Goal: Transaction & Acquisition: Purchase product/service

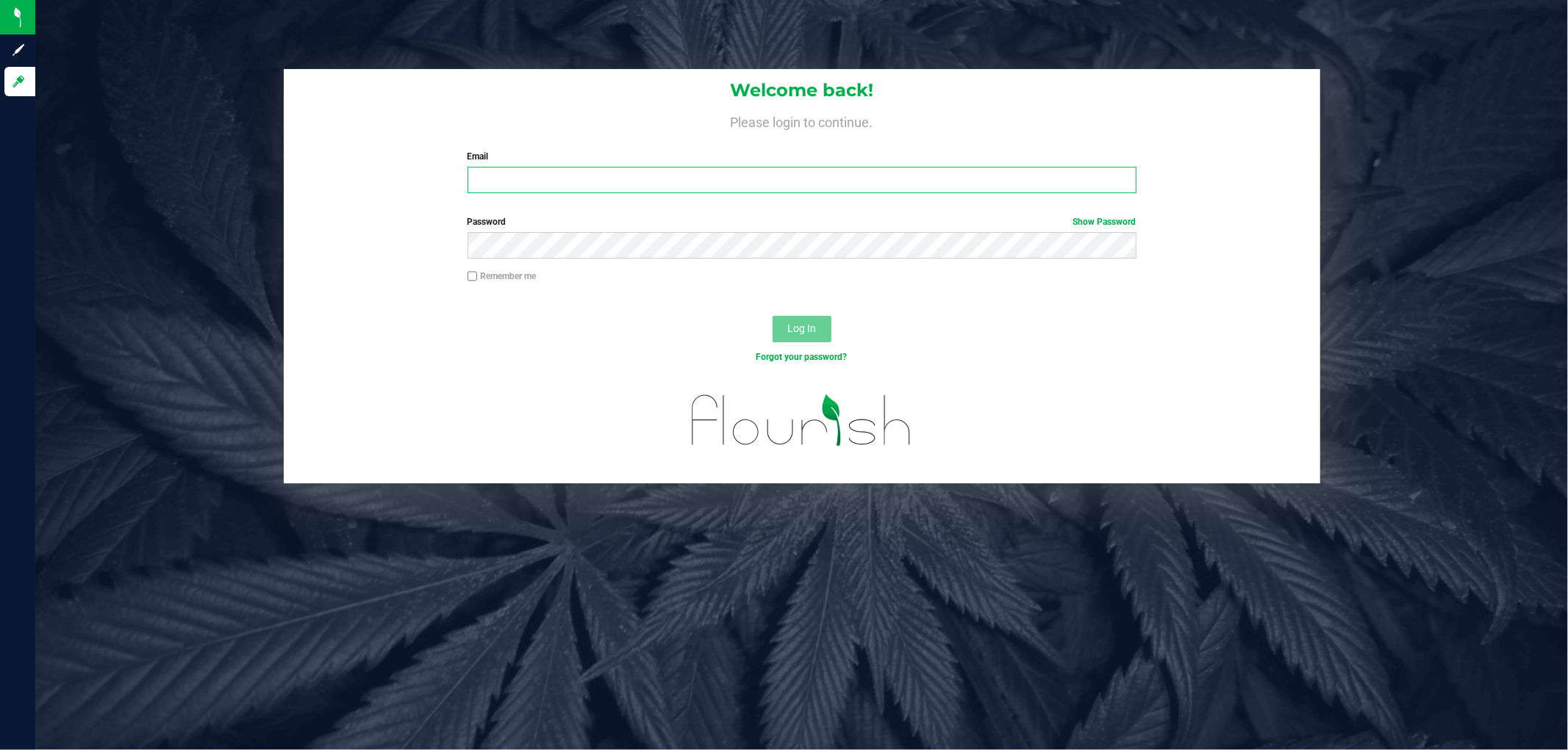
click at [553, 185] on input "Email" at bounding box center [803, 181] width 669 height 27
type input "[EMAIL_ADDRESS][DOMAIN_NAME]"
click at [773, 316] on button "Log In" at bounding box center [802, 330] width 59 height 27
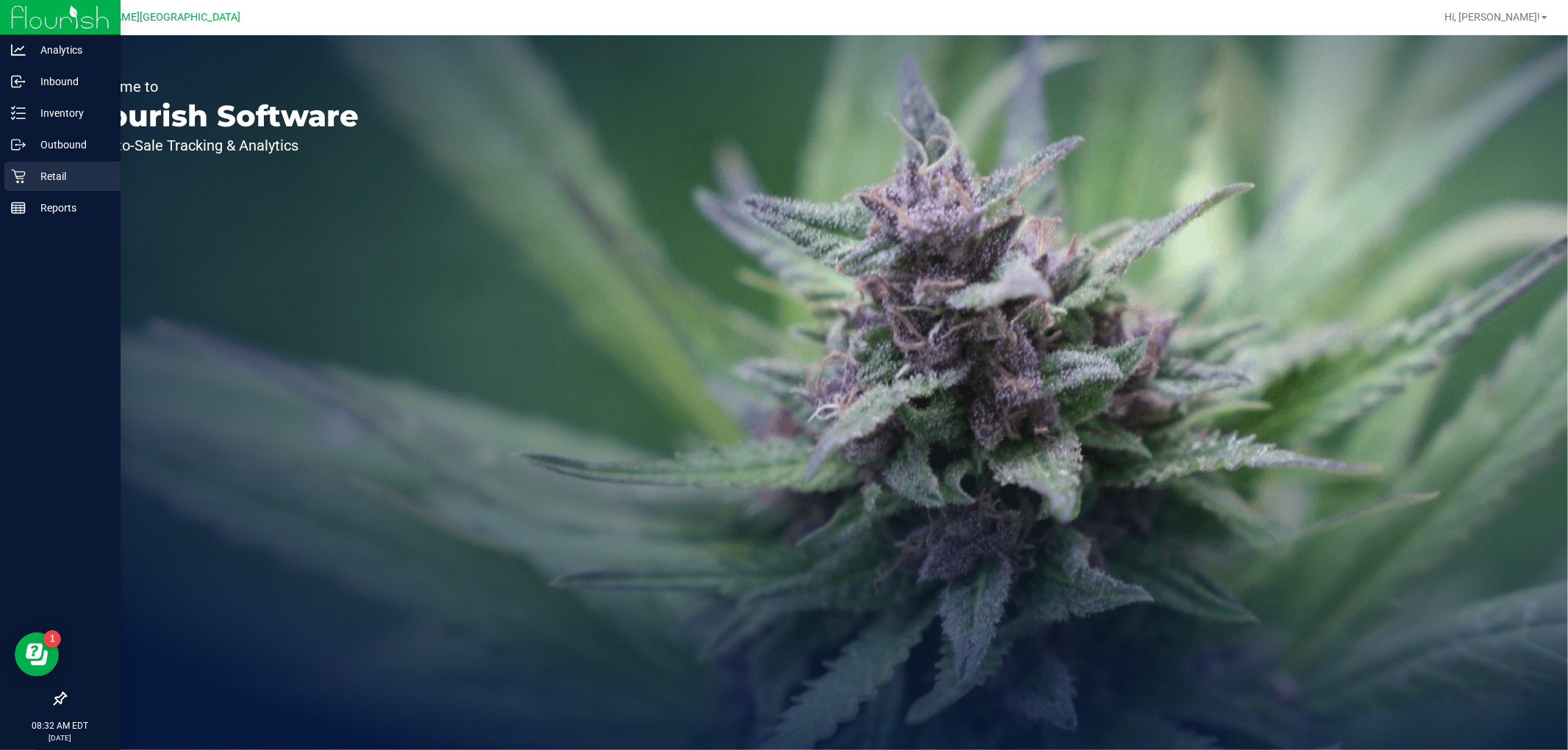
click at [27, 167] on p "Retail" at bounding box center [70, 176] width 88 height 17
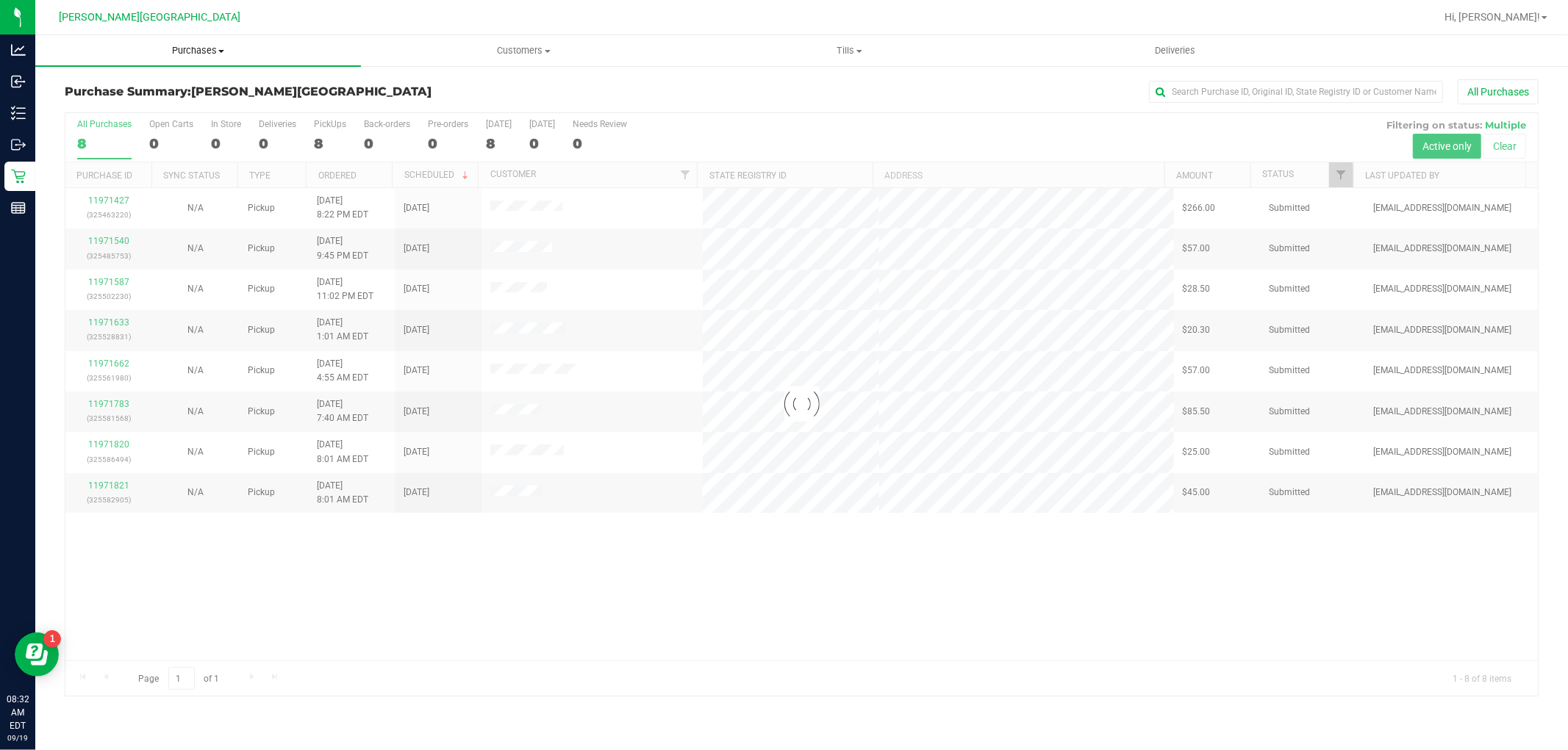
click at [187, 58] on uib-tab-heading "Purchases Summary of purchases Fulfillment All purchases" at bounding box center [198, 50] width 326 height 31
click at [125, 107] on li "Fulfillment" at bounding box center [198, 106] width 326 height 17
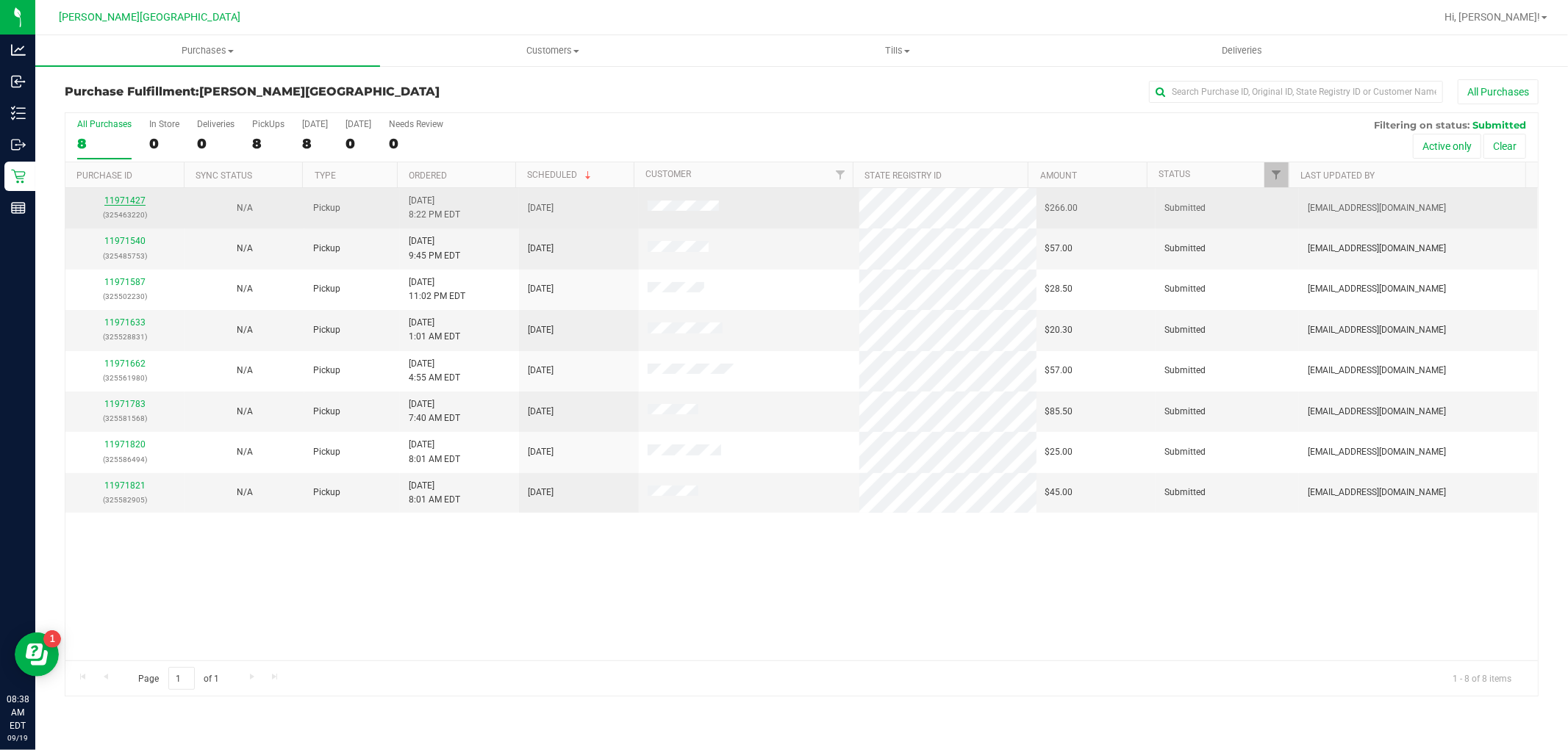
click at [125, 203] on link "11971427" at bounding box center [125, 200] width 41 height 10
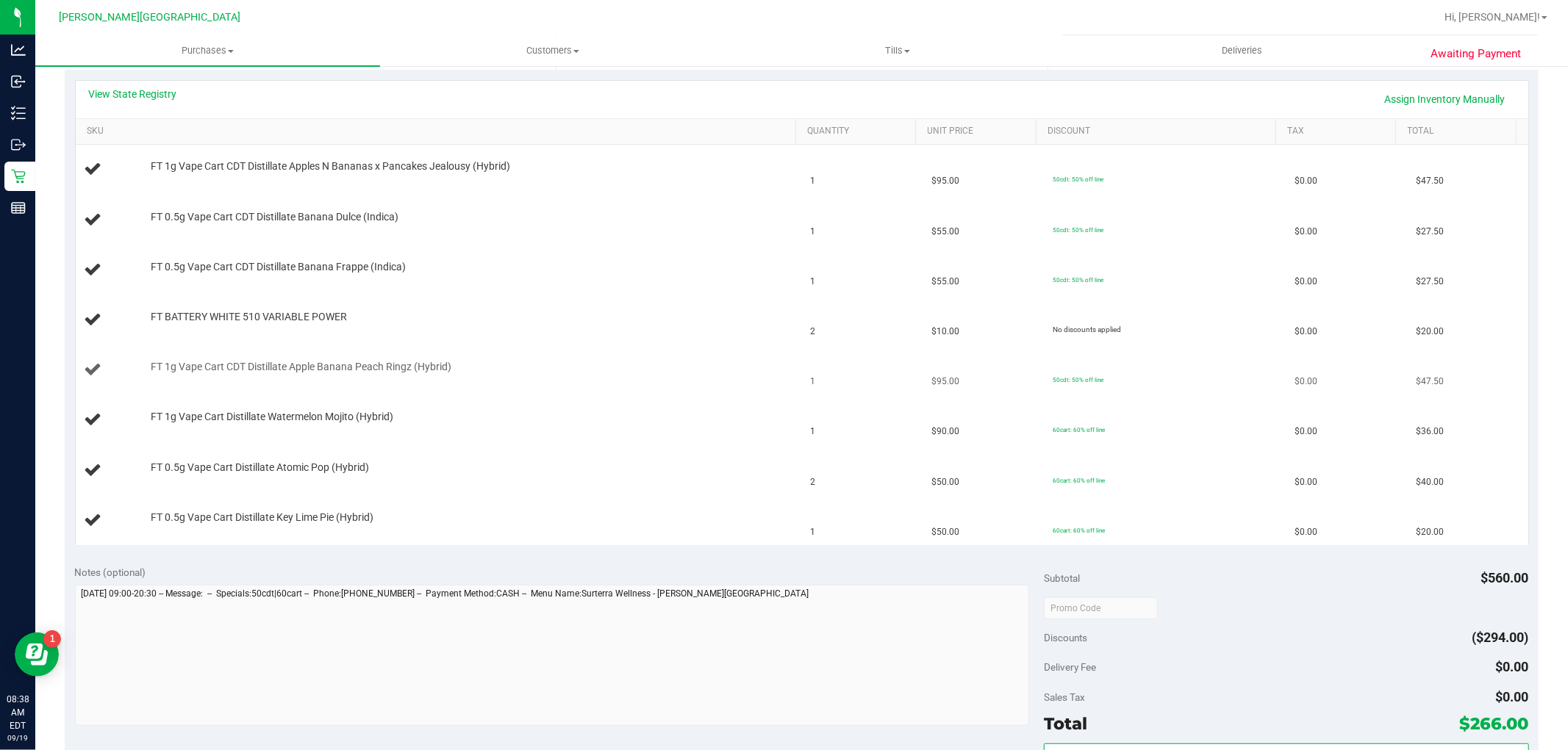
scroll to position [652, 0]
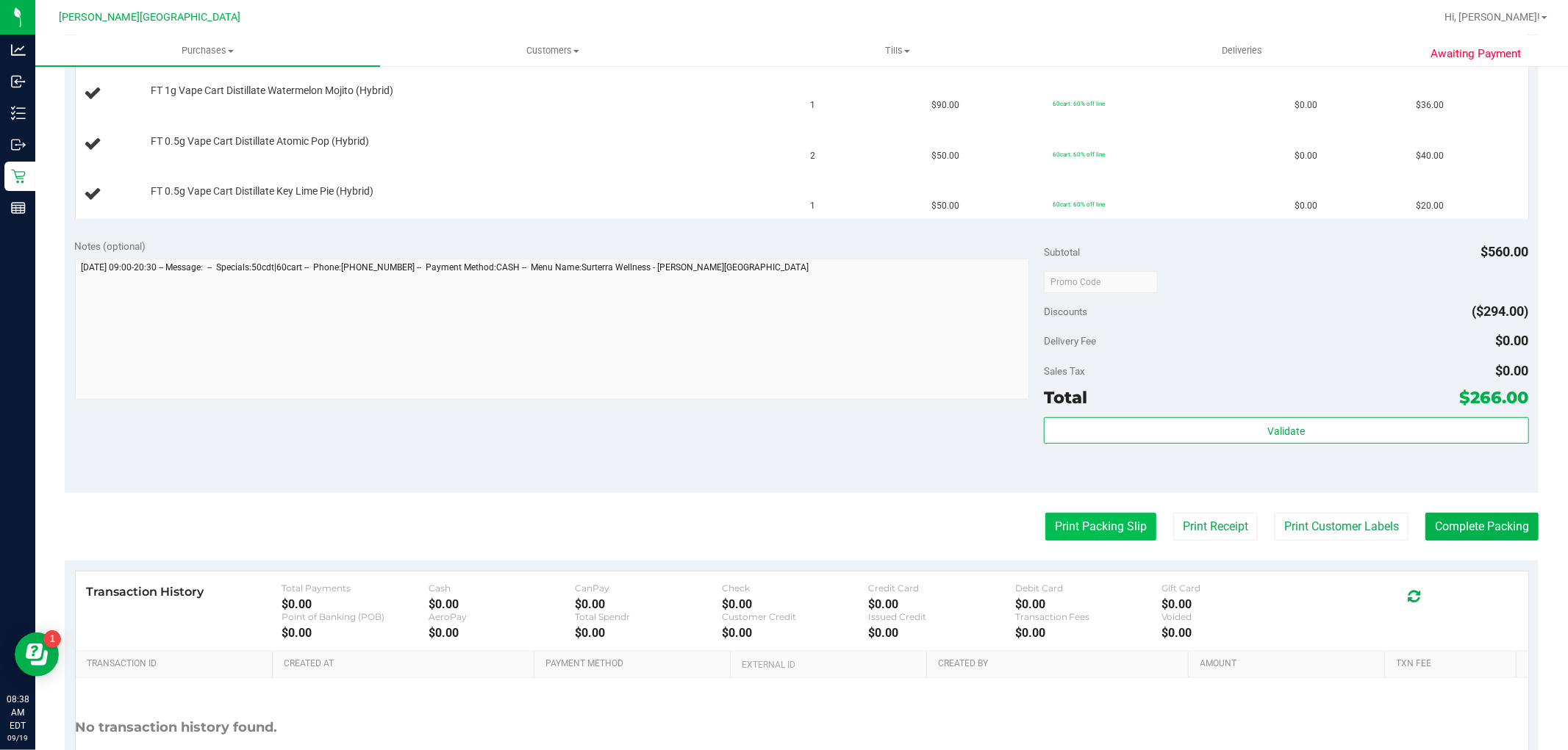
click at [1074, 517] on button "Print Packing Slip" at bounding box center [1101, 526] width 111 height 28
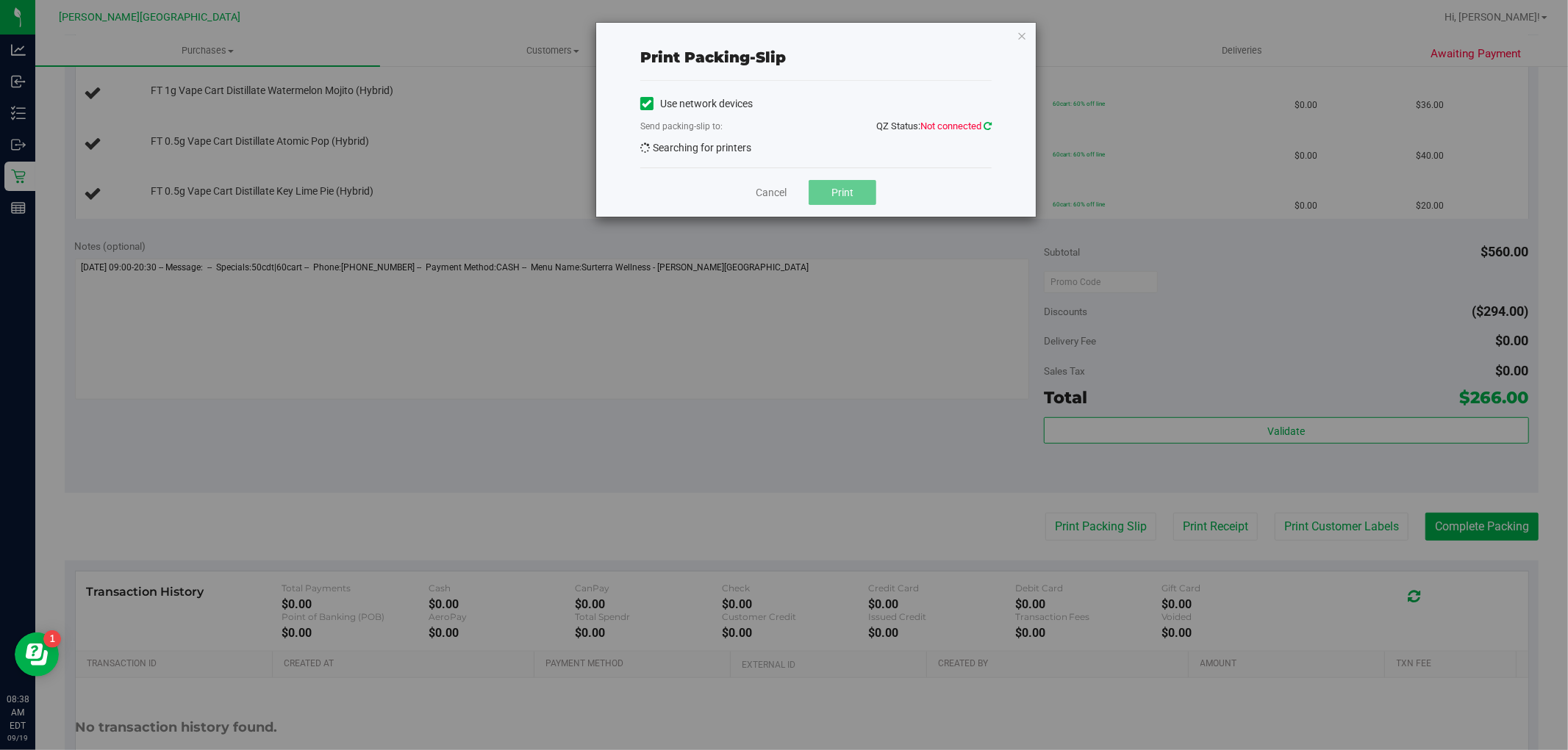
click at [988, 121] on icon at bounding box center [988, 126] width 8 height 9
click at [990, 127] on icon at bounding box center [988, 126] width 8 height 9
click at [990, 121] on icon at bounding box center [988, 126] width 8 height 9
click at [921, 155] on span "EPSON-MILK-DUDS" at bounding box center [807, 151] width 331 height 21
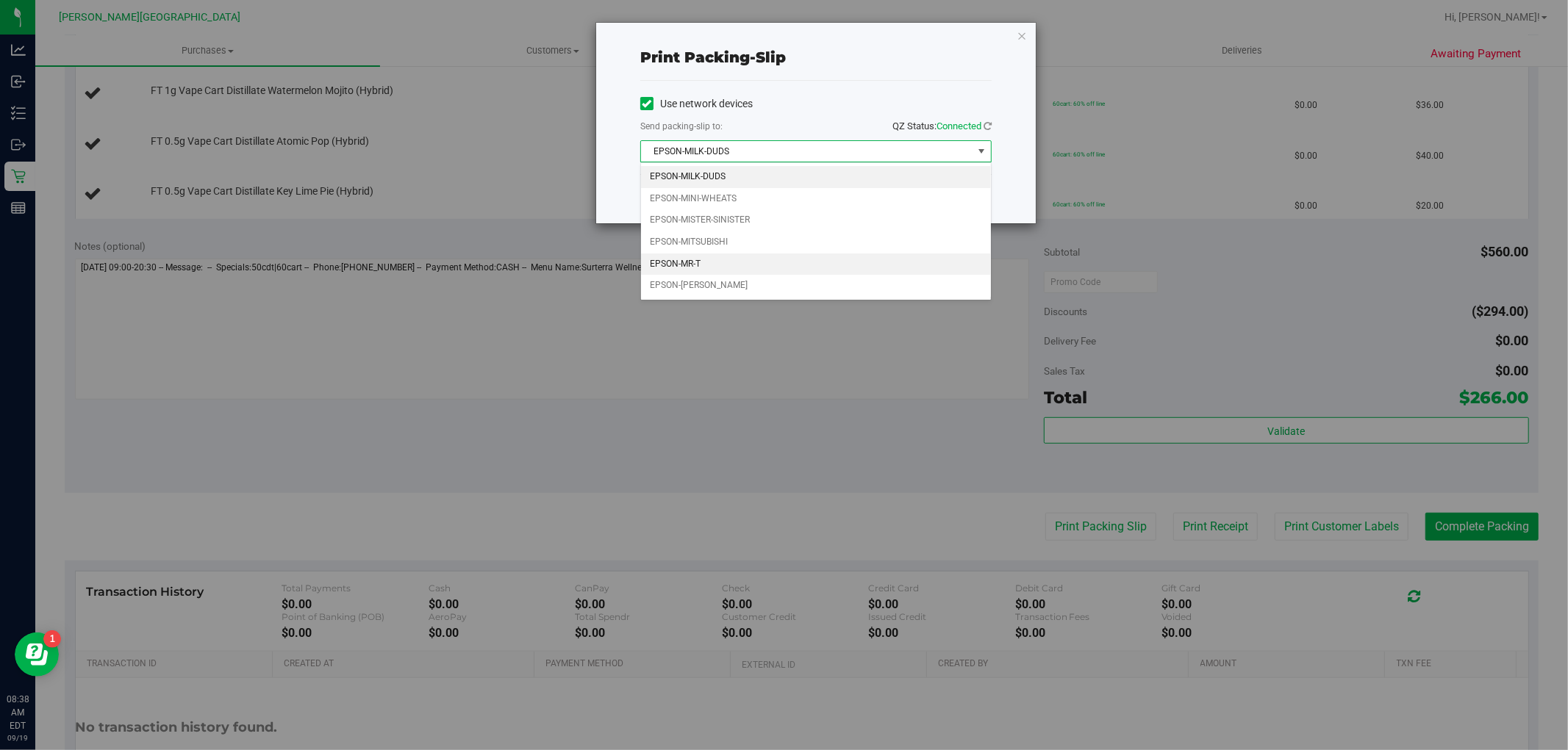
click at [674, 267] on li "EPSON-MR-T" at bounding box center [817, 264] width 350 height 22
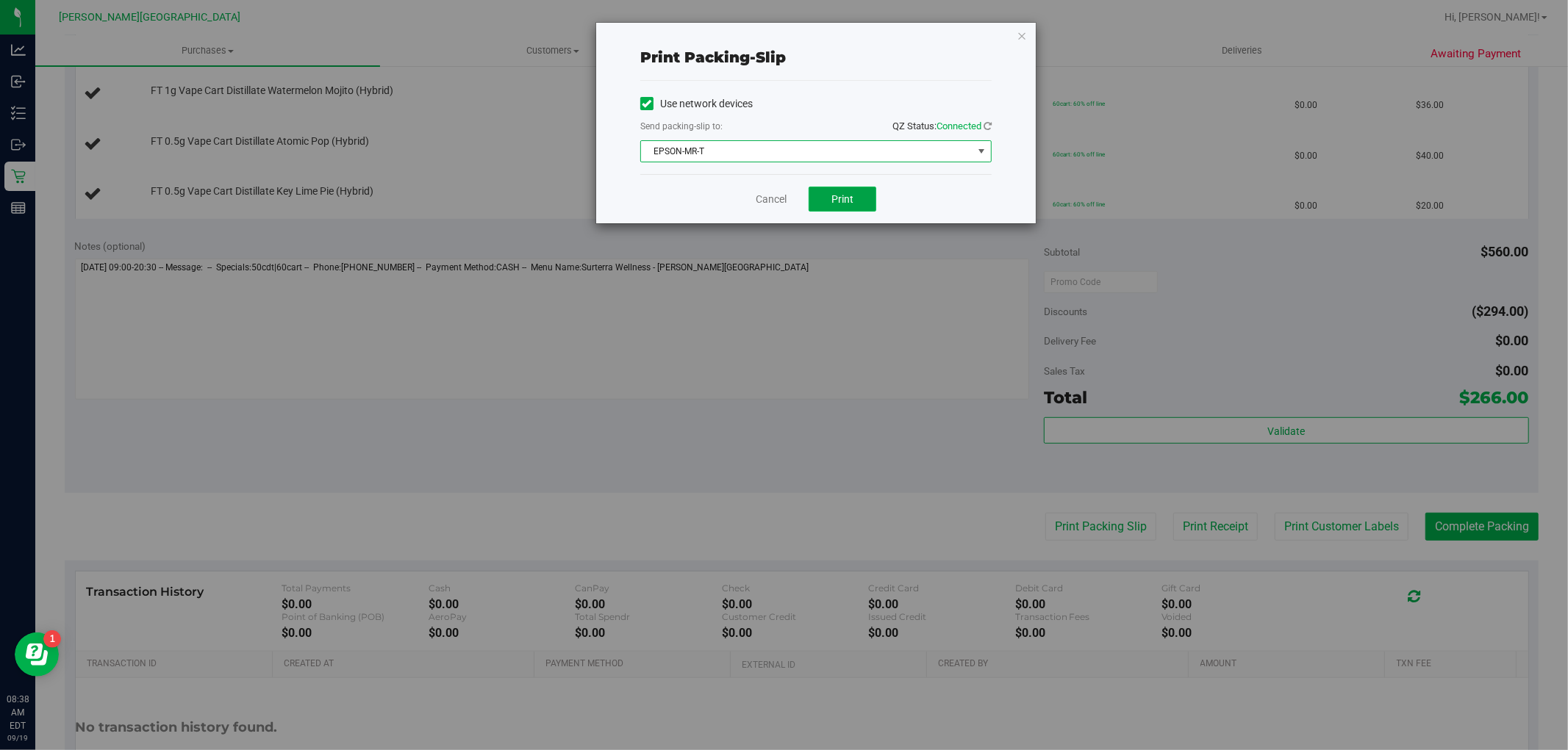
click at [848, 207] on button "Print" at bounding box center [843, 200] width 68 height 25
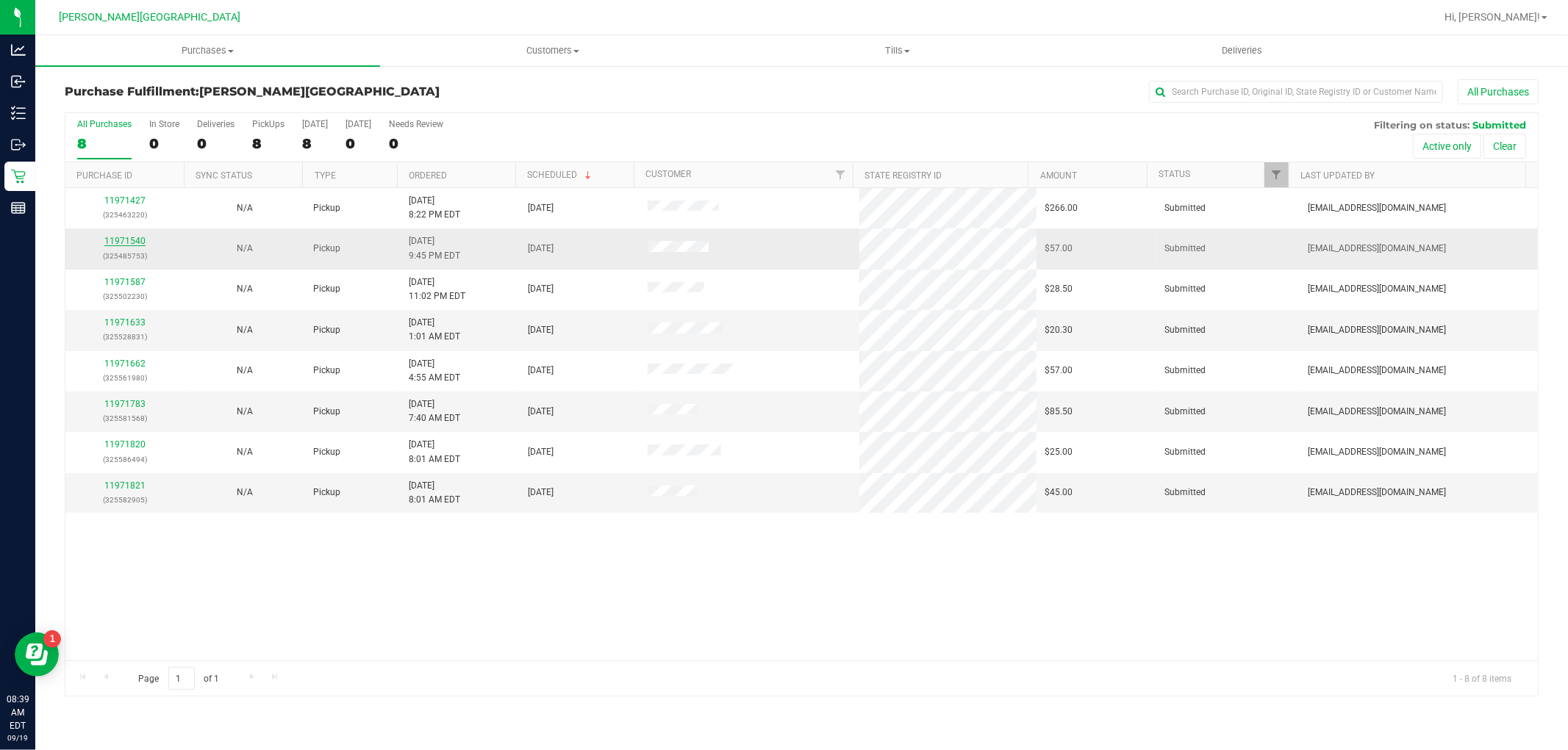
click at [119, 242] on link "11971540" at bounding box center [125, 241] width 41 height 10
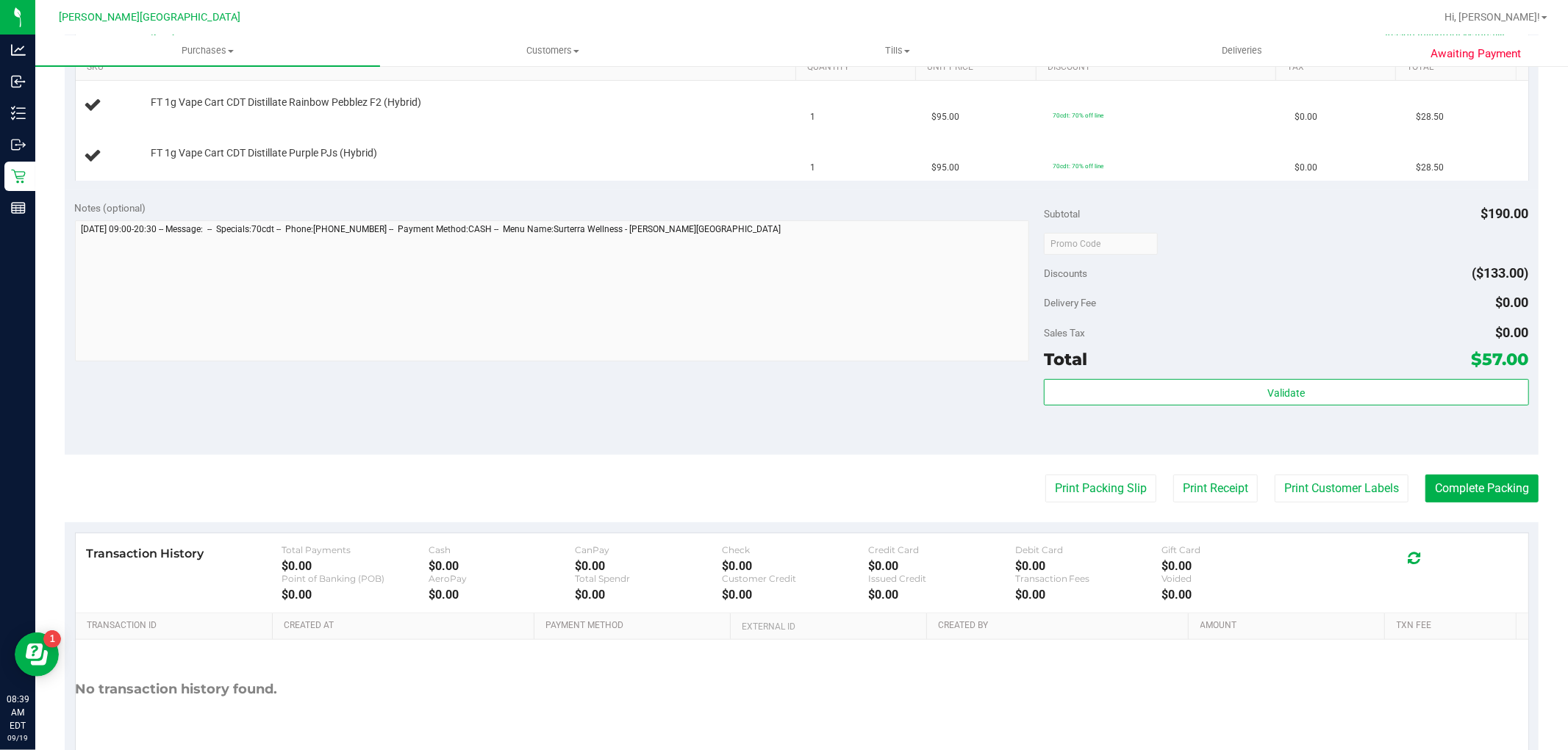
scroll to position [468, 0]
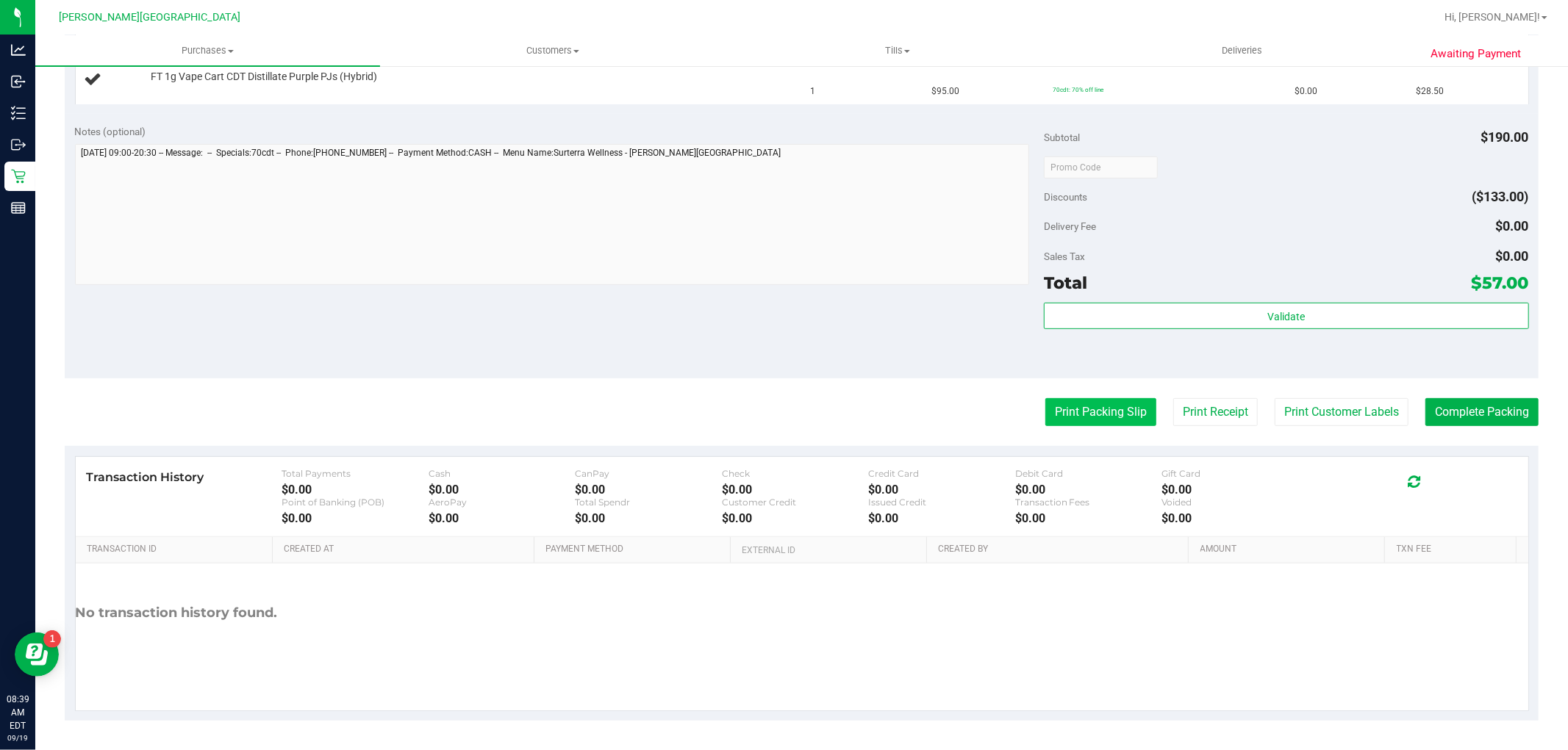
click at [1065, 410] on button "Print Packing Slip" at bounding box center [1101, 412] width 111 height 28
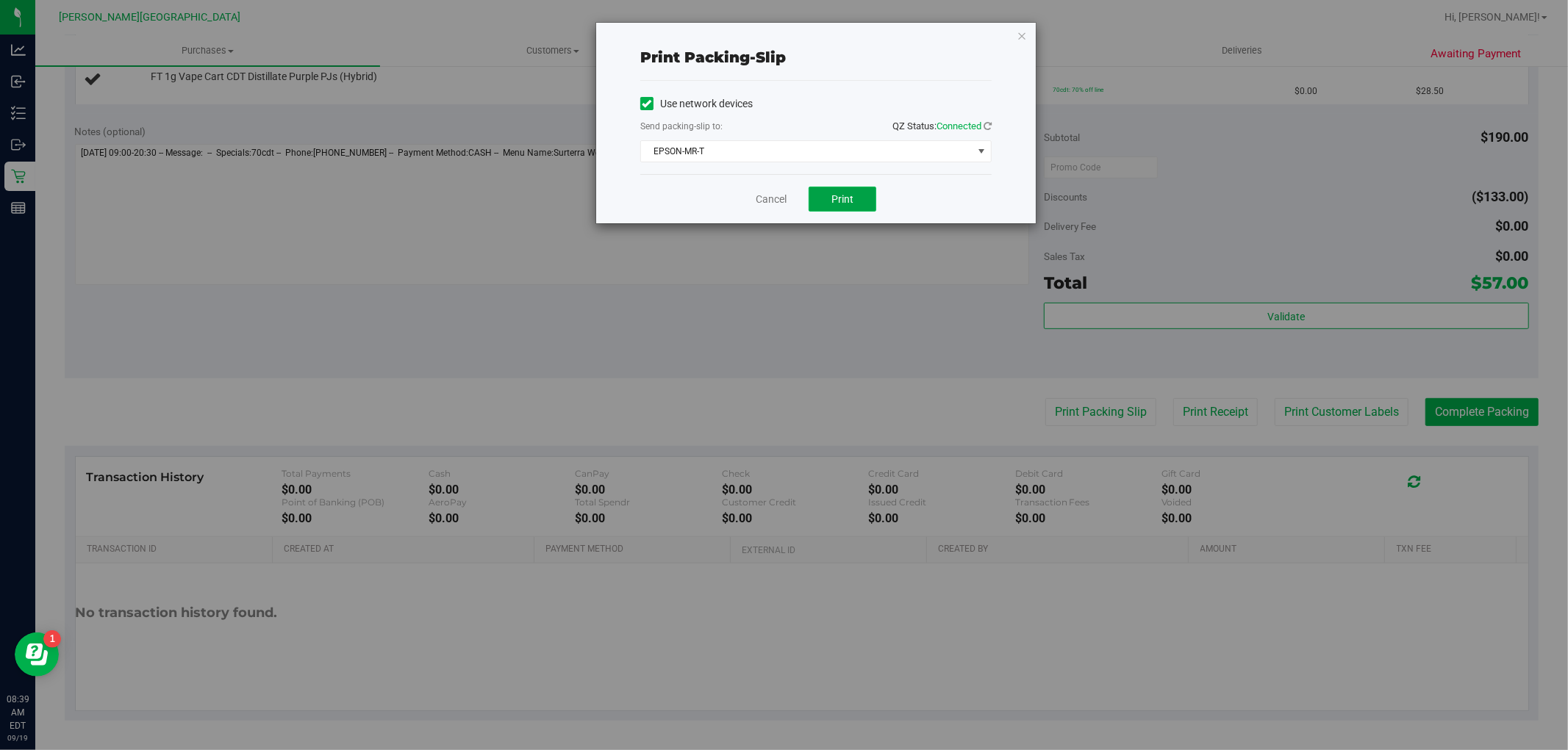
click at [862, 192] on button "Print" at bounding box center [843, 200] width 68 height 25
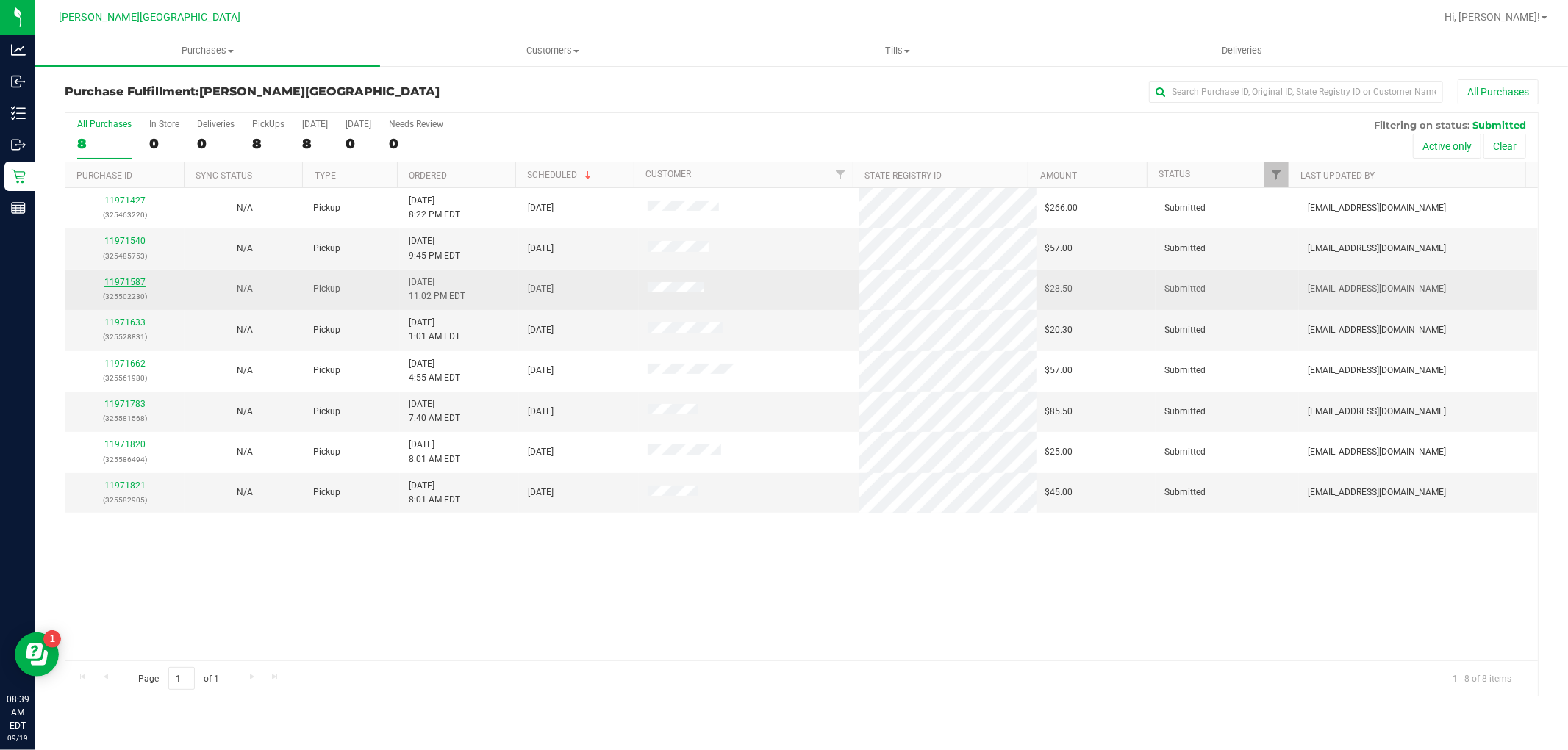
click at [125, 282] on link "11971587" at bounding box center [125, 282] width 41 height 10
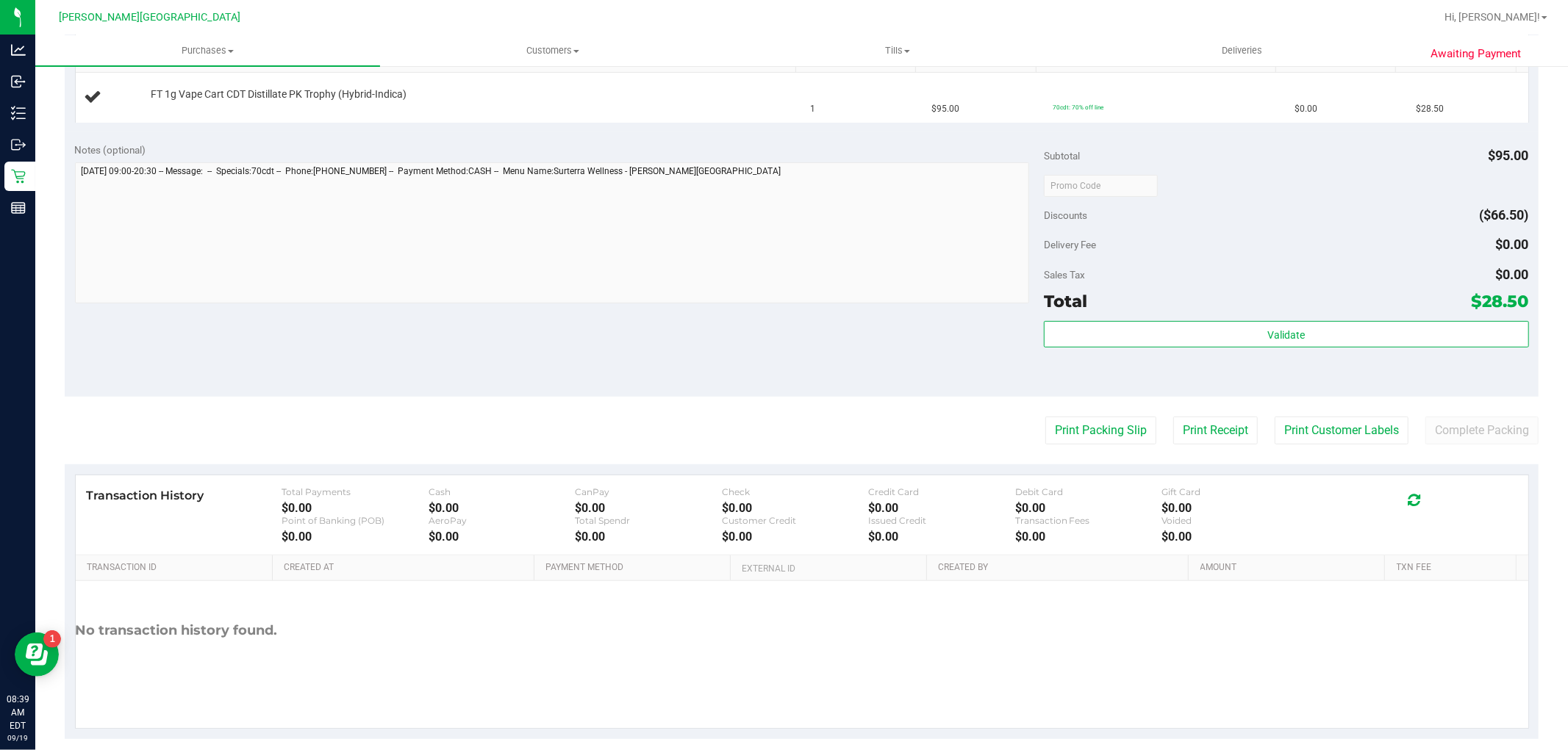
scroll to position [417, 0]
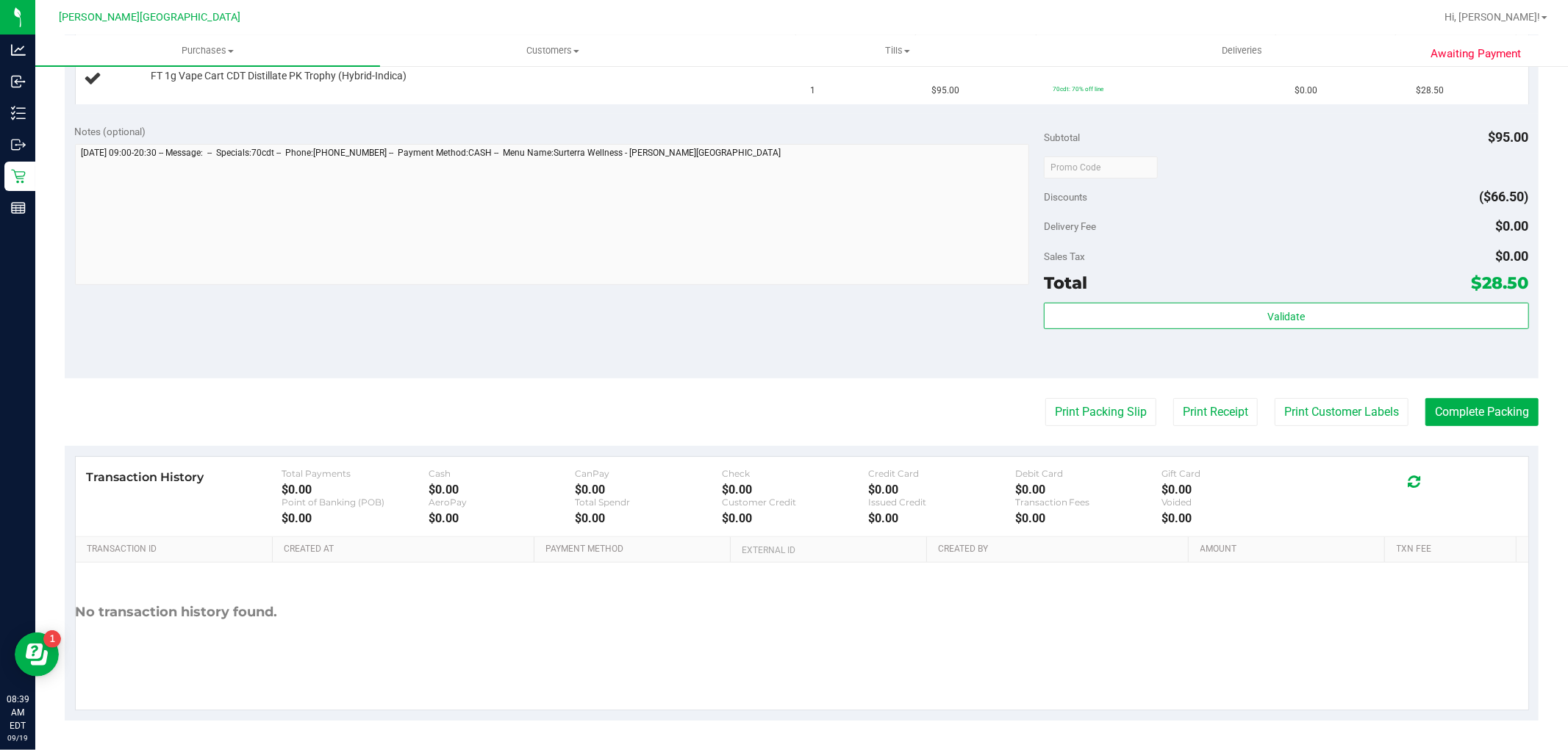
click at [1095, 425] on purchase-details "Back Edit Purchase Cancel Purchase View Profile # 11971587 BioTrack ID: - Submi…" at bounding box center [802, 192] width 1474 height 1058
click at [1076, 413] on button "Print Packing Slip" at bounding box center [1101, 412] width 111 height 28
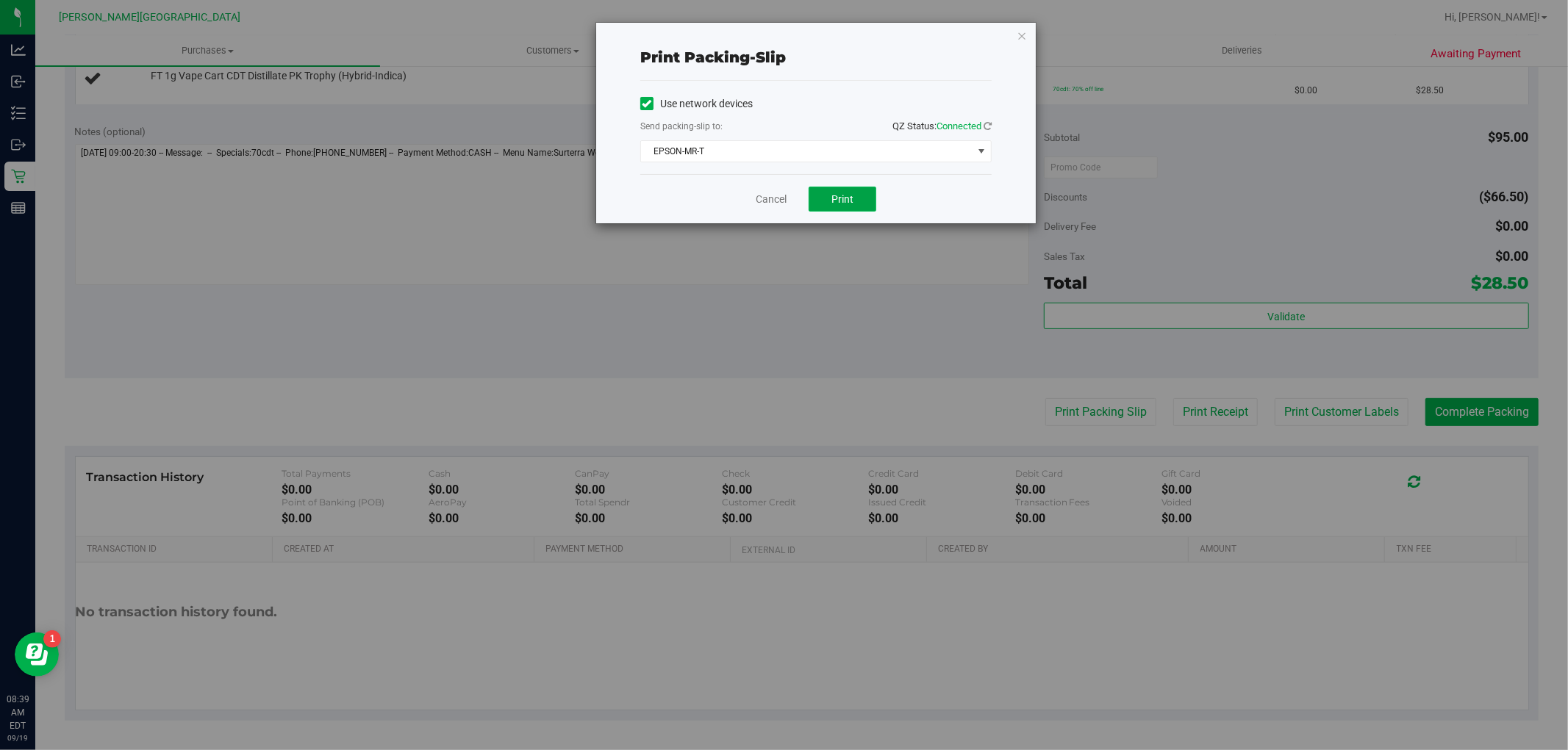
click at [862, 200] on button "Print" at bounding box center [843, 200] width 68 height 25
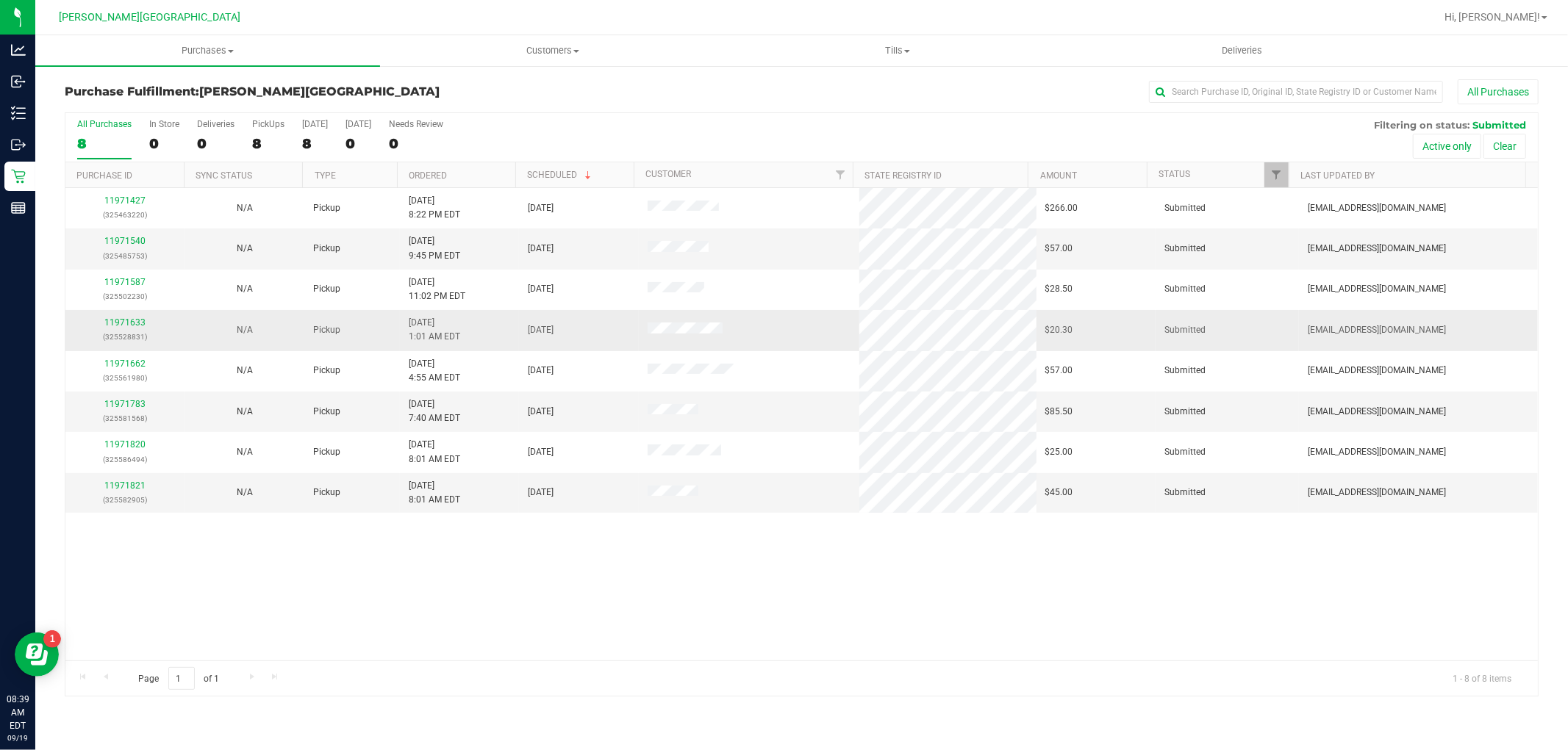
click at [133, 316] on div "11971633 (325528831)" at bounding box center [125, 330] width 102 height 28
click at [121, 328] on link "11971633" at bounding box center [125, 323] width 41 height 10
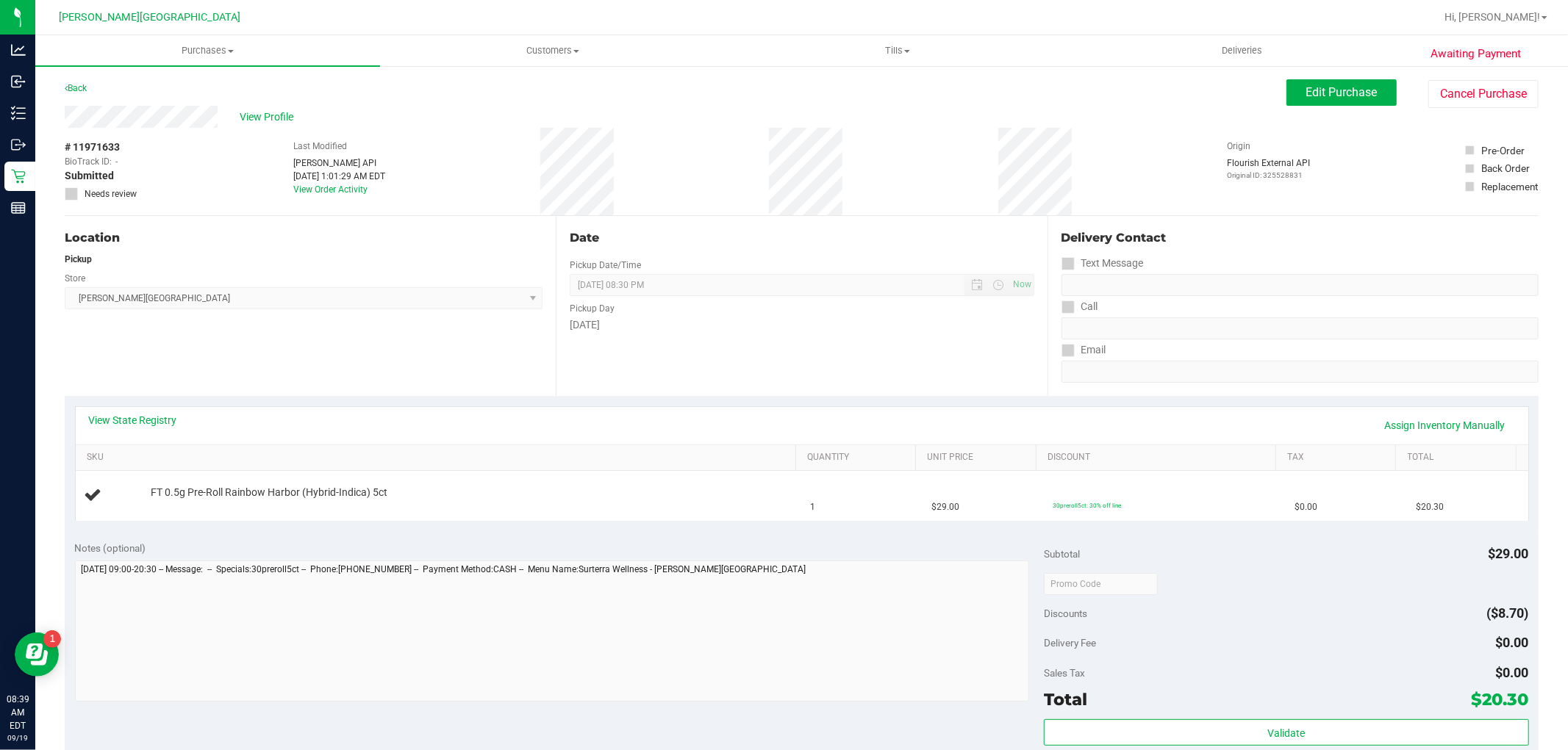
scroll to position [408, 0]
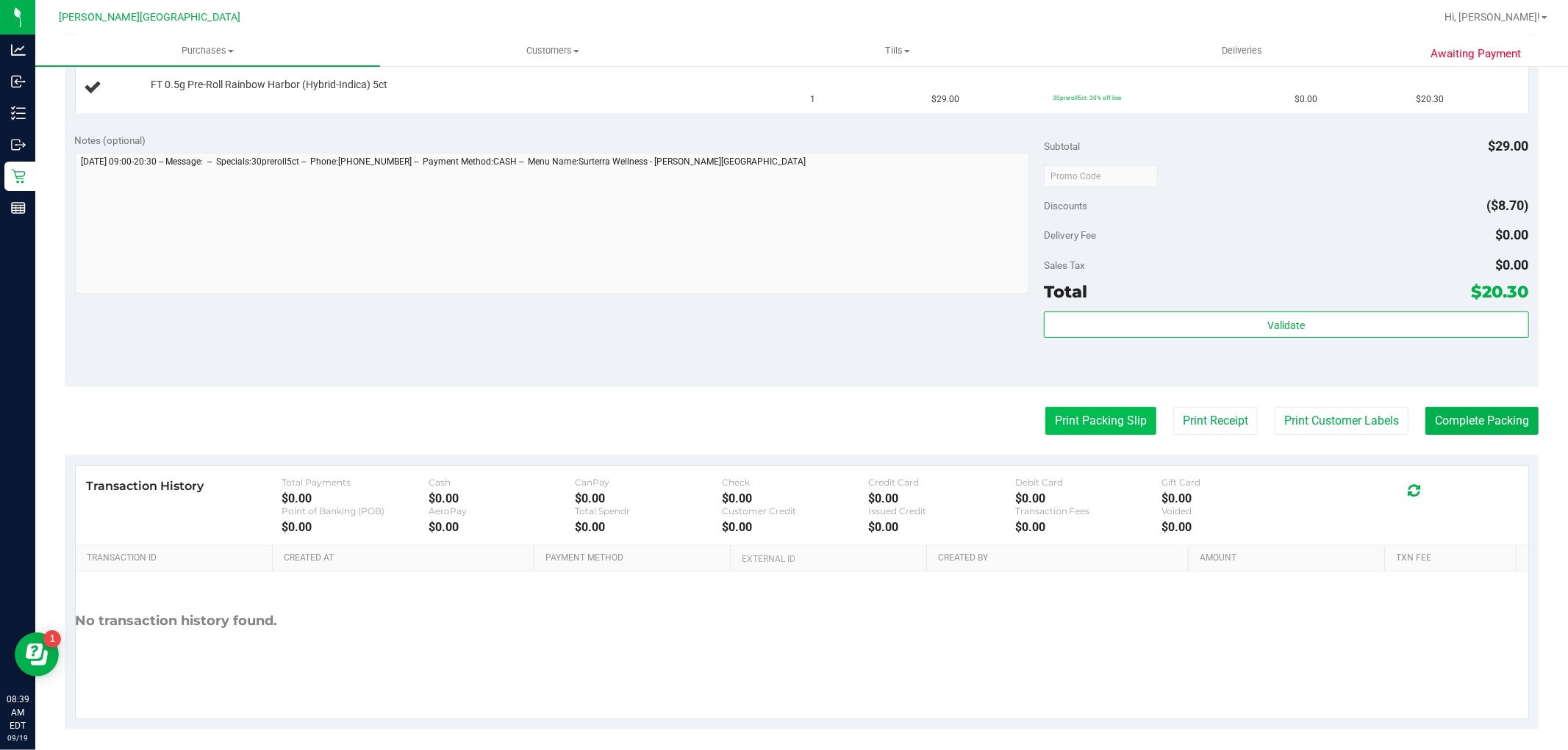
click at [1072, 417] on button "Print Packing Slip" at bounding box center [1101, 420] width 111 height 28
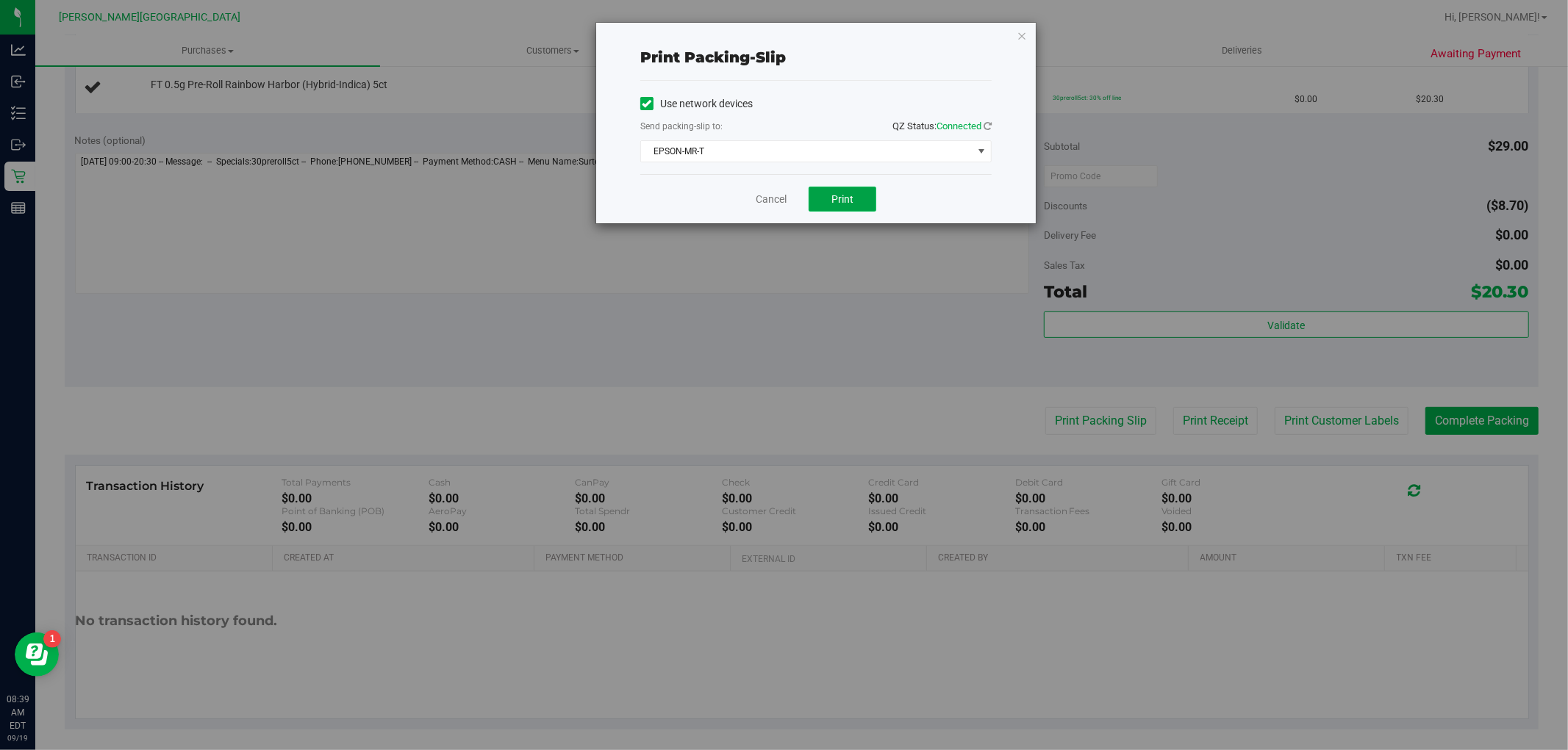
click at [861, 188] on button "Print" at bounding box center [843, 200] width 68 height 25
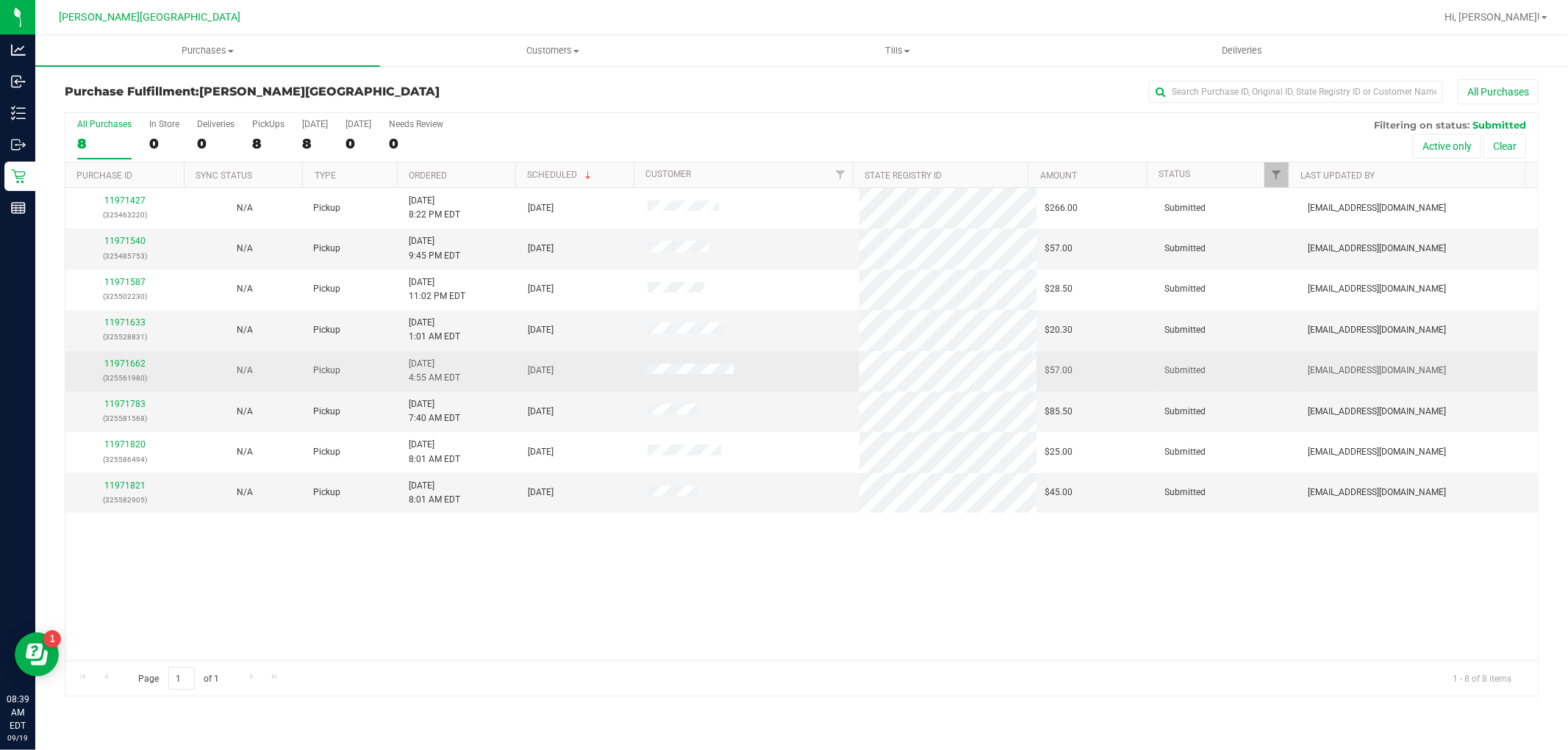
click at [113, 371] on p "(325561980)" at bounding box center [125, 379] width 102 height 14
click at [116, 361] on link "11971662" at bounding box center [125, 364] width 41 height 10
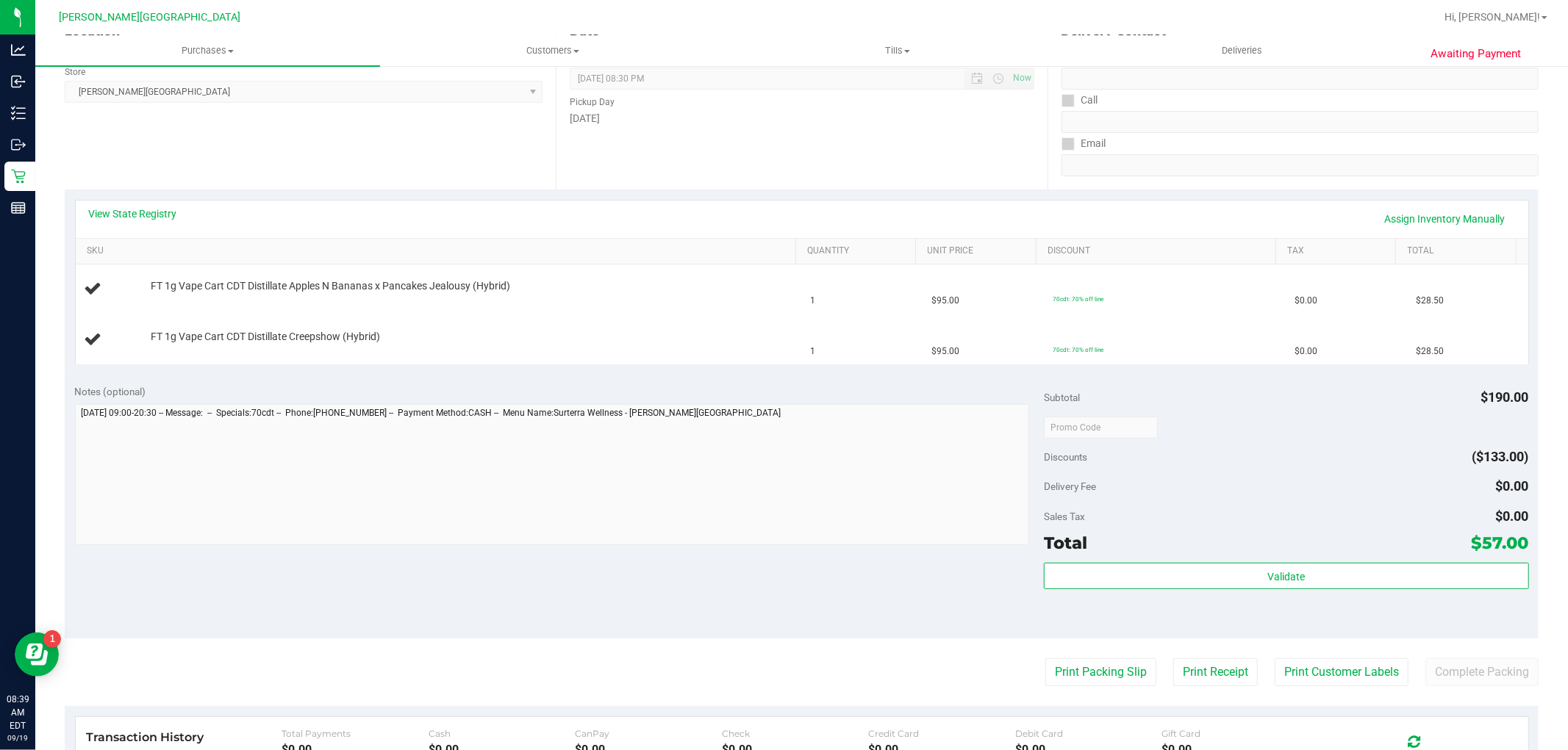
scroll to position [408, 0]
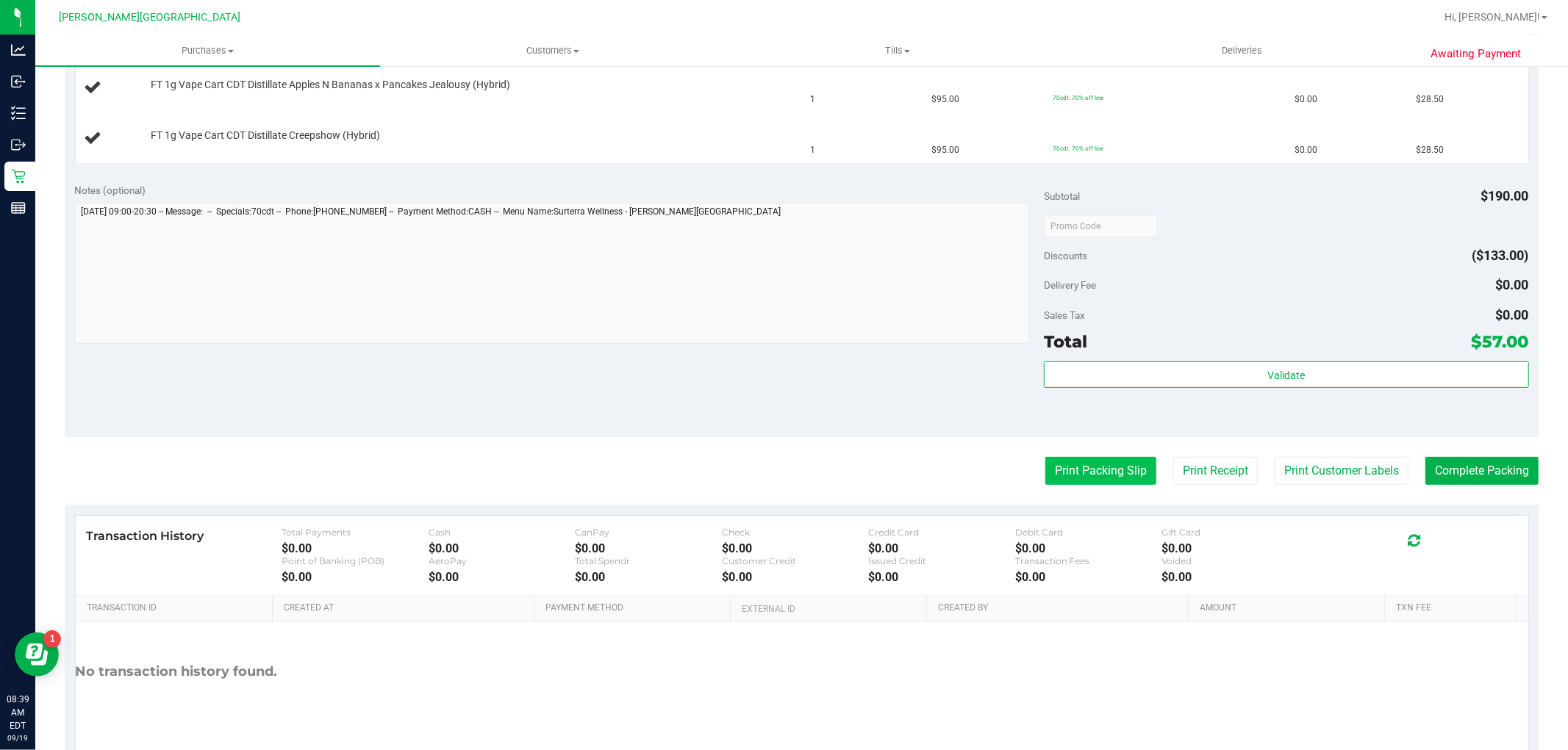
click at [1055, 471] on button "Print Packing Slip" at bounding box center [1101, 471] width 111 height 28
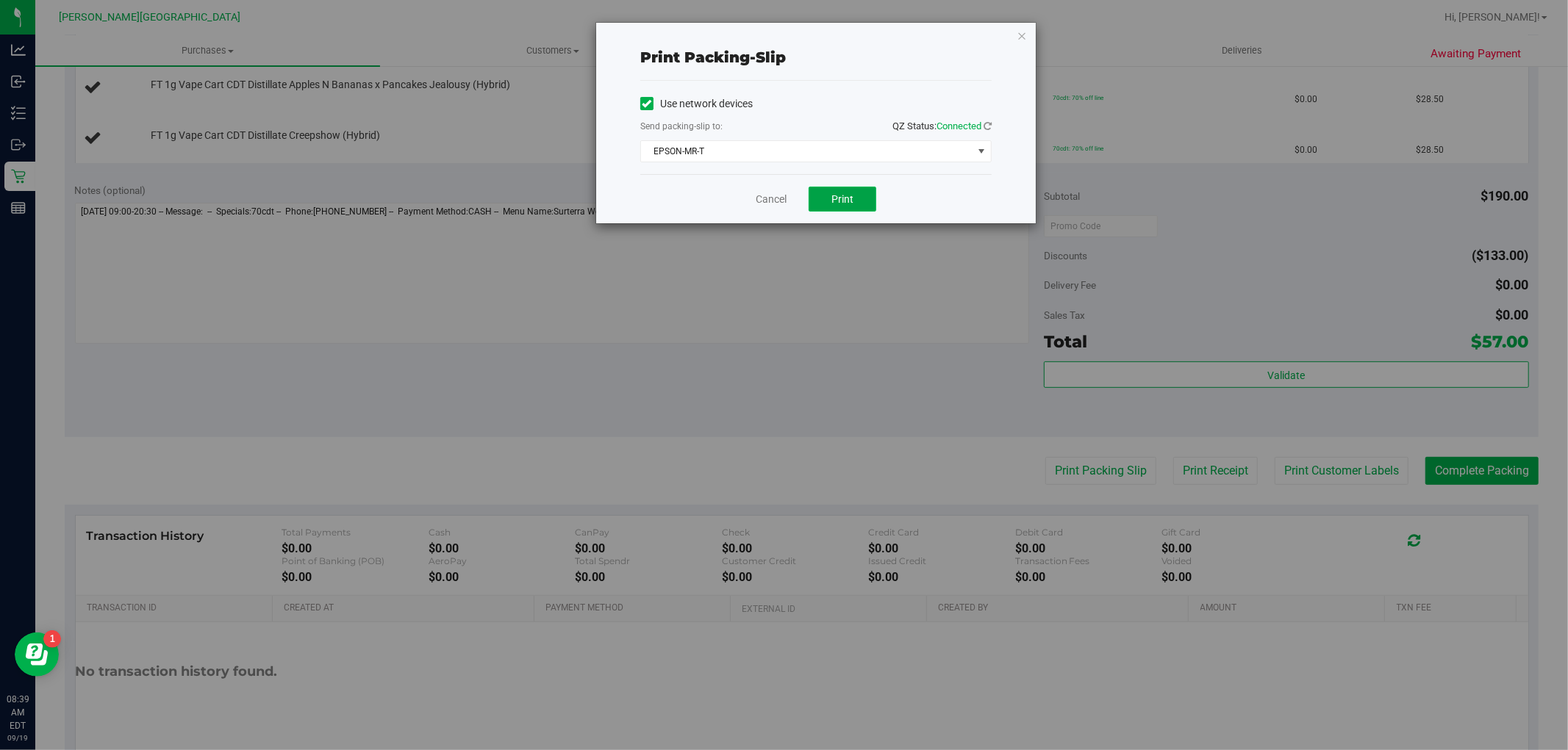
click at [827, 196] on button "Print" at bounding box center [843, 200] width 68 height 25
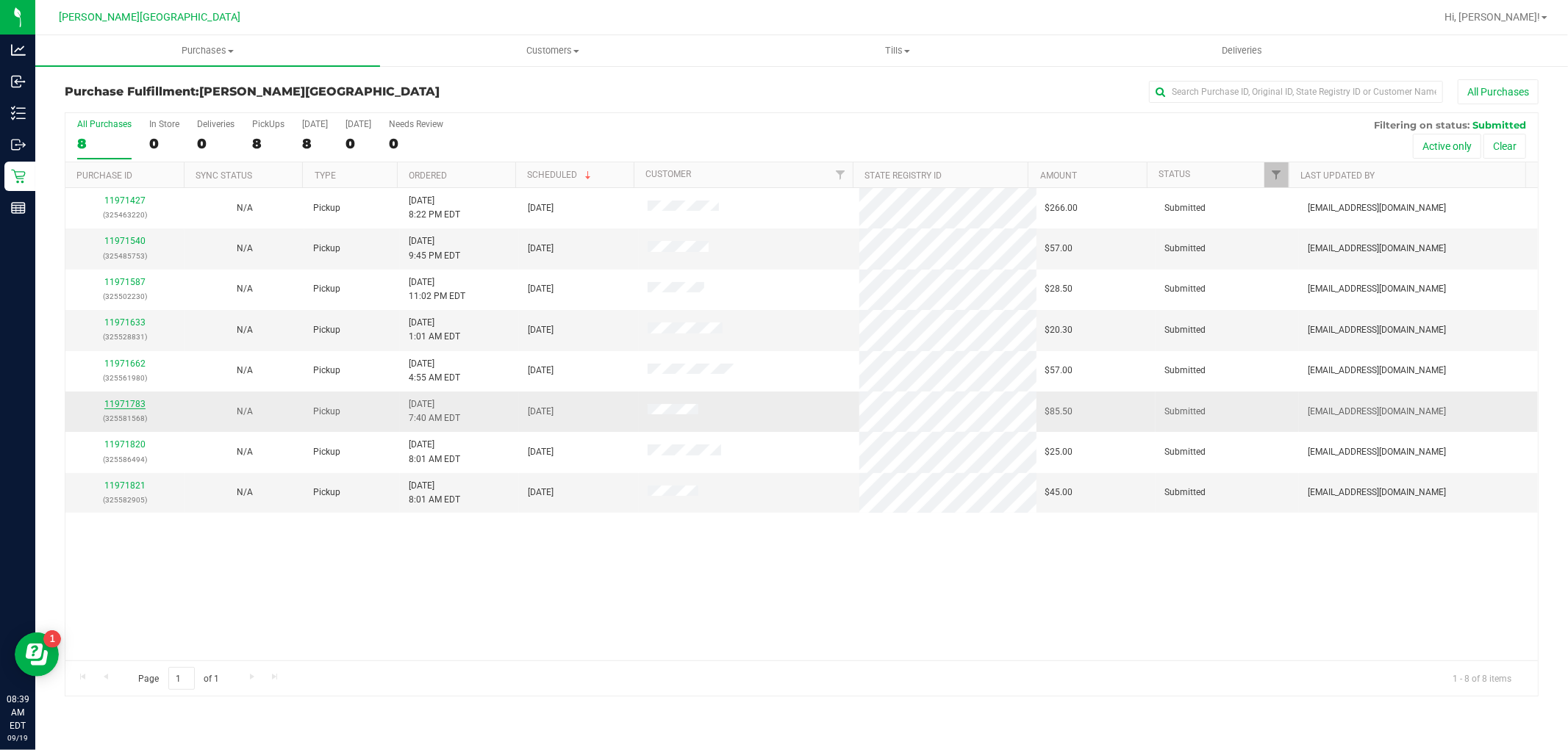
click at [133, 403] on link "11971783" at bounding box center [125, 404] width 41 height 10
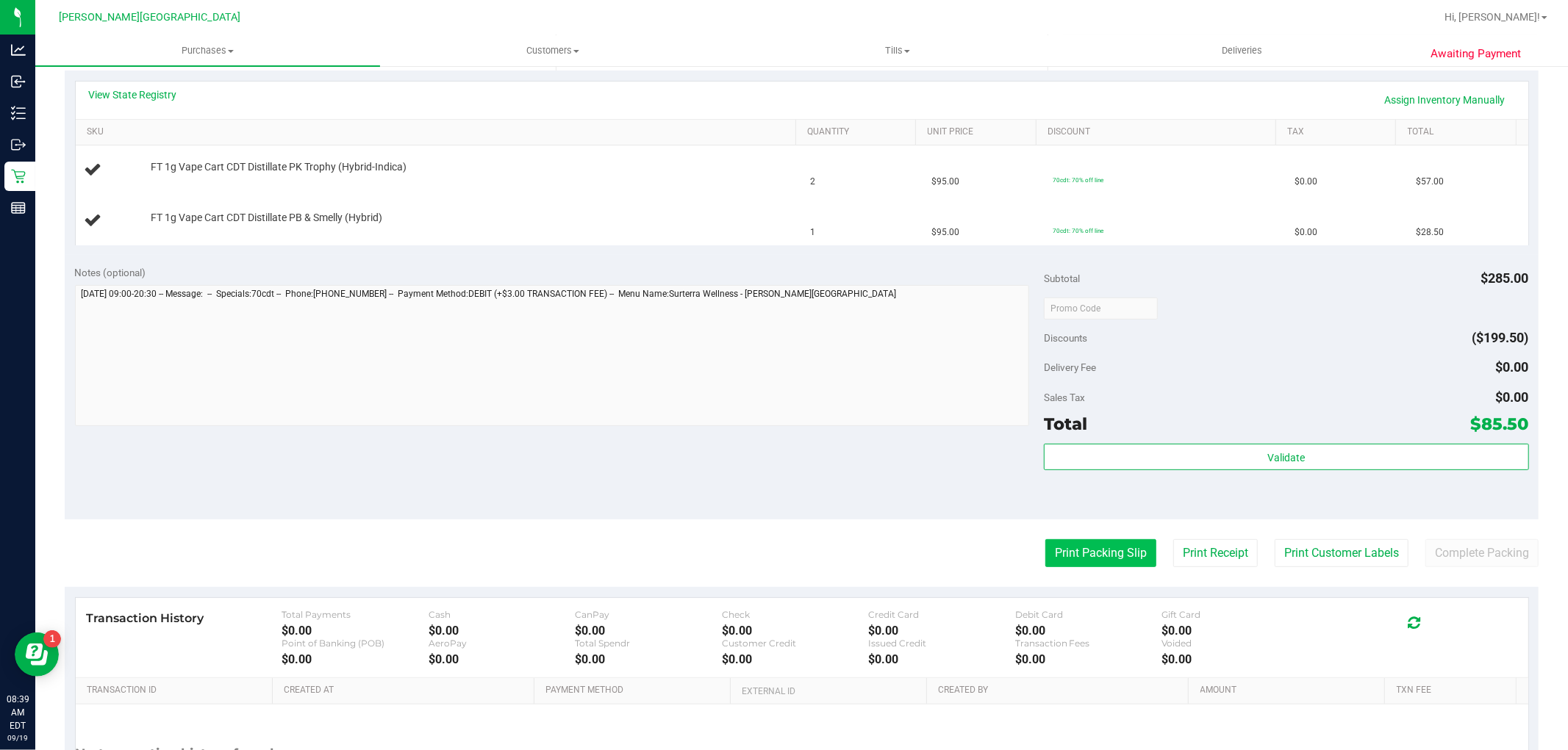
scroll to position [326, 0]
click at [1078, 560] on button "Print Packing Slip" at bounding box center [1101, 552] width 111 height 28
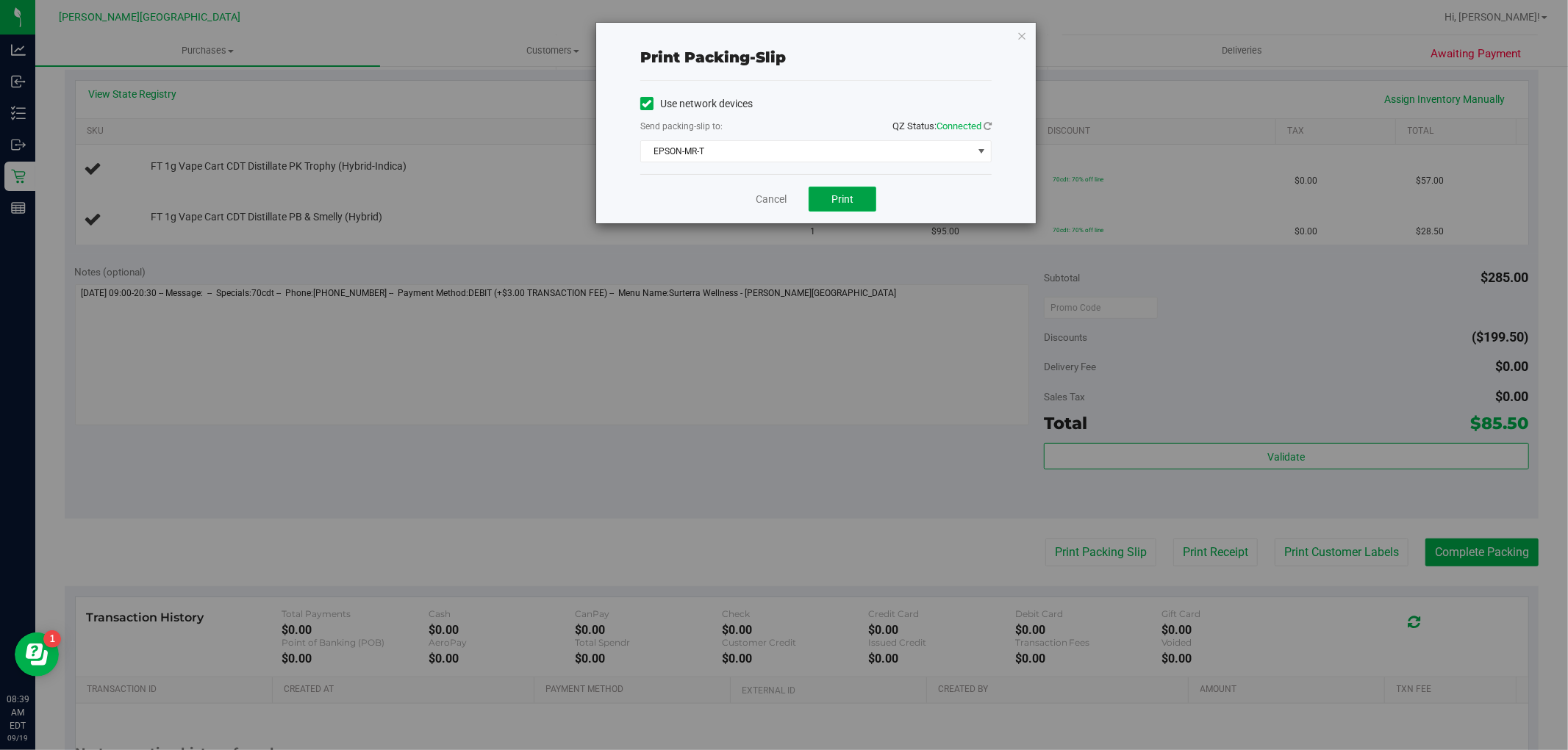
click at [833, 192] on button "Print" at bounding box center [843, 200] width 68 height 25
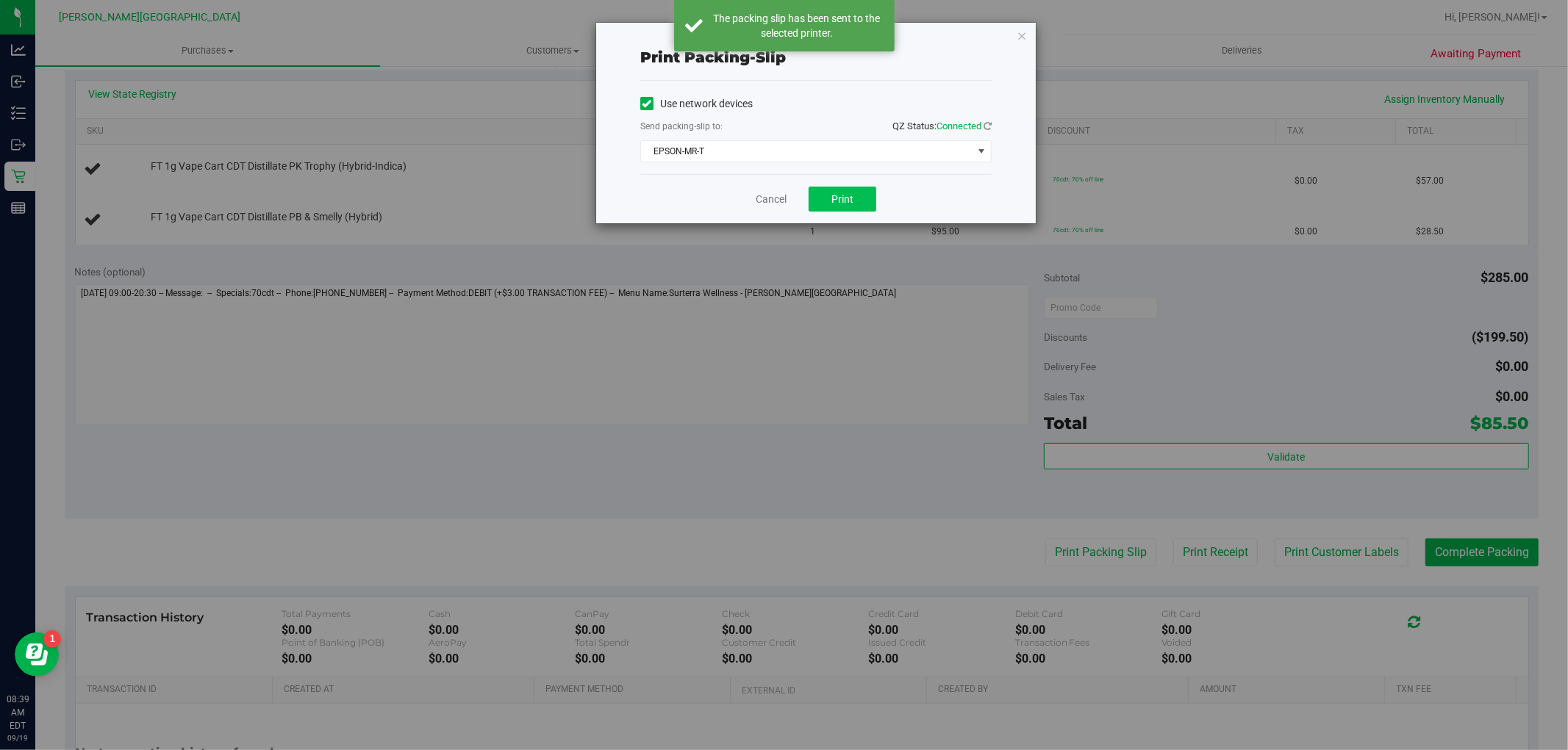
drag, startPoint x: 834, startPoint y: 184, endPoint x: 829, endPoint y: 191, distance: 8.6
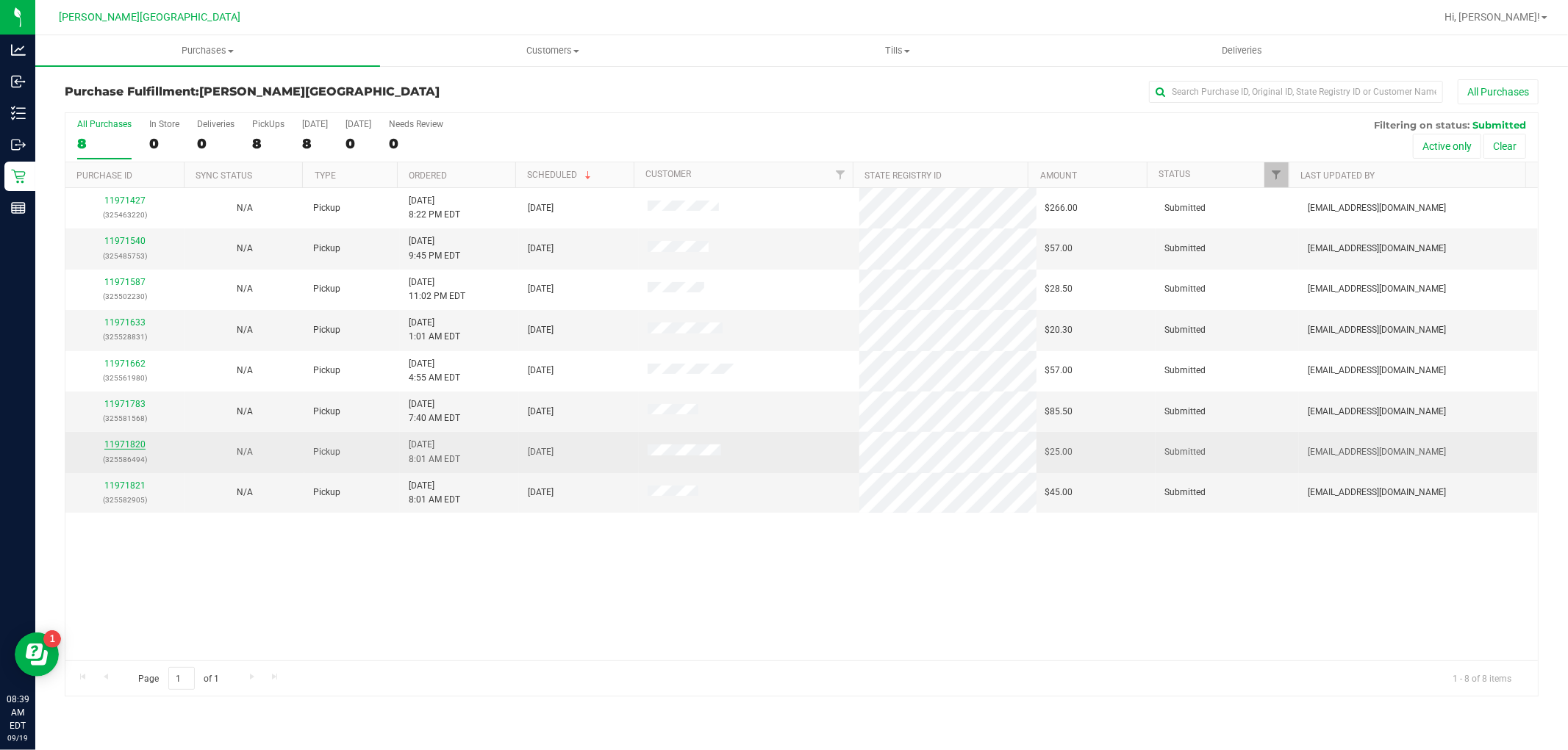
click at [115, 442] on link "11971820" at bounding box center [125, 444] width 41 height 10
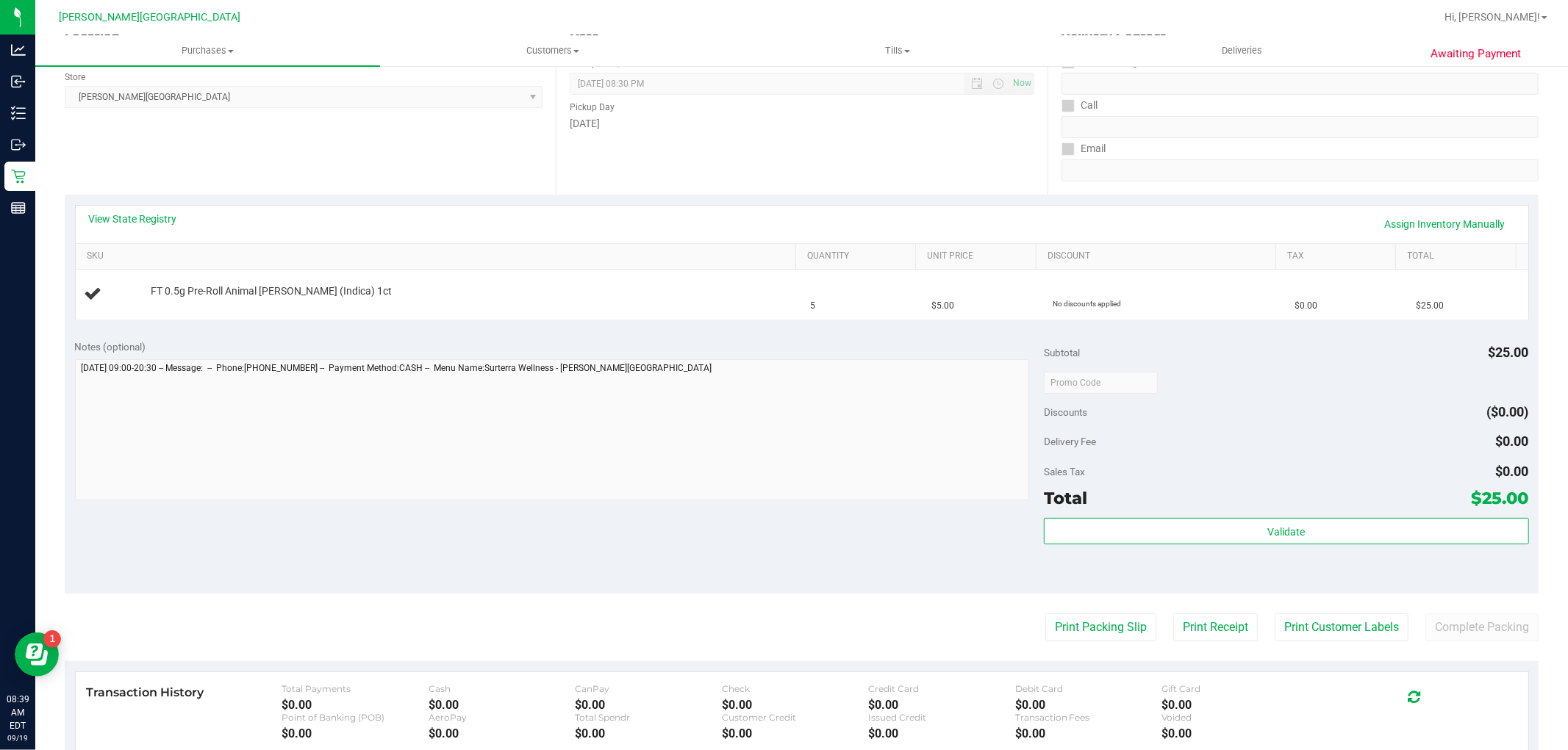
scroll to position [326, 0]
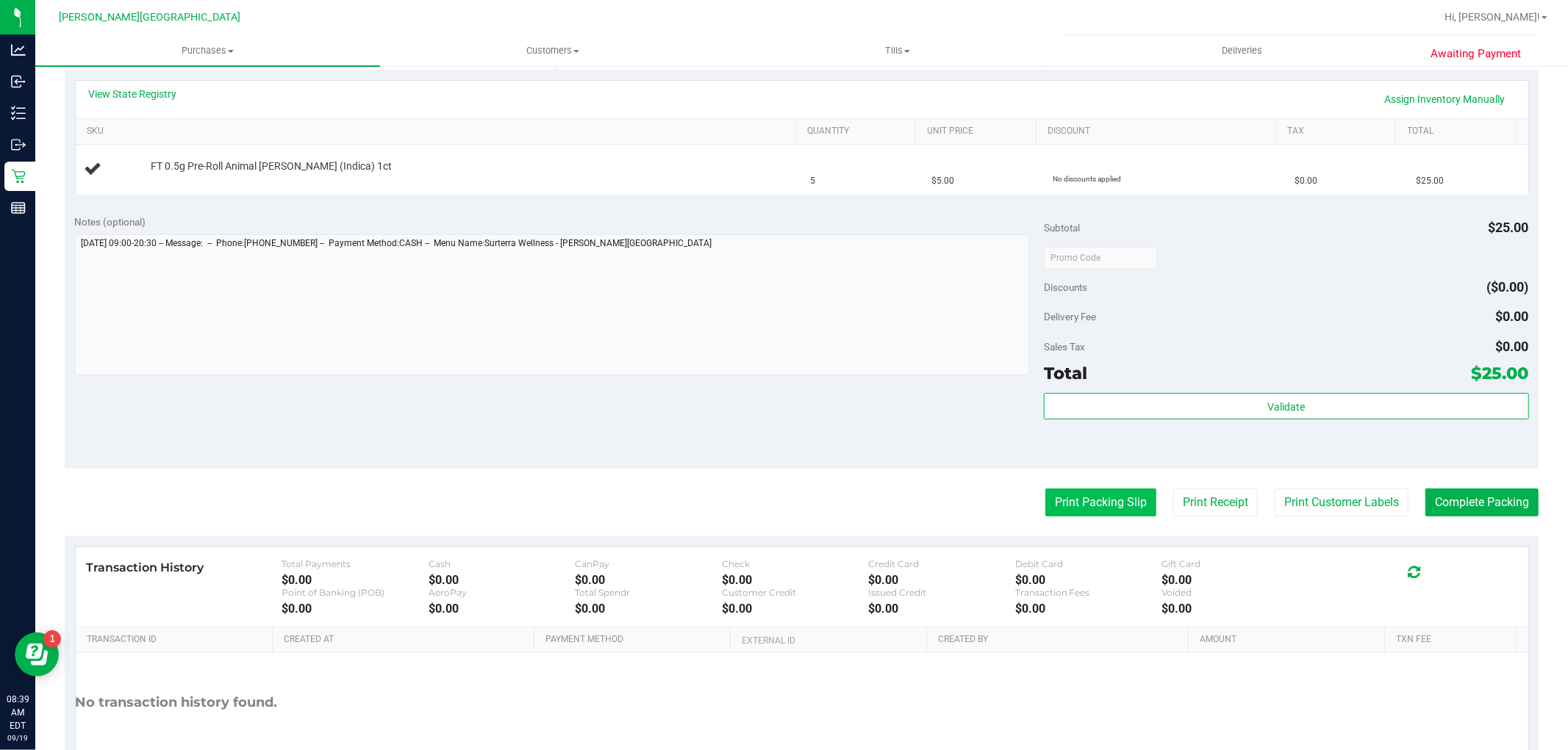
click at [1053, 501] on button "Print Packing Slip" at bounding box center [1101, 502] width 111 height 28
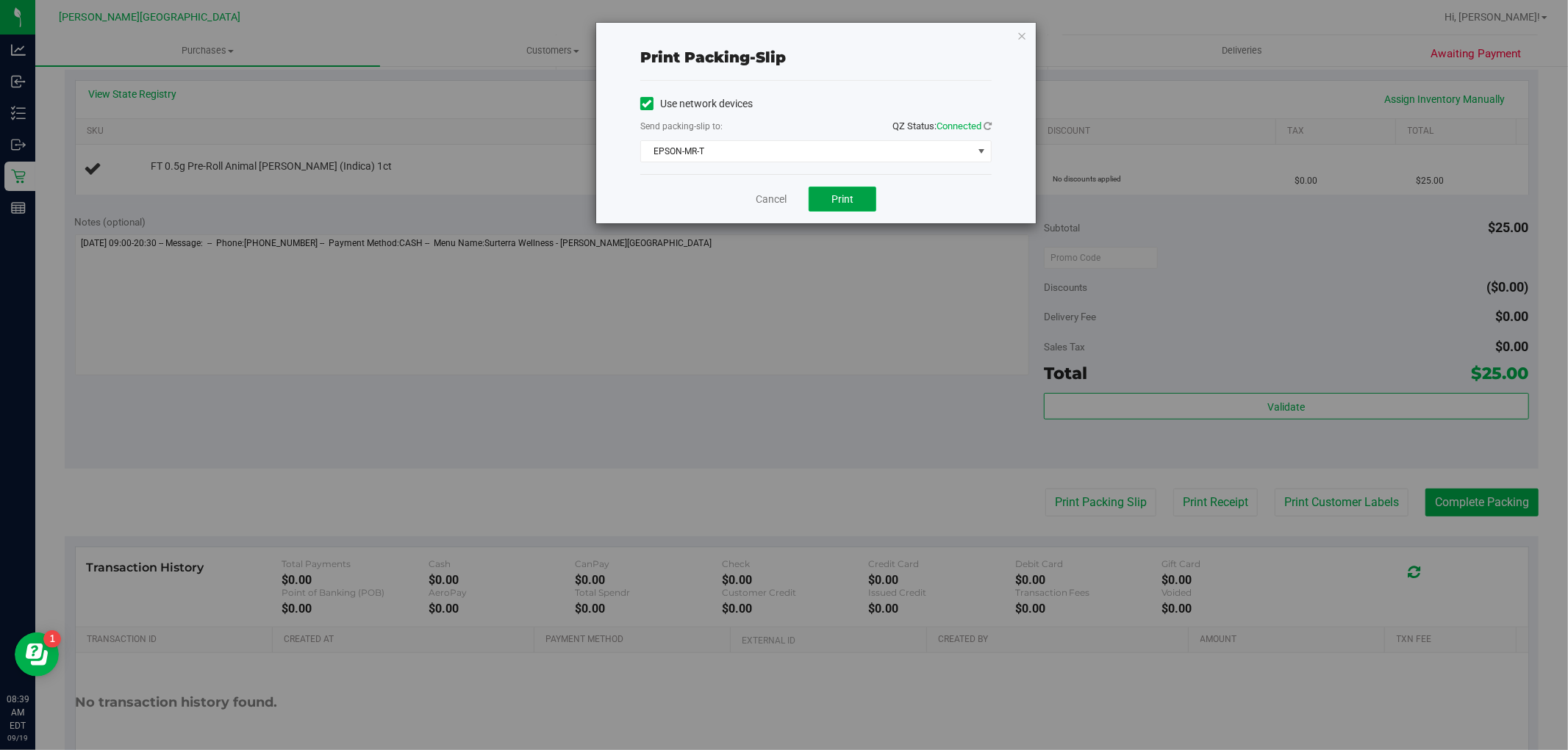
click at [864, 197] on button "Print" at bounding box center [843, 200] width 68 height 25
click at [749, 197] on div "Cancel Print" at bounding box center [816, 199] width 351 height 49
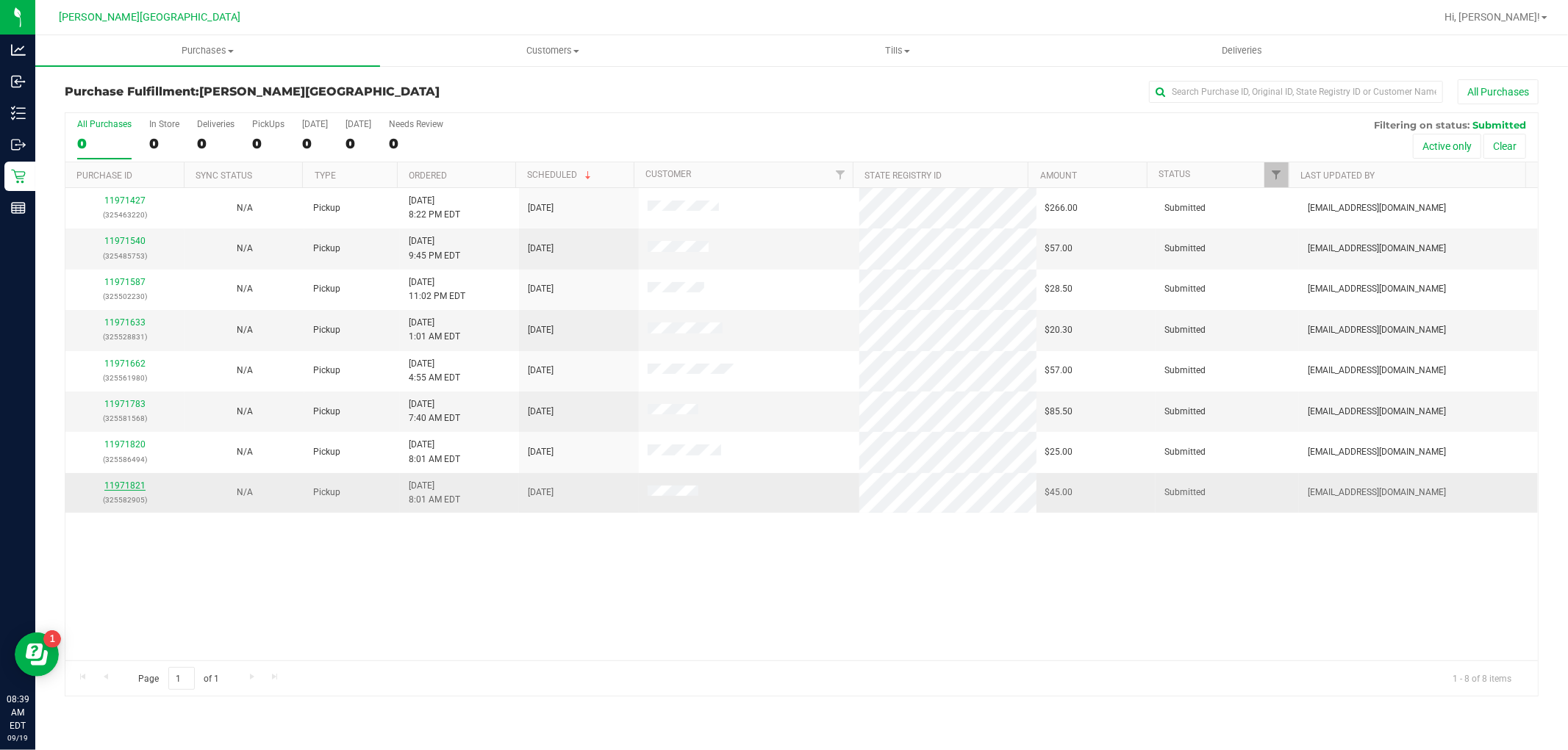
click at [134, 487] on link "11971821" at bounding box center [125, 485] width 41 height 10
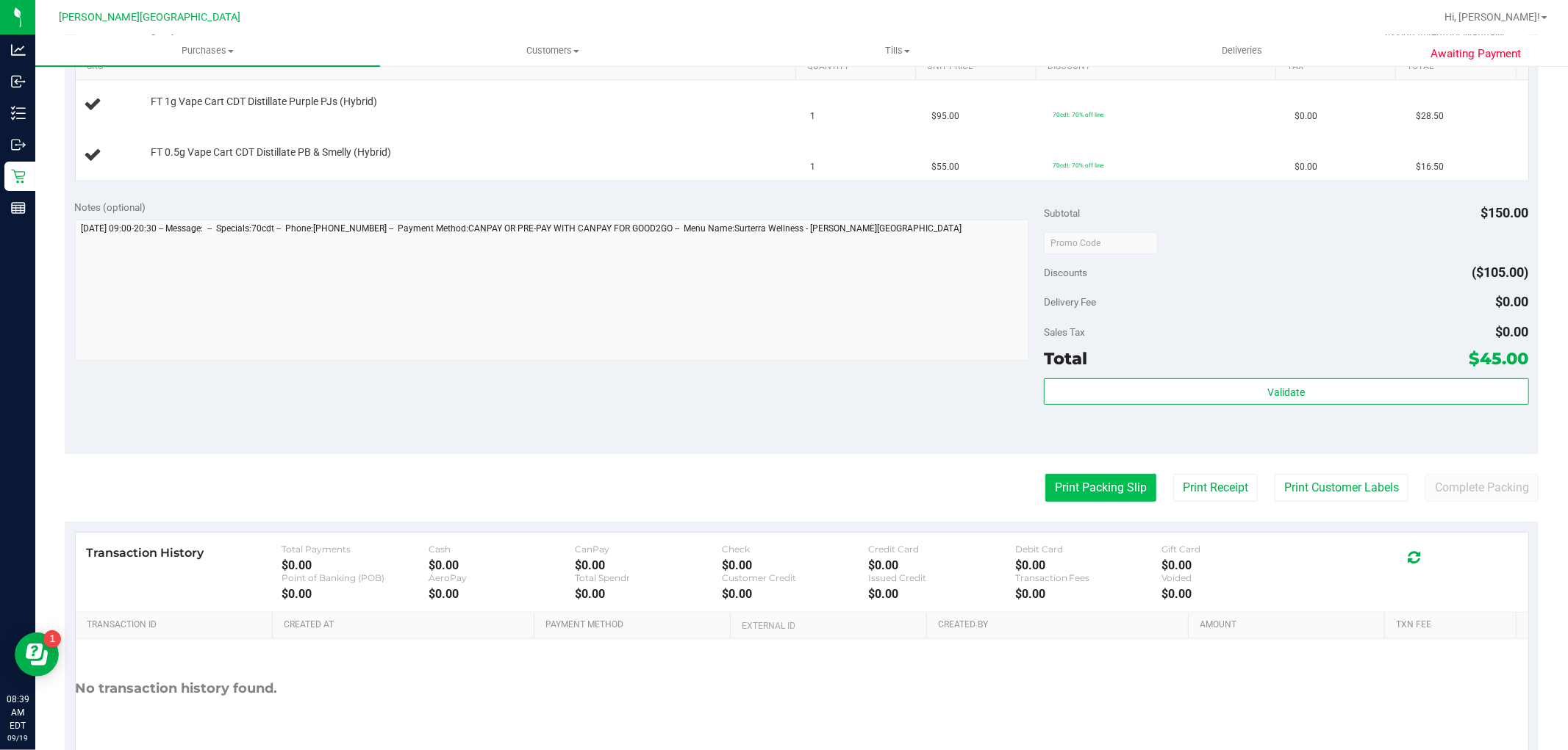
scroll to position [408, 0]
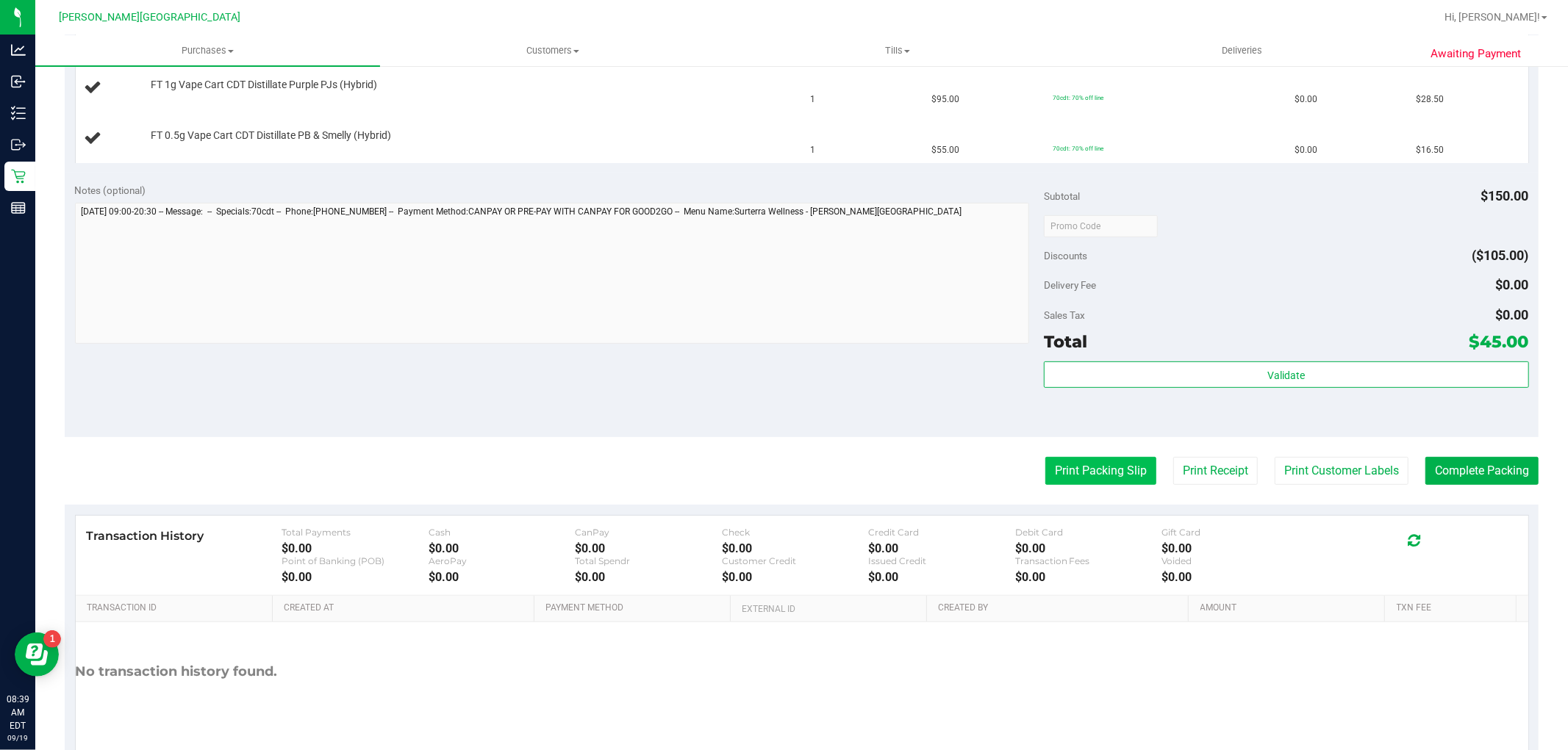
click at [1084, 476] on button "Print Packing Slip" at bounding box center [1101, 471] width 111 height 28
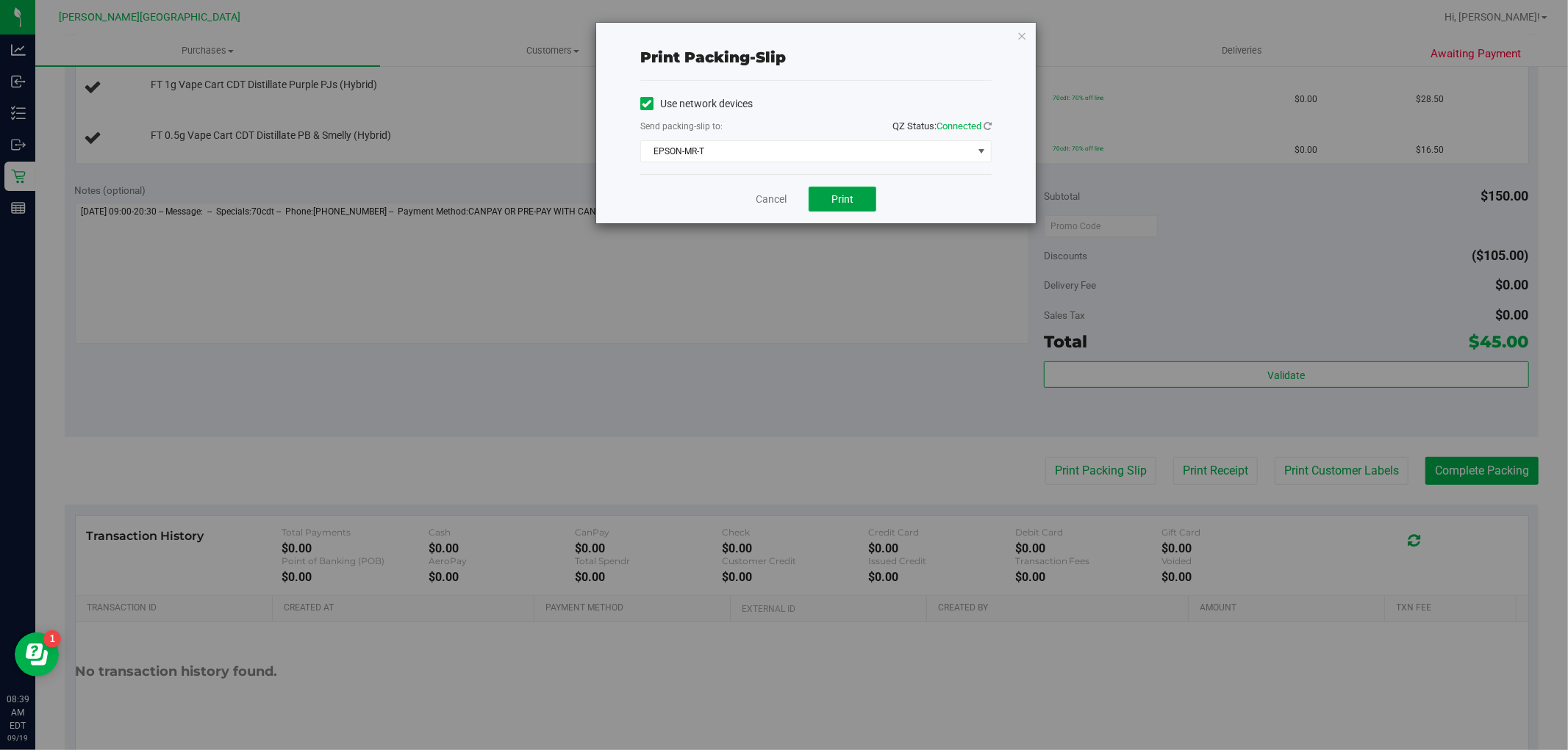
click at [828, 192] on button "Print" at bounding box center [843, 200] width 68 height 25
click at [760, 200] on link "Cancel" at bounding box center [771, 200] width 31 height 16
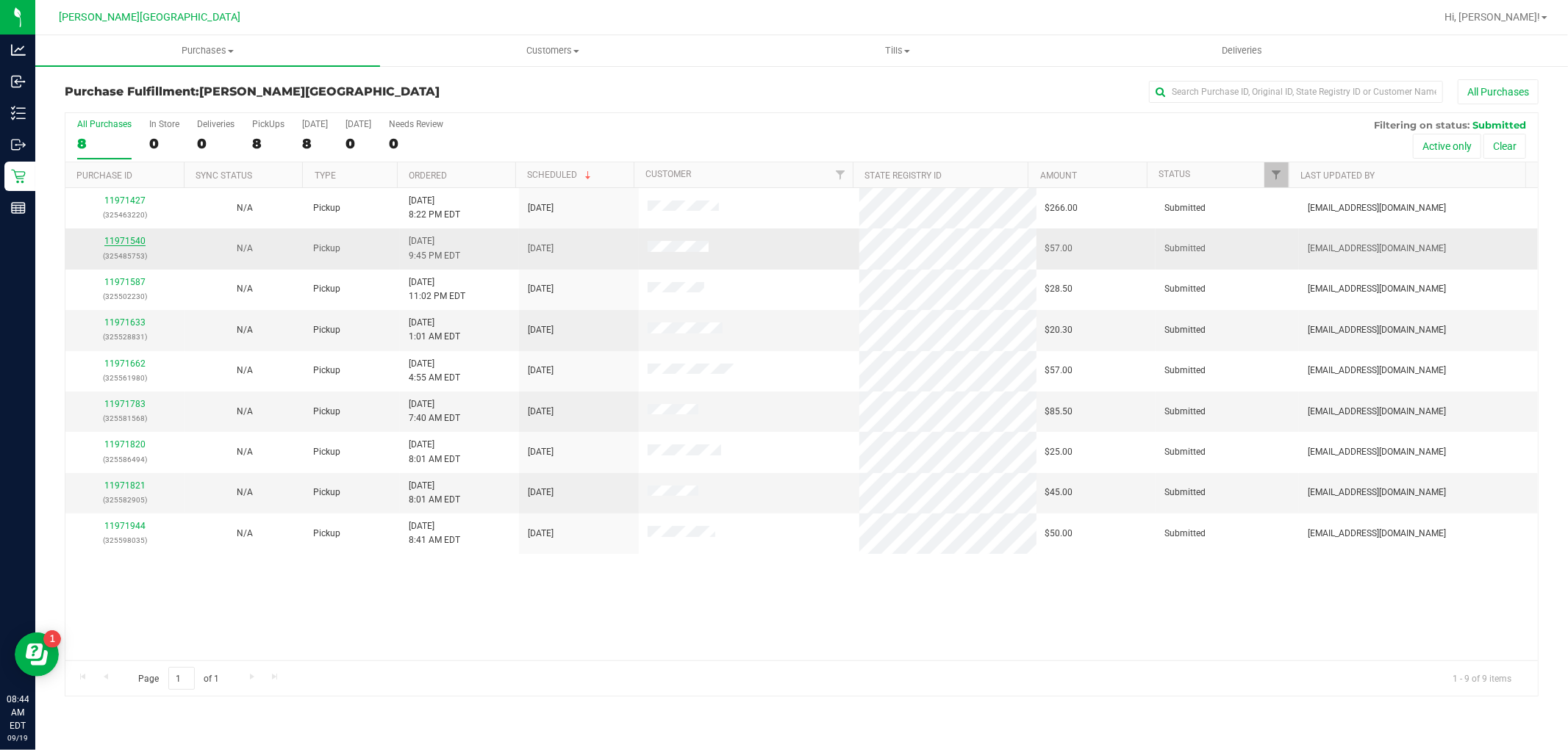
click at [137, 240] on link "11971540" at bounding box center [125, 241] width 41 height 10
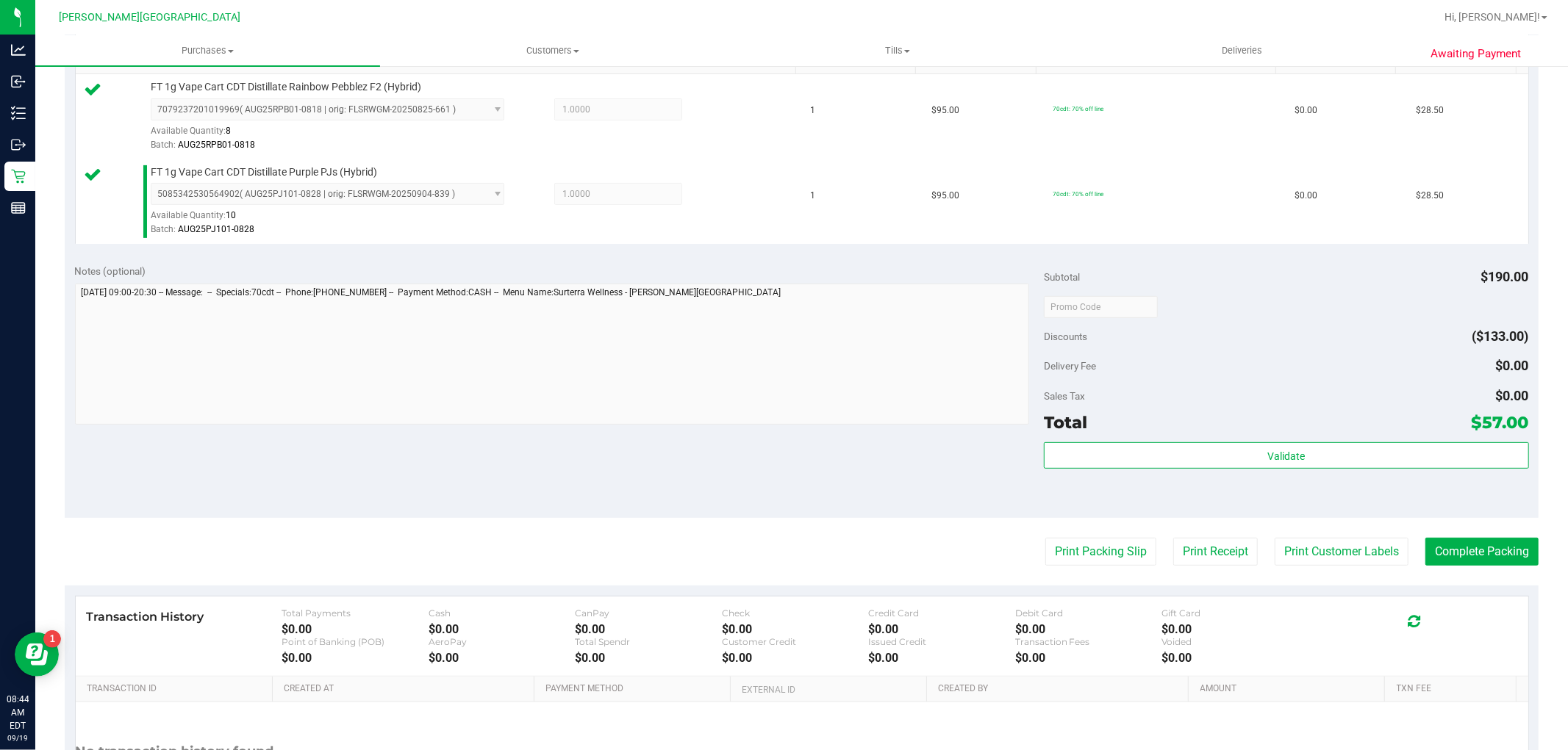
scroll to position [408, 0]
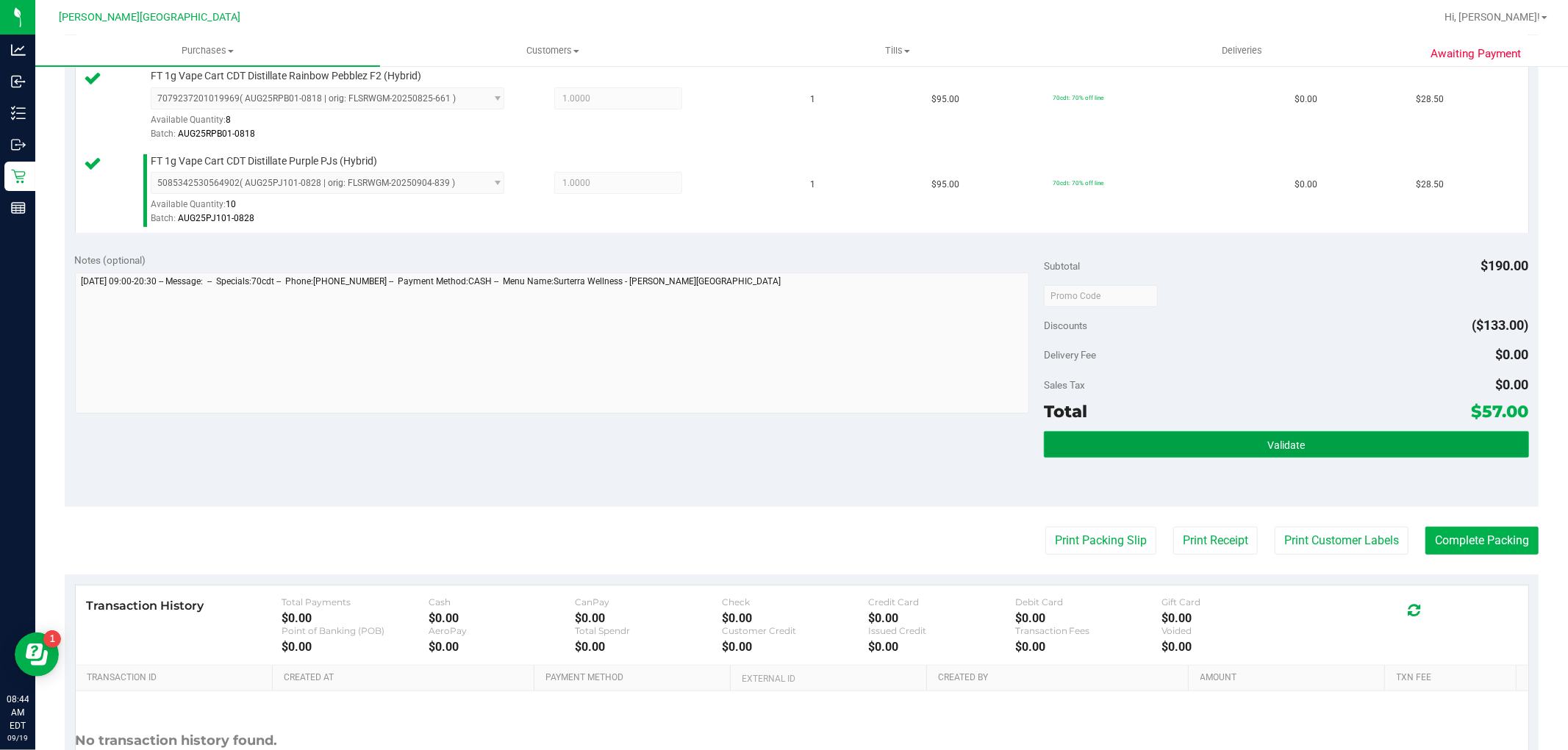
click at [1256, 436] on button "Validate" at bounding box center [1286, 445] width 485 height 27
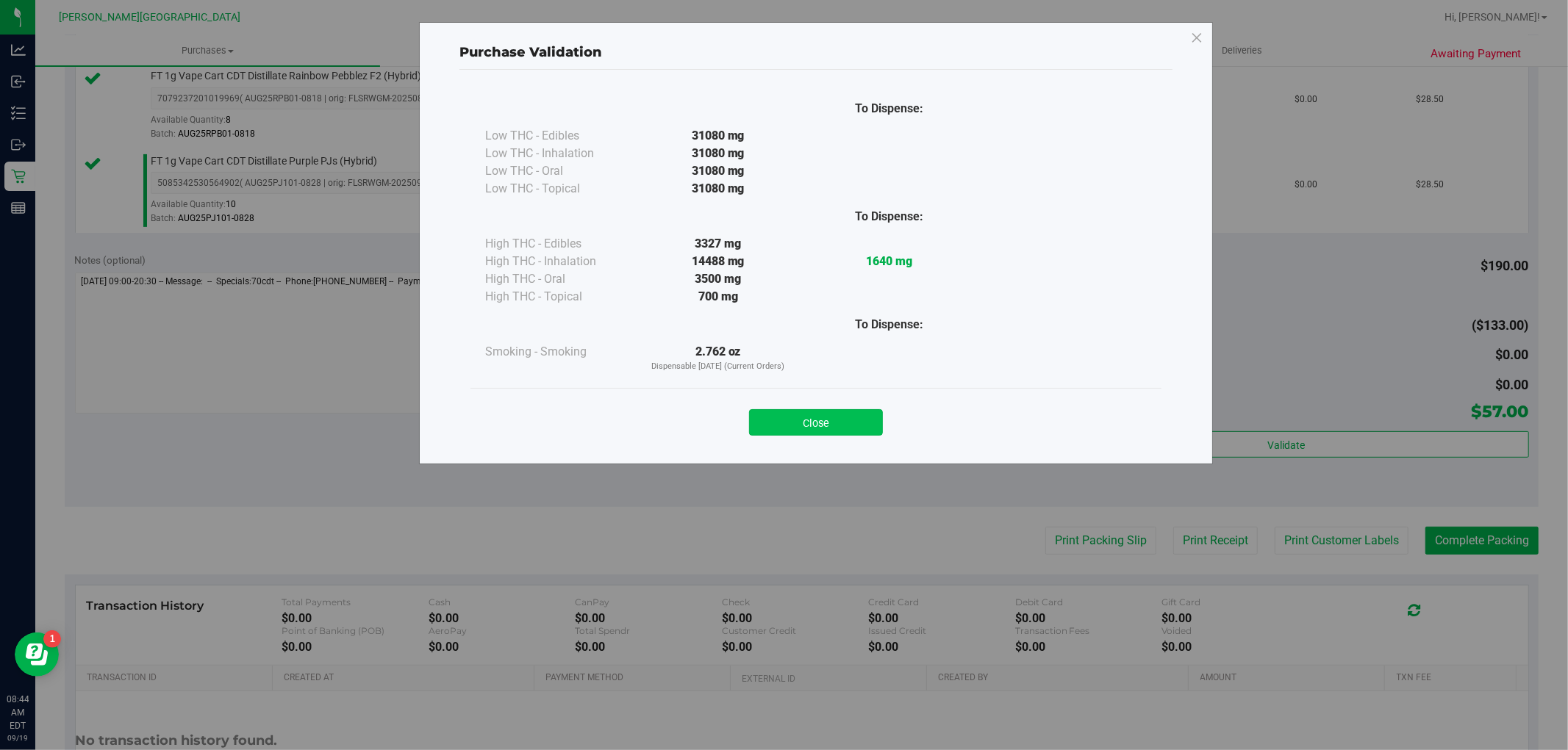
click at [855, 424] on button "Close" at bounding box center [816, 423] width 134 height 27
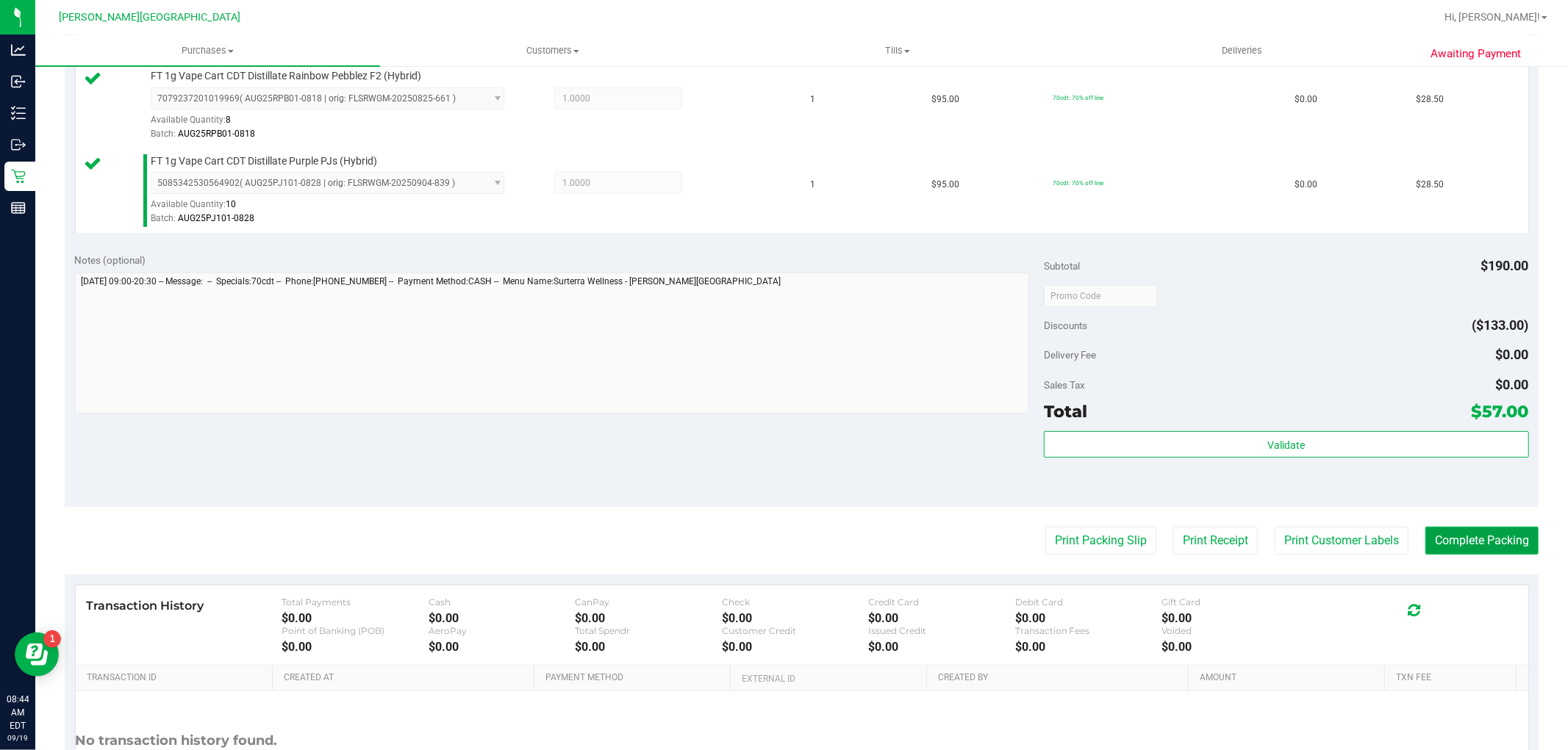
click at [1426, 538] on button "Complete Packing" at bounding box center [1482, 540] width 113 height 28
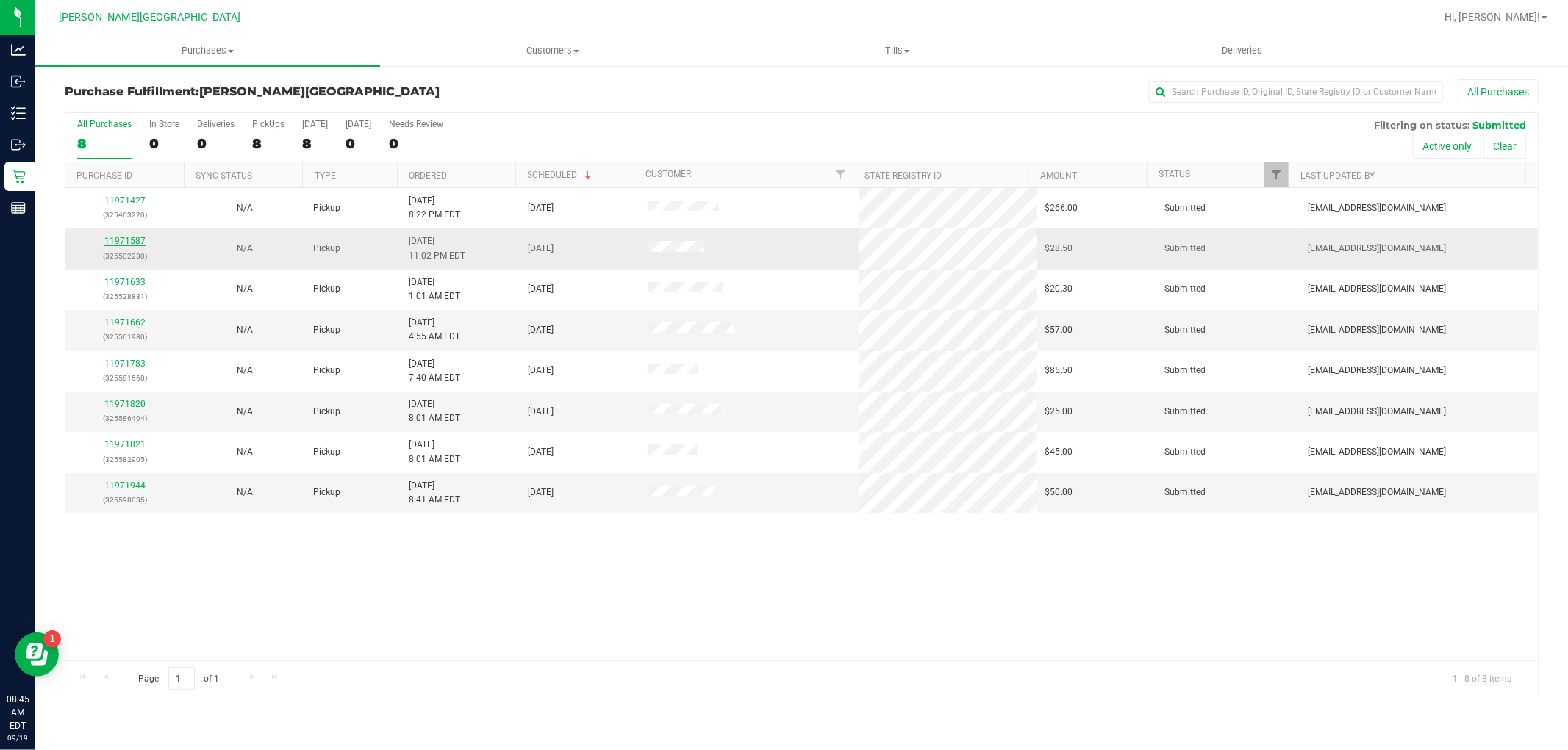
click at [116, 237] on link "11971587" at bounding box center [125, 241] width 41 height 10
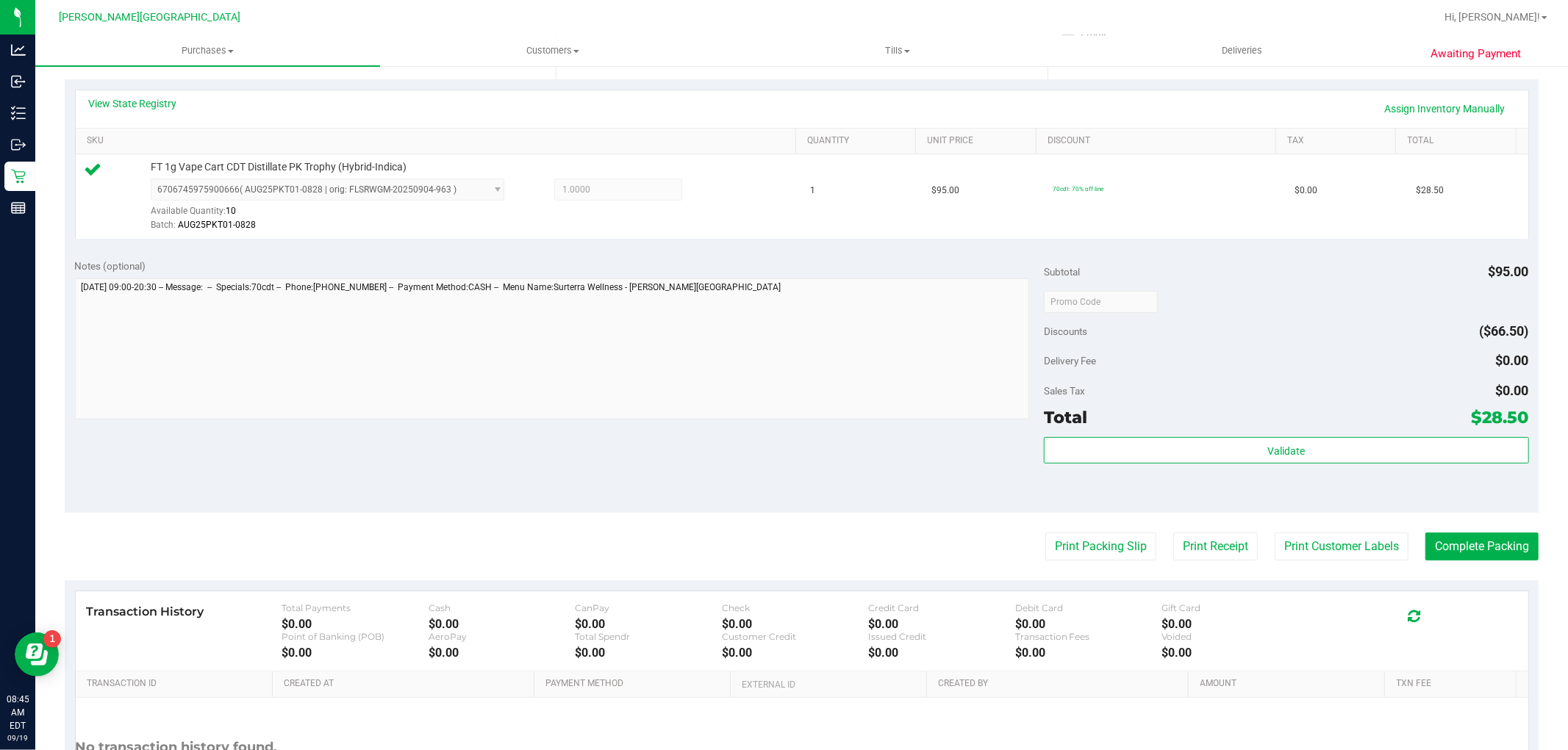
scroll to position [408, 0]
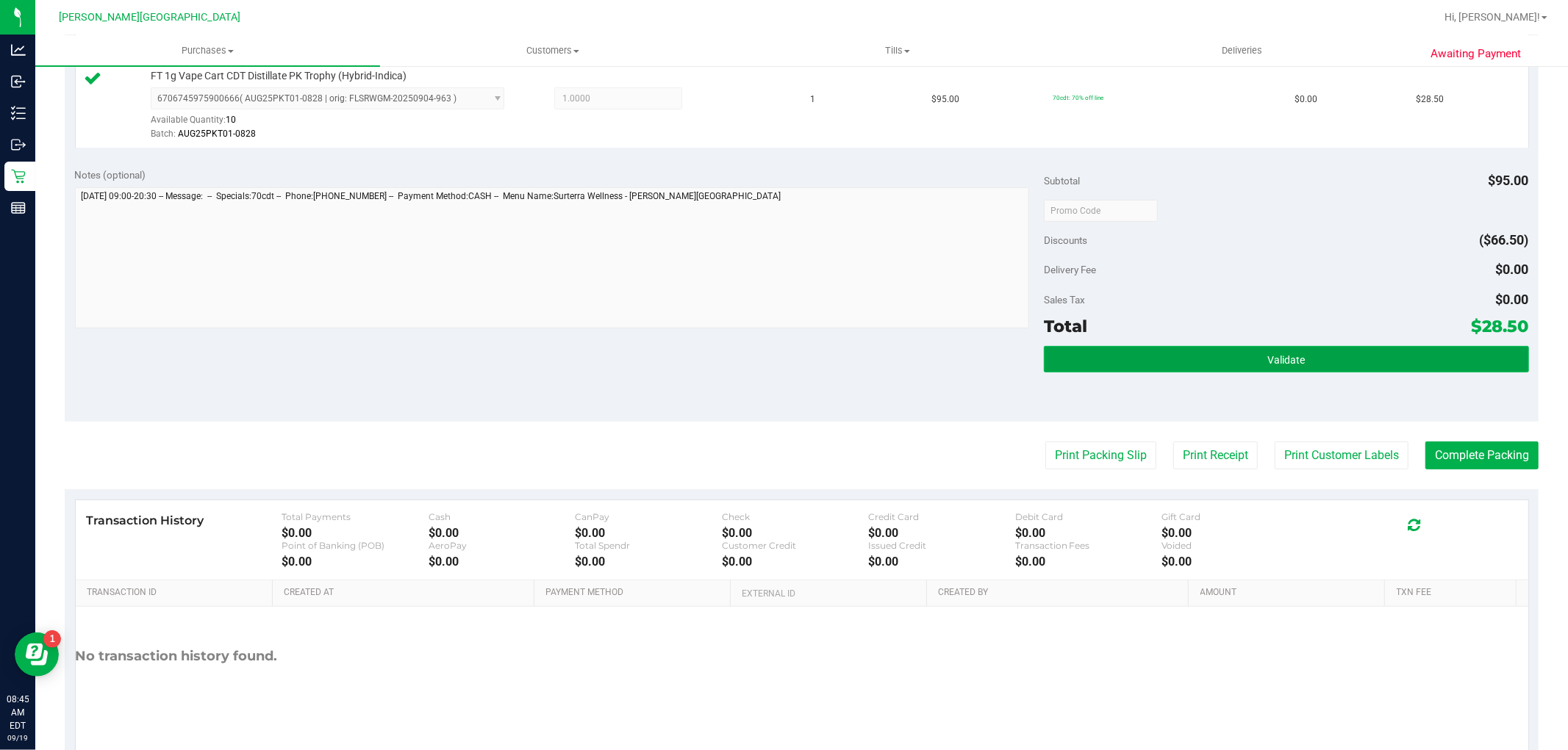
click at [1165, 349] on button "Validate" at bounding box center [1286, 360] width 485 height 27
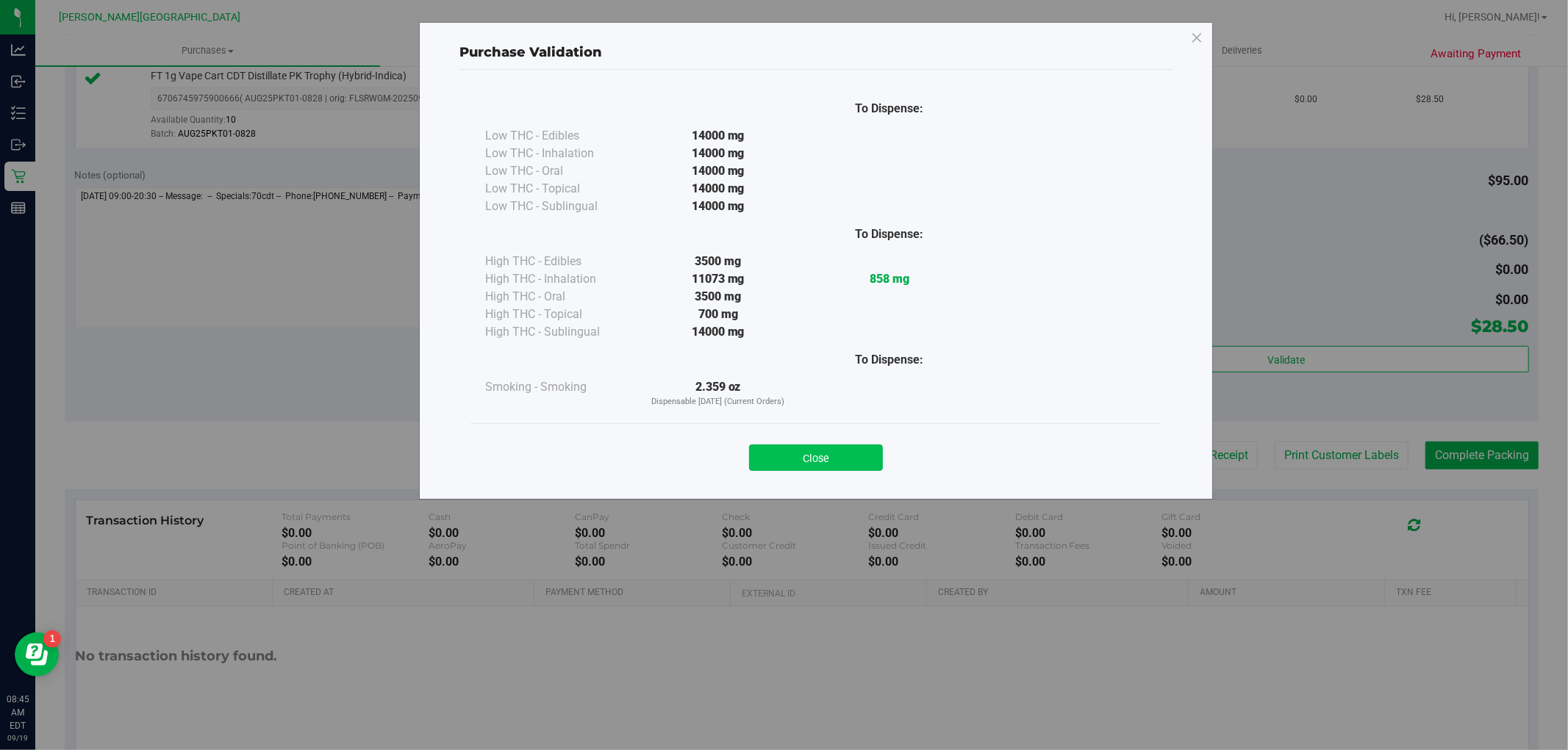
click at [868, 447] on button "Close" at bounding box center [816, 458] width 134 height 27
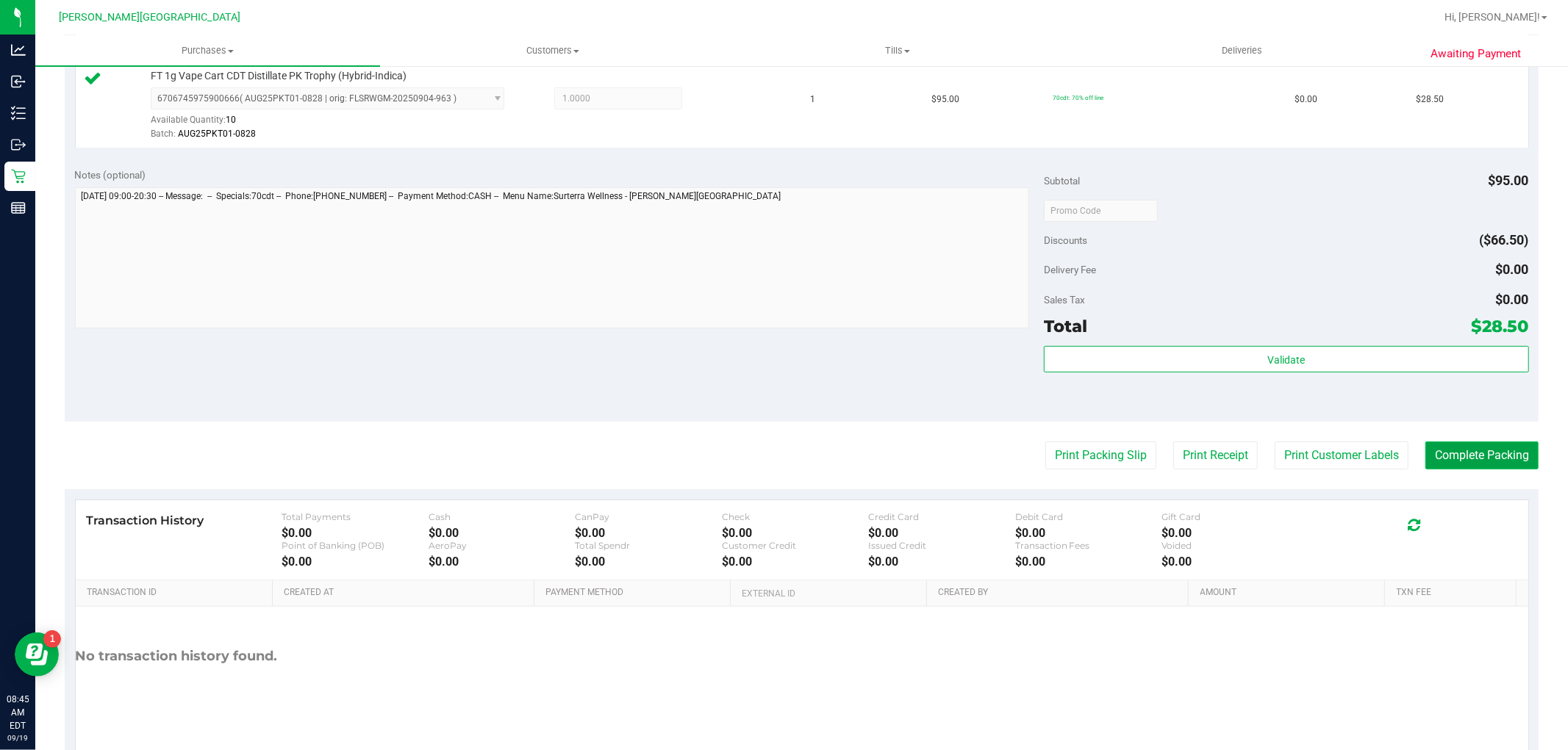
click at [1426, 465] on button "Complete Packing" at bounding box center [1482, 455] width 113 height 28
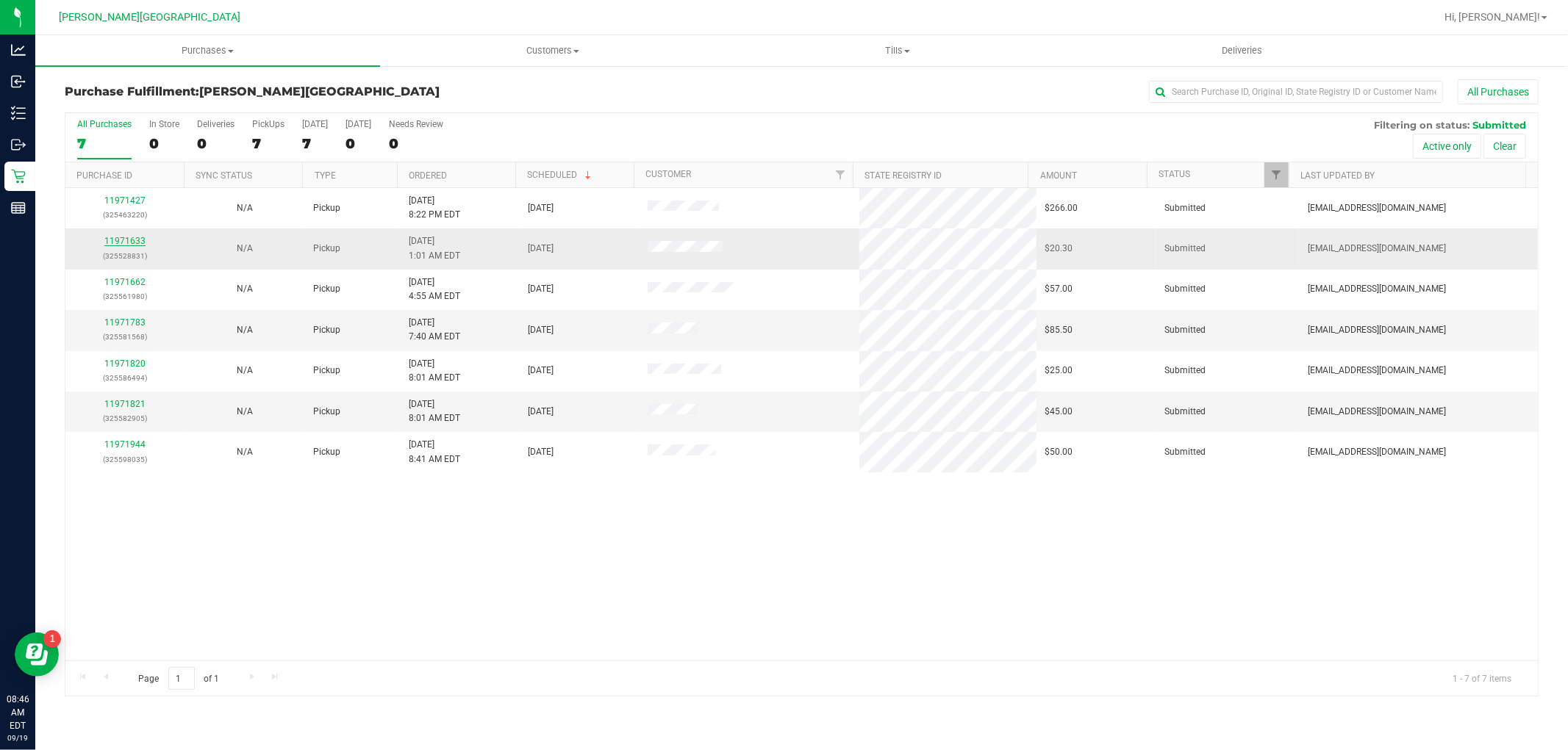
click at [122, 245] on link "11971633" at bounding box center [125, 241] width 41 height 10
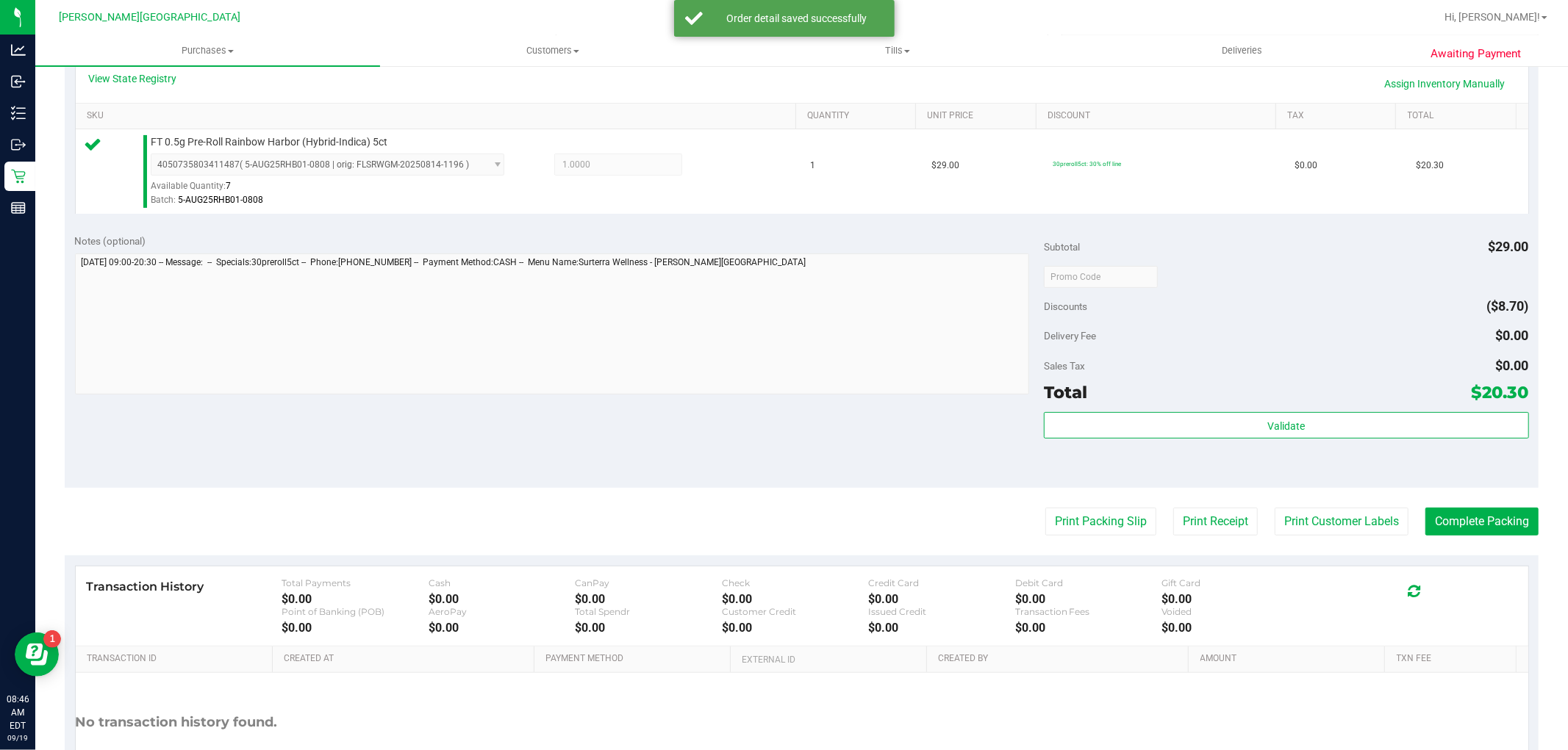
scroll to position [408, 0]
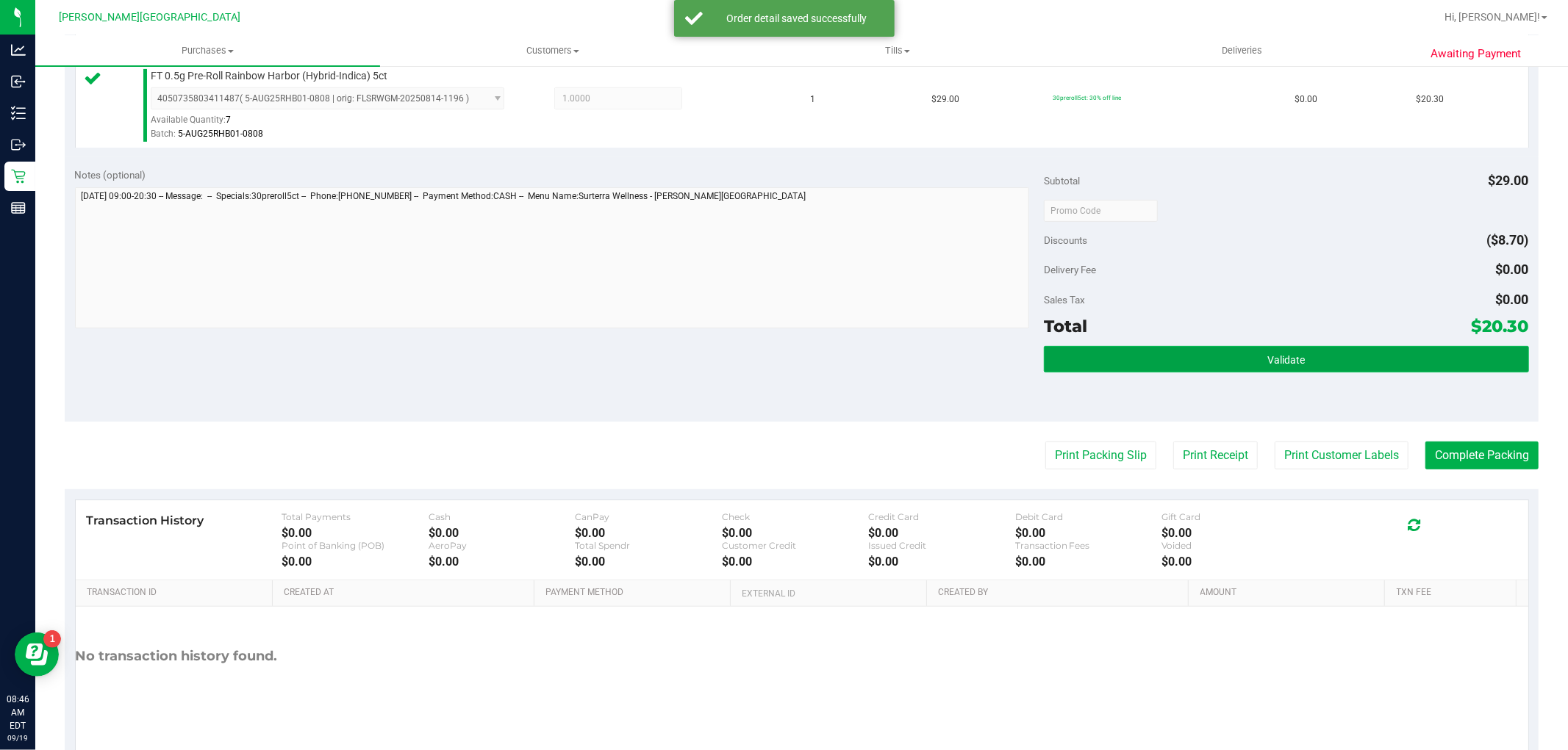
click at [1106, 368] on button "Validate" at bounding box center [1286, 360] width 485 height 27
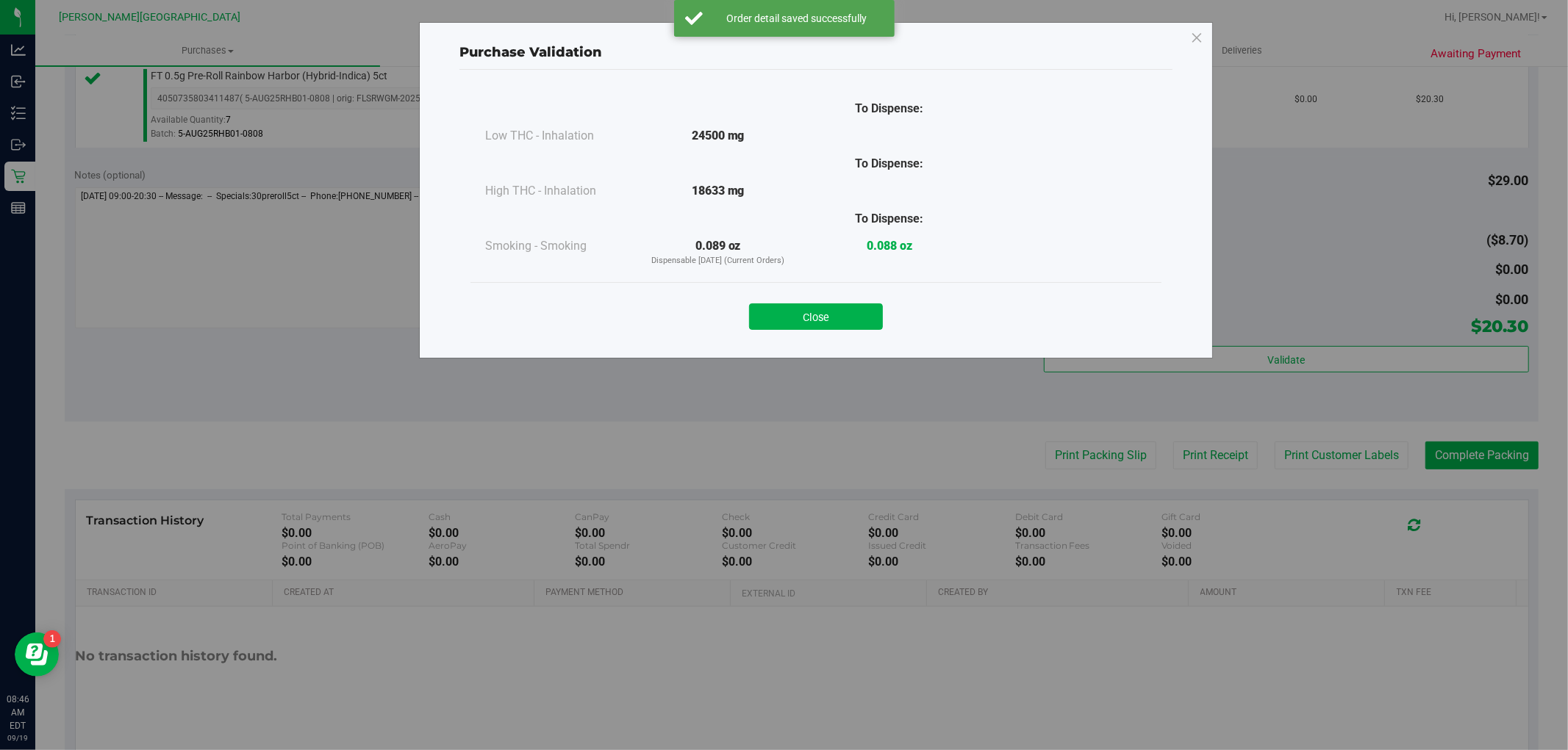
click at [828, 300] on div "Close" at bounding box center [816, 312] width 669 height 37
click at [863, 318] on button "Close" at bounding box center [816, 317] width 134 height 27
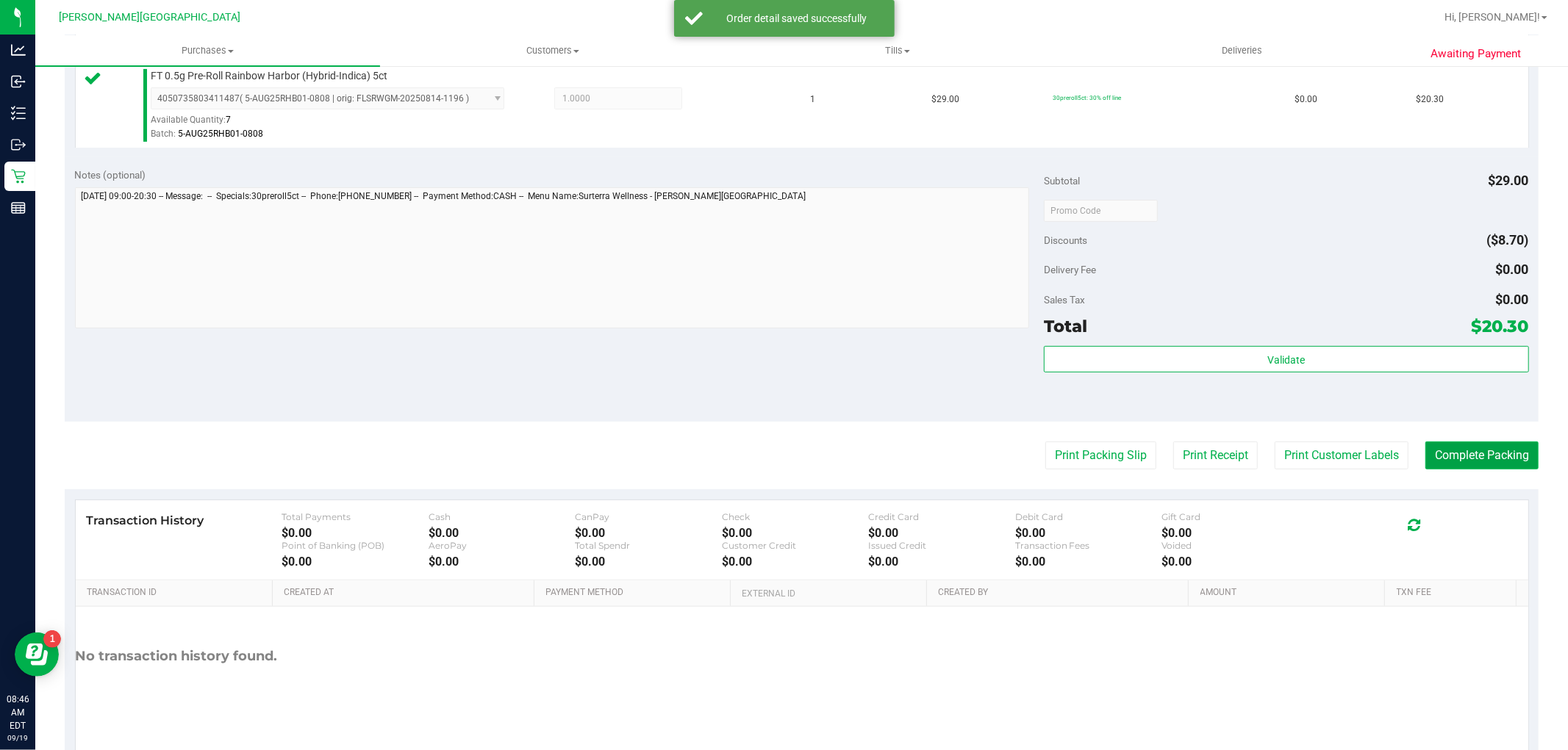
click at [1430, 449] on button "Complete Packing" at bounding box center [1482, 455] width 113 height 28
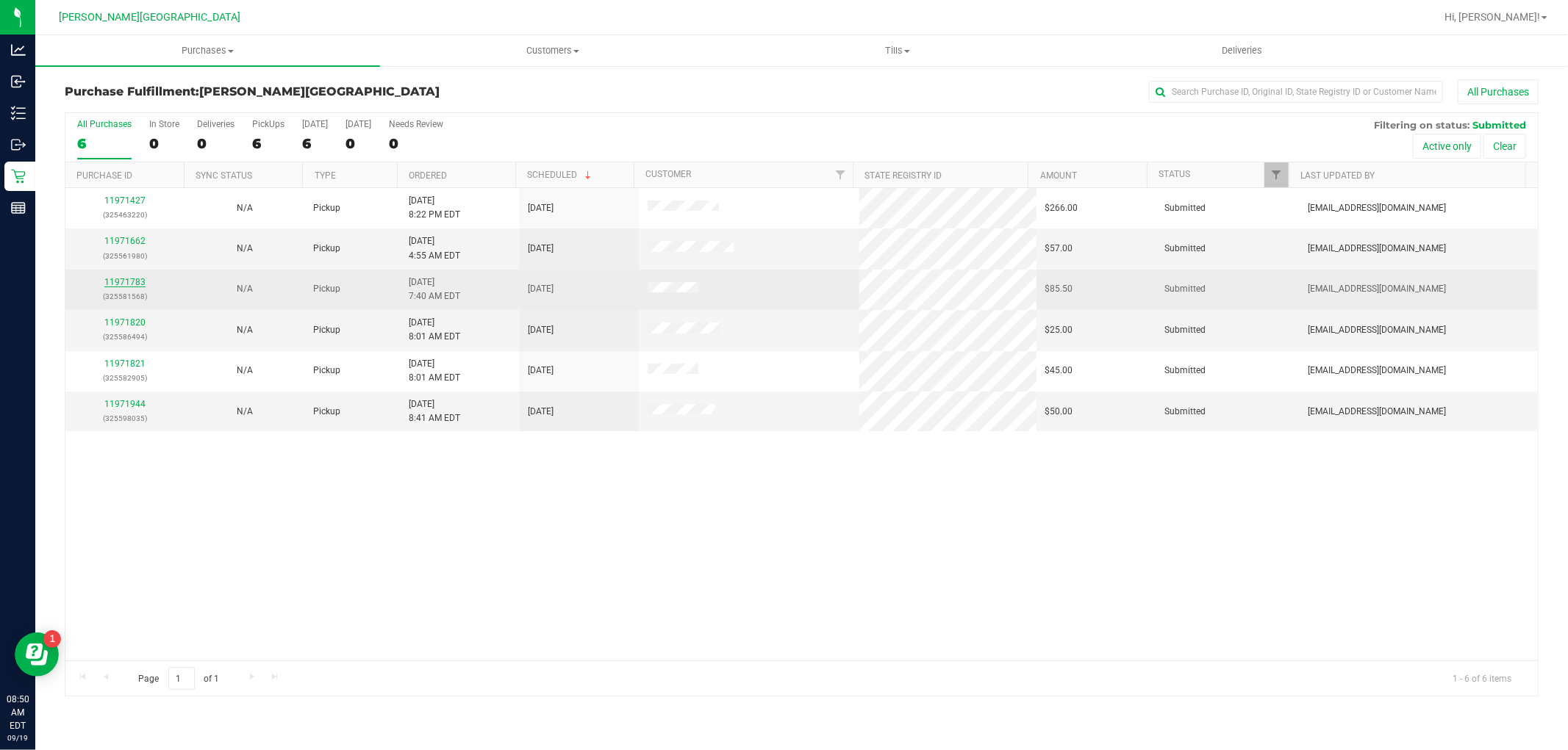
click at [126, 277] on link "11971783" at bounding box center [125, 282] width 41 height 10
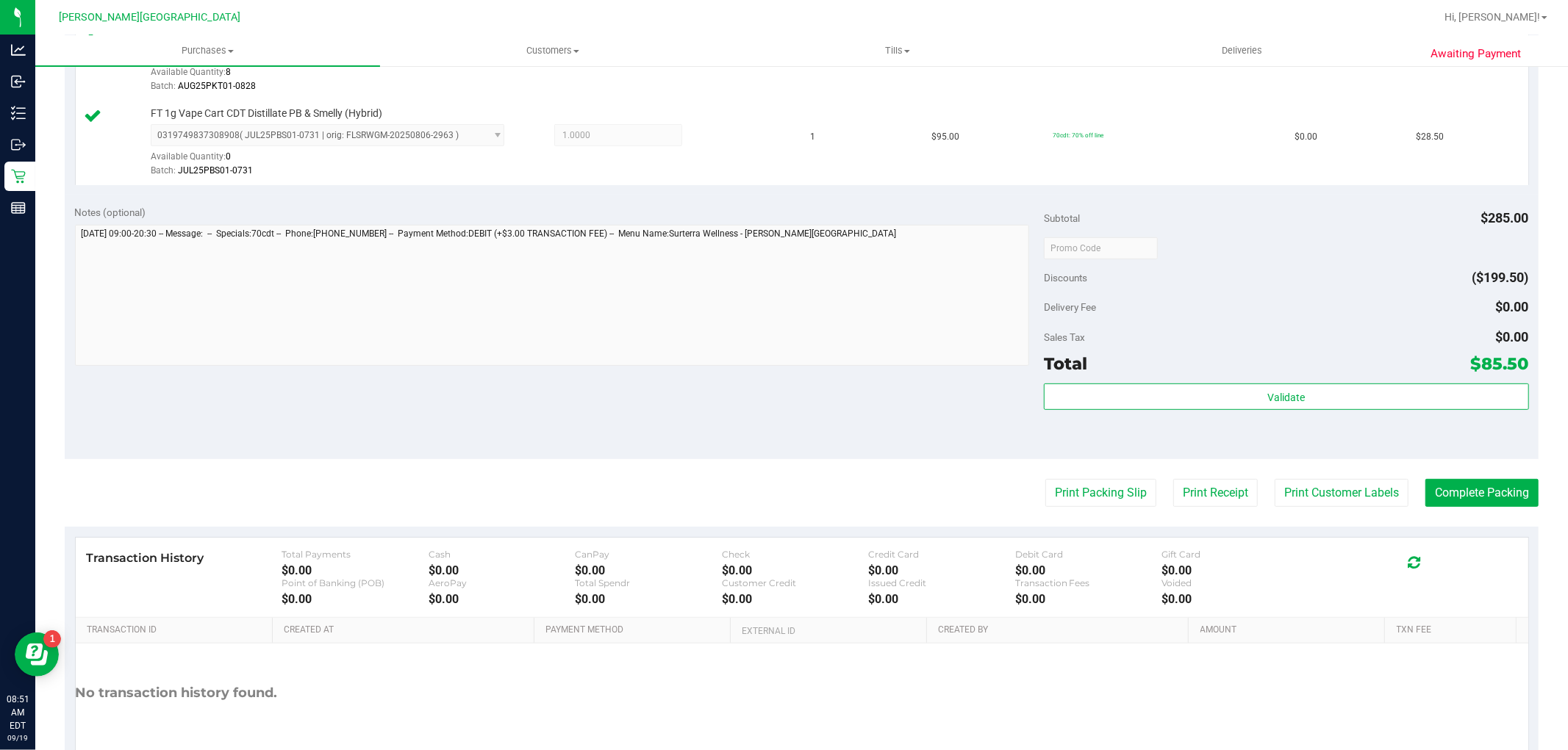
scroll to position [538, 0]
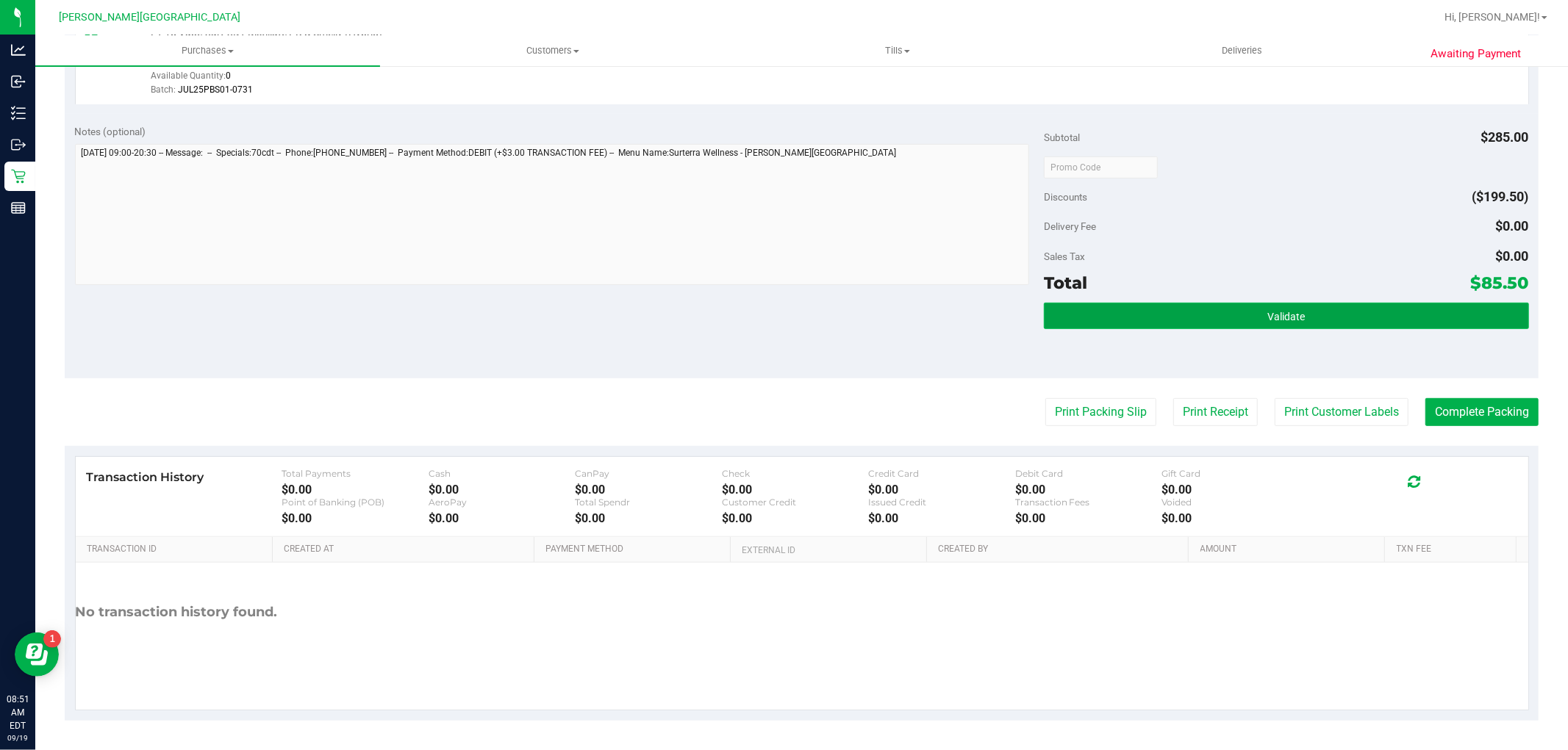
click at [1283, 325] on button "Validate" at bounding box center [1286, 316] width 485 height 27
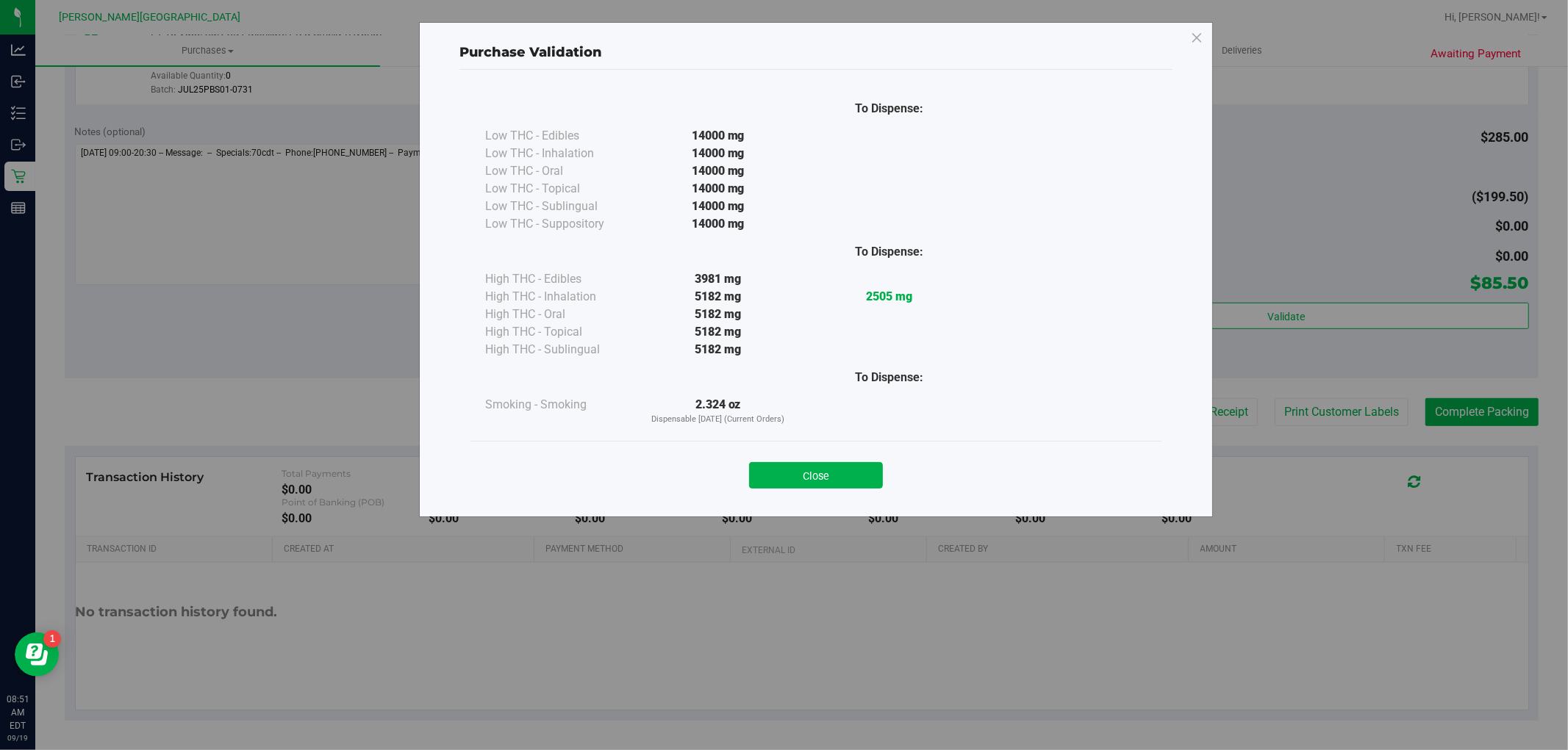
drag, startPoint x: 825, startPoint y: 466, endPoint x: 860, endPoint y: 459, distance: 35.7
click at [826, 466] on button "Close" at bounding box center [816, 476] width 134 height 27
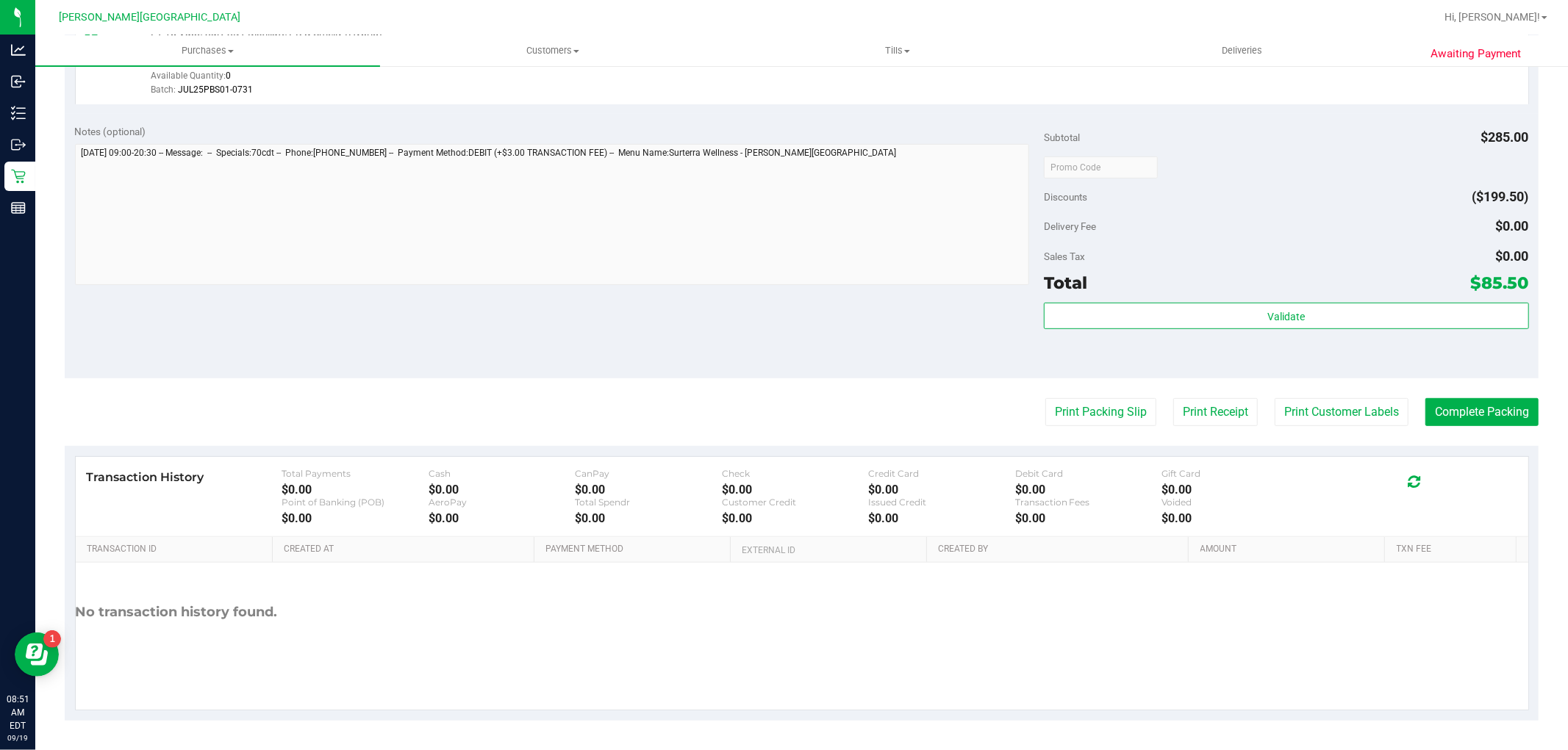
click at [1454, 392] on purchase-details "Back Edit Purchase Cancel Purchase View Profile # 11971783 BioTrack ID: - Submi…" at bounding box center [802, 132] width 1474 height 1178
click at [1431, 402] on button "Complete Packing" at bounding box center [1482, 412] width 113 height 28
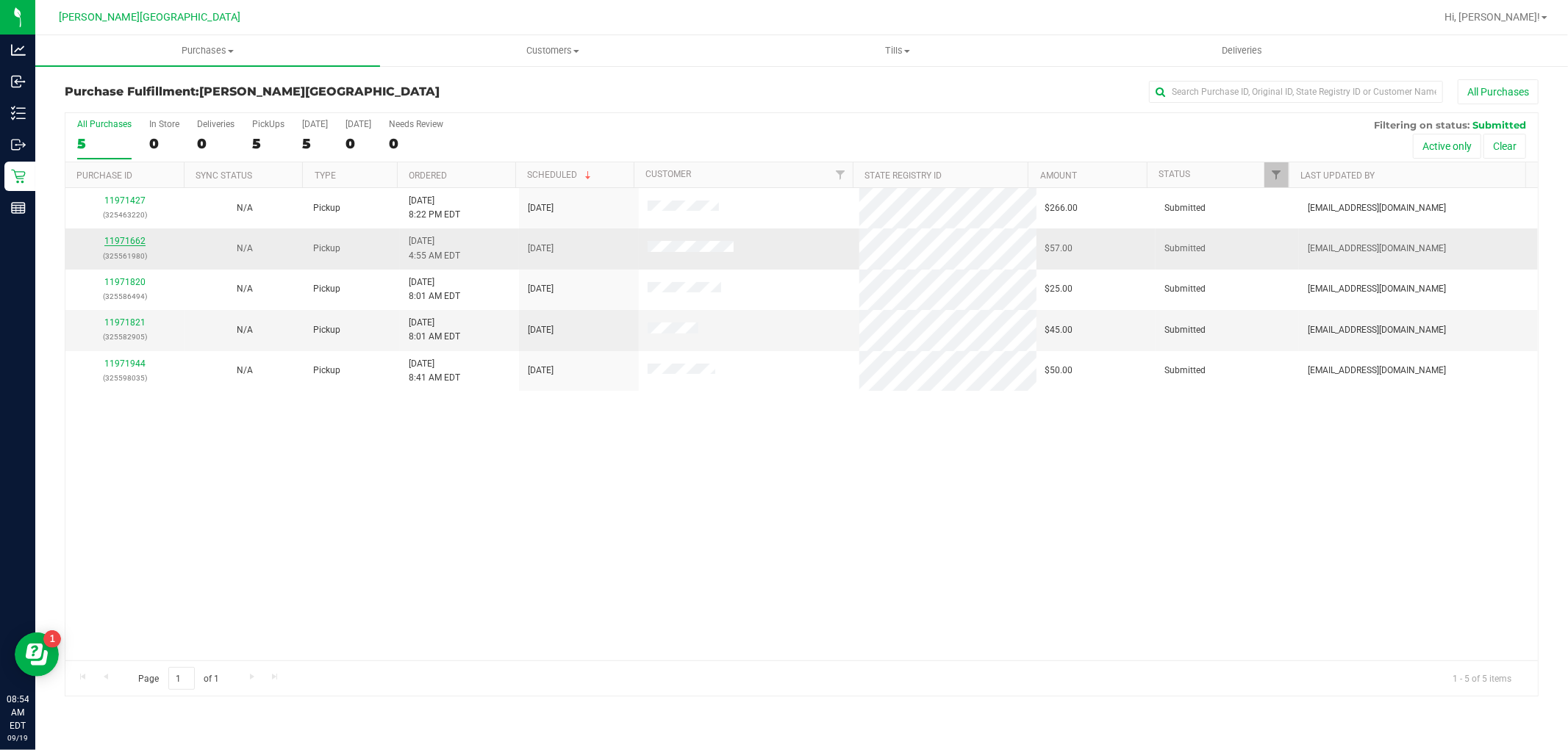
click at [123, 244] on link "11971662" at bounding box center [125, 241] width 41 height 10
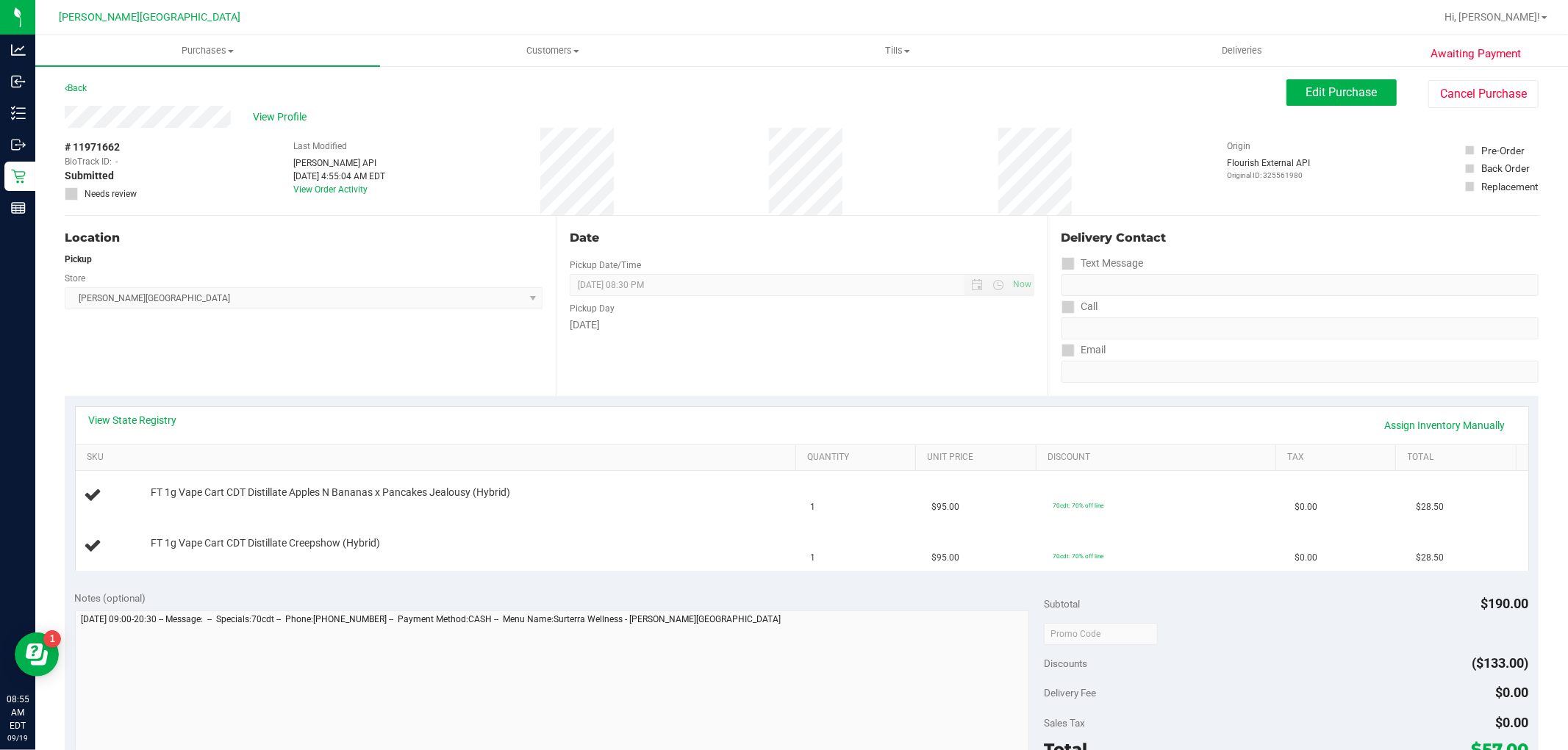
drag, startPoint x: 493, startPoint y: 341, endPoint x: 491, endPoint y: 332, distance: 9.2
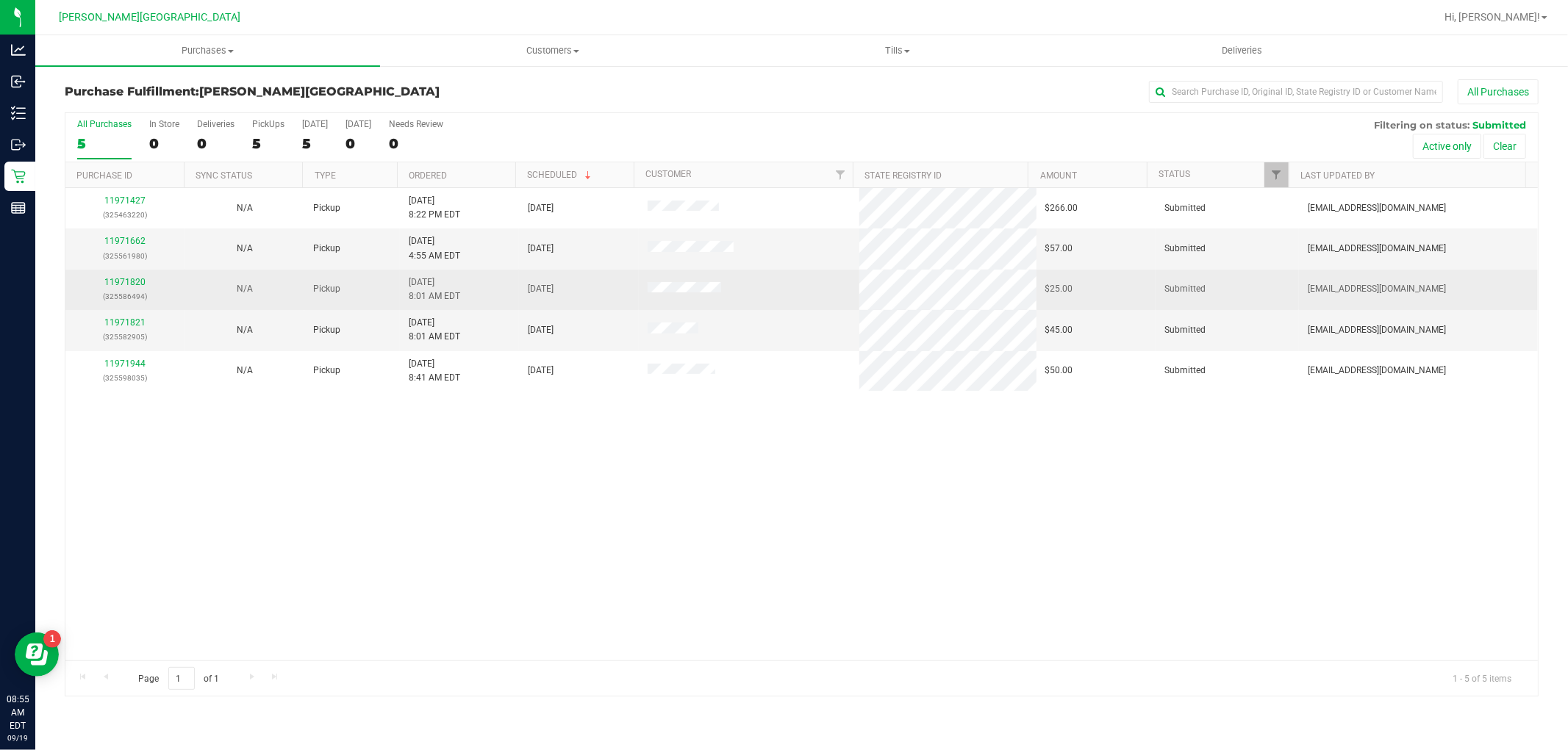
click at [113, 274] on td "11971820 (325586494)" at bounding box center [125, 289] width 119 height 40
click at [118, 279] on link "11971820" at bounding box center [125, 282] width 41 height 10
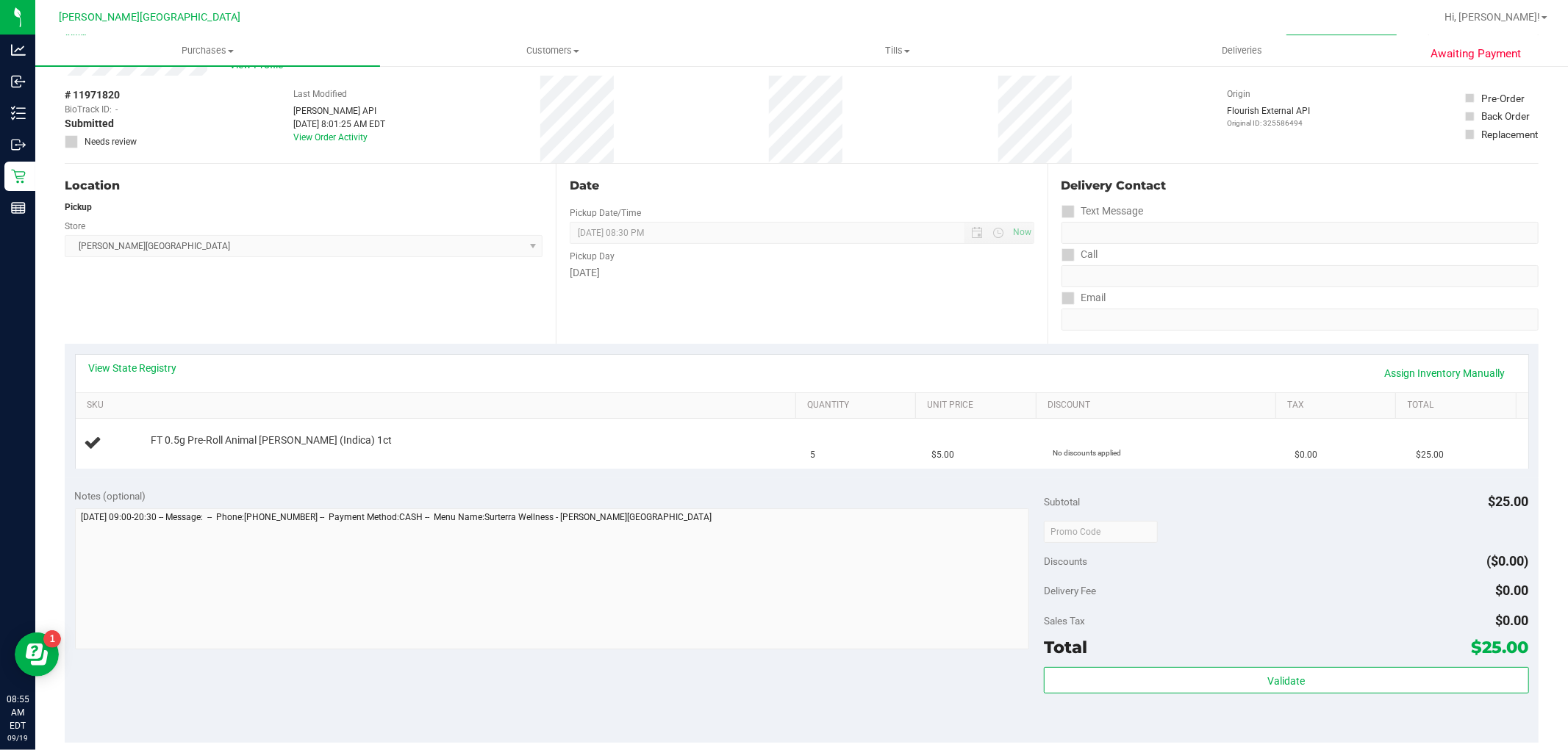
scroll to position [81, 0]
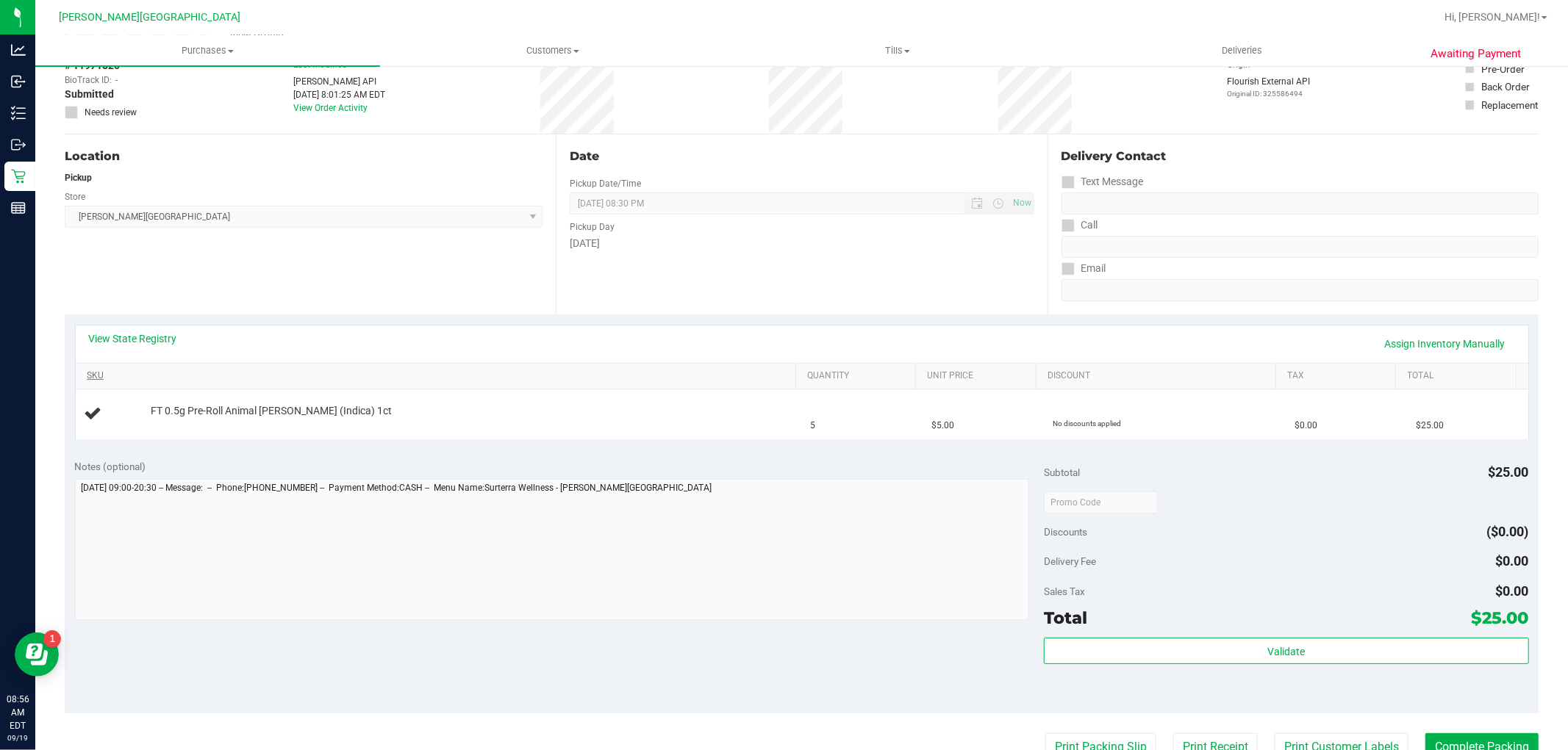
drag, startPoint x: 349, startPoint y: 400, endPoint x: 381, endPoint y: 371, distance: 43.2
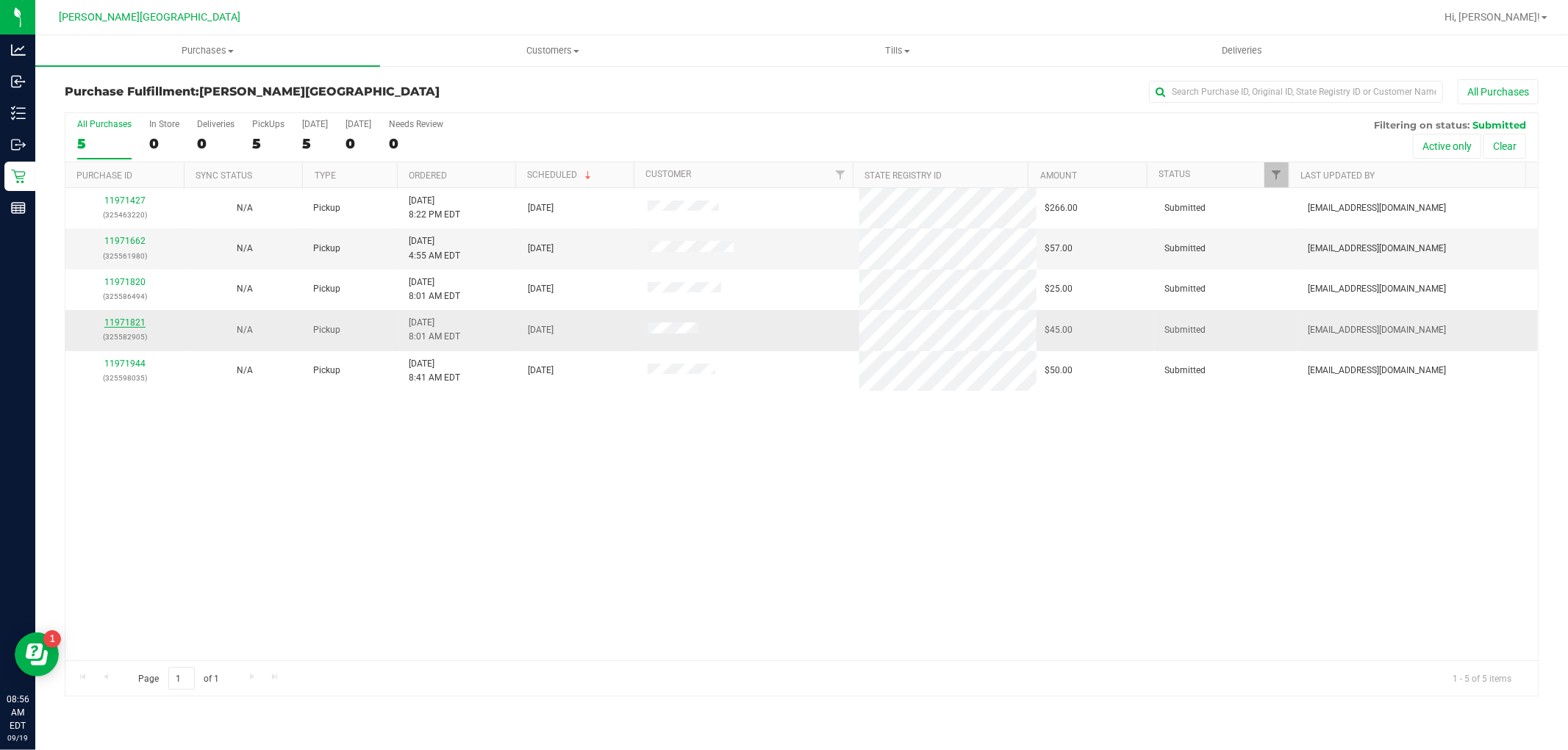
click at [118, 324] on link "11971821" at bounding box center [125, 323] width 41 height 10
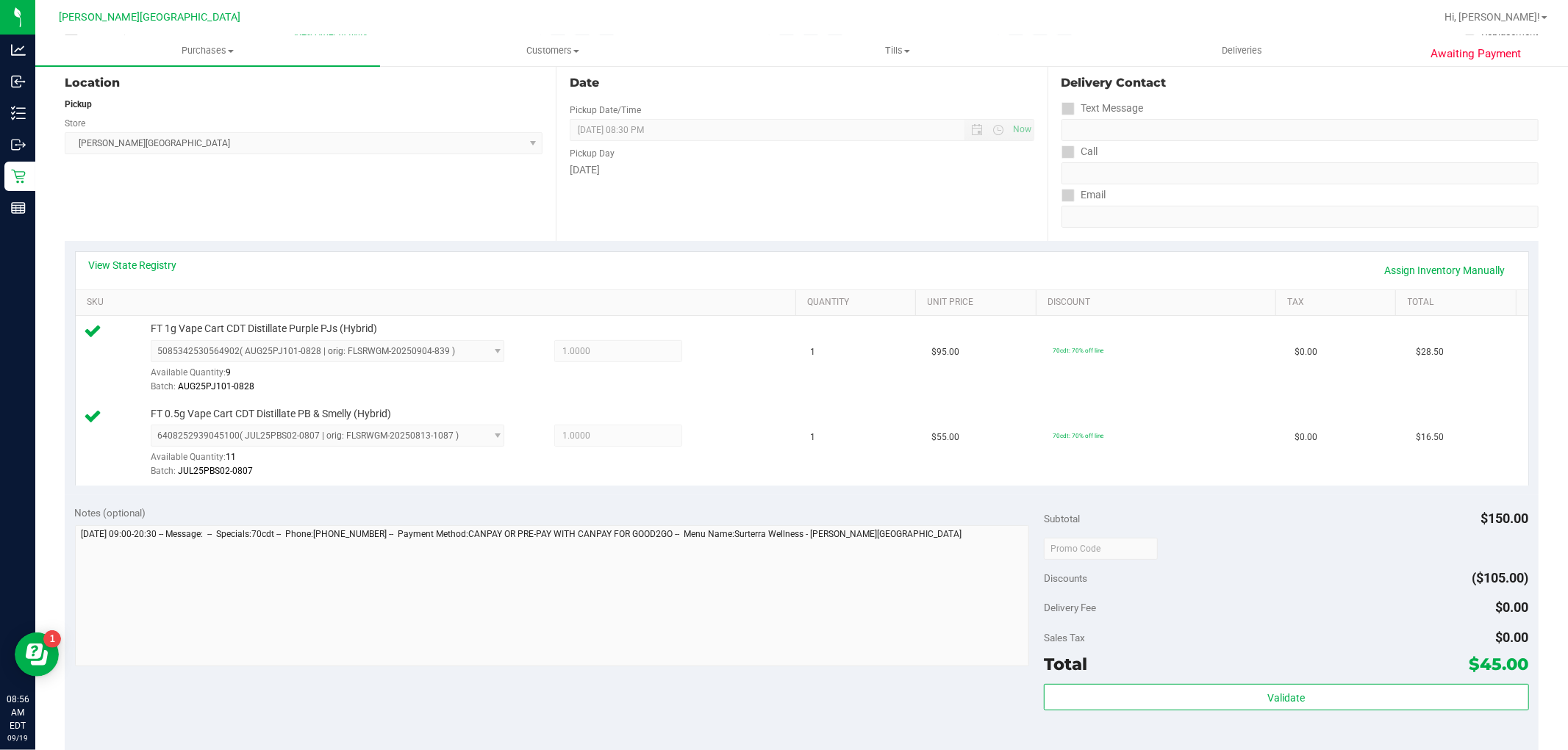
scroll to position [408, 0]
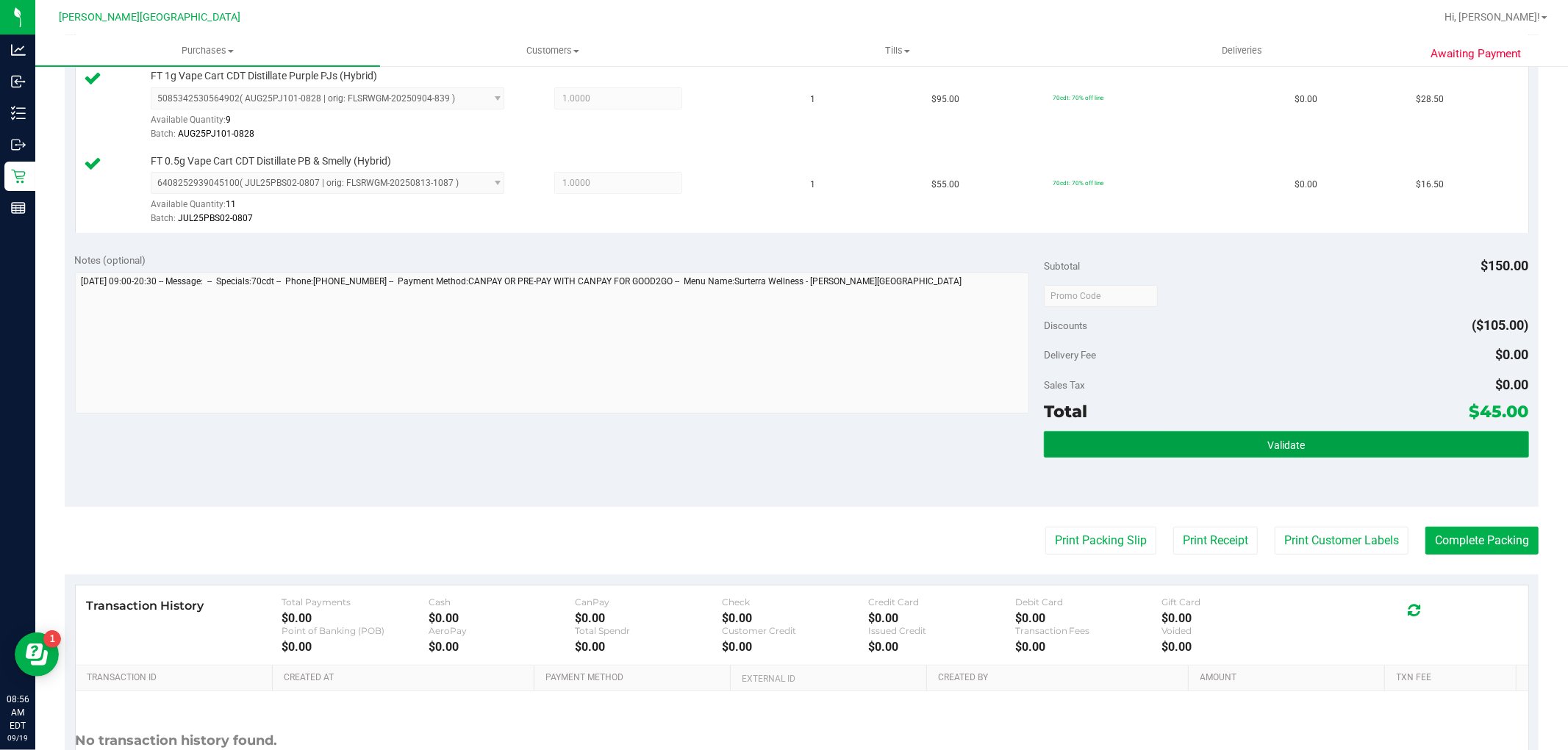
click at [1196, 431] on button "Validate" at bounding box center [1286, 445] width 485 height 27
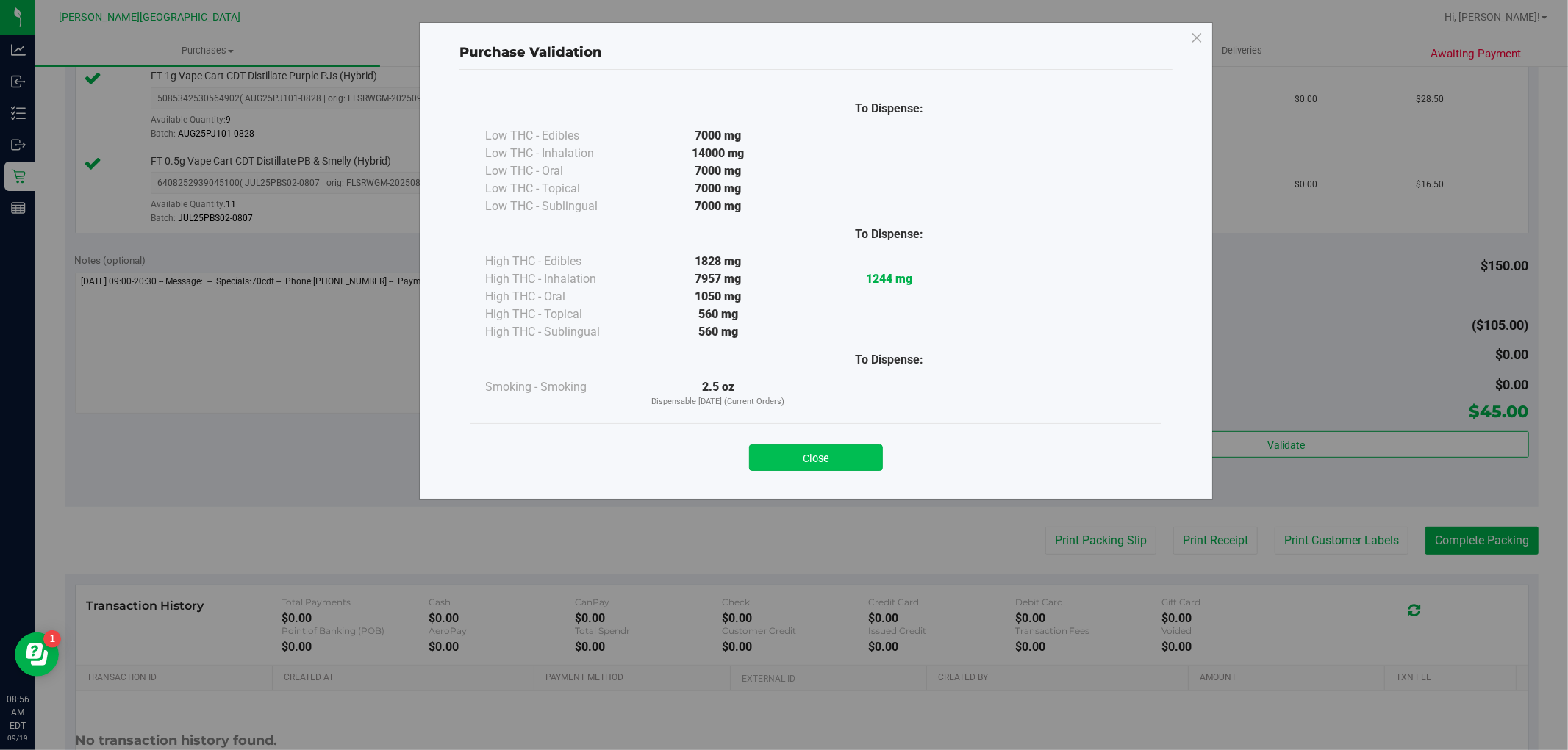
click at [799, 460] on button "Close" at bounding box center [816, 458] width 134 height 27
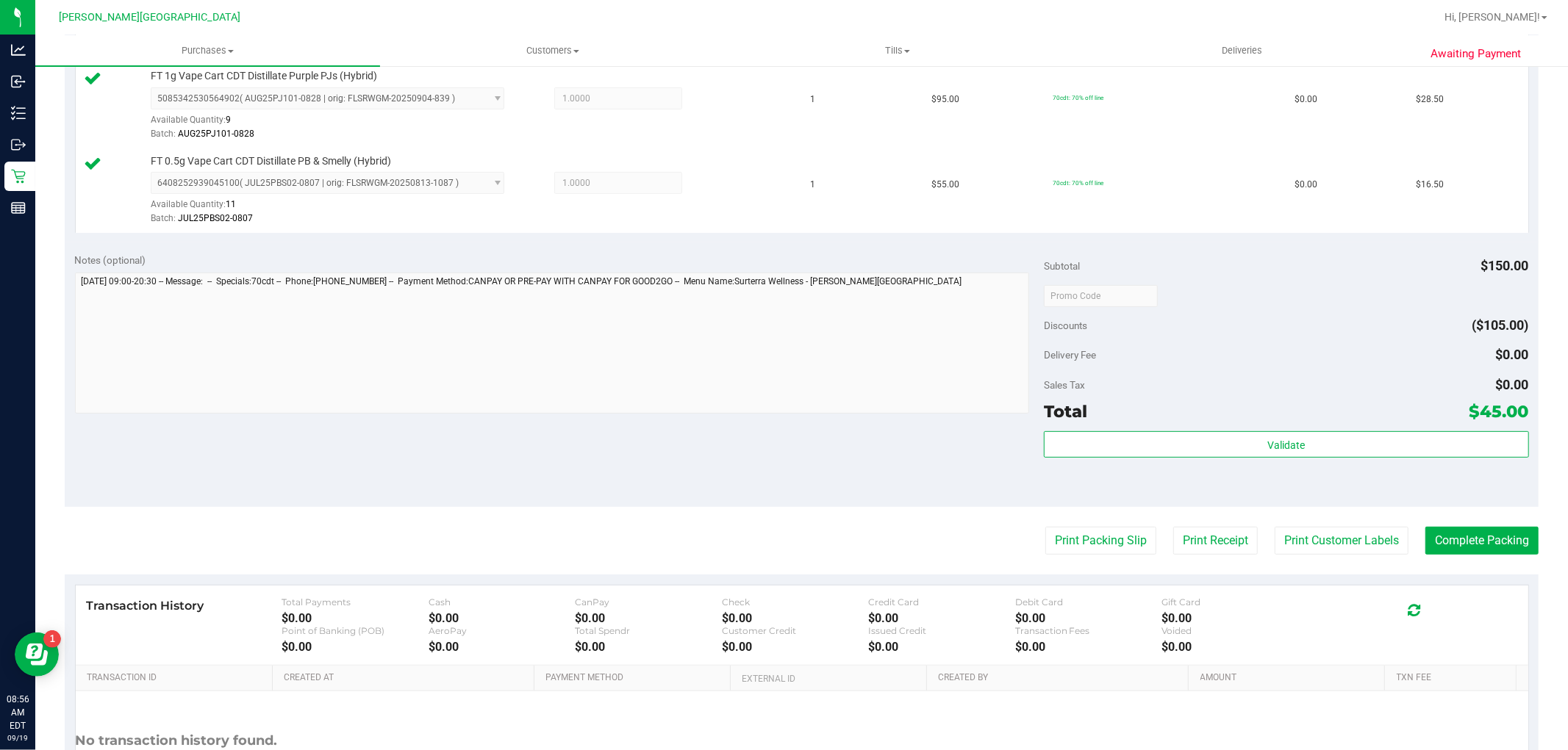
click at [1465, 564] on purchase-details "Back Edit Purchase Cancel Purchase View Profile # 11971821 BioTrack ID: - Submi…" at bounding box center [802, 260] width 1474 height 1178
click at [1461, 562] on purchase-details "Back Edit Purchase Cancel Purchase View Profile # 11971821 BioTrack ID: - Submi…" at bounding box center [802, 260] width 1474 height 1178
click at [1428, 537] on button "Complete Packing" at bounding box center [1482, 540] width 113 height 28
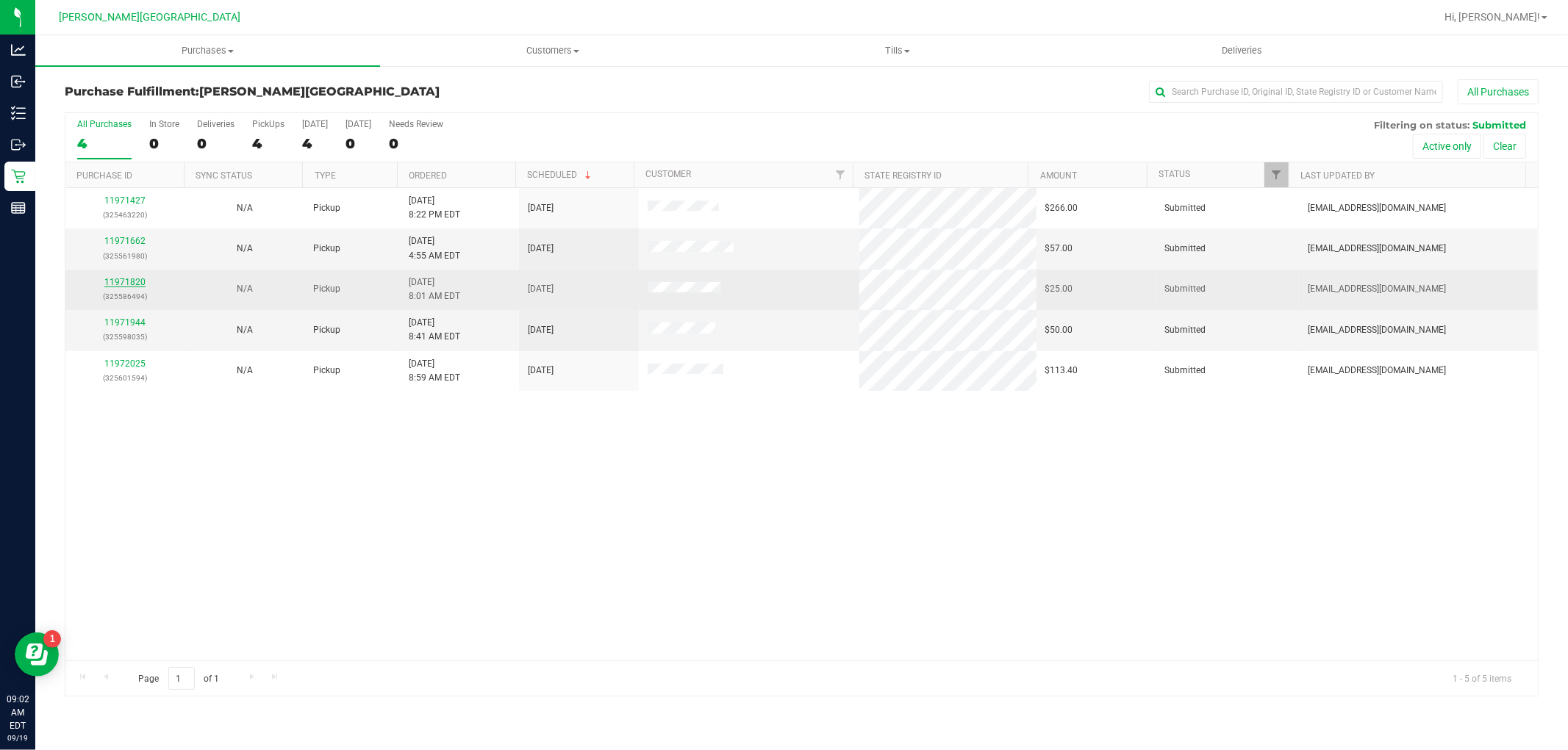
click at [127, 282] on link "11971820" at bounding box center [125, 282] width 41 height 10
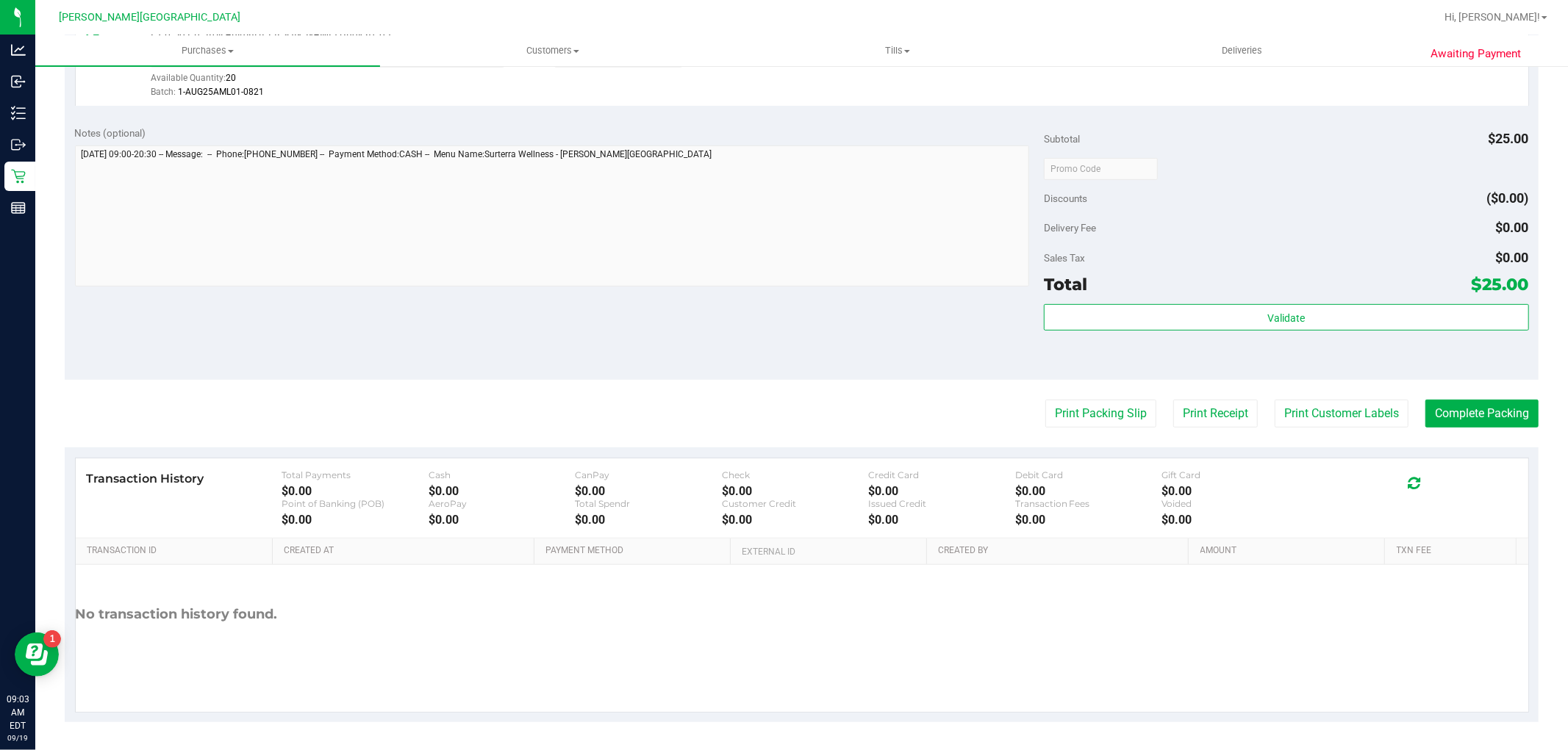
scroll to position [452, 0]
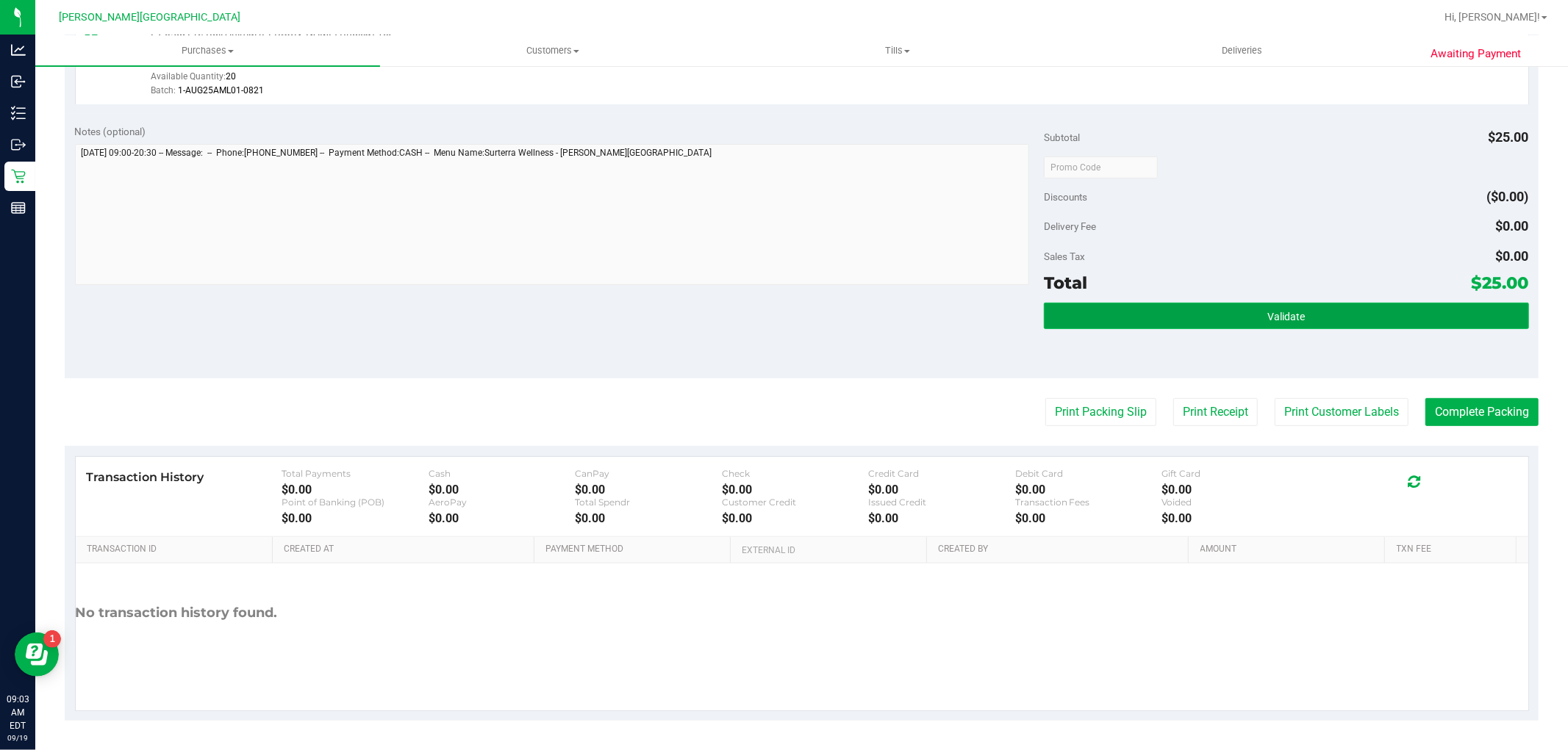
click at [1311, 327] on button "Validate" at bounding box center [1286, 316] width 485 height 27
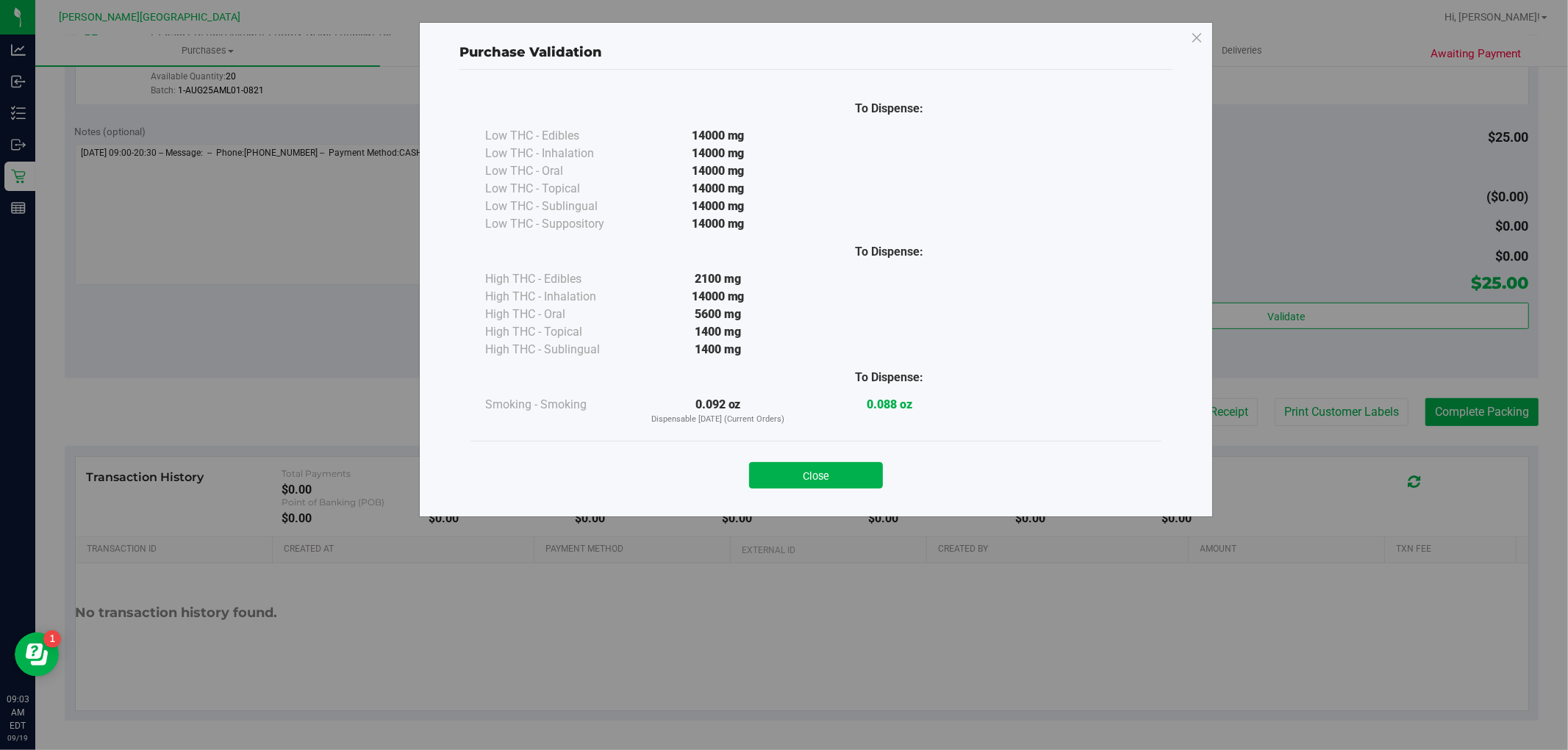
click at [849, 462] on button "Close" at bounding box center [816, 476] width 134 height 27
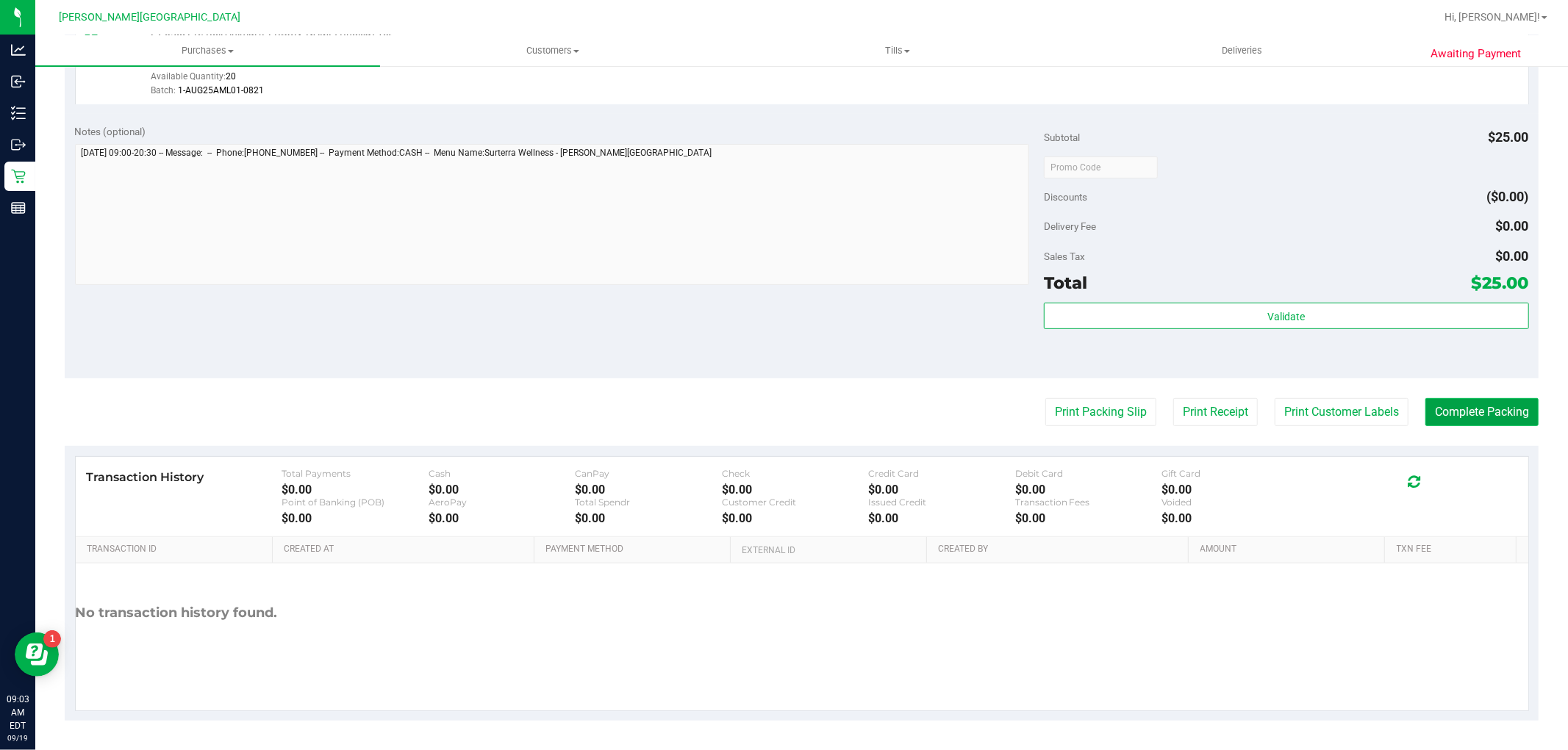
click at [1480, 413] on button "Complete Packing" at bounding box center [1482, 412] width 113 height 28
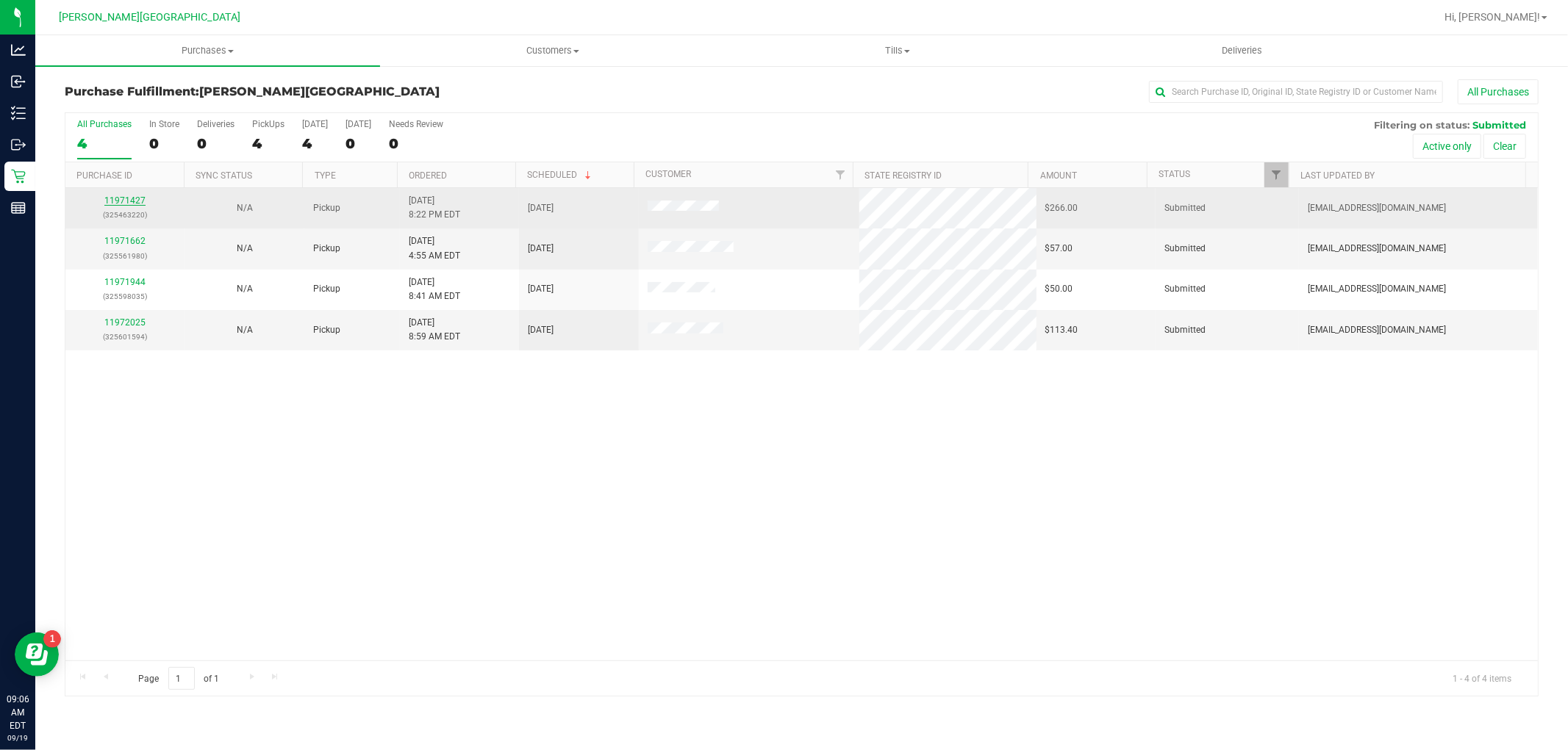
click at [126, 202] on link "11971427" at bounding box center [125, 200] width 41 height 10
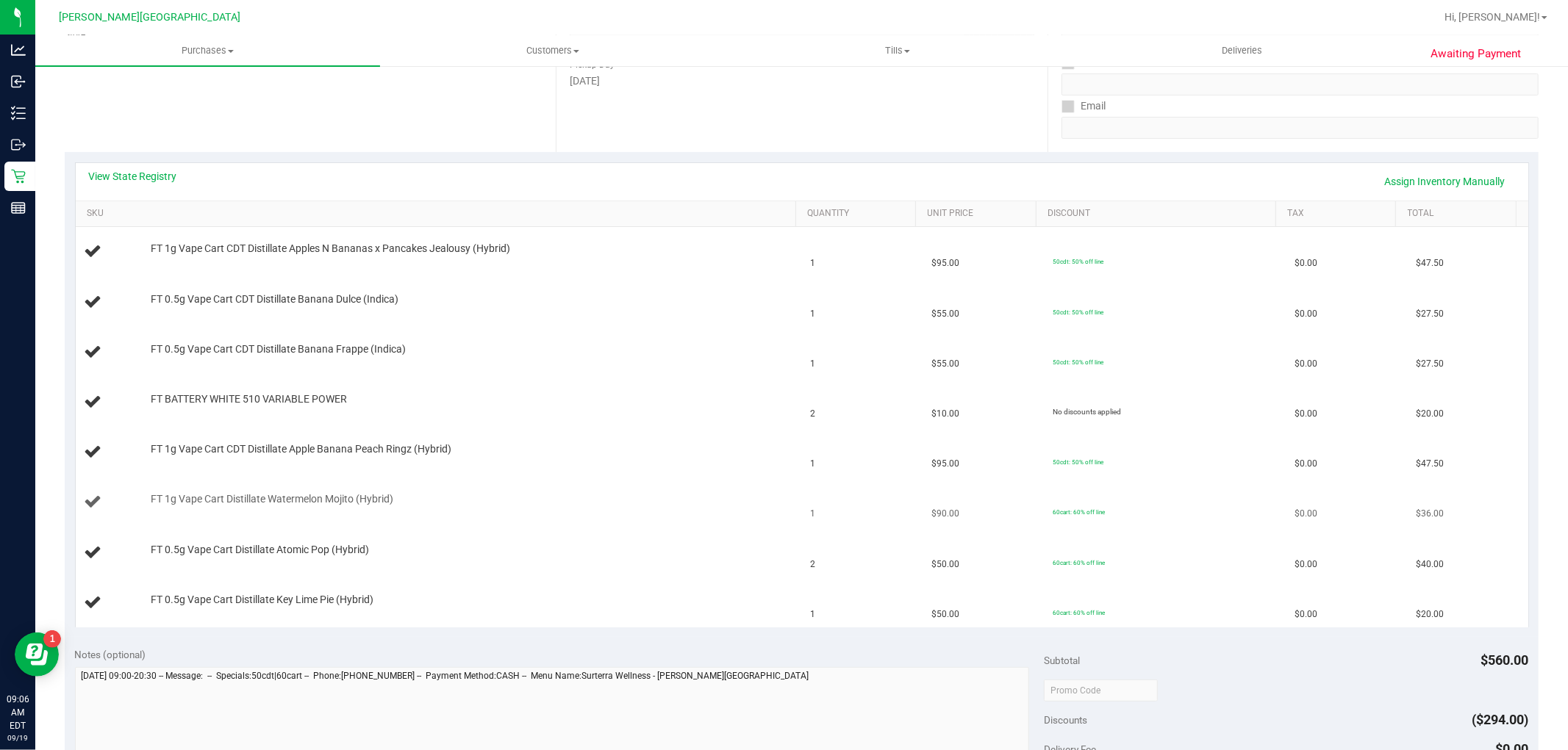
scroll to position [244, 0]
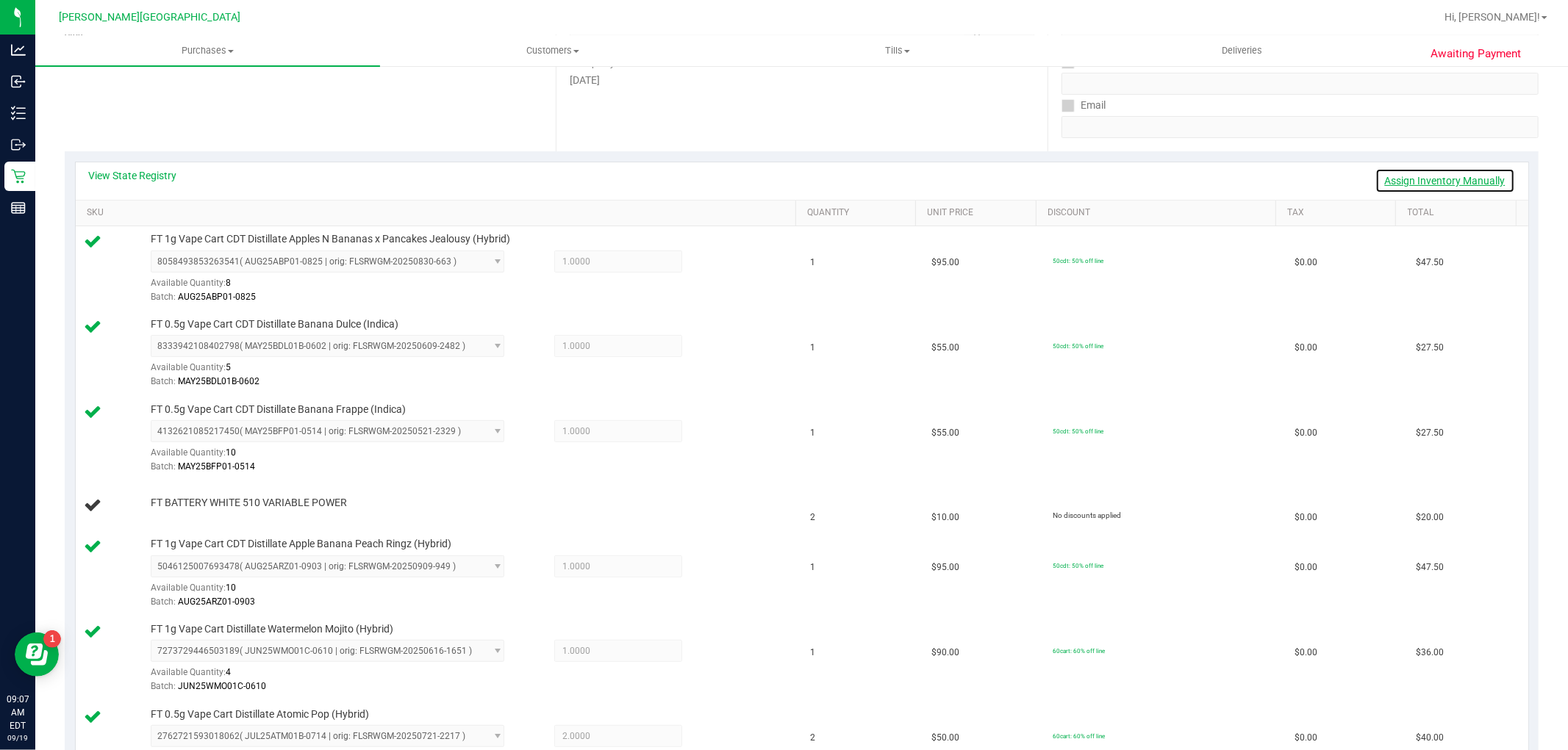
click at [1425, 181] on link "Assign Inventory Manually" at bounding box center [1445, 181] width 140 height 25
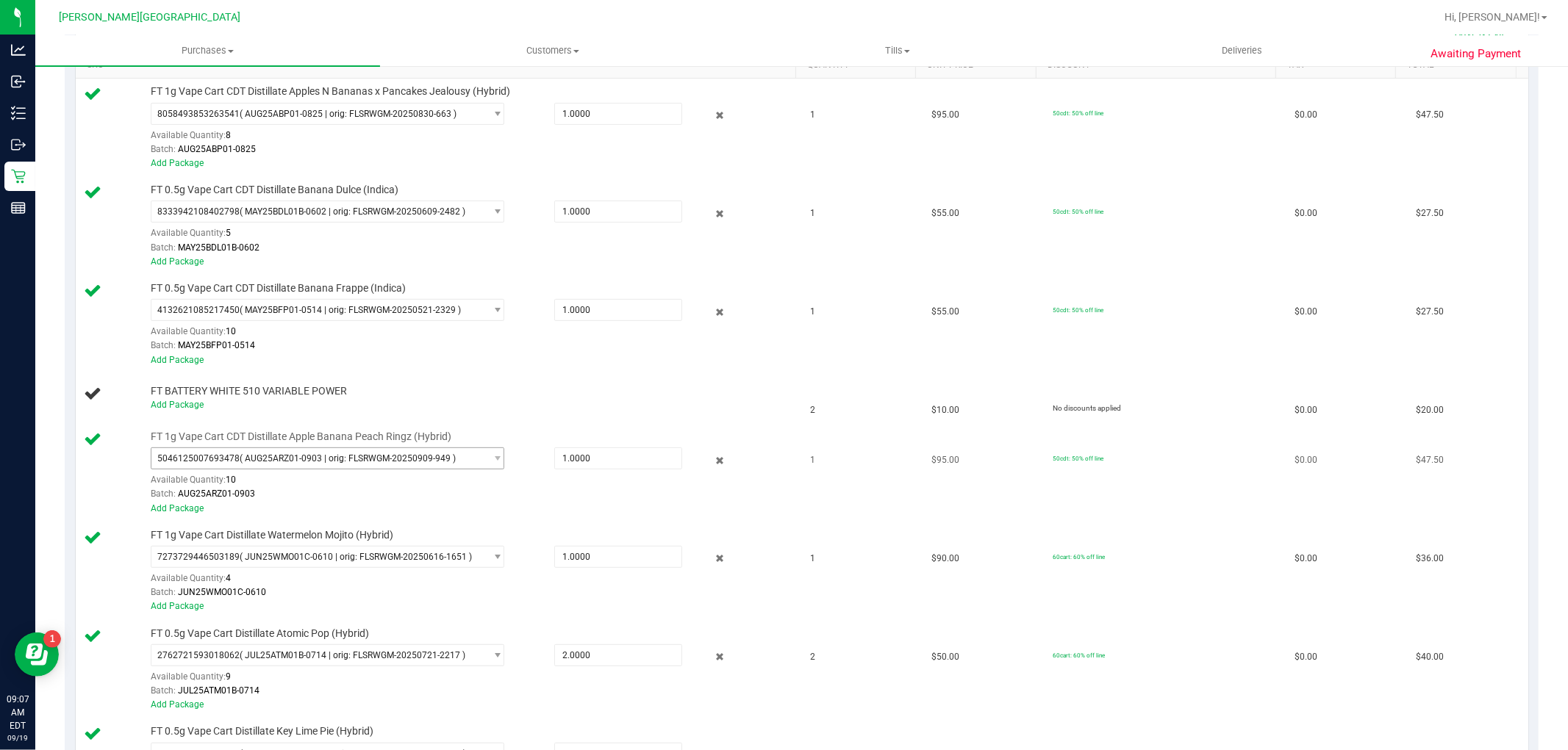
scroll to position [408, 0]
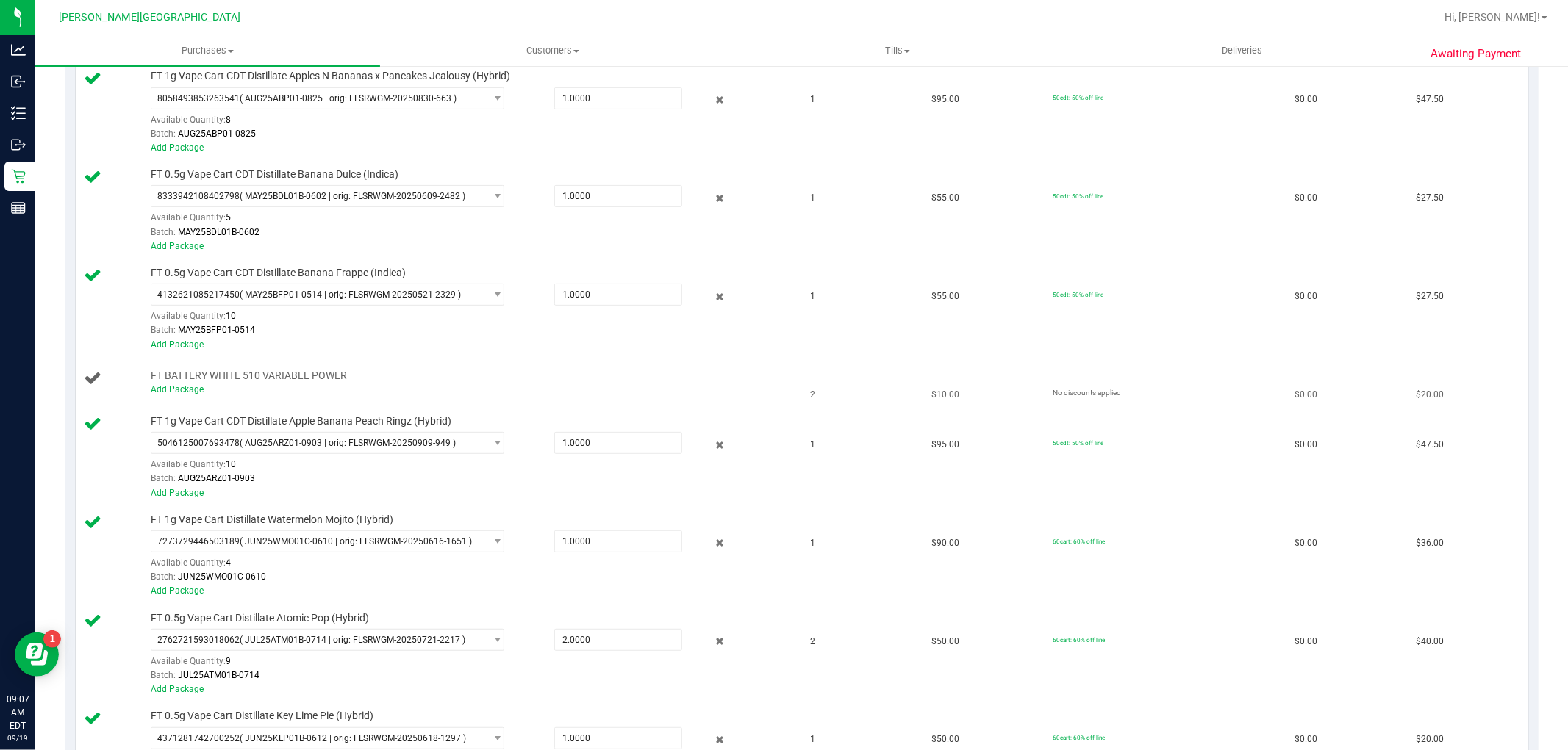
click at [181, 395] on div "Add Package" at bounding box center [470, 390] width 638 height 14
click at [170, 385] on link "Add Package" at bounding box center [177, 389] width 53 height 10
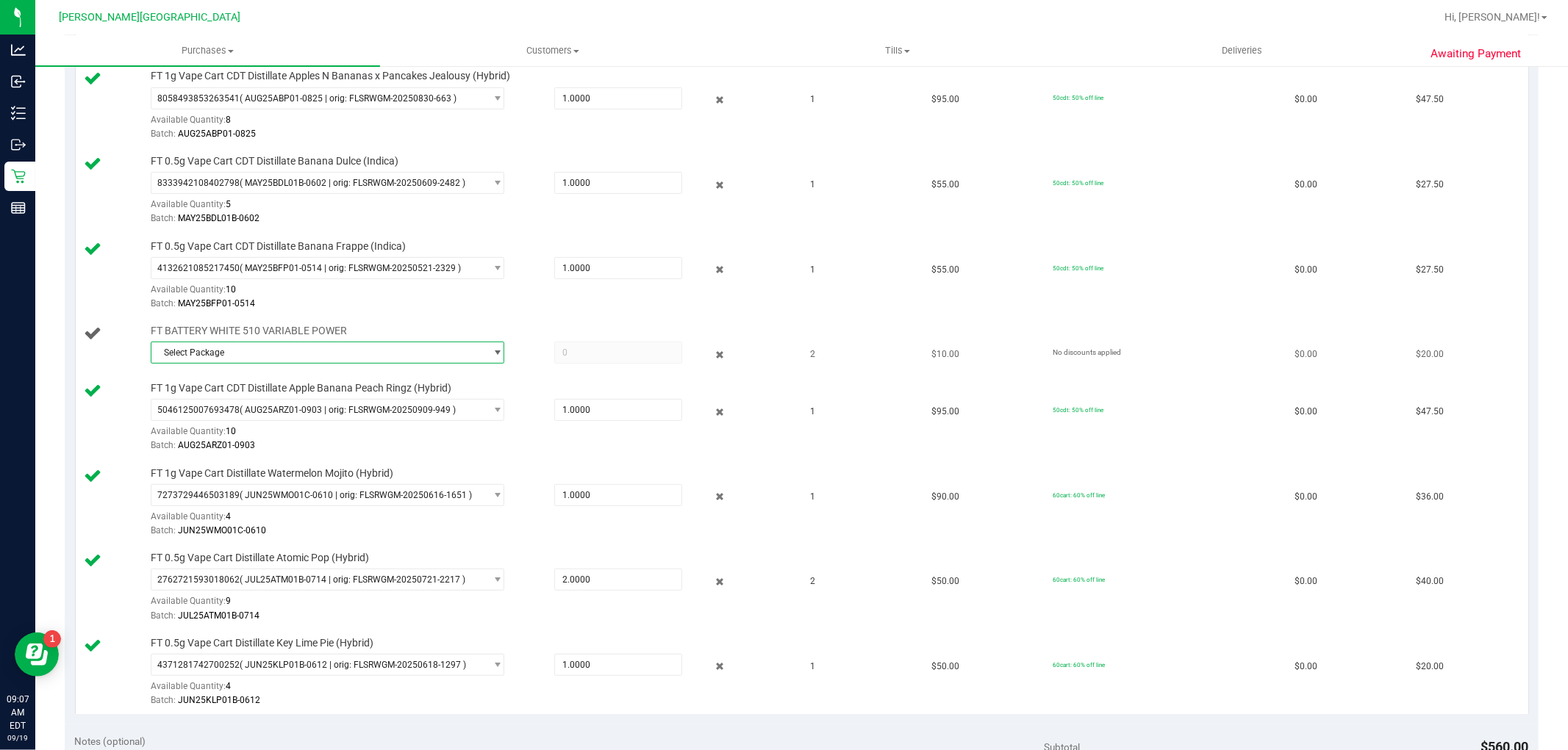
click at [298, 349] on span "Select Package" at bounding box center [318, 353] width 334 height 21
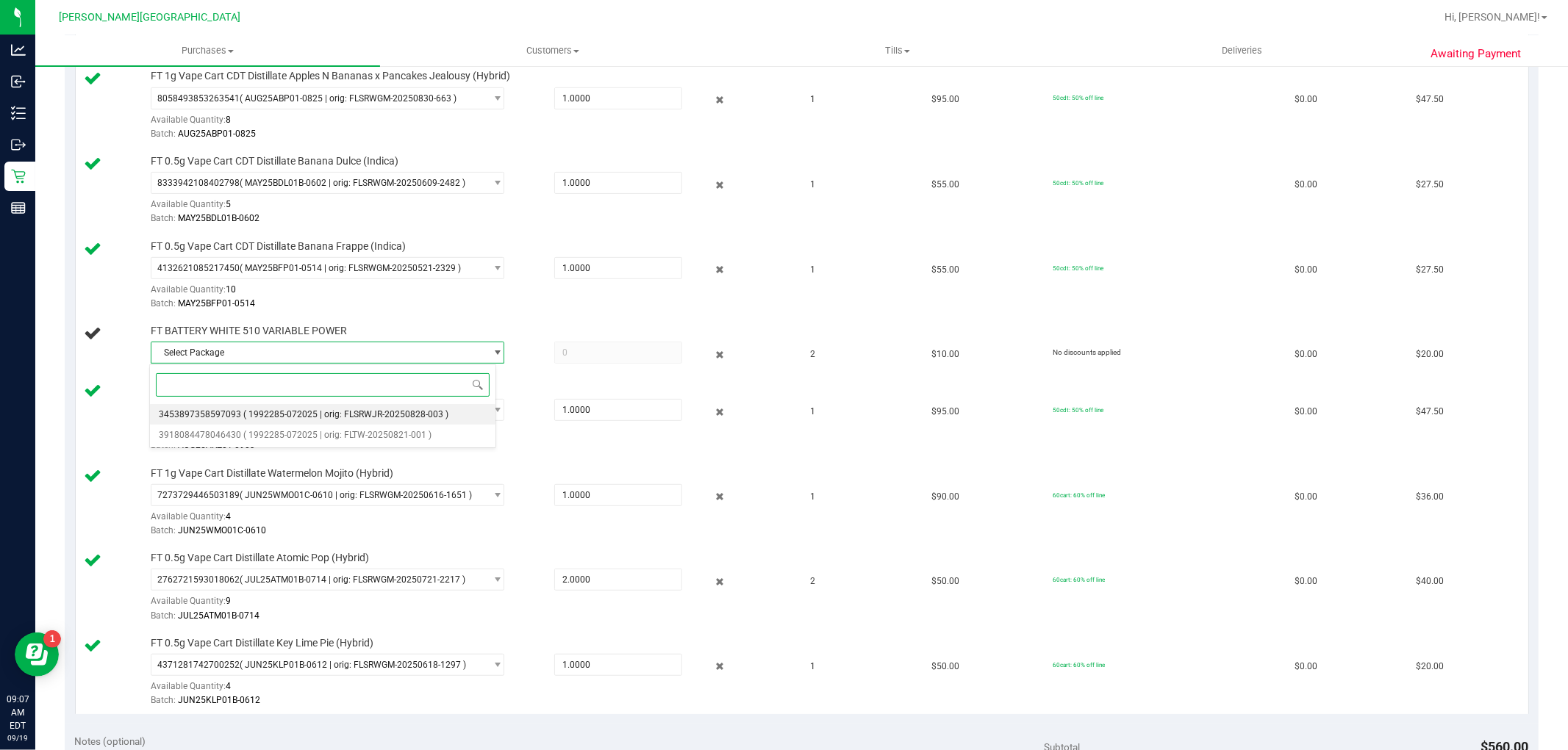
click at [203, 419] on span "3453897358597093" at bounding box center [200, 414] width 82 height 10
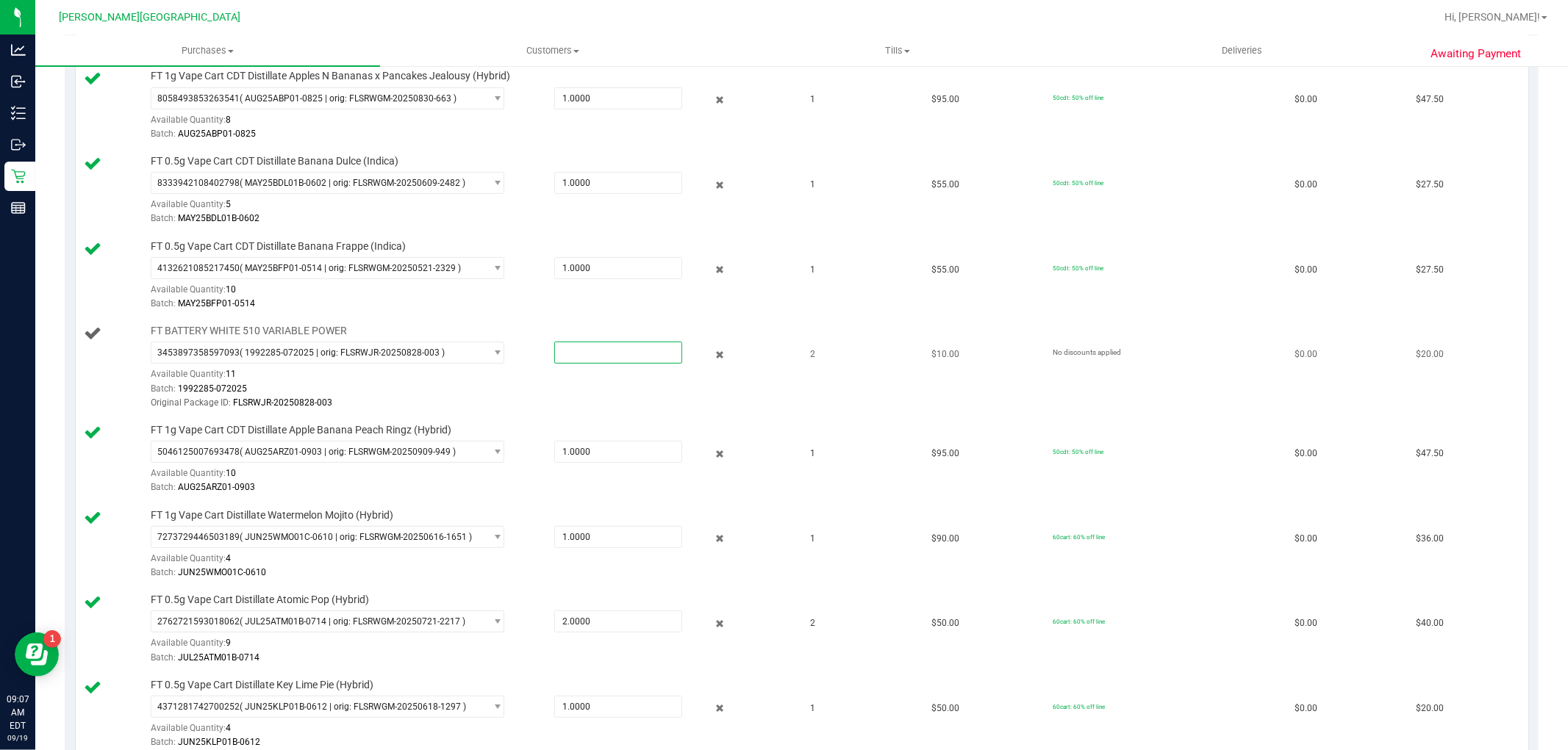
click at [569, 354] on span at bounding box center [619, 353] width 128 height 22
type input "2"
type input "2.0000"
click at [518, 306] on div "Batch: MAY25BFP01-0514" at bounding box center [470, 304] width 638 height 14
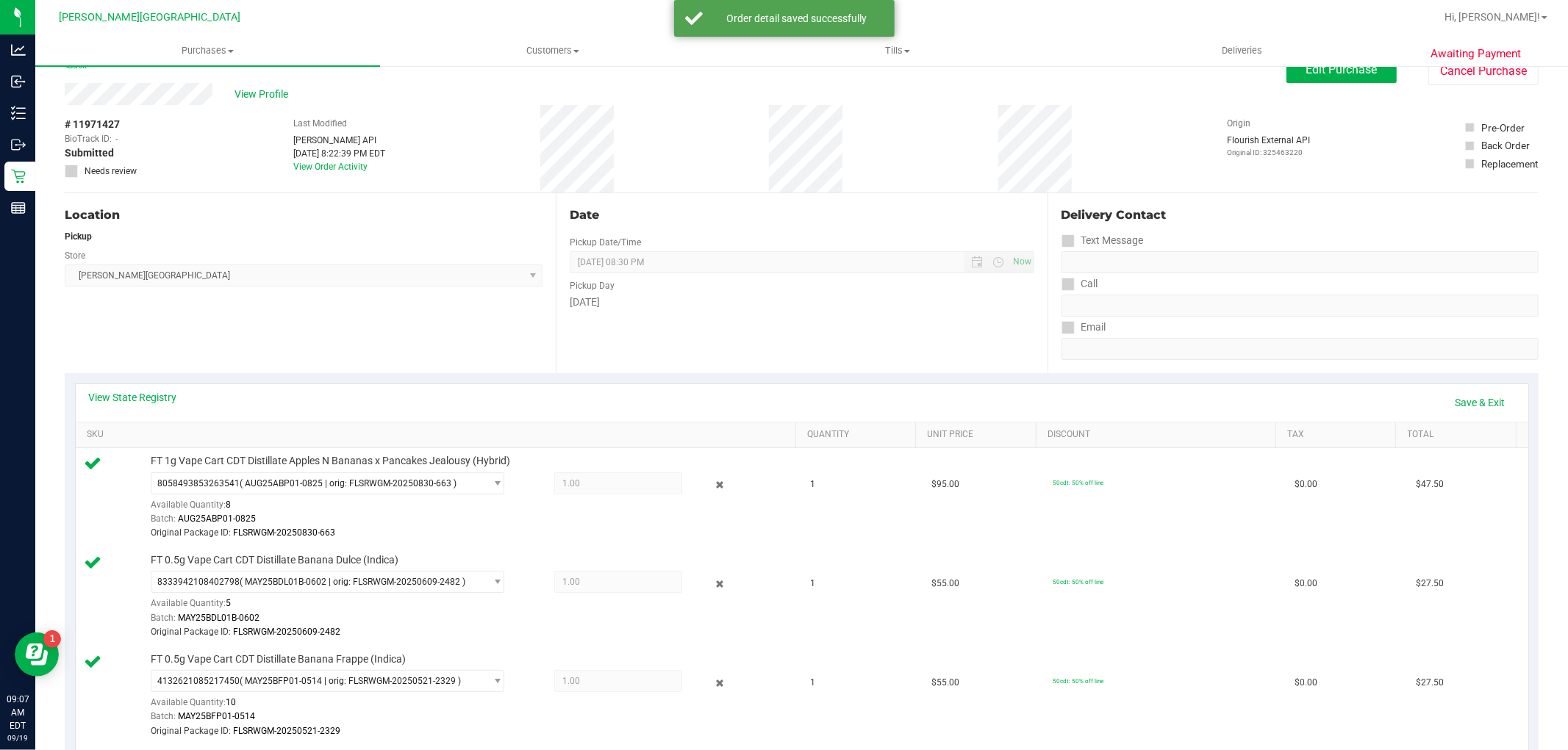
scroll to position [0, 0]
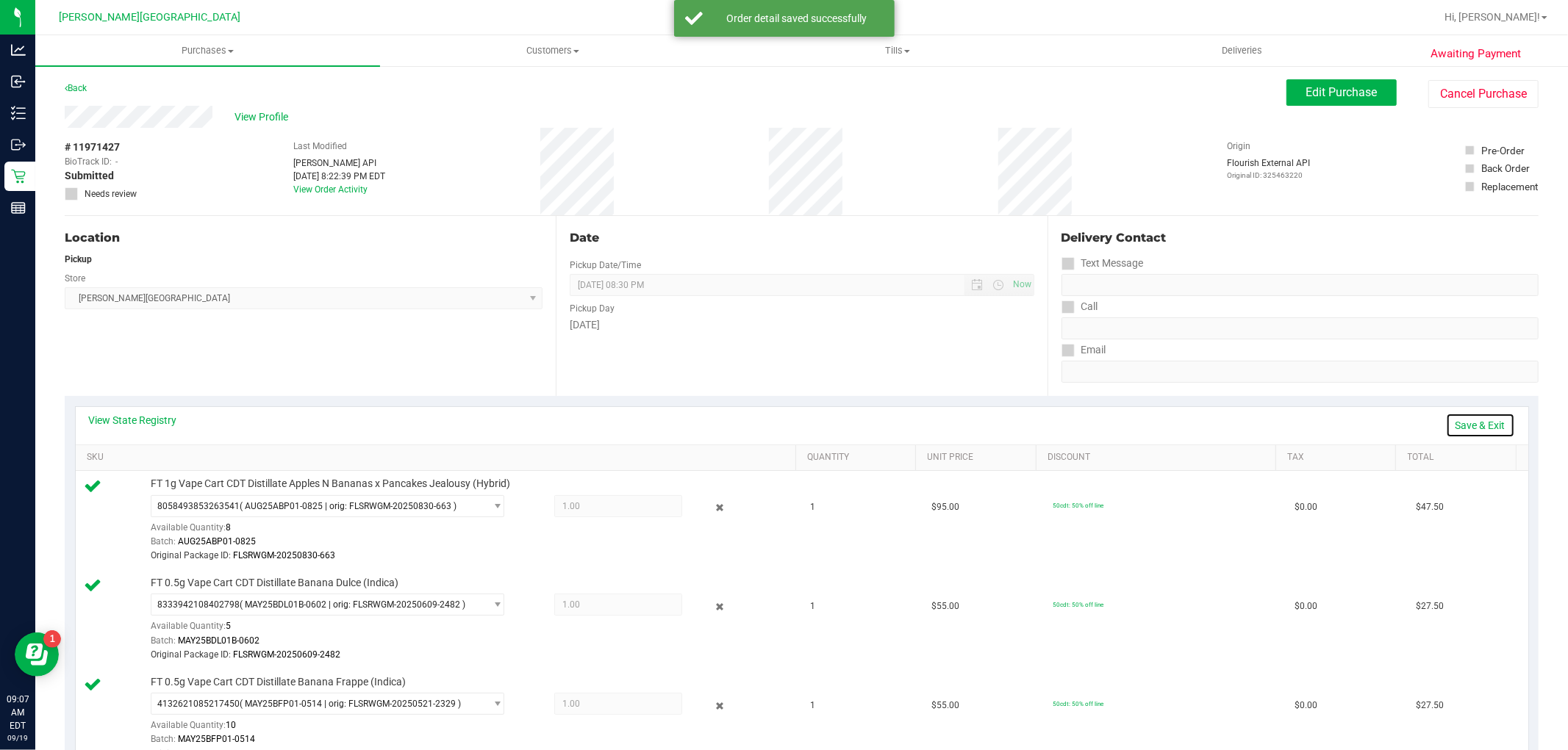
click at [1471, 421] on link "Save & Exit" at bounding box center [1481, 426] width 69 height 25
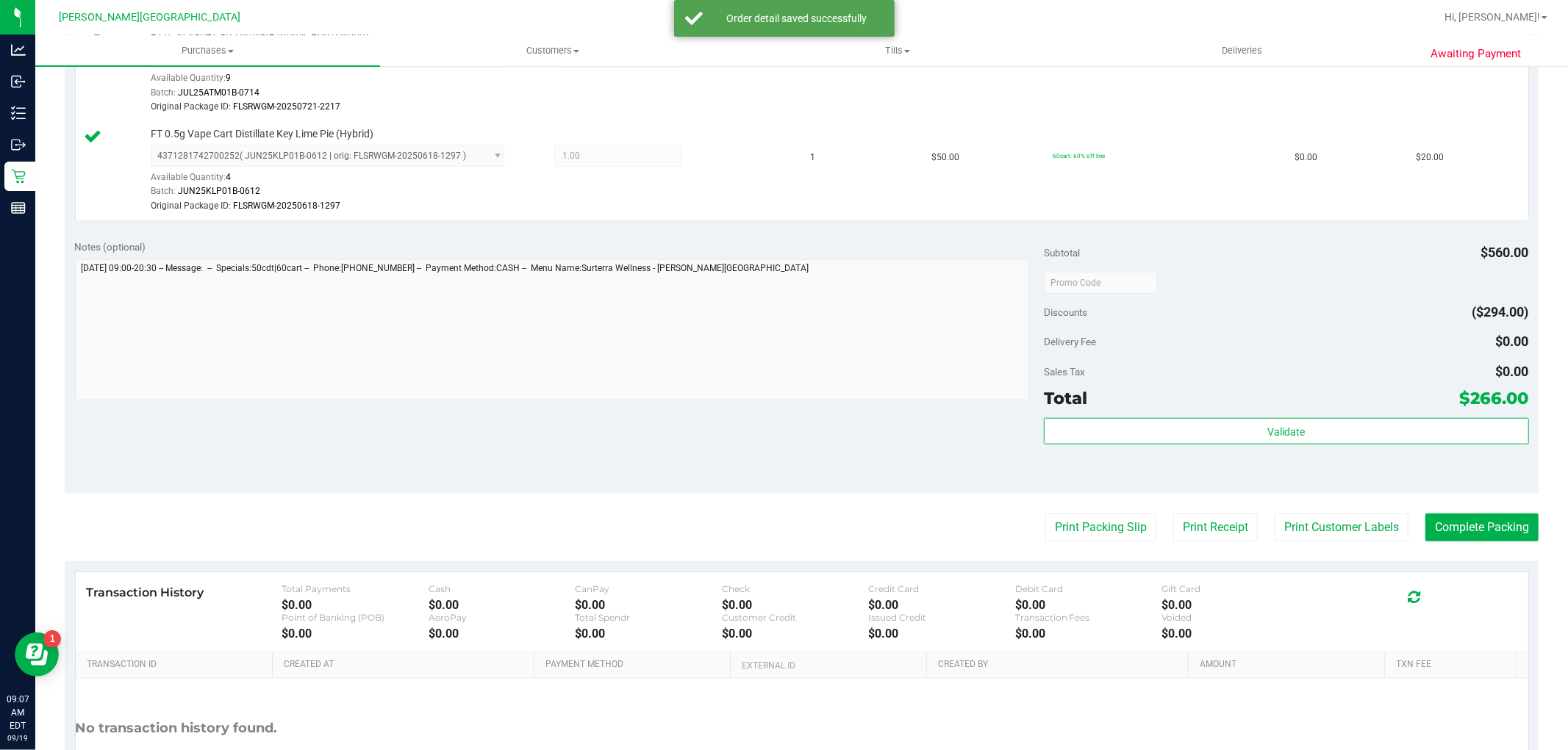
scroll to position [1162, 0]
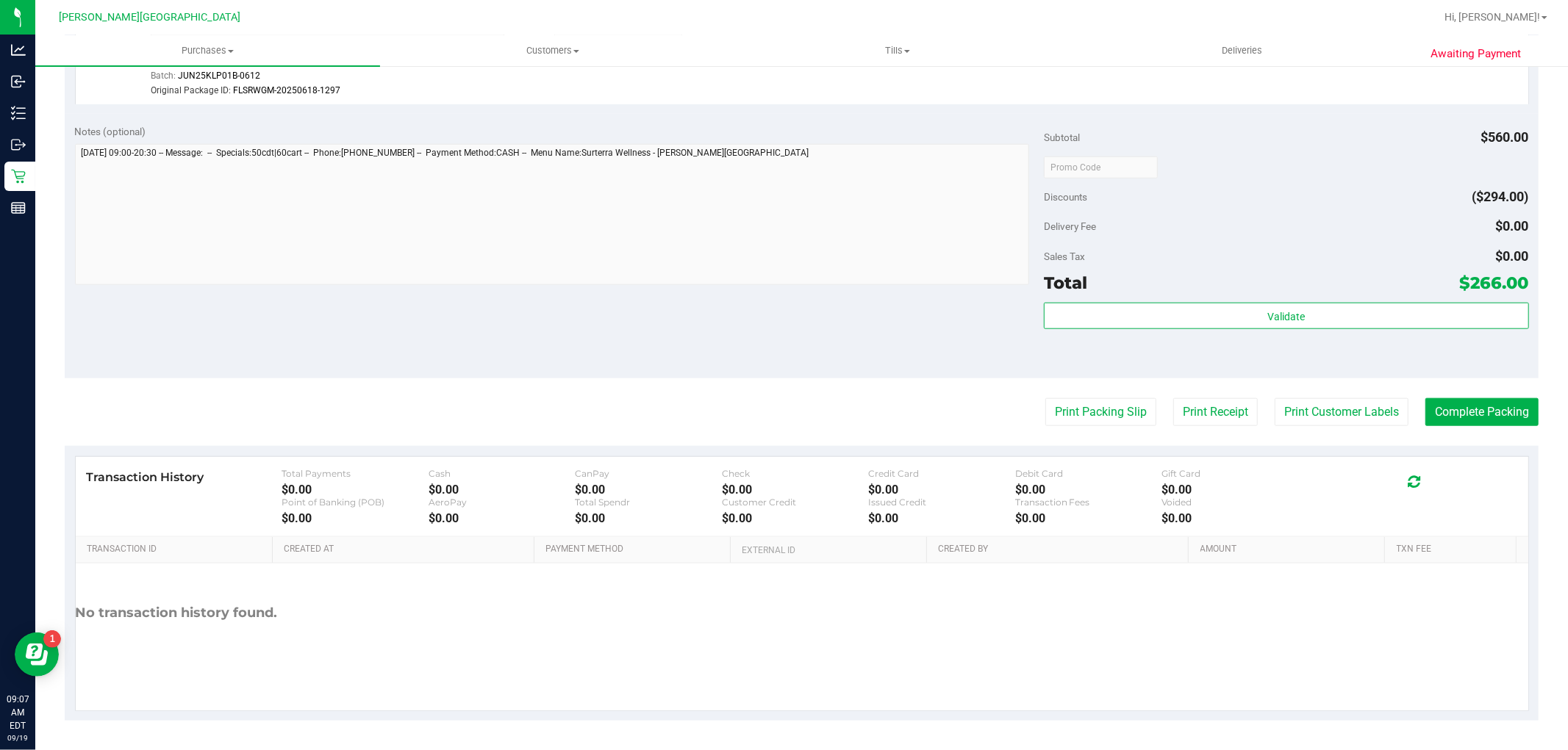
click at [1414, 300] on div "Subtotal $560.00 Discounts ($294.00) Delivery Fee $0.00 Sales Tax $0.00 Total $…" at bounding box center [1286, 246] width 485 height 244
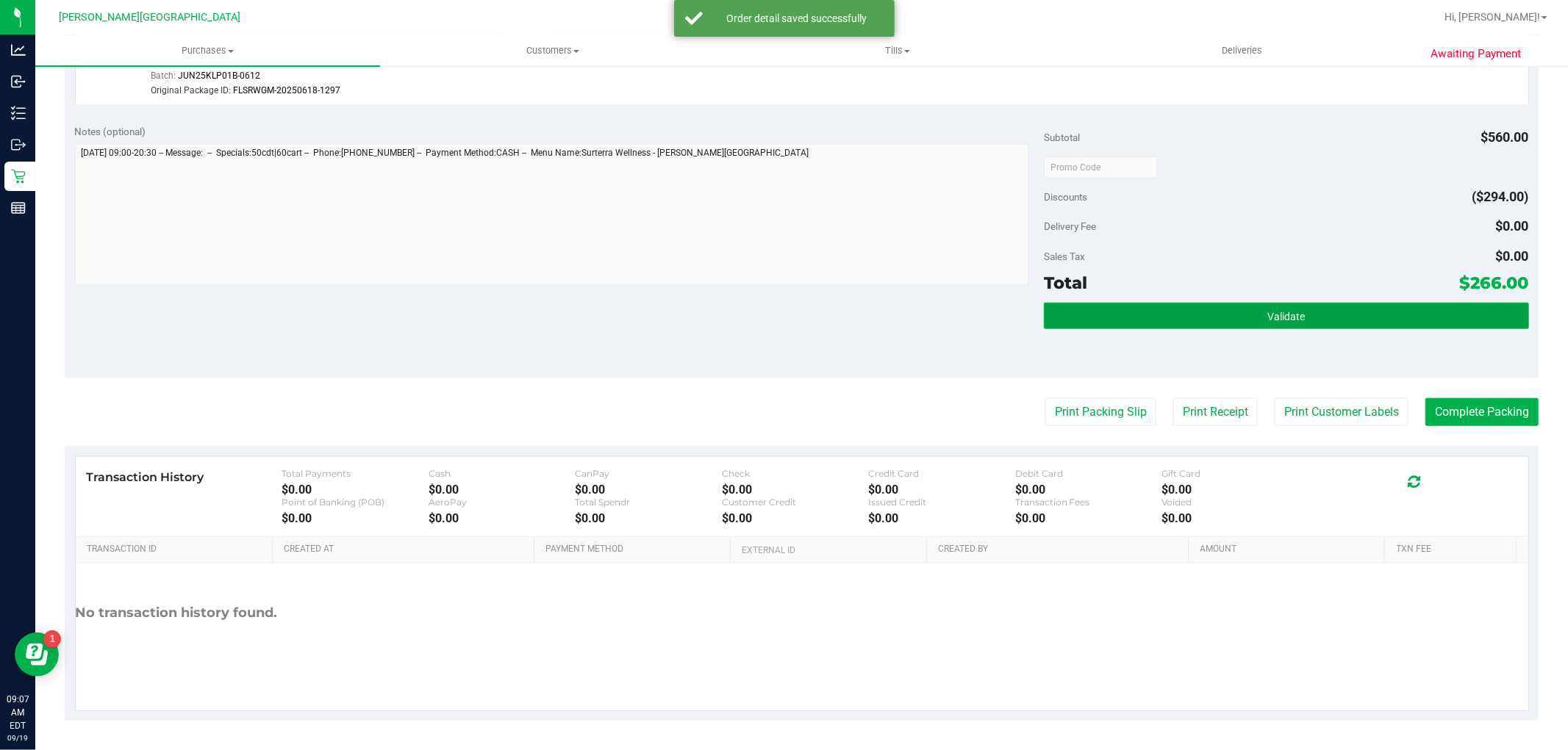
click at [1400, 307] on button "Validate" at bounding box center [1286, 316] width 485 height 27
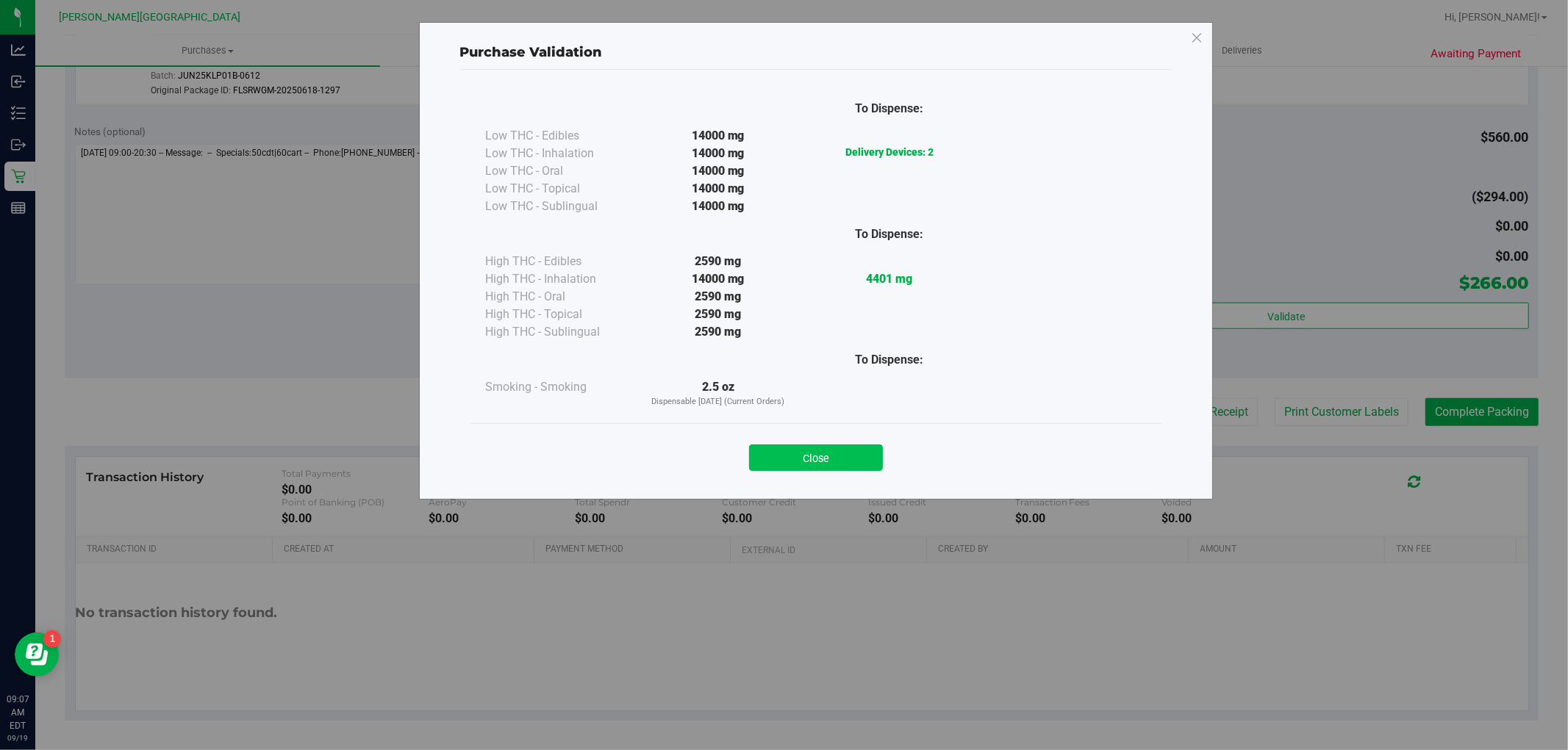
click at [822, 446] on button "Close" at bounding box center [816, 458] width 134 height 27
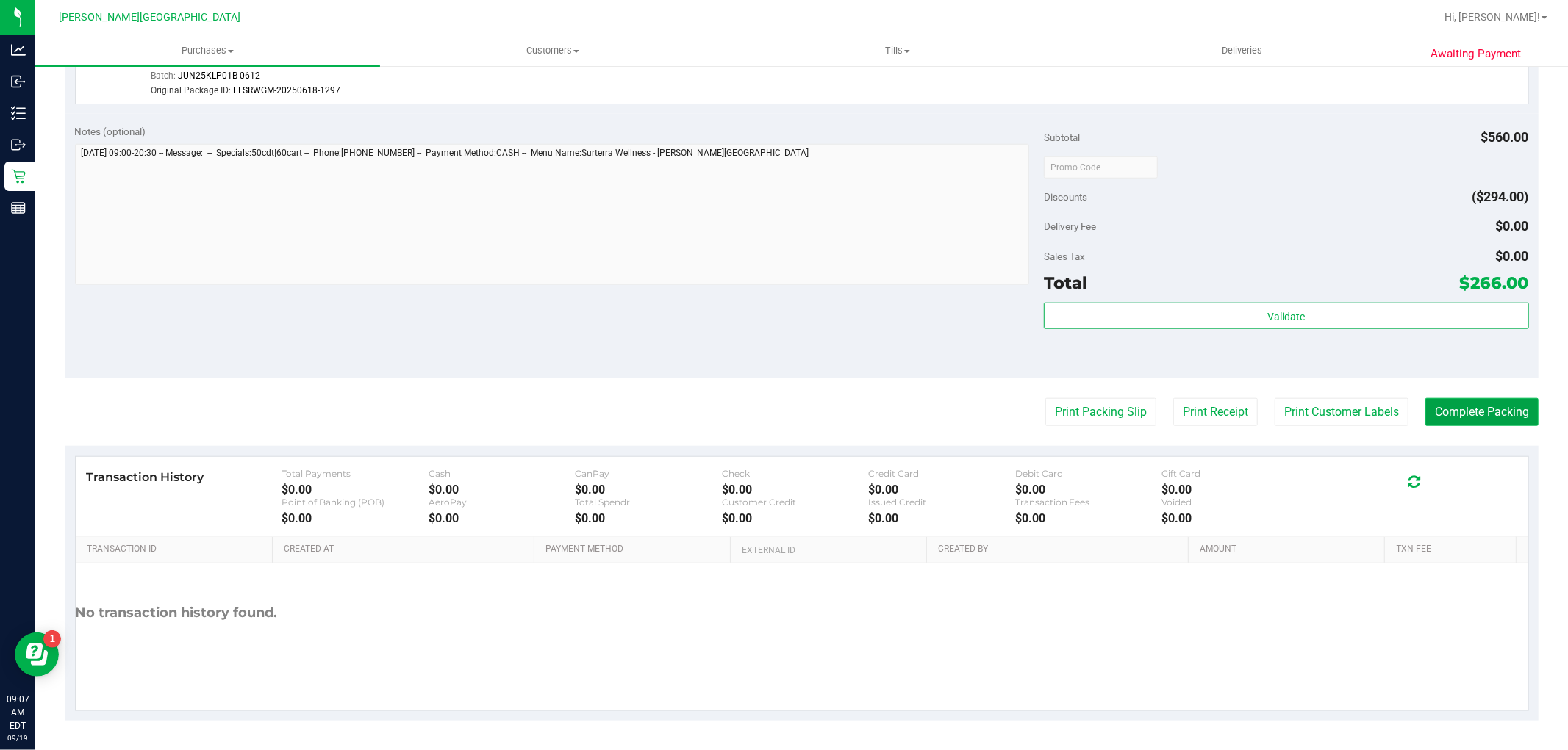
click at [1450, 402] on button "Complete Packing" at bounding box center [1482, 412] width 113 height 28
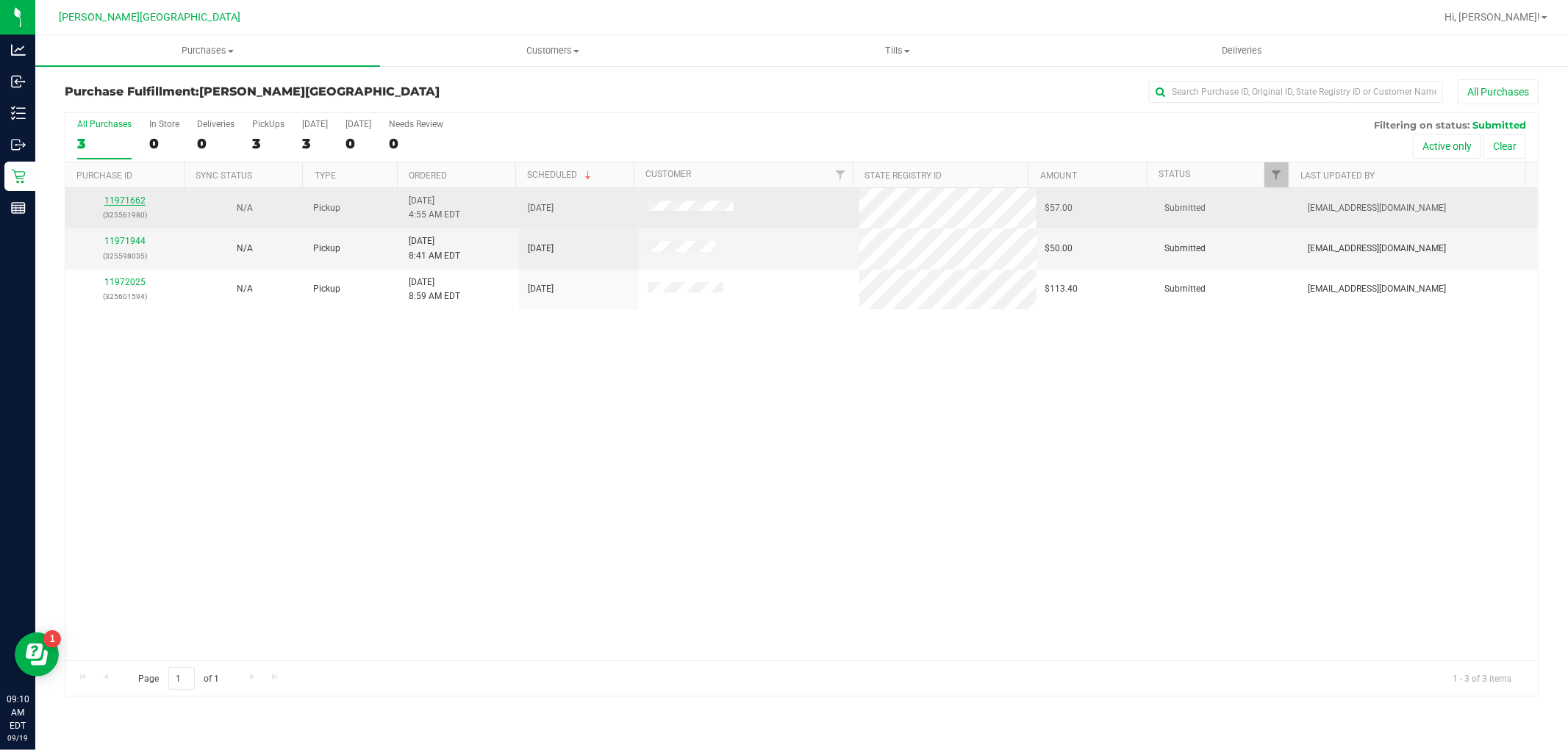
click at [120, 204] on link "11971662" at bounding box center [125, 200] width 41 height 10
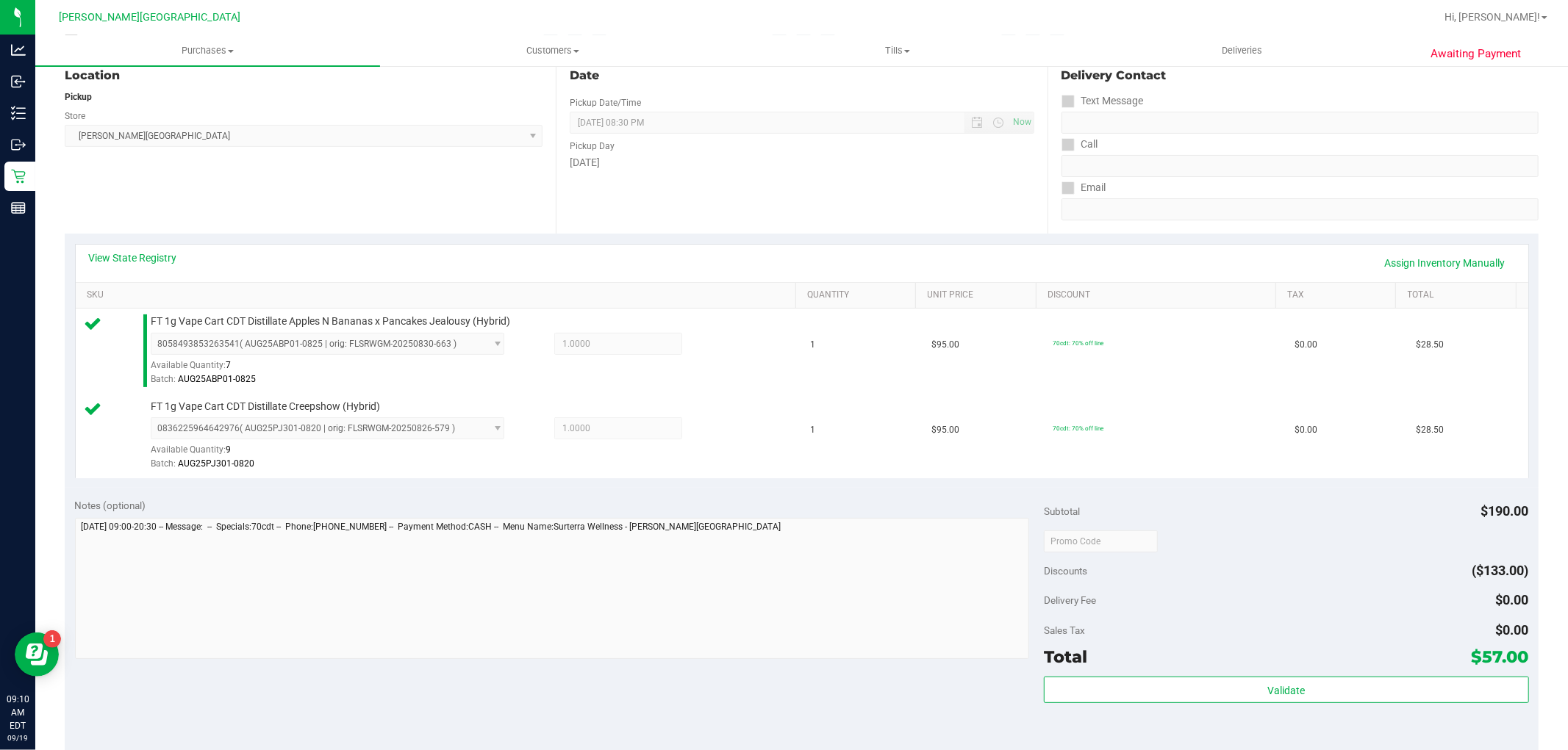
scroll to position [326, 0]
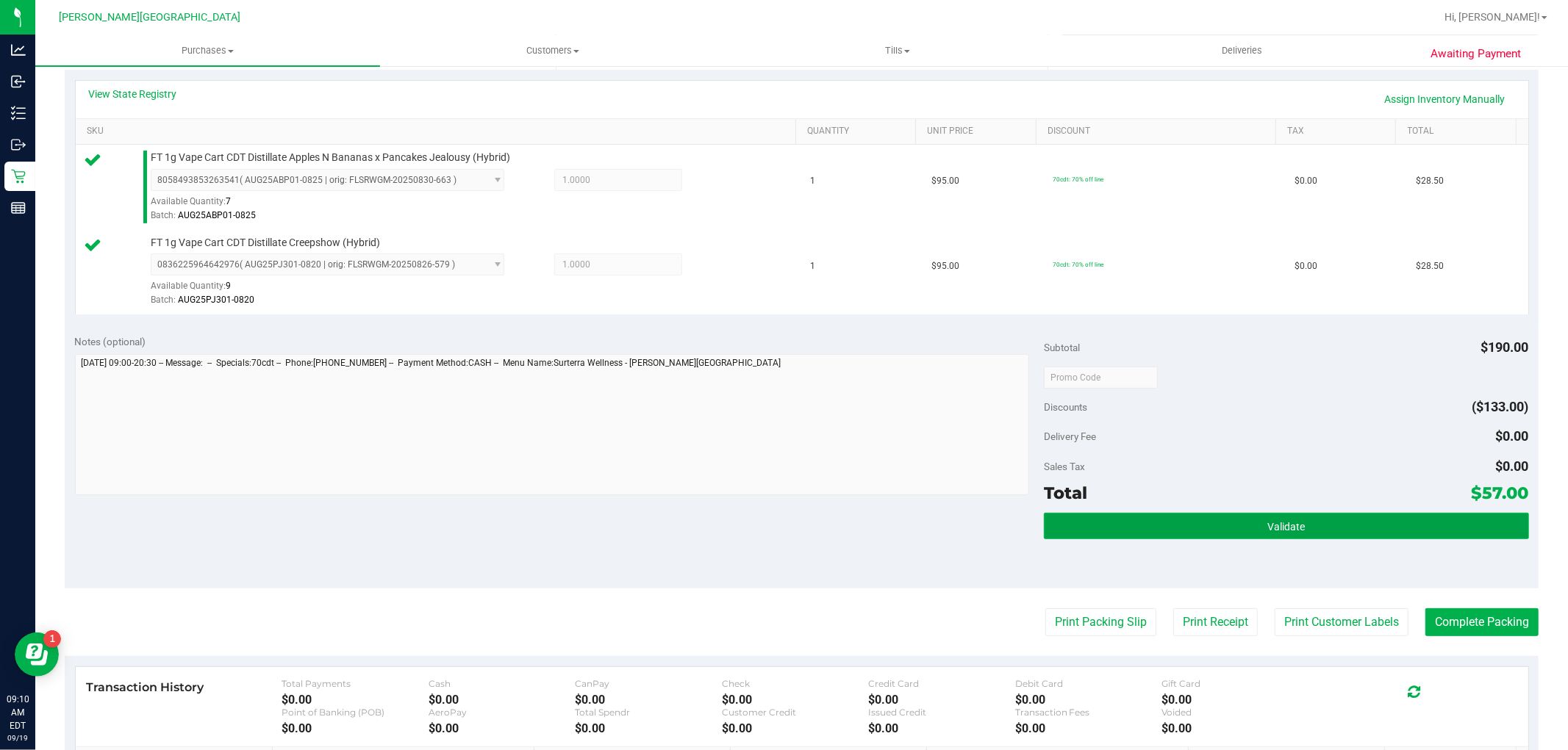
click at [1226, 527] on button "Validate" at bounding box center [1286, 526] width 485 height 27
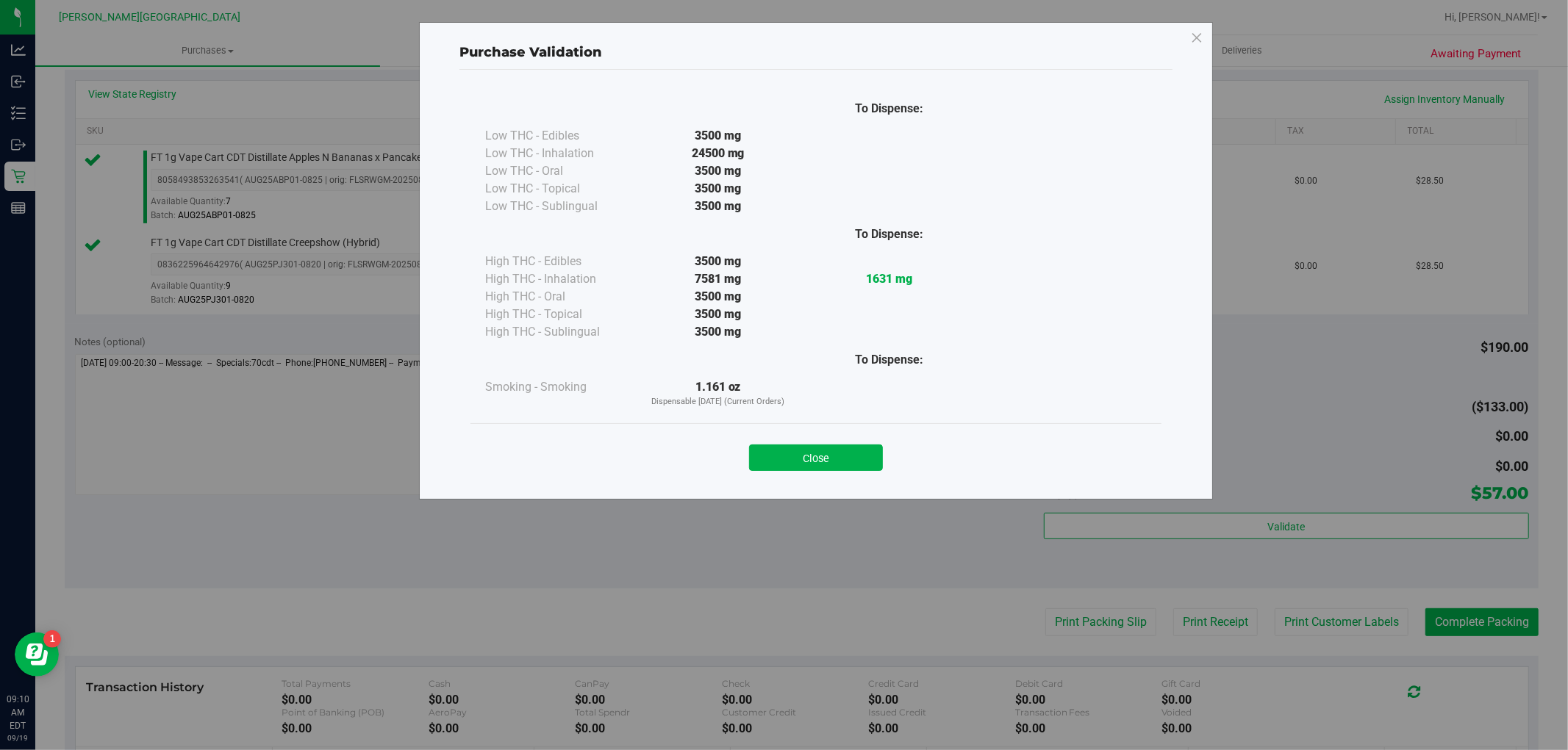
click at [836, 436] on div "Close" at bounding box center [816, 453] width 669 height 37
click at [838, 446] on button "Close" at bounding box center [816, 458] width 134 height 27
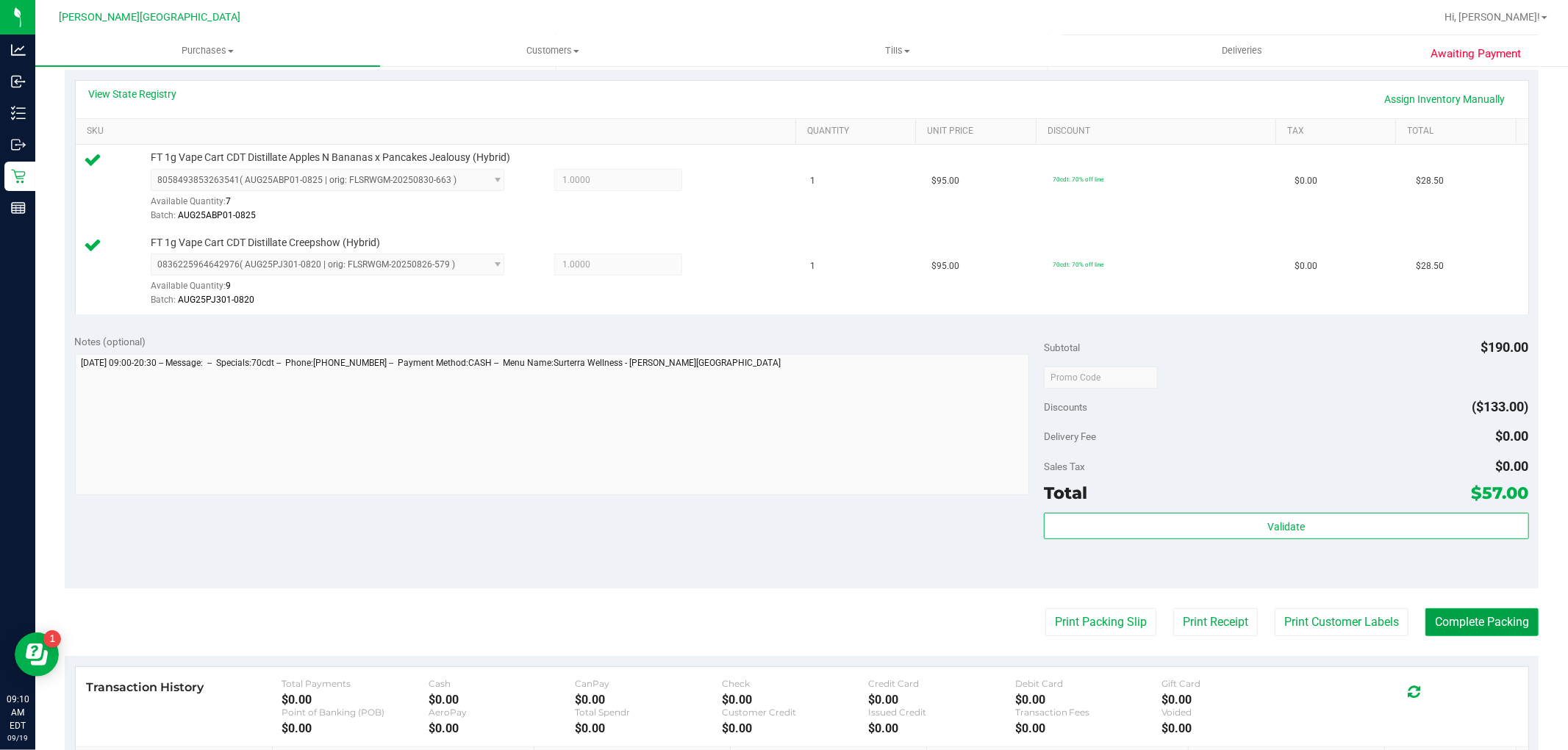
click at [1434, 614] on button "Complete Packing" at bounding box center [1482, 622] width 113 height 28
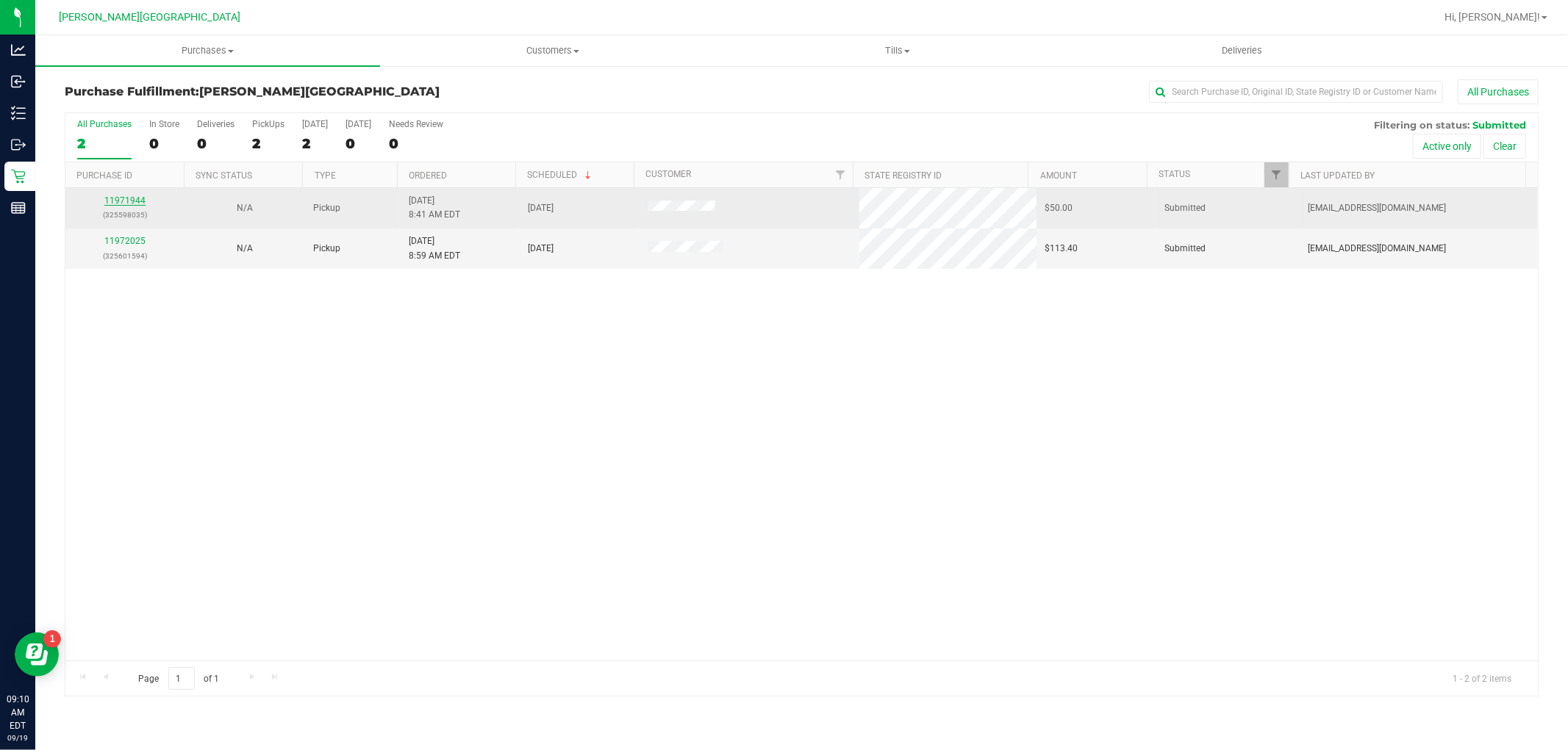
click at [125, 199] on div "11971944 (325598035)" at bounding box center [125, 207] width 102 height 28
click at [124, 199] on link "11971944" at bounding box center [125, 200] width 41 height 10
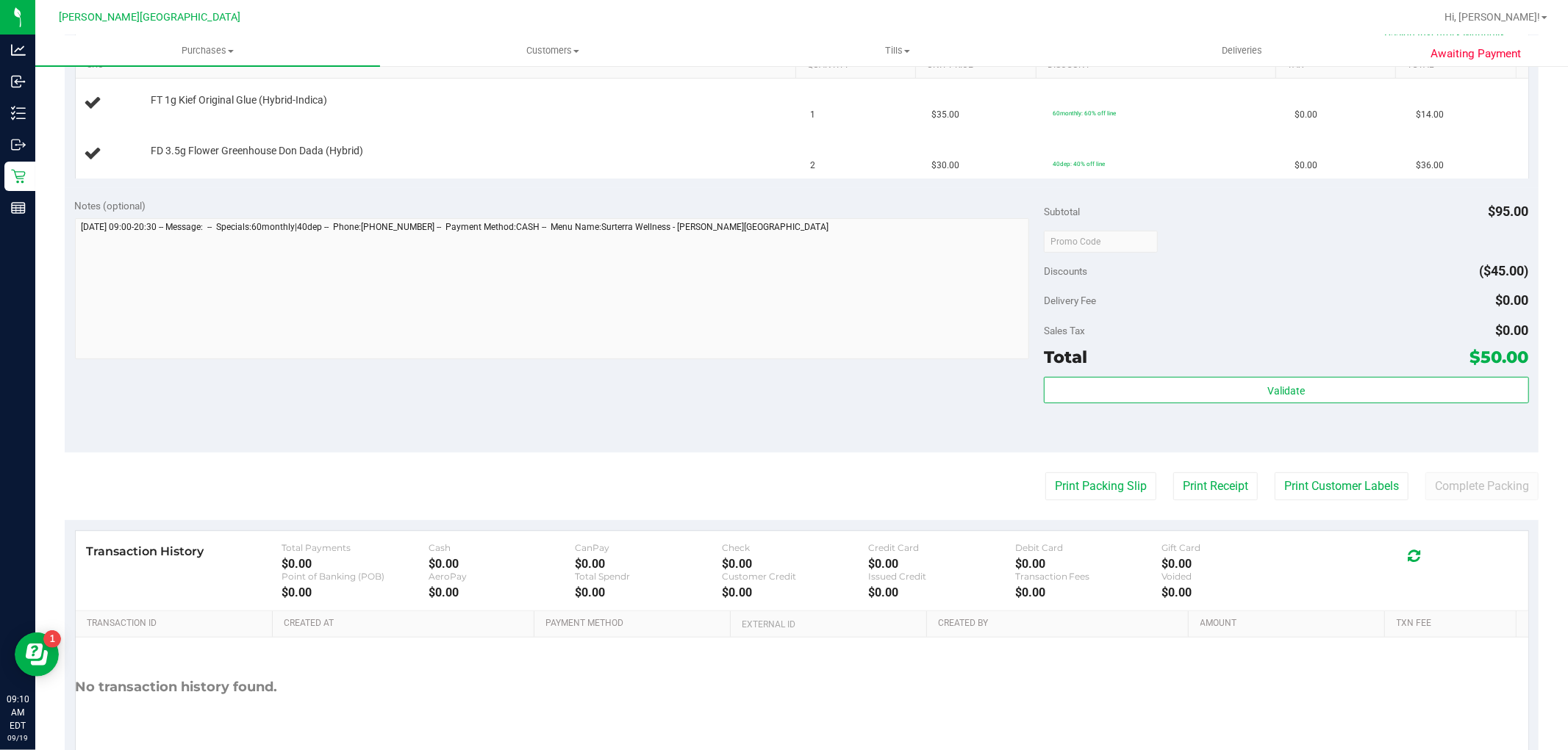
scroll to position [408, 0]
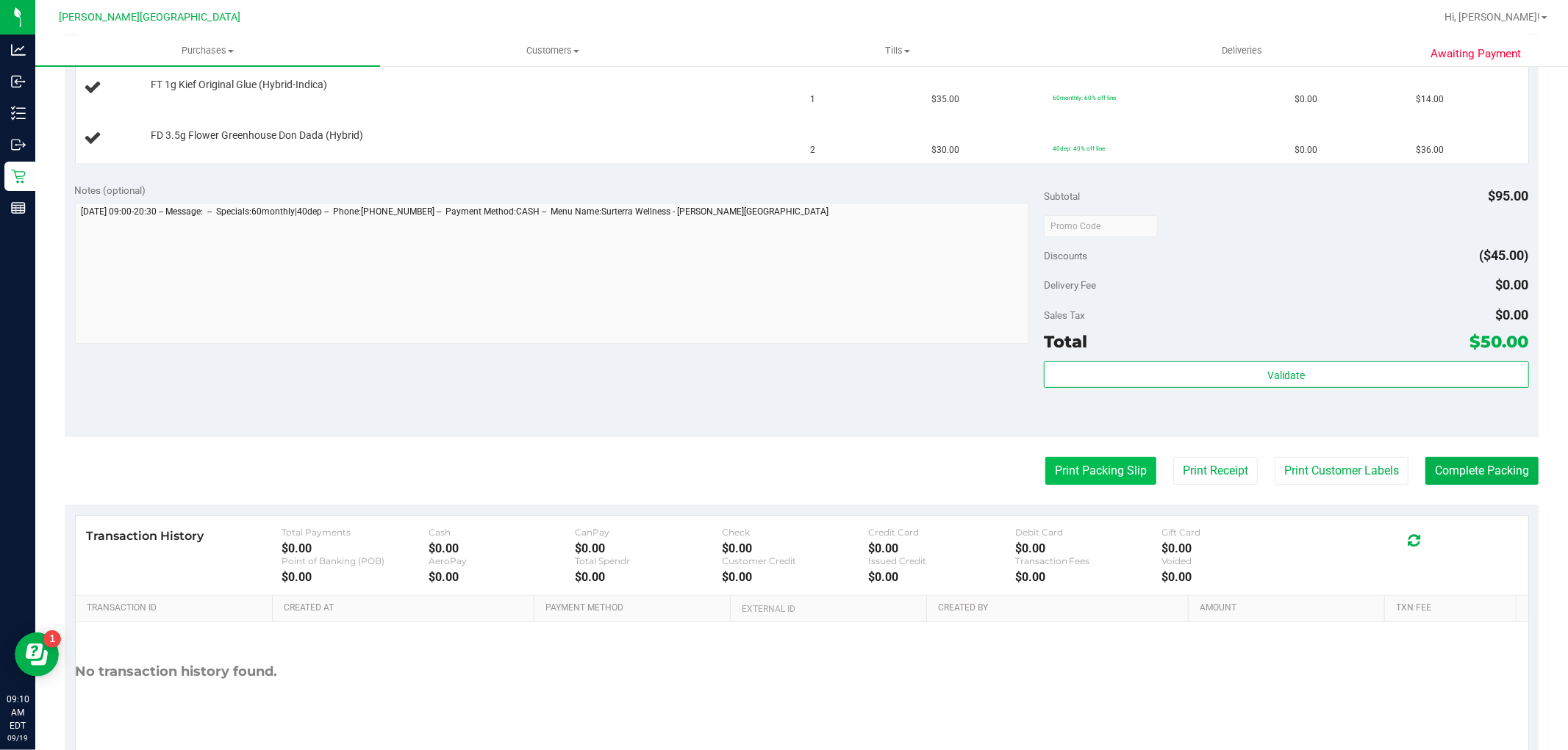
click at [1103, 465] on button "Print Packing Slip" at bounding box center [1101, 471] width 111 height 28
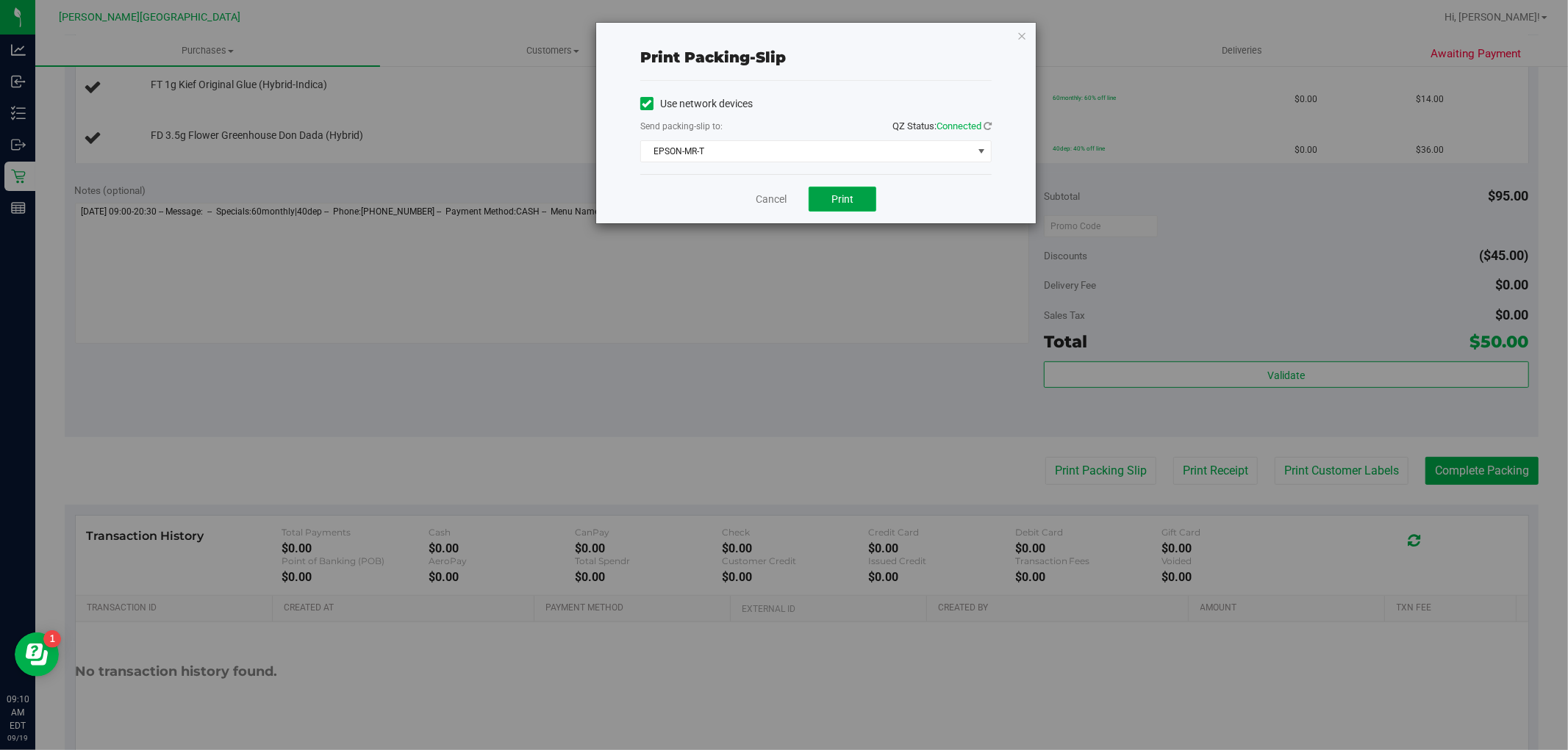
click at [866, 193] on button "Print" at bounding box center [843, 200] width 68 height 25
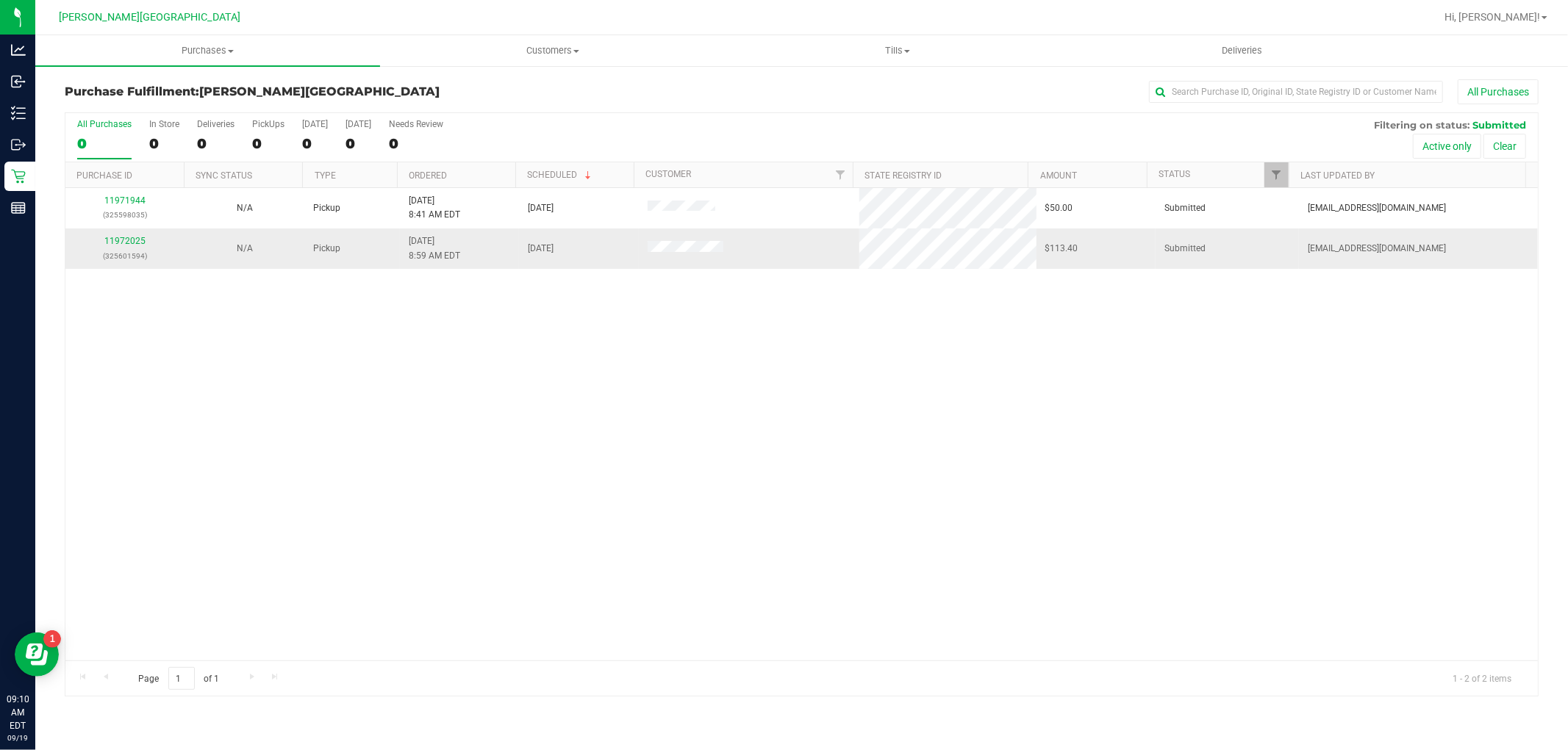
click at [122, 236] on div "11972025 (325601594)" at bounding box center [125, 248] width 102 height 28
click at [121, 241] on link "11972025" at bounding box center [125, 241] width 41 height 10
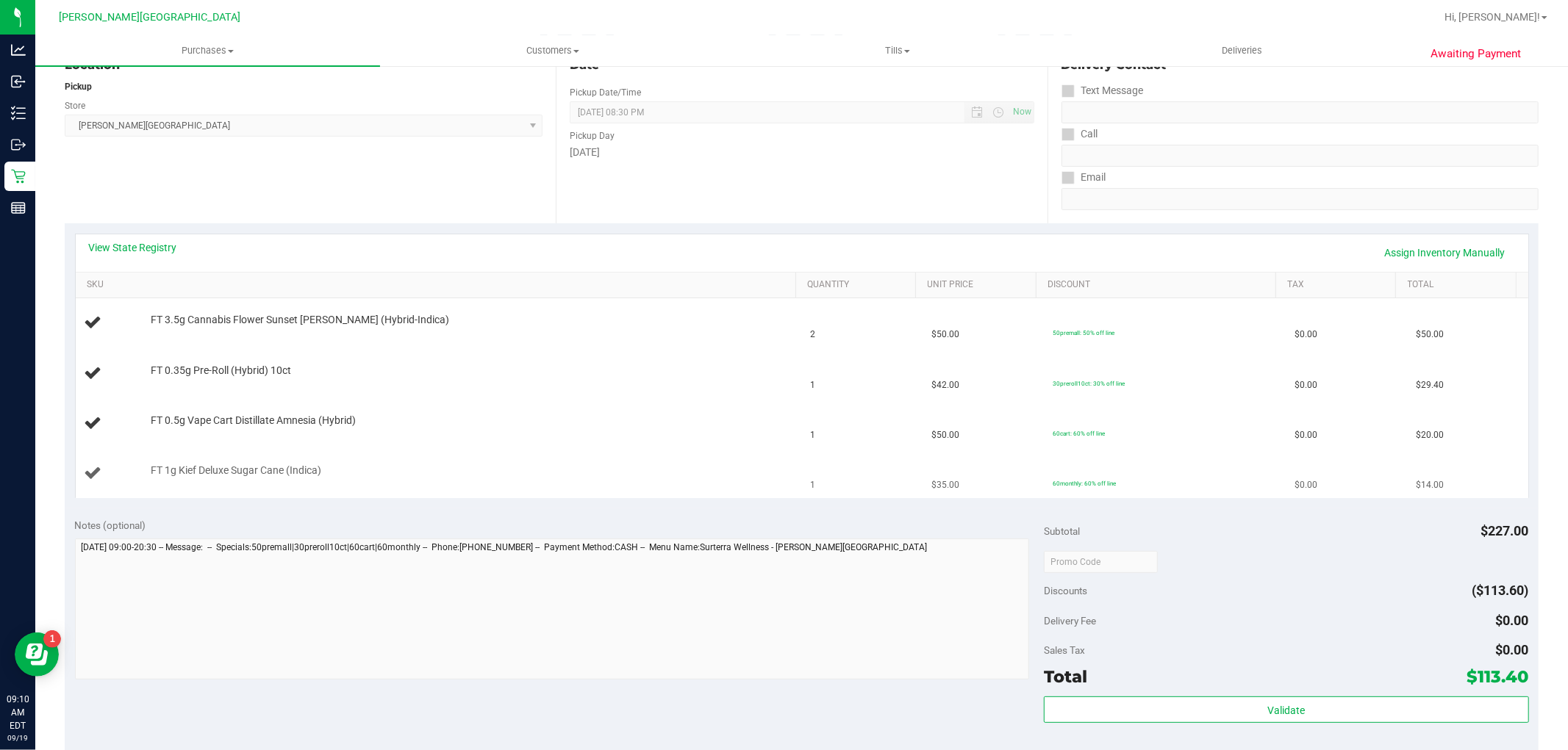
scroll to position [326, 0]
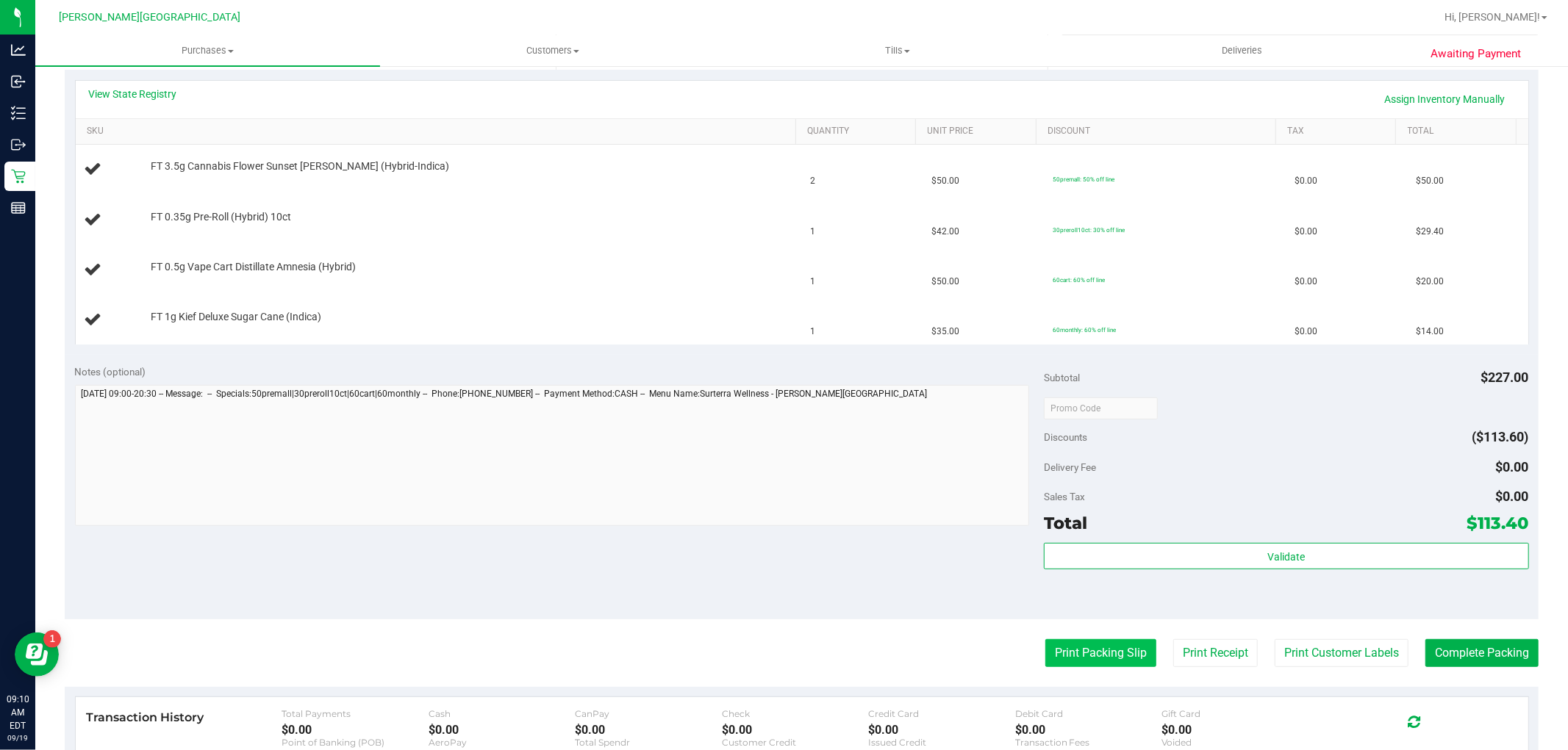
click at [1093, 659] on button "Print Packing Slip" at bounding box center [1101, 653] width 111 height 28
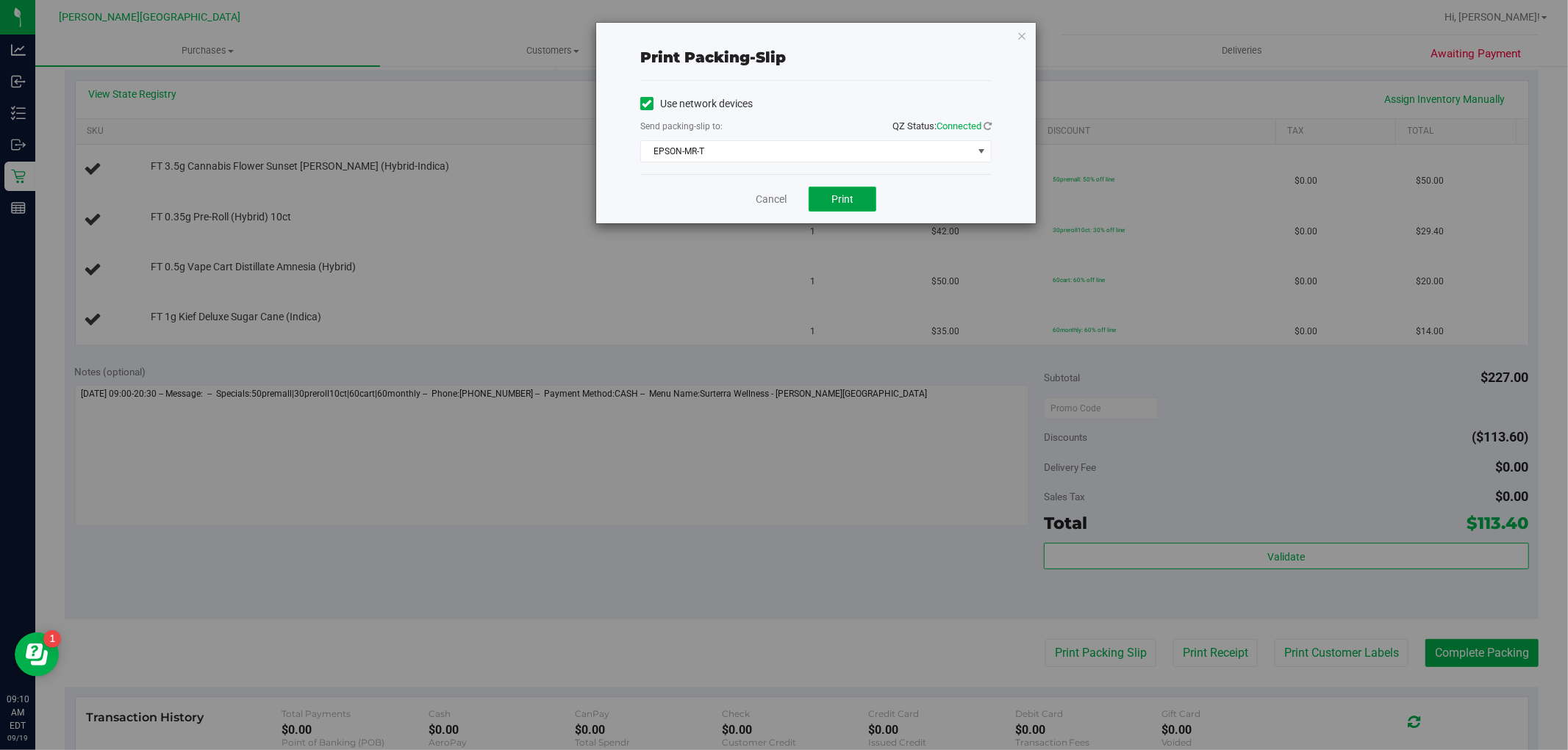
click at [856, 196] on button "Print" at bounding box center [843, 200] width 68 height 25
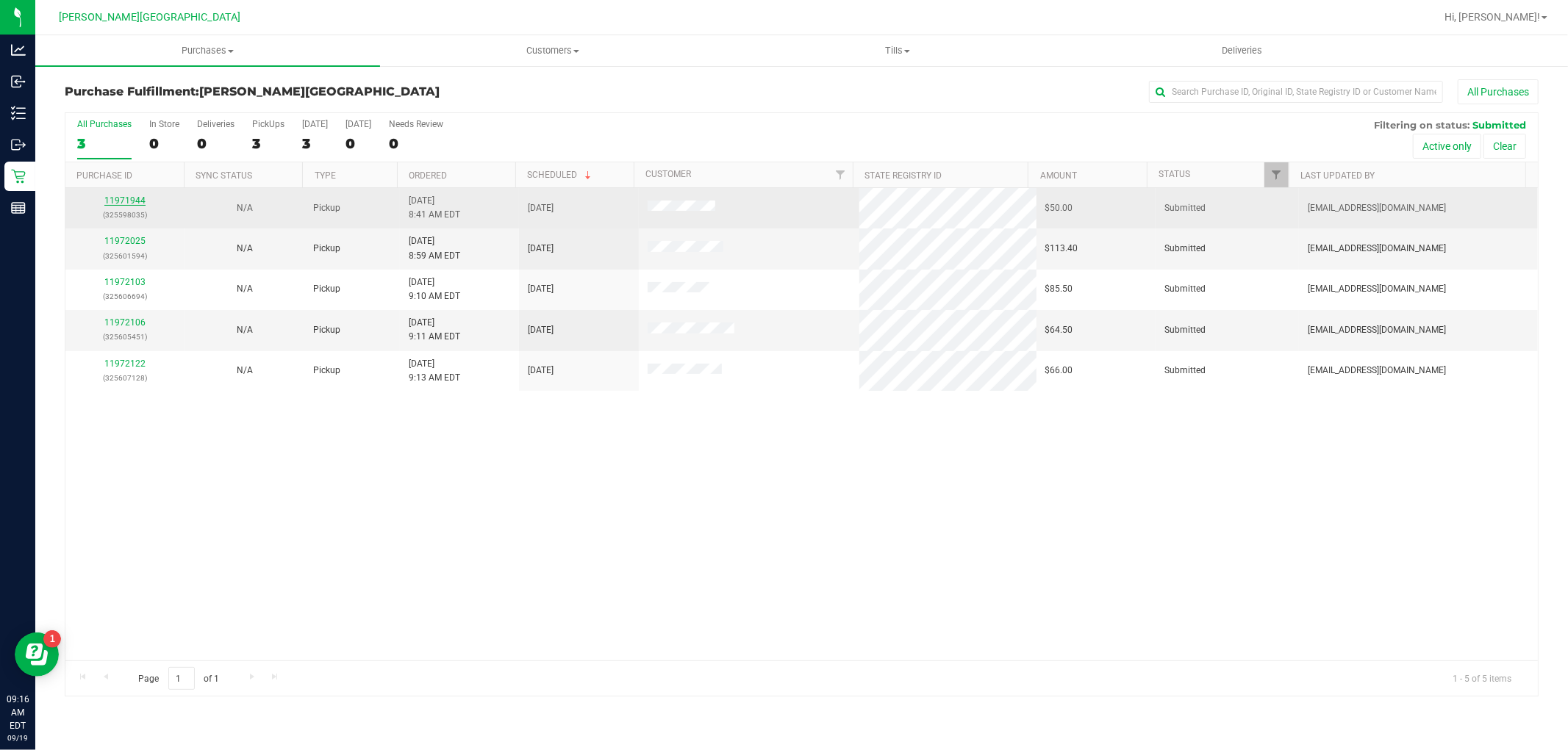
click at [121, 196] on link "11971944" at bounding box center [125, 200] width 41 height 10
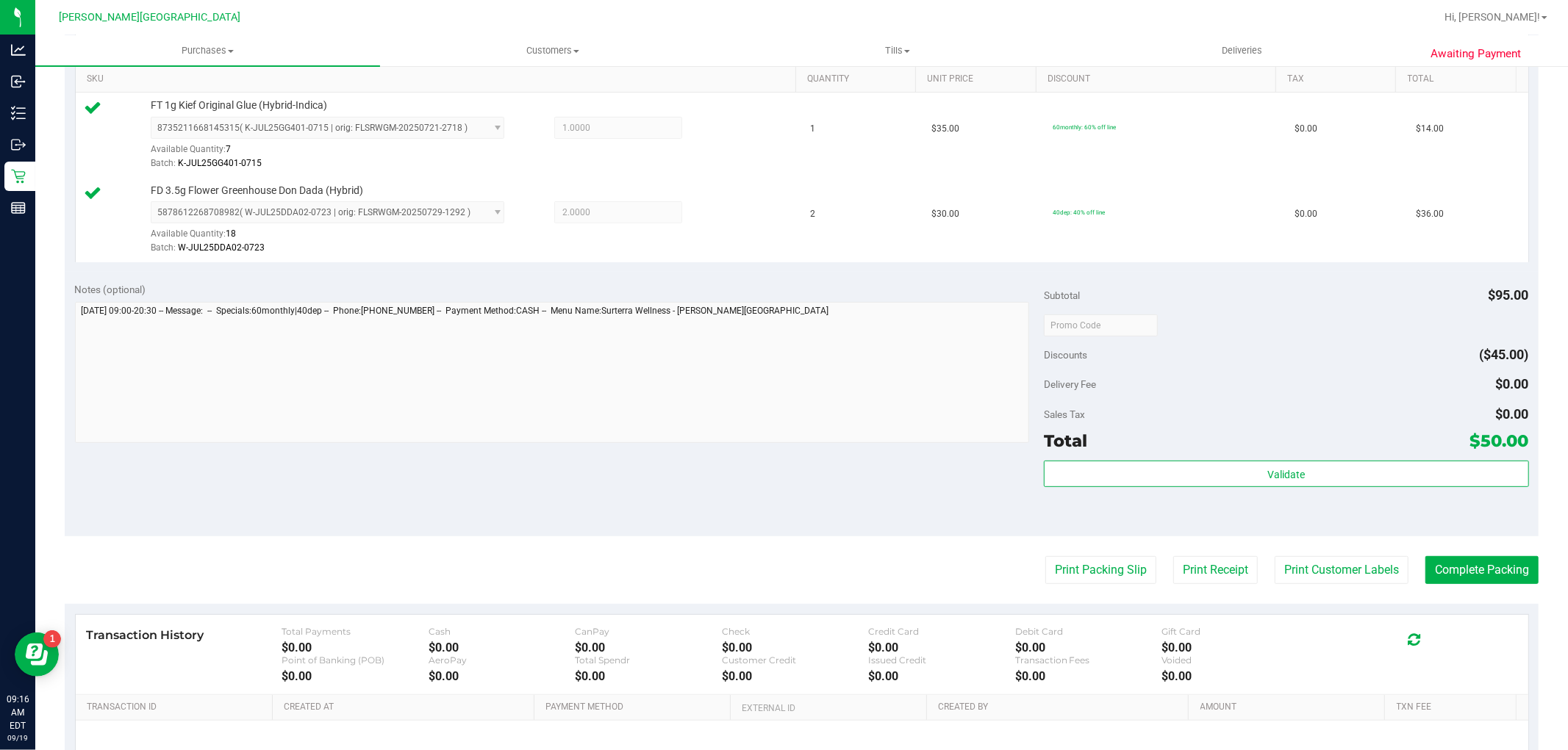
scroll to position [408, 0]
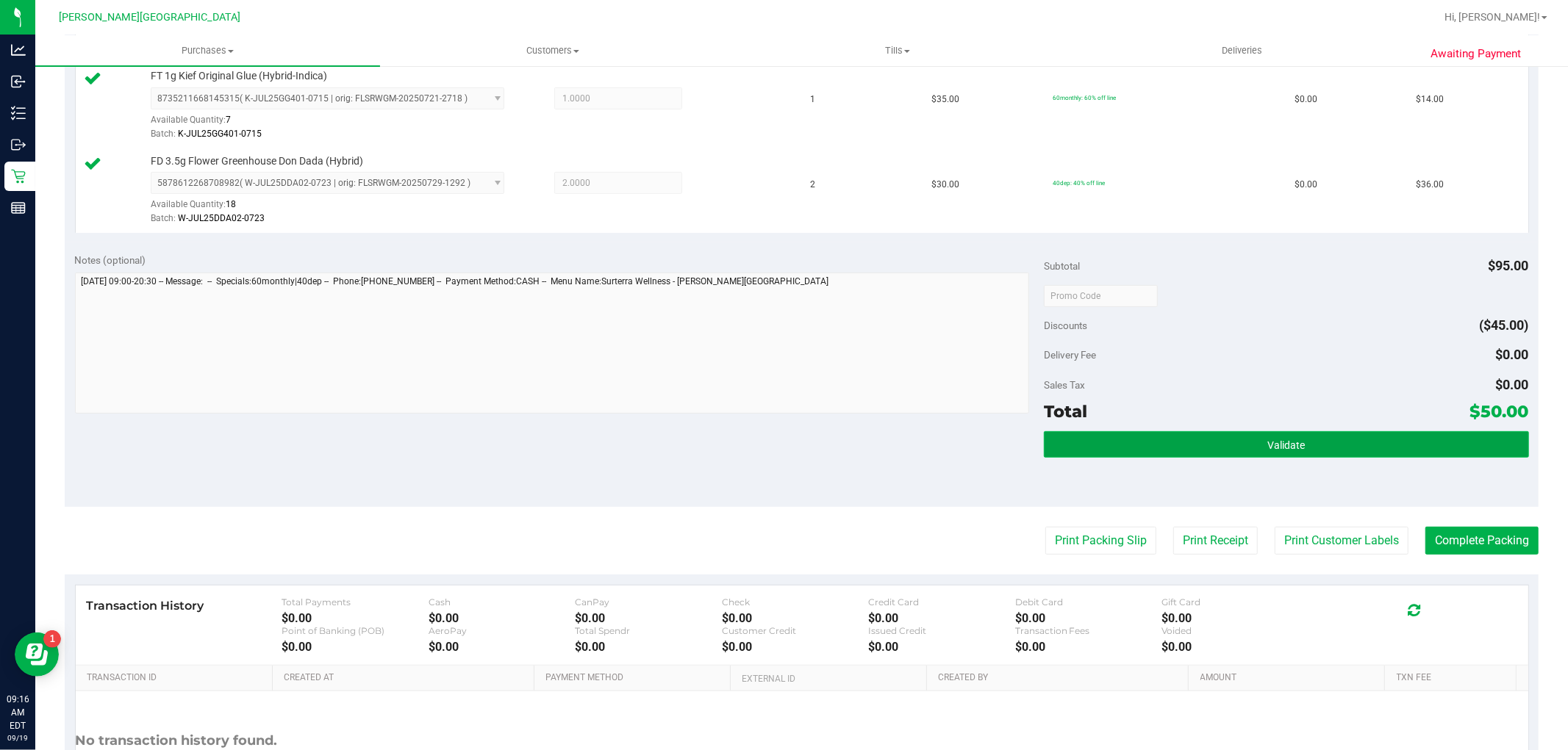
click at [1256, 434] on button "Validate" at bounding box center [1286, 445] width 485 height 27
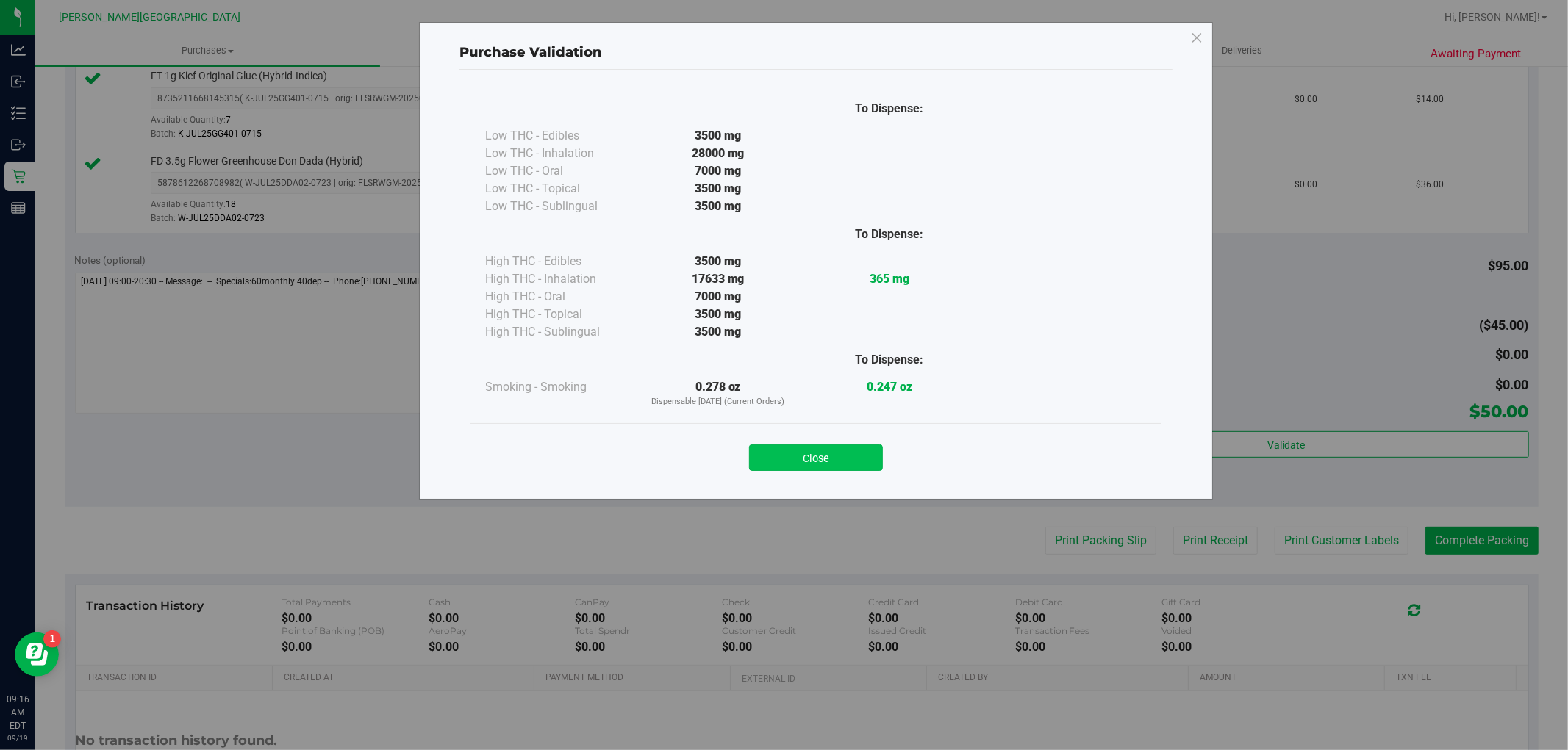
click at [874, 457] on button "Close" at bounding box center [816, 458] width 134 height 27
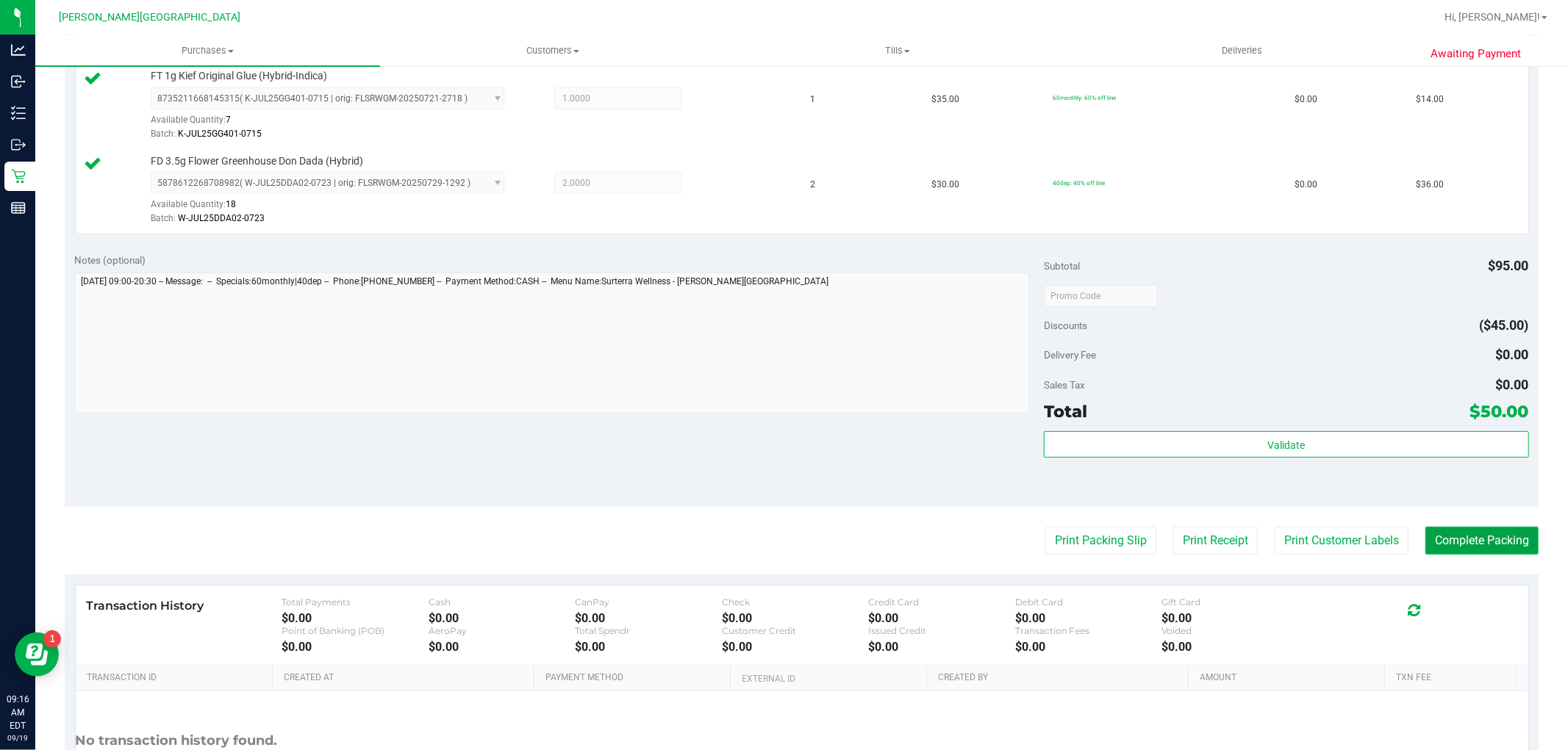
click at [1454, 544] on button "Complete Packing" at bounding box center [1482, 540] width 113 height 28
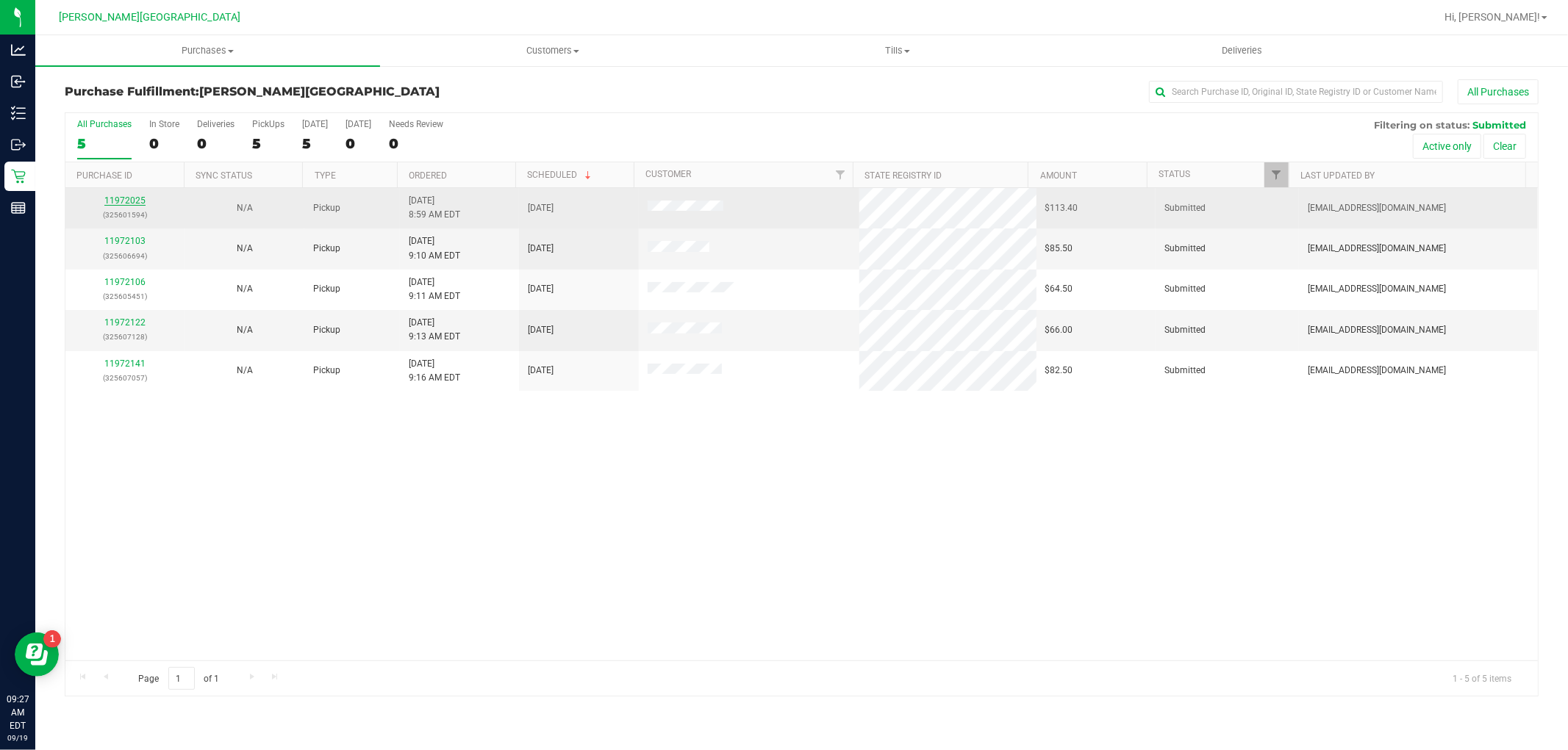
click at [127, 200] on link "11972025" at bounding box center [125, 200] width 41 height 10
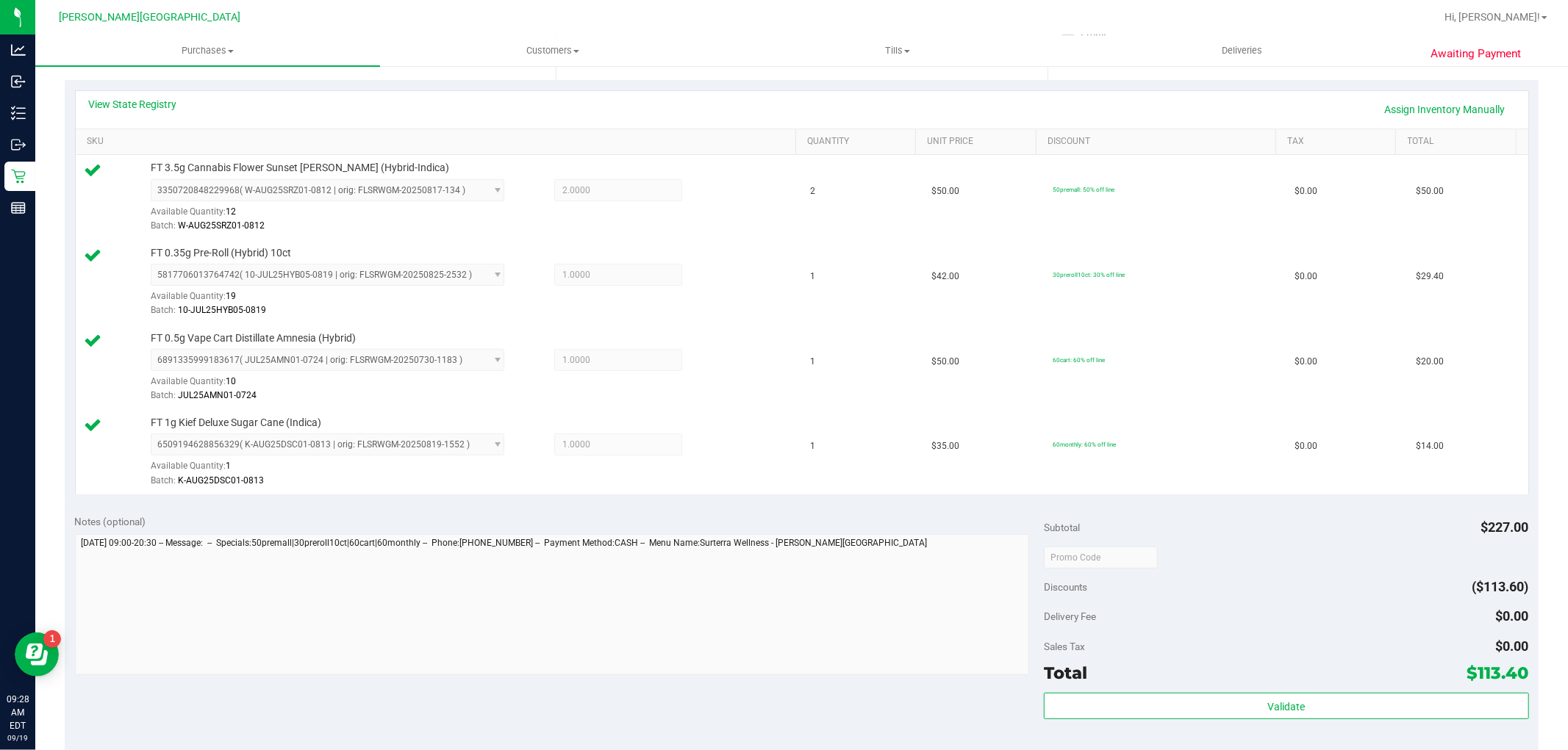
scroll to position [490, 0]
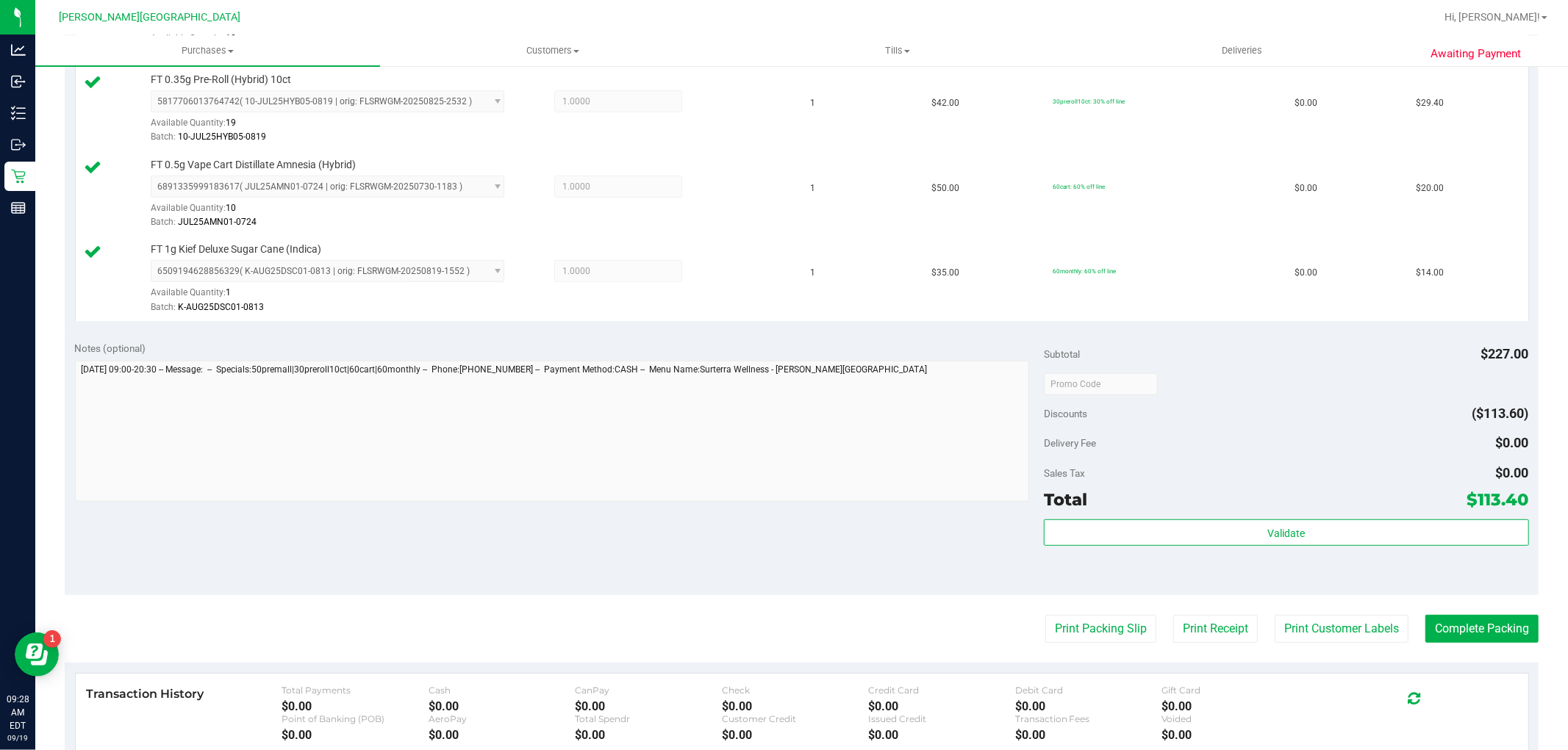
click at [1136, 547] on div "Validate" at bounding box center [1286, 553] width 485 height 66
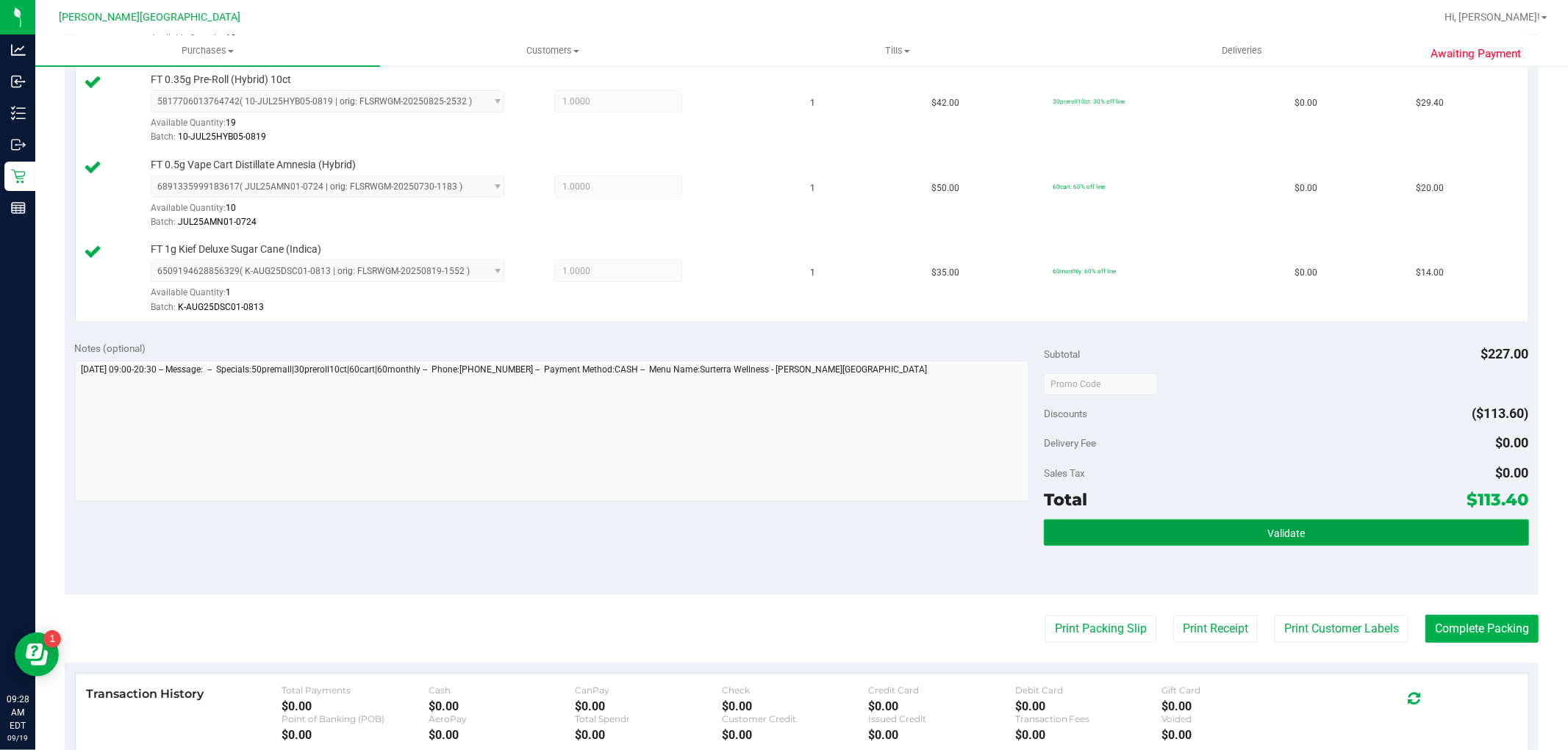
click at [1137, 539] on button "Validate" at bounding box center [1286, 533] width 485 height 27
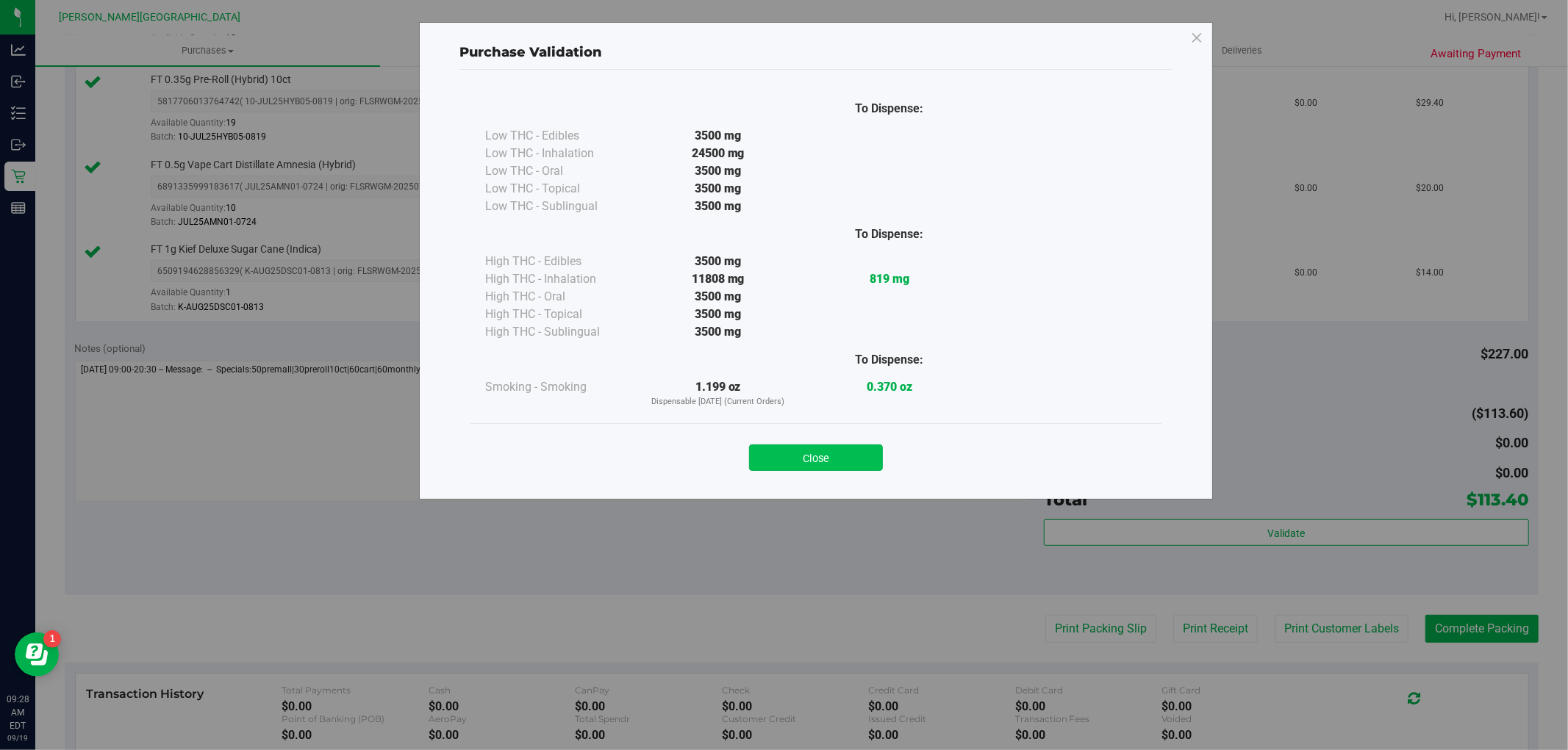
click at [810, 459] on button "Close" at bounding box center [816, 458] width 134 height 27
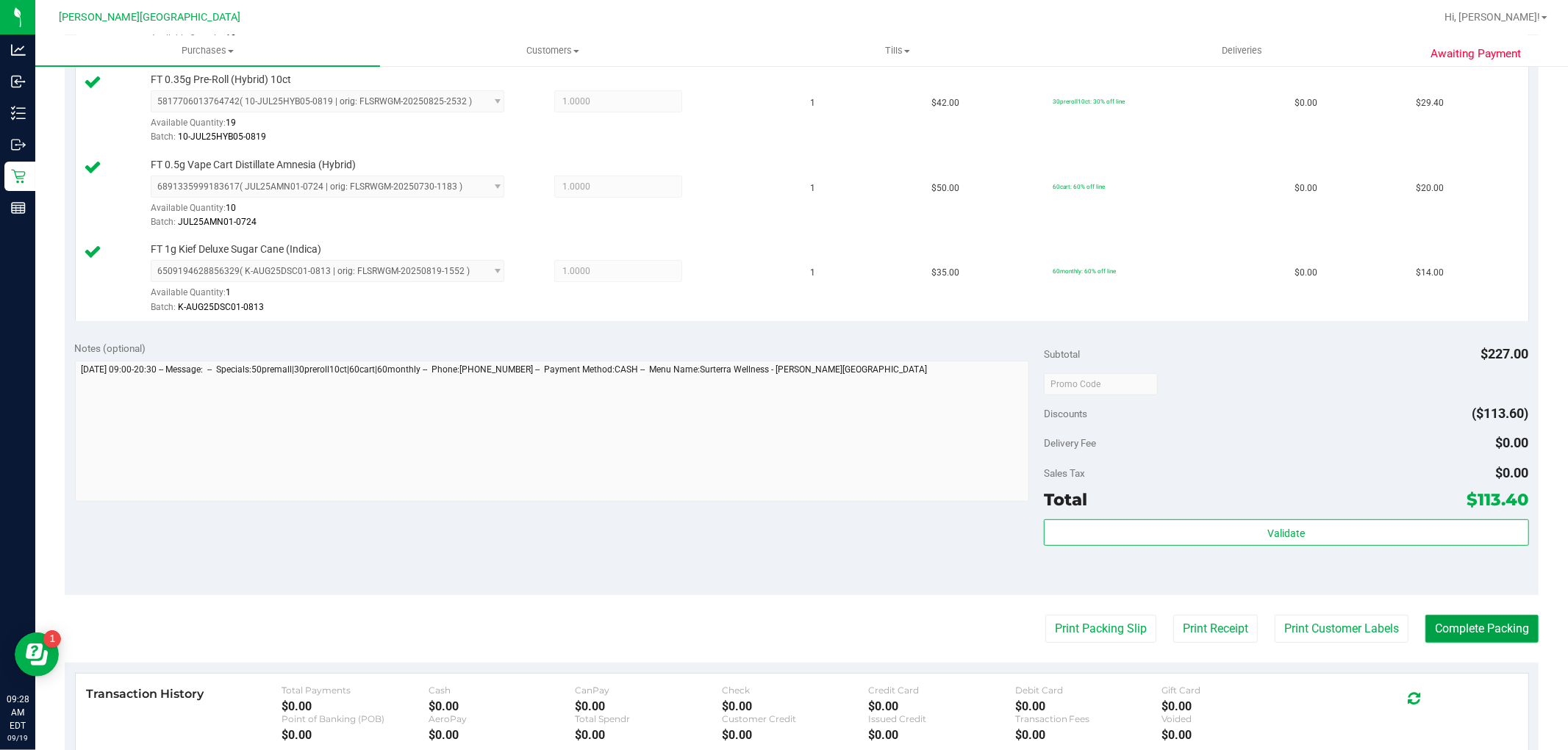
click at [1461, 619] on button "Complete Packing" at bounding box center [1482, 629] width 113 height 28
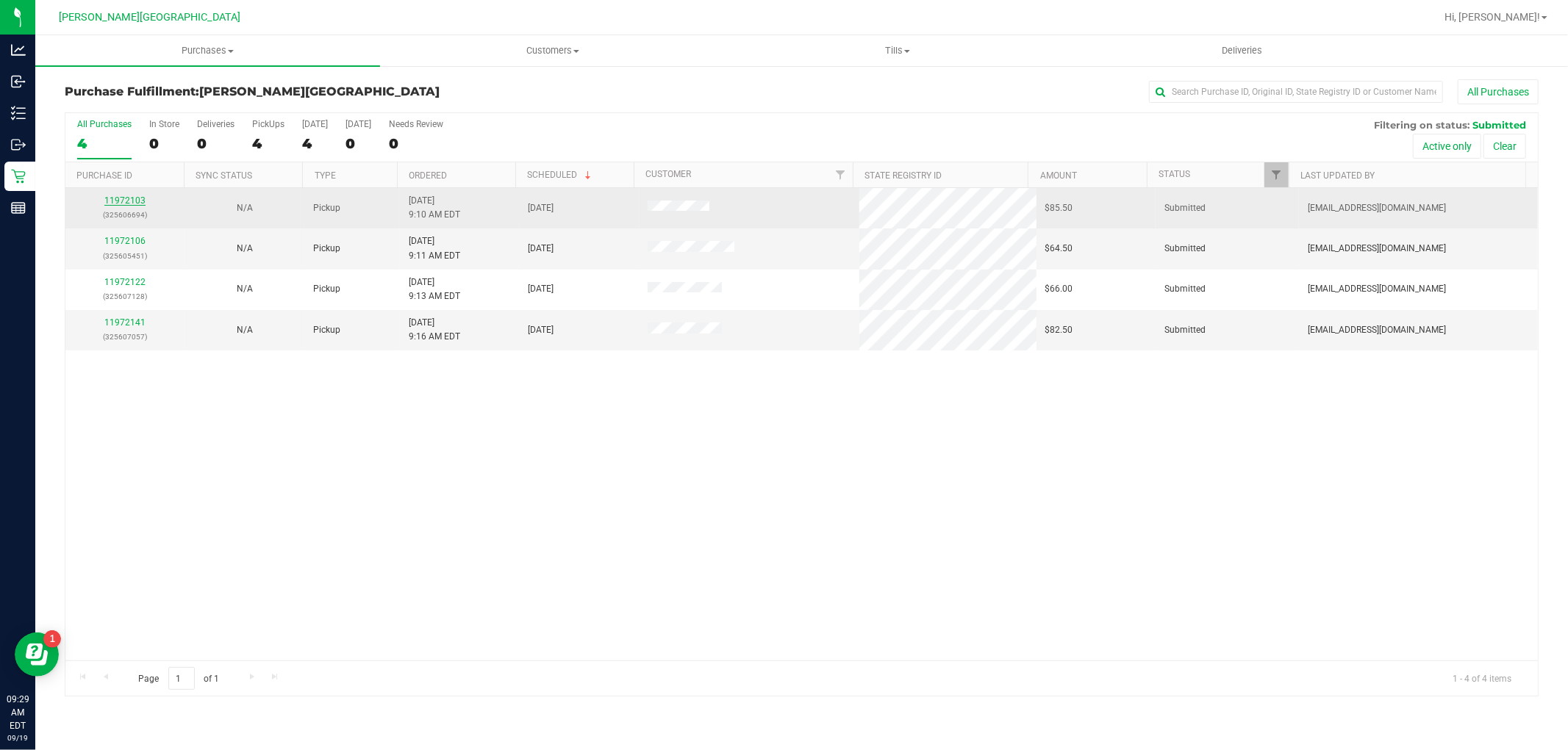
click at [133, 200] on link "11972103" at bounding box center [125, 200] width 41 height 10
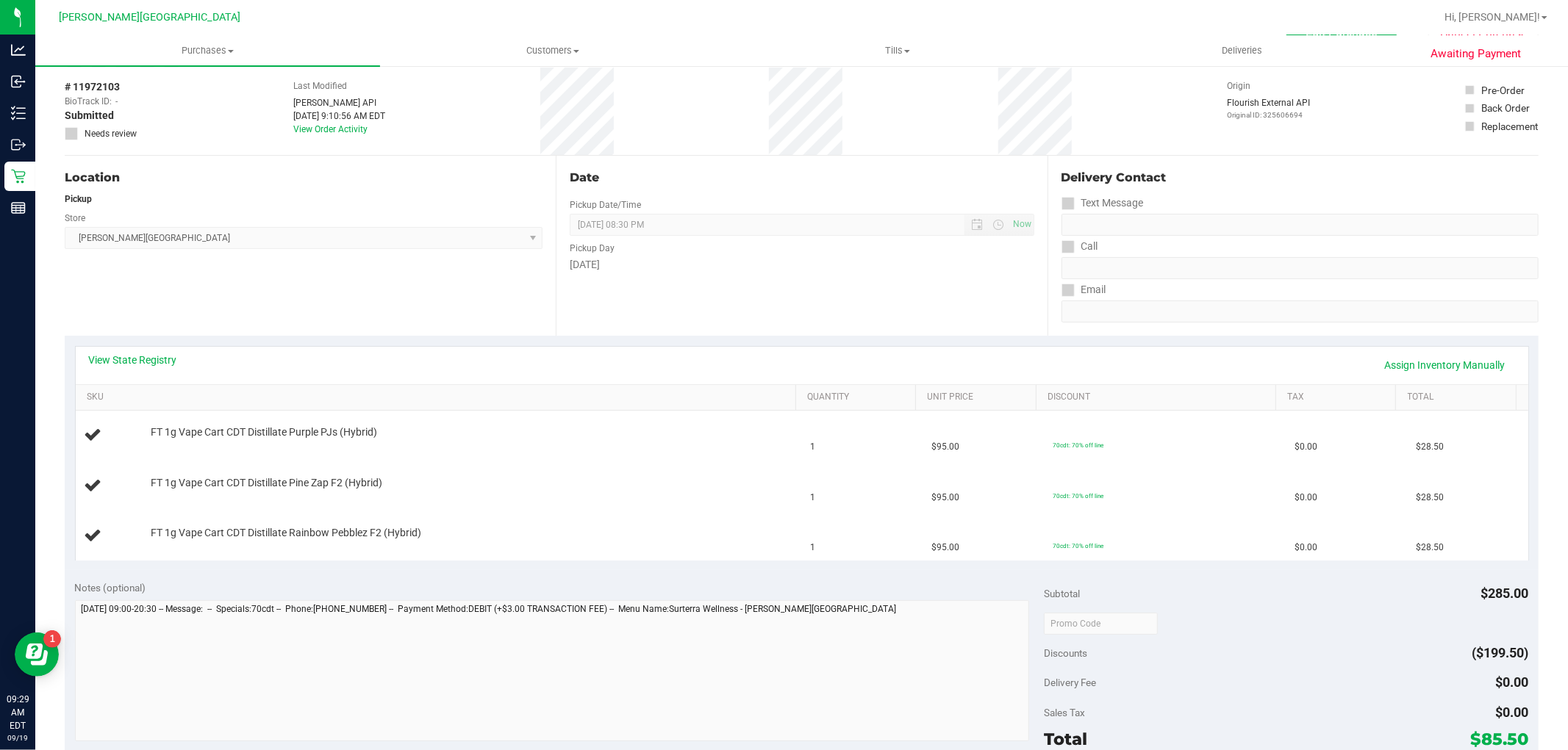
scroll to position [408, 0]
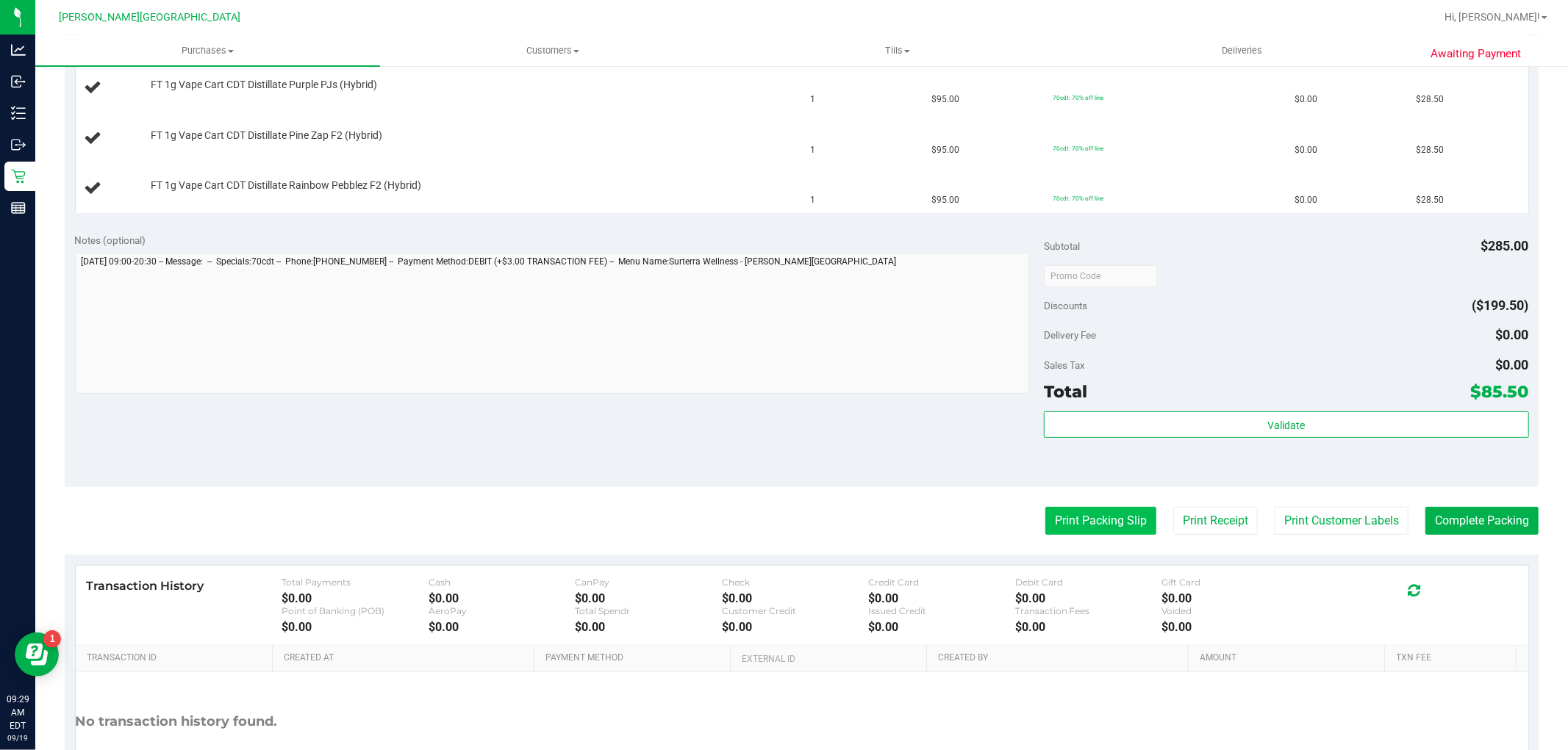
click at [1085, 523] on button "Print Packing Slip" at bounding box center [1101, 521] width 111 height 28
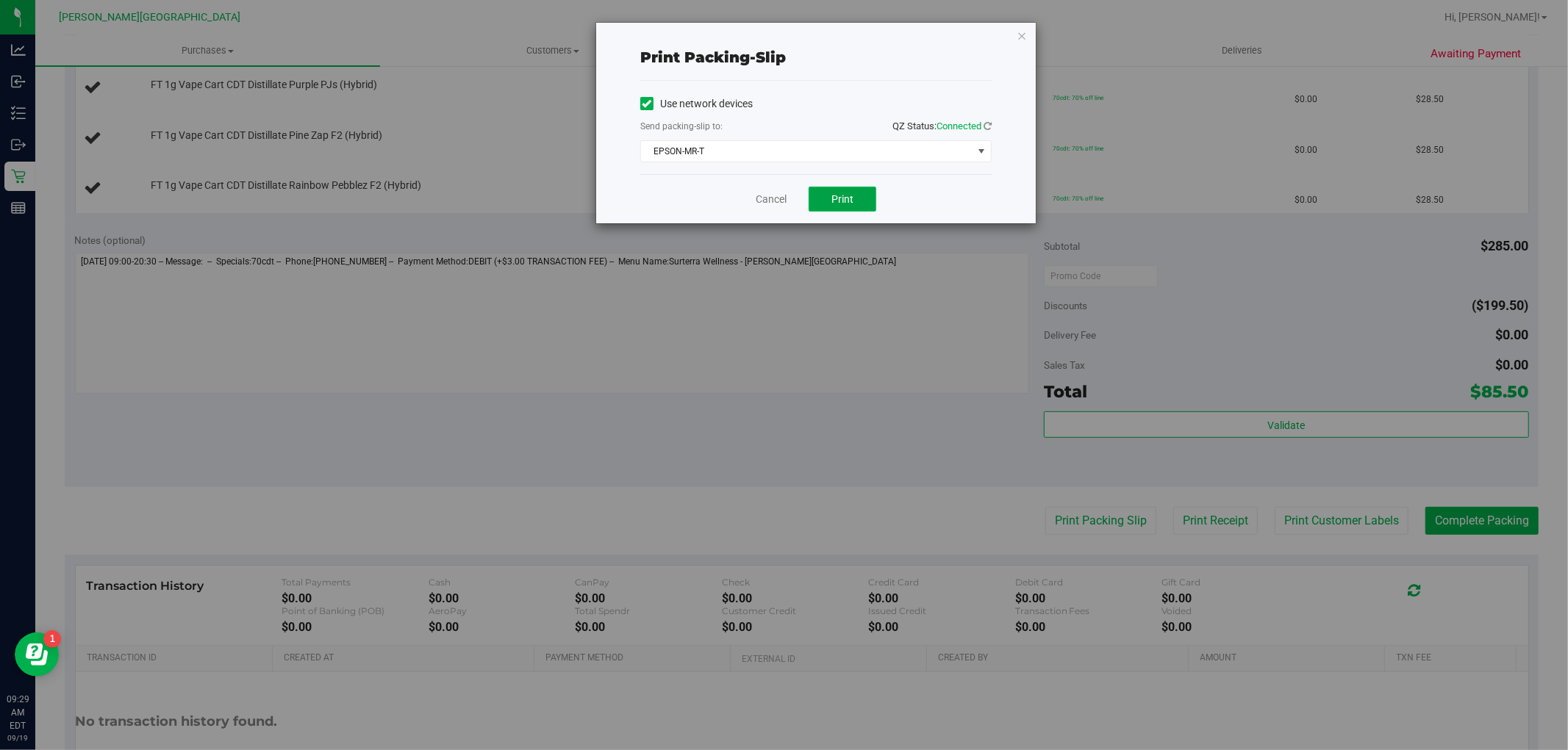
click at [840, 200] on span "Print" at bounding box center [843, 199] width 22 height 12
click at [774, 196] on link "Cancel" at bounding box center [771, 200] width 31 height 16
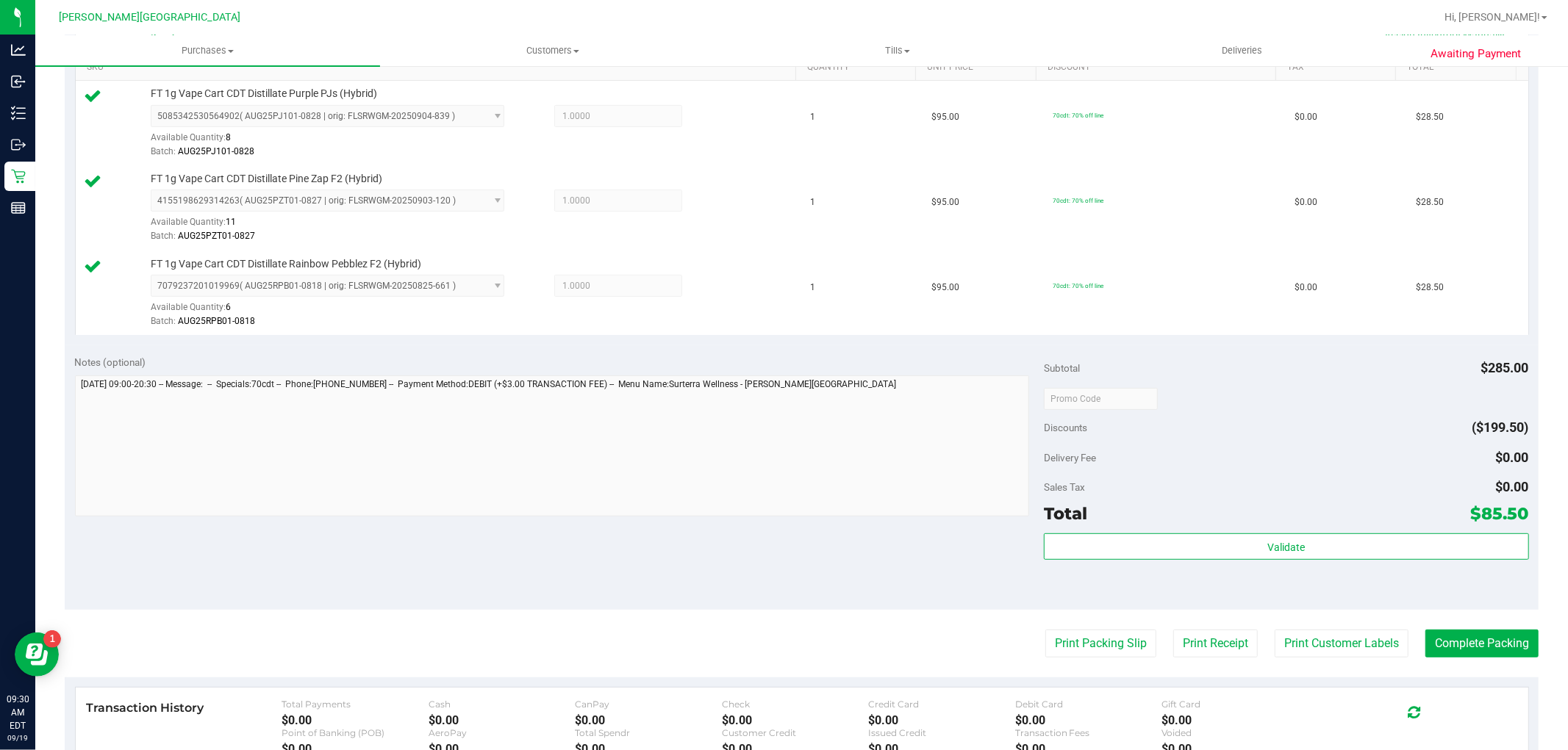
scroll to position [571, 0]
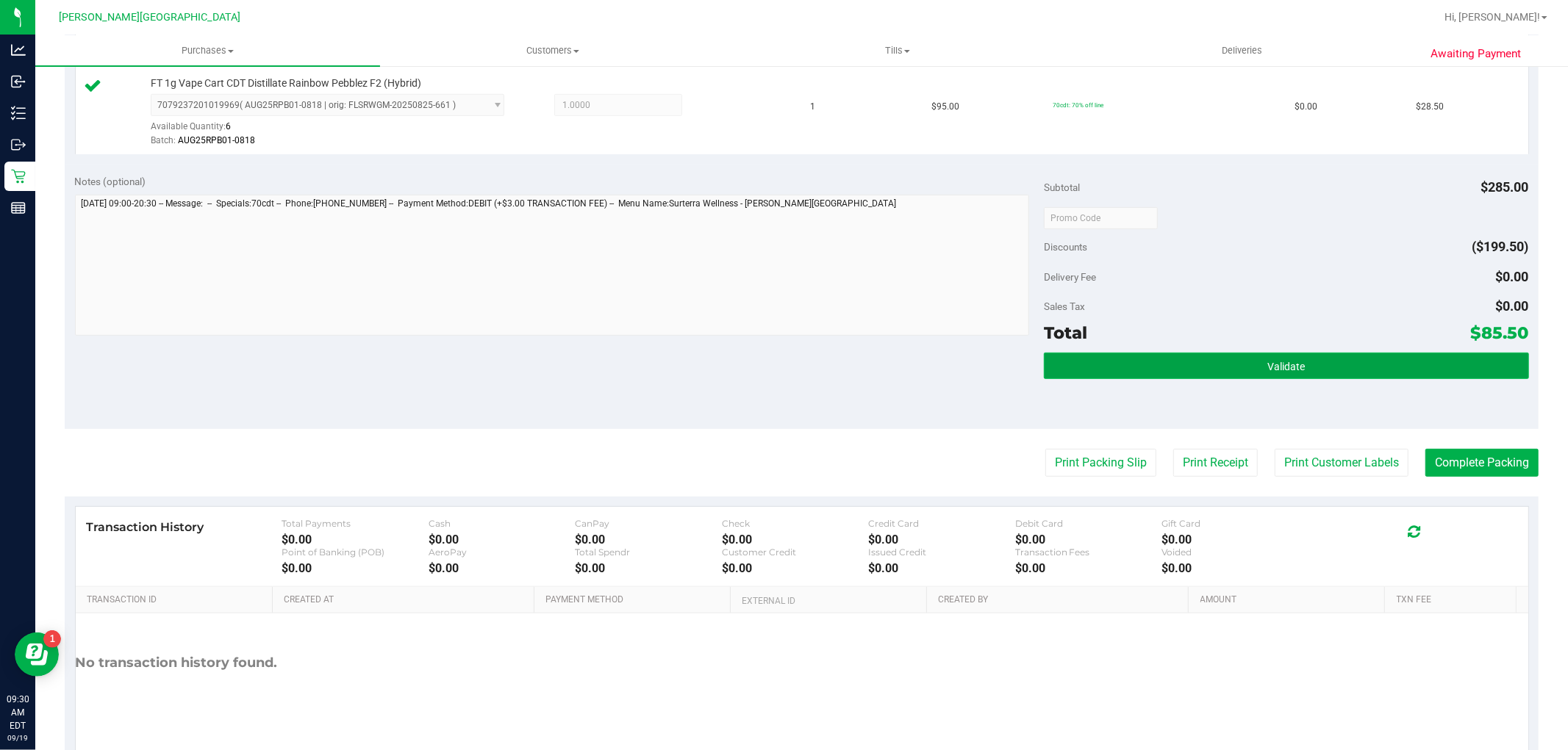
click at [1164, 353] on button "Validate" at bounding box center [1286, 366] width 485 height 27
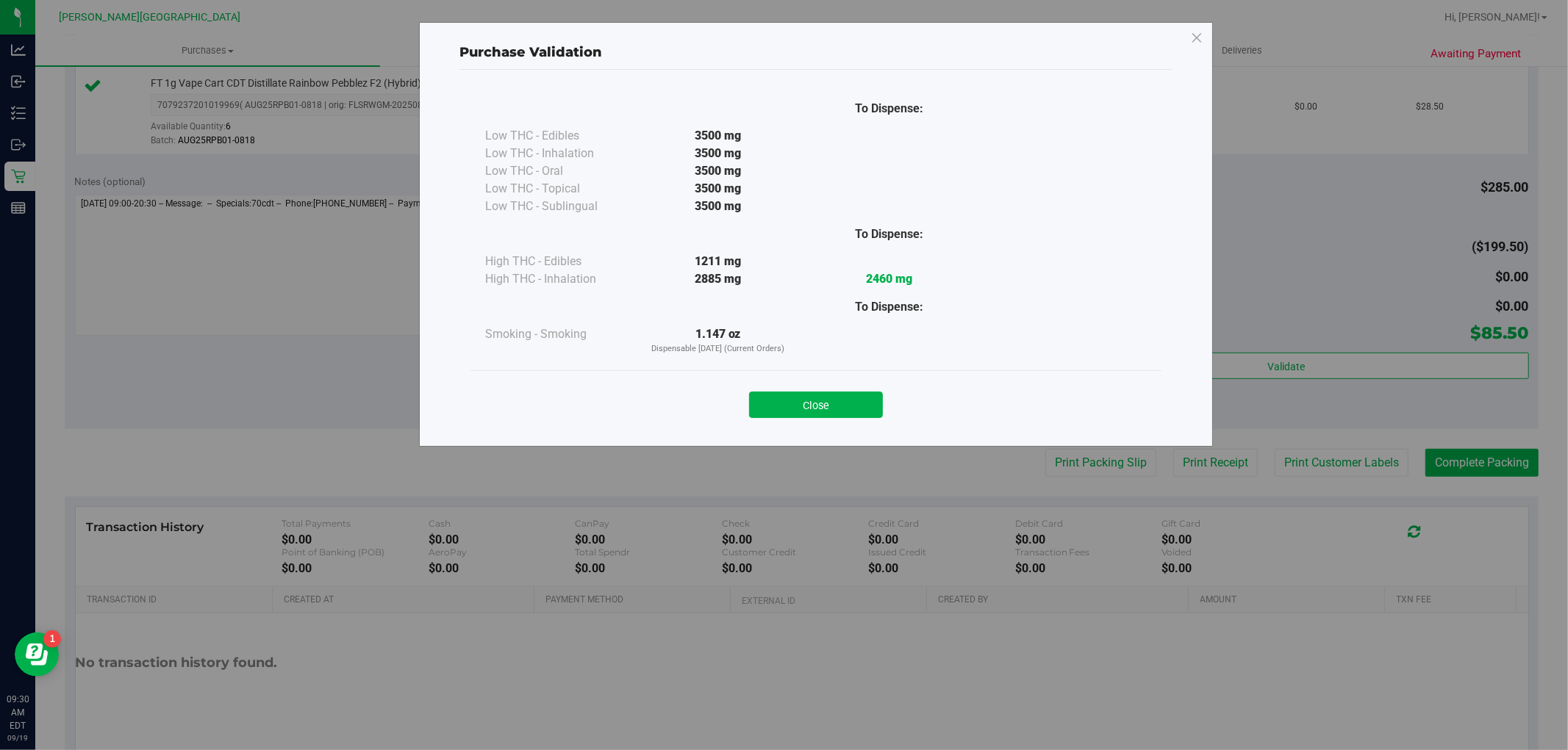
drag, startPoint x: 829, startPoint y: 397, endPoint x: 1033, endPoint y: 407, distance: 204.2
click at [829, 397] on button "Close" at bounding box center [816, 405] width 134 height 27
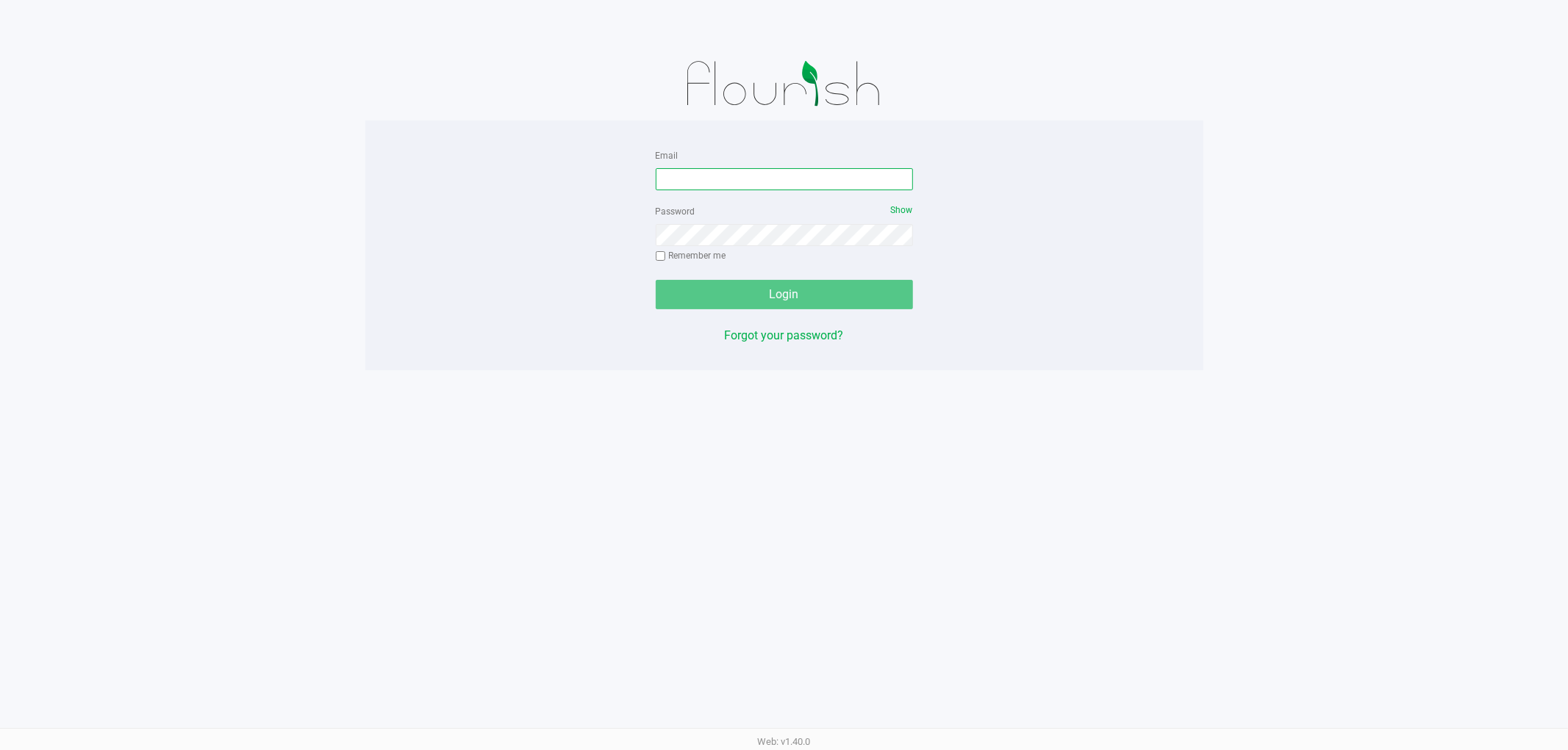
click at [717, 181] on input "Email" at bounding box center [784, 179] width 257 height 22
type input "[EMAIL_ADDRESS][DOMAIN_NAME]"
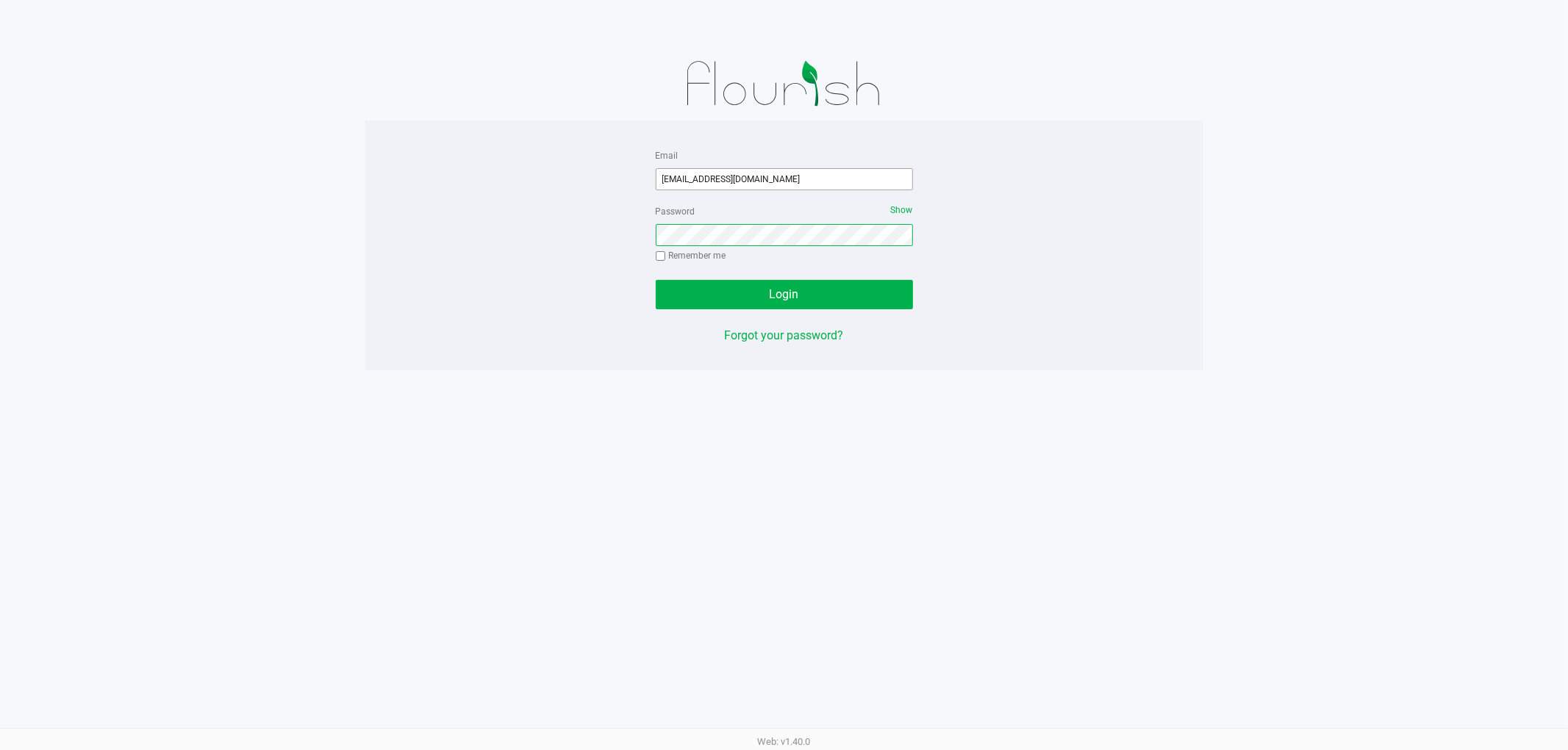
click at [656, 280] on button "Login" at bounding box center [784, 294] width 257 height 29
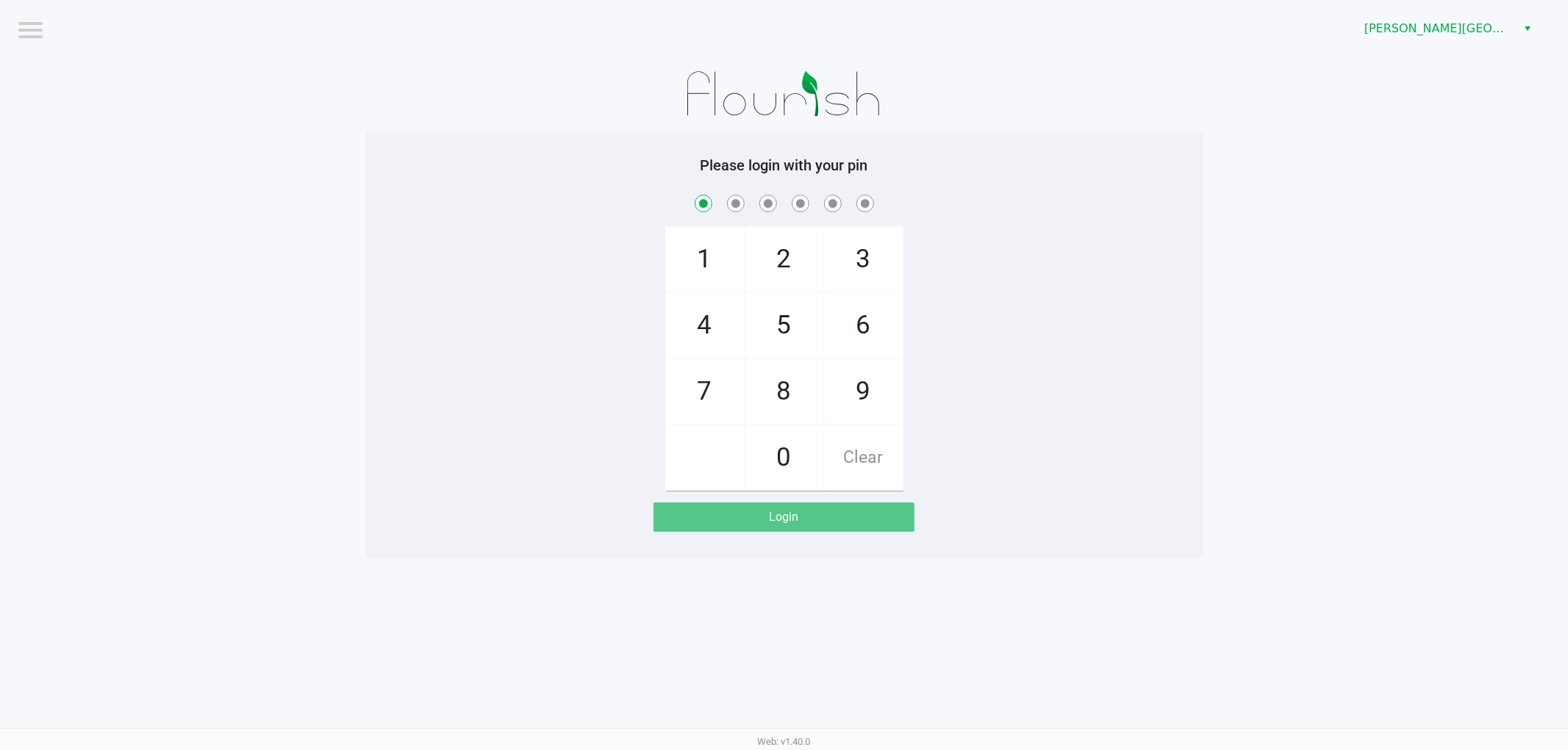
checkbox input "true"
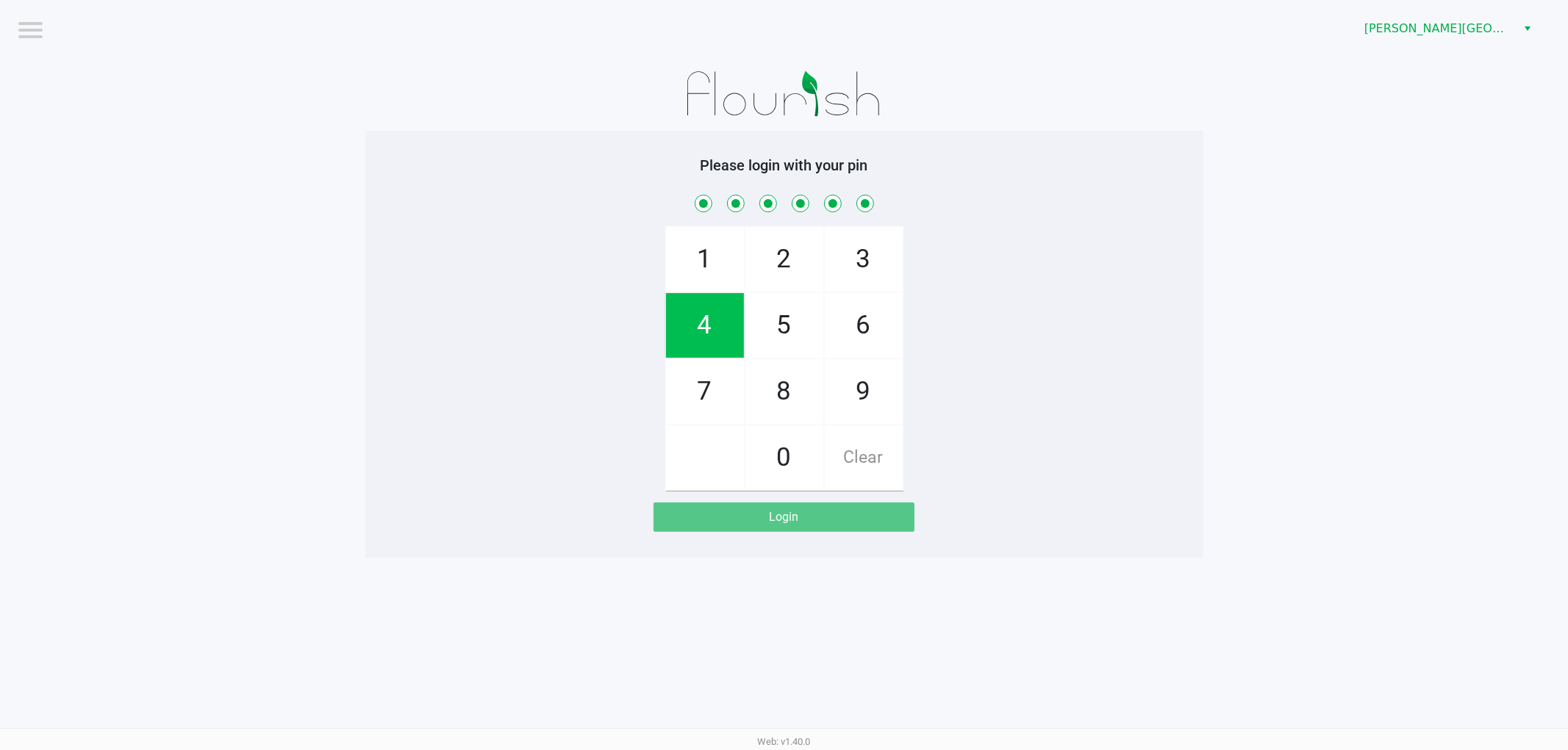
checkbox input "true"
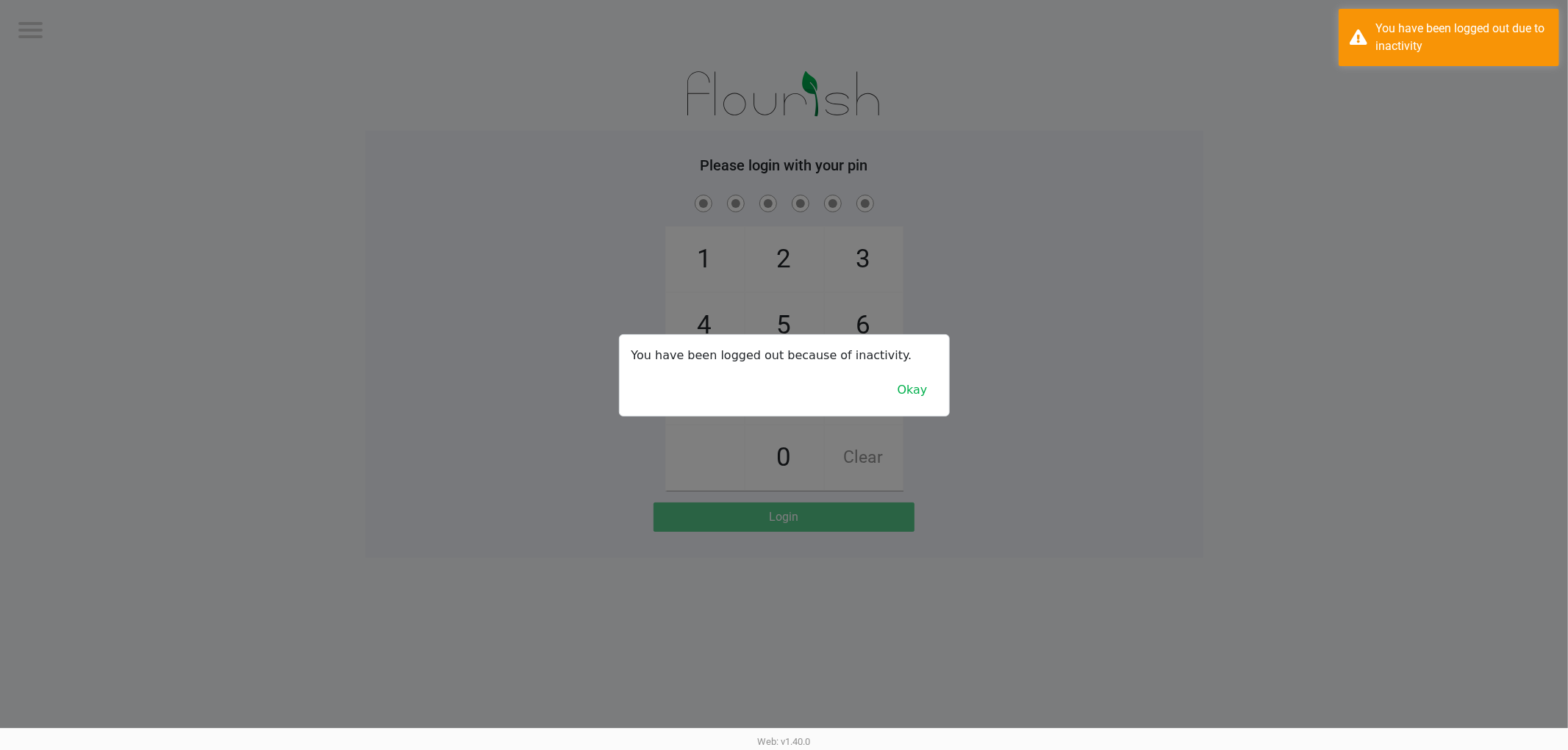
click at [296, 192] on div at bounding box center [784, 375] width 1568 height 750
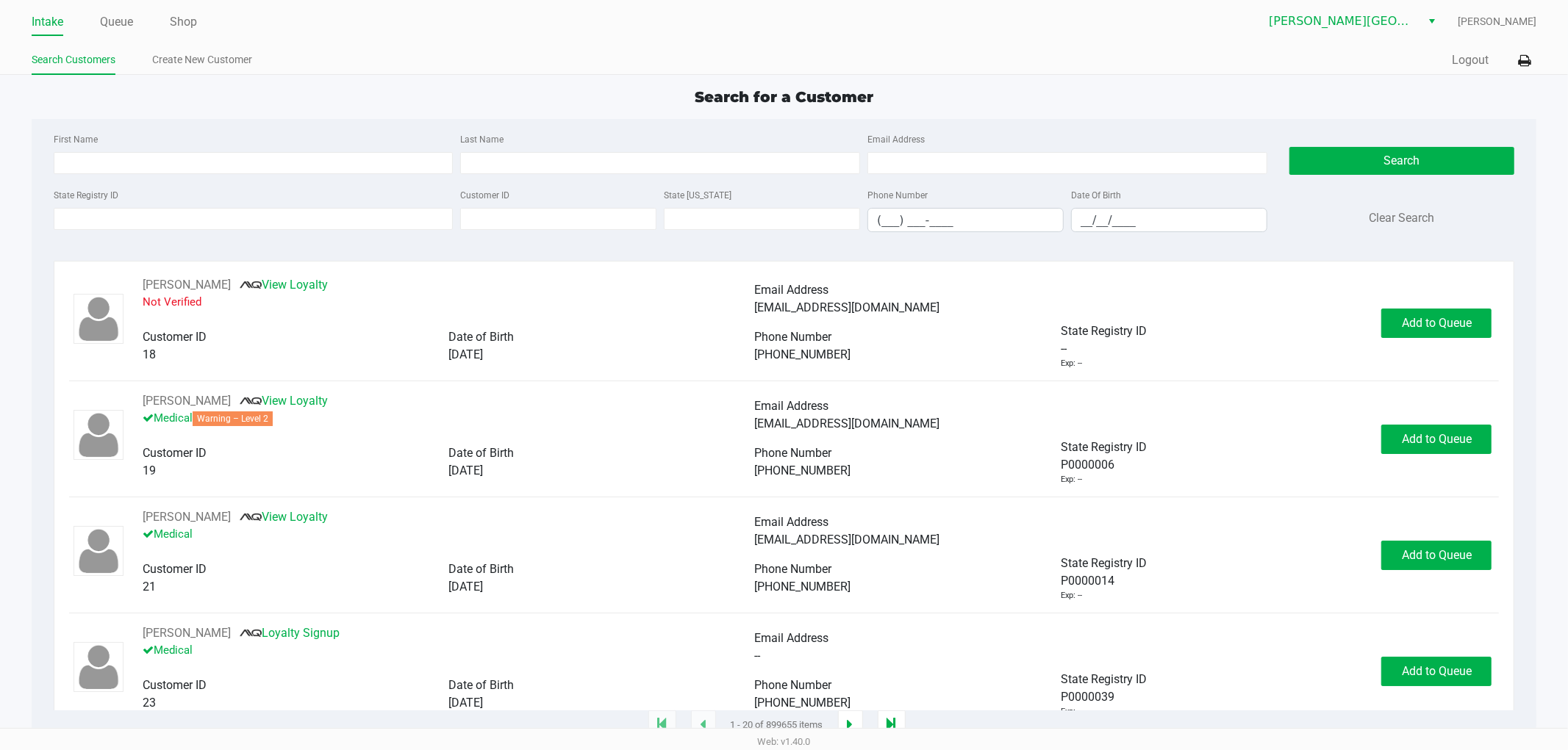
click at [129, 231] on div "State Registry ID" at bounding box center [253, 209] width 407 height 47
click at [122, 226] on input "State Registry ID" at bounding box center [253, 219] width 400 height 22
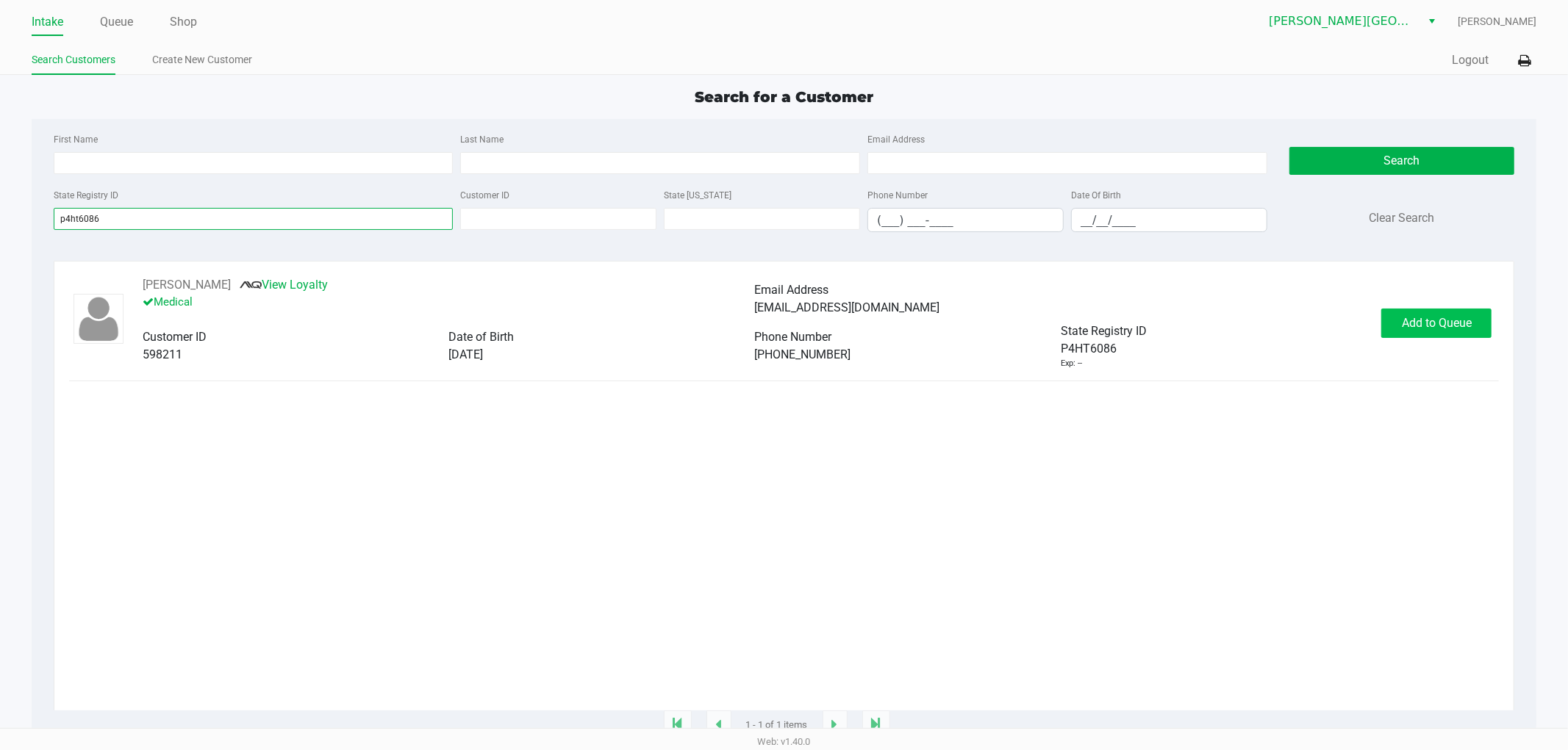
type input "p4ht6086"
click at [1424, 327] on span "Add to Queue" at bounding box center [1437, 323] width 70 height 14
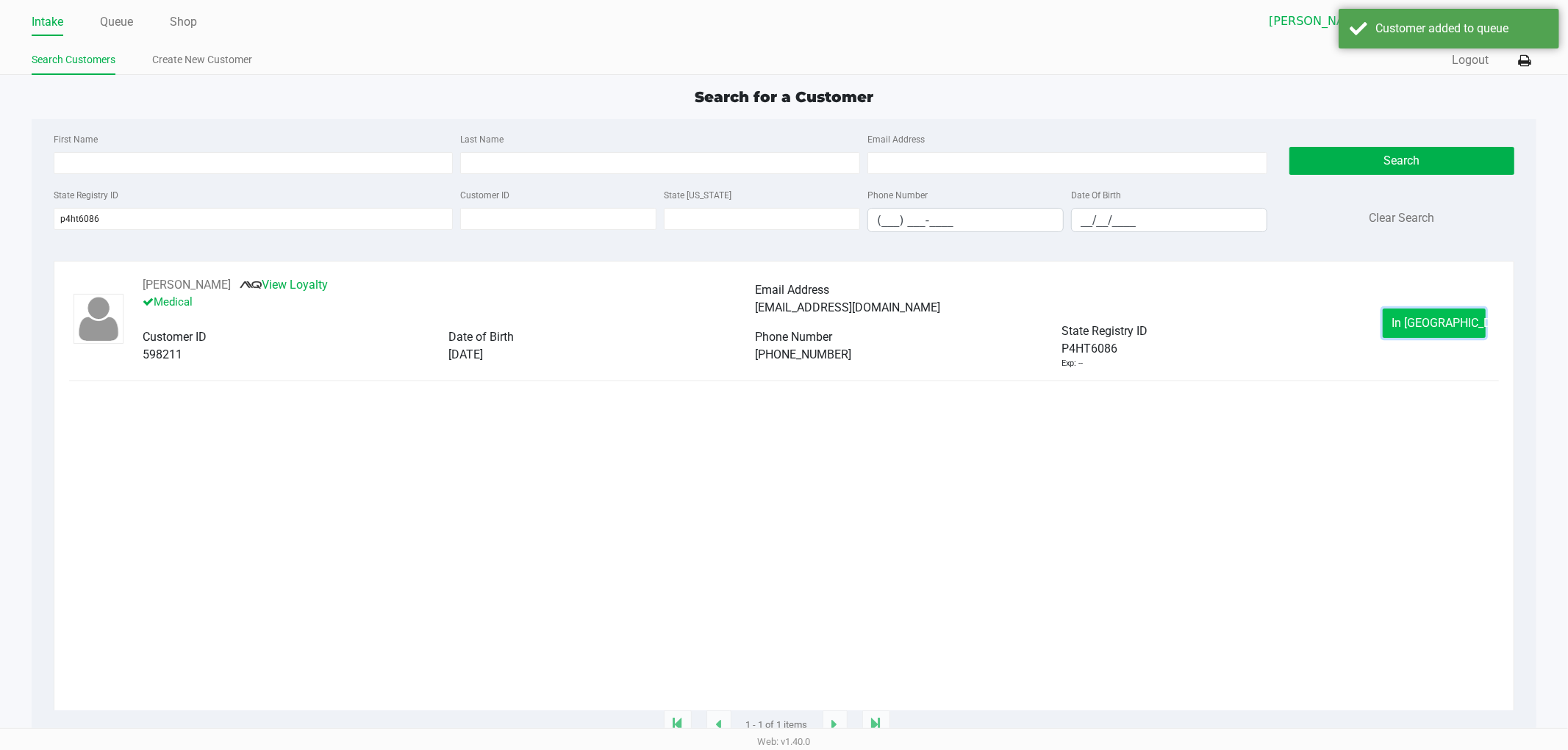
click at [1412, 328] on span "In Queue" at bounding box center [1454, 323] width 124 height 14
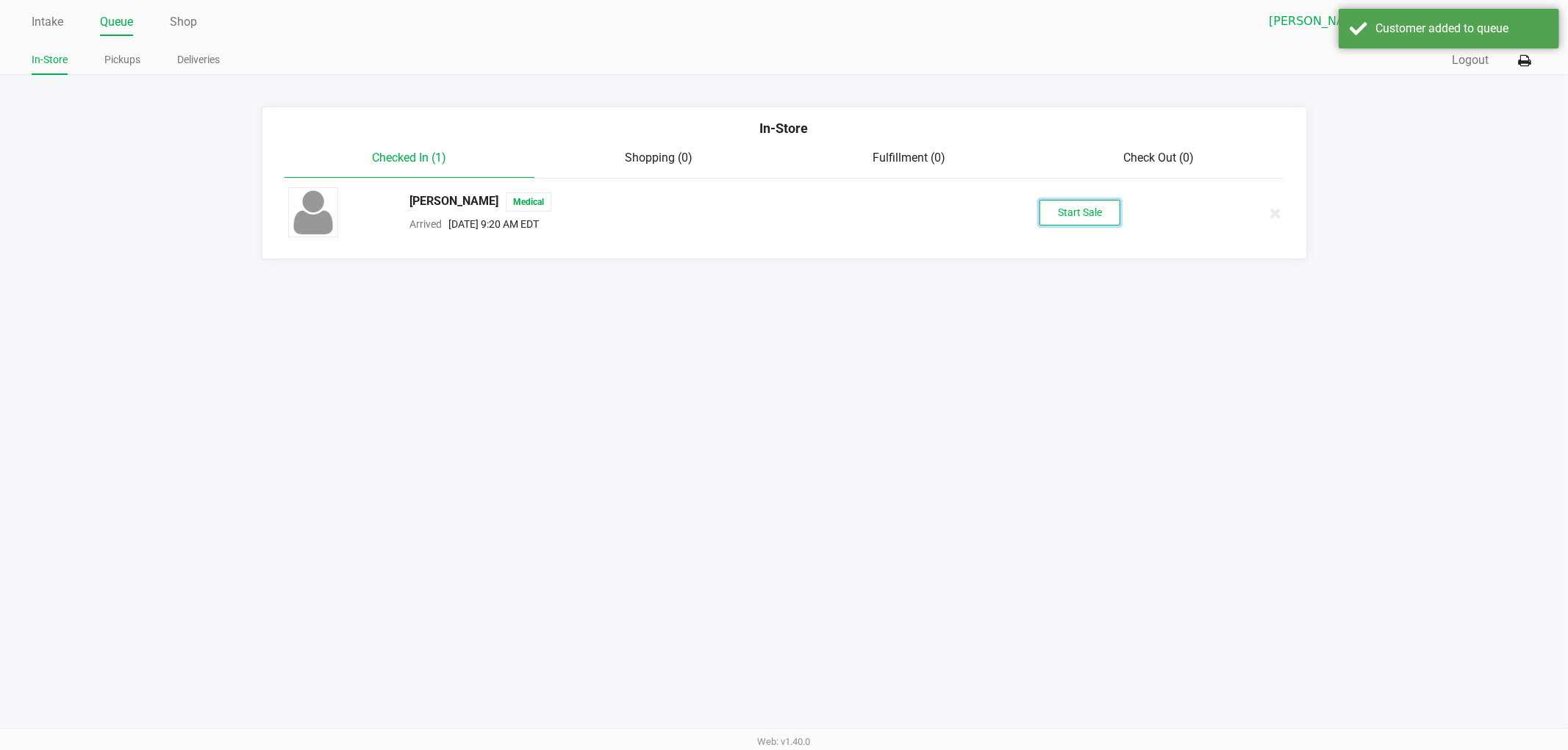
click at [1065, 215] on button "Start Sale" at bounding box center [1080, 212] width 80 height 26
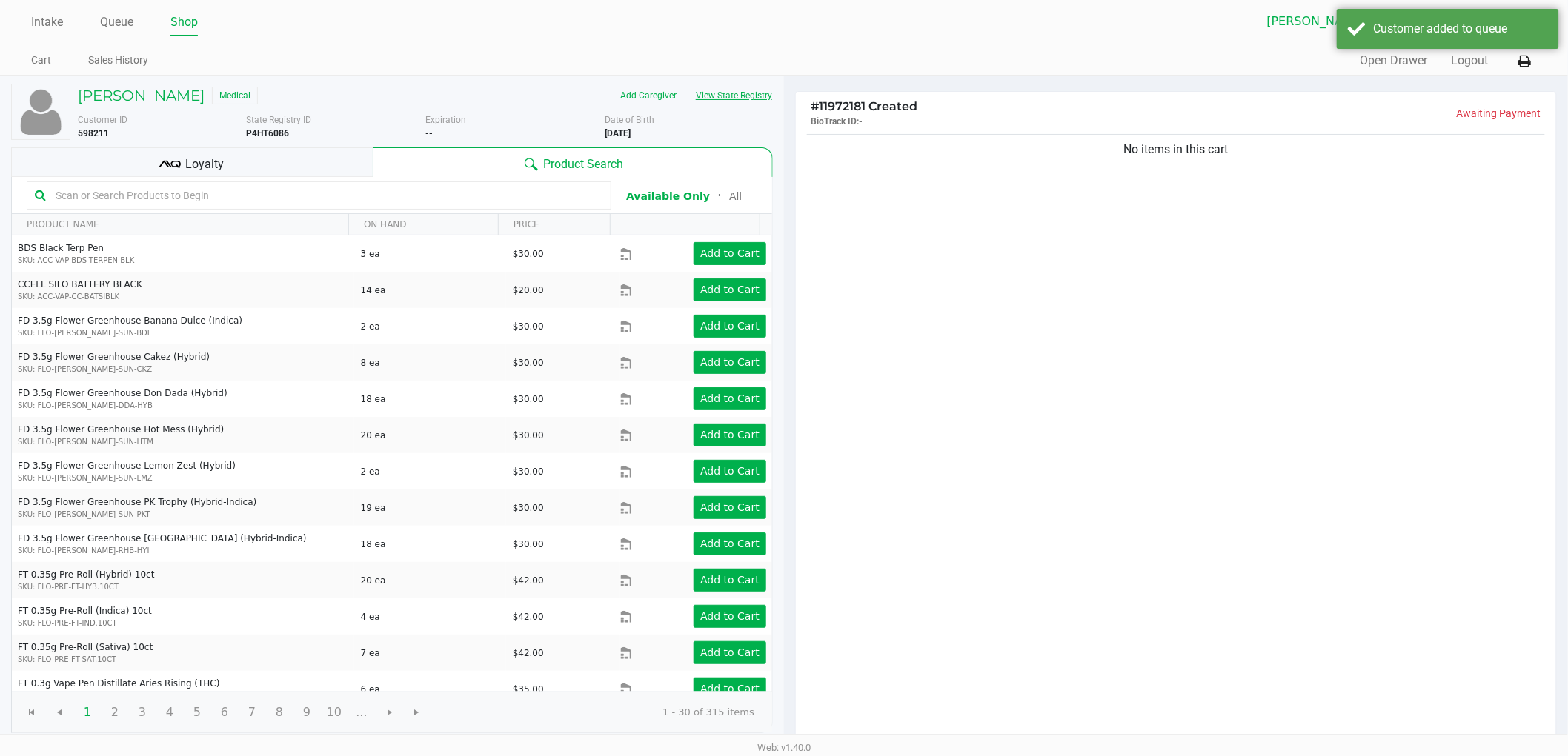
click at [717, 100] on button "View State Registry" at bounding box center [729, 95] width 87 height 24
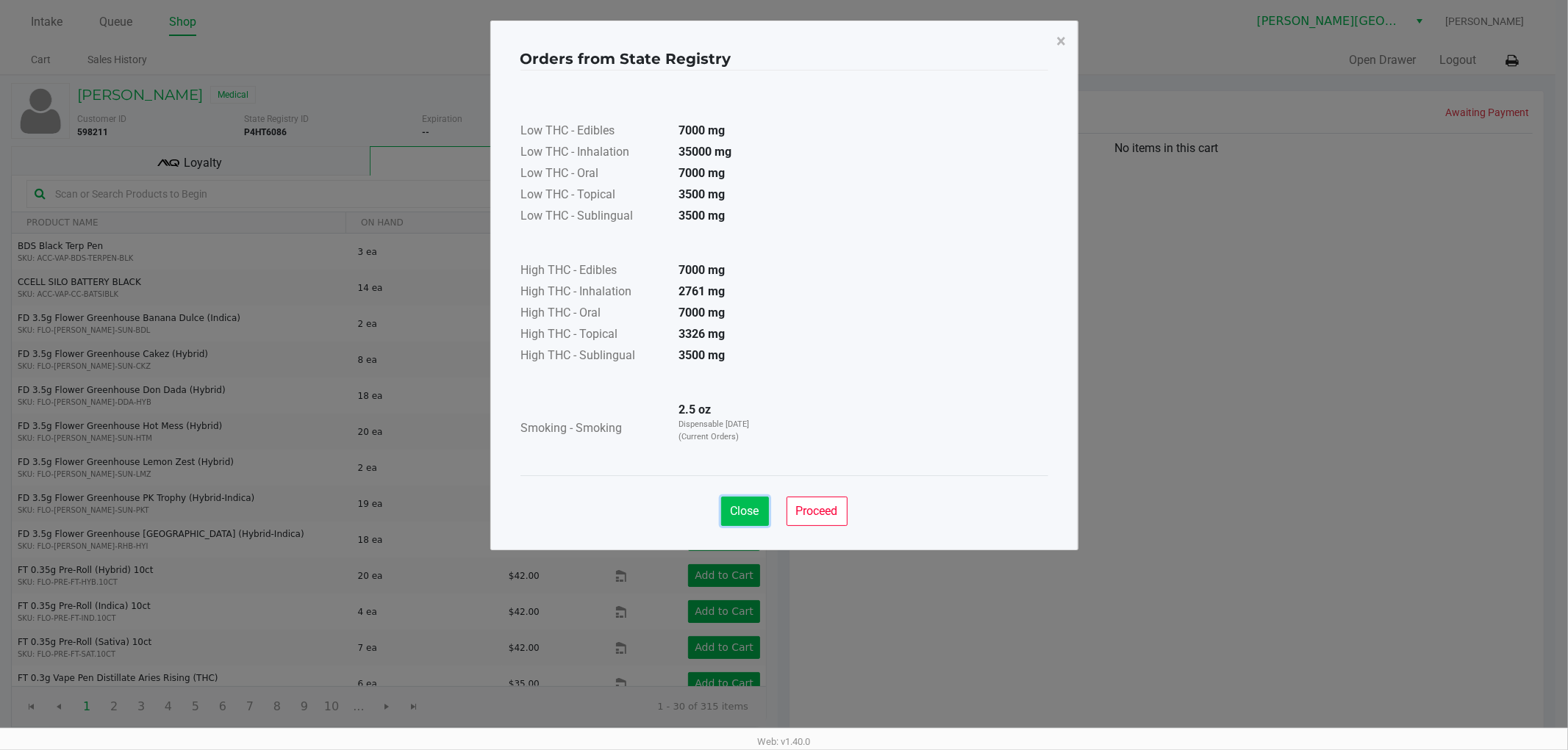
click at [723, 509] on button "Close" at bounding box center [745, 511] width 48 height 29
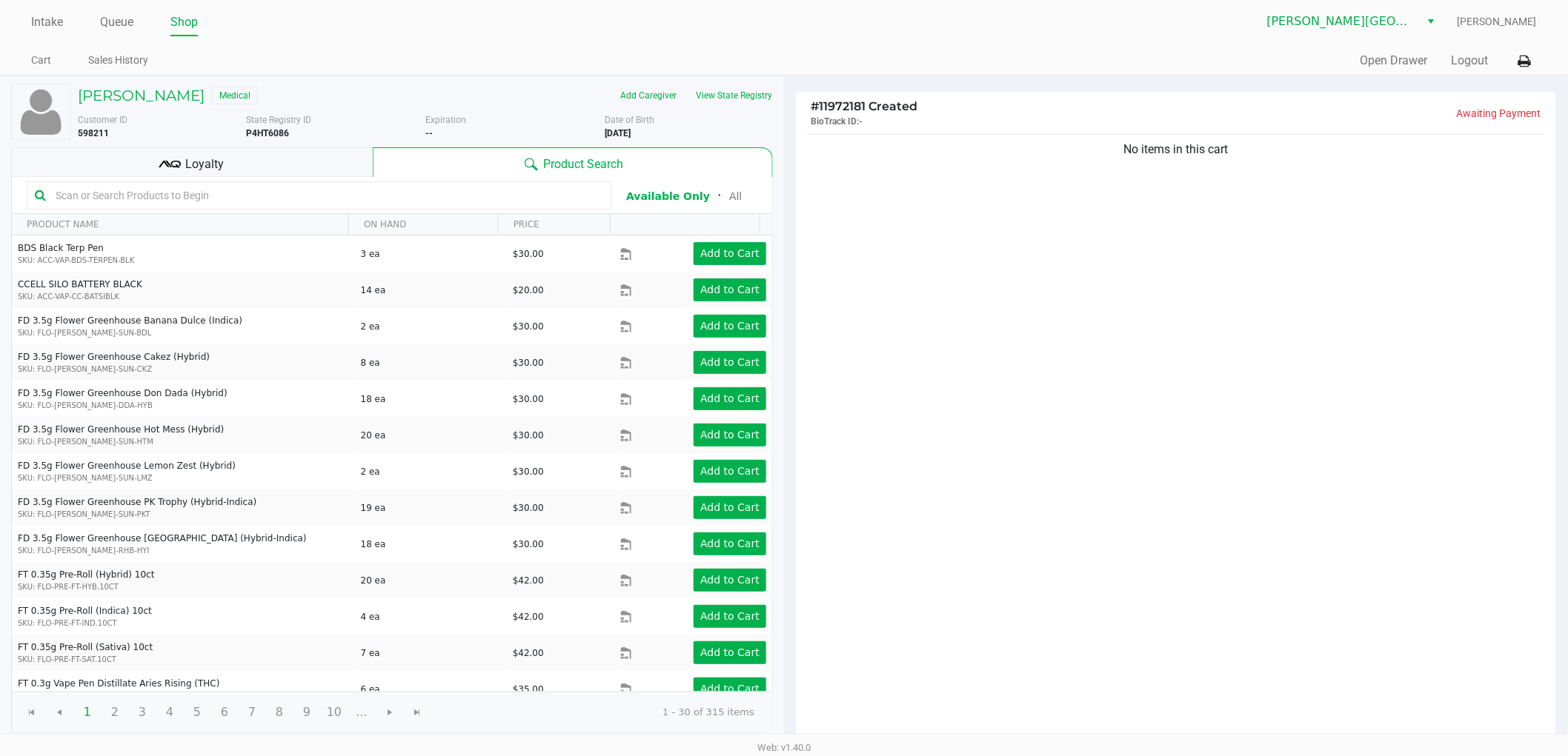
click at [1124, 475] on div "No items in this cart" at bounding box center [1176, 438] width 760 height 614
click at [1084, 386] on div "No items in this cart" at bounding box center [1176, 438] width 760 height 614
click at [933, 381] on div "No items in this cart" at bounding box center [1176, 438] width 760 height 614
drag, startPoint x: 1092, startPoint y: 165, endPoint x: 1347, endPoint y: 181, distance: 255.5
click at [1346, 181] on div "No items in this cart" at bounding box center [1176, 438] width 760 height 614
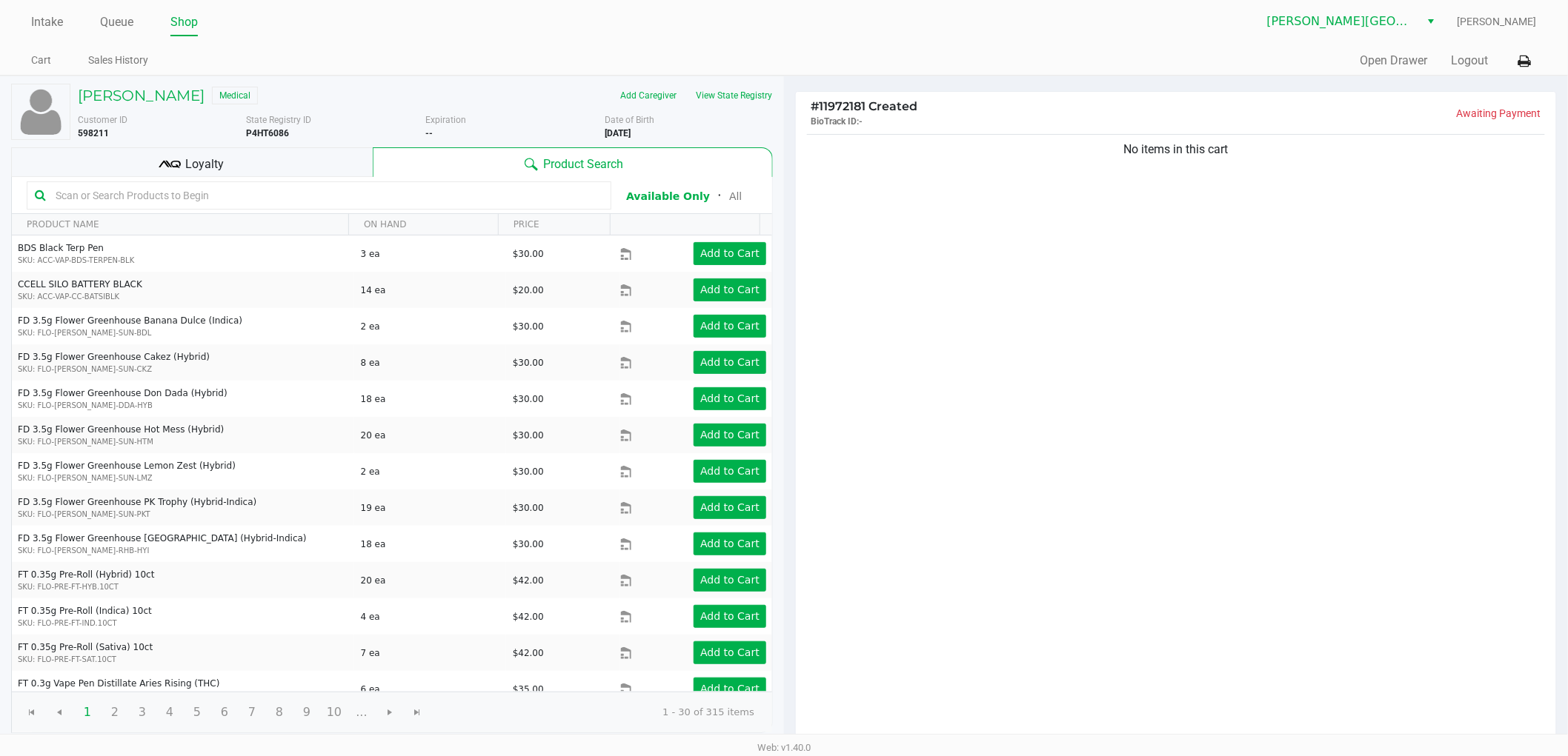
click at [1244, 246] on div "No items in this cart" at bounding box center [1176, 438] width 760 height 614
drag, startPoint x: 1270, startPoint y: 168, endPoint x: 1047, endPoint y: 186, distance: 223.7
click at [1047, 186] on div "No items in this cart" at bounding box center [1176, 438] width 760 height 614
click at [1046, 186] on div "No items in this cart" at bounding box center [1176, 438] width 760 height 614
drag, startPoint x: 1046, startPoint y: 186, endPoint x: 1322, endPoint y: 254, distance: 284.3
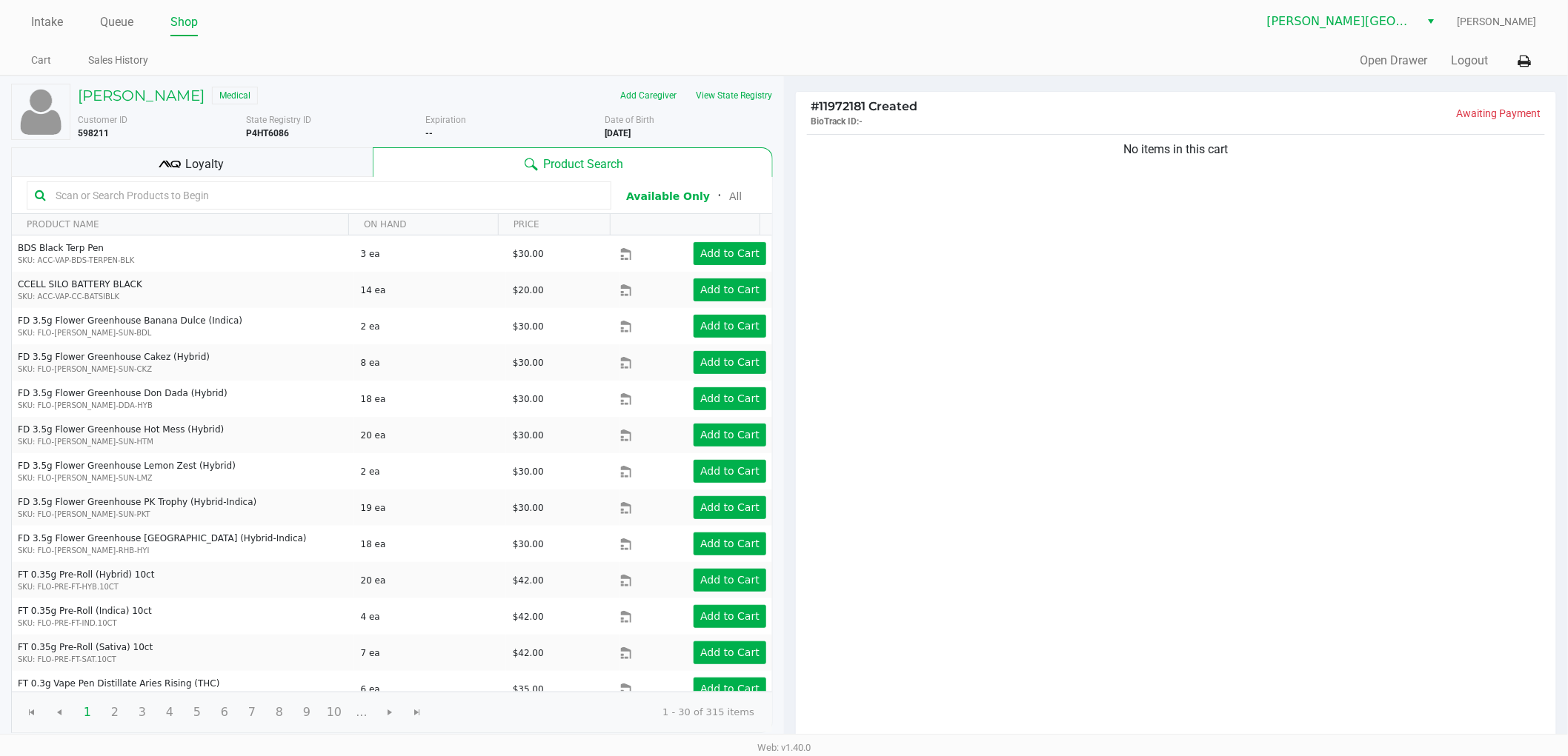
click at [1322, 254] on div "No items in this cart" at bounding box center [1176, 438] width 760 height 614
click at [1267, 238] on div "No items in this cart" at bounding box center [1176, 438] width 760 height 614
click at [1247, 244] on div "No items in this cart" at bounding box center [1176, 438] width 760 height 614
click at [1221, 201] on div "No items in this cart" at bounding box center [1176, 438] width 760 height 614
drag, startPoint x: 1216, startPoint y: 194, endPoint x: 1213, endPoint y: 205, distance: 11.4
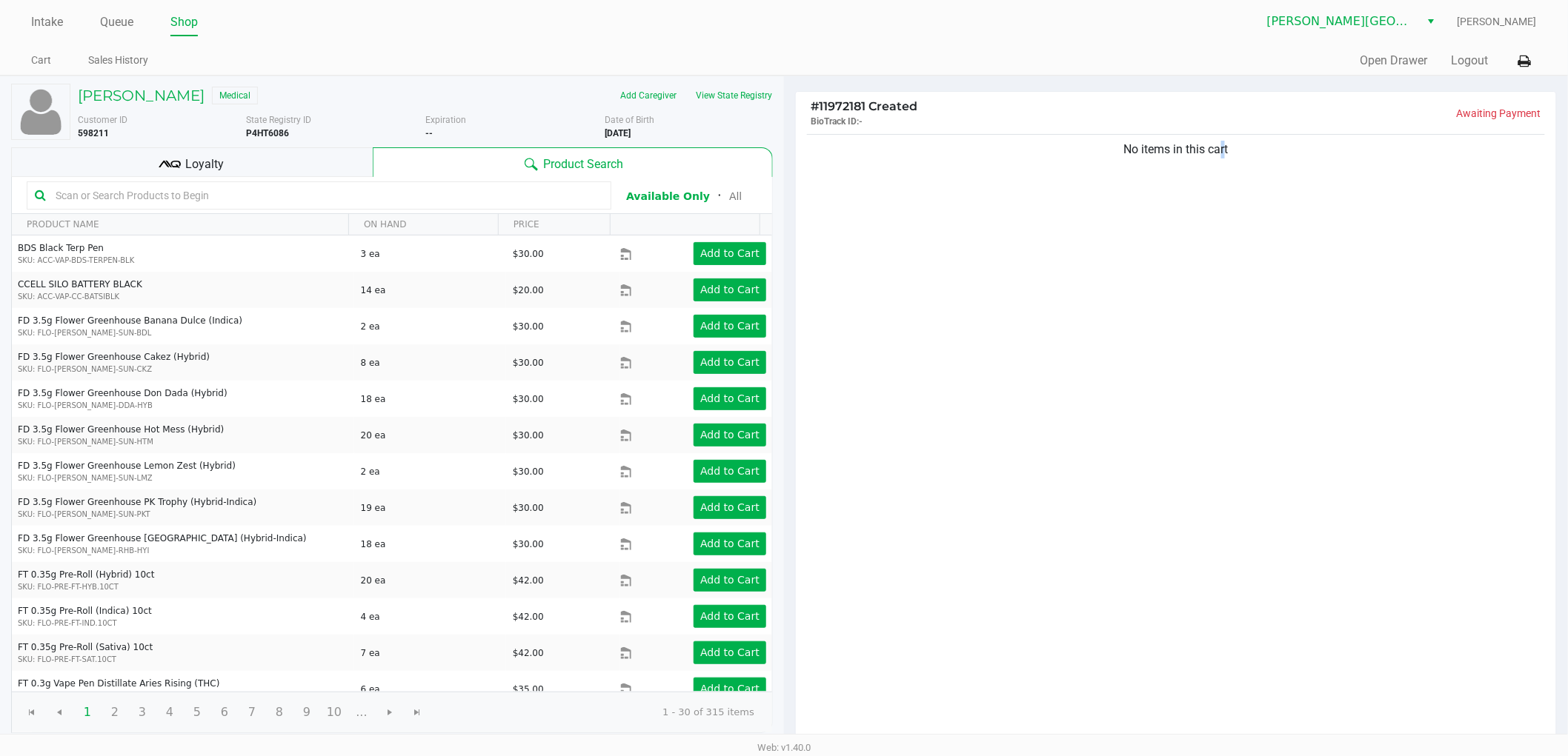
click at [1215, 192] on div "No items in this cart" at bounding box center [1176, 438] width 760 height 614
click at [1004, 351] on div "No items in this cart" at bounding box center [1176, 438] width 760 height 614
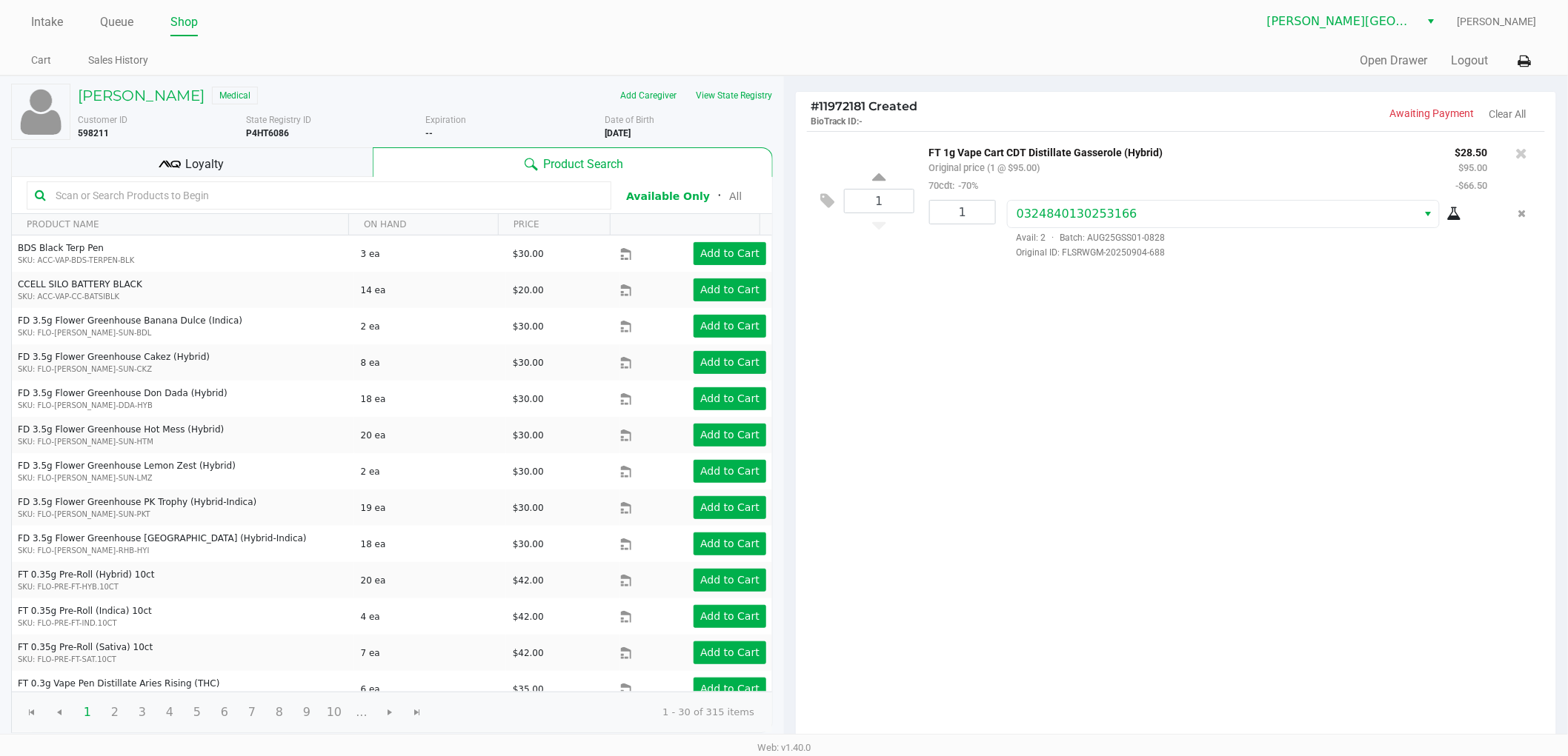
click at [1001, 335] on div "1 FT 1g Vape Cart CDT Distillate Gasserole (Hybrid) Original price (1 @ $95.00)…" at bounding box center [1176, 438] width 760 height 614
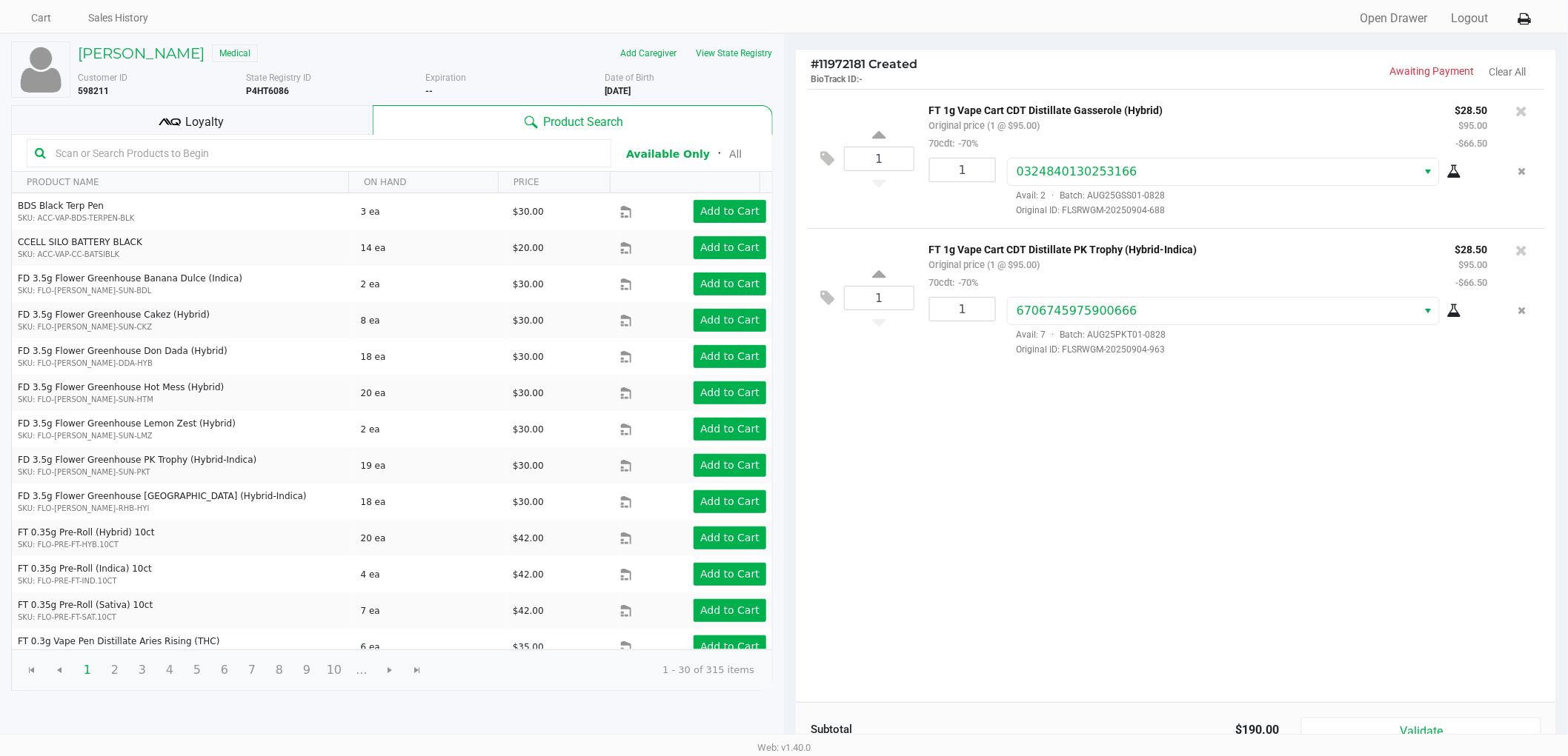
scroll to position [153, 0]
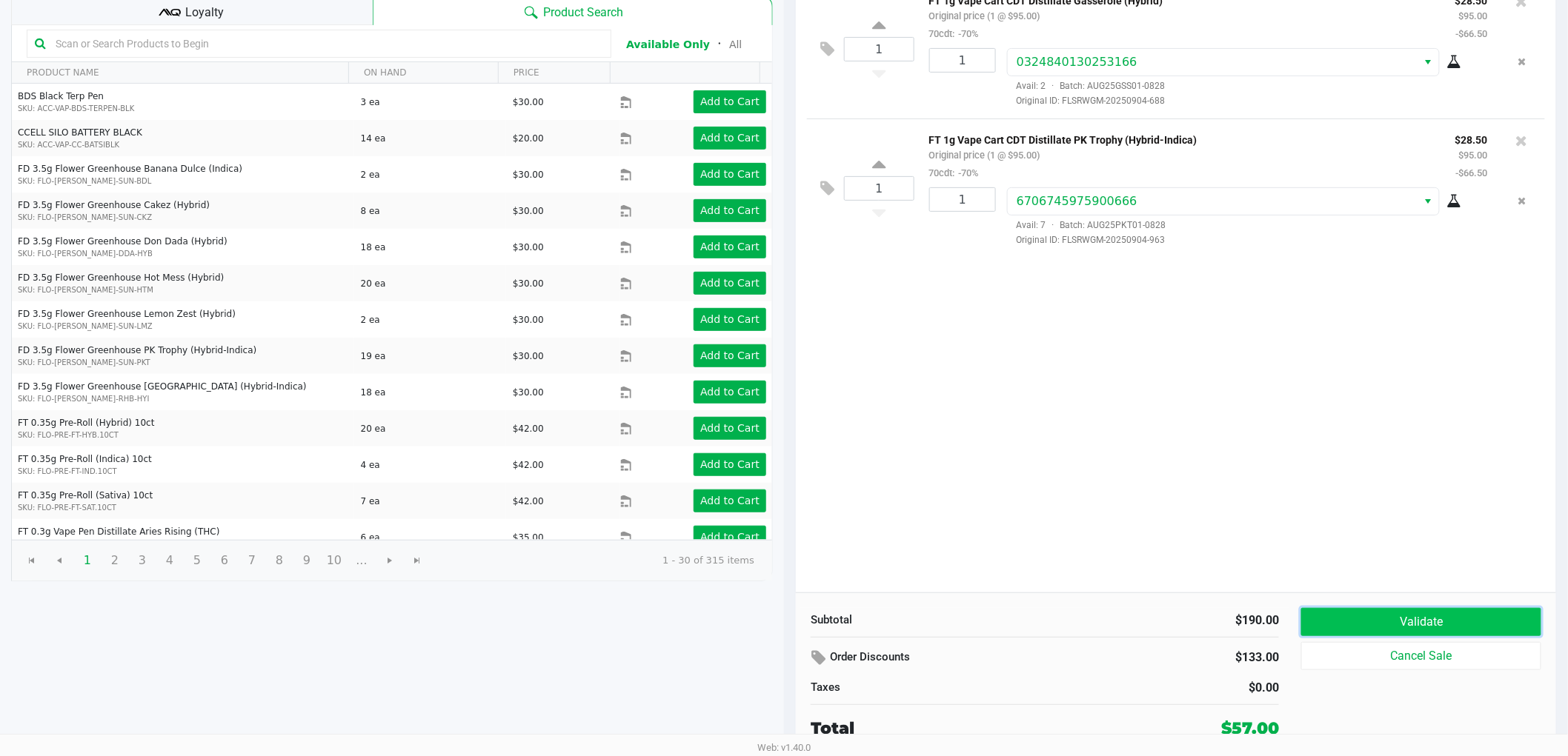
click at [1469, 627] on button "Validate" at bounding box center [1421, 622] width 240 height 28
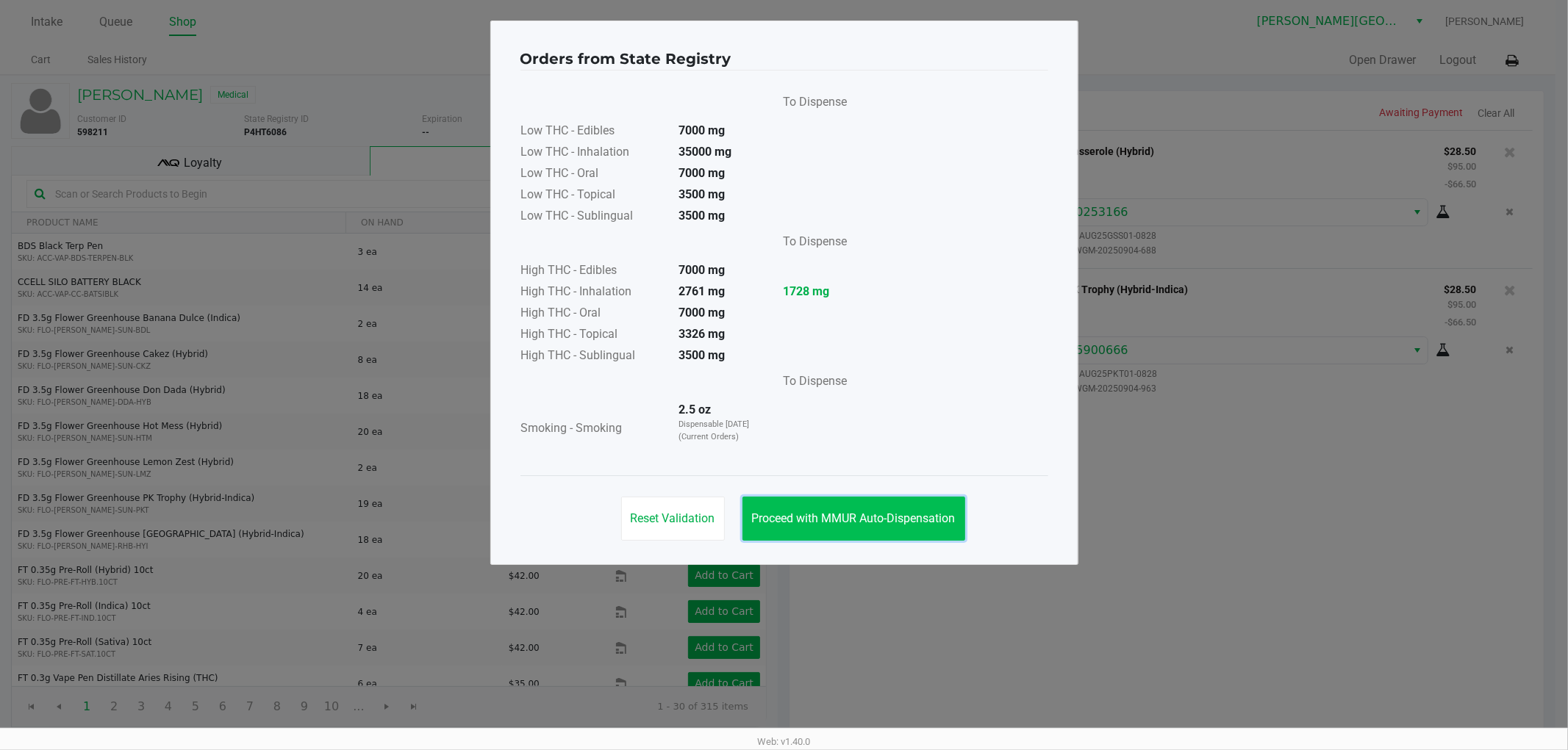
click at [918, 525] on button "Proceed with MMUR Auto-Dispensation" at bounding box center [854, 519] width 223 height 44
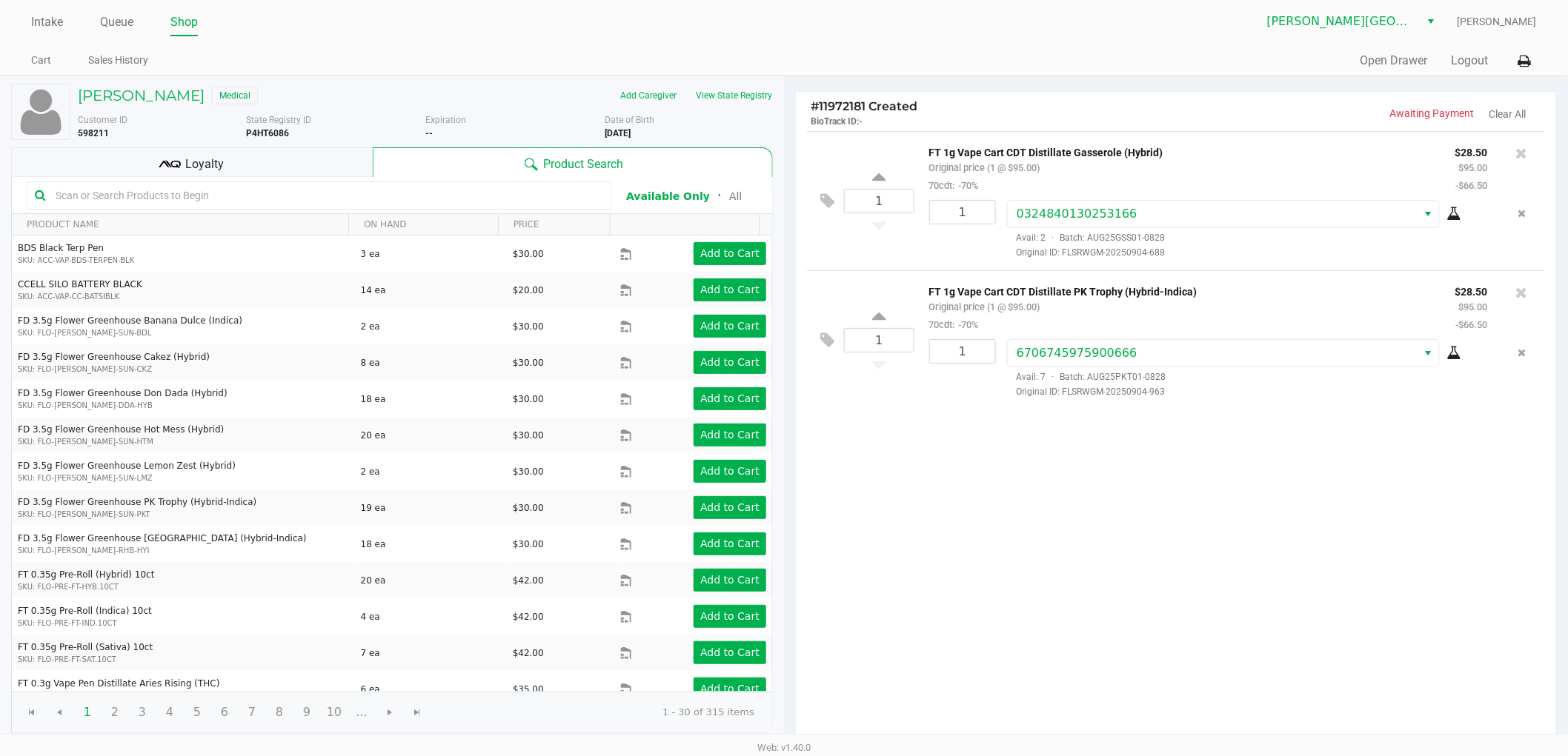
click at [1008, 549] on div "1 FT 1g Vape Cart CDT Distillate Gasserole (Hybrid) Original price (1 @ $95.00)…" at bounding box center [1176, 438] width 760 height 614
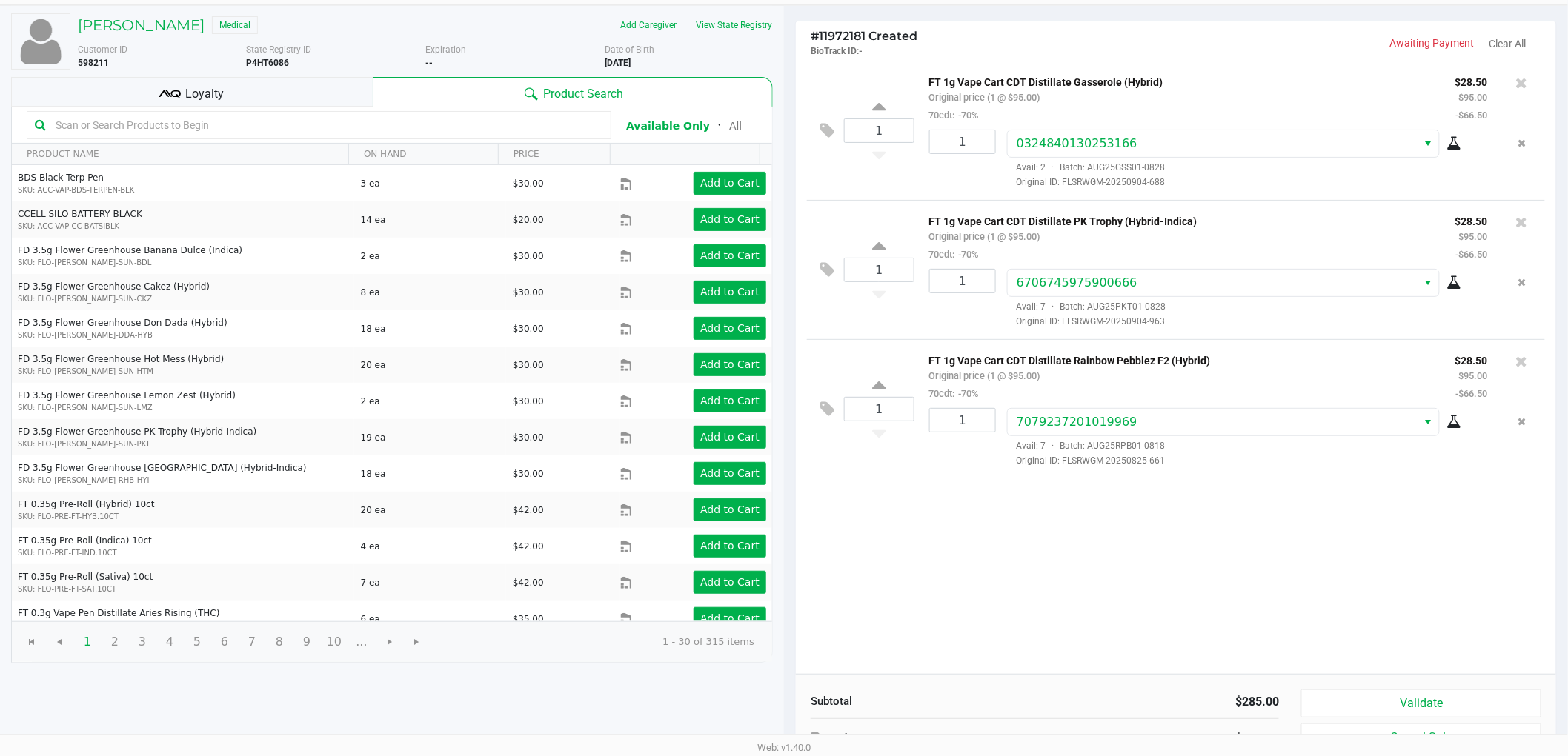
scroll to position [153, 0]
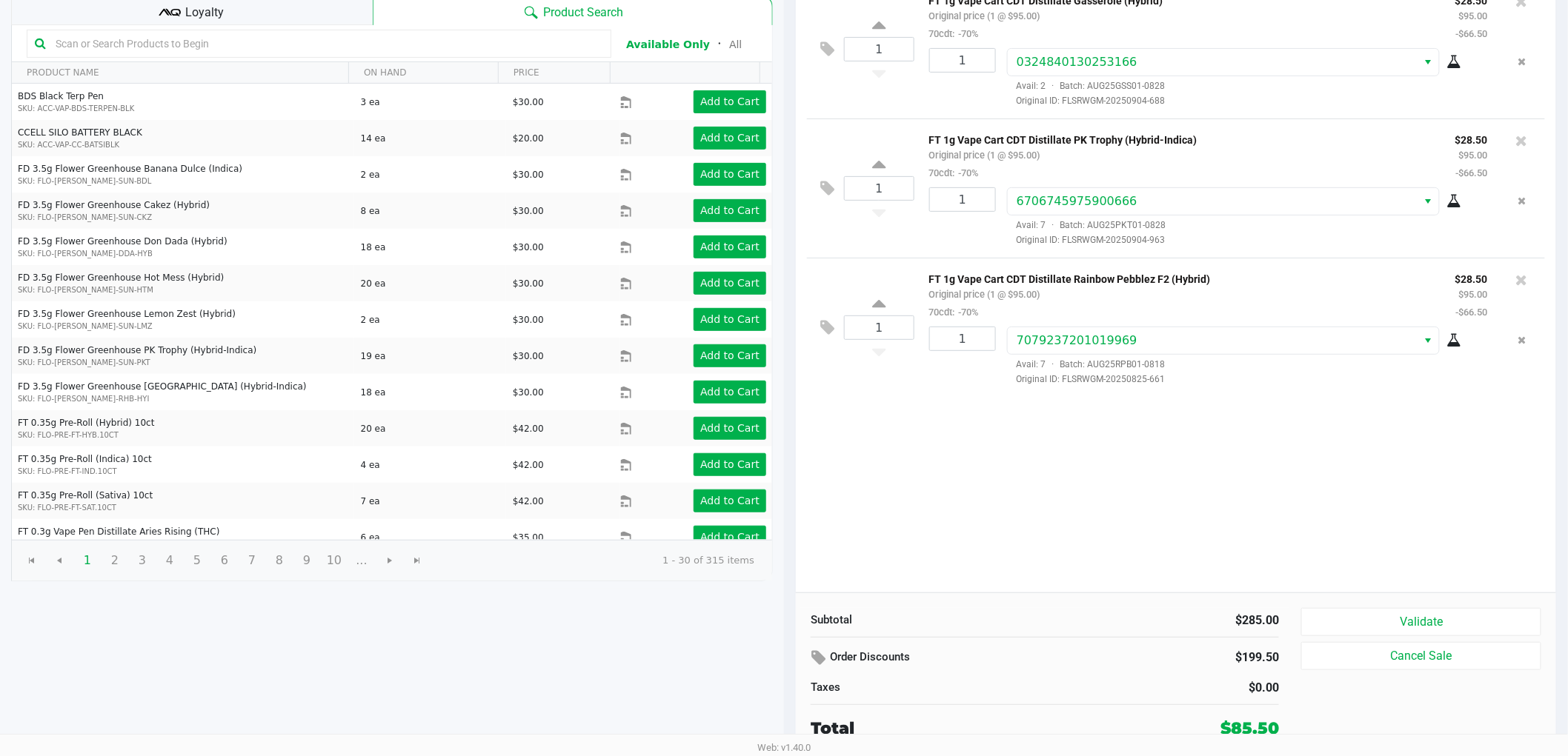
click at [1357, 603] on div "Subtotal $285.00 Order Discounts $199.50 Taxes $0.00 Total $85.50 Validate Canc…" at bounding box center [1176, 673] width 760 height 163
click at [1341, 620] on button "Validate" at bounding box center [1421, 622] width 240 height 28
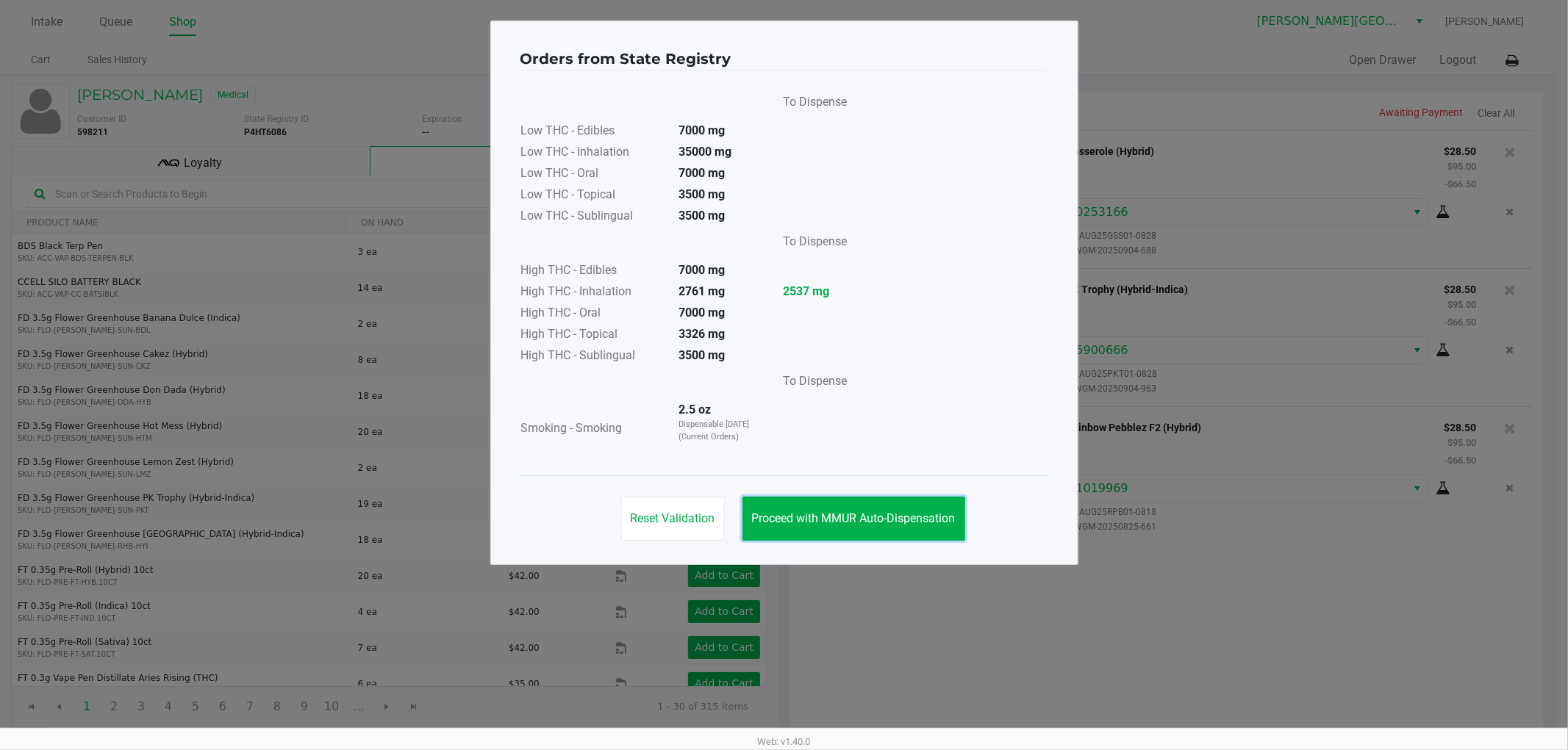
click at [872, 527] on button "Proceed with MMUR Auto-Dispensation" at bounding box center [854, 519] width 223 height 44
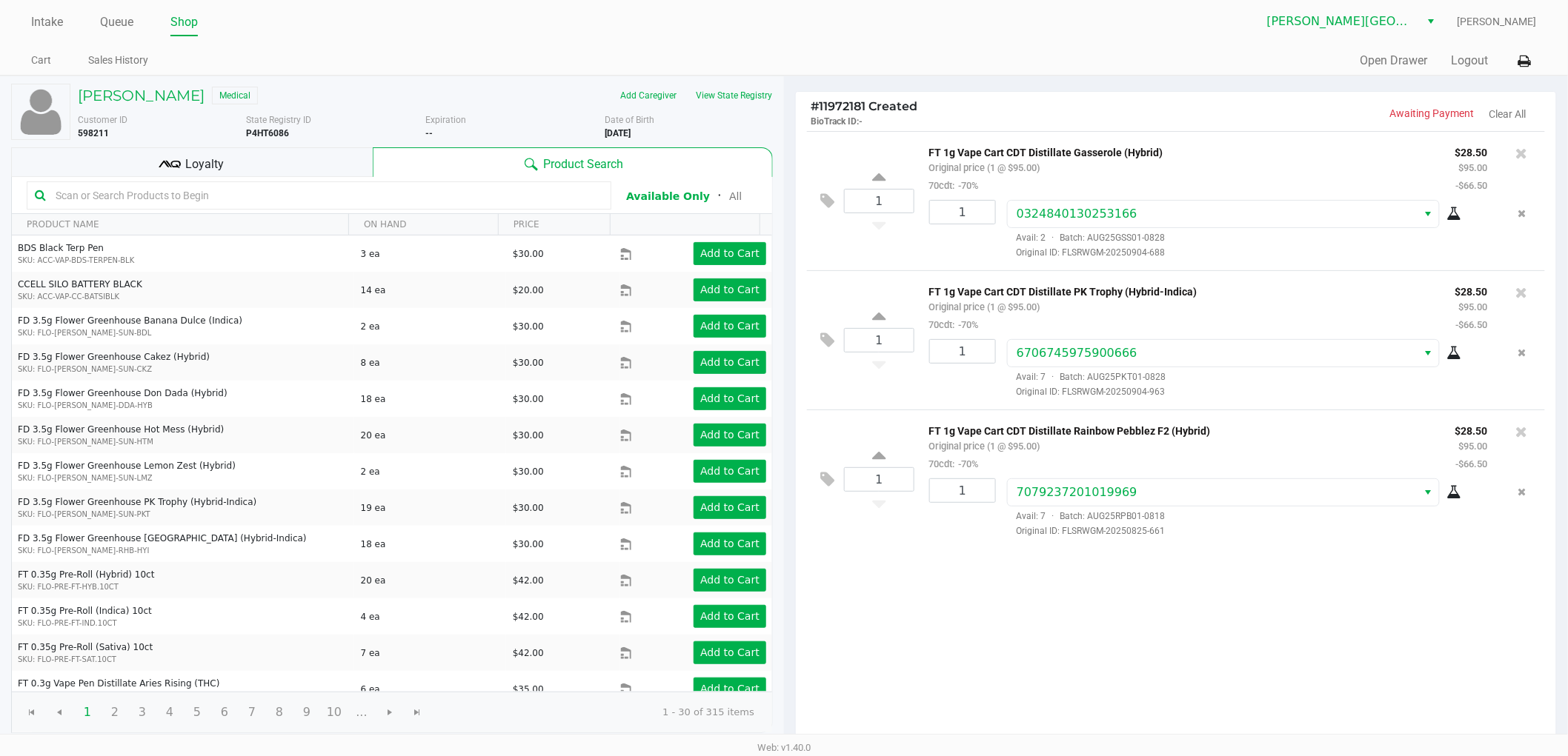
click at [901, 592] on div "1 FT 1g Vape Cart CDT Distillate Gasserole (Hybrid) Original price (1 @ $95.00)…" at bounding box center [1176, 438] width 760 height 614
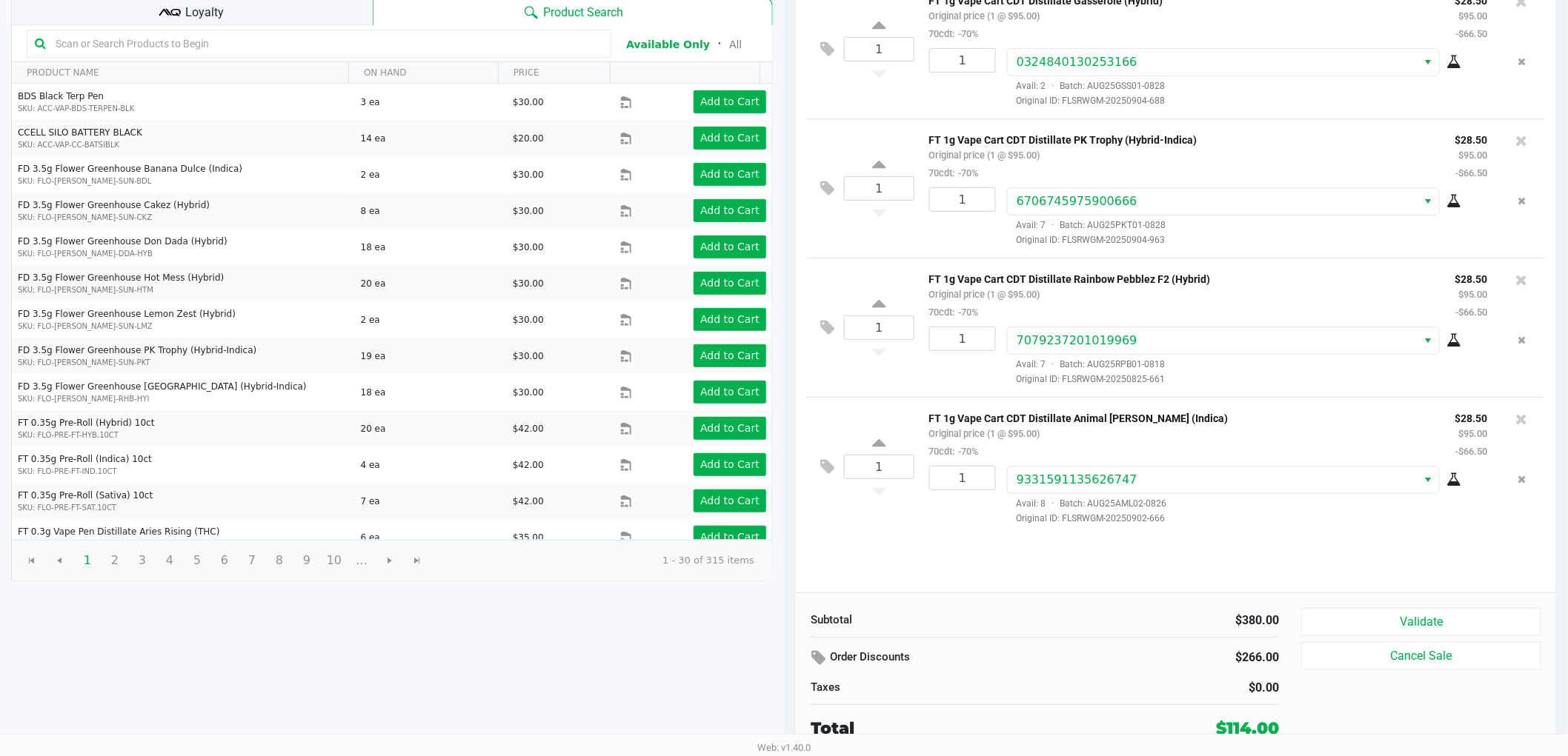
scroll to position [153, 0]
click at [1406, 620] on button "Validate" at bounding box center [1421, 622] width 240 height 28
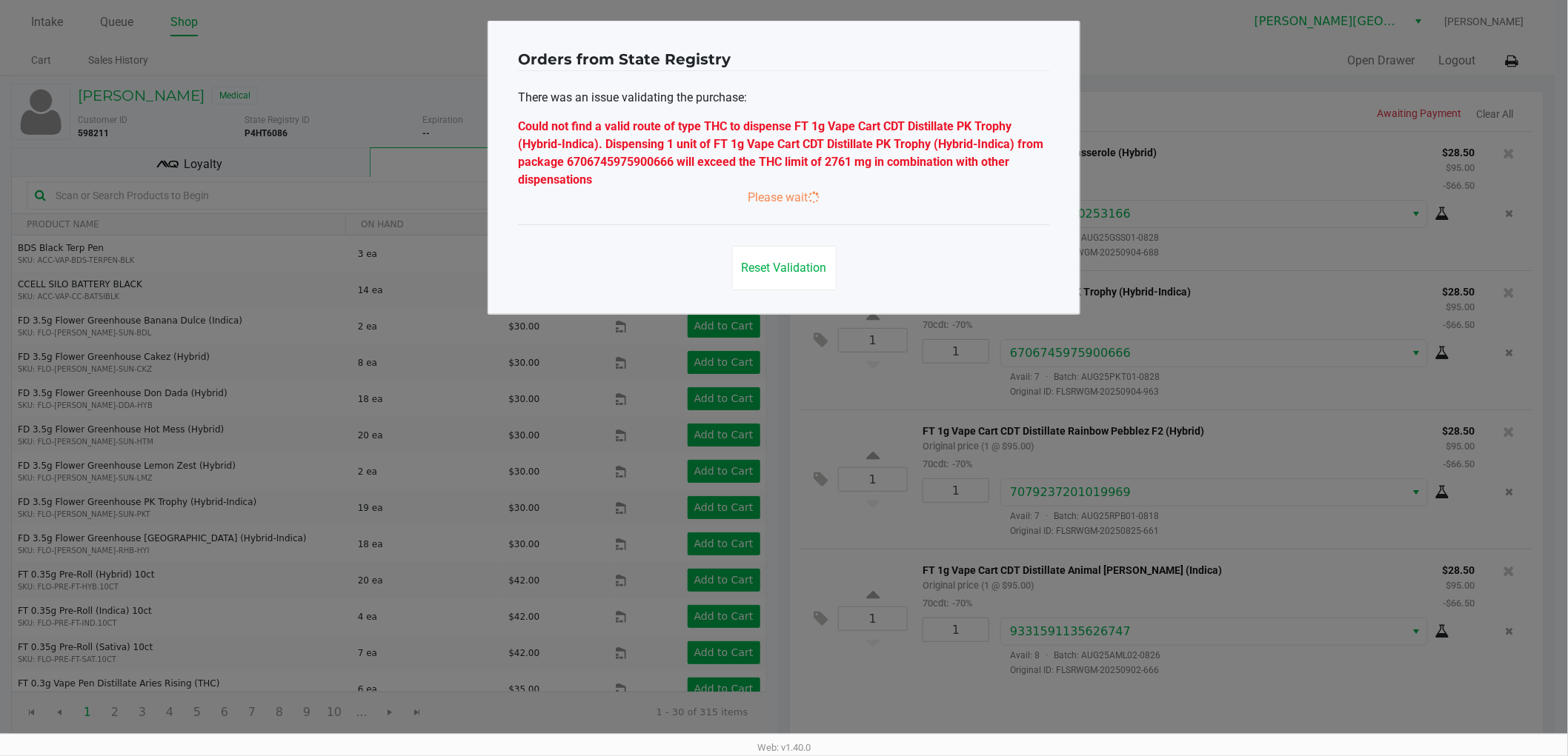
scroll to position [0, 0]
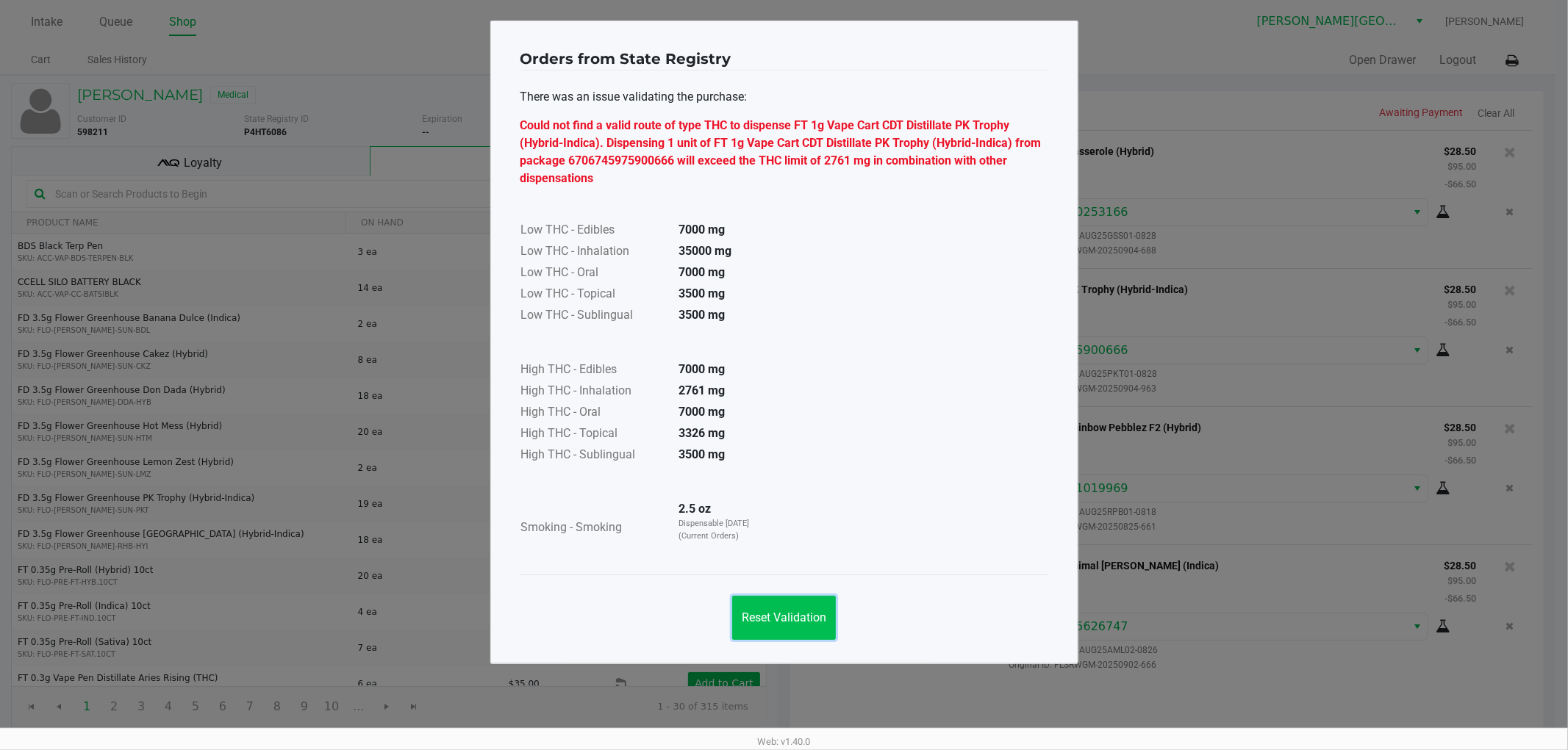
click at [792, 620] on span "Reset Validation" at bounding box center [784, 618] width 84 height 14
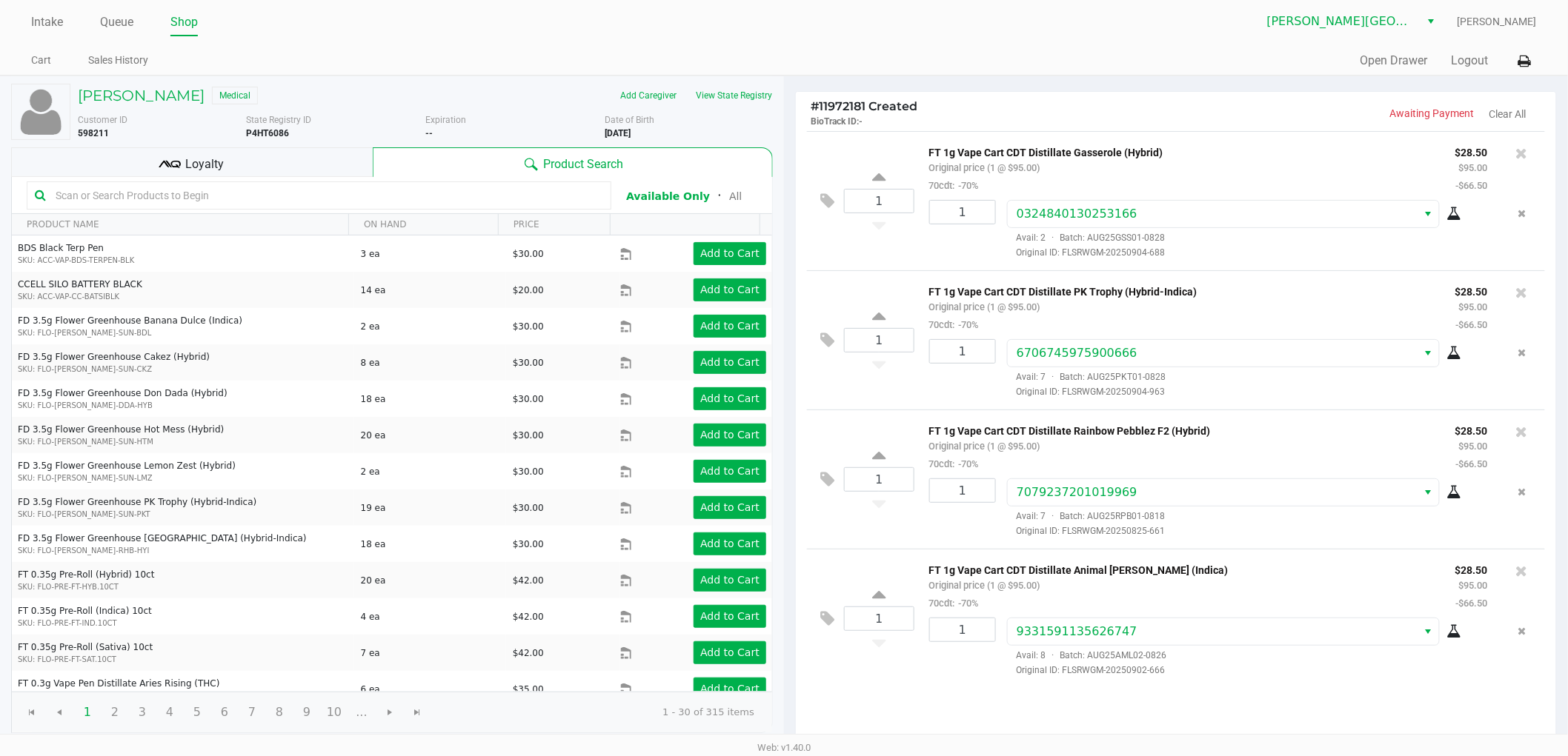
click at [1452, 351] on icon at bounding box center [1454, 353] width 15 height 12
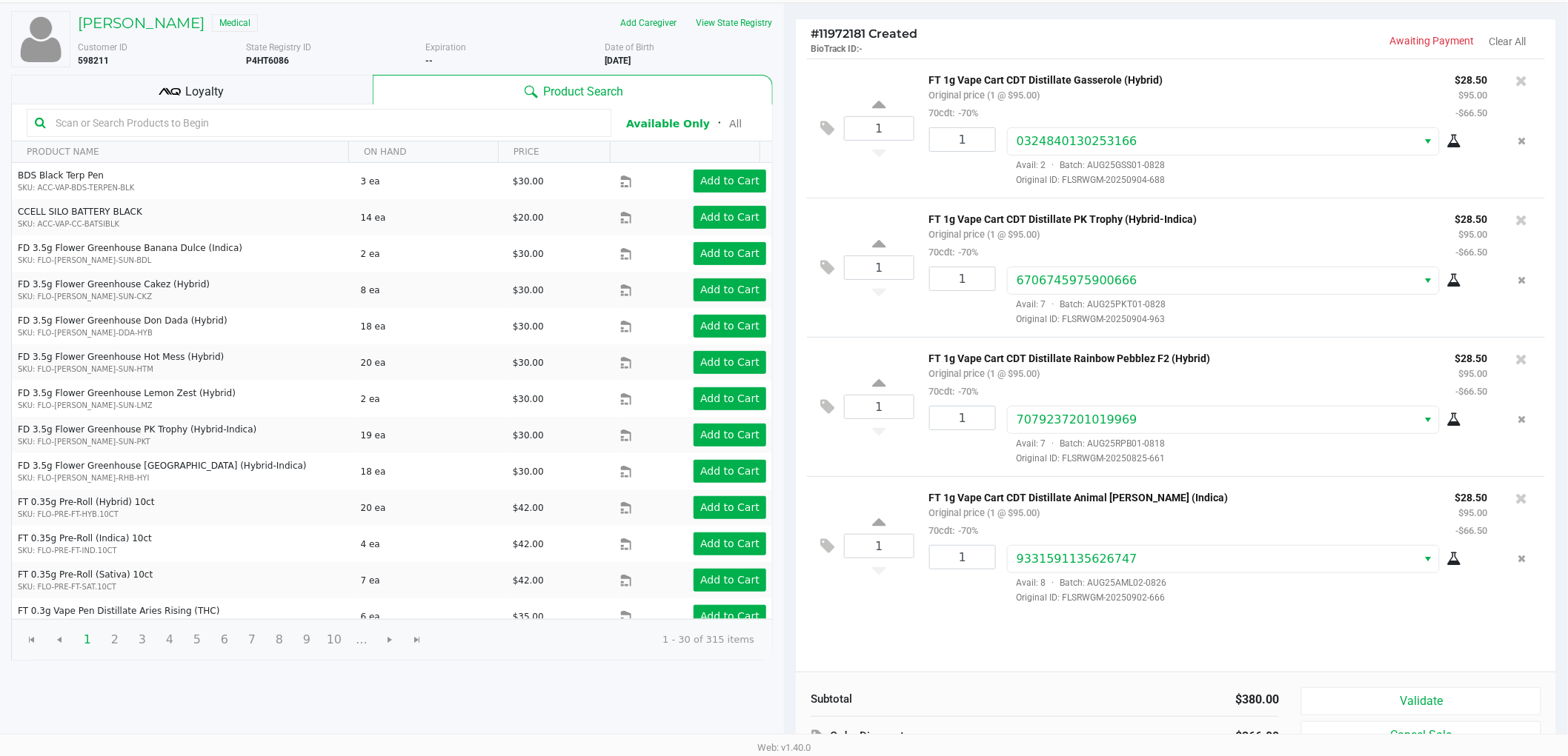
scroll to position [153, 0]
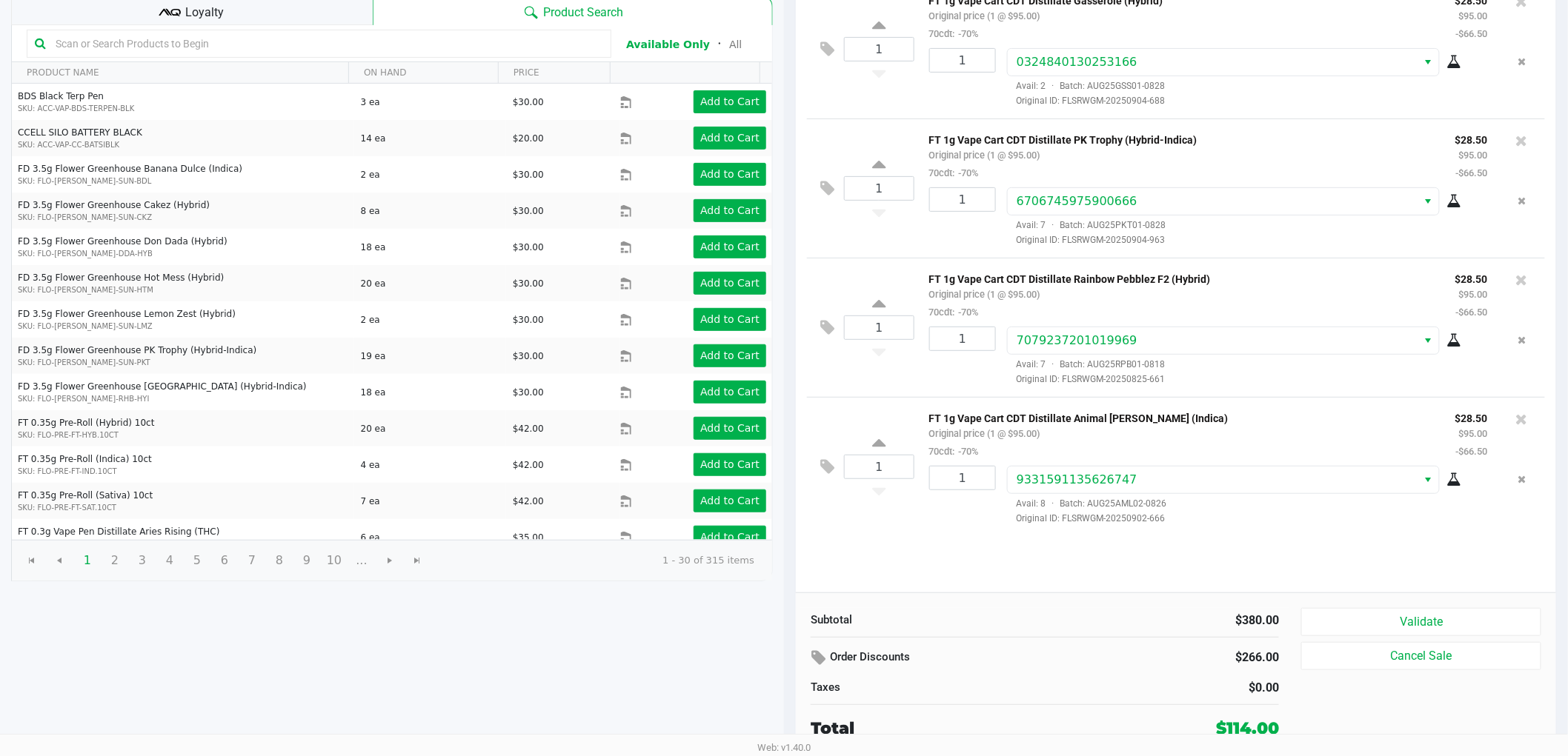
click at [1454, 483] on icon at bounding box center [1454, 479] width 15 height 12
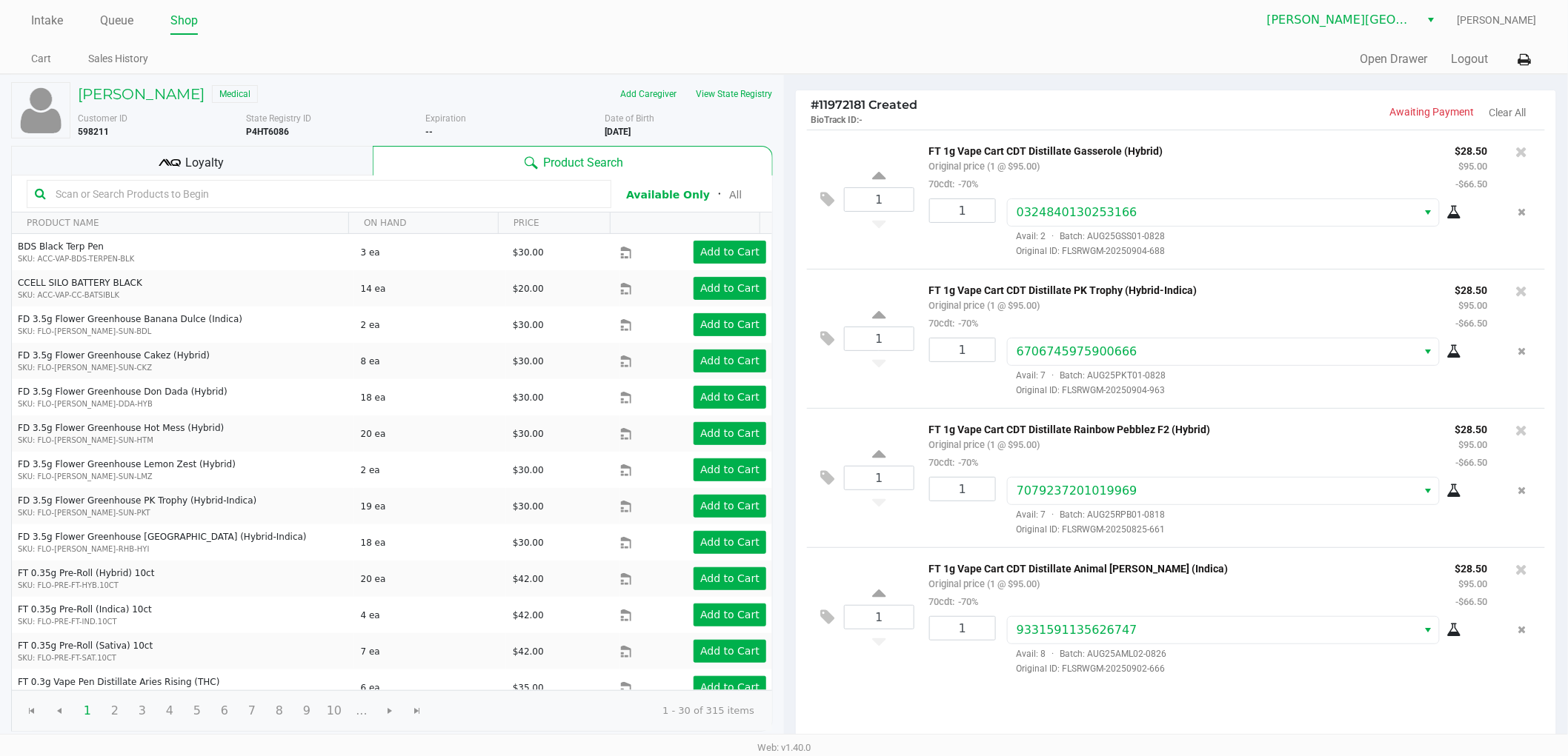
scroll to position [0, 0]
click at [1521, 294] on icon at bounding box center [1521, 293] width 12 height 15
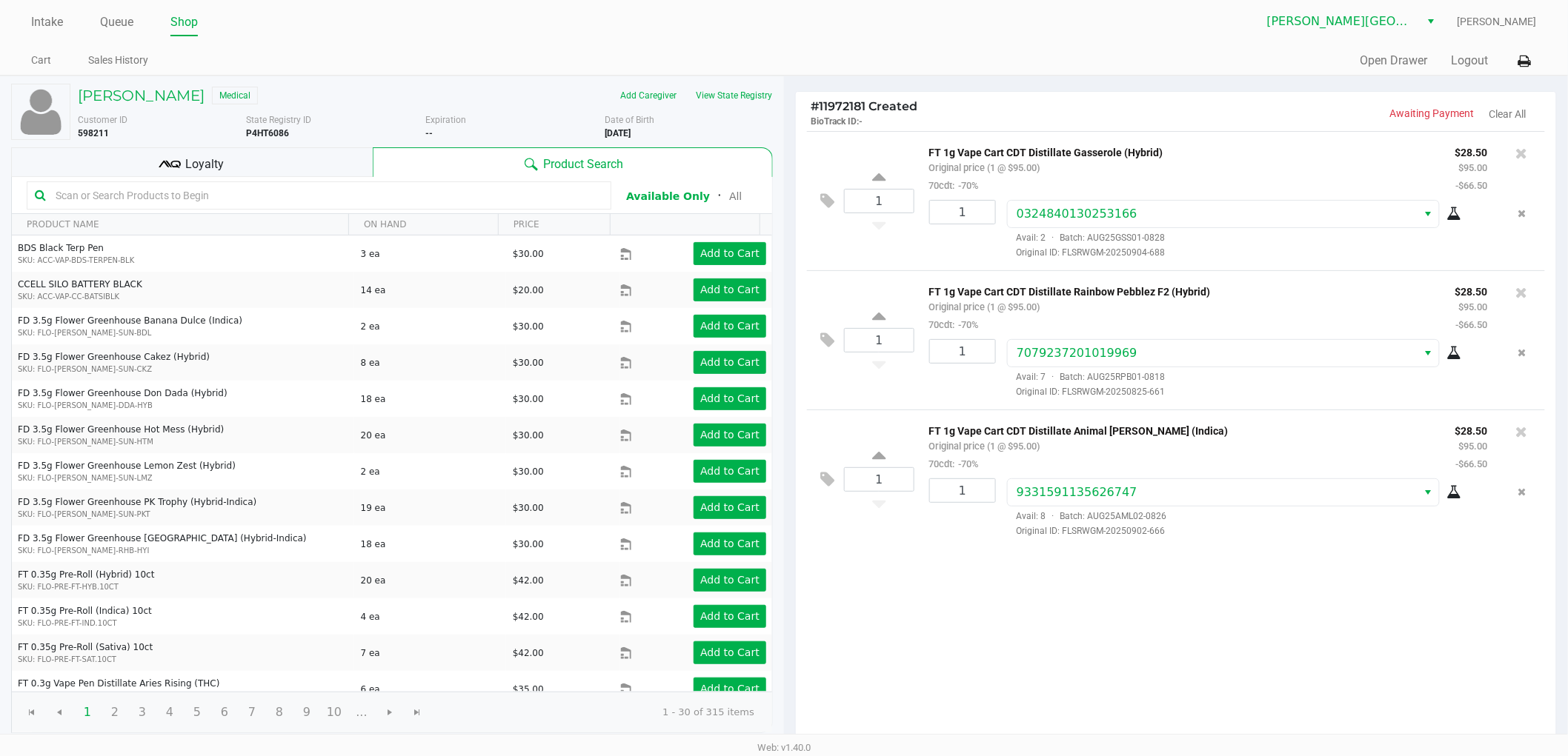
click at [227, 161] on div "Loyalty" at bounding box center [192, 161] width 362 height 29
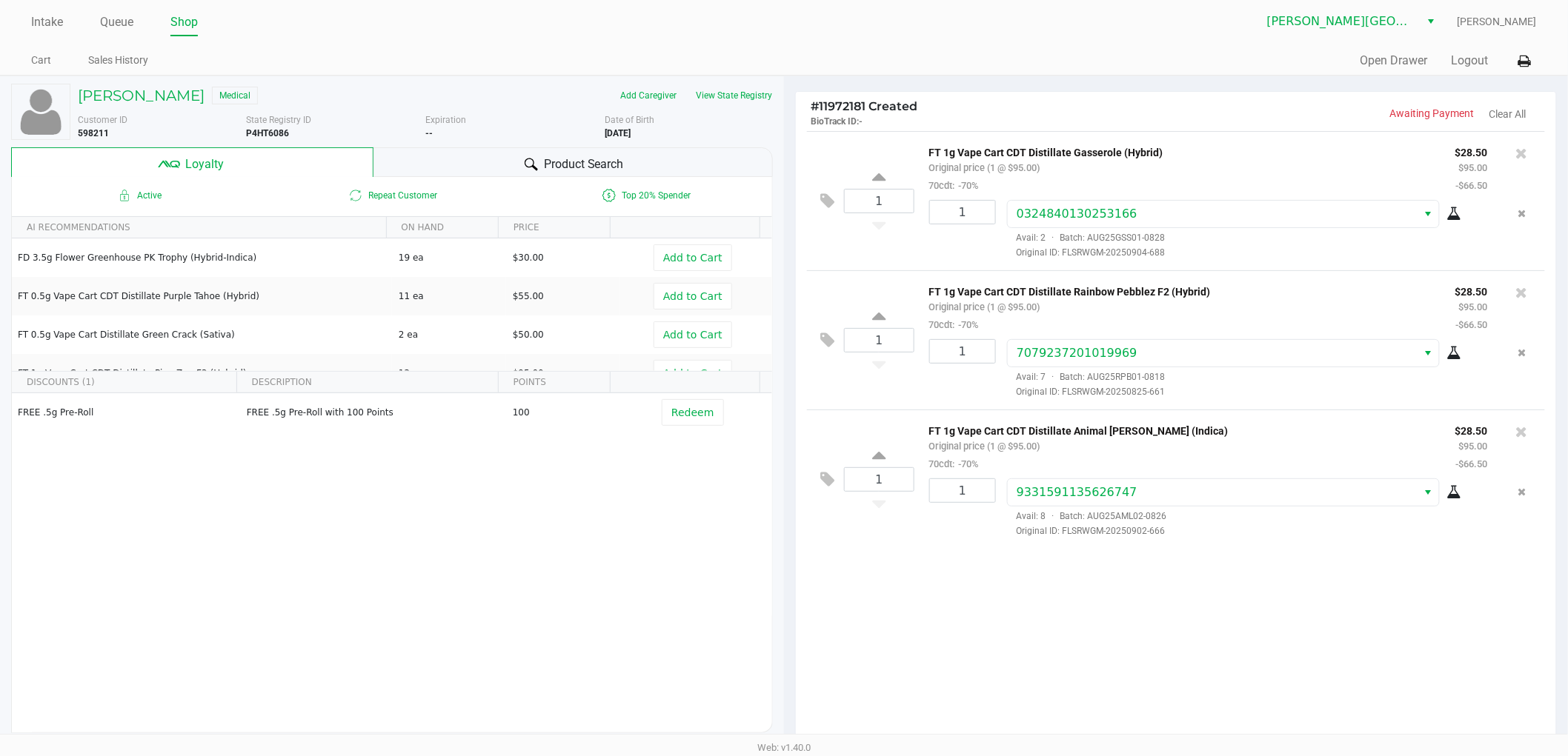
scroll to position [170, 0]
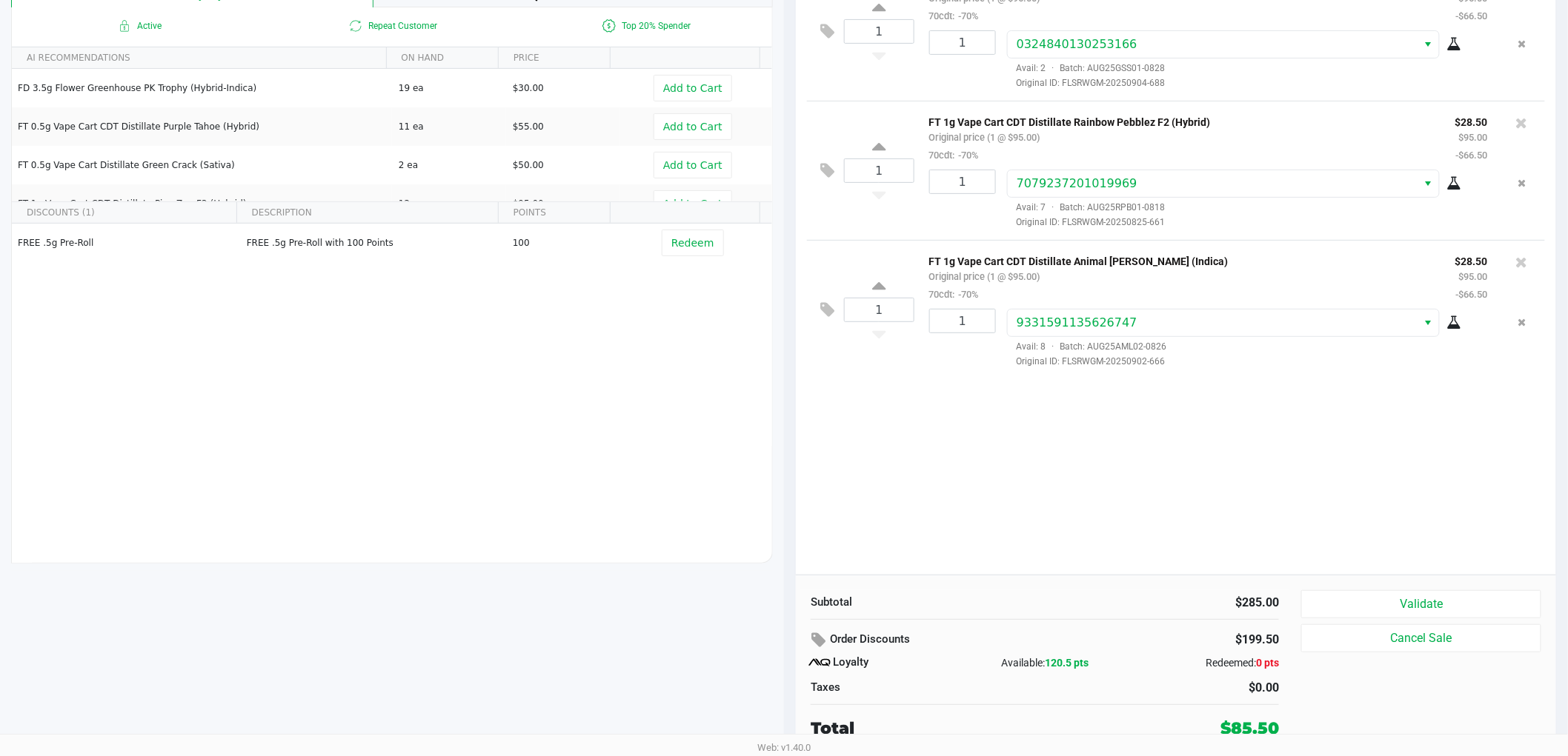
click at [912, 461] on div "1 FT 1g Vape Cart CDT Distillate Gasserole (Hybrid) Original price (1 @ $95.00)…" at bounding box center [1176, 269] width 760 height 614
click at [1413, 597] on button "Validate" at bounding box center [1421, 604] width 240 height 28
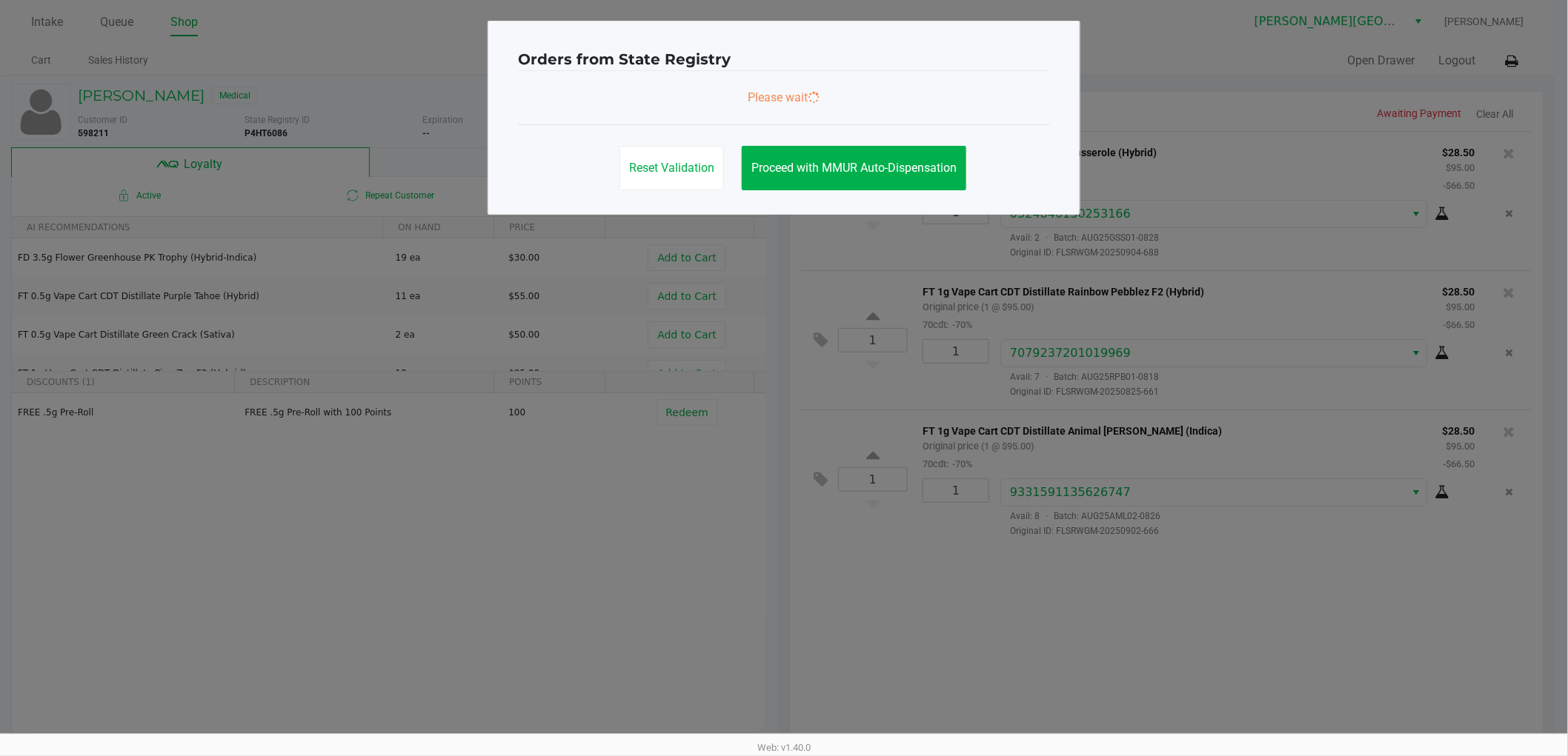
scroll to position [0, 0]
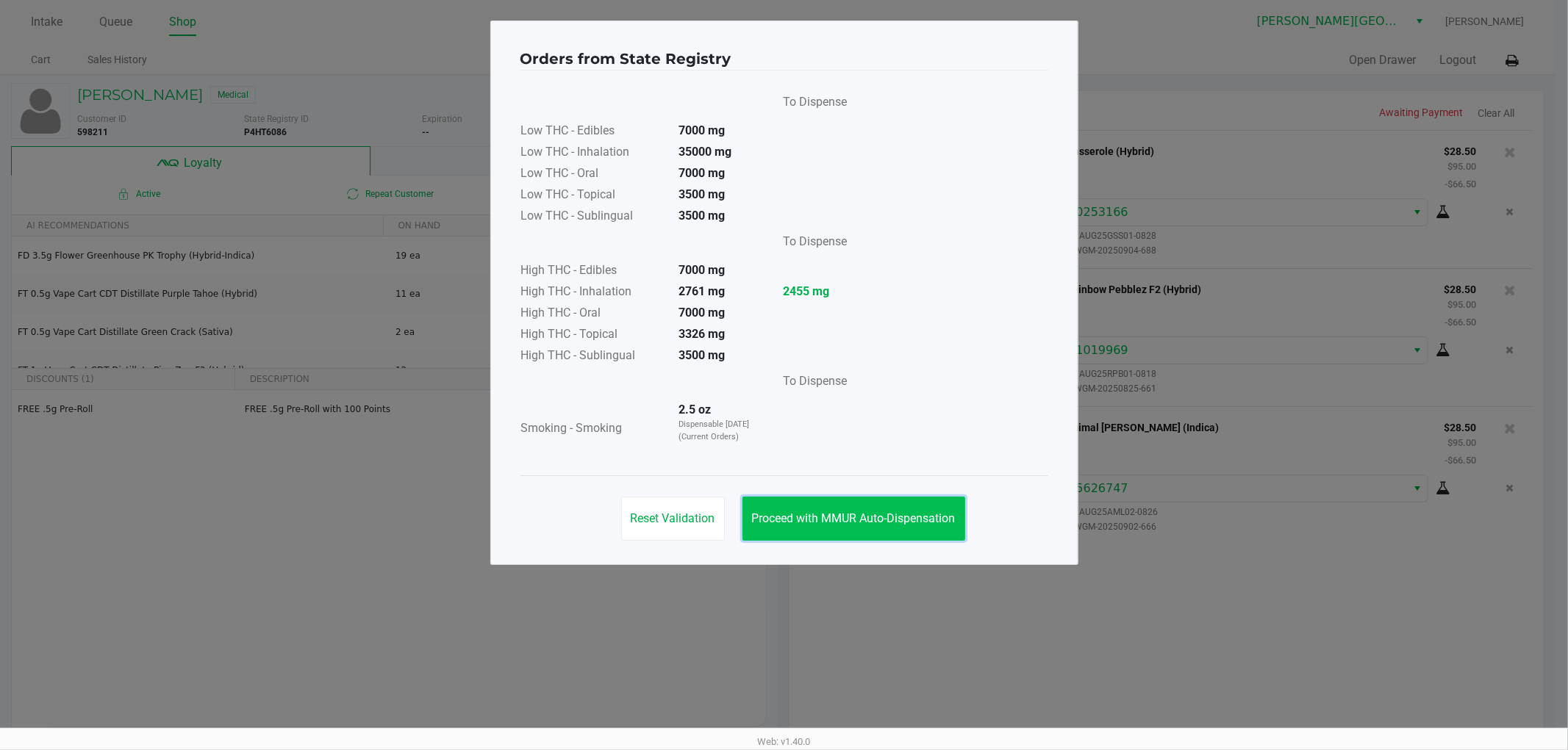
click at [913, 513] on span "Proceed with MMUR Auto-Dispensation" at bounding box center [854, 519] width 204 height 14
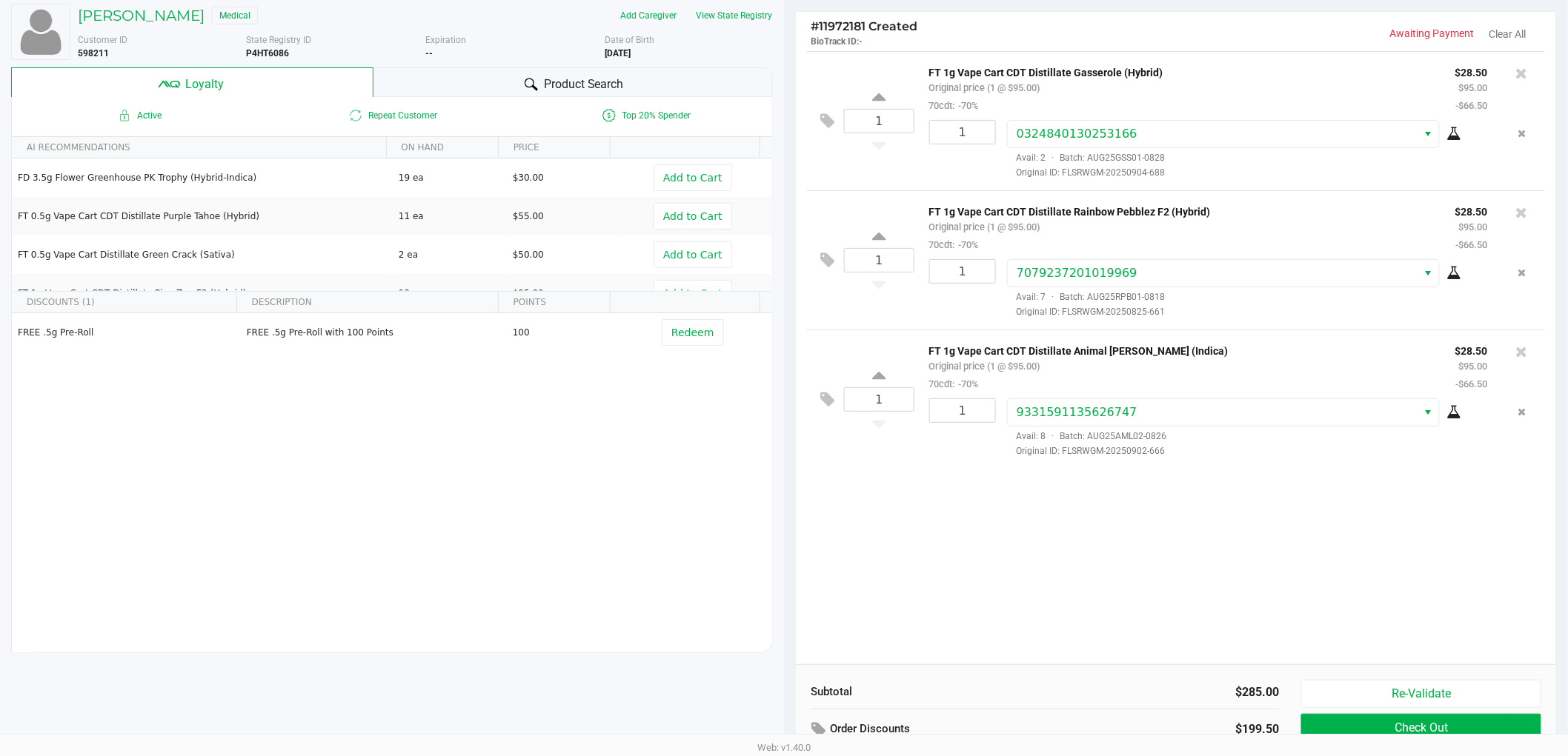
scroll to position [170, 0]
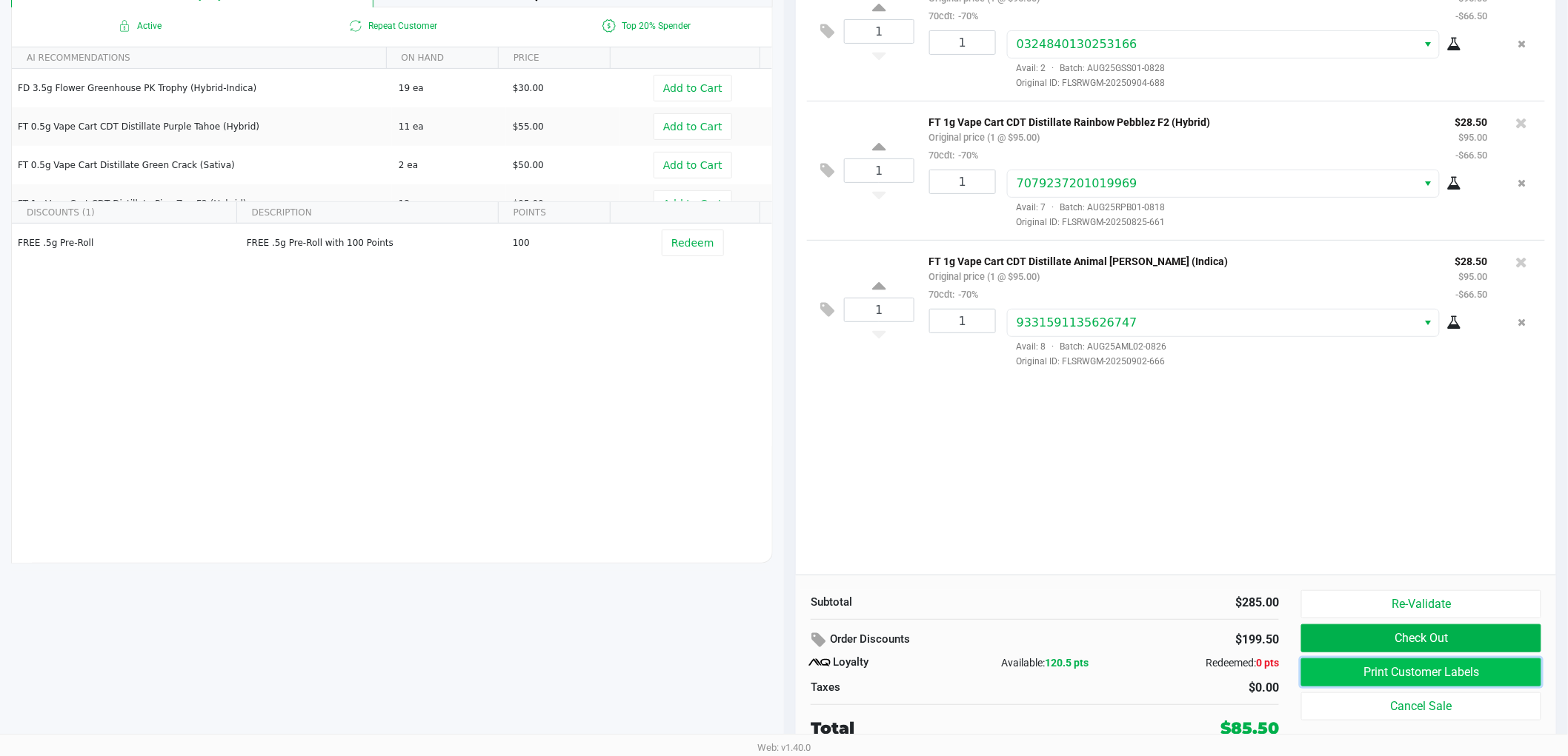
click at [1417, 669] on button "Print Customer Labels" at bounding box center [1421, 672] width 240 height 28
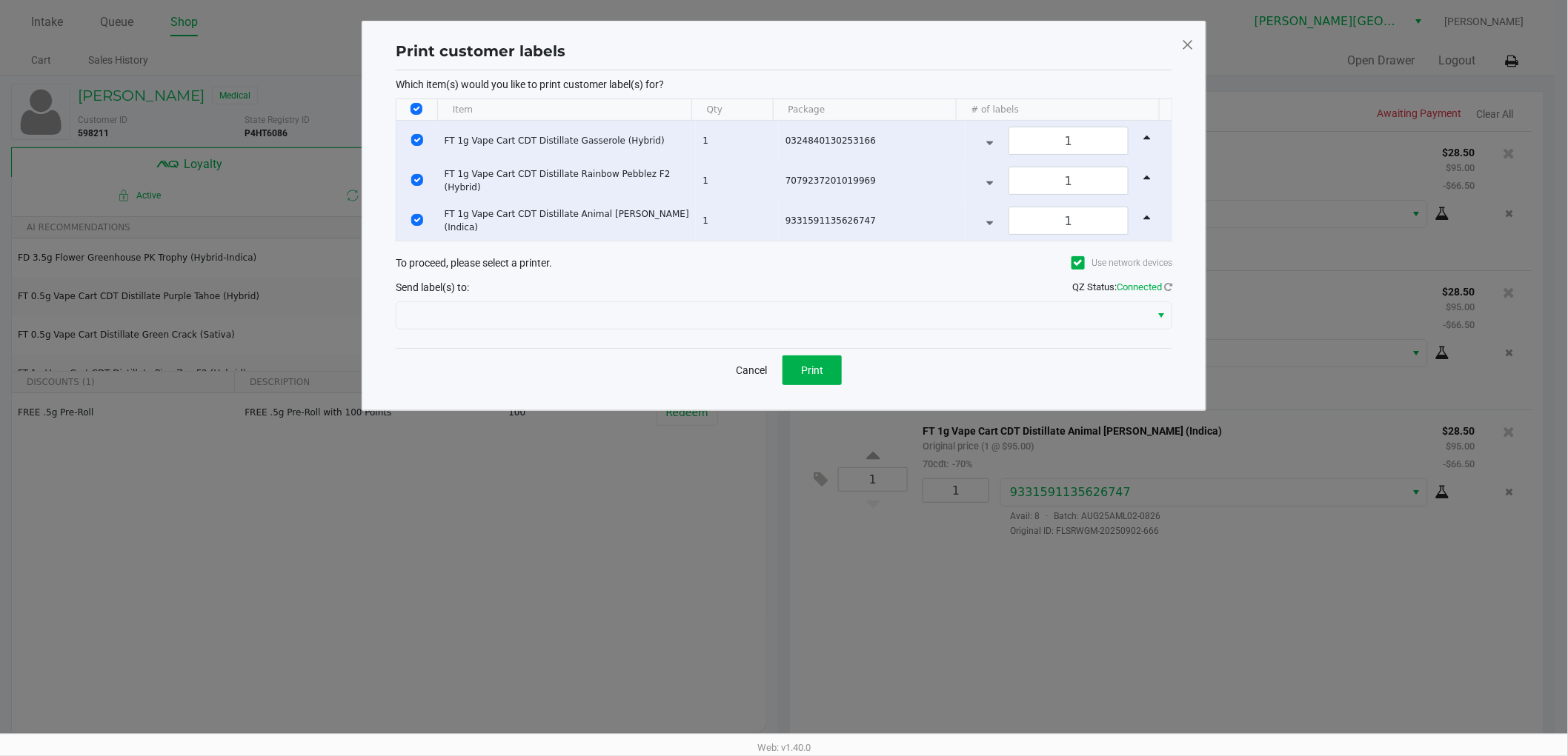
scroll to position [0, 0]
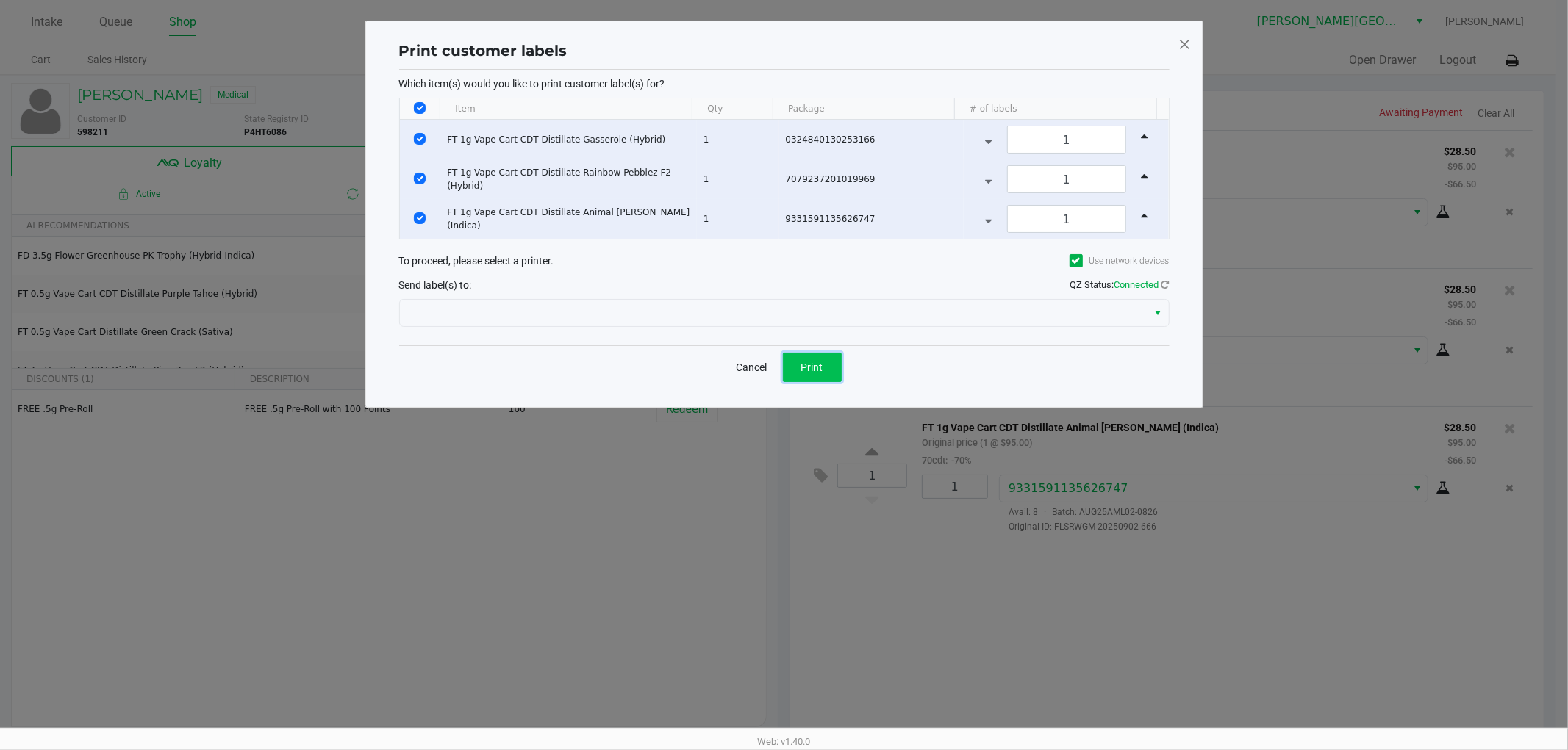
click at [814, 357] on button "Print" at bounding box center [812, 367] width 59 height 29
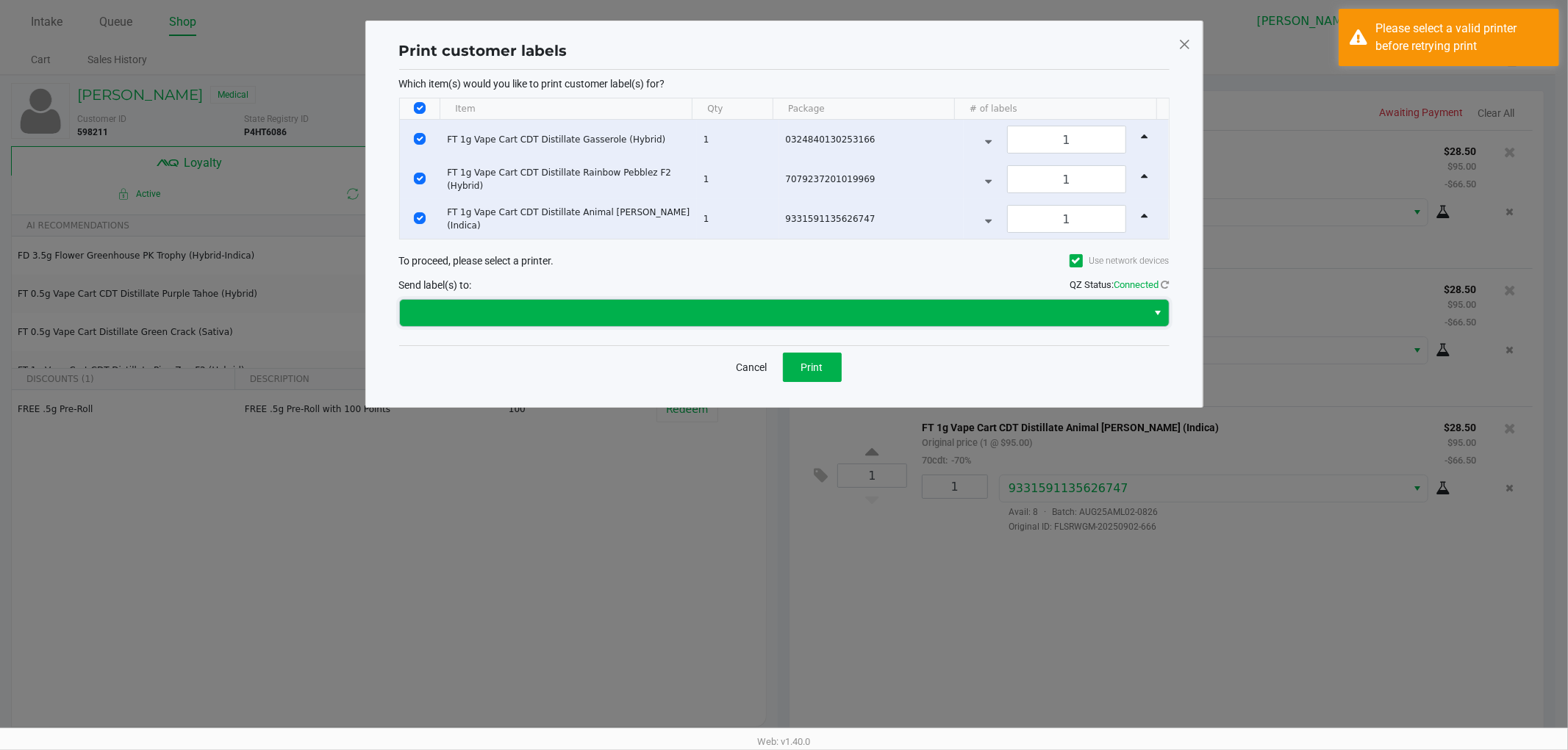
click at [817, 313] on span at bounding box center [773, 313] width 730 height 17
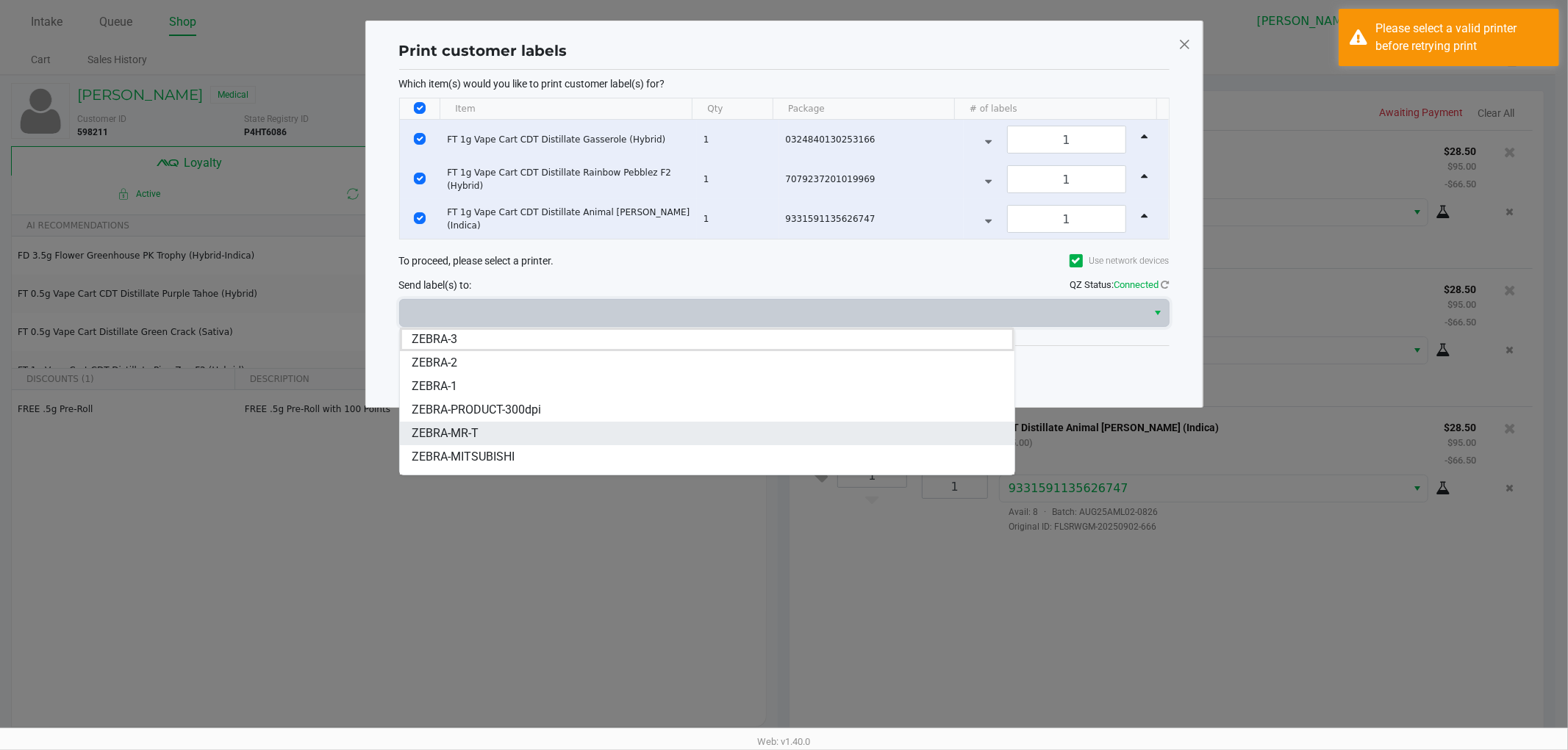
click at [462, 431] on span "ZEBRA-MR-T" at bounding box center [445, 434] width 67 height 17
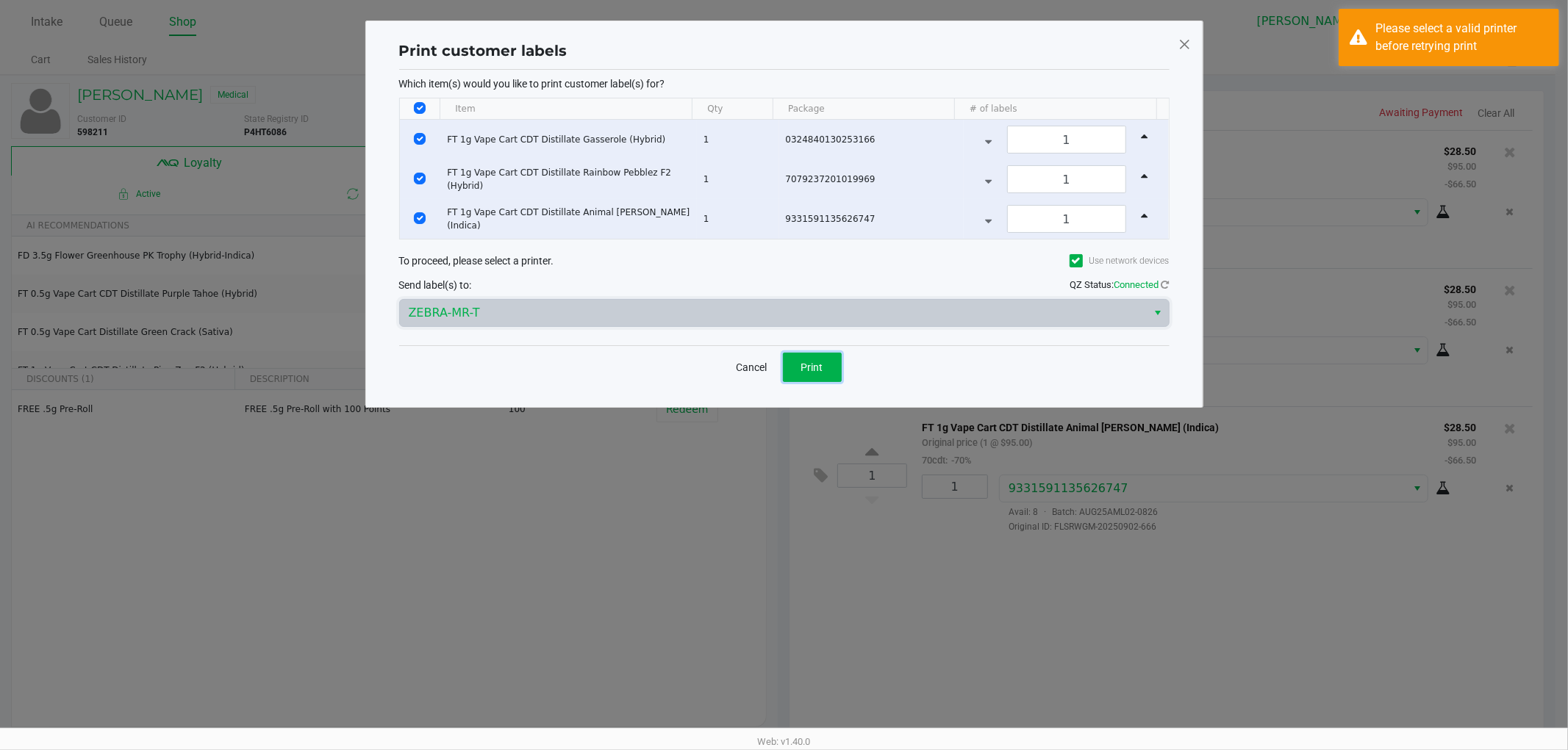
click at [812, 365] on span "Print" at bounding box center [813, 367] width 22 height 12
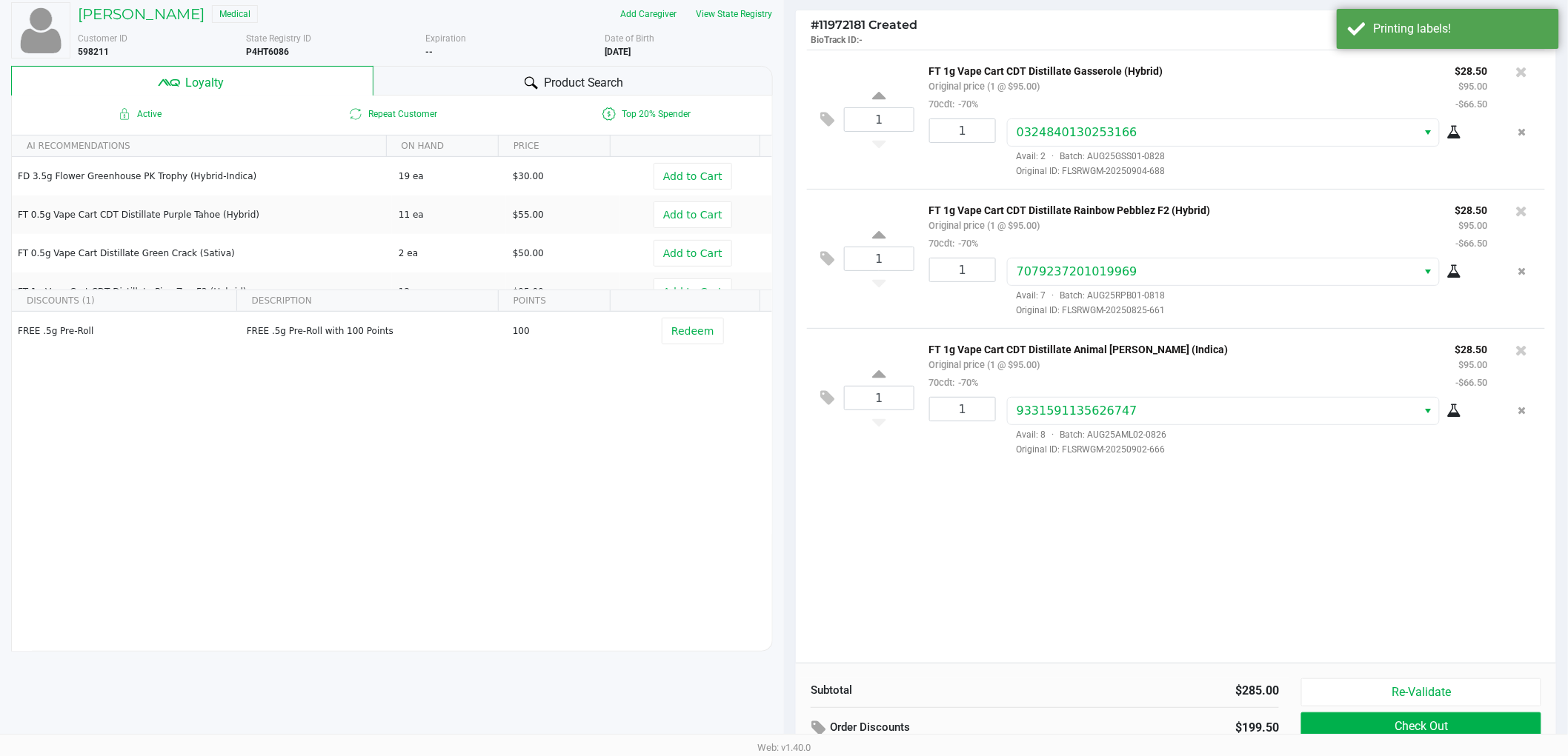
scroll to position [170, 0]
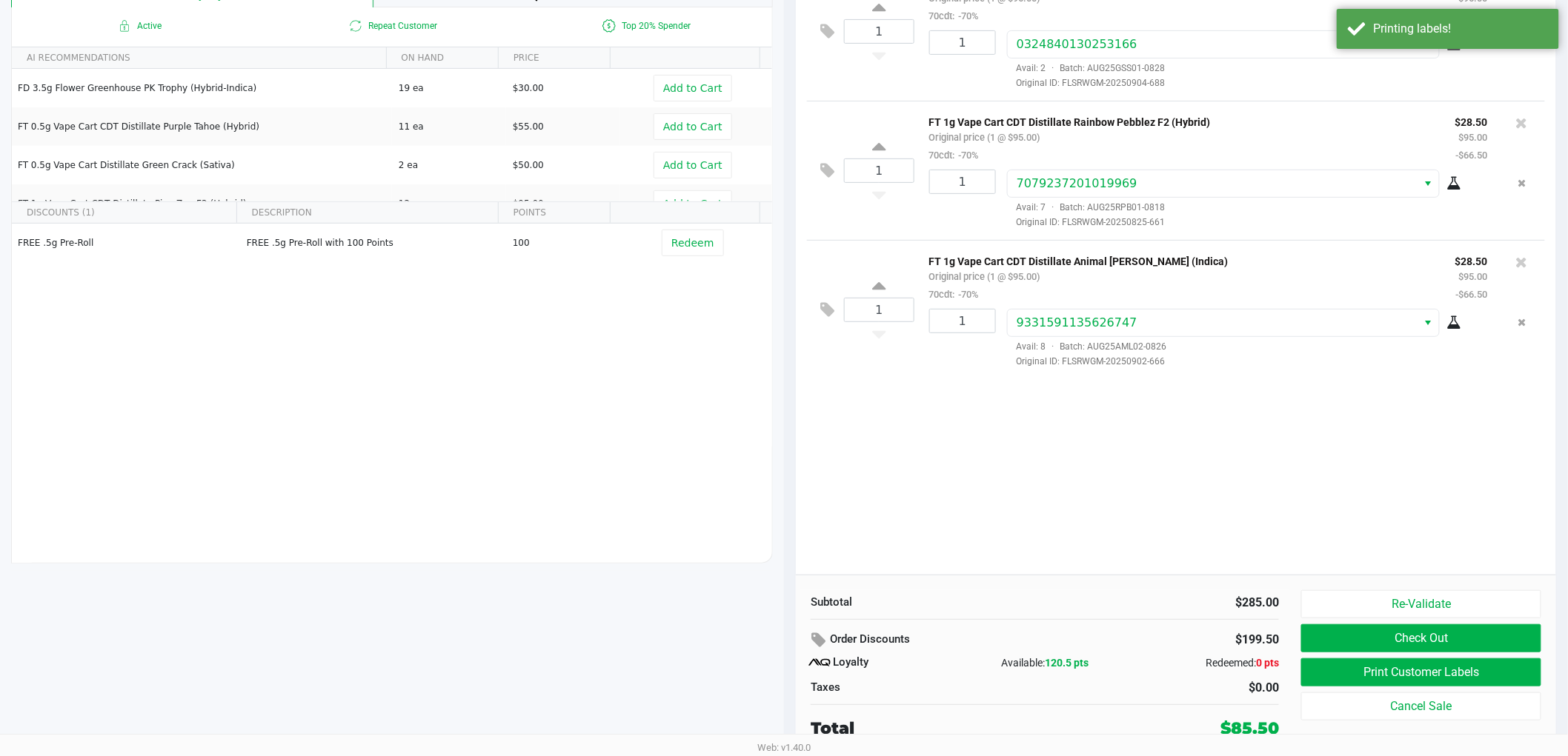
click at [1134, 482] on div "1 FT 1g Vape Cart CDT Distillate Gasserole (Hybrid) Original price (1 @ $95.00)…" at bounding box center [1176, 269] width 760 height 614
click at [1442, 625] on button "Check Out" at bounding box center [1421, 638] width 240 height 28
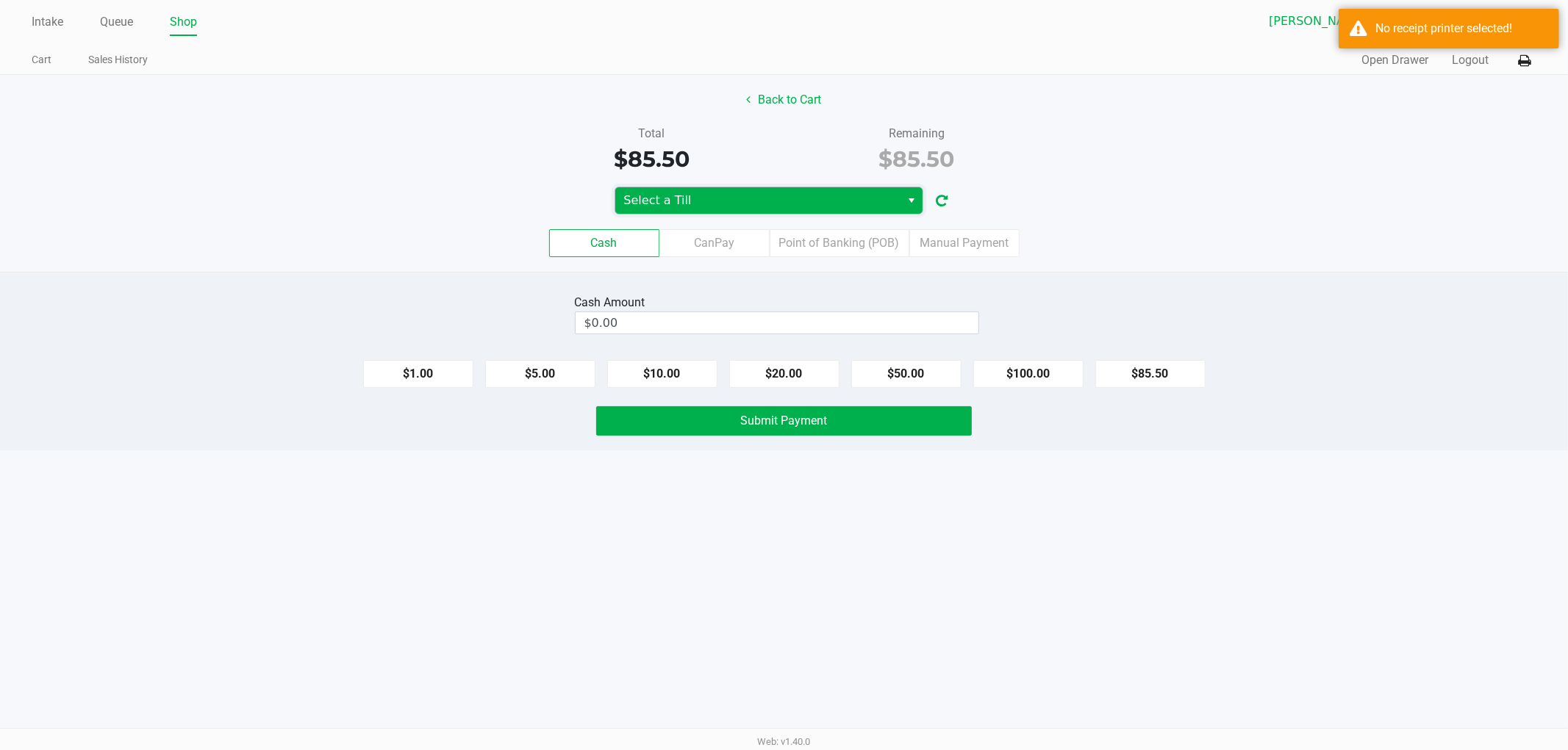
click at [780, 200] on span "Select a Till" at bounding box center [758, 200] width 268 height 17
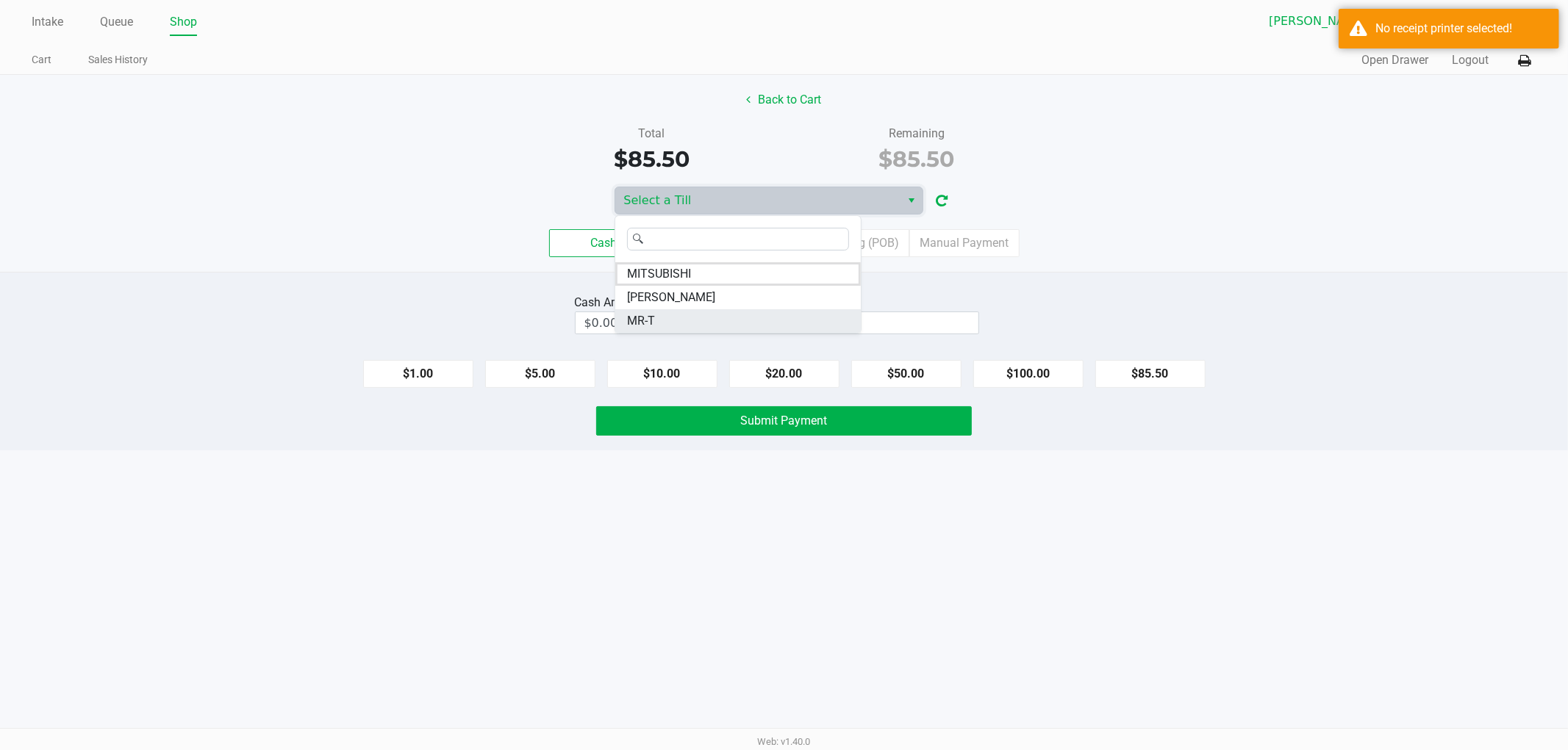
click at [635, 316] on span "MR-T" at bounding box center [641, 321] width 28 height 17
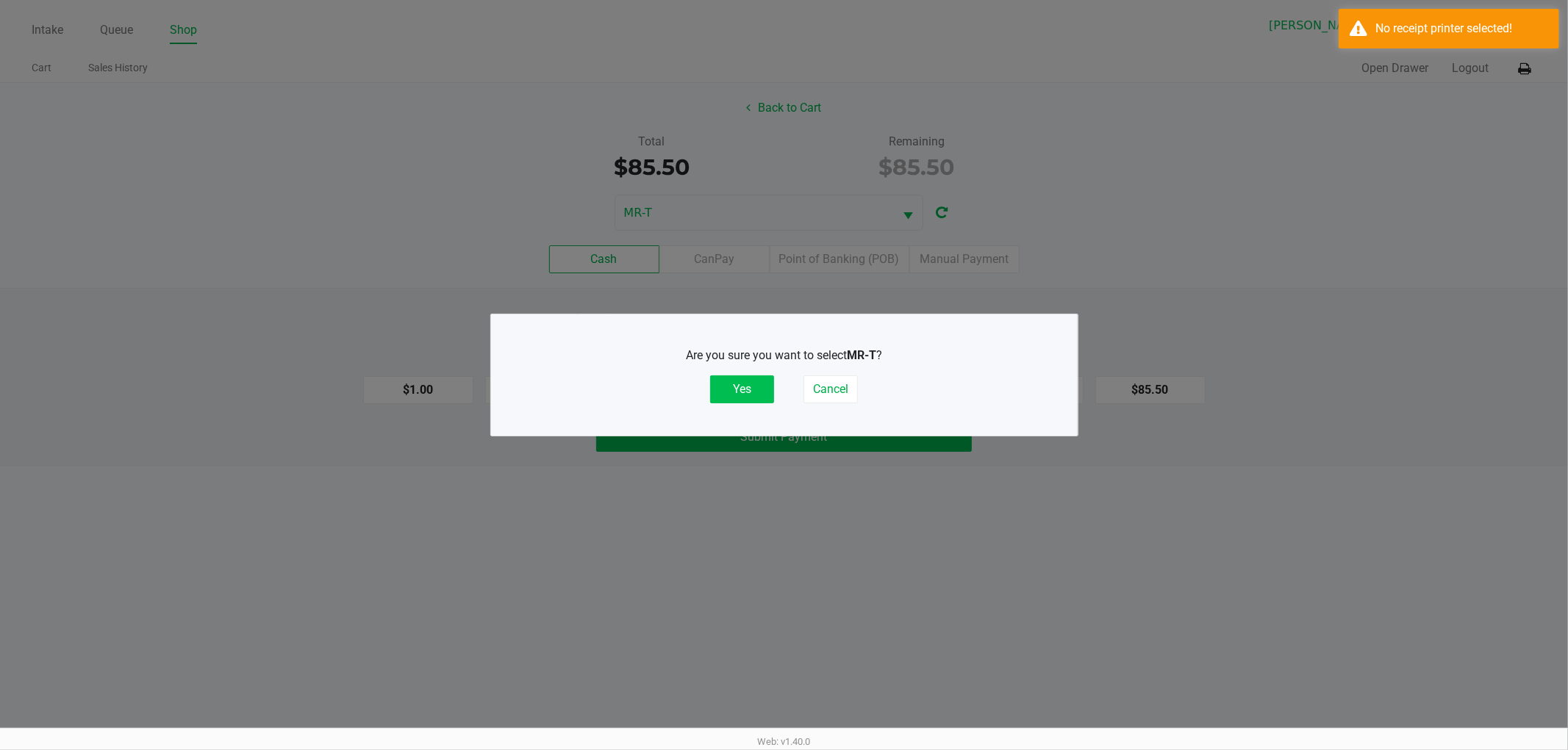
click at [743, 399] on button "Yes" at bounding box center [742, 389] width 64 height 28
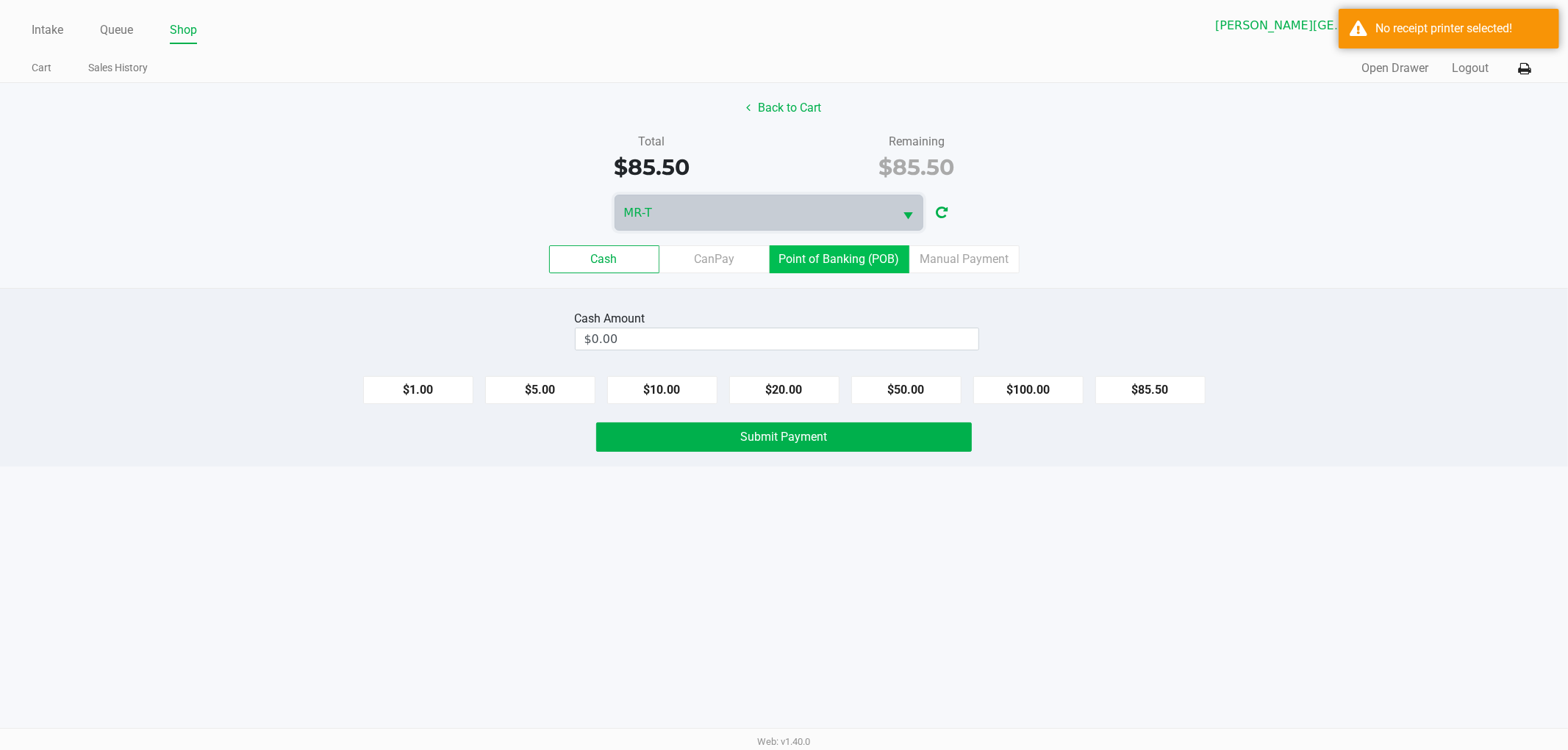
click at [828, 274] on label "Point of Banking (POB)" at bounding box center [840, 259] width 140 height 28
click at [0, 0] on 7 "Point of Banking (POB)" at bounding box center [0, 0] width 0 height 0
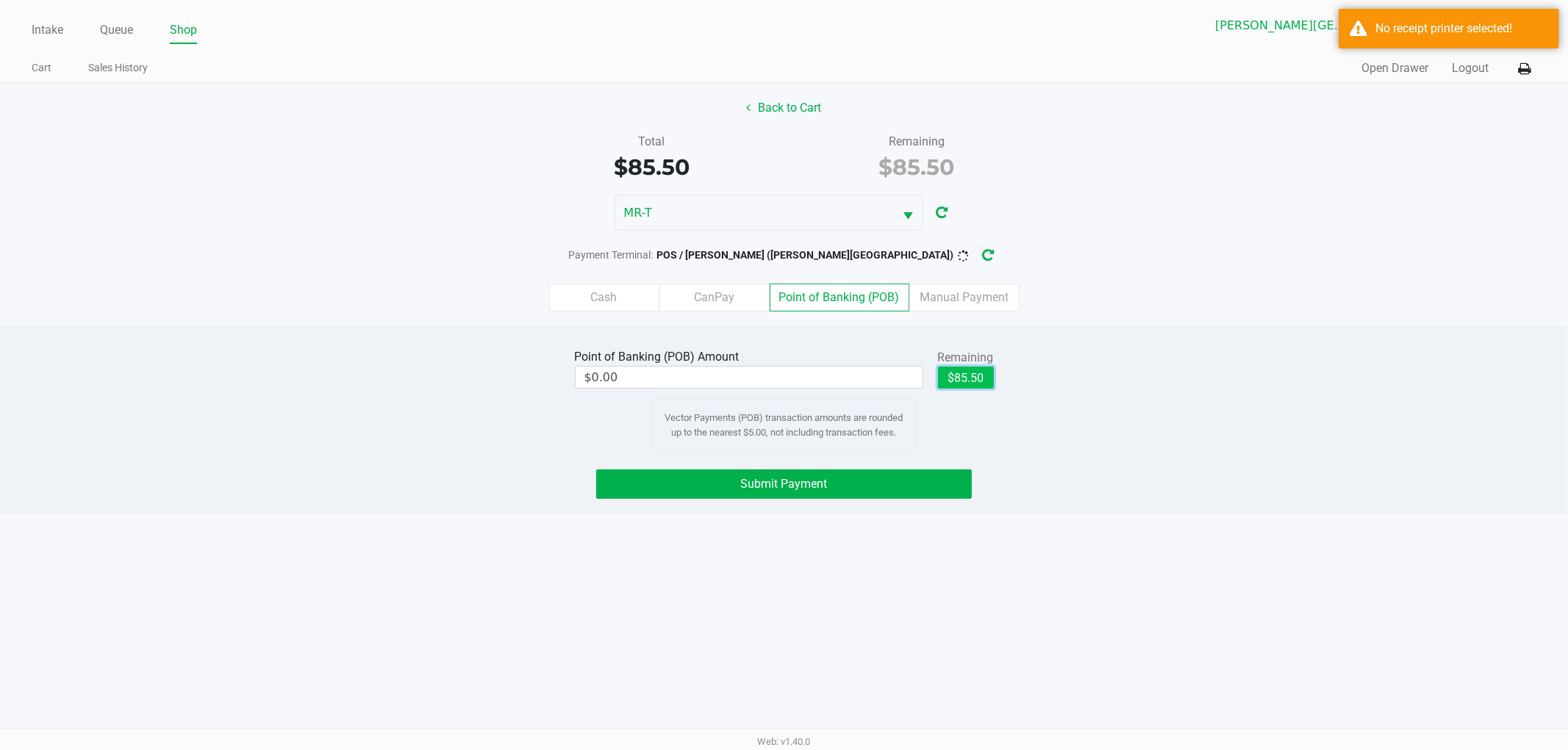
click at [967, 377] on button "$85.50" at bounding box center [966, 378] width 56 height 22
type input "$85.50"
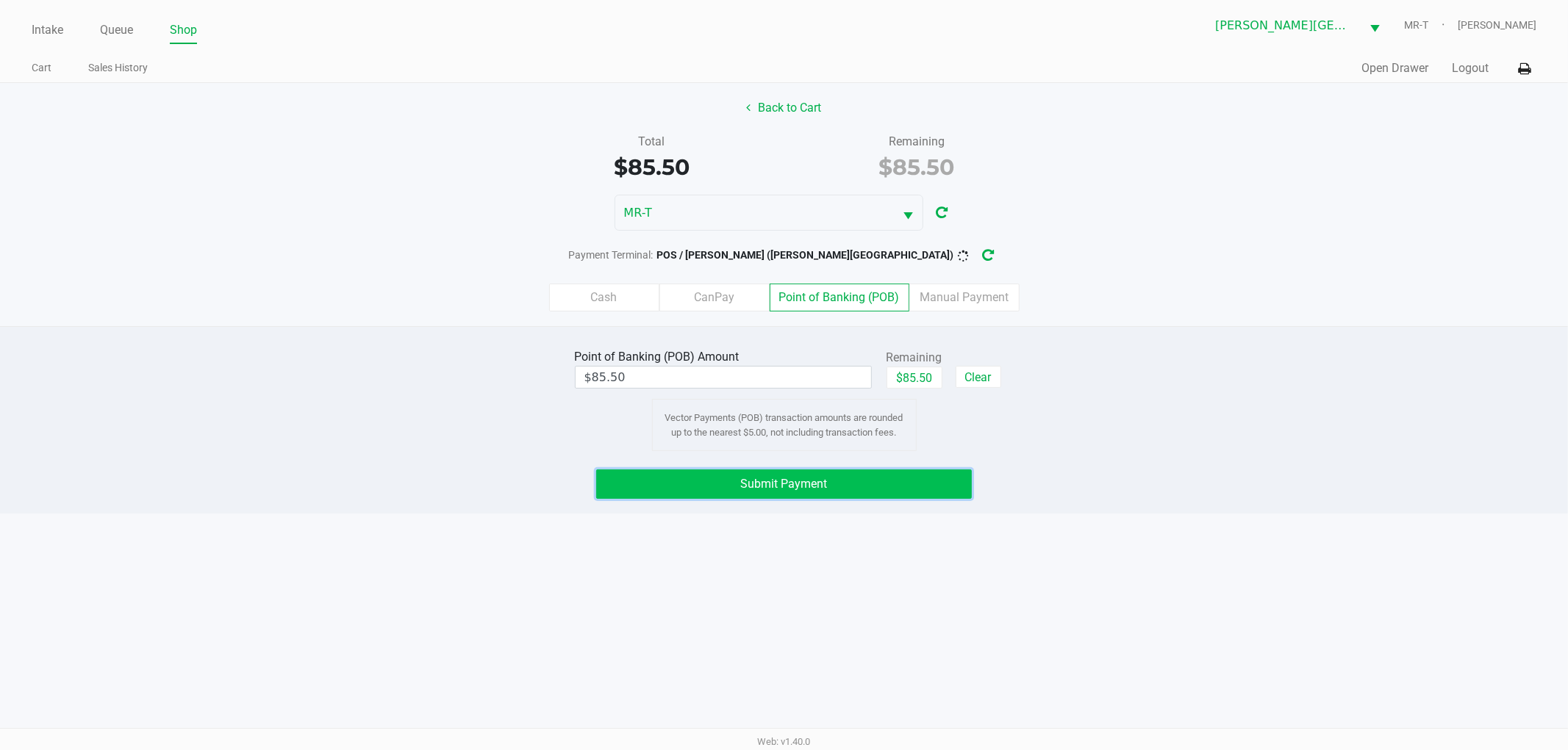
click at [831, 476] on button "Submit Payment" at bounding box center [784, 483] width 376 height 29
click at [803, 494] on button "Submit Payment" at bounding box center [784, 483] width 376 height 29
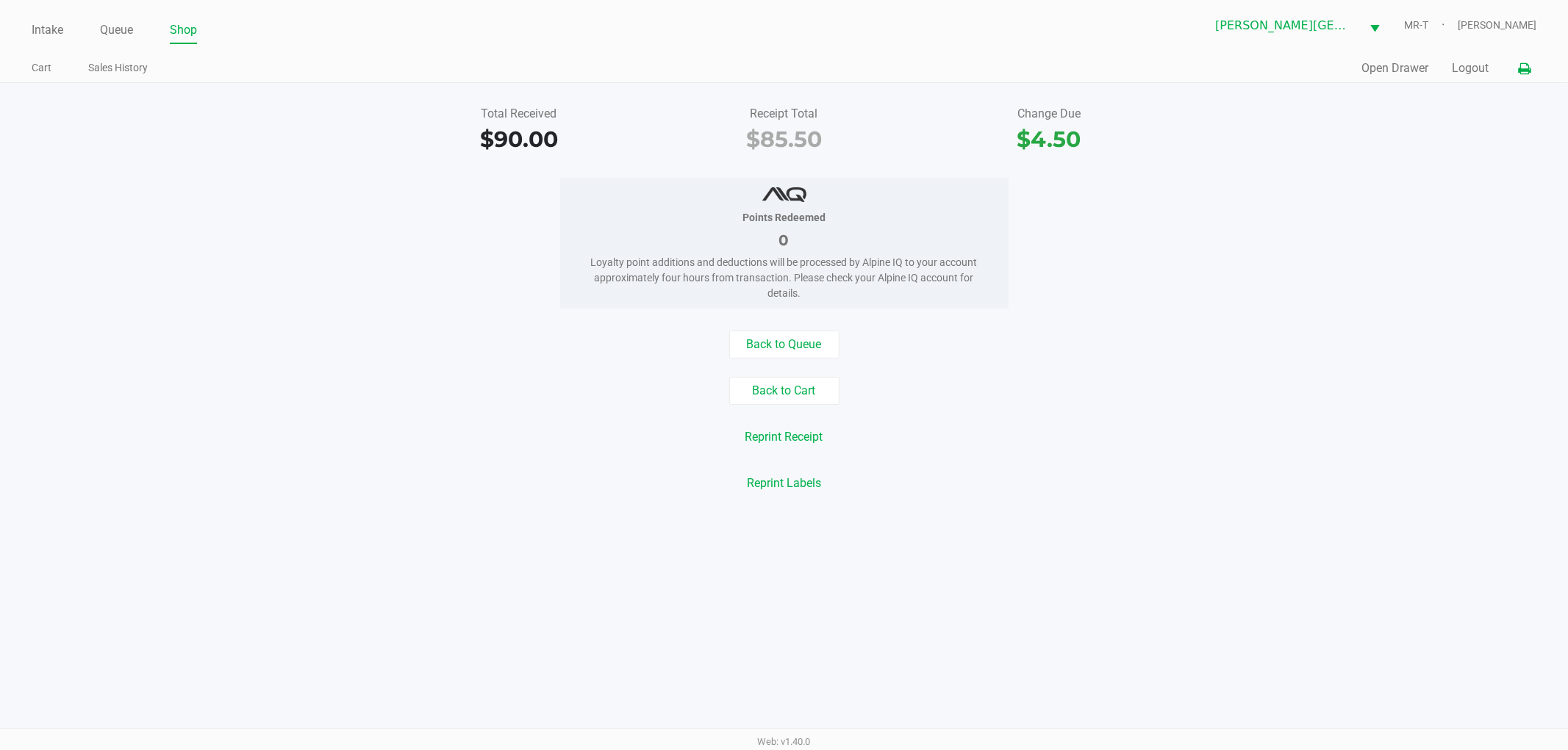
click at [1525, 66] on icon at bounding box center [1525, 69] width 13 height 10
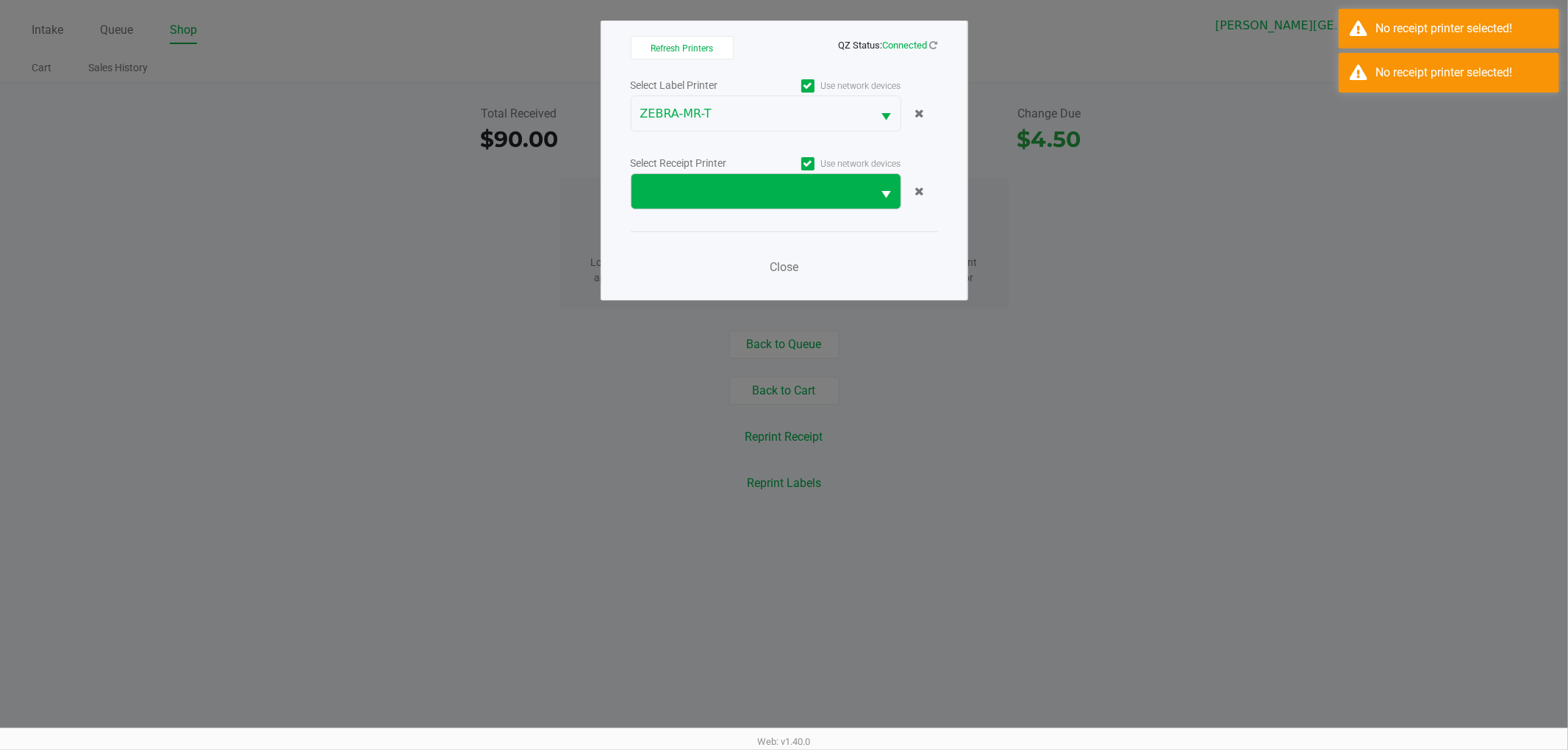
drag, startPoint x: 810, startPoint y: 170, endPoint x: 794, endPoint y: 180, distance: 18.9
click at [809, 170] on div "Use network devices" at bounding box center [833, 163] width 135 height 20
click at [789, 188] on span at bounding box center [752, 192] width 223 height 17
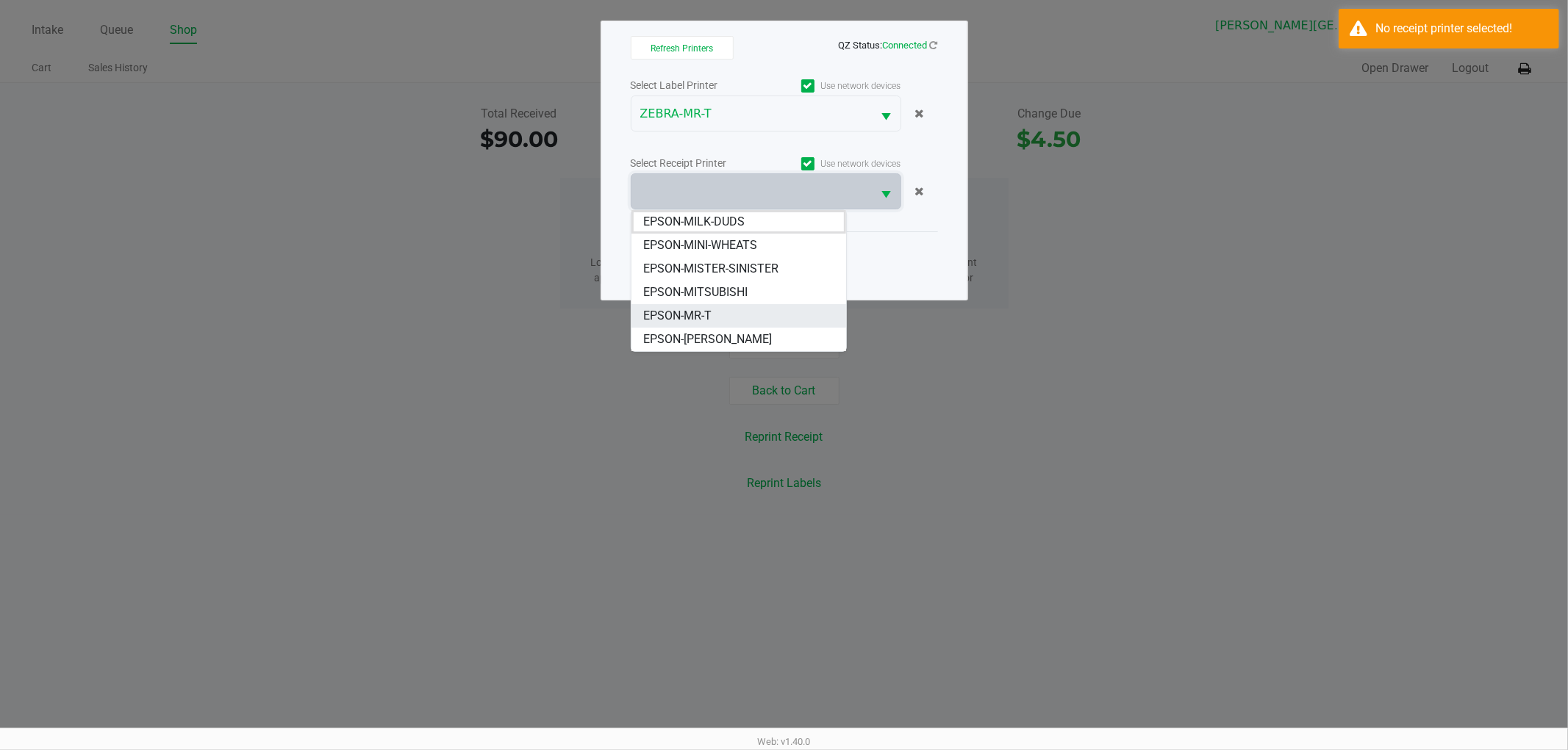
click at [695, 321] on span "EPSON-MR-T" at bounding box center [677, 315] width 69 height 17
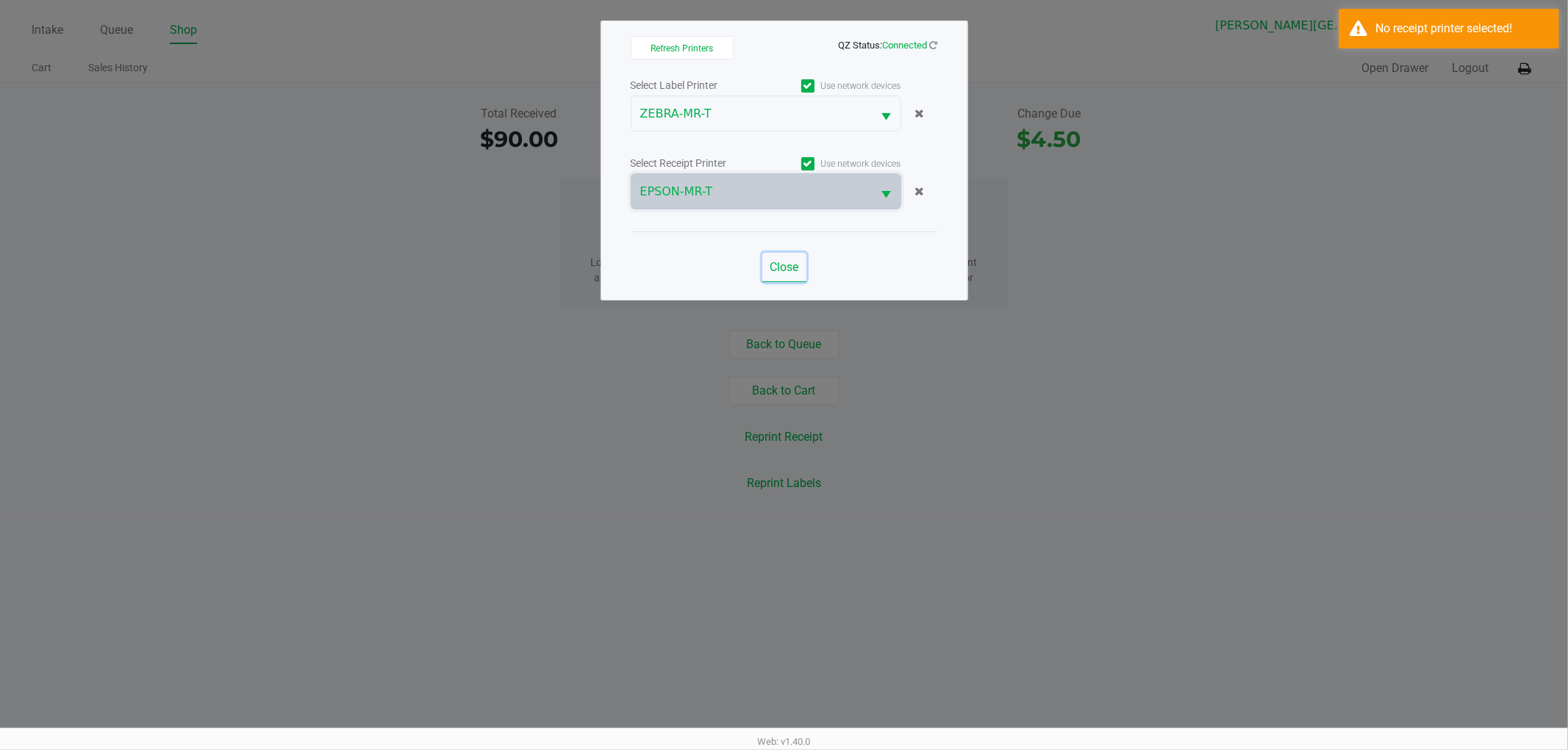
click at [788, 267] on span "Close" at bounding box center [784, 267] width 28 height 14
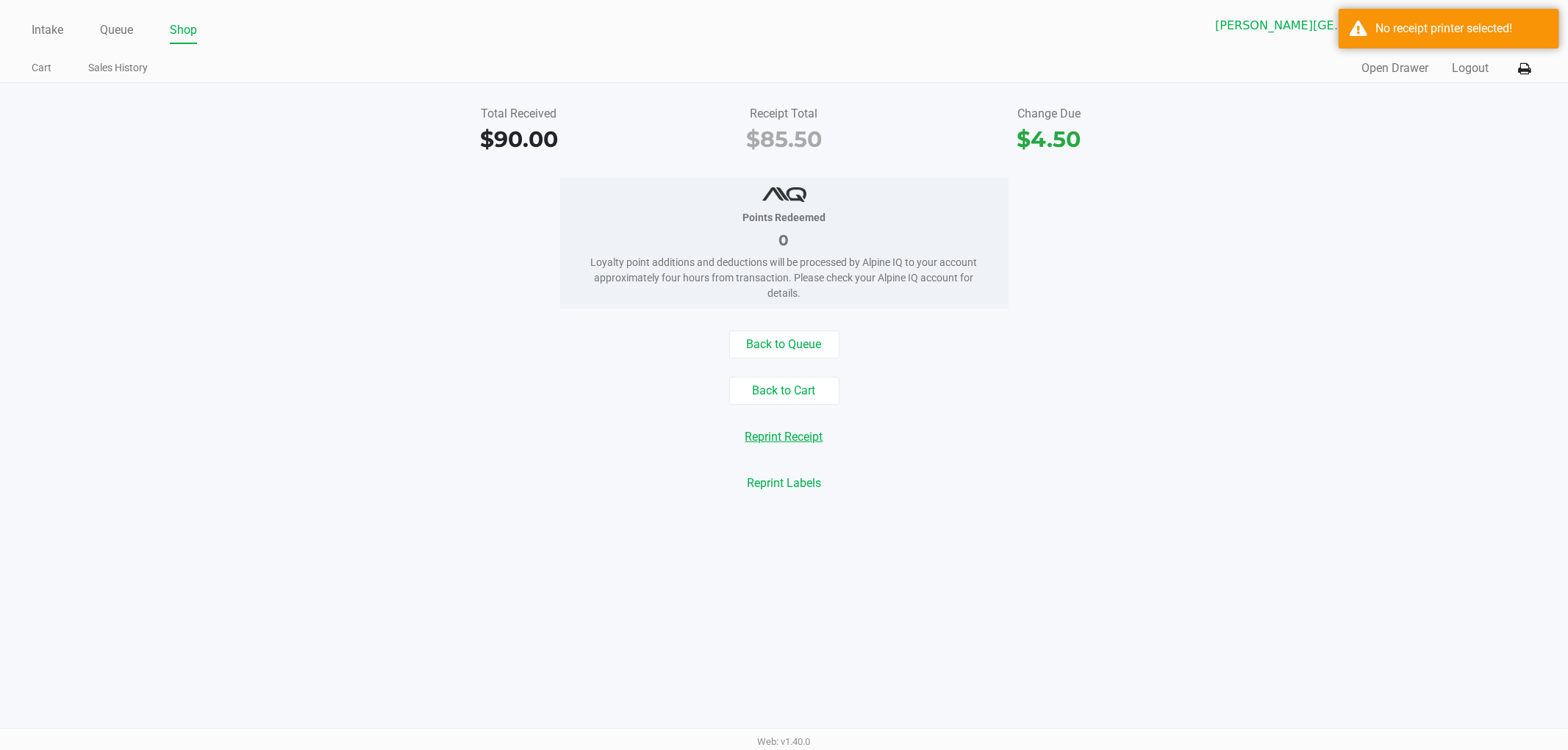
click at [783, 437] on button "Reprint Receipt" at bounding box center [784, 437] width 97 height 28
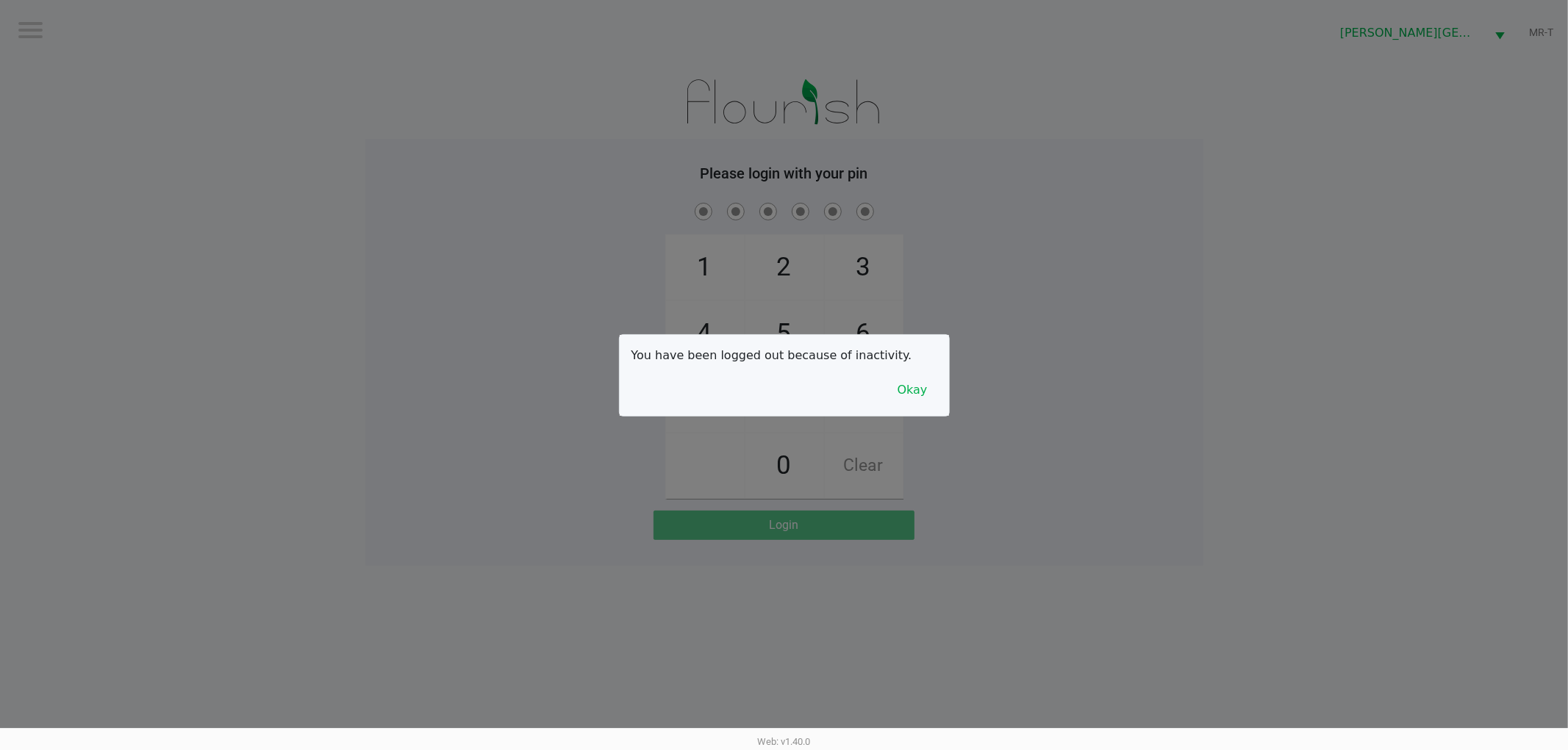
click at [303, 221] on div at bounding box center [784, 375] width 1568 height 750
checkbox input "true"
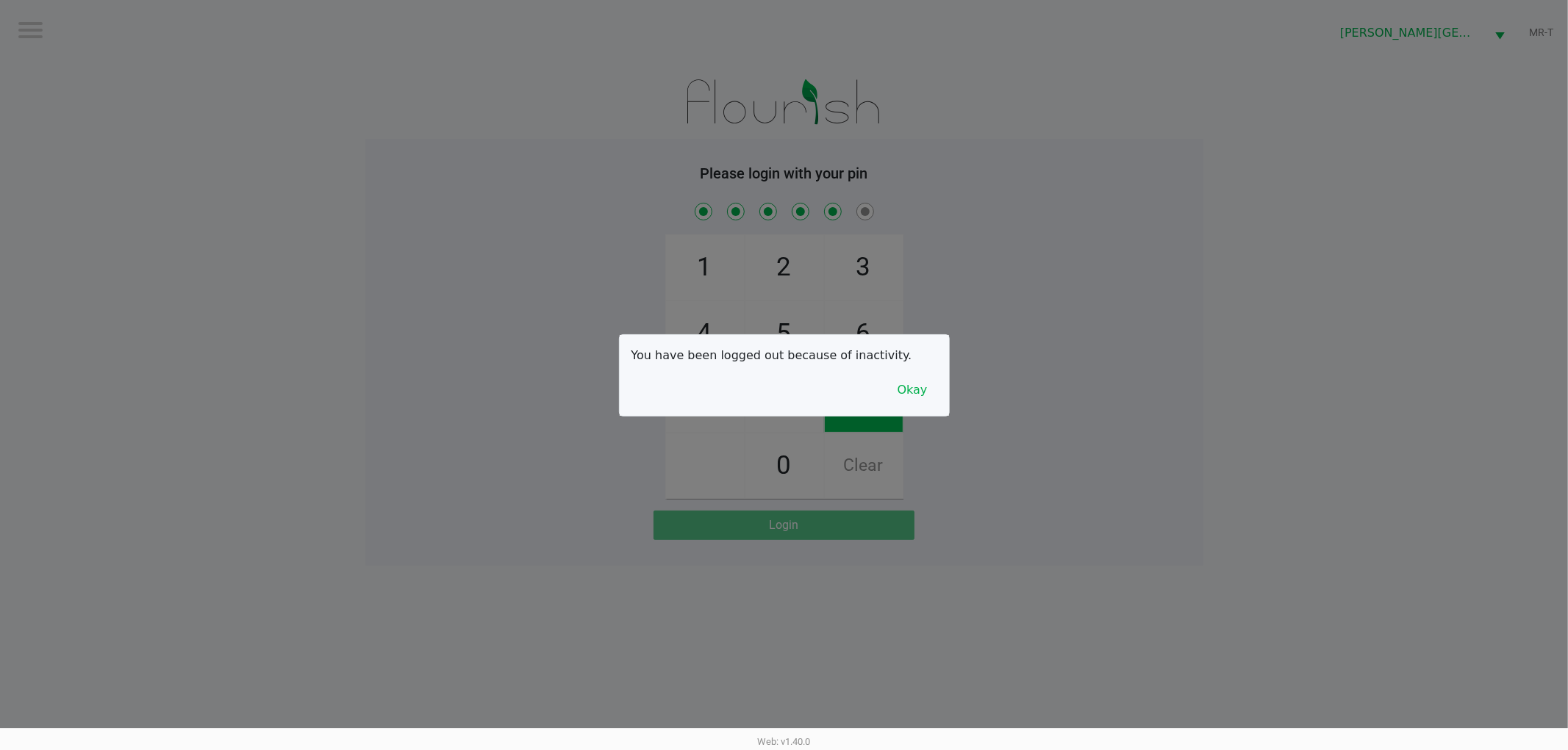
checkbox input "true"
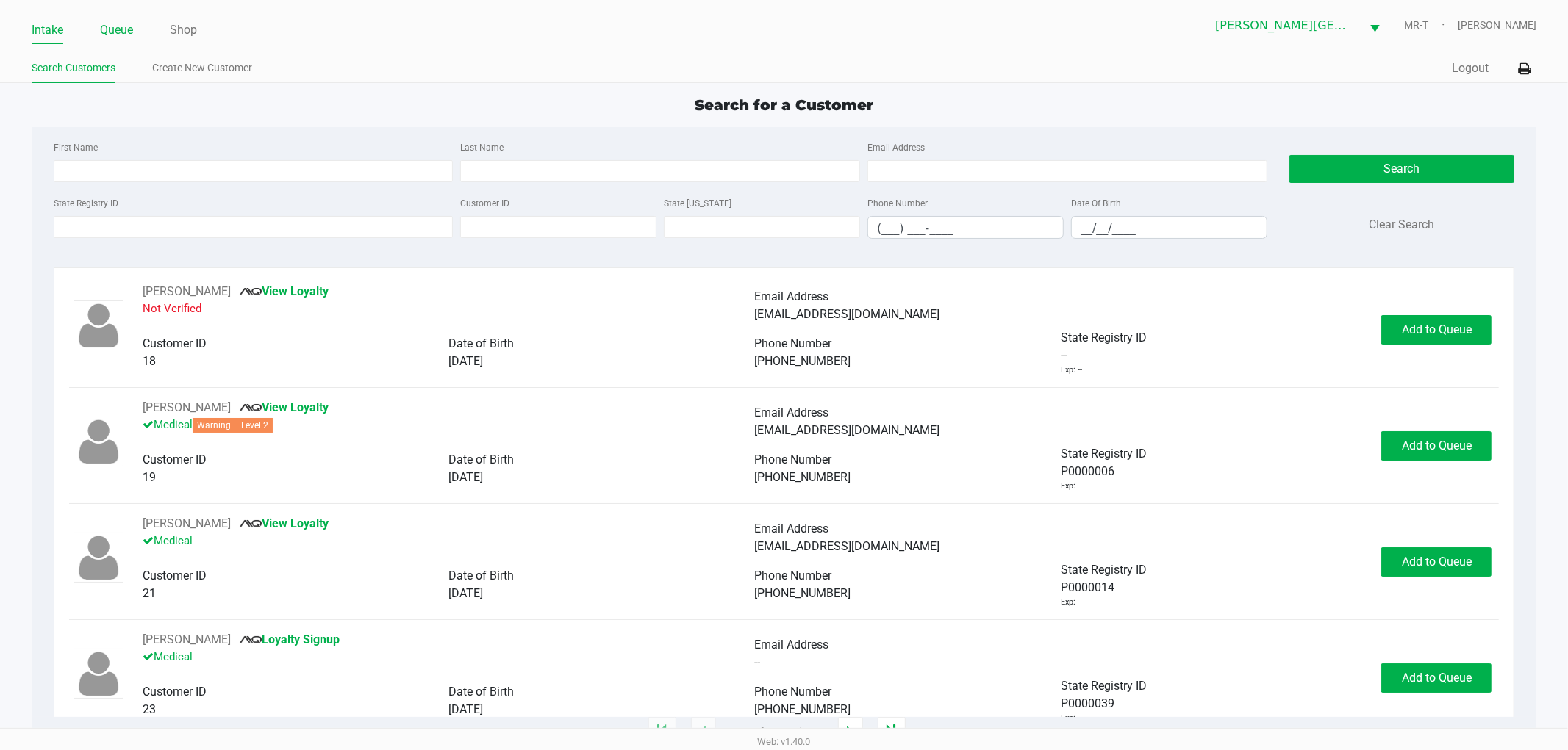
click at [111, 24] on link "Queue" at bounding box center [117, 30] width 33 height 21
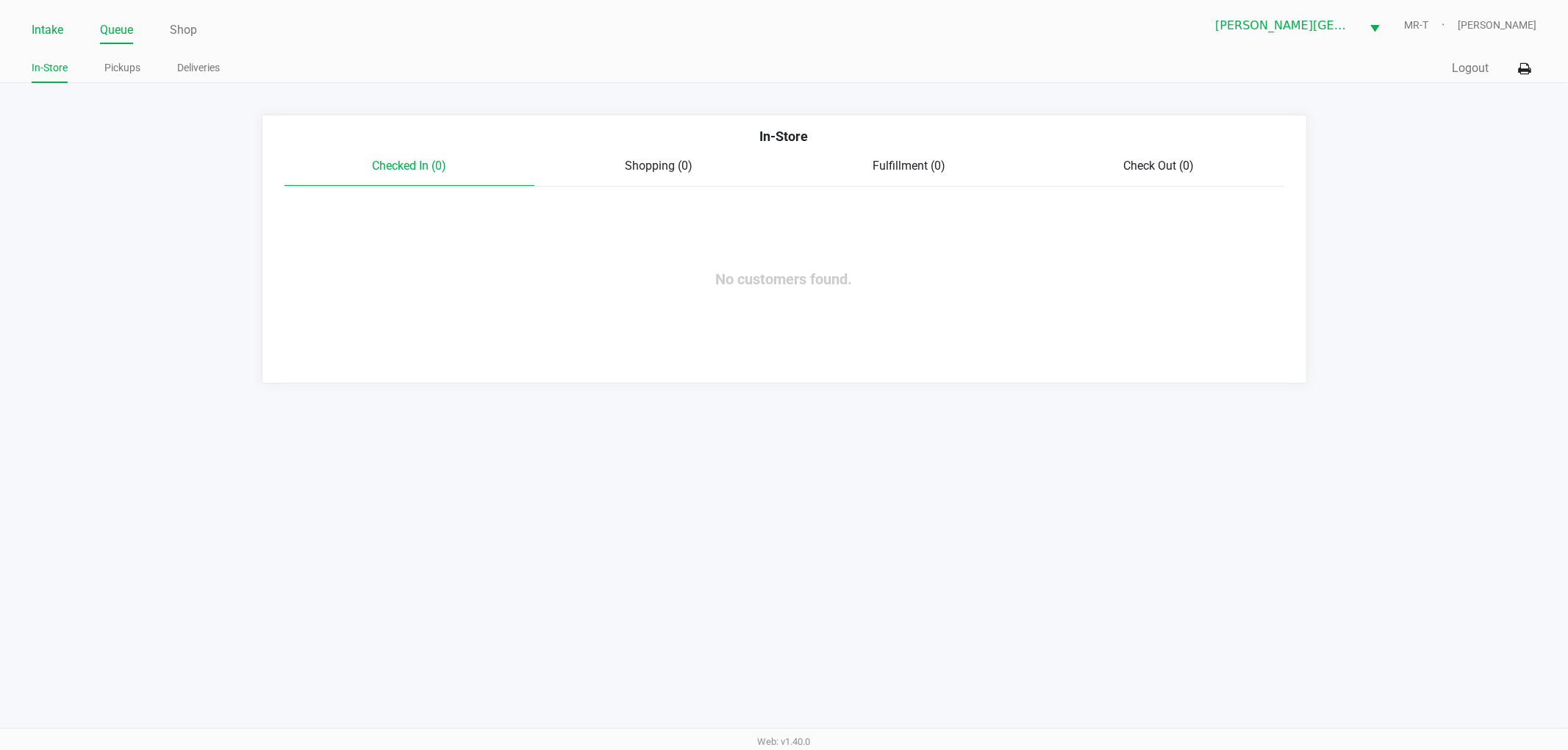
click at [58, 43] on li "Intake" at bounding box center [47, 31] width 32 height 26
click at [47, 34] on link "Intake" at bounding box center [47, 30] width 32 height 21
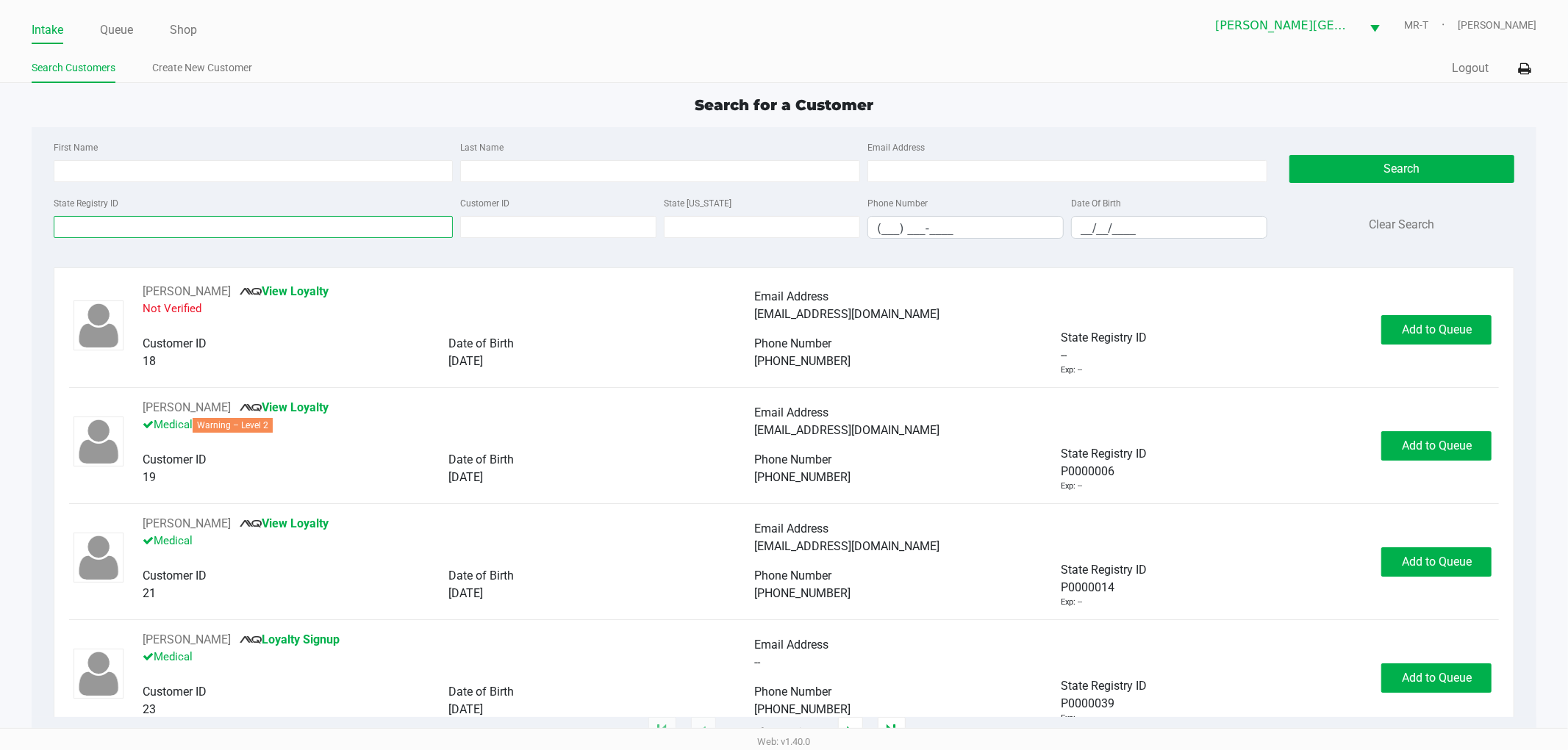
click at [125, 225] on input "State Registry ID" at bounding box center [253, 227] width 400 height 22
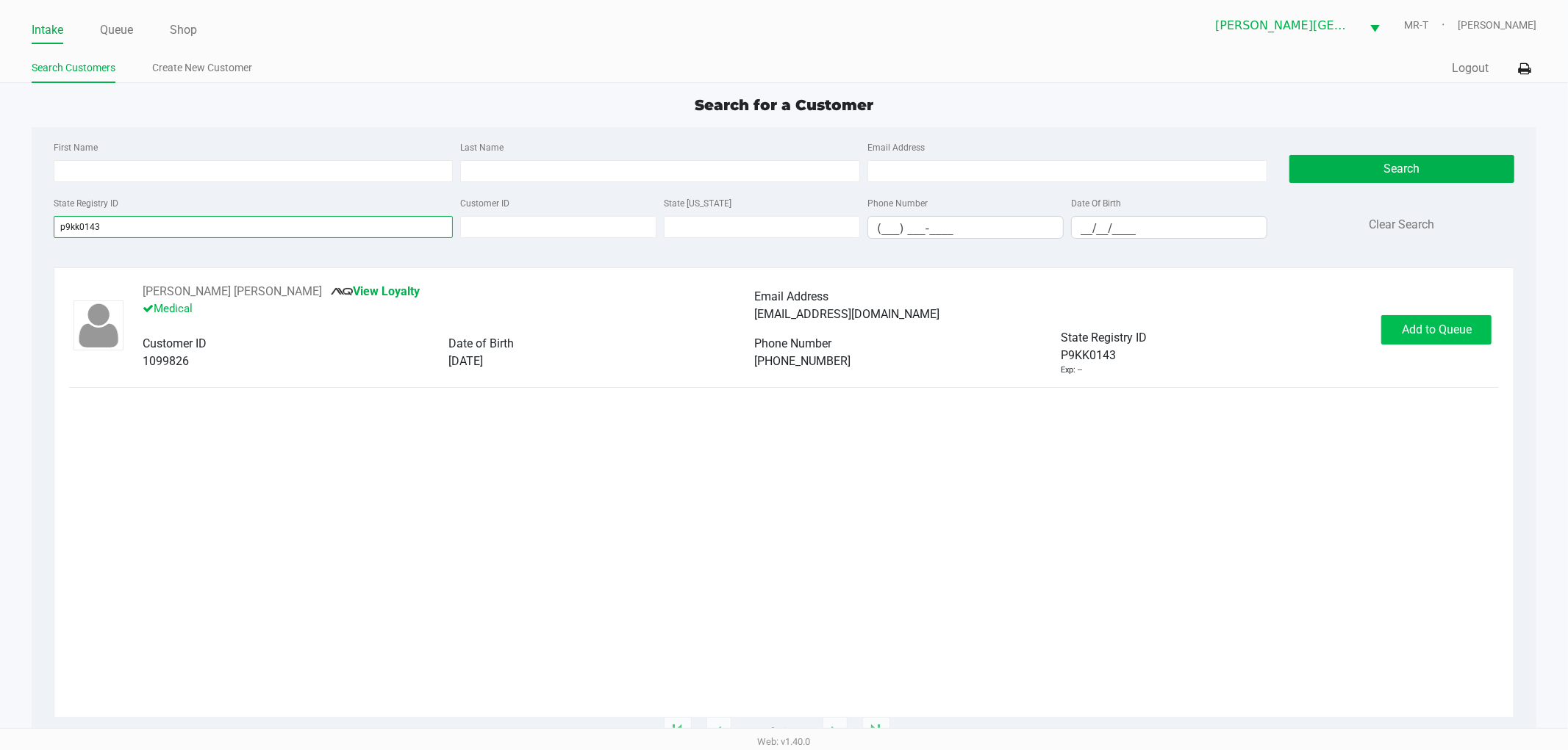
type input "p9kk0143"
drag, startPoint x: 1465, startPoint y: 326, endPoint x: 1460, endPoint y: 314, distance: 13.0
click at [1465, 326] on span "Add to Queue" at bounding box center [1437, 330] width 70 height 14
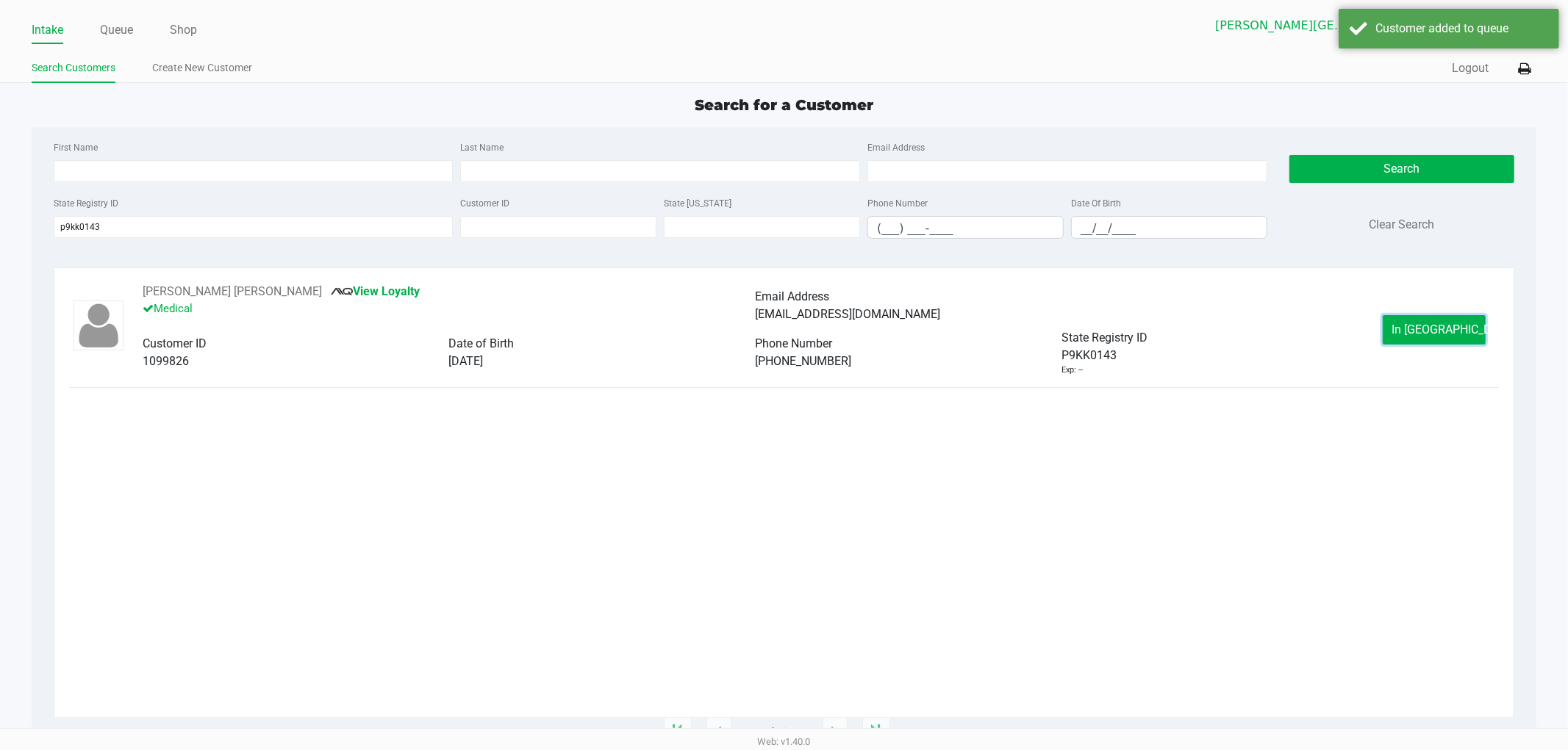
click at [1416, 334] on span "In Queue" at bounding box center [1454, 330] width 124 height 14
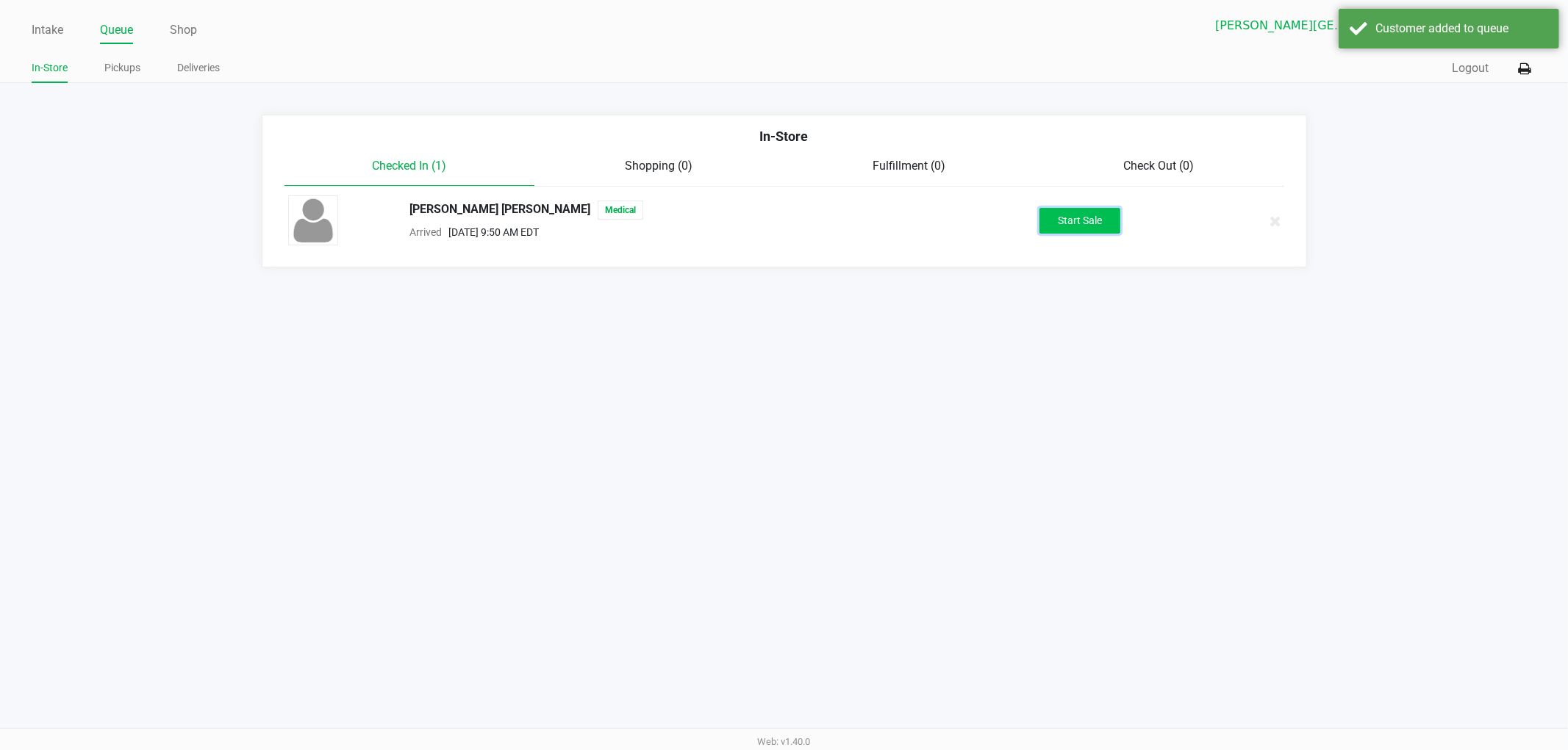
click at [1065, 226] on button "Start Sale" at bounding box center [1080, 221] width 80 height 26
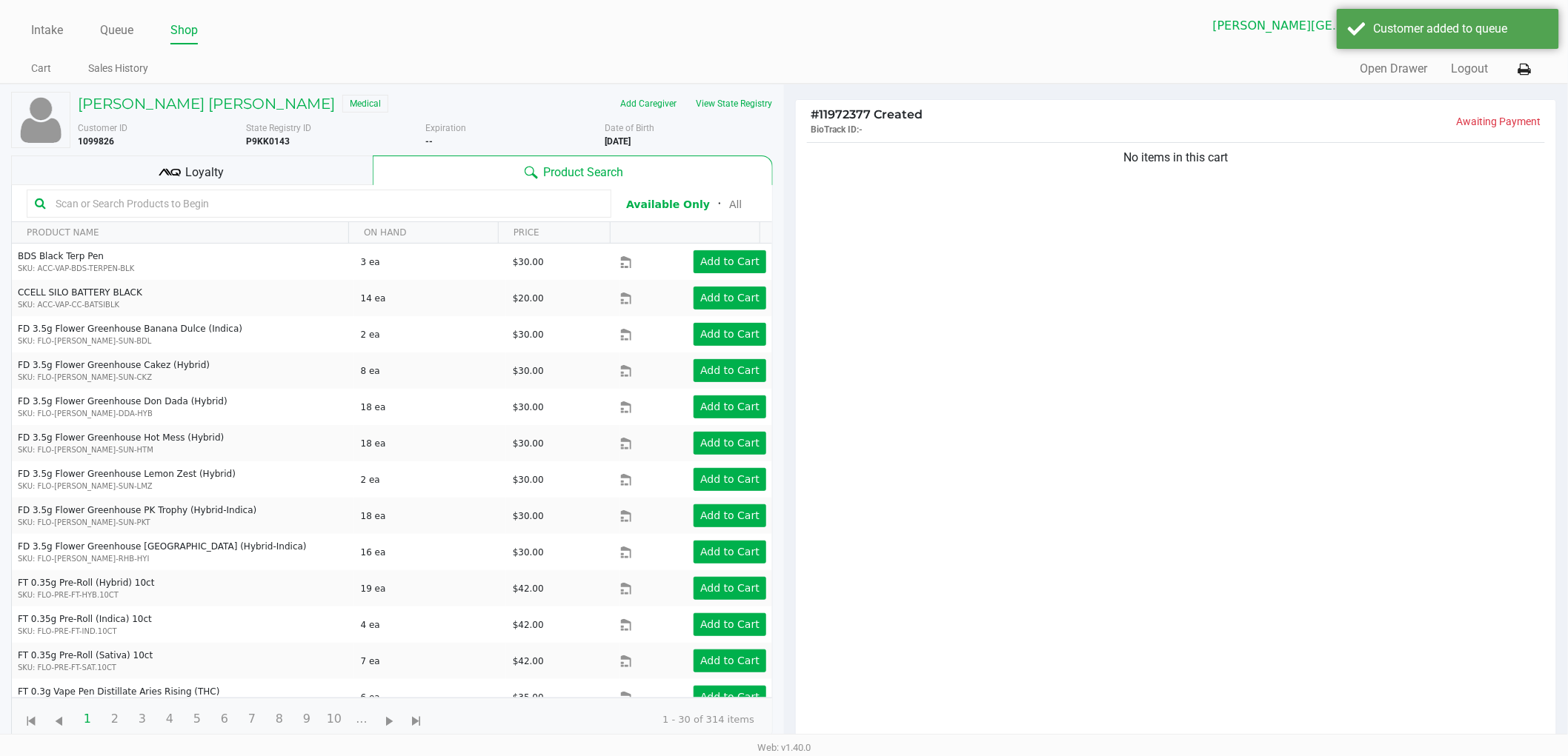
click at [1077, 329] on div "No items in this cart" at bounding box center [1176, 446] width 760 height 614
drag, startPoint x: 1260, startPoint y: 197, endPoint x: 1099, endPoint y: 204, distance: 161.2
click at [1099, 204] on div "No items in this cart" at bounding box center [1176, 446] width 760 height 614
click at [1187, 226] on div "No items in this cart" at bounding box center [1176, 446] width 760 height 614
drag, startPoint x: 1270, startPoint y: 157, endPoint x: 1060, endPoint y: 169, distance: 210.3
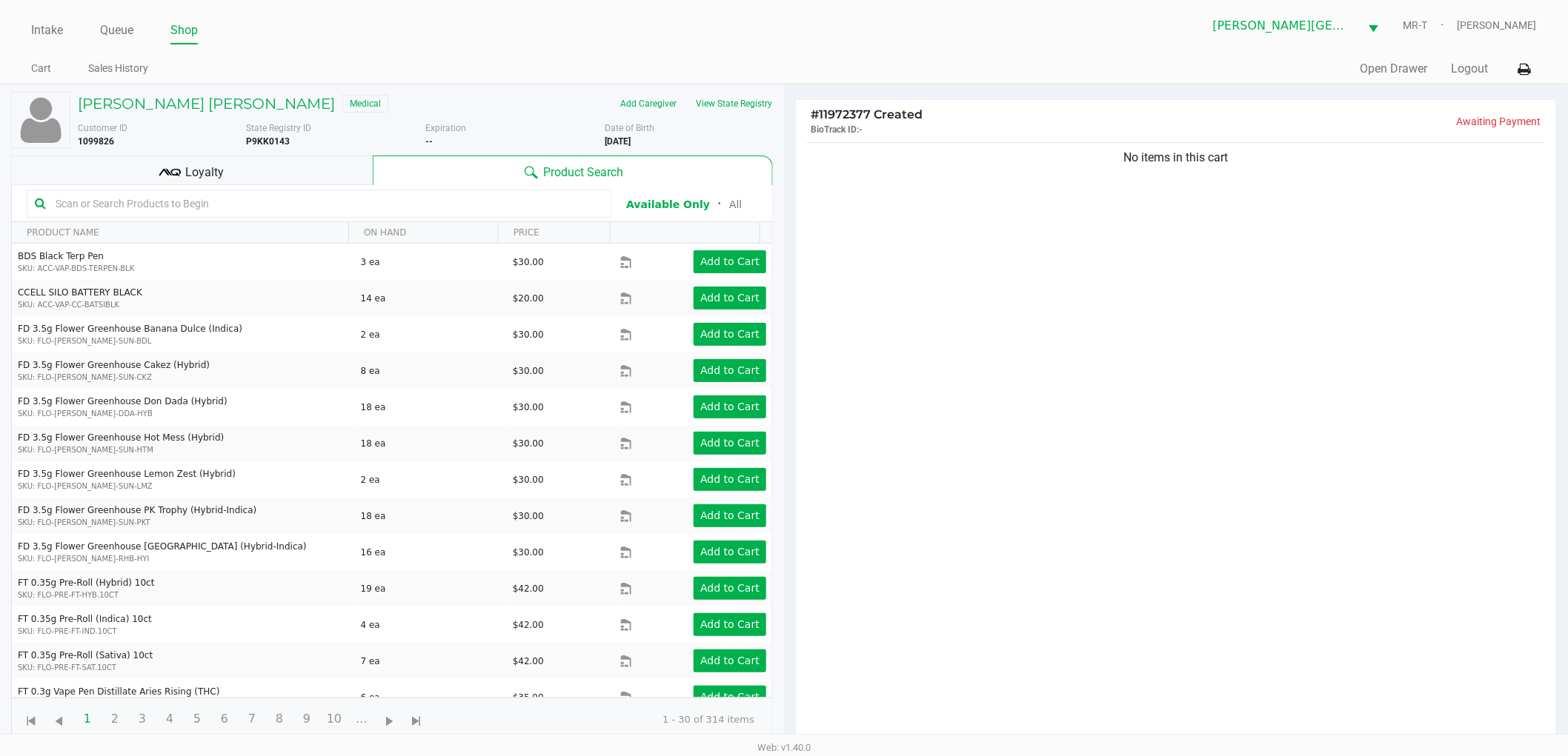
click at [1060, 169] on div "No items in this cart" at bounding box center [1176, 446] width 760 height 614
click at [1059, 169] on div "No items in this cart" at bounding box center [1176, 446] width 760 height 614
drag, startPoint x: 1059, startPoint y: 169, endPoint x: 1330, endPoint y: 188, distance: 271.7
click at [1330, 188] on div "No items in this cart" at bounding box center [1176, 446] width 760 height 614
click at [1271, 200] on div "No items in this cart" at bounding box center [1176, 446] width 760 height 614
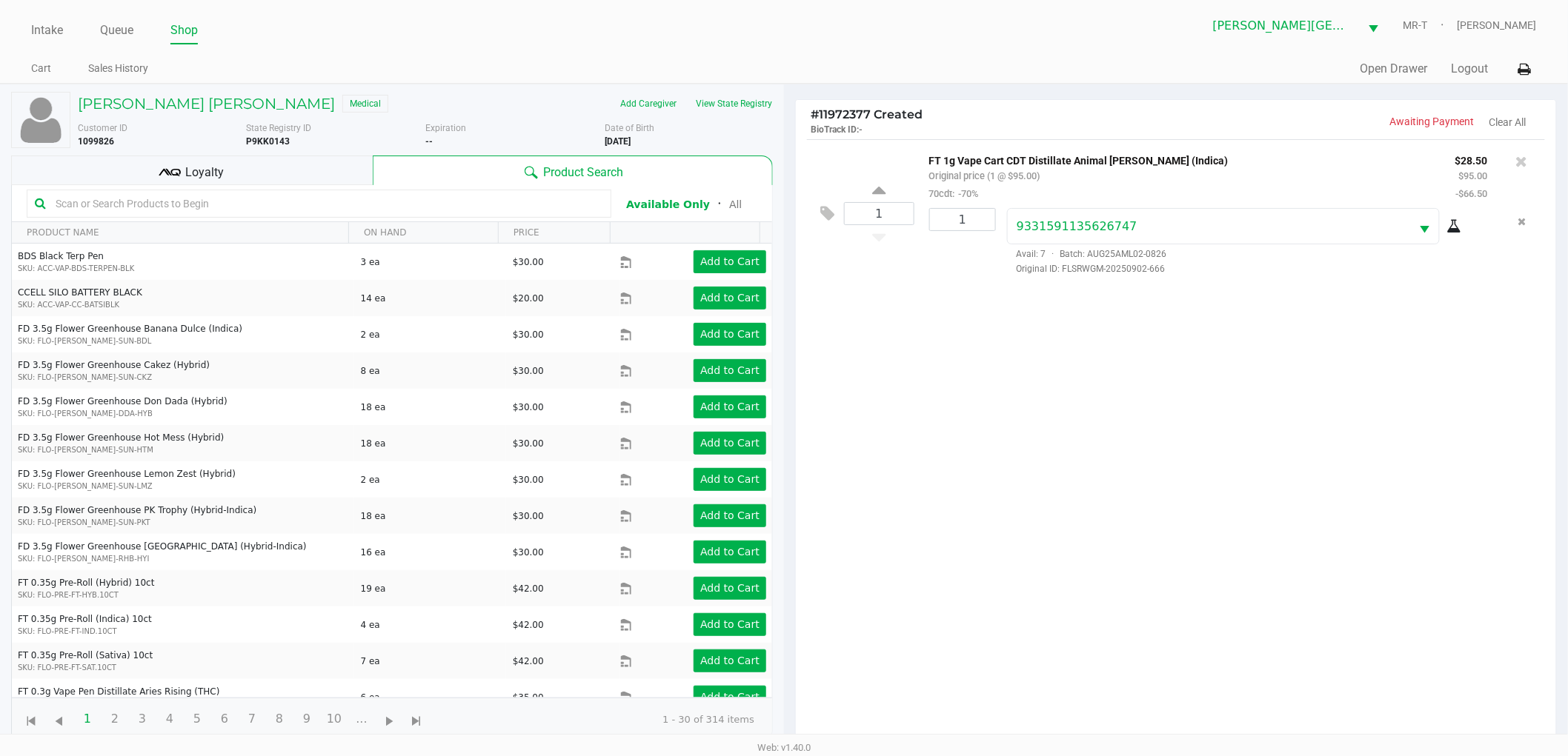
click at [1255, 447] on div "1 FT 1g Vape Cart CDT Distillate Animal Larry (Indica) Original price (1 @ $95.…" at bounding box center [1176, 446] width 760 height 614
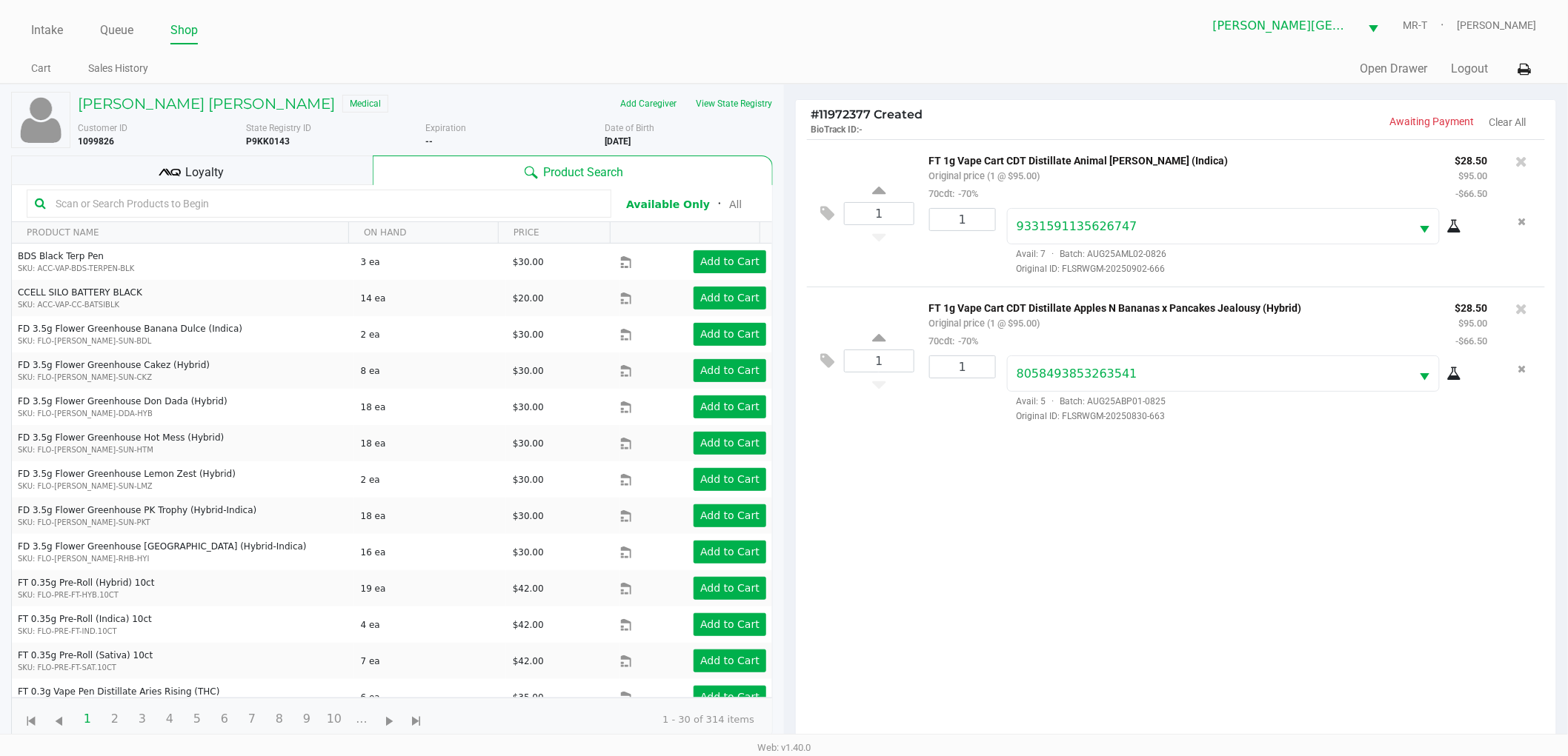
click at [1047, 605] on div "1 FT 1g Vape Cart CDT Distillate Animal Larry (Indica) Original price (1 @ $95.…" at bounding box center [1176, 446] width 760 height 614
click at [1050, 611] on div "1 FT 1g Vape Cart CDT Distillate Animal Larry (Indica) Original price (1 @ $95.…" at bounding box center [1176, 446] width 760 height 614
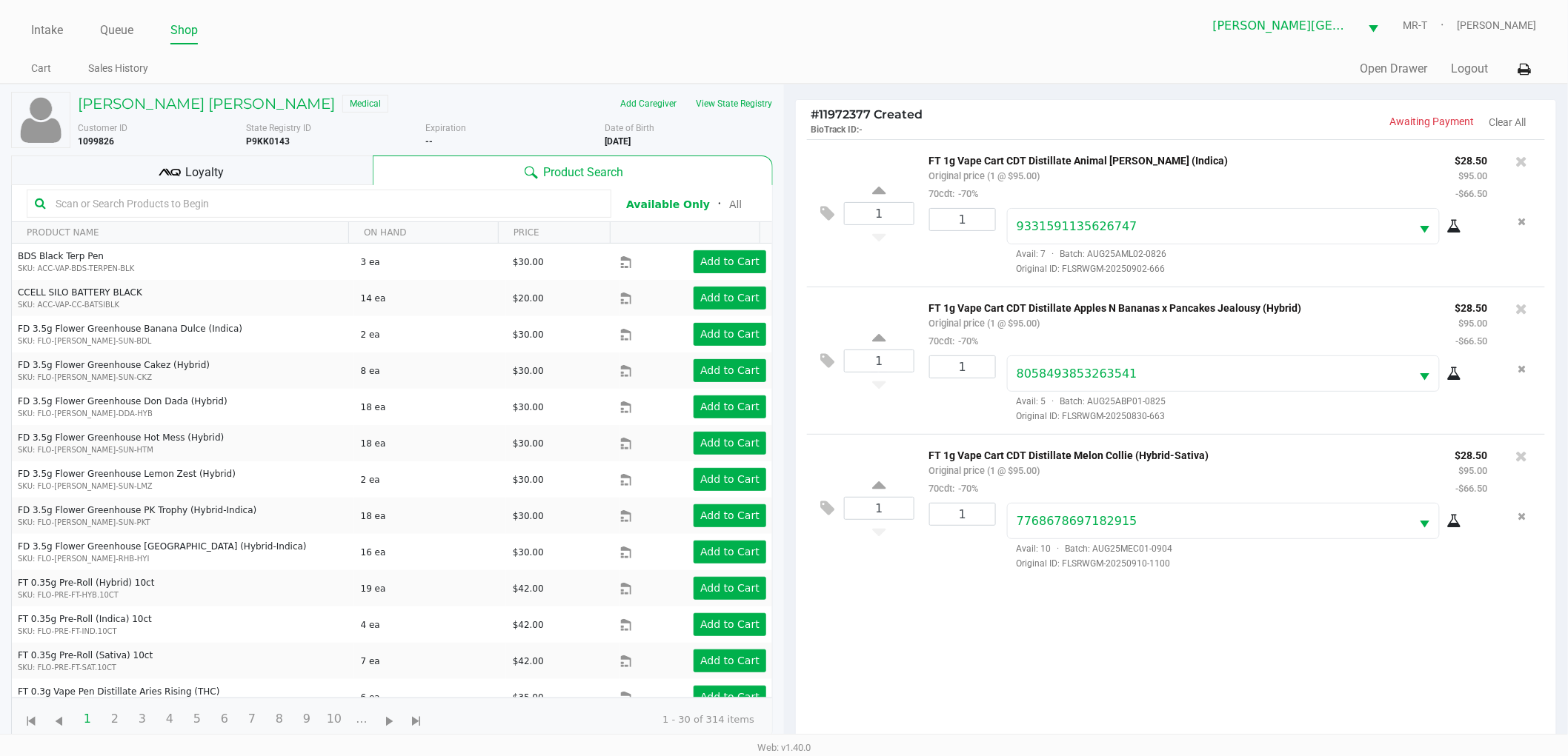
click at [1005, 602] on div "1 FT 1g Vape Cart CDT Distillate Animal Larry (Indica) Original price (1 @ $95.…" at bounding box center [1176, 446] width 760 height 614
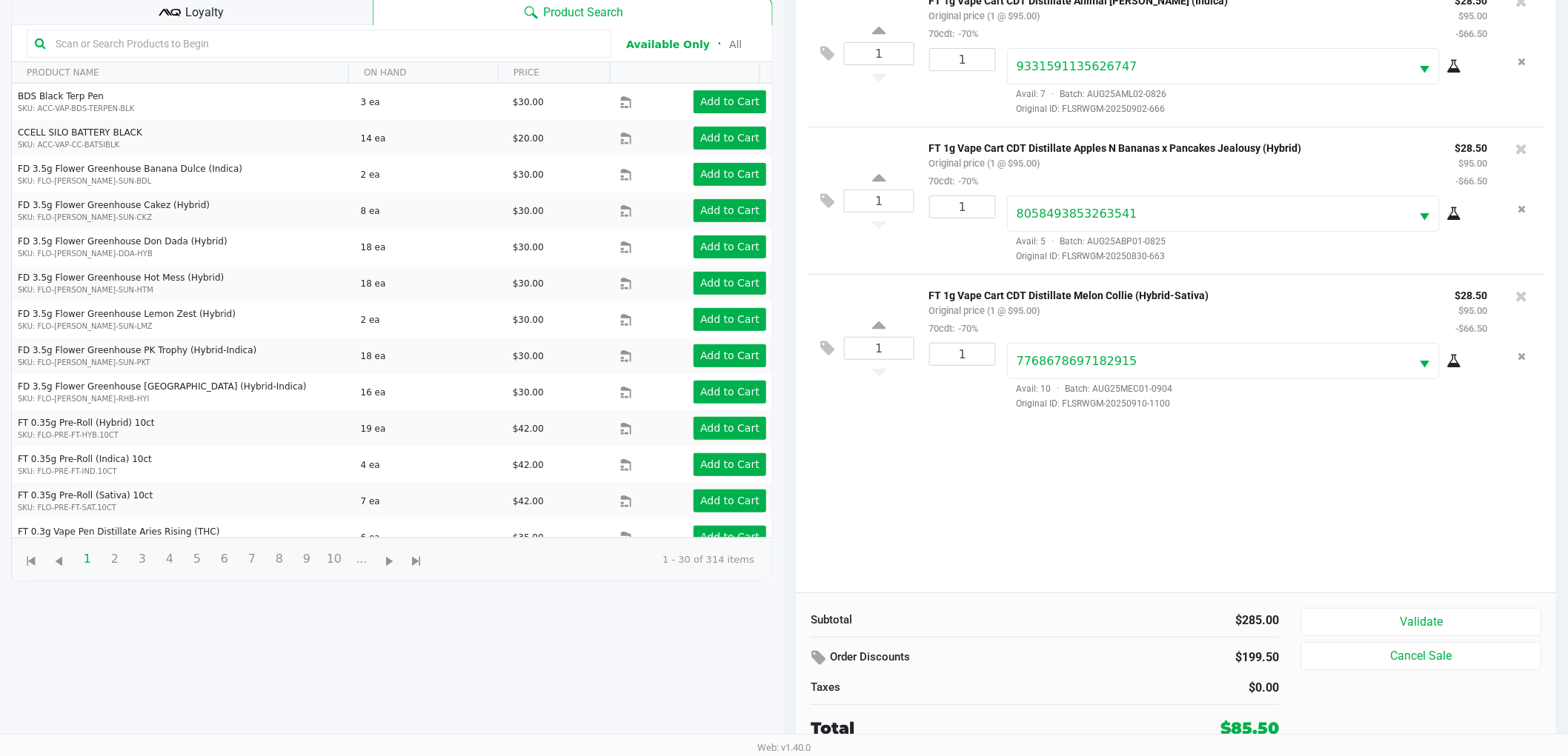
click at [964, 505] on div "1 FT 1g Vape Cart CDT Distillate Animal Larry (Indica) Original price (1 @ $95.…" at bounding box center [1176, 286] width 760 height 614
click at [968, 482] on div "1 FT 1g Vape Cart CDT Distillate Animal Larry (Indica) Original price (1 @ $95.…" at bounding box center [1176, 286] width 760 height 614
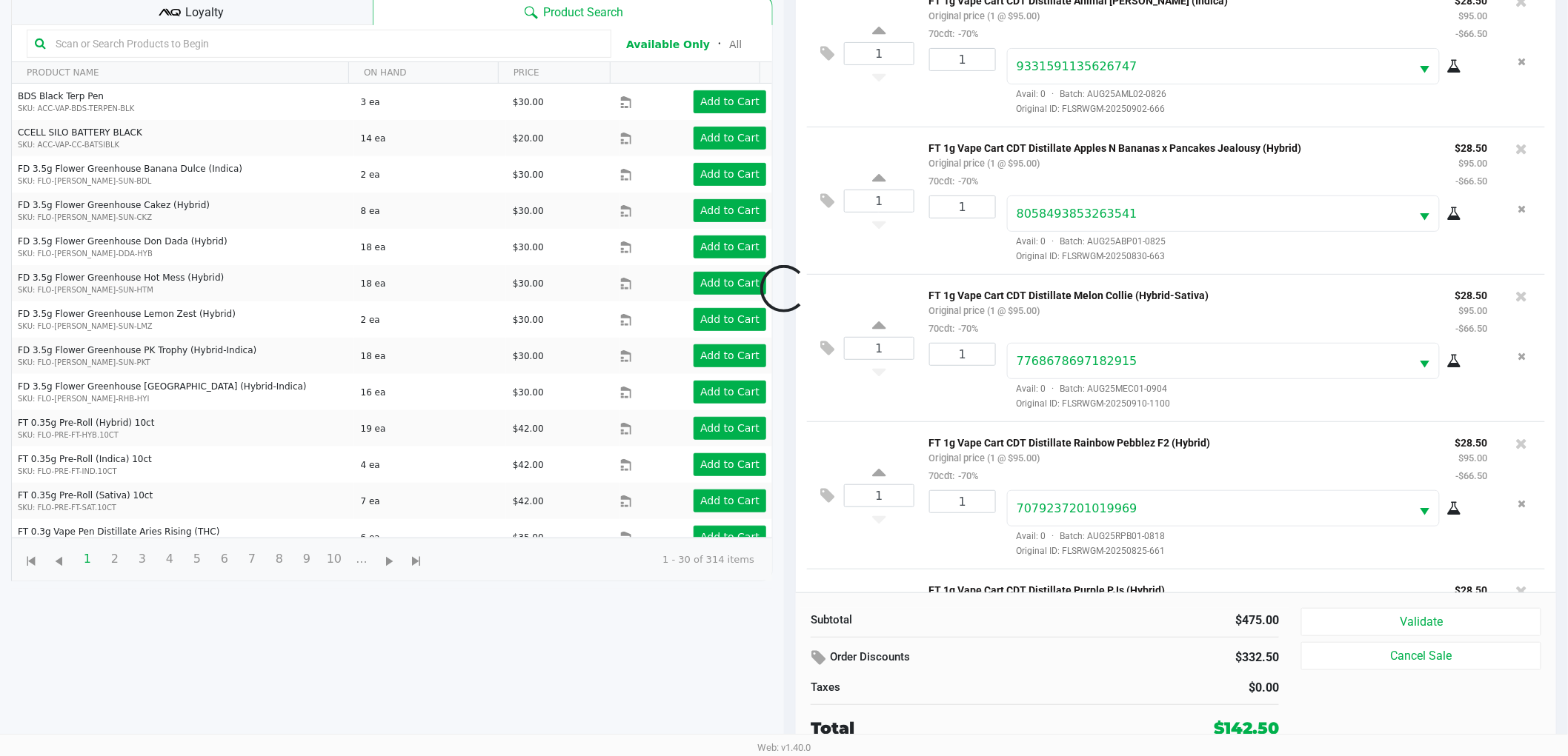
scroll to position [127, 0]
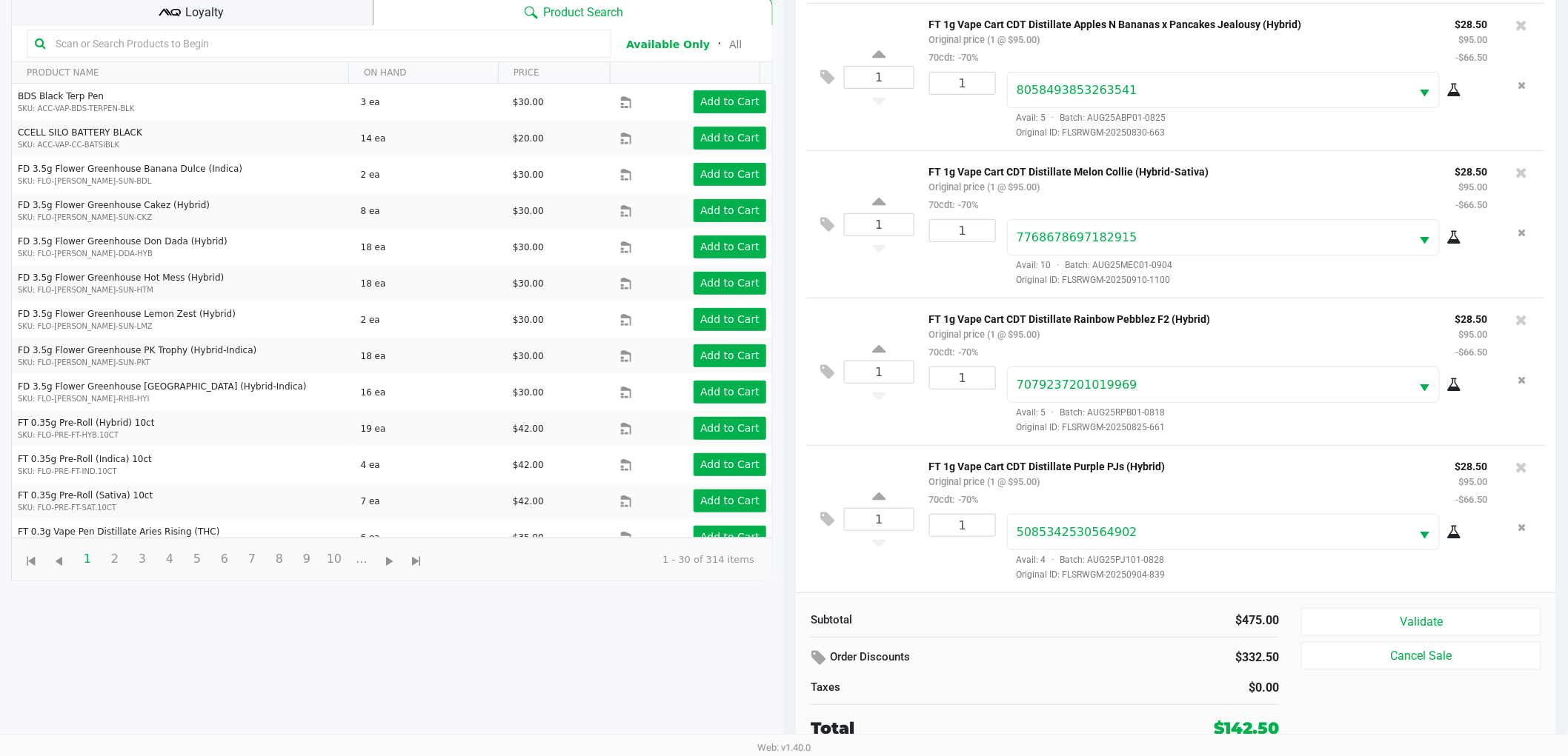
click at [982, 568] on div "1" at bounding box center [957, 548] width 78 height 68
click at [981, 568] on div "1" at bounding box center [957, 548] width 78 height 68
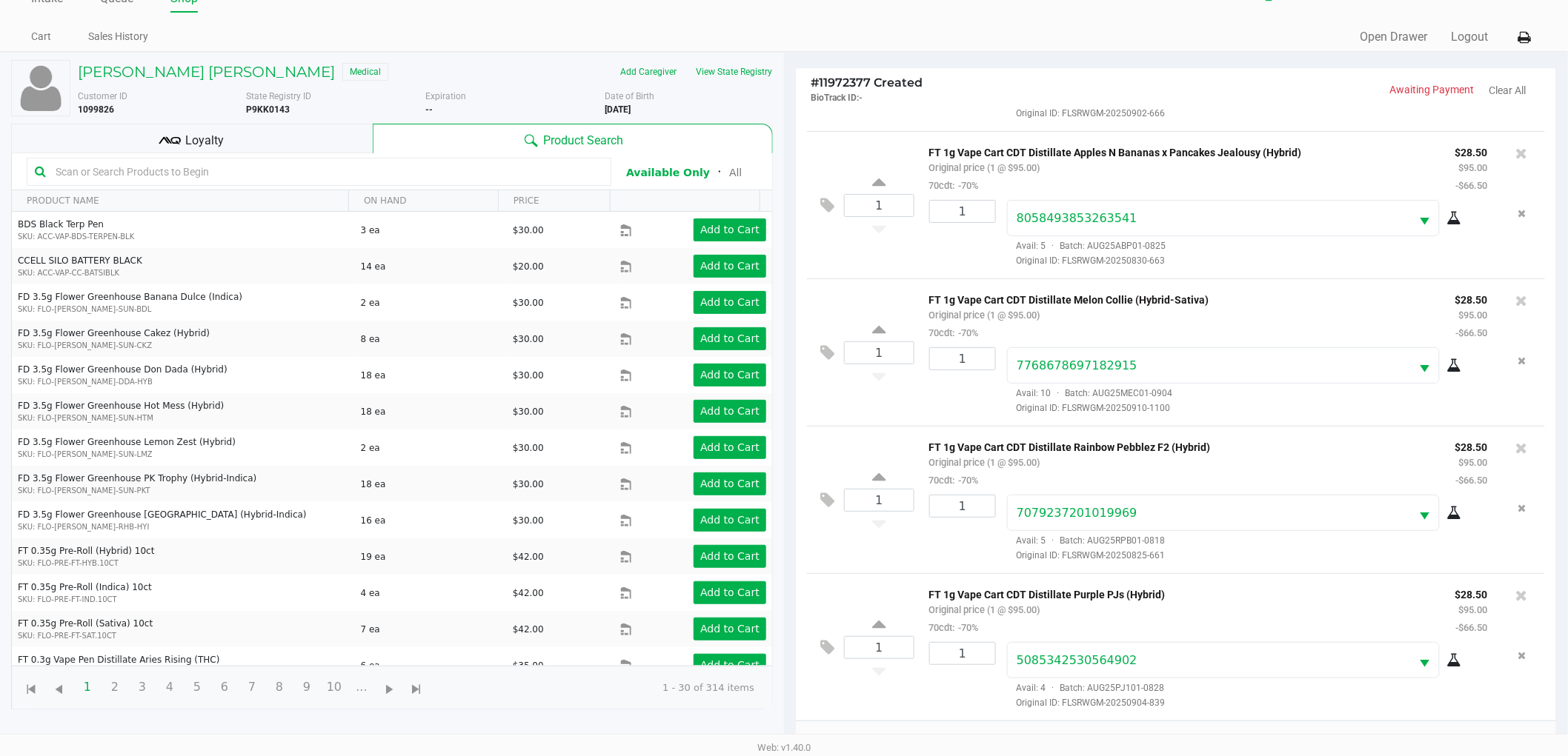
scroll to position [161, 0]
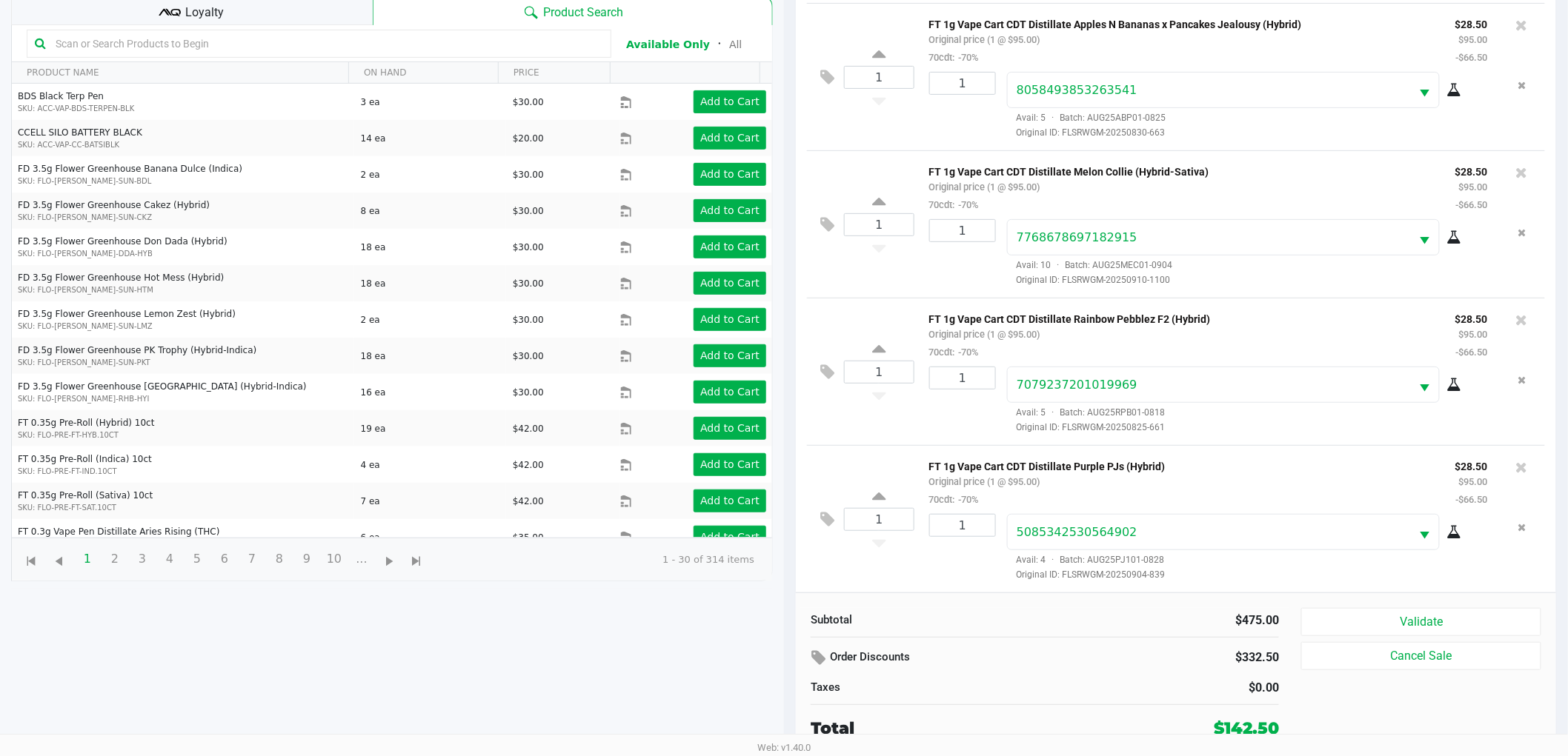
click at [982, 565] on div "1" at bounding box center [957, 548] width 78 height 68
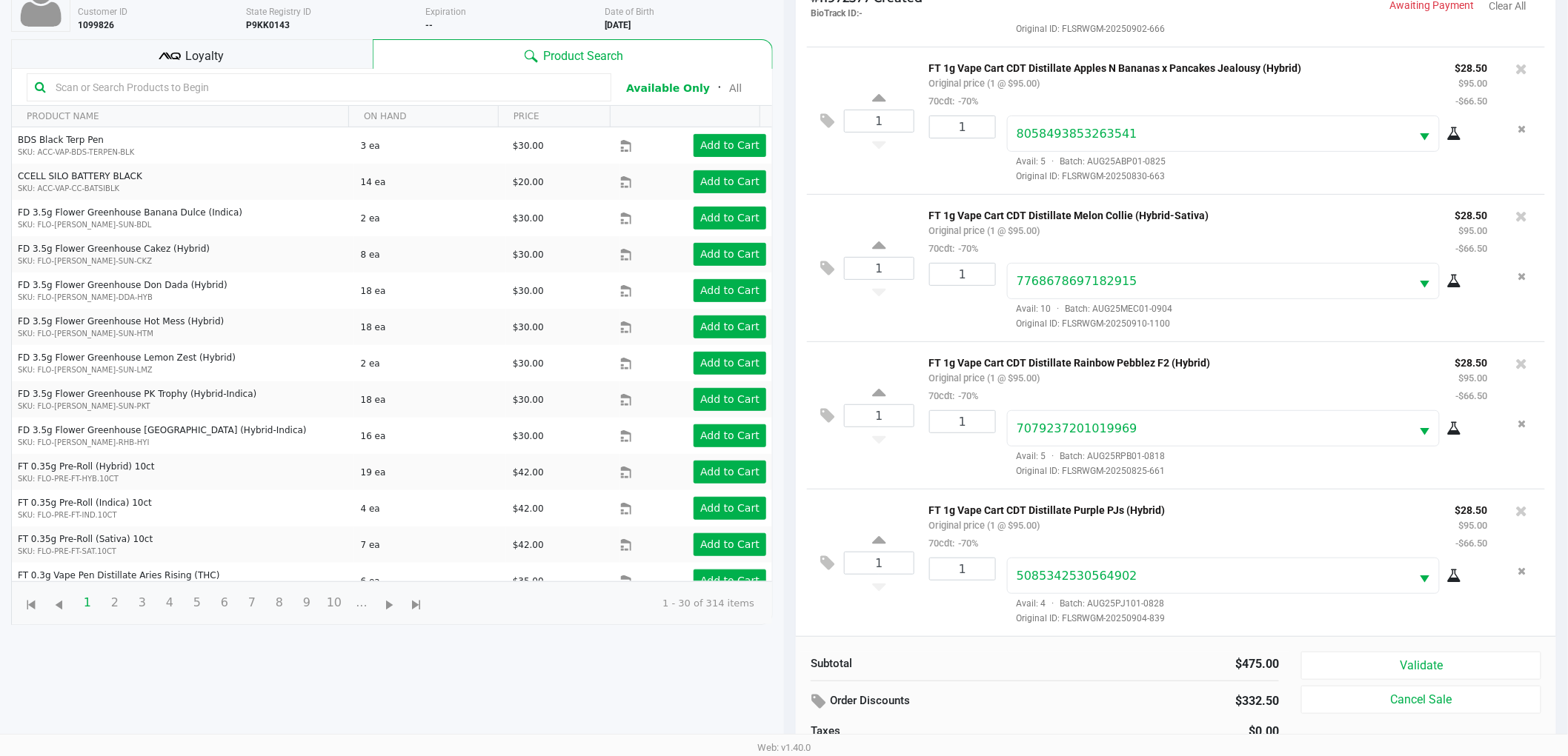
scroll to position [79, 0]
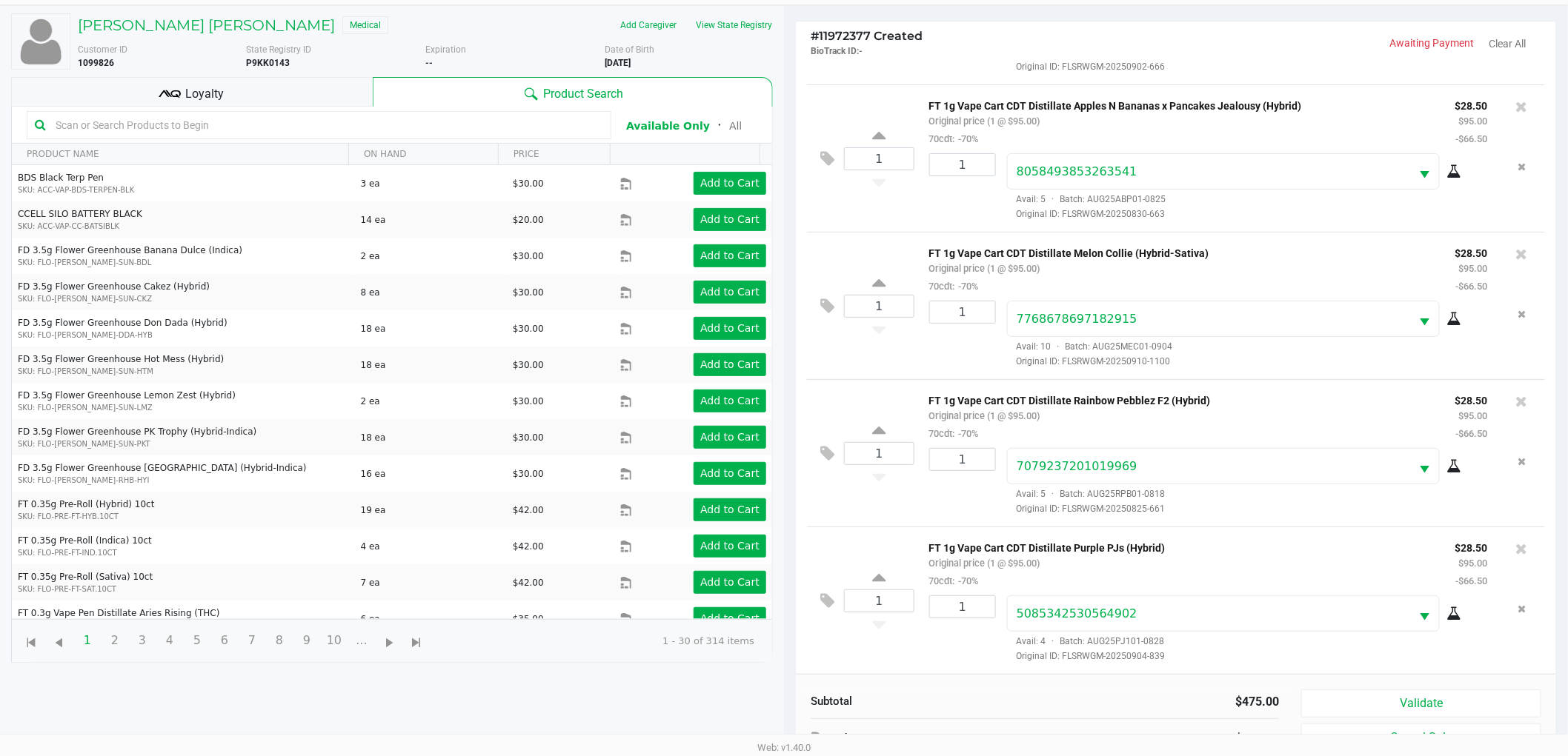
click at [232, 93] on div "Loyalty" at bounding box center [192, 91] width 362 height 29
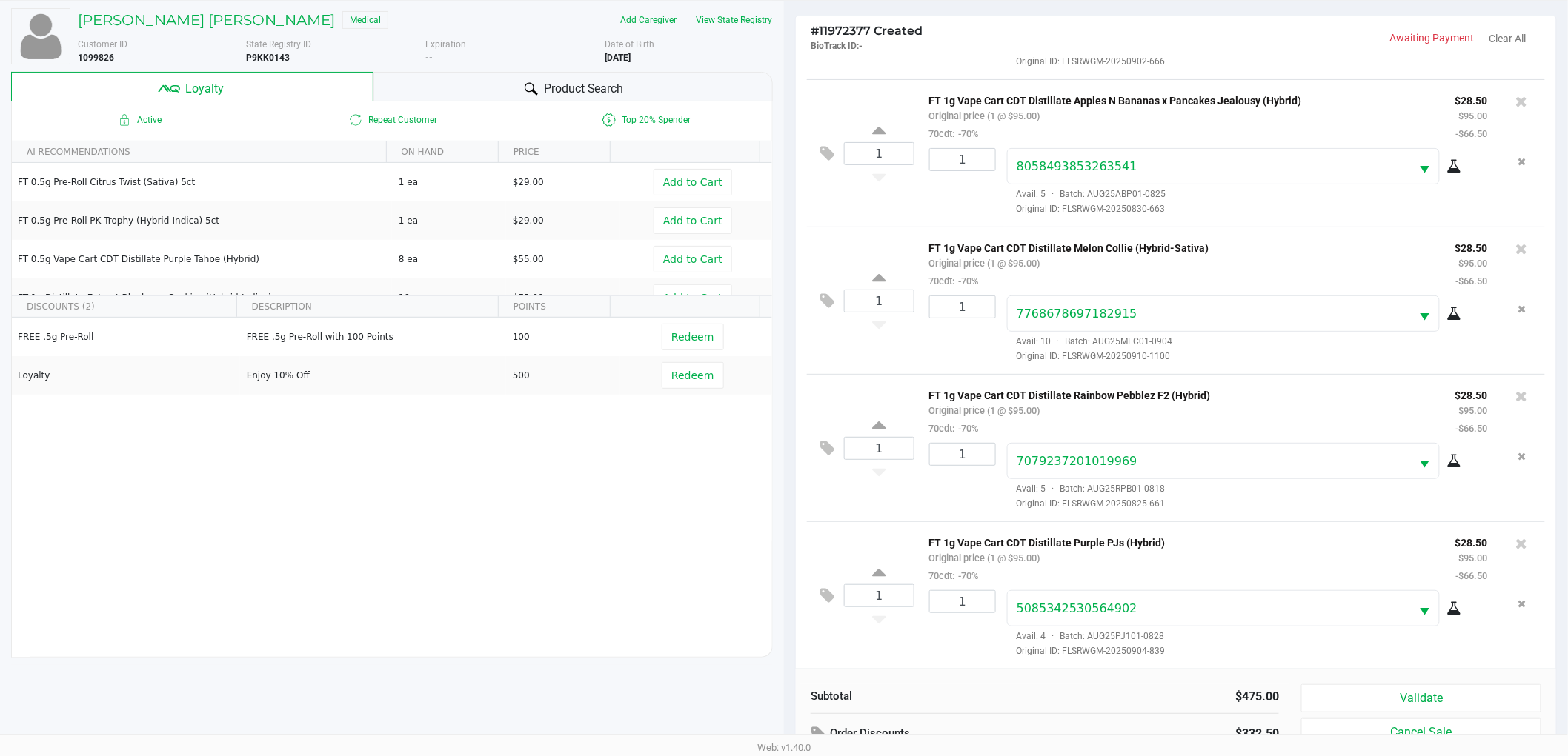
scroll to position [179, 0]
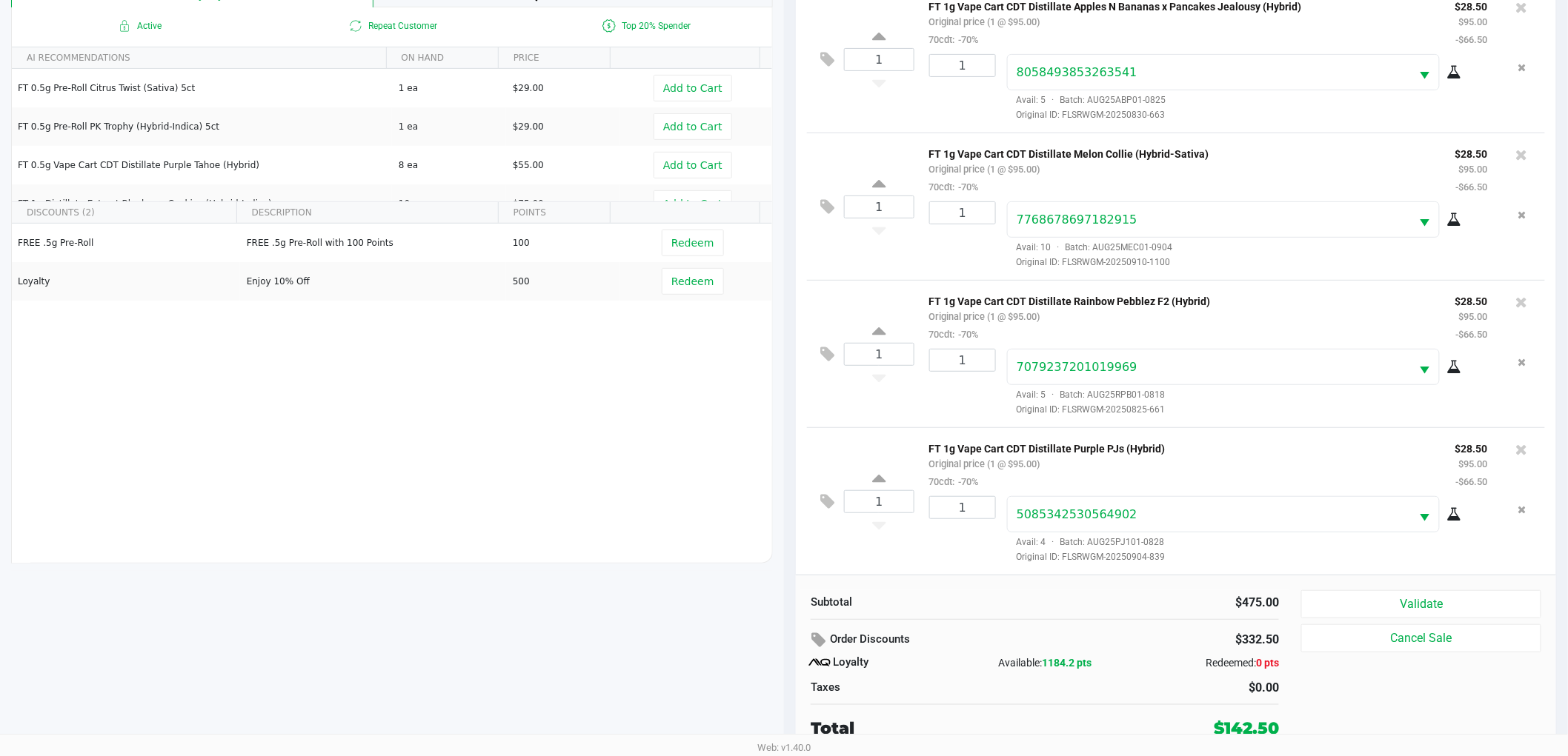
click at [939, 550] on div "1" at bounding box center [957, 529] width 78 height 68
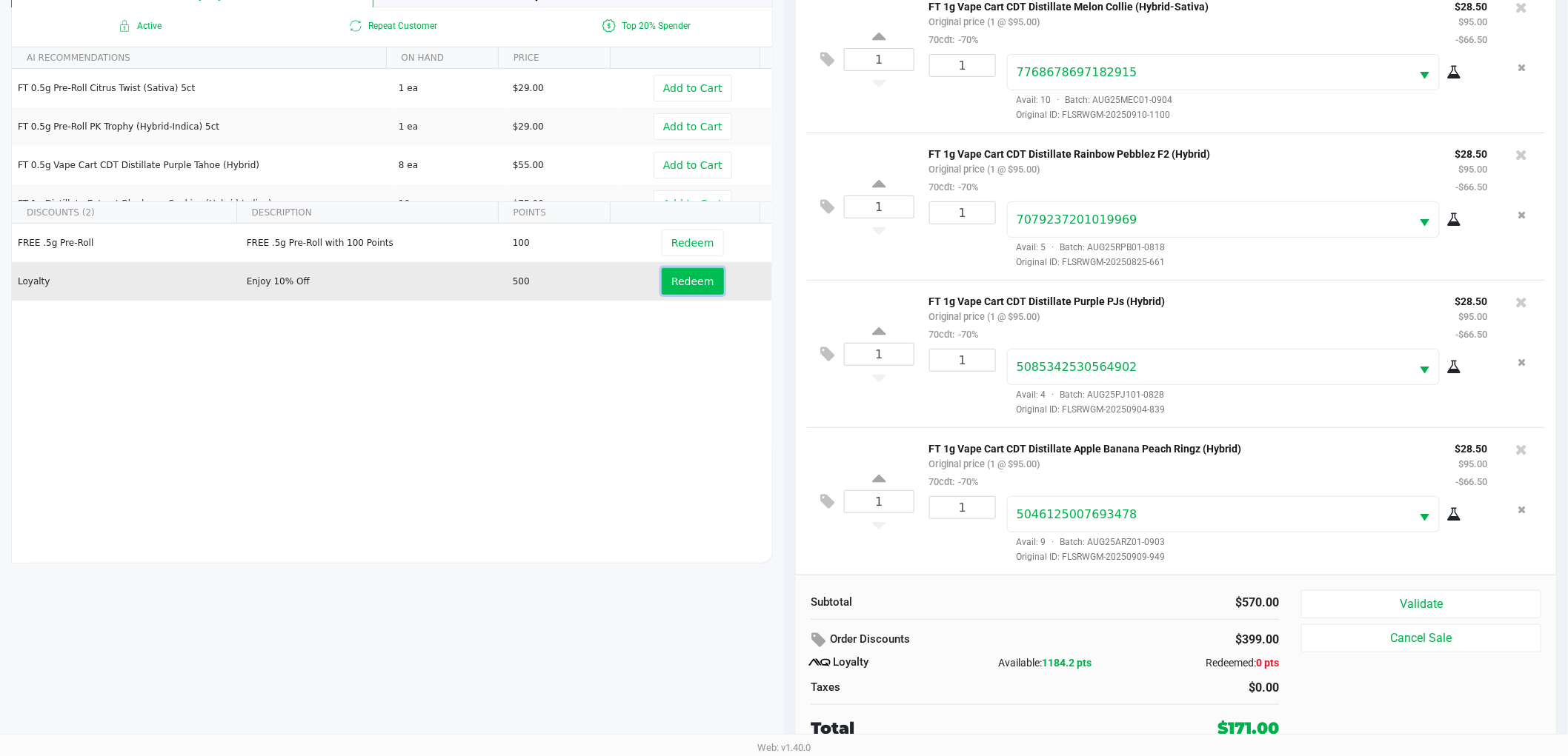
click at [689, 280] on span "Redeem" at bounding box center [692, 281] width 42 height 12
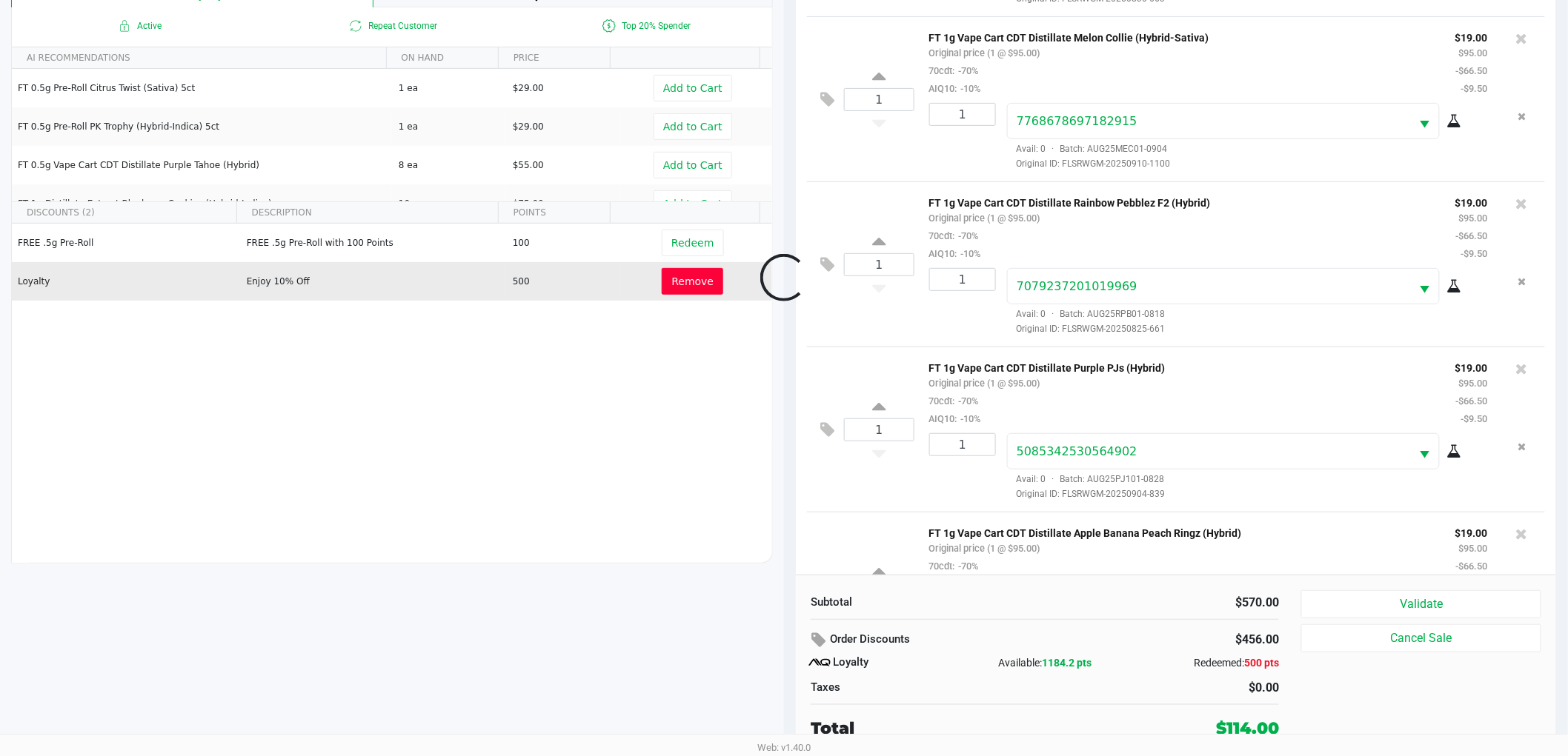
scroll to position [382, 0]
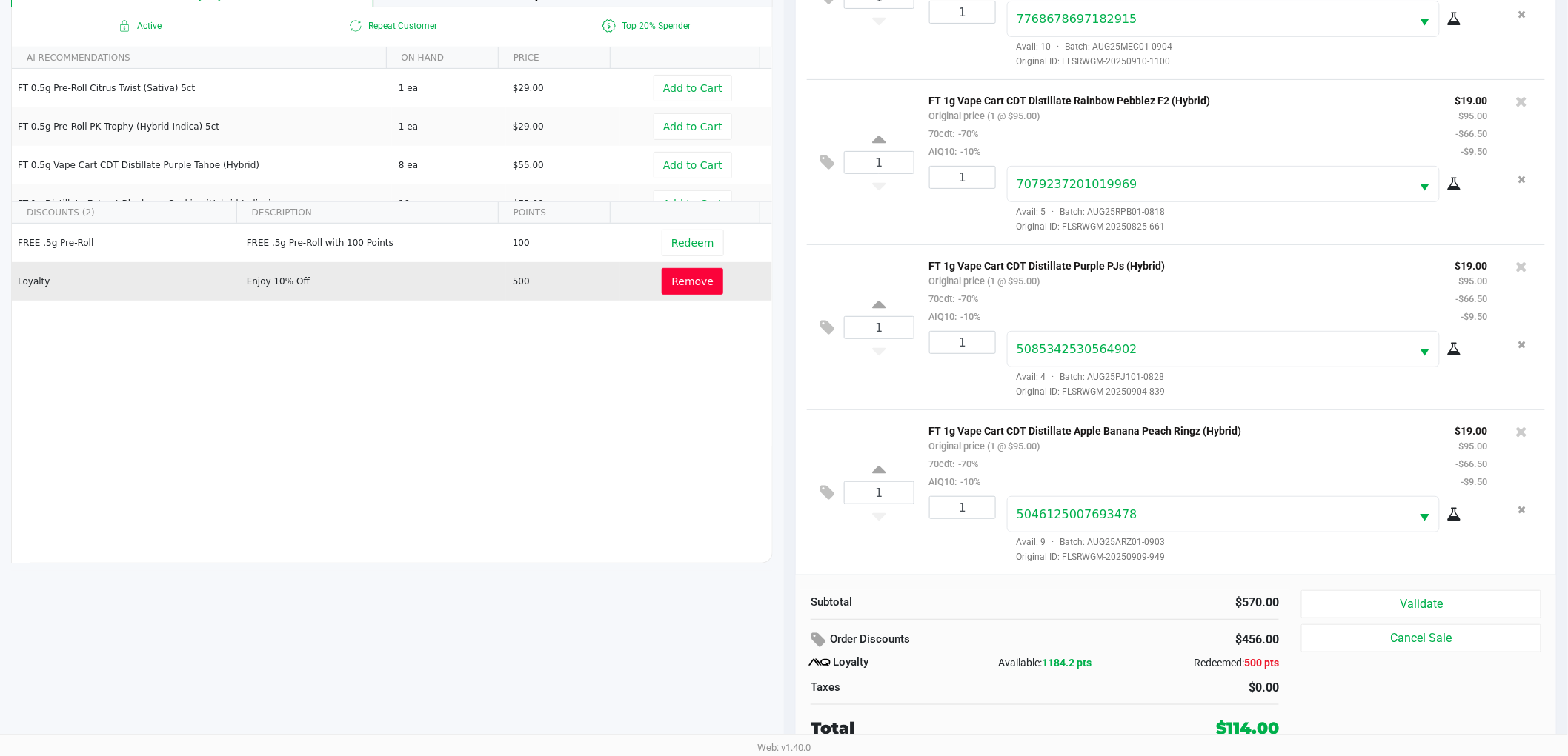
click at [927, 549] on div "1" at bounding box center [957, 529] width 78 height 68
click at [1003, 539] on div "5046125007693478 Avail: 9 · Batch: AUG25ARZ01-0903 Original ID: FLSRWGM-2025090…" at bounding box center [1247, 529] width 503 height 68
click at [991, 535] on div "1" at bounding box center [957, 529] width 78 height 68
click at [956, 547] on div "1" at bounding box center [957, 529] width 78 height 68
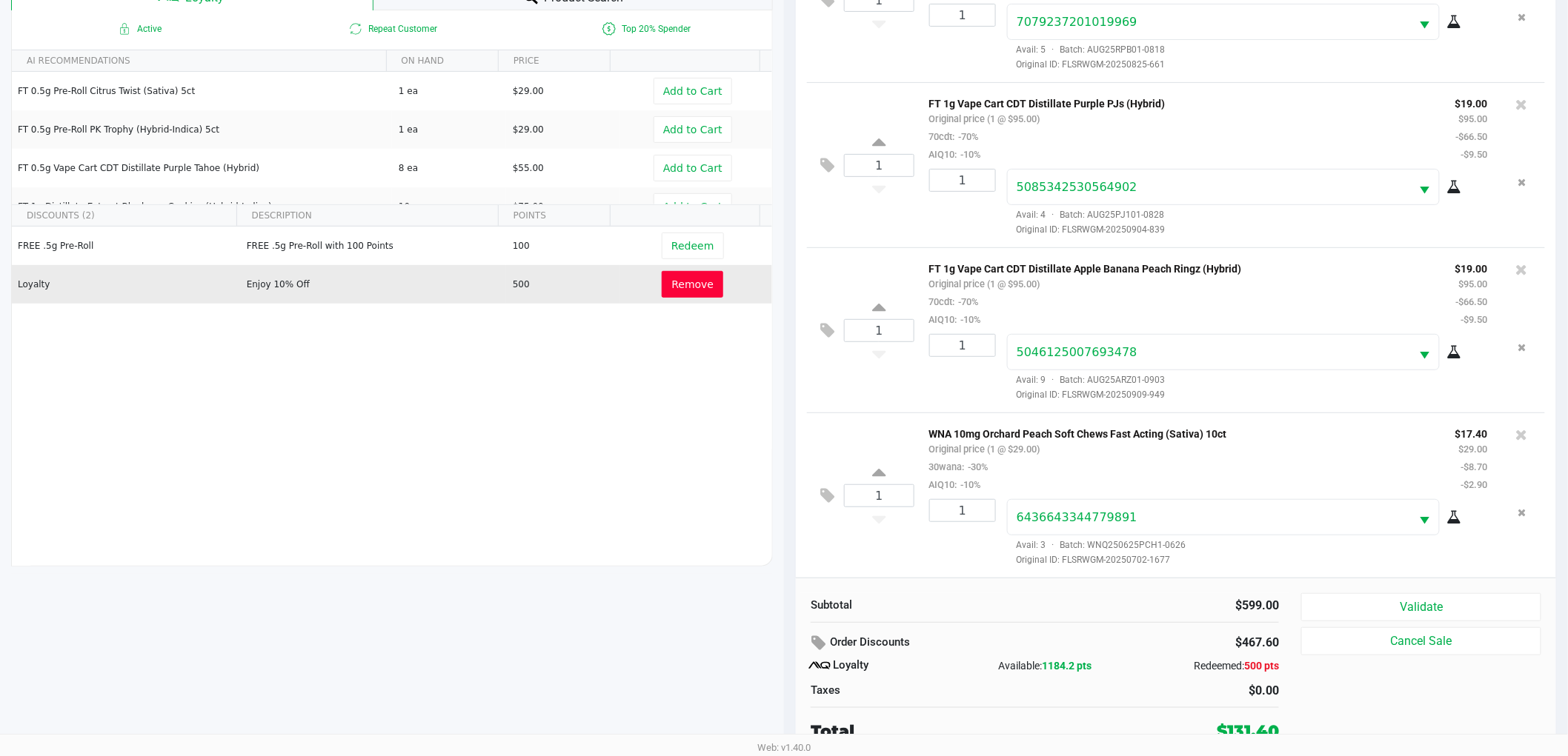
scroll to position [179, 0]
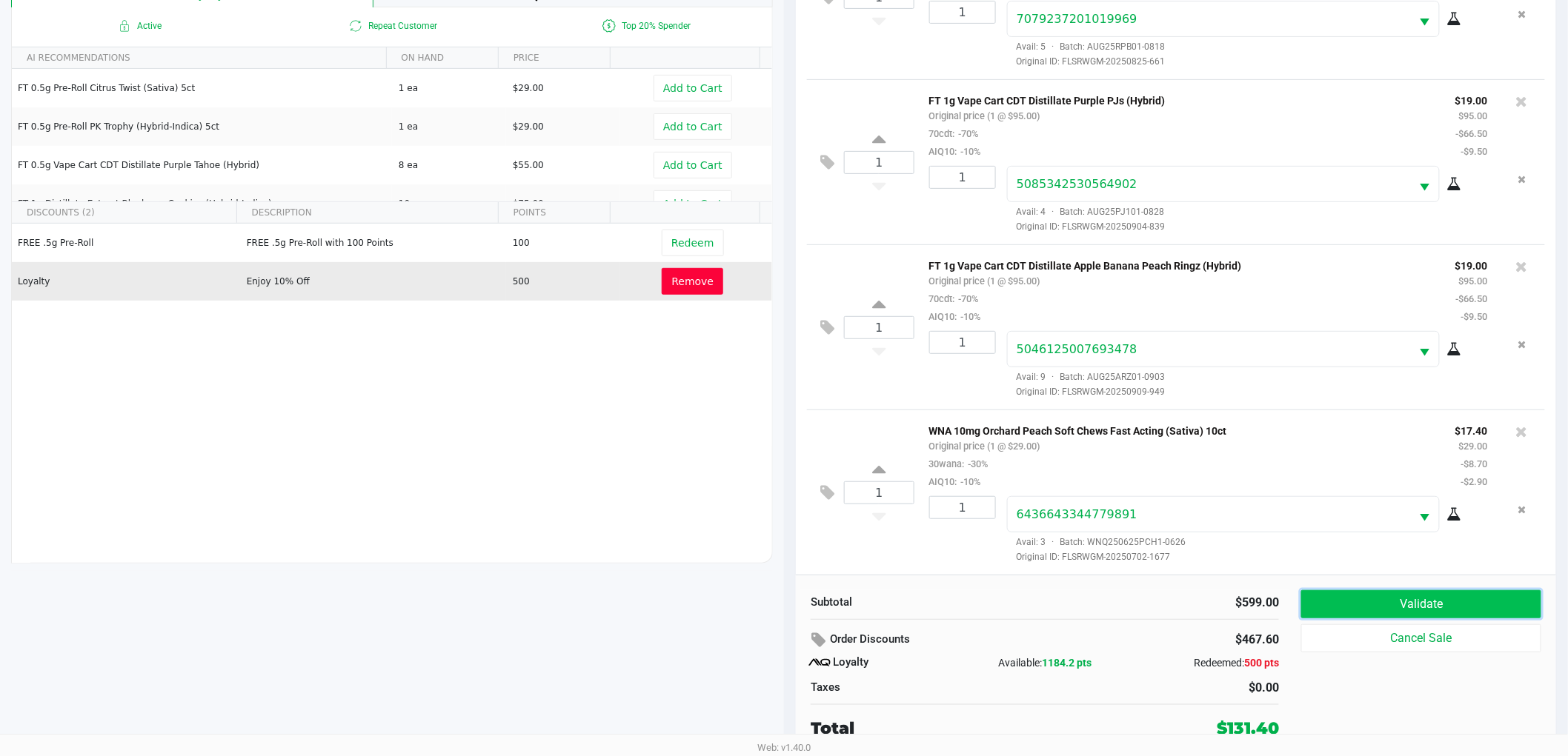
click at [1381, 608] on button "Validate" at bounding box center [1421, 604] width 240 height 28
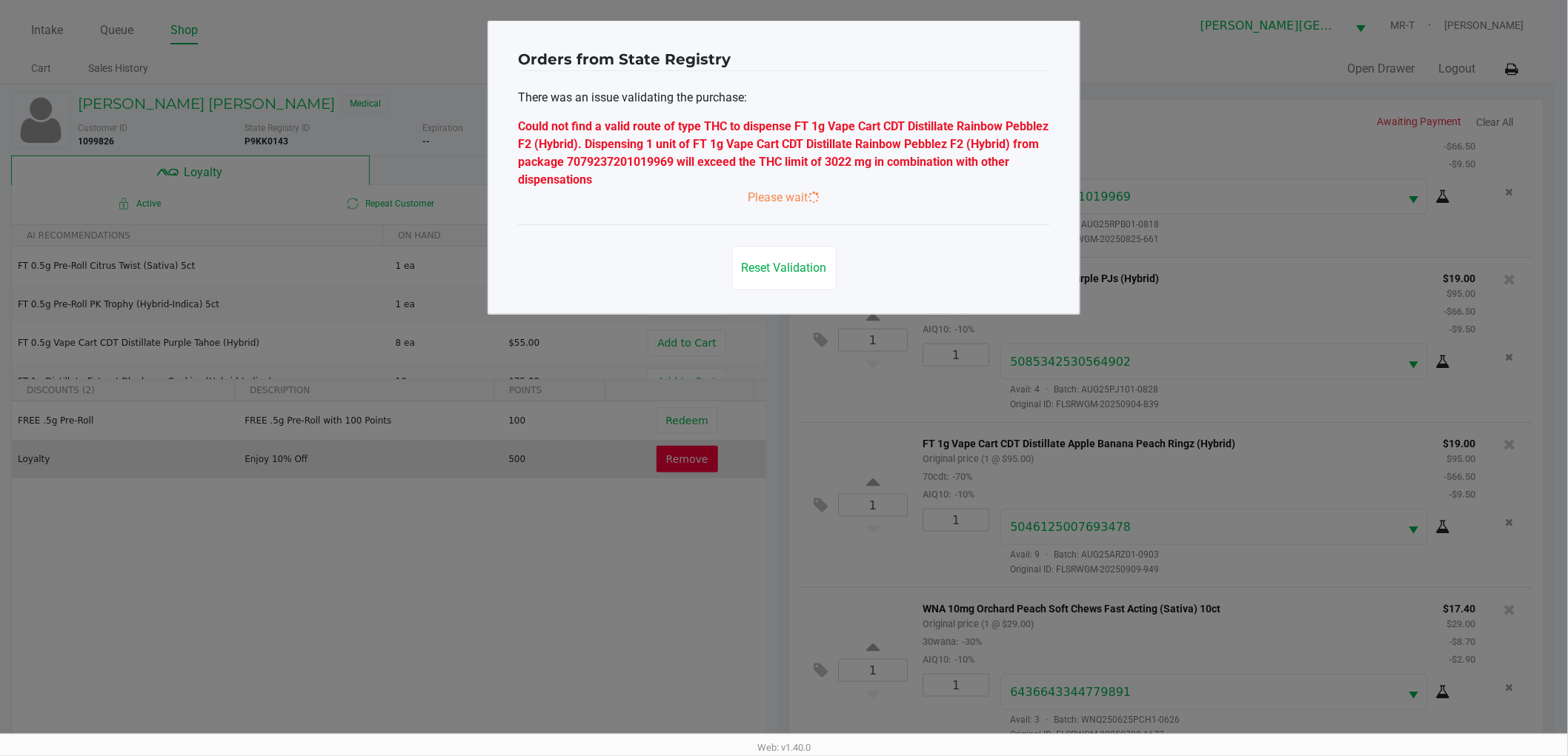
scroll to position [0, 0]
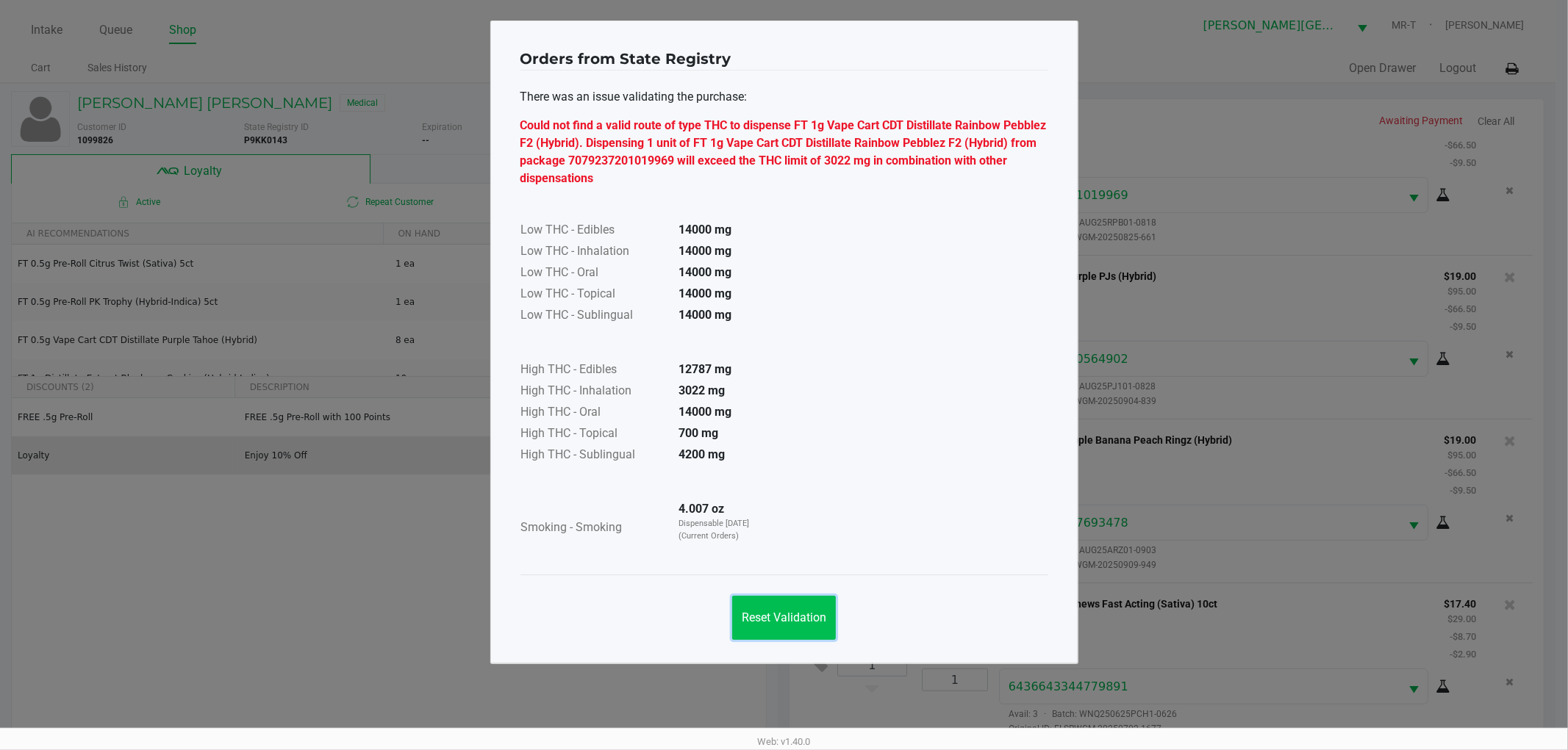
click at [817, 619] on span "Reset Validation" at bounding box center [784, 618] width 84 height 14
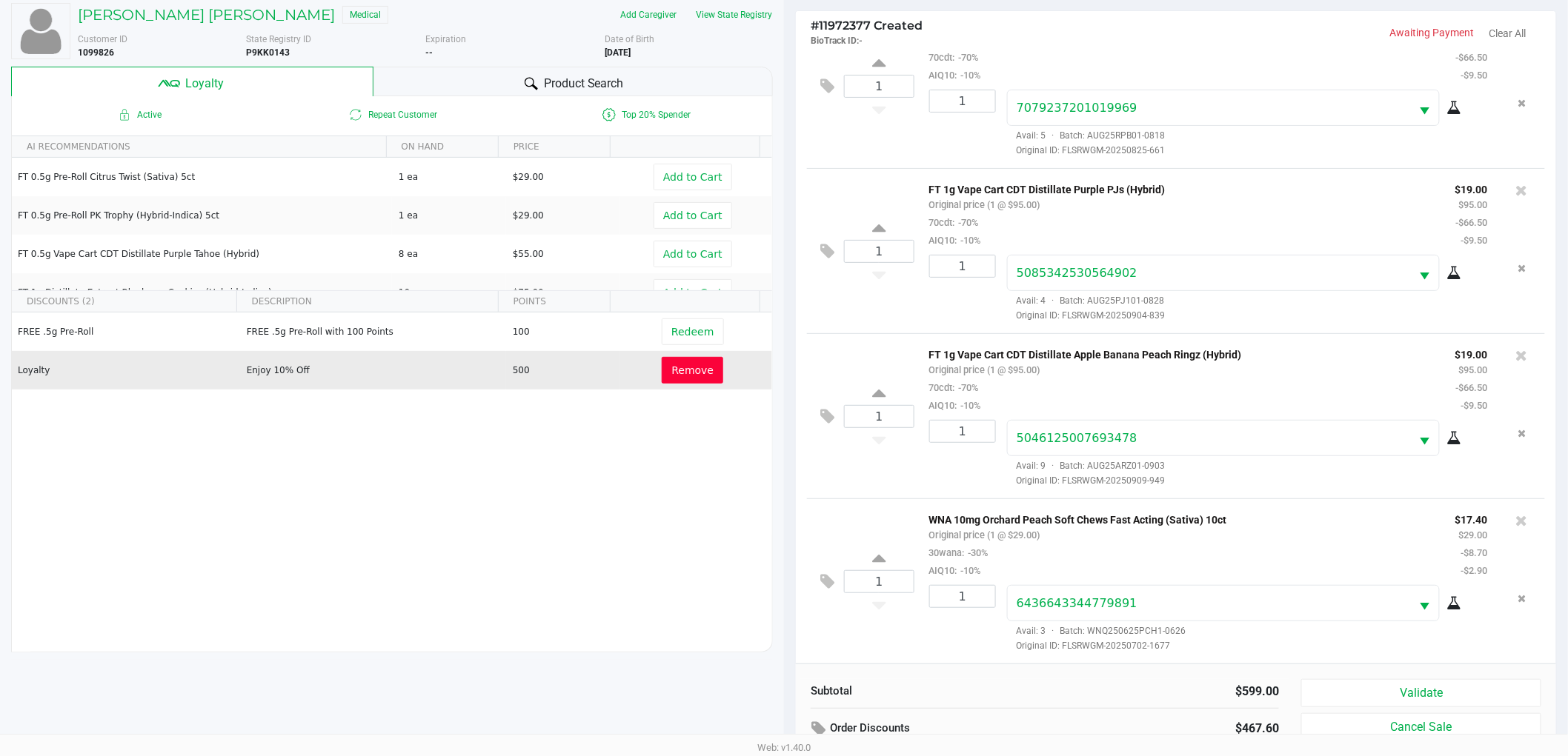
scroll to position [179, 0]
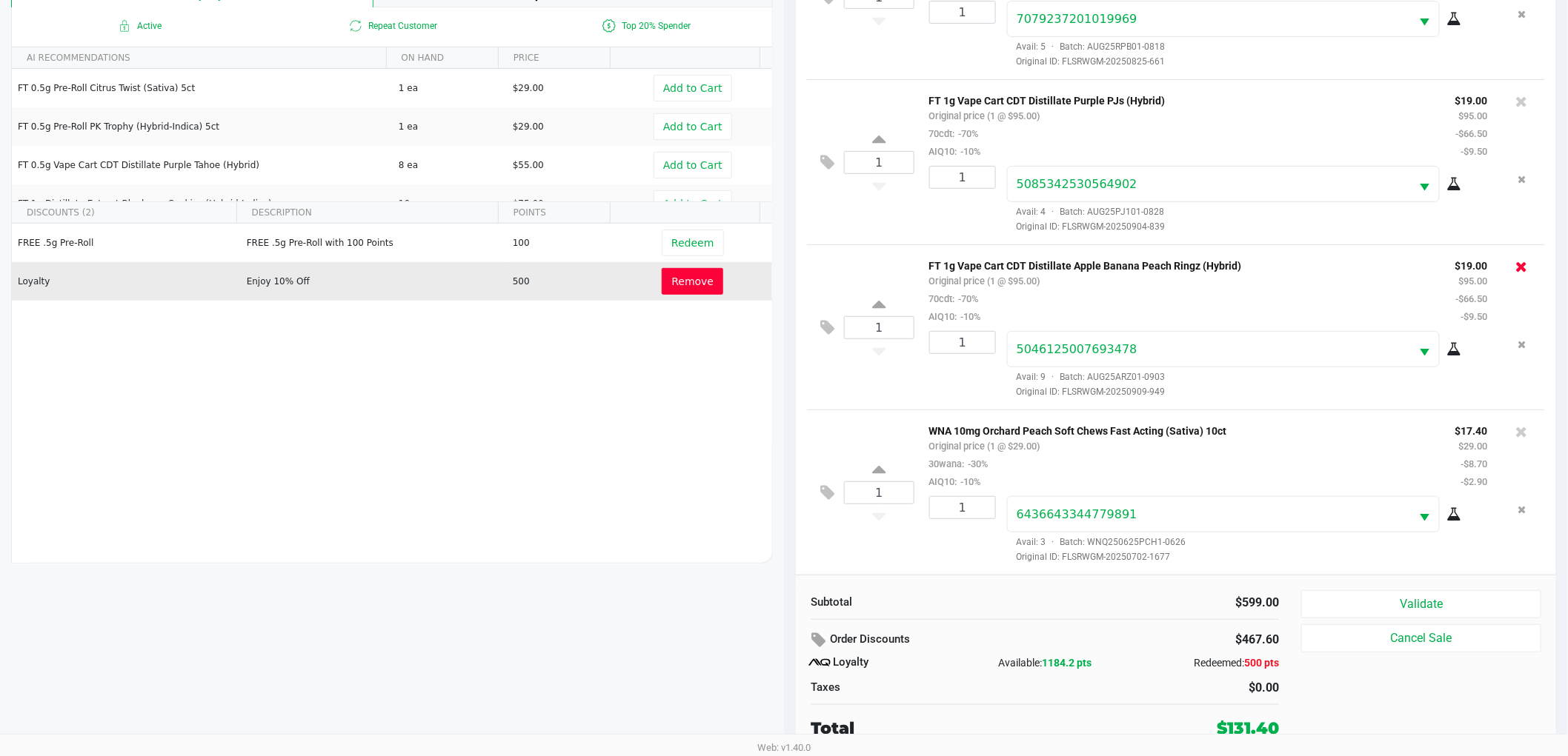
click at [1516, 265] on icon at bounding box center [1521, 266] width 12 height 15
click at [1414, 606] on button "Validate" at bounding box center [1421, 604] width 240 height 28
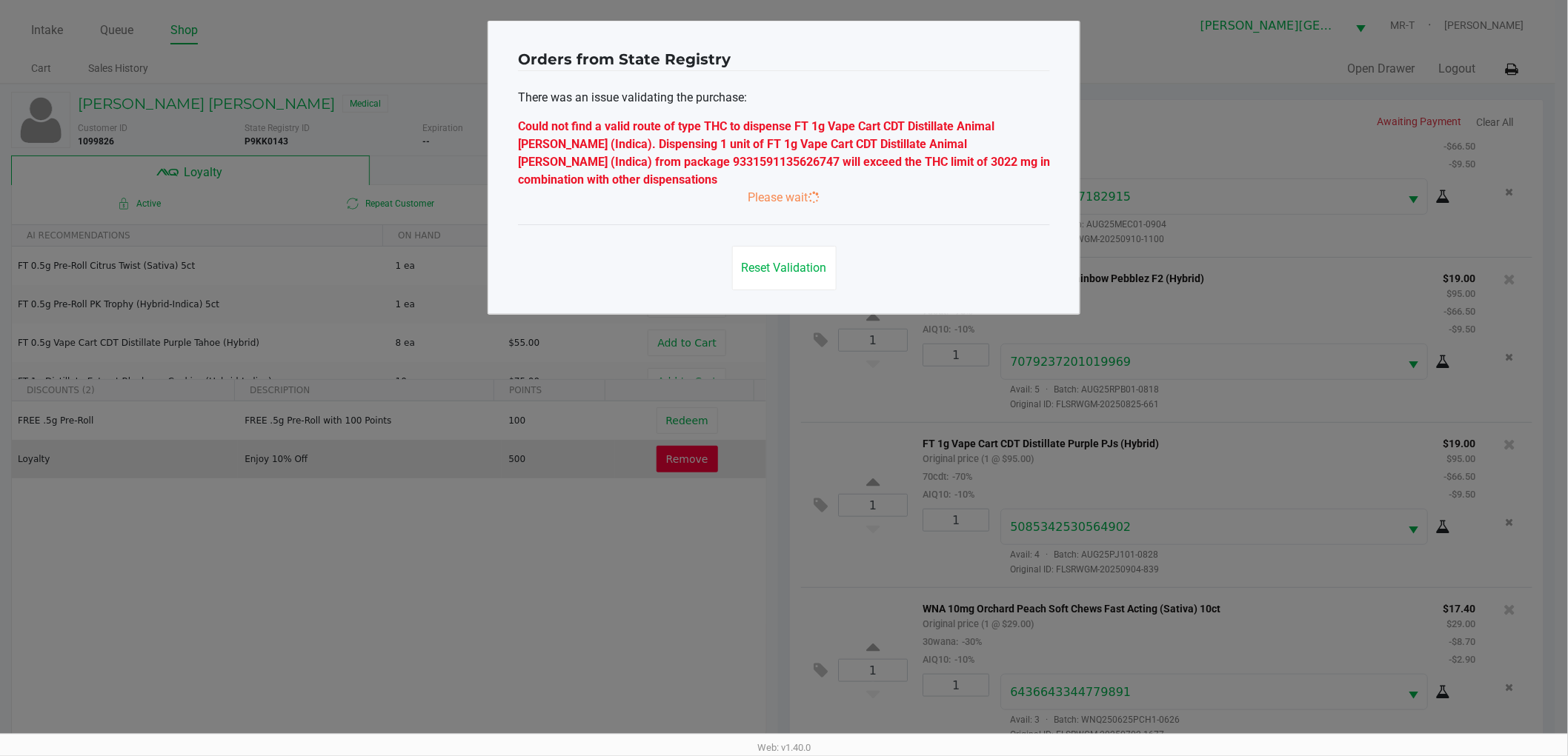
scroll to position [0, 0]
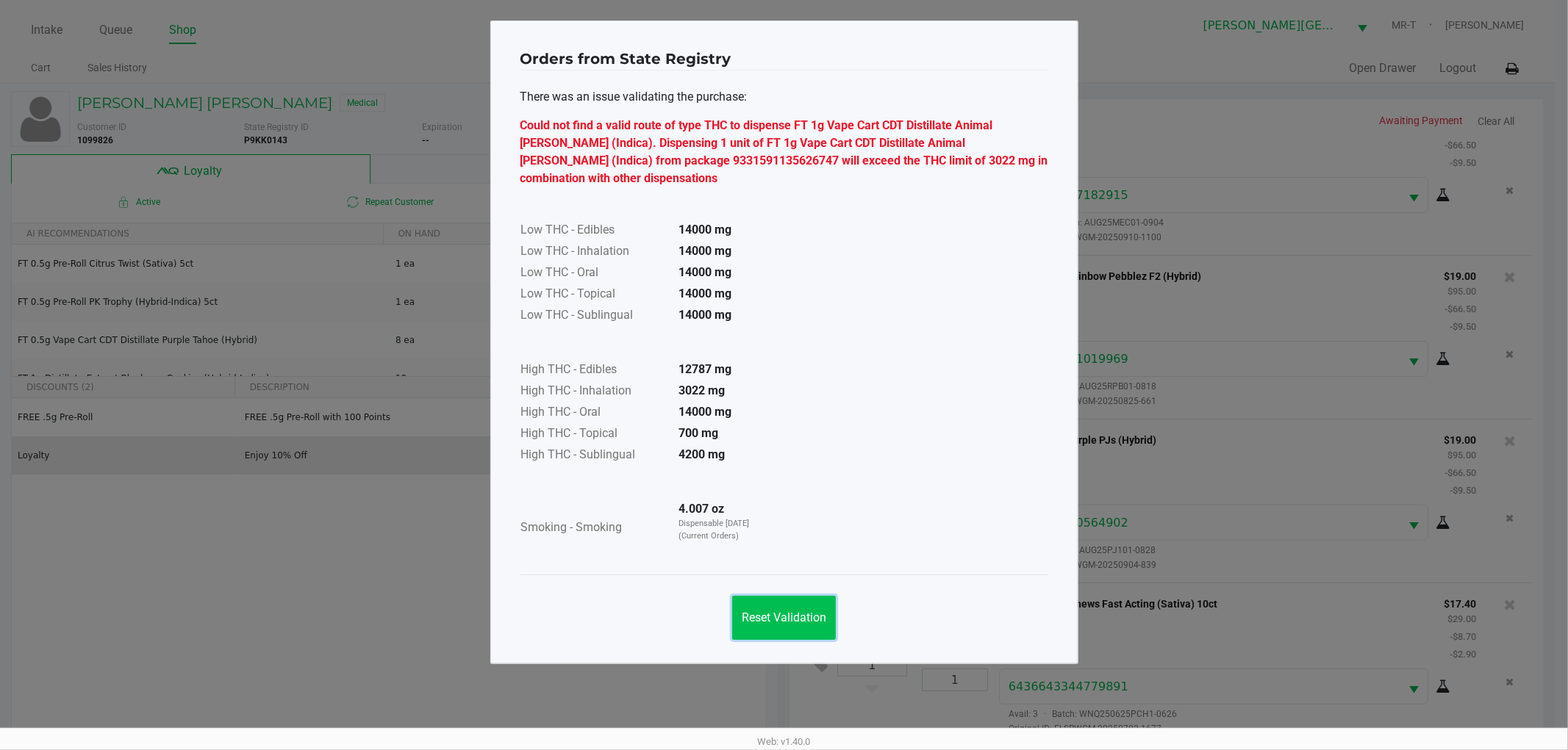
click at [775, 610] on span "Reset Validation" at bounding box center [784, 618] width 84 height 14
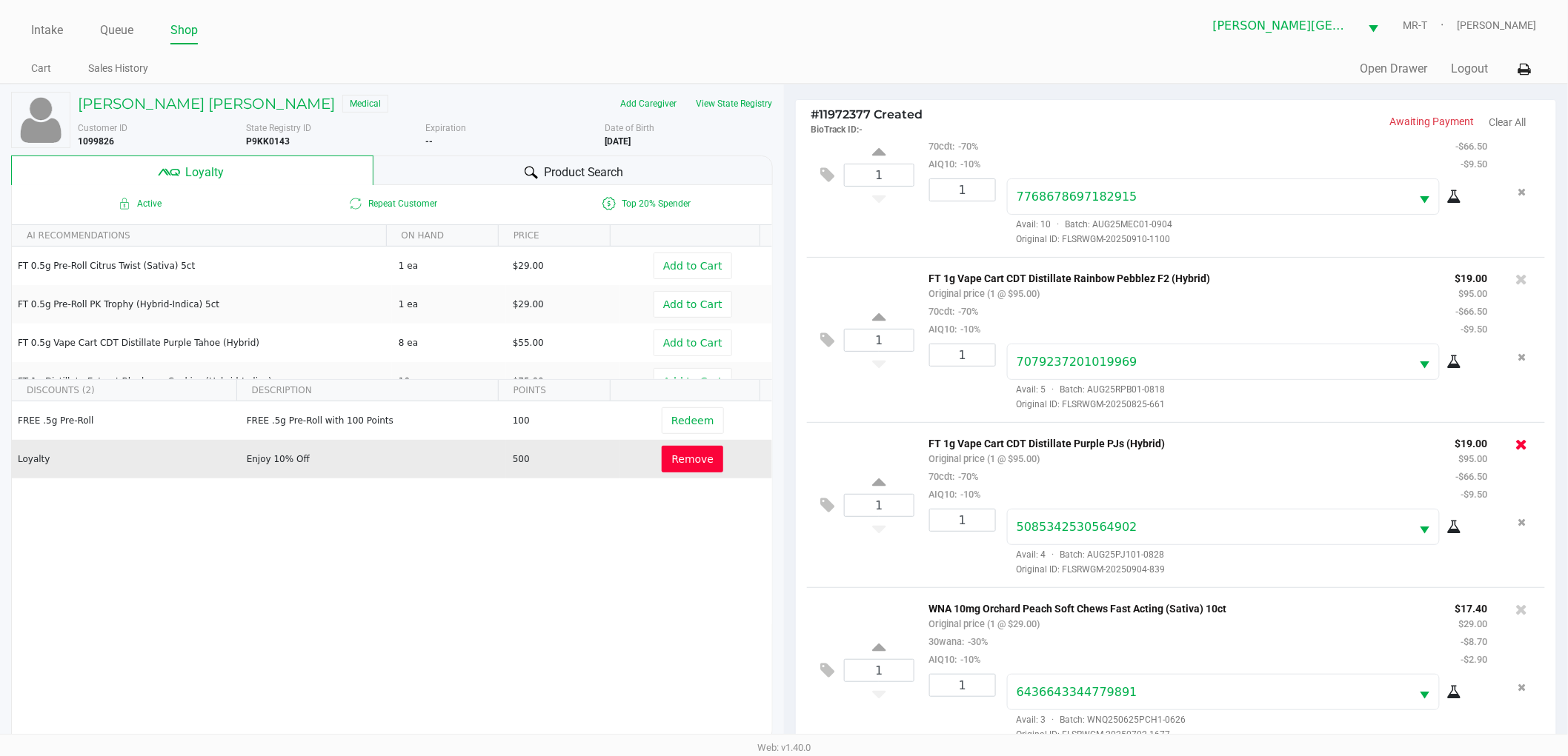
click at [1516, 443] on icon at bounding box center [1521, 444] width 12 height 15
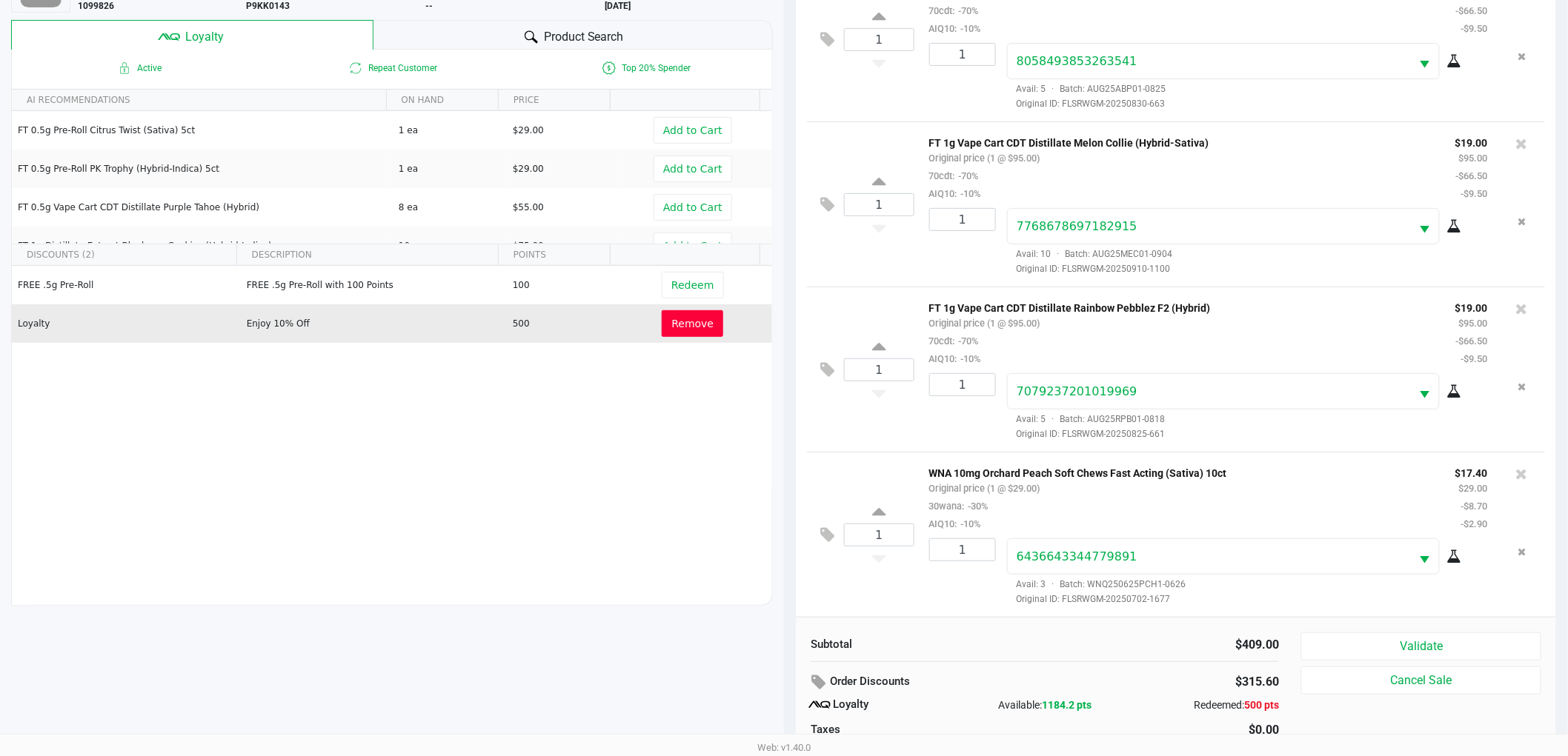
scroll to position [179, 0]
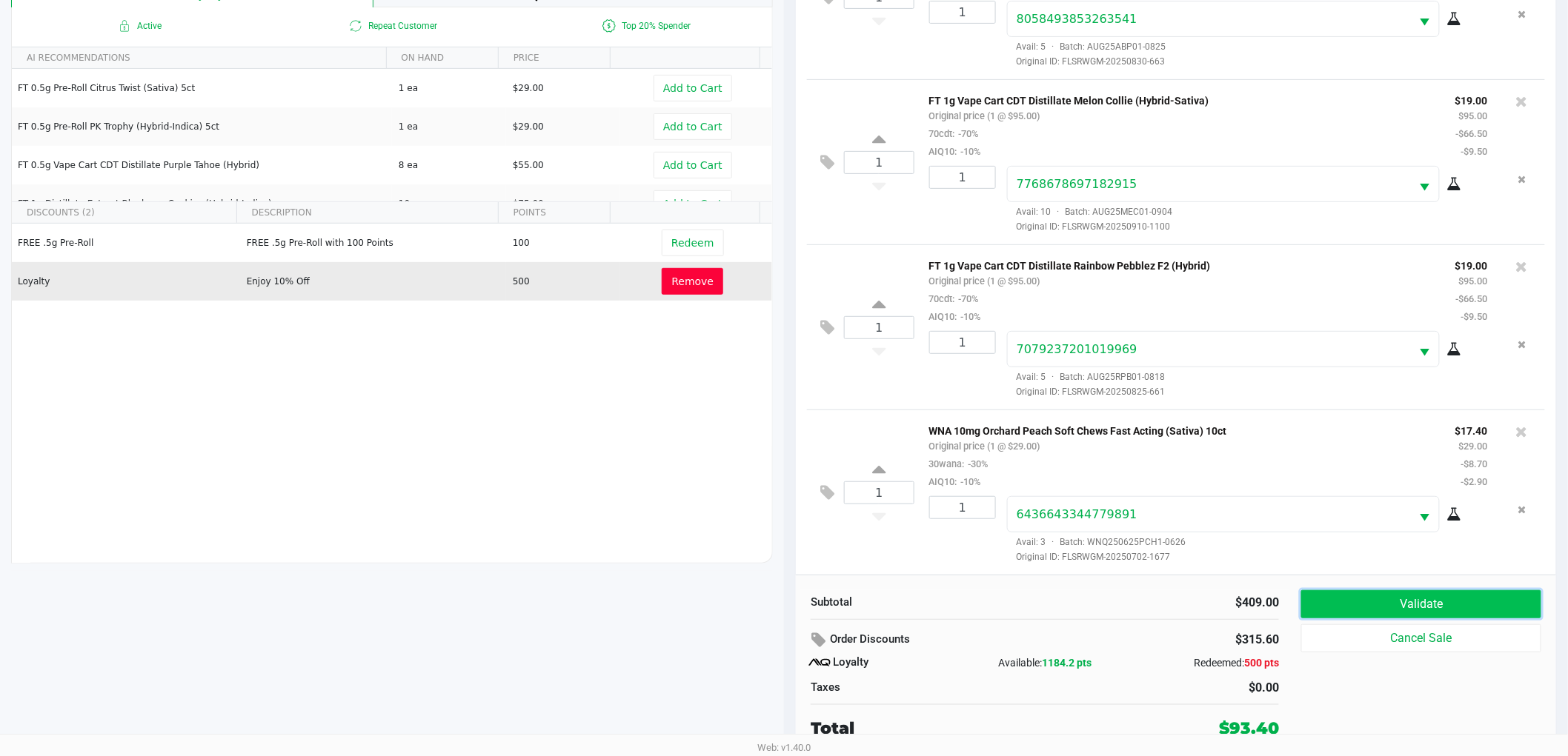
click at [1393, 594] on button "Validate" at bounding box center [1421, 604] width 240 height 28
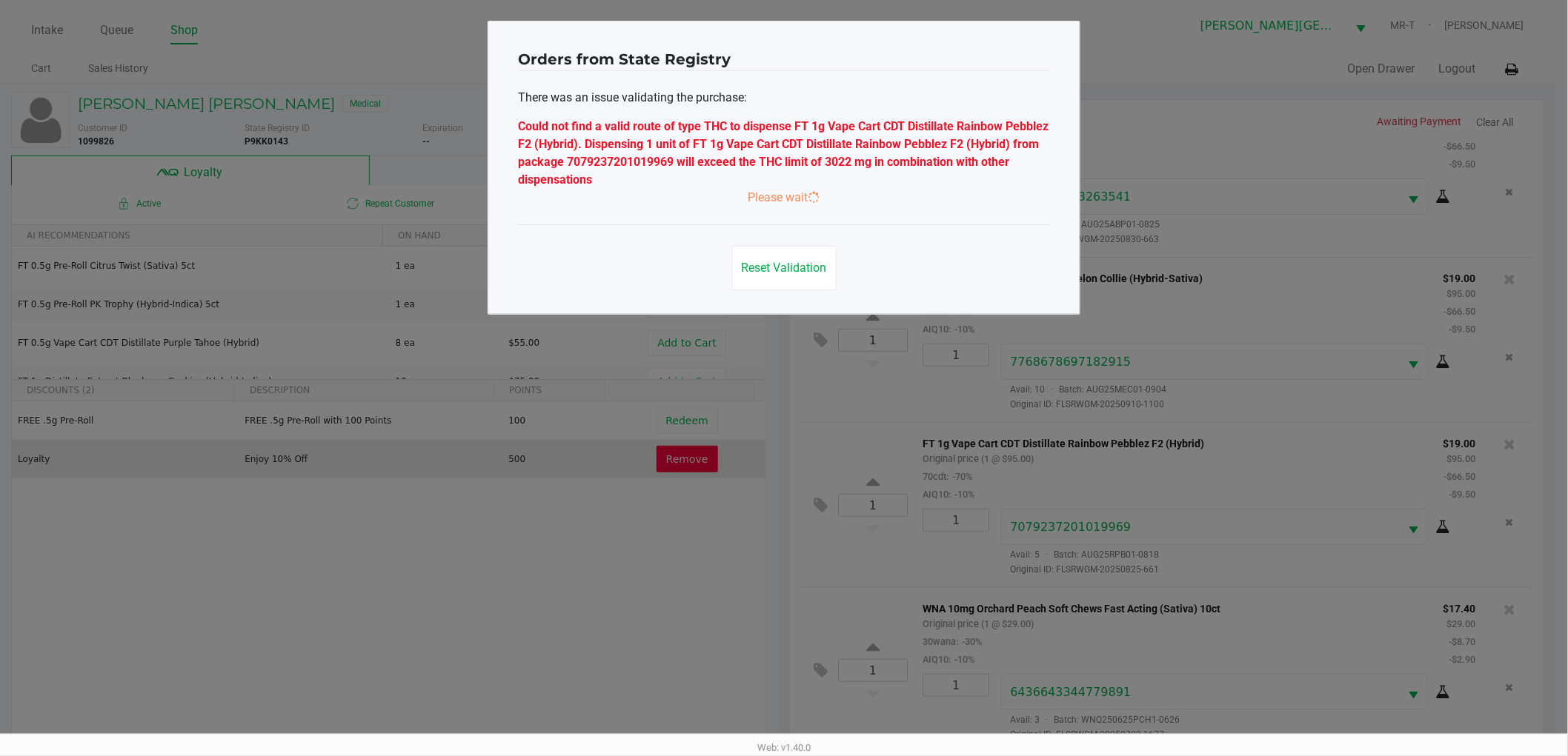
scroll to position [0, 0]
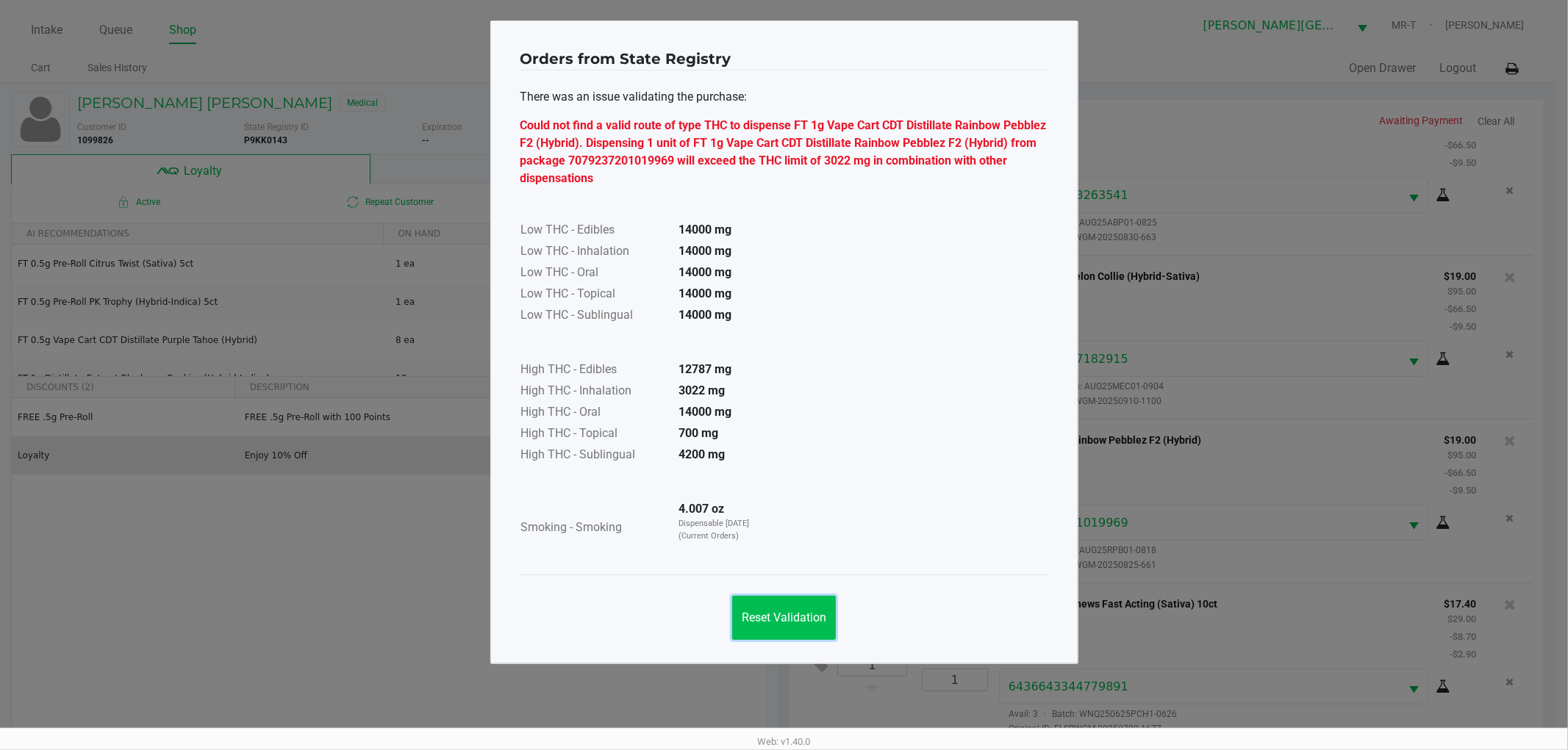
click at [804, 605] on button "Reset Validation" at bounding box center [784, 618] width 103 height 44
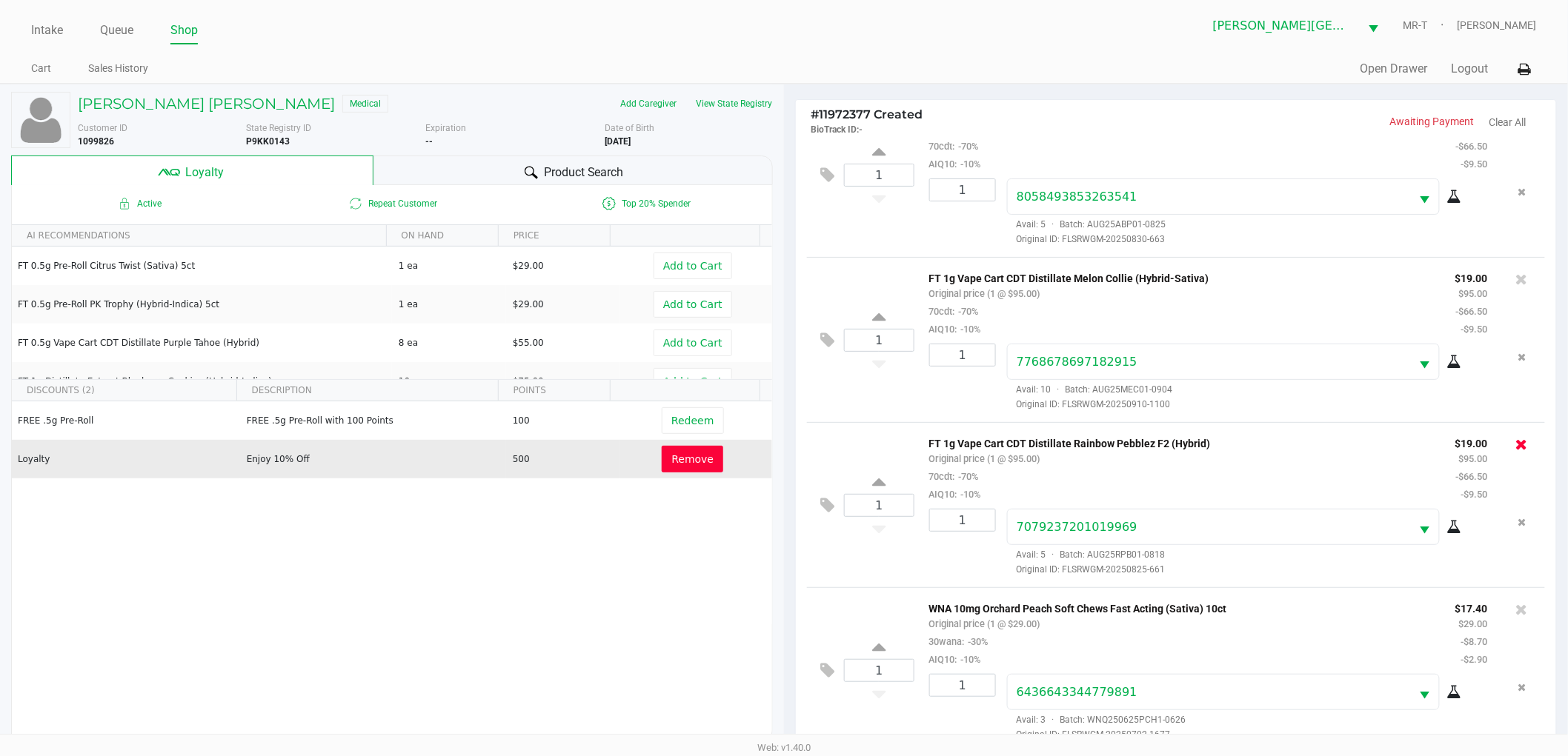
click at [1516, 446] on icon at bounding box center [1521, 444] width 12 height 15
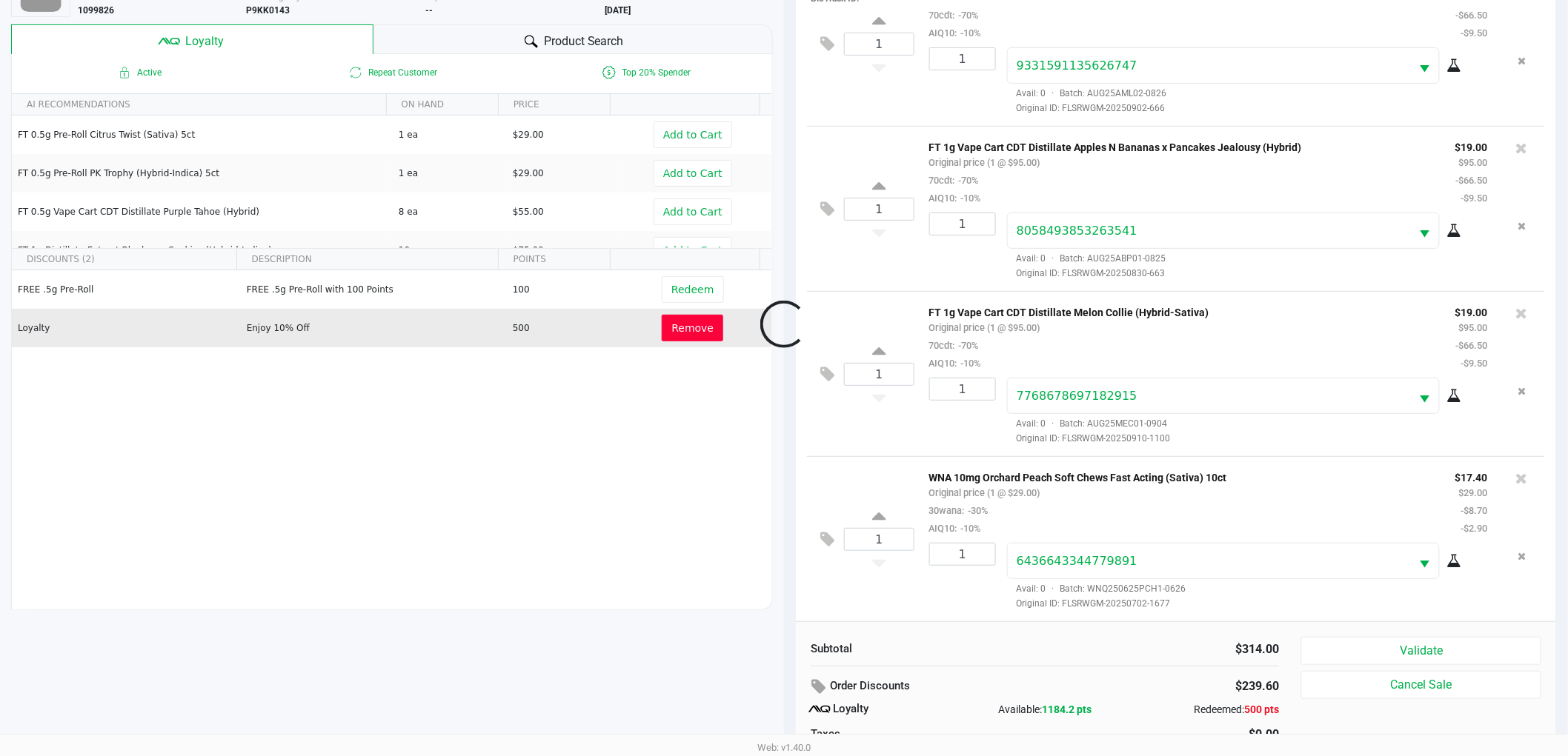
scroll to position [179, 0]
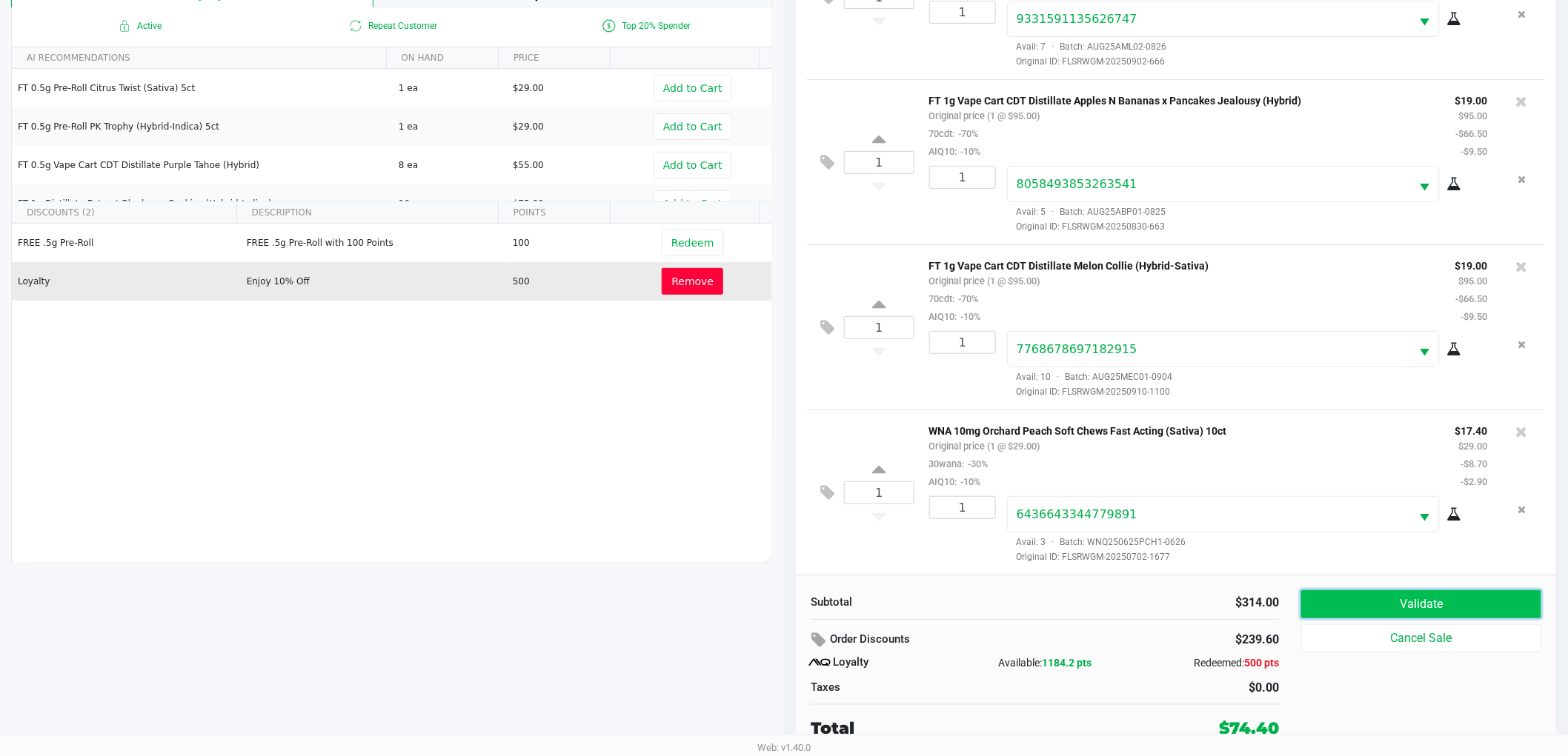
click at [1382, 603] on button "Validate" at bounding box center [1421, 604] width 240 height 28
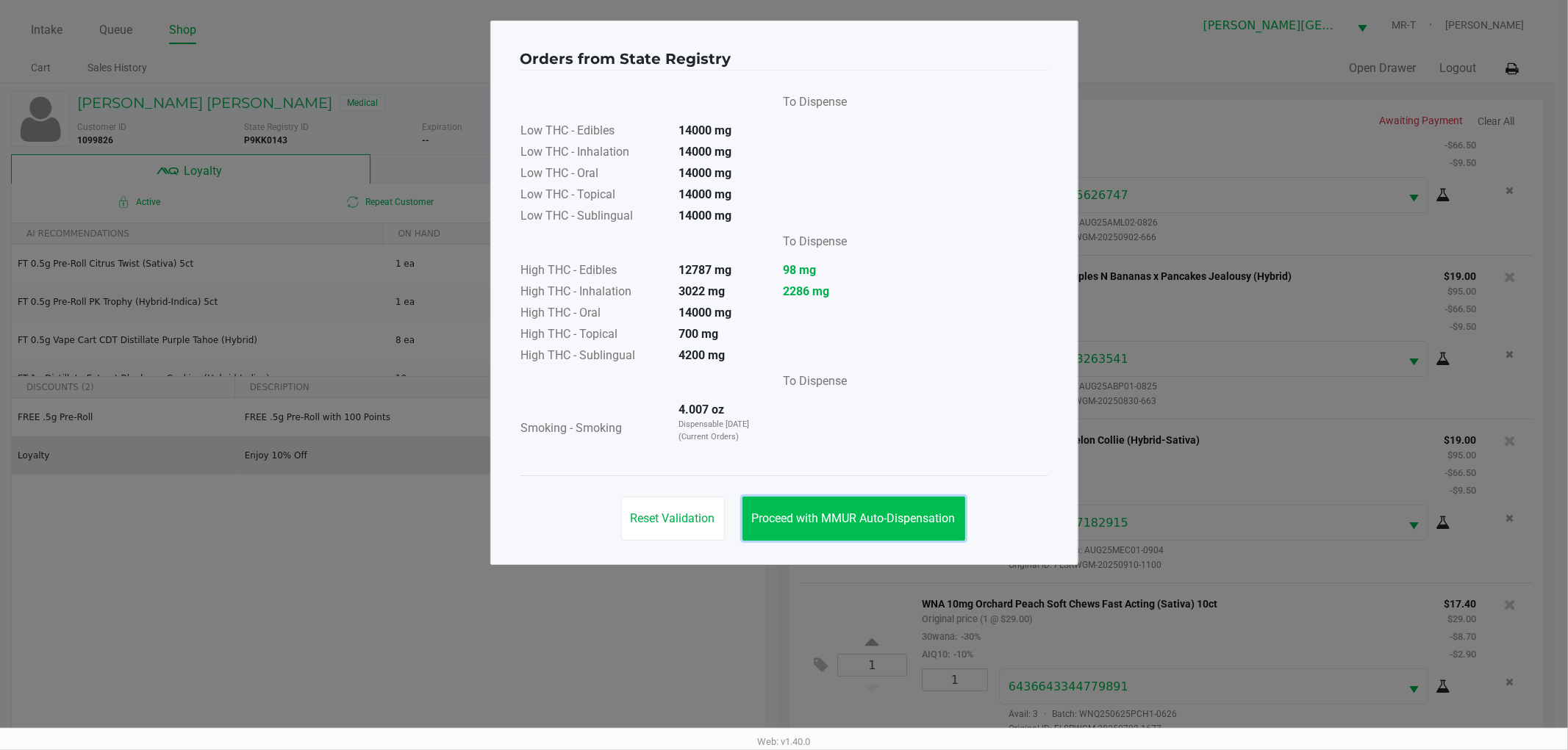
click at [825, 518] on span "Proceed with MMUR Auto-Dispensation" at bounding box center [854, 519] width 204 height 14
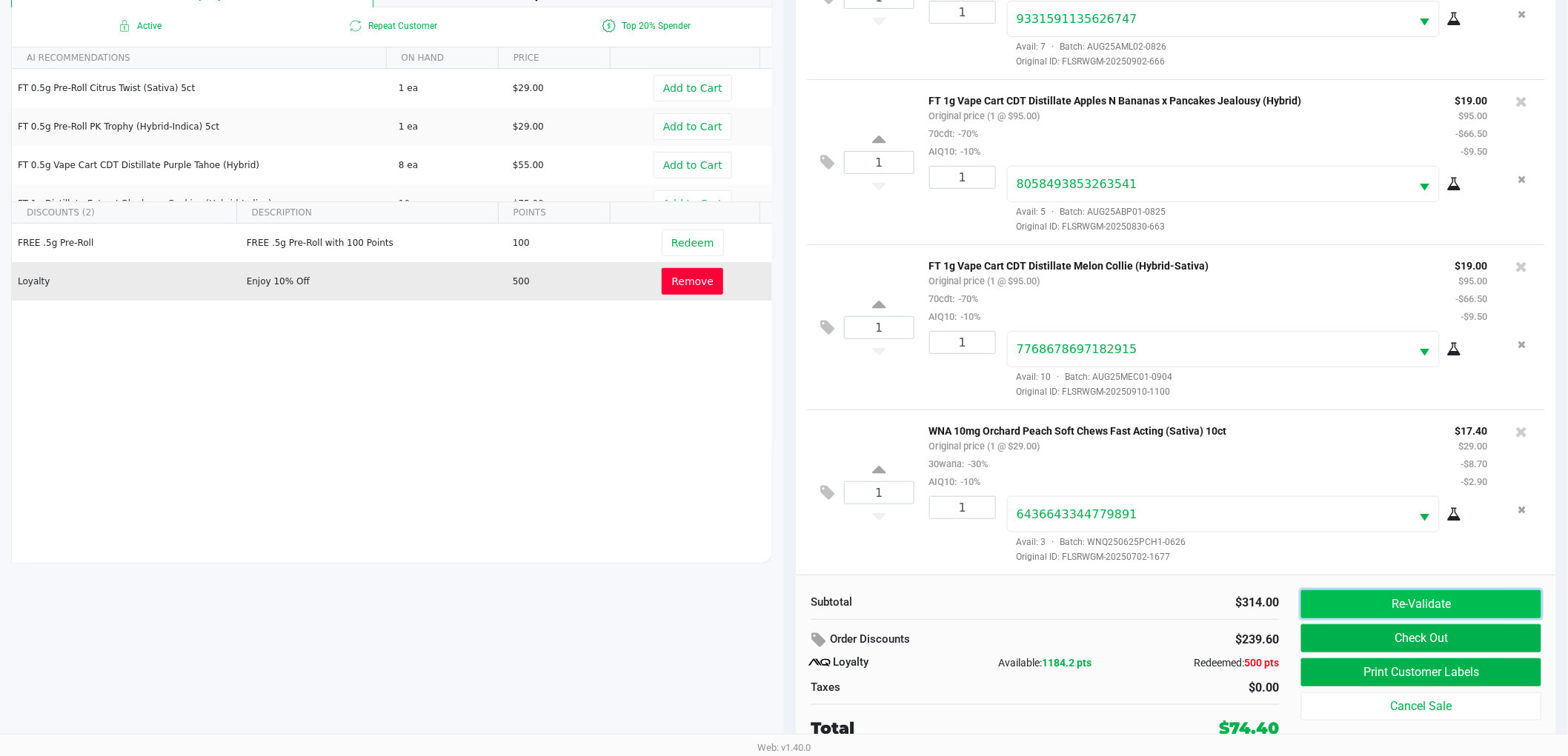
click at [1394, 606] on button "Re-Validate" at bounding box center [1421, 604] width 240 height 28
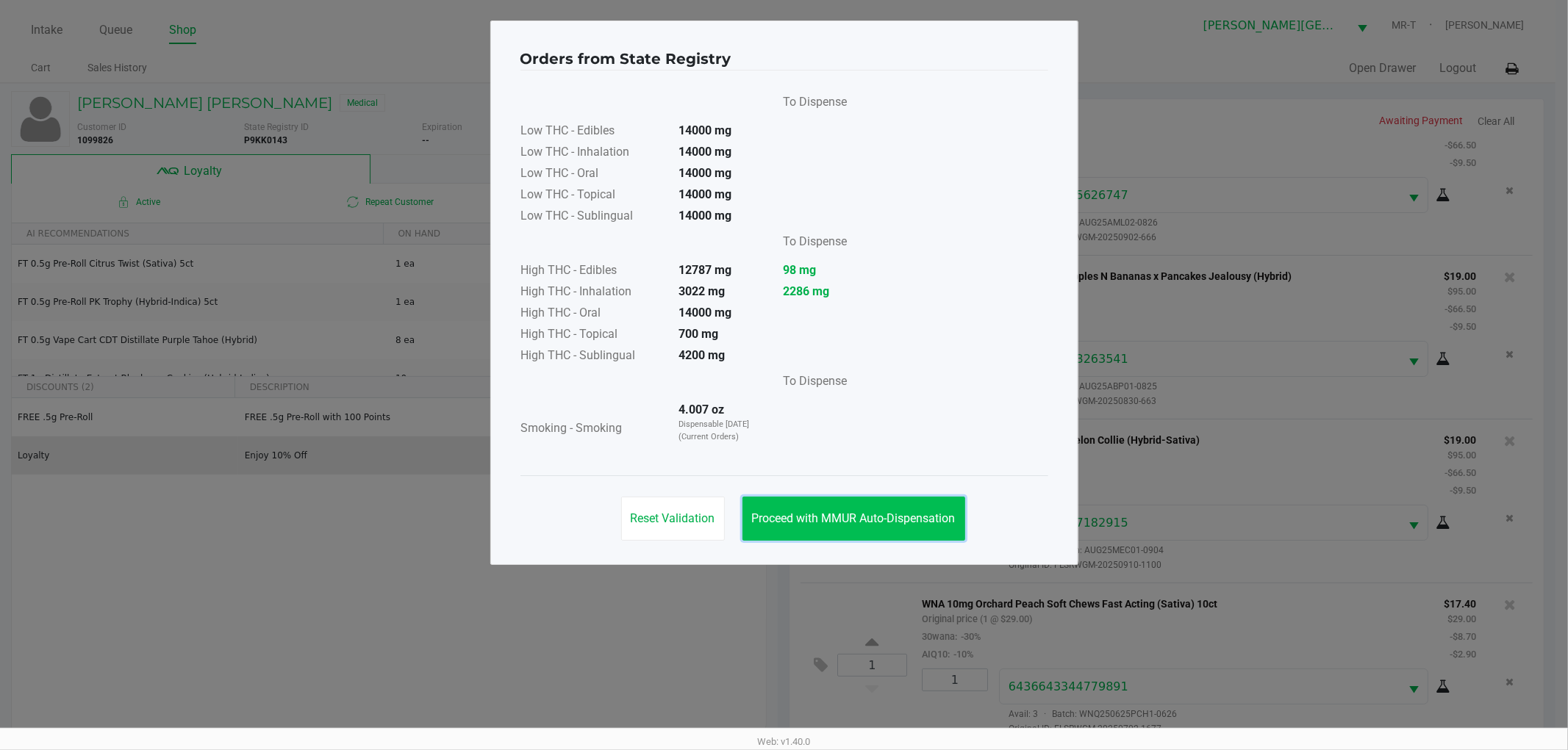
click at [885, 522] on span "Proceed with MMUR Auto-Dispensation" at bounding box center [854, 519] width 204 height 14
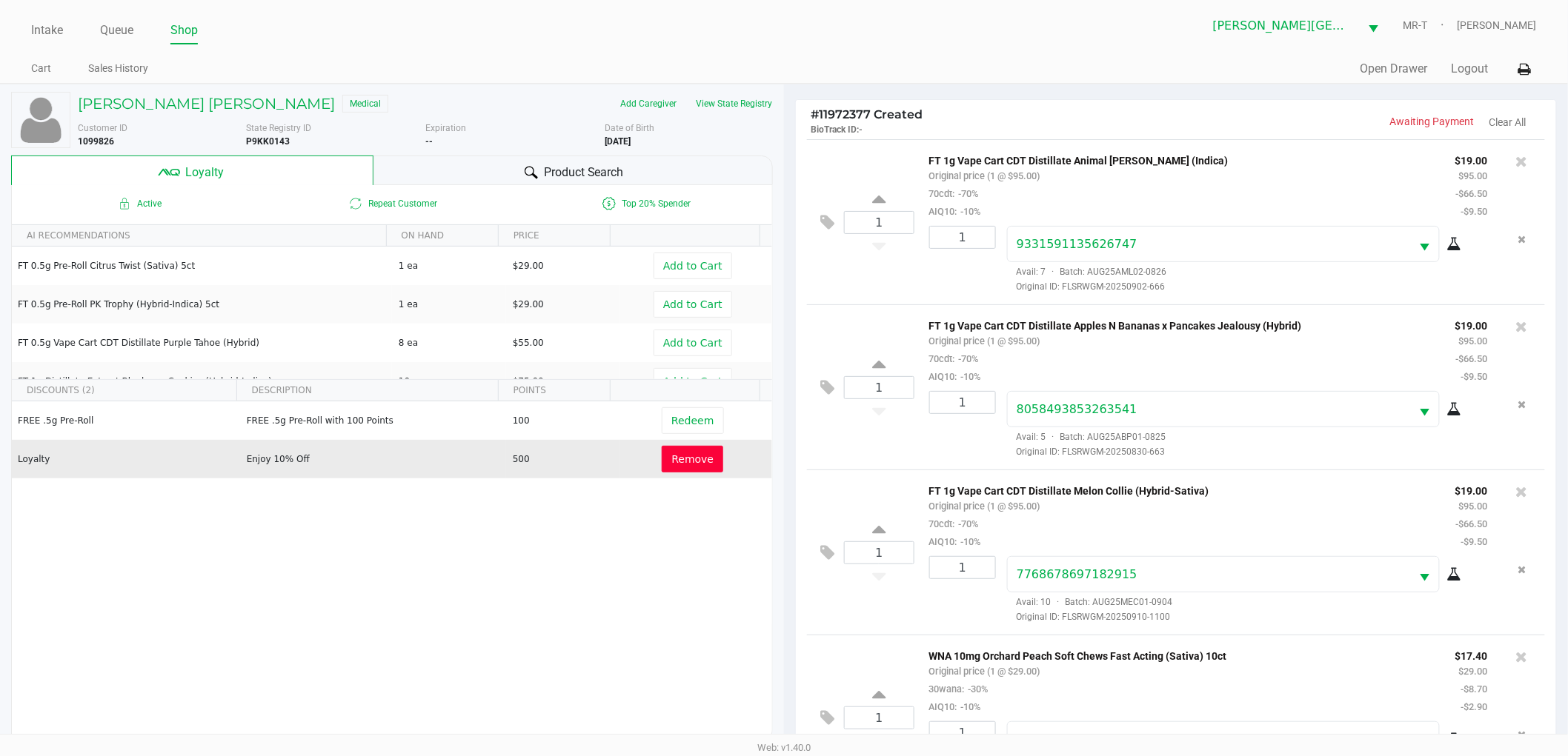
click at [265, 139] on b "P9KK0143" at bounding box center [267, 141] width 44 height 10
copy b "P9KK0143"
click at [615, 138] on b "3/06/1975" at bounding box center [617, 141] width 26 height 10
click at [616, 138] on b "3/06/1975" at bounding box center [617, 141] width 26 height 10
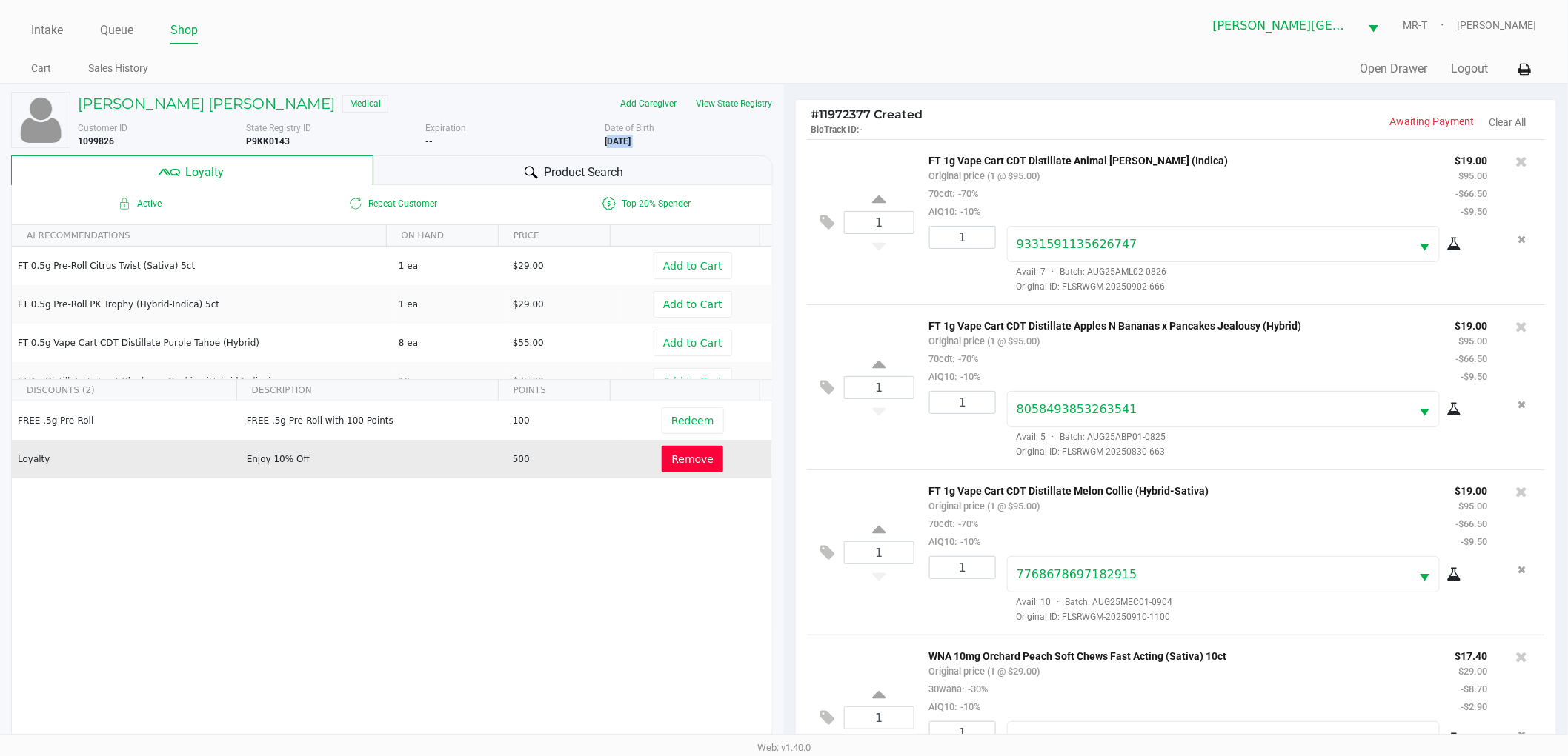
click at [617, 138] on b "3/06/1975" at bounding box center [617, 141] width 26 height 10
copy div "3/06/1975"
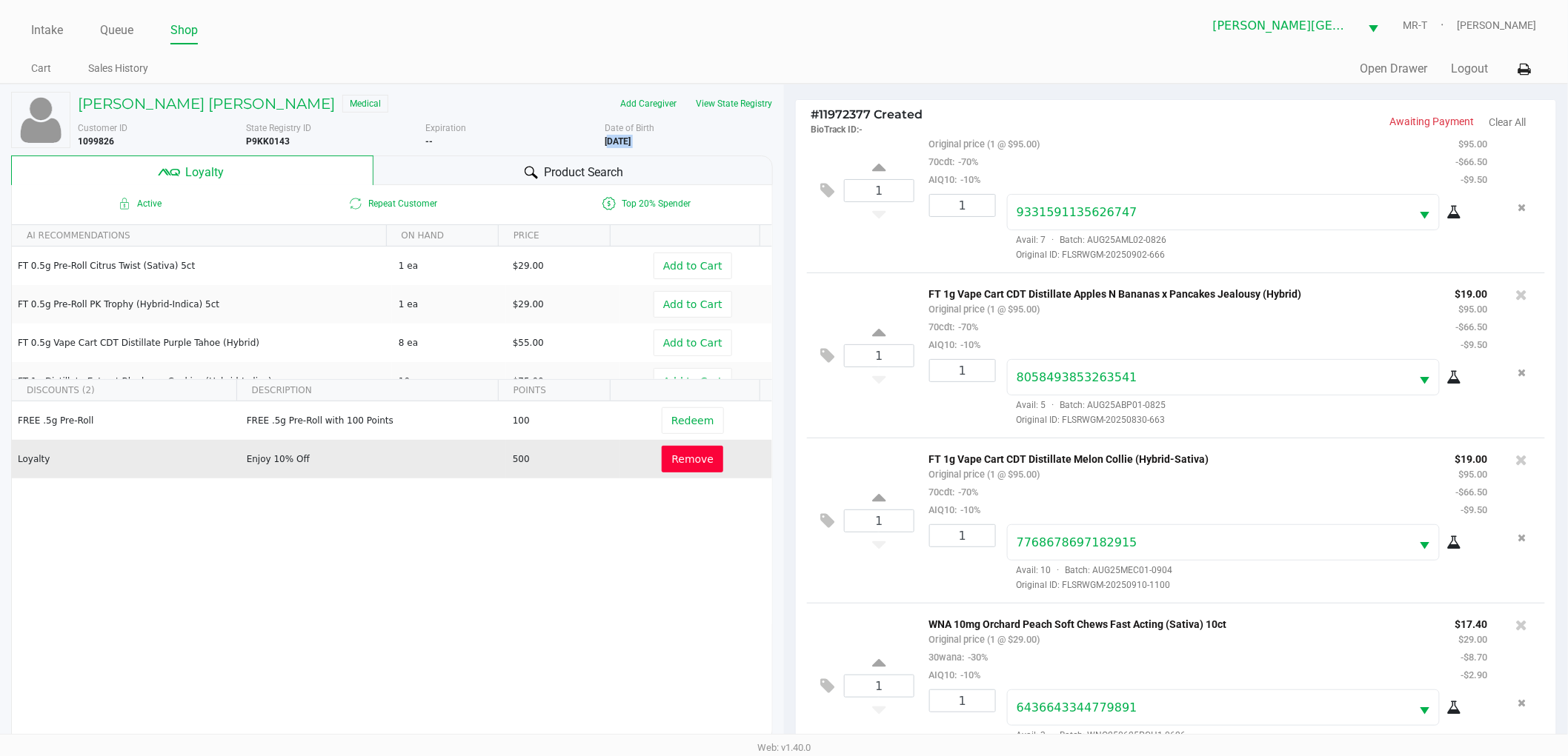
scroll to position [49, 0]
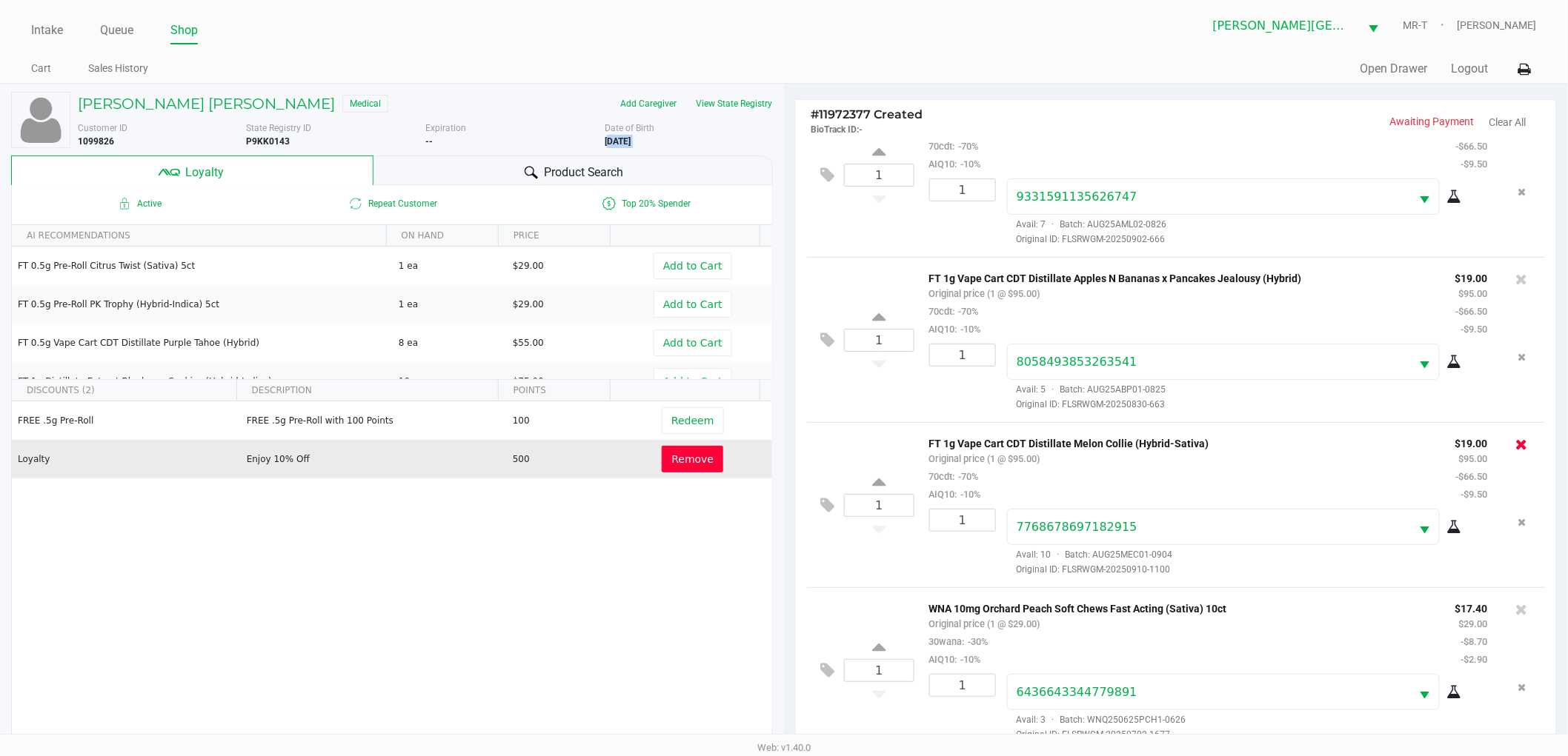
click at [1516, 443] on icon at bounding box center [1521, 444] width 12 height 15
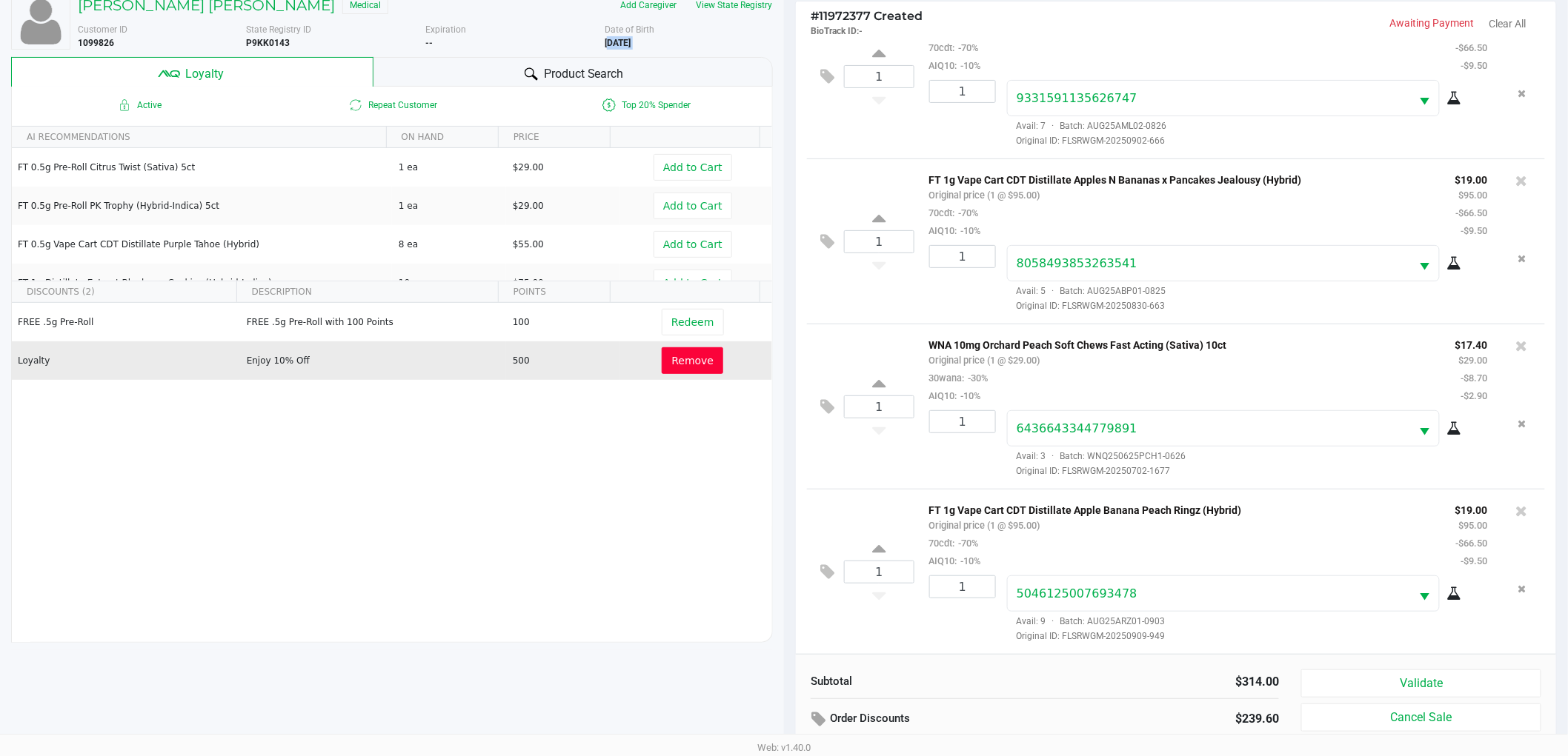
scroll to position [179, 0]
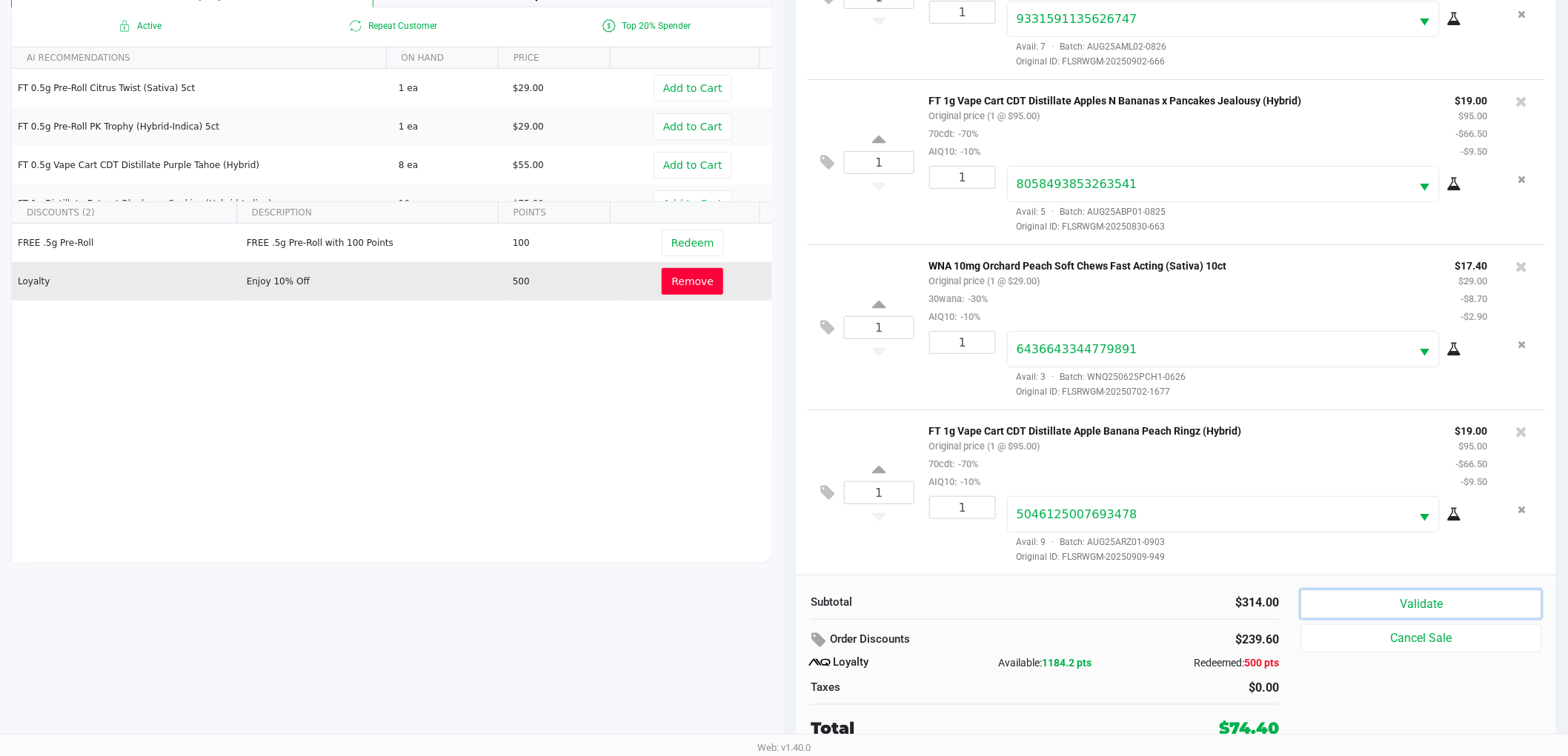
click at [1375, 604] on button "Validate" at bounding box center [1421, 604] width 240 height 28
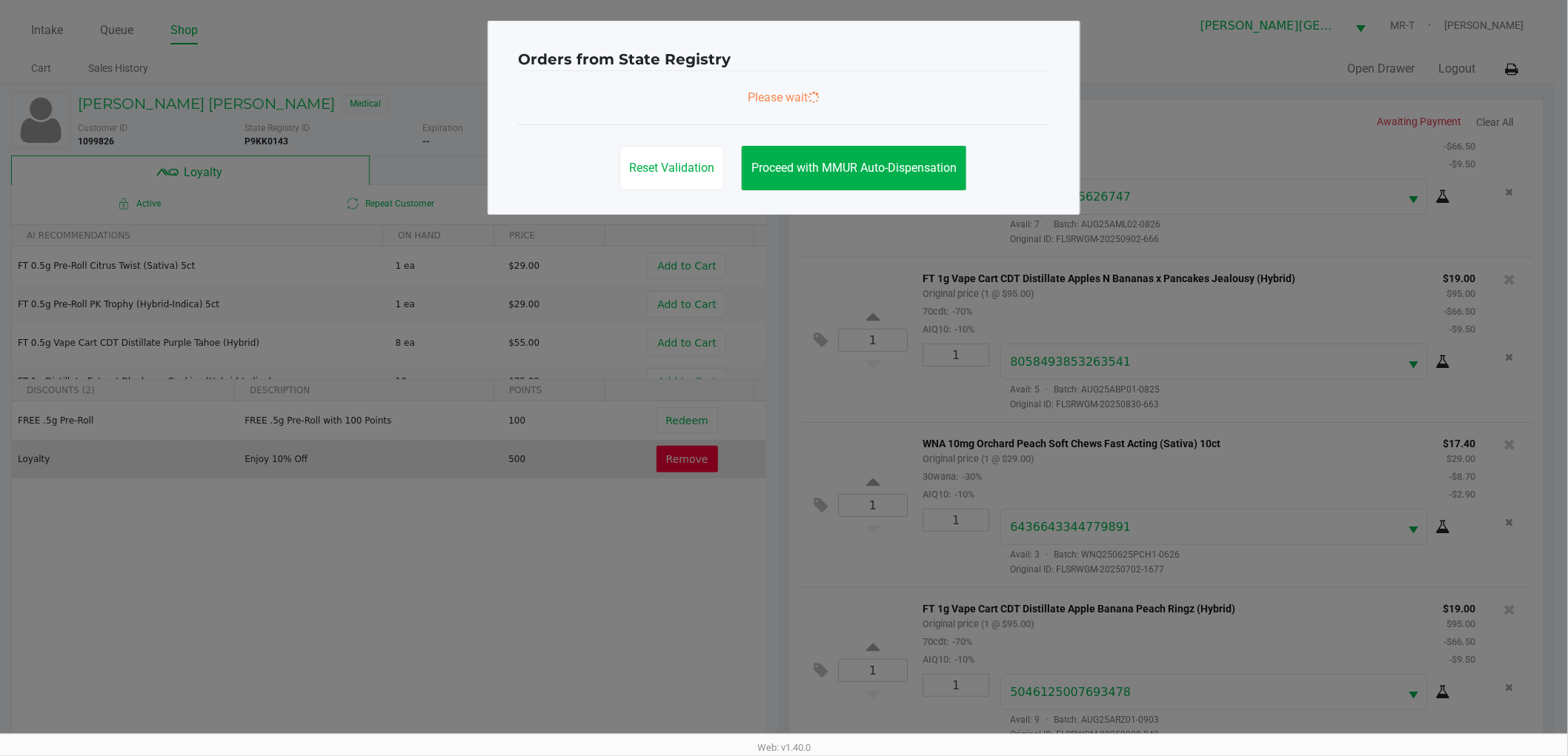
scroll to position [0, 0]
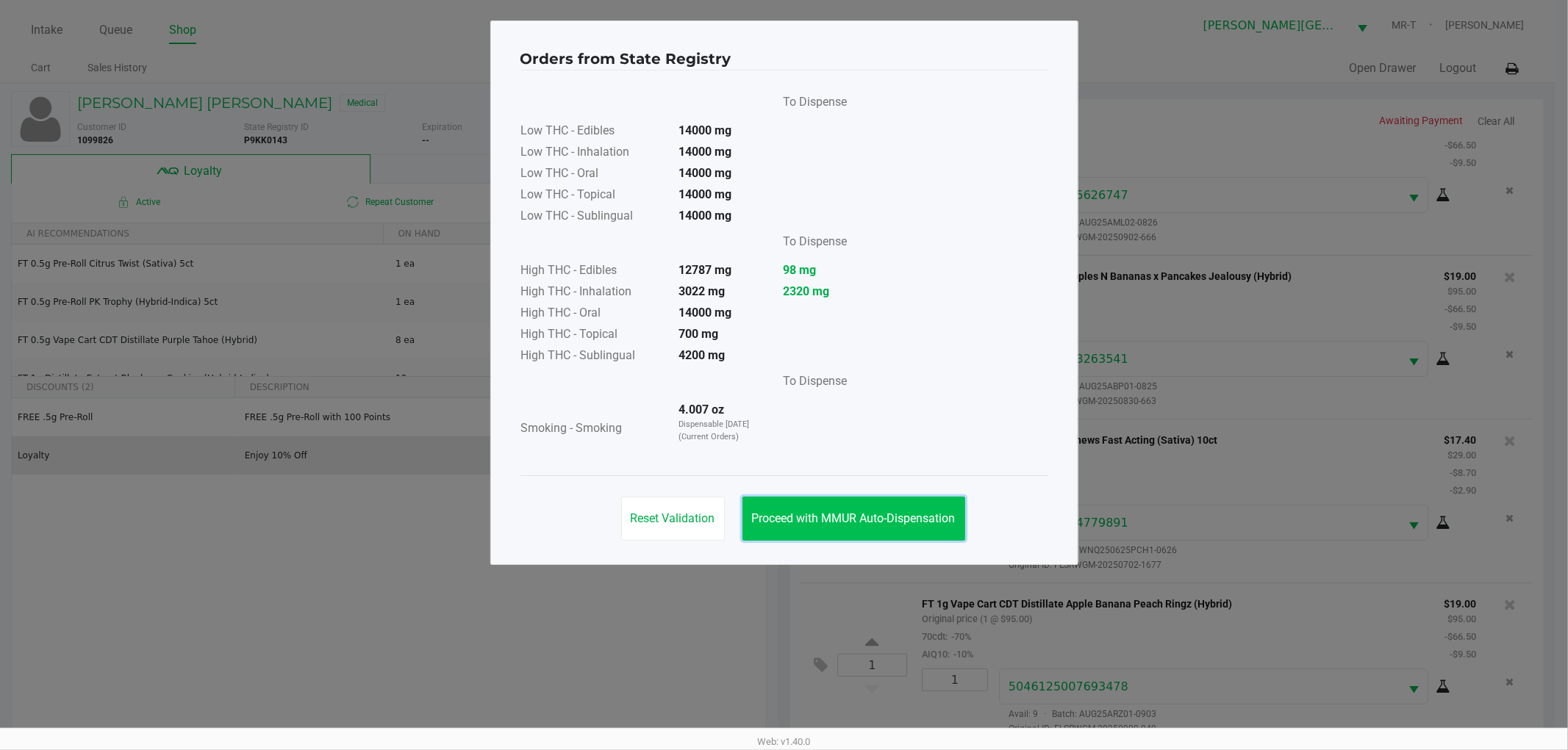
click at [889, 517] on span "Proceed with MMUR Auto-Dispensation" at bounding box center [854, 519] width 204 height 14
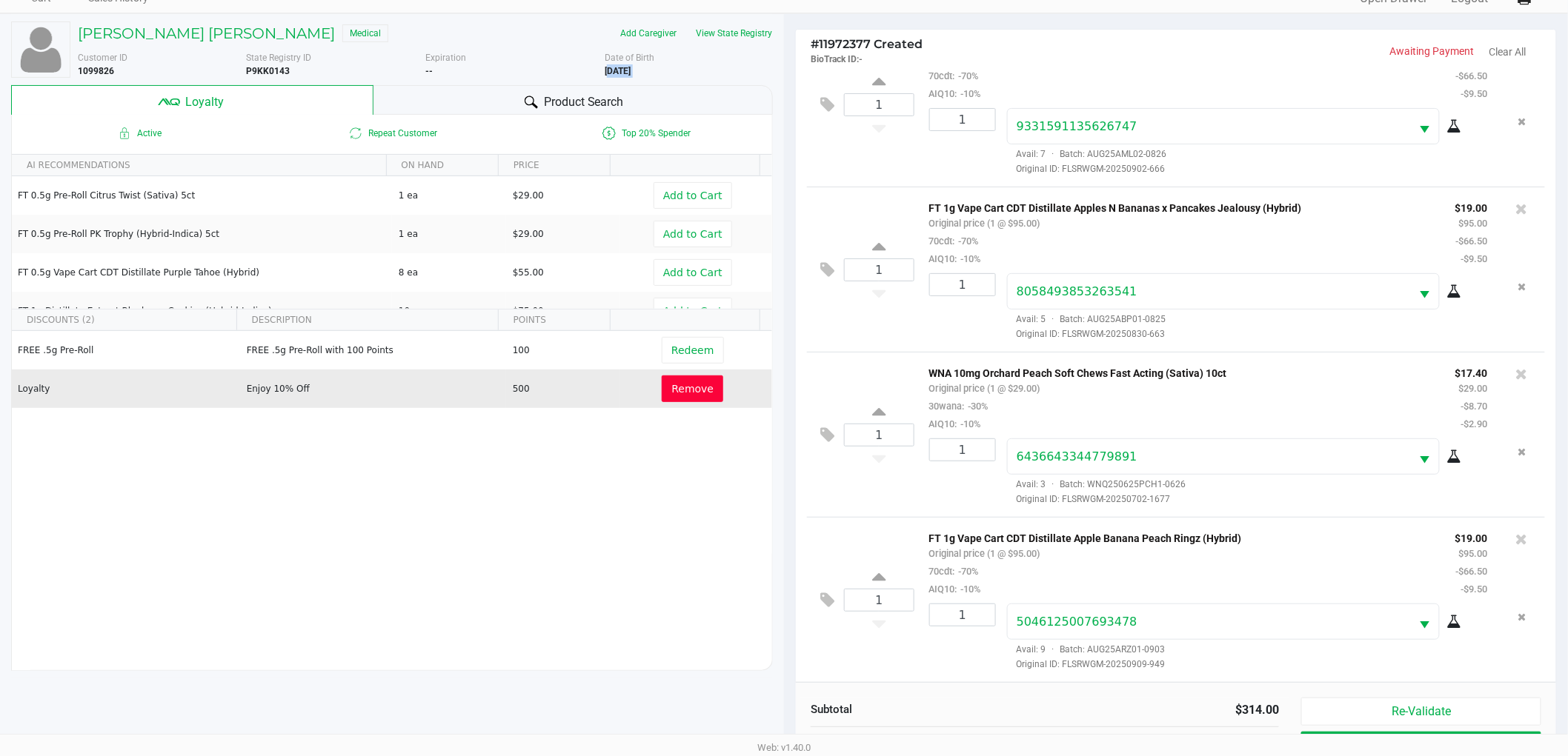
scroll to position [179, 0]
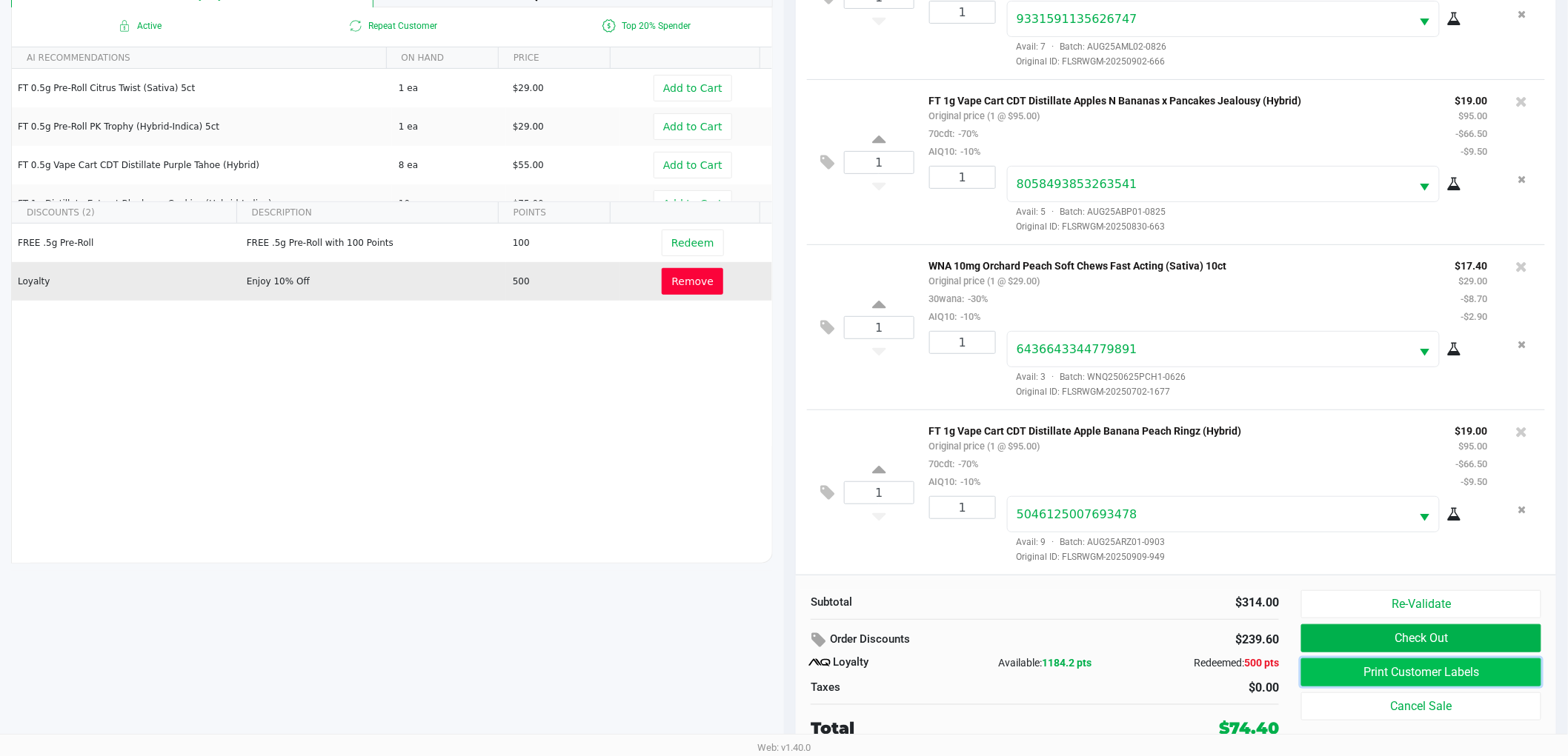
click at [1376, 667] on button "Print Customer Labels" at bounding box center [1421, 672] width 240 height 28
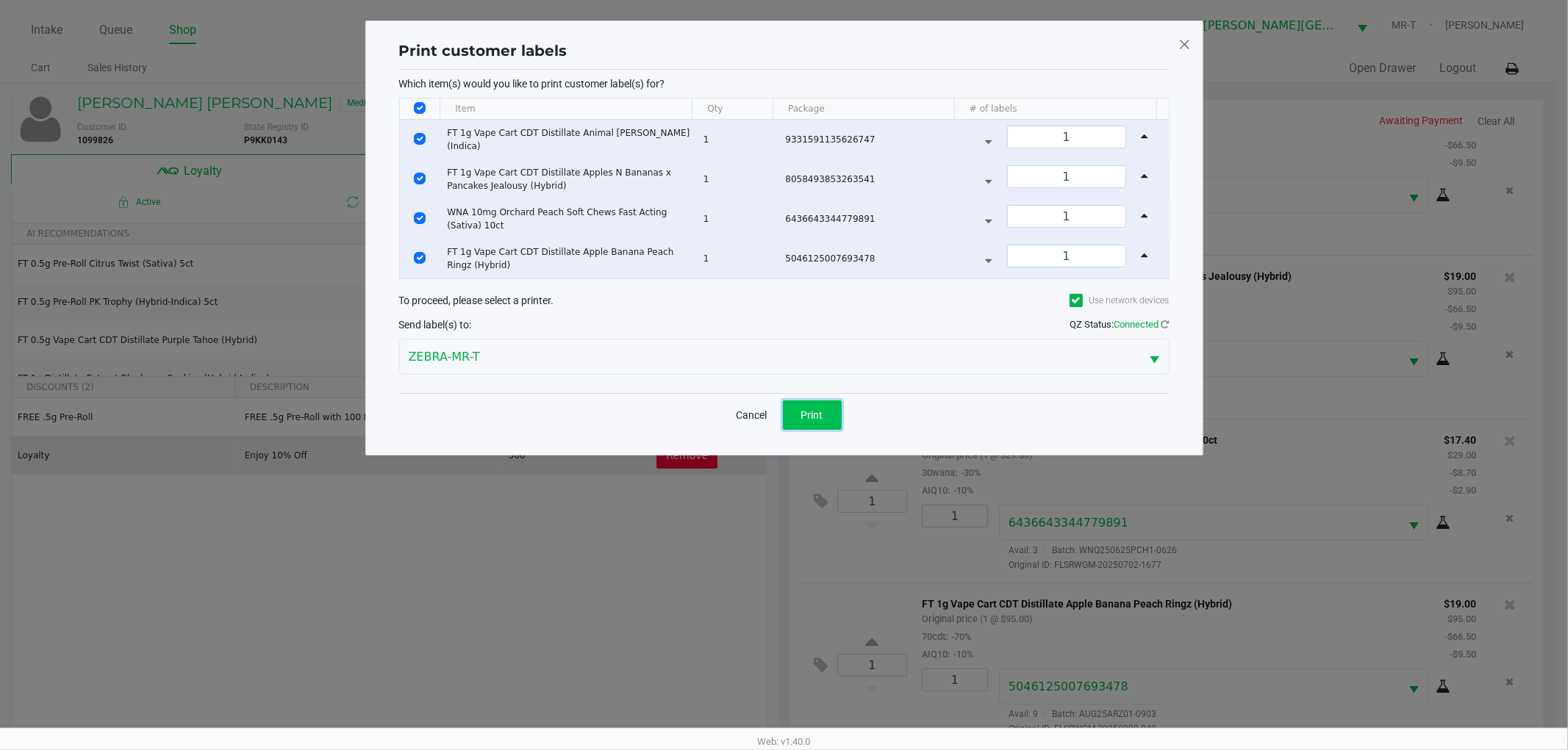
click at [824, 412] on button "Print" at bounding box center [812, 415] width 59 height 29
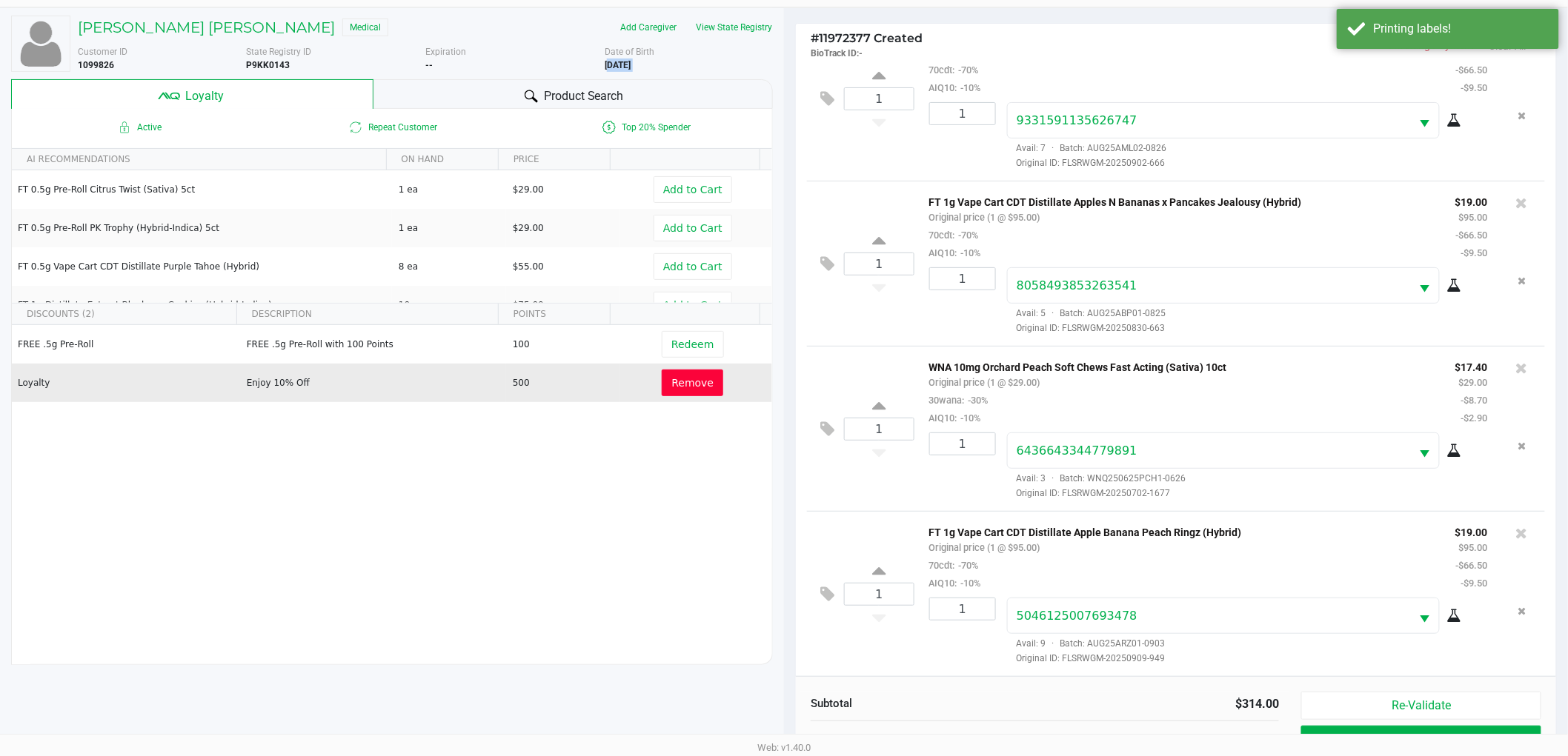
scroll to position [179, 0]
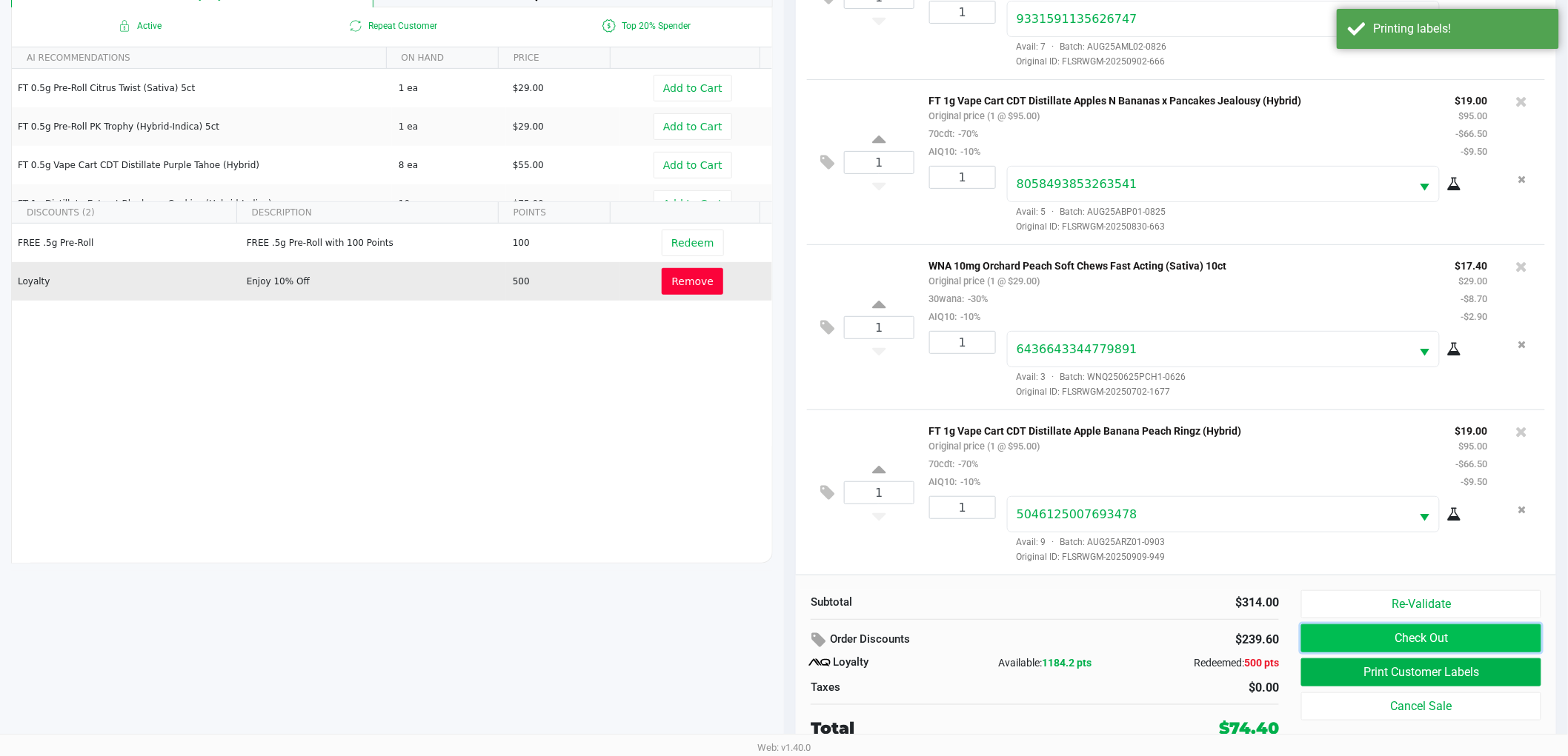
click at [1387, 646] on button "Check Out" at bounding box center [1421, 638] width 240 height 28
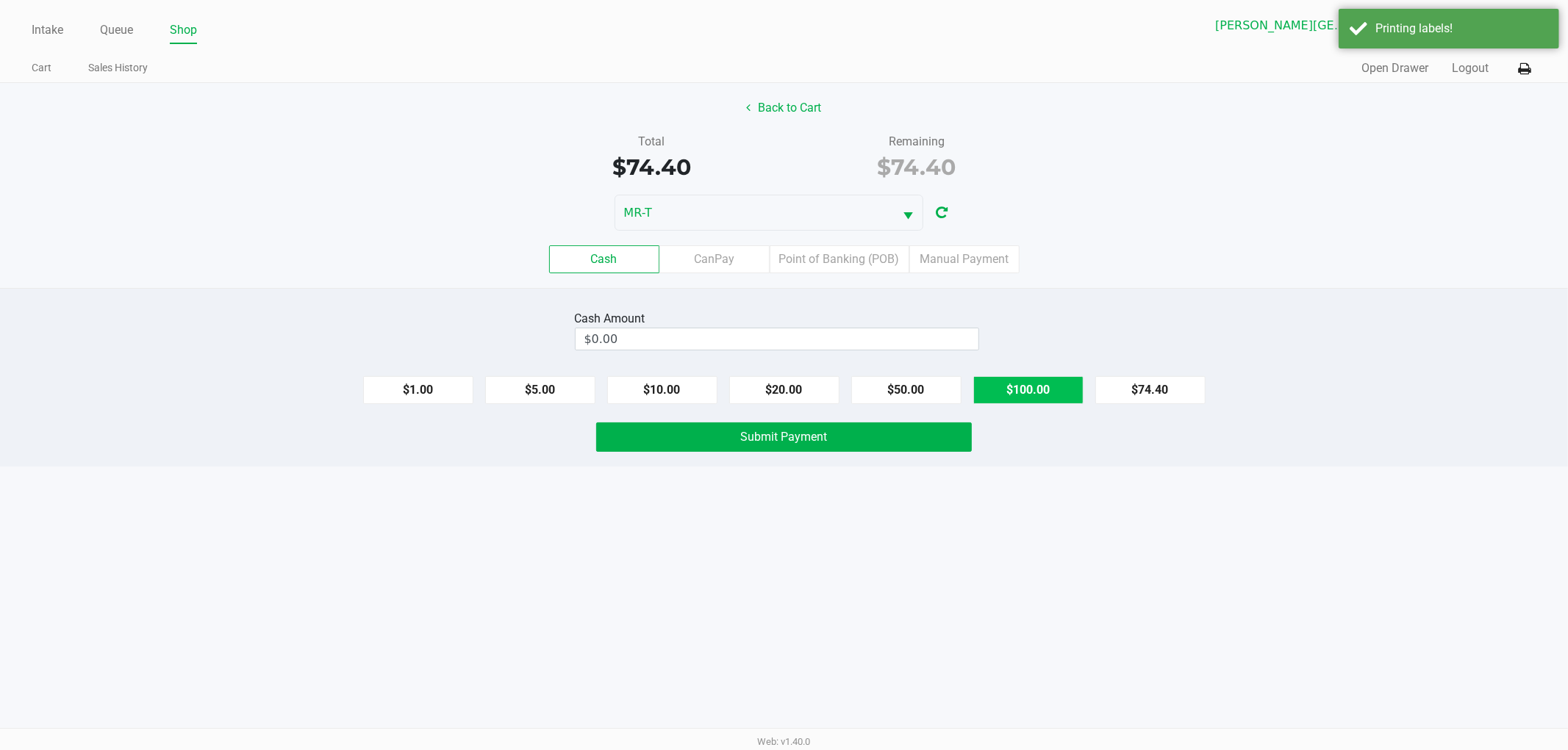
click at [1019, 384] on button "$100.00" at bounding box center [1029, 390] width 110 height 28
type input "$100.00"
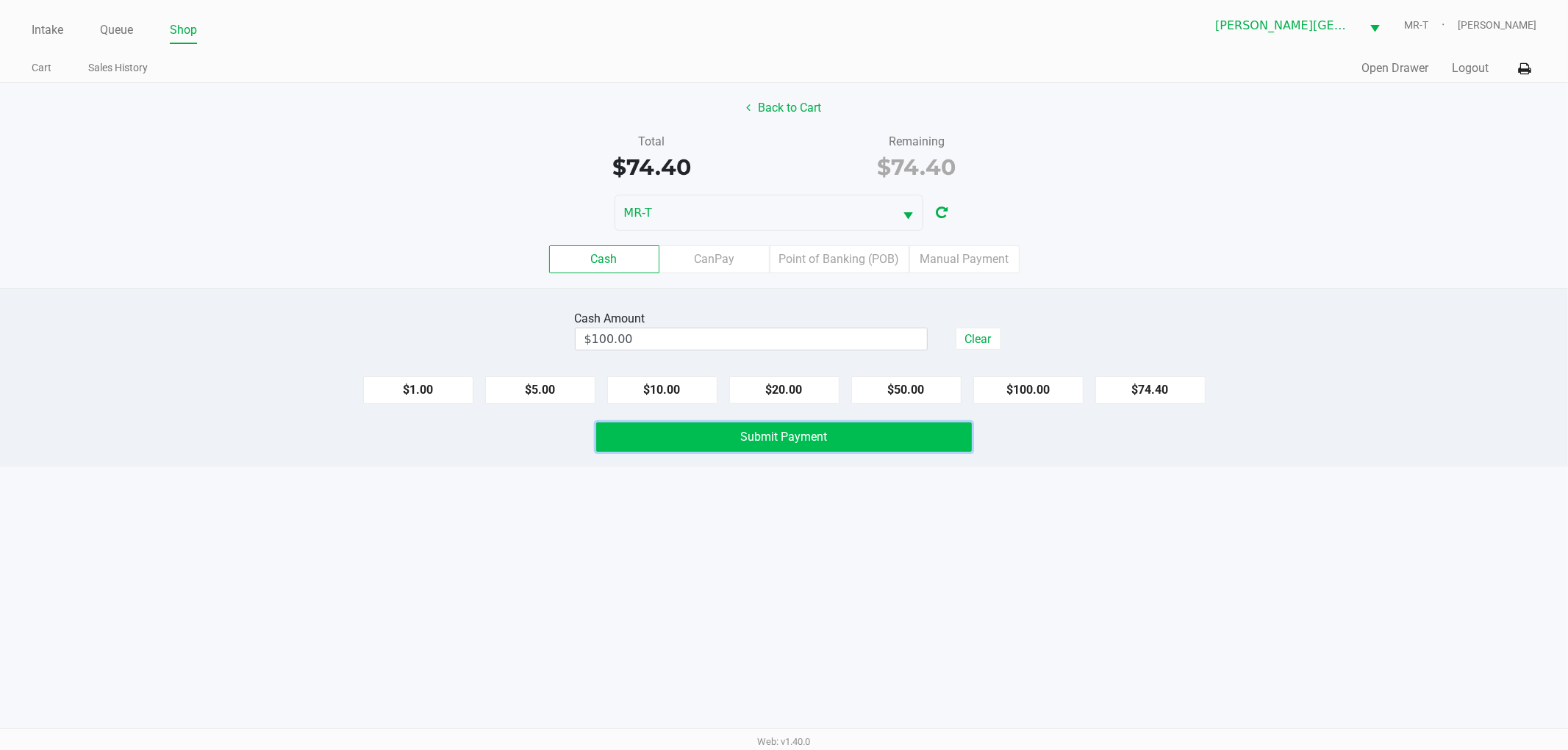
click at [873, 444] on button "Submit Payment" at bounding box center [784, 437] width 376 height 29
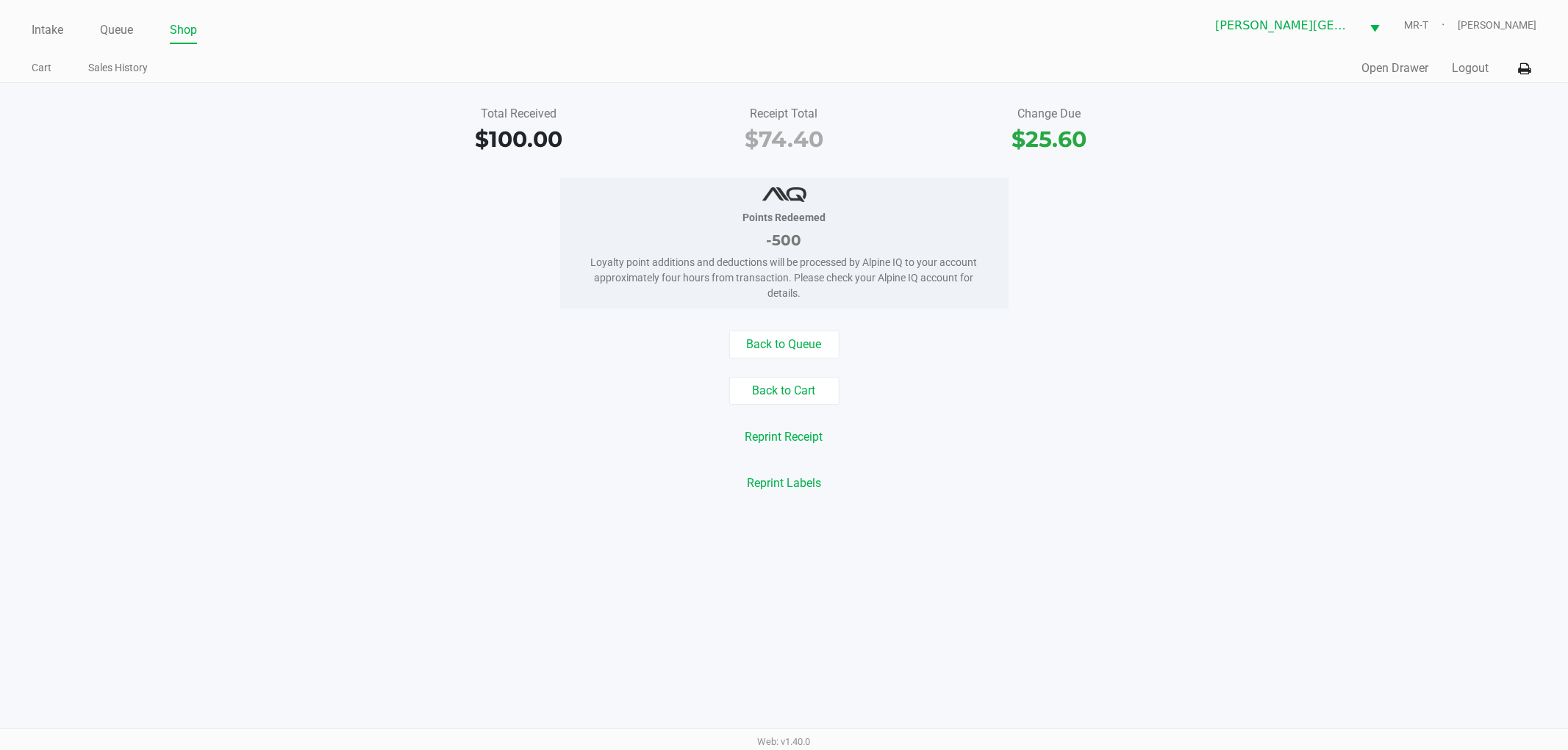
click at [454, 386] on div "Back to Cart" at bounding box center [784, 390] width 1590 height 28
click at [675, 238] on div "-500" at bounding box center [784, 241] width 404 height 22
click at [48, 26] on link "Intake" at bounding box center [47, 30] width 32 height 21
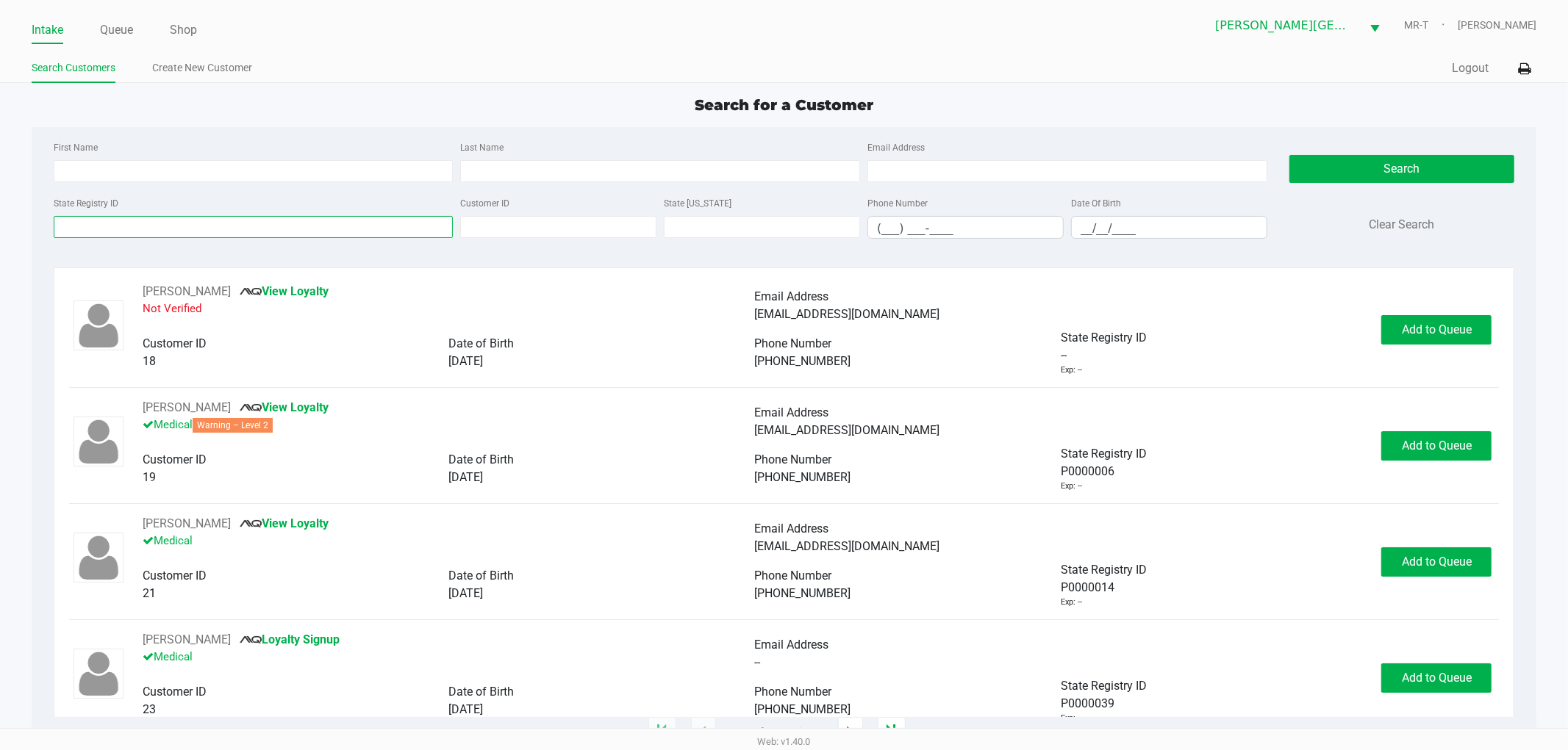
click at [103, 231] on input "State Registry ID" at bounding box center [253, 227] width 400 height 22
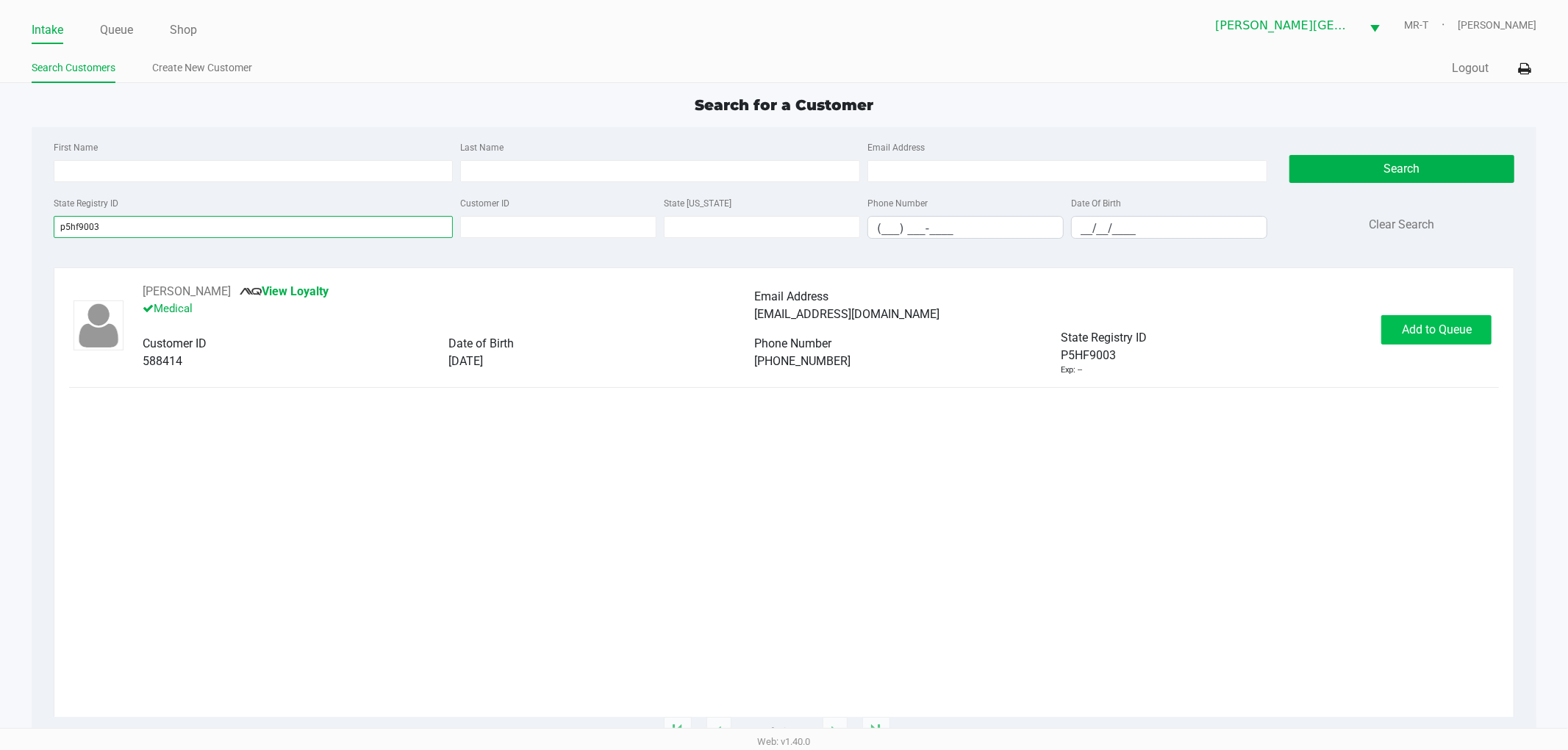
type input "p5hf9003"
click at [1413, 335] on span "Add to Queue" at bounding box center [1437, 330] width 70 height 14
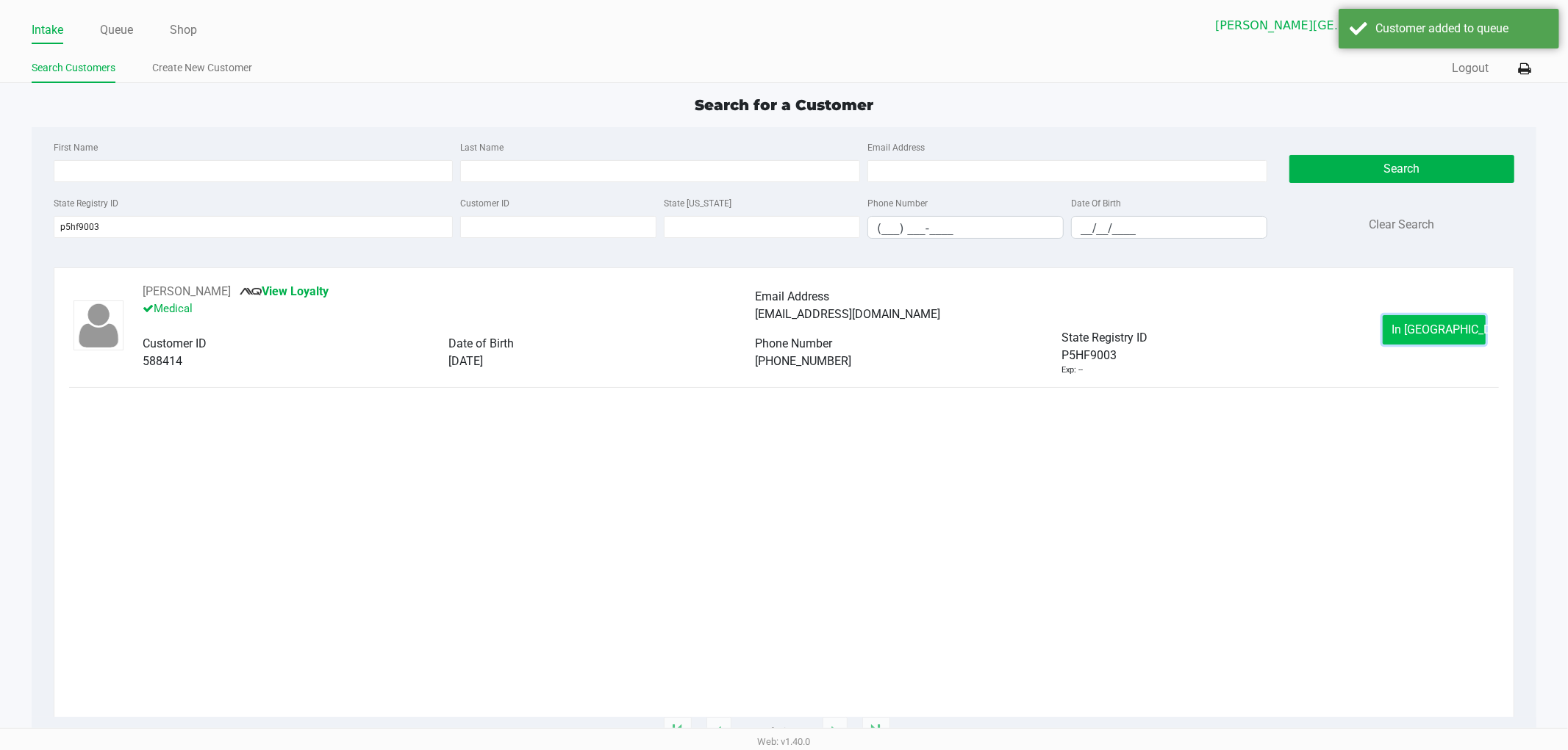
click at [1413, 334] on span "In Queue" at bounding box center [1454, 330] width 124 height 14
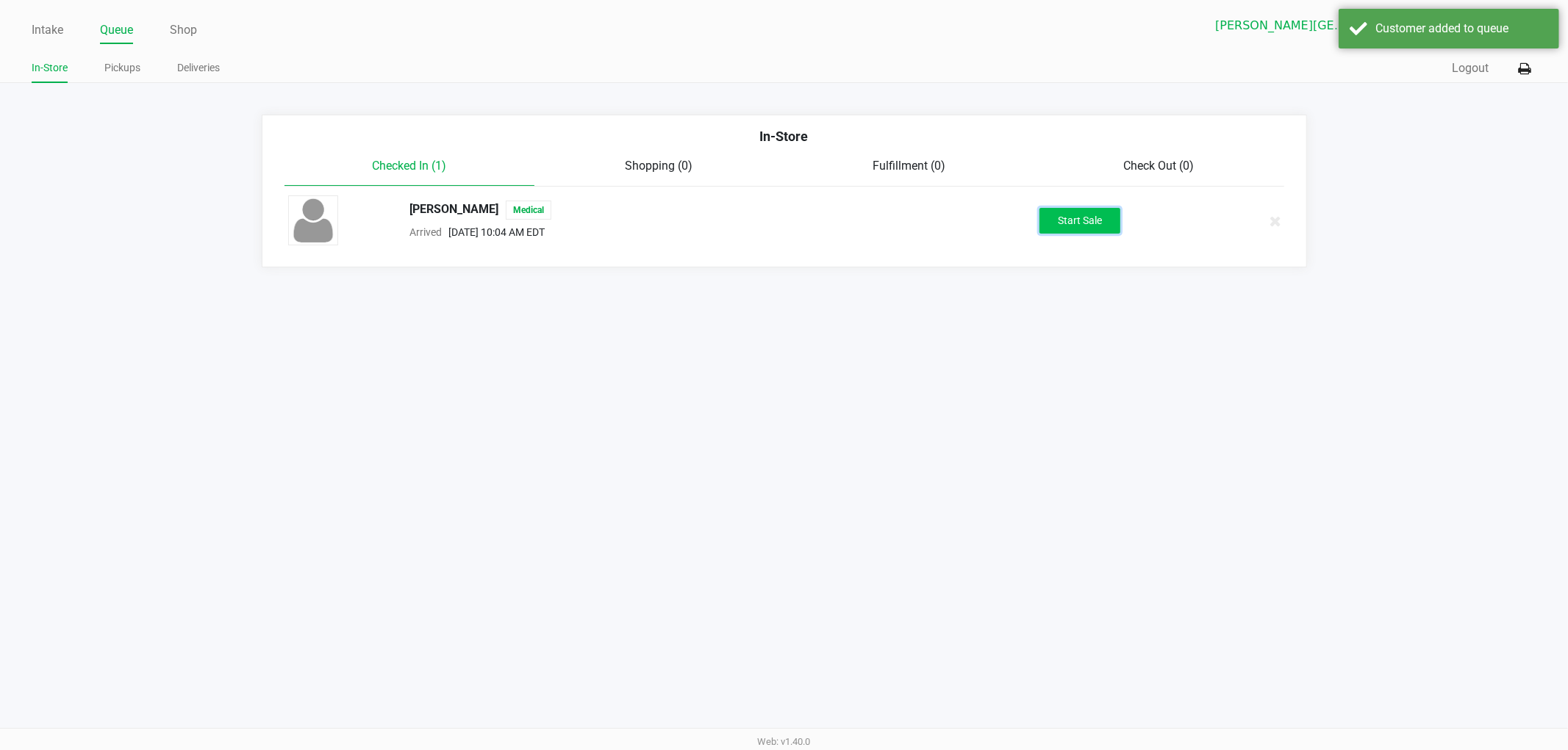
click at [1105, 222] on button "Start Sale" at bounding box center [1080, 221] width 80 height 26
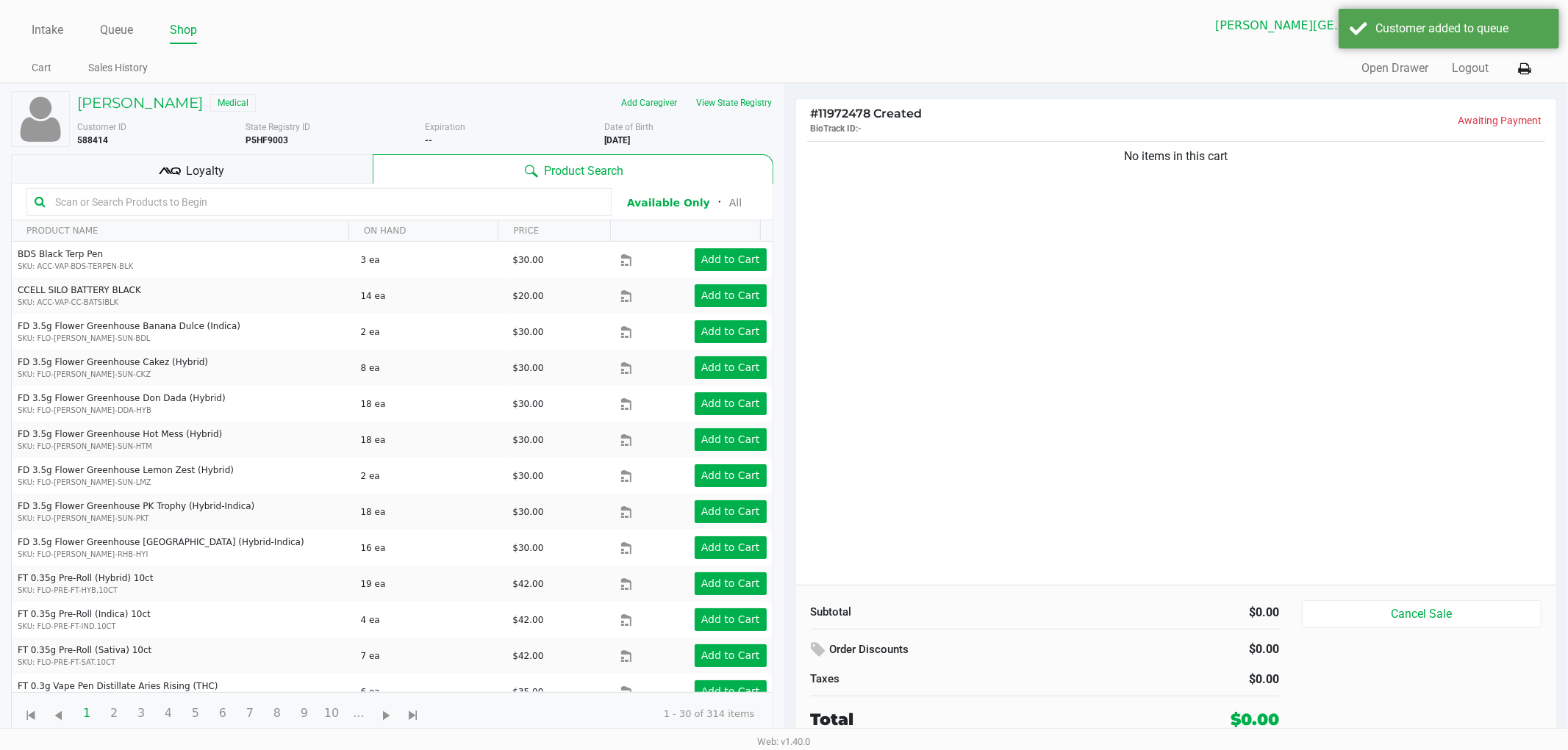
click at [1068, 291] on div "No items in this cart" at bounding box center [1177, 361] width 761 height 447
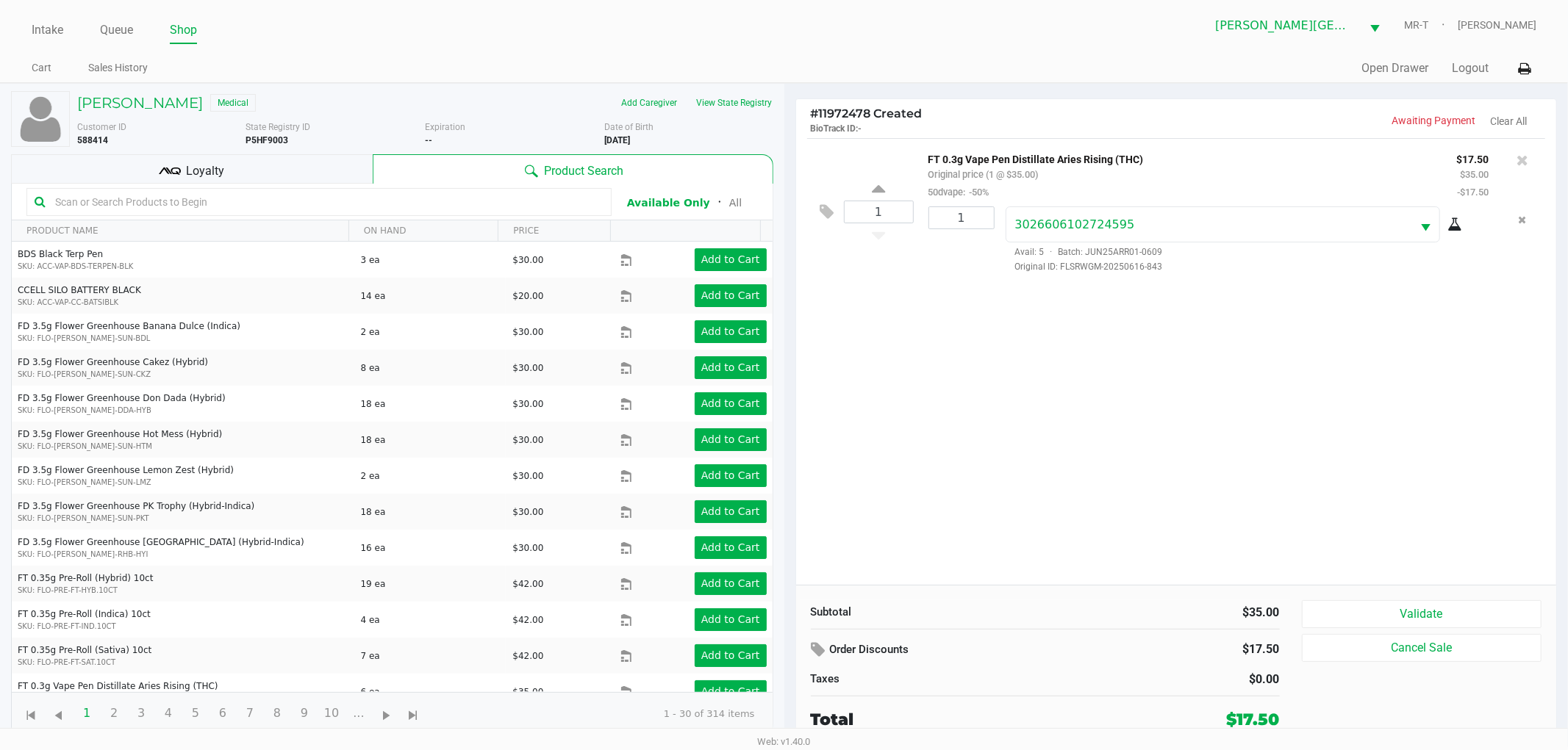
click at [1252, 485] on div "1 FT 0.3g Vape Pen Distillate Aries Rising (THC) Original price (1 @ $35.00) 50…" at bounding box center [1177, 361] width 761 height 447
click at [1357, 610] on button "Validate" at bounding box center [1422, 614] width 241 height 28
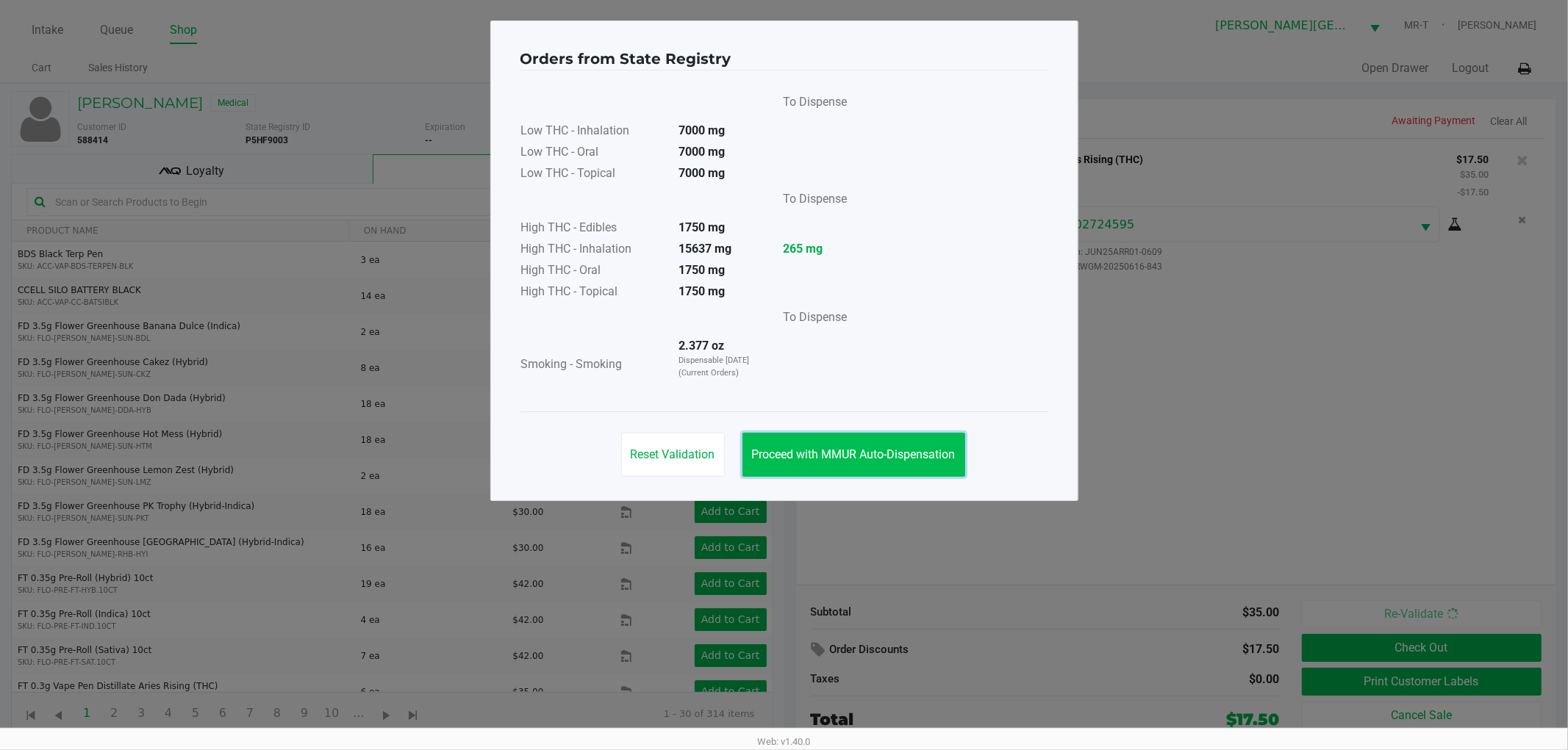
click at [818, 461] on button "Proceed with MMUR Auto-Dispensation" at bounding box center [854, 455] width 223 height 44
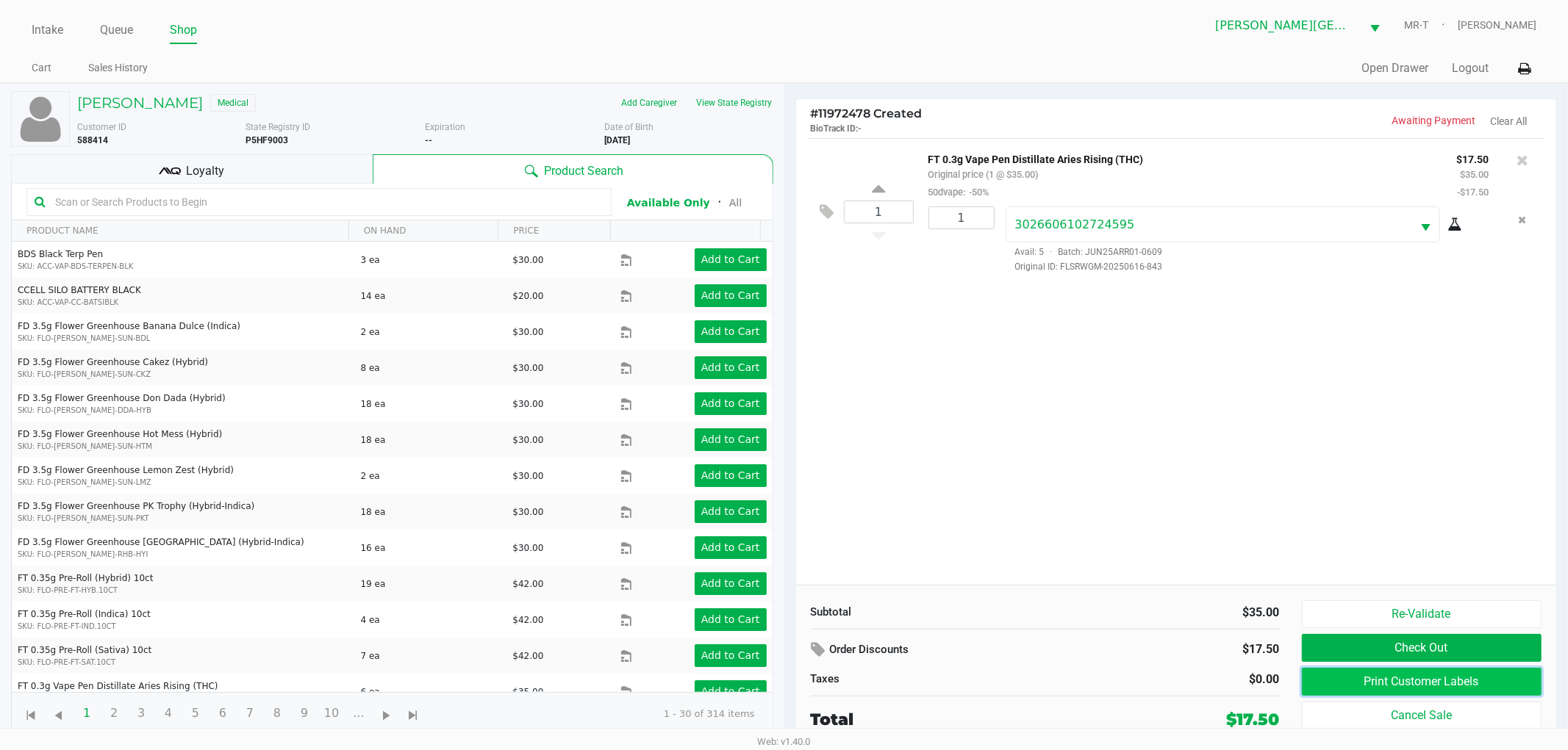
click at [1460, 688] on button "Print Customer Labels" at bounding box center [1422, 681] width 241 height 28
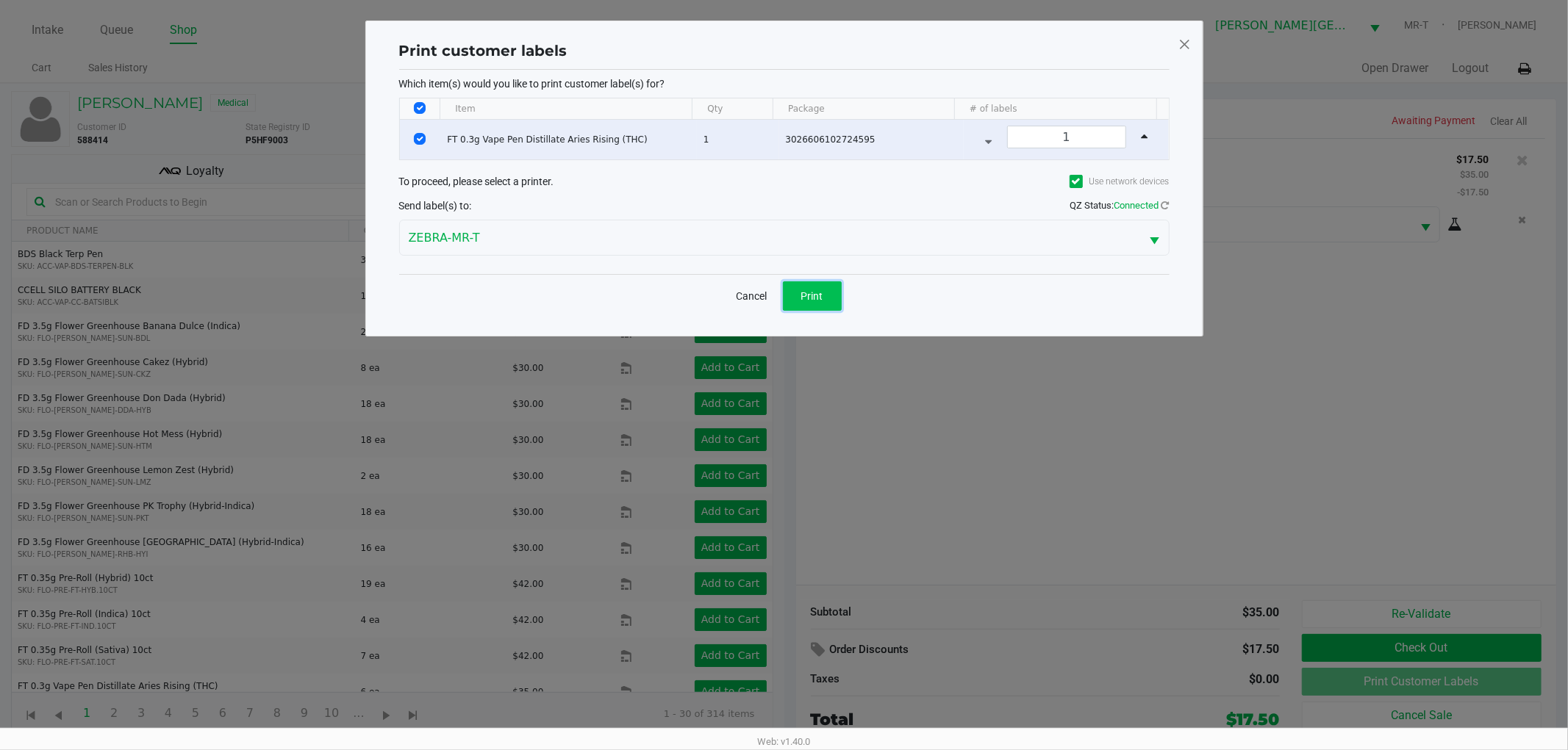
click at [814, 301] on span "Print" at bounding box center [813, 296] width 22 height 12
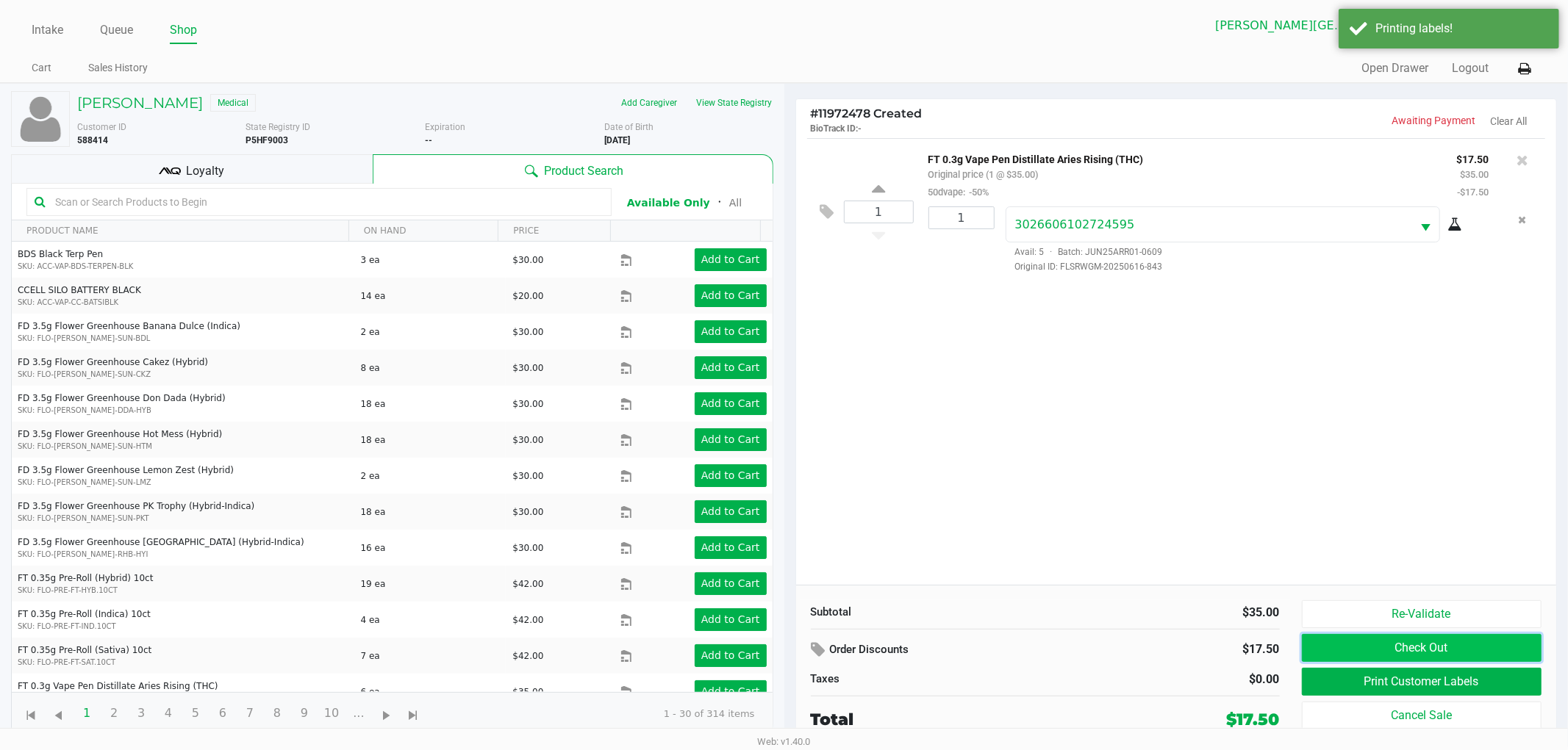
click at [1392, 647] on button "Check Out" at bounding box center [1422, 647] width 241 height 28
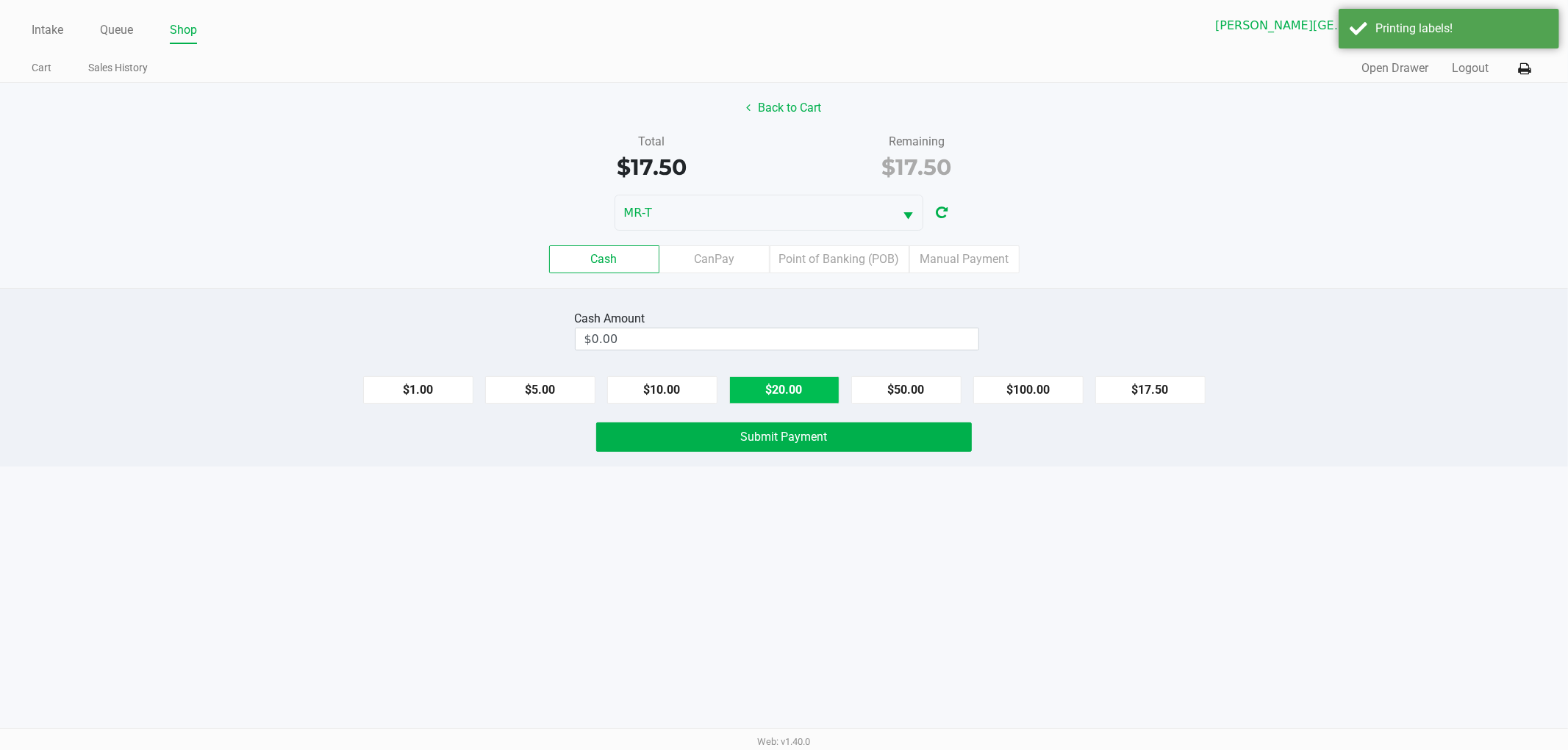
click at [768, 383] on button "$20.00" at bounding box center [784, 390] width 110 height 28
type input "$20.00"
click at [755, 430] on span "Submit Payment" at bounding box center [784, 437] width 87 height 14
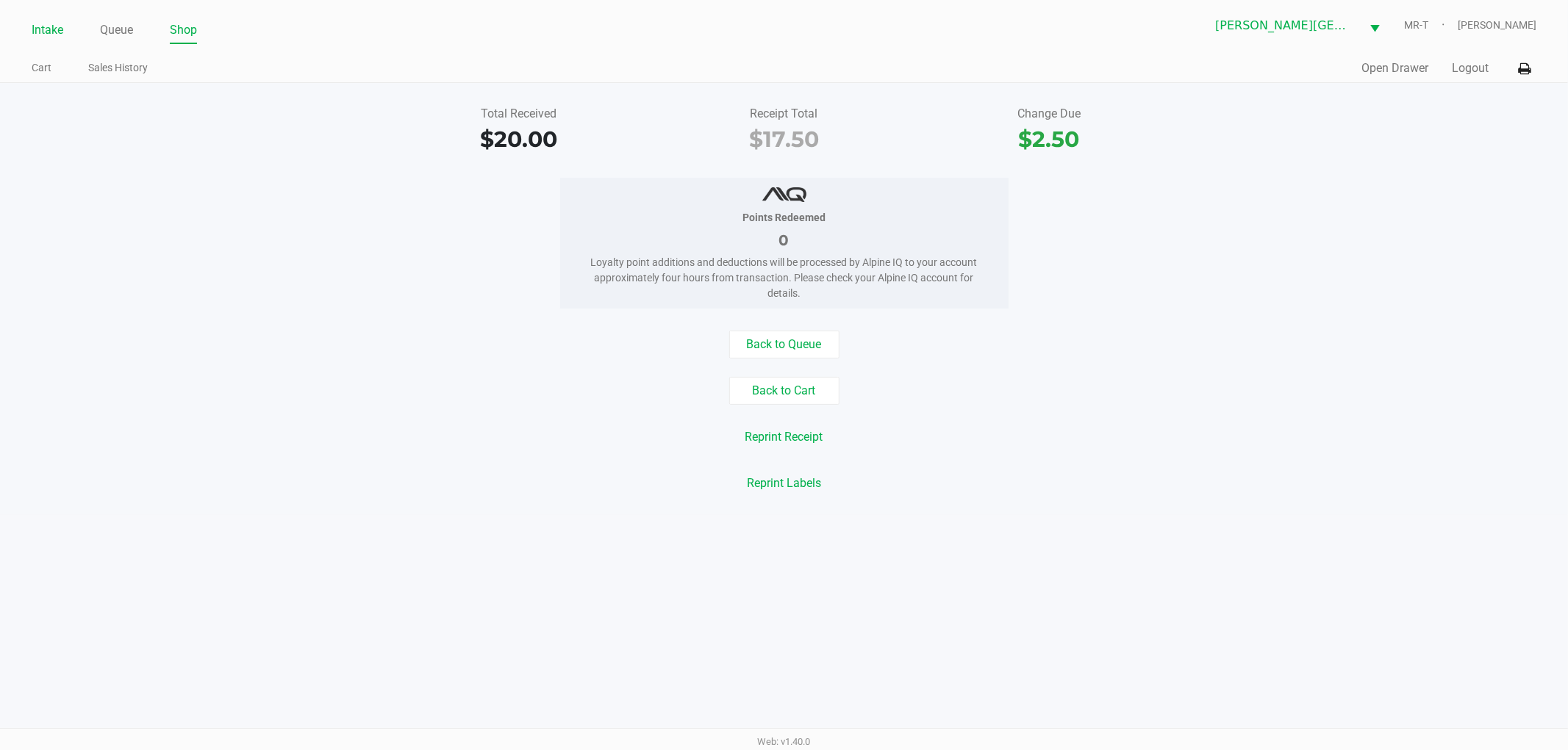
click at [45, 37] on link "Intake" at bounding box center [47, 30] width 32 height 21
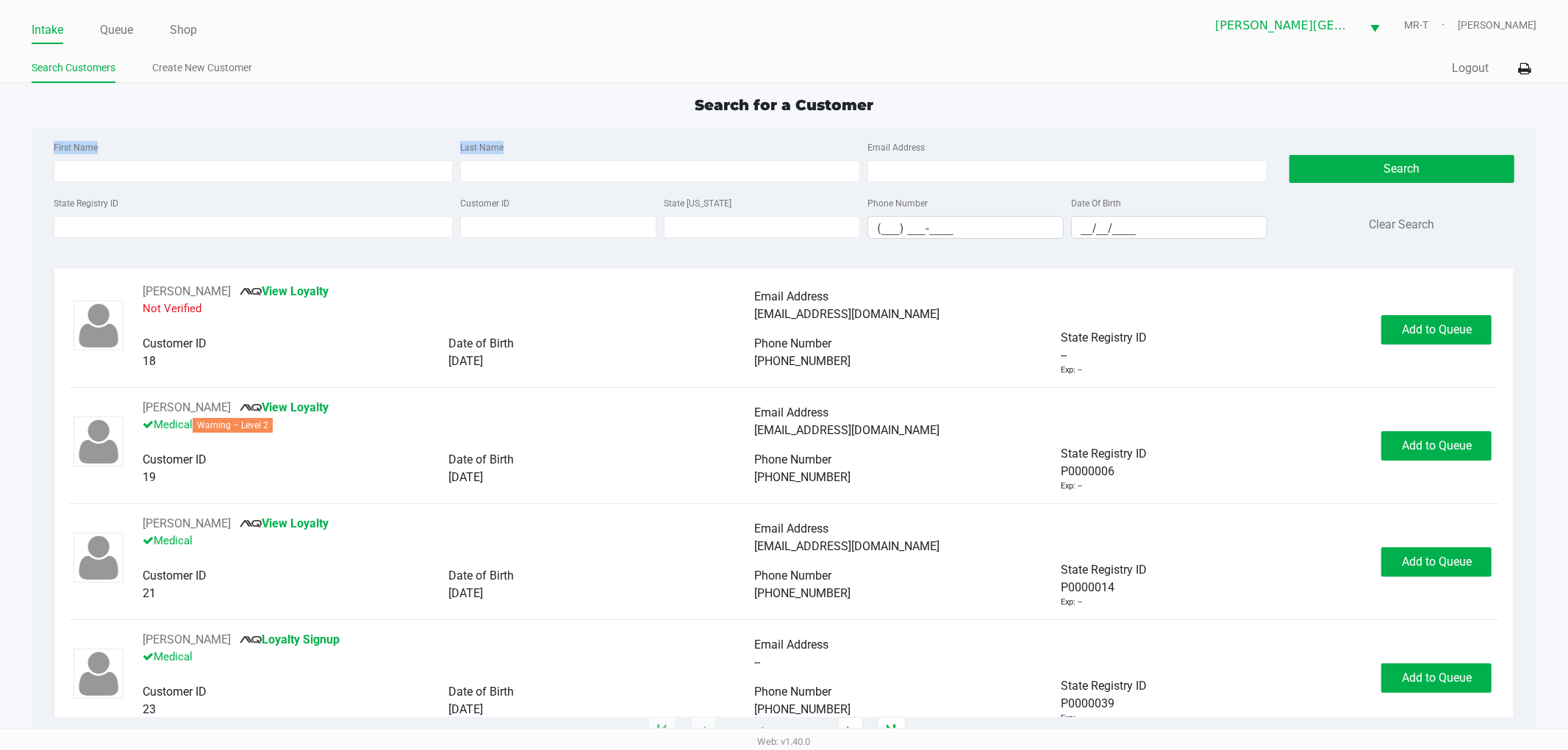
drag, startPoint x: 892, startPoint y: 110, endPoint x: 668, endPoint y: 121, distance: 224.3
click at [668, 121] on div "Search for a Customer First Name Last Name Email Address State Registry ID Cust…" at bounding box center [784, 413] width 1506 height 639
click at [665, 109] on div "Search for a Customer" at bounding box center [784, 105] width 1528 height 22
drag, startPoint x: 694, startPoint y: 99, endPoint x: 889, endPoint y: 120, distance: 196.1
click at [885, 121] on div "Search for a Customer First Name Last Name Email Address State Registry ID Cust…" at bounding box center [784, 413] width 1506 height 639
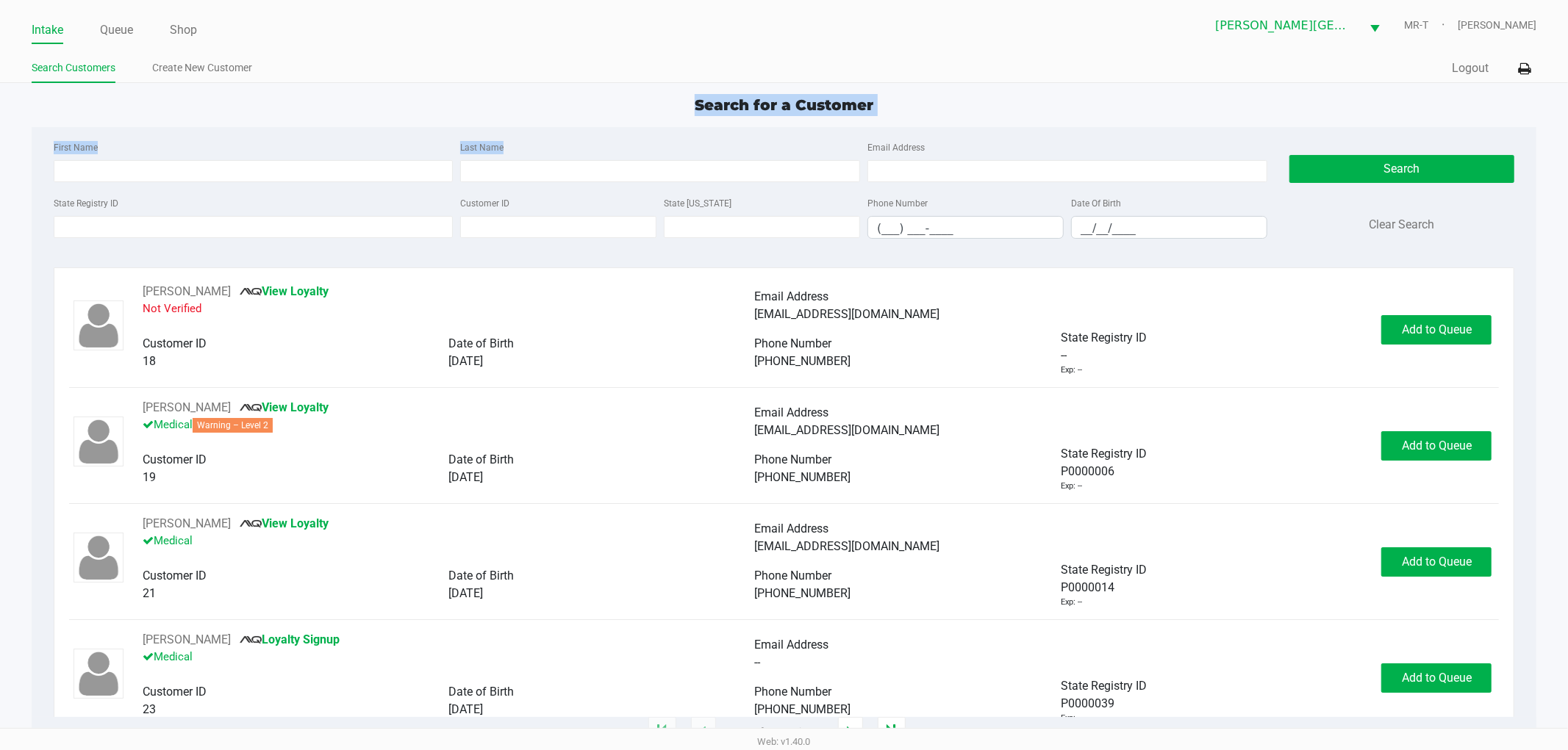
click at [866, 91] on app-point-of-sale "Intake Queue Shop Merritt Island WC MR-T TY Townsend Search Customers Create Ne…" at bounding box center [784, 366] width 1568 height 733
click at [250, 188] on div "First Name Last Name Email Address" at bounding box center [661, 166] width 1222 height 56
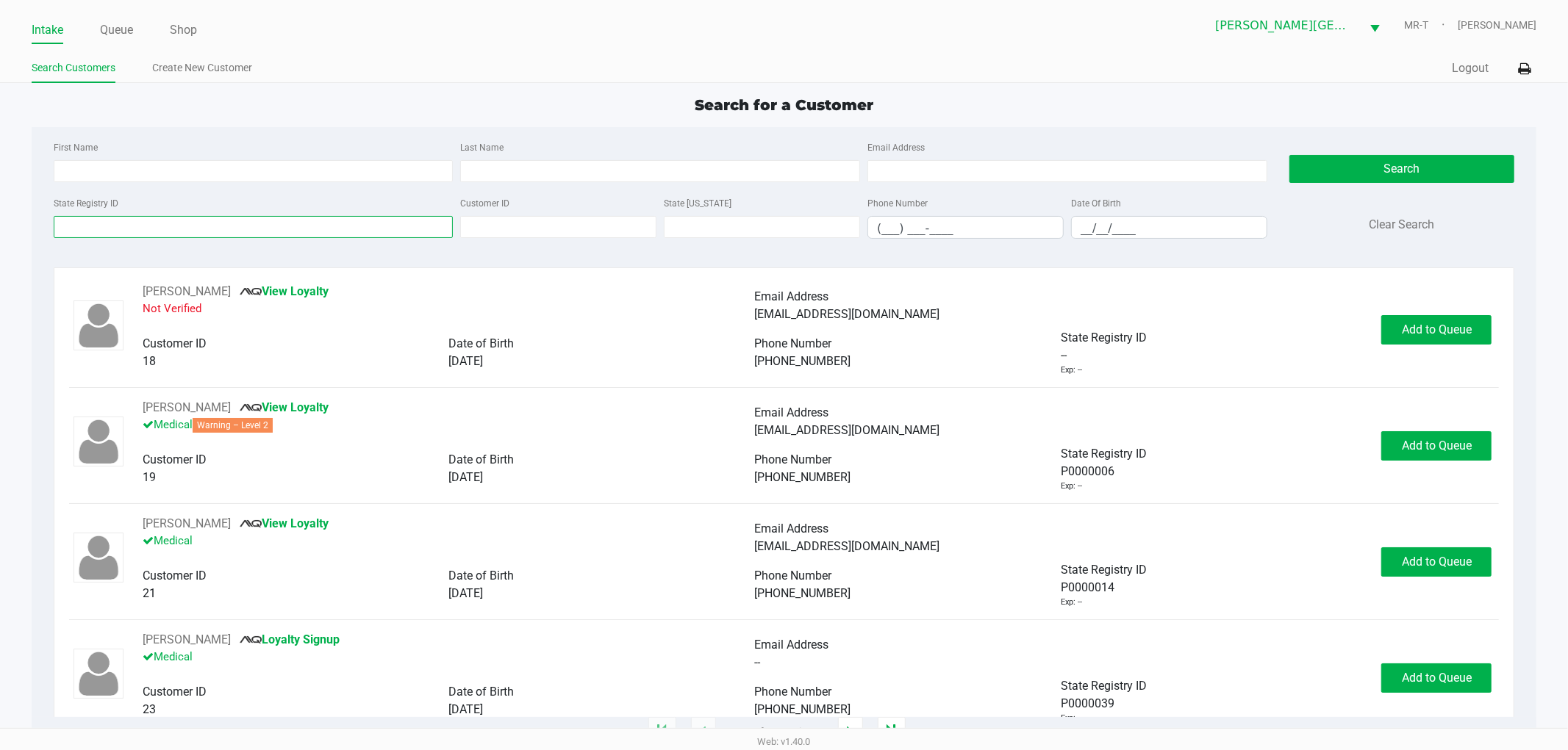
click at [178, 217] on input "State Registry ID" at bounding box center [253, 227] width 400 height 22
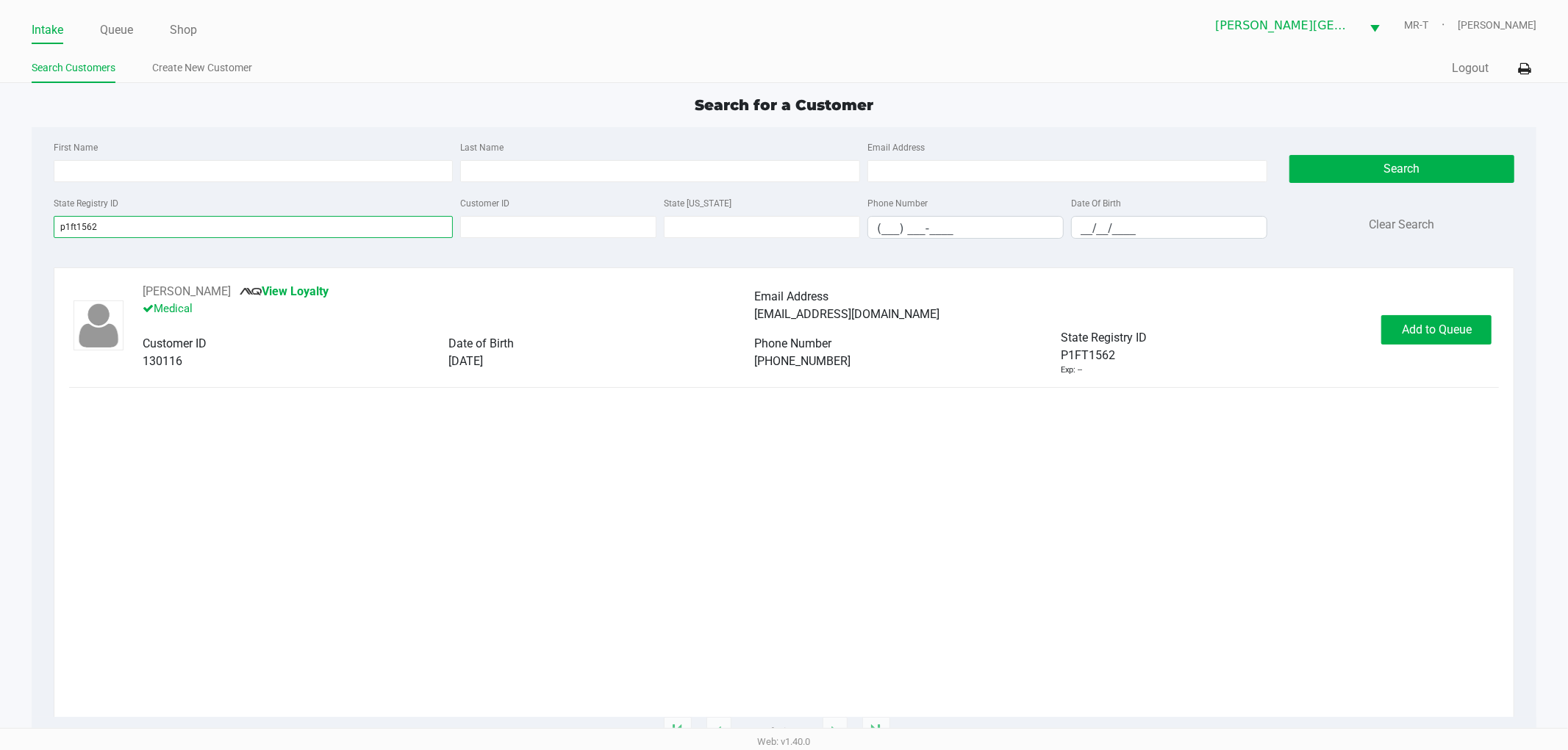
type input "p1ft1562"
click at [1375, 342] on div "NICOLE HOPKINS View Loyalty Medical Email Address phishkiller1@gmail.com Custom…" at bounding box center [755, 330] width 1255 height 93
click at [1400, 335] on button "Add to Queue" at bounding box center [1437, 330] width 110 height 29
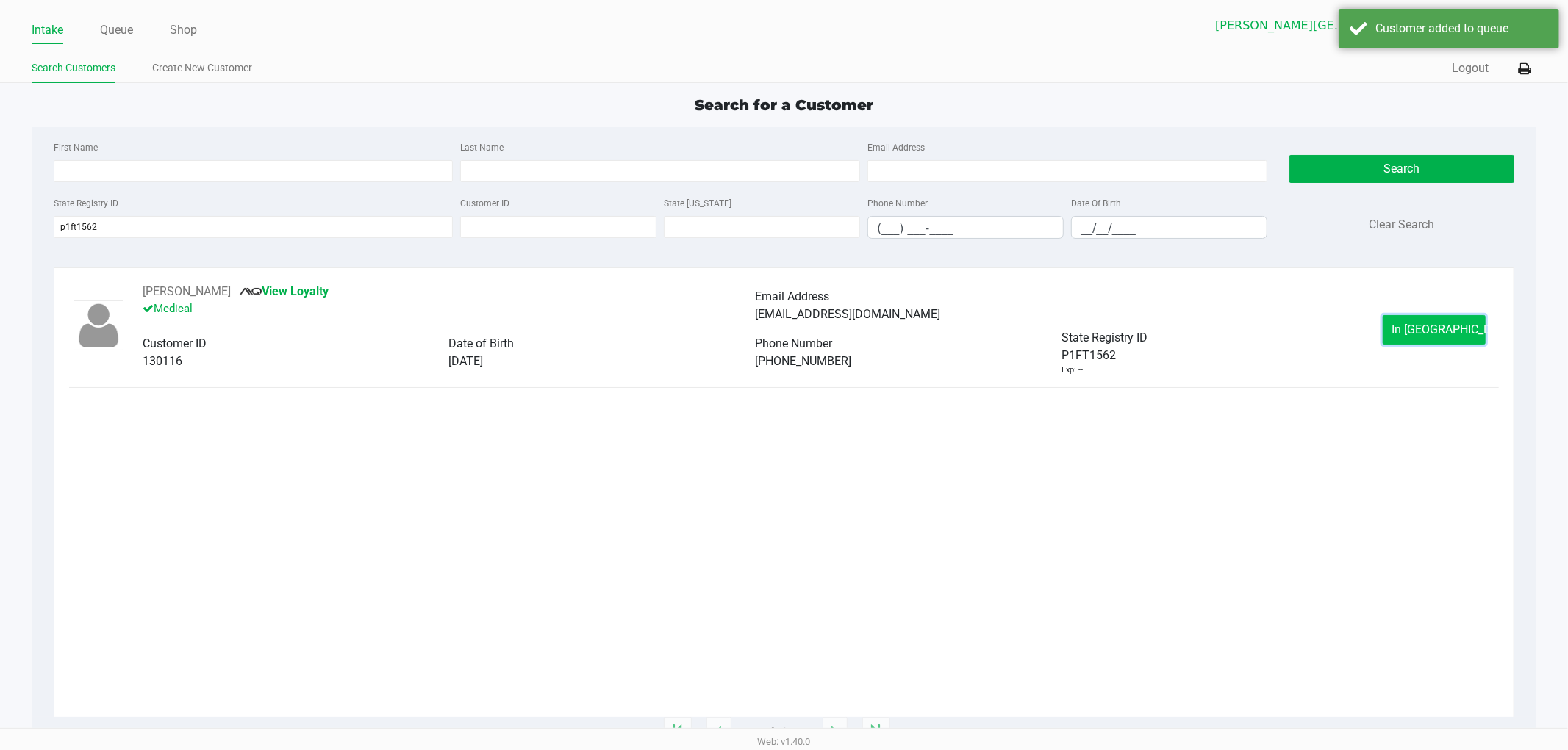
click at [1429, 336] on span "In Queue" at bounding box center [1454, 330] width 124 height 14
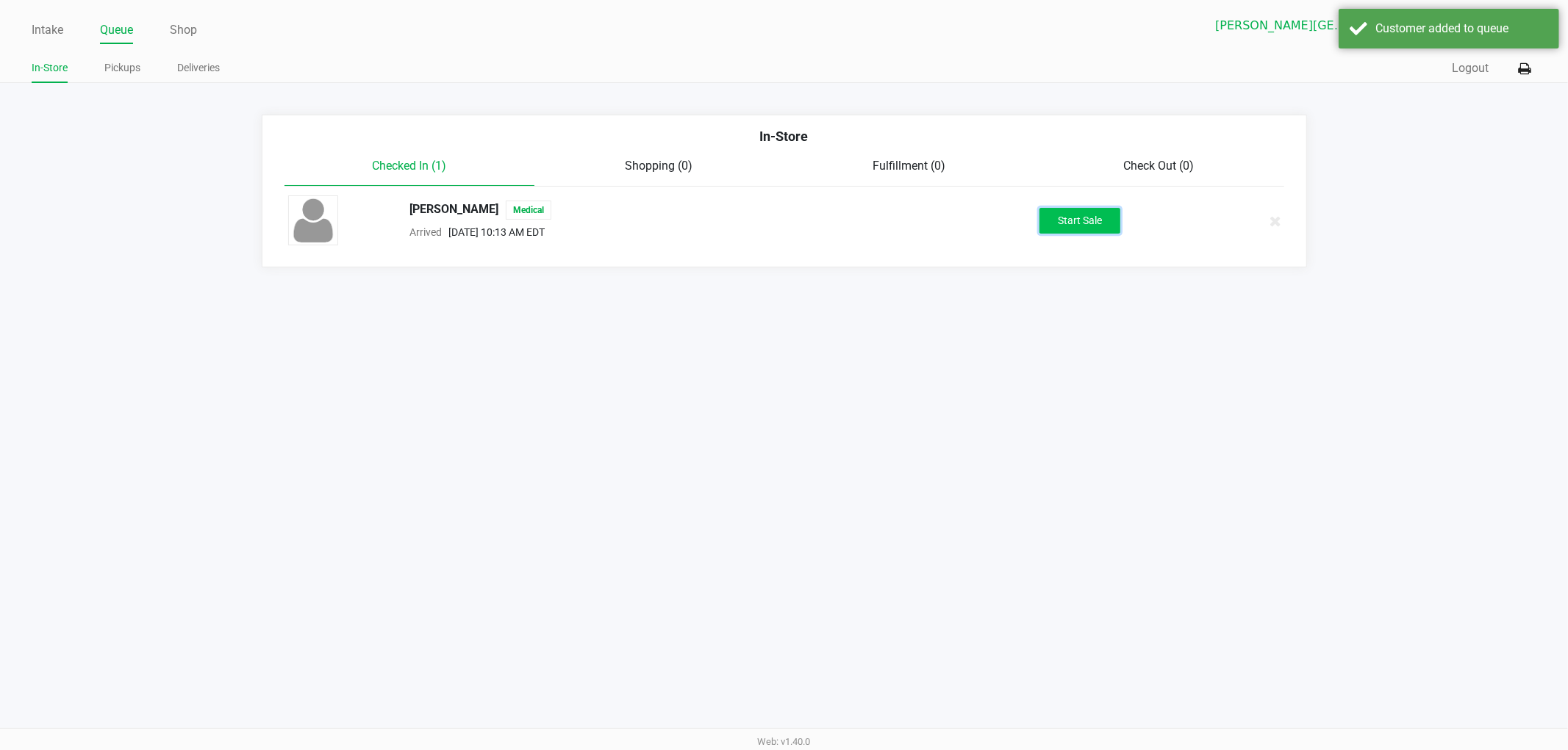
click at [1074, 218] on button "Start Sale" at bounding box center [1080, 221] width 80 height 26
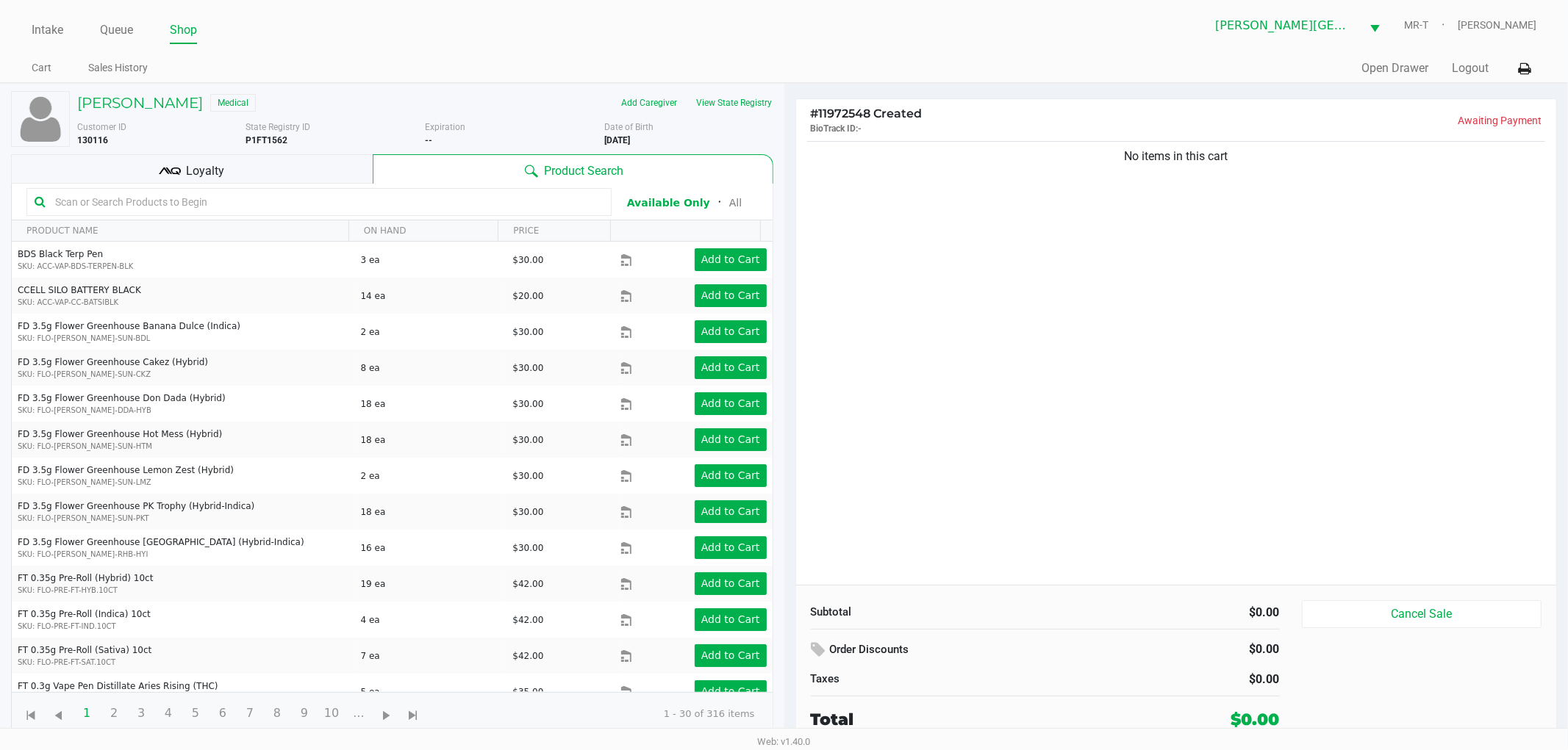
click at [1181, 289] on div "No items in this cart" at bounding box center [1177, 361] width 761 height 447
drag, startPoint x: 1252, startPoint y: 203, endPoint x: 1091, endPoint y: 207, distance: 161.0
click at [1091, 207] on div "No items in this cart" at bounding box center [1177, 361] width 761 height 447
click at [1223, 281] on div "No items in this cart" at bounding box center [1177, 361] width 761 height 447
drag, startPoint x: 1265, startPoint y: 233, endPoint x: 1065, endPoint y: 233, distance: 200.0
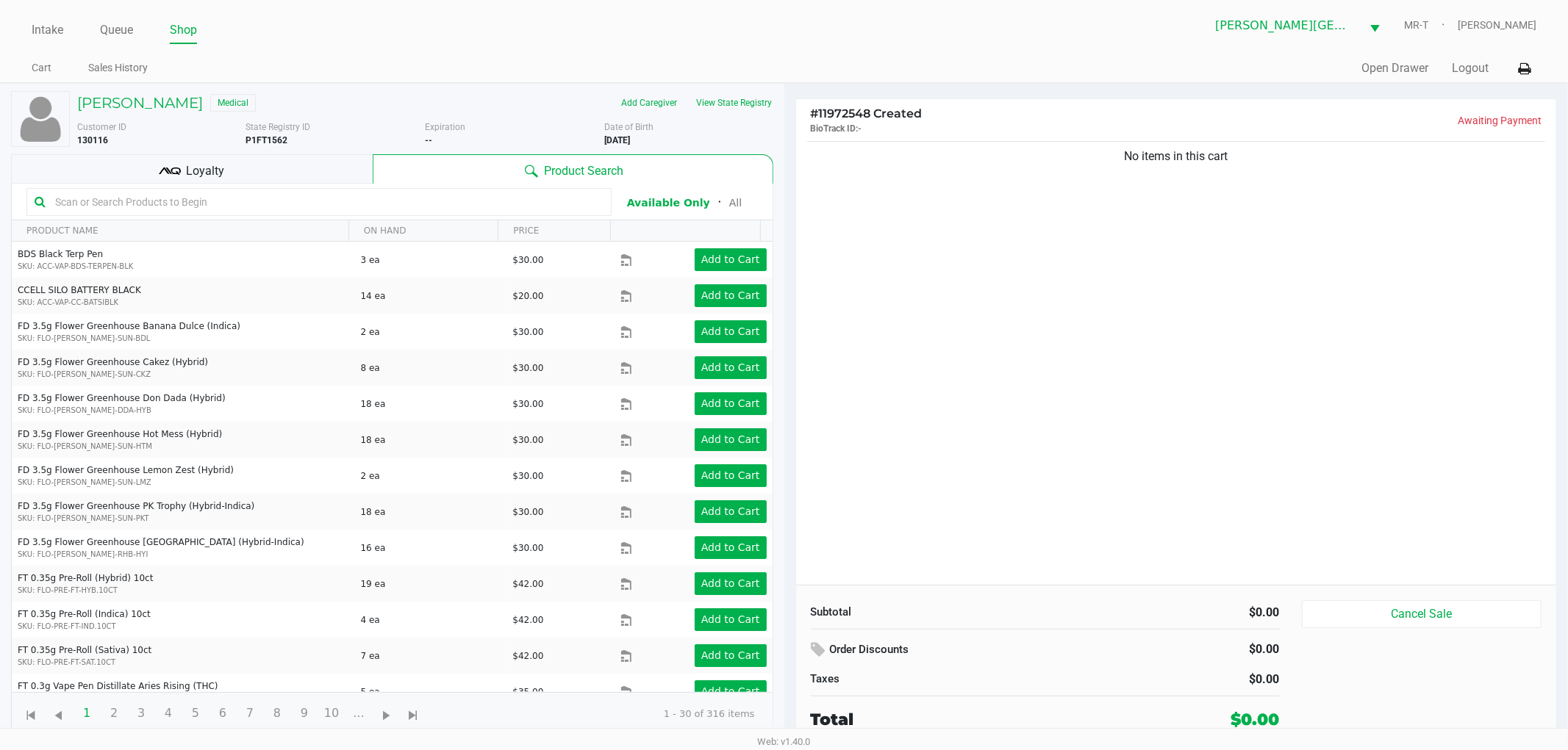
click at [1065, 233] on div "No items in this cart" at bounding box center [1177, 361] width 761 height 447
click at [1375, 358] on div "No items in this cart" at bounding box center [1177, 361] width 761 height 447
drag, startPoint x: 1270, startPoint y: 200, endPoint x: 1060, endPoint y: 245, distance: 214.8
click at [1060, 245] on div "No items in this cart" at bounding box center [1177, 361] width 761 height 447
click at [1112, 266] on div "No items in this cart" at bounding box center [1177, 361] width 761 height 447
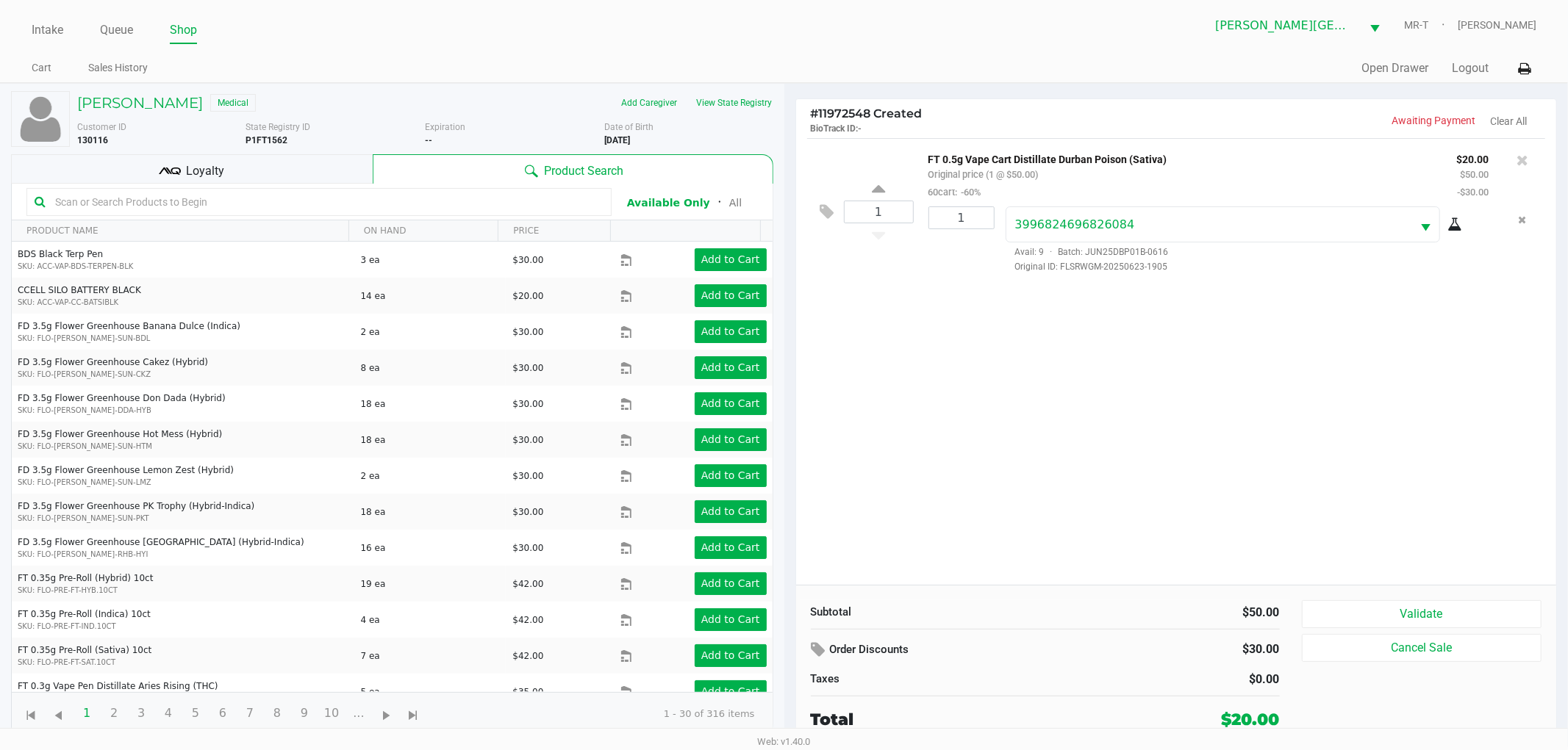
click at [1008, 450] on div "1 FT 0.5g Vape Cart Distillate Durban Poison (Sativa) Original price (1 @ $50.0…" at bounding box center [1177, 361] width 761 height 447
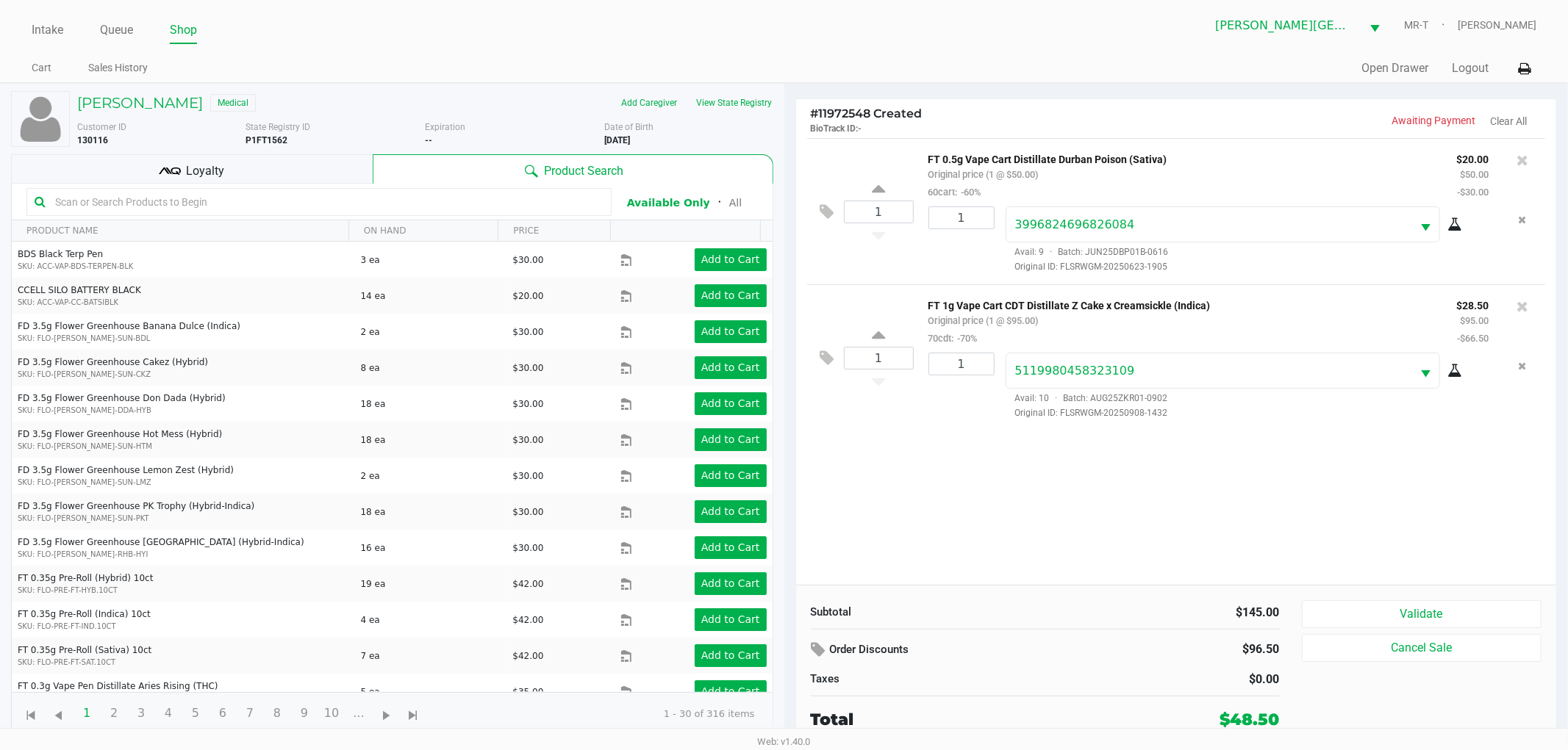
click at [944, 509] on div "1 FT 0.5g Vape Cart Distillate Durban Poison (Sativa) Original price (1 @ $50.0…" at bounding box center [1177, 361] width 761 height 447
click at [971, 481] on div "1 FT 0.5g Vape Cart Distillate Durban Poison (Sativa) Original price (1 @ $50.0…" at bounding box center [1177, 361] width 761 height 447
click at [979, 468] on div "1 FT 0.5g Vape Cart Distillate Durban Poison (Sativa) Original price (1 @ $50.0…" at bounding box center [1177, 361] width 761 height 447
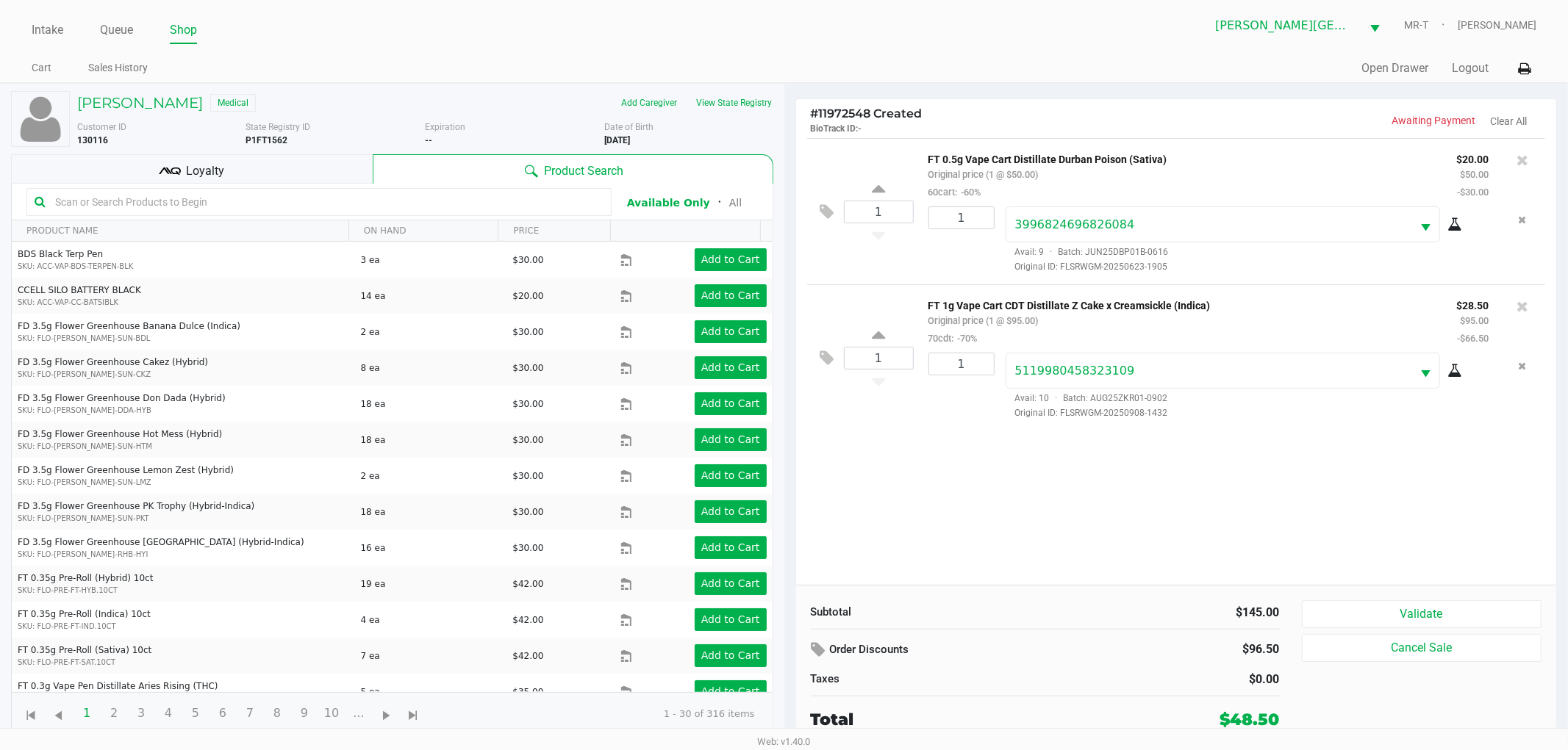
click at [966, 468] on div "1 FT 0.5g Vape Cart Distillate Durban Poison (Sativa) Original price (1 @ $50.0…" at bounding box center [1177, 361] width 761 height 447
click at [966, 464] on div "1 FT 0.5g Vape Cart Distillate Durban Poison (Sativa) Original price (1 @ $50.0…" at bounding box center [1177, 361] width 761 height 447
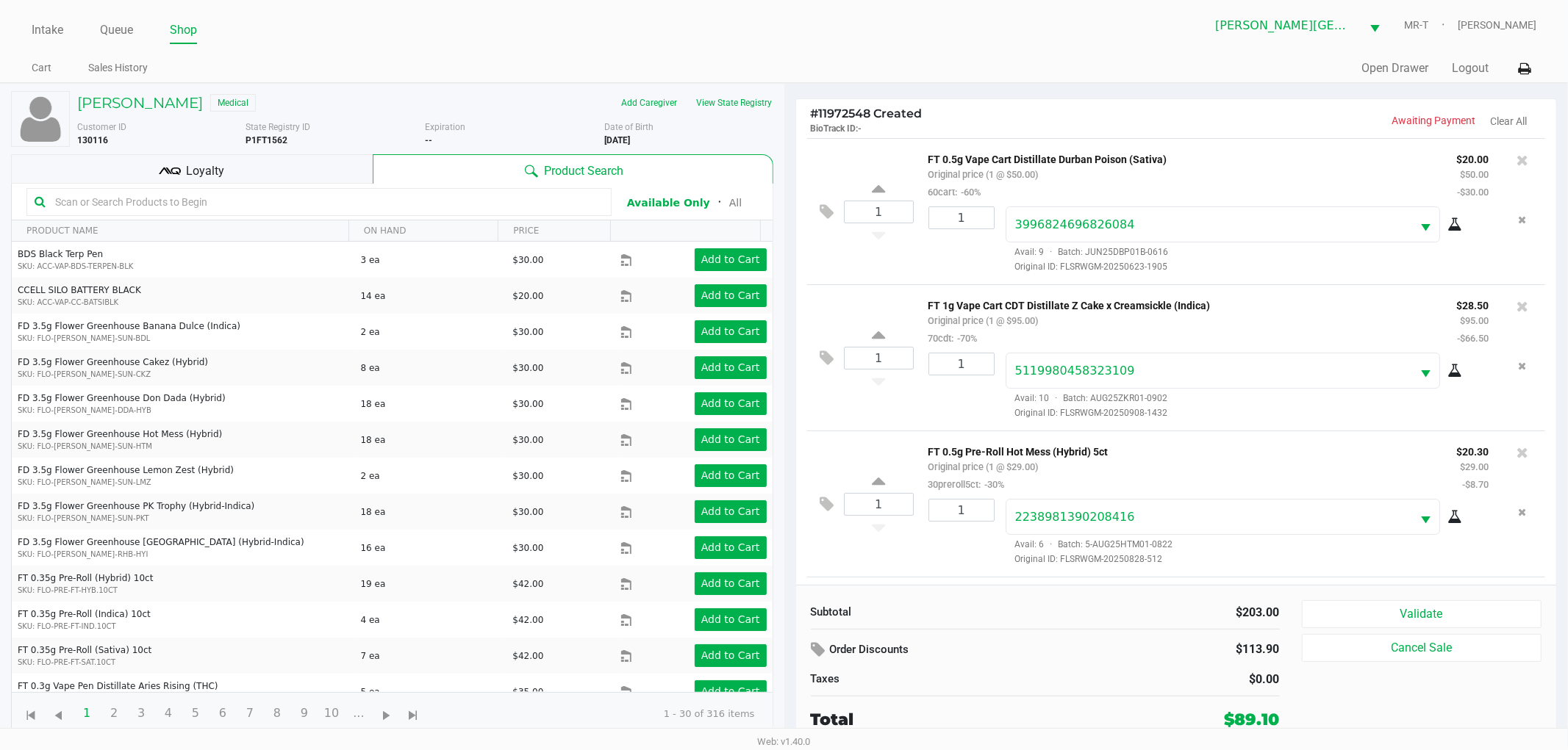
scroll to position [141, 0]
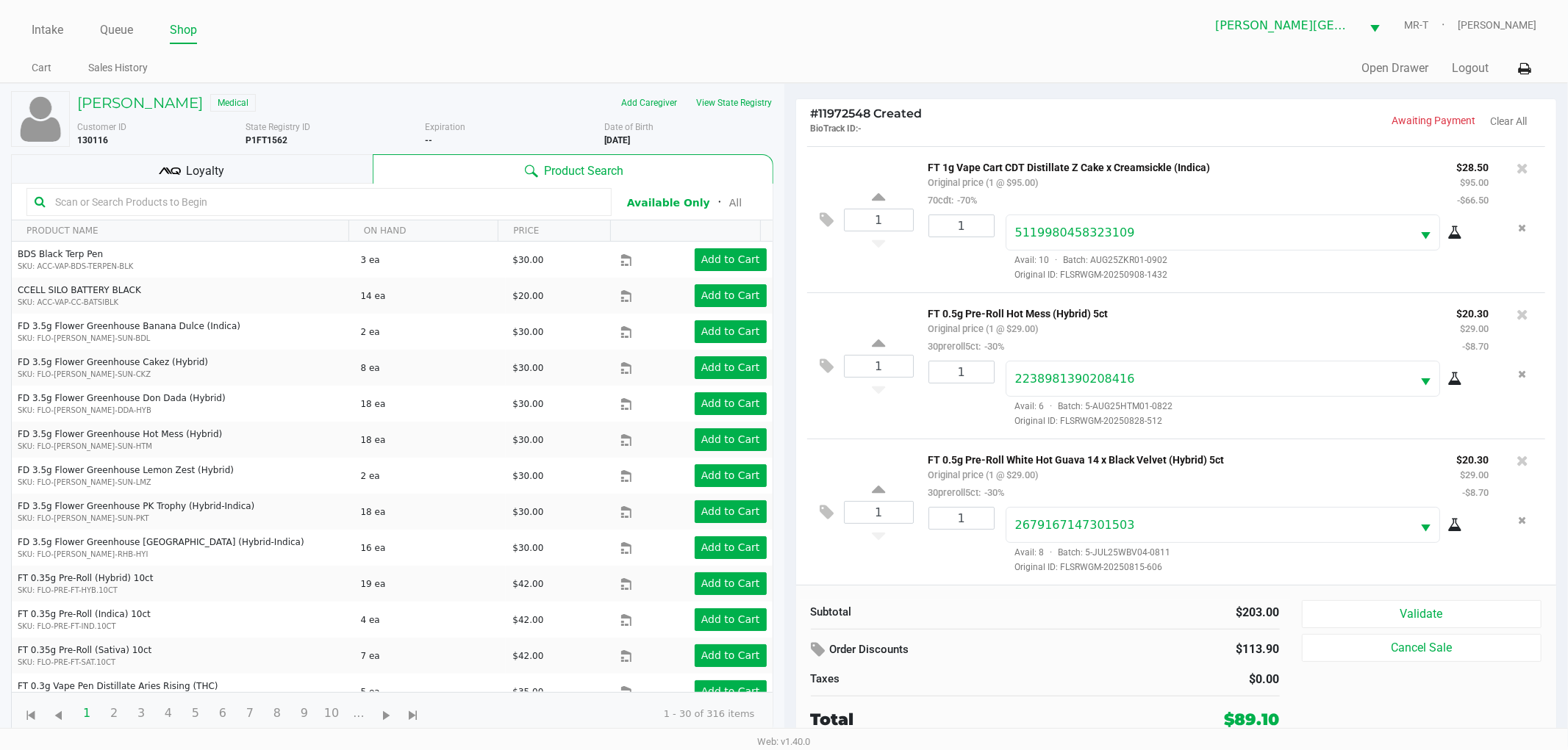
click at [934, 555] on div "1" at bounding box center [956, 540] width 77 height 67
click at [960, 547] on div "1" at bounding box center [956, 540] width 77 height 67
click at [932, 571] on div "1" at bounding box center [956, 540] width 77 height 67
click at [930, 575] on div "1 SW 0.3g Vape Pen Distillate Zen (1:4 CBD:THC) Original price (1 @ $35.00) 50d…" at bounding box center [1177, 511] width 739 height 146
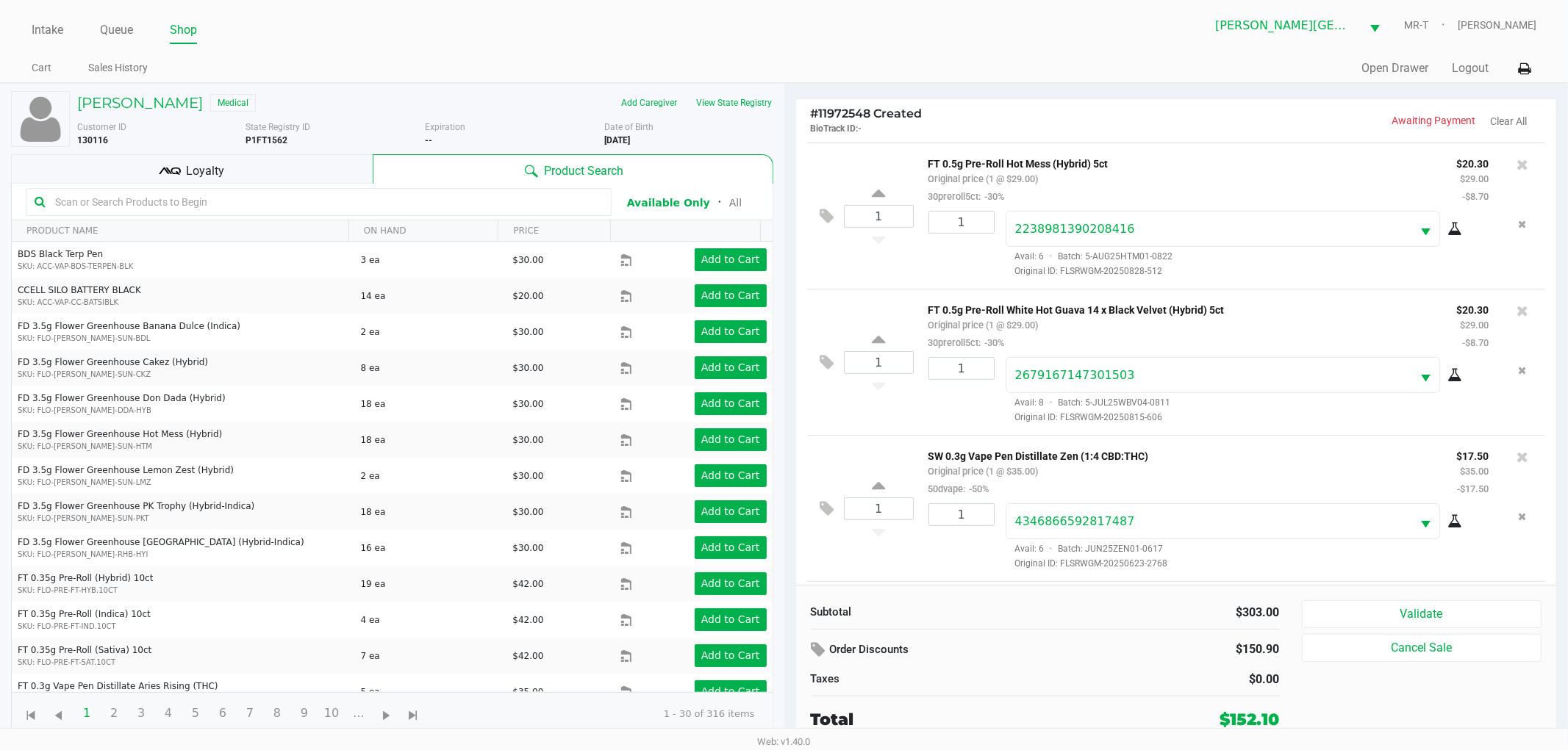
scroll to position [435, 0]
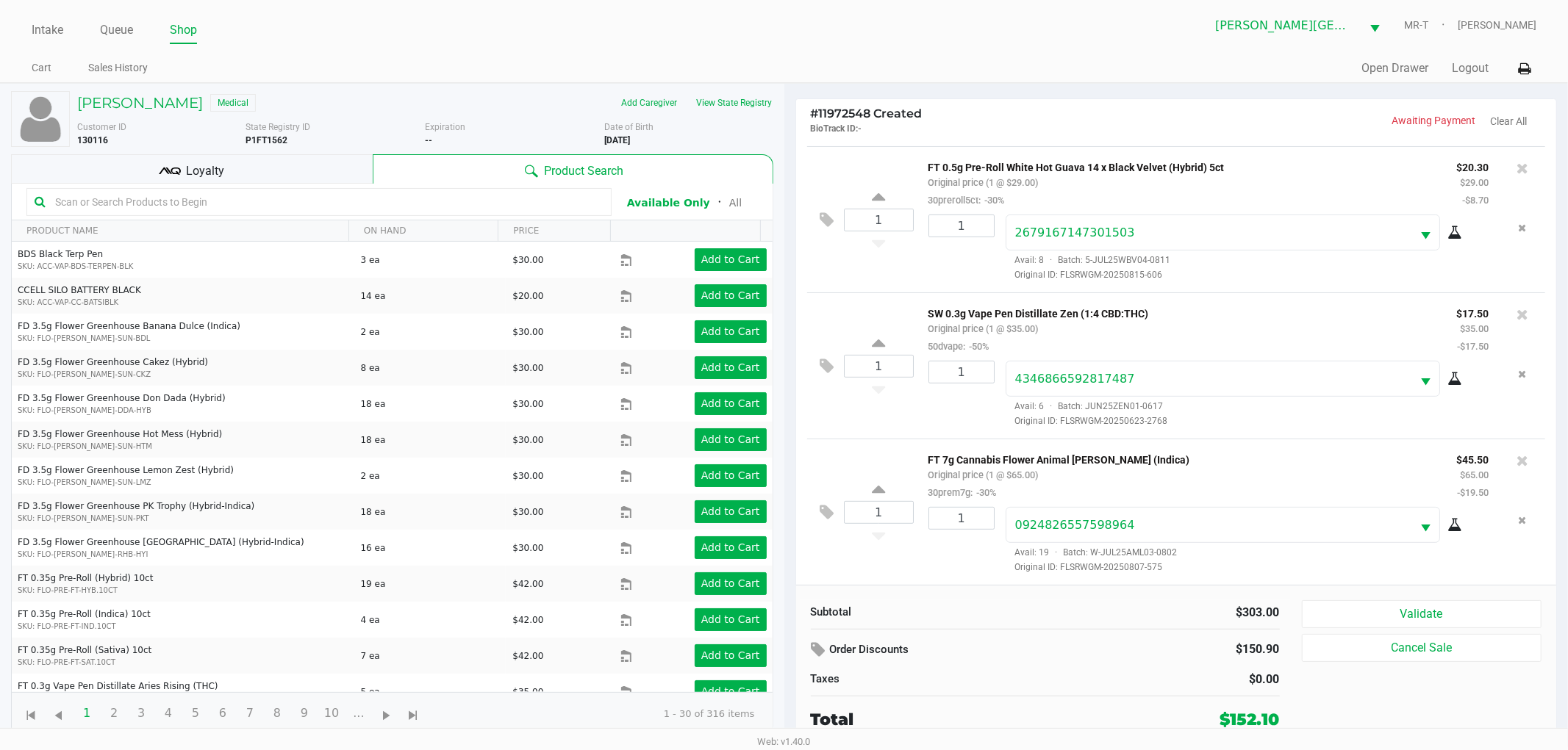
click at [879, 561] on div "1 FT 7g Cannabis Flower Animal Larry (Indica) Original price (1 @ $65.00) 30pre…" at bounding box center [1177, 511] width 739 height 146
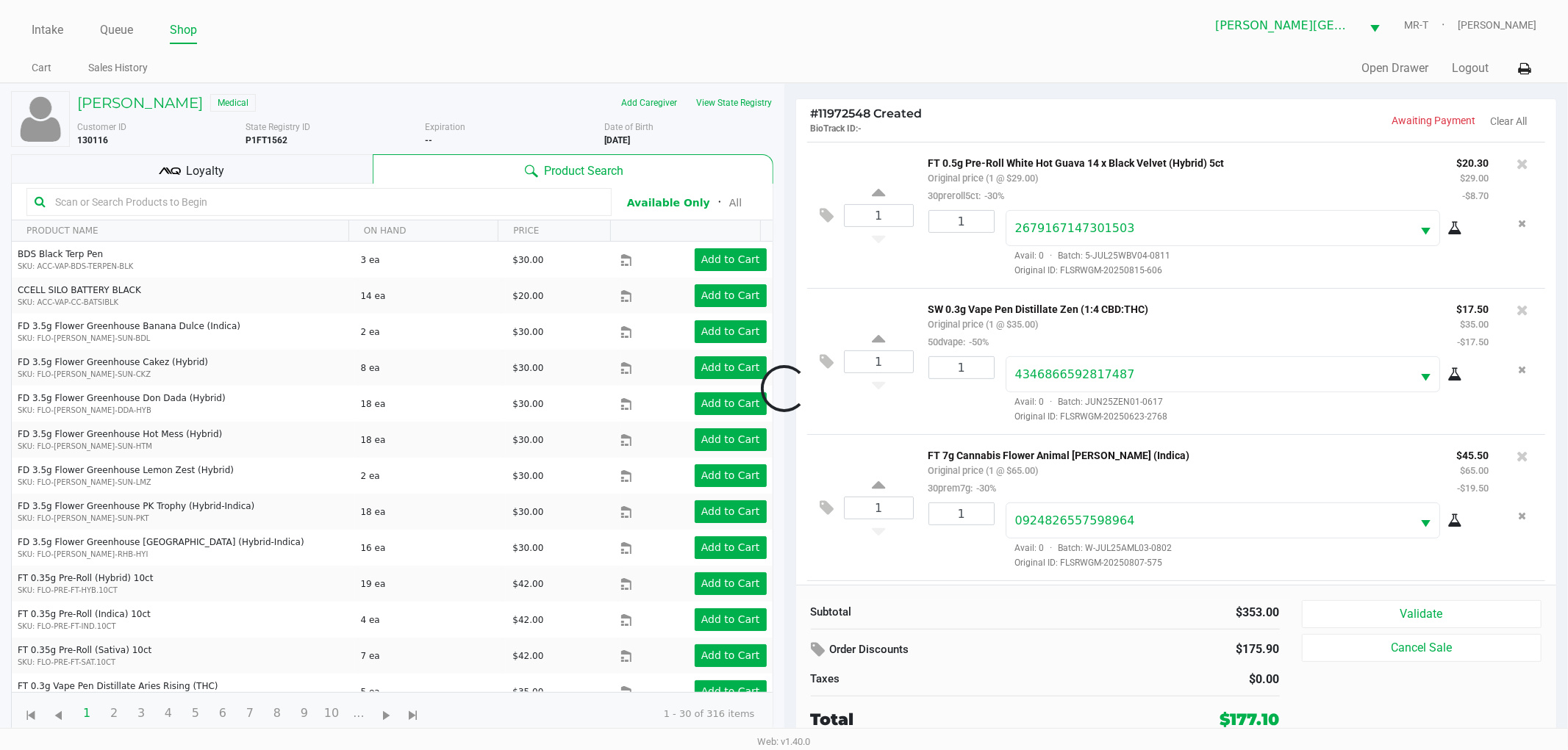
scroll to position [582, 0]
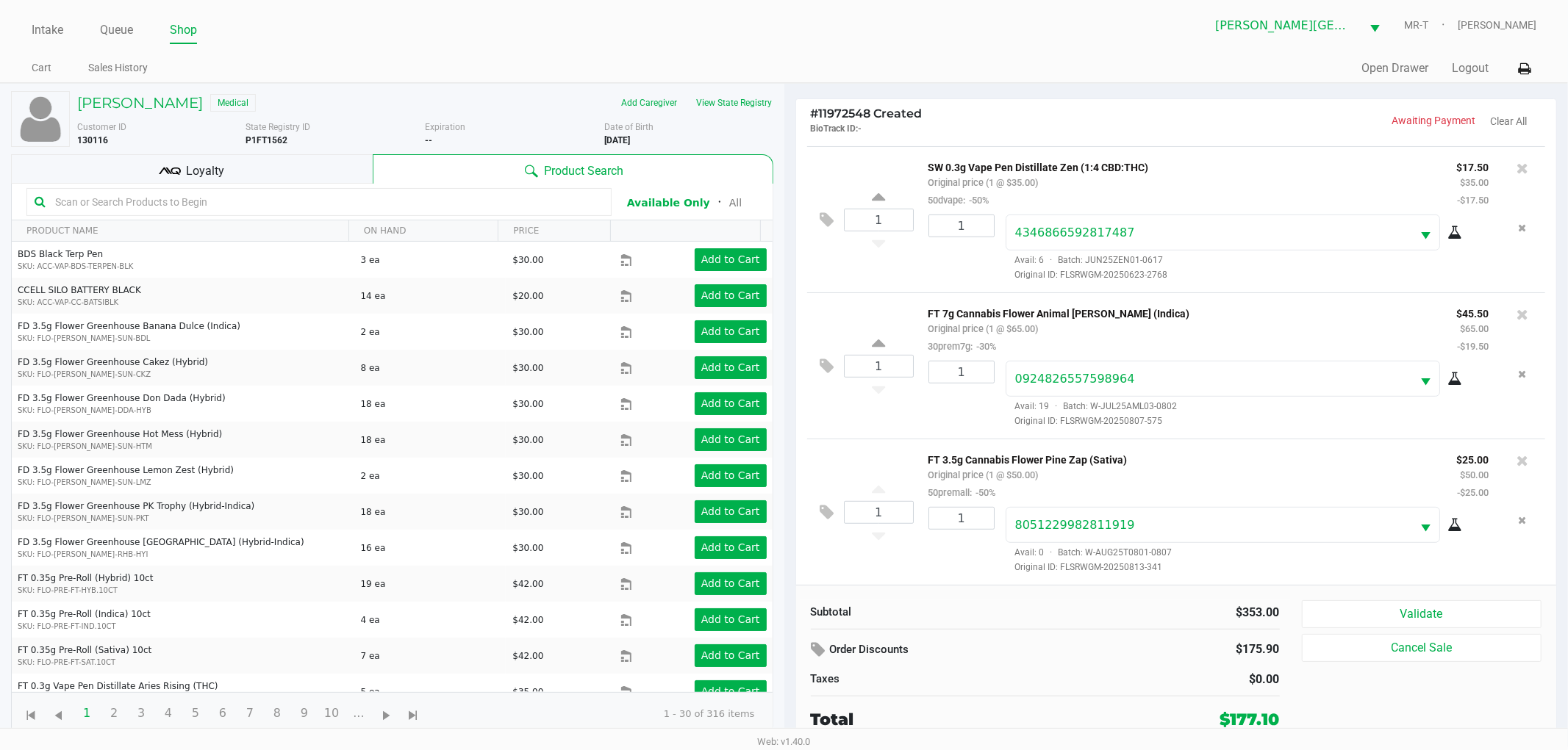
click at [949, 573] on div "1" at bounding box center [956, 540] width 77 height 67
click at [335, 166] on div "Loyalty" at bounding box center [192, 169] width 361 height 29
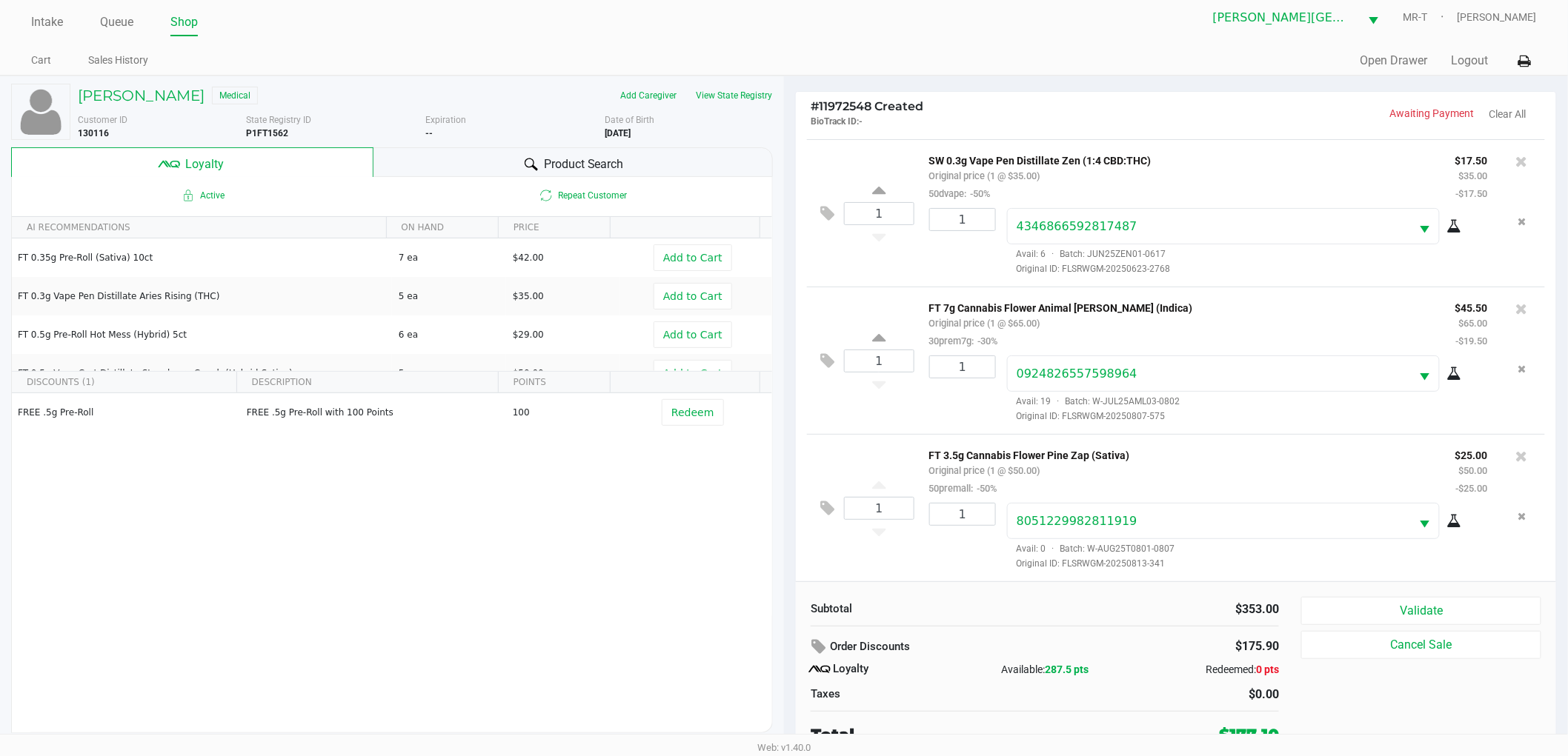
scroll to position [16, 0]
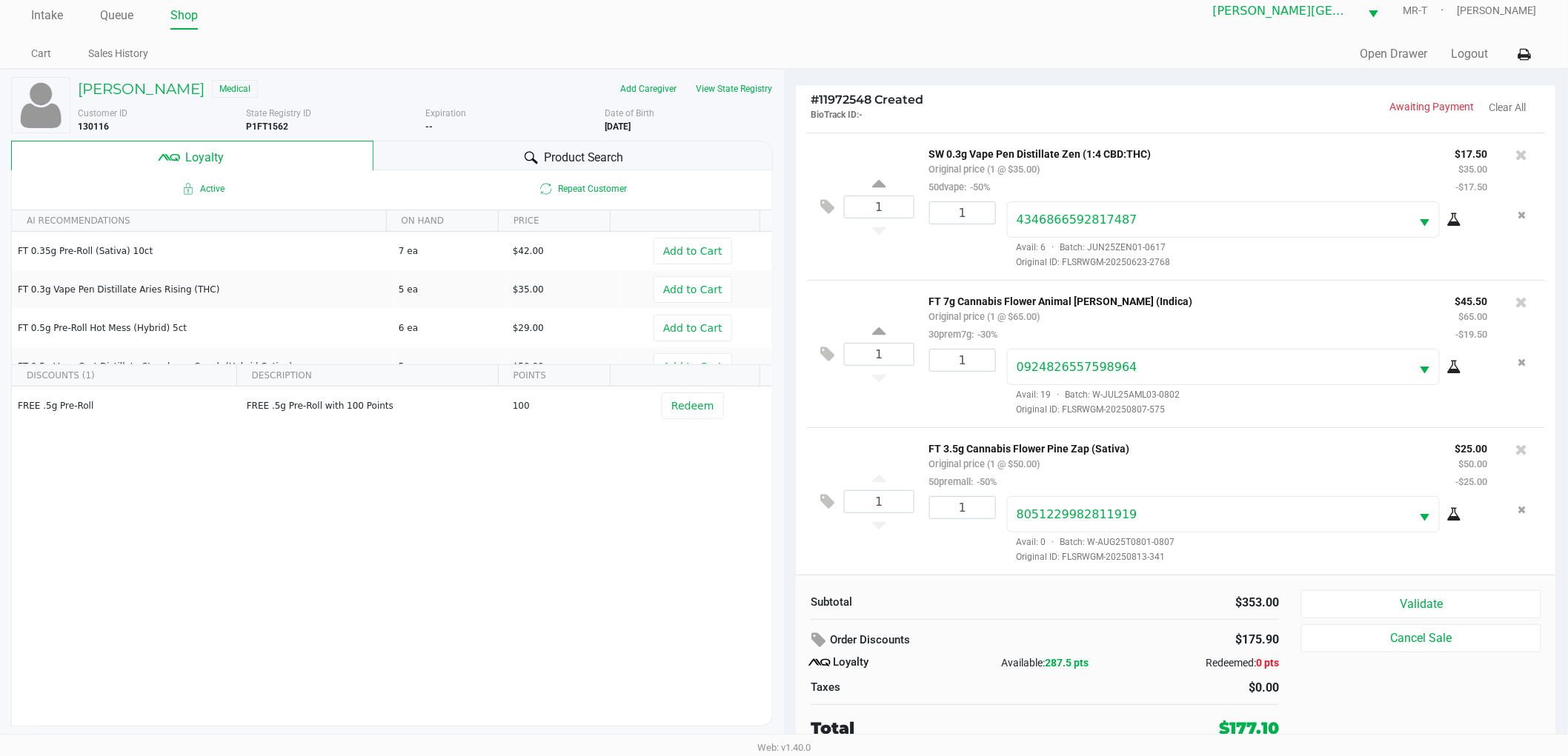
click at [895, 556] on div "1 FT 3.5g Cannabis Flower Pine Zap (Sativa) Original price (1 @ $50.00) 50prema…" at bounding box center [1176, 501] width 738 height 147
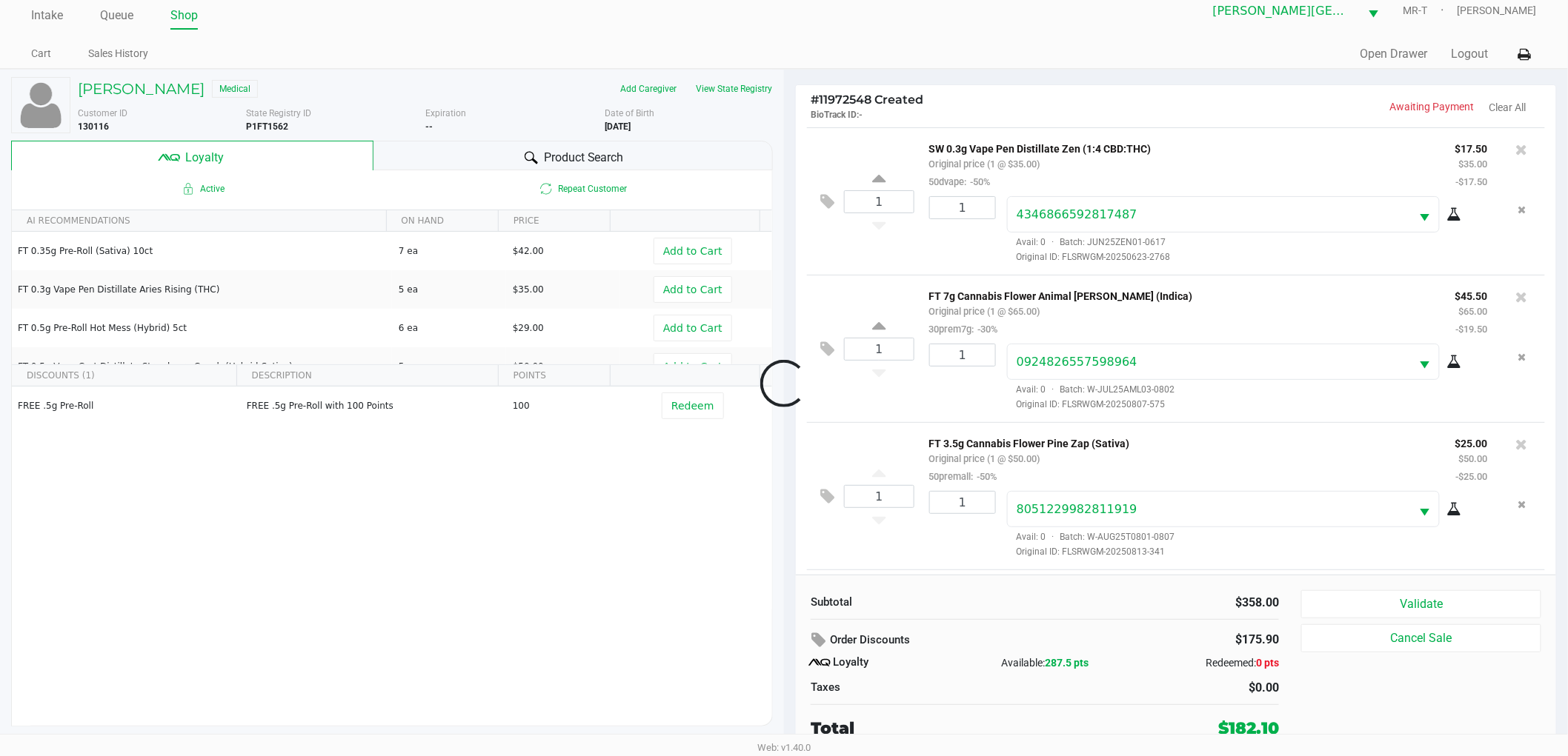
scroll to position [716, 0]
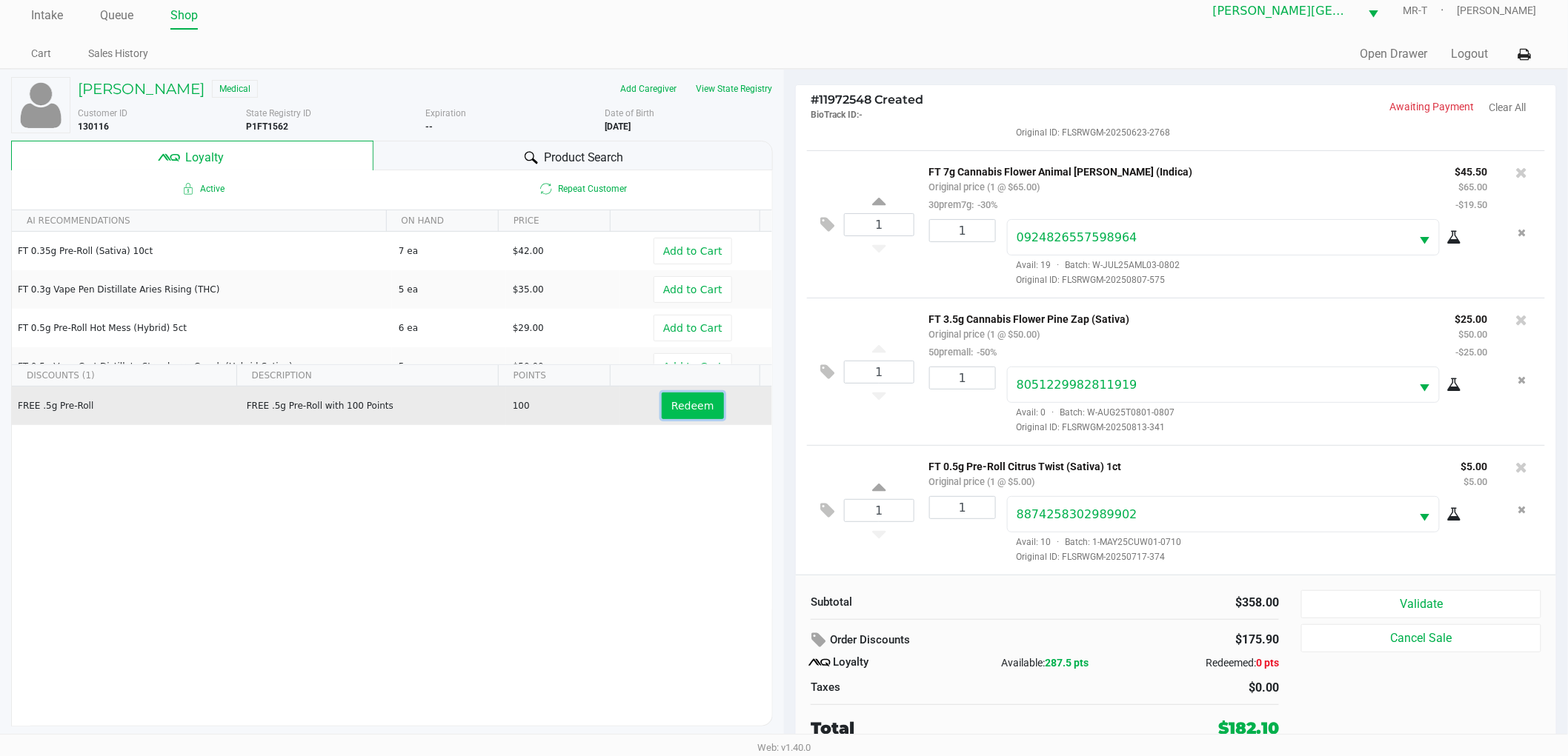
click at [675, 405] on span "Redeem" at bounding box center [692, 405] width 42 height 12
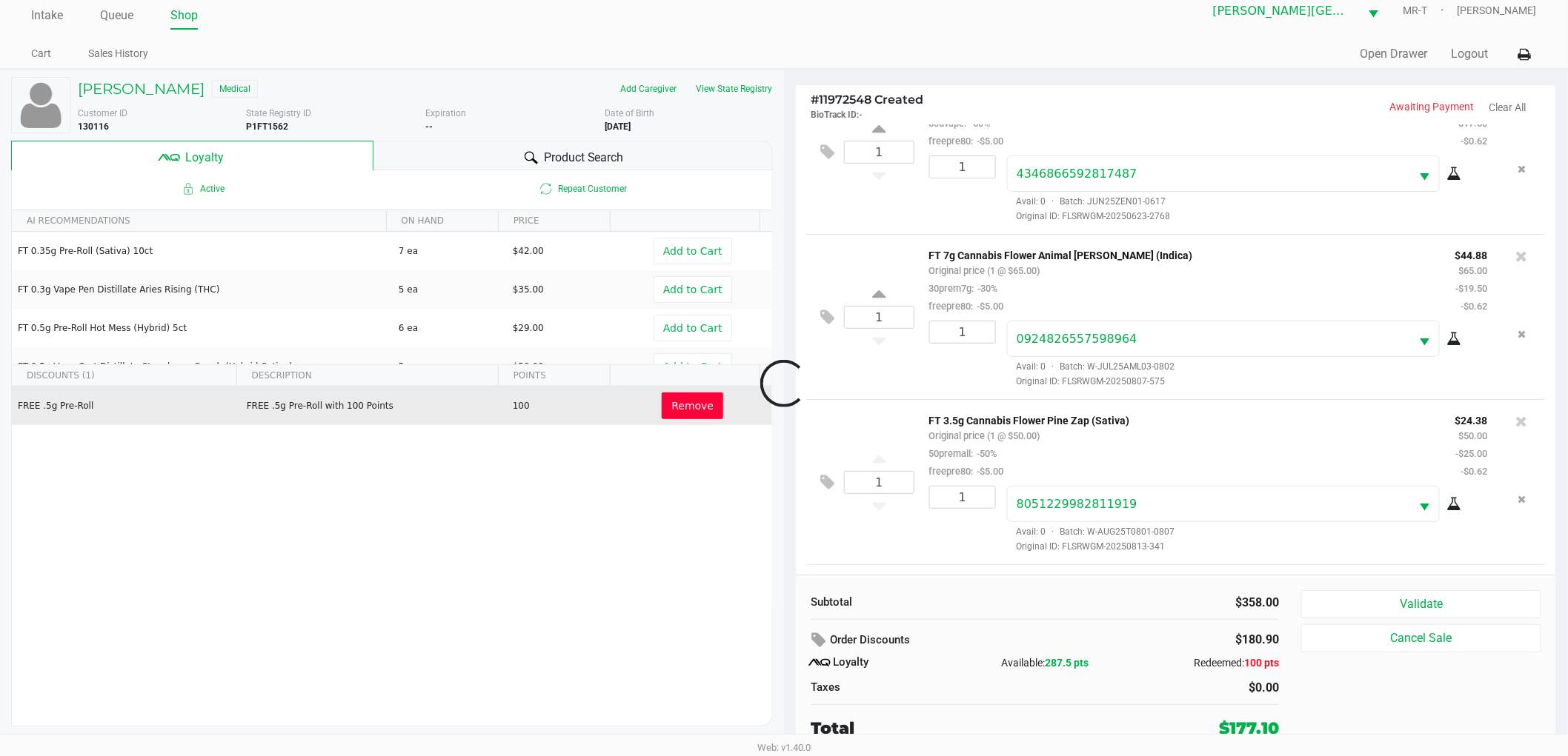
scroll to position [859, 0]
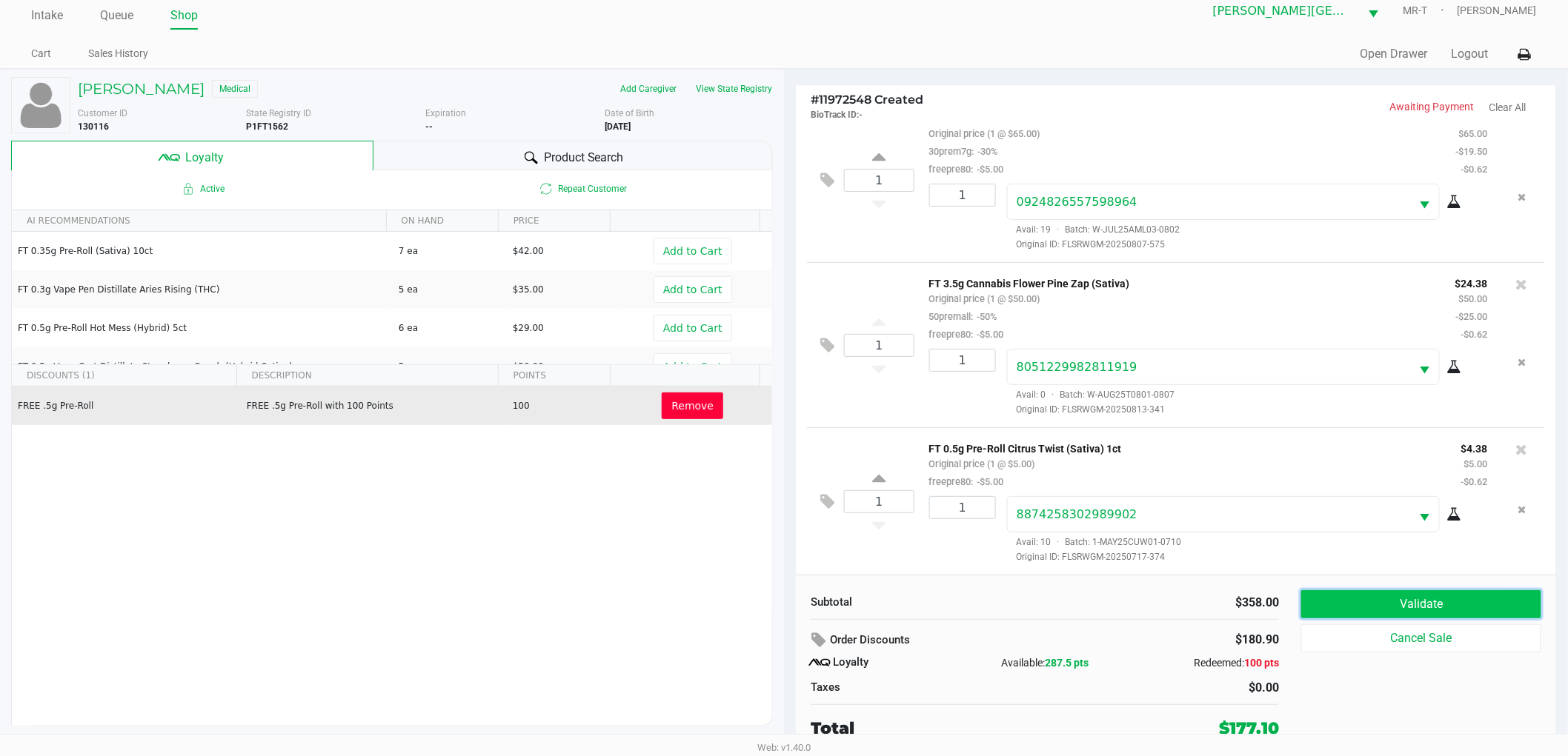
click at [1360, 596] on button "Validate" at bounding box center [1421, 604] width 240 height 28
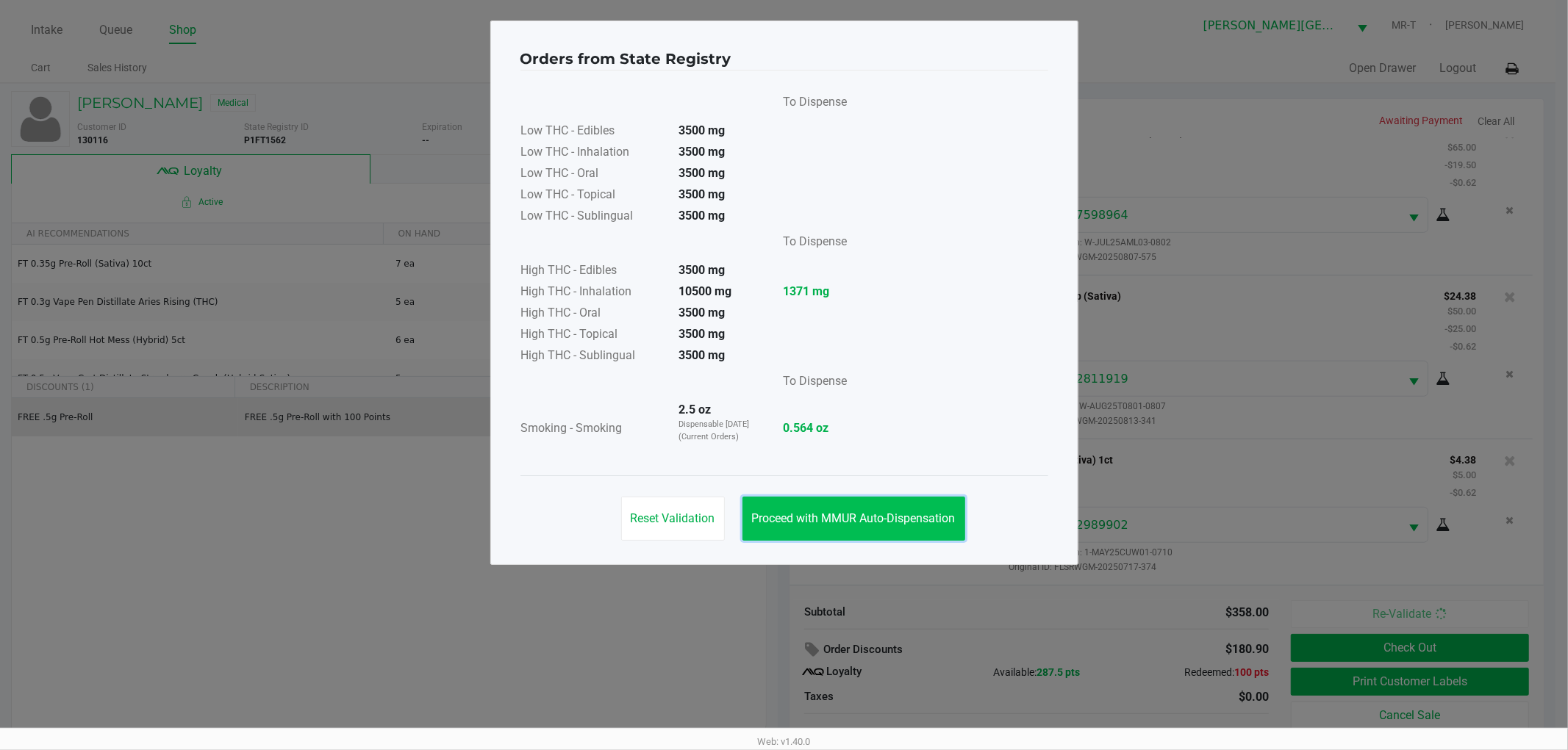
click at [889, 535] on button "Proceed with MMUR Auto-Dispensation" at bounding box center [854, 519] width 223 height 44
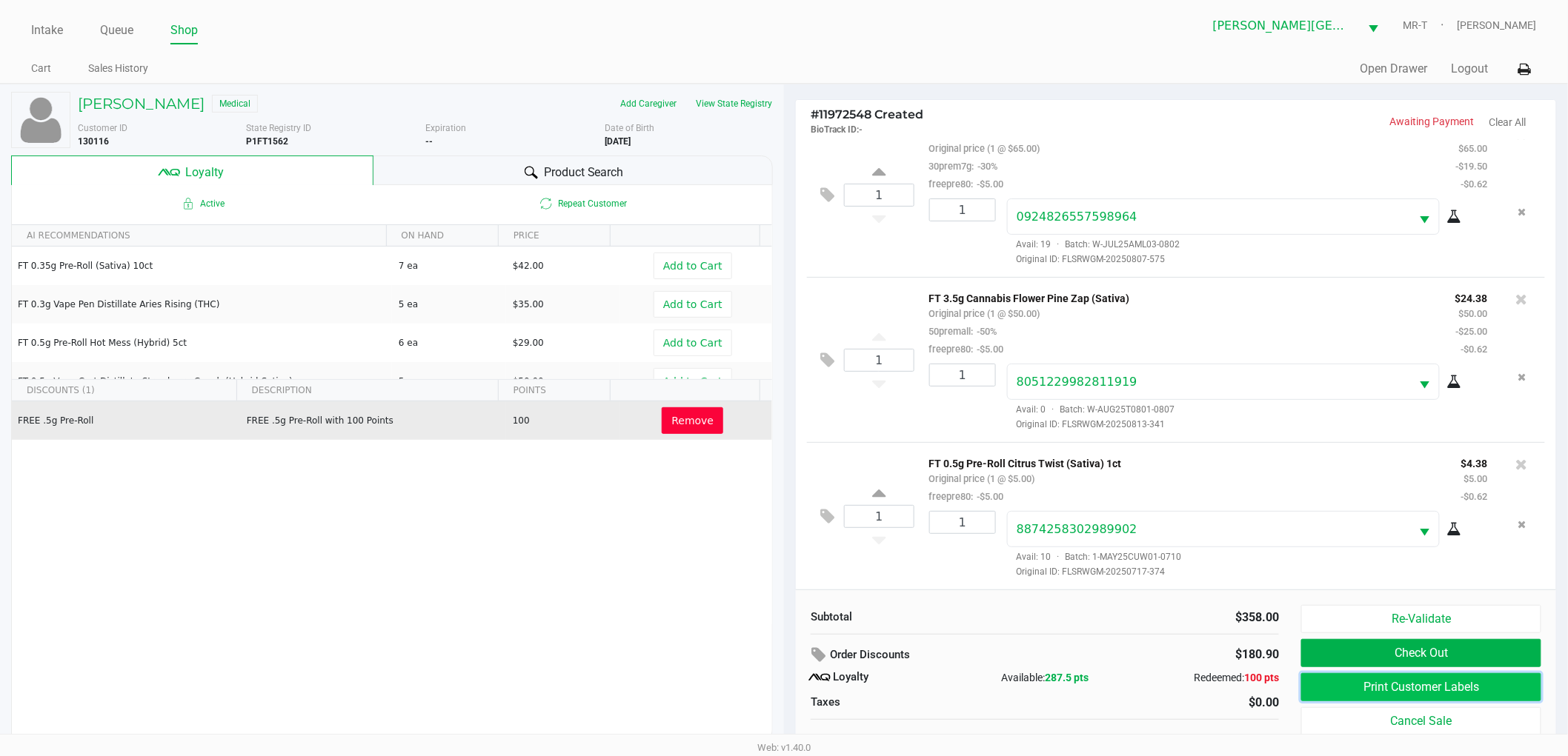
click at [1403, 689] on button "Print Customer Labels" at bounding box center [1421, 687] width 240 height 28
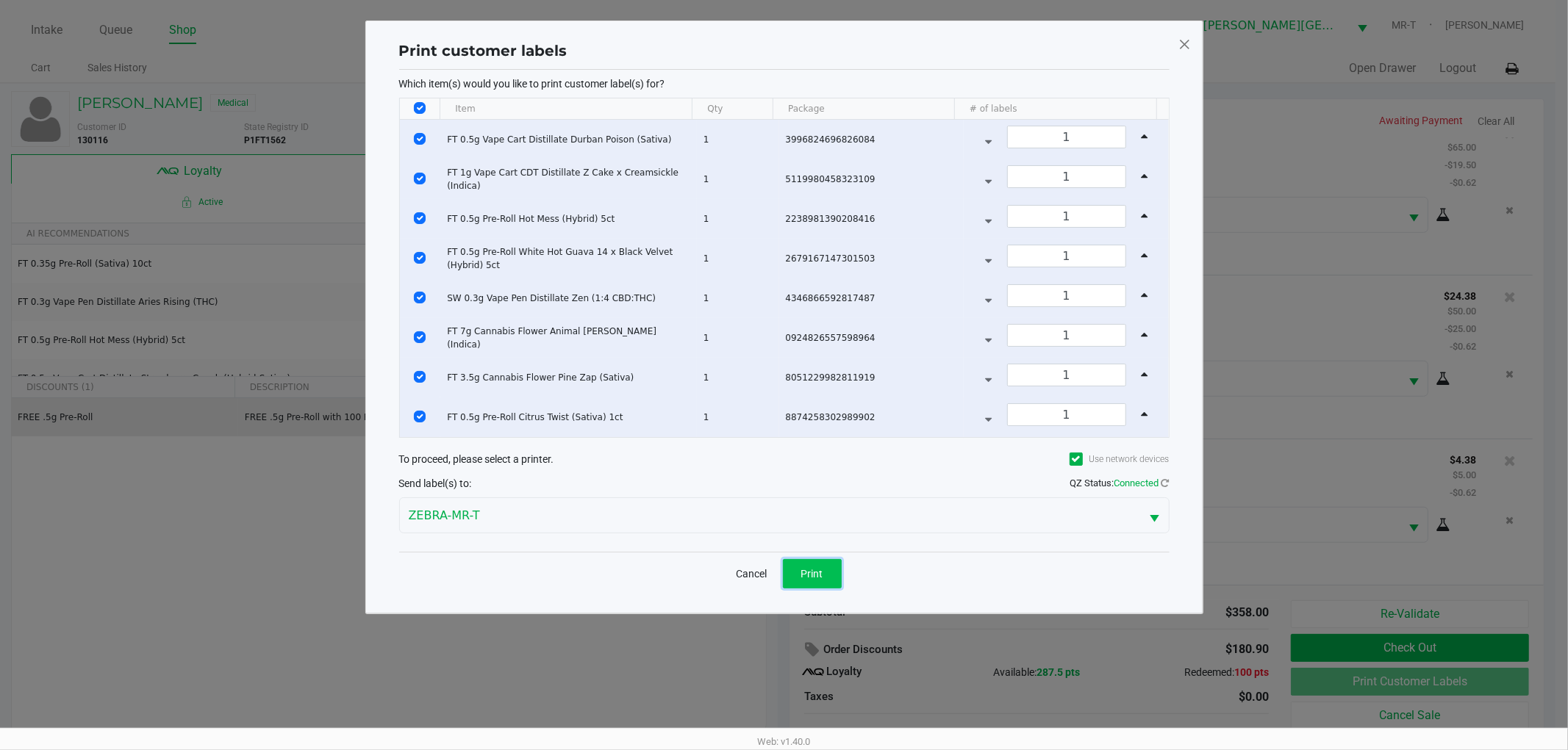
click at [816, 563] on button "Print" at bounding box center [812, 573] width 59 height 29
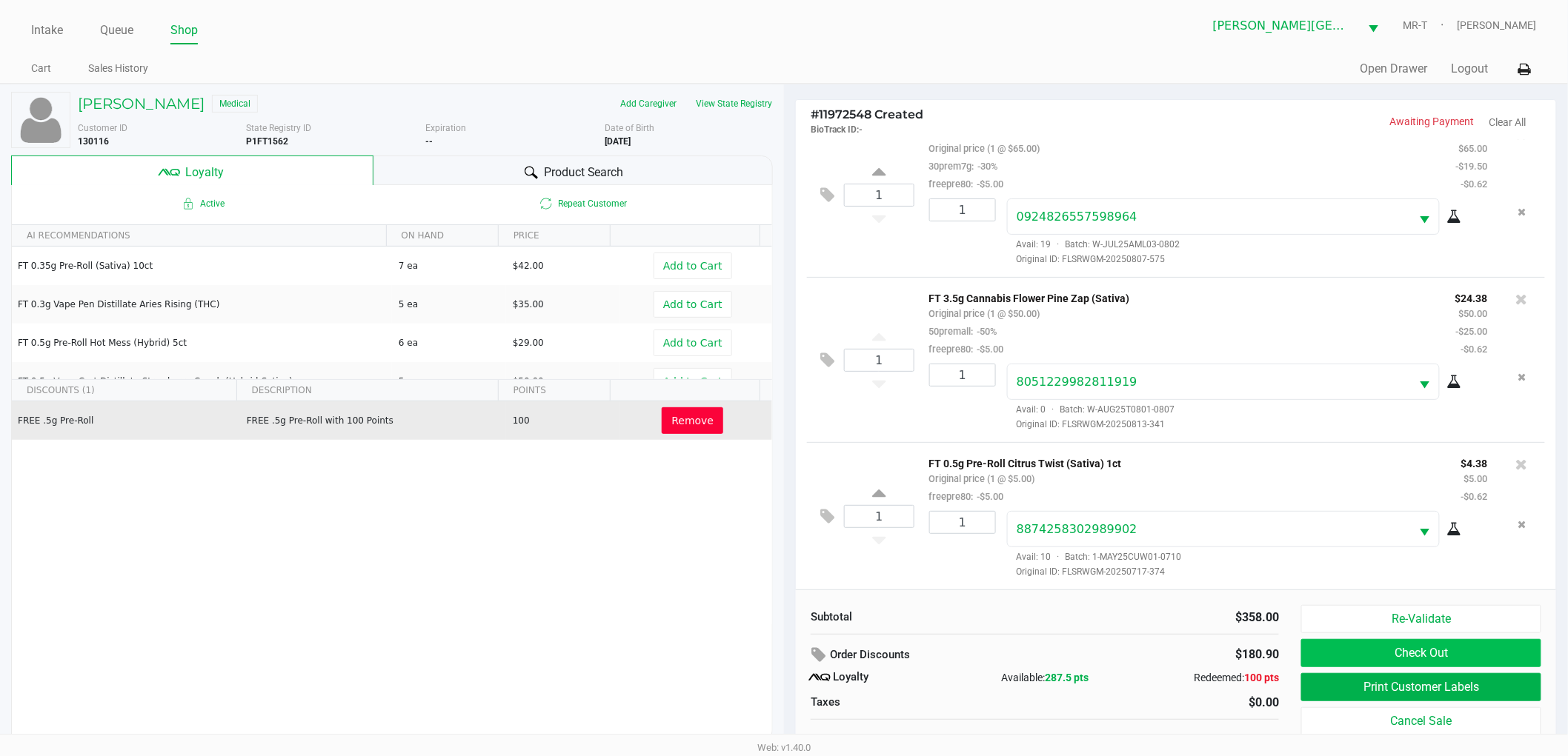
scroll to position [16, 0]
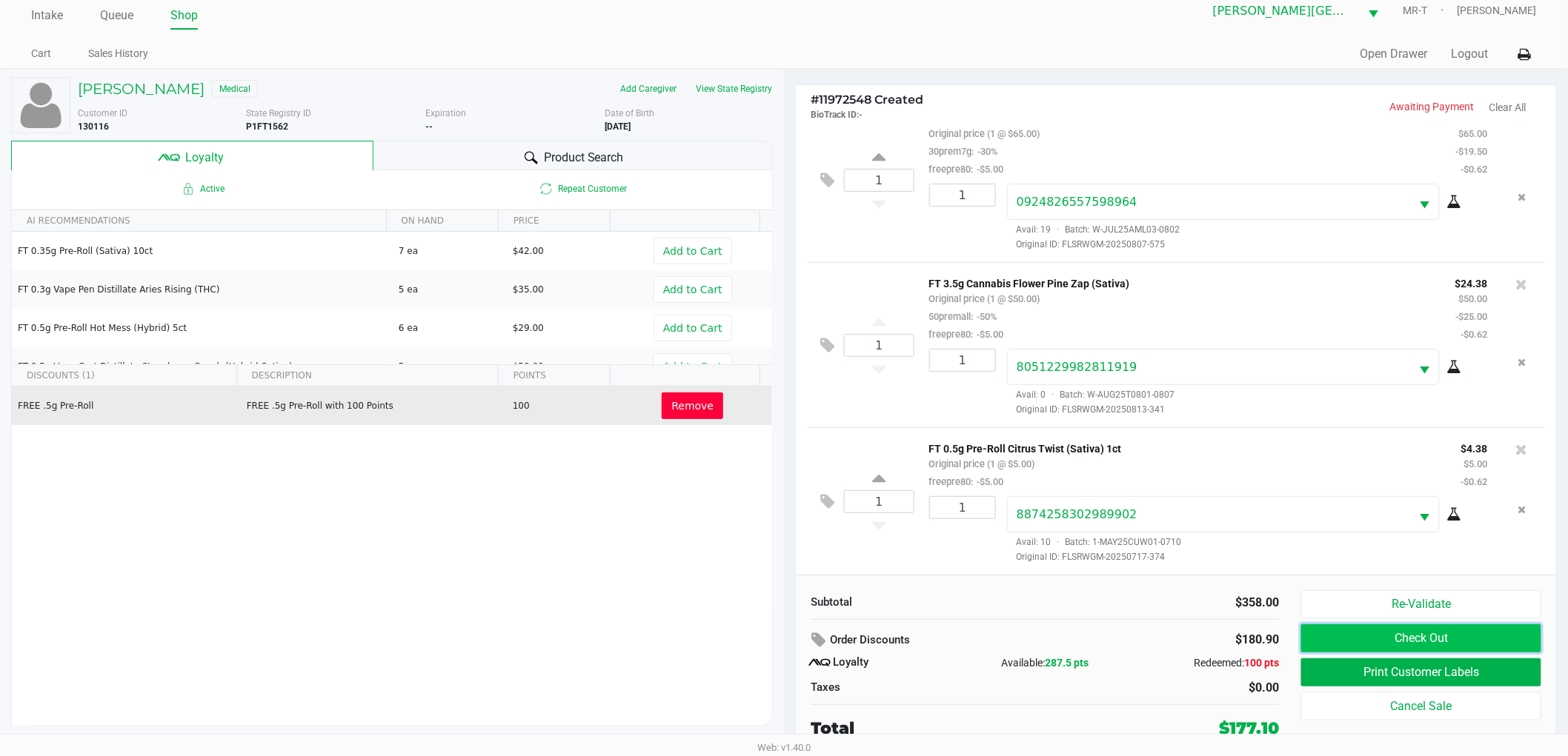
click at [1360, 635] on button "Check Out" at bounding box center [1421, 638] width 240 height 28
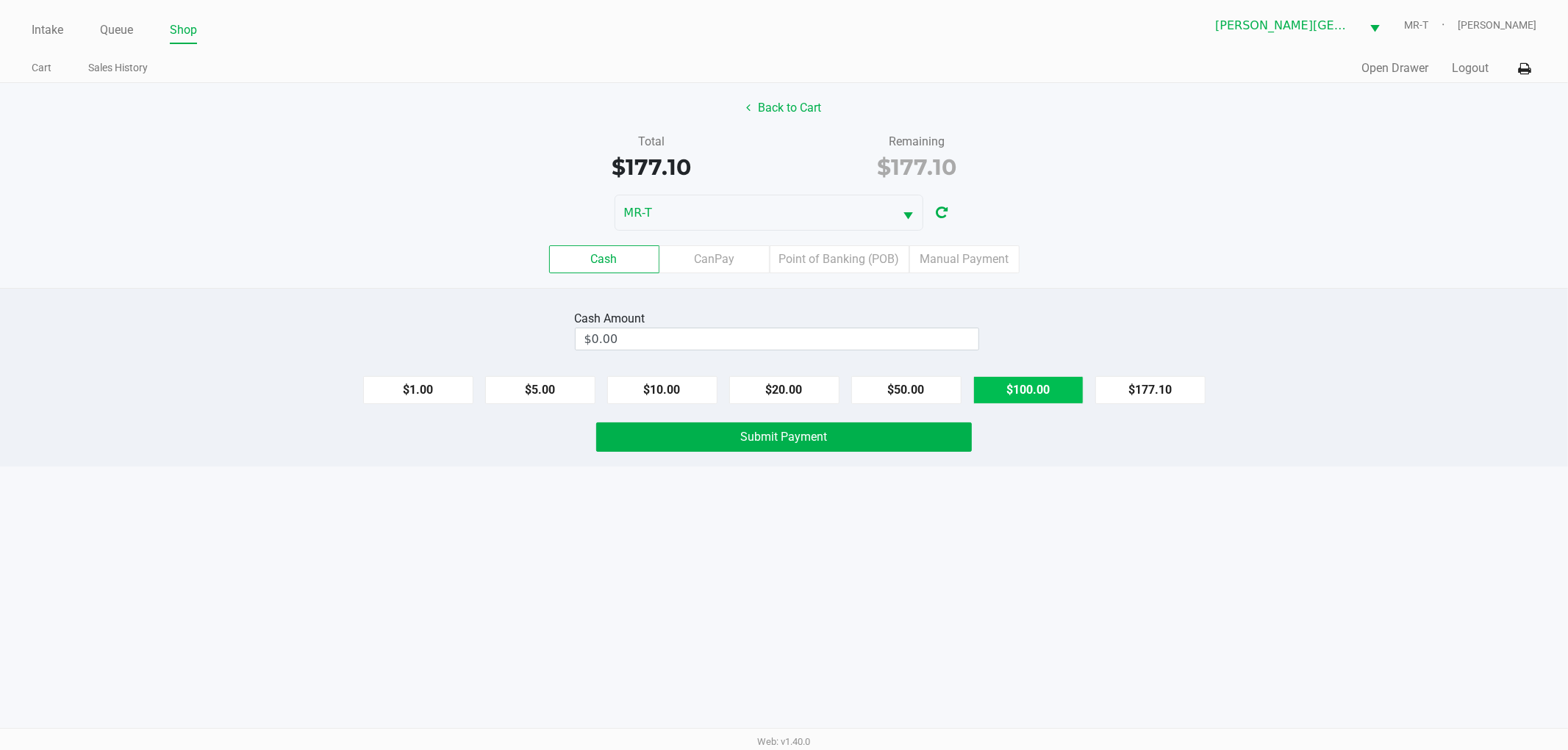
drag, startPoint x: 1027, startPoint y: 387, endPoint x: 888, endPoint y: 393, distance: 139.1
click at [1026, 387] on button "$100.00" at bounding box center [1029, 390] width 110 height 28
click at [763, 397] on button "$20.00" at bounding box center [784, 390] width 110 height 28
click at [762, 397] on button "$20.00" at bounding box center [784, 390] width 110 height 28
click at [763, 397] on button "$20.00" at bounding box center [784, 390] width 110 height 28
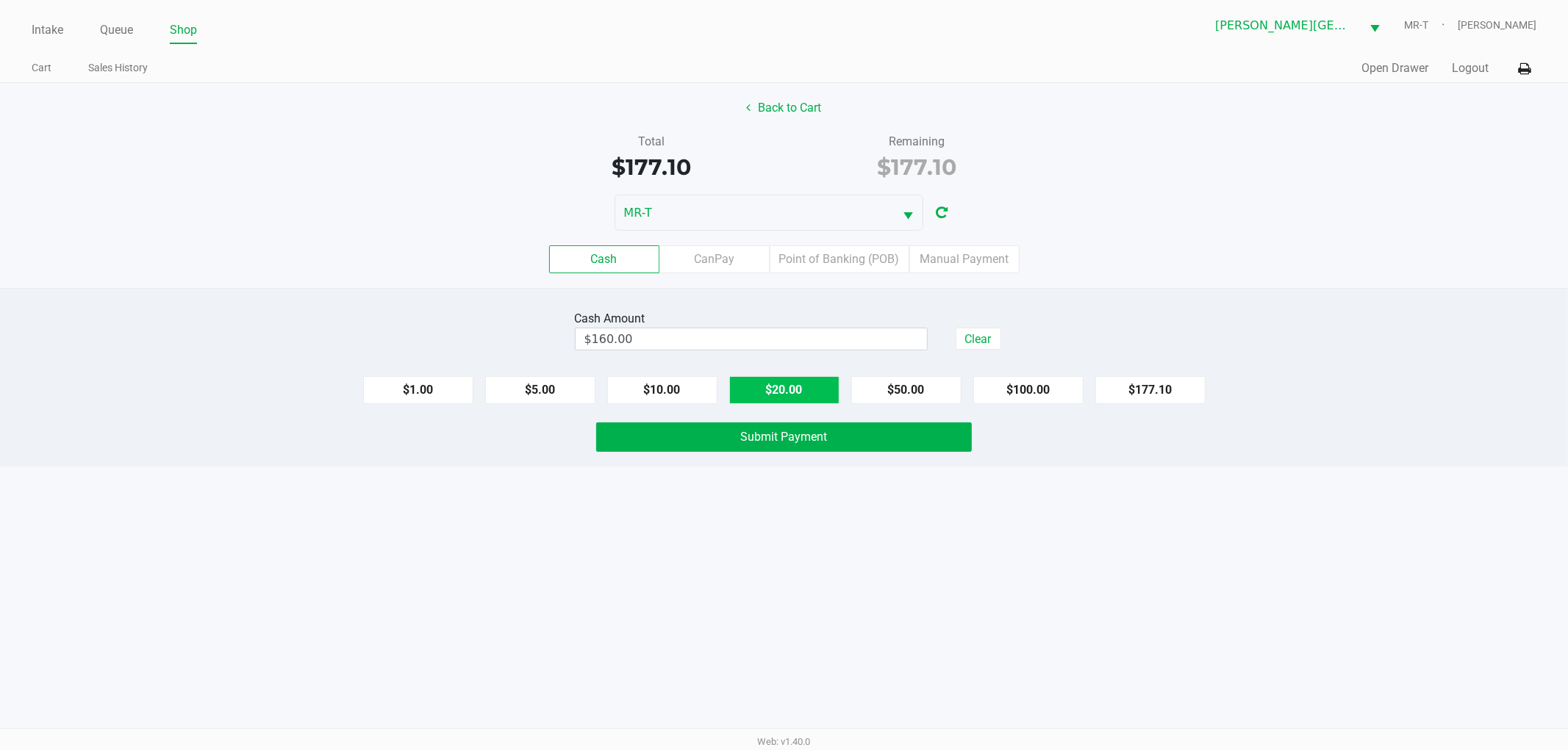
click at [763, 397] on button "$20.00" at bounding box center [784, 390] width 110 height 28
type input "$180.00"
click at [739, 447] on button "Submit Payment" at bounding box center [784, 437] width 376 height 29
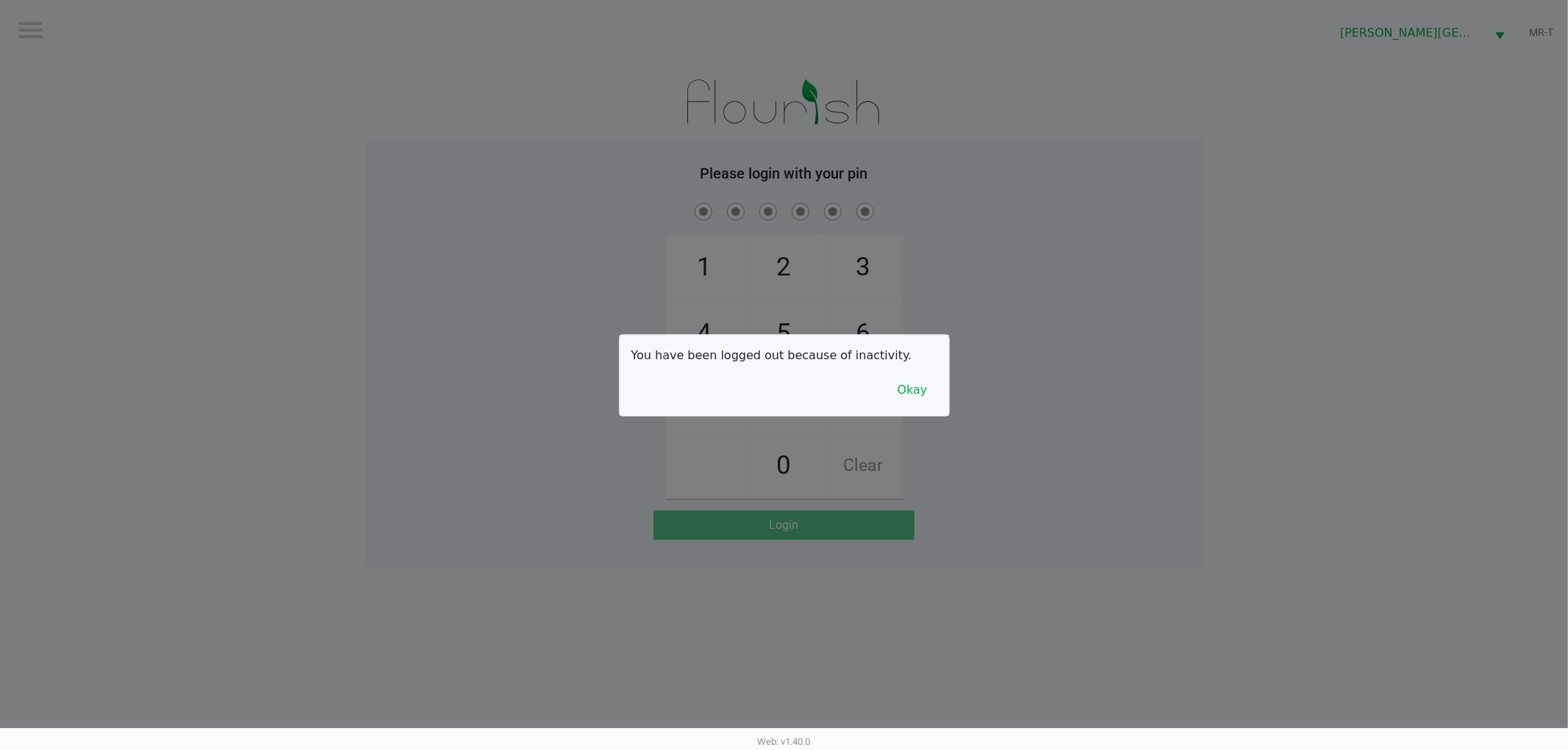
click at [578, 336] on div at bounding box center [784, 375] width 1568 height 750
click at [135, 57] on div at bounding box center [784, 375] width 1568 height 750
checkbox input "true"
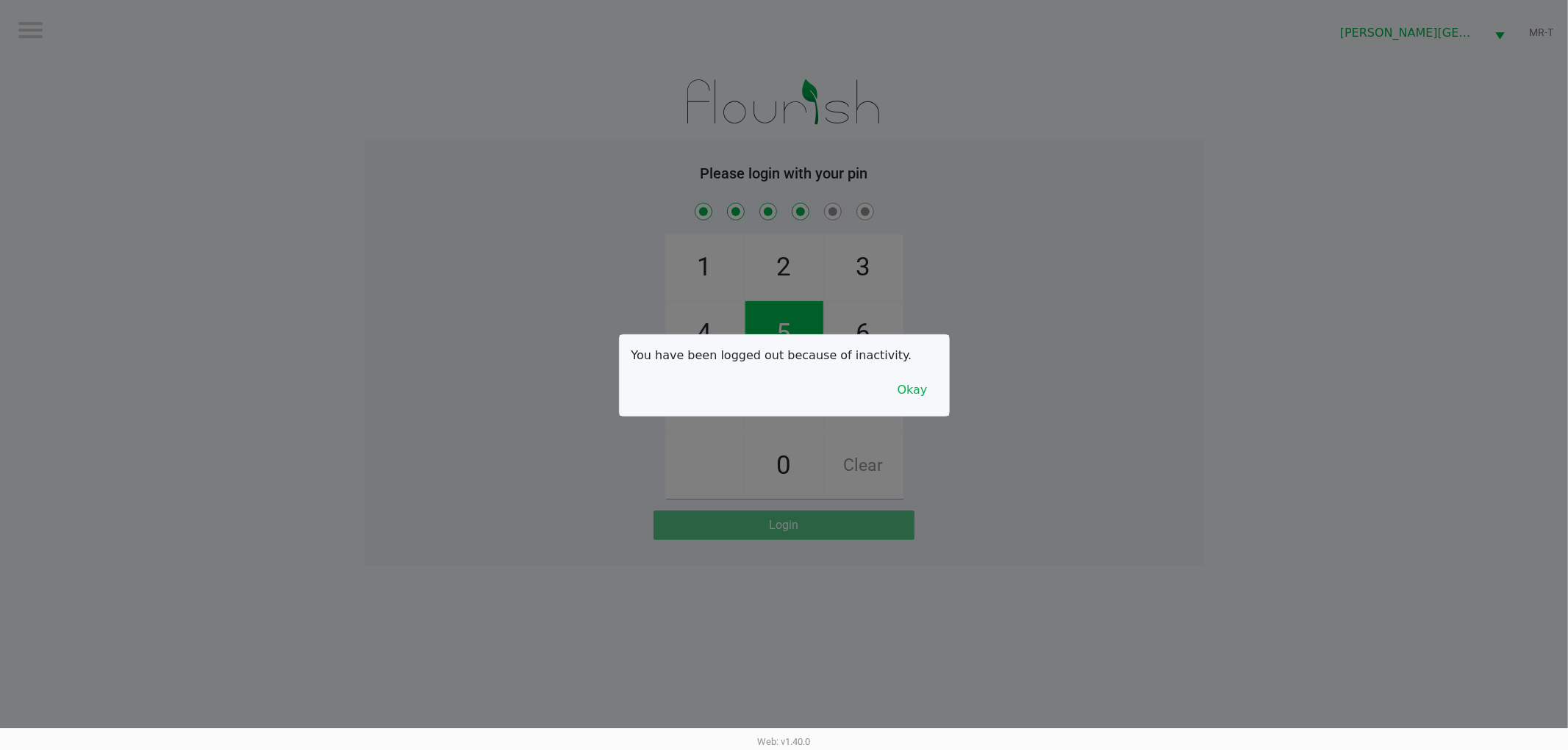
checkbox input "true"
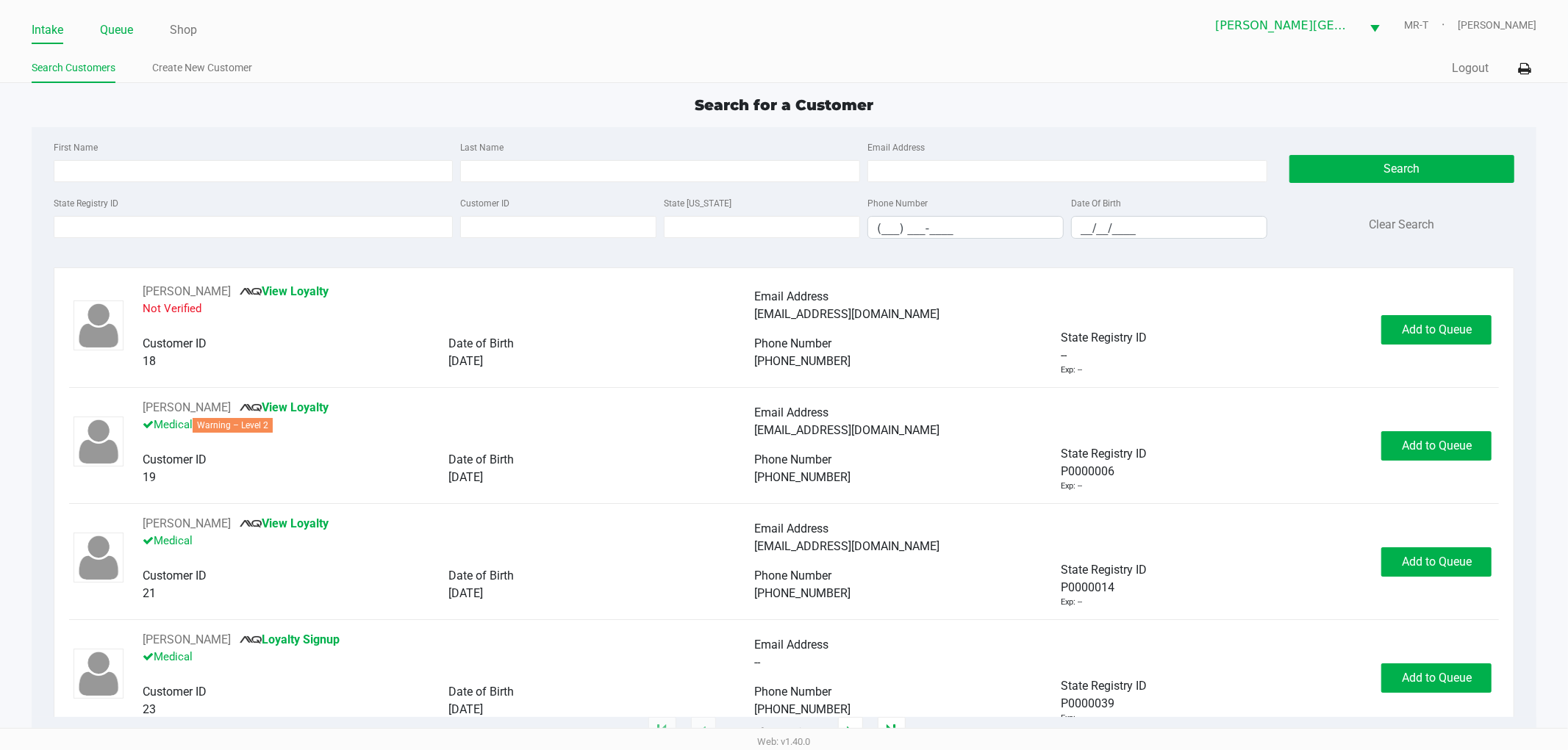
click at [125, 28] on link "Queue" at bounding box center [117, 30] width 33 height 21
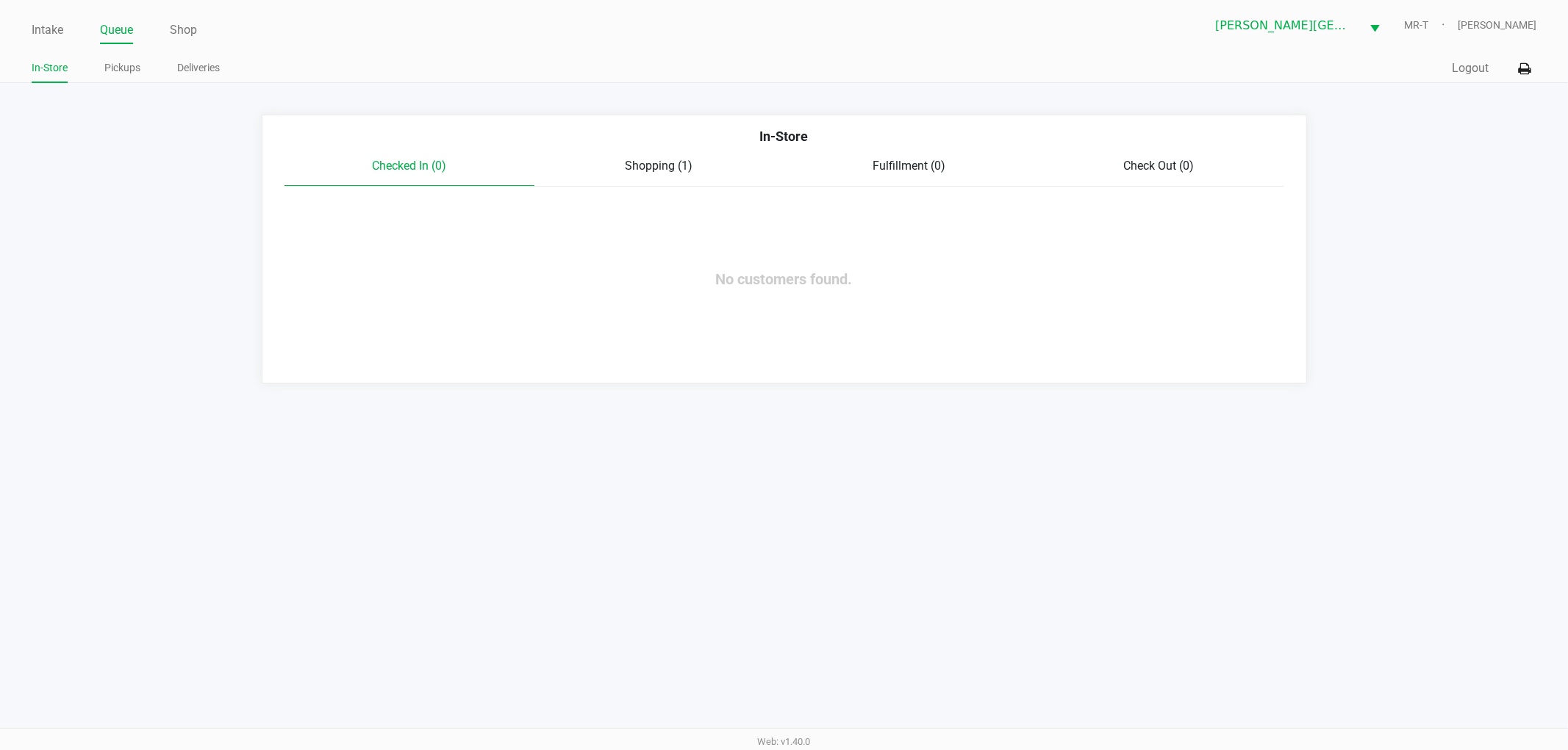
click at [11, 33] on div "Intake Queue Shop Merritt Island WC MR-T TY Townsend In-Store Pickups Deliverie…" at bounding box center [784, 41] width 1568 height 83
click at [53, 30] on link "Intake" at bounding box center [47, 30] width 32 height 21
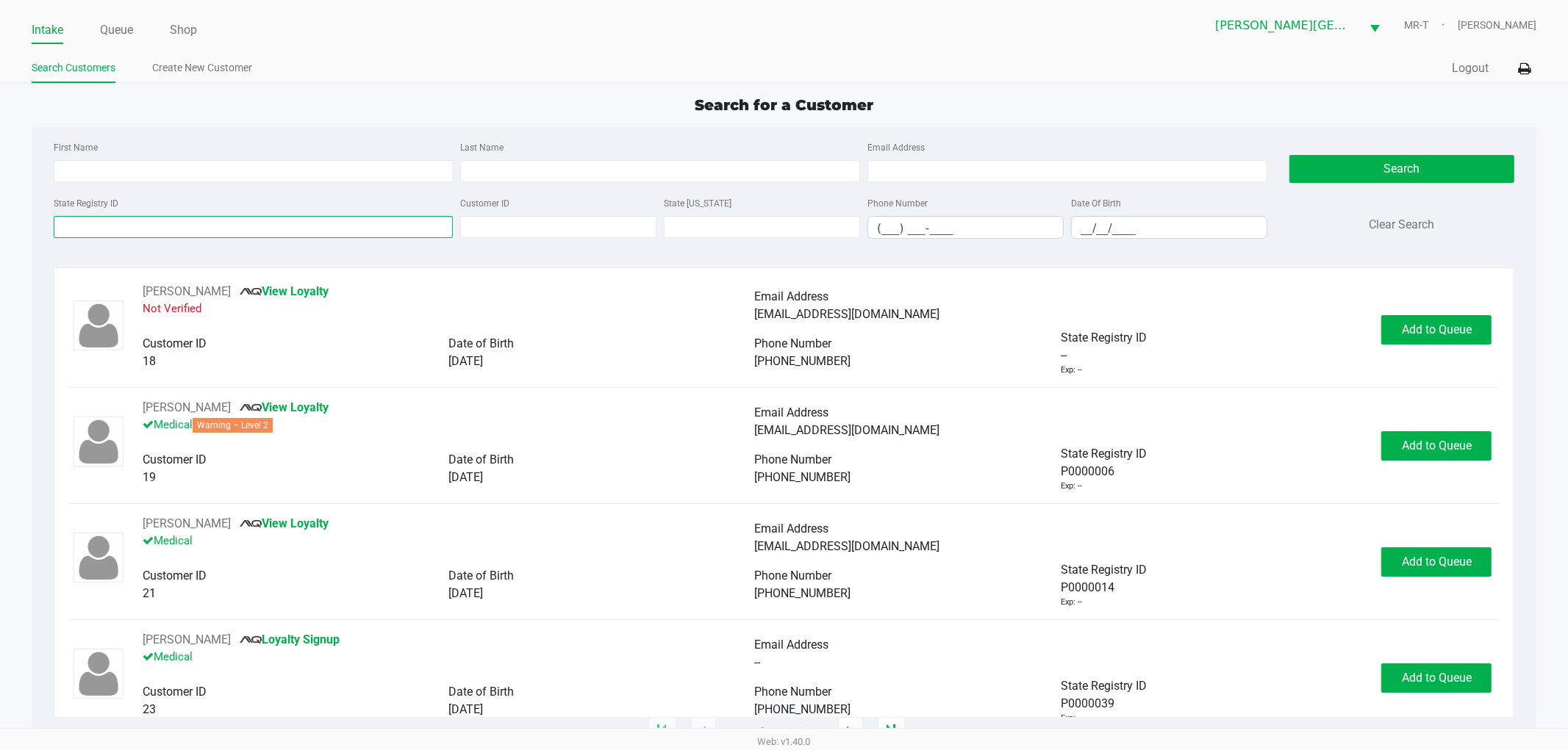
click at [100, 232] on input "State Registry ID" at bounding box center [253, 227] width 400 height 22
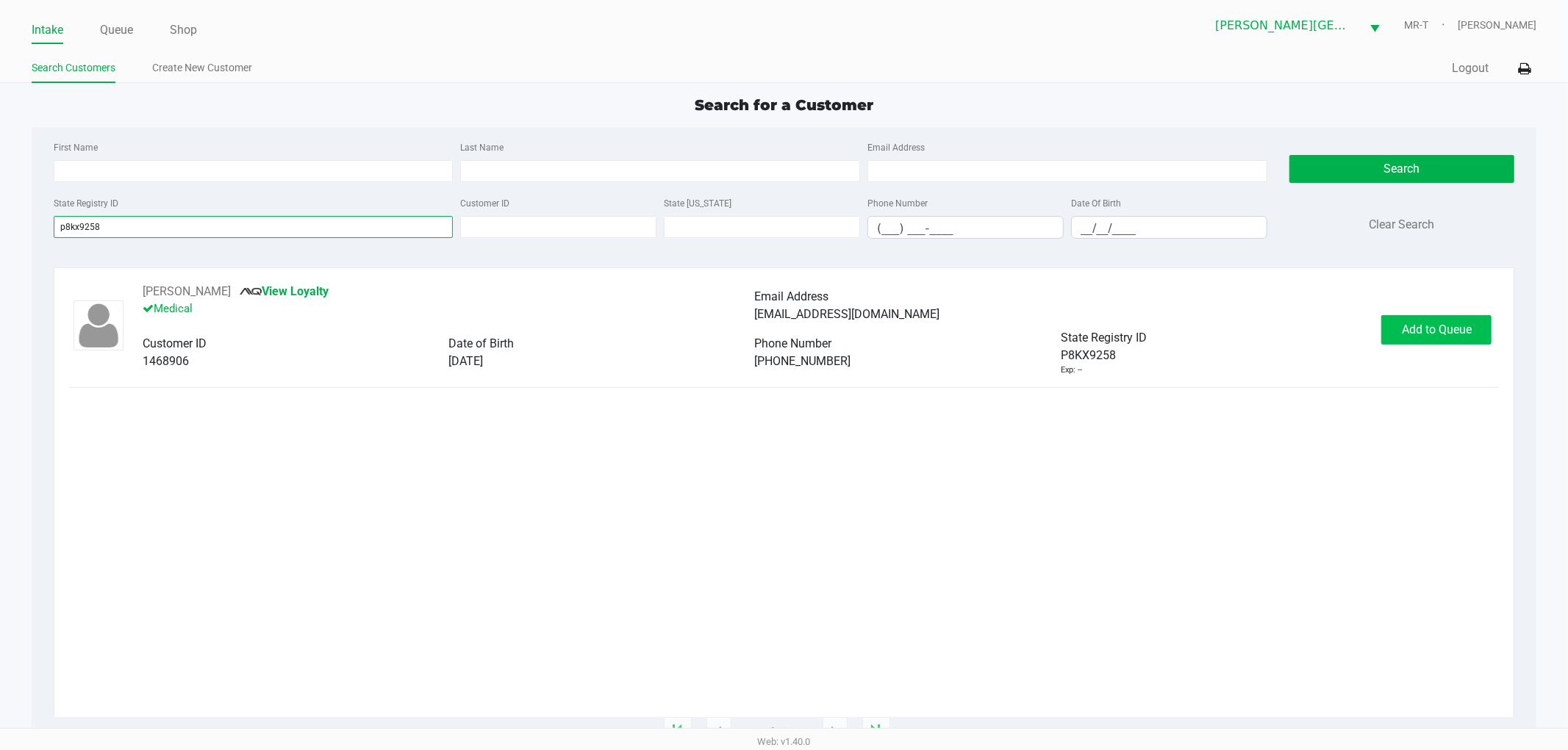
type input "p8kx9258"
click at [1402, 324] on span "Add to Queue" at bounding box center [1437, 330] width 70 height 14
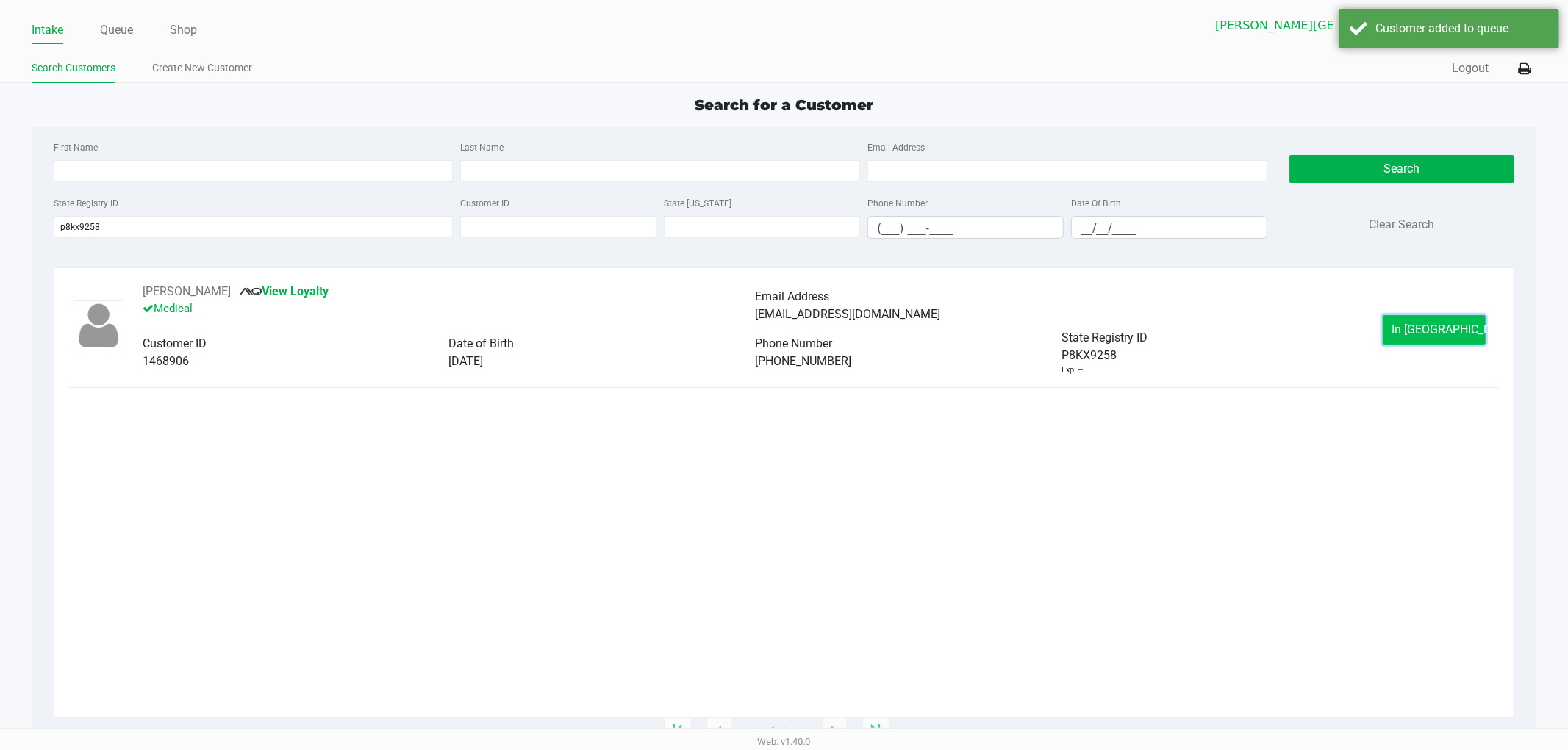
click at [1428, 319] on button "In Queue" at bounding box center [1435, 330] width 103 height 29
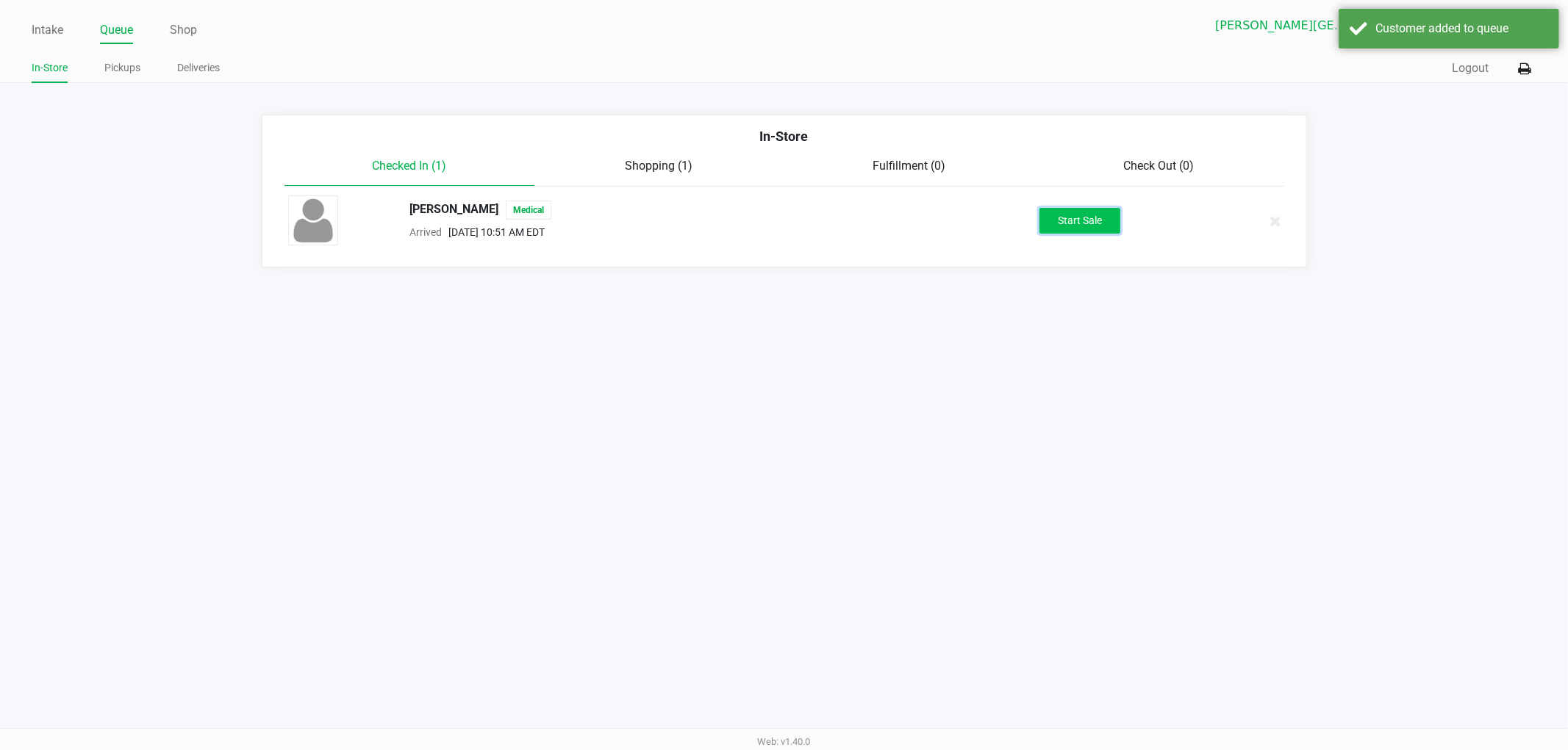
click at [1077, 224] on button "Start Sale" at bounding box center [1080, 221] width 80 height 26
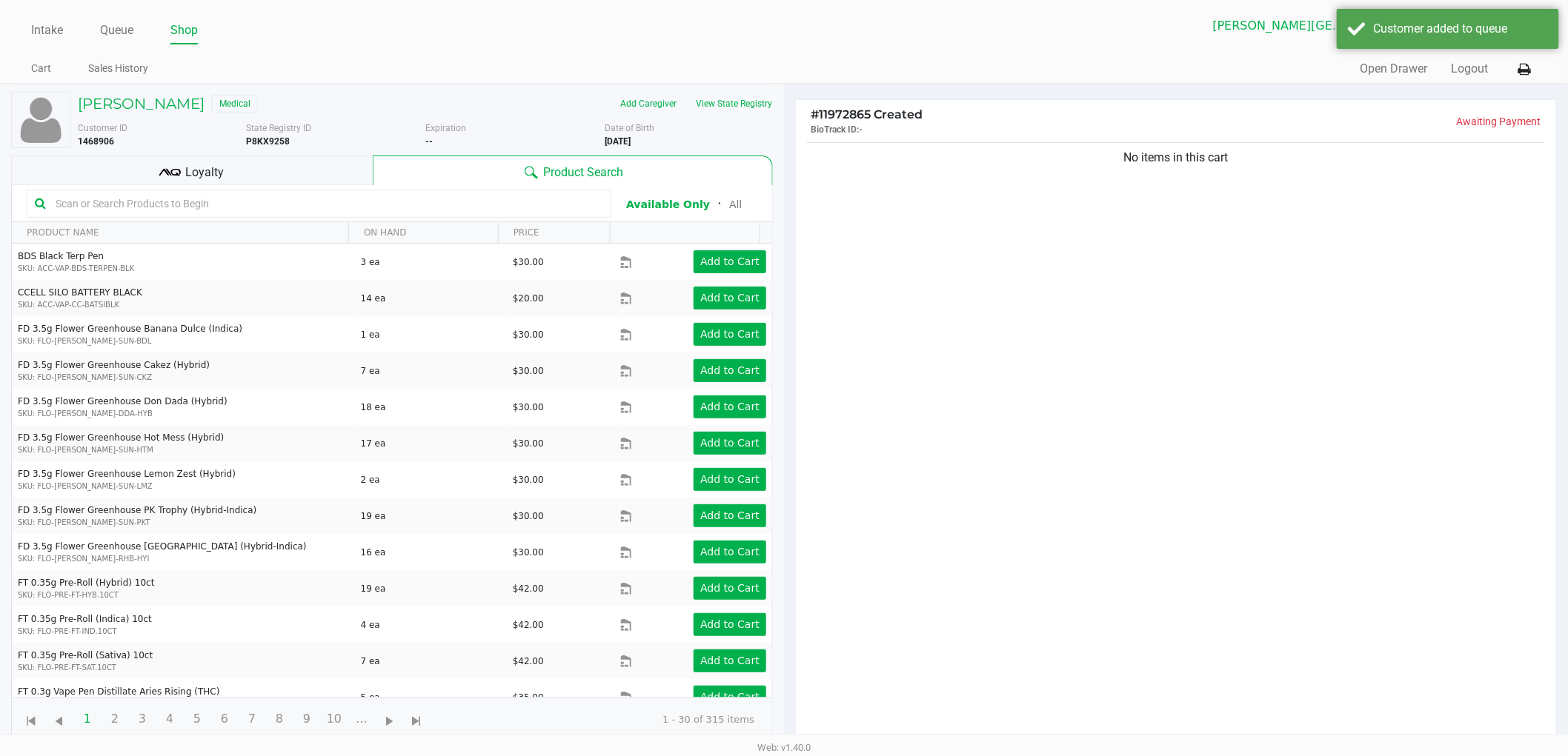
click at [906, 228] on div "No items in this cart" at bounding box center [1176, 446] width 760 height 614
drag, startPoint x: 1285, startPoint y: 205, endPoint x: 1006, endPoint y: 223, distance: 279.6
click at [1007, 221] on div "No items in this cart" at bounding box center [1176, 446] width 760 height 614
click at [1113, 300] on div "No items in this cart" at bounding box center [1176, 446] width 760 height 614
drag, startPoint x: 1080, startPoint y: 176, endPoint x: 1269, endPoint y: 216, distance: 193.2
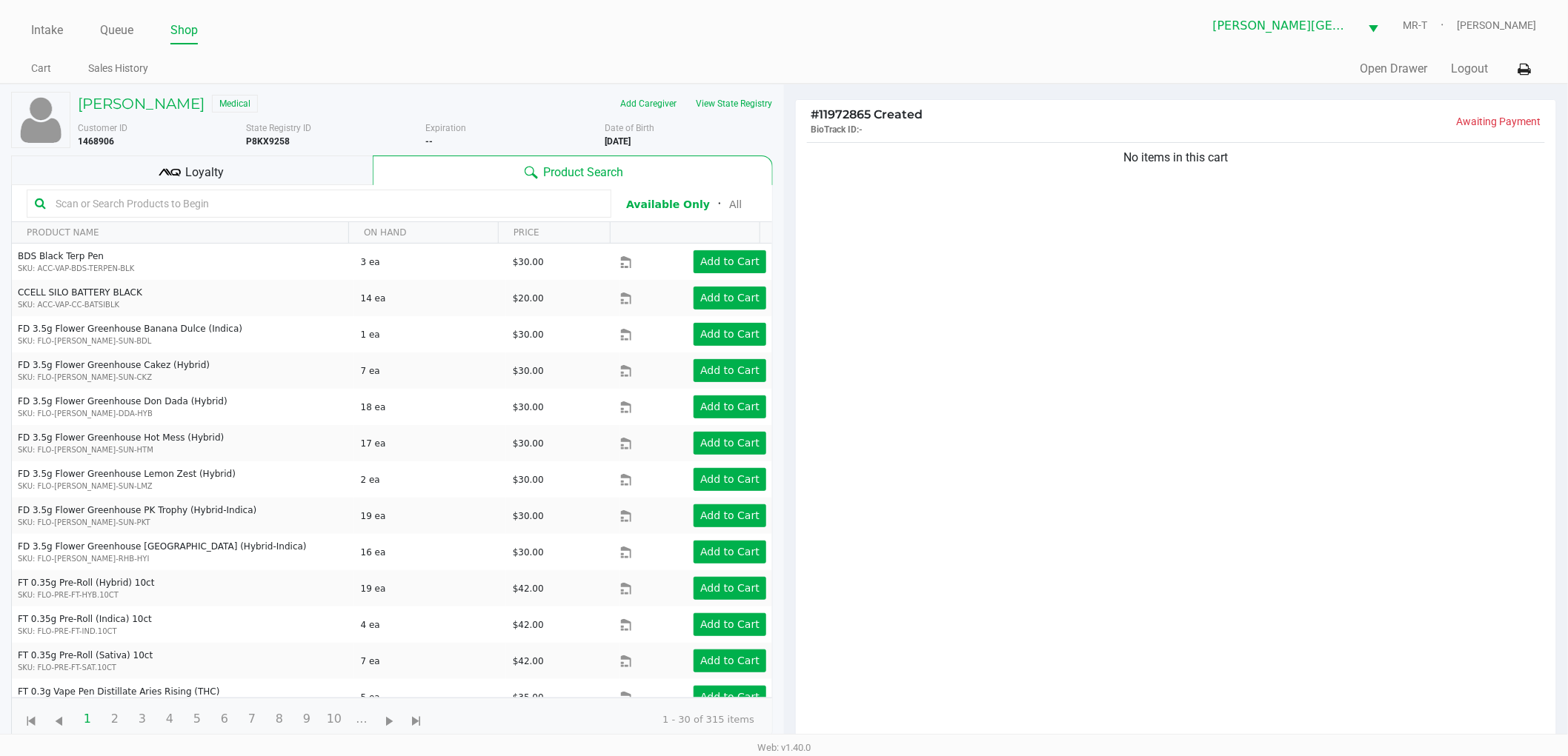
click at [1269, 216] on div "No items in this cart" at bounding box center [1176, 446] width 760 height 614
click at [1269, 215] on div "No items in this cart" at bounding box center [1176, 446] width 760 height 614
drag, startPoint x: 1256, startPoint y: 223, endPoint x: 1124, endPoint y: 230, distance: 132.2
click at [1124, 230] on div "No items in this cart" at bounding box center [1176, 446] width 760 height 614
click at [1232, 249] on div "No items in this cart" at bounding box center [1176, 446] width 760 height 614
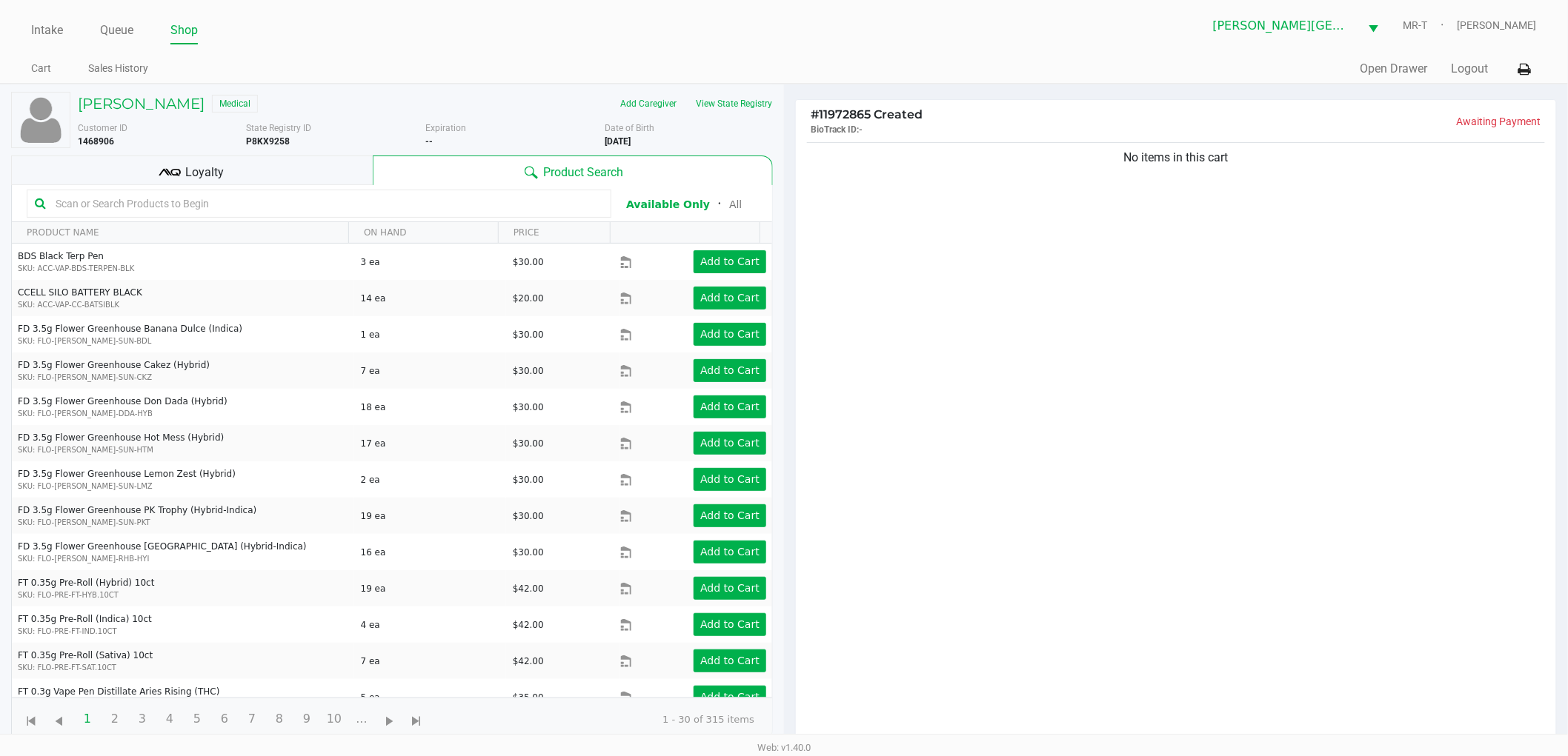
drag, startPoint x: 1287, startPoint y: 189, endPoint x: 1088, endPoint y: 223, distance: 201.9
click at [1088, 223] on div "No items in this cart" at bounding box center [1176, 446] width 760 height 614
click at [1212, 435] on div "No items in this cart" at bounding box center [1176, 446] width 760 height 614
drag, startPoint x: 1262, startPoint y: 209, endPoint x: 1068, endPoint y: 265, distance: 201.9
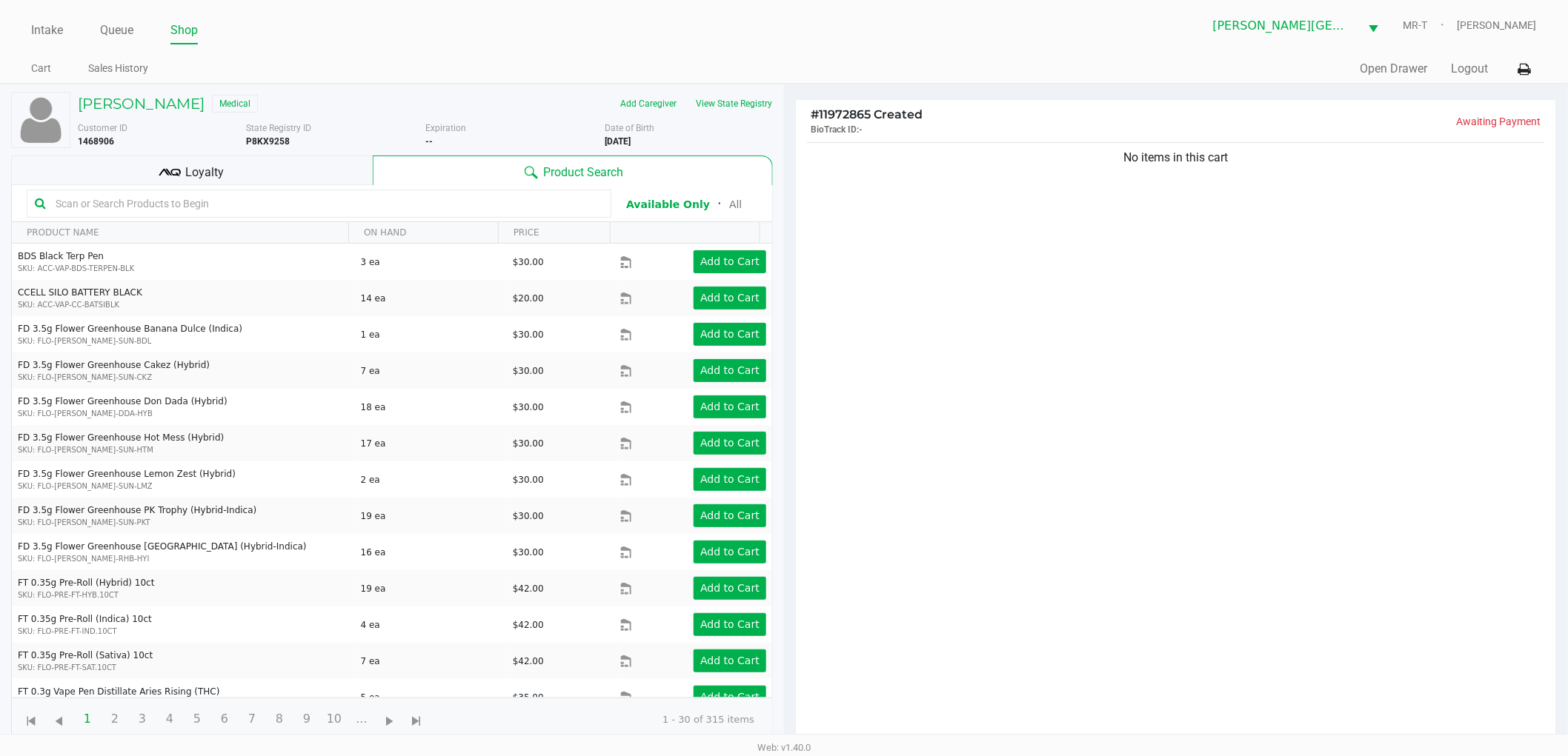
click at [1068, 265] on div "No items in this cart" at bounding box center [1176, 446] width 760 height 614
drag, startPoint x: 1068, startPoint y: 265, endPoint x: 1292, endPoint y: 365, distance: 245.3
click at [1292, 365] on div "No items in this cart" at bounding box center [1176, 446] width 760 height 614
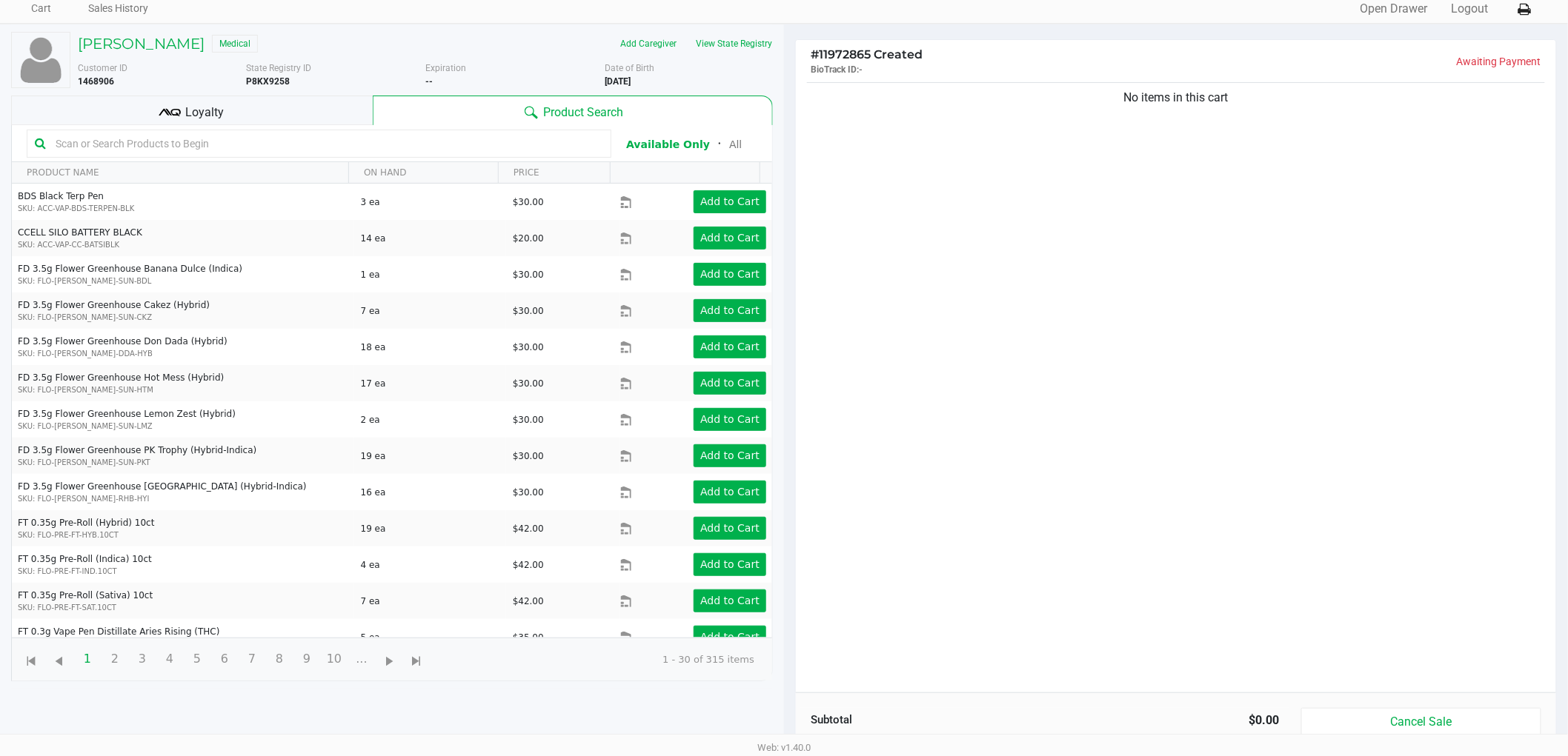
scroll to position [161, 0]
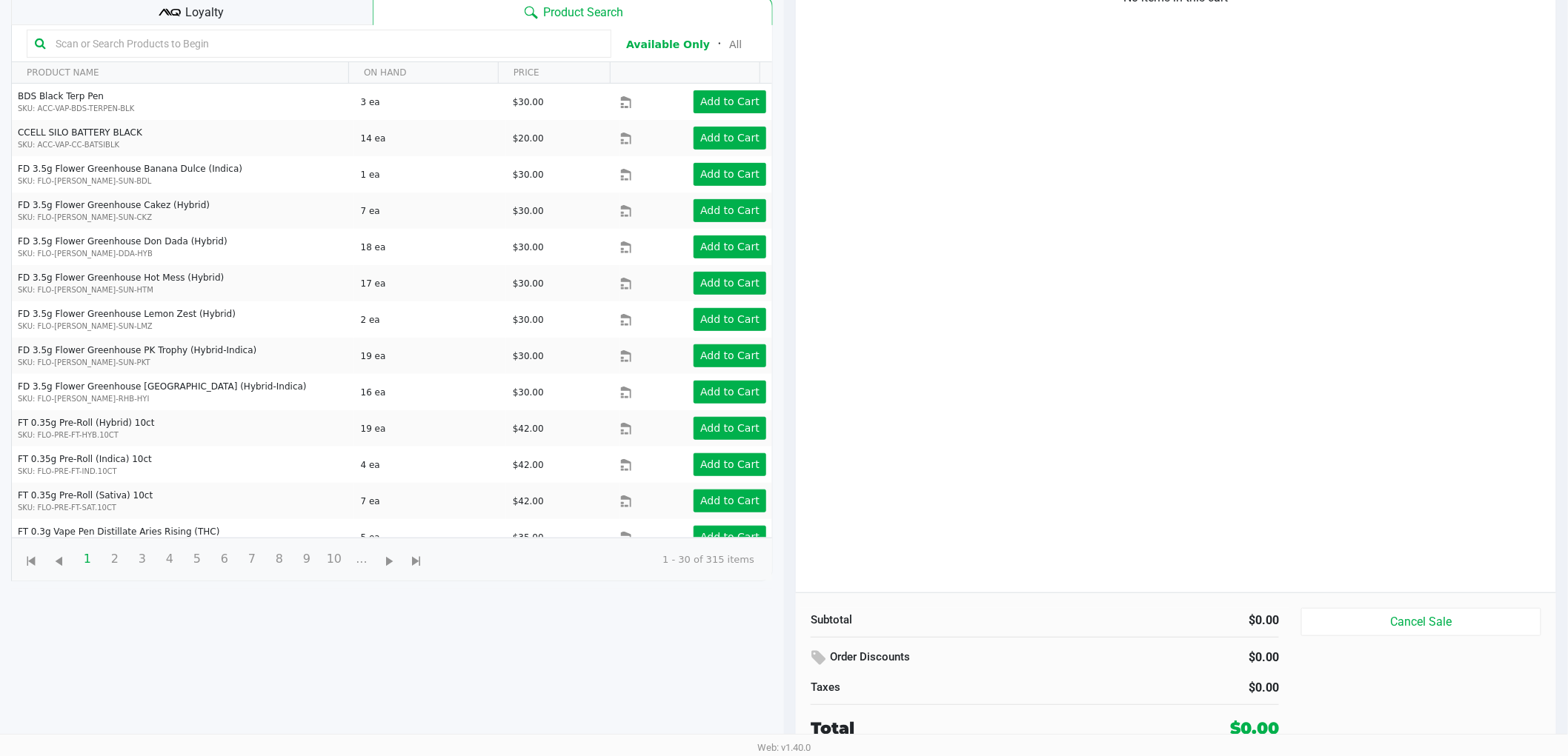
click at [1257, 397] on div "No items in this cart" at bounding box center [1176, 286] width 760 height 614
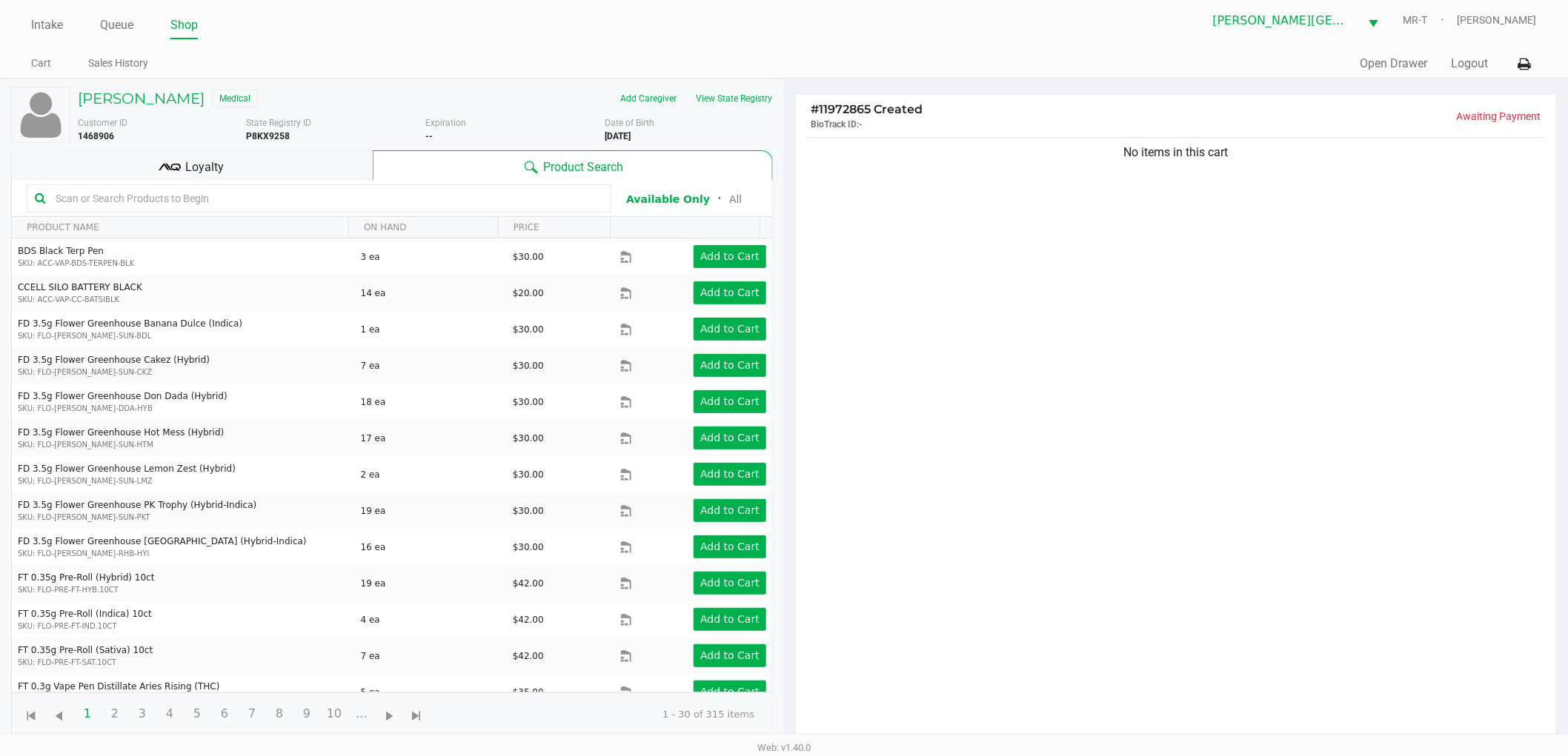
scroll to position [0, 0]
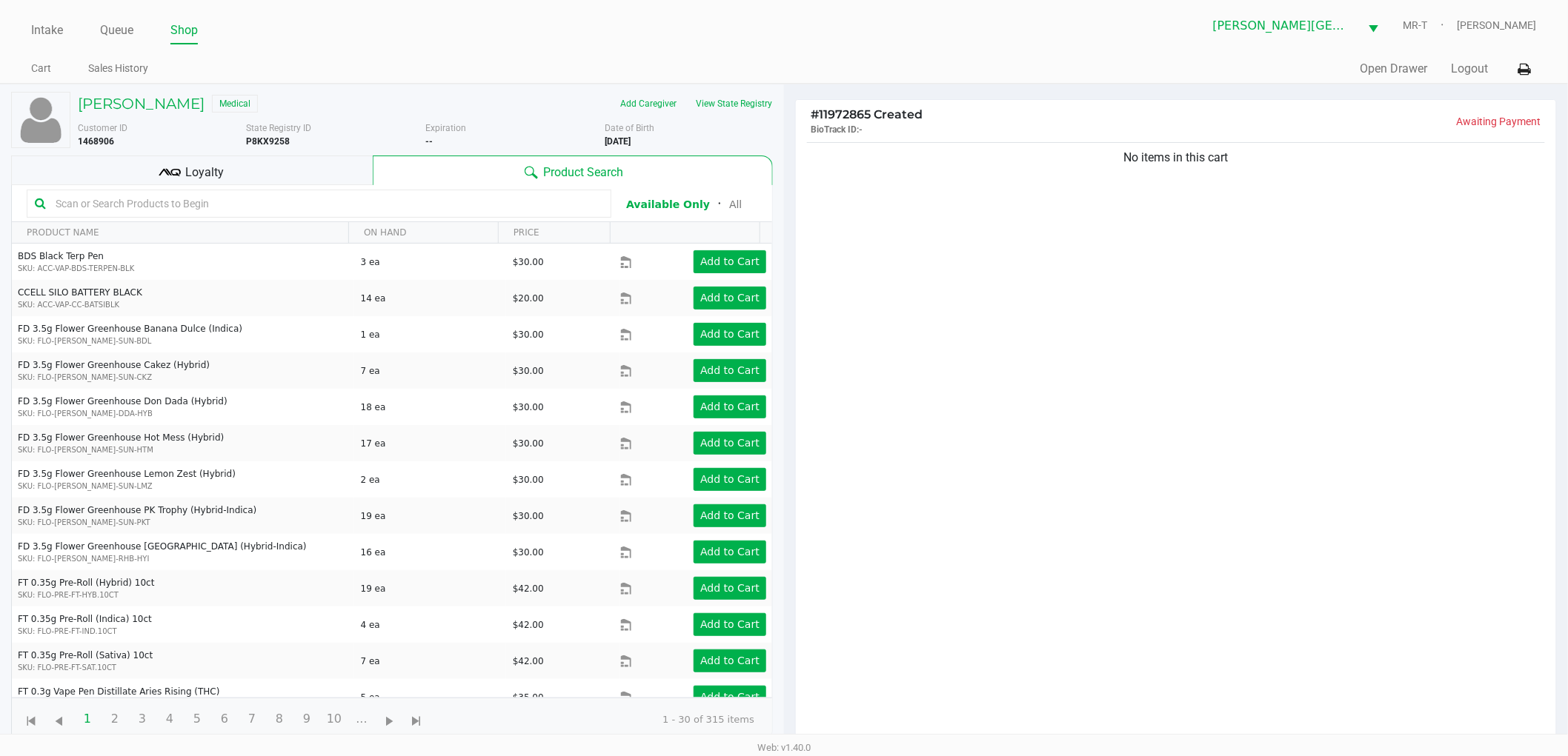
click at [1219, 457] on div "No items in this cart" at bounding box center [1176, 446] width 760 height 614
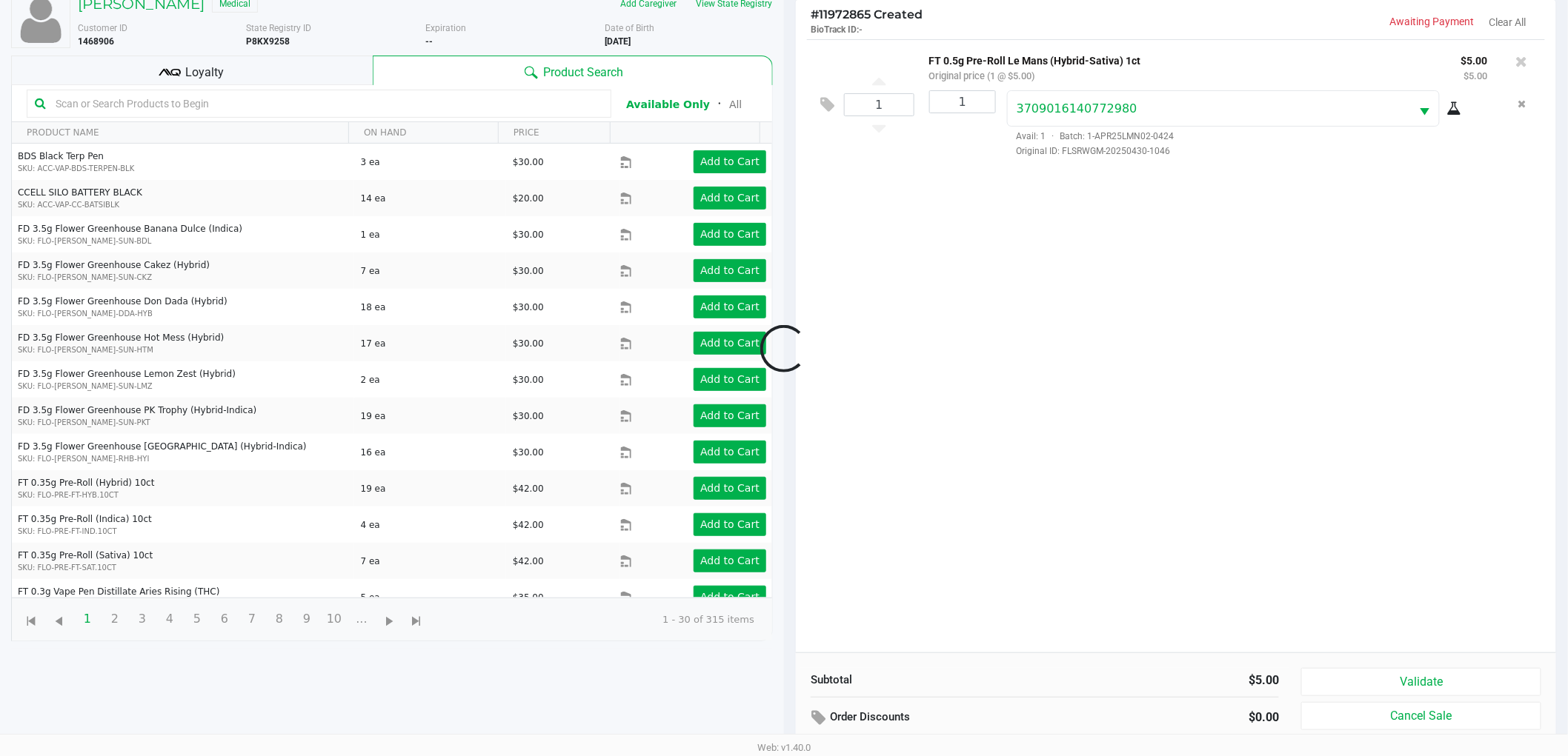
scroll to position [161, 0]
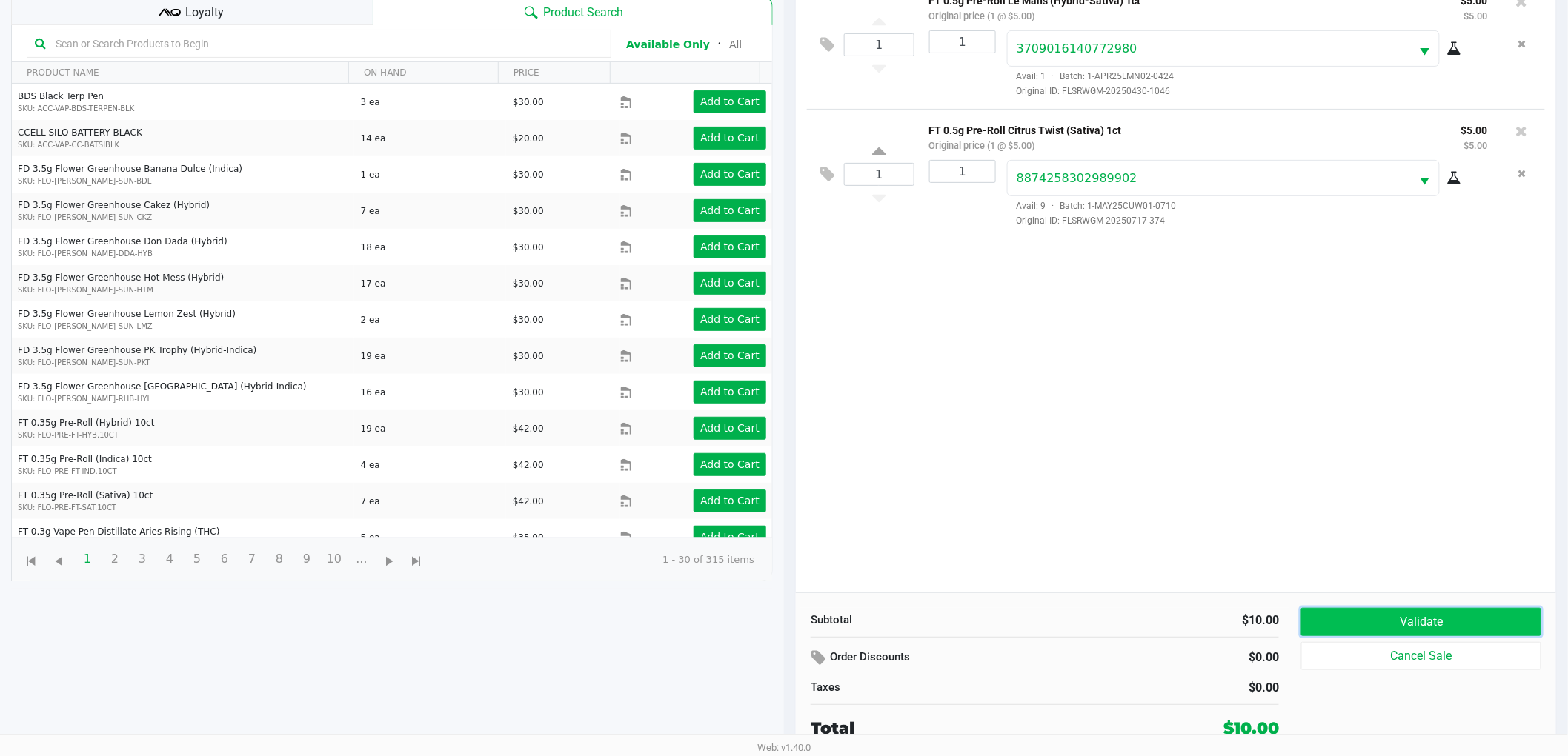
click at [1419, 620] on button "Validate" at bounding box center [1421, 622] width 240 height 28
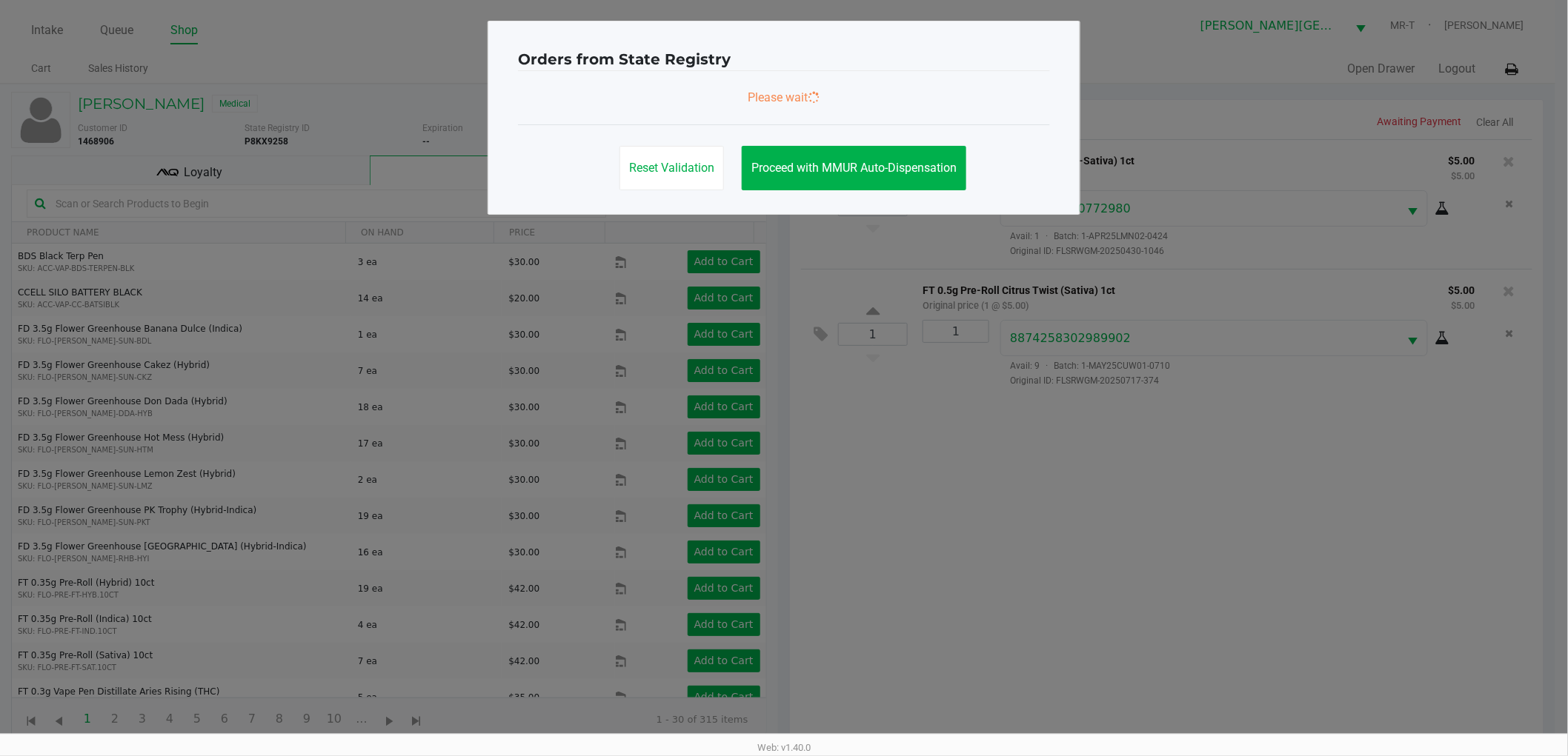
scroll to position [0, 0]
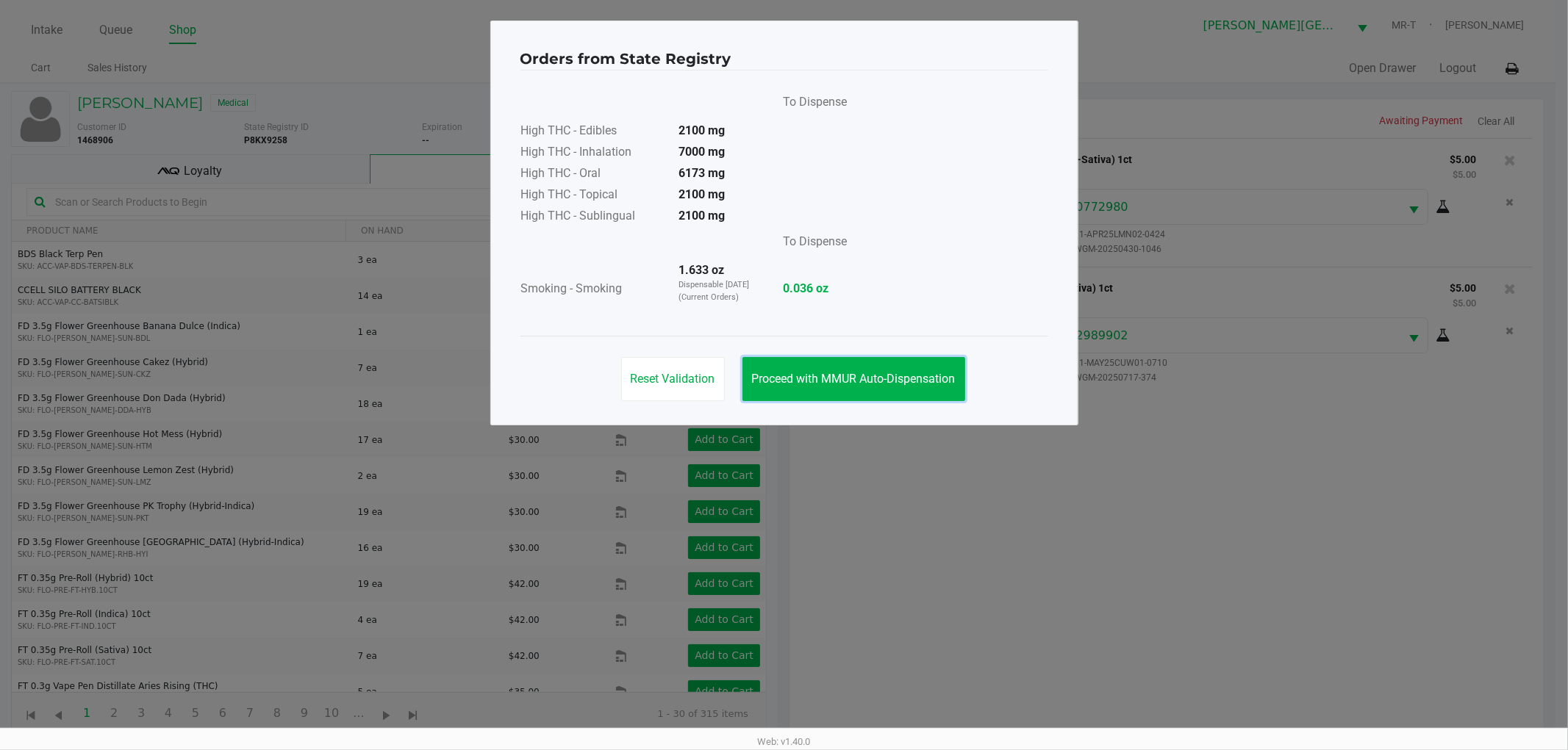
drag, startPoint x: 803, startPoint y: 391, endPoint x: 695, endPoint y: 338, distance: 120.3
click at [803, 390] on button "Proceed with MMUR Auto-Dispensation" at bounding box center [854, 379] width 223 height 44
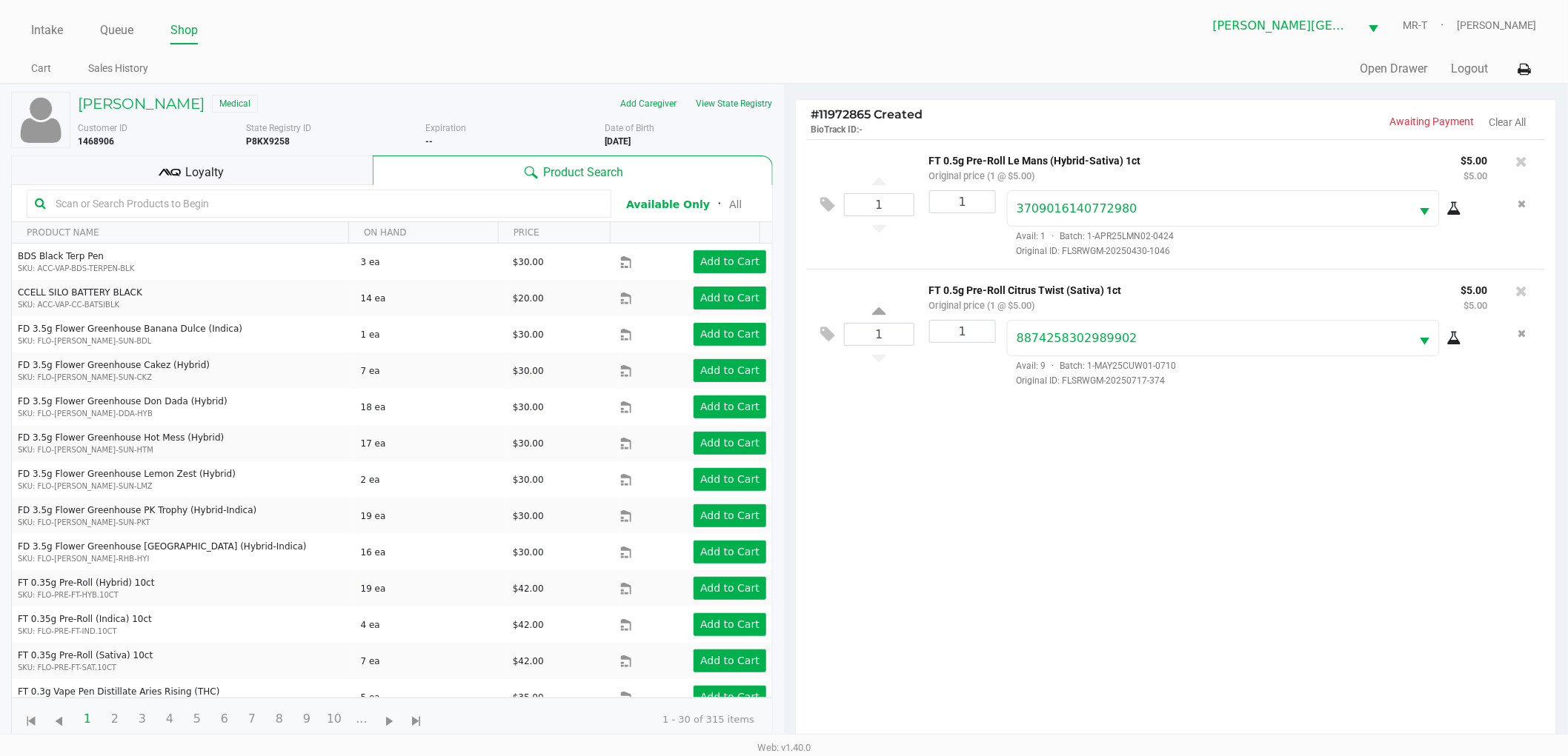
click at [272, 173] on div "Loyalty" at bounding box center [192, 170] width 362 height 29
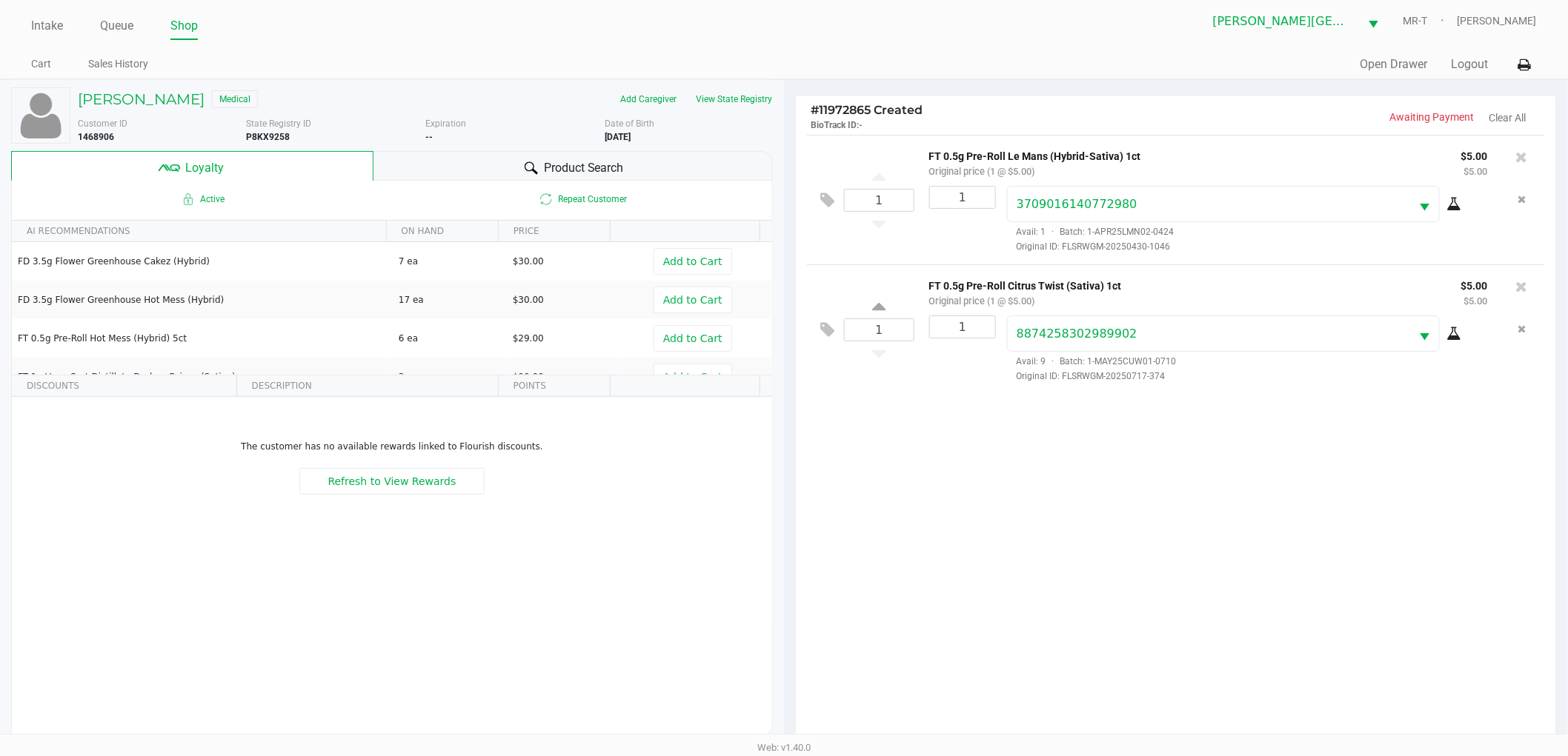
scroll to position [179, 0]
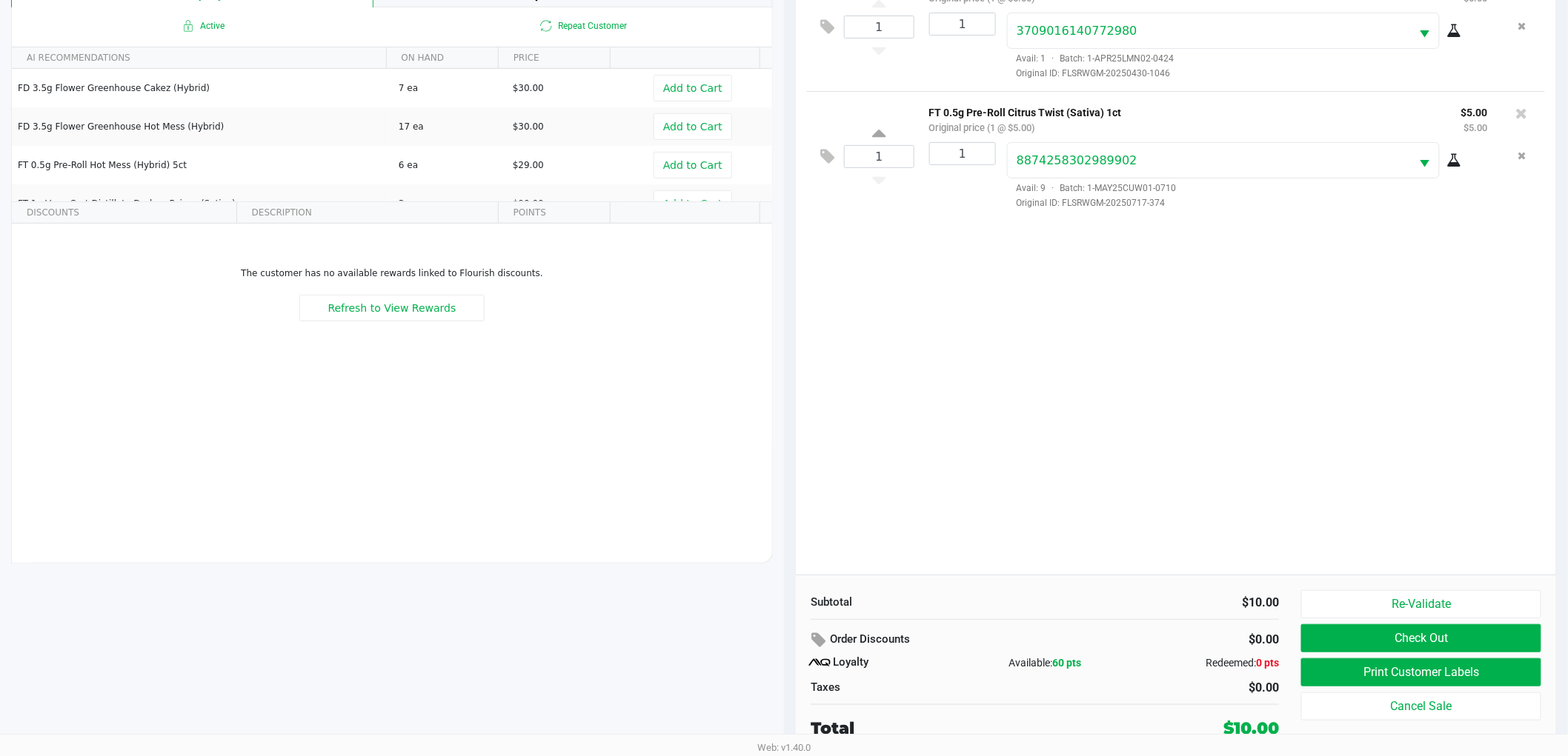
click at [1262, 545] on div "1 FT 0.5g Pre-Roll Le Mans (Hybrid-Sativa) 1ct Original price (1 @ $5.00) $5.00…" at bounding box center [1176, 269] width 760 height 614
click at [1407, 662] on button "Print Customer Labels" at bounding box center [1421, 672] width 240 height 28
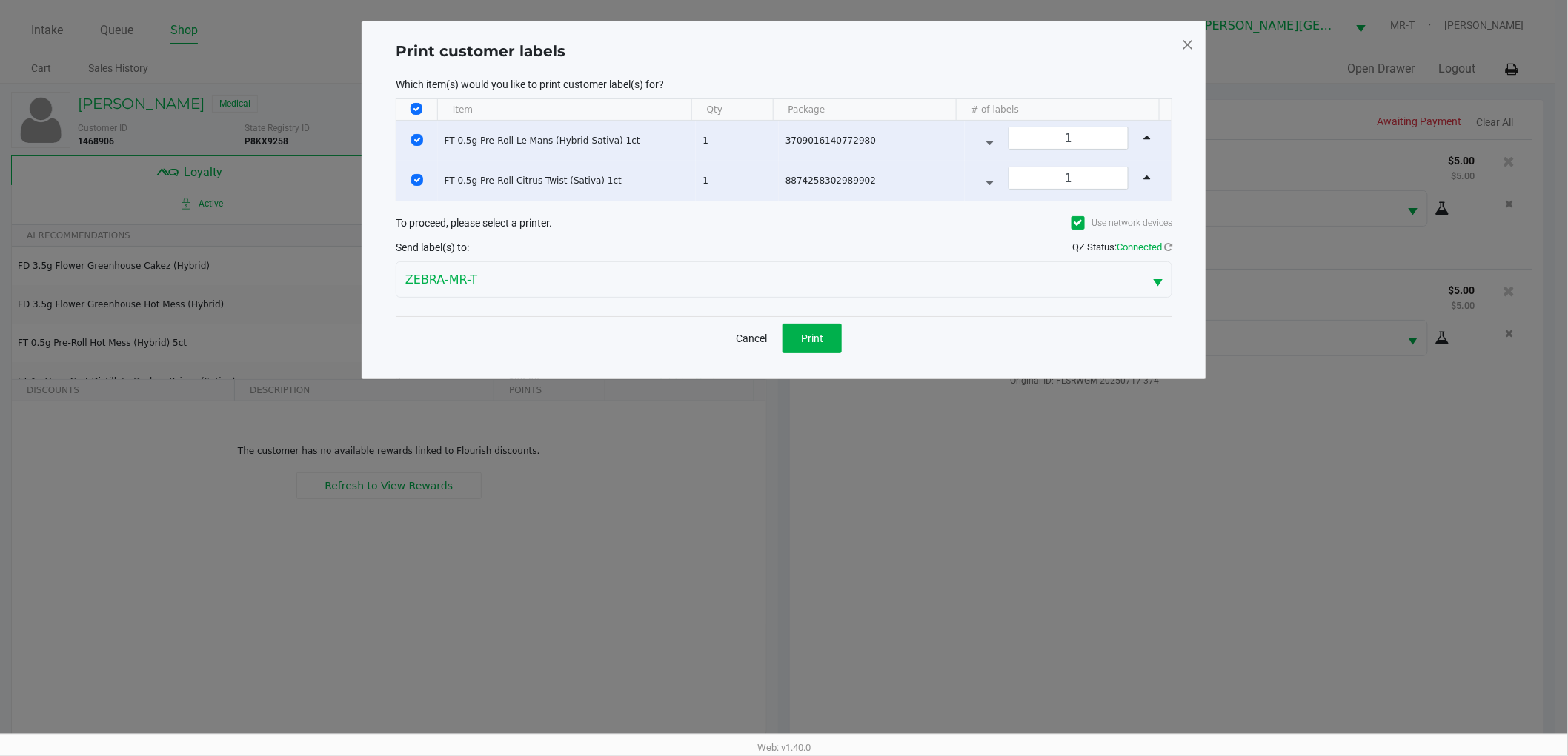
scroll to position [0, 0]
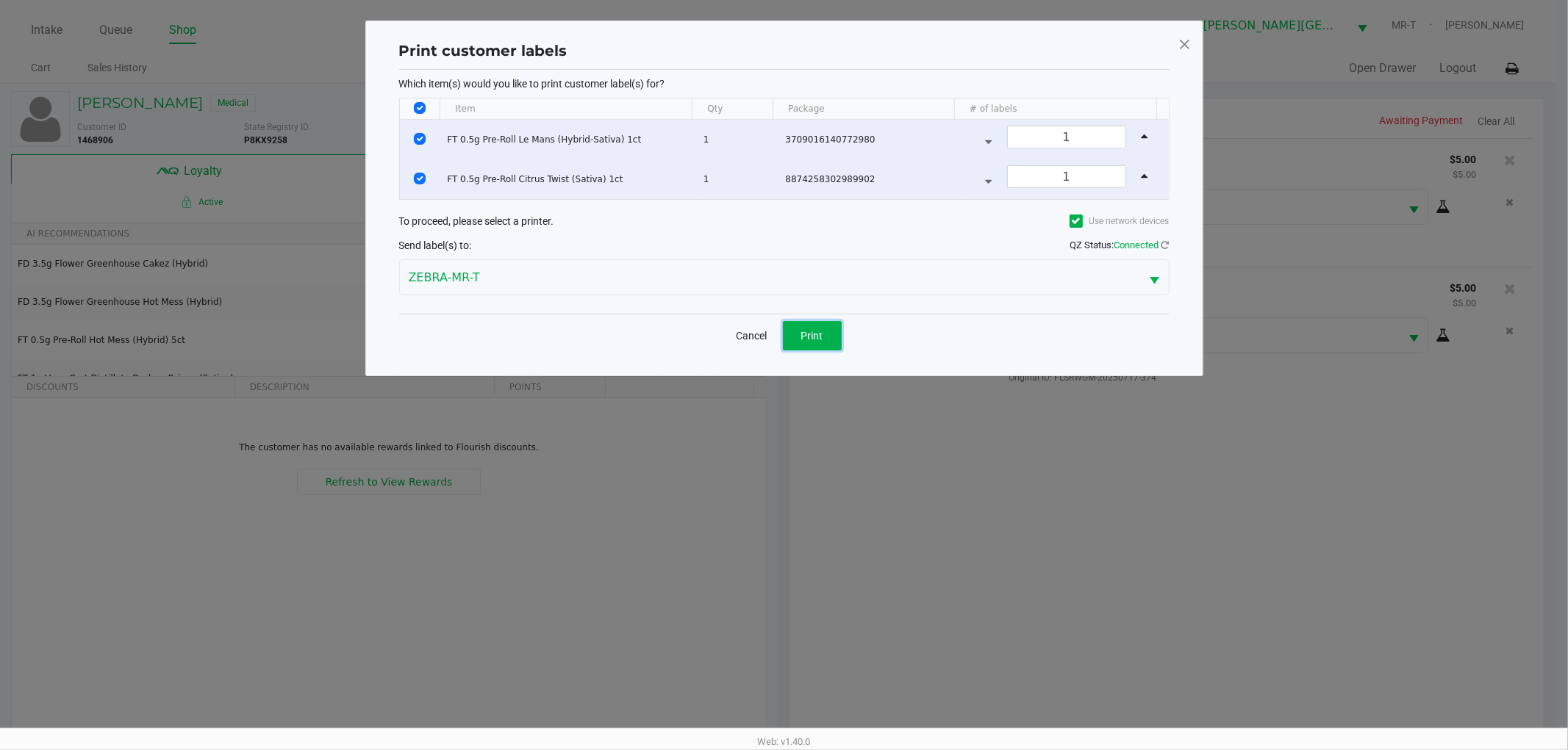
click at [821, 336] on span "Print" at bounding box center [813, 335] width 22 height 12
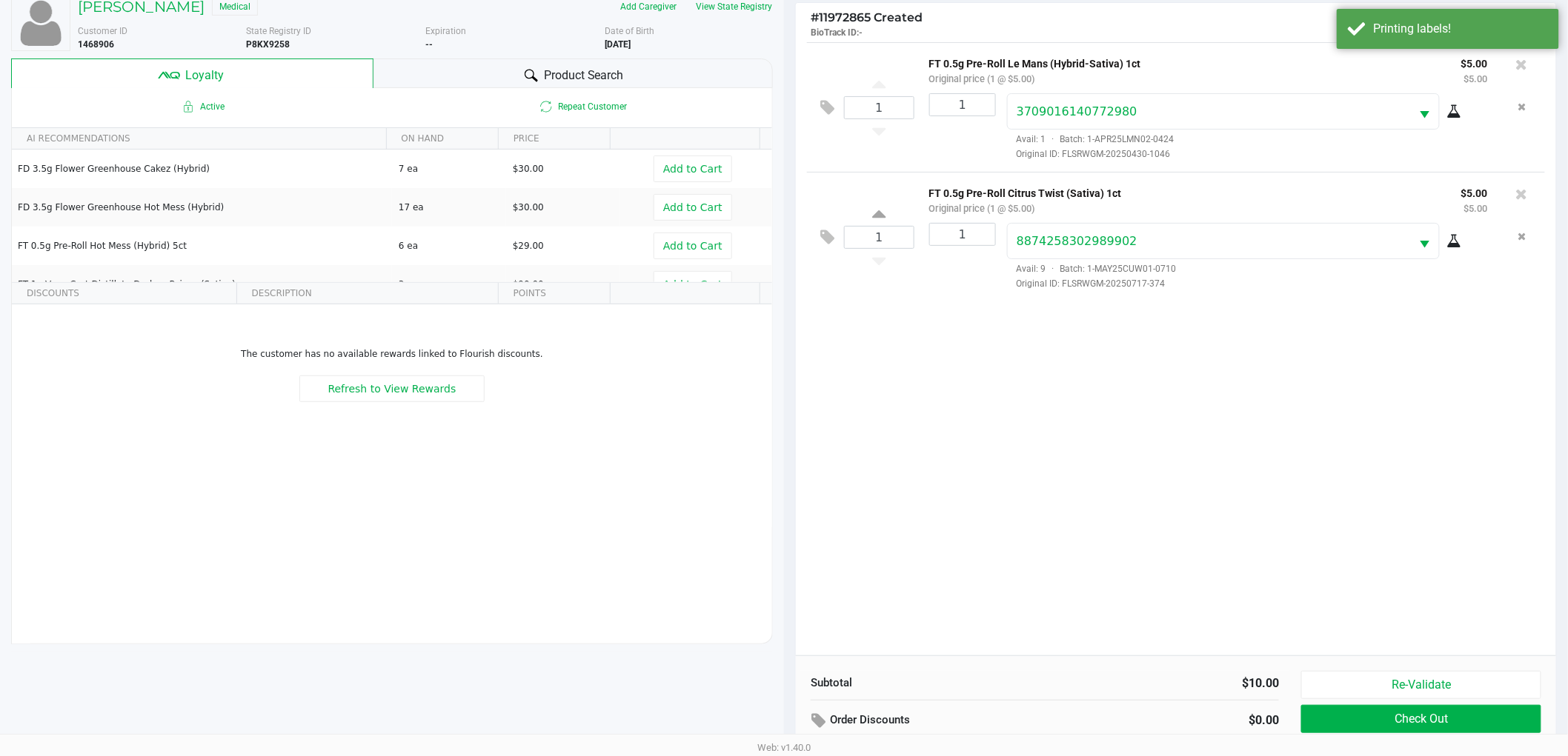
scroll to position [179, 0]
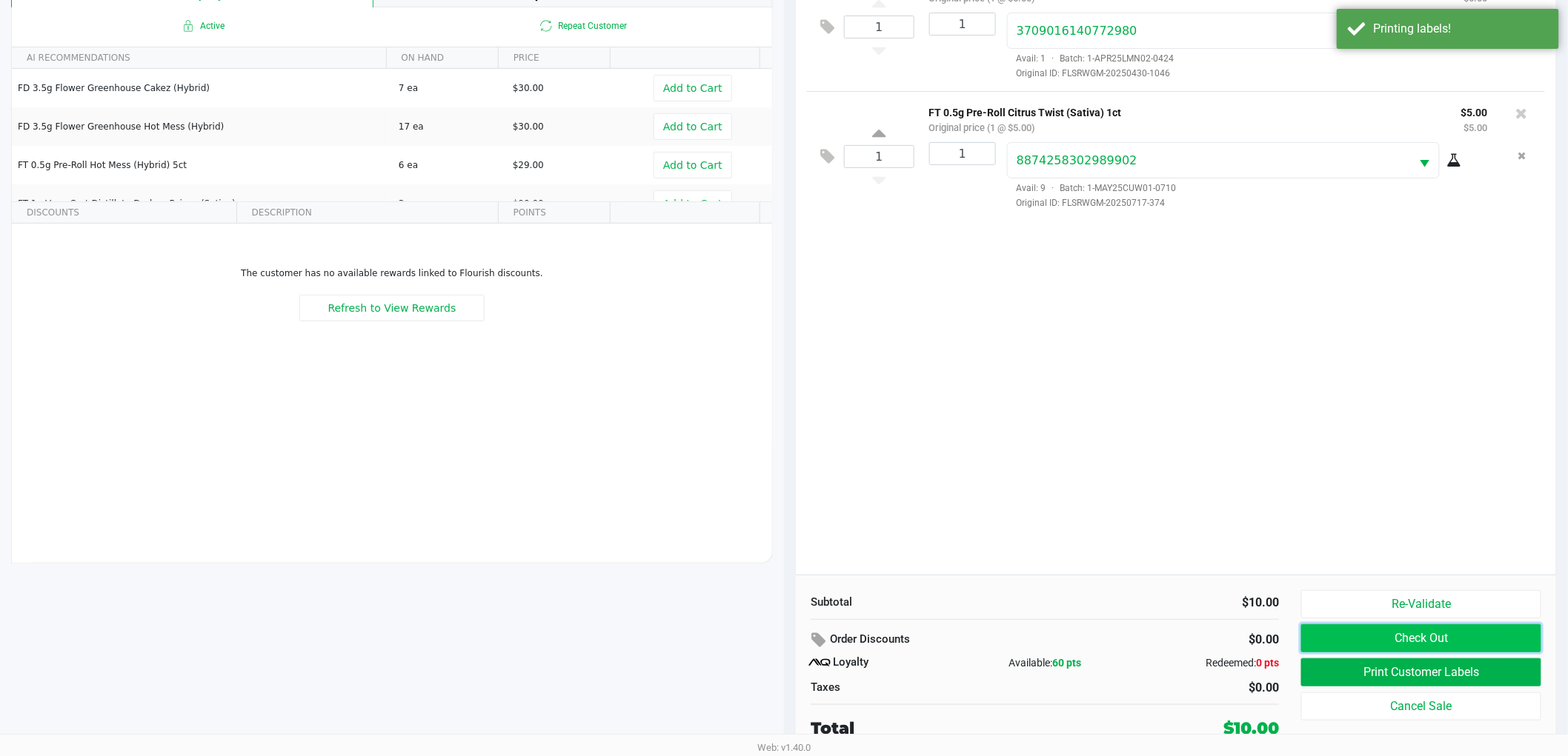
click at [1373, 643] on button "Check Out" at bounding box center [1421, 638] width 240 height 28
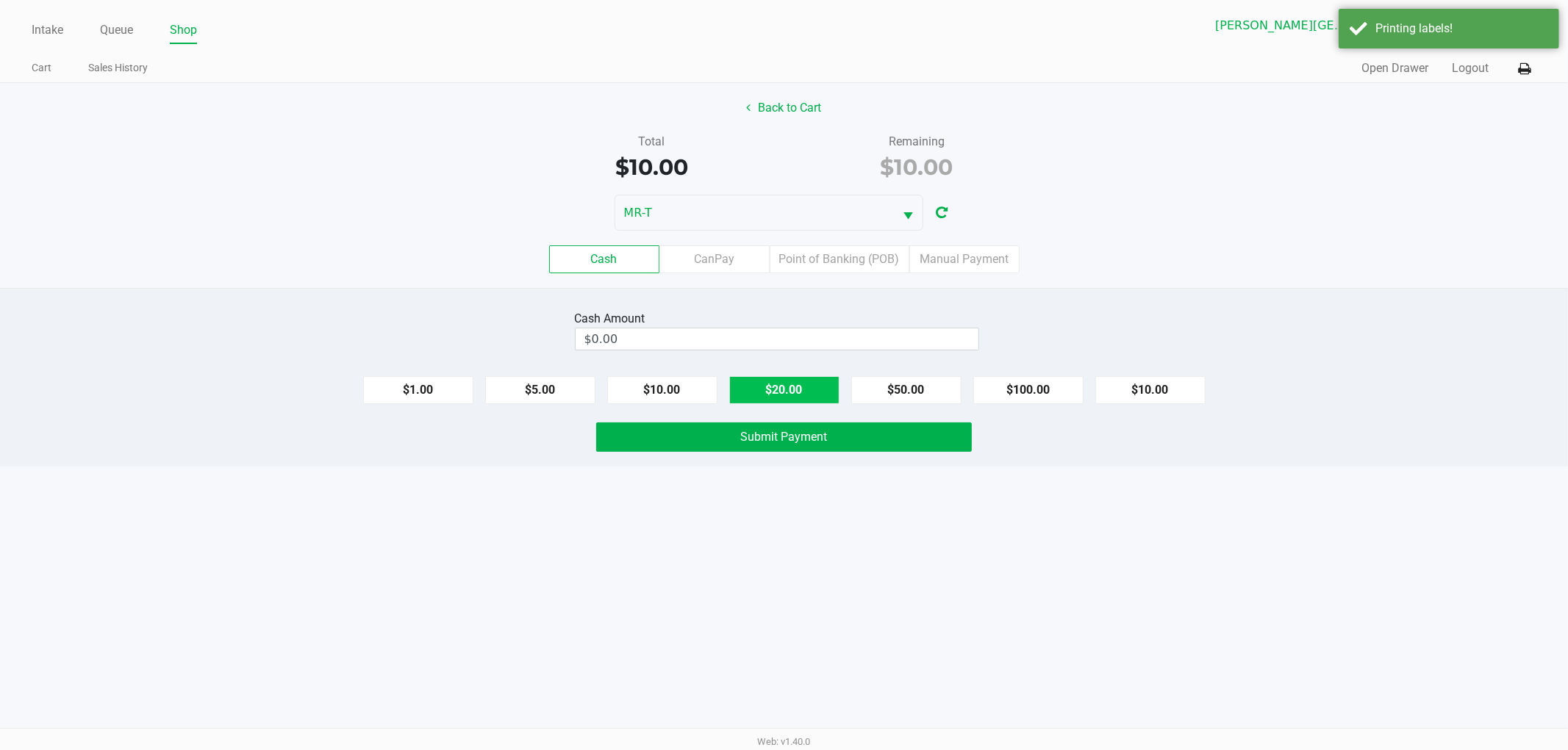
click at [799, 397] on button "$20.00" at bounding box center [784, 390] width 110 height 28
type input "$20.00"
click at [806, 447] on button "Submit Payment" at bounding box center [784, 437] width 376 height 29
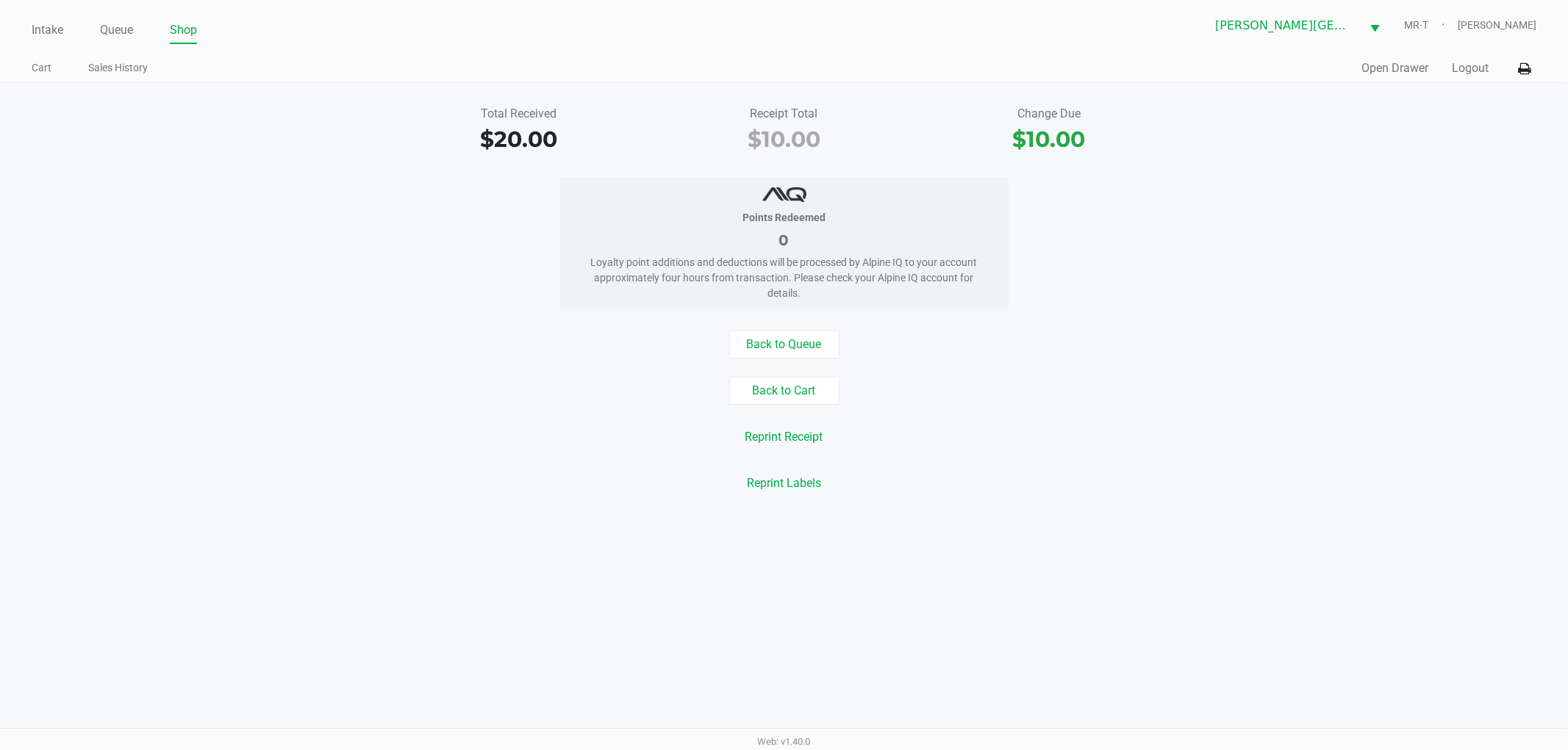
click at [1223, 398] on div "Back to Cart" at bounding box center [784, 390] width 1590 height 28
click at [428, 219] on div "Points Redeemed 0 Loyalty point additions and deductions will be processed by A…" at bounding box center [784, 243] width 1590 height 131
click at [1117, 401] on div "Back to Cart" at bounding box center [784, 390] width 1590 height 28
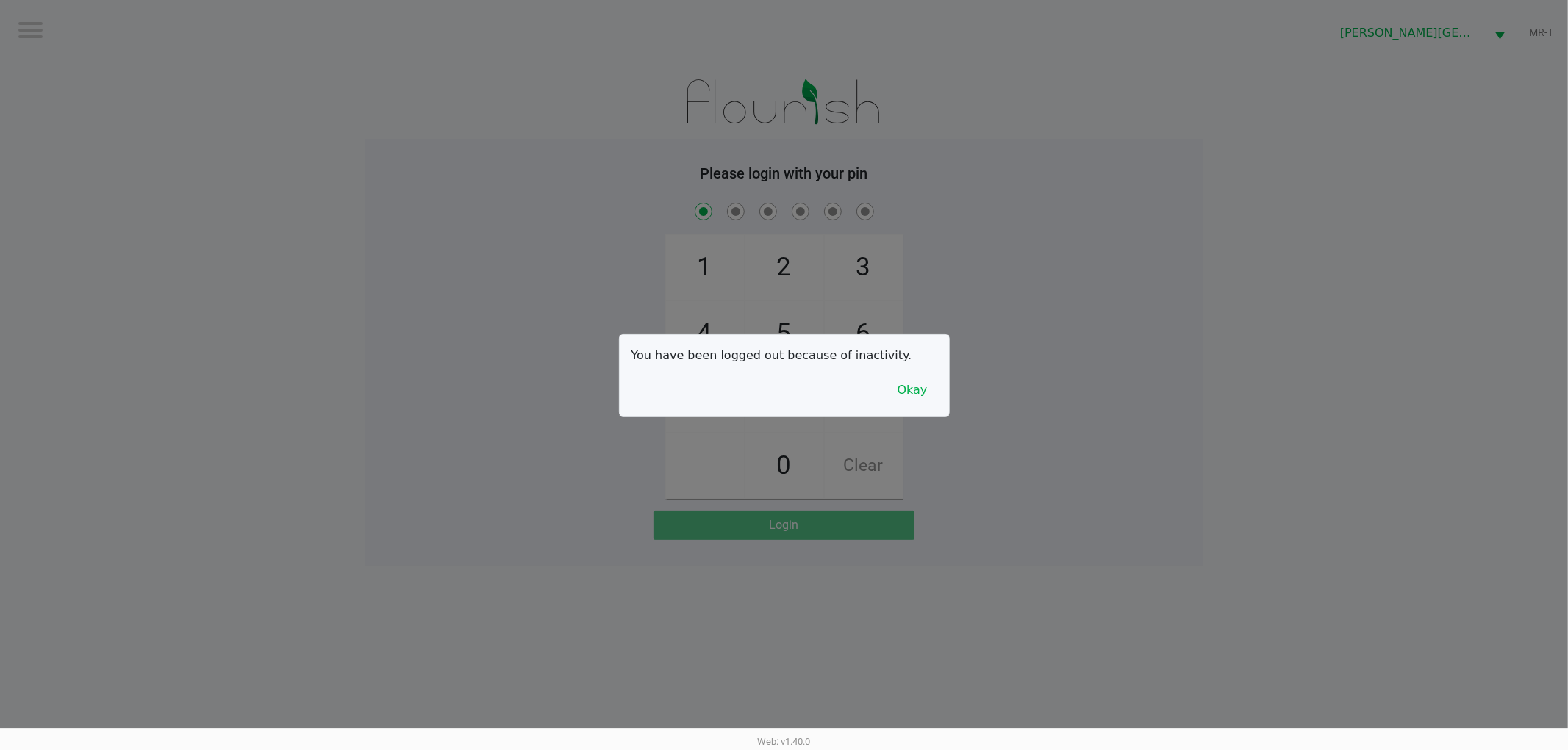
checkbox input "true"
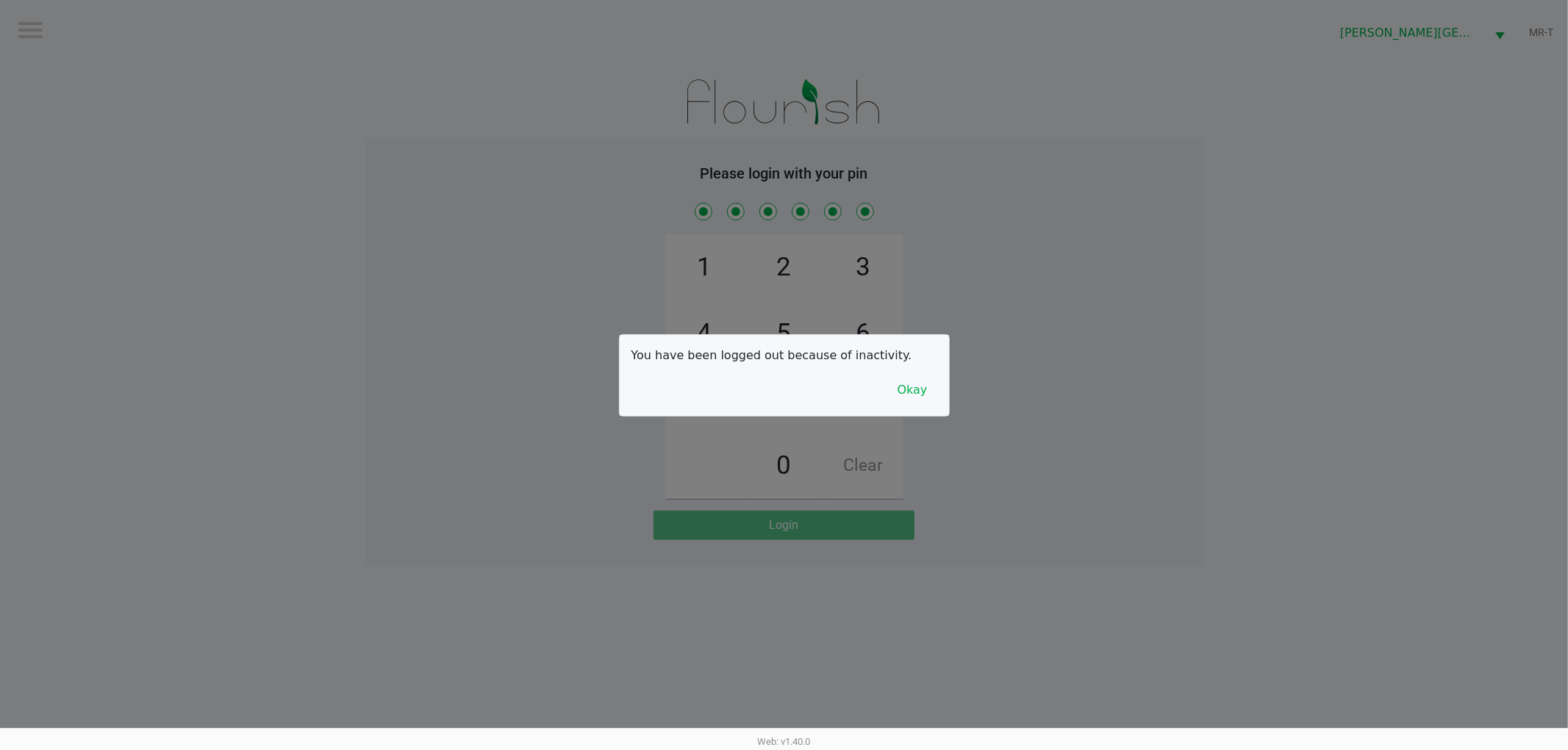
checkbox input "true"
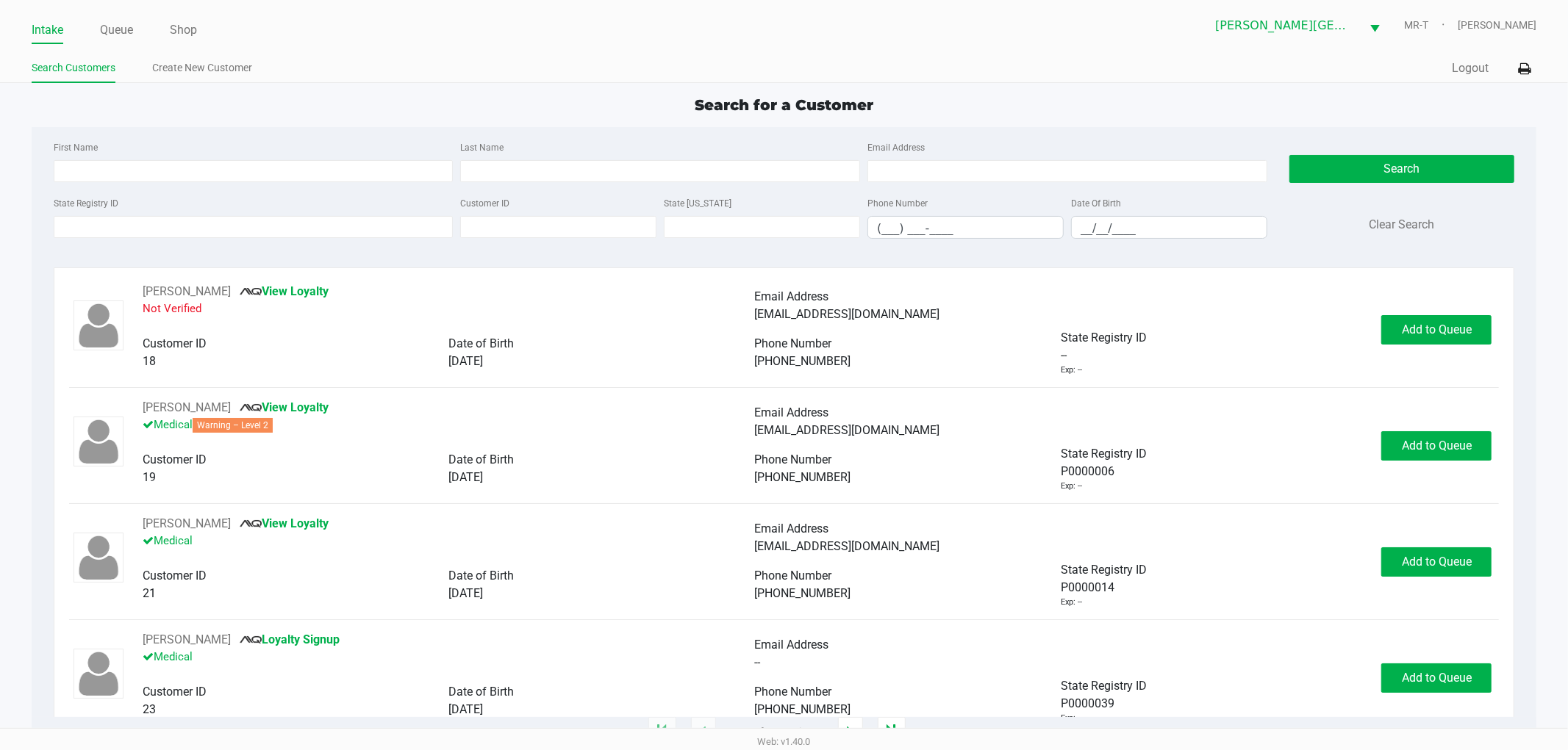
click at [135, 33] on ul "Intake Queue Shop" at bounding box center [408, 31] width 753 height 25
click at [123, 28] on link "Queue" at bounding box center [117, 30] width 33 height 21
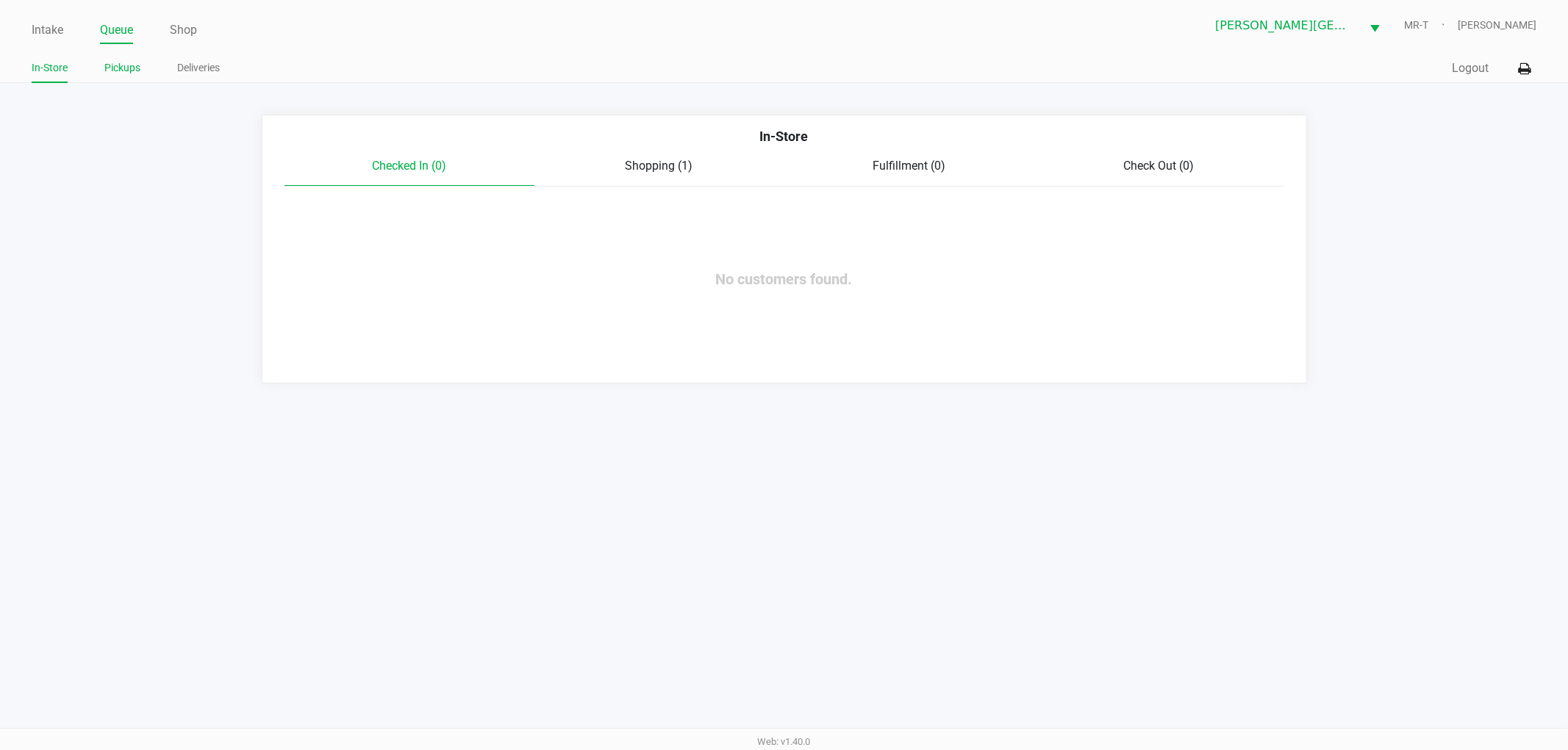
click at [123, 64] on link "Pickups" at bounding box center [122, 68] width 36 height 18
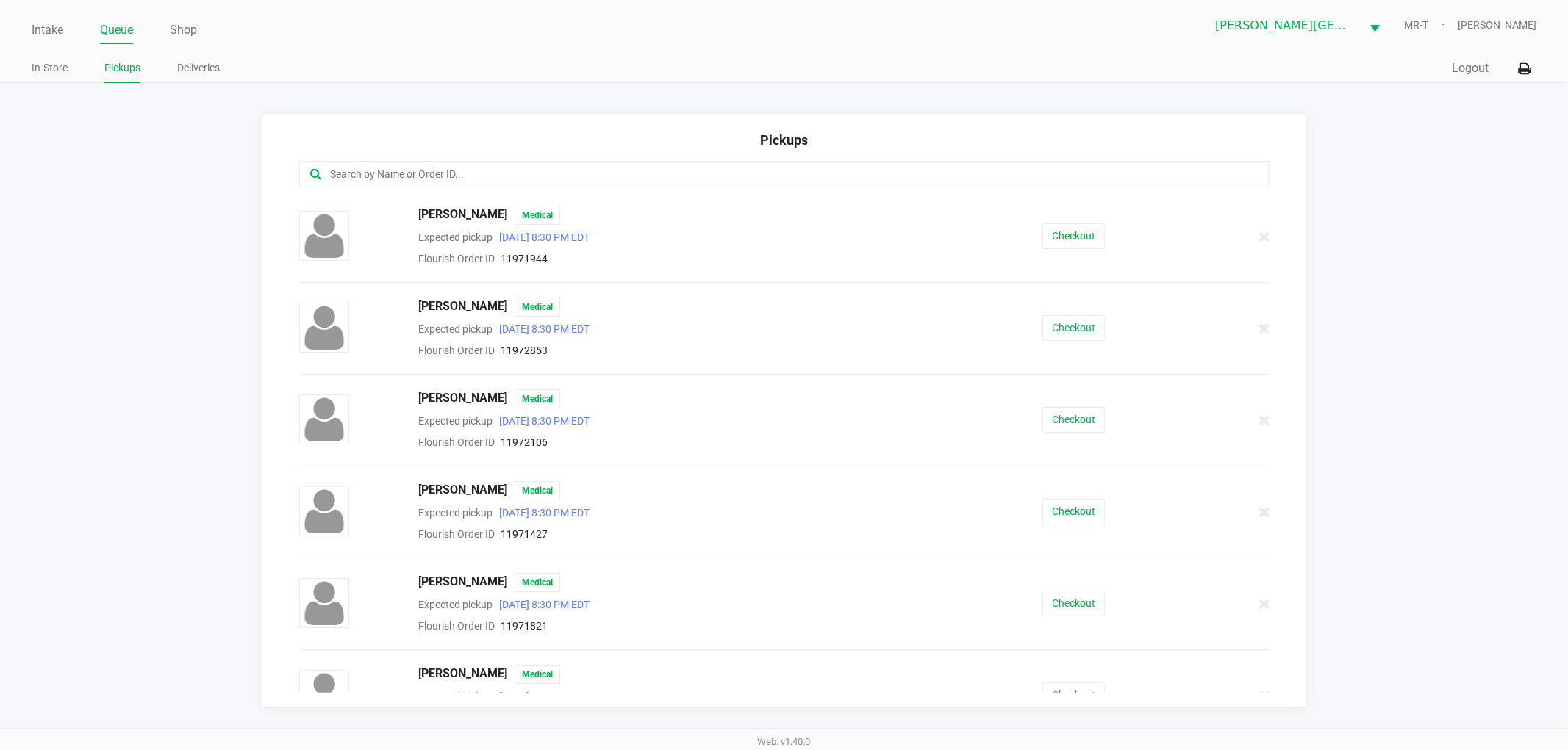
click at [372, 167] on input "text" at bounding box center [755, 174] width 852 height 17
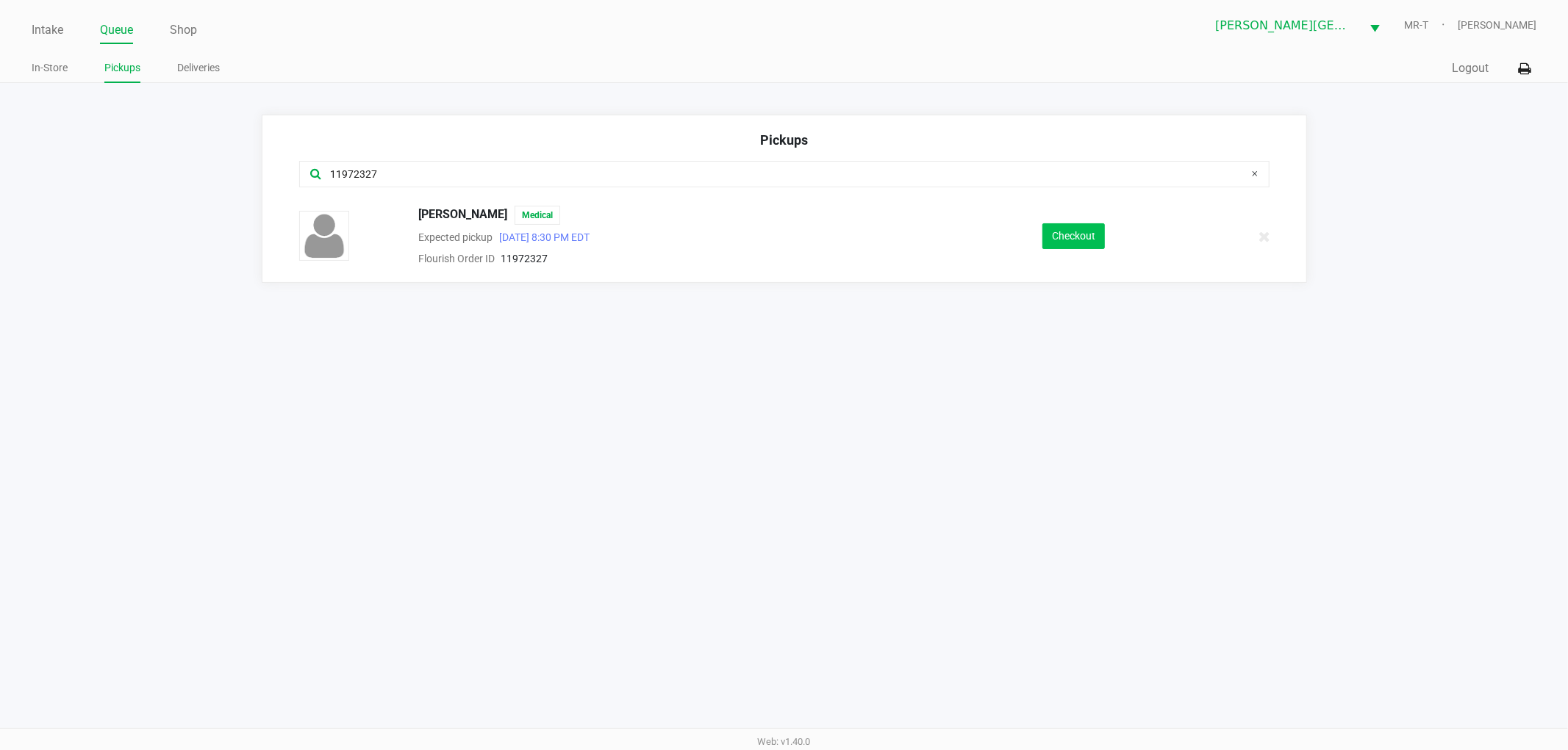
type input "11972327"
click at [1071, 242] on button "Checkout" at bounding box center [1073, 236] width 62 height 26
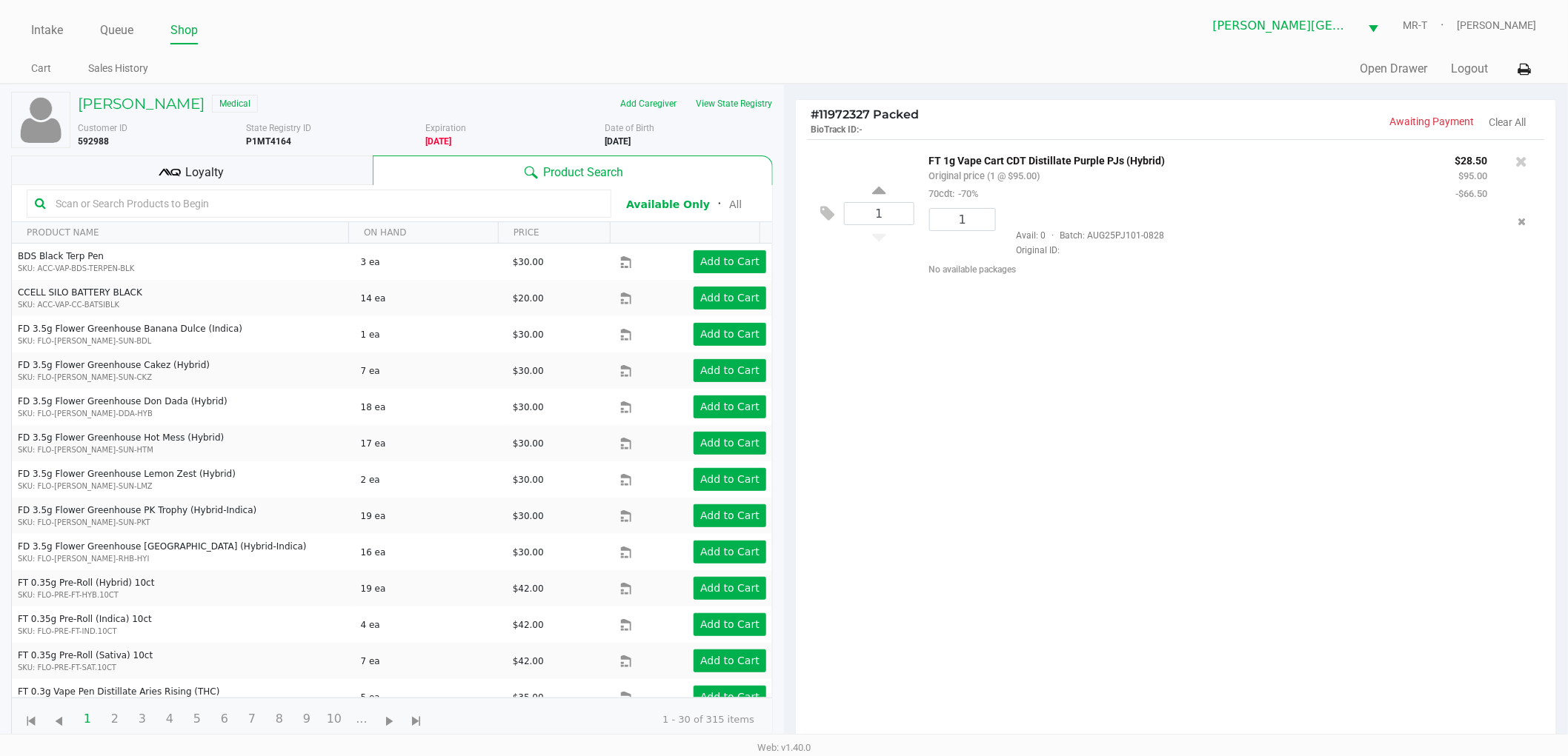
click at [1046, 443] on div "1 FT 1g Vape Cart CDT Distillate Purple PJs (Hybrid) Original price (1 @ $95.00…" at bounding box center [1176, 446] width 760 height 614
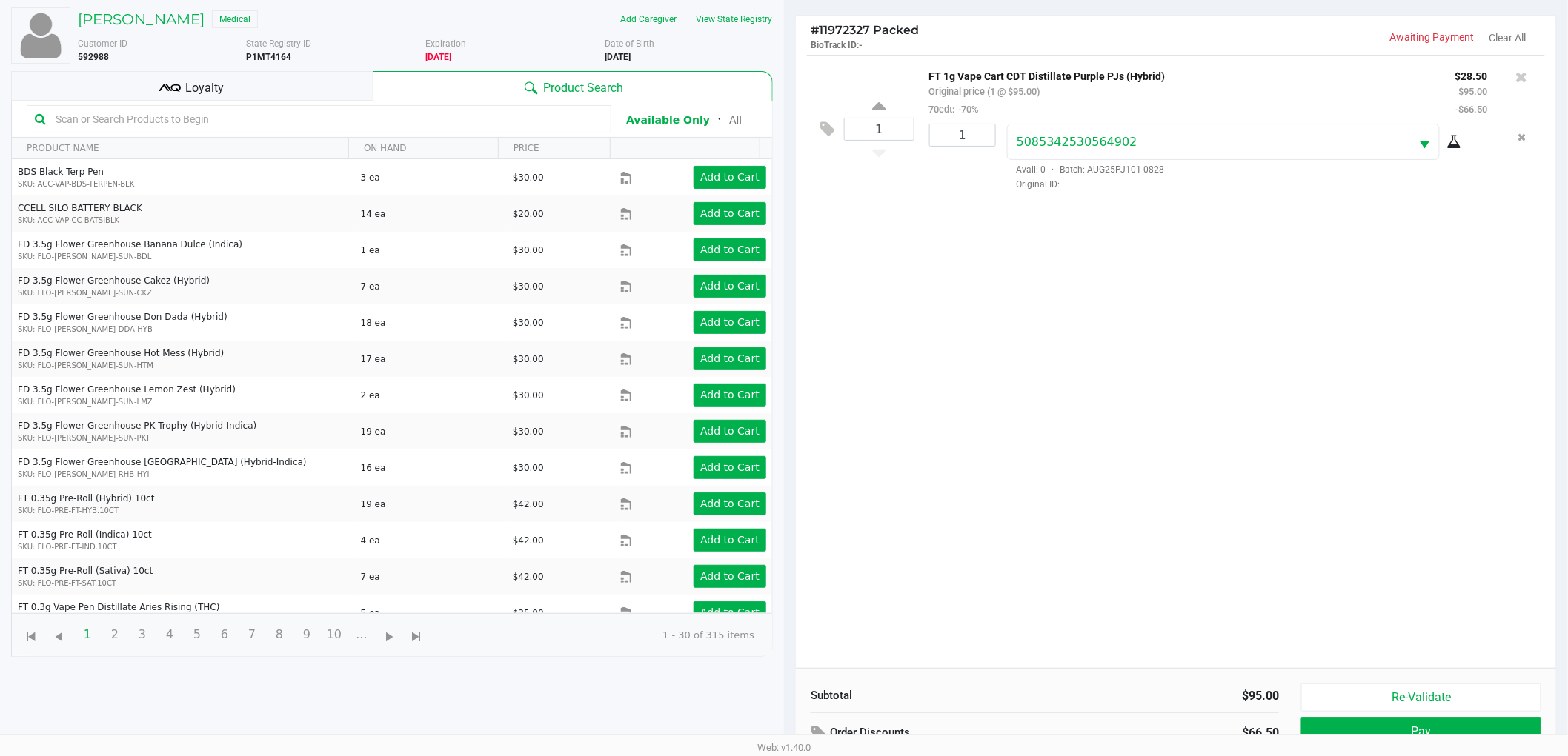
scroll to position [161, 0]
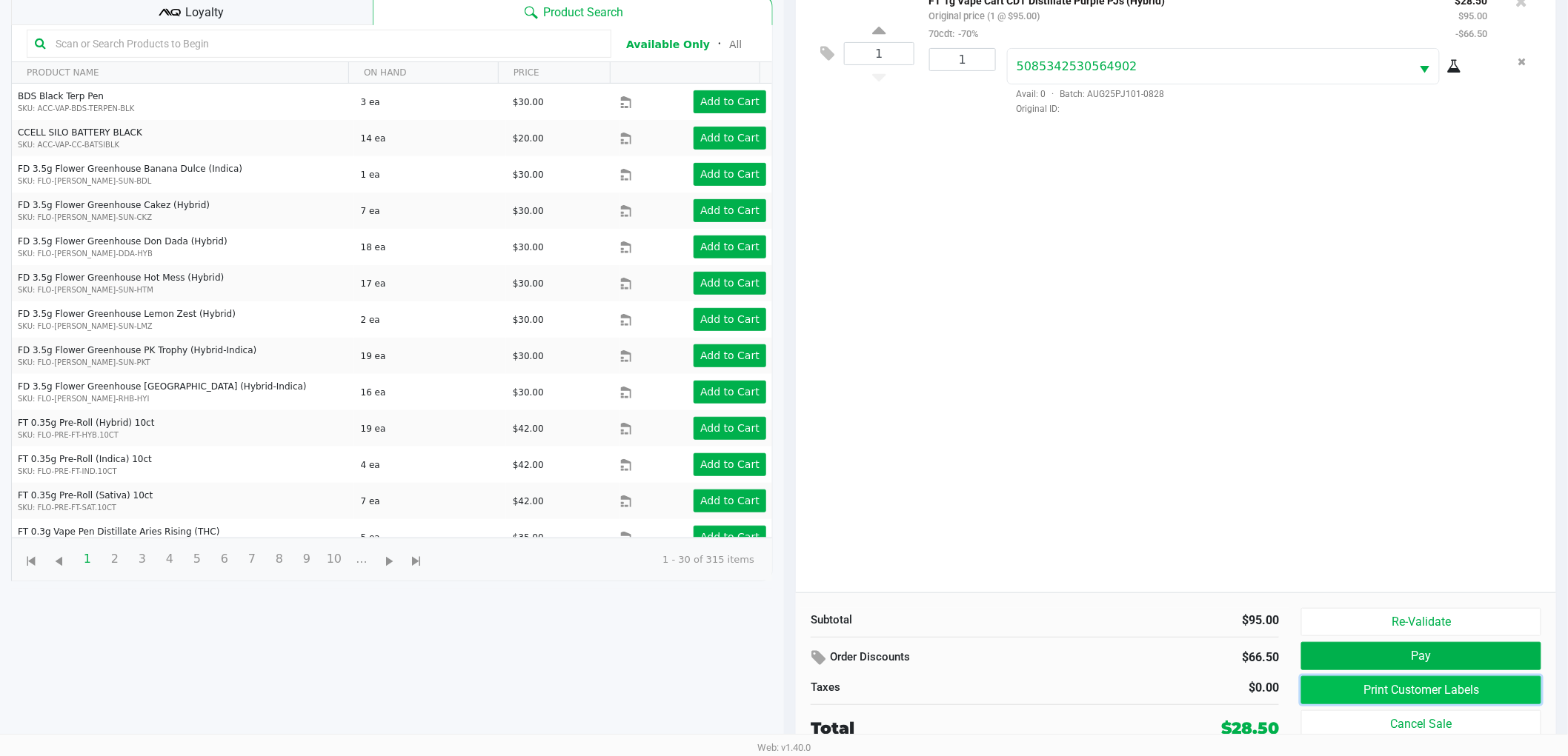
click at [1389, 693] on button "Print Customer Labels" at bounding box center [1421, 690] width 240 height 28
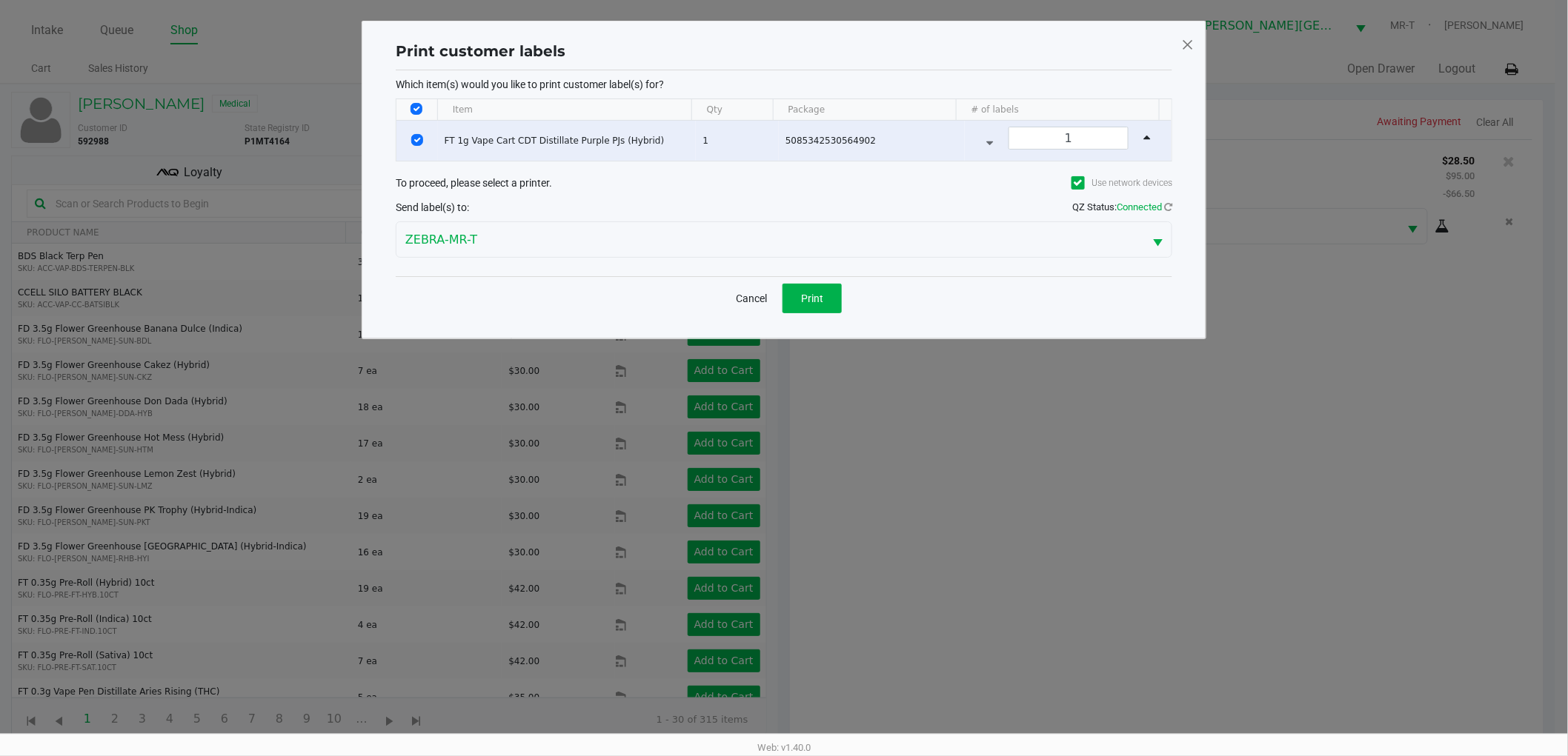
scroll to position [0, 0]
click at [813, 289] on button "Print" at bounding box center [818, 298] width 60 height 29
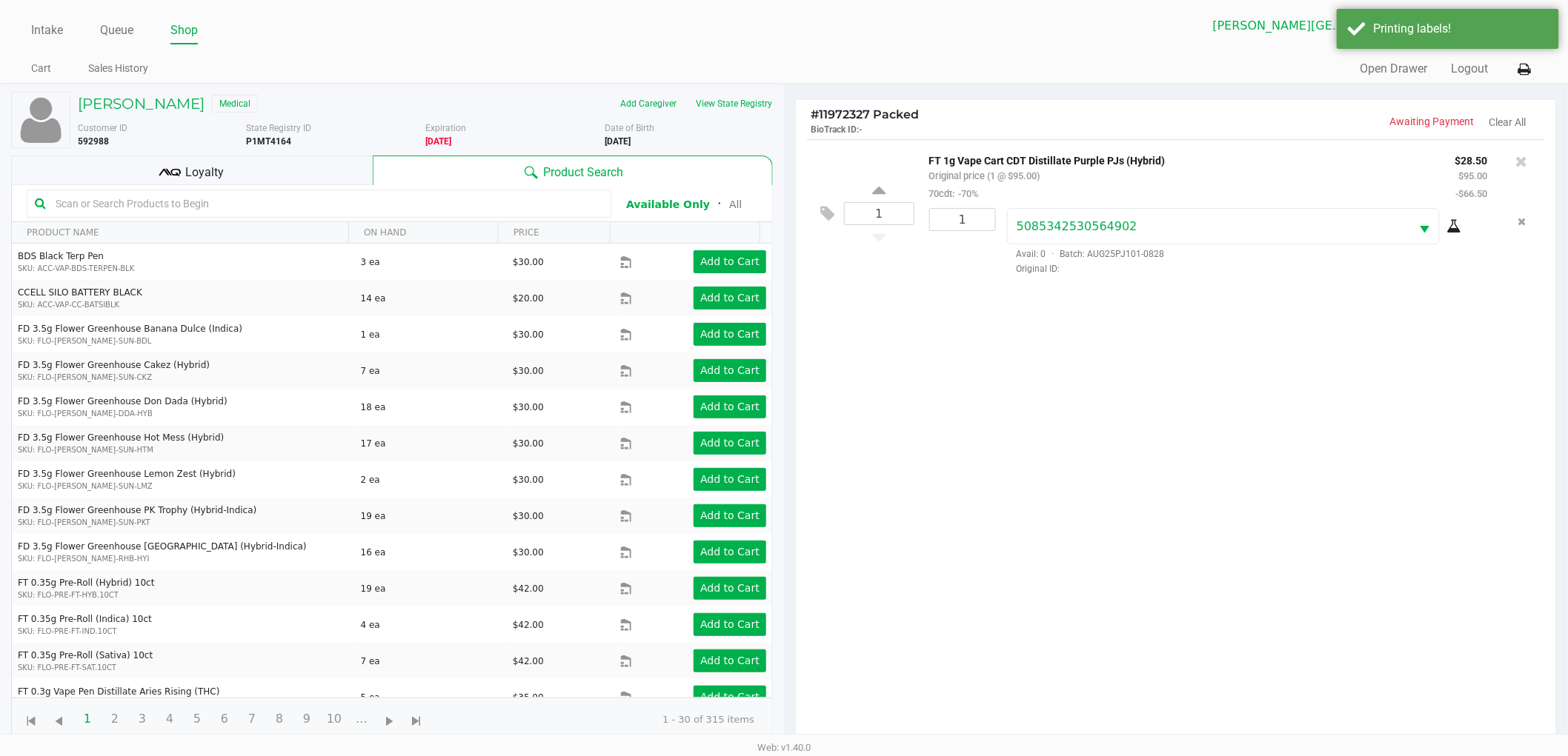
scroll to position [161, 0]
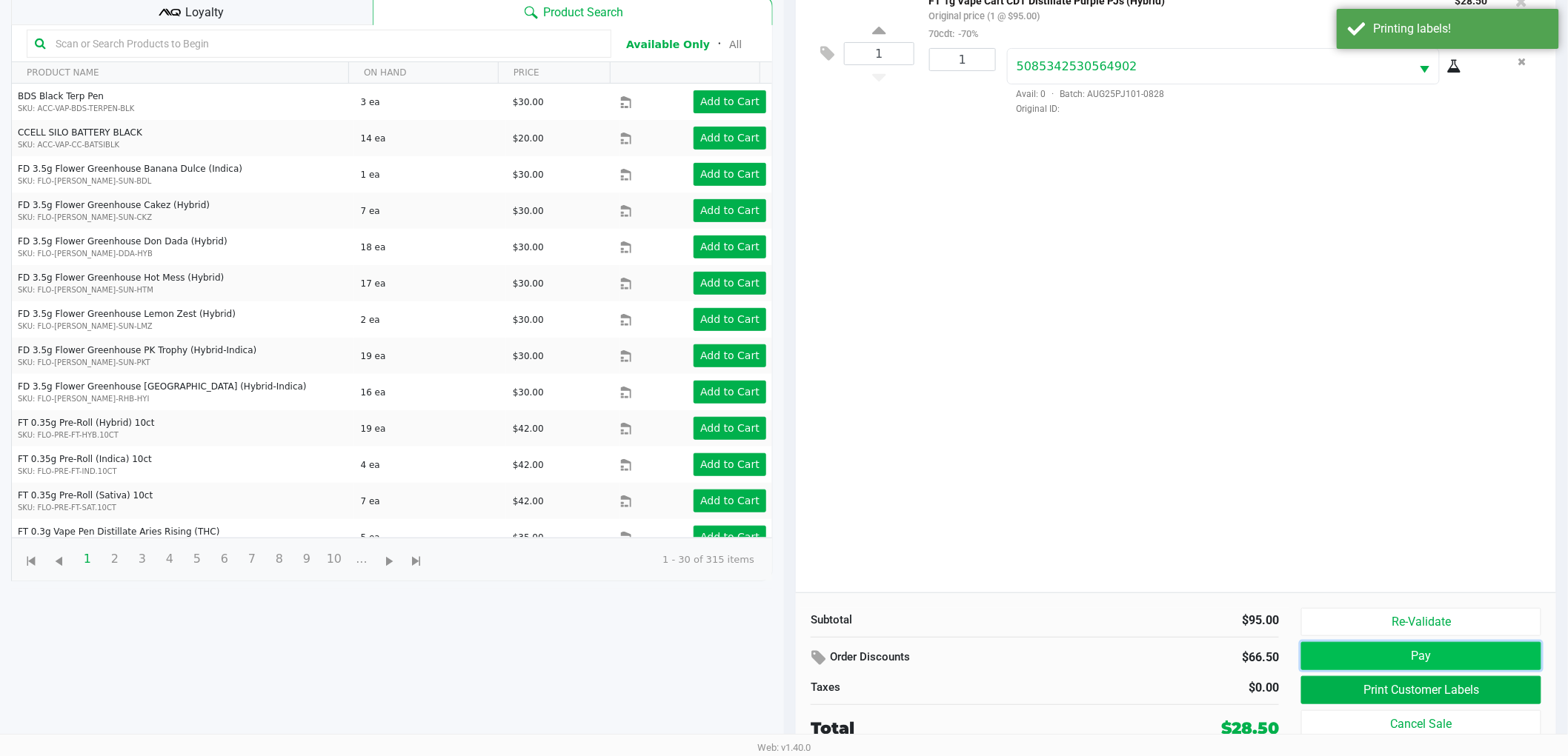
click at [1322, 653] on button "Pay" at bounding box center [1421, 656] width 240 height 28
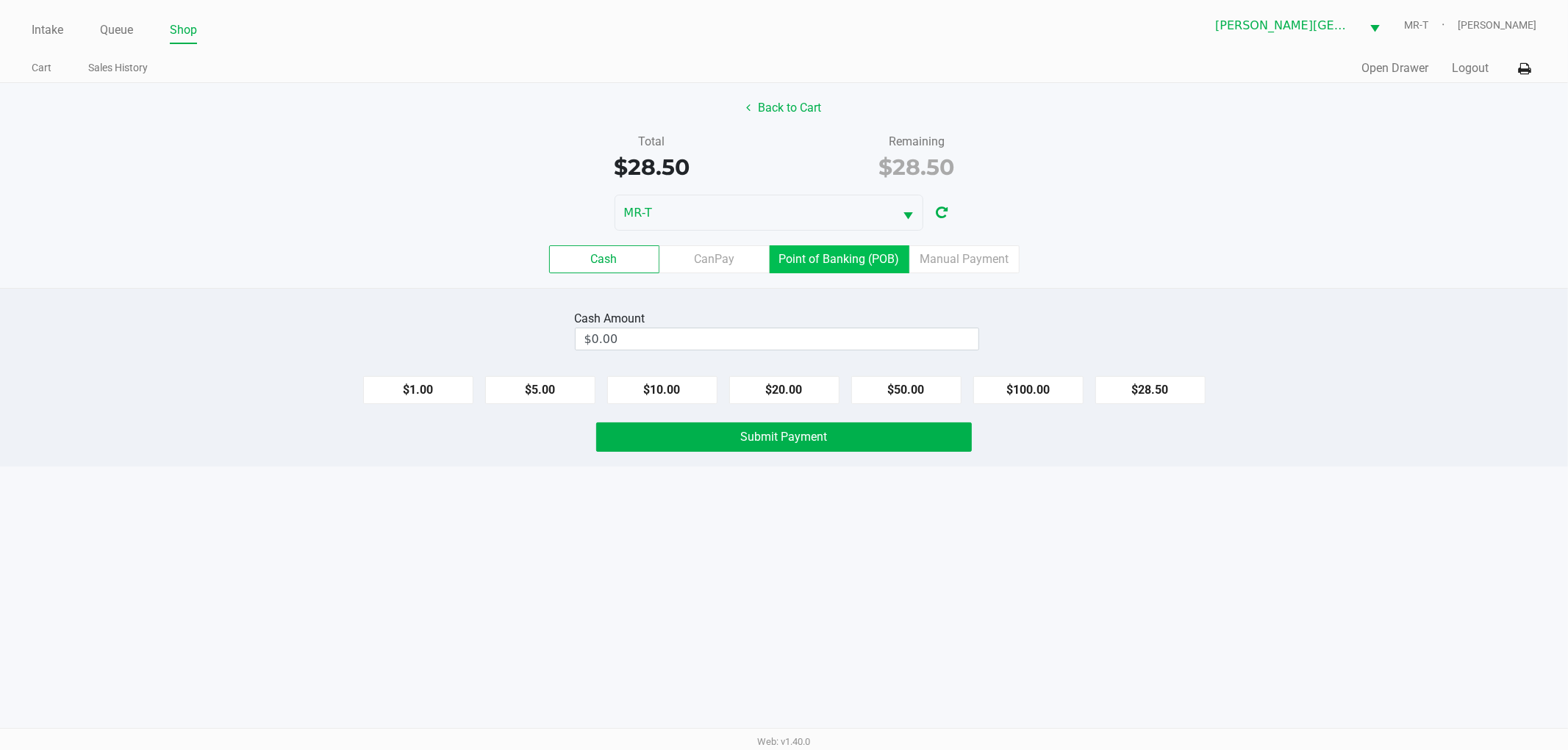
click at [836, 260] on label "Point of Banking (POB)" at bounding box center [840, 259] width 140 height 28
click at [0, 0] on 7 "Point of Banking (POB)" at bounding box center [0, 0] width 0 height 0
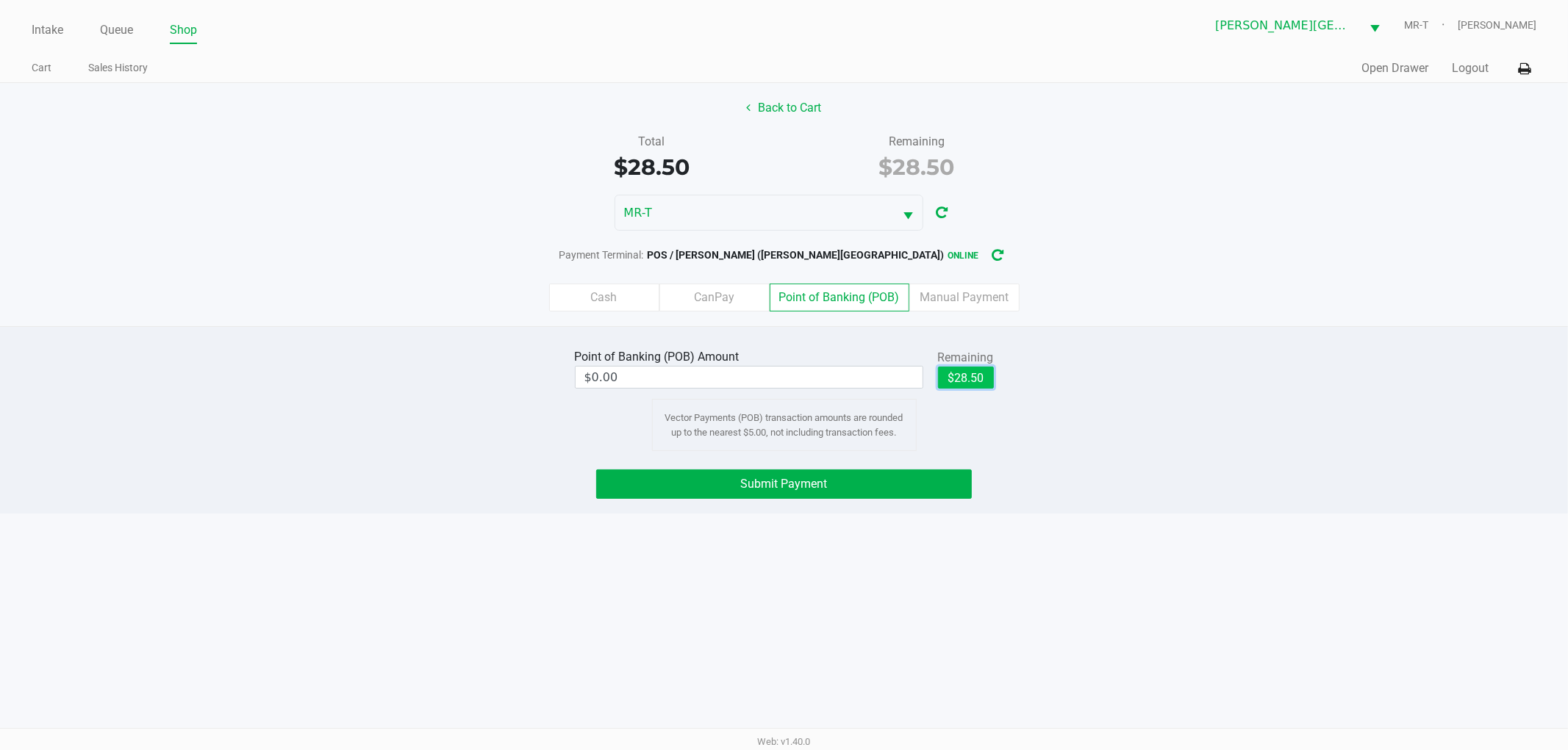
click at [967, 380] on button "$28.50" at bounding box center [966, 378] width 56 height 22
type input "$28.50"
click at [792, 490] on span "Submit Payment" at bounding box center [784, 484] width 87 height 14
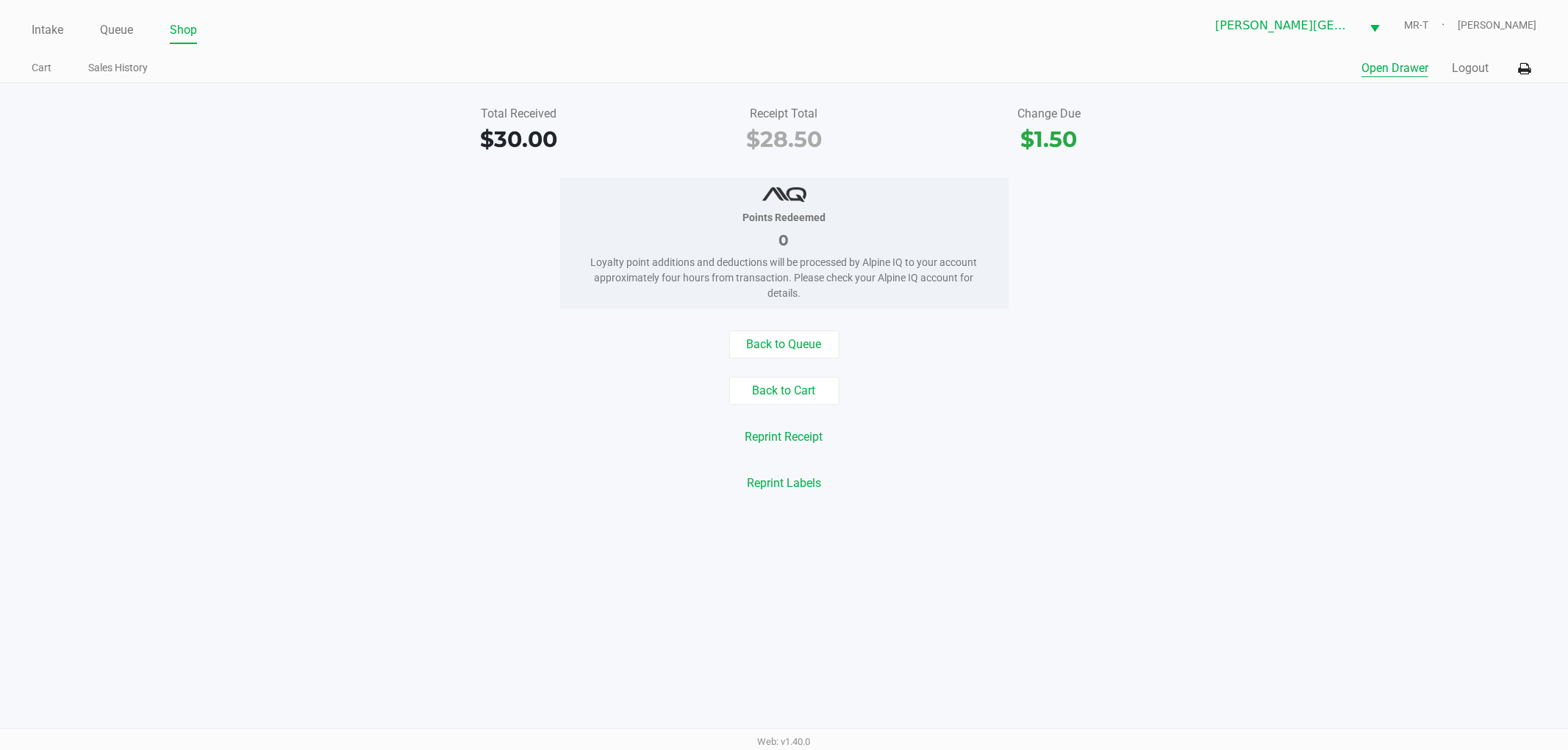
click at [1400, 62] on button "Open Drawer" at bounding box center [1395, 68] width 67 height 17
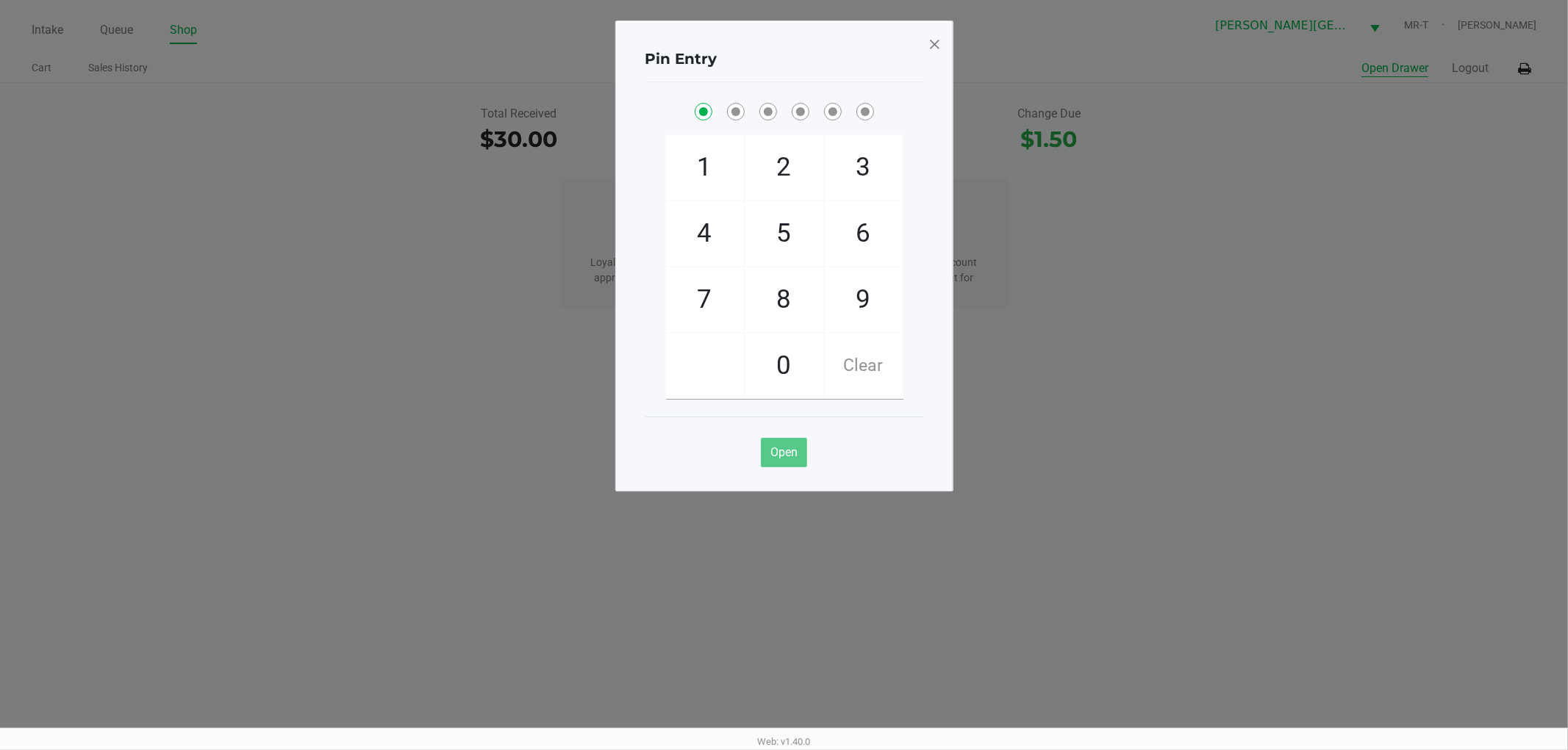
checkbox input "true"
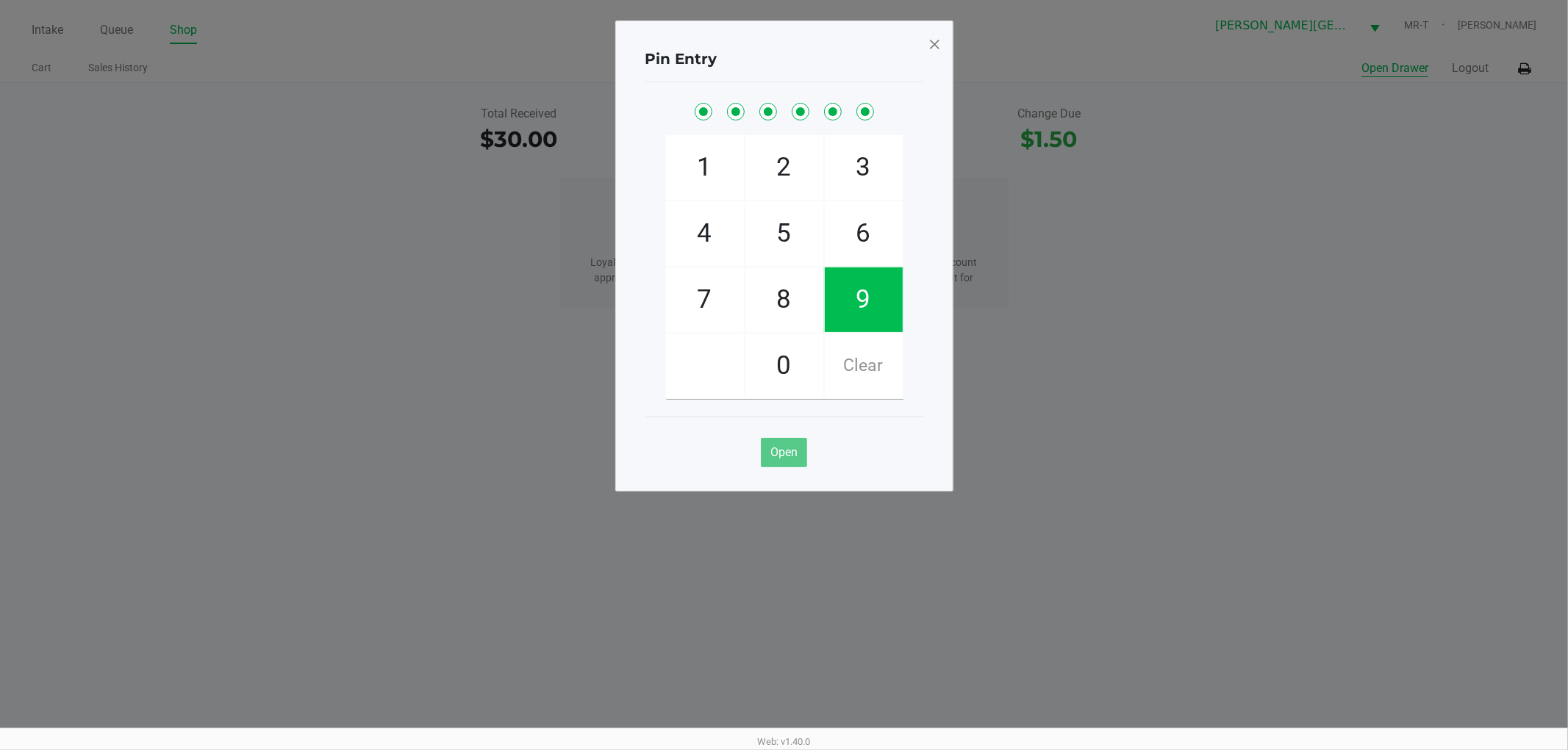
checkbox input "true"
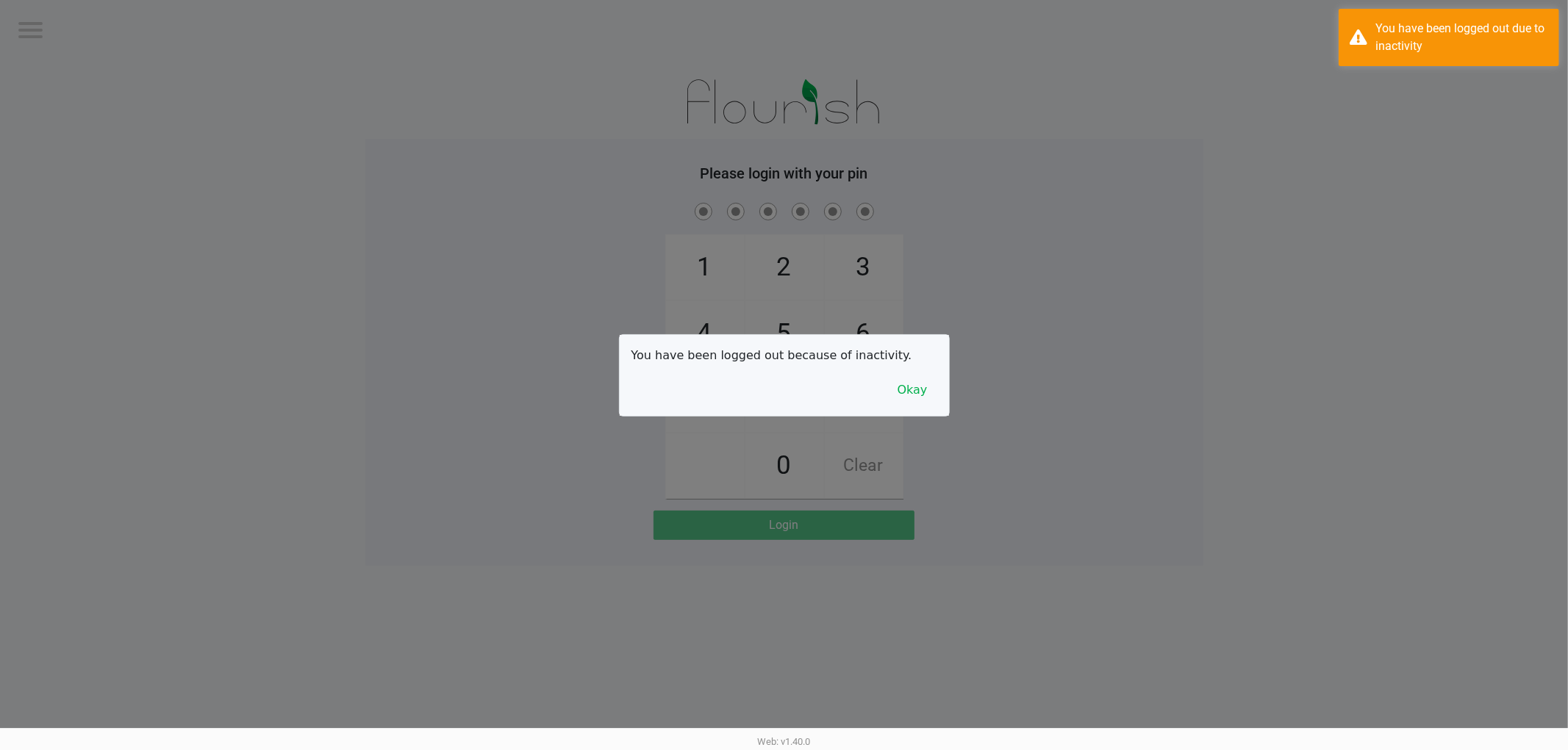
click at [1341, 159] on div at bounding box center [784, 375] width 1568 height 750
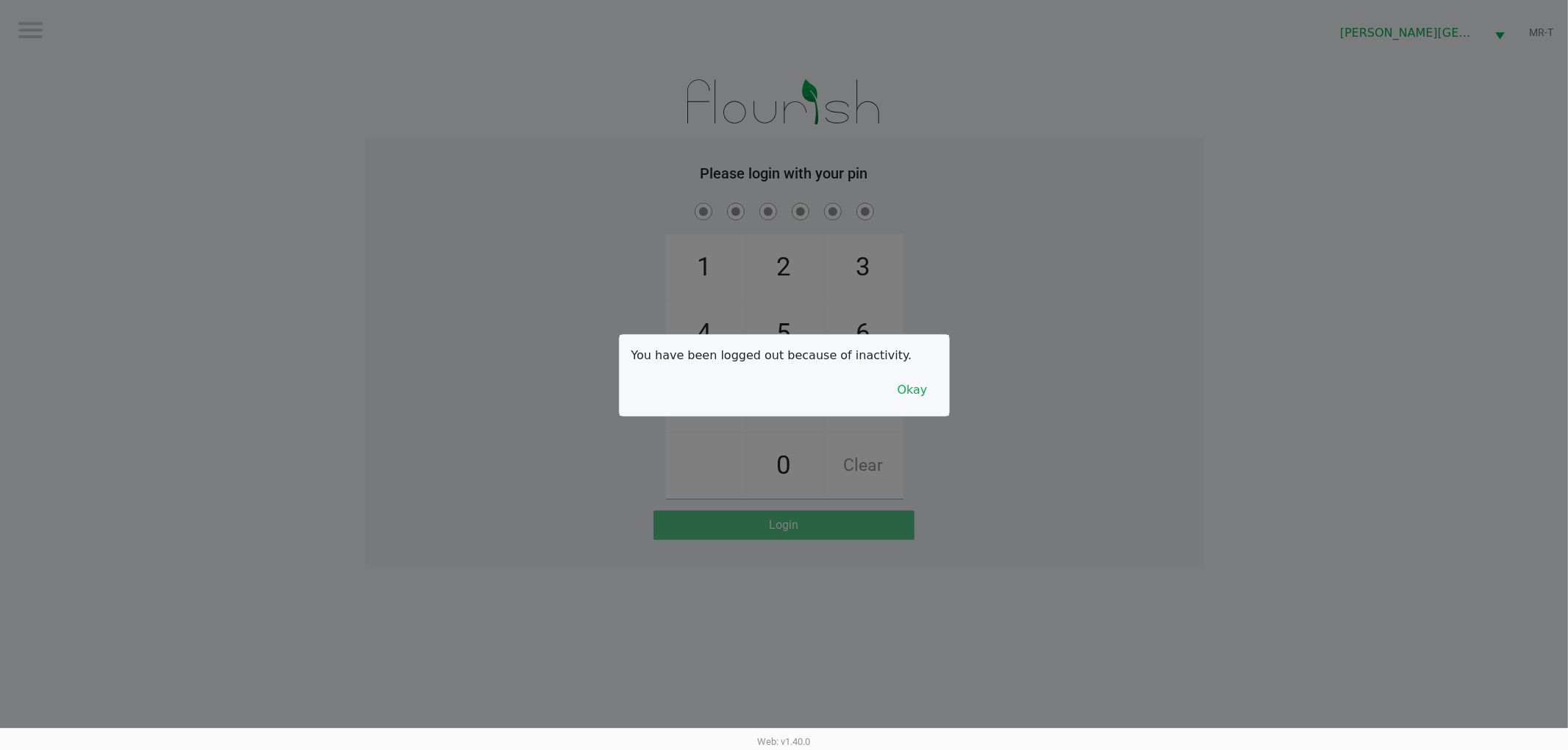
click at [1128, 147] on div at bounding box center [784, 375] width 1568 height 750
click at [380, 300] on div at bounding box center [784, 375] width 1568 height 750
click at [391, 289] on div at bounding box center [784, 375] width 1568 height 750
checkbox input "true"
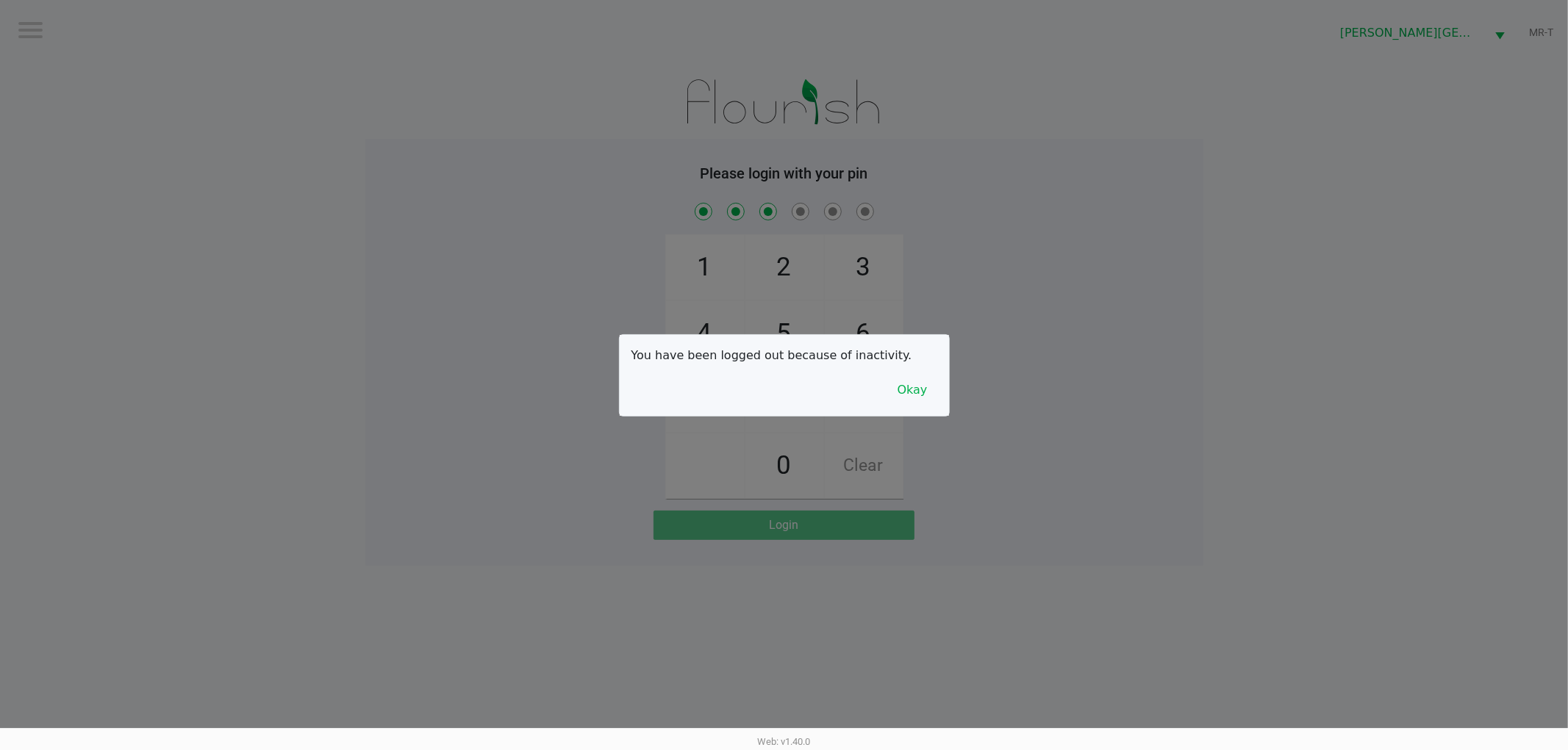
checkbox input "true"
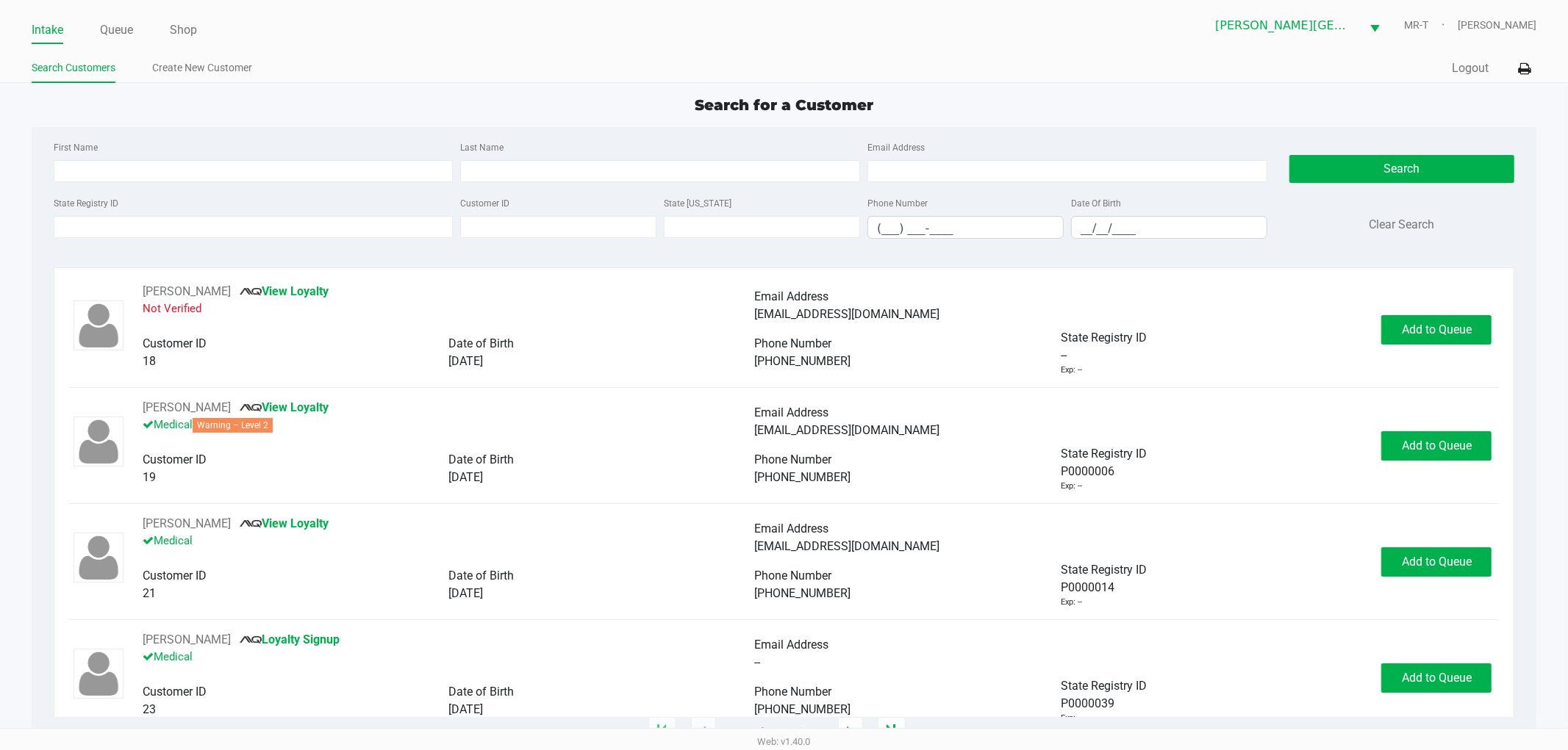
click at [231, 135] on div "First Name Last Name Email Address State Registry ID Customer ID State ID Phone…" at bounding box center [784, 194] width 1484 height 135
drag, startPoint x: 451, startPoint y: 142, endPoint x: 519, endPoint y: 142, distance: 68.0
click at [519, 142] on div "First Name Last Name Email Address" at bounding box center [661, 166] width 1222 height 56
click at [519, 142] on div "Last Name" at bounding box center [661, 160] width 407 height 44
drag, startPoint x: 516, startPoint y: 143, endPoint x: 447, endPoint y: 137, distance: 69.3
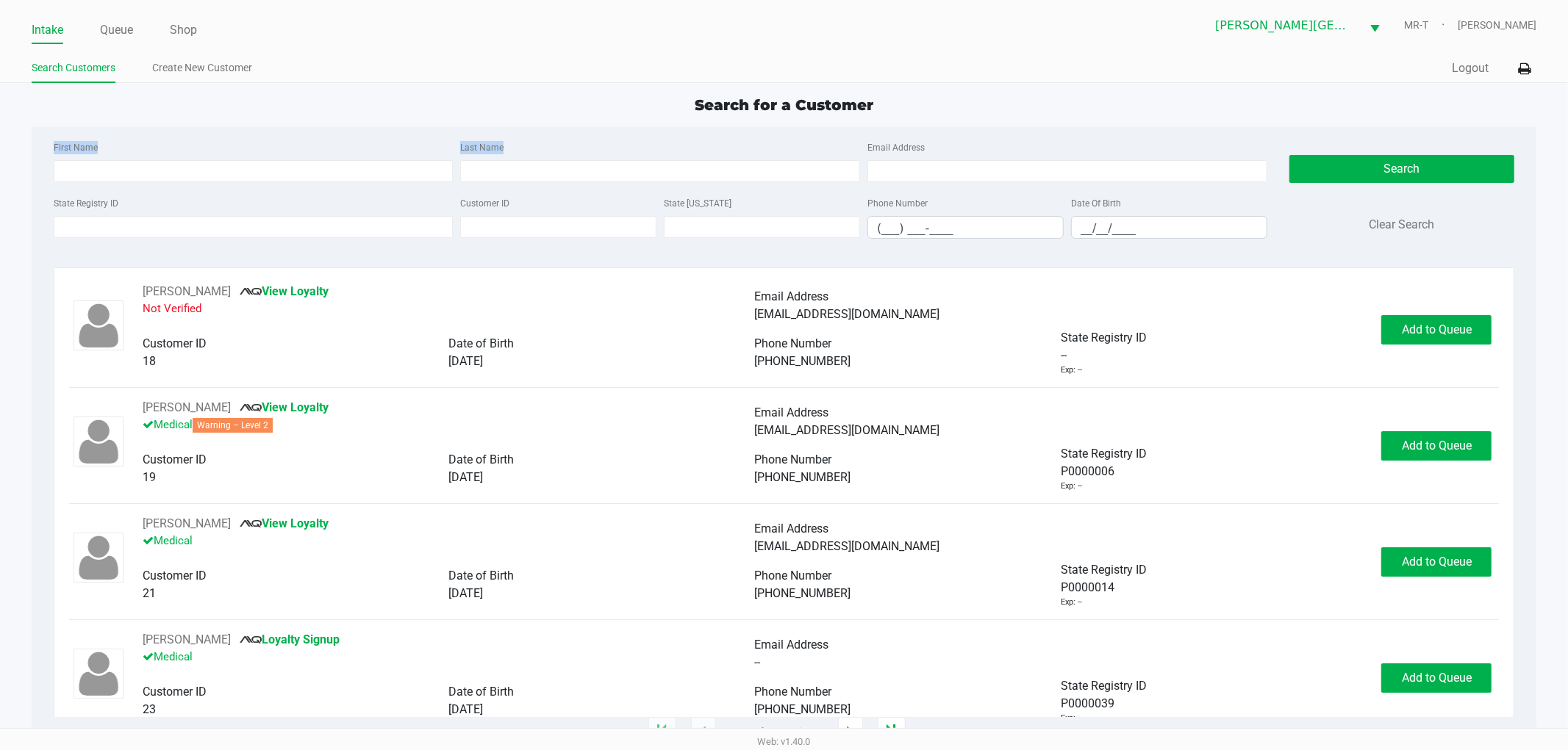
click at [448, 138] on div "First Name Last Name Email Address" at bounding box center [661, 166] width 1222 height 56
click at [447, 138] on div "First Name" at bounding box center [253, 160] width 407 height 44
drag, startPoint x: 461, startPoint y: 140, endPoint x: 515, endPoint y: 147, distance: 54.5
click at [515, 147] on div "First Name Last Name Email Address" at bounding box center [661, 166] width 1222 height 56
click at [515, 147] on div "Last Name" at bounding box center [661, 160] width 407 height 44
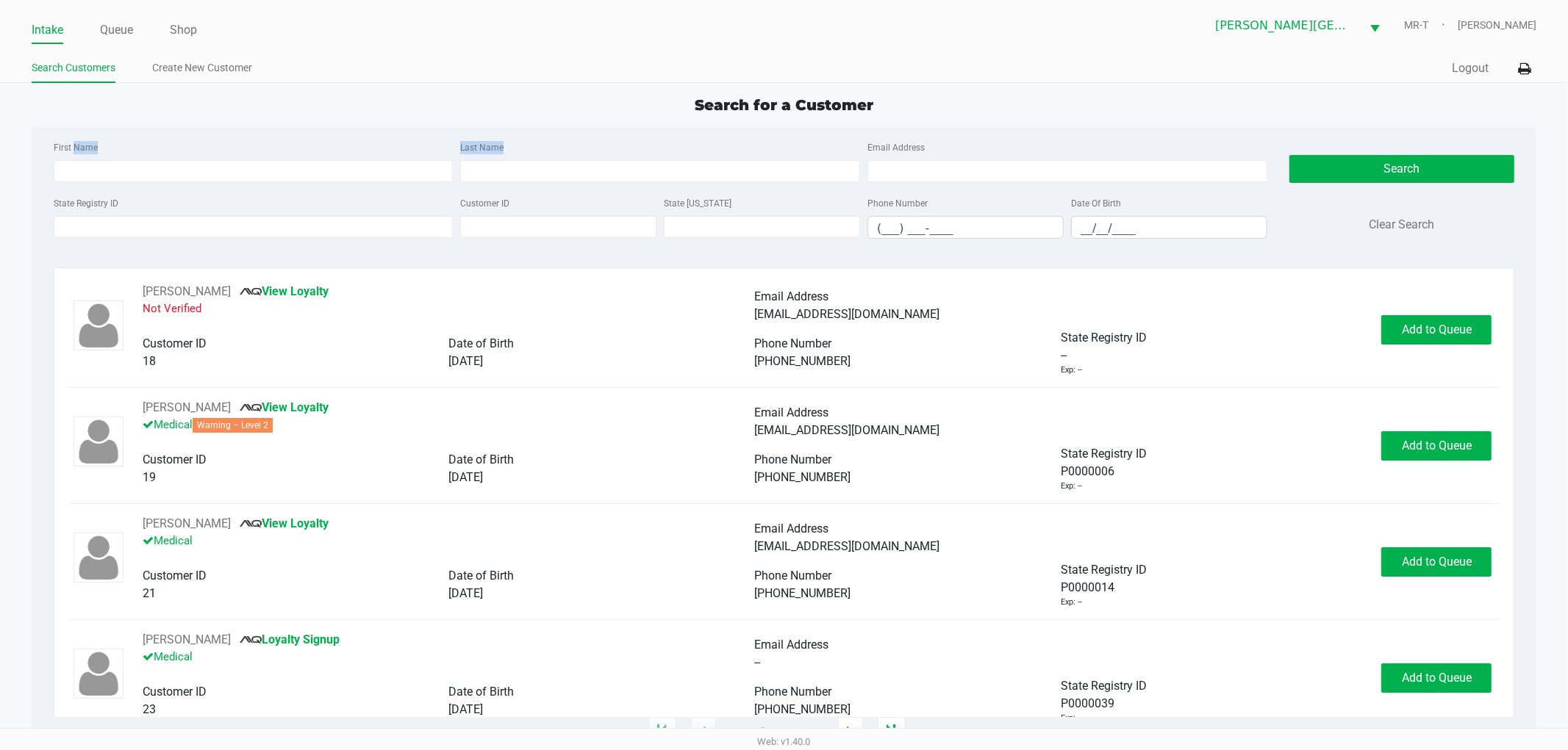
drag, startPoint x: 513, startPoint y: 147, endPoint x: 451, endPoint y: 143, distance: 62.1
click at [452, 143] on div "First Name Last Name Email Address" at bounding box center [661, 166] width 1222 height 56
click at [451, 143] on div "First Name" at bounding box center [253, 160] width 407 height 44
drag, startPoint x: 451, startPoint y: 143, endPoint x: 531, endPoint y: 141, distance: 80.0
click at [531, 141] on div "First Name Last Name Email Address" at bounding box center [661, 166] width 1222 height 56
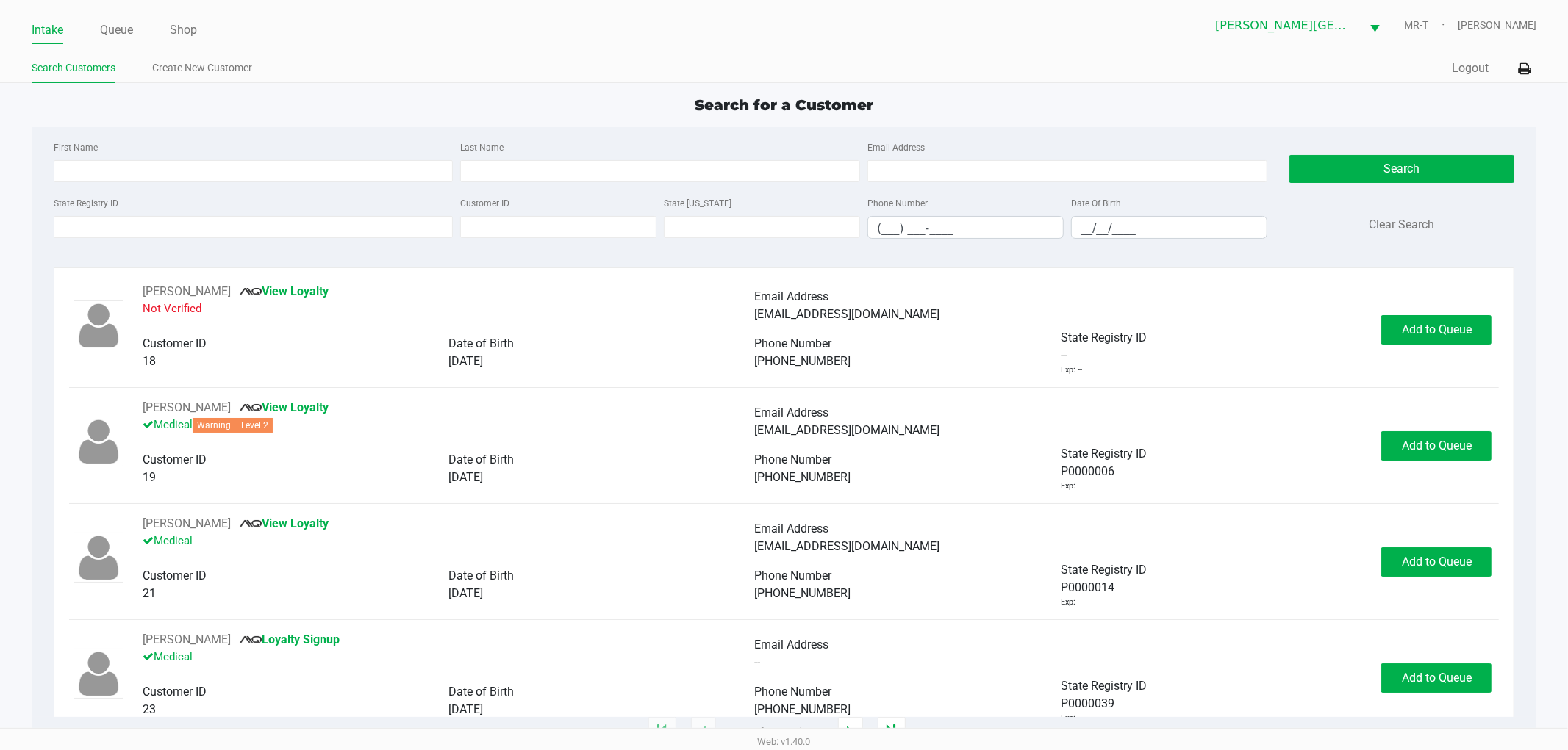
click at [519, 140] on div "Last Name" at bounding box center [661, 160] width 407 height 44
drag, startPoint x: 517, startPoint y: 140, endPoint x: 451, endPoint y: 140, distance: 66.0
click at [451, 140] on div "First Name Last Name Email Address" at bounding box center [661, 166] width 1222 height 56
click at [445, 136] on div "First Name Last Name Email Address State Registry ID Customer ID State ID Phone…" at bounding box center [784, 194] width 1484 height 135
drag, startPoint x: 445, startPoint y: 136, endPoint x: 521, endPoint y: 155, distance: 78.3
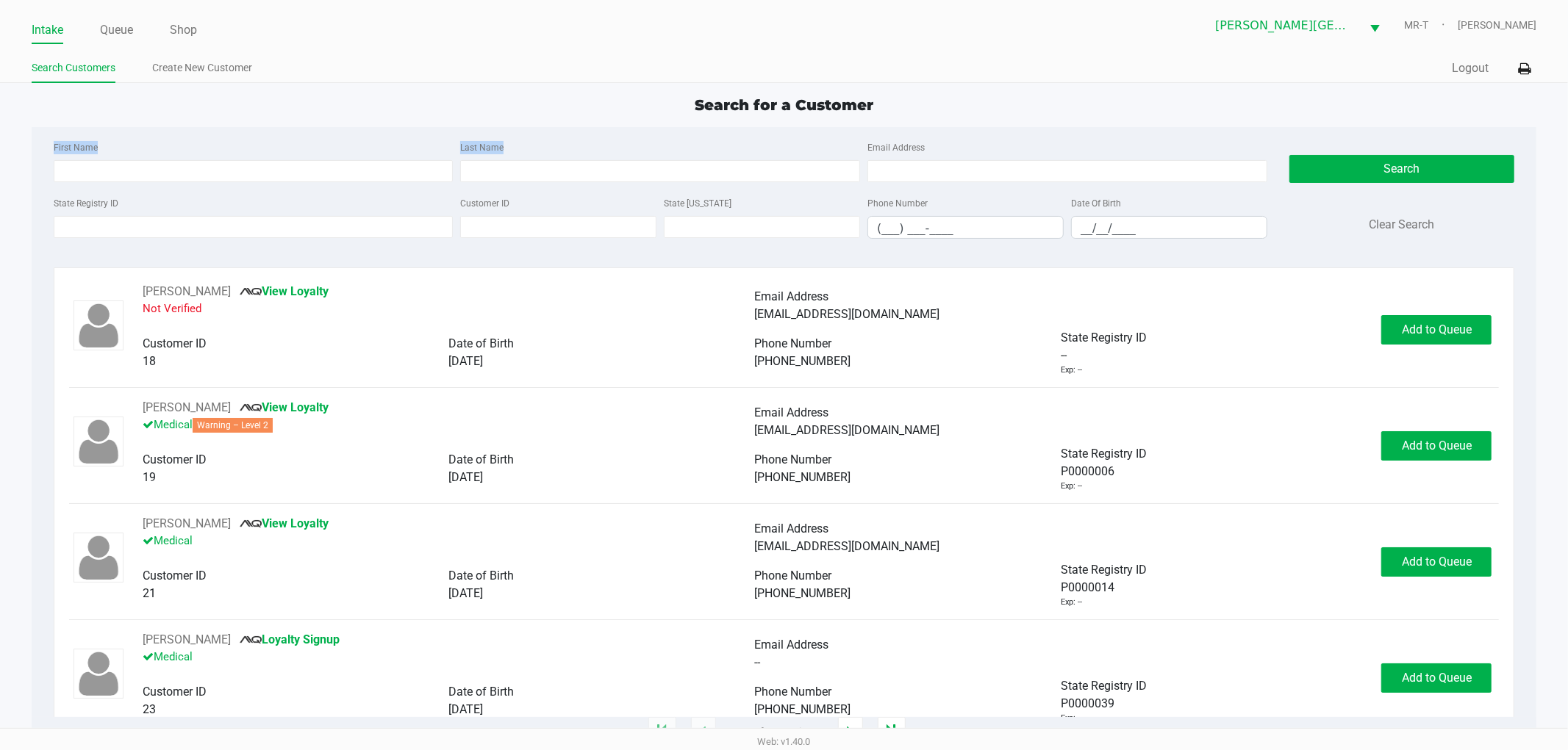
click at [521, 155] on div "First Name Last Name Email Address State Registry ID Customer ID State ID Phone…" at bounding box center [784, 194] width 1484 height 135
click at [528, 138] on div "Last Name" at bounding box center [661, 160] width 407 height 44
click at [203, 224] on input "State Registry ID" at bounding box center [253, 227] width 400 height 22
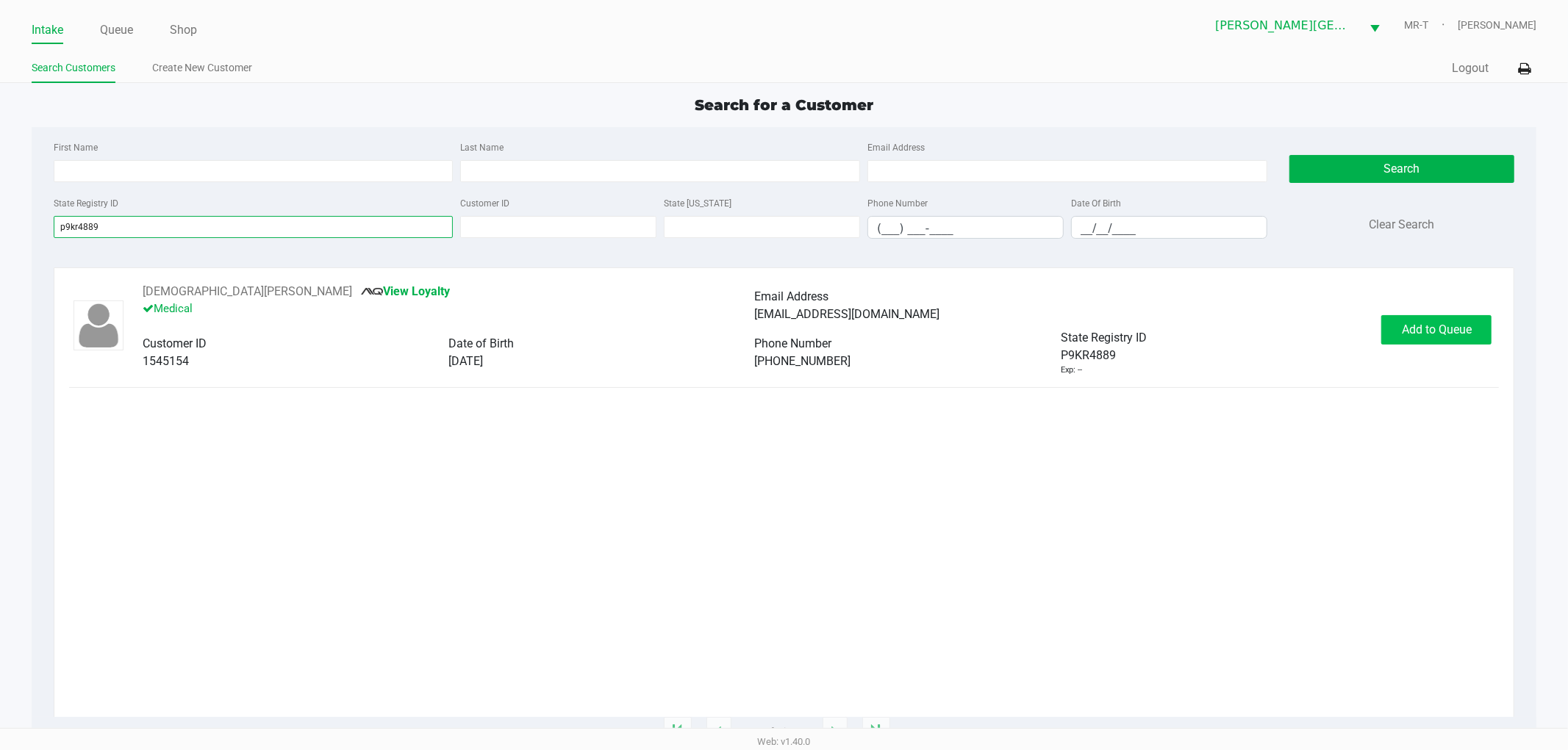
type input "p9kr4889"
click at [1429, 338] on button "Add to Queue" at bounding box center [1437, 330] width 110 height 29
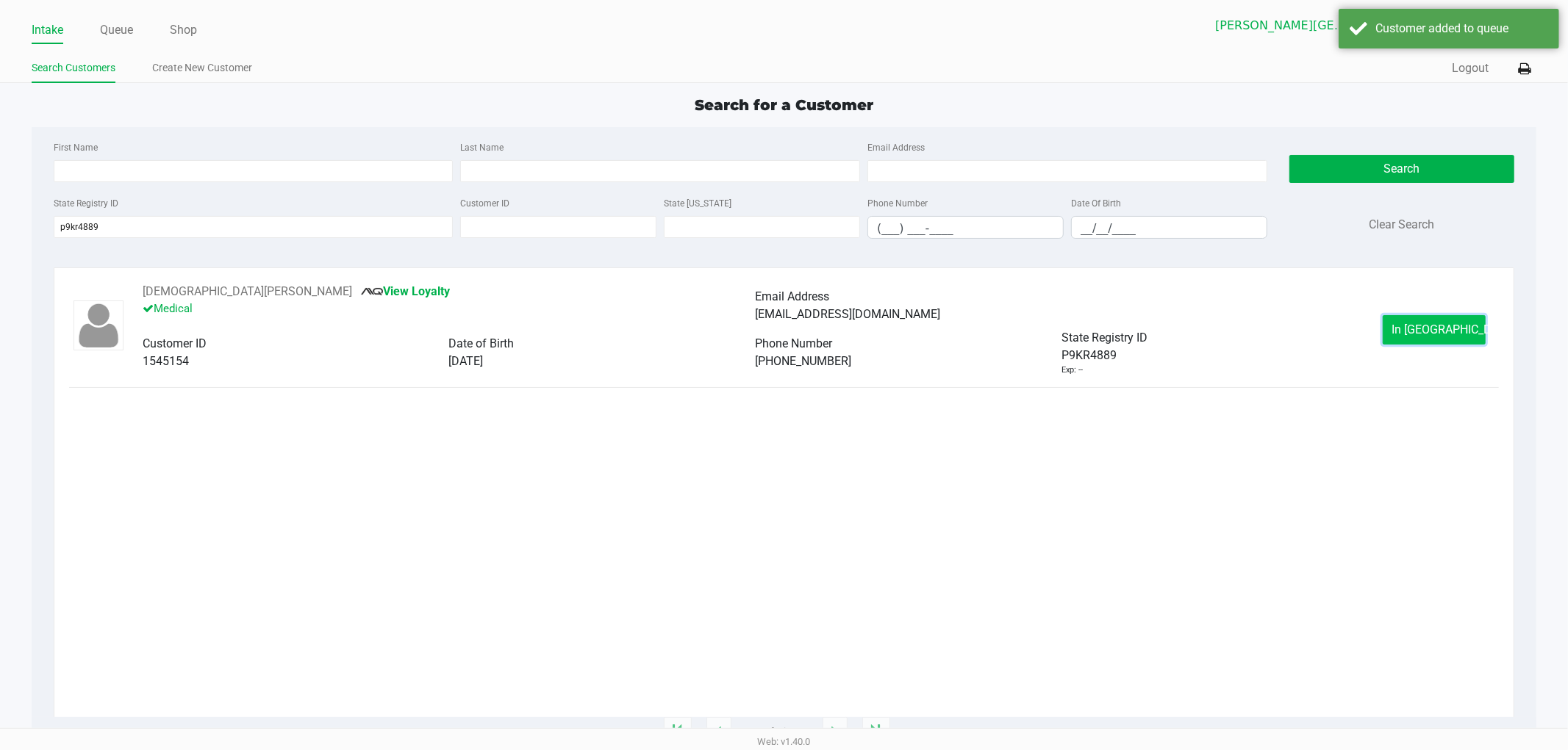
click at [1409, 331] on button "In Queue" at bounding box center [1435, 330] width 103 height 29
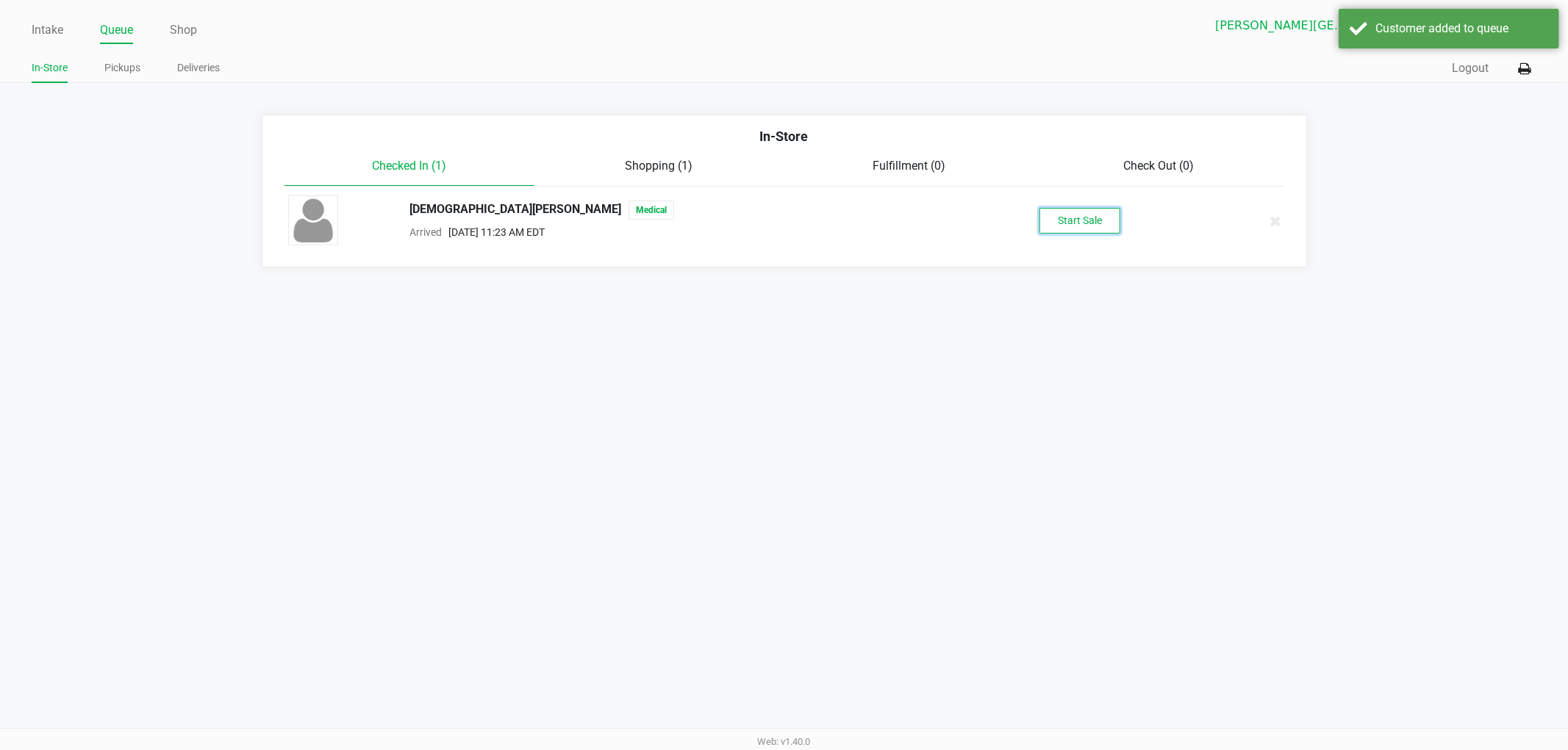
click at [1083, 218] on button "Start Sale" at bounding box center [1080, 221] width 80 height 26
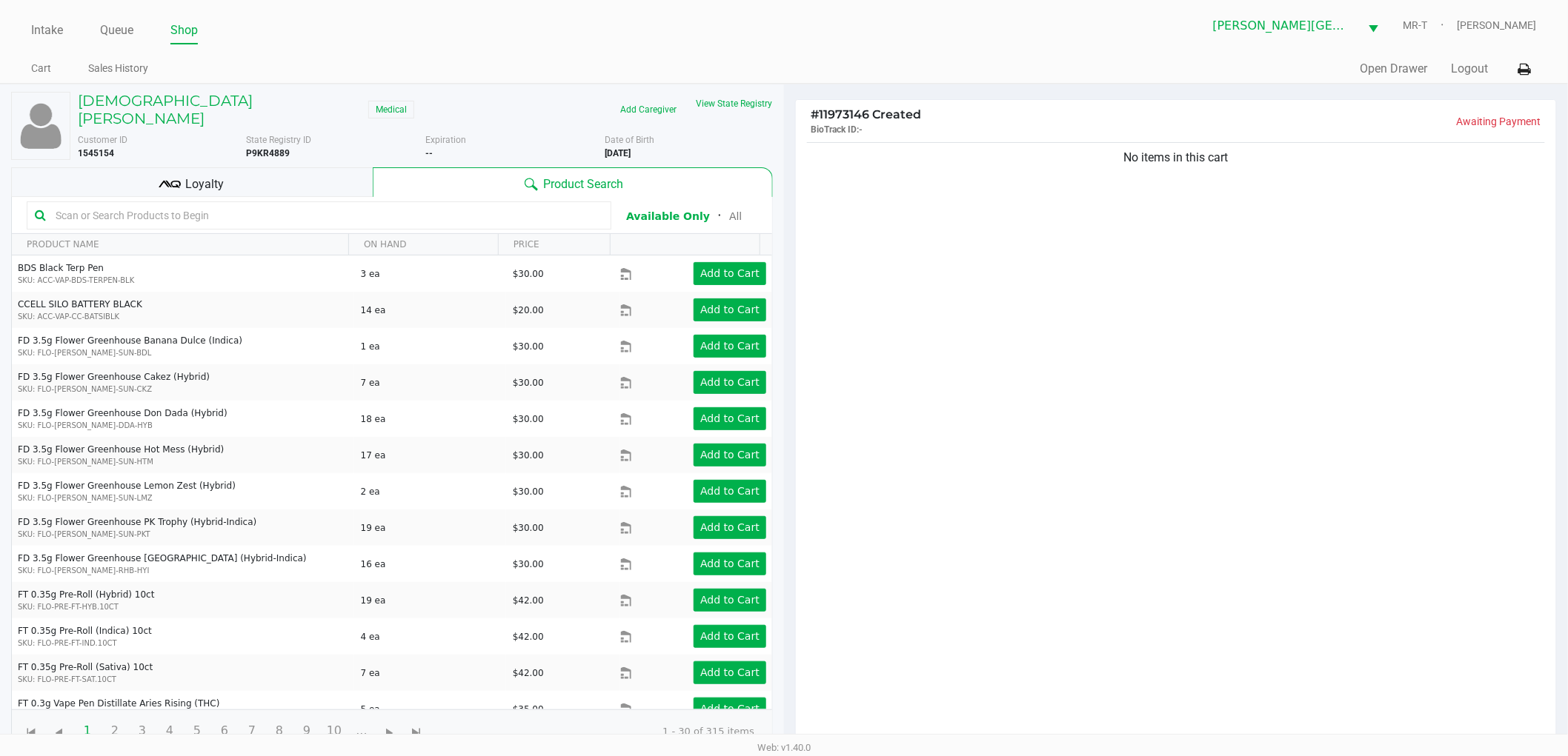
click at [1116, 289] on div "No items in this cart" at bounding box center [1176, 446] width 760 height 614
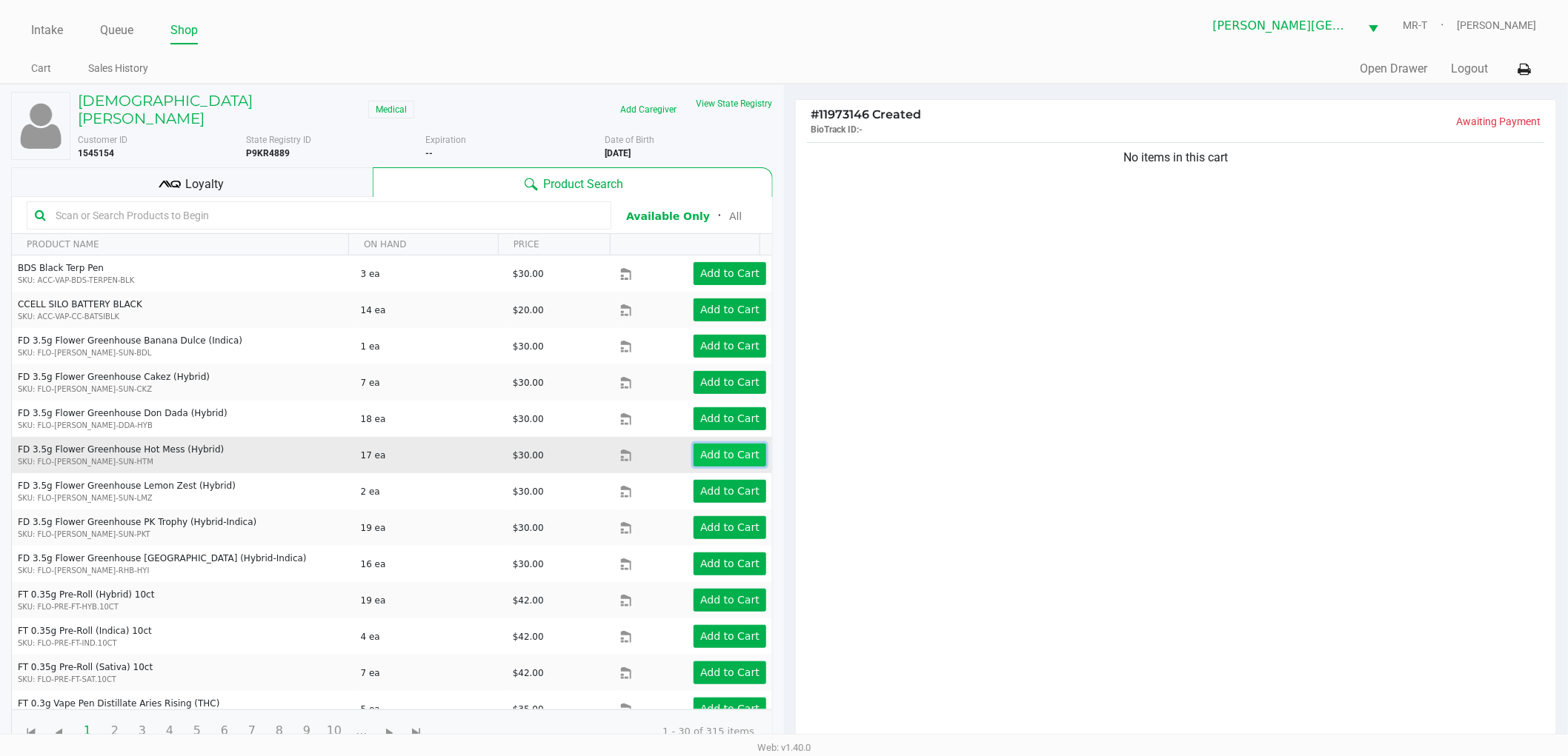
click at [741, 449] on app-button-loader "Add to Cart" at bounding box center [730, 455] width 60 height 12
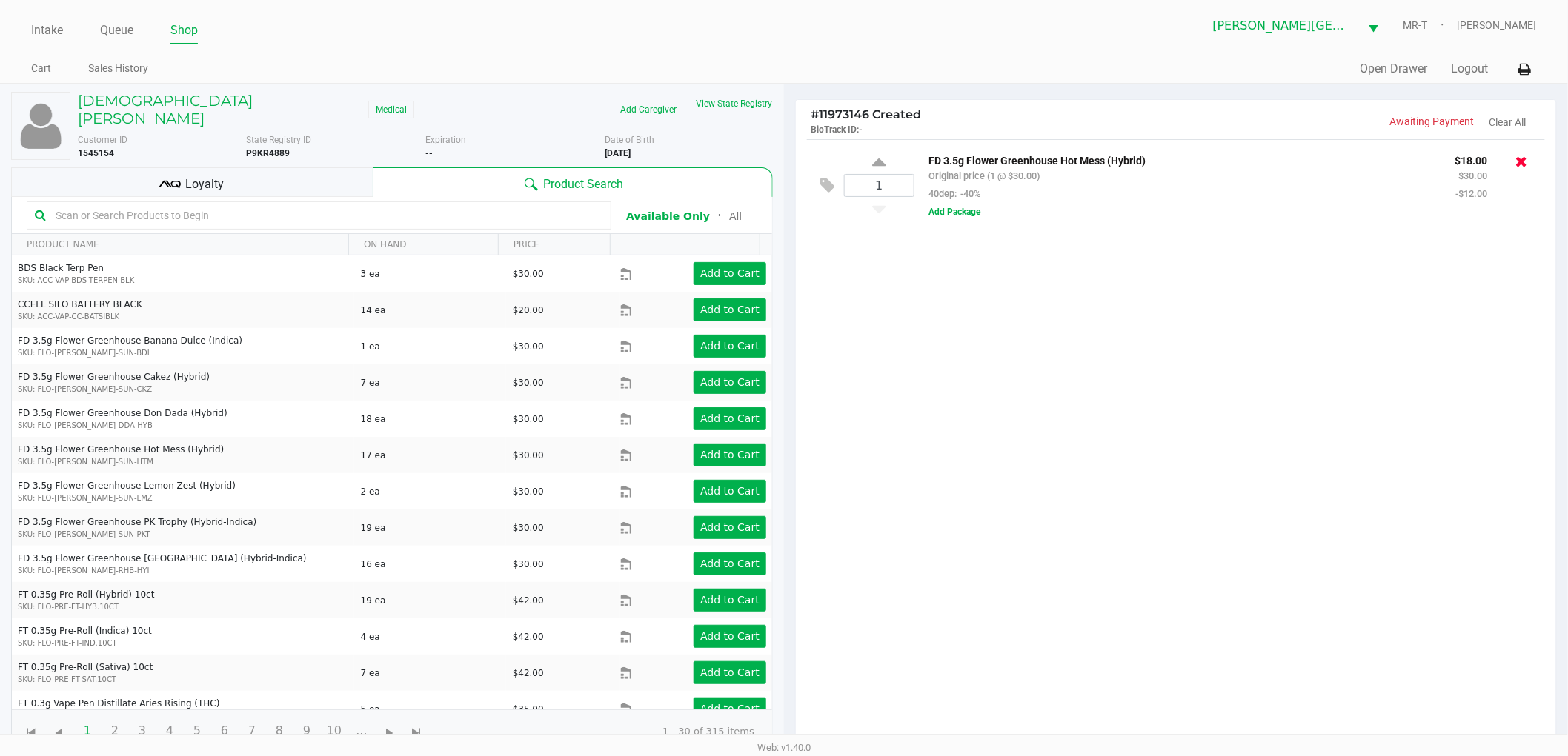
click at [1523, 161] on icon at bounding box center [1521, 161] width 12 height 15
click at [961, 382] on div "No items in this cart" at bounding box center [1176, 446] width 760 height 614
drag, startPoint x: 1088, startPoint y: 187, endPoint x: 1260, endPoint y: 283, distance: 197.0
click at [1260, 283] on div "No items in this cart" at bounding box center [1176, 446] width 760 height 614
click at [1256, 286] on div "No items in this cart" at bounding box center [1176, 446] width 760 height 614
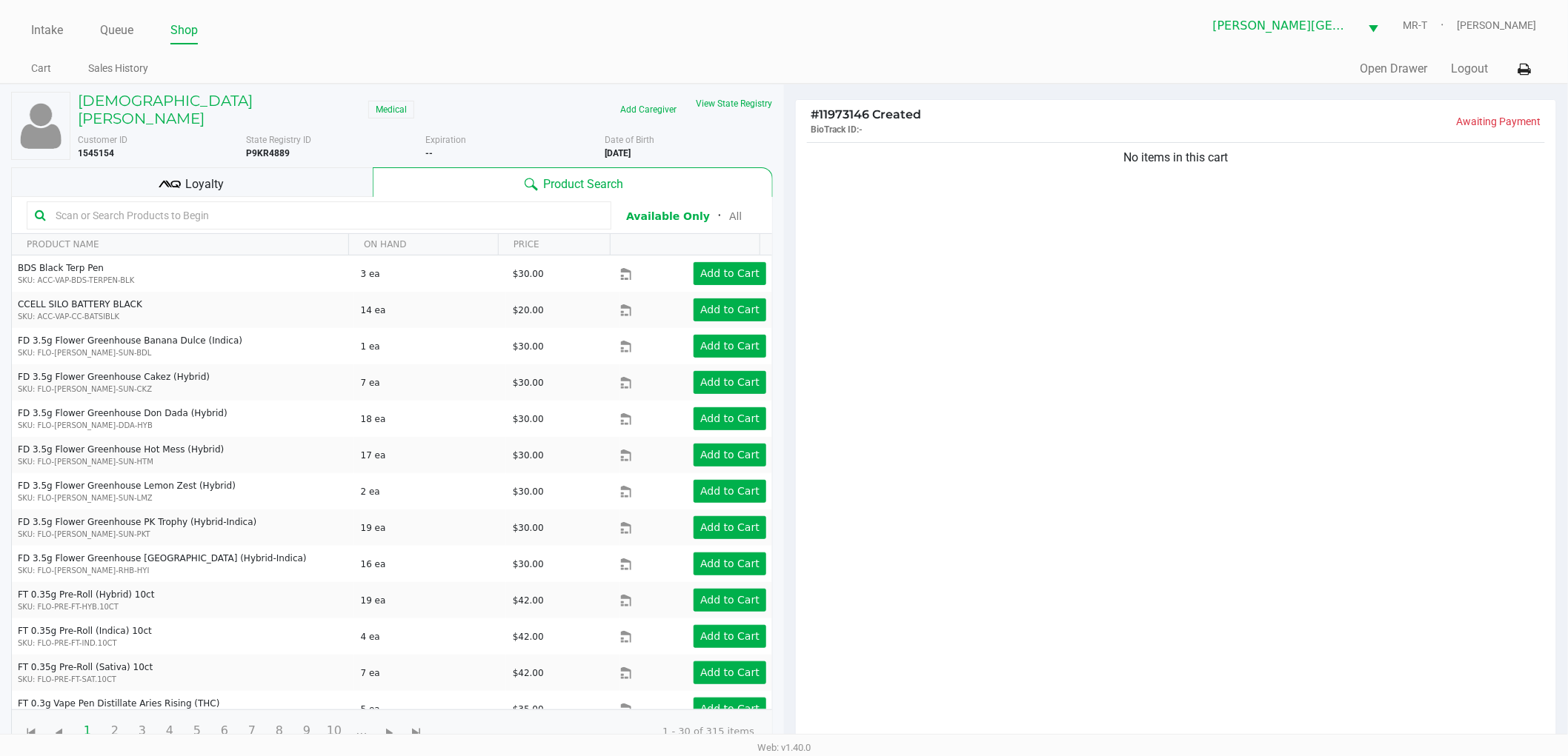
drag, startPoint x: 1267, startPoint y: 253, endPoint x: 1053, endPoint y: 275, distance: 215.1
click at [1053, 275] on div "No items in this cart" at bounding box center [1176, 446] width 760 height 614
drag, startPoint x: 1065, startPoint y: 274, endPoint x: 1259, endPoint y: 358, distance: 211.4
click at [1259, 358] on div "No items in this cart" at bounding box center [1176, 446] width 760 height 614
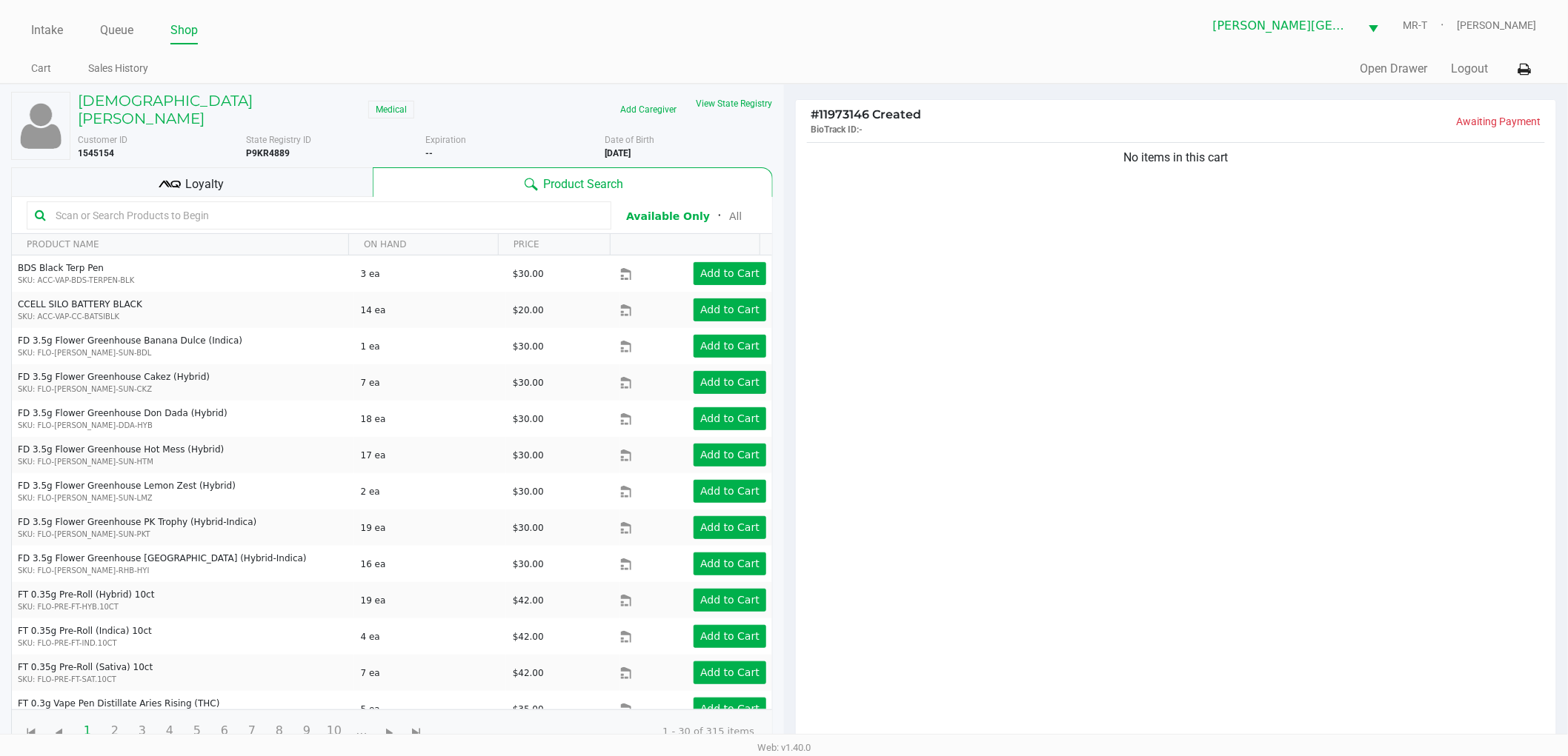
click at [1255, 359] on div "No items in this cart" at bounding box center [1176, 446] width 760 height 614
drag, startPoint x: 1284, startPoint y: 308, endPoint x: 1040, endPoint y: 359, distance: 249.3
click at [1040, 359] on div "No items in this cart" at bounding box center [1176, 446] width 760 height 614
click at [1038, 359] on div "No items in this cart" at bounding box center [1176, 446] width 760 height 614
click at [1038, 359] on div "No items in this cart" at bounding box center [1176, 446] width 760 height 614
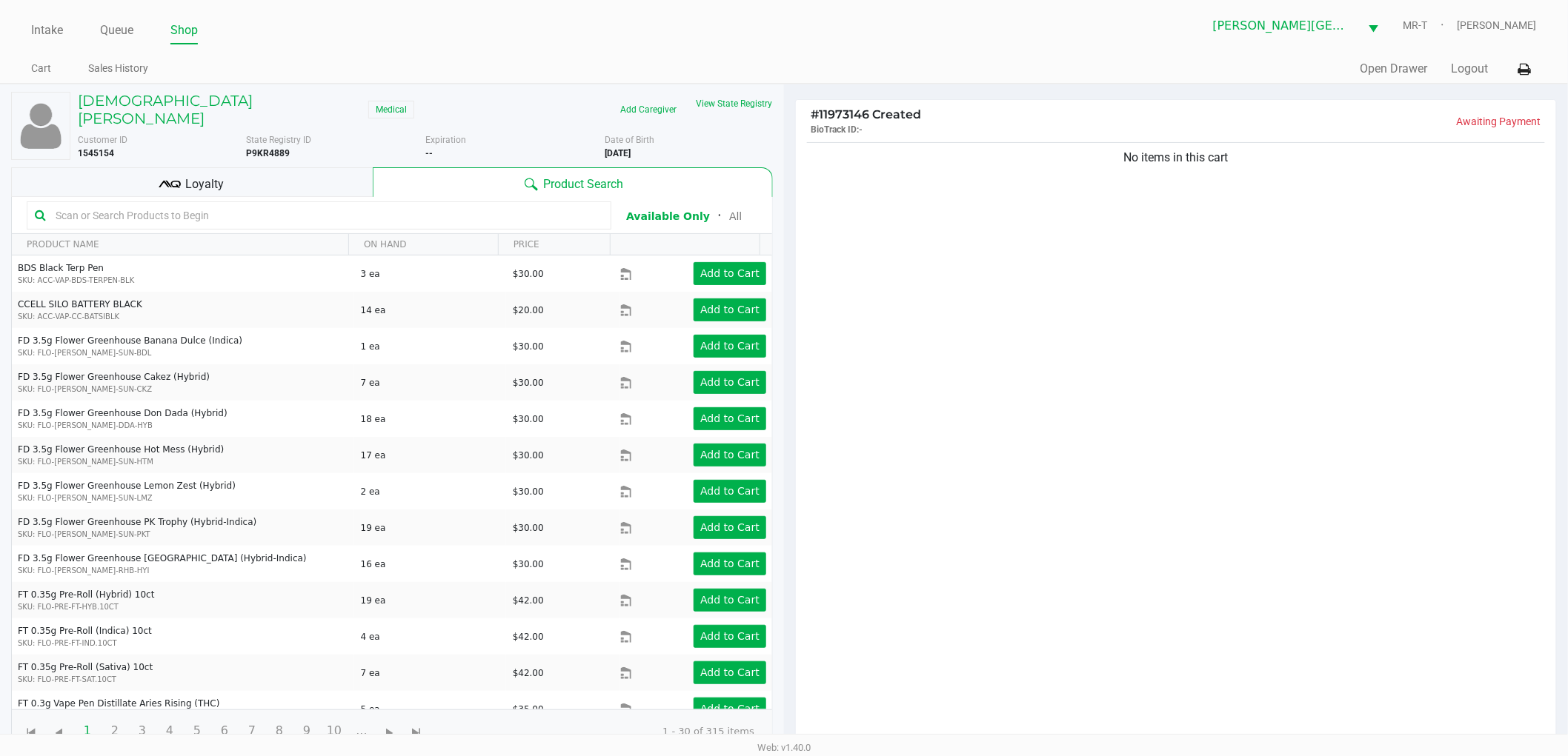
click at [935, 353] on div "No items in this cart" at bounding box center [1176, 446] width 760 height 614
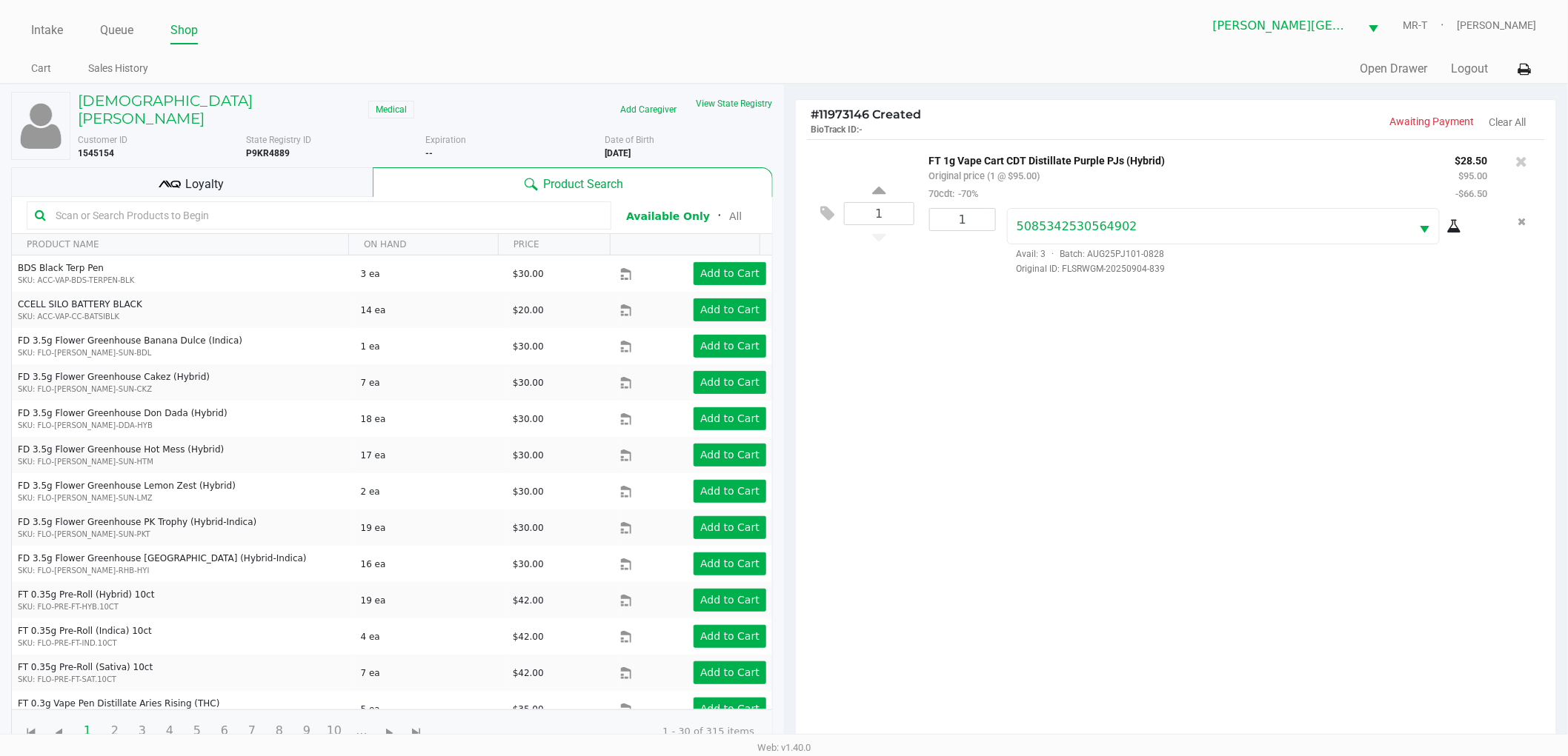
click at [936, 349] on div "1 FT 1g Vape Cart CDT Distillate Purple PJs (Hybrid) Original price (1 @ $95.00…" at bounding box center [1176, 446] width 760 height 614
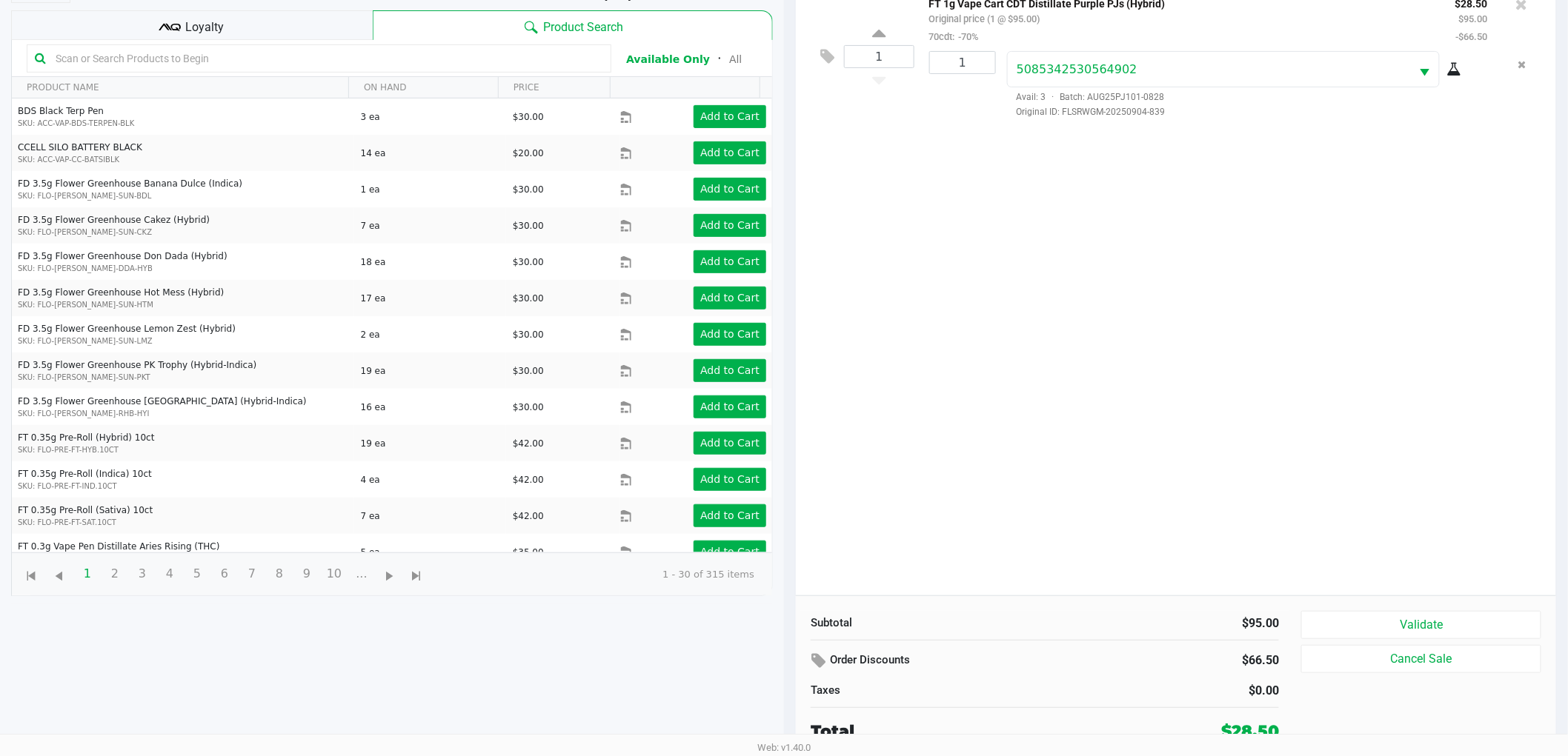
scroll to position [161, 0]
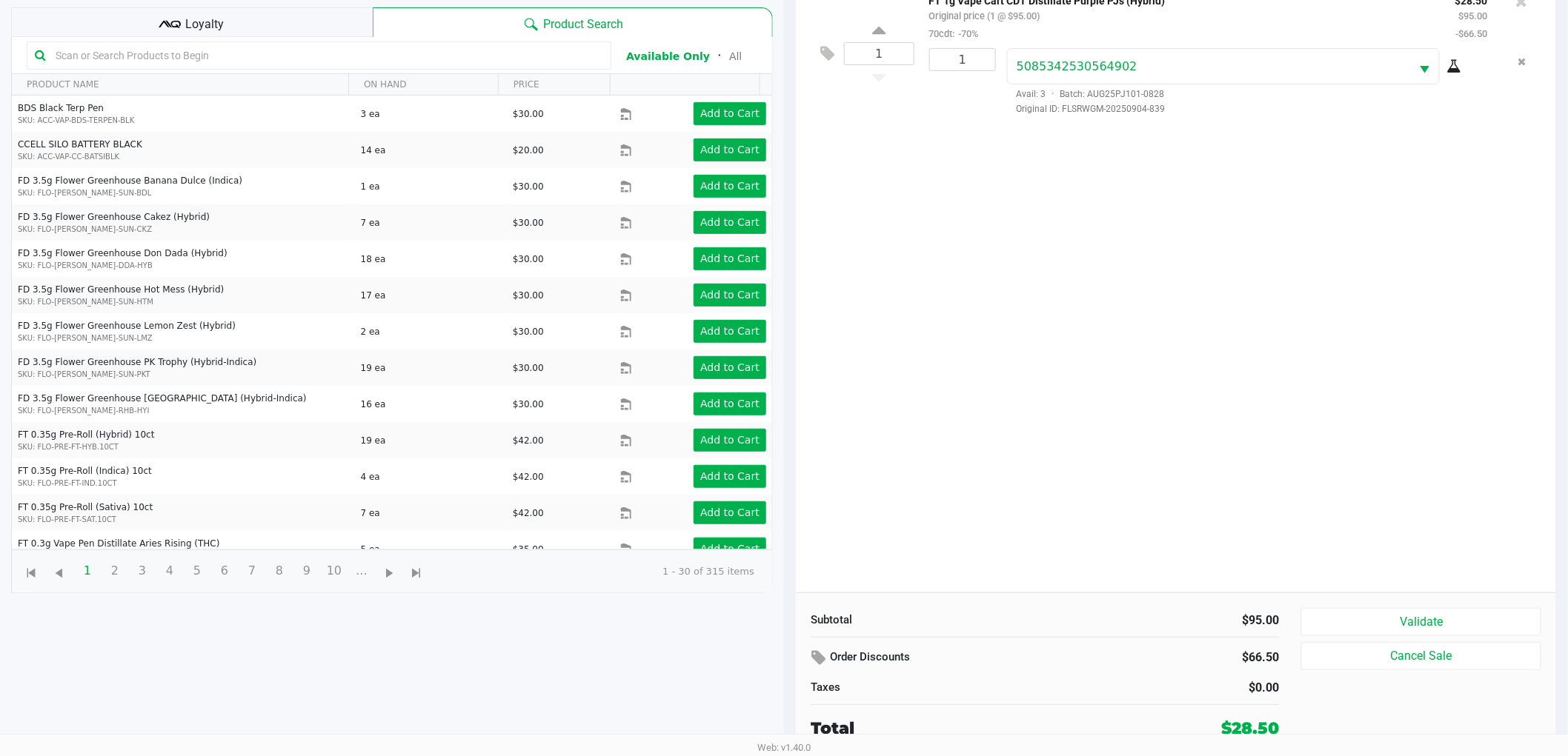
click at [929, 289] on div "1 FT 1g Vape Cart CDT Distillate Purple PJs (Hybrid) Original price (1 @ $95.00…" at bounding box center [1176, 286] width 760 height 614
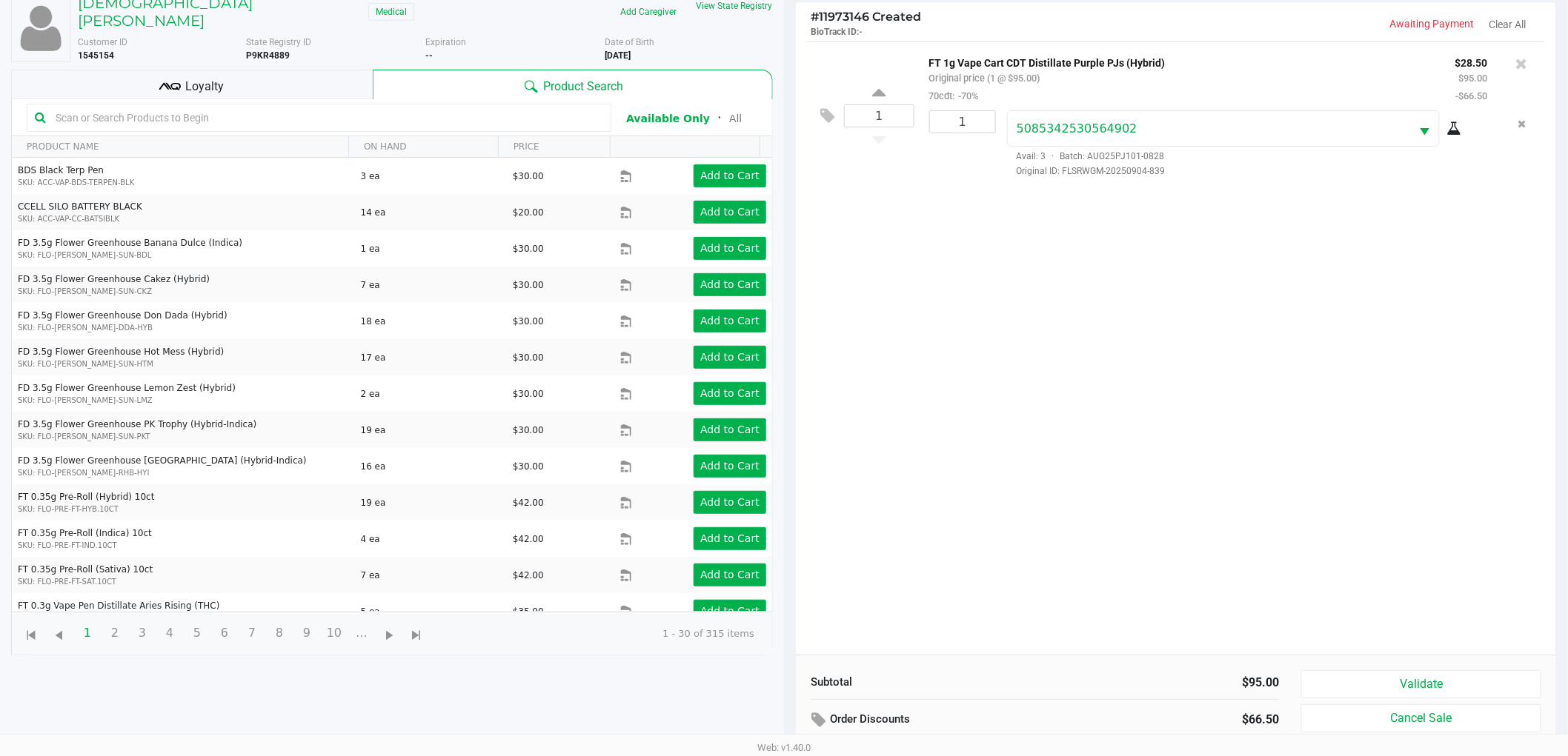
scroll to position [0, 0]
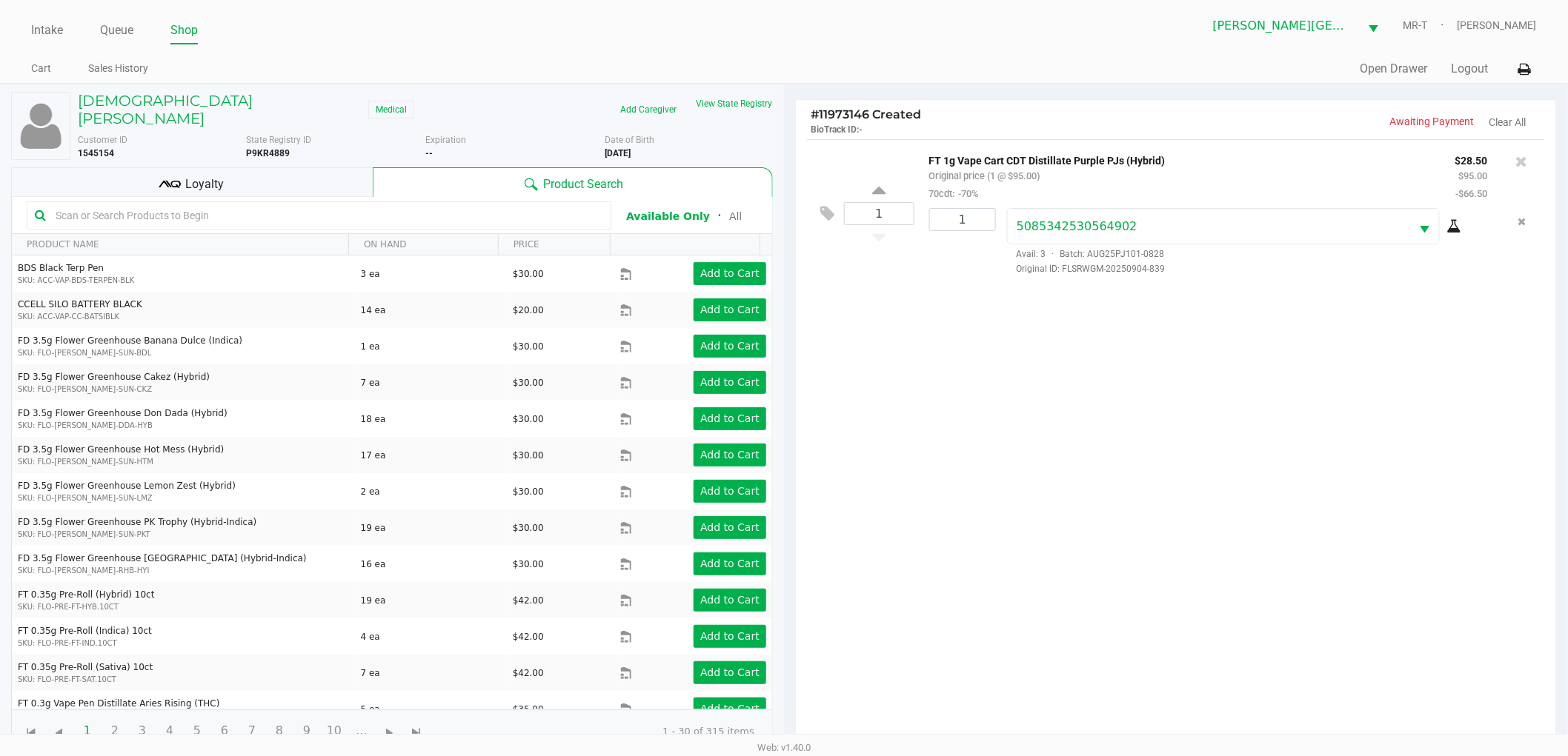
click at [261, 168] on div "Loyalty" at bounding box center [192, 182] width 362 height 29
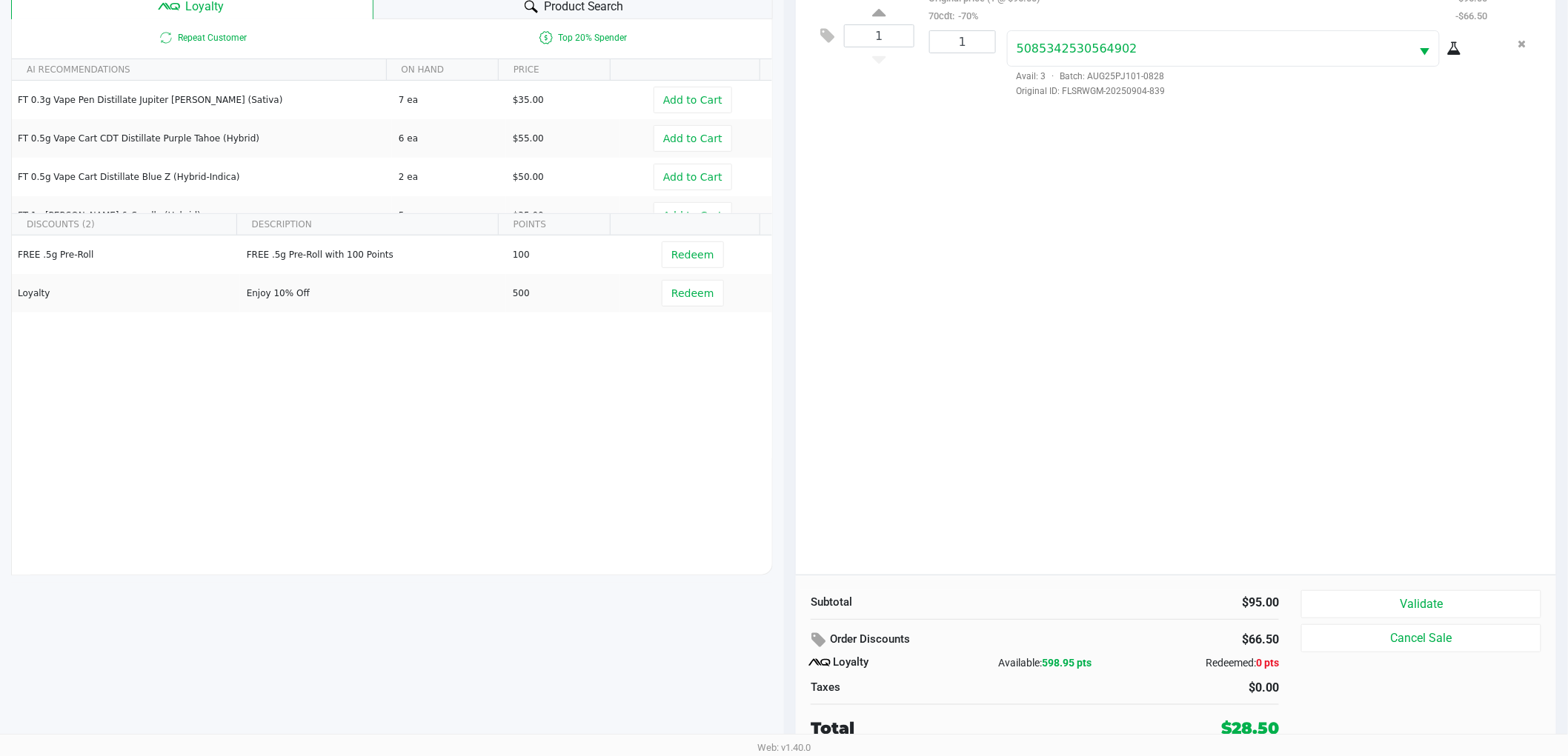
scroll to position [179, 0]
click at [1347, 601] on button "Validate" at bounding box center [1421, 604] width 240 height 28
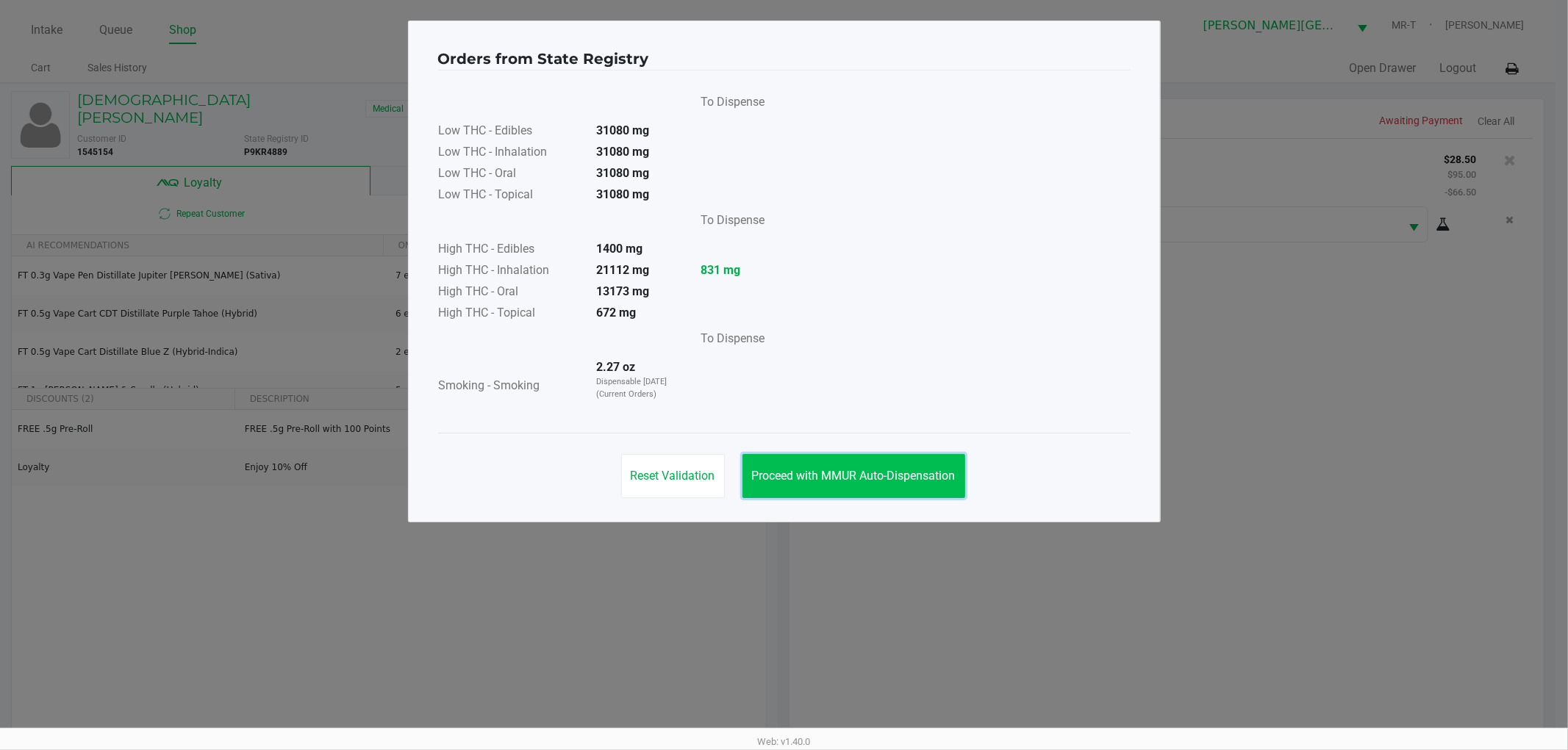
click at [865, 460] on button "Proceed with MMUR Auto-Dispensation" at bounding box center [854, 476] width 223 height 44
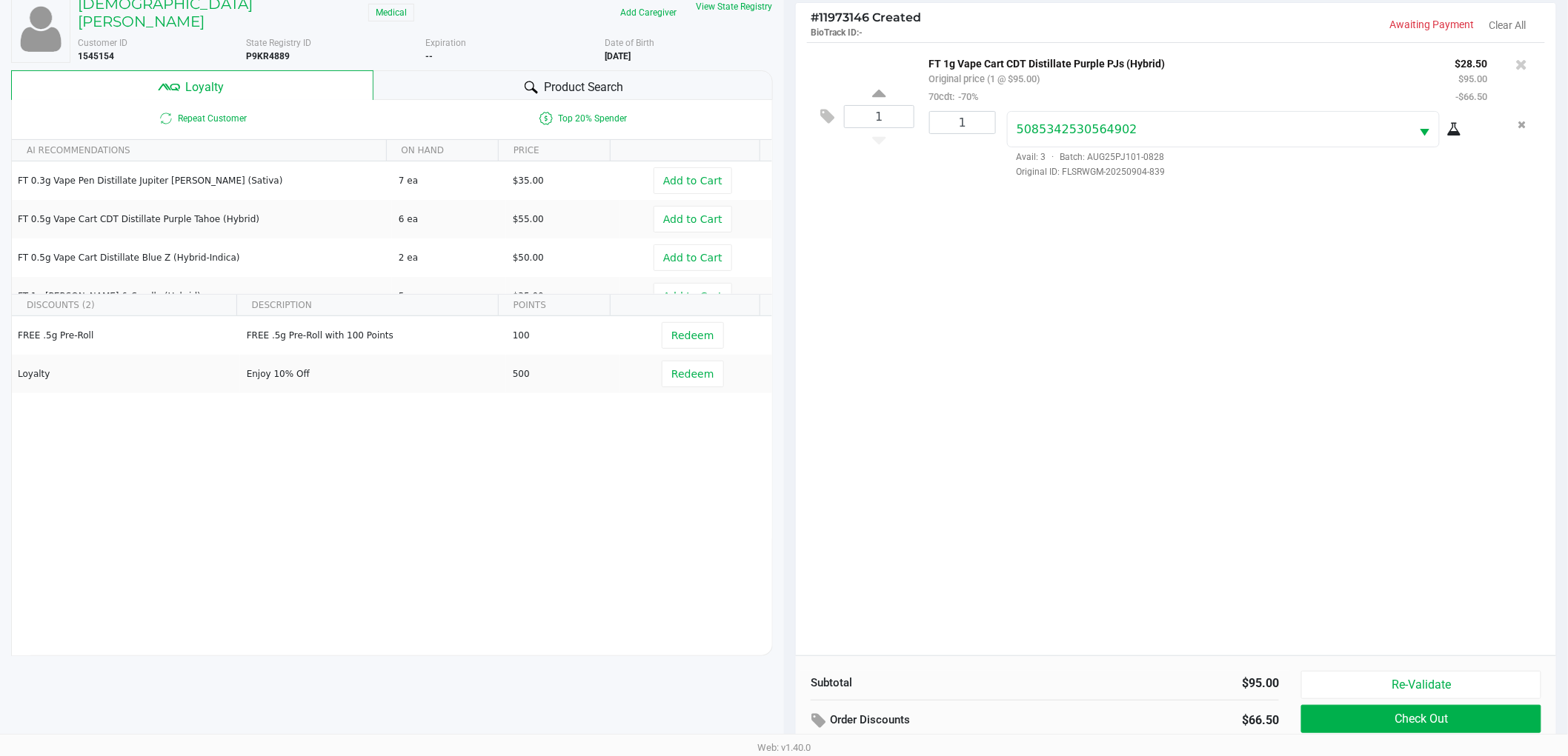
scroll to position [179, 0]
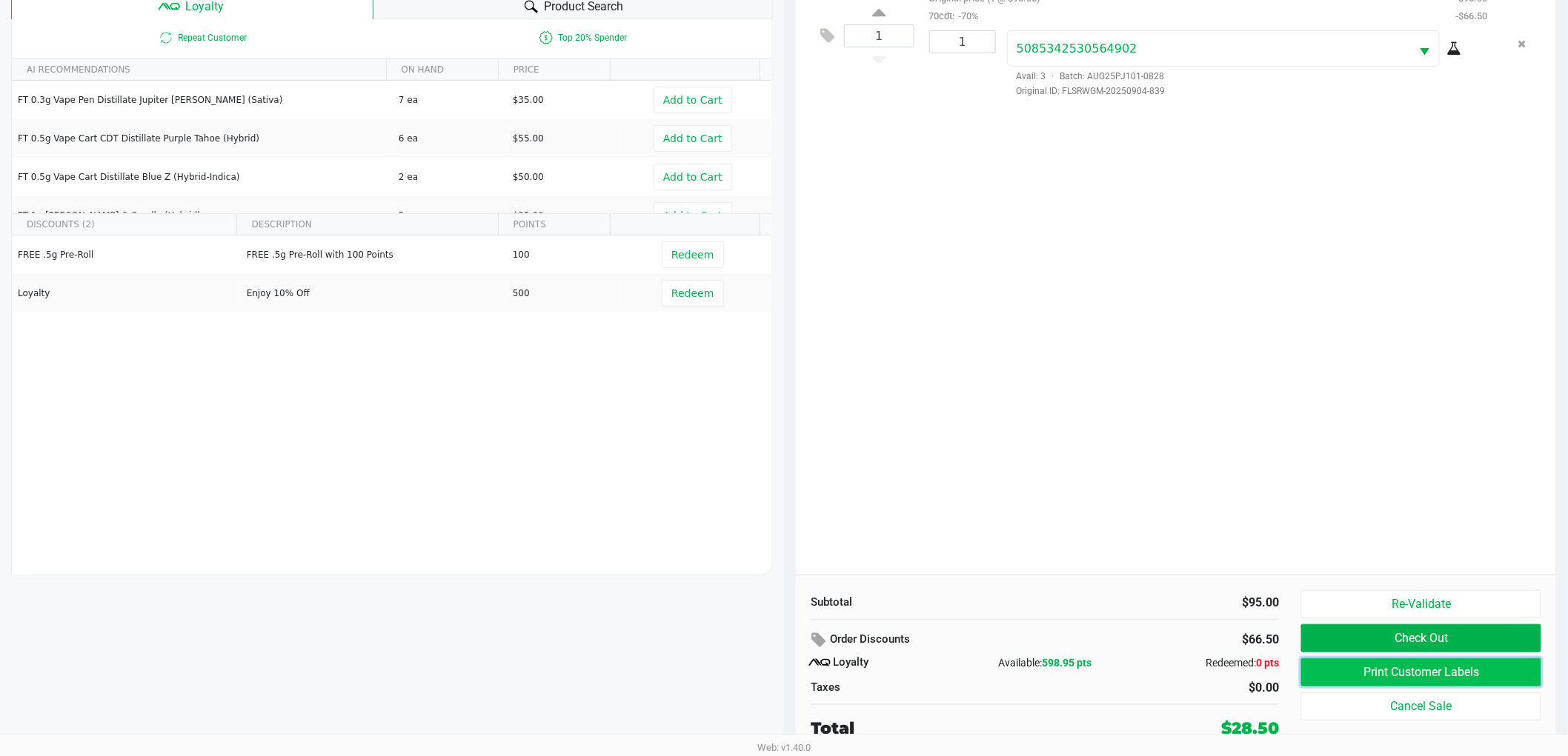
click at [1388, 675] on button "Print Customer Labels" at bounding box center [1421, 672] width 240 height 28
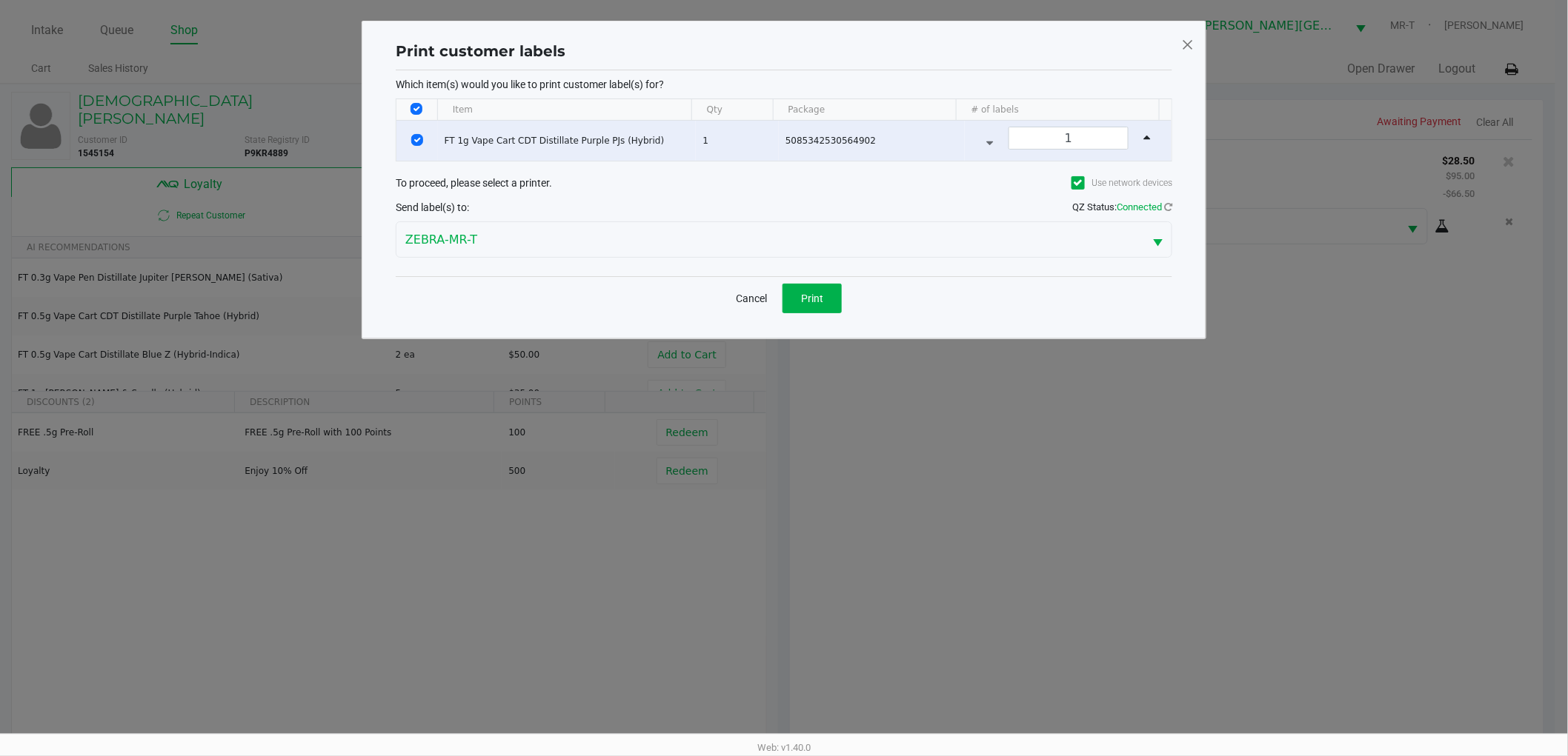
scroll to position [0, 0]
click at [823, 297] on span "Print" at bounding box center [819, 298] width 22 height 12
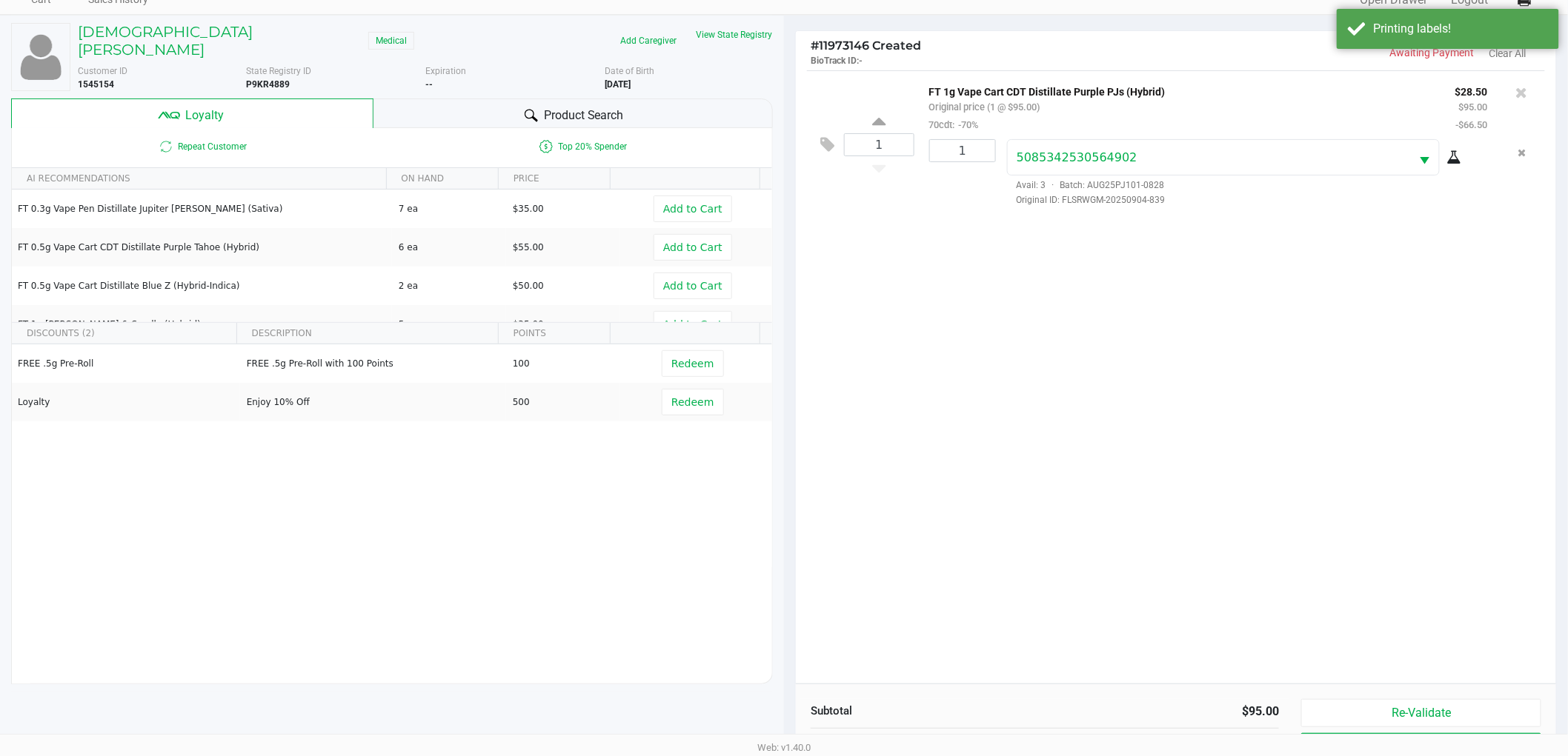
scroll to position [179, 0]
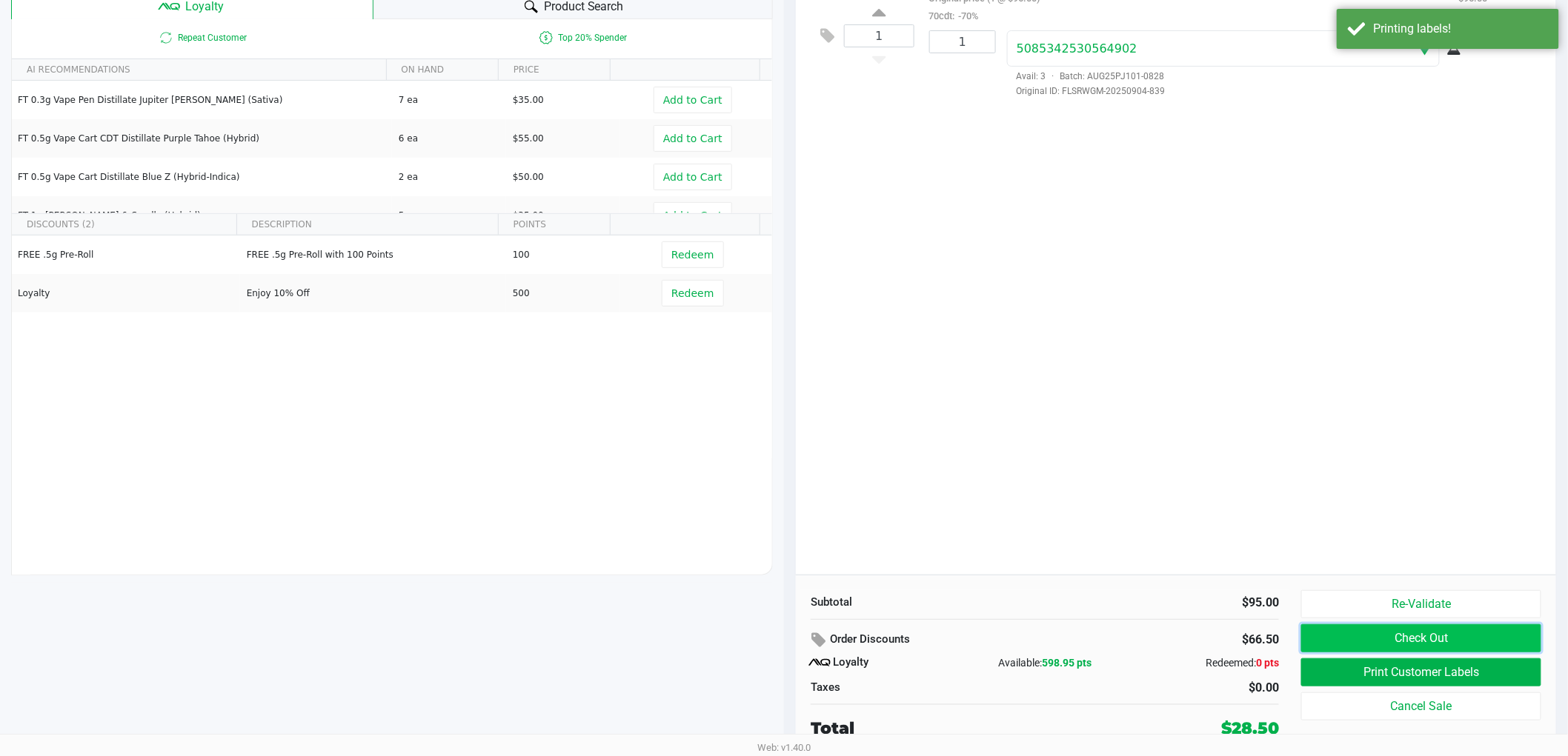
click at [1446, 632] on button "Check Out" at bounding box center [1421, 638] width 240 height 28
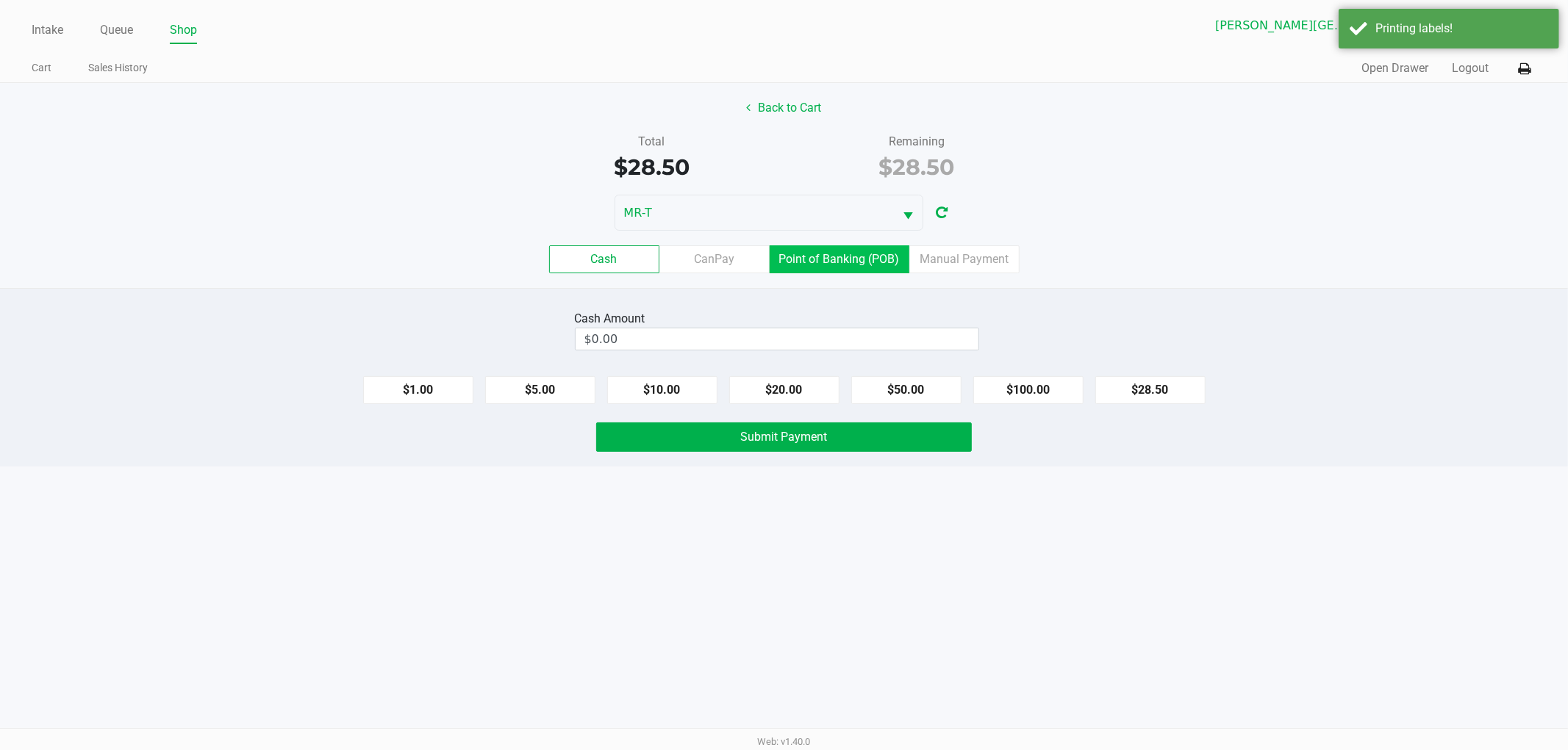
click at [847, 263] on label "Point of Banking (POB)" at bounding box center [840, 259] width 140 height 28
click at [0, 0] on 7 "Point of Banking (POB)" at bounding box center [0, 0] width 0 height 0
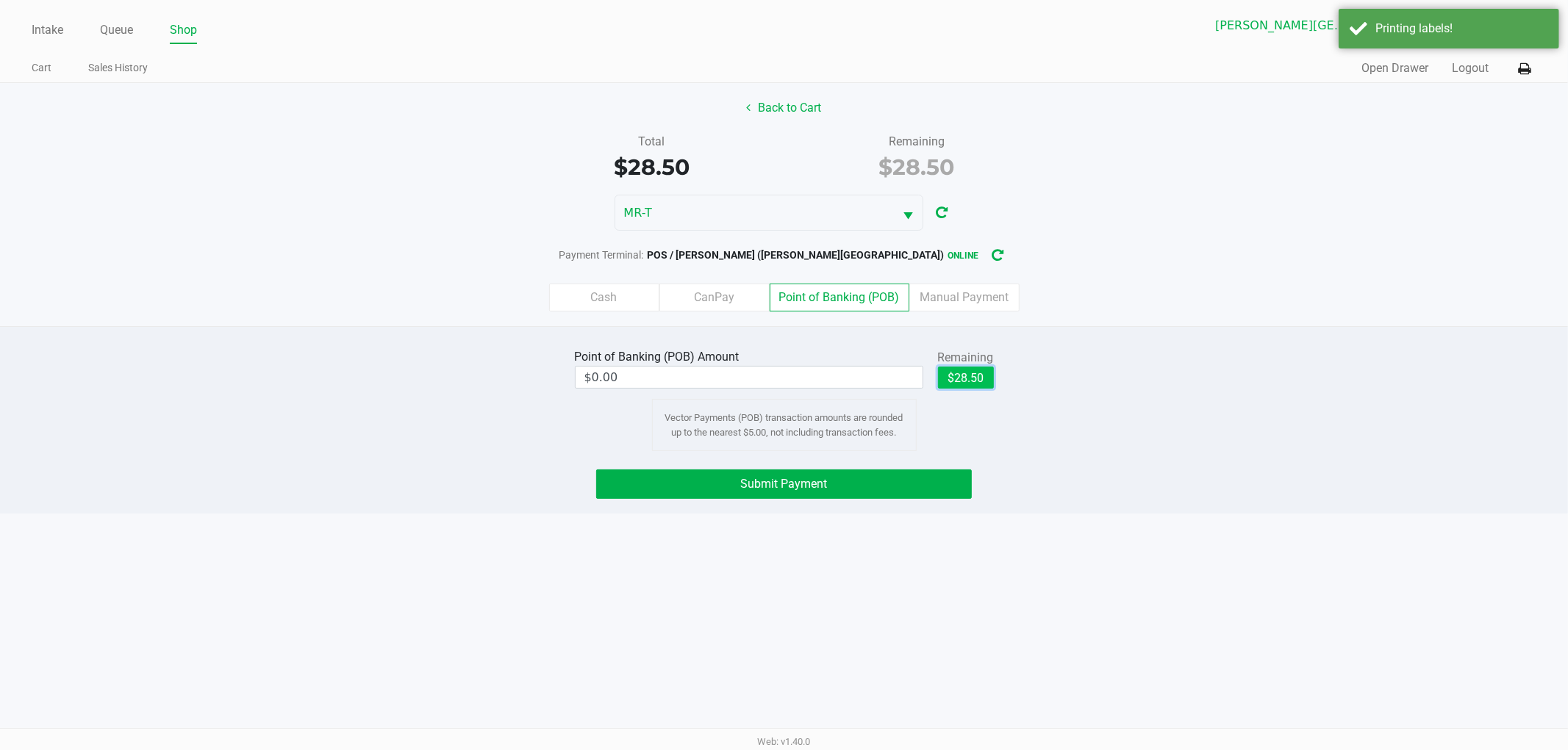
click at [973, 384] on button "$28.50" at bounding box center [966, 378] width 56 height 22
type input "$28.50"
click at [873, 481] on button "Submit Payment" at bounding box center [784, 483] width 376 height 29
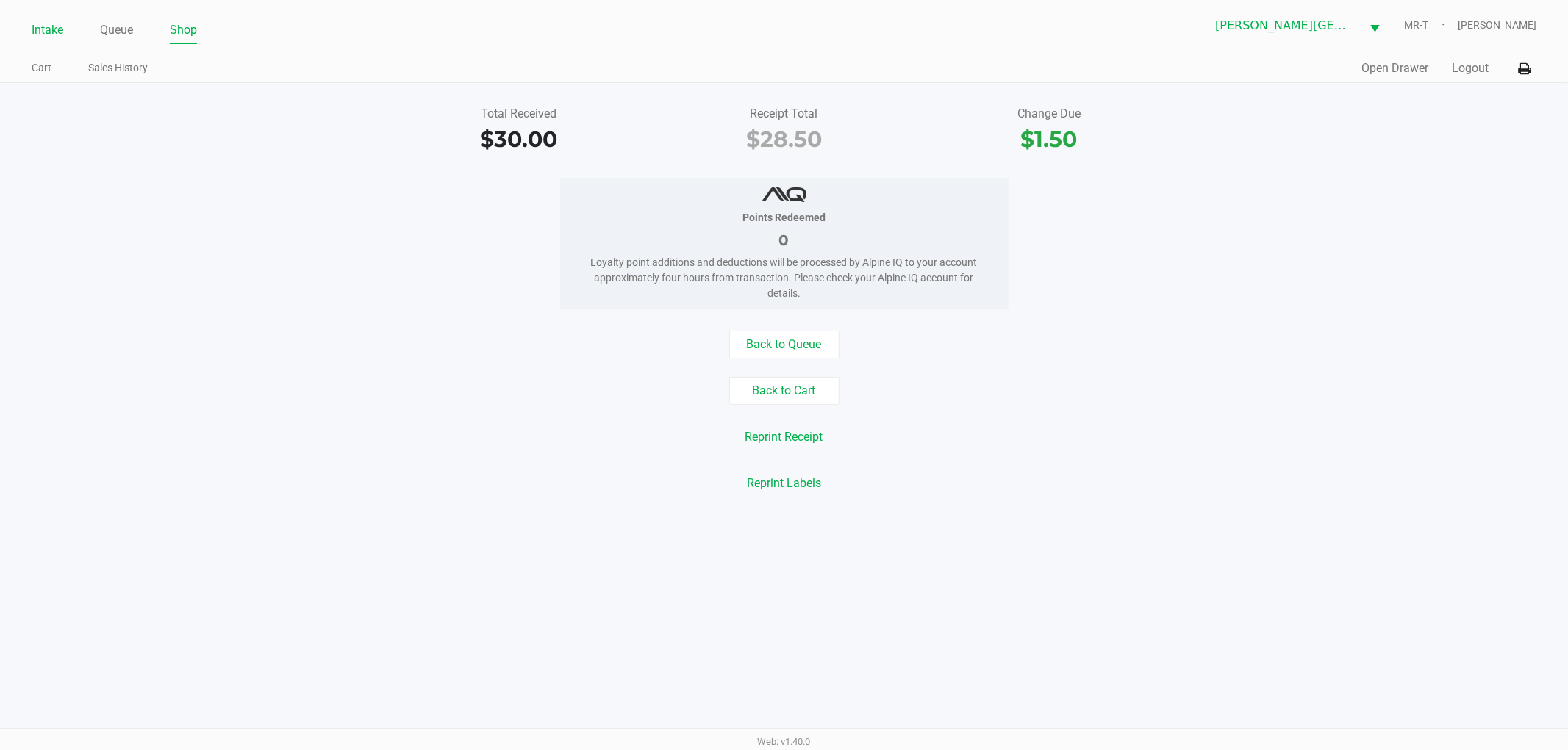
click at [47, 25] on link "Intake" at bounding box center [47, 30] width 32 height 21
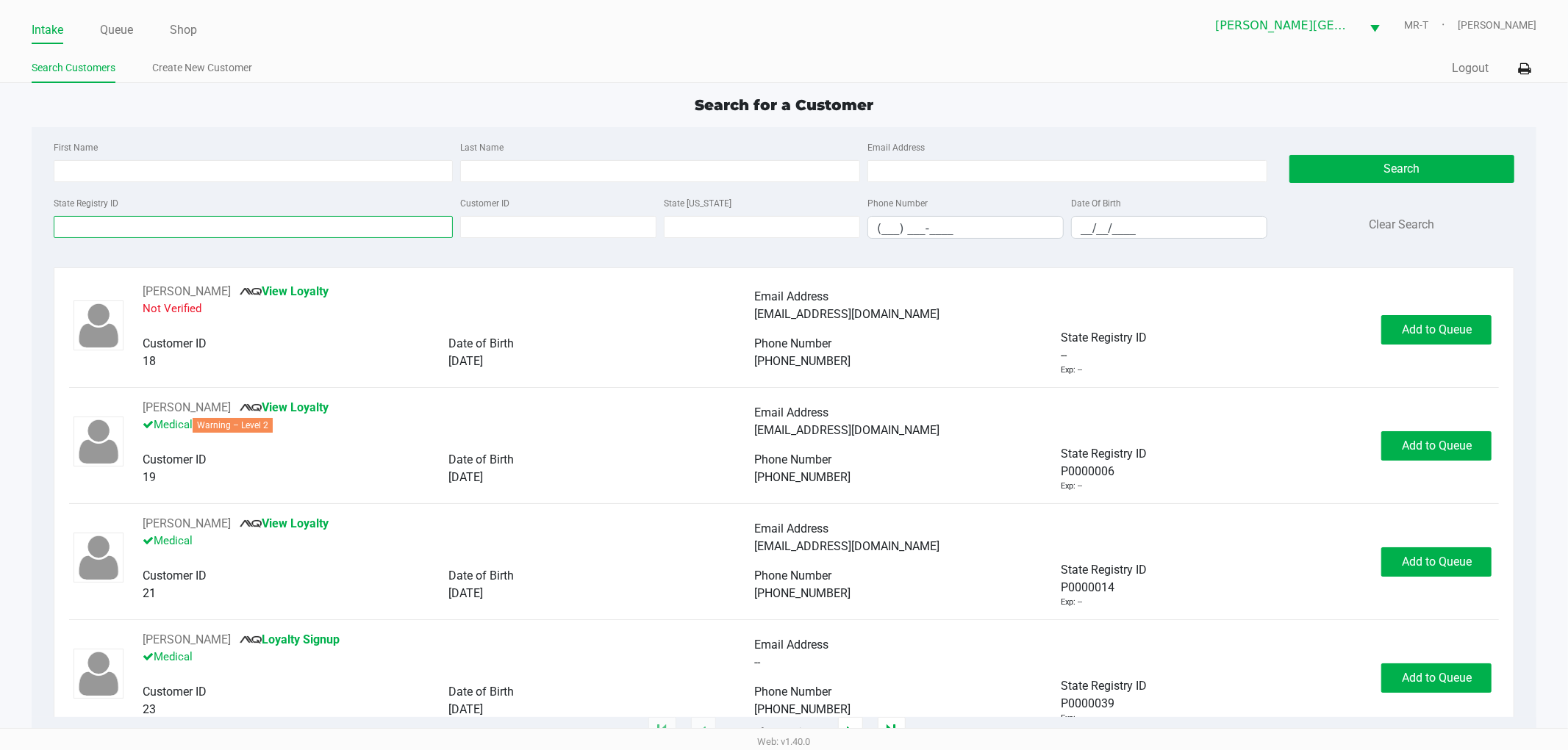
click at [101, 222] on input "State Registry ID" at bounding box center [253, 227] width 400 height 22
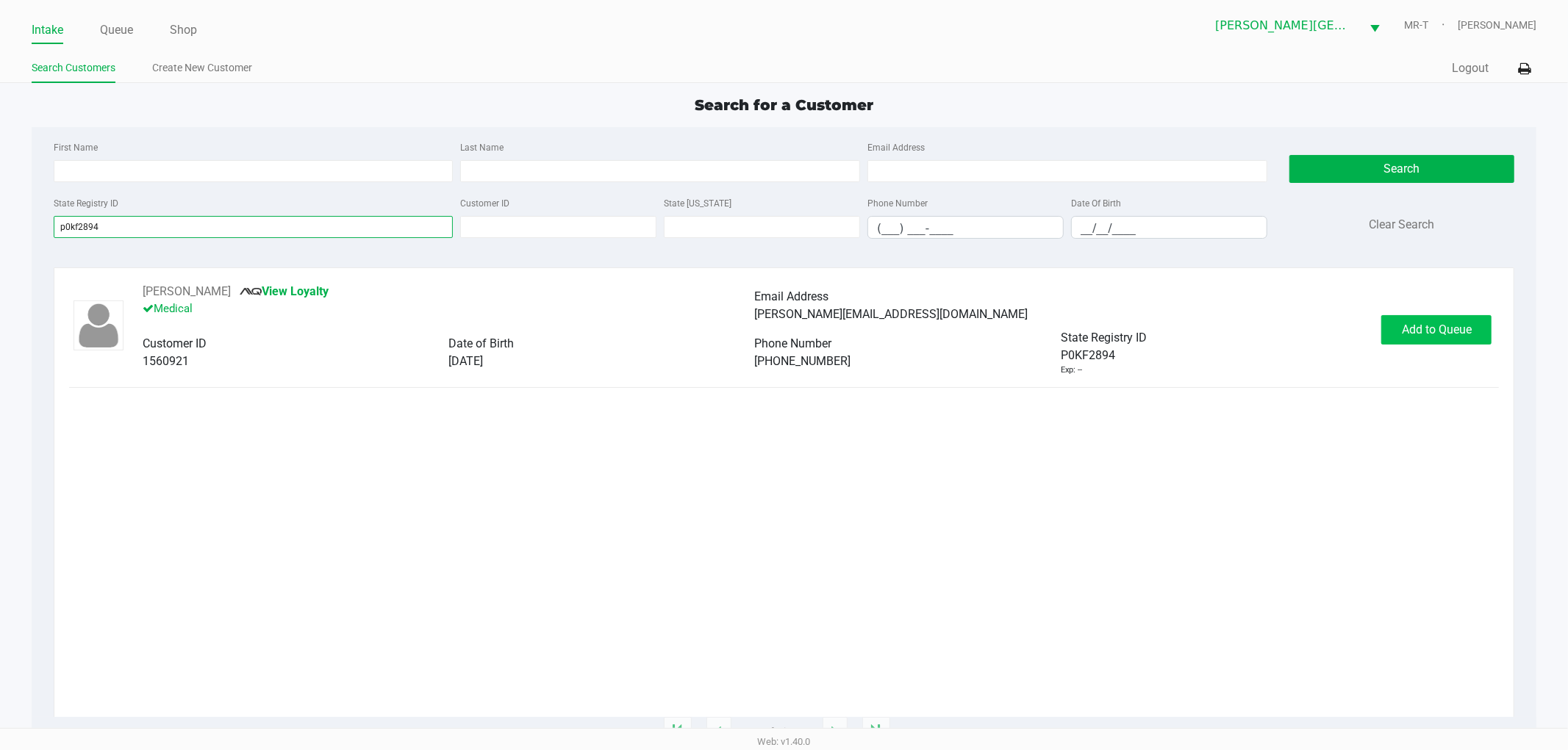
type input "p0kf2894"
click at [1458, 320] on button "Add to Queue" at bounding box center [1437, 330] width 110 height 29
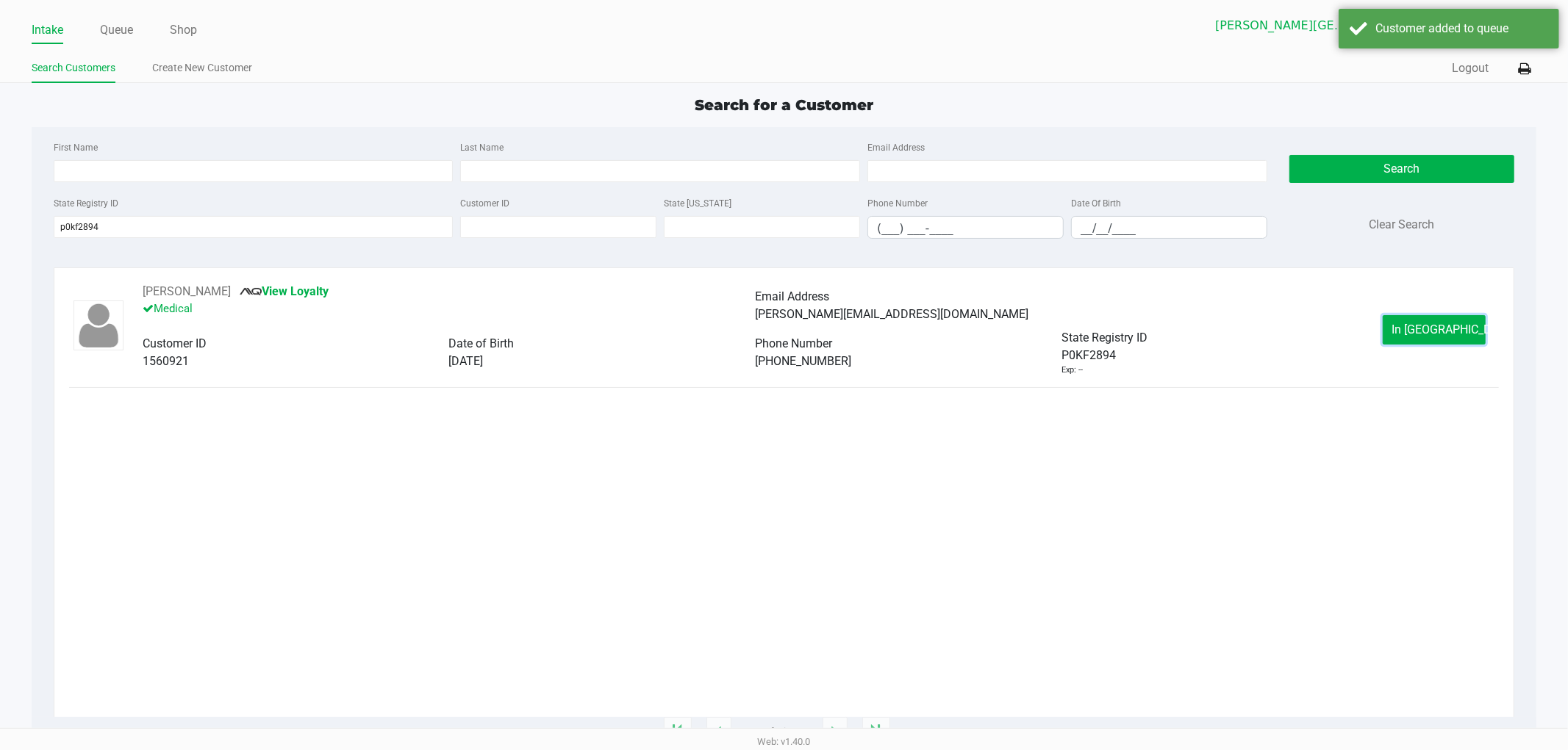
drag, startPoint x: 1390, startPoint y: 331, endPoint x: 1393, endPoint y: 370, distance: 39.1
click at [1397, 359] on div "TRAVIS HOBAN View Loyalty Medical Email Address travis.mycc@gmail.com Customer …" at bounding box center [784, 330] width 1431 height 93
click at [1415, 340] on button "In Queue" at bounding box center [1435, 330] width 103 height 29
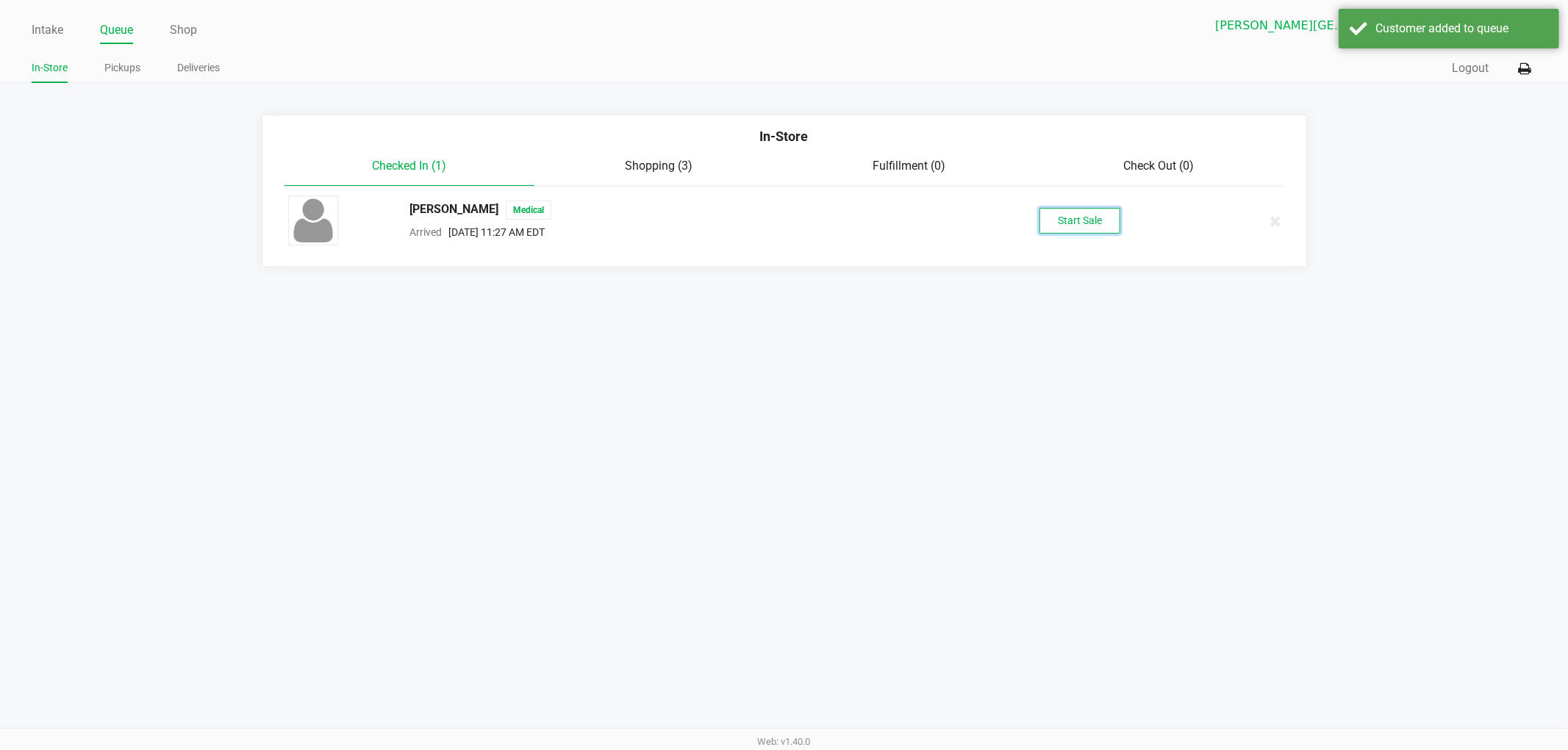
drag, startPoint x: 1106, startPoint y: 222, endPoint x: 1096, endPoint y: 221, distance: 10.0
click at [1106, 221] on button "Start Sale" at bounding box center [1080, 221] width 80 height 26
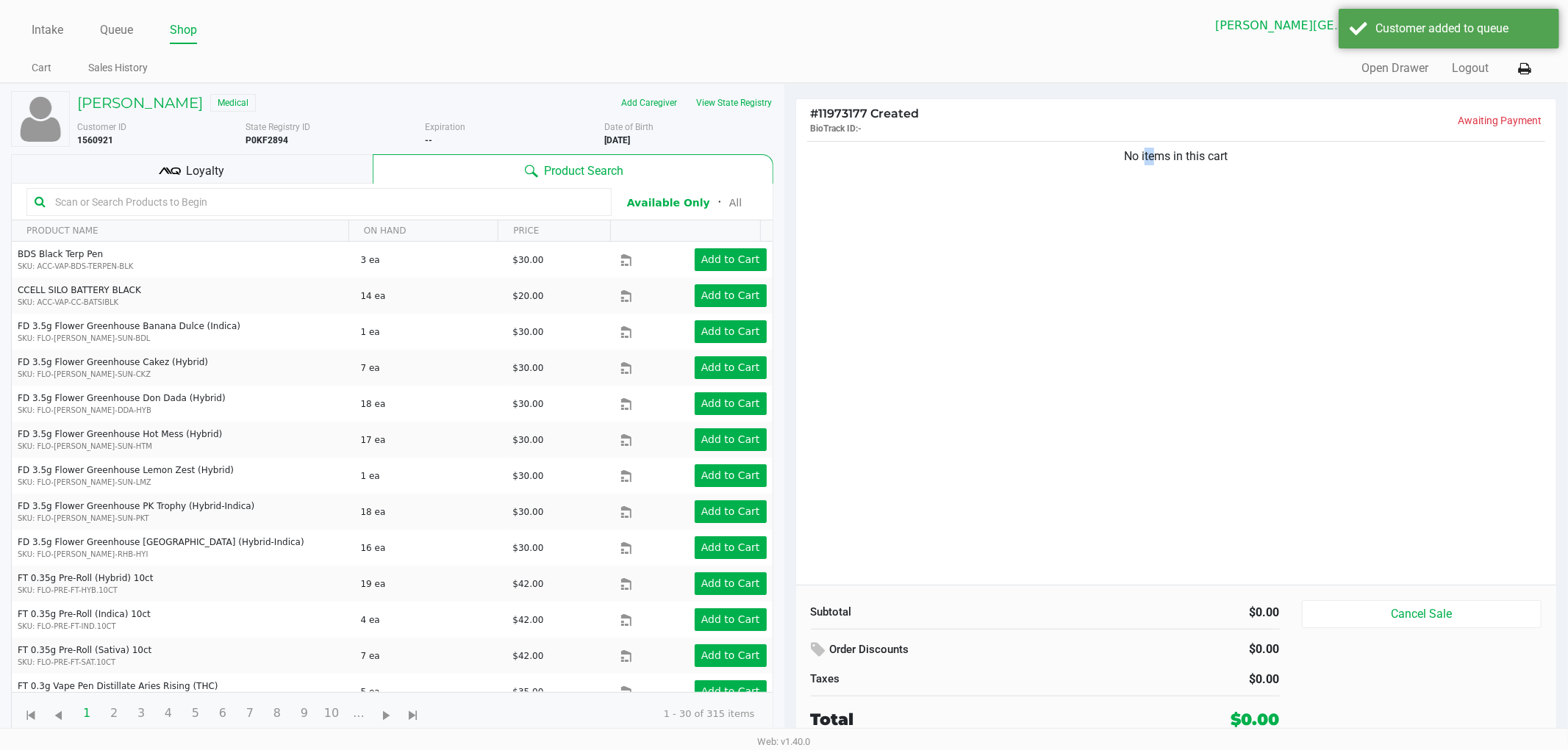
click at [1152, 379] on div "No items in this cart" at bounding box center [1177, 361] width 761 height 447
click at [1150, 376] on div "No items in this cart" at bounding box center [1177, 361] width 761 height 447
click at [1143, 381] on div "No items in this cart" at bounding box center [1177, 361] width 761 height 447
drag, startPoint x: 1270, startPoint y: 196, endPoint x: 1090, endPoint y: 211, distance: 180.6
click at [1091, 211] on div "No items in this cart" at bounding box center [1177, 361] width 761 height 447
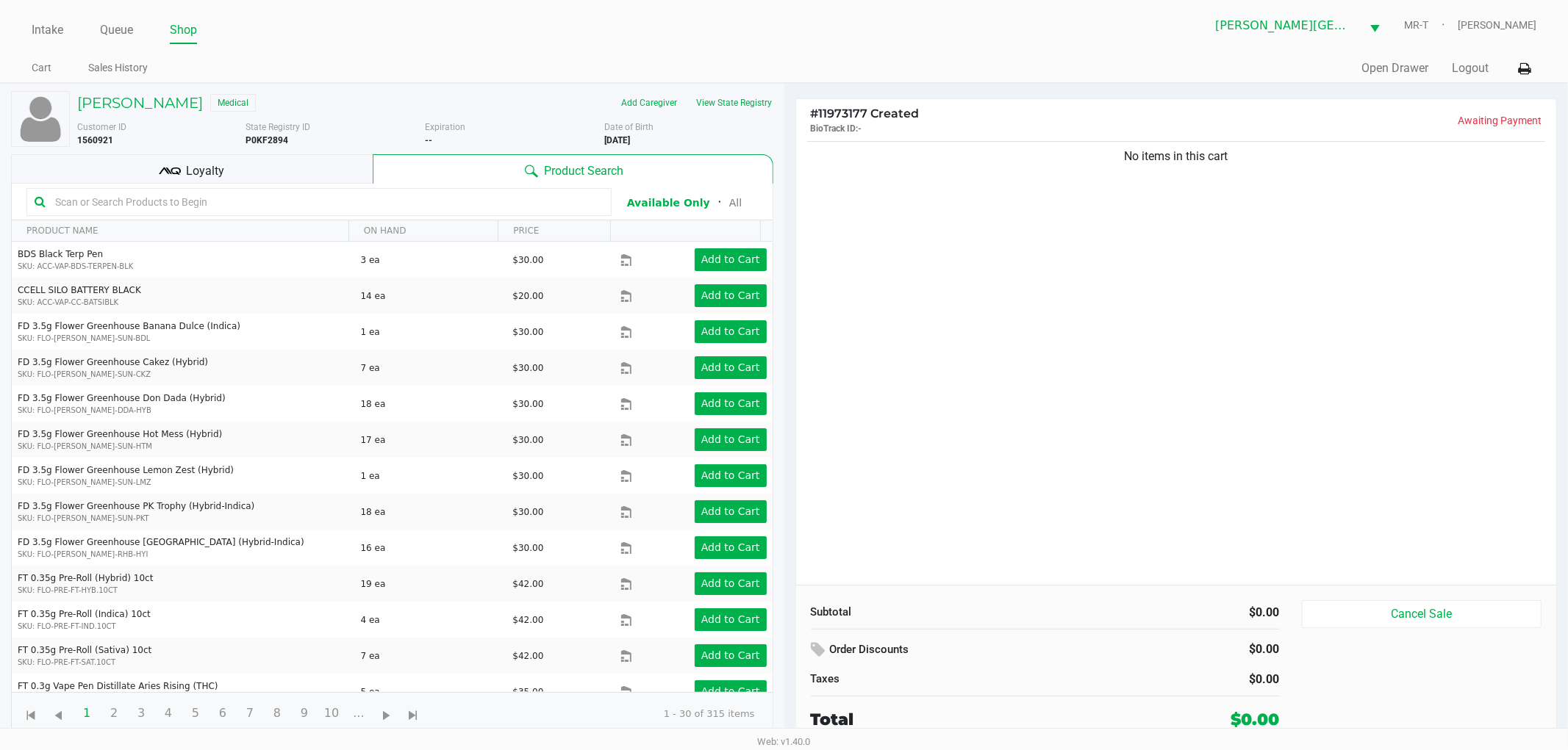
click at [1090, 211] on div "No items in this cart" at bounding box center [1177, 361] width 761 height 447
drag, startPoint x: 1263, startPoint y: 226, endPoint x: 1098, endPoint y: 252, distance: 167.0
click at [1098, 252] on div "No items in this cart" at bounding box center [1177, 361] width 761 height 447
click at [1120, 273] on div "No items in this cart" at bounding box center [1177, 361] width 761 height 447
drag, startPoint x: 1104, startPoint y: 258, endPoint x: 1446, endPoint y: 319, distance: 347.4
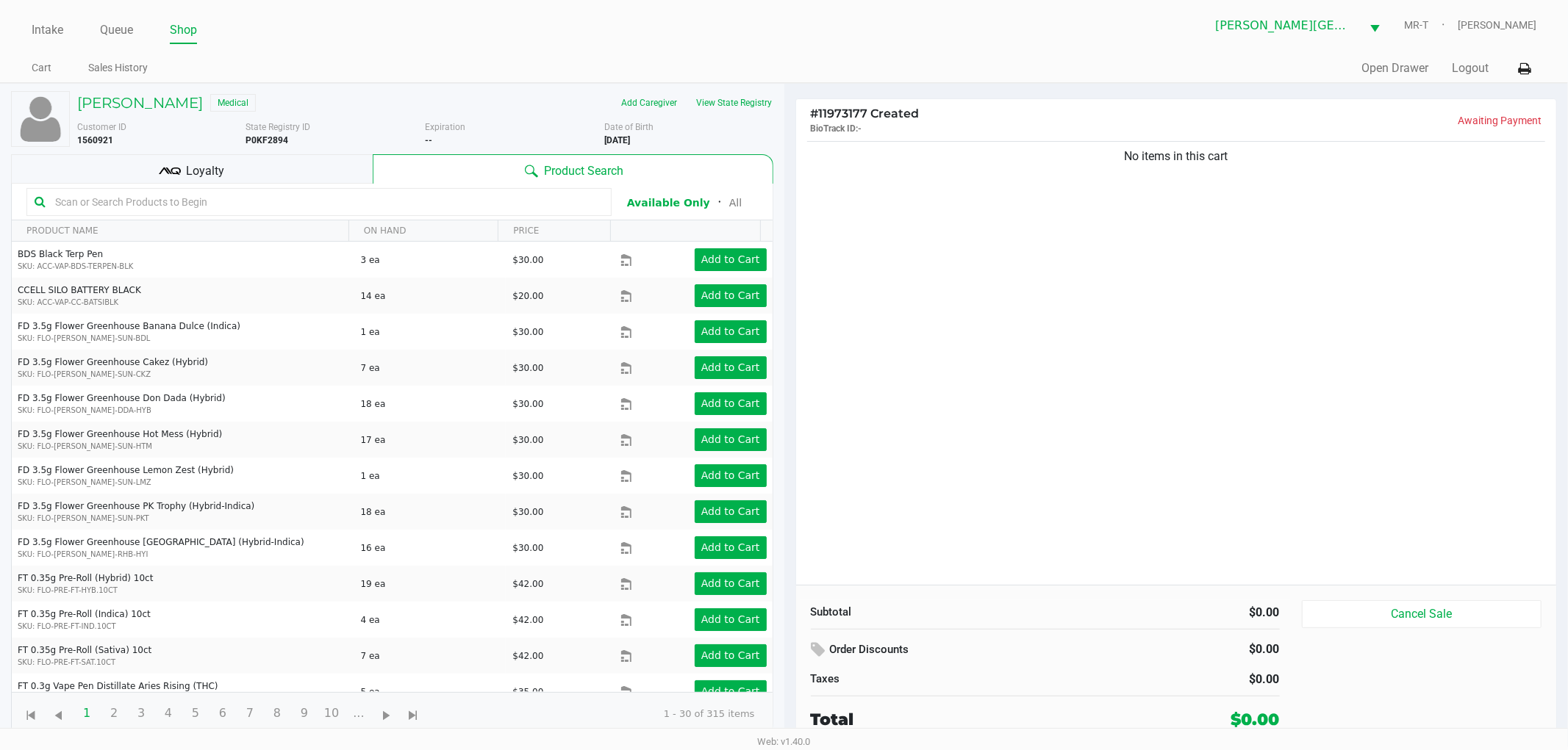
click at [1446, 319] on div "No items in this cart" at bounding box center [1177, 361] width 761 height 447
click at [1287, 335] on div "No items in this cart" at bounding box center [1177, 361] width 761 height 447
click at [1148, 457] on div "No items in this cart" at bounding box center [1177, 361] width 761 height 447
drag, startPoint x: 1252, startPoint y: 221, endPoint x: 1090, endPoint y: 267, distance: 168.4
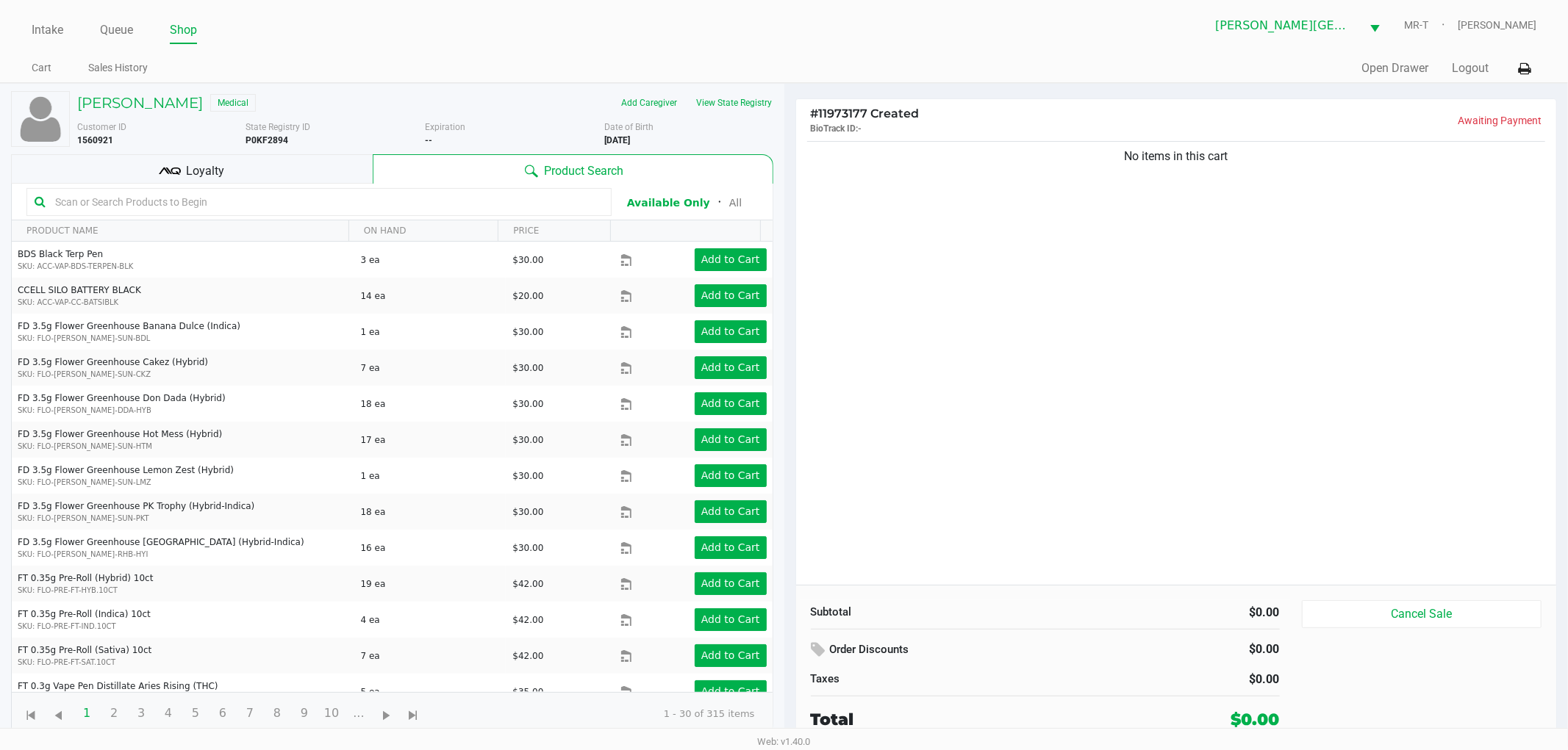
click at [1091, 267] on div "No items in this cart" at bounding box center [1177, 361] width 761 height 447
click at [1116, 264] on div "No items in this cart" at bounding box center [1177, 361] width 761 height 447
drag, startPoint x: 1248, startPoint y: 248, endPoint x: 1233, endPoint y: 251, distance: 15.3
click at [1245, 251] on div "No items in this cart" at bounding box center [1177, 361] width 761 height 447
drag, startPoint x: 1244, startPoint y: 246, endPoint x: 996, endPoint y: 269, distance: 249.1
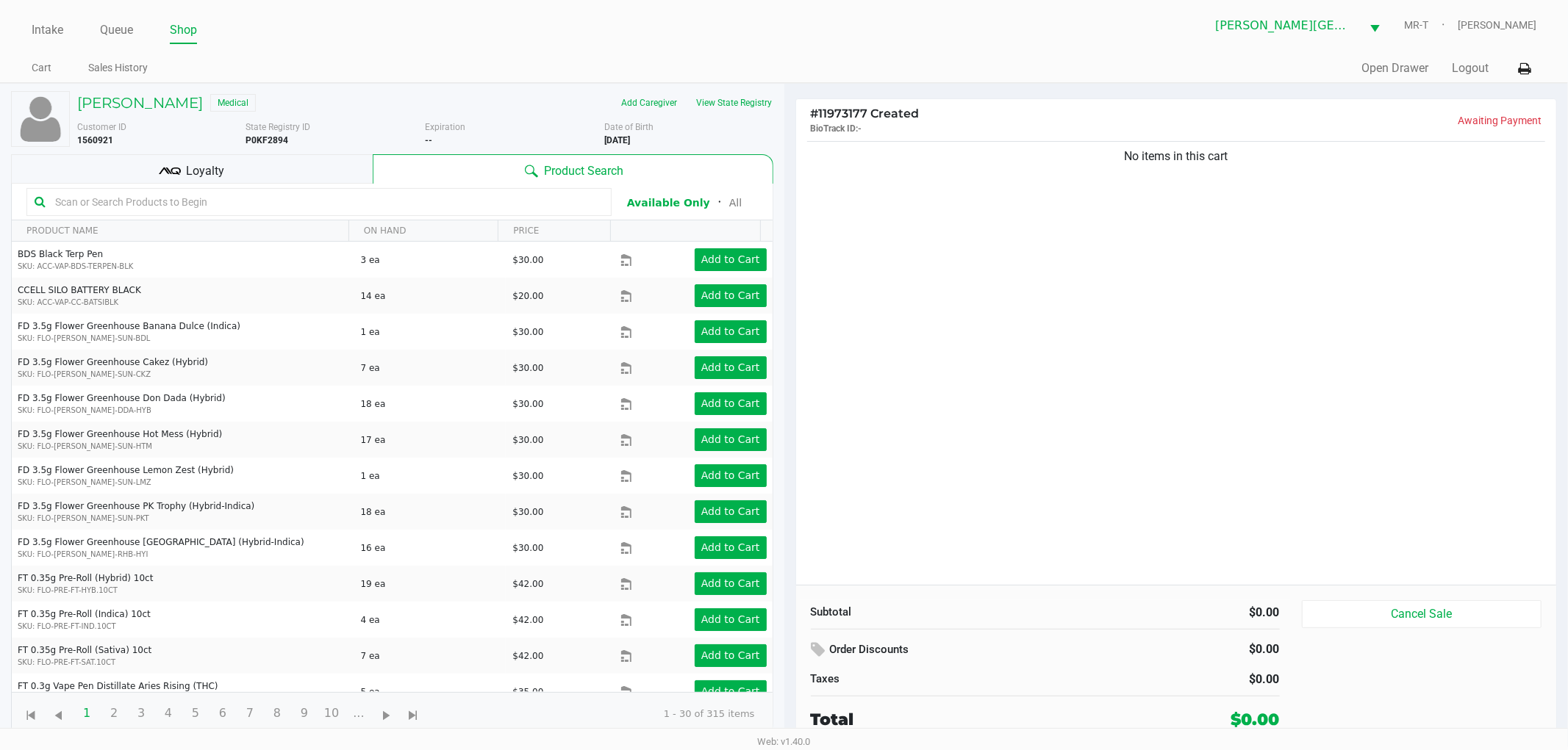
click at [996, 268] on div "No items in this cart" at bounding box center [1177, 361] width 761 height 447
drag, startPoint x: 1096, startPoint y: 289, endPoint x: 1078, endPoint y: 289, distance: 18.0
click at [1095, 289] on div "No items in this cart" at bounding box center [1177, 361] width 761 height 447
click at [1082, 285] on div "No items in this cart" at bounding box center [1177, 361] width 761 height 447
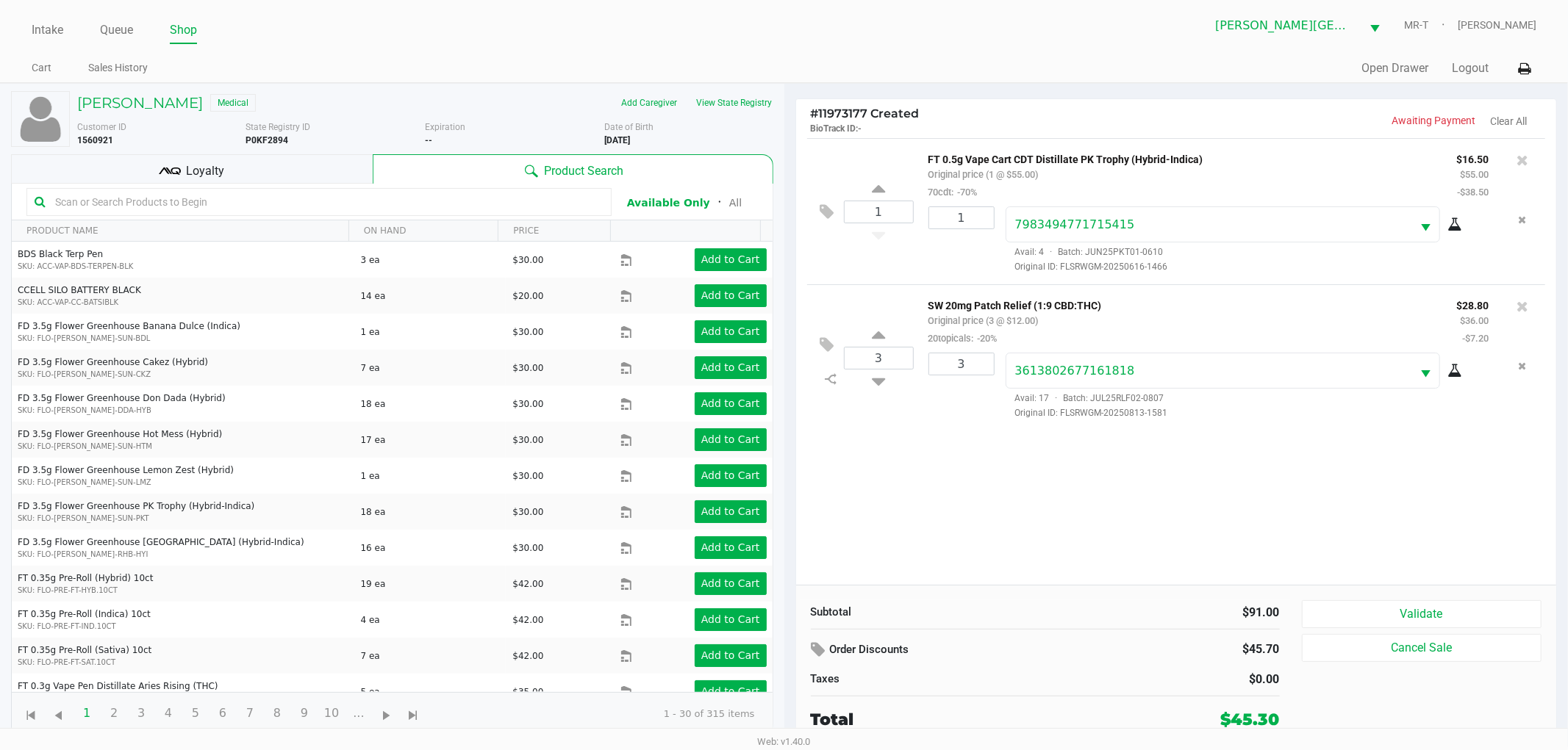
click at [971, 459] on div "1 FT 0.5g Vape Cart CDT Distillate PK Trophy (Hybrid-Indica) Original price (1 …" at bounding box center [1177, 361] width 761 height 447
click at [973, 465] on div "1 FT 0.5g Vape Cart CDT Distillate PK Trophy (Hybrid-Indica) Original price (1 …" at bounding box center [1177, 361] width 761 height 447
click at [971, 441] on div "1 FT 0.5g Vape Cart CDT Distillate PK Trophy (Hybrid-Indica) Original price (1 …" at bounding box center [1177, 361] width 761 height 447
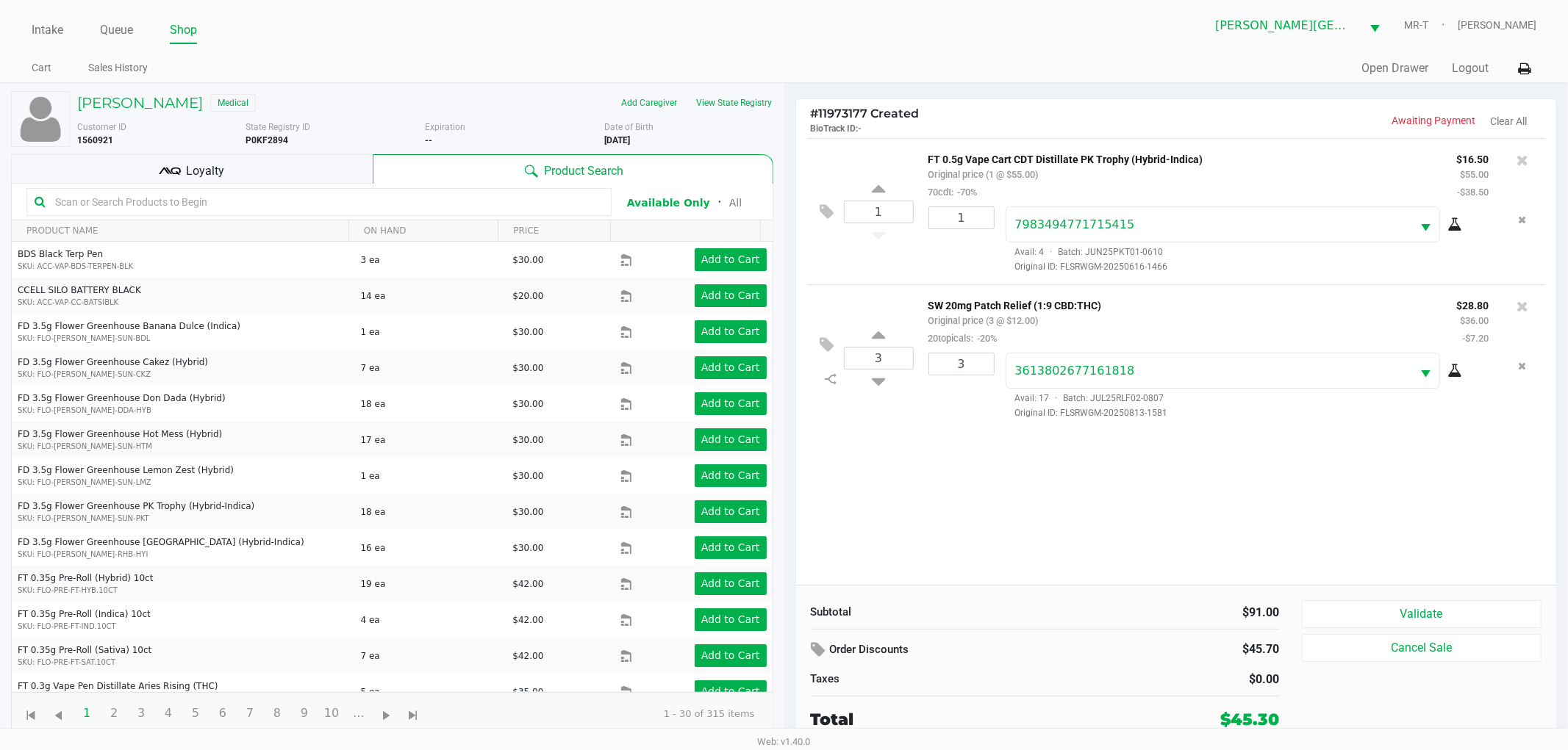
click at [947, 522] on div "1 FT 0.5g Vape Cart CDT Distillate PK Trophy (Hybrid-Indica) Original price (1 …" at bounding box center [1177, 361] width 761 height 447
click at [915, 500] on div "1 FT 0.5g Vape Cart CDT Distillate PK Trophy (Hybrid-Indica) Original price (1 …" at bounding box center [1177, 361] width 761 height 447
click at [911, 493] on div "1 FT 0.5g Vape Cart CDT Distillate PK Trophy (Hybrid-Indica) Original price (1 …" at bounding box center [1177, 361] width 761 height 447
click at [307, 175] on div "Loyalty" at bounding box center [192, 169] width 361 height 29
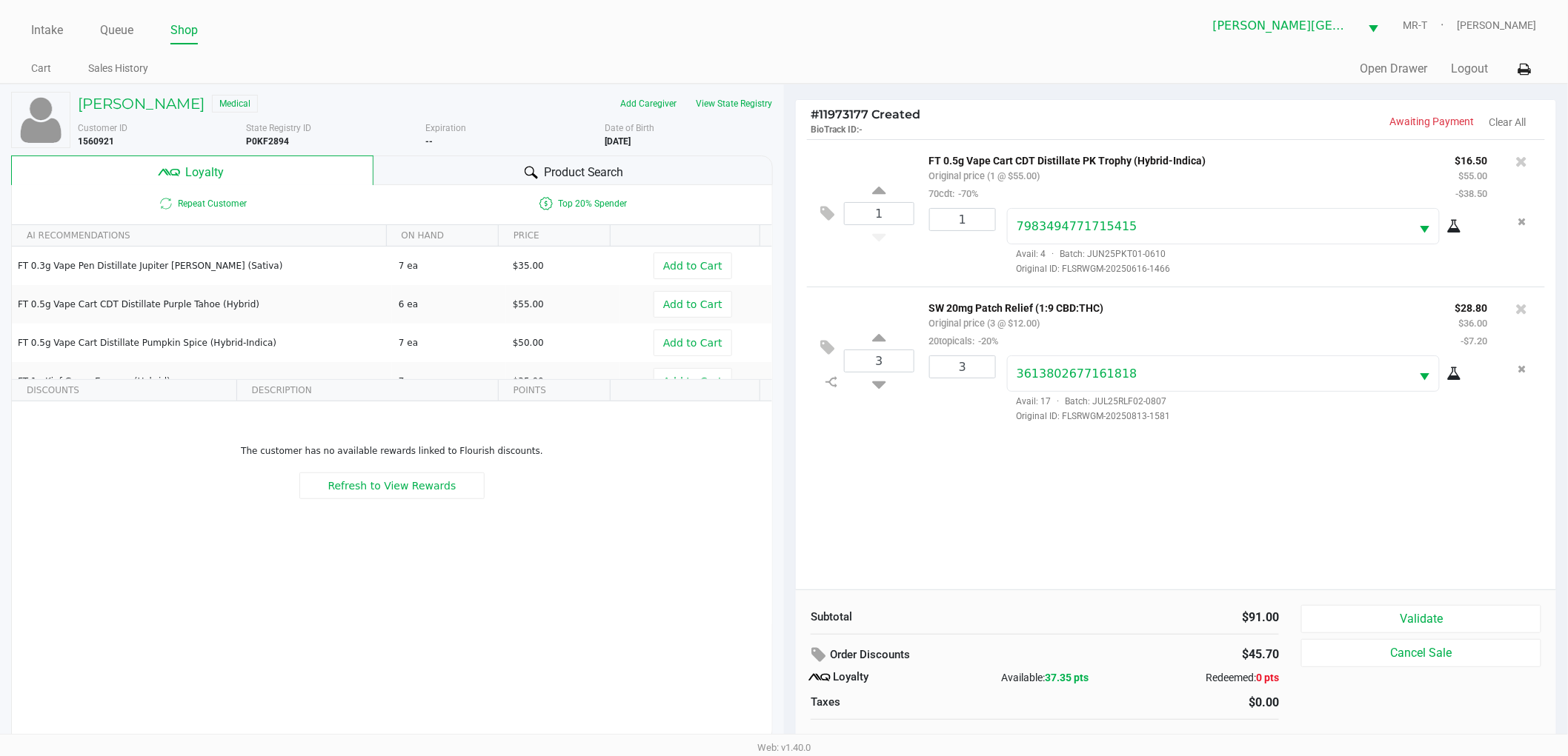
click at [1077, 516] on div "1 FT 0.5g Vape Cart CDT Distillate PK Trophy (Hybrid-Indica) Original price (1 …" at bounding box center [1176, 364] width 760 height 451
drag, startPoint x: 1077, startPoint y: 516, endPoint x: 1128, endPoint y: 546, distance: 59.2
click at [1108, 523] on div "1 FT 0.5g Vape Cart CDT Distillate PK Trophy (Hybrid-Indica) Original price (1 …" at bounding box center [1176, 364] width 760 height 451
click at [1069, 513] on div "2 FT 0.5g Vape Cart CDT Distillate PK Trophy (Hybrid-Indica) Original price (2 …" at bounding box center [1176, 364] width 760 height 451
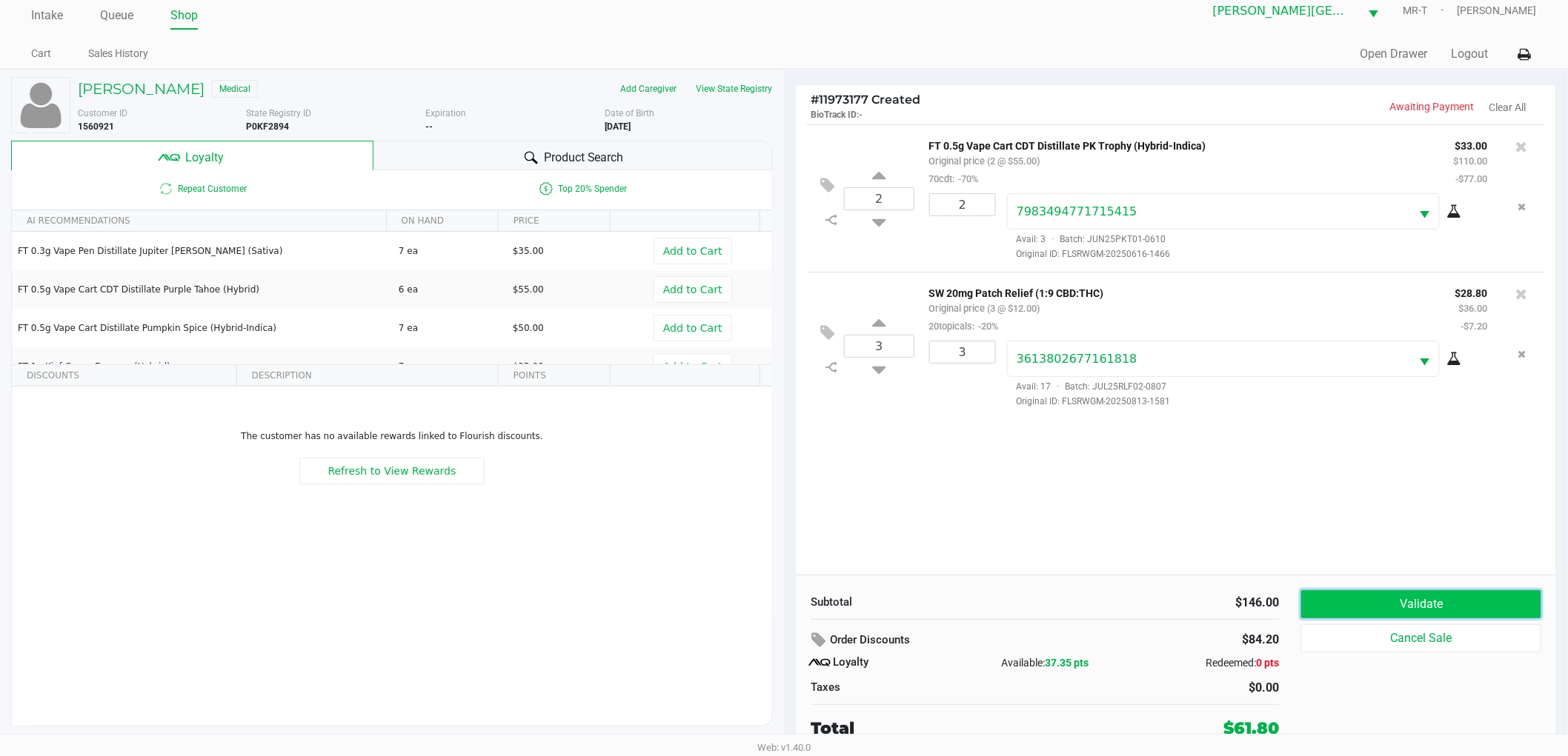
click at [1453, 610] on button "Validate" at bounding box center [1421, 604] width 240 height 28
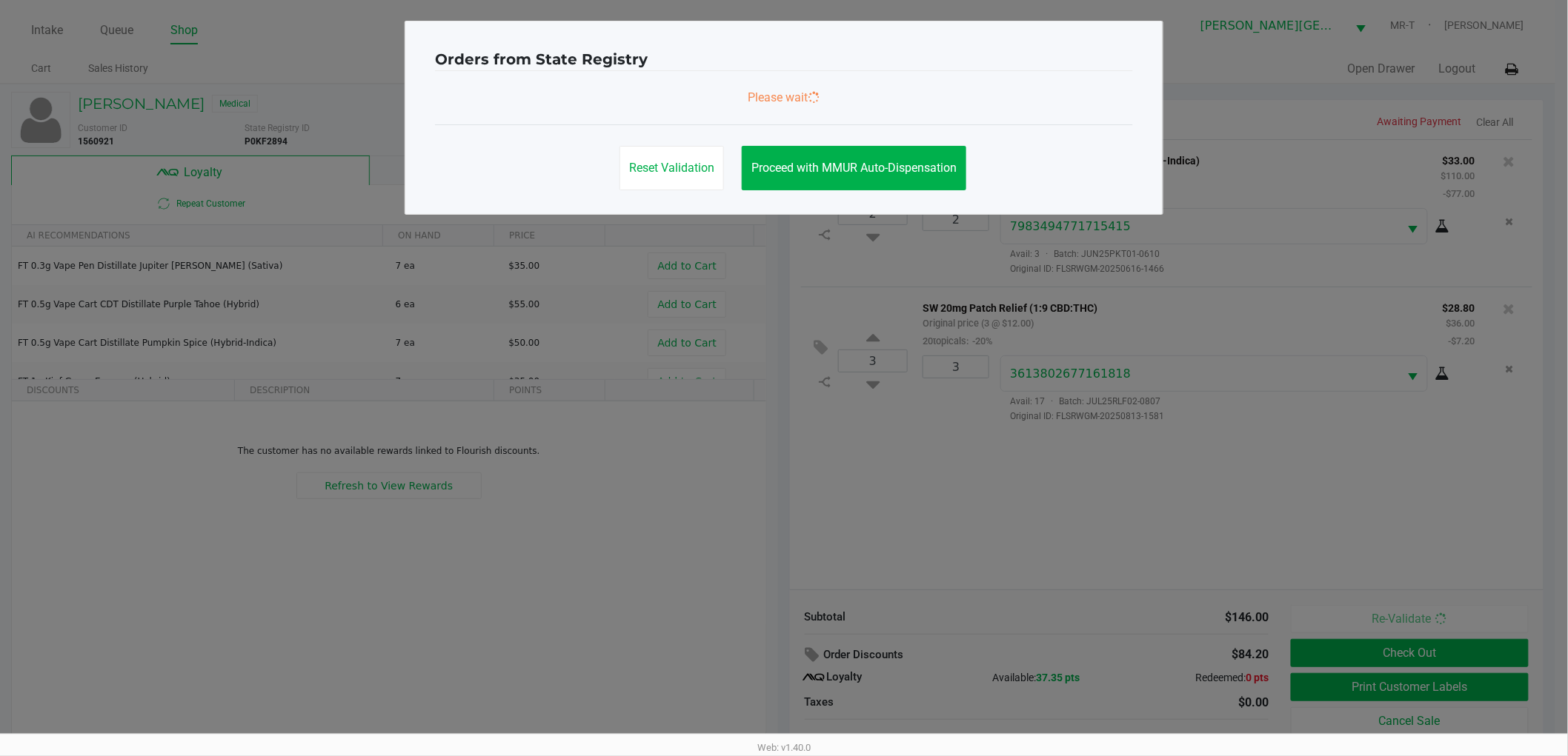
scroll to position [0, 0]
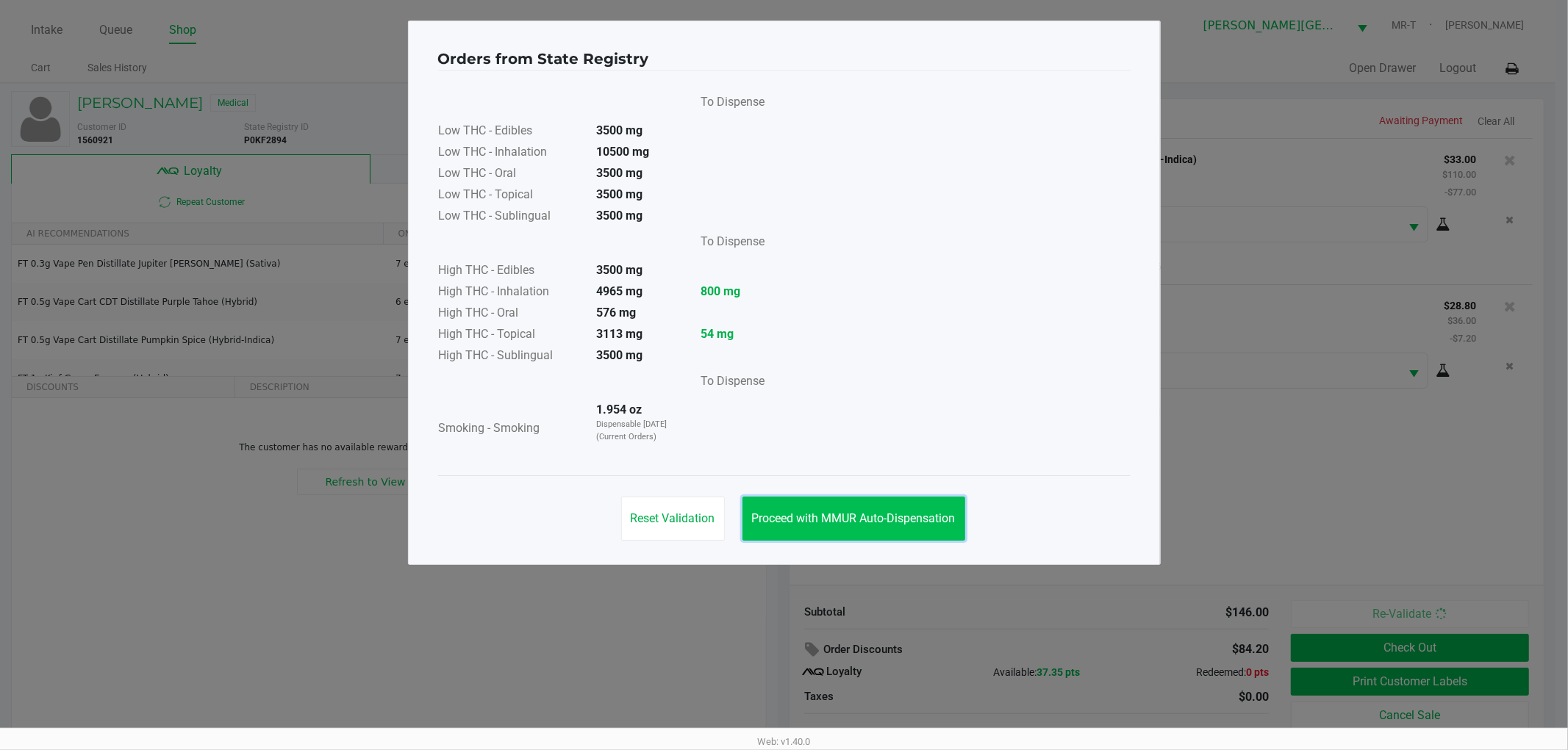
click at [818, 514] on span "Proceed with MMUR Auto-Dispensation" at bounding box center [854, 519] width 204 height 14
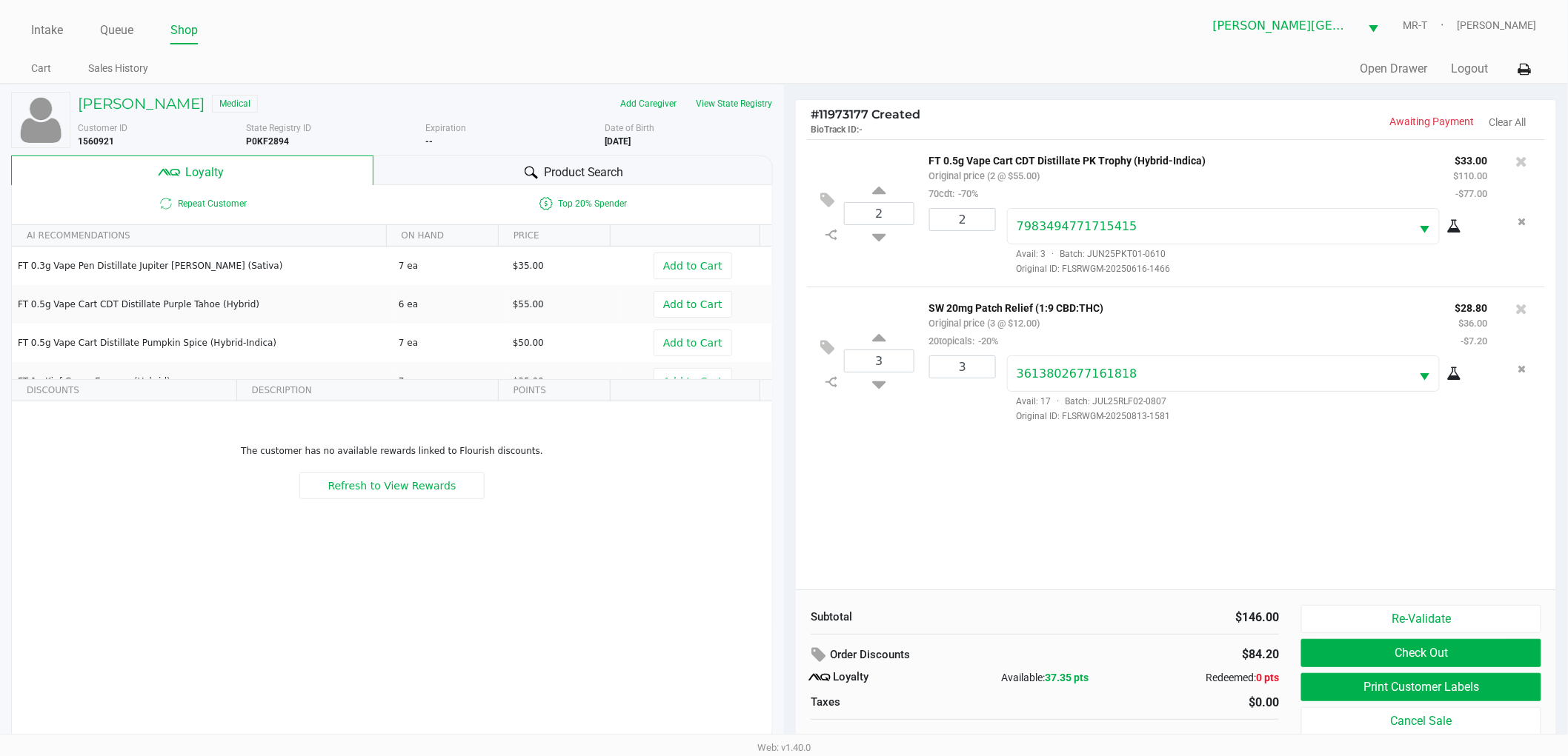
click at [875, 494] on div "2 FT 0.5g Vape Cart CDT Distillate PK Trophy (Hybrid-Indica) Original price (2 …" at bounding box center [1176, 364] width 760 height 451
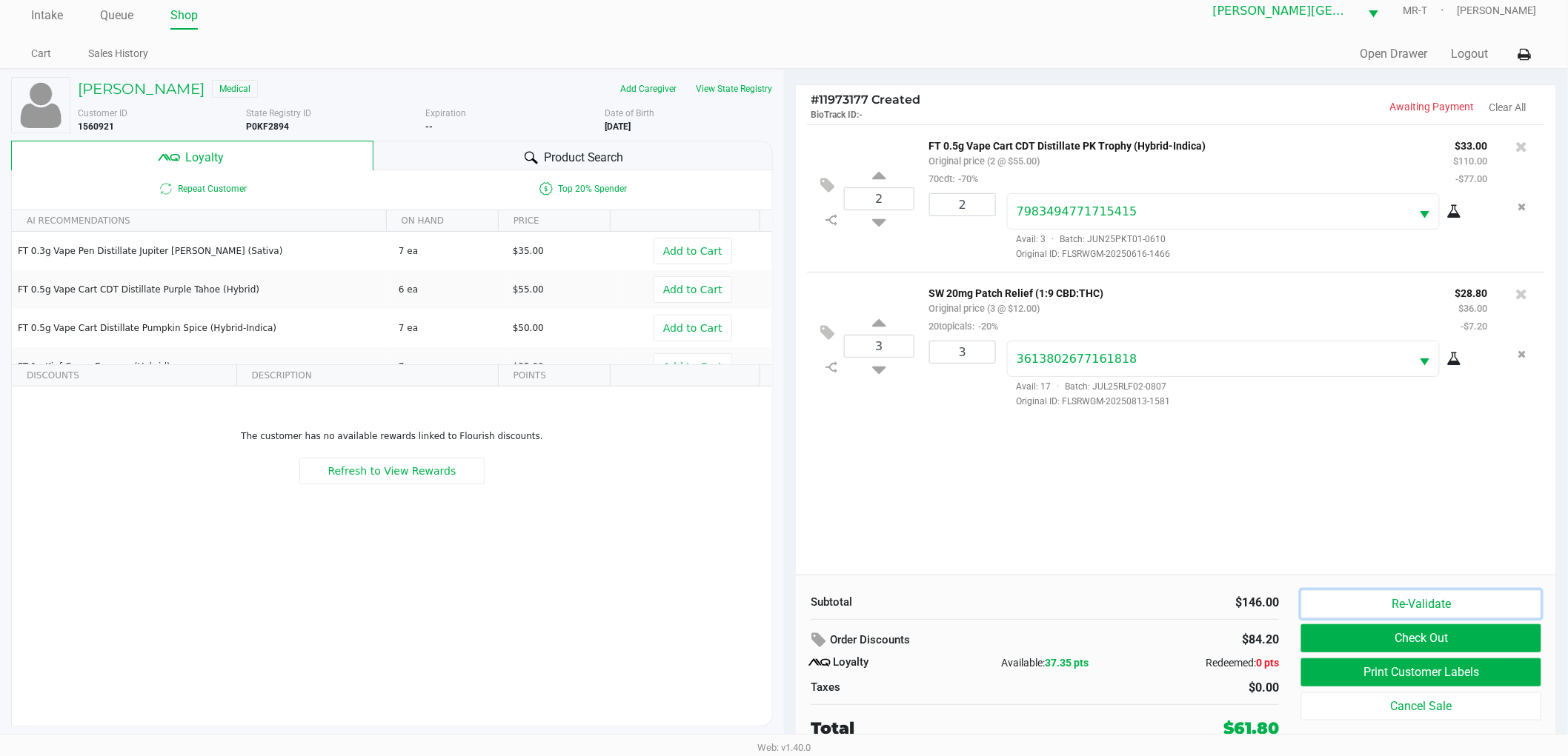
click at [1385, 600] on button "Re-Validate" at bounding box center [1421, 604] width 240 height 28
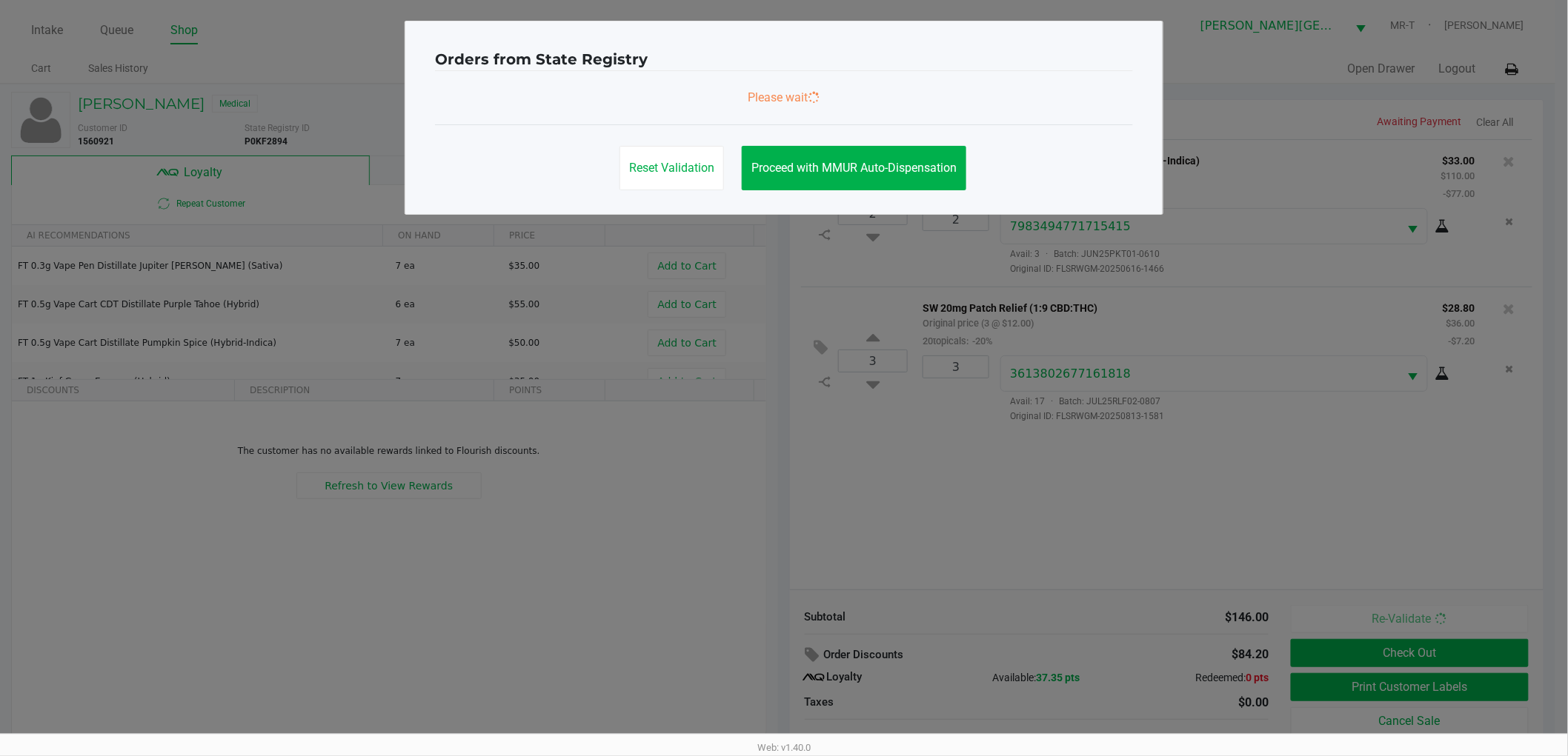
scroll to position [0, 0]
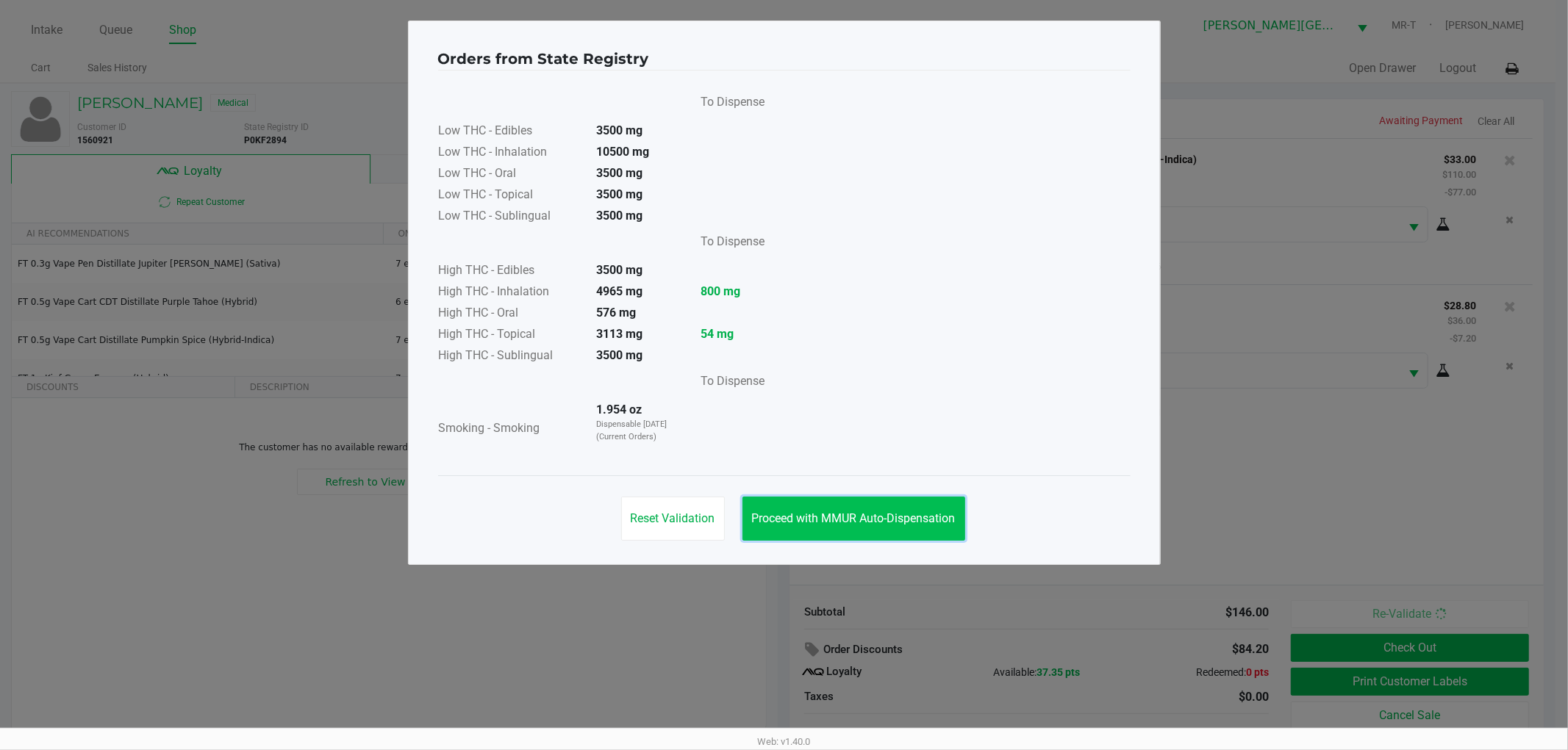
click at [799, 522] on span "Proceed with MMUR Auto-Dispensation" at bounding box center [854, 519] width 204 height 14
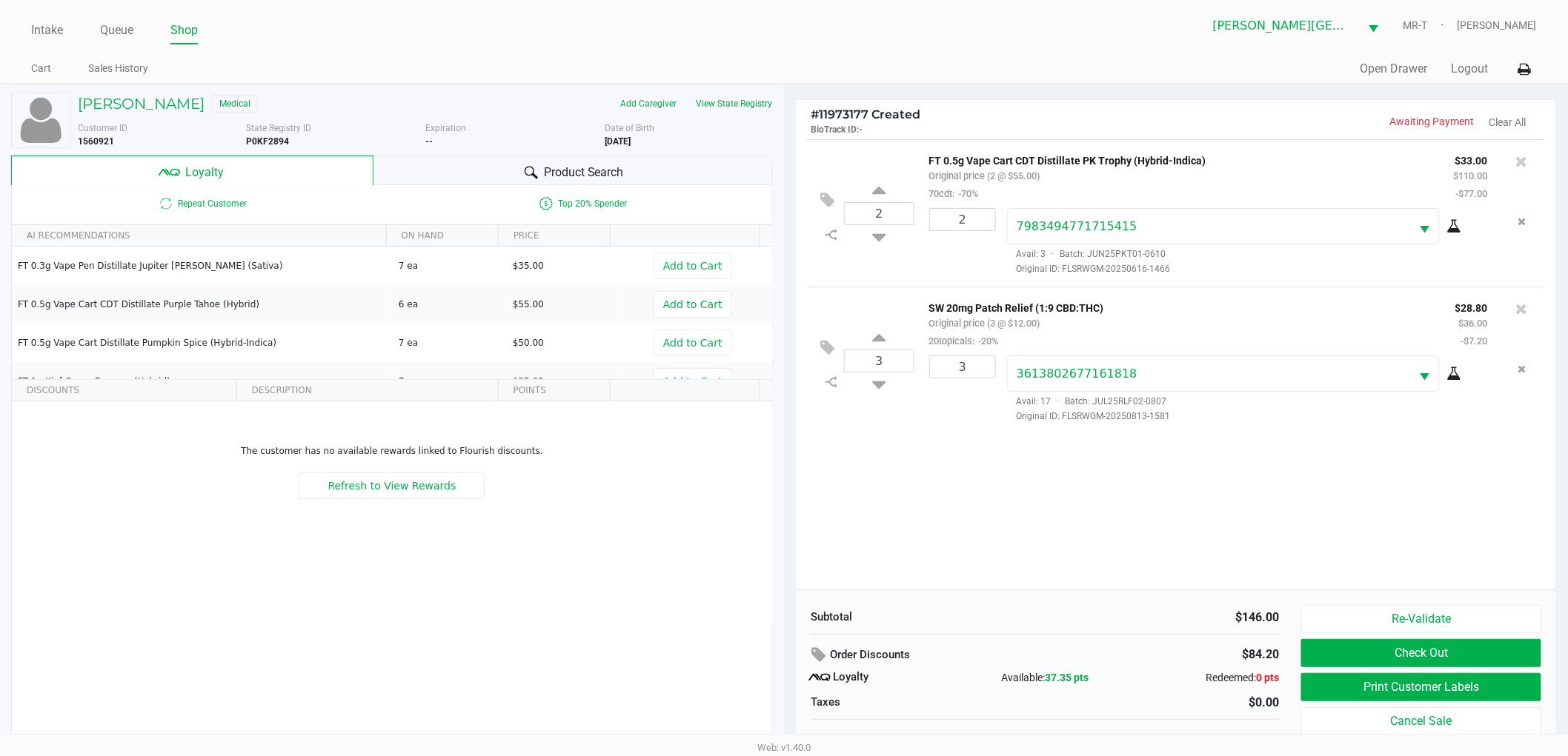
click at [820, 502] on div "2 FT 0.5g Vape Cart CDT Distillate PK Trophy (Hybrid-Indica) Original price (2 …" at bounding box center [1176, 364] width 760 height 451
click at [1438, 617] on button "Re-Validate" at bounding box center [1421, 618] width 240 height 28
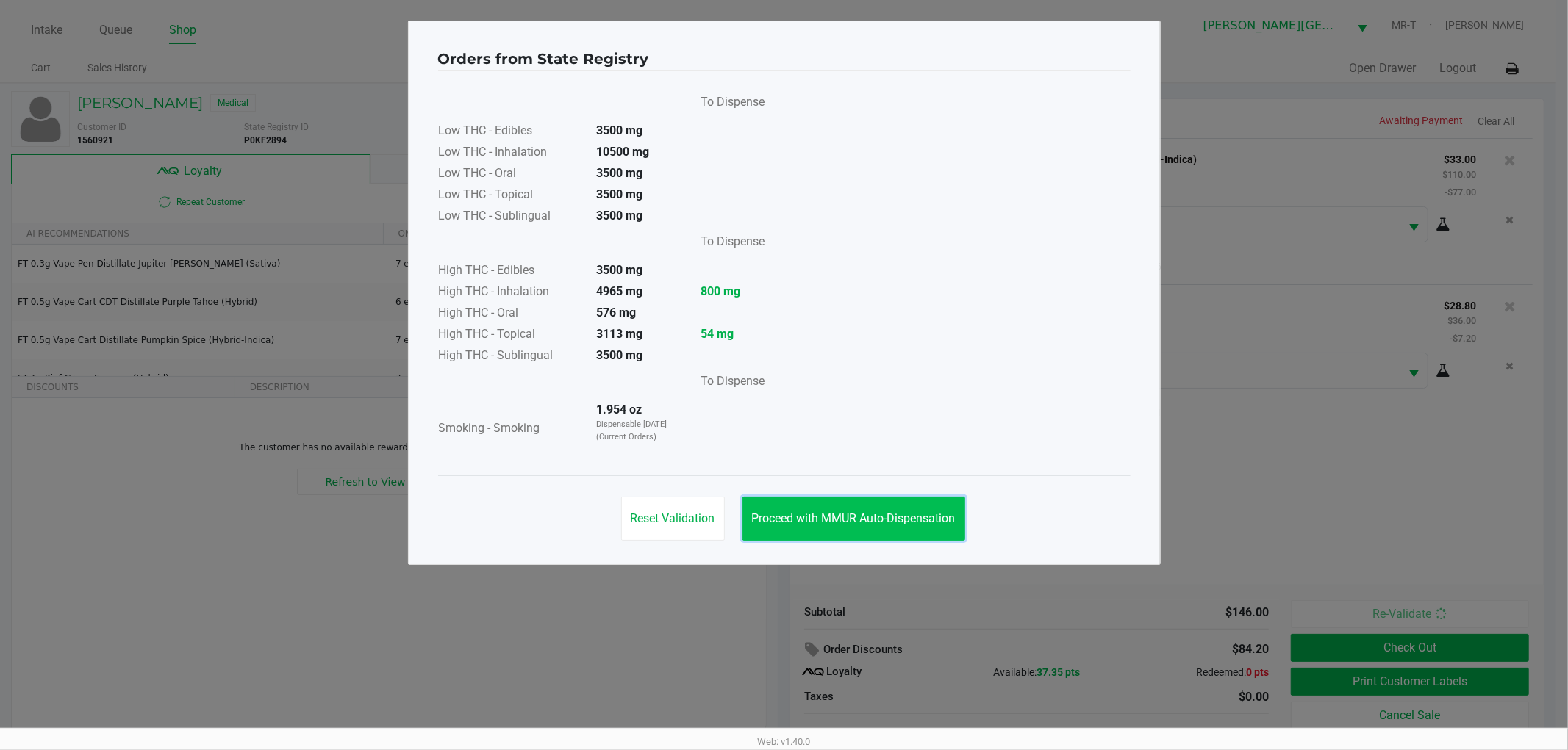
click at [794, 514] on span "Proceed with MMUR Auto-Dispensation" at bounding box center [854, 519] width 204 height 14
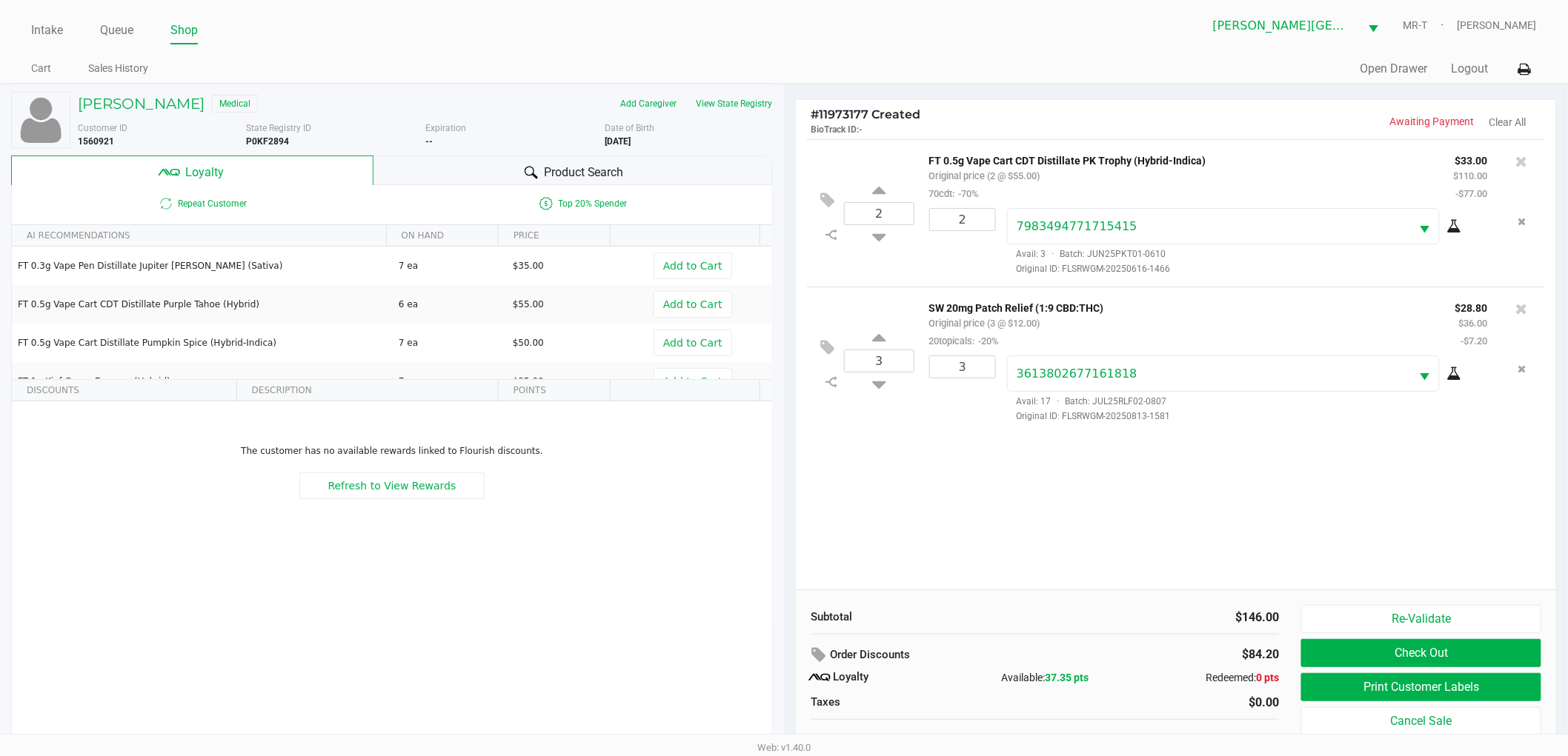
click at [909, 516] on div "2 FT 0.5g Vape Cart CDT Distillate PK Trophy (Hybrid-Indica) Original price (2 …" at bounding box center [1176, 364] width 760 height 451
click at [898, 520] on div "2 FT 0.5g Vape Cart CDT Distillate PK Trophy (Hybrid-Indica) Original price (2 …" at bounding box center [1176, 364] width 760 height 451
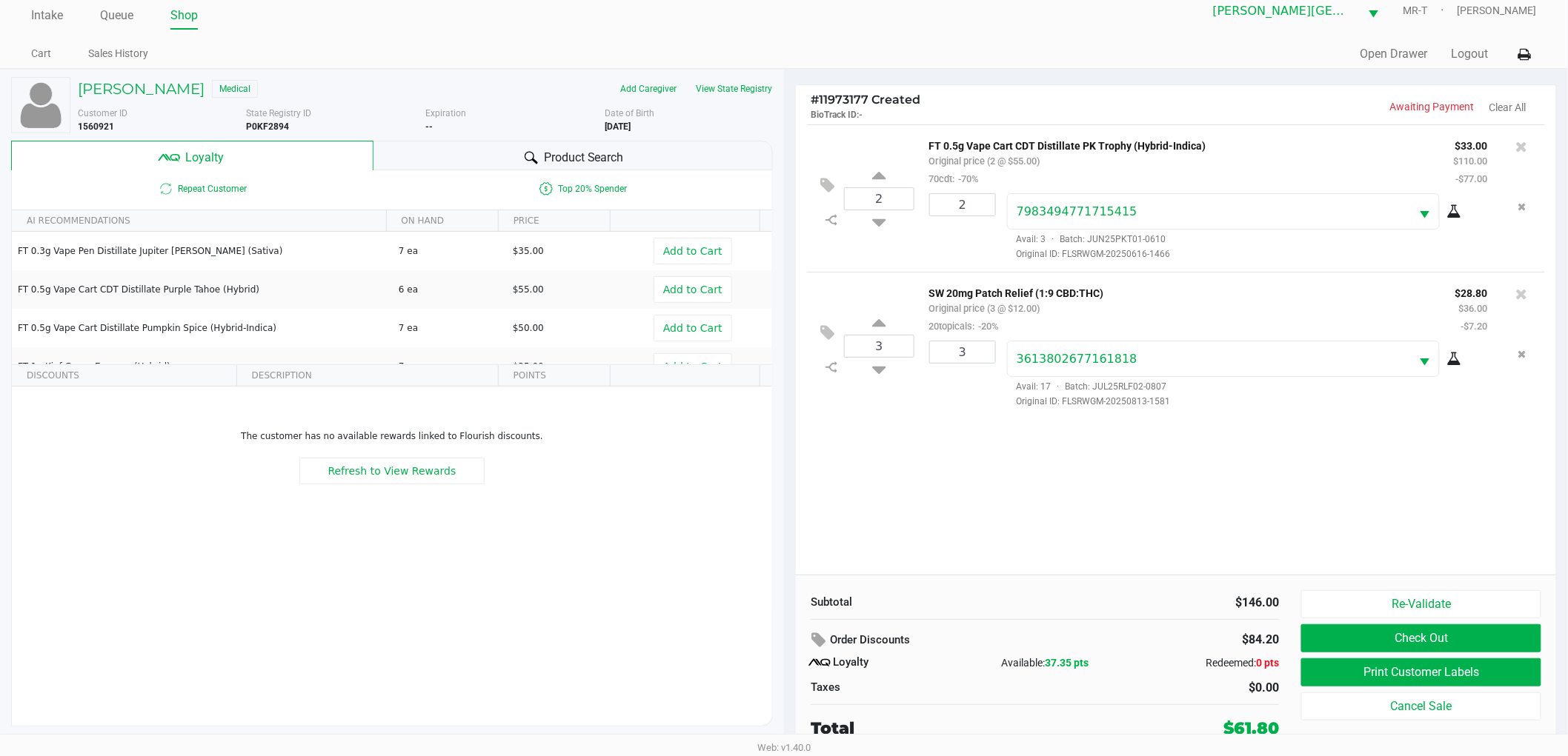
click at [886, 502] on div "2 FT 0.5g Vape Cart CDT Distillate PK Trophy (Hybrid-Indica) Original price (2 …" at bounding box center [1176, 350] width 760 height 451
click at [942, 499] on div "2 FT 0.5g Vape Cart CDT Distillate PK Trophy (Hybrid-Indica) Original price (2 …" at bounding box center [1176, 350] width 760 height 451
click at [1361, 665] on button "Print Customer Labels" at bounding box center [1421, 672] width 240 height 28
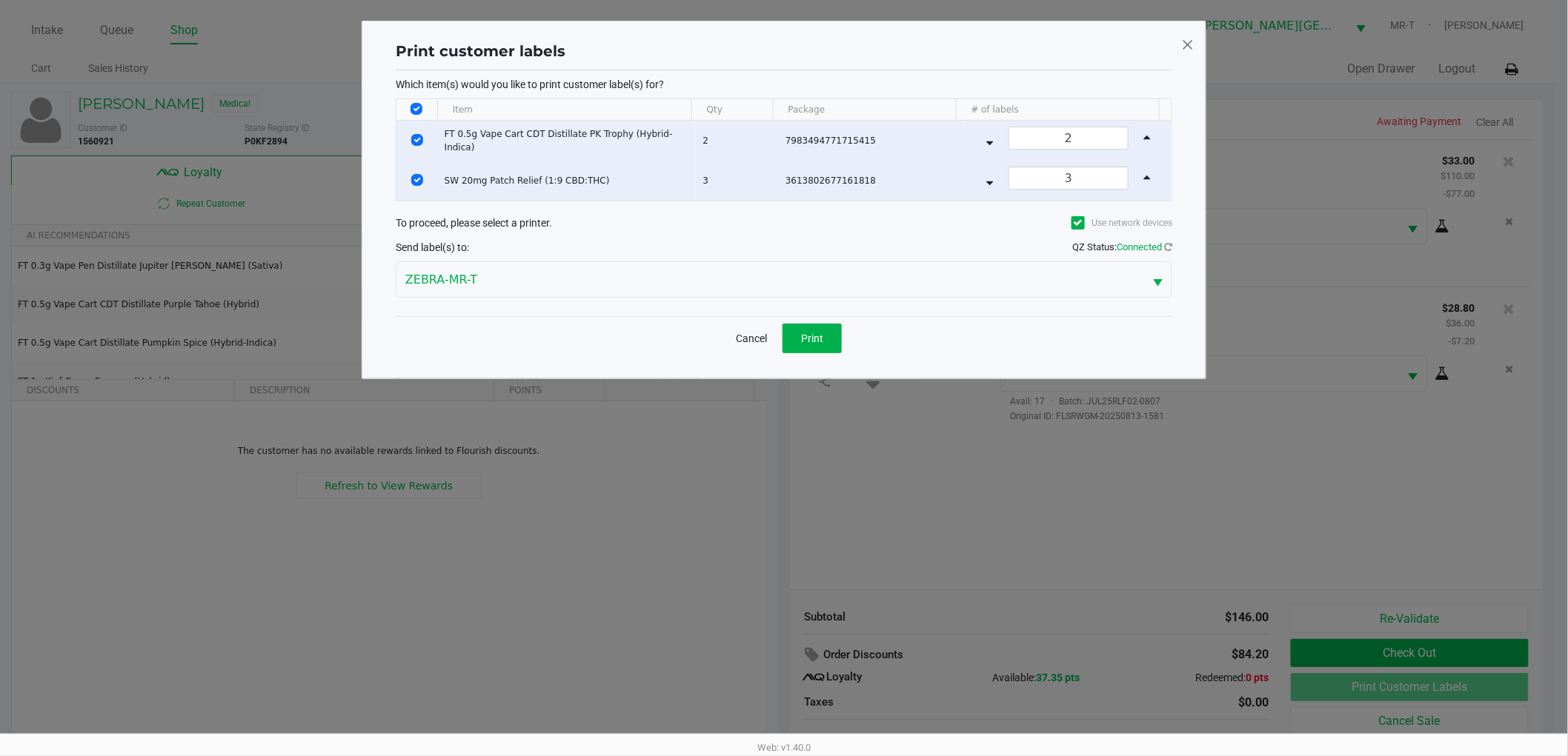
scroll to position [0, 0]
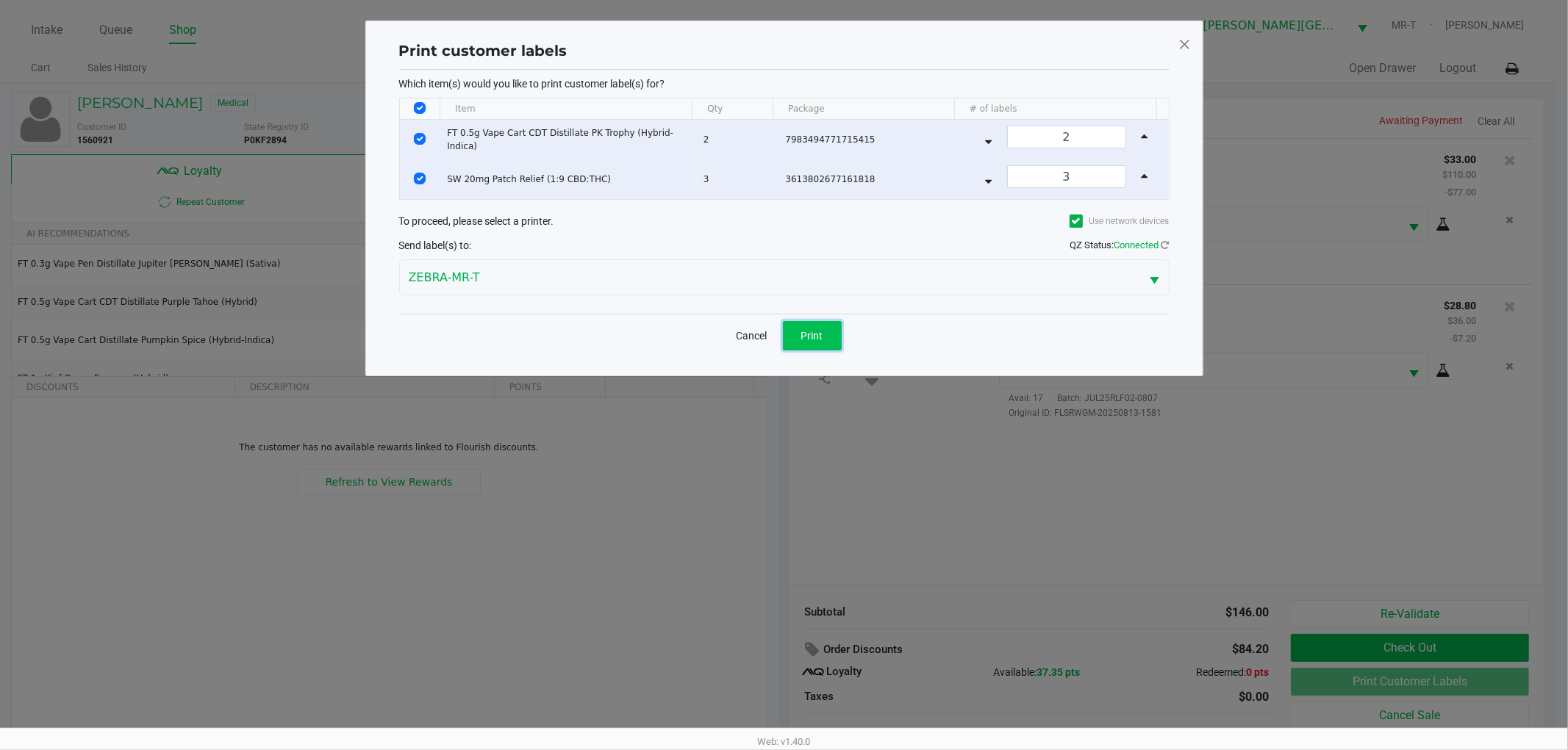
click at [825, 325] on button "Print" at bounding box center [812, 335] width 59 height 29
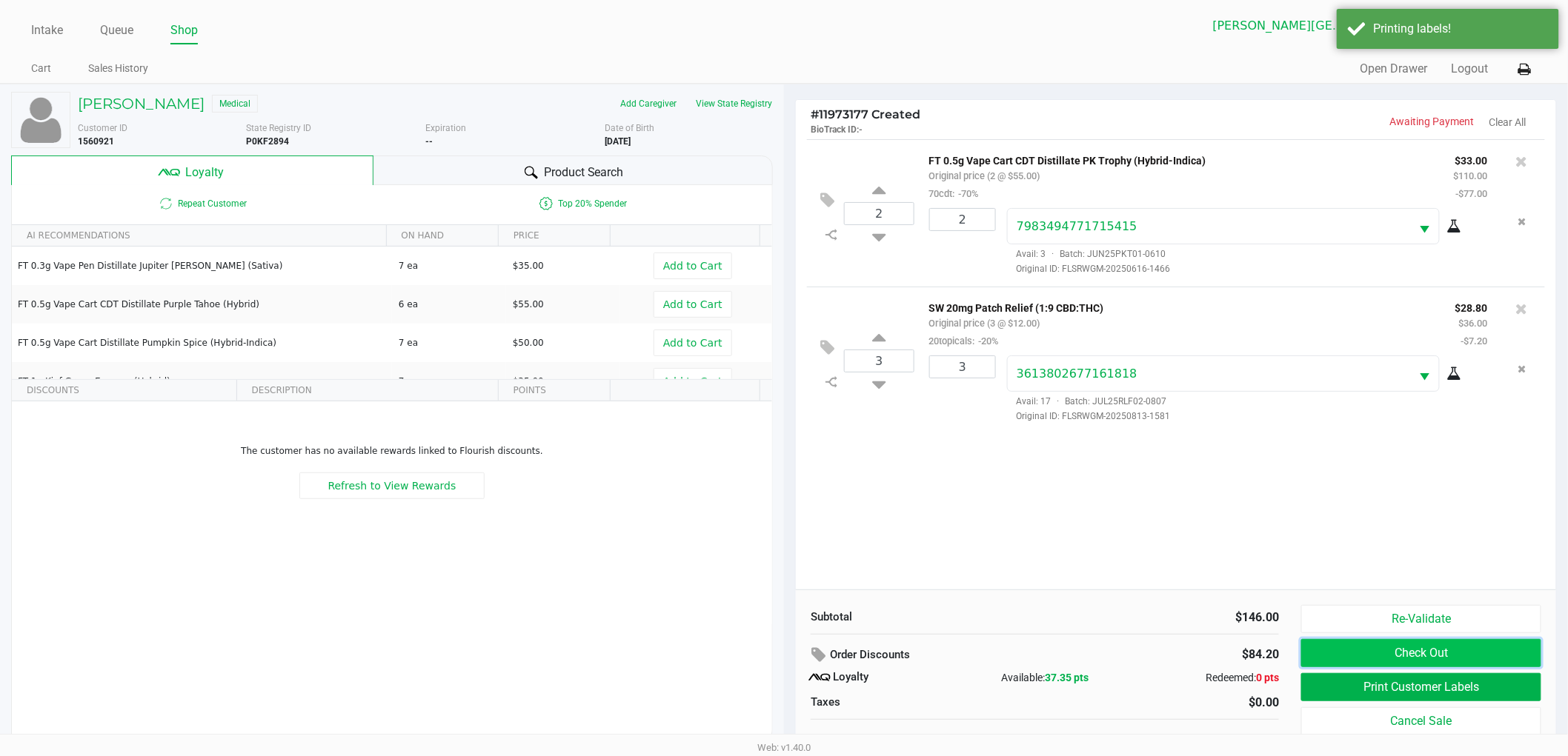
click at [1325, 662] on button "Check Out" at bounding box center [1421, 653] width 240 height 28
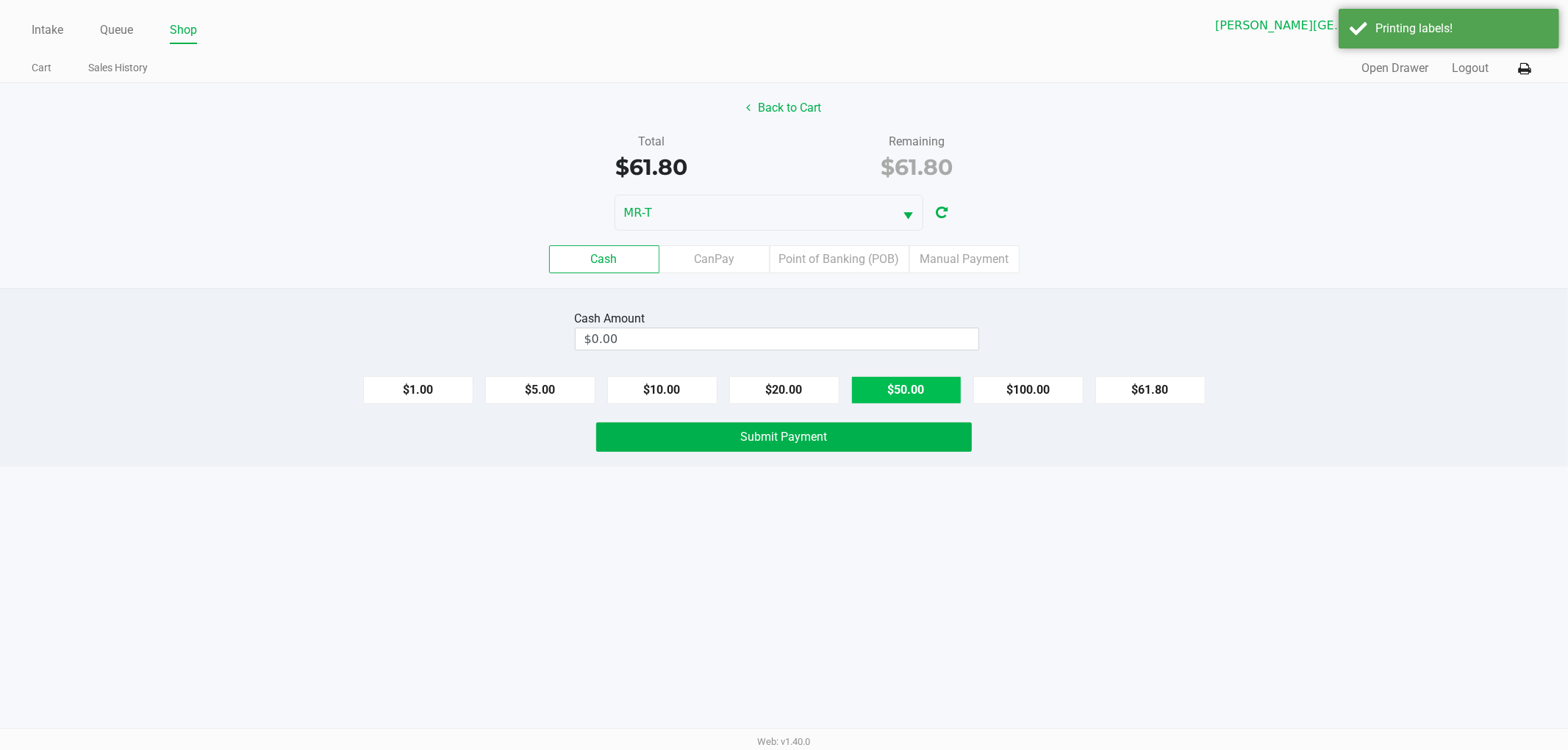
click at [870, 387] on button "$50.00" at bounding box center [907, 390] width 110 height 28
click at [811, 387] on button "$20.00" at bounding box center [784, 390] width 110 height 28
type input "$70.00"
click at [777, 436] on span "Submit Payment" at bounding box center [784, 437] width 87 height 14
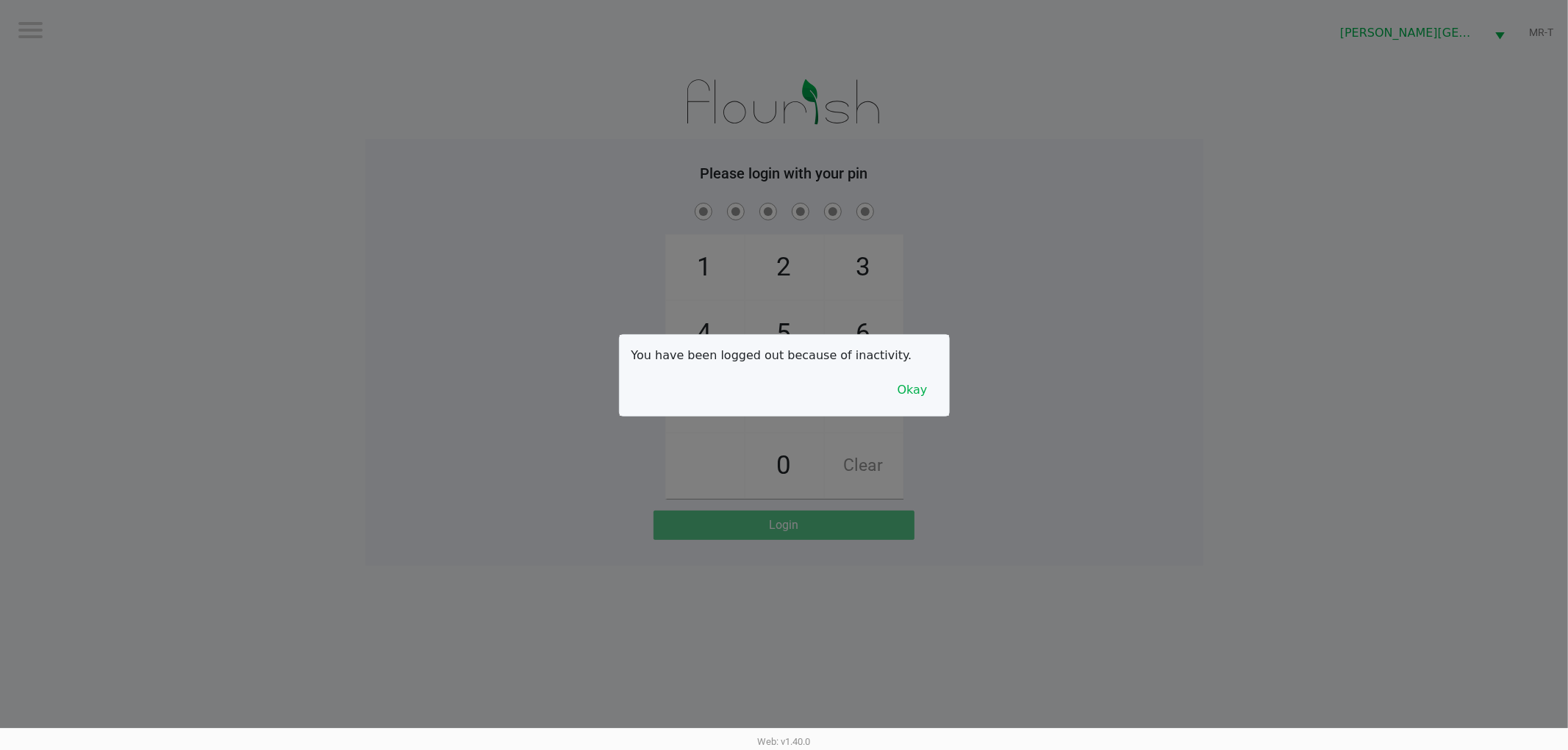
drag, startPoint x: 436, startPoint y: 210, endPoint x: 432, endPoint y: 202, distance: 8.9
click at [436, 210] on div at bounding box center [784, 375] width 1568 height 750
click at [173, 76] on div at bounding box center [784, 375] width 1568 height 750
checkbox input "true"
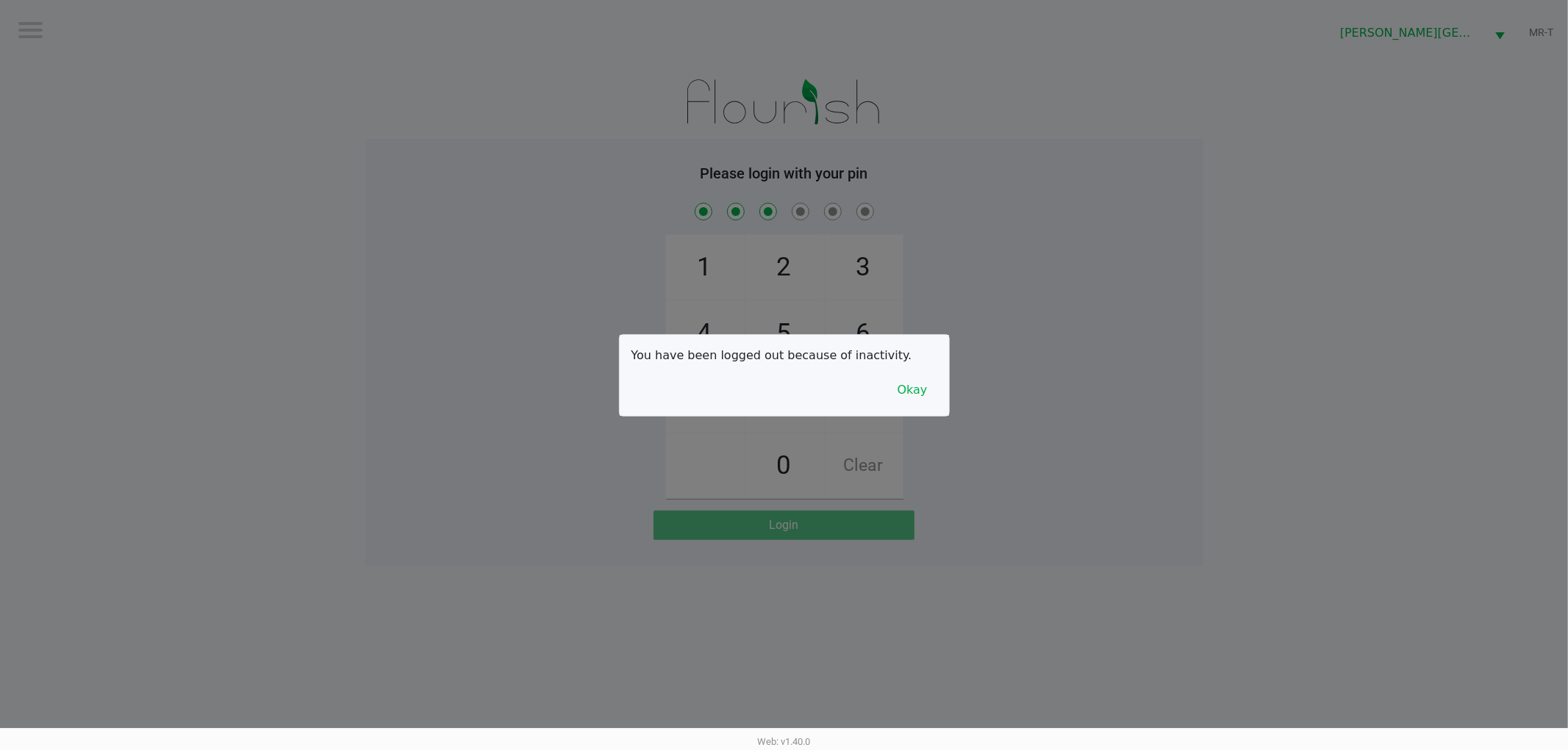
checkbox input "true"
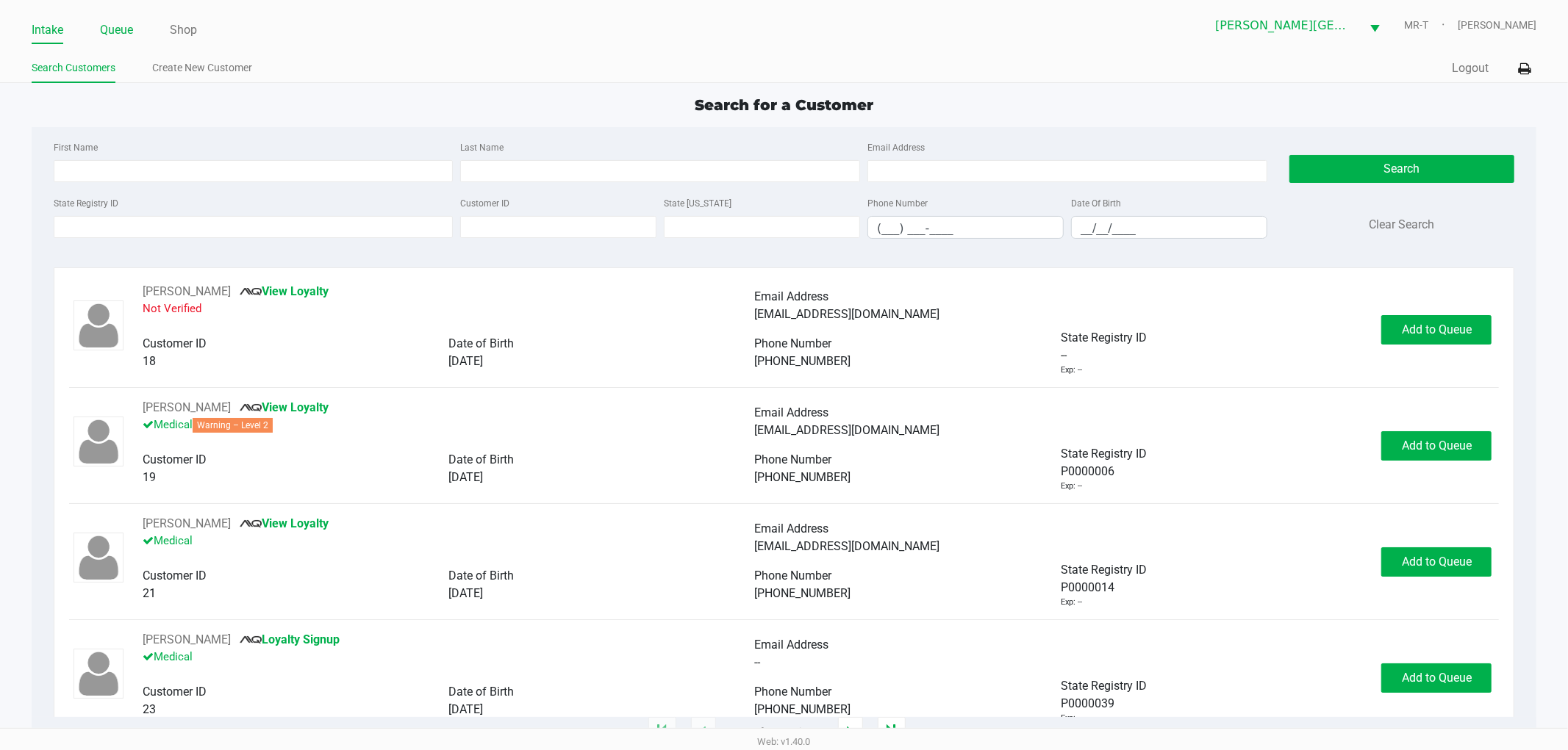
click at [127, 26] on link "Queue" at bounding box center [117, 30] width 33 height 21
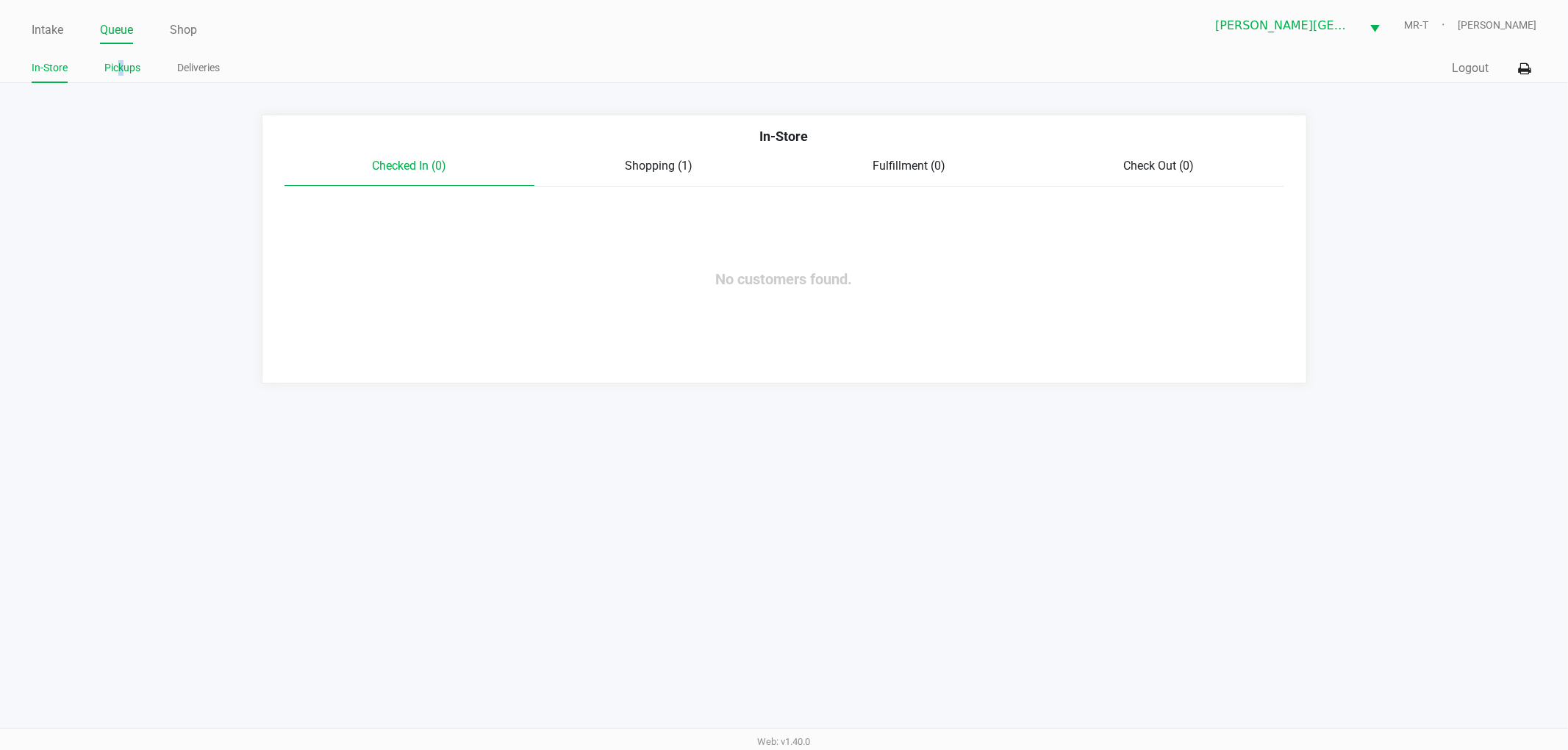
click at [121, 62] on link "Pickups" at bounding box center [122, 68] width 36 height 18
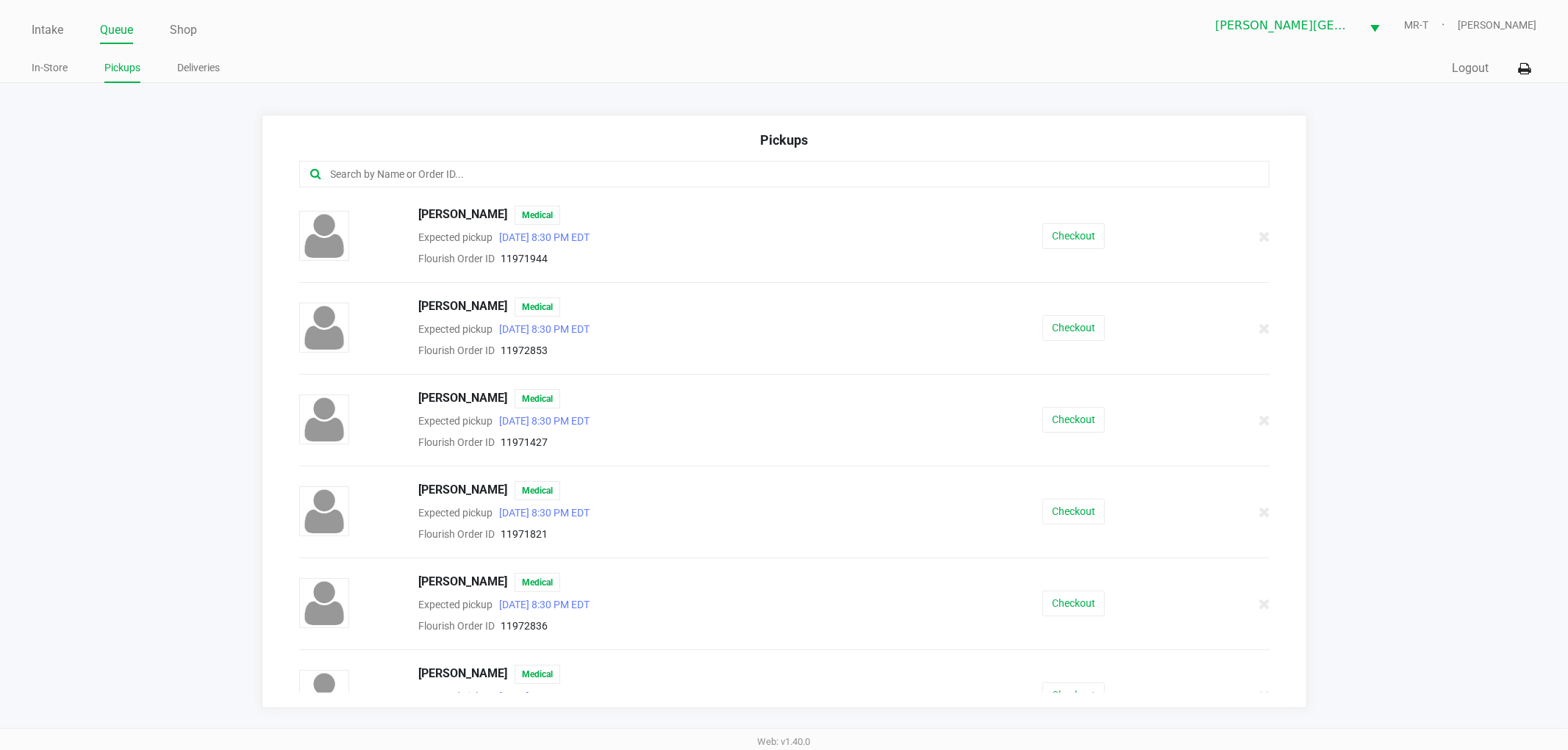
click at [381, 185] on div at bounding box center [784, 174] width 971 height 27
click at [372, 174] on input "text" at bounding box center [755, 174] width 852 height 17
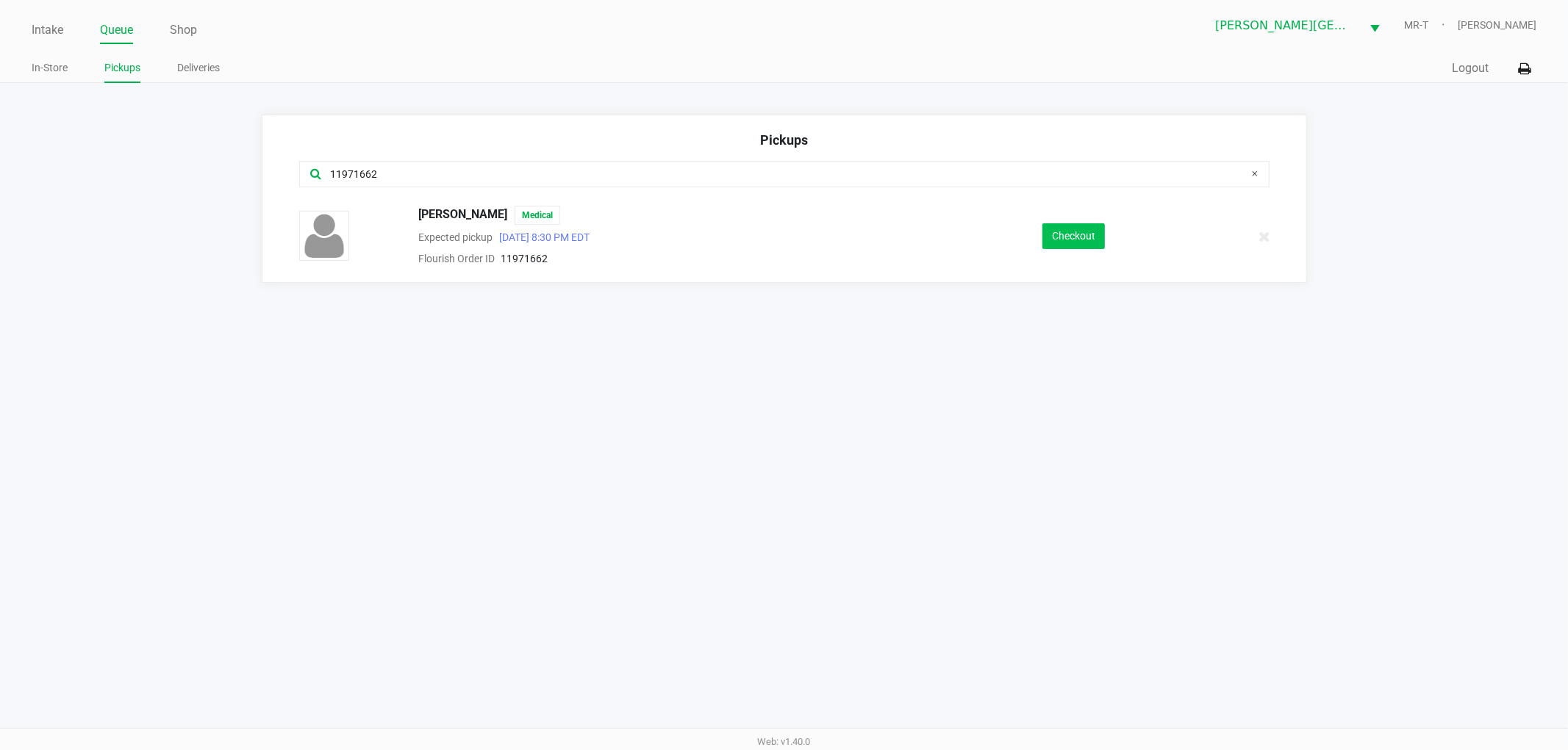
type input "11971662"
click at [1075, 240] on button "Checkout" at bounding box center [1073, 236] width 62 height 26
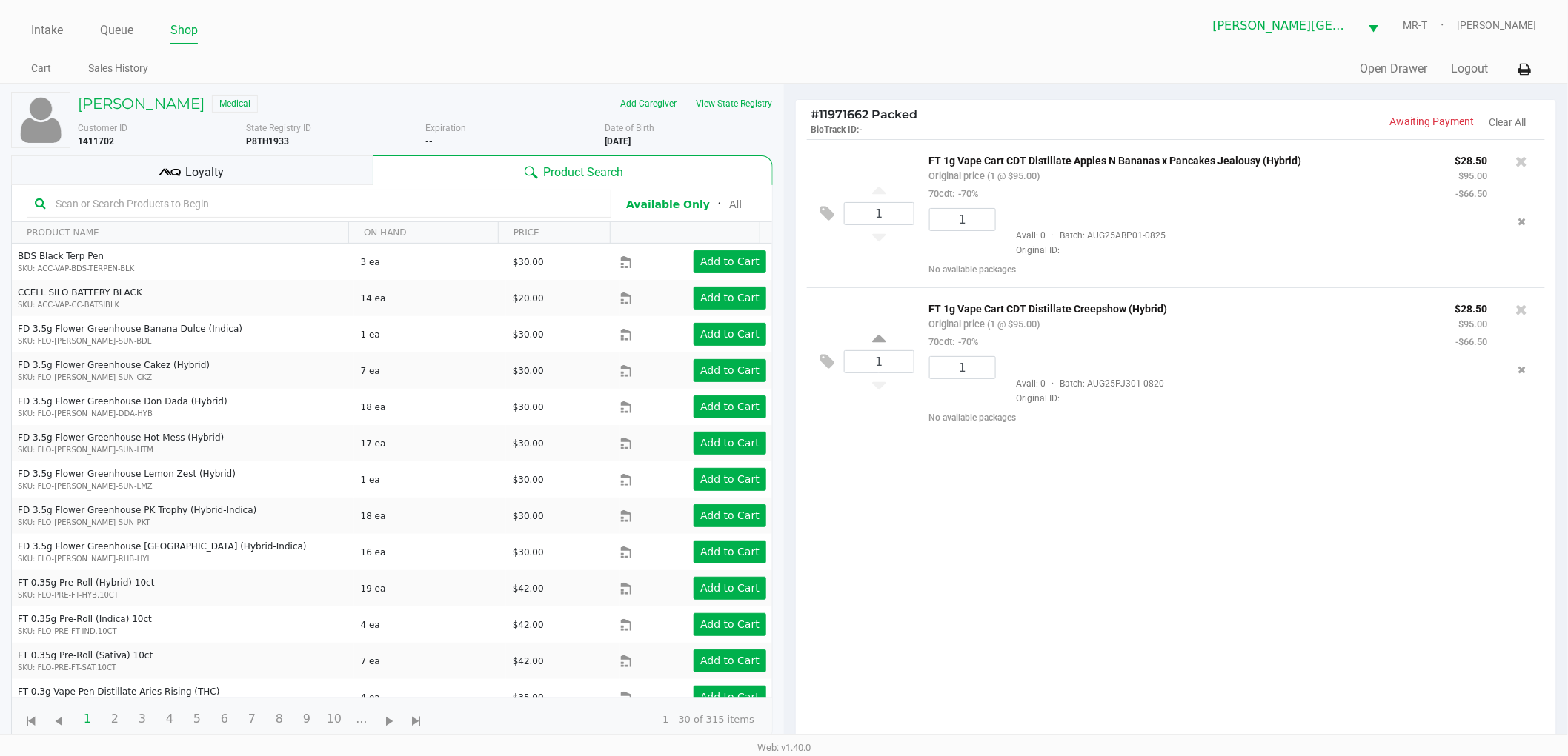
click at [1017, 556] on div "1 FT 1g Vape Cart CDT Distillate Apples N Bananas x Pancakes Jealousy (Hybrid) …" at bounding box center [1176, 446] width 760 height 614
click at [1454, 379] on icon at bounding box center [1454, 374] width 15 height 12
click at [1457, 237] on div "8058493853263541 Avail: 0 · Batch: AUG25ABP01-0825 Original ID:" at bounding box center [1247, 242] width 503 height 68
click at [1456, 227] on icon at bounding box center [1454, 227] width 15 height 12
click at [1519, 314] on icon at bounding box center [1521, 308] width 12 height 15
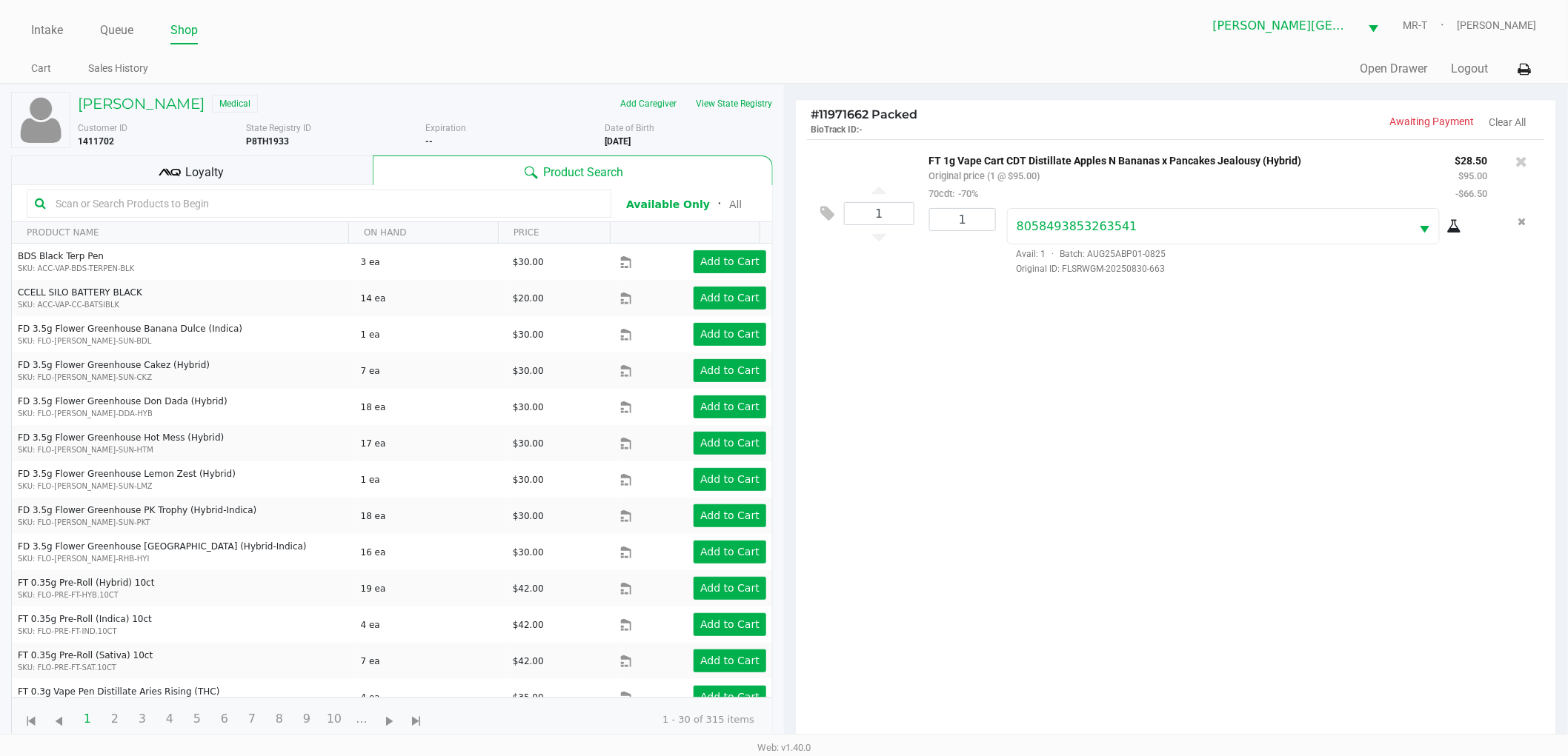
click at [1221, 483] on div "1 FT 1g Vape Cart CDT Distillate Apples N Bananas x Pancakes Jealousy (Hybrid) …" at bounding box center [1176, 446] width 760 height 614
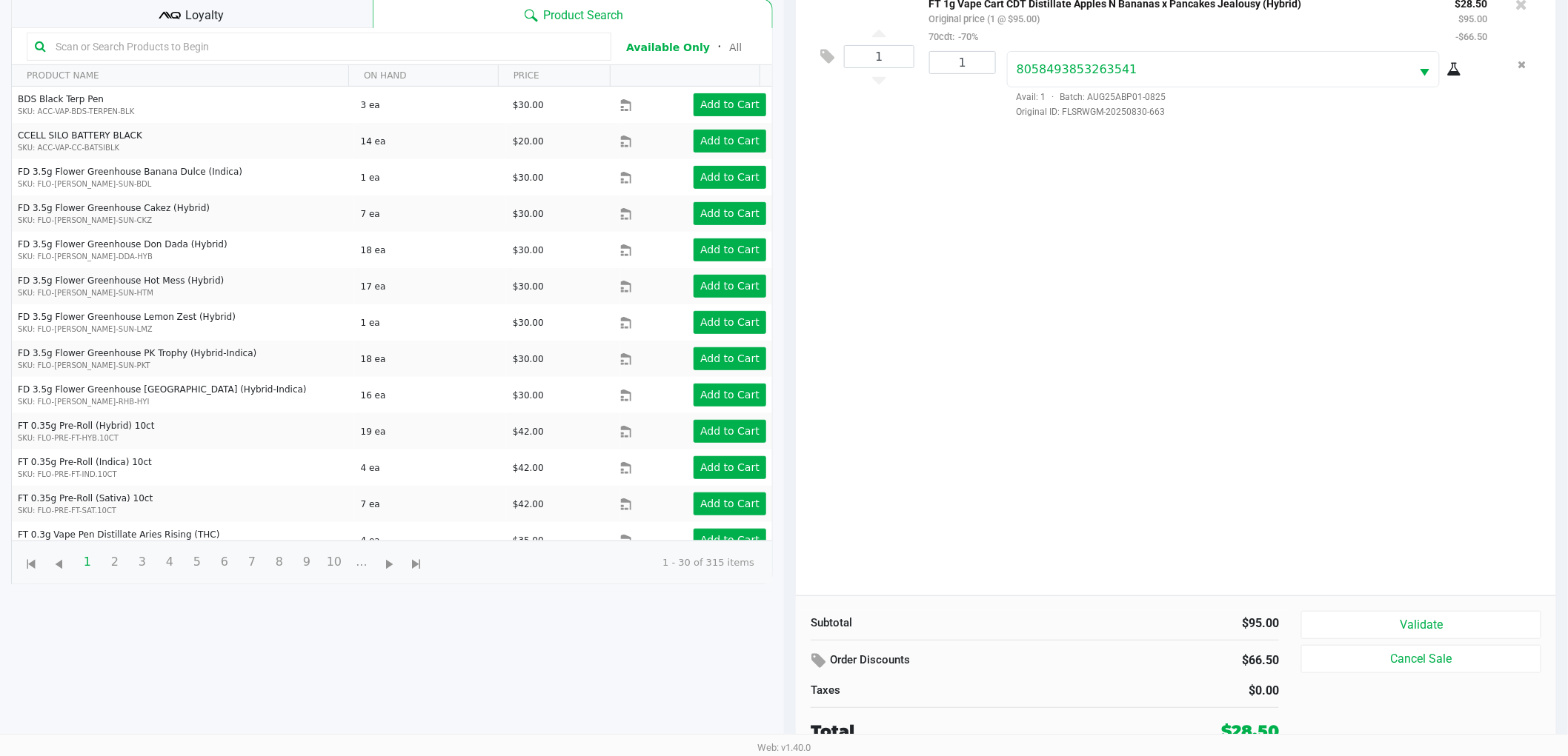
scroll to position [161, 0]
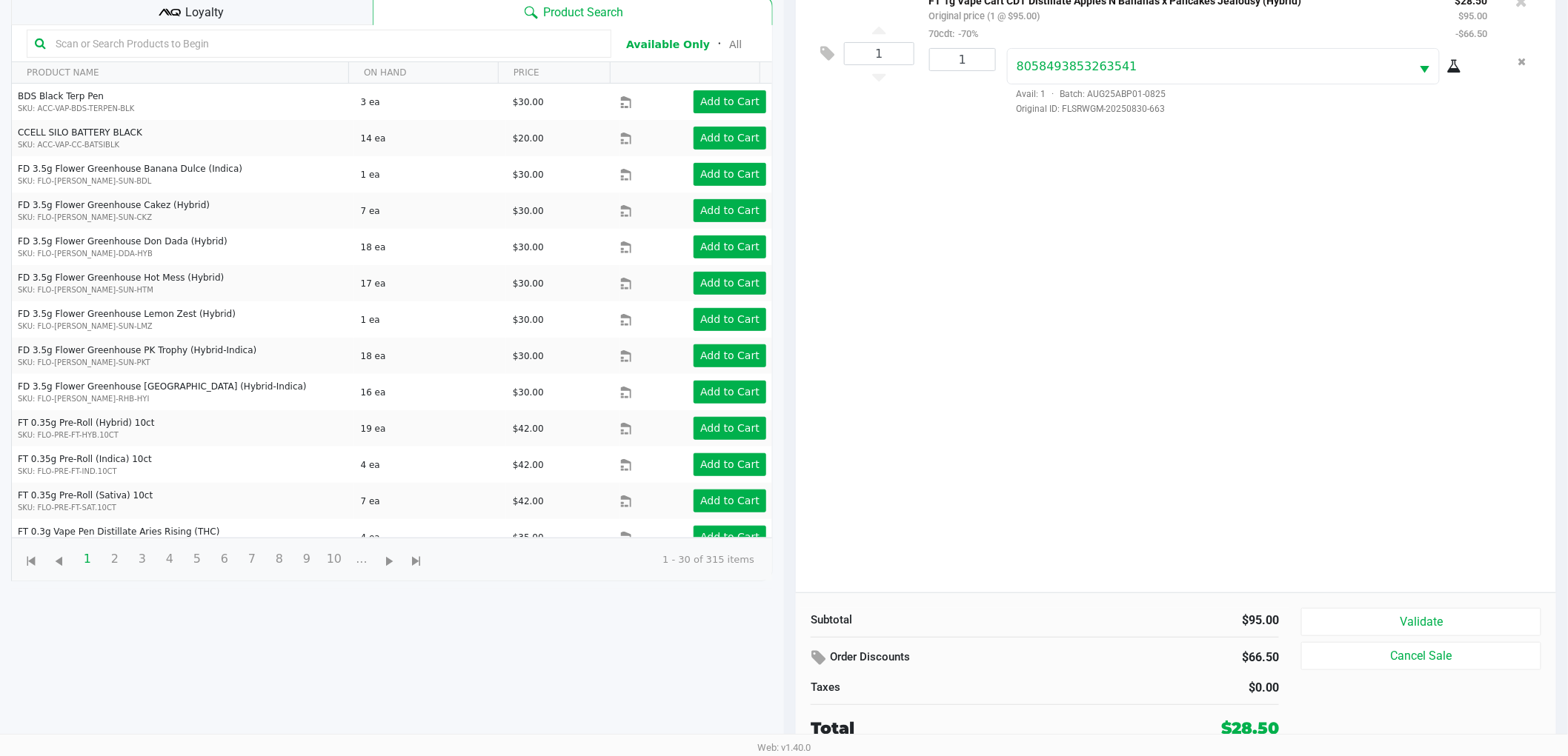
click at [1116, 428] on div "1 FT 1g Vape Cart CDT Distillate Apples N Bananas x Pancakes Jealousy (Hybrid) …" at bounding box center [1176, 286] width 760 height 614
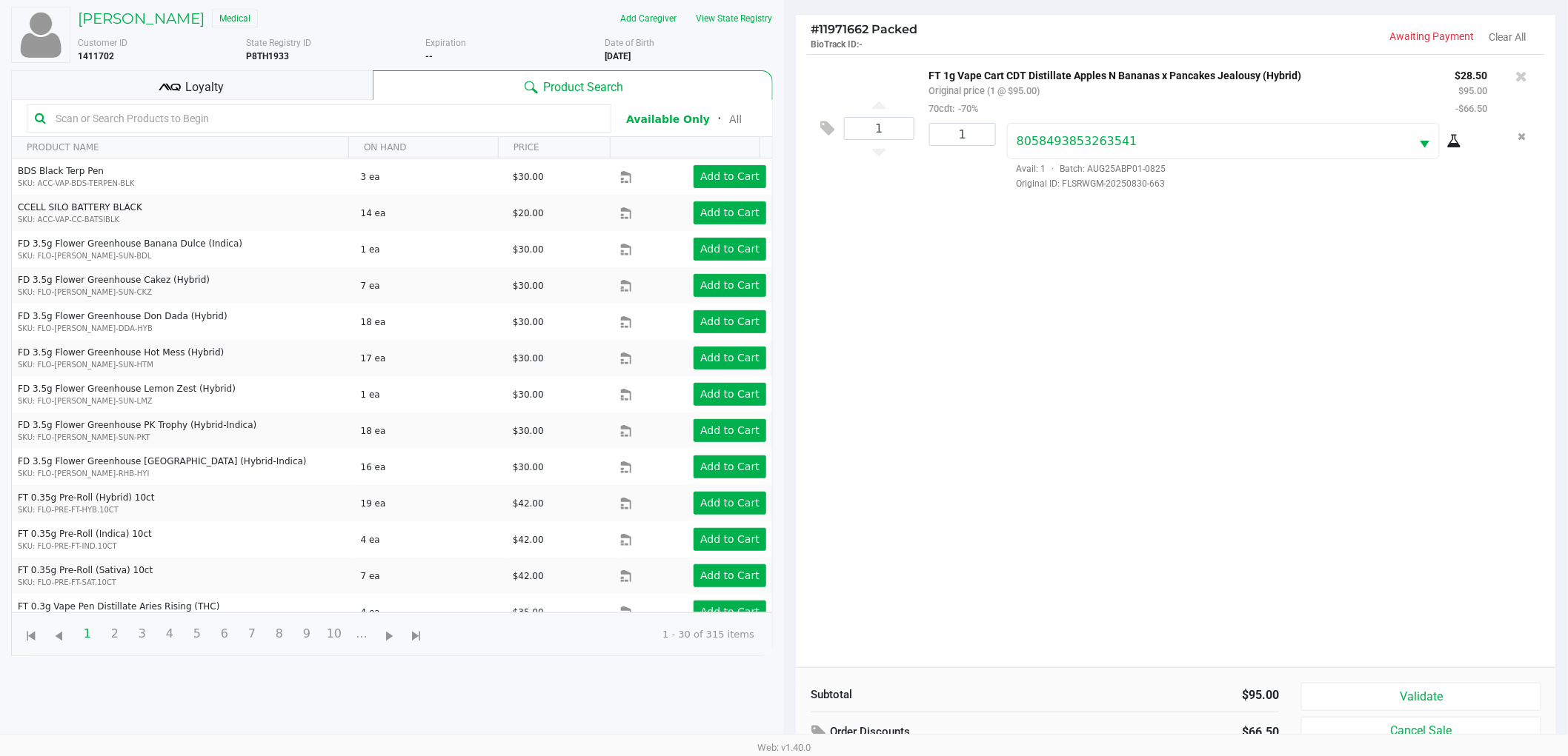
scroll to position [0, 0]
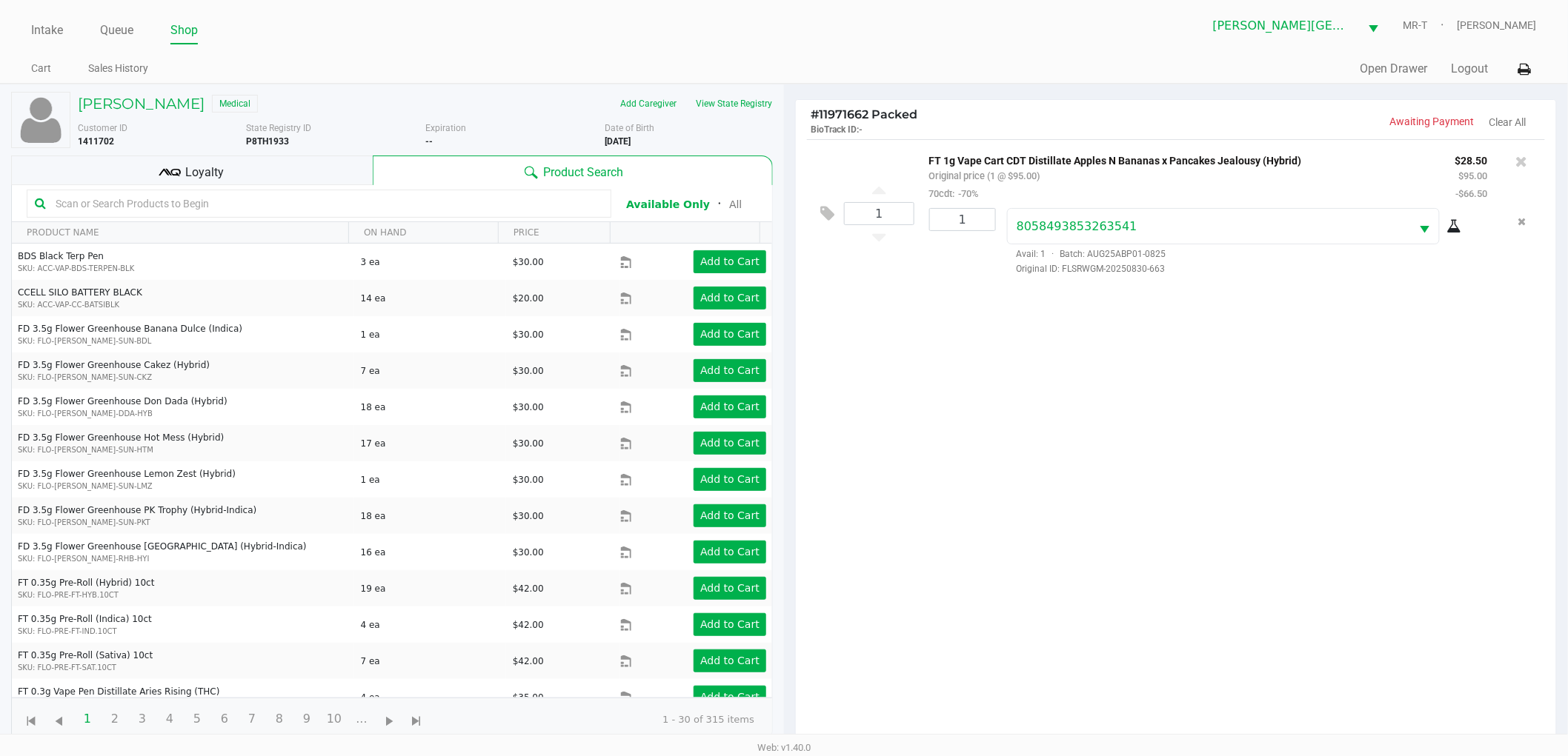
click at [255, 176] on div "Loyalty" at bounding box center [192, 170] width 362 height 29
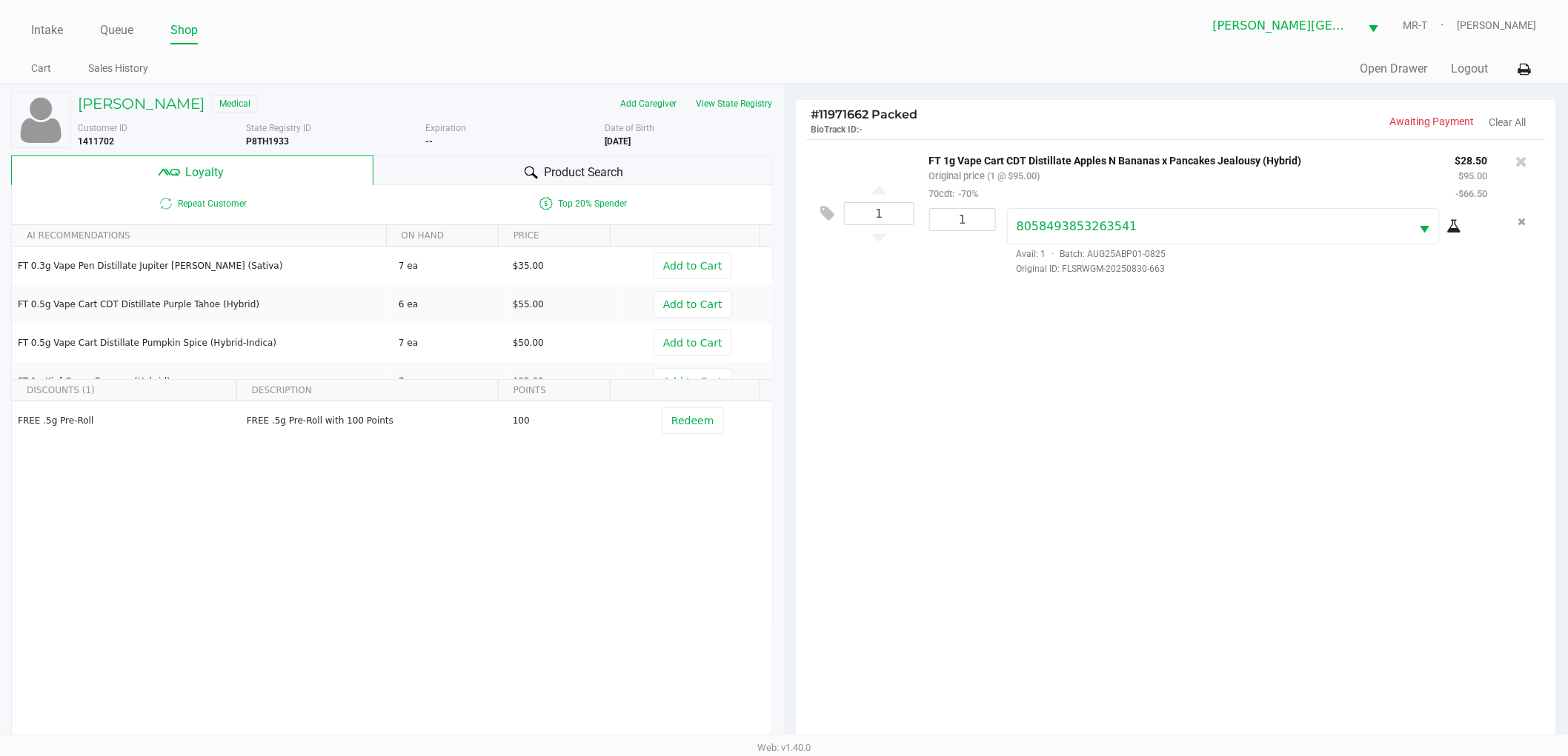
click at [972, 475] on div "1 FT 1g Vape Cart CDT Distillate Apples N Bananas x Pancakes Jealousy (Hybrid) …" at bounding box center [1176, 446] width 760 height 614
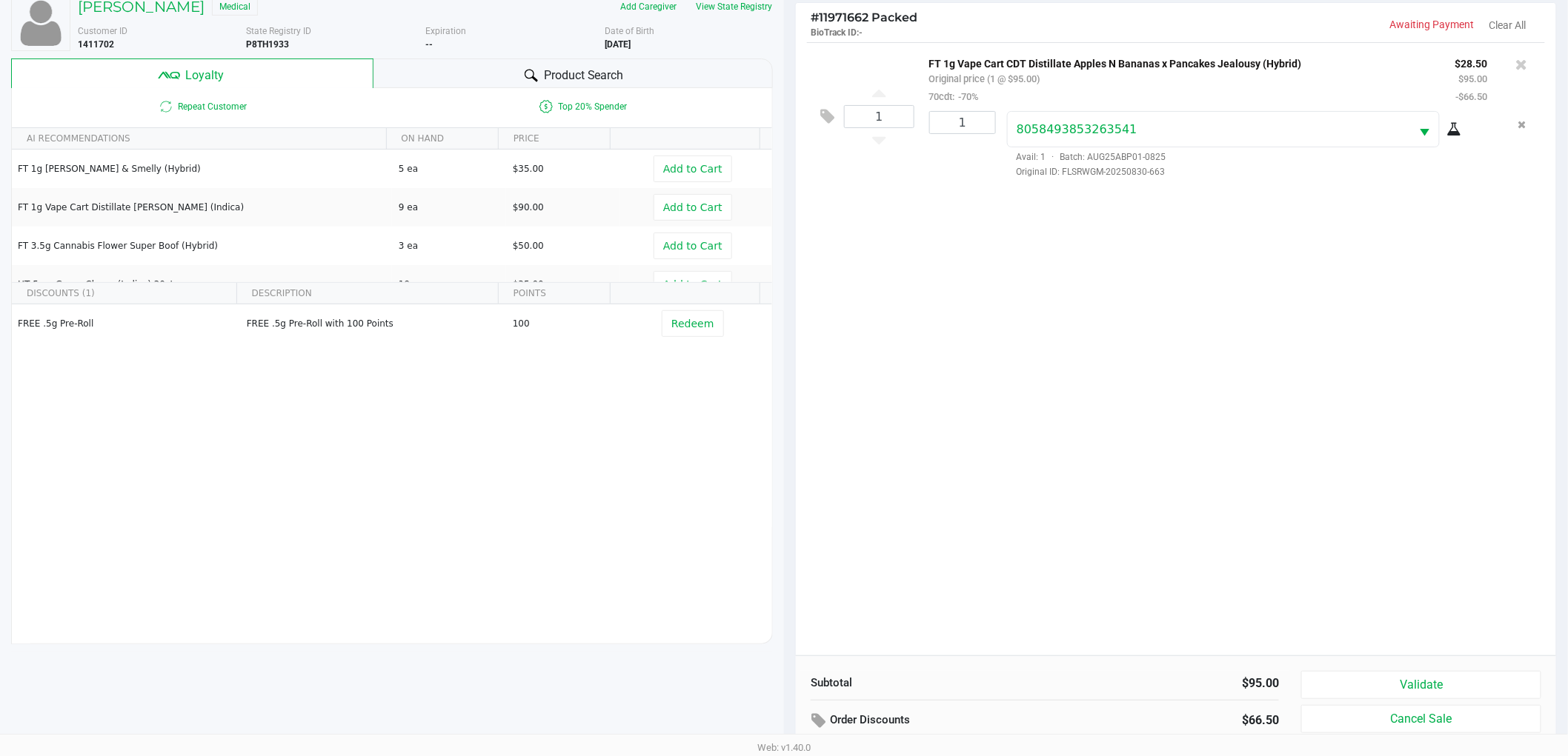
scroll to position [179, 0]
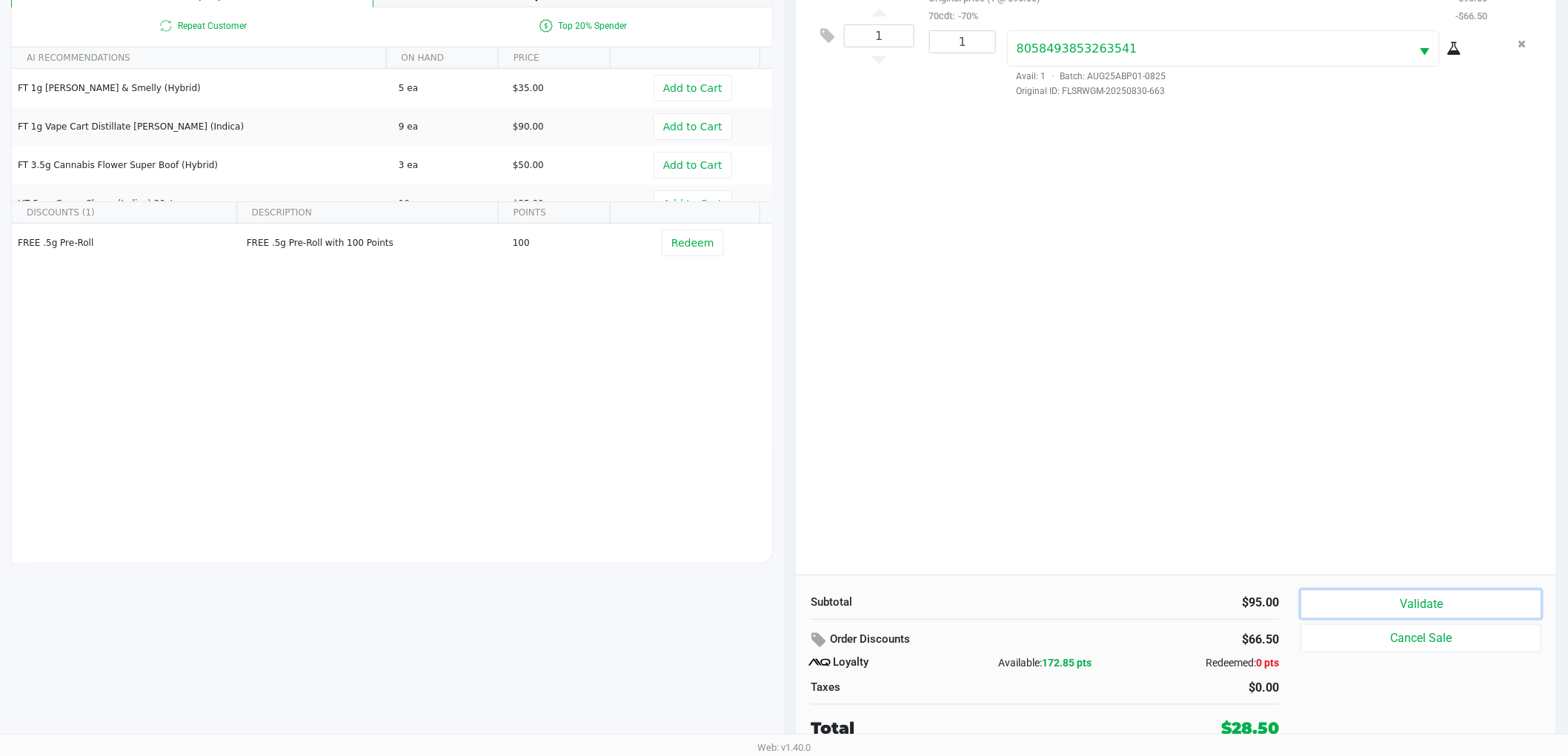
click at [1325, 595] on button "Validate" at bounding box center [1421, 604] width 240 height 28
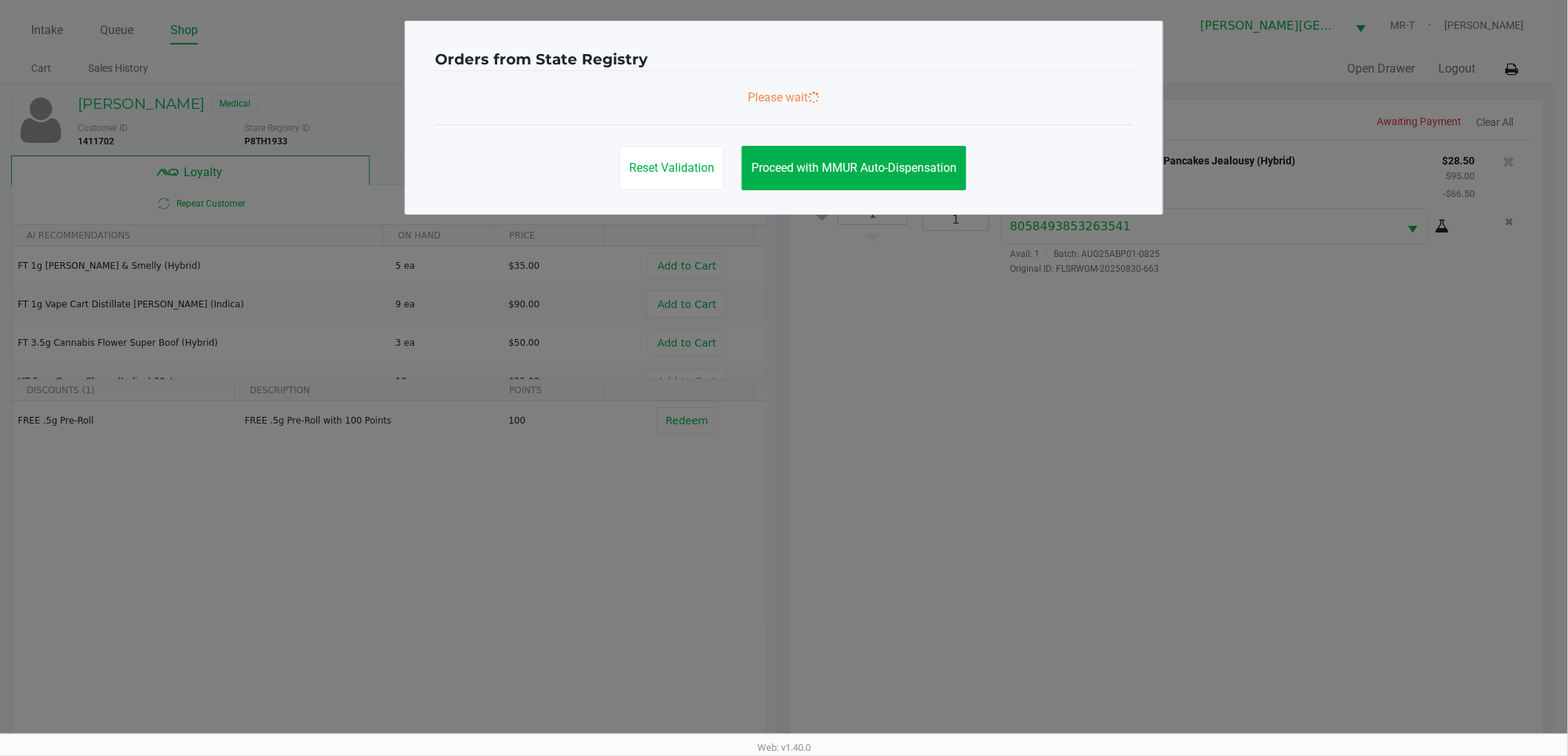
scroll to position [0, 0]
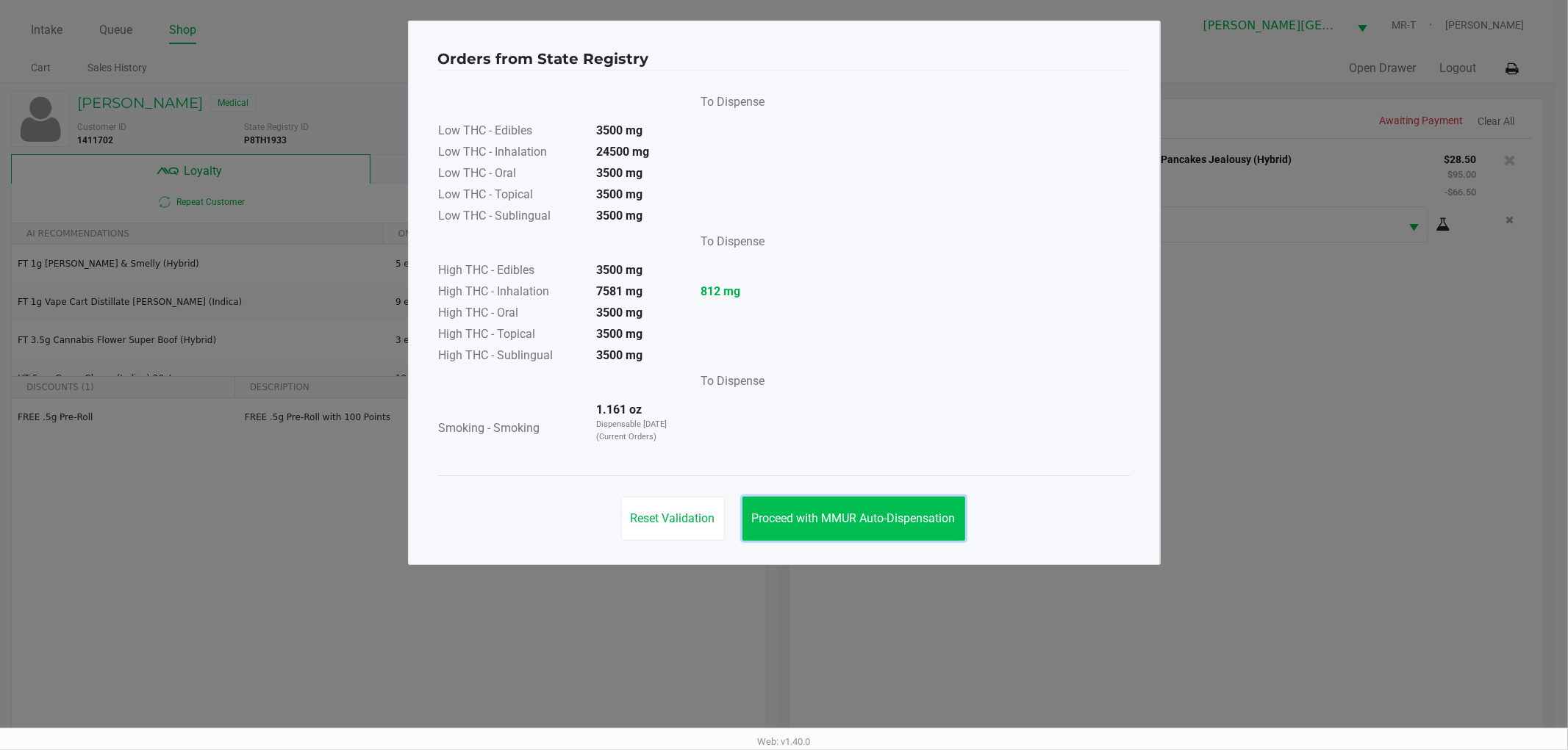
click at [831, 500] on button "Proceed with MMUR Auto-Dispensation" at bounding box center [854, 519] width 223 height 44
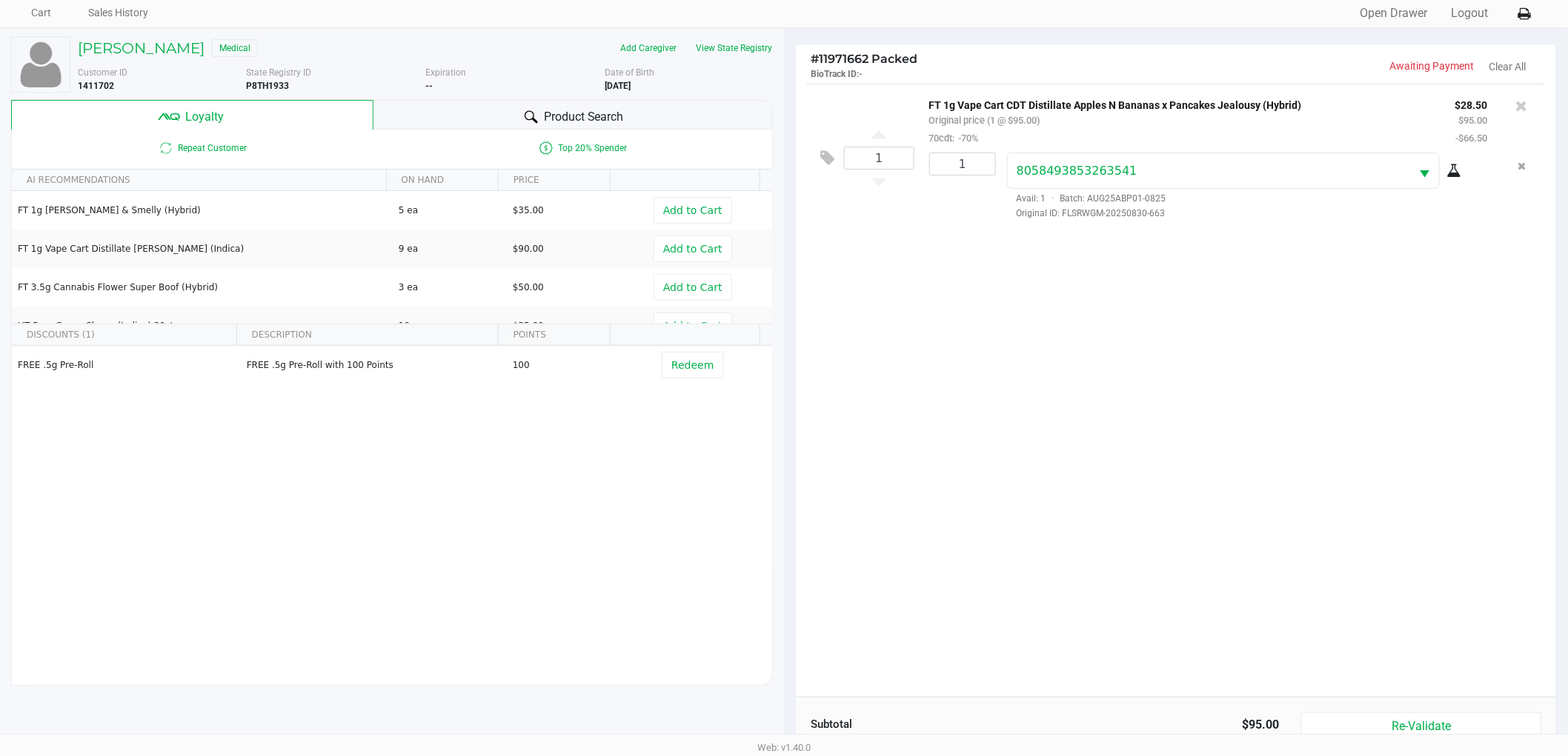
scroll to position [179, 0]
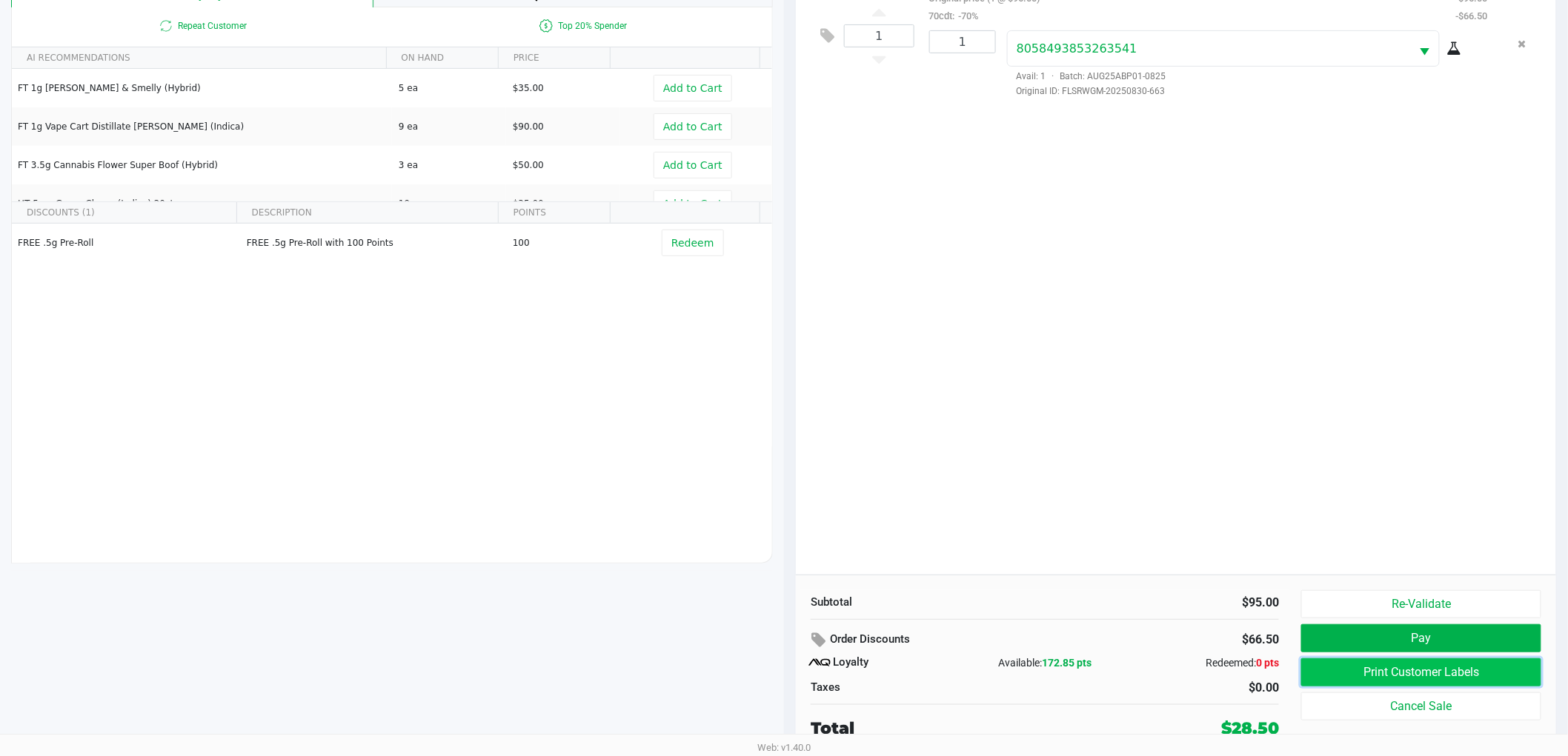
click at [1374, 669] on button "Print Customer Labels" at bounding box center [1421, 672] width 240 height 28
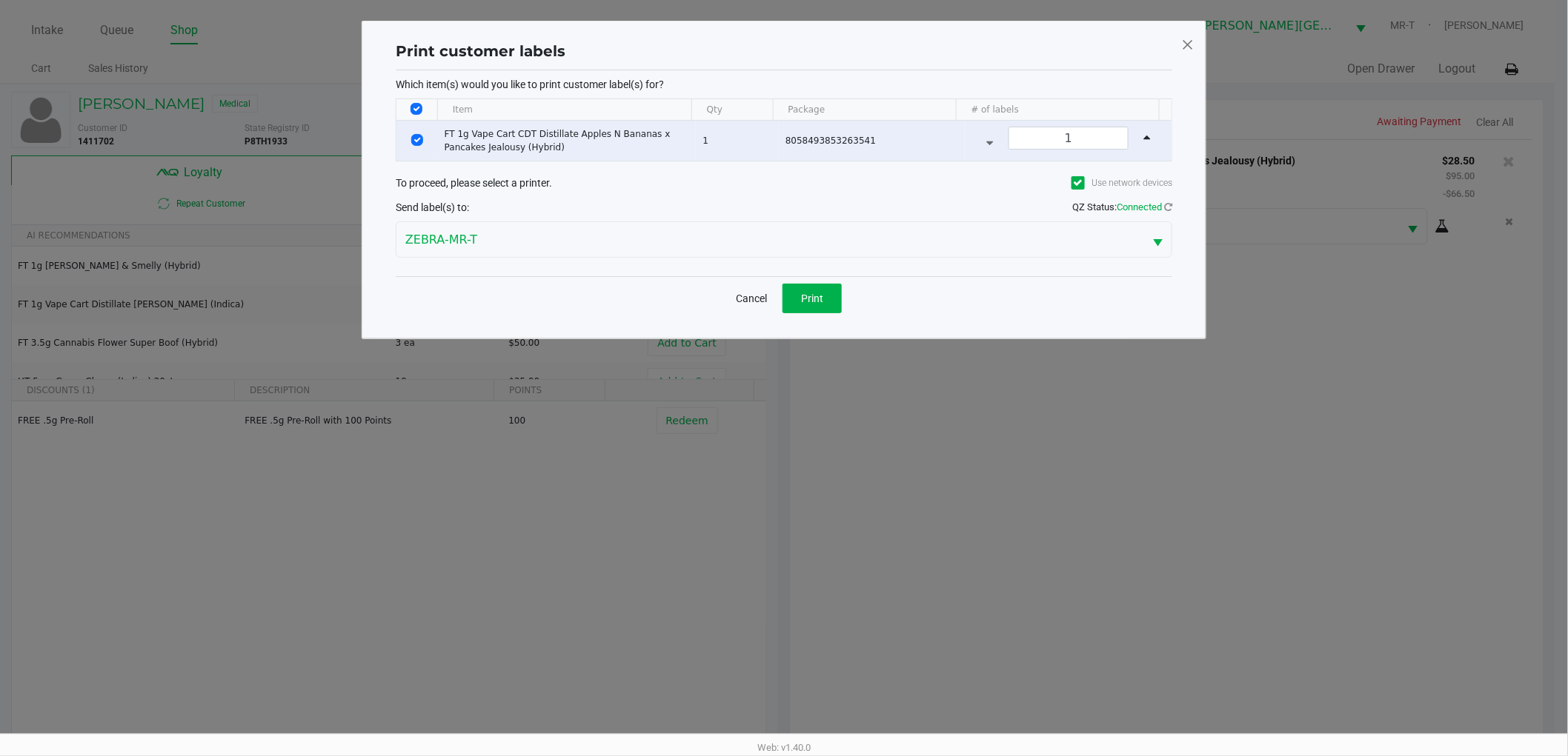
scroll to position [0, 0]
click at [836, 299] on button "Print" at bounding box center [818, 298] width 60 height 29
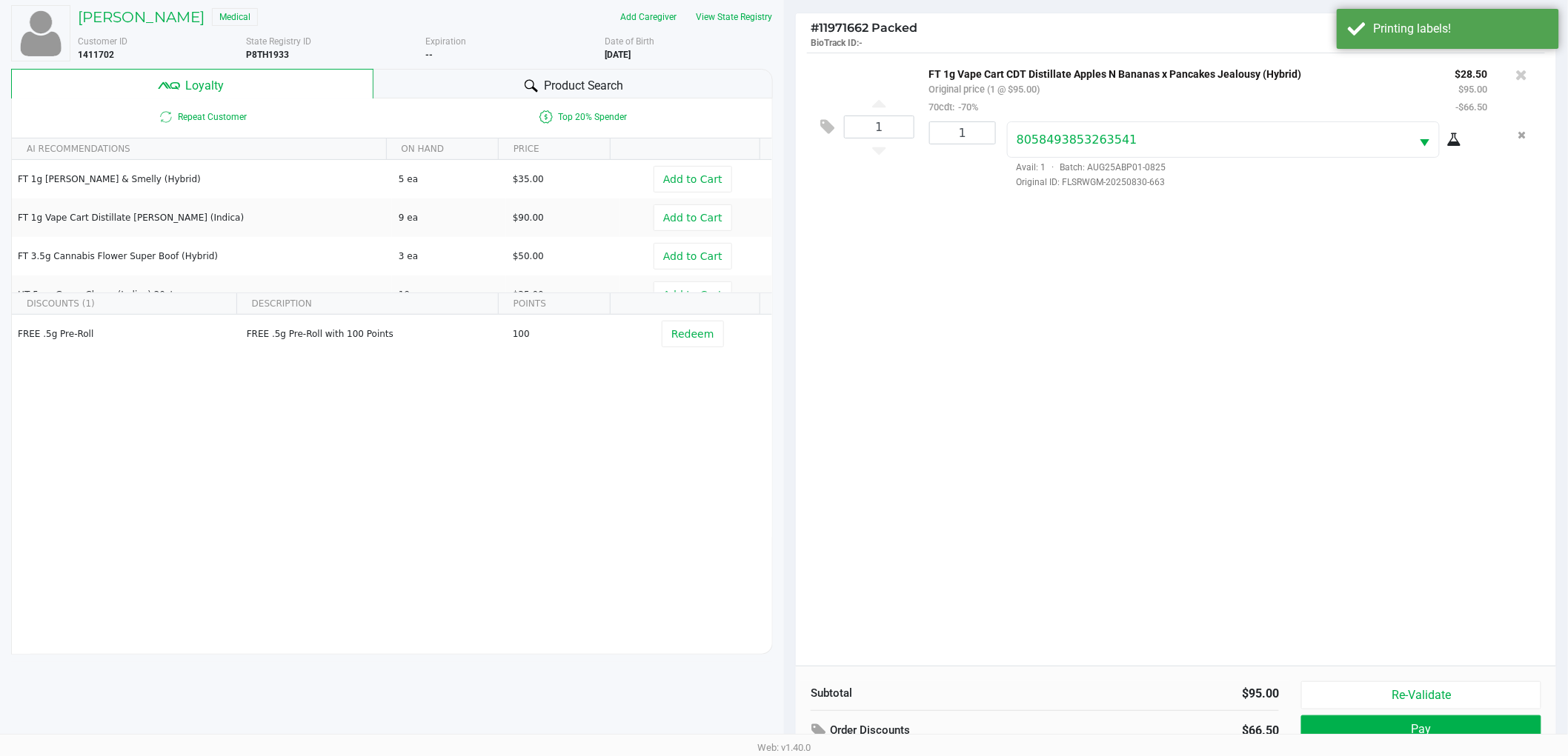
scroll to position [179, 0]
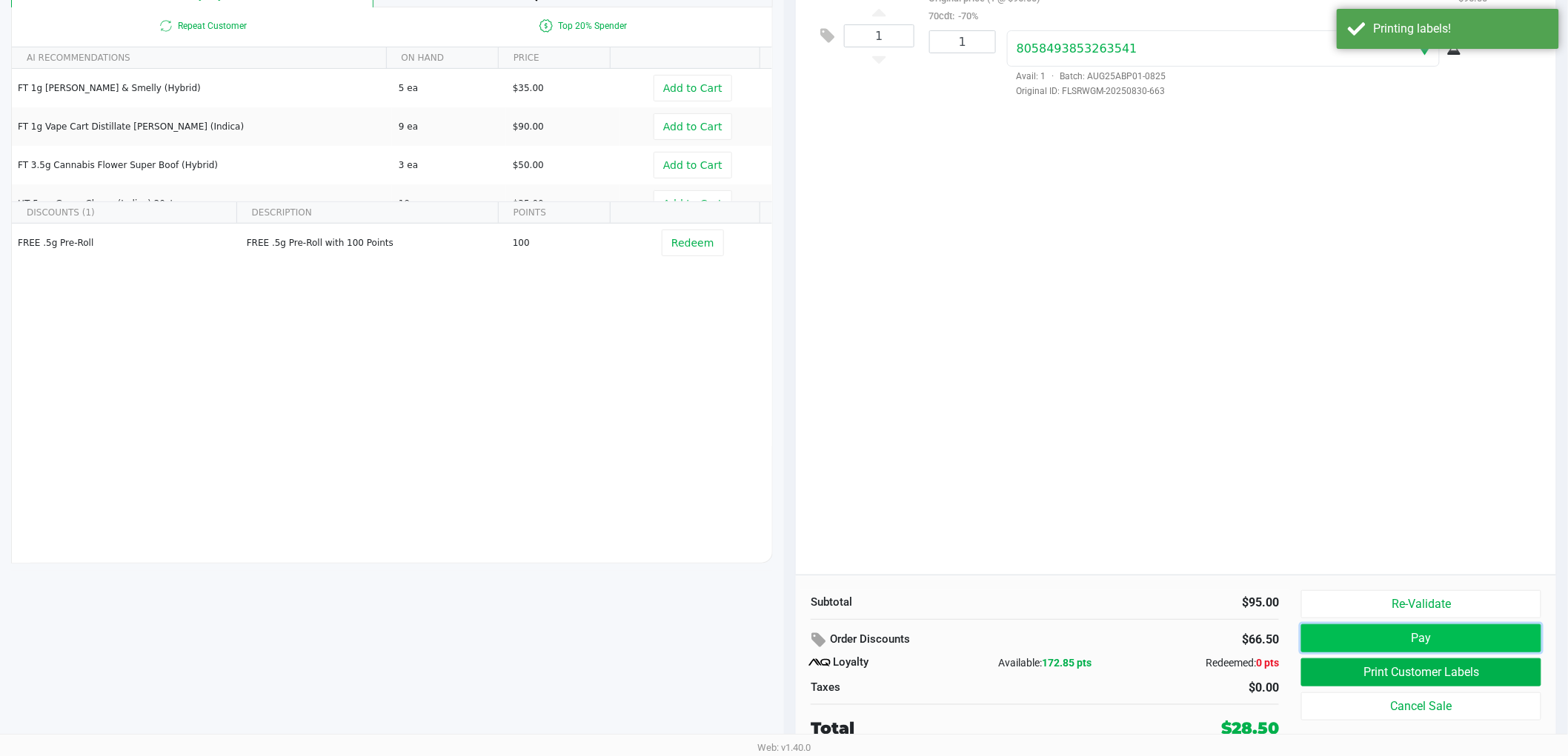
click at [1308, 640] on button "Pay" at bounding box center [1421, 638] width 240 height 28
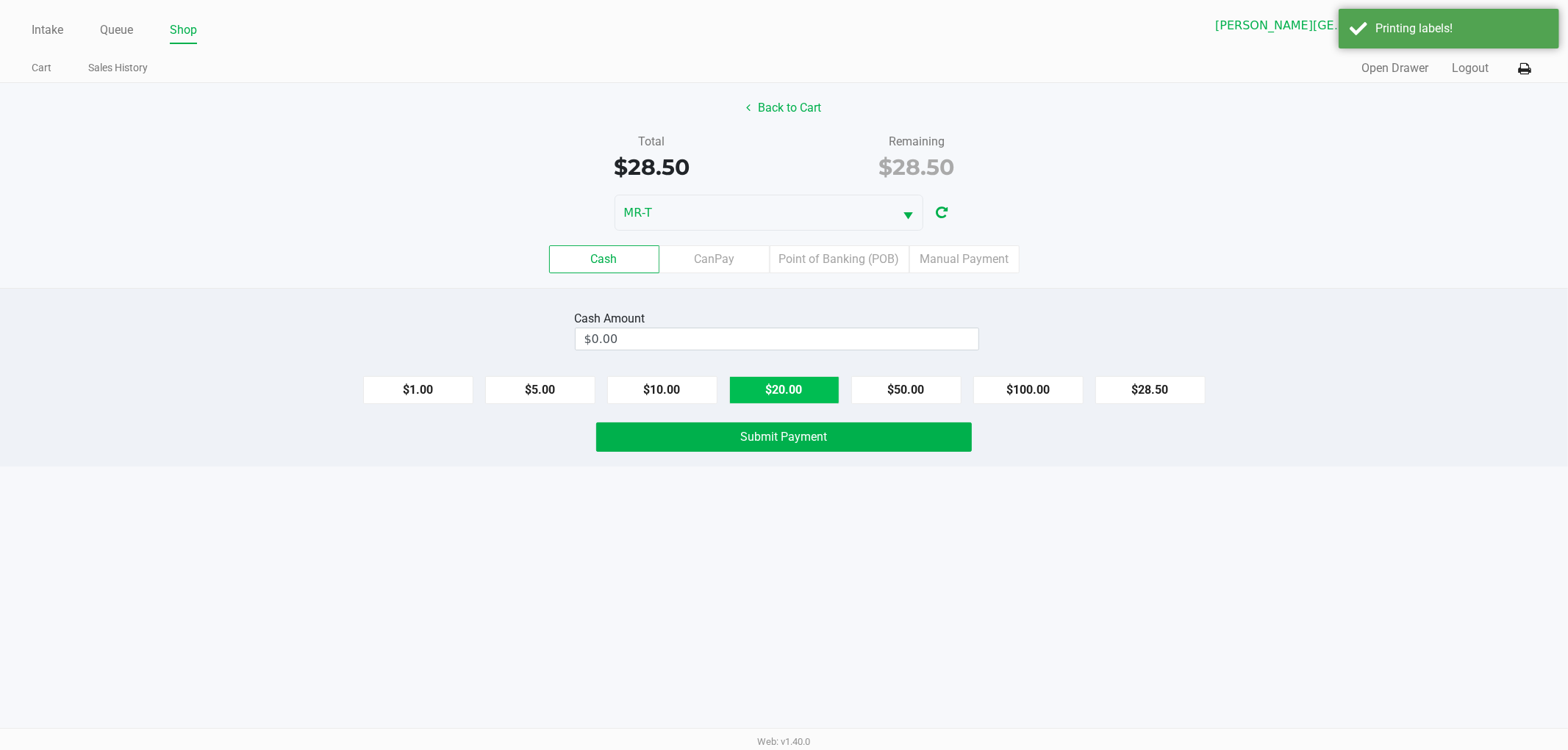
click at [775, 382] on button "$20.00" at bounding box center [784, 390] width 110 height 28
type input "$40.00"
click at [763, 441] on span "Submit Payment" at bounding box center [784, 437] width 87 height 14
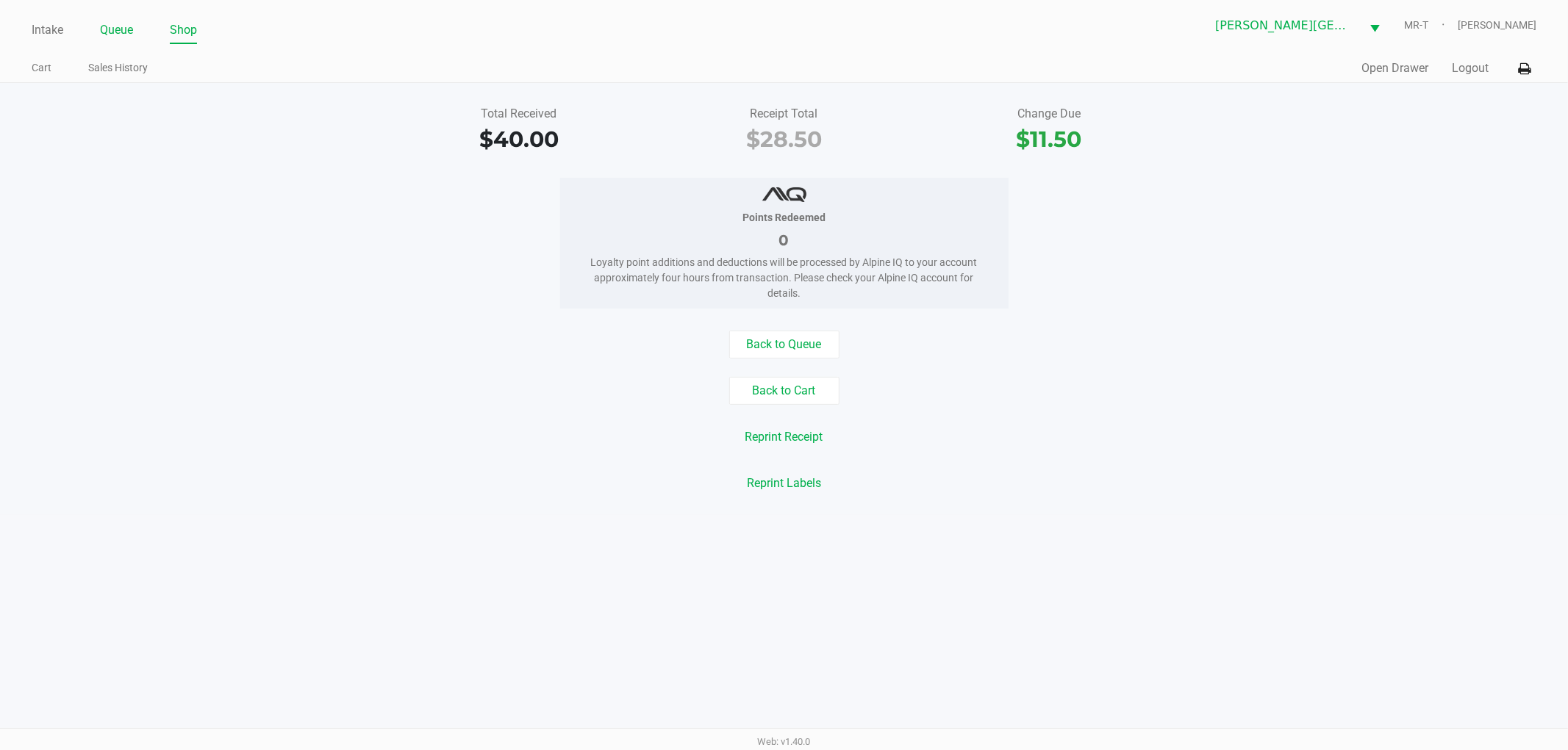
click at [112, 18] on li "Queue" at bounding box center [117, 31] width 33 height 26
click at [112, 32] on link "Queue" at bounding box center [117, 30] width 33 height 21
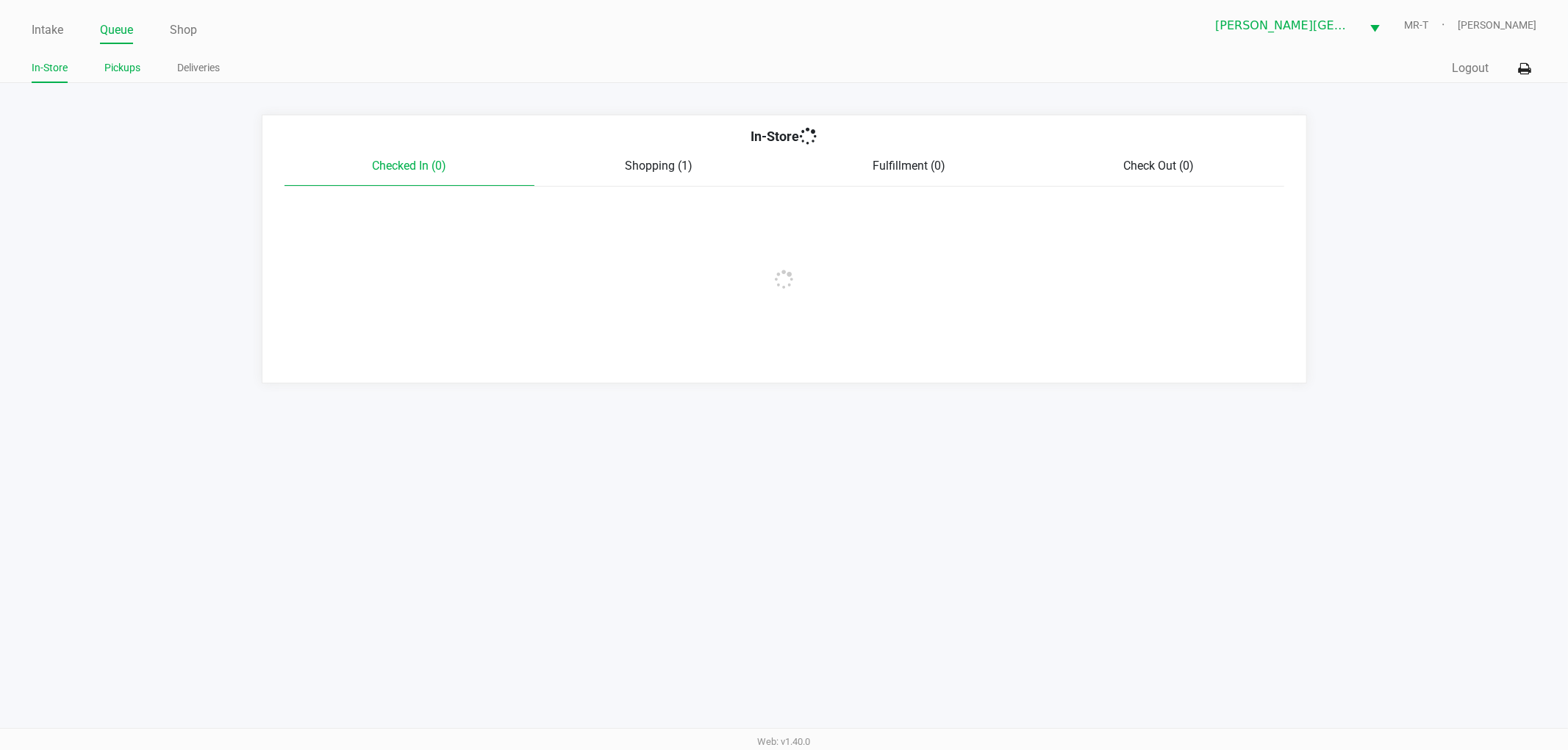
click at [122, 70] on link "Pickups" at bounding box center [122, 68] width 36 height 18
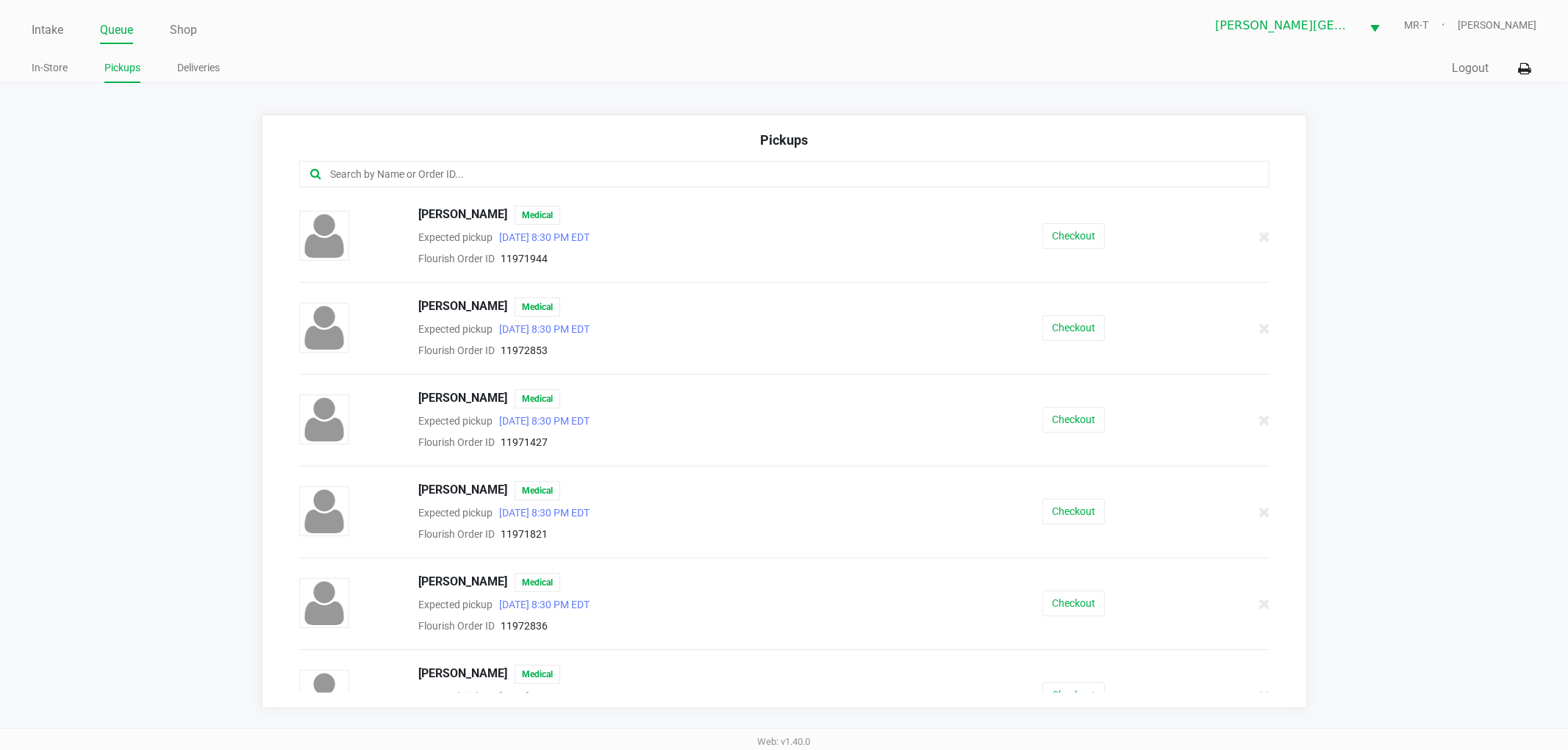
click at [425, 164] on div at bounding box center [784, 174] width 971 height 27
click at [423, 181] on input "text" at bounding box center [755, 174] width 852 height 17
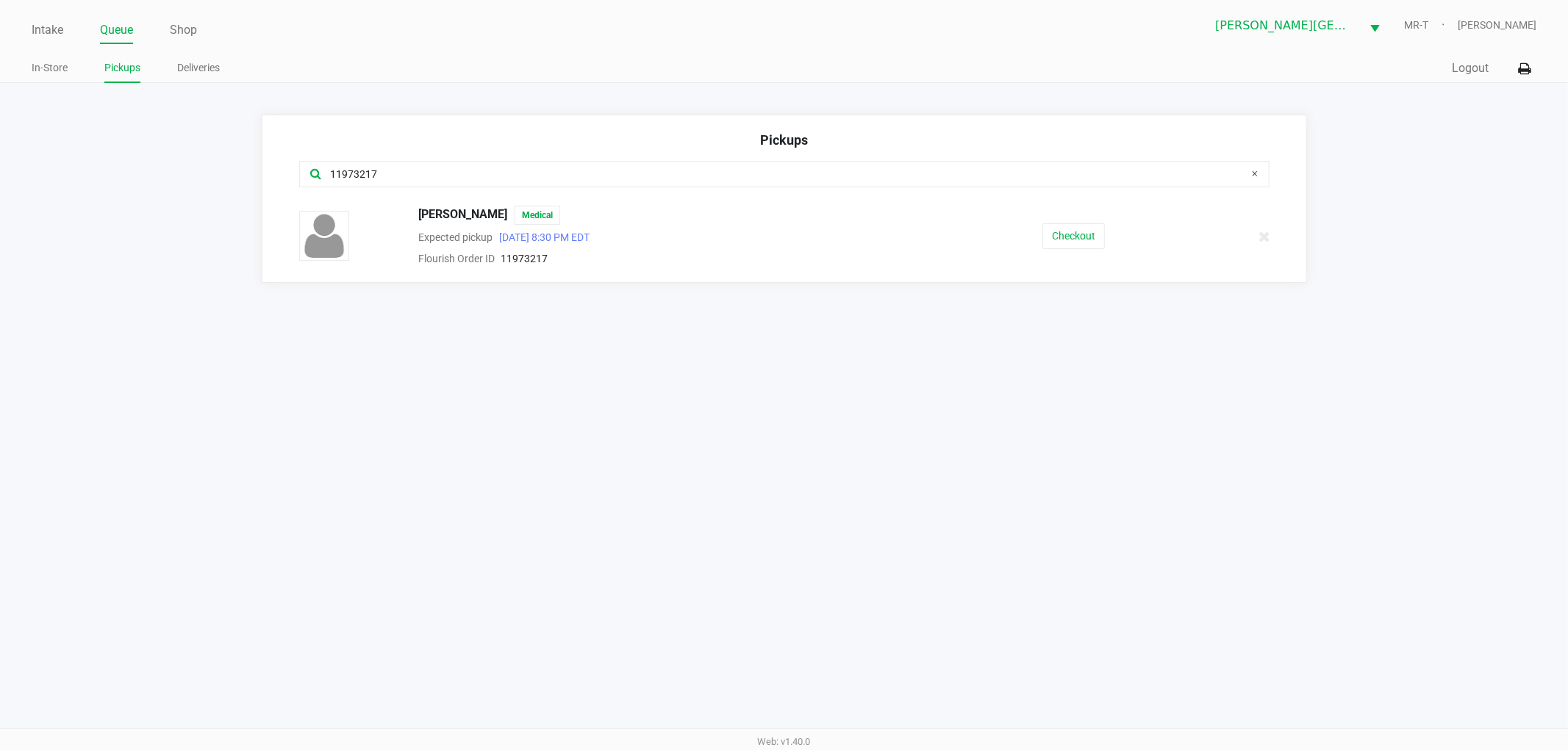
type input "11973217"
click at [1057, 252] on div "JACOB ROSENTHAL Medical Expected pickup Sep 19, 2025 8:30 PM EDT Flourish Order…" at bounding box center [784, 237] width 993 height 62
click at [1053, 241] on button "Checkout" at bounding box center [1073, 236] width 62 height 26
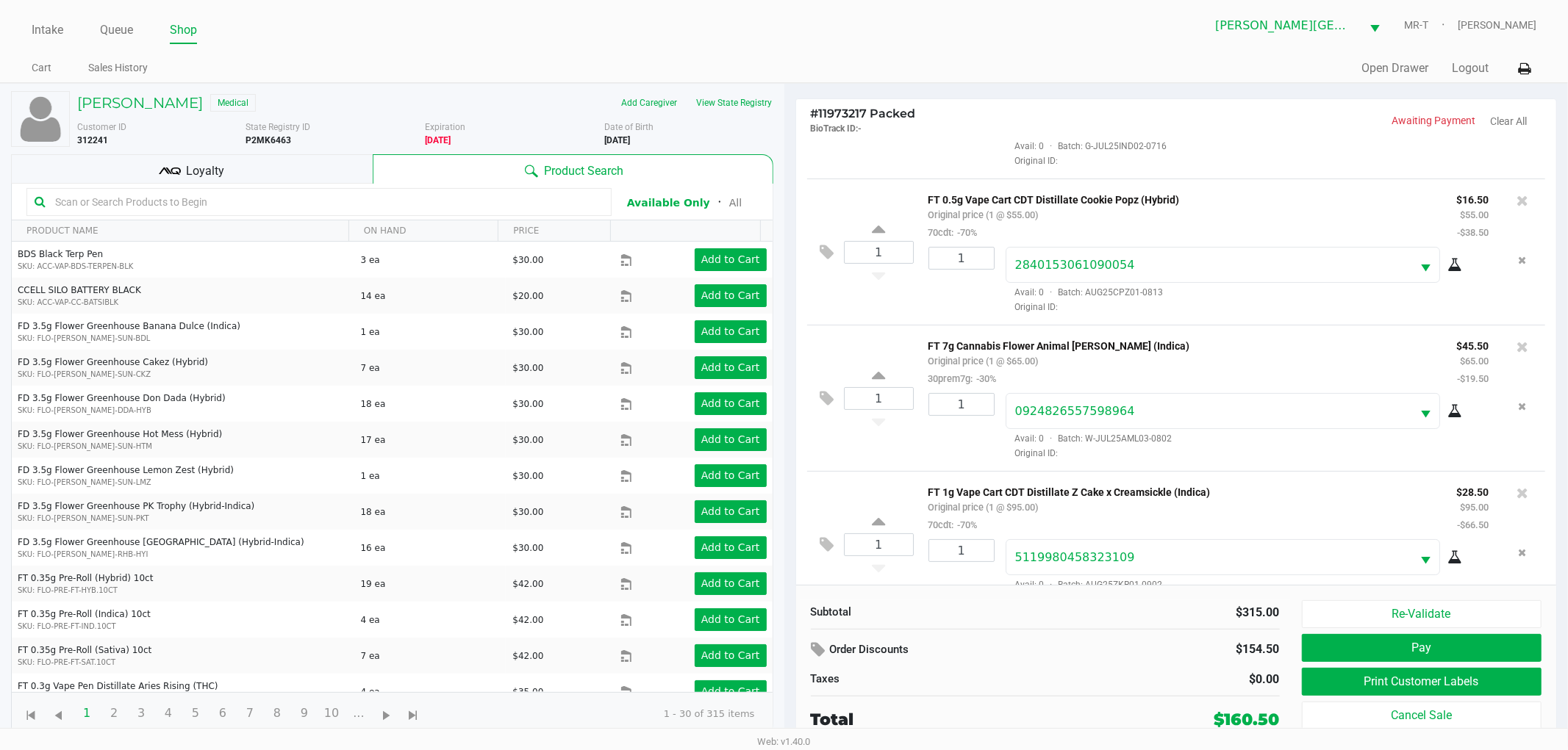
scroll to position [141, 0]
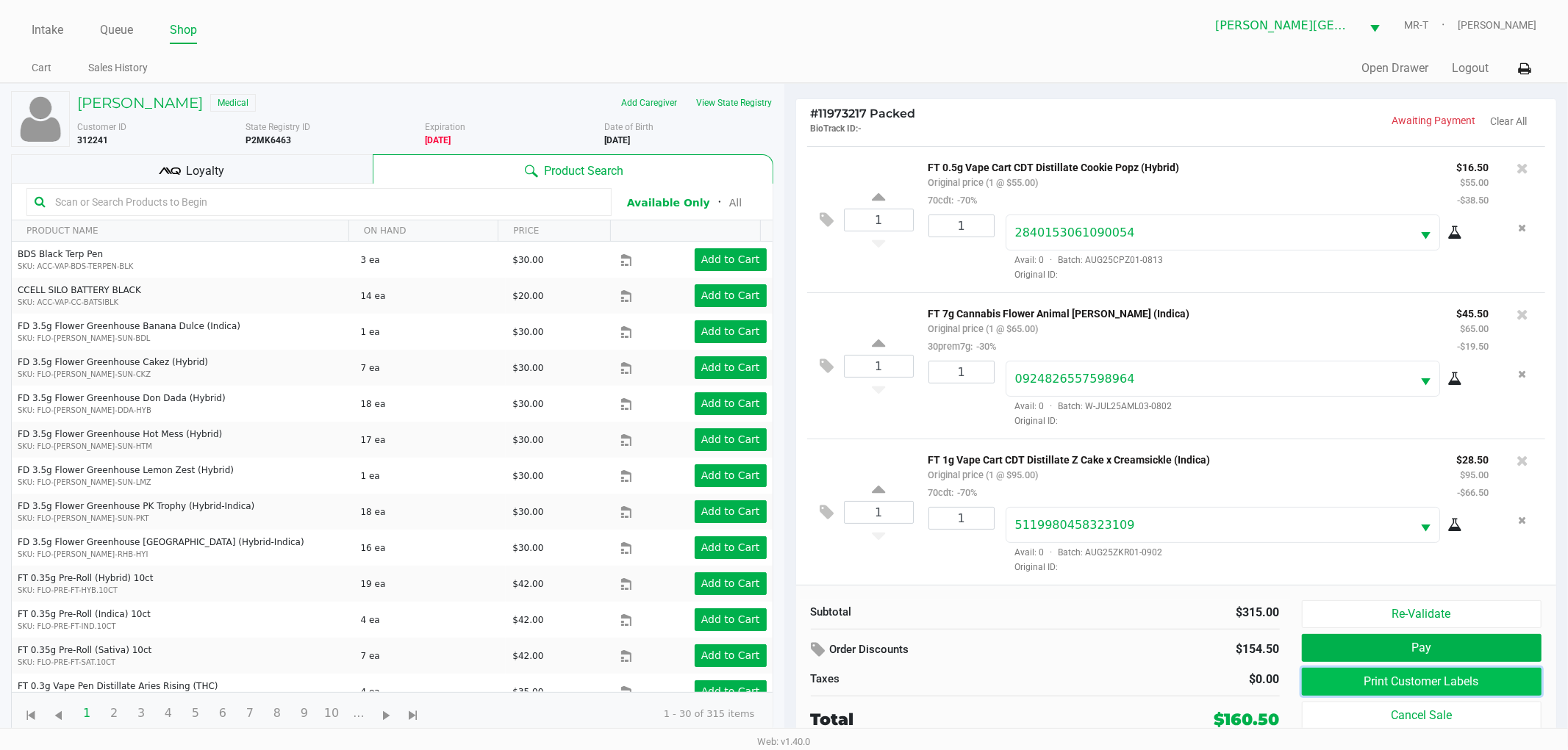
click at [1483, 684] on button "Print Customer Labels" at bounding box center [1422, 681] width 241 height 28
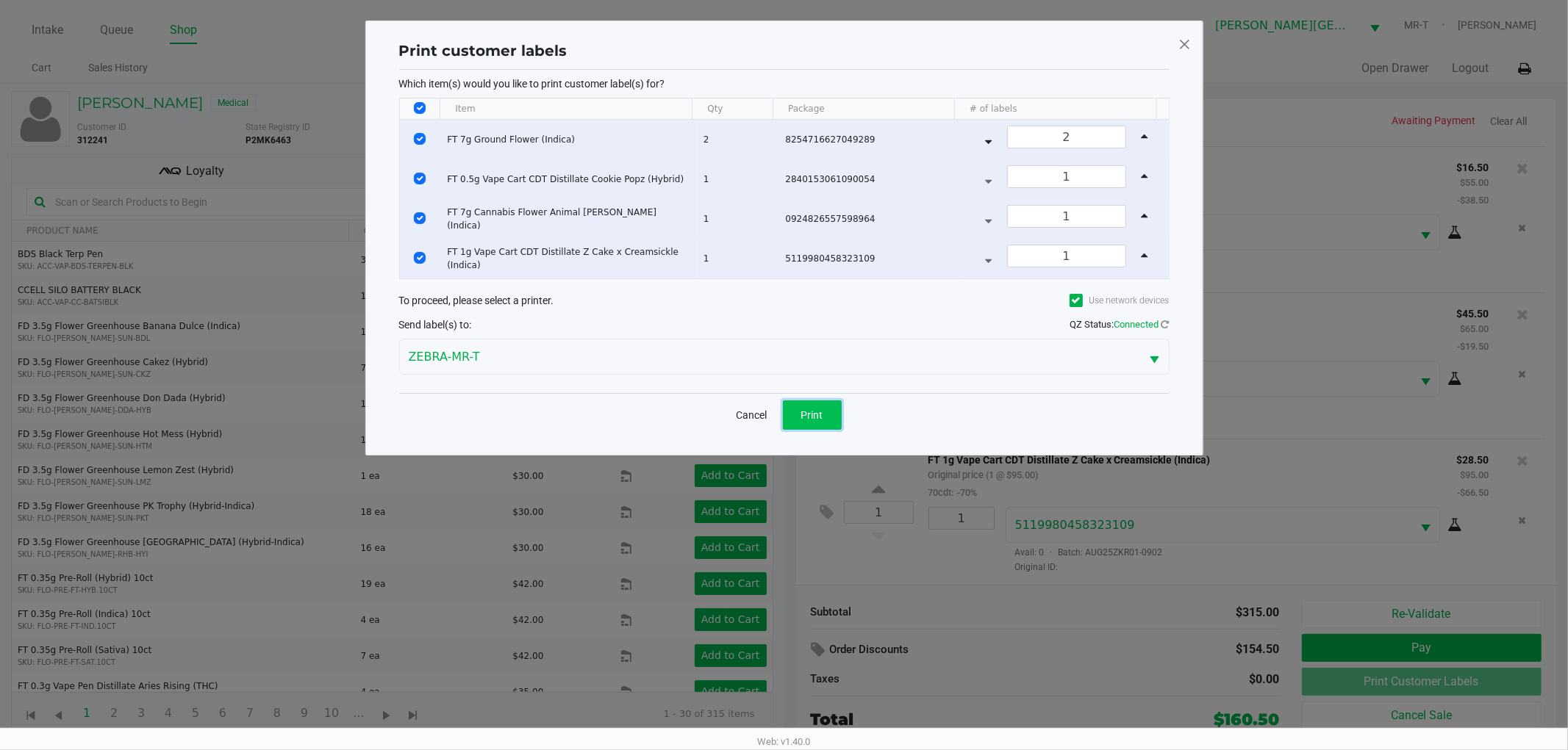
click at [829, 416] on button "Print" at bounding box center [812, 415] width 59 height 29
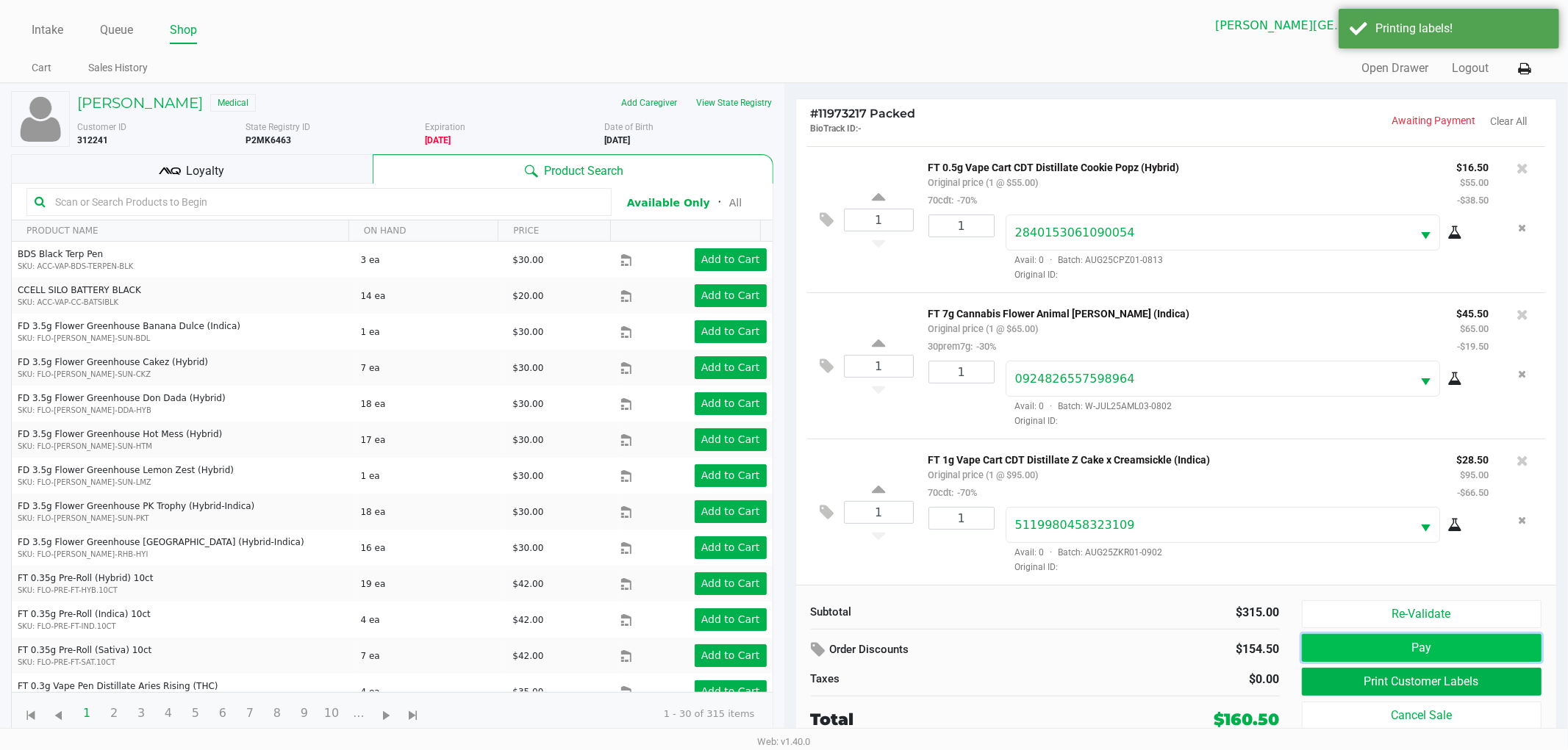
click at [1483, 647] on button "Pay" at bounding box center [1422, 647] width 241 height 28
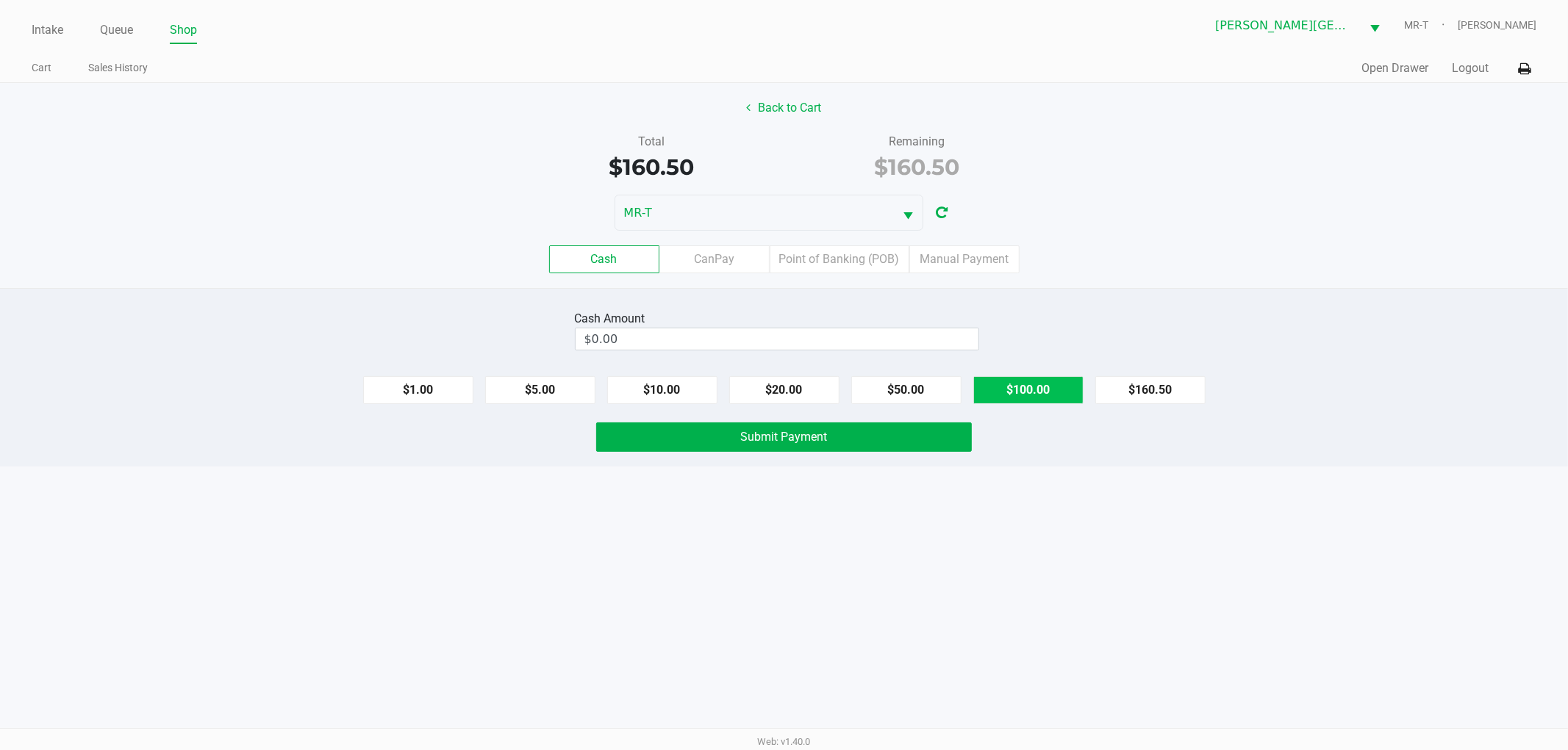
click at [1054, 382] on button "$100.00" at bounding box center [1029, 390] width 110 height 28
click at [814, 397] on button "$20.00" at bounding box center [784, 390] width 110 height 28
click at [813, 397] on button "$20.00" at bounding box center [784, 390] width 110 height 28
click at [428, 382] on button "$1.00" at bounding box center [418, 390] width 110 height 28
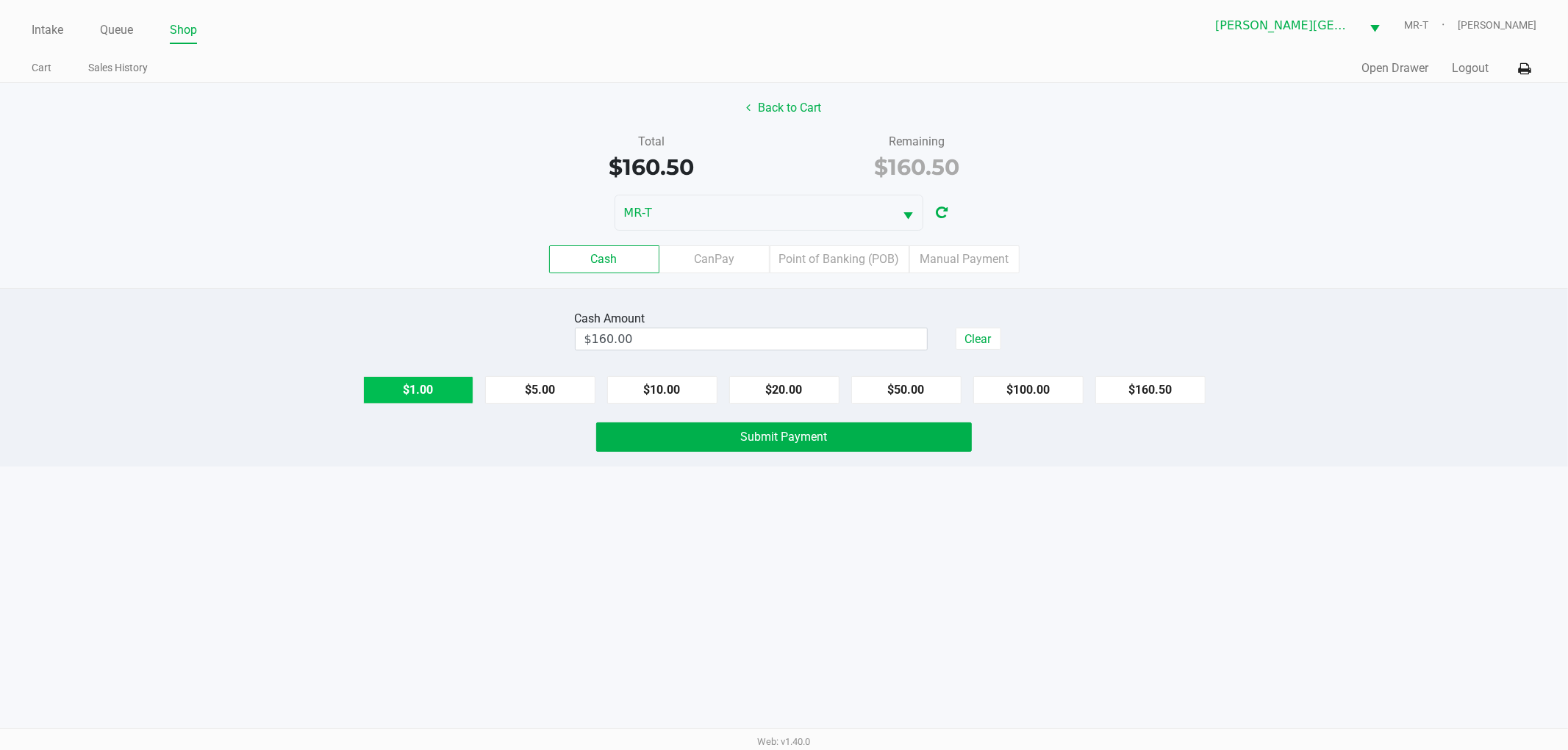
type input "$161.00"
click at [723, 446] on button "Submit Payment" at bounding box center [784, 437] width 376 height 29
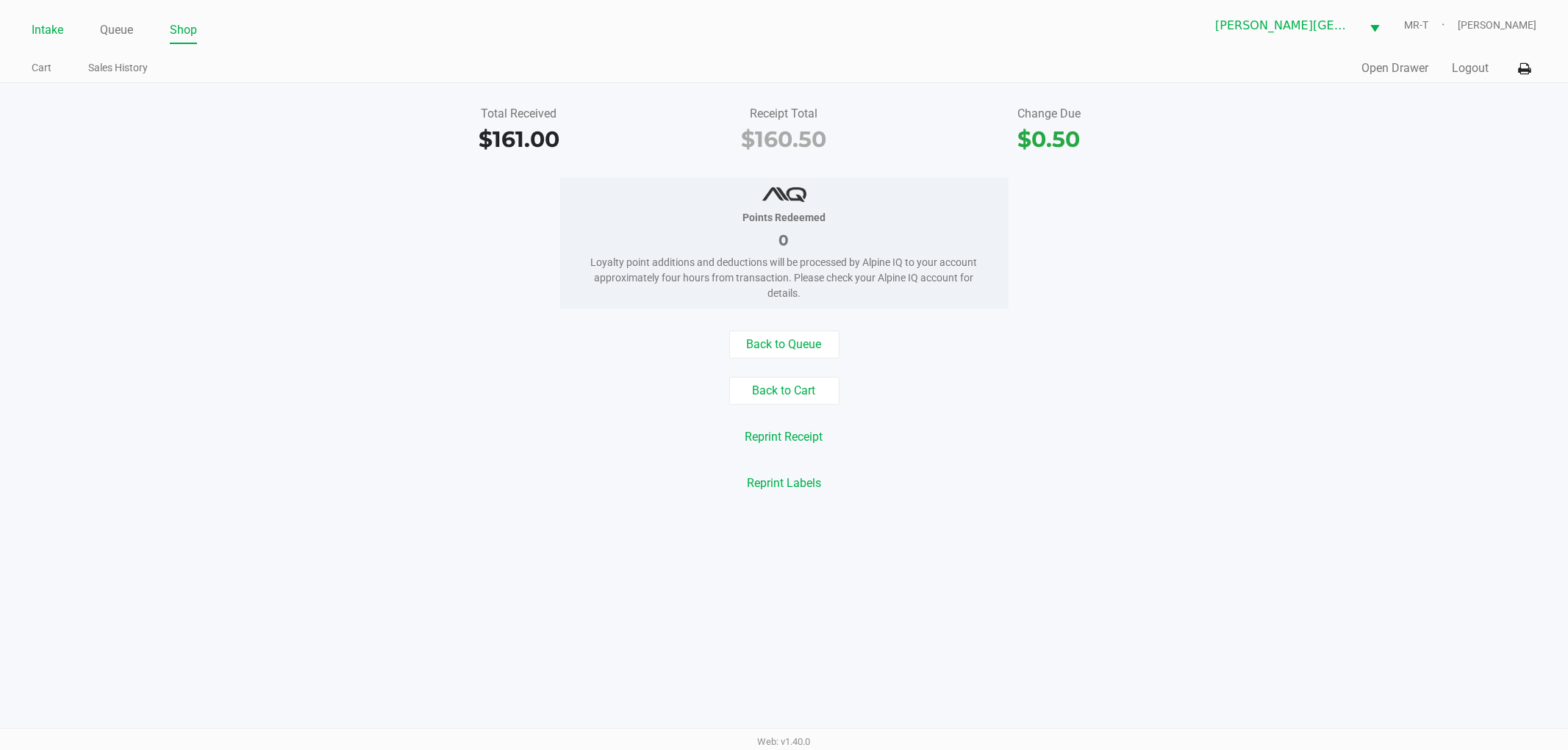
click at [55, 27] on link "Intake" at bounding box center [47, 30] width 32 height 21
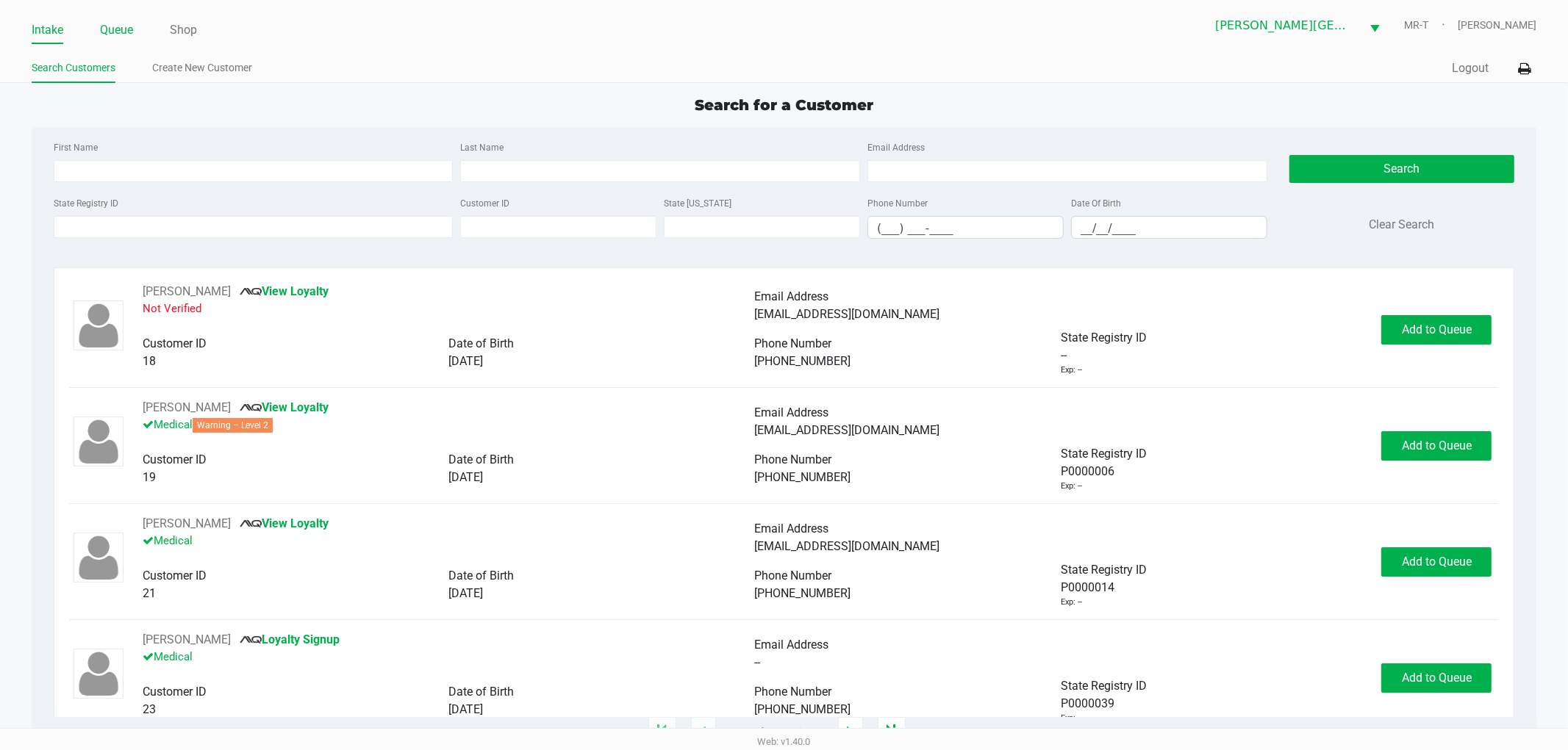
click at [112, 20] on link "Queue" at bounding box center [117, 30] width 33 height 21
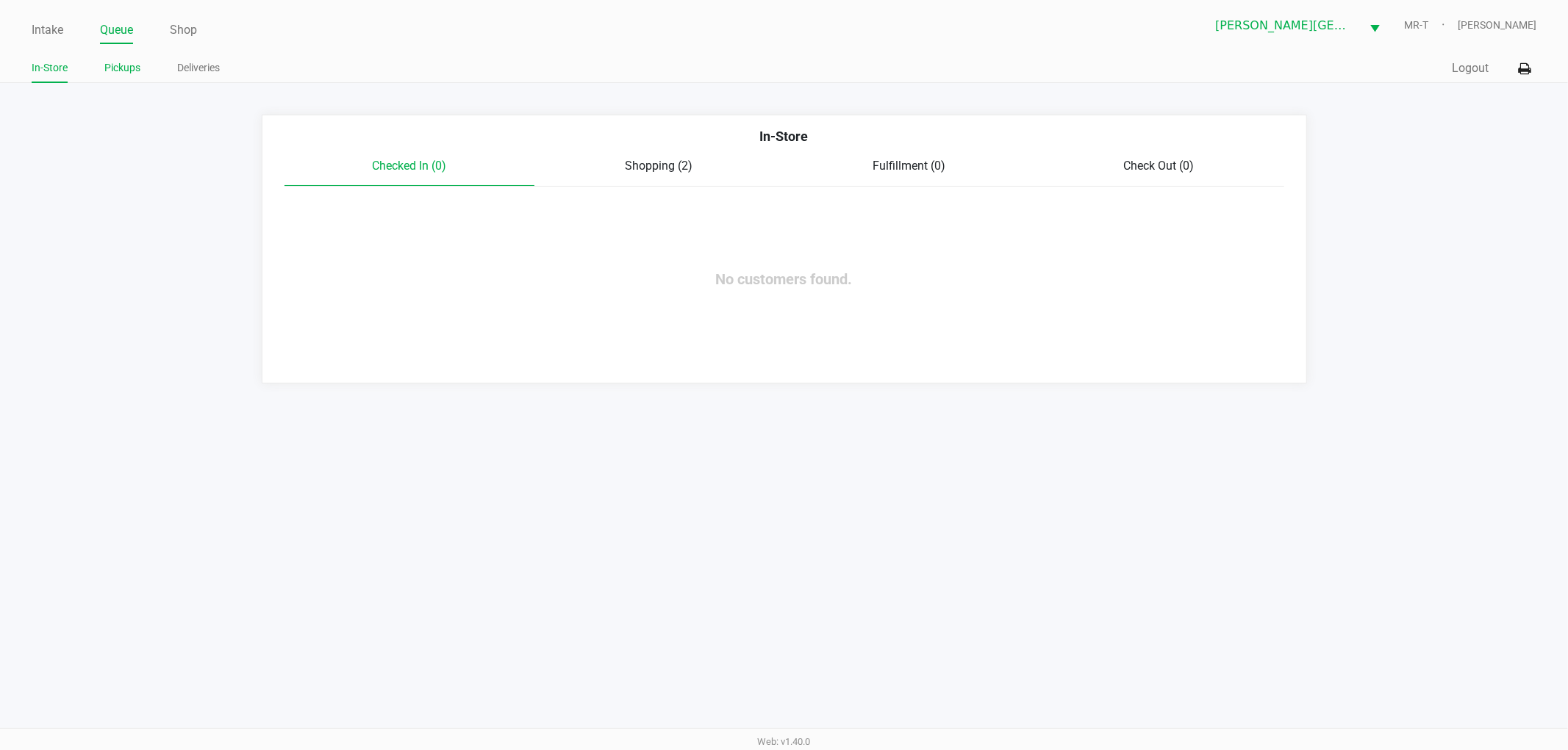
click at [111, 62] on link "Pickups" at bounding box center [122, 68] width 36 height 18
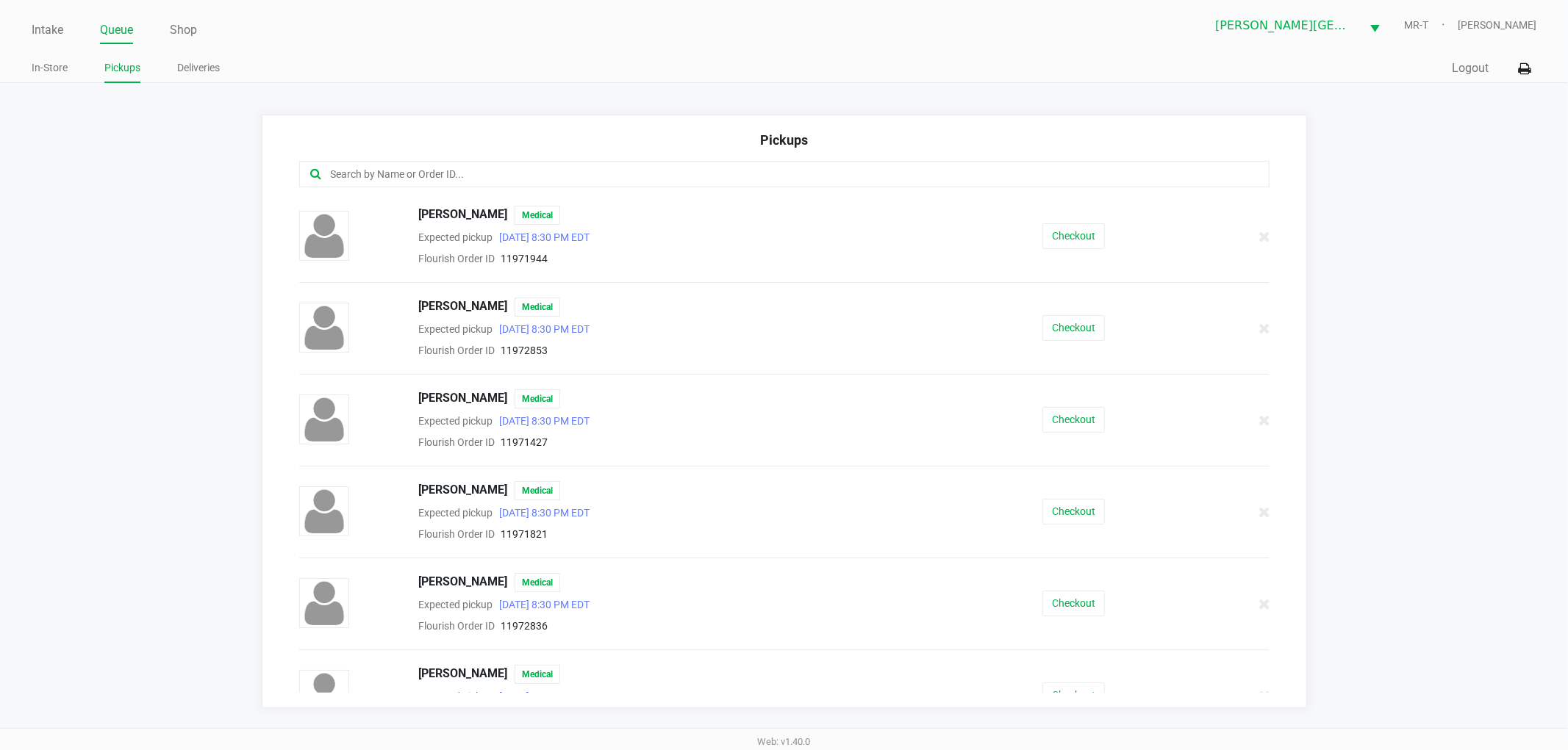
click at [337, 173] on input "text" at bounding box center [755, 174] width 852 height 17
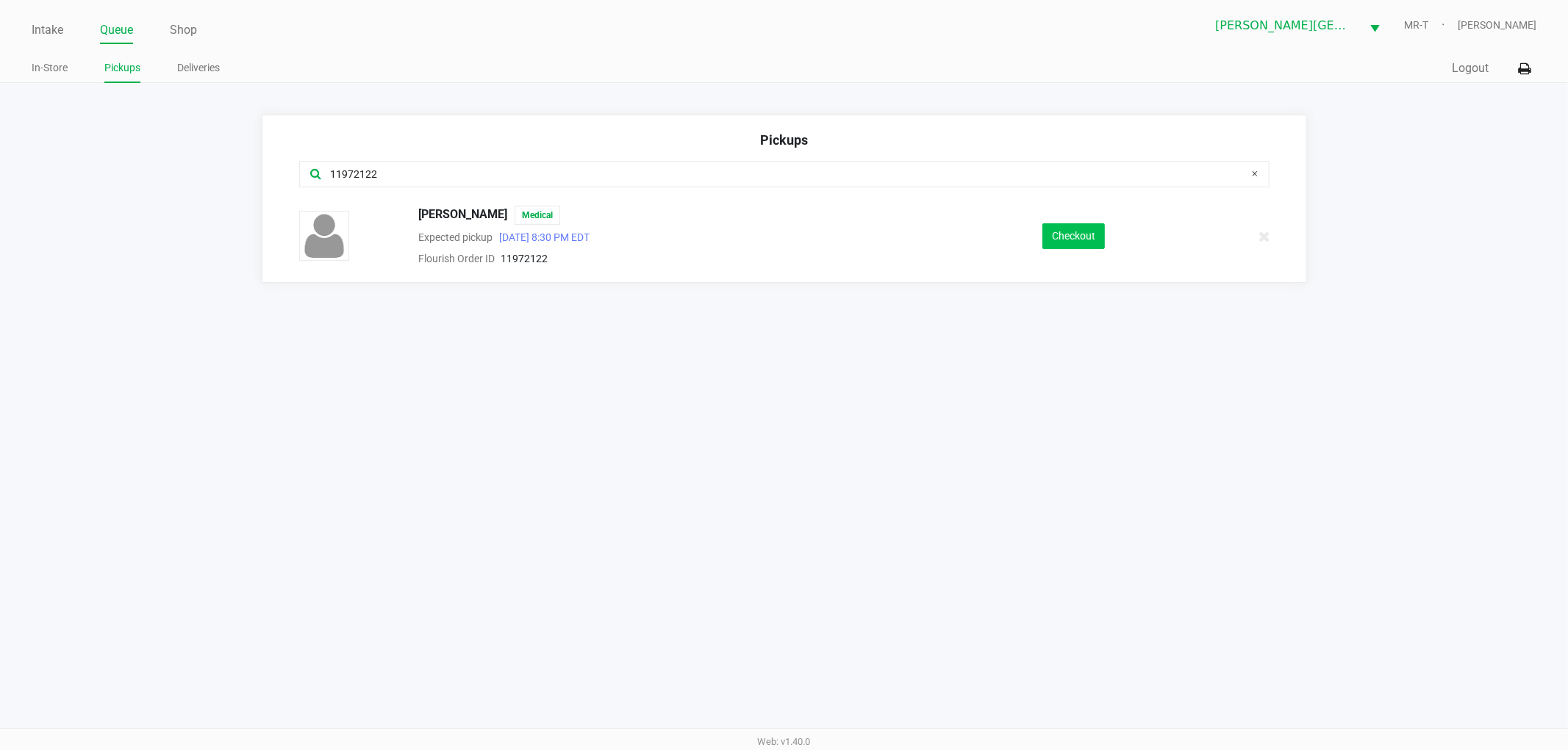
type input "11972122"
click at [1073, 246] on button "Checkout" at bounding box center [1073, 236] width 62 height 26
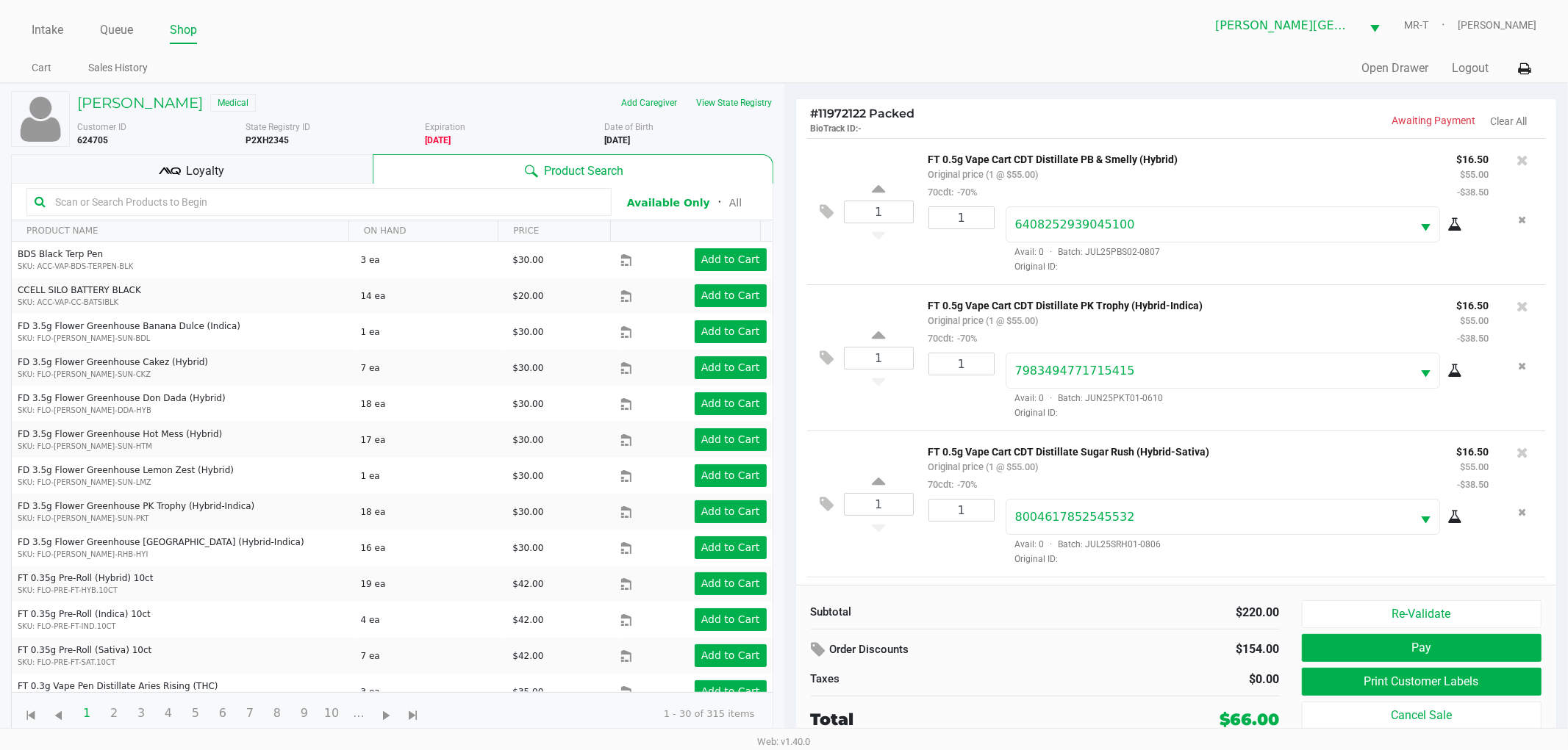
click at [966, 255] on div "1" at bounding box center [956, 240] width 77 height 67
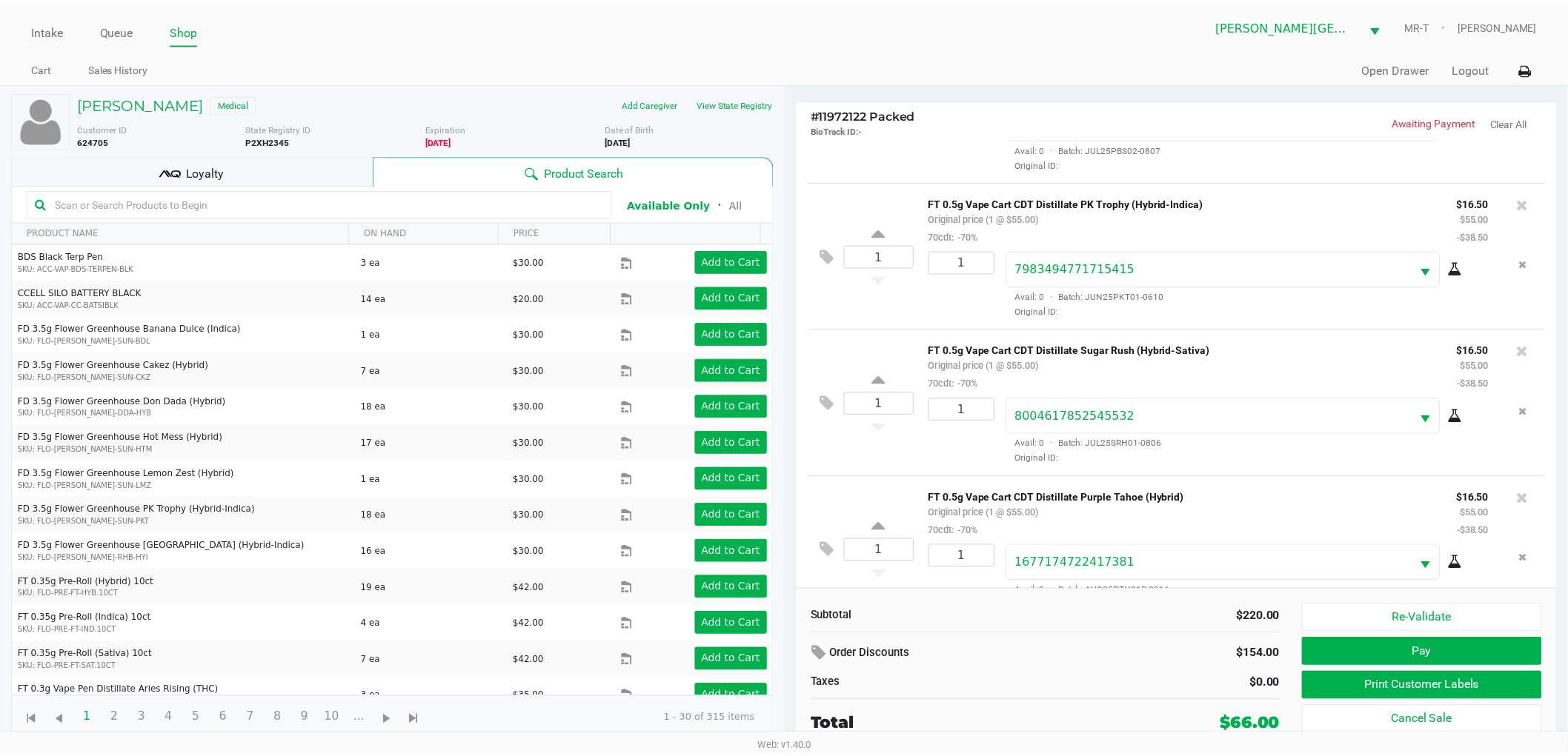
scroll to position [142, 0]
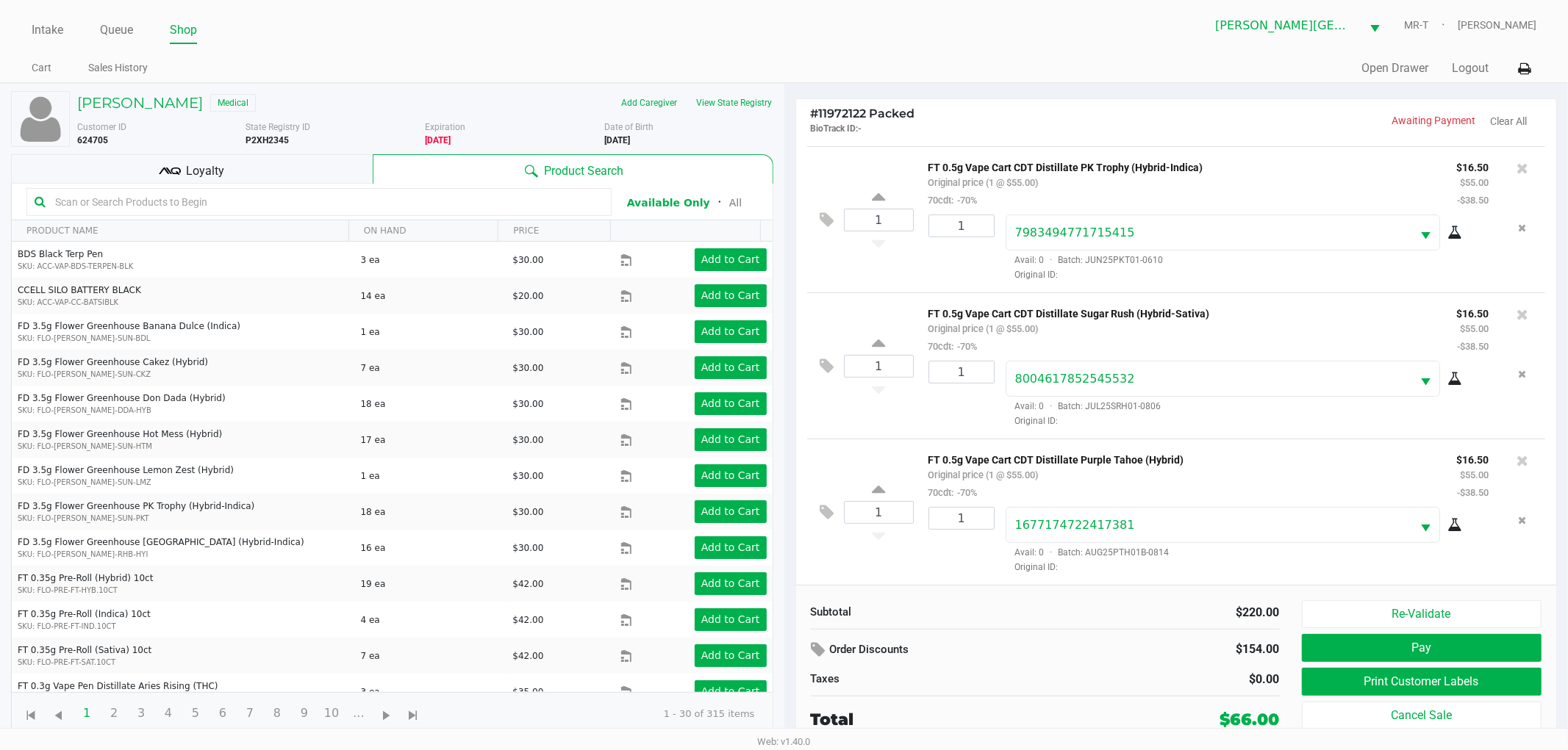
click at [230, 179] on div "Loyalty" at bounding box center [192, 169] width 361 height 29
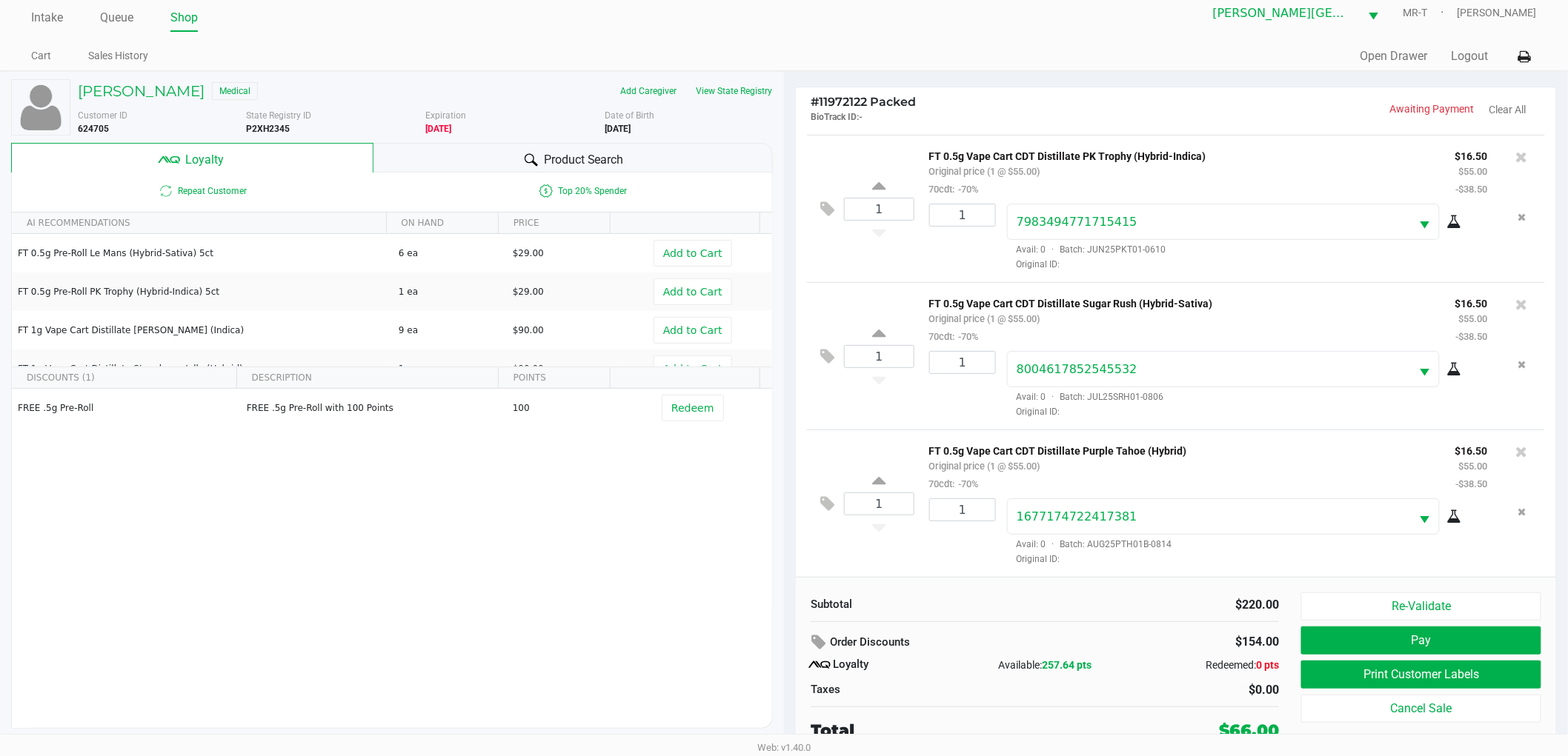
scroll to position [16, 0]
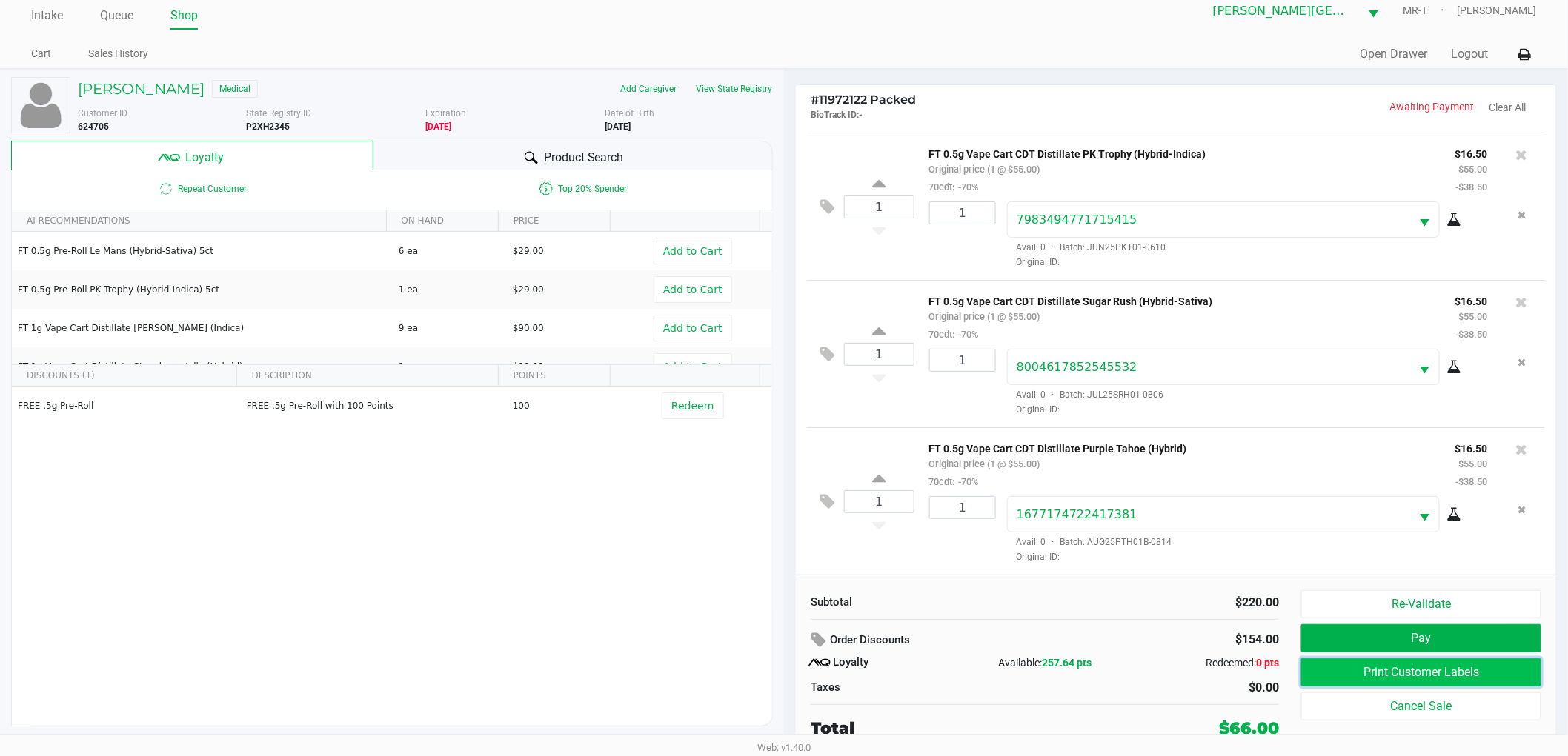
click at [1322, 678] on button "Print Customer Labels" at bounding box center [1421, 672] width 240 height 28
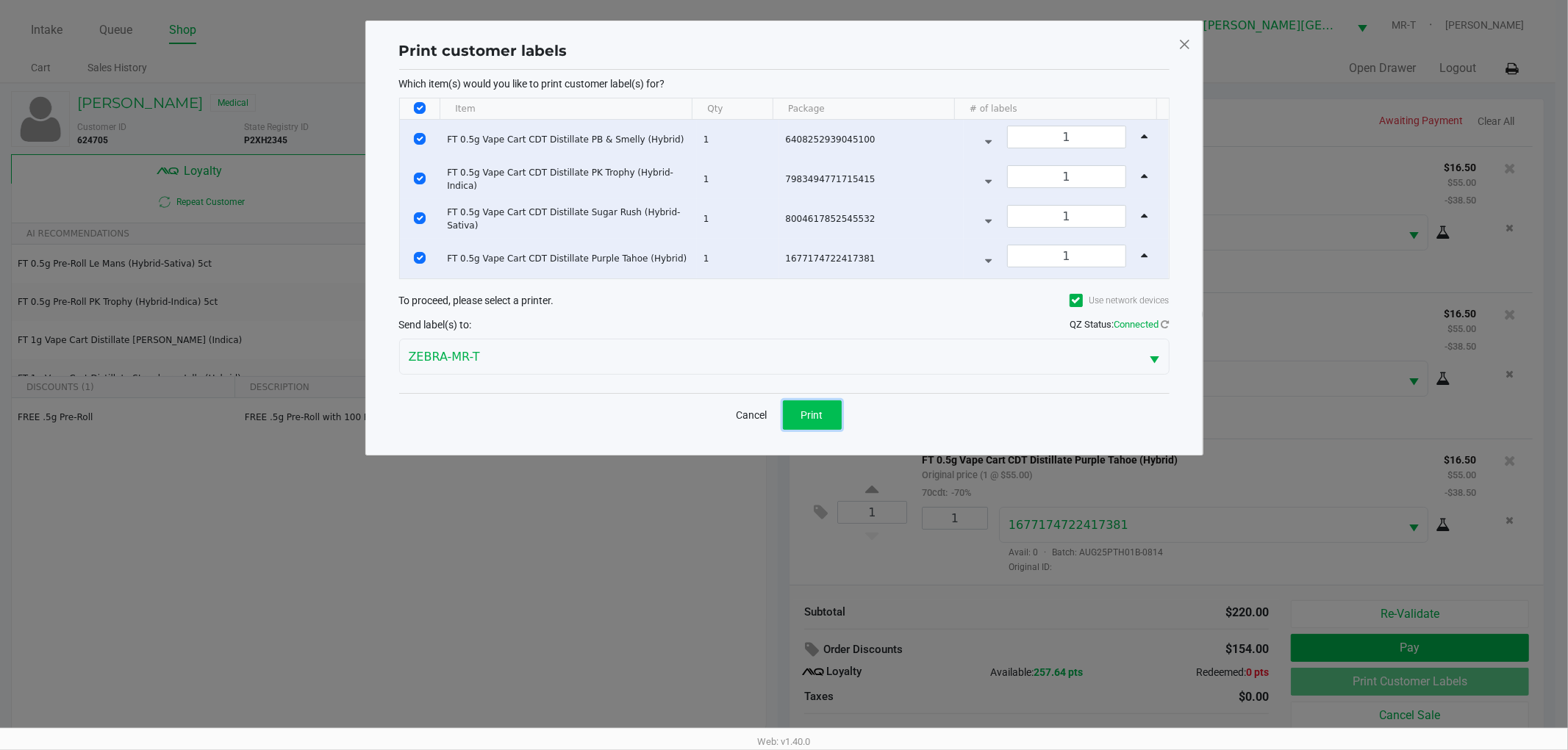
click at [791, 415] on button "Print" at bounding box center [812, 415] width 59 height 29
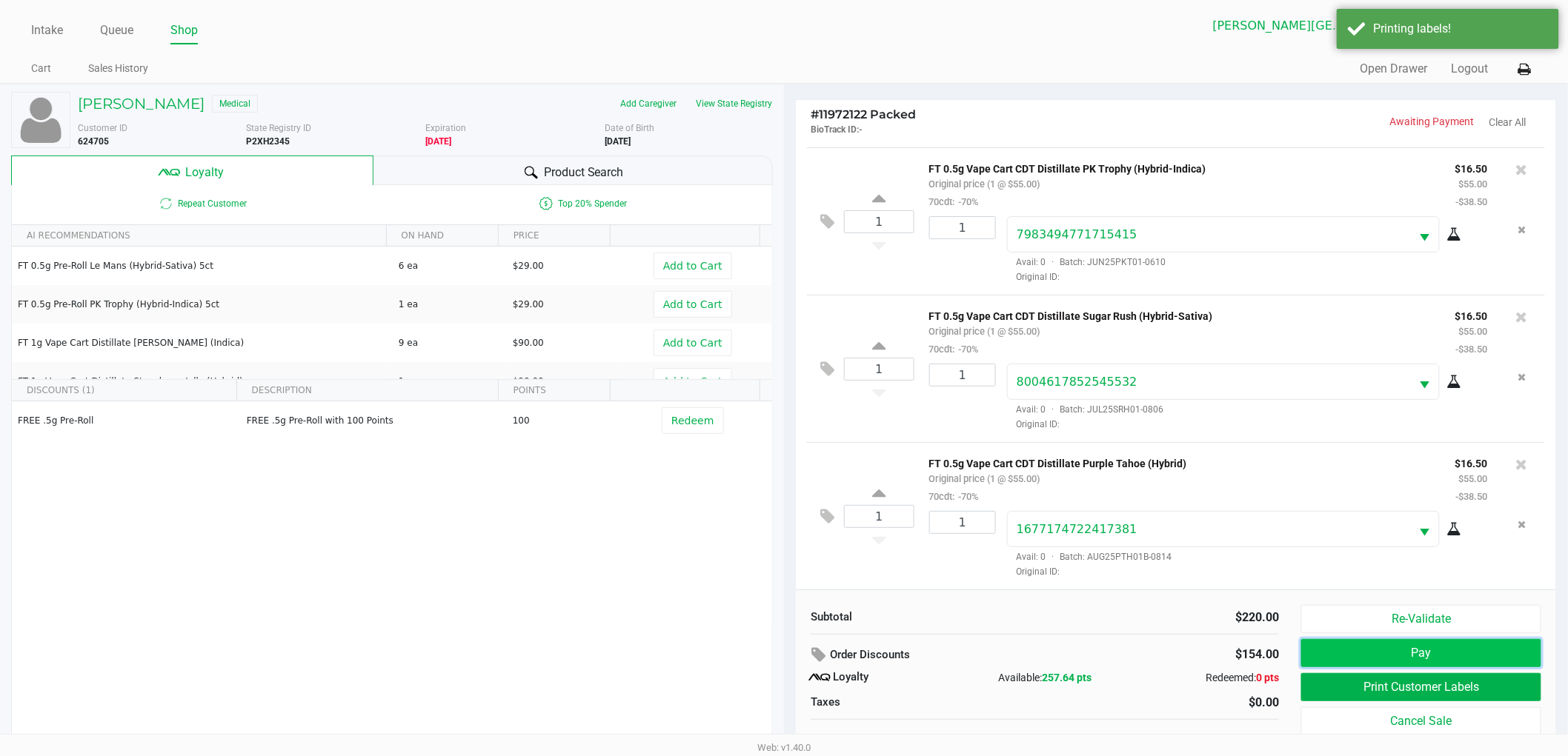
click at [1406, 655] on button "Pay" at bounding box center [1421, 653] width 240 height 28
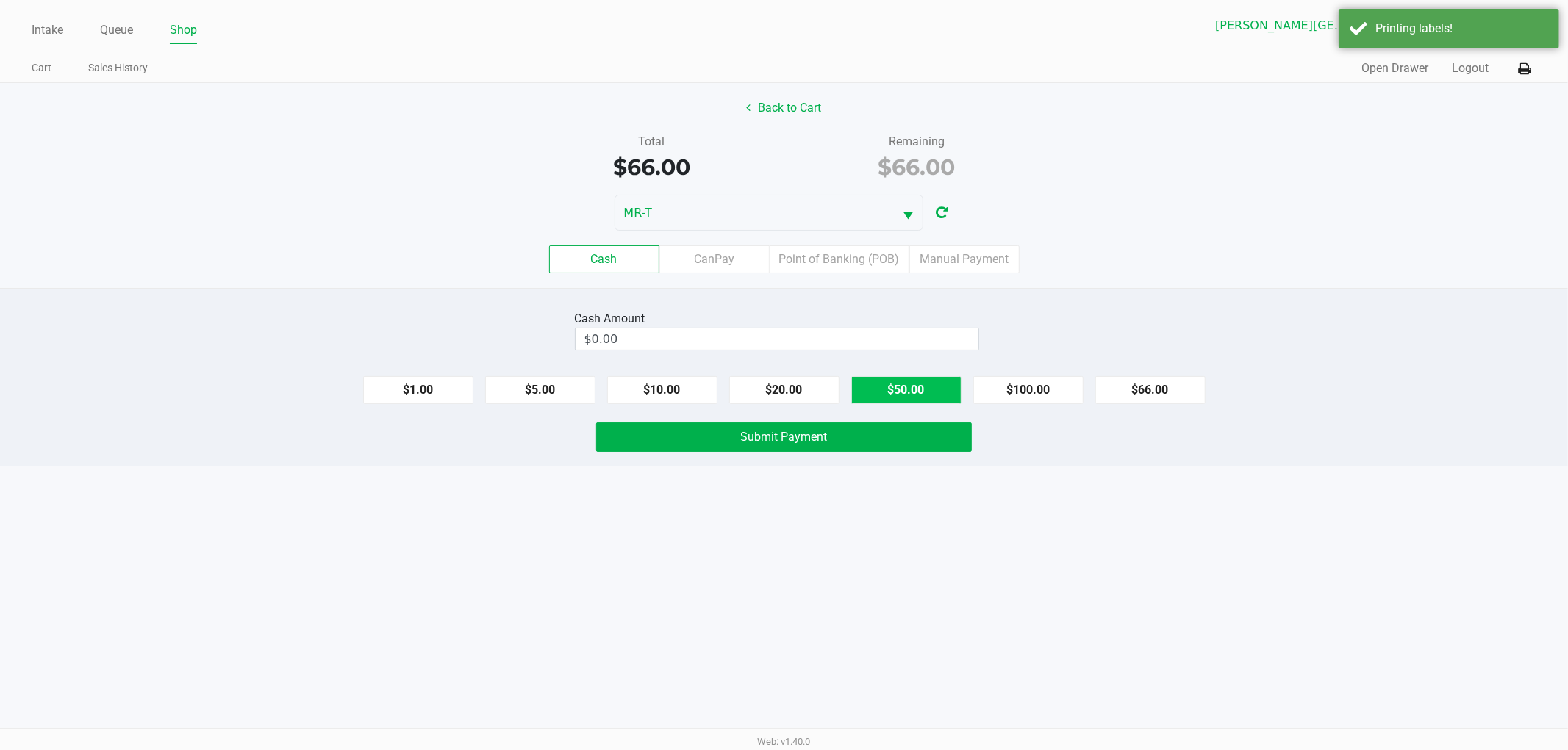
click at [878, 399] on button "$50.00" at bounding box center [907, 390] width 110 height 28
click at [811, 388] on button "$20.00" at bounding box center [784, 390] width 110 height 28
type input "$70.00"
click at [795, 432] on span "Submit Payment" at bounding box center [784, 437] width 87 height 14
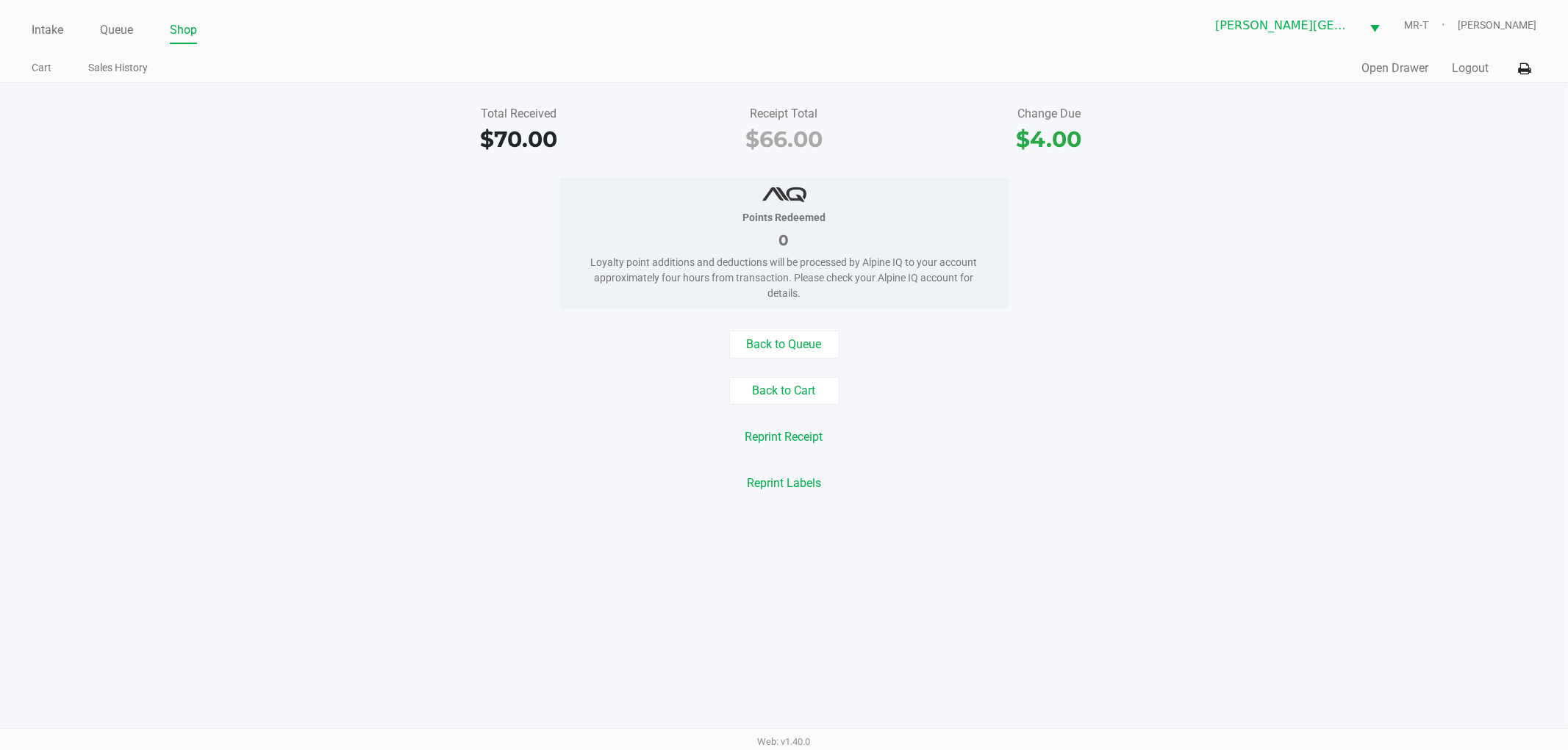
click at [527, 241] on div "Points Redeemed 0 Loyalty point additions and deductions will be processed by A…" at bounding box center [784, 243] width 1590 height 131
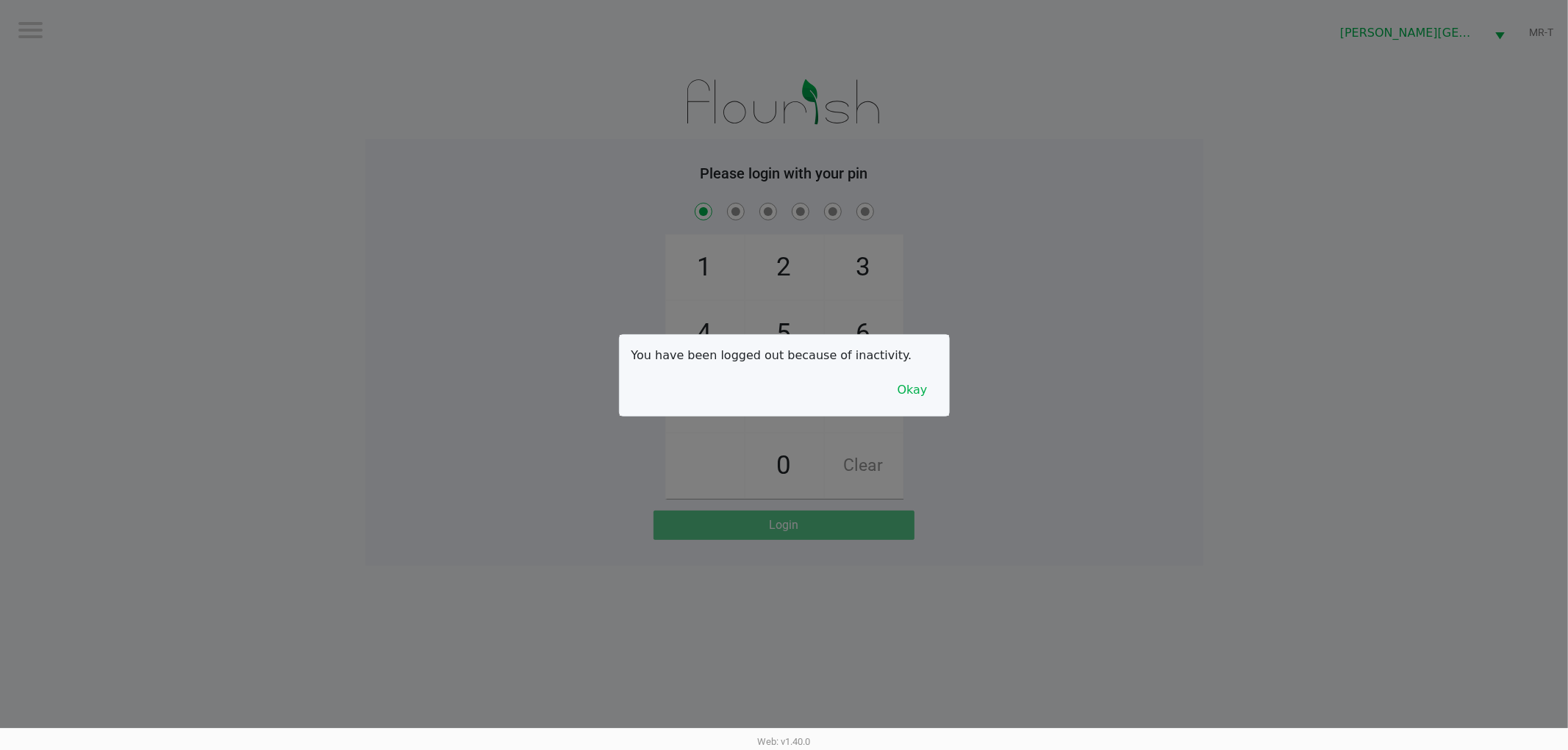
checkbox input "true"
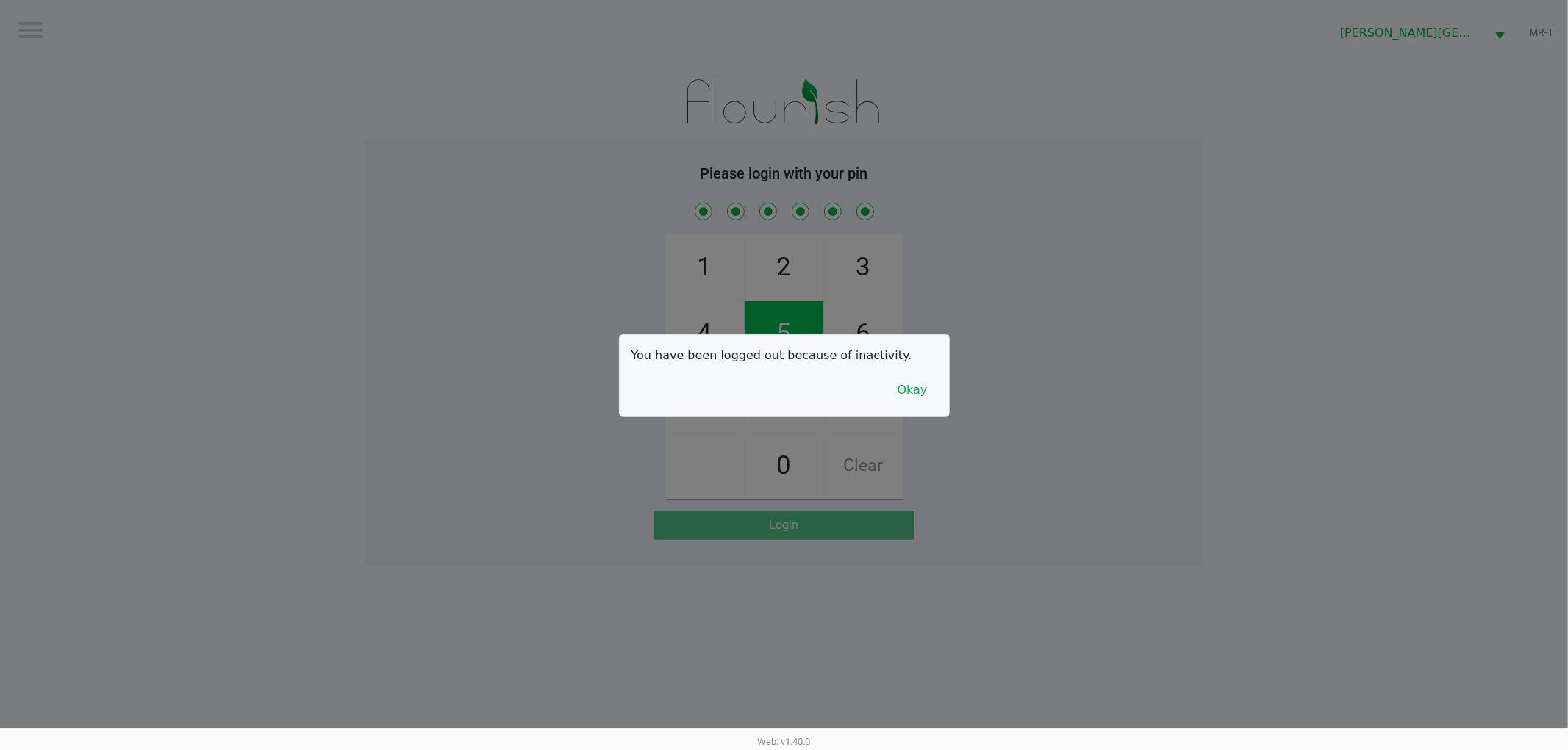
checkbox input "true"
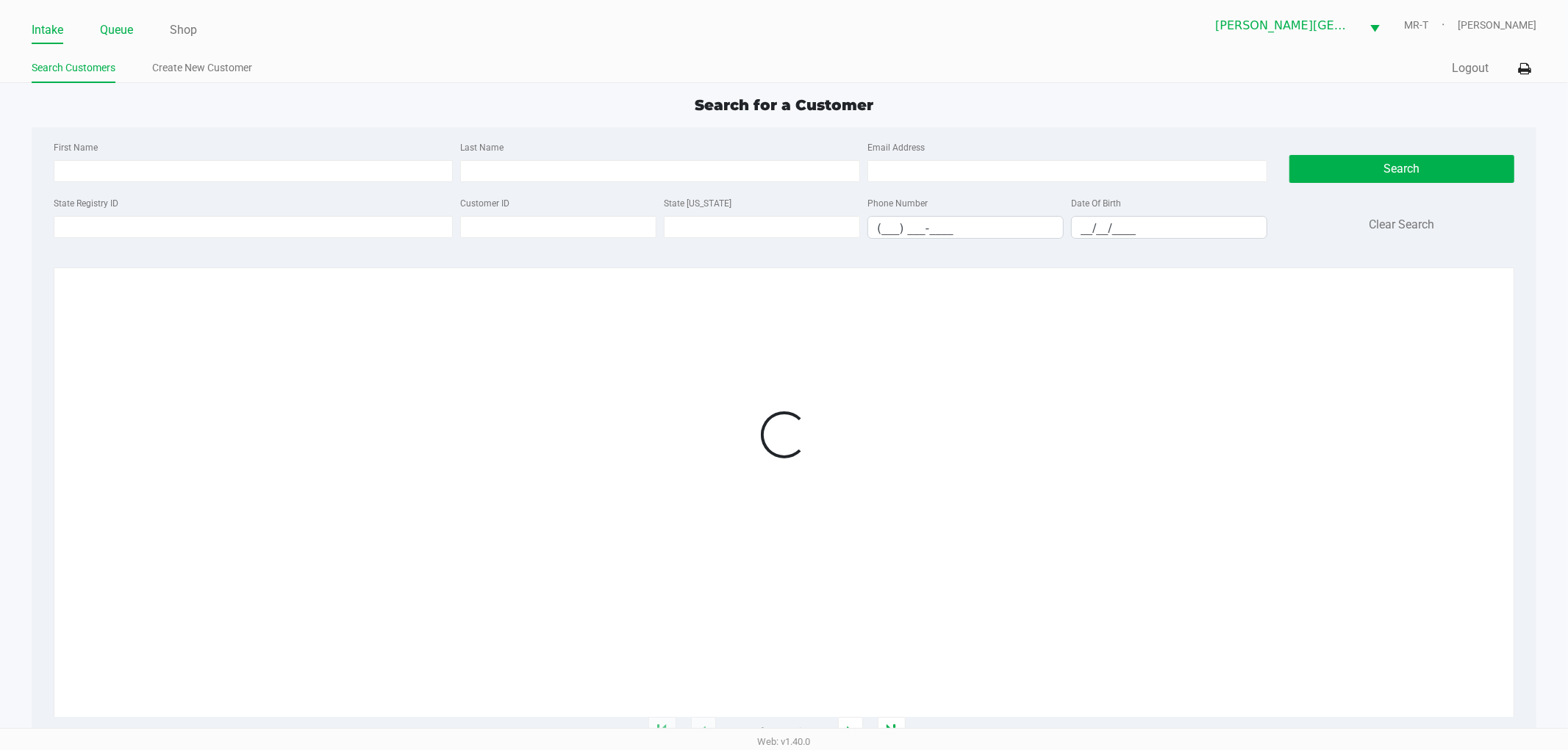
click at [123, 25] on link "Queue" at bounding box center [117, 30] width 33 height 21
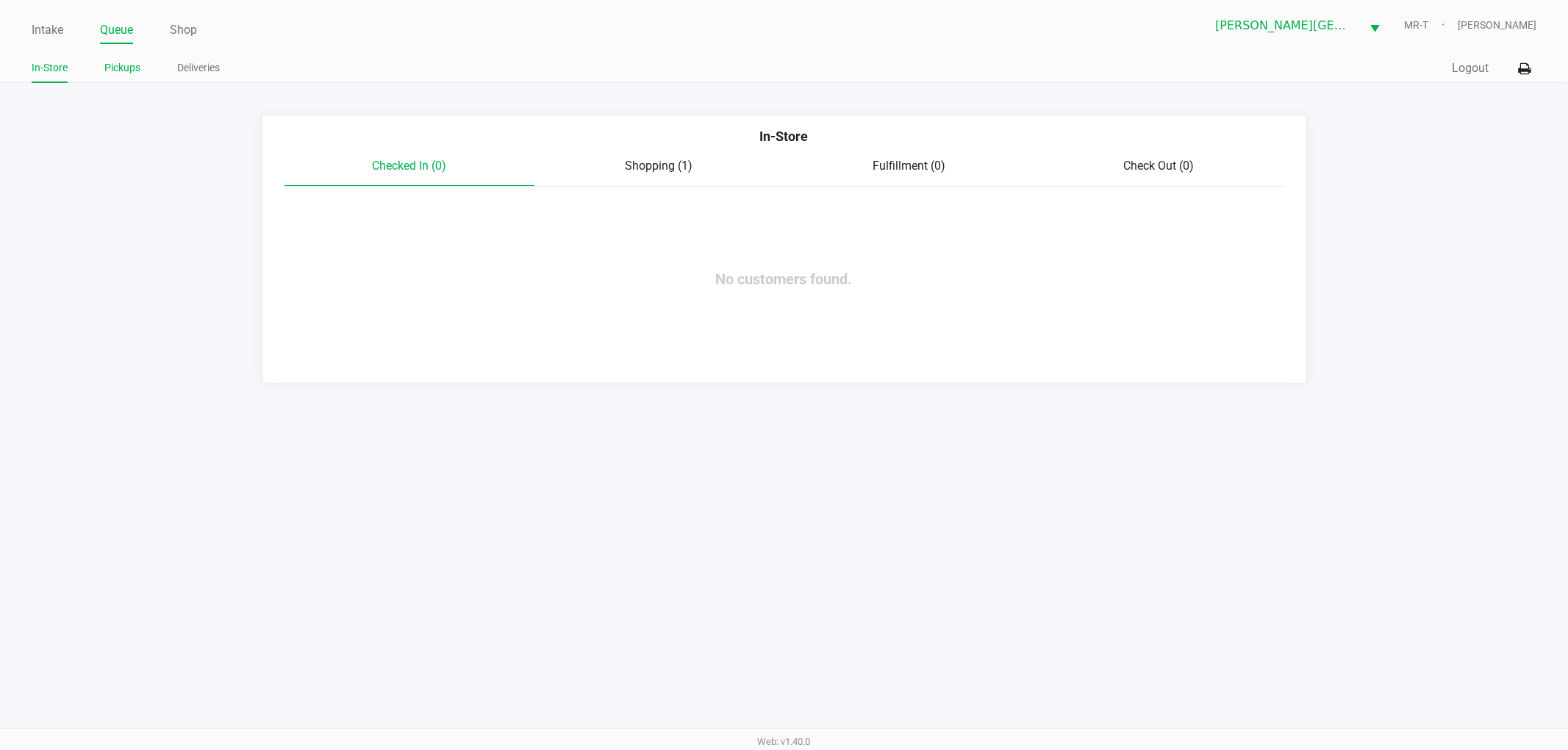
click at [123, 55] on div "In-Store Pickups Deliveries" at bounding box center [408, 69] width 753 height 27
click at [122, 59] on link "Pickups" at bounding box center [122, 68] width 36 height 18
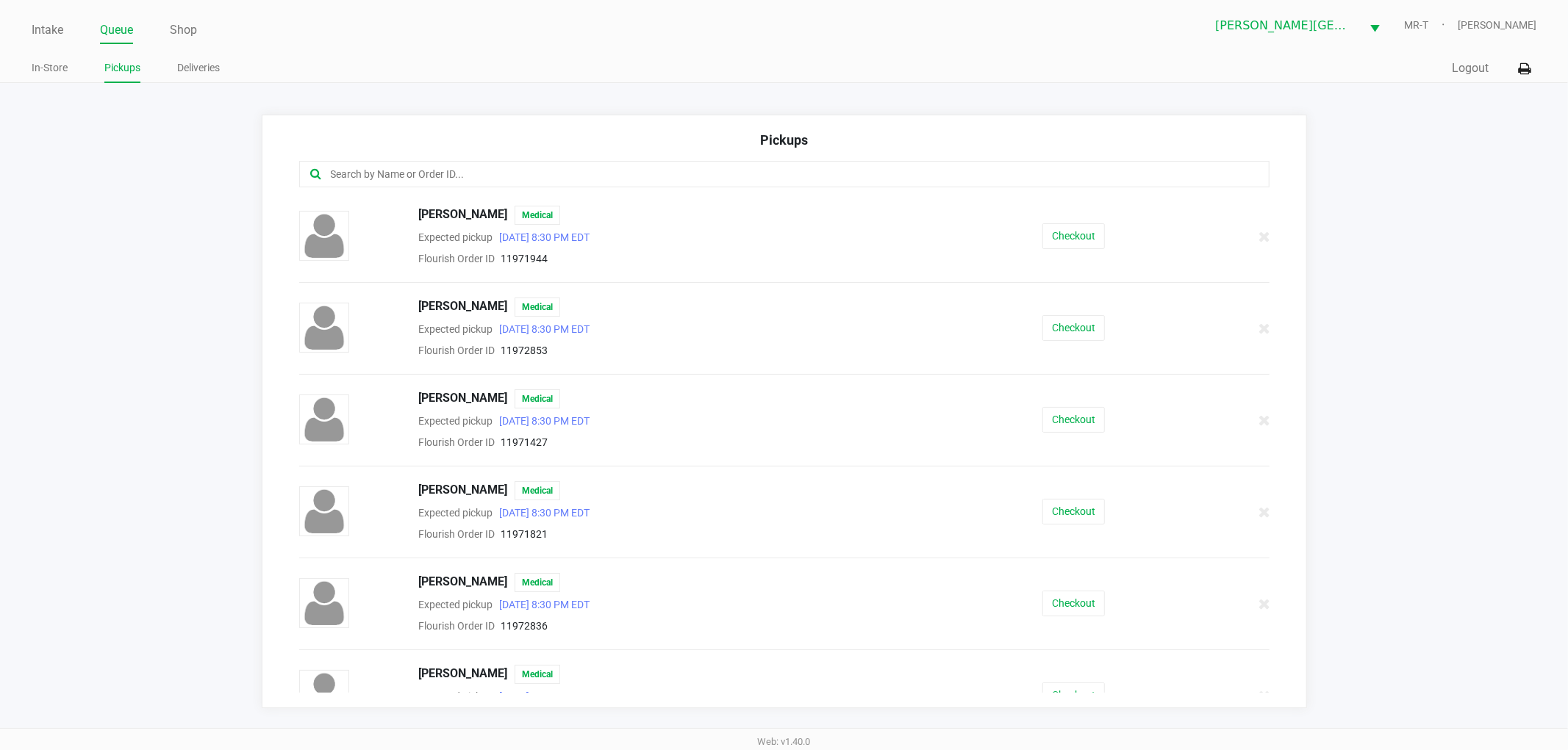
click at [362, 186] on div at bounding box center [784, 174] width 971 height 27
click at [343, 179] on input "text" at bounding box center [755, 174] width 852 height 17
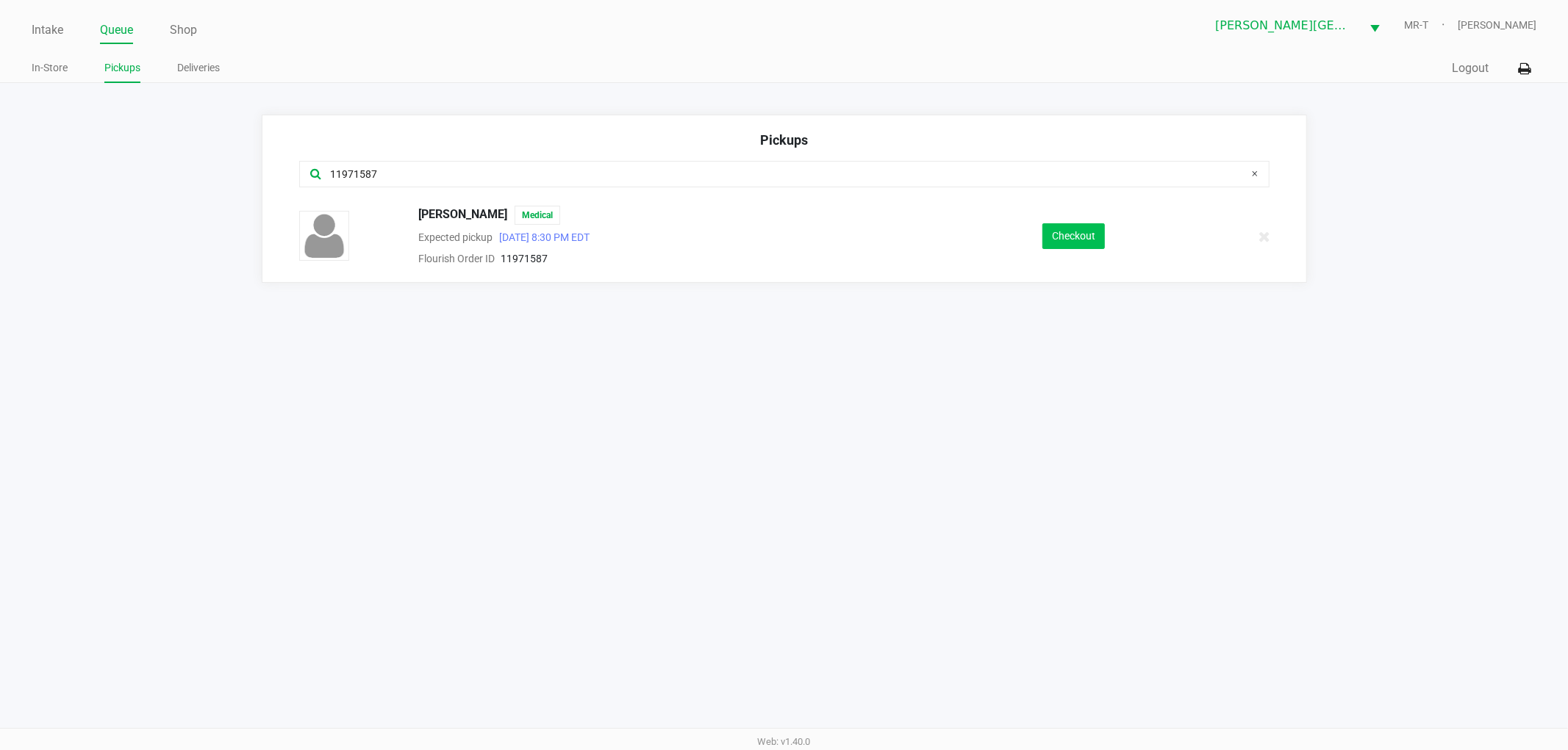
type input "11971587"
click at [1079, 233] on button "Checkout" at bounding box center [1073, 236] width 62 height 26
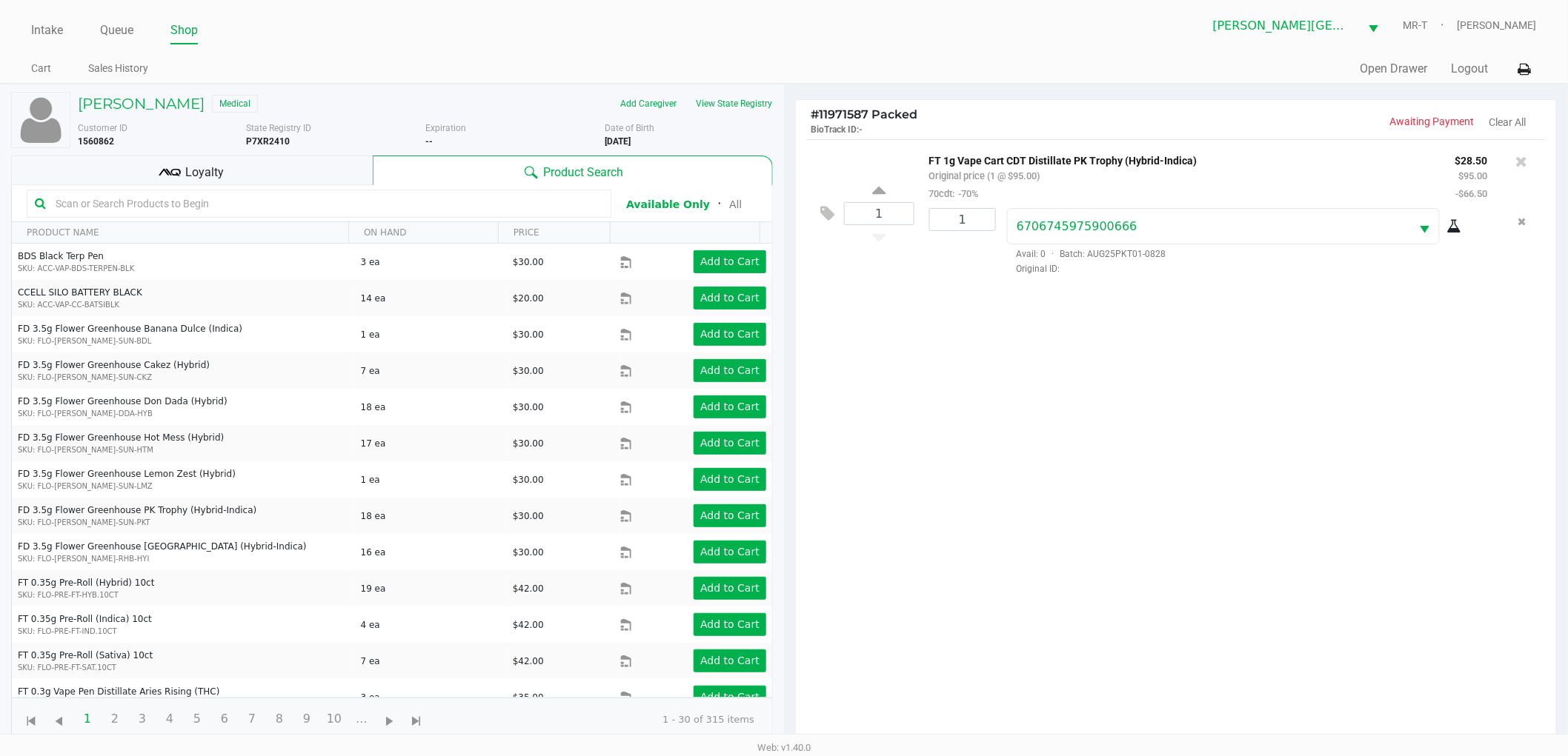
click at [994, 449] on div "1 FT 1g Vape Cart CDT Distillate PK Trophy (Hybrid-Indica) Original price (1 @ …" at bounding box center [1176, 446] width 760 height 614
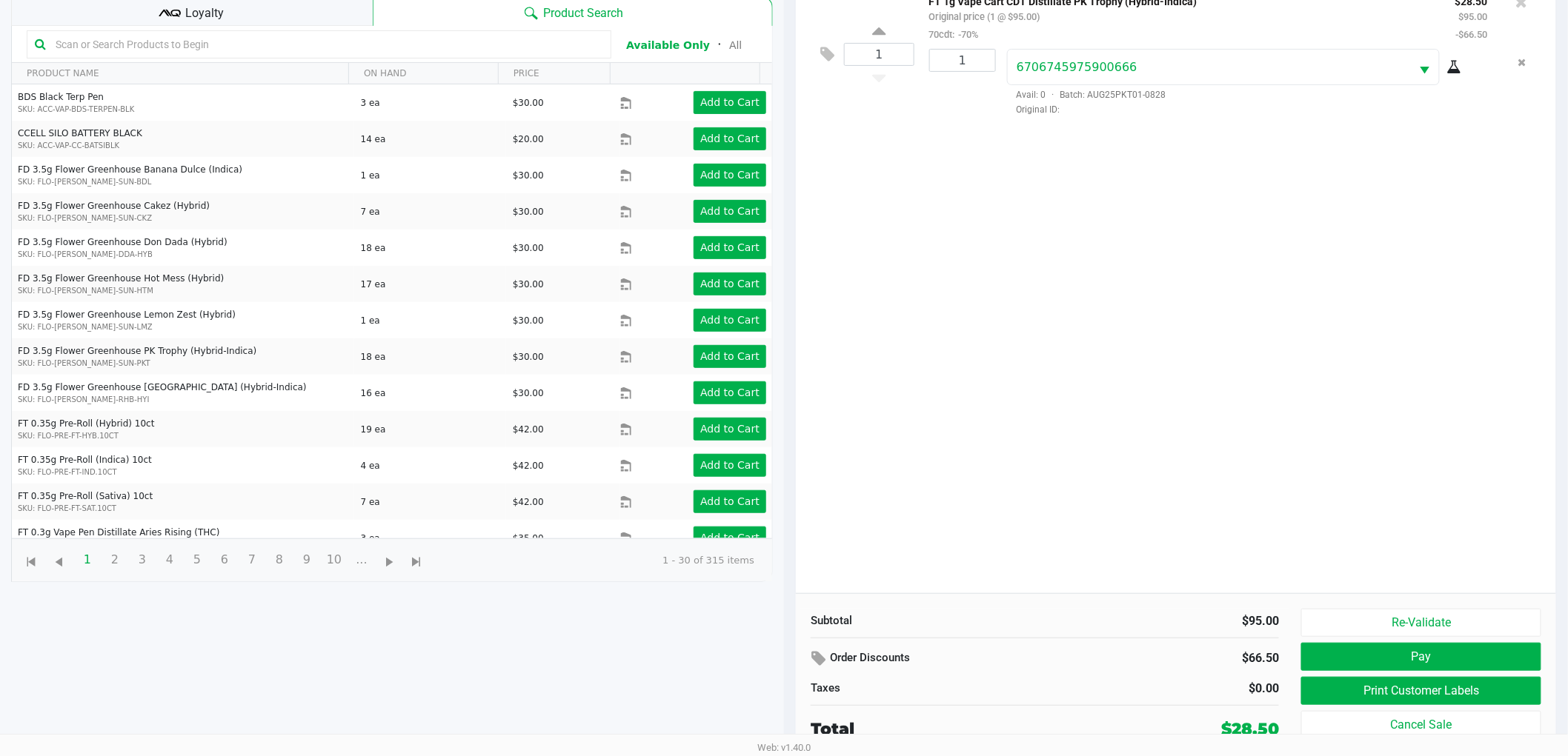
scroll to position [161, 0]
click at [1048, 490] on div "1 FT 1g Vape Cart CDT Distillate PK Trophy (Hybrid-Indica) Original price (1 @ …" at bounding box center [1176, 286] width 760 height 614
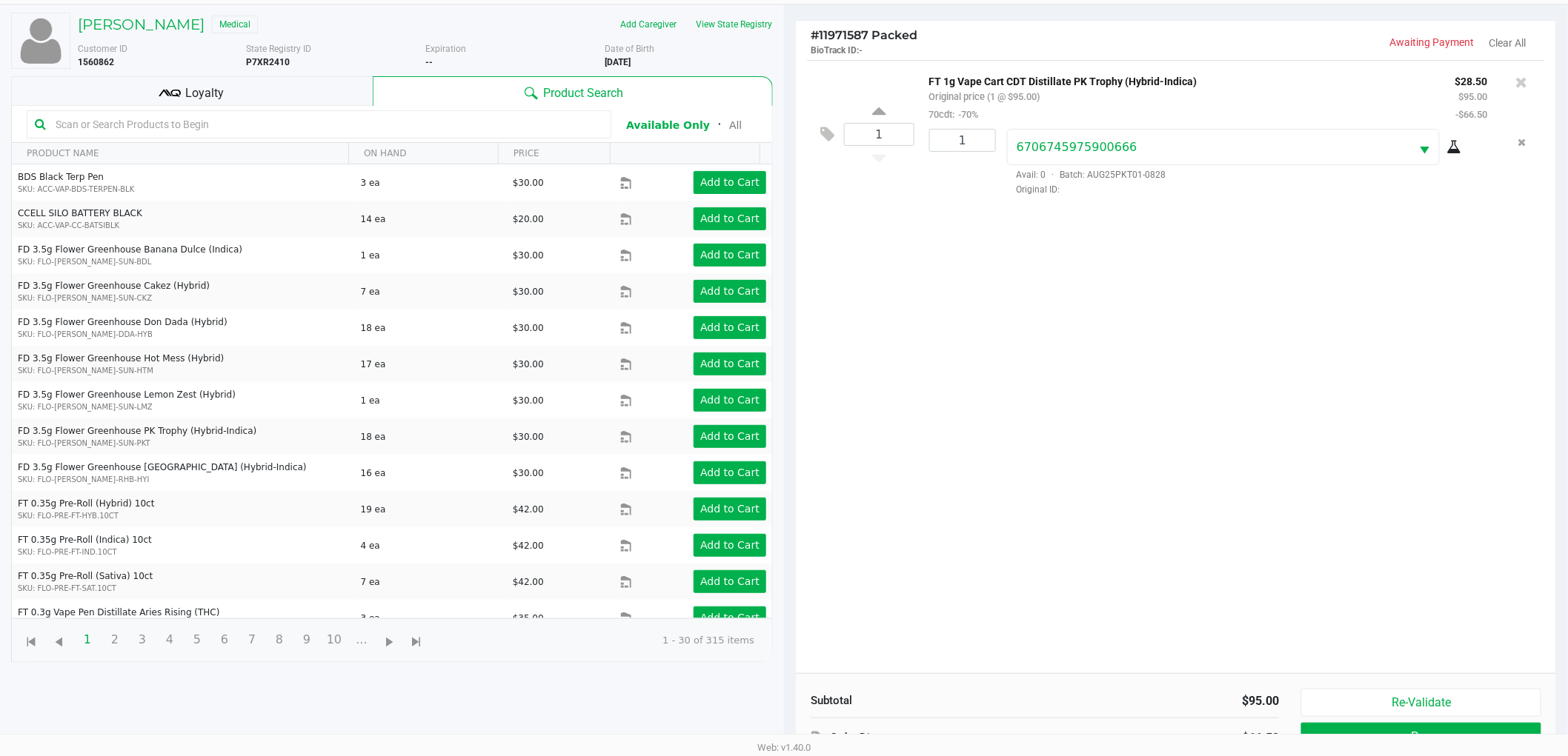
scroll to position [79, 0]
click at [234, 100] on div "Loyalty" at bounding box center [192, 91] width 362 height 29
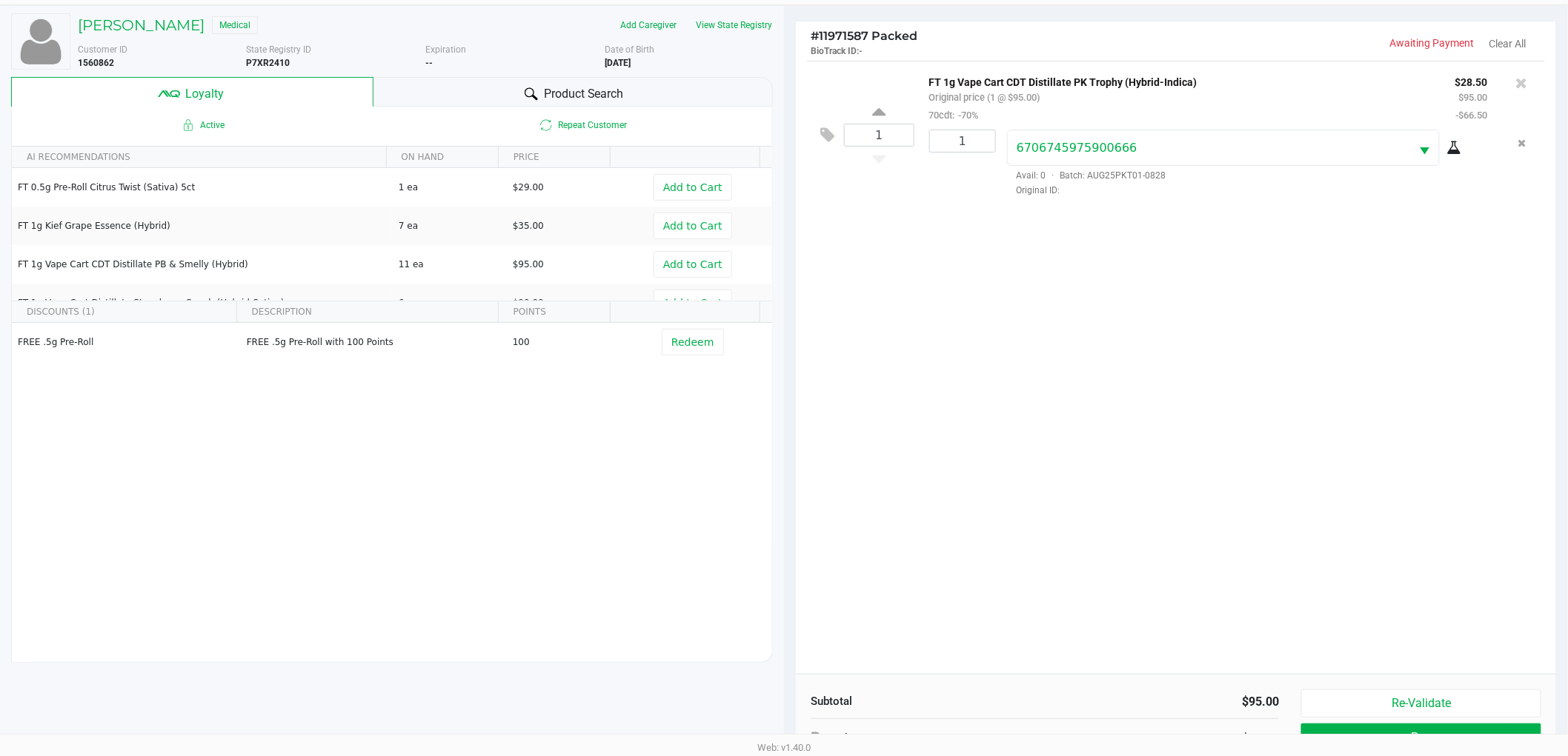
drag, startPoint x: 945, startPoint y: 517, endPoint x: 991, endPoint y: 541, distance: 51.9
click at [946, 517] on div "1 FT 1g Vape Cart CDT Distillate PK Trophy (Hybrid-Indica) Original price (1 @ …" at bounding box center [1176, 367] width 760 height 614
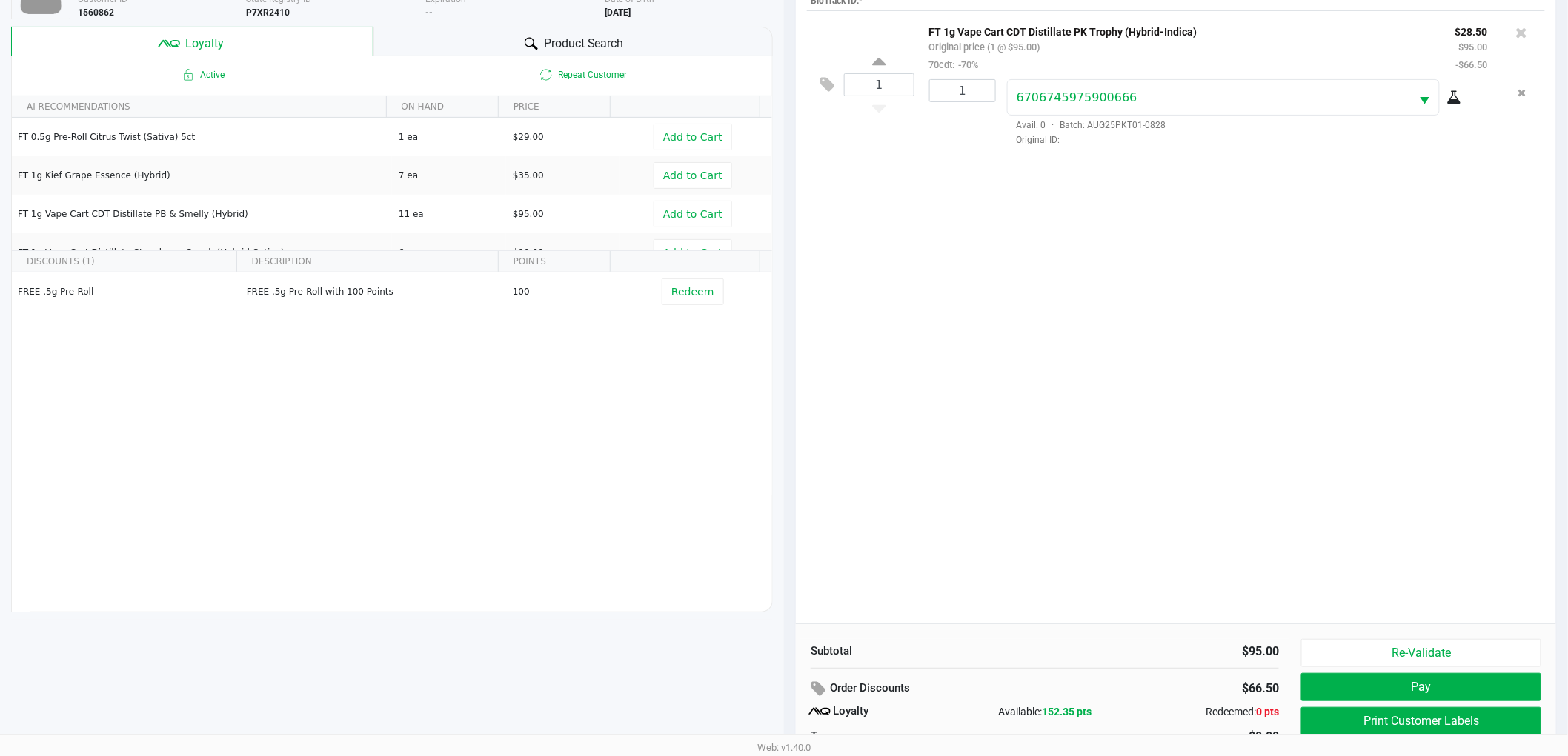
scroll to position [179, 0]
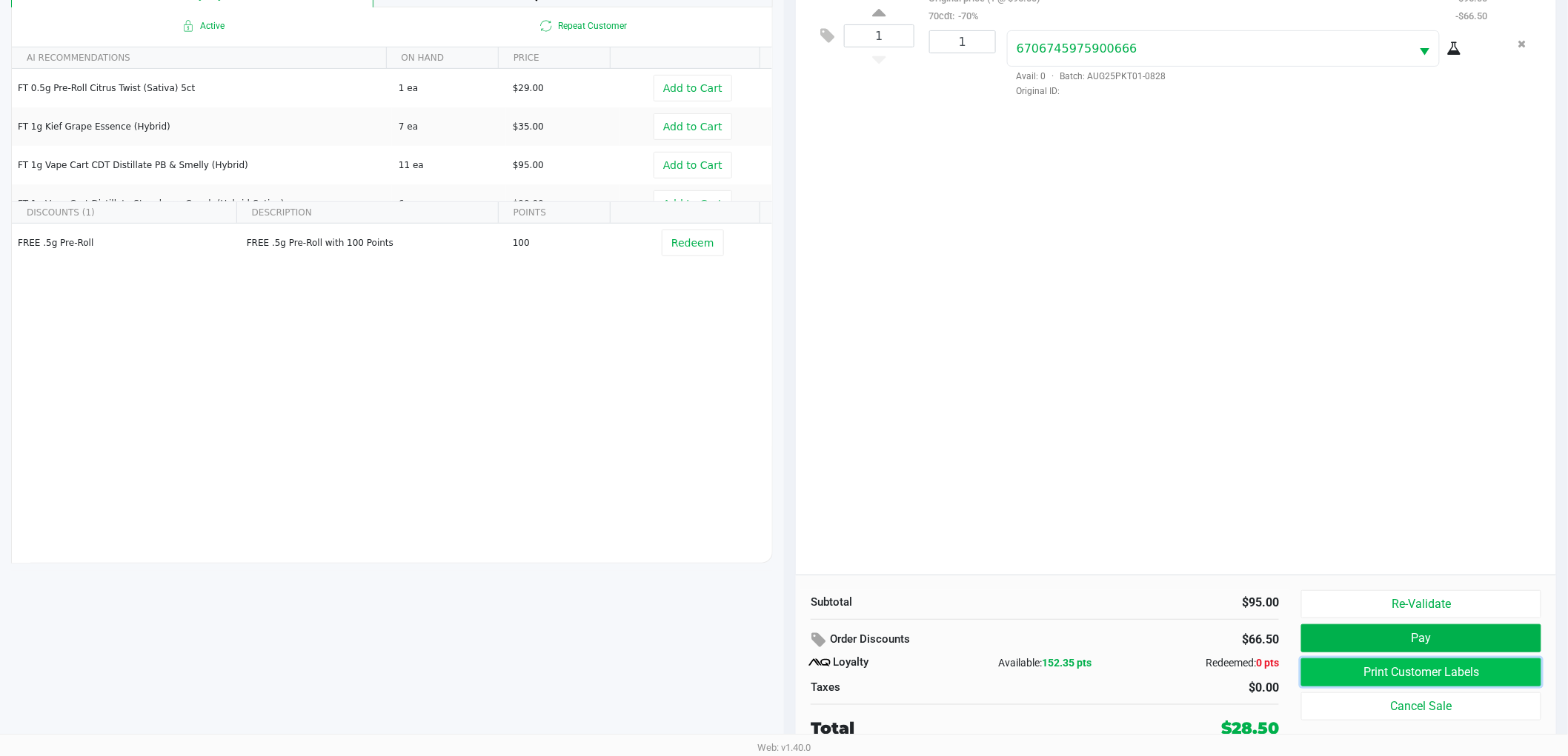
click at [1357, 680] on button "Print Customer Labels" at bounding box center [1421, 672] width 240 height 28
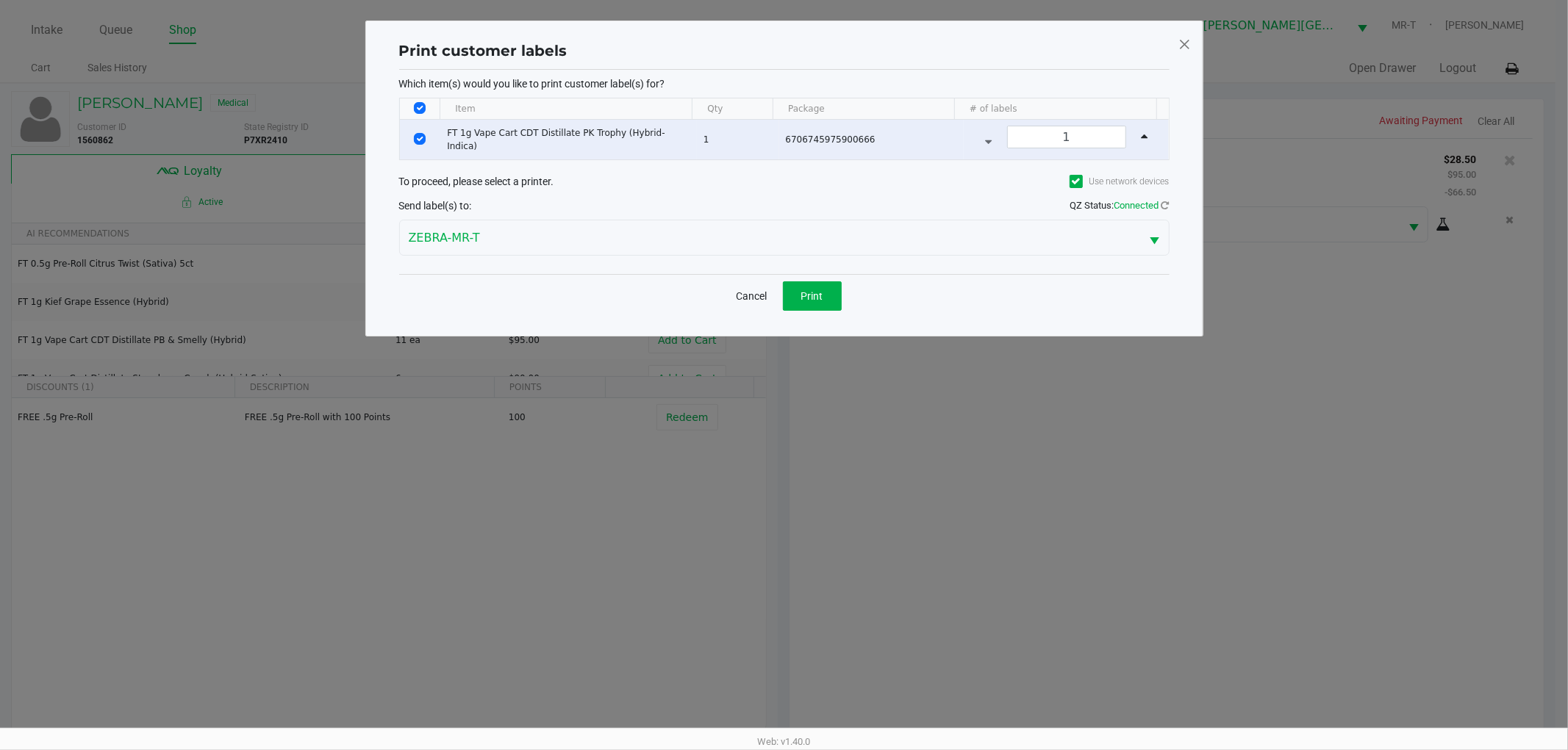
click at [780, 287] on div "Cancel Print" at bounding box center [784, 296] width 114 height 29
click at [799, 303] on button "Print" at bounding box center [812, 296] width 59 height 29
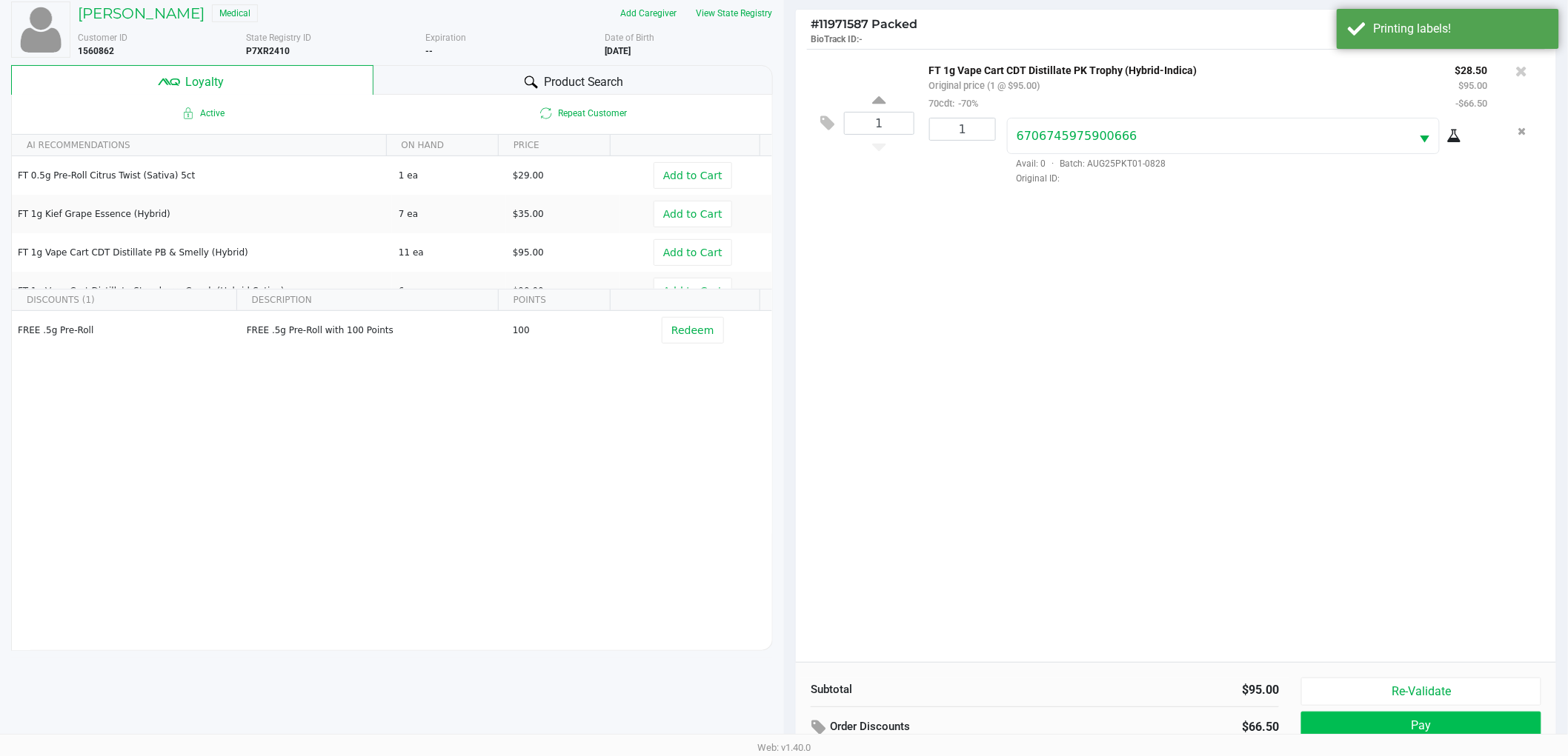
scroll to position [179, 0]
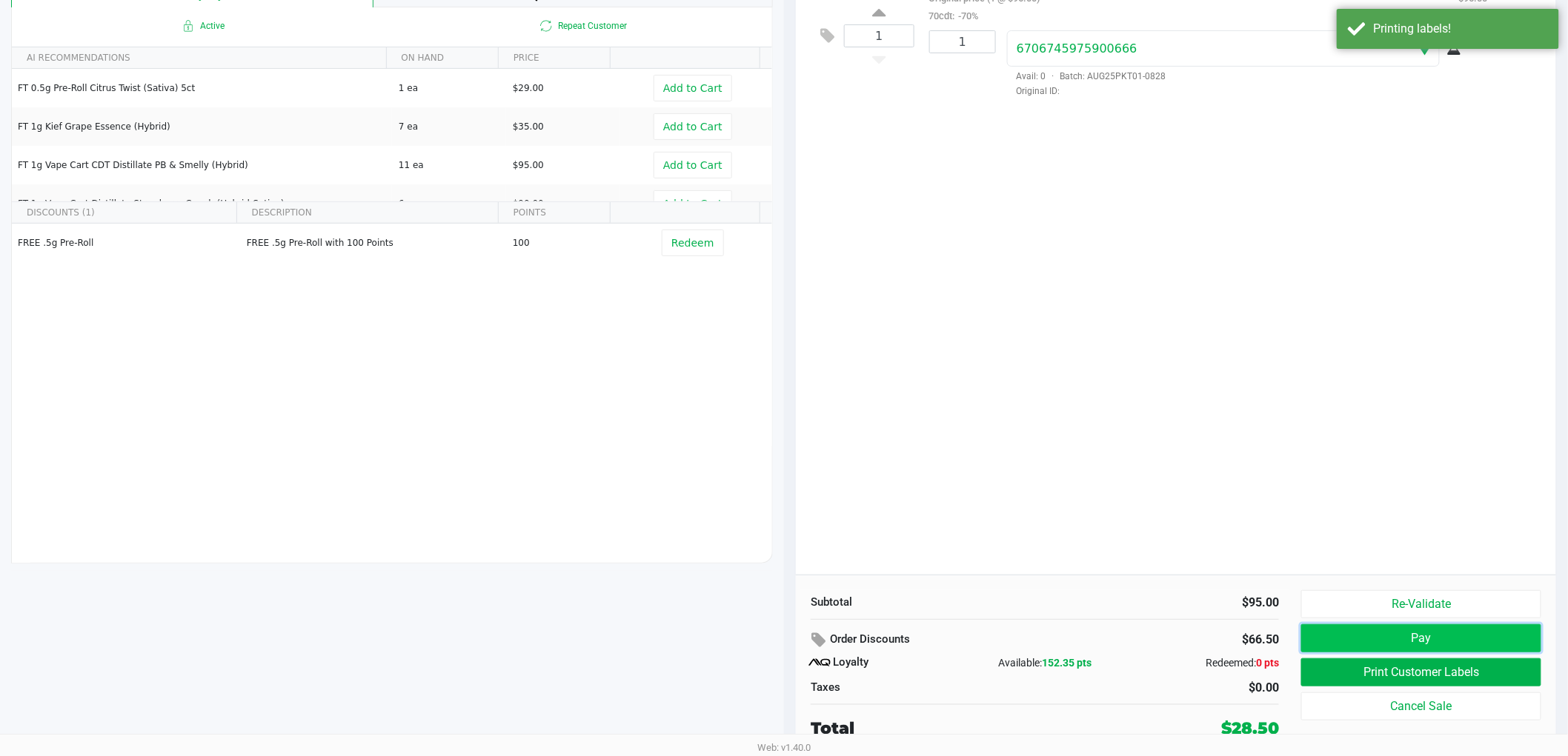
click at [1405, 635] on button "Pay" at bounding box center [1421, 638] width 240 height 28
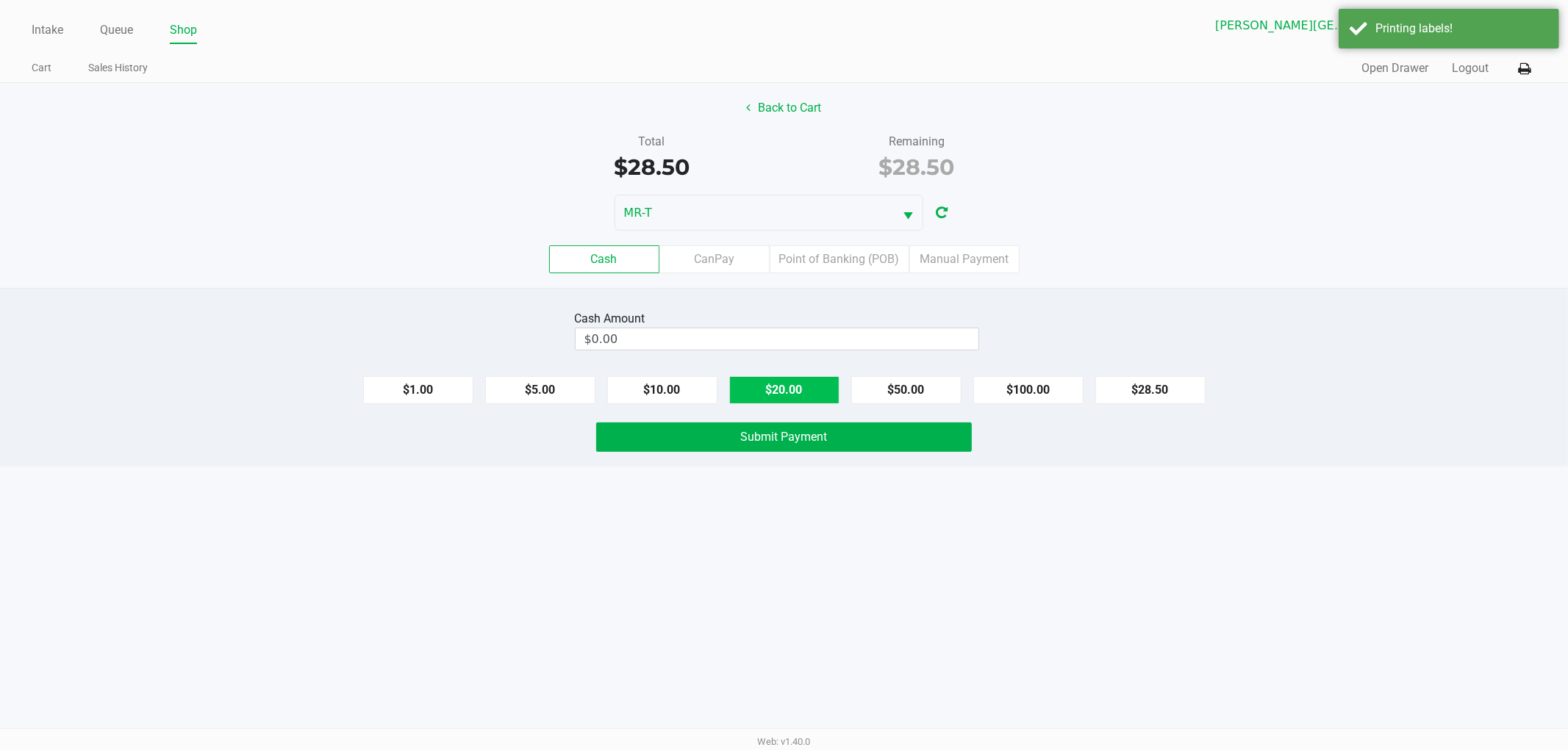
click at [770, 388] on button "$20.00" at bounding box center [784, 390] width 110 height 28
type input "$40.00"
click at [732, 450] on button "Submit Payment" at bounding box center [784, 437] width 376 height 29
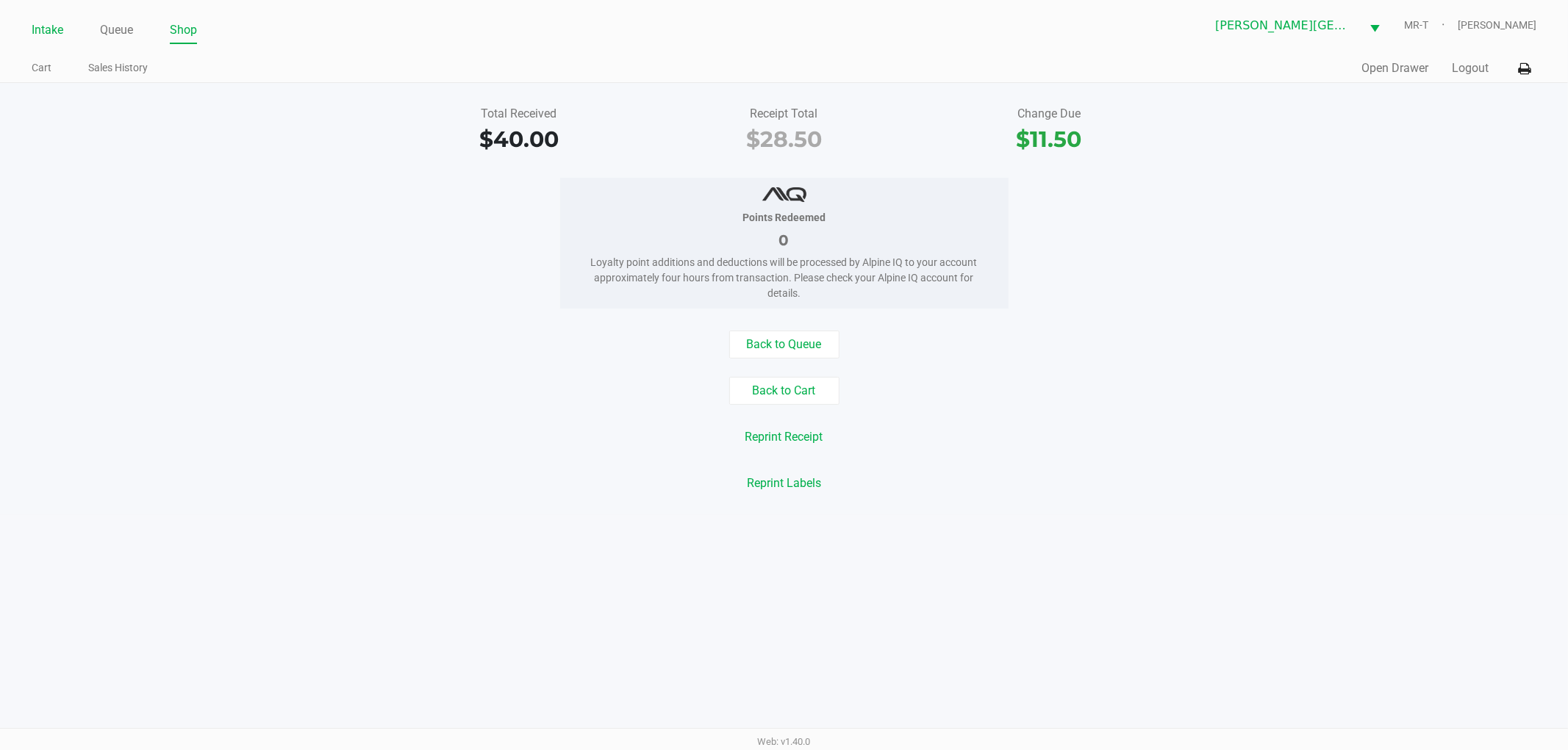
click at [44, 39] on link "Intake" at bounding box center [47, 30] width 32 height 21
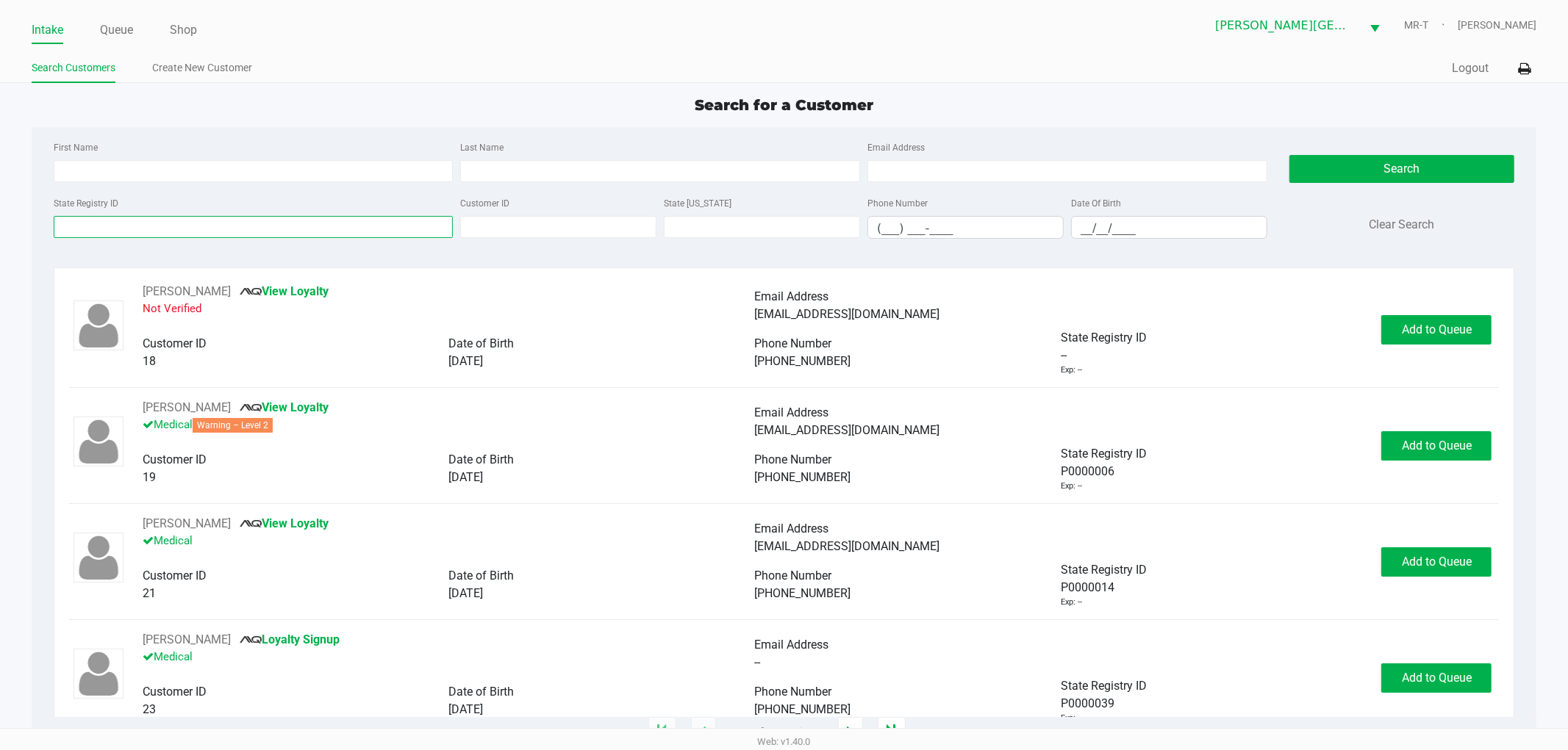
click at [95, 226] on input "State Registry ID" at bounding box center [253, 227] width 400 height 22
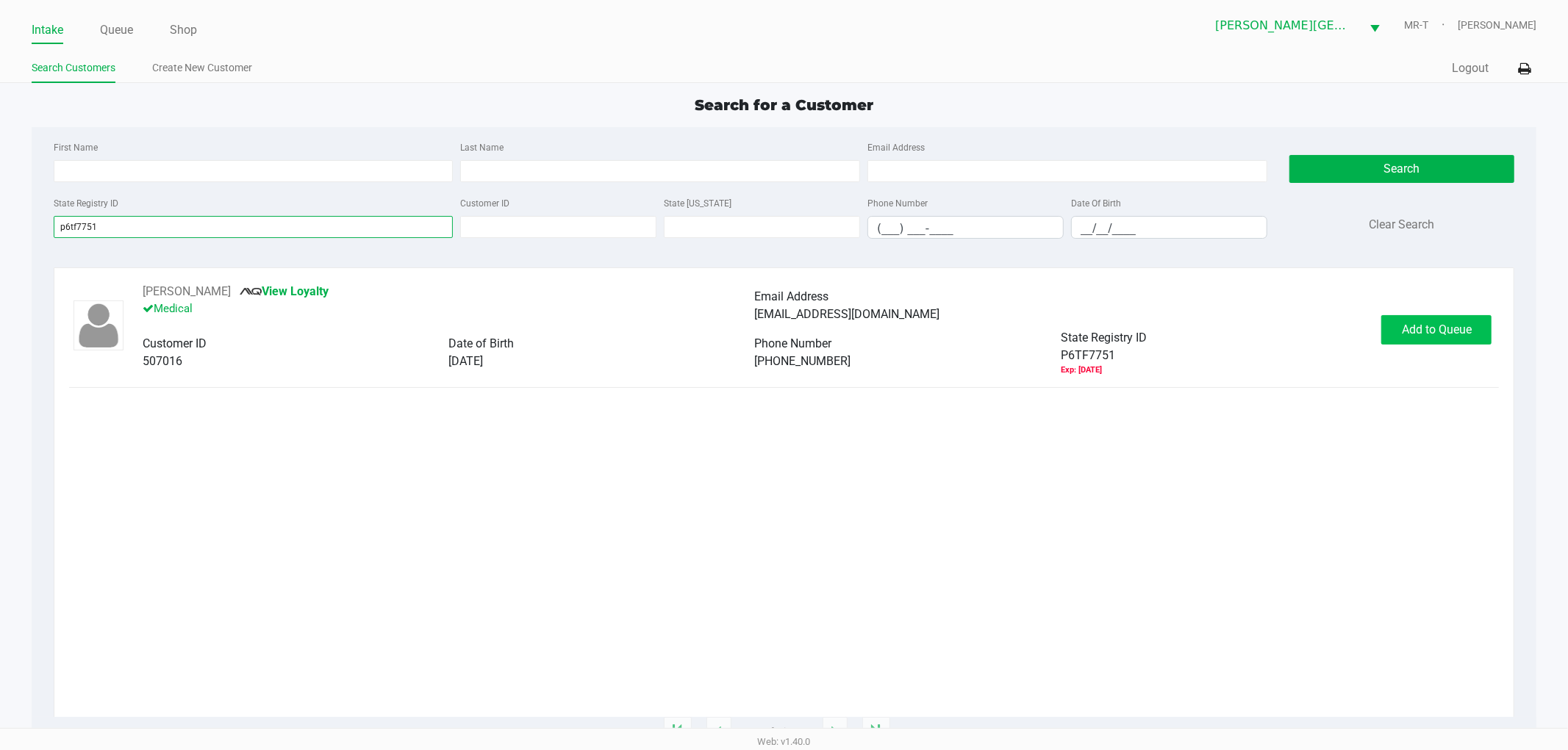
type input "p6tf7751"
click at [1429, 332] on span "Add to Queue" at bounding box center [1437, 330] width 70 height 14
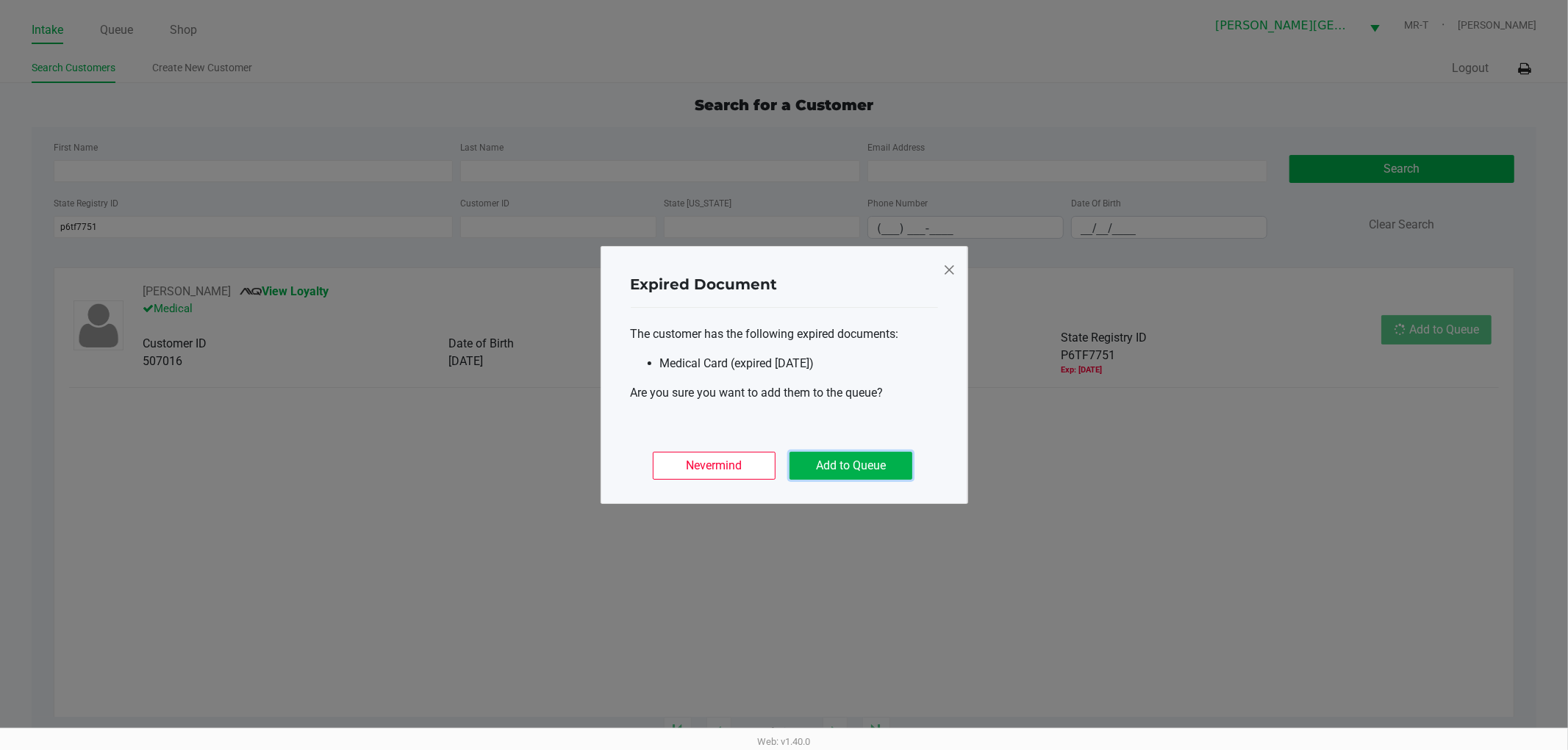
click at [866, 478] on button "Add to Queue" at bounding box center [851, 465] width 123 height 28
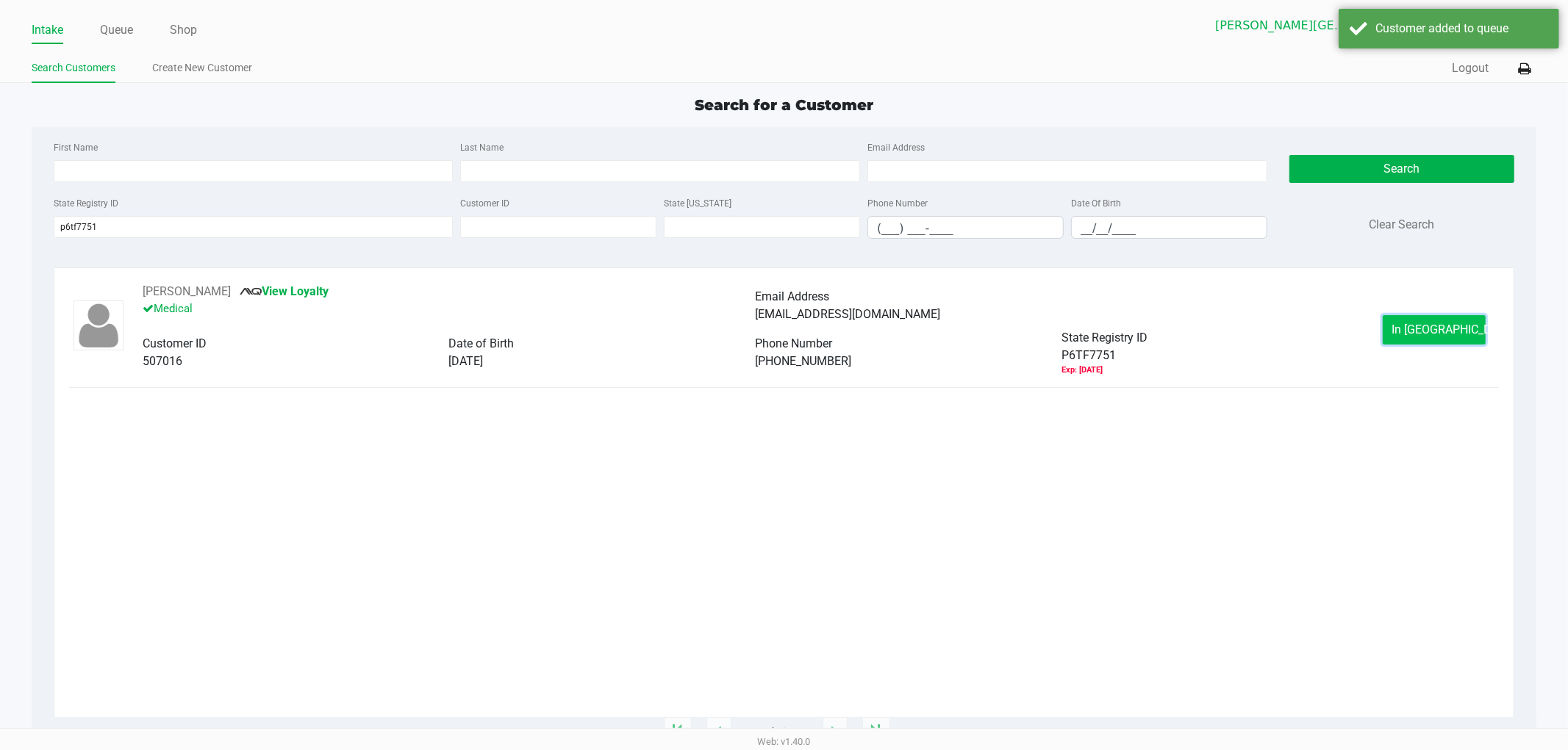
click at [1414, 334] on span "In Queue" at bounding box center [1454, 330] width 124 height 14
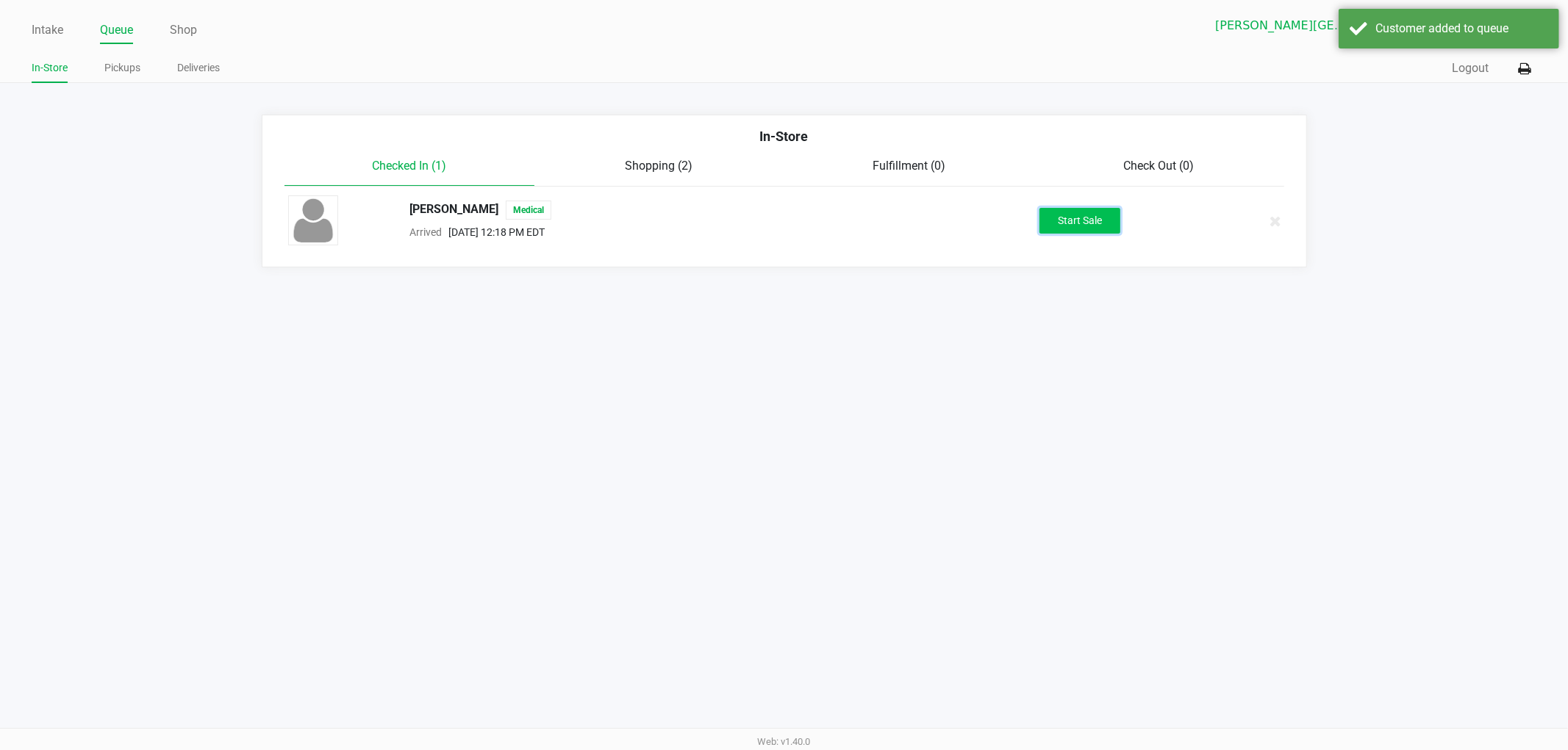
click at [1088, 213] on button "Start Sale" at bounding box center [1080, 221] width 80 height 26
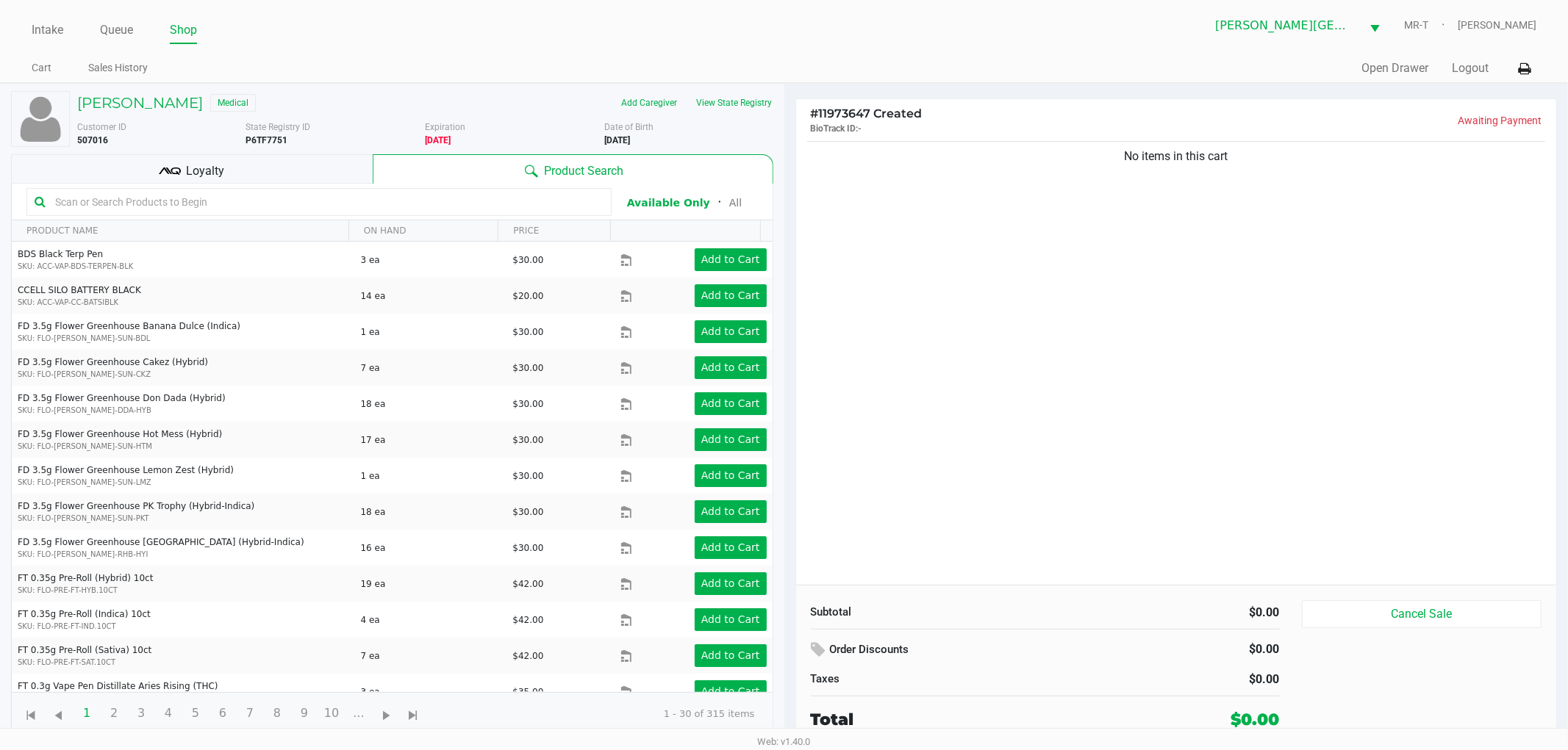
click at [1119, 292] on div "No items in this cart" at bounding box center [1177, 361] width 761 height 447
click at [1105, 295] on div "No items in this cart" at bounding box center [1177, 361] width 761 height 447
click at [1090, 355] on div "No items in this cart" at bounding box center [1177, 361] width 761 height 447
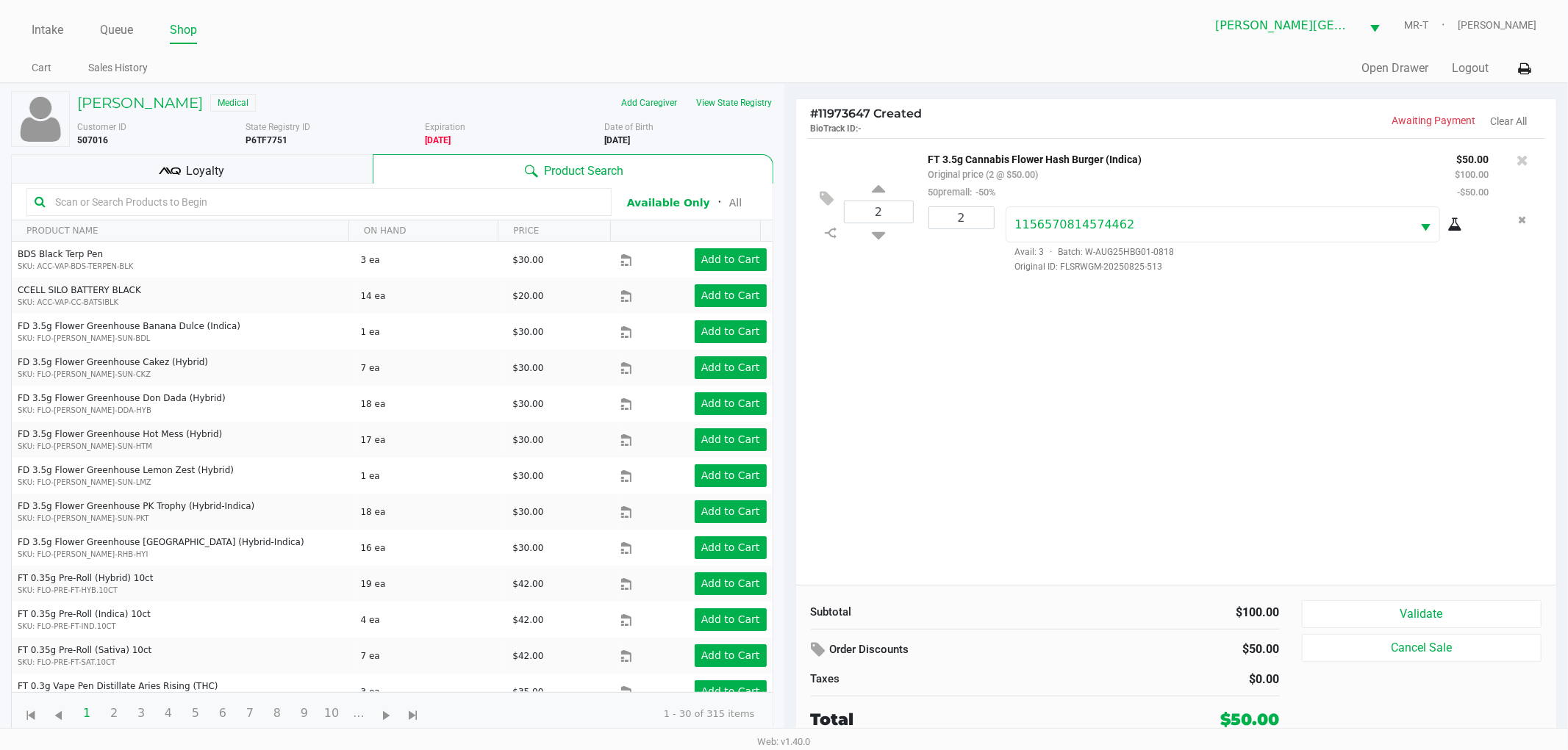
click at [1088, 375] on div "2 FT 3.5g Cannabis Flower Hash Burger (Indica) Original price (2 @ $50.00) 50pr…" at bounding box center [1177, 361] width 761 height 447
click at [1037, 373] on div "2 FT 3.5g Cannabis Flower Hash Burger (Indica) Original price (2 @ $50.00) 50pr…" at bounding box center [1177, 361] width 761 height 447
click at [1042, 459] on div "2 FT 3.5g Cannabis Flower Hash Burger (Indica) Original price (2 @ $50.00) 50pr…" at bounding box center [1177, 361] width 761 height 447
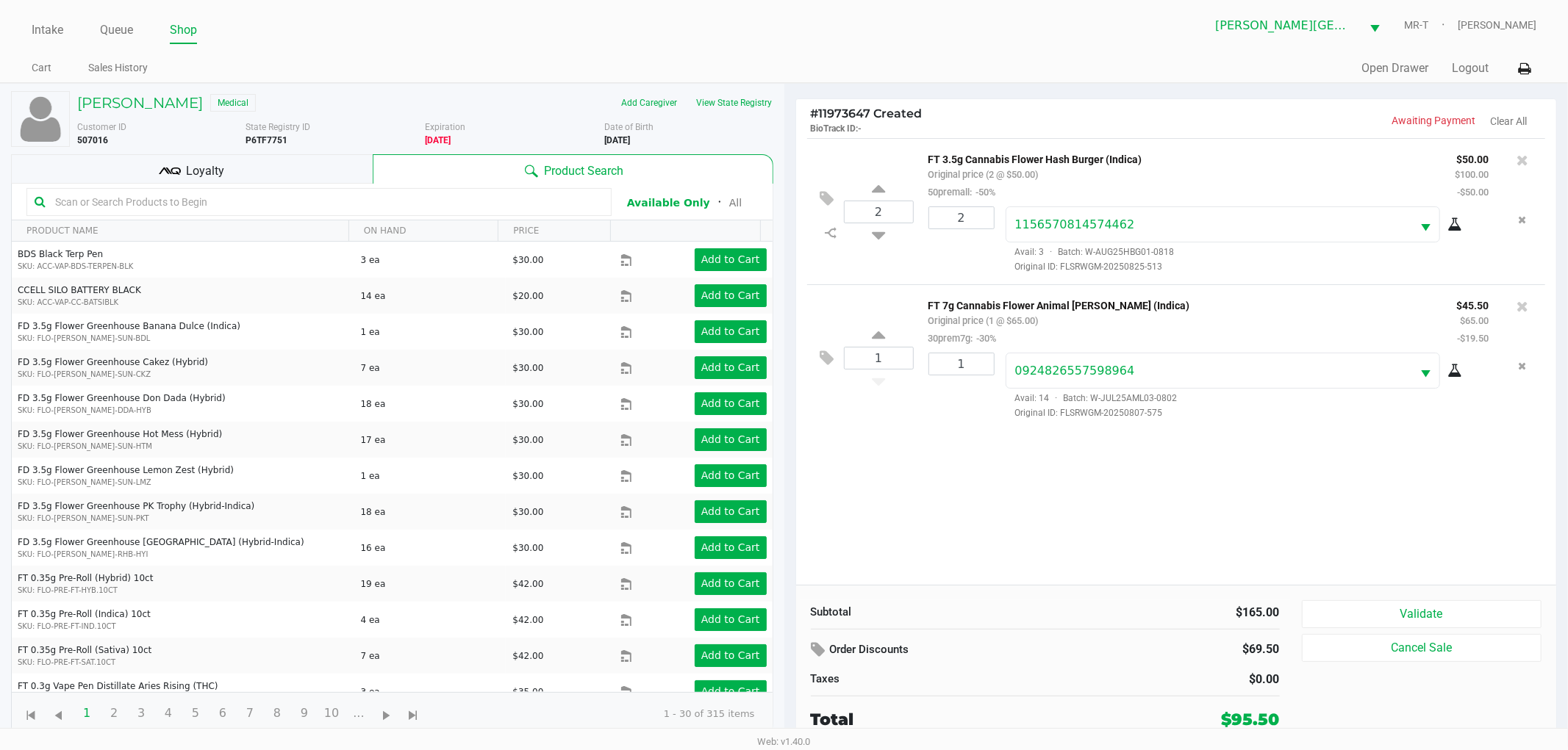
click at [1011, 480] on div "2 FT 3.5g Cannabis Flower Hash Burger (Indica) Original price (2 @ $50.00) 50pr…" at bounding box center [1177, 361] width 761 height 447
click at [1372, 606] on button "Validate" at bounding box center [1422, 614] width 241 height 28
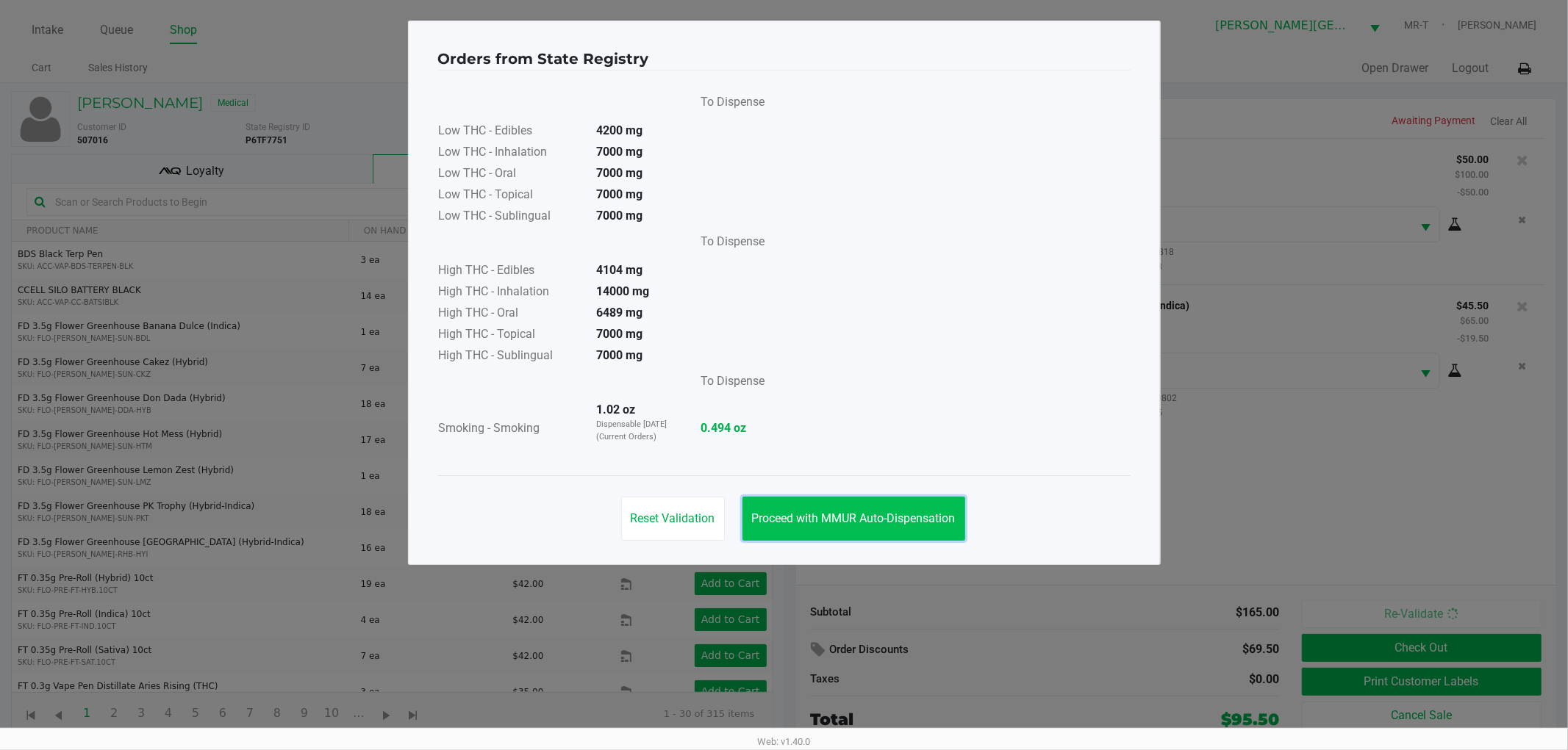
click at [865, 513] on span "Proceed with MMUR Auto-Dispensation" at bounding box center [854, 519] width 204 height 14
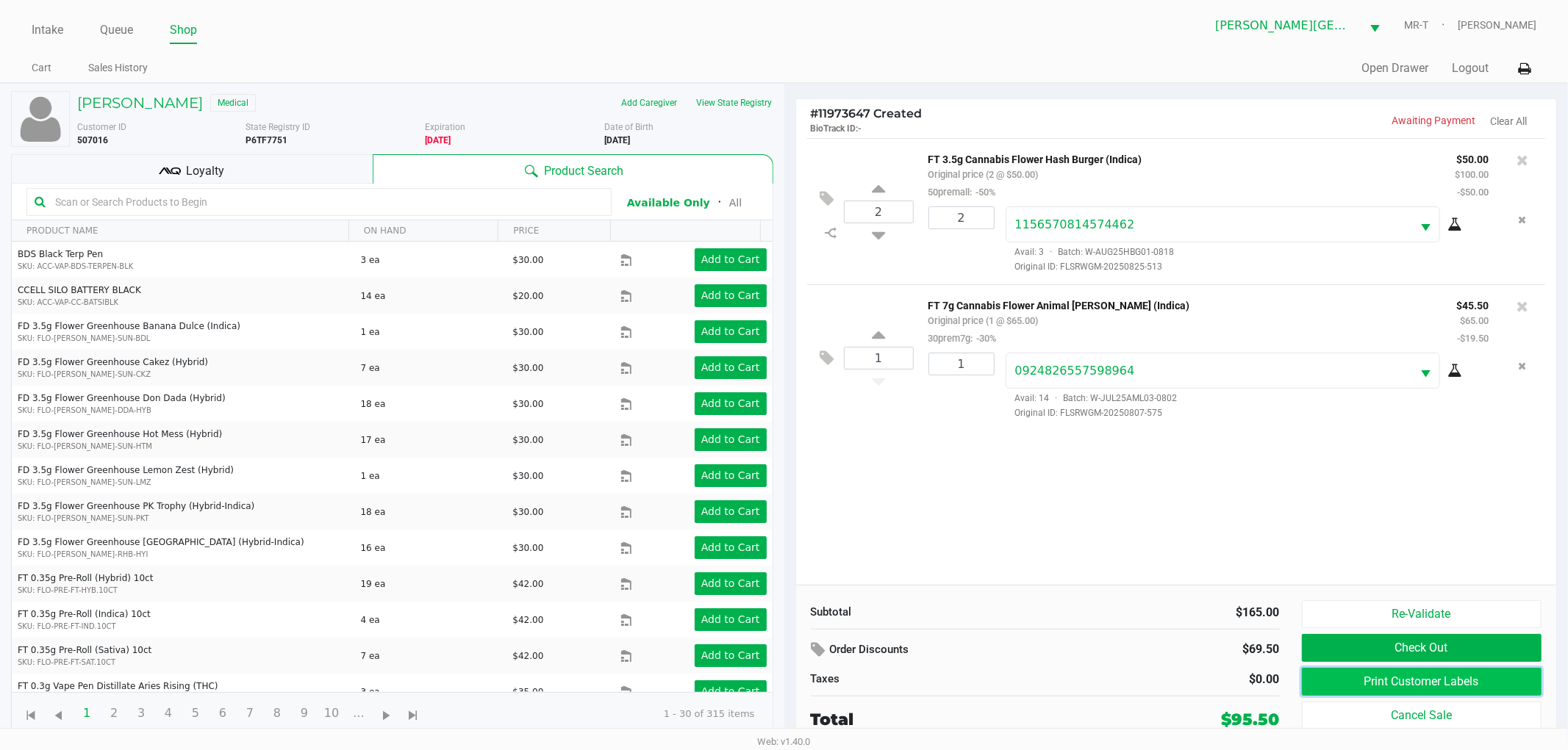
click at [1359, 680] on button "Print Customer Labels" at bounding box center [1422, 681] width 241 height 28
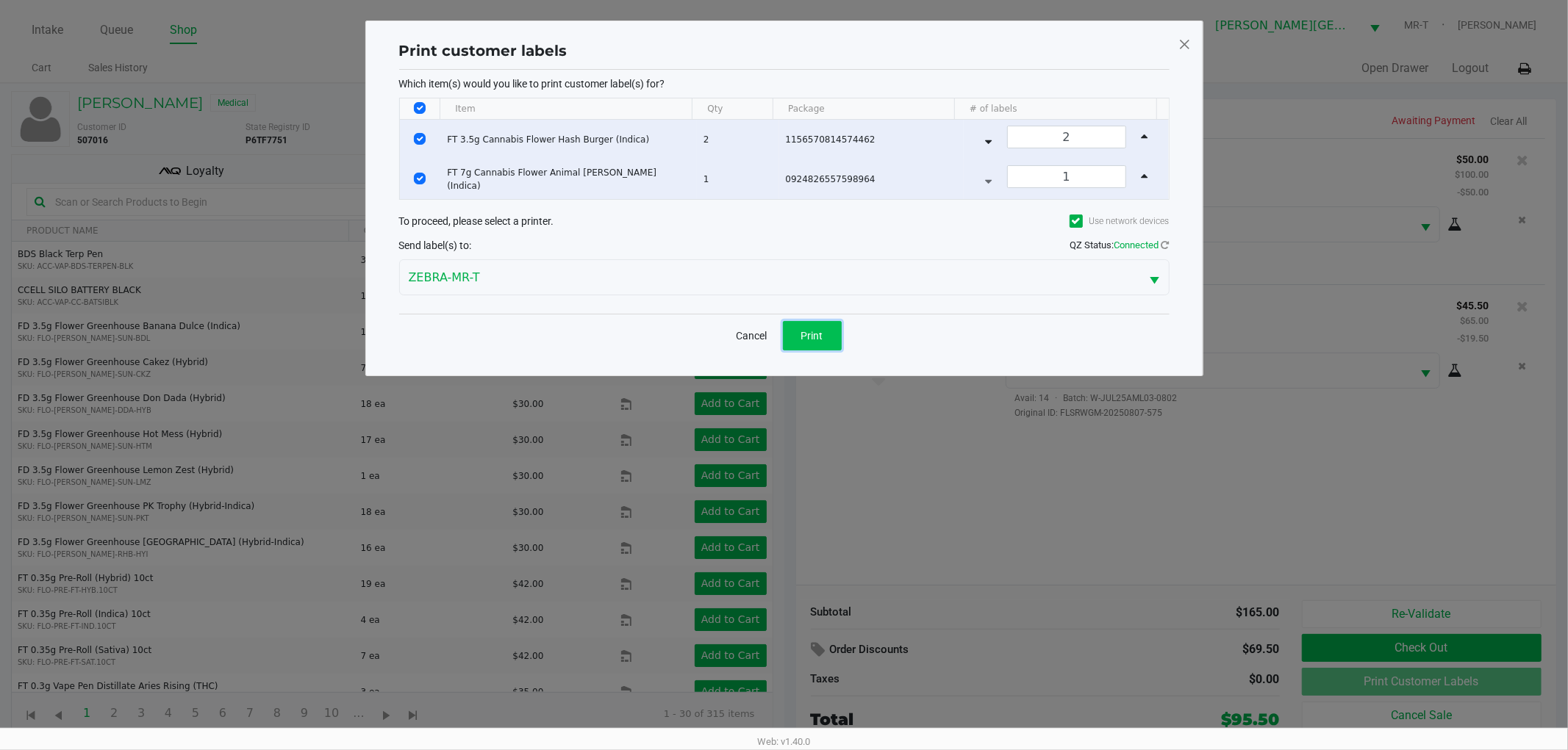
click at [824, 332] on button "Print" at bounding box center [812, 335] width 59 height 29
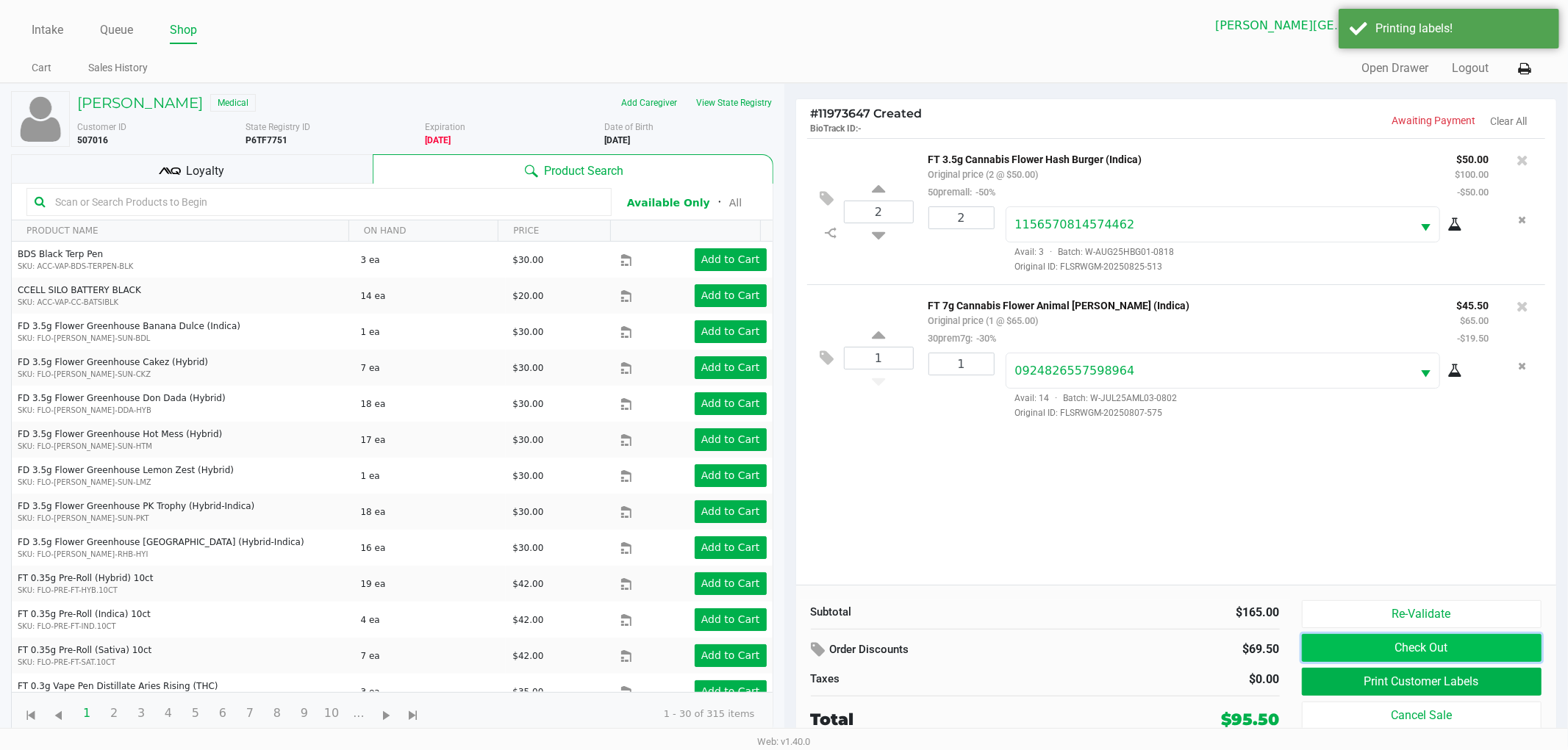
click at [1364, 644] on button "Check Out" at bounding box center [1422, 647] width 241 height 28
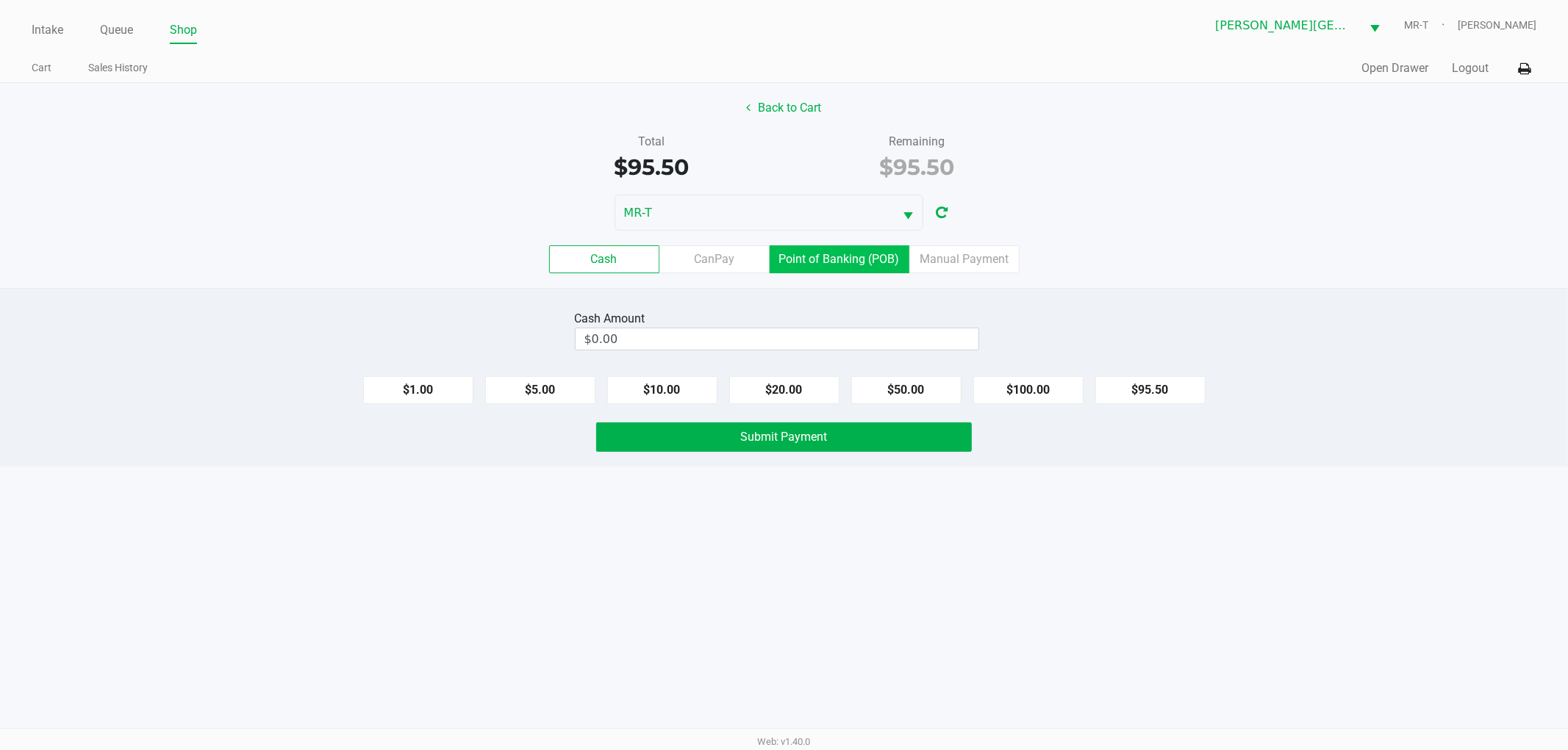
click at [805, 253] on label "Point of Banking (POB)" at bounding box center [840, 259] width 140 height 28
click at [0, 0] on 7 "Point of Banking (POB)" at bounding box center [0, 0] width 0 height 0
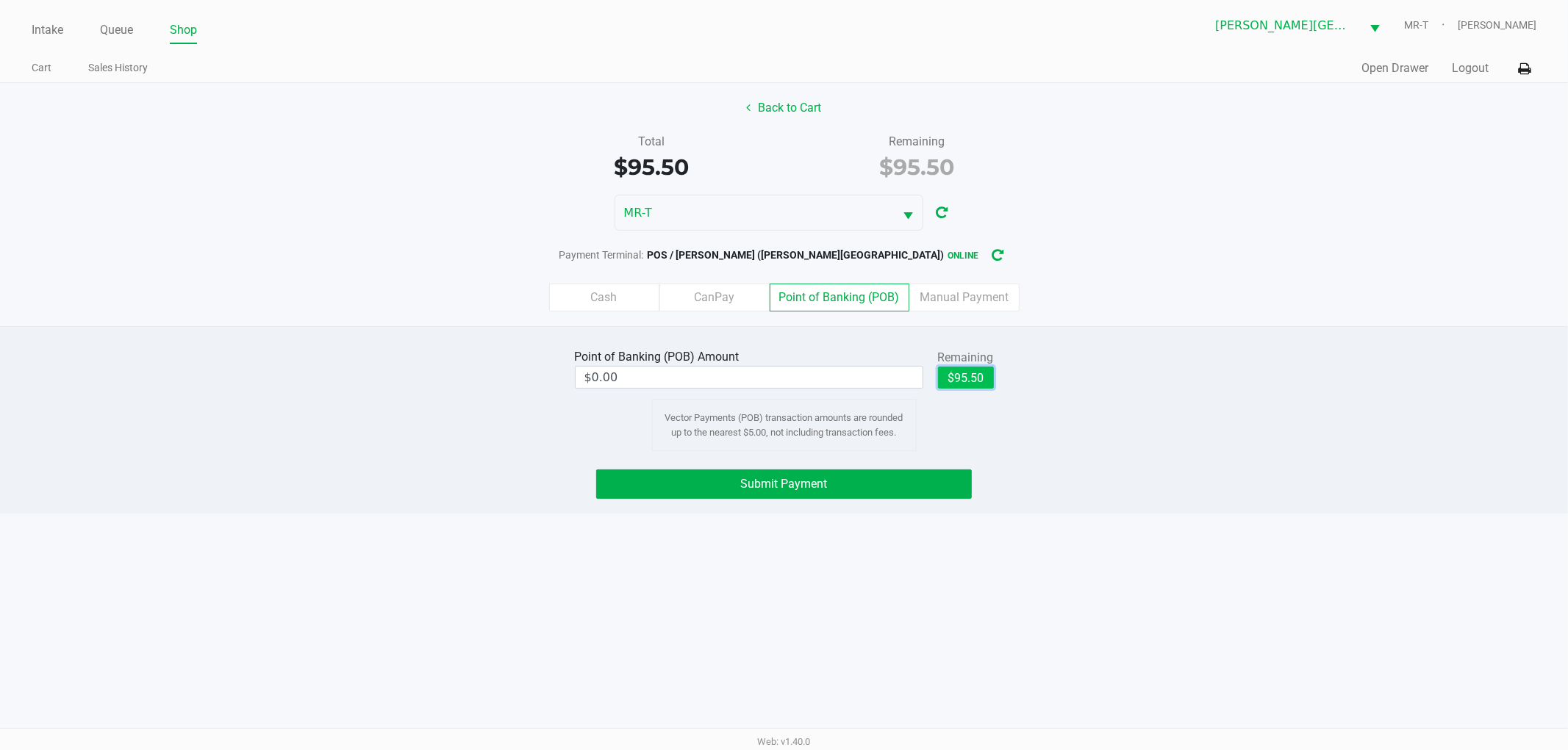
click at [967, 373] on button "$95.50" at bounding box center [966, 378] width 56 height 22
type input "$95.50"
click at [1201, 515] on div "Intake Queue Shop Merritt Island WC MR-T TY Townsend Cart Sales History Quick S…" at bounding box center [784, 375] width 1568 height 750
click at [835, 486] on button "Submit Payment" at bounding box center [784, 483] width 376 height 29
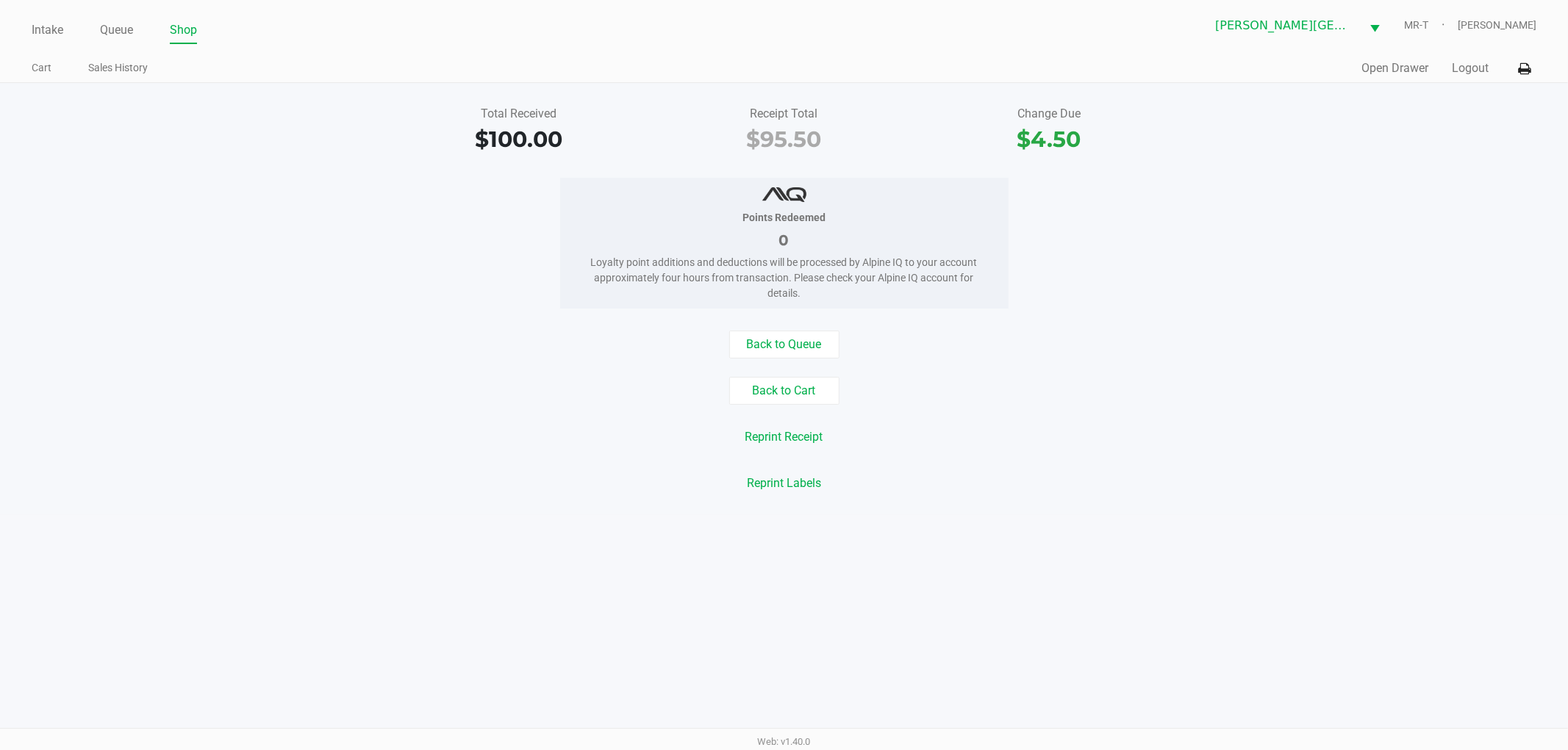
drag, startPoint x: 814, startPoint y: 291, endPoint x: 510, endPoint y: 241, distance: 308.1
click at [510, 241] on div "Points Redeemed 0 Loyalty point additions and deductions will be processed by A…" at bounding box center [784, 243] width 1590 height 131
click at [549, 252] on div "Points Redeemed 0 Loyalty point additions and deductions will be processed by A…" at bounding box center [784, 243] width 1590 height 131
click at [350, 293] on div "Points Redeemed 0 Loyalty point additions and deductions will be processed by A…" at bounding box center [784, 243] width 1590 height 131
click at [125, 32] on link "Queue" at bounding box center [117, 30] width 33 height 21
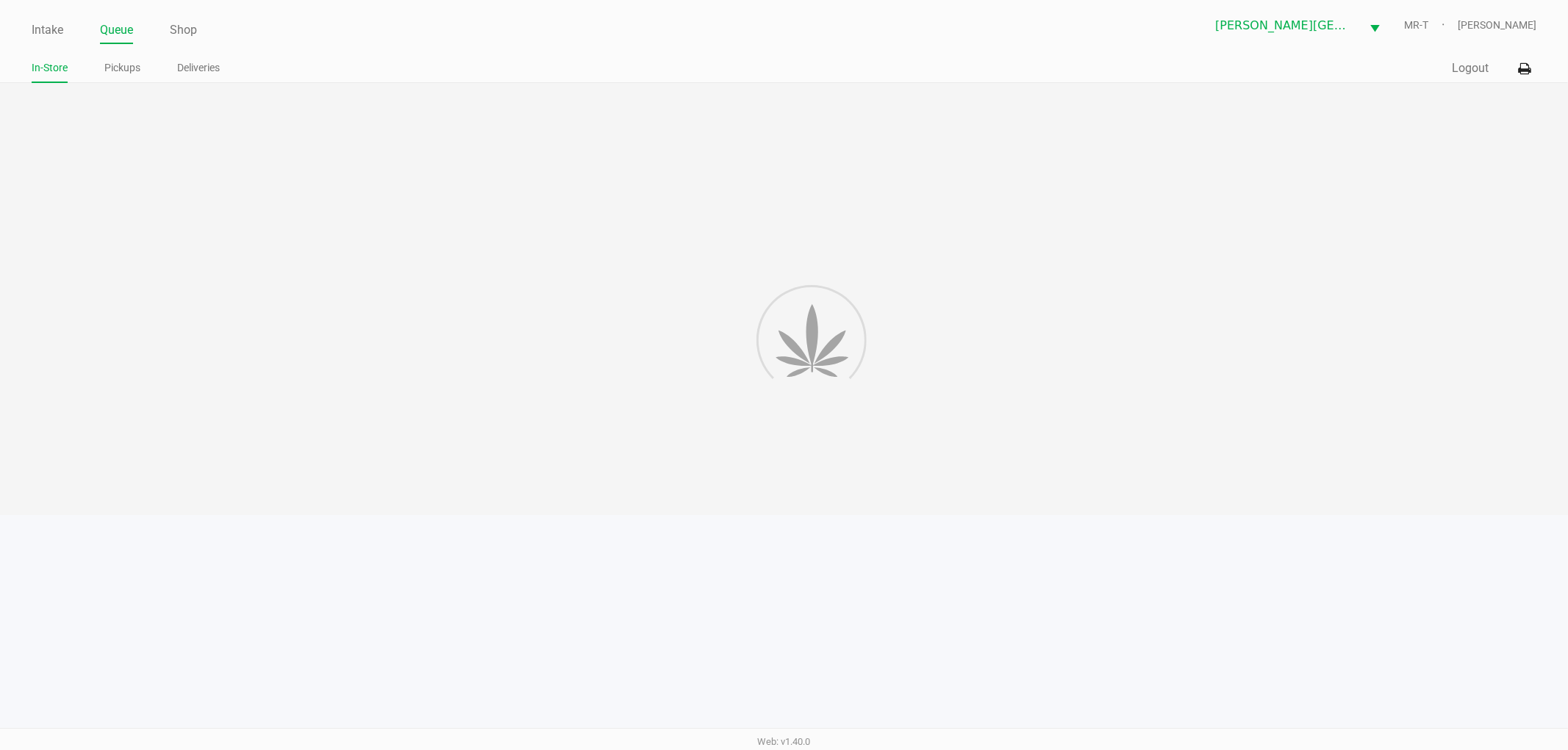
click at [145, 72] on ul "In-Store Pickups Deliveries" at bounding box center [408, 70] width 753 height 25
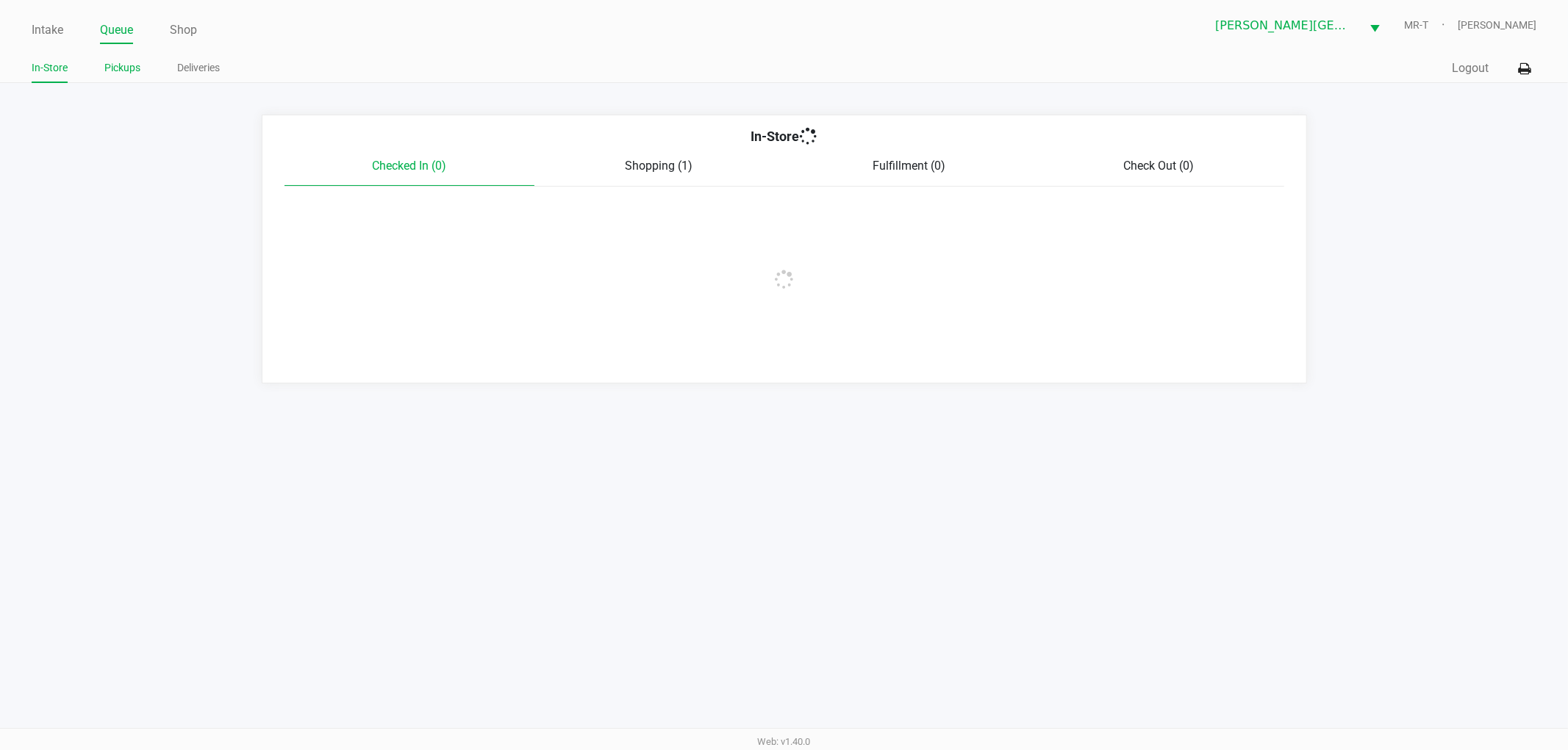
click at [129, 69] on link "Pickups" at bounding box center [122, 68] width 36 height 18
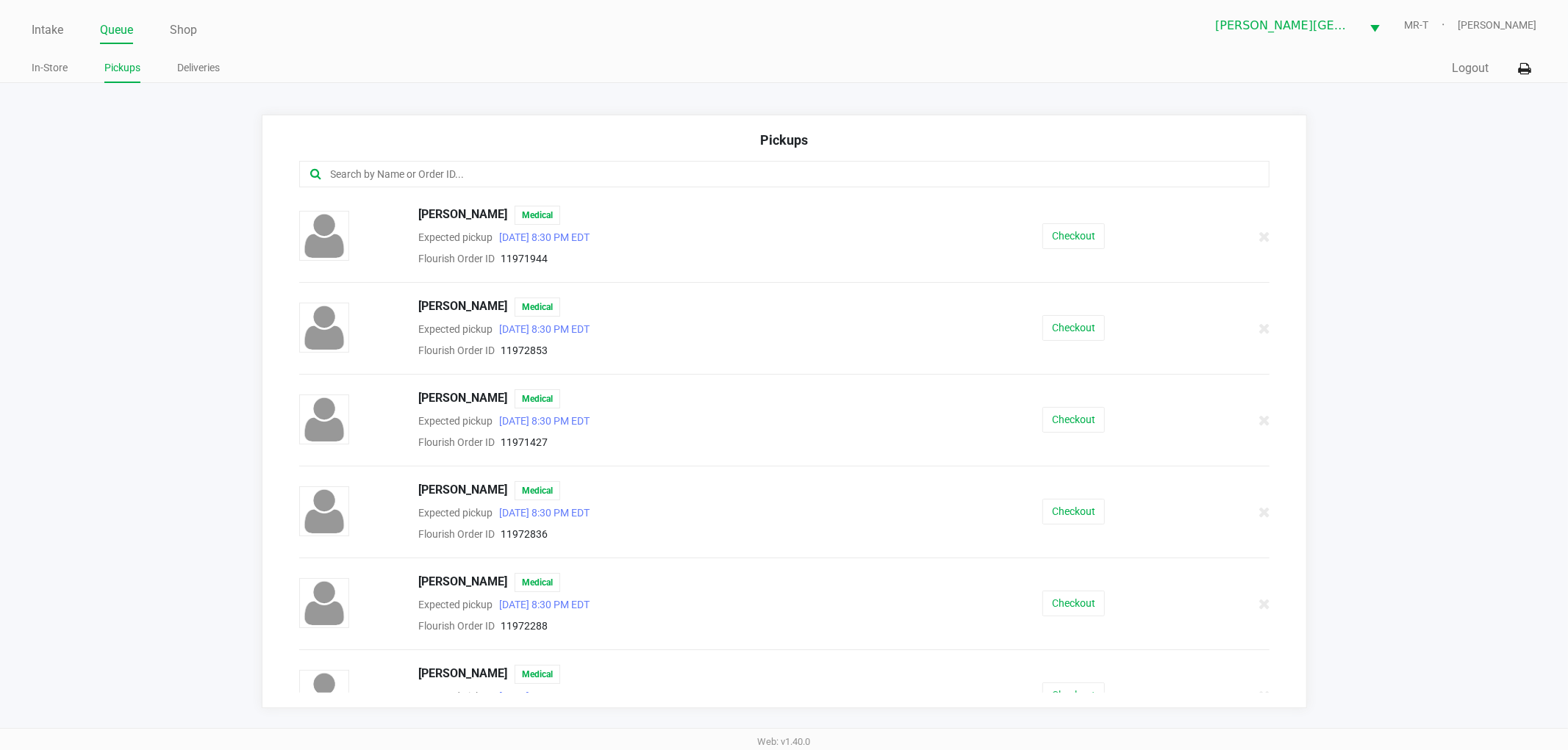
click at [408, 167] on input "text" at bounding box center [755, 174] width 852 height 17
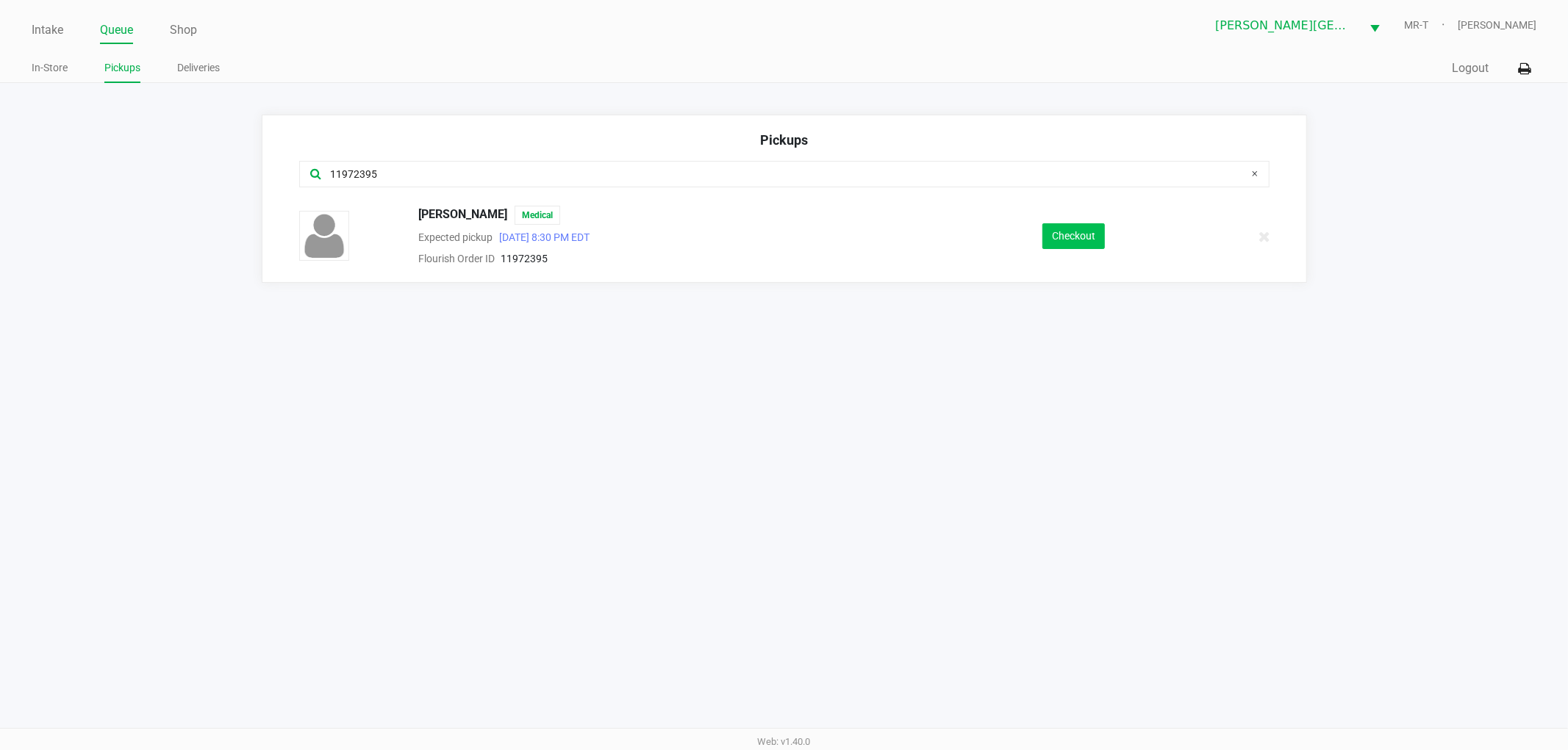
type input "11972395"
click at [1078, 241] on button "Checkout" at bounding box center [1073, 236] width 62 height 26
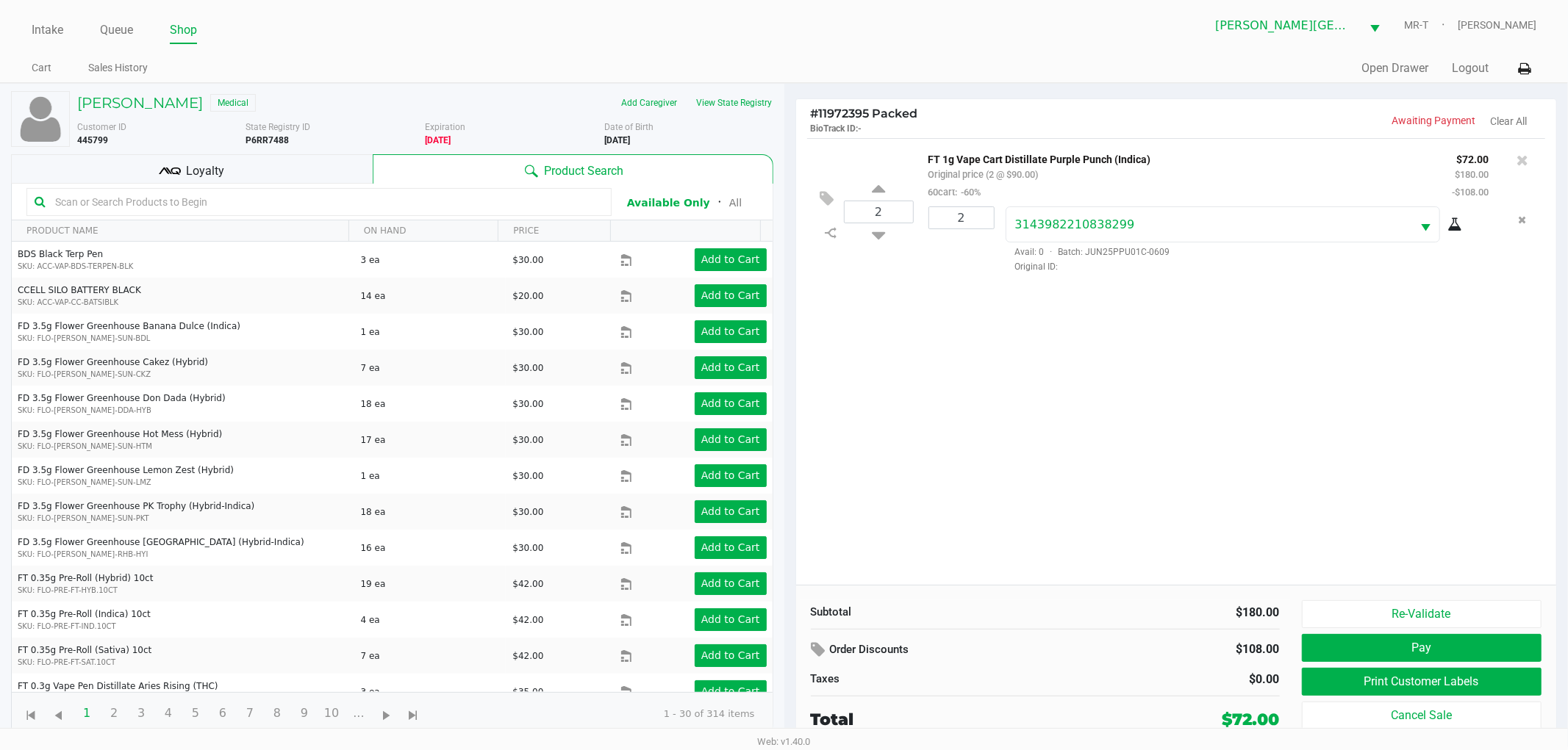
click at [927, 342] on div "2 FT 1g Vape Cart Distillate Purple Punch (Indica) Original price (2 @ $90.00) …" at bounding box center [1177, 361] width 761 height 447
click at [1038, 436] on div "2 FT 1g Vape Cart Distillate Purple Punch (Indica) Original price (2 @ $90.00) …" at bounding box center [1177, 361] width 761 height 447
click at [1337, 674] on button "Print Customer Labels" at bounding box center [1422, 681] width 241 height 28
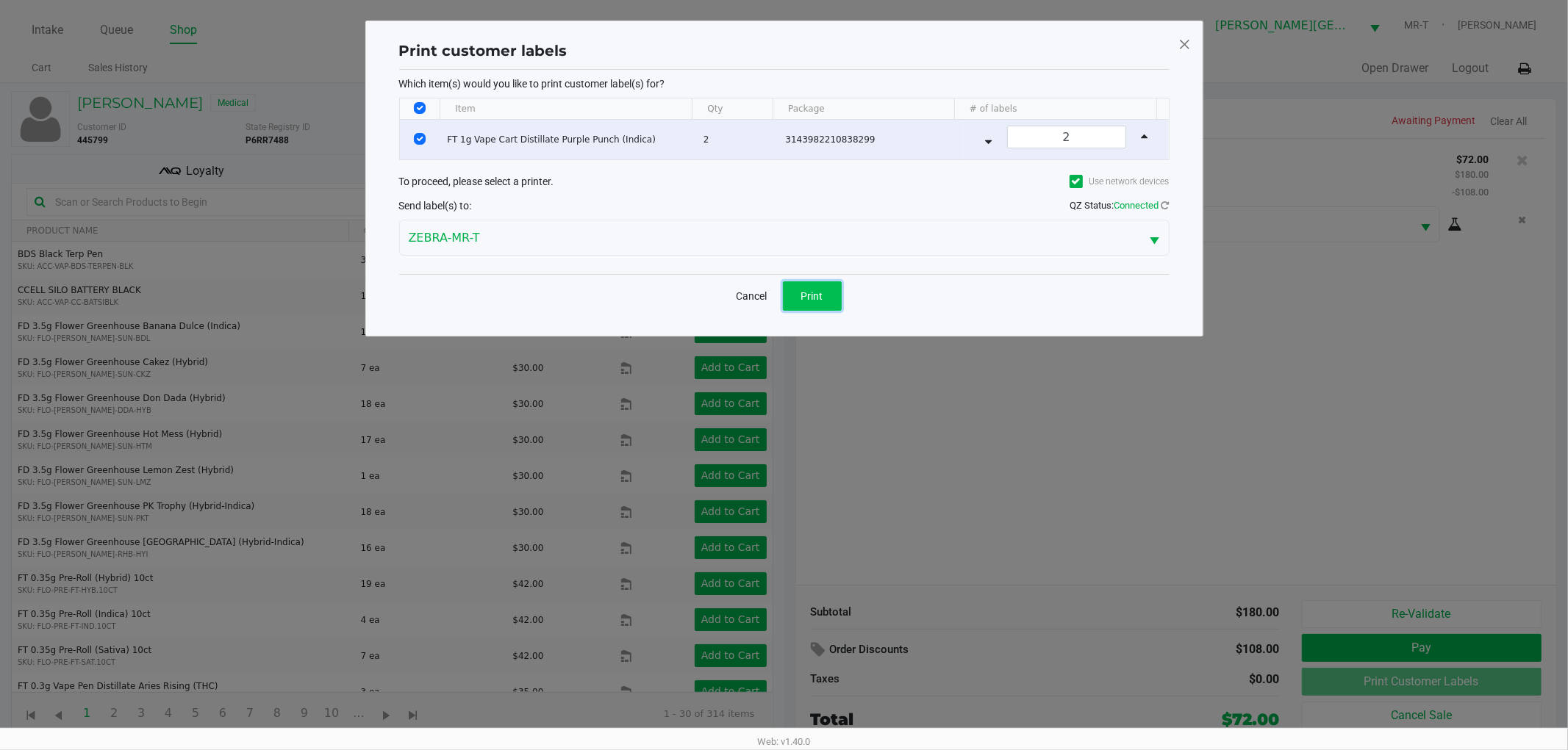
click at [820, 299] on span "Print" at bounding box center [813, 296] width 22 height 12
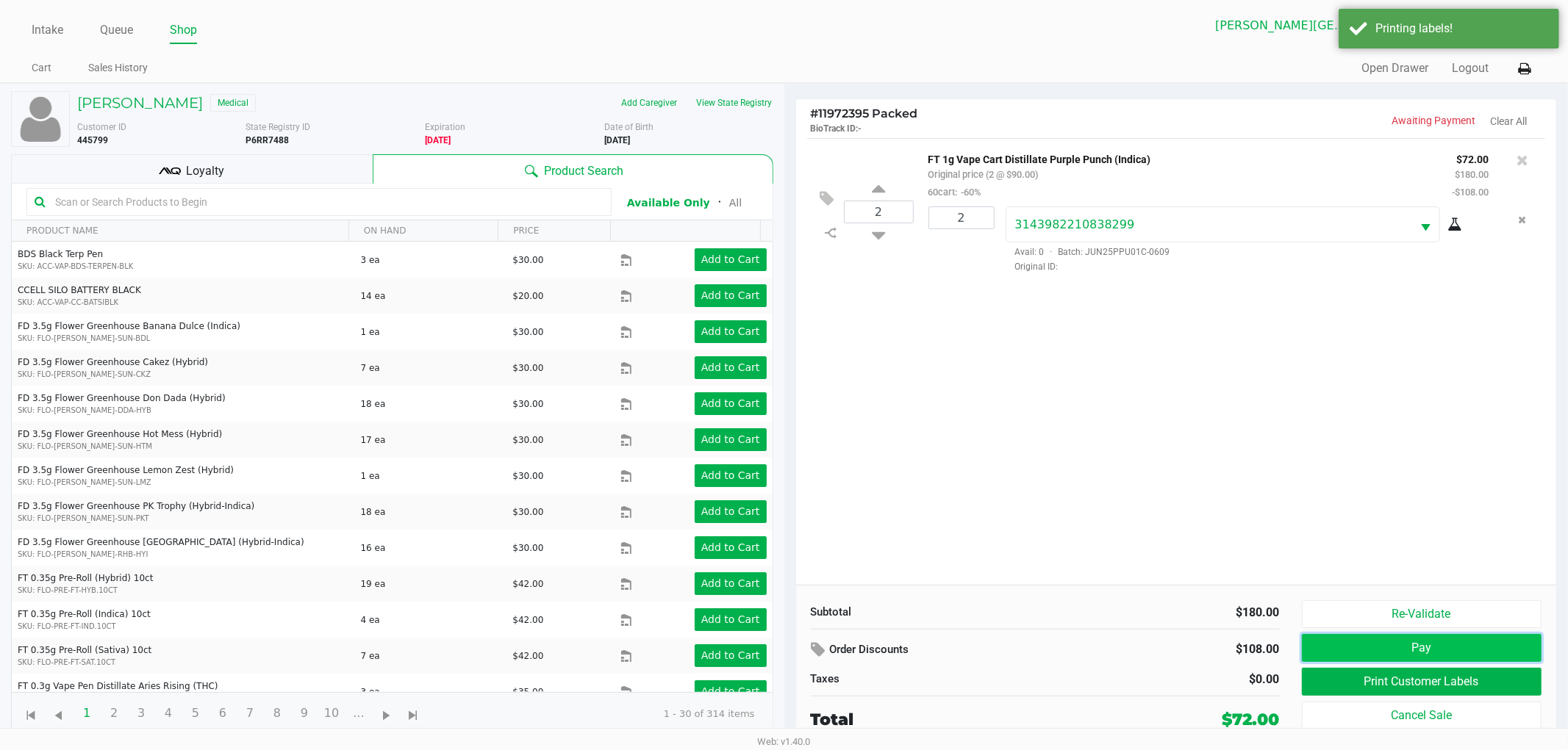
click at [1325, 654] on button "Pay" at bounding box center [1422, 647] width 241 height 28
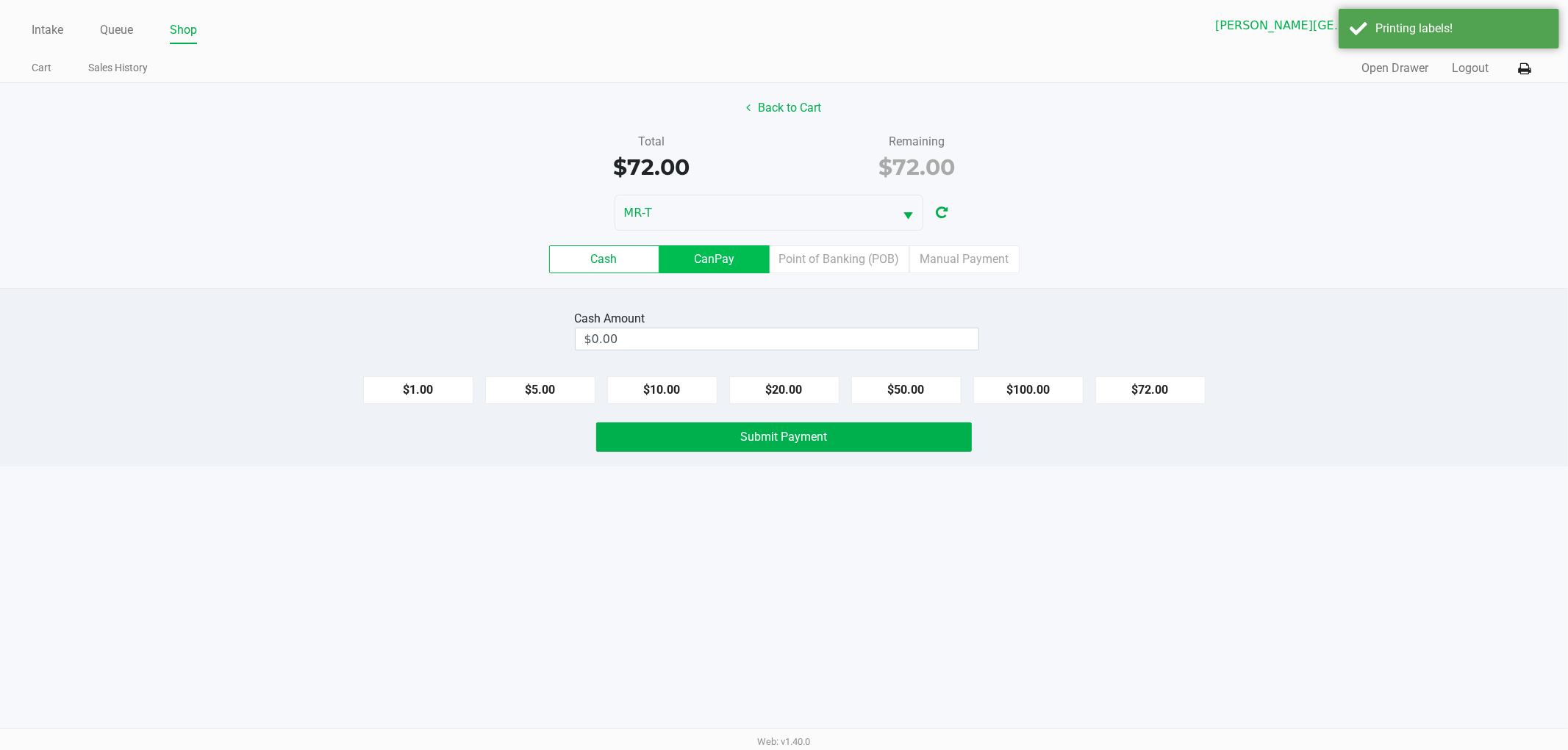
click at [719, 266] on label "CanPay" at bounding box center [715, 259] width 110 height 28
click at [0, 0] on 2 "CanPay" at bounding box center [0, 0] width 0 height 0
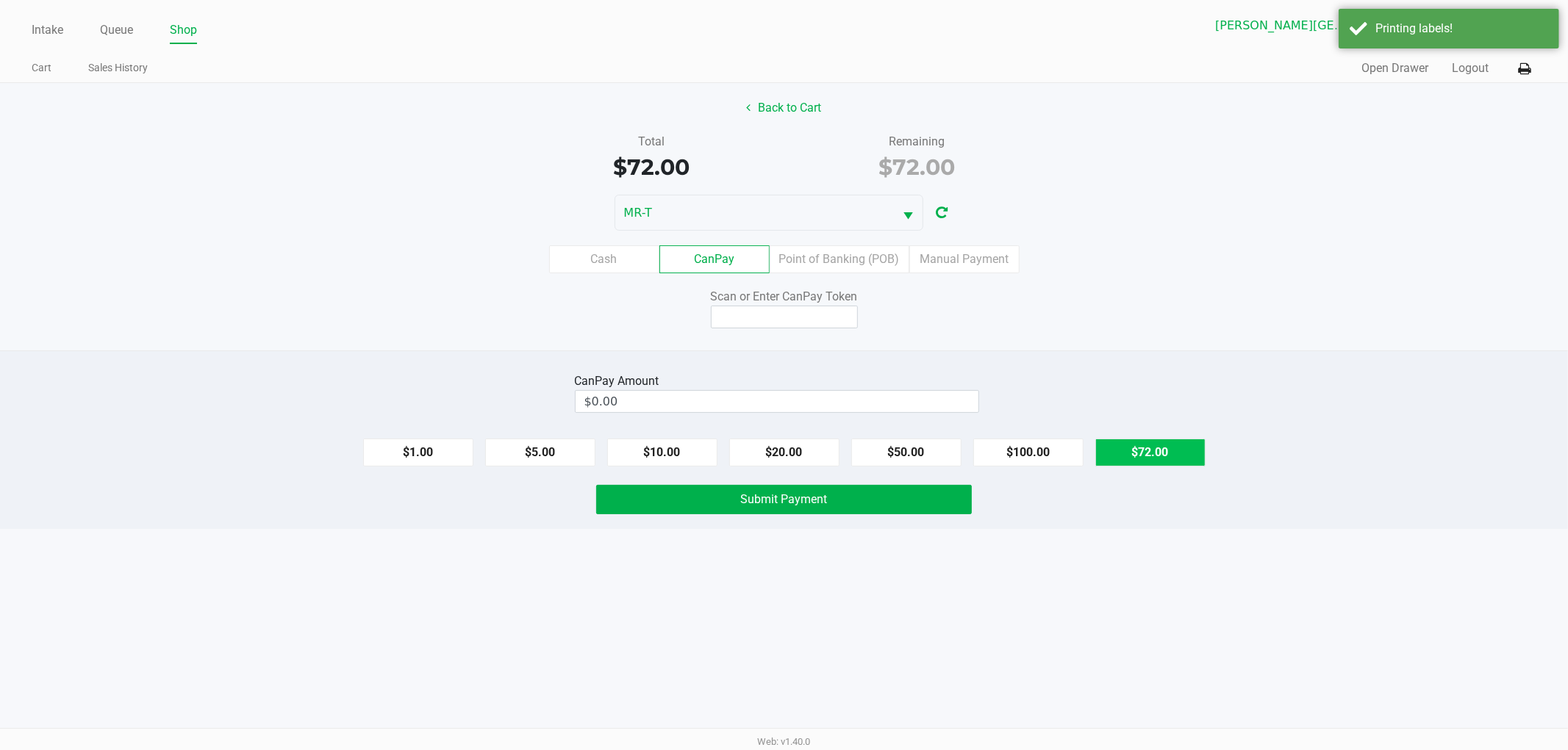
click at [1103, 442] on button "$72.00" at bounding box center [1151, 452] width 110 height 28
type input "$72.00"
click at [707, 312] on div "Scan or Enter CanPay Token" at bounding box center [784, 308] width 376 height 40
click at [730, 314] on input at bounding box center [784, 317] width 147 height 23
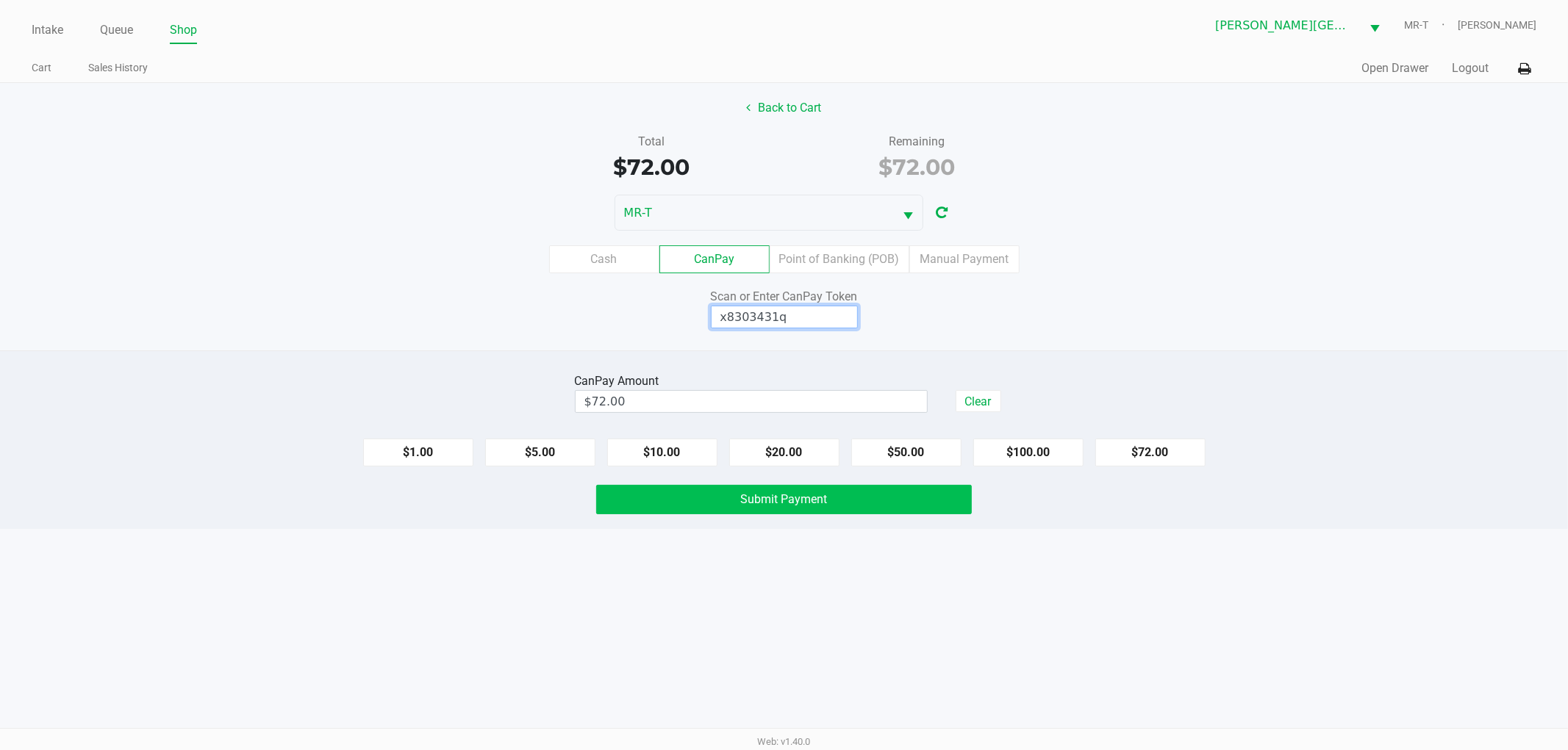
type input "x8303431q"
click at [719, 492] on button "Submit Payment" at bounding box center [784, 499] width 376 height 29
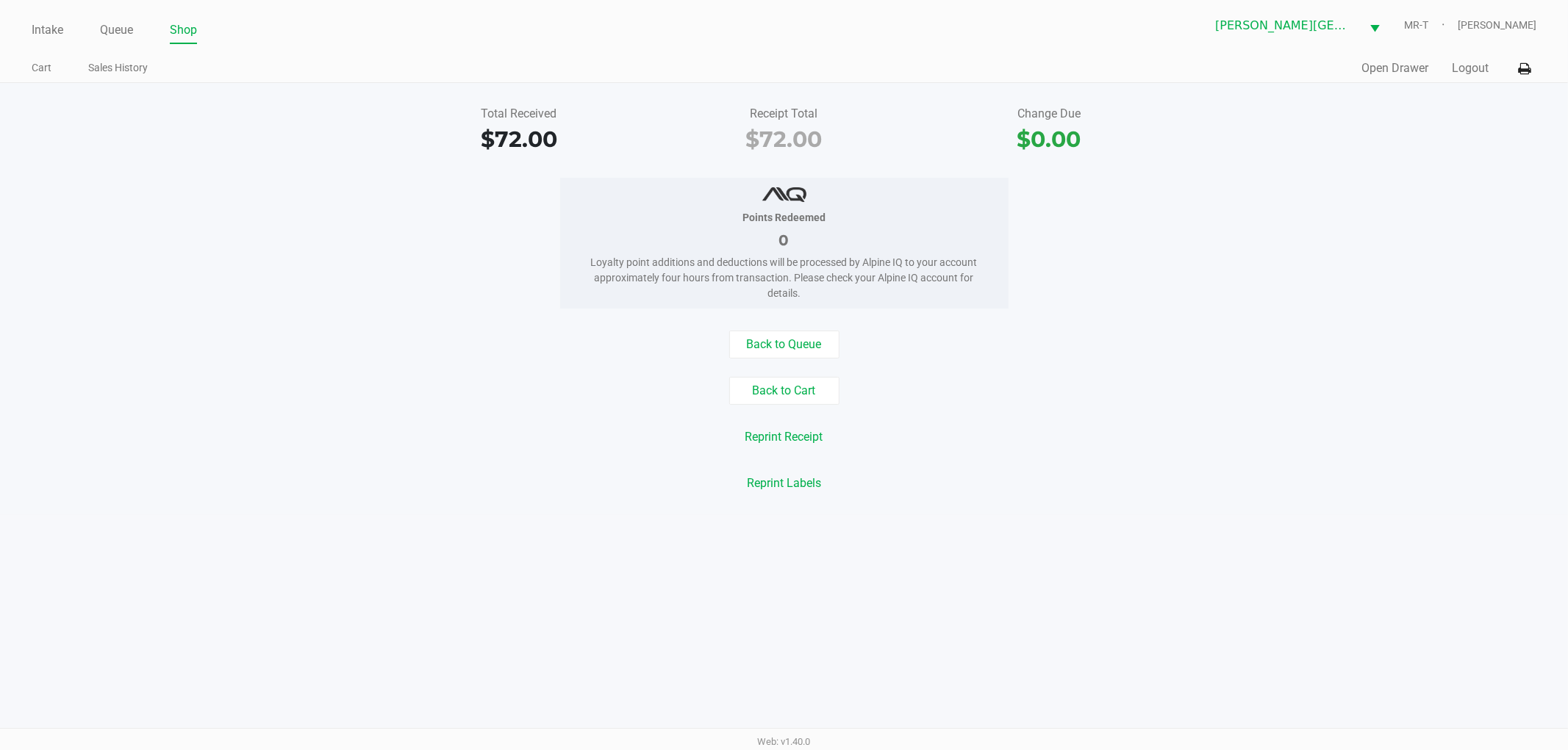
click at [603, 215] on div "Points Redeemed" at bounding box center [784, 218] width 404 height 16
click at [109, 25] on link "Queue" at bounding box center [117, 30] width 33 height 21
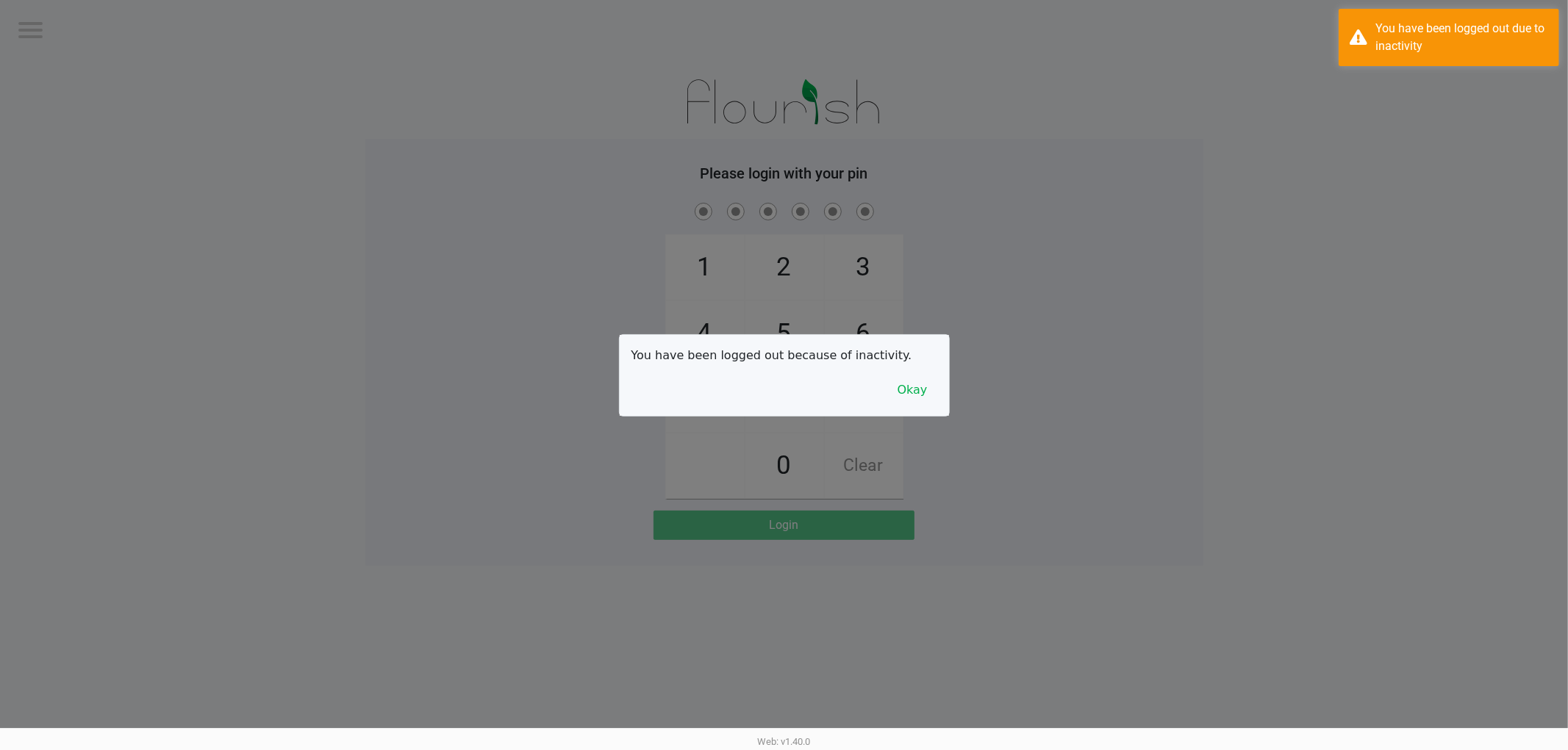
click at [121, 73] on div at bounding box center [784, 375] width 1568 height 750
checkbox input "true"
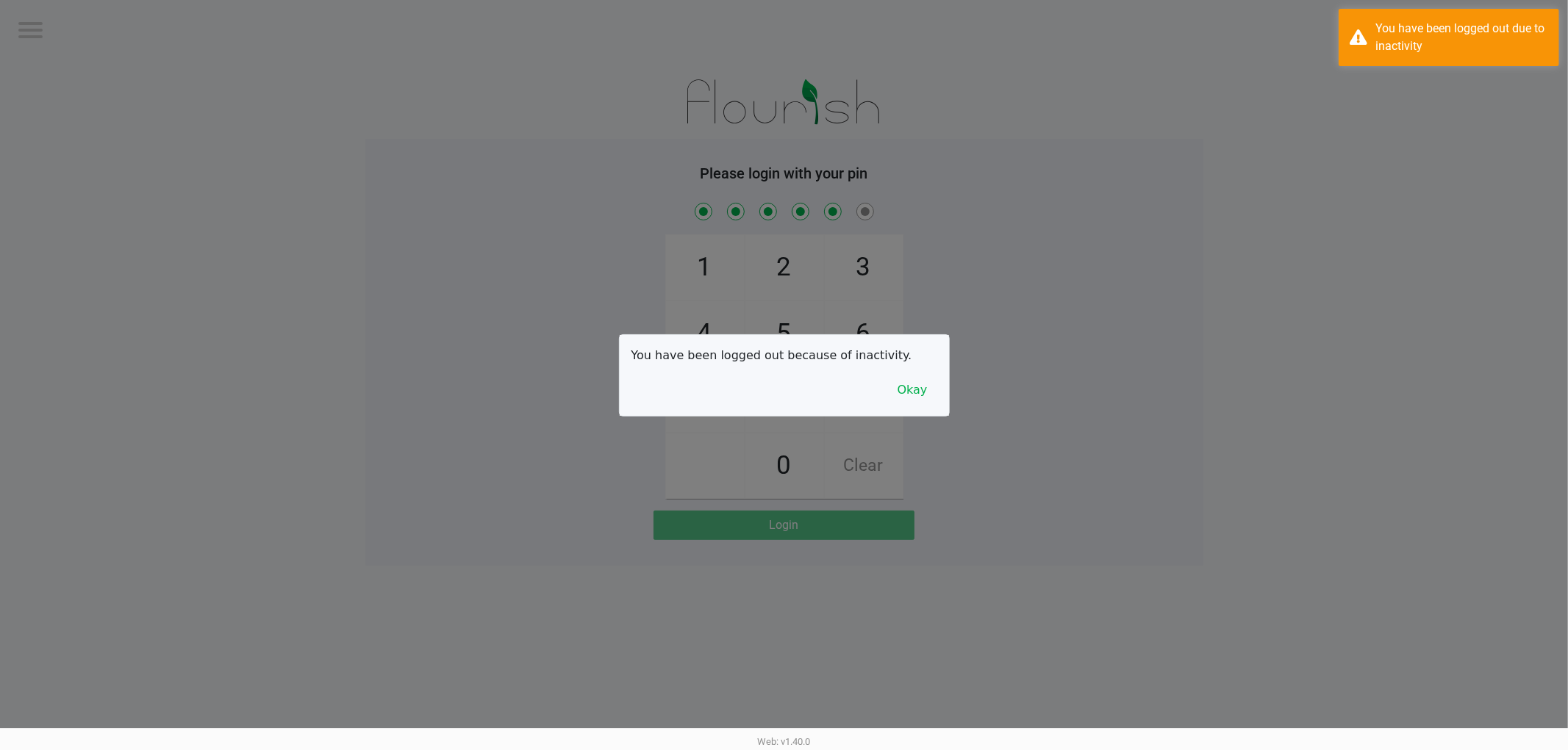
checkbox input "true"
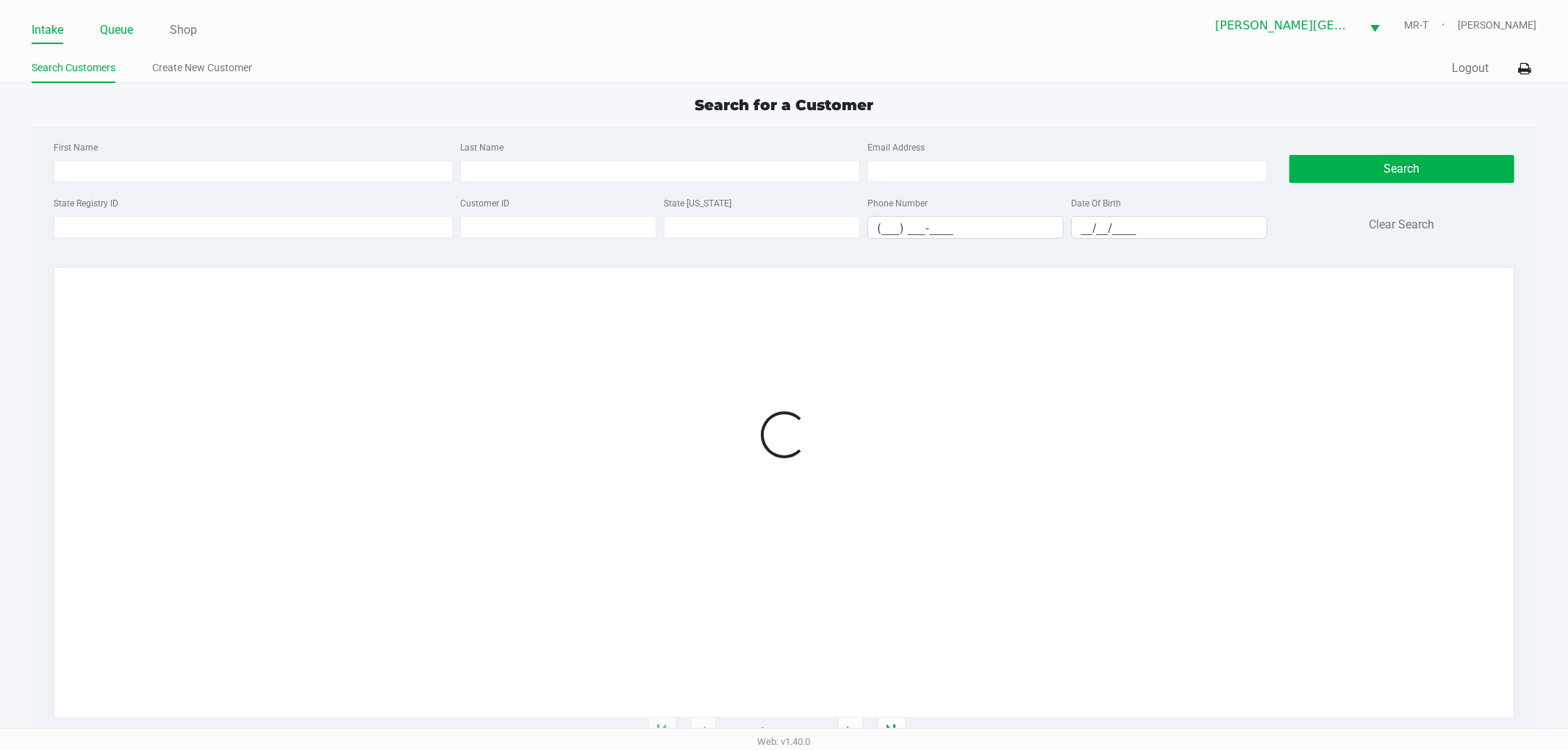
click at [112, 33] on link "Queue" at bounding box center [117, 30] width 33 height 21
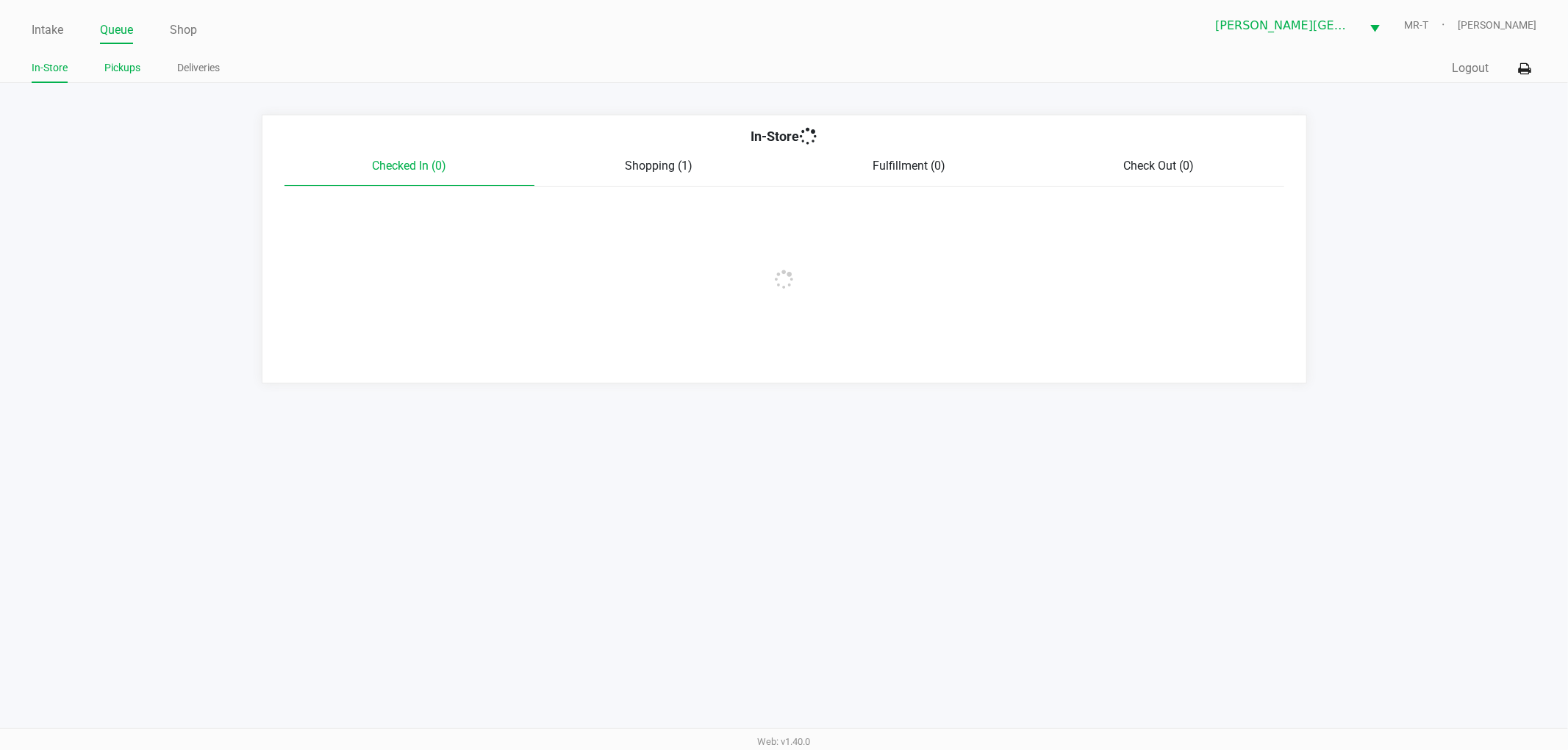
click at [121, 66] on link "Pickups" at bounding box center [122, 68] width 36 height 18
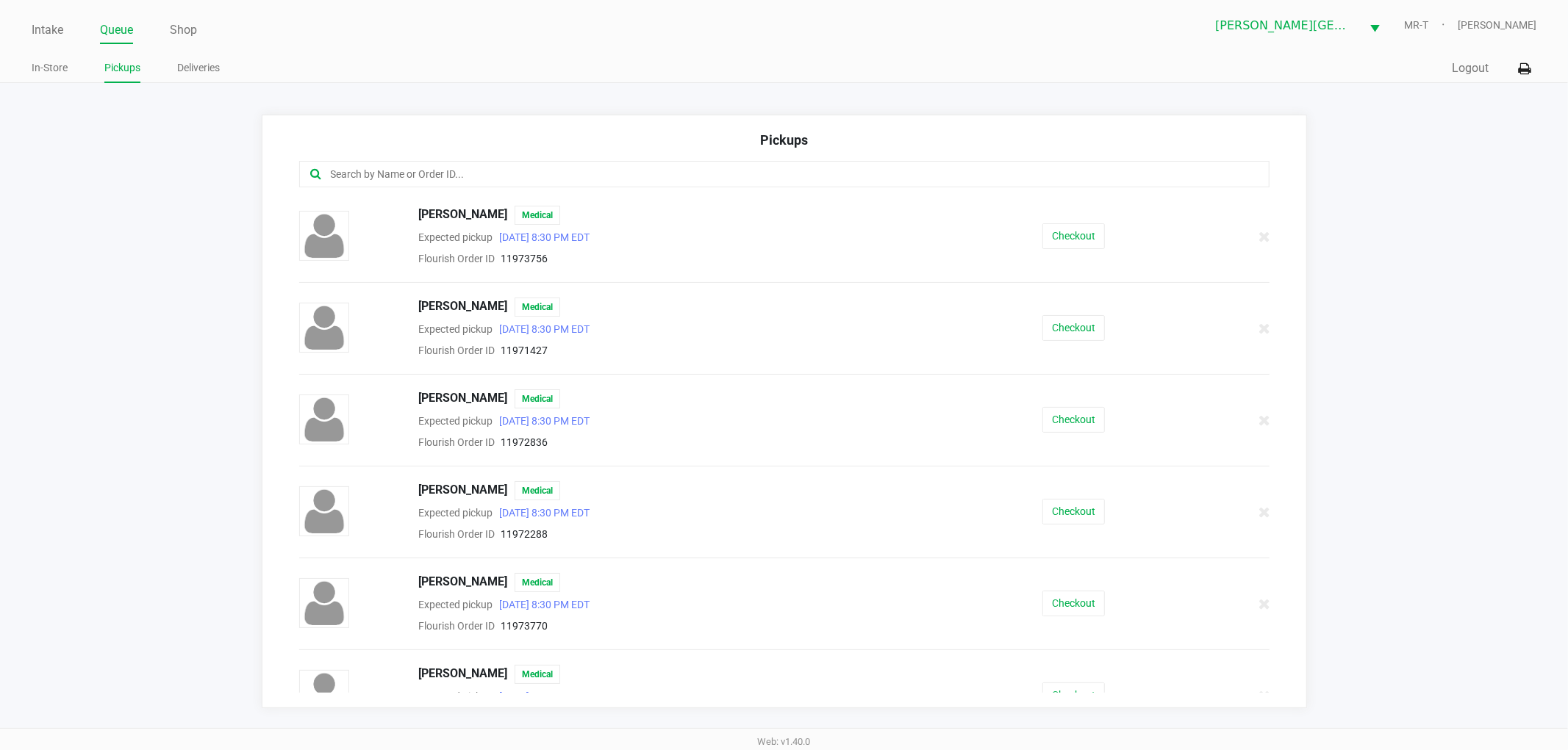
click at [334, 177] on input "text" at bounding box center [755, 174] width 852 height 17
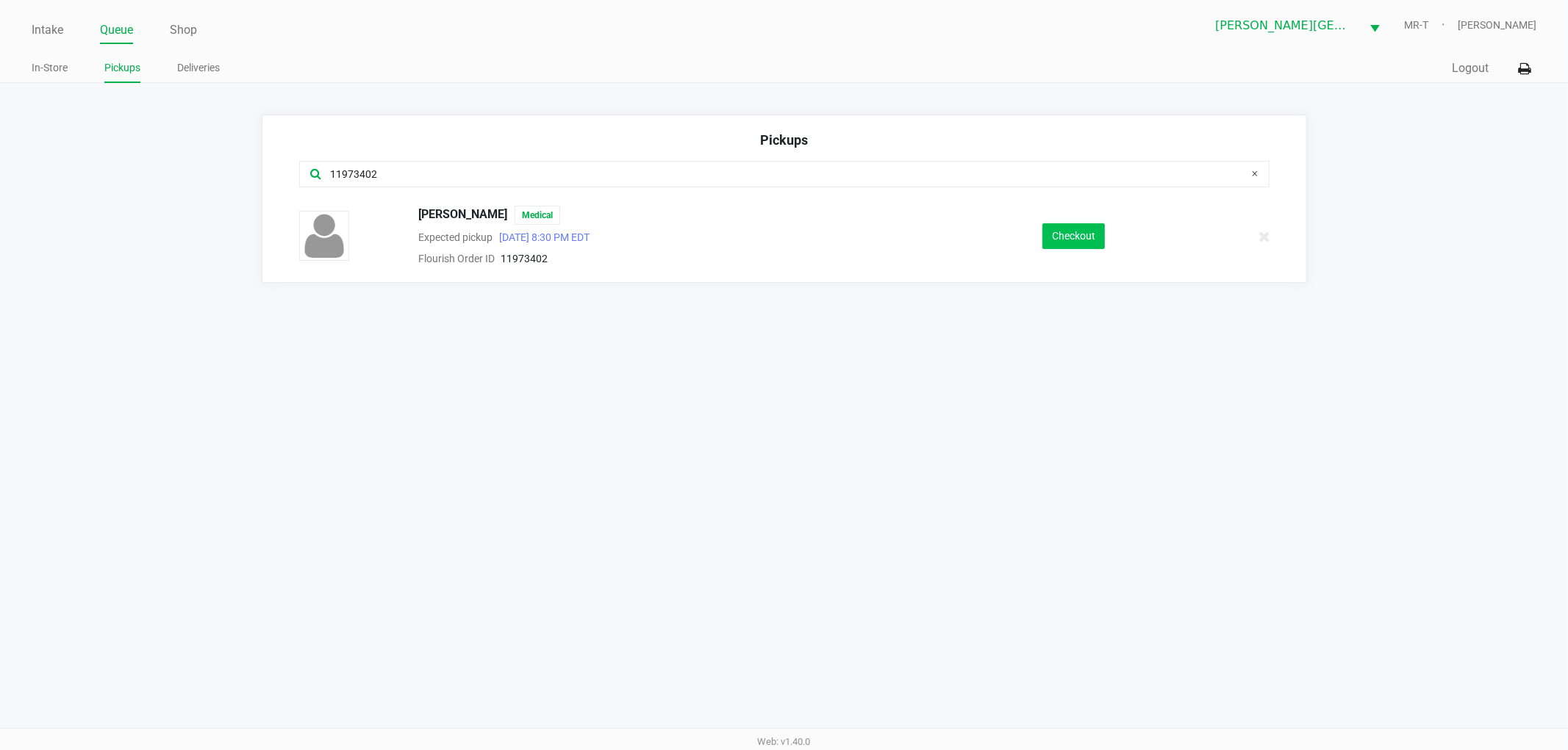
type input "11973402"
click at [1046, 232] on button "Checkout" at bounding box center [1073, 236] width 62 height 26
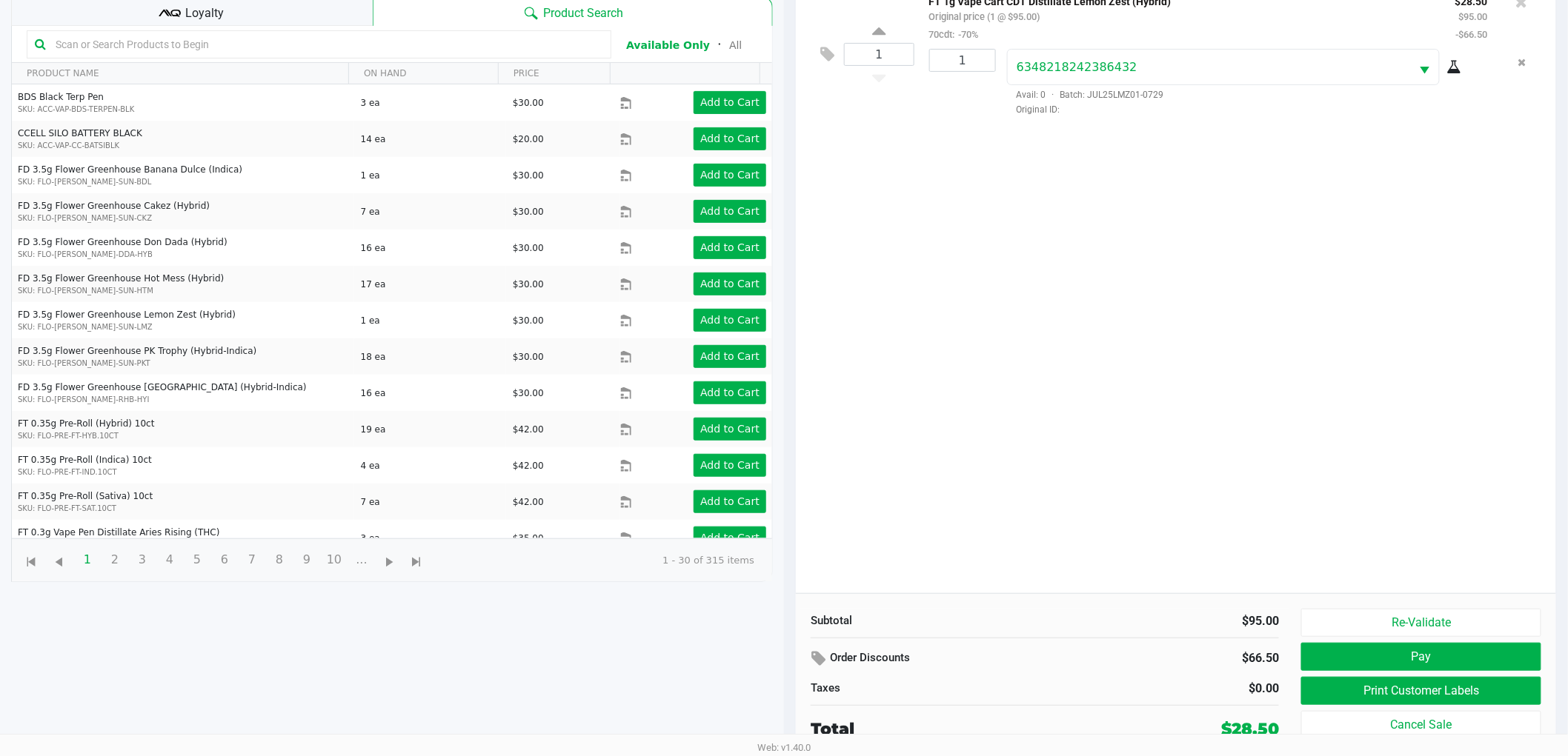
scroll to position [161, 0]
click at [1445, 692] on button "Print Customer Labels" at bounding box center [1421, 690] width 240 height 28
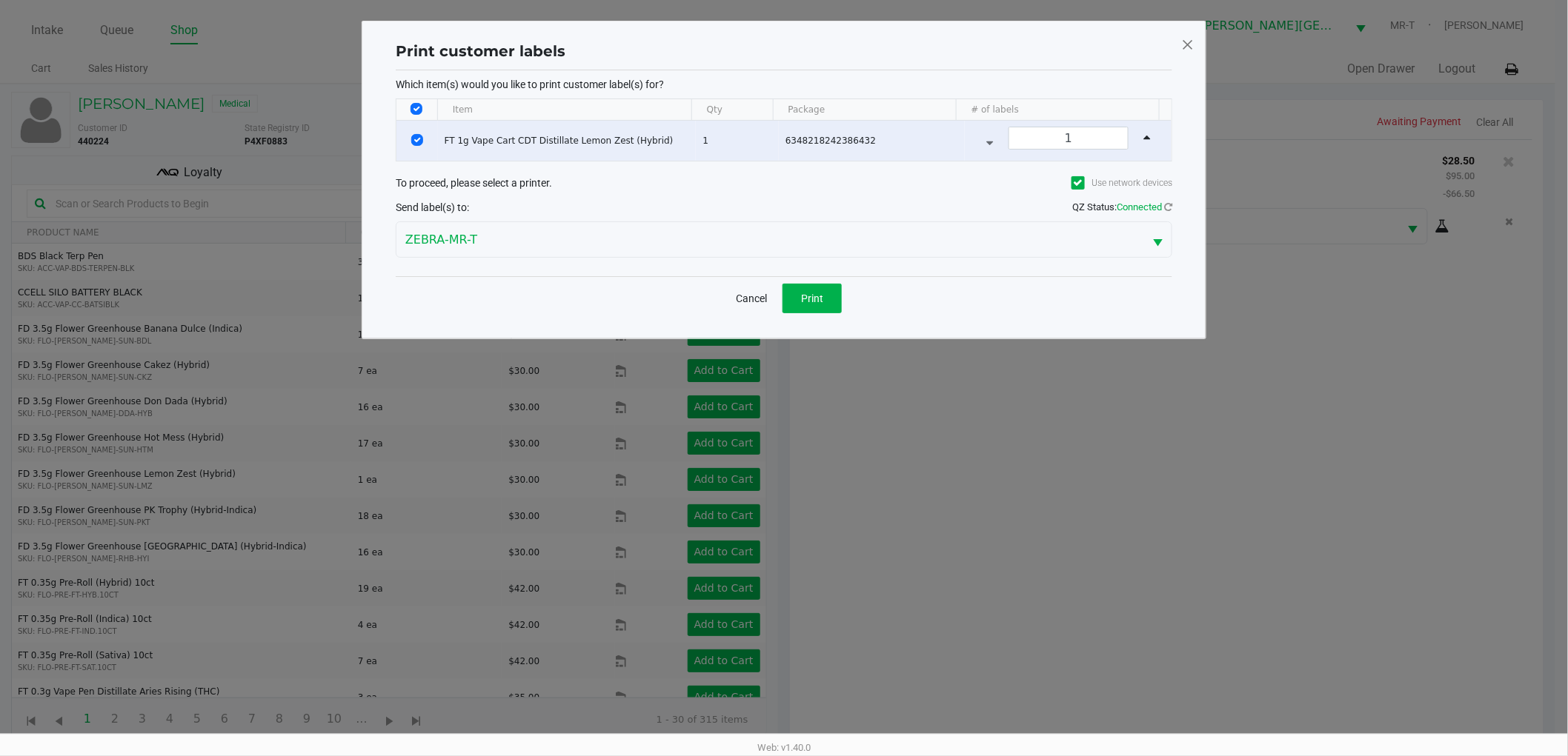
scroll to position [0, 0]
click at [837, 294] on button "Print" at bounding box center [818, 298] width 60 height 29
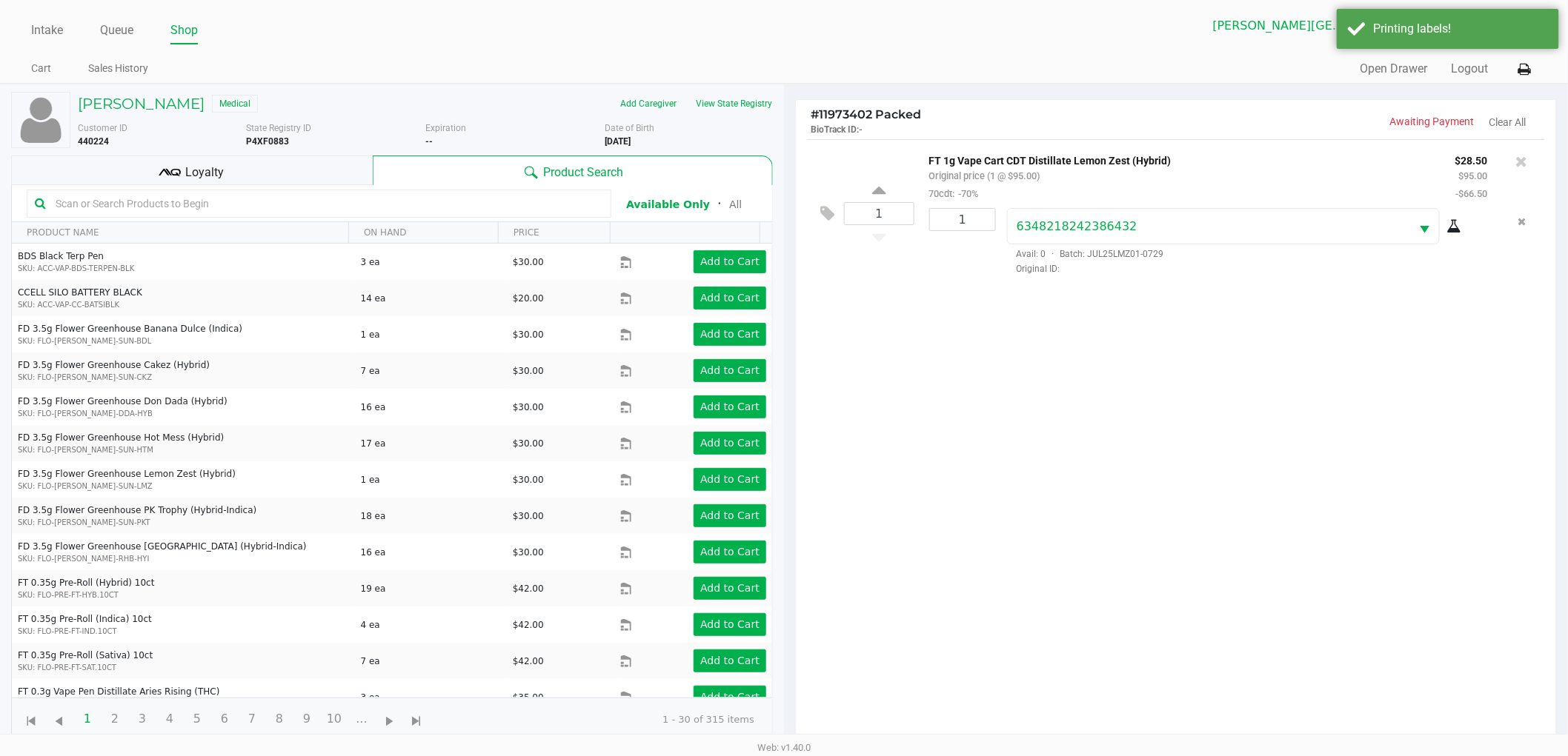
scroll to position [161, 0]
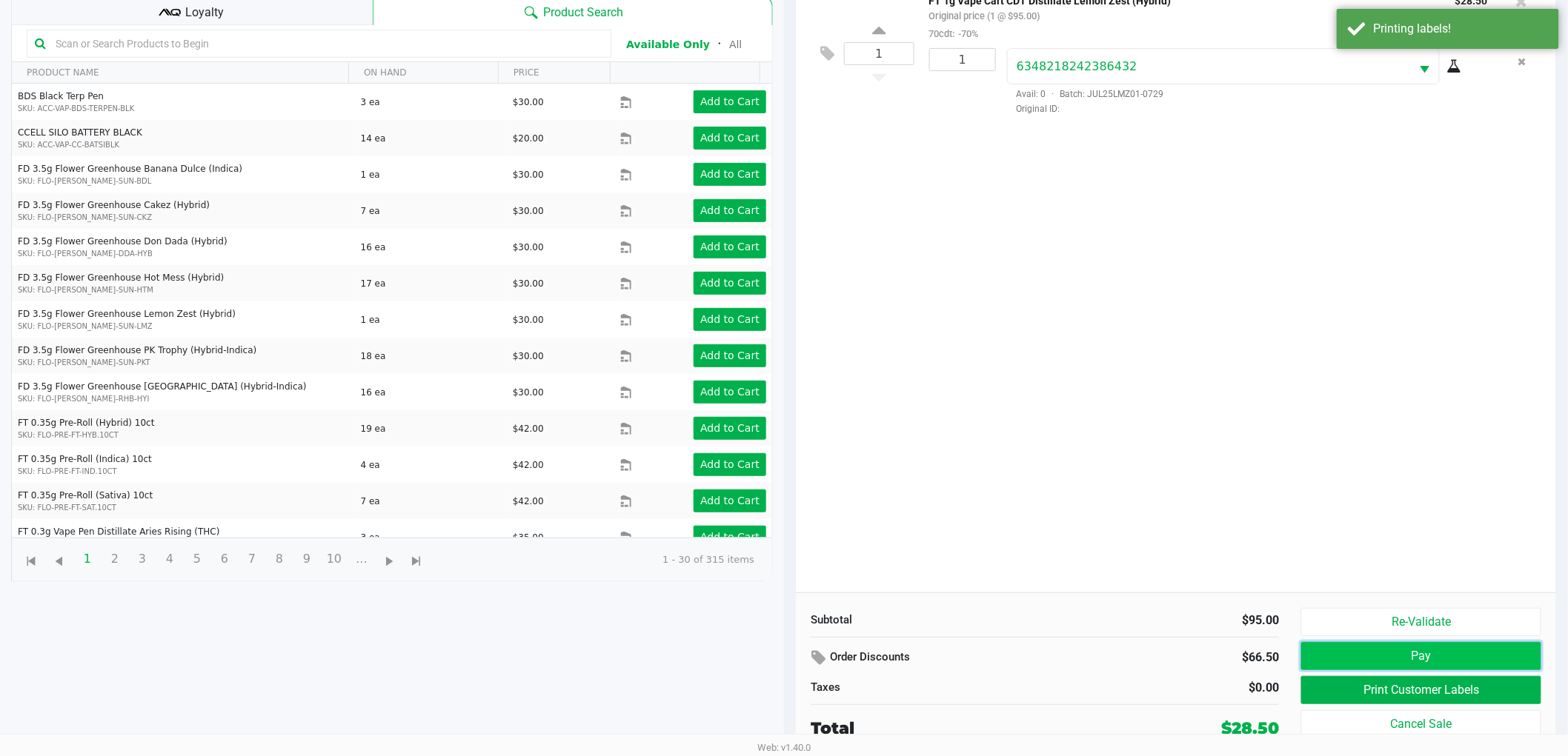
click at [1405, 649] on button "Pay" at bounding box center [1421, 656] width 240 height 28
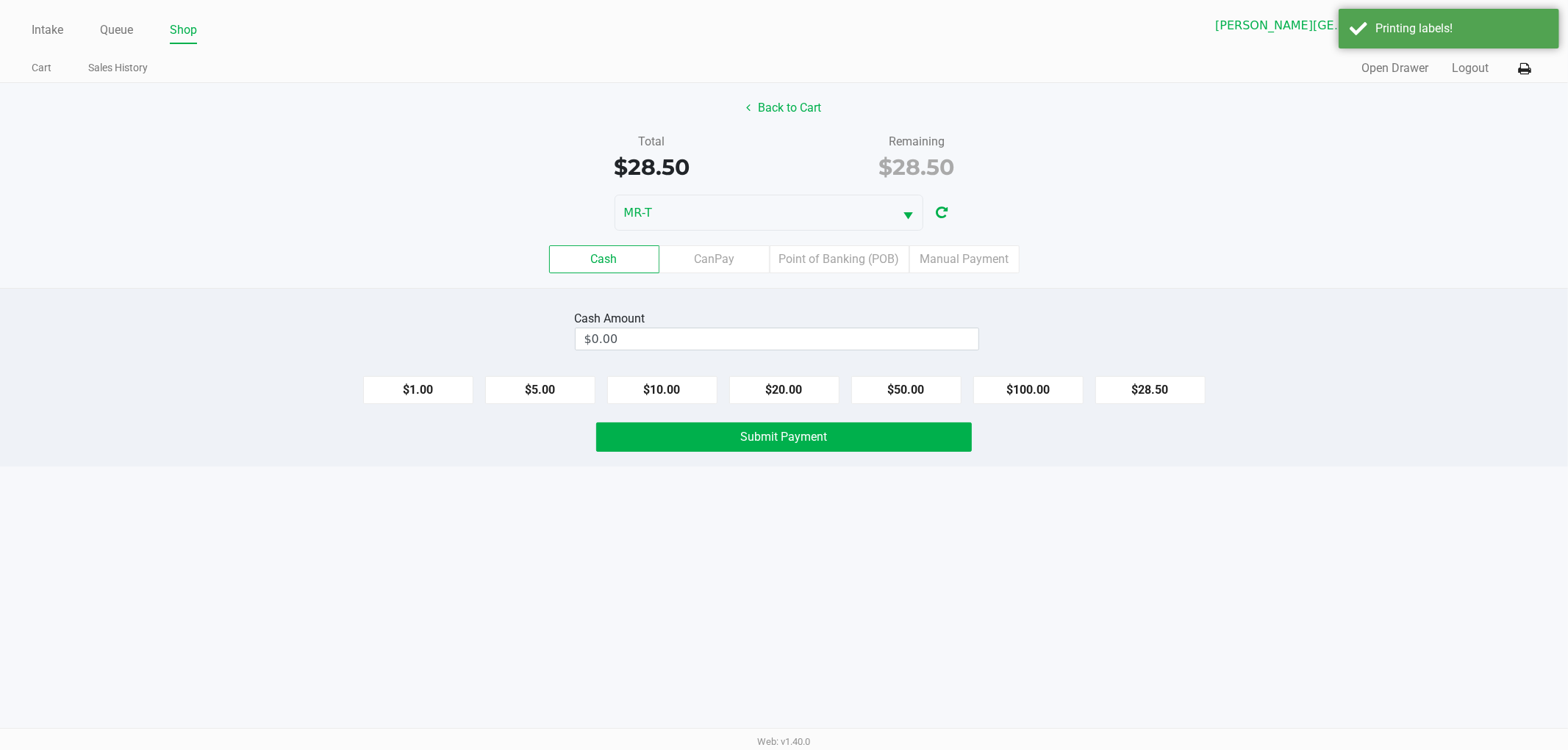
click at [803, 264] on label "Point of Banking (POB)" at bounding box center [840, 259] width 140 height 28
click at [0, 0] on 7 "Point of Banking (POB)" at bounding box center [0, 0] width 0 height 0
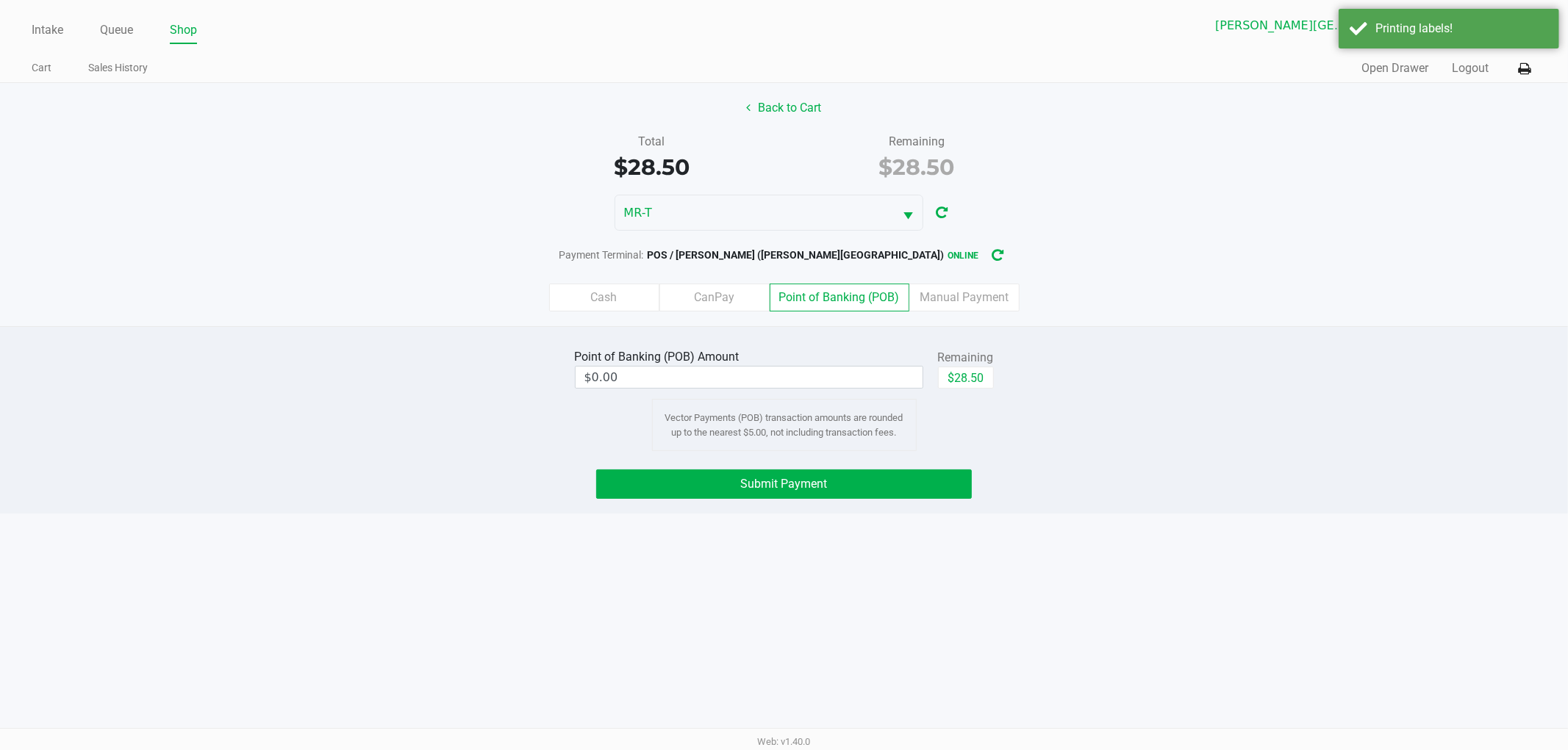
click at [986, 397] on div "$28.50" at bounding box center [966, 383] width 56 height 33
click at [957, 359] on div "Remaining" at bounding box center [966, 358] width 56 height 17
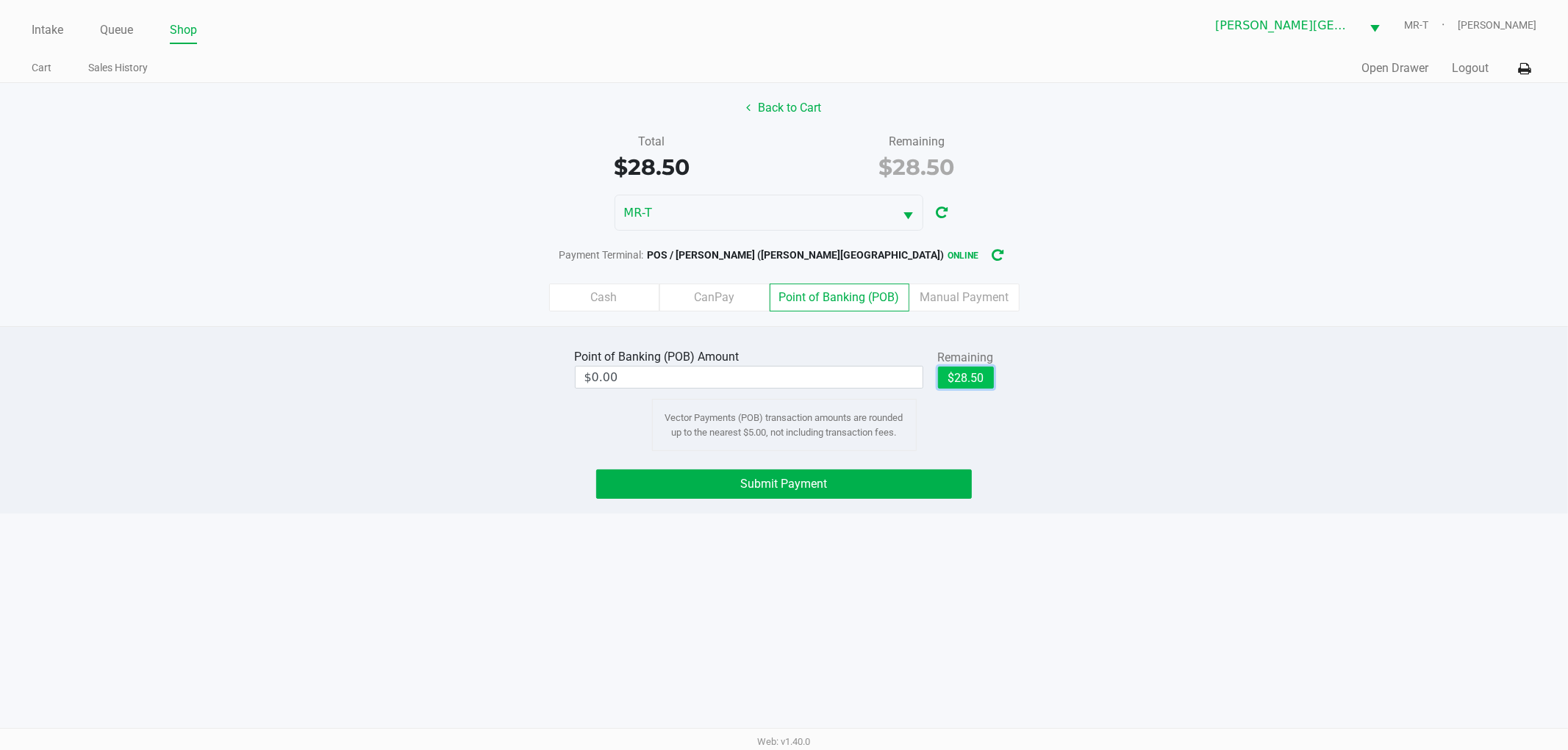
click at [954, 384] on button "$28.50" at bounding box center [966, 378] width 56 height 22
type input "$28.50"
click at [868, 499] on button "Submit Payment" at bounding box center [784, 483] width 376 height 29
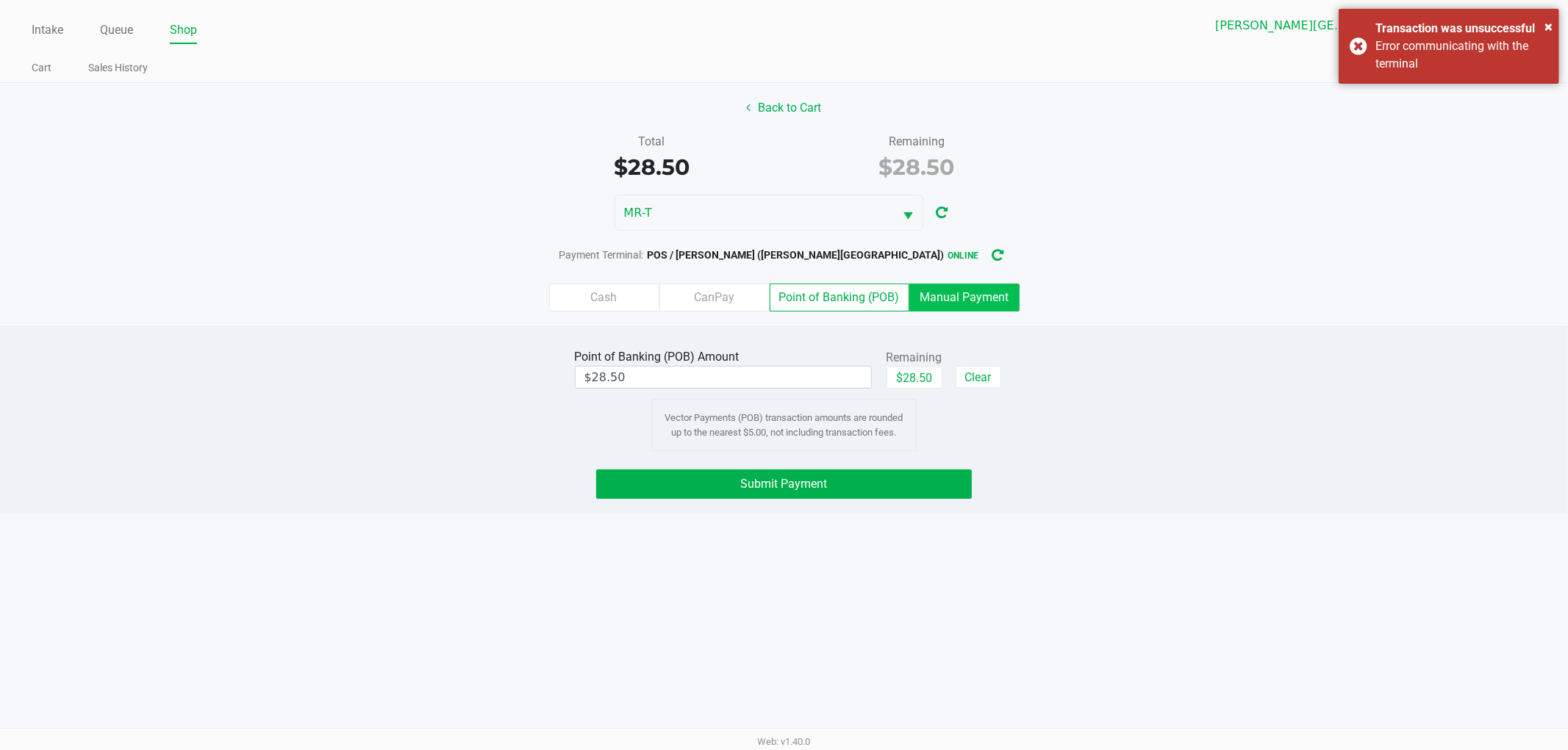
click at [945, 303] on label "Manual Payment" at bounding box center [965, 297] width 110 height 28
click at [0, 0] on 8 "Manual Payment" at bounding box center [0, 0] width 0 height 0
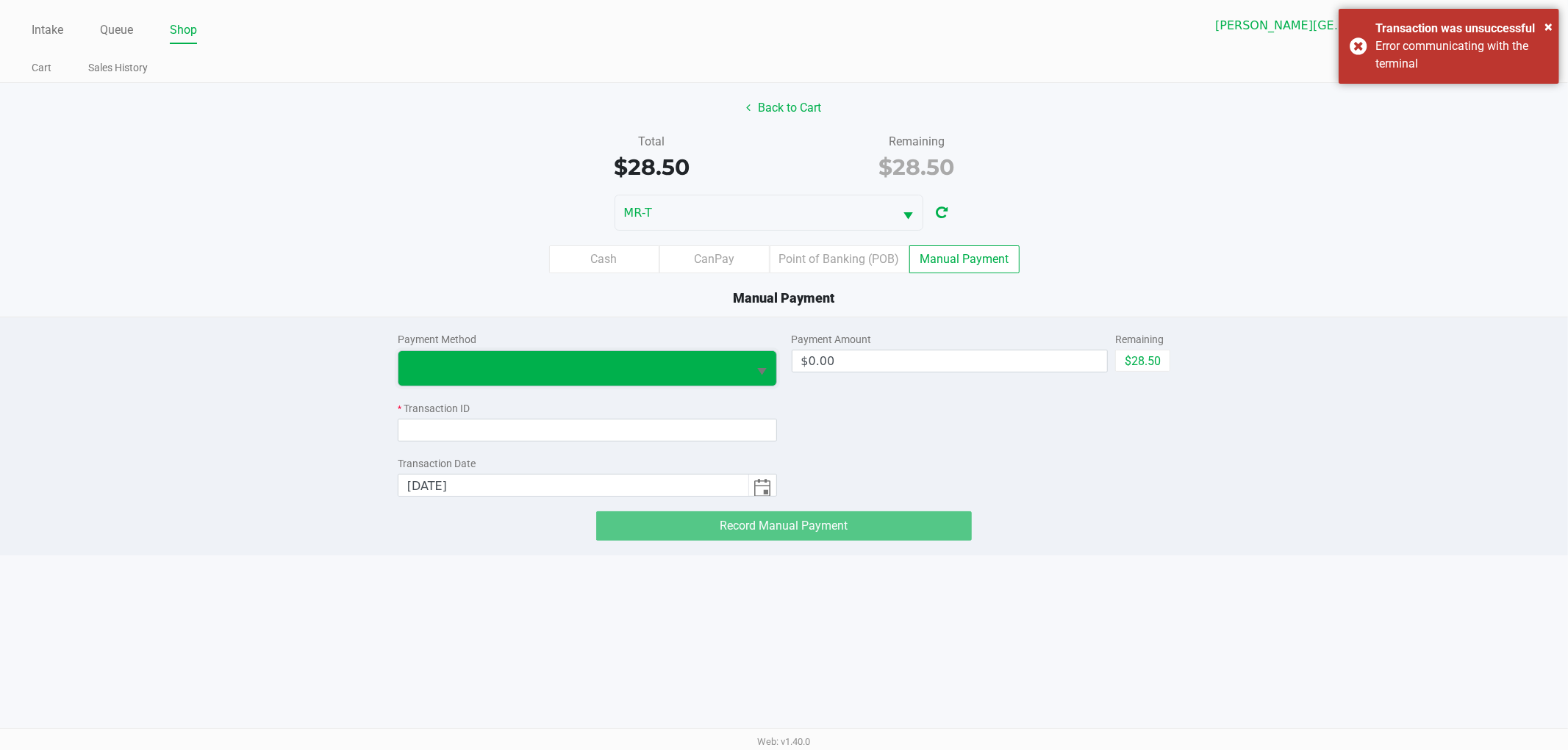
click at [704, 355] on span at bounding box center [574, 368] width 350 height 35
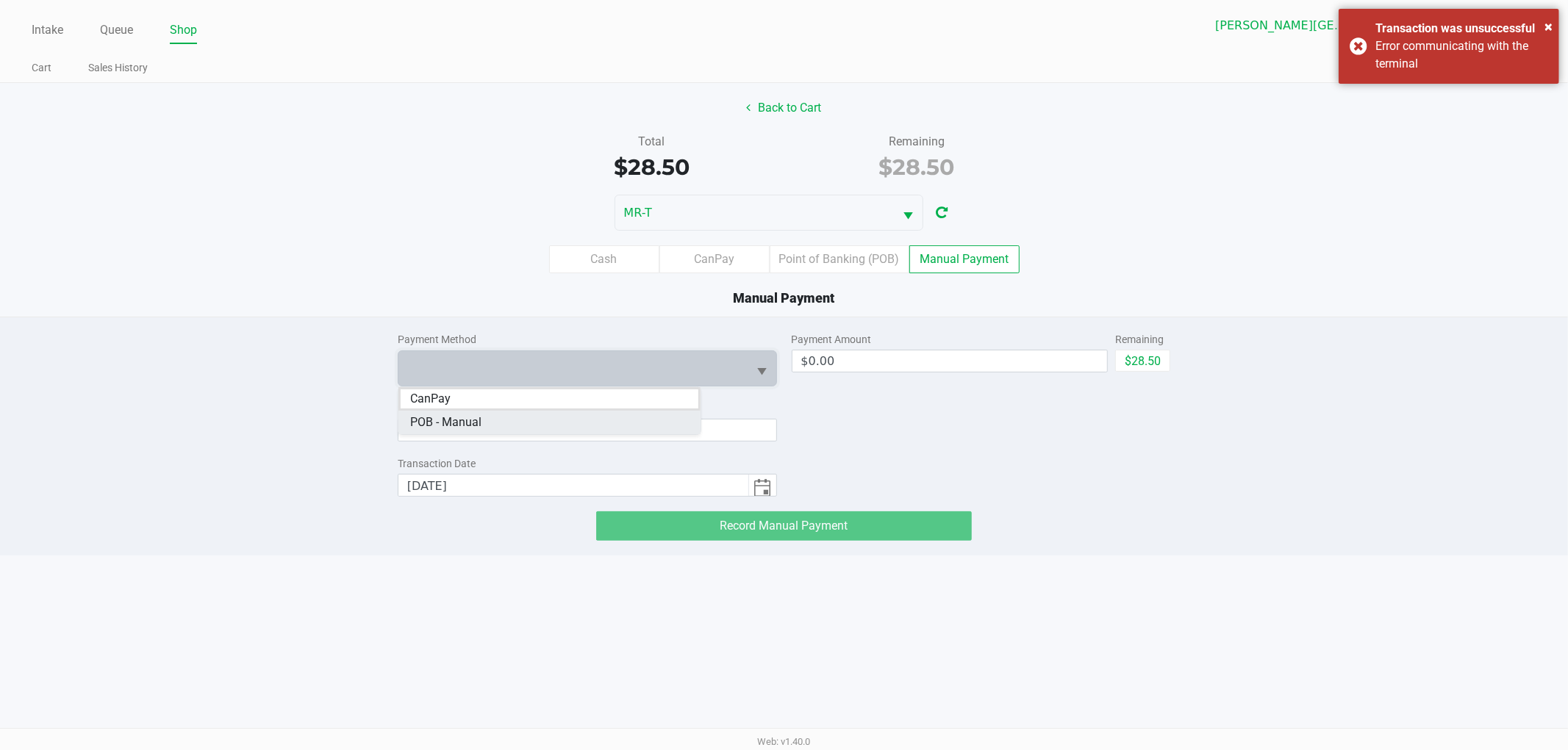
click at [457, 420] on span "POB - Manual" at bounding box center [446, 423] width 71 height 17
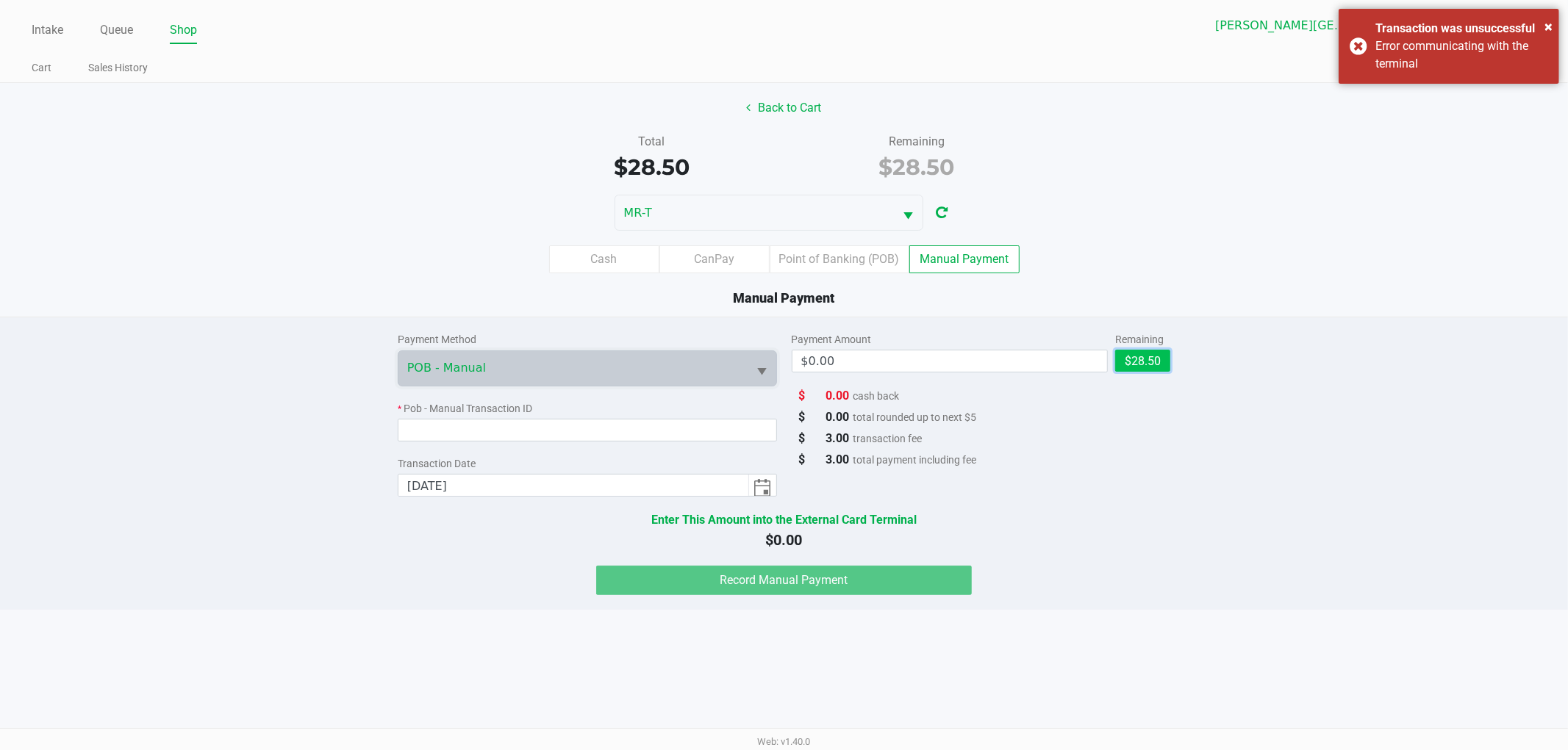
click at [1132, 361] on button "$28.50" at bounding box center [1143, 361] width 55 height 22
type input "$28.50"
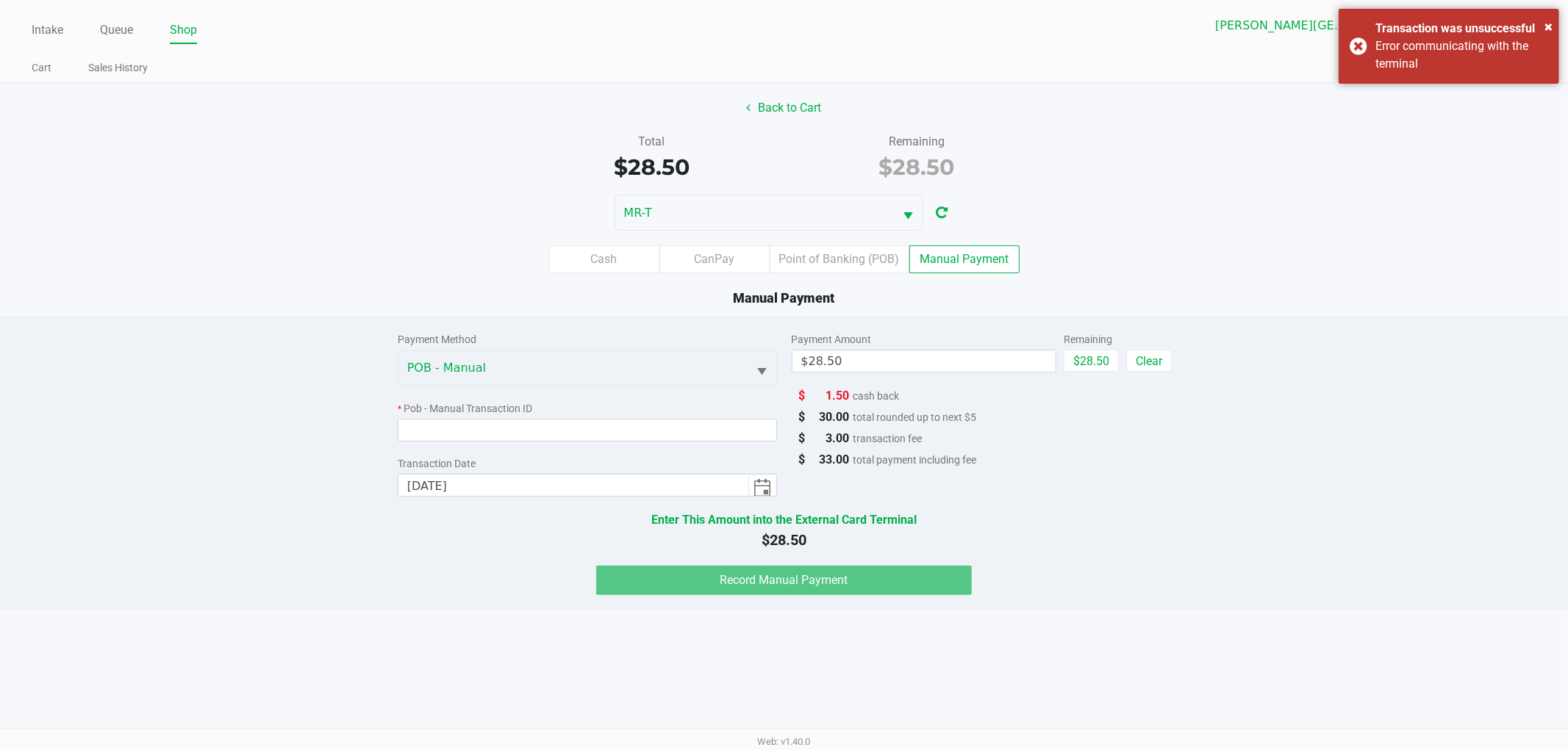
click at [606, 447] on div "Payment Method POB - Manual * Pob - Manual Transaction ID Transaction Date 9/19…" at bounding box center [587, 407] width 380 height 179
click at [598, 441] on input at bounding box center [587, 430] width 380 height 23
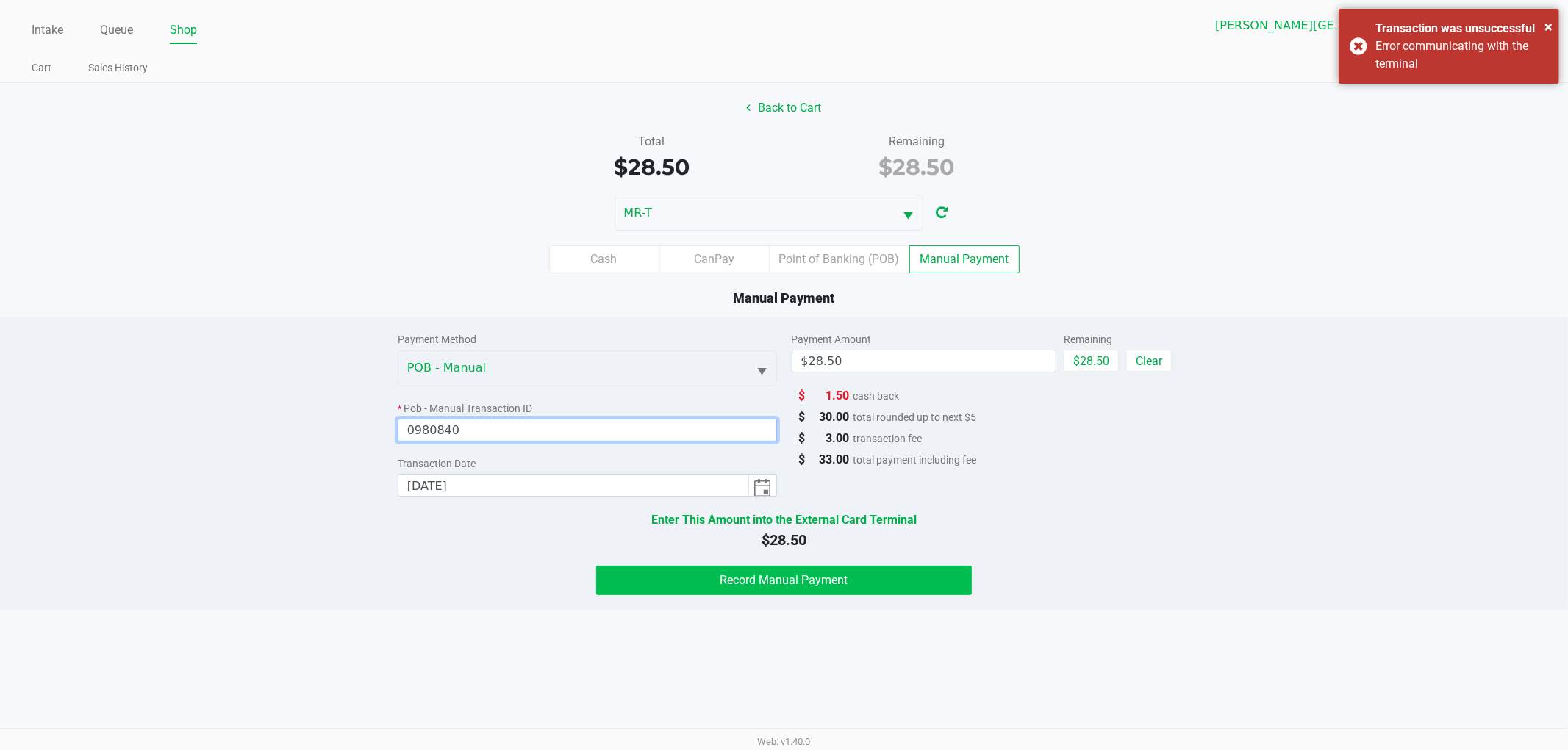
type input "0980840"
click at [760, 593] on button "Record Manual Payment" at bounding box center [784, 580] width 376 height 29
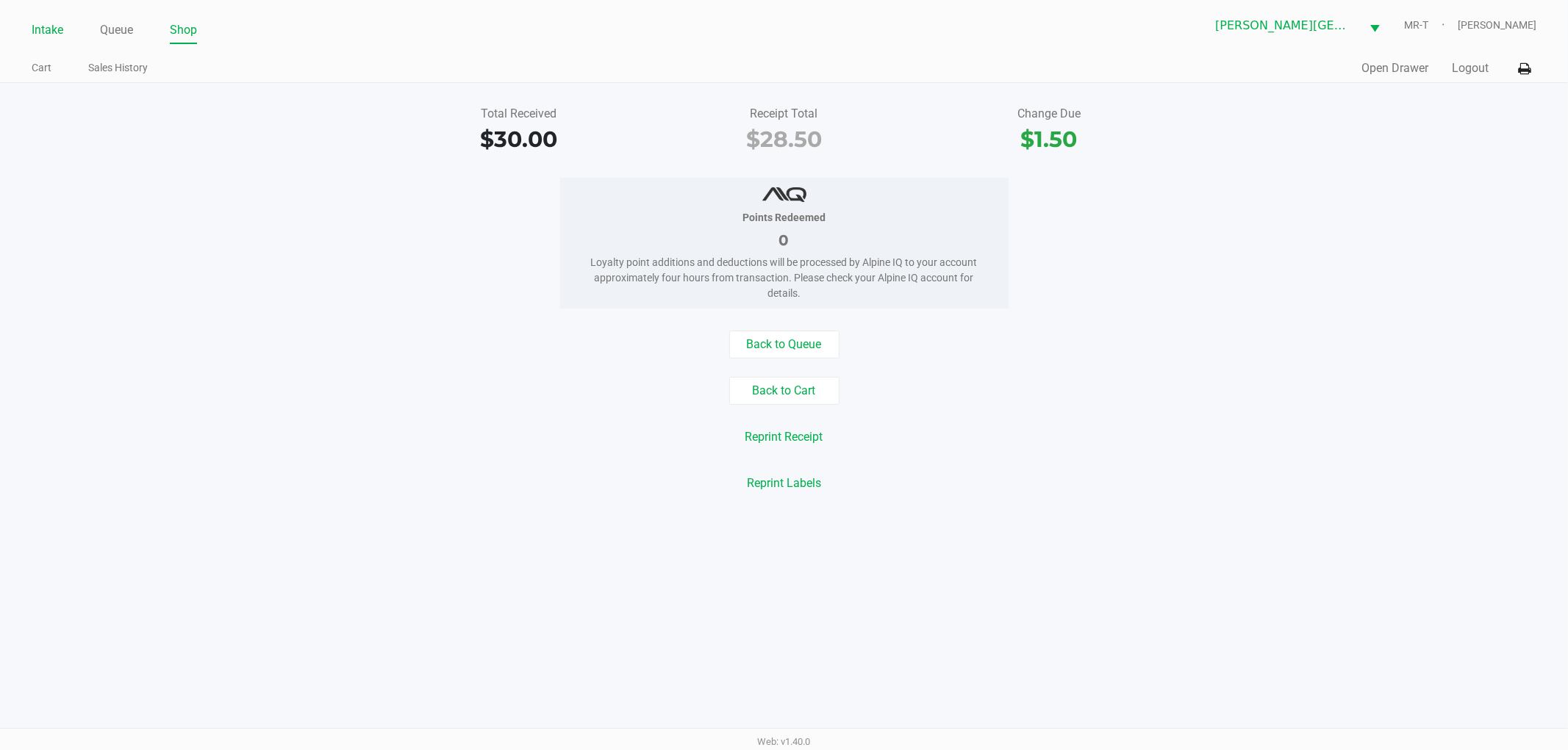
click at [48, 30] on link "Intake" at bounding box center [47, 30] width 32 height 21
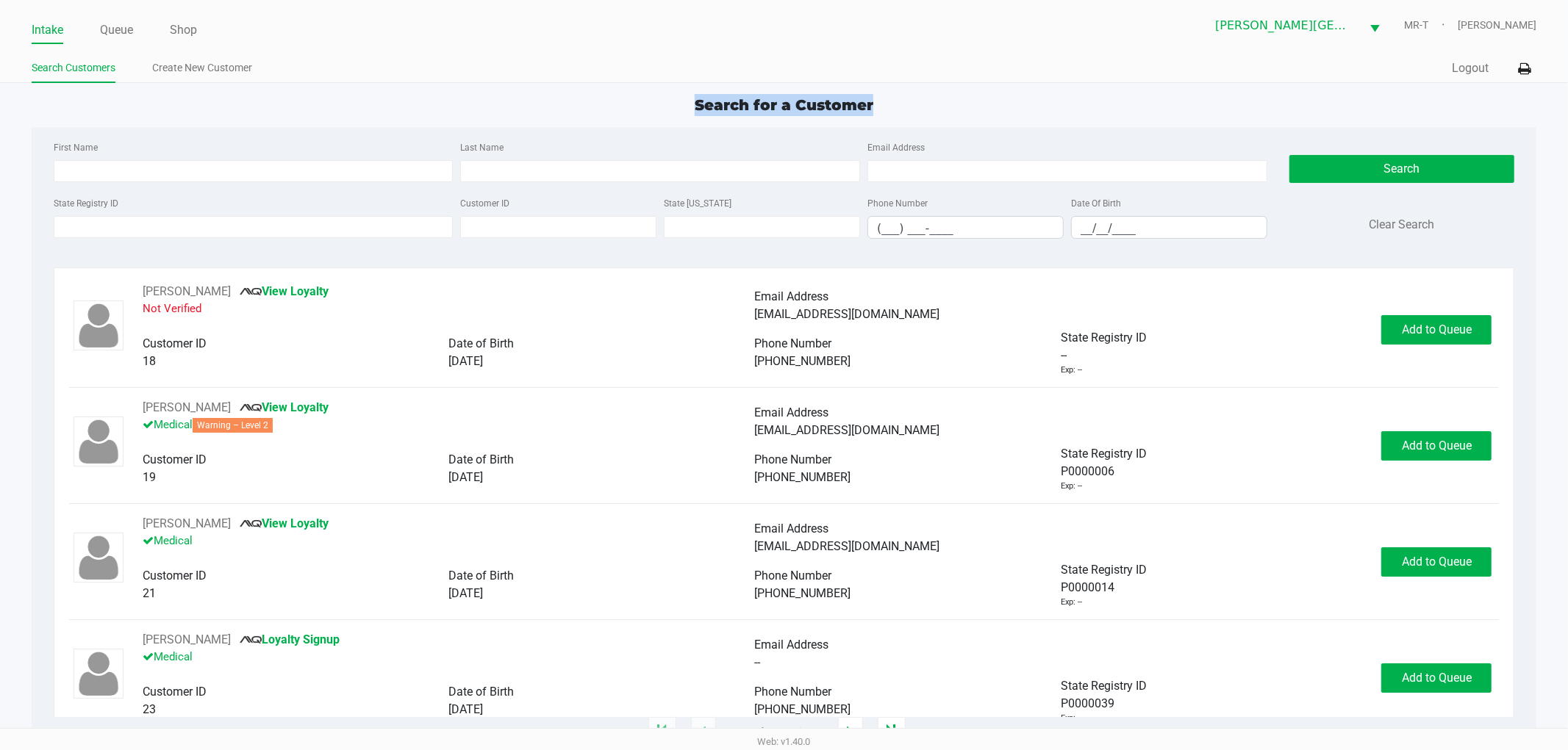
drag, startPoint x: 893, startPoint y: 99, endPoint x: 672, endPoint y: 115, distance: 221.6
click at [672, 115] on div "Search for a Customer" at bounding box center [784, 105] width 1528 height 22
click at [717, 91] on app-point-of-sale "Intake Queue Shop Merritt Island WC MR-T TY Townsend Search Customers Create Ne…" at bounding box center [784, 366] width 1568 height 733
click at [715, 127] on div "First Name Last Name Email Address State Registry ID Customer ID State ID Phone…" at bounding box center [784, 194] width 1484 height 135
click at [283, 250] on div "State Registry ID Customer ID State ID Phone Number (___) ___-____ Date Of Birt…" at bounding box center [661, 222] width 1222 height 57
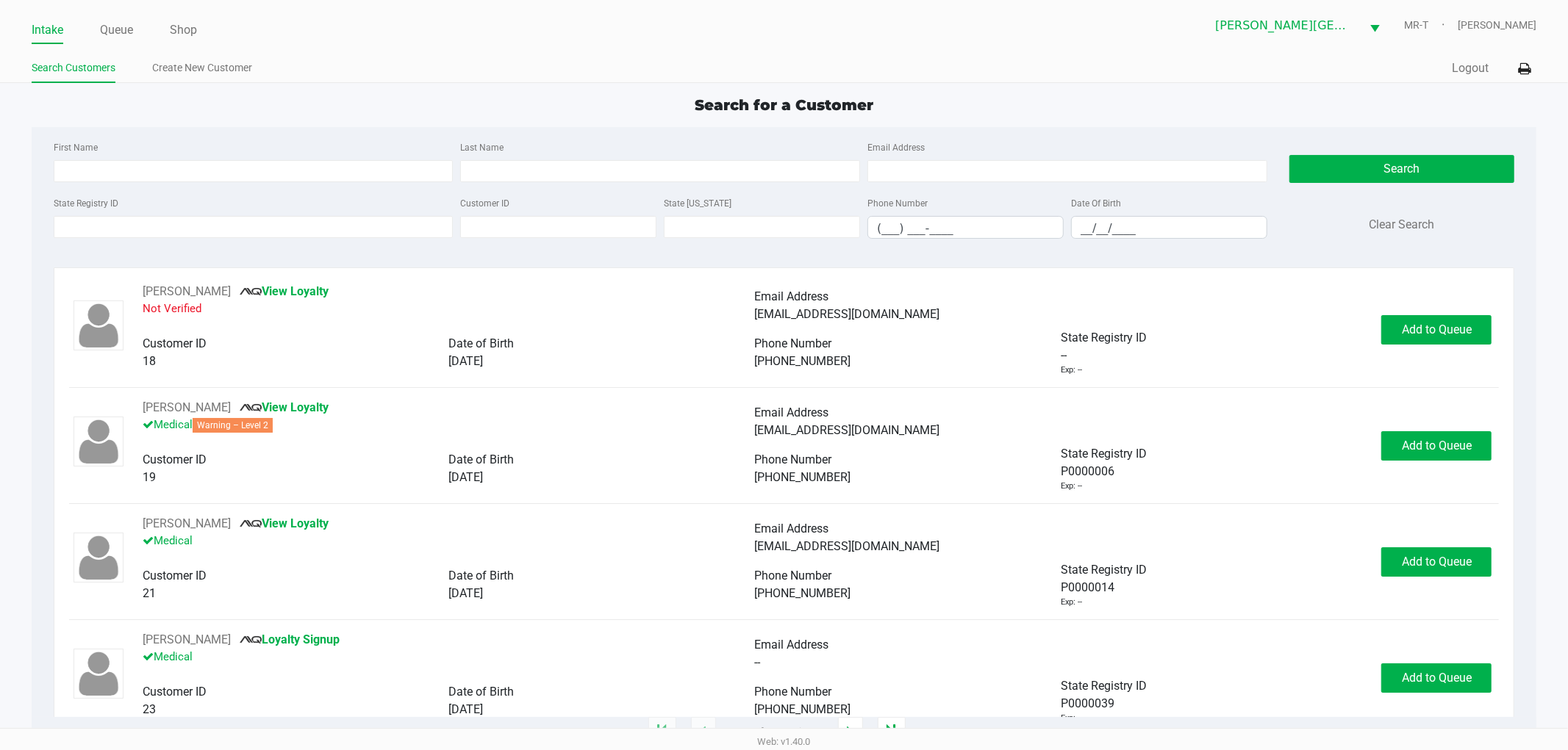
click at [280, 239] on div "State Registry ID" at bounding box center [253, 216] width 407 height 45
click at [279, 239] on div "State Registry ID" at bounding box center [253, 216] width 407 height 45
drag, startPoint x: 278, startPoint y: 236, endPoint x: 275, endPoint y: 221, distance: 15.3
click at [277, 221] on input "State Registry ID" at bounding box center [253, 227] width 400 height 22
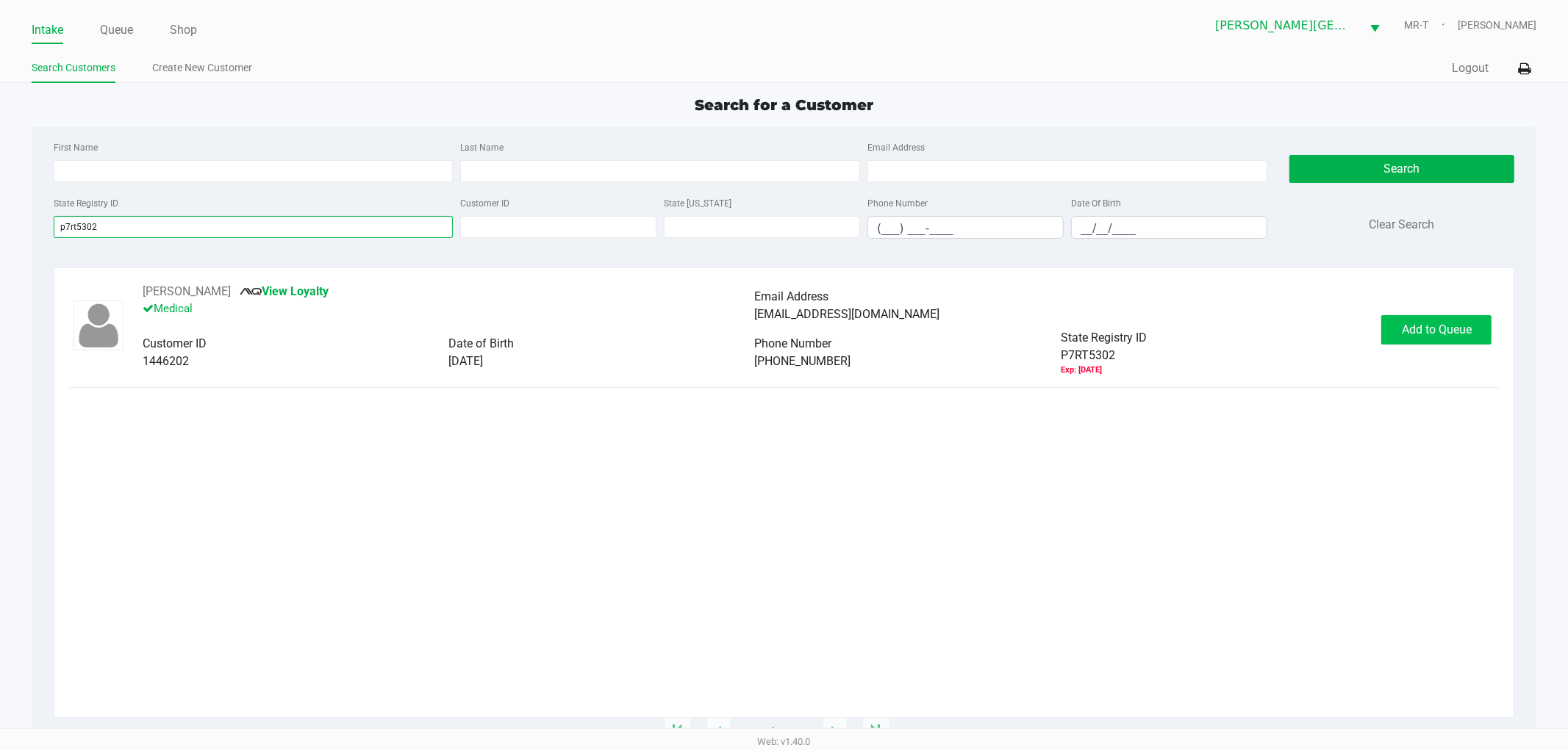
type input "p7rt5302"
click at [1406, 339] on button "Add to Queue" at bounding box center [1437, 330] width 110 height 29
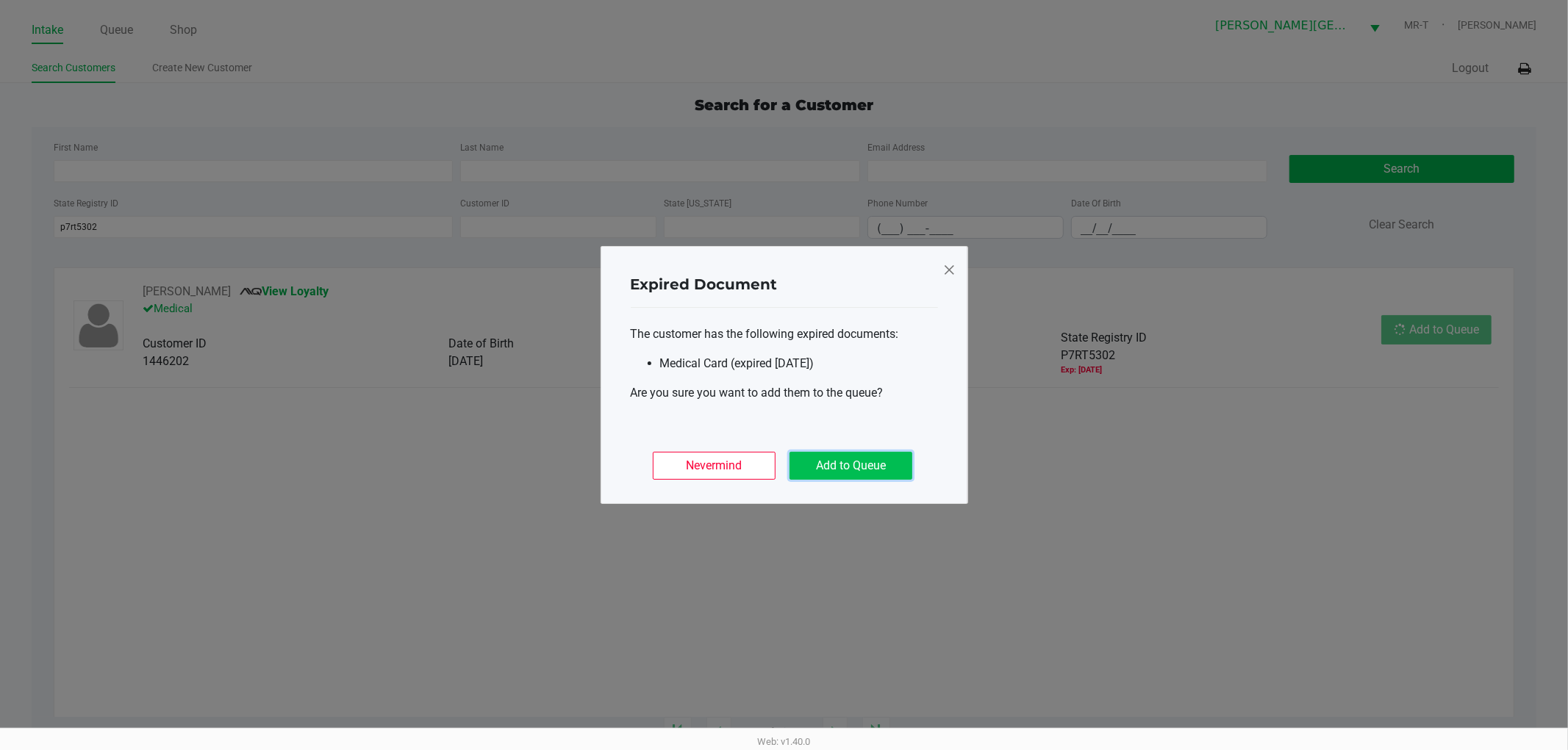
click at [844, 468] on button "Add to Queue" at bounding box center [851, 465] width 123 height 28
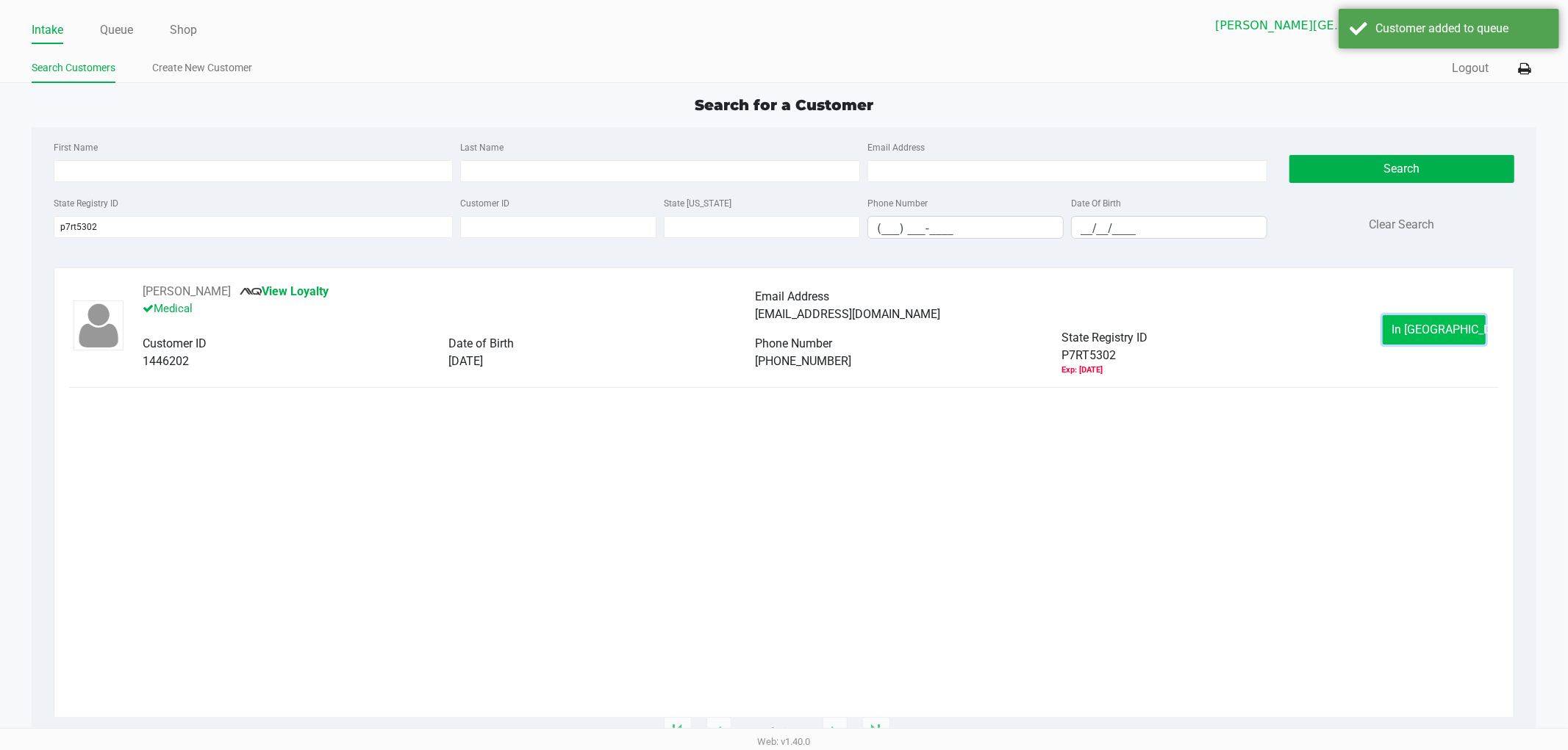
click at [1428, 334] on span "In Queue" at bounding box center [1454, 330] width 124 height 14
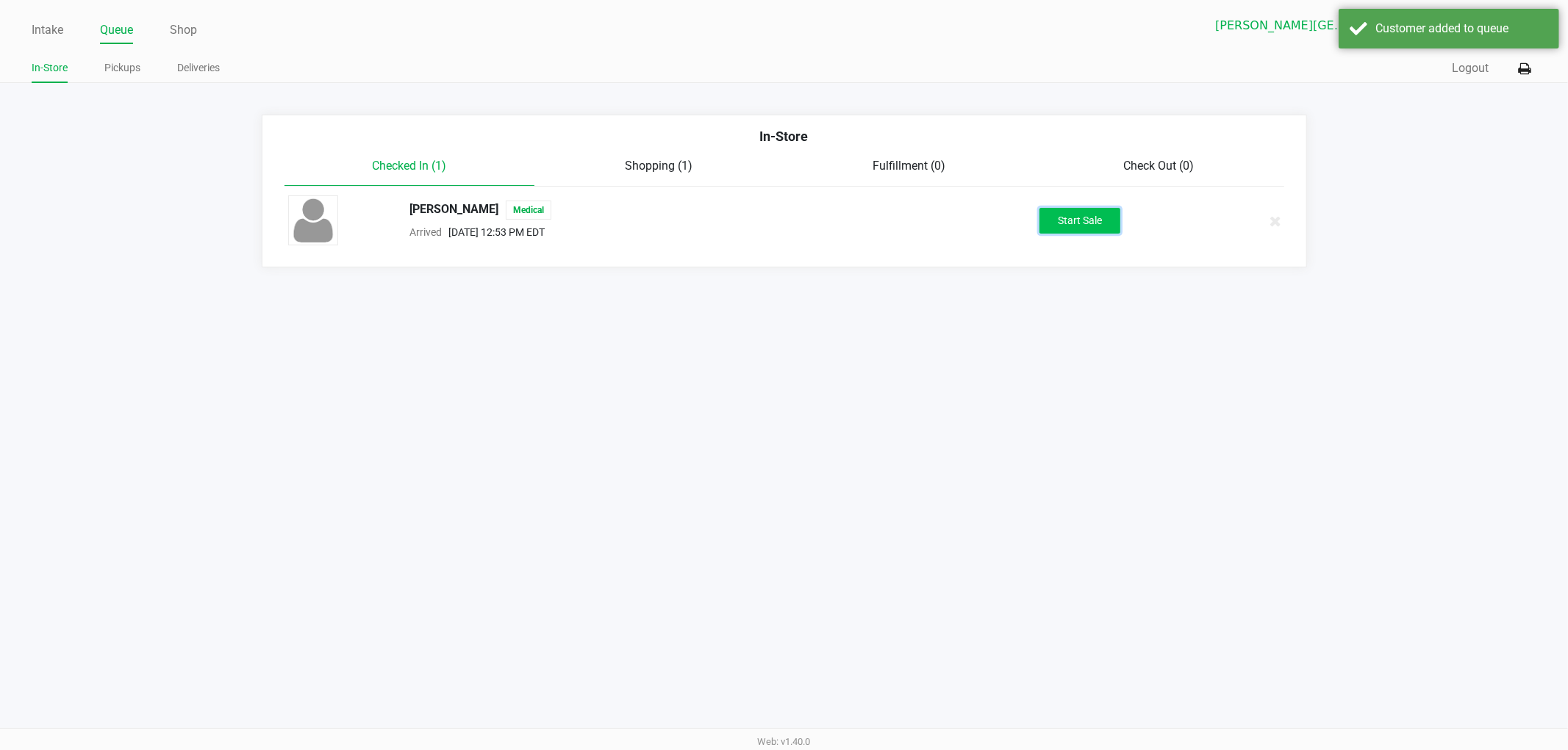
click at [1062, 224] on button "Start Sale" at bounding box center [1080, 221] width 80 height 26
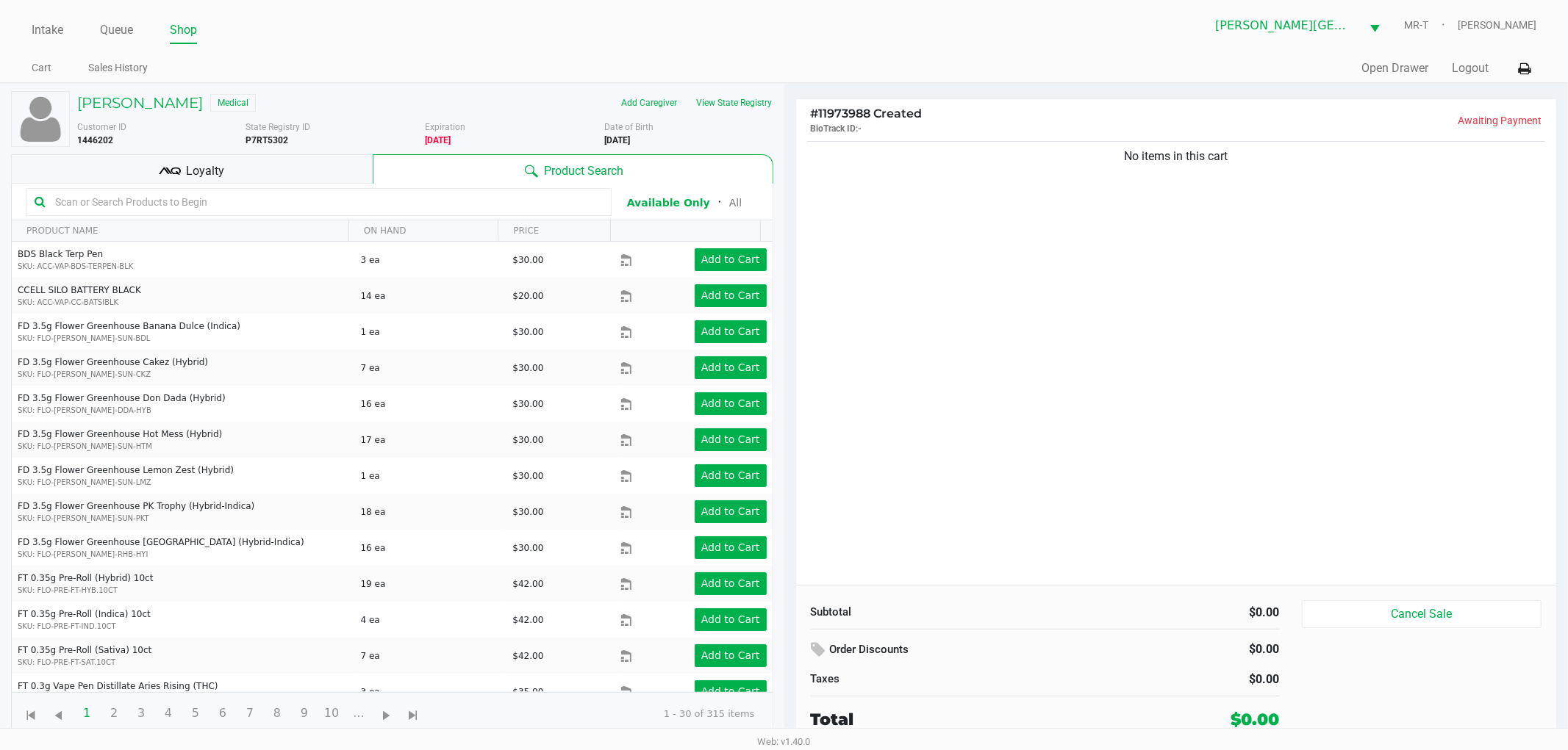
click at [1148, 289] on div "No items in this cart" at bounding box center [1177, 361] width 761 height 447
drag, startPoint x: 1253, startPoint y: 221, endPoint x: 1050, endPoint y: 222, distance: 203.0
click at [1050, 222] on div "No items in this cart" at bounding box center [1177, 361] width 761 height 447
click at [1074, 226] on div "No items in this cart" at bounding box center [1177, 361] width 761 height 447
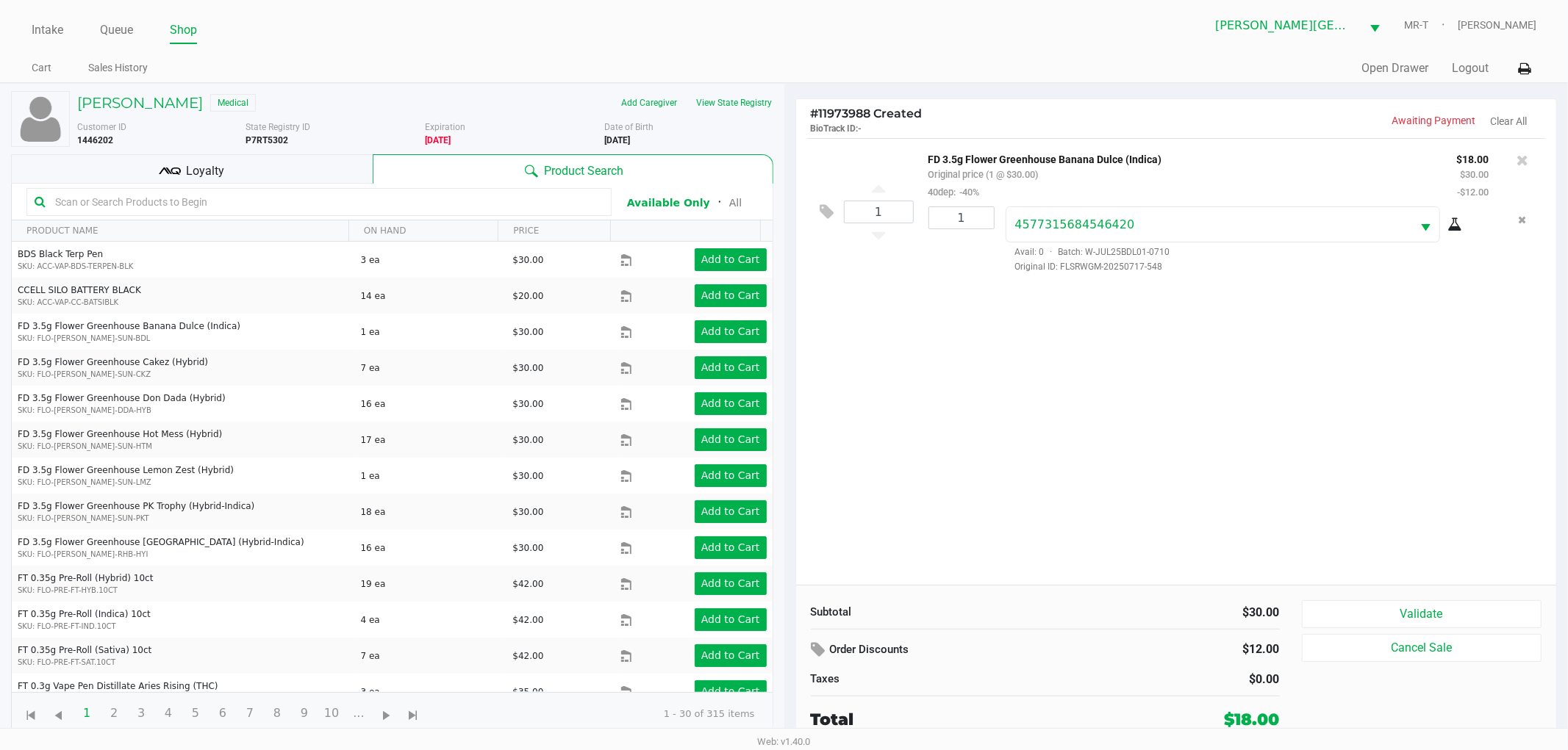
click at [978, 481] on div "1 FD 3.5g Flower Greenhouse Banana Dulce (Indica) Original price (1 @ $30.00) 4…" at bounding box center [1177, 361] width 761 height 447
click at [312, 158] on div "Loyalty" at bounding box center [192, 169] width 361 height 29
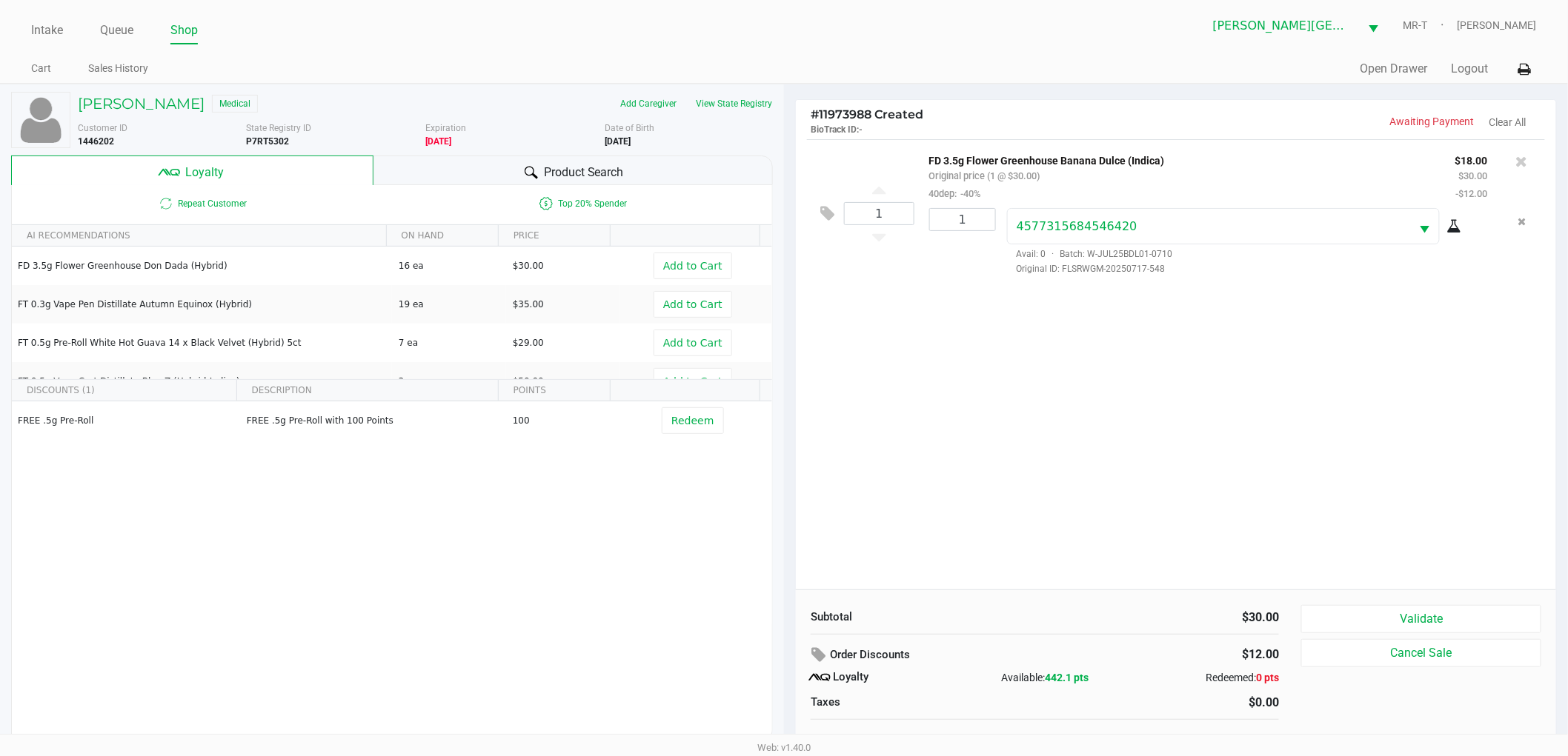
click at [961, 461] on div "1 FD 3.5g Flower Greenhouse Banana Dulce (Indica) Original price (1 @ $30.00) 4…" at bounding box center [1176, 364] width 760 height 451
click at [964, 460] on div "1 FD 3.5g Flower Greenhouse Banana Dulce (Indica) Original price (1 @ $30.00) 4…" at bounding box center [1176, 364] width 760 height 451
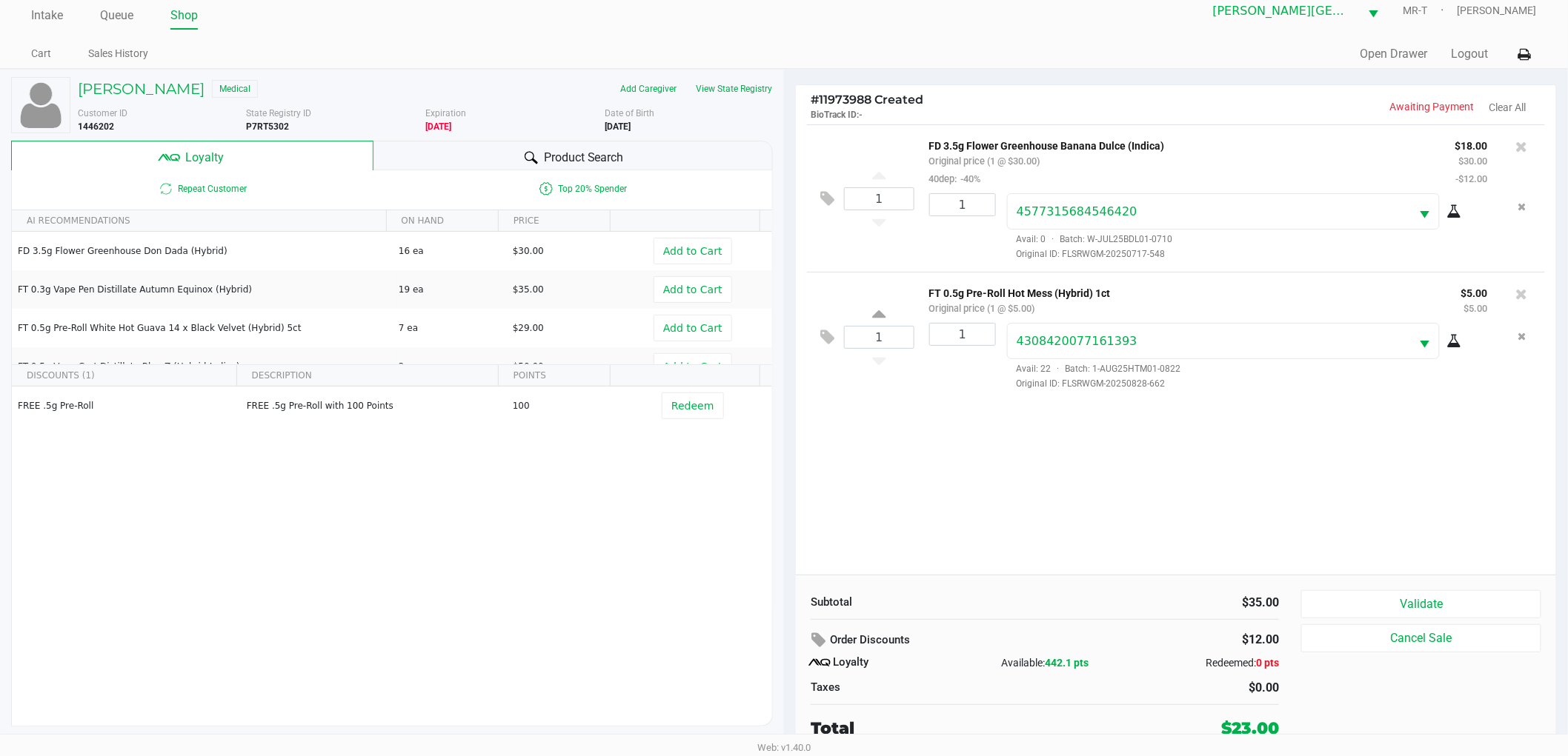
click at [964, 448] on div "1 FD 3.5g Flower Greenhouse Banana Dulce (Indica) Original price (1 @ $30.00) 4…" at bounding box center [1176, 350] width 760 height 451
click at [961, 448] on div "1 FD 3.5g Flower Greenhouse Banana Dulce (Indica) Original price (1 @ $30.00) 4…" at bounding box center [1176, 350] width 760 height 451
click at [1058, 506] on div "1 FD 3.5g Flower Greenhouse Banana Dulce (Indica) Original price (1 @ $30.00) 4…" at bounding box center [1176, 350] width 760 height 451
click at [1520, 144] on icon at bounding box center [1521, 146] width 12 height 15
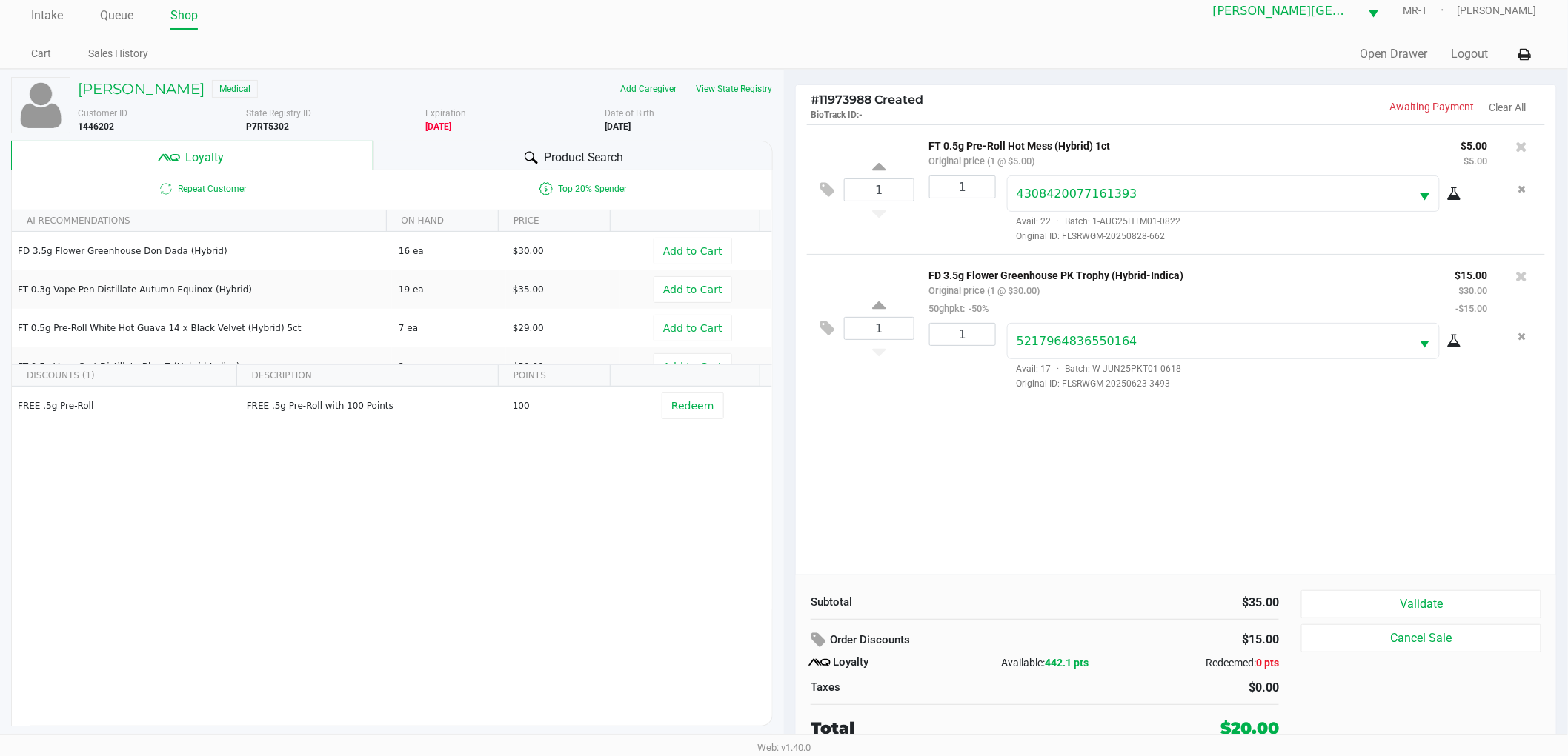
click at [1198, 448] on div "1 FT 0.5g Pre-Roll Hot Mess (Hybrid) 1ct Original price (1 @ $5.00) $5.00 $5.00…" at bounding box center [1176, 350] width 760 height 451
click at [1363, 603] on button "Validate" at bounding box center [1421, 604] width 240 height 28
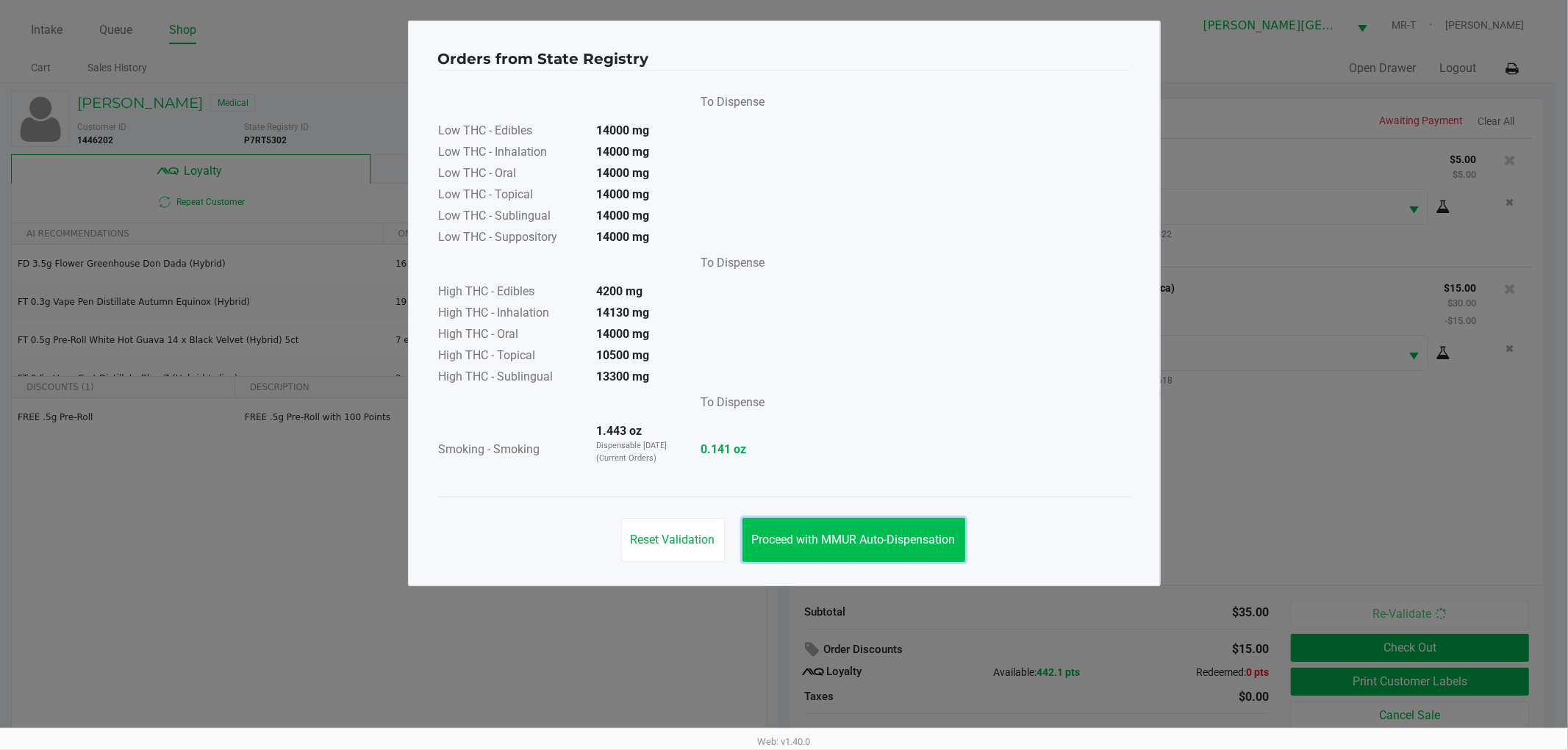
click at [877, 521] on button "Proceed with MMUR Auto-Dispensation" at bounding box center [854, 540] width 223 height 44
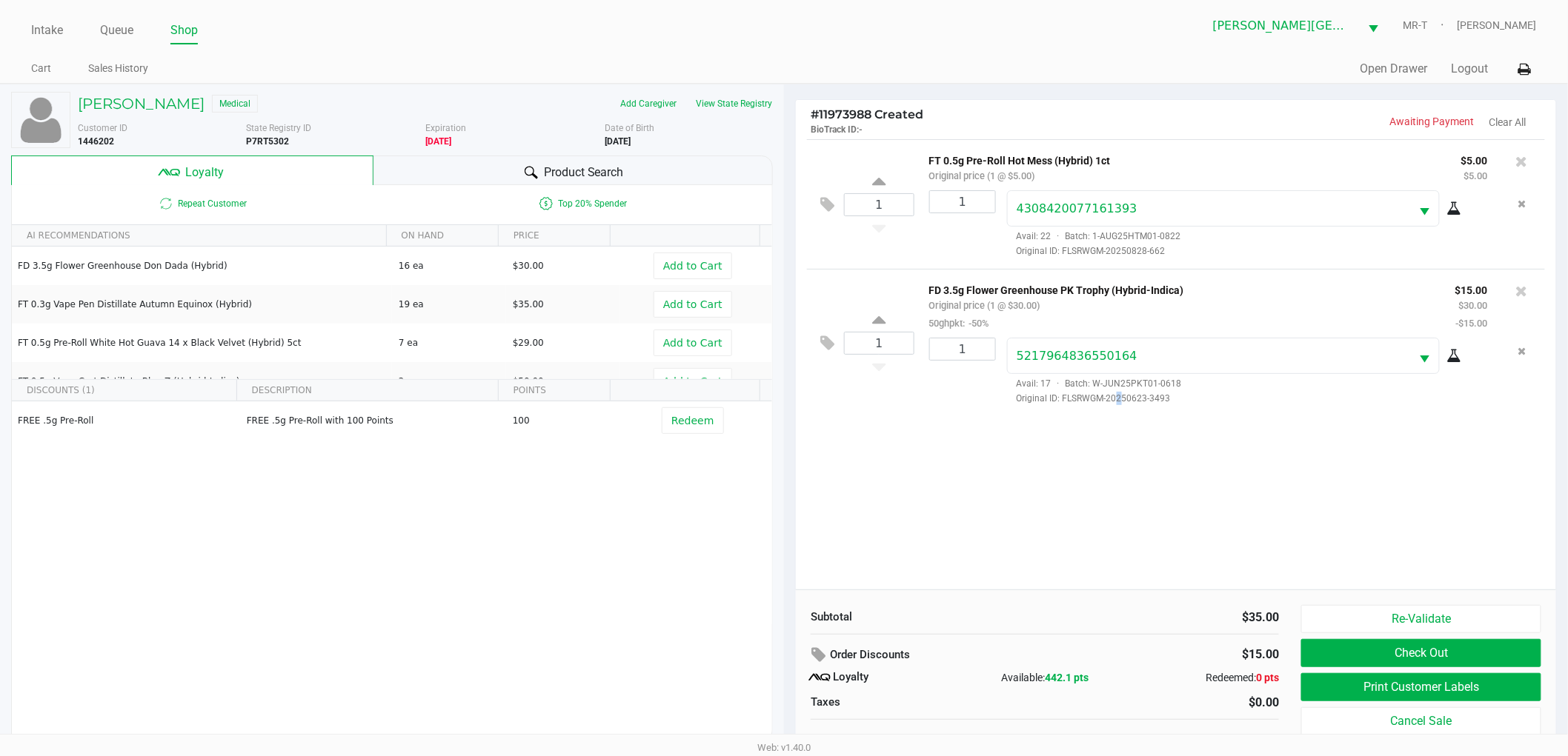
click at [1116, 502] on div "1 FT 0.5g Pre-Roll Hot Mess (Hybrid) 1ct Original price (1 @ $5.00) $5.00 $5.00…" at bounding box center [1176, 364] width 760 height 451
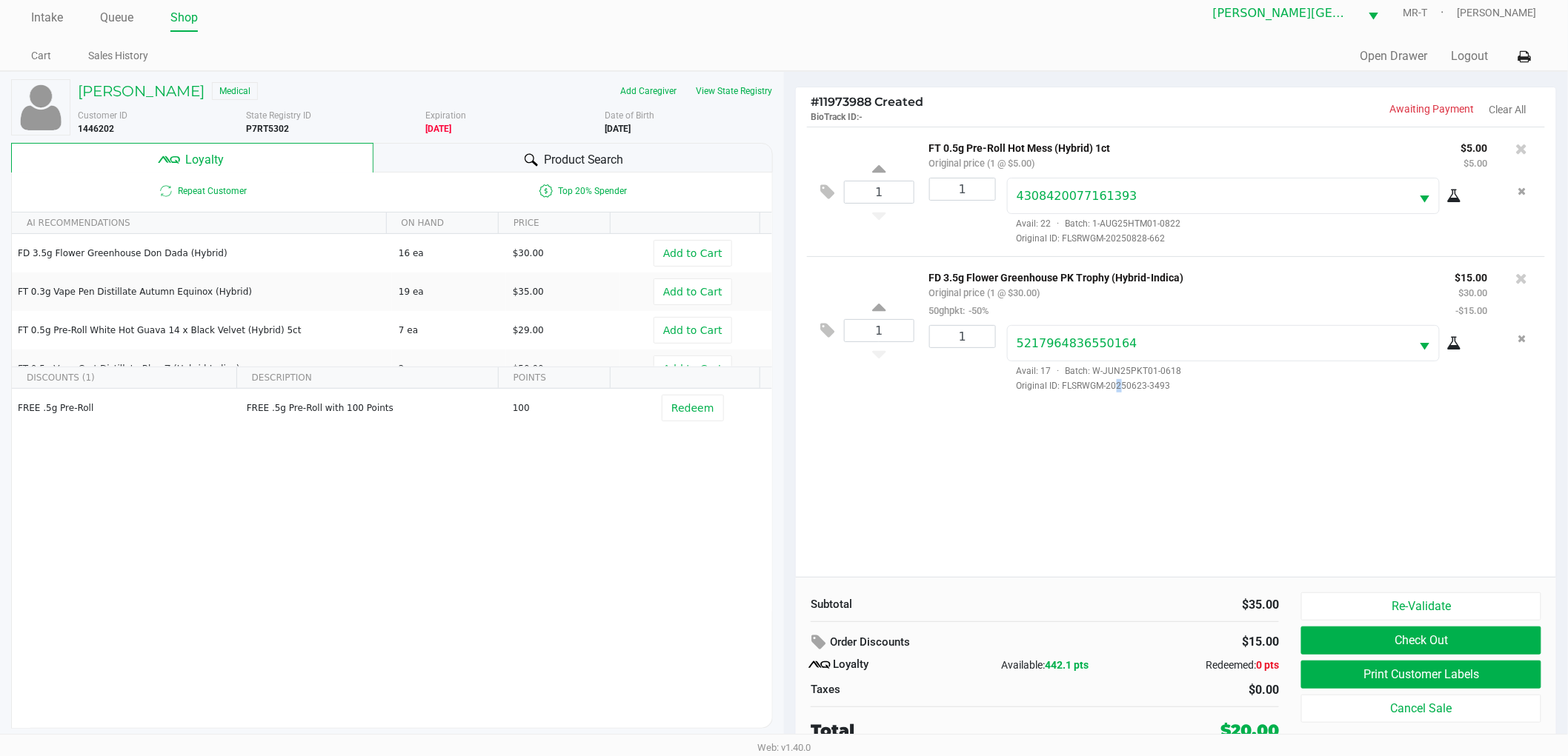
scroll to position [16, 0]
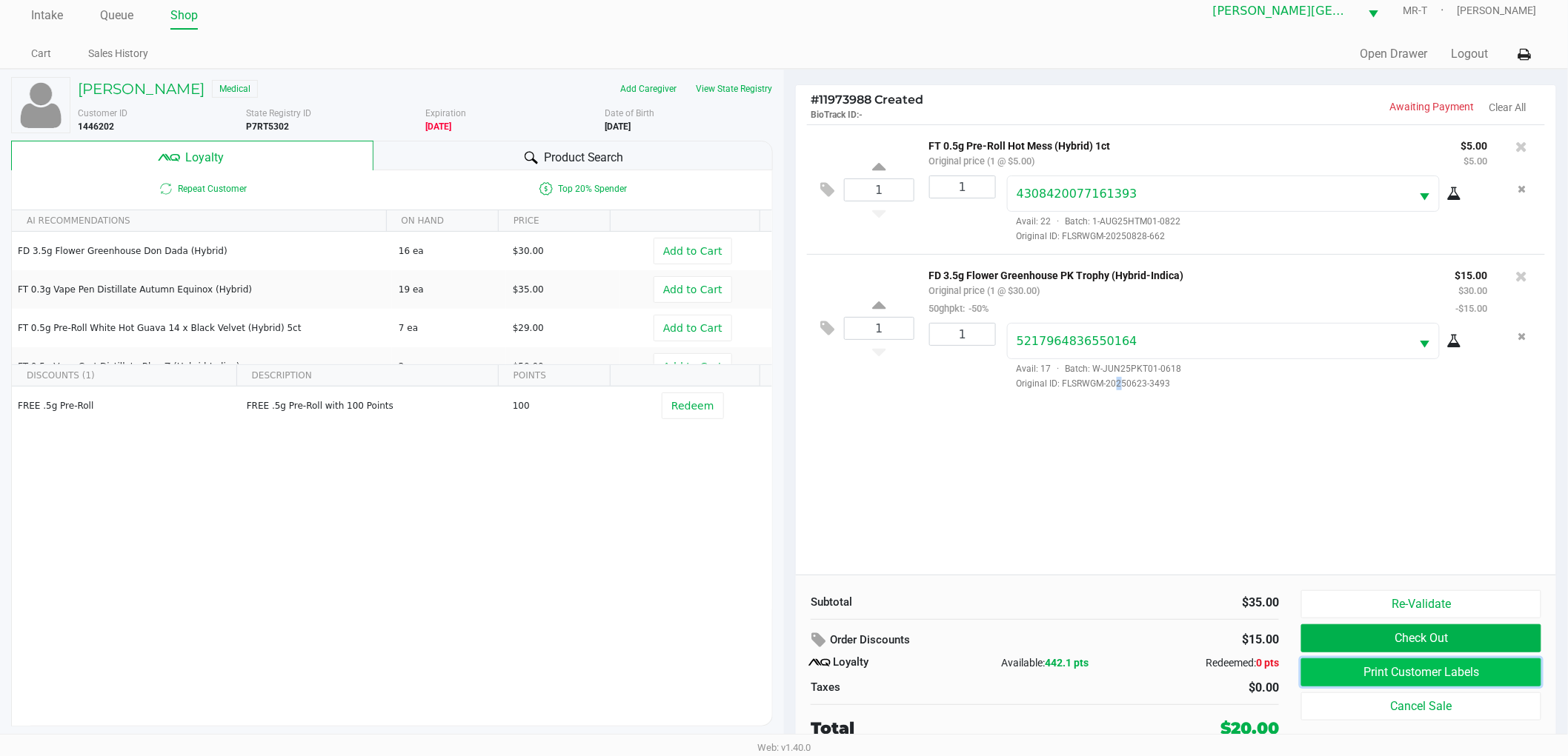
click at [1351, 669] on button "Print Customer Labels" at bounding box center [1421, 672] width 240 height 28
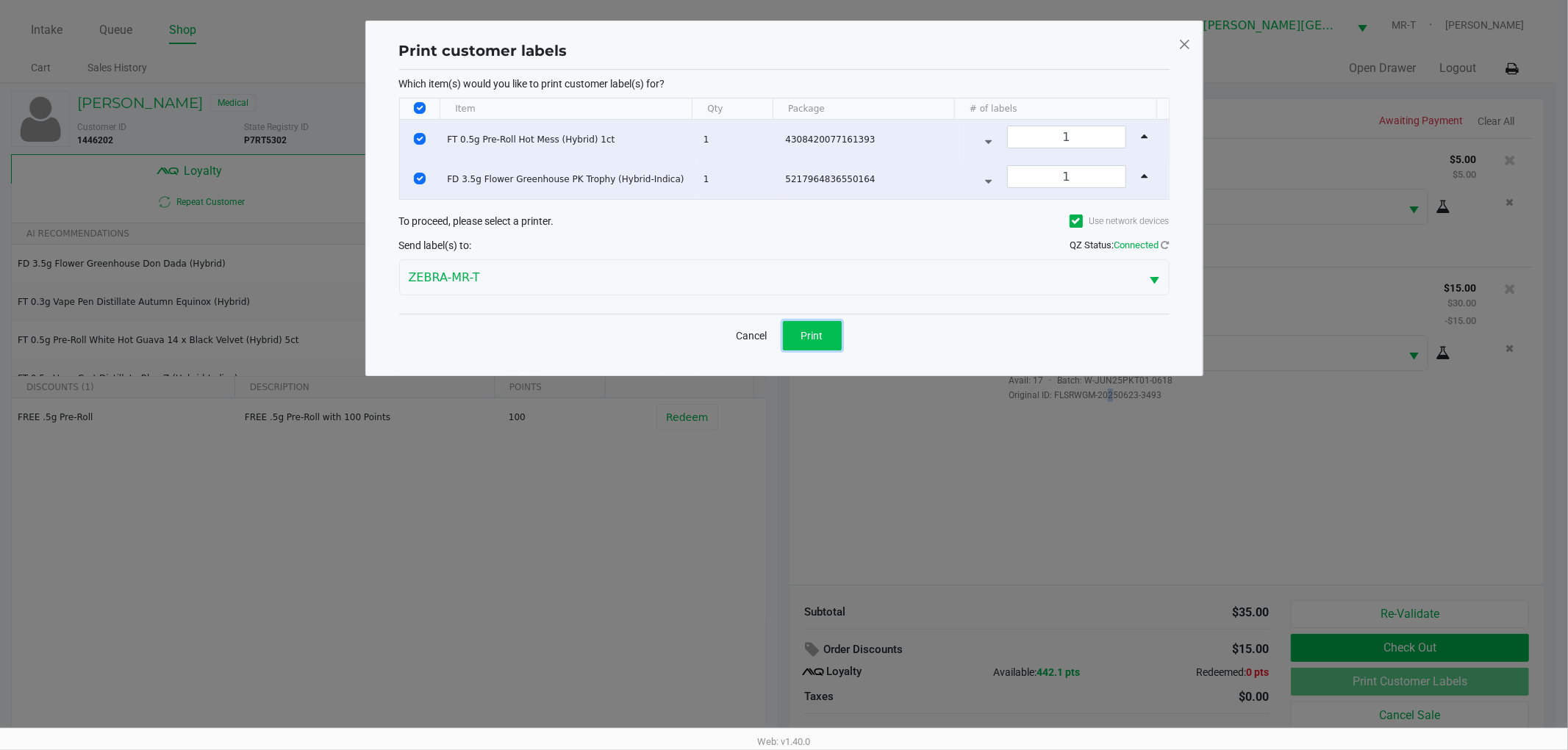
click at [818, 339] on span "Print" at bounding box center [813, 335] width 22 height 12
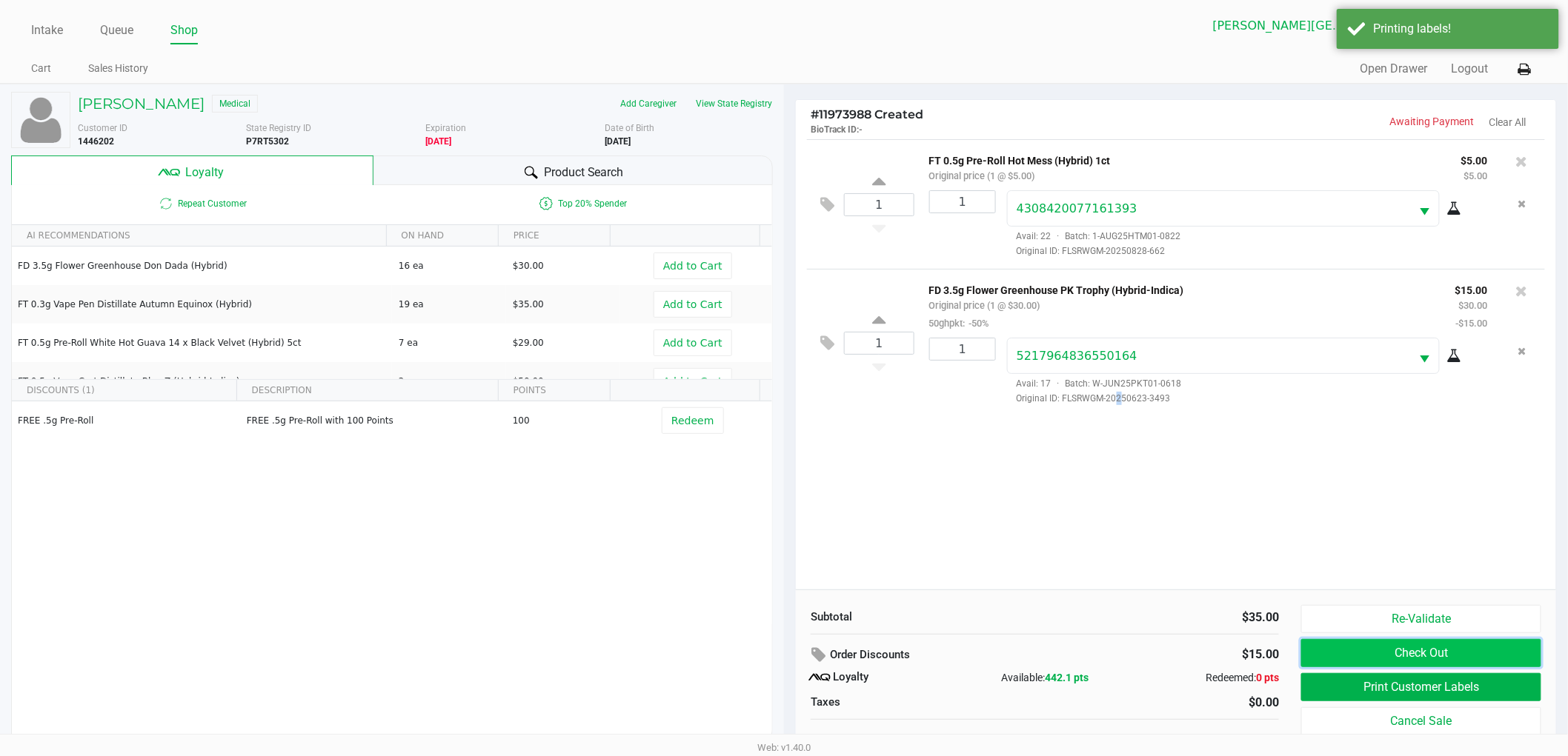
click at [1376, 657] on button "Check Out" at bounding box center [1421, 653] width 240 height 28
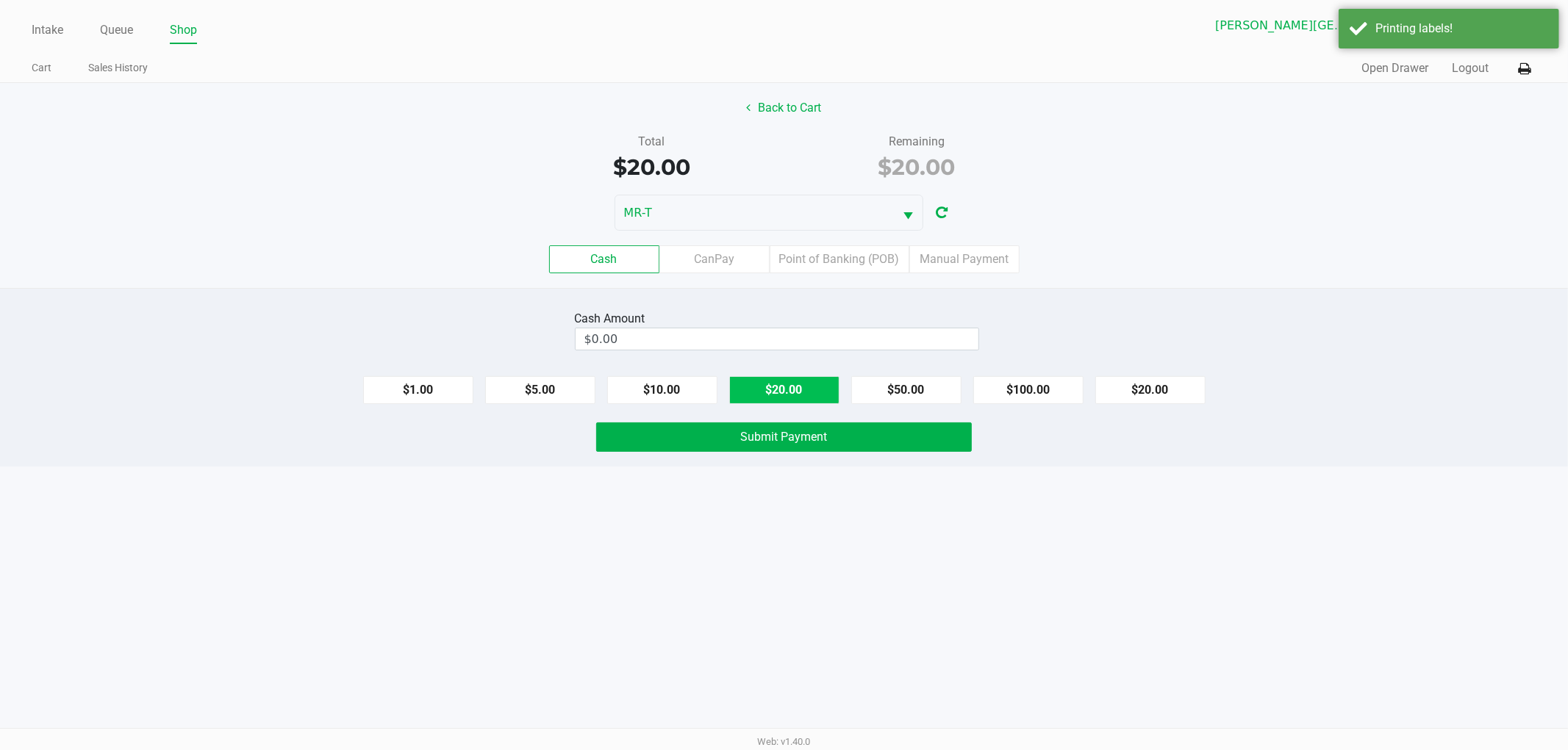
click at [821, 388] on button "$20.00" at bounding box center [784, 390] width 110 height 28
type input "$20.00"
click at [796, 441] on span "Submit Payment" at bounding box center [784, 437] width 87 height 14
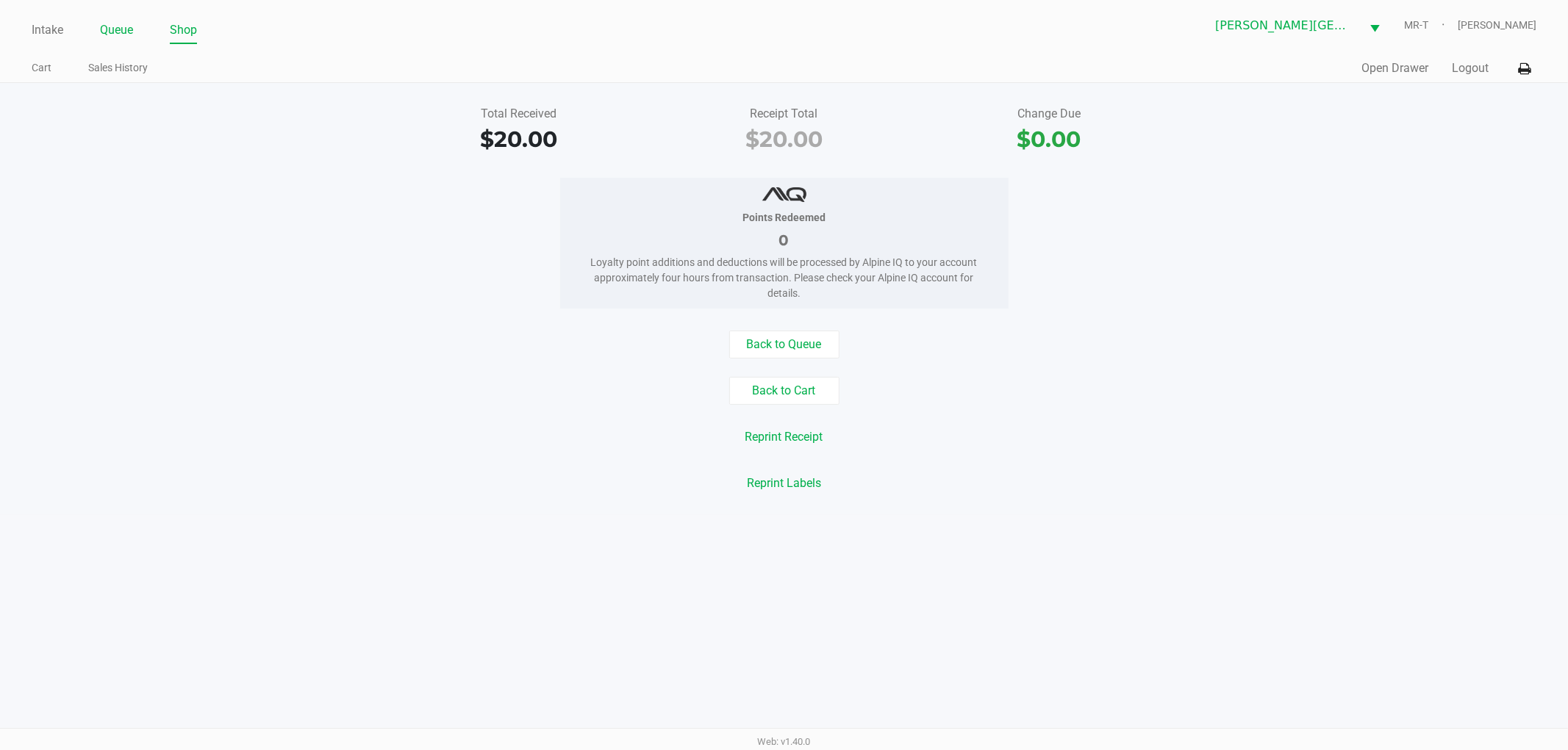
click at [120, 26] on link "Queue" at bounding box center [117, 30] width 33 height 21
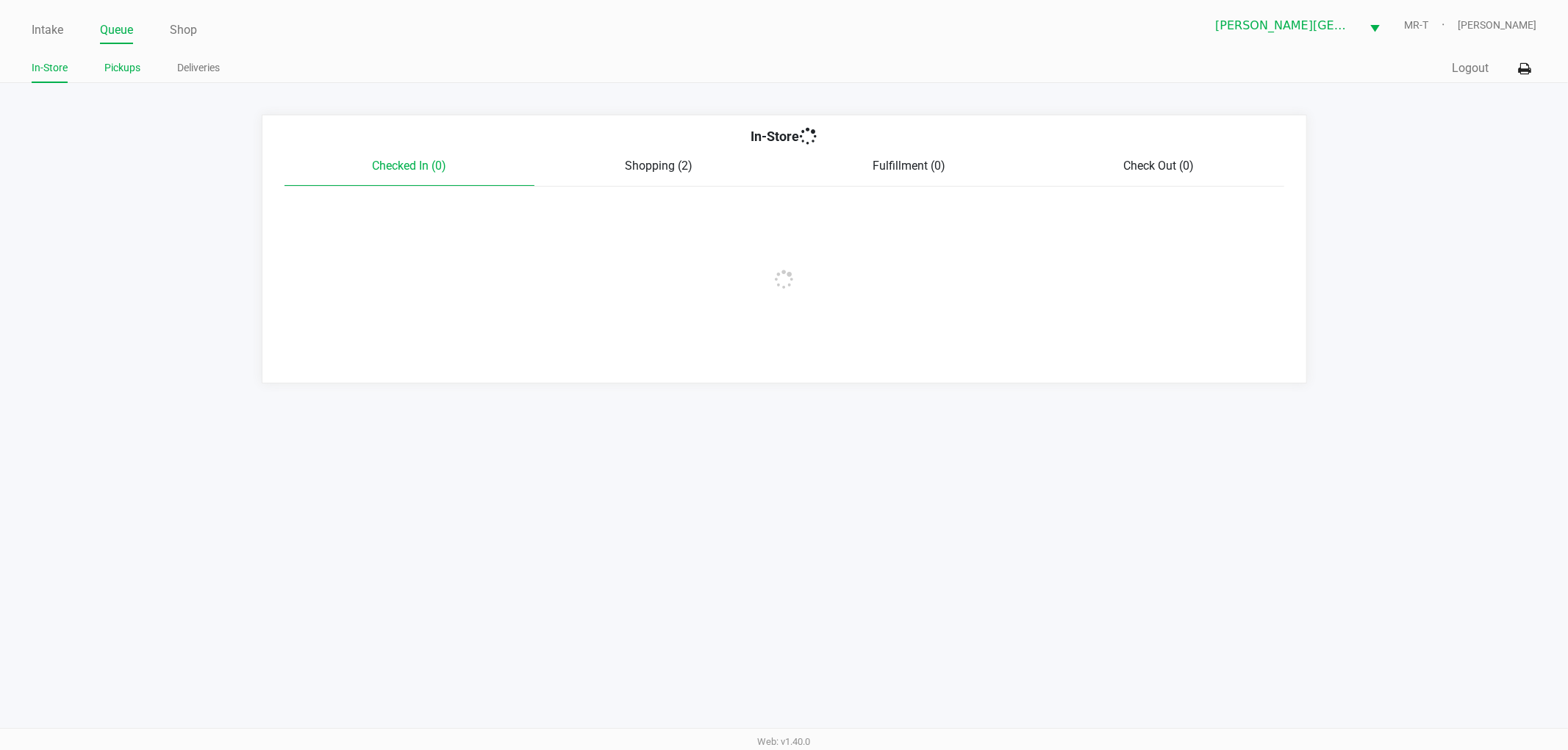
click at [135, 69] on link "Pickups" at bounding box center [122, 68] width 36 height 18
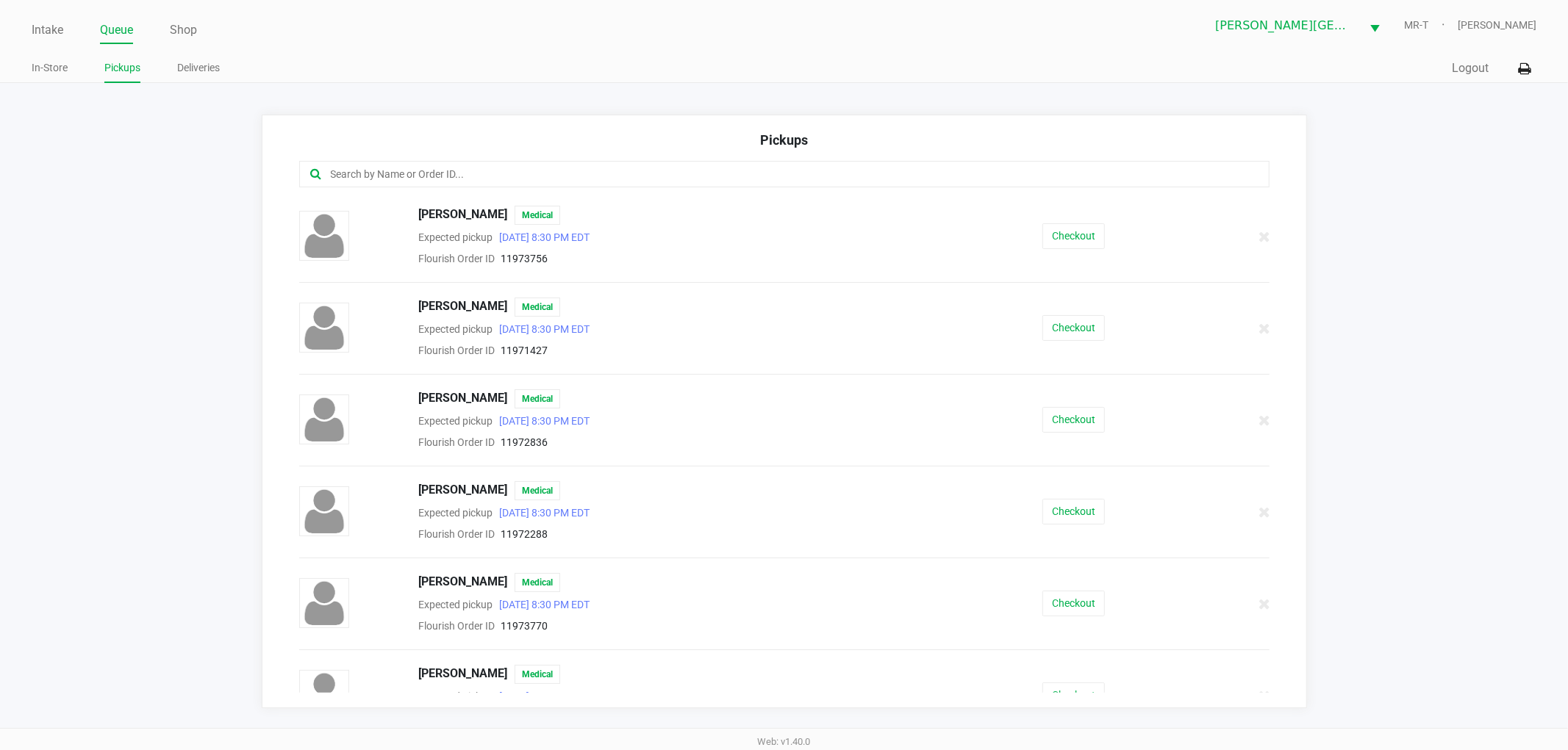
drag, startPoint x: 464, startPoint y: 174, endPoint x: 455, endPoint y: 175, distance: 9.1
click at [465, 174] on input "text" at bounding box center [755, 174] width 852 height 17
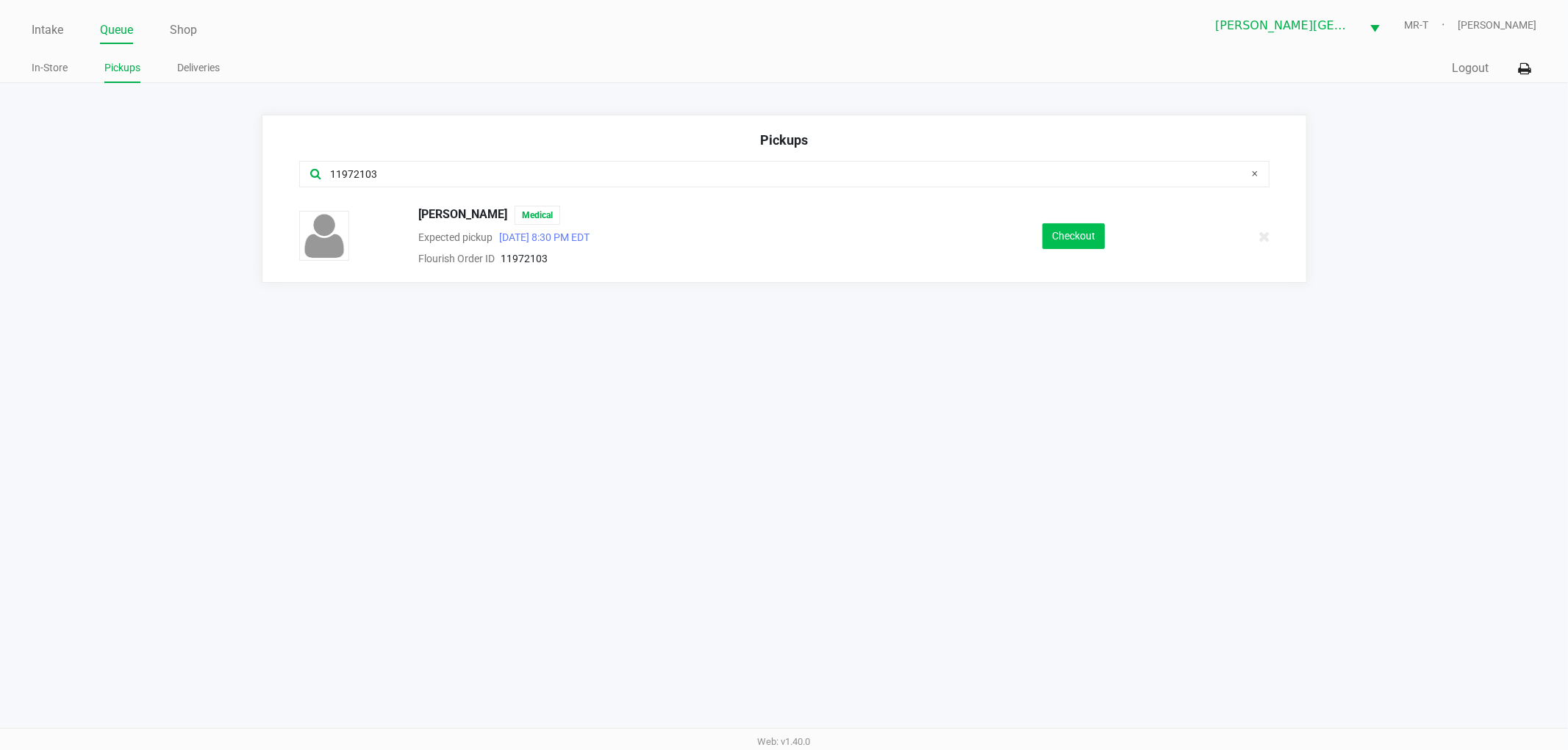
type input "11972103"
click at [1053, 244] on button "Checkout" at bounding box center [1073, 236] width 62 height 26
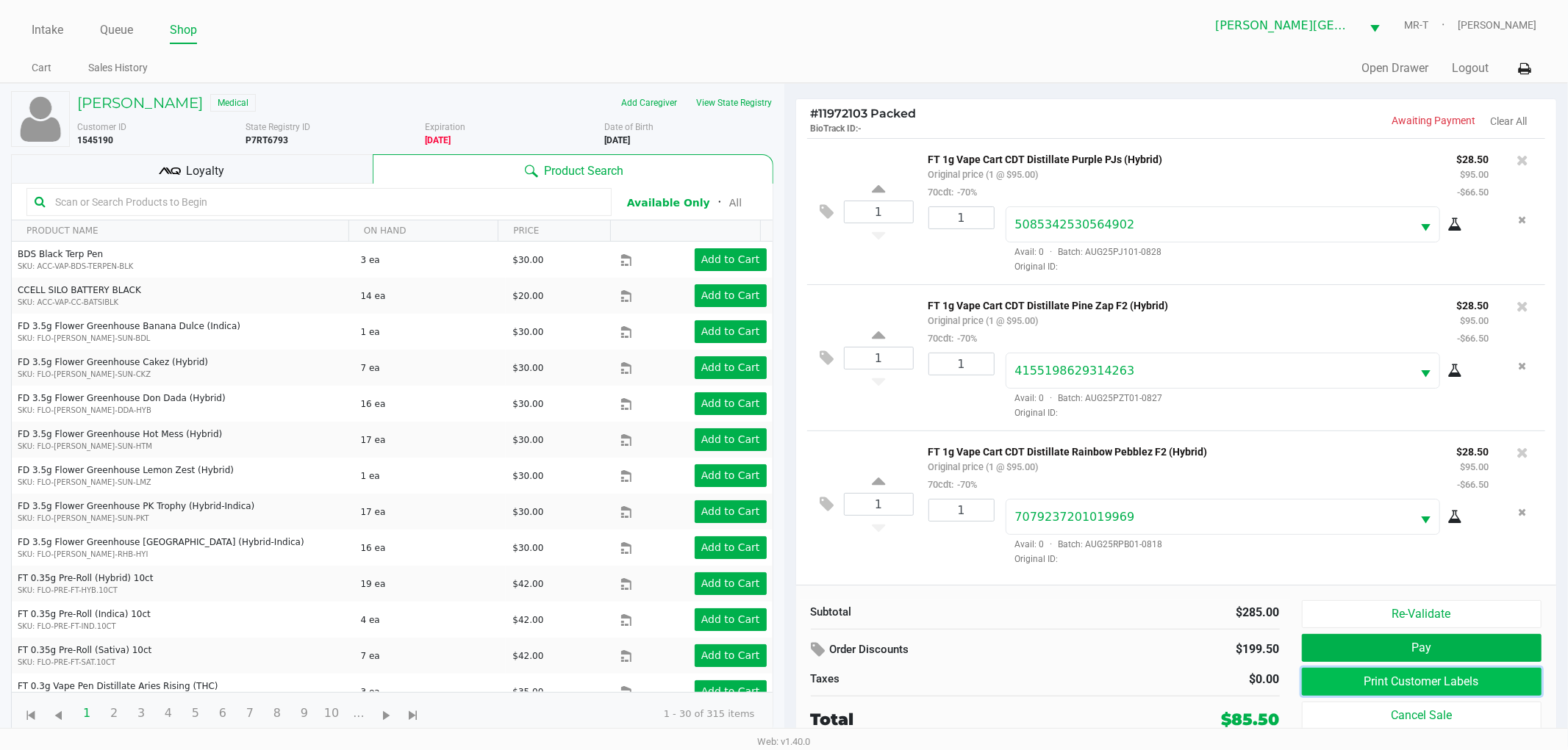
click at [1372, 679] on button "Print Customer Labels" at bounding box center [1422, 681] width 241 height 28
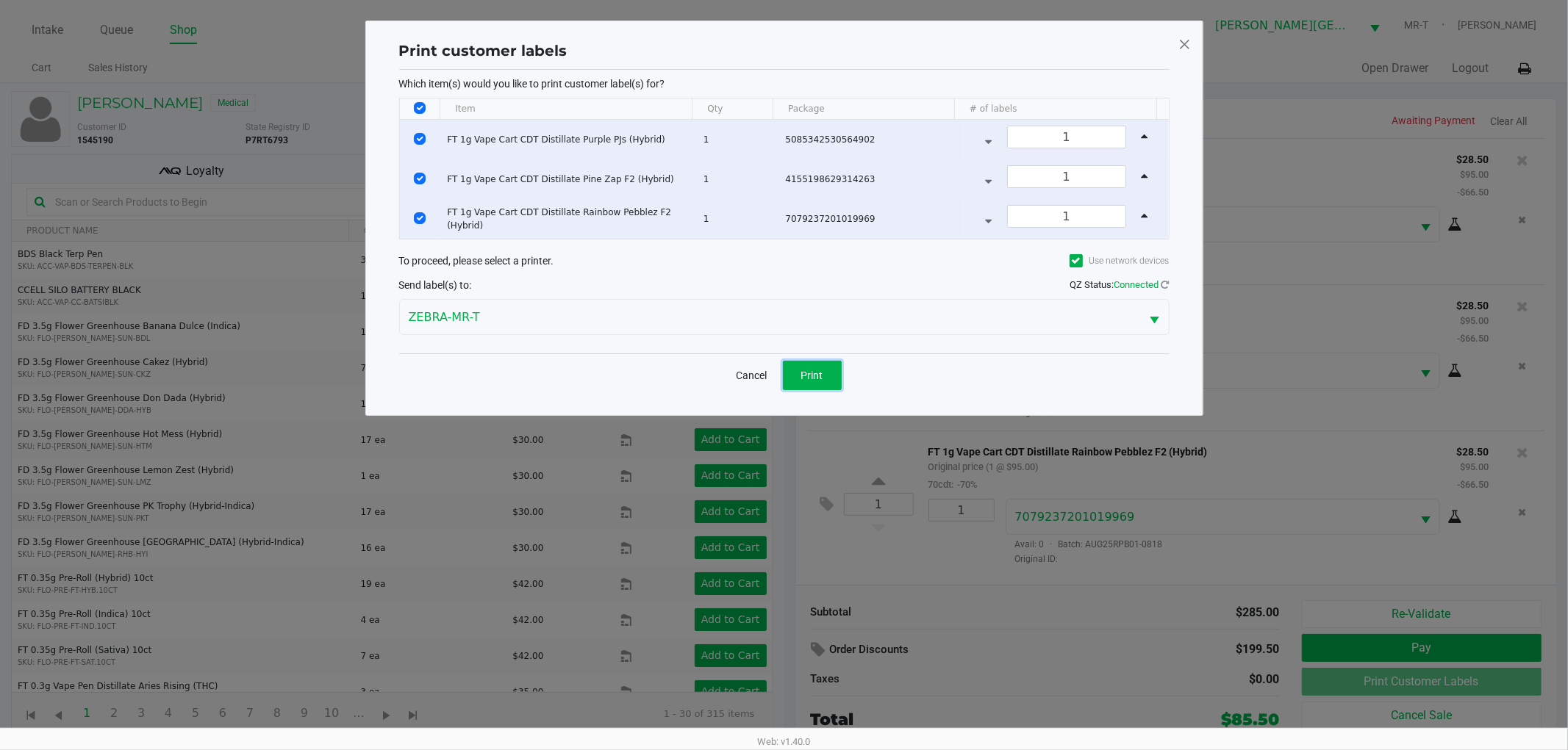
click at [821, 386] on button "Print" at bounding box center [812, 375] width 59 height 29
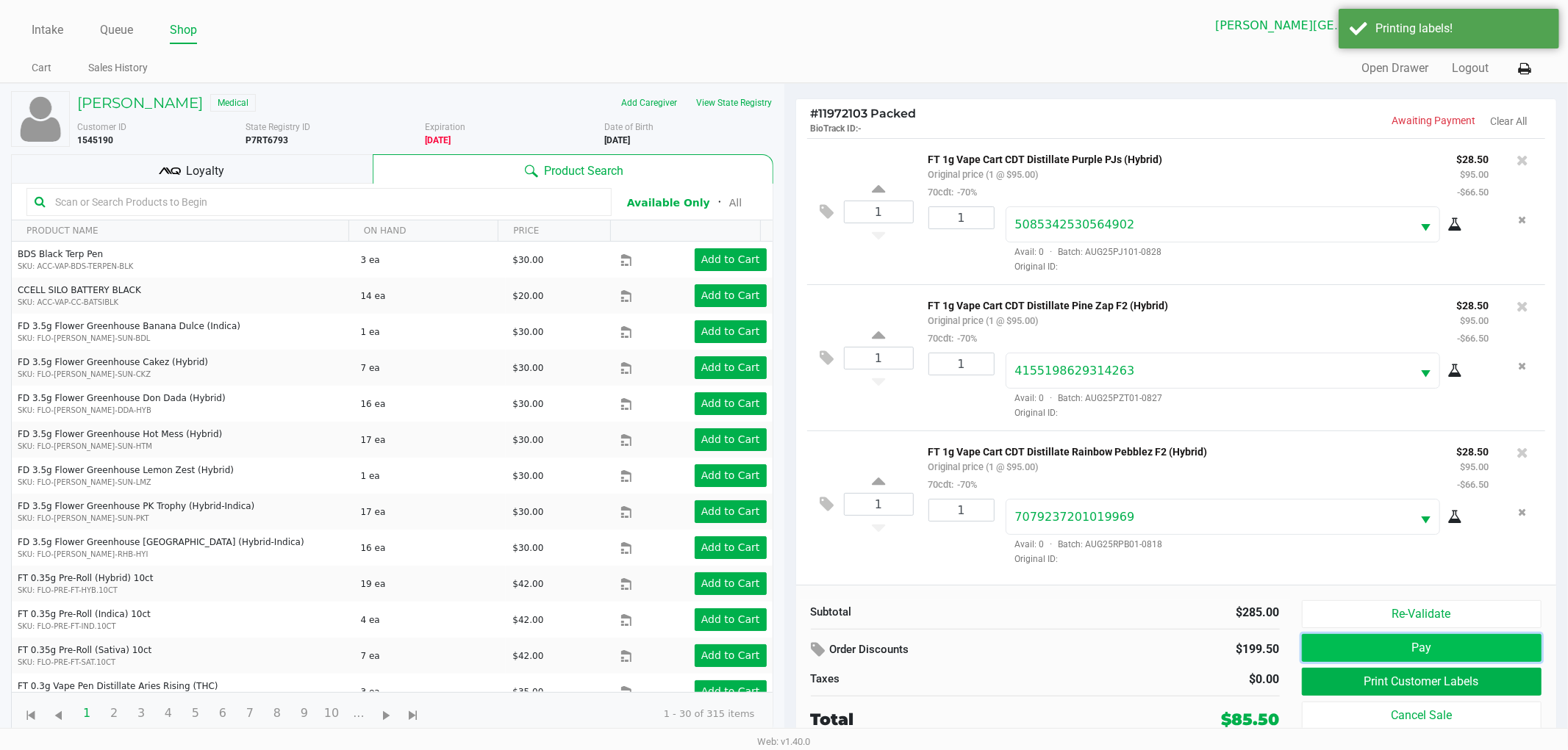
click at [1364, 642] on button "Pay" at bounding box center [1422, 647] width 241 height 28
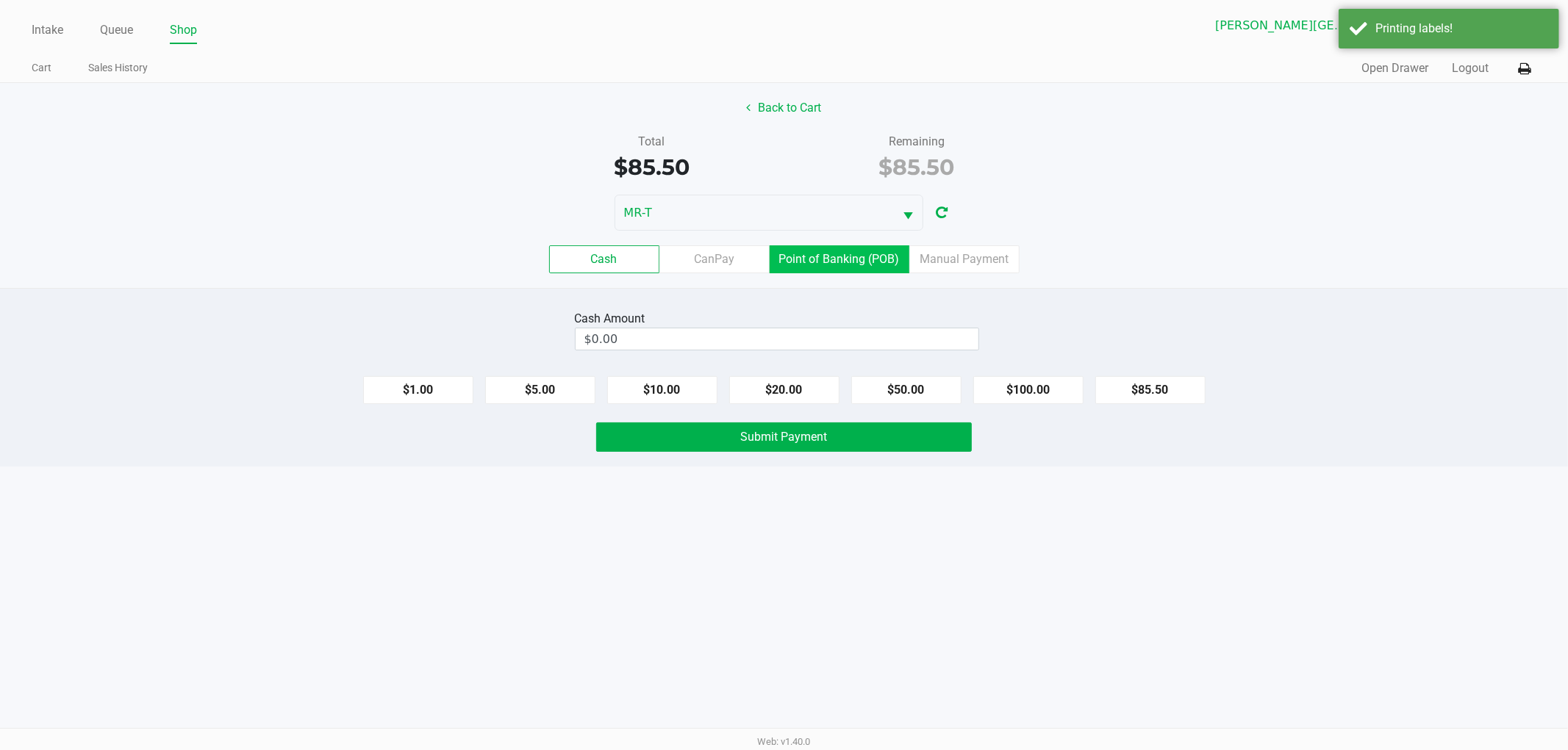
click at [811, 259] on label "Point of Banking (POB)" at bounding box center [840, 259] width 140 height 28
click at [0, 0] on 7 "Point of Banking (POB)" at bounding box center [0, 0] width 0 height 0
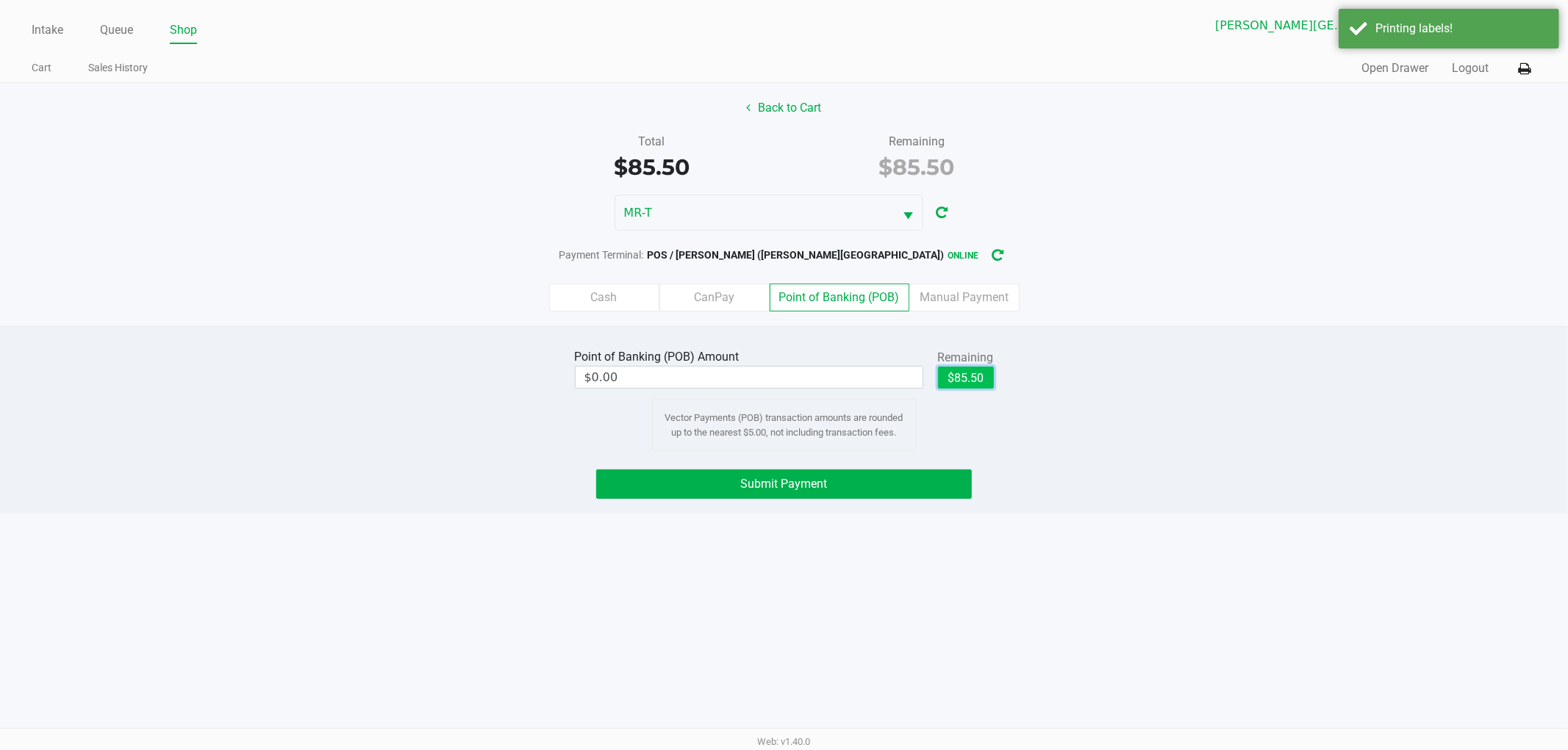
click at [968, 379] on button "$85.50" at bounding box center [966, 378] width 56 height 22
type input "$85.50"
click at [850, 479] on button "Submit Payment" at bounding box center [784, 483] width 376 height 29
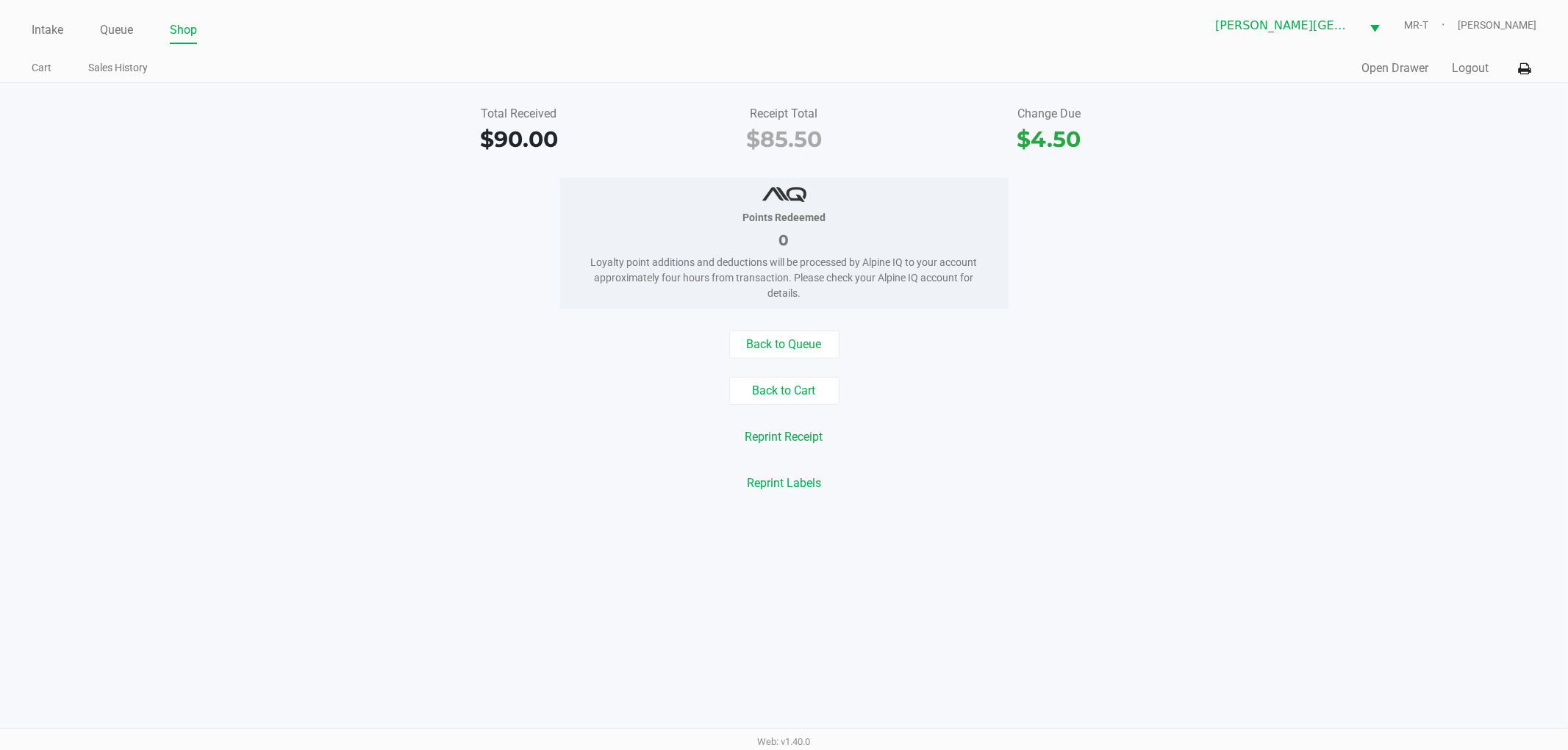
click at [98, 16] on div "Intake Queue Shop" at bounding box center [408, 29] width 753 height 27
click at [100, 21] on link "Queue" at bounding box center [117, 30] width 33 height 21
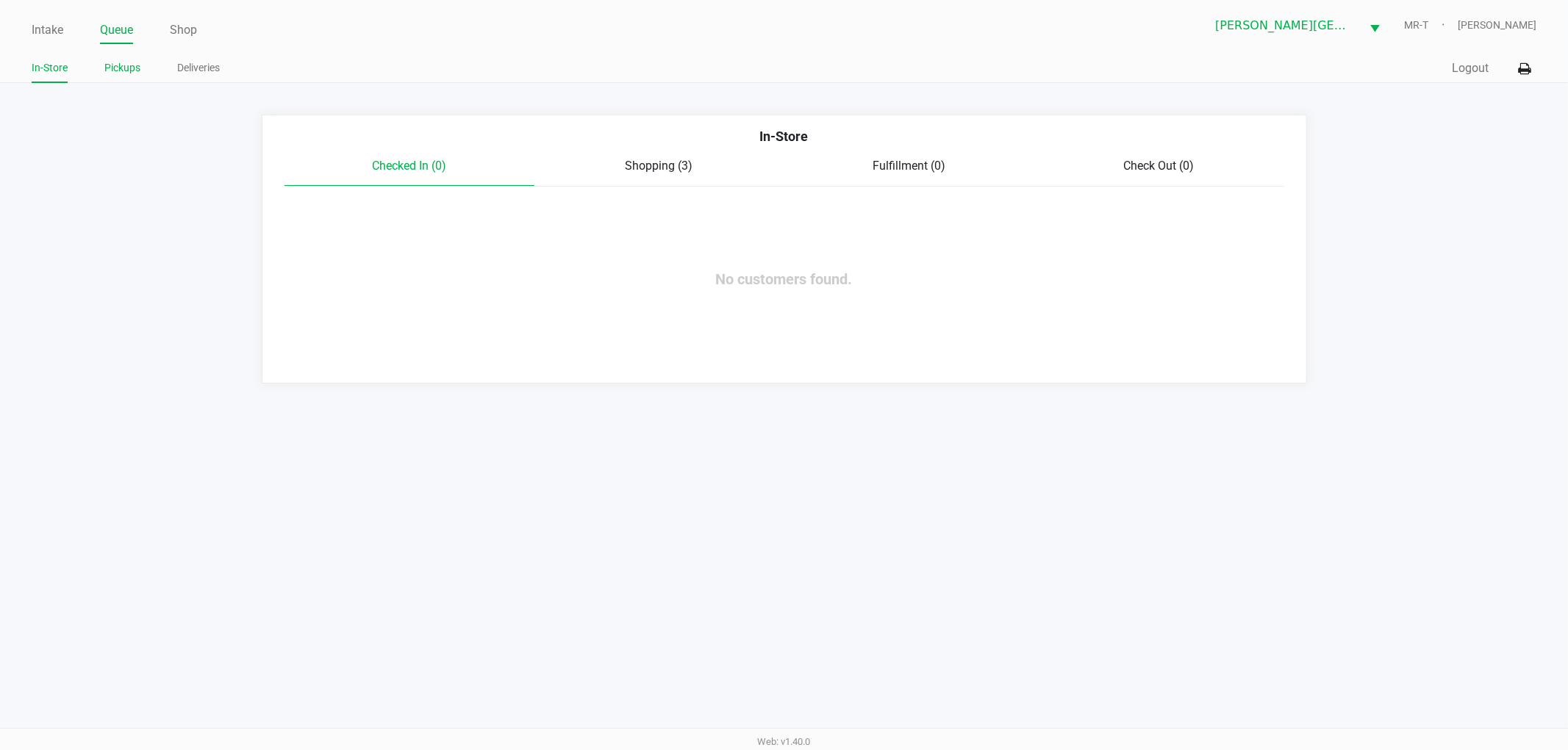
click at [122, 74] on link "Pickups" at bounding box center [122, 68] width 36 height 18
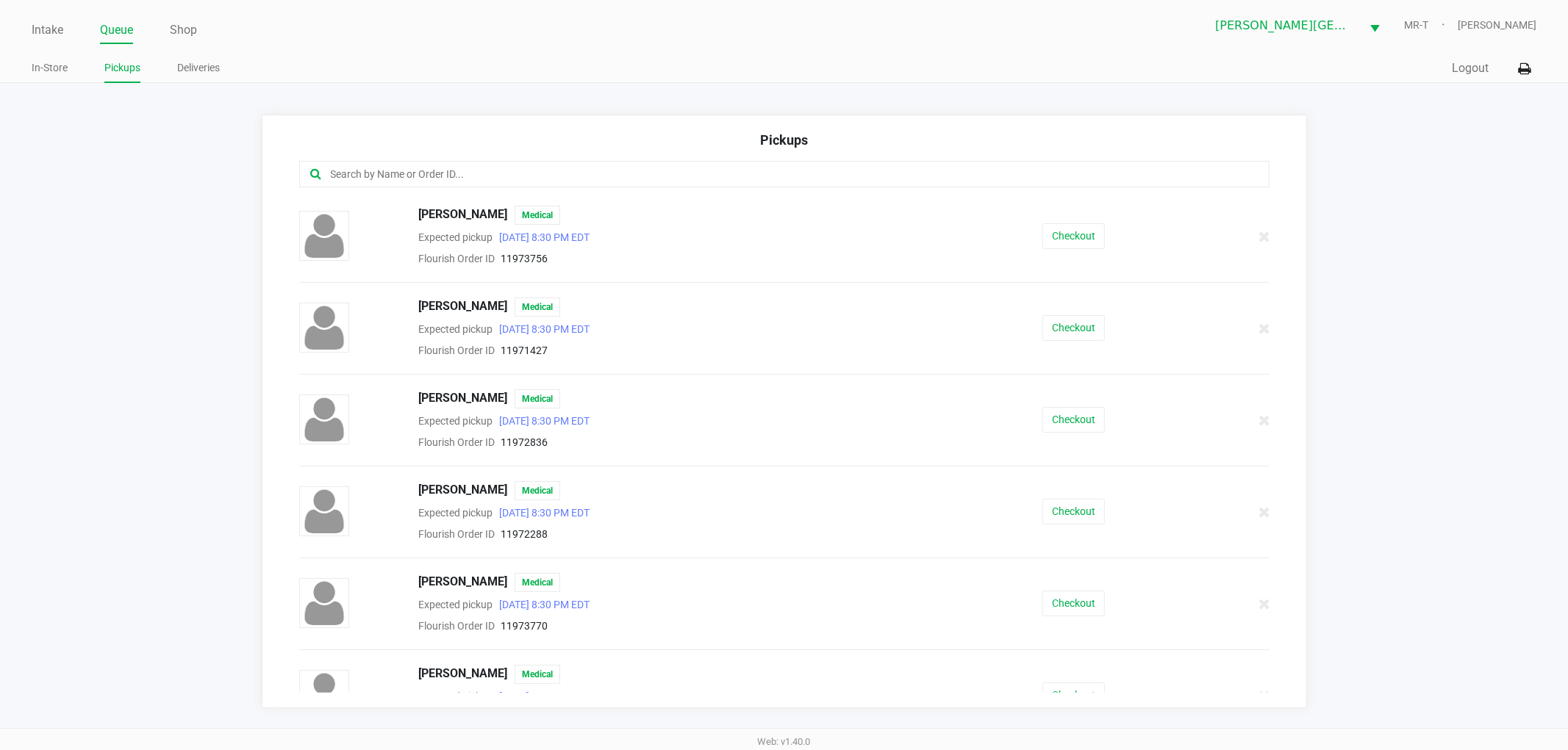
click at [366, 174] on input "text" at bounding box center [755, 174] width 852 height 17
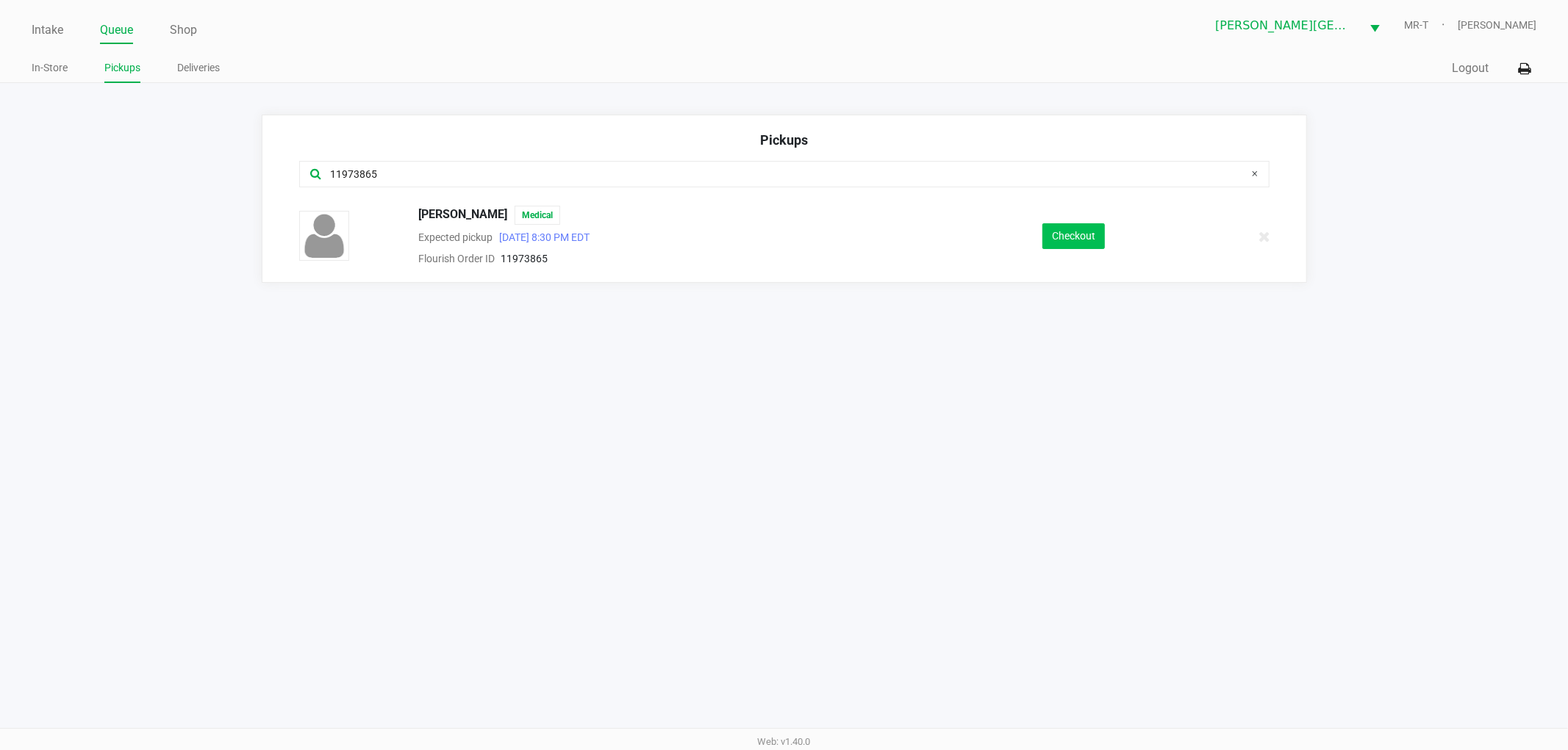
type input "11973865"
click at [1089, 240] on button "Checkout" at bounding box center [1073, 236] width 62 height 26
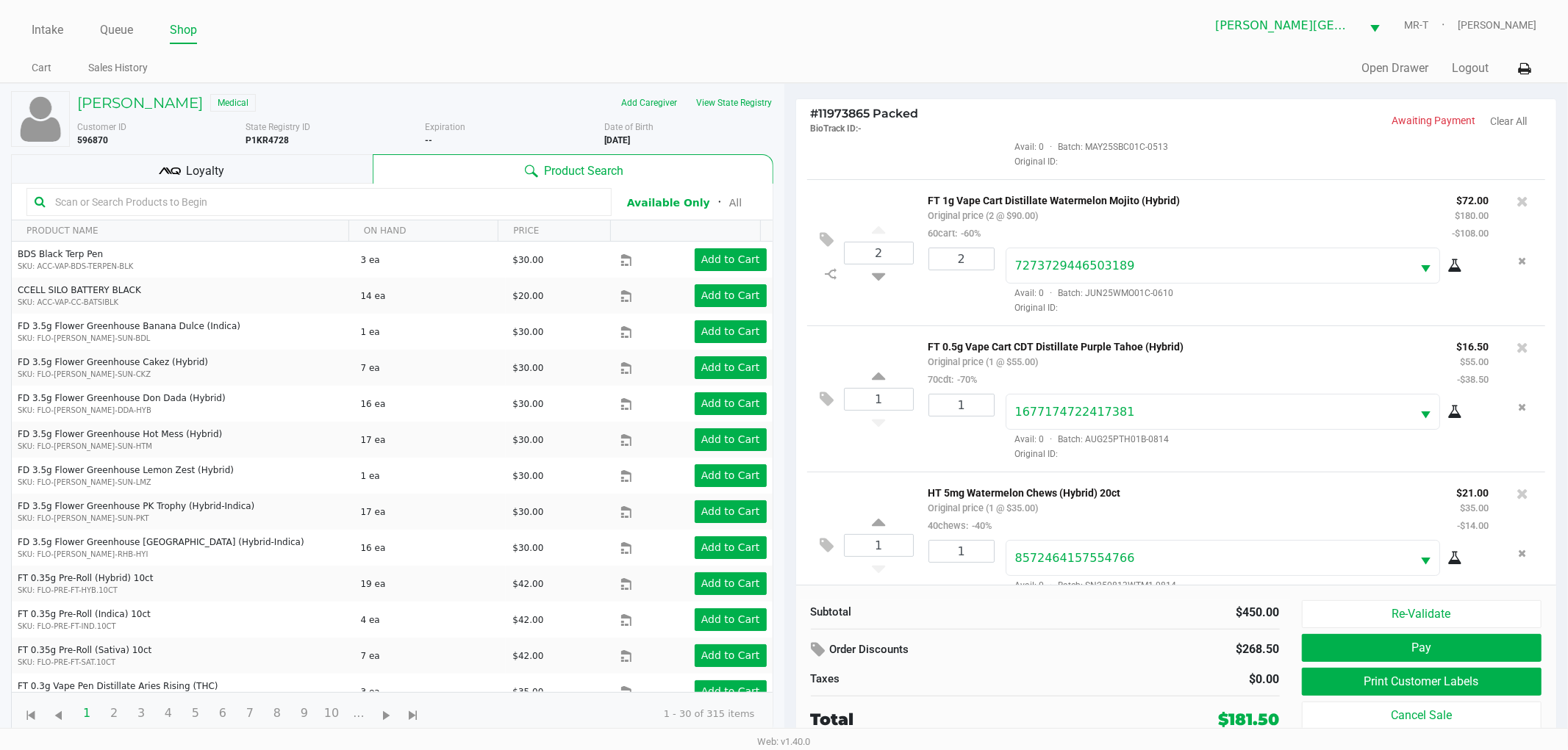
scroll to position [141, 0]
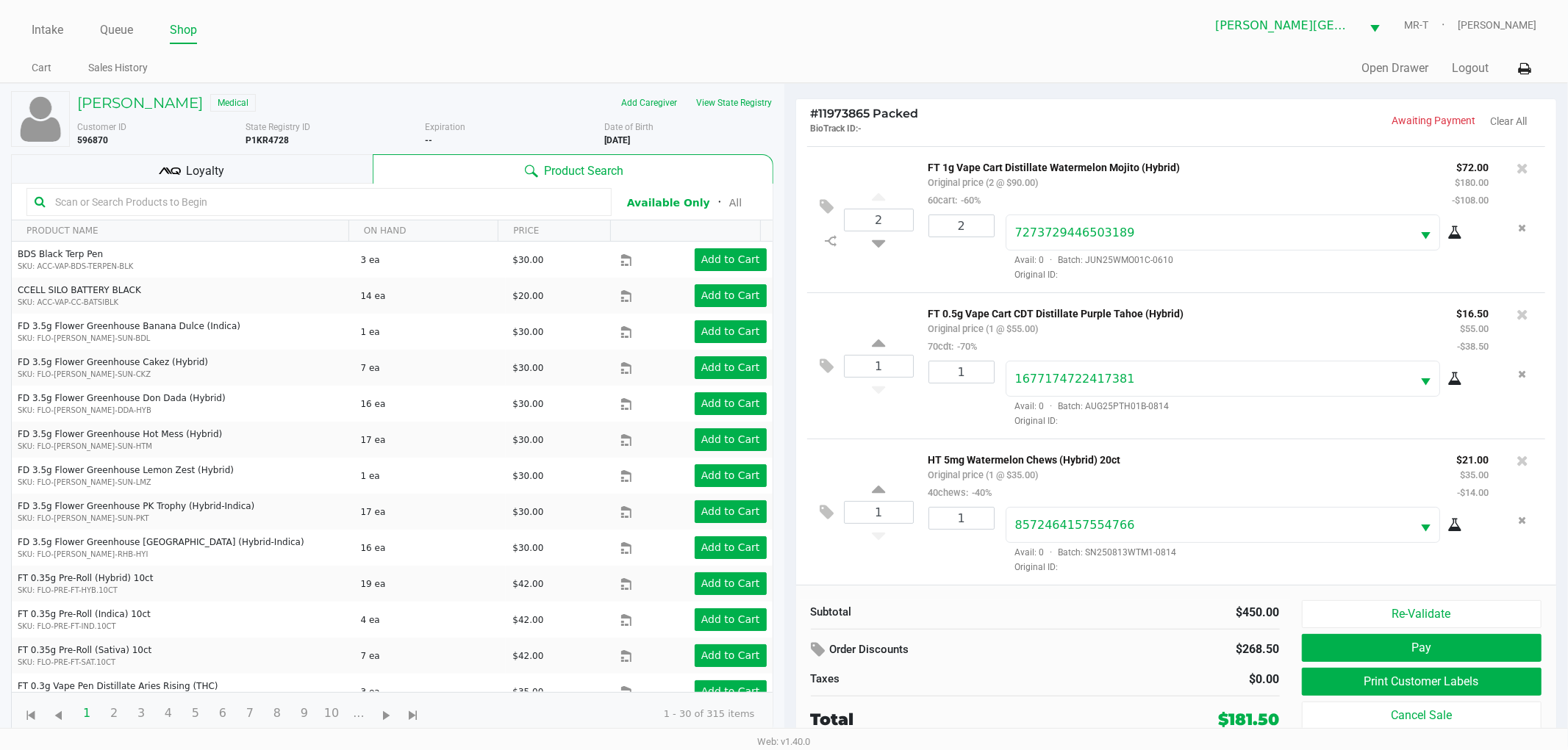
click at [341, 170] on div "Loyalty" at bounding box center [192, 169] width 361 height 29
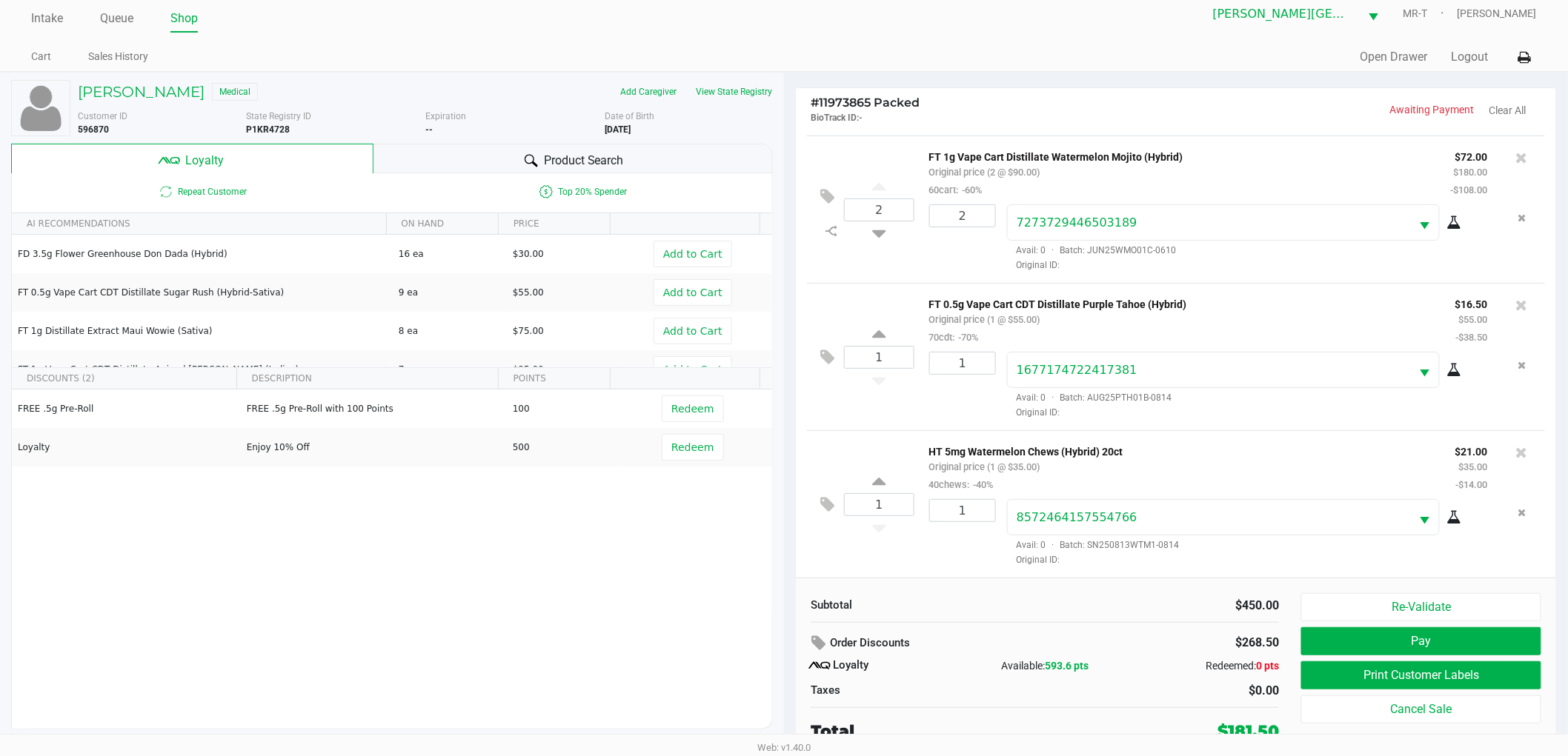
scroll to position [16, 0]
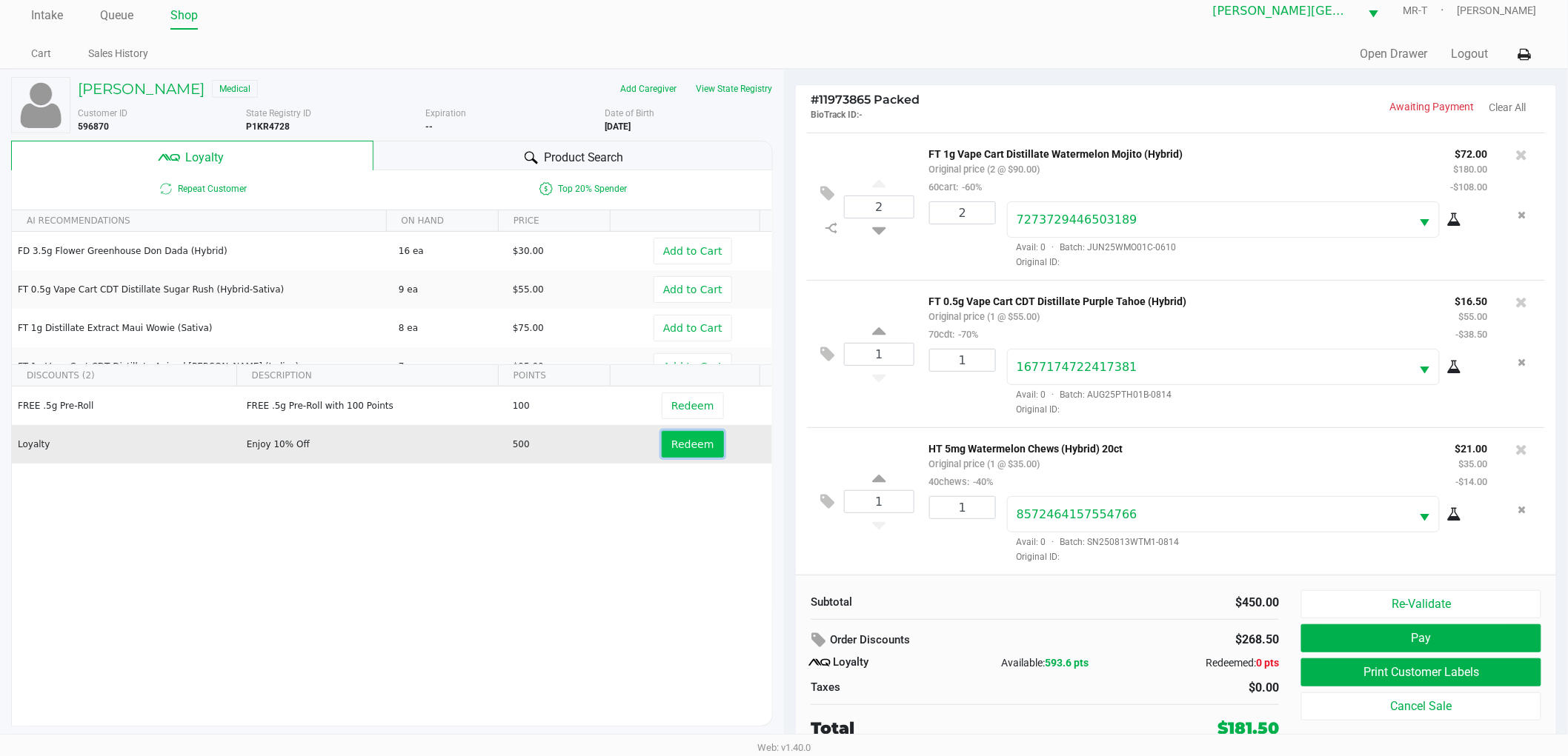
click at [671, 448] on span "Redeem" at bounding box center [692, 444] width 42 height 12
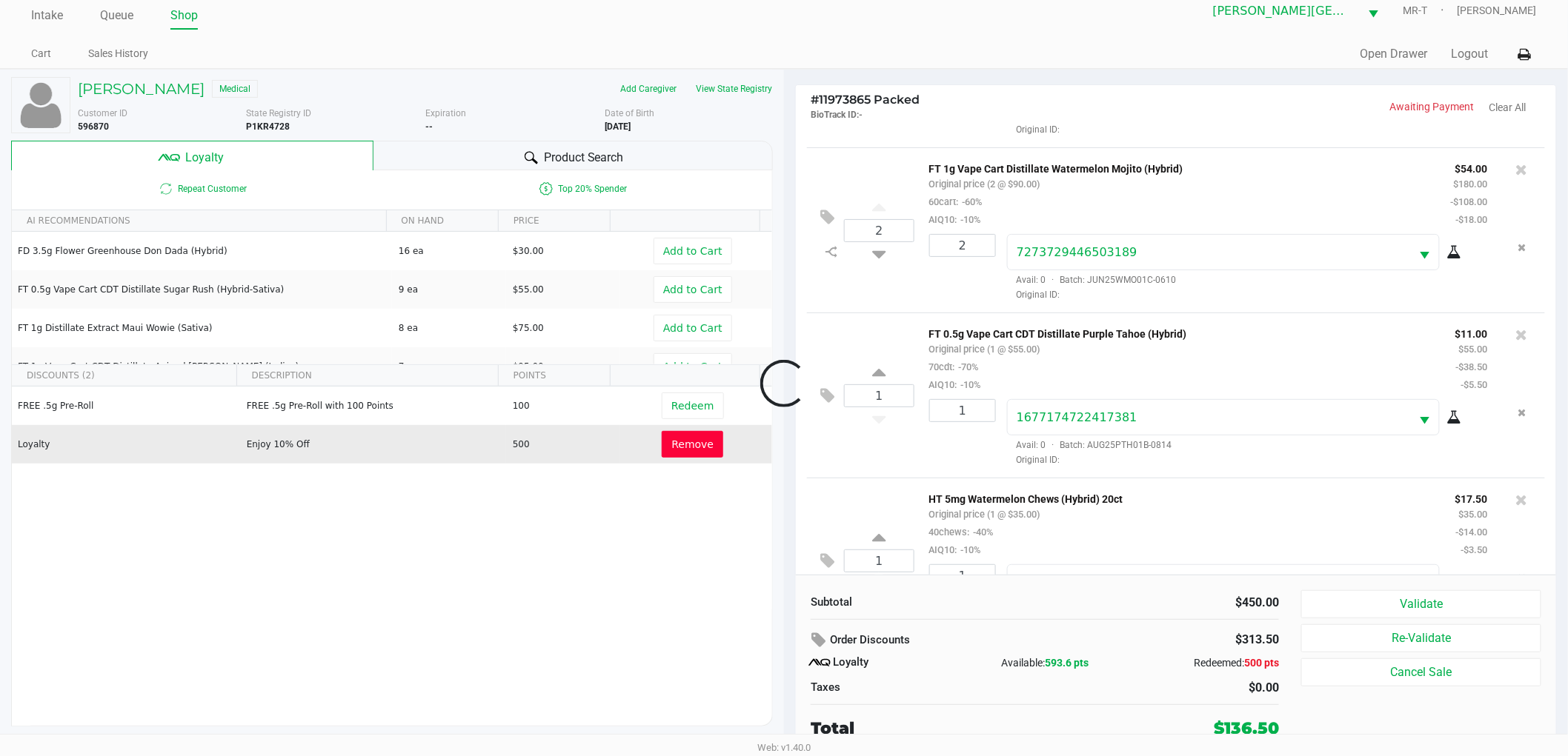
scroll to position [212, 0]
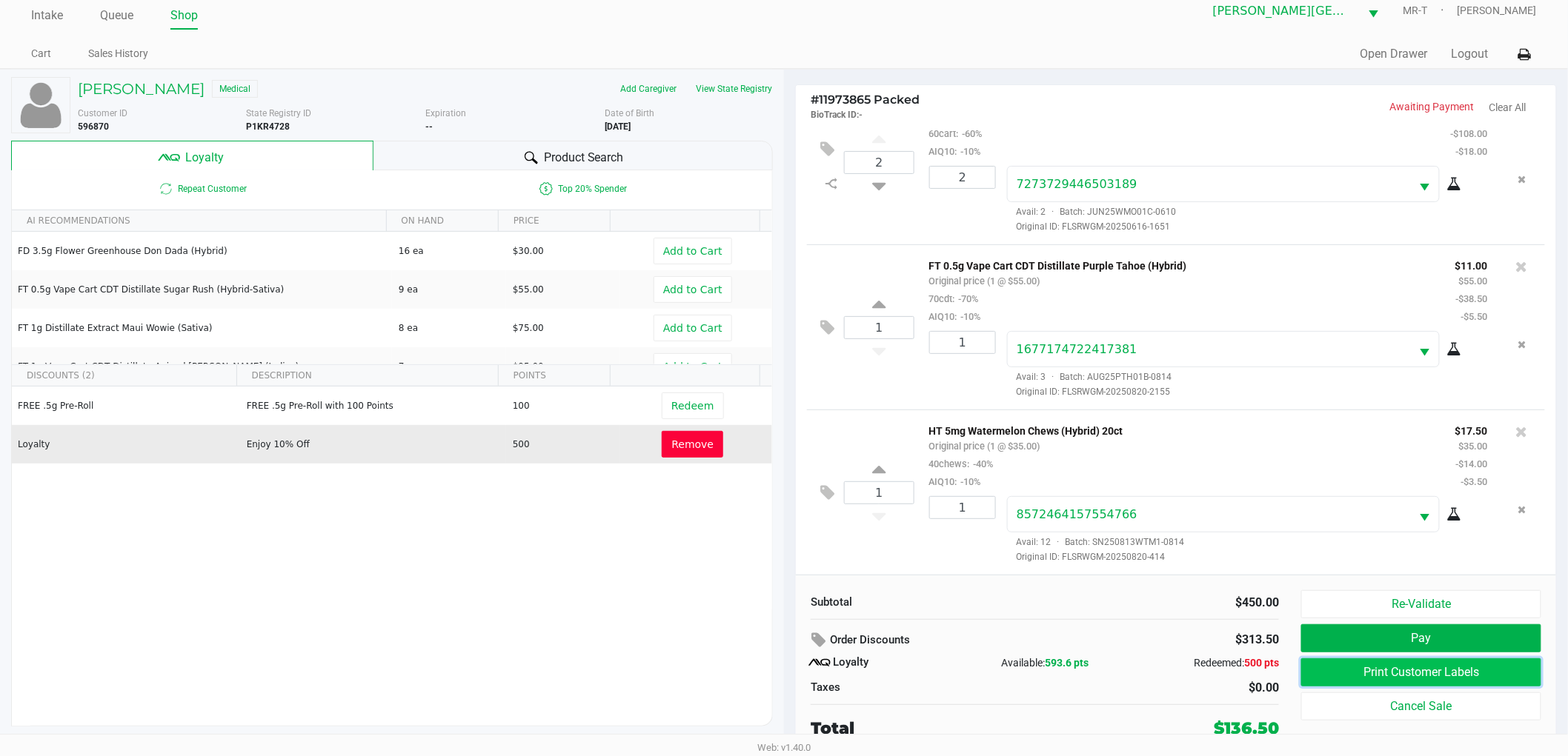
click at [1480, 672] on button "Print Customer Labels" at bounding box center [1421, 672] width 240 height 28
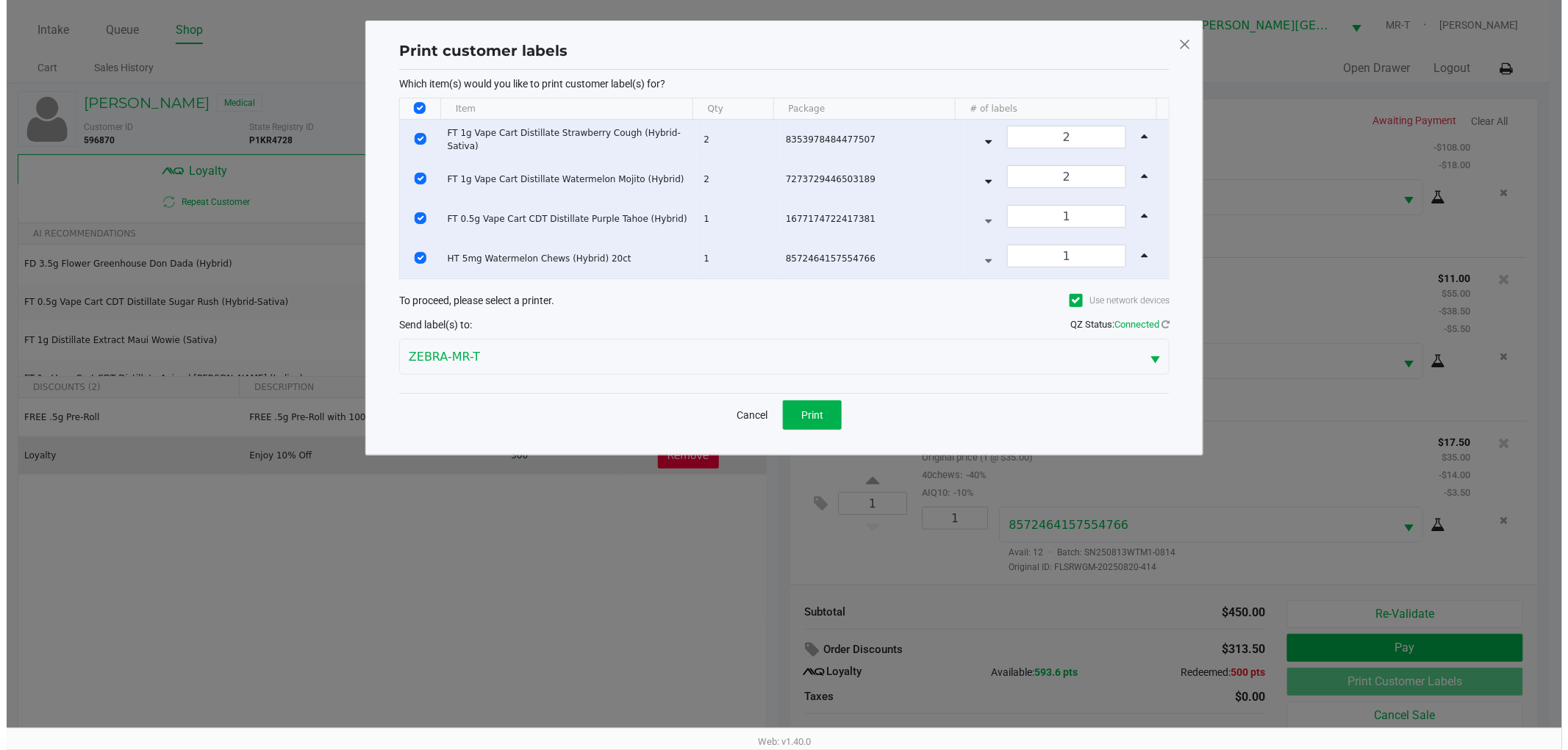
scroll to position [0, 0]
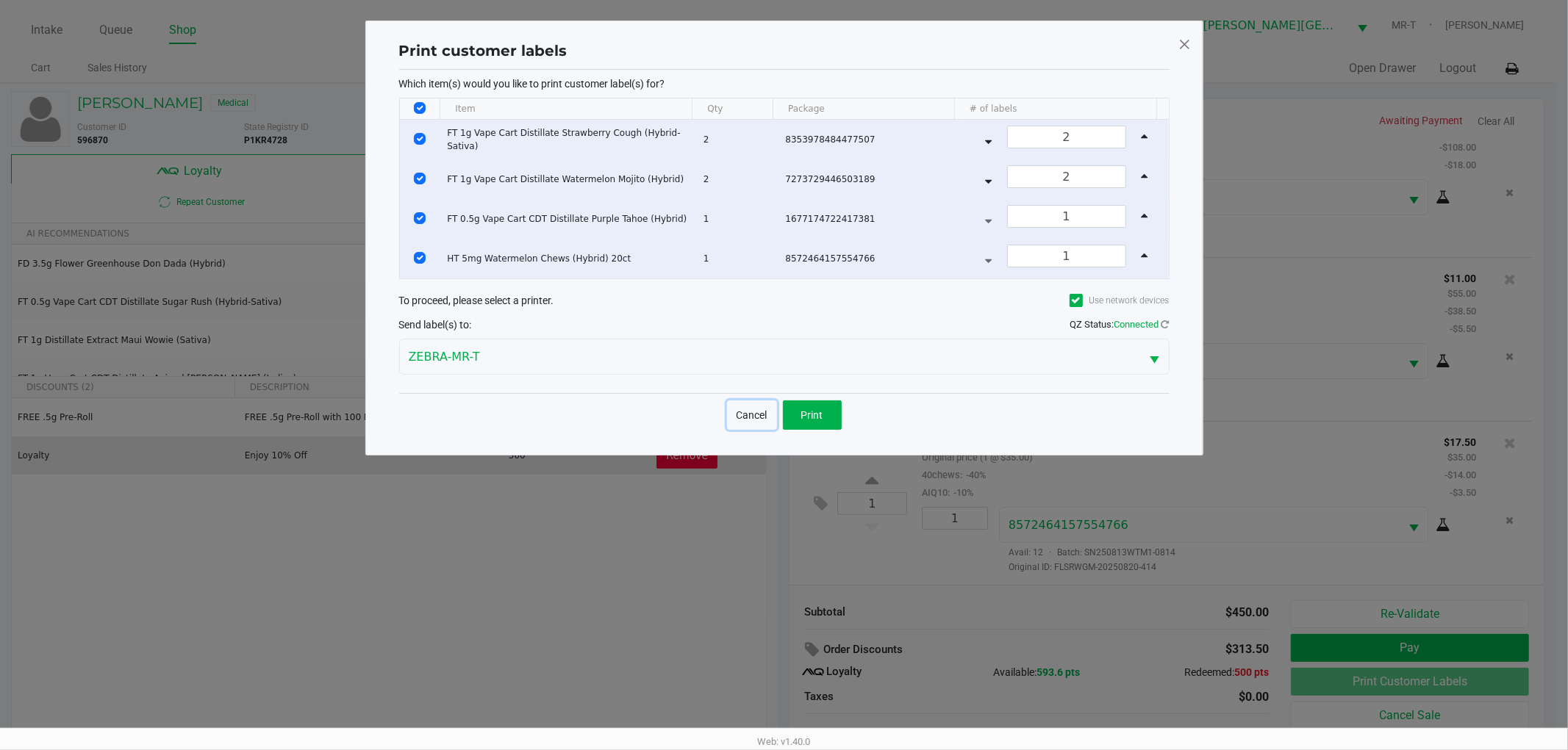
click at [774, 402] on button "Cancel" at bounding box center [752, 415] width 50 height 29
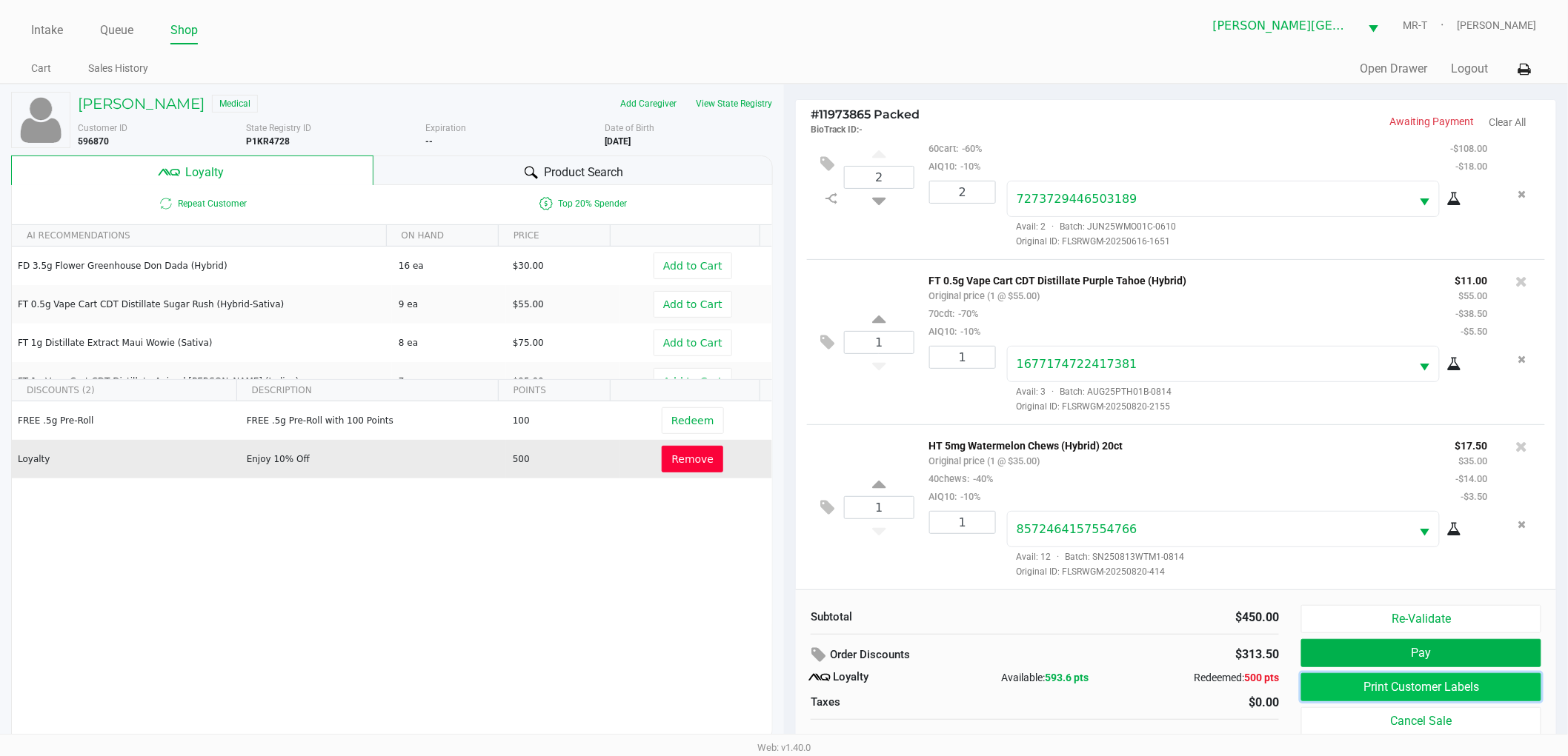
click at [1340, 692] on button "Print Customer Labels" at bounding box center [1421, 687] width 240 height 28
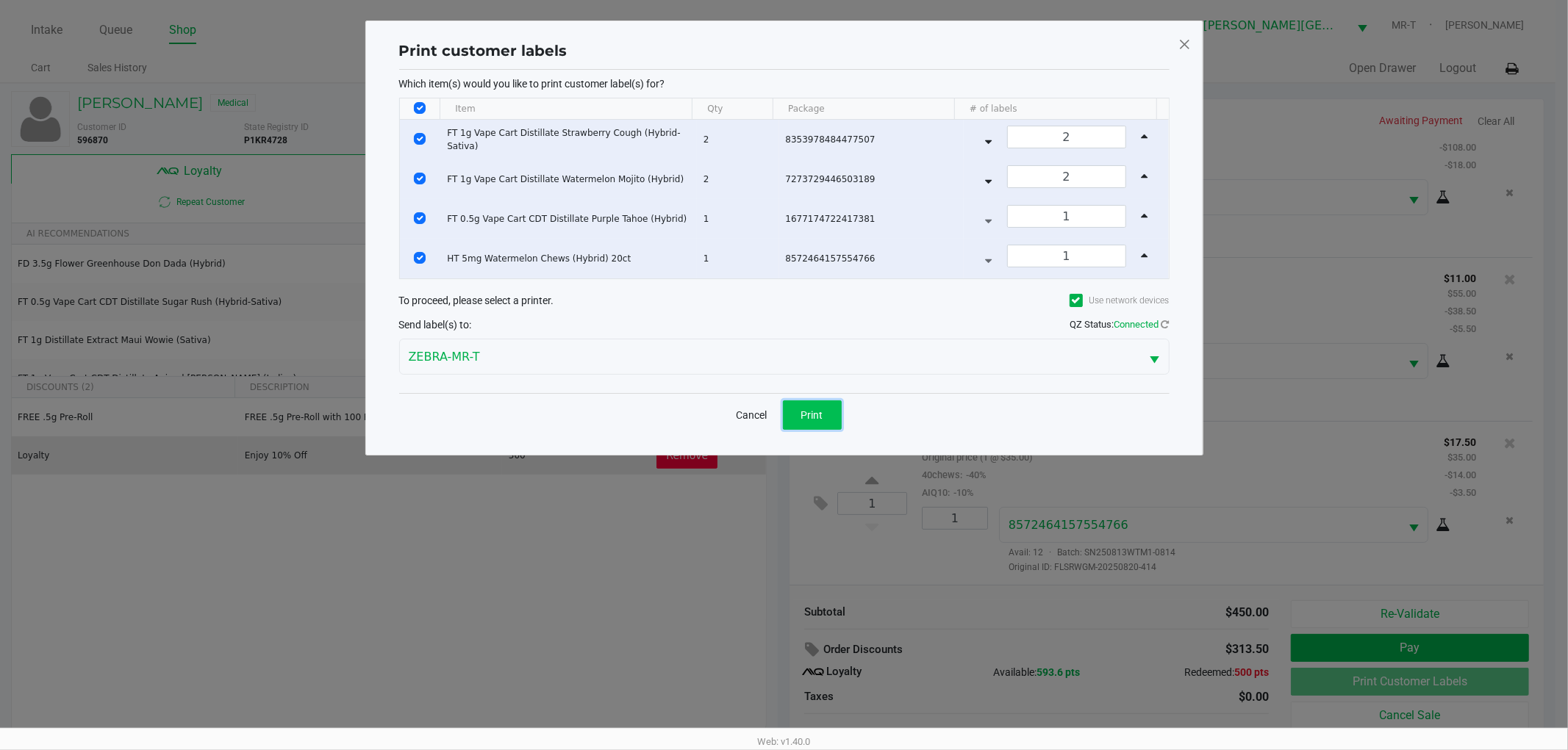
click at [833, 406] on button "Print" at bounding box center [812, 415] width 59 height 29
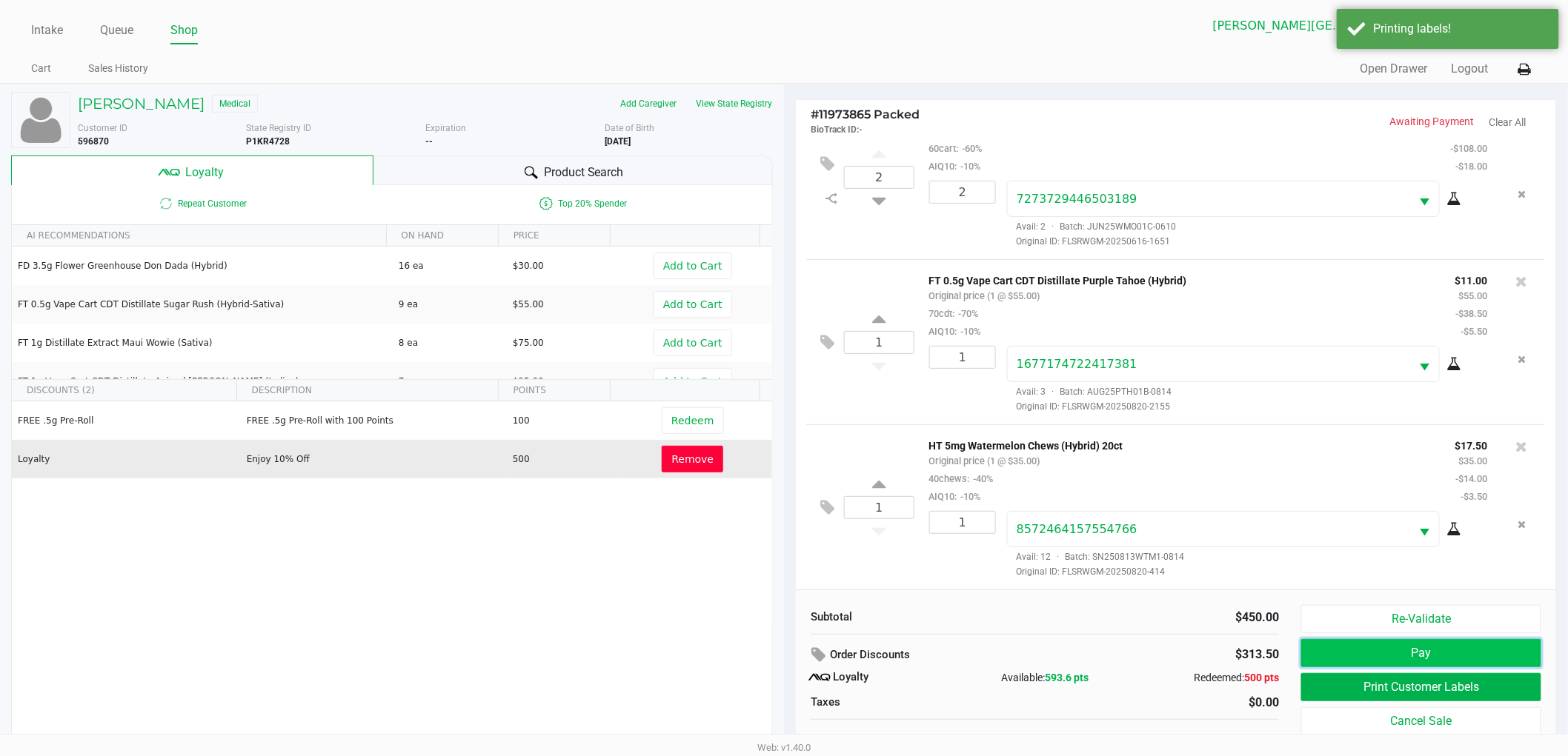
click at [1357, 664] on button "Pay" at bounding box center [1421, 653] width 240 height 28
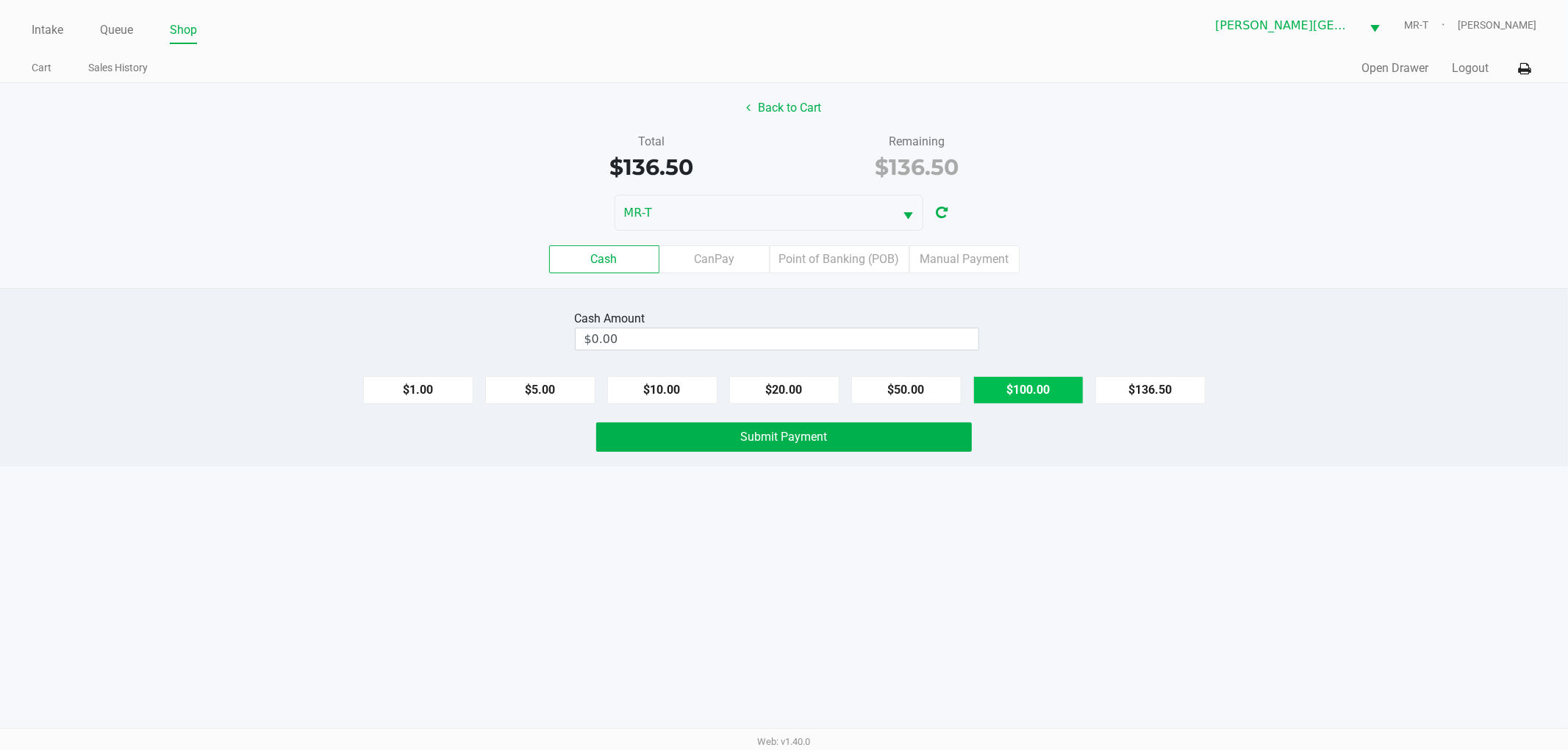
click at [1001, 387] on button "$100.00" at bounding box center [1029, 390] width 110 height 28
click at [780, 379] on button "$20.00" at bounding box center [784, 390] width 110 height 28
drag, startPoint x: 715, startPoint y: 382, endPoint x: 695, endPoint y: 383, distance: 20.0
click at [702, 382] on button "$10.00" at bounding box center [663, 390] width 110 height 28
click at [549, 380] on button "$5.00" at bounding box center [541, 390] width 110 height 28
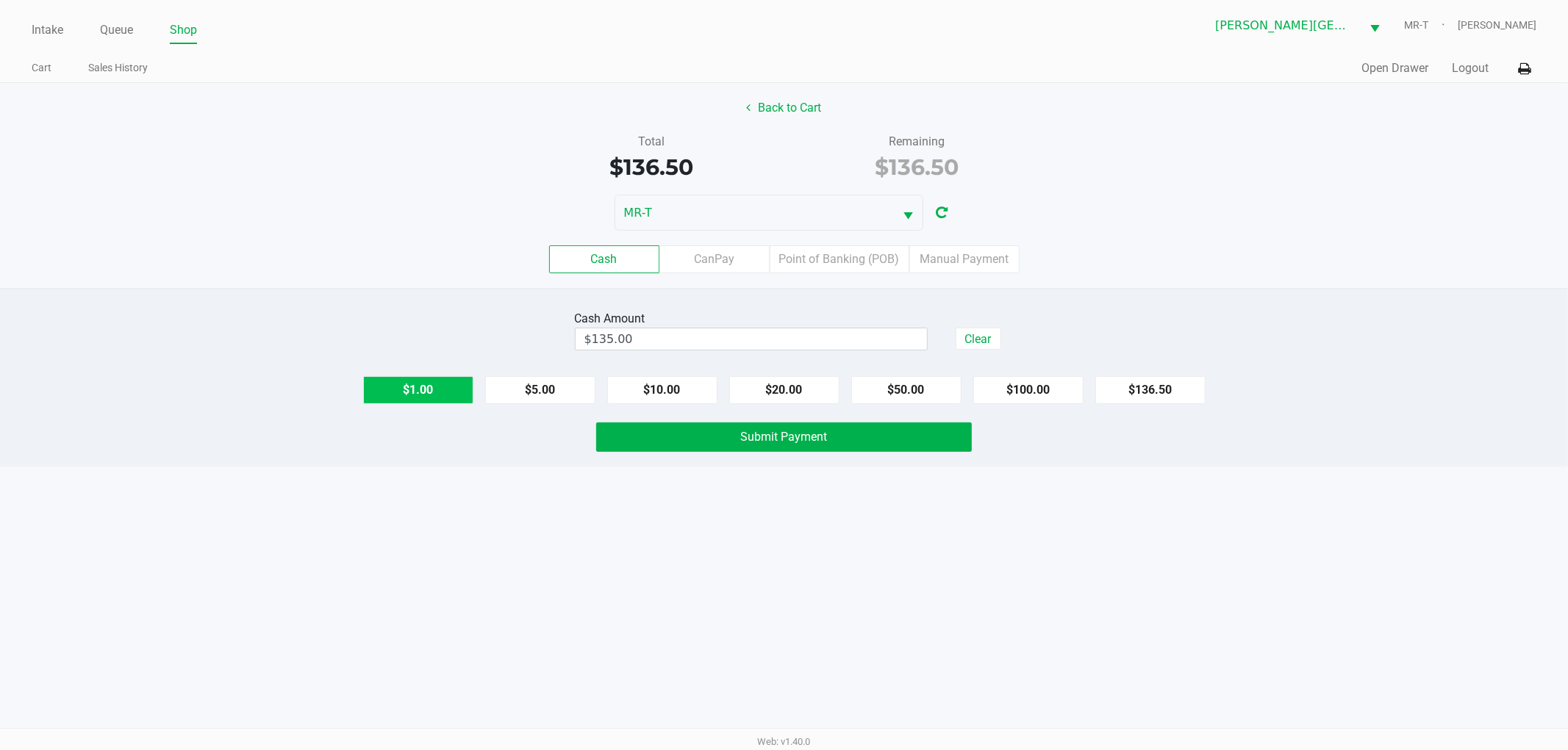
click at [430, 388] on button "$1.00" at bounding box center [418, 390] width 110 height 28
click at [429, 388] on button "$1.00" at bounding box center [418, 390] width 110 height 28
type input "$137.00"
click at [627, 448] on button "Submit Payment" at bounding box center [784, 437] width 376 height 29
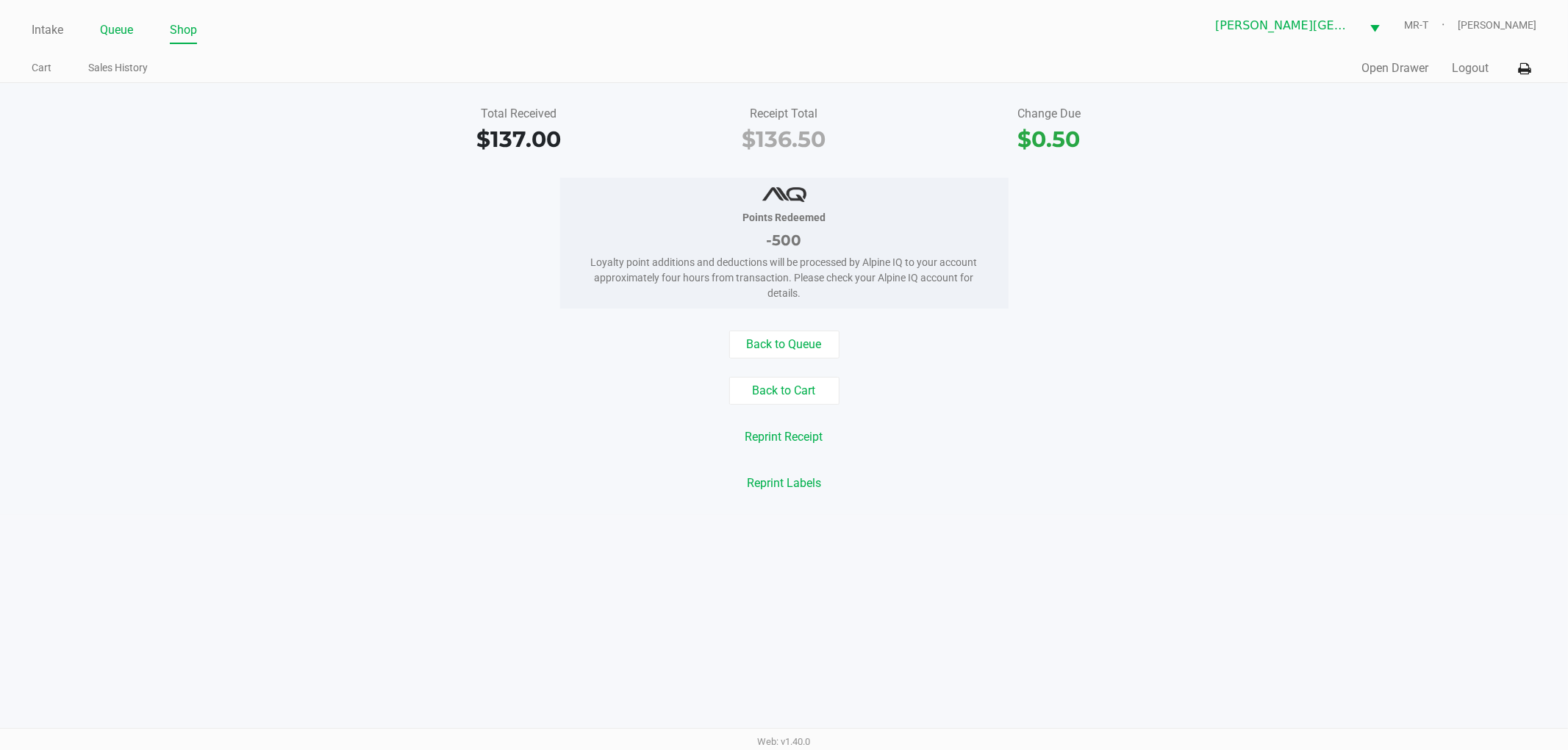
click at [118, 24] on link "Queue" at bounding box center [117, 30] width 33 height 21
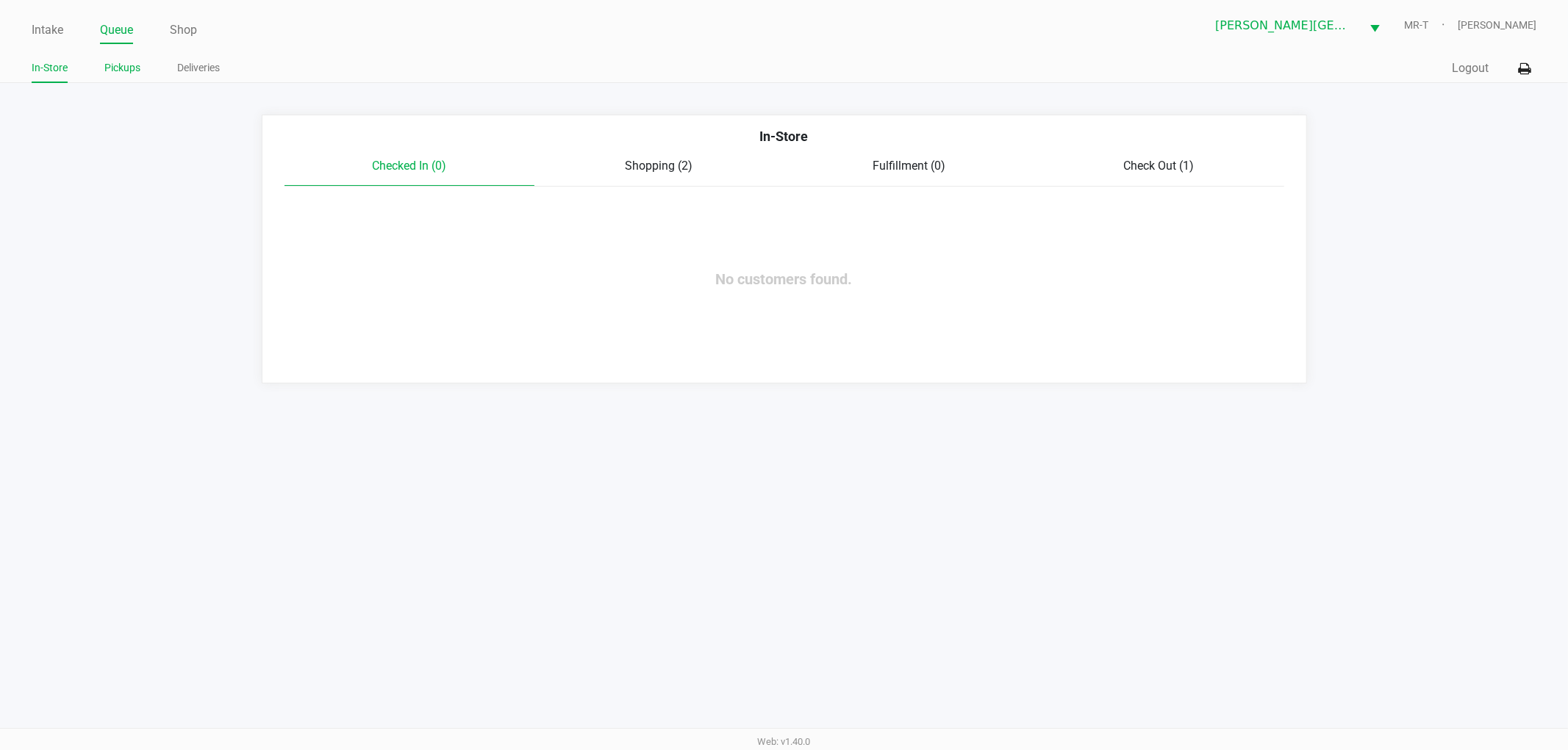
click at [135, 65] on link "Pickups" at bounding box center [122, 68] width 36 height 18
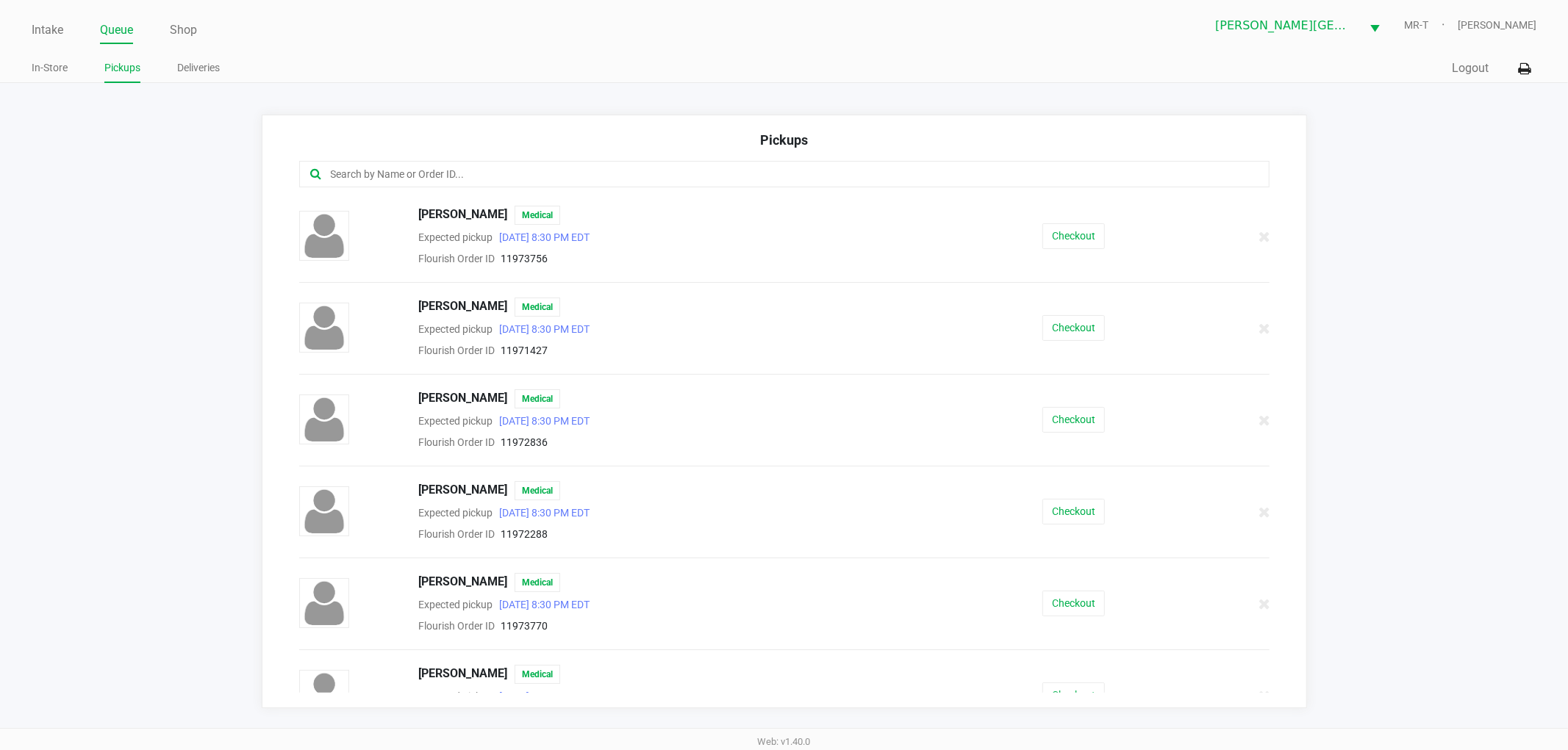
drag, startPoint x: 488, startPoint y: 173, endPoint x: 476, endPoint y: 170, distance: 12.4
click at [488, 173] on input "text" at bounding box center [755, 174] width 852 height 17
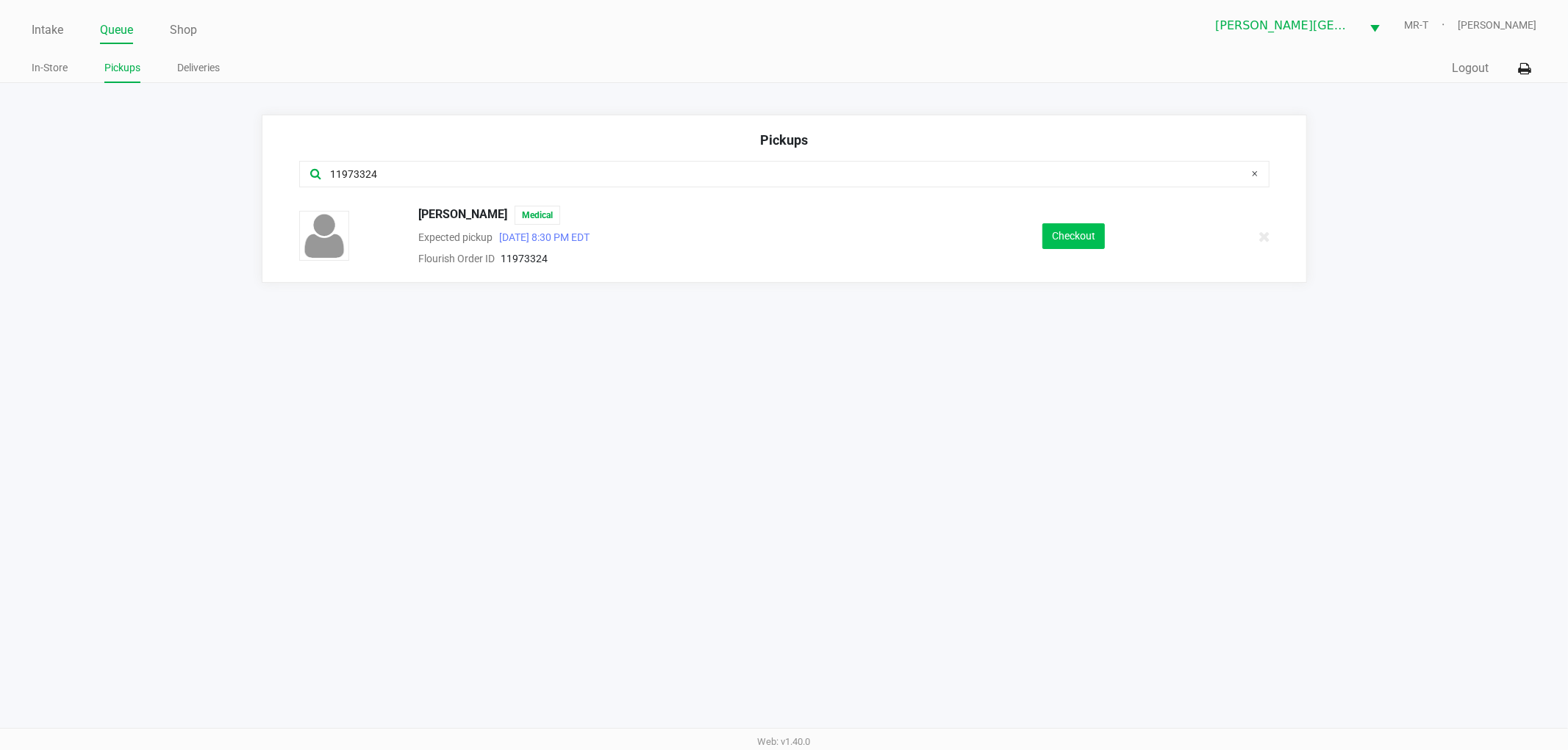
type input "11973324"
click at [1056, 228] on button "Checkout" at bounding box center [1073, 236] width 62 height 26
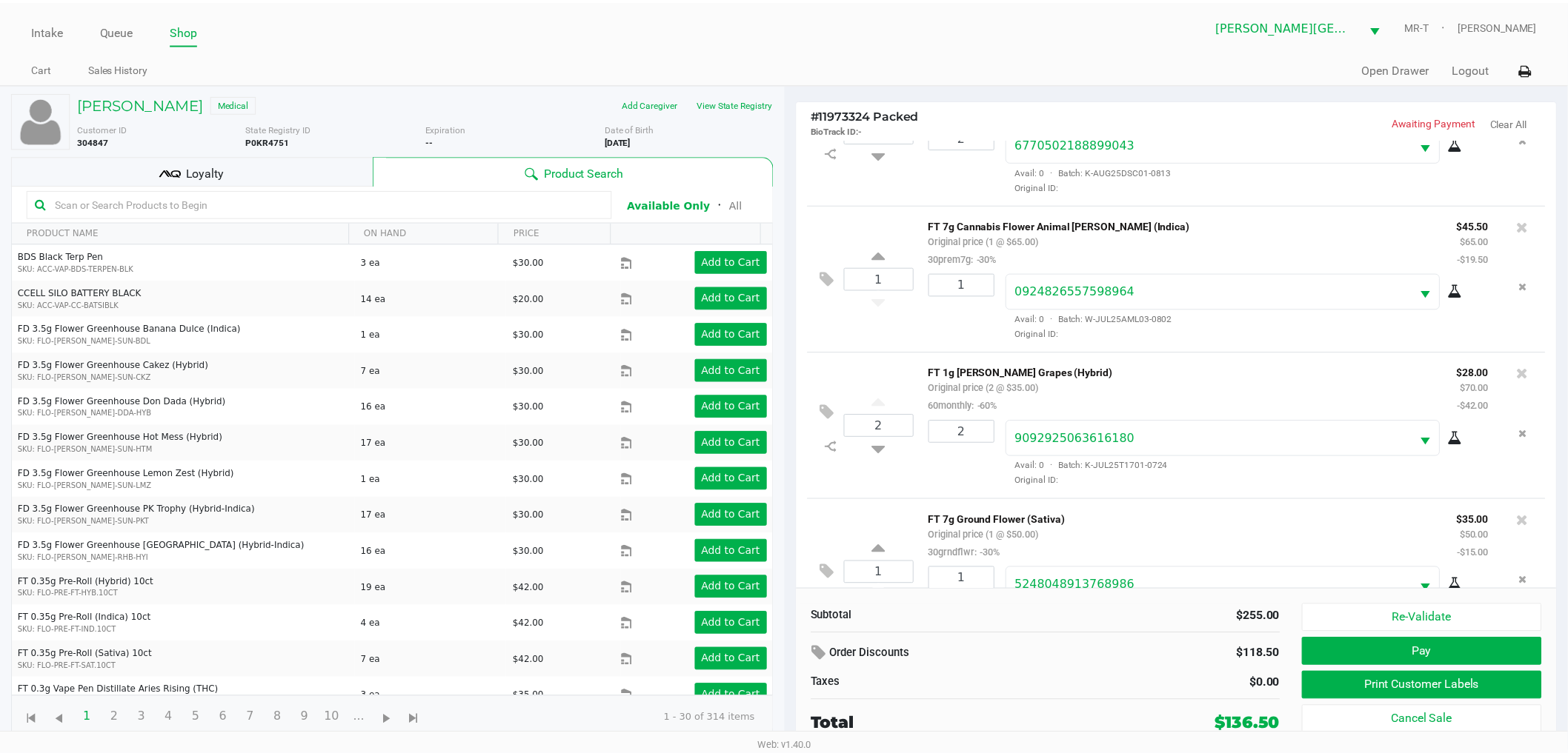
scroll to position [142, 0]
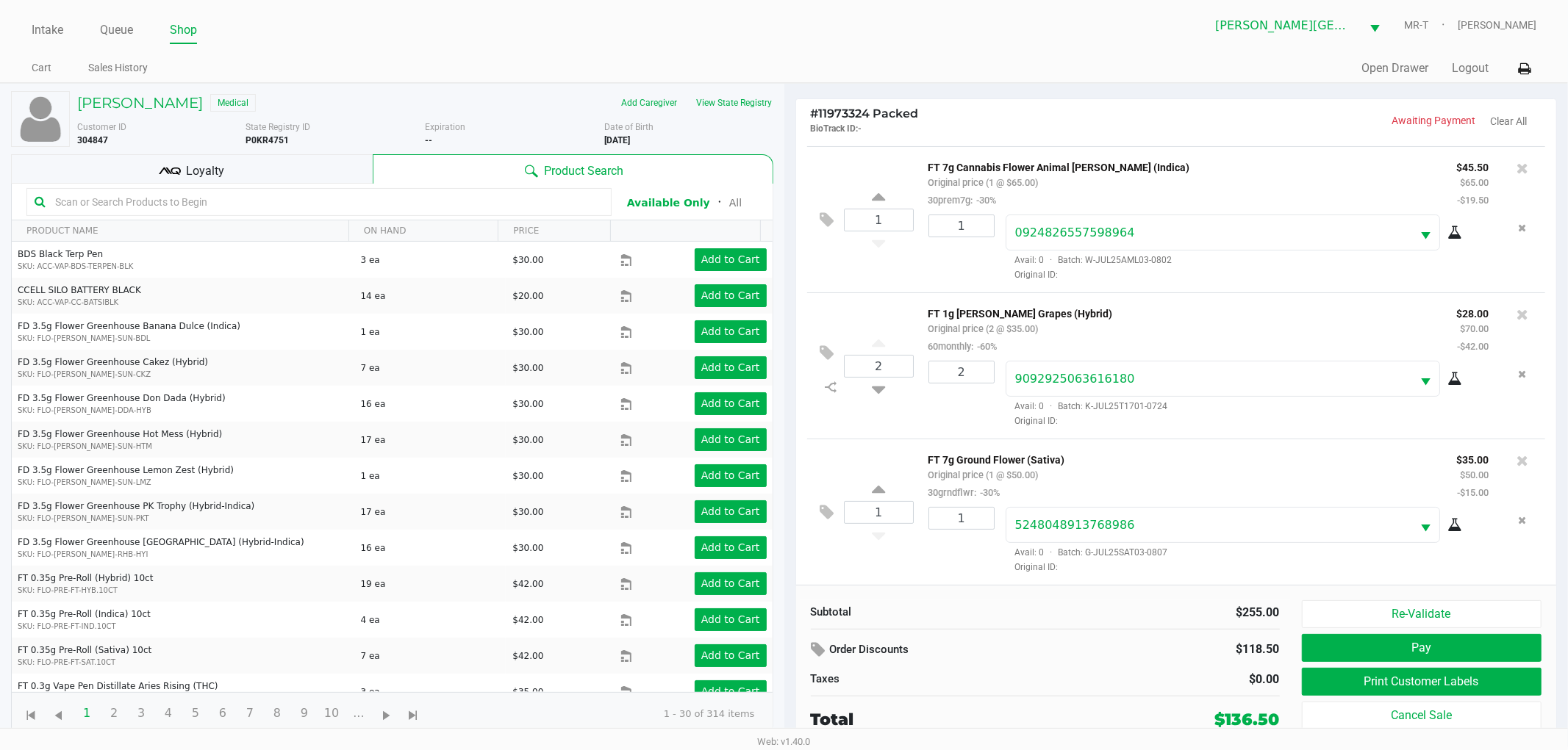
click at [270, 159] on div "Loyalty" at bounding box center [192, 169] width 361 height 29
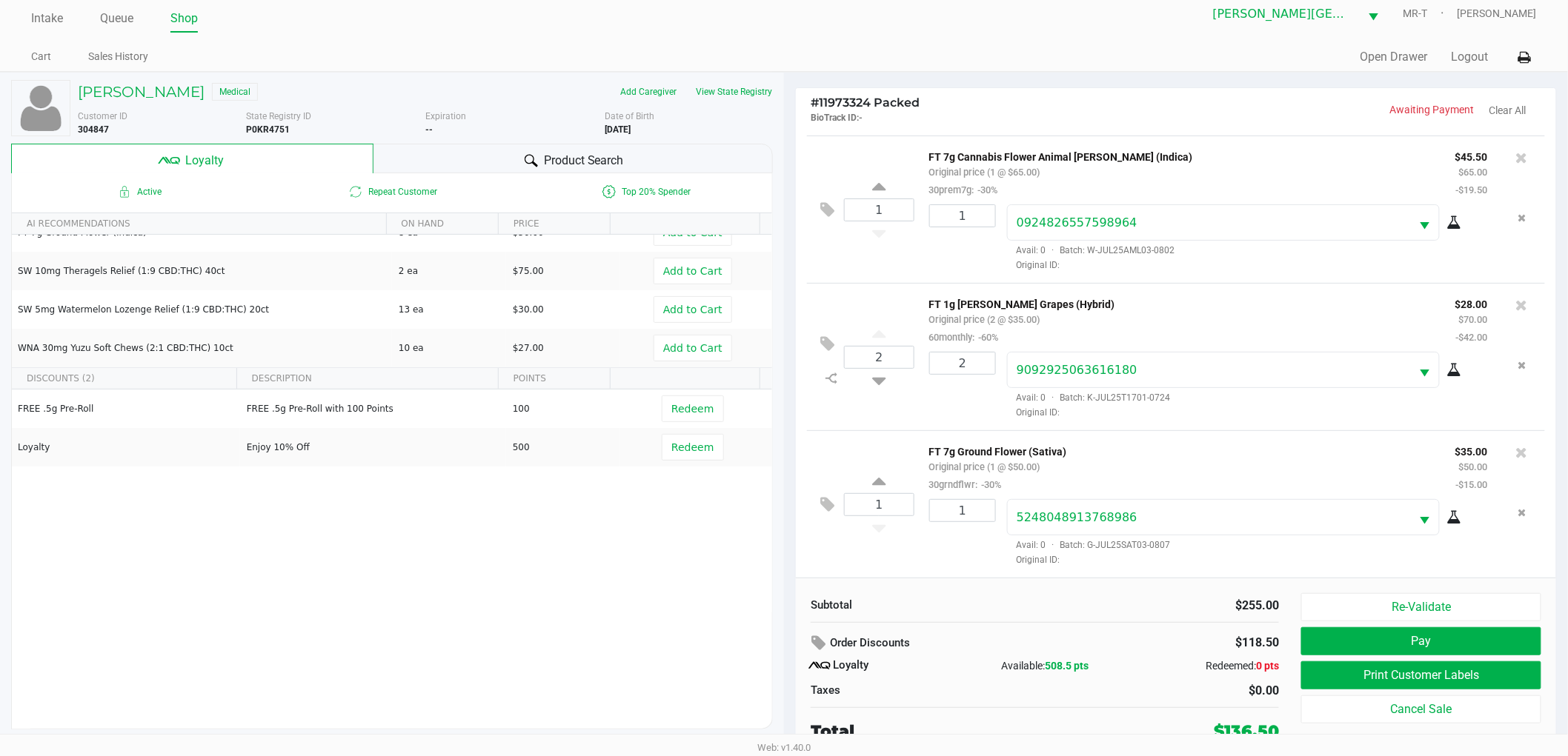
scroll to position [16, 0]
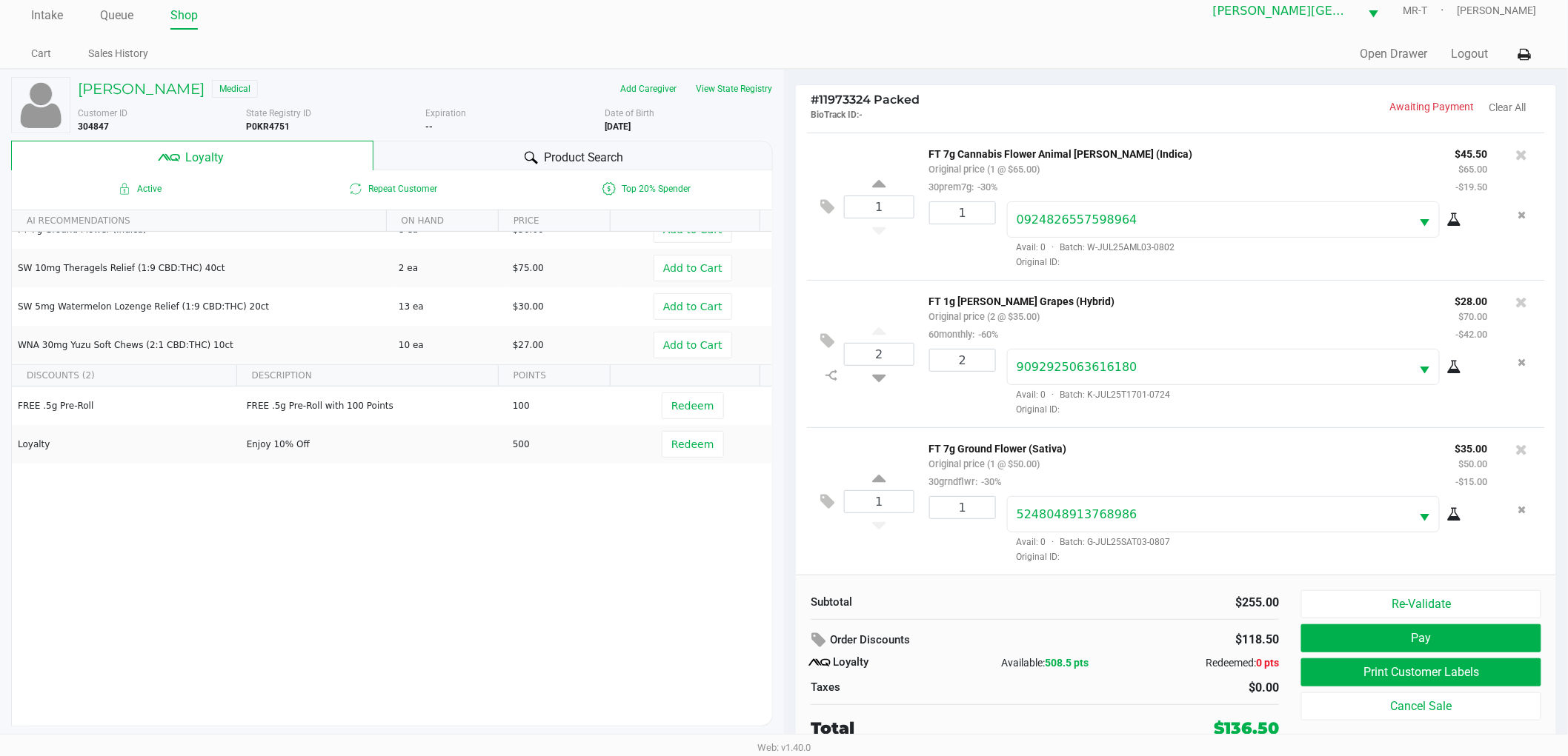
click at [887, 559] on div "1 FT 7g Ground Flower (Sativa) Original price (1 @ $50.00) 30grndflwr: -30% $35…" at bounding box center [1176, 501] width 738 height 147
click at [961, 564] on div "1 FT 7g Ground Flower (Sativa) Original price (1 @ $50.00) 30grndflwr: -30% $35…" at bounding box center [1176, 501] width 738 height 147
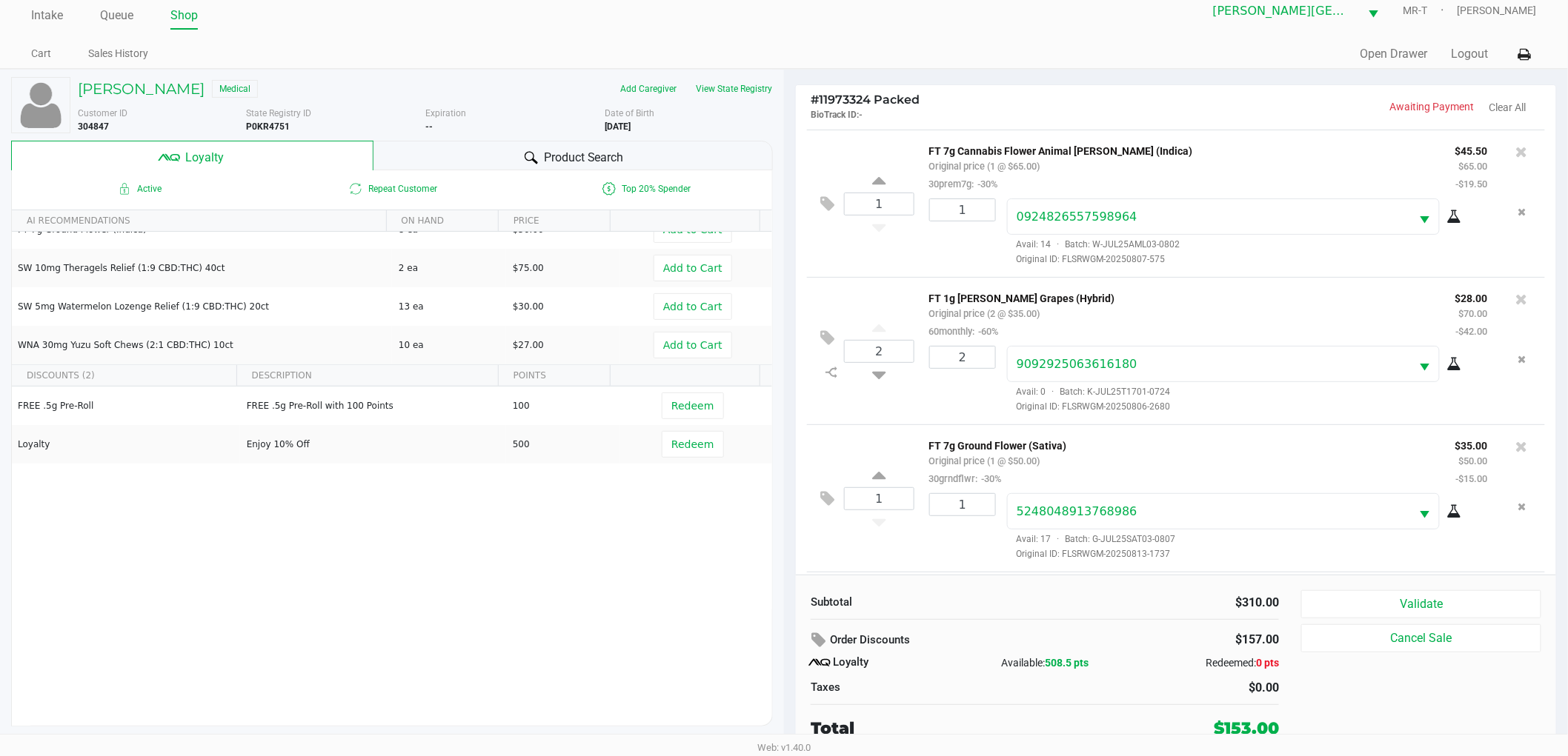
scroll to position [290, 0]
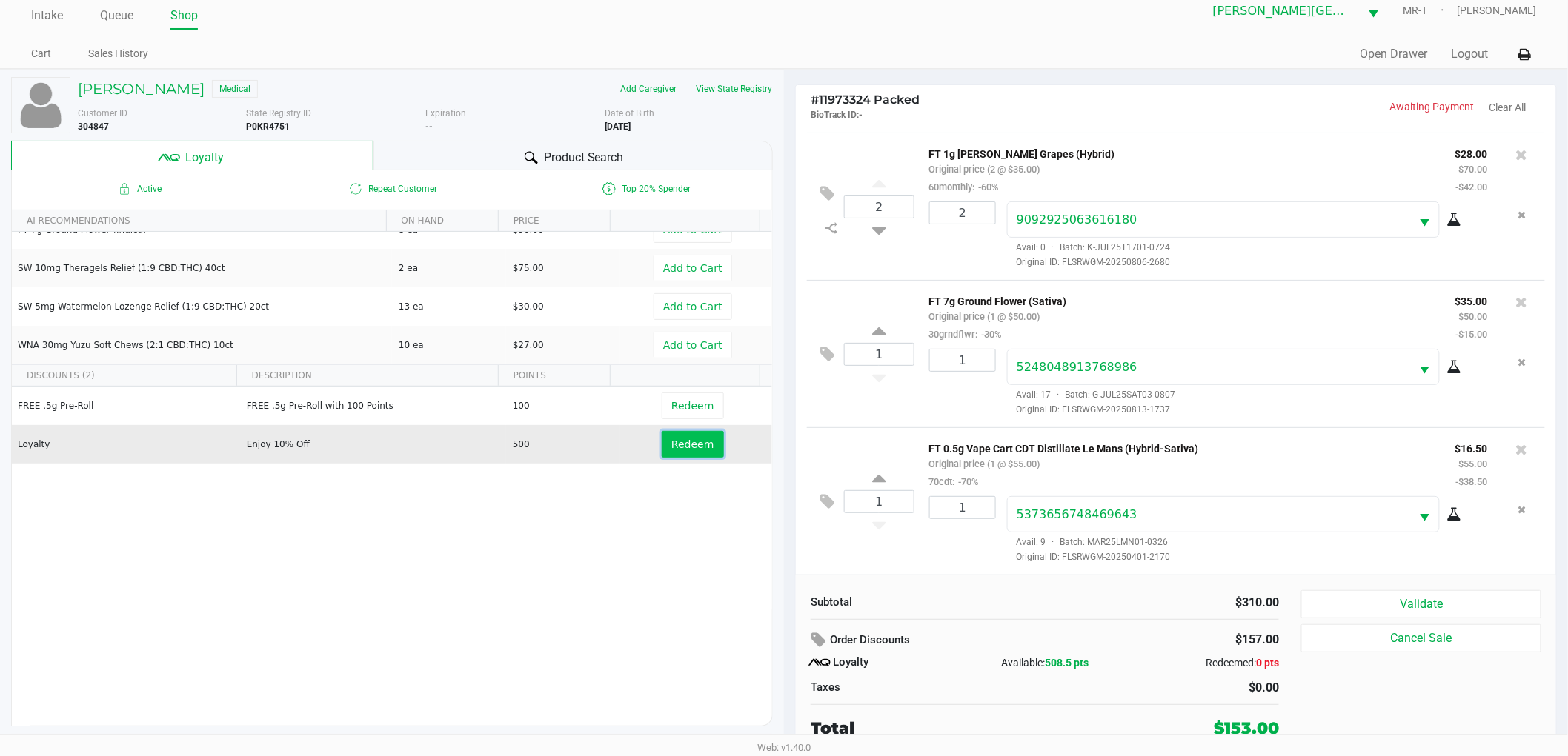
click at [697, 451] on button "Redeem" at bounding box center [692, 444] width 61 height 27
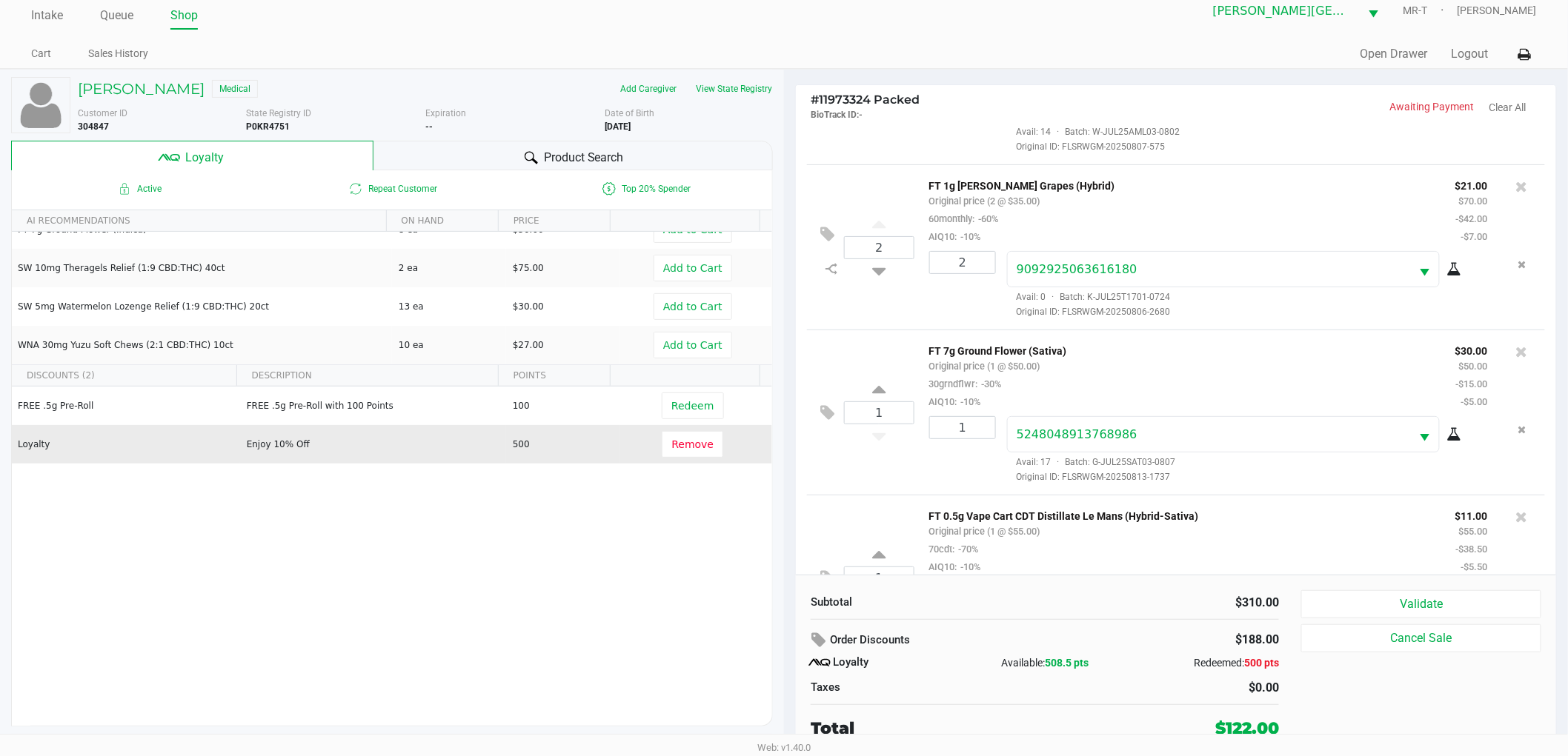
scroll to position [379, 0]
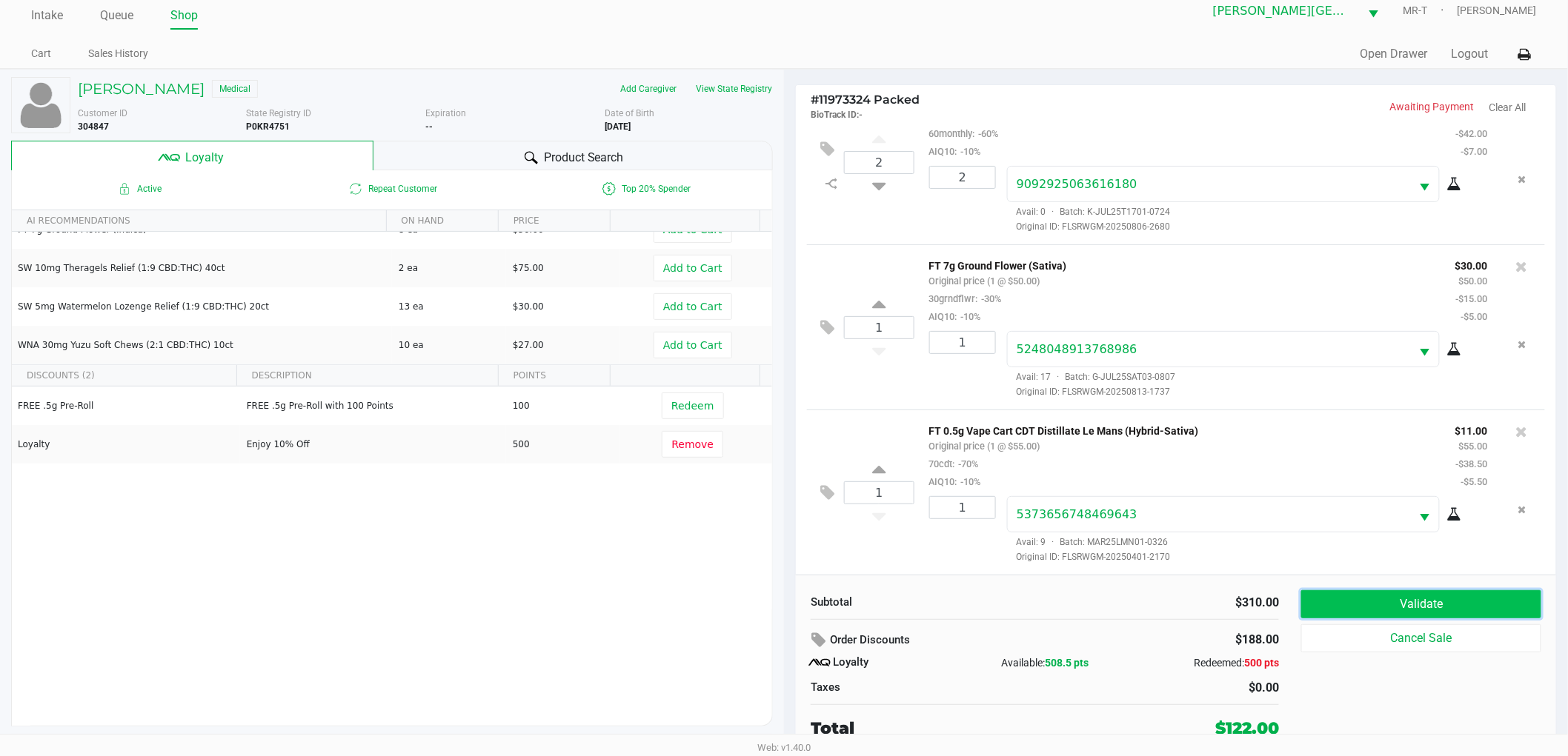
click at [1455, 607] on button "Validate" at bounding box center [1421, 604] width 240 height 28
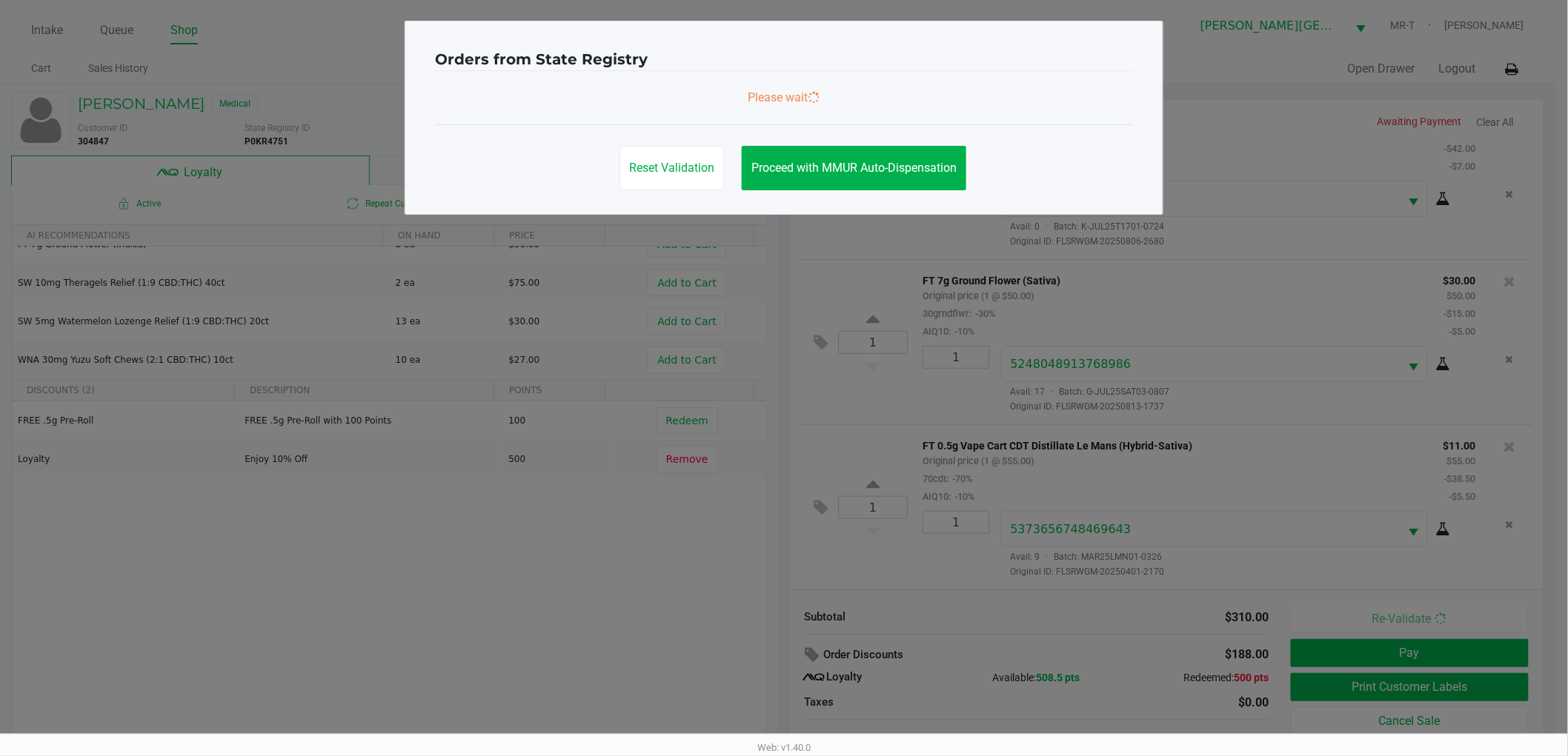
scroll to position [0, 0]
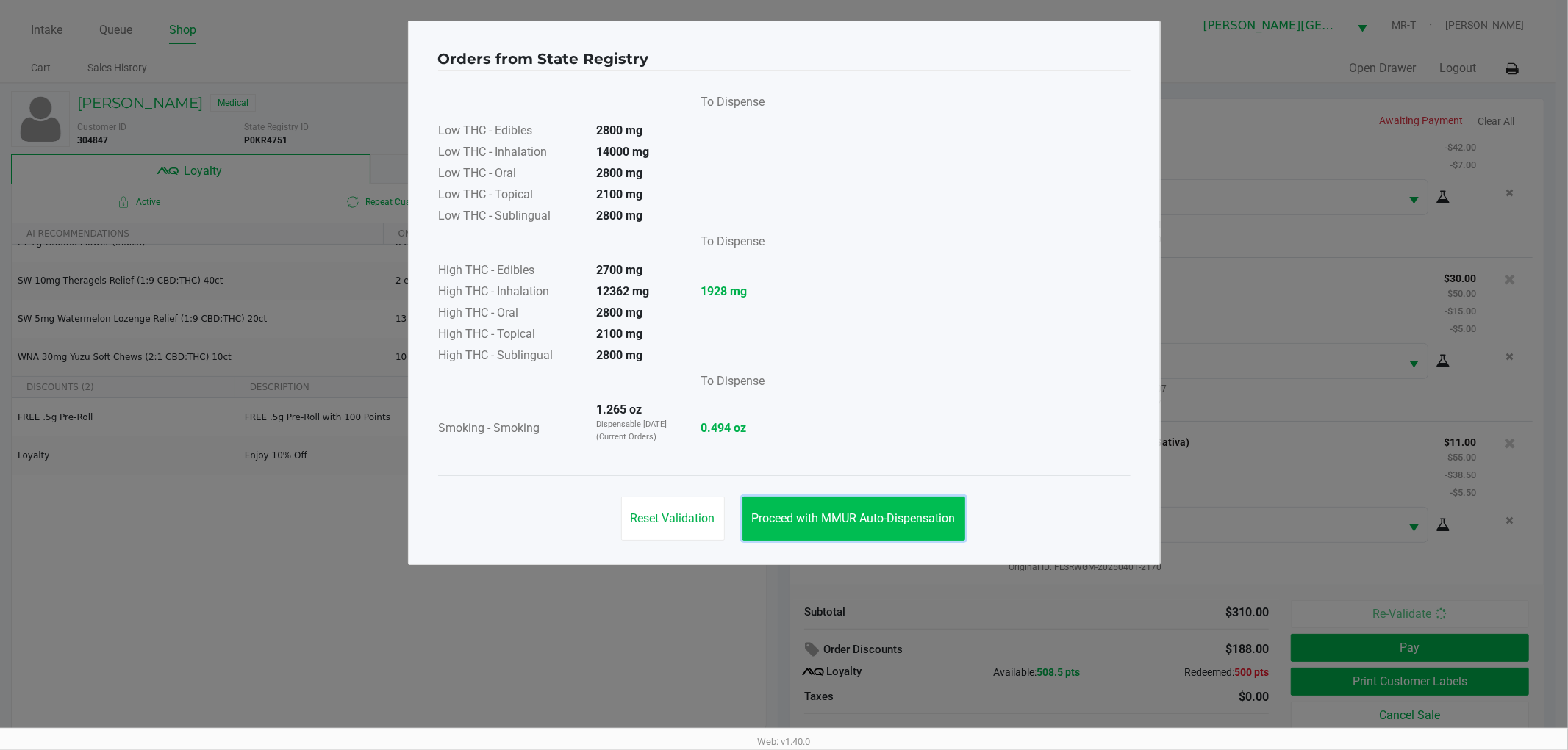
click at [885, 521] on span "Proceed with MMUR Auto-Dispensation" at bounding box center [854, 519] width 204 height 14
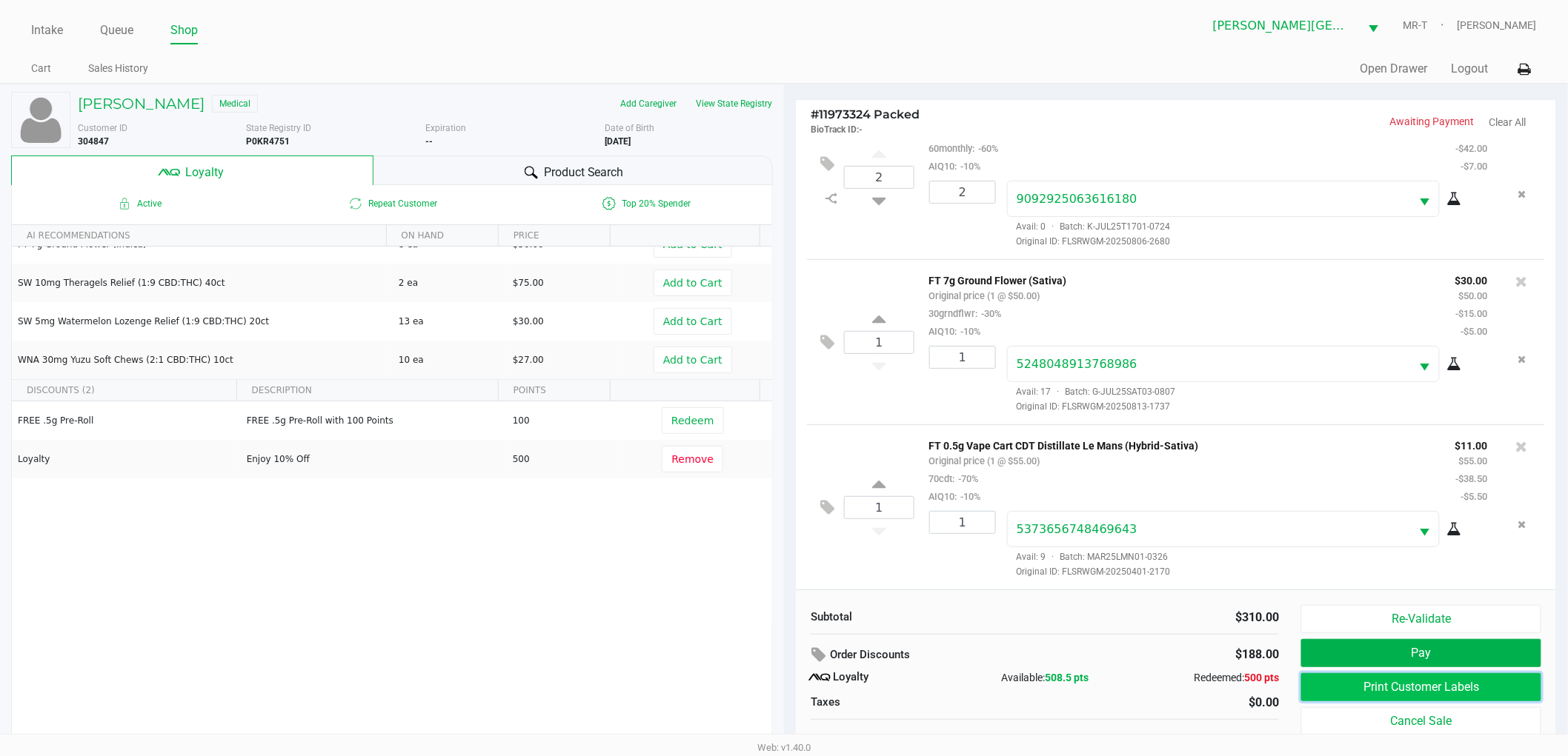
click at [1347, 692] on button "Print Customer Labels" at bounding box center [1421, 687] width 240 height 28
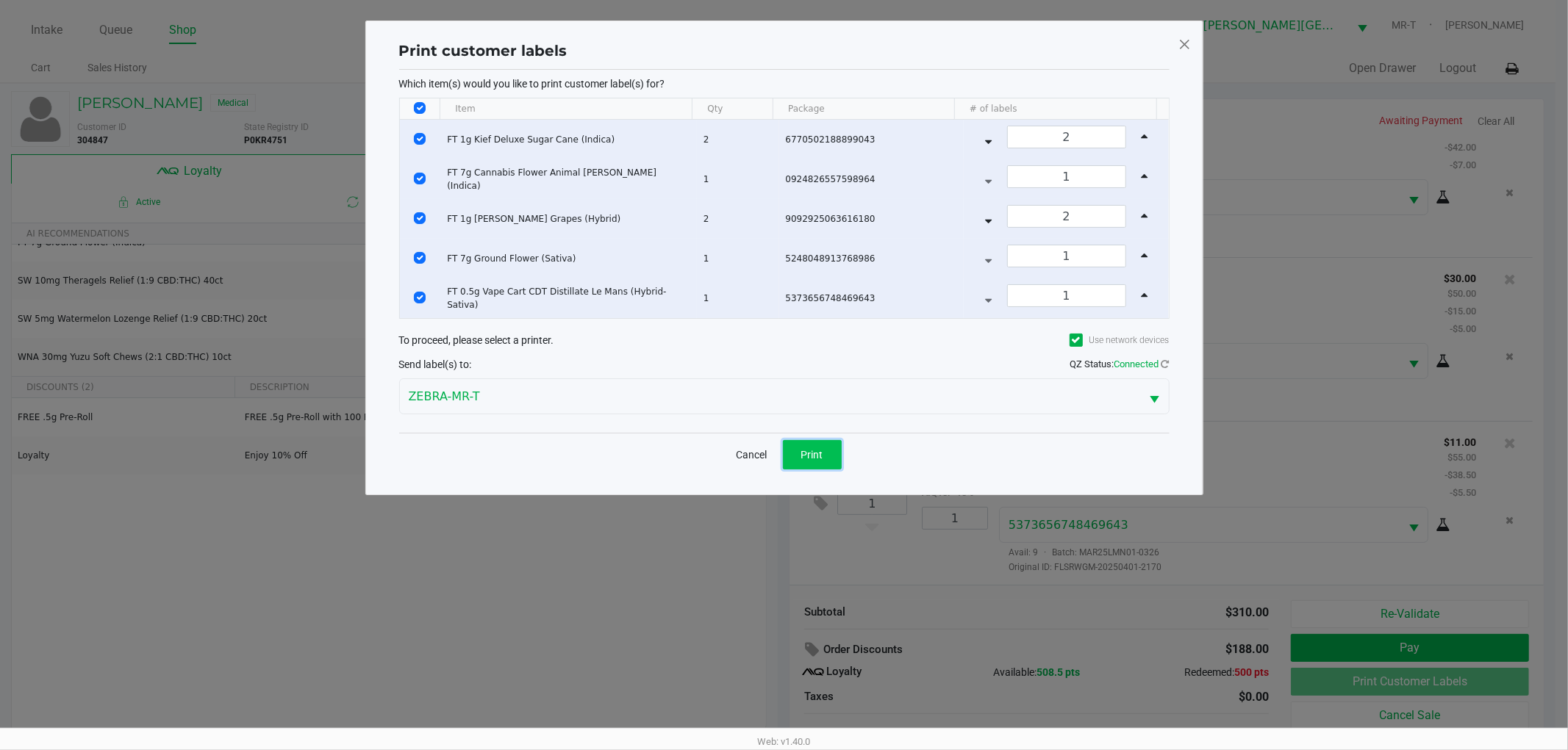
click at [836, 453] on button "Print" at bounding box center [812, 454] width 59 height 29
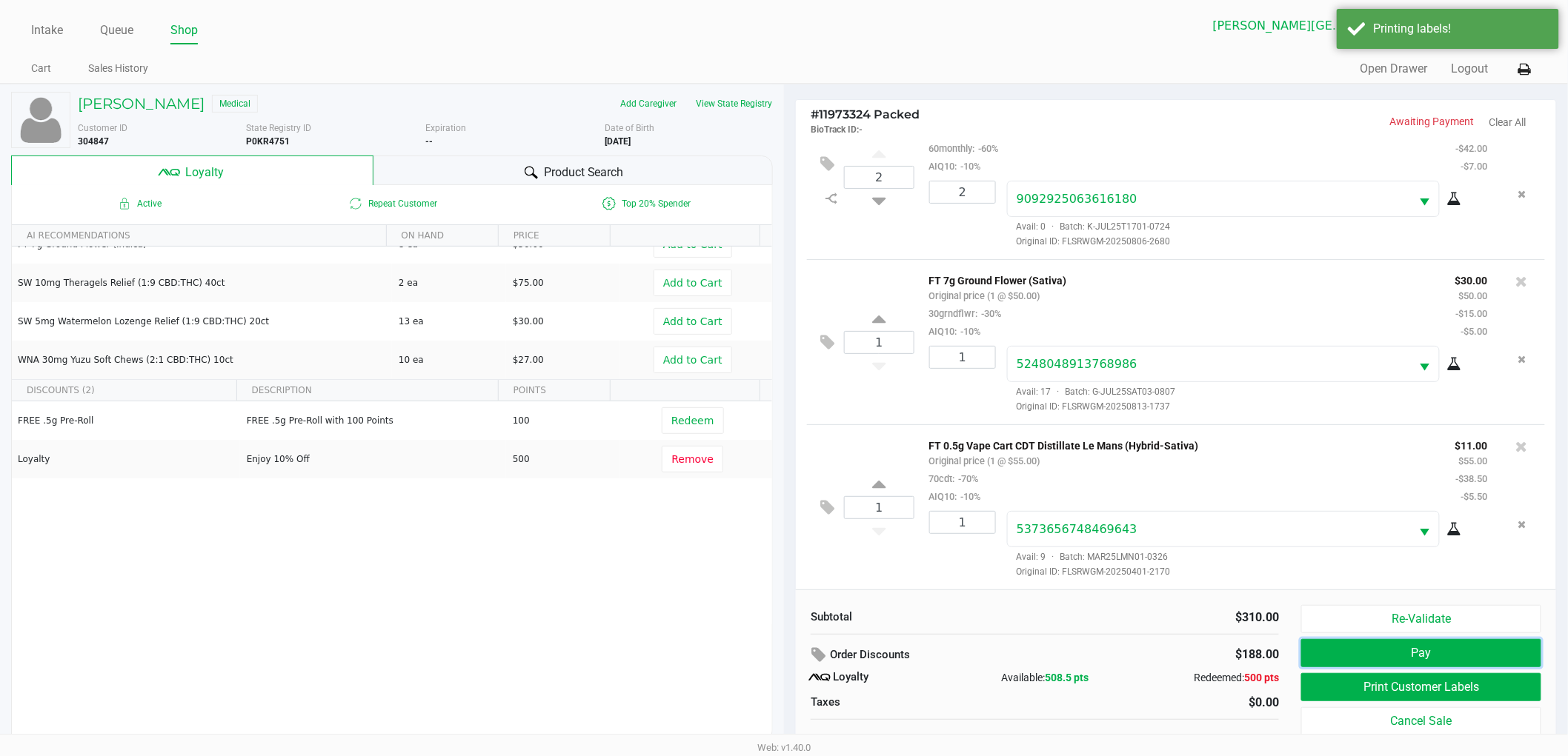
click at [1356, 660] on button "Pay" at bounding box center [1421, 653] width 240 height 28
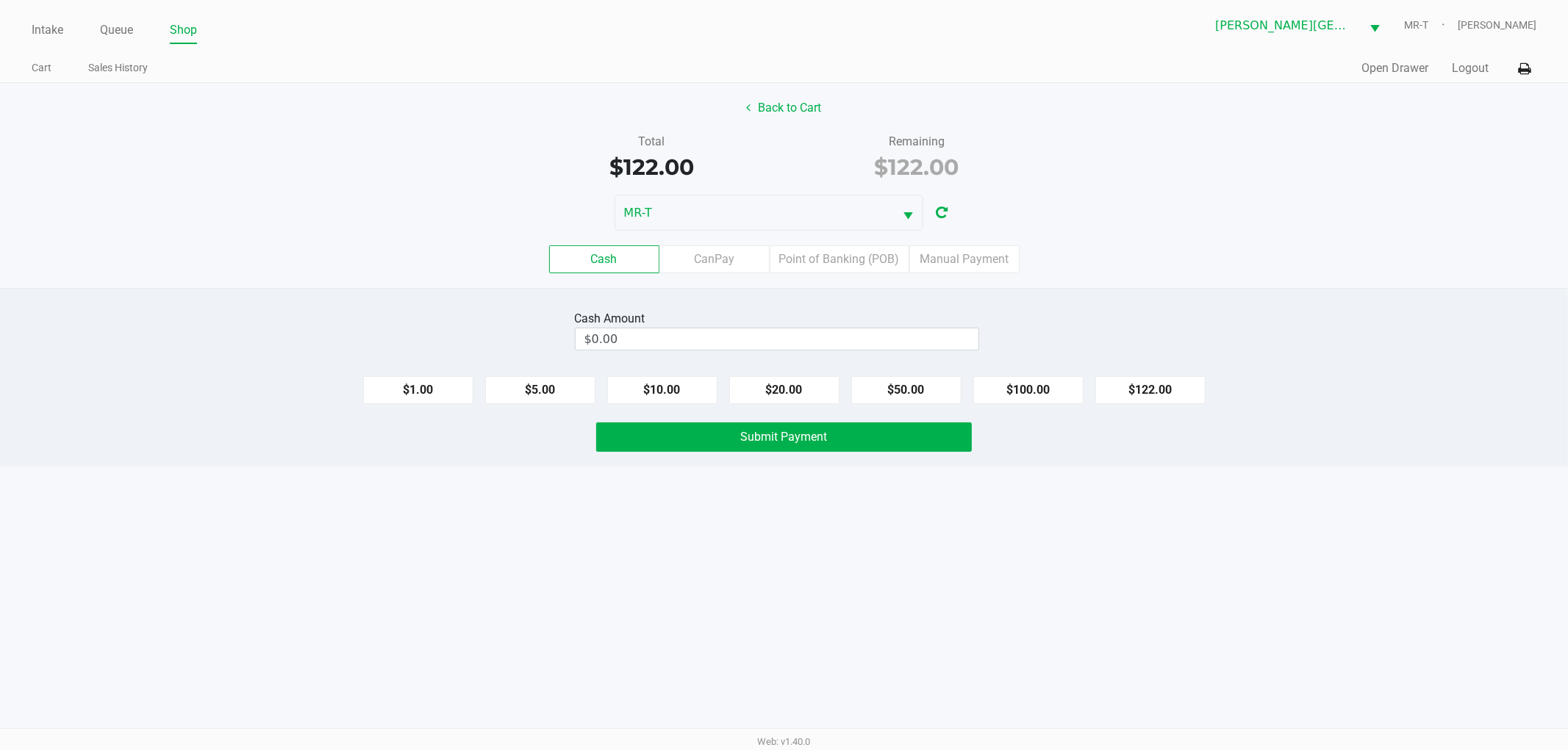
click at [1099, 610] on div "Intake Queue Shop Merritt Island WC MR-T TY Townsend Cart Sales History Quick S…" at bounding box center [784, 375] width 1568 height 750
click at [1143, 373] on div "$1.00 $5.00 $10.00 $20.00 $50.00 $100.00 $122.00" at bounding box center [784, 384] width 1568 height 39
drag, startPoint x: 1137, startPoint y: 378, endPoint x: 1127, endPoint y: 386, distance: 12.8
click at [1137, 379] on button "$122.00" at bounding box center [1151, 390] width 110 height 28
type input "$122.00"
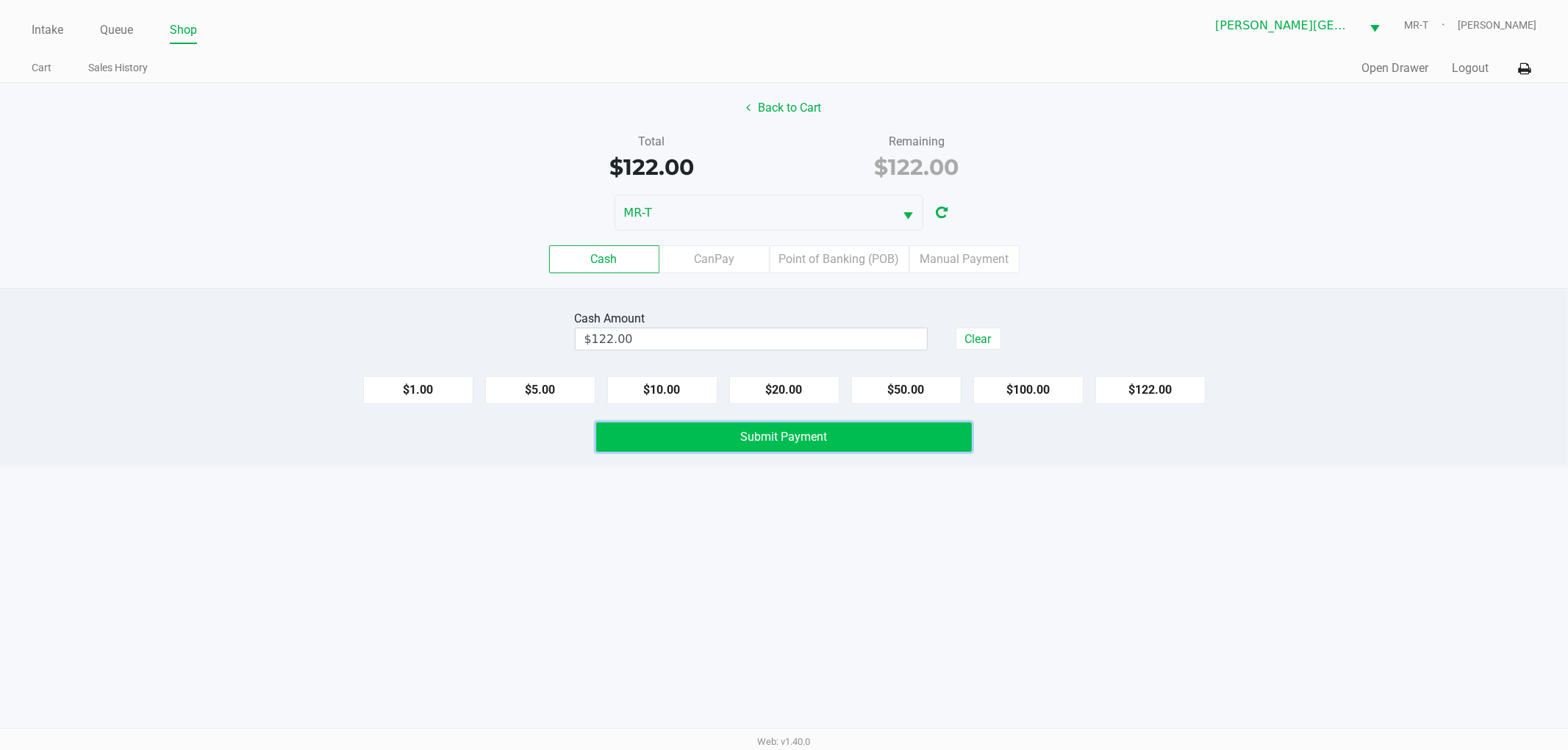
click at [868, 445] on button "Submit Payment" at bounding box center [784, 437] width 376 height 29
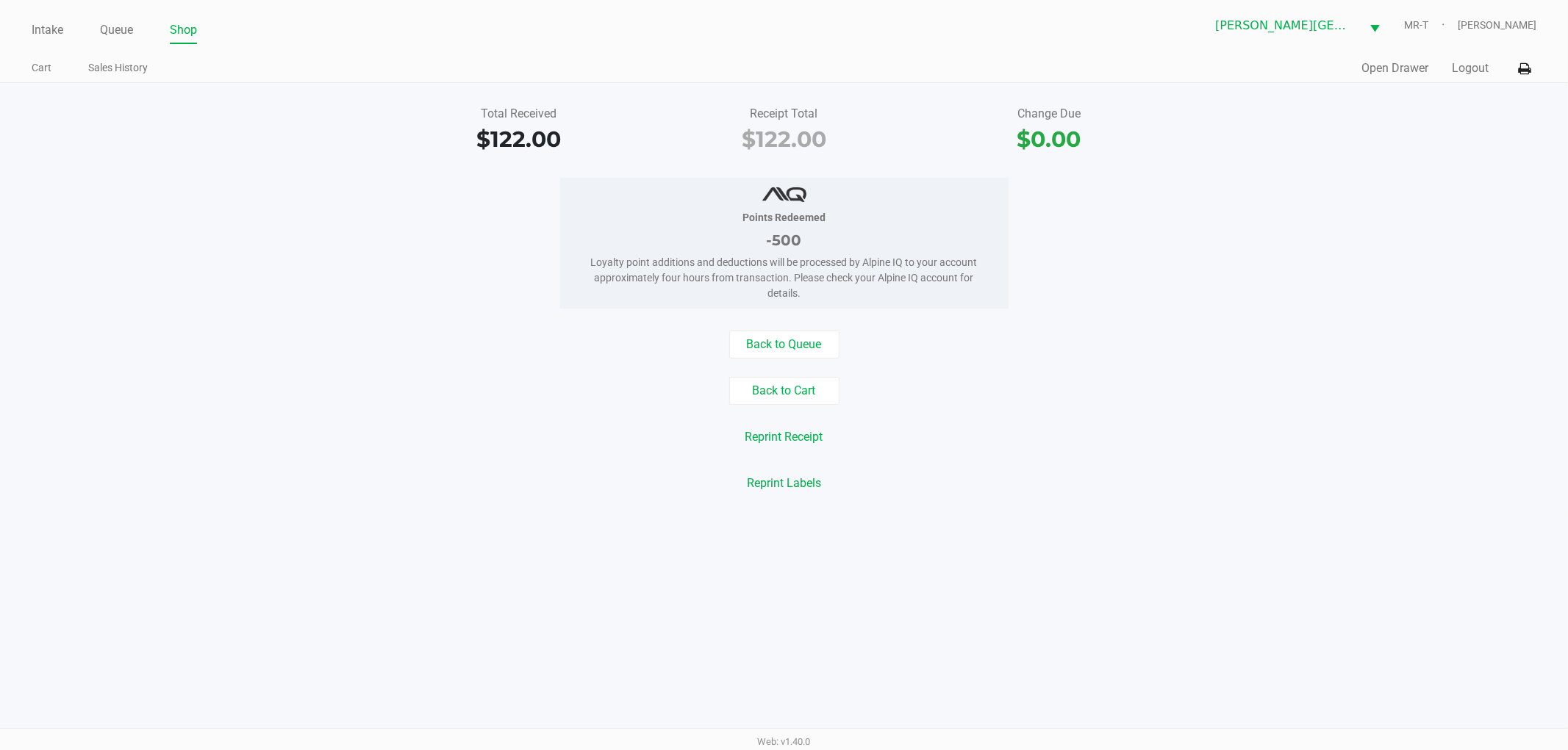
click at [377, 265] on div "Points Redeemed -500 Loyalty point additions and deductions will be processed b…" at bounding box center [784, 243] width 1590 height 131
click at [54, 32] on link "Intake" at bounding box center [47, 30] width 32 height 21
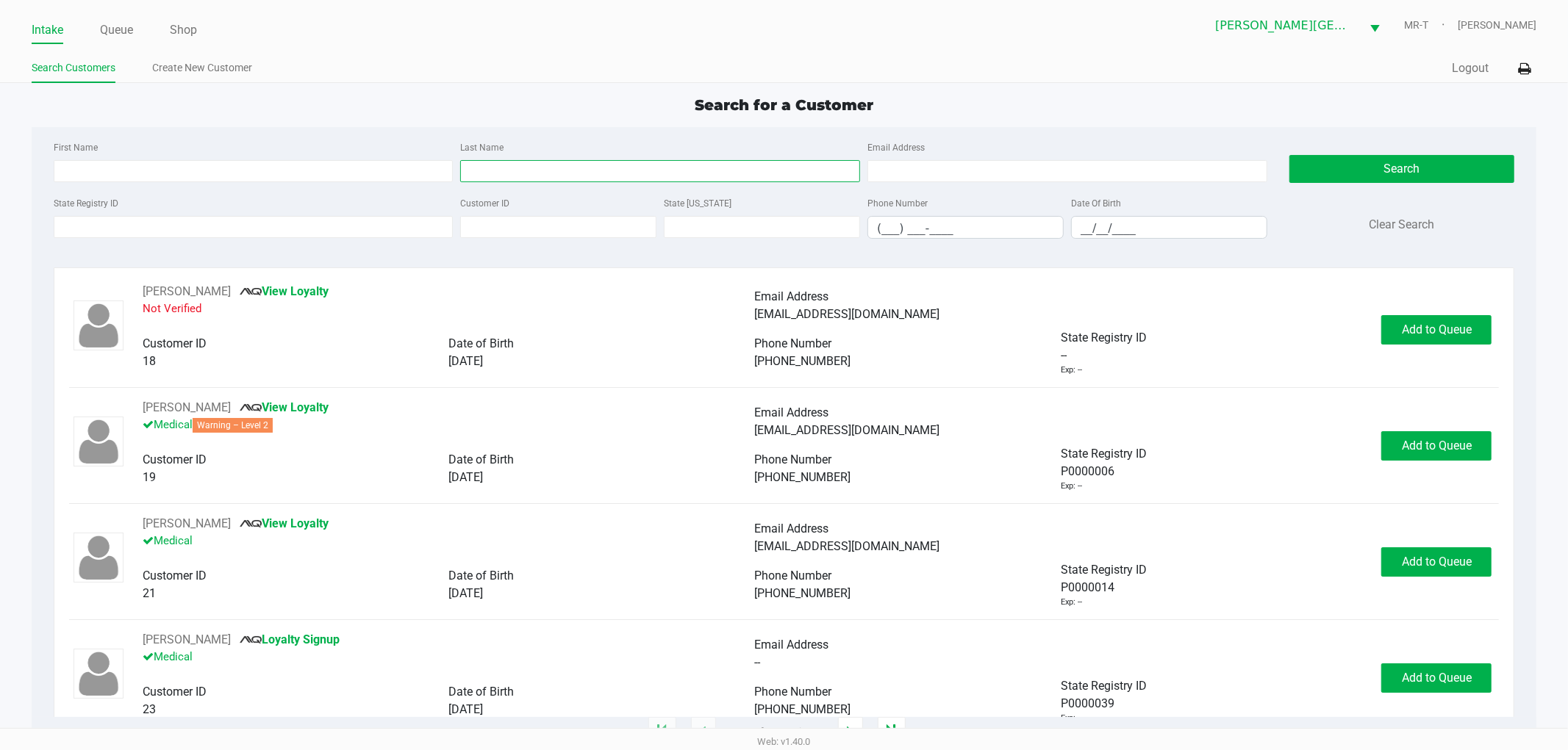
click at [668, 179] on input "Last Name" at bounding box center [660, 171] width 400 height 22
type input "austin"
click at [1135, 215] on div "Date Of Birth __/__/____" at bounding box center [1169, 216] width 204 height 45
click at [1134, 232] on input "__/__/____" at bounding box center [1169, 228] width 195 height 23
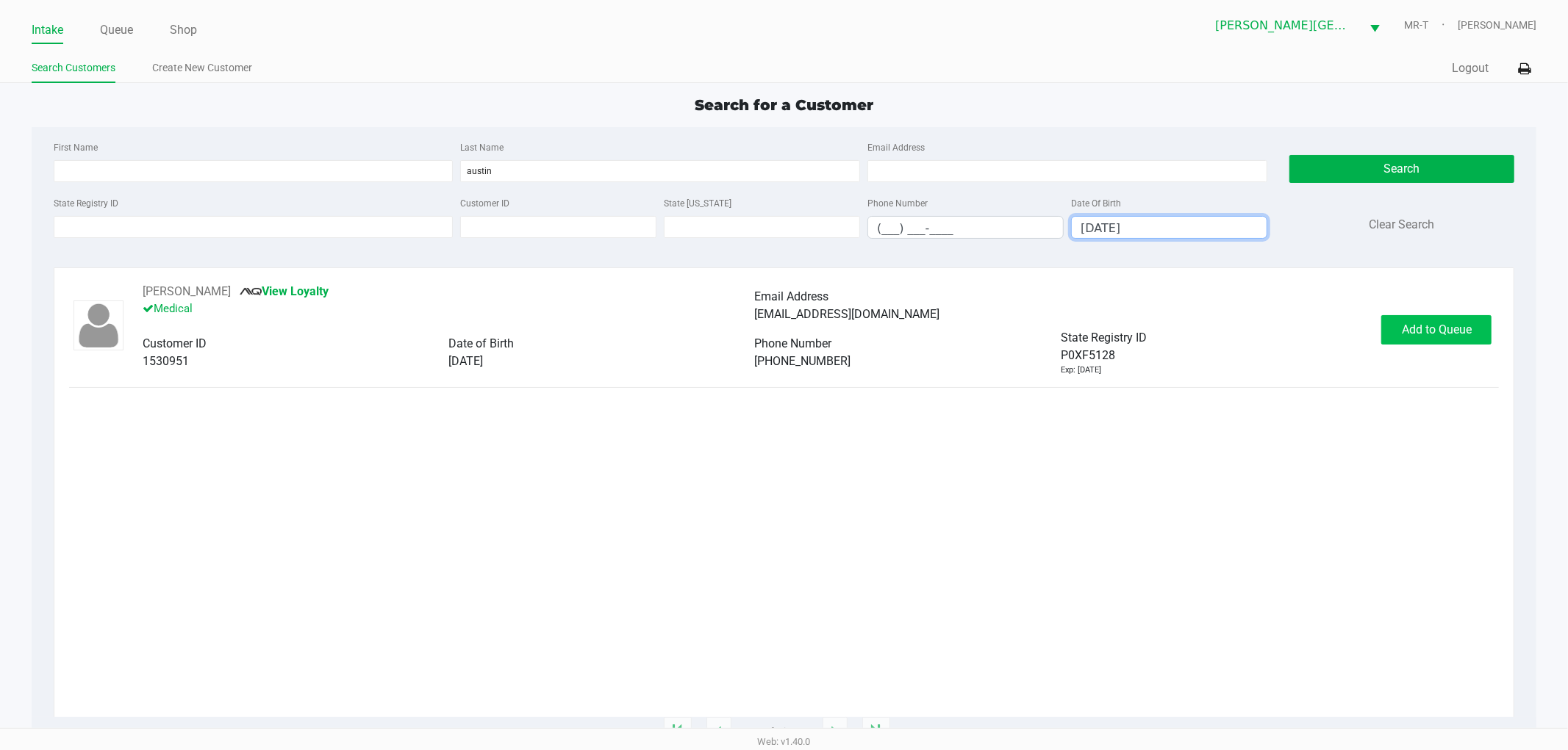
type input "04/17/1972"
click at [1439, 326] on span "Add to Queue" at bounding box center [1437, 330] width 70 height 14
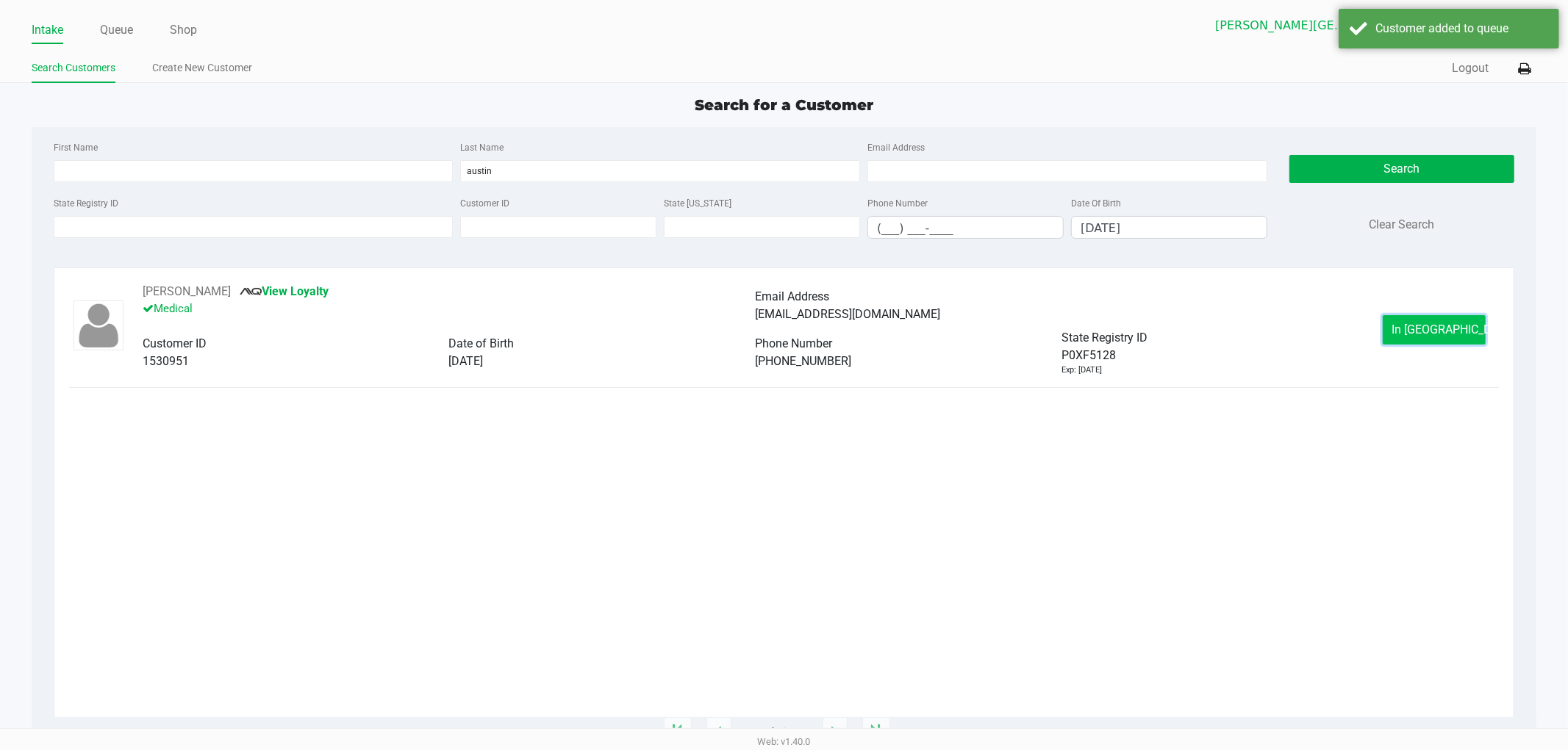
click at [1398, 324] on button "In Queue" at bounding box center [1435, 330] width 103 height 29
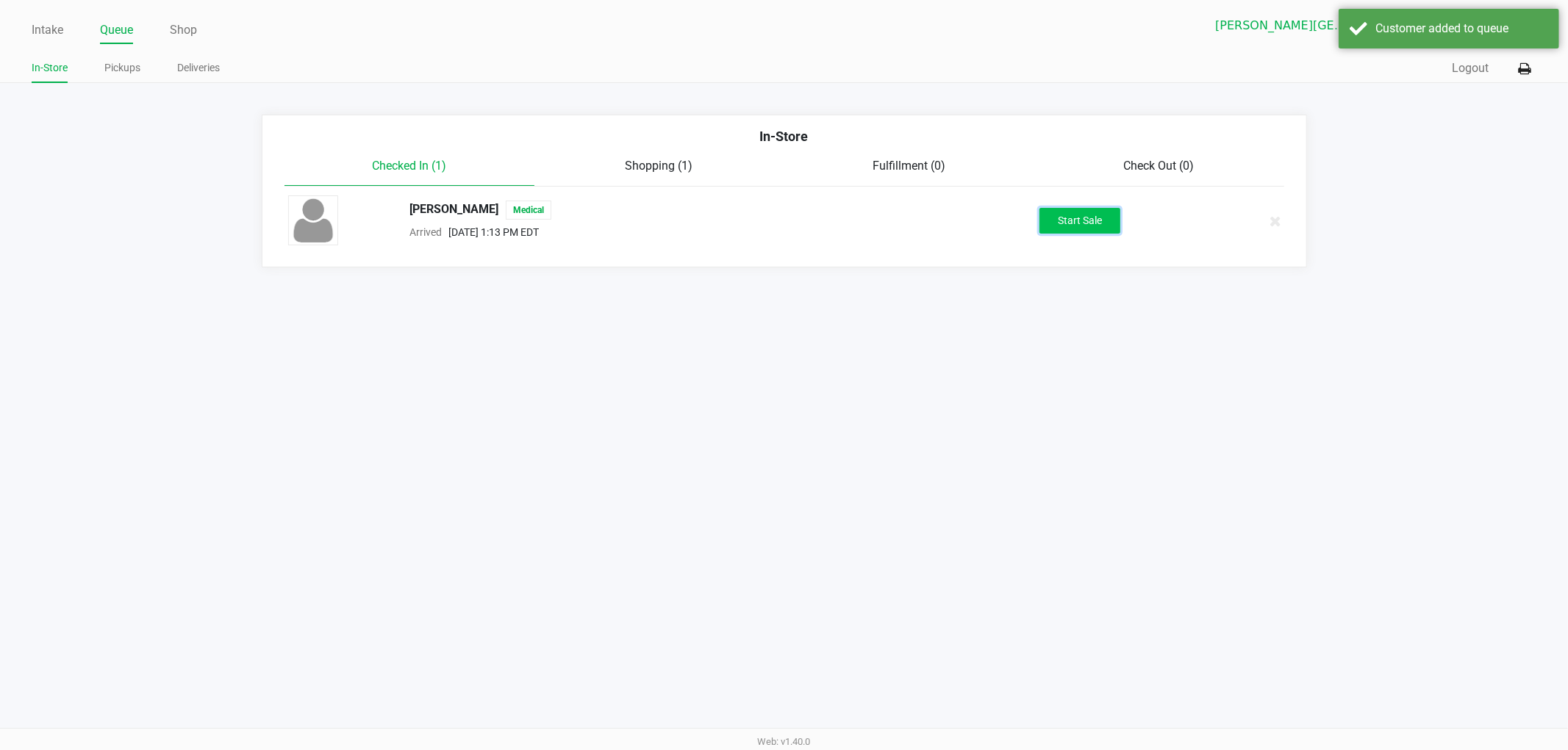
click at [1061, 221] on button "Start Sale" at bounding box center [1080, 221] width 80 height 26
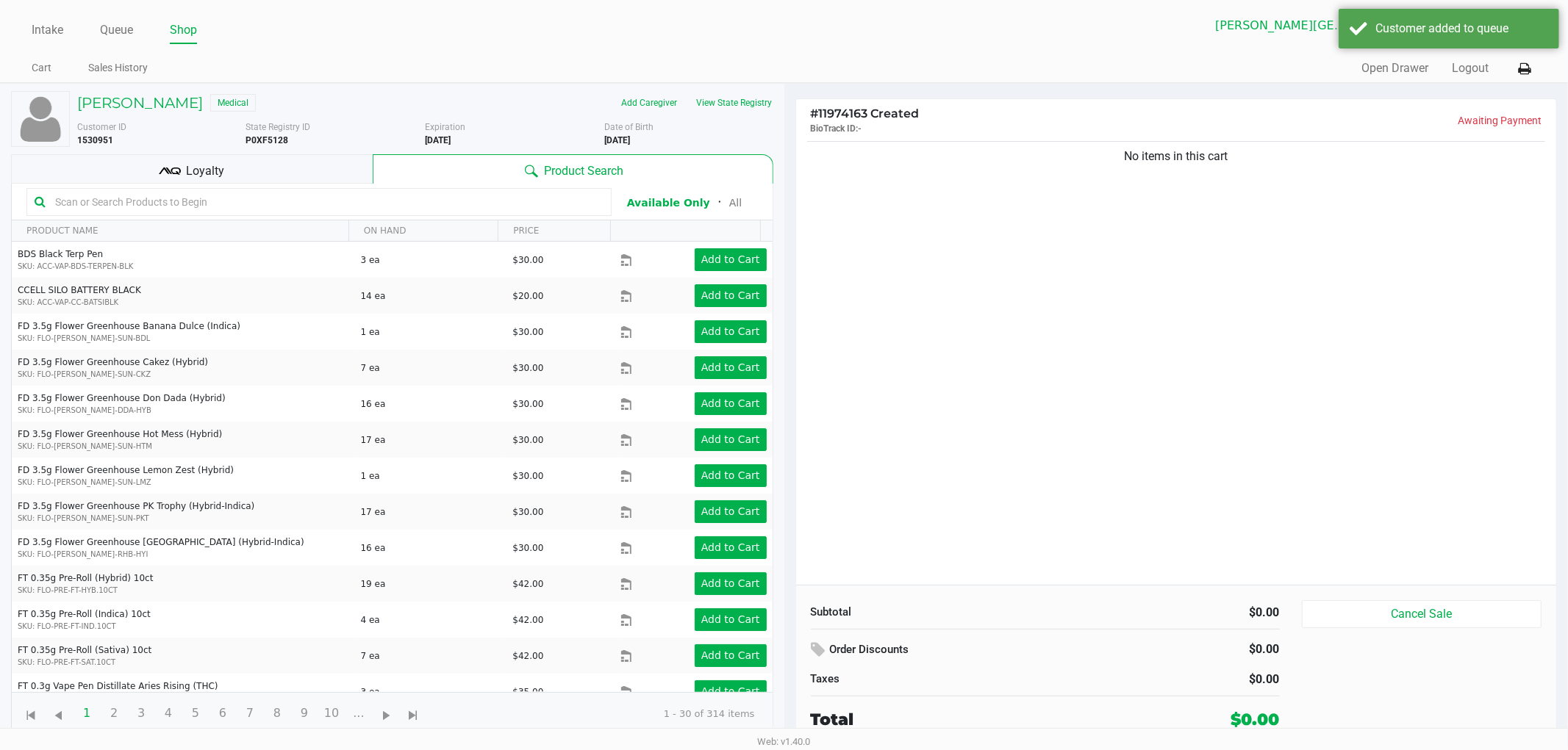
click at [1087, 247] on div "No items in this cart" at bounding box center [1177, 361] width 761 height 447
drag, startPoint x: 1241, startPoint y: 211, endPoint x: 1133, endPoint y: 237, distance: 111.1
click at [1133, 237] on div "No items in this cart" at bounding box center [1177, 361] width 761 height 447
click at [1134, 272] on div "No items in this cart" at bounding box center [1177, 361] width 761 height 447
click at [736, 100] on button "View State Registry" at bounding box center [730, 103] width 86 height 24
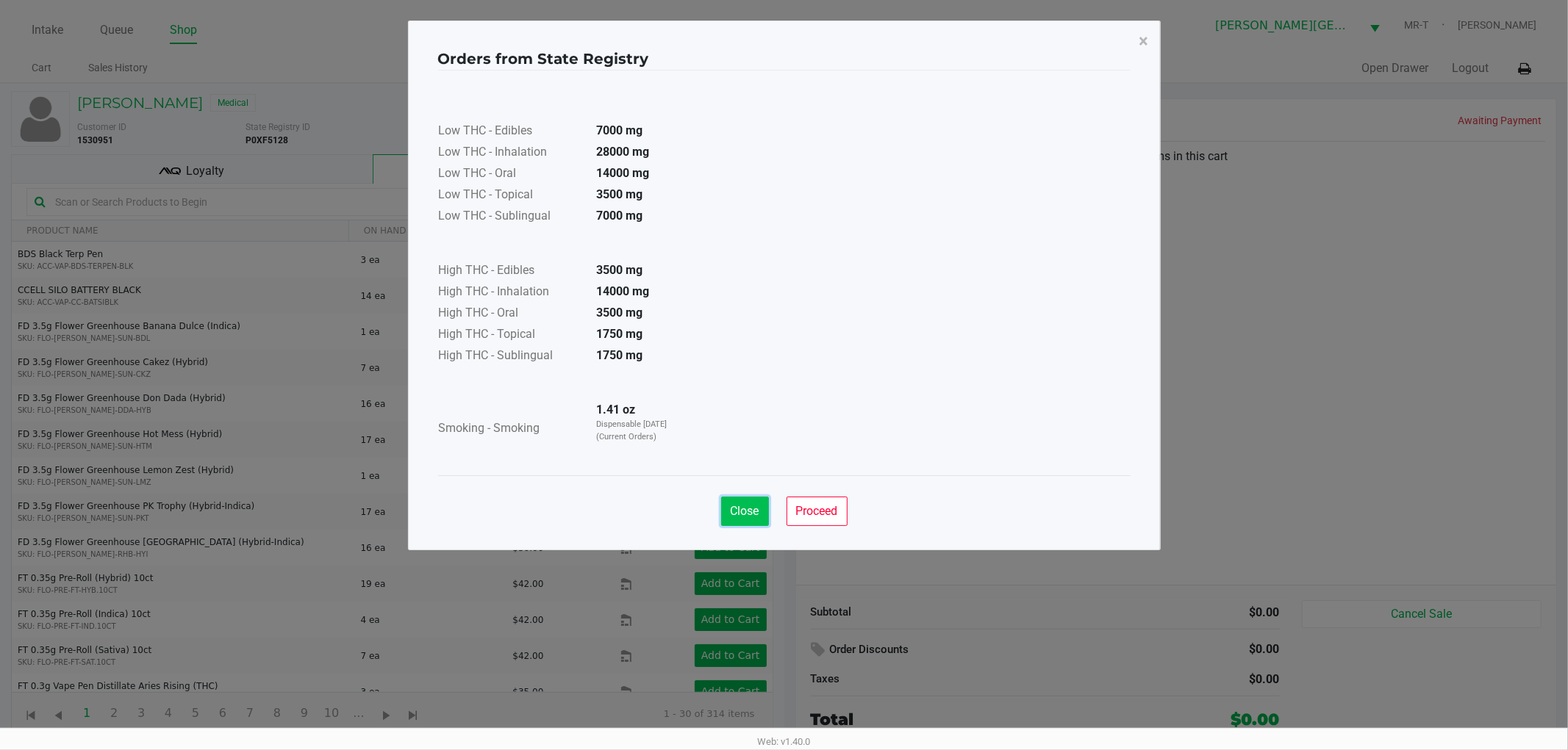
click at [724, 502] on button "Close" at bounding box center [745, 511] width 48 height 29
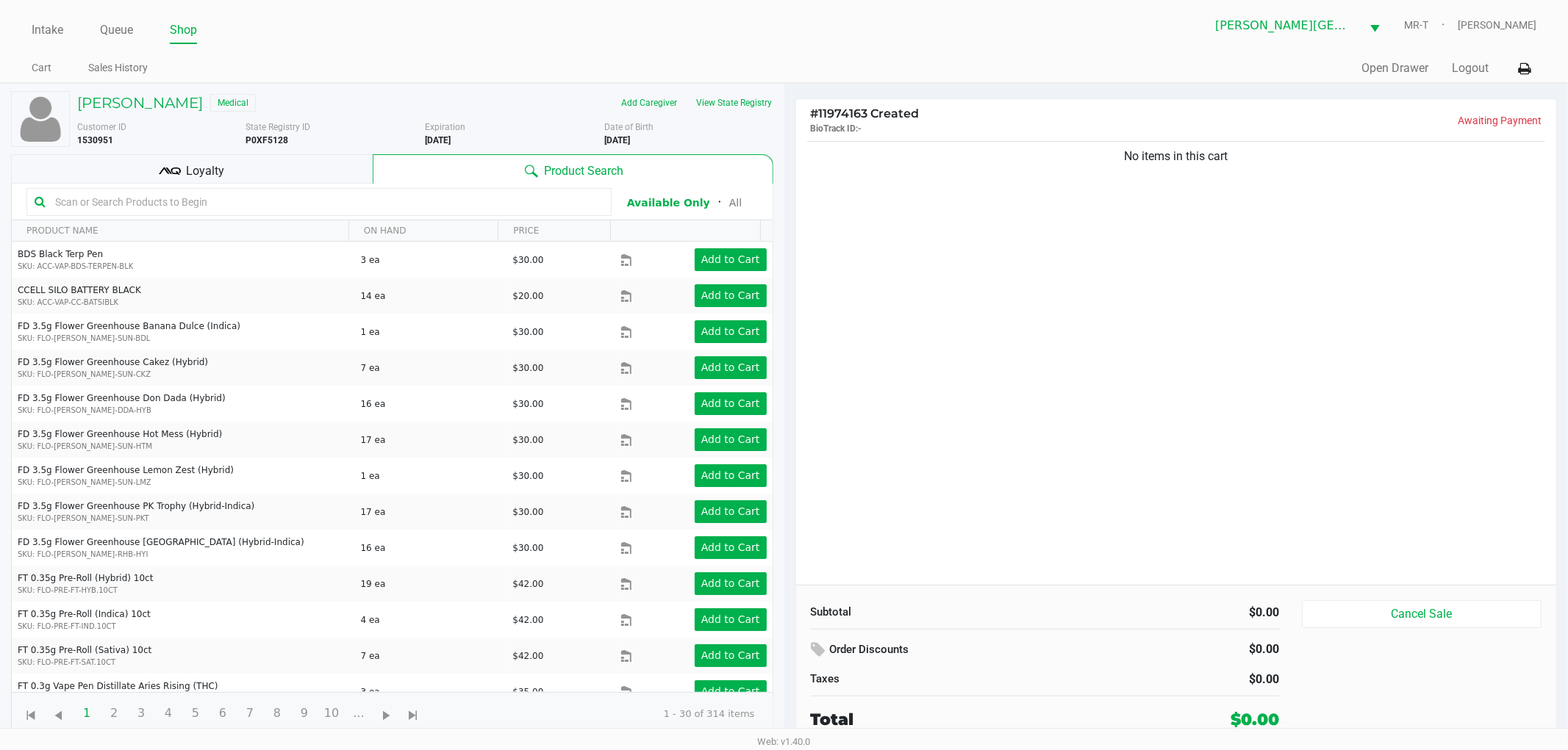
click at [1078, 394] on div "No items in this cart" at bounding box center [1177, 361] width 761 height 447
click at [267, 143] on b "P0XF5128" at bounding box center [267, 140] width 43 height 10
copy b "P0XF5128"
click at [638, 145] on div "More Date of Birth 4/17/1972" at bounding box center [694, 134] width 179 height 27
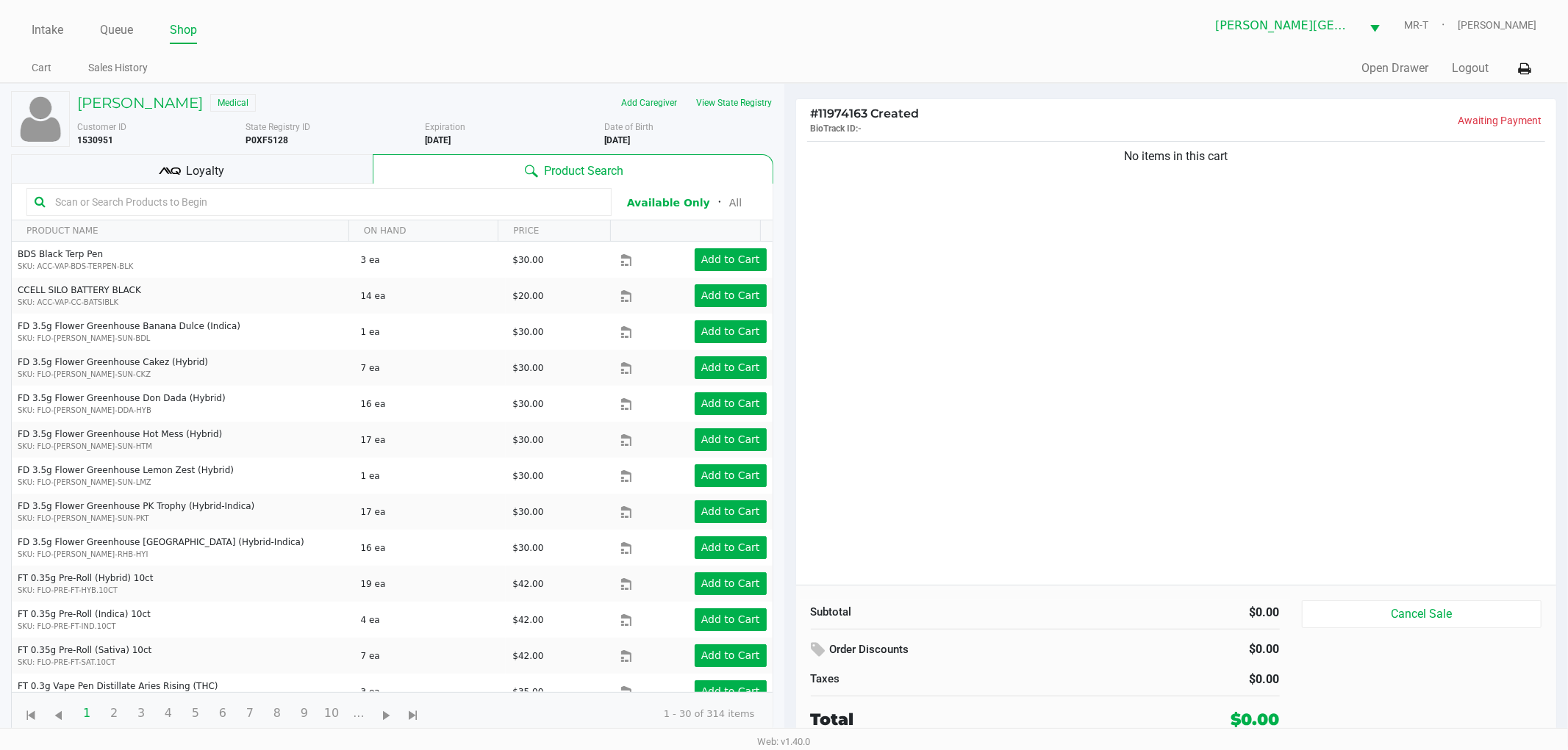
click at [627, 138] on b "4/17/1972" at bounding box center [617, 140] width 26 height 10
copy div "4/17/1972"
click at [1025, 403] on div "No items in this cart" at bounding box center [1177, 361] width 761 height 447
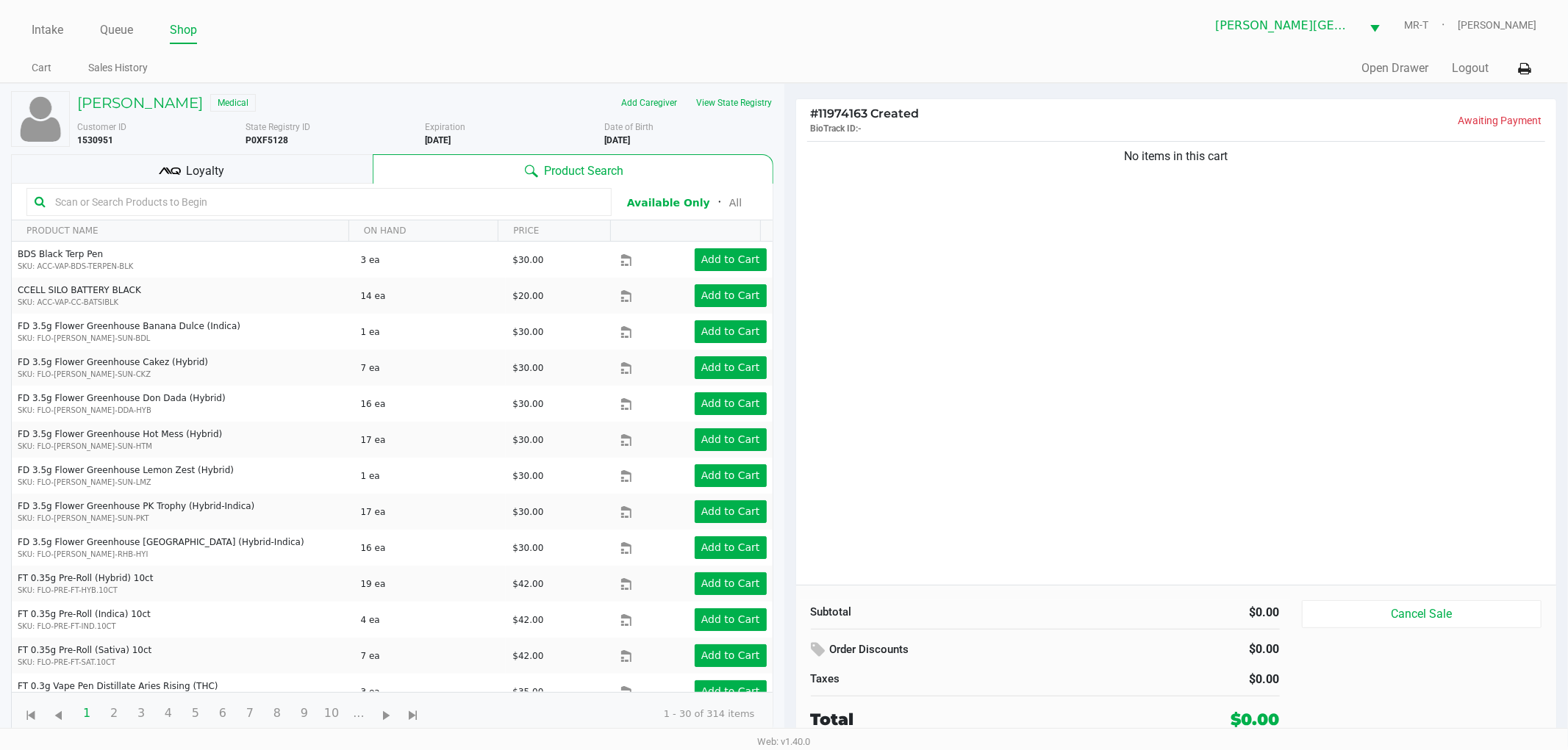
click at [1016, 372] on div "No items in this cart" at bounding box center [1177, 361] width 761 height 447
drag, startPoint x: 1283, startPoint y: 179, endPoint x: 1095, endPoint y: 222, distance: 192.9
click at [1095, 222] on div "No items in this cart" at bounding box center [1177, 361] width 761 height 447
click at [1094, 222] on div "No items in this cart" at bounding box center [1177, 361] width 761 height 447
click at [1093, 222] on div "No items in this cart" at bounding box center [1177, 361] width 761 height 447
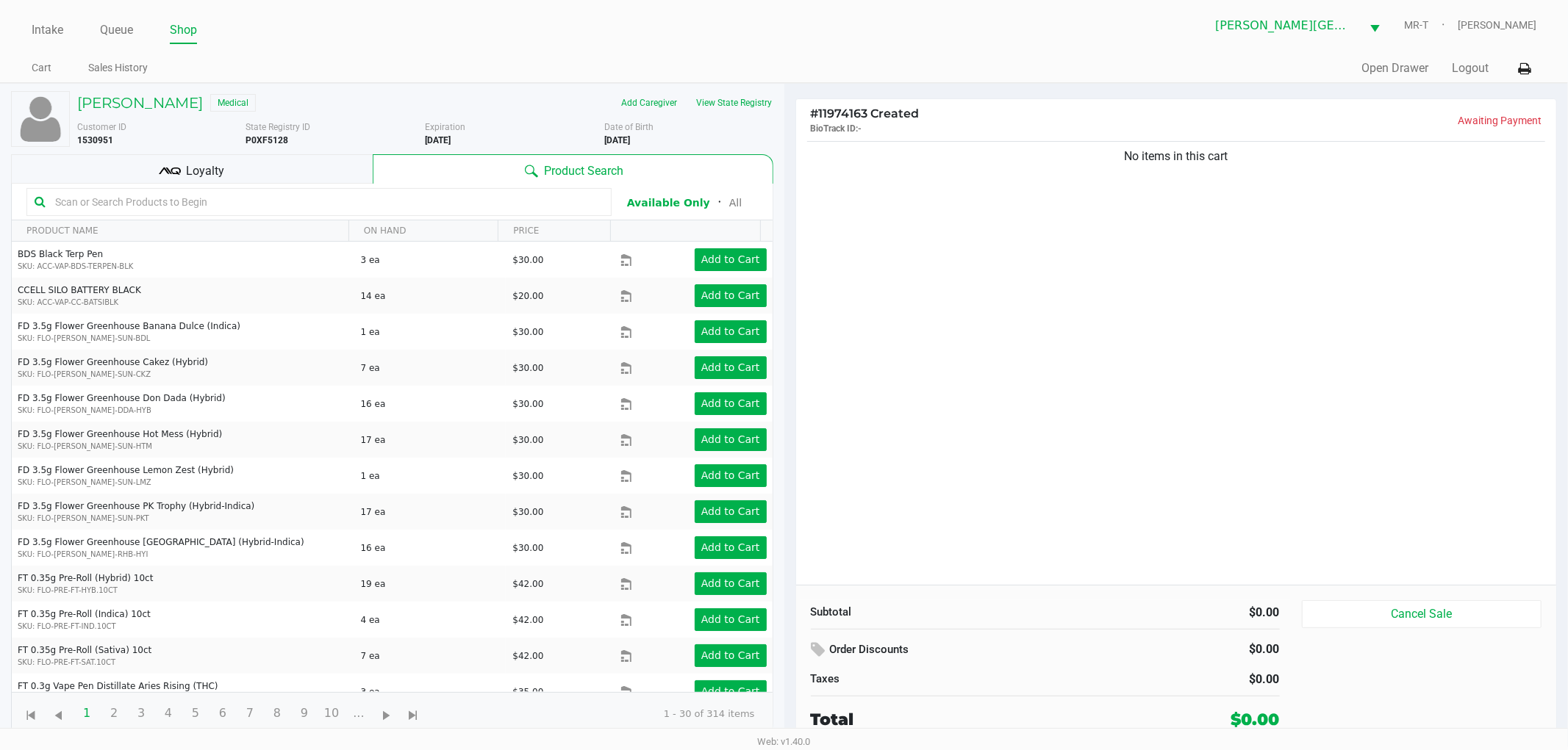
click at [1093, 299] on div "No items in this cart" at bounding box center [1177, 361] width 761 height 447
drag, startPoint x: 1103, startPoint y: 150, endPoint x: 1235, endPoint y: 166, distance: 133.0
click at [1235, 166] on div "No items in this cart" at bounding box center [1177, 156] width 739 height 17
click at [1235, 171] on div "No items in this cart" at bounding box center [1177, 361] width 761 height 447
click at [1233, 261] on div "No items in this cart" at bounding box center [1177, 361] width 761 height 447
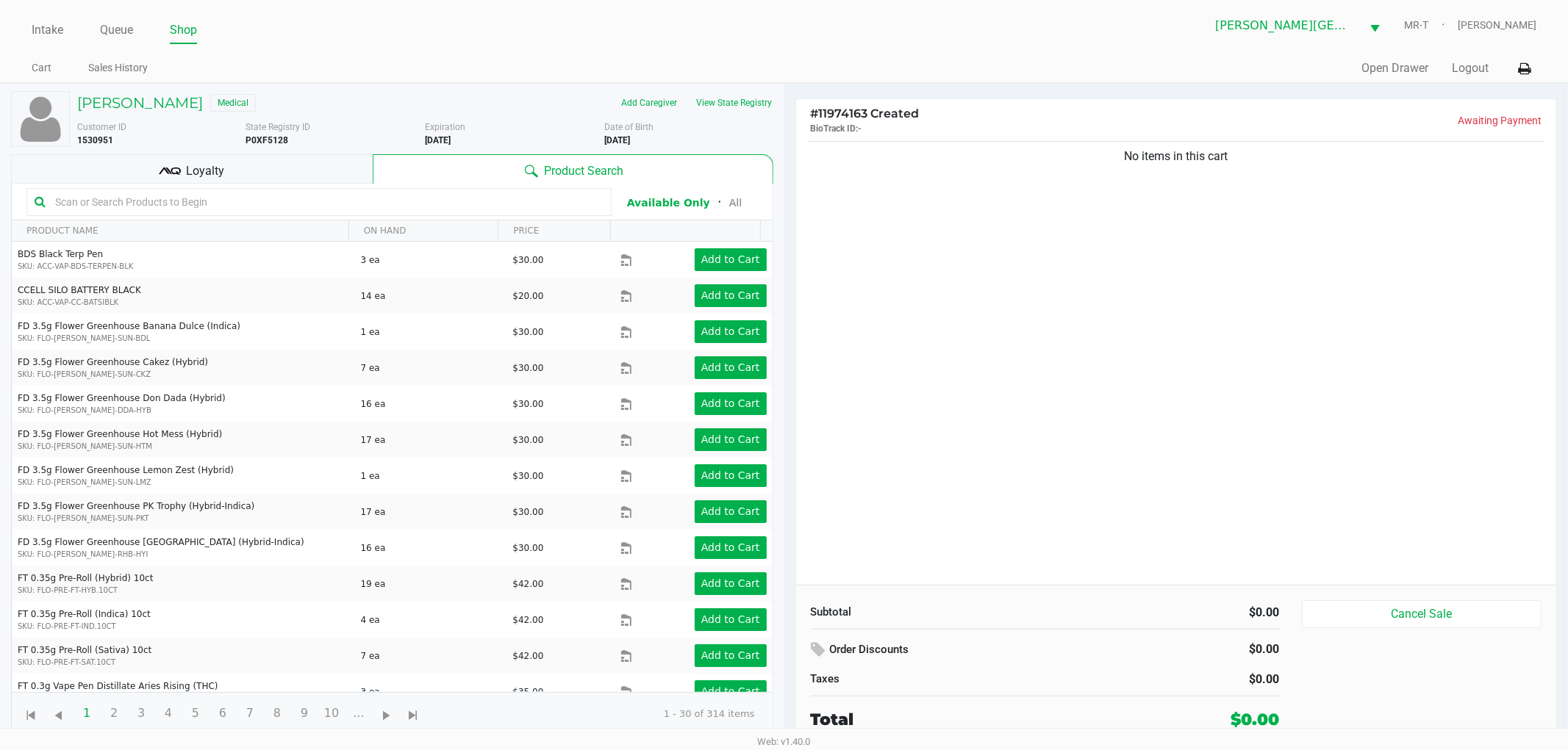
click at [1233, 263] on div "No items in this cart" at bounding box center [1177, 361] width 761 height 447
click at [312, 169] on div "Loyalty" at bounding box center [192, 169] width 361 height 29
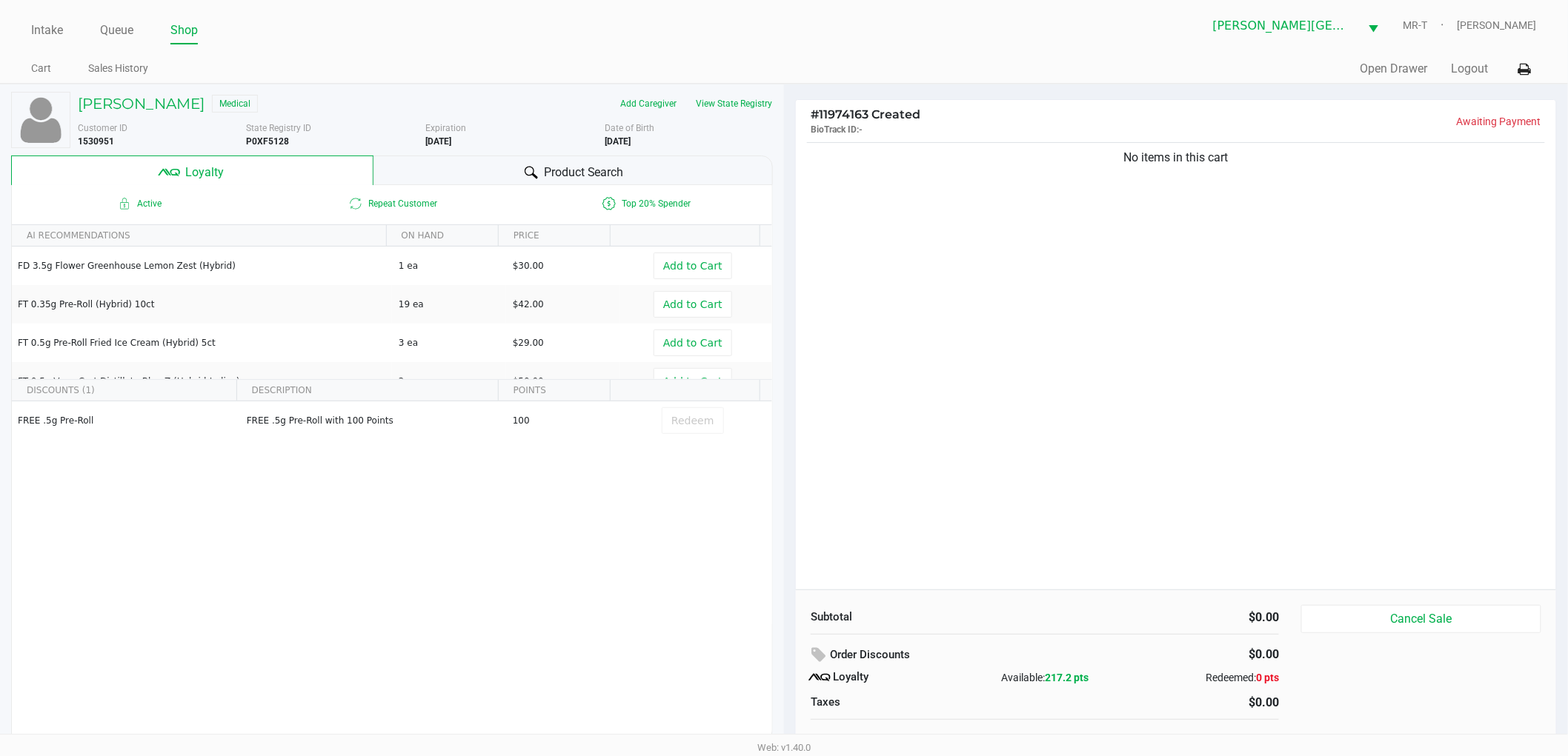
click at [1201, 374] on div "No items in this cart" at bounding box center [1176, 364] width 760 height 451
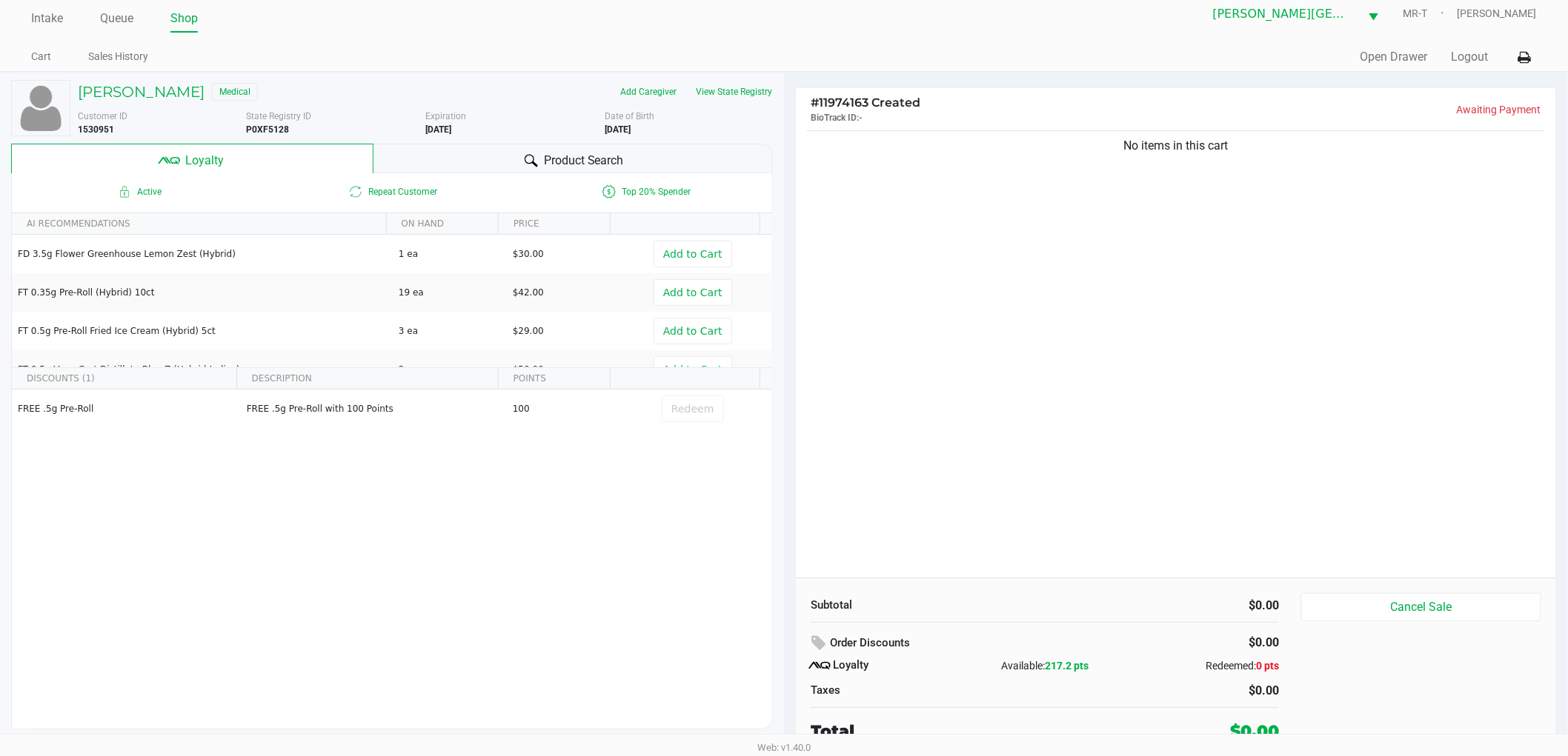
scroll to position [16, 0]
click at [1176, 381] on div "No items in this cart" at bounding box center [1176, 350] width 760 height 451
click at [1199, 420] on div "No items in this cart" at bounding box center [1176, 350] width 760 height 451
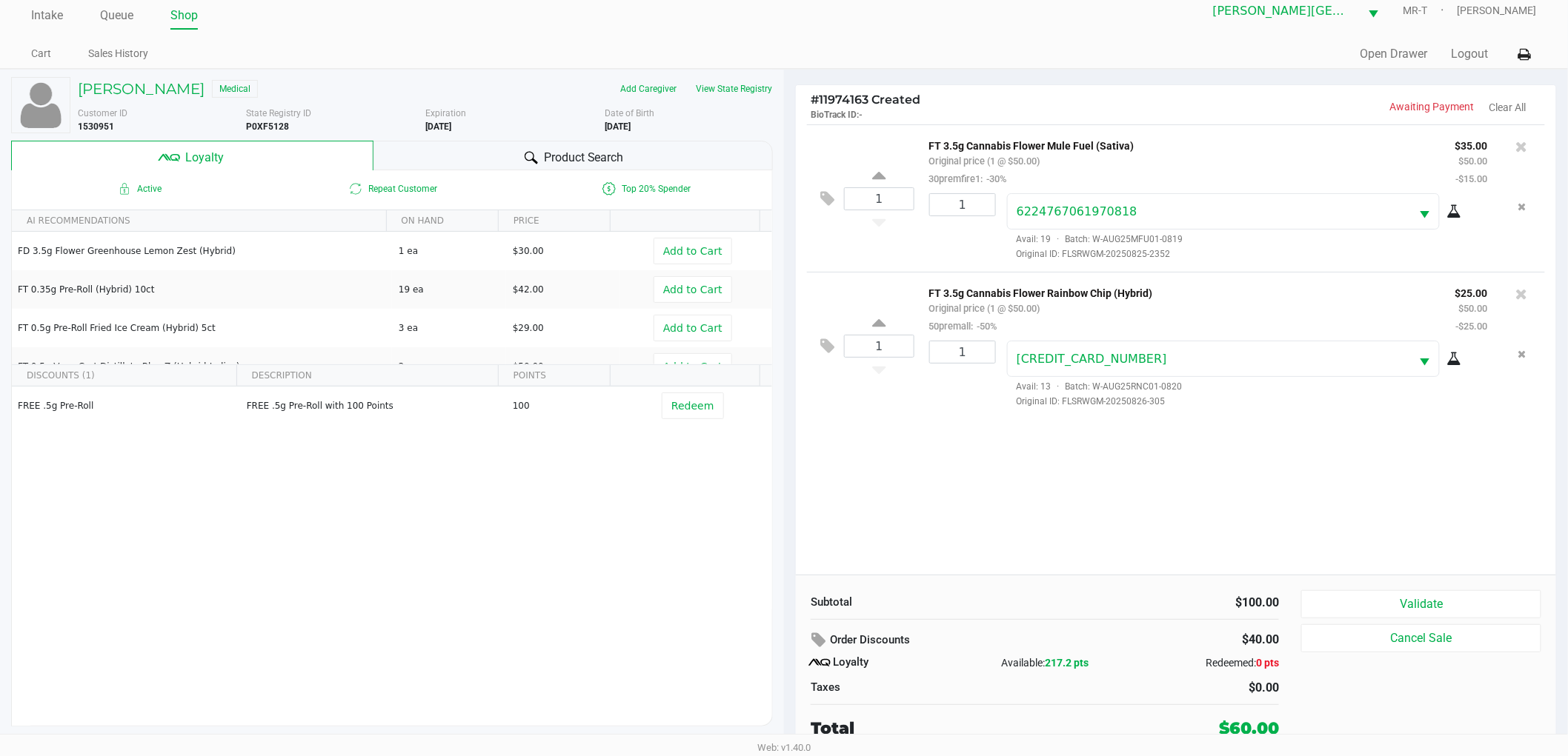
click at [1210, 505] on div "1 FT 3.5g Cannabis Flower Mule Fuel (Sativa) Original price (1 @ $50.00) 30prem…" at bounding box center [1176, 350] width 760 height 451
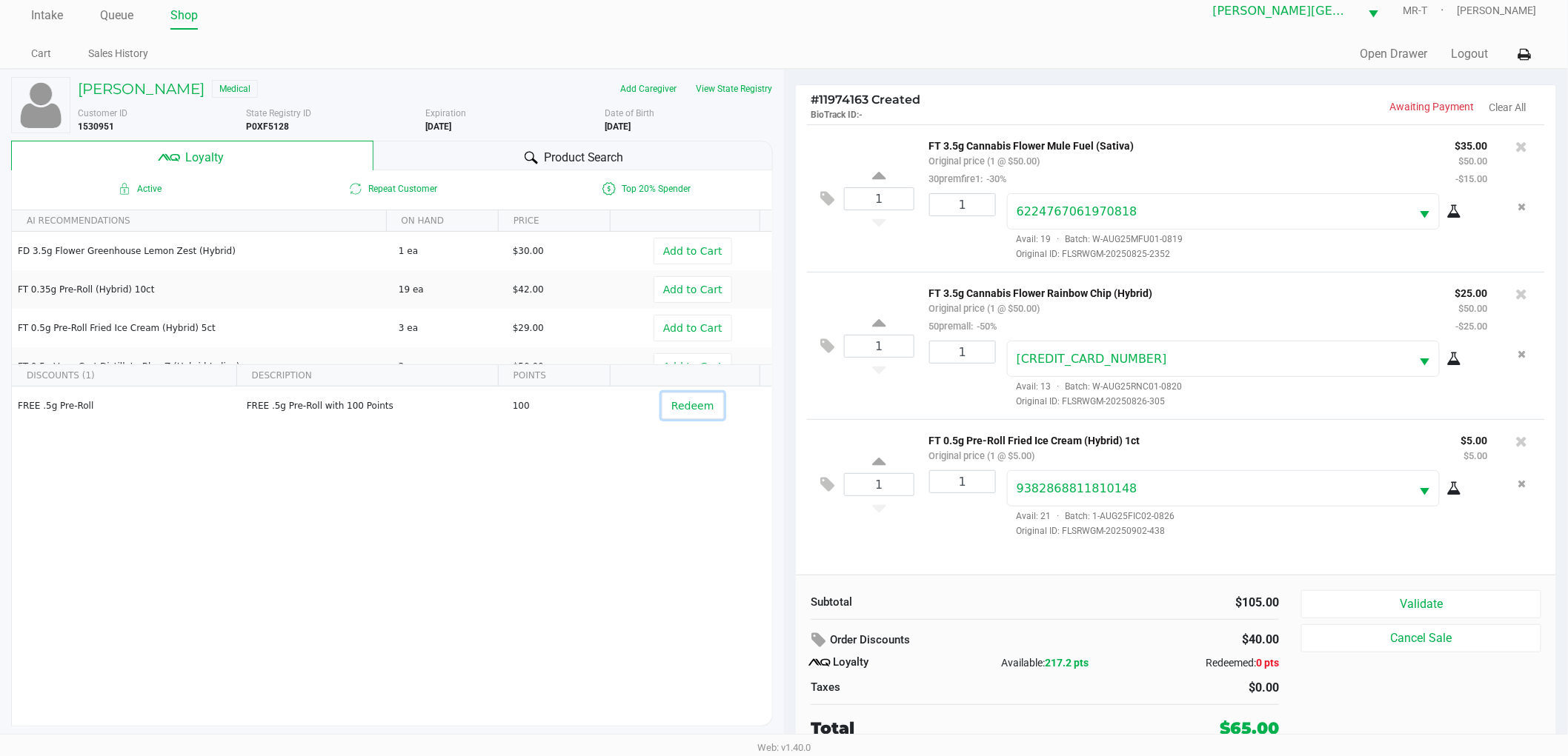
click at [671, 403] on span "Redeem" at bounding box center [692, 405] width 42 height 12
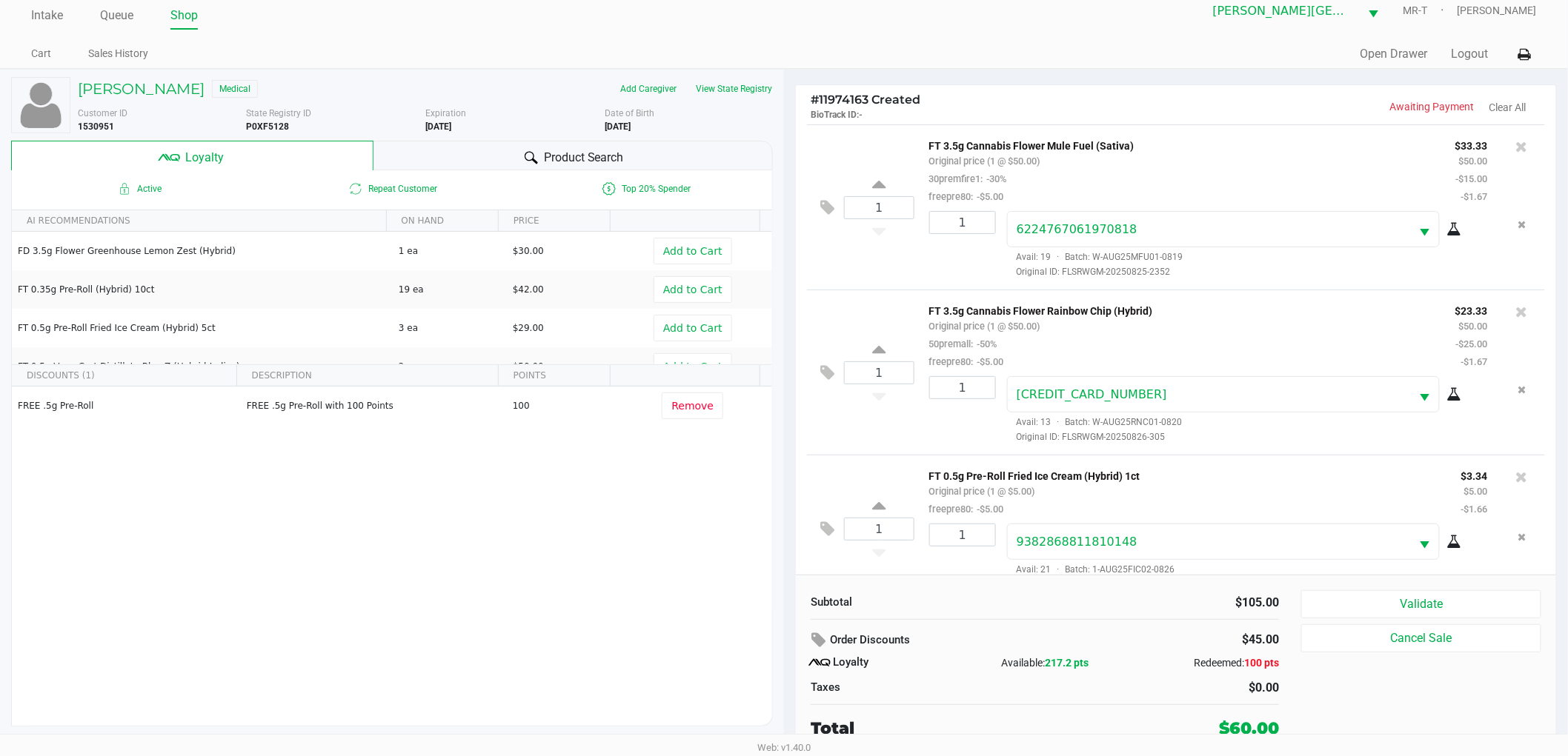
scroll to position [29, 0]
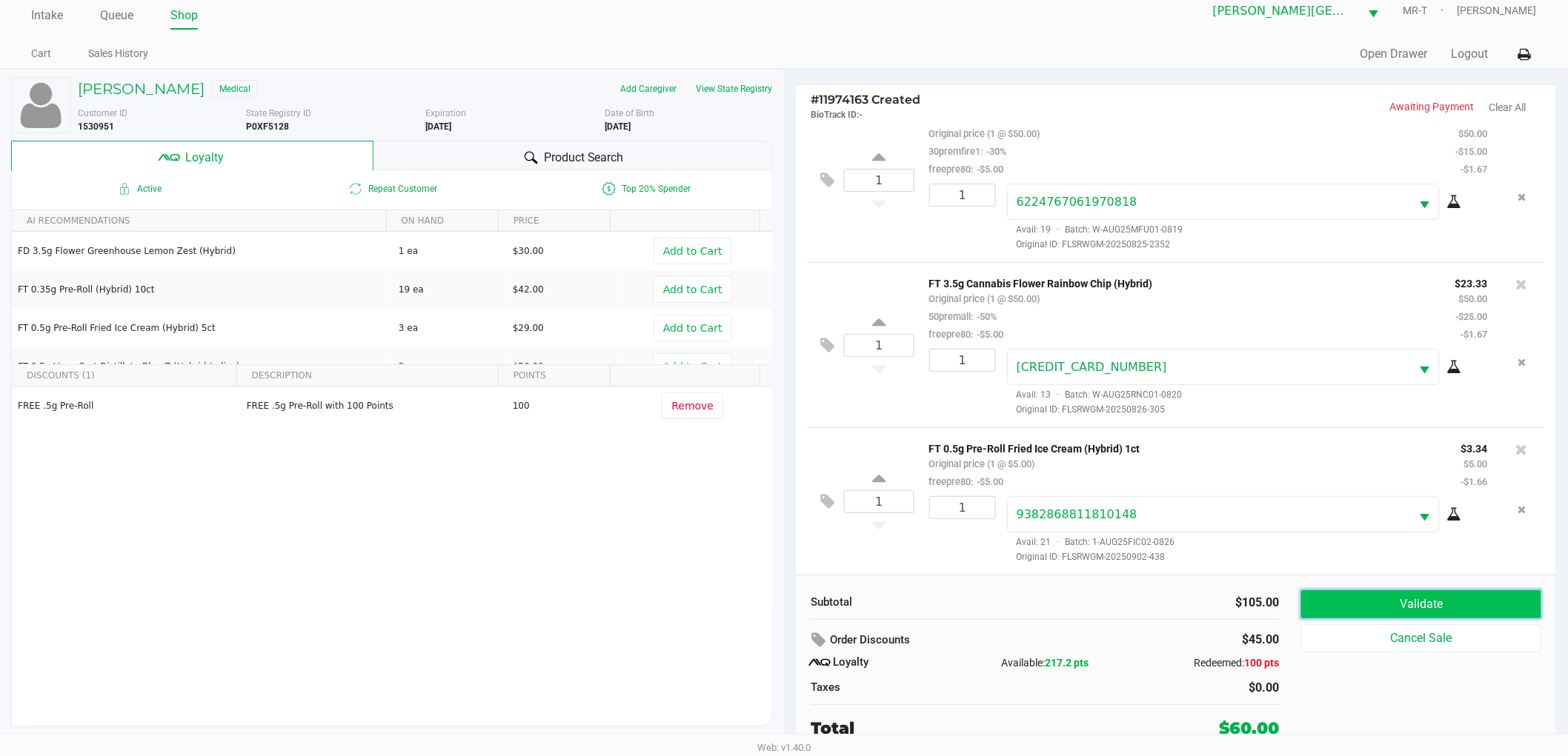
click at [1344, 606] on button "Validate" at bounding box center [1421, 604] width 240 height 28
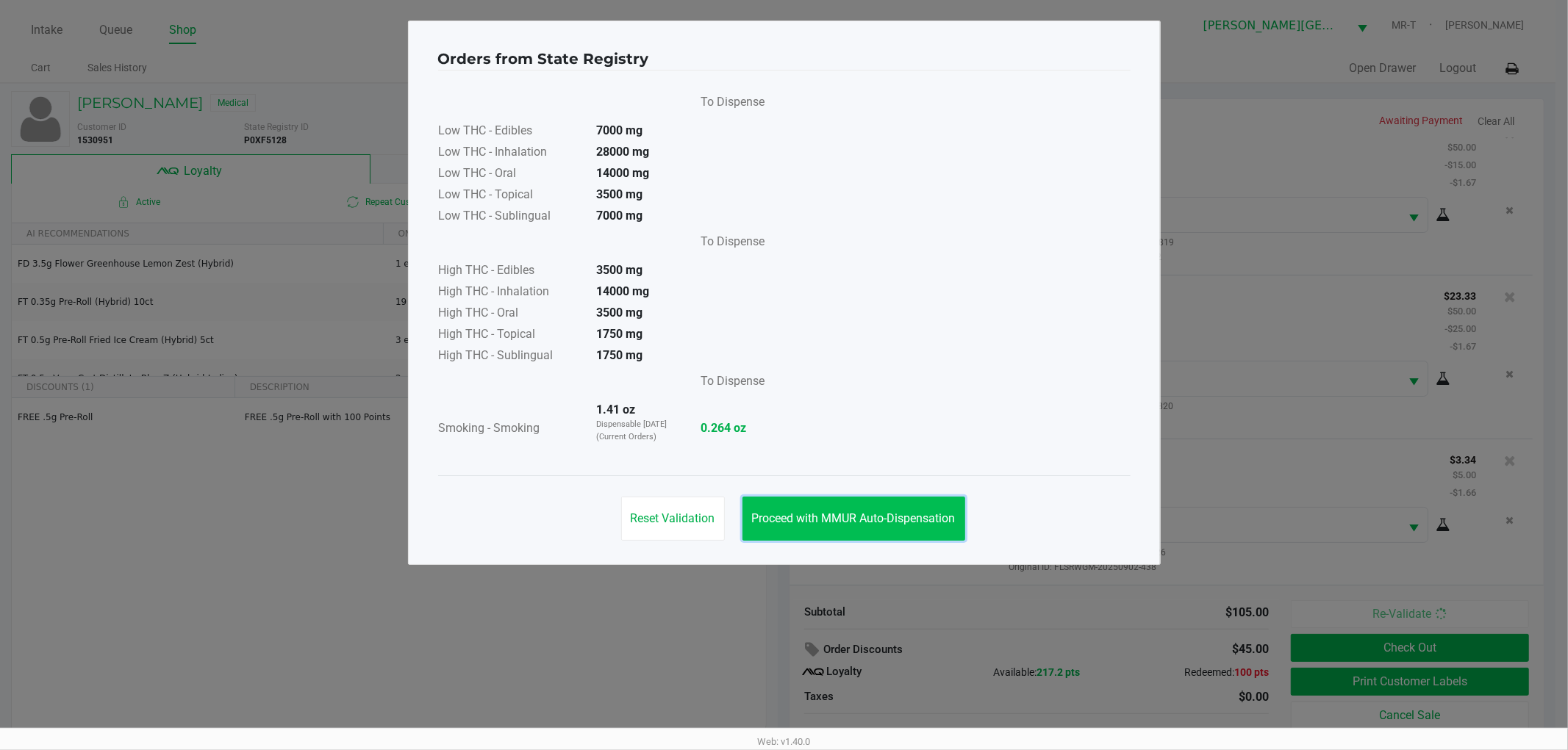
click at [814, 530] on button "Proceed with MMUR Auto-Dispensation" at bounding box center [854, 519] width 223 height 44
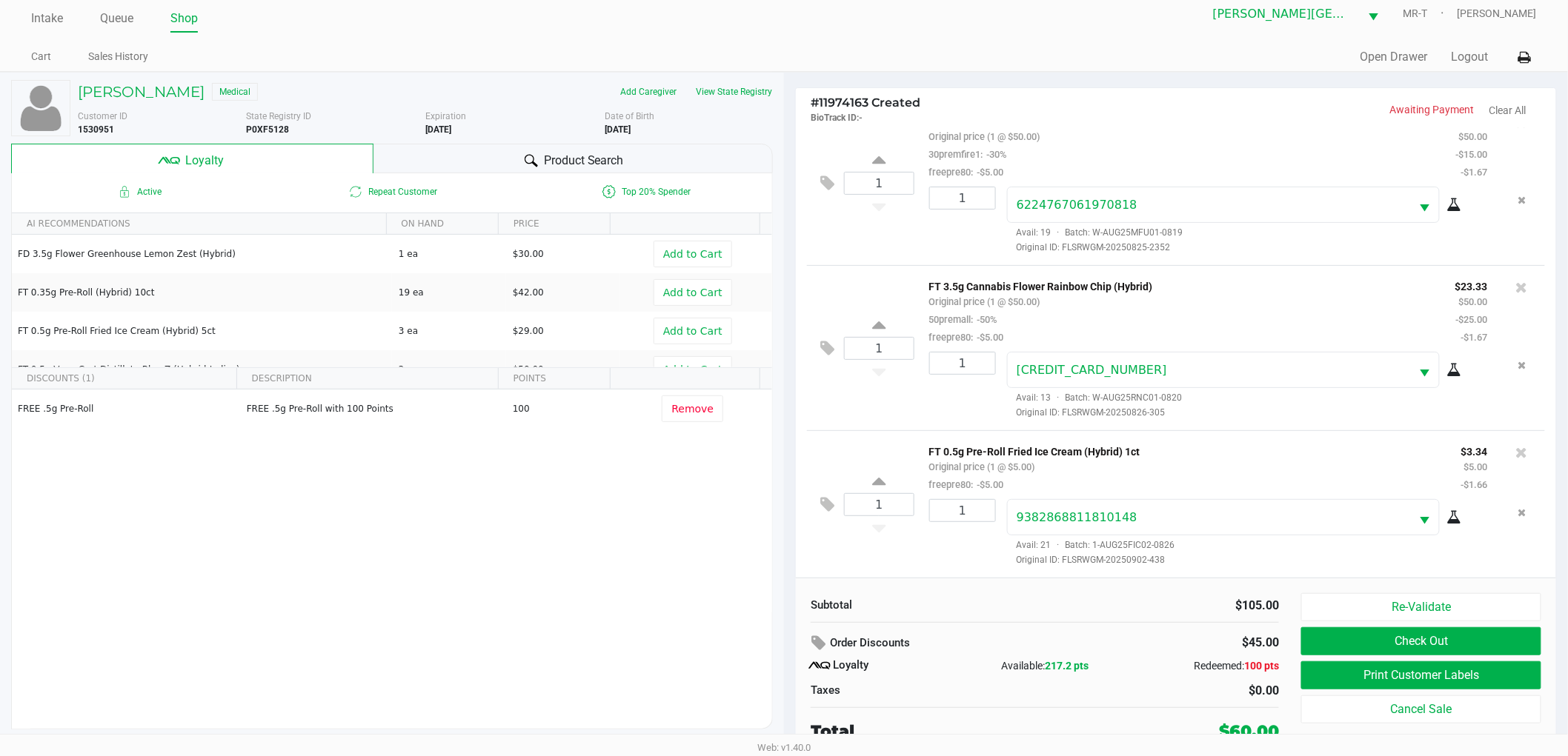
scroll to position [16, 0]
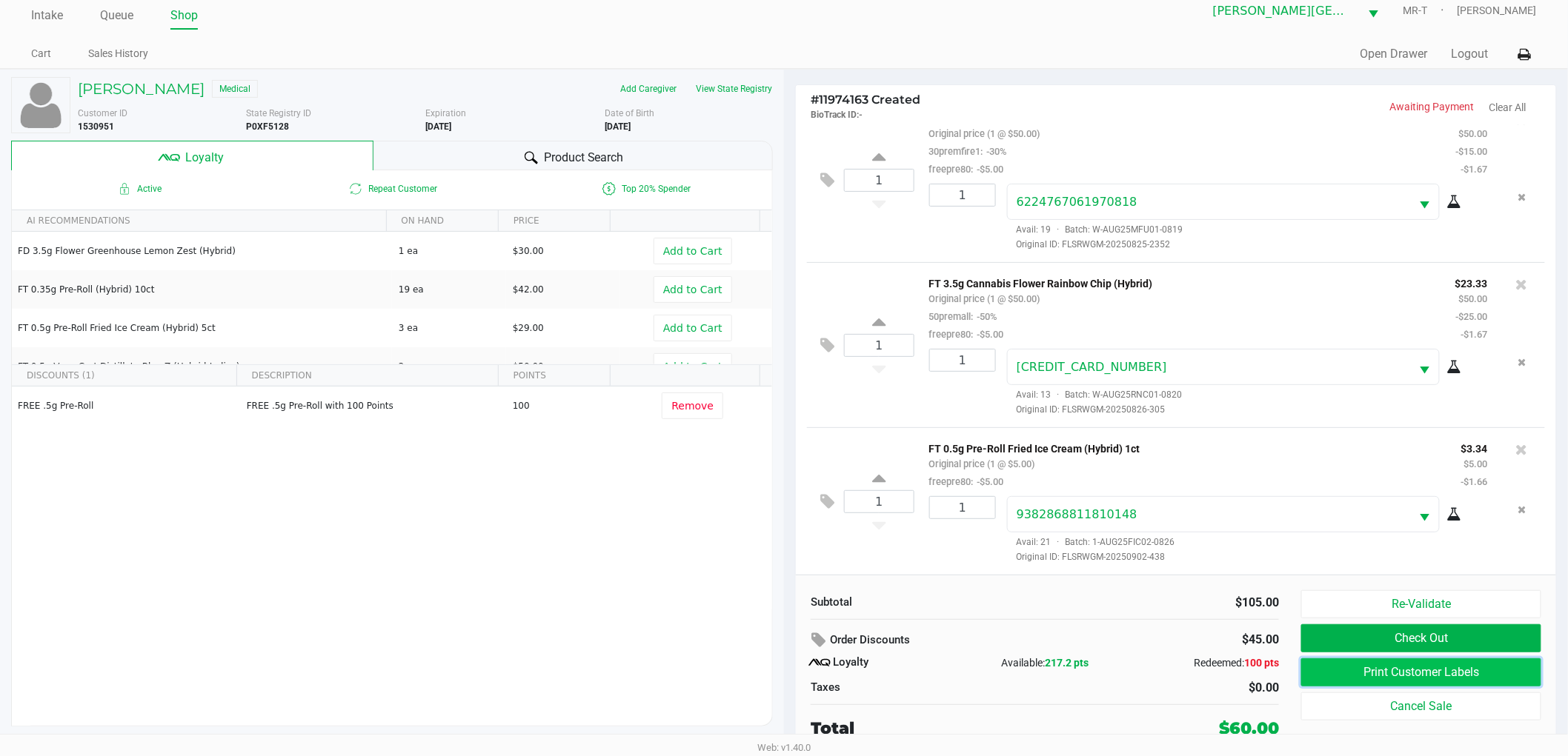
click at [1423, 665] on button "Print Customer Labels" at bounding box center [1421, 672] width 240 height 28
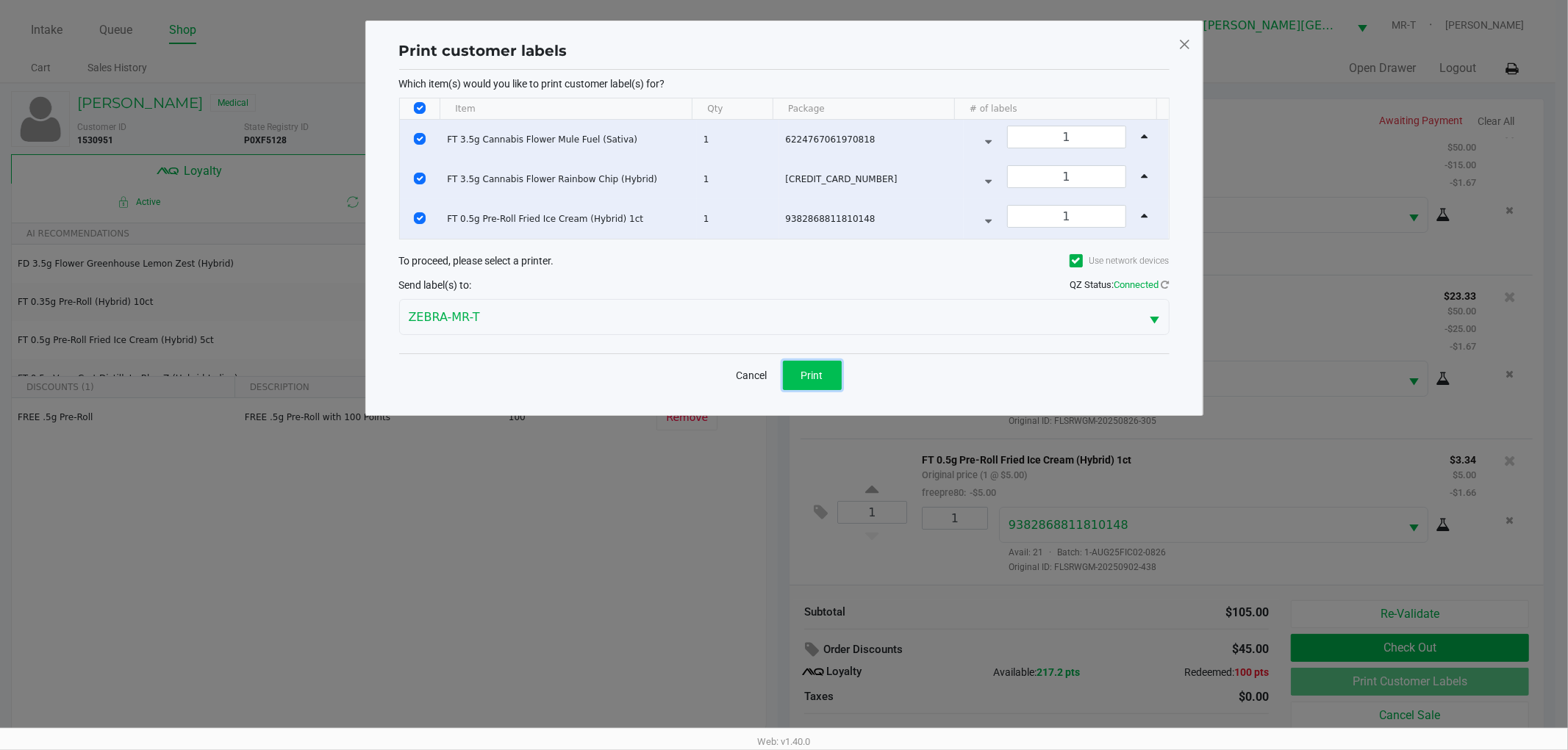
click at [834, 382] on button "Print" at bounding box center [812, 375] width 59 height 29
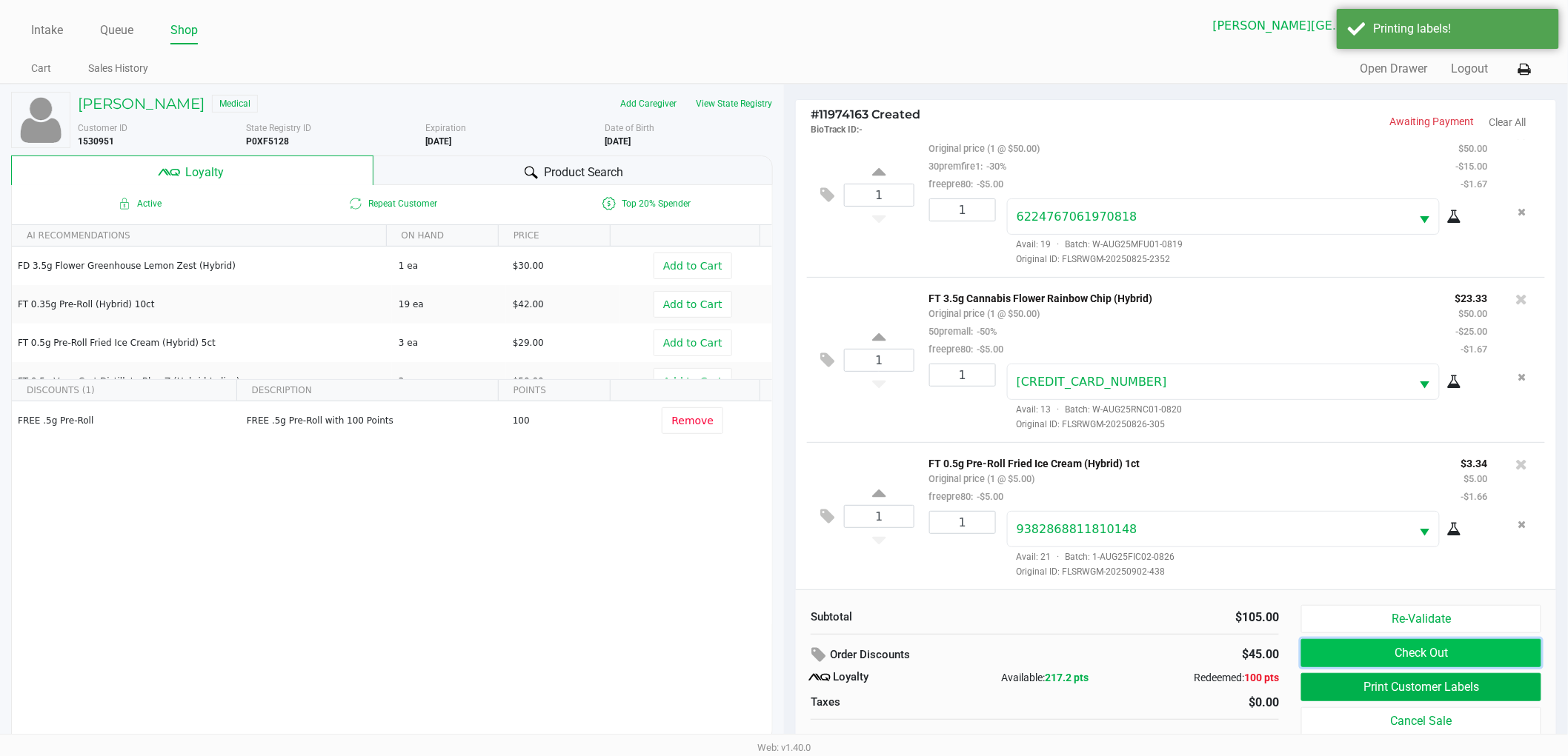
click at [1368, 654] on button "Check Out" at bounding box center [1421, 653] width 240 height 28
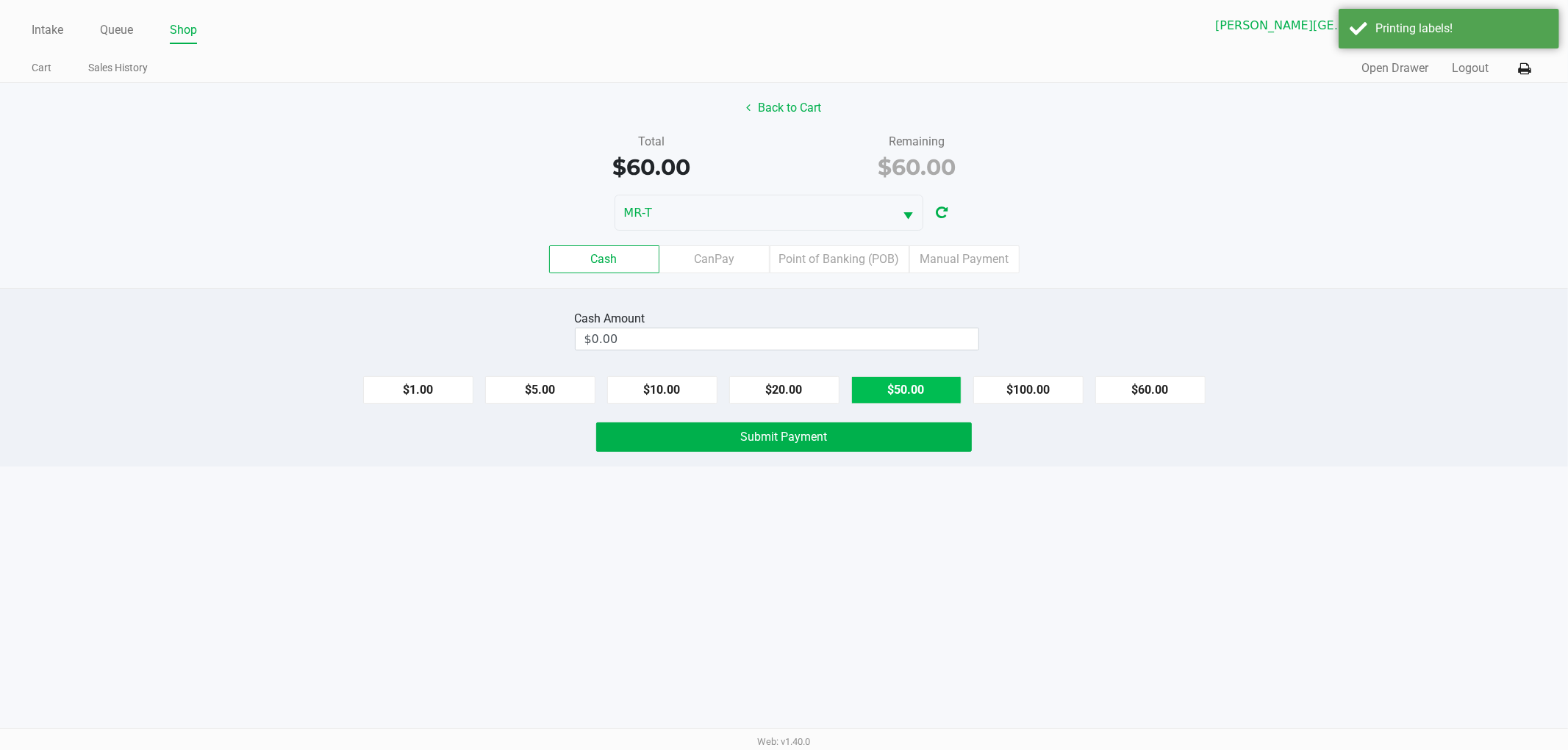
click at [874, 391] on button "$50.00" at bounding box center [907, 390] width 110 height 28
click at [796, 390] on button "$20.00" at bounding box center [784, 390] width 110 height 28
type input "$70.00"
click at [785, 446] on button "Submit Payment" at bounding box center [784, 437] width 376 height 29
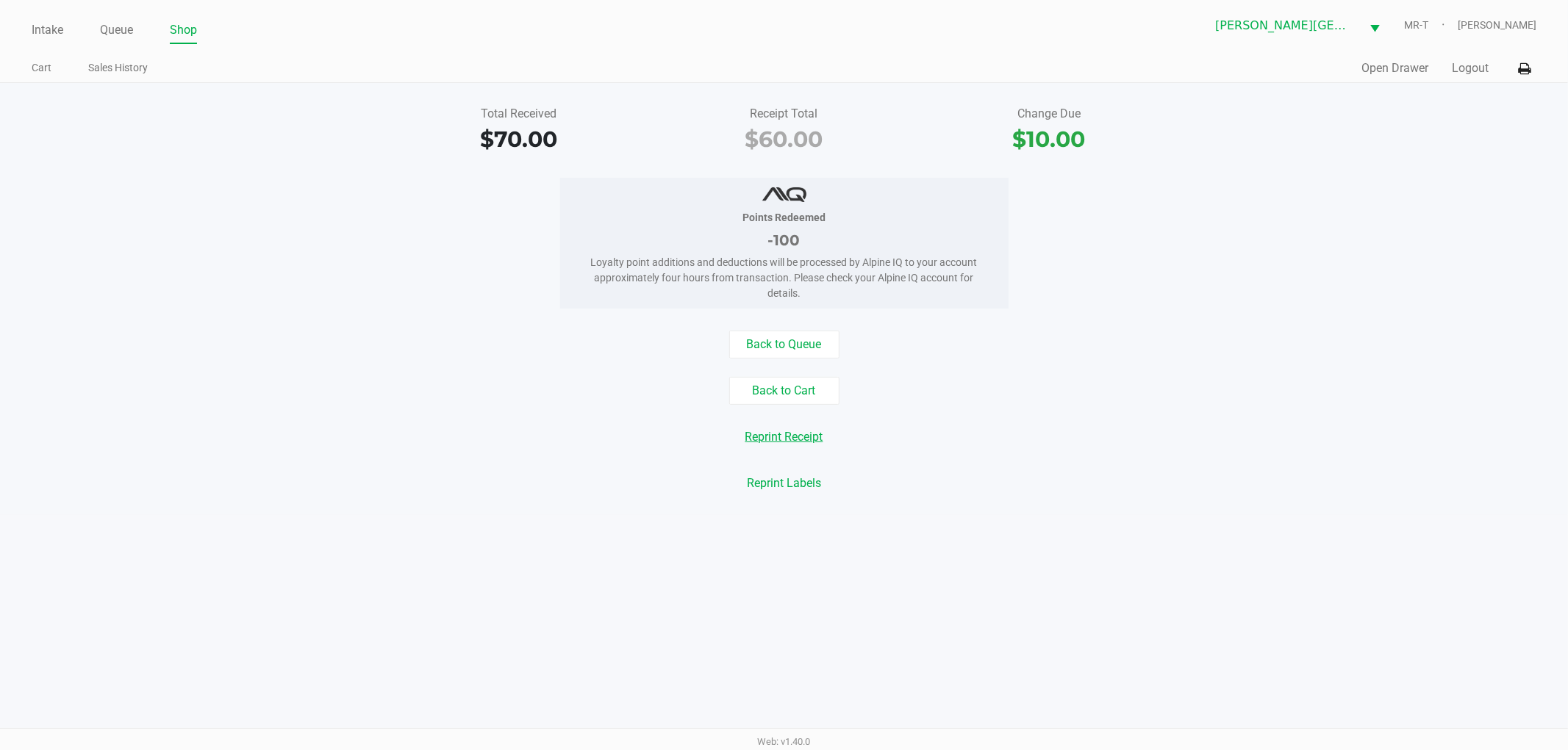
click at [784, 444] on button "Reprint Receipt" at bounding box center [784, 437] width 97 height 28
click at [312, 170] on div "Total Received $70.00 Receipt Total $60.00 Change Due $10.00 Points Redeemed -1…" at bounding box center [784, 299] width 1568 height 432
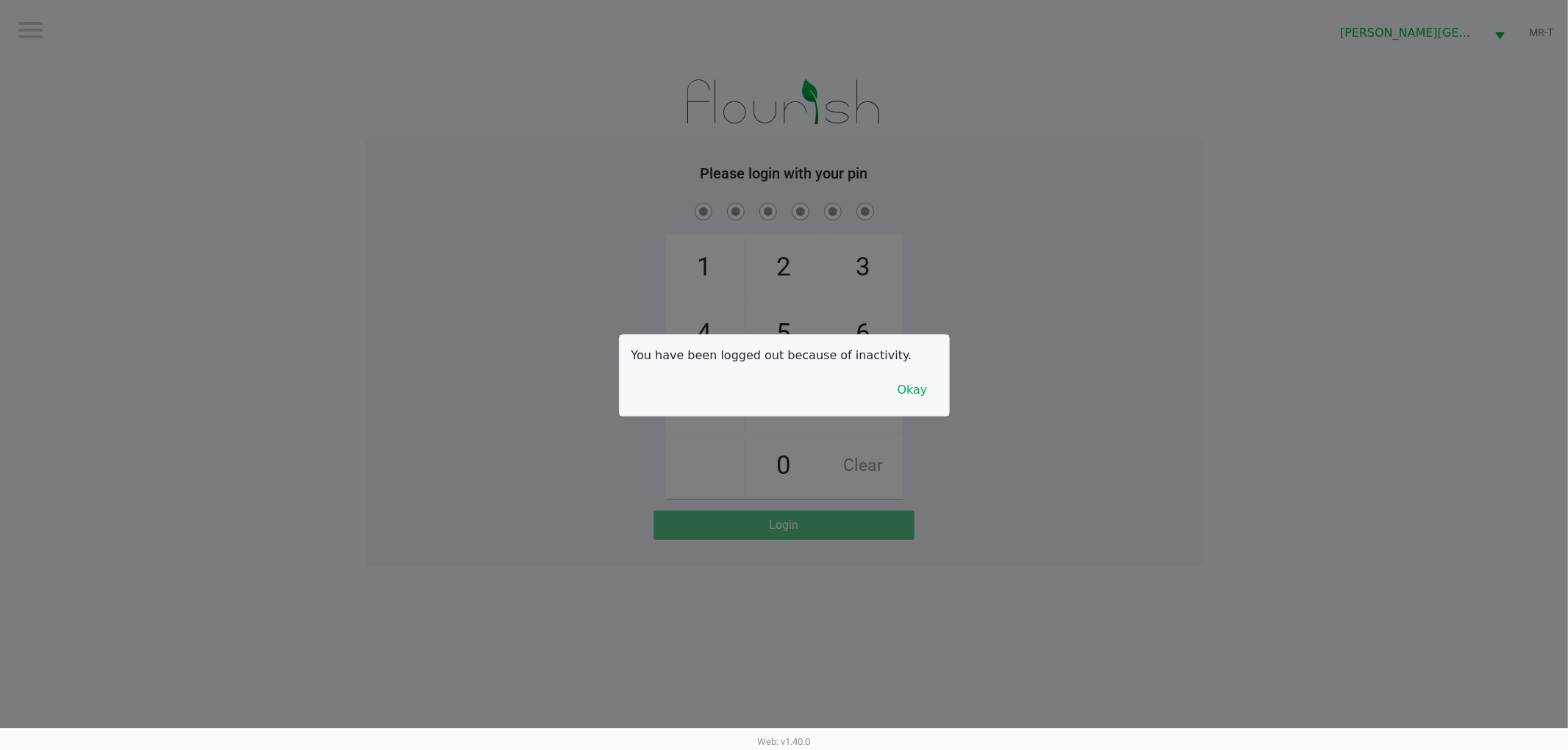
click at [475, 326] on div at bounding box center [784, 375] width 1568 height 750
checkbox input "true"
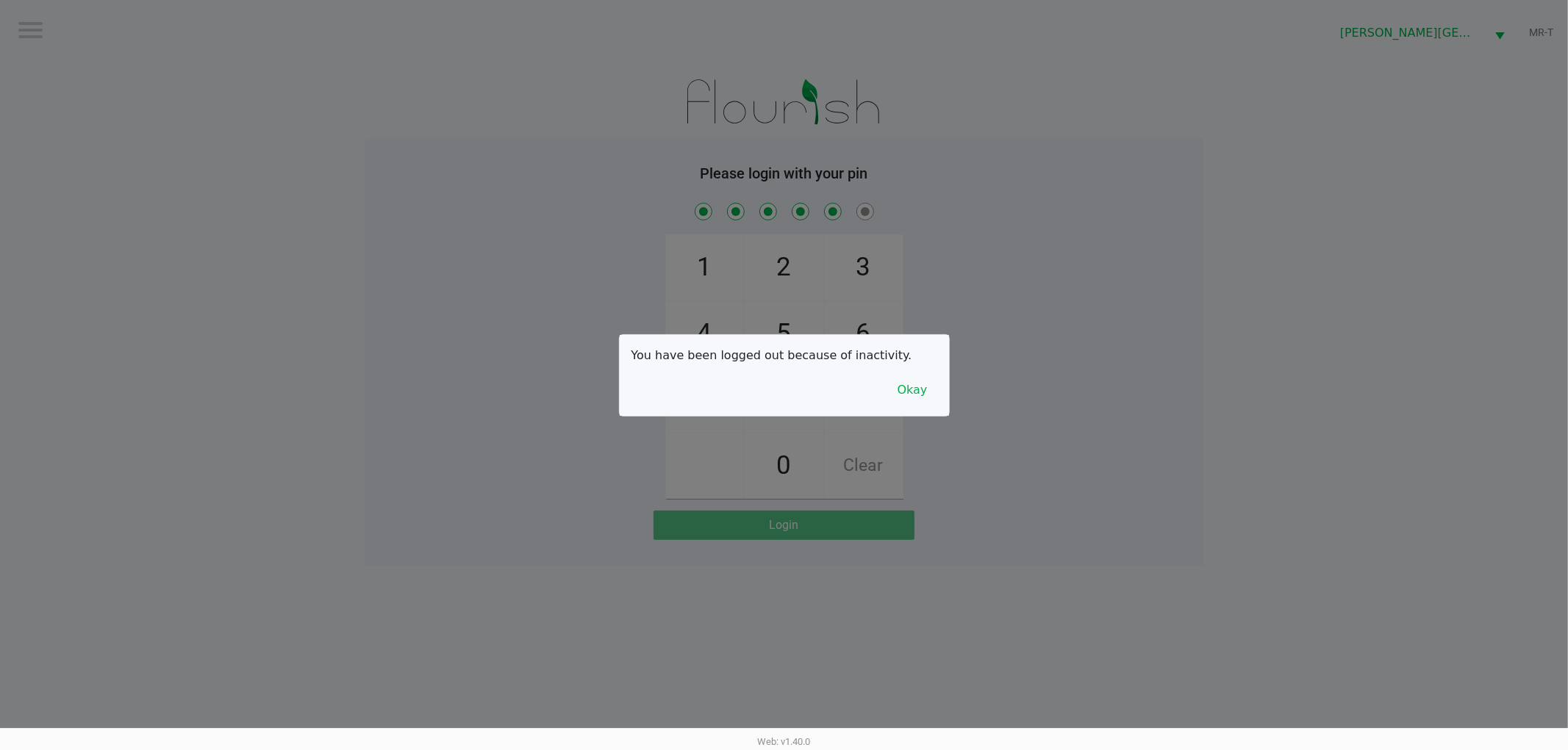
checkbox input "true"
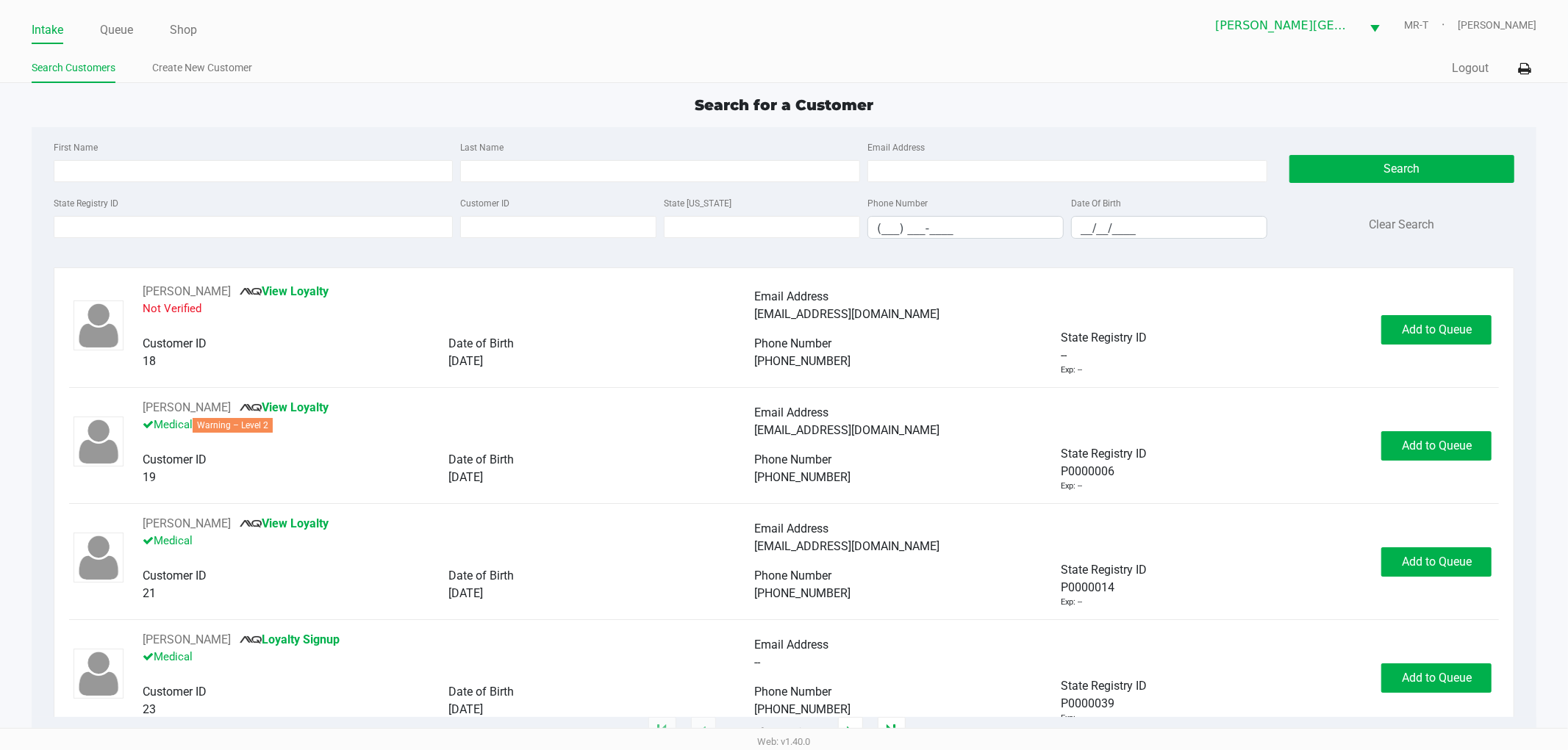
click at [407, 95] on div "Search for a Customer" at bounding box center [784, 105] width 1528 height 22
click at [259, 127] on div "First Name Last Name Email Address State Registry ID Customer ID State ID Phone…" at bounding box center [784, 194] width 1484 height 135
drag, startPoint x: 688, startPoint y: 112, endPoint x: 914, endPoint y: 179, distance: 235.7
click at [914, 179] on div "Search for a Customer First Name Last Name Email Address State Registry ID Cust…" at bounding box center [784, 413] width 1506 height 639
click at [882, 99] on div "Search for a Customer" at bounding box center [784, 105] width 1528 height 22
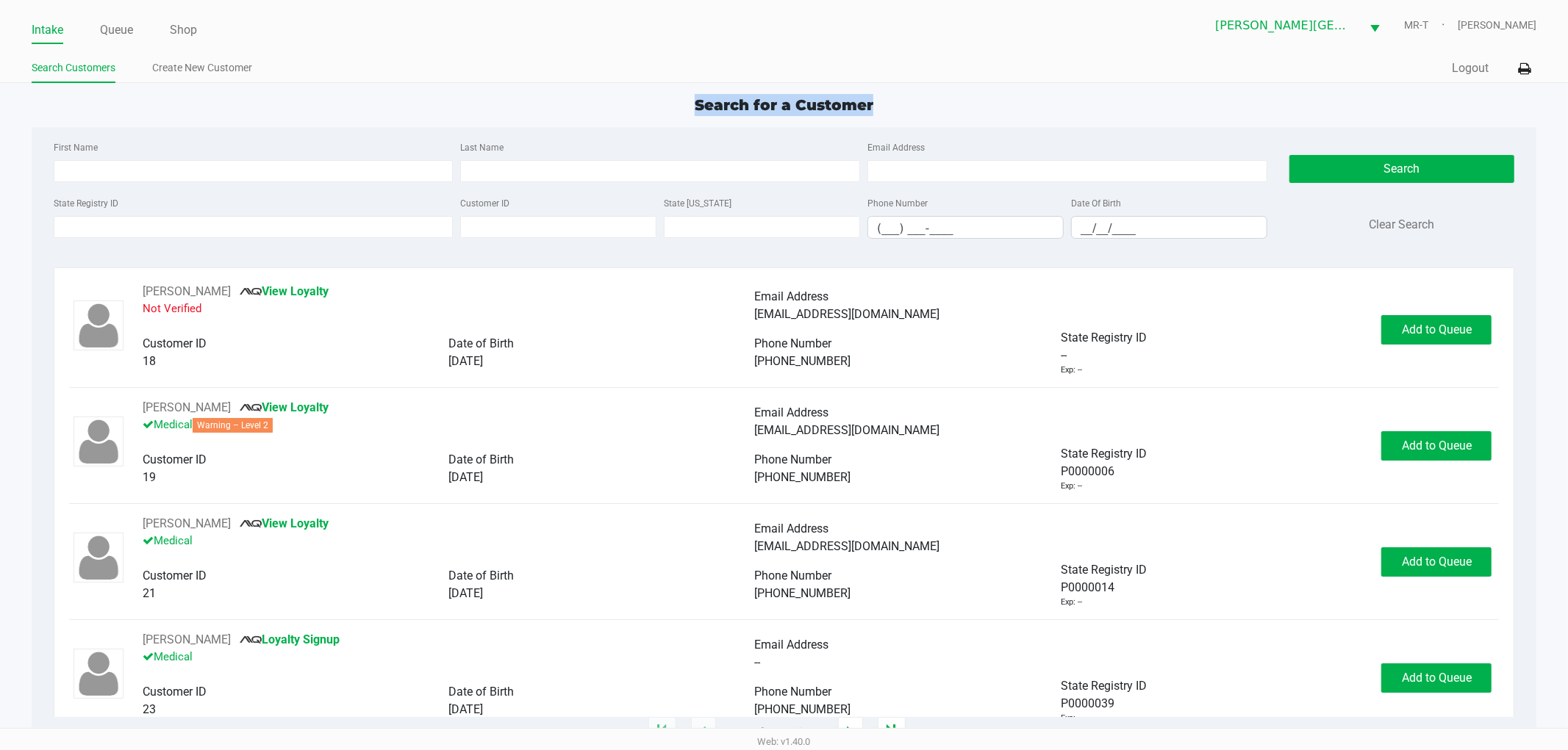
drag, startPoint x: 878, startPoint y: 113, endPoint x: 694, endPoint y: 99, distance: 184.5
click at [694, 99] on div "Search for a Customer" at bounding box center [784, 105] width 1528 height 22
click at [716, 83] on app-point-of-sale "Intake Queue Shop Merritt Island WC MR-T TY Townsend Search Customers Create Ne…" at bounding box center [784, 366] width 1568 height 733
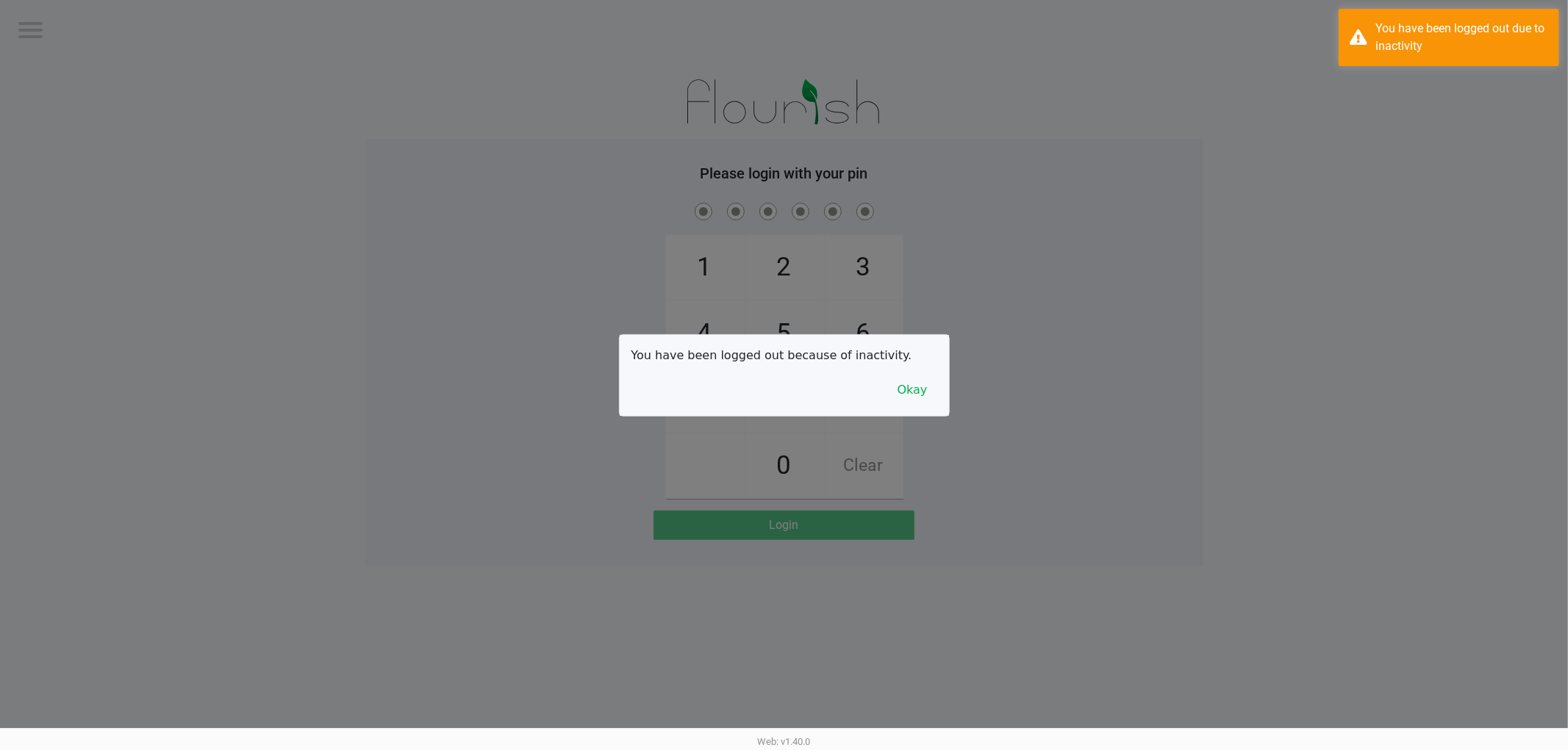
click at [443, 202] on div at bounding box center [784, 375] width 1568 height 750
checkbox input "true"
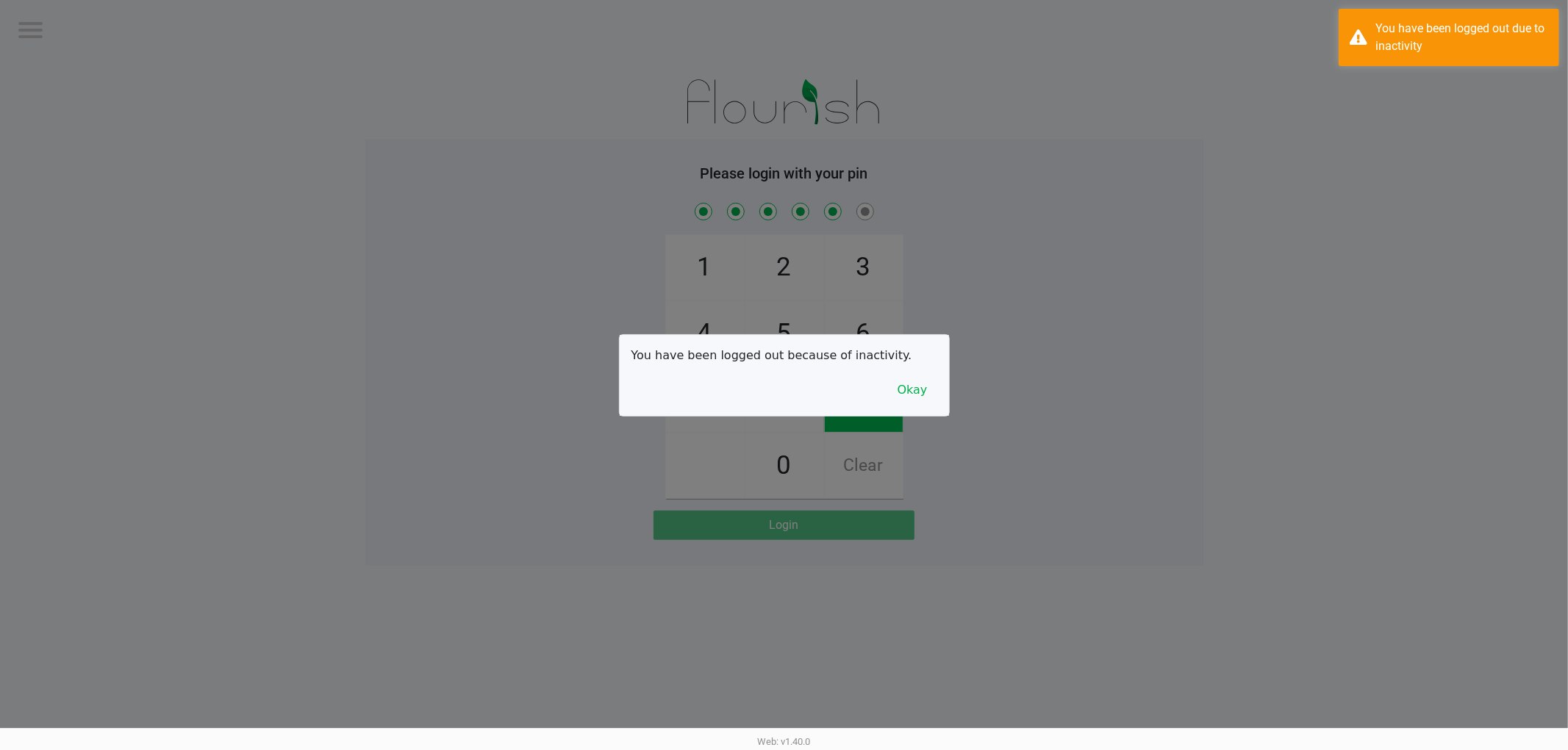
checkbox input "true"
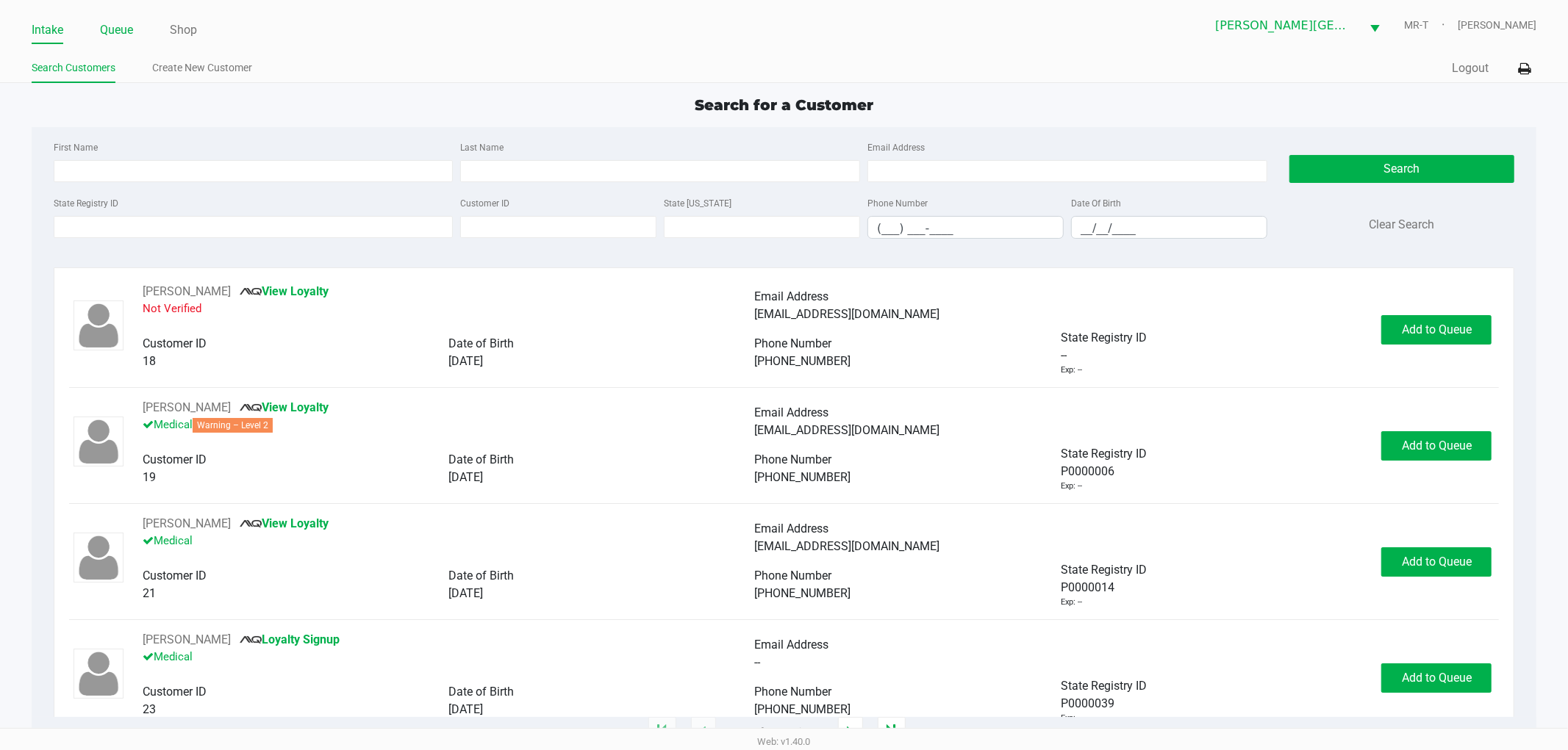
click at [108, 39] on link "Queue" at bounding box center [117, 30] width 33 height 21
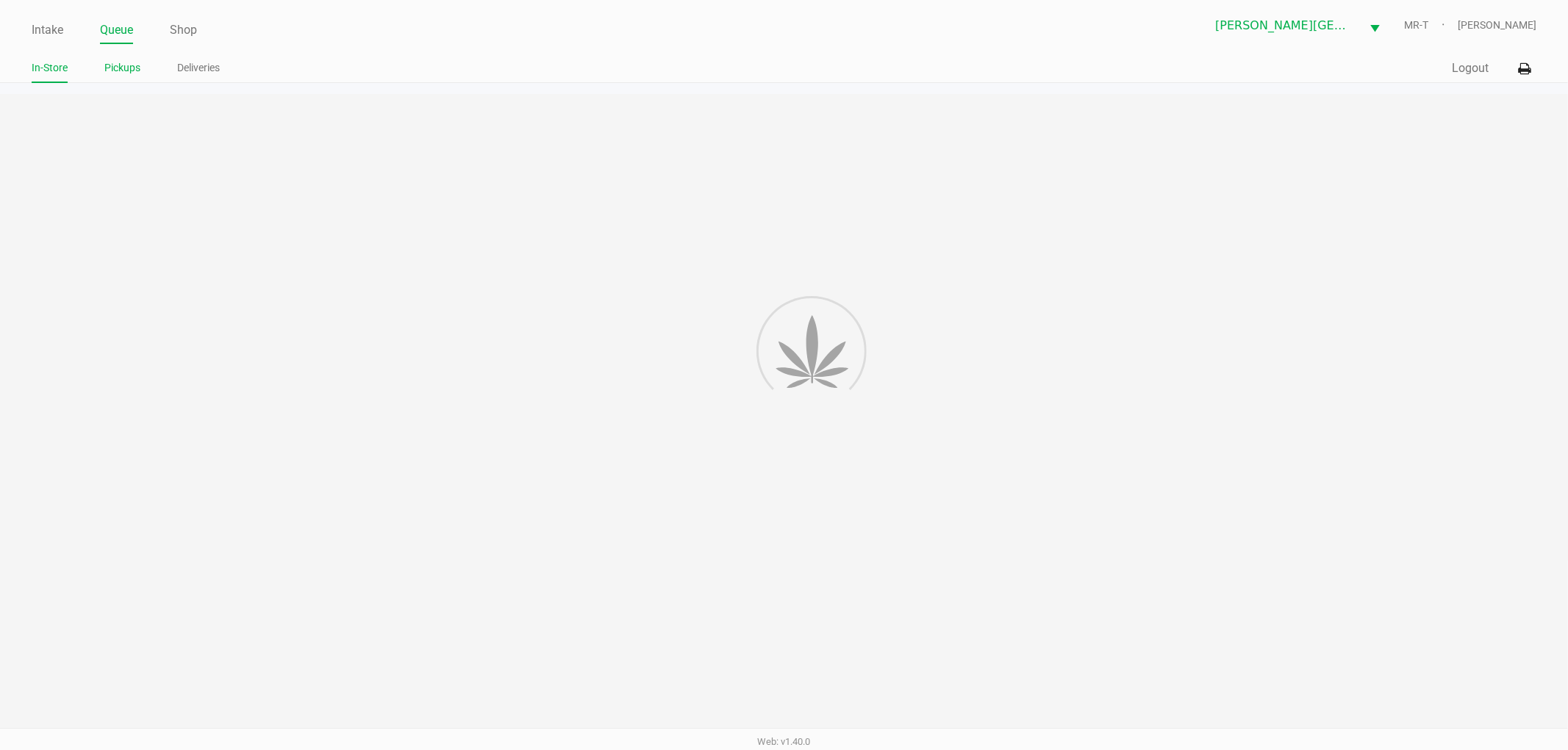
click at [109, 69] on link "Pickups" at bounding box center [122, 68] width 36 height 18
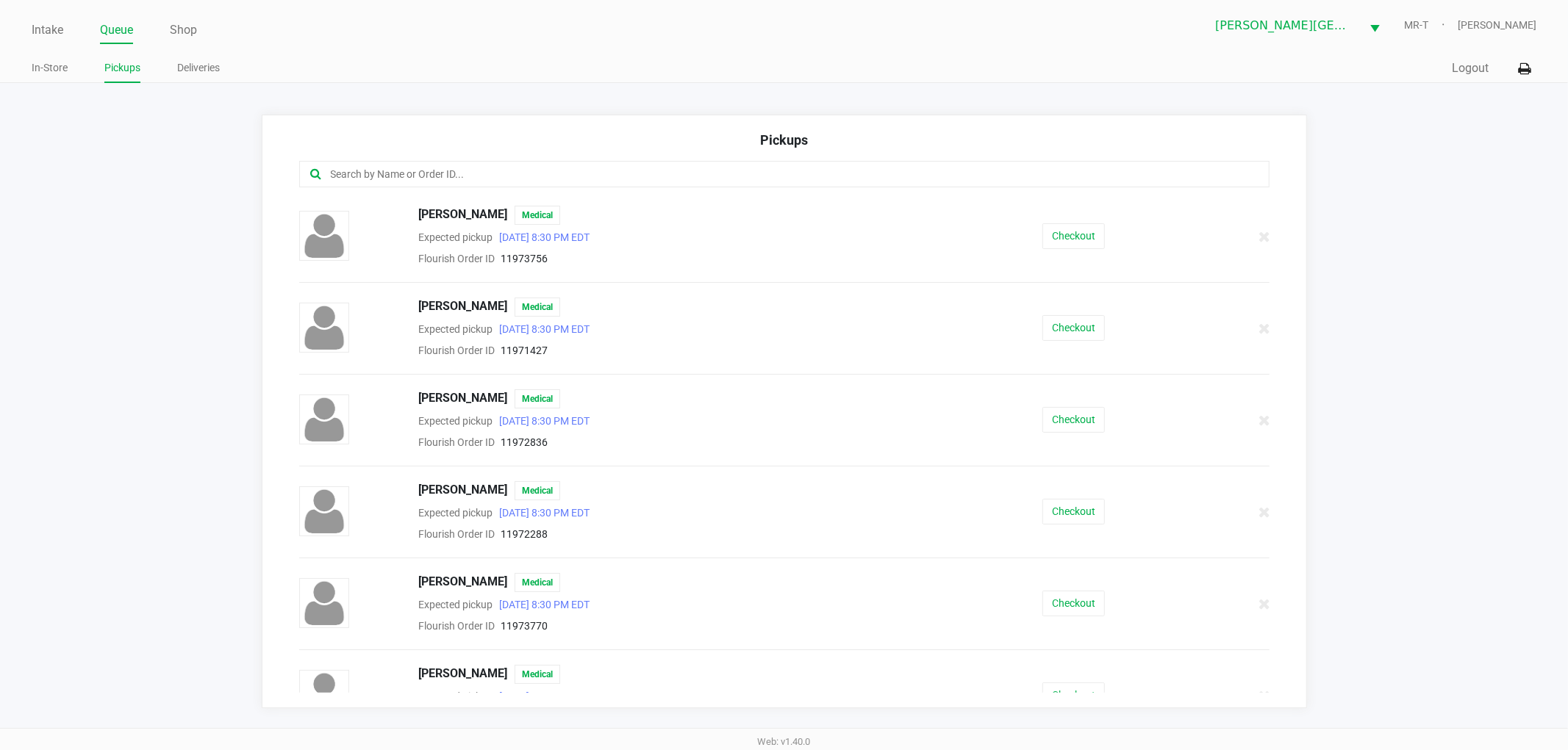
click at [371, 174] on input "text" at bounding box center [755, 174] width 852 height 17
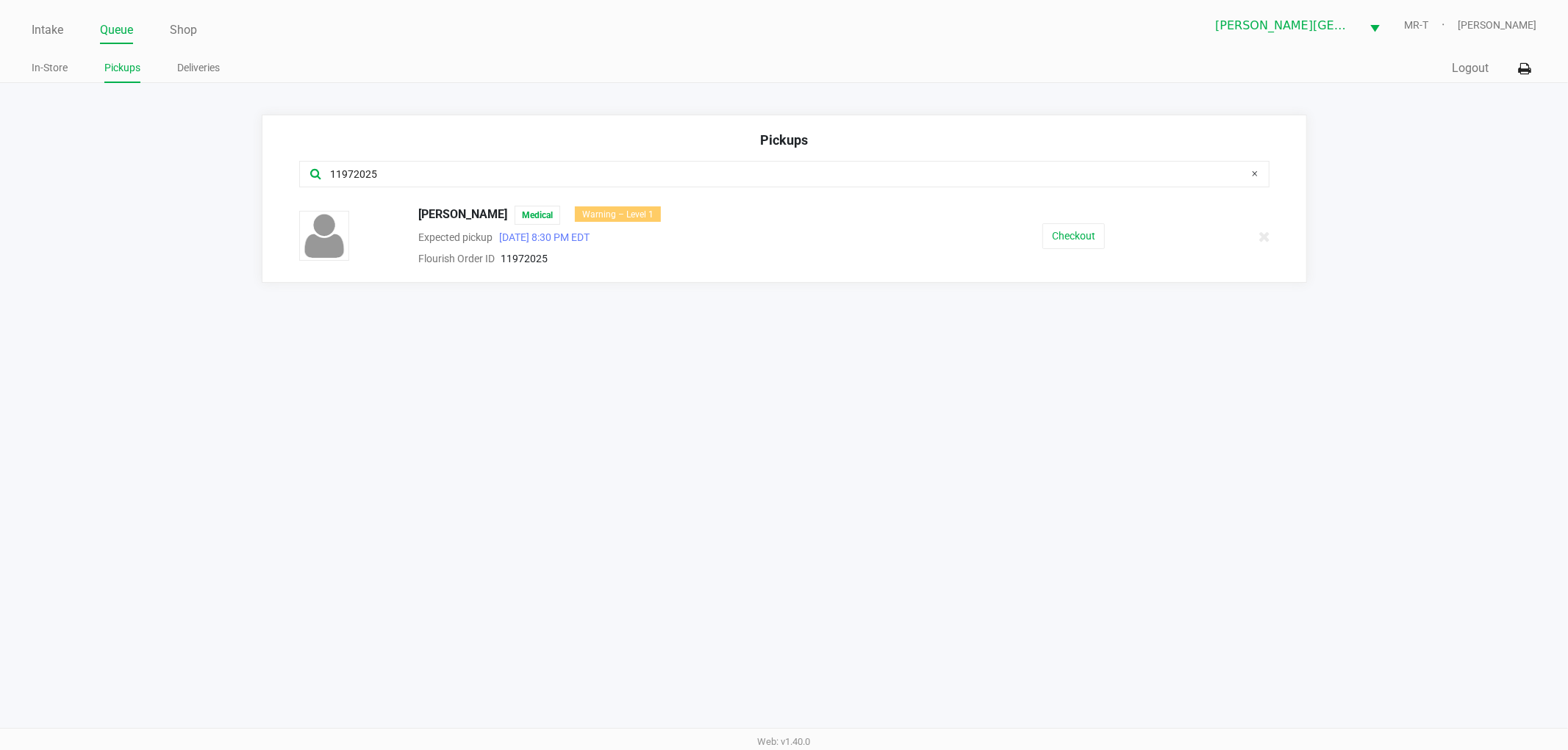
type input "11972025"
click at [1041, 215] on div "Stephanie Schaefer Medical Warning – Level 1 Expected pickup Sep 19, 2025 8:30 …" at bounding box center [784, 237] width 993 height 62
click at [1050, 244] on button "Checkout" at bounding box center [1073, 236] width 62 height 26
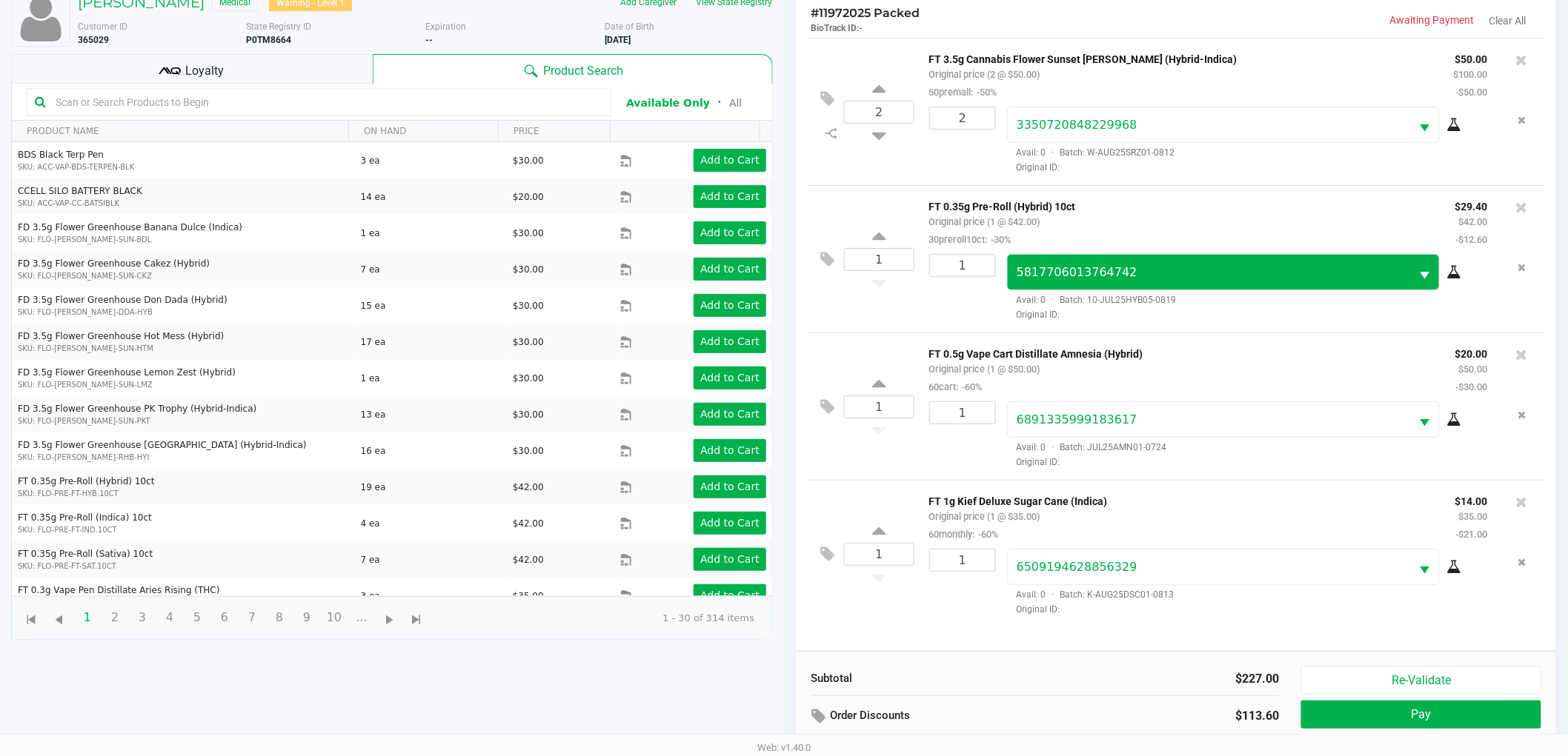
scroll to position [161, 0]
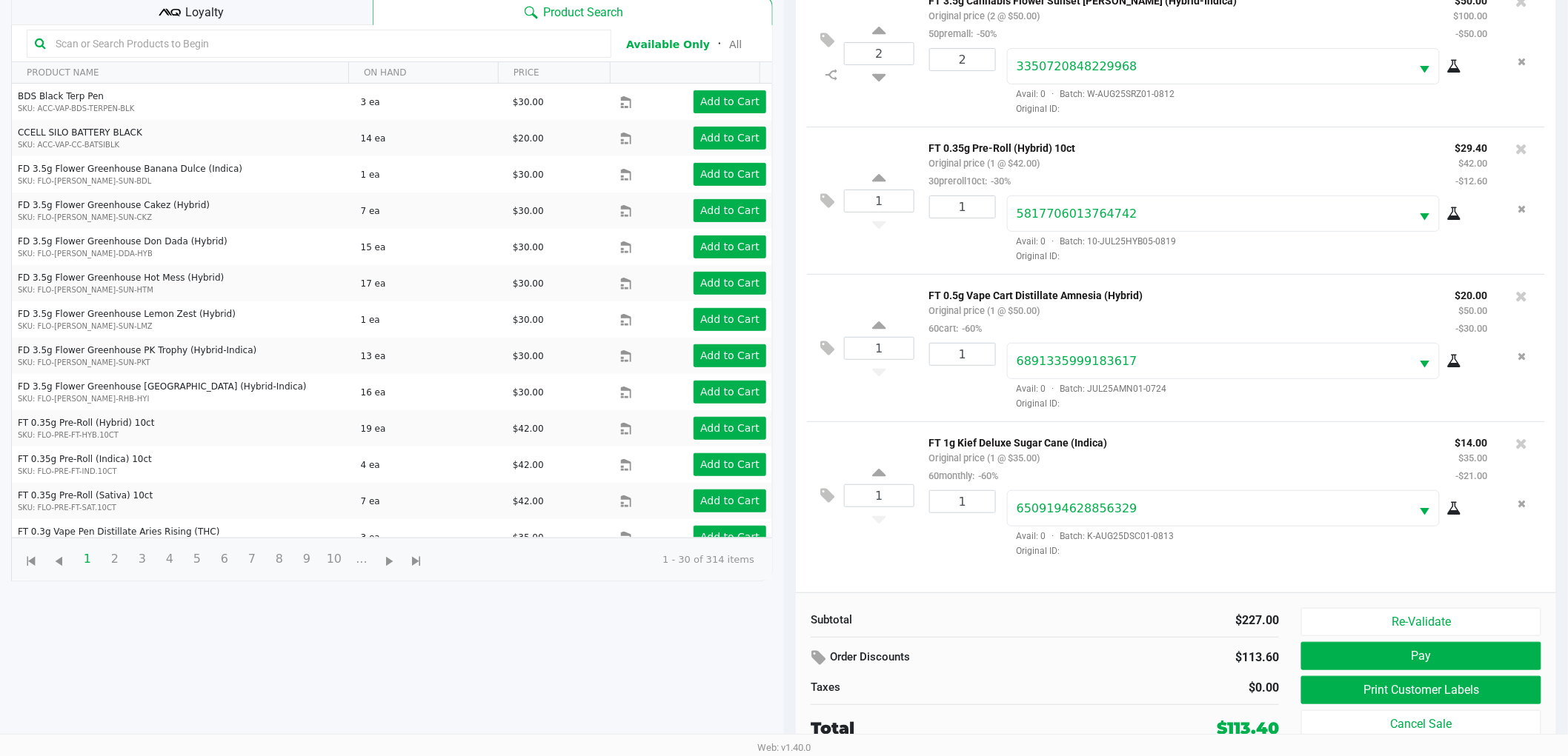
click at [226, 17] on div "Loyalty" at bounding box center [192, 10] width 362 height 29
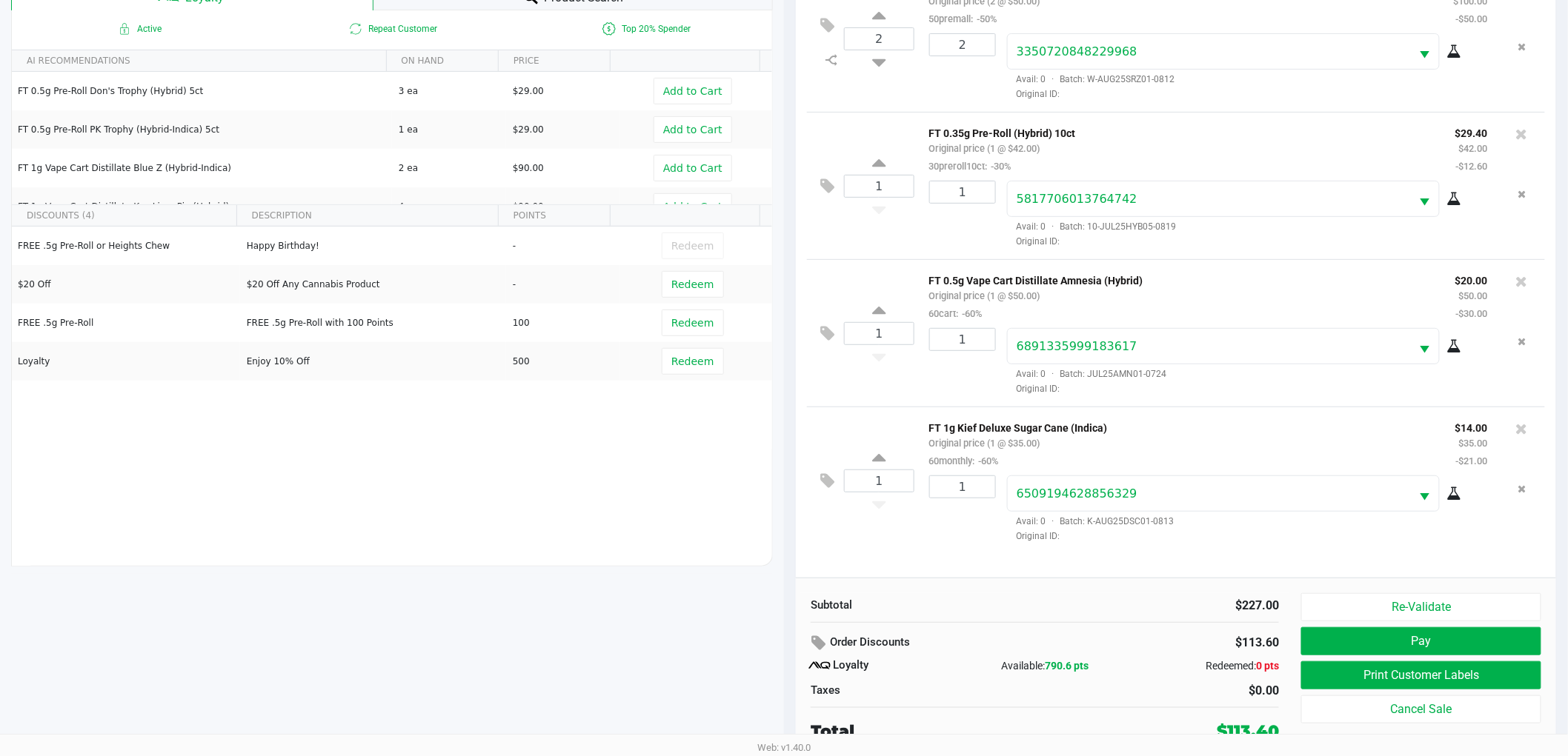
scroll to position [179, 0]
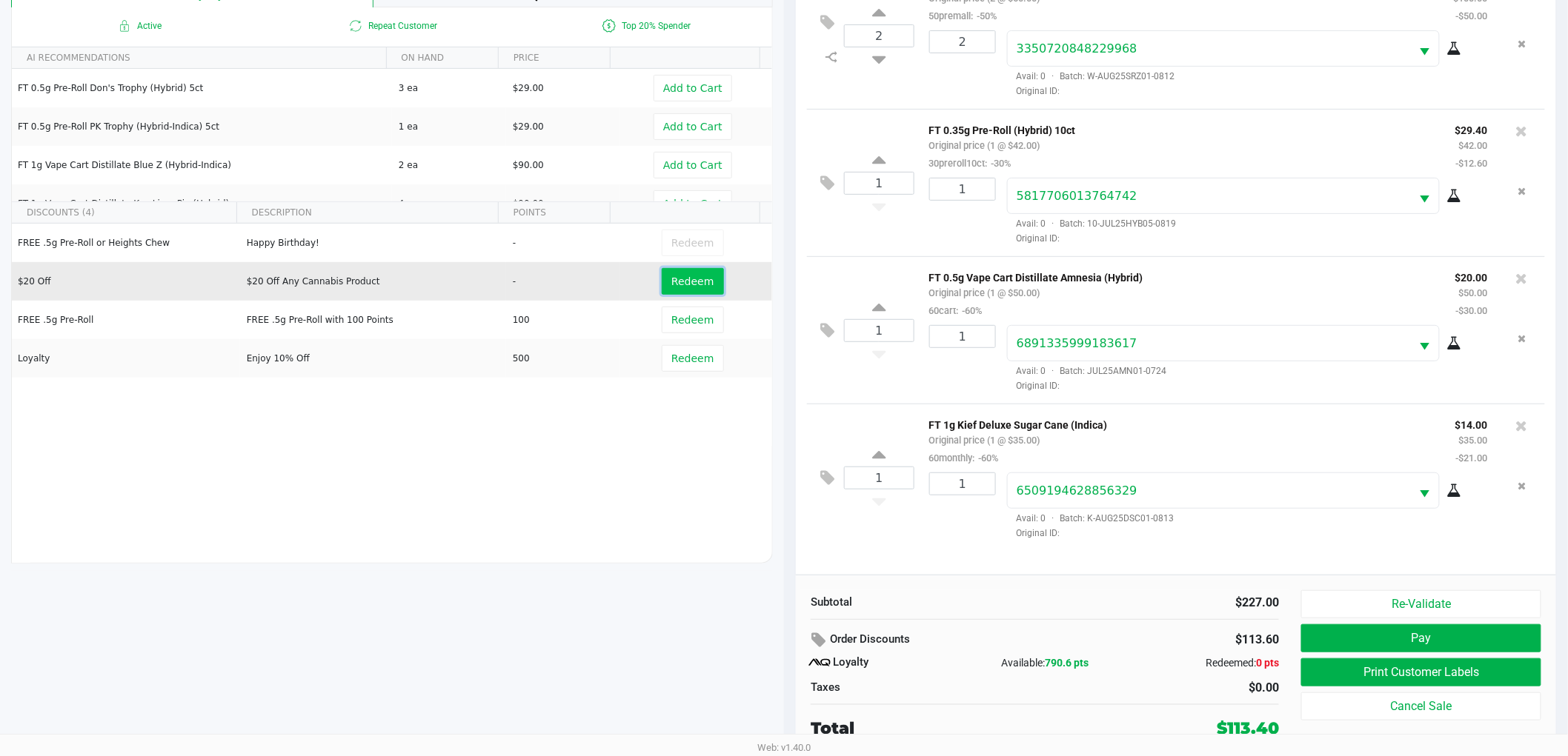
click at [699, 281] on span "Redeem" at bounding box center [692, 281] width 42 height 12
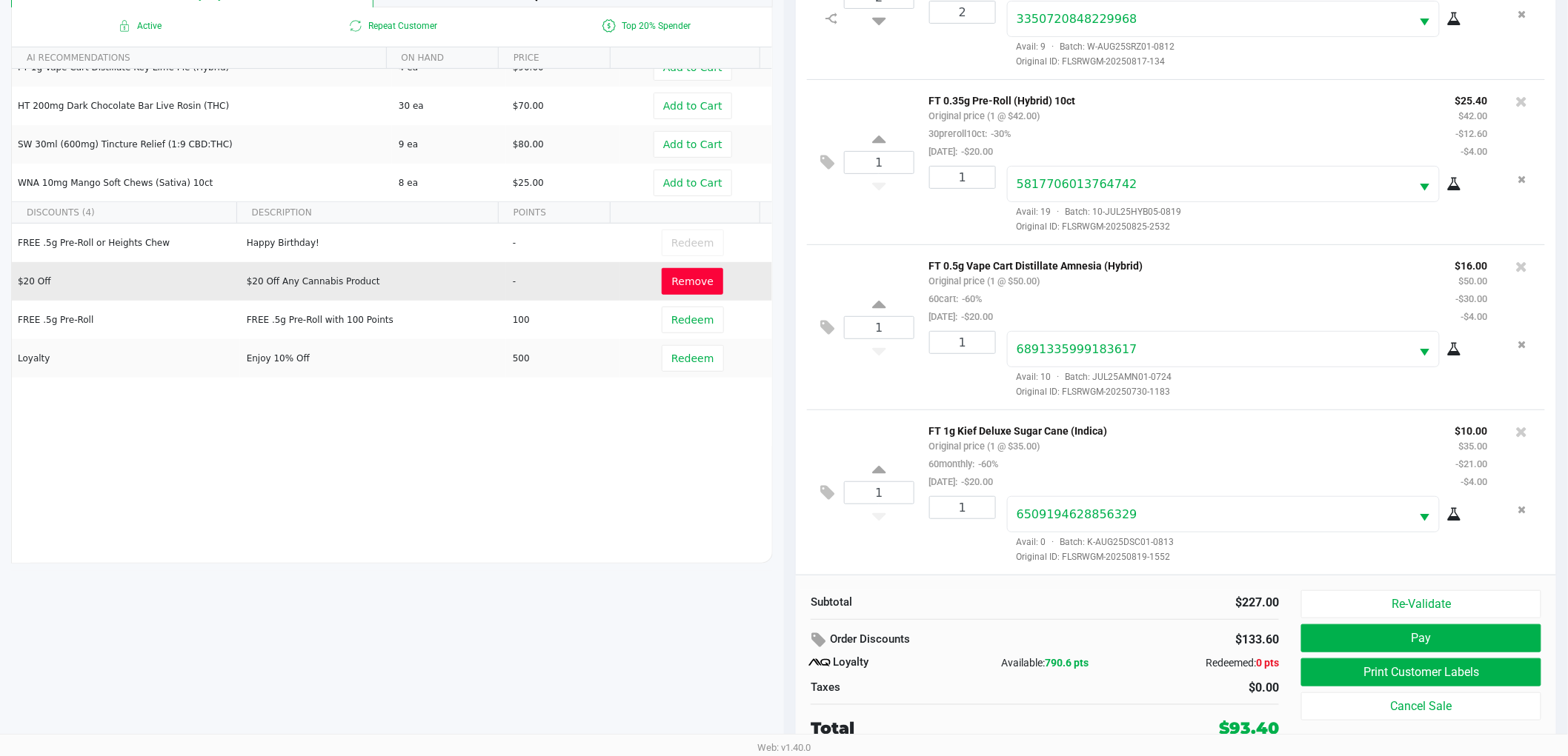
click at [950, 544] on div "1" at bounding box center [957, 529] width 78 height 68
click at [966, 549] on div "1" at bounding box center [957, 529] width 78 height 68
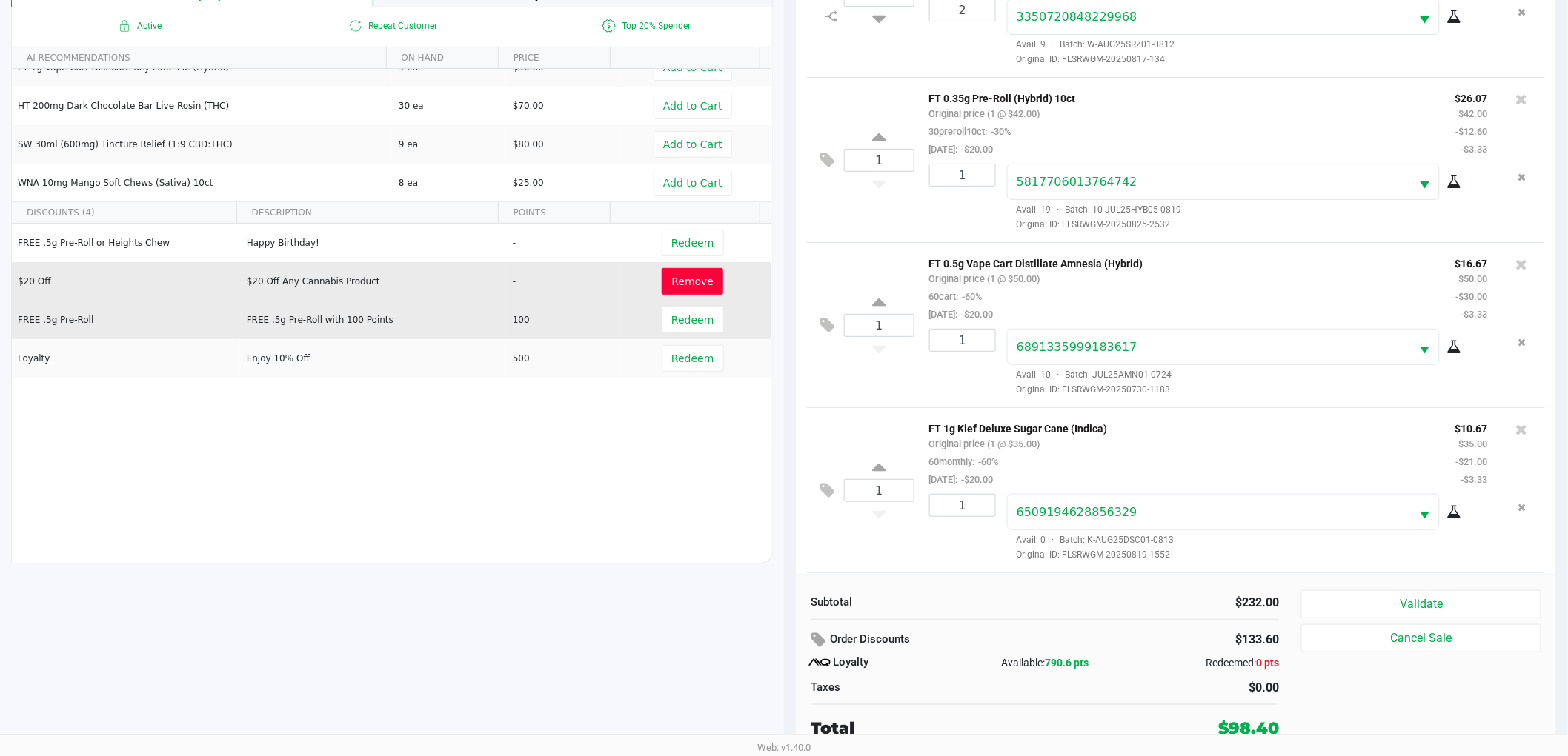
scroll to position [198, 0]
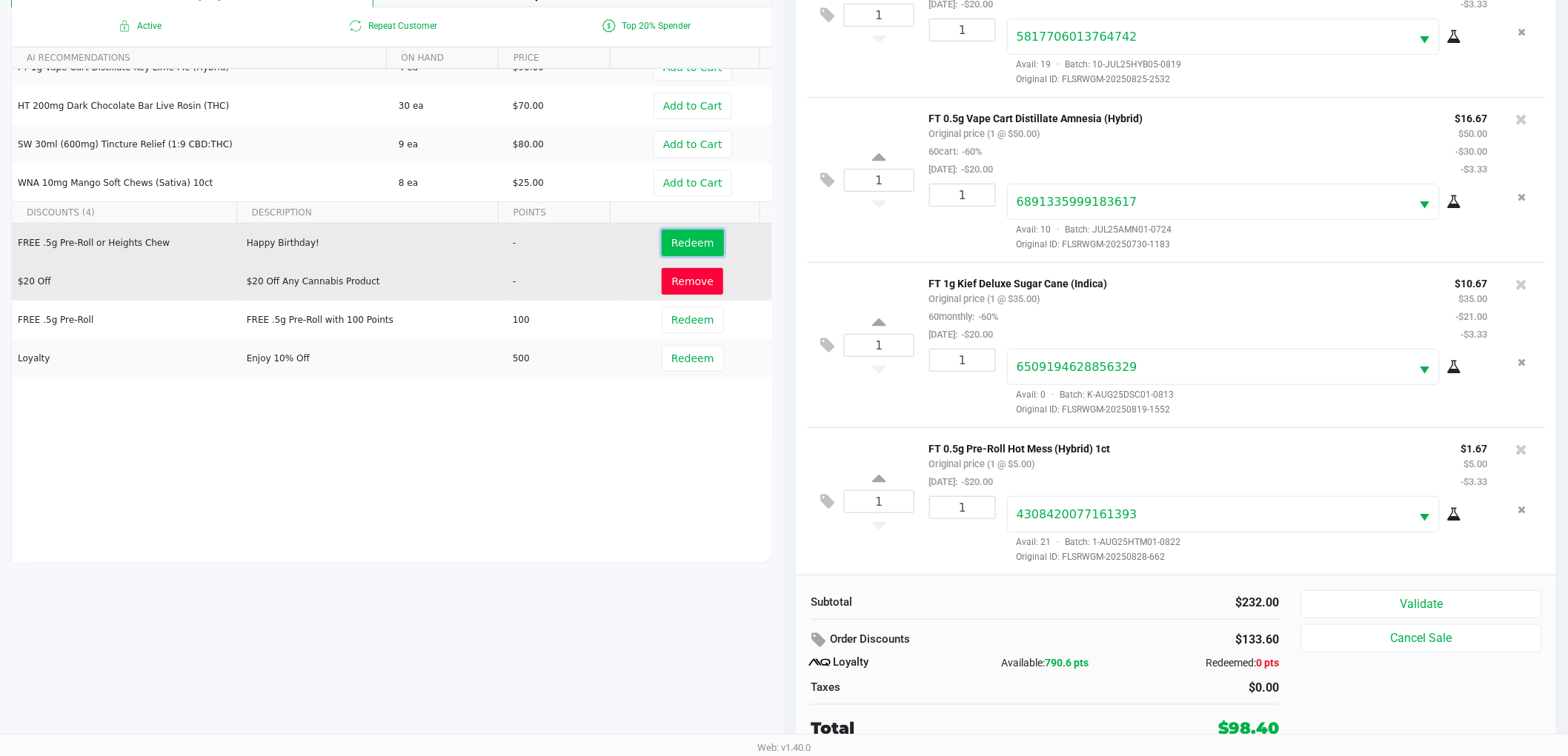
click at [693, 242] on span "Redeem" at bounding box center [692, 242] width 42 height 12
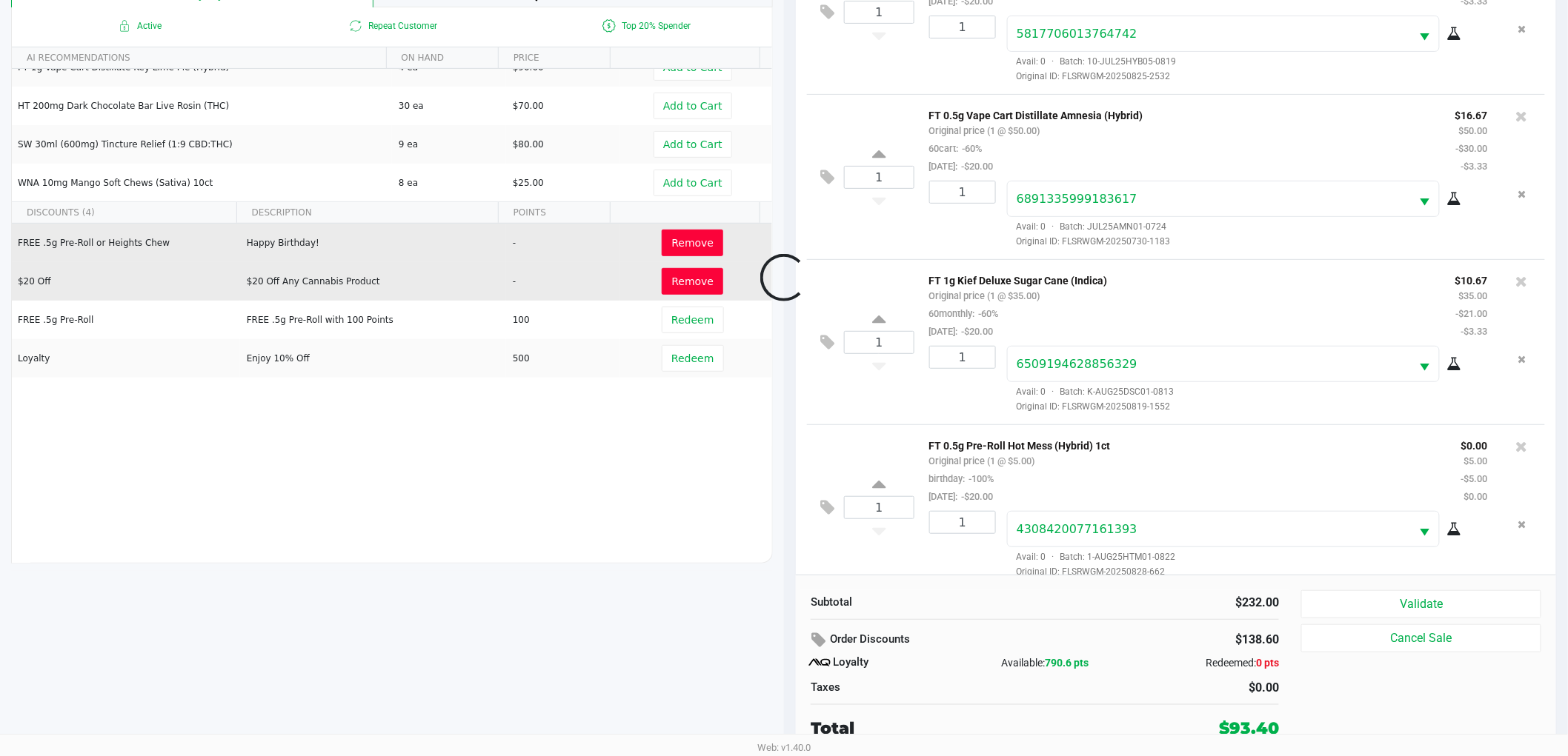
scroll to position [216, 0]
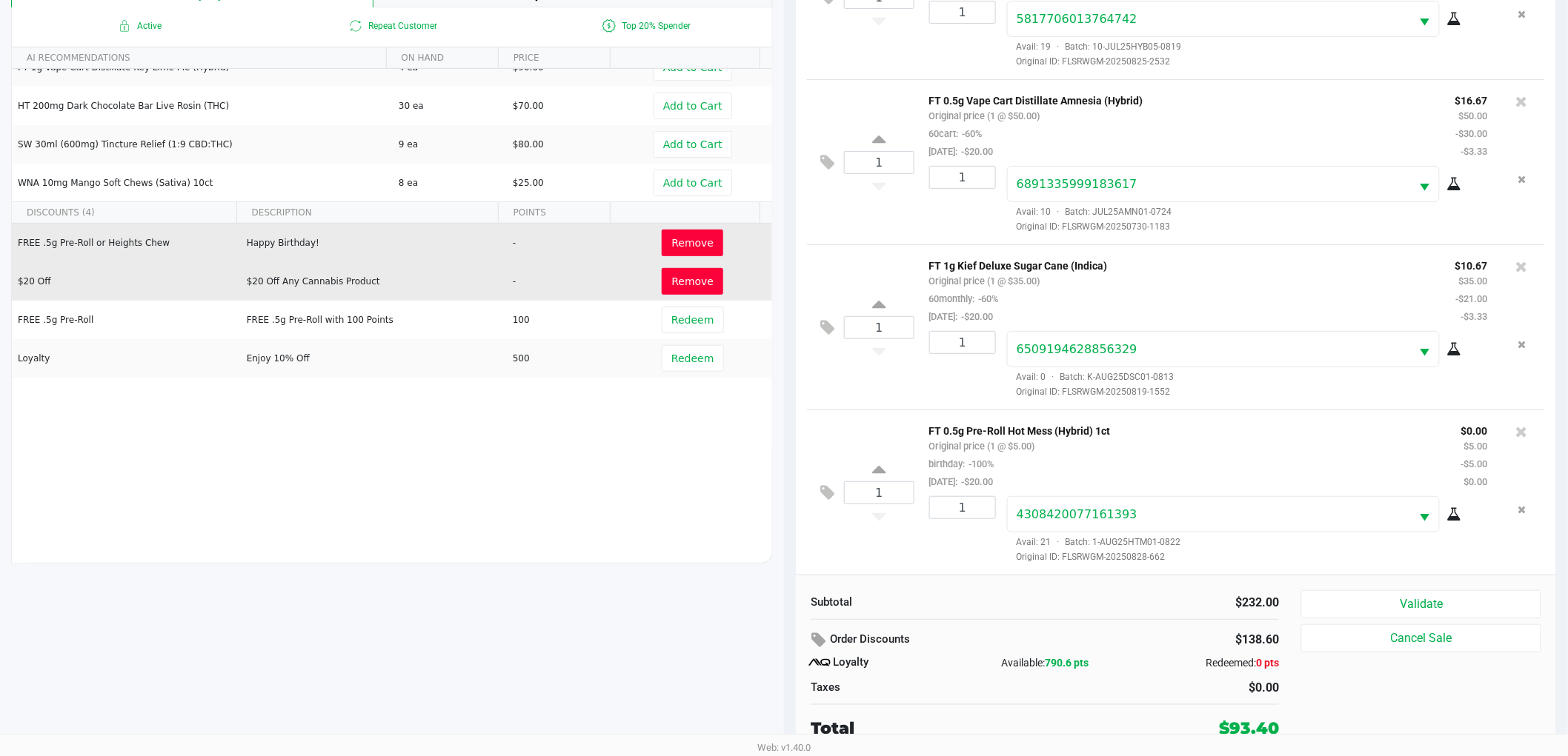
click at [981, 546] on div "1" at bounding box center [957, 529] width 78 height 68
click at [1344, 597] on button "Validate" at bounding box center [1421, 604] width 240 height 28
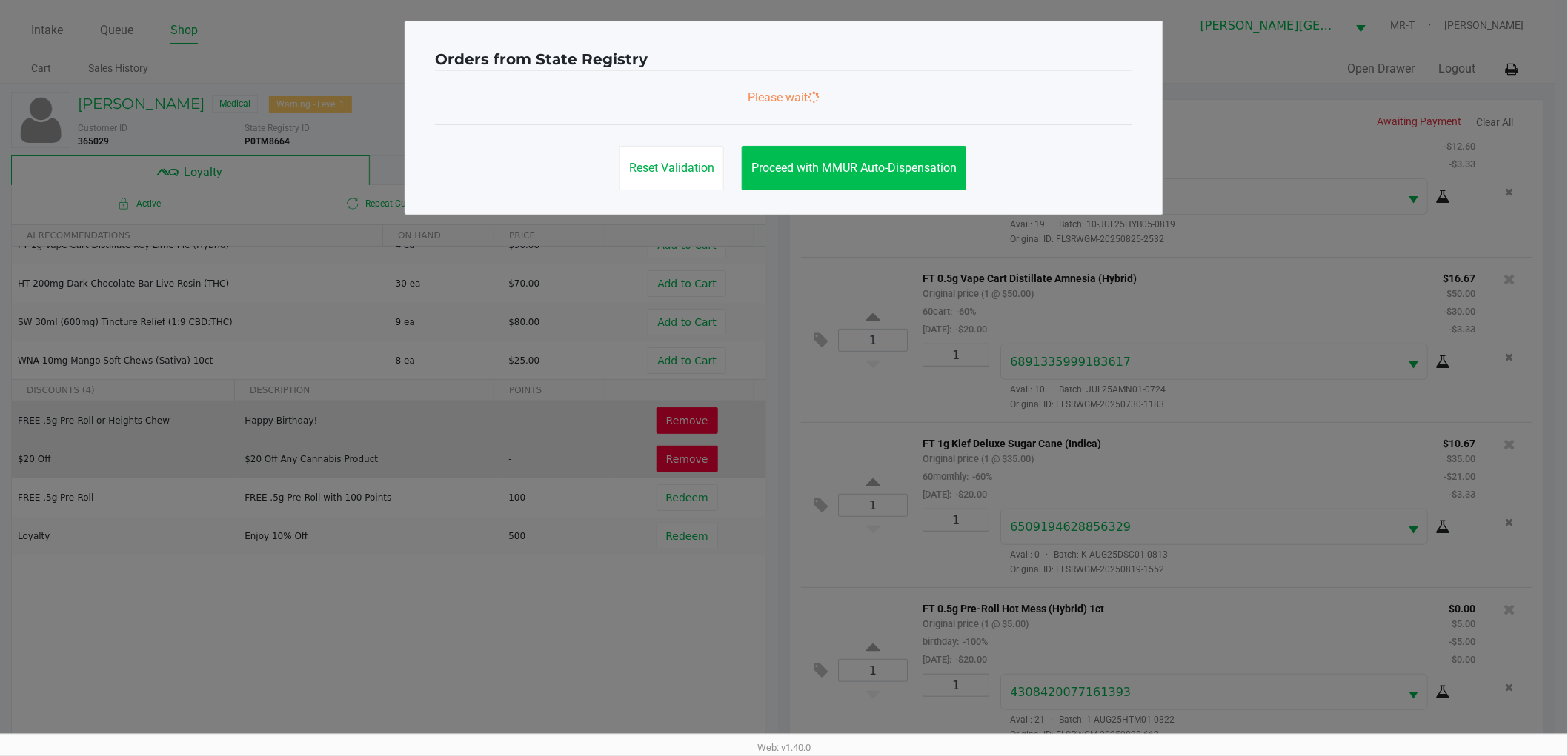
scroll to position [0, 0]
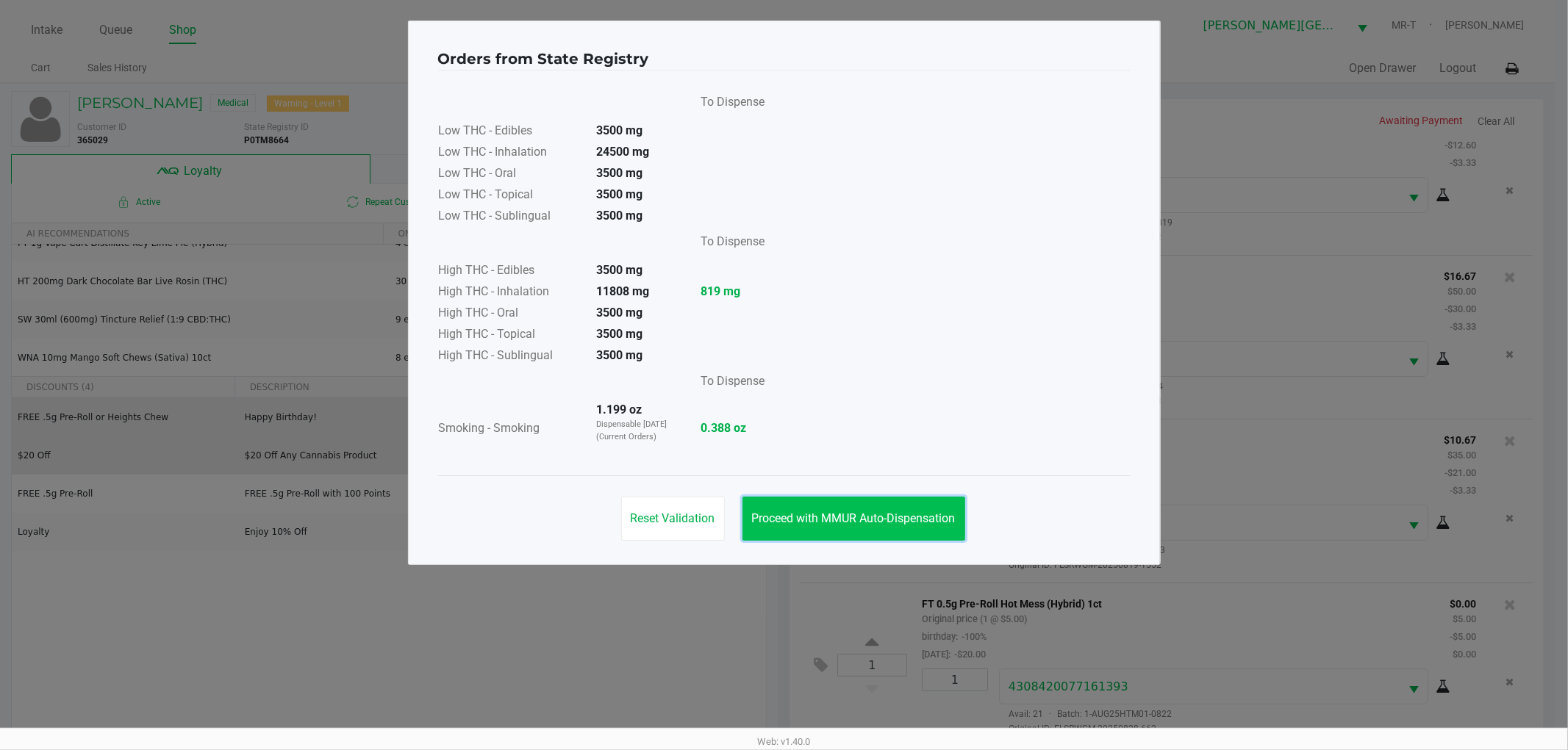
click at [838, 502] on button "Proceed with MMUR Auto-Dispensation" at bounding box center [854, 519] width 223 height 44
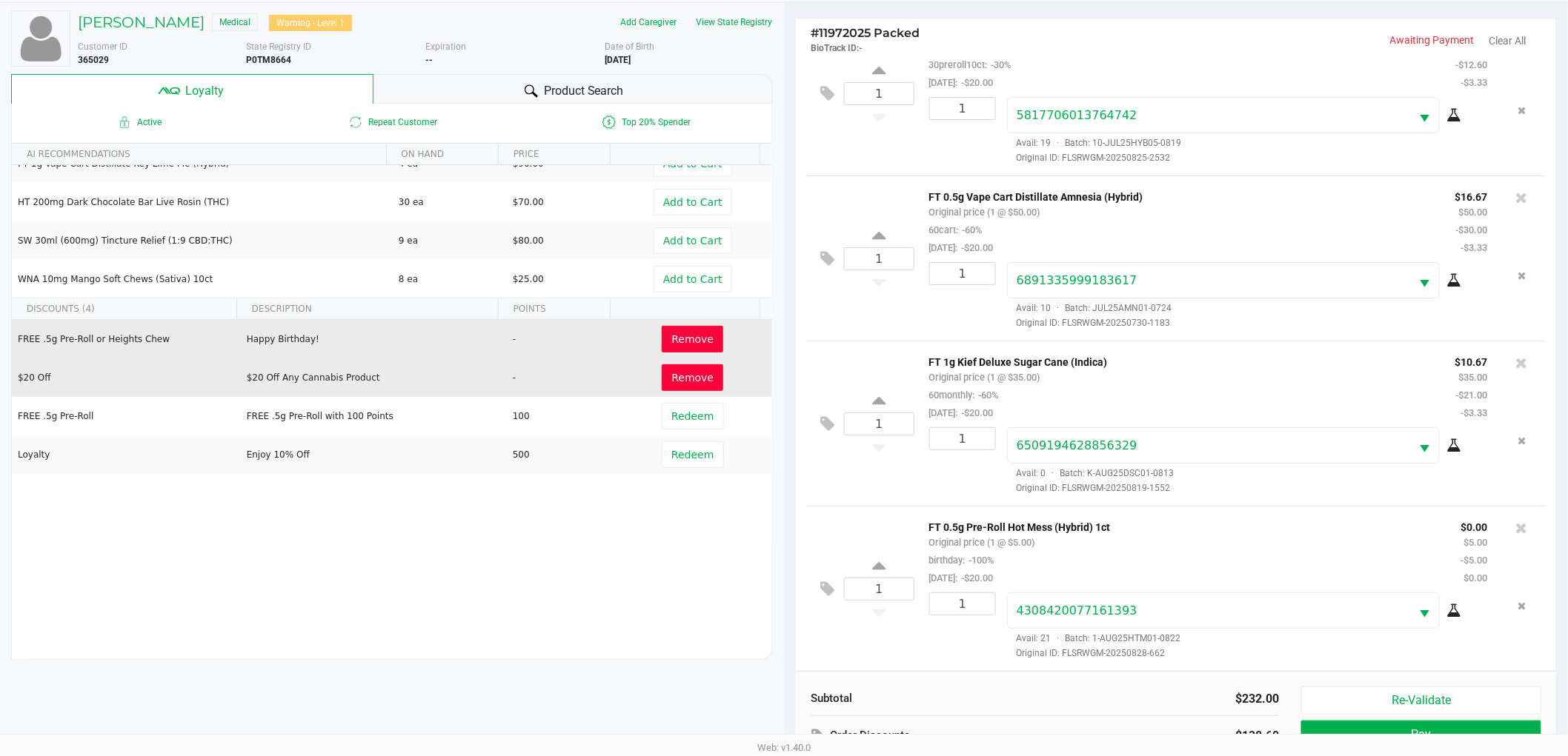
scroll to position [179, 0]
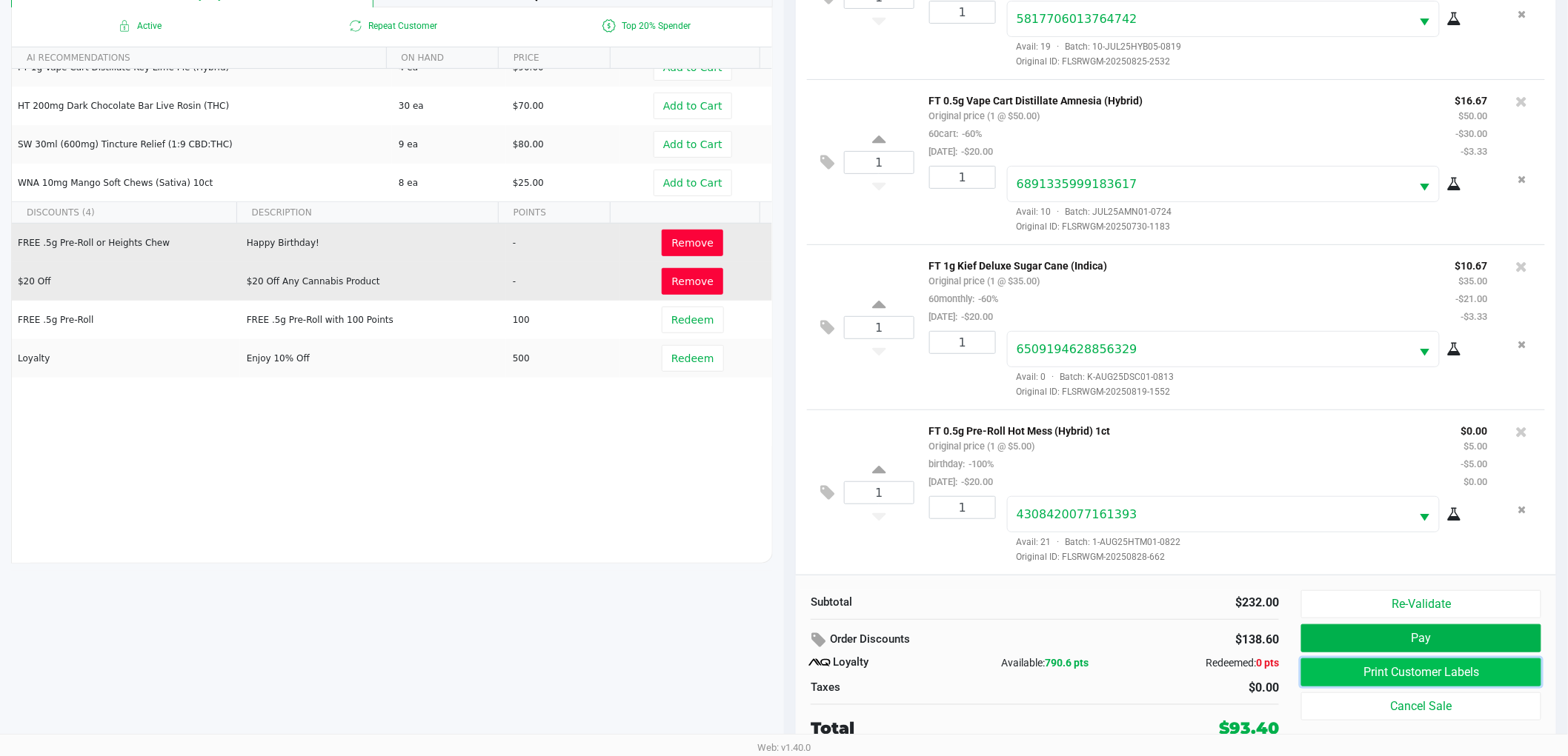
click at [1411, 670] on button "Print Customer Labels" at bounding box center [1421, 672] width 240 height 28
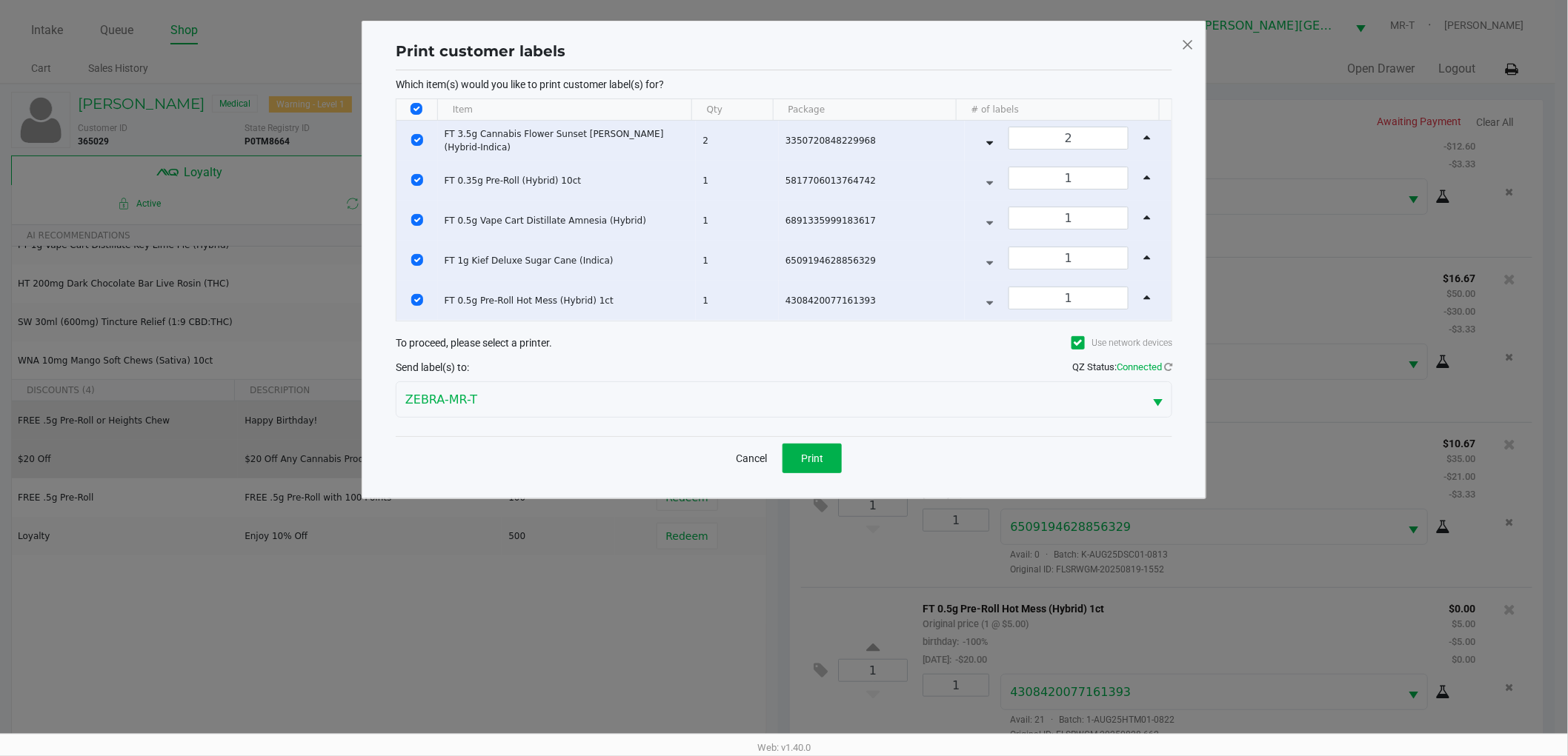
scroll to position [0, 0]
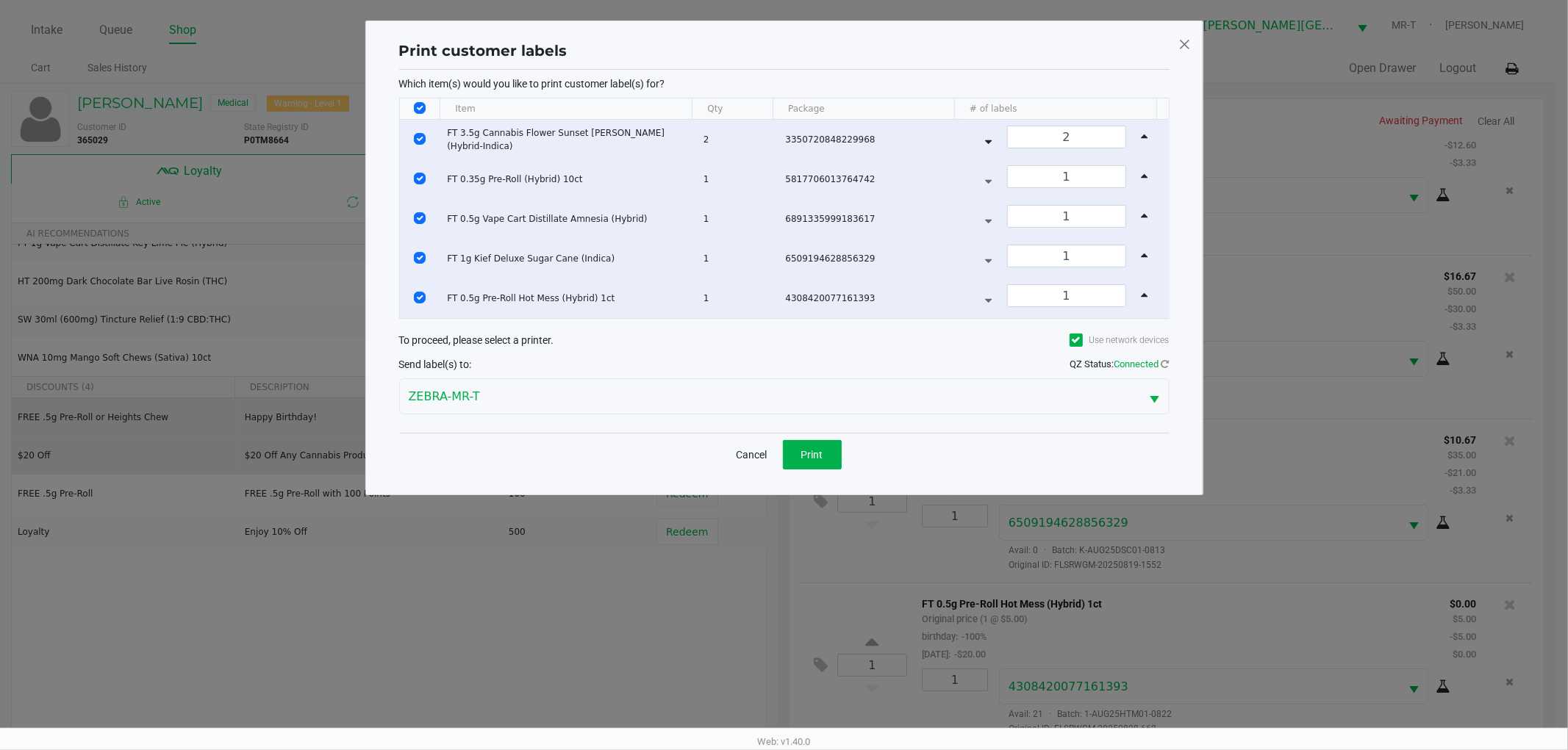
click at [810, 473] on div "Cancel Print" at bounding box center [784, 454] width 771 height 43
click at [806, 461] on button "Print" at bounding box center [812, 454] width 59 height 29
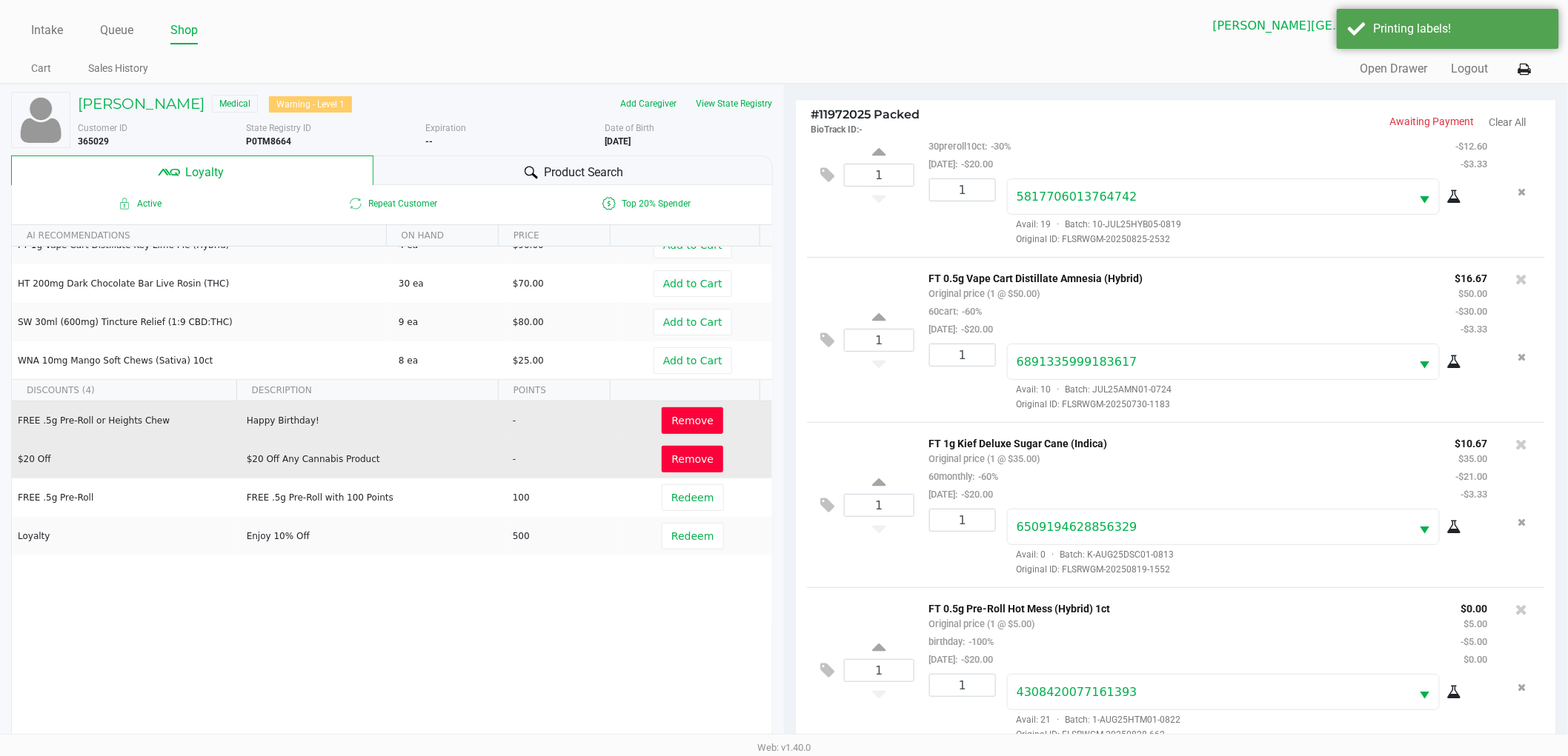
scroll to position [179, 0]
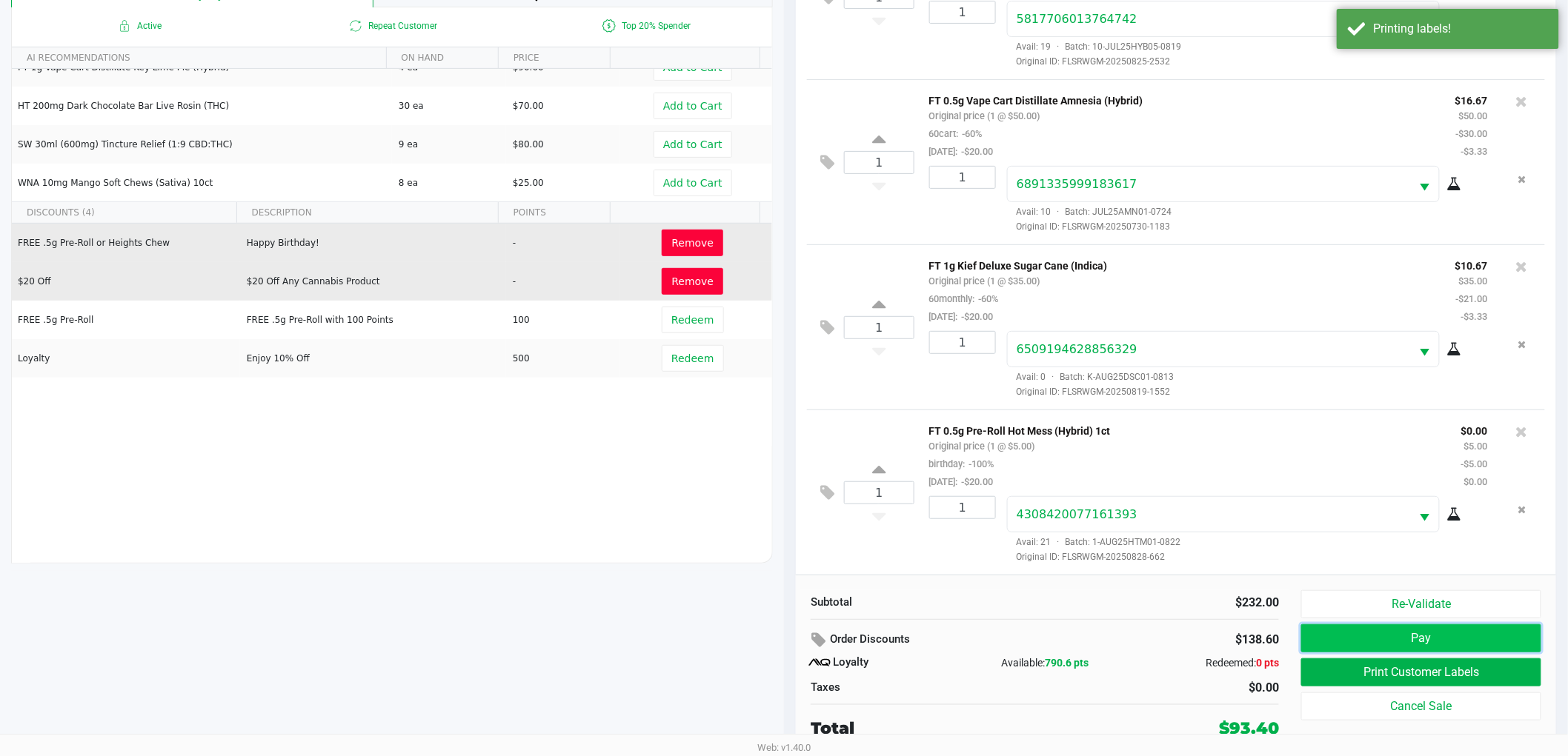
click at [1380, 634] on button "Pay" at bounding box center [1421, 638] width 240 height 28
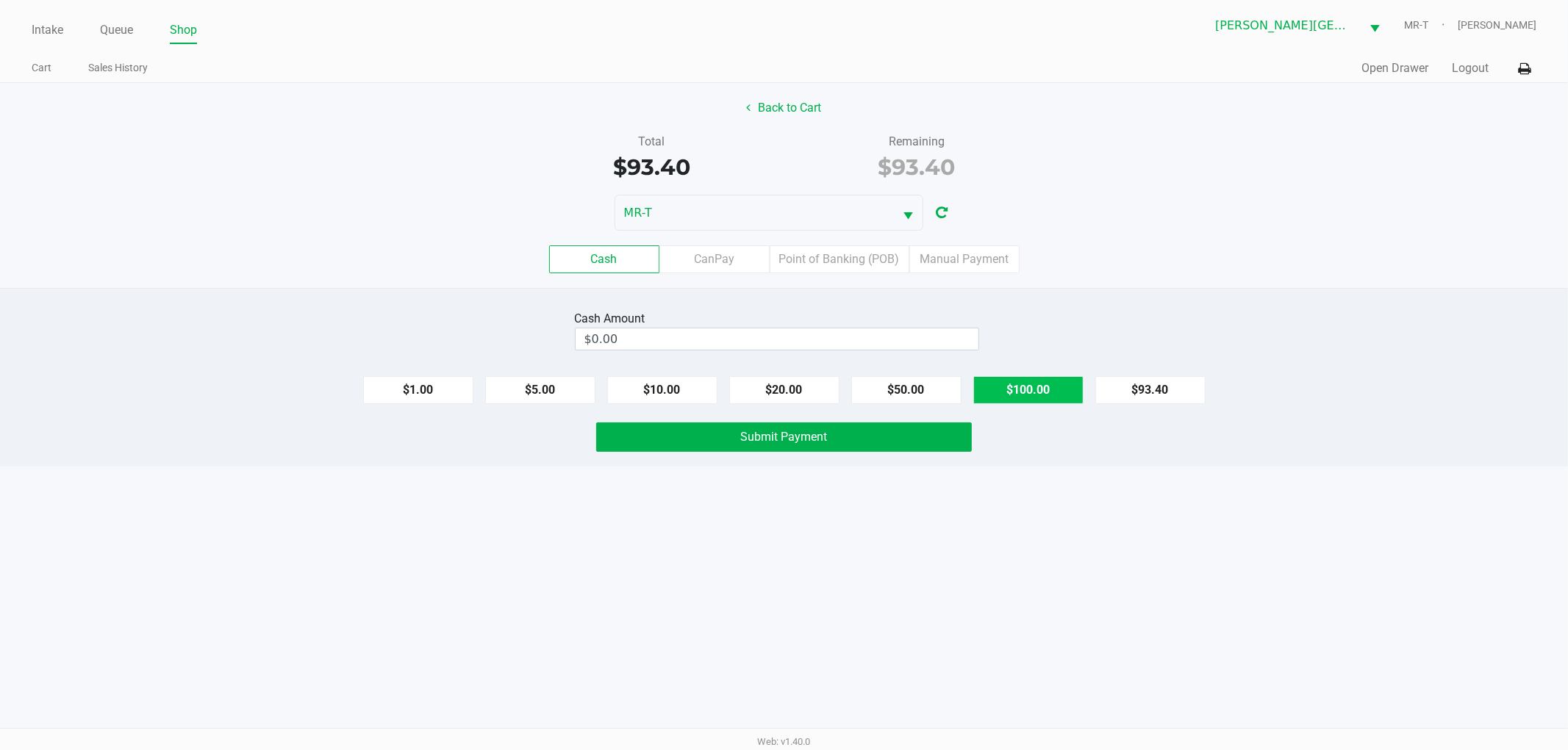
click at [1012, 398] on button "$100.00" at bounding box center [1029, 390] width 110 height 28
type input "$100.00"
click at [859, 431] on button "Submit Payment" at bounding box center [784, 437] width 376 height 29
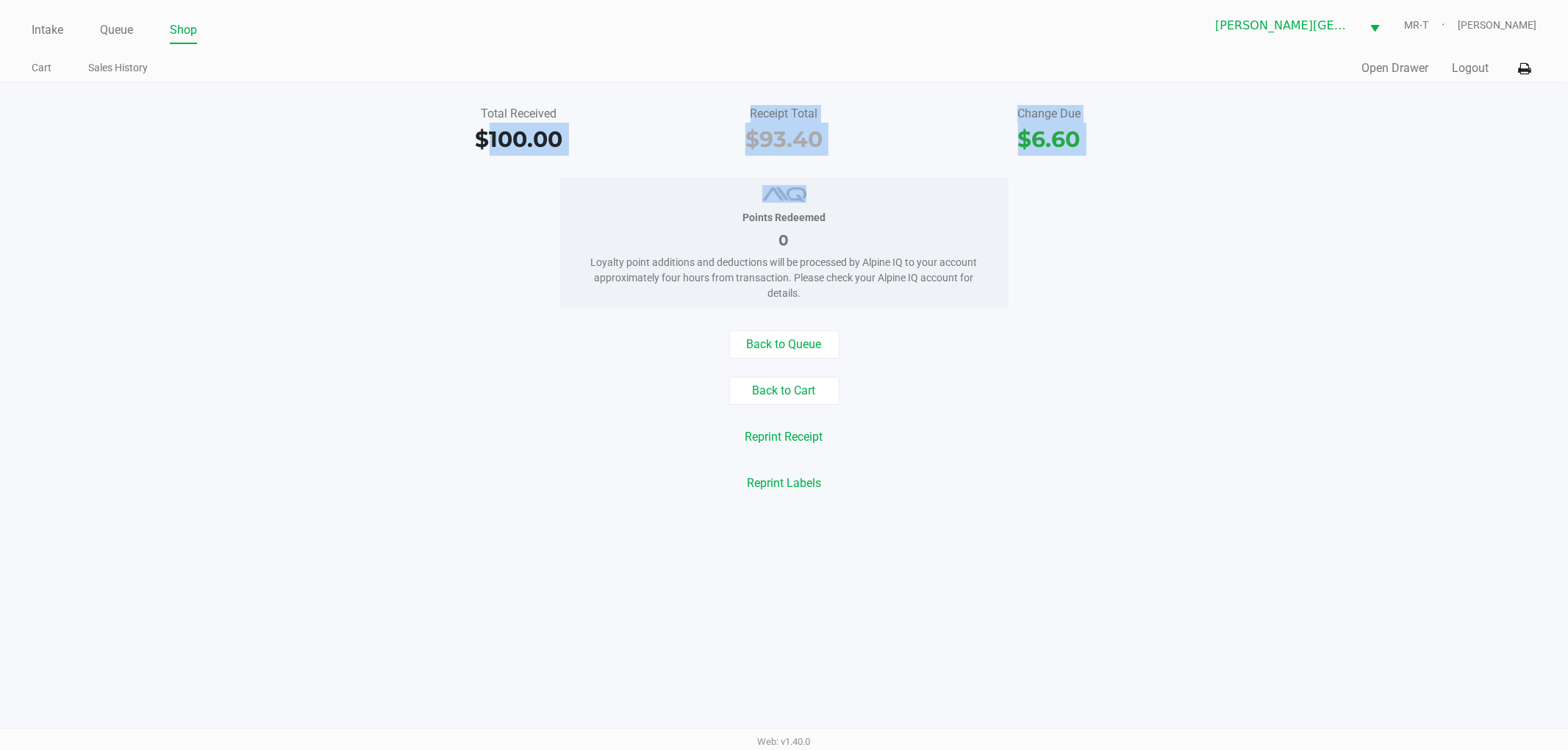
drag, startPoint x: 481, startPoint y: 142, endPoint x: 581, endPoint y: 160, distance: 101.6
click at [581, 160] on div "Total Received $100.00 Receipt Total $93.40 Change Due $6.60 Points Redeemed 0 …" at bounding box center [784, 299] width 1568 height 432
click at [553, 158] on div "Total Received $100.00 Receipt Total $93.40 Change Due $6.60 Points Redeemed 0 …" at bounding box center [784, 299] width 1568 height 432
drag, startPoint x: 572, startPoint y: 148, endPoint x: 496, endPoint y: 166, distance: 78.1
click at [496, 166] on div "Total Received $100.00 Receipt Total $93.40 Change Due $6.60 Points Redeemed 0 …" at bounding box center [784, 299] width 1568 height 432
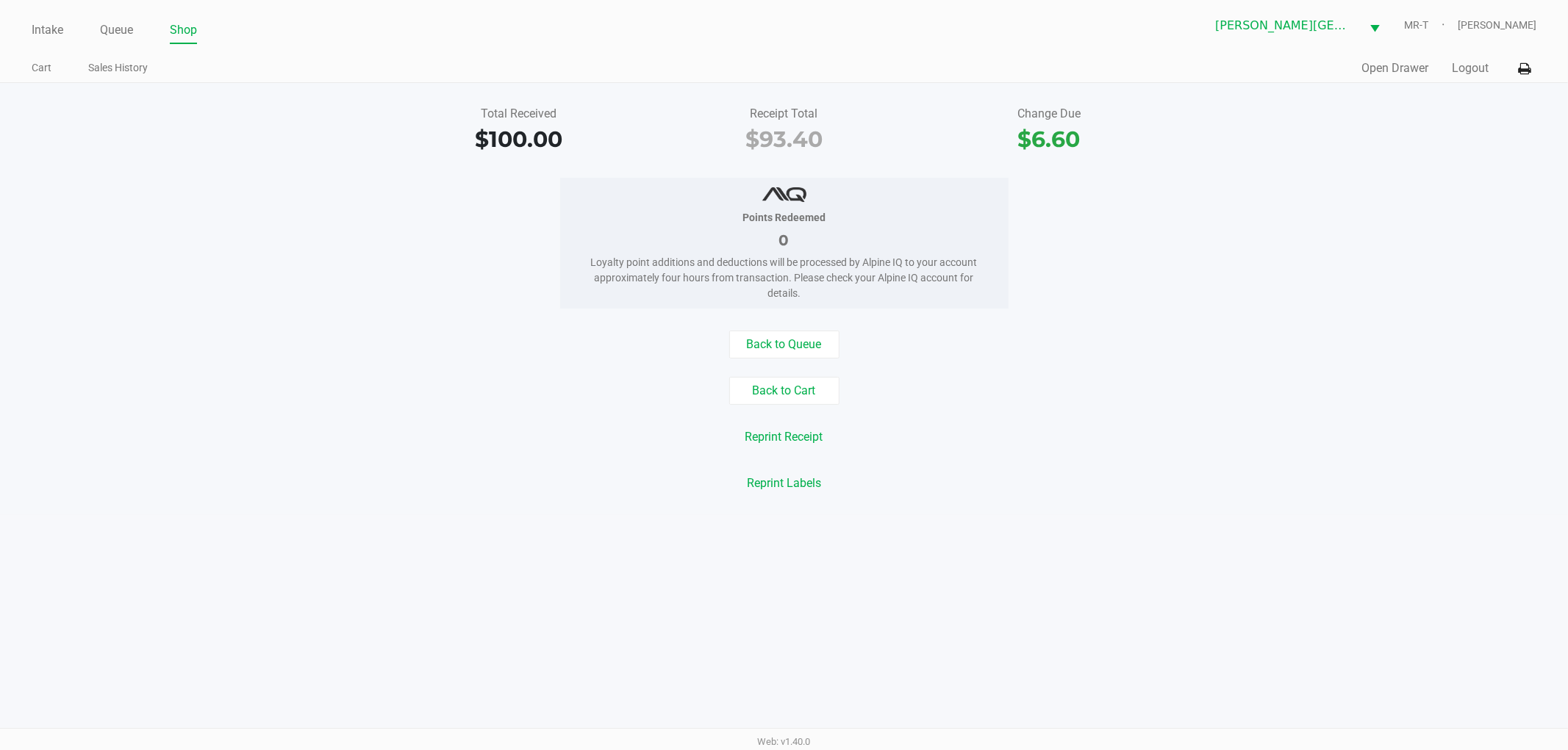
click at [498, 160] on div "Total Received $100.00 Receipt Total $93.40 Change Due $6.60 Points Redeemed 0 …" at bounding box center [784, 299] width 1568 height 432
click at [590, 106] on div "Total Received" at bounding box center [519, 114] width 243 height 17
click at [55, 34] on link "Intake" at bounding box center [47, 30] width 32 height 21
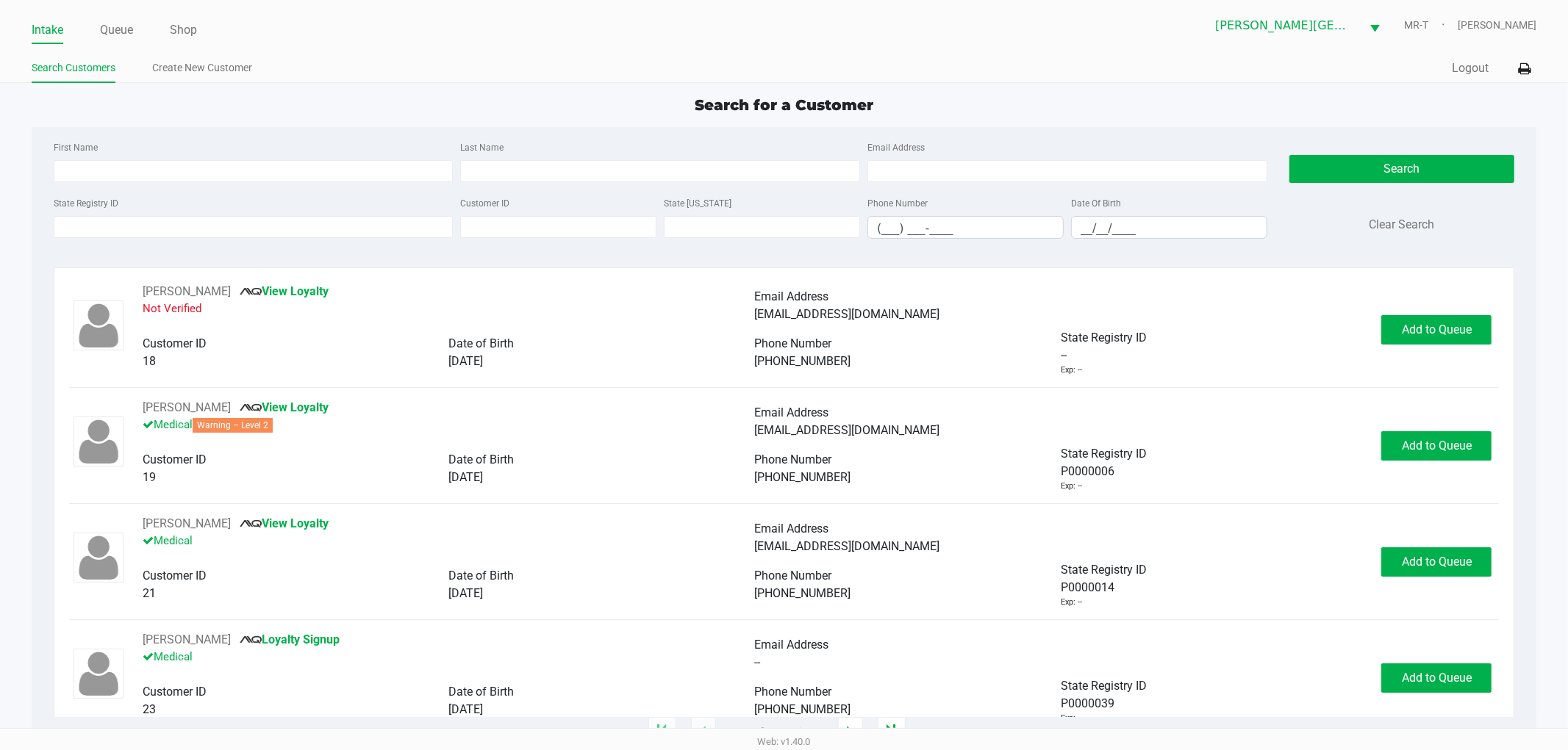
click at [113, 246] on div "State Registry ID Customer ID State ID Phone Number (___) ___-____ Date Of Birt…" at bounding box center [661, 222] width 1222 height 57
click at [99, 219] on input "State Registry ID" at bounding box center [253, 227] width 400 height 22
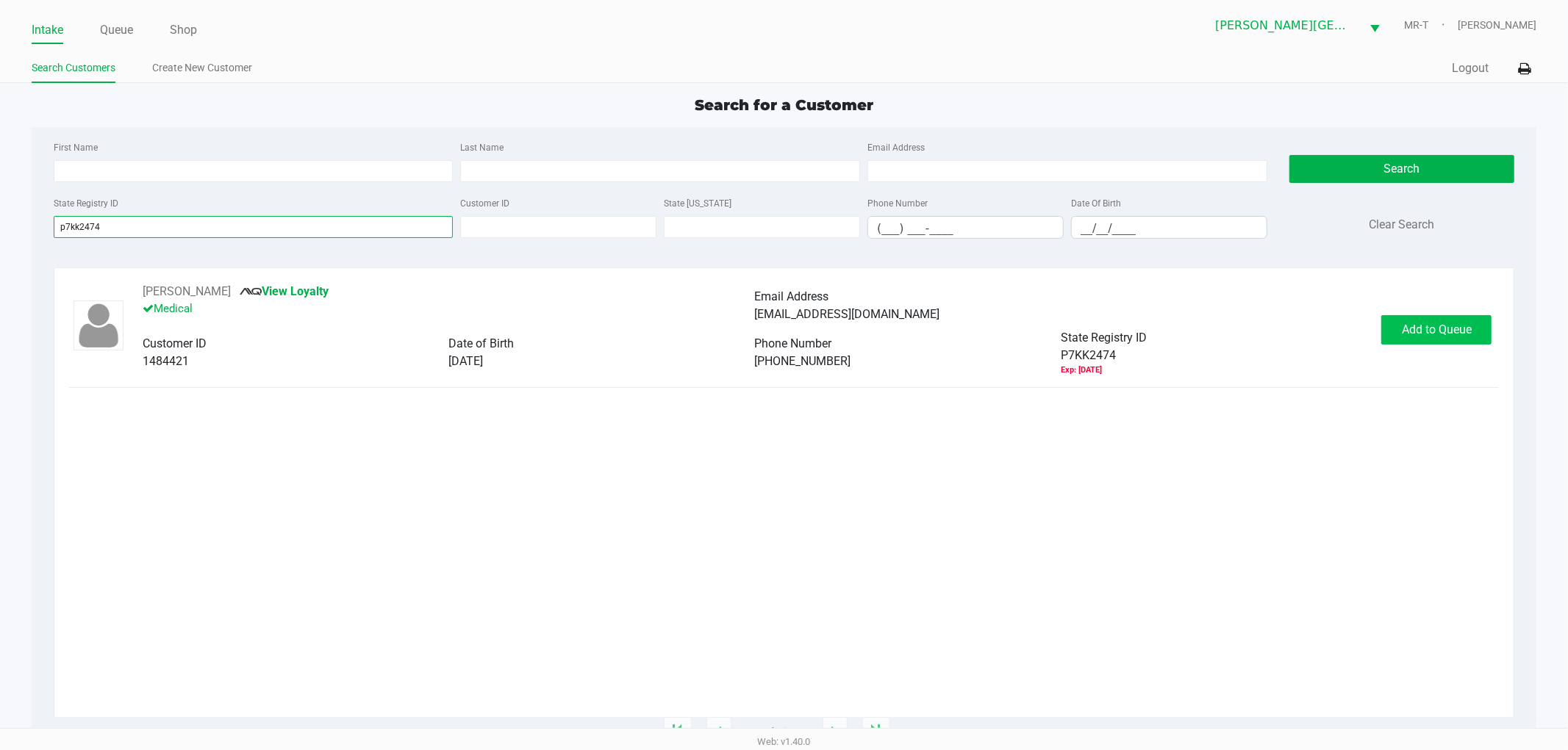
type input "p7kk2474"
click at [1424, 326] on span "Add to Queue" at bounding box center [1437, 330] width 70 height 14
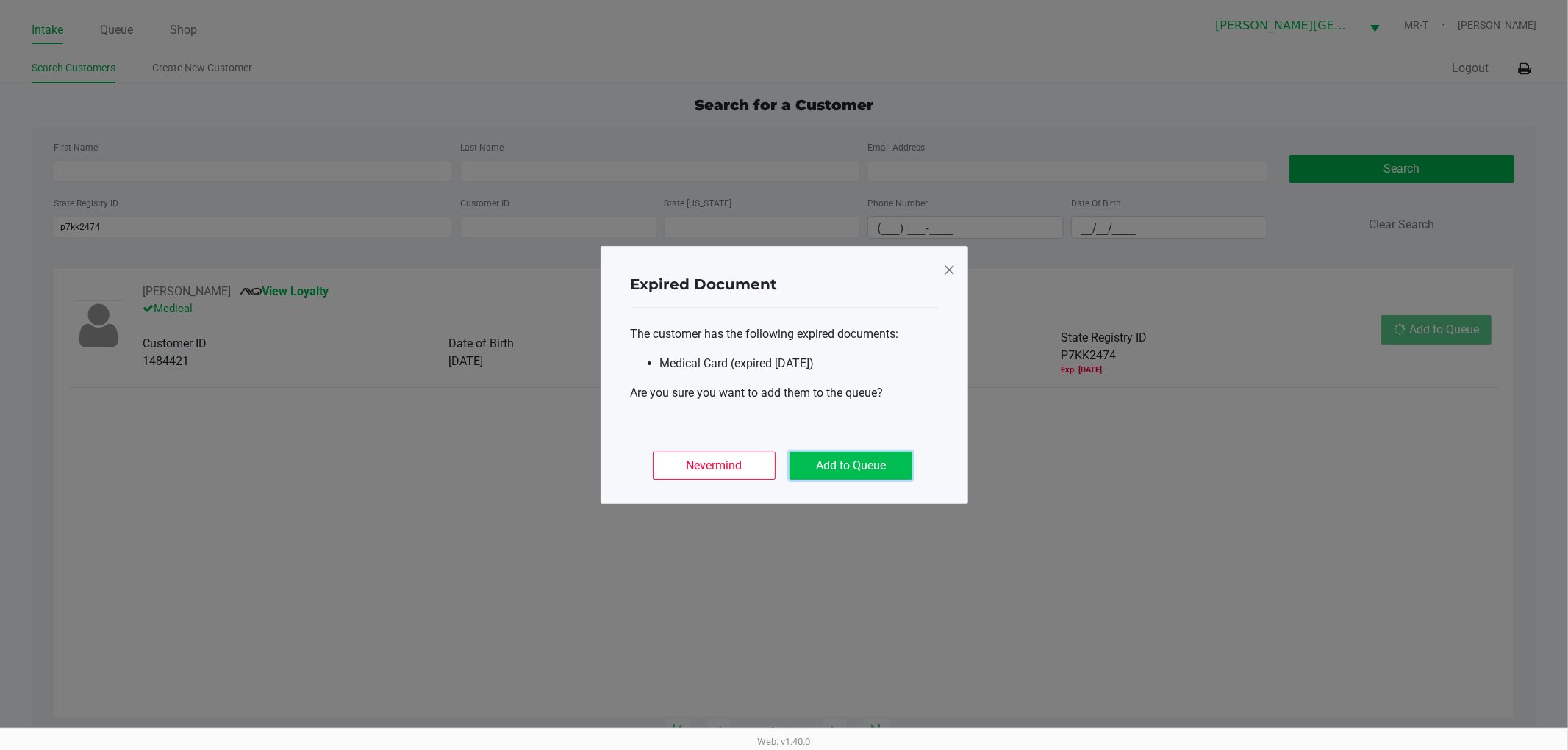
click at [875, 460] on button "Add to Queue" at bounding box center [851, 465] width 123 height 28
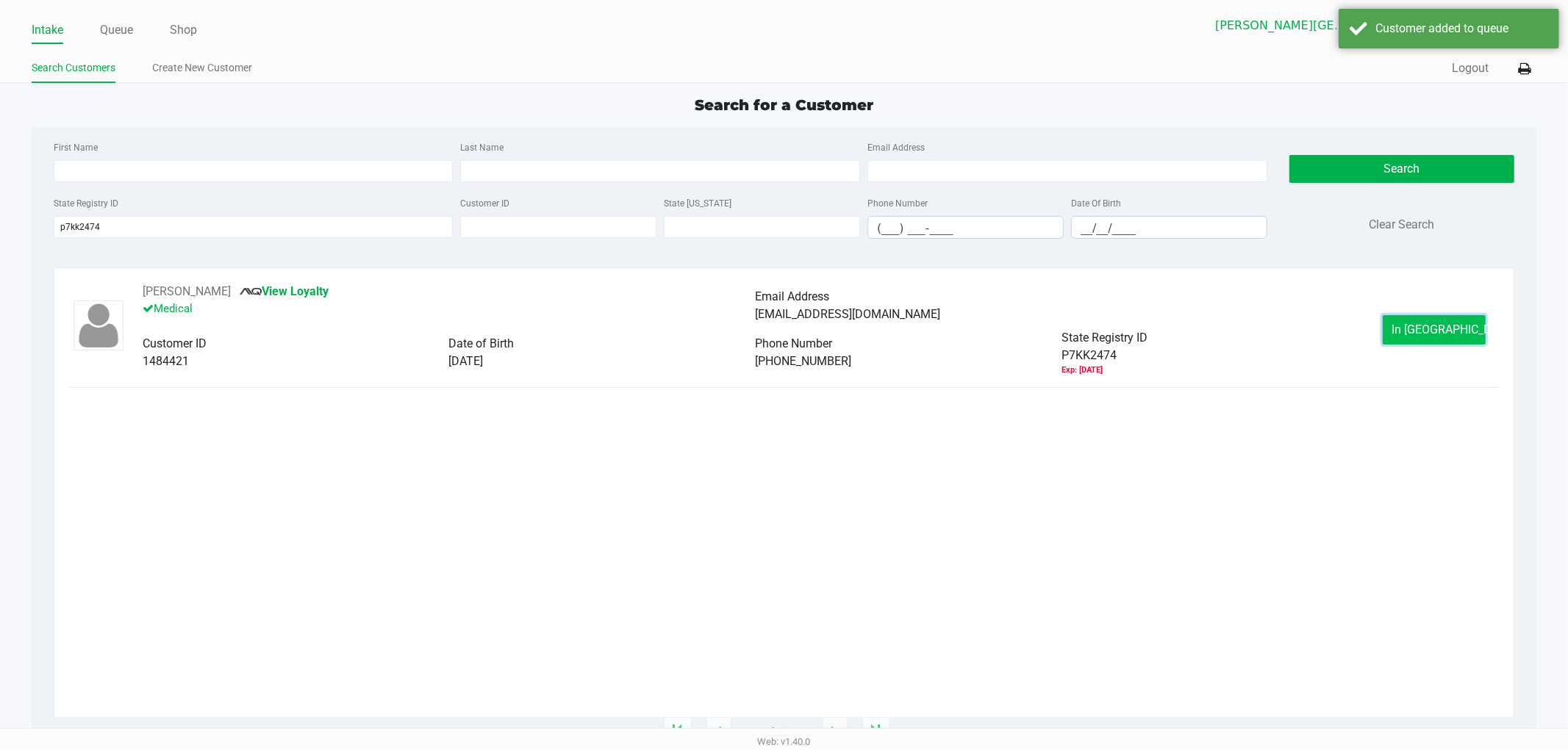
click at [1420, 334] on span "In Queue" at bounding box center [1454, 330] width 124 height 14
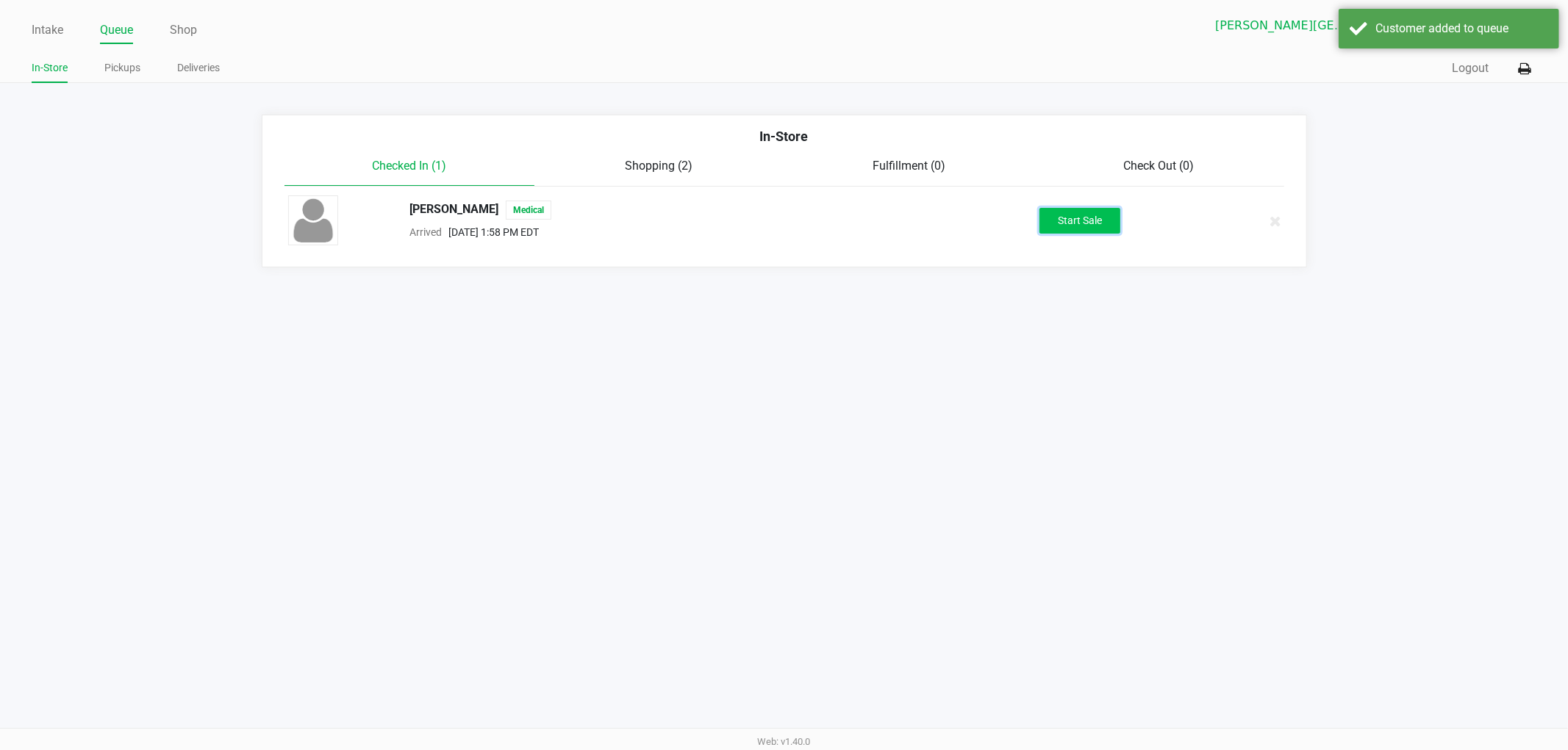
click at [1088, 224] on button "Start Sale" at bounding box center [1080, 221] width 80 height 26
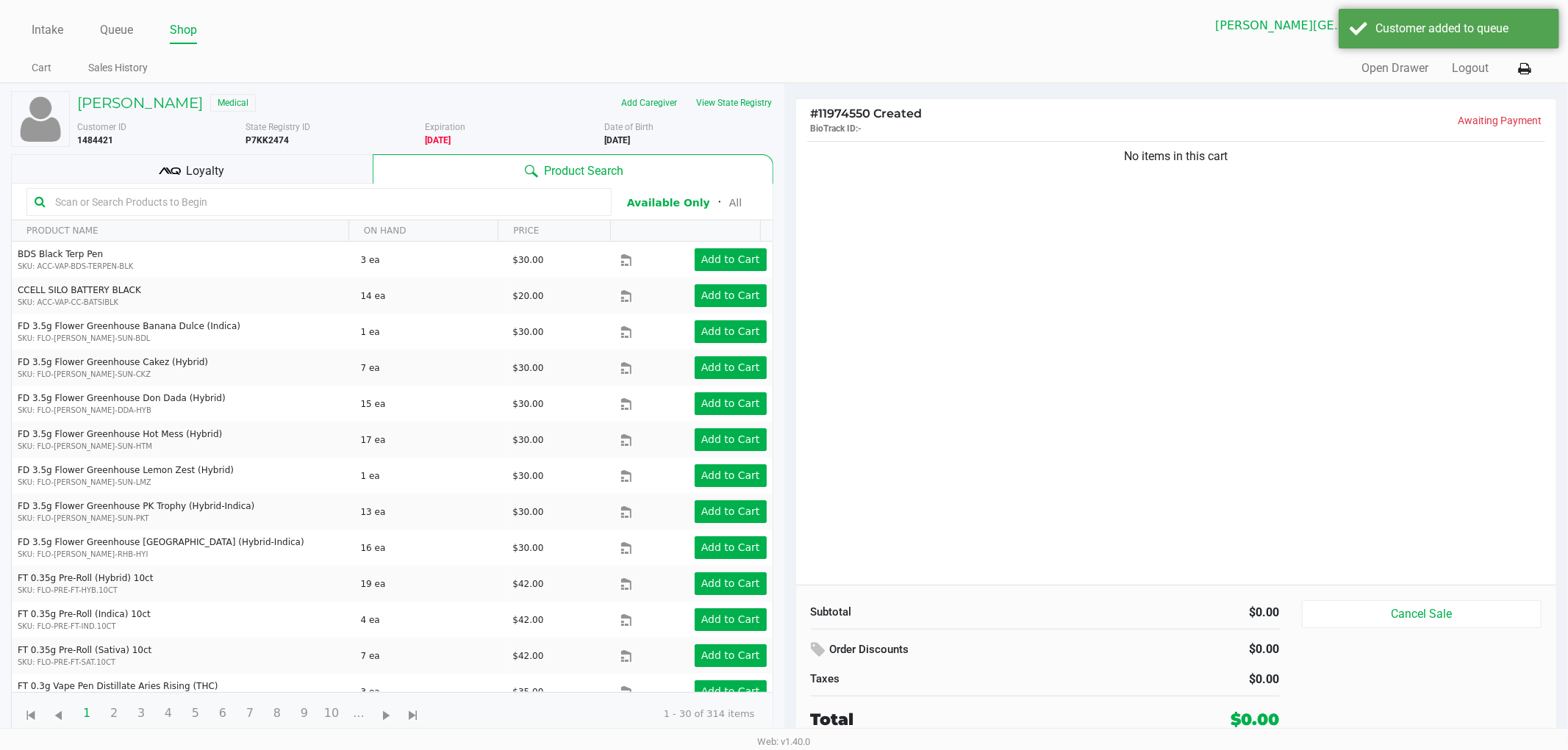
click at [1091, 253] on div "No items in this cart" at bounding box center [1177, 361] width 761 height 447
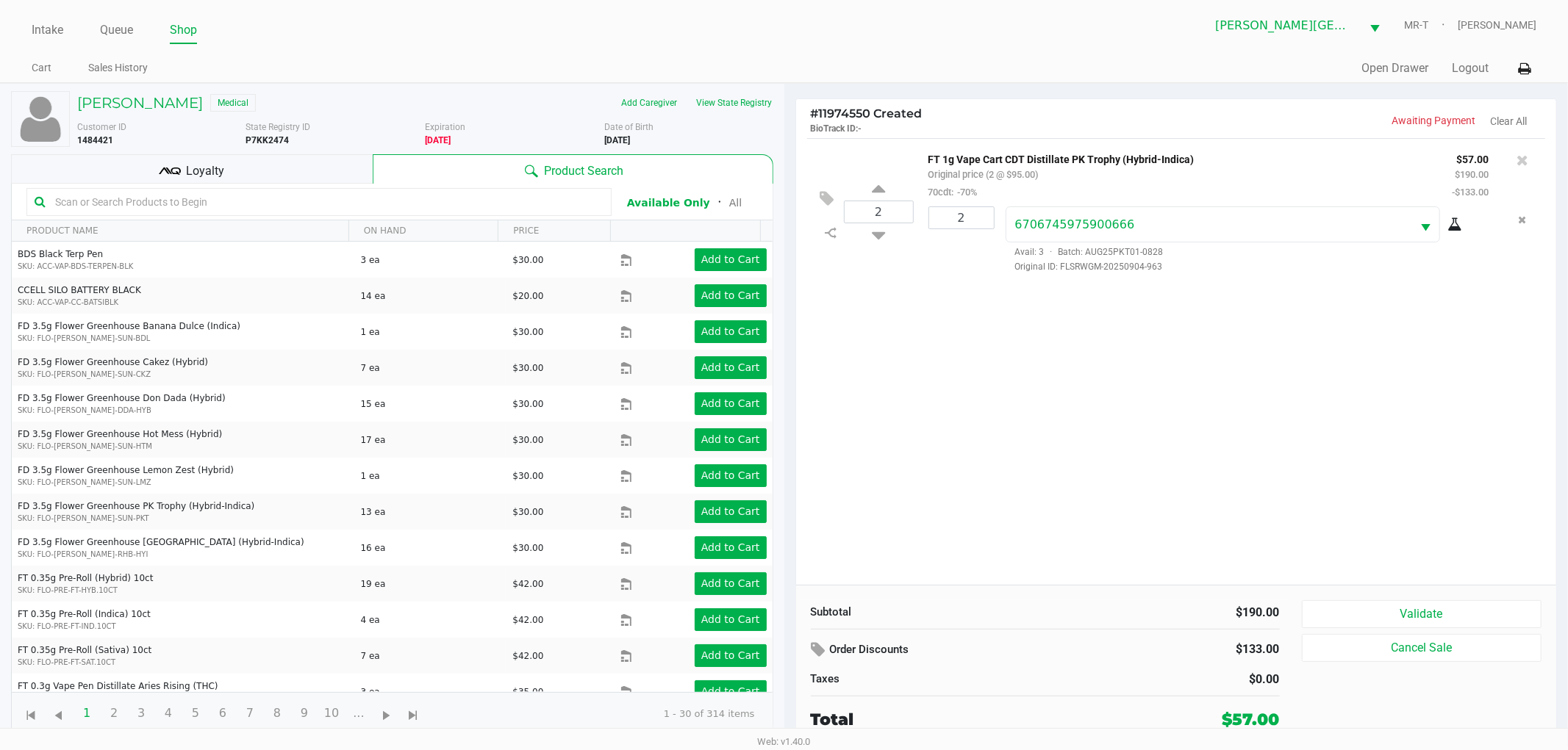
click at [1027, 416] on div "2 FT 1g Vape Cart CDT Distillate PK Trophy (Hybrid-Indica) Original price (2 @ …" at bounding box center [1177, 361] width 761 height 447
click at [1027, 416] on div "2 FT 1g Vape Cart CDT Distillate PK Trophy (Hybrid-Indica) Original price (2 @ …" at bounding box center [1177, 361] width 761 height 447
click at [1026, 415] on div "2 FT 1g Vape Cart CDT Distillate PK Trophy (Hybrid-Indica) Original price (2 @ …" at bounding box center [1177, 361] width 761 height 447
click at [1044, 436] on div "2 FT 1g Vape Cart CDT Distillate PK Trophy (Hybrid-Indica) Original price (2 @ …" at bounding box center [1177, 361] width 761 height 447
click at [215, 167] on span "Loyalty" at bounding box center [205, 171] width 38 height 17
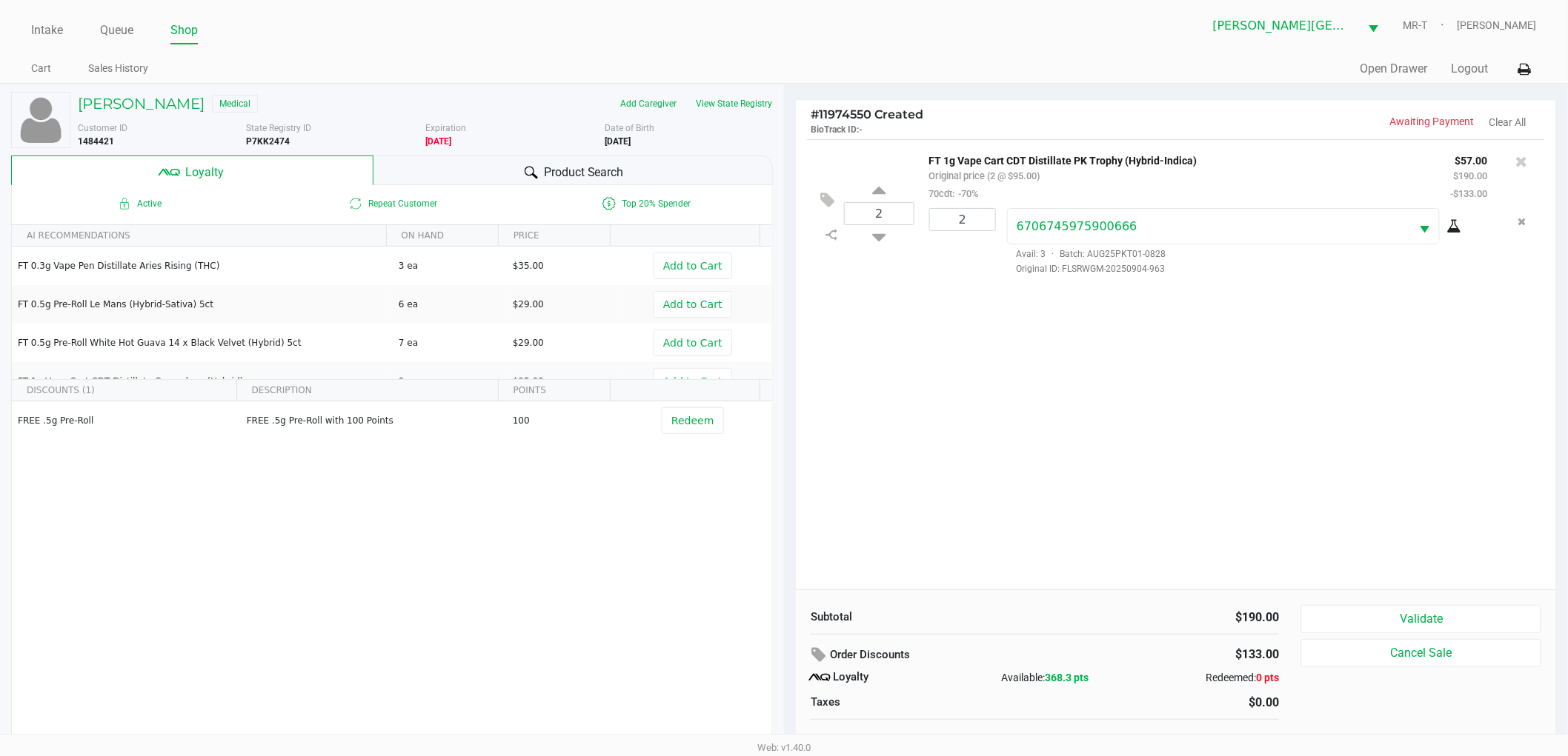
click at [961, 425] on div "2 FT 1g Vape Cart CDT Distillate PK Trophy (Hybrid-Indica) Original price (2 @ …" at bounding box center [1176, 364] width 760 height 451
drag, startPoint x: 966, startPoint y: 417, endPoint x: 968, endPoint y: 397, distance: 20.1
click at [966, 408] on div "2 FT 1g Vape Cart CDT Distillate PK Trophy (Hybrid-Indica) Original price (2 @ …" at bounding box center [1176, 364] width 760 height 451
drag, startPoint x: 967, startPoint y: 343, endPoint x: 964, endPoint y: 270, distance: 73.1
click at [964, 290] on div "2 FT 1g Vape Cart CDT Distillate PK Trophy (Hybrid-Indica) Original price (2 @ …" at bounding box center [1176, 364] width 760 height 451
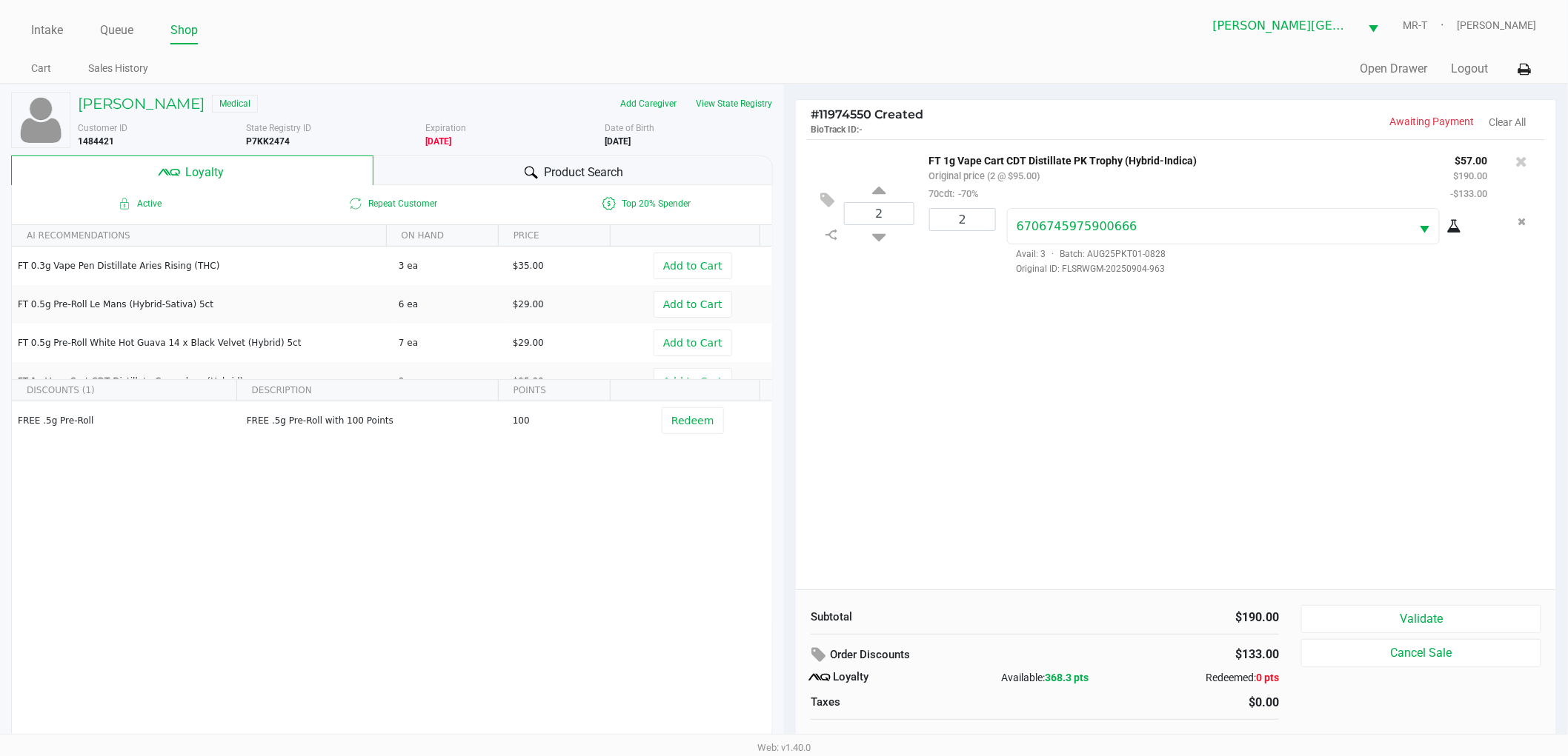
click at [995, 472] on div "2 FT 1g Vape Cart CDT Distillate PK Trophy (Hybrid-Indica) Original price (2 @ …" at bounding box center [1176, 364] width 760 height 451
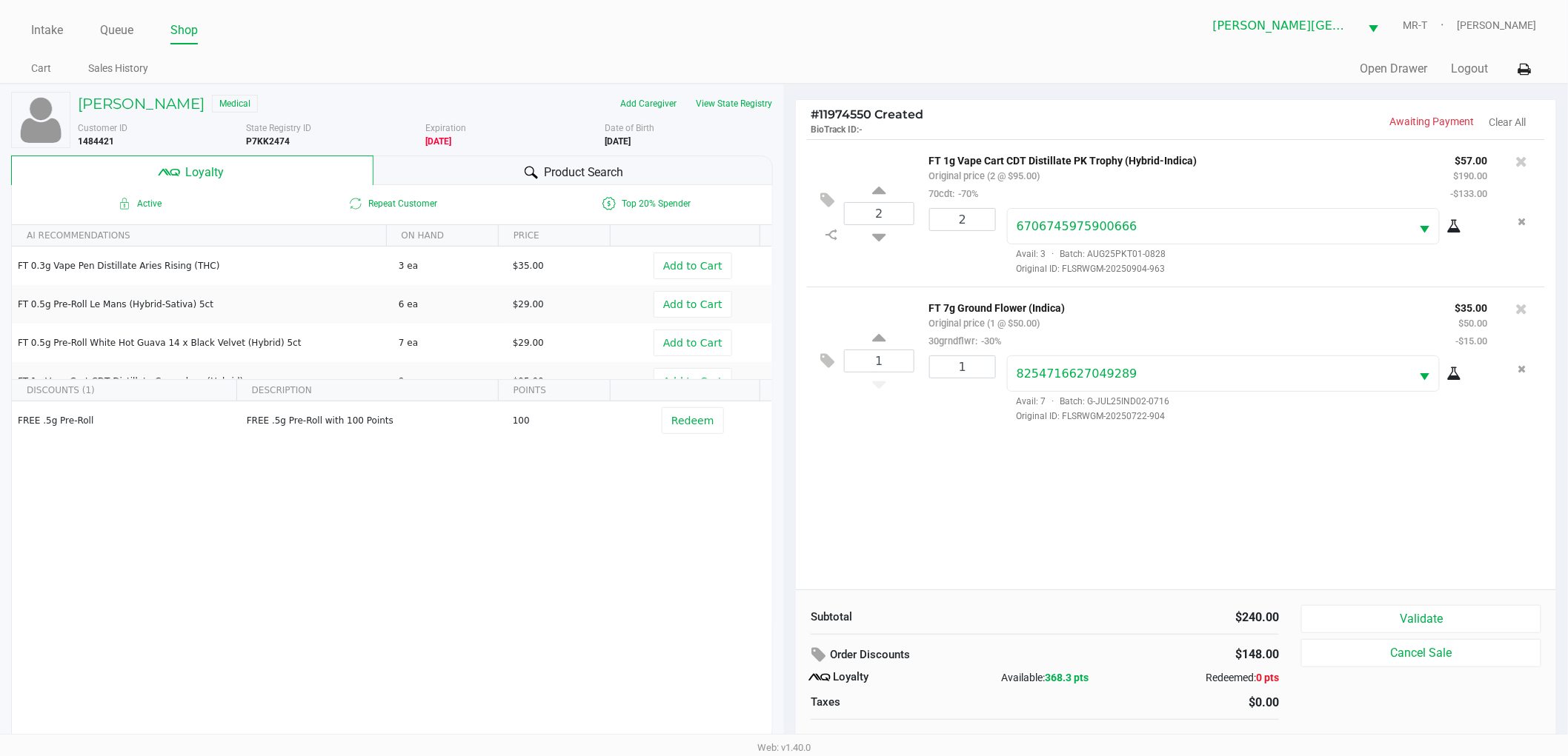
click at [929, 528] on div "2 FT 1g Vape Cart CDT Distillate PK Trophy (Hybrid-Indica) Original price (2 @ …" at bounding box center [1176, 364] width 760 height 451
click at [925, 535] on div "2 FT 1g Vape Cart CDT Distillate PK Trophy (Hybrid-Indica) Original price (2 @ …" at bounding box center [1176, 364] width 760 height 451
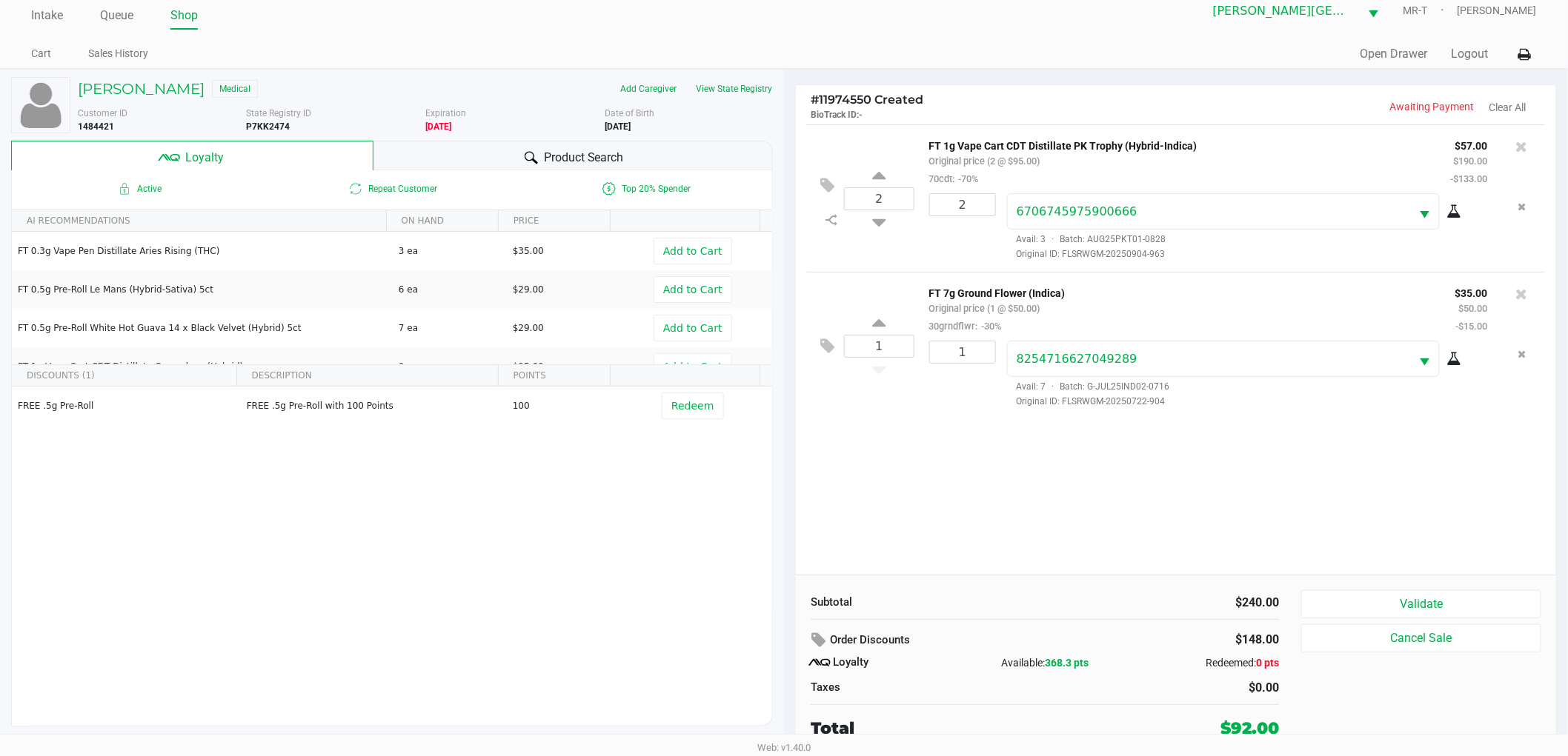
click at [922, 484] on div "2 FT 1g Vape Cart CDT Distillate PK Trophy (Hybrid-Indica) Original price (2 @ …" at bounding box center [1176, 350] width 760 height 451
click at [929, 518] on div "2 FT 1g Vape Cart CDT Distillate PK Trophy (Hybrid-Indica) Original price (2 @ …" at bounding box center [1176, 350] width 760 height 451
click at [929, 513] on div "2 FT 1g Vape Cart CDT Distillate PK Trophy (Hybrid-Indica) Original price (2 @ …" at bounding box center [1176, 350] width 760 height 451
click at [929, 508] on div "2 FT 1g Vape Cart CDT Distillate PK Trophy (Hybrid-Indica) Original price (2 @ …" at bounding box center [1176, 350] width 760 height 451
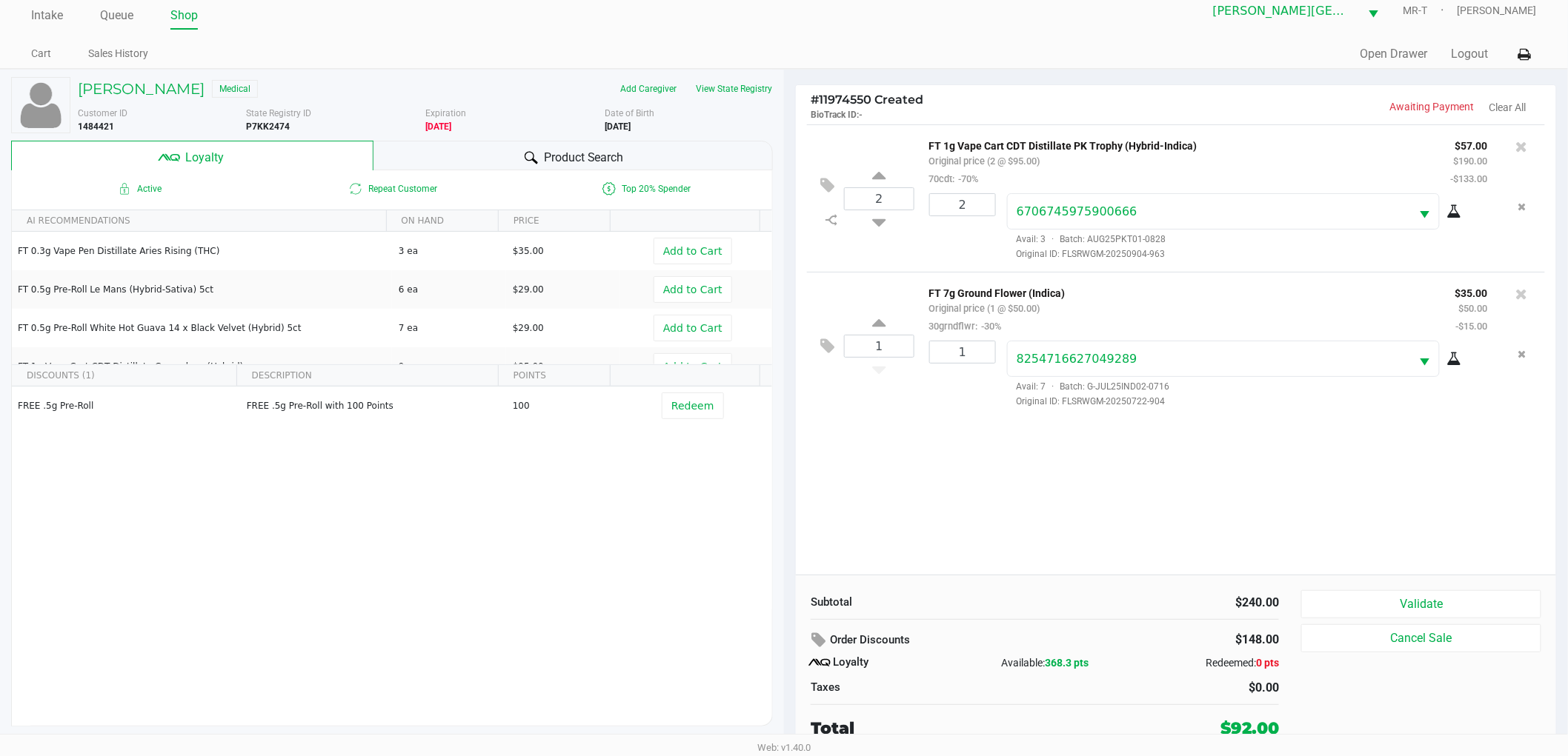
drag, startPoint x: 949, startPoint y: 494, endPoint x: 937, endPoint y: 485, distance: 15.0
click at [945, 493] on div "2 FT 1g Vape Cart CDT Distillate PK Trophy (Hybrid-Indica) Original price (2 @ …" at bounding box center [1176, 350] width 760 height 451
click at [1412, 609] on button "Validate" at bounding box center [1421, 604] width 240 height 28
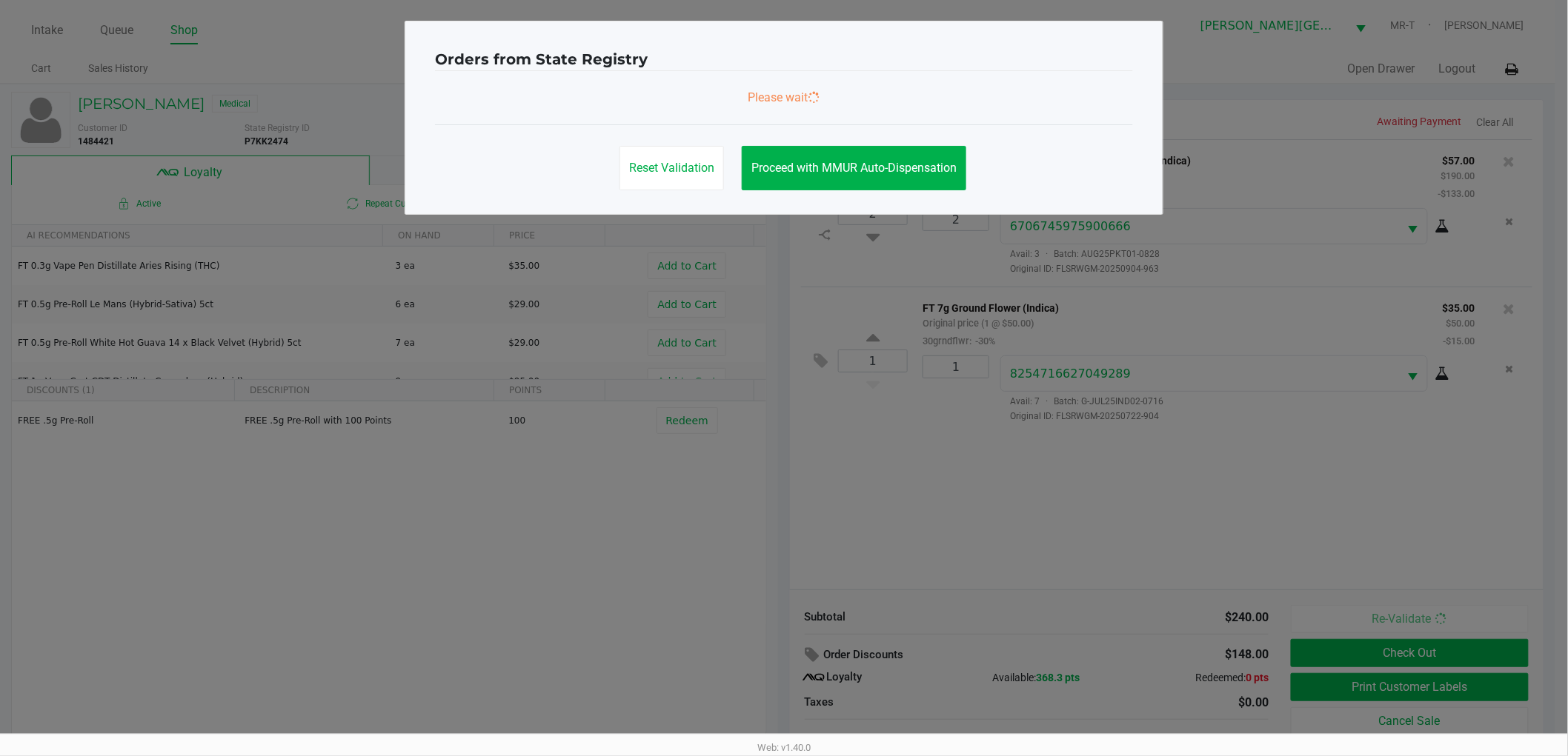
scroll to position [0, 0]
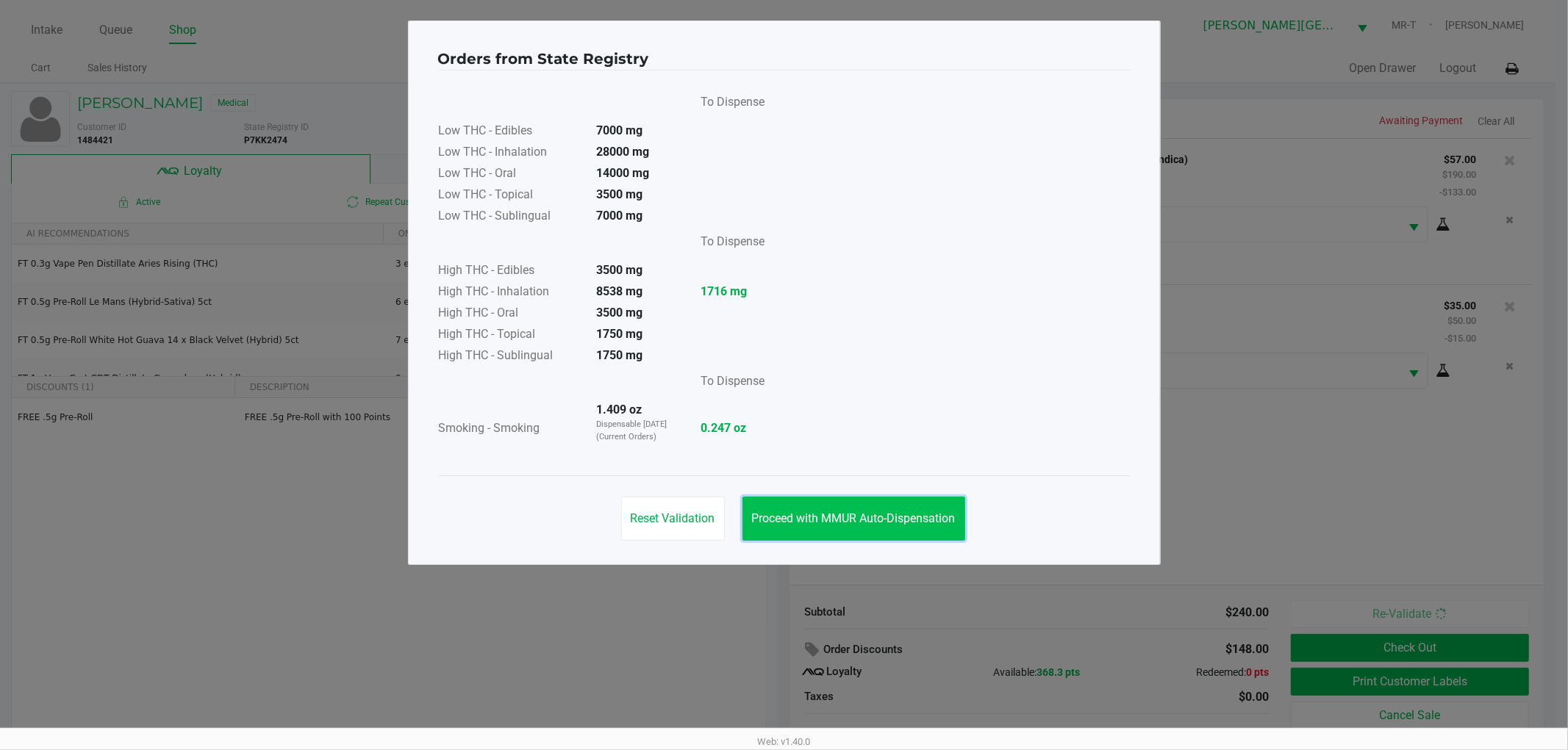
click at [812, 512] on span "Proceed with MMUR Auto-Dispensation" at bounding box center [854, 519] width 204 height 14
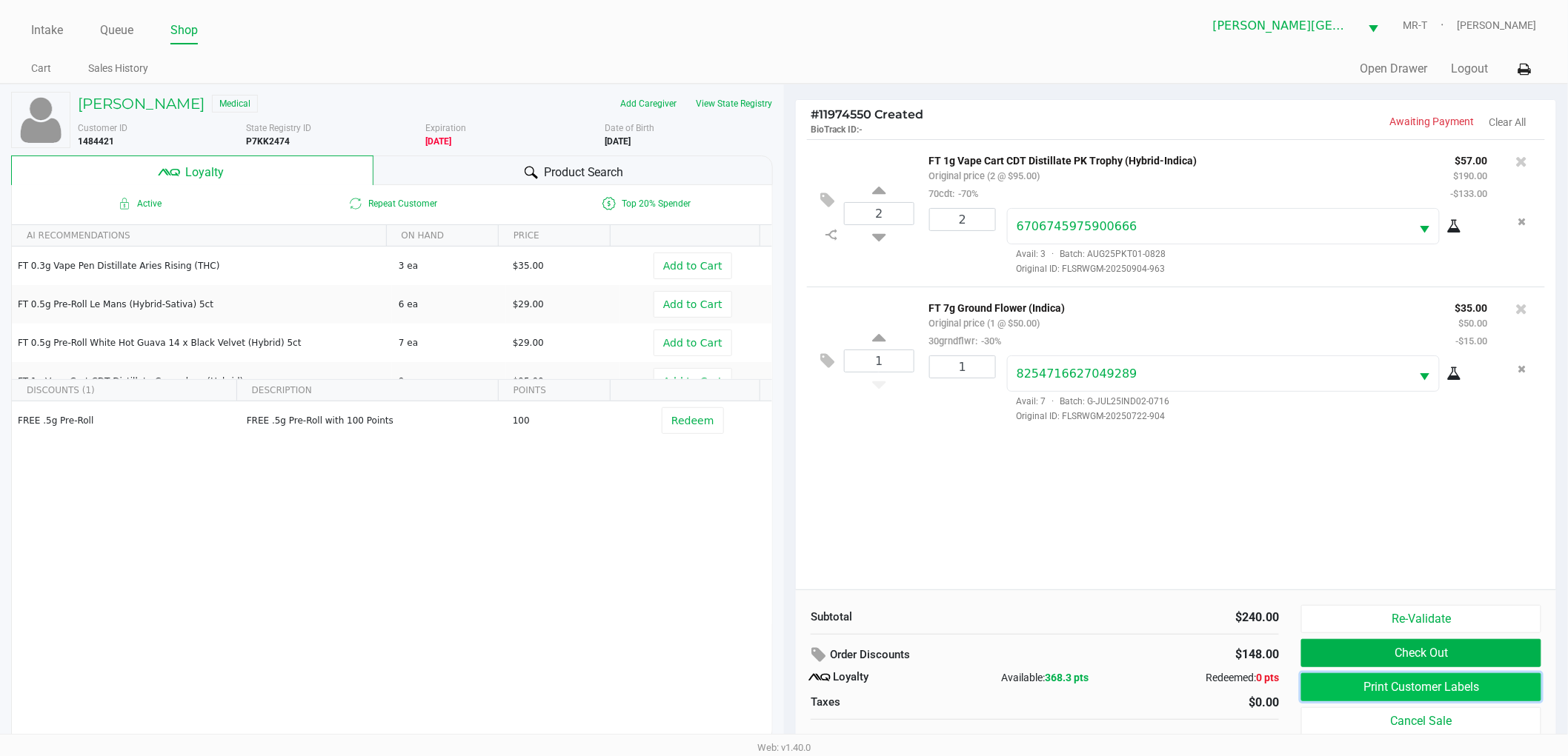
click at [1356, 689] on button "Print Customer Labels" at bounding box center [1421, 687] width 240 height 28
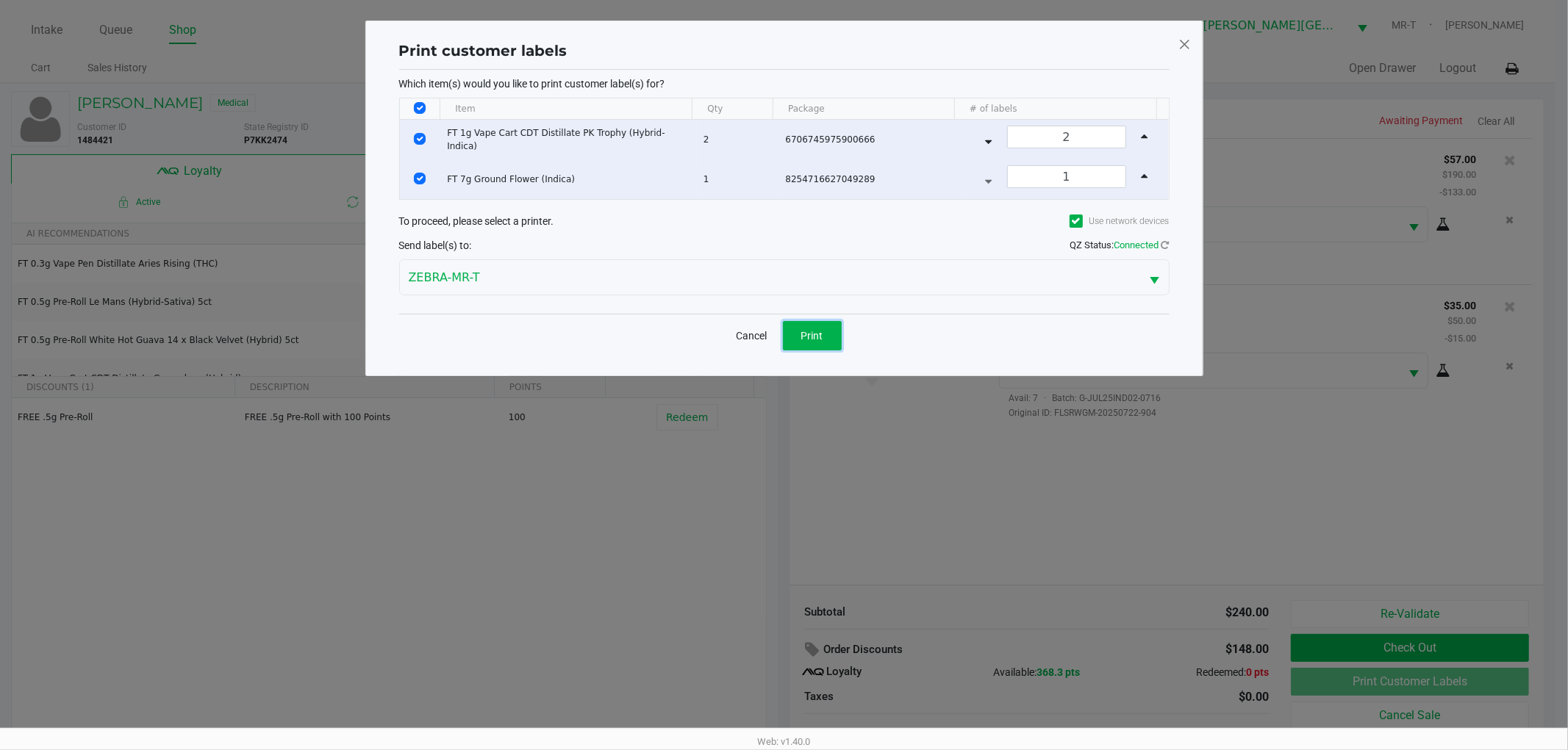
click at [817, 346] on button "Print" at bounding box center [812, 335] width 59 height 29
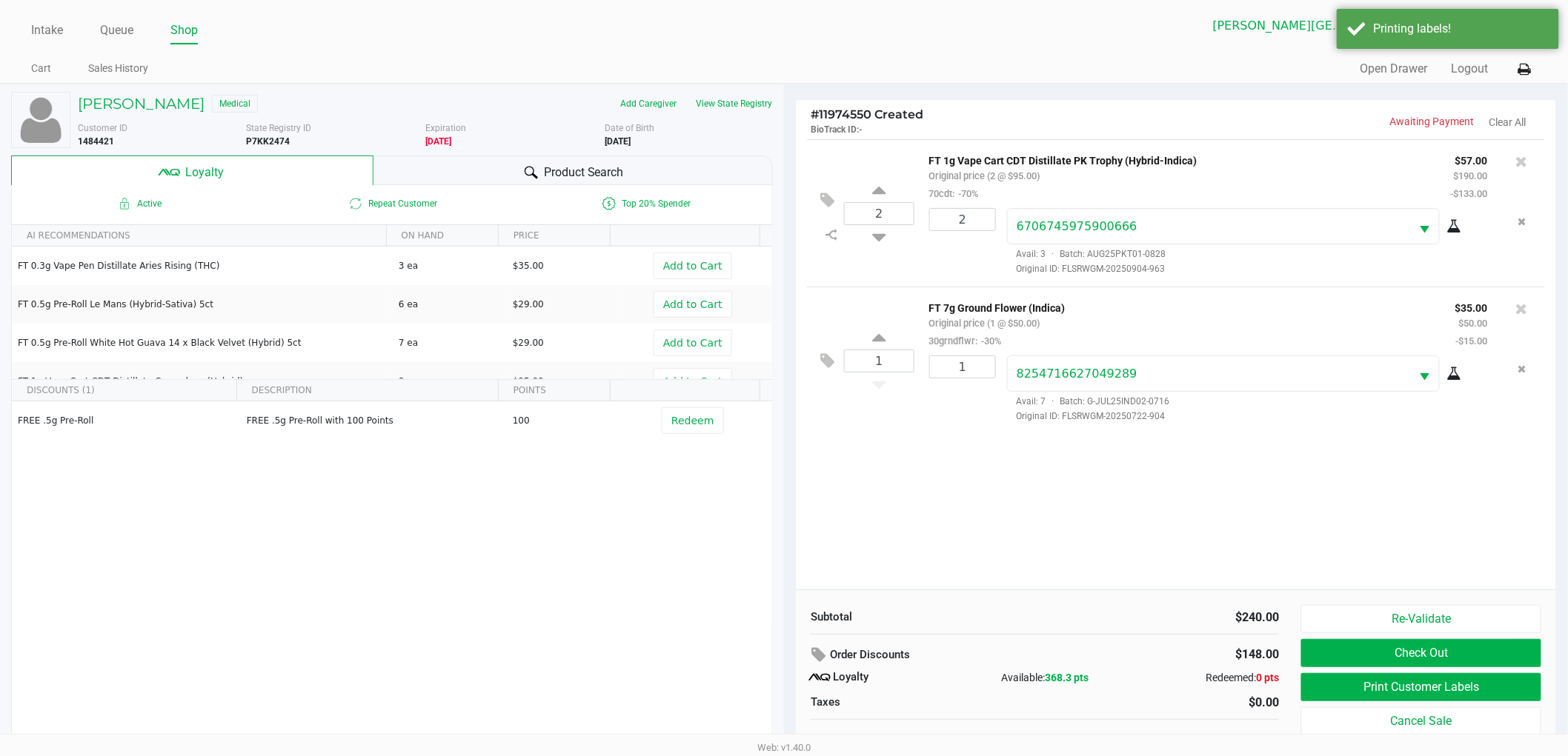
click at [1019, 469] on div "2 FT 1g Vape Cart CDT Distillate PK Trophy (Hybrid-Indica) Original price (2 @ …" at bounding box center [1176, 364] width 760 height 451
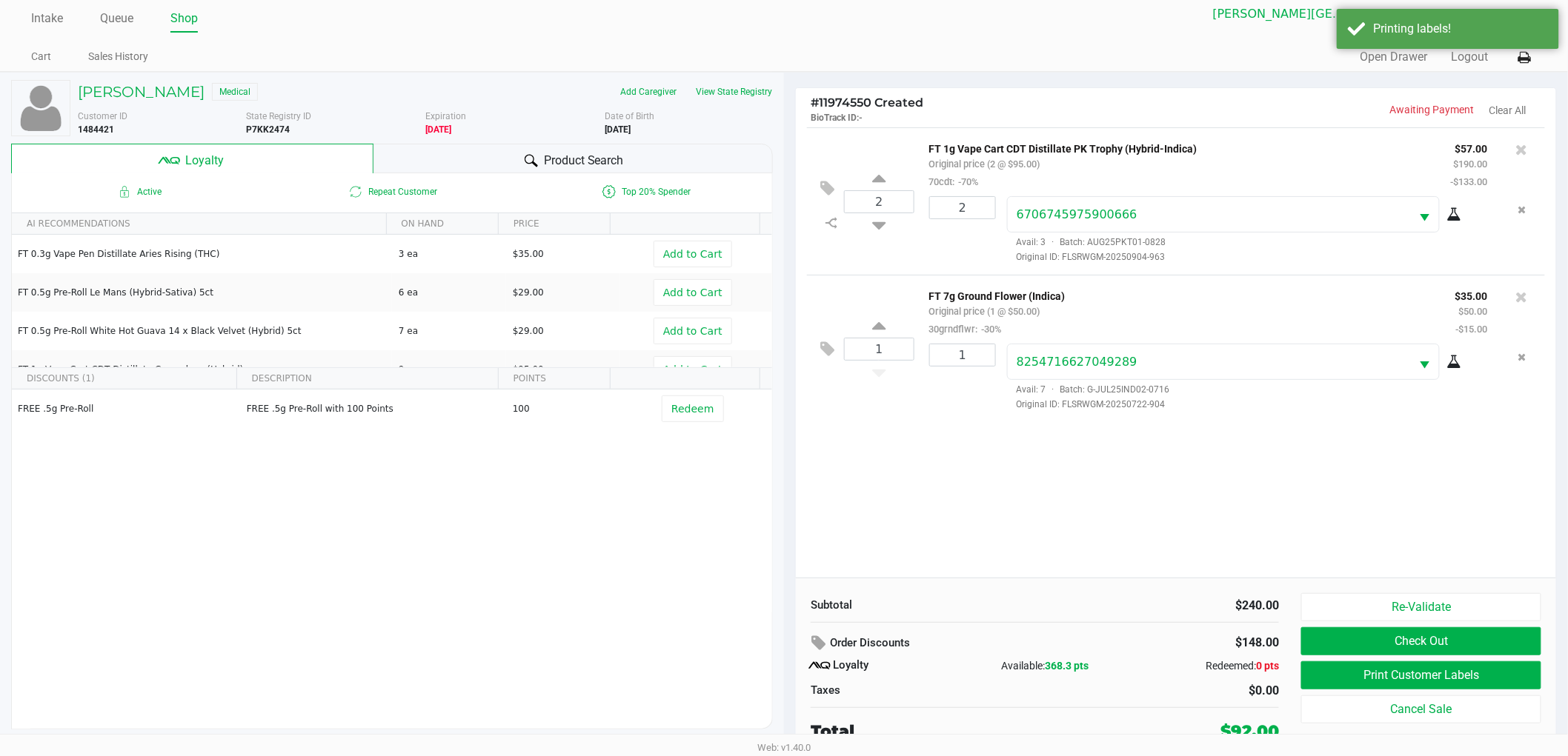
scroll to position [16, 0]
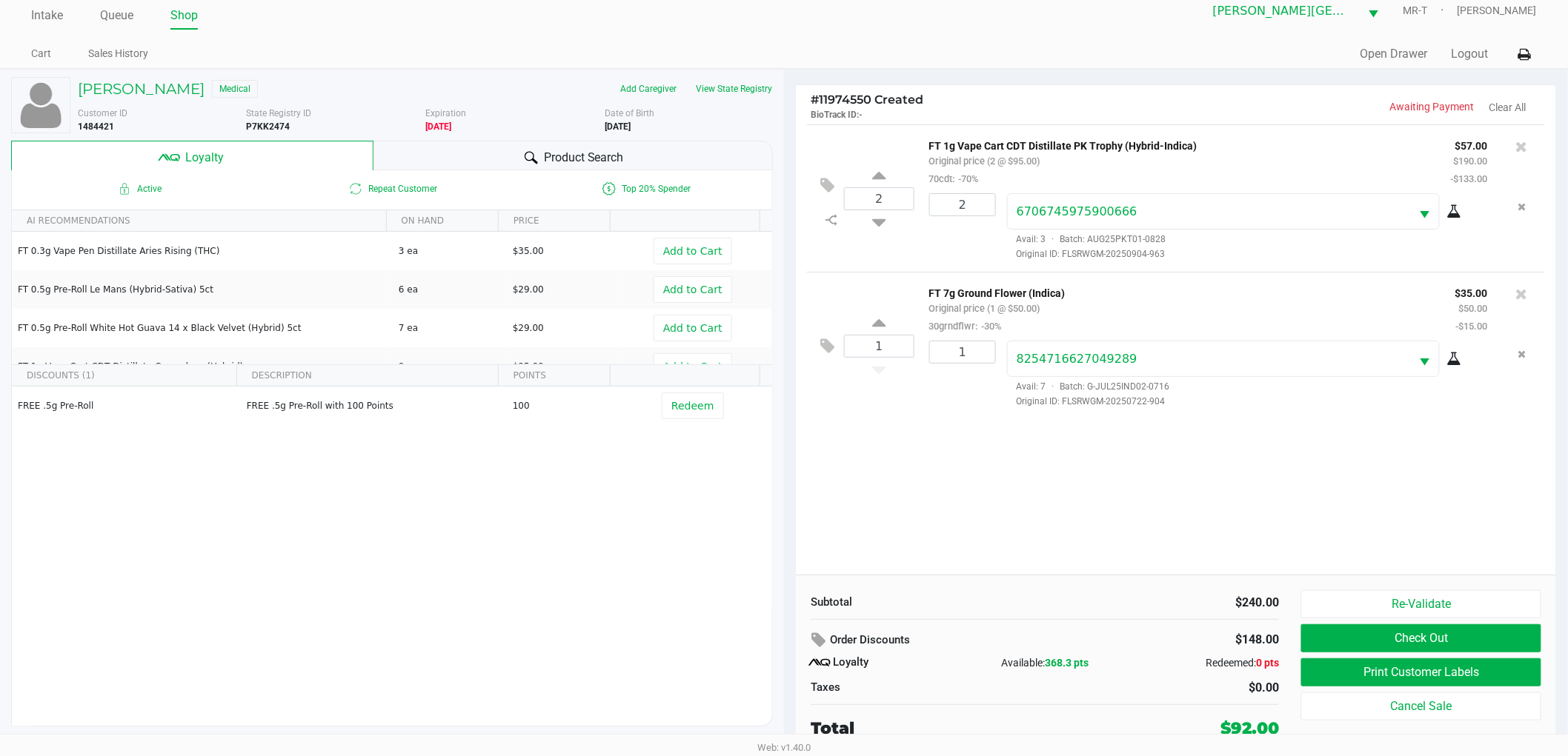
click at [915, 487] on div "2 FT 1g Vape Cart CDT Distillate PK Trophy (Hybrid-Indica) Original price (2 @ …" at bounding box center [1176, 350] width 760 height 451
click at [916, 485] on div "2 FT 1g Vape Cart CDT Distillate PK Trophy (Hybrid-Indica) Original price (2 @ …" at bounding box center [1176, 350] width 760 height 451
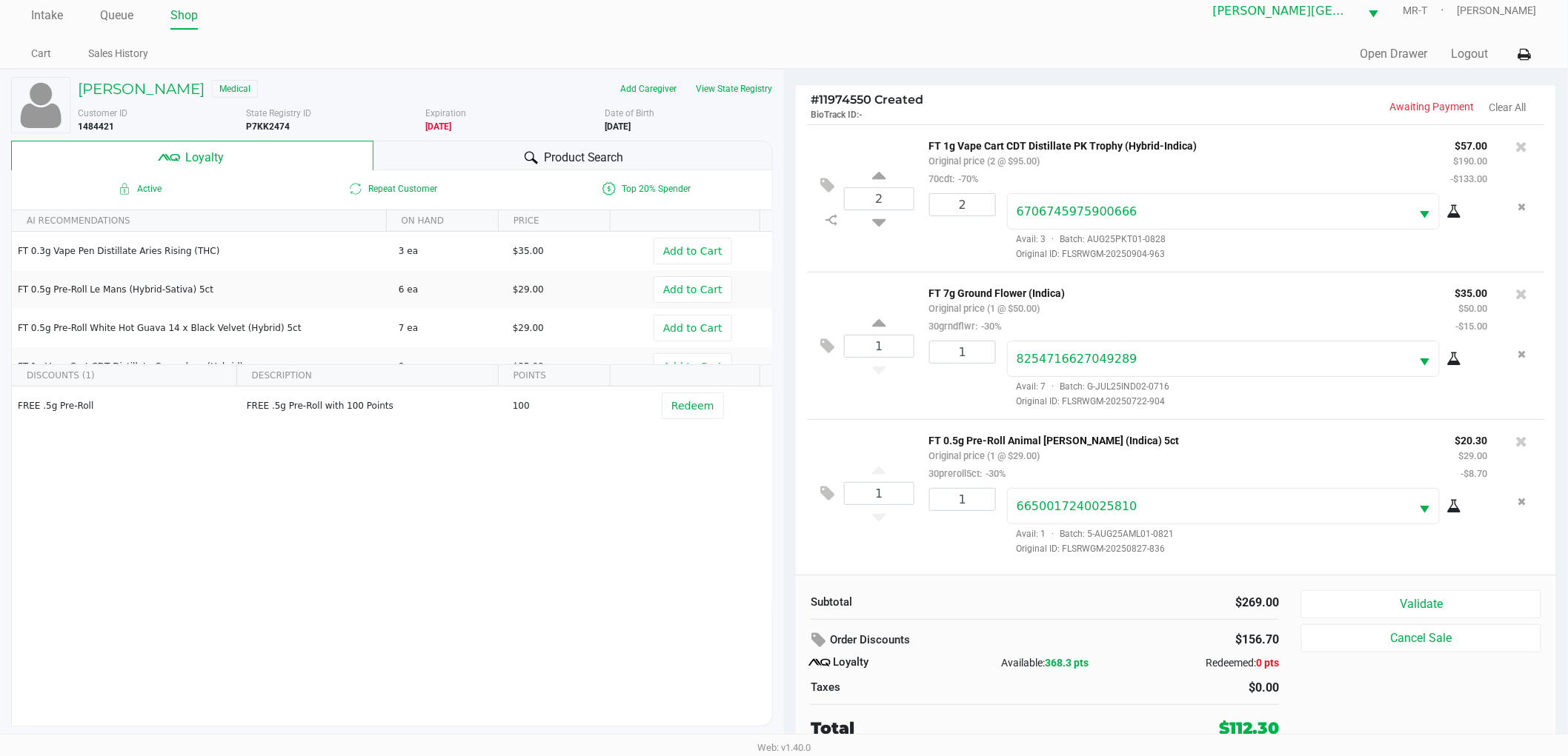
click at [926, 550] on div "1" at bounding box center [957, 521] width 78 height 68
click at [1339, 603] on button "Validate" at bounding box center [1421, 604] width 240 height 28
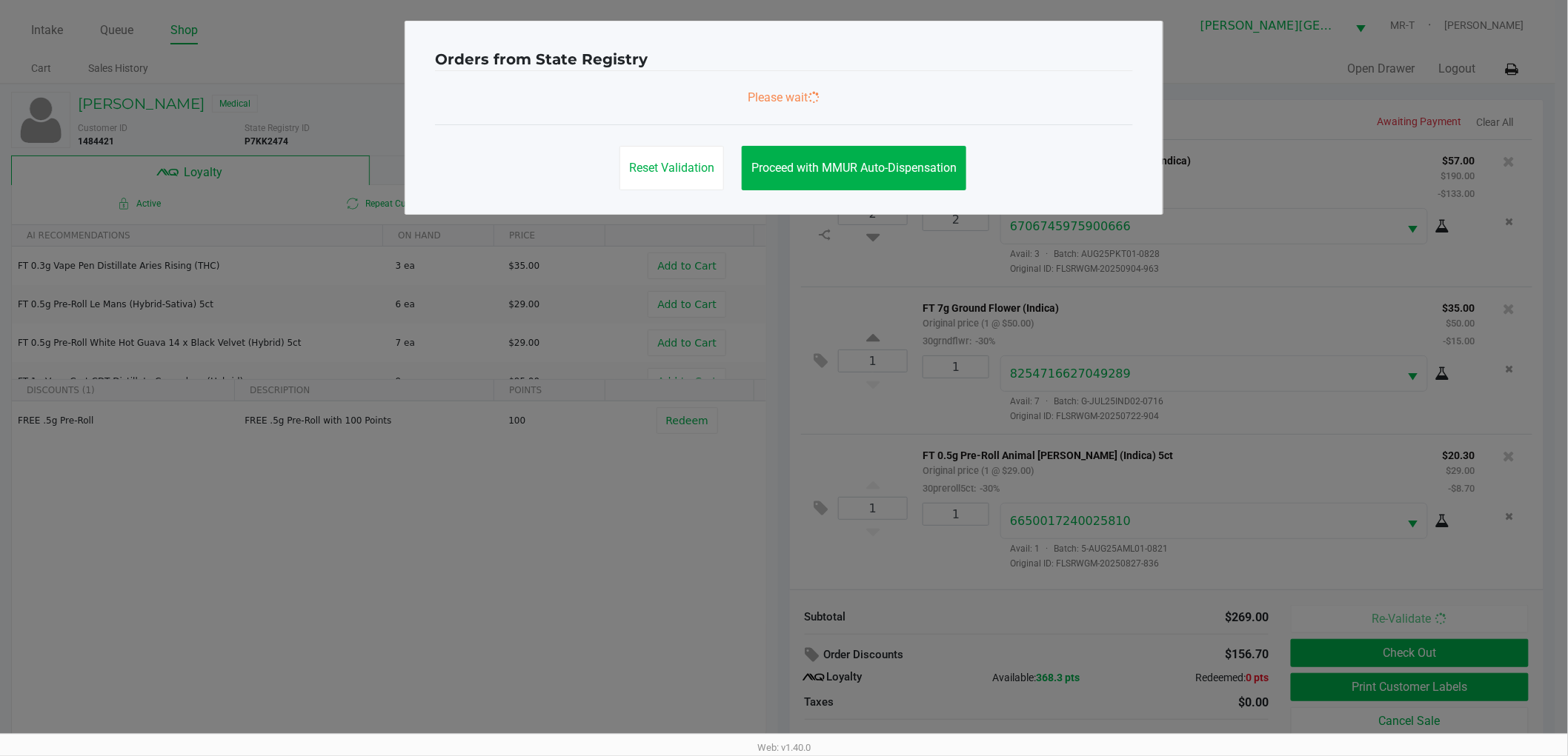
scroll to position [0, 0]
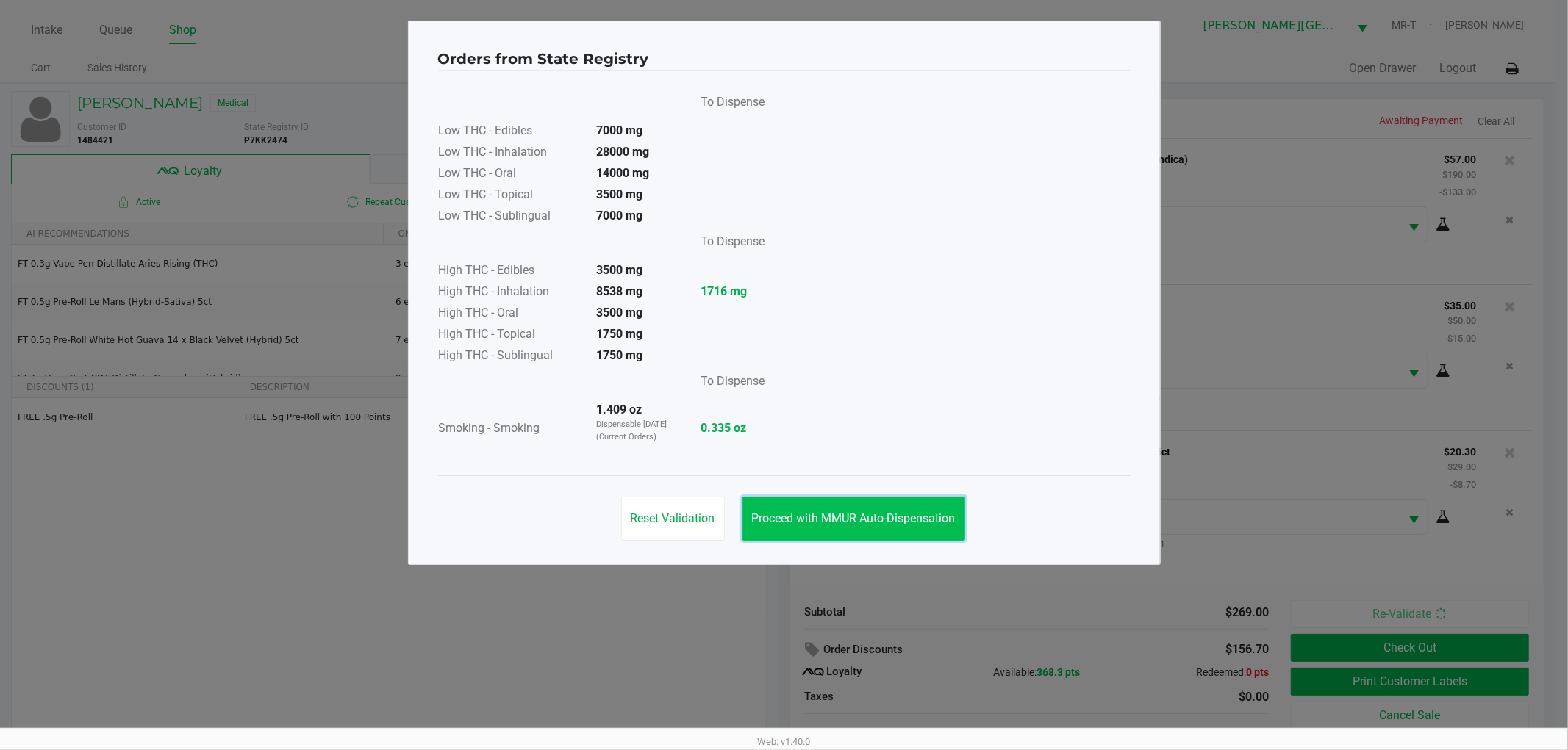
click at [870, 517] on span "Proceed with MMUR Auto-Dispensation" at bounding box center [854, 519] width 204 height 14
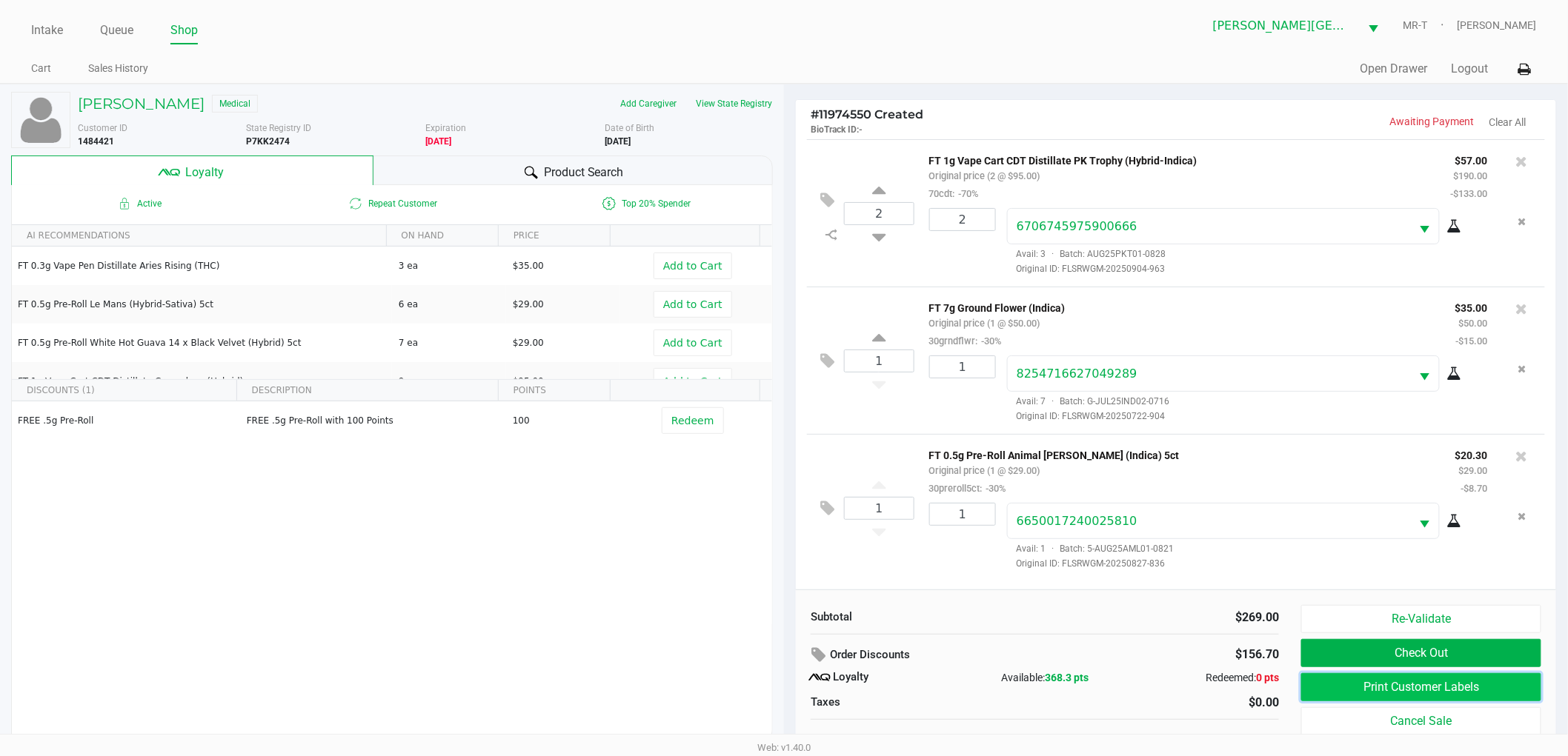
click at [1402, 685] on button "Print Customer Labels" at bounding box center [1421, 687] width 240 height 28
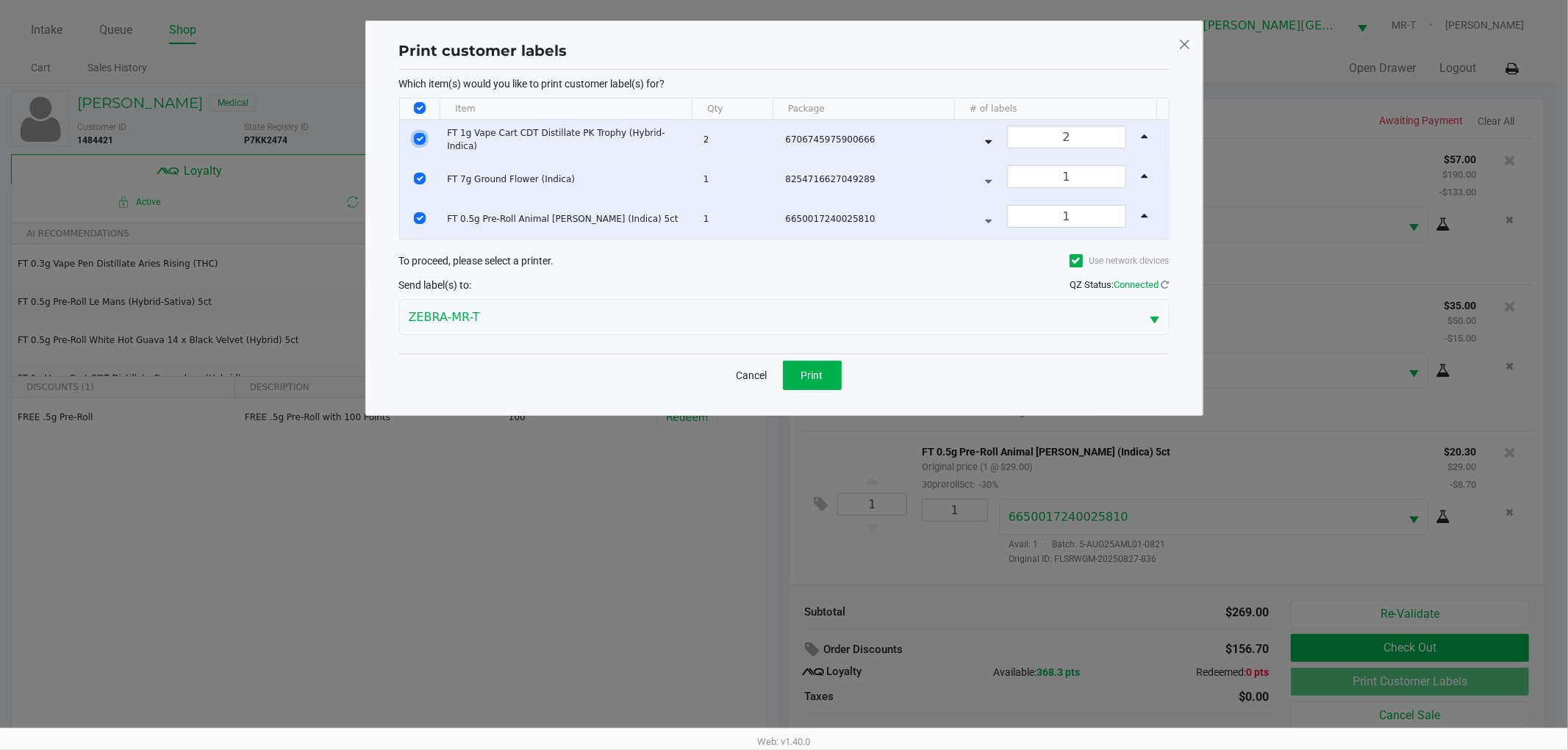
click at [424, 134] on input "Select Row" at bounding box center [420, 139] width 12 height 12
checkbox input "false"
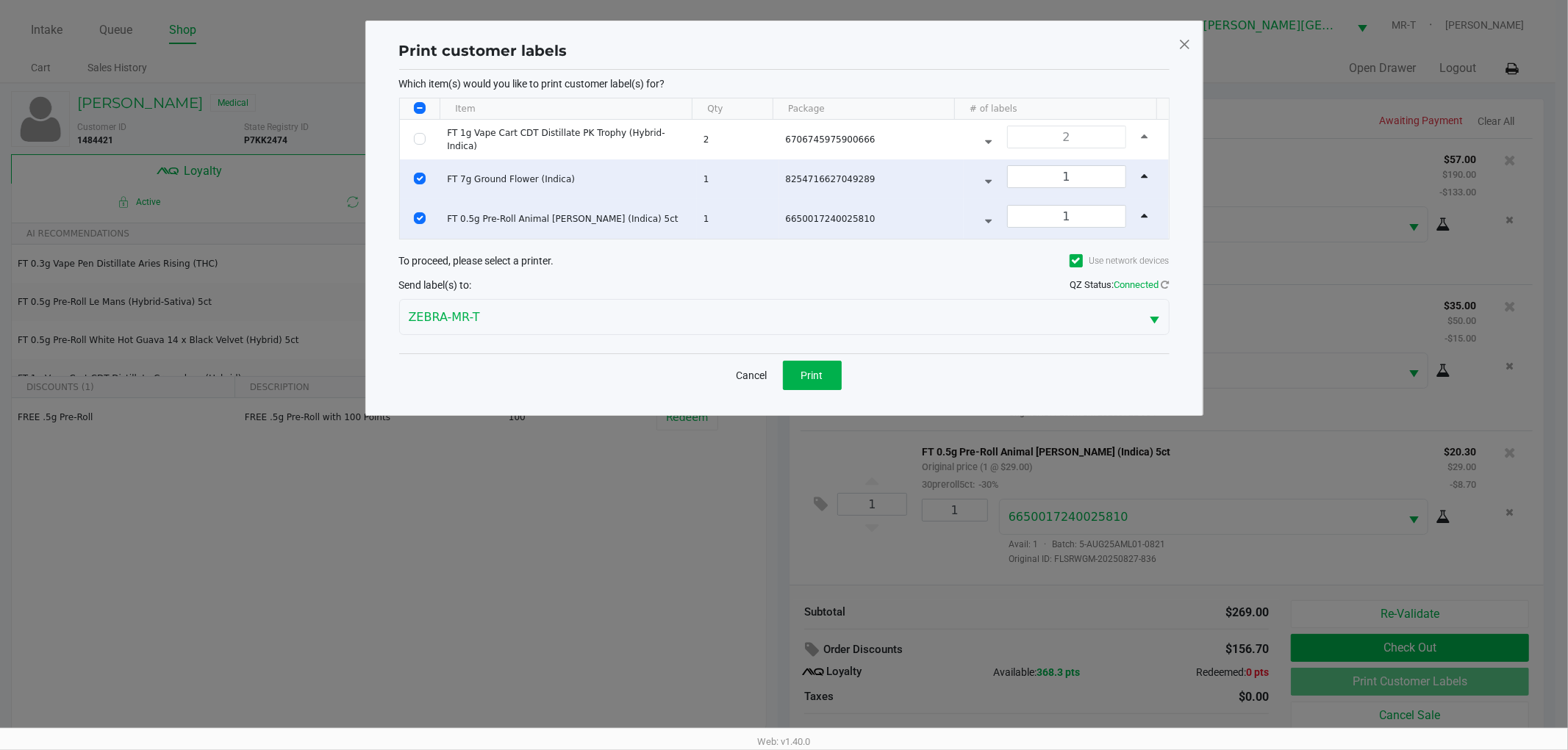
click at [412, 99] on th "Data table" at bounding box center [420, 109] width 40 height 21
click at [414, 177] on input "Select Row" at bounding box center [420, 178] width 12 height 12
checkbox input "false"
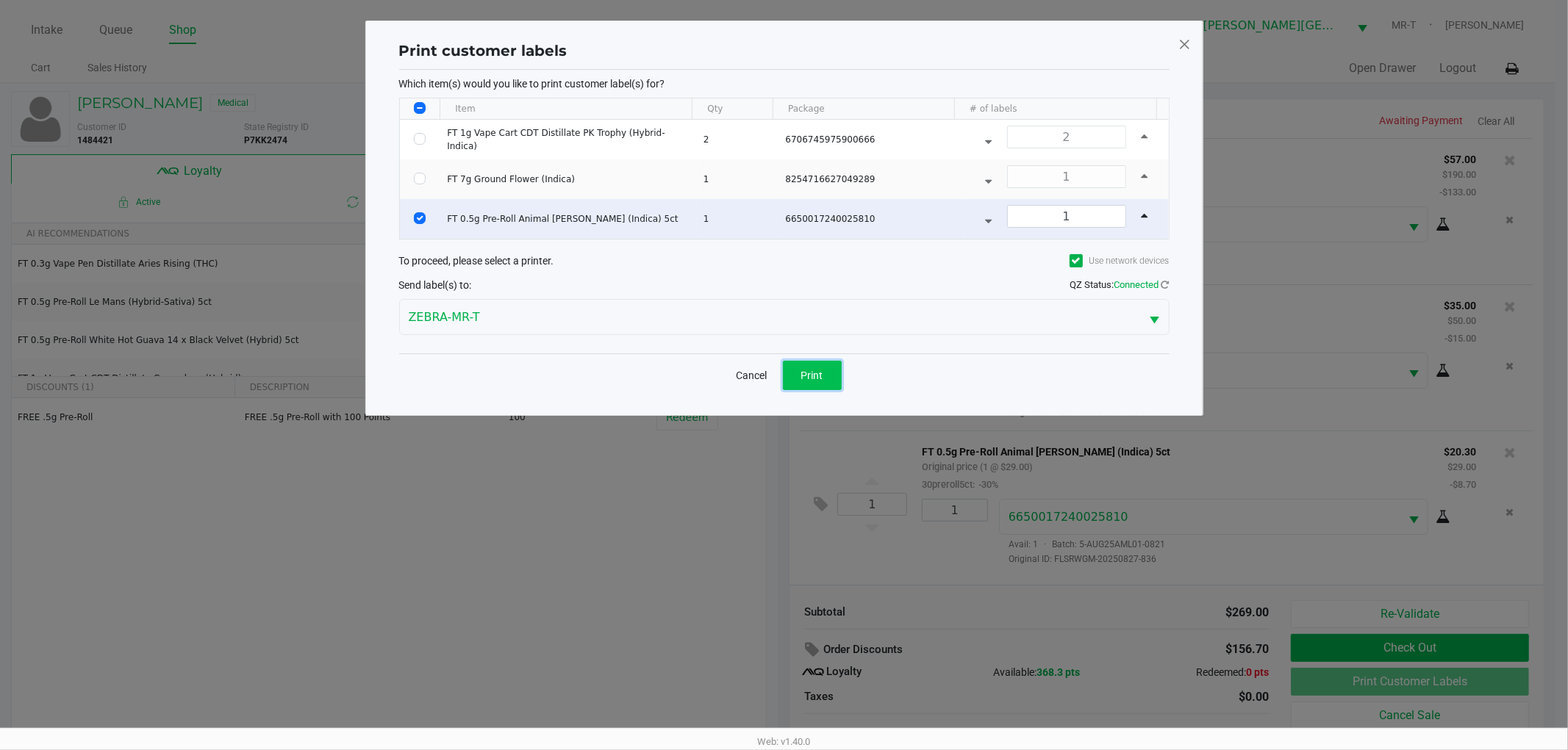
click at [821, 380] on span "Print" at bounding box center [813, 375] width 22 height 12
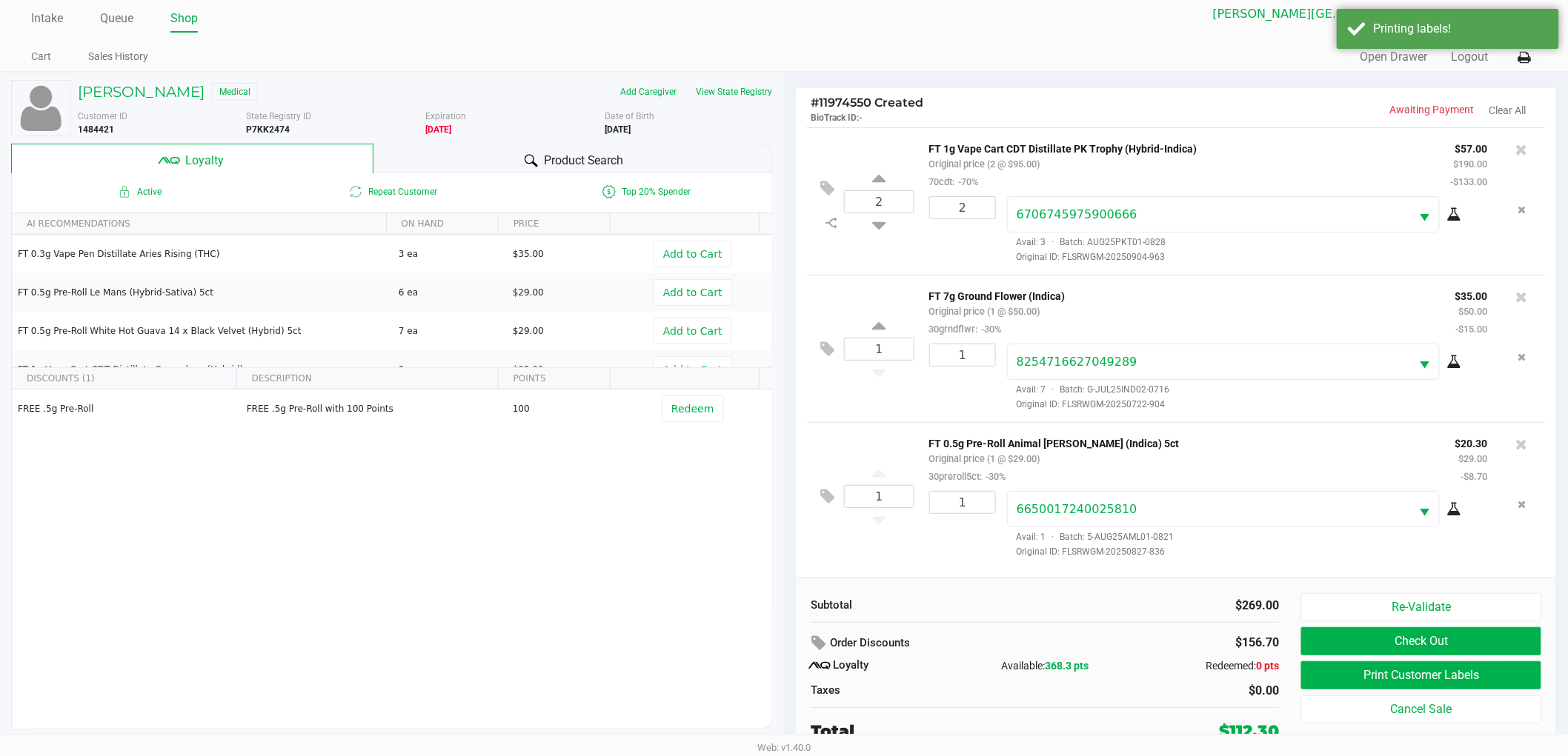
scroll to position [16, 0]
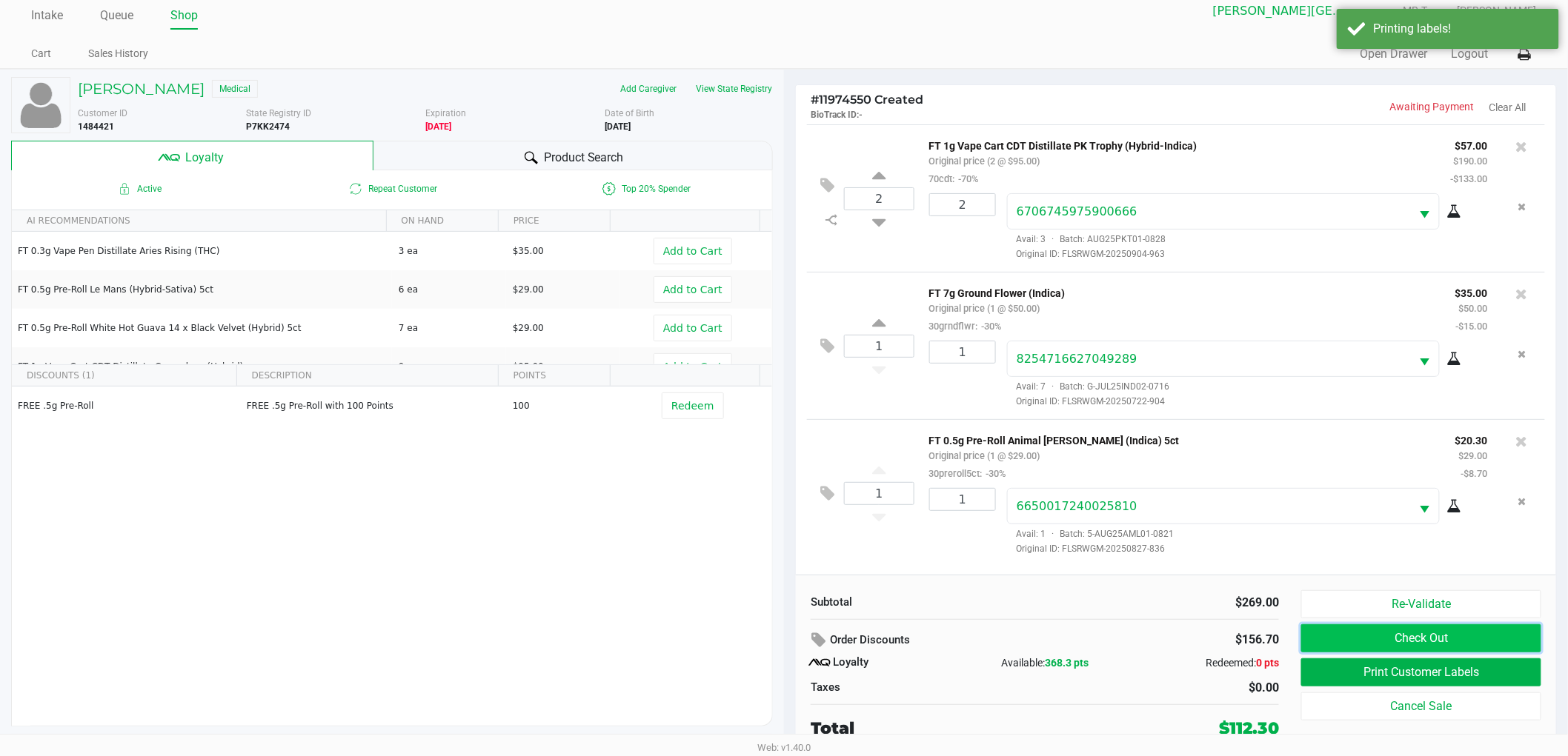
click at [1331, 632] on button "Check Out" at bounding box center [1421, 638] width 240 height 28
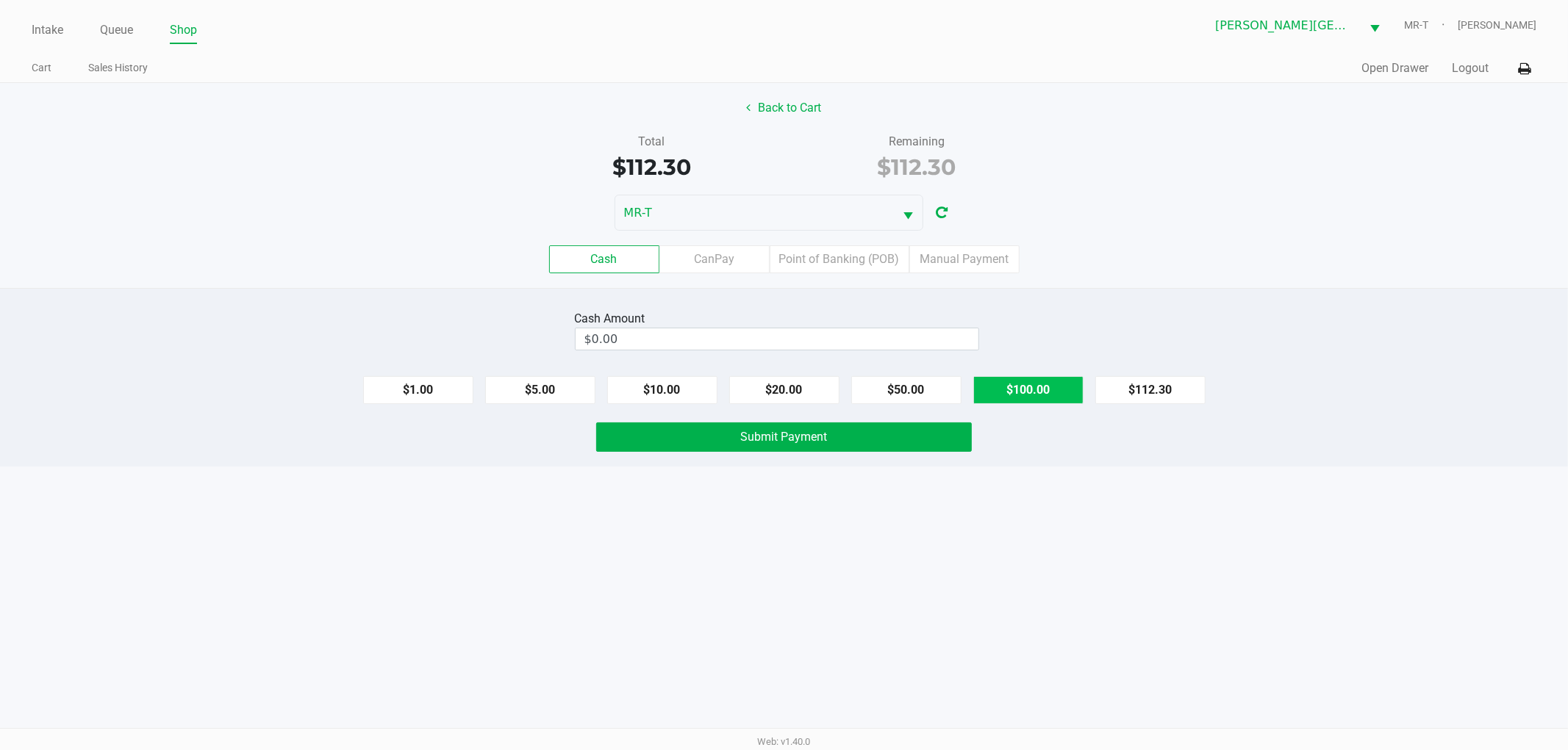
click at [1044, 399] on button "$100.00" at bounding box center [1029, 390] width 110 height 28
click at [798, 373] on div "$1.00 $5.00 $10.00 $20.00 $50.00 $100.00 $112.30" at bounding box center [784, 384] width 1568 height 39
click at [792, 382] on button "$20.00" at bounding box center [784, 390] width 110 height 28
type input "$120.00"
click at [751, 430] on span "Submit Payment" at bounding box center [784, 437] width 87 height 14
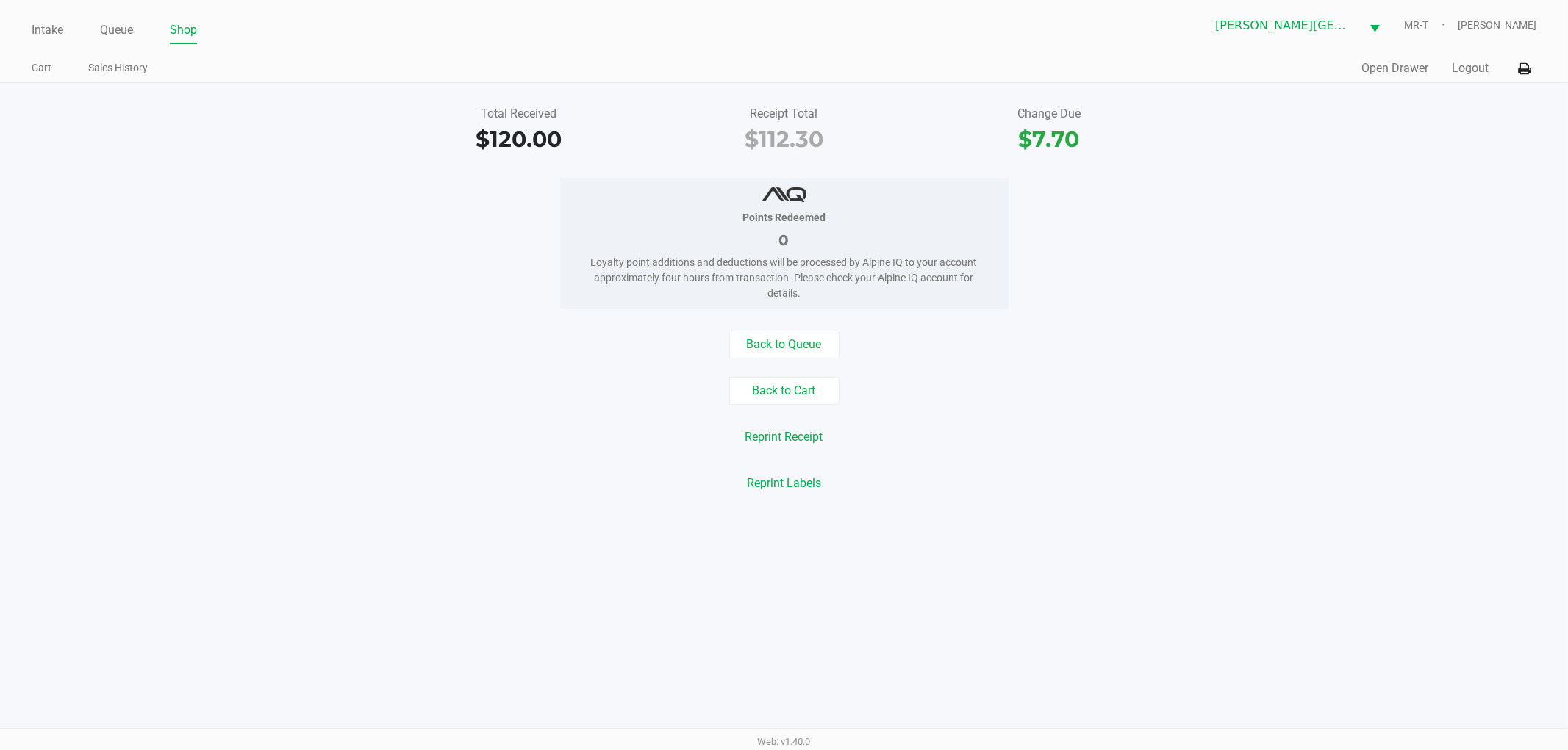
click at [420, 195] on div "Points Redeemed 0 Loyalty point additions and deductions will be processed by A…" at bounding box center [784, 243] width 1590 height 131
click at [1175, 341] on div "Back to Queue" at bounding box center [784, 344] width 1590 height 28
click at [358, 296] on div "Points Redeemed 0 Loyalty point additions and deductions will be processed by A…" at bounding box center [784, 243] width 1590 height 131
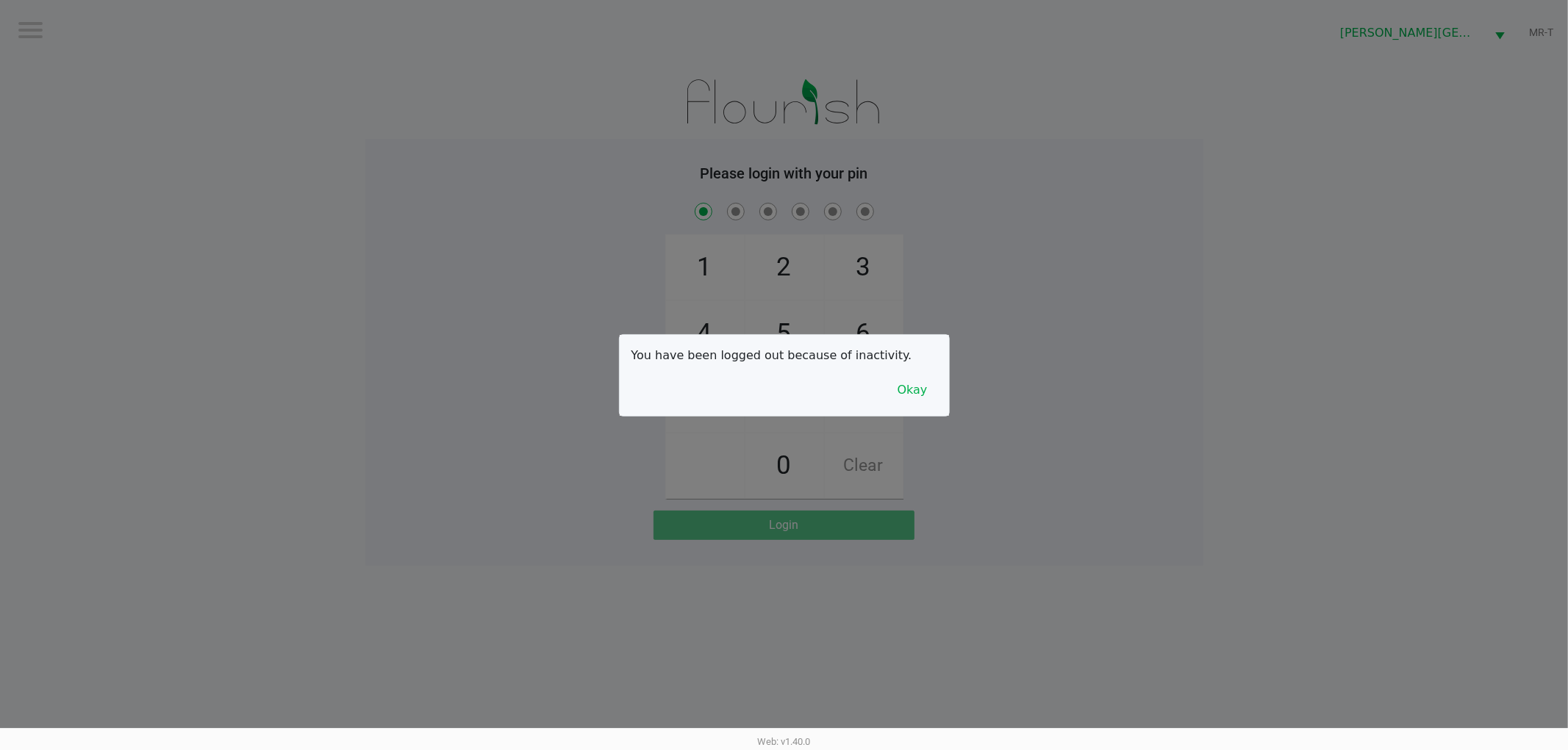
checkbox input "true"
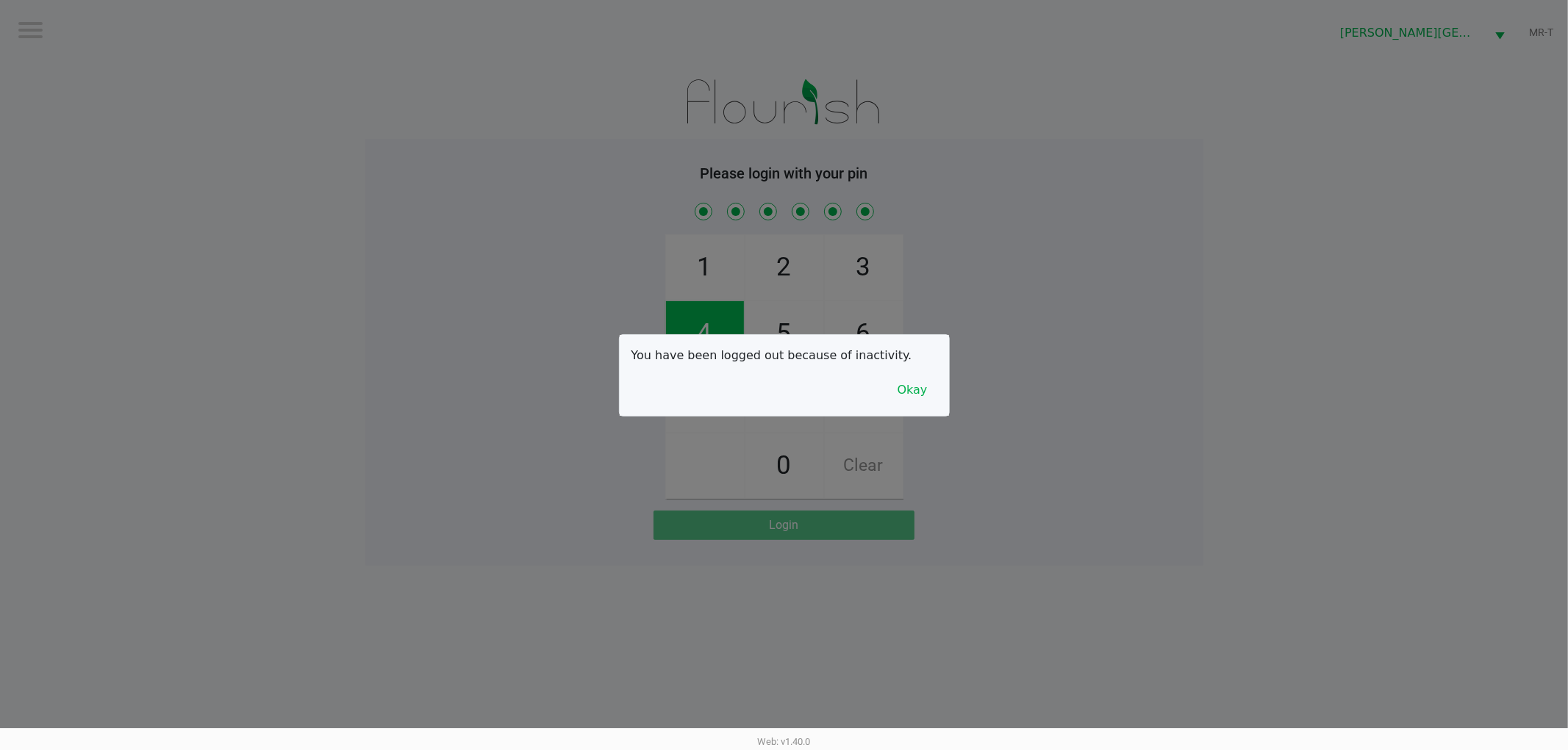
checkbox input "true"
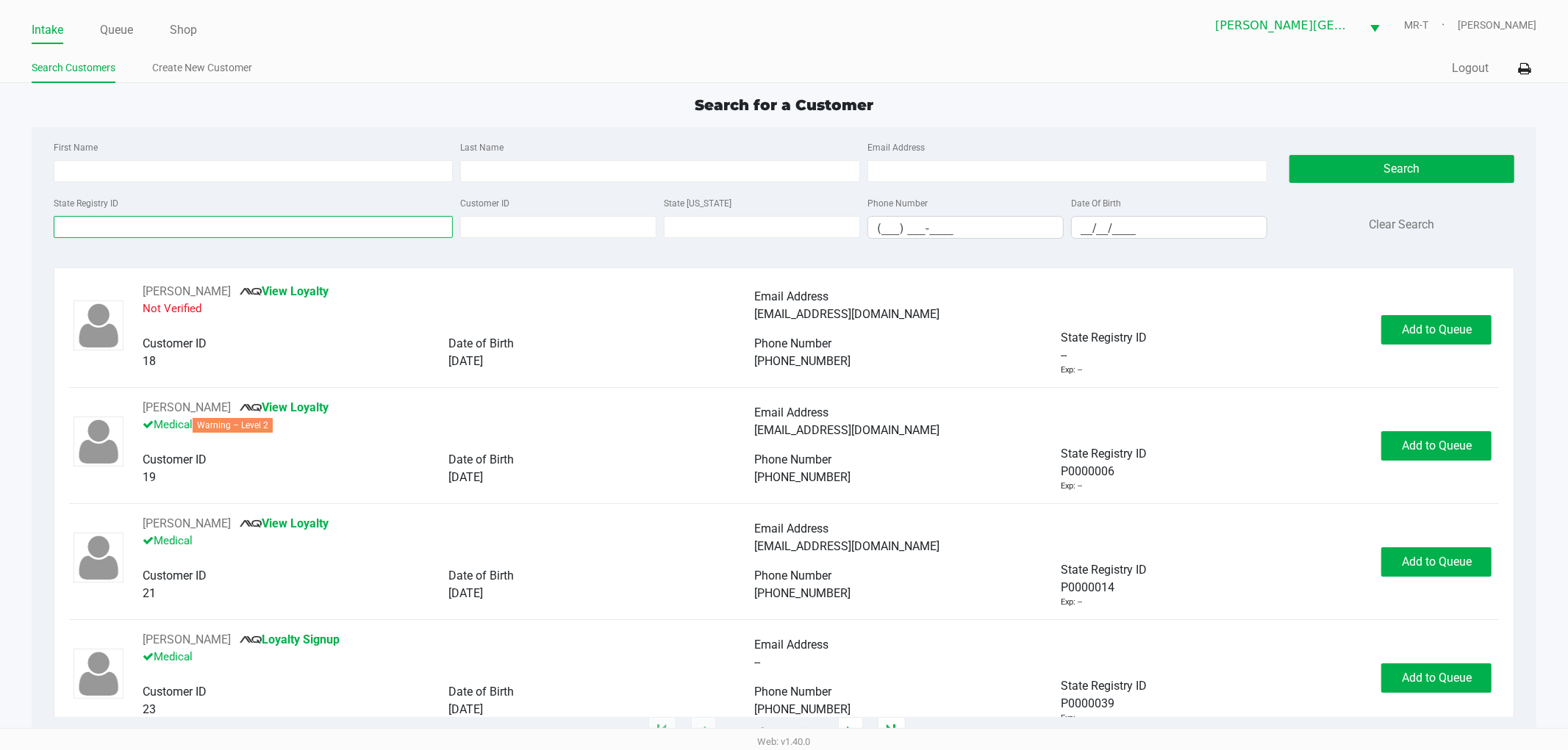
click at [125, 218] on input "State Registry ID" at bounding box center [253, 227] width 400 height 22
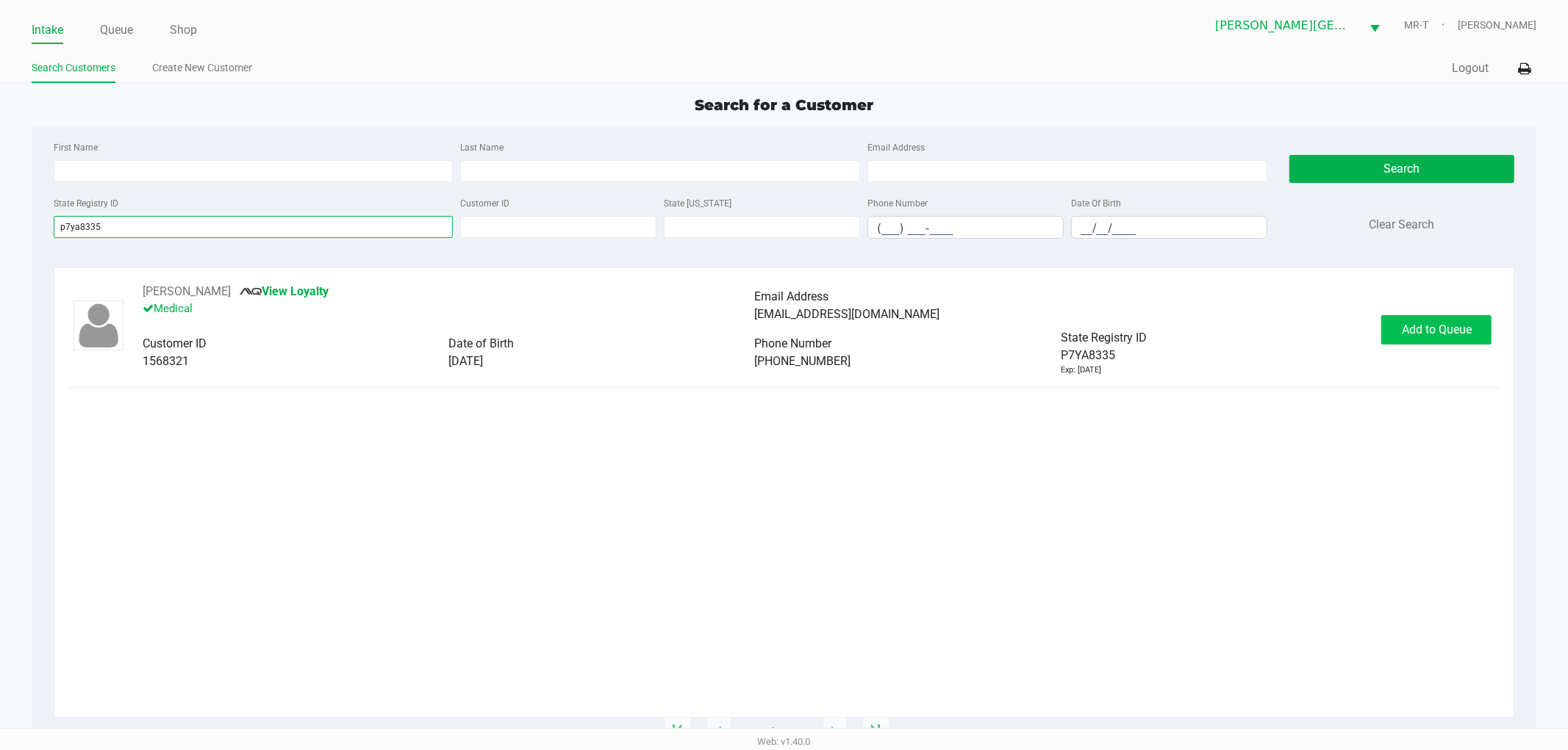
type input "p7ya8335"
click at [1449, 328] on span "Add to Queue" at bounding box center [1437, 330] width 70 height 14
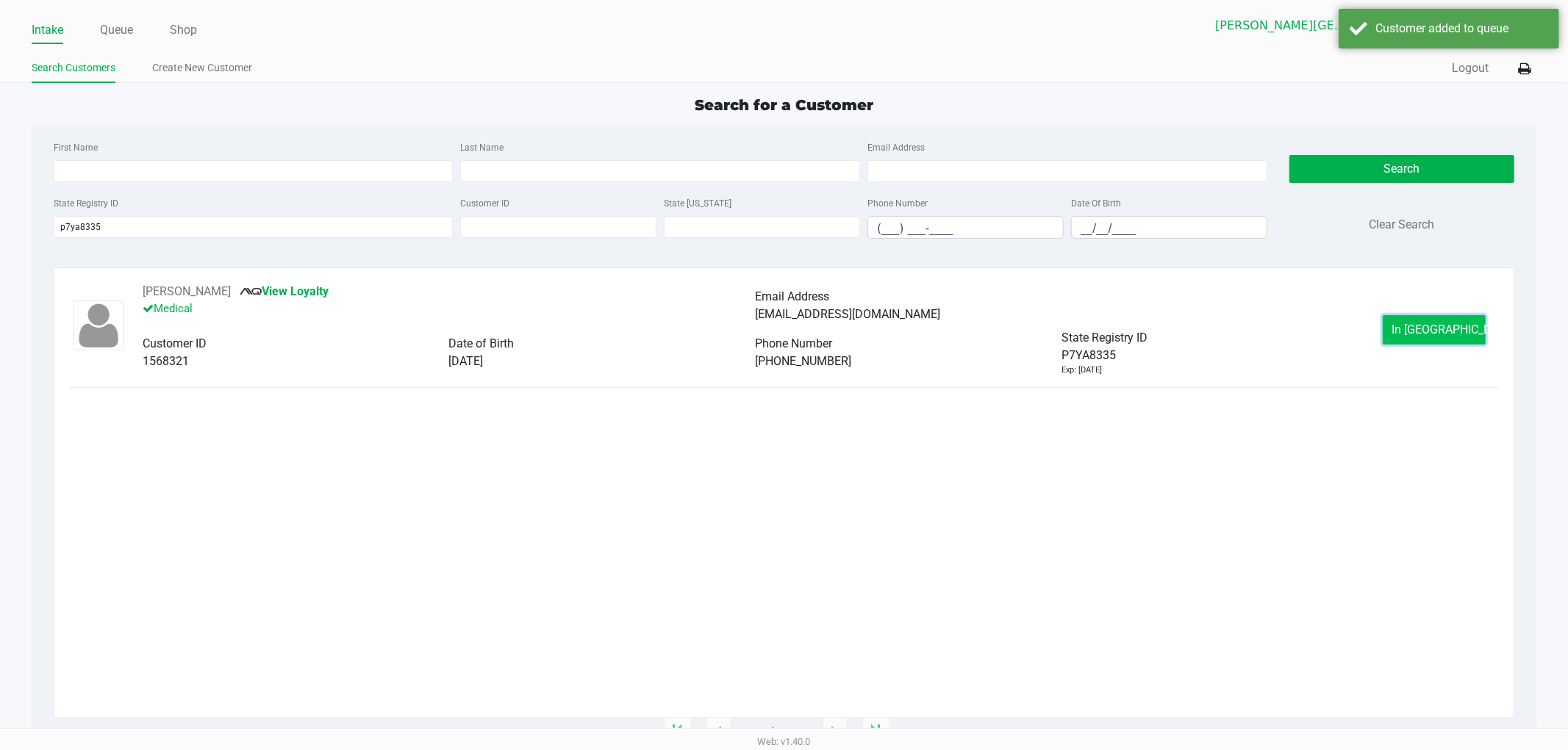
drag, startPoint x: 1446, startPoint y: 328, endPoint x: 1427, endPoint y: 334, distance: 19.9
click at [1427, 334] on span "In Queue" at bounding box center [1454, 330] width 124 height 14
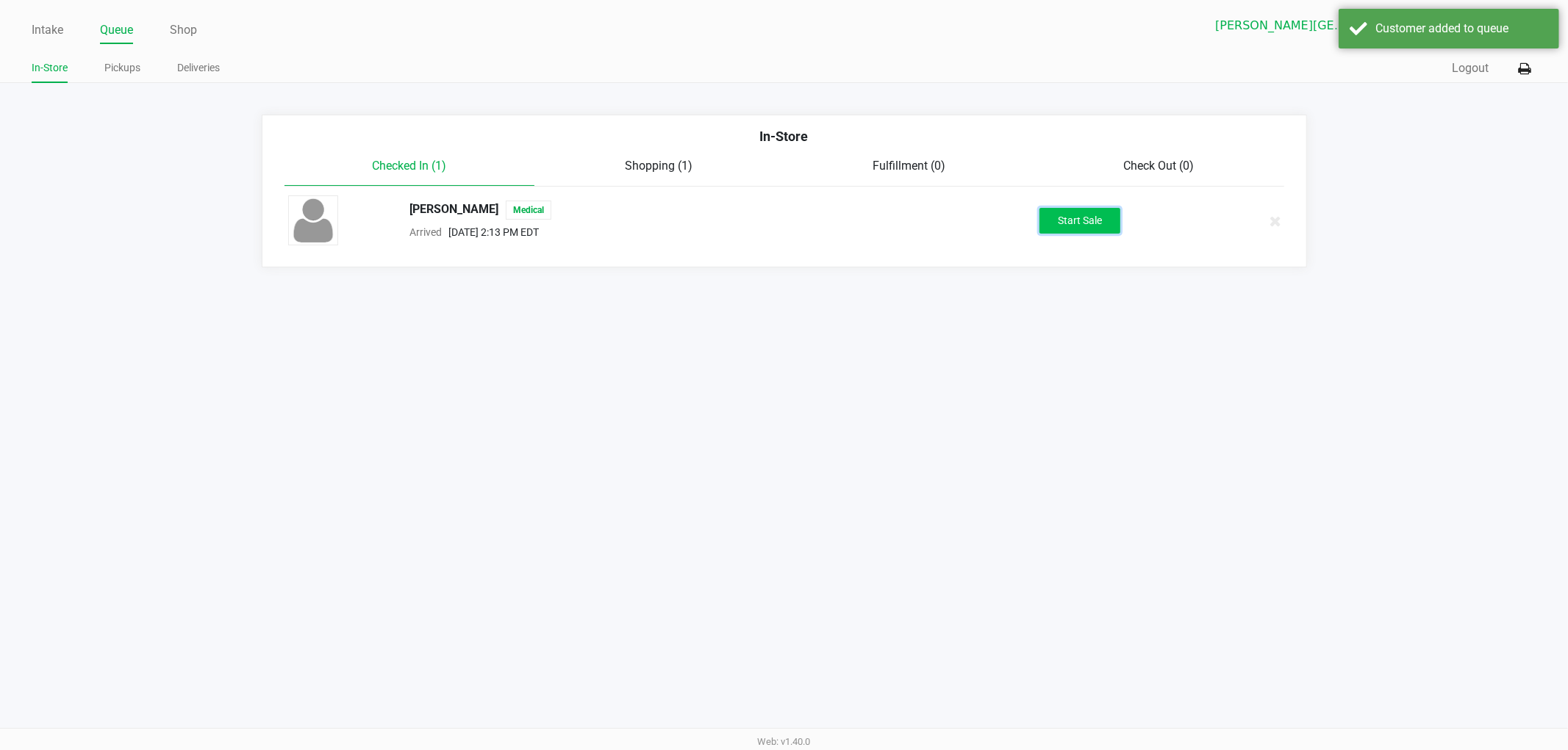
click at [1096, 214] on button "Start Sale" at bounding box center [1080, 221] width 80 height 26
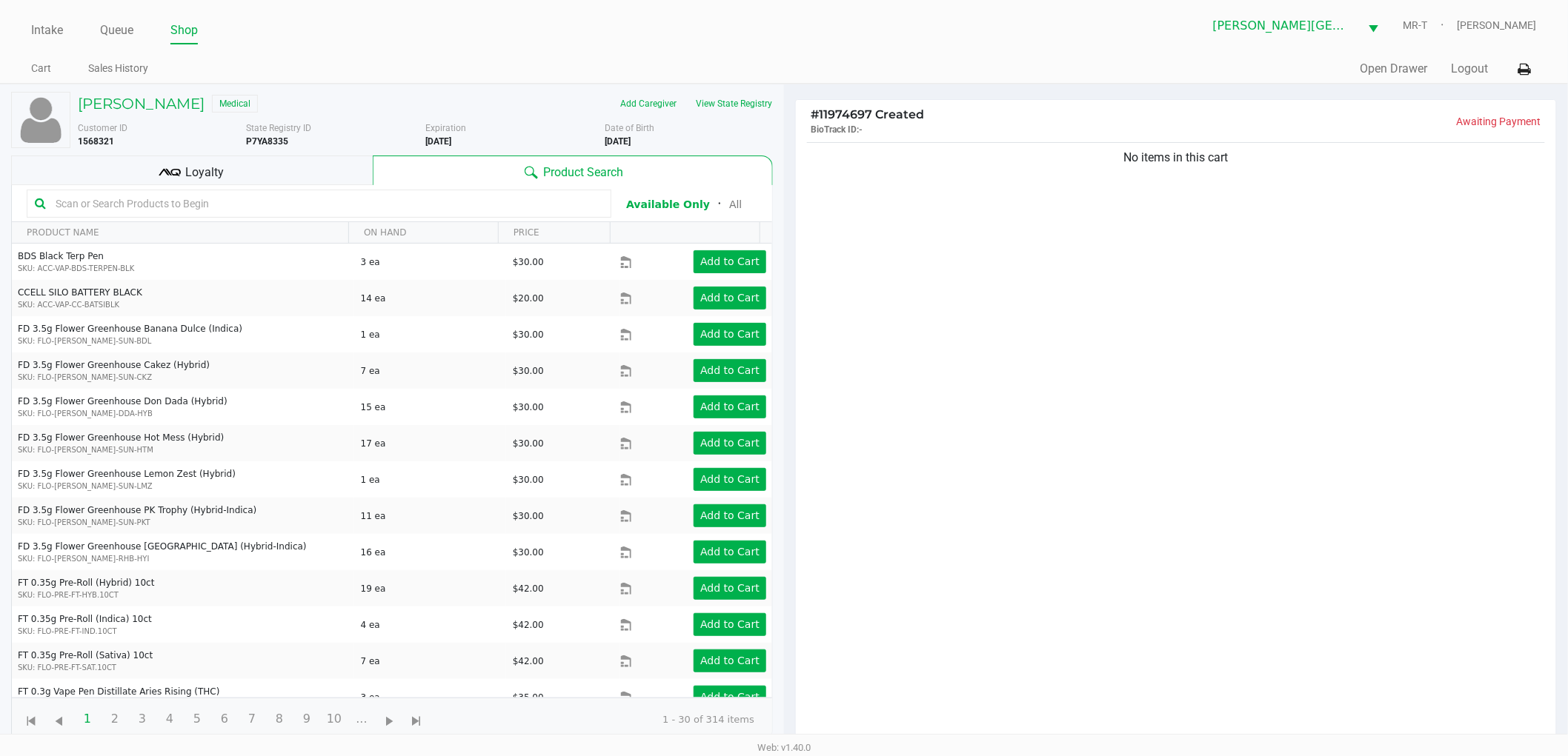
drag, startPoint x: 1285, startPoint y: 170, endPoint x: 1065, endPoint y: 185, distance: 220.5
click at [1065, 185] on div "No items in this cart" at bounding box center [1176, 446] width 760 height 614
click at [1064, 185] on div "No items in this cart" at bounding box center [1176, 446] width 760 height 614
click at [1147, 319] on div "No items in this cart" at bounding box center [1176, 446] width 760 height 614
click at [1157, 204] on div "No items in this cart" at bounding box center [1176, 446] width 760 height 614
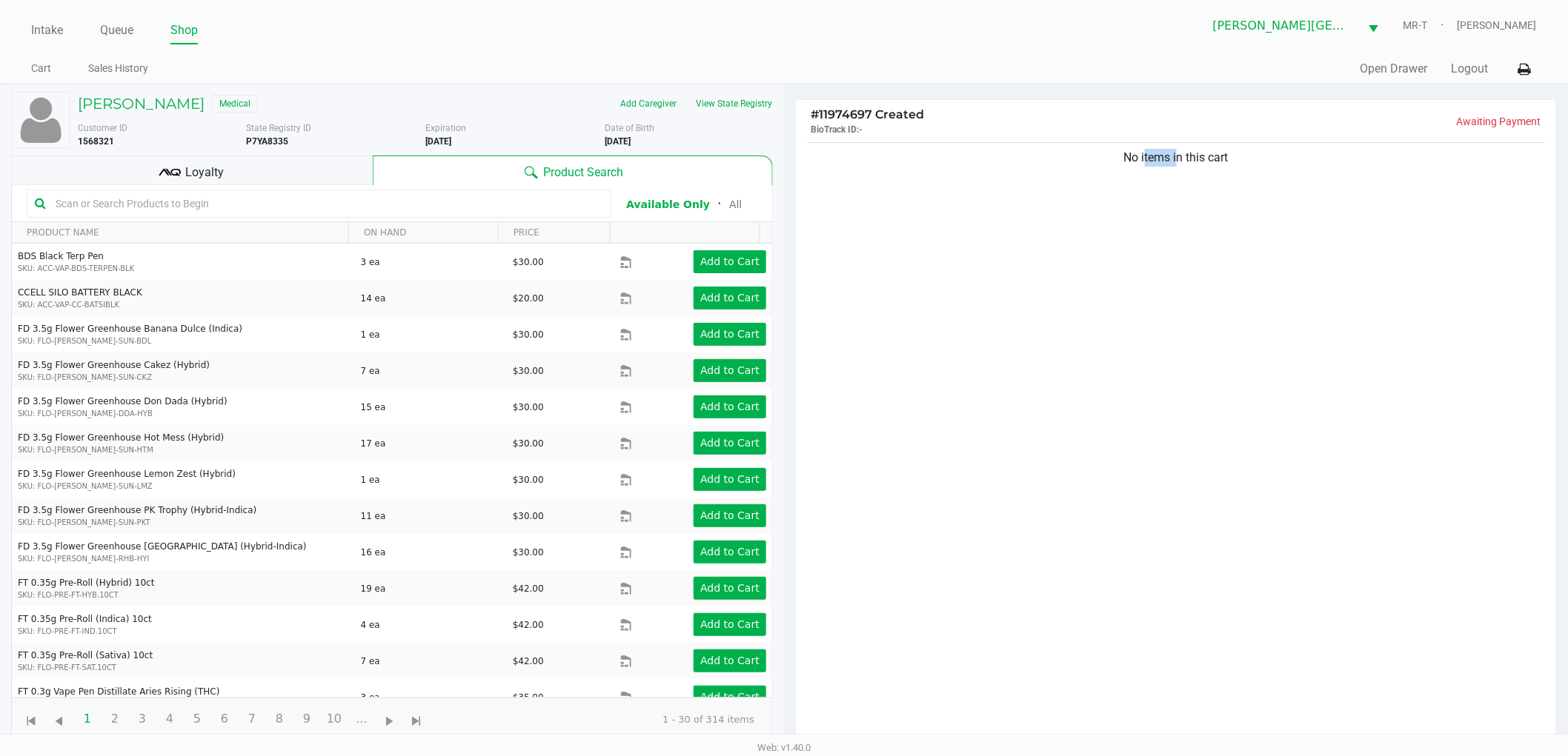
click at [1157, 204] on div "No items in this cart" at bounding box center [1176, 446] width 760 height 614
drag, startPoint x: 1104, startPoint y: 191, endPoint x: 1387, endPoint y: 195, distance: 283.0
click at [1387, 195] on div "No items in this cart" at bounding box center [1176, 446] width 760 height 614
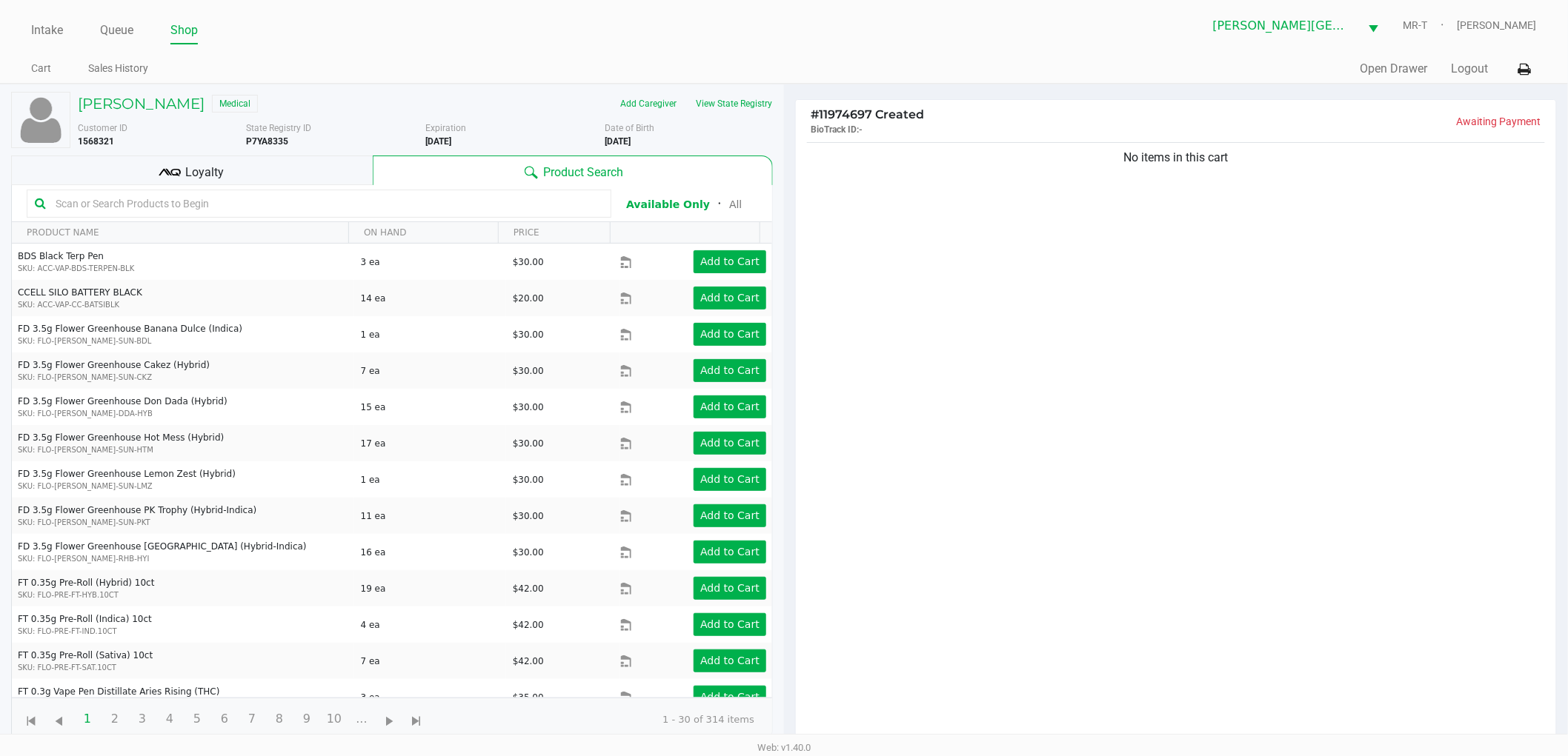
click at [1298, 223] on div "No items in this cart" at bounding box center [1176, 446] width 760 height 614
click at [1302, 386] on div "No items in this cart" at bounding box center [1176, 446] width 760 height 614
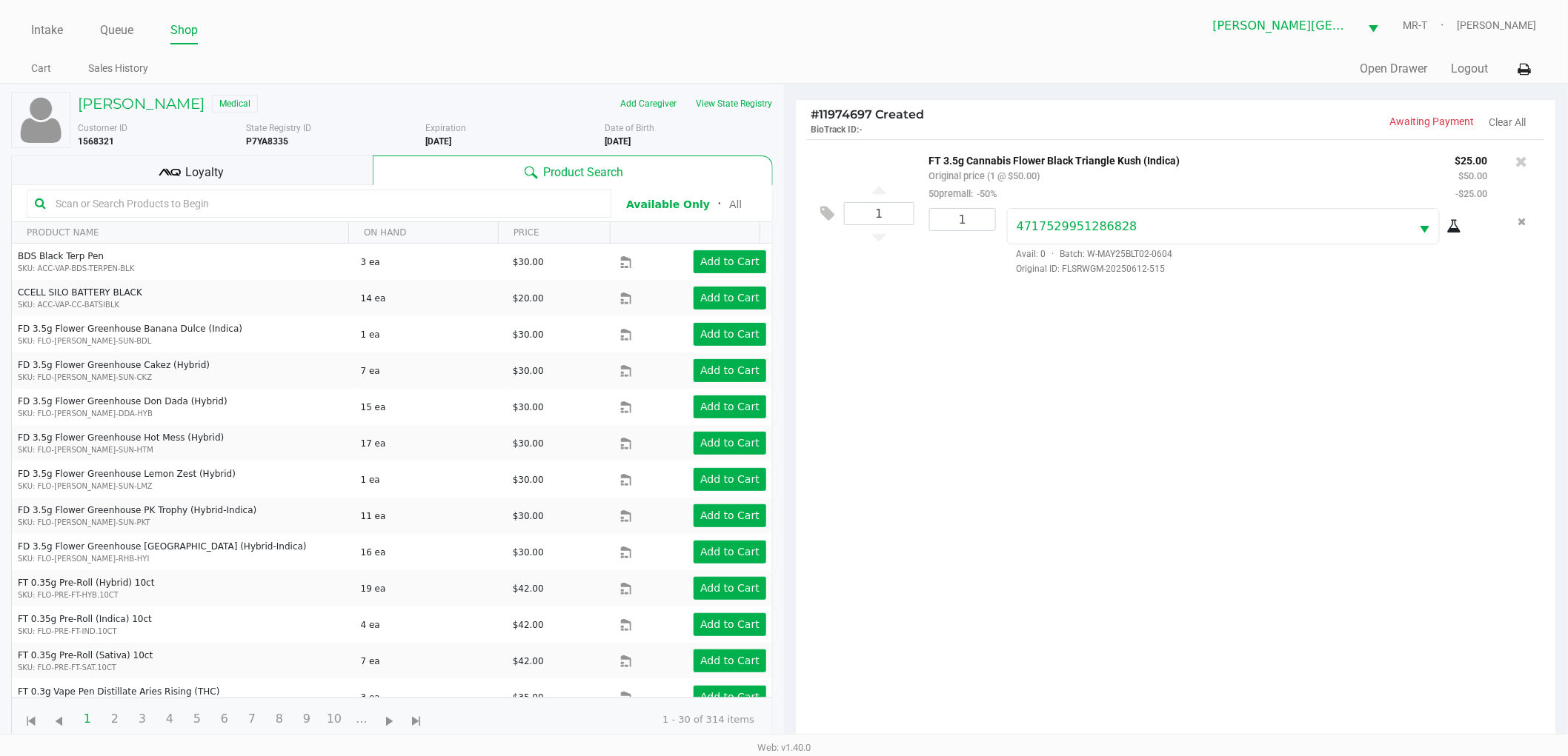
click at [963, 416] on div "1 FT 3.5g Cannabis Flower Black Triangle Kush (Indica) Original price (1 @ $50.…" at bounding box center [1176, 446] width 760 height 614
click at [996, 430] on div "1 FT 3.5g Cannabis Flower Black Triangle Kush (Indica) Original price (1 @ $50.…" at bounding box center [1176, 446] width 760 height 614
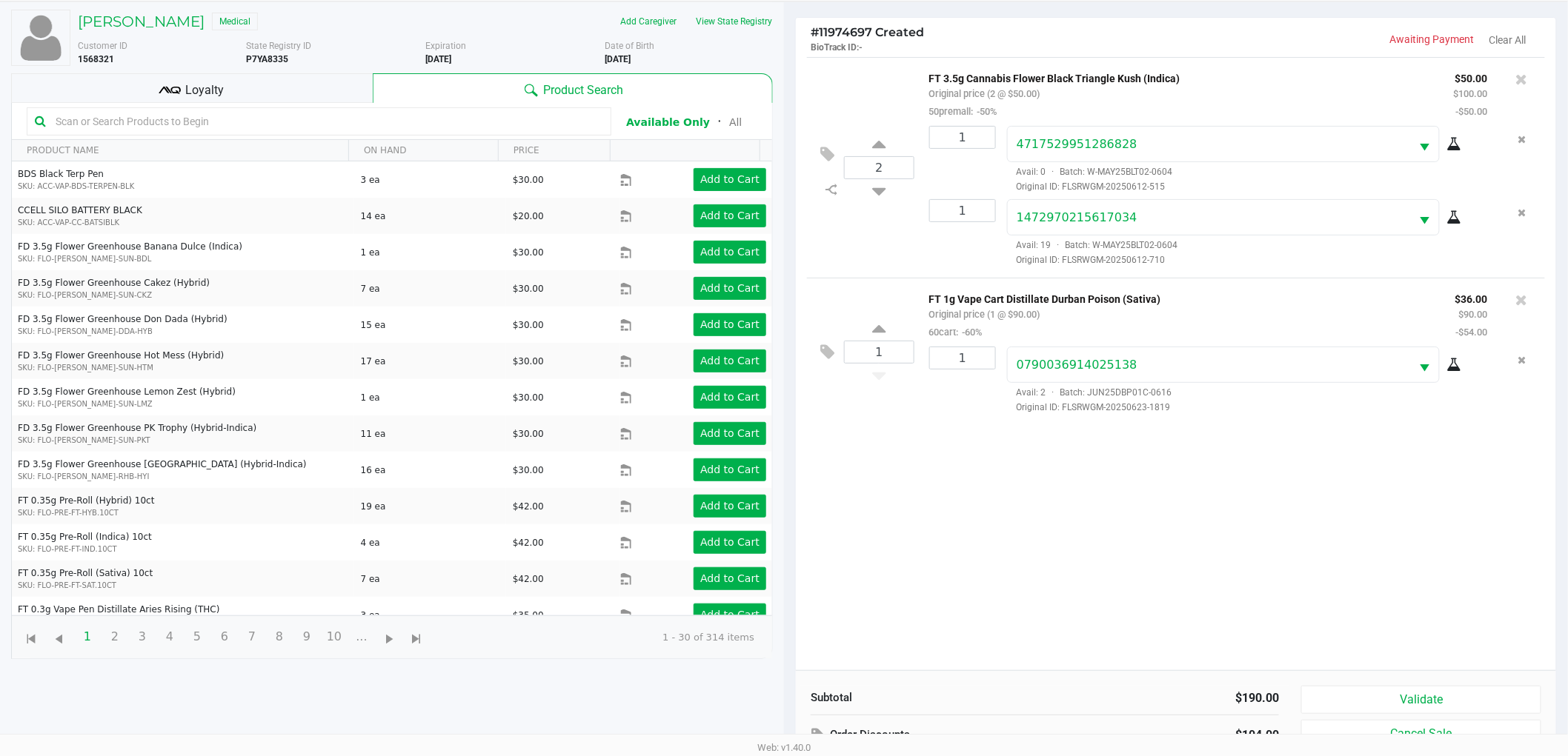
scroll to position [161, 0]
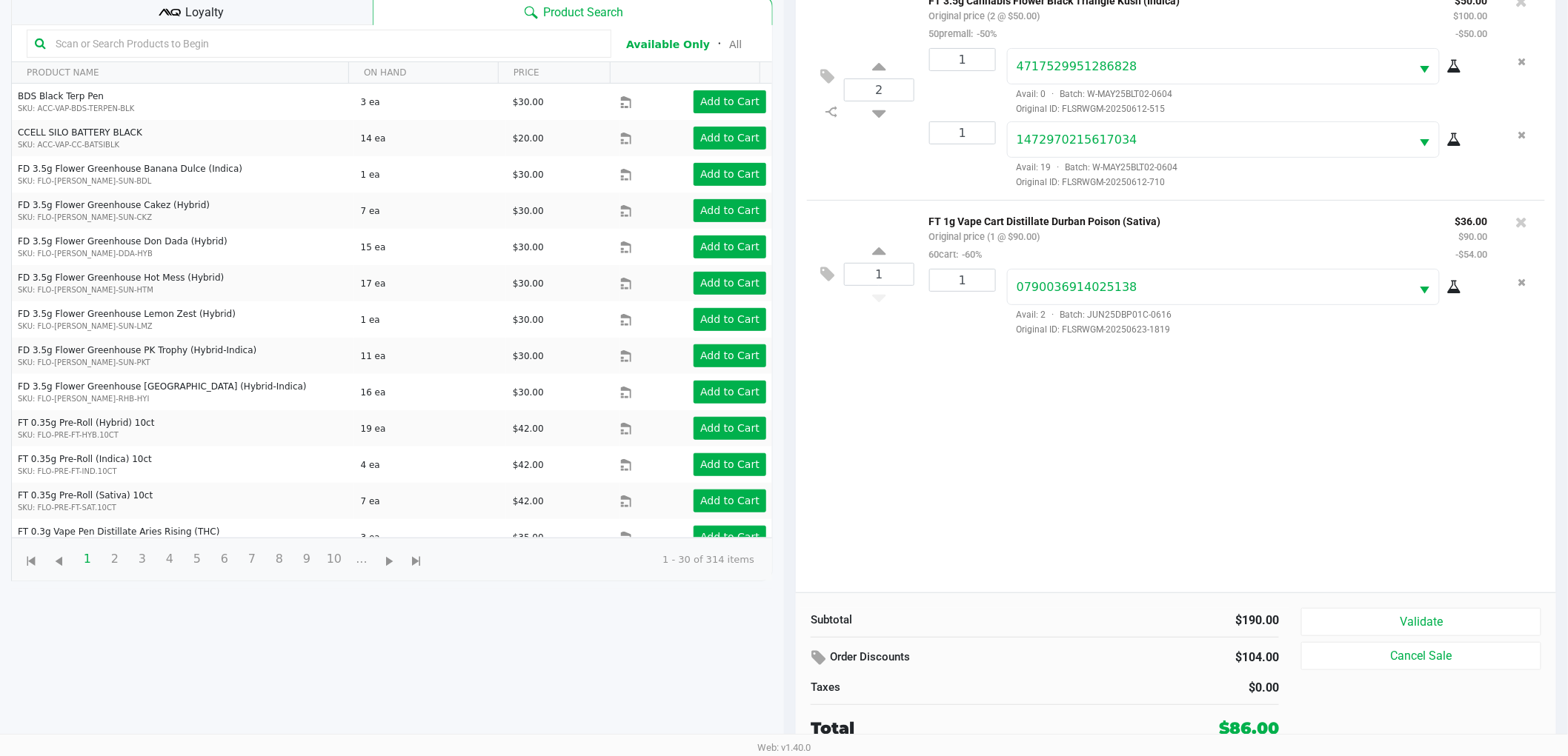
click at [1011, 493] on div "2 FT 3.5g Cannabis Flower Black Triangle Kush (Indica) Original price (2 @ $50.…" at bounding box center [1176, 286] width 760 height 614
click at [1028, 436] on div "2 FT 3.5g Cannabis Flower Black Triangle Kush (Indica) Original price (2 @ $50.…" at bounding box center [1176, 286] width 760 height 614
click at [221, 18] on span "Loyalty" at bounding box center [205, 13] width 38 height 17
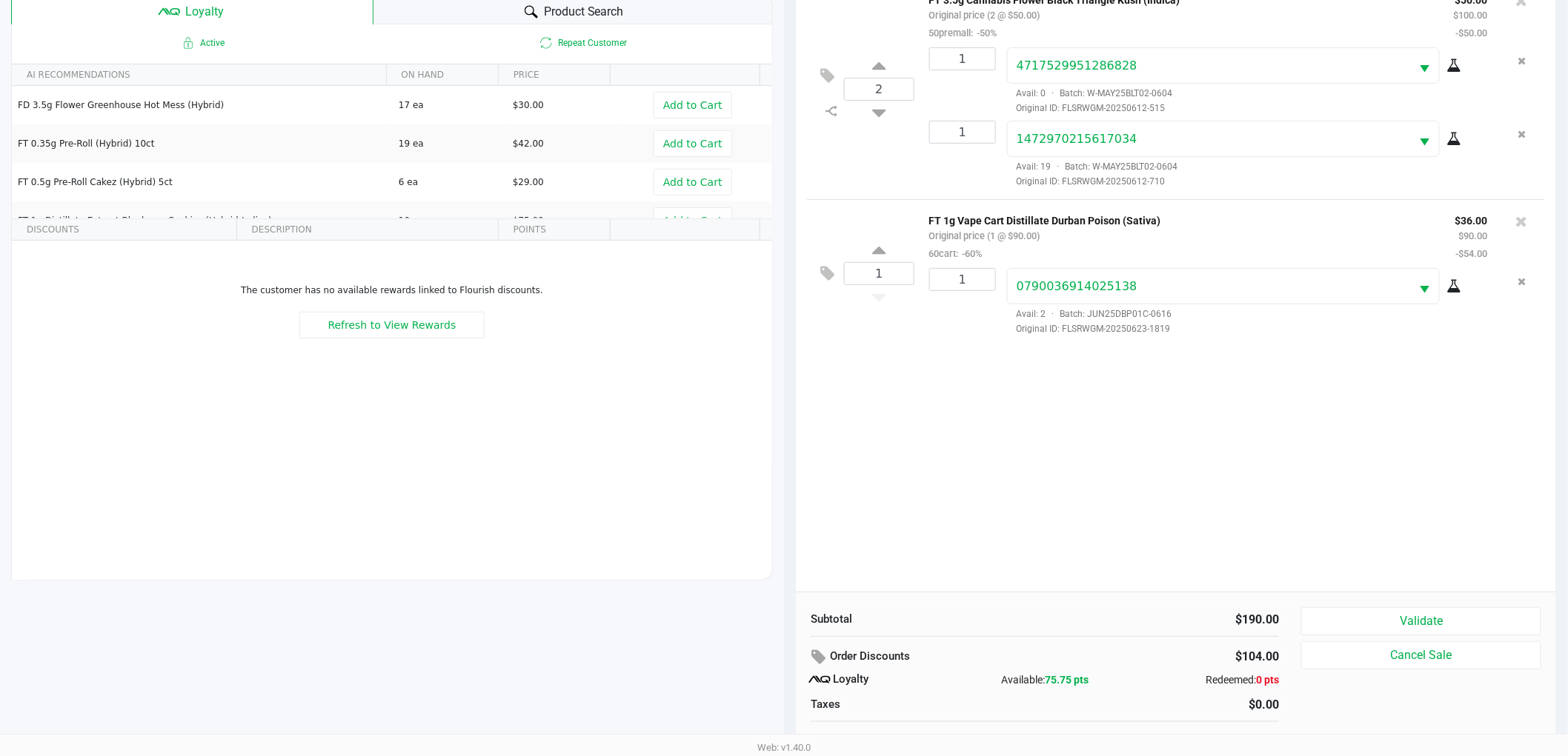
click at [1080, 568] on div "2 FT 3.5g Cannabis Flower Black Triangle Kush (Indica) Original price (2 @ $50.…" at bounding box center [1176, 285] width 760 height 614
click at [1365, 612] on button "Validate" at bounding box center [1421, 621] width 240 height 28
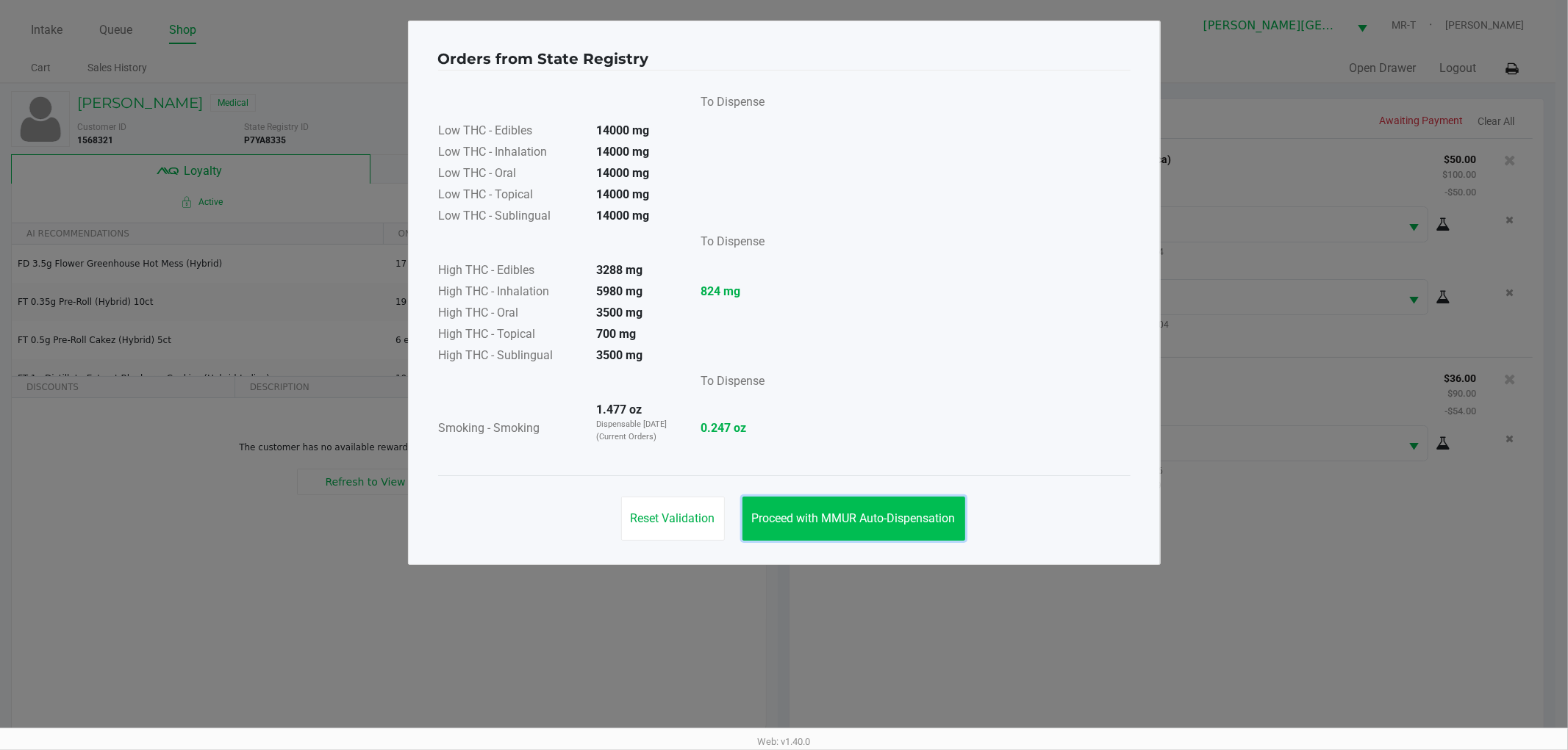
click at [928, 497] on button "Proceed with MMUR Auto-Dispensation" at bounding box center [854, 519] width 223 height 44
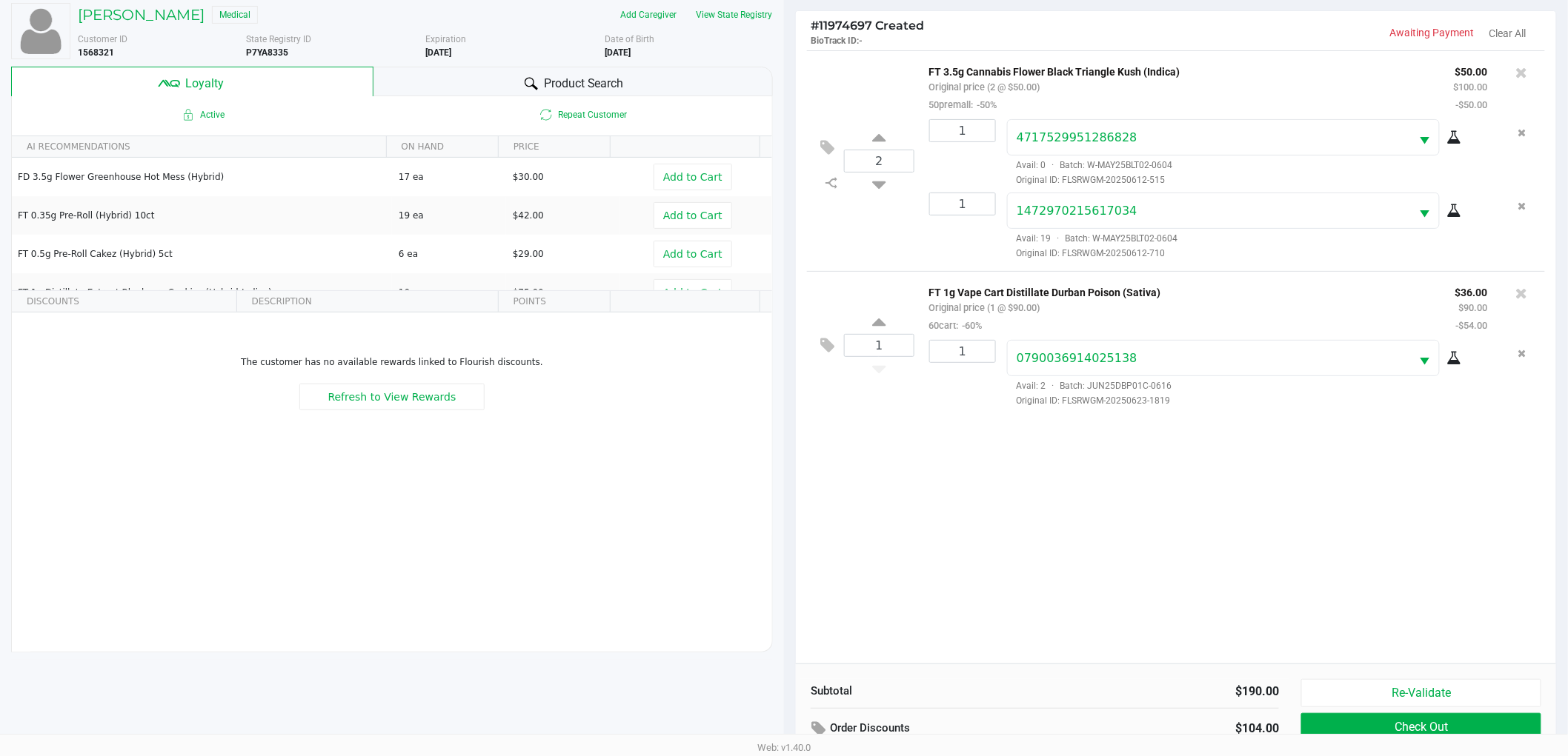
scroll to position [179, 0]
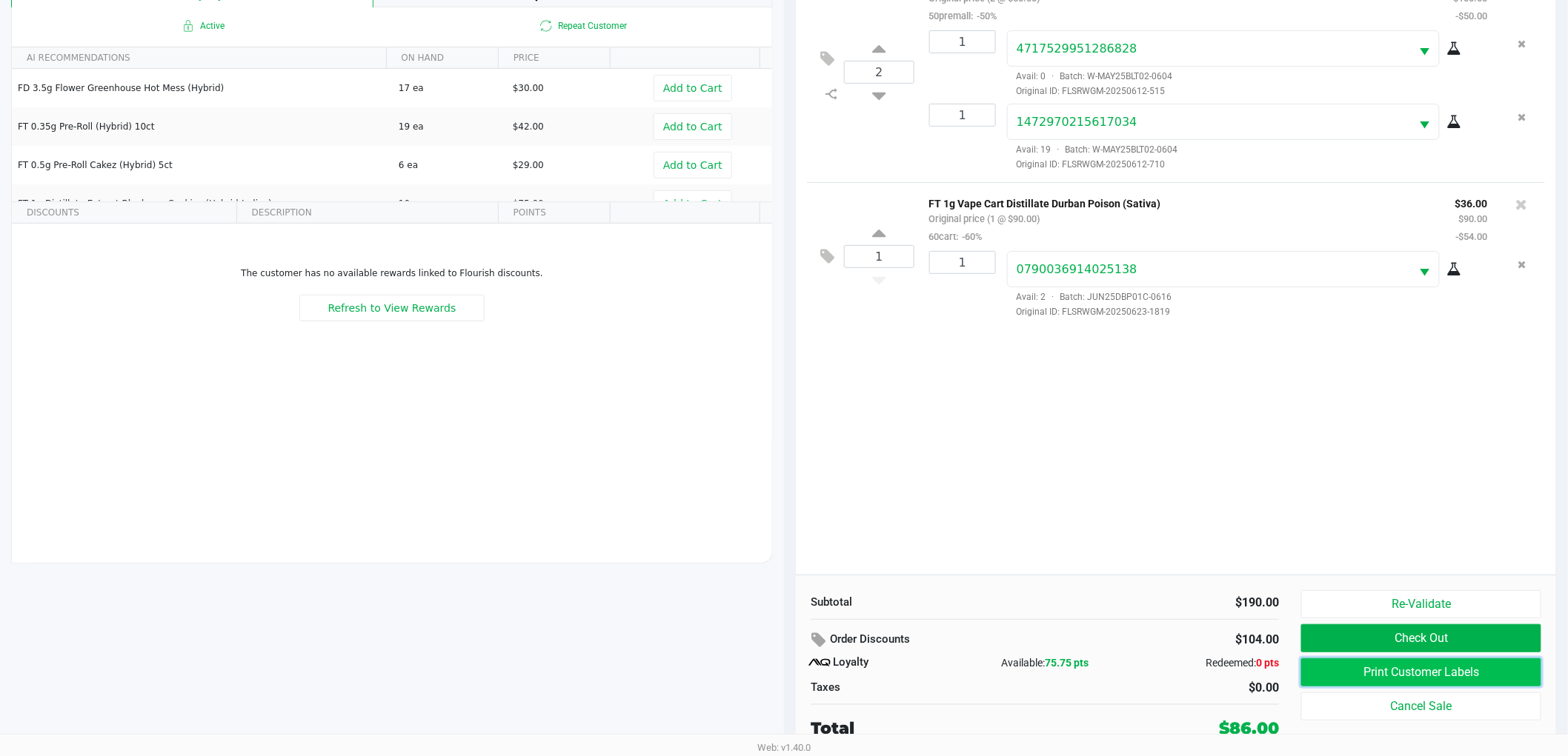
click at [1395, 671] on button "Print Customer Labels" at bounding box center [1421, 672] width 240 height 28
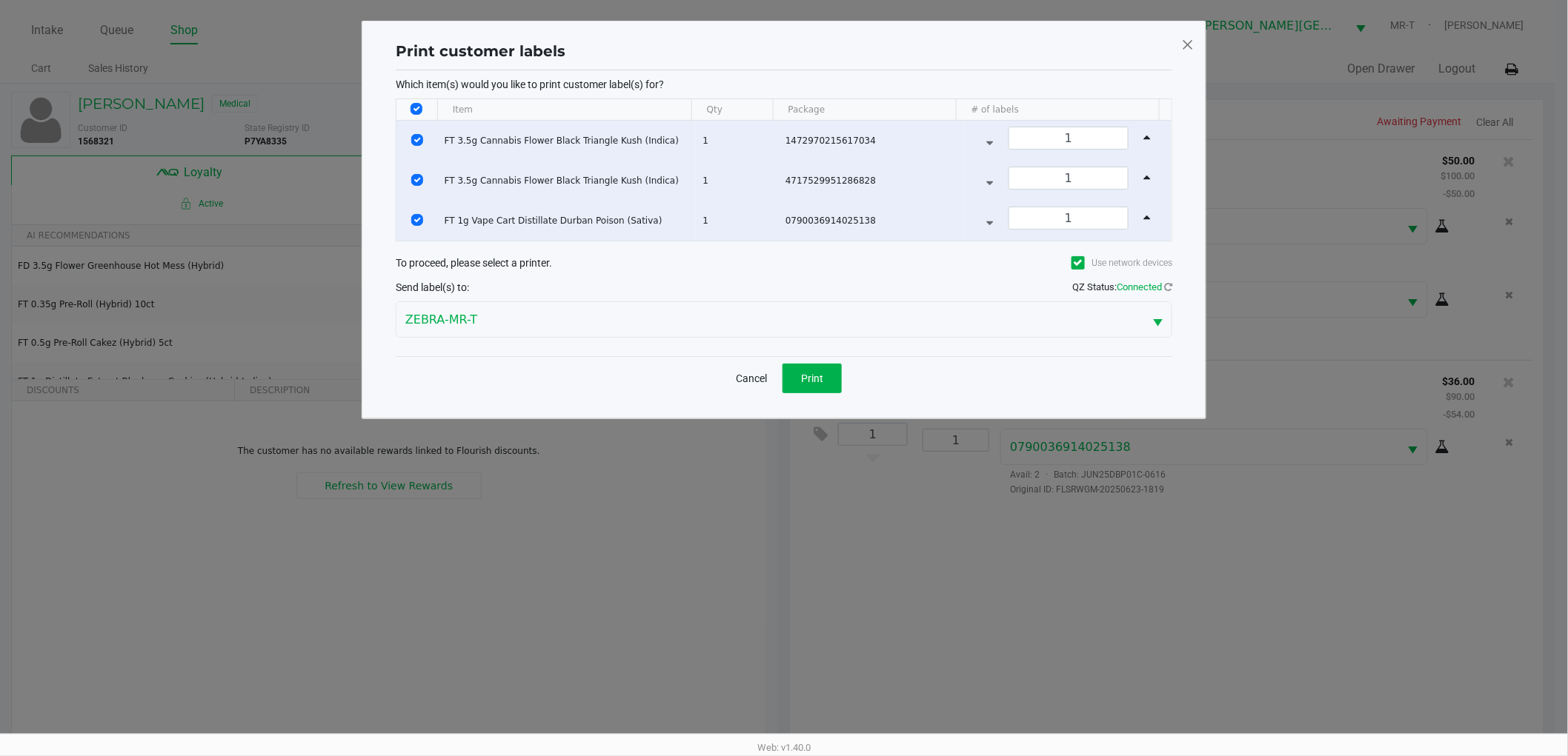
scroll to position [0, 0]
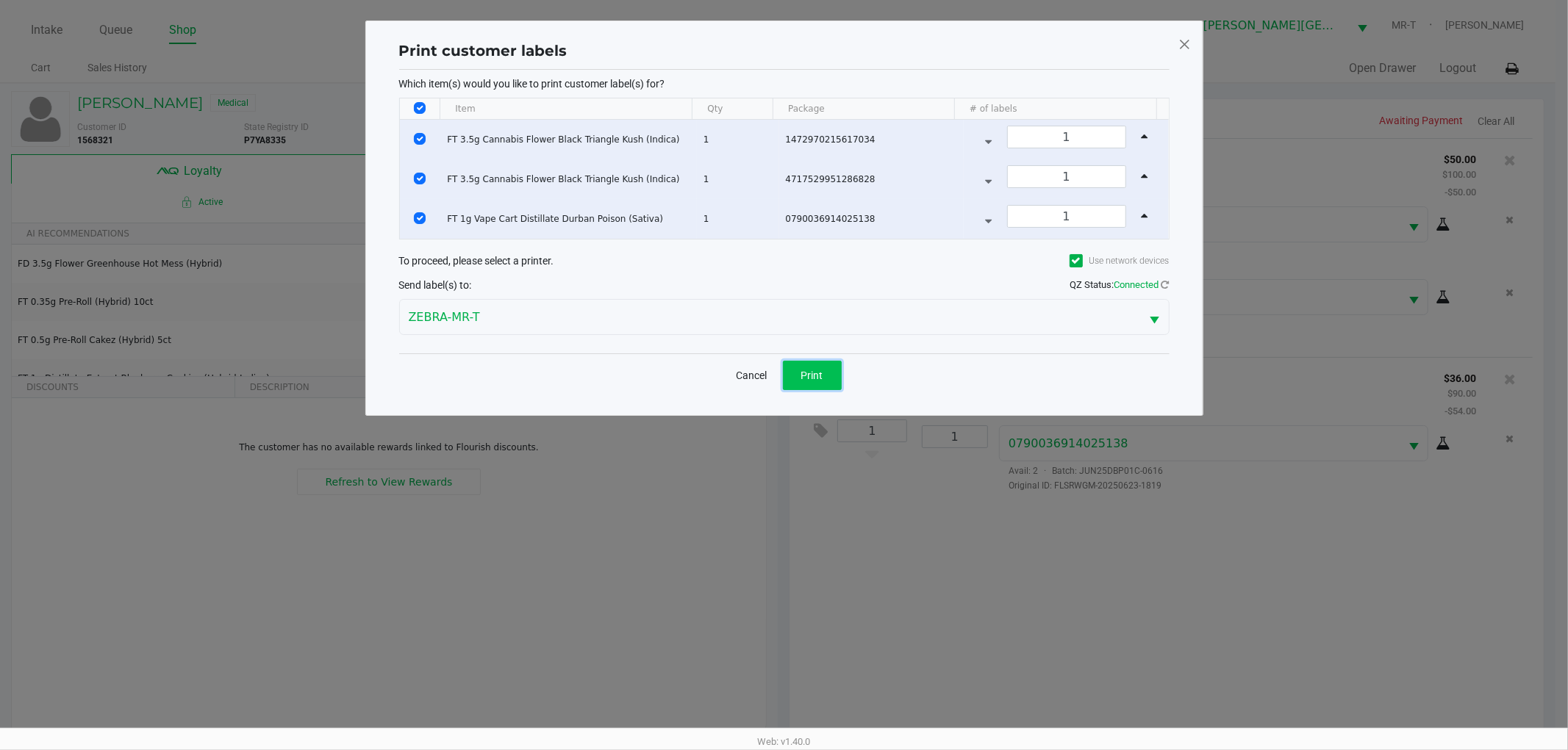
click at [814, 377] on span "Print" at bounding box center [813, 375] width 22 height 12
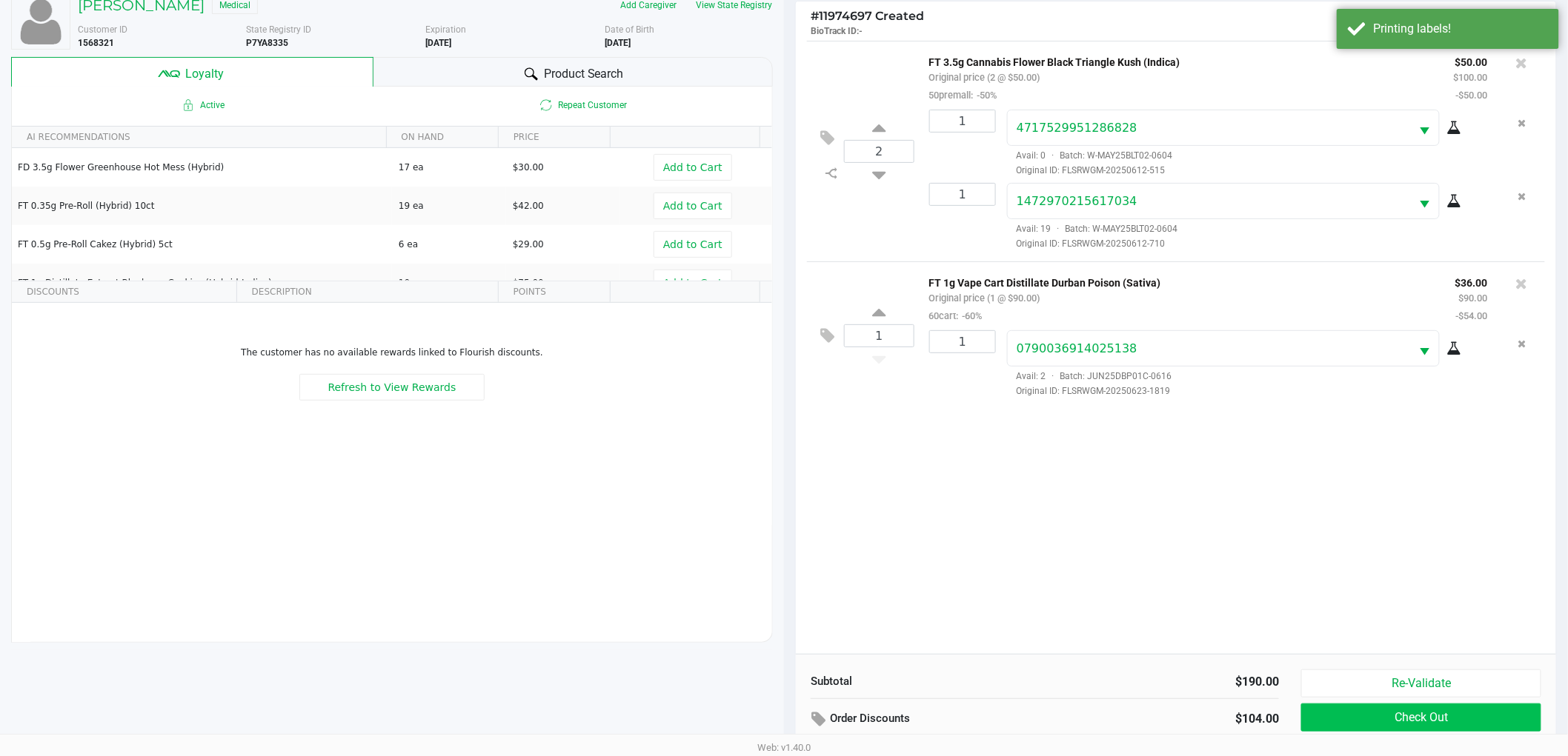
scroll to position [179, 0]
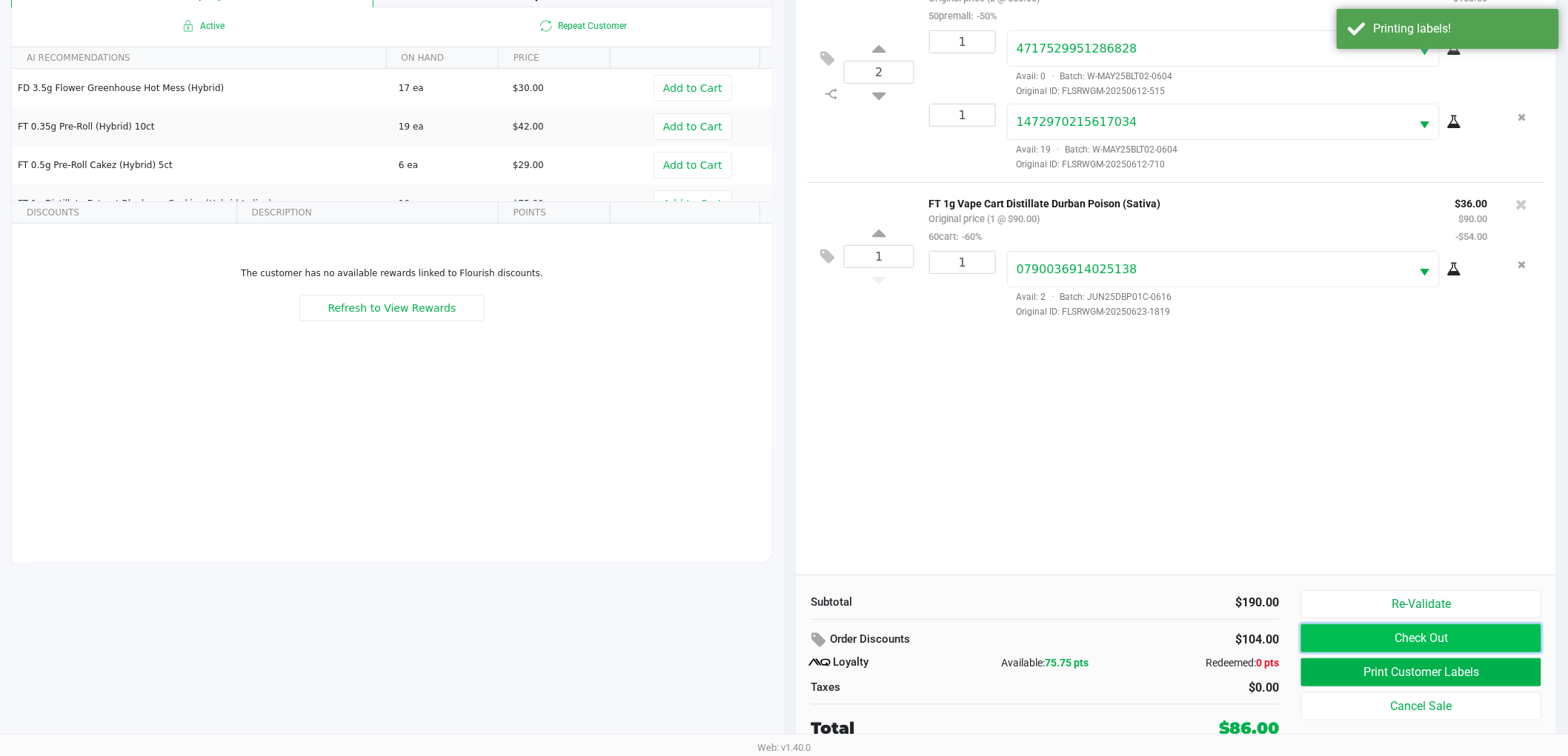
click at [1359, 635] on button "Check Out" at bounding box center [1421, 638] width 240 height 28
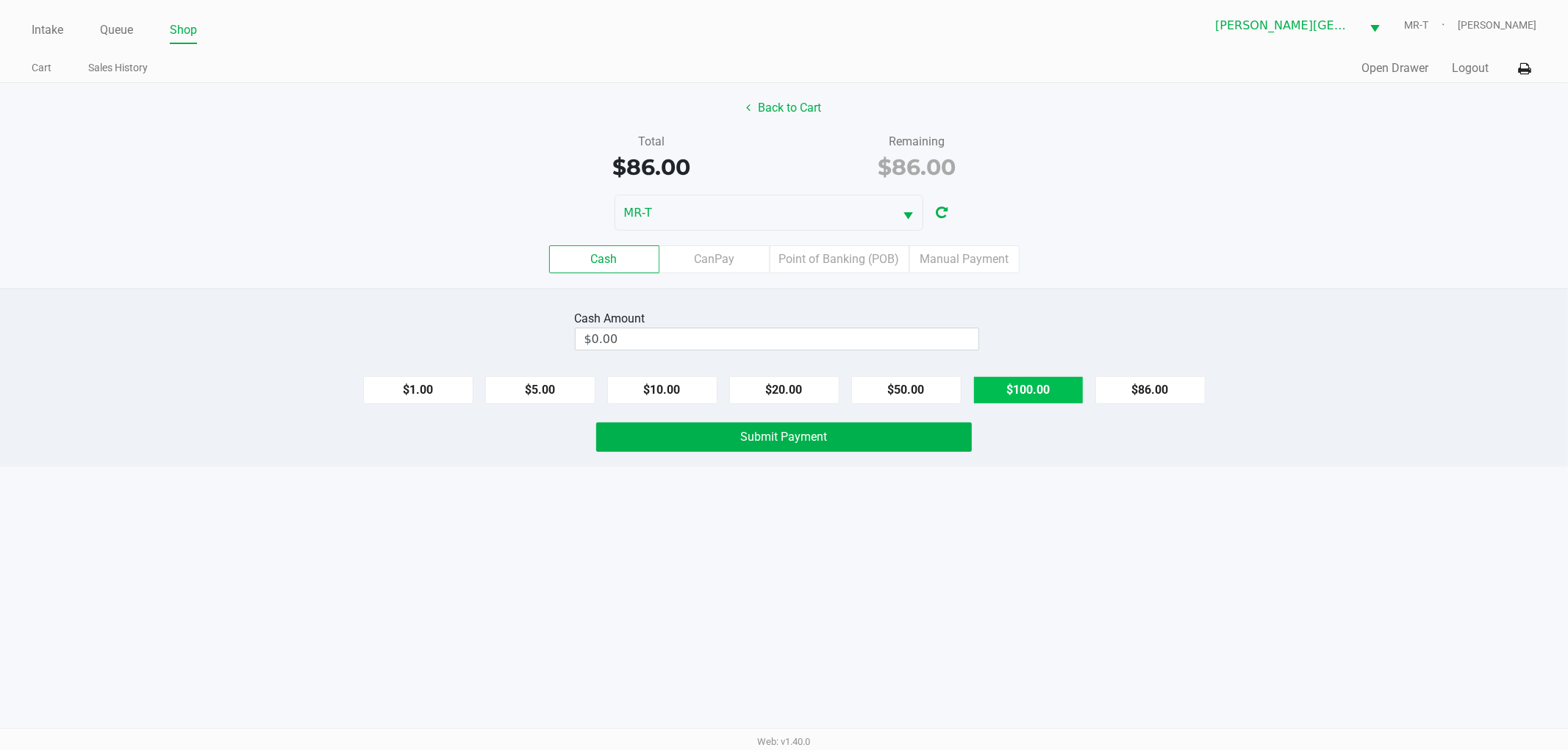
drag, startPoint x: 1053, startPoint y: 391, endPoint x: 1031, endPoint y: 399, distance: 23.4
click at [1052, 391] on button "$100.00" at bounding box center [1029, 390] width 110 height 28
type input "$100.00"
click at [887, 435] on button "Submit Payment" at bounding box center [784, 437] width 376 height 29
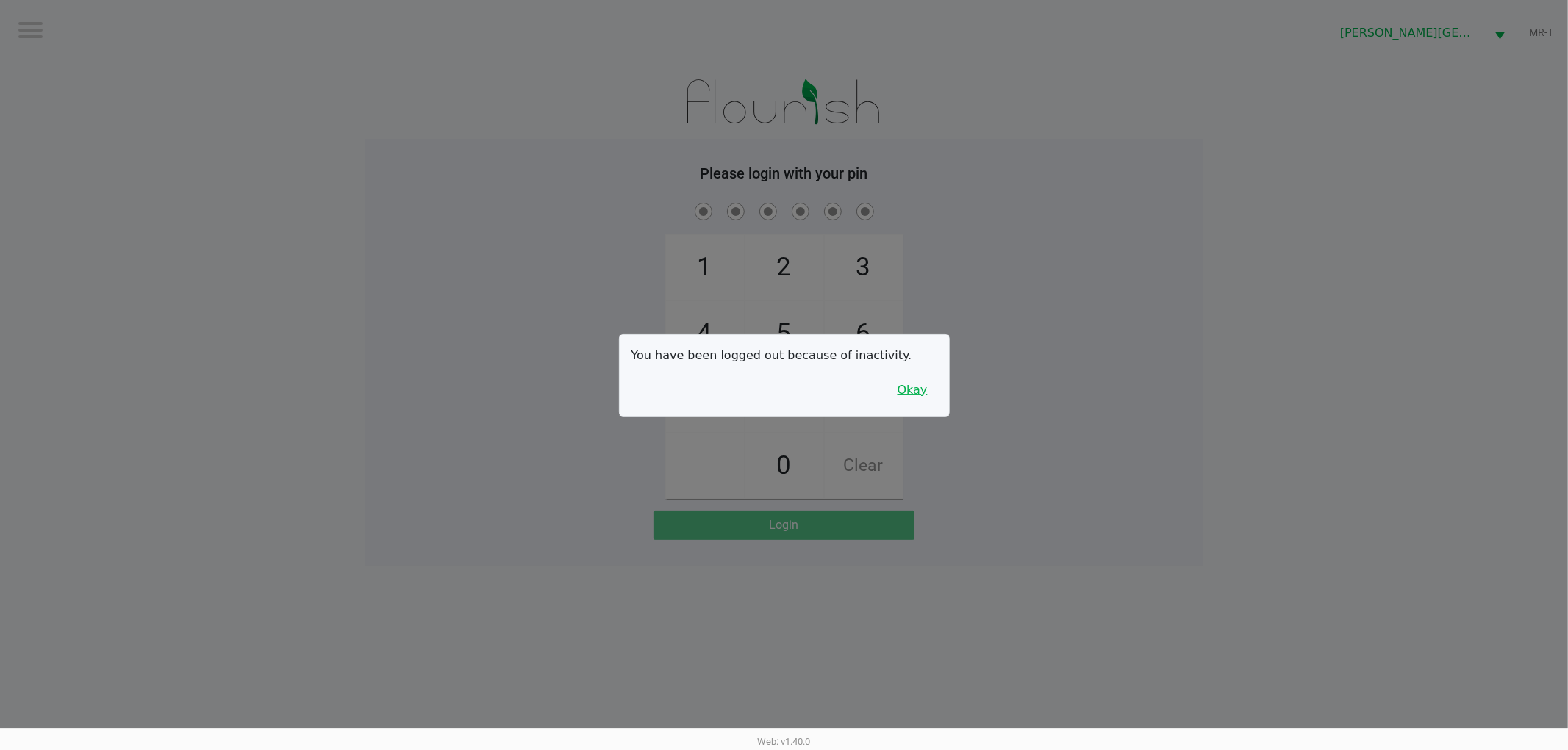
click at [923, 394] on button "Okay" at bounding box center [913, 390] width 49 height 28
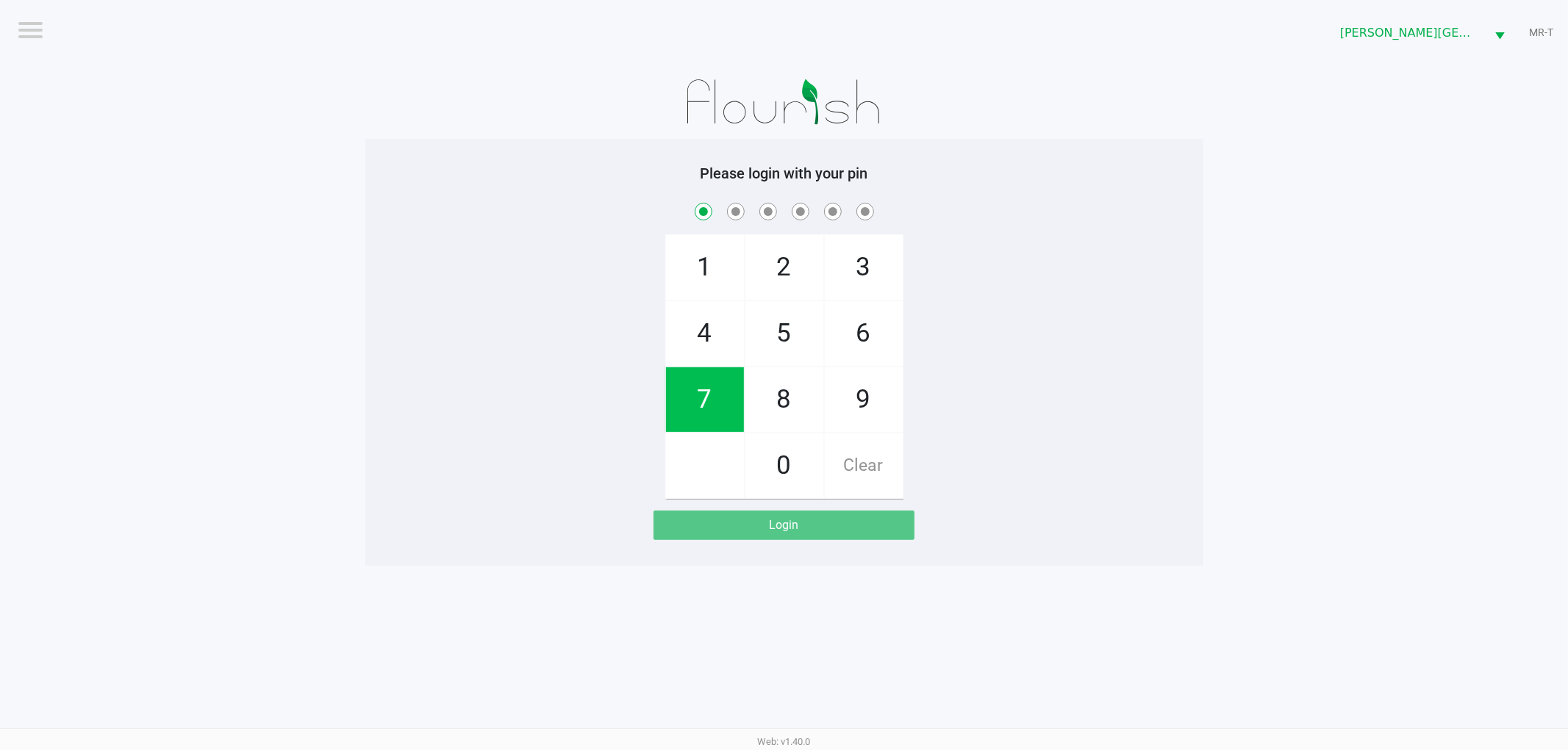
checkbox input "true"
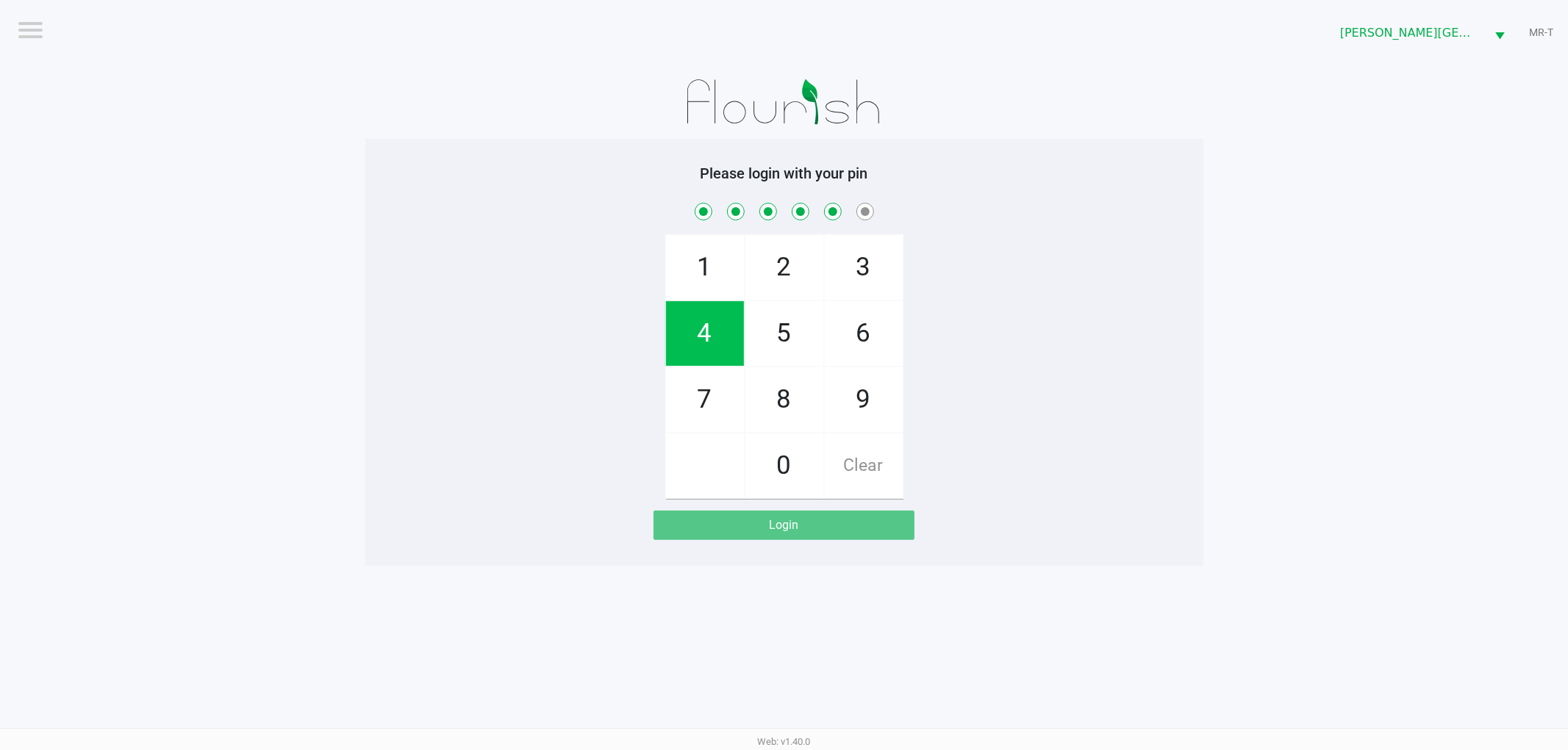
checkbox input "true"
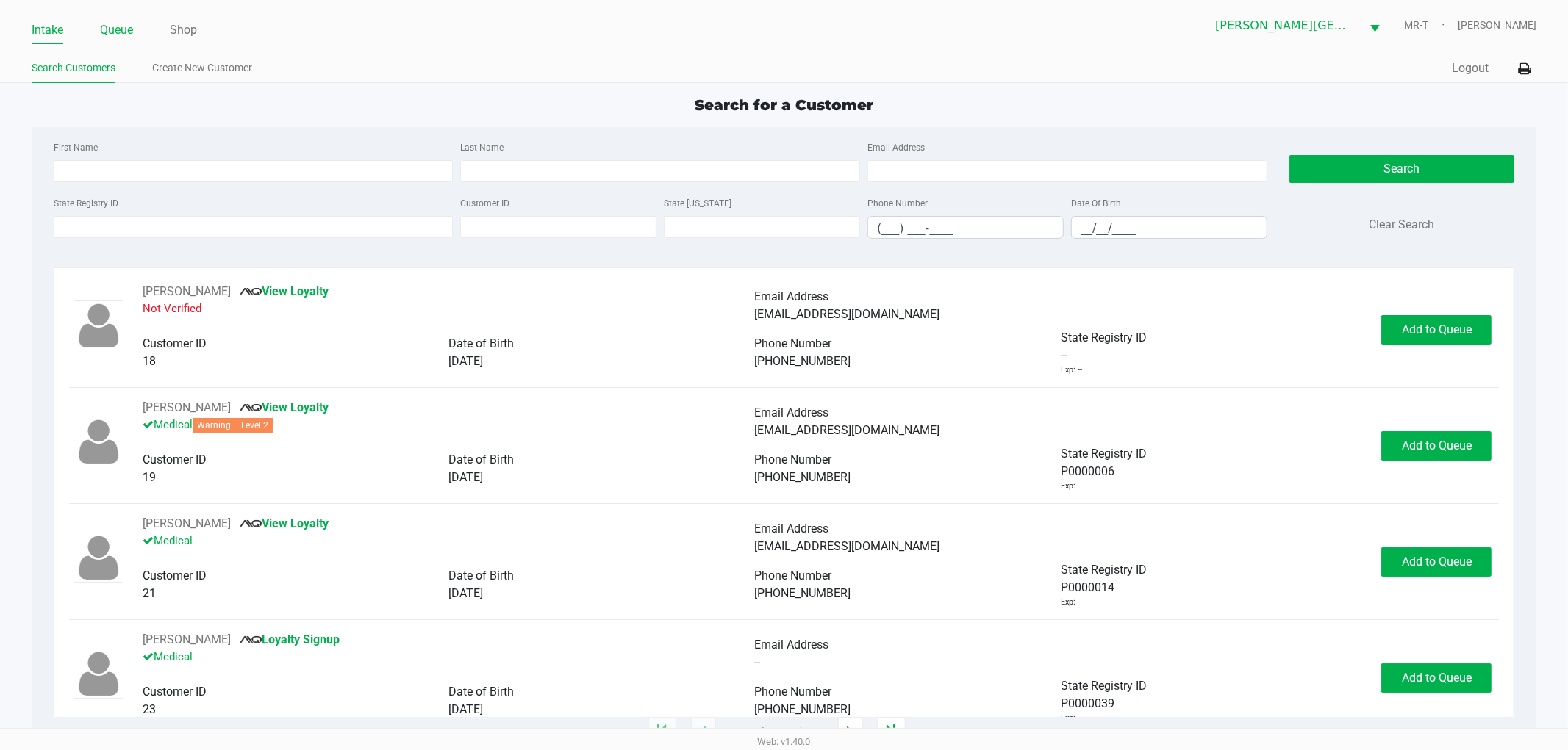
click at [115, 24] on link "Queue" at bounding box center [117, 30] width 33 height 21
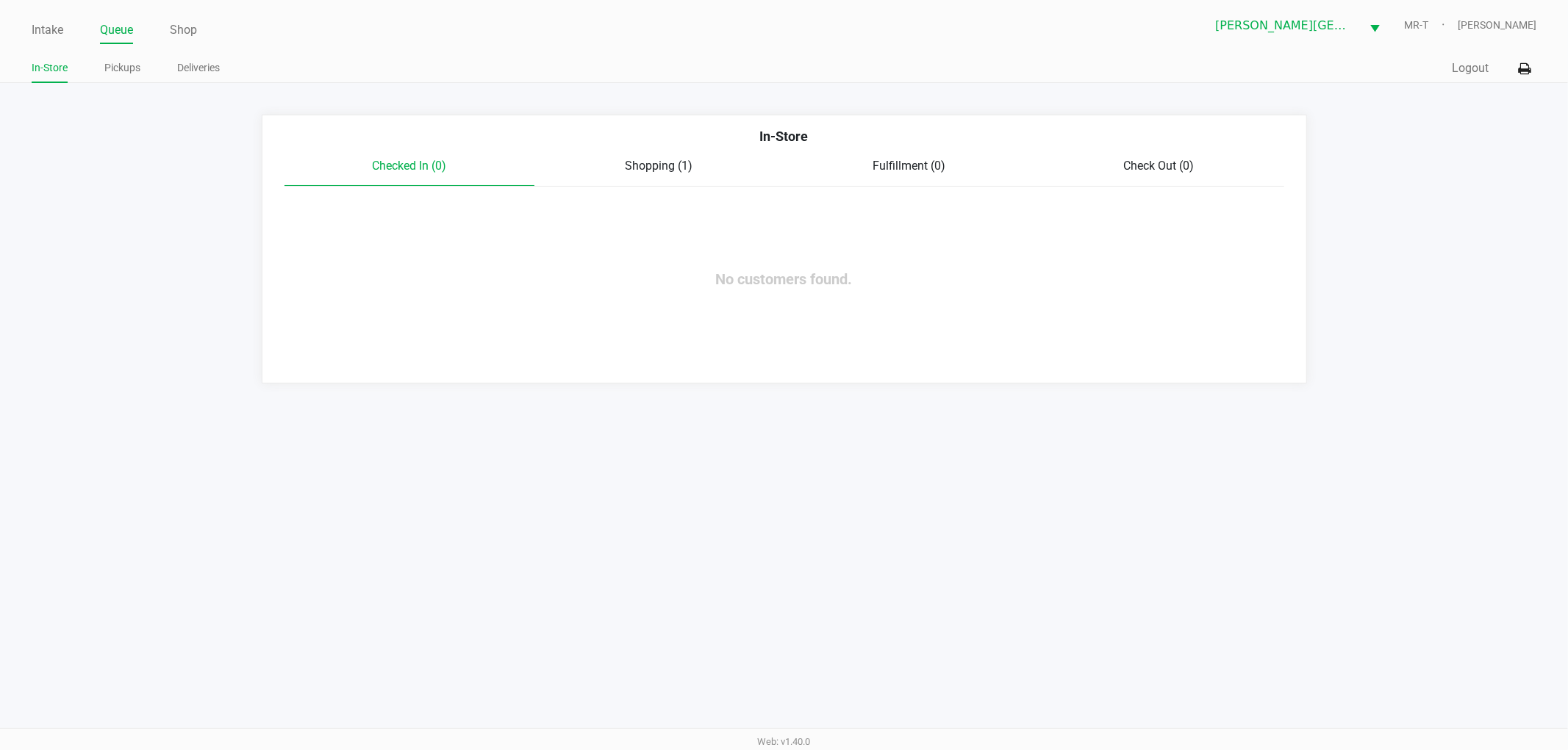
click at [102, 70] on ul "In-Store Pickups Deliveries" at bounding box center [408, 70] width 753 height 25
click at [109, 70] on link "Pickups" at bounding box center [122, 68] width 36 height 18
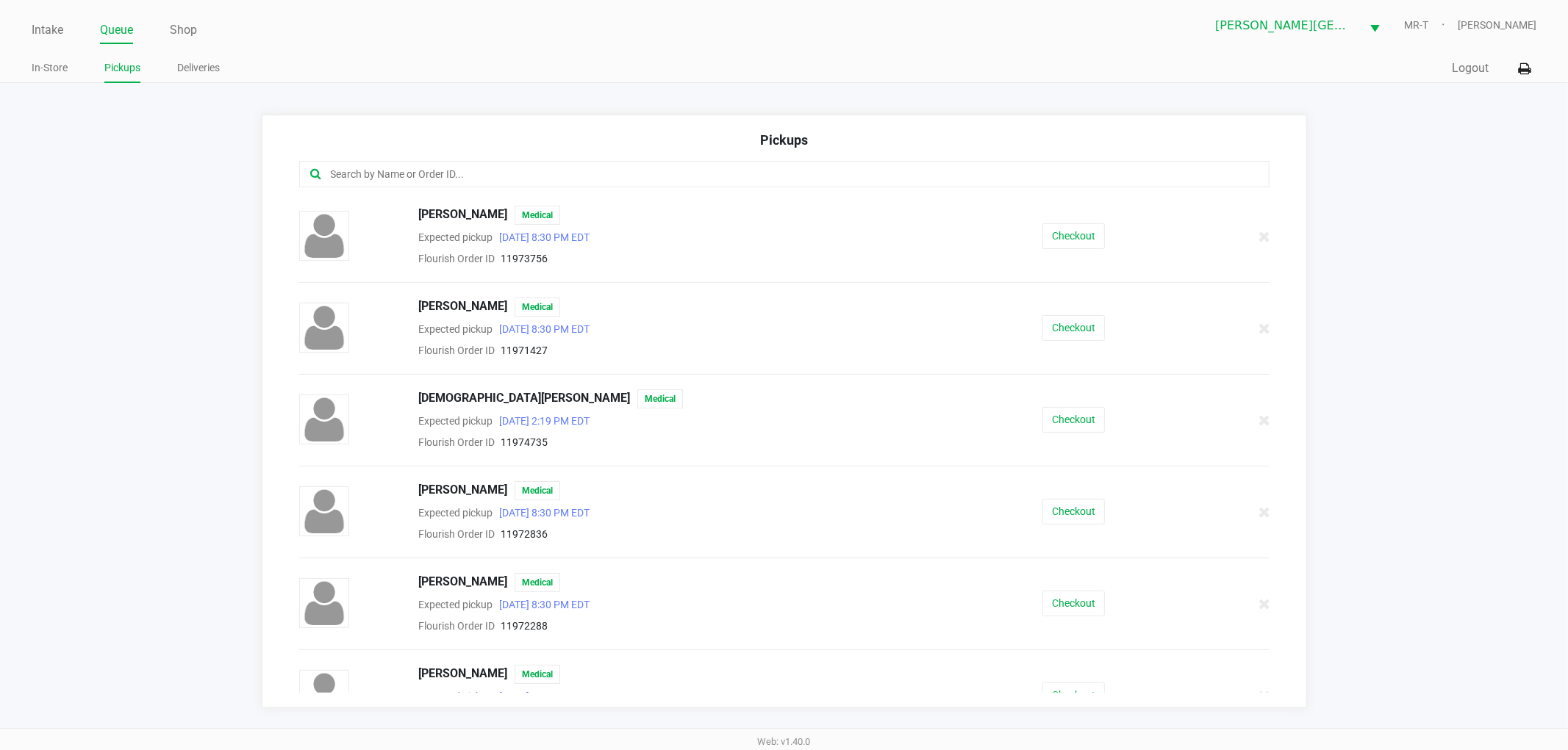
click at [354, 178] on input "text" at bounding box center [755, 174] width 852 height 17
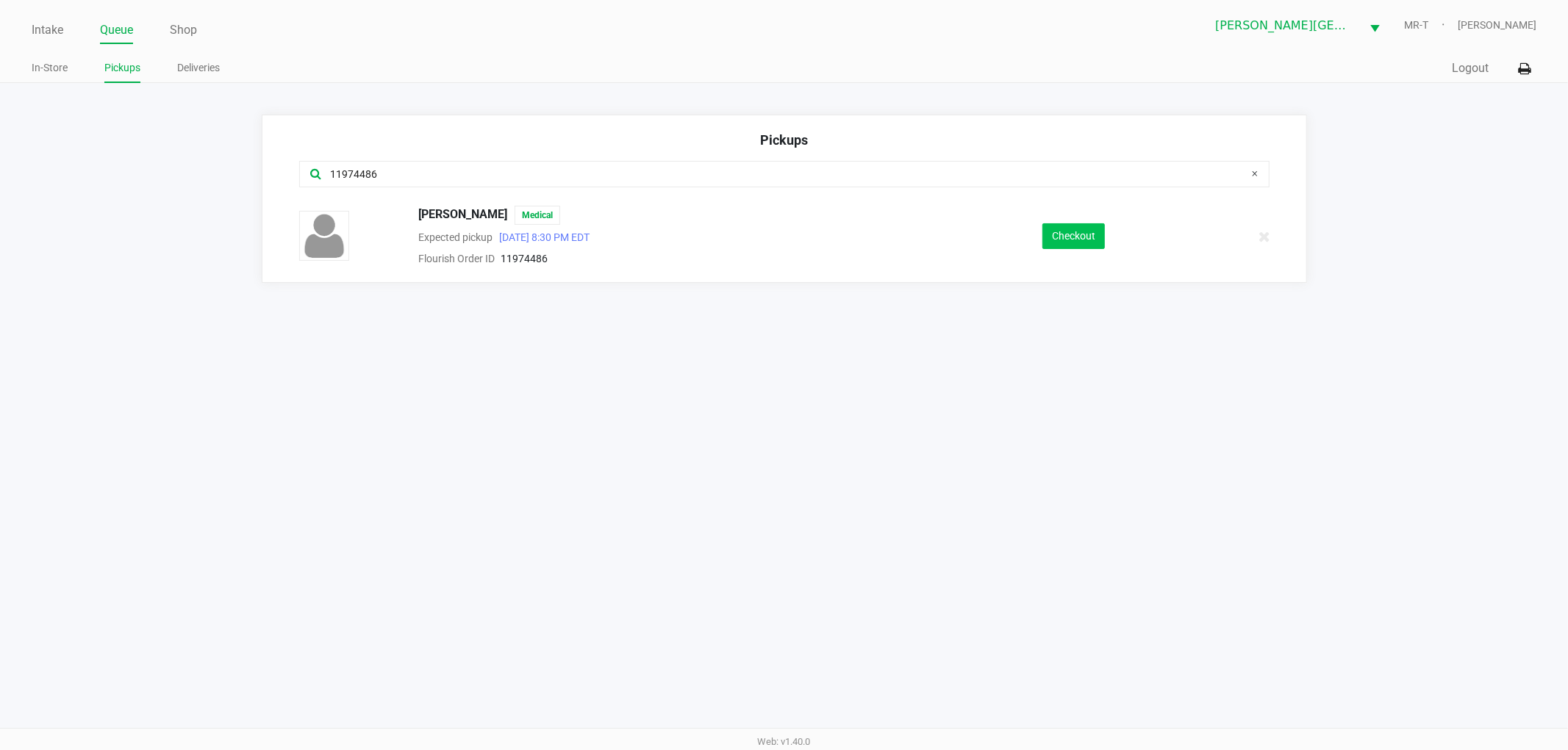
type input "11974486"
click at [1055, 233] on button "Checkout" at bounding box center [1073, 236] width 62 height 26
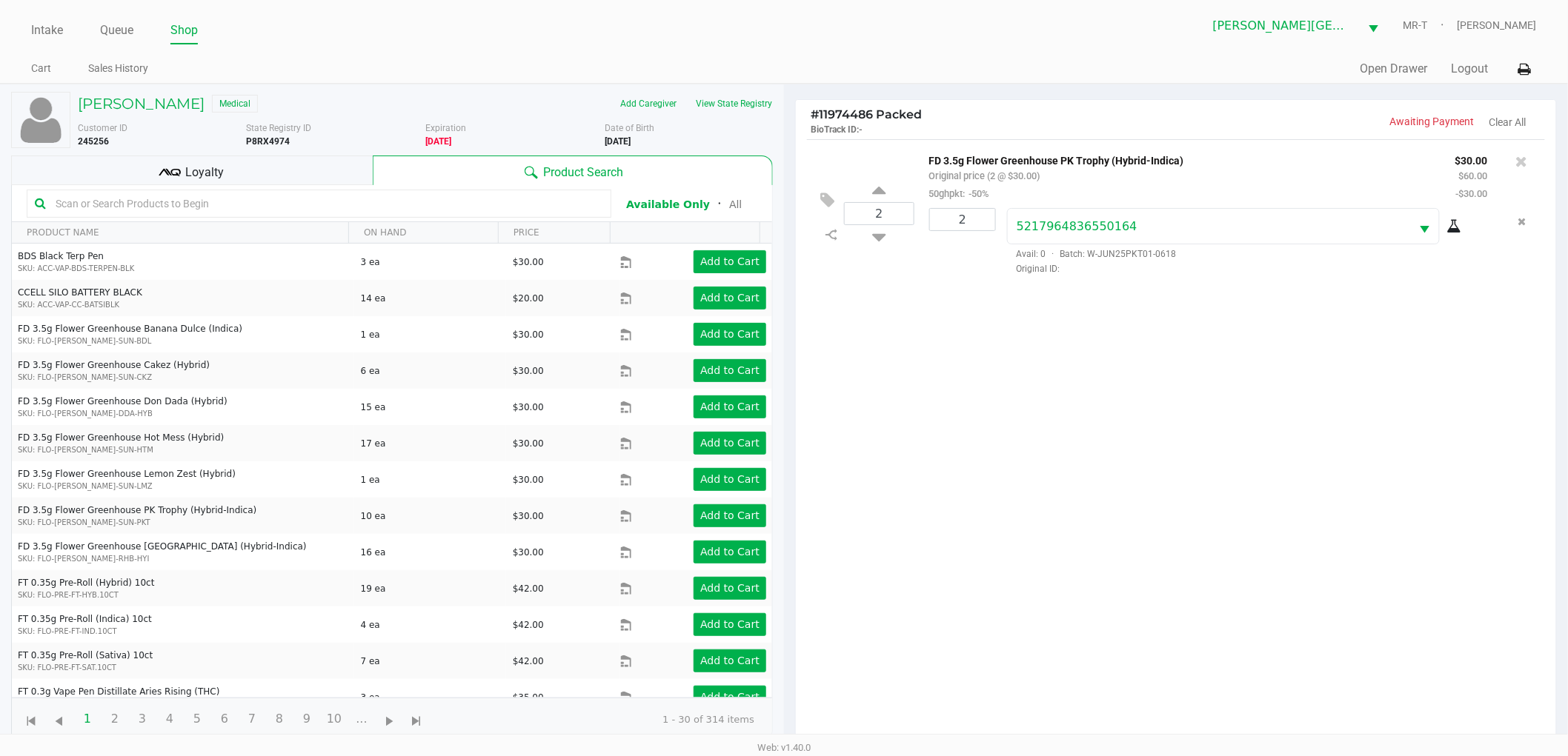
click at [1075, 422] on div "2 FD 3.5g Flower Greenhouse PK Trophy (Hybrid-Indica) Original price (2 @ $30.0…" at bounding box center [1176, 446] width 760 height 614
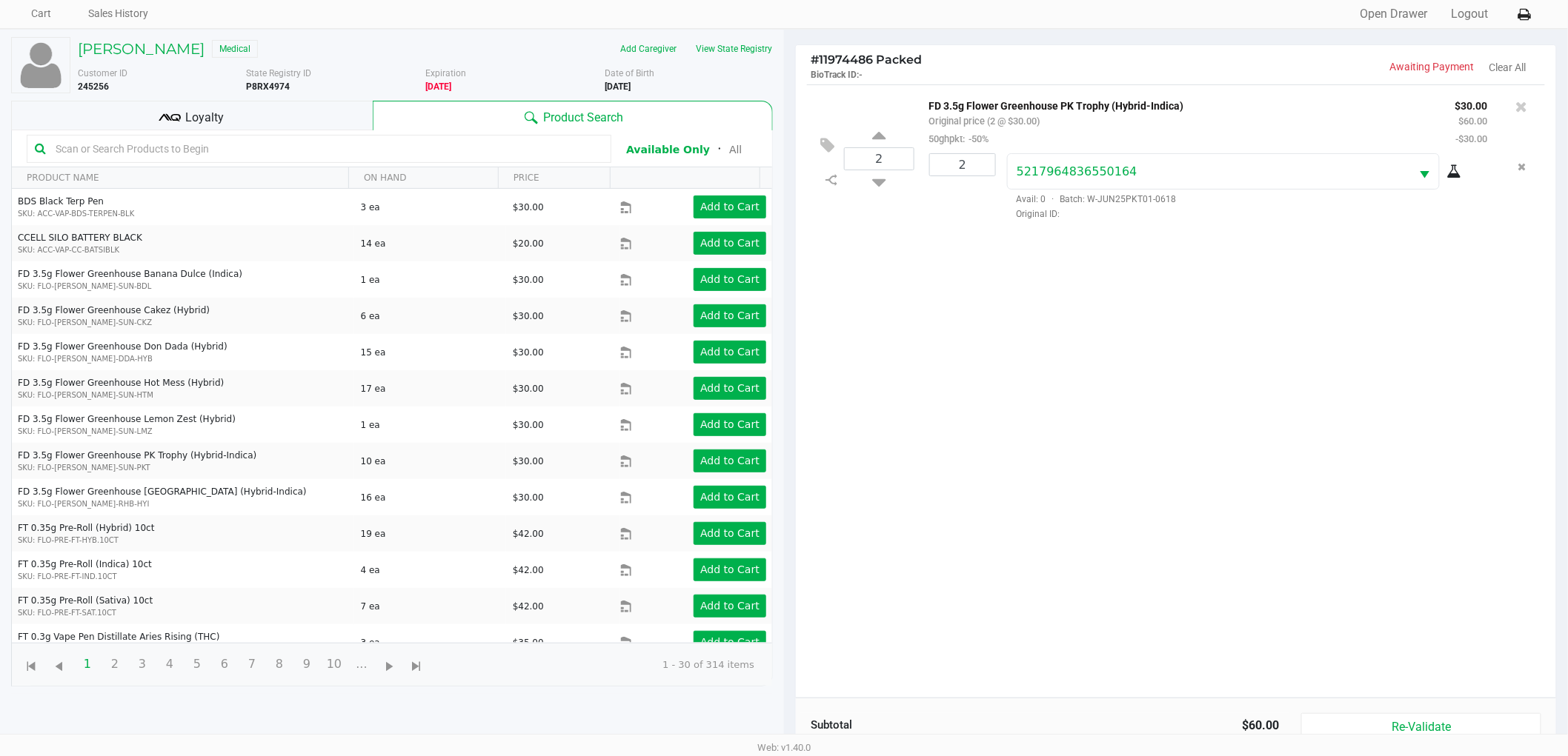
scroll to position [161, 0]
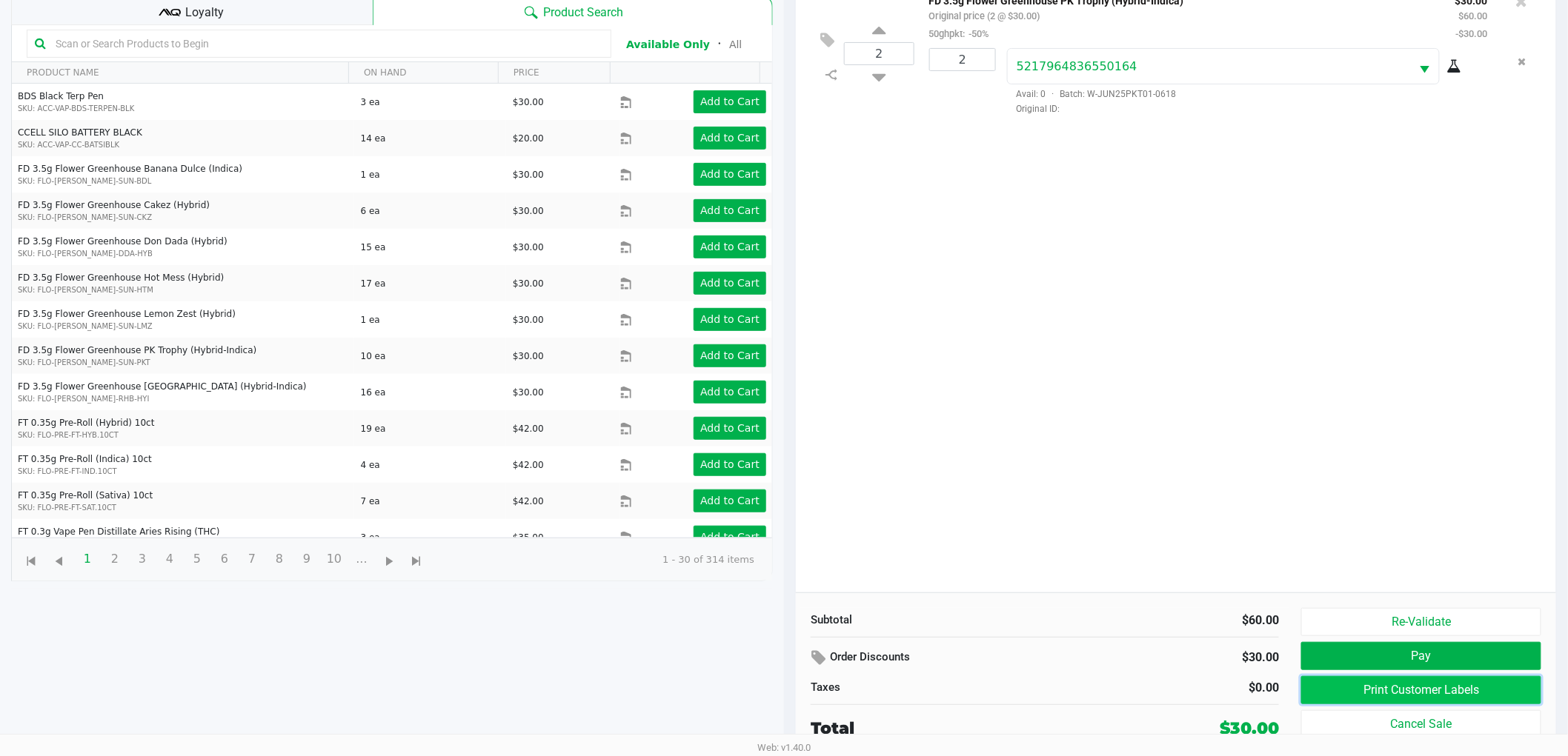
click at [1364, 681] on button "Print Customer Labels" at bounding box center [1421, 690] width 240 height 28
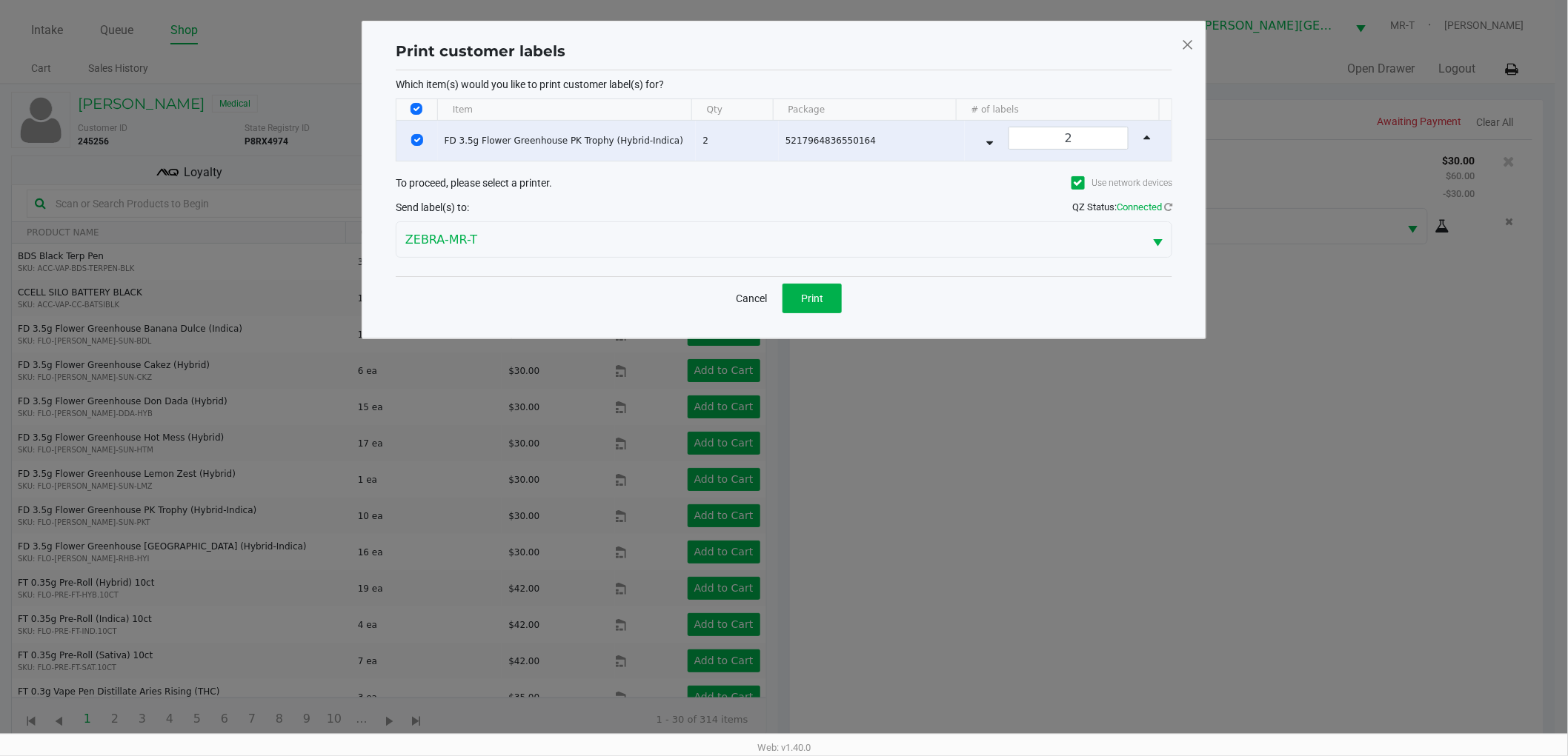
scroll to position [0, 0]
click at [835, 306] on button "Print" at bounding box center [818, 298] width 60 height 29
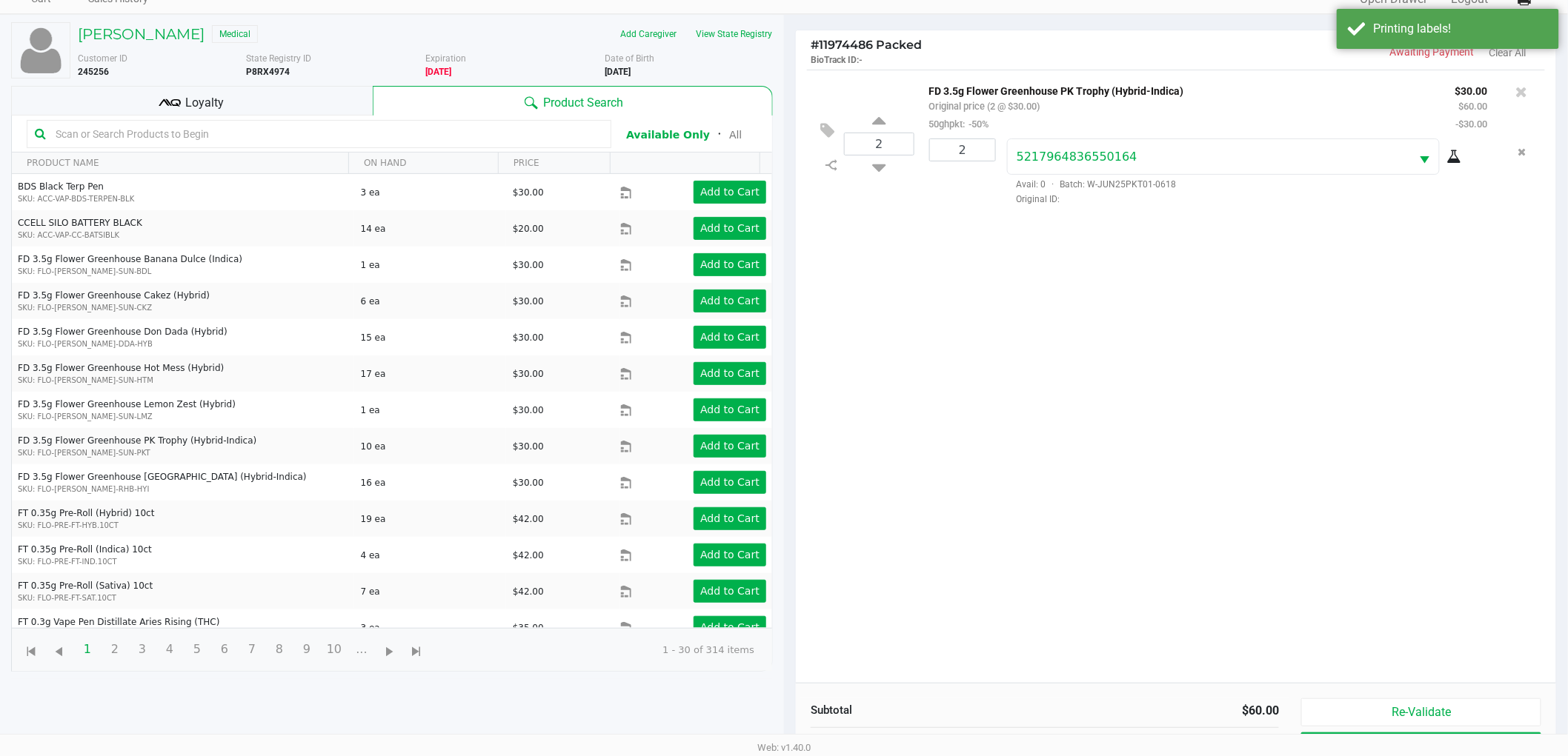
scroll to position [161, 0]
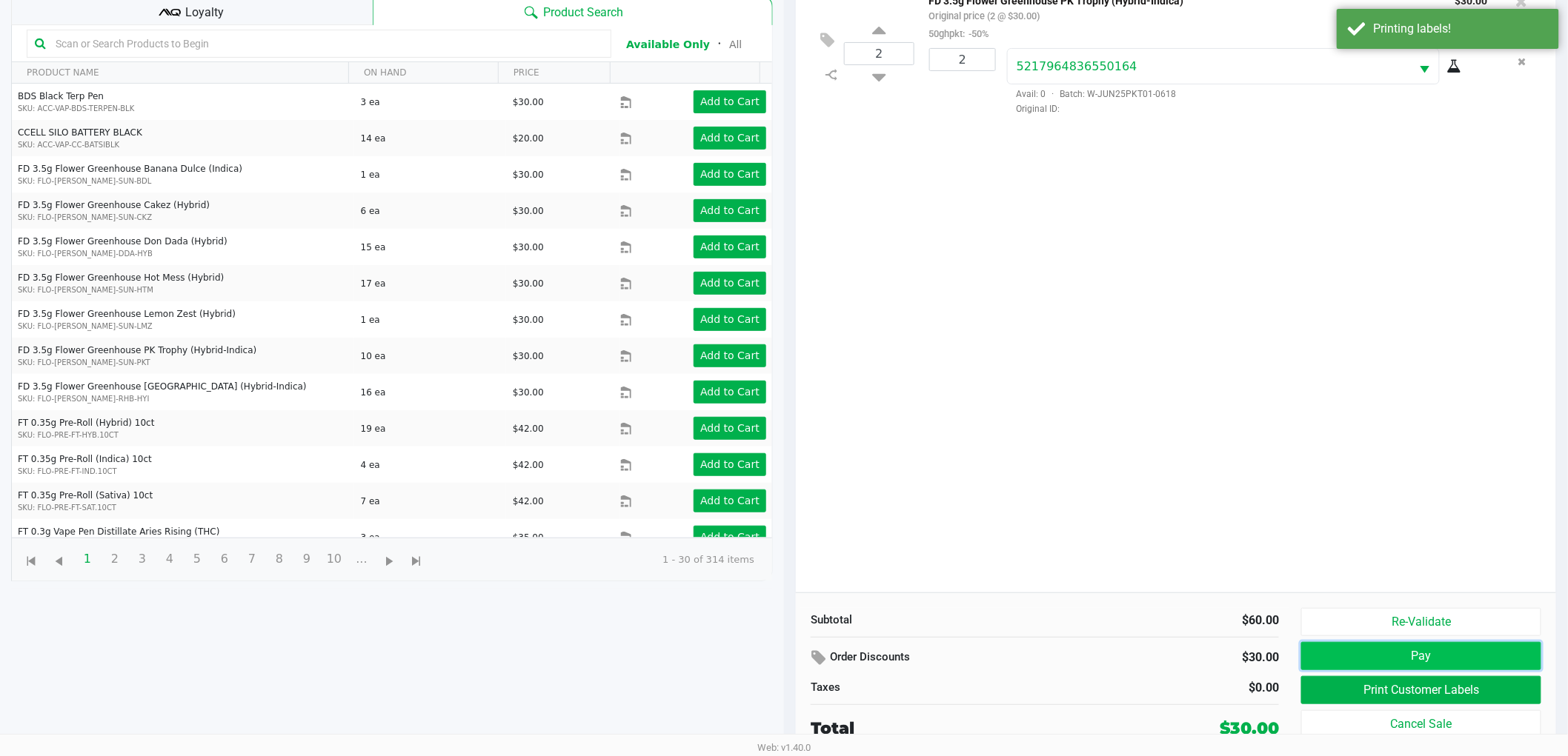
click at [1393, 654] on button "Pay" at bounding box center [1421, 656] width 240 height 28
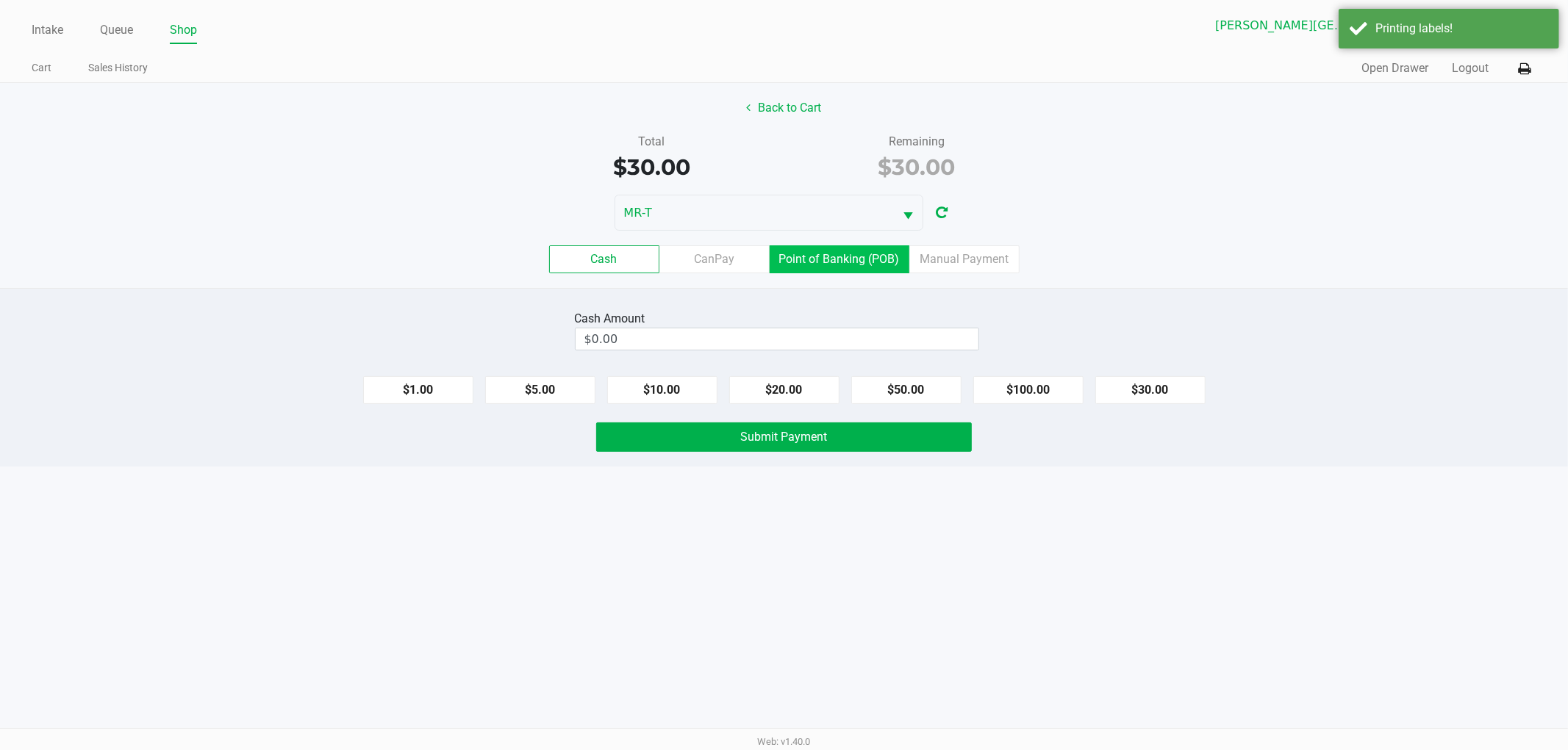
click at [795, 258] on label "Point of Banking (POB)" at bounding box center [840, 259] width 140 height 28
click at [0, 0] on 7 "Point of Banking (POB)" at bounding box center [0, 0] width 0 height 0
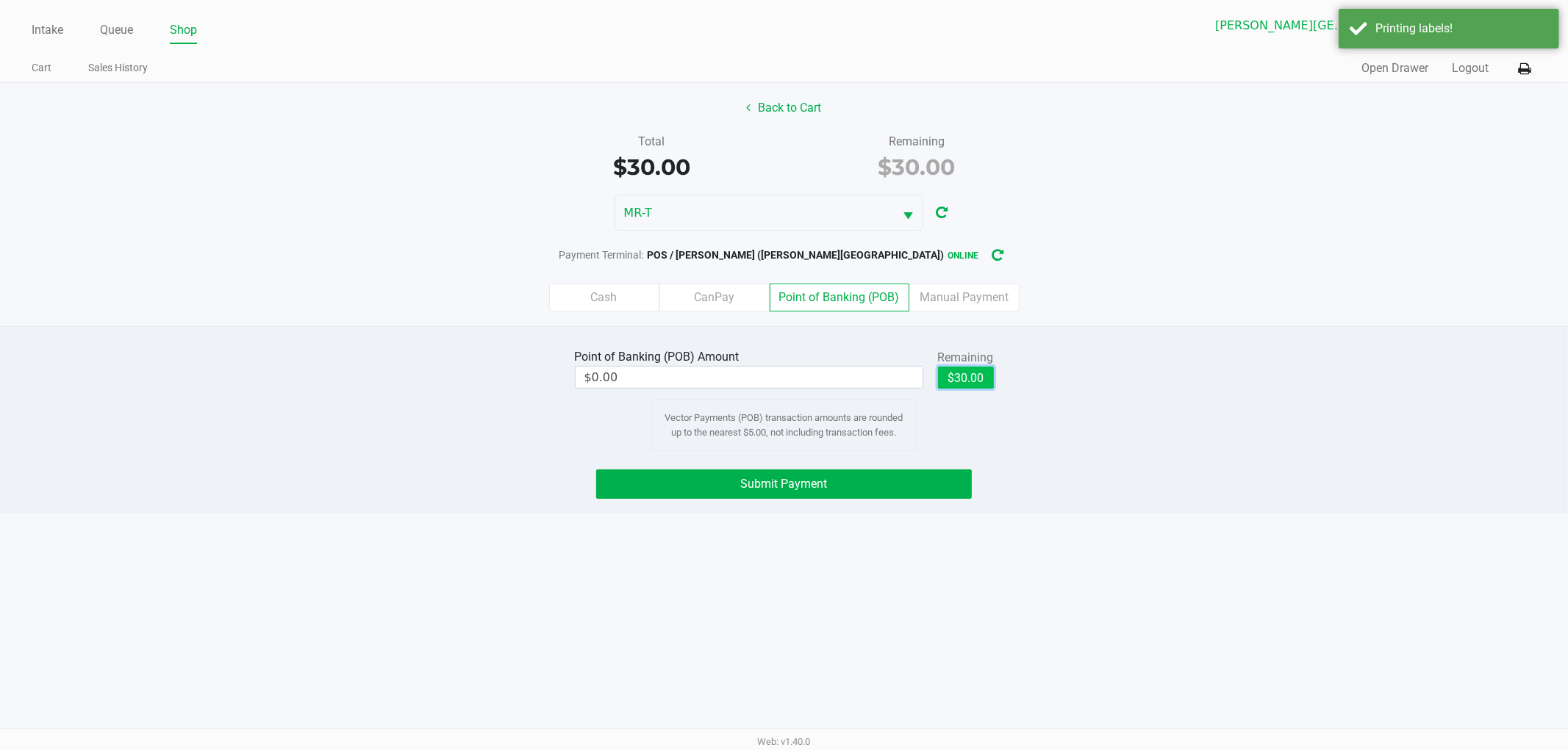
click at [967, 381] on button "$30.00" at bounding box center [966, 378] width 56 height 22
type input "$30.00"
click at [809, 479] on span "Submit Payment" at bounding box center [784, 484] width 87 height 14
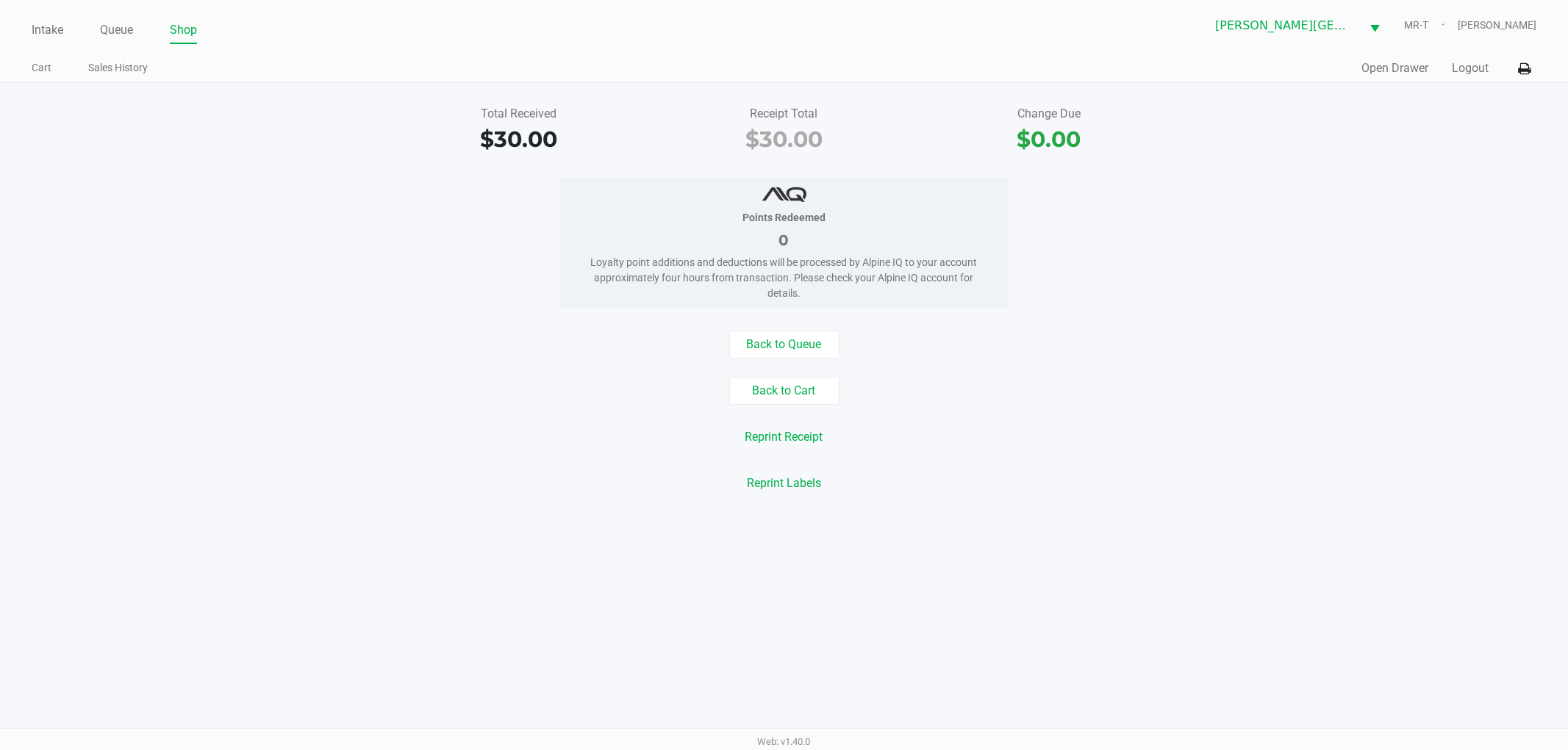
click at [425, 247] on div "Points Redeemed 0 Loyalty point additions and deductions will be processed by A…" at bounding box center [784, 243] width 1590 height 131
click at [56, 27] on link "Intake" at bounding box center [47, 30] width 32 height 21
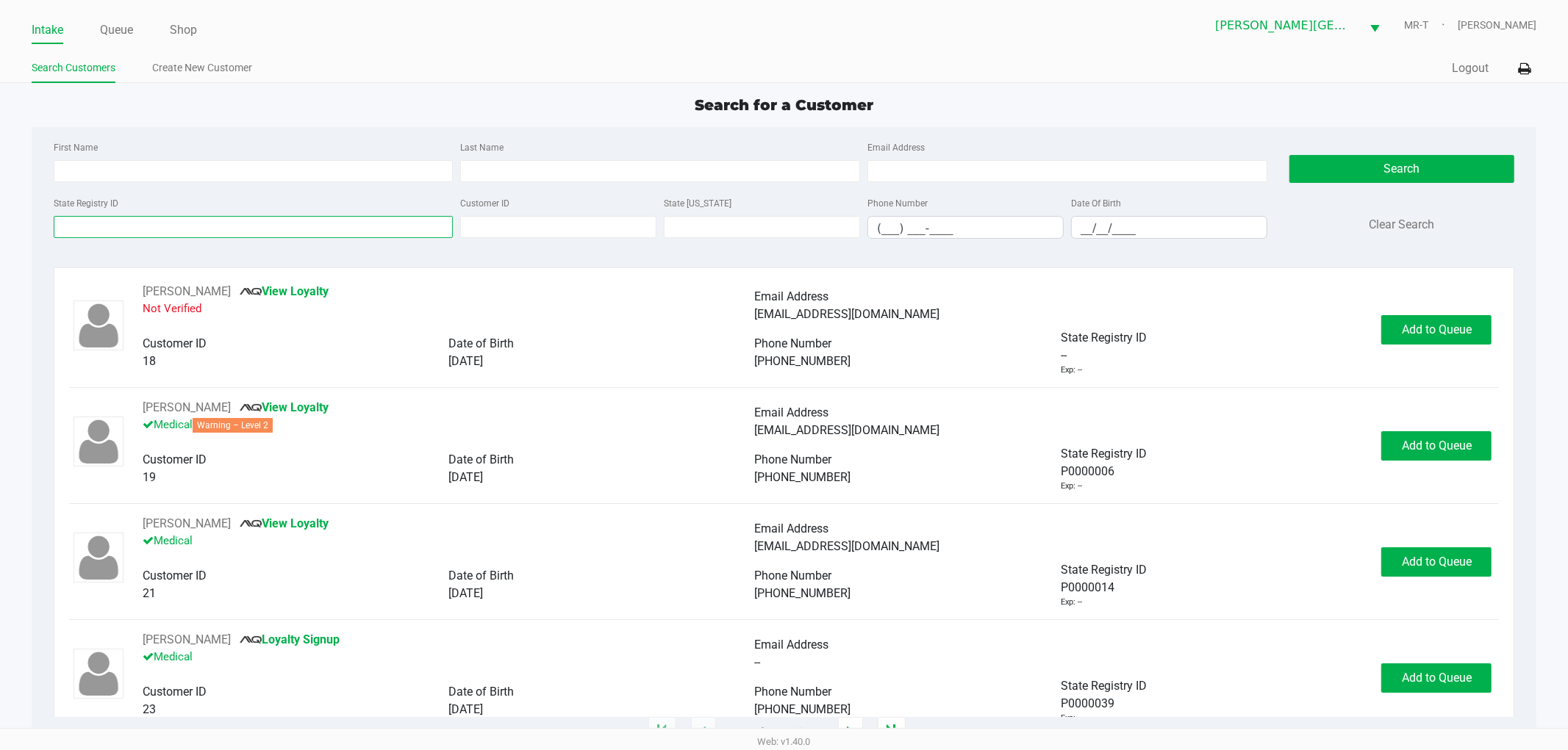
click at [136, 221] on input "State Registry ID" at bounding box center [253, 227] width 400 height 22
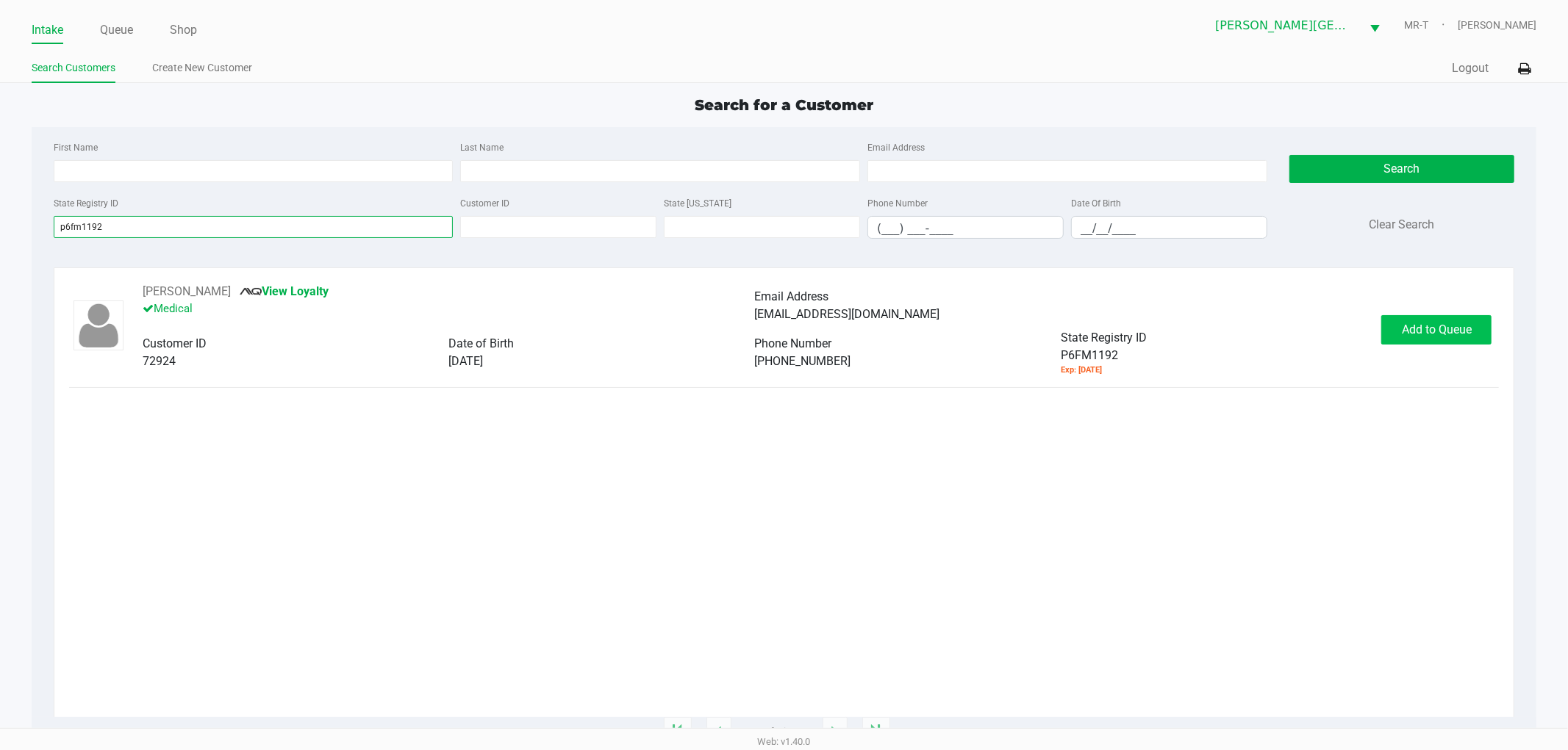
type input "p6fm1192"
click at [1449, 334] on span "Add to Queue" at bounding box center [1437, 330] width 70 height 14
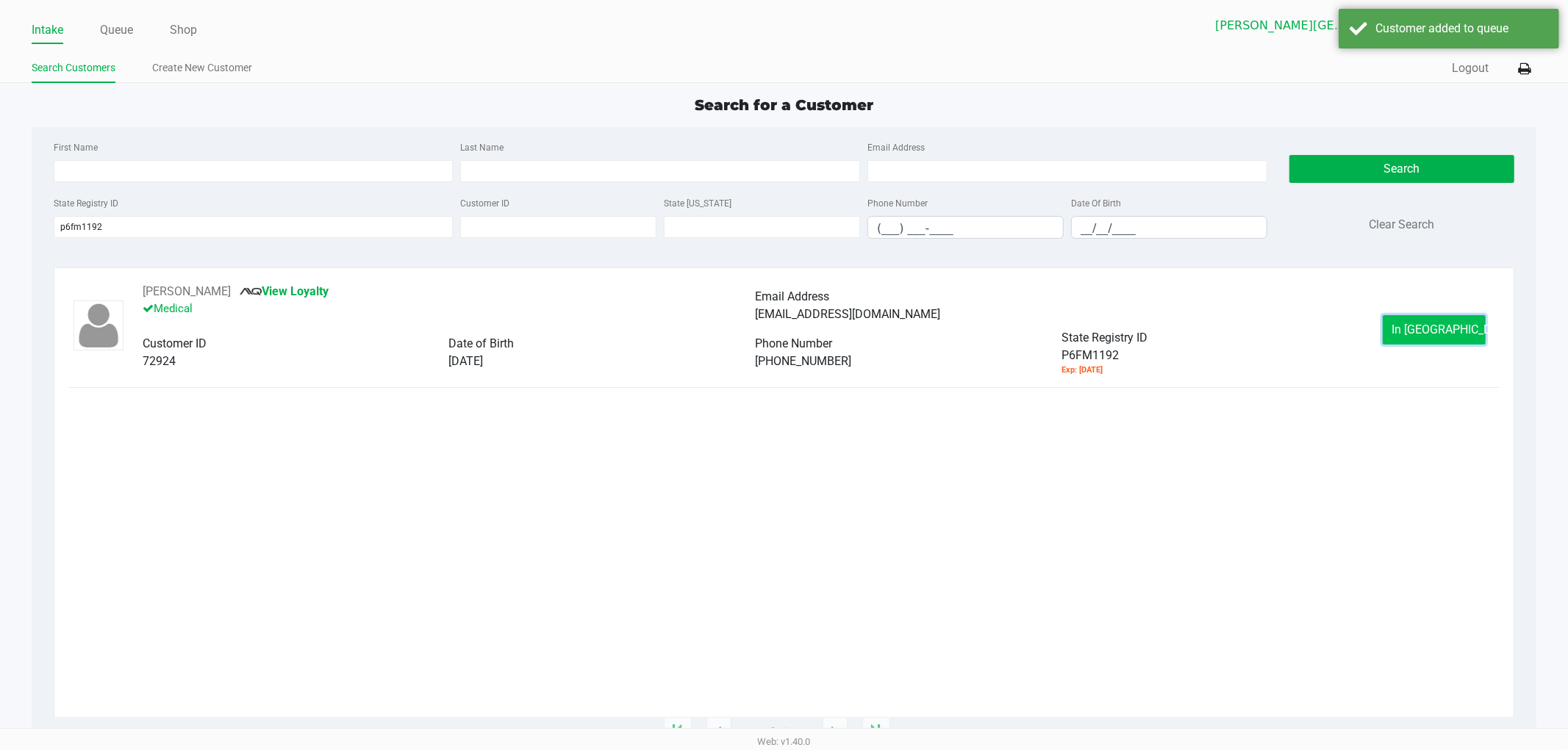
click at [1413, 331] on span "In Queue" at bounding box center [1454, 330] width 124 height 14
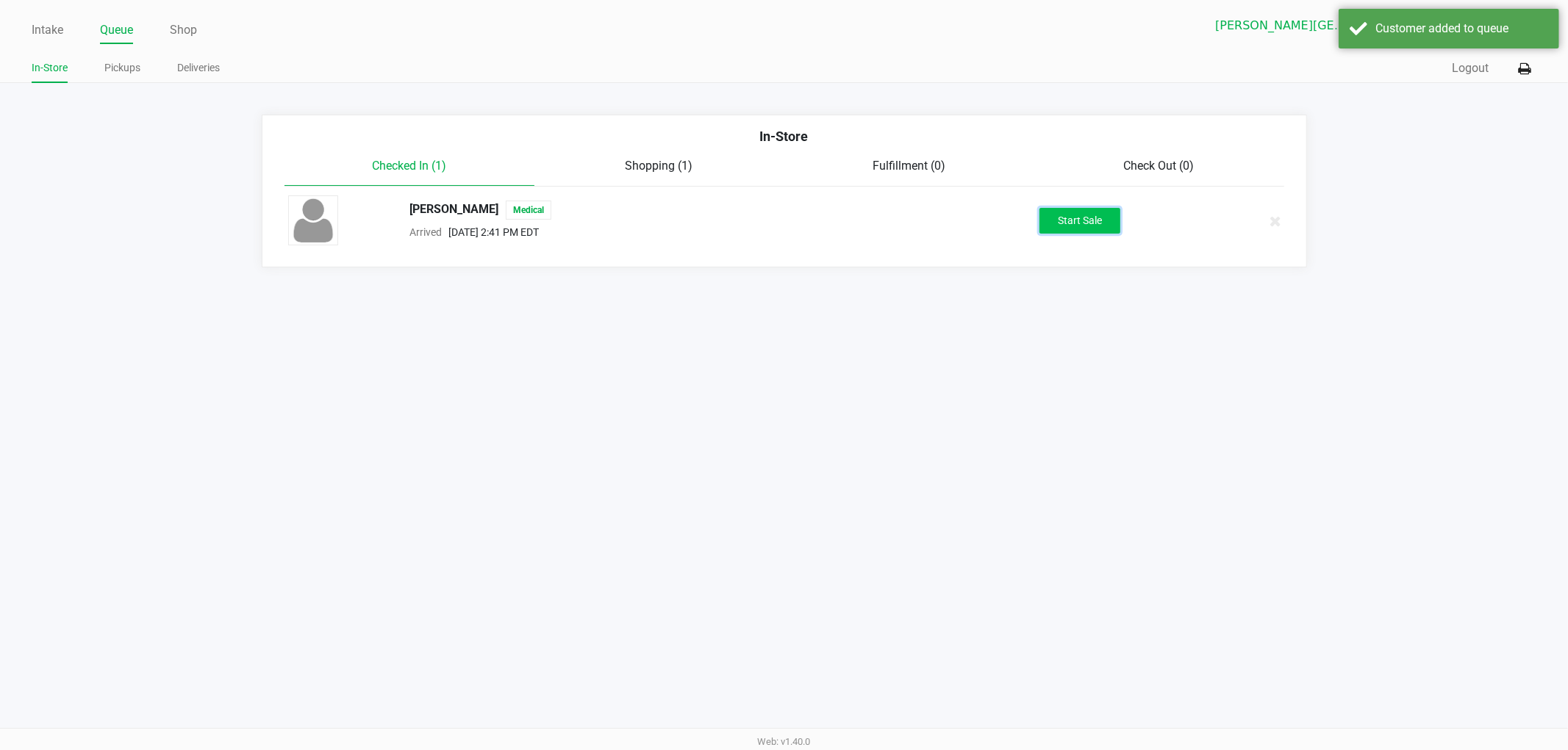
click at [1099, 218] on button "Start Sale" at bounding box center [1080, 221] width 80 height 26
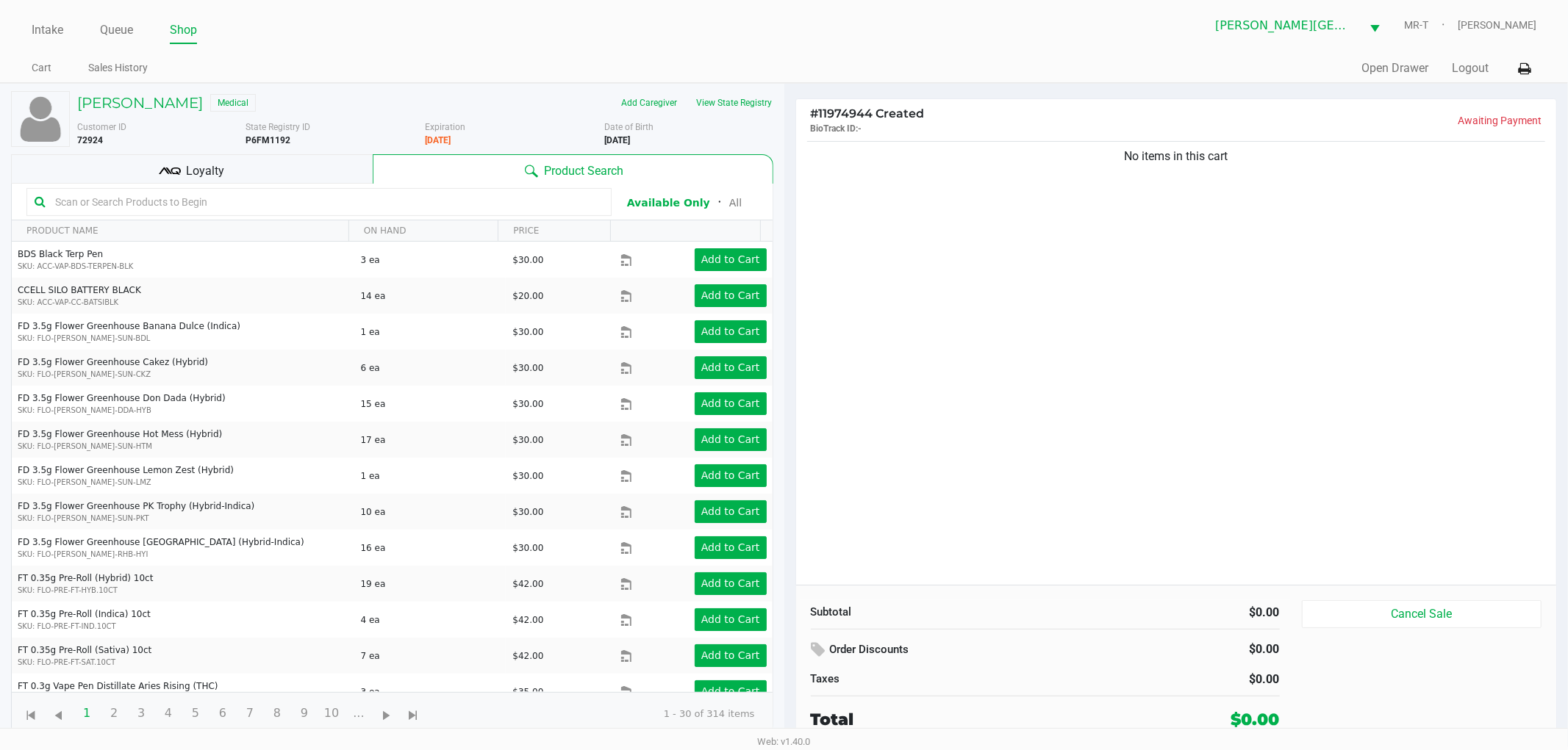
click at [1061, 343] on div "No items in this cart" at bounding box center [1177, 361] width 761 height 447
click at [1197, 434] on div "No items in this cart" at bounding box center [1177, 361] width 761 height 447
click at [1213, 299] on div "No items in this cart" at bounding box center [1177, 361] width 761 height 447
drag, startPoint x: 1287, startPoint y: 244, endPoint x: 1113, endPoint y: 214, distance: 176.6
click at [1115, 214] on div "No items in this cart" at bounding box center [1177, 361] width 761 height 447
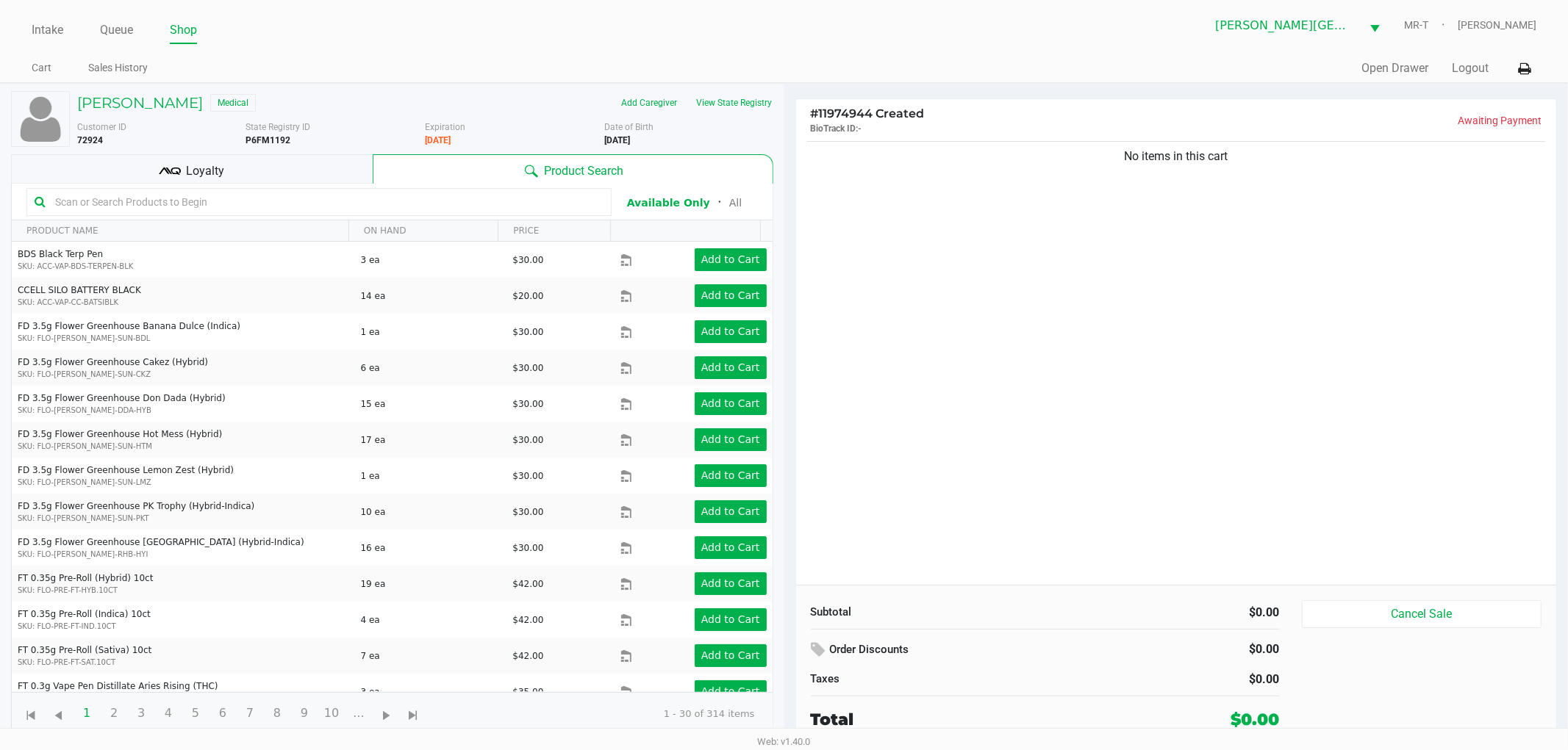
click at [1116, 233] on div "No items in this cart" at bounding box center [1177, 361] width 761 height 447
drag, startPoint x: 1108, startPoint y: 163, endPoint x: 1304, endPoint y: 185, distance: 197.2
click at [1304, 185] on div "No items in this cart" at bounding box center [1177, 361] width 761 height 447
click at [1297, 282] on div "No items in this cart" at bounding box center [1177, 361] width 761 height 447
click at [1277, 304] on div "No items in this cart" at bounding box center [1177, 361] width 761 height 447
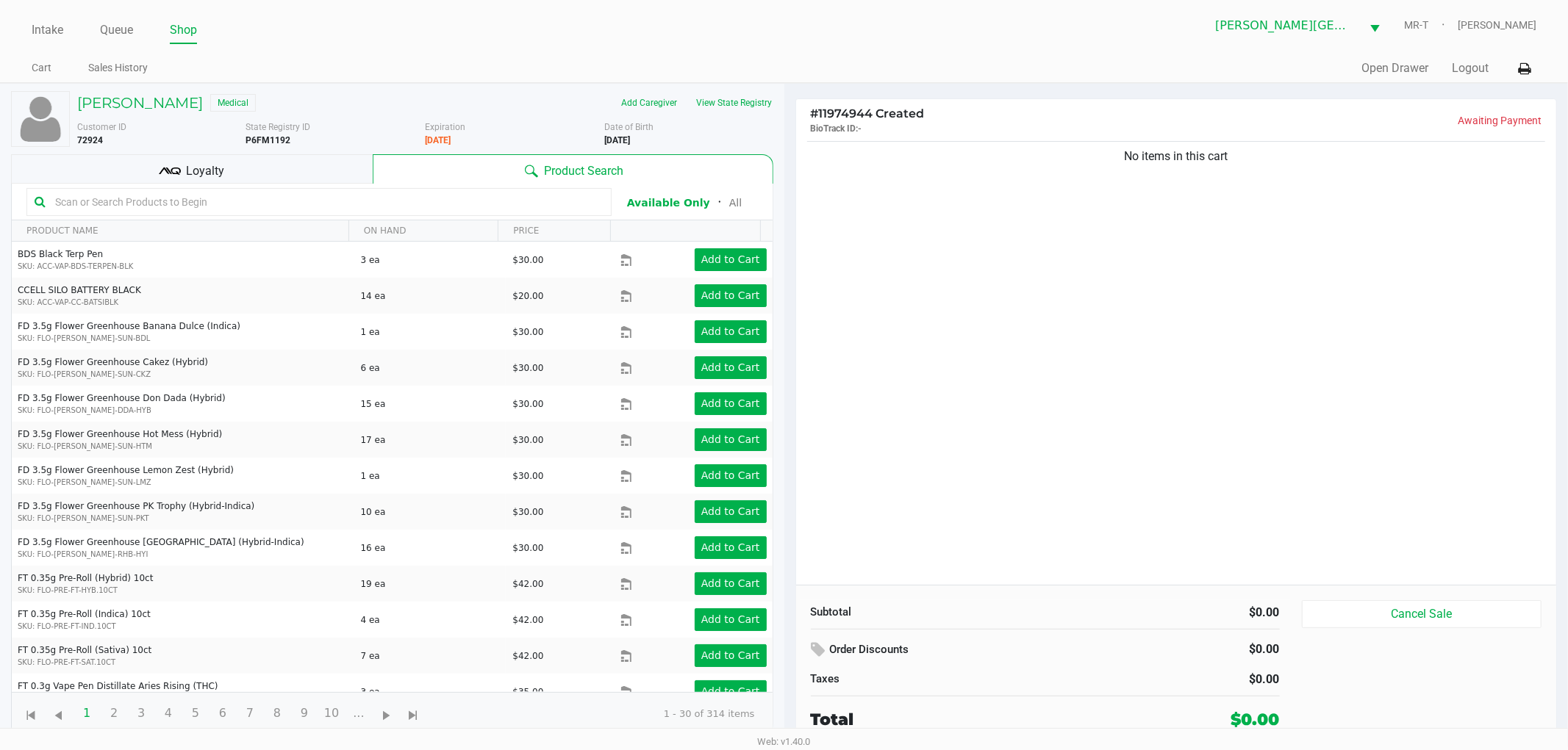
click at [1259, 232] on div "No items in this cart" at bounding box center [1177, 361] width 761 height 447
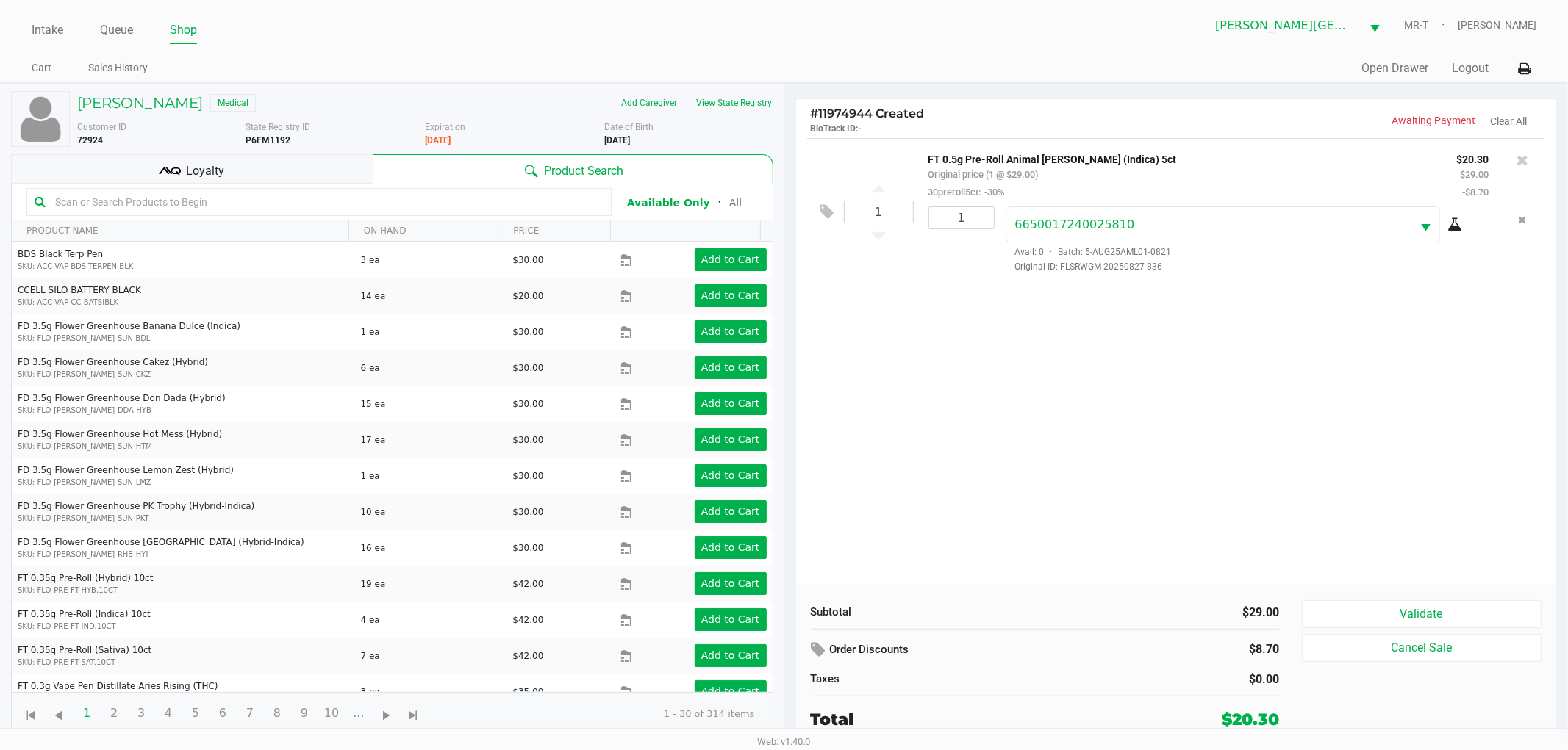
click at [1166, 461] on div "1 FT 0.5g Pre-Roll Animal Larry (Indica) 5ct Original price (1 @ $29.00) 30prer…" at bounding box center [1177, 361] width 761 height 447
click at [1053, 473] on div "1 FT 0.5g Pre-Roll Animal Larry (Indica) 5ct Original price (1 @ $29.00) 30prer…" at bounding box center [1177, 361] width 761 height 447
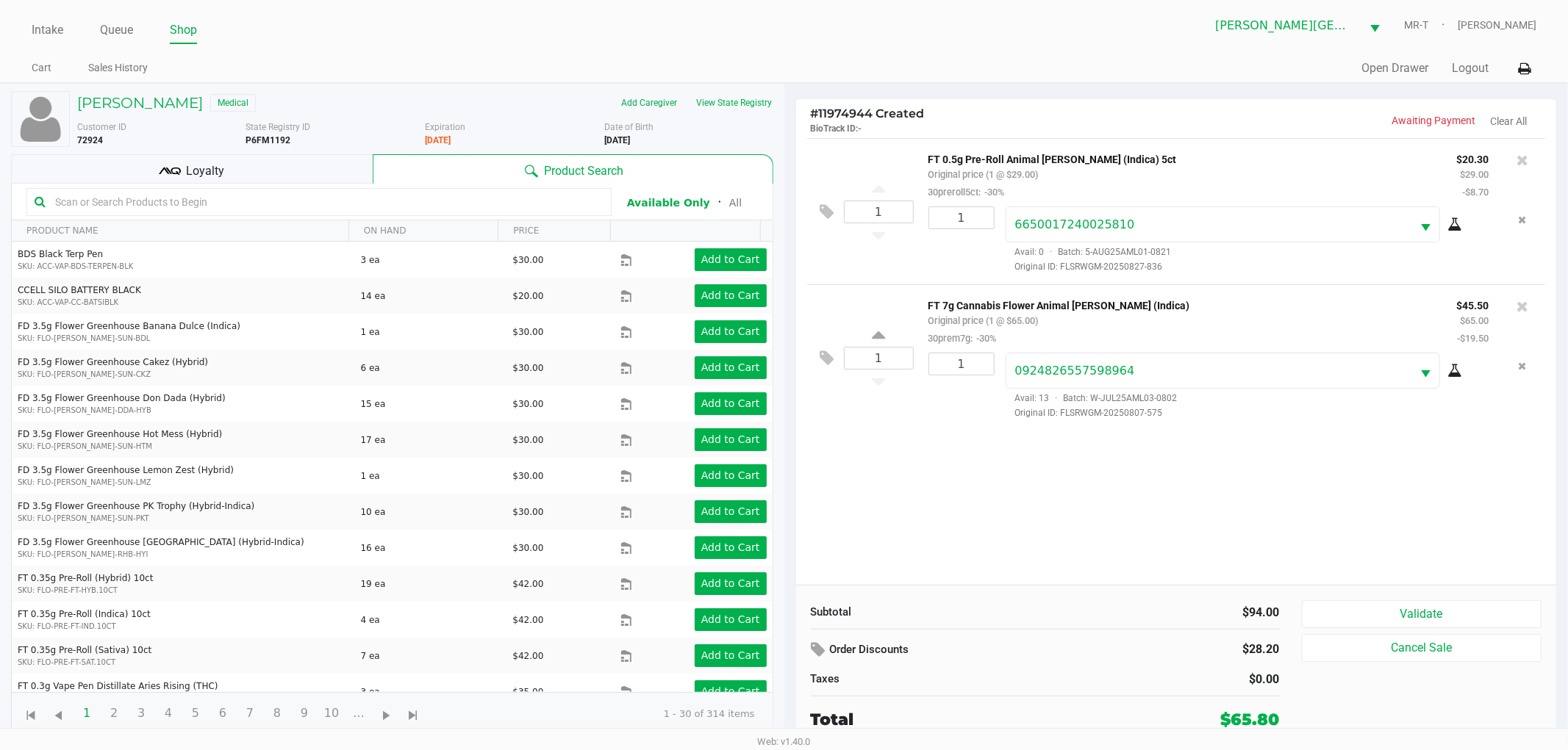
click at [1035, 465] on div "1 FT 0.5g Pre-Roll Animal Larry (Indica) 5ct Original price (1 @ $29.00) 30prer…" at bounding box center [1177, 361] width 761 height 447
click at [1020, 522] on div "1 FT 0.5g Pre-Roll Animal Larry (Indica) 5ct Original price (1 @ $29.00) 30prer…" at bounding box center [1177, 361] width 761 height 447
click at [975, 540] on div "1 FT 0.5g Pre-Roll Animal Larry (Indica) 5ct Original price (1 @ $29.00) 30prer…" at bounding box center [1177, 361] width 761 height 447
drag, startPoint x: 982, startPoint y: 539, endPoint x: 982, endPoint y: 532, distance: 7.0
click at [982, 538] on div "1 FT 0.5g Pre-Roll Animal Larry (Indica) 5ct Original price (1 @ $29.00) 30prer…" at bounding box center [1177, 361] width 761 height 447
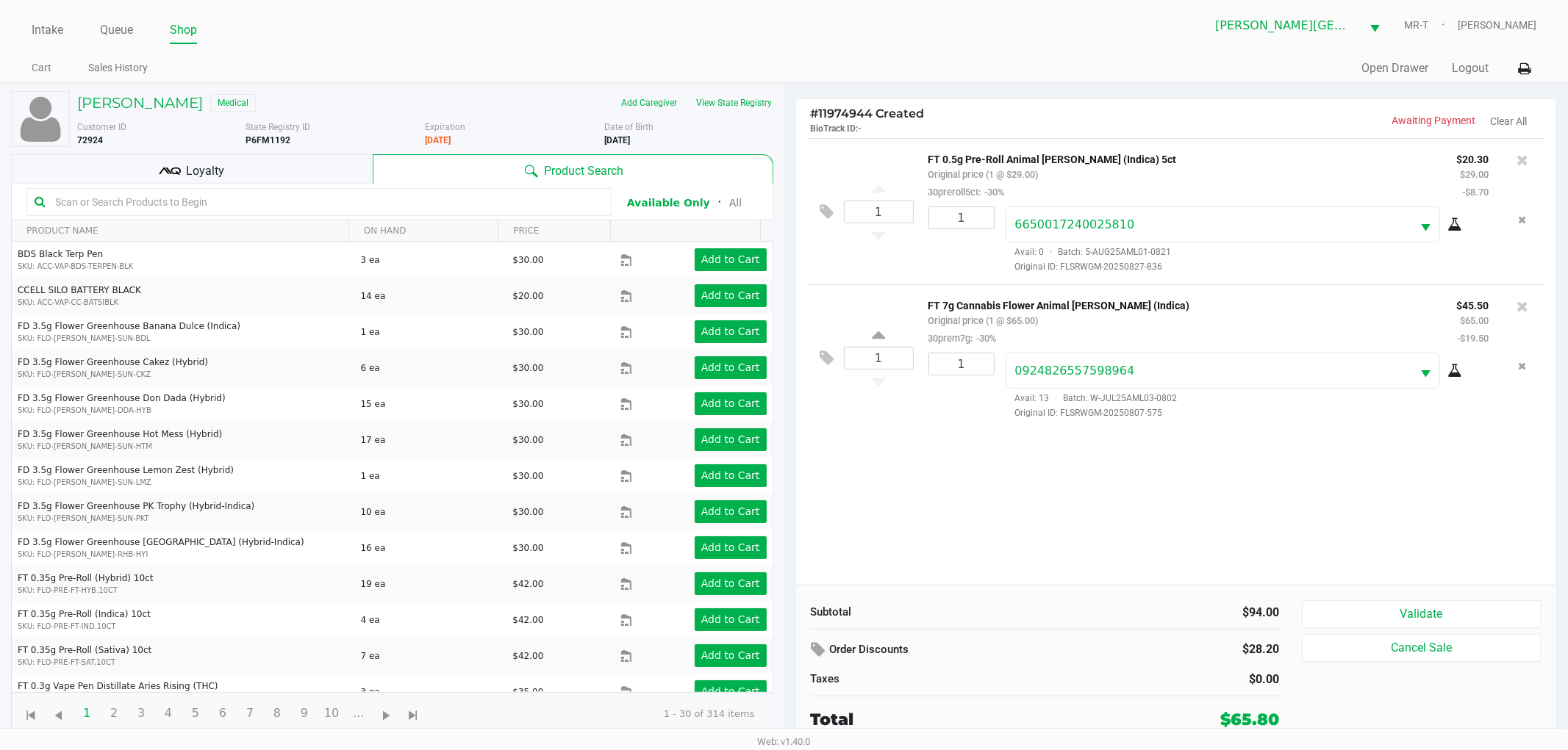
click at [980, 516] on div "1 FT 0.5g Pre-Roll Animal Larry (Indica) 5ct Original price (1 @ $29.00) 30prer…" at bounding box center [1177, 361] width 761 height 447
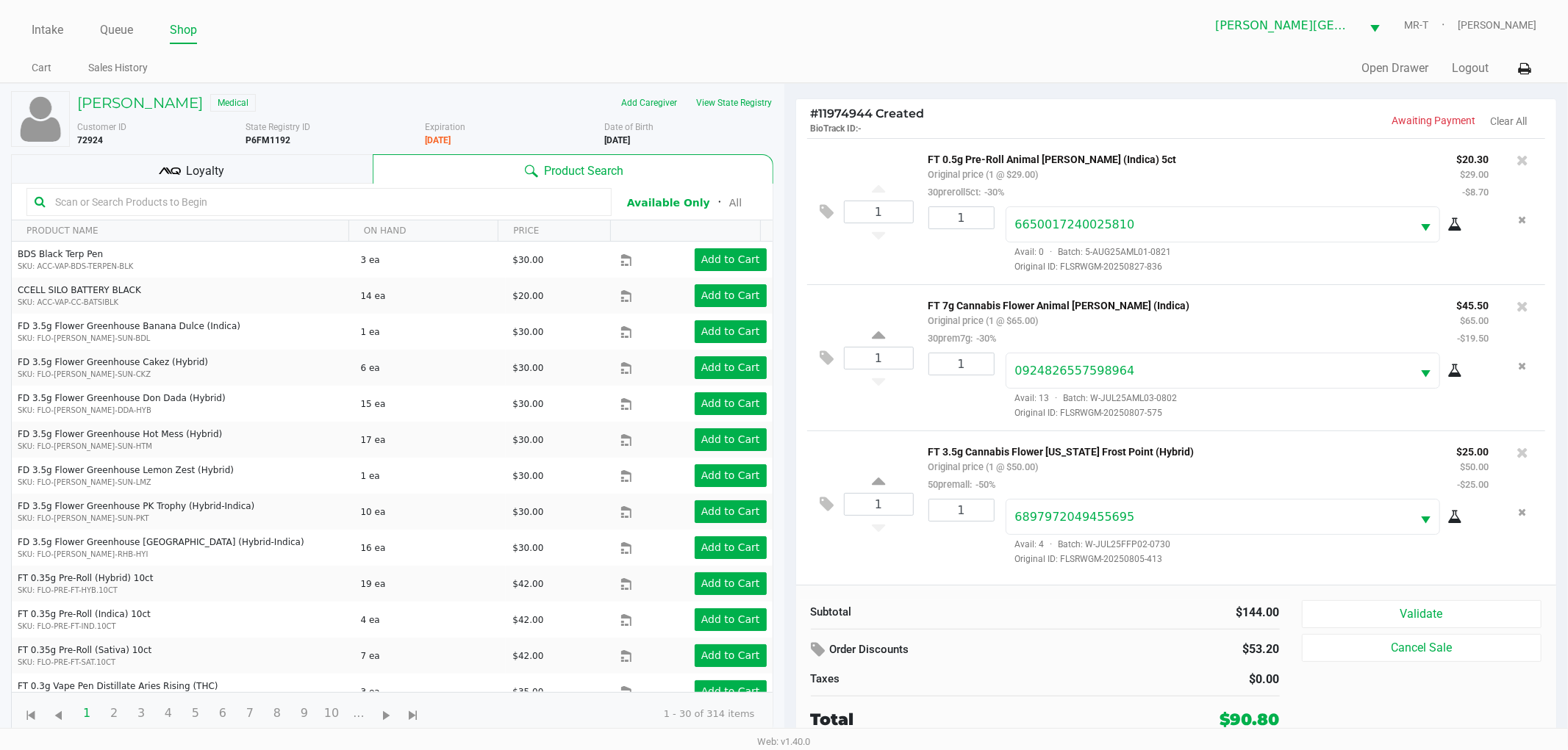
click at [922, 562] on div "1" at bounding box center [956, 532] width 77 height 67
click at [261, 185] on kendo-grid-toolbar "Available Only ᛫ All" at bounding box center [392, 202] width 761 height 37
click at [246, 172] on div "Loyalty" at bounding box center [192, 169] width 361 height 29
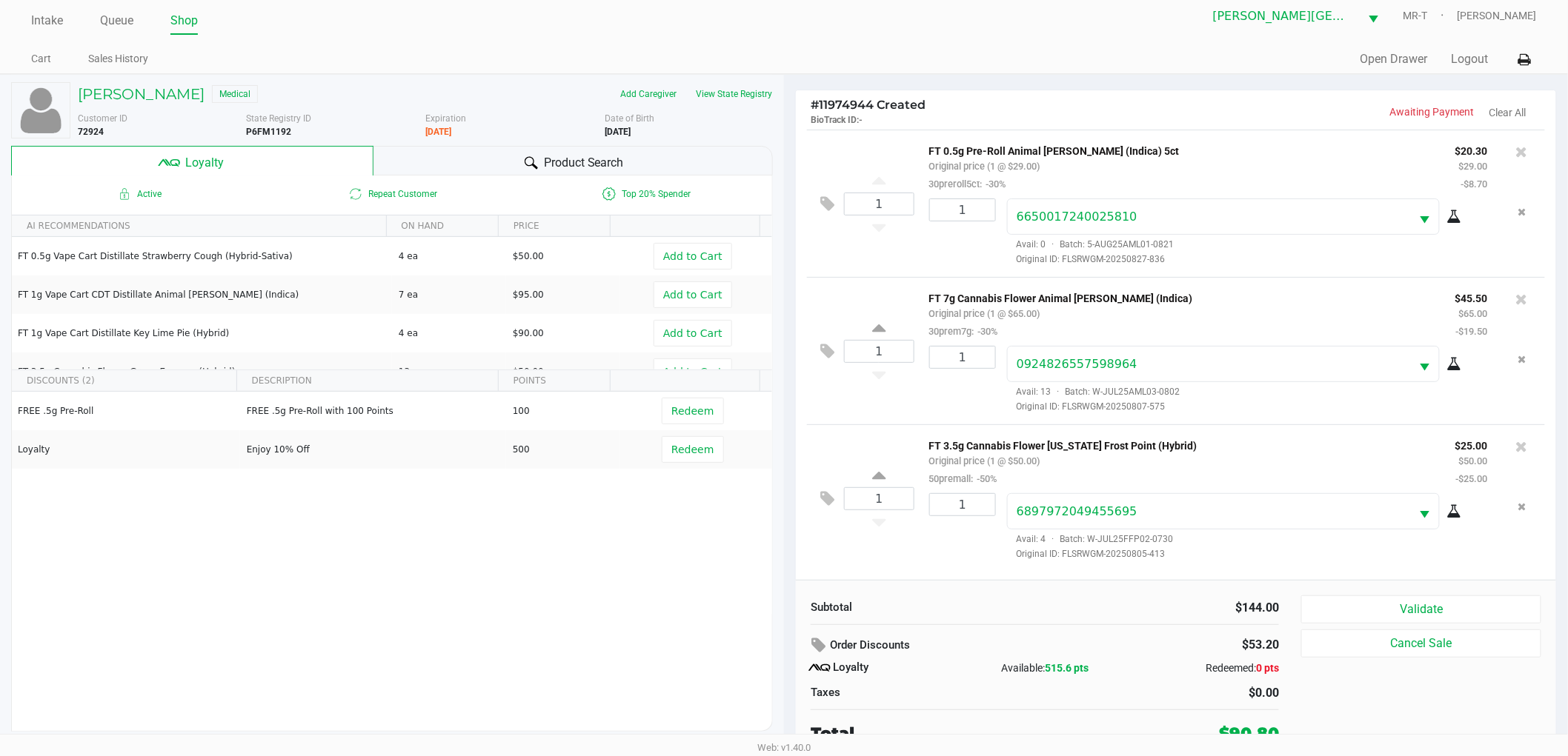
scroll to position [16, 0]
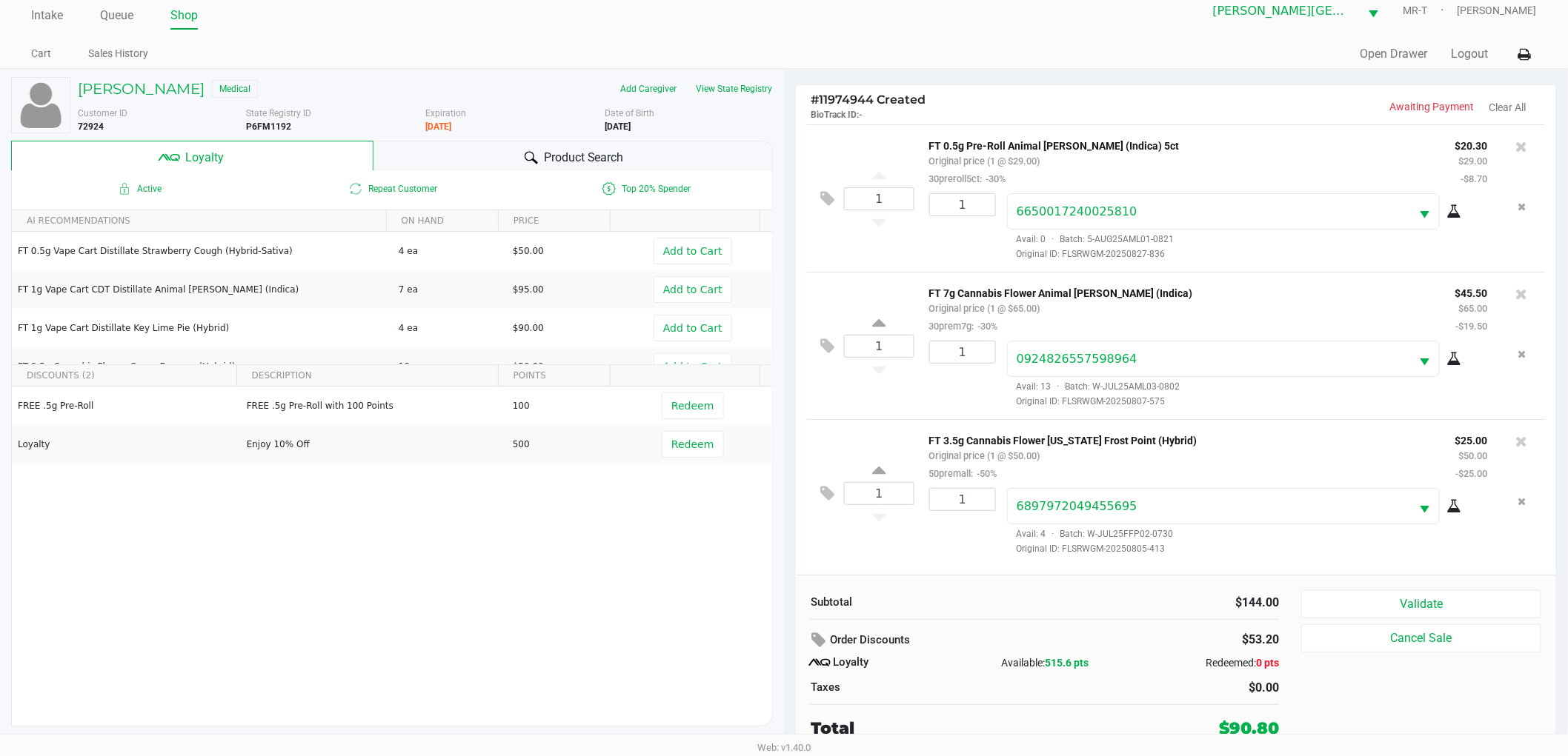
click at [945, 556] on div "1" at bounding box center [957, 521] width 78 height 68
click at [945, 546] on div "1" at bounding box center [957, 521] width 78 height 68
click at [936, 556] on div "1" at bounding box center [957, 521] width 78 height 68
click at [941, 535] on div "1" at bounding box center [957, 521] width 78 height 68
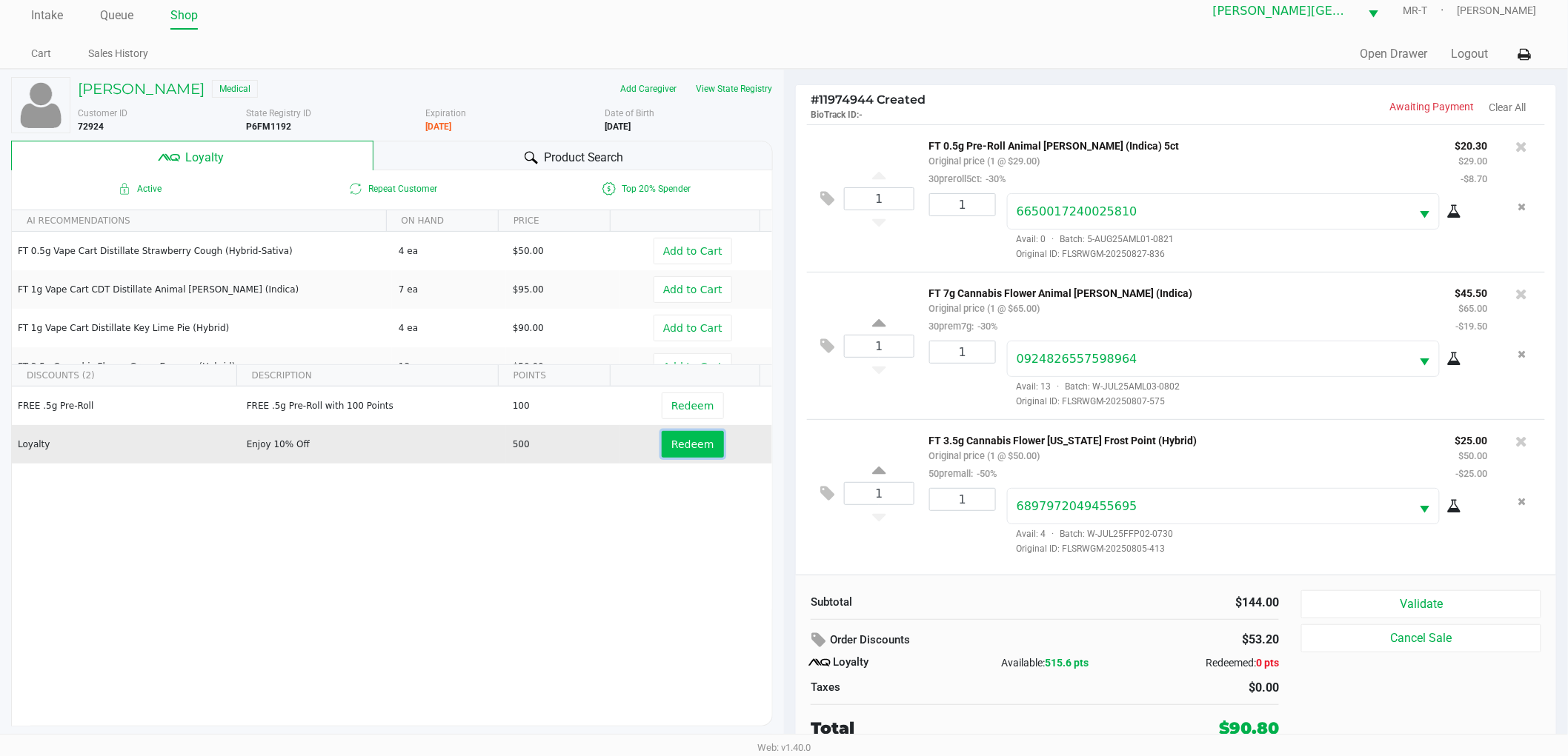
click at [679, 435] on button "Redeem" at bounding box center [692, 444] width 61 height 27
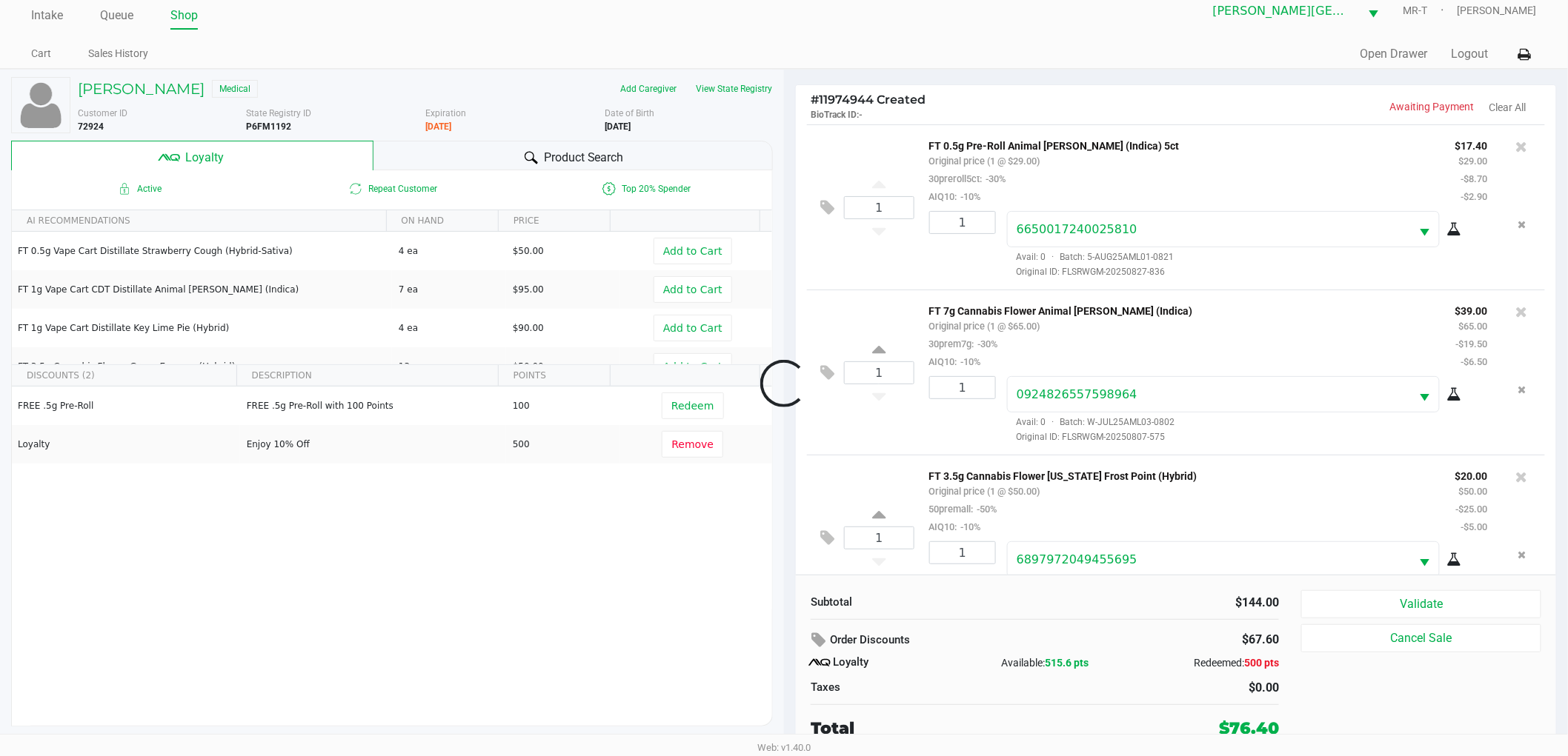
scroll to position [48, 0]
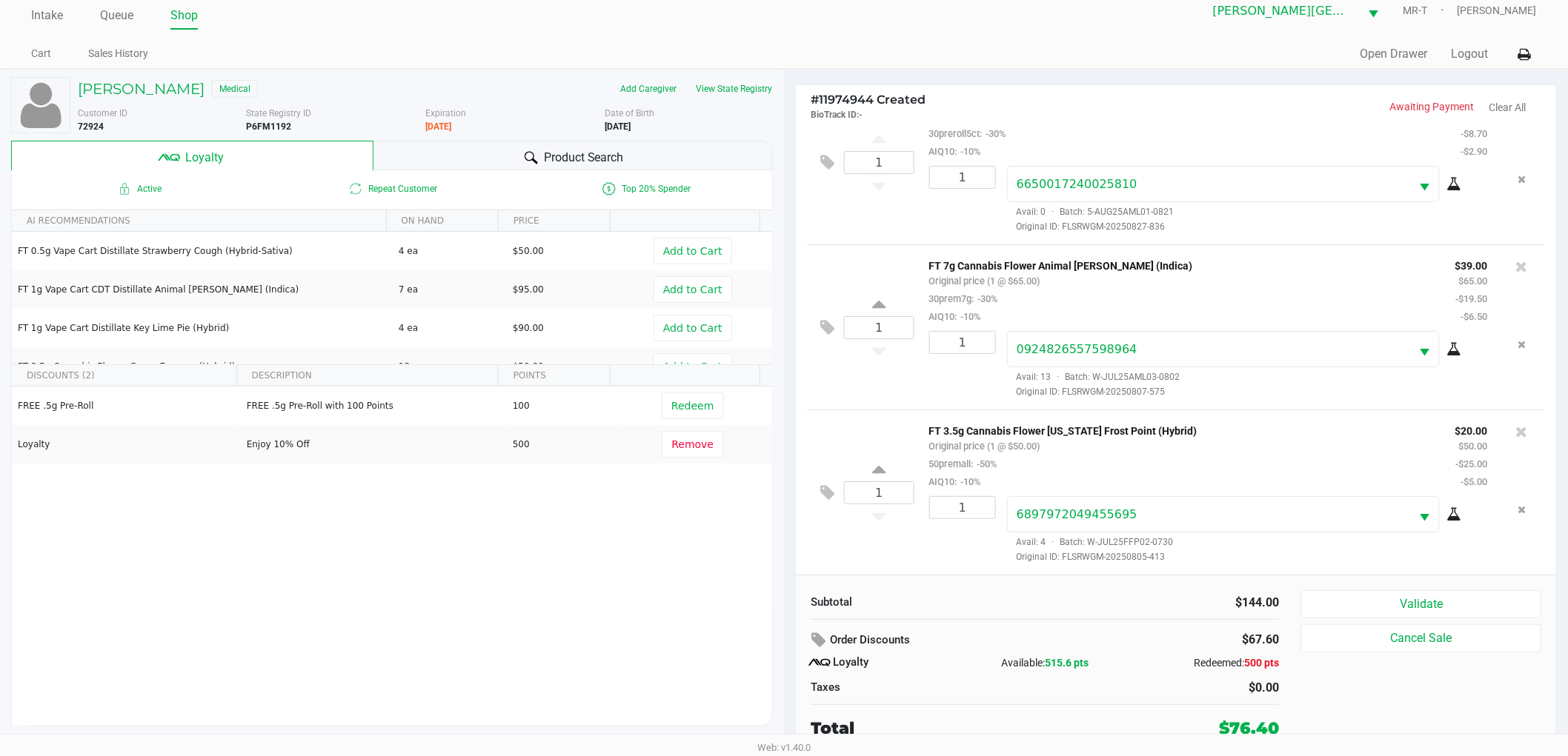
click at [952, 564] on div "1 FT 3.5g Cannabis Flower Florida Frost Point (Hybrid) Original price (1 @ $50.…" at bounding box center [1176, 492] width 738 height 165
click at [966, 552] on div "1" at bounding box center [957, 529] width 78 height 68
click at [954, 536] on div "1" at bounding box center [957, 529] width 78 height 68
click at [930, 532] on div "1" at bounding box center [957, 529] width 78 height 68
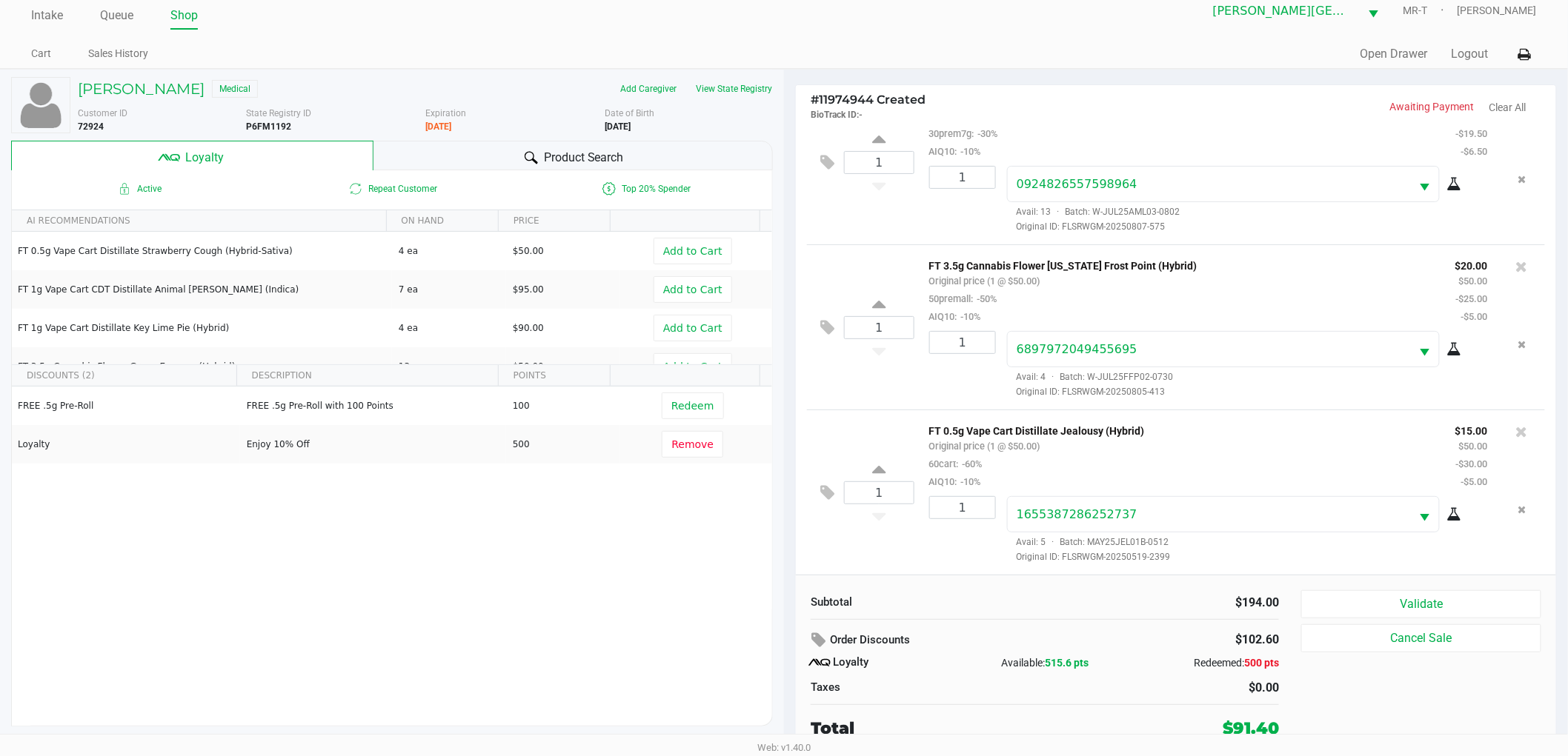
click at [927, 556] on div "1" at bounding box center [957, 529] width 78 height 68
click at [906, 549] on div "1 FT 0.5g Vape Cart Distillate Jealousy (Hybrid) Original price (1 @ $50.00) 60…" at bounding box center [1176, 492] width 738 height 165
click at [900, 538] on div "1 FT 0.5g Vape Cart Distillate Jealousy (Hybrid) Original price (1 @ $50.00) 60…" at bounding box center [1176, 492] width 738 height 165
click at [901, 519] on div "1" at bounding box center [879, 492] width 71 height 60
click at [911, 537] on div "1 FT 0.5g Vape Cart Distillate Jealousy (Hybrid) Original price (1 @ $50.00) 60…" at bounding box center [1176, 492] width 738 height 165
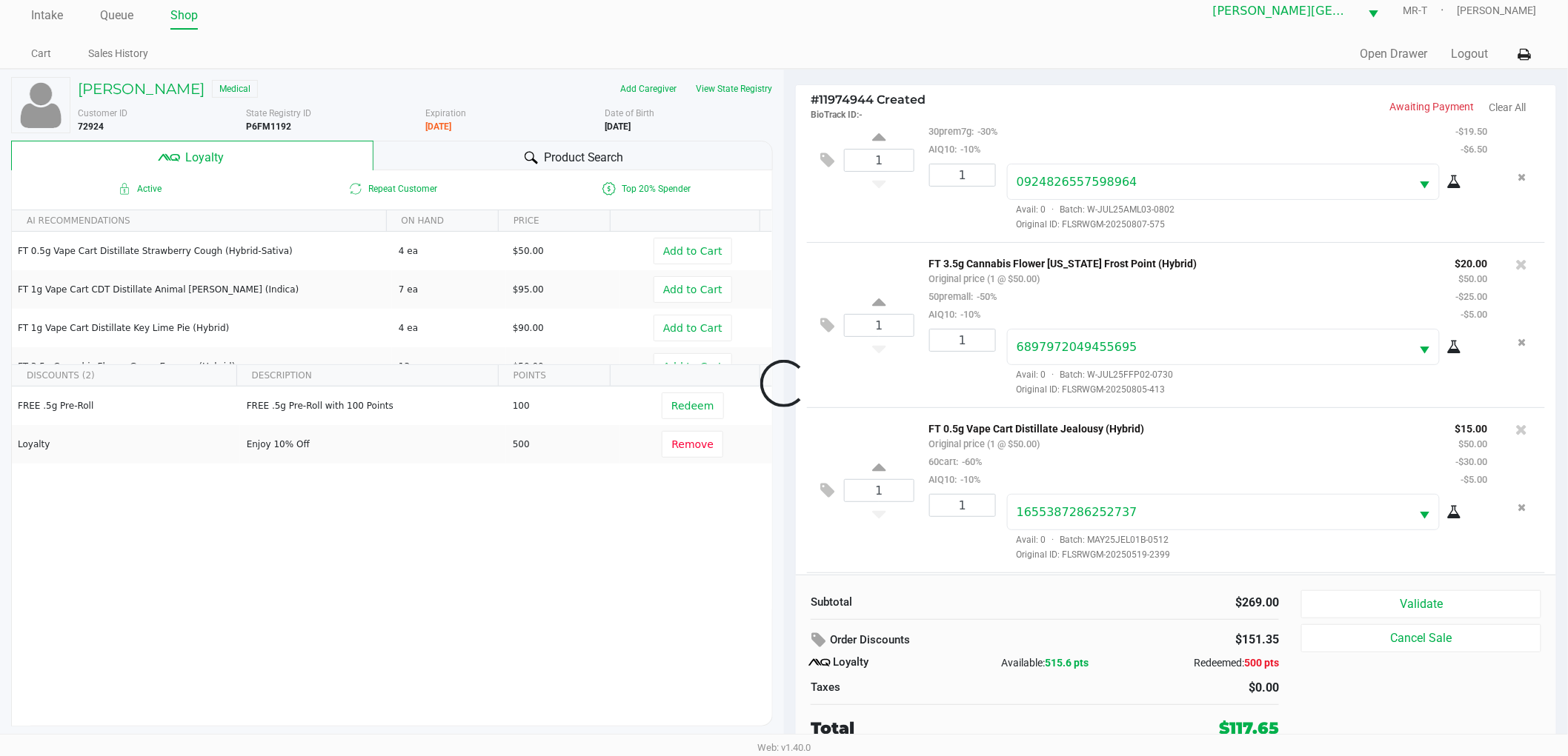
scroll to position [379, 0]
click at [927, 557] on div "2" at bounding box center [957, 529] width 78 height 68
click at [939, 556] on div "2" at bounding box center [957, 529] width 78 height 68
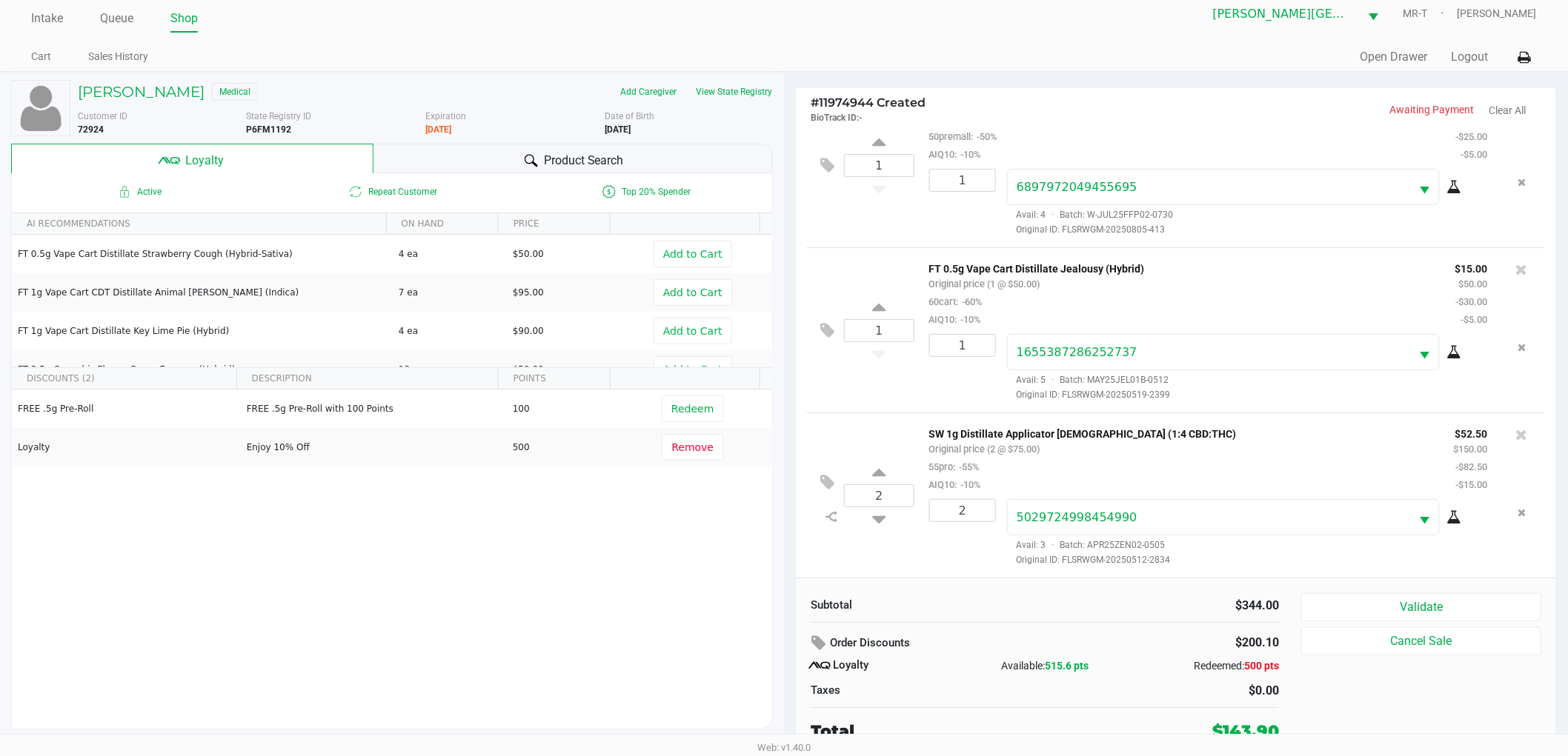
scroll to position [16, 0]
click at [909, 549] on div "2 SW 1g Distillate Applicator Zen (1:4 CBD:THC) Original price (2 @ $75.00) 55p…" at bounding box center [1176, 492] width 738 height 165
click at [1328, 603] on button "Validate" at bounding box center [1421, 604] width 240 height 28
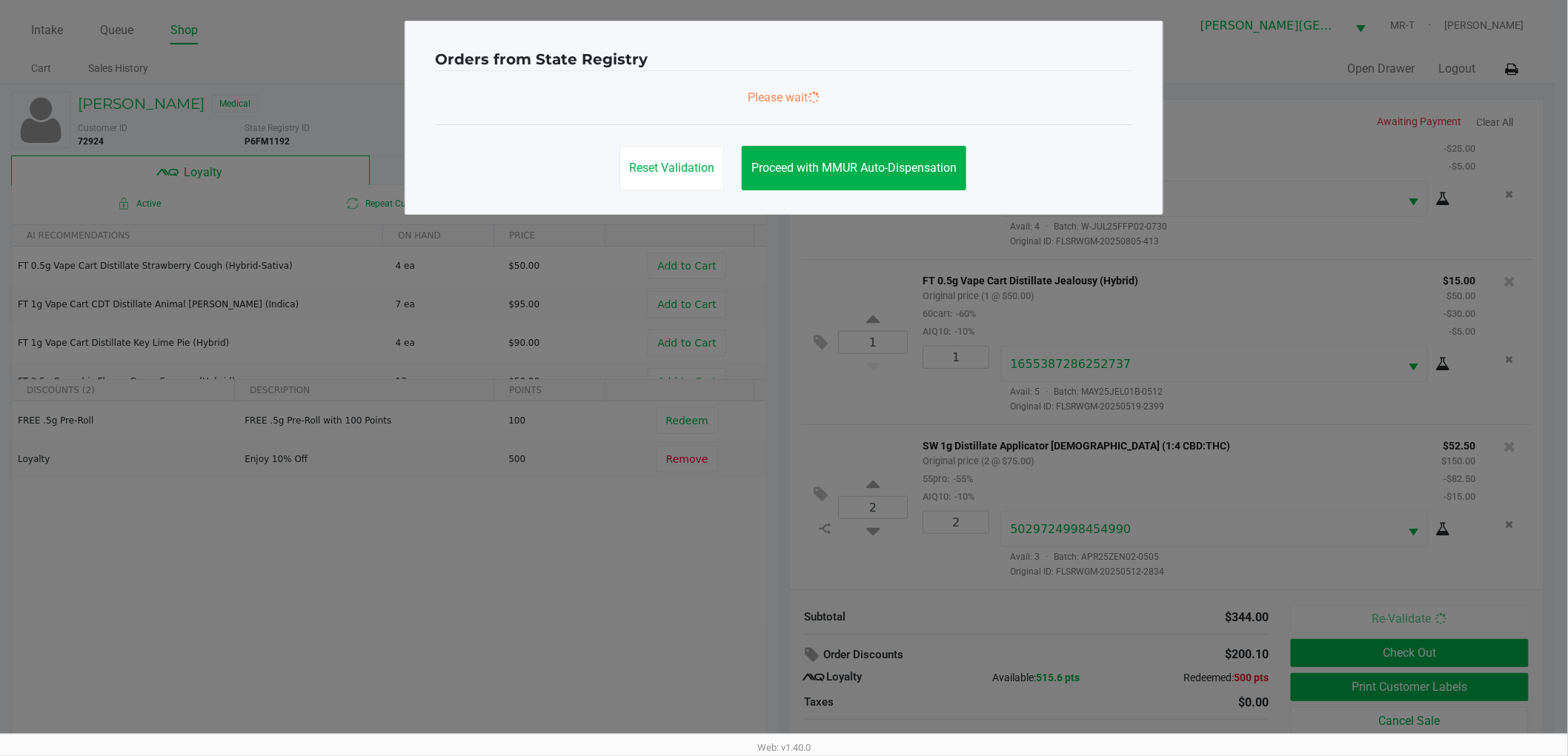
scroll to position [0, 0]
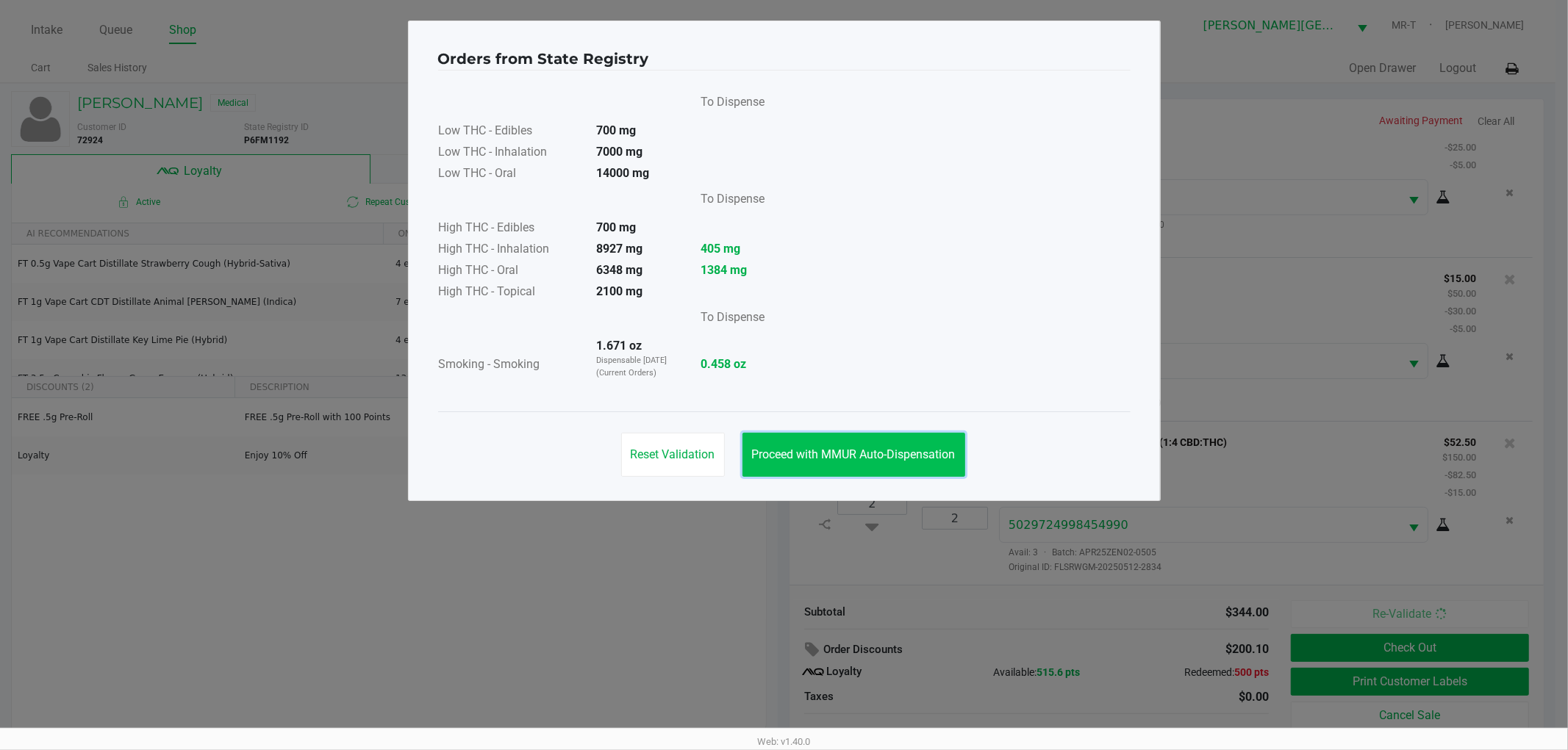
click at [831, 461] on span "Proceed with MMUR Auto-Dispensation" at bounding box center [854, 454] width 204 height 14
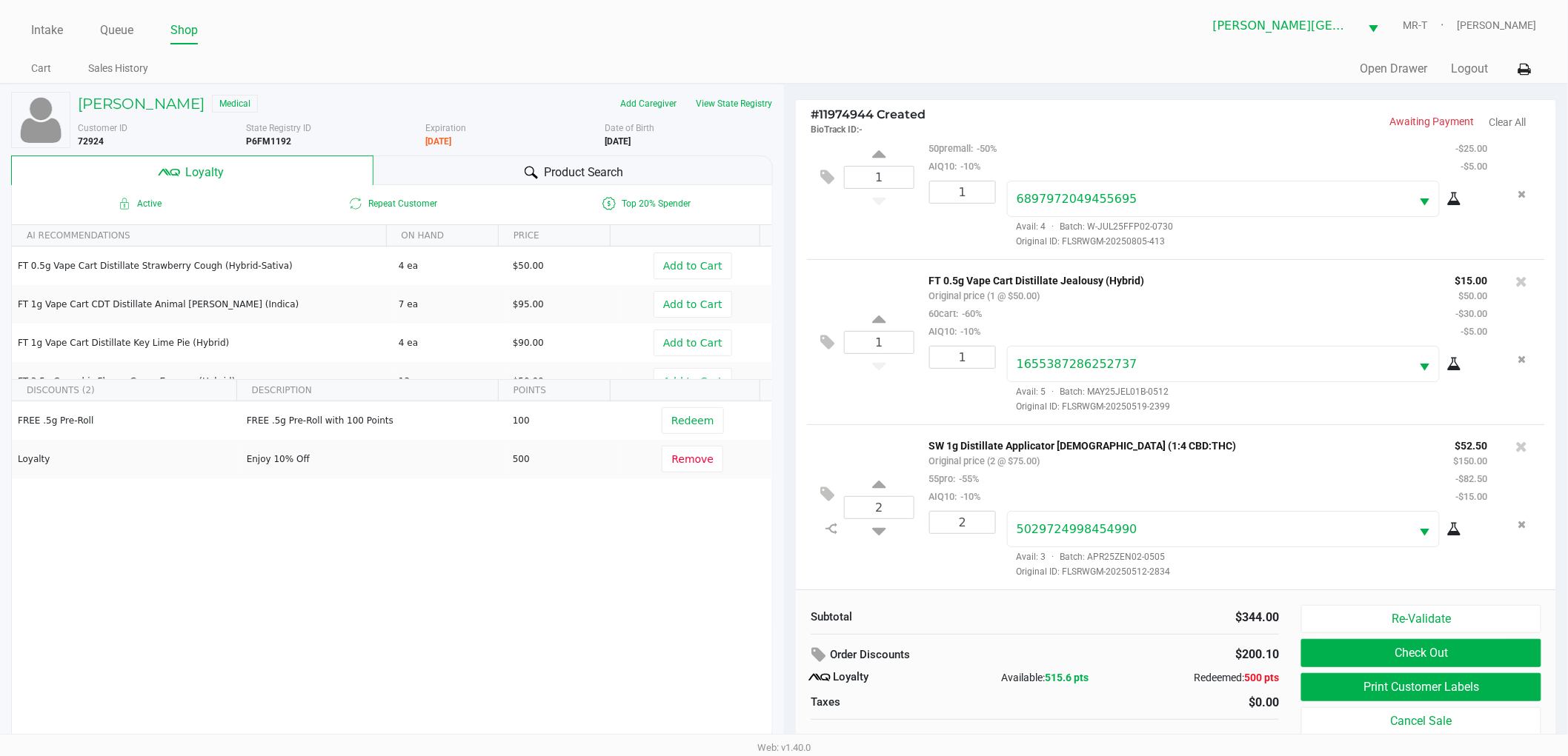
click at [516, 165] on div "Product Search" at bounding box center [573, 170] width 400 height 29
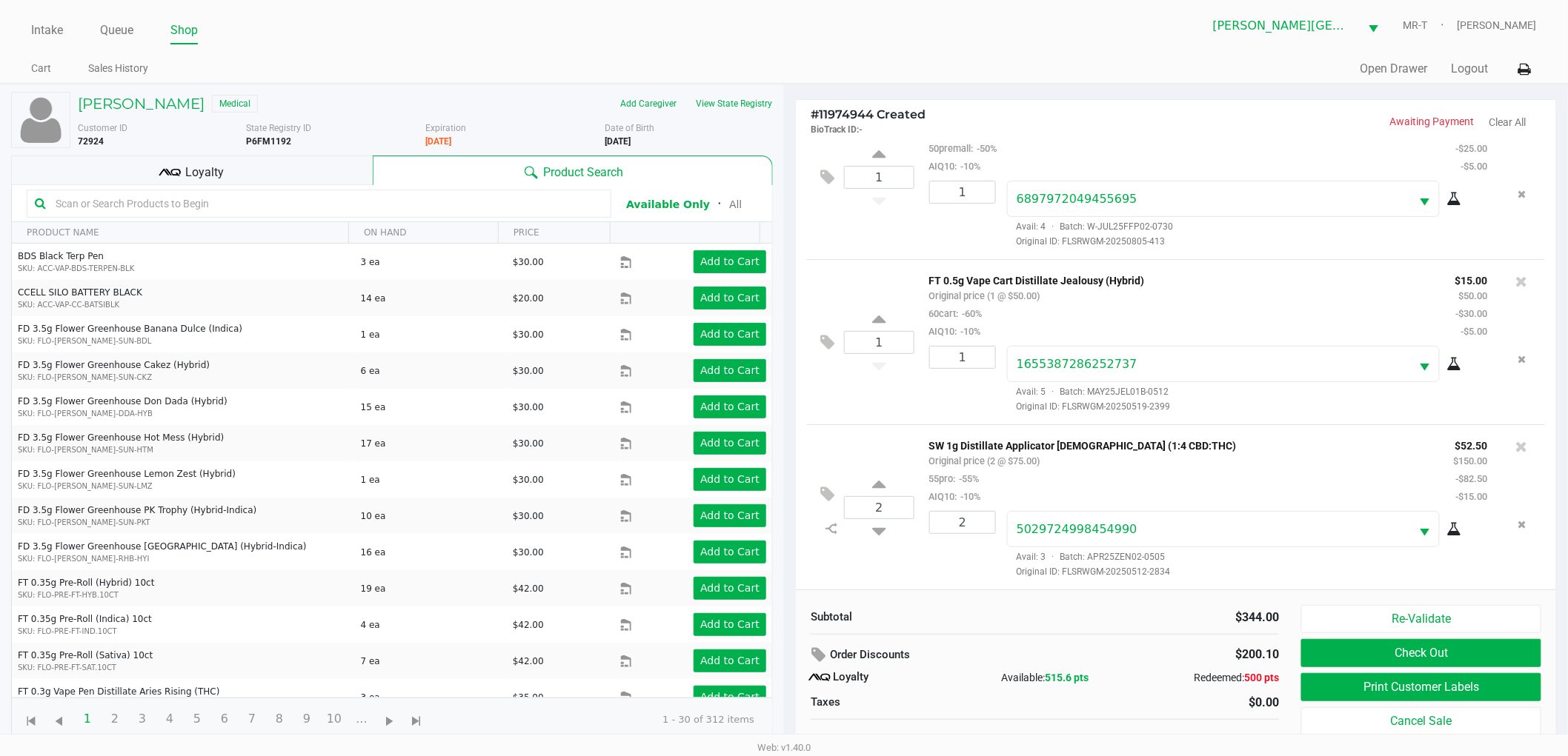
click at [150, 196] on input "text" at bounding box center [326, 204] width 553 height 22
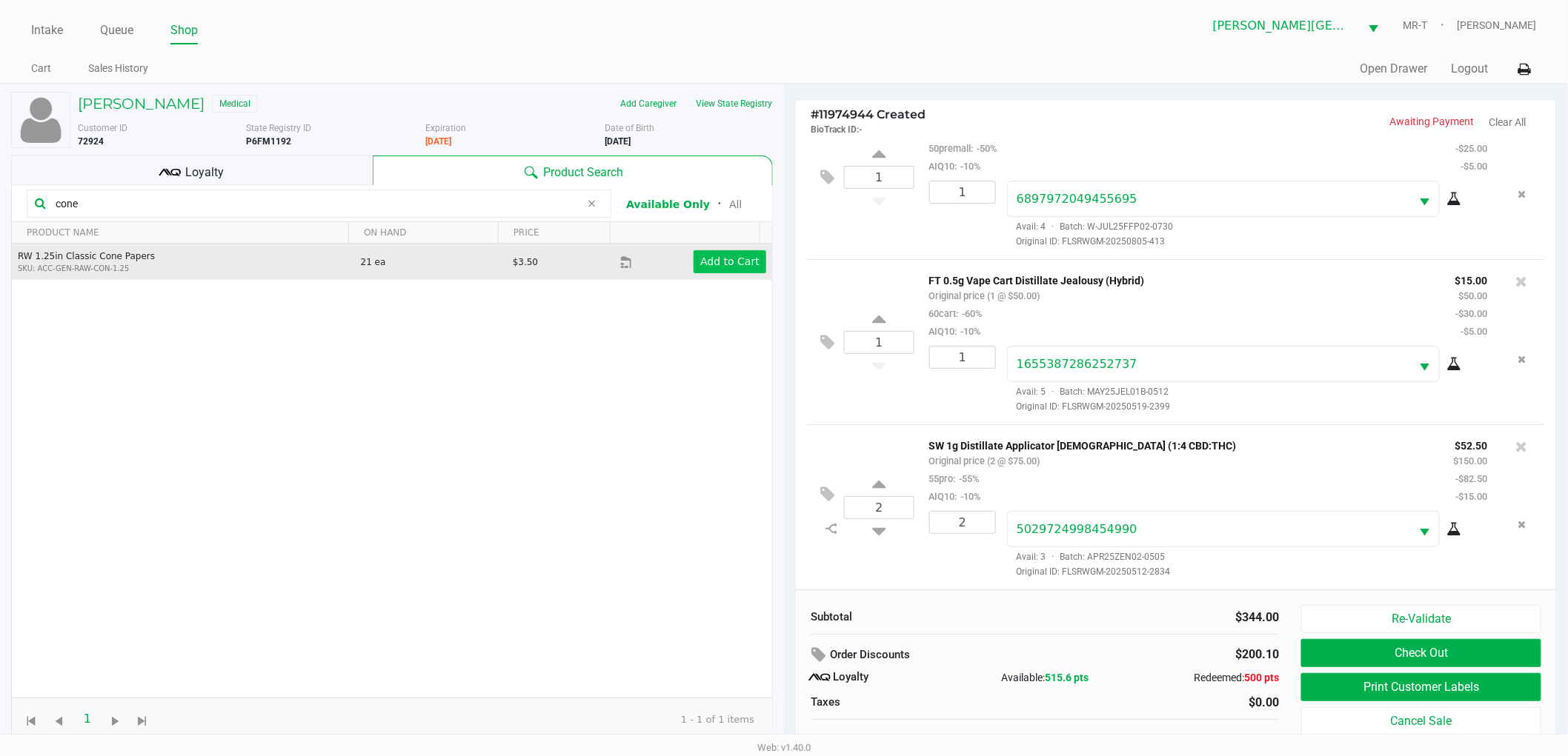
type input "cone"
click at [719, 270] on button "Add to Cart" at bounding box center [729, 262] width 72 height 23
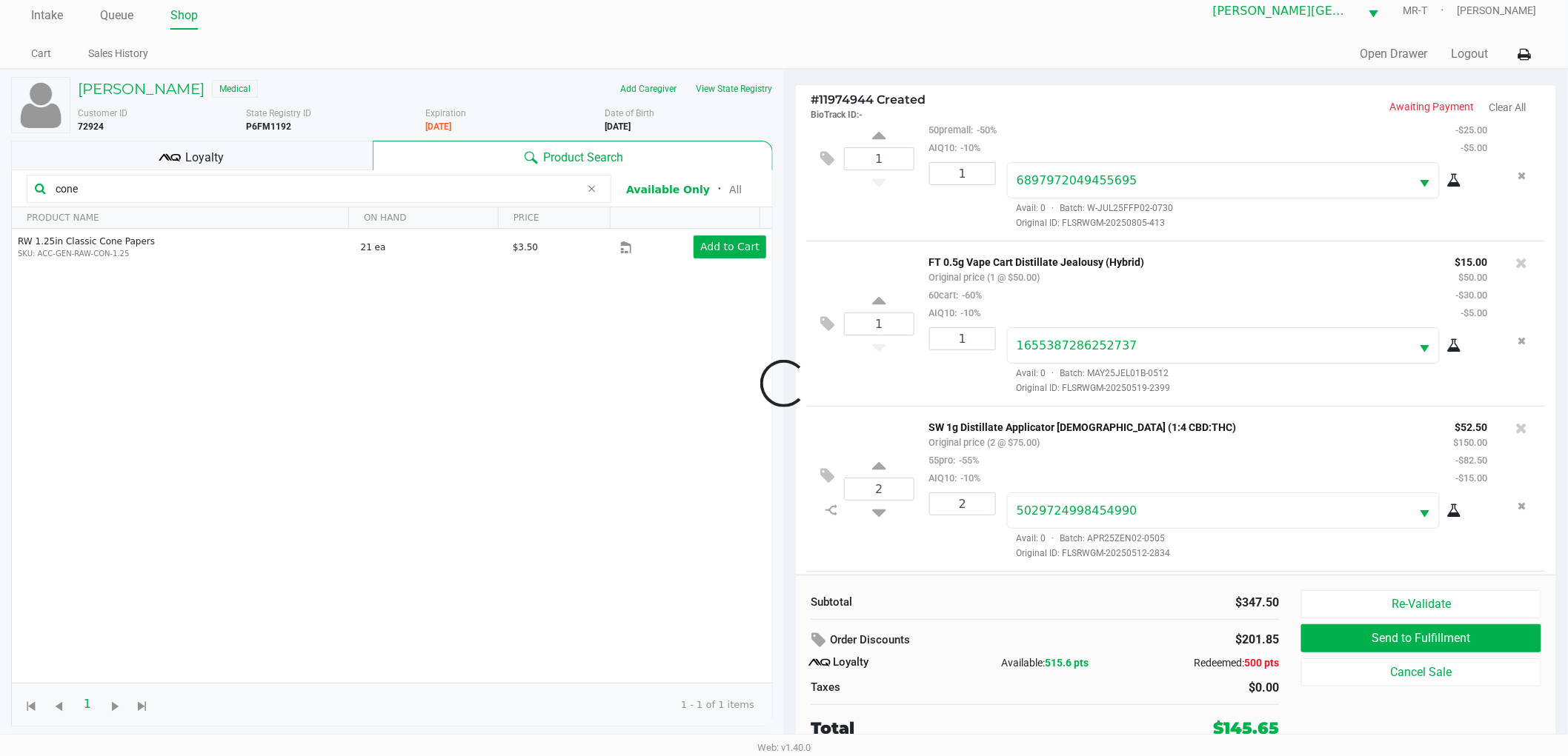
scroll to position [490, 0]
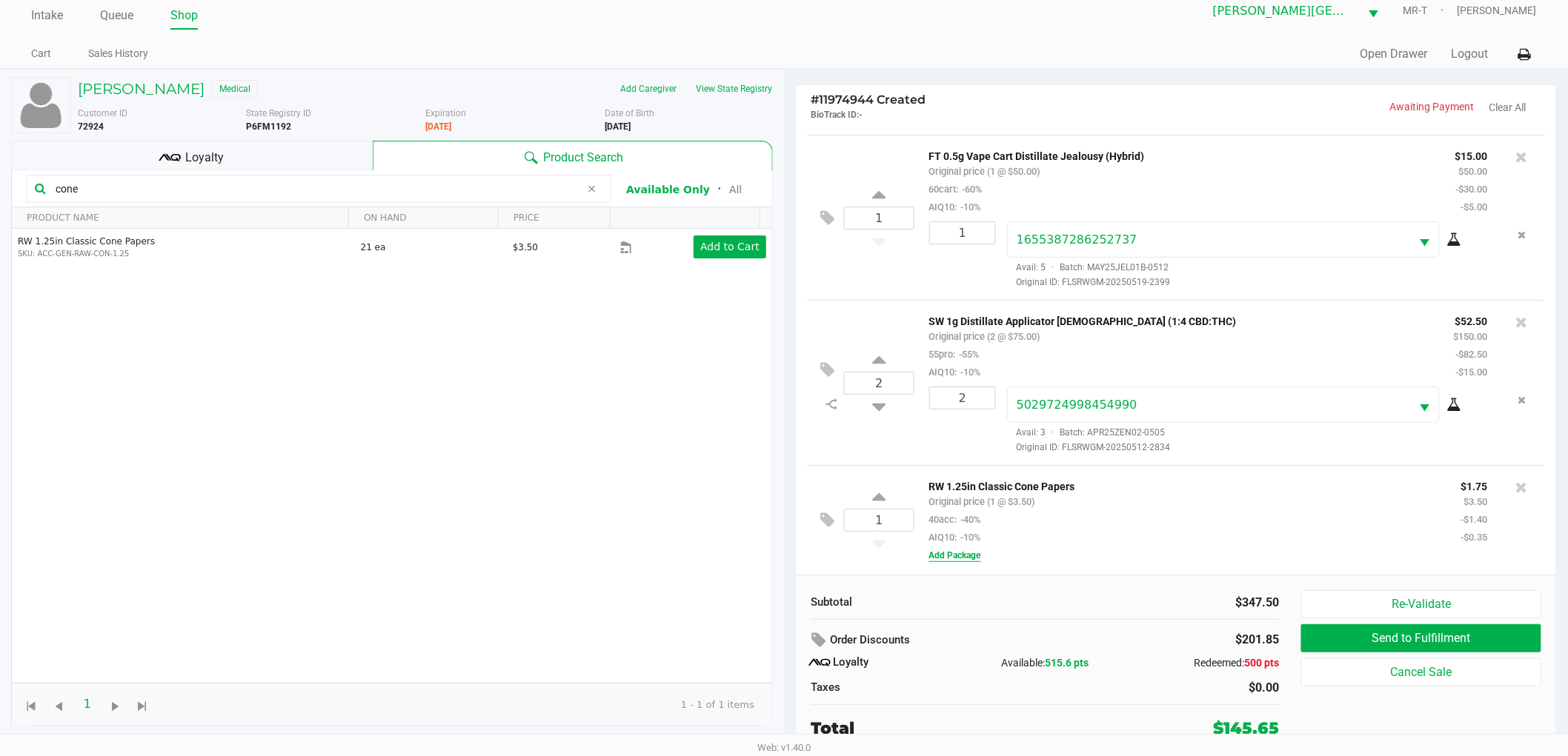
click at [965, 556] on button "Add Package" at bounding box center [954, 555] width 52 height 14
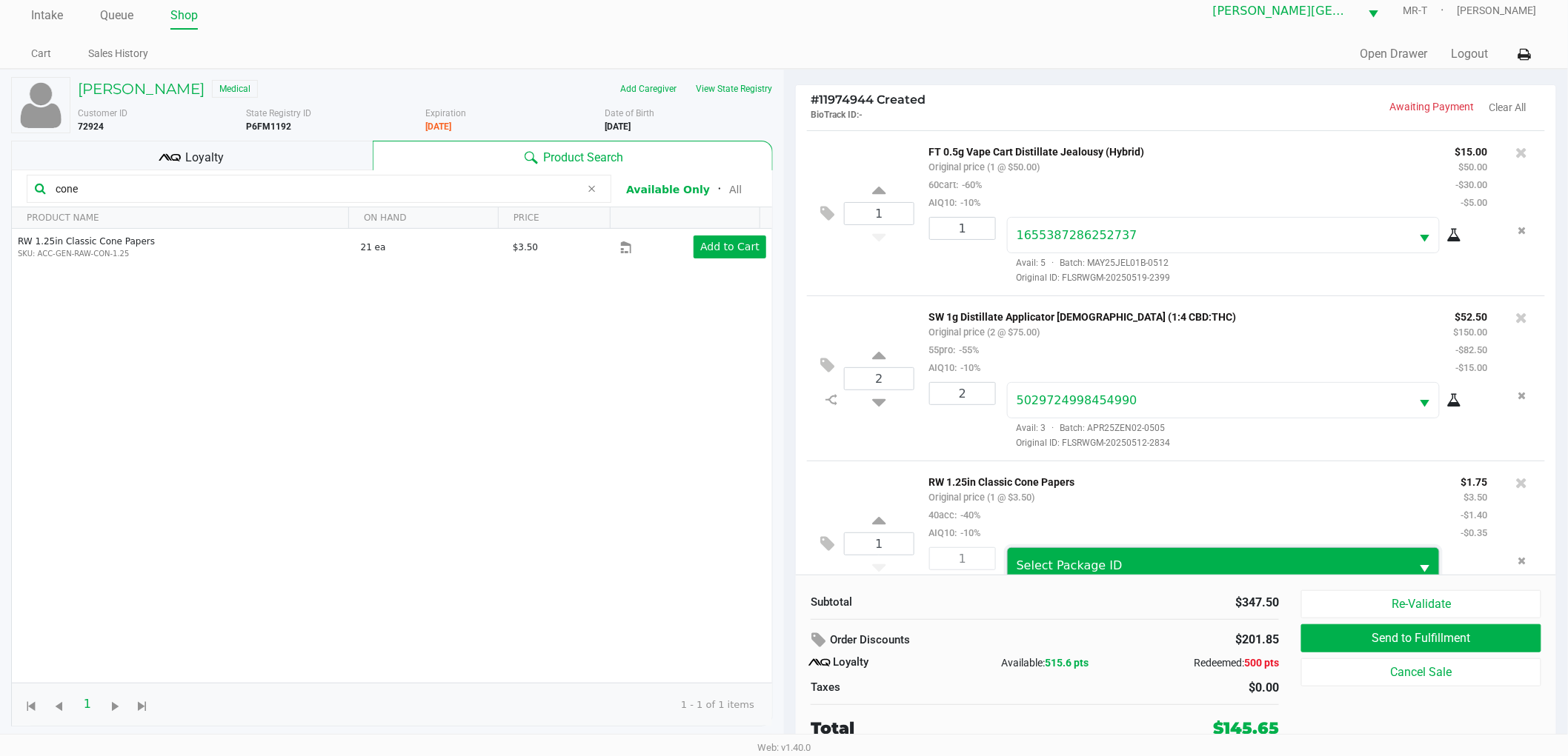
click at [1031, 552] on span "Select Package ID" at bounding box center [1209, 566] width 403 height 35
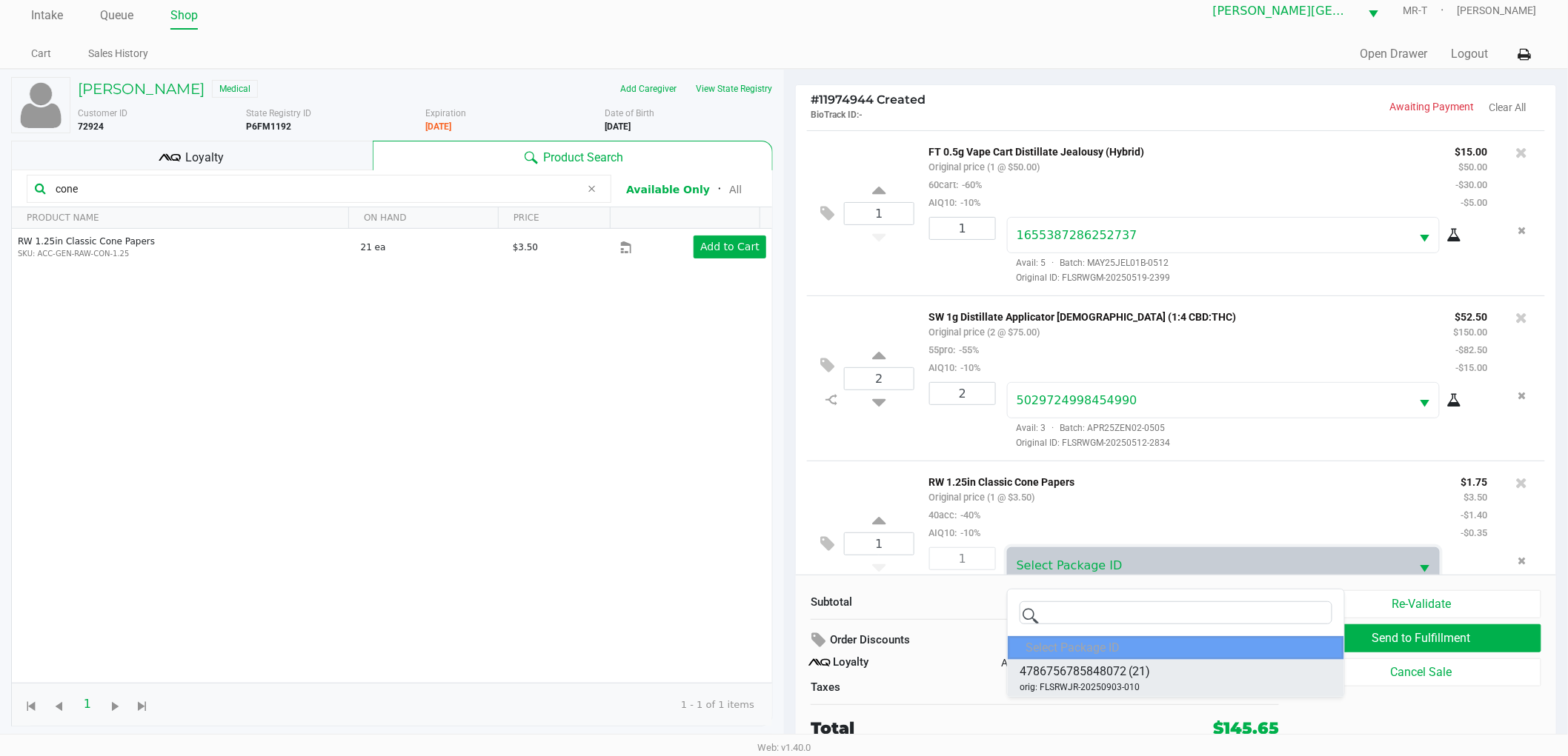
click at [1108, 687] on span "orig: FLSRWJR-20250903-010" at bounding box center [1079, 687] width 120 height 14
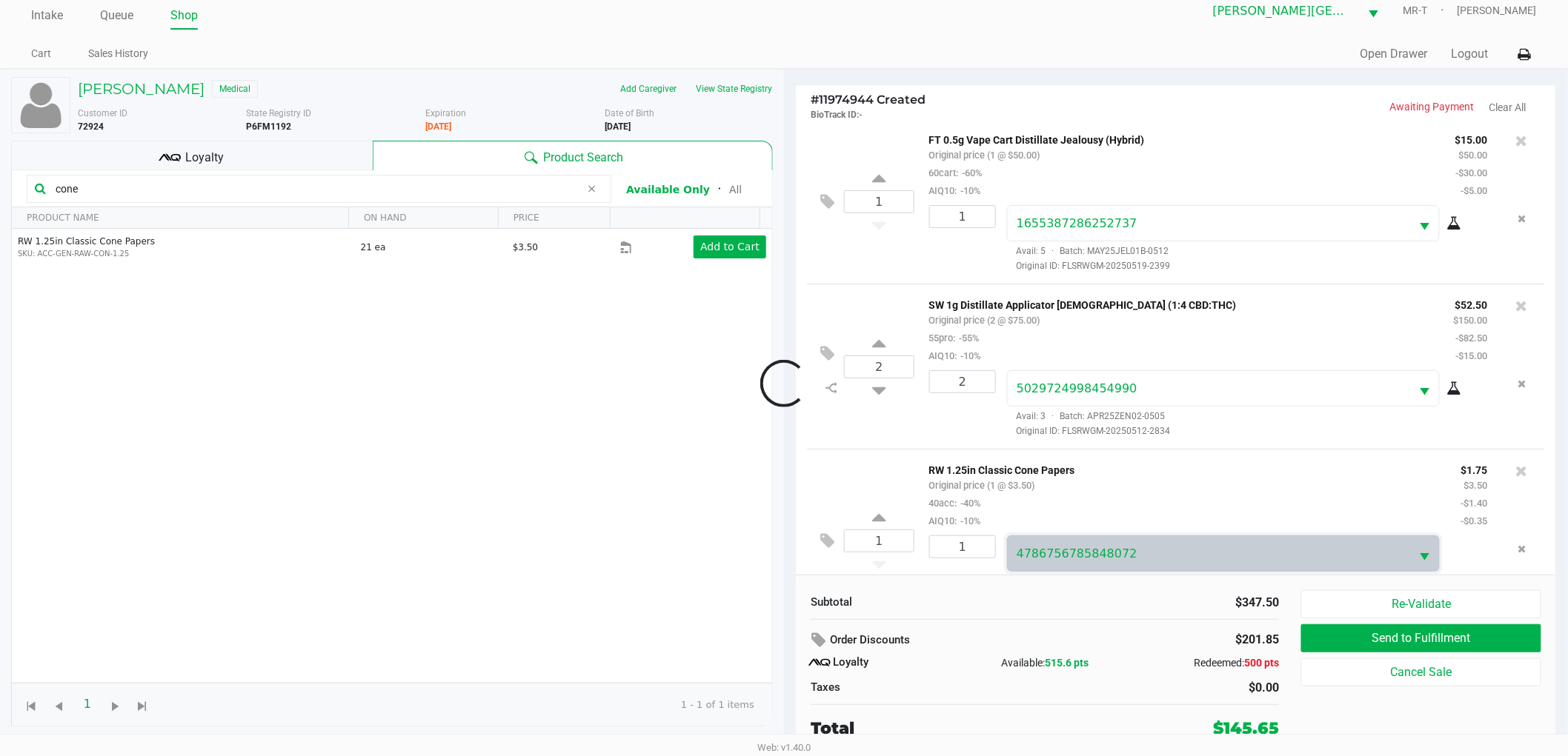
scroll to position [545, 0]
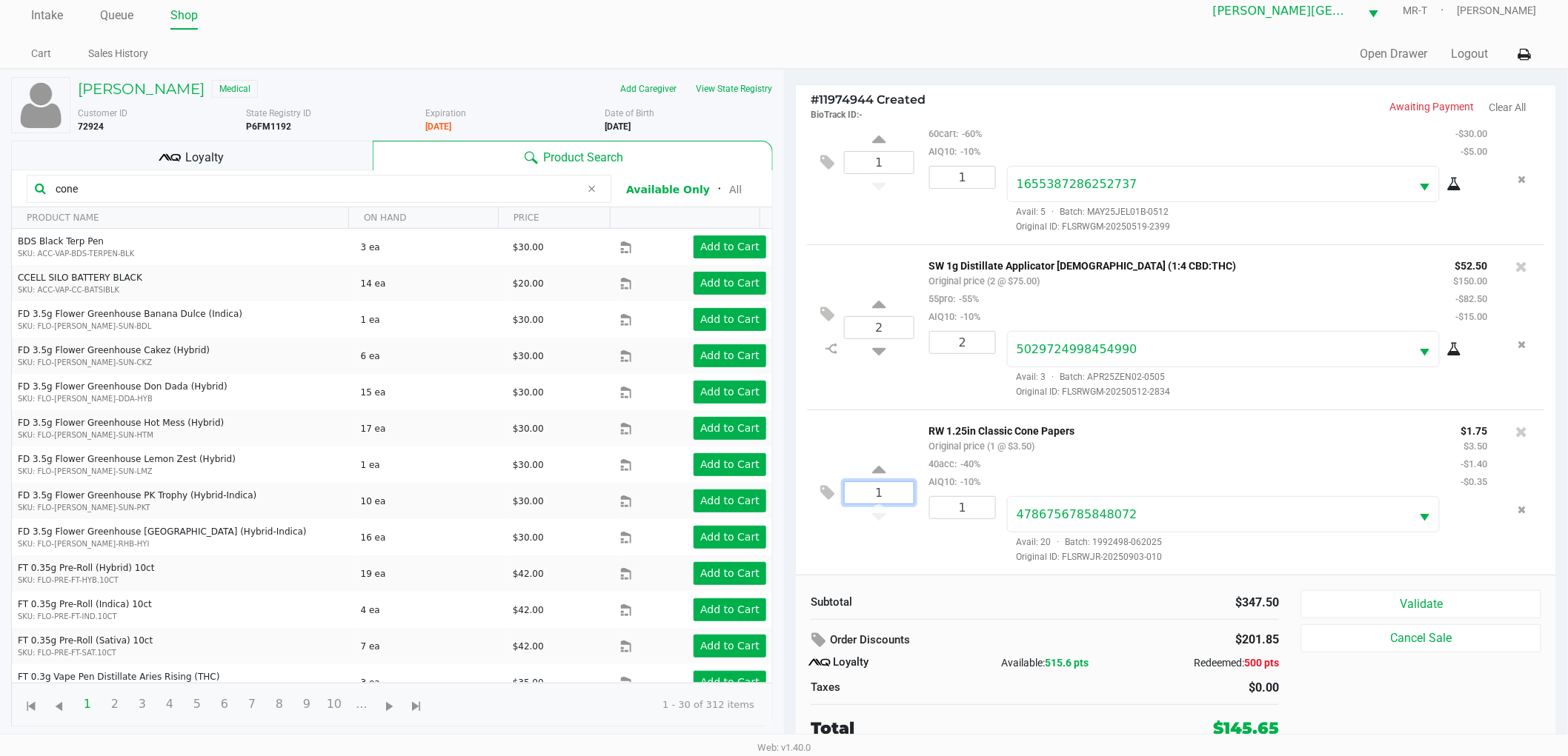
click at [907, 502] on input "1" at bounding box center [879, 493] width 69 height 21
type input "2"
click at [914, 534] on div "REBECCA YANDERS Medical Add Caregiver View State Registry Customer ID 72924 Sta…" at bounding box center [784, 413] width 1568 height 688
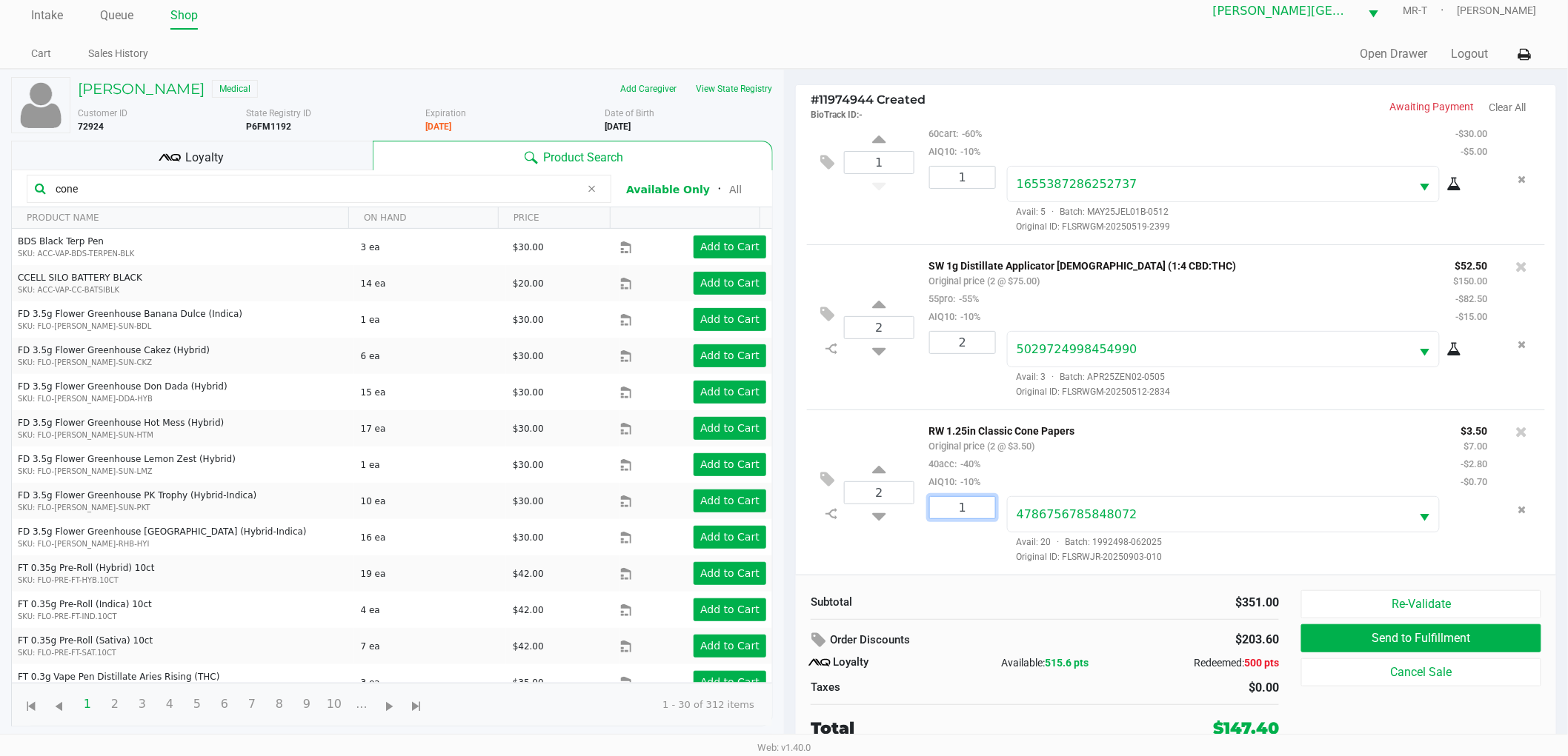
click at [967, 513] on input "1" at bounding box center [962, 507] width 65 height 21
type input "2"
click at [967, 557] on div "REBECCA YANDERS Medical Add Caregiver View State Registry Customer ID 72924 Sta…" at bounding box center [784, 413] width 1568 height 688
click at [975, 547] on div "2" at bounding box center [957, 529] width 78 height 68
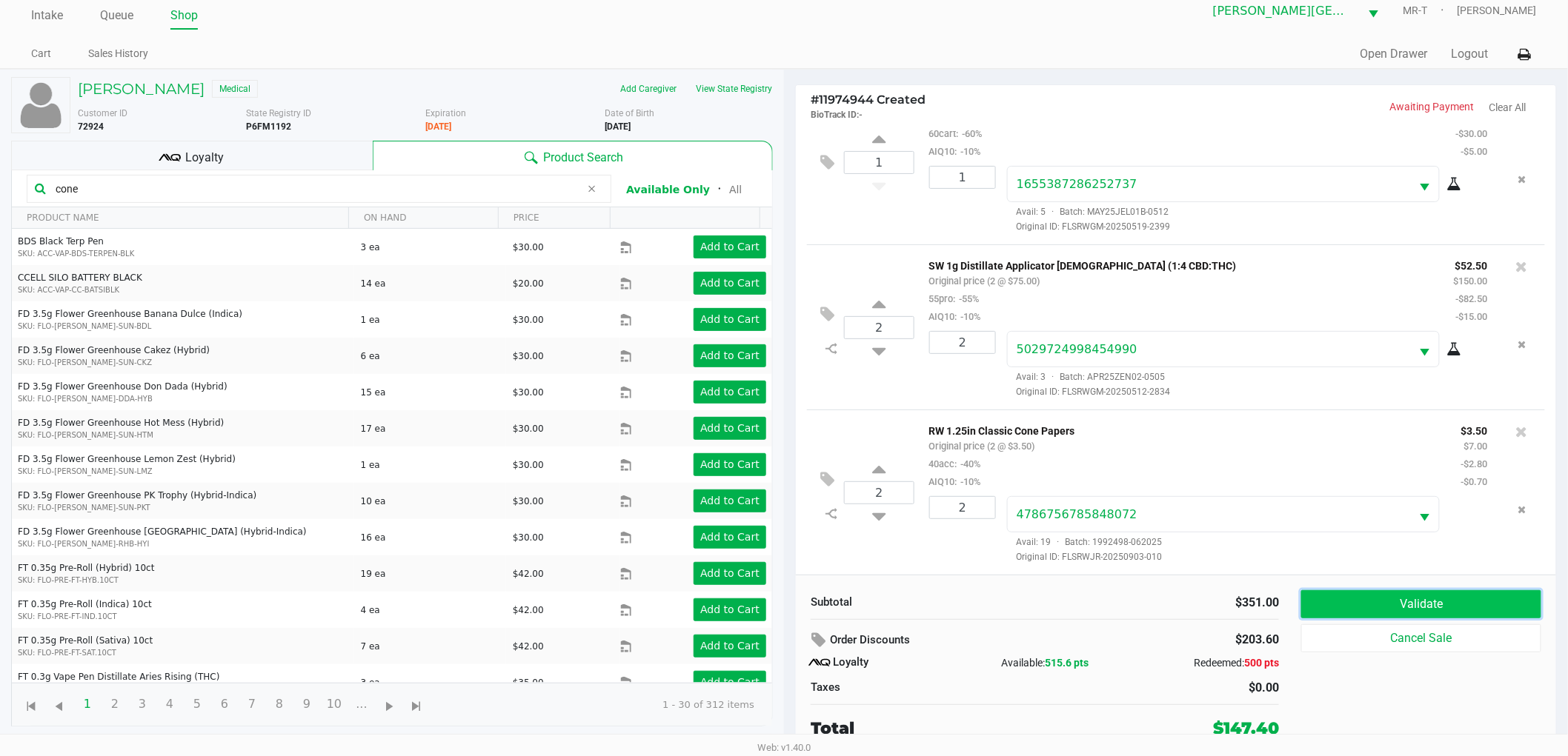
click at [1373, 593] on button "Validate" at bounding box center [1421, 604] width 240 height 28
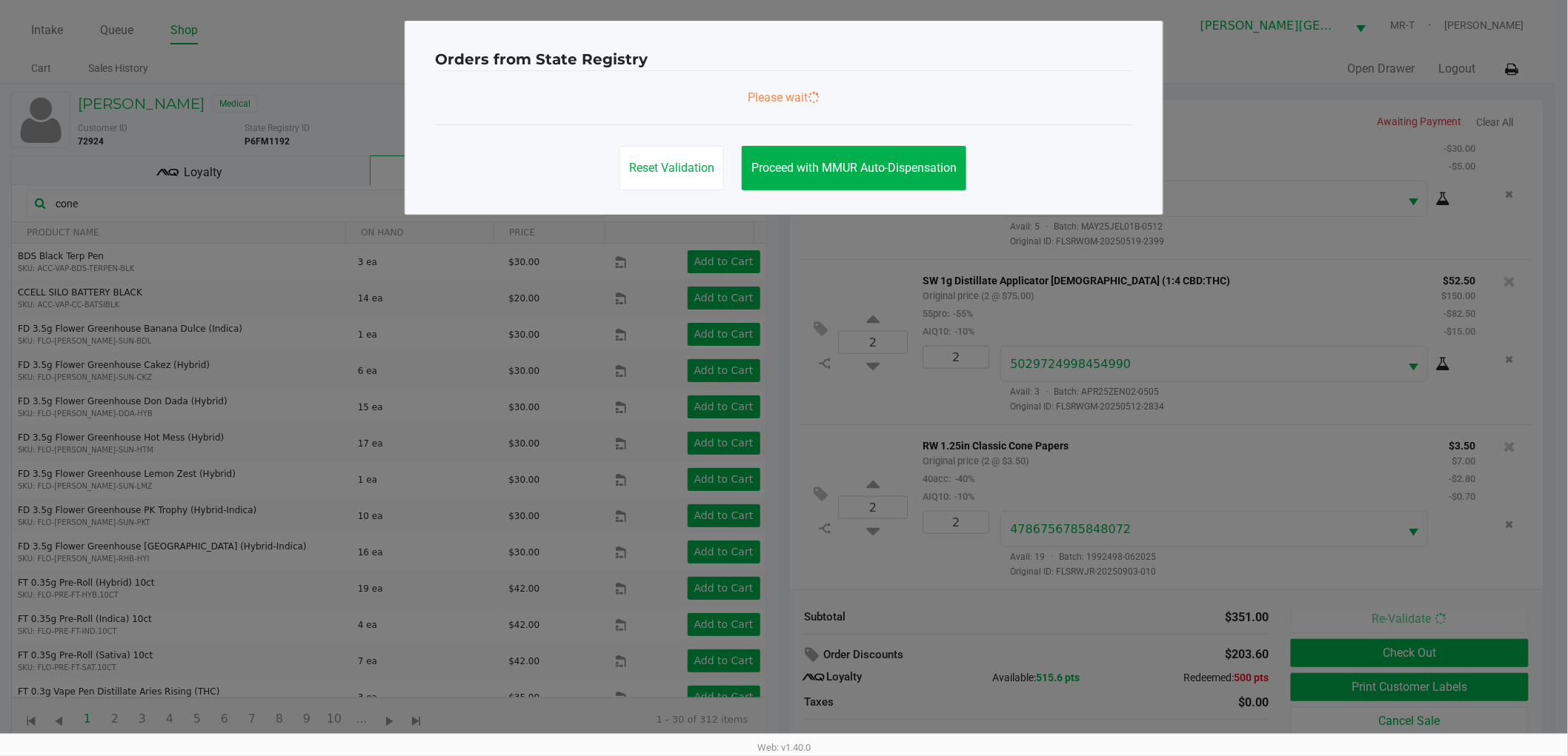
scroll to position [0, 0]
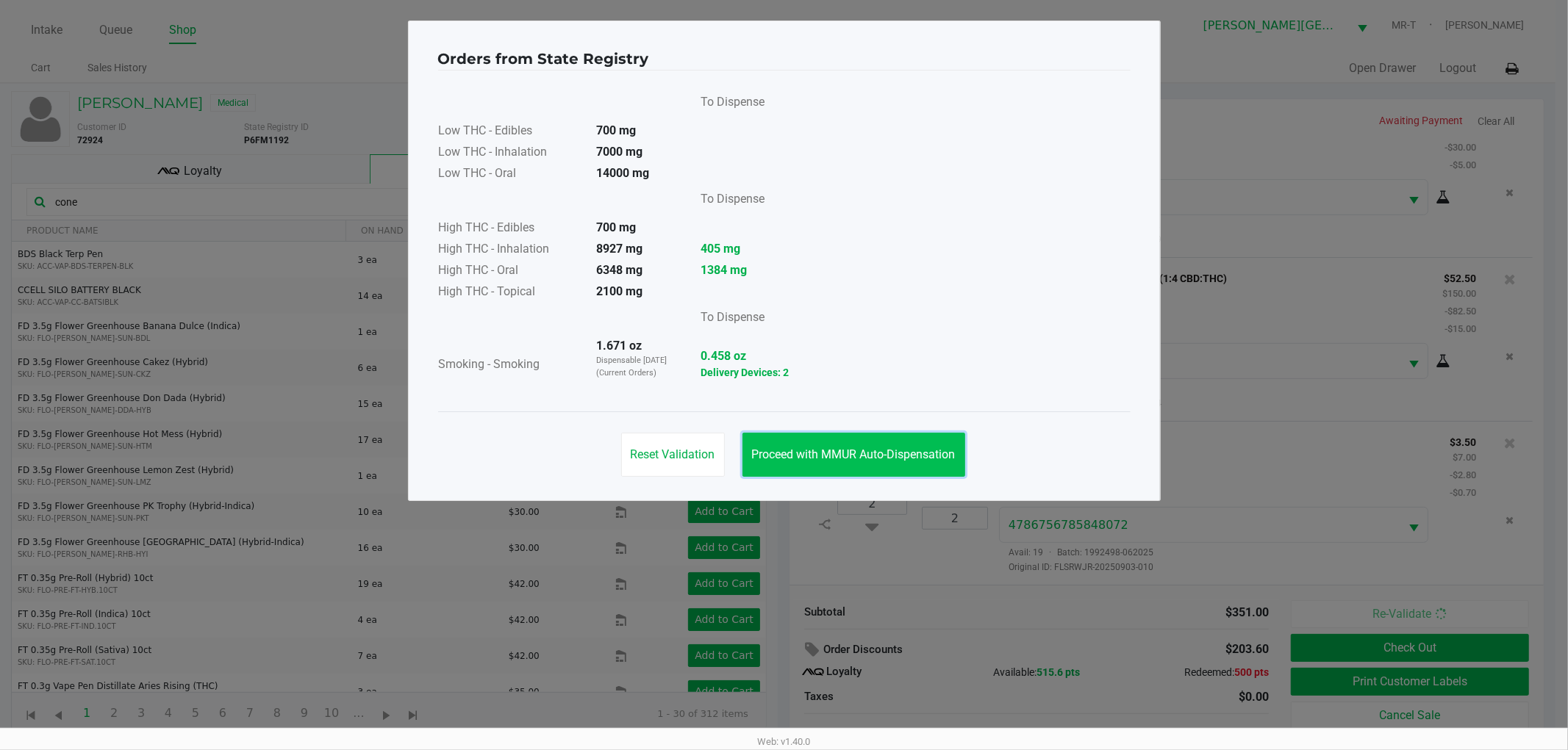
click at [865, 457] on span "Proceed with MMUR Auto-Dispensation" at bounding box center [854, 454] width 204 height 14
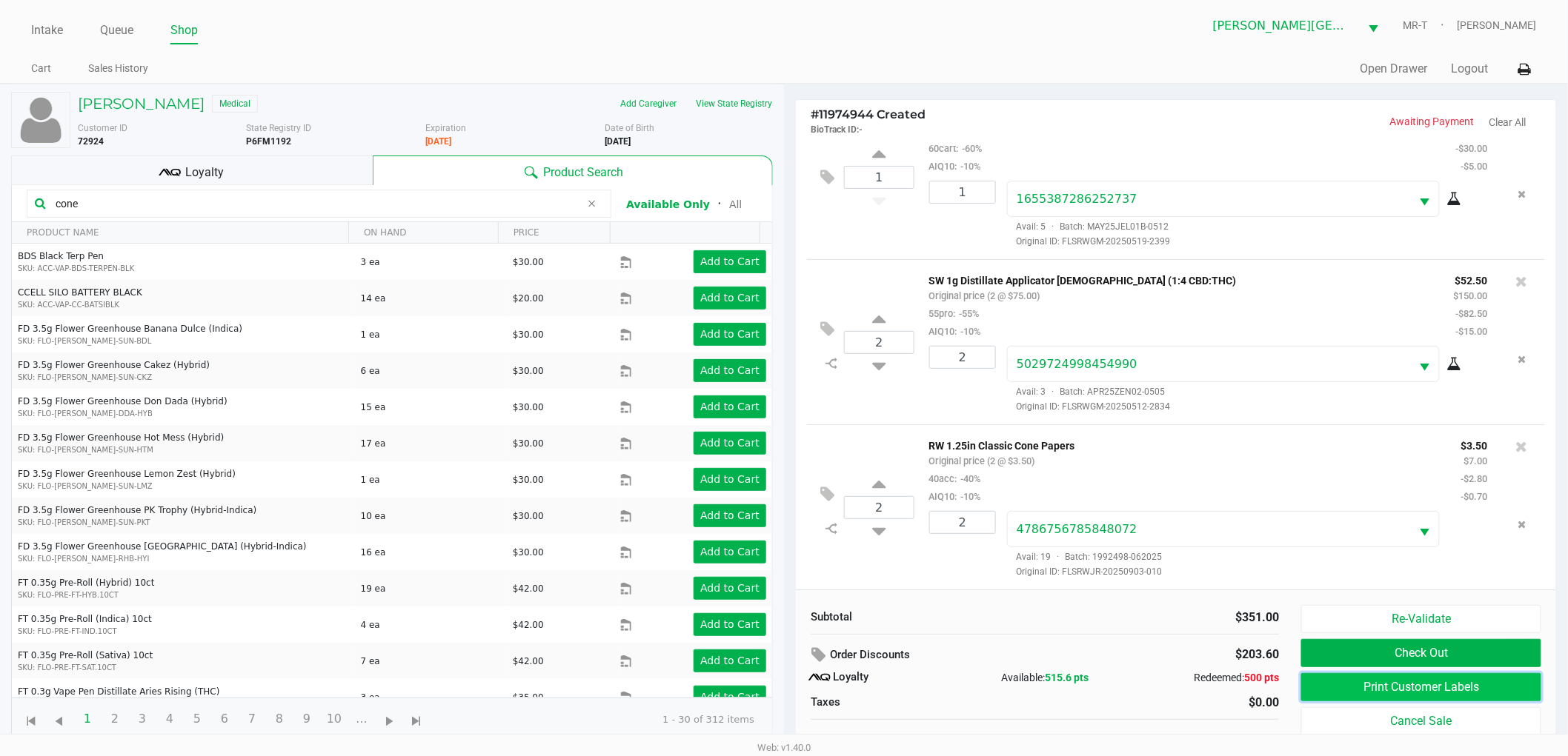
click at [1359, 684] on button "Print Customer Labels" at bounding box center [1421, 687] width 240 height 28
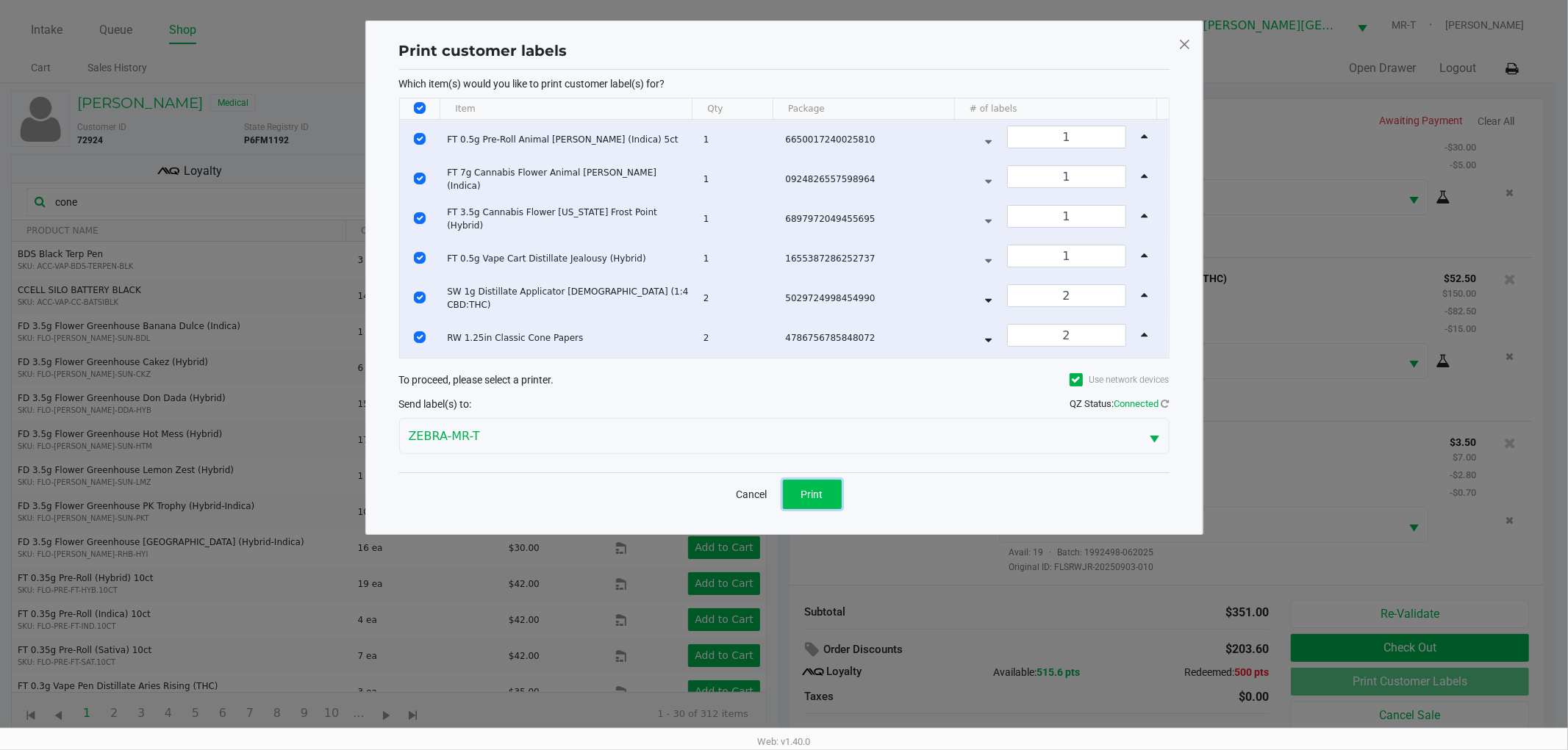
click at [799, 490] on button "Print" at bounding box center [812, 494] width 59 height 29
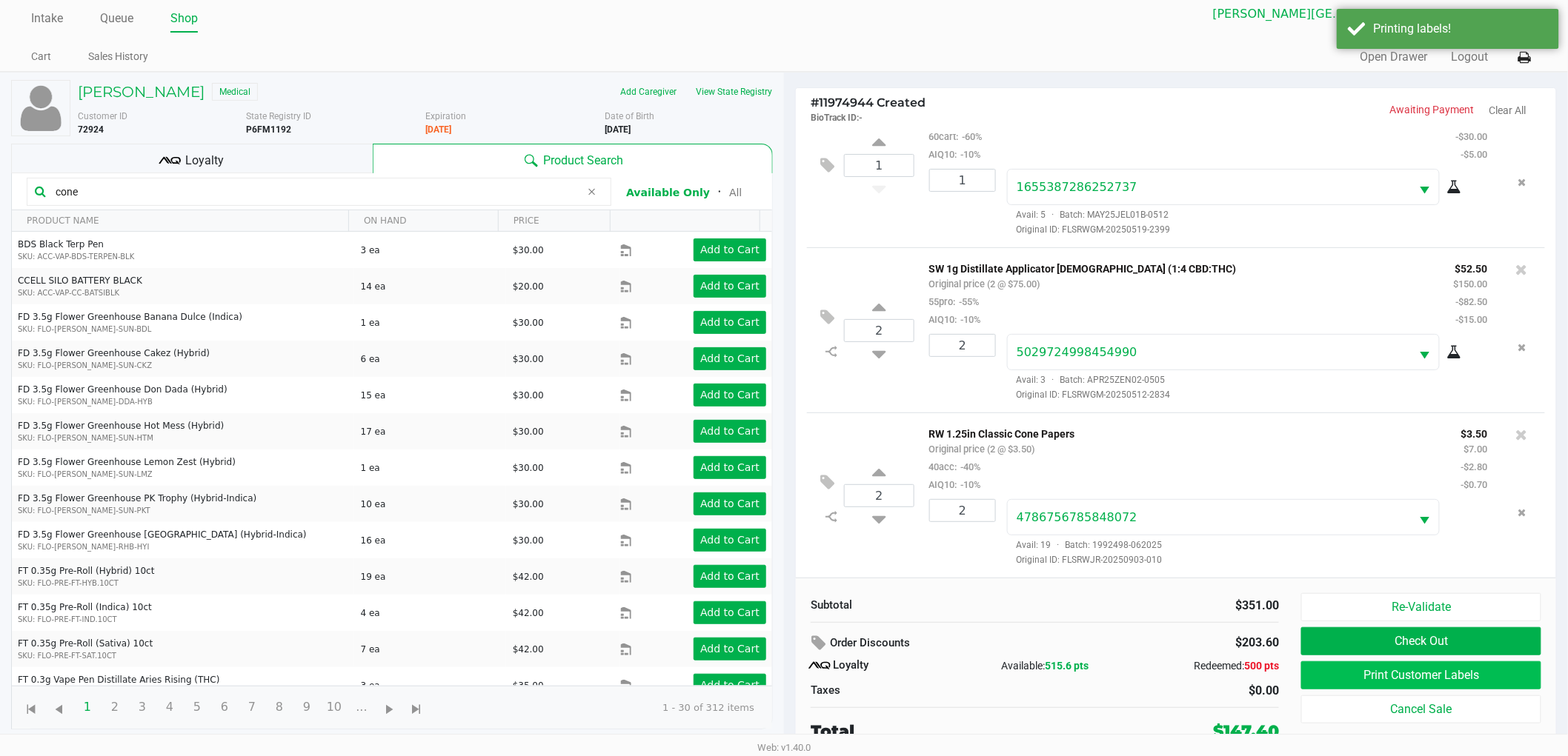
scroll to position [16, 0]
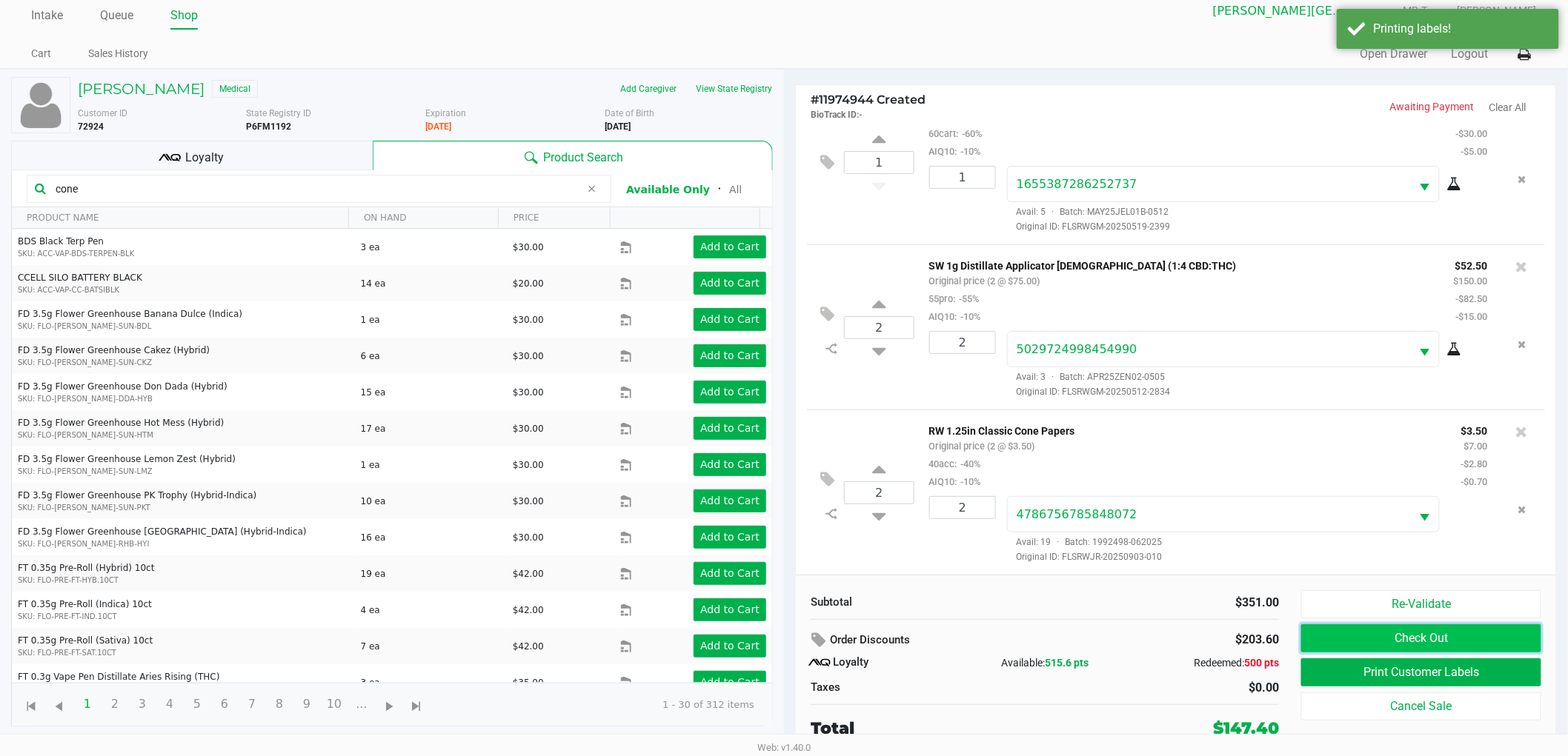
click at [1389, 635] on button "Check Out" at bounding box center [1421, 638] width 240 height 28
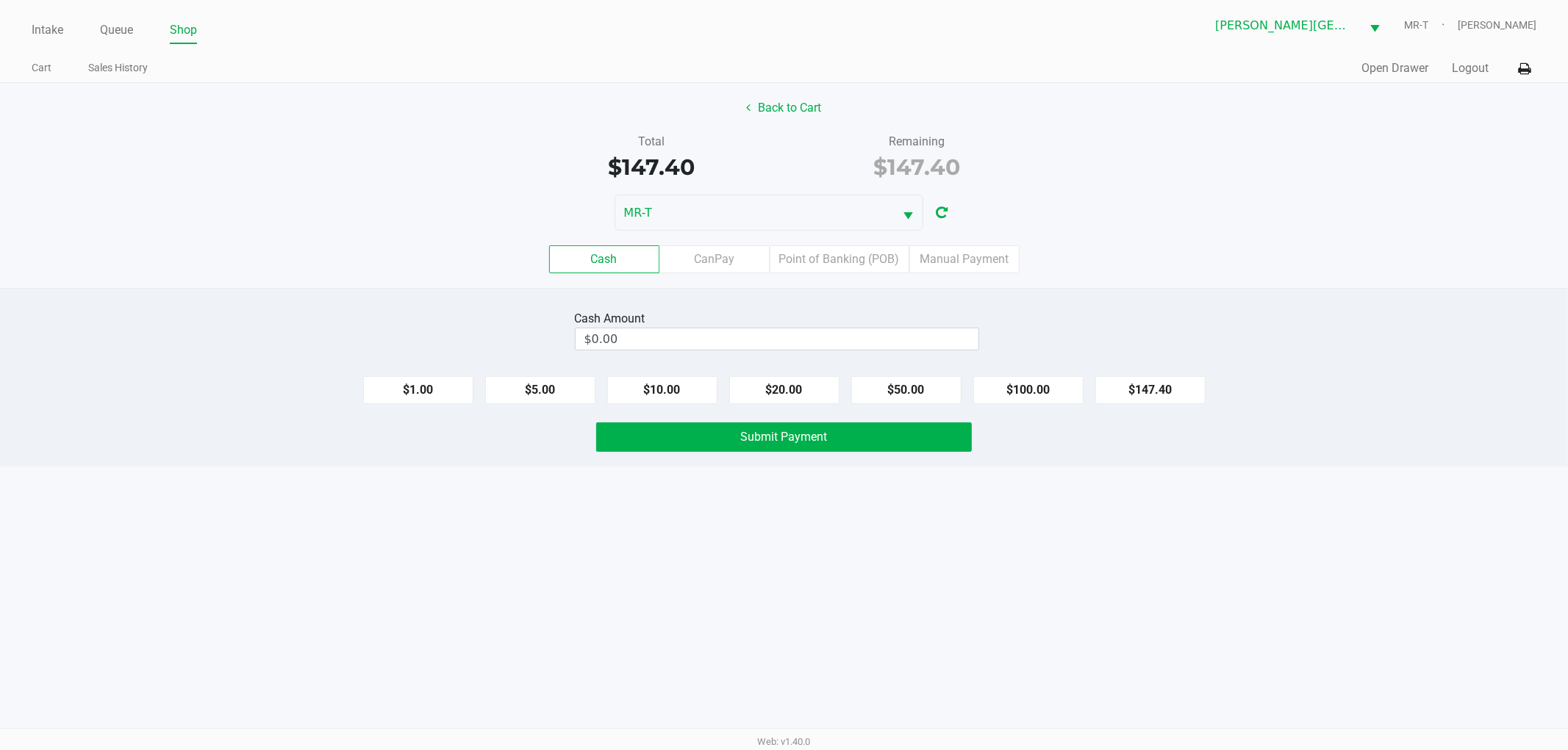
click at [1223, 274] on div "Cash CanPay Point of Banking (POB) Manual Payment" at bounding box center [784, 259] width 1590 height 58
click at [813, 259] on label "Point of Banking (POB)" at bounding box center [840, 259] width 140 height 28
click at [0, 0] on 7 "Point of Banking (POB)" at bounding box center [0, 0] width 0 height 0
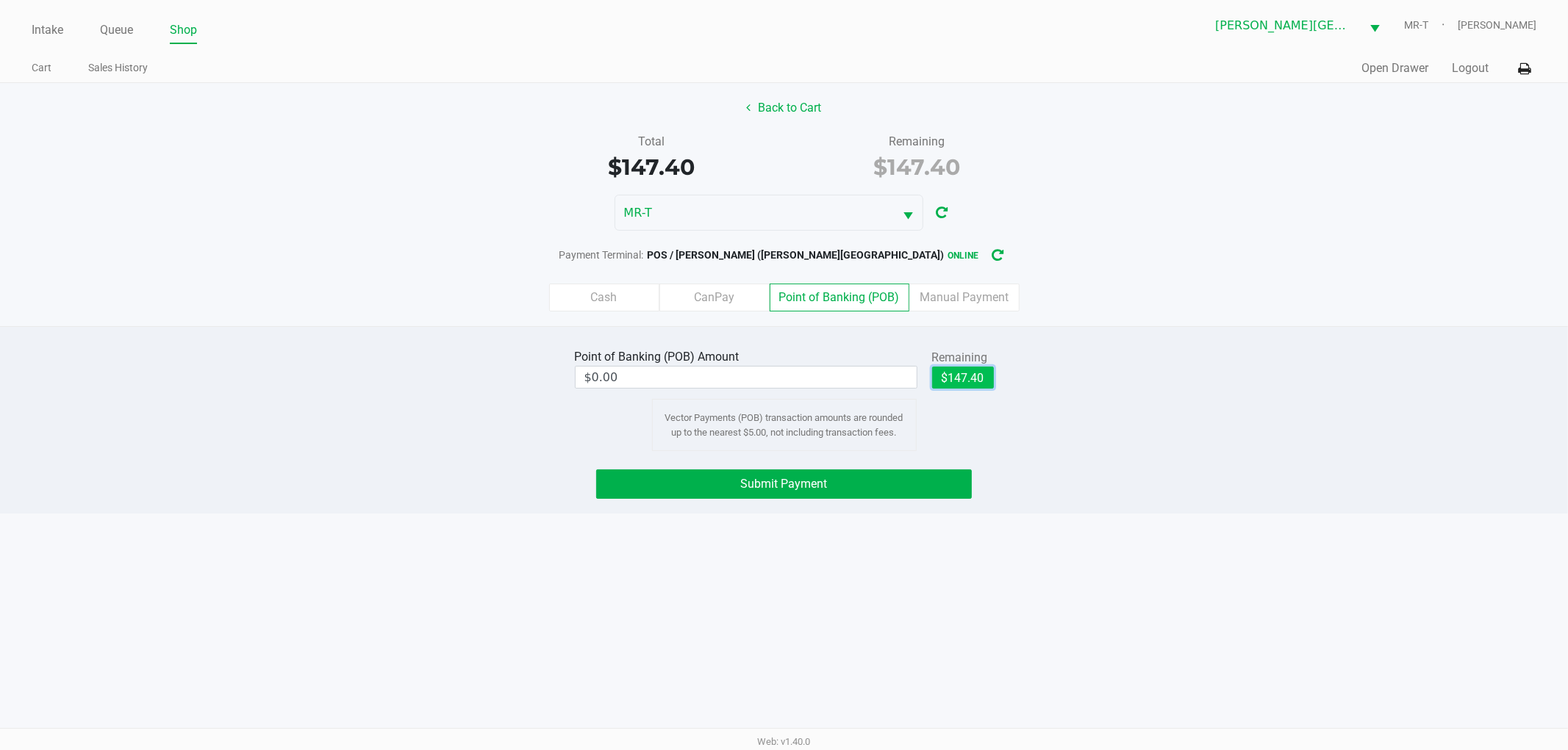
click at [974, 373] on button "$147.40" at bounding box center [963, 378] width 62 height 22
type input "$147.40"
click at [888, 468] on div "Point of Banking (POB) Amount $147.40 Remaining $147.40 Clear Vector Payments (…" at bounding box center [784, 420] width 1568 height 188
click at [892, 487] on button "Submit Payment" at bounding box center [784, 483] width 376 height 29
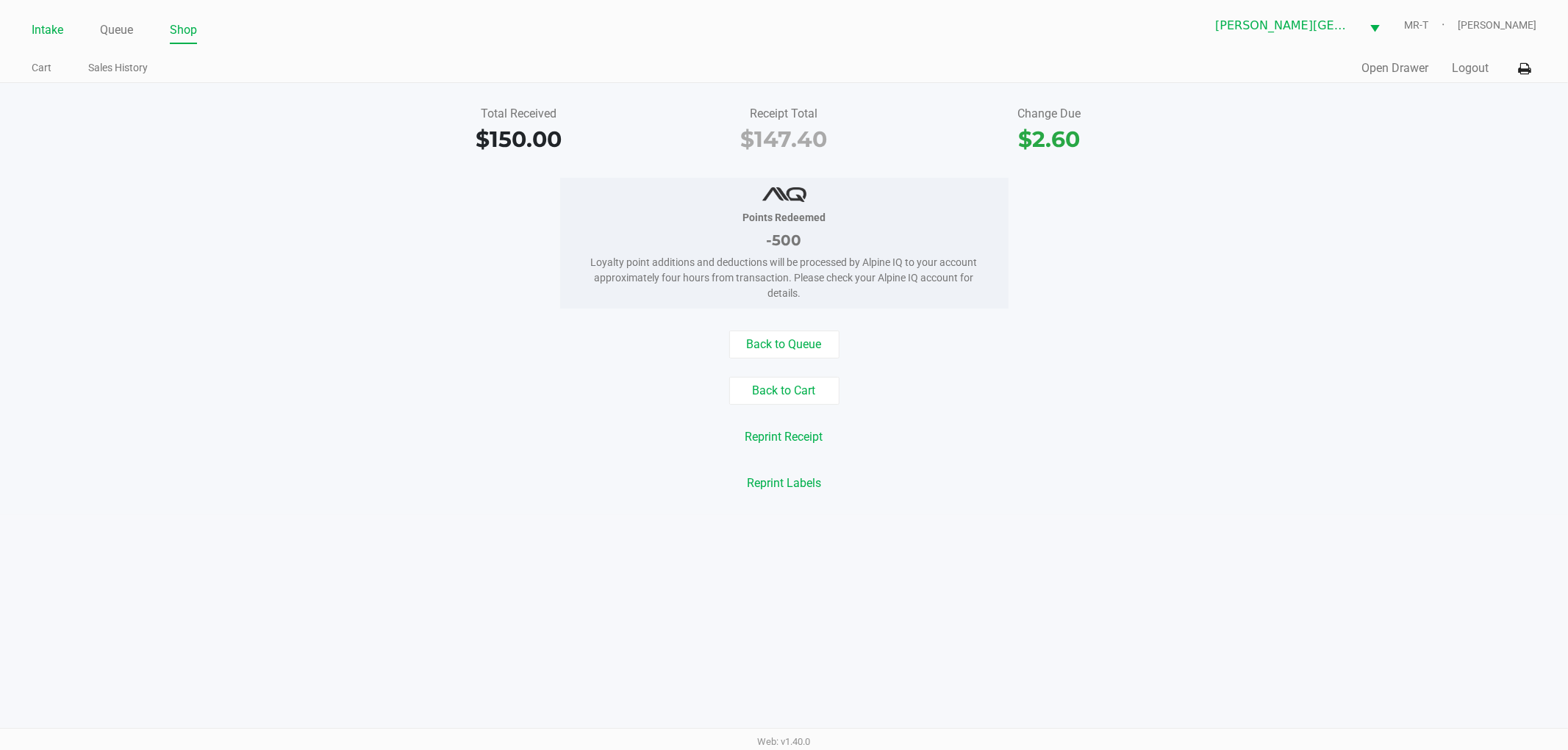
click at [57, 27] on link "Intake" at bounding box center [47, 30] width 32 height 21
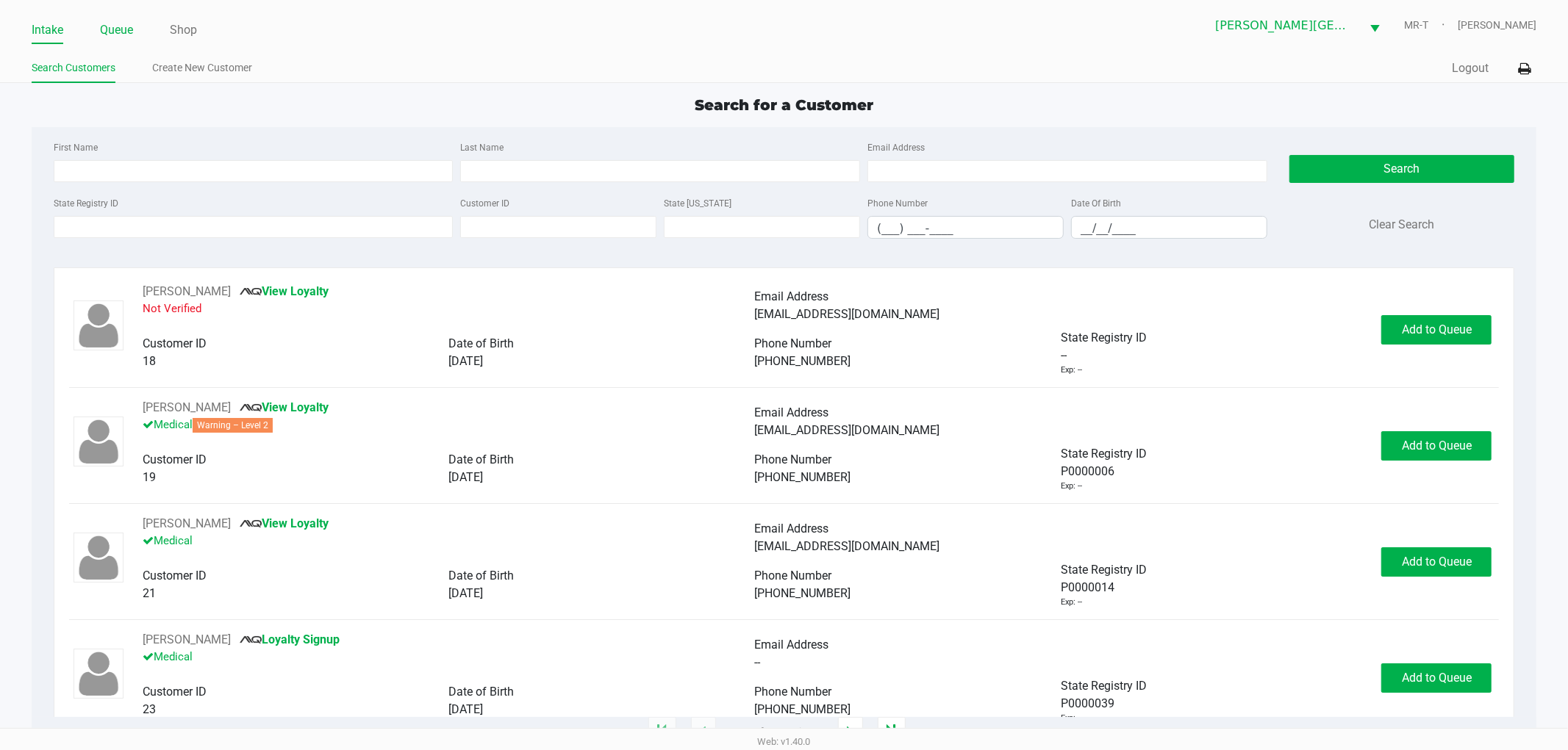
click at [114, 29] on link "Queue" at bounding box center [117, 30] width 33 height 21
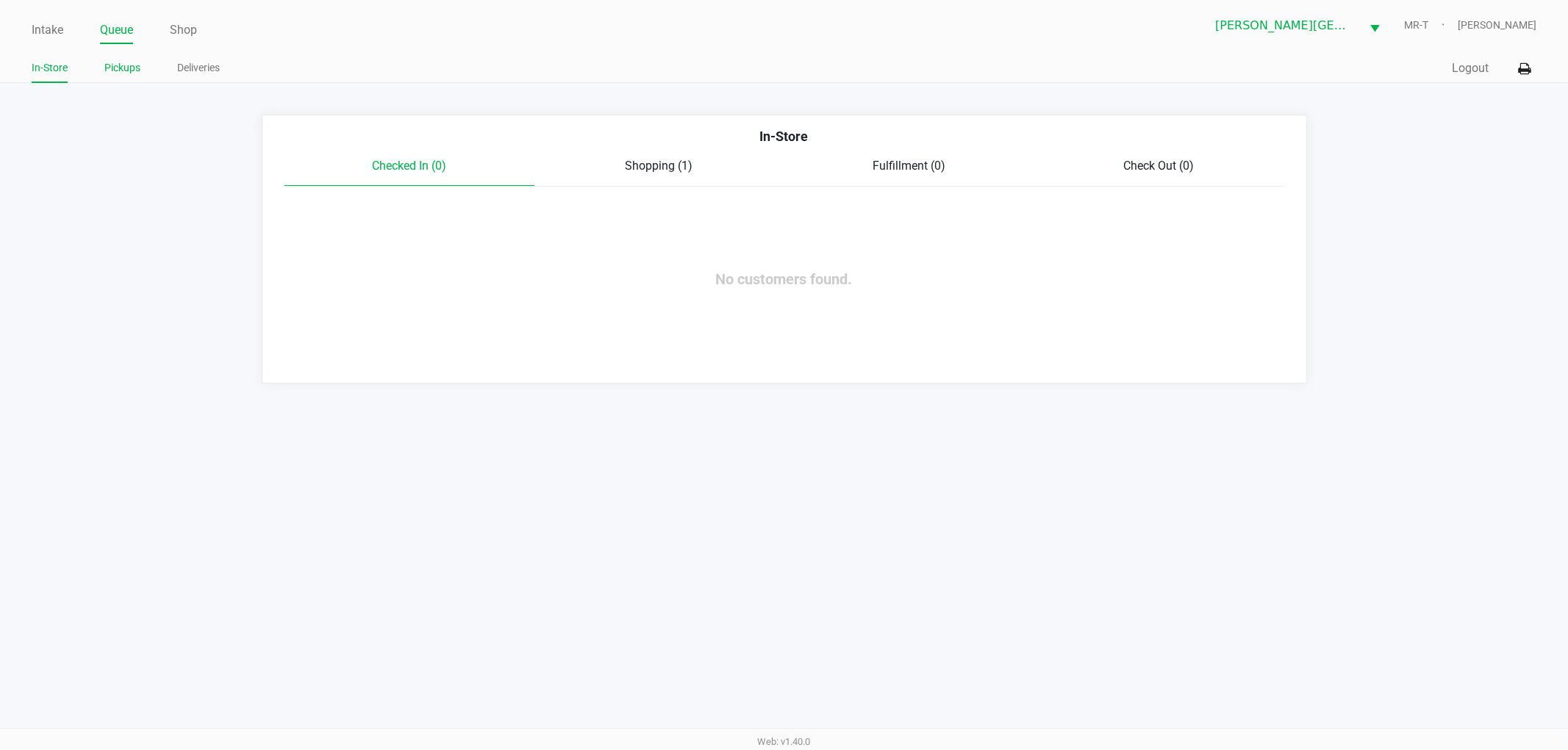
click at [119, 79] on li "Pickups" at bounding box center [122, 70] width 36 height 26
click at [120, 76] on link "Pickups" at bounding box center [122, 68] width 36 height 18
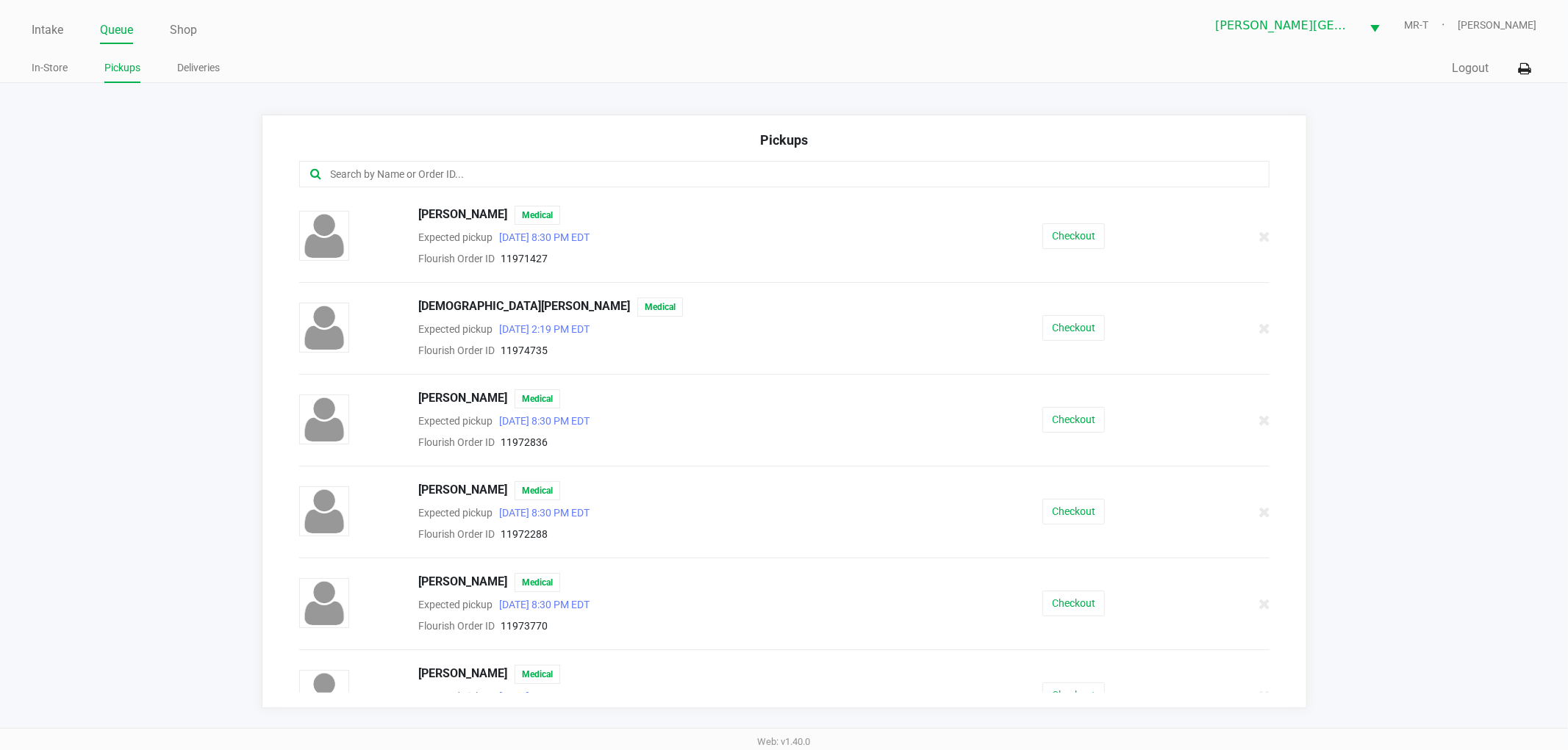
click at [380, 181] on input "text" at bounding box center [755, 174] width 852 height 17
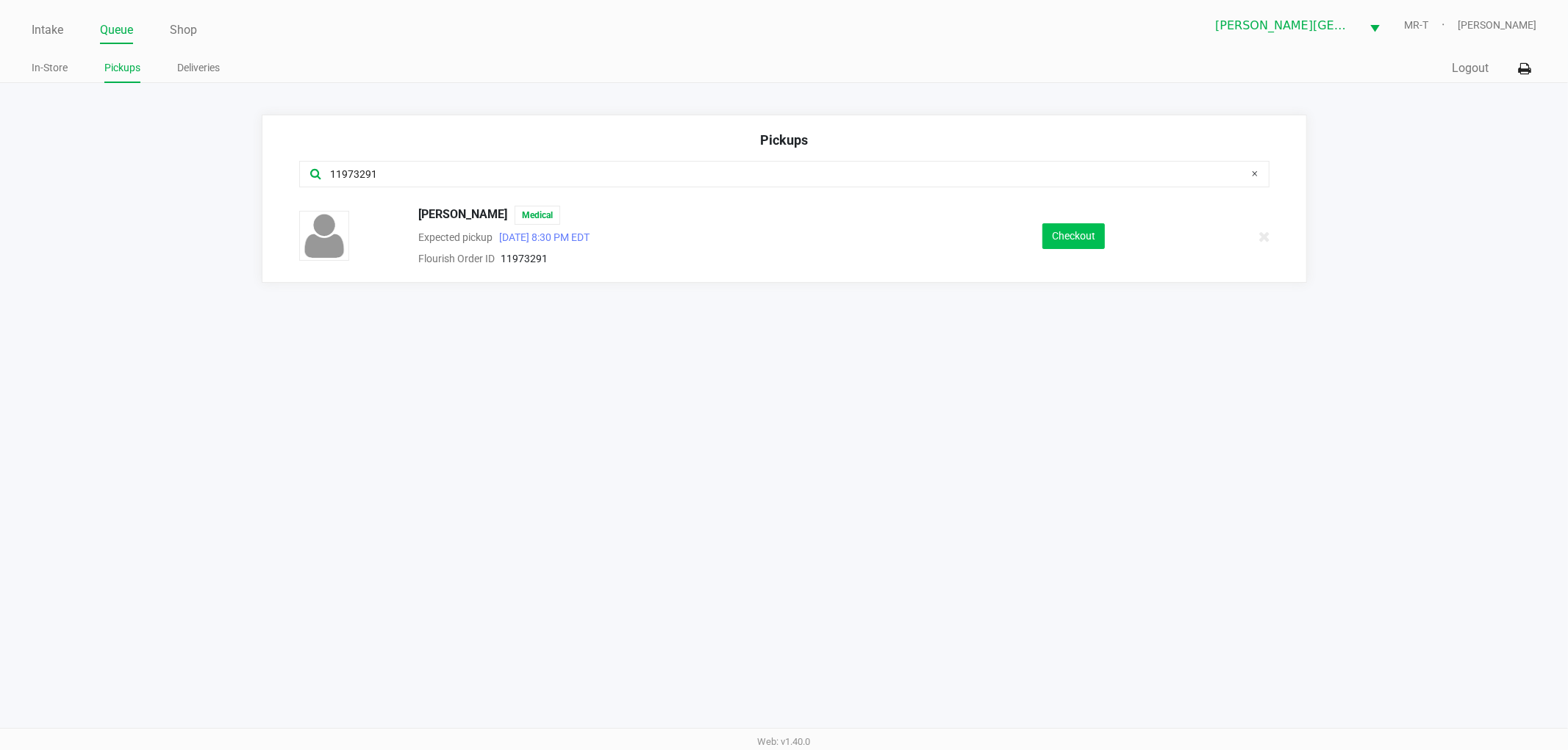
type input "11973291"
click at [1060, 249] on button "Checkout" at bounding box center [1073, 236] width 62 height 26
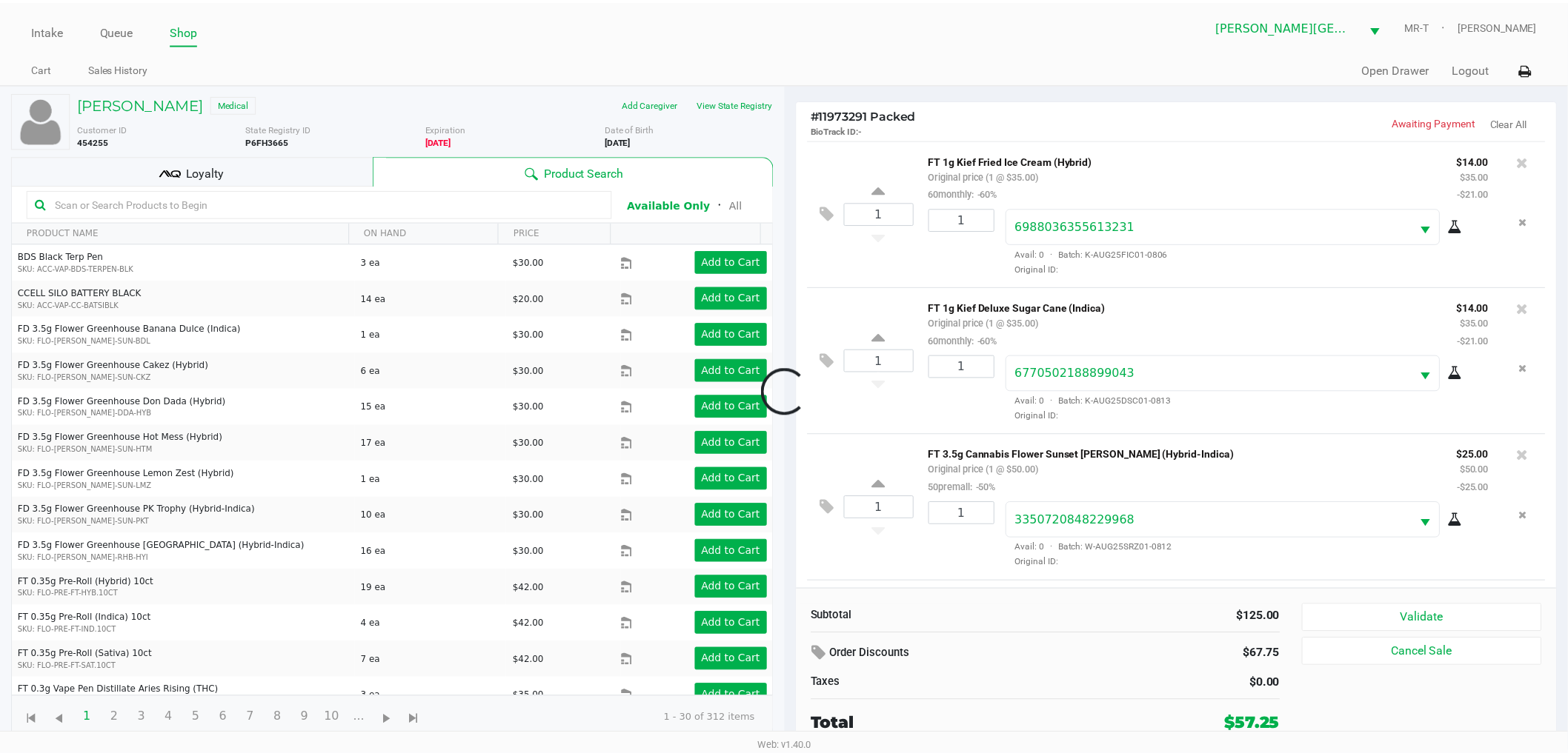
scroll to position [142, 0]
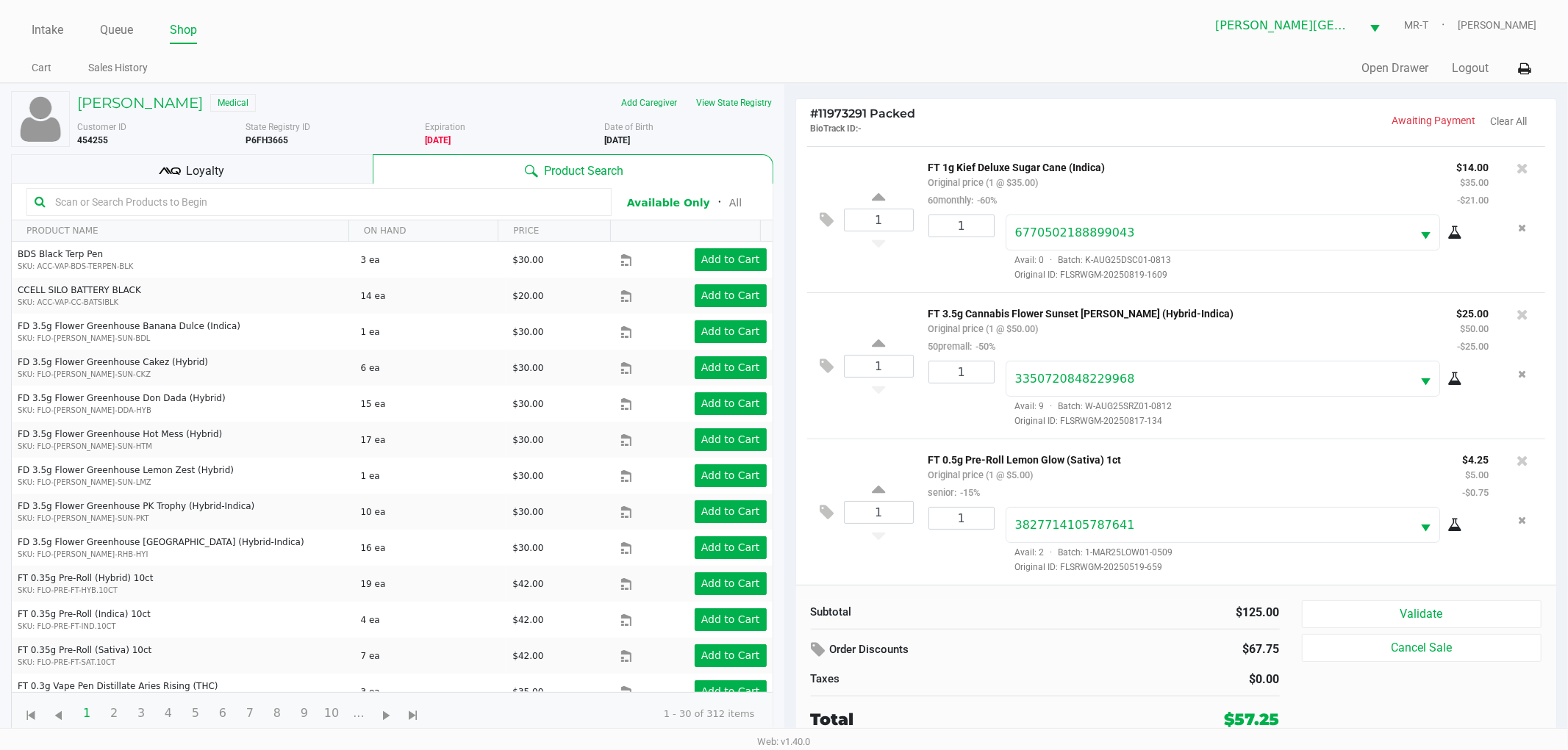
click at [244, 177] on div "Loyalty" at bounding box center [192, 169] width 361 height 29
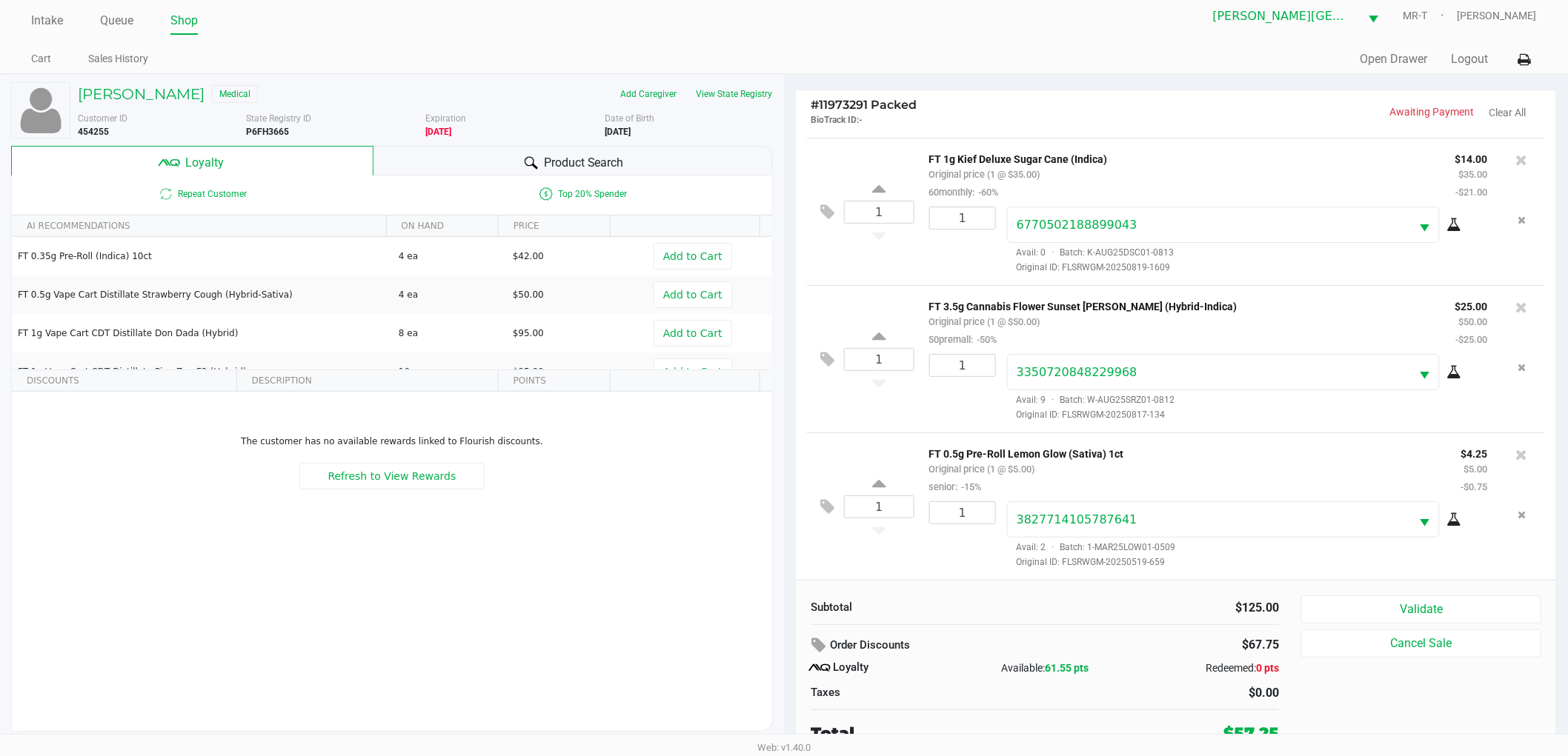
scroll to position [16, 0]
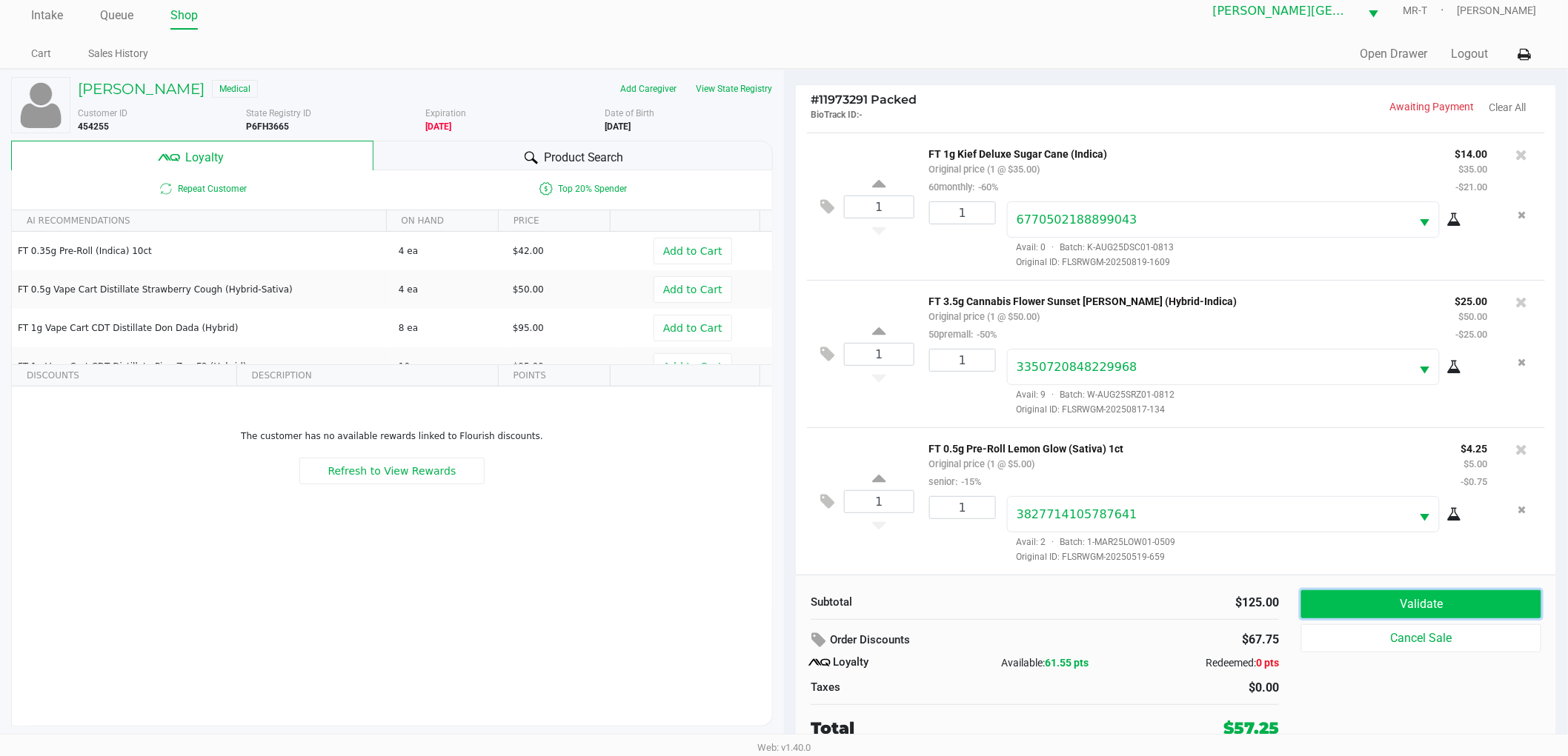
click at [1352, 600] on button "Validate" at bounding box center [1421, 604] width 240 height 28
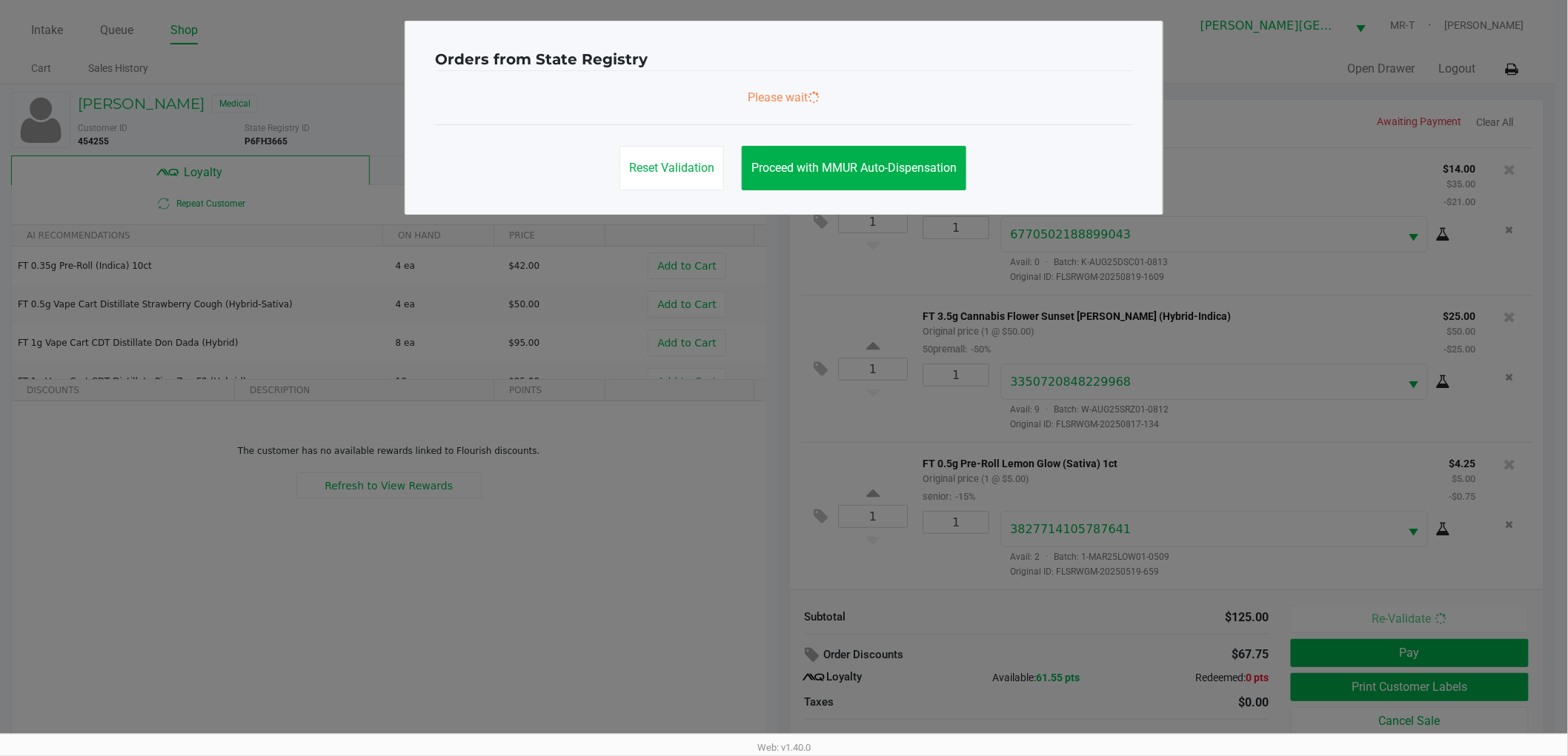
scroll to position [0, 0]
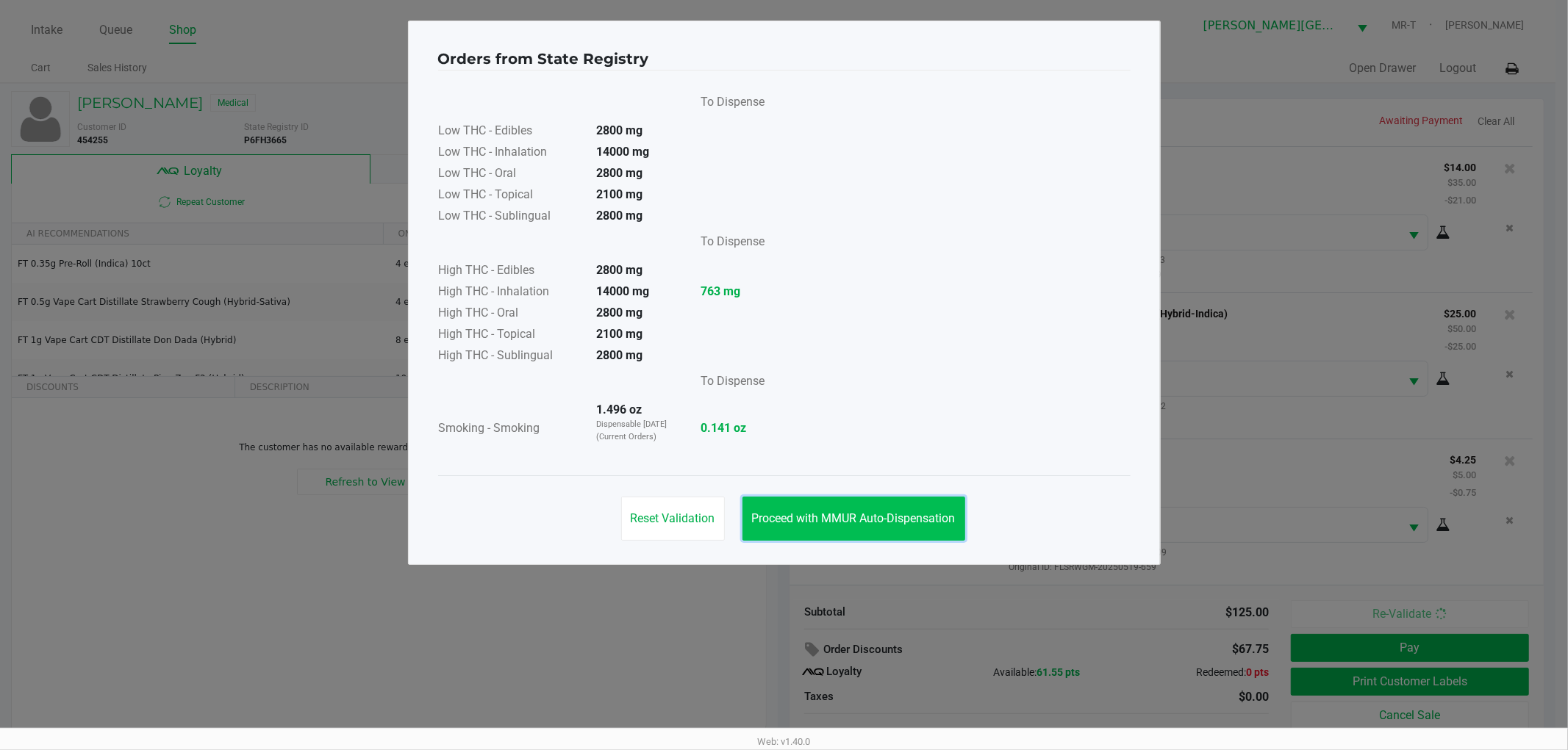
click at [833, 529] on button "Proceed with MMUR Auto-Dispensation" at bounding box center [854, 519] width 223 height 44
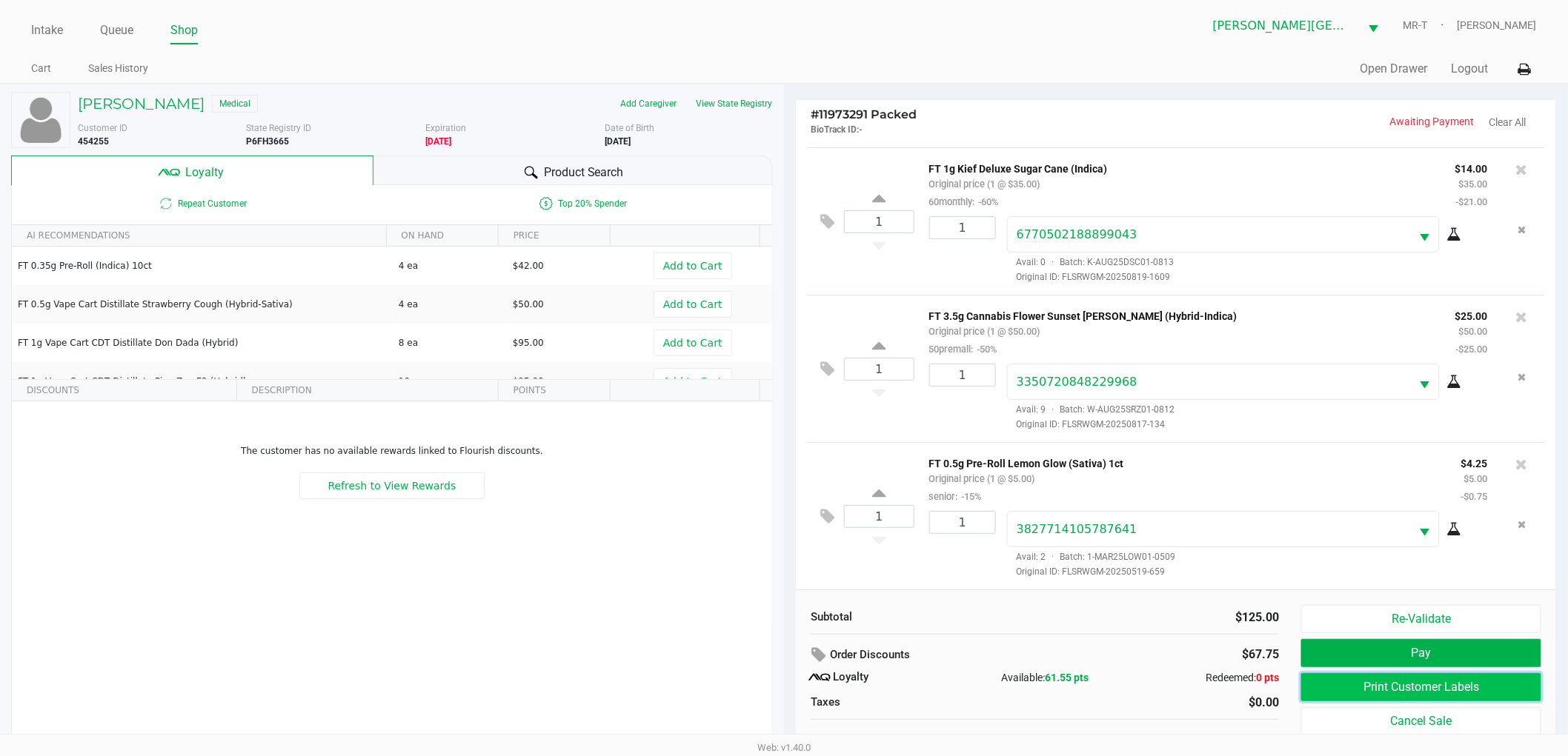
click at [1407, 694] on button "Print Customer Labels" at bounding box center [1421, 687] width 240 height 28
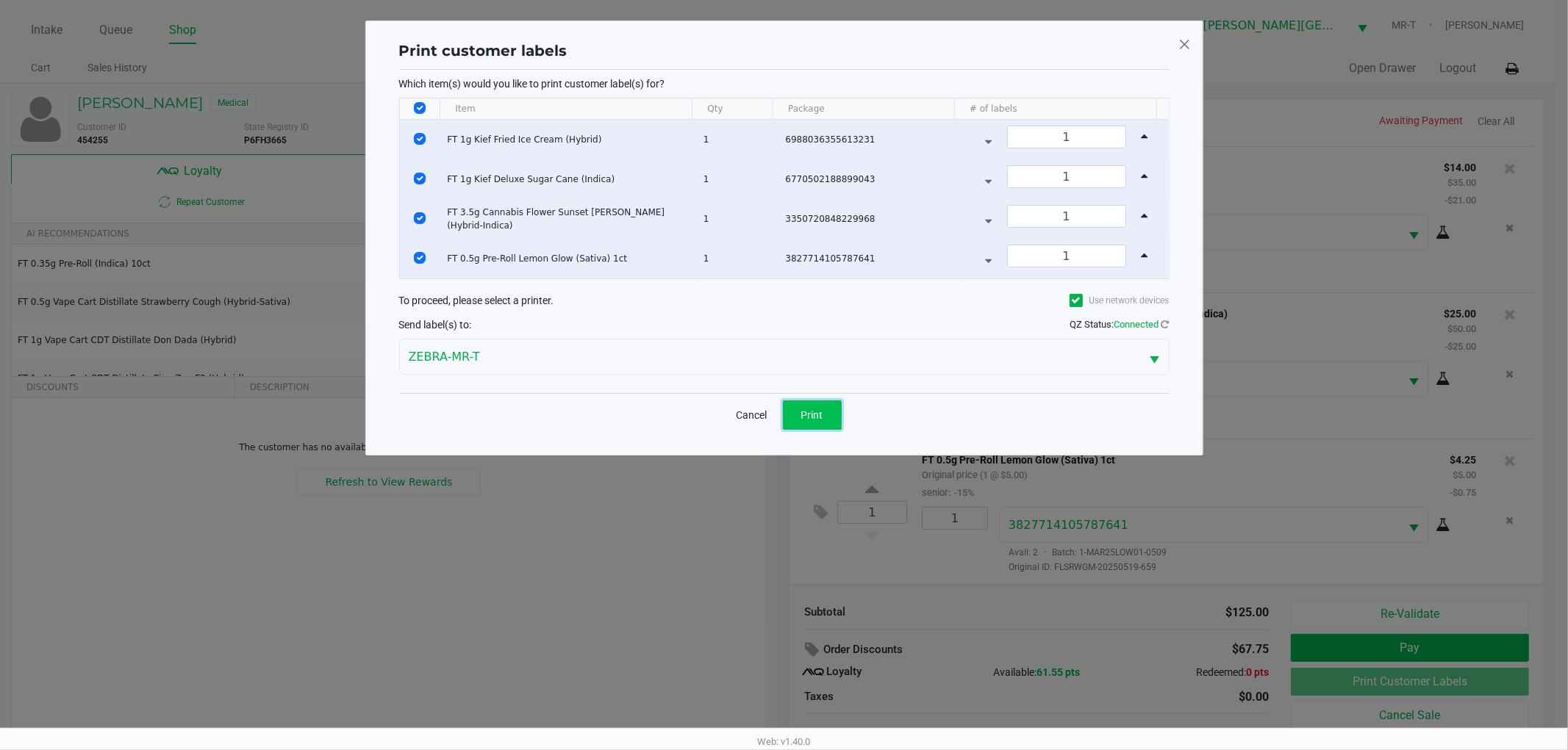
click at [825, 415] on button "Print" at bounding box center [812, 415] width 59 height 29
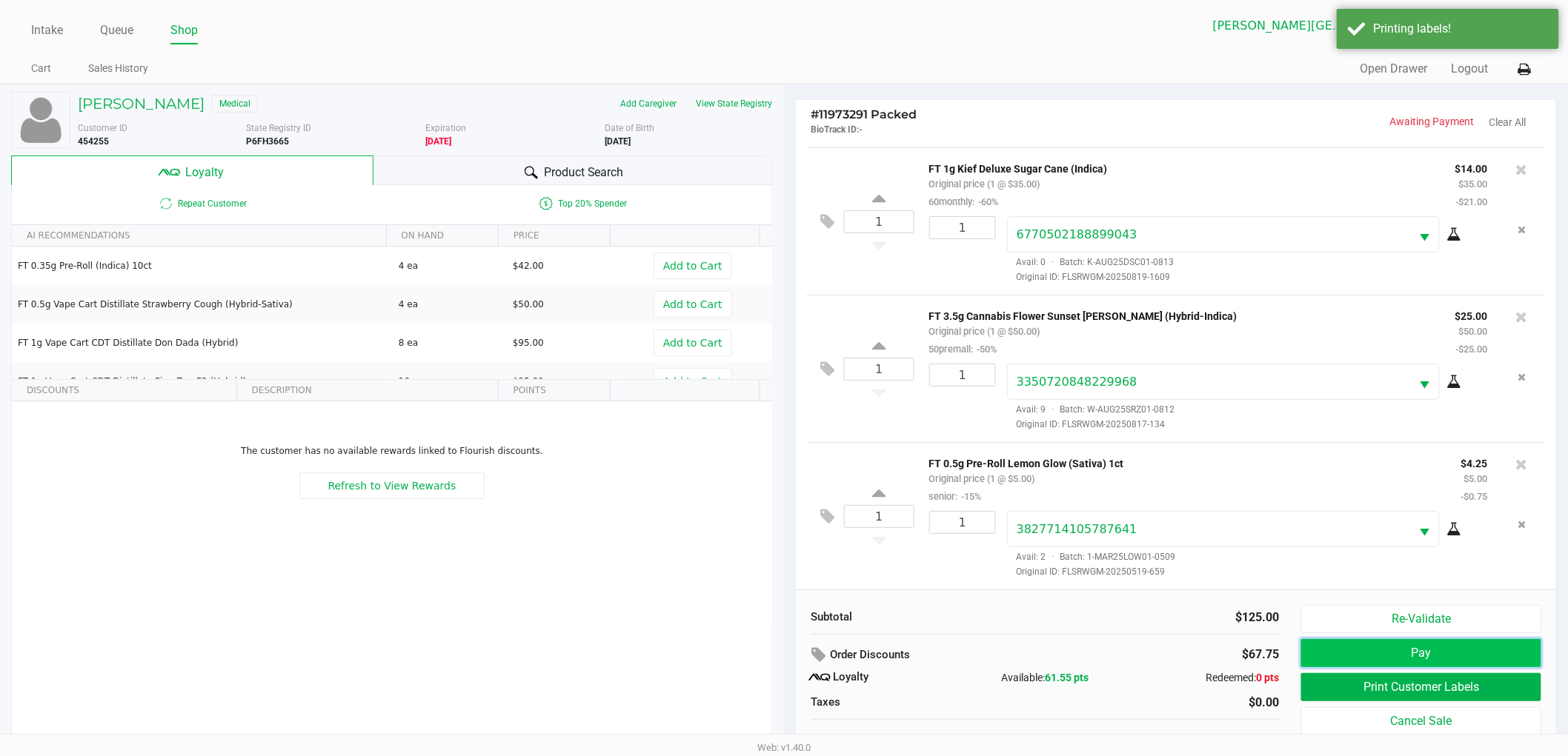
click at [1378, 649] on button "Pay" at bounding box center [1421, 653] width 240 height 28
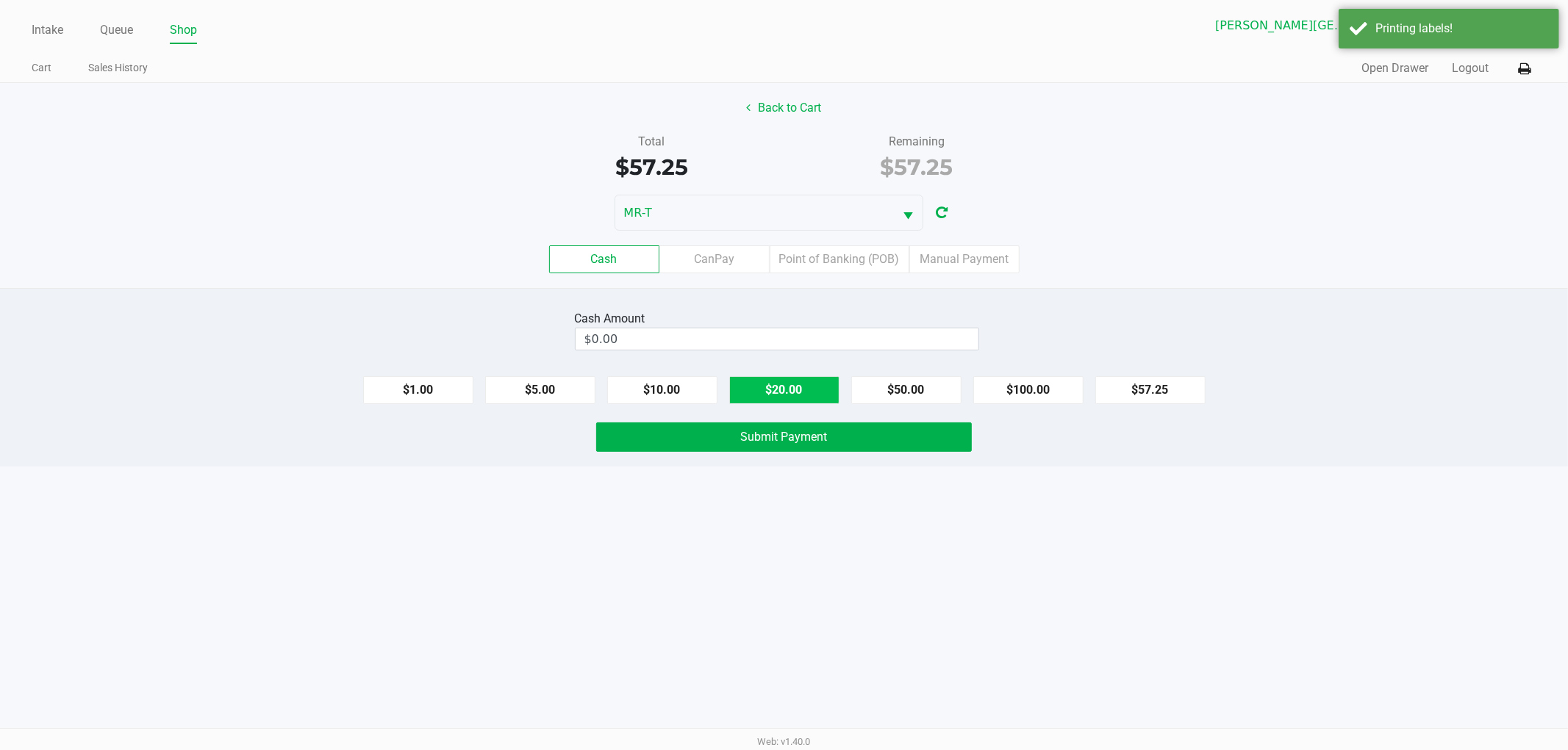
click at [794, 385] on button "$20.00" at bounding box center [784, 390] width 110 height 28
type input "$60.00"
click at [794, 442] on span "Submit Payment" at bounding box center [784, 437] width 87 height 14
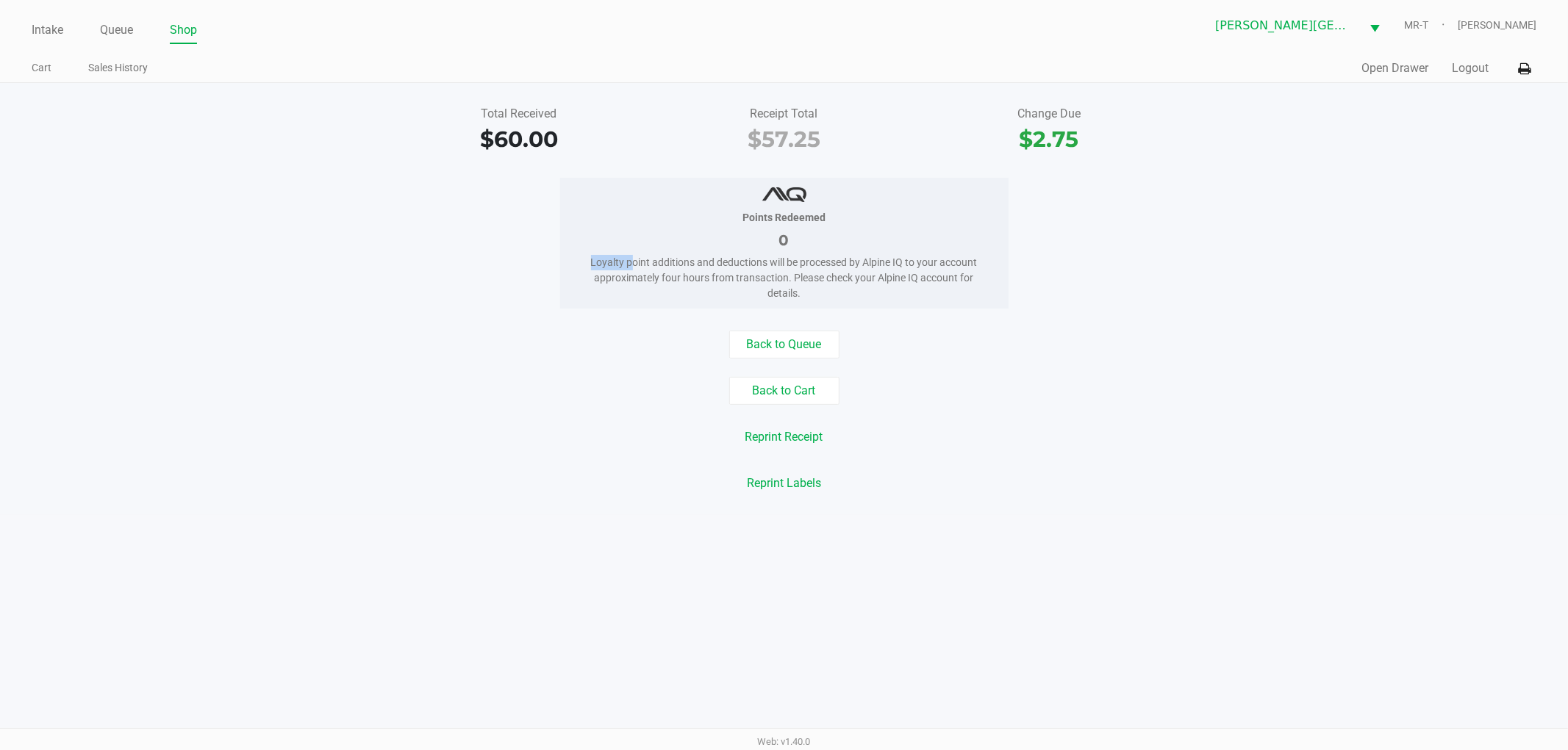
drag, startPoint x: 585, startPoint y: 246, endPoint x: 626, endPoint y: 259, distance: 43.0
click at [626, 259] on div "Points Redeemed 0 Loyalty point additions and deductions will be processed by A…" at bounding box center [784, 243] width 448 height 131
click at [626, 259] on div "Loyalty point additions and deductions will be processed by Alpine IQ to your a…" at bounding box center [784, 278] width 404 height 47
drag, startPoint x: 735, startPoint y: 130, endPoint x: 824, endPoint y: 167, distance: 96.4
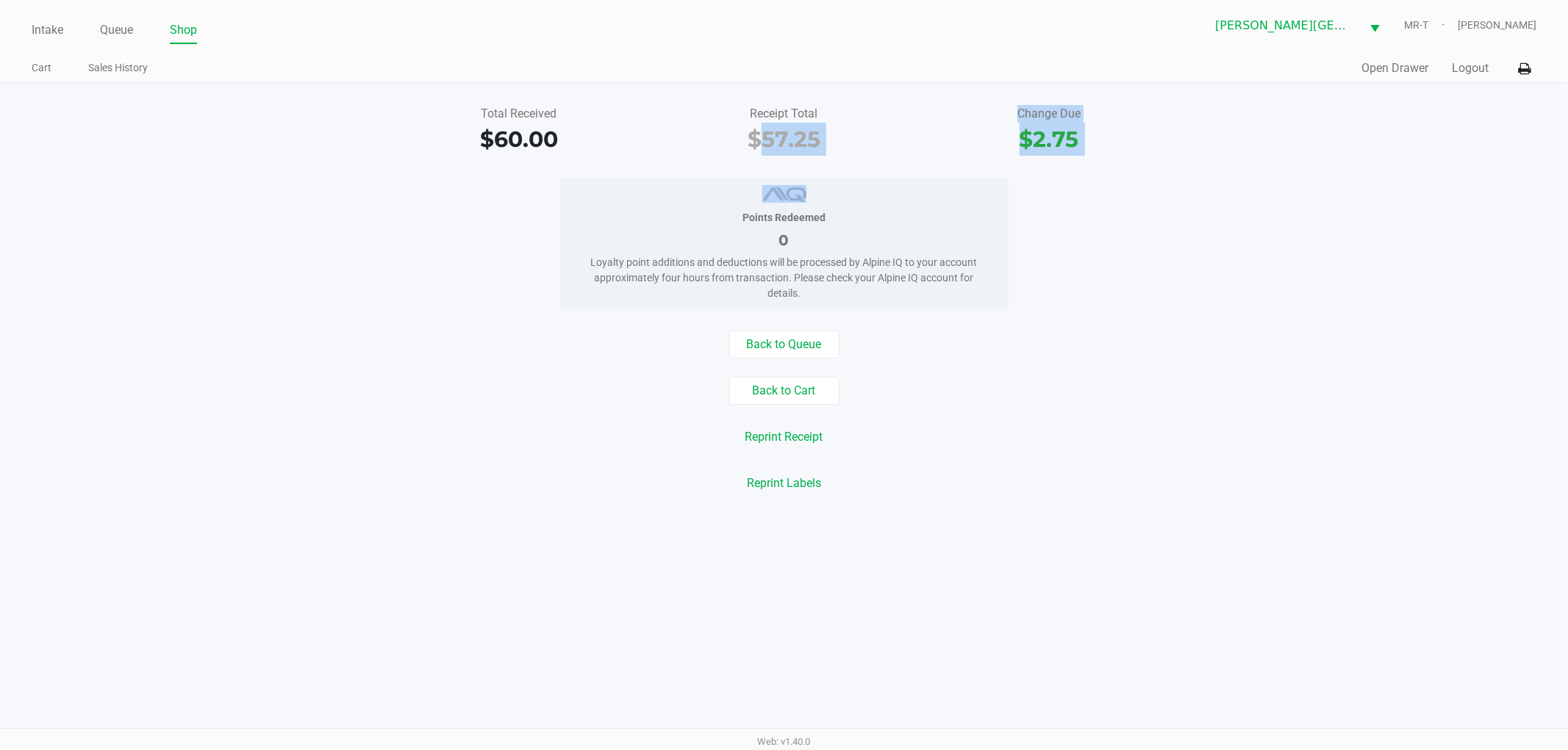
click at [824, 167] on div "Total Received $60.00 Receipt Total $57.25 Change Due $2.75 Points Redeemed 0 L…" at bounding box center [784, 299] width 1568 height 432
click at [818, 150] on div "$57.25" at bounding box center [784, 140] width 243 height 33
drag, startPoint x: 818, startPoint y: 145, endPoint x: 729, endPoint y: 155, distance: 89.6
click at [729, 155] on div "$57.25" at bounding box center [784, 140] width 243 height 33
click at [728, 153] on div "$57.25" at bounding box center [784, 140] width 243 height 33
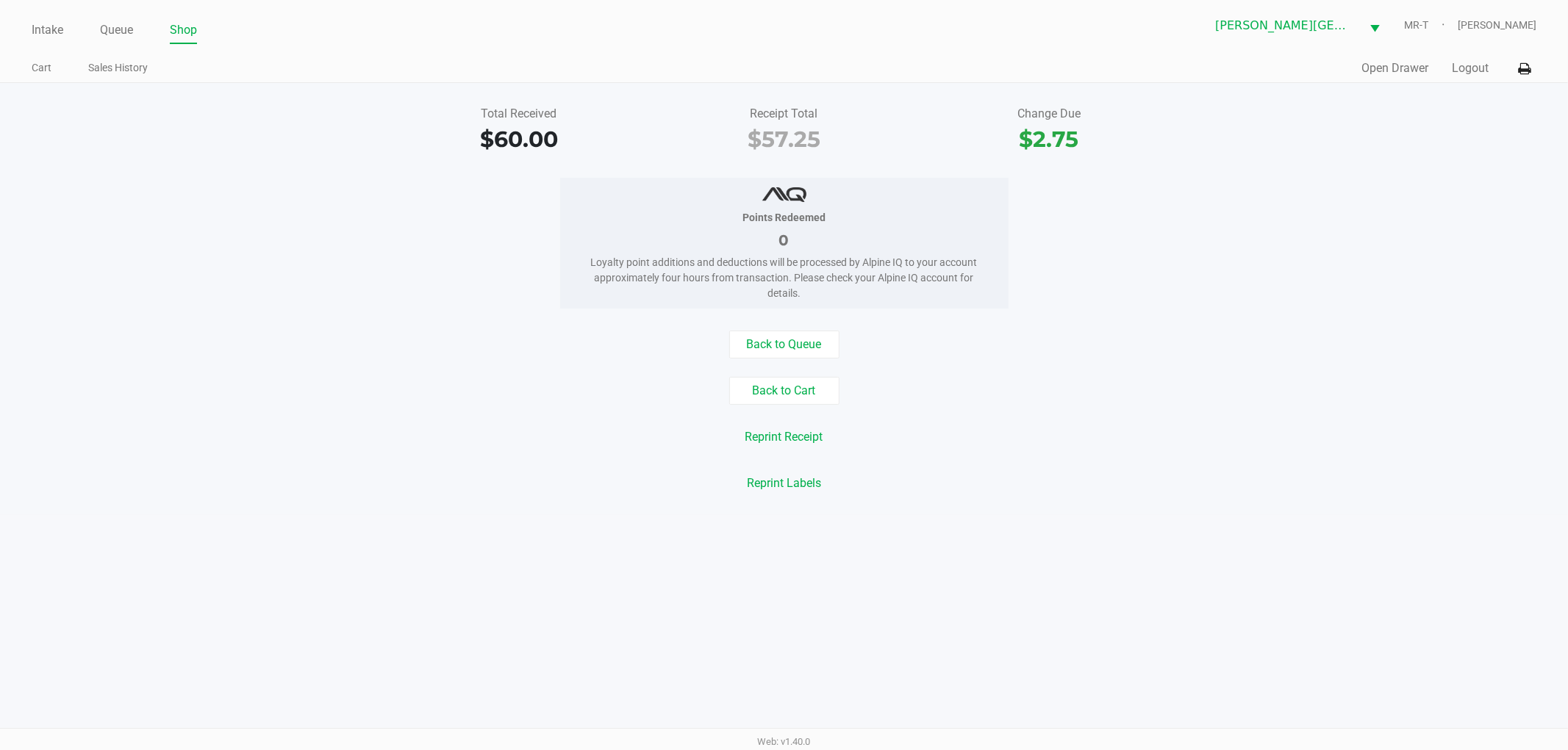
click at [301, 219] on div "Points Redeemed 0 Loyalty point additions and deductions will be processed by A…" at bounding box center [784, 243] width 1590 height 131
click at [458, 204] on div "Points Redeemed 0 Loyalty point additions and deductions will be processed by A…" at bounding box center [784, 243] width 1590 height 131
click at [475, 241] on div "Points Redeemed 0 Loyalty point additions and deductions will be processed by A…" at bounding box center [784, 243] width 1590 height 131
click at [766, 145] on div "$57.25" at bounding box center [784, 140] width 243 height 33
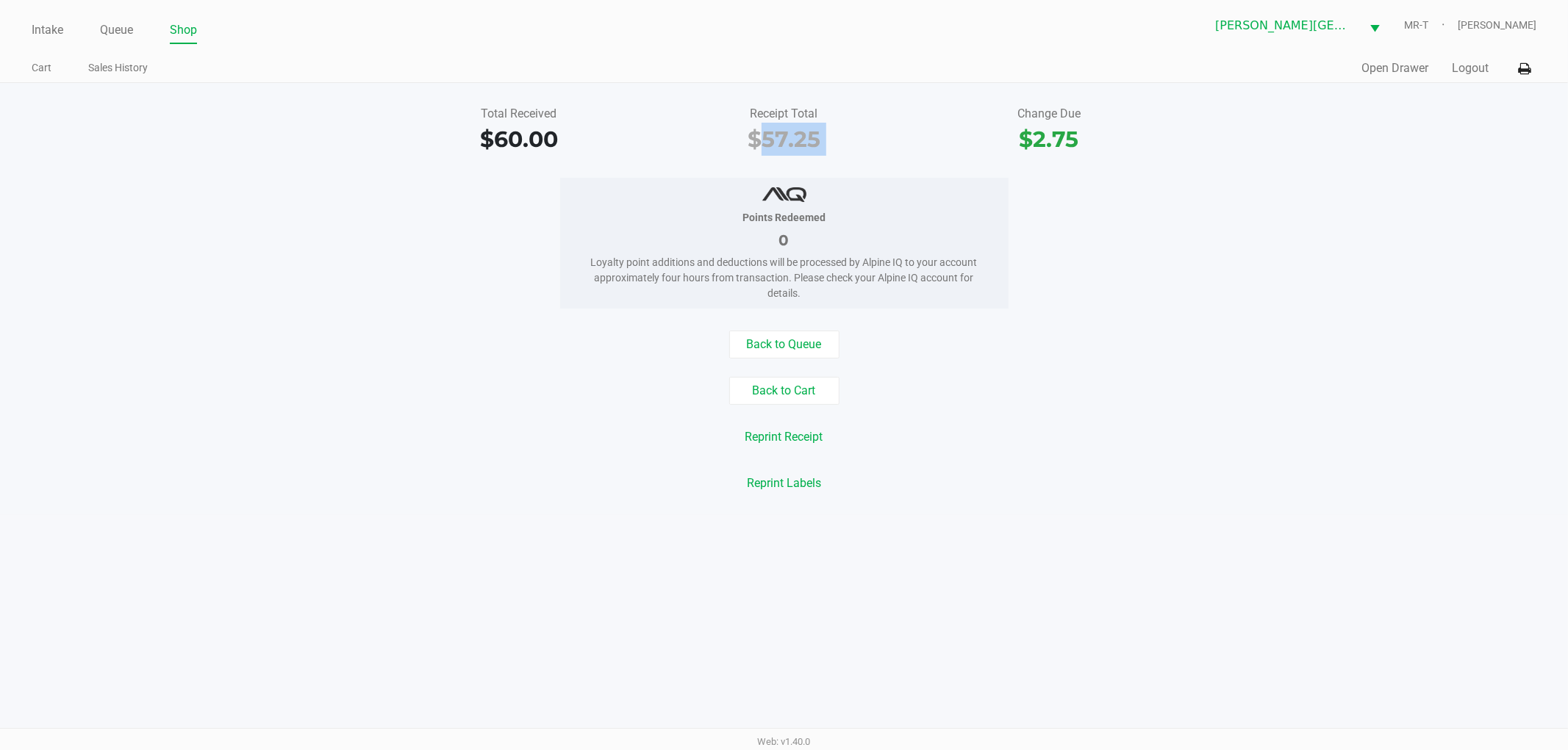
click at [766, 145] on div "$57.25" at bounding box center [784, 140] width 243 height 33
drag, startPoint x: 766, startPoint y: 147, endPoint x: 760, endPoint y: 138, distance: 10.8
click at [760, 138] on div "$57.25" at bounding box center [784, 140] width 243 height 33
click at [737, 135] on div "$57.25" at bounding box center [784, 140] width 243 height 33
click at [39, 31] on link "Intake" at bounding box center [47, 30] width 32 height 21
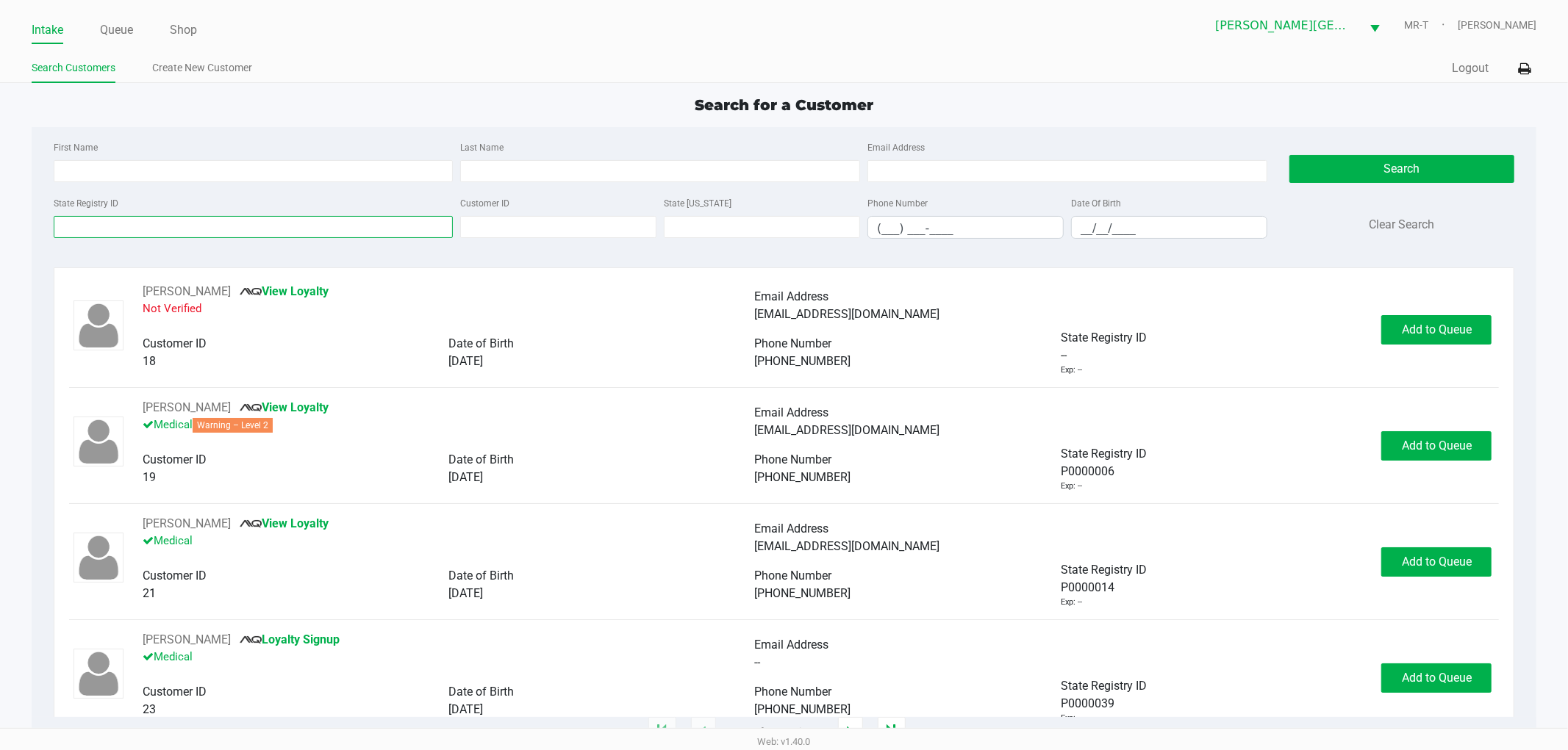
click at [110, 230] on input "State Registry ID" at bounding box center [253, 227] width 400 height 22
click at [108, 38] on link "Queue" at bounding box center [117, 30] width 33 height 21
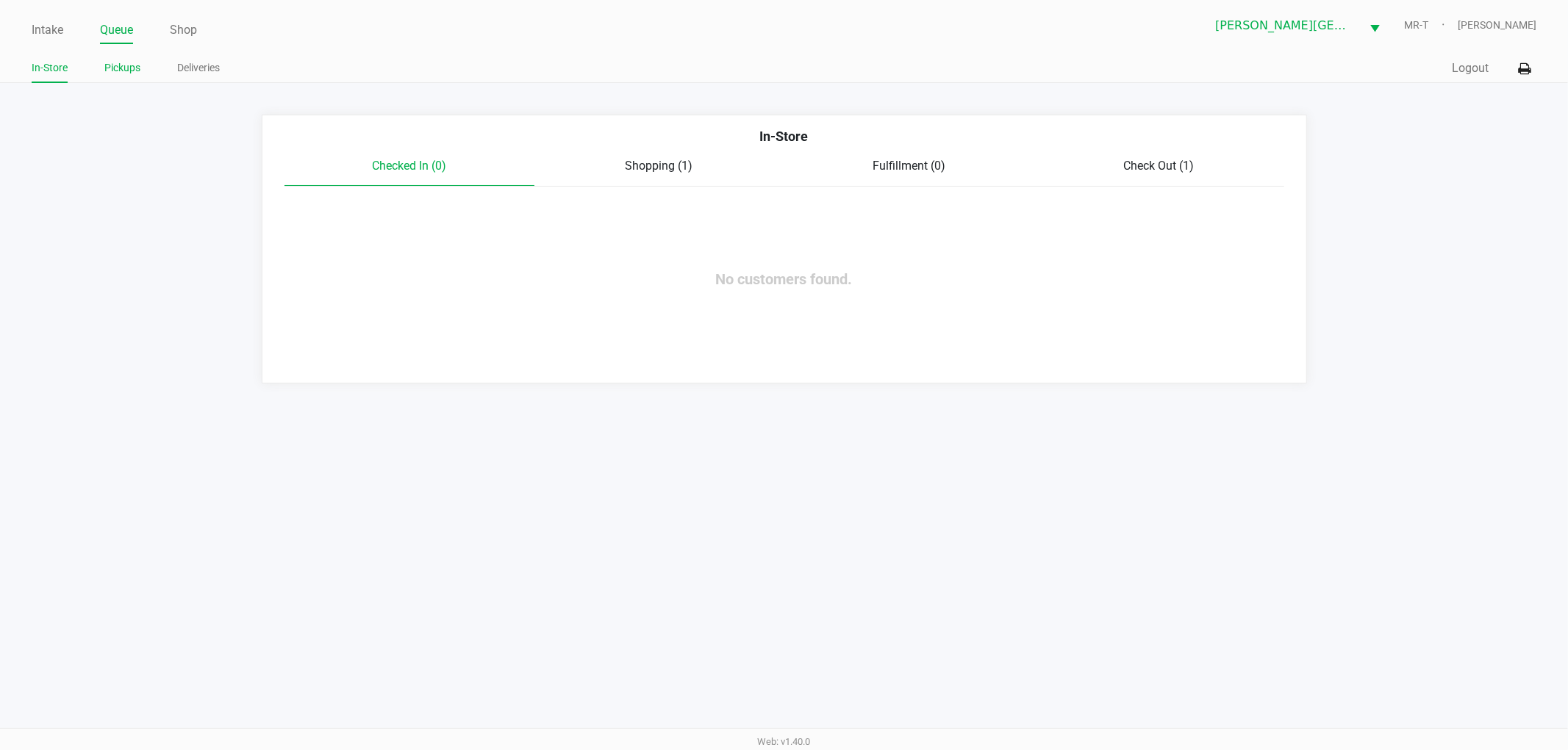
click at [118, 58] on li "Pickups" at bounding box center [122, 70] width 36 height 26
click at [122, 69] on link "Pickups" at bounding box center [122, 68] width 36 height 18
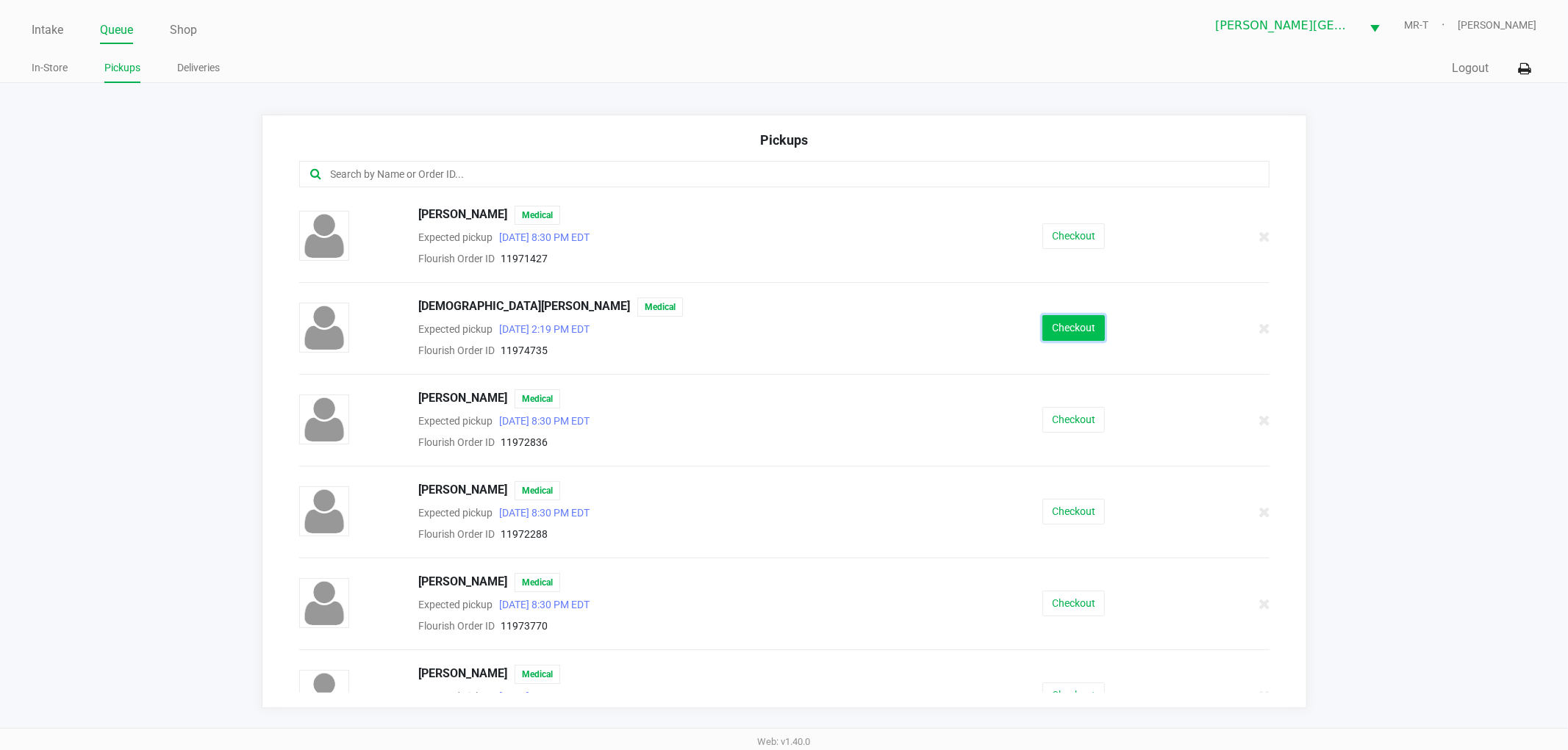
click at [1046, 333] on button "Checkout" at bounding box center [1073, 328] width 62 height 26
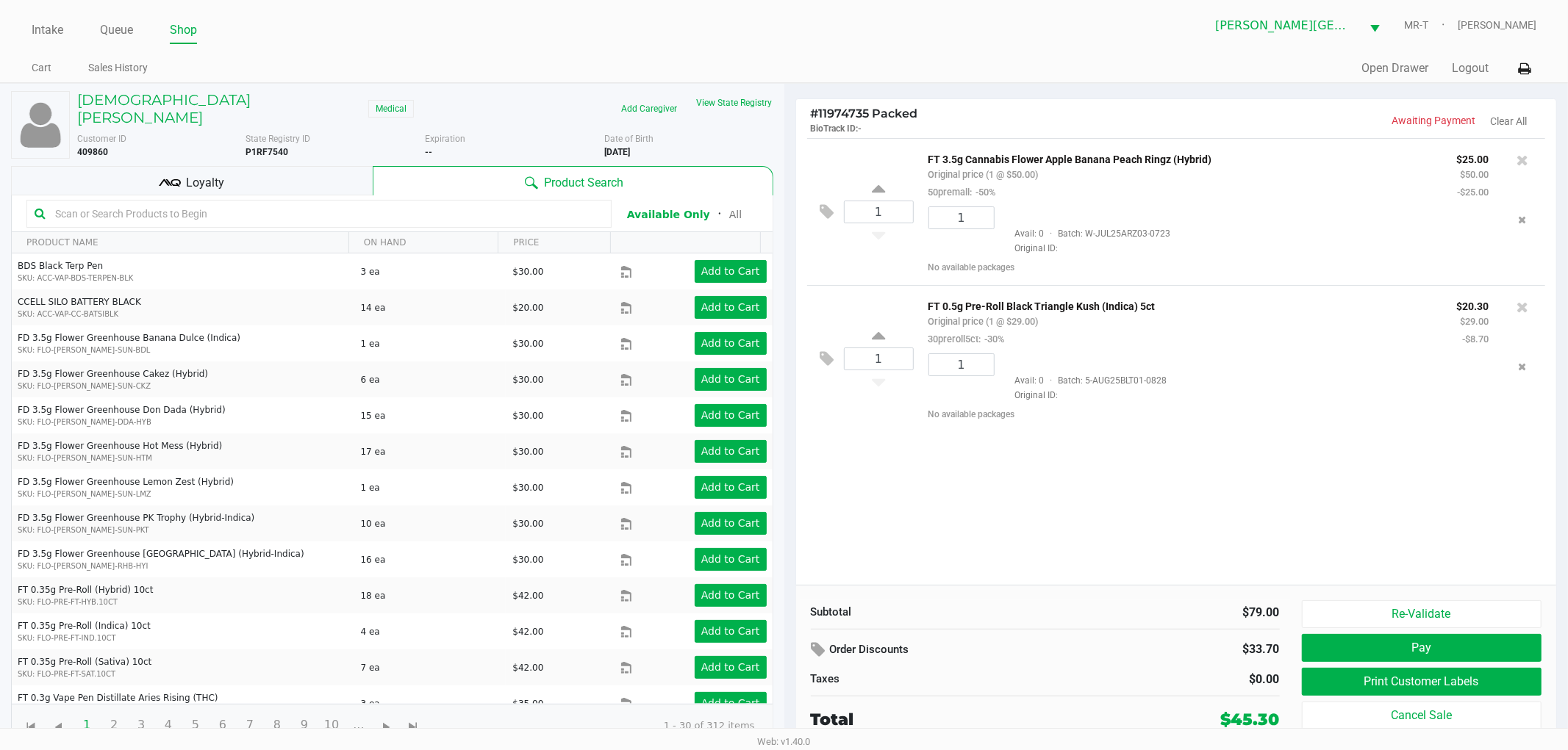
click at [1035, 497] on div "1 FT 3.5g Cannabis Flower Apple Banana Peach Ringz (Hybrid) Original price (1 @…" at bounding box center [1177, 361] width 761 height 447
click at [1016, 498] on div "1 FT 3.5g Cannabis Flower Apple Banana Peach Ringz (Hybrid) Original price (1 @…" at bounding box center [1177, 361] width 761 height 447
click at [1016, 483] on div "1 FT 3.5g Cannabis Flower Apple Banana Peach Ringz (Hybrid) Original price (1 @…" at bounding box center [1177, 361] width 761 height 447
click at [1016, 490] on div "1 FT 3.5g Cannabis Flower Apple Banana Peach Ringz (Hybrid) Original price (1 @…" at bounding box center [1177, 361] width 761 height 447
drag, startPoint x: 1001, startPoint y: 490, endPoint x: 978, endPoint y: 519, distance: 37.0
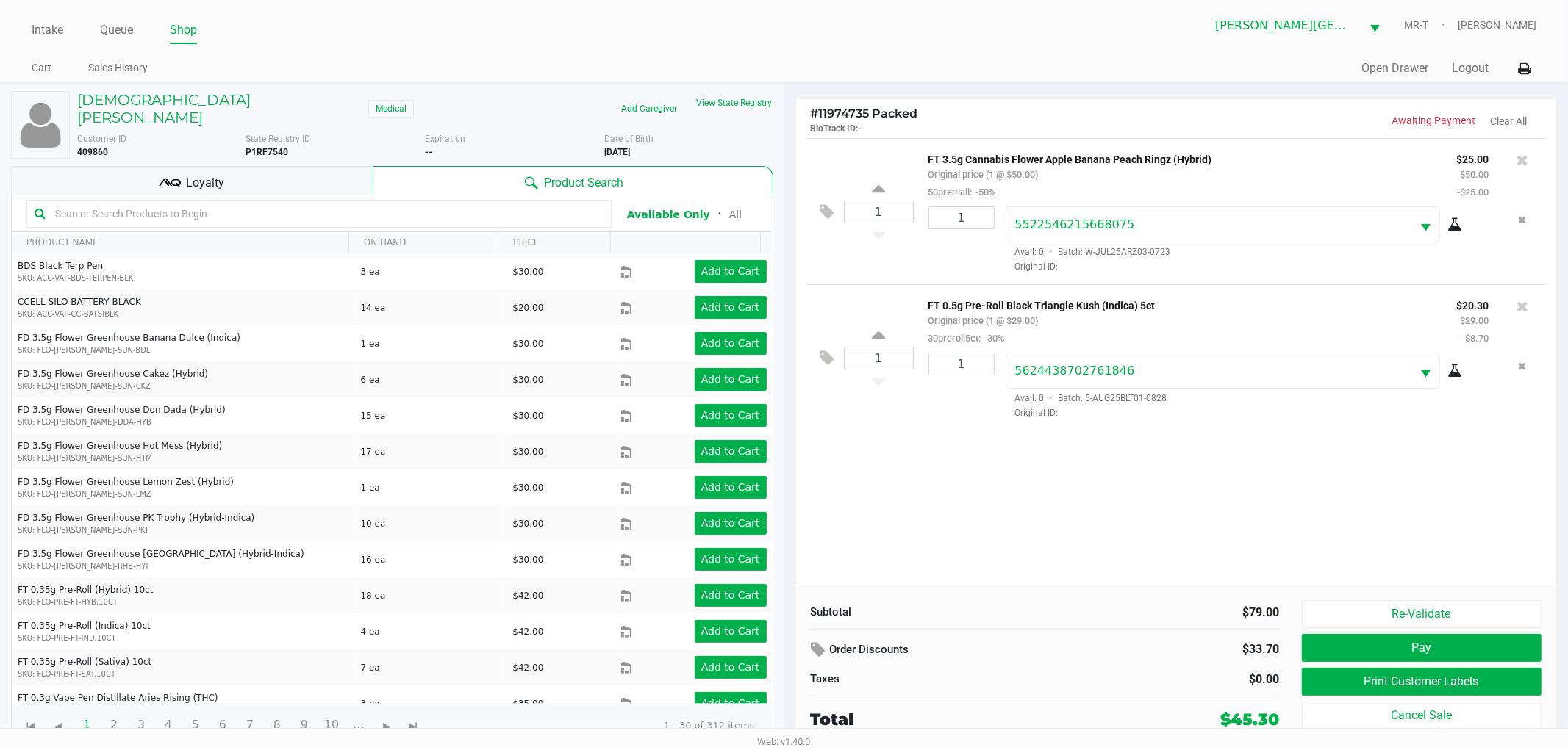
click at [983, 516] on div "1 FT 3.5g Cannabis Flower Apple Banana Peach Ringz (Hybrid) Original price (1 @…" at bounding box center [1177, 361] width 761 height 447
click at [978, 490] on div "1 FT 3.5g Cannabis Flower Apple Banana Peach Ringz (Hybrid) Original price (1 @…" at bounding box center [1177, 361] width 761 height 447
click at [947, 405] on div "1" at bounding box center [956, 386] width 77 height 67
drag, startPoint x: 976, startPoint y: 457, endPoint x: 940, endPoint y: 447, distance: 37.4
click at [976, 456] on div "1 FT 3.5g Cannabis Flower Apple Banana Peach Ringz (Hybrid) Original price (1 @…" at bounding box center [1177, 361] width 761 height 447
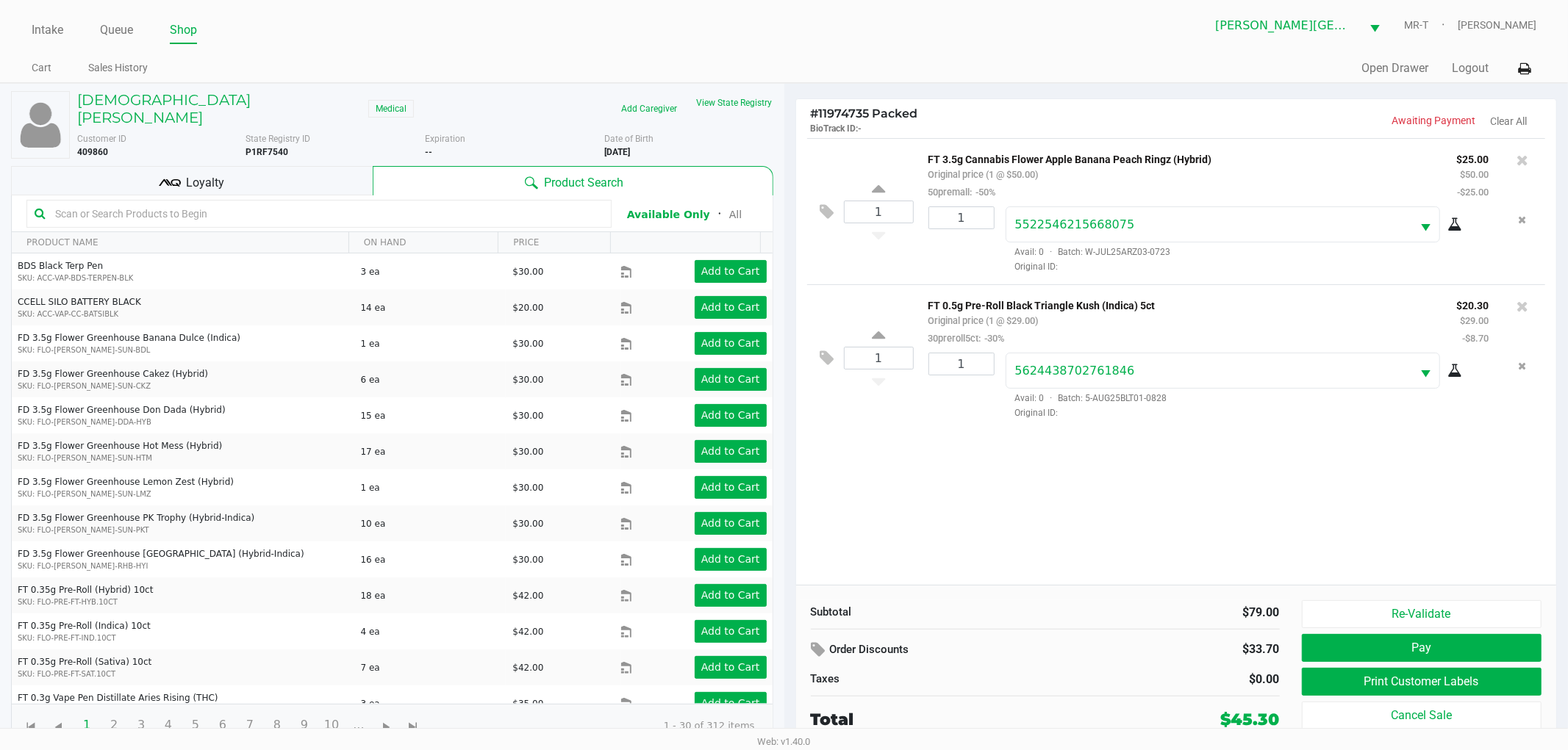
click at [925, 451] on div "1 FT 3.5g Cannabis Flower Apple Banana Peach Ringz (Hybrid) Original price (1 @…" at bounding box center [1177, 361] width 761 height 447
click at [1372, 678] on button "Print Customer Labels" at bounding box center [1422, 681] width 241 height 28
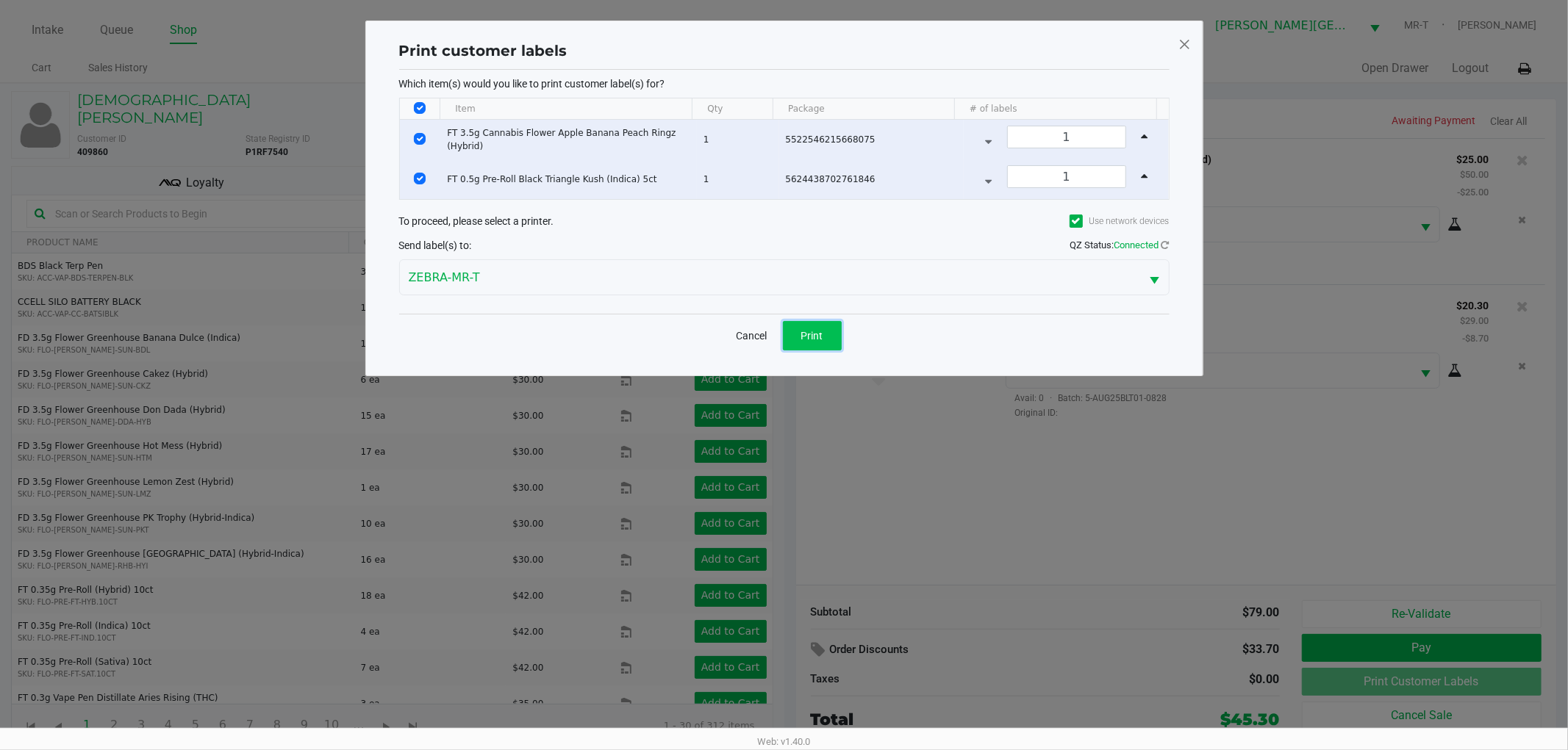
click at [819, 330] on span "Print" at bounding box center [813, 335] width 22 height 12
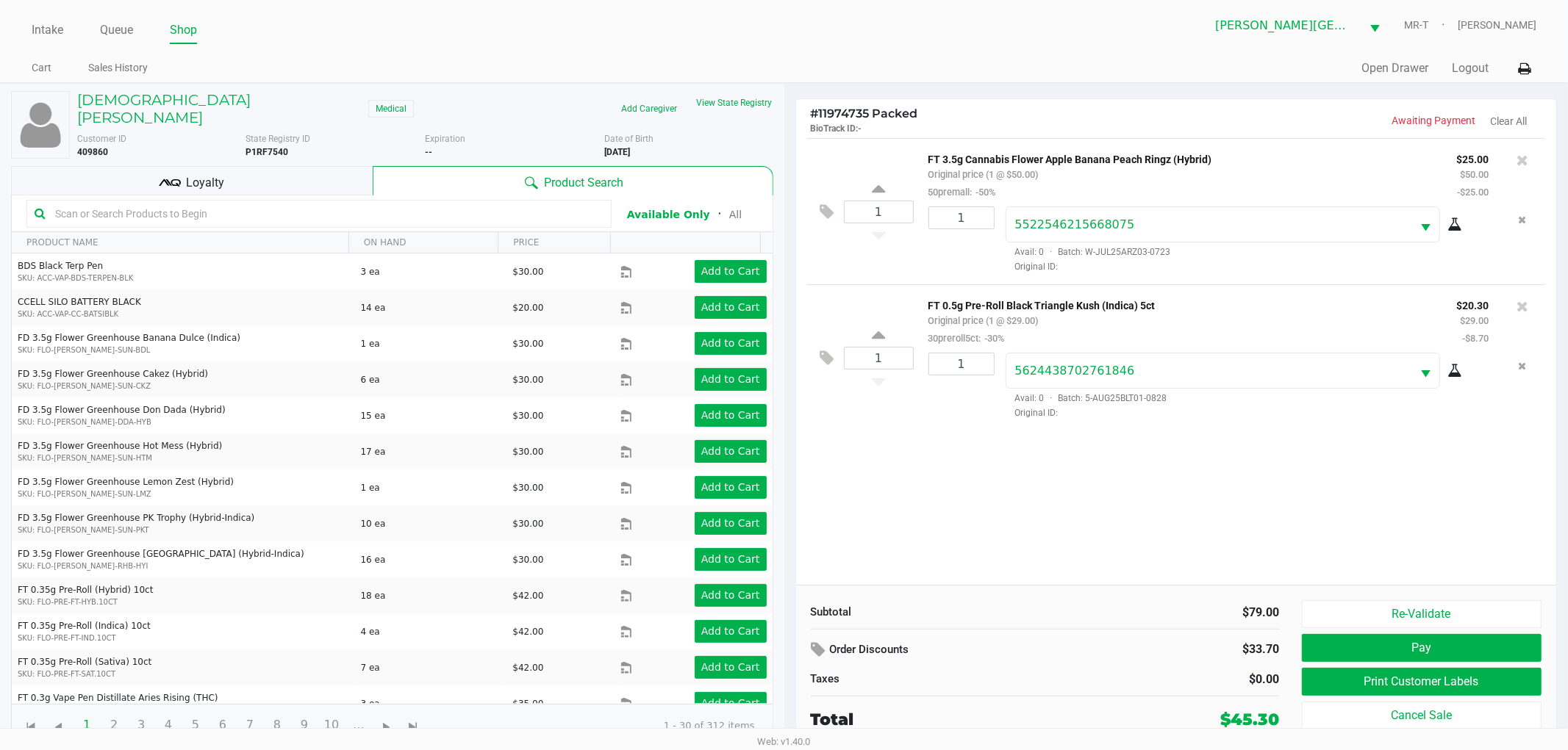
drag, startPoint x: 1040, startPoint y: 494, endPoint x: 1024, endPoint y: 495, distance: 16.0
click at [1028, 494] on div "1 FT 3.5g Cannabis Flower Apple Banana Peach Ringz (Hybrid) Original price (1 @…" at bounding box center [1177, 361] width 761 height 447
click at [1028, 501] on div "1 FT 3.5g Cannabis Flower Apple Banana Peach Ringz (Hybrid) Original price (1 @…" at bounding box center [1177, 361] width 761 height 447
click at [1401, 649] on button "Pay" at bounding box center [1422, 647] width 241 height 28
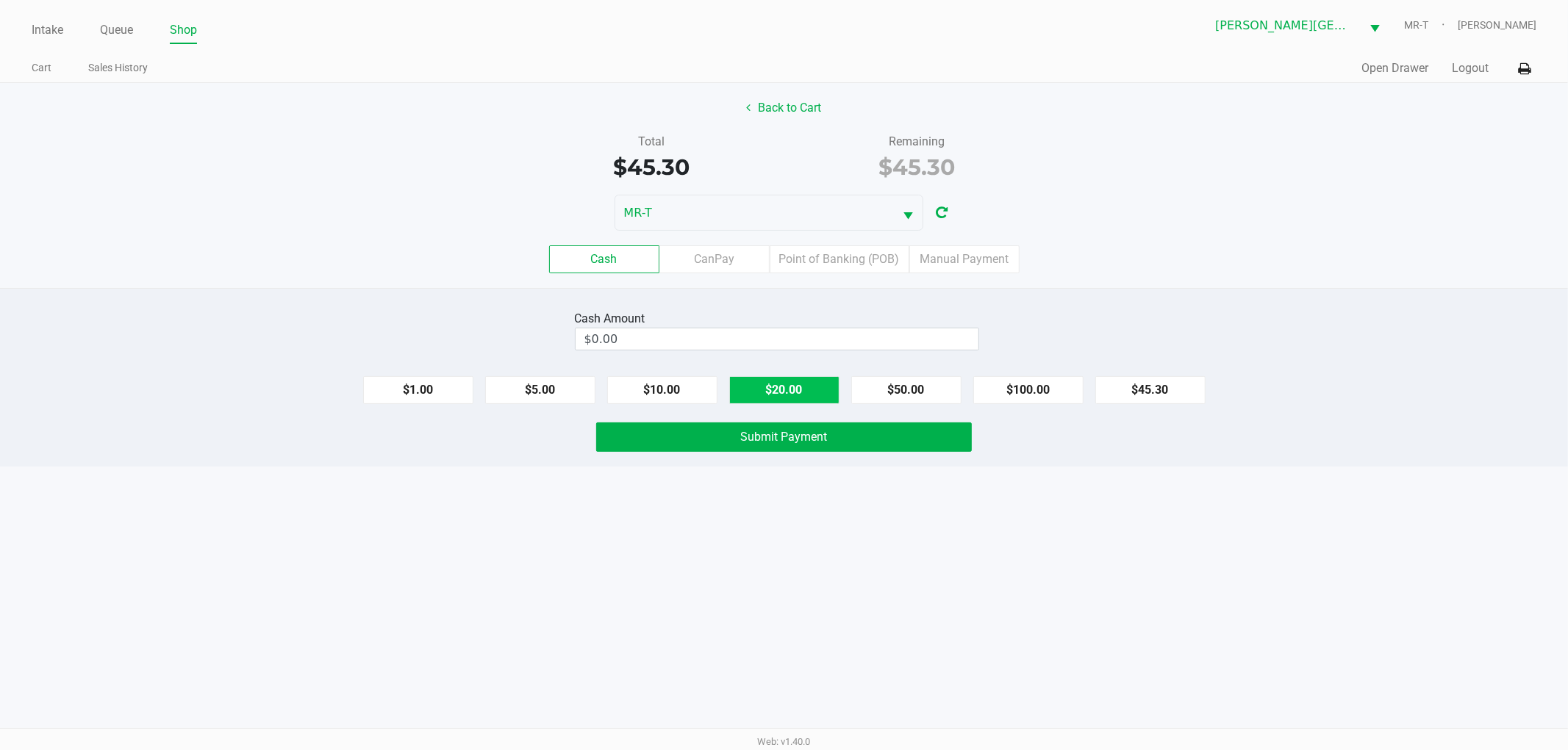
click at [816, 398] on button "$20.00" at bounding box center [784, 390] width 110 height 28
type input "$60.00"
click at [792, 443] on span "Submit Payment" at bounding box center [784, 437] width 87 height 14
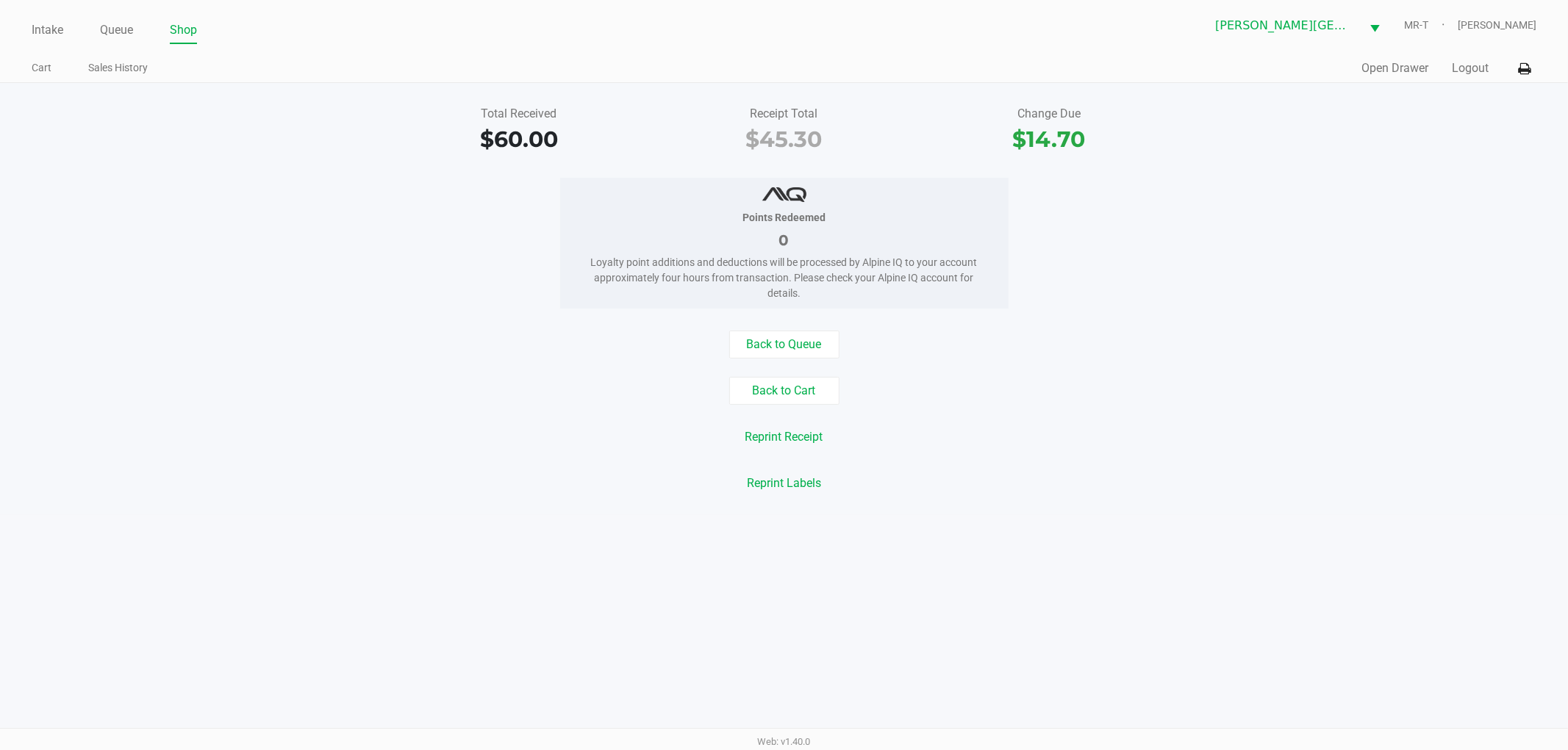
click at [489, 222] on div "Points Redeemed 0 Loyalty point additions and deductions will be processed by A…" at bounding box center [784, 243] width 1590 height 131
click at [43, 35] on link "Intake" at bounding box center [47, 30] width 32 height 21
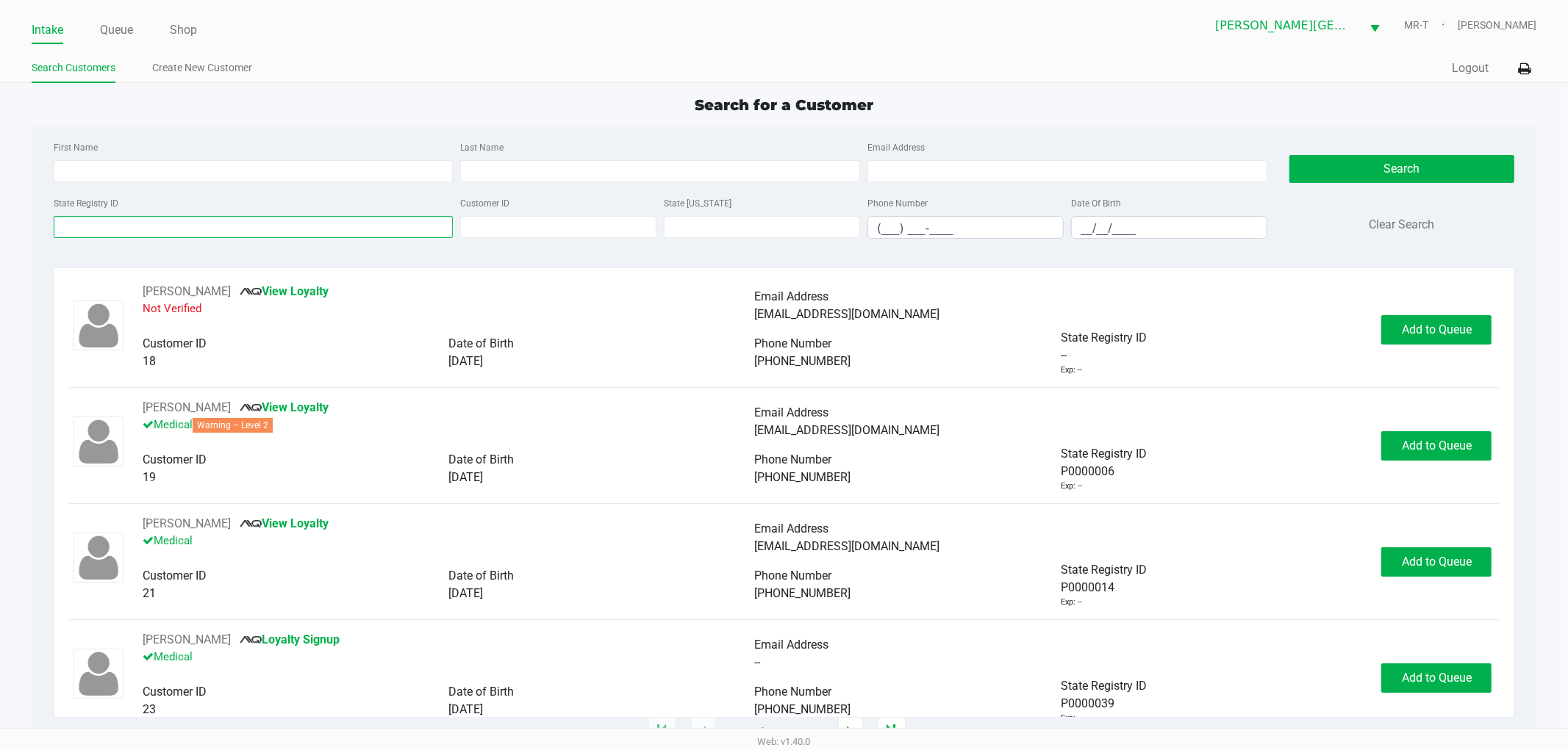
click at [109, 229] on input "State Registry ID" at bounding box center [253, 227] width 400 height 22
click at [230, 62] on link "Create New Customer" at bounding box center [202, 68] width 100 height 18
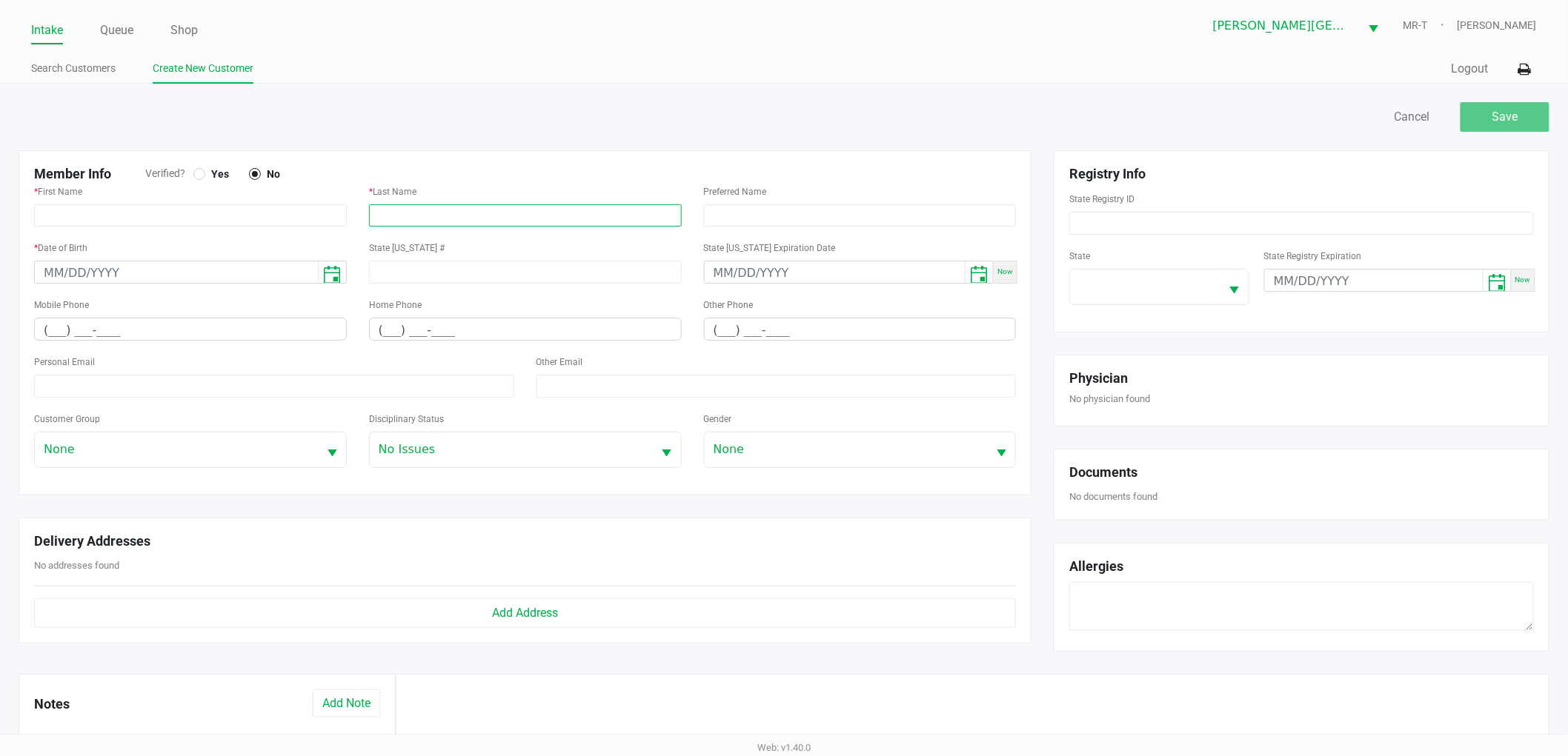
click at [382, 215] on input "text" at bounding box center [525, 215] width 312 height 22
paste input "CORD"
type input "CORD"
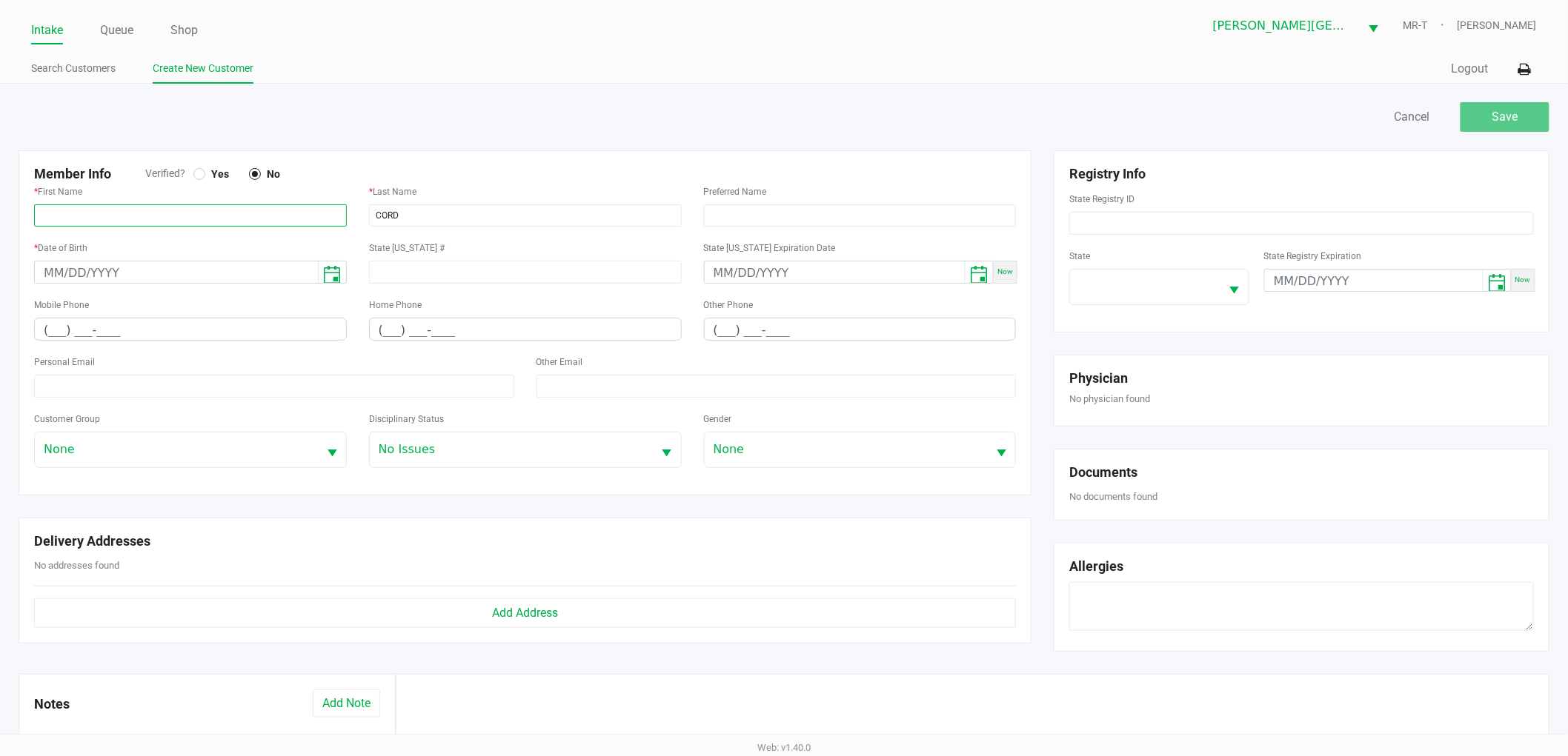
click at [228, 209] on input "text" at bounding box center [190, 215] width 312 height 22
paste input "RICHARDSON"
type input "RICHARDSON"
click at [208, 172] on span "Yes" at bounding box center [217, 174] width 24 height 14
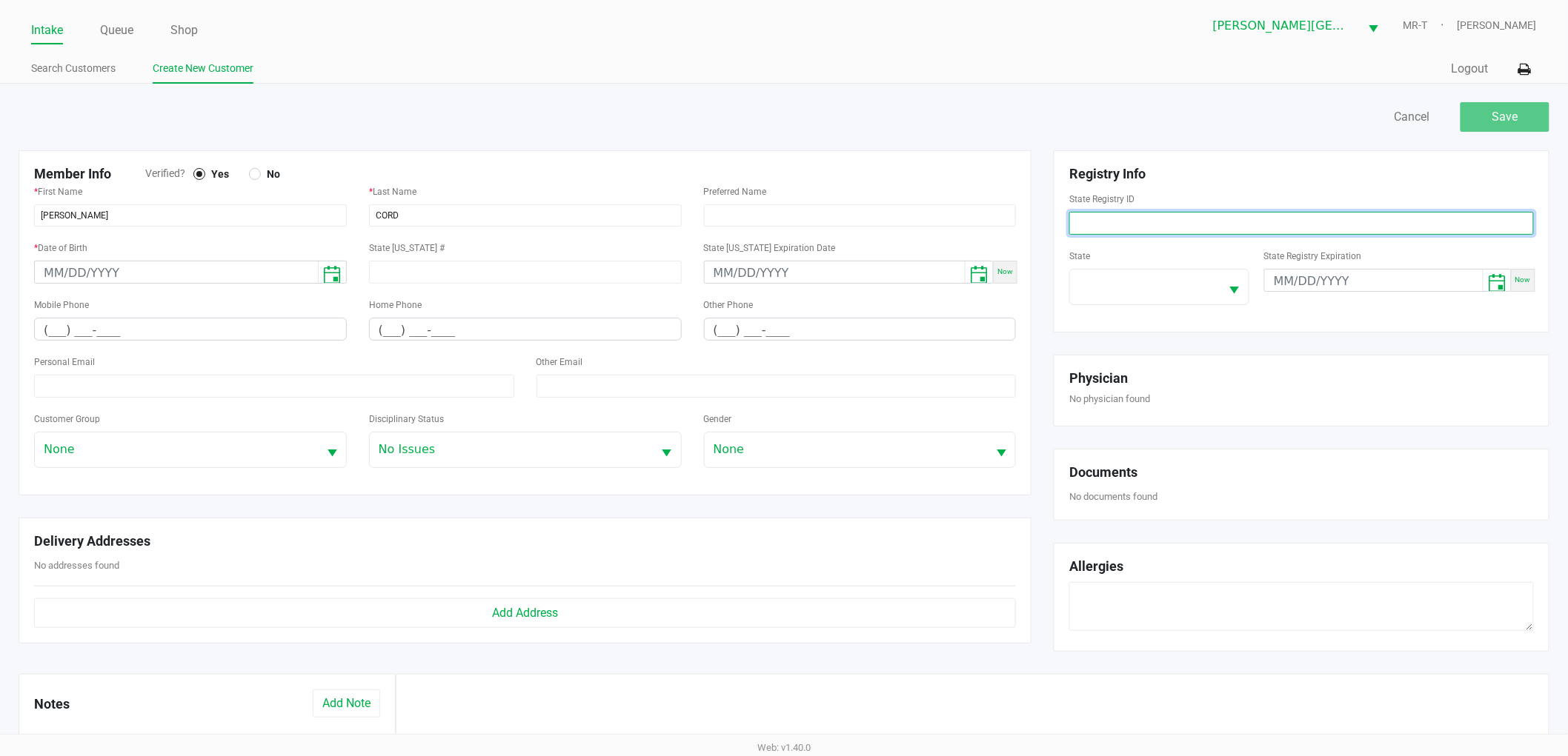
click at [1114, 234] on input at bounding box center [1302, 223] width 464 height 23
paste input "P5YR7922"
type input "P5YR7922"
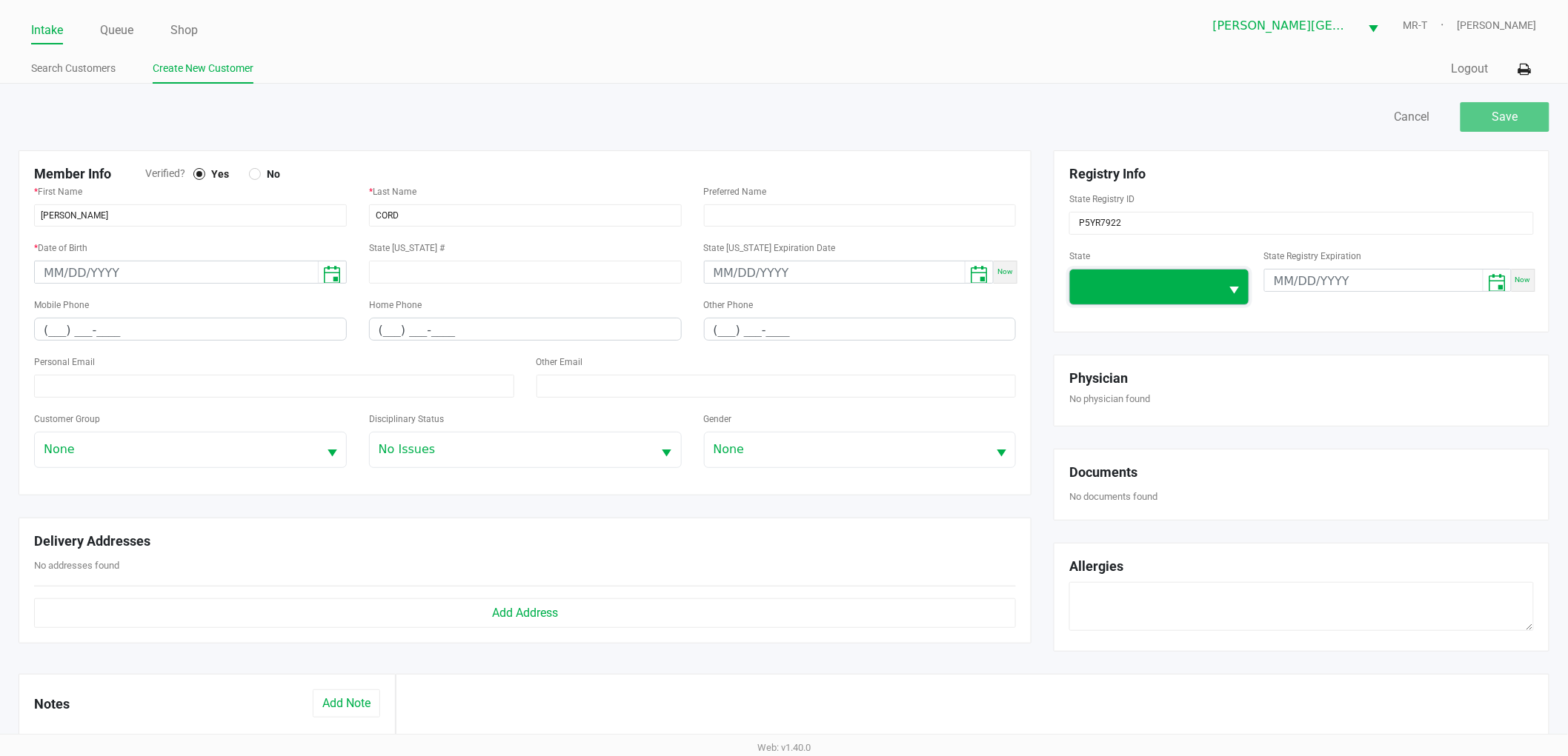
click at [1129, 290] on span at bounding box center [1145, 286] width 133 height 17
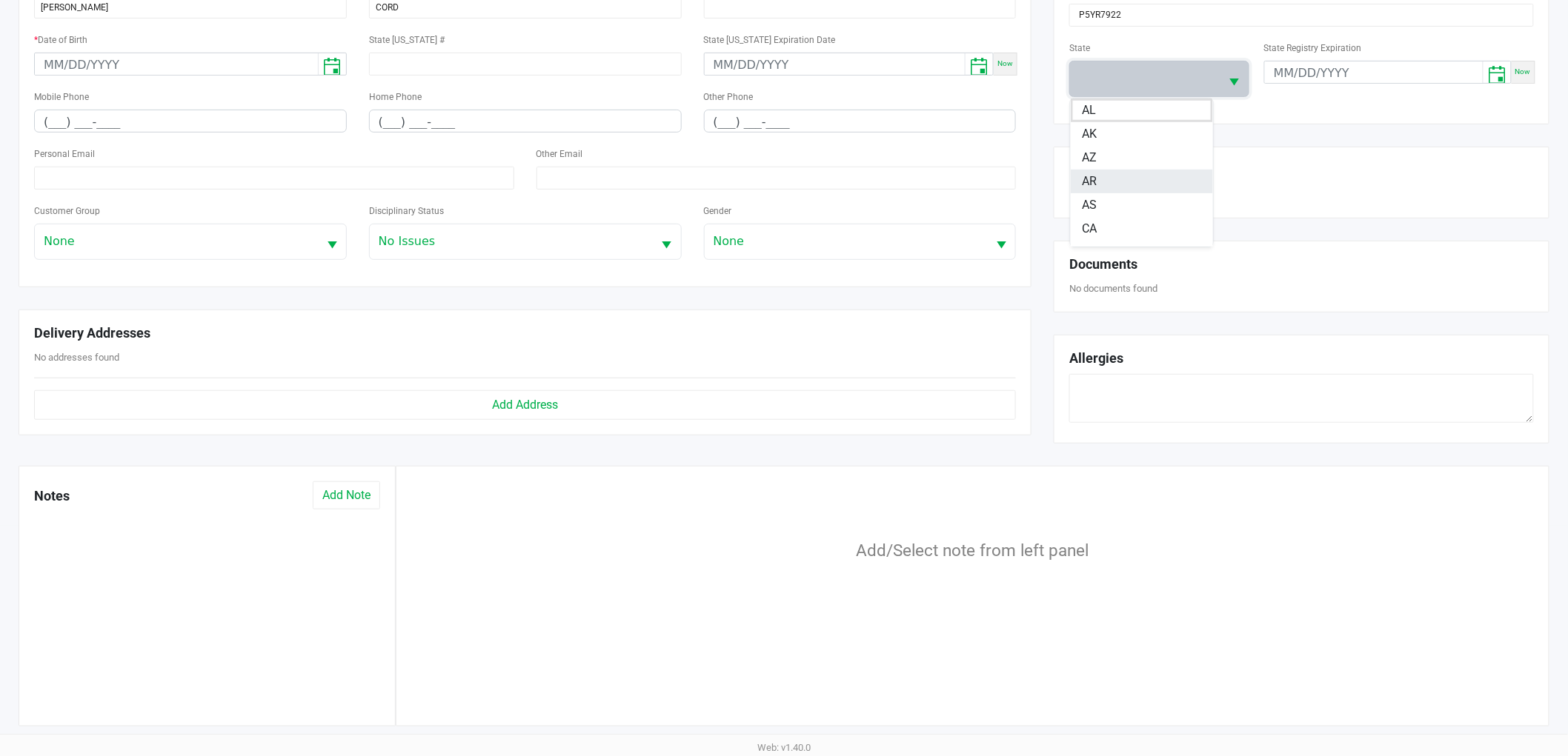
scroll to position [165, 0]
click at [1093, 174] on span "FL" at bounding box center [1089, 183] width 14 height 17
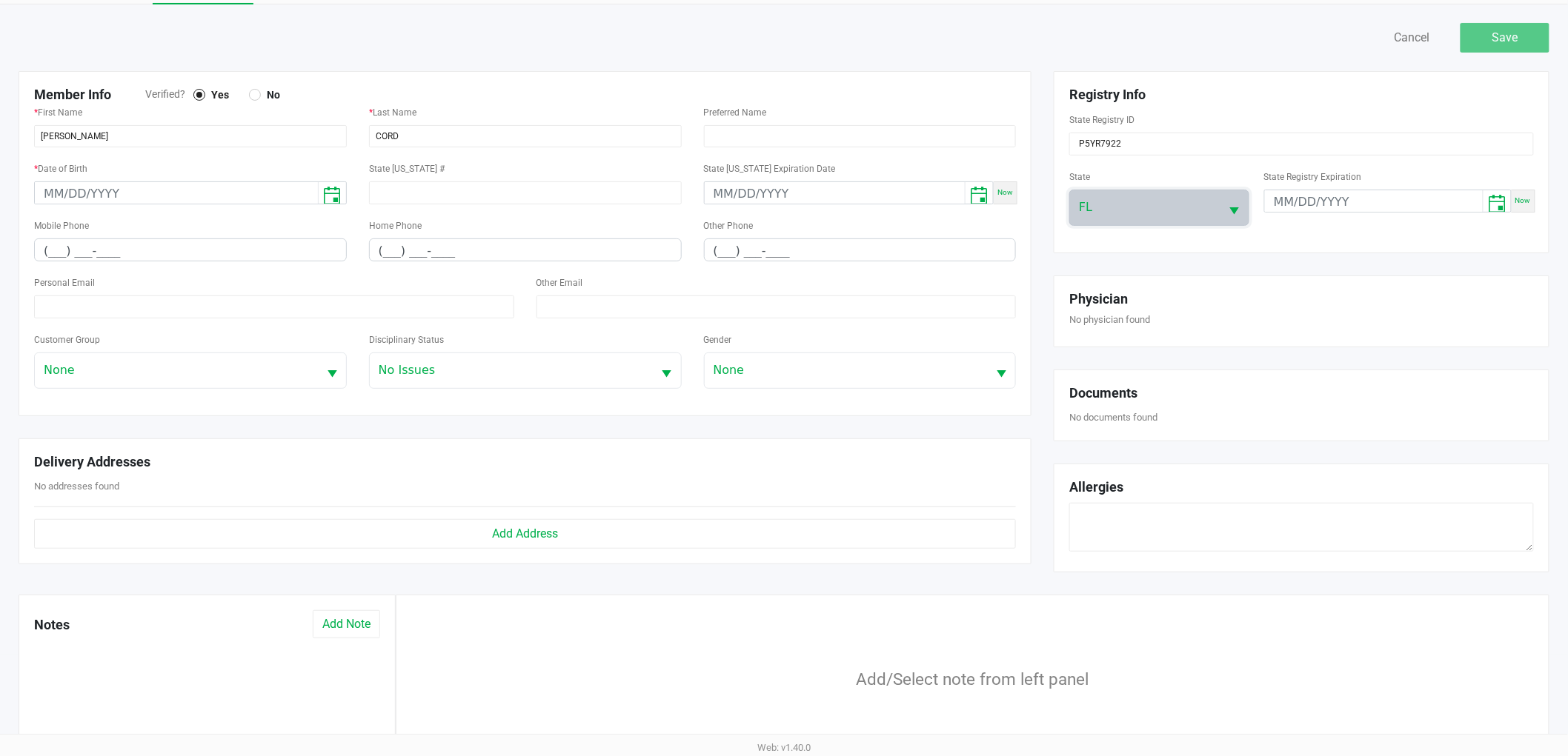
scroll to position [47, 0]
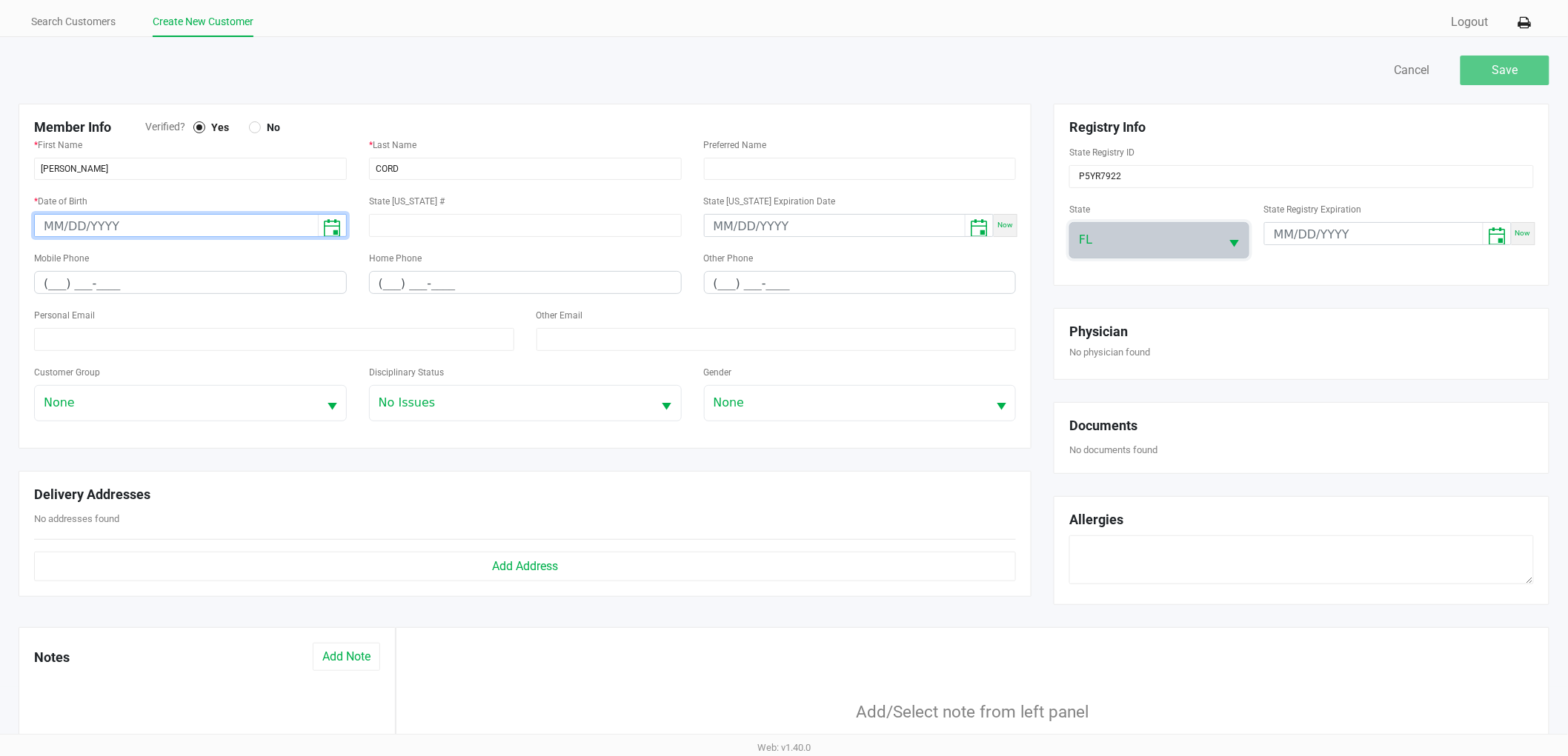
type input "month/day/year"
click at [209, 226] on input "month/day/year" at bounding box center [177, 226] width 283 height 23
drag, startPoint x: 209, startPoint y: 226, endPoint x: 112, endPoint y: 237, distance: 97.6
click at [112, 237] on kendo-datepicker at bounding box center [190, 225] width 312 height 23
click at [96, 225] on input "month/day/year" at bounding box center [177, 226] width 283 height 23
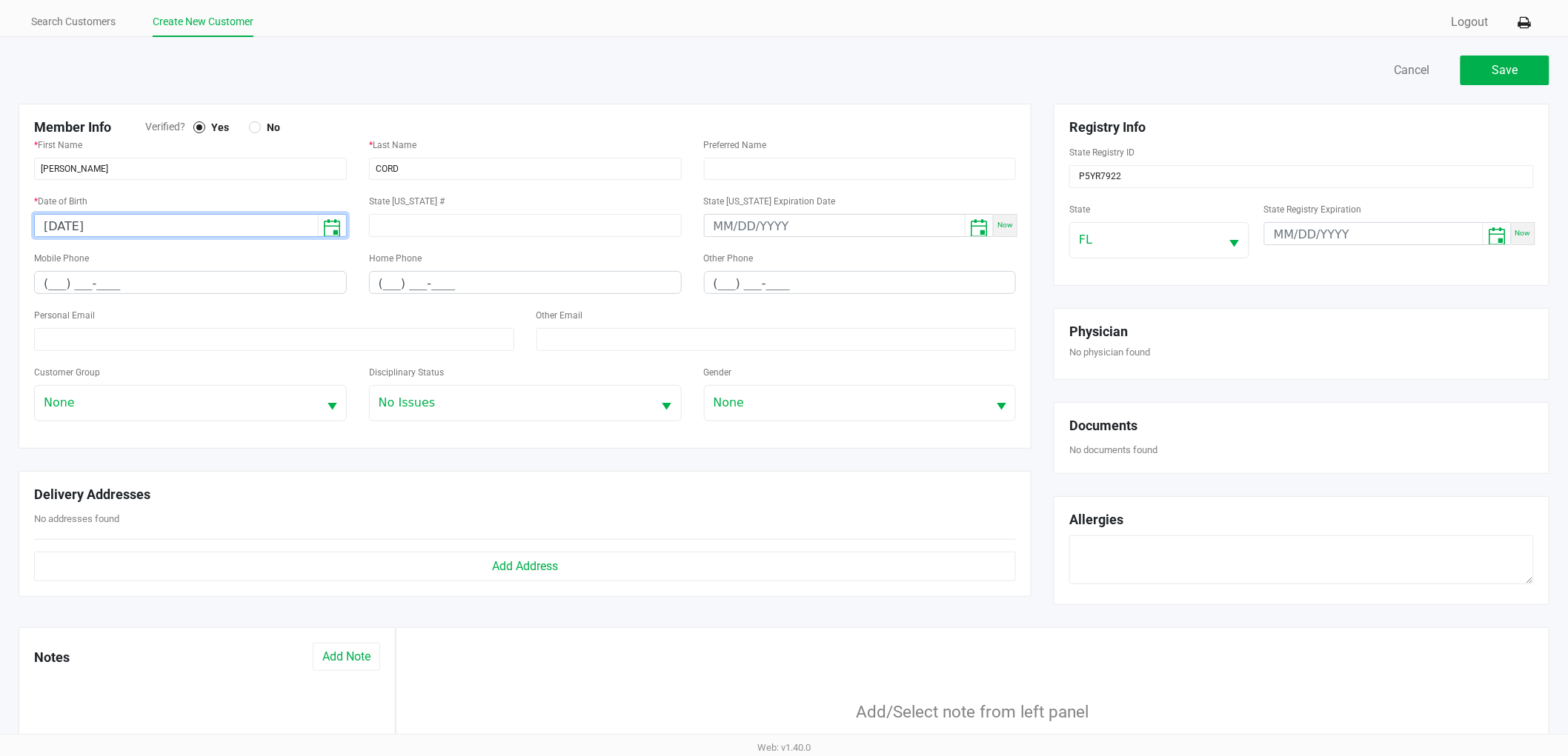
type input "11/29/1956"
click at [122, 244] on div "* Date of Birth 11/29/1956" at bounding box center [190, 220] width 335 height 57
click at [163, 277] on input "(___) ___-____" at bounding box center [190, 283] width 311 height 23
paste input "321) 652-8539"
type input "(321) 652-8539"
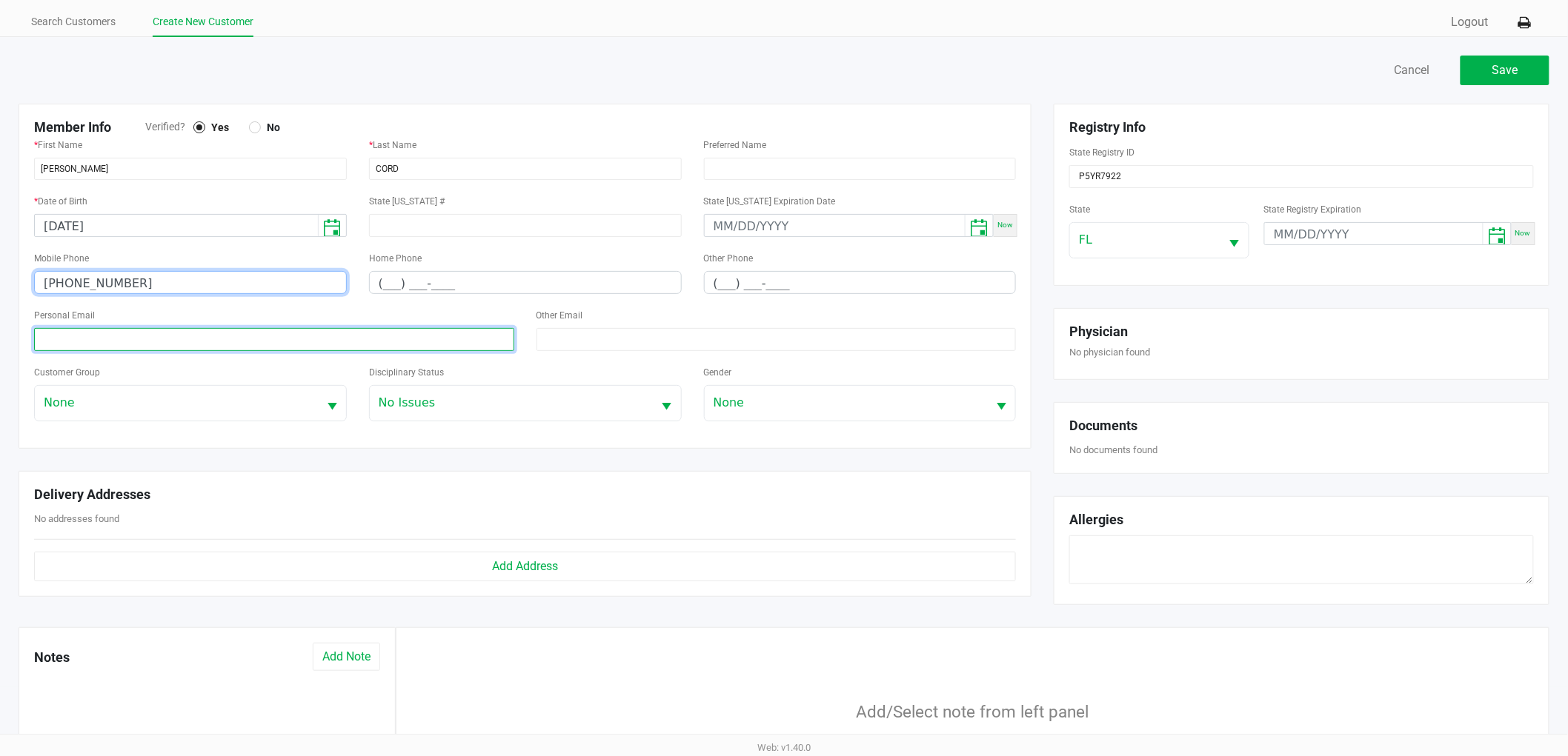
click at [257, 343] on input at bounding box center [274, 339] width 480 height 23
paste input "cordrichardson010@gmail.com"
type input "cordrichardson010@gmail.com"
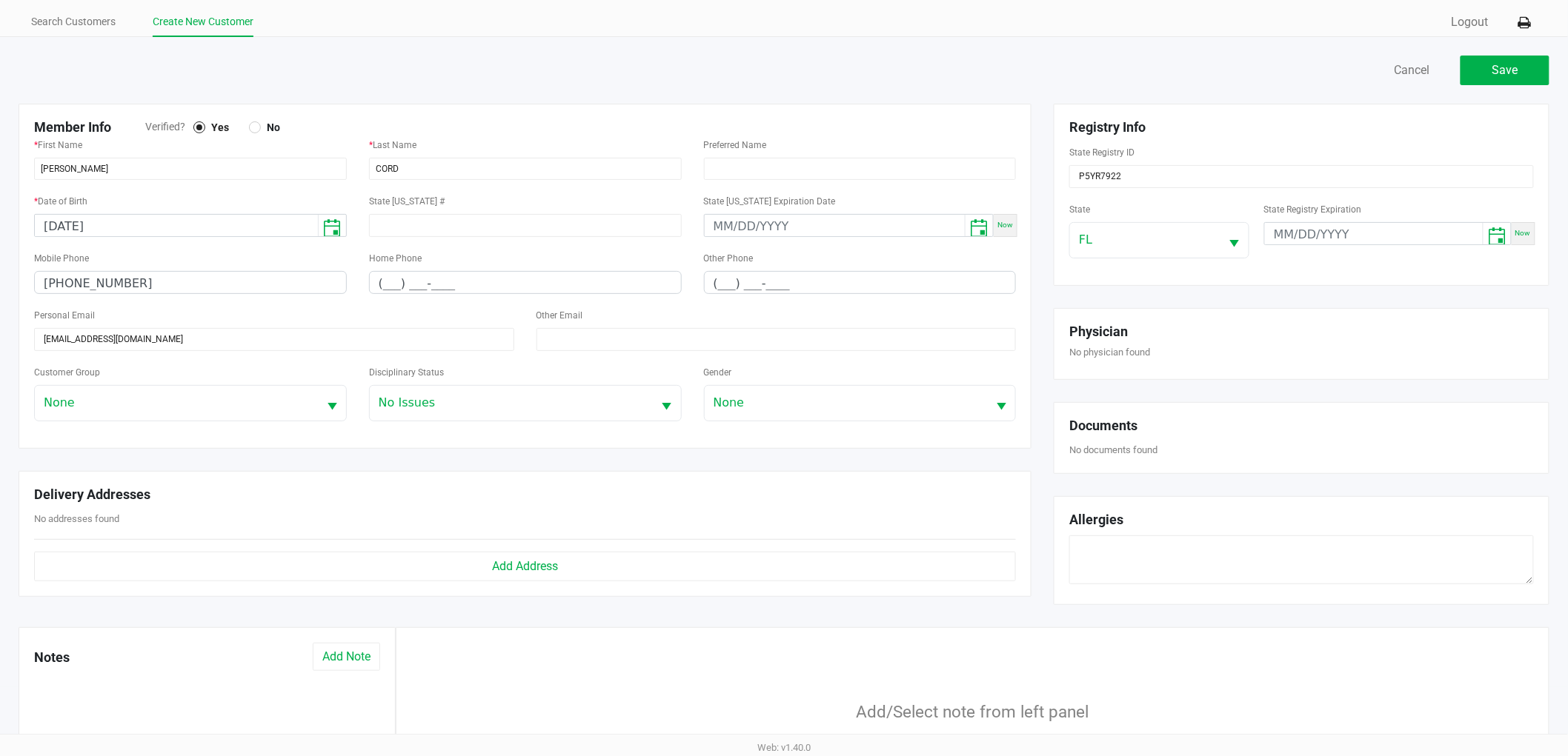
click at [249, 308] on div "Personal Email cordrichardson010@gmail.com" at bounding box center [274, 328] width 480 height 45
click at [1493, 71] on span "Save" at bounding box center [1505, 70] width 26 height 14
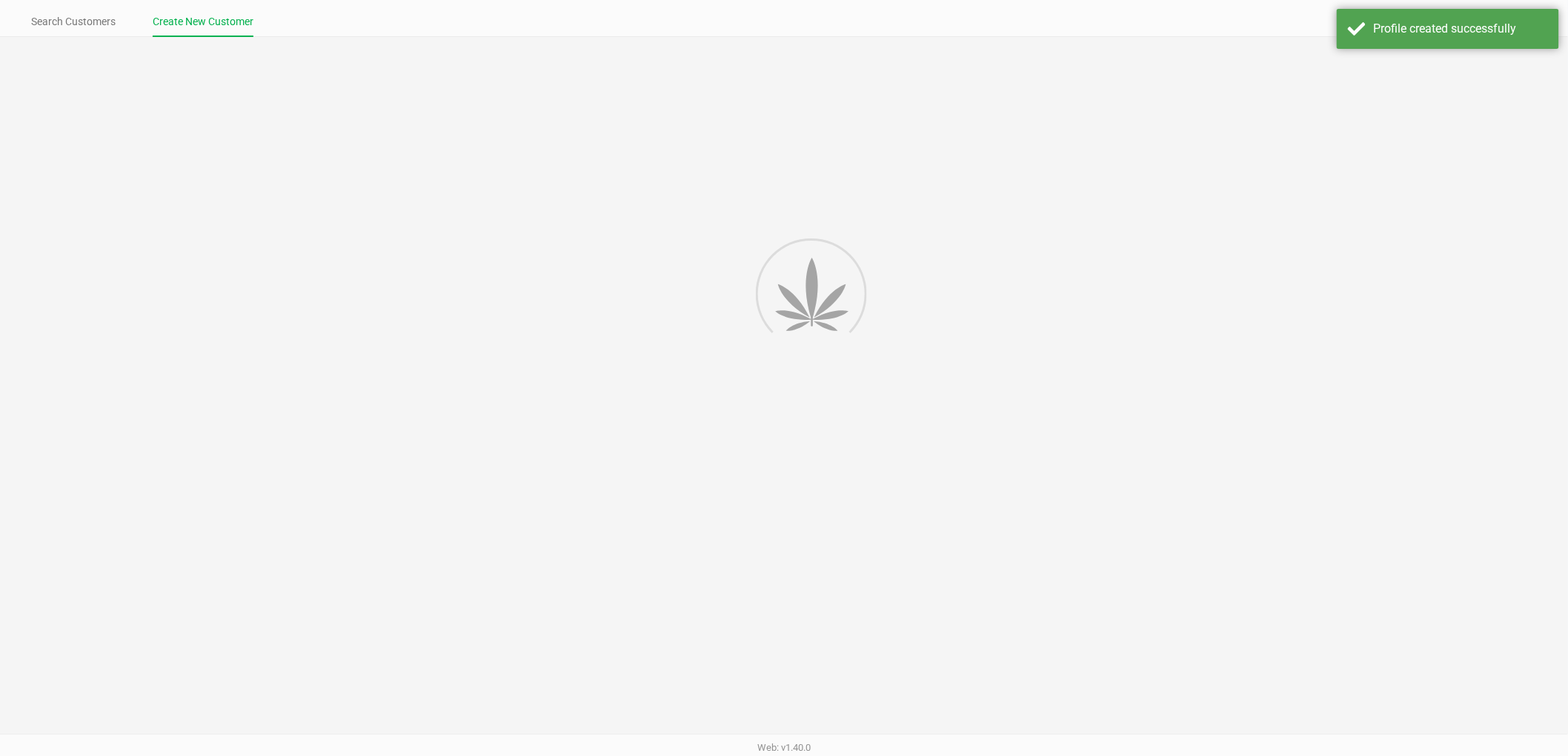
type input "---"
type input "( __) ___-____"
type input "---"
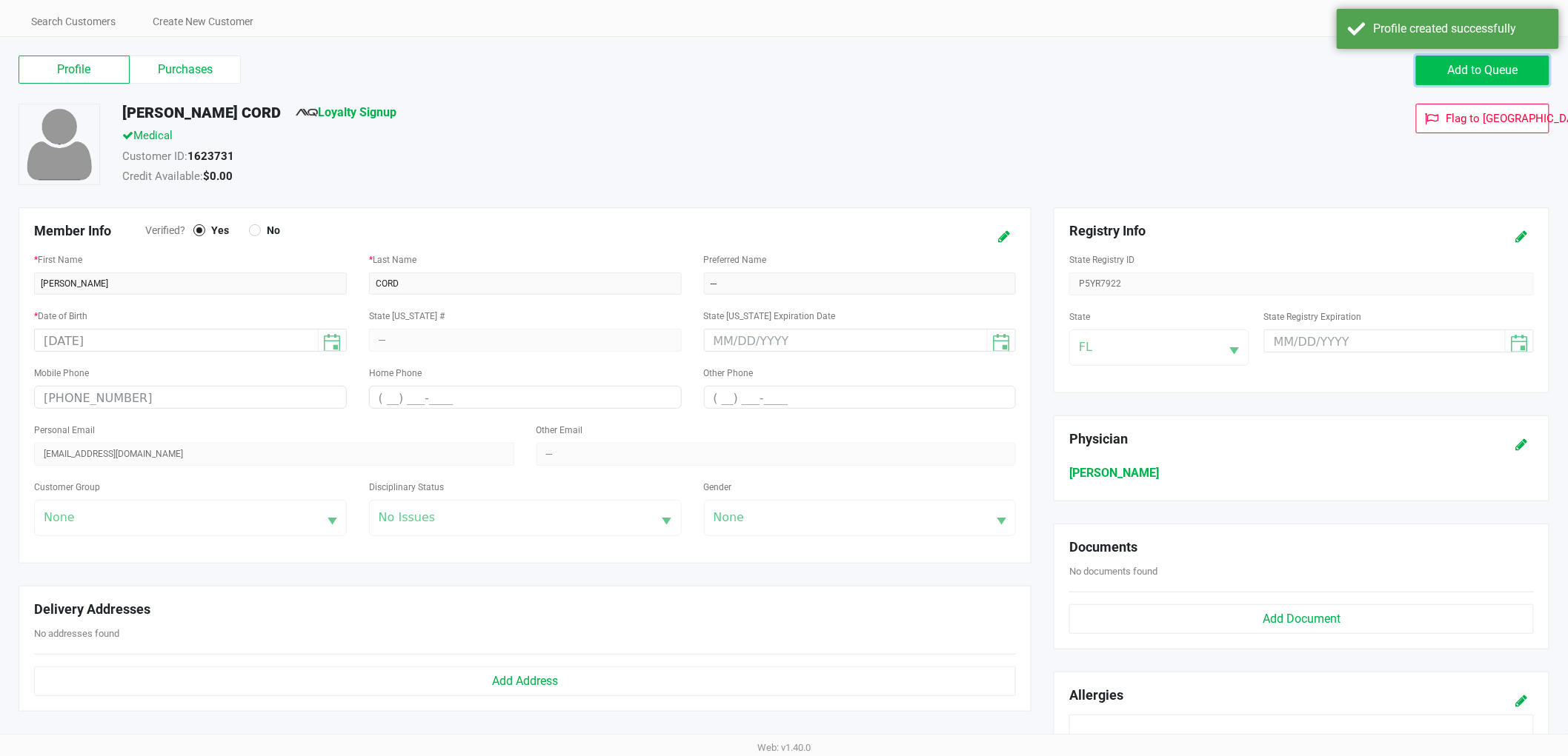
click at [1469, 56] on button "Add to Queue" at bounding box center [1483, 70] width 134 height 29
click at [161, 57] on label "Purchases" at bounding box center [185, 69] width 111 height 28
click at [0, 0] on 1 "Purchases" at bounding box center [0, 0] width 0 height 0
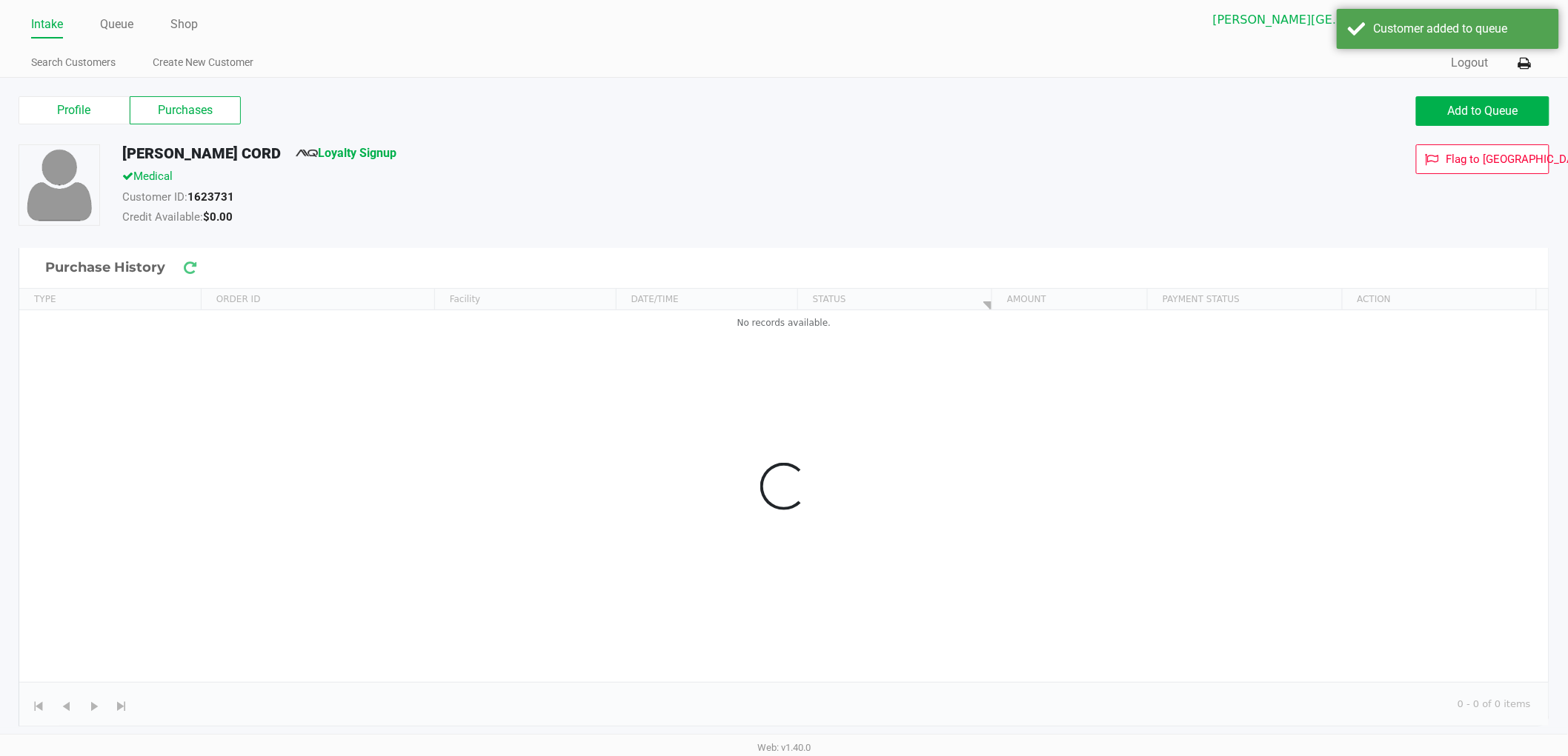
scroll to position [6, 0]
click at [109, 32] on link "Queue" at bounding box center [117, 25] width 33 height 21
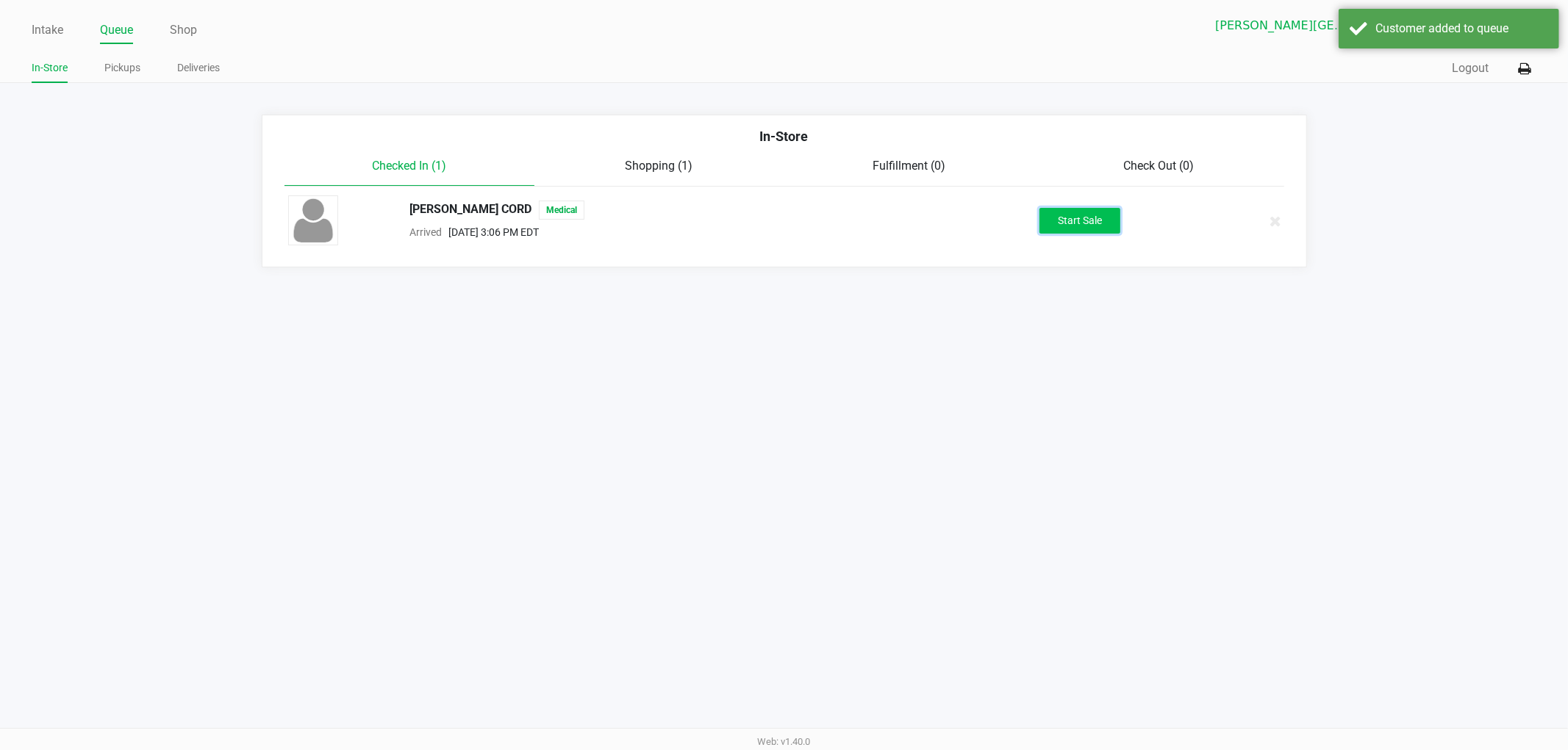
click at [1097, 223] on button "Start Sale" at bounding box center [1080, 221] width 80 height 26
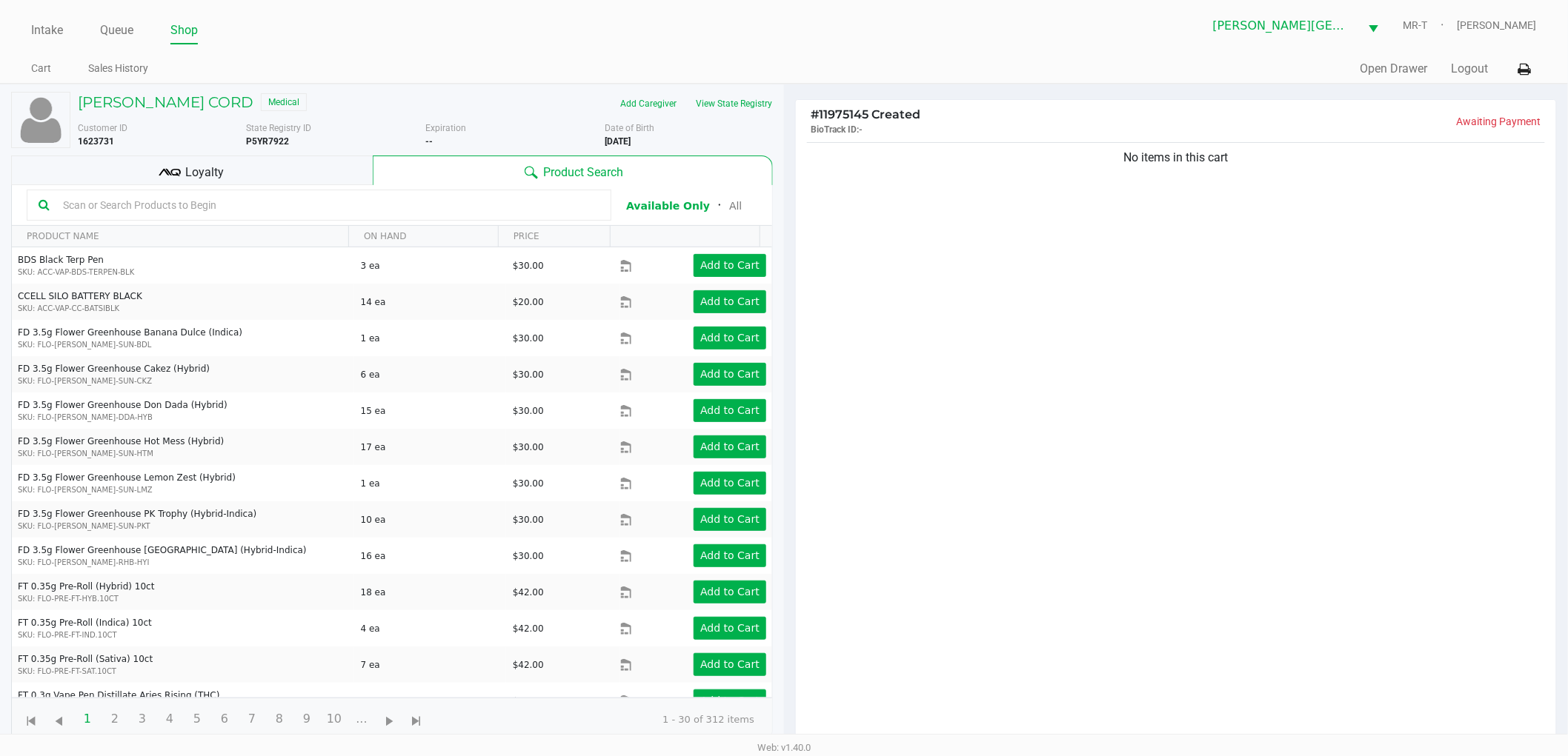
click at [1104, 277] on div "No items in this cart" at bounding box center [1176, 446] width 760 height 614
click at [1093, 286] on div "No items in this cart" at bounding box center [1176, 446] width 760 height 614
drag, startPoint x: 1308, startPoint y: 203, endPoint x: 1092, endPoint y: 240, distance: 219.1
click at [1092, 240] on div "No items in this cart" at bounding box center [1176, 446] width 760 height 614
click at [1119, 261] on div "No items in this cart" at bounding box center [1176, 446] width 760 height 614
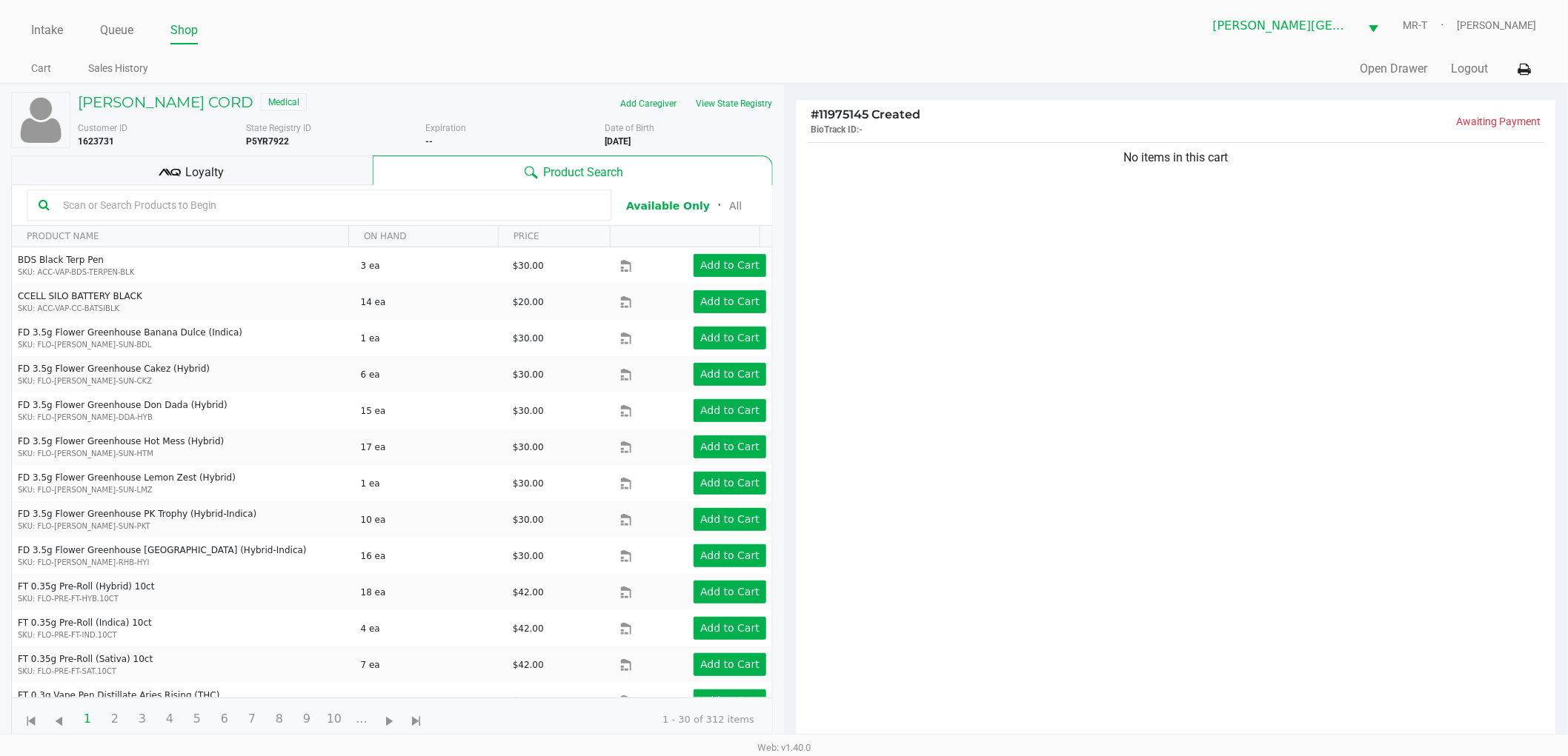
click at [1256, 215] on div "No items in this cart" at bounding box center [1176, 446] width 760 height 614
click at [1187, 247] on div "No items in this cart" at bounding box center [1176, 446] width 760 height 614
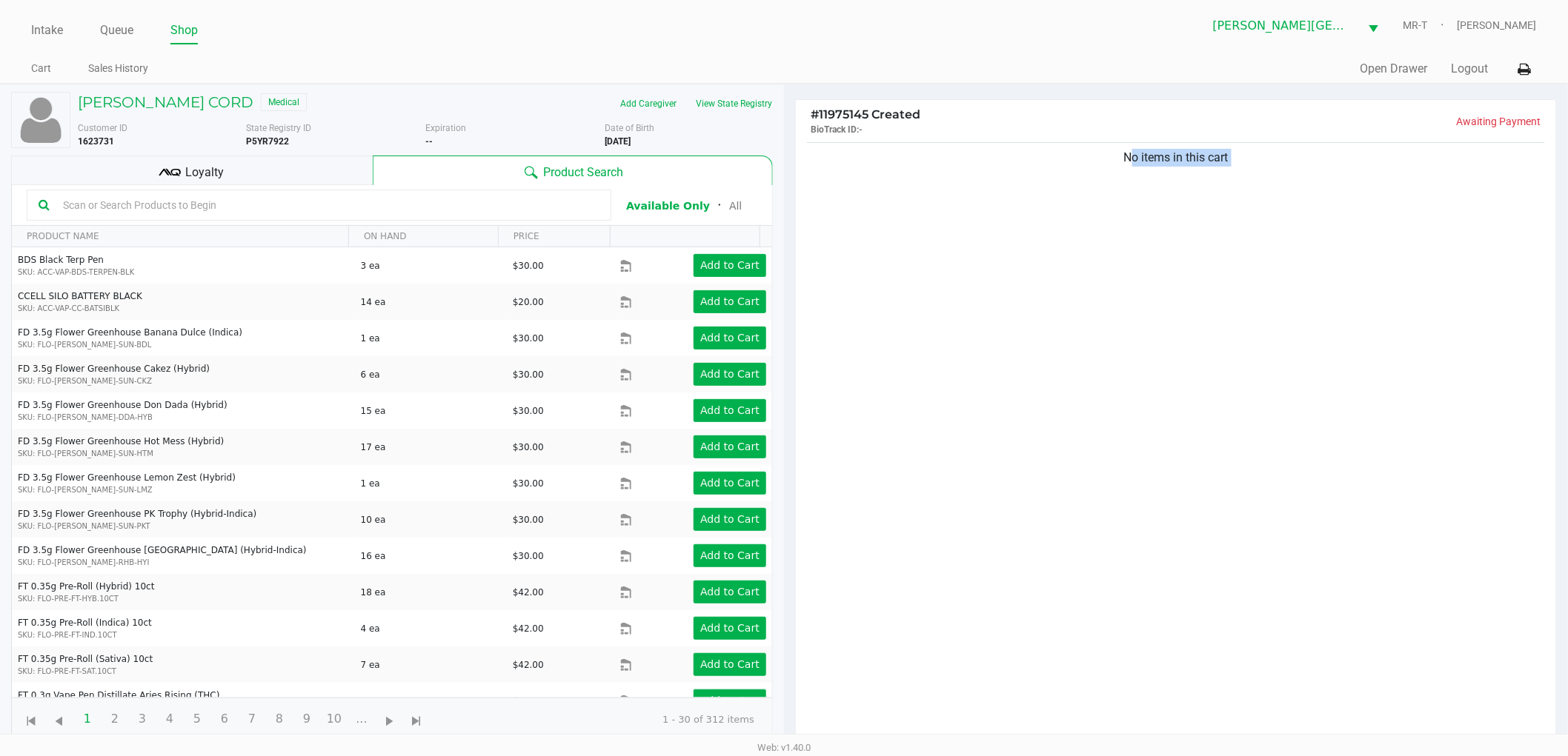
click at [1187, 247] on div "No items in this cart" at bounding box center [1176, 446] width 760 height 614
click at [1188, 247] on div "No items in this cart" at bounding box center [1176, 446] width 760 height 614
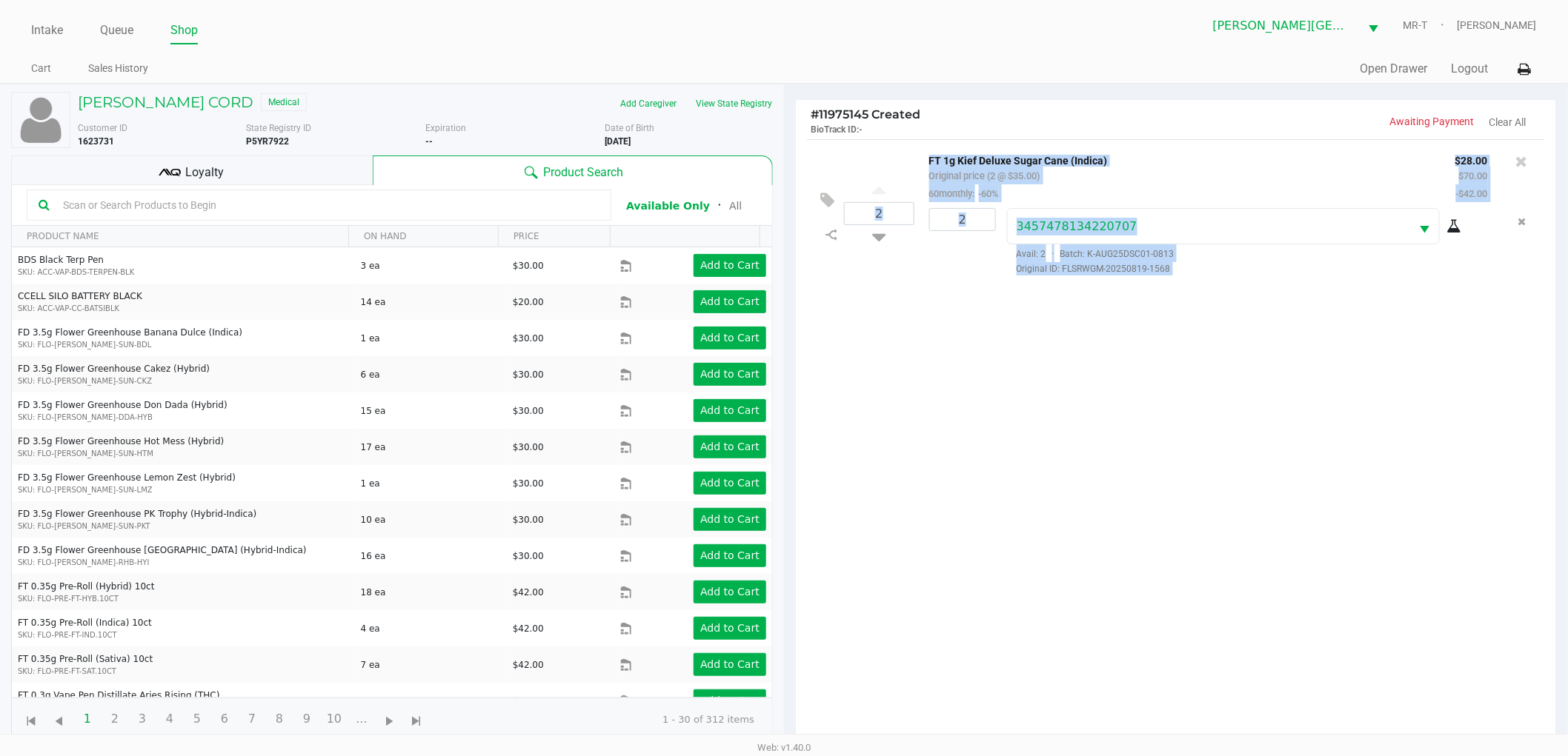
click at [1216, 421] on div "2 FT 1g Kief Deluxe Sugar Cane (Indica) Original price (2 @ $35.00) 60monthly: …" at bounding box center [1176, 446] width 760 height 614
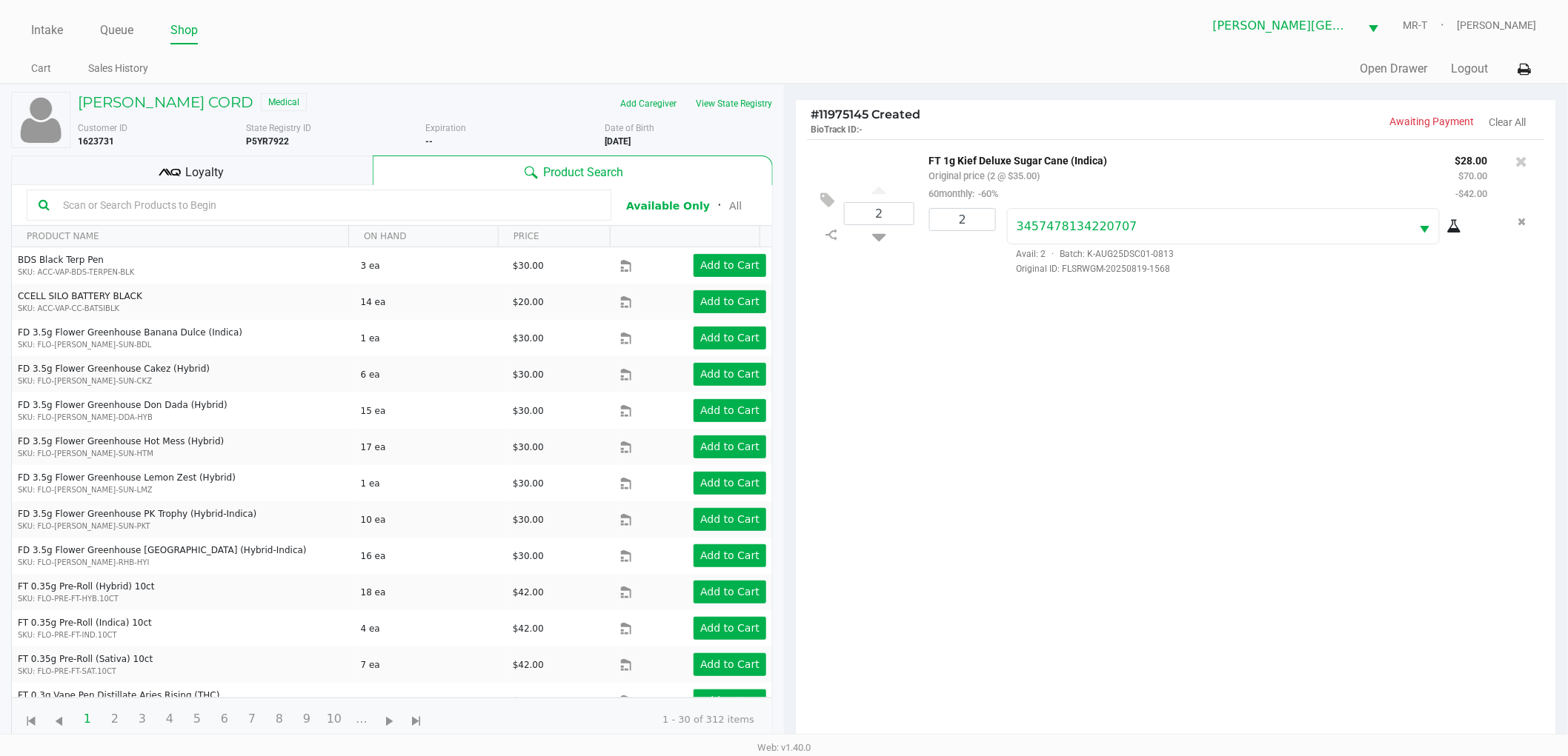
click at [1216, 417] on div "2 FT 1g Kief Deluxe Sugar Cane (Indica) Original price (2 @ $35.00) 60monthly: …" at bounding box center [1176, 446] width 760 height 614
click at [1216, 413] on div "2 FT 1g Kief Deluxe Sugar Cane (Indica) Original price (2 @ $35.00) 60monthly: …" at bounding box center [1176, 446] width 760 height 614
click at [1216, 412] on div "2 FT 1g Kief Deluxe Sugar Cane (Indica) Original price (2 @ $35.00) 60monthly: …" at bounding box center [1176, 446] width 760 height 614
click at [1217, 409] on div "2 FT 1g Kief Deluxe Sugar Cane (Indica) Original price (2 @ $35.00) 60monthly: …" at bounding box center [1176, 446] width 760 height 614
click at [1204, 442] on div "2 FT 1g Kief Deluxe Sugar Cane (Indica) Original price (2 @ $35.00) 60monthly: …" at bounding box center [1176, 446] width 760 height 614
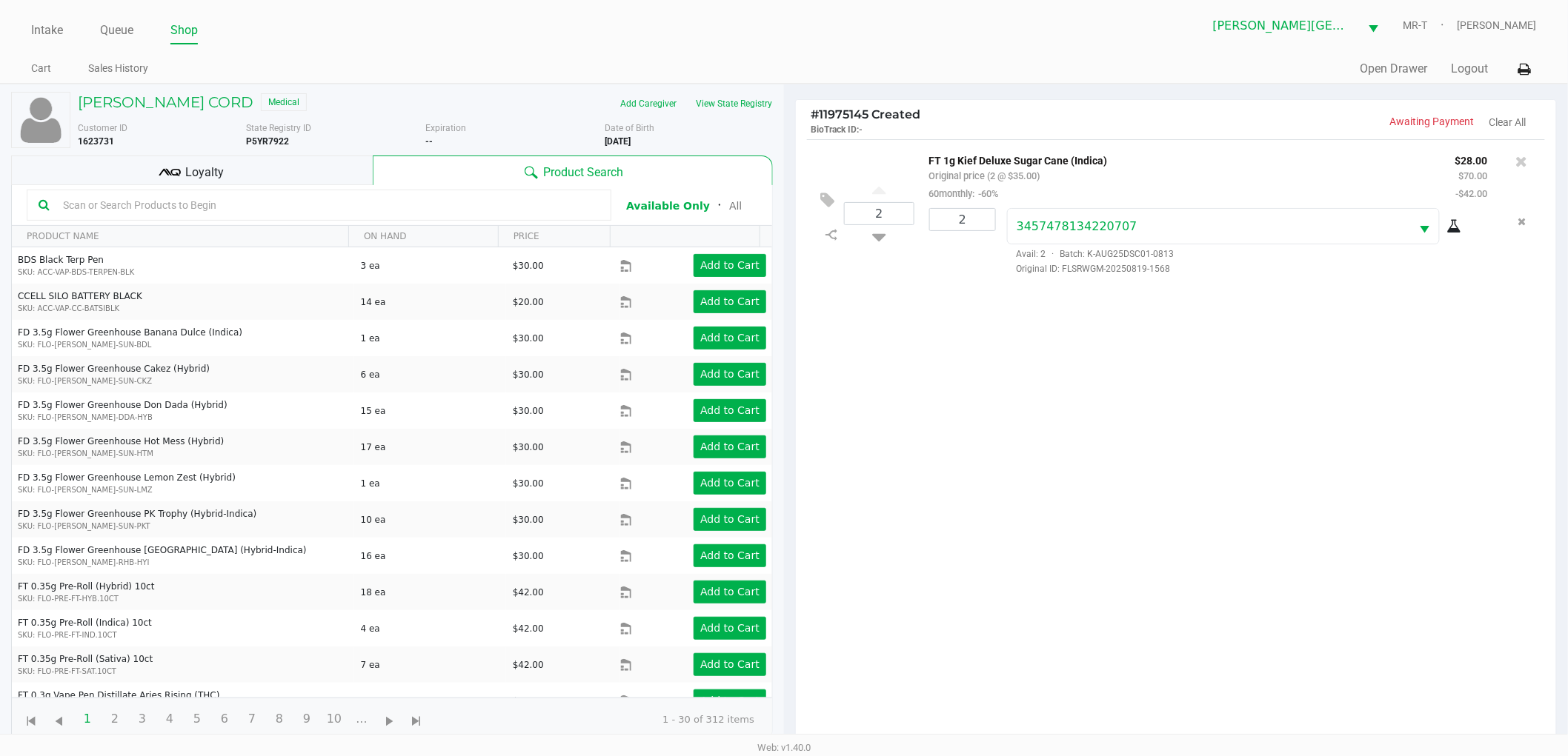
click at [1241, 541] on div "2 FT 1g Kief Deluxe Sugar Cane (Indica) Original price (2 @ $35.00) 60monthly: …" at bounding box center [1176, 446] width 760 height 614
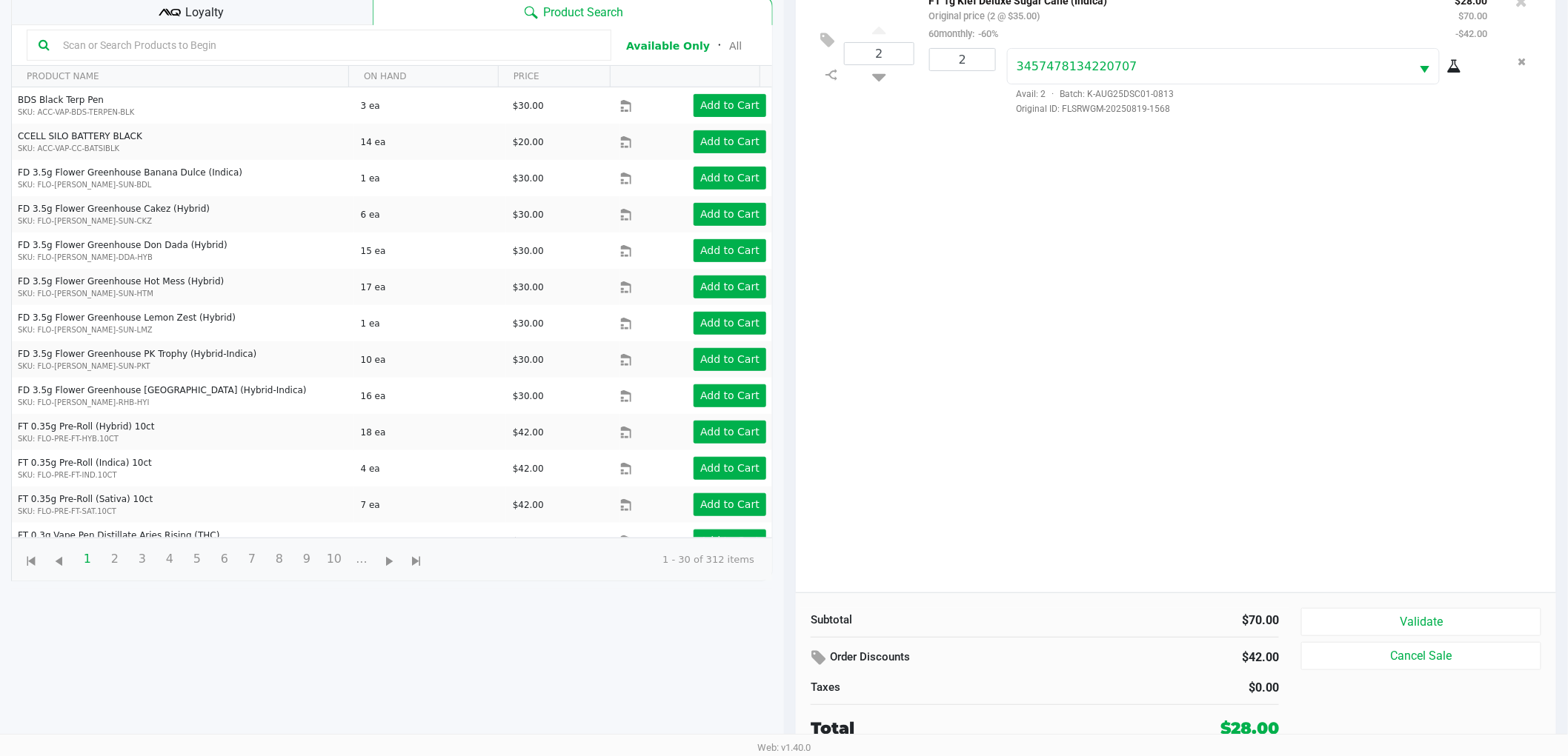
click at [1121, 438] on div "2 FT 1g Kief Deluxe Sugar Cane (Indica) Original price (2 @ $35.00) 60monthly: …" at bounding box center [1176, 286] width 760 height 614
click at [1122, 437] on div "2 FT 1g Kief Deluxe Sugar Cane (Indica) Original price (2 @ $35.00) 60monthly: …" at bounding box center [1176, 286] width 760 height 614
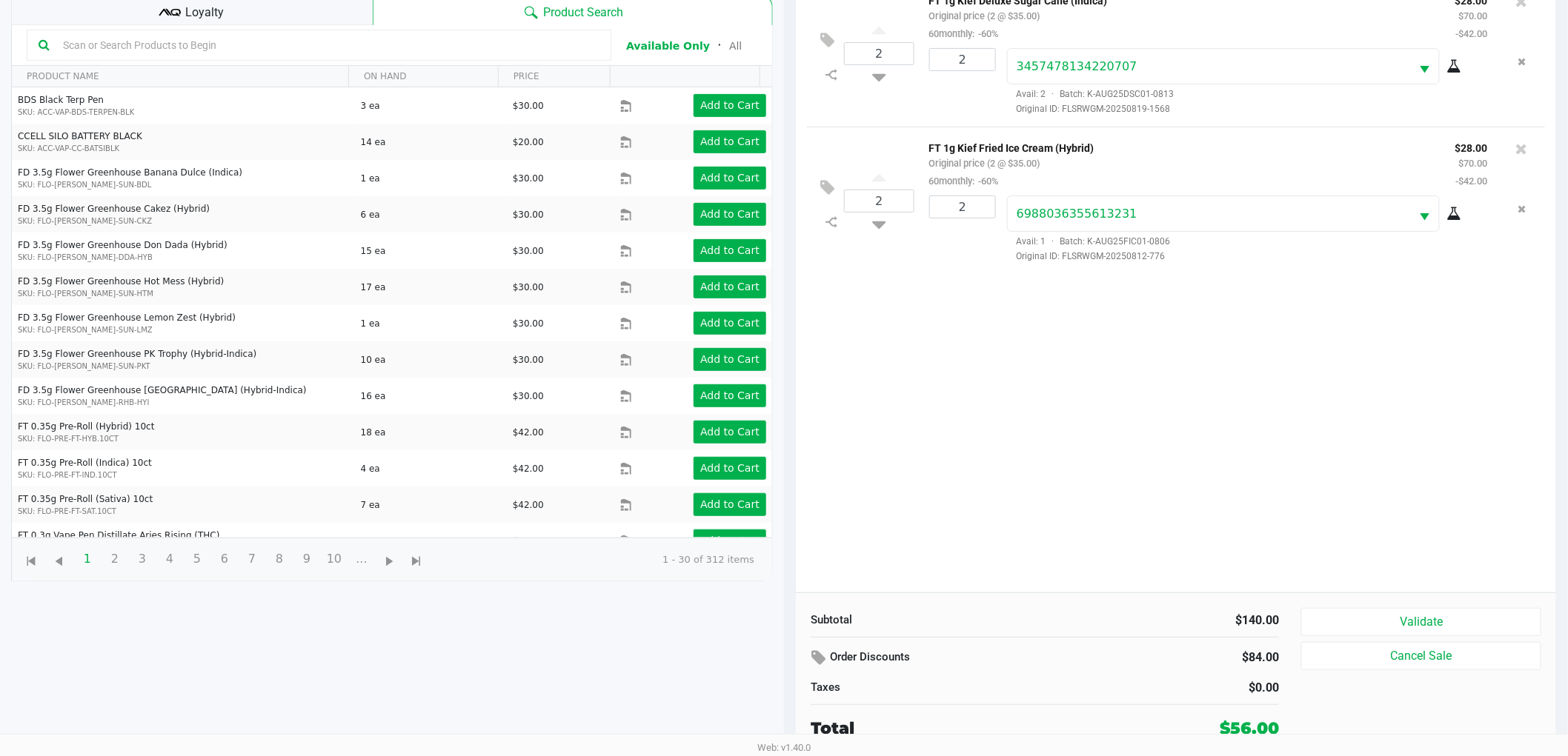
click at [1124, 412] on div "2 FT 1g Kief Deluxe Sugar Cane (Indica) Original price (2 @ $35.00) 60monthly: …" at bounding box center [1176, 286] width 760 height 614
click at [1363, 615] on button "Validate" at bounding box center [1421, 622] width 240 height 28
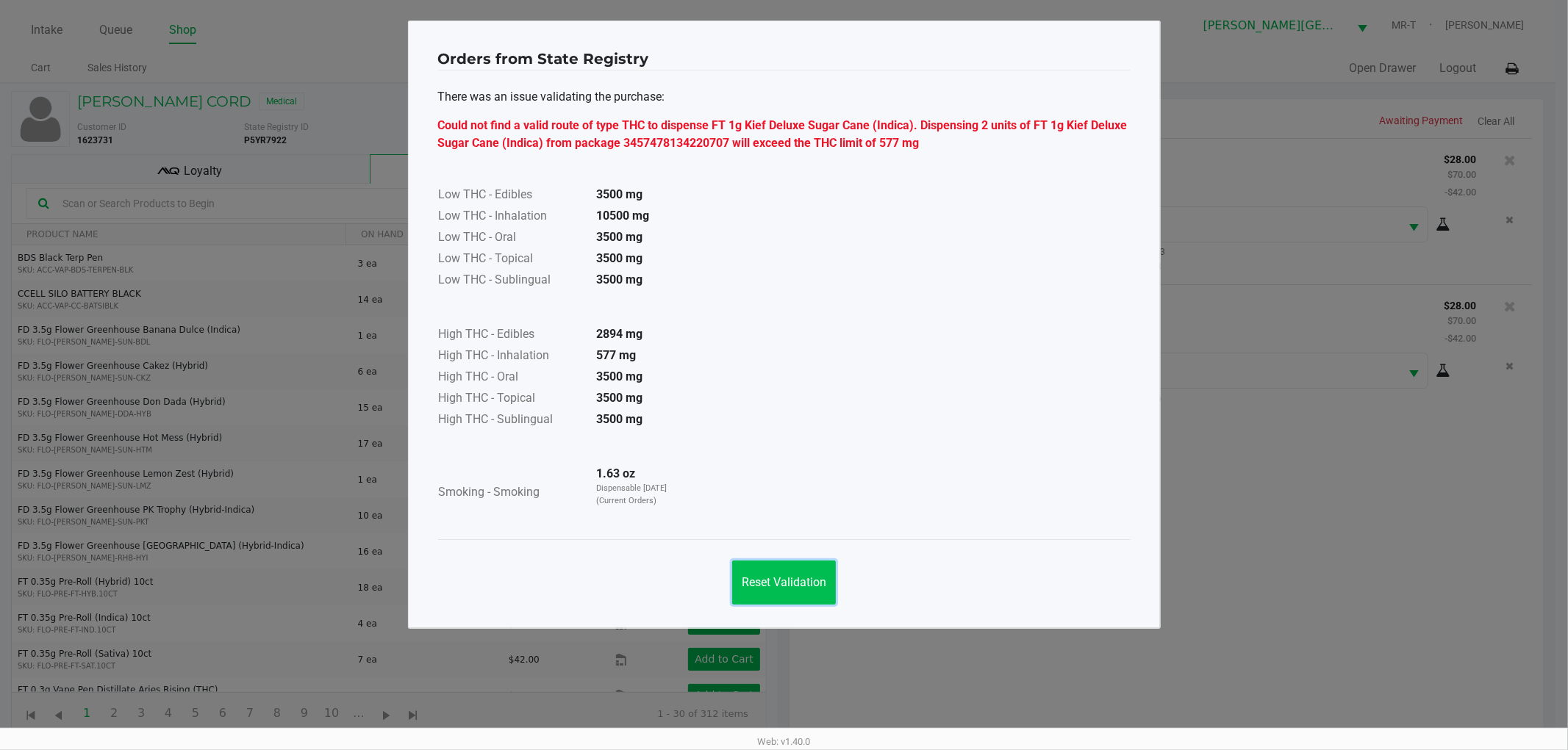
click at [795, 586] on span "Reset Validation" at bounding box center [784, 583] width 84 height 14
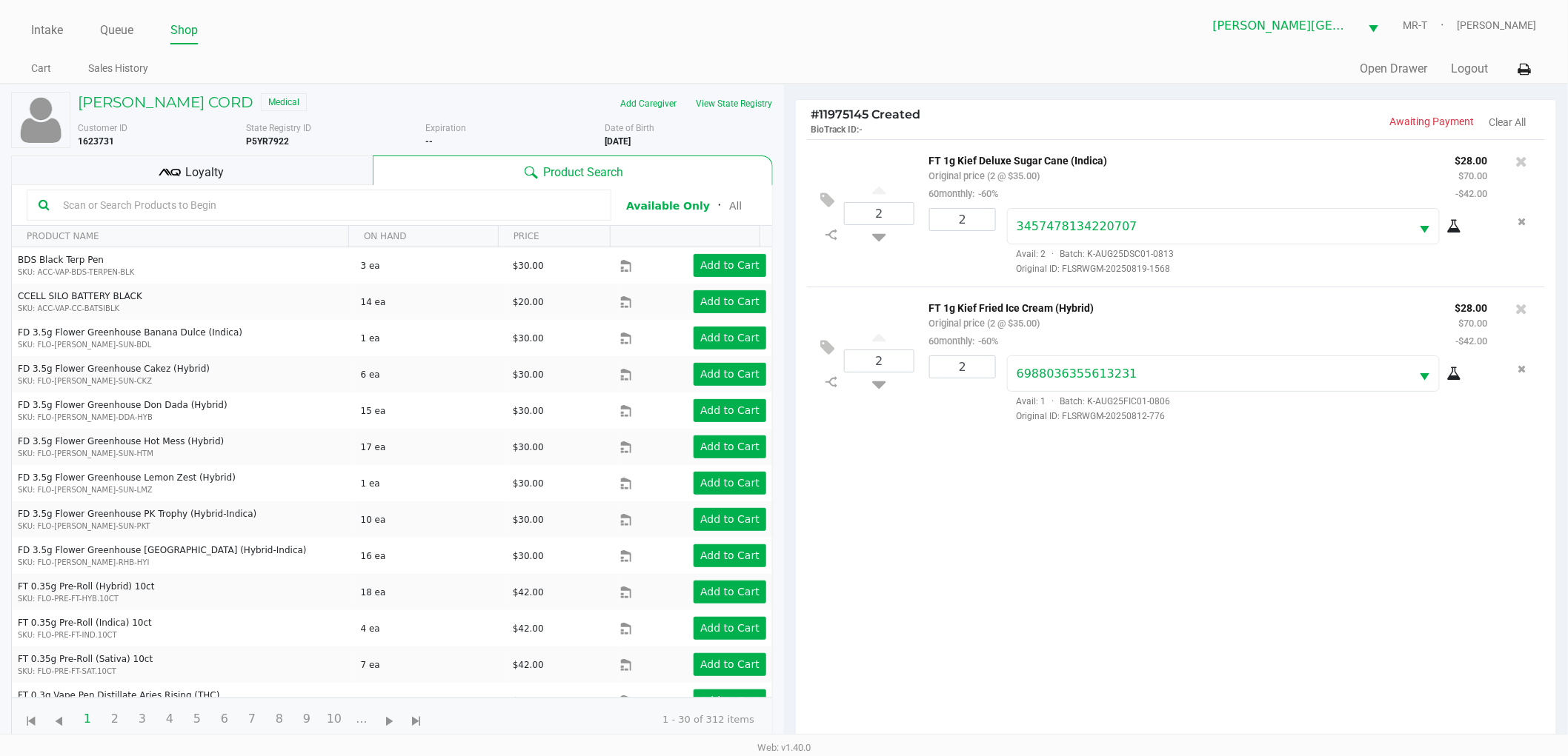
click at [968, 569] on div "2 FT 1g Kief Deluxe Sugar Cane (Indica) Original price (2 @ $35.00) 60monthly: …" at bounding box center [1176, 446] width 760 height 614
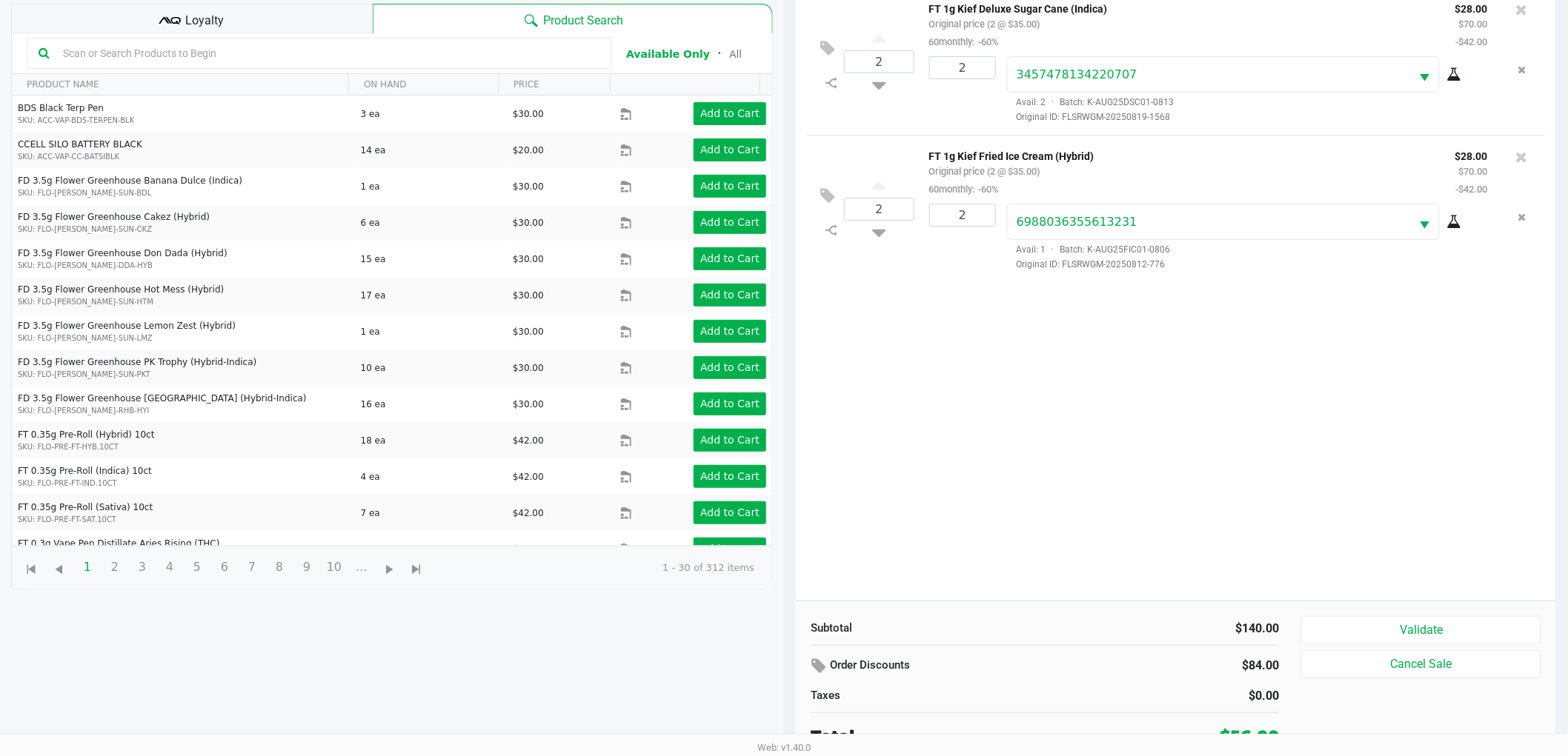
scroll to position [161, 0]
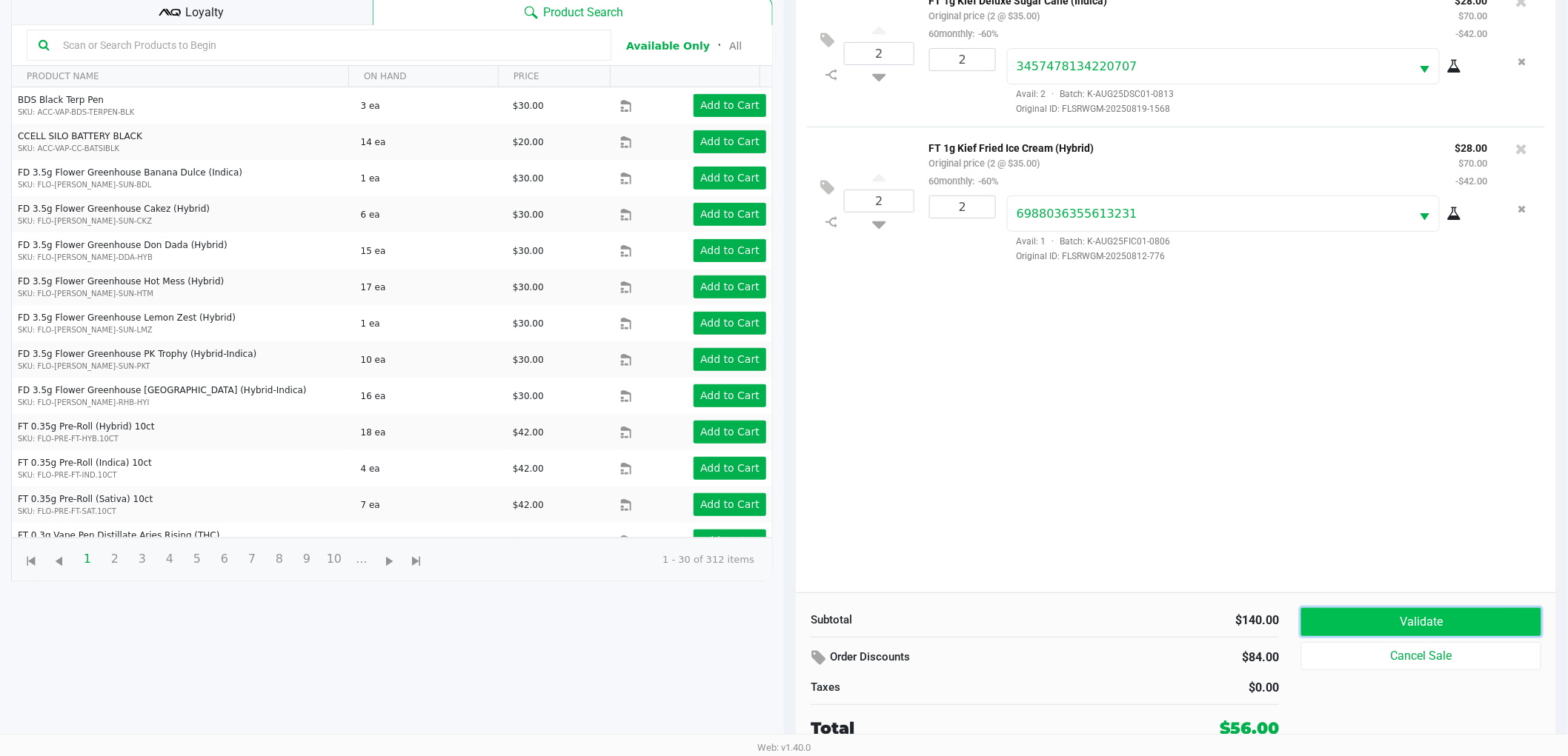
click at [1411, 624] on button "Validate" at bounding box center [1421, 622] width 240 height 28
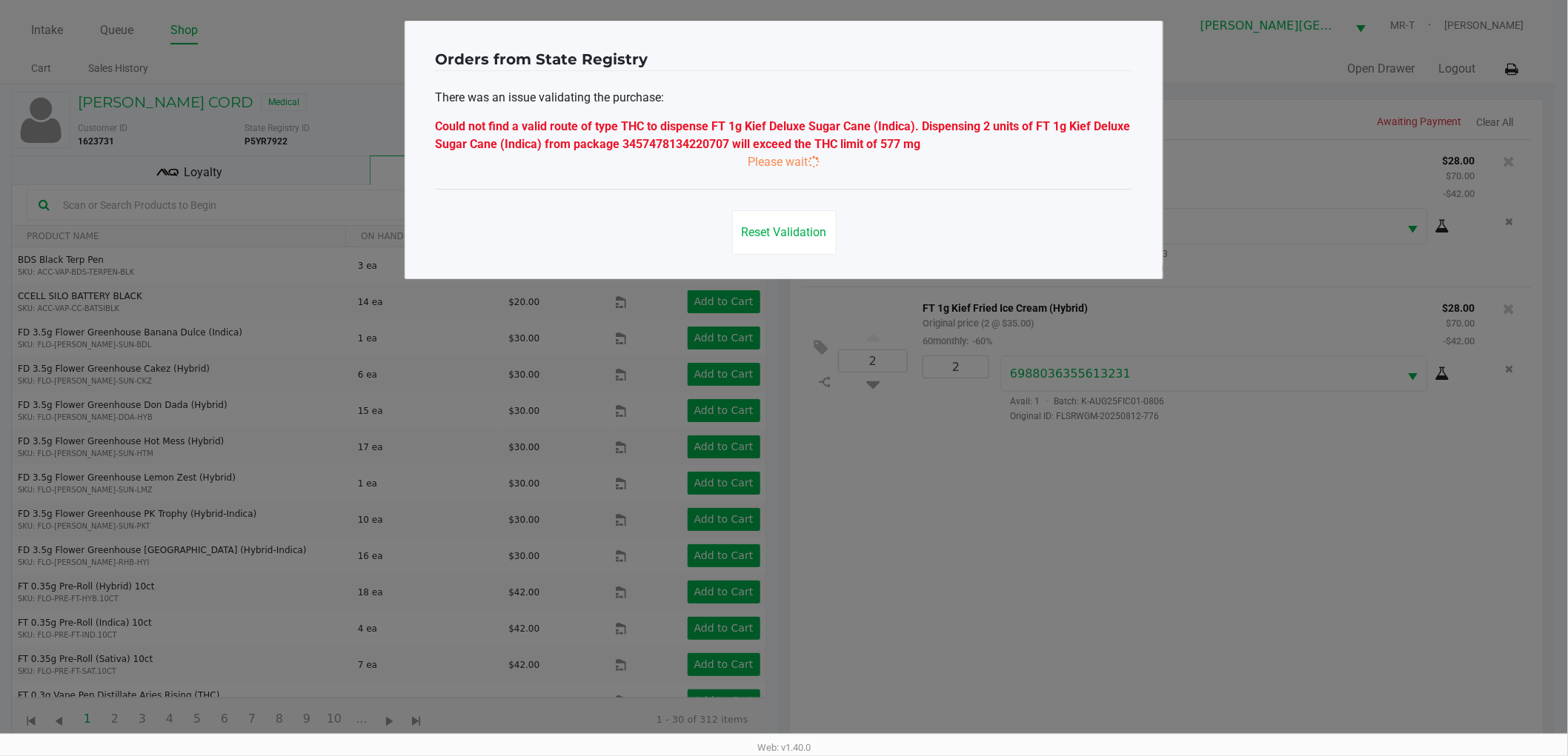
scroll to position [0, 0]
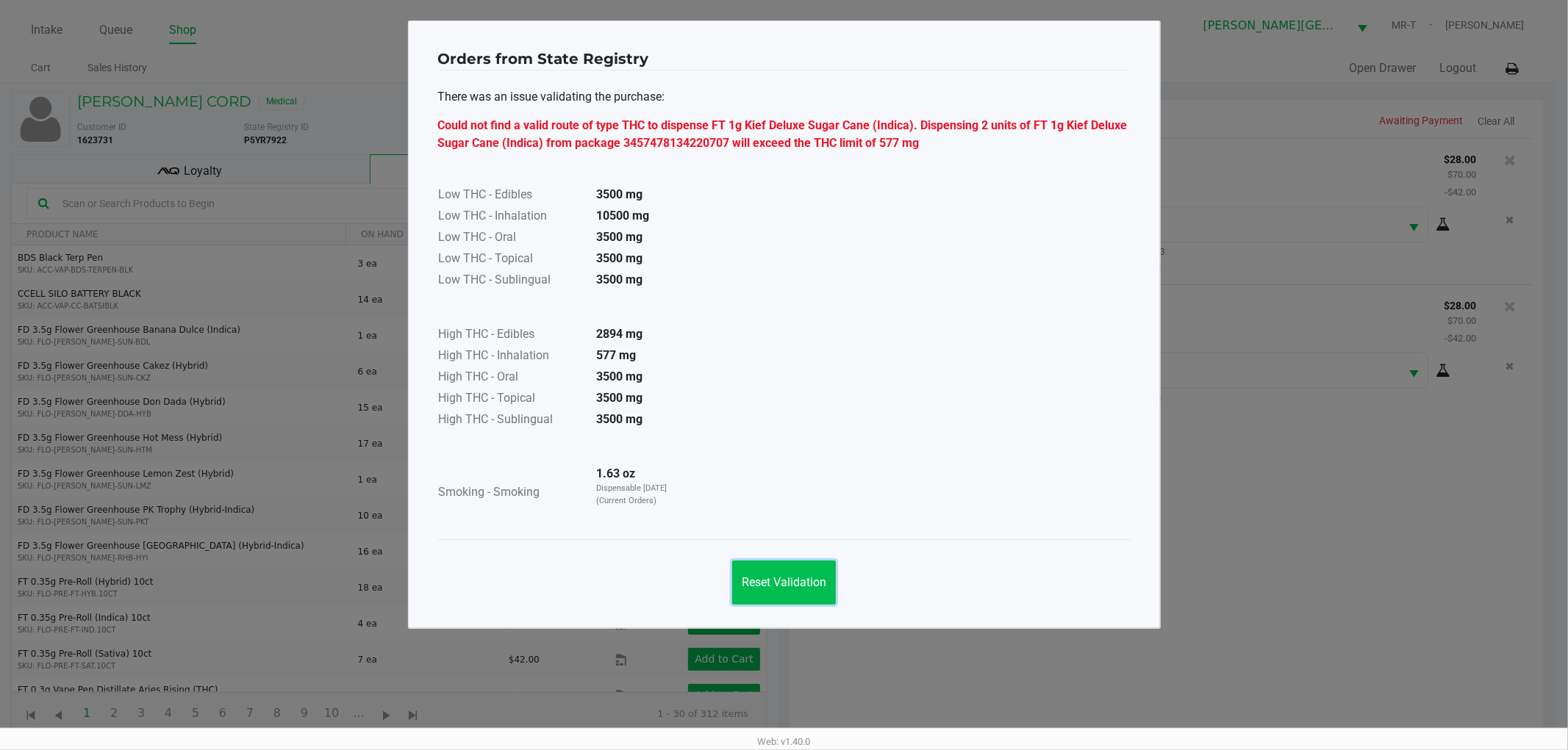
click at [762, 576] on span "Reset Validation" at bounding box center [784, 583] width 84 height 14
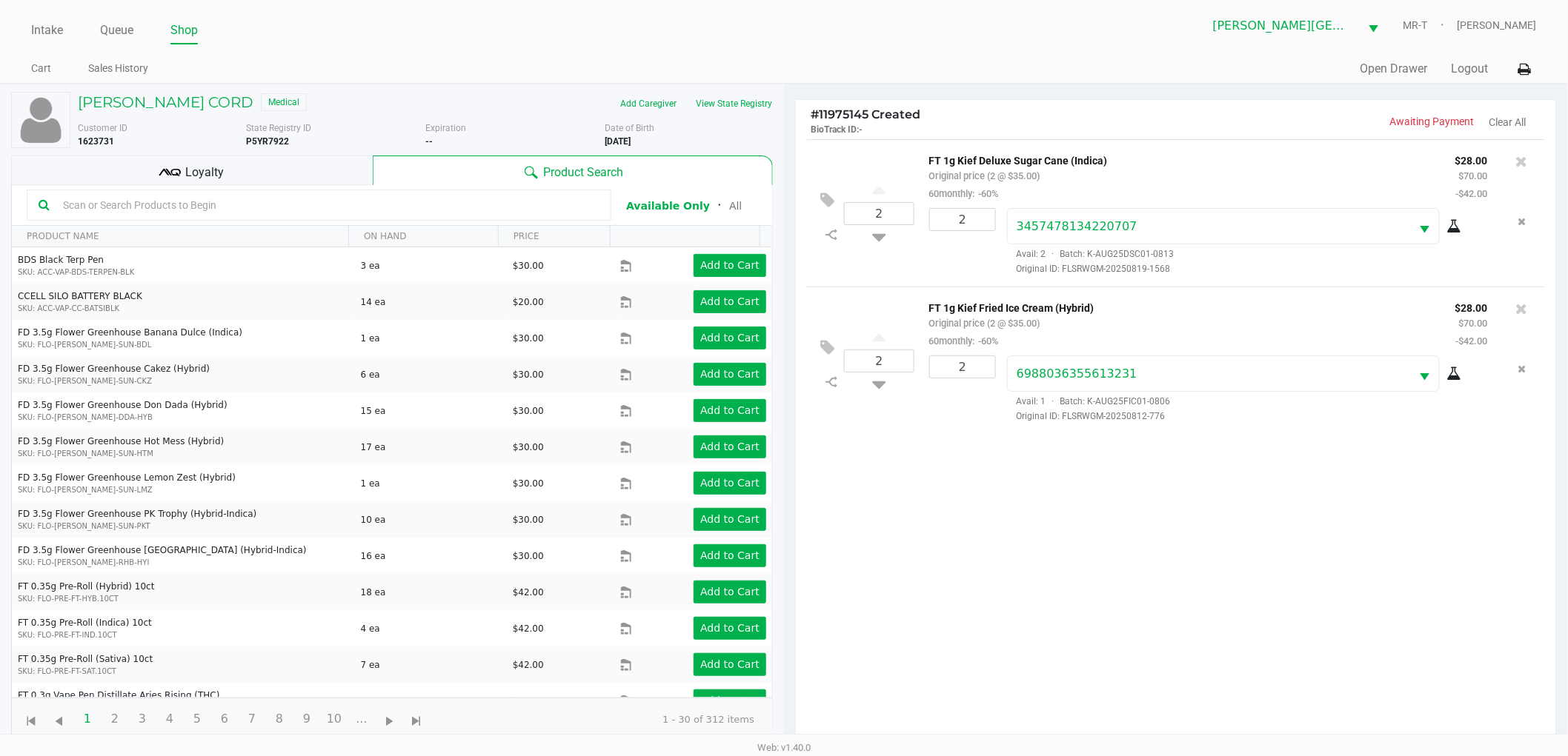
click at [979, 558] on div "2 FT 1g Kief Deluxe Sugar Cane (Indica) Original price (2 @ $35.00) 60monthly: …" at bounding box center [1176, 446] width 760 height 614
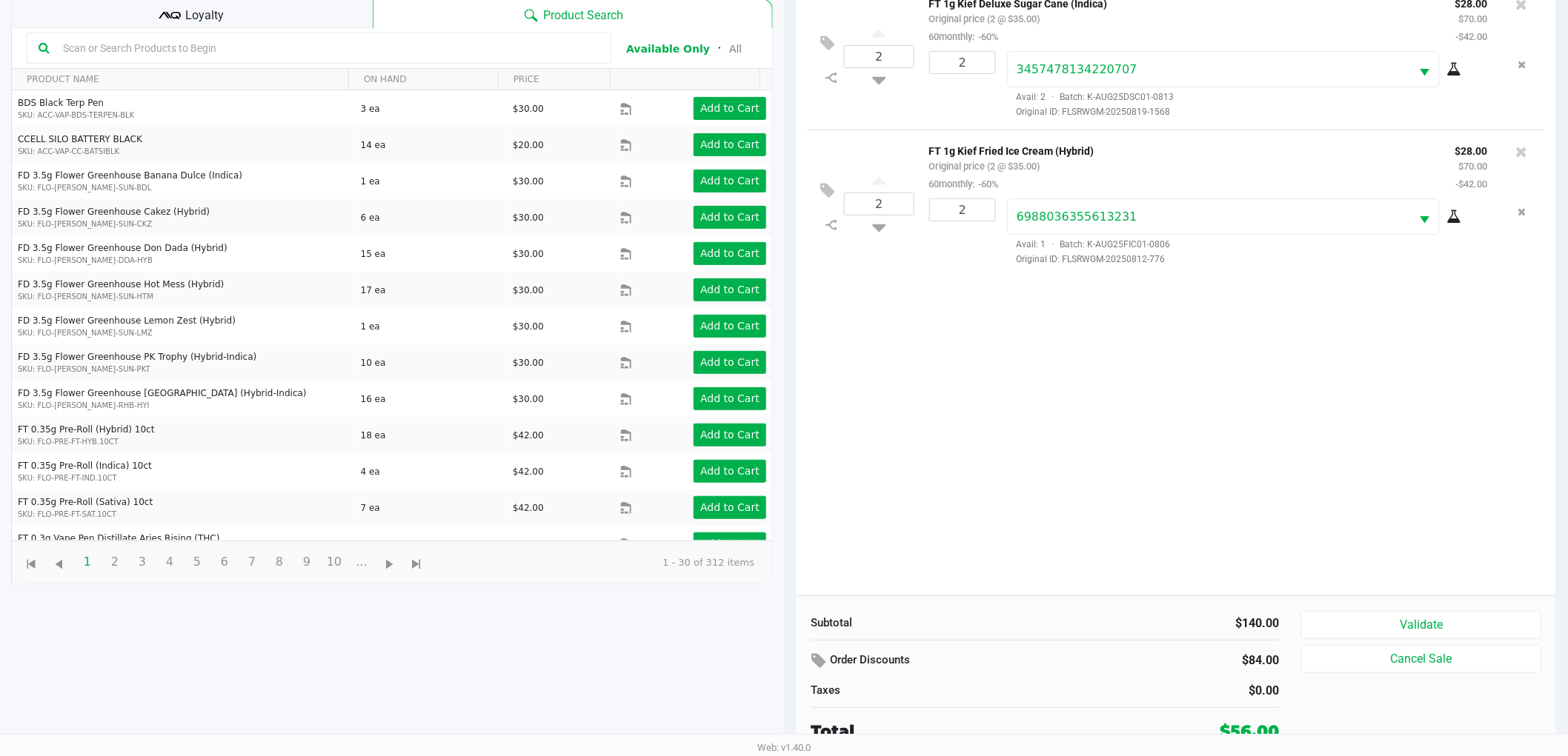
scroll to position [161, 0]
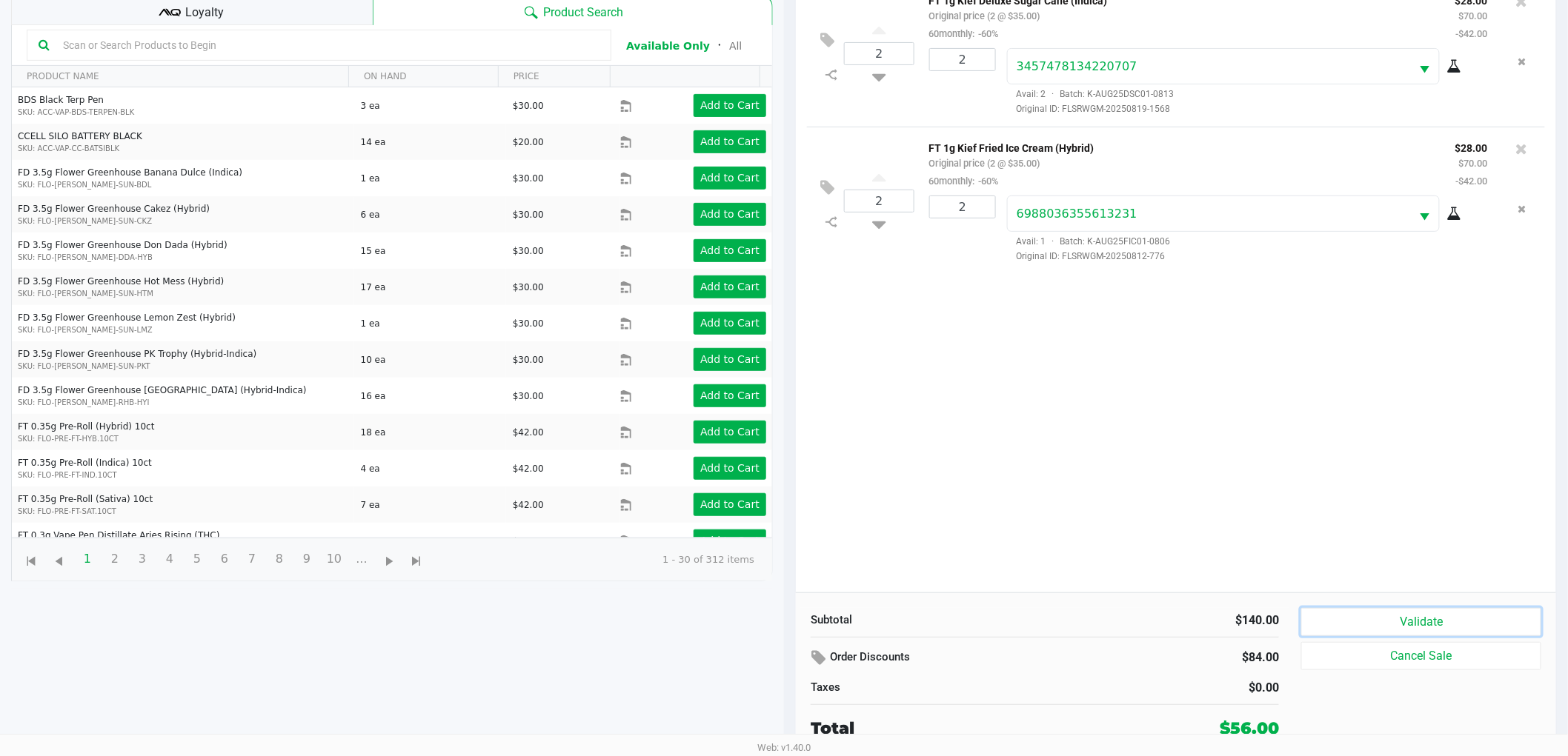
drag, startPoint x: 1441, startPoint y: 619, endPoint x: 1435, endPoint y: 610, distance: 10.8
click at [1441, 618] on button "Validate" at bounding box center [1421, 622] width 240 height 28
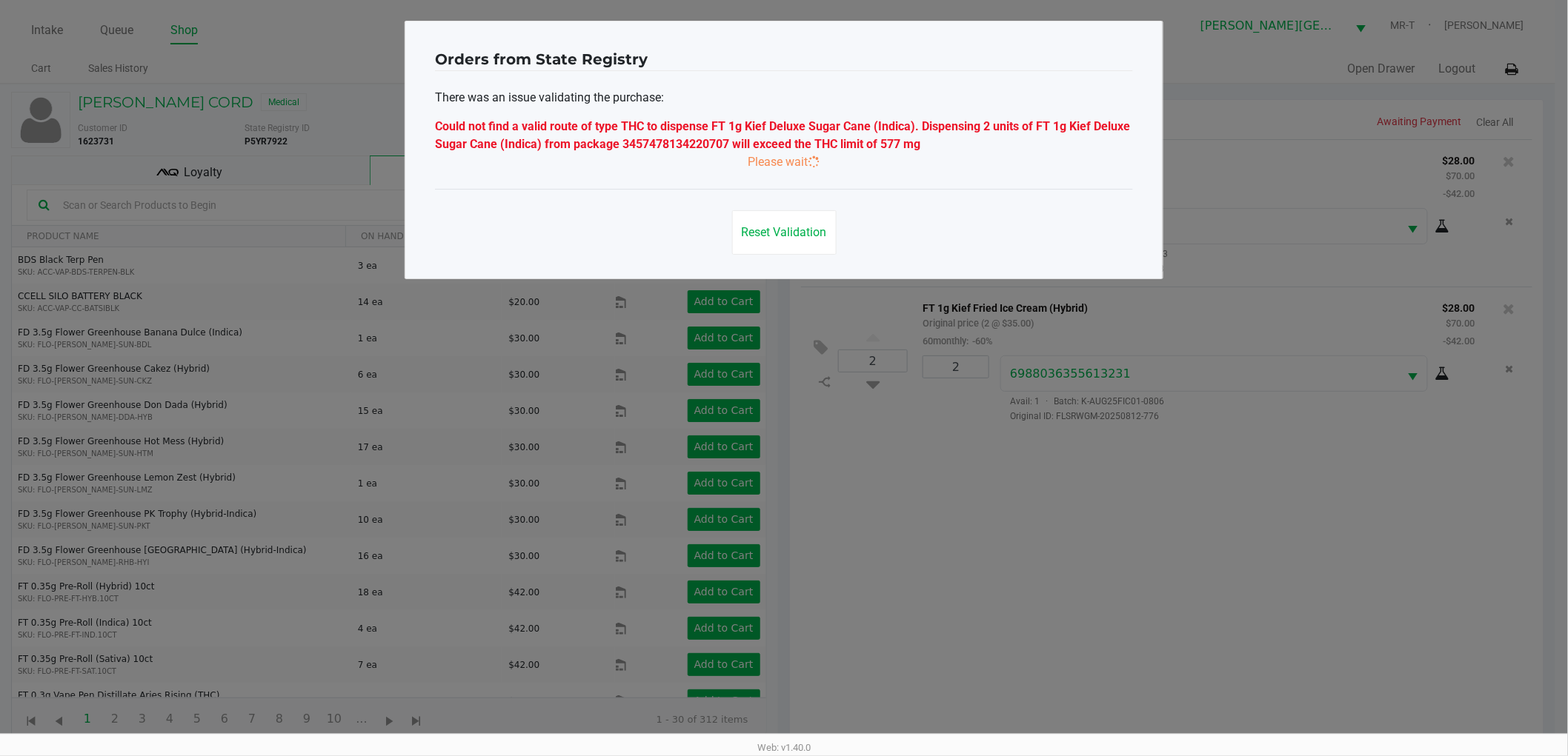
scroll to position [0, 0]
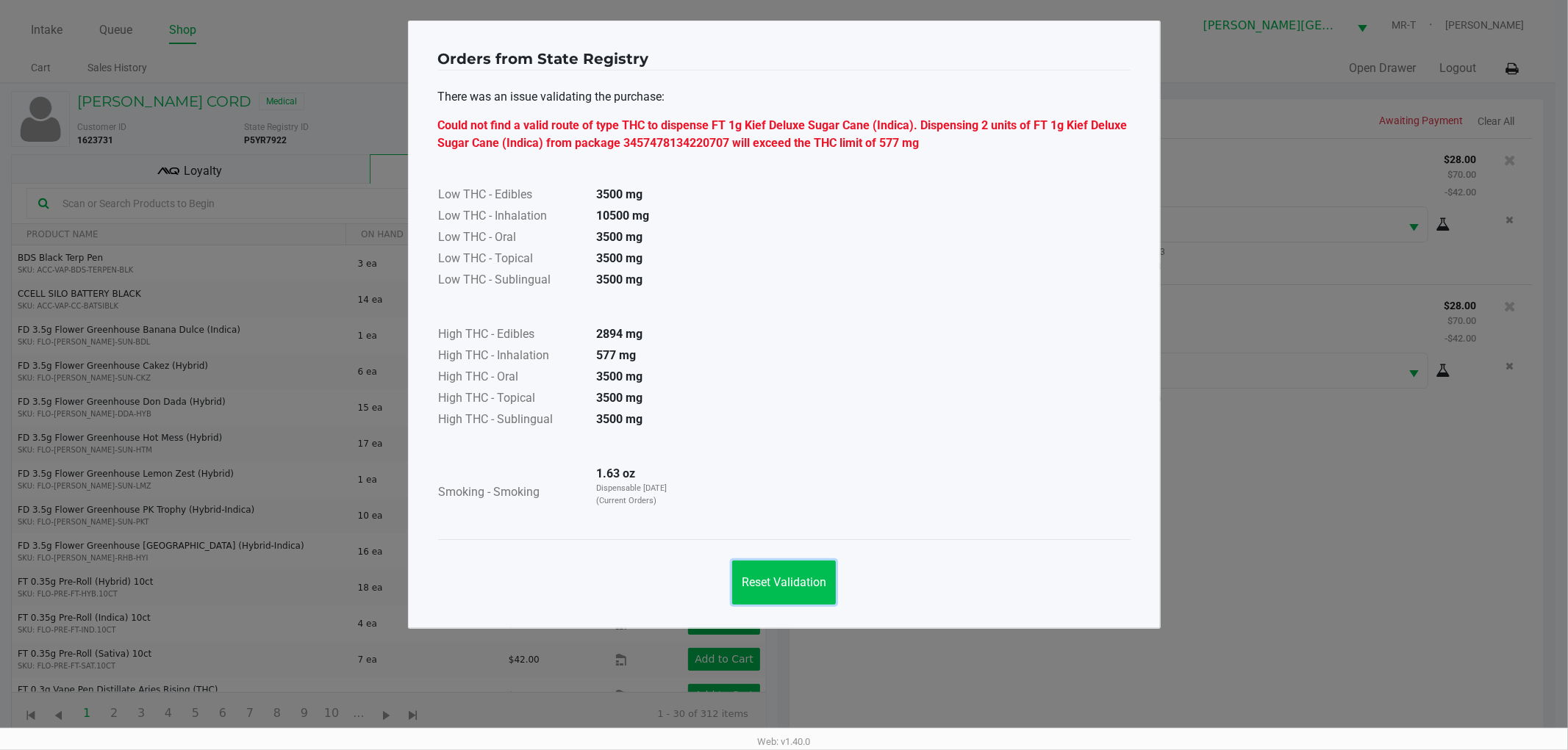
click at [825, 591] on button "Reset Validation" at bounding box center [784, 583] width 103 height 44
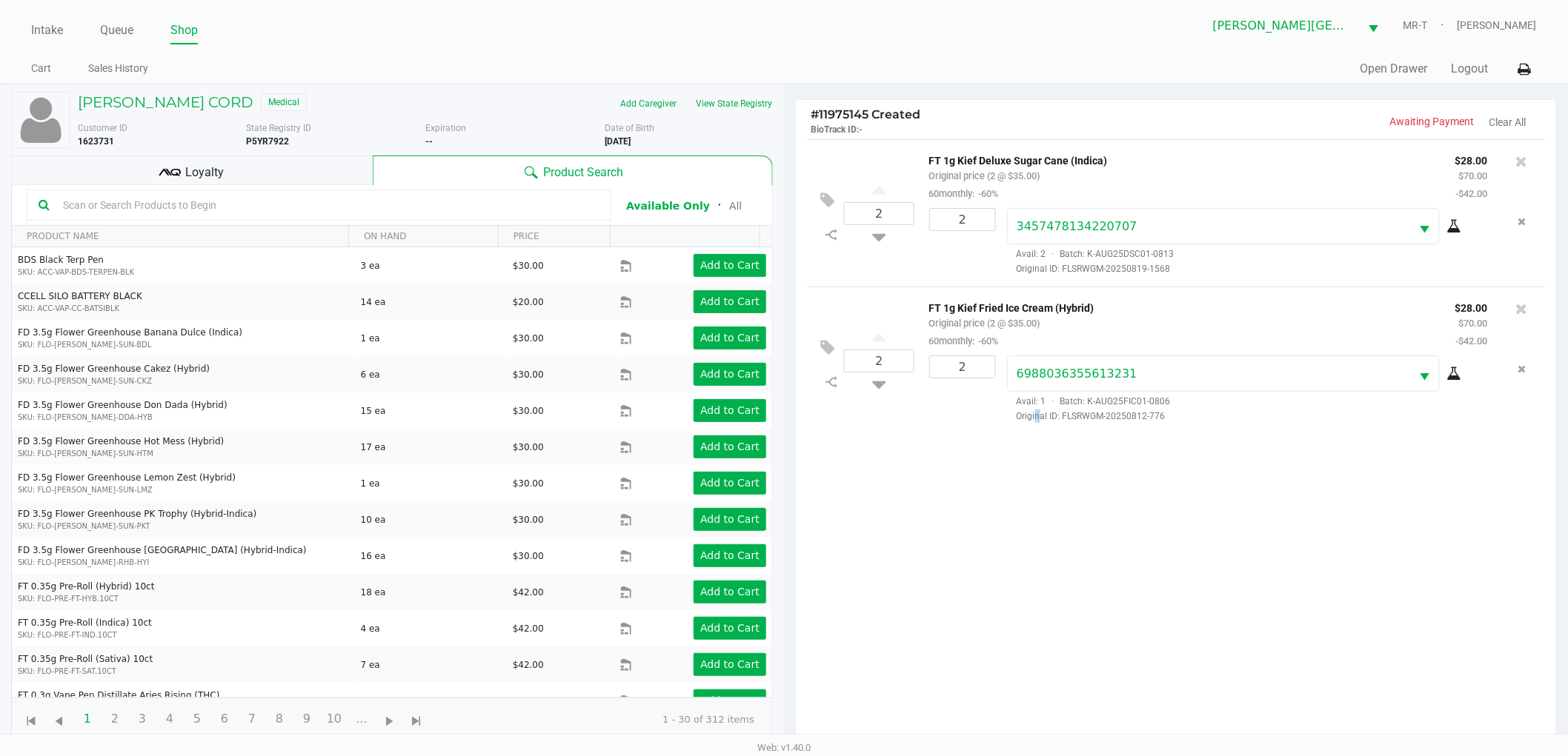
click at [1037, 509] on div "2 FT 1g Kief Deluxe Sugar Cane (Indica) Original price (2 @ $35.00) 60monthly: …" at bounding box center [1176, 446] width 760 height 614
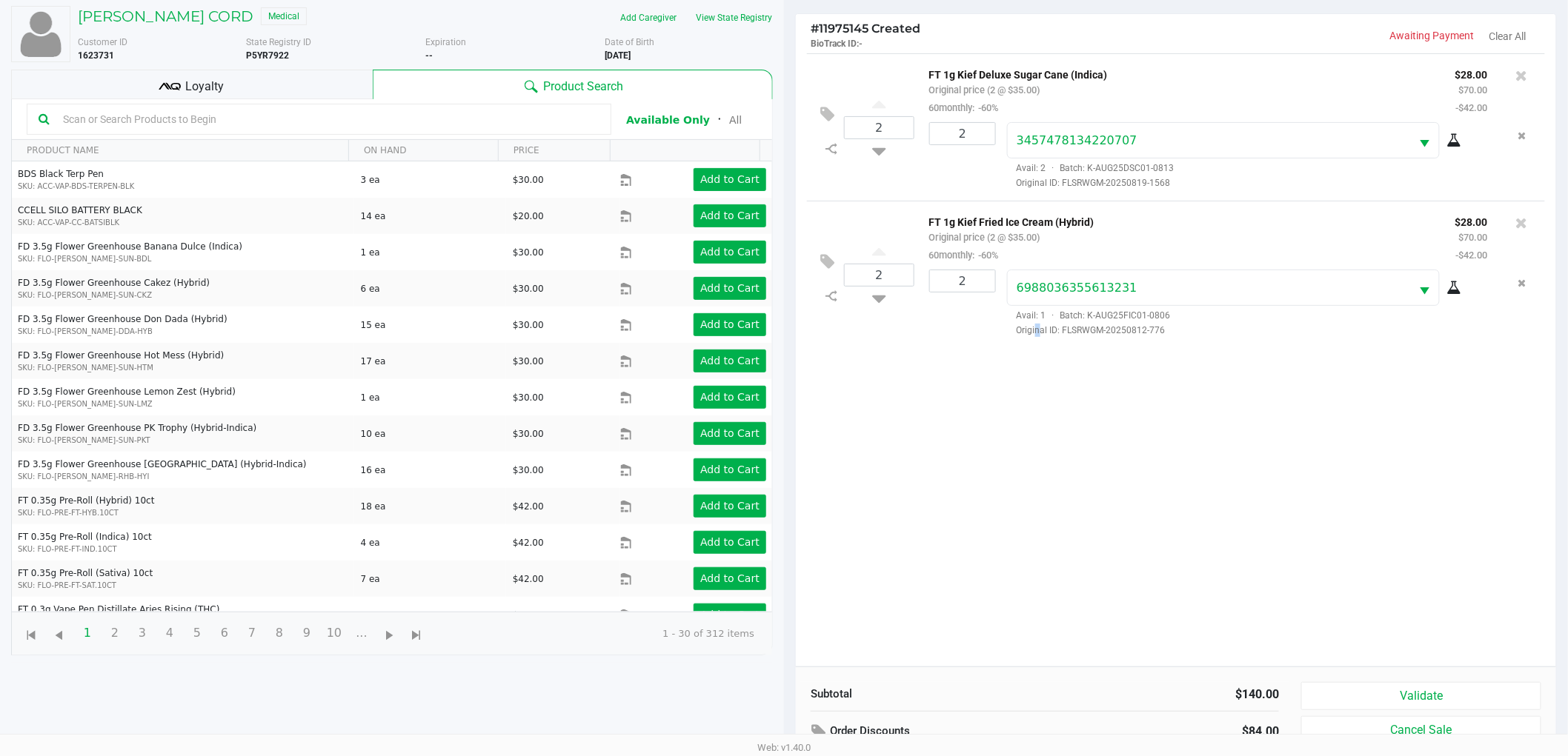
scroll to position [161, 0]
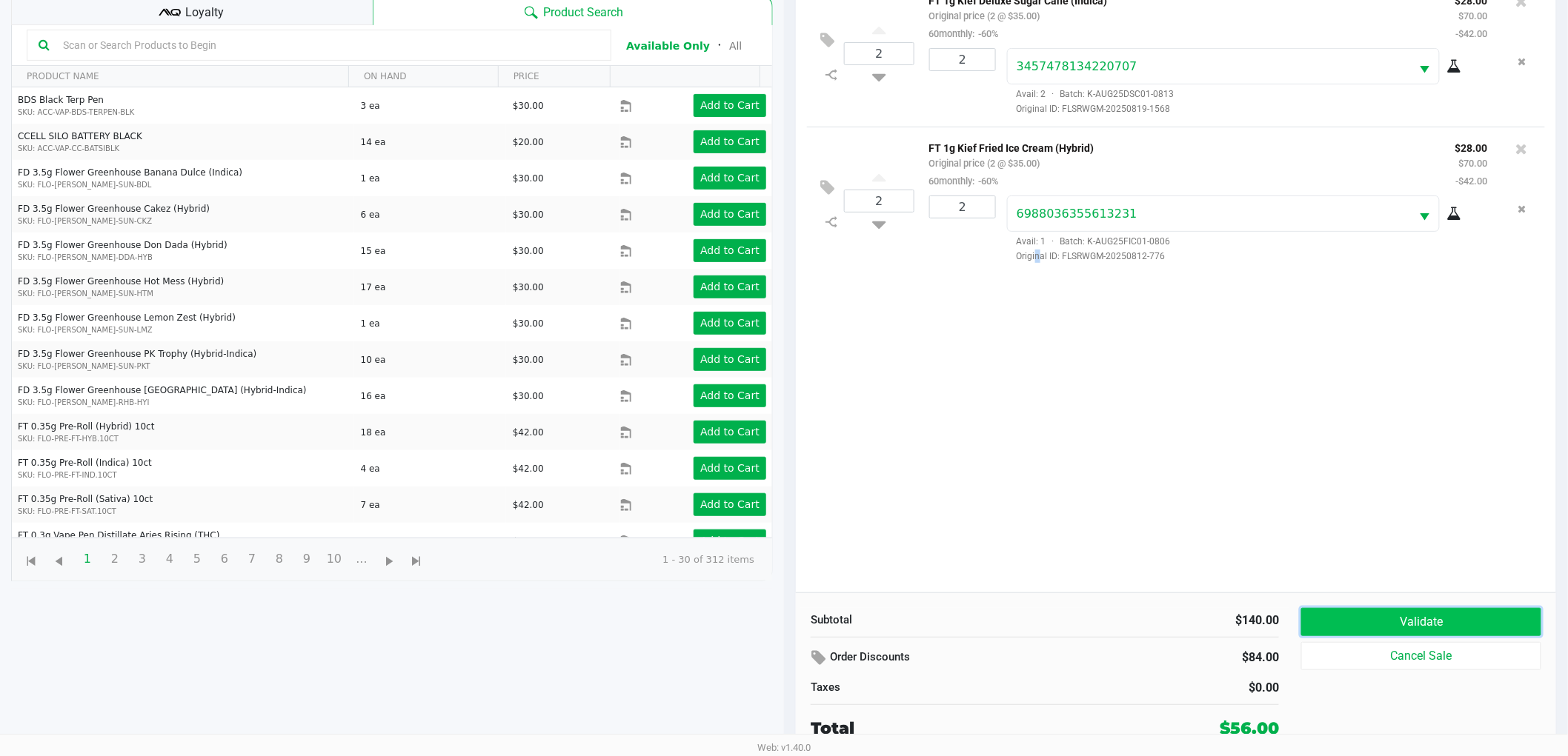
click at [1391, 618] on button "Validate" at bounding box center [1421, 622] width 240 height 28
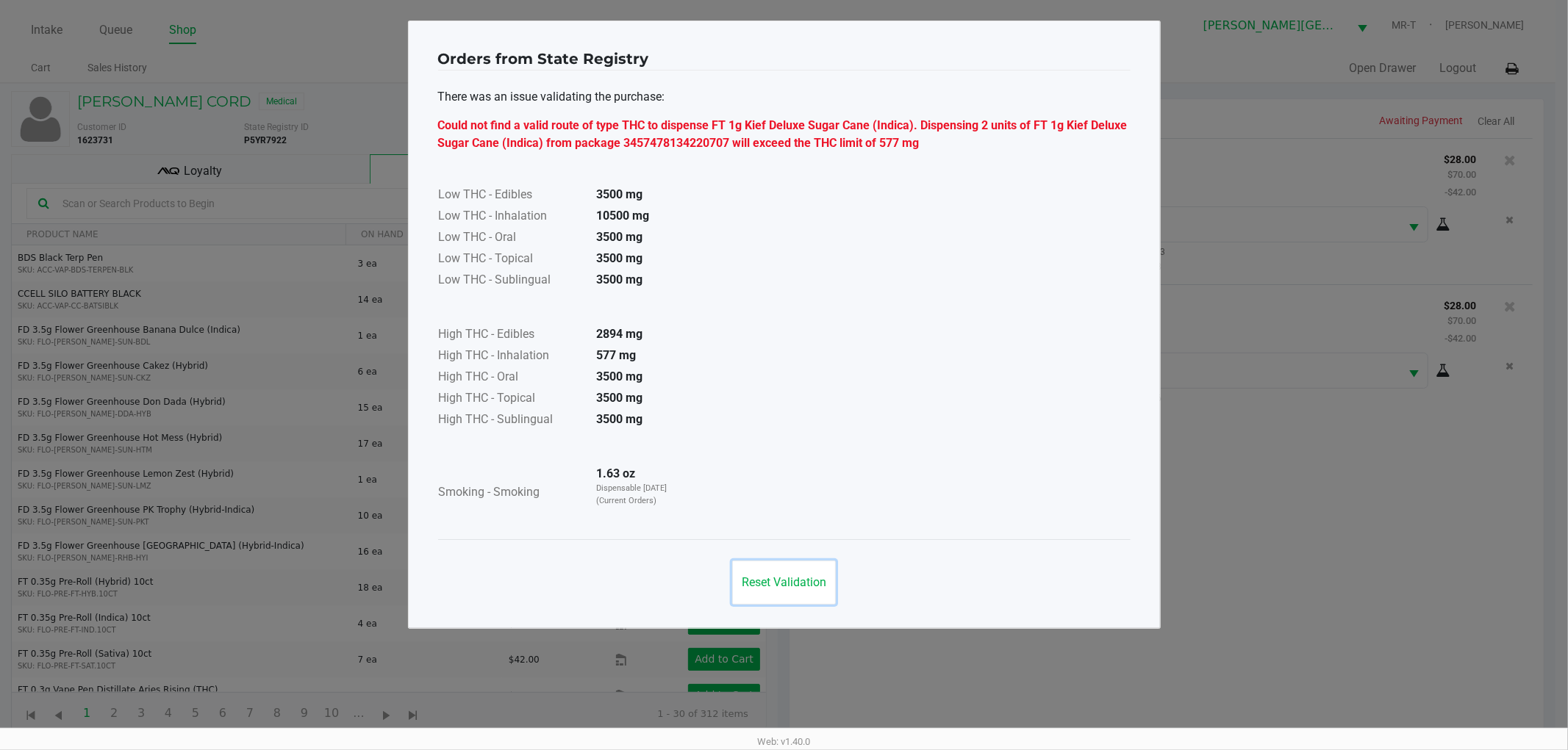
drag, startPoint x: 800, startPoint y: 584, endPoint x: 833, endPoint y: 575, distance: 34.2
click at [803, 584] on span "Reset Validation" at bounding box center [784, 583] width 84 height 14
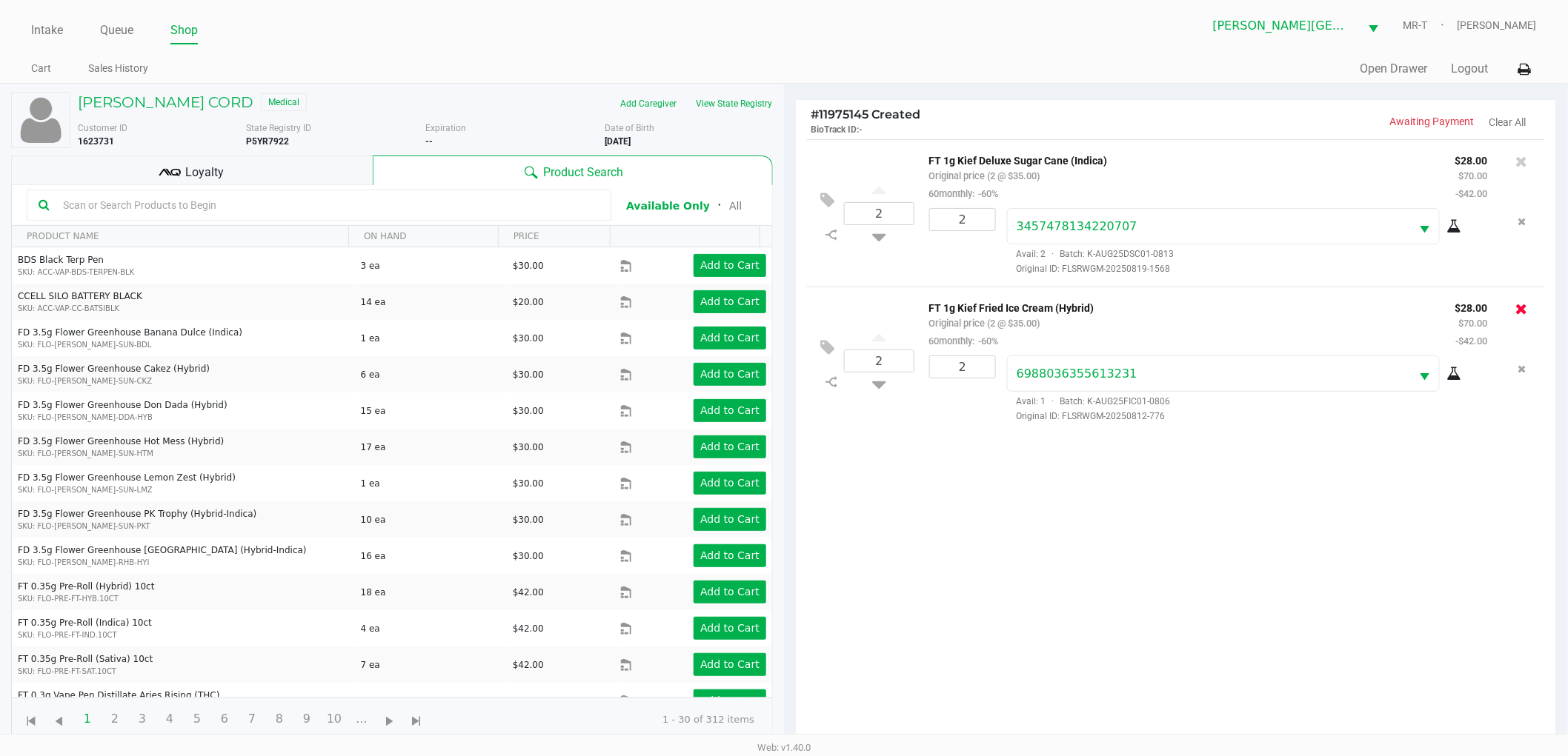
click at [1529, 312] on div at bounding box center [1522, 309] width 24 height 21
click at [1521, 312] on icon at bounding box center [1521, 308] width 12 height 15
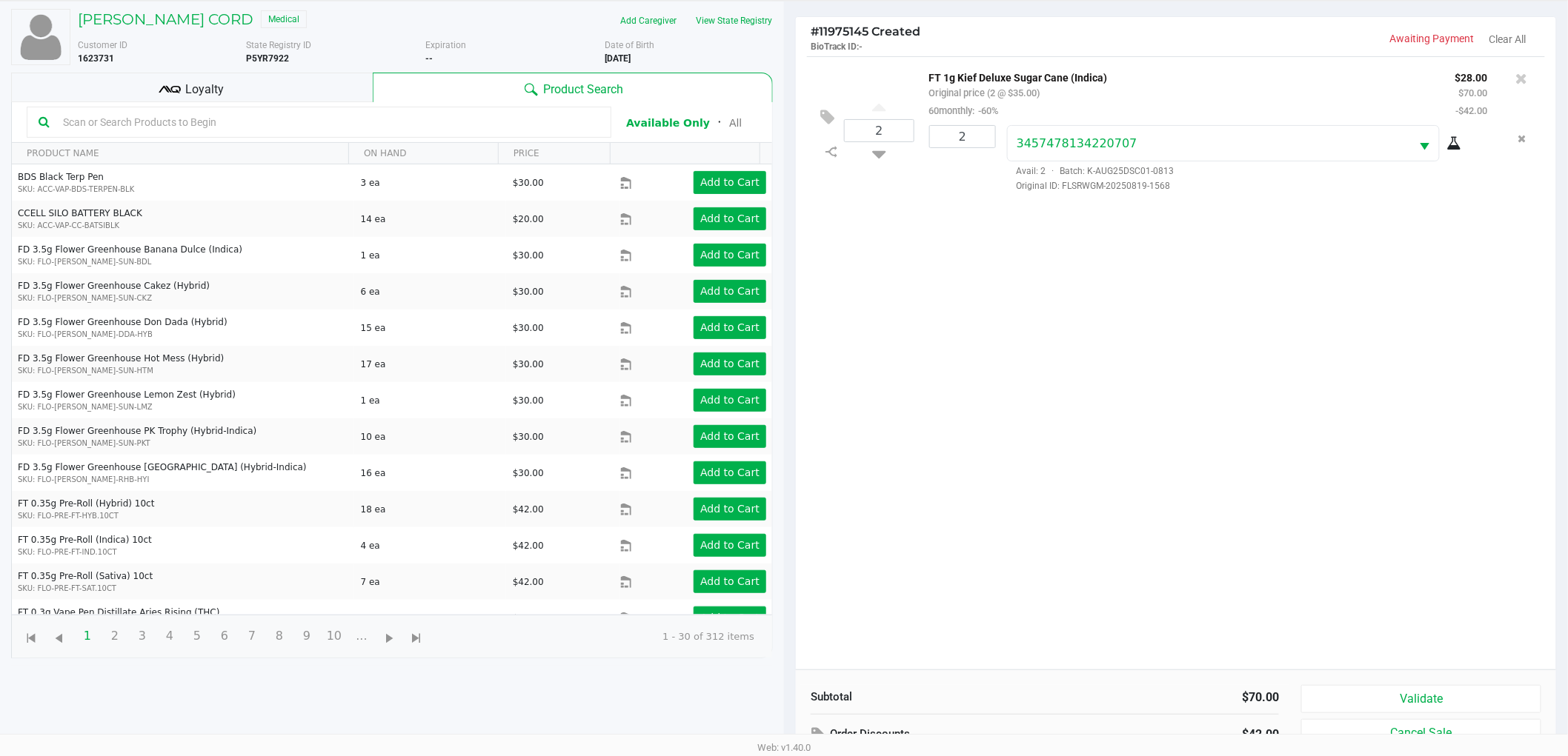
scroll to position [161, 0]
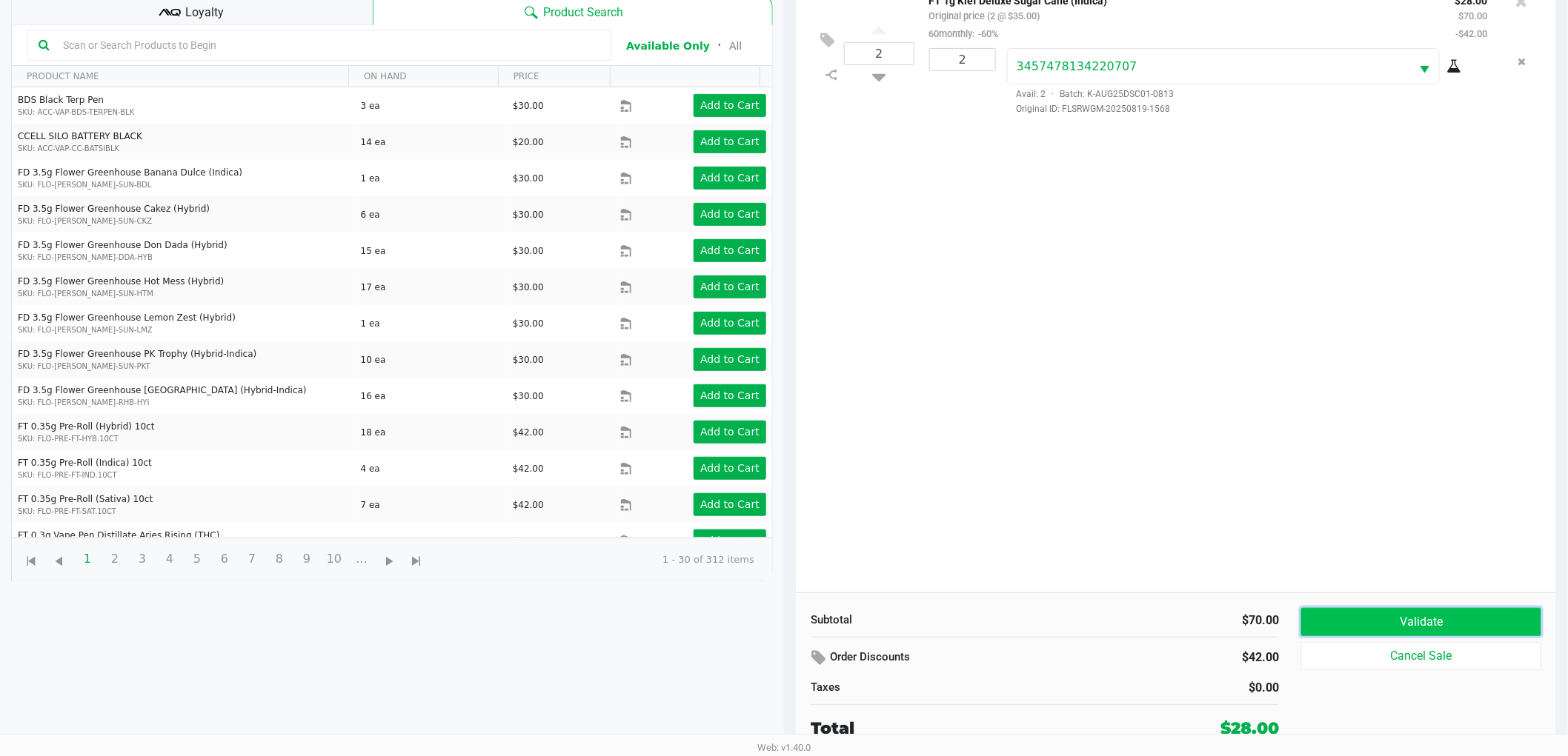
click at [1366, 608] on button "Validate" at bounding box center [1421, 622] width 240 height 28
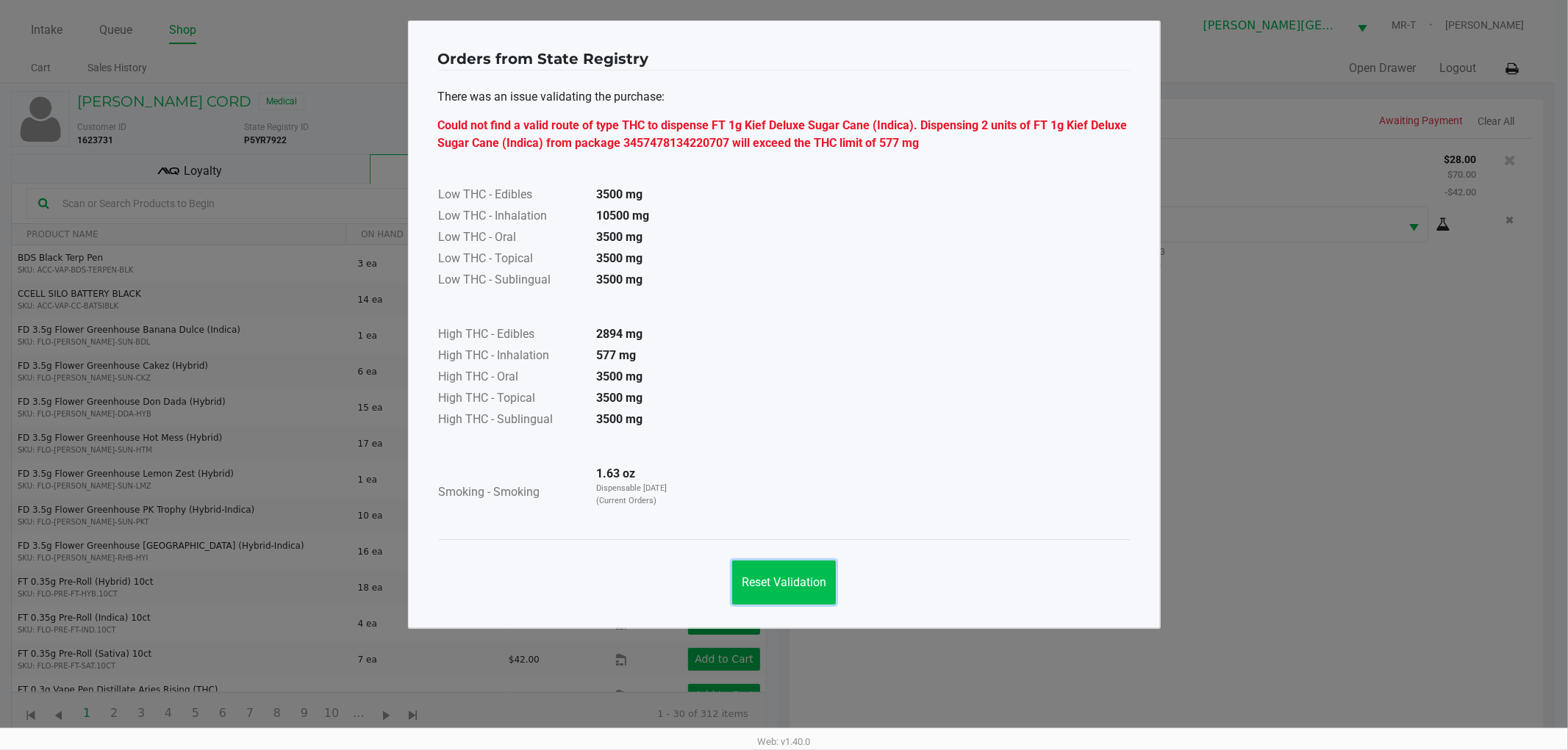
click at [812, 582] on span "Reset Validation" at bounding box center [784, 583] width 84 height 14
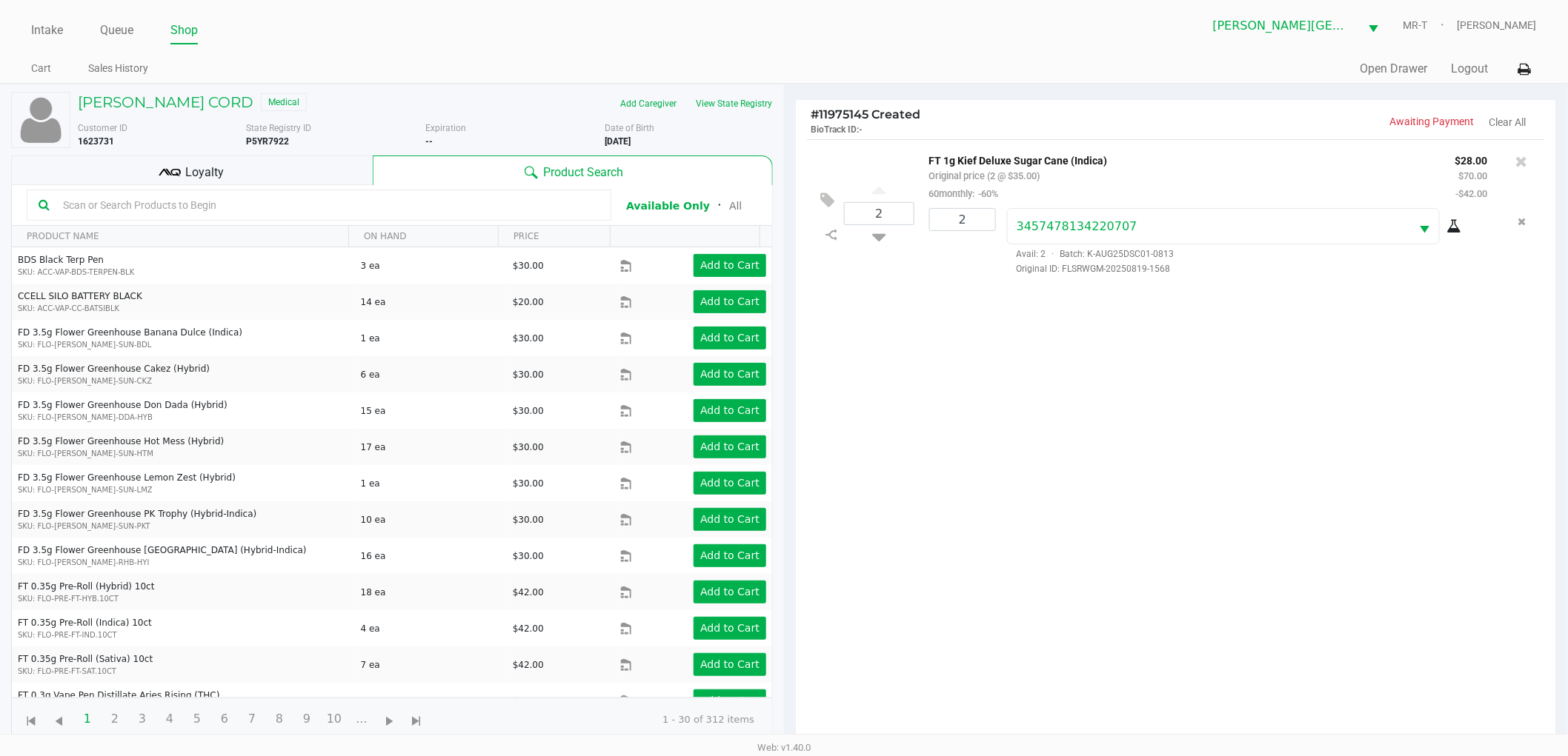
click at [1113, 518] on div "2 FT 1g Kief Deluxe Sugar Cane (Indica) Original price (2 @ $35.00) 60monthly: …" at bounding box center [1176, 446] width 760 height 614
click at [972, 231] on input "2" at bounding box center [962, 219] width 65 height 21
type input "1"
click at [967, 285] on div "RICHARDSON CORD Medical Add Caregiver View State Registry Customer ID 1623731 S…" at bounding box center [784, 499] width 1568 height 832
click at [883, 225] on kendo-numerictextbox "2" at bounding box center [879, 213] width 71 height 23
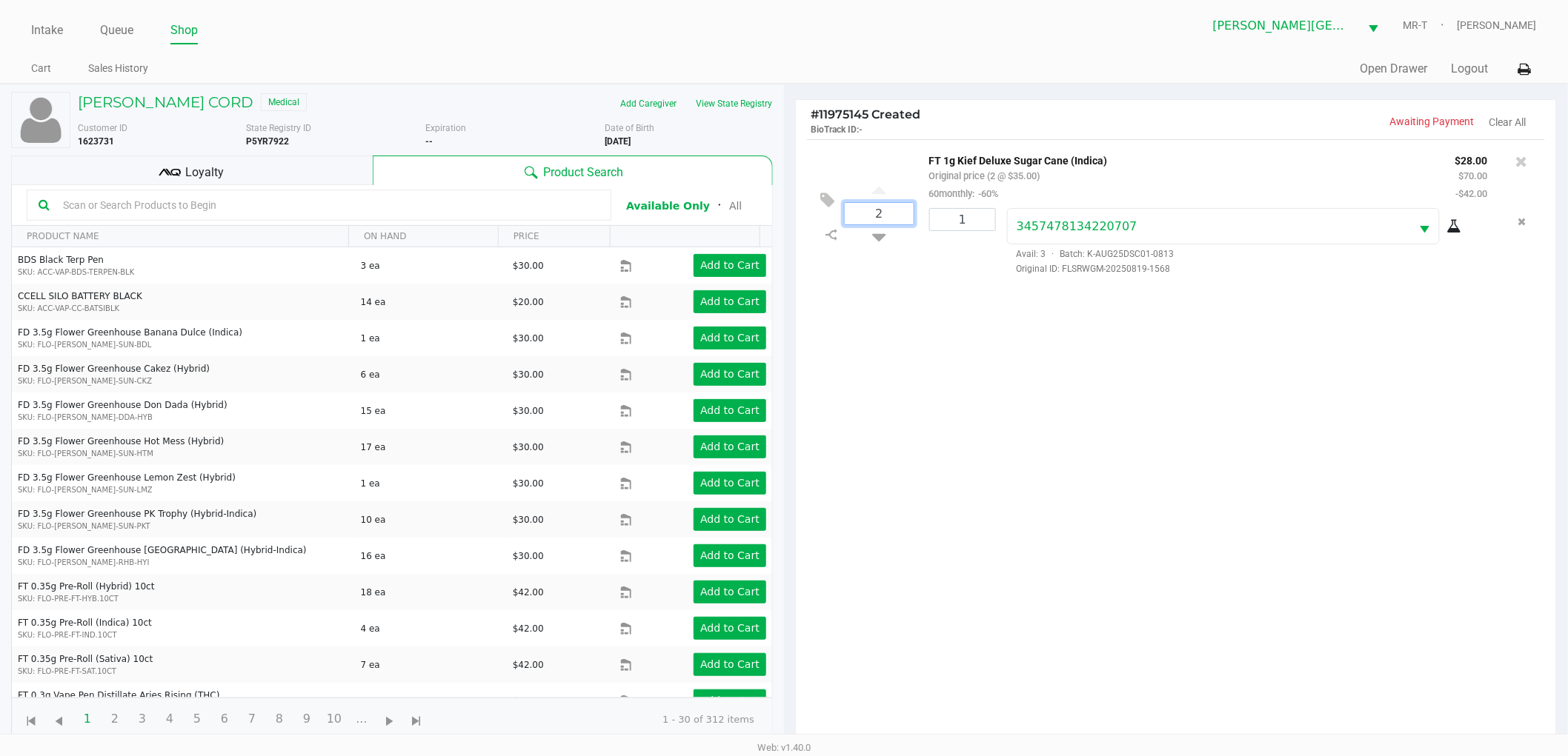
click at [887, 219] on input "2" at bounding box center [879, 213] width 69 height 21
type input "1"
click at [927, 343] on div "RICHARDSON CORD Medical Add Caregiver View State Registry Customer ID 1623731 S…" at bounding box center [784, 499] width 1568 height 832
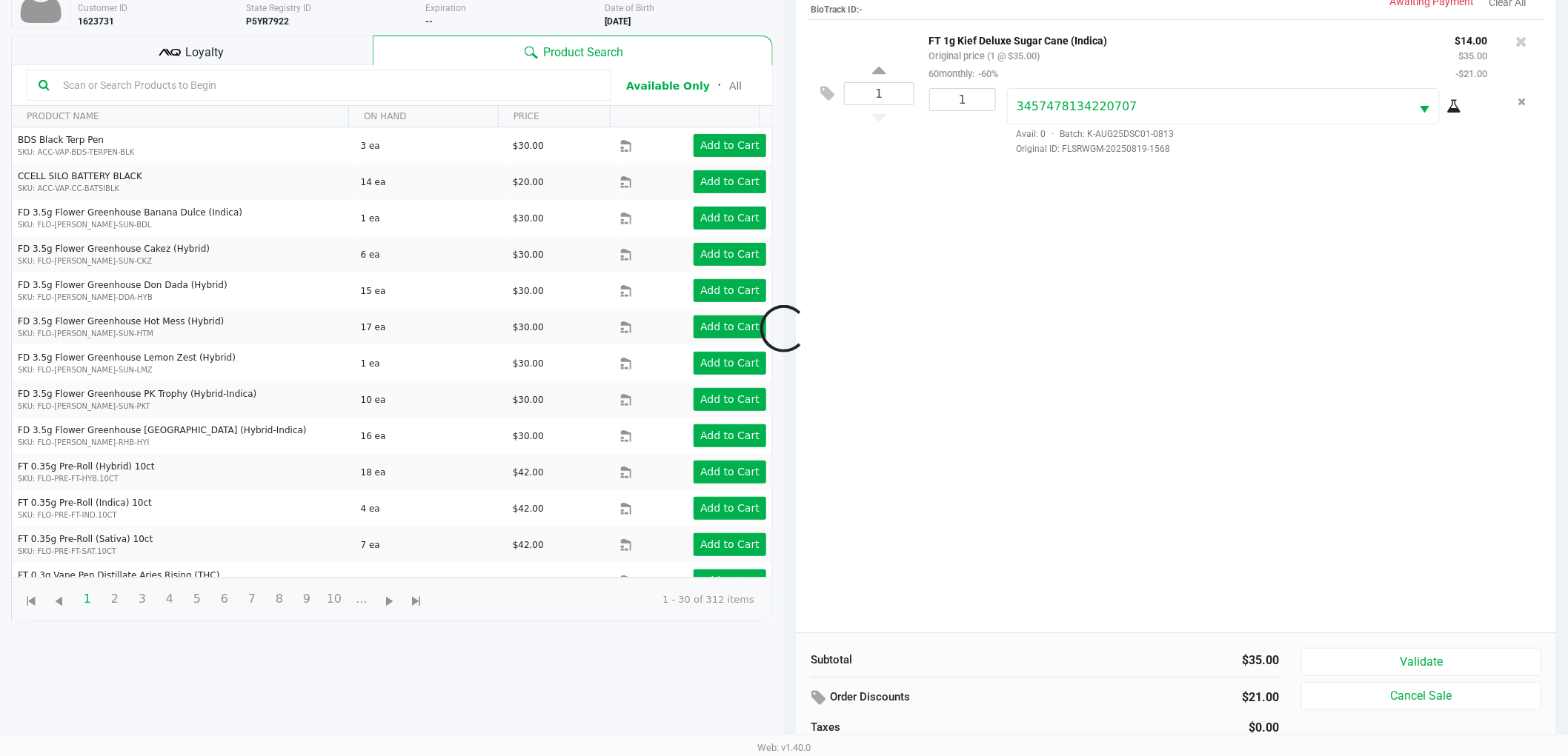
scroll to position [161, 0]
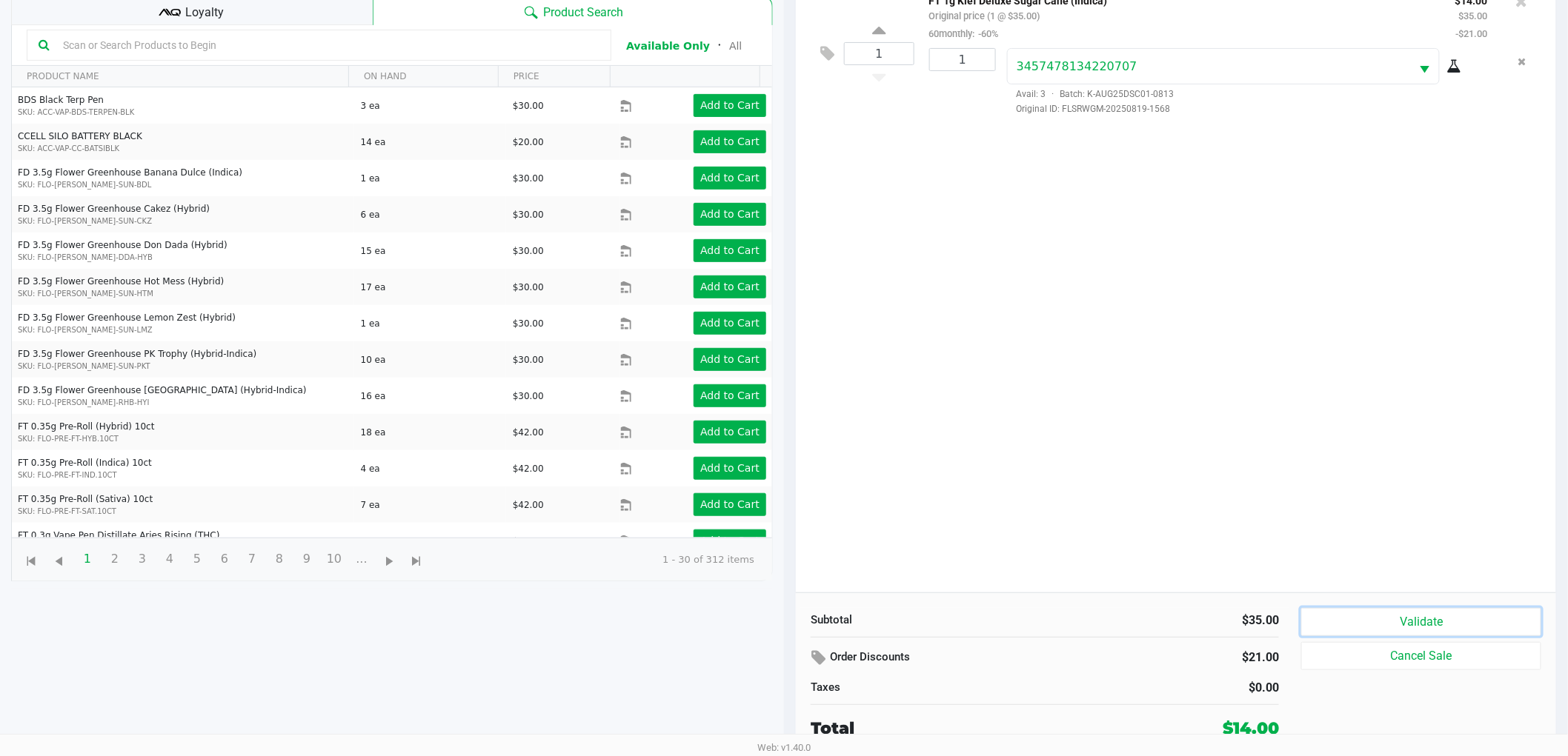
click at [1391, 623] on button "Validate" at bounding box center [1421, 622] width 240 height 28
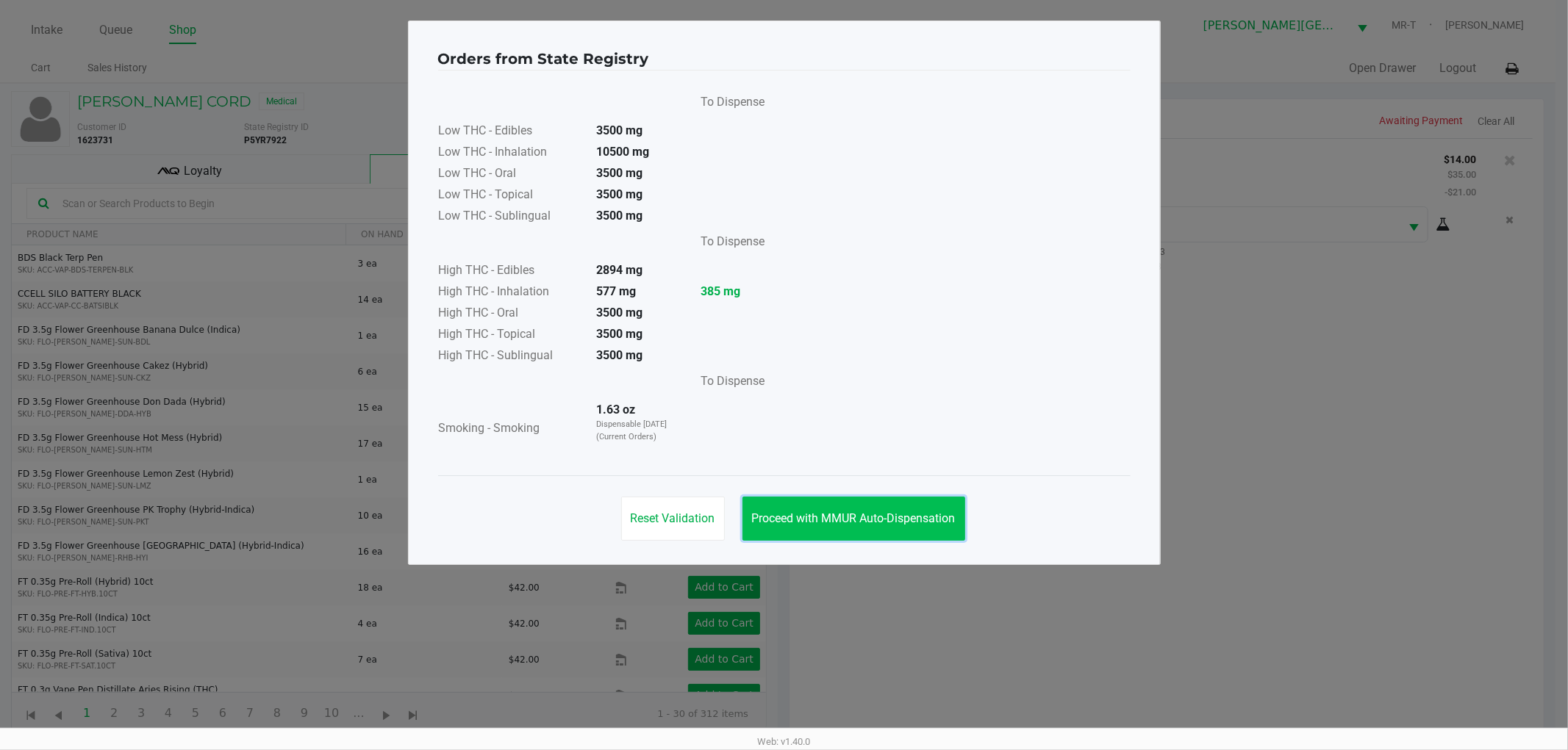
click at [902, 512] on span "Proceed with MMUR Auto-Dispensation" at bounding box center [854, 519] width 204 height 14
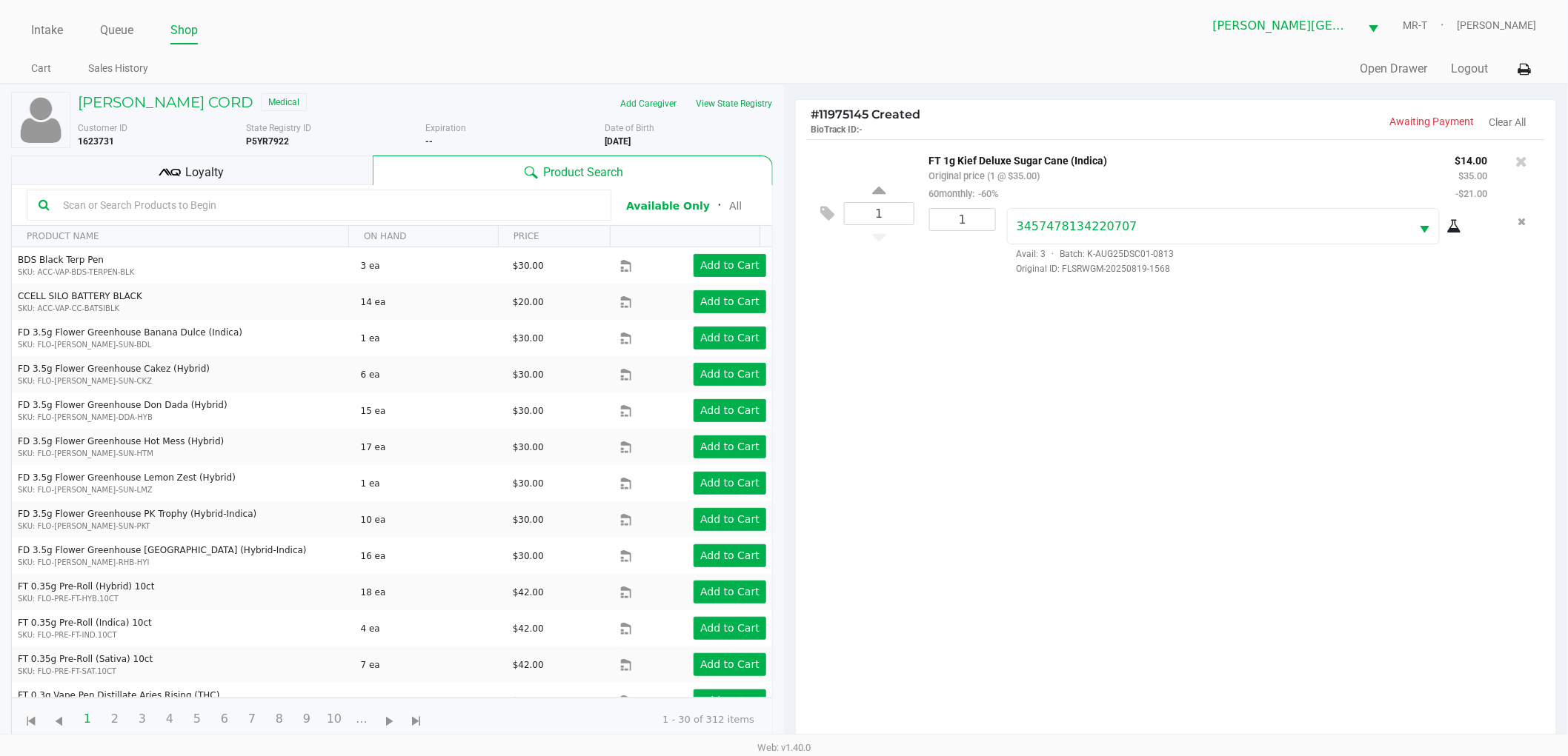
click at [1073, 490] on div "1 FT 1g Kief Deluxe Sugar Cane (Indica) Original price (1 @ $35.00) 60monthly: …" at bounding box center [1176, 446] width 760 height 614
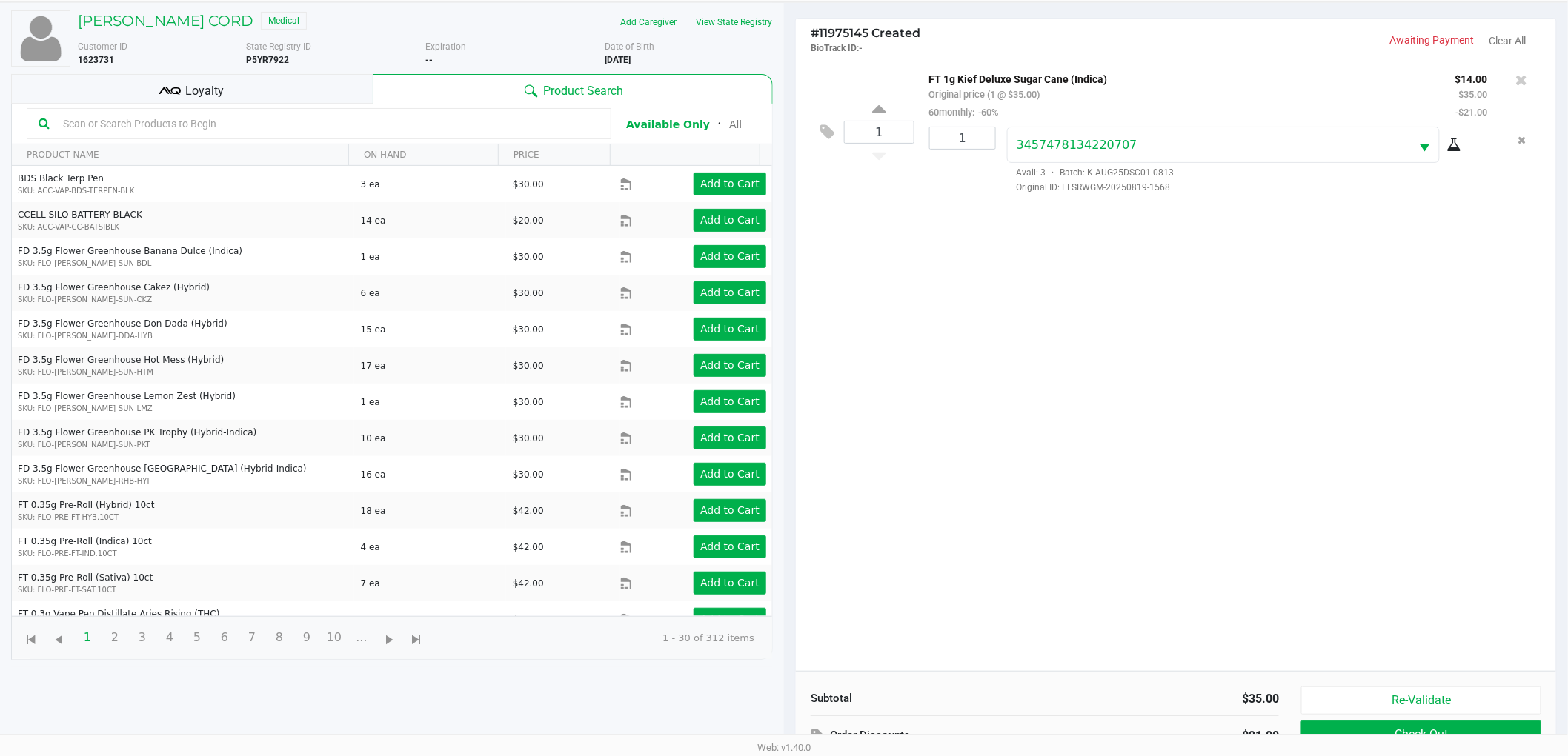
scroll to position [161, 0]
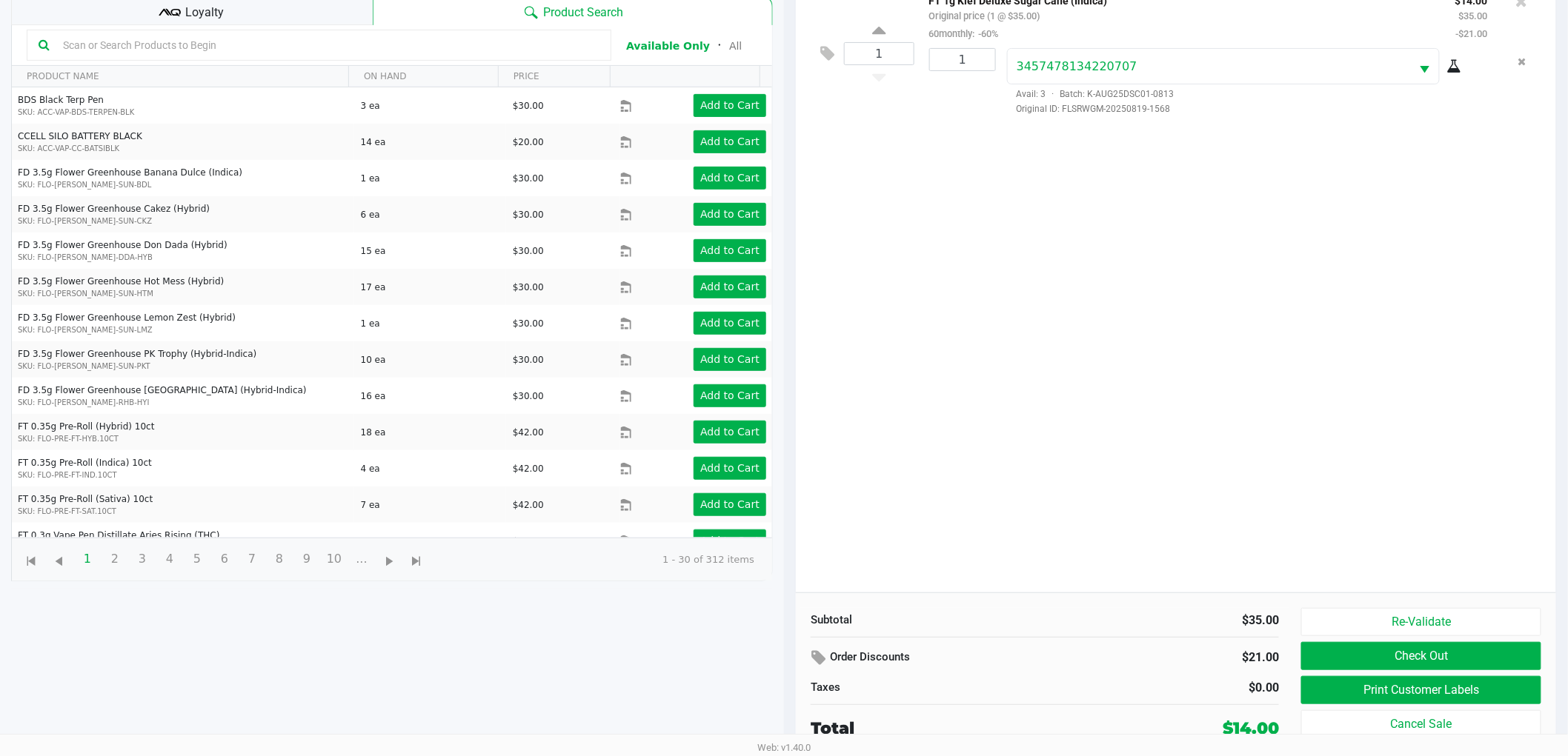
click at [1002, 343] on div "1 FT 1g Kief Deluxe Sugar Cane (Indica) Original price (1 @ $35.00) 60monthly: …" at bounding box center [1176, 286] width 760 height 614
click at [1005, 382] on div "1 FT 1g Kief Deluxe Sugar Cane (Indica) Original price (1 @ $35.00) 60monthly: …" at bounding box center [1176, 286] width 760 height 614
click at [1460, 620] on button "Re-Validate" at bounding box center [1421, 622] width 240 height 28
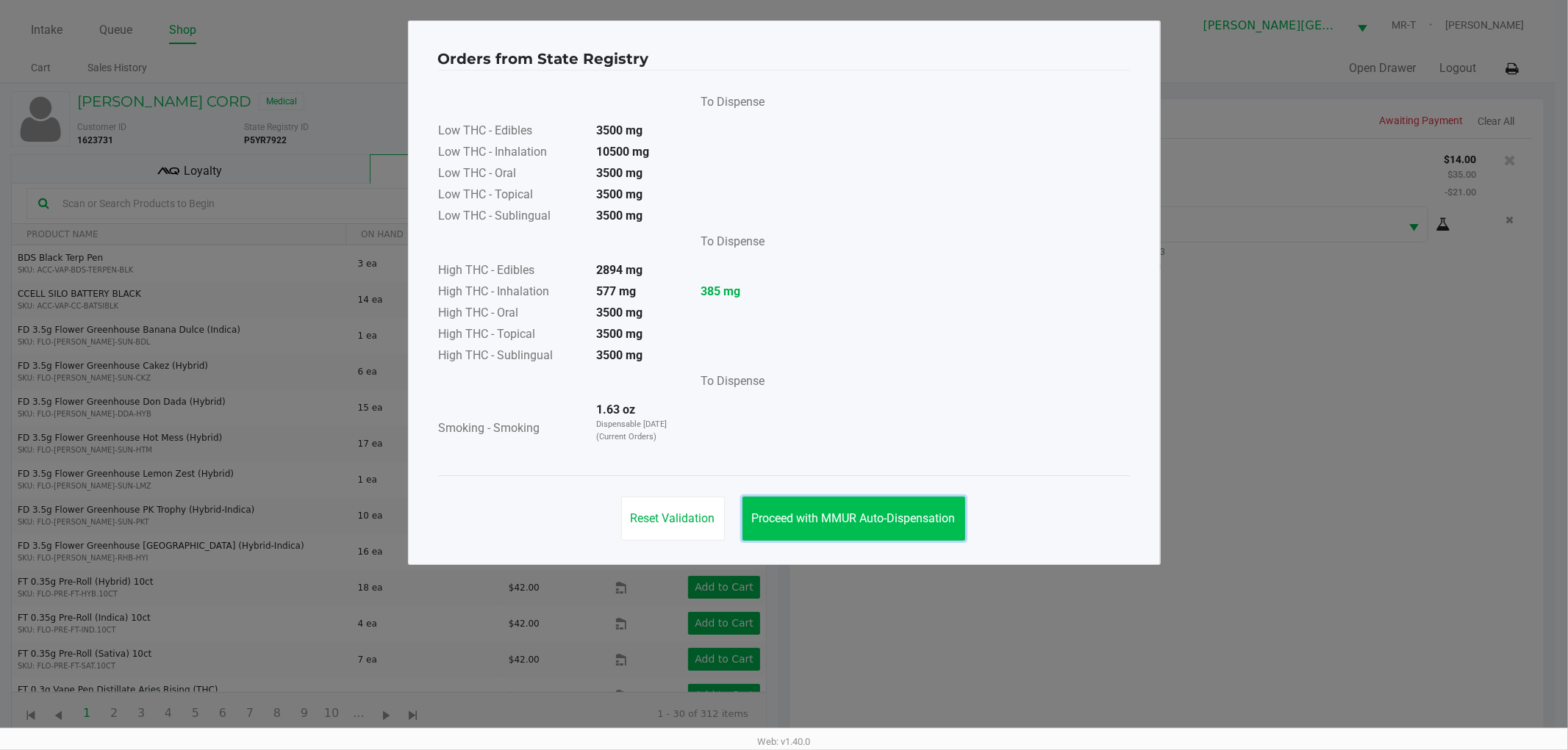
click at [885, 522] on span "Proceed with MMUR Auto-Dispensation" at bounding box center [854, 519] width 204 height 14
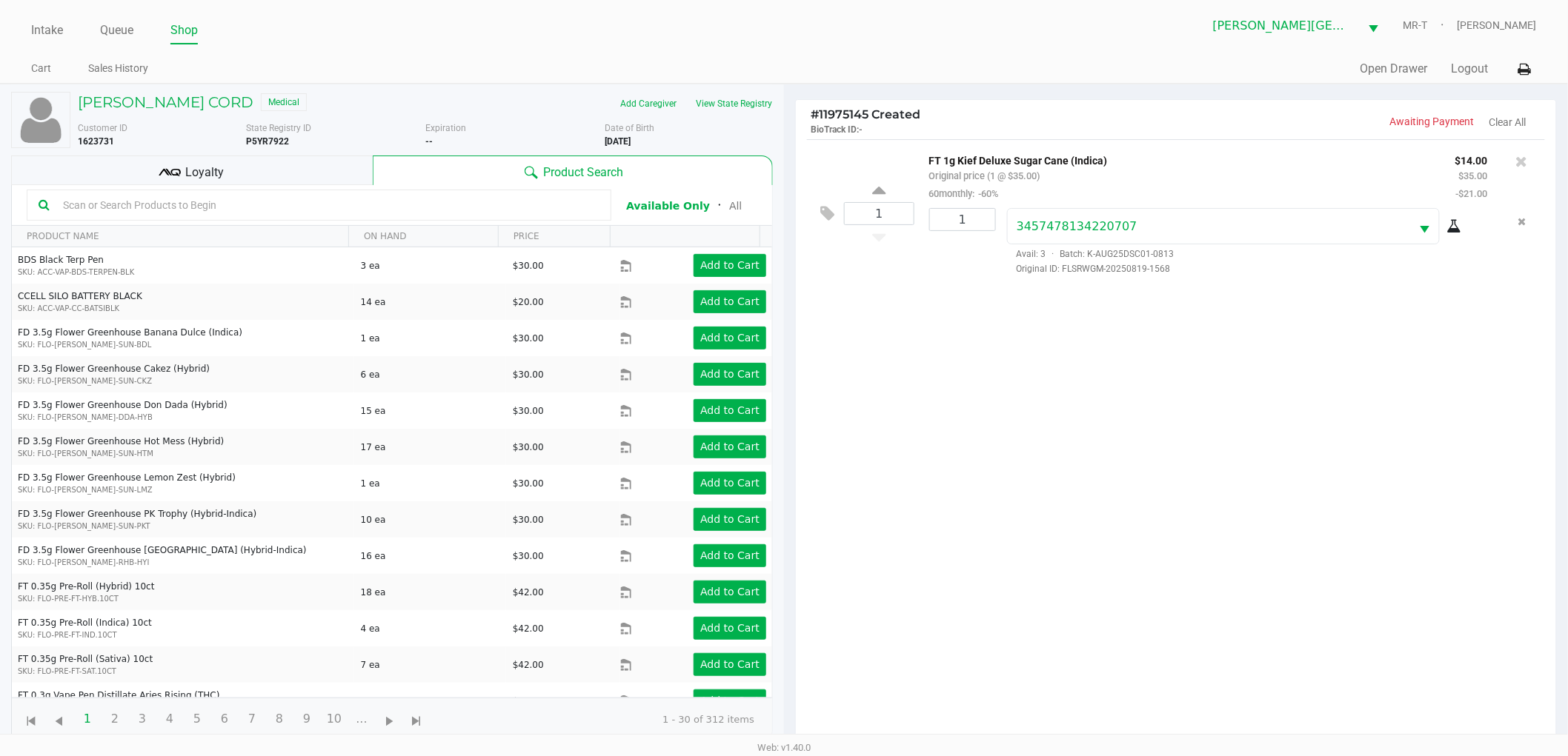
click at [1077, 527] on div "1 FT 1g Kief Deluxe Sugar Cane (Indica) Original price (1 @ $35.00) 60monthly: …" at bounding box center [1176, 446] width 760 height 614
click at [1001, 443] on div "1 FT 1g Kief Deluxe Sugar Cane (Indica) Original price (1 @ $35.00) 60monthly: …" at bounding box center [1176, 446] width 760 height 614
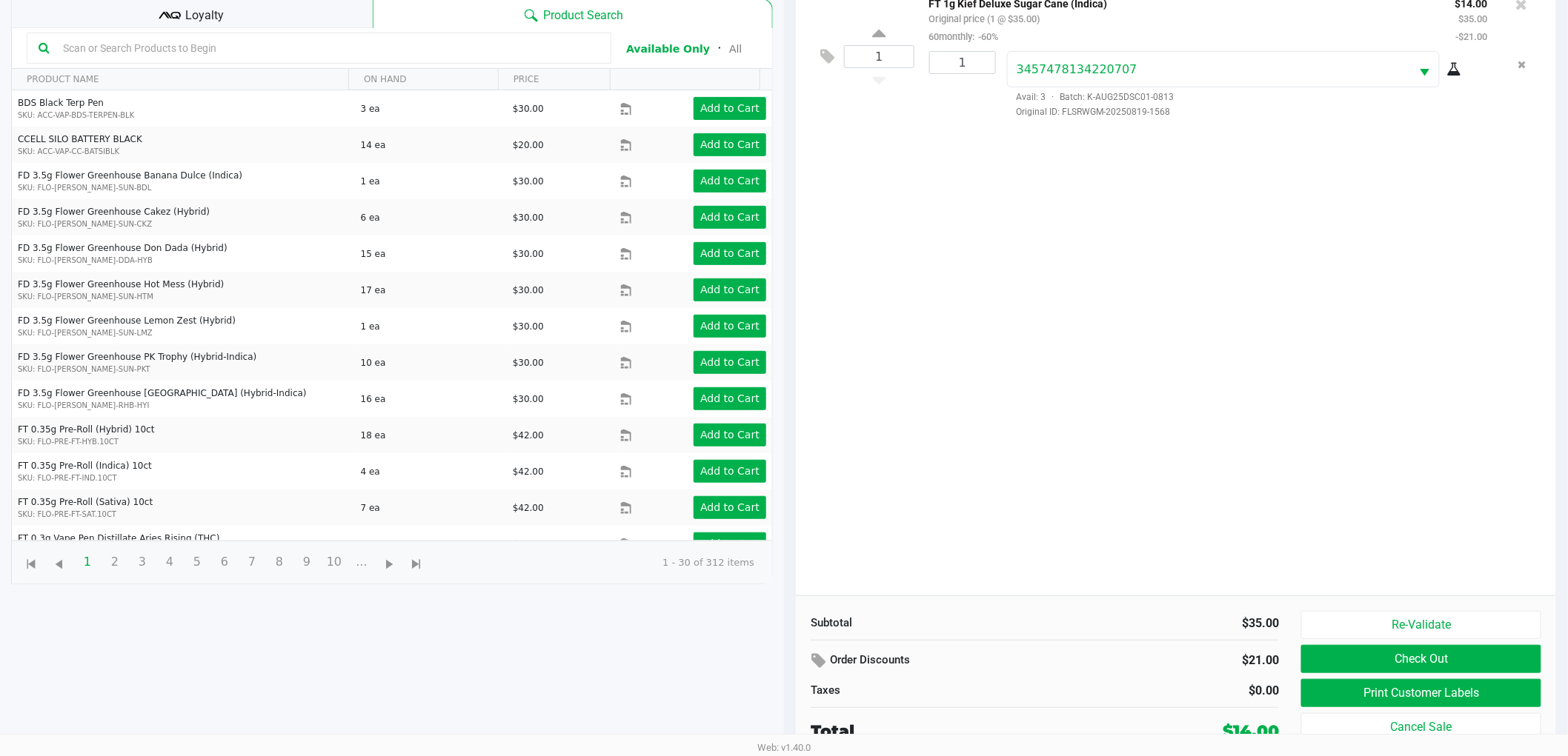
scroll to position [161, 0]
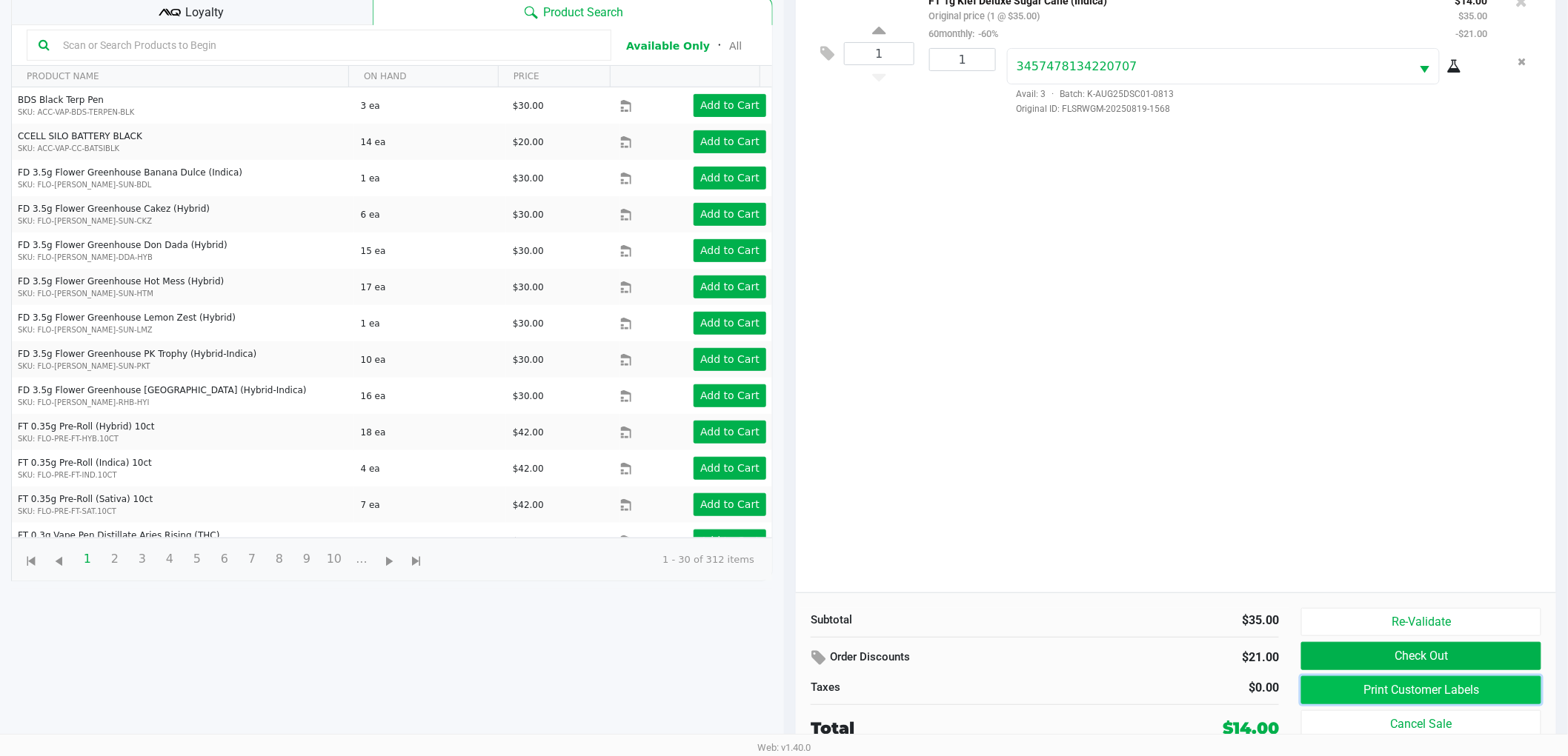
click at [1368, 687] on button "Print Customer Labels" at bounding box center [1421, 690] width 240 height 28
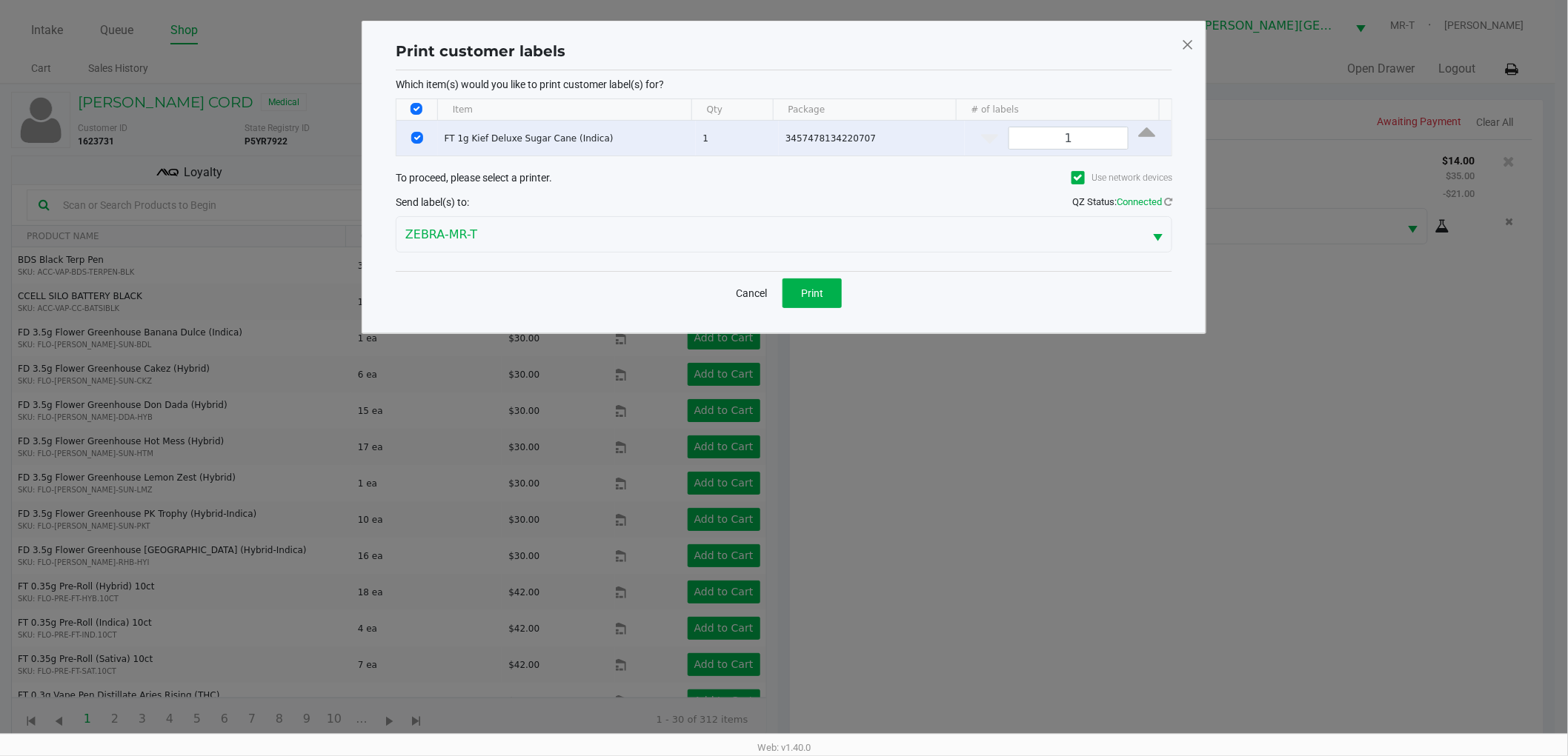
scroll to position [0, 0]
click at [810, 293] on span "Print" at bounding box center [819, 293] width 22 height 12
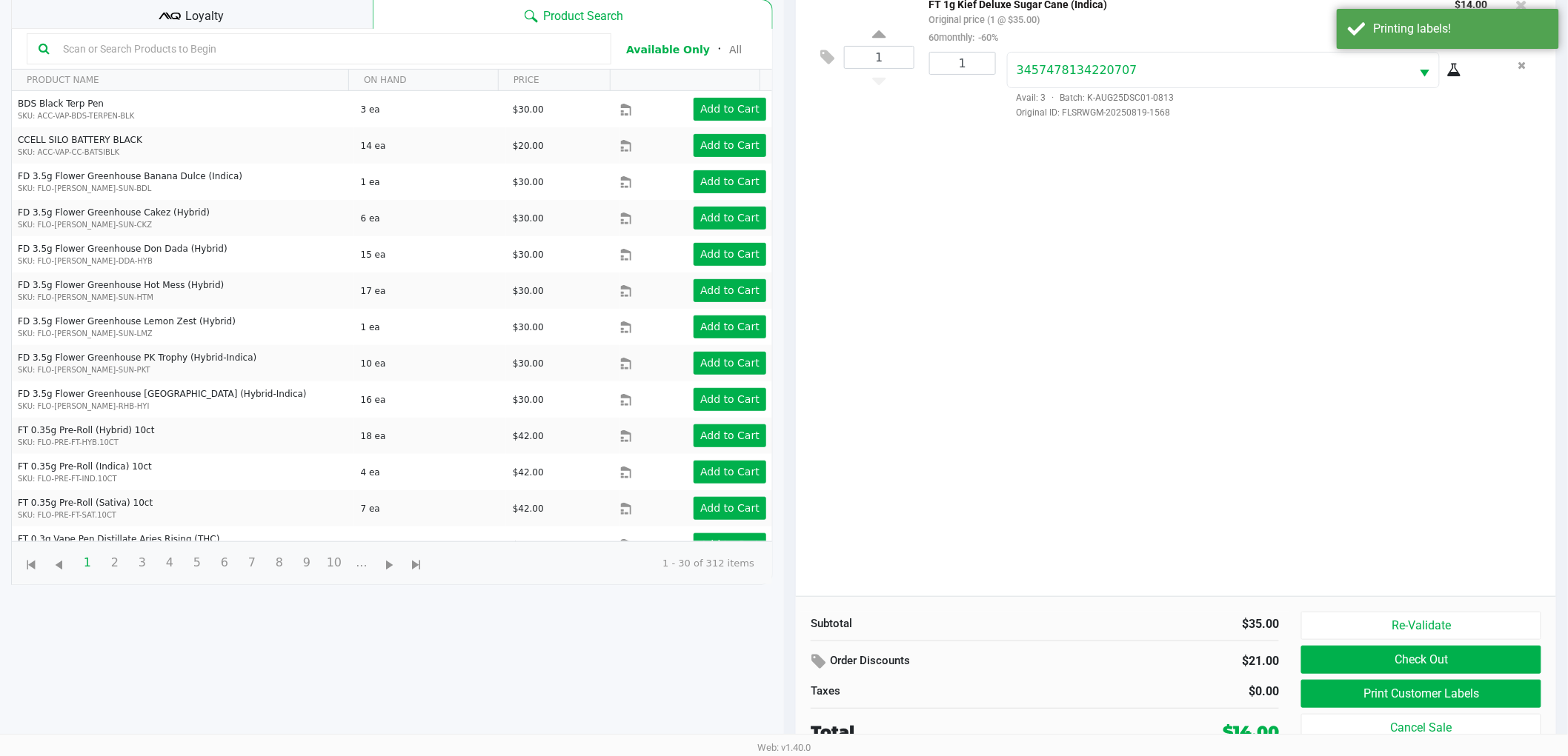
scroll to position [161, 0]
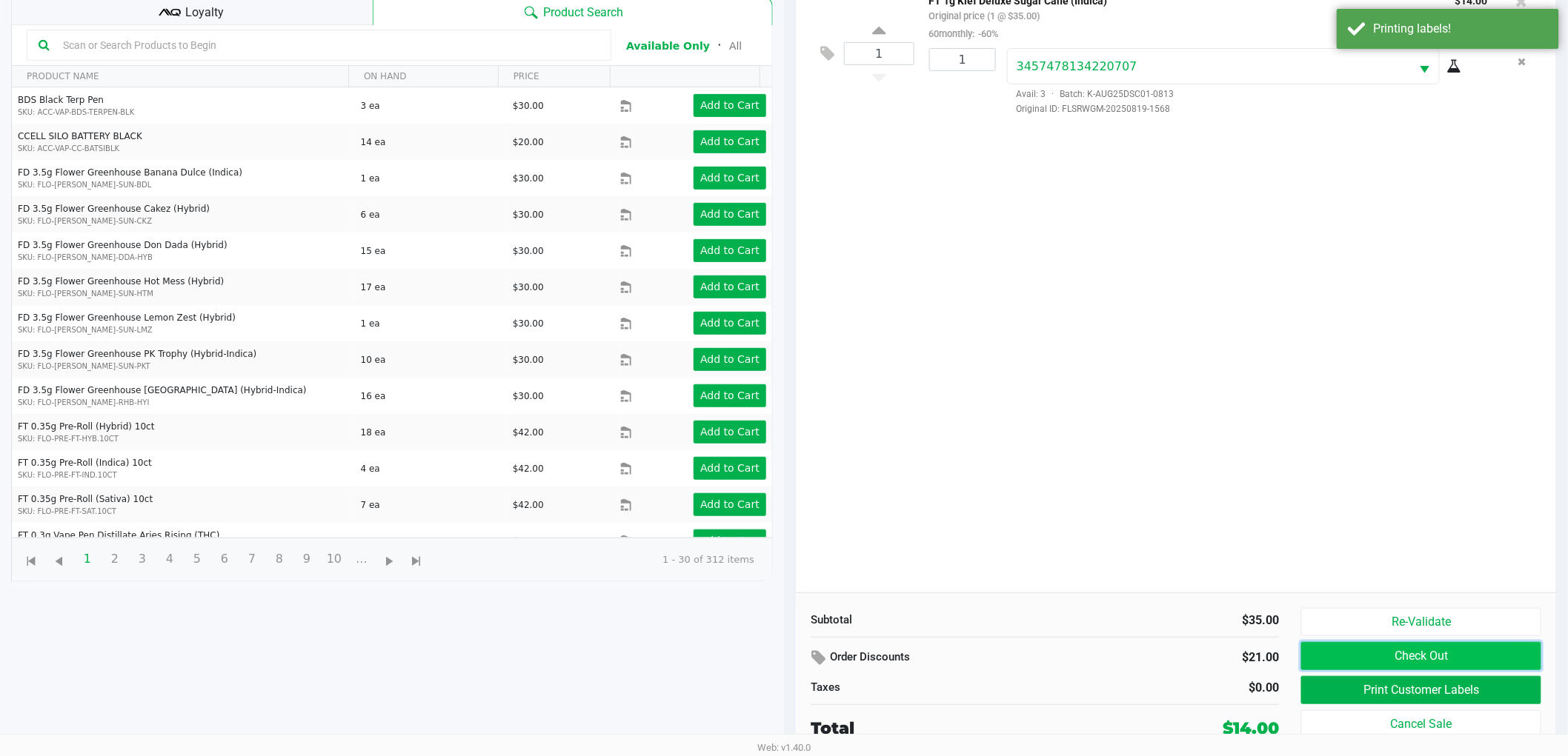
click at [1323, 653] on button "Check Out" at bounding box center [1421, 656] width 240 height 28
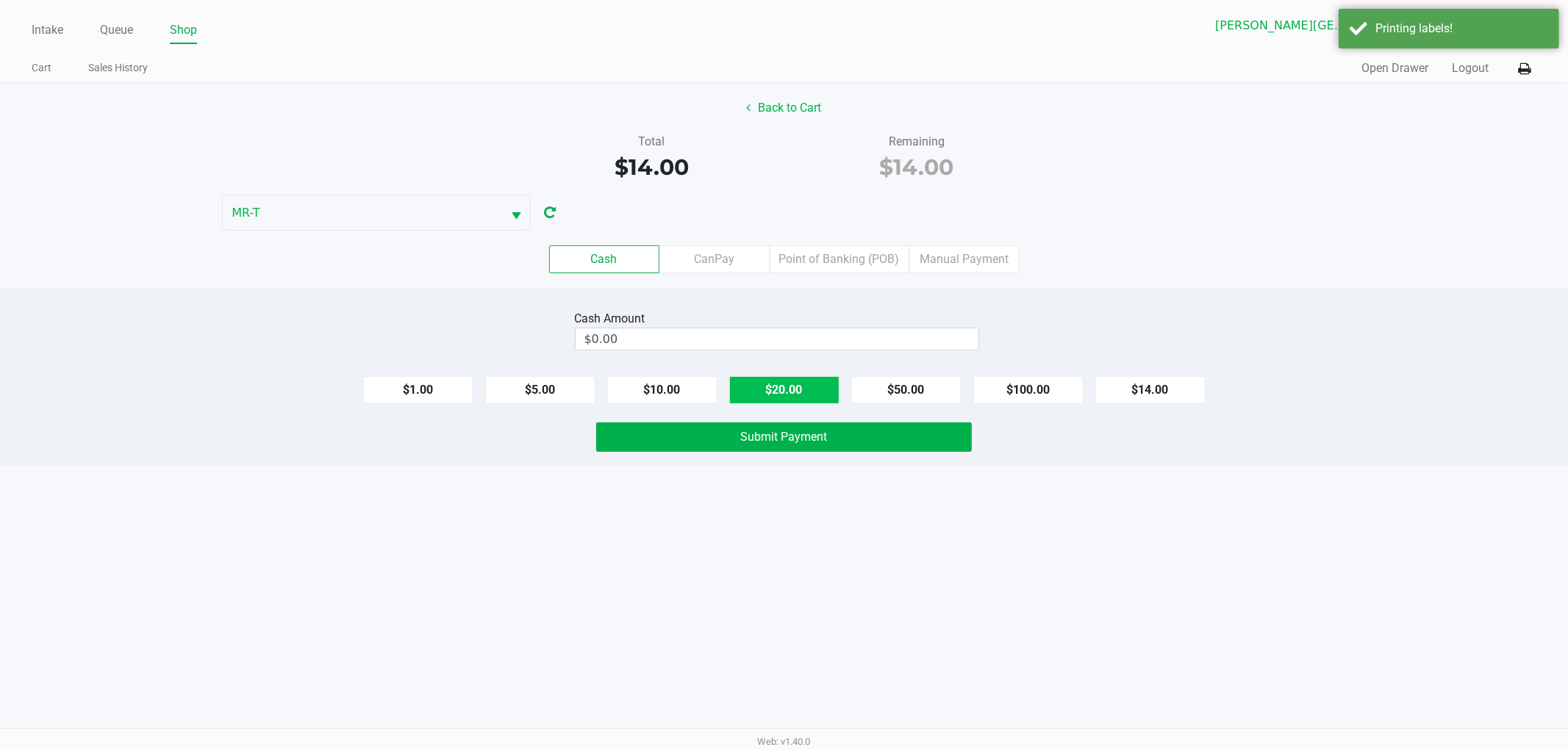
click at [789, 382] on button "$20.00" at bounding box center [784, 390] width 110 height 28
type input "$20.00"
click at [760, 435] on span "Submit Payment" at bounding box center [784, 437] width 87 height 14
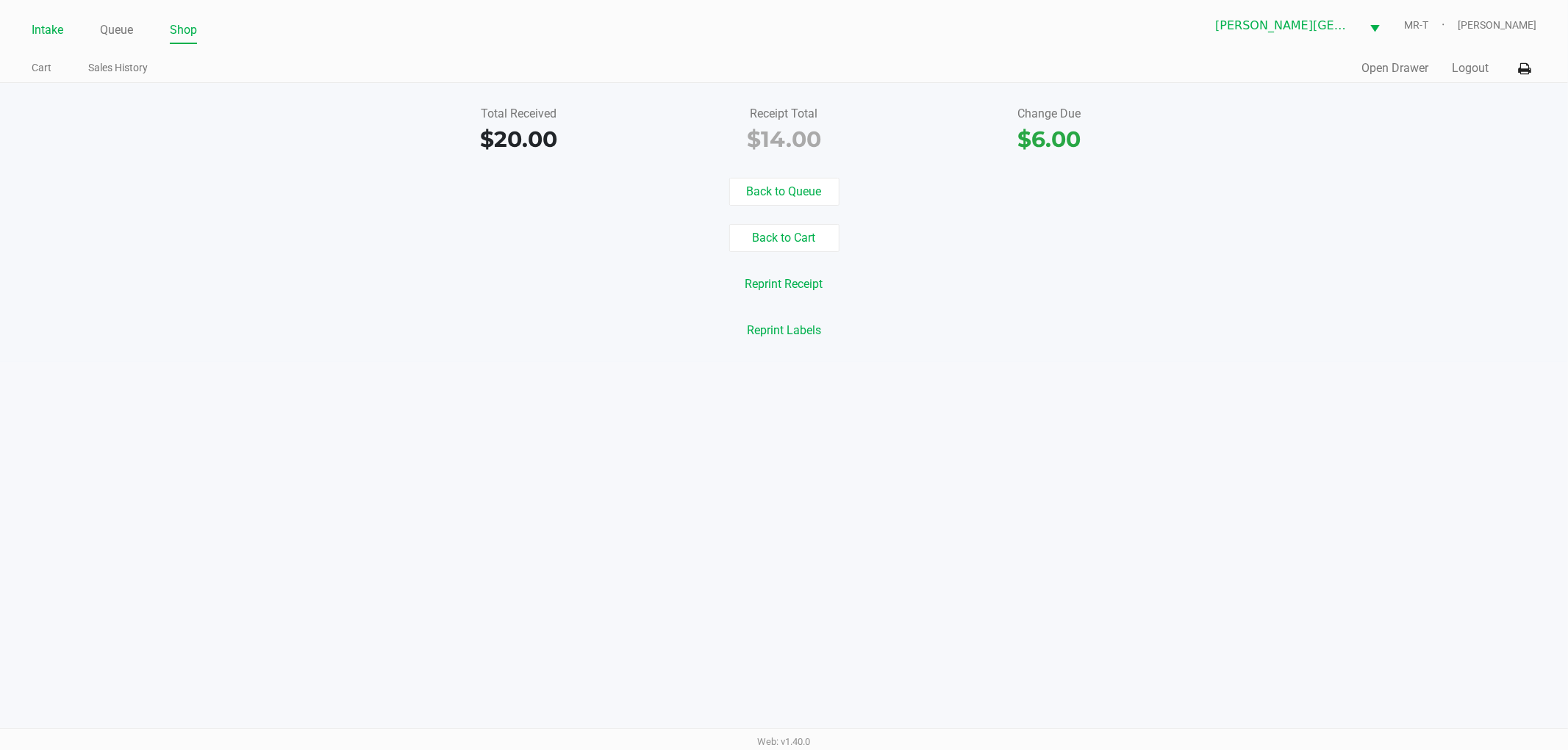
click at [54, 32] on link "Intake" at bounding box center [47, 30] width 32 height 21
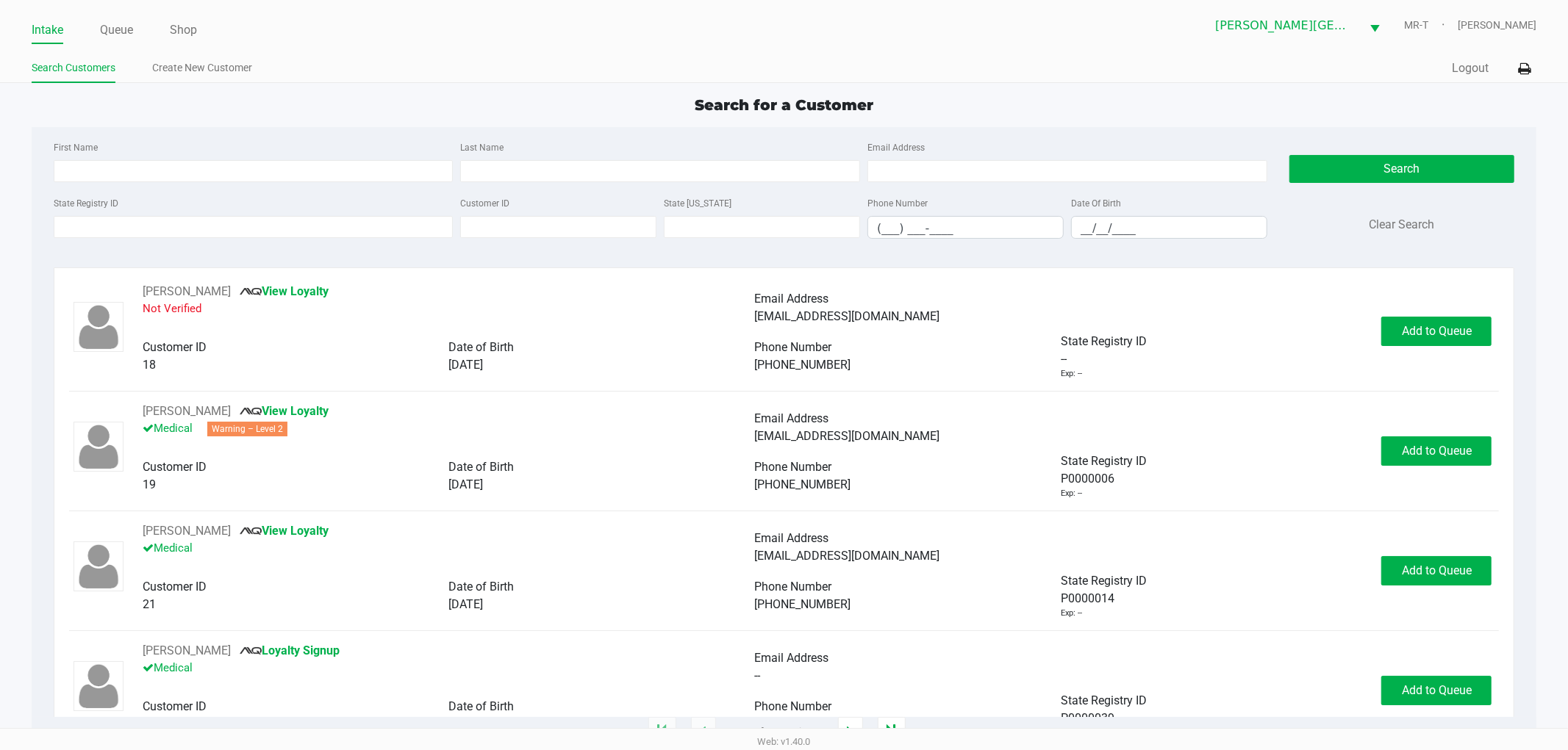
click at [76, 241] on div "State Registry ID Customer ID State ID Phone Number (___) ___-____ Date Of Birt…" at bounding box center [661, 222] width 1222 height 57
click at [69, 229] on input "State Registry ID" at bounding box center [253, 227] width 400 height 22
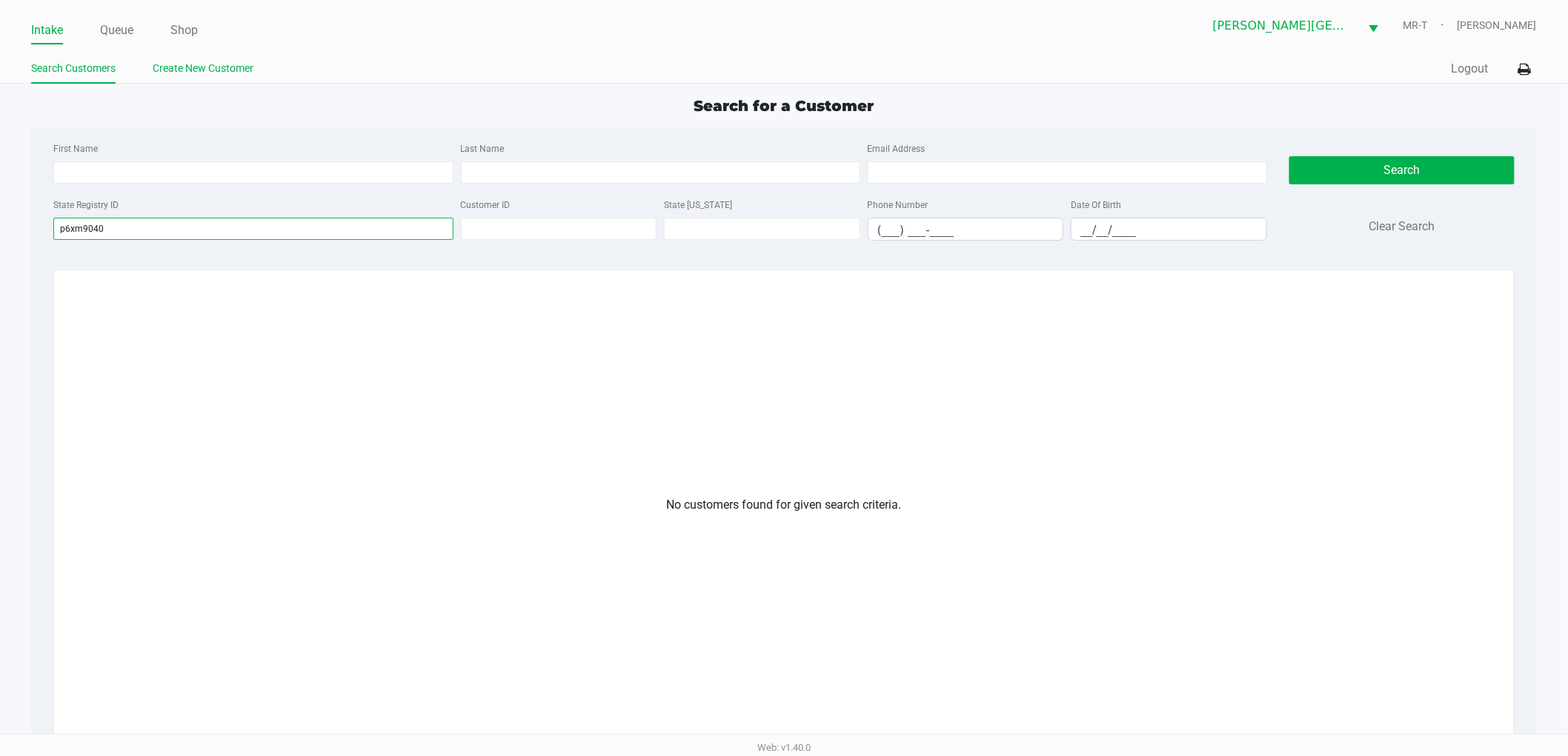
type input "p6xm9040"
click at [201, 64] on link "Create New Customer" at bounding box center [203, 68] width 101 height 18
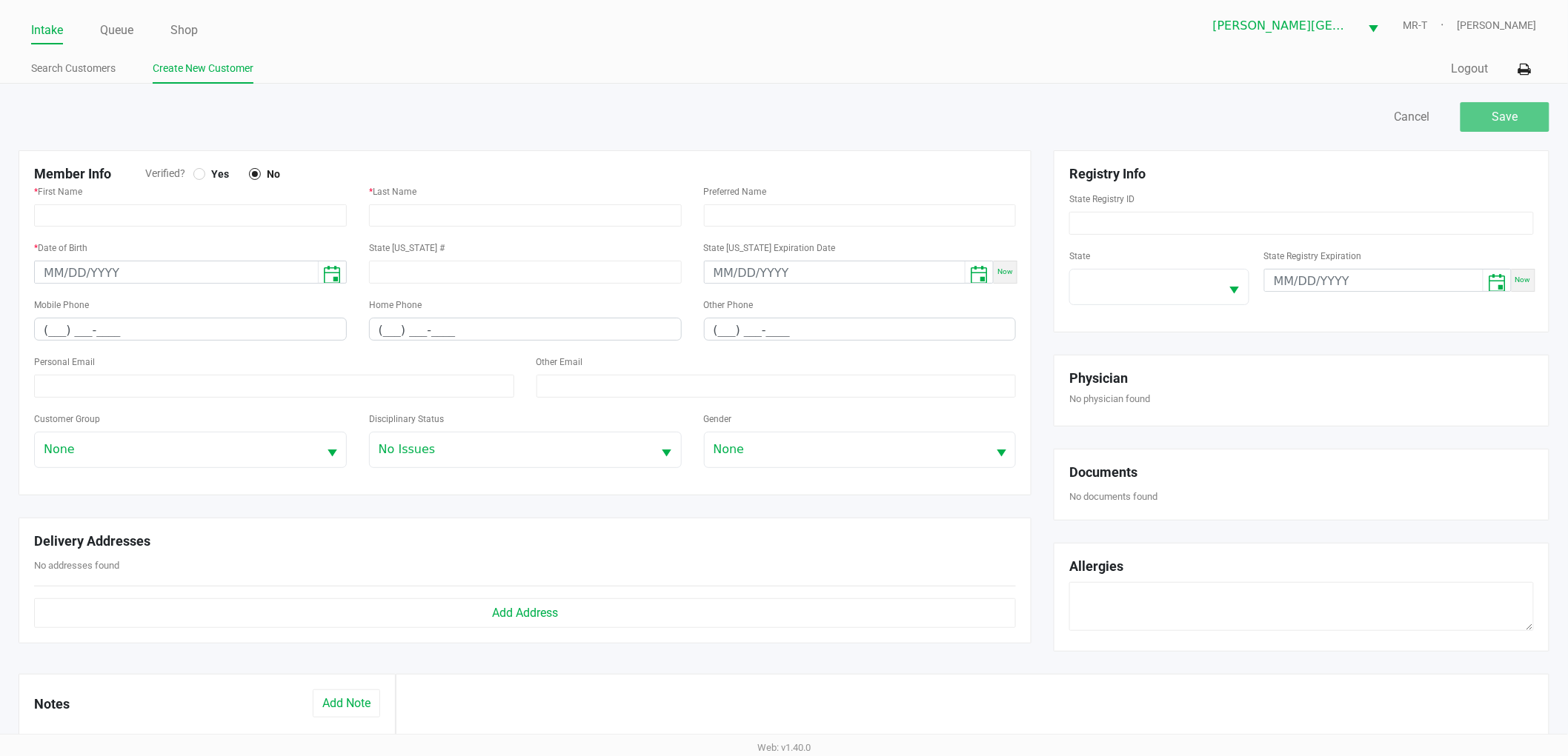
click at [204, 173] on div at bounding box center [199, 174] width 12 height 12
click at [141, 215] on input "text" at bounding box center [190, 215] width 312 height 22
paste input "KAREN"
type input "KAREN"
click at [427, 221] on input "text" at bounding box center [525, 215] width 312 height 22
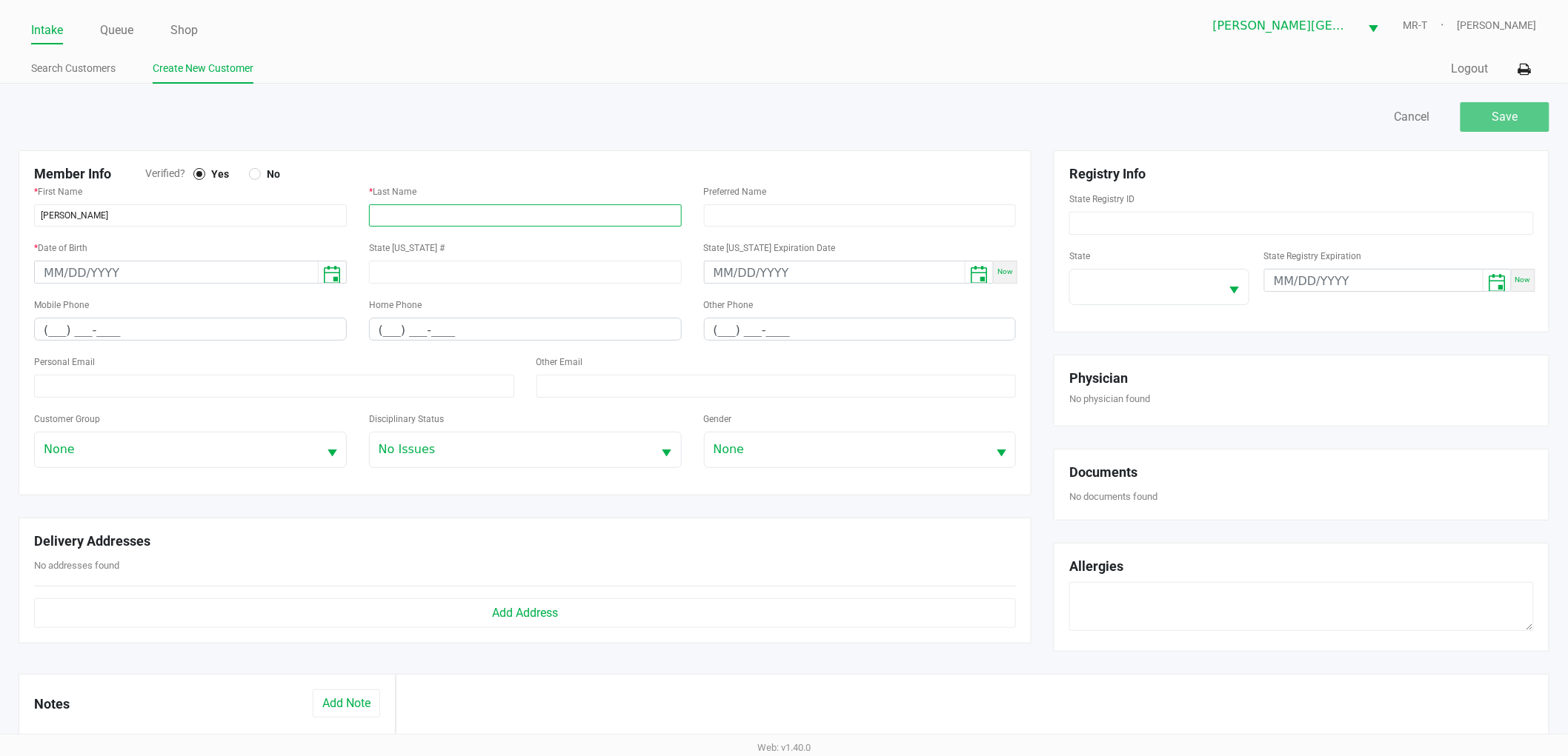
paste input "DEAL"
type input "DEAL"
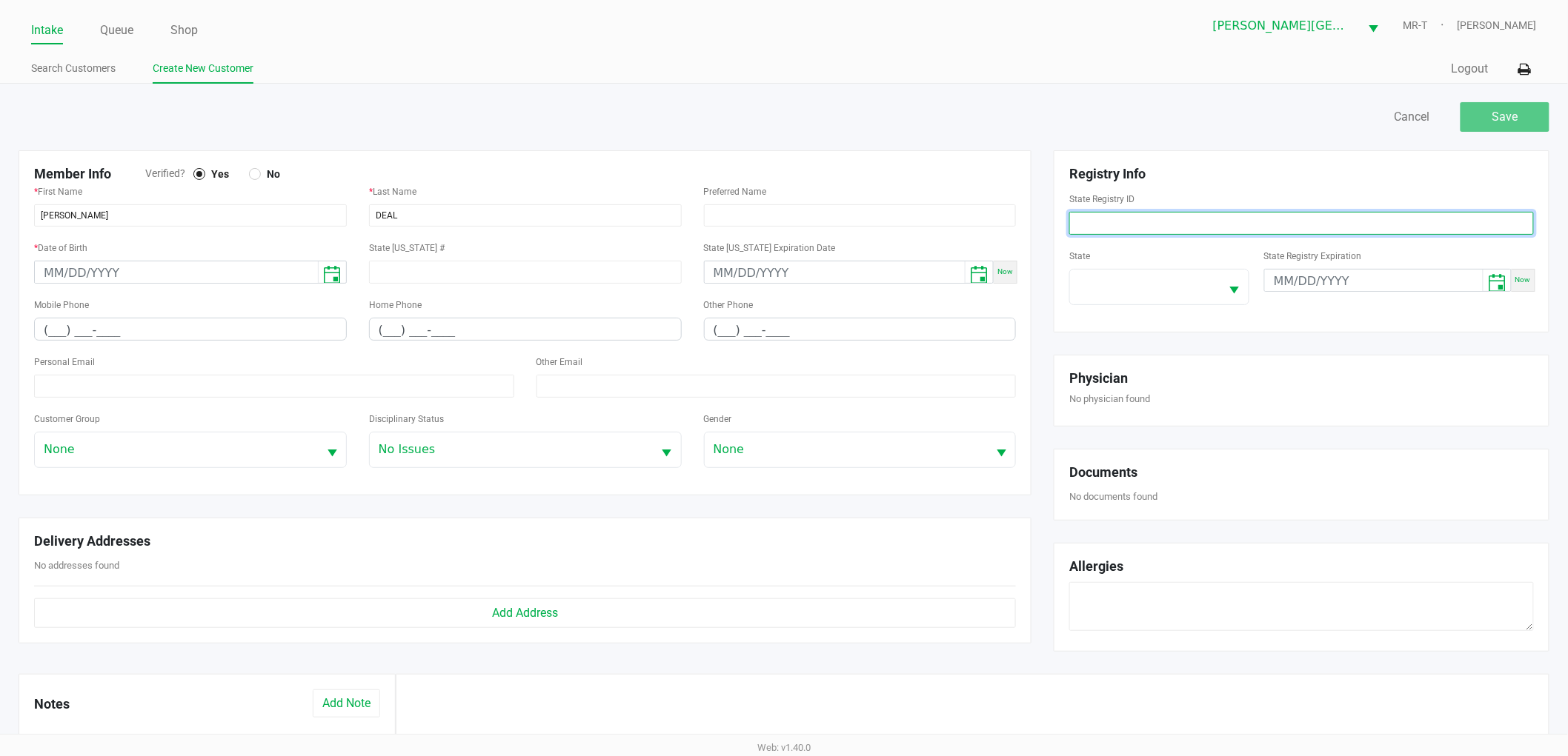
click at [1093, 220] on input at bounding box center [1302, 223] width 464 height 23
paste input "P6XM9040"
type input "P6XM9040"
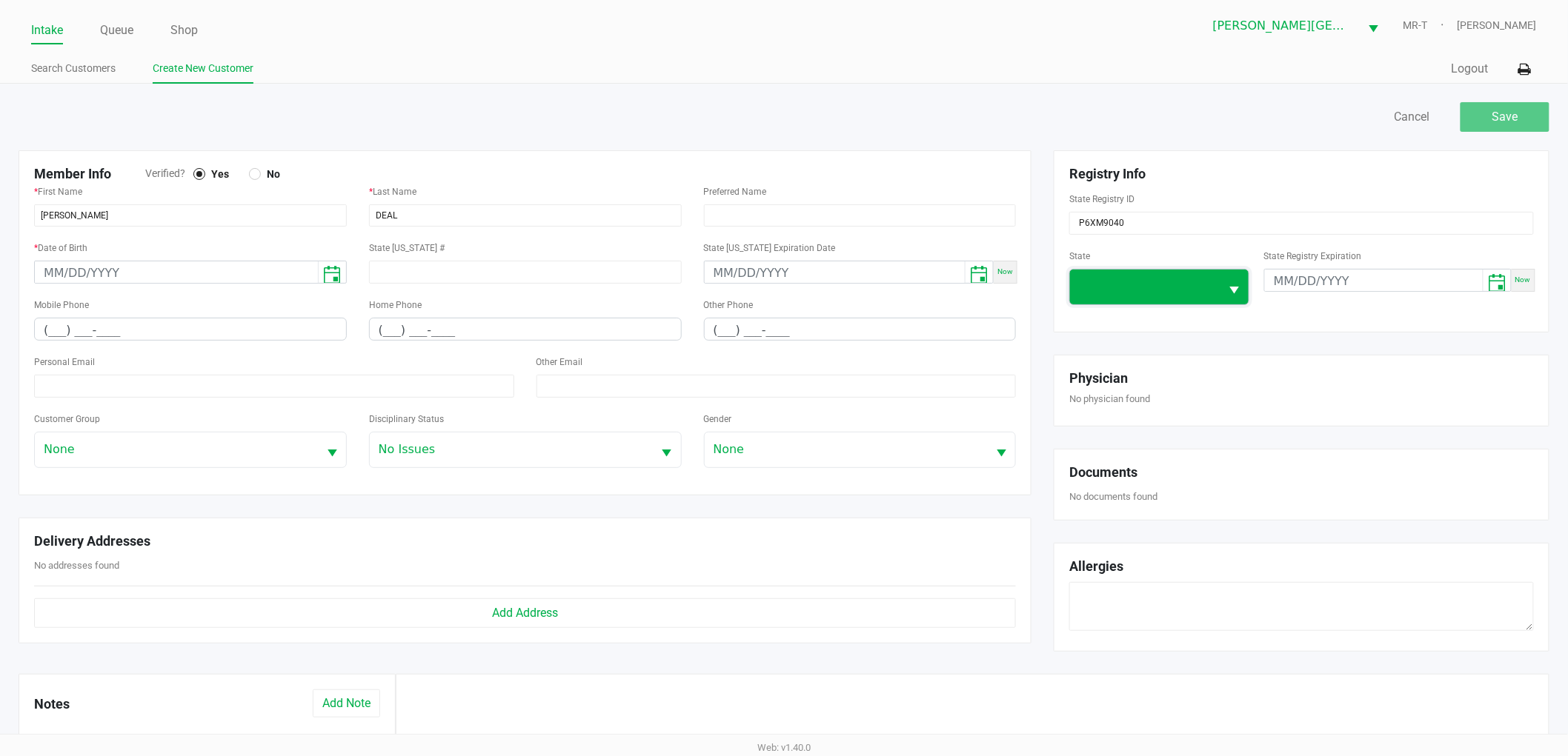
click at [1095, 296] on span at bounding box center [1145, 286] width 133 height 17
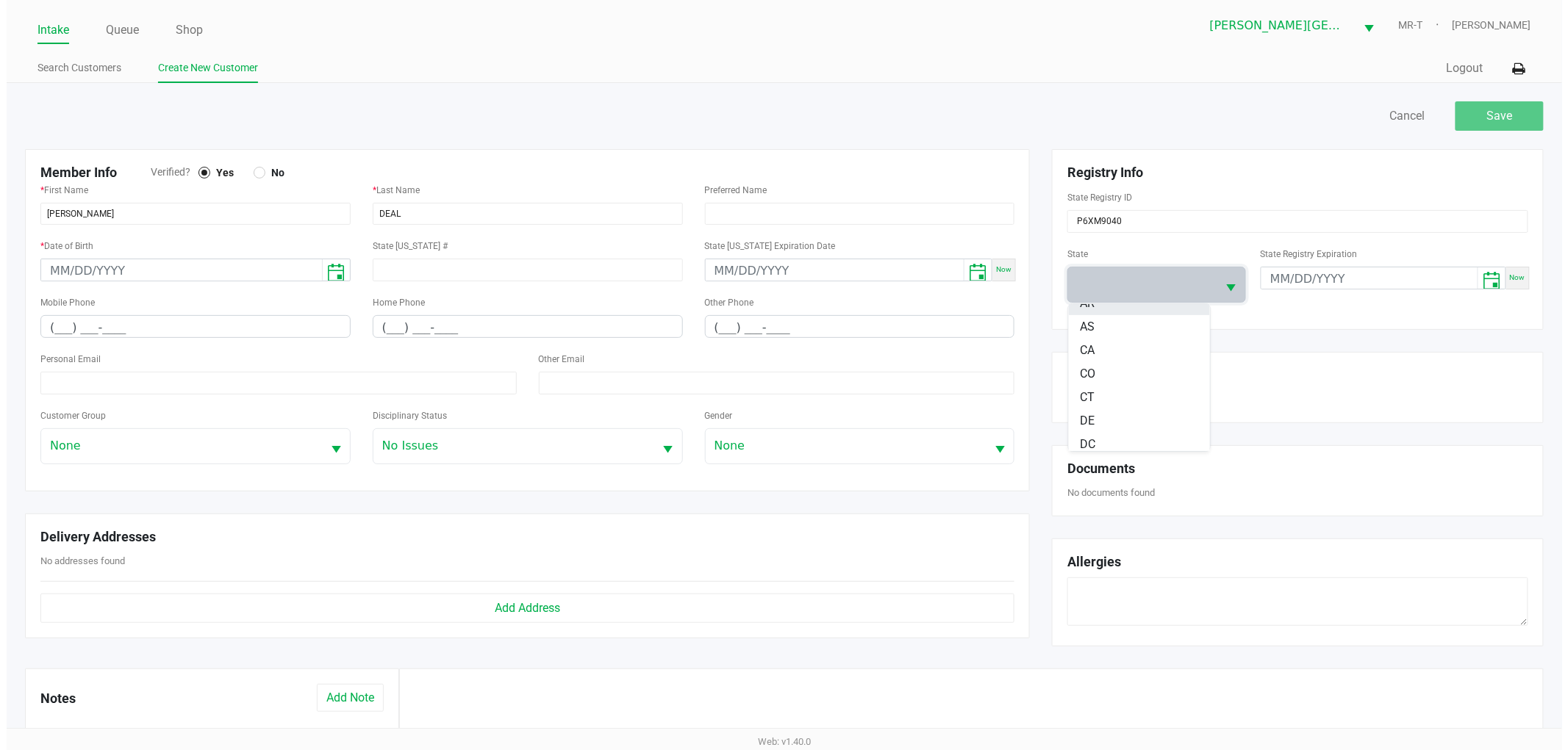
scroll to position [163, 0]
click at [1088, 394] on li "FL" at bounding box center [1132, 388] width 141 height 24
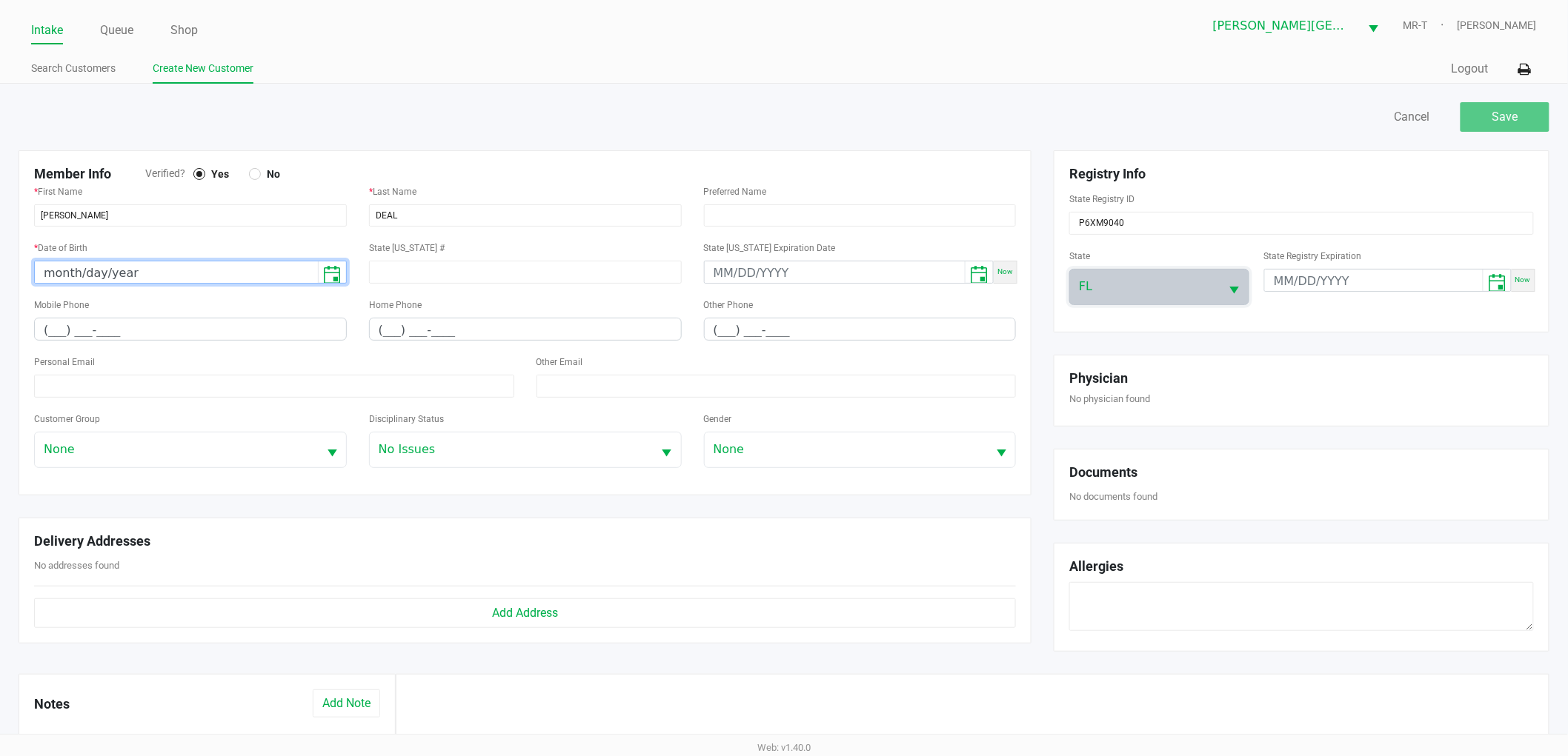
click at [82, 277] on input "month/day/year" at bounding box center [177, 273] width 283 height 23
type input "10/07/1963"
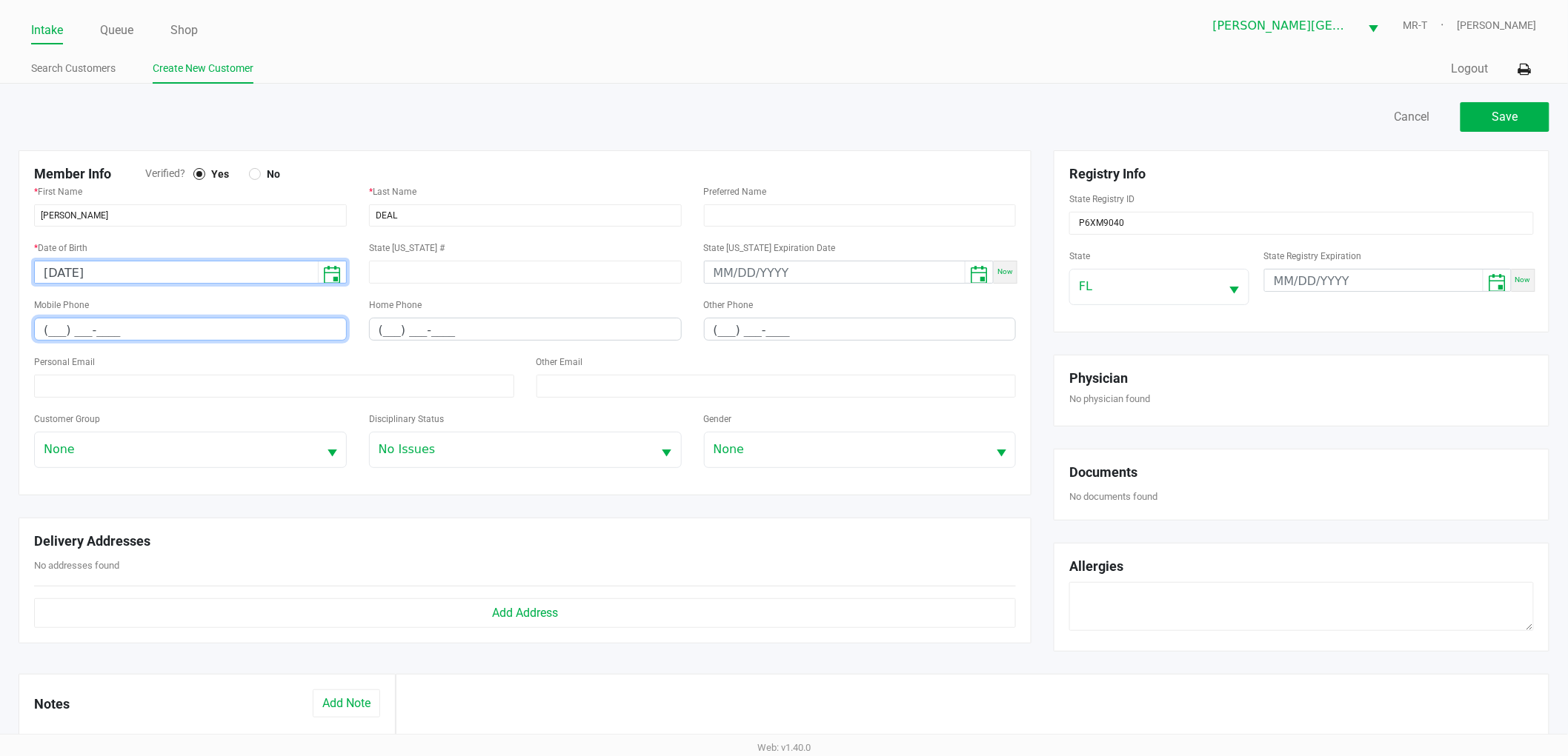
click at [120, 320] on input "(___) ___-____" at bounding box center [190, 330] width 311 height 23
paste input "916) 934-4558"
type input "(916) 934-4558"
click at [179, 374] on div "Personal Email" at bounding box center [274, 375] width 480 height 45
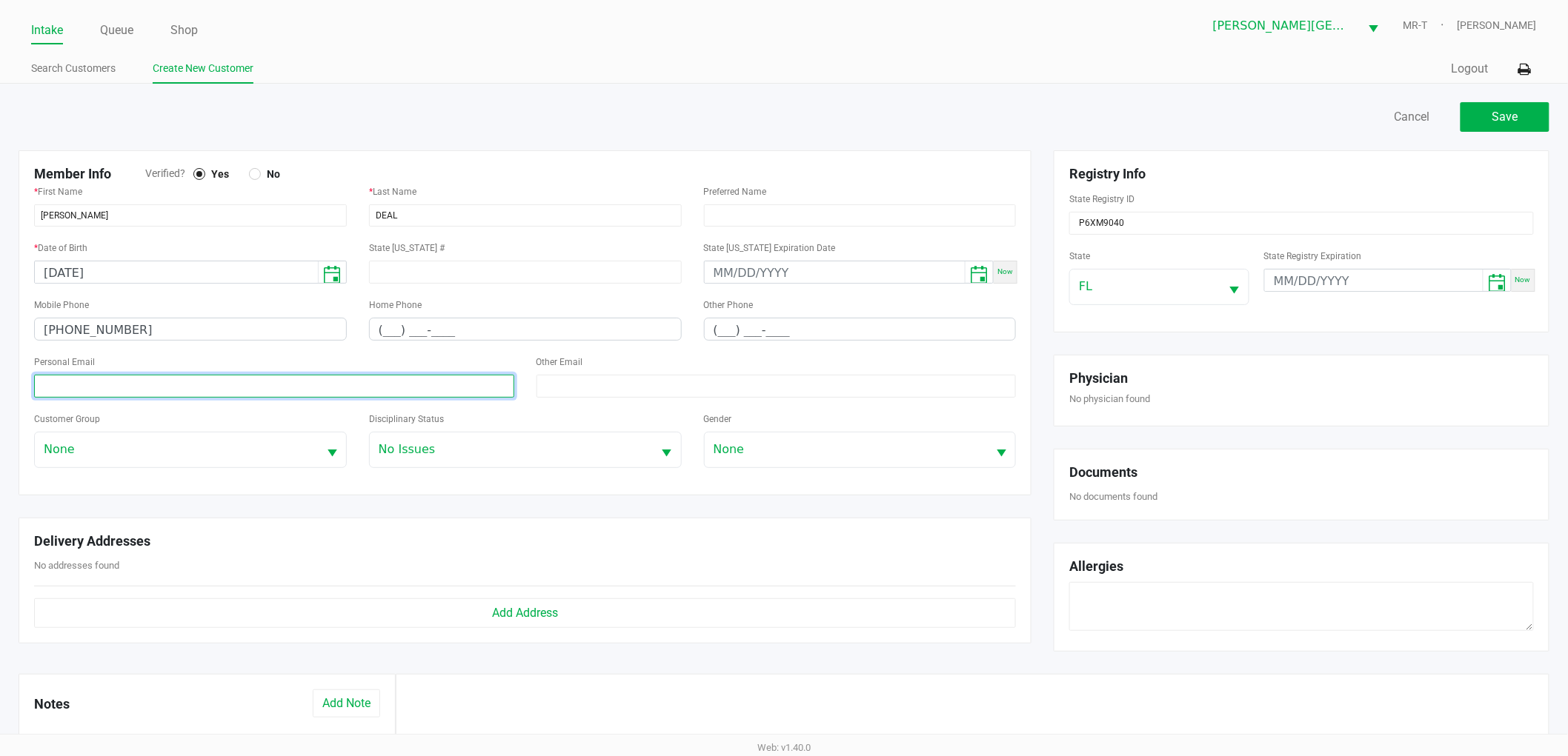
click at [174, 378] on input at bounding box center [274, 386] width 480 height 23
paste input "balooney_2000@yahoo.com"
type input "balooney_2000@yahoo.com"
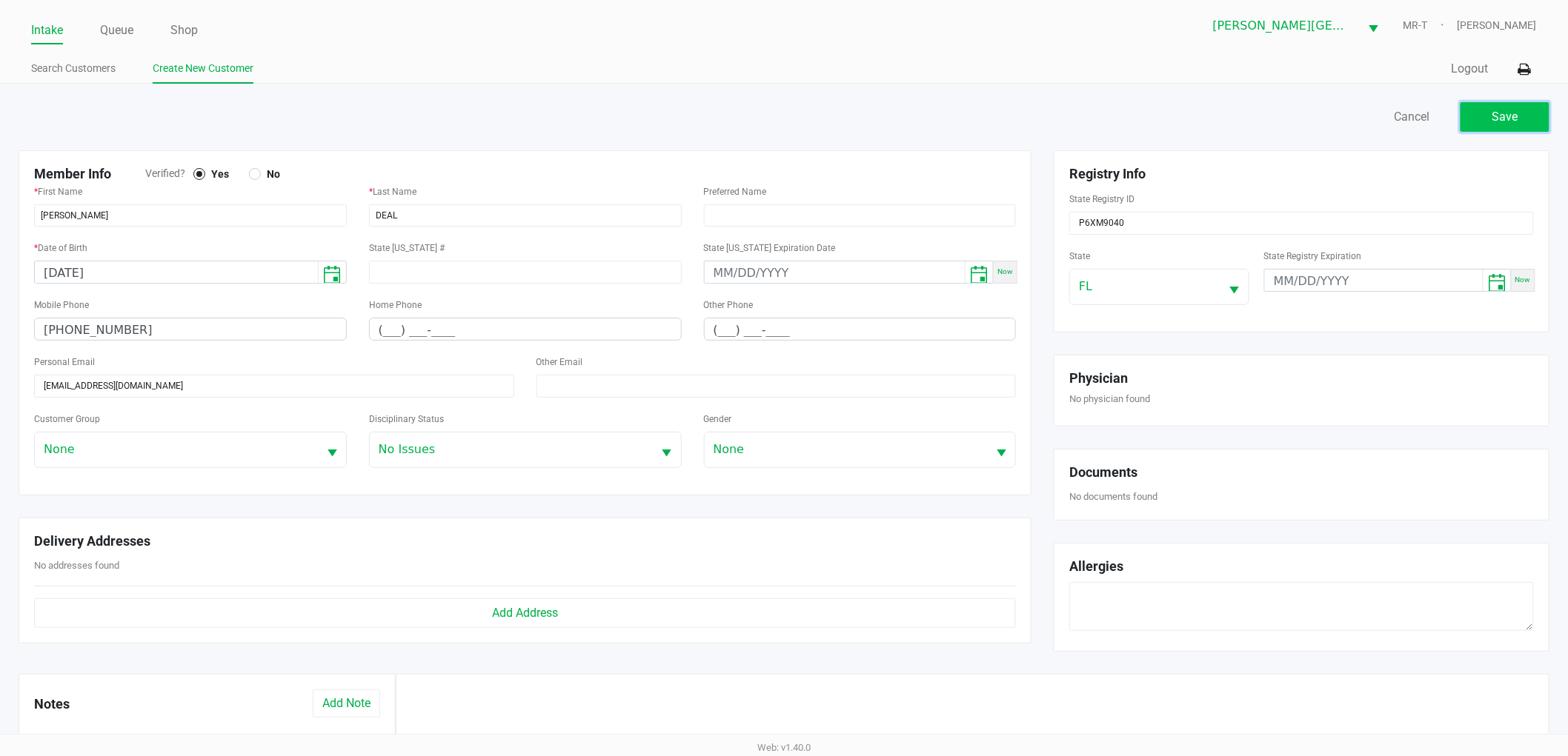
click at [1473, 111] on button "Save" at bounding box center [1505, 117] width 89 height 29
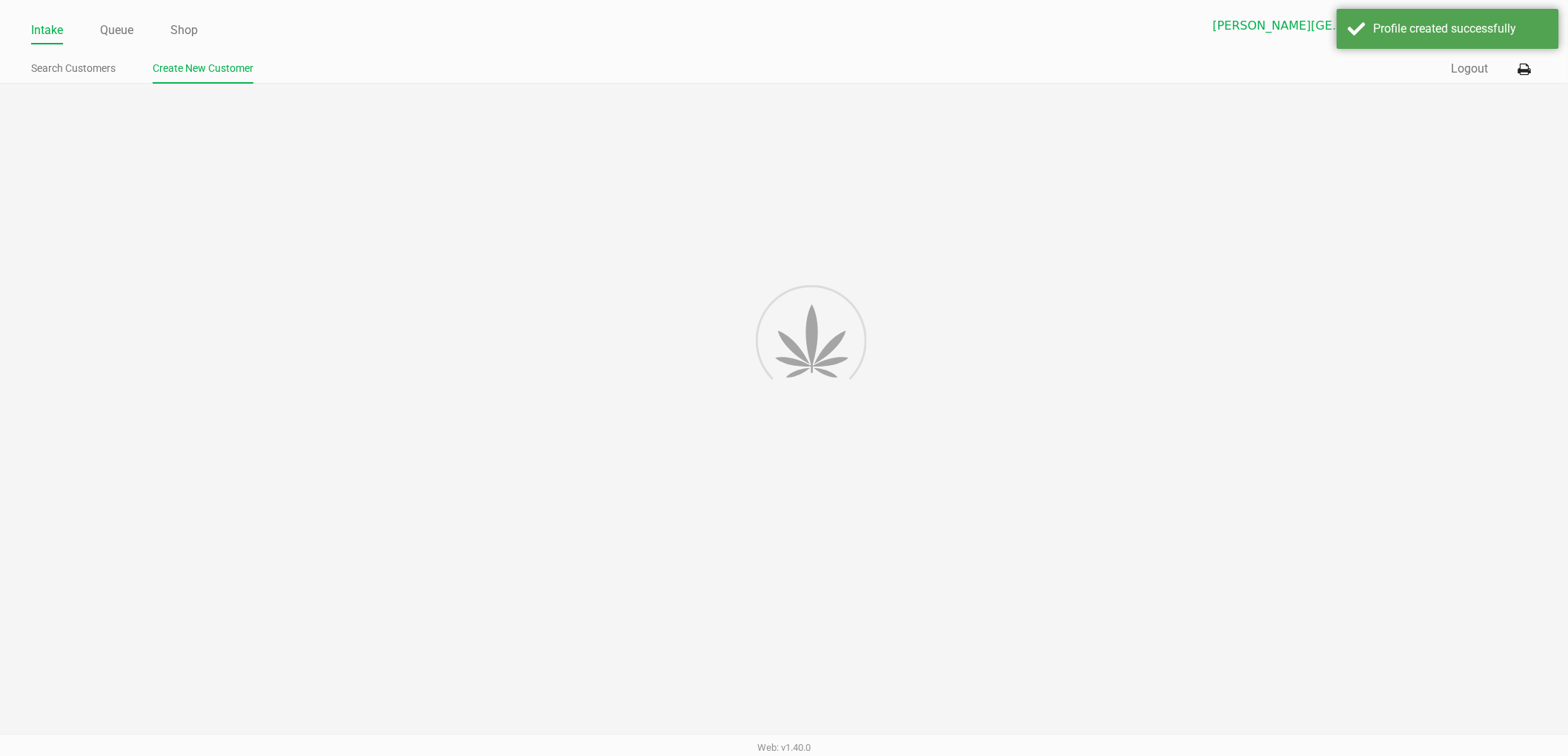
type input "---"
type input "( __) ___-____"
type input "---"
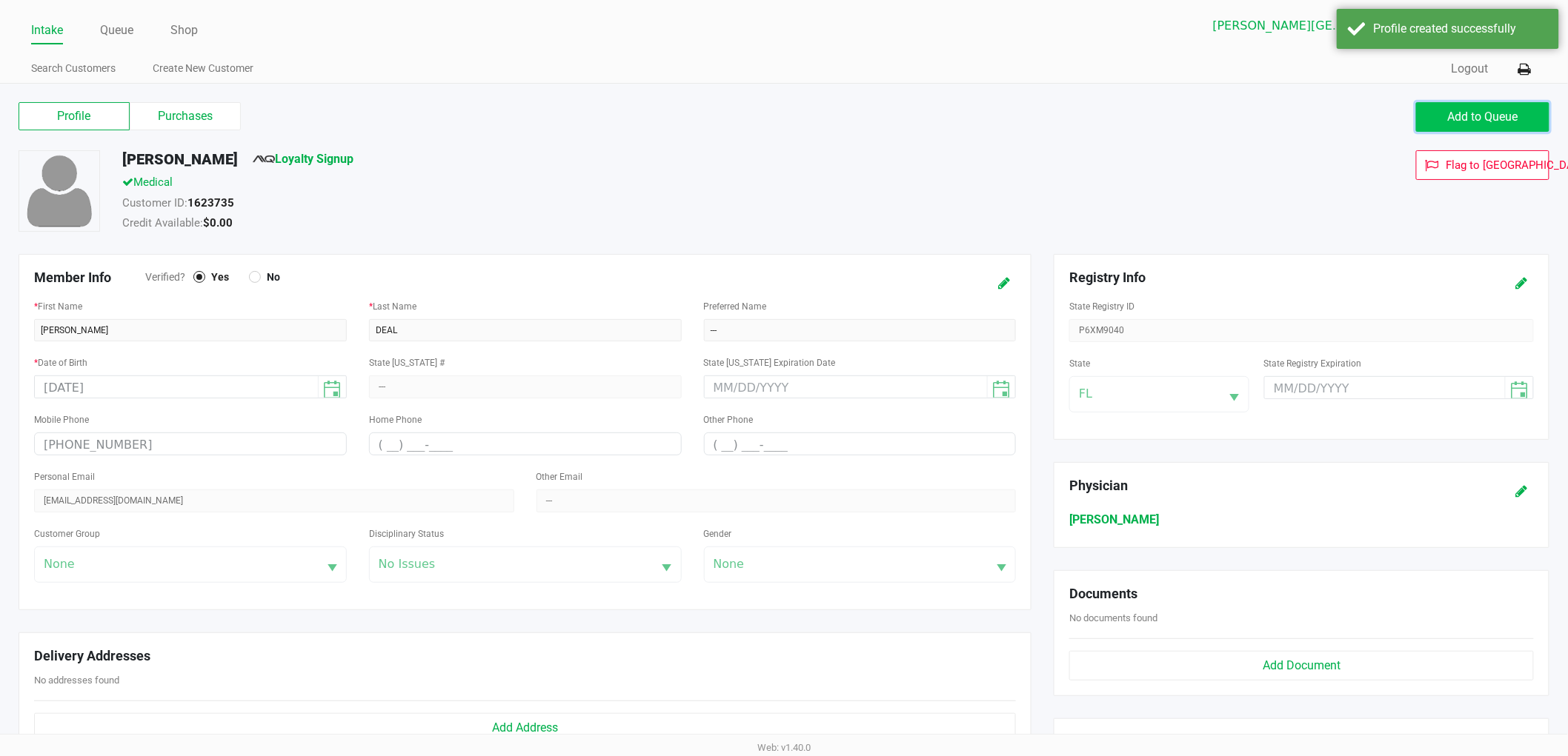
click at [1434, 126] on button "Add to Queue" at bounding box center [1483, 117] width 134 height 29
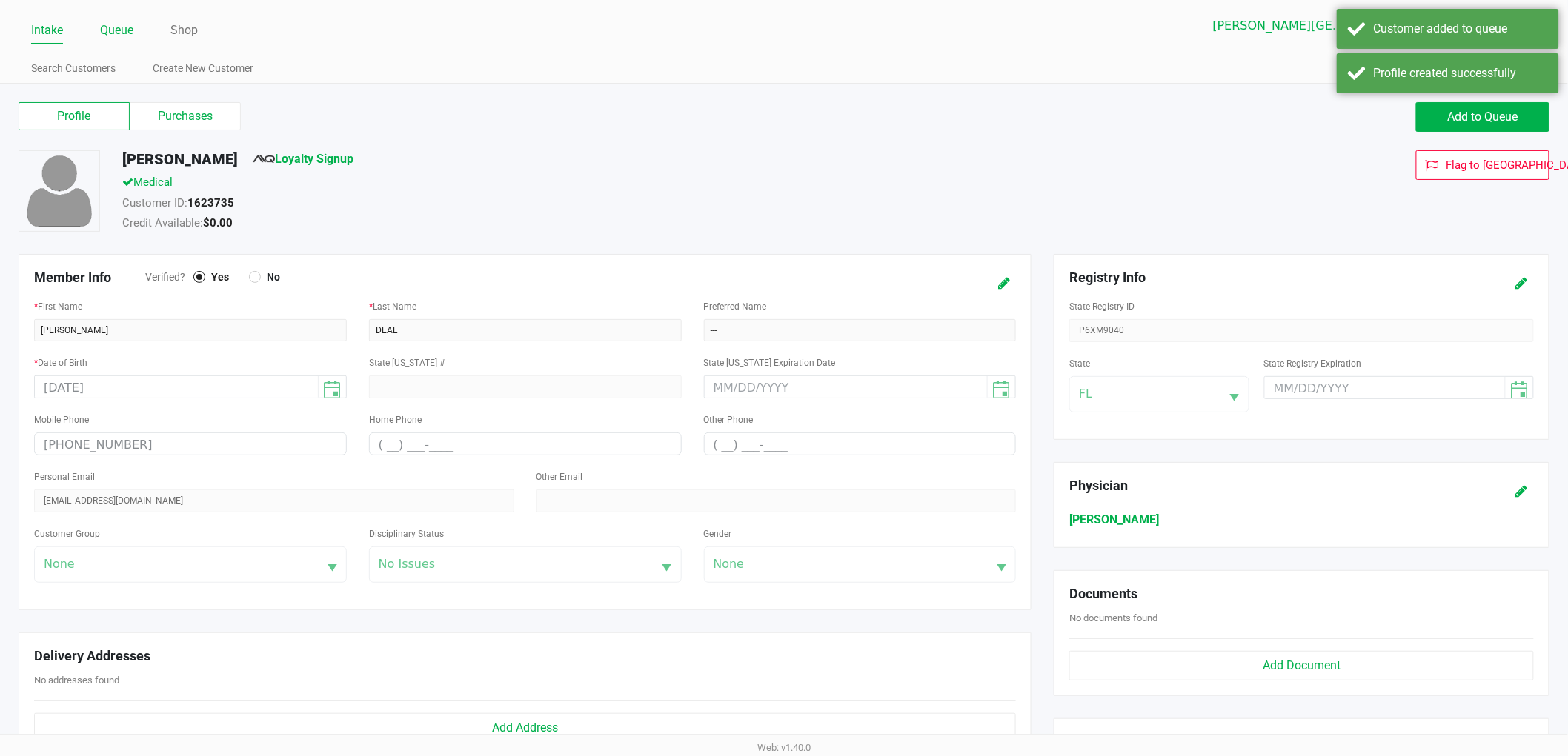
click at [110, 37] on link "Queue" at bounding box center [117, 30] width 33 height 21
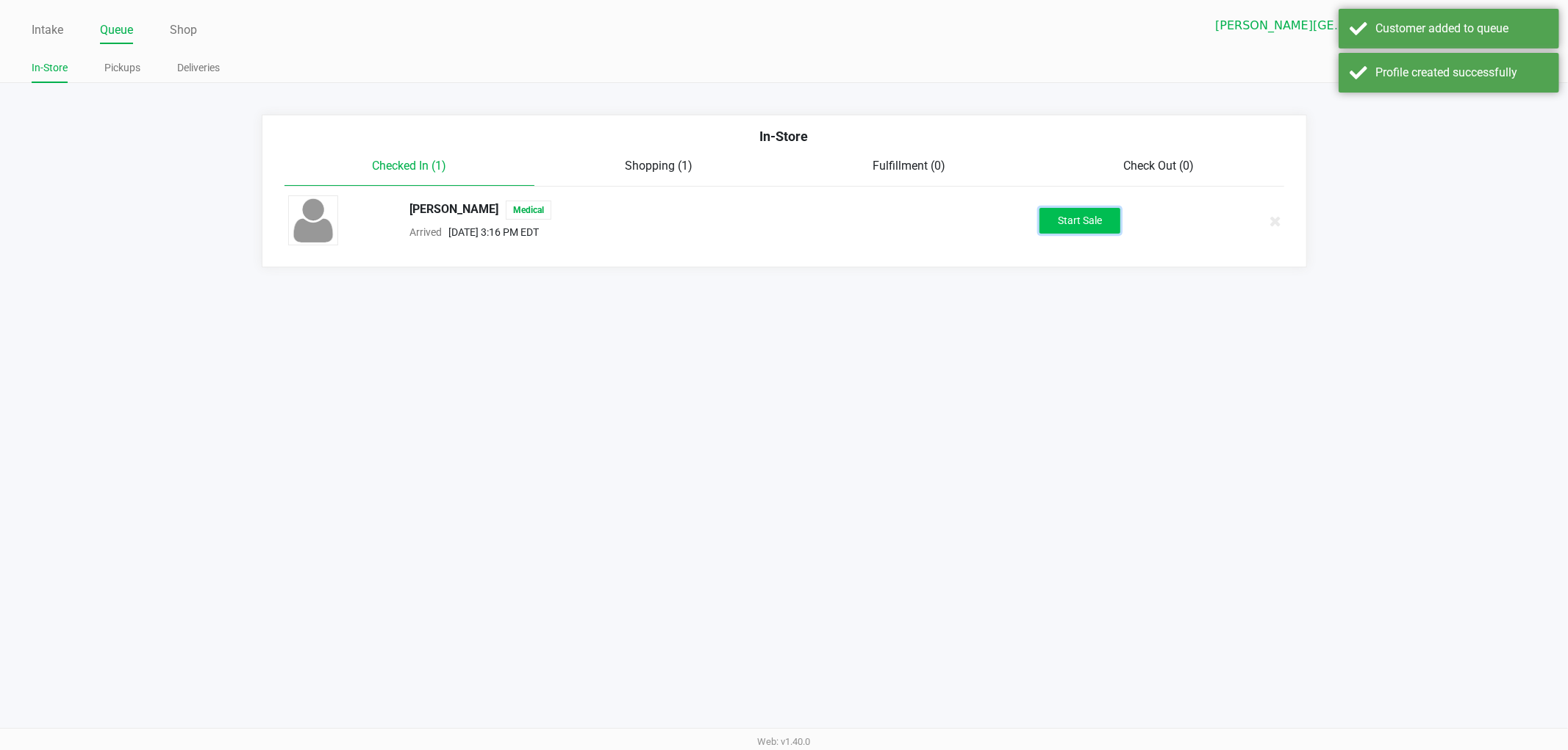
click at [1088, 218] on button "Start Sale" at bounding box center [1080, 221] width 80 height 26
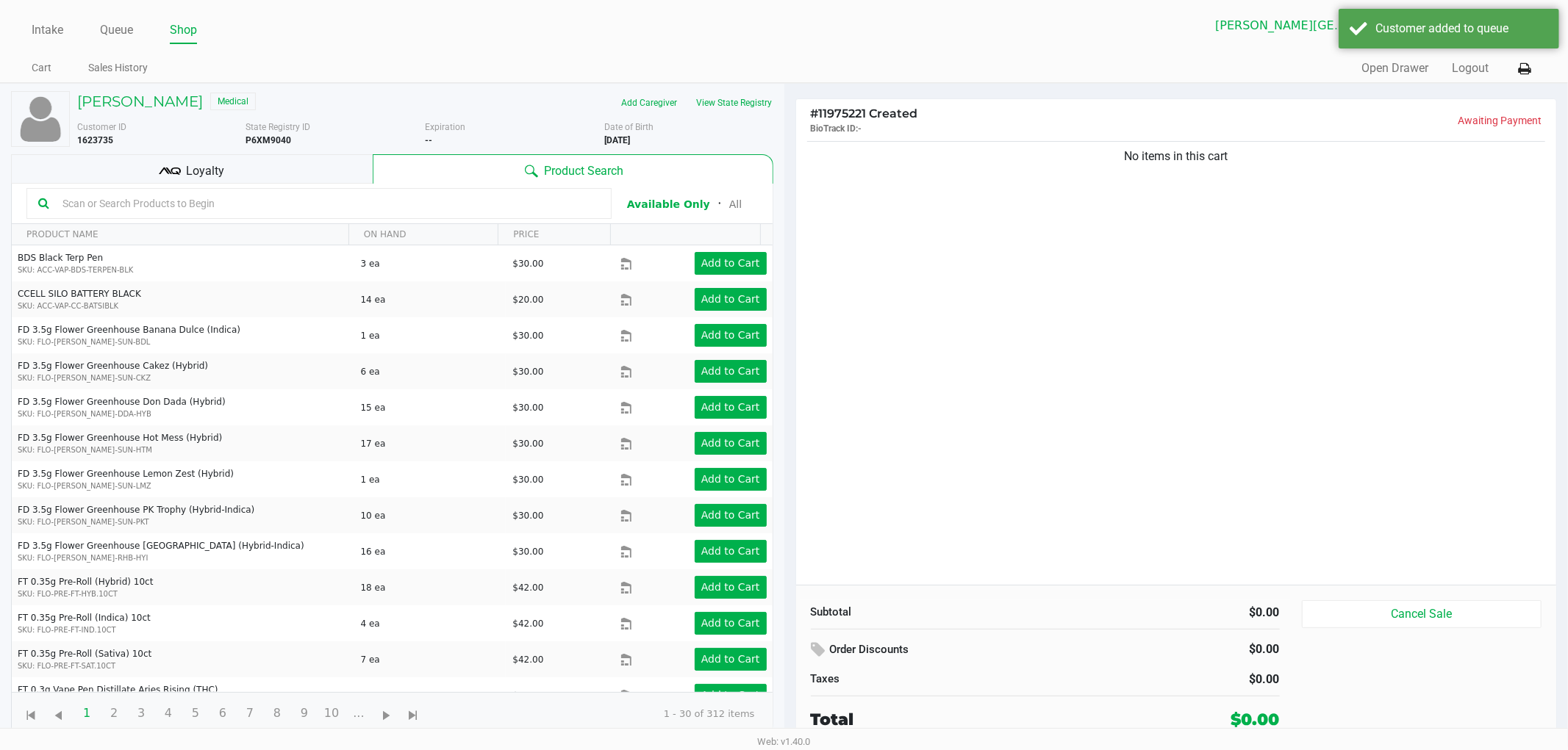
click at [1157, 397] on div "No items in this cart" at bounding box center [1177, 361] width 761 height 447
click at [745, 100] on button "View State Registry" at bounding box center [730, 103] width 86 height 24
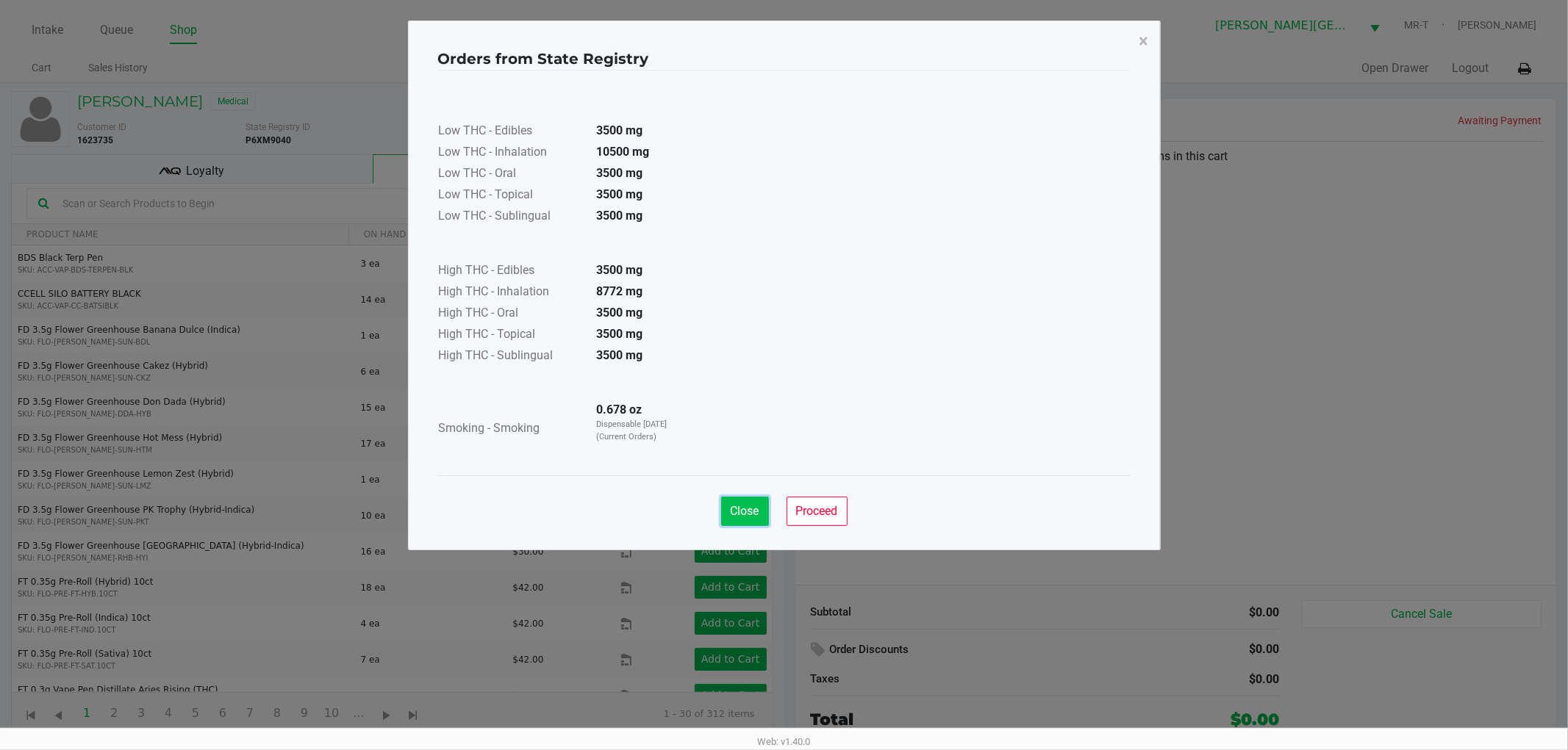
click at [736, 514] on span "Close" at bounding box center [745, 511] width 28 height 14
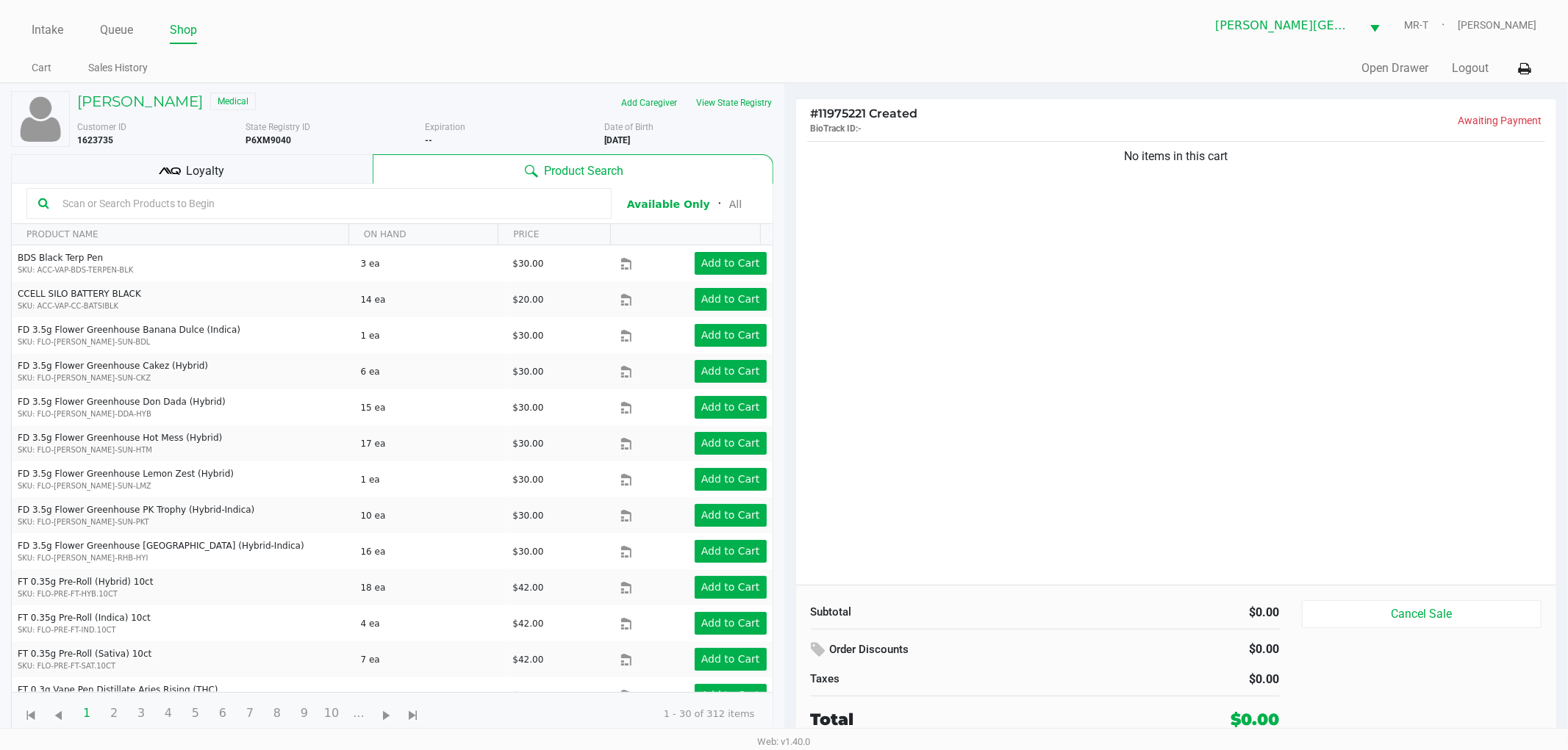
click at [918, 371] on div "No items in this cart" at bounding box center [1177, 361] width 761 height 447
click at [295, 178] on div "Loyalty" at bounding box center [192, 169] width 361 height 29
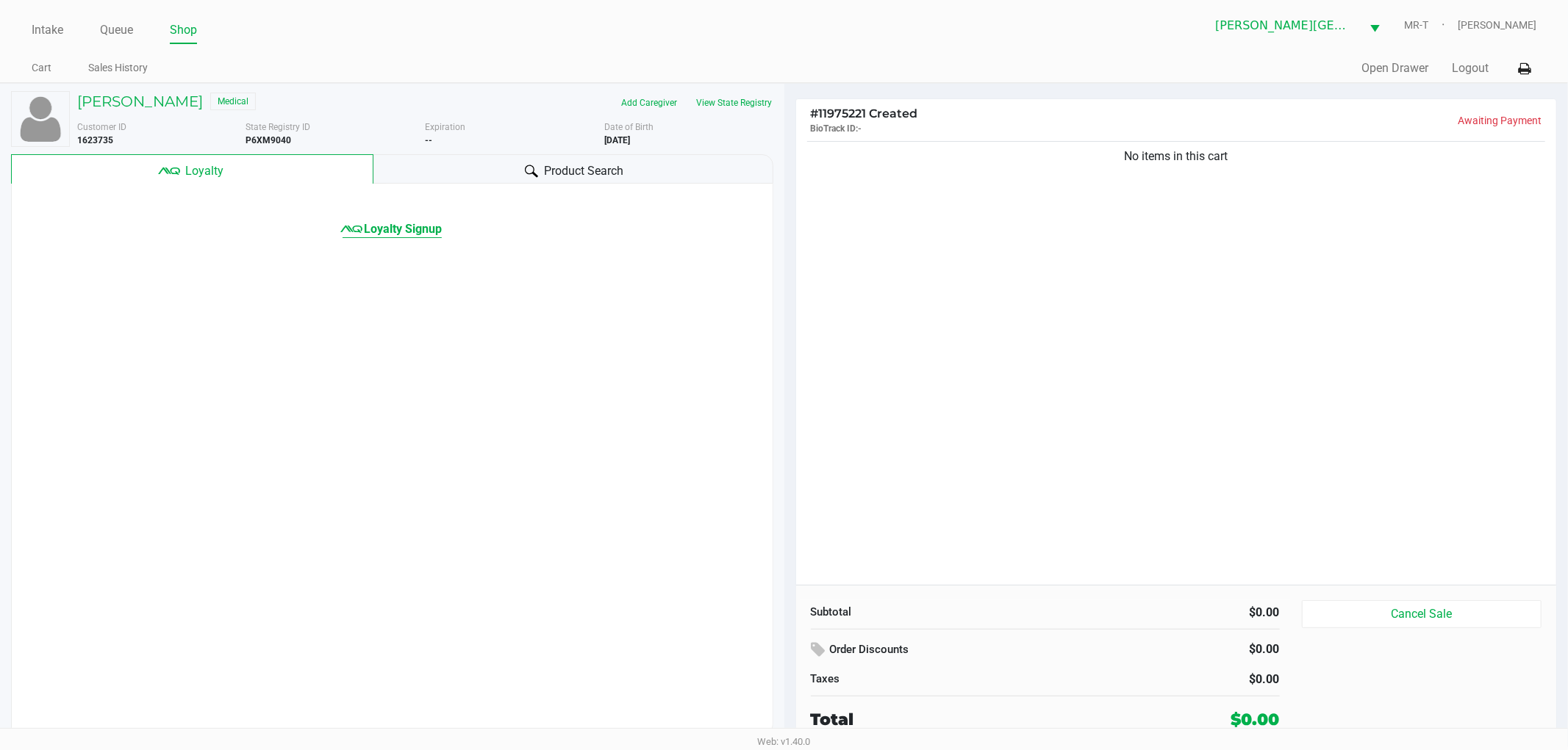
click at [391, 229] on span "Loyalty Signup" at bounding box center [402, 229] width 78 height 17
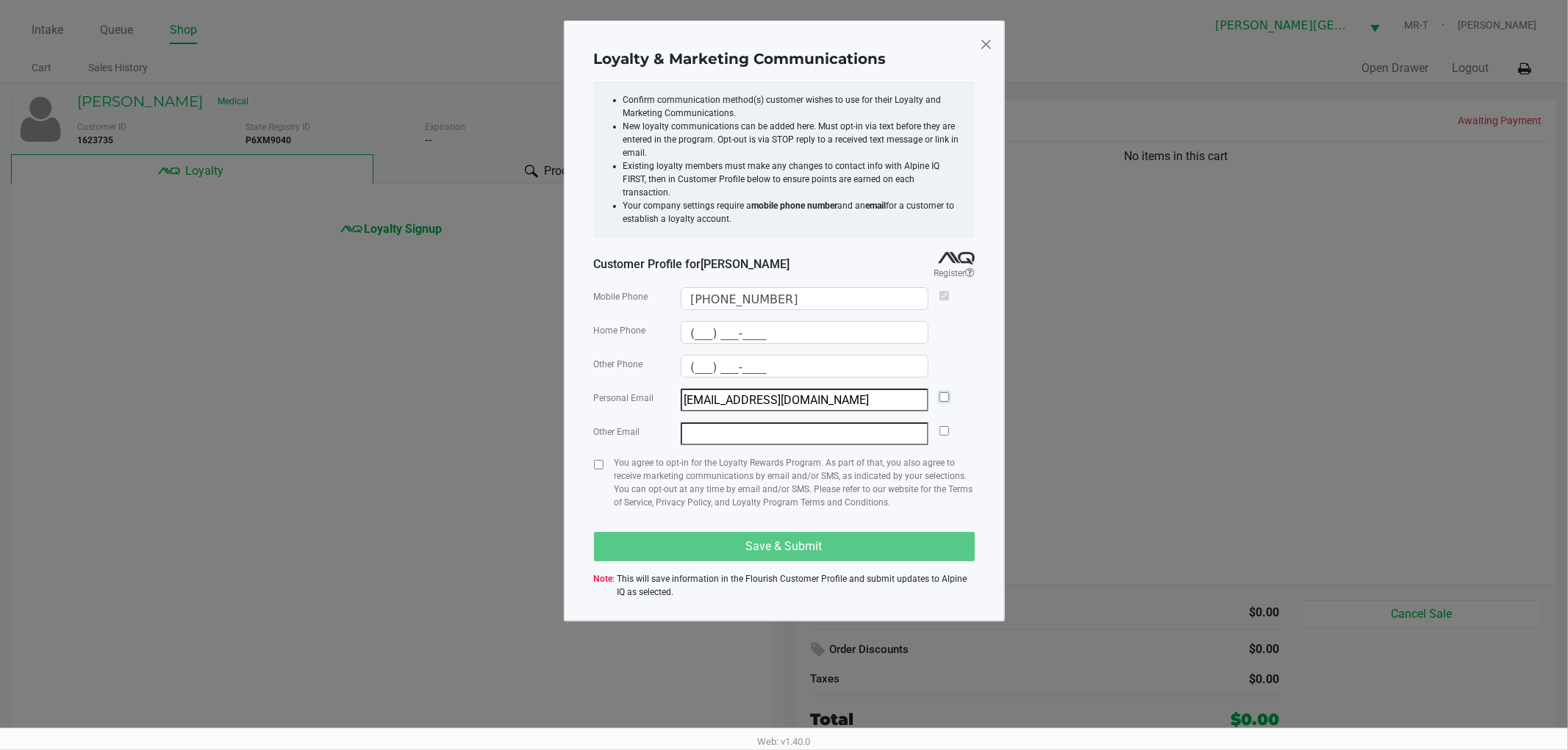
click at [940, 393] on input "checkbox" at bounding box center [945, 397] width 9 height 9
checkbox input "true"
click at [599, 460] on input "checkbox" at bounding box center [599, 465] width 9 height 9
checkbox input "true"
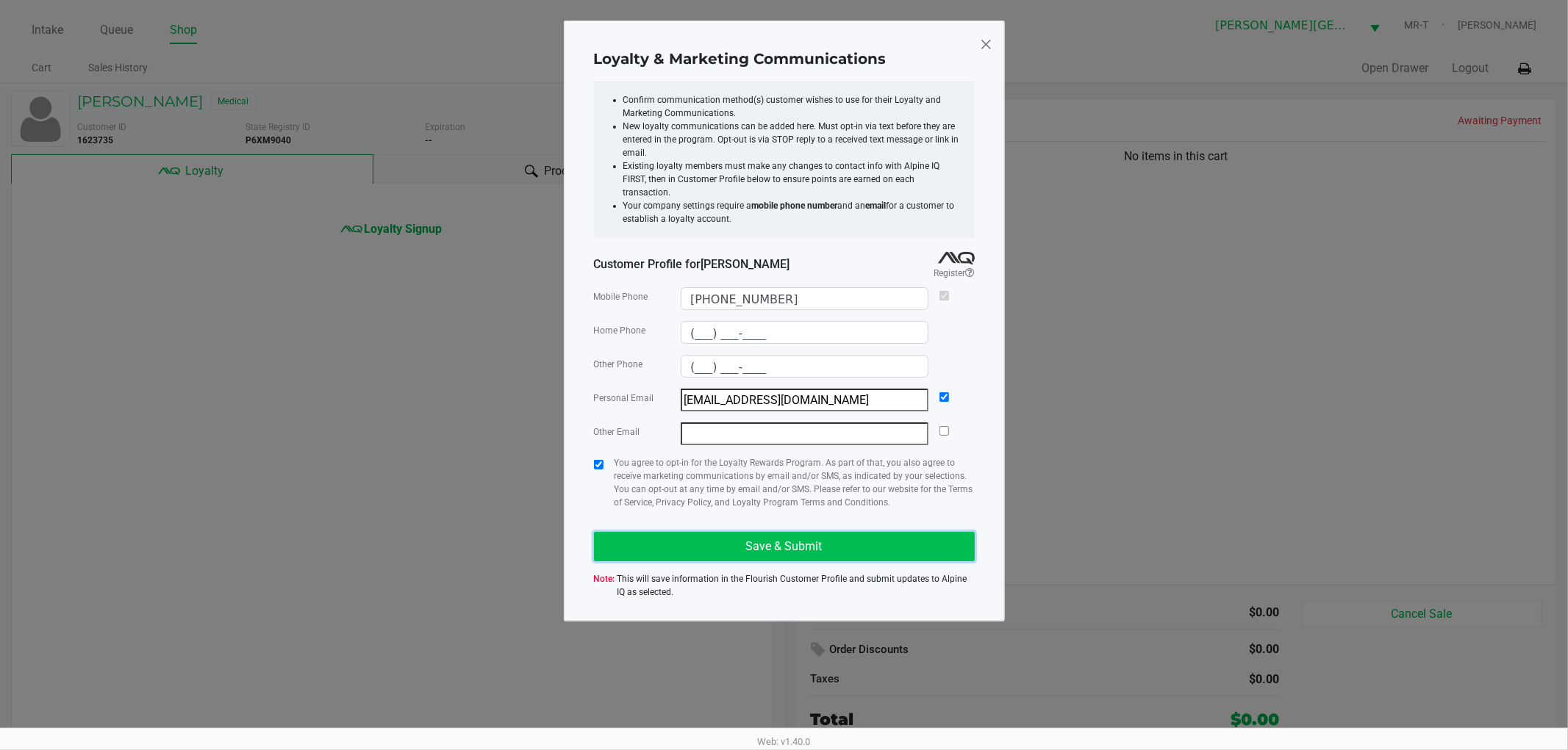
click at [681, 532] on button "Save & Submit" at bounding box center [784, 547] width 381 height 29
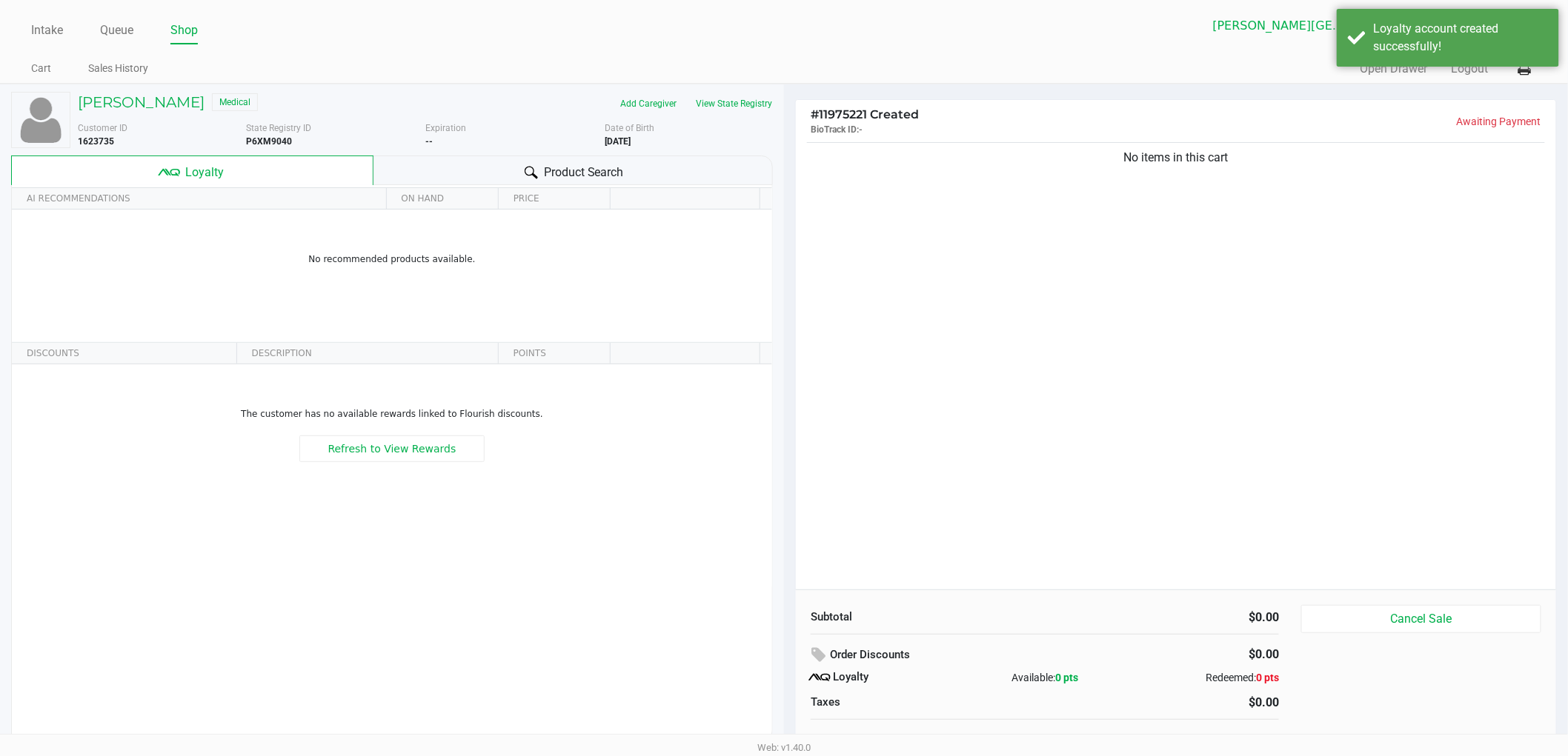
drag, startPoint x: 964, startPoint y: 359, endPoint x: 950, endPoint y: 359, distance: 14.0
click at [956, 359] on div "No items in this cart" at bounding box center [1176, 364] width 760 height 451
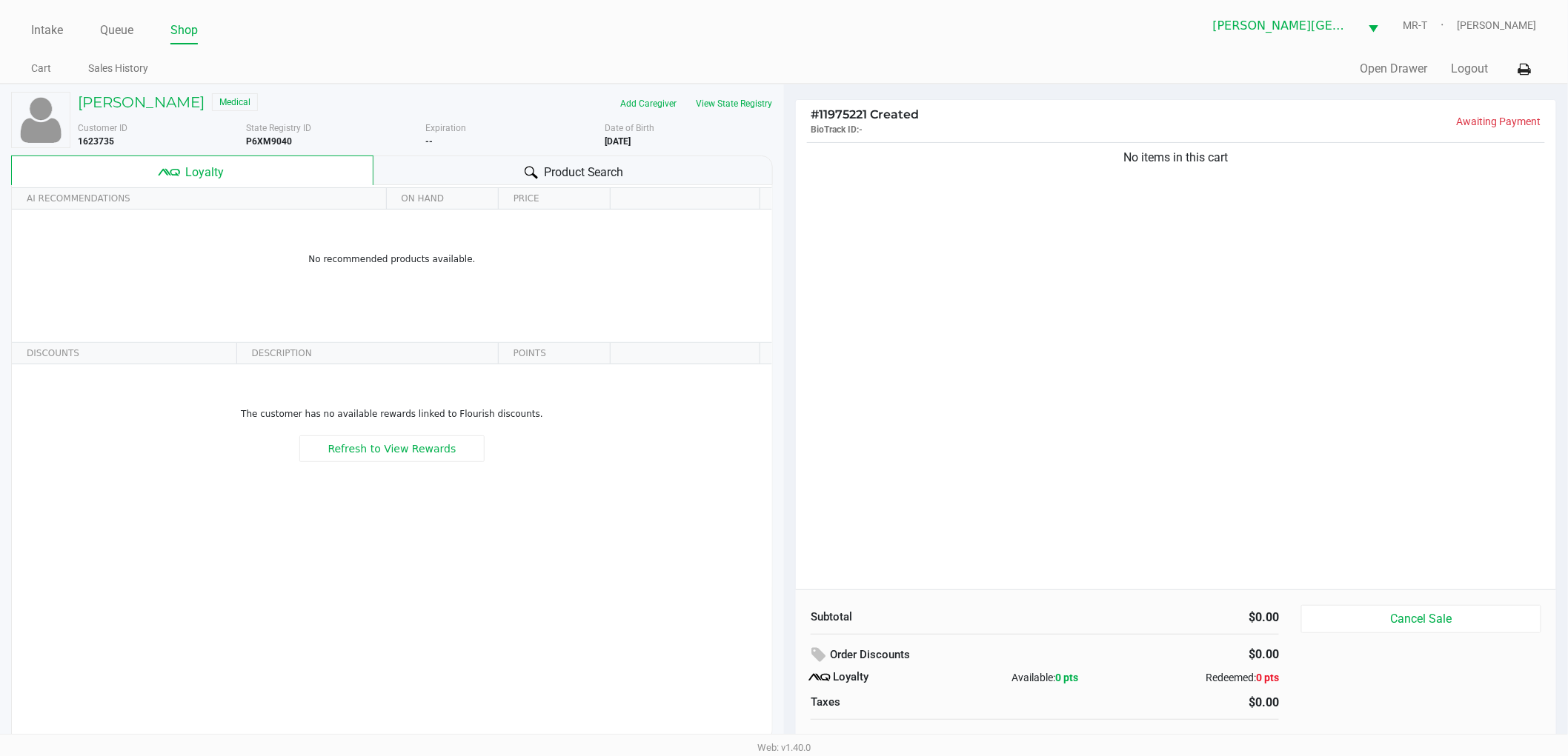
click at [952, 347] on div "No items in this cart" at bounding box center [1176, 364] width 760 height 451
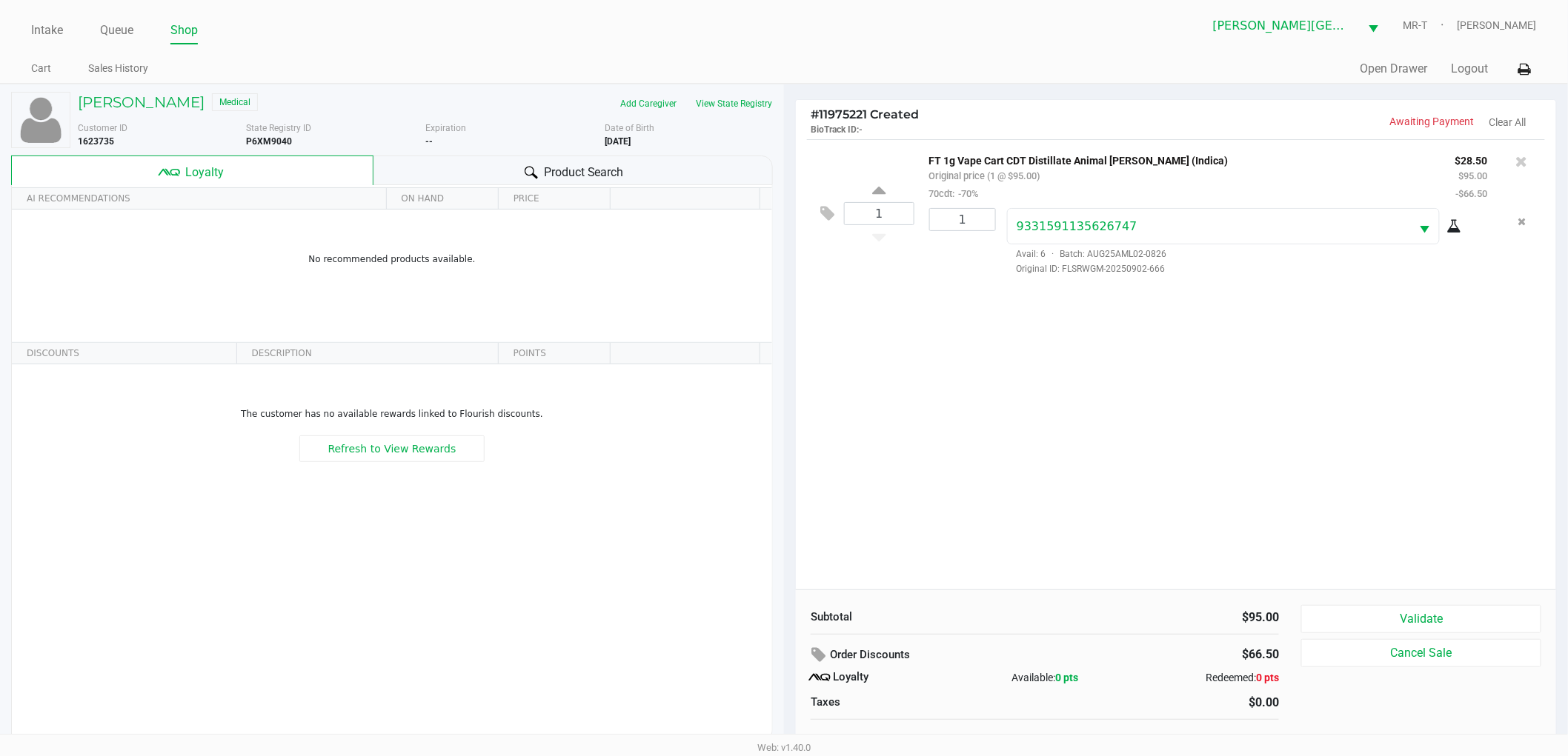
click at [980, 412] on div "1 FT 1g Vape Cart CDT Distillate Animal Larry (Indica) Original price (1 @ $95.…" at bounding box center [1176, 364] width 760 height 451
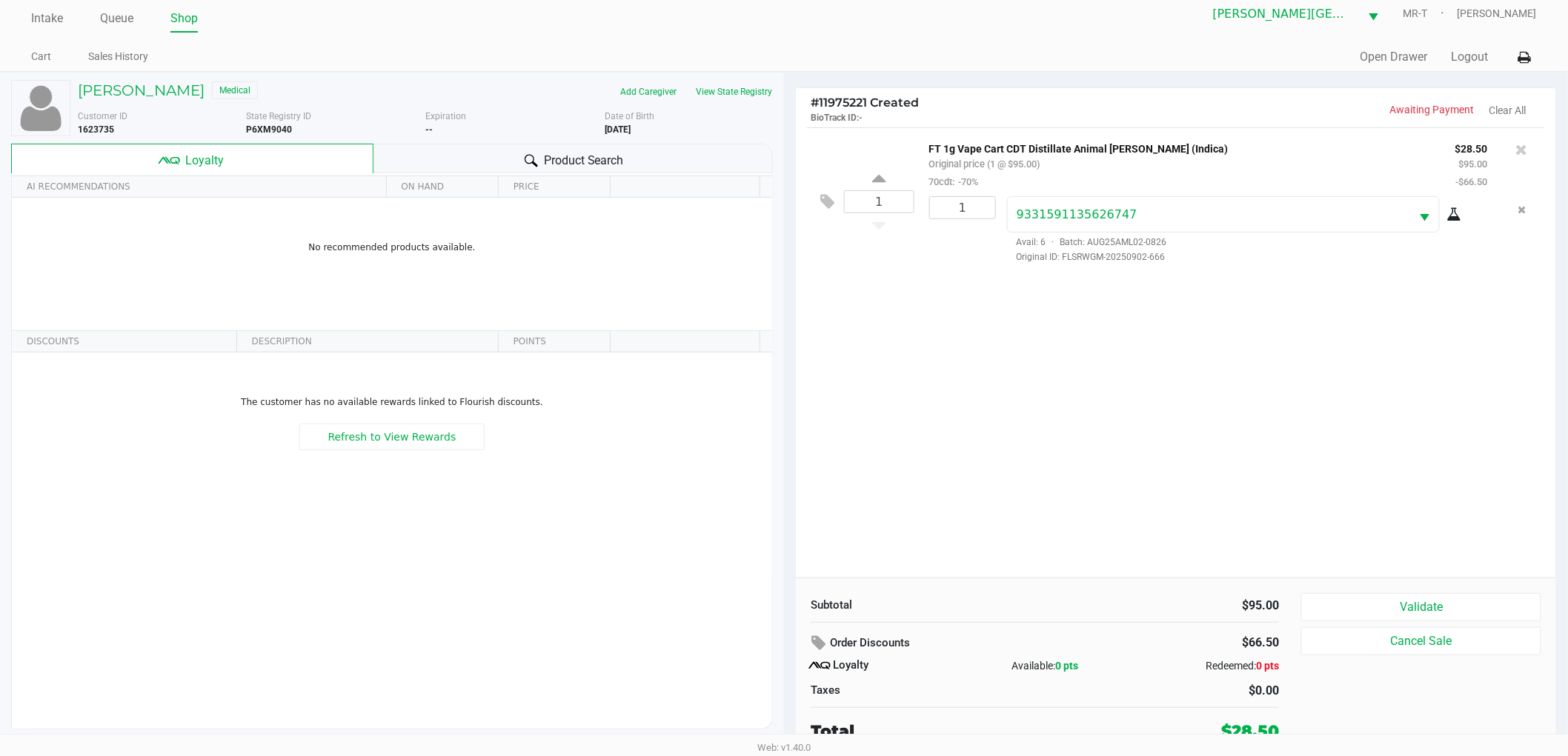
scroll to position [16, 0]
click at [978, 411] on div "1 FT 1g Vape Cart CDT Distillate Animal Larry (Indica) Original price (1 @ $95.…" at bounding box center [1176, 350] width 760 height 451
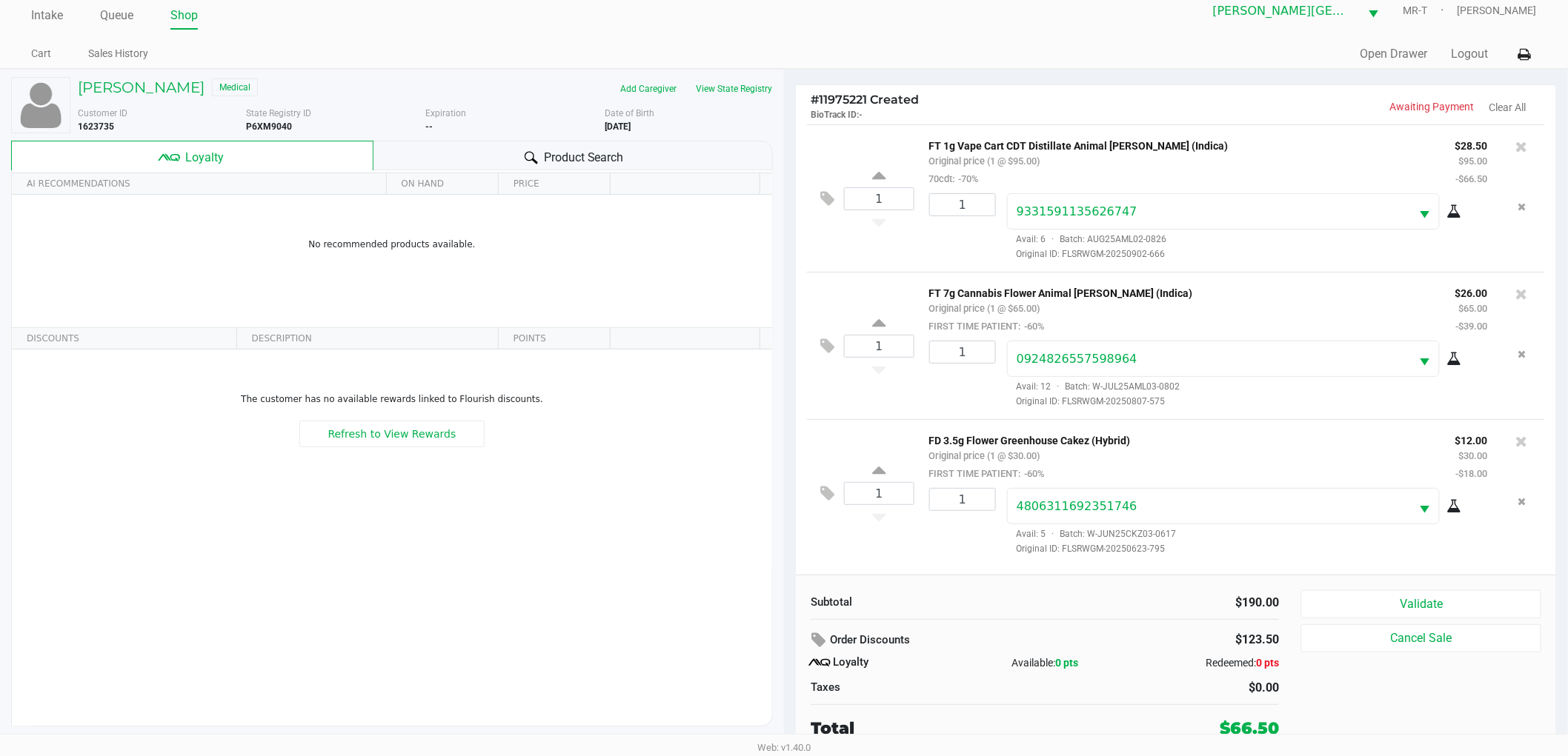
click at [956, 552] on div "1" at bounding box center [957, 521] width 78 height 68
click at [884, 552] on div "1 FD 3.5g Flower Greenhouse Cakez (Hybrid) Original price (1 @ $30.00) FIRST TI…" at bounding box center [1176, 492] width 738 height 147
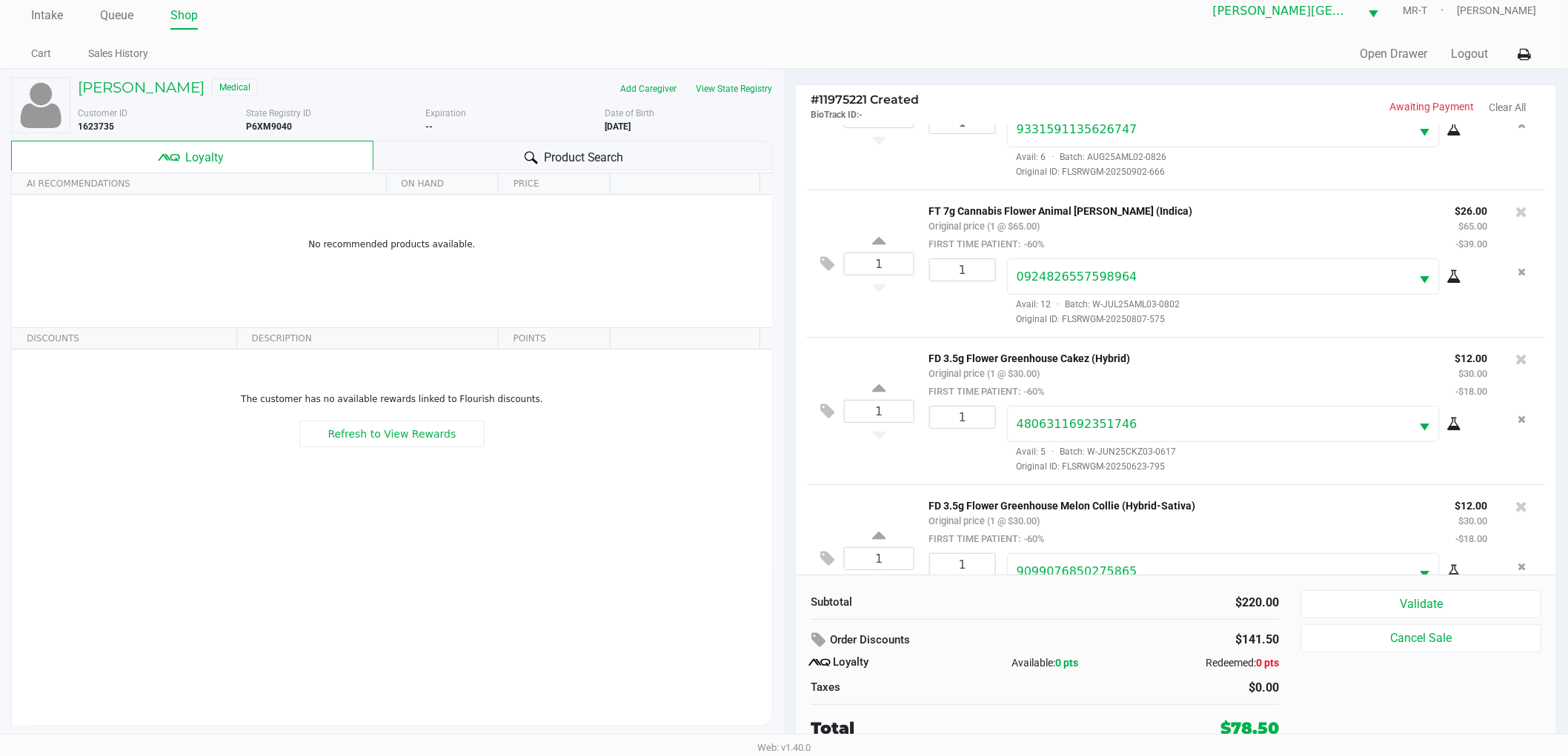
scroll to position [142, 0]
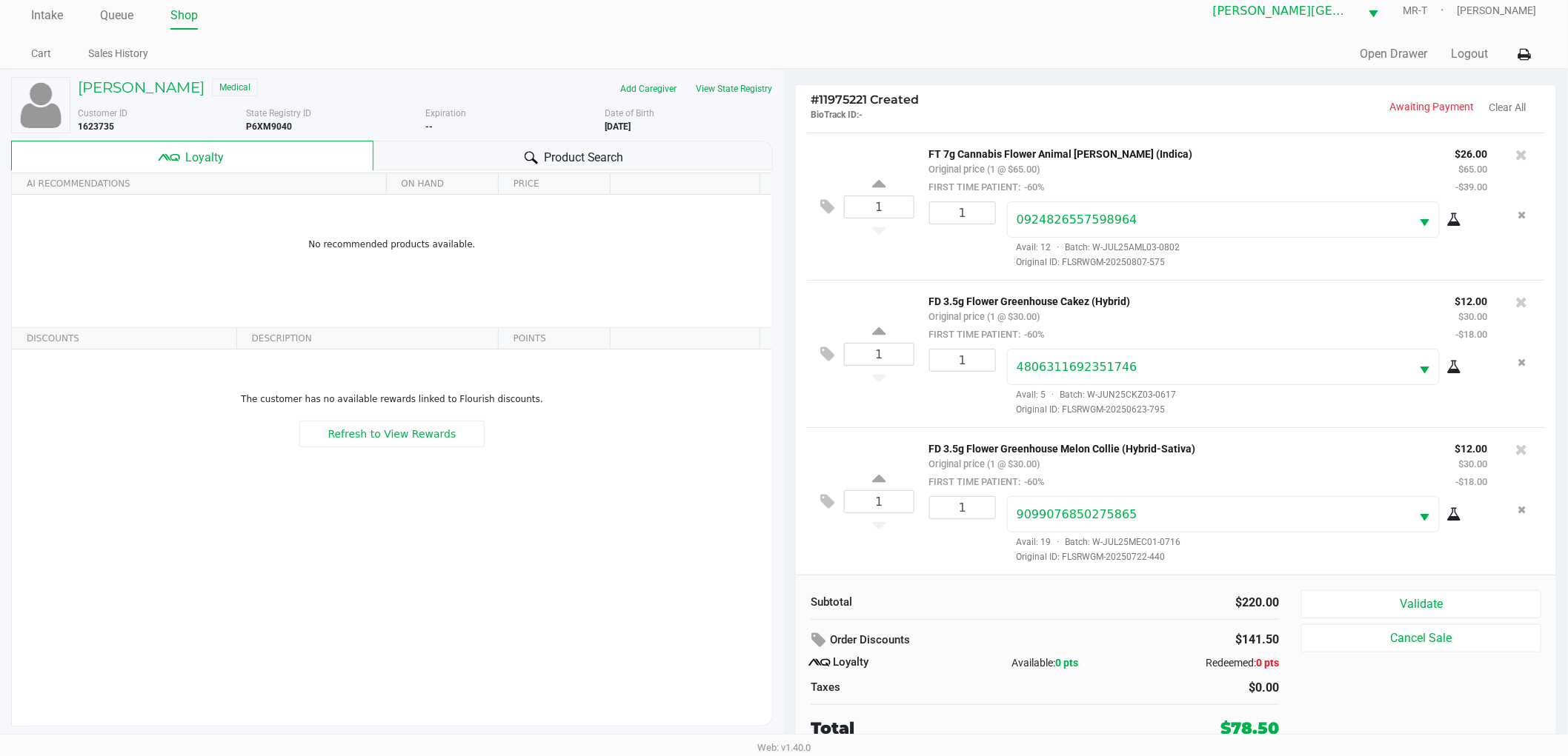
click at [1441, 588] on div "Subtotal $220.00 Order Discounts $141.50 Loyalty Available: 0 pts Redeemed: 0 p…" at bounding box center [1176, 665] width 760 height 180
click at [1440, 591] on button "Validate" at bounding box center [1421, 604] width 240 height 28
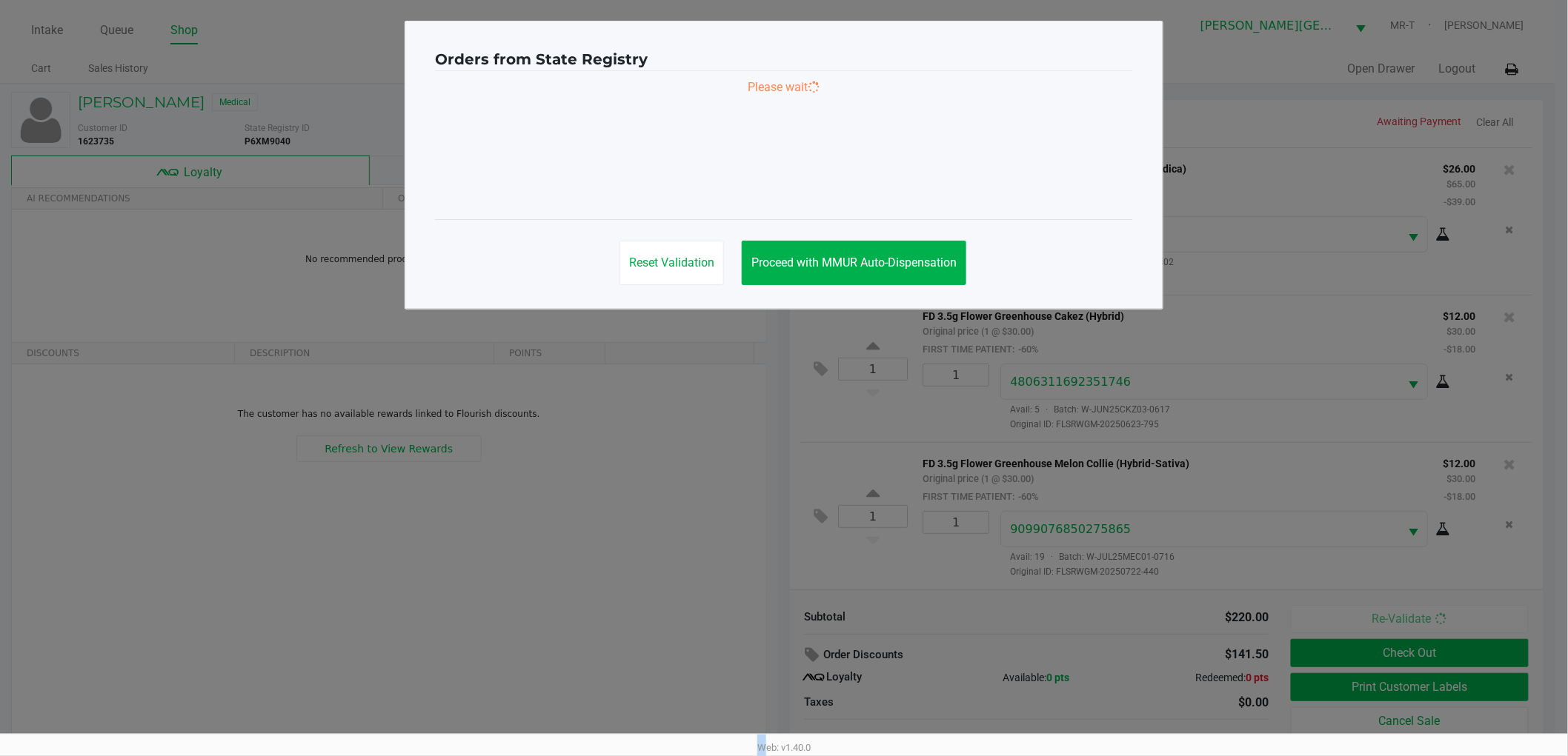
scroll to position [0, 0]
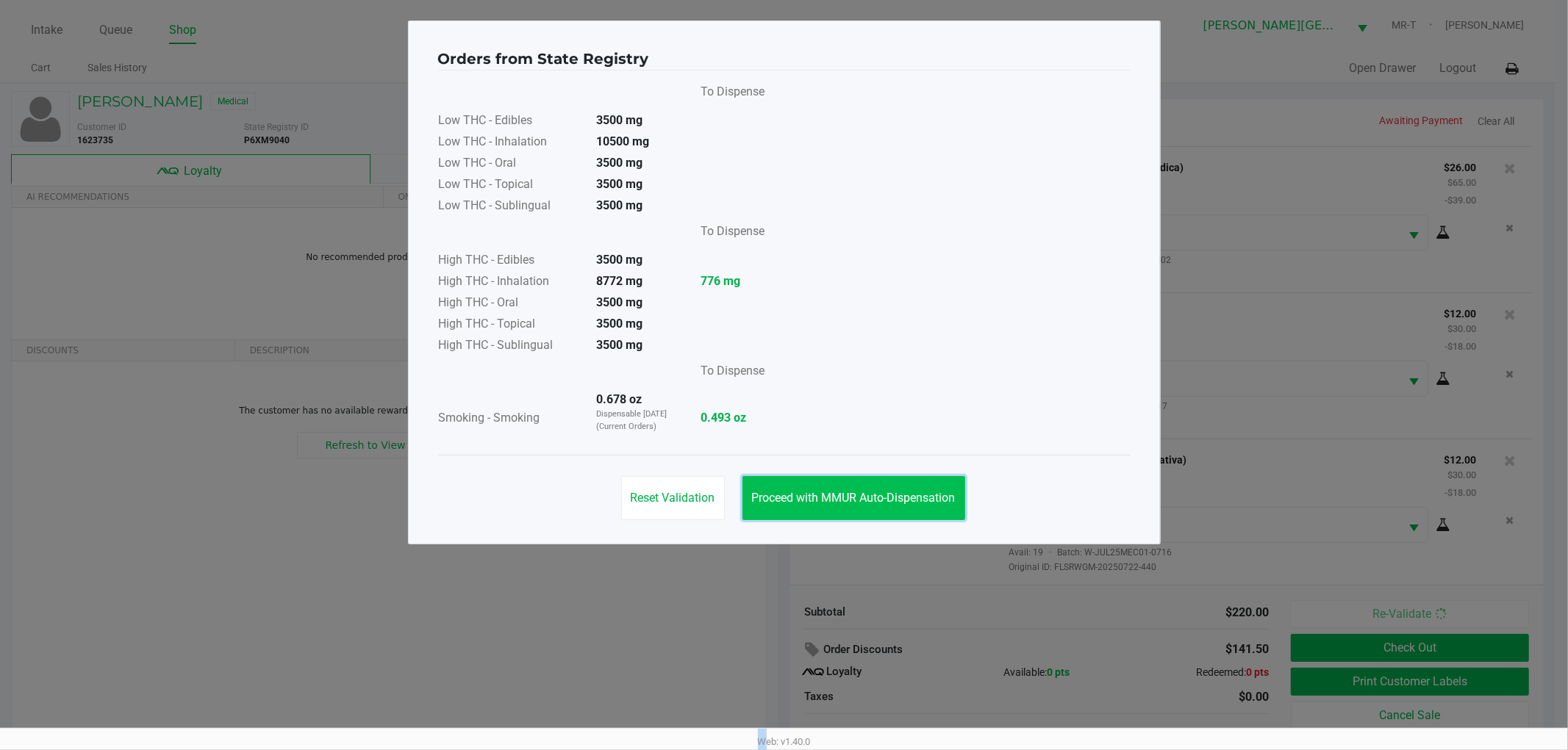
click at [857, 491] on span "Proceed with MMUR Auto-Dispensation" at bounding box center [854, 498] width 204 height 14
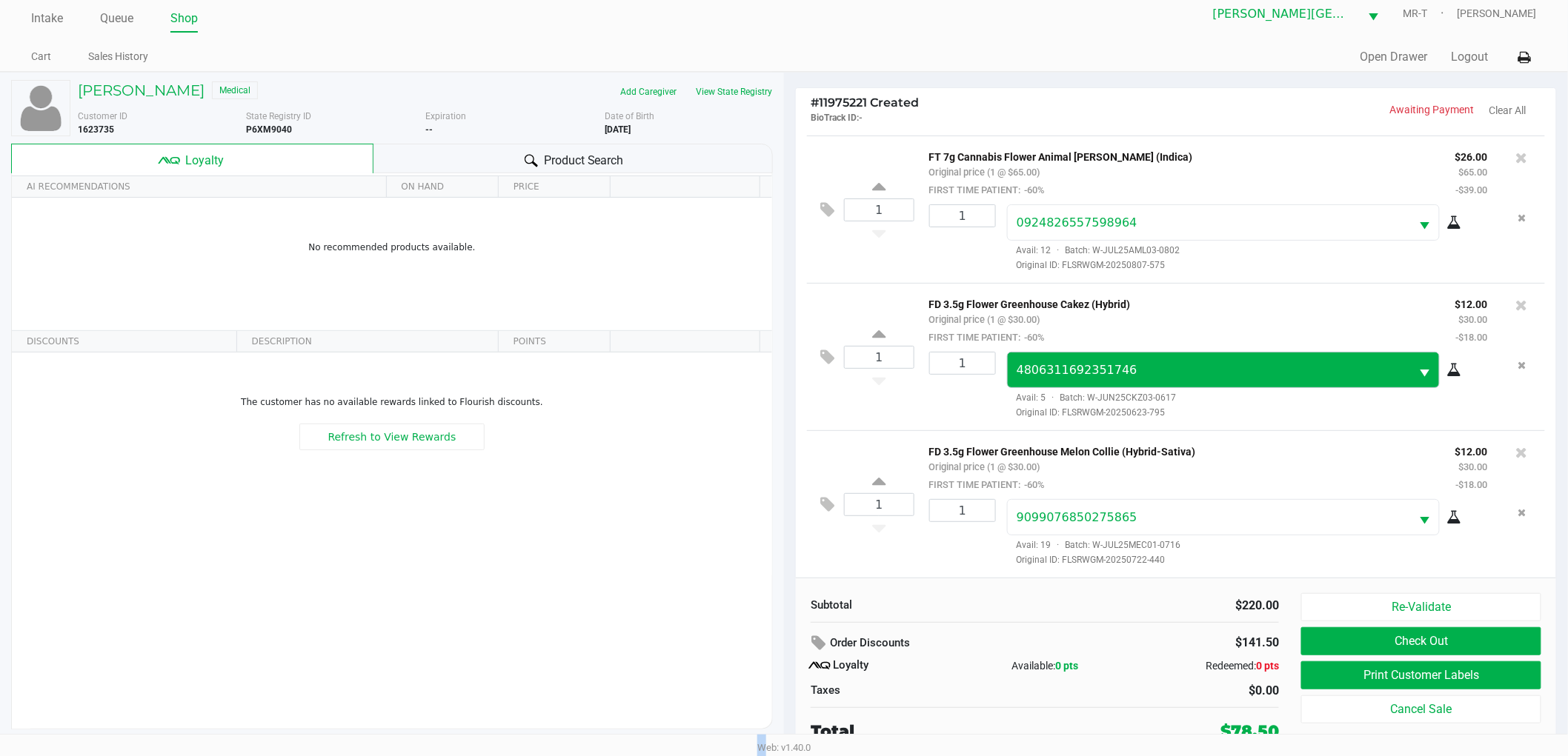
scroll to position [16, 0]
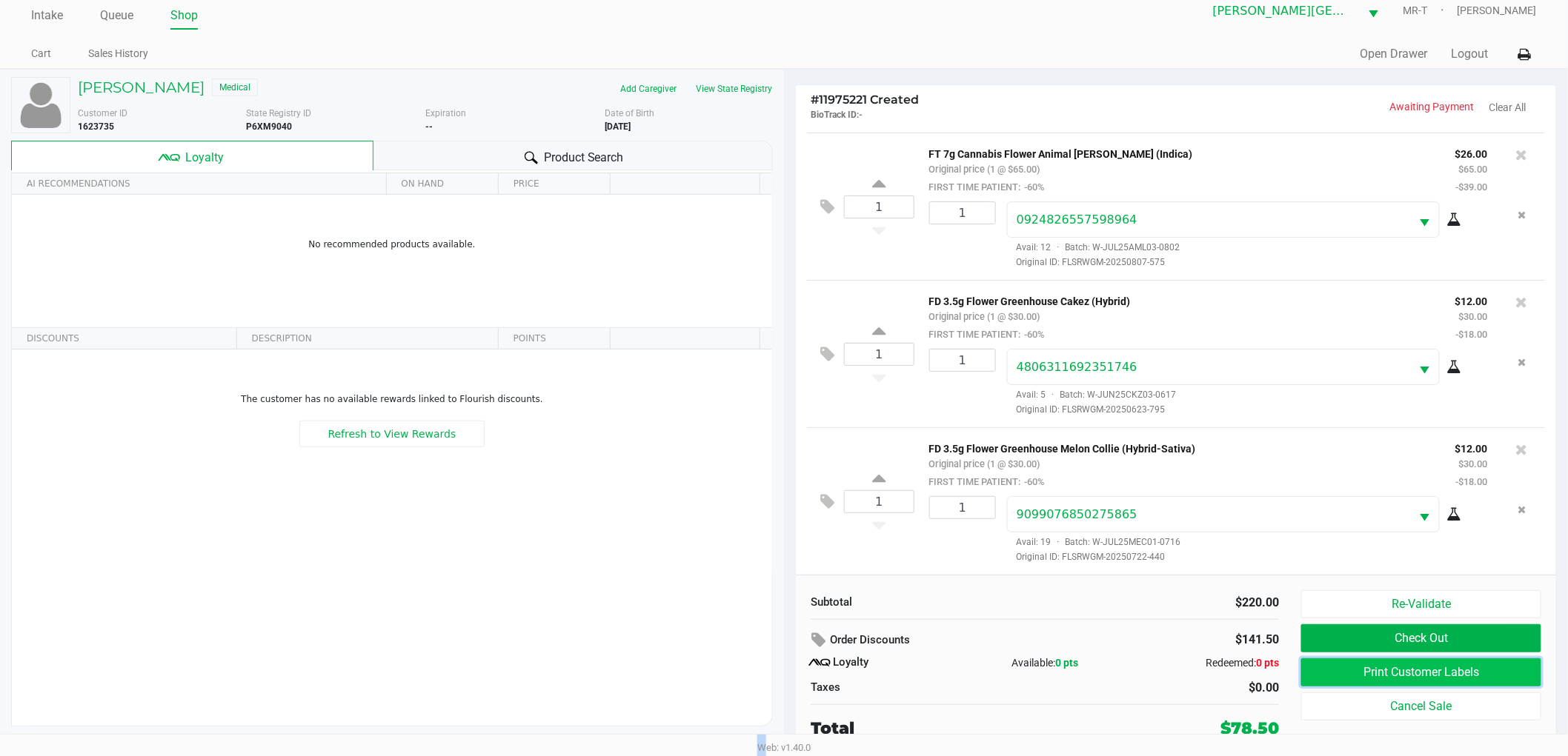
click at [1349, 671] on button "Print Customer Labels" at bounding box center [1421, 672] width 240 height 28
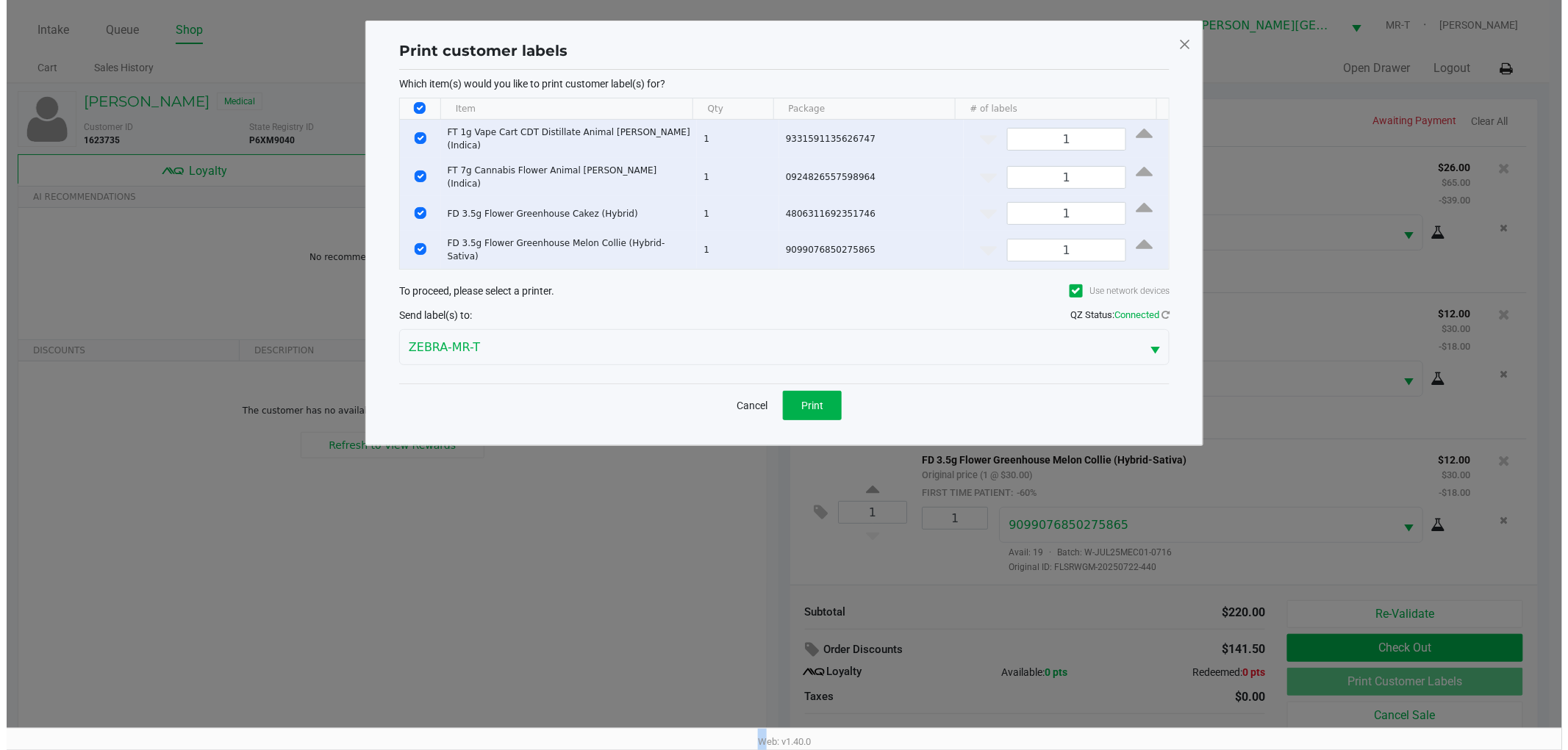
scroll to position [0, 0]
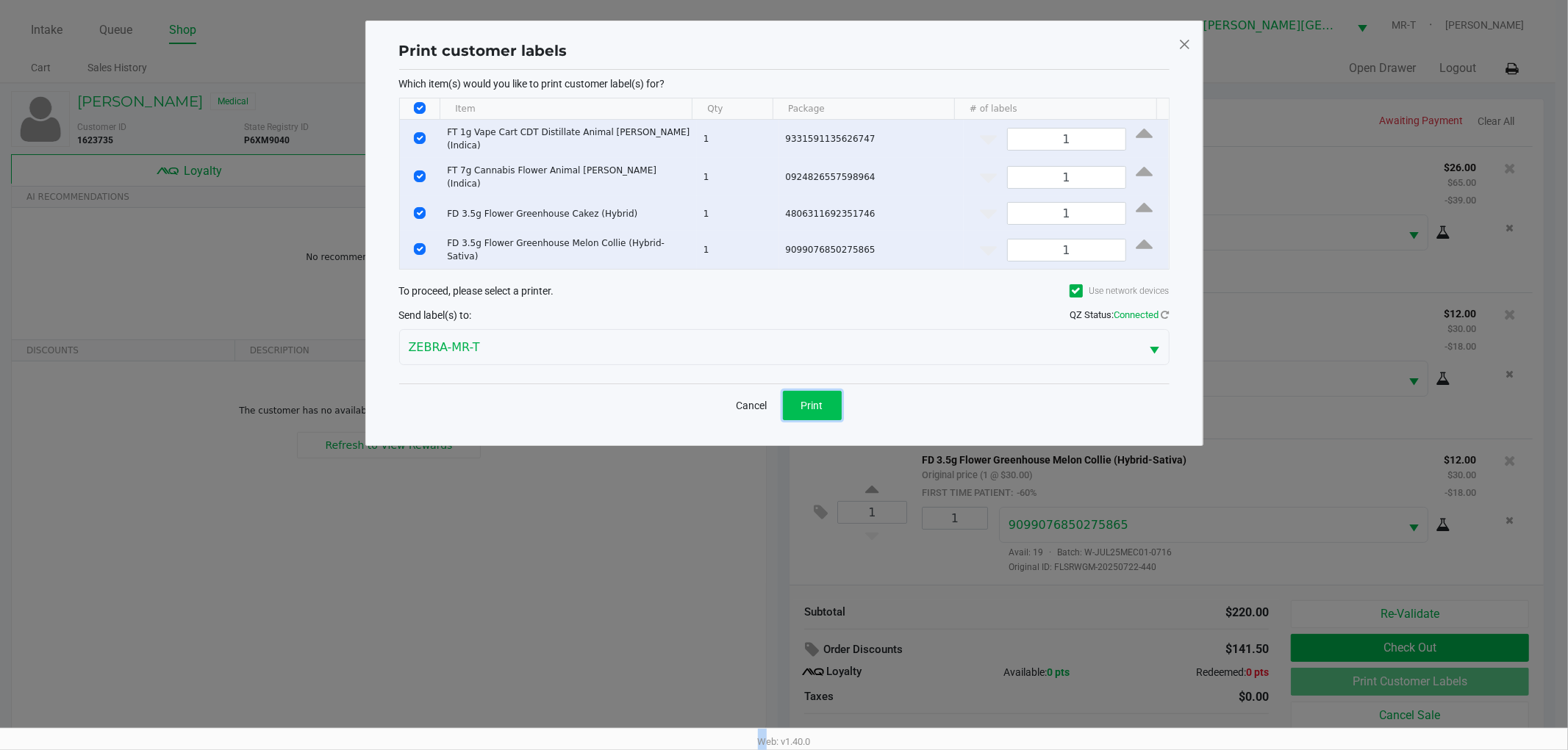
click at [795, 391] on button "Print" at bounding box center [812, 405] width 59 height 29
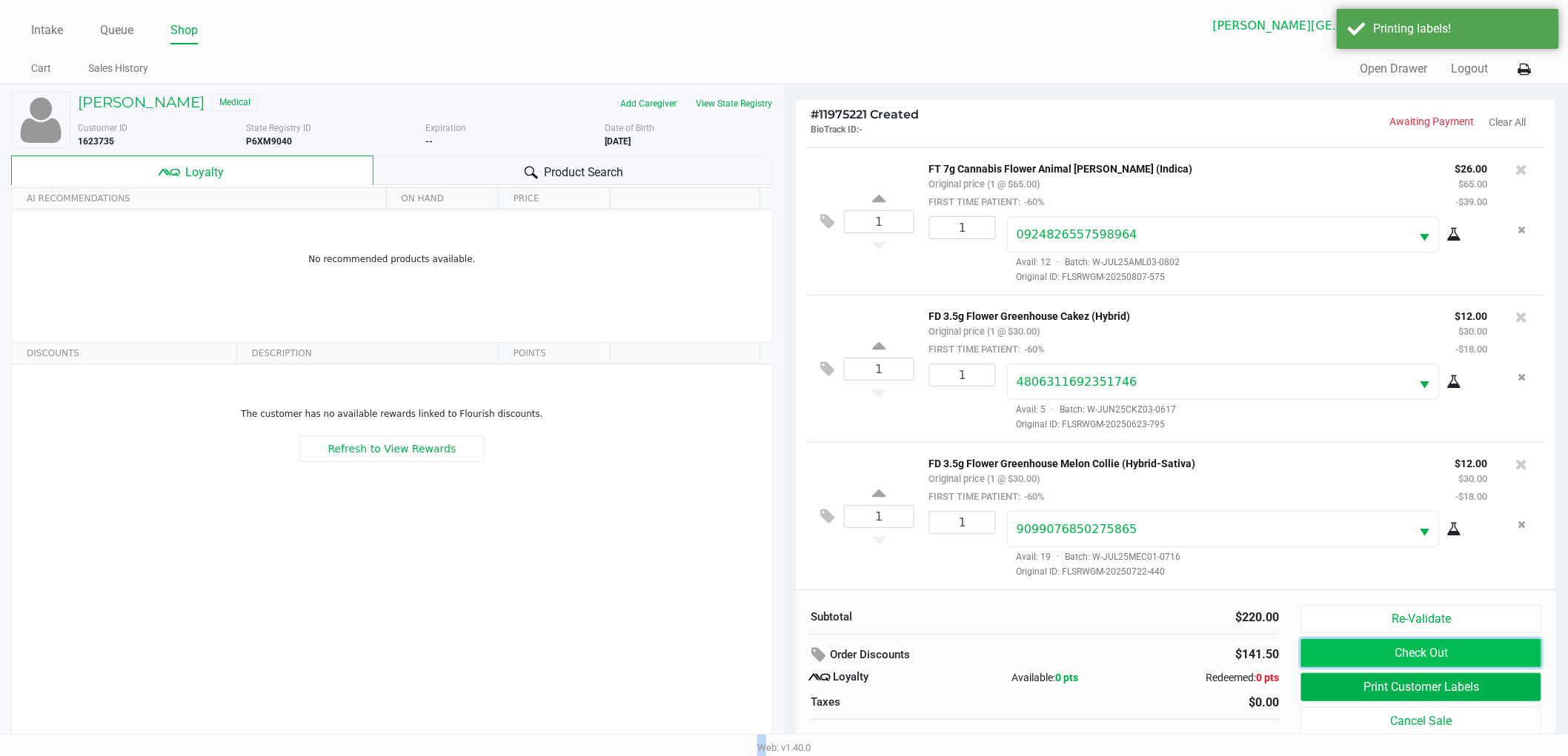
click at [1314, 663] on button "Check Out" at bounding box center [1421, 653] width 240 height 28
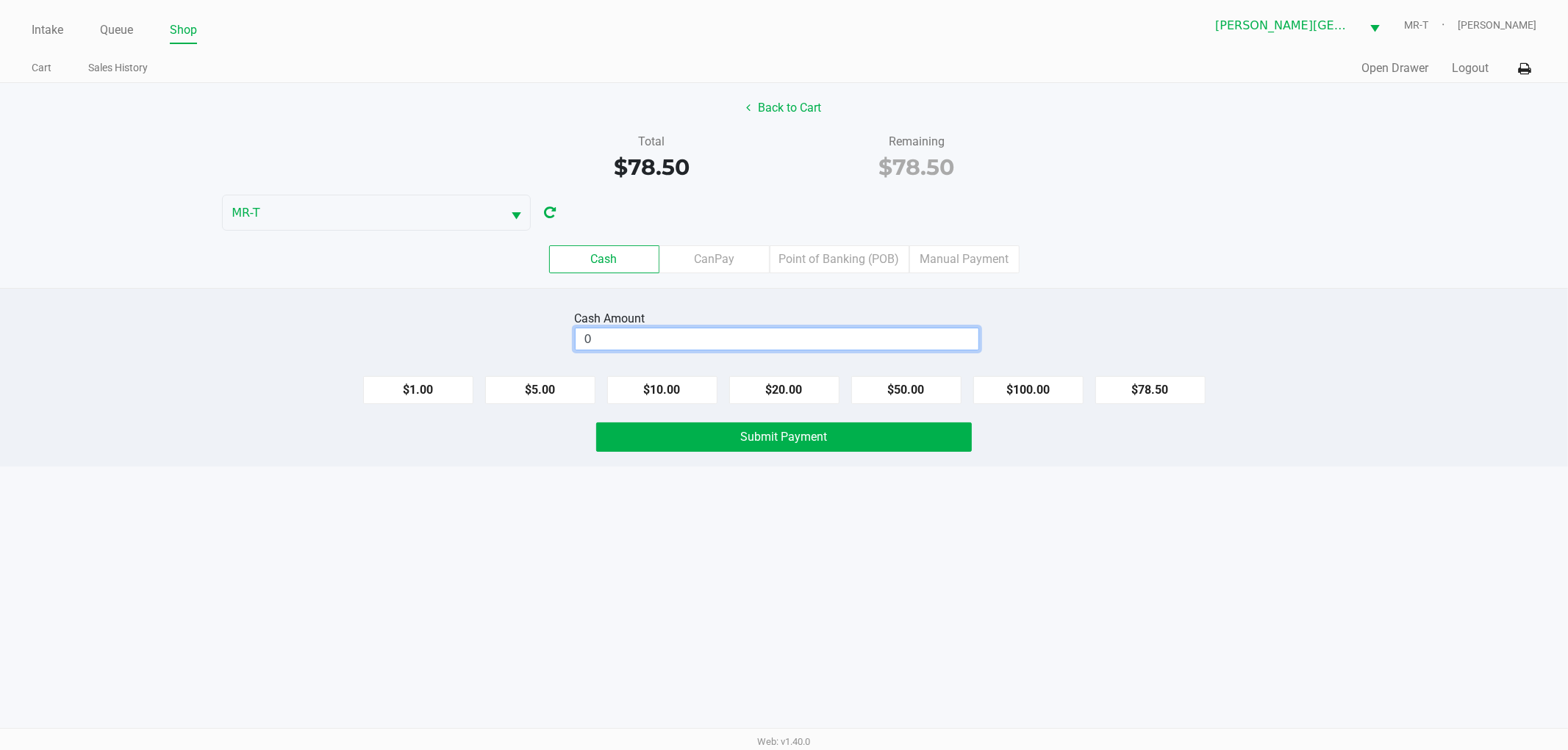
click at [750, 334] on input "0" at bounding box center [777, 339] width 403 height 21
type input "$100.50"
click at [755, 437] on span "Submit Payment" at bounding box center [784, 437] width 87 height 14
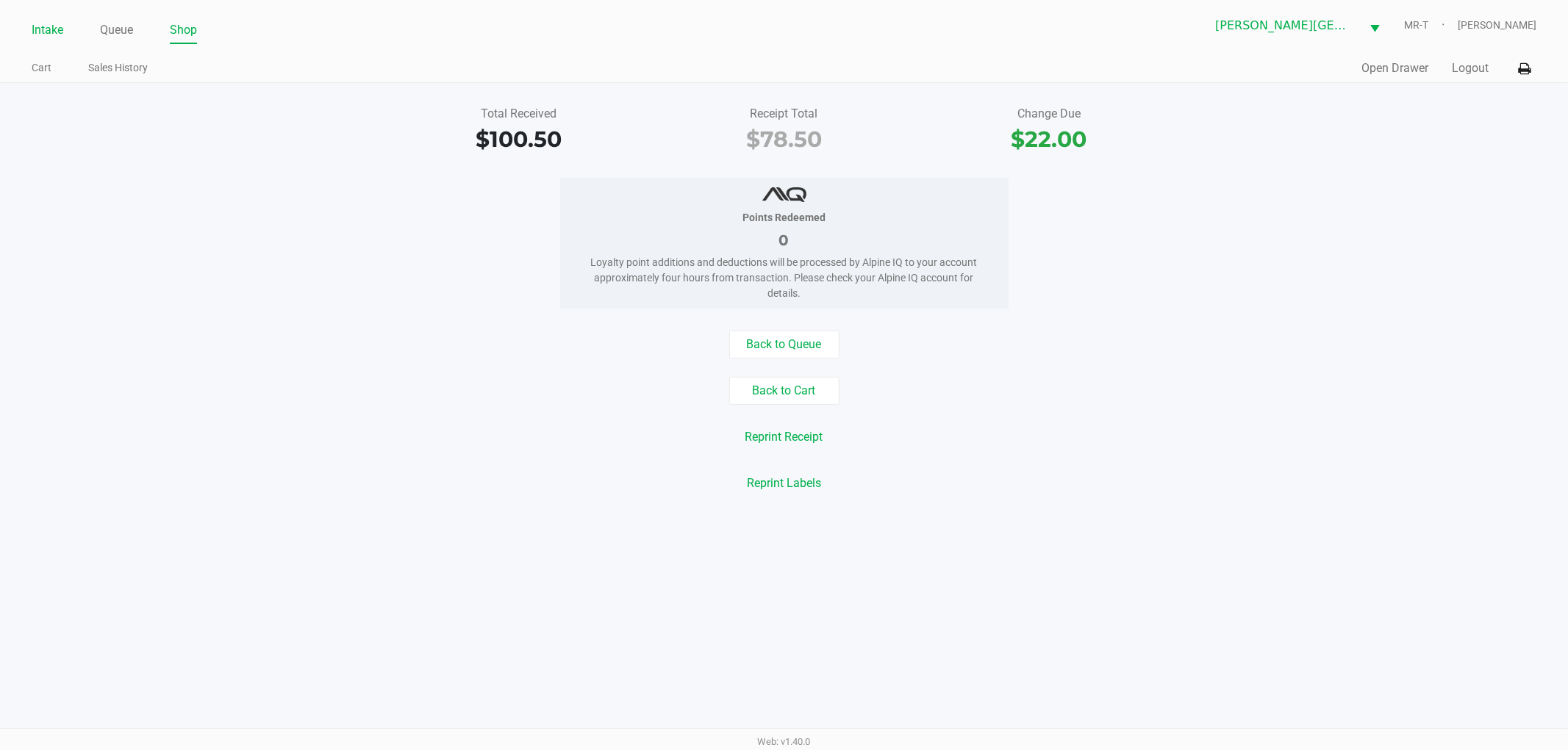
click at [41, 39] on link "Intake" at bounding box center [47, 30] width 32 height 21
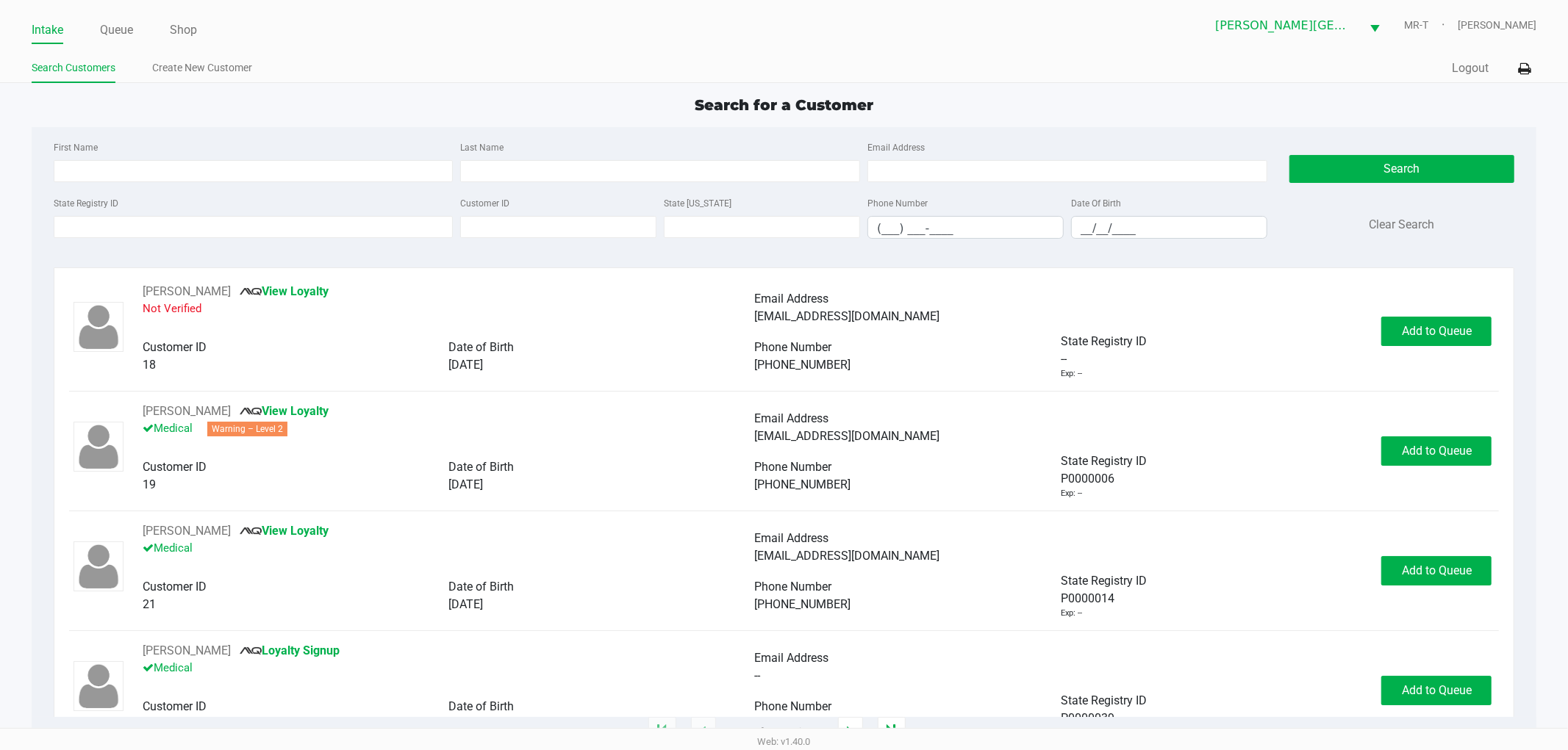
click at [538, 185] on div "First Name Last Name Email Address" at bounding box center [661, 166] width 1222 height 56
click at [528, 179] on input "Last Name" at bounding box center [660, 171] width 400 height 22
type input "morales"
click at [1150, 228] on input "__/__/____" at bounding box center [1169, 228] width 195 height 23
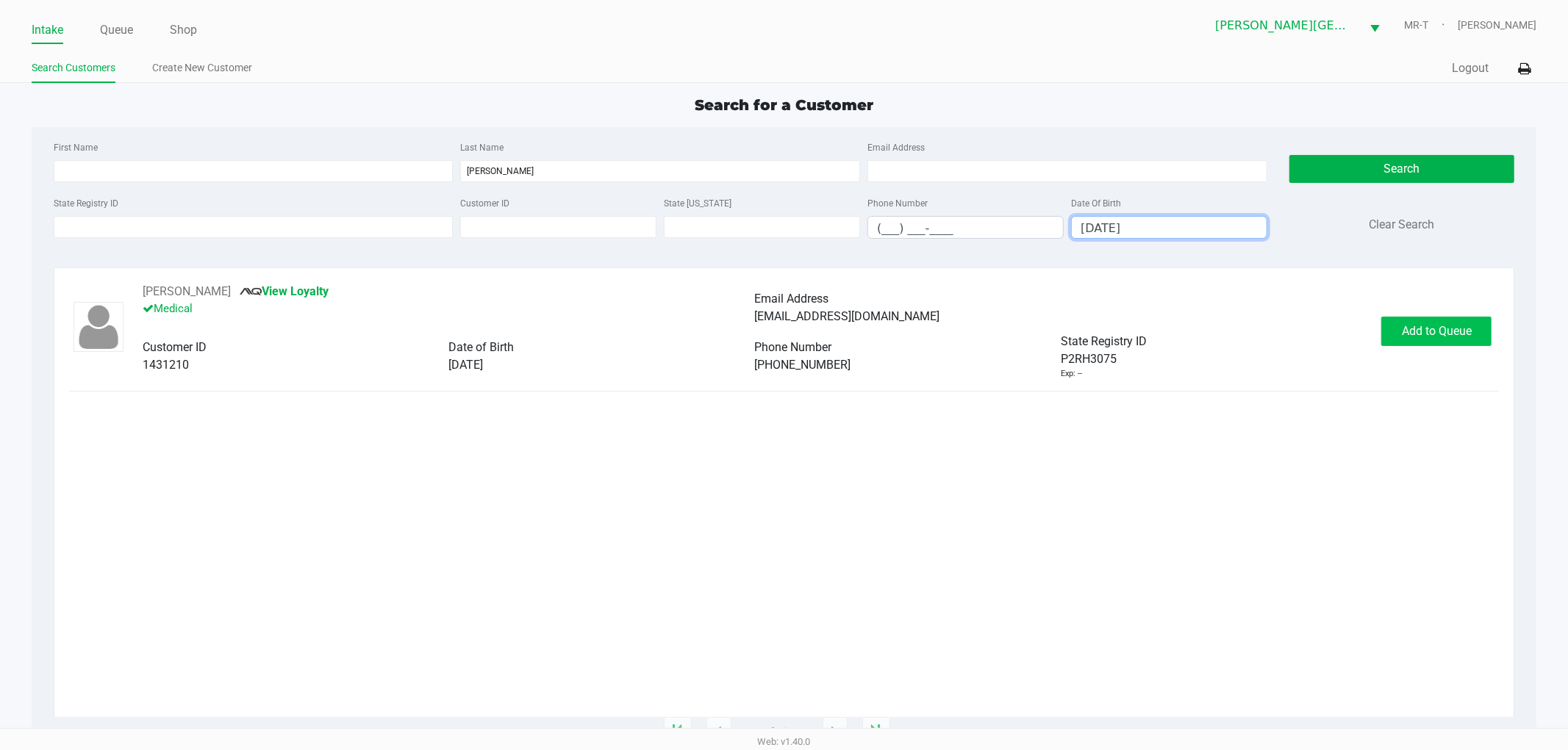
type input "07/01/2000"
click at [1430, 329] on span "Add to Queue" at bounding box center [1437, 331] width 70 height 14
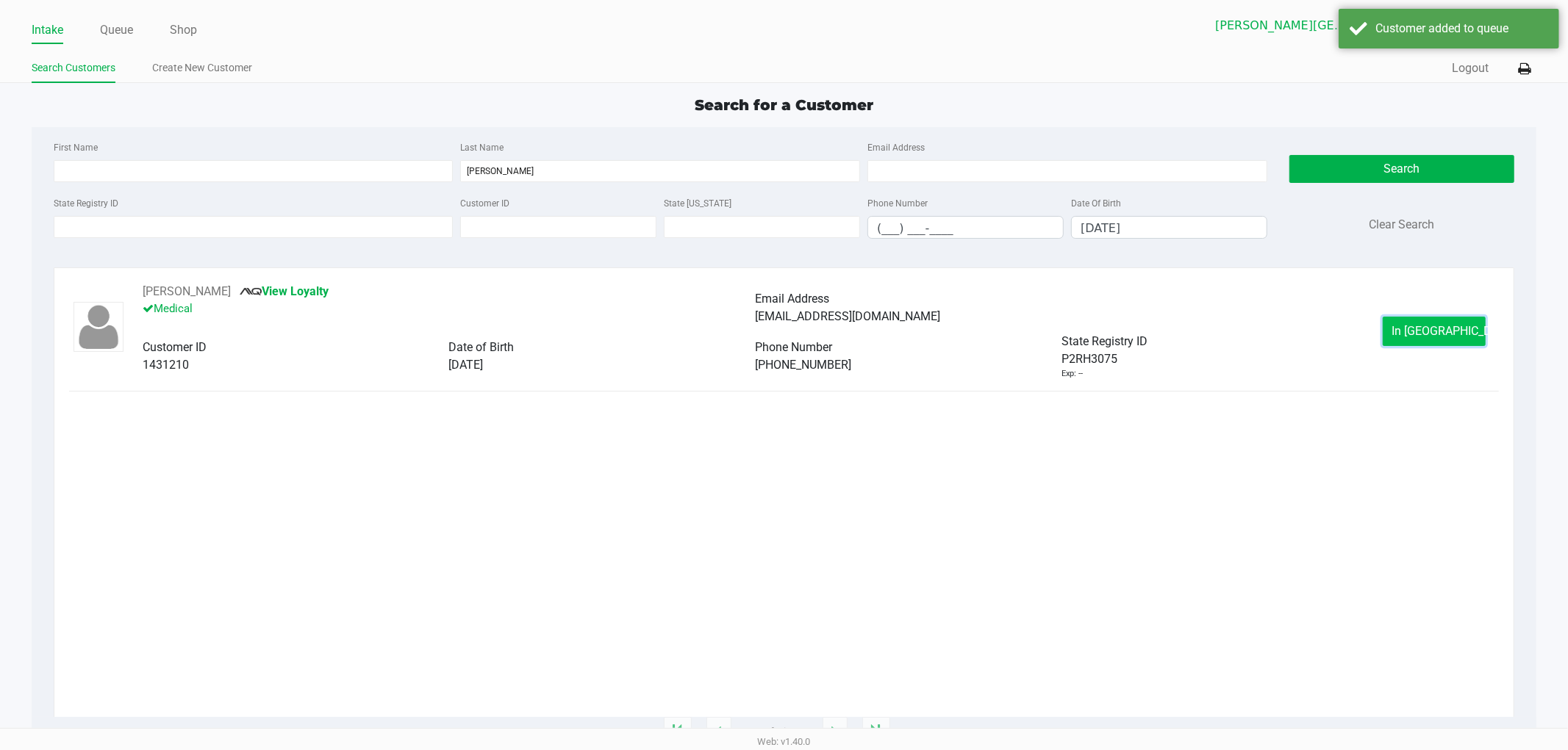
click at [1419, 338] on span "In Queue" at bounding box center [1454, 331] width 124 height 14
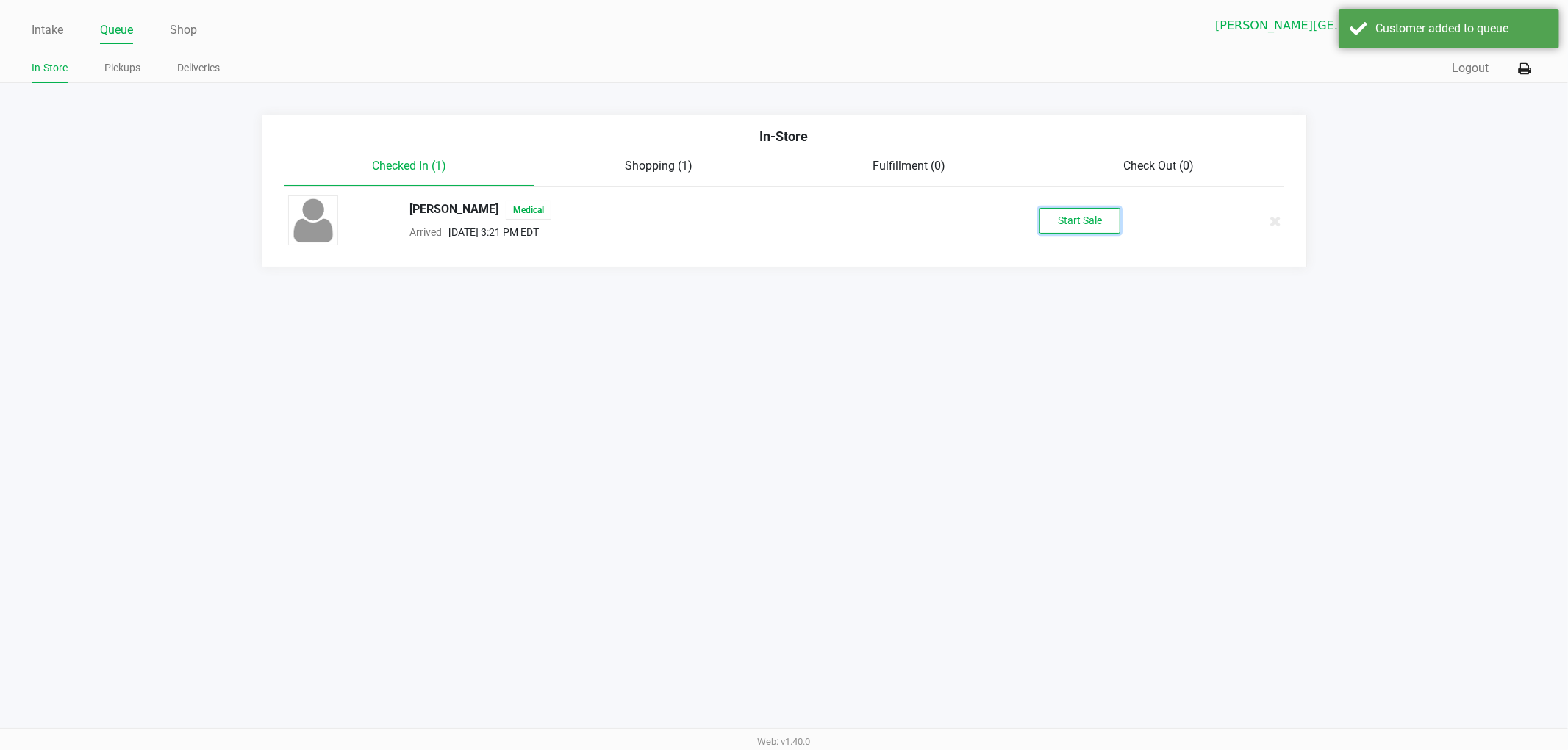
click at [1106, 229] on button "Start Sale" at bounding box center [1080, 221] width 80 height 26
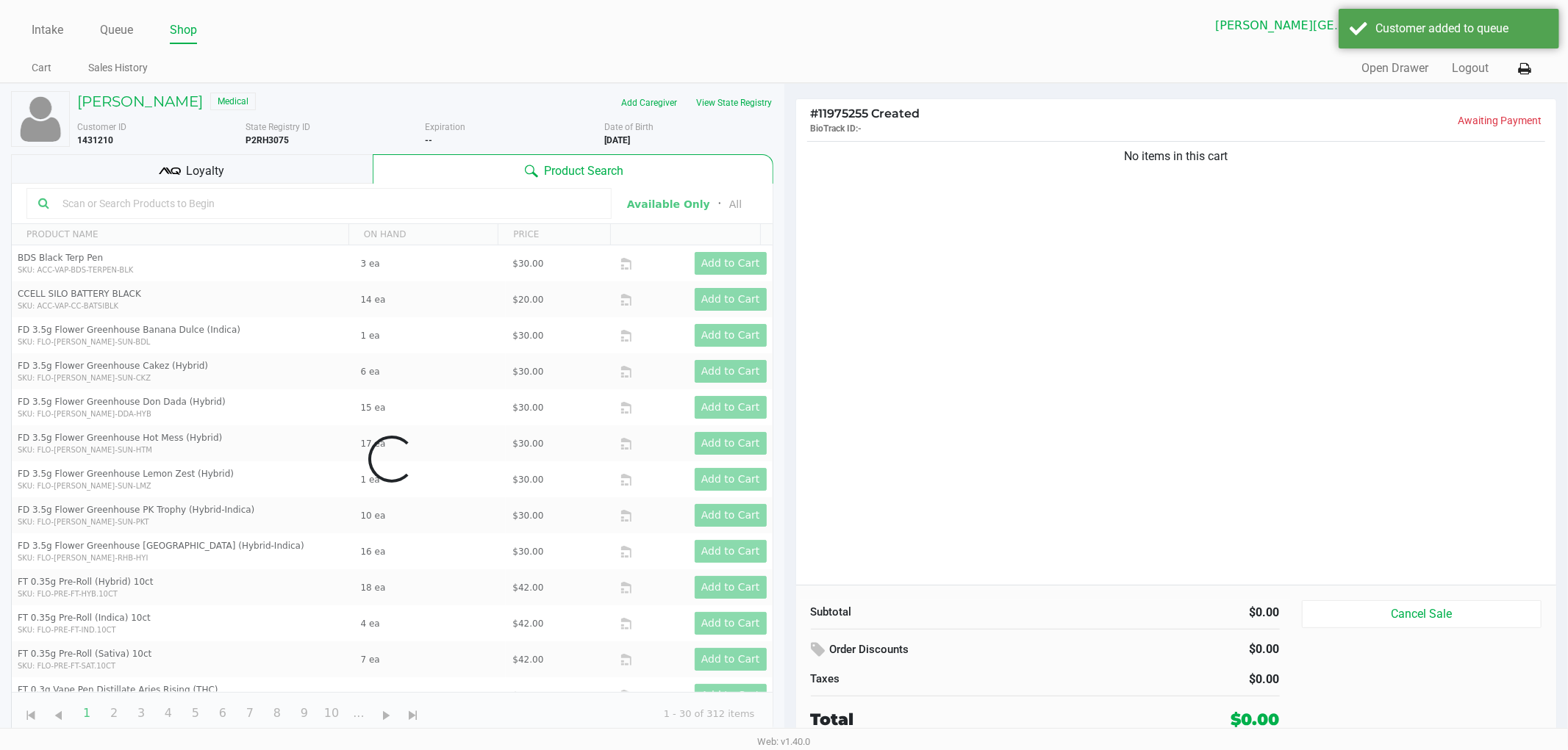
click at [1127, 332] on div "No items in this cart" at bounding box center [1177, 361] width 761 height 447
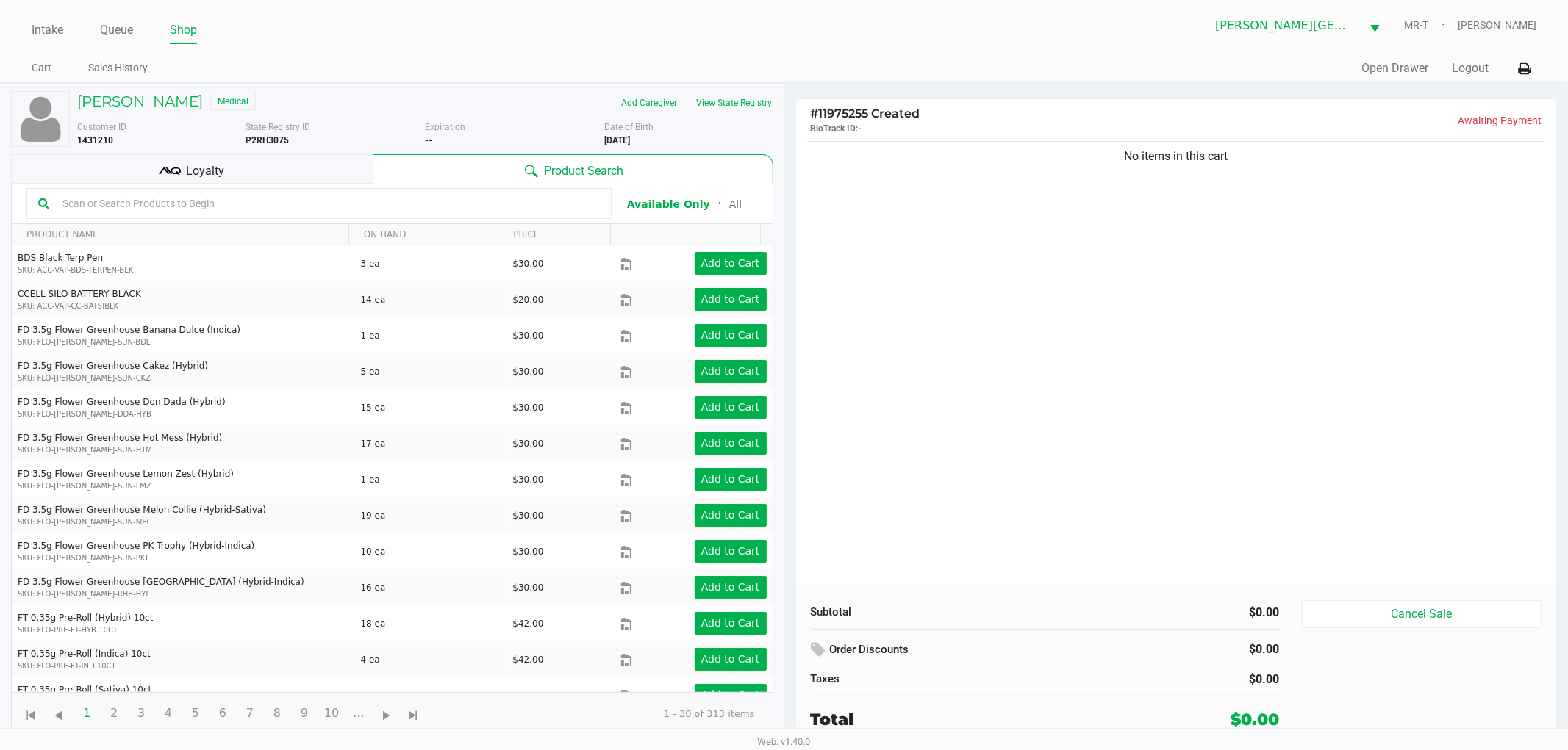
click at [1125, 349] on div "No items in this cart" at bounding box center [1177, 361] width 761 height 447
click at [1162, 321] on div "No items in this cart" at bounding box center [1177, 361] width 761 height 447
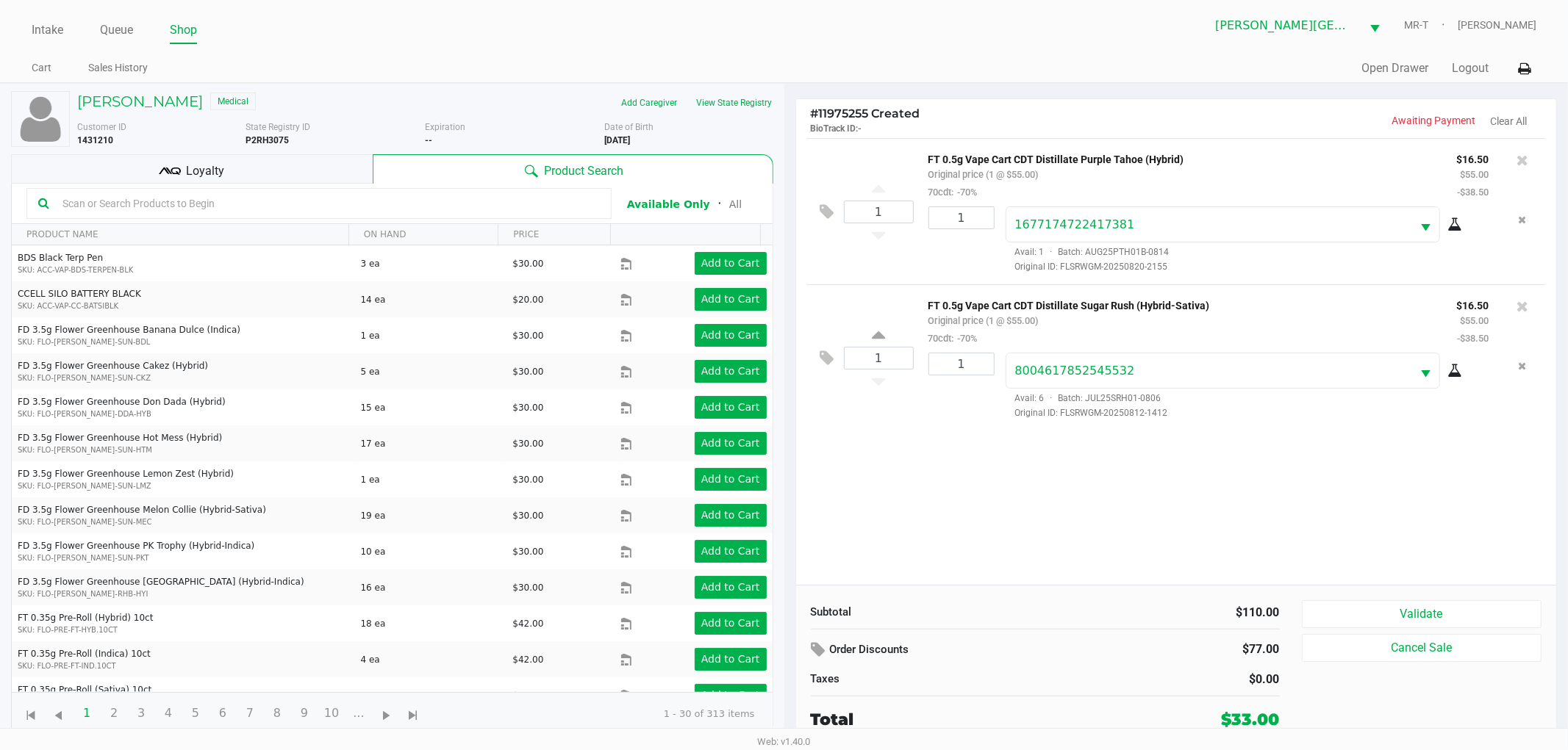
click at [1116, 480] on div "1 FT 0.5g Vape Cart CDT Distillate Purple Tahoe (Hybrid) Original price (1 @ $5…" at bounding box center [1177, 361] width 761 height 447
click at [1110, 483] on div "1 FT 0.5g Vape Cart CDT Distillate Purple Tahoe (Hybrid) Original price (1 @ $5…" at bounding box center [1177, 361] width 761 height 447
drag, startPoint x: 1056, startPoint y: 510, endPoint x: 1055, endPoint y: 524, distance: 14.0
click at [1055, 524] on div "1 FT 0.5g Vape Cart CDT Distillate Purple Tahoe (Hybrid) Original price (1 @ $5…" at bounding box center [1177, 361] width 761 height 447
click at [1053, 524] on div "1 FT 0.5g Vape Cart CDT Distillate Purple Tahoe (Hybrid) Original price (1 @ $5…" at bounding box center [1177, 361] width 761 height 447
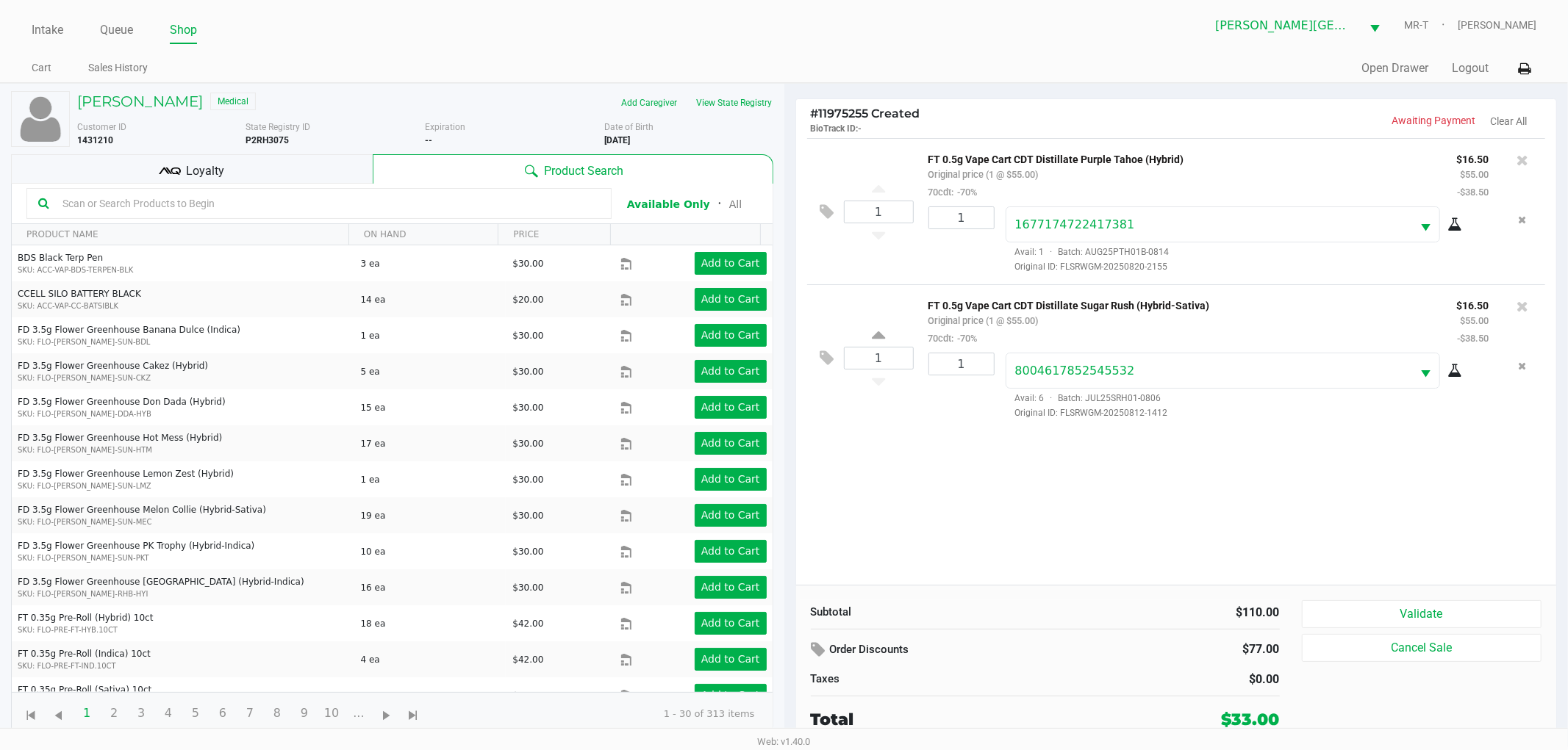
click at [954, 542] on div "1 FT 0.5g Vape Cart CDT Distillate Purple Tahoe (Hybrid) Original price (1 @ $5…" at bounding box center [1177, 361] width 761 height 447
click at [951, 545] on div "1 FT 0.5g Vape Cart CDT Distillate Purple Tahoe (Hybrid) Original price (1 @ $5…" at bounding box center [1177, 361] width 761 height 447
drag, startPoint x: 951, startPoint y: 536, endPoint x: 957, endPoint y: 522, distance: 15.2
click at [951, 534] on div "1 FT 0.5g Vape Cart CDT Distillate Purple Tahoe (Hybrid) Original price (1 @ $5…" at bounding box center [1177, 361] width 761 height 447
click at [934, 533] on div "1 FT 0.5g Vape Cart CDT Distillate Purple Tahoe (Hybrid) Original price (1 @ $5…" at bounding box center [1177, 361] width 761 height 447
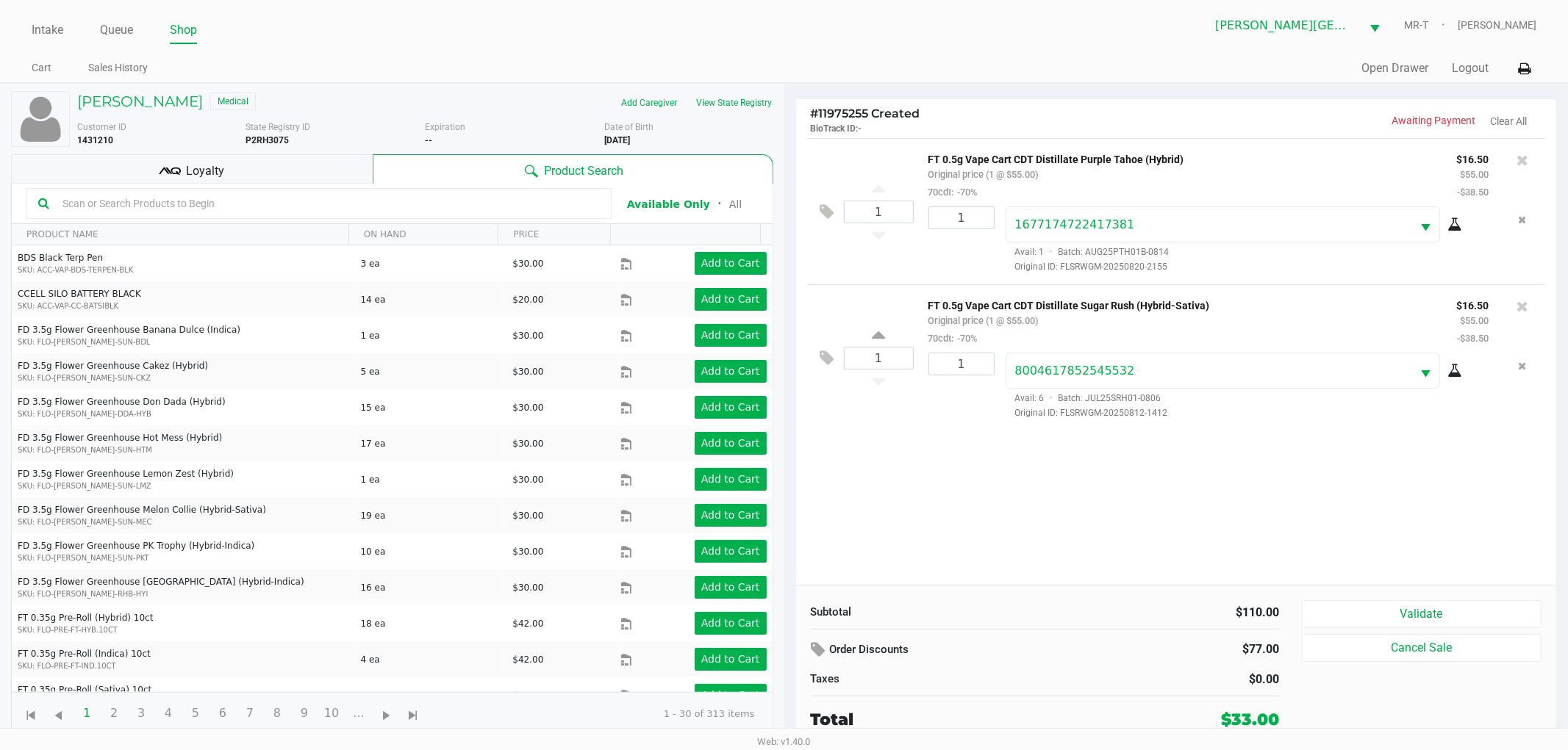
click at [939, 465] on div "1 FT 0.5g Vape Cart CDT Distillate Purple Tahoe (Hybrid) Original price (1 @ $5…" at bounding box center [1177, 361] width 761 height 447
click at [978, 512] on div "1 FT 0.5g Vape Cart CDT Distillate Purple Tahoe (Hybrid) Original price (1 @ $5…" at bounding box center [1177, 361] width 761 height 447
click at [1078, 486] on div "1 FT 0.5g Vape Cart CDT Distillate Purple Tahoe (Hybrid) Original price (1 @ $5…" at bounding box center [1177, 361] width 761 height 447
click at [339, 170] on div "Loyalty" at bounding box center [192, 169] width 361 height 29
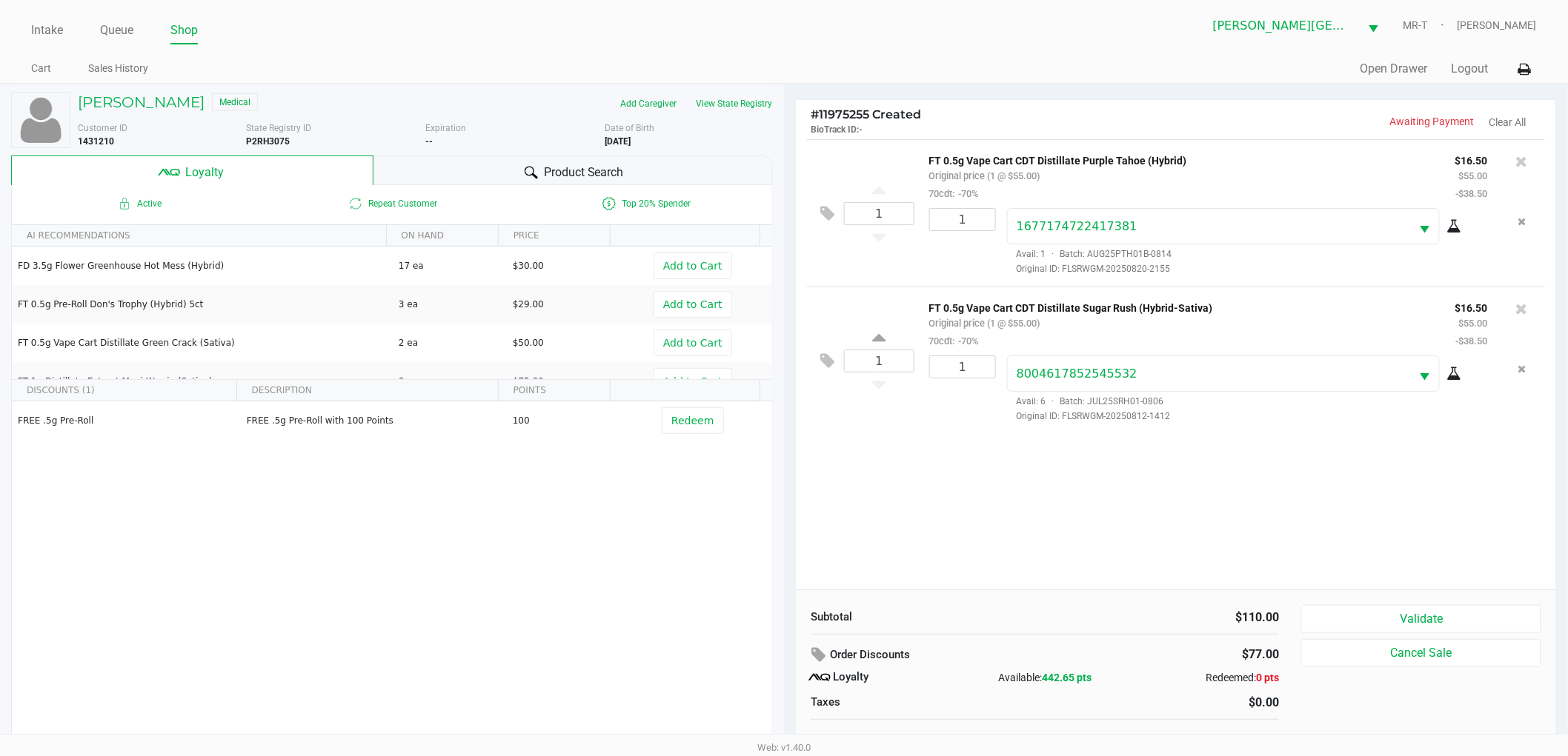
click at [1034, 502] on div "1 FT 0.5g Vape Cart CDT Distillate Purple Tahoe (Hybrid) Original price (1 @ $5…" at bounding box center [1176, 364] width 760 height 451
click at [1420, 614] on button "Validate" at bounding box center [1421, 618] width 240 height 28
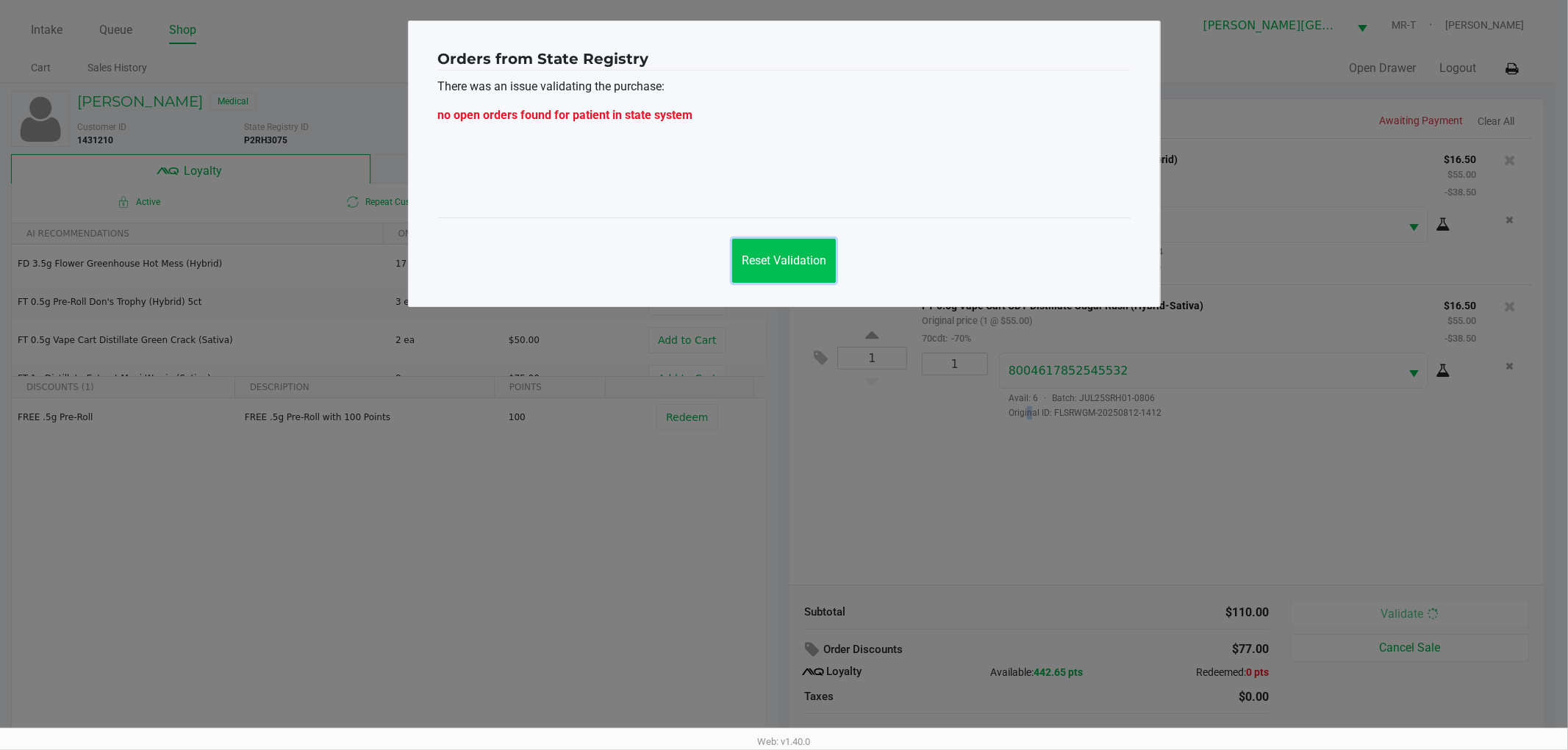
click at [799, 272] on button "Reset Validation" at bounding box center [784, 261] width 103 height 44
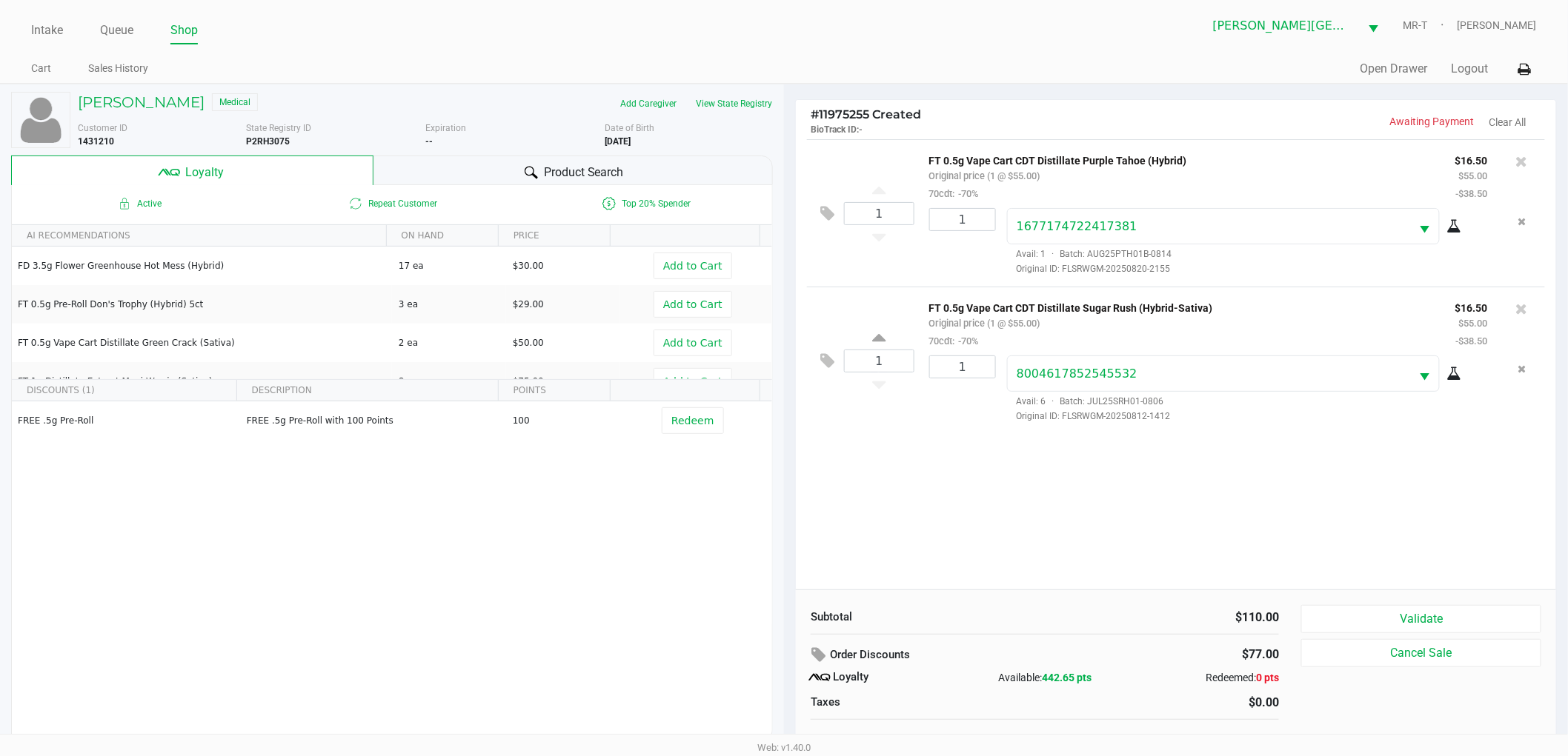
click at [1008, 519] on div "1 FT 0.5g Vape Cart CDT Distillate Purple Tahoe (Hybrid) Original price (1 @ $5…" at bounding box center [1176, 364] width 760 height 451
click at [1089, 543] on div "1 FT 0.5g Vape Cart CDT Distillate Purple Tahoe (Hybrid) Original price (1 @ $5…" at bounding box center [1176, 364] width 760 height 451
click at [1389, 611] on button "Validate" at bounding box center [1421, 618] width 240 height 28
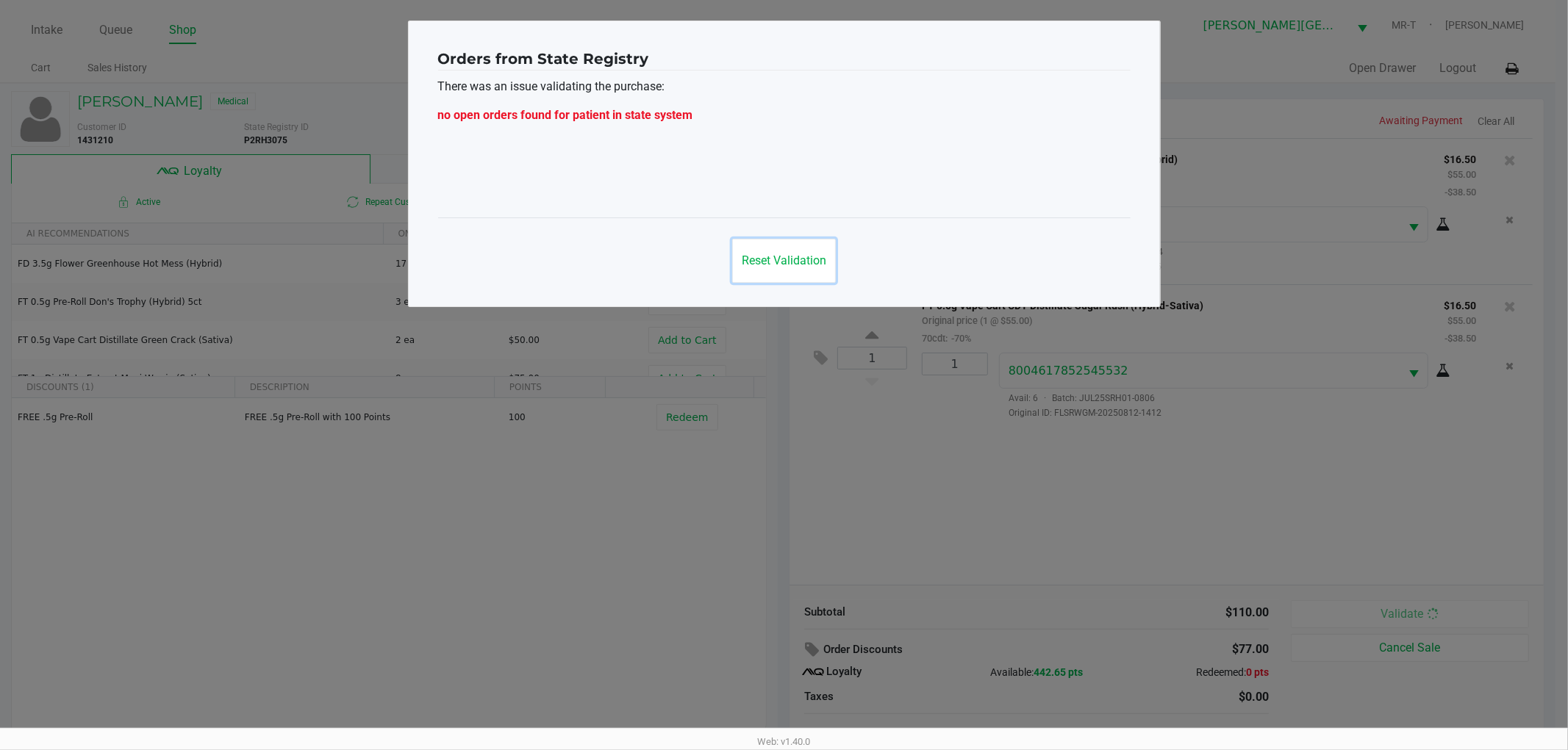
click at [776, 269] on button "Reset Validation" at bounding box center [784, 261] width 103 height 44
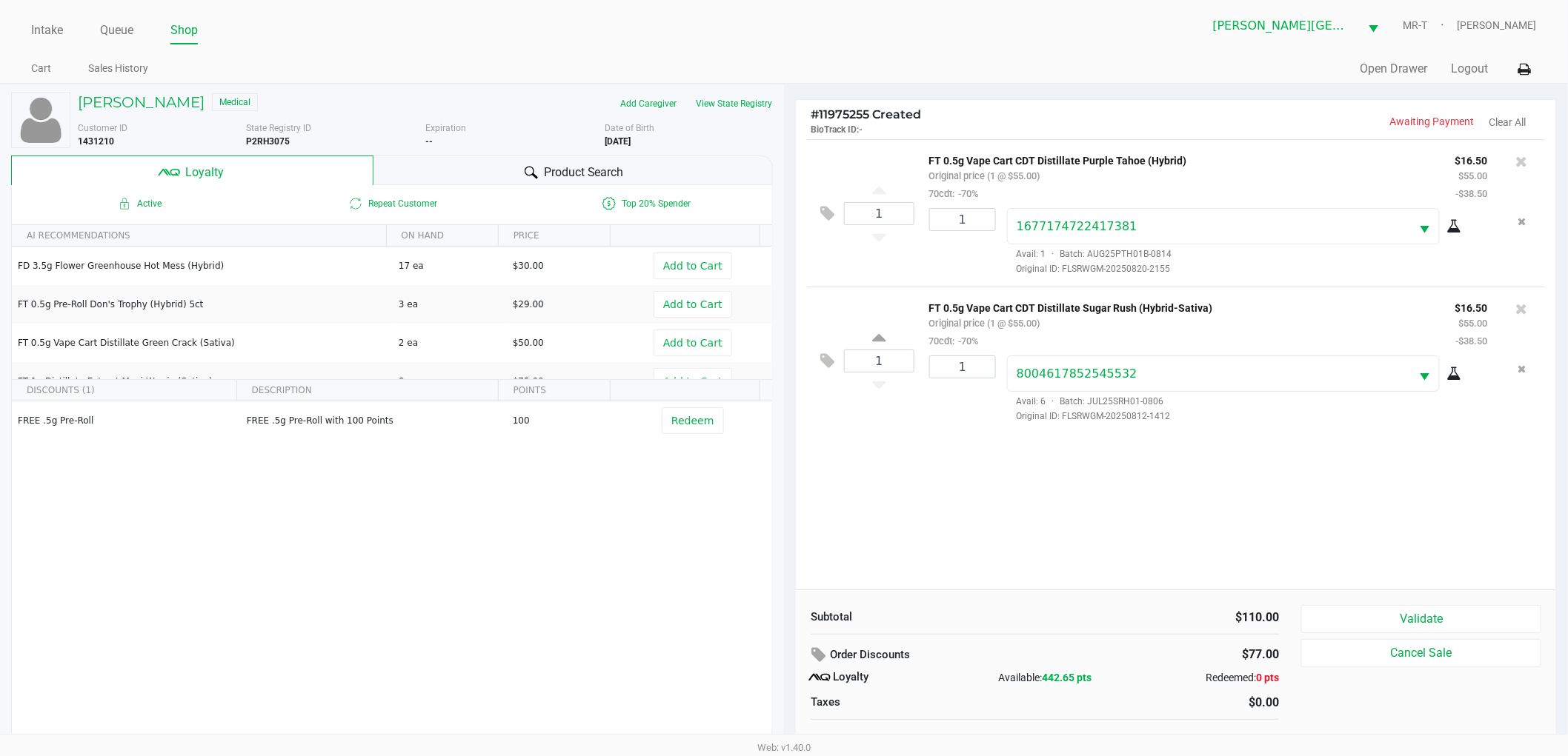
click at [983, 516] on div "1 FT 0.5g Vape Cart CDT Distillate Purple Tahoe (Hybrid) Original price (1 @ $5…" at bounding box center [1176, 364] width 760 height 451
click at [980, 489] on div "1 FT 0.5g Vape Cart CDT Distillate Purple Tahoe (Hybrid) Original price (1 @ $5…" at bounding box center [1176, 364] width 760 height 451
click at [950, 460] on div "1 FT 0.5g Vape Cart CDT Distillate Purple Tahoe (Hybrid) Original price (1 @ $5…" at bounding box center [1176, 364] width 760 height 451
click at [947, 454] on div "1 FT 0.5g Vape Cart CDT Distillate Purple Tahoe (Hybrid) Original price (1 @ $5…" at bounding box center [1176, 364] width 760 height 451
click at [1399, 656] on button "Cancel Sale" at bounding box center [1421, 653] width 240 height 28
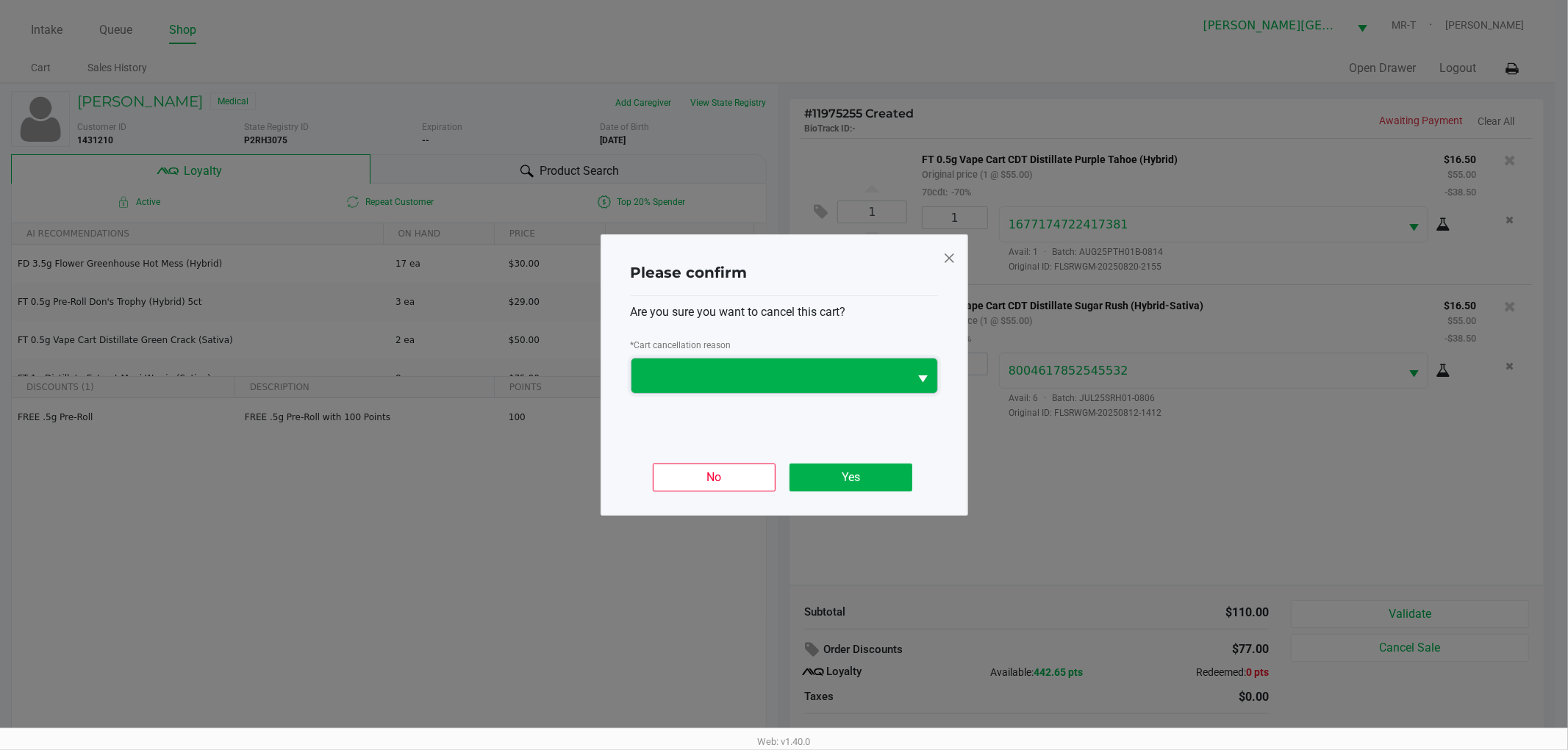
click at [701, 364] on span at bounding box center [770, 376] width 278 height 35
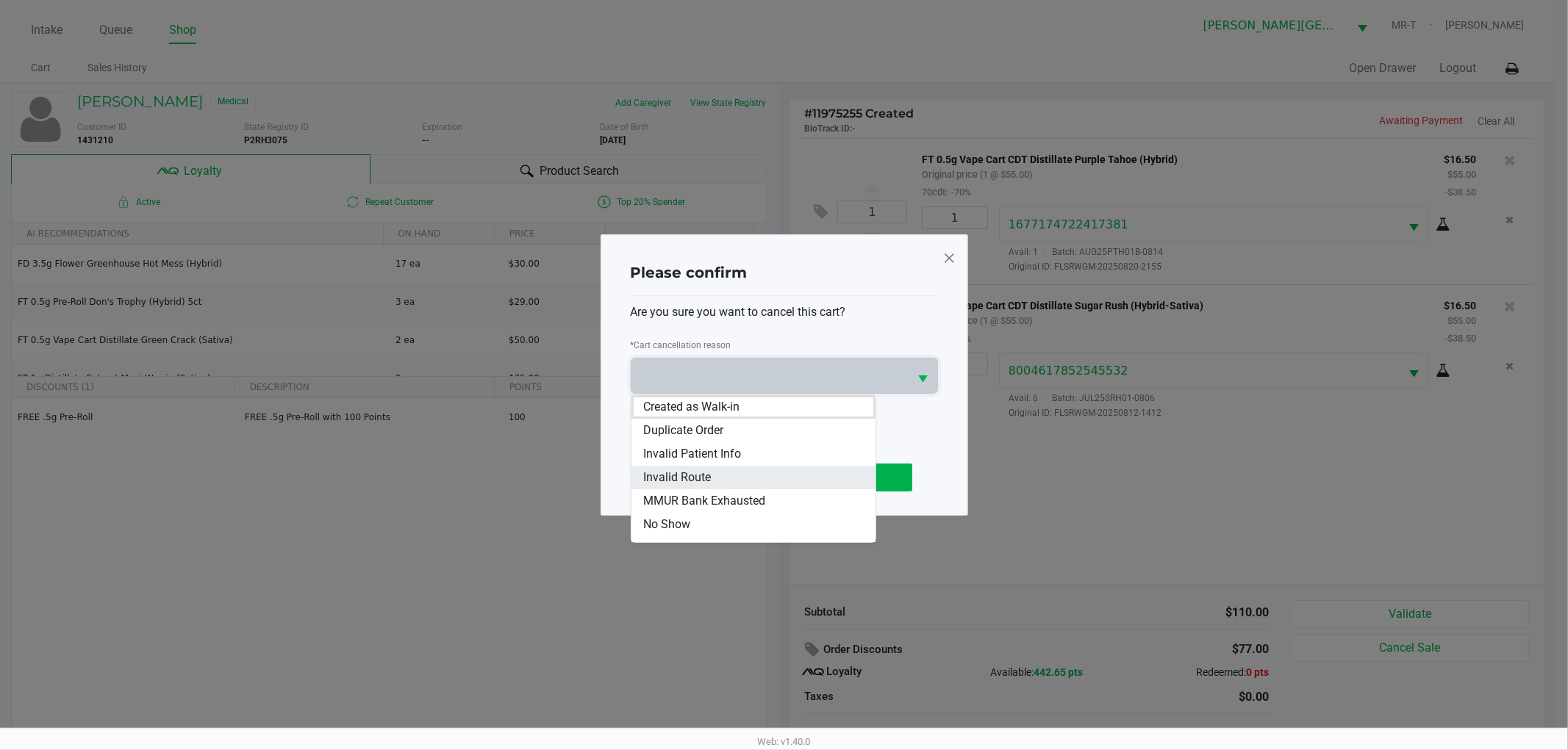
scroll to position [64, 0]
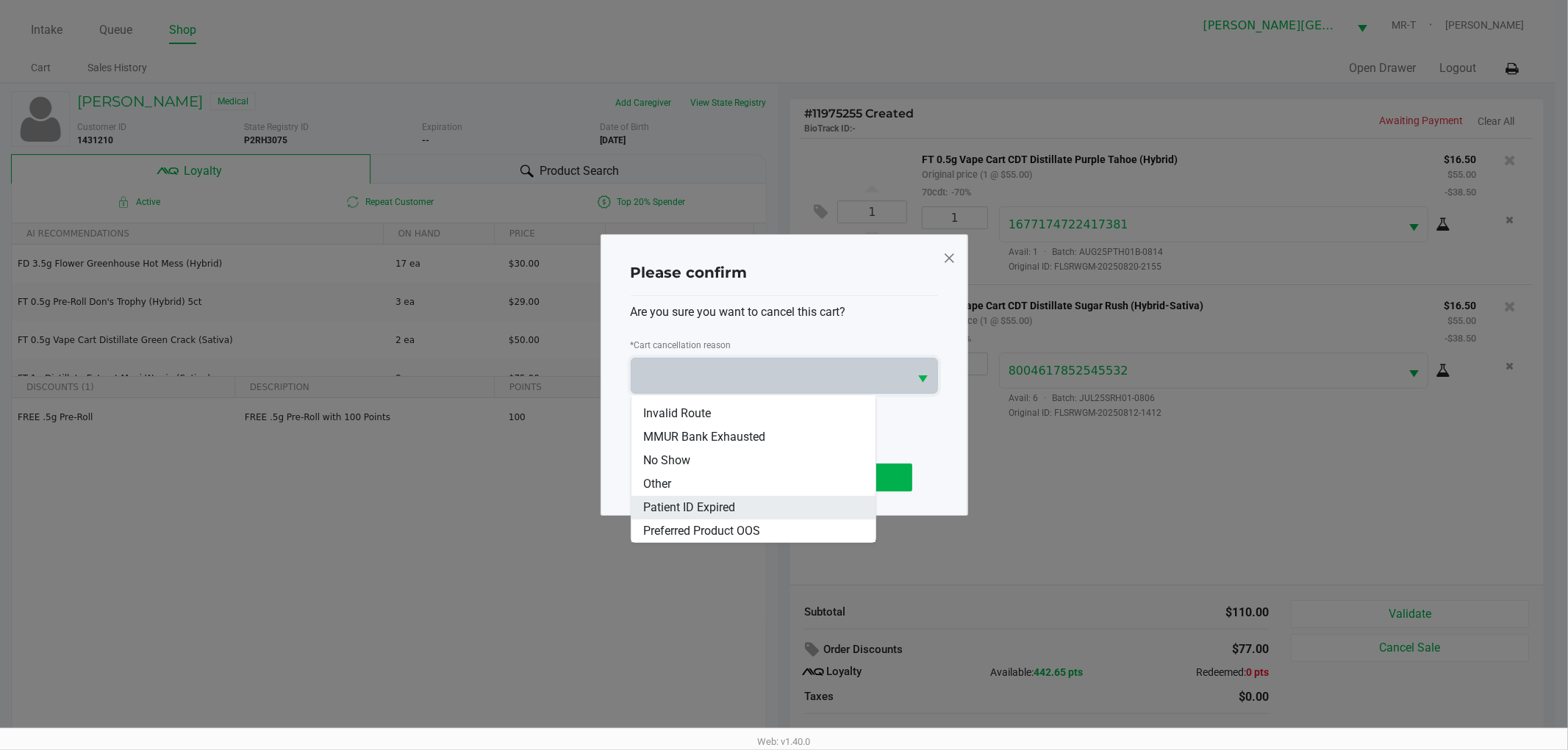
click at [695, 504] on span "Patient ID Expired" at bounding box center [689, 508] width 92 height 17
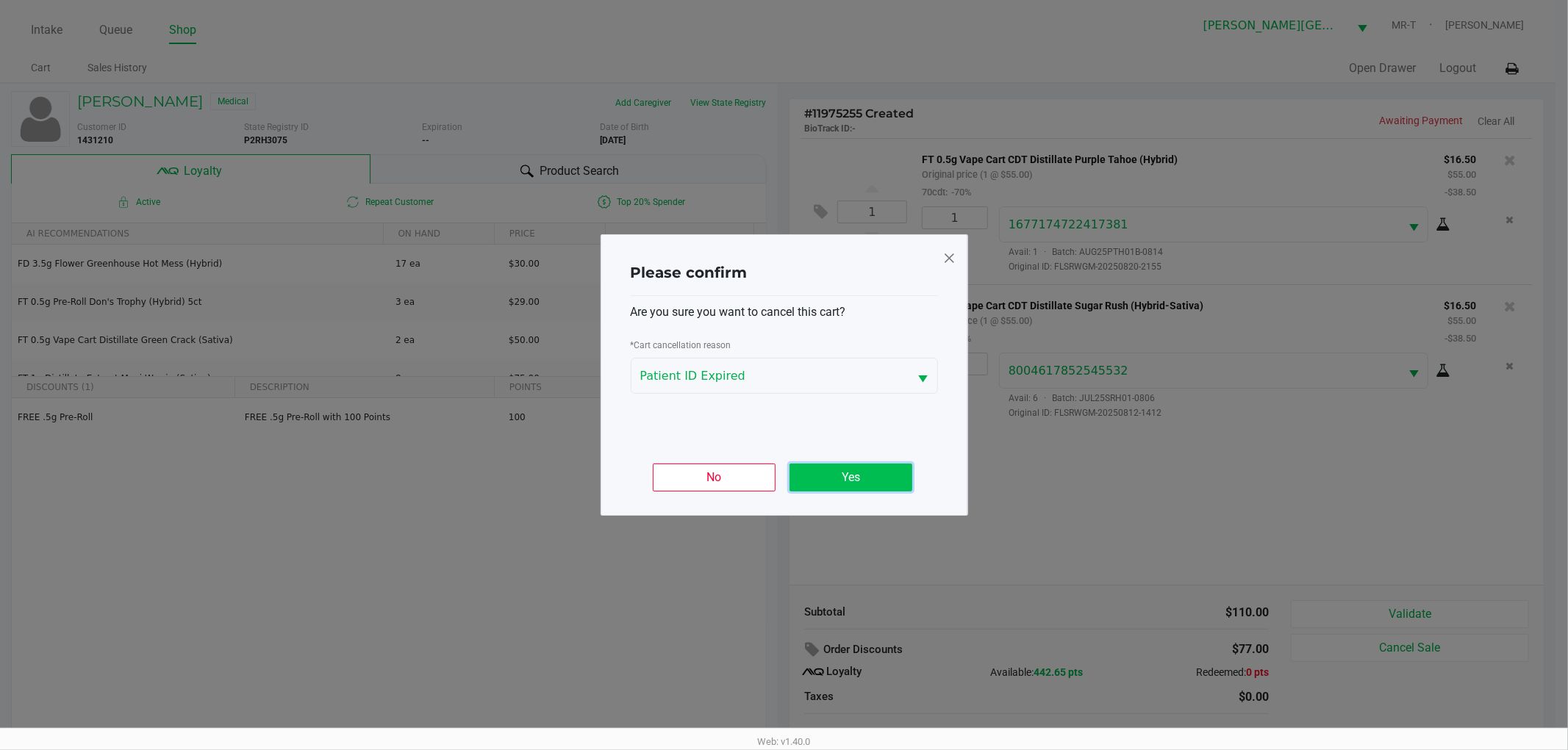
click at [859, 483] on button "Yes" at bounding box center [851, 477] width 123 height 28
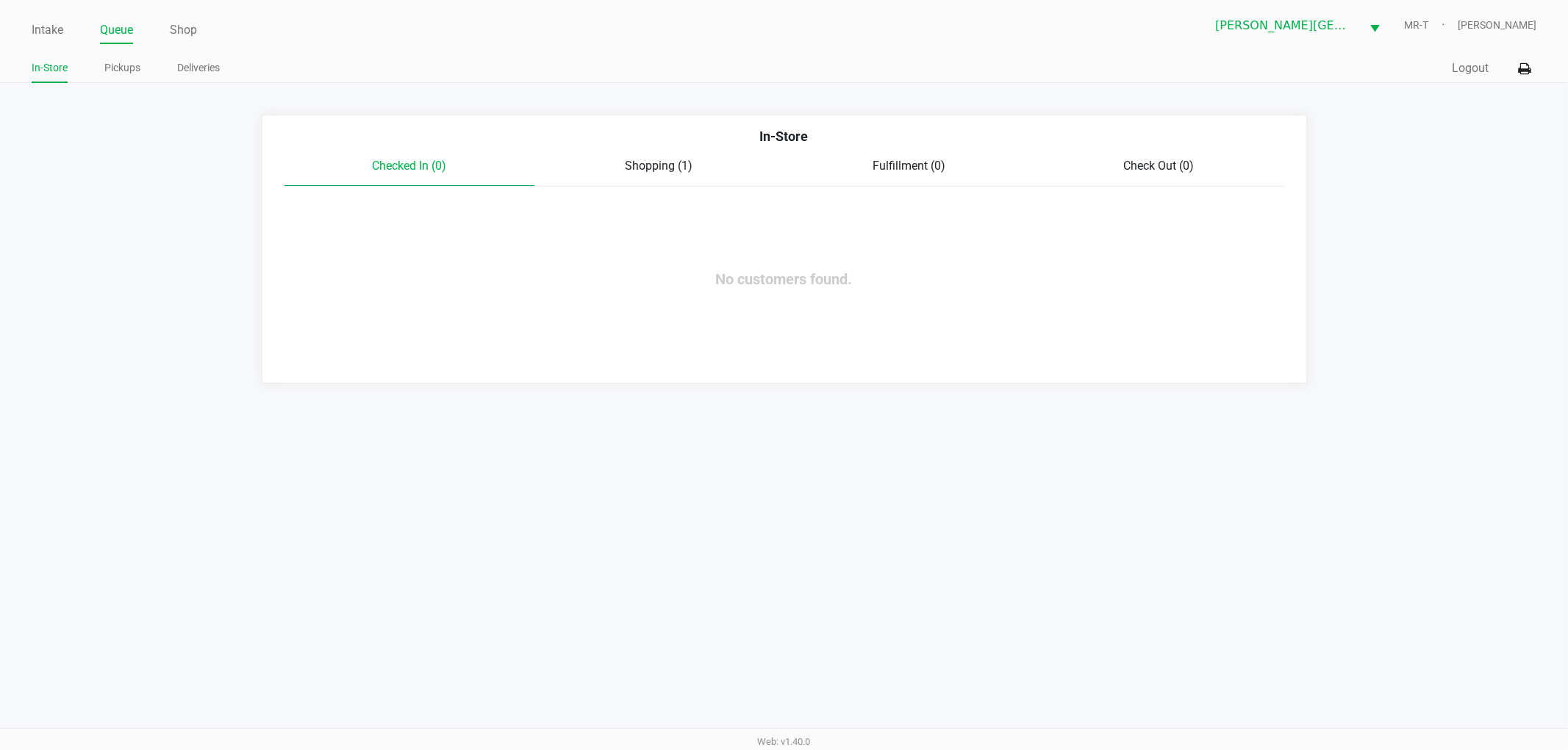
click at [687, 167] on span "Shopping (1)" at bounding box center [660, 166] width 68 height 14
click at [419, 170] on span "Checked In (0)" at bounding box center [409, 166] width 74 height 14
click at [426, 316] on div "In-Store Checked In (0) Shopping (1) Fulfillment (0) Check Out (0) No customers…" at bounding box center [784, 248] width 1046 height 269
click at [391, 189] on div "In-Store Checked In (0) Shopping (1) Fulfillment (0) Check Out (0) No customers…" at bounding box center [784, 248] width 1046 height 269
drag, startPoint x: 387, startPoint y: 217, endPoint x: 390, endPoint y: 210, distance: 7.6
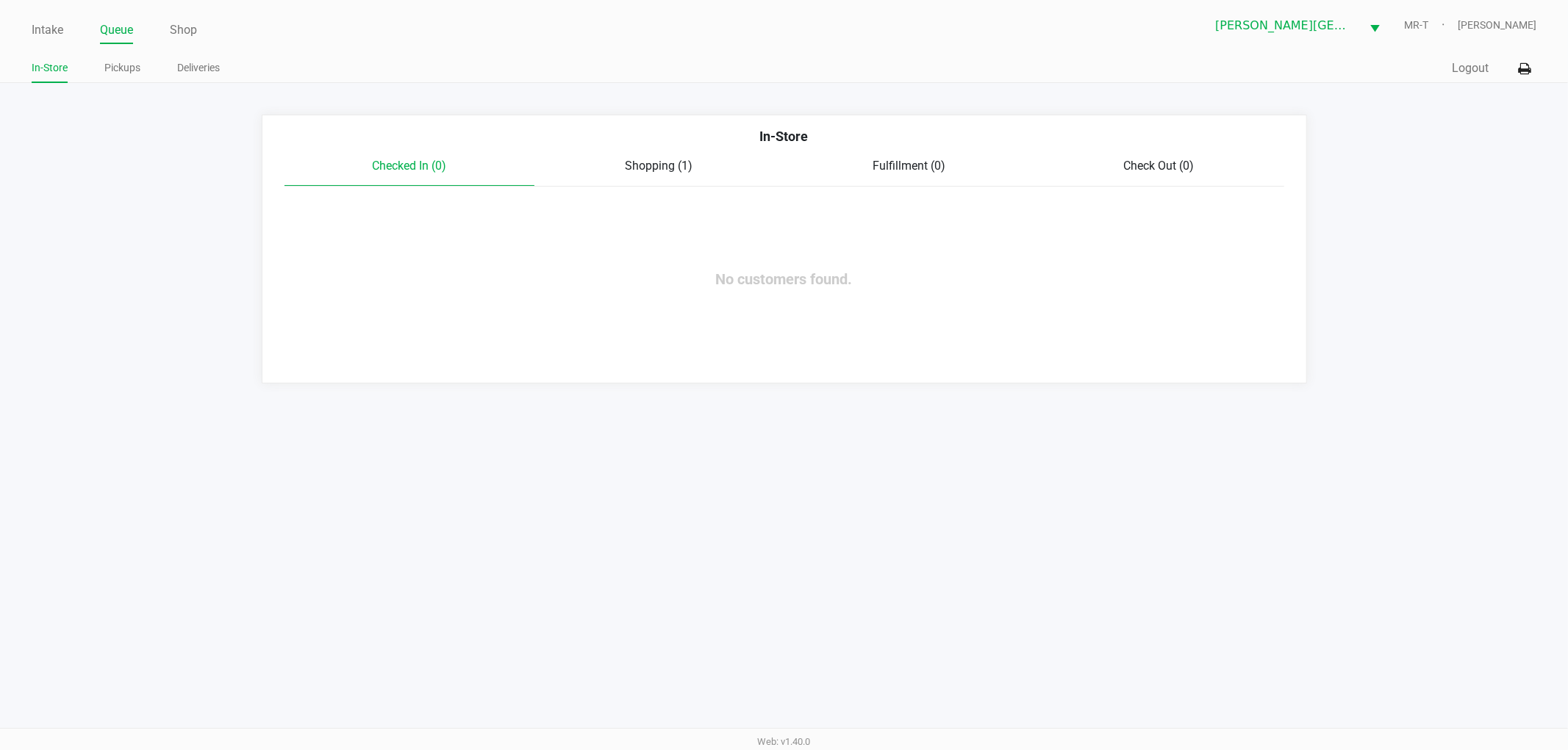
click at [388, 215] on div "In-Store Checked In (0) Shopping (1) Fulfillment (0) Check Out (0) No customers…" at bounding box center [784, 248] width 1046 height 269
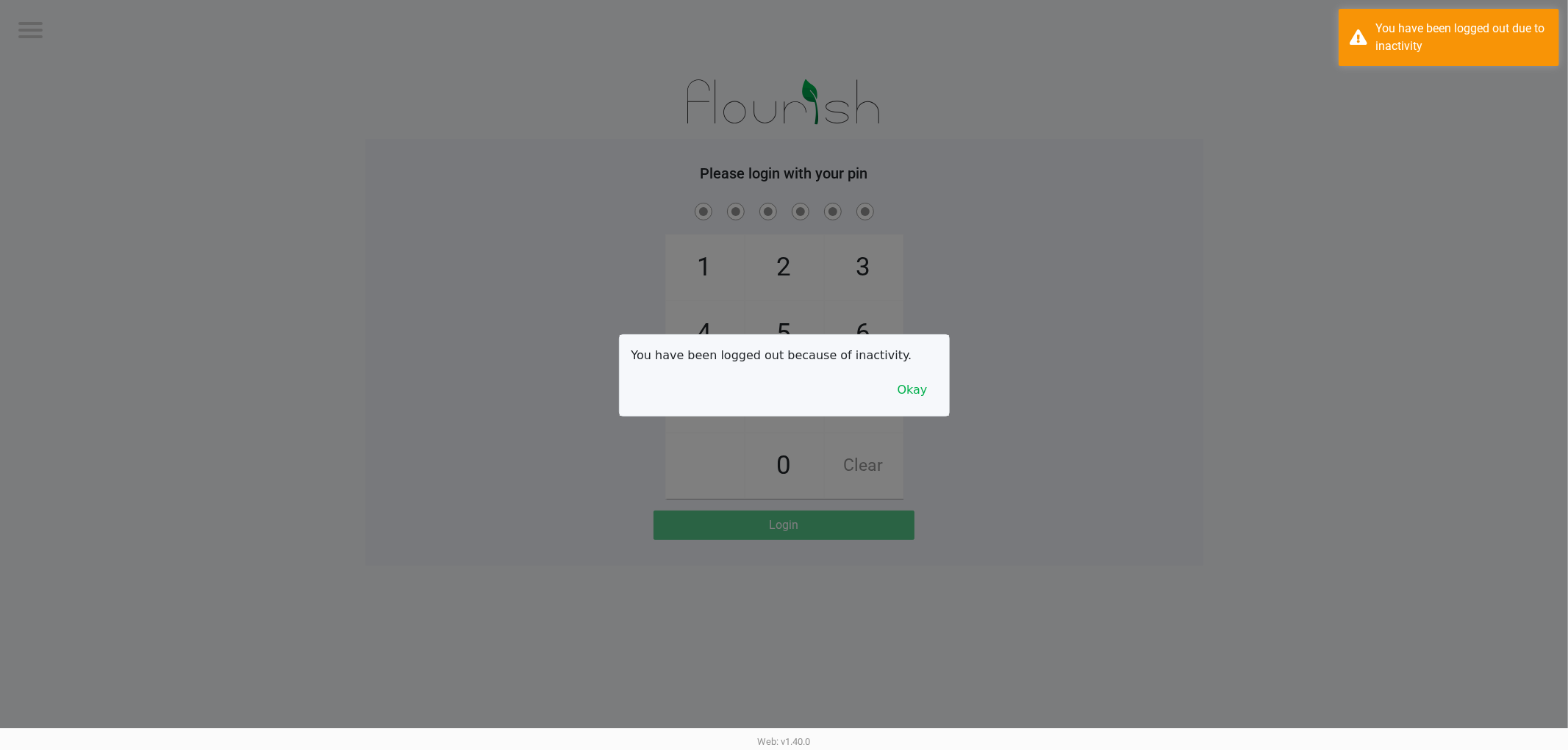
click at [500, 193] on div at bounding box center [784, 375] width 1568 height 750
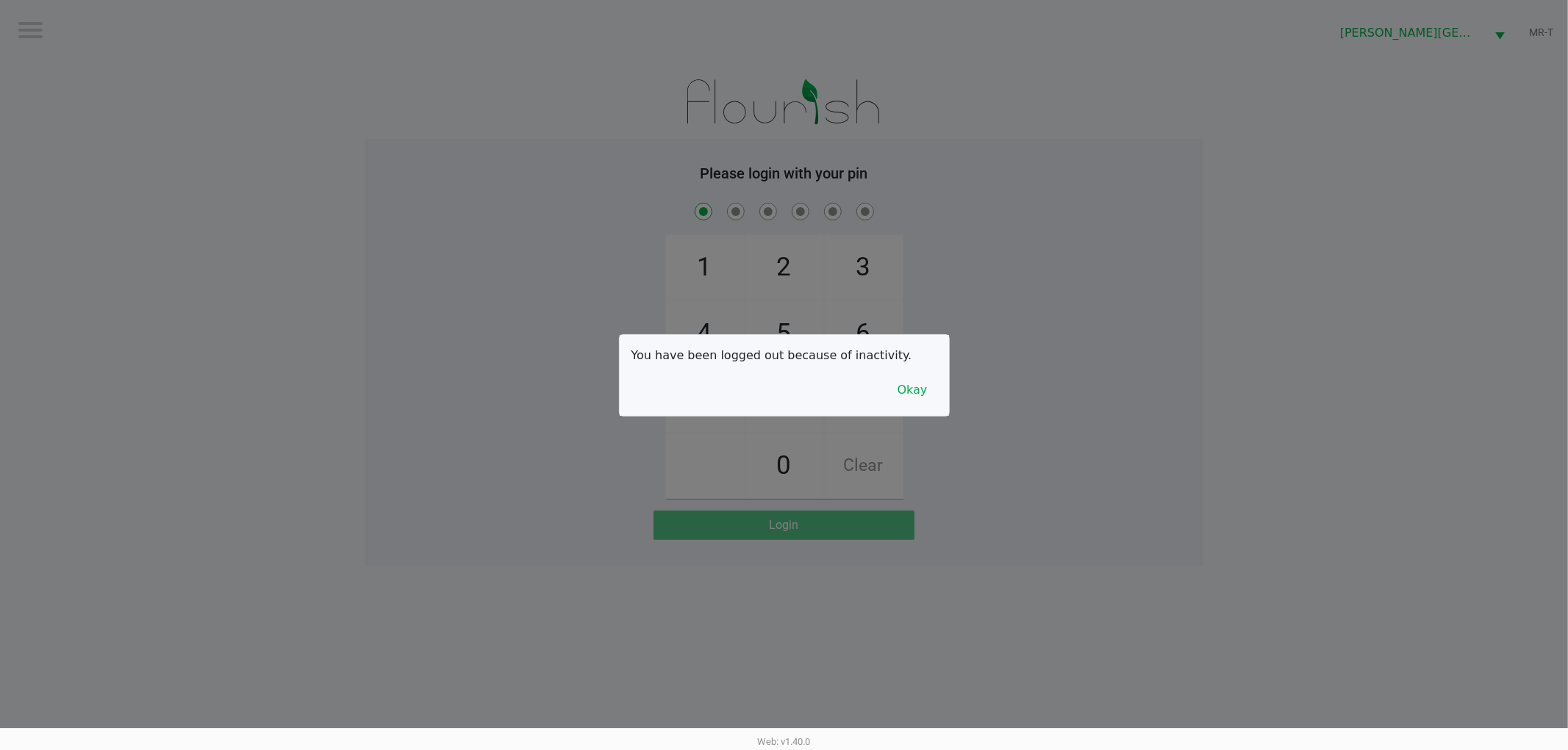
checkbox input "true"
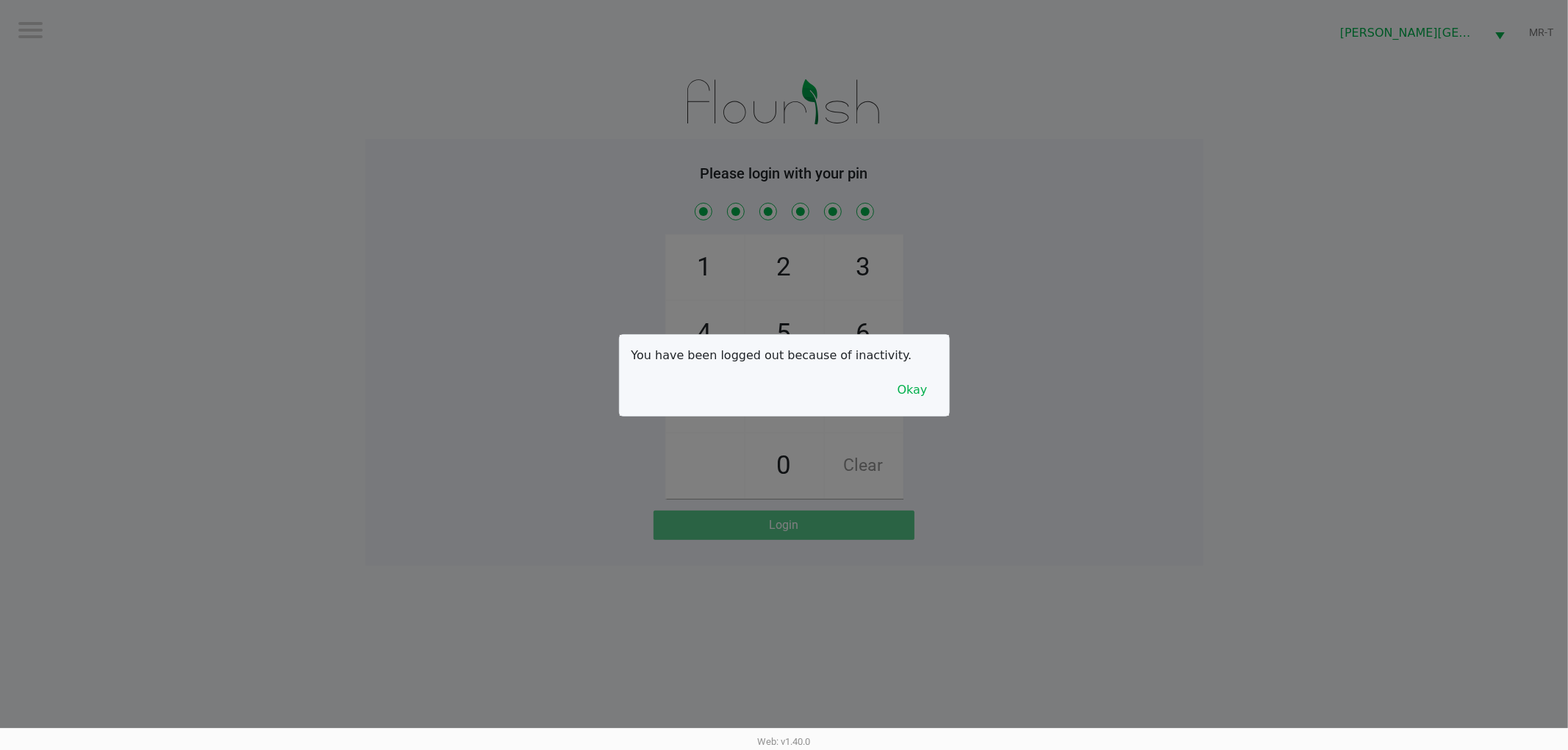
checkbox input "true"
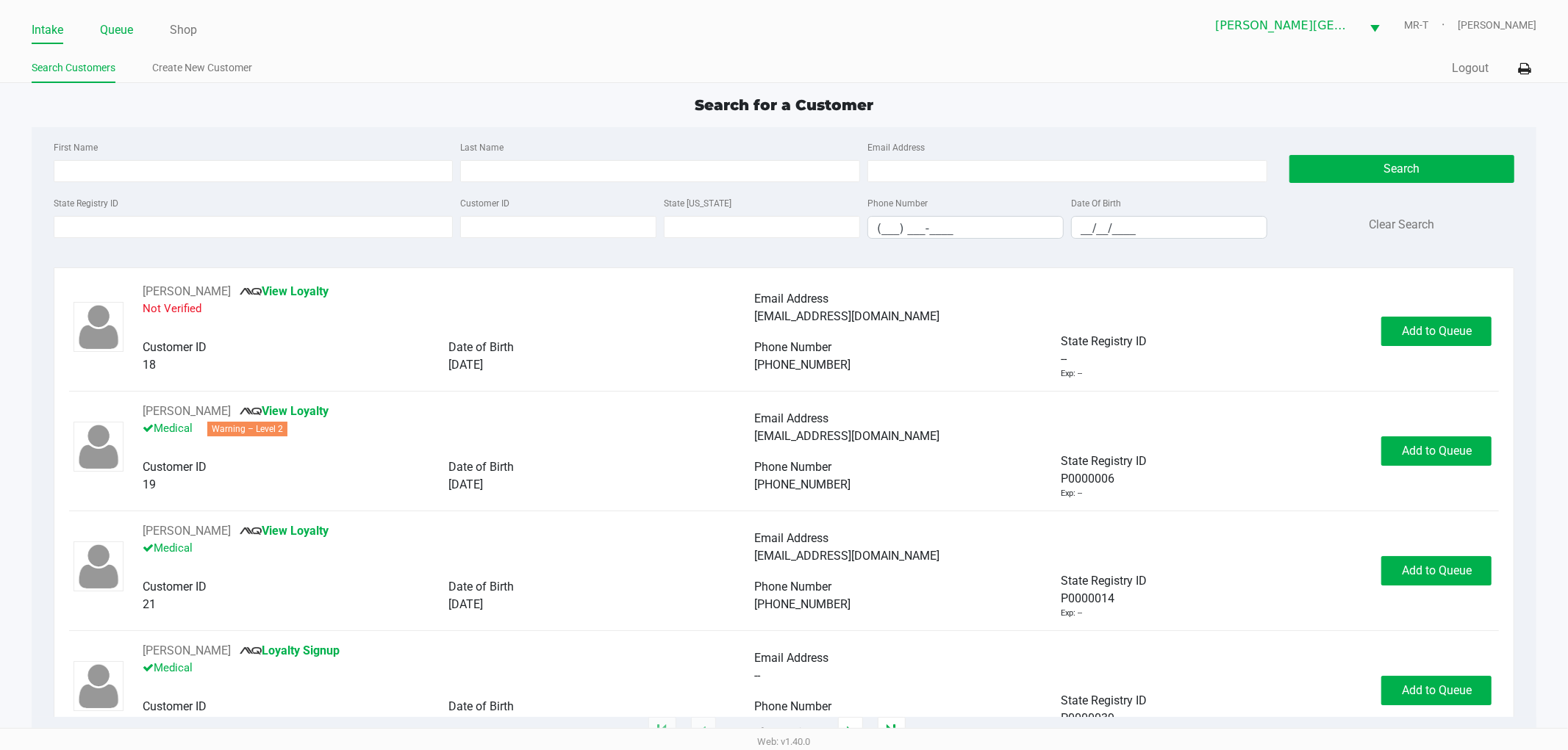
click at [122, 32] on link "Queue" at bounding box center [117, 30] width 33 height 21
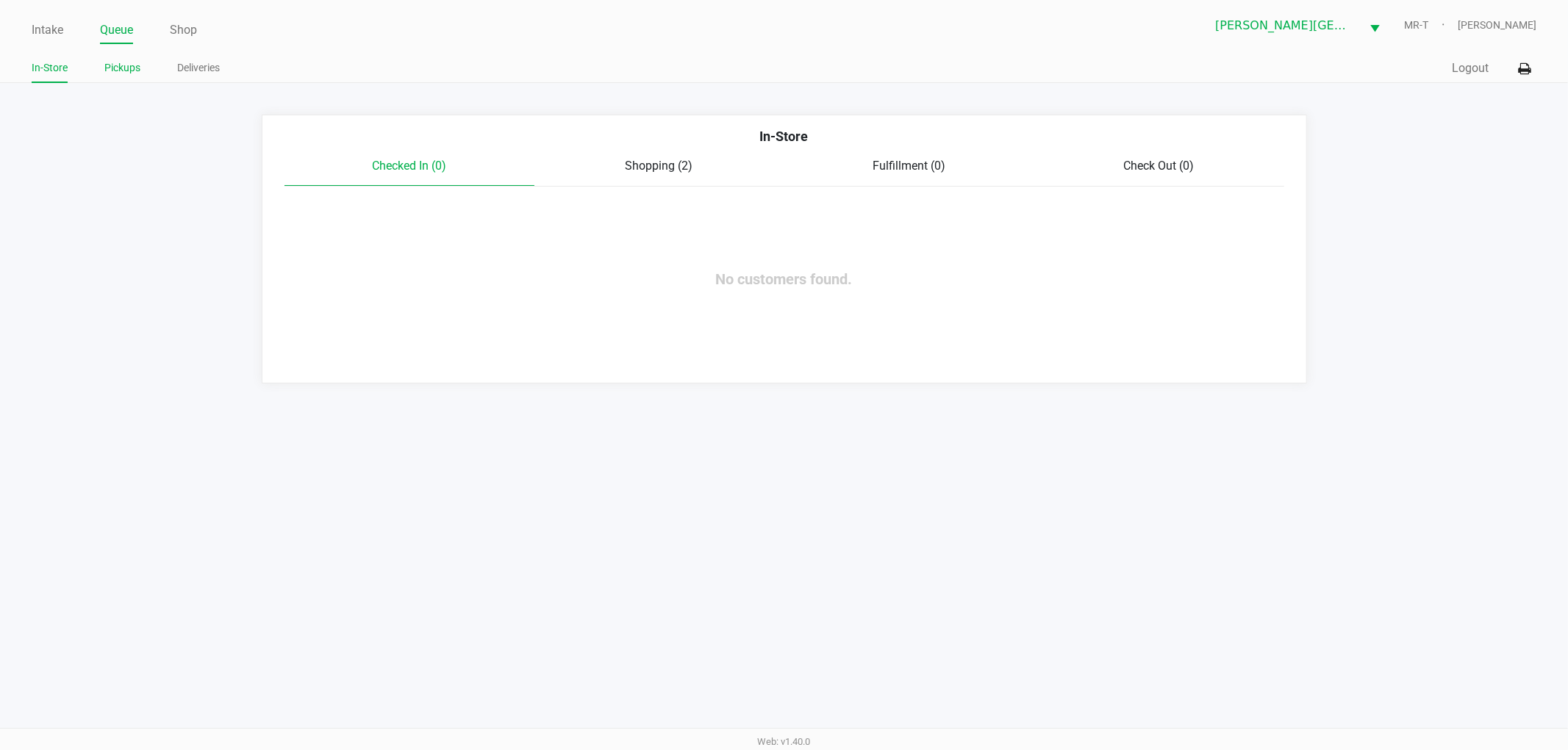
click at [129, 72] on link "Pickups" at bounding box center [122, 68] width 36 height 18
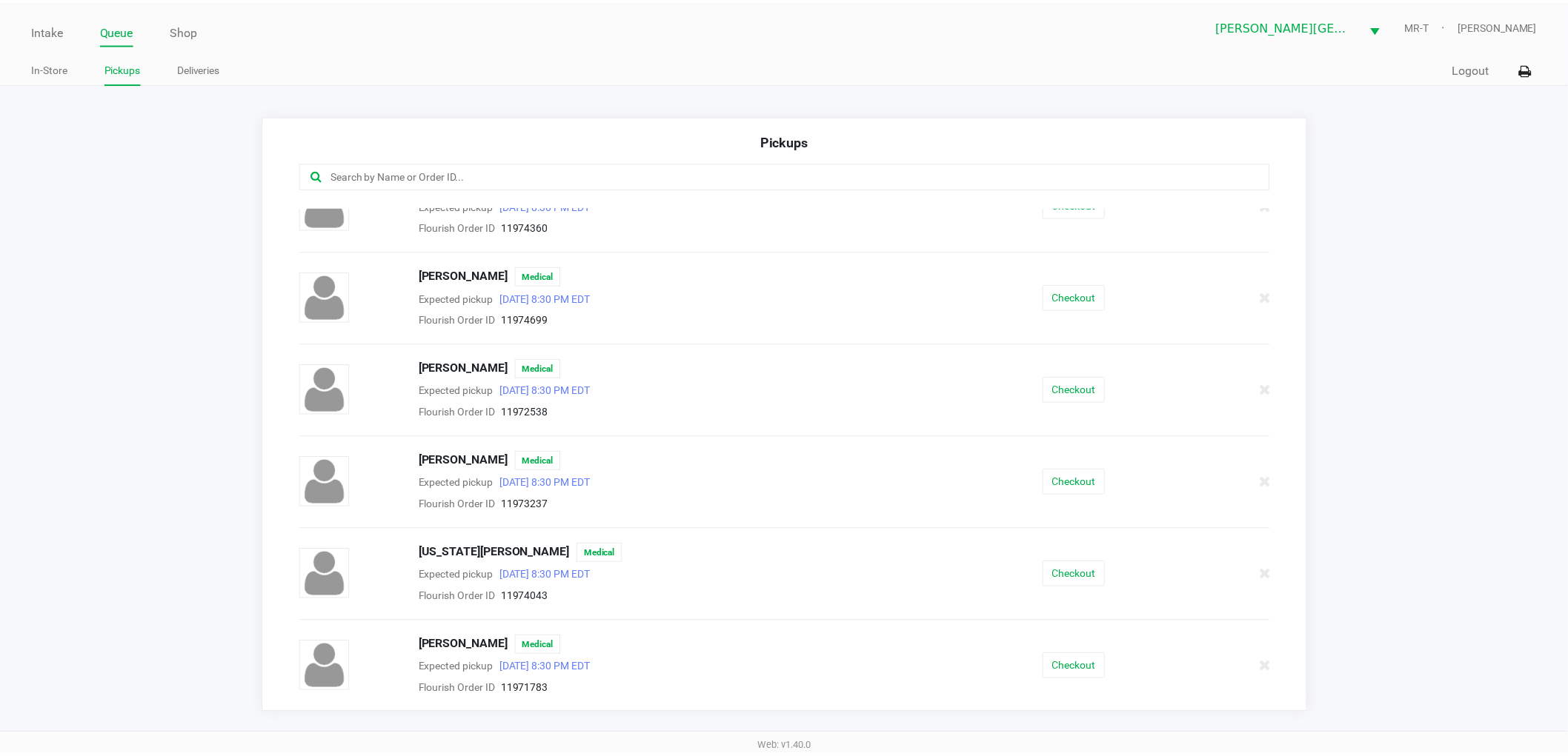
scroll to position [591, 0]
click at [163, 25] on ul "Intake Queue Shop" at bounding box center [411, 31] width 759 height 25
click at [178, 27] on link "Shop" at bounding box center [184, 30] width 27 height 21
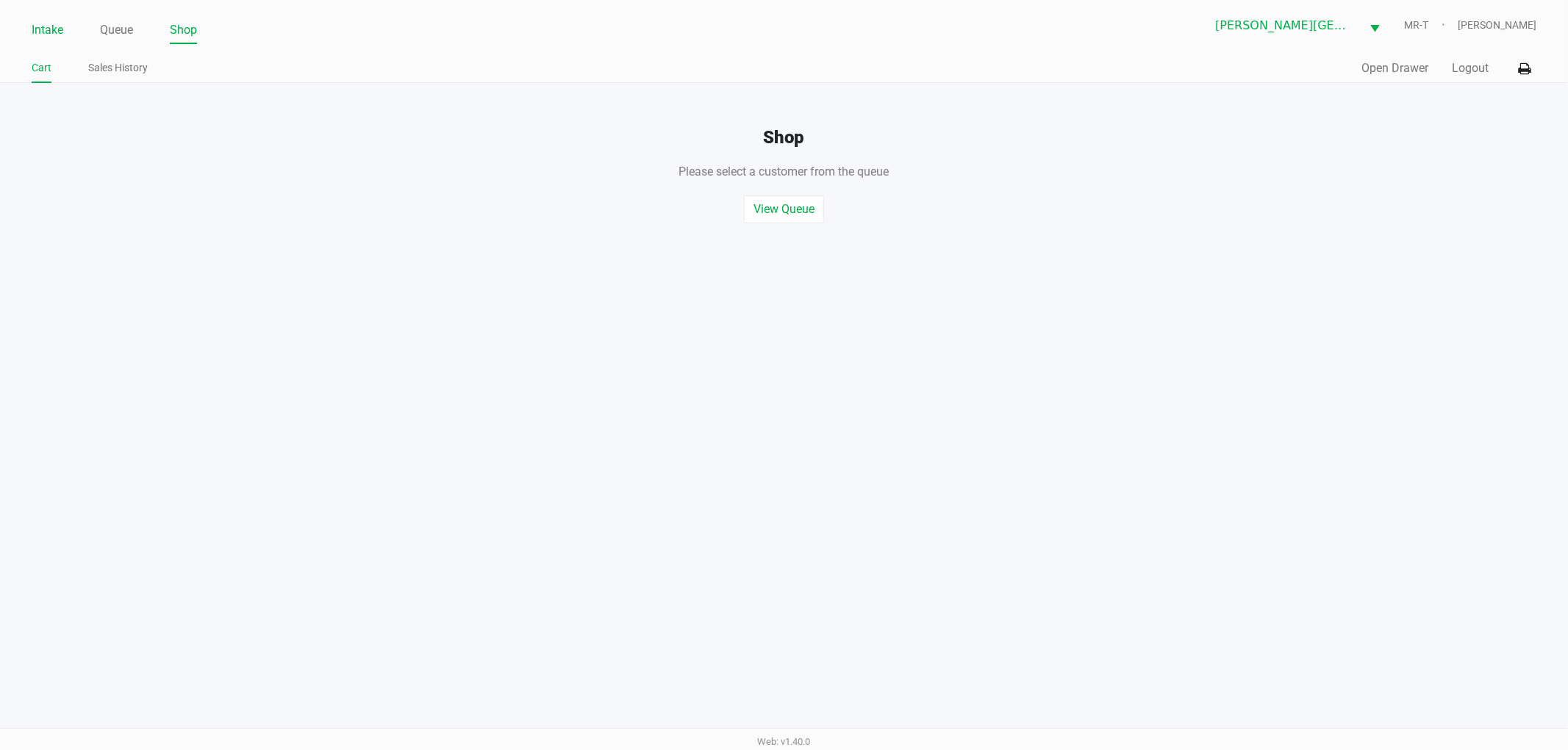
click at [32, 28] on link "Intake" at bounding box center [47, 30] width 32 height 21
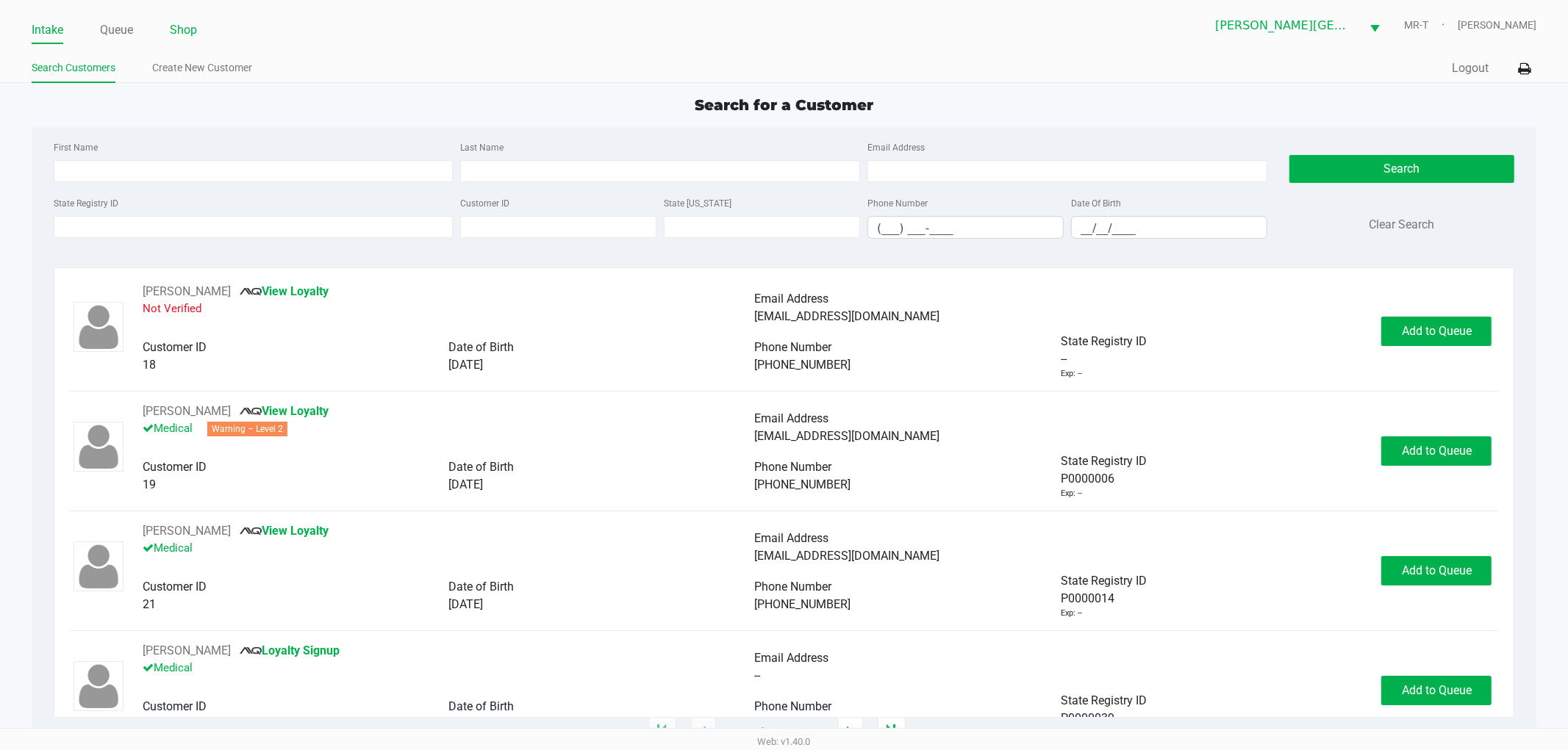
click at [181, 18] on li "Shop" at bounding box center [183, 31] width 27 height 26
click at [184, 27] on link "Shop" at bounding box center [183, 30] width 27 height 21
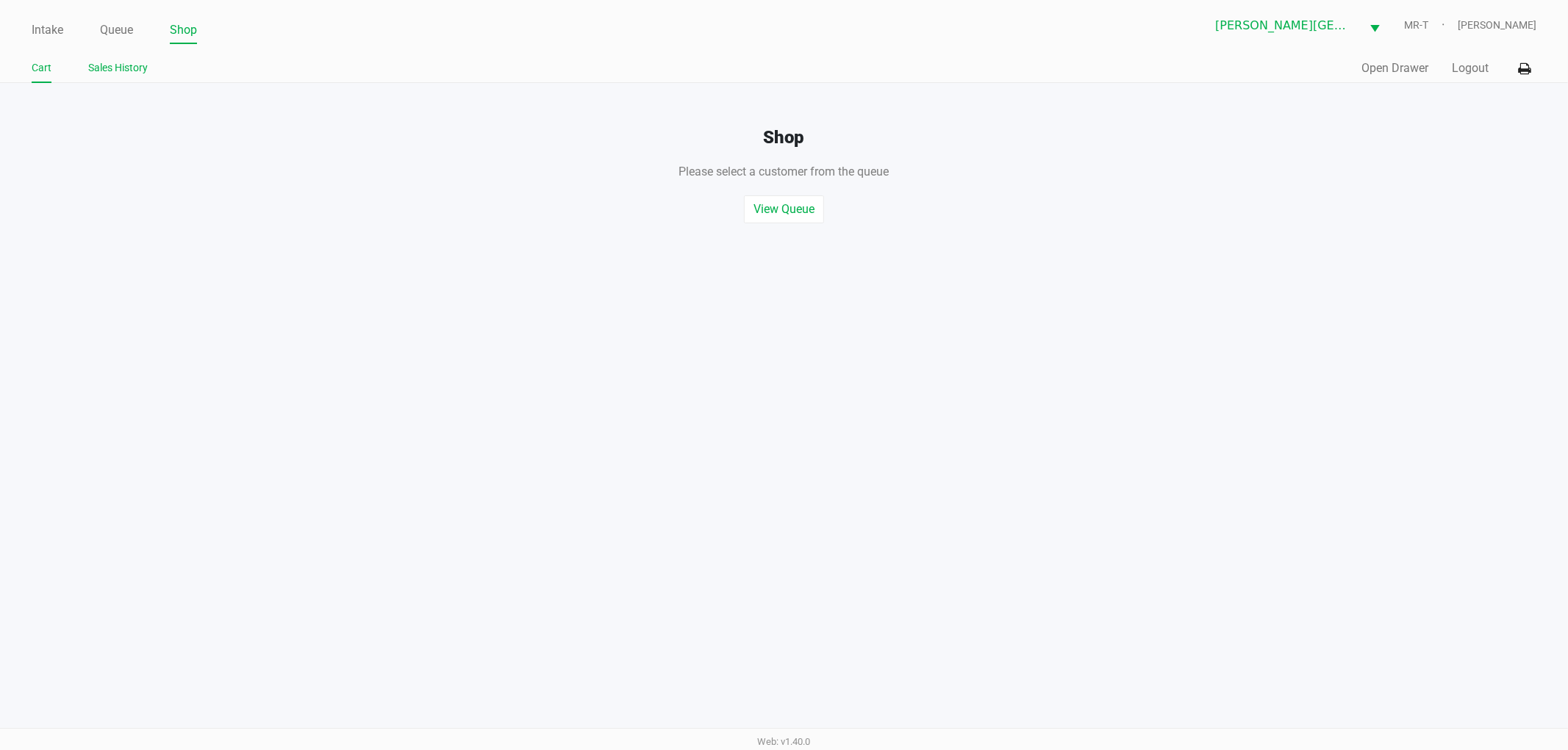
click at [102, 64] on link "Sales History" at bounding box center [118, 68] width 59 height 18
click at [124, 25] on link "Queue" at bounding box center [116, 30] width 33 height 21
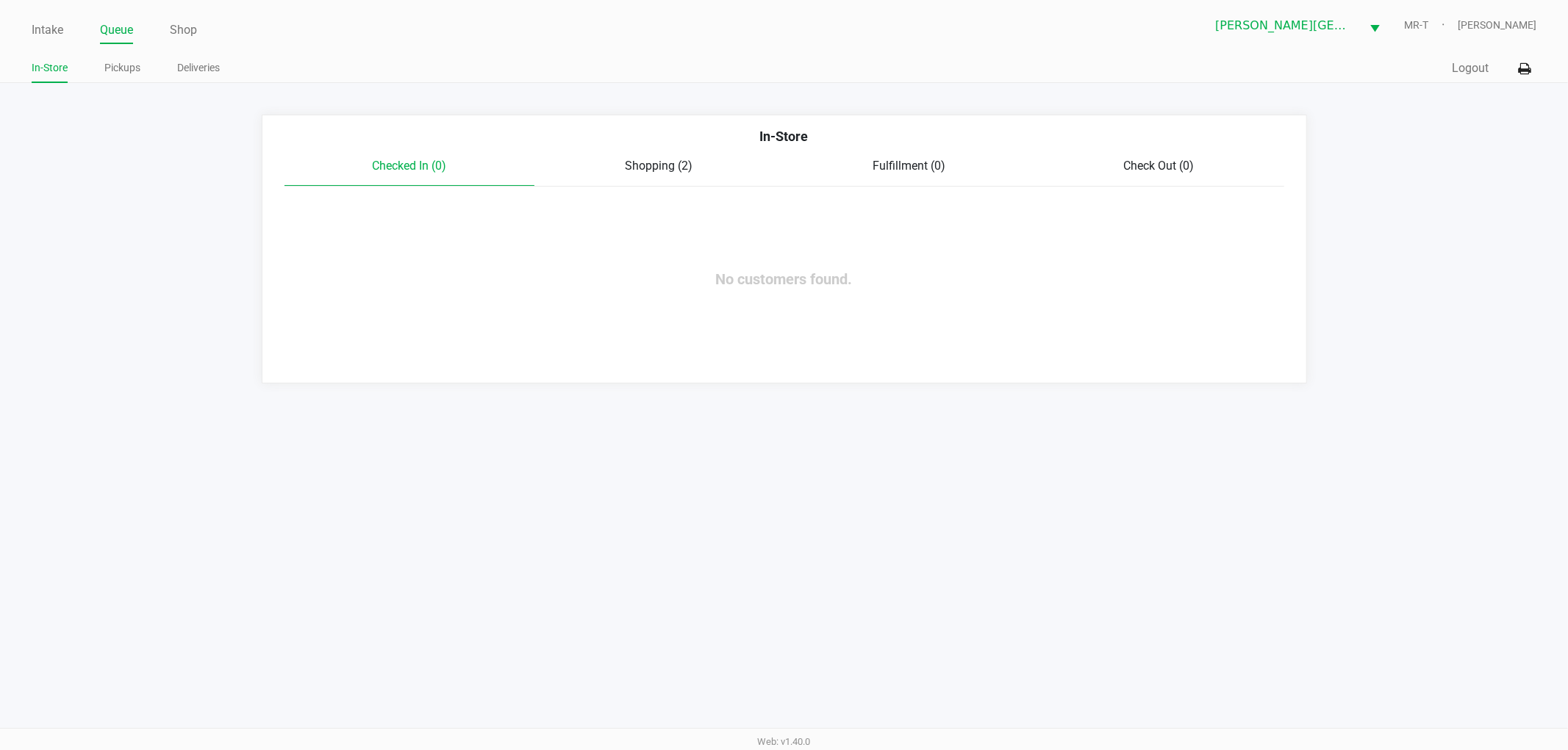
click at [670, 164] on span "Shopping (2)" at bounding box center [660, 166] width 68 height 14
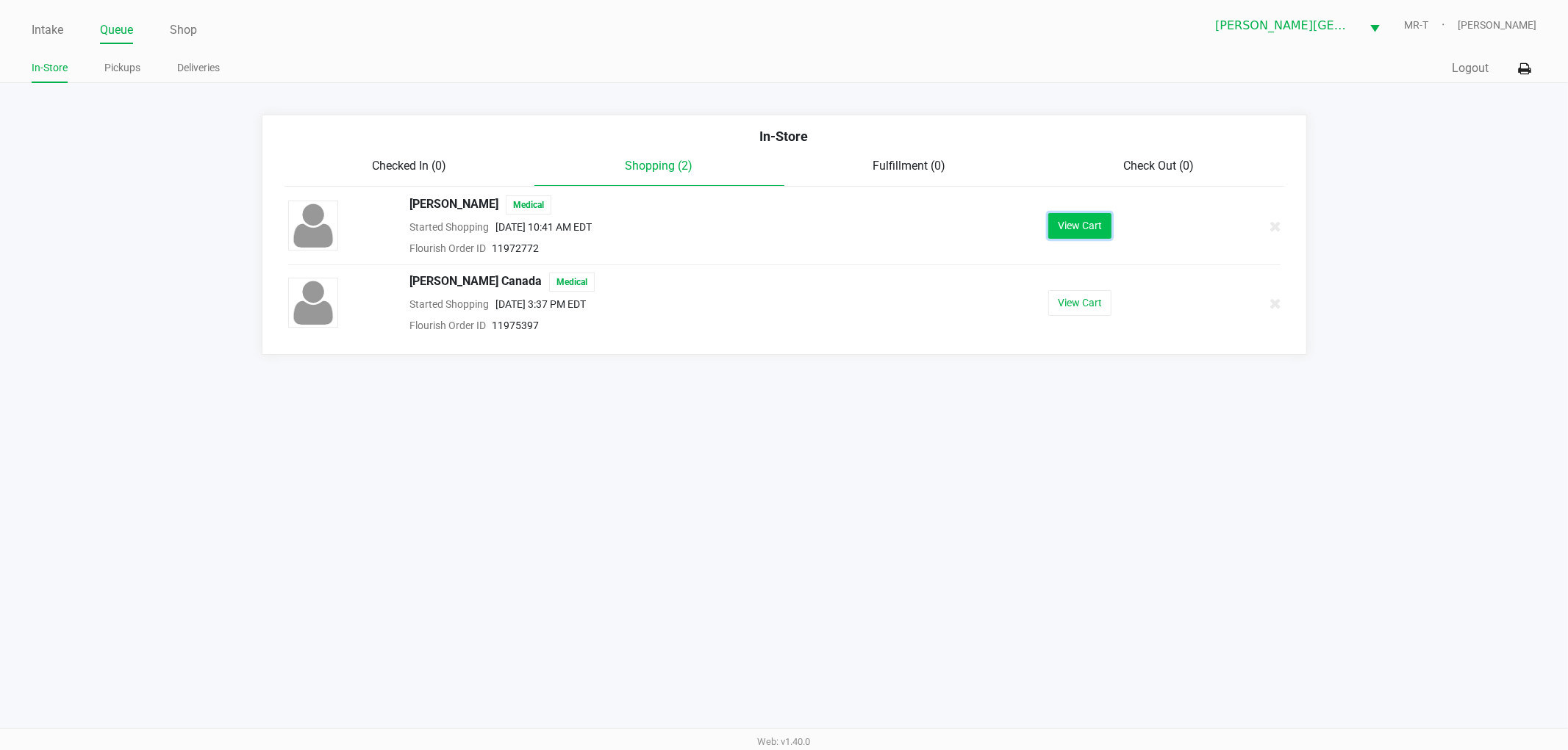
click at [1076, 229] on button "View Cart" at bounding box center [1080, 226] width 63 height 26
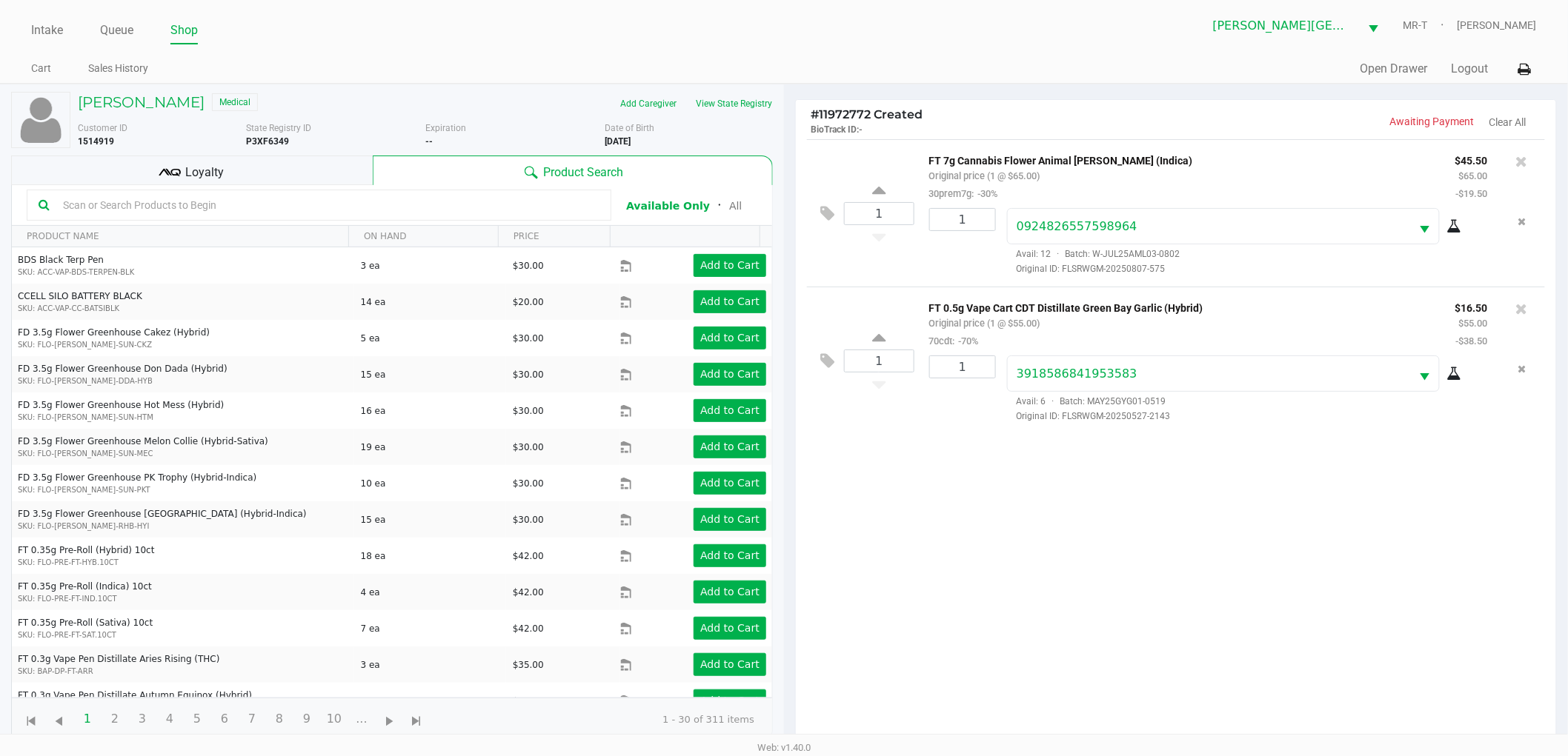
click at [1068, 635] on div "1 FT 7g Cannabis Flower Animal Larry (Indica) Original price (1 @ $65.00) 30pre…" at bounding box center [1176, 446] width 760 height 614
click at [32, 29] on link "Intake" at bounding box center [47, 30] width 32 height 21
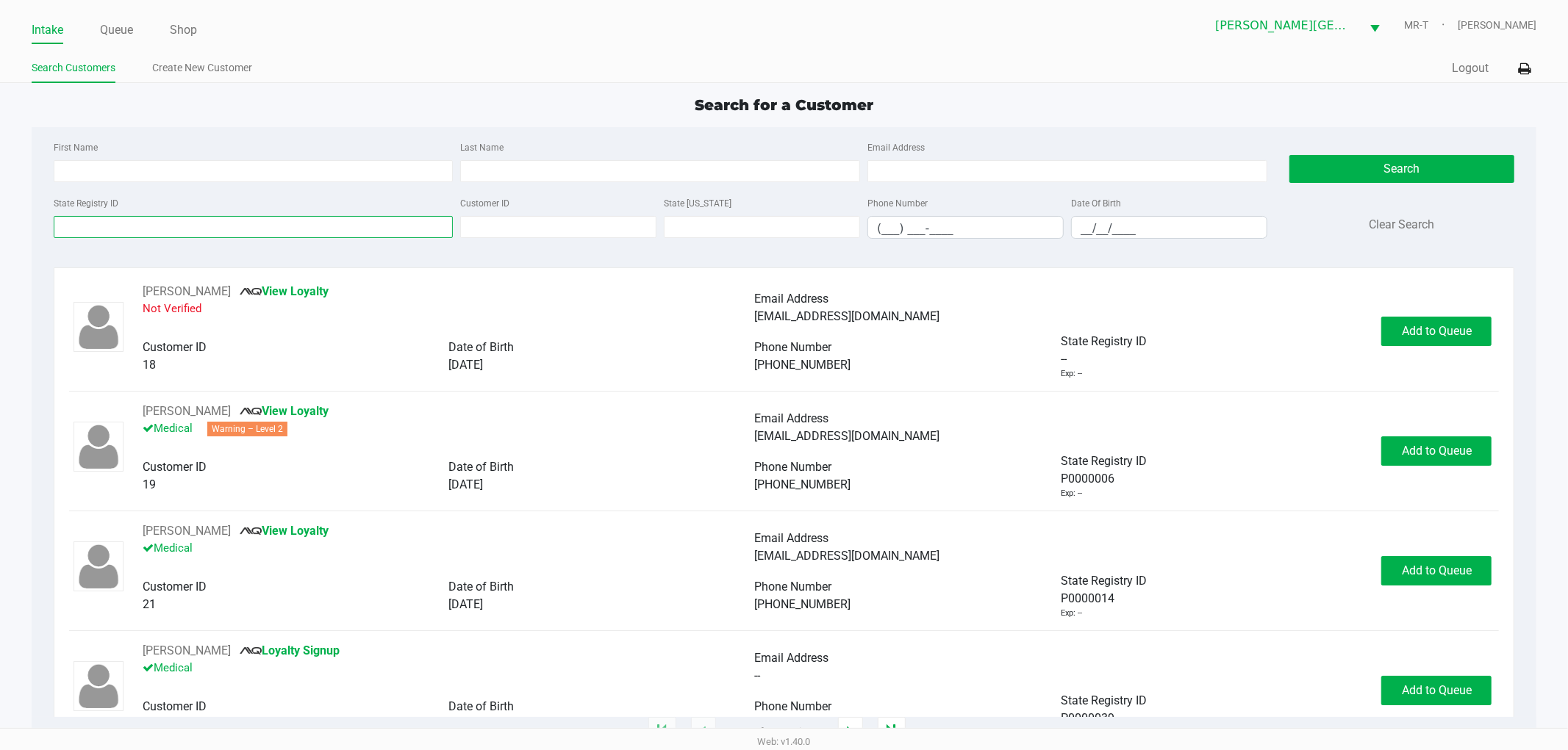
click at [228, 235] on input "State Registry ID" at bounding box center [253, 227] width 400 height 22
click at [115, 31] on link "Queue" at bounding box center [117, 30] width 33 height 21
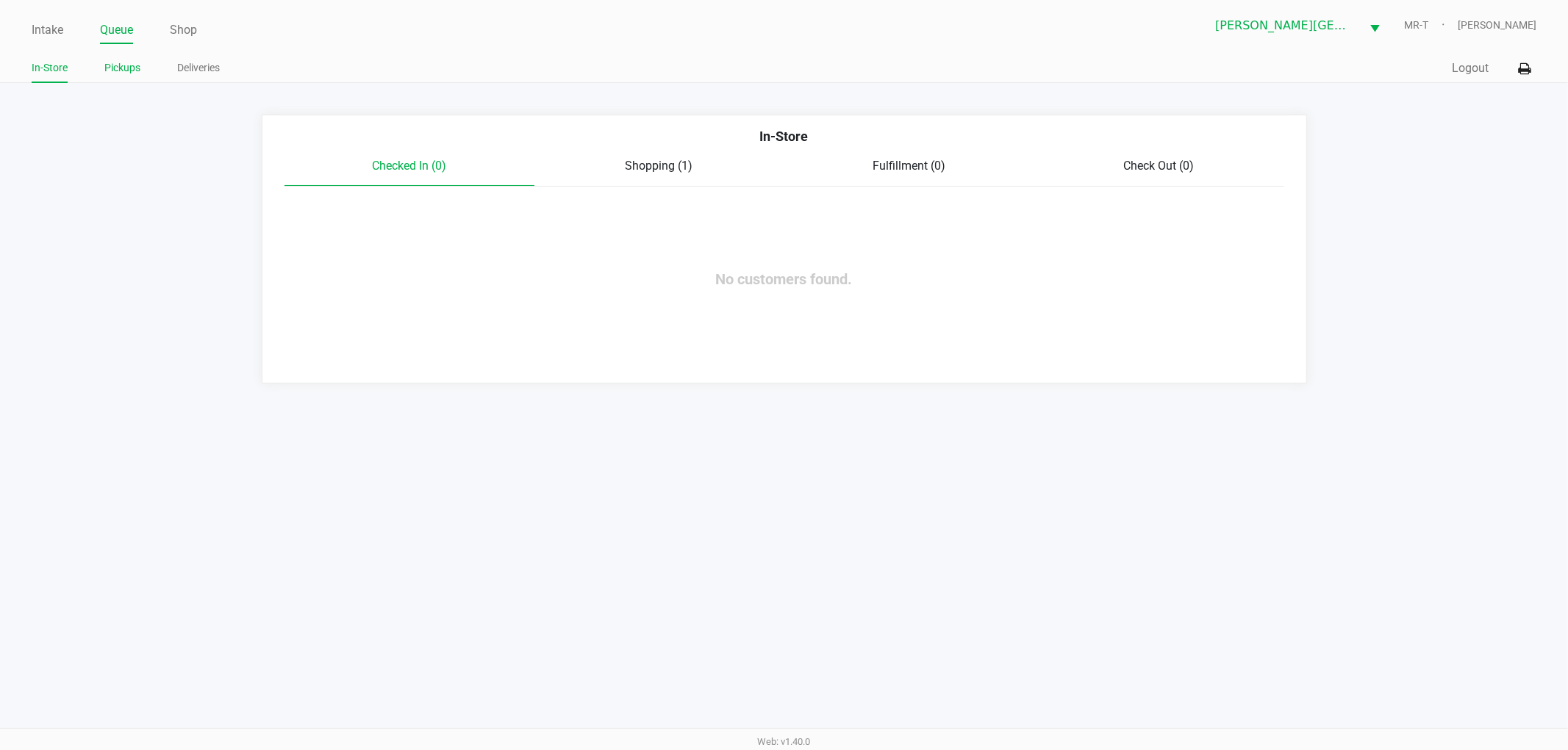
click at [122, 62] on link "Pickups" at bounding box center [122, 68] width 36 height 18
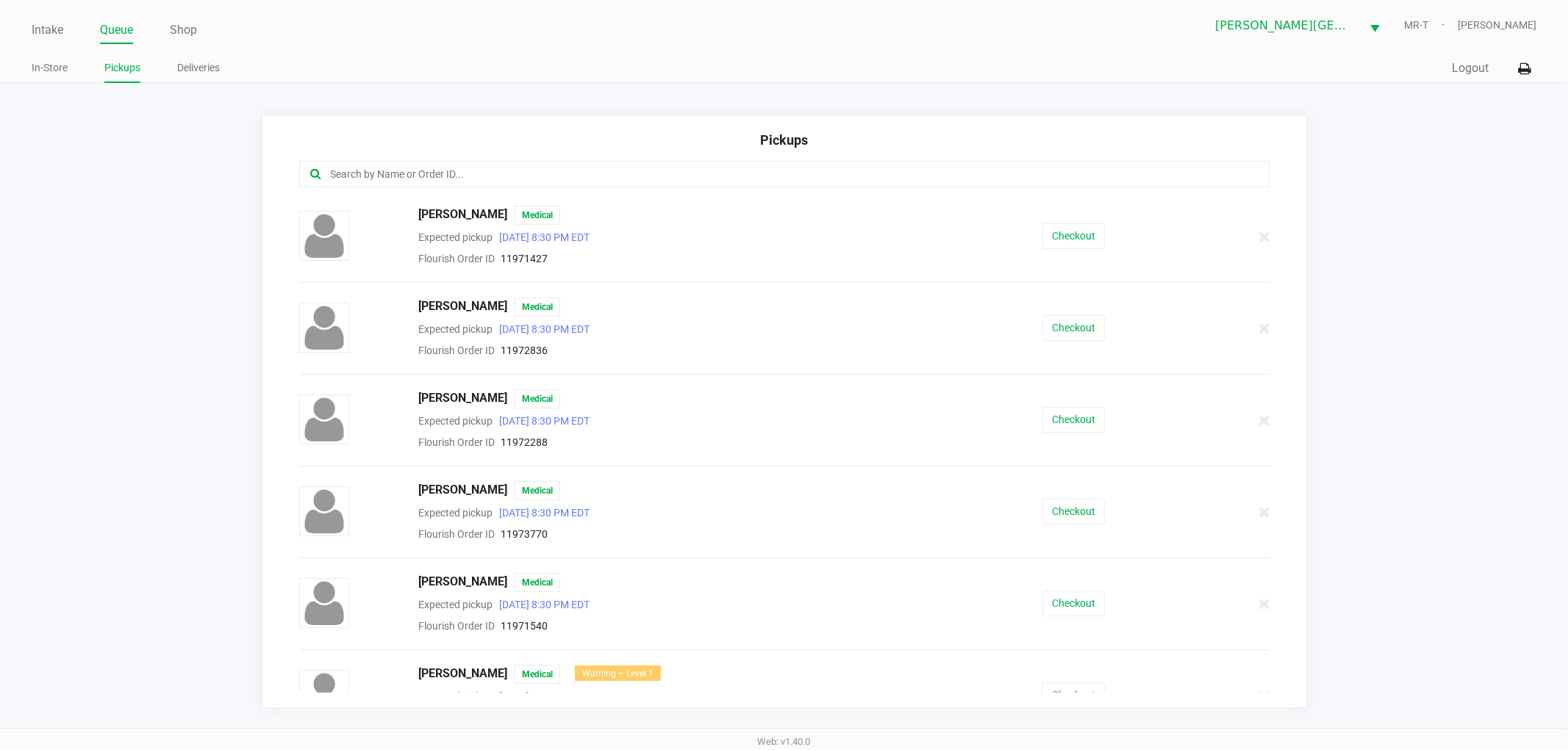
click at [376, 177] on input "text" at bounding box center [755, 174] width 852 height 17
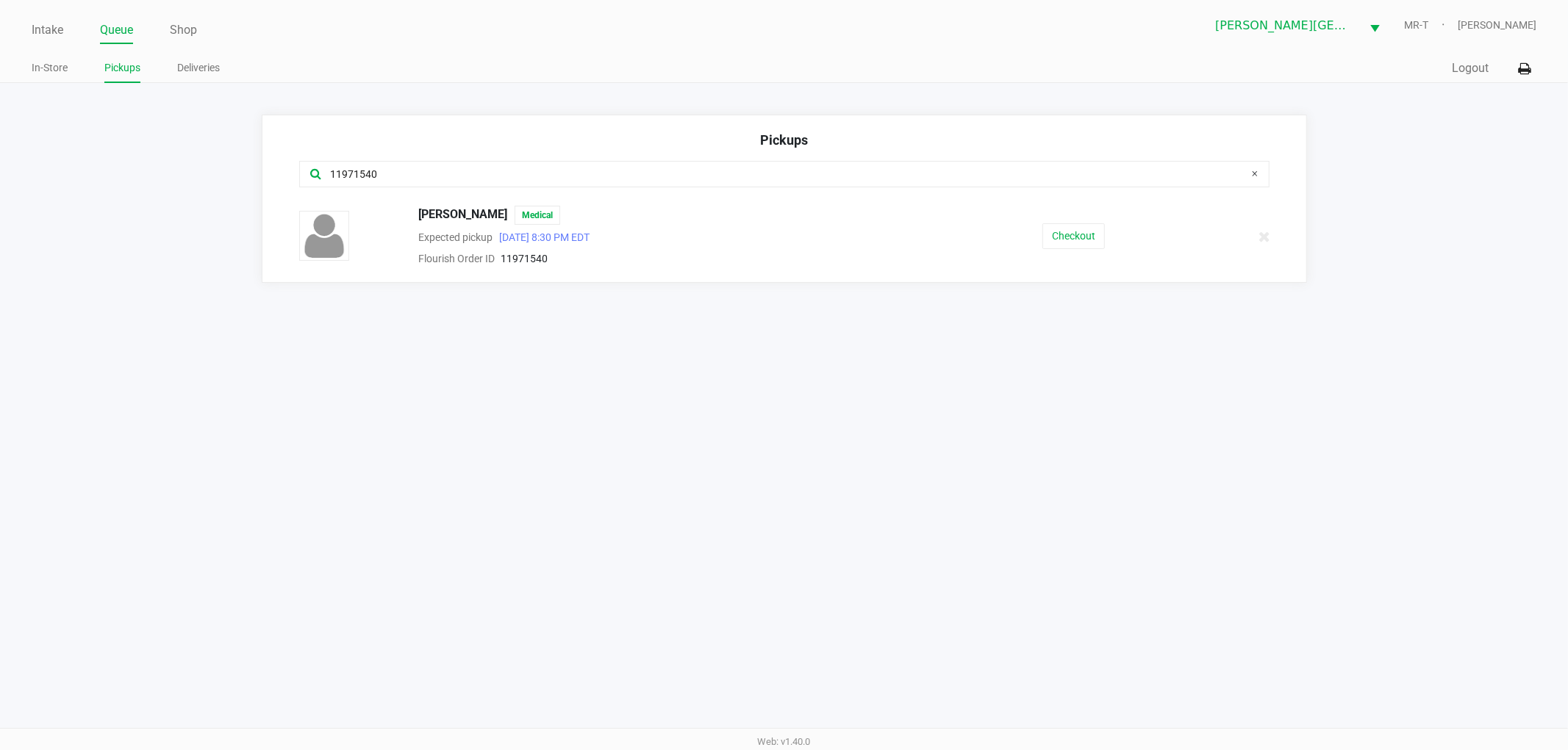
type input "11971540"
click at [1049, 251] on div "Jennifer Sauers Medical Expected pickup Sep 19, 2025 8:30 PM EDT Flourish Order…" at bounding box center [784, 237] width 993 height 62
click at [1050, 247] on button "Checkout" at bounding box center [1073, 236] width 62 height 26
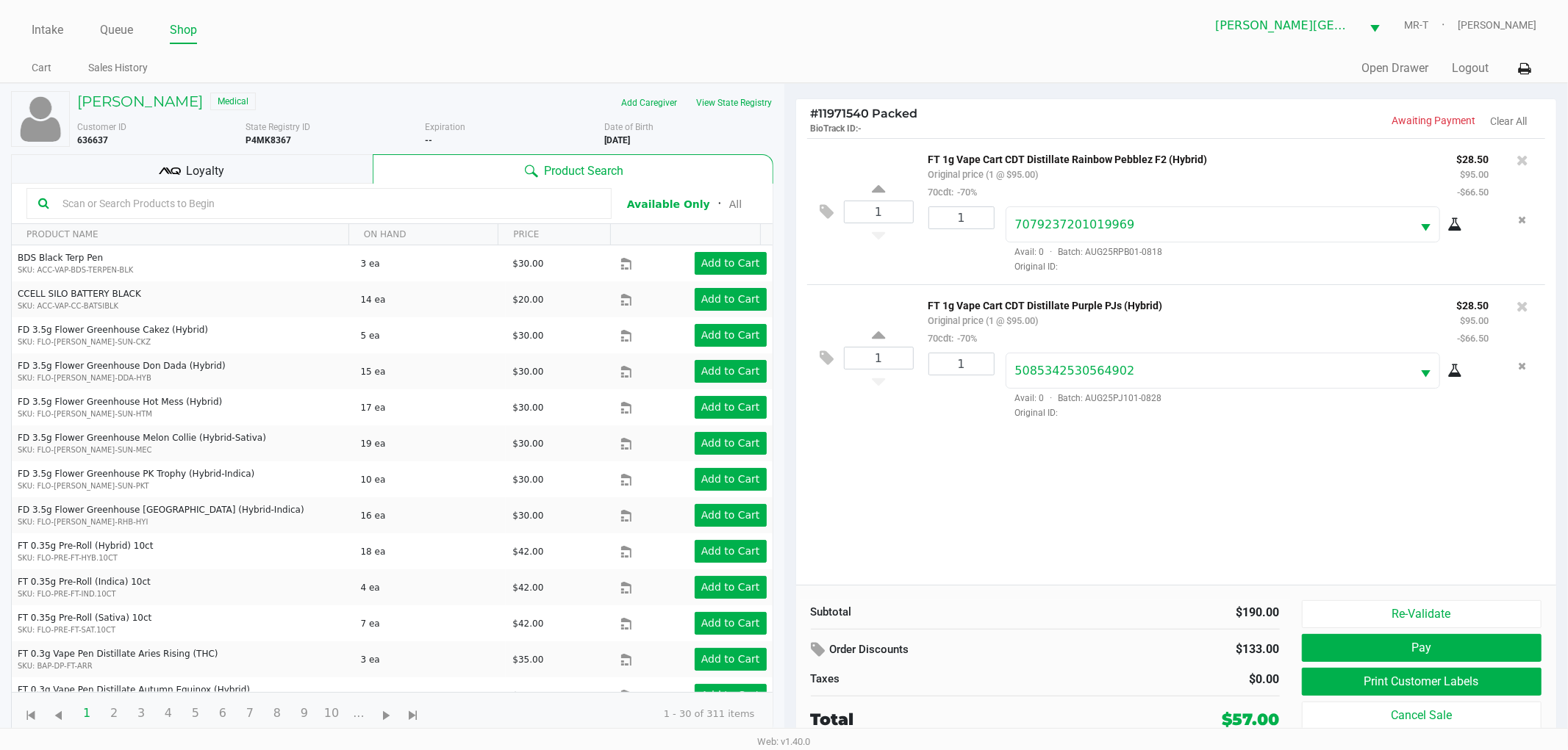
click at [343, 177] on div "Loyalty" at bounding box center [192, 169] width 361 height 29
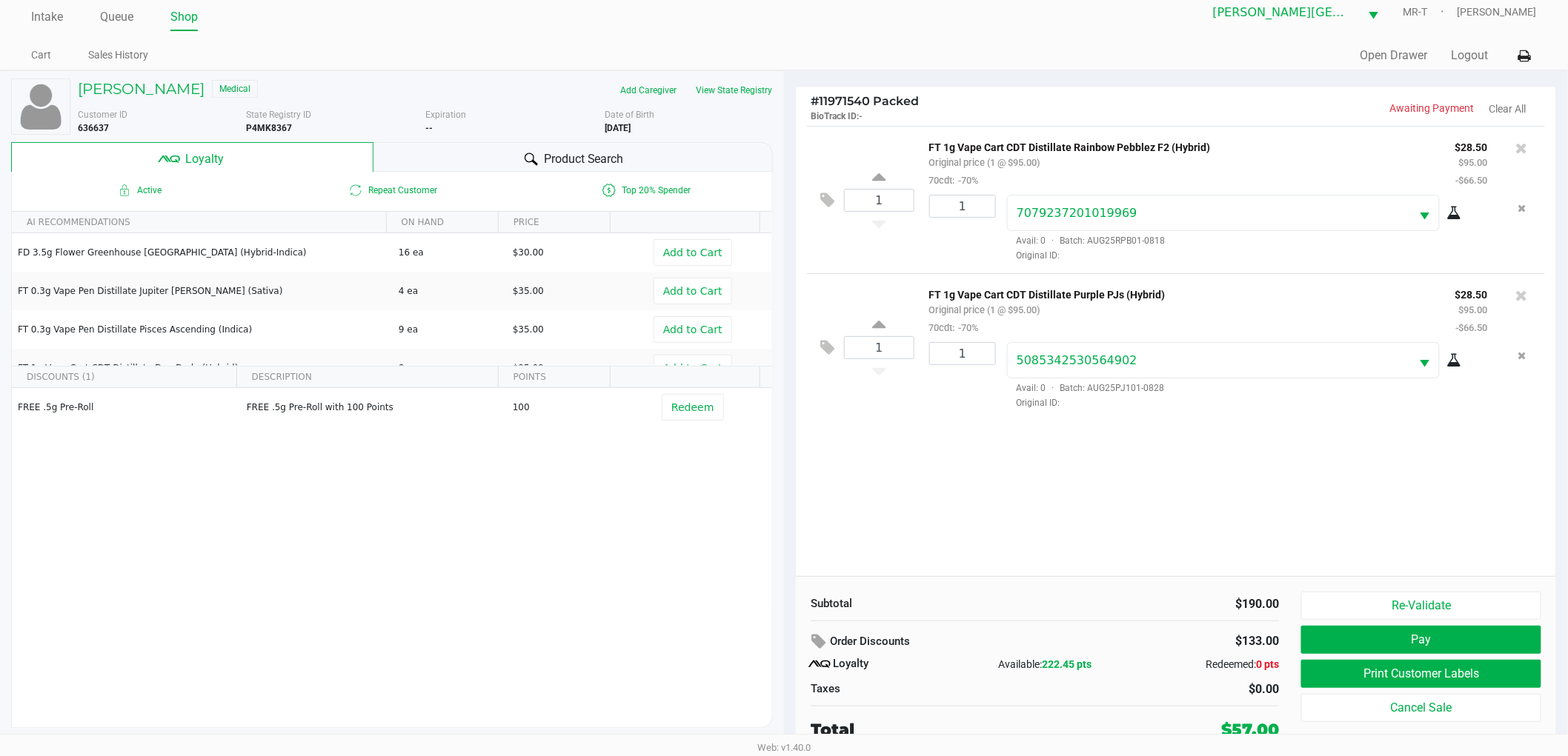
scroll to position [16, 0]
click at [1343, 674] on button "Print Customer Labels" at bounding box center [1421, 672] width 240 height 28
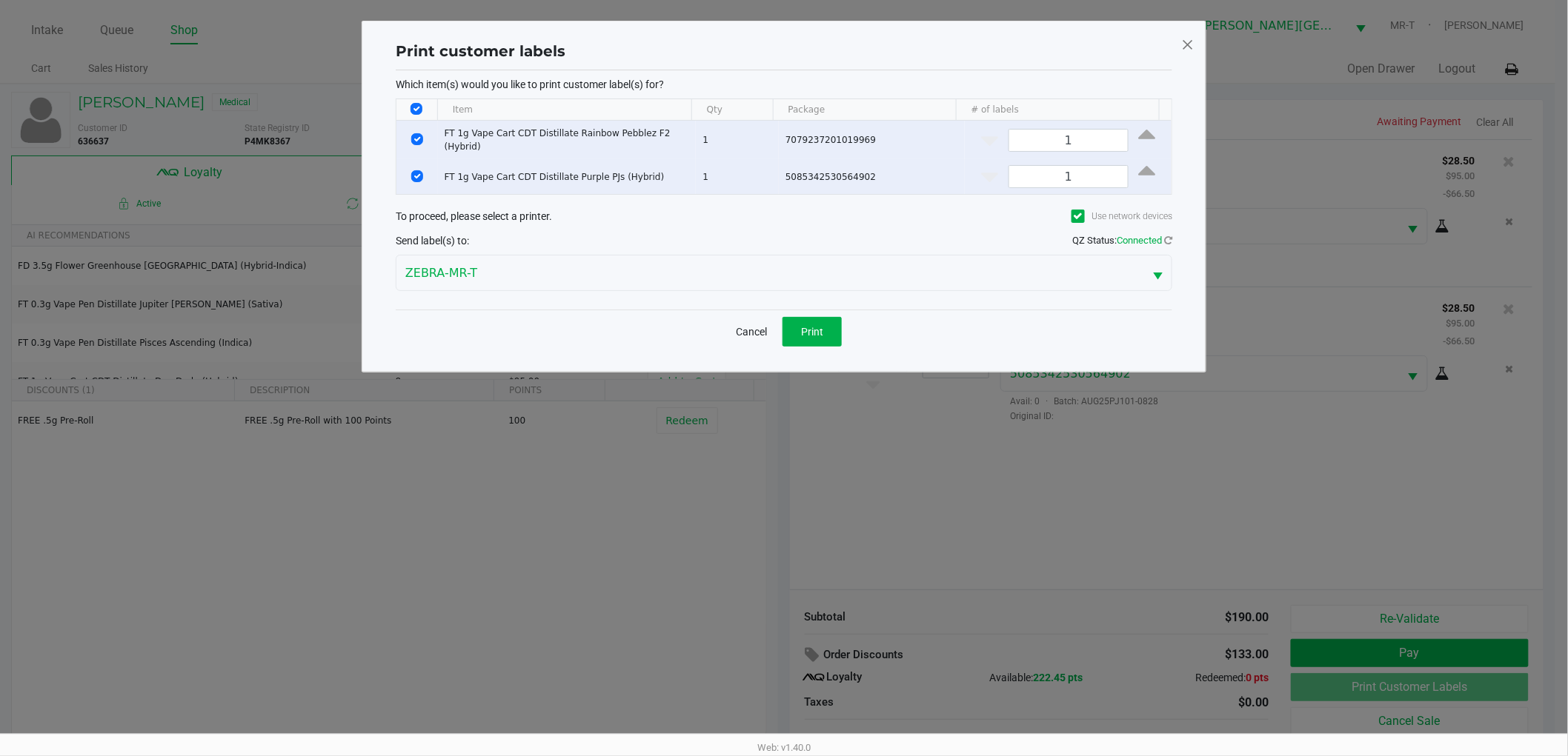
scroll to position [0, 0]
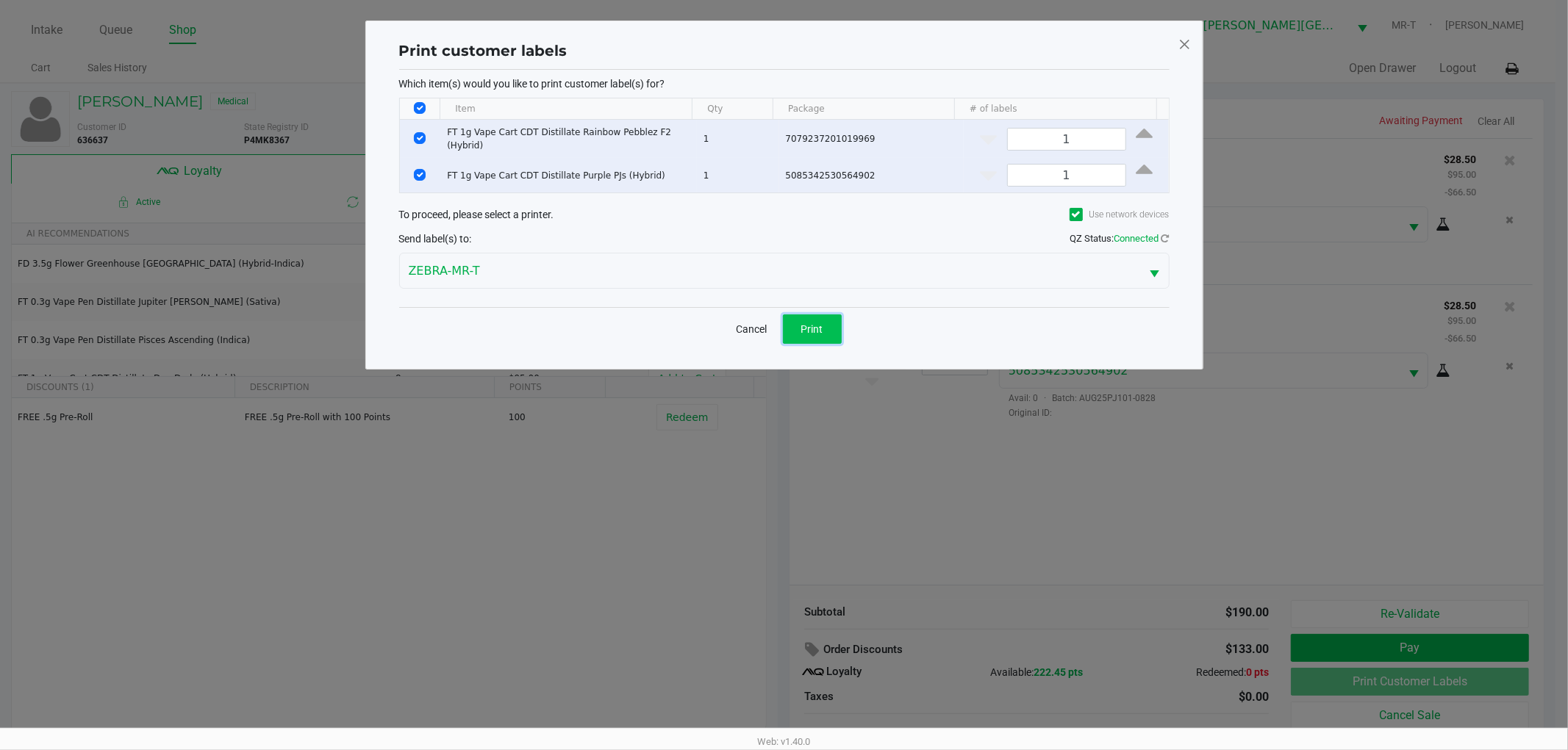
click at [825, 321] on button "Print" at bounding box center [812, 329] width 59 height 29
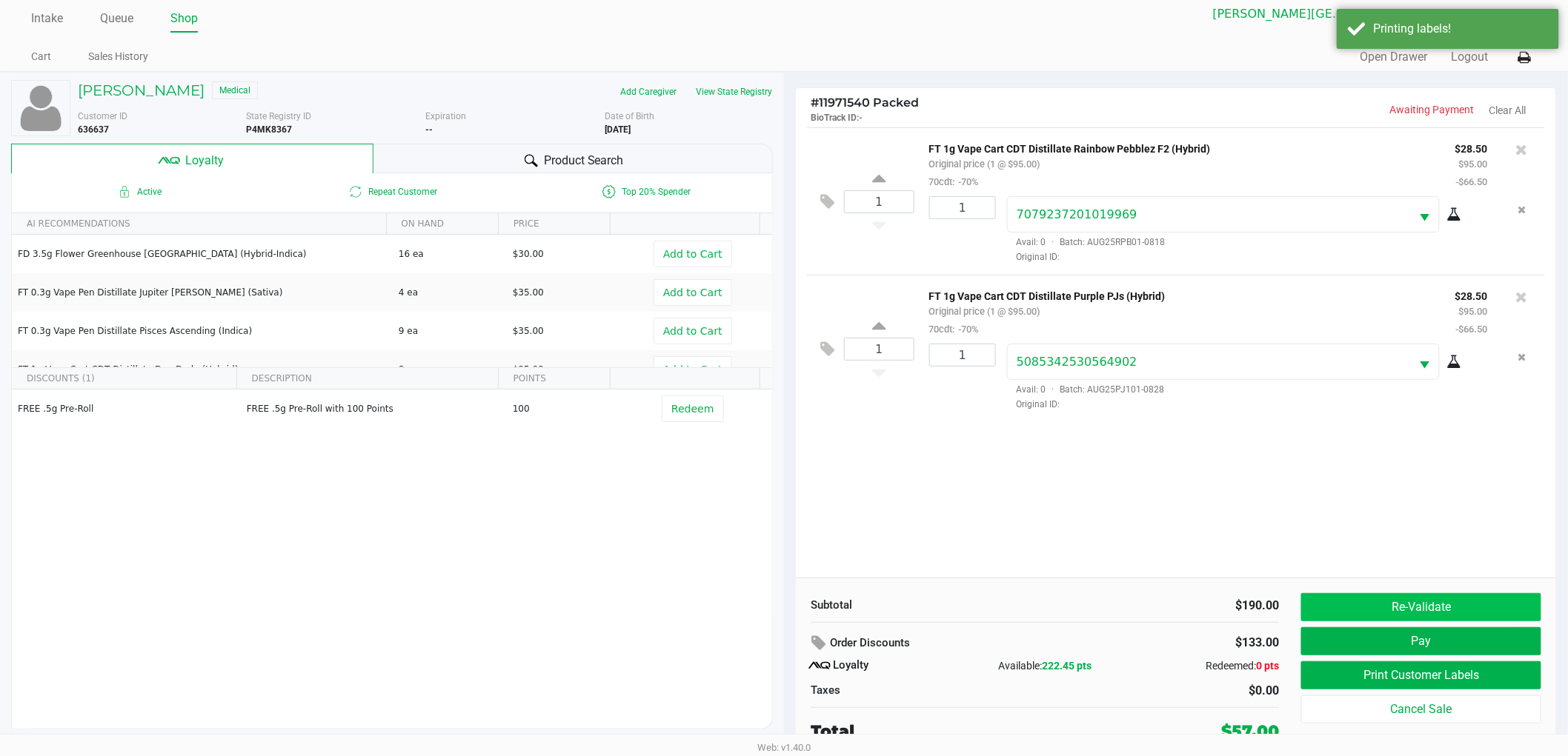
scroll to position [16, 0]
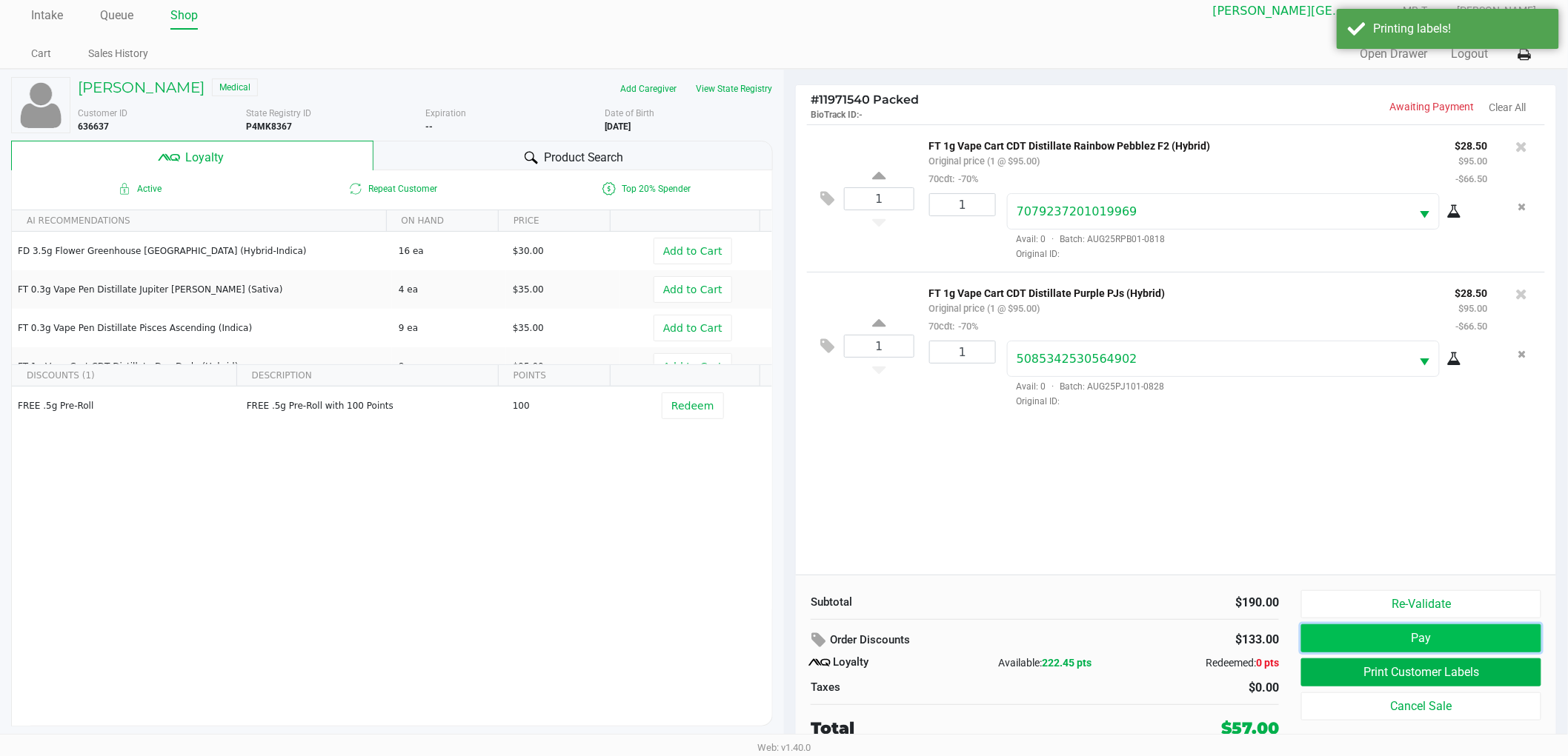
drag, startPoint x: 1414, startPoint y: 637, endPoint x: 1410, endPoint y: 645, distance: 8.9
click at [1410, 645] on button "Pay" at bounding box center [1421, 638] width 240 height 28
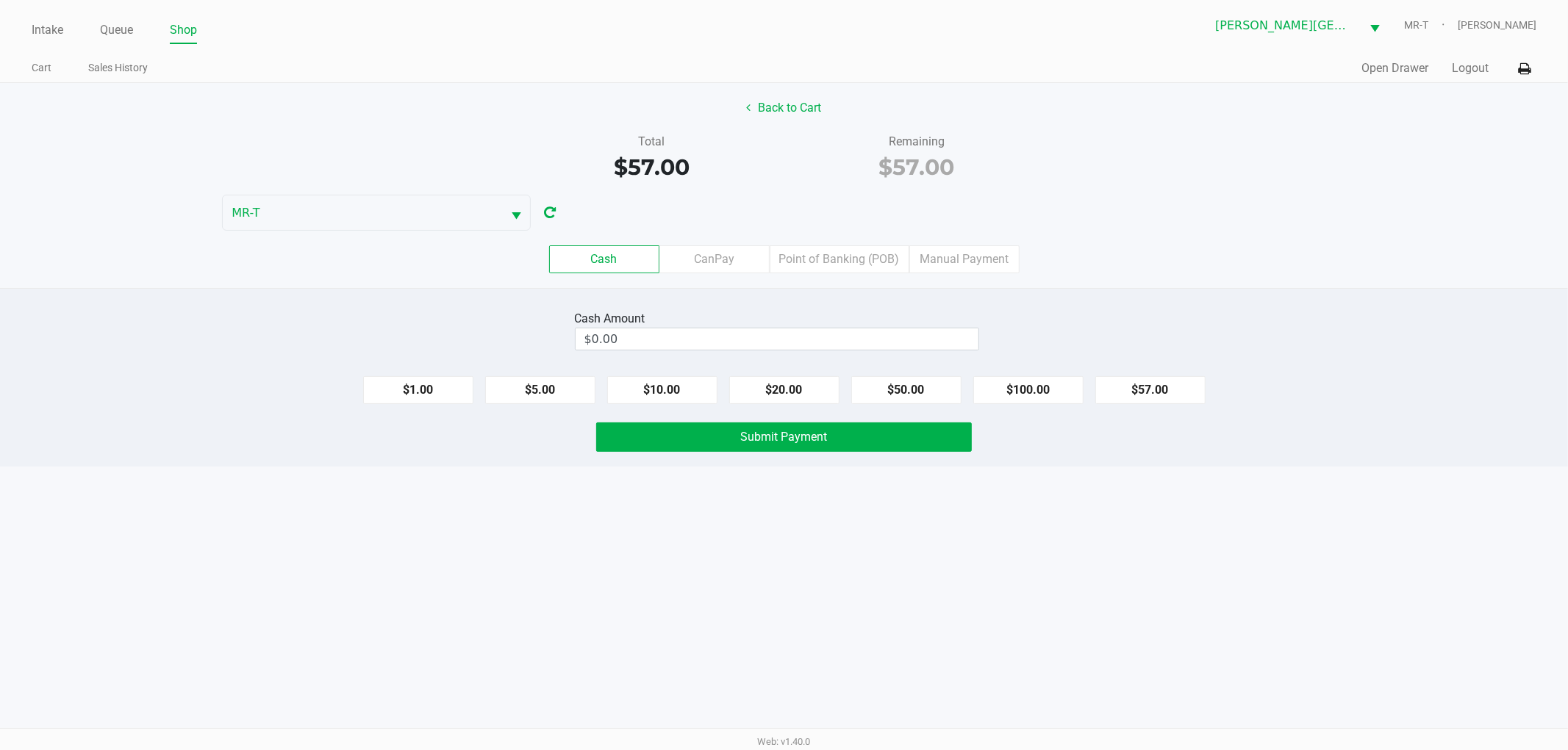
click at [1193, 461] on div "Cash Amount $0.00 $1.00 $5.00 $10.00 $20.00 $50.00 $100.00 $57.00 Submit Payment" at bounding box center [784, 377] width 1568 height 178
click at [818, 385] on button "$20.00" at bounding box center [784, 390] width 110 height 28
drag, startPoint x: 818, startPoint y: 385, endPoint x: 811, endPoint y: 395, distance: 12.2
click at [818, 385] on button "$20.00" at bounding box center [784, 390] width 110 height 28
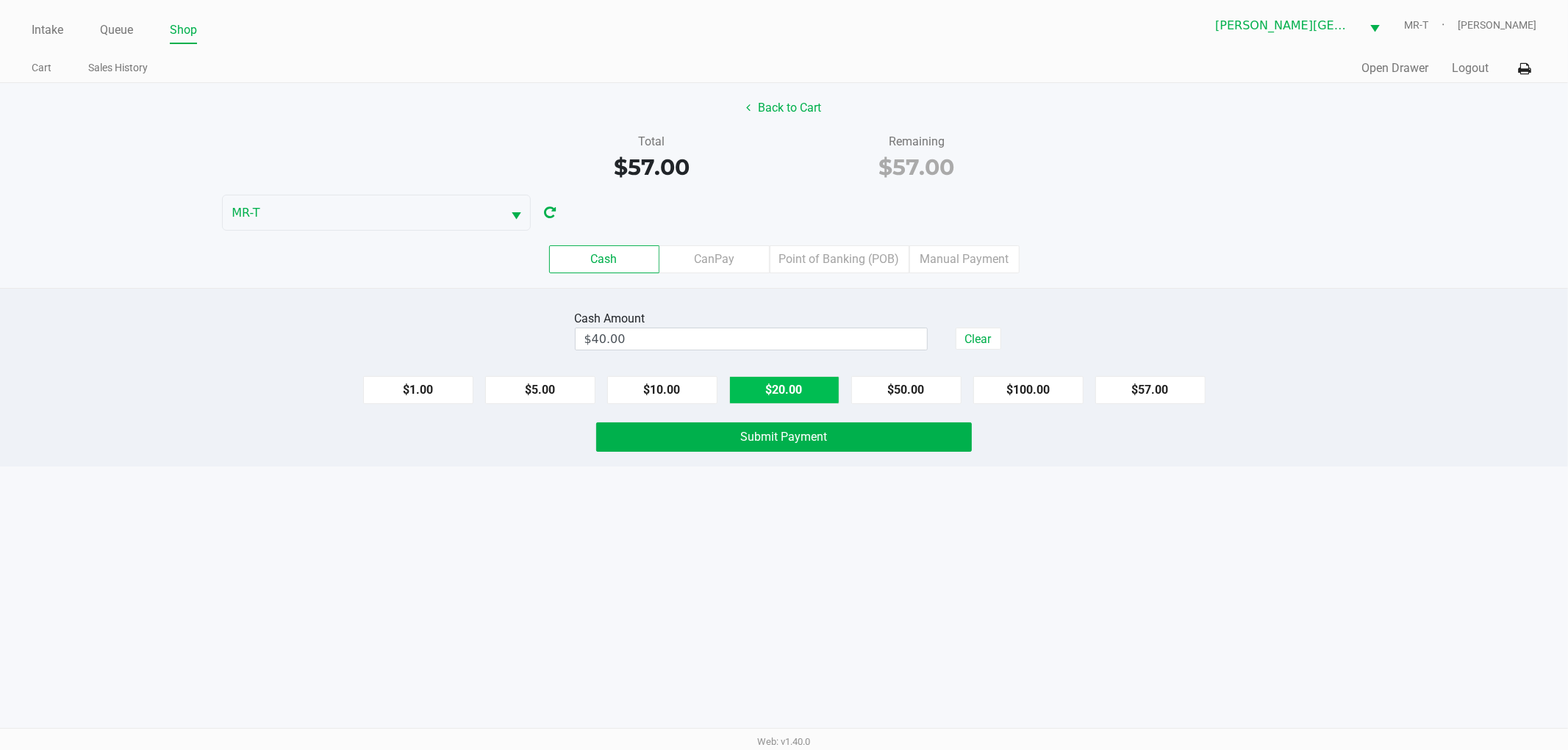
type input "$60.00"
click at [795, 446] on button "Submit Payment" at bounding box center [784, 437] width 376 height 29
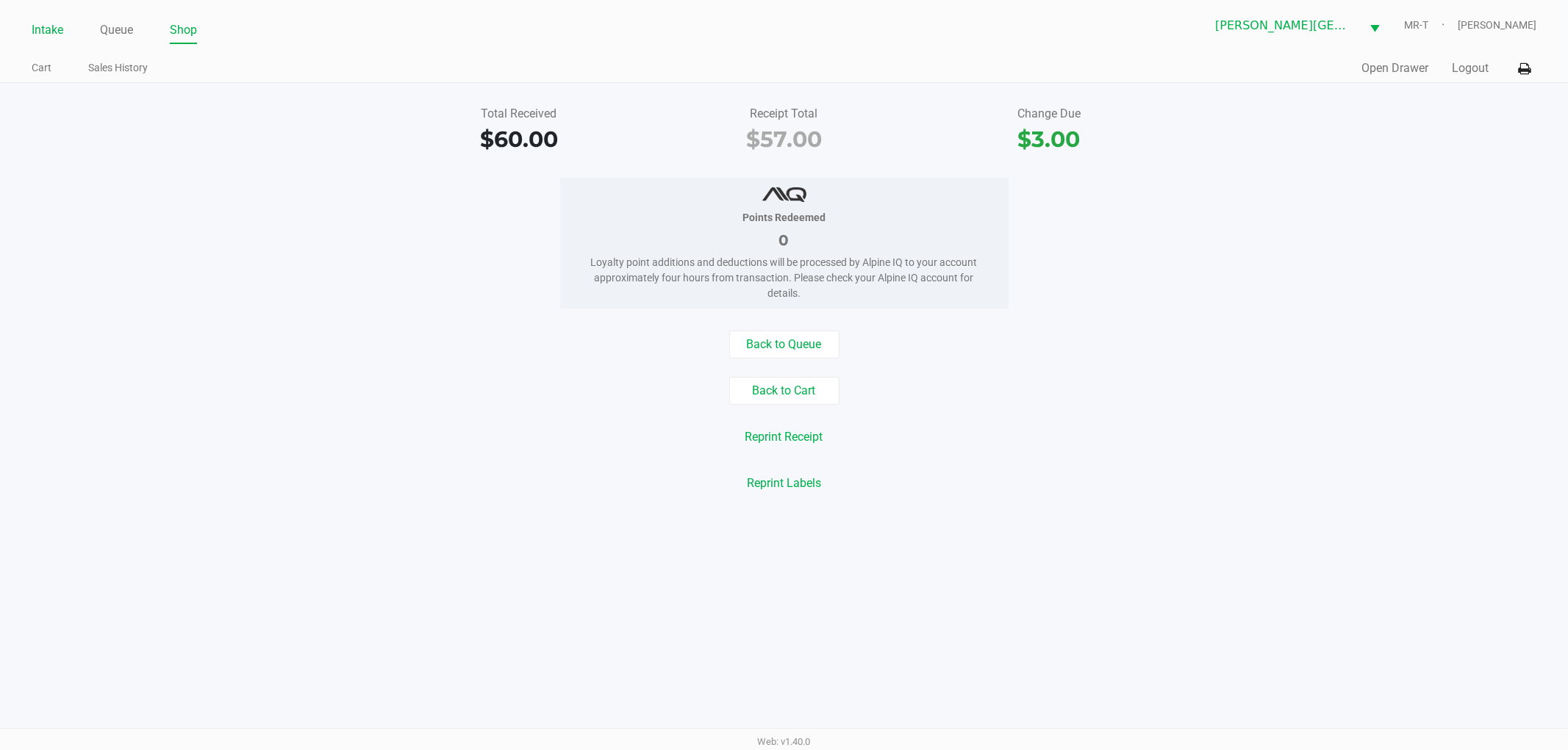
click at [50, 33] on link "Intake" at bounding box center [47, 30] width 32 height 21
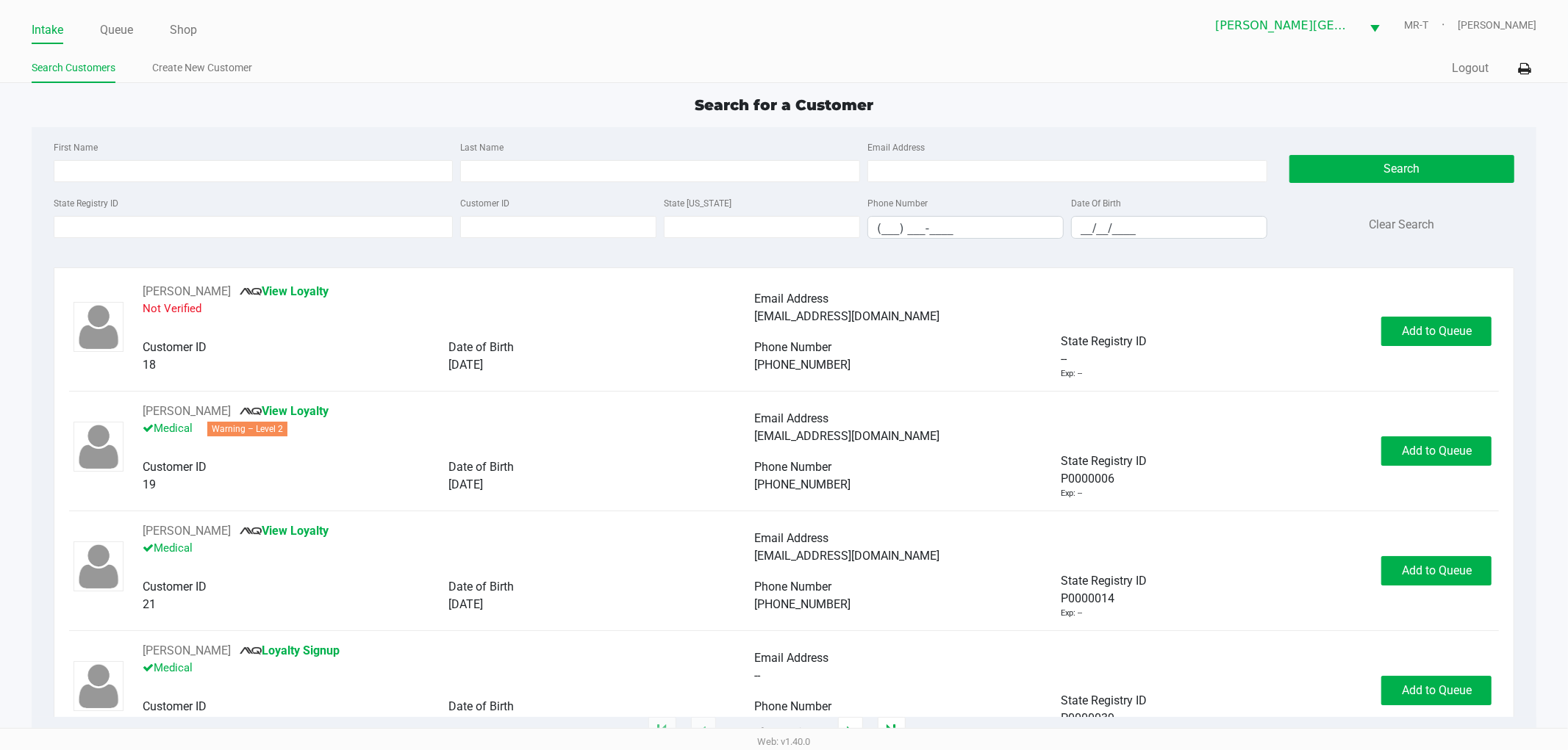
click at [167, 129] on div "First Name Last Name Email Address State Registry ID Customer ID State ID Phone…" at bounding box center [784, 194] width 1484 height 135
click at [114, 26] on link "Queue" at bounding box center [117, 30] width 33 height 21
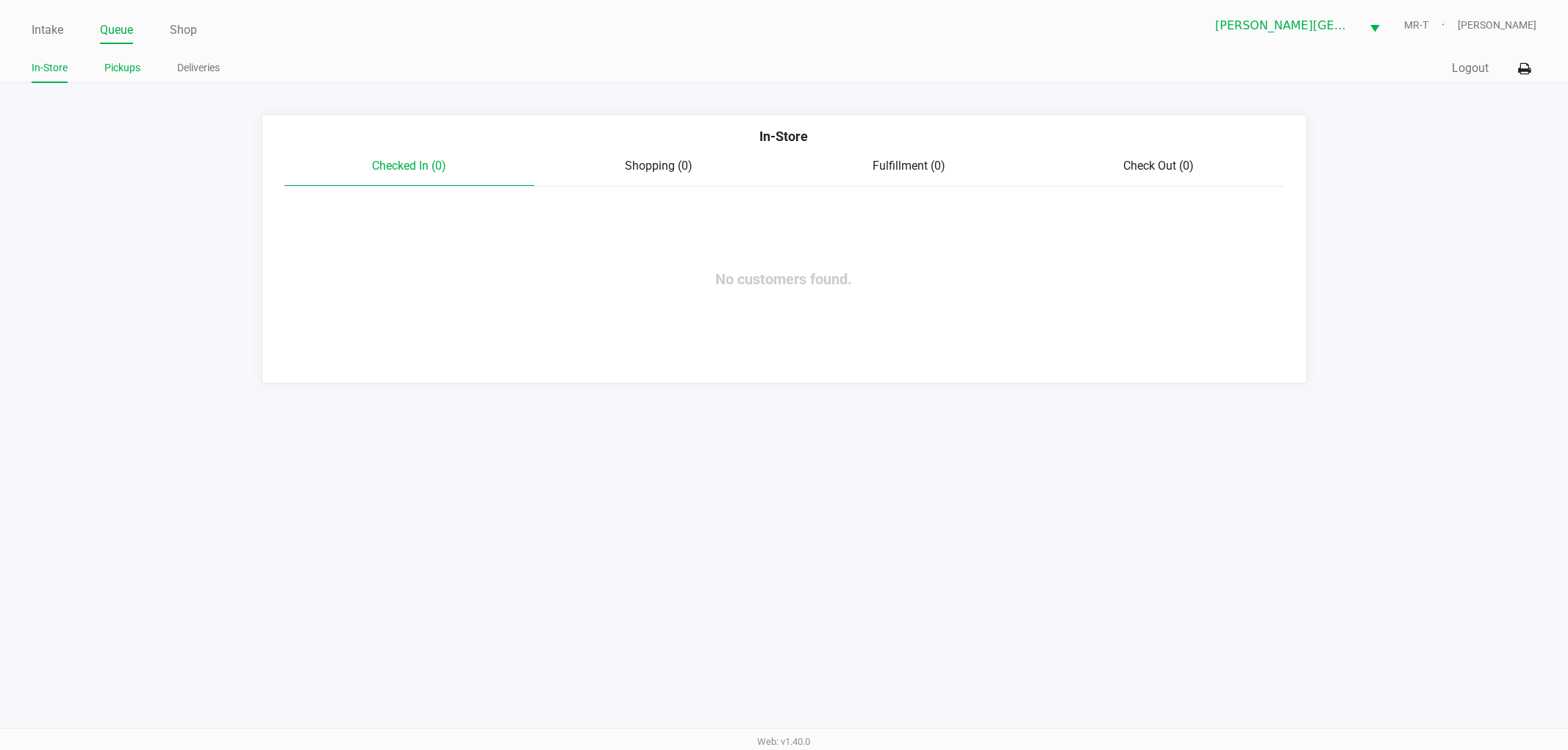
click at [123, 76] on link "Pickups" at bounding box center [122, 68] width 36 height 18
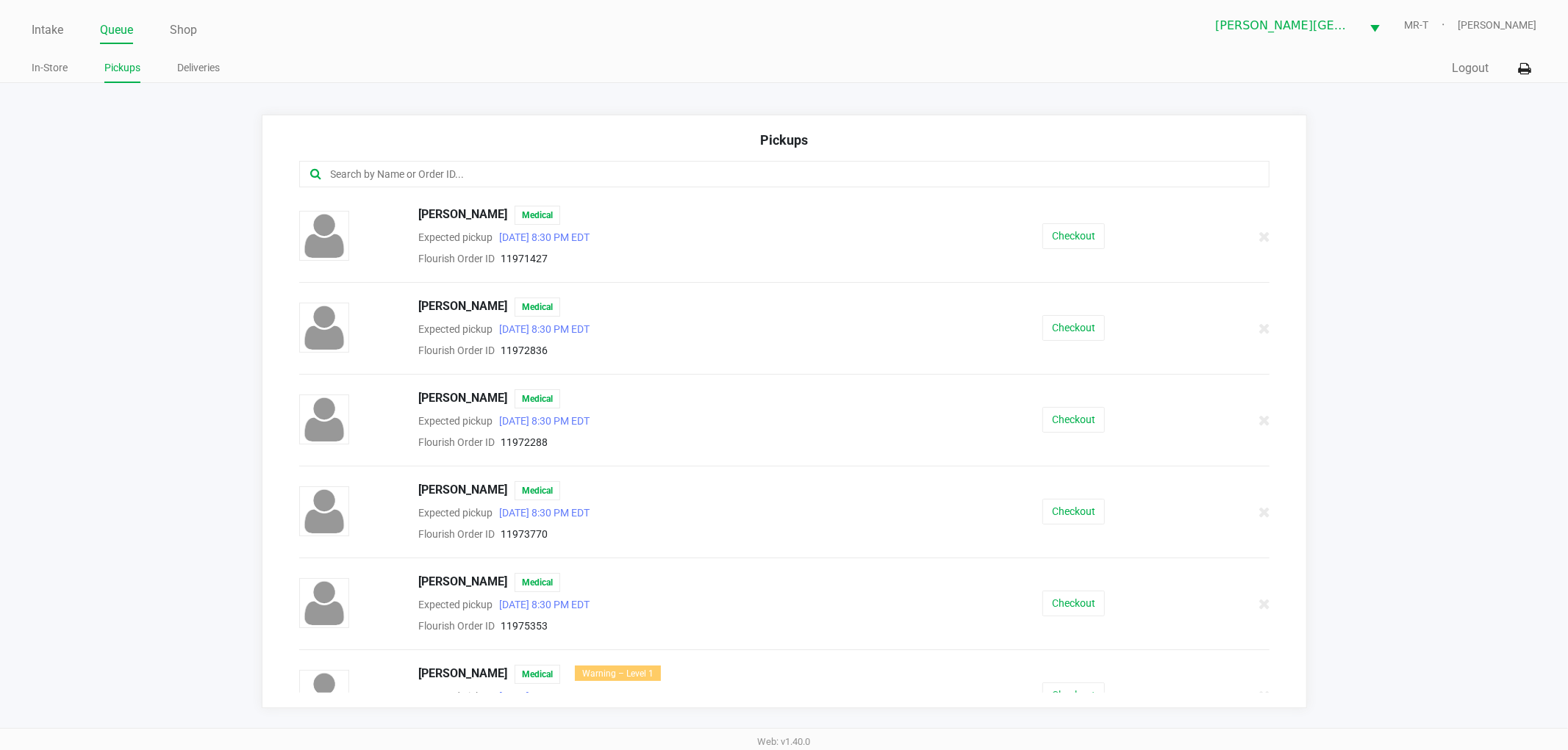
click at [339, 177] on input "text" at bounding box center [755, 174] width 852 height 17
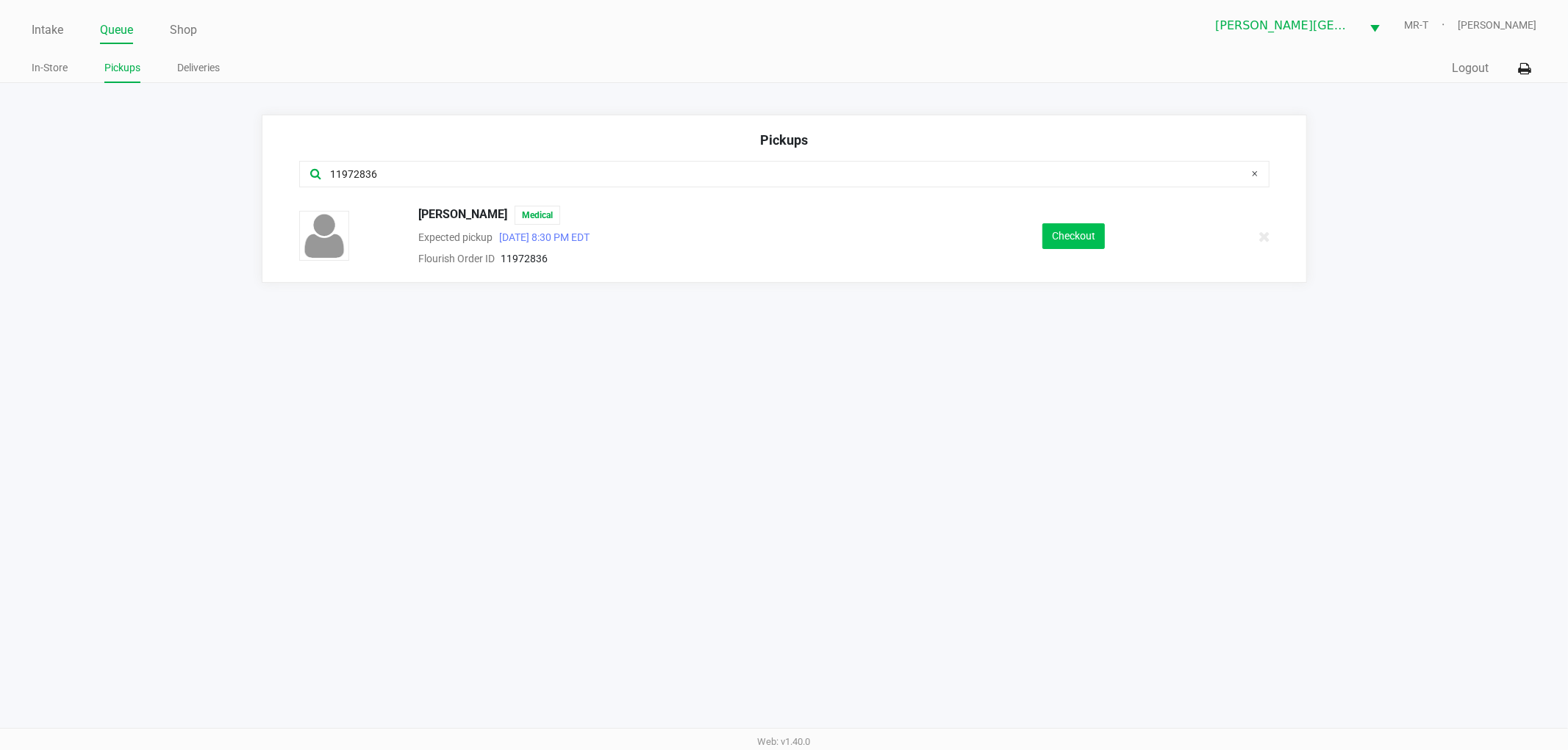
type input "11972836"
click at [1078, 230] on button "Checkout" at bounding box center [1073, 236] width 62 height 26
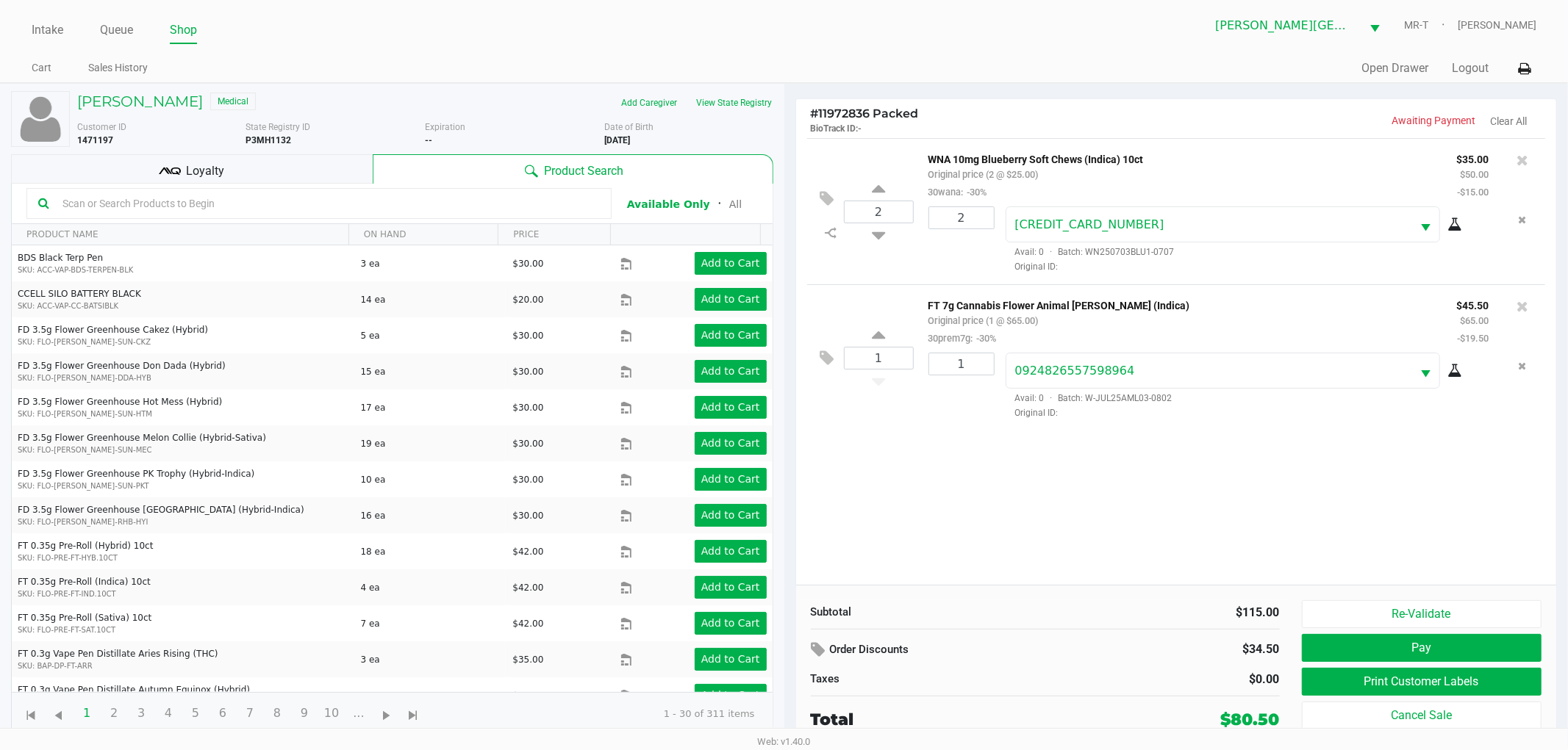
click at [164, 171] on icon at bounding box center [170, 171] width 22 height 22
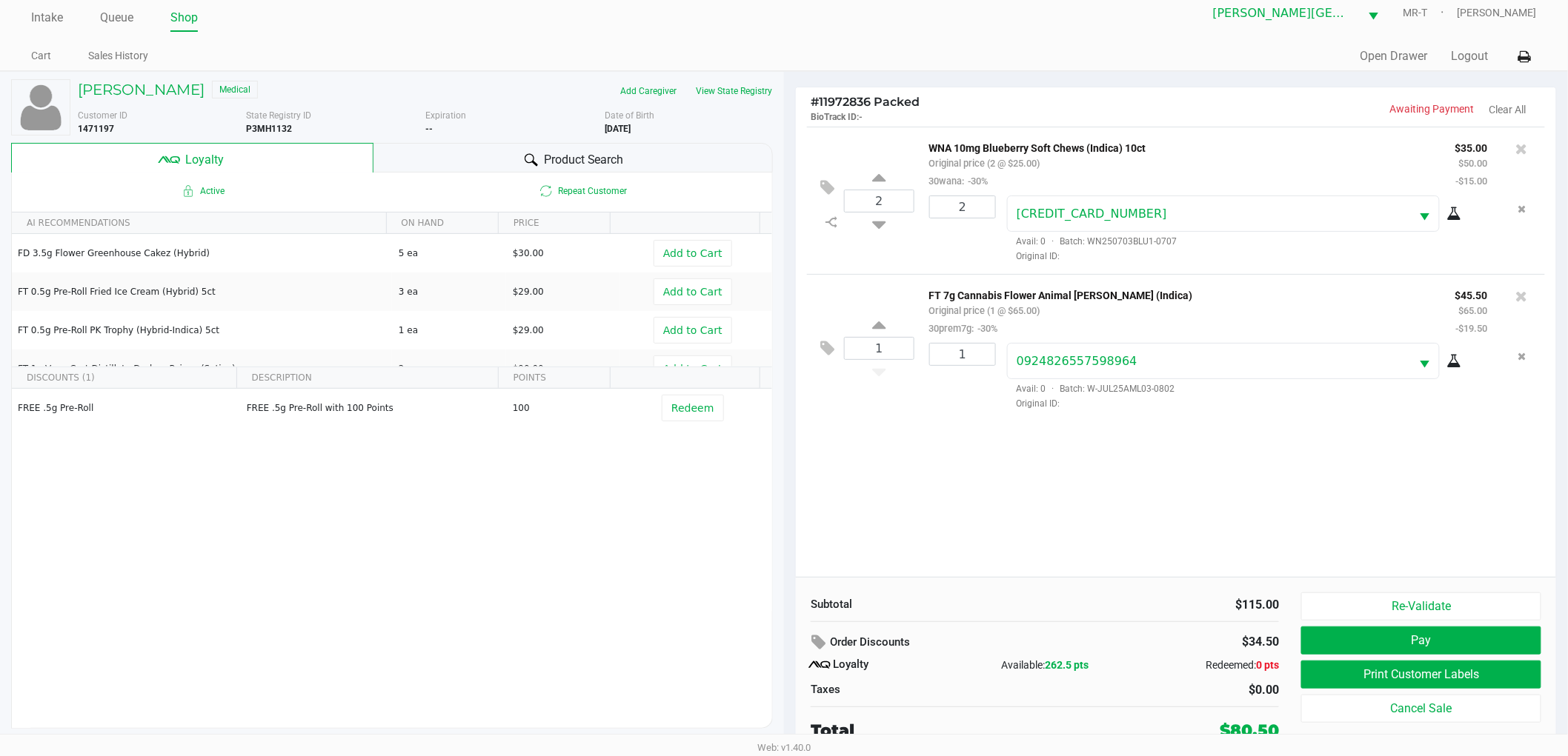
scroll to position [16, 0]
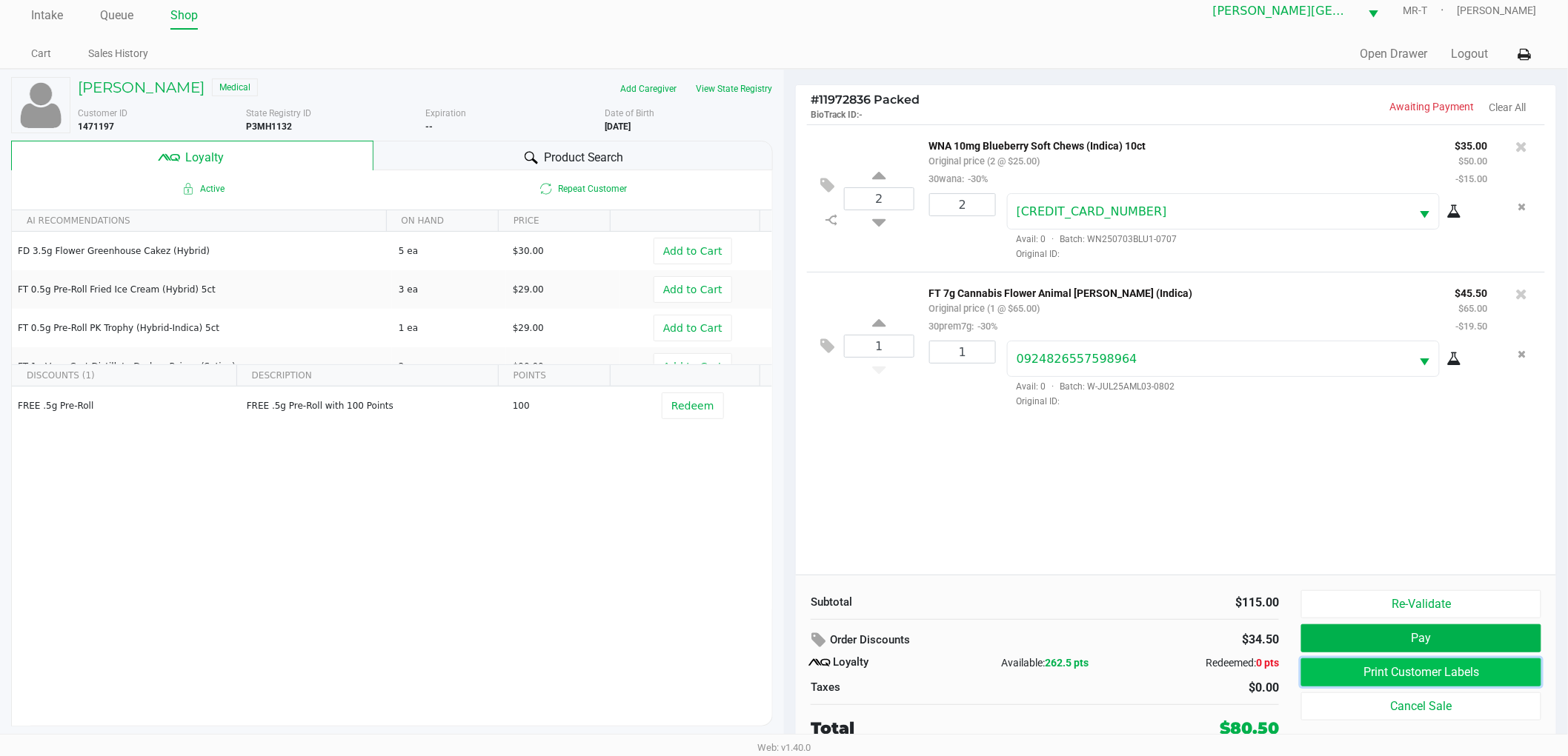
click at [1364, 668] on button "Print Customer Labels" at bounding box center [1421, 672] width 240 height 28
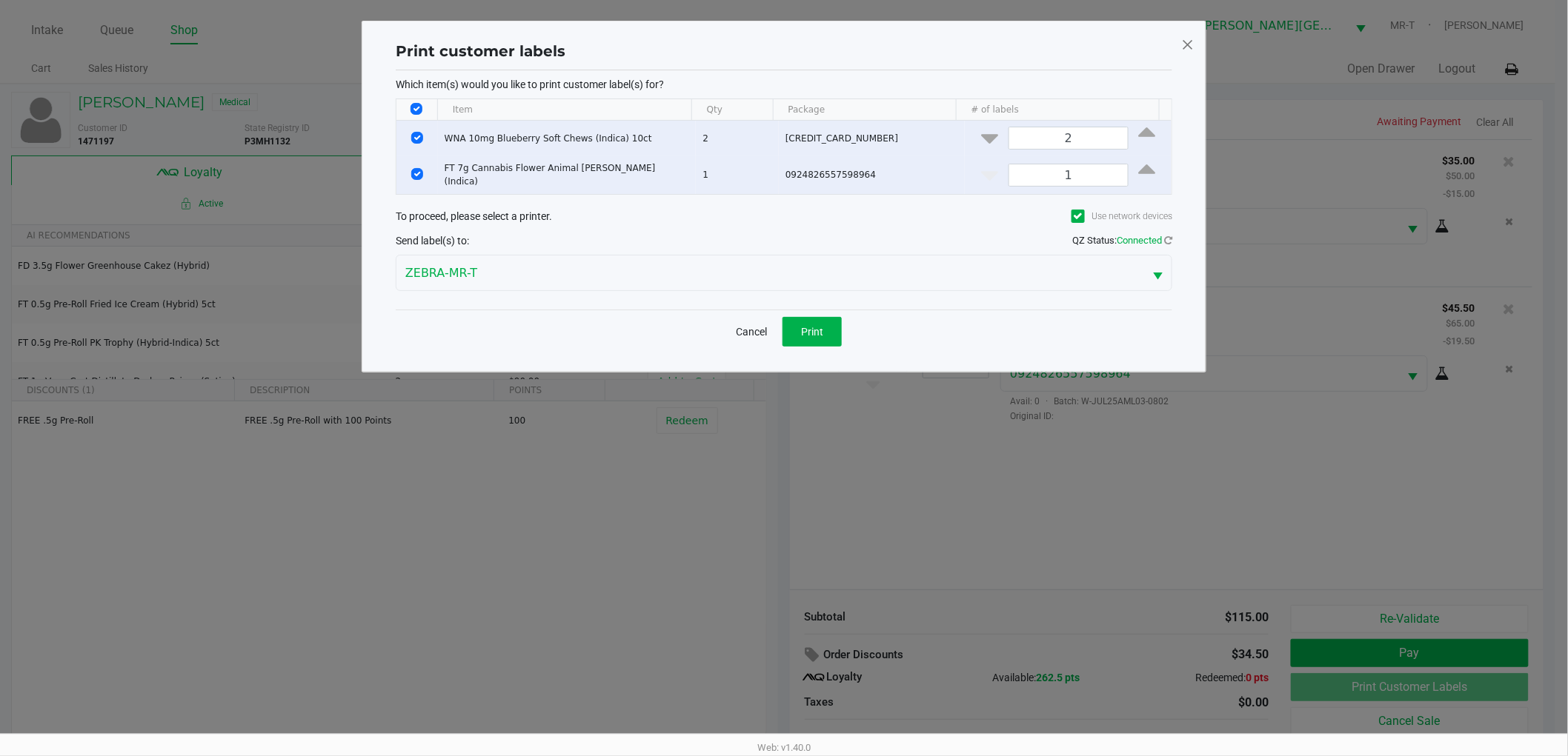
scroll to position [0, 0]
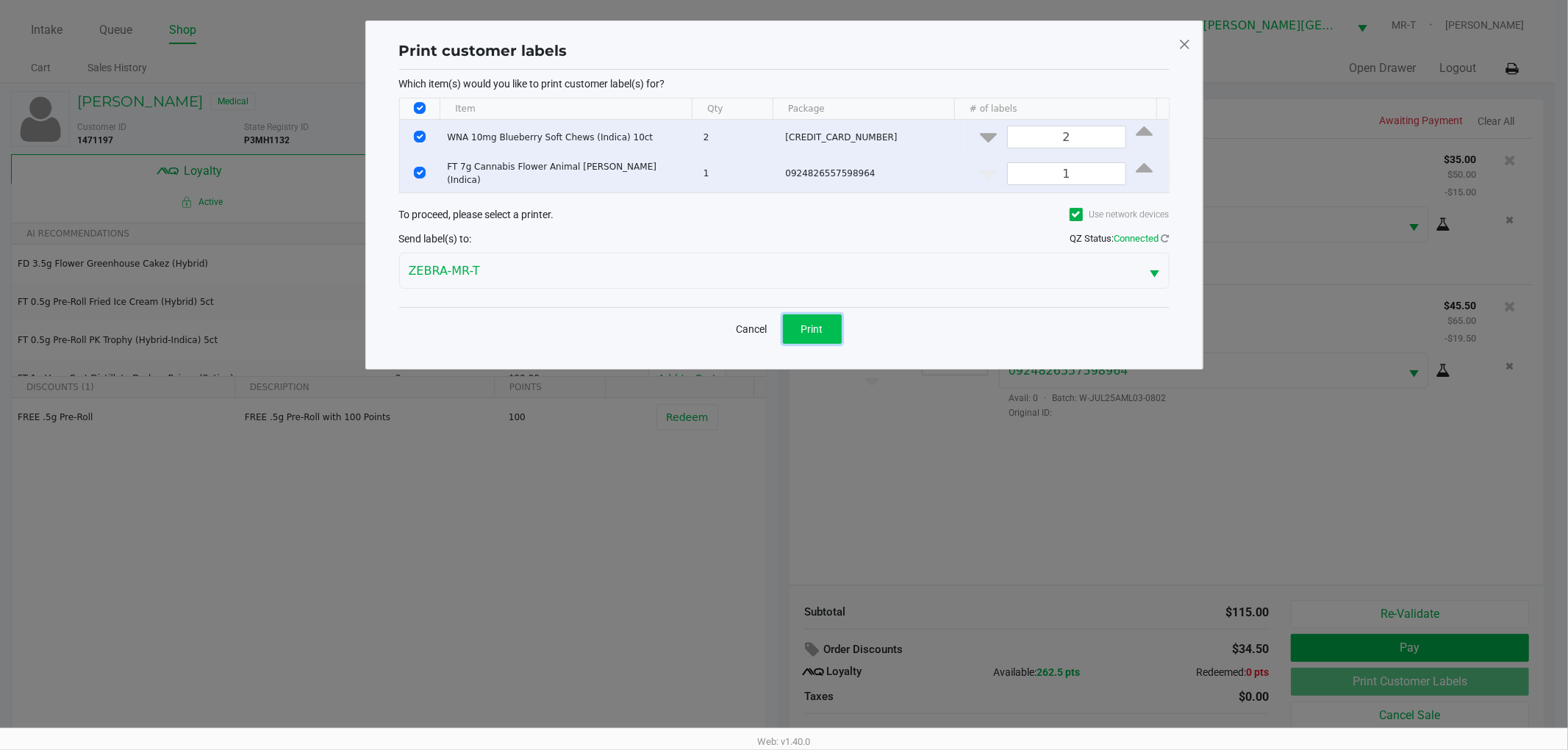
click at [833, 330] on button "Print" at bounding box center [812, 329] width 59 height 29
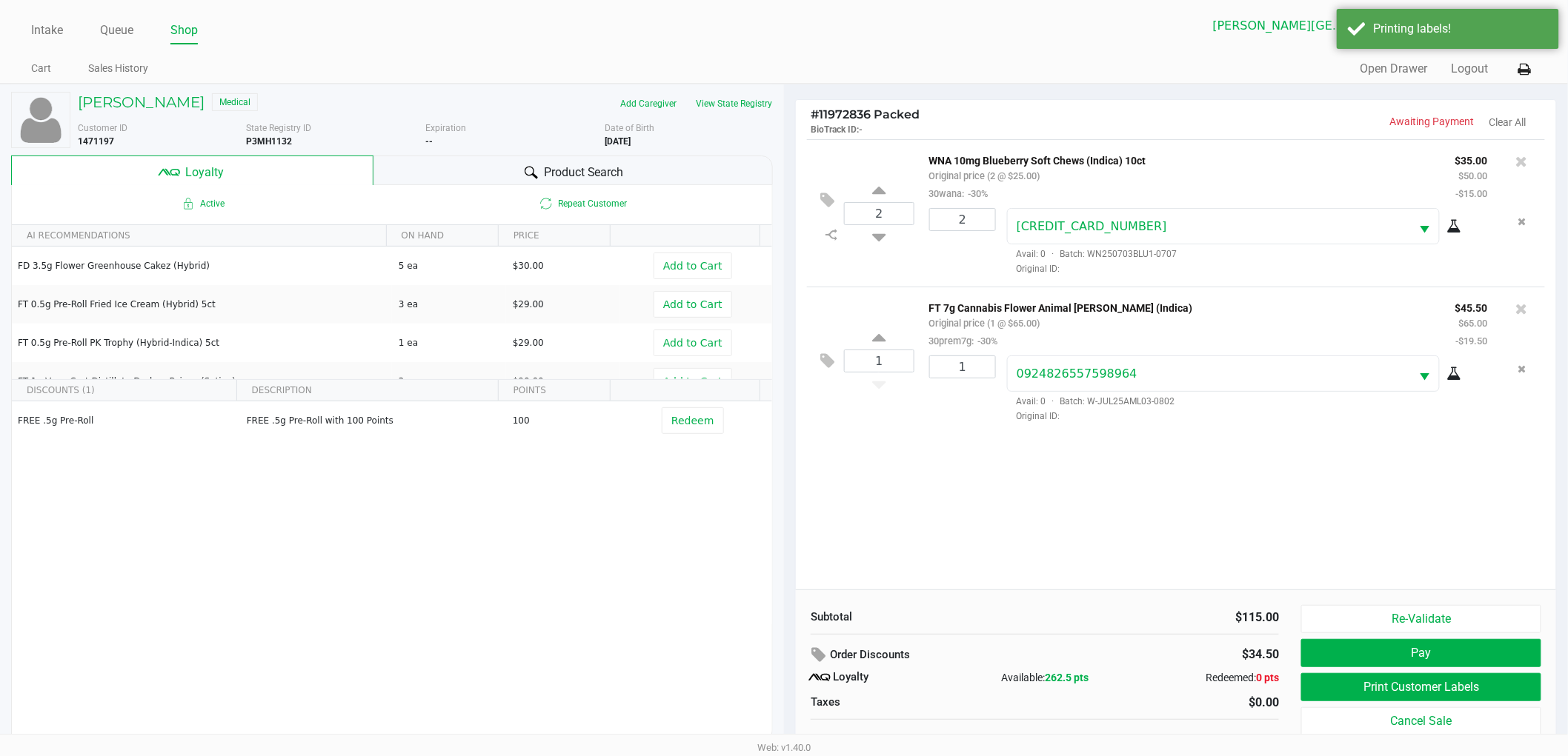
scroll to position [16, 0]
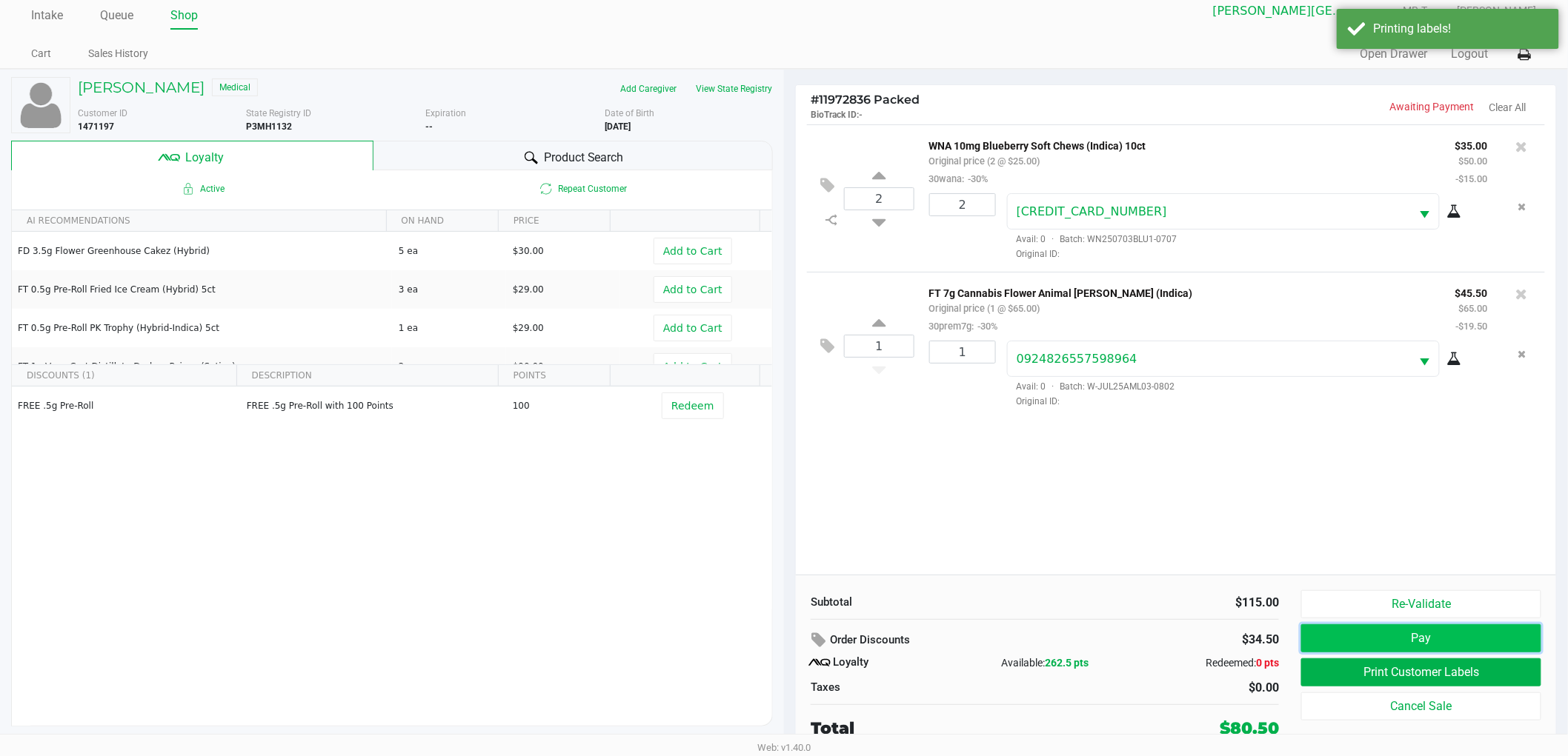
click at [1351, 638] on button "Pay" at bounding box center [1421, 638] width 240 height 28
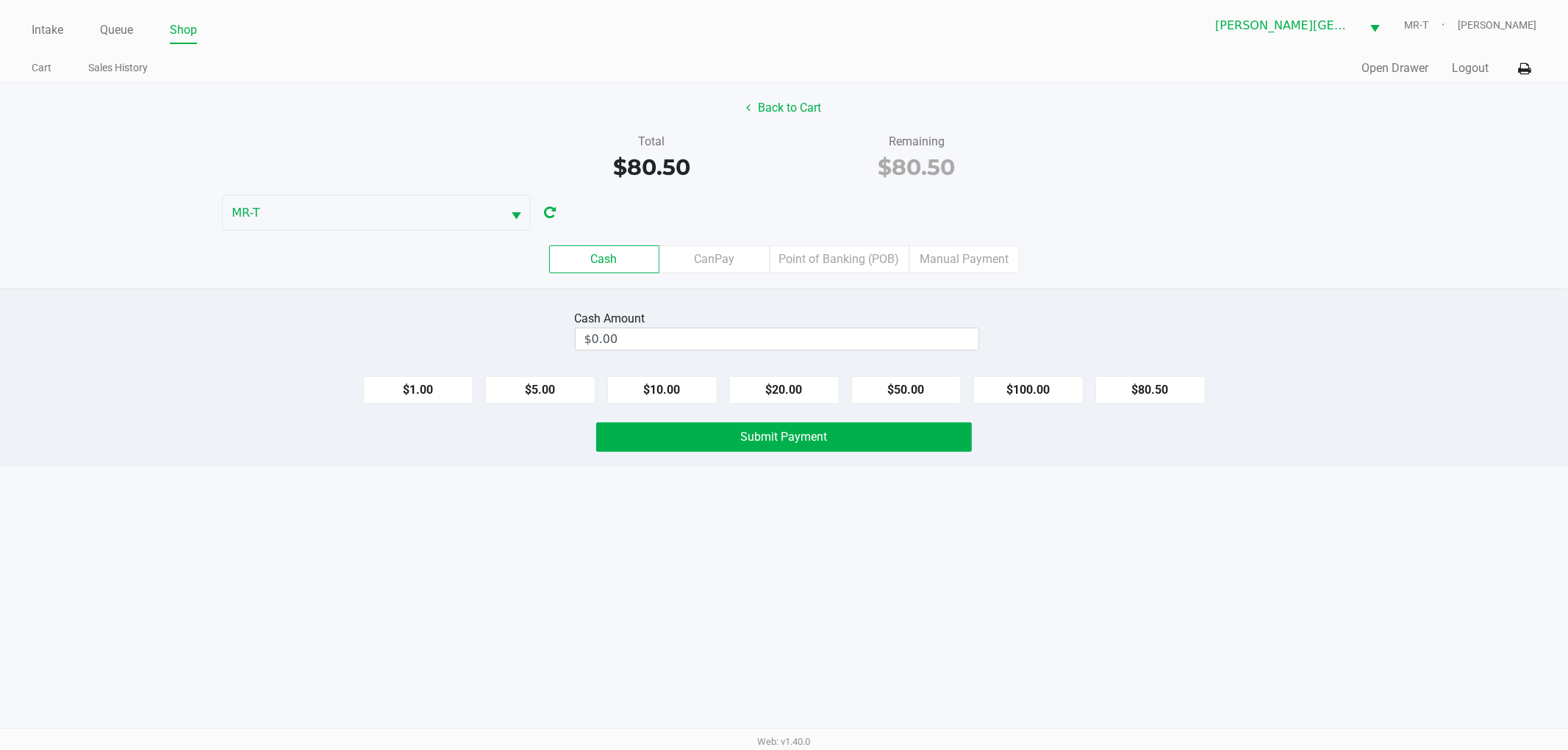
click at [1194, 577] on div "Intake Queue Shop Merritt Island WC MR-T TY Townsend Cart Sales History Quick S…" at bounding box center [784, 375] width 1568 height 750
click at [1047, 393] on button "$100.00" at bounding box center [1029, 390] width 110 height 28
type input "$100.00"
click at [833, 445] on button "Submit Payment" at bounding box center [784, 437] width 376 height 29
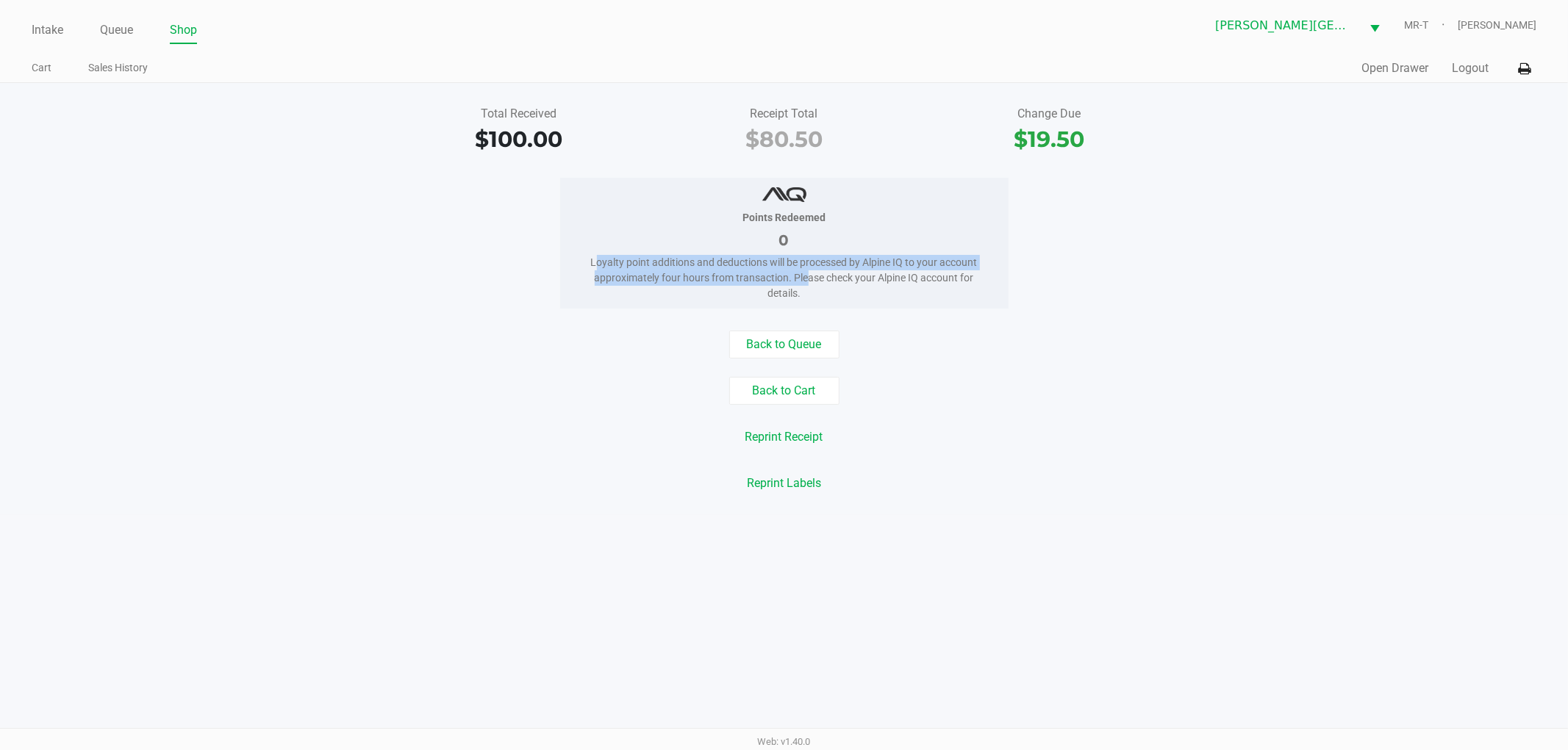
drag, startPoint x: 803, startPoint y: 283, endPoint x: 563, endPoint y: 253, distance: 241.9
click at [563, 253] on div "Points Redeemed 0 Loyalty point additions and deductions will be processed by A…" at bounding box center [784, 243] width 448 height 131
click at [609, 273] on div "Loyalty point additions and deductions will be processed by Alpine IQ to your a…" at bounding box center [784, 278] width 404 height 47
drag, startPoint x: 593, startPoint y: 264, endPoint x: 848, endPoint y: 286, distance: 255.9
click at [848, 286] on div "Loyalty point additions and deductions will be processed by Alpine IQ to your a…" at bounding box center [784, 278] width 404 height 47
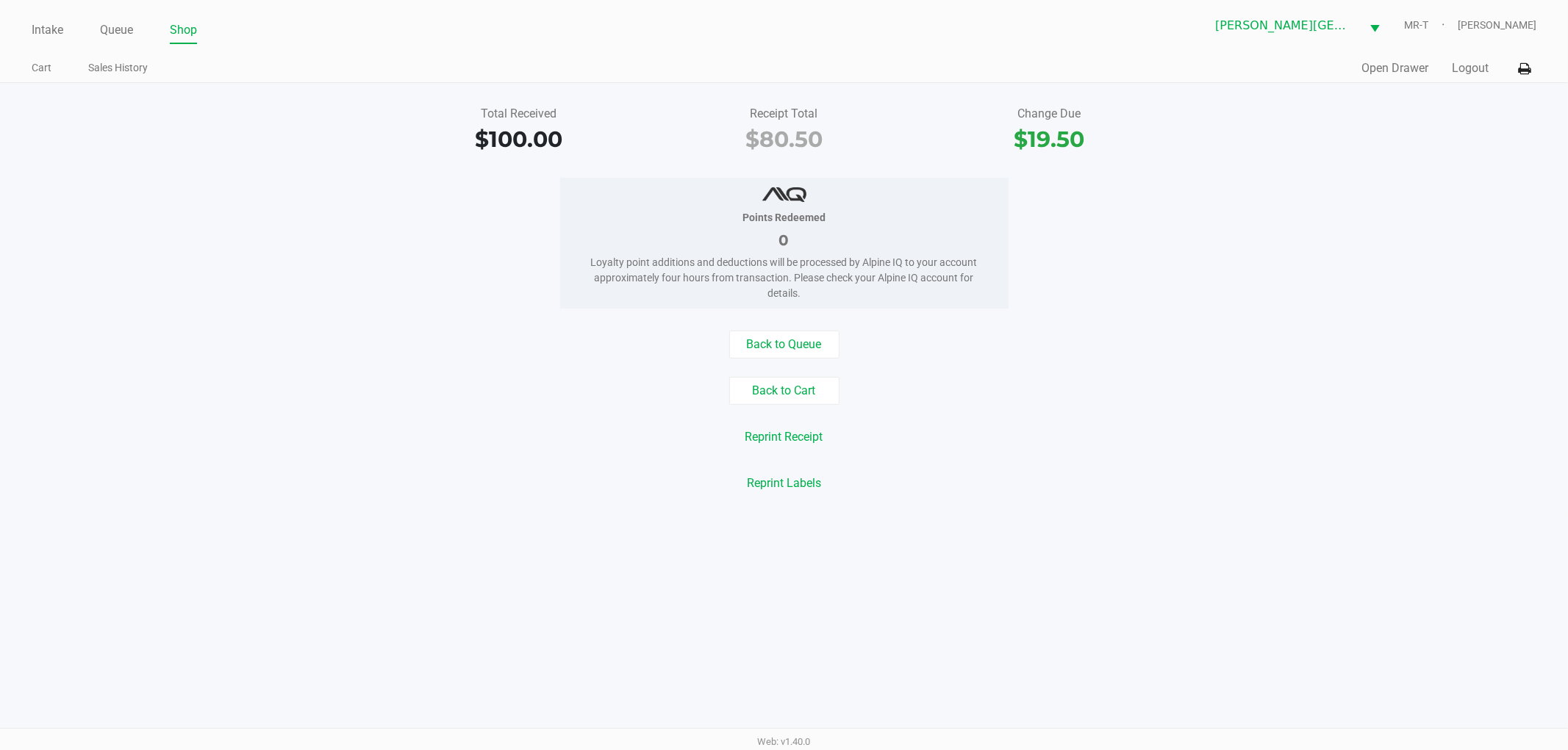
click at [846, 289] on div "Loyalty point additions and deductions will be processed by Alpine IQ to your a…" at bounding box center [784, 278] width 404 height 47
drag, startPoint x: 810, startPoint y: 290, endPoint x: 601, endPoint y: 246, distance: 213.6
click at [601, 246] on div "Points Redeemed 0 Loyalty point additions and deductions will be processed by A…" at bounding box center [784, 243] width 448 height 131
click at [601, 246] on div "0" at bounding box center [784, 241] width 404 height 22
click at [328, 237] on div "Points Redeemed 0 Loyalty point additions and deductions will be processed by A…" at bounding box center [784, 243] width 1590 height 131
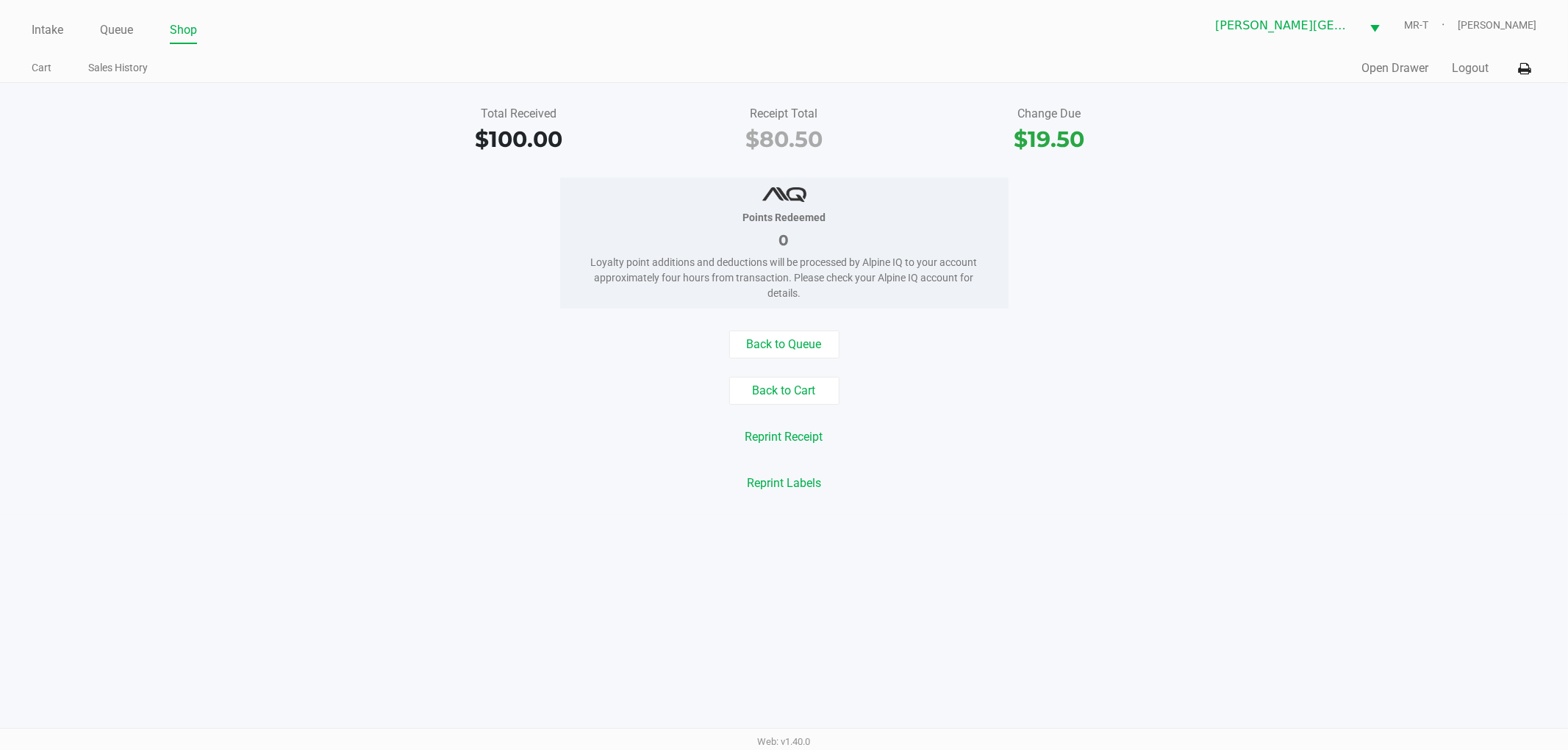
click at [500, 282] on div "Points Redeemed 0 Loyalty point additions and deductions will be processed by A…" at bounding box center [784, 243] width 1590 height 131
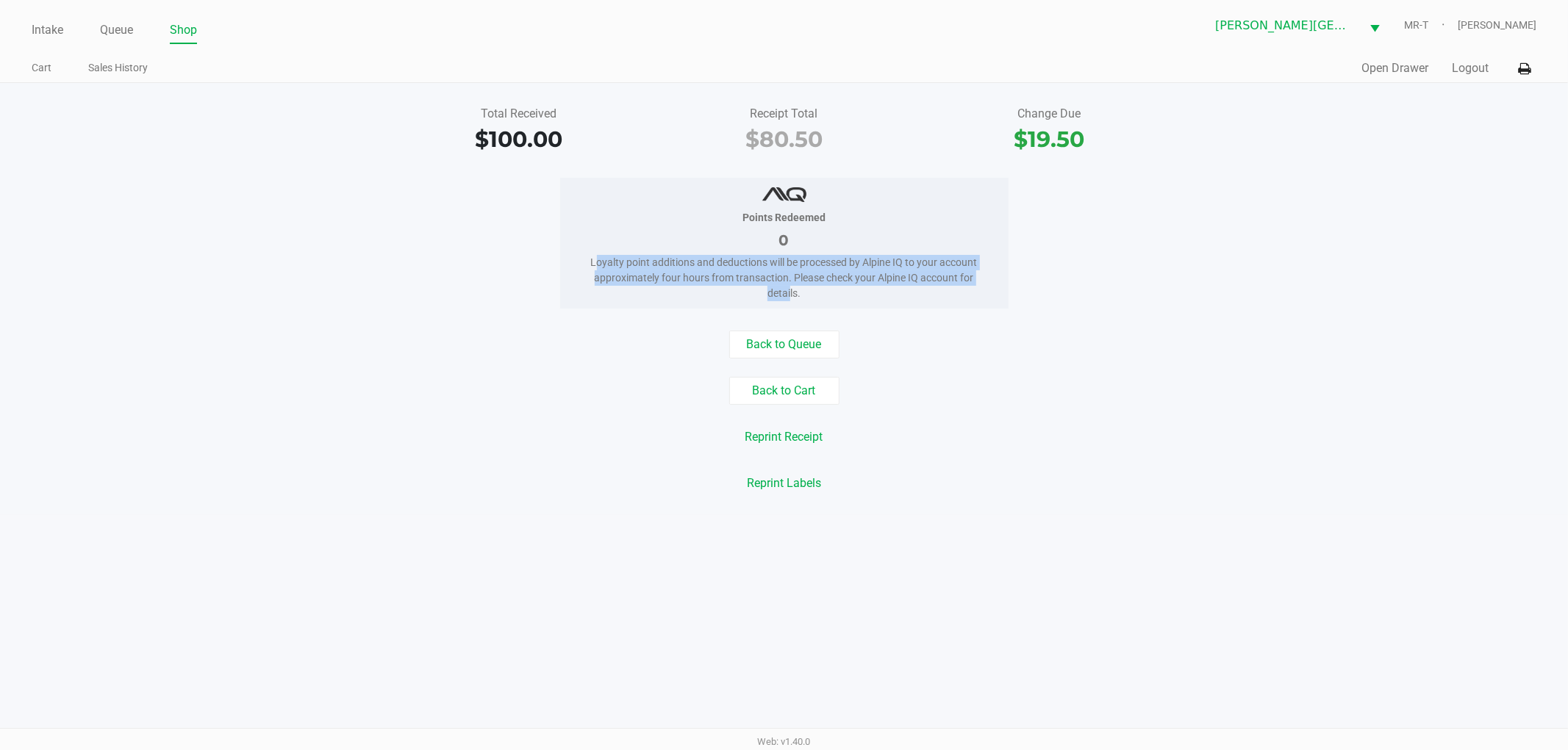
drag, startPoint x: 582, startPoint y: 259, endPoint x: 803, endPoint y: 300, distance: 224.8
click at [790, 298] on div "Points Redeemed 0 Loyalty point additions and deductions will be processed by A…" at bounding box center [784, 243] width 448 height 131
click at [812, 274] on div "Loyalty point additions and deductions will be processed by Alpine IQ to your a…" at bounding box center [784, 278] width 404 height 47
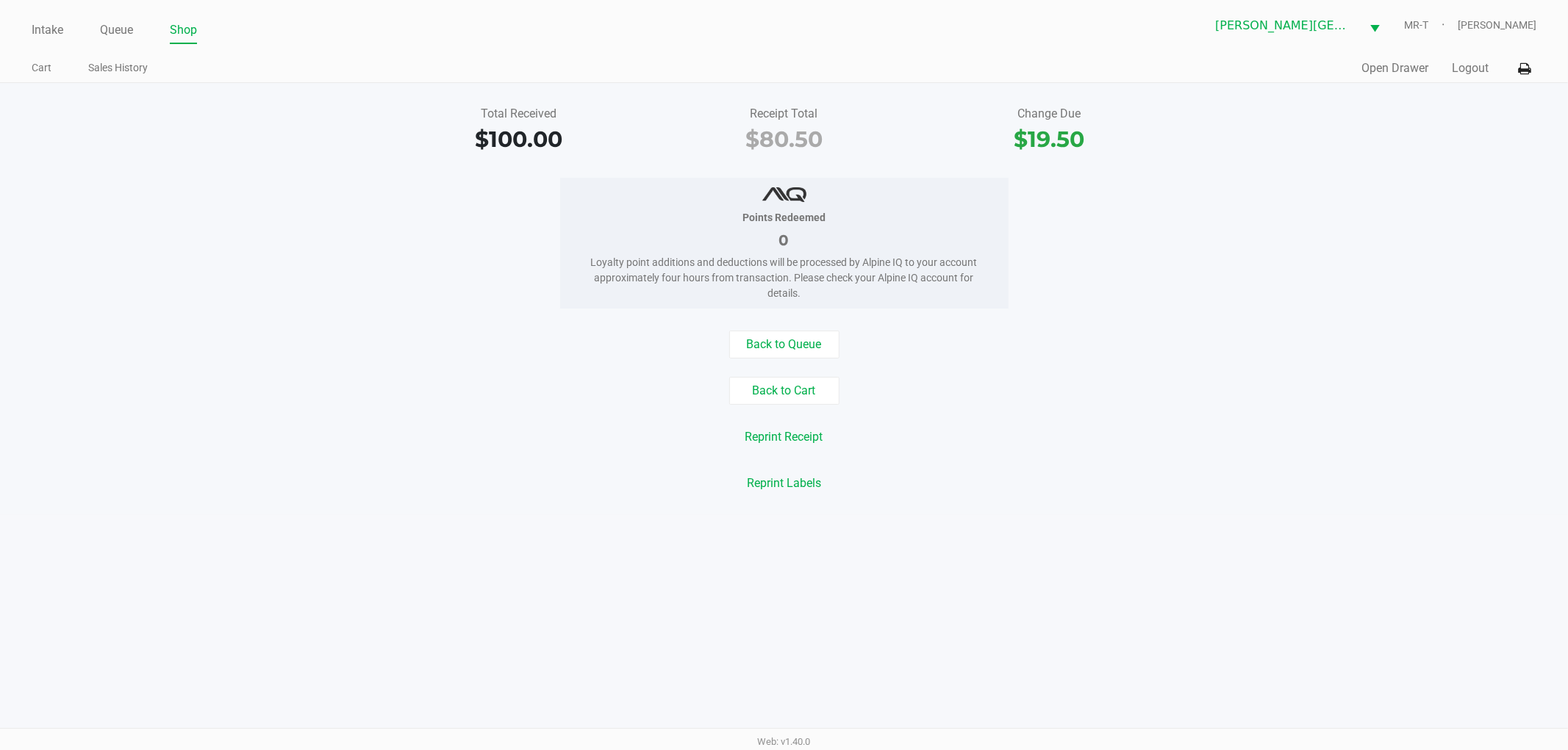
drag, startPoint x: 811, startPoint y: 297, endPoint x: 543, endPoint y: 267, distance: 269.7
click at [543, 267] on div "Points Redeemed 0 Loyalty point additions and deductions will be processed by A…" at bounding box center [784, 243] width 1590 height 131
click at [597, 259] on div "Loyalty point additions and deductions will be processed by Alpine IQ to your a…" at bounding box center [784, 278] width 404 height 47
click at [58, 28] on link "Intake" at bounding box center [47, 30] width 32 height 21
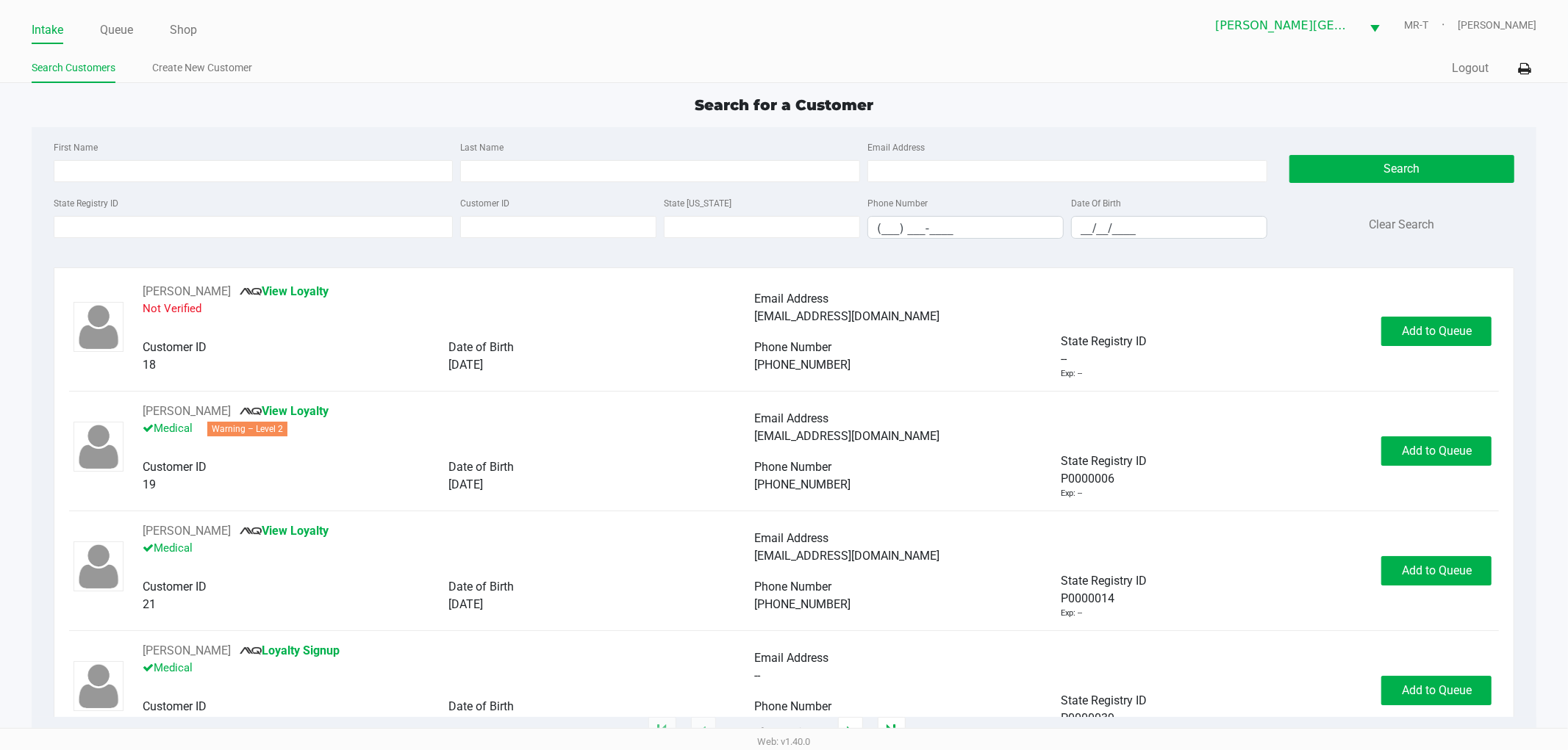
click at [355, 215] on div "State Registry ID" at bounding box center [253, 216] width 407 height 45
click at [343, 222] on input "State Registry ID" at bounding box center [253, 227] width 400 height 22
click at [350, 228] on input "State Registry ID" at bounding box center [253, 227] width 400 height 22
click at [351, 229] on input "State Registry ID" at bounding box center [253, 227] width 400 height 22
click at [522, 177] on input "Last Name" at bounding box center [660, 171] width 400 height 22
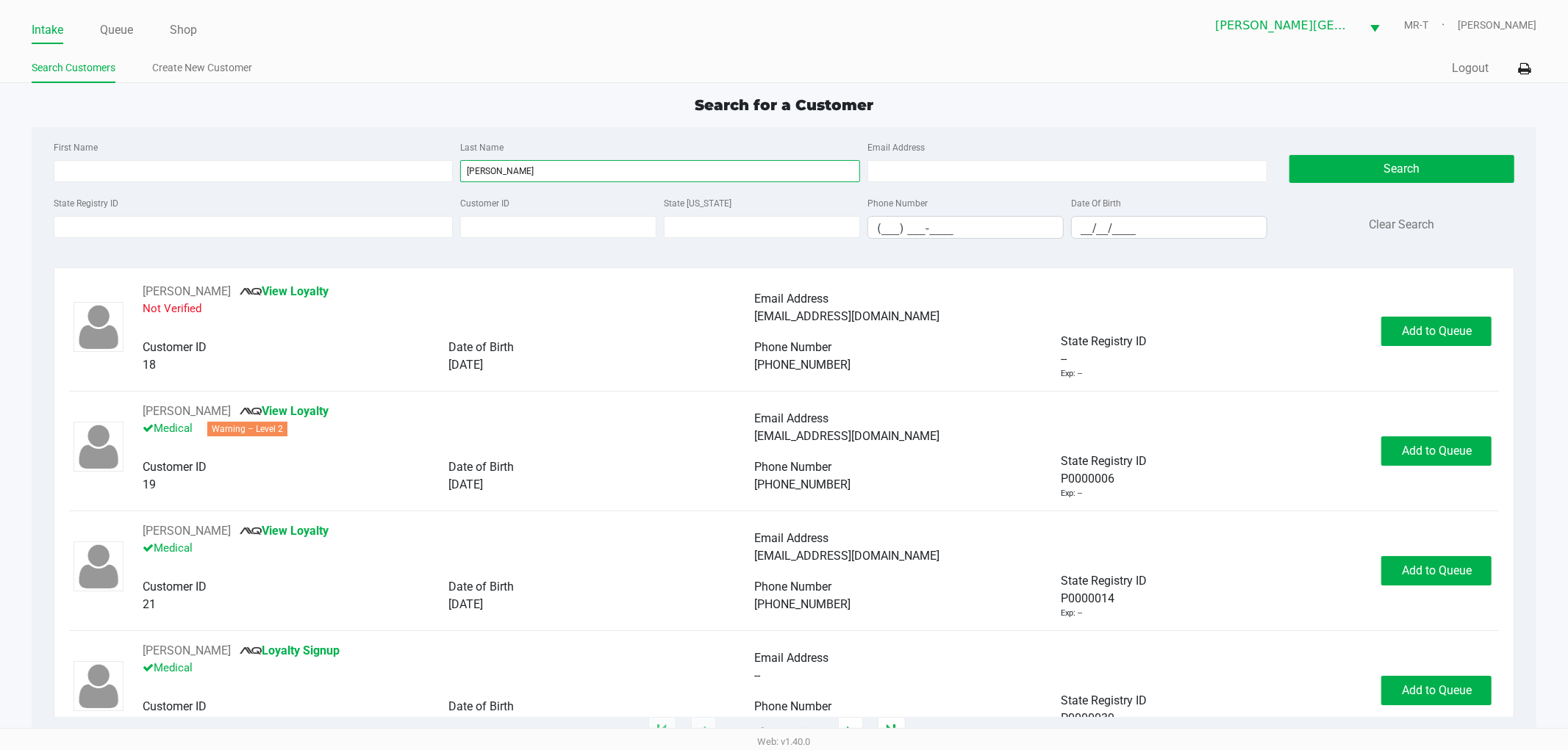
type input "weaver"
click at [1143, 218] on input "__/__/____" at bounding box center [1169, 228] width 195 height 23
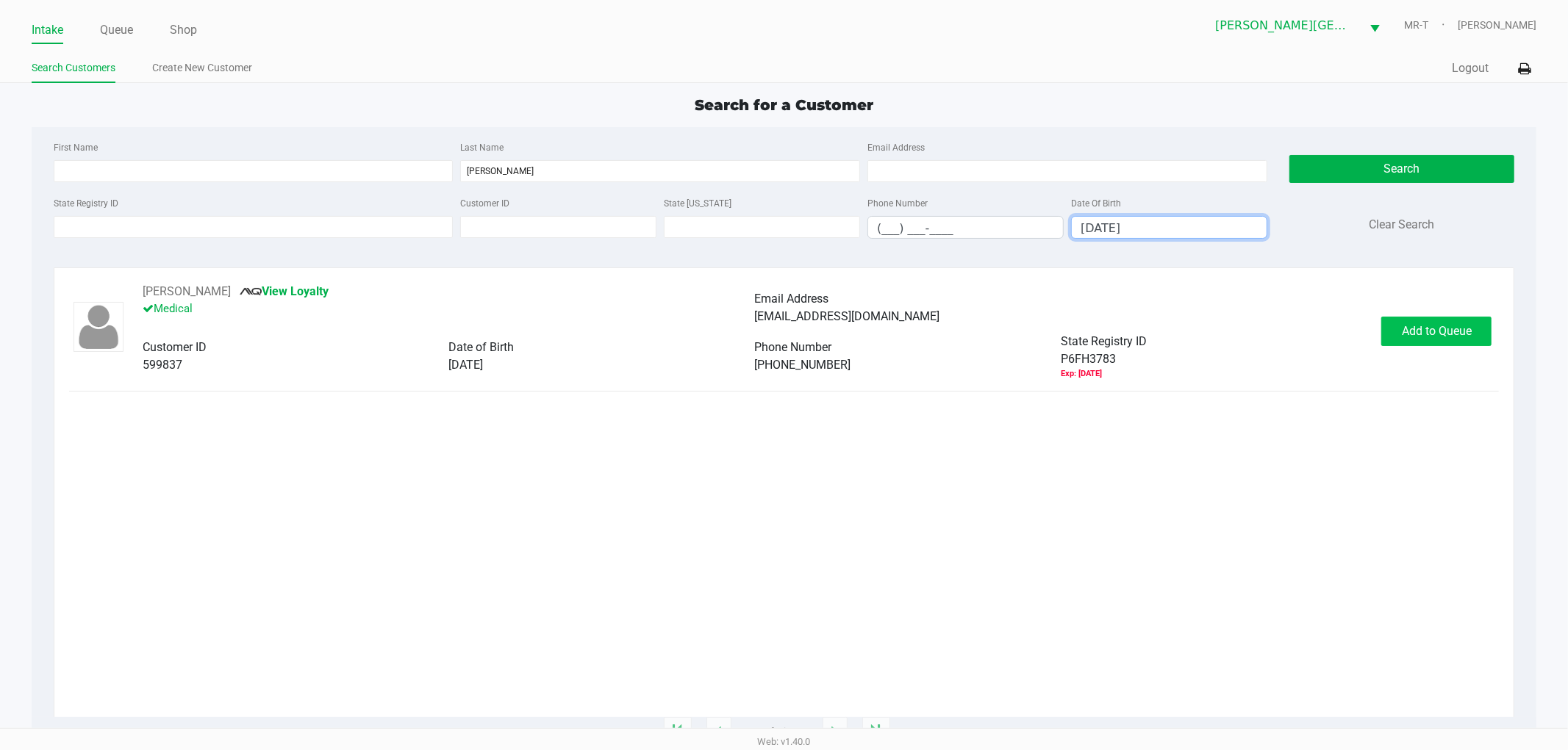
type input "09/13/1974"
click at [1461, 333] on span "Add to Queue" at bounding box center [1437, 331] width 70 height 14
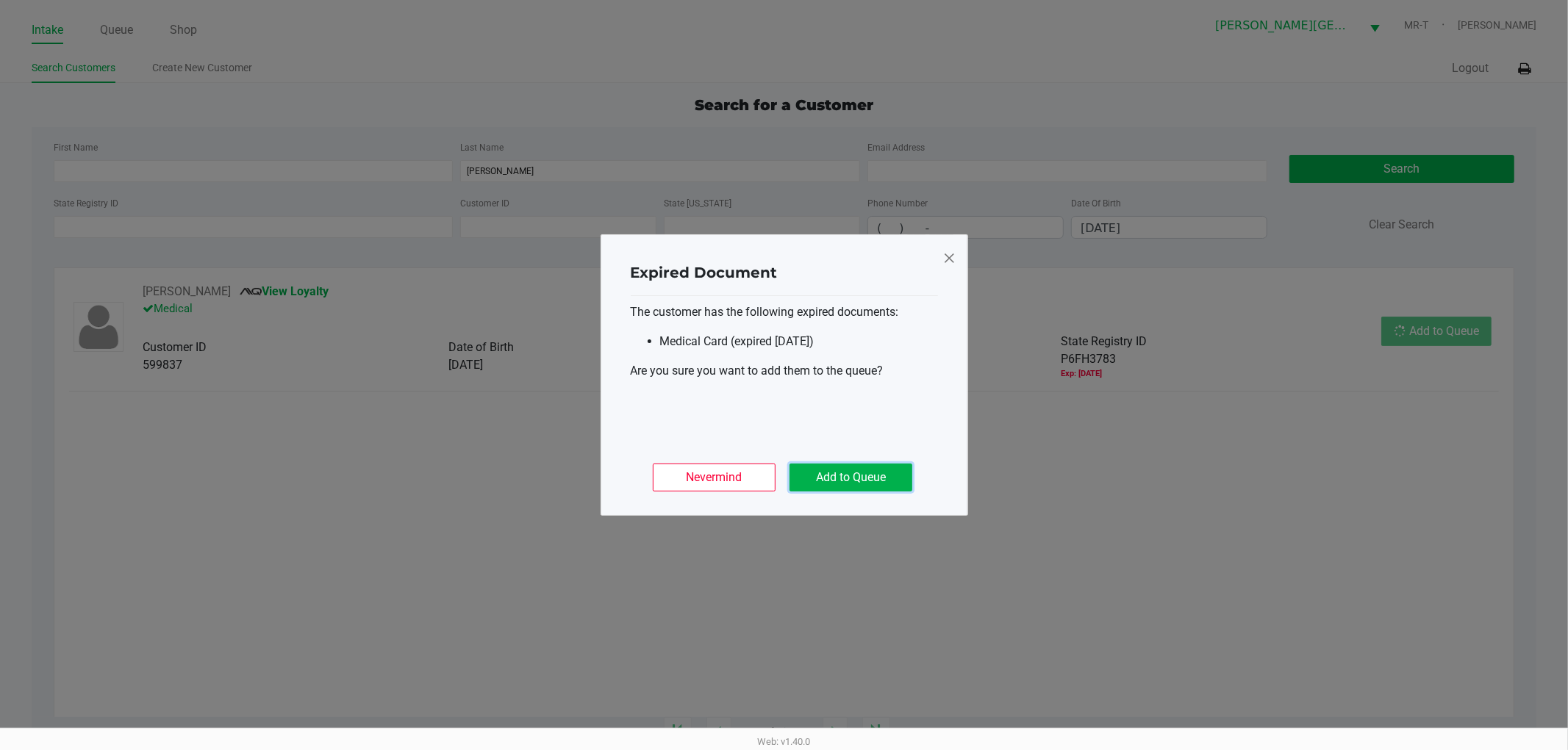
click at [878, 475] on button "Add to Queue" at bounding box center [851, 477] width 123 height 28
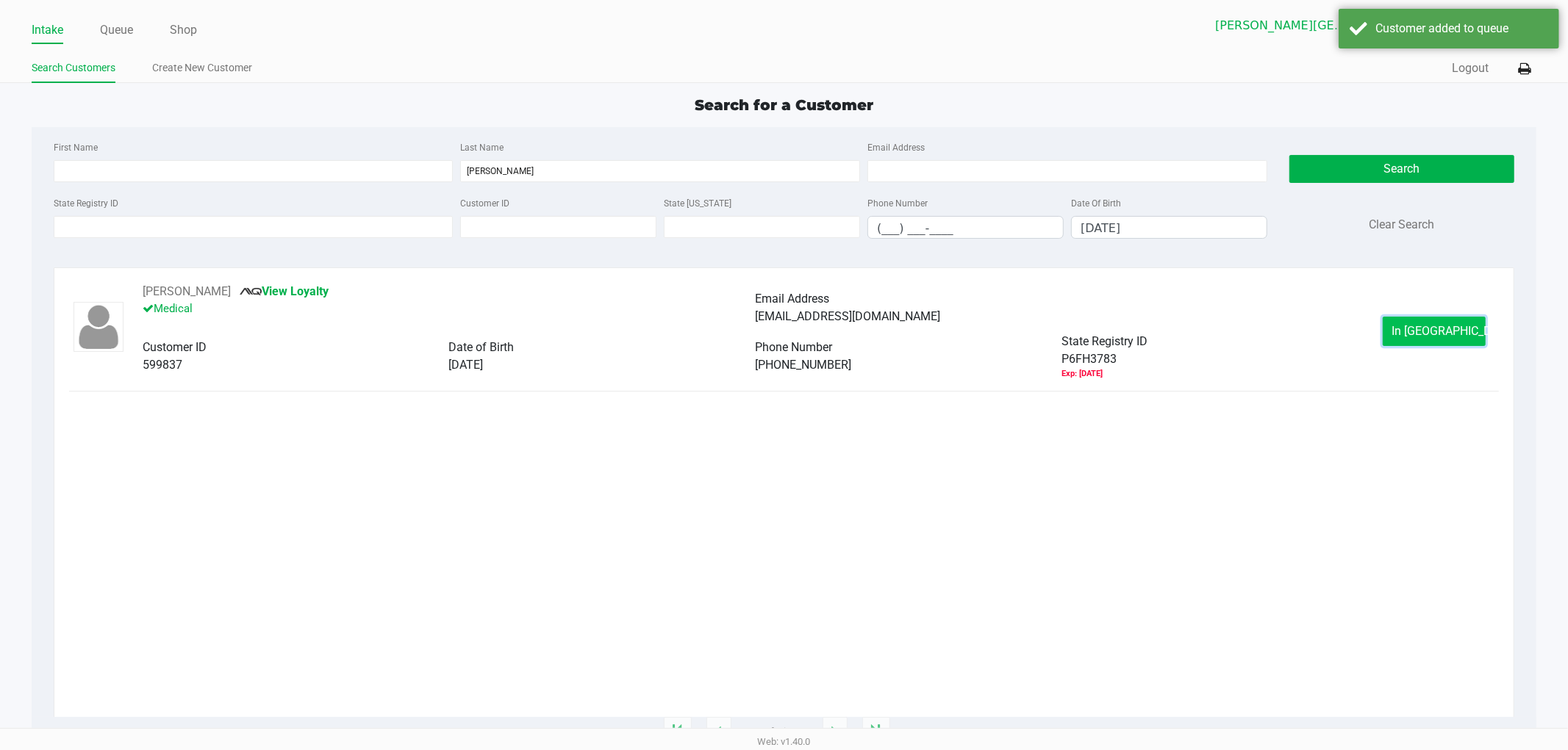
click at [1405, 330] on button "In Queue" at bounding box center [1435, 331] width 103 height 29
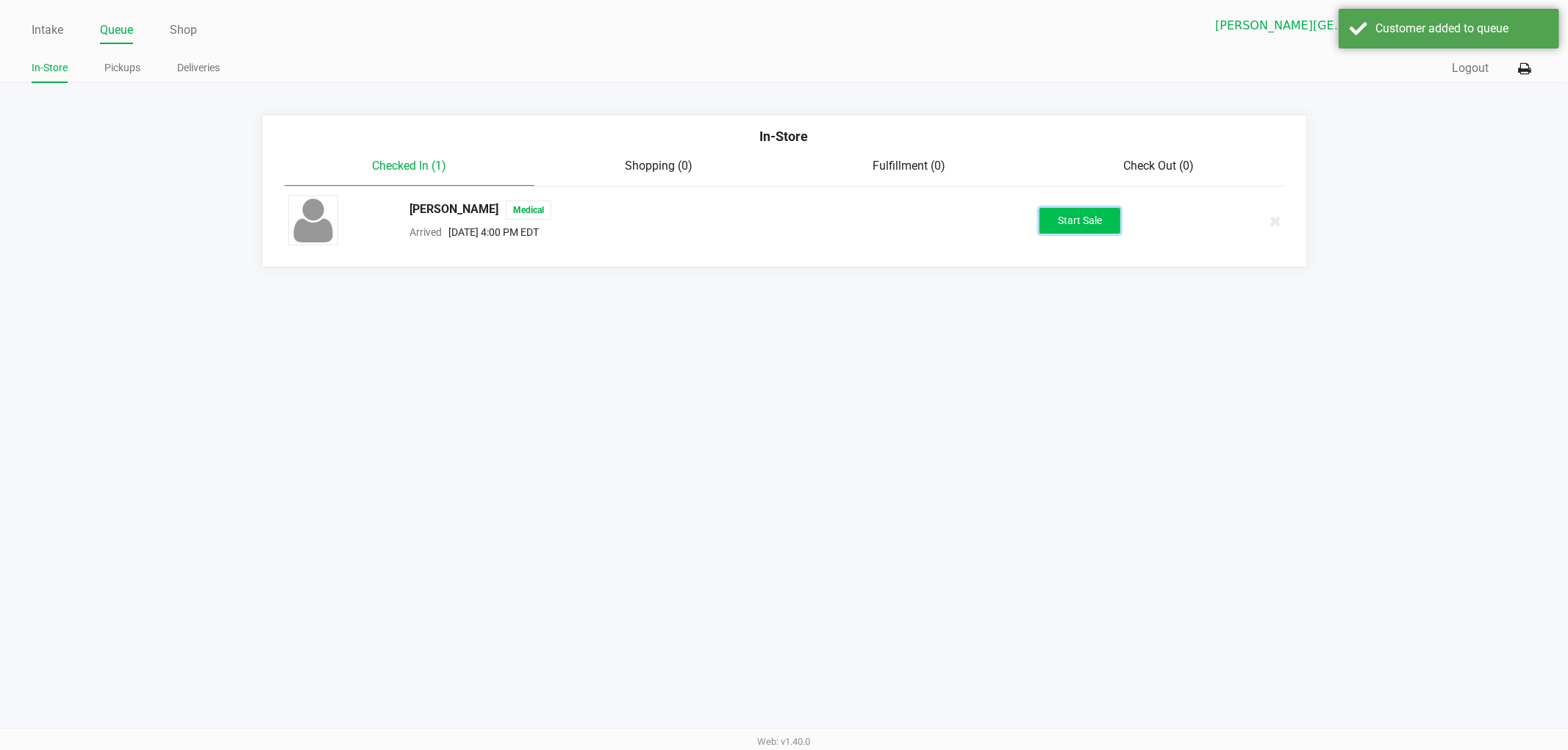
click at [1087, 218] on button "Start Sale" at bounding box center [1080, 221] width 80 height 26
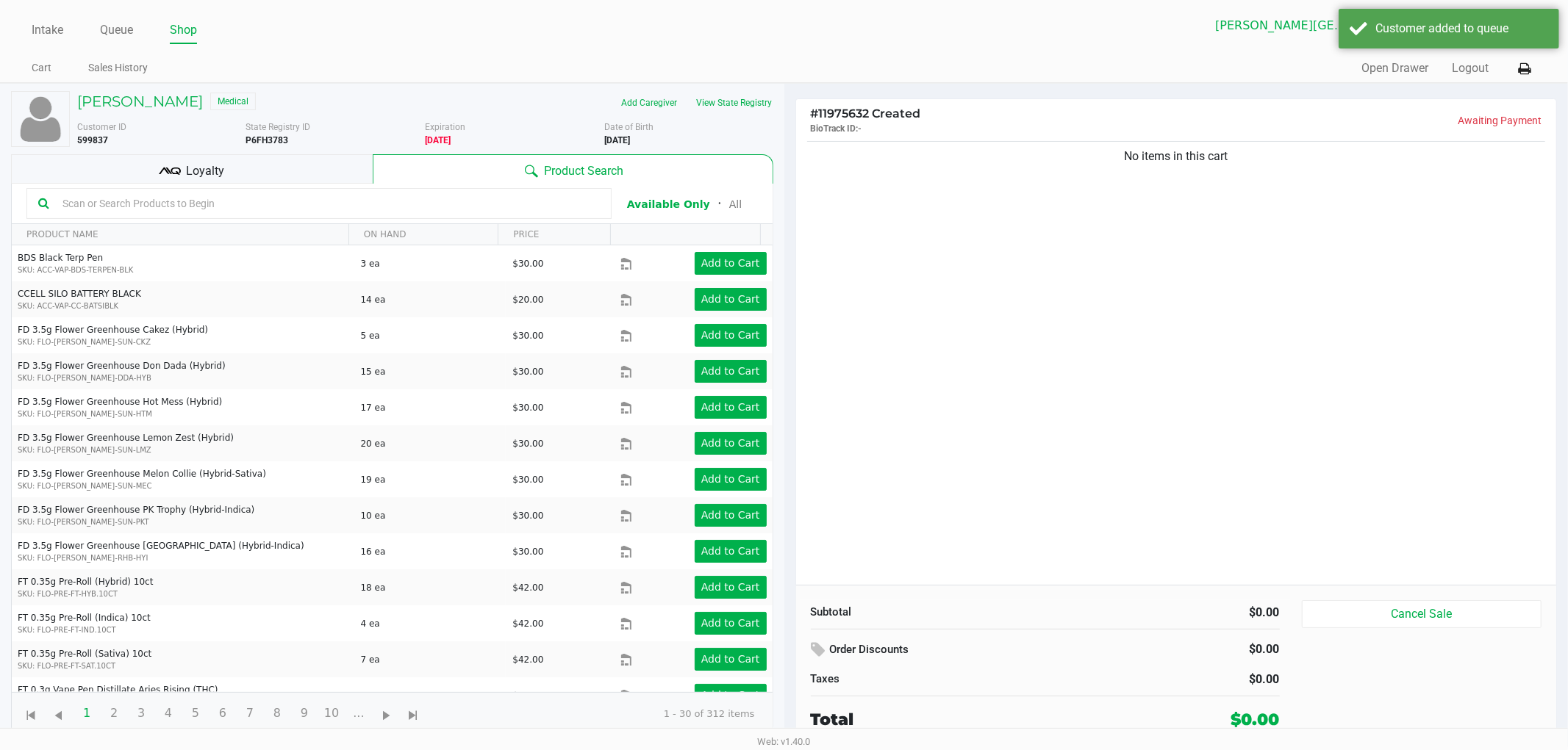
click at [1165, 310] on div "No items in this cart" at bounding box center [1177, 361] width 761 height 447
click at [1274, 311] on div "No items in this cart" at bounding box center [1177, 361] width 761 height 447
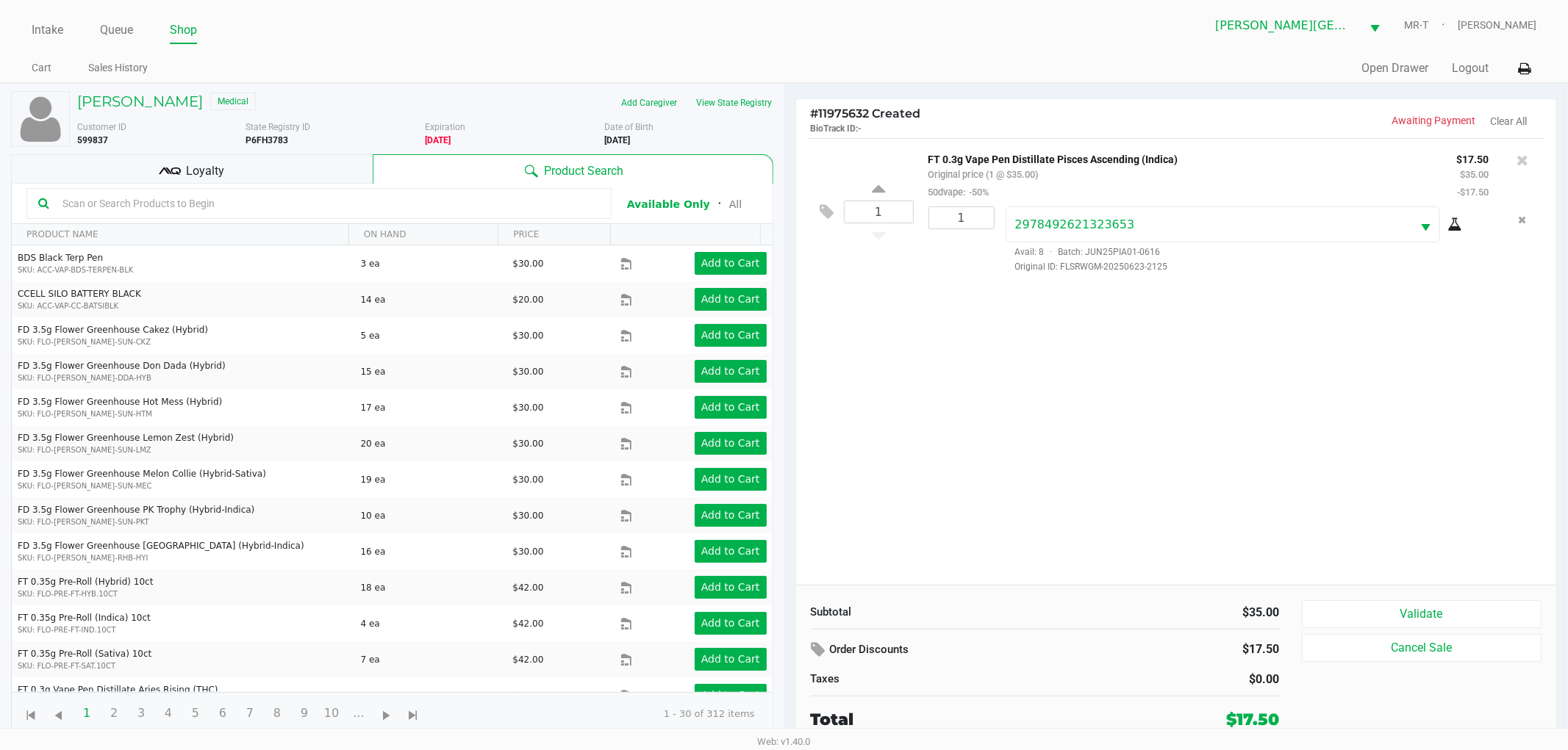
click at [1248, 354] on div "1 FT 0.3g Vape Pen Distillate Pisces Ascending (Indica) Original price (1 @ $35…" at bounding box center [1177, 361] width 761 height 447
click at [1219, 364] on div "1 FT 0.3g Vape Pen Distillate Pisces Ascending (Indica) Original price (1 @ $35…" at bounding box center [1177, 361] width 761 height 447
click at [1042, 454] on div "1 FT 0.3g Vape Pen Distillate Pisces Ascending (Indica) Original price (1 @ $35…" at bounding box center [1177, 361] width 761 height 447
click at [1050, 446] on div "1 FT 0.3g Vape Pen Distillate Pisces Ascending (Indica) Original price (1 @ $35…" at bounding box center [1177, 361] width 761 height 447
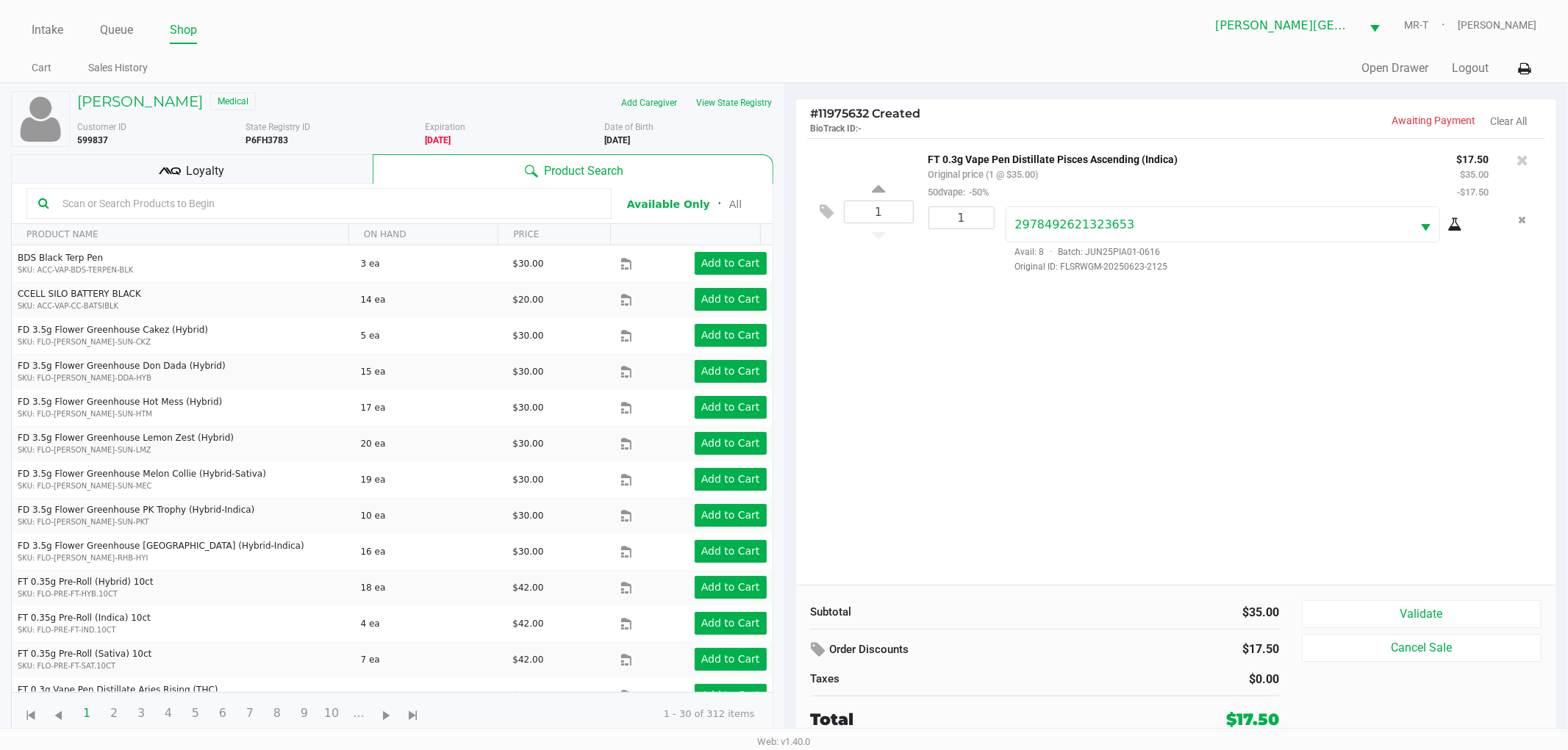
click at [1050, 446] on div "1 FT 0.3g Vape Pen Distillate Pisces Ascending (Indica) Original price (1 @ $35…" at bounding box center [1177, 361] width 761 height 447
click at [1046, 452] on div "1 FT 0.3g Vape Pen Distillate Pisces Ascending (Indica) Original price (1 @ $35…" at bounding box center [1177, 361] width 761 height 447
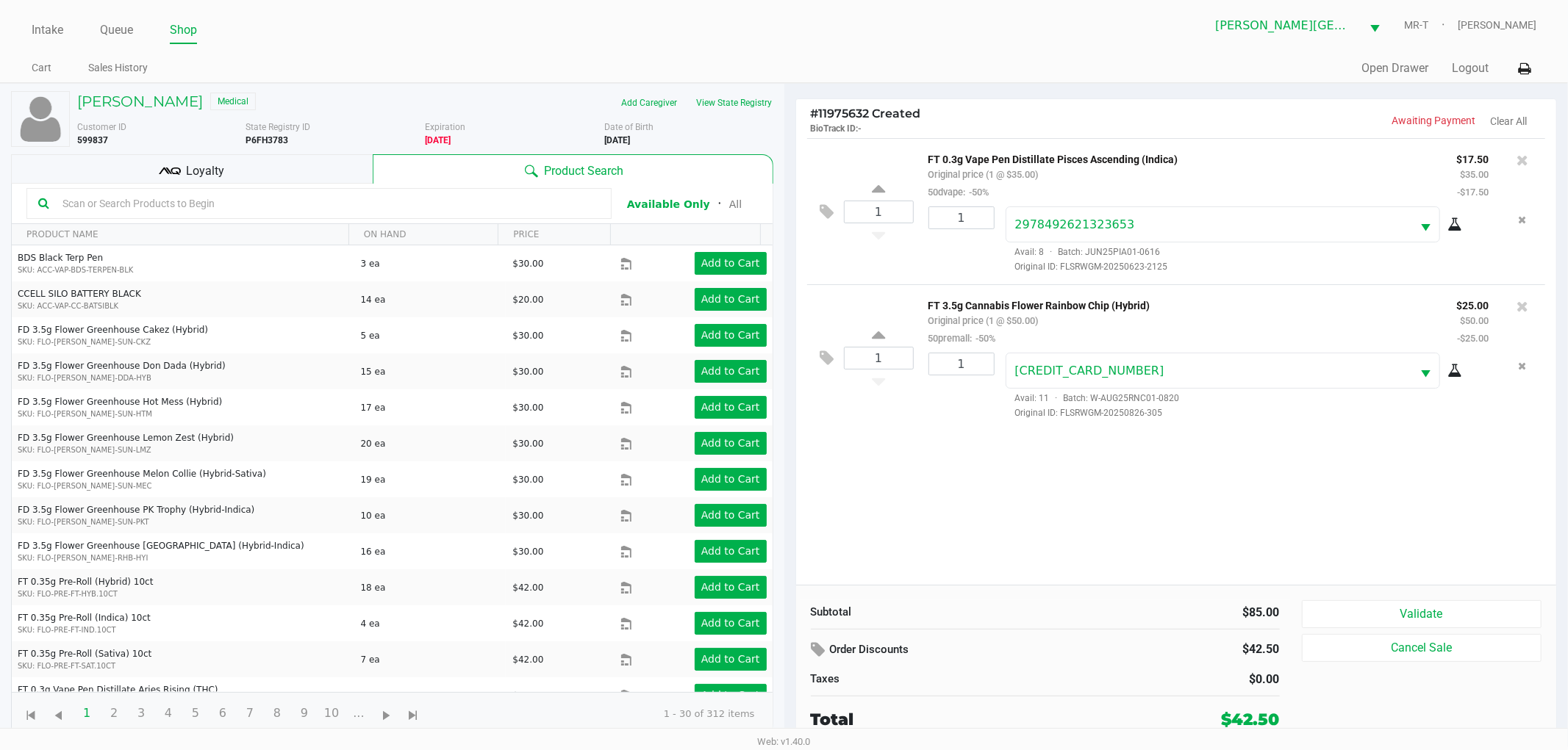
click at [1013, 479] on div "1 FT 0.3g Vape Pen Distillate Pisces Ascending (Indica) Original price (1 @ $35…" at bounding box center [1177, 361] width 761 height 447
click at [945, 386] on div "1" at bounding box center [956, 386] width 77 height 67
click at [928, 468] on div "1 FT 0.3g Vape Pen Distillate Pisces Ascending (Indica) Original price (1 @ $35…" at bounding box center [1177, 361] width 761 height 447
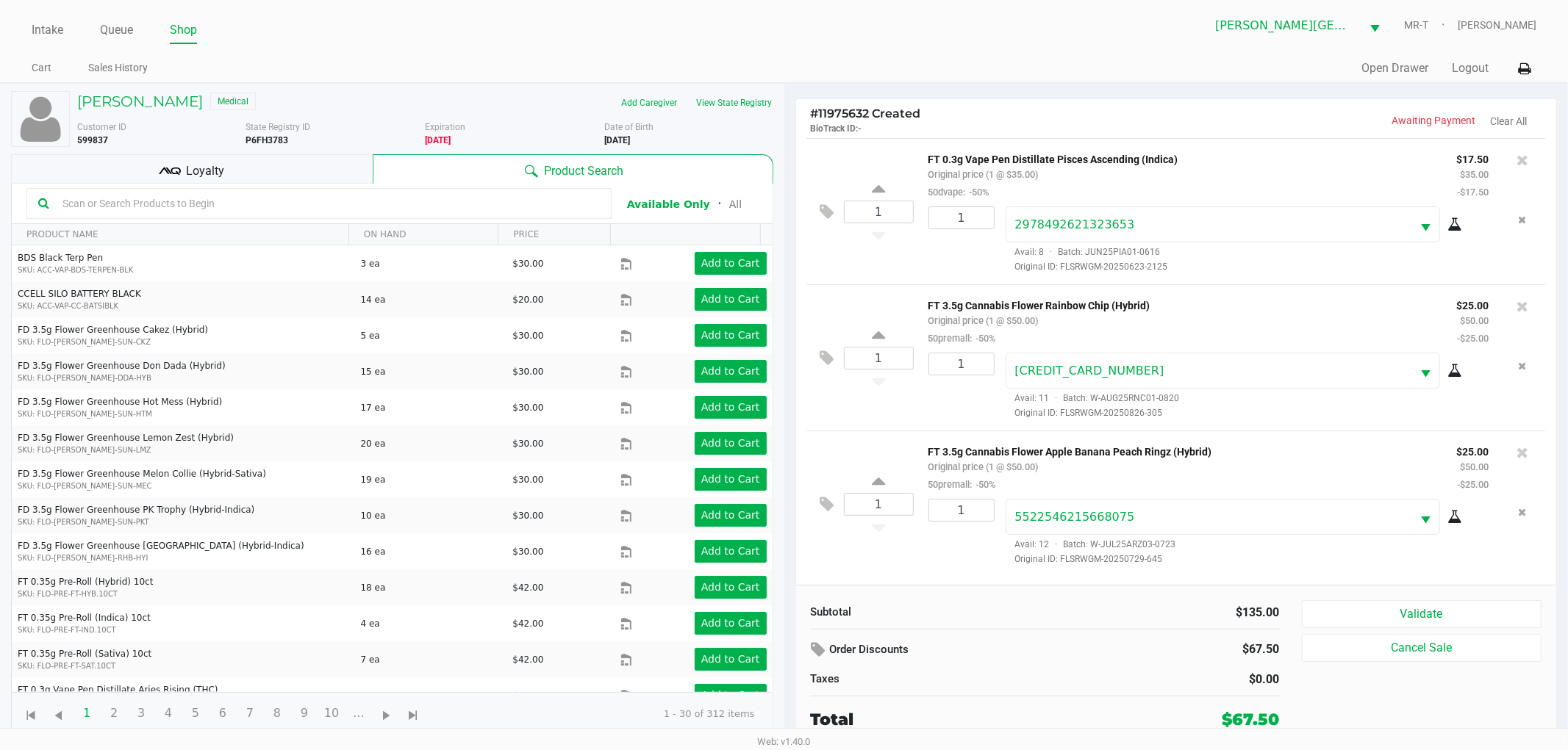
click at [929, 565] on div "1" at bounding box center [956, 532] width 77 height 67
click at [1368, 614] on button "Validate" at bounding box center [1422, 614] width 241 height 28
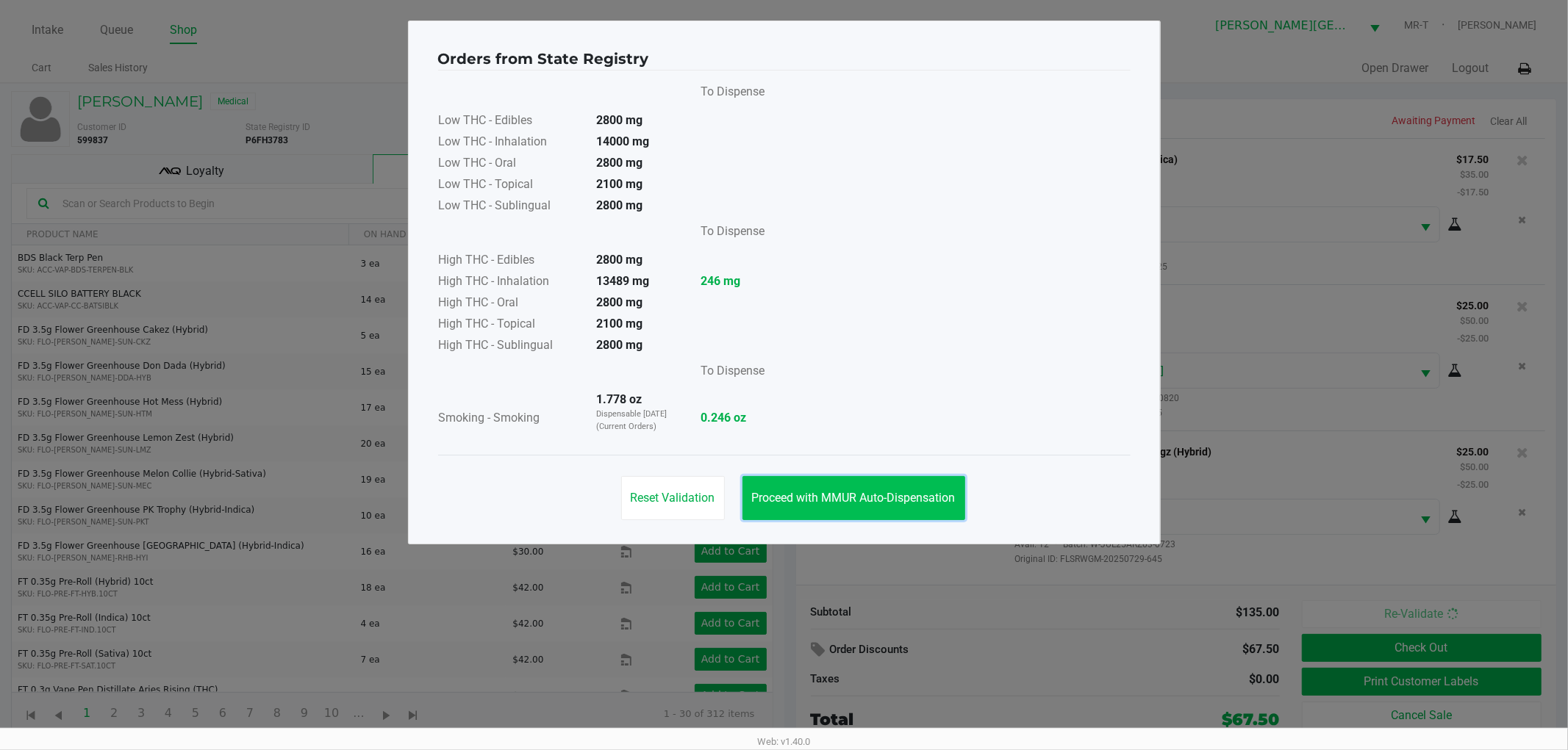
click at [789, 497] on span "Proceed with MMUR Auto-Dispensation" at bounding box center [854, 498] width 204 height 14
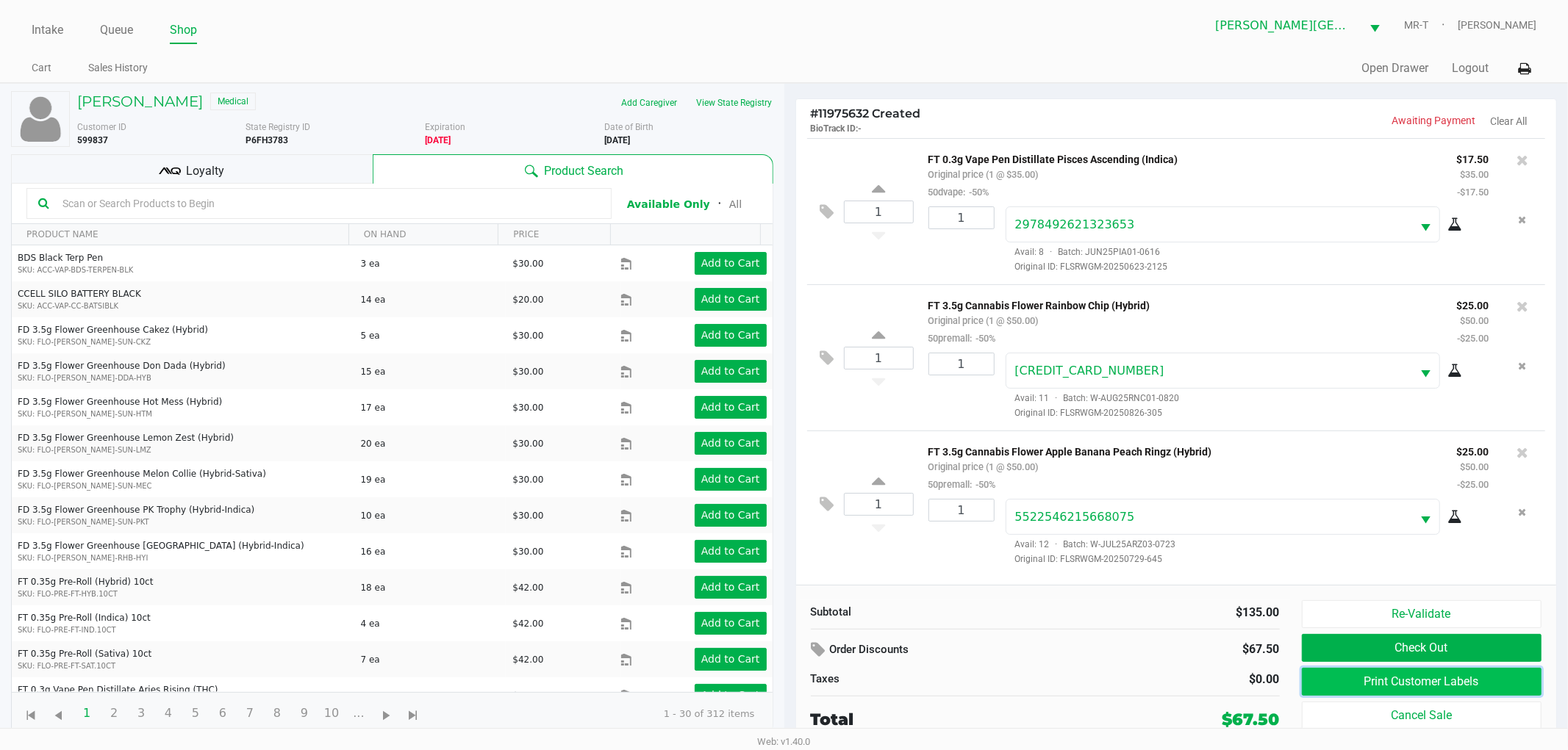
click at [1353, 678] on button "Print Customer Labels" at bounding box center [1422, 681] width 241 height 28
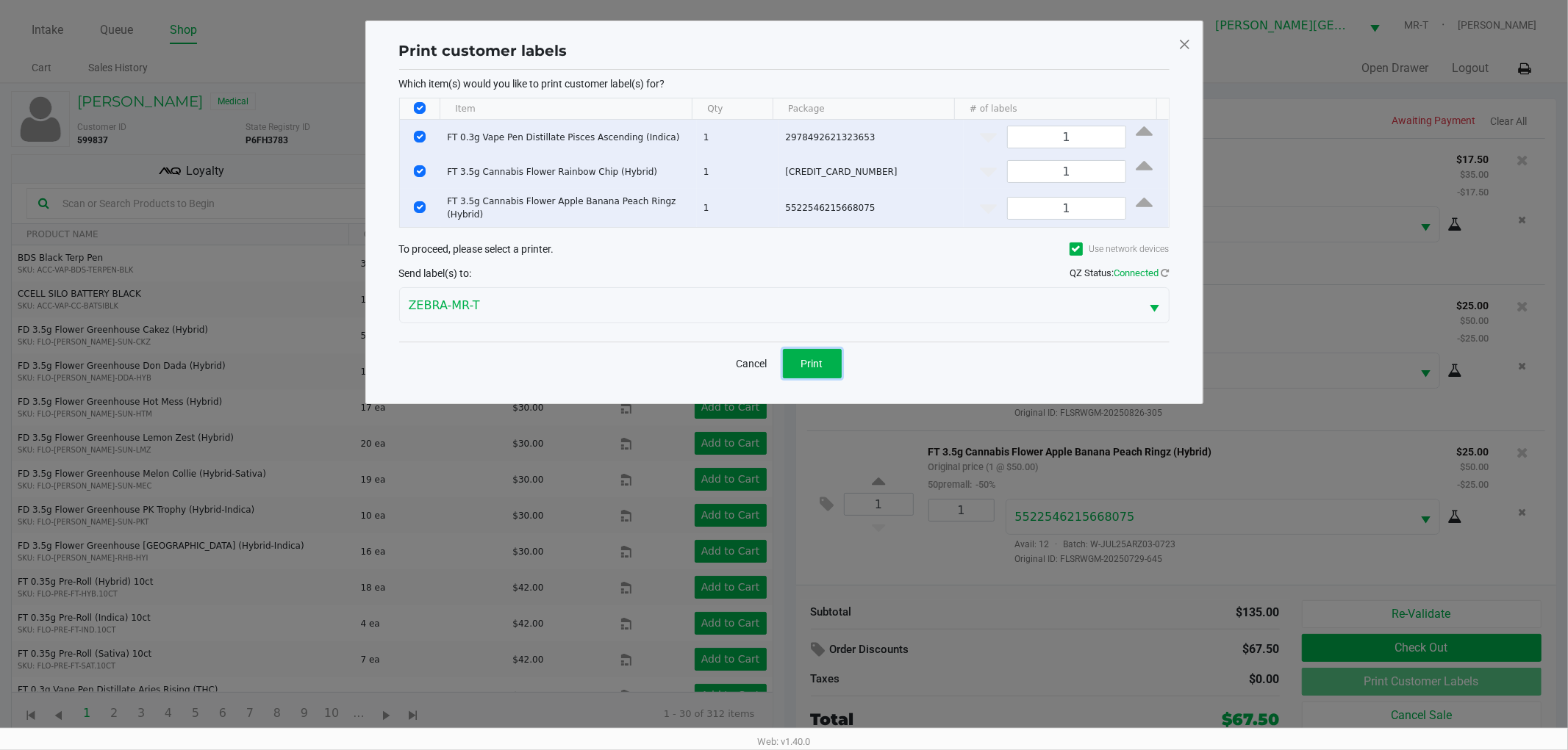
click at [829, 350] on button "Print" at bounding box center [812, 364] width 59 height 29
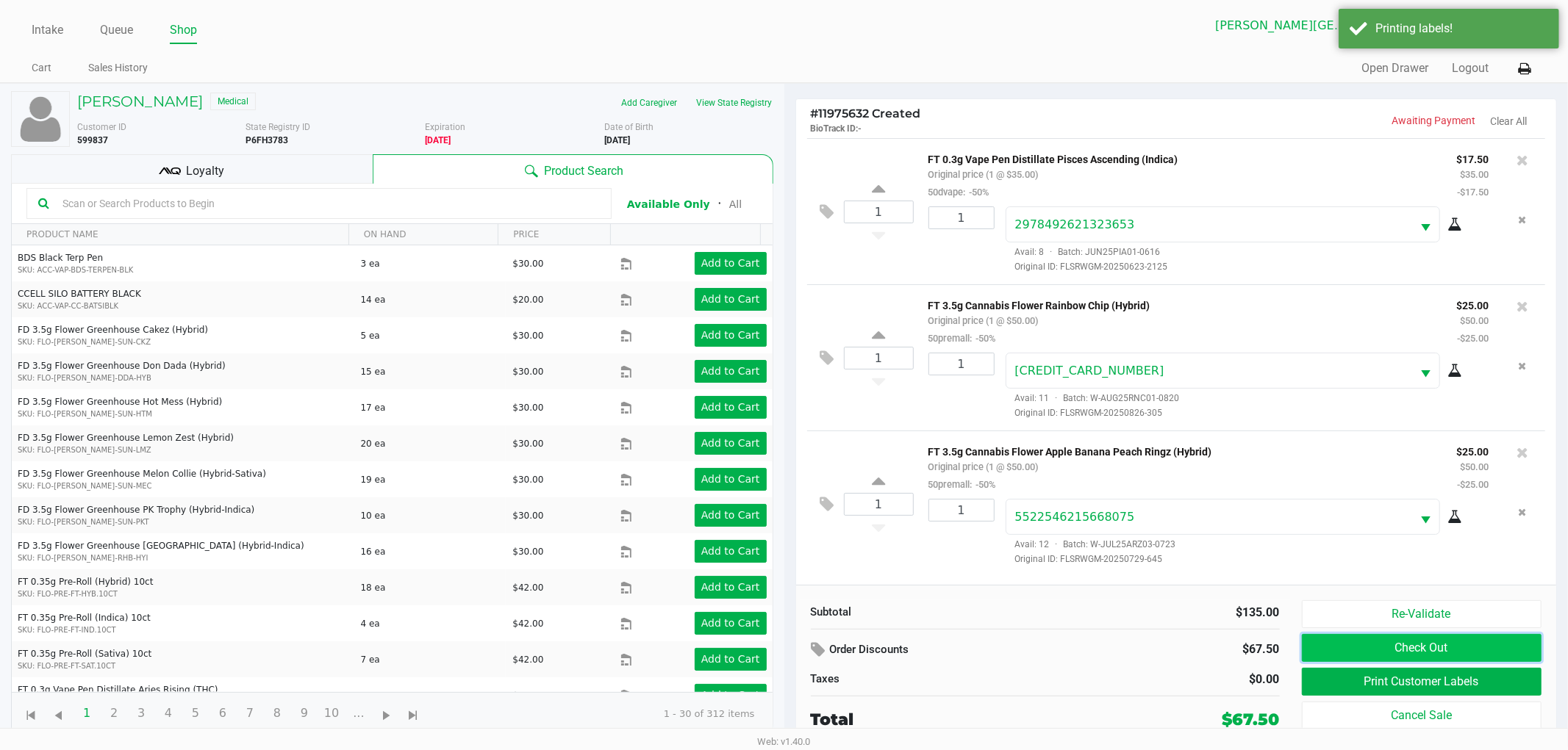
click at [1425, 649] on button "Check Out" at bounding box center [1422, 647] width 241 height 28
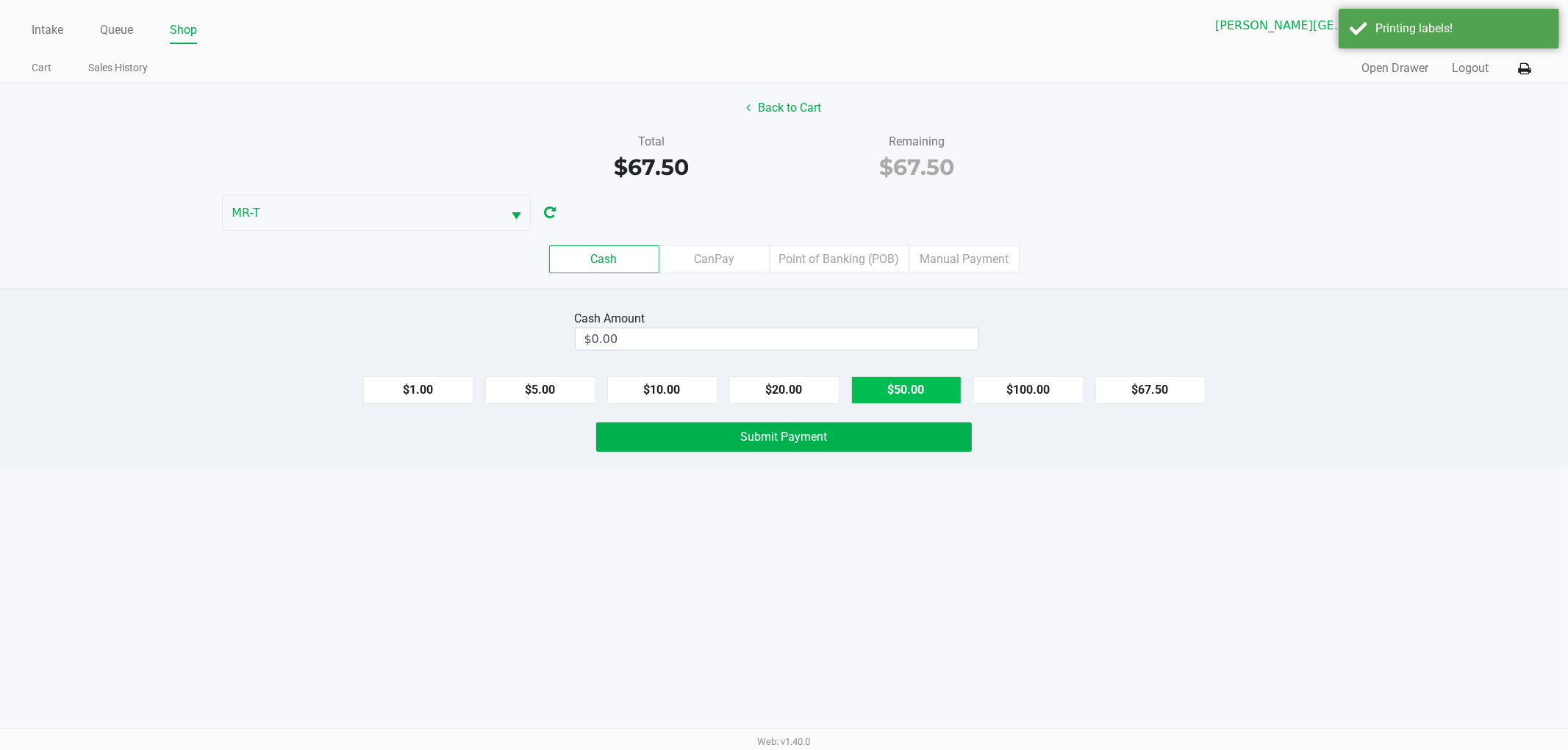
click at [874, 397] on button "$50.00" at bounding box center [907, 390] width 110 height 28
drag, startPoint x: 792, startPoint y: 398, endPoint x: 702, endPoint y: 404, distance: 90.2
click at [790, 398] on button "$20.00" at bounding box center [784, 390] width 110 height 28
click at [698, 404] on button "$10.00" at bounding box center [663, 390] width 110 height 28
type input "$80.00"
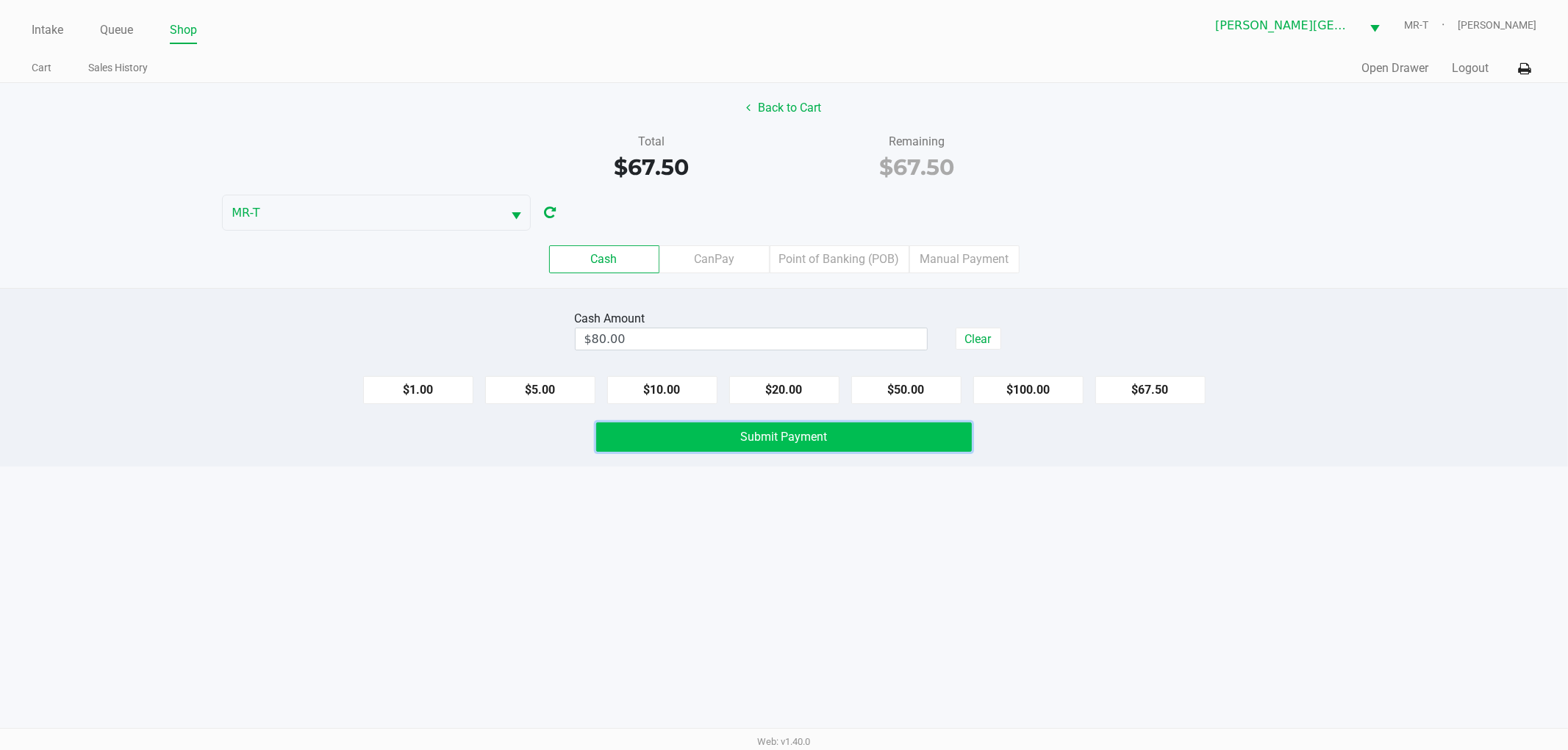
click at [706, 435] on button "Submit Payment" at bounding box center [784, 437] width 376 height 29
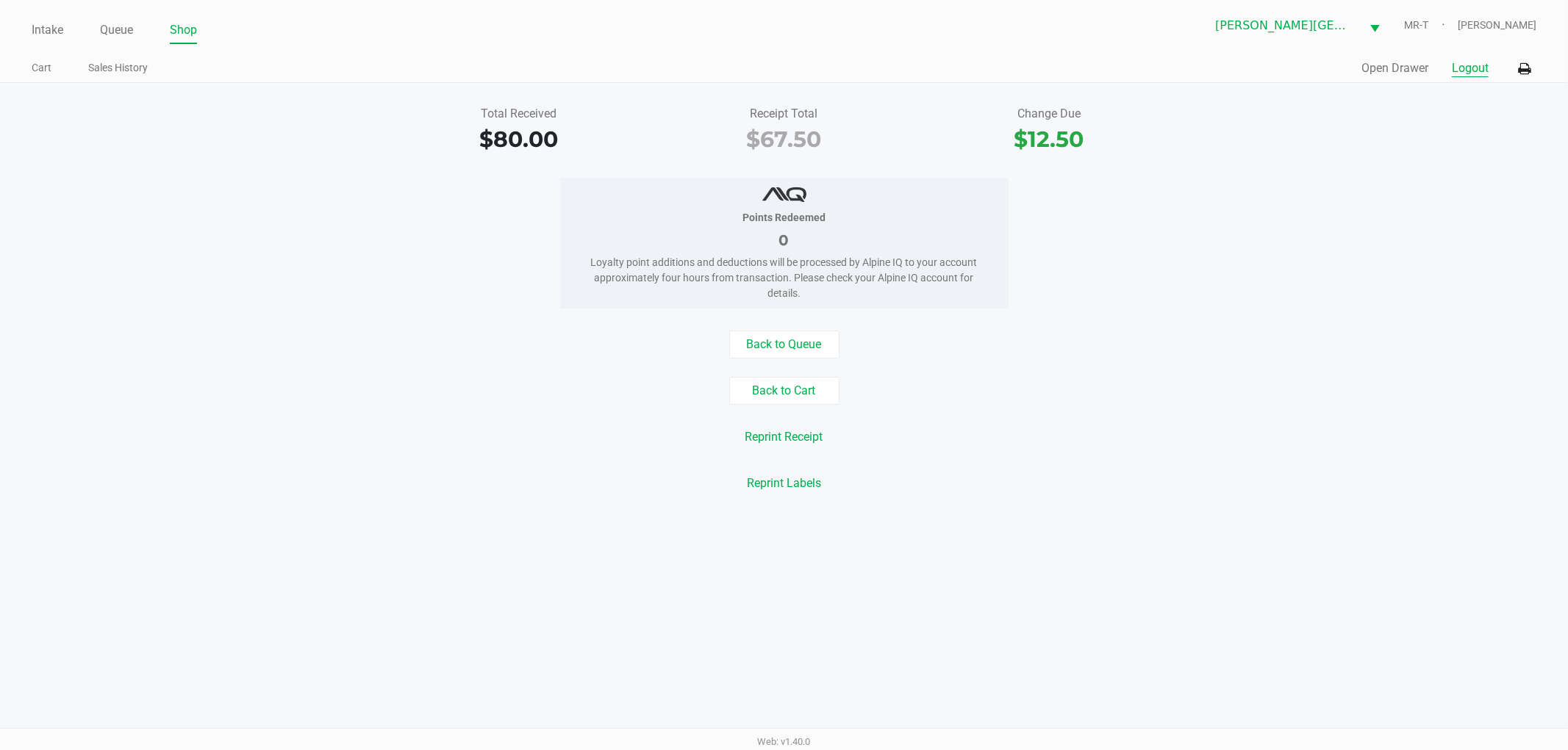
click at [1469, 76] on button "Logout" at bounding box center [1470, 68] width 37 height 17
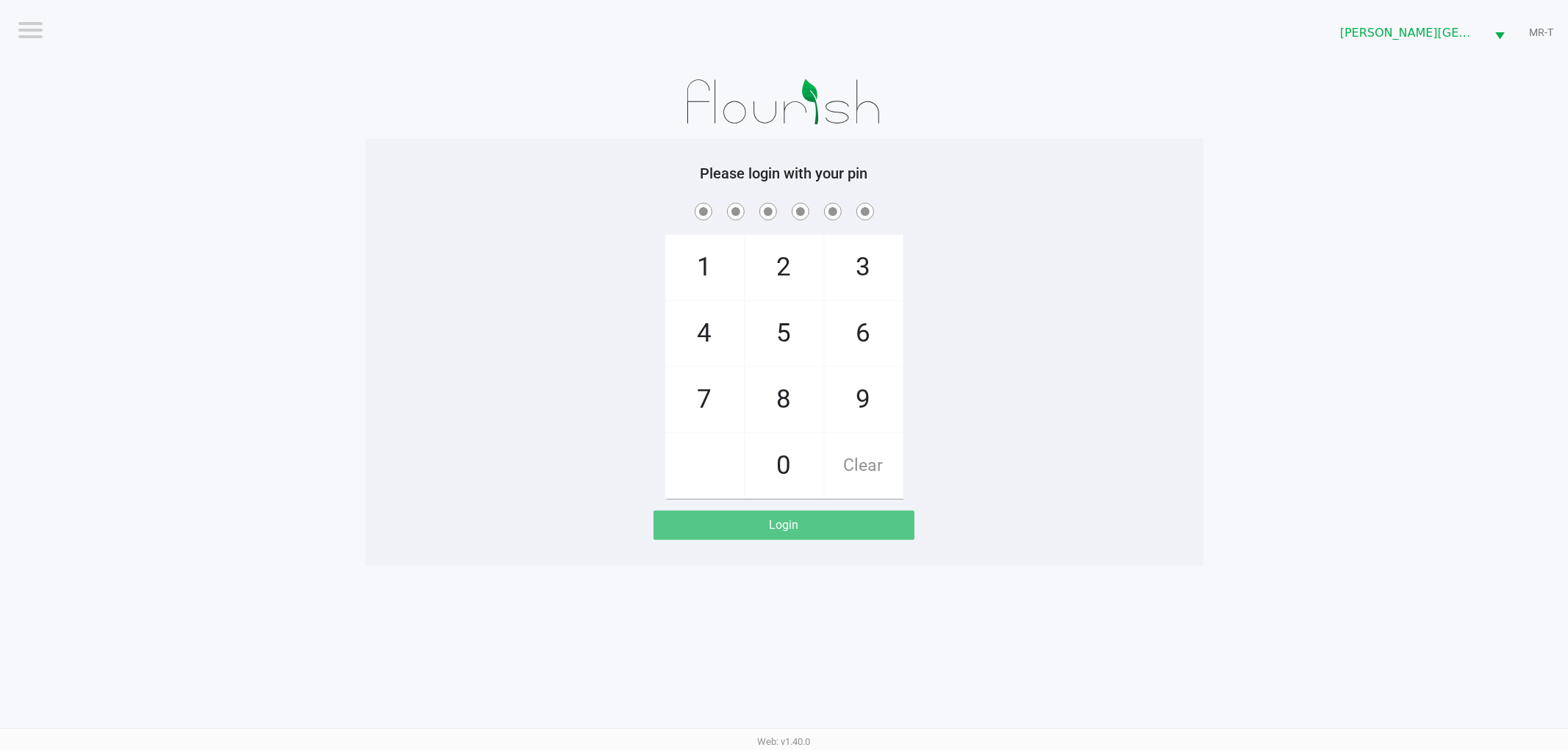
click at [519, 208] on span at bounding box center [784, 211] width 816 height 23
checkbox input "true"
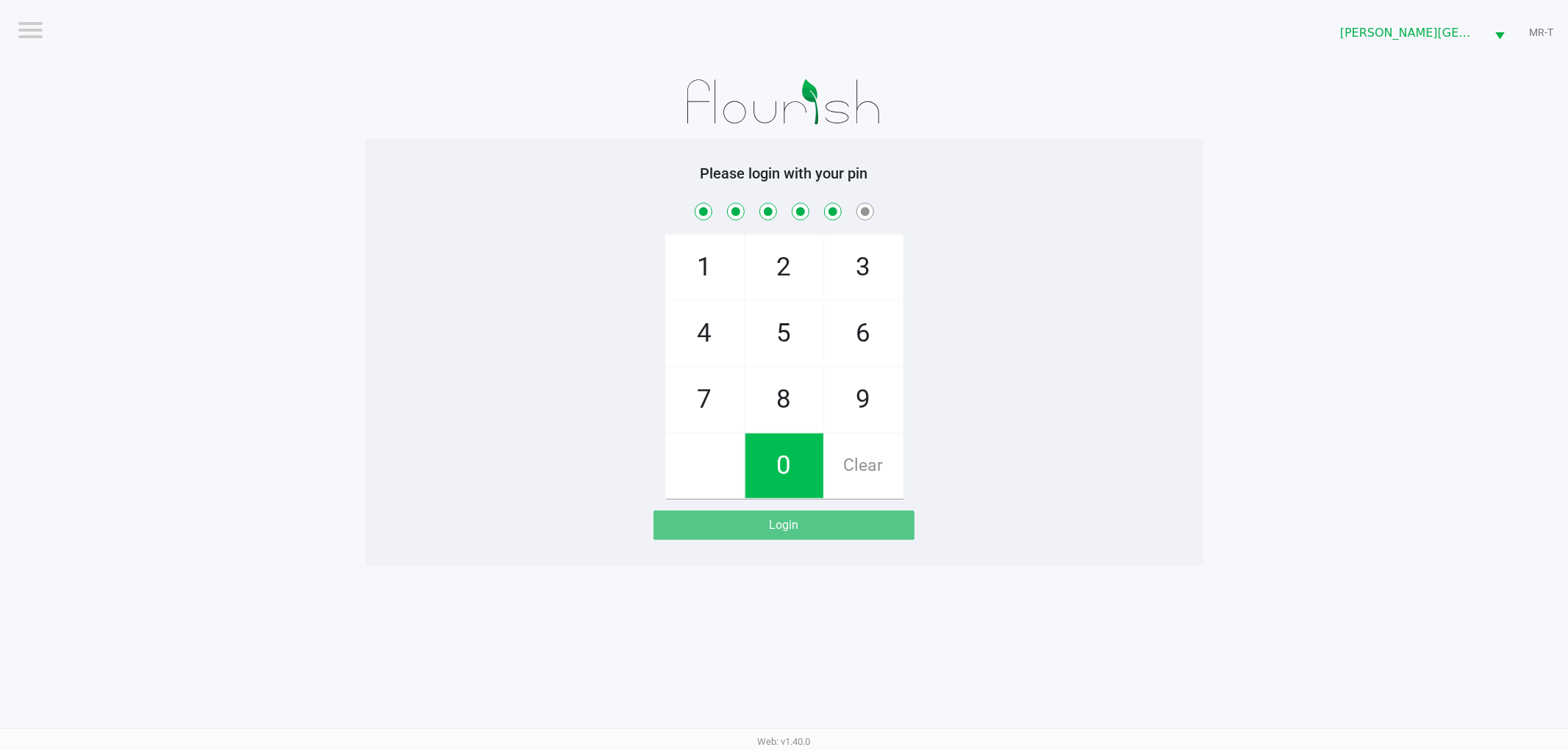
checkbox input "true"
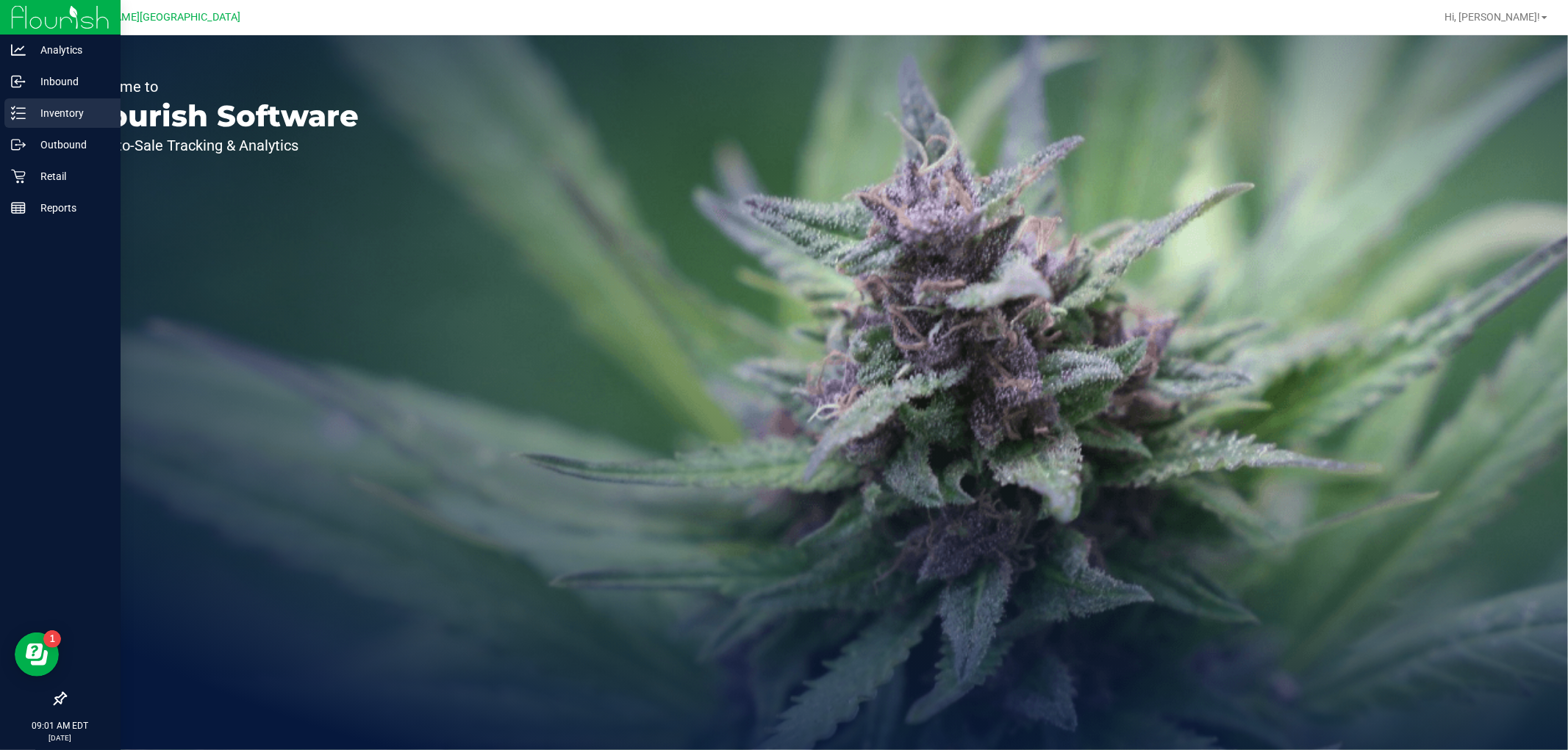
click at [62, 115] on p "Inventory" at bounding box center [70, 113] width 88 height 17
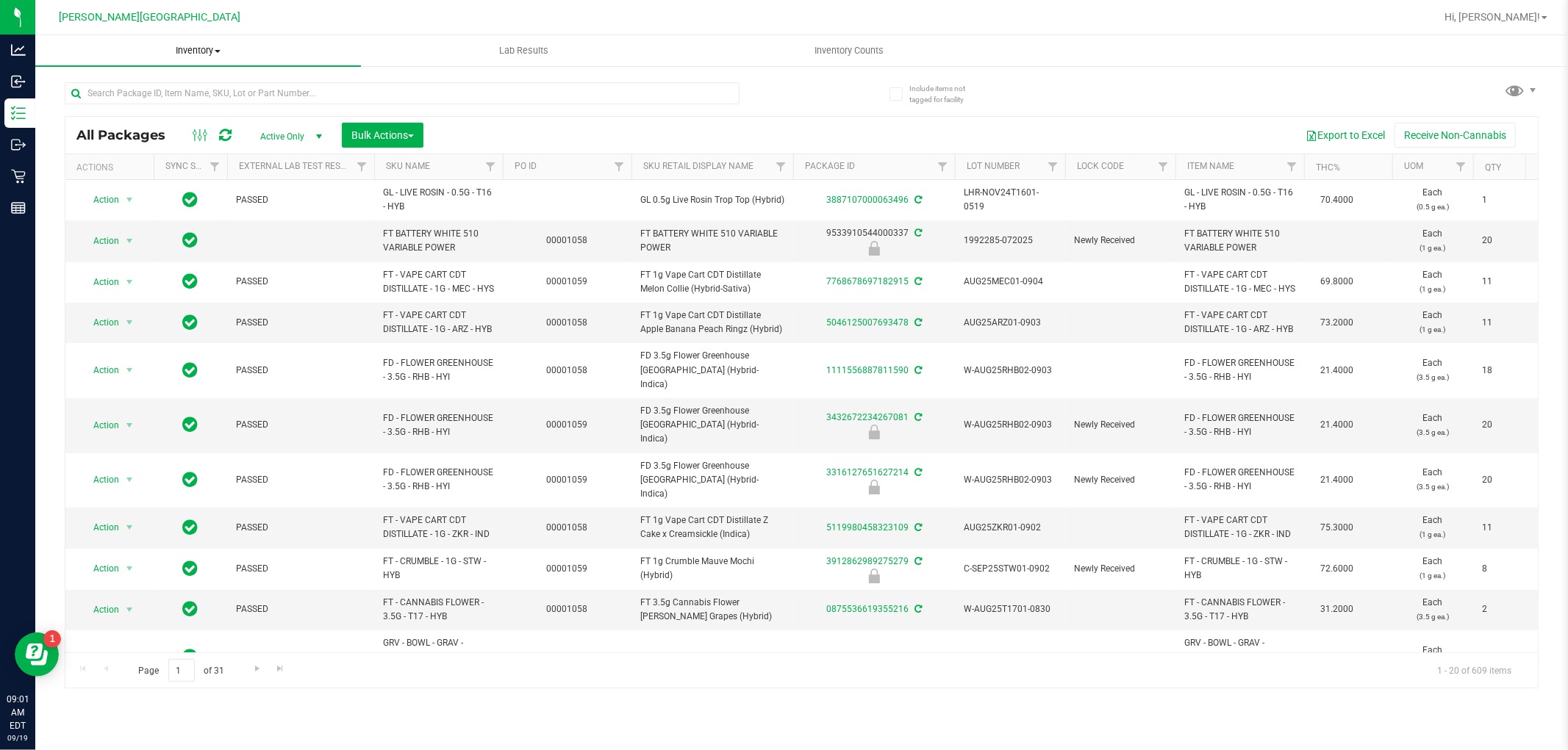
click at [193, 50] on span "Inventory" at bounding box center [198, 50] width 326 height 13
click at [421, 74] on div at bounding box center [433, 93] width 738 height 47
click at [373, 91] on input "text" at bounding box center [402, 93] width 675 height 22
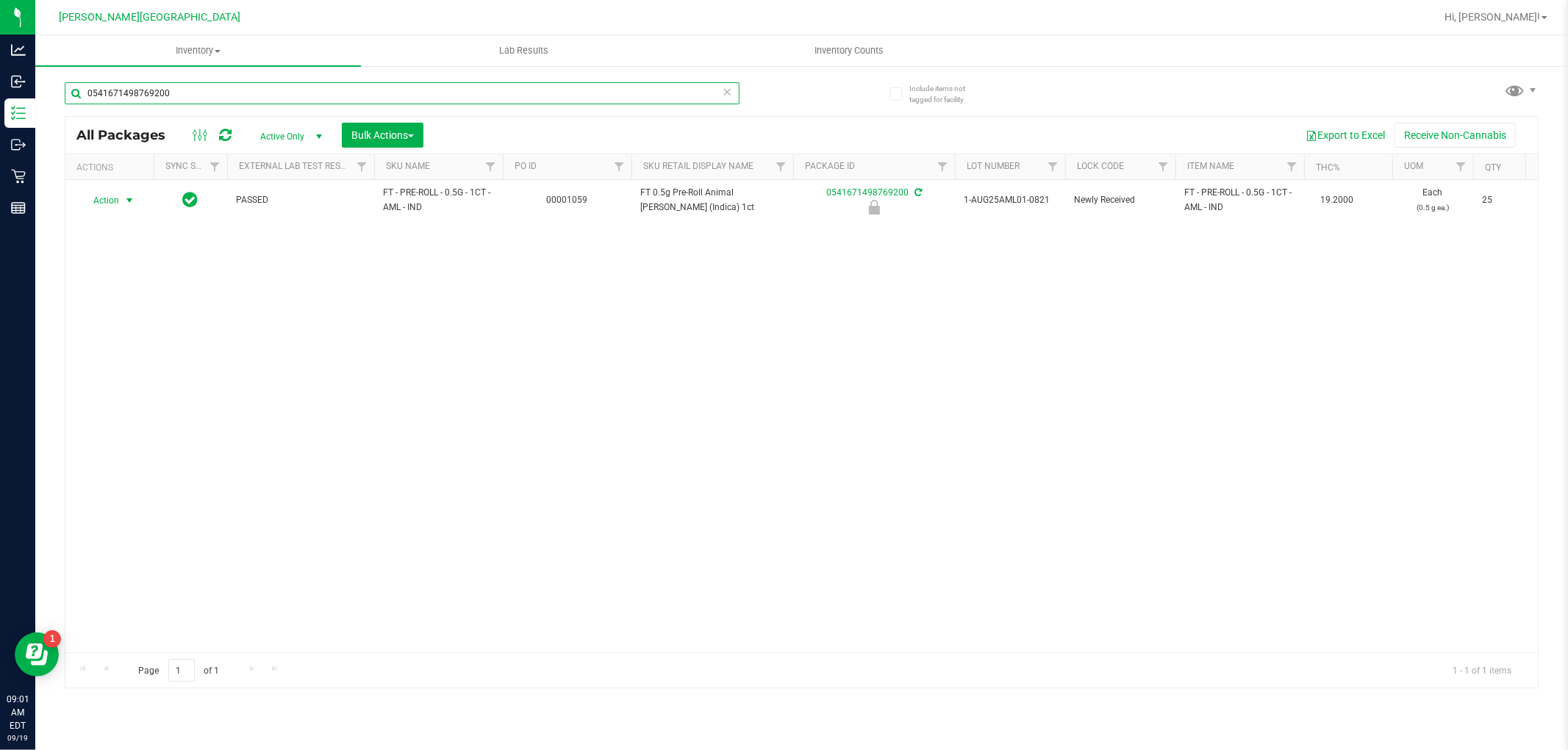
type input "0541671498769200"
click at [116, 201] on span "Action" at bounding box center [100, 200] width 39 height 21
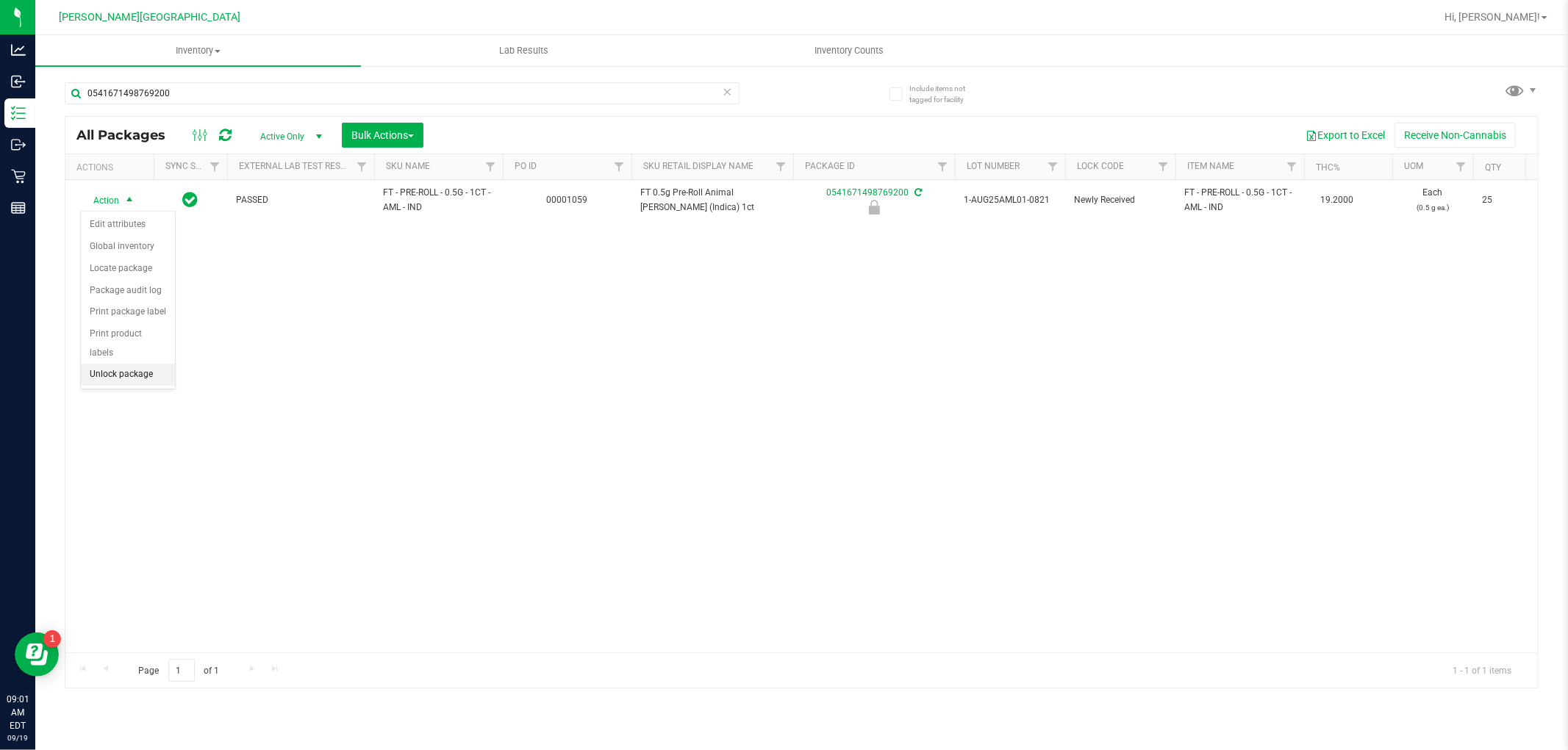
click at [136, 379] on li "Unlock package" at bounding box center [127, 375] width 94 height 22
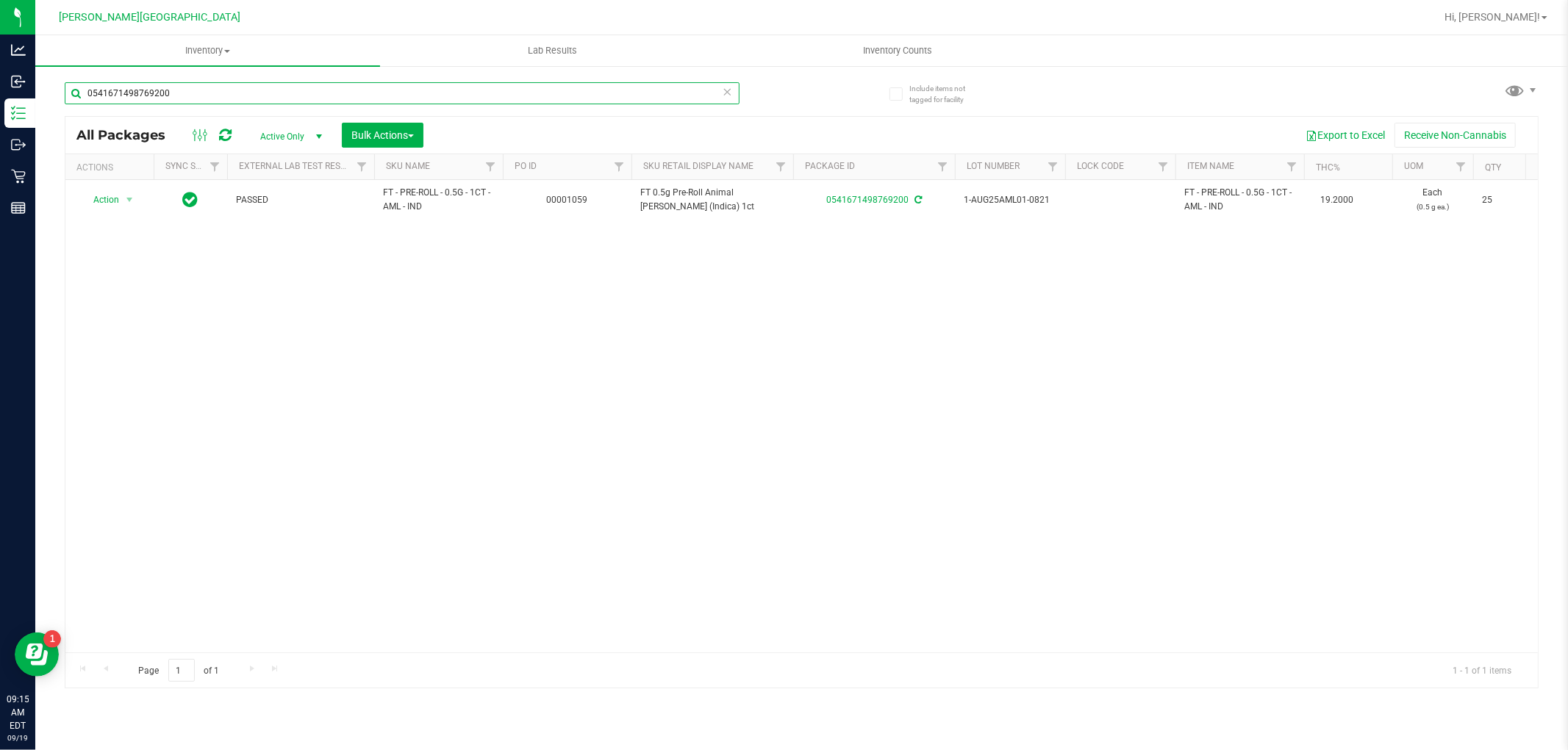
drag, startPoint x: 192, startPoint y: 98, endPoint x: 41, endPoint y: 145, distance: 158.1
click at [41, 145] on div "Include items not tagged for facility 0541671498769200 All Packages Active Only…" at bounding box center [802, 289] width 1533 height 448
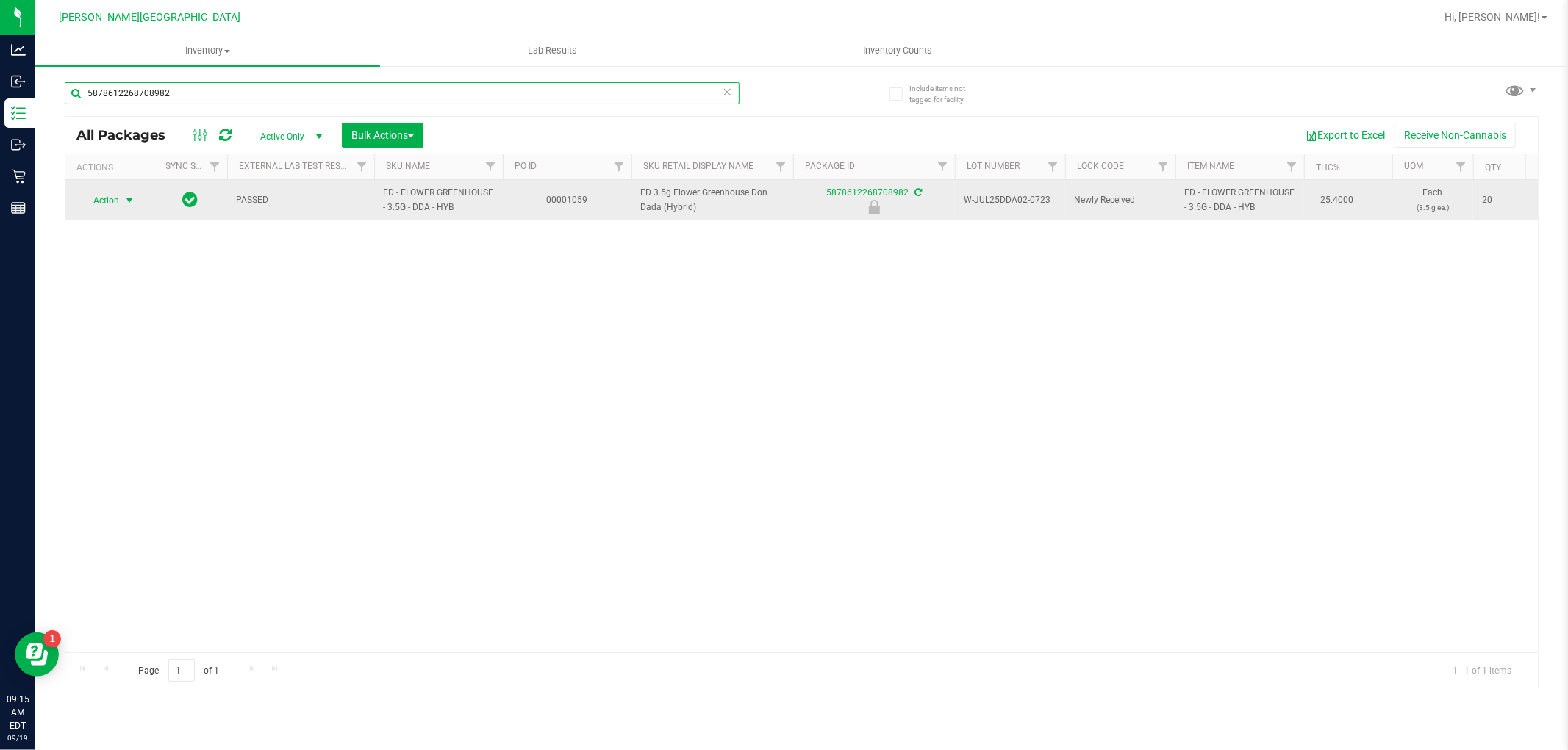
type input "5878612268708982"
click at [96, 195] on span "Action" at bounding box center [100, 200] width 39 height 21
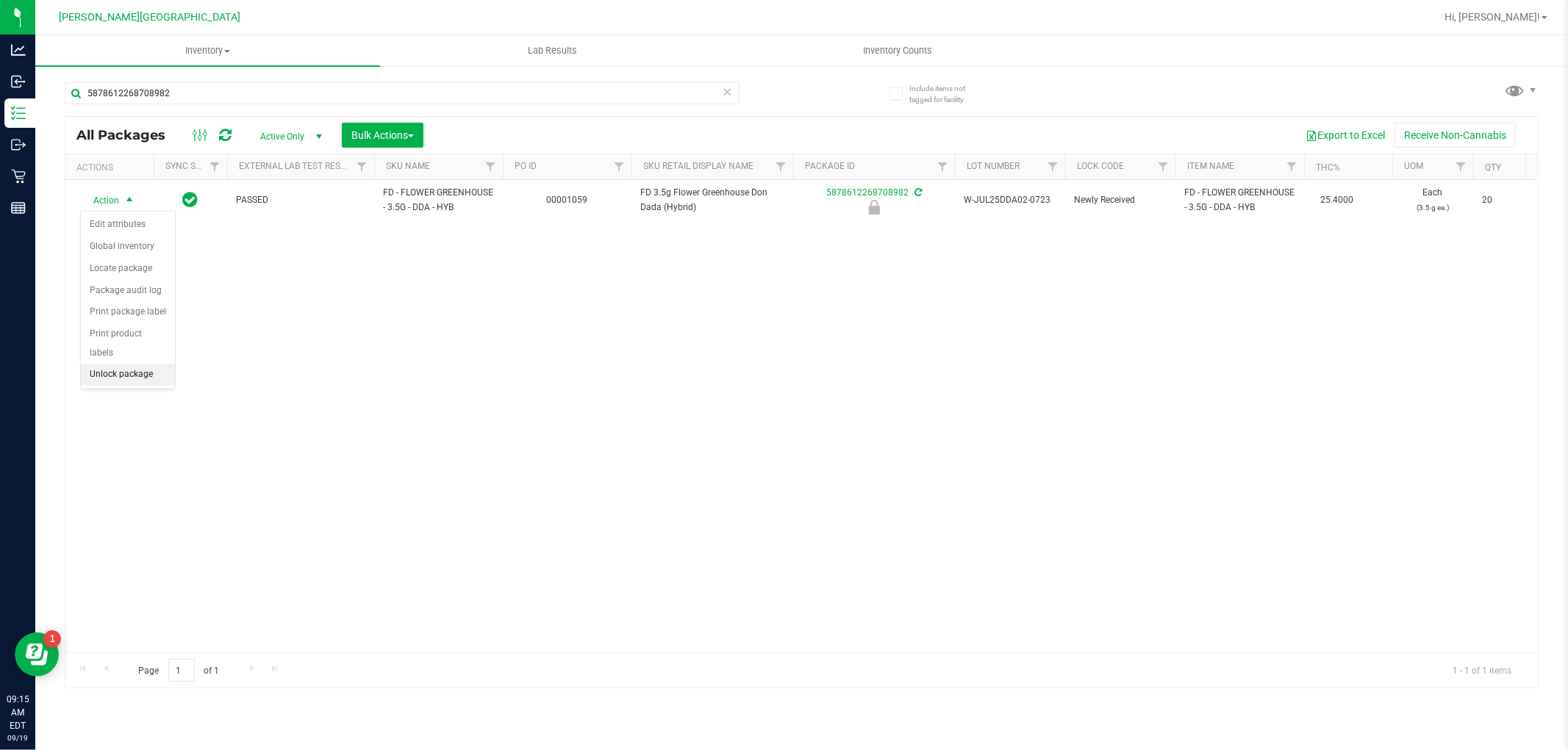
click at [125, 372] on li "Unlock package" at bounding box center [127, 375] width 94 height 22
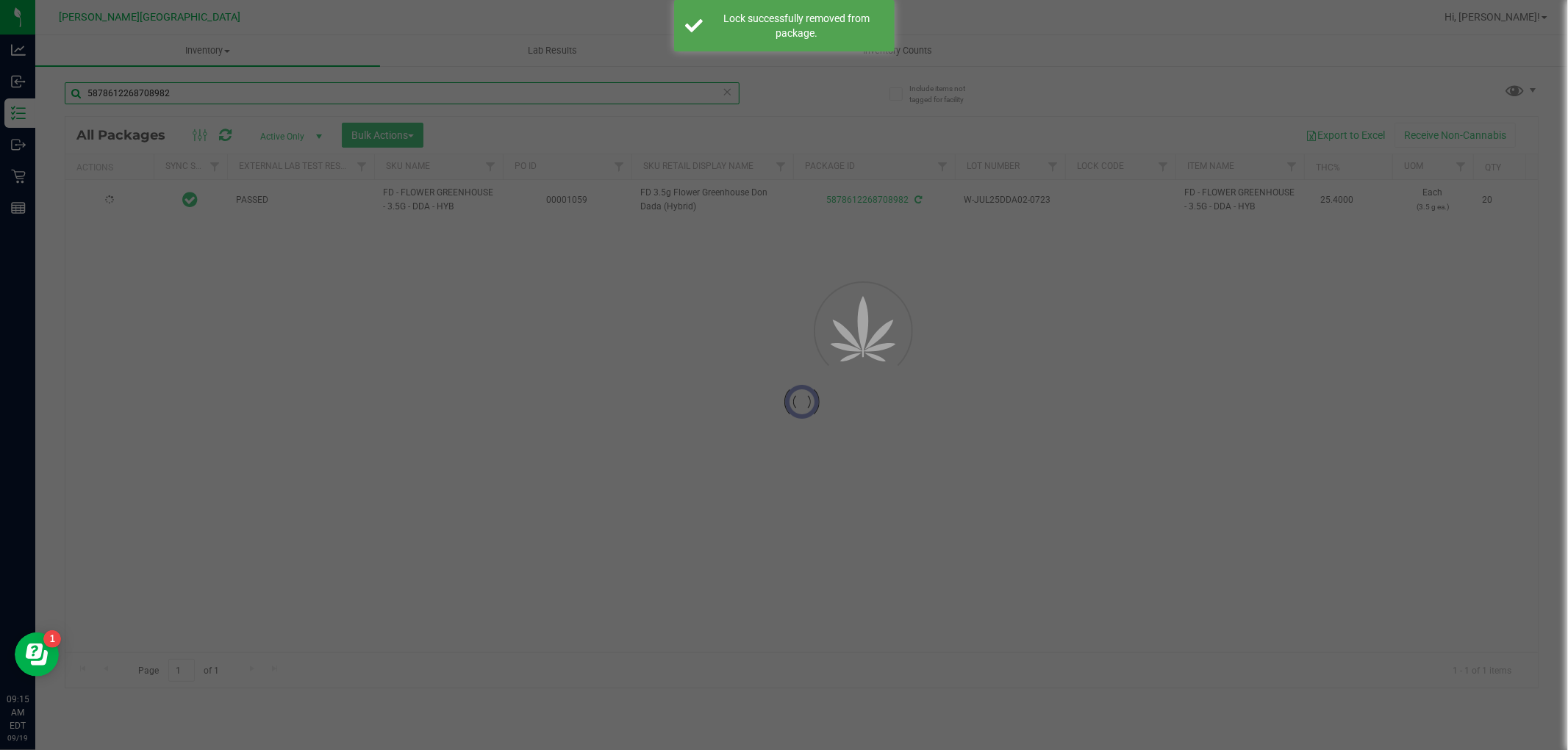
drag, startPoint x: 178, startPoint y: 96, endPoint x: 51, endPoint y: 118, distance: 128.9
click at [53, 118] on div "Include items not tagged for facility 5878612268708982 Loading... All Packages …" at bounding box center [802, 289] width 1533 height 448
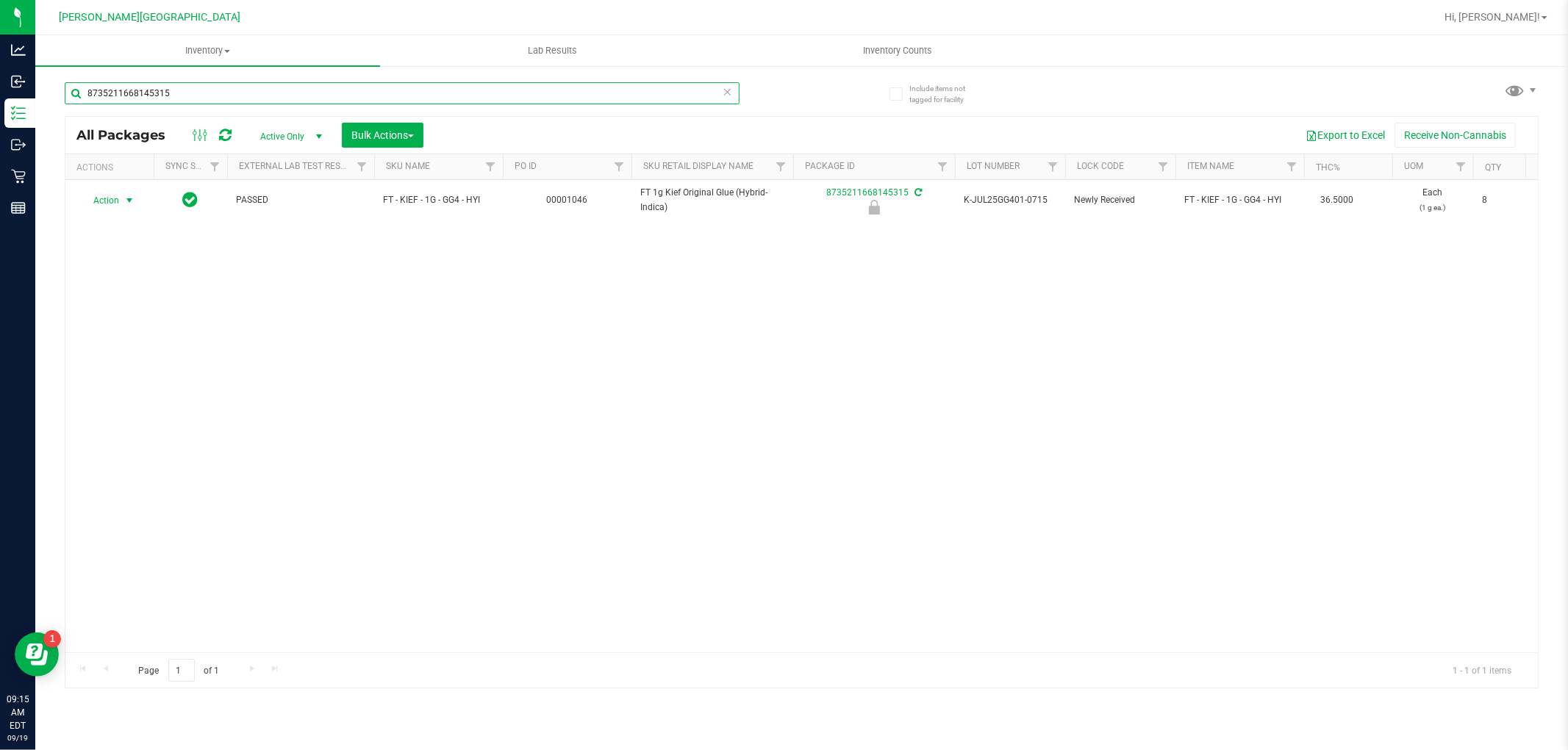
type input "8735211668145315"
click at [110, 200] on span "Action" at bounding box center [100, 200] width 39 height 21
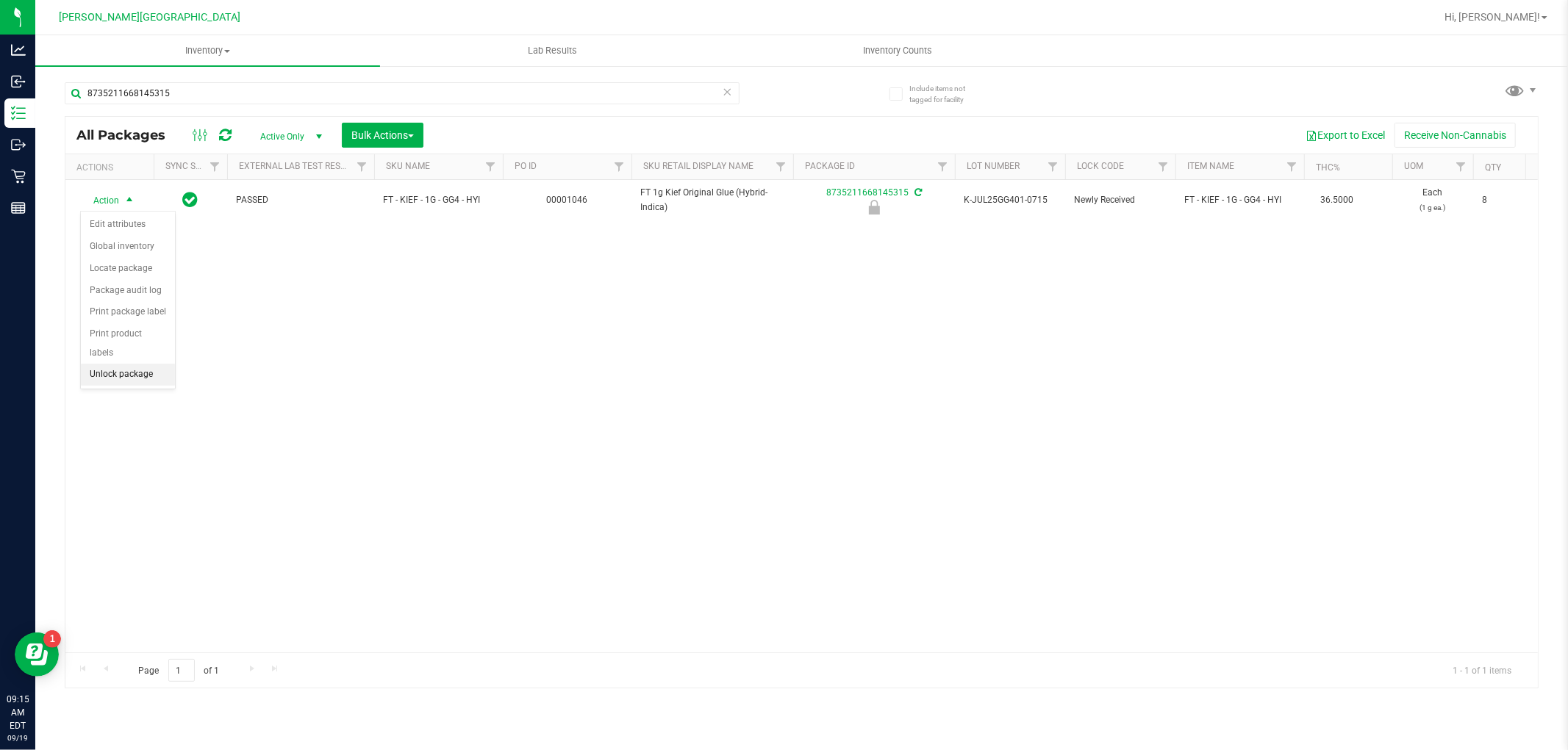
click at [115, 372] on li "Unlock package" at bounding box center [127, 375] width 94 height 22
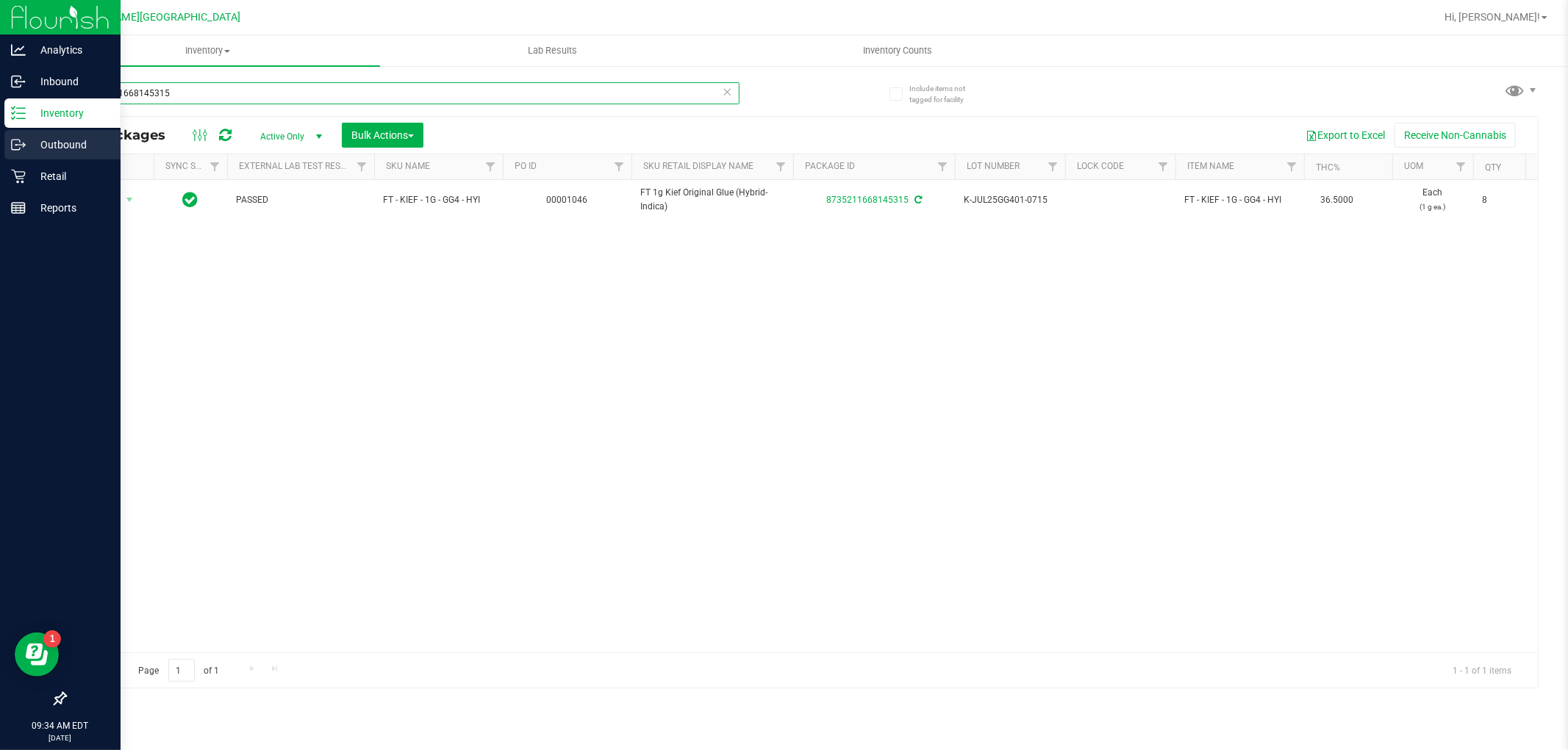
drag, startPoint x: 180, startPoint y: 86, endPoint x: 26, endPoint y: 136, distance: 161.9
click at [28, 136] on div "Analytics Inbound Inventory Outbound Retail Reports 09:34 AM EDT 09/19/2025 09/…" at bounding box center [784, 375] width 1568 height 750
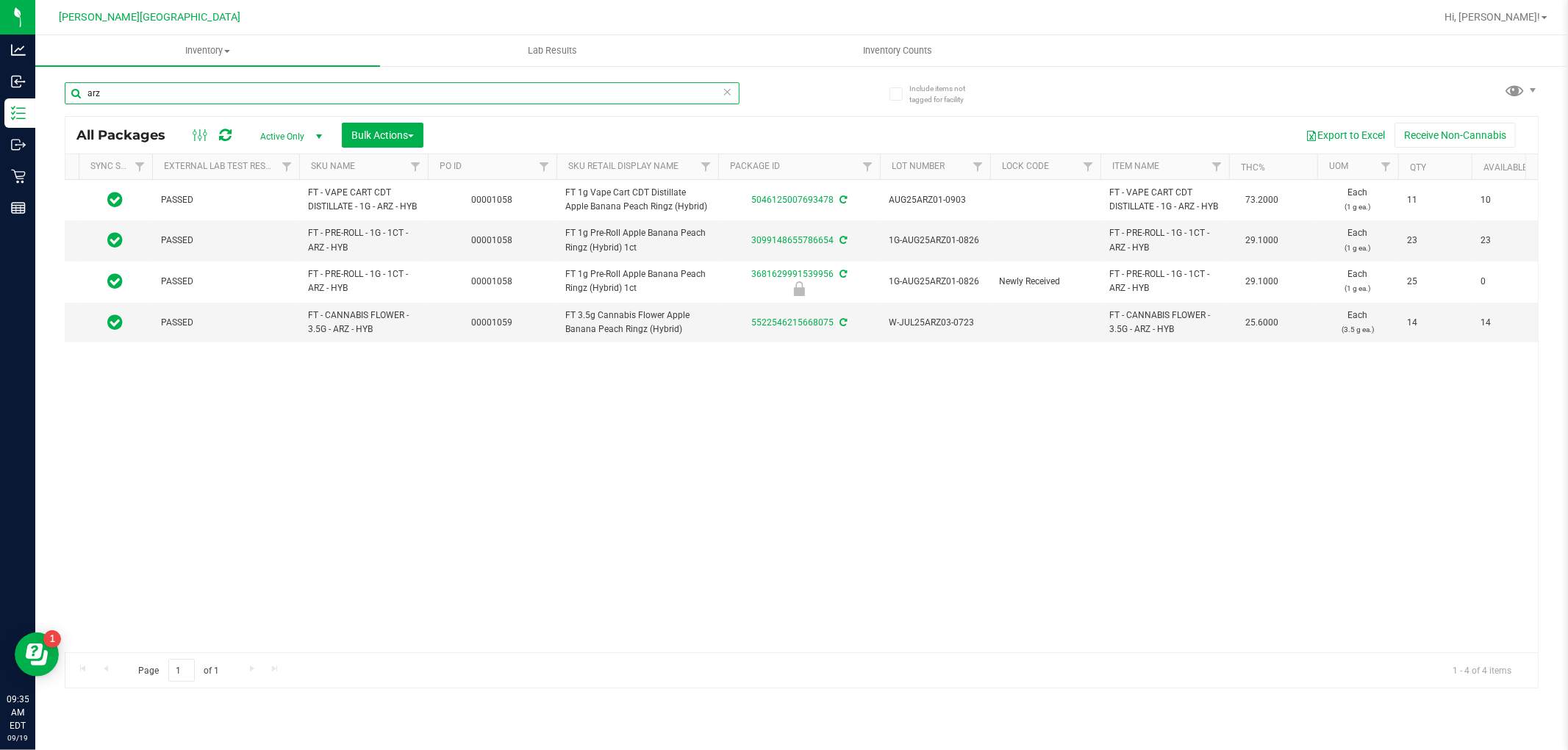
scroll to position [0, 80]
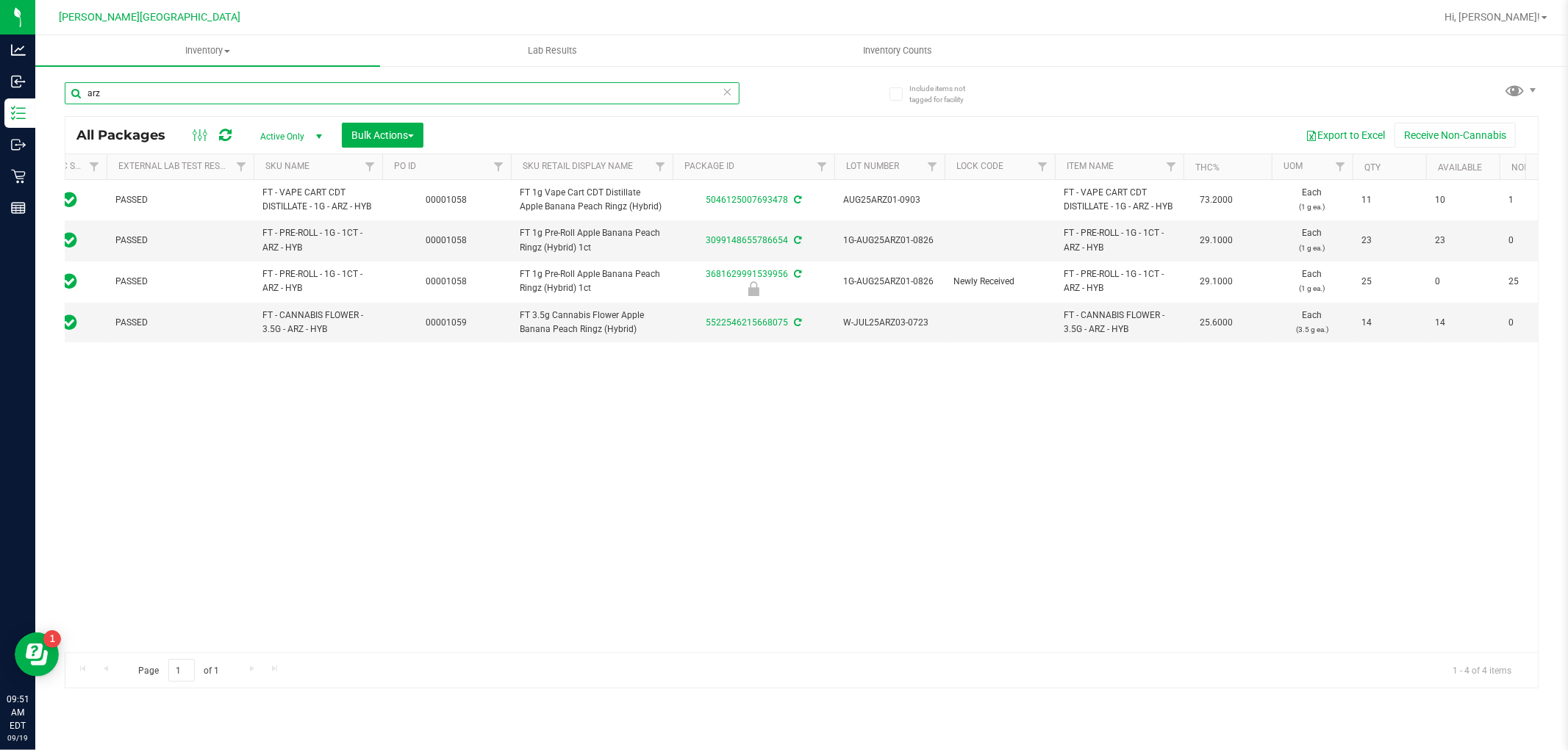
drag, startPoint x: 107, startPoint y: 94, endPoint x: 54, endPoint y: 101, distance: 53.5
click at [56, 101] on div "Include items not tagged for facility arz All Packages Active Only Active Only …" at bounding box center [802, 289] width 1533 height 448
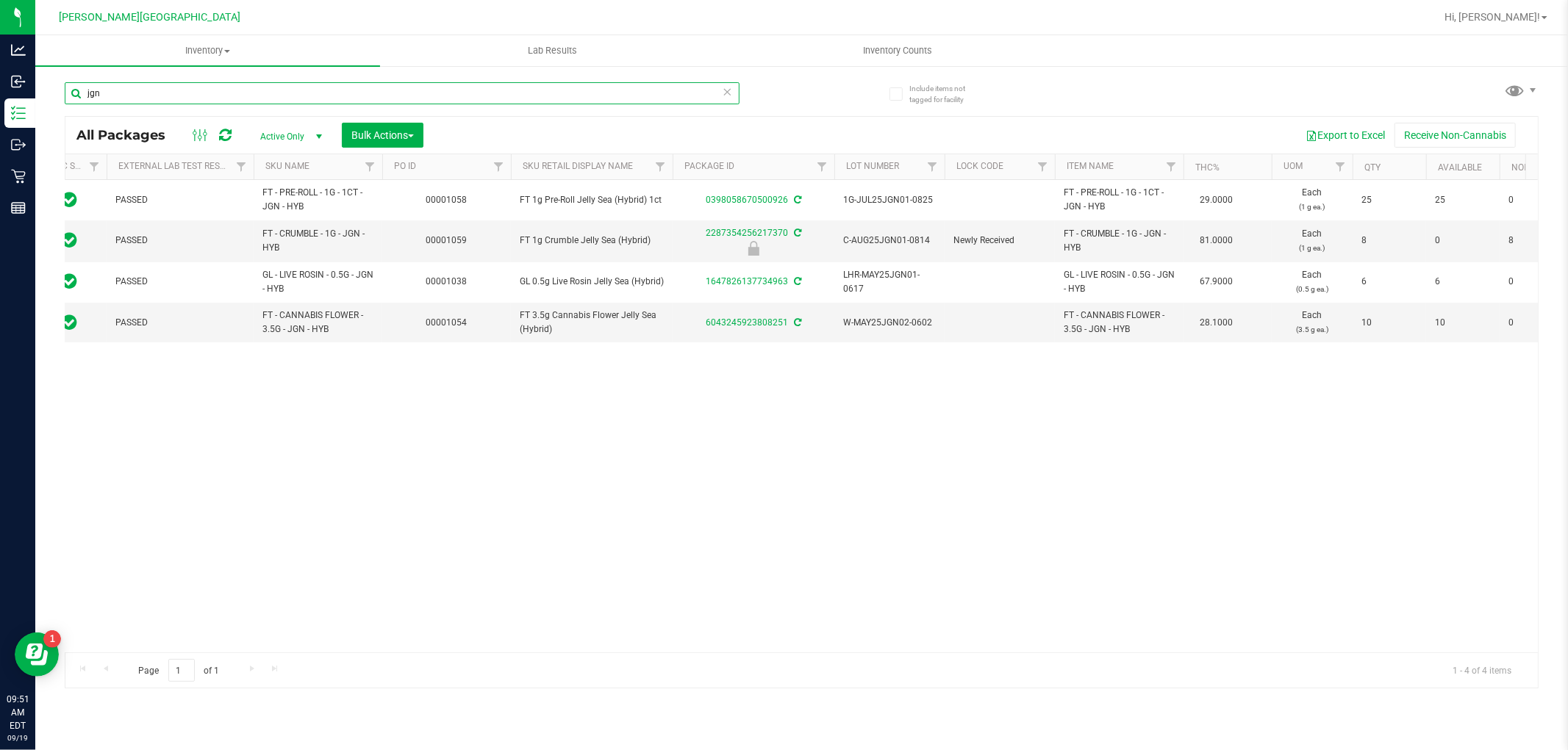
type input "jgn"
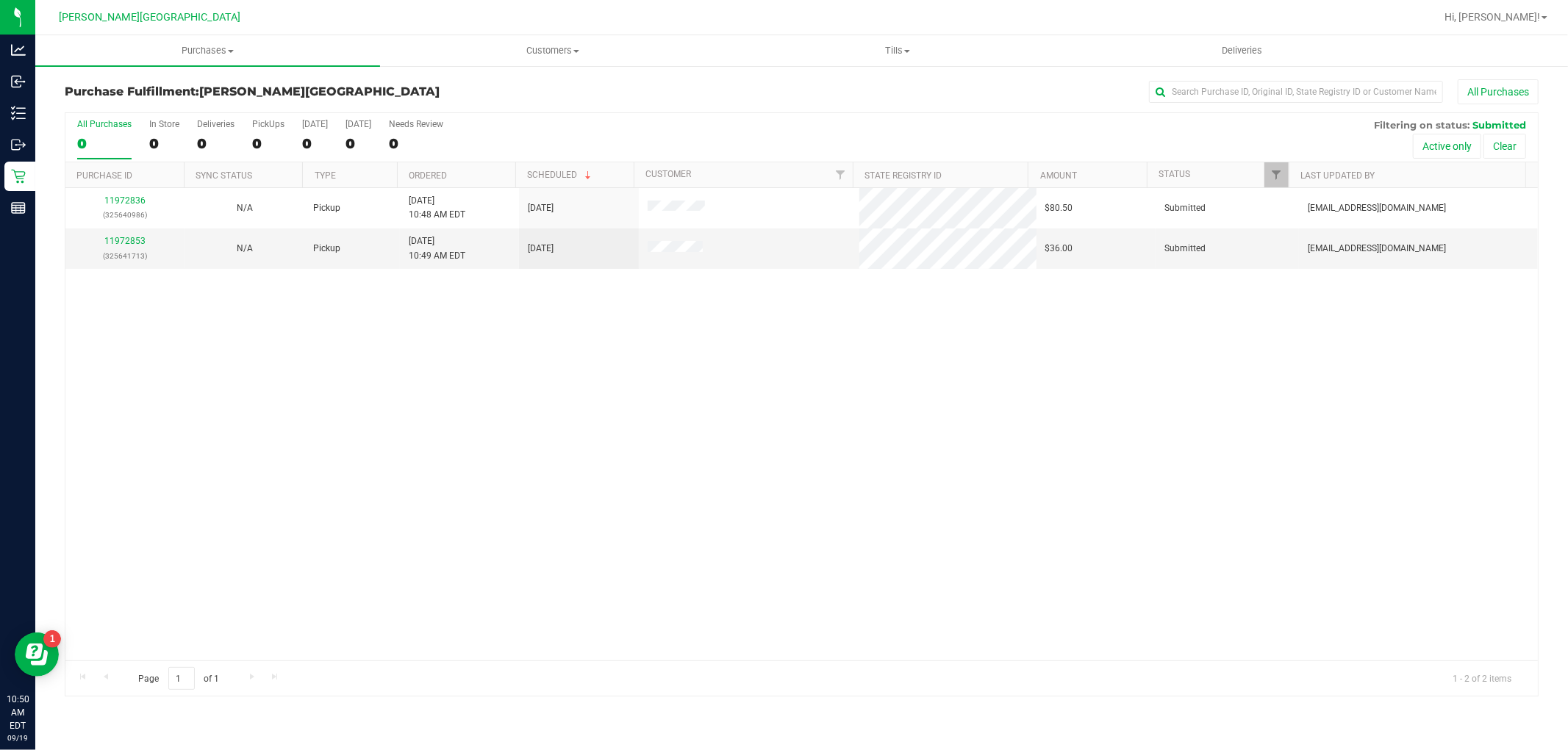
click at [489, 382] on div "11972836 (325640986) N/A Pickup 9/19/2025 10:48 AM EDT 9/19/2025 $80.50 Submitt…" at bounding box center [802, 424] width 1473 height 472
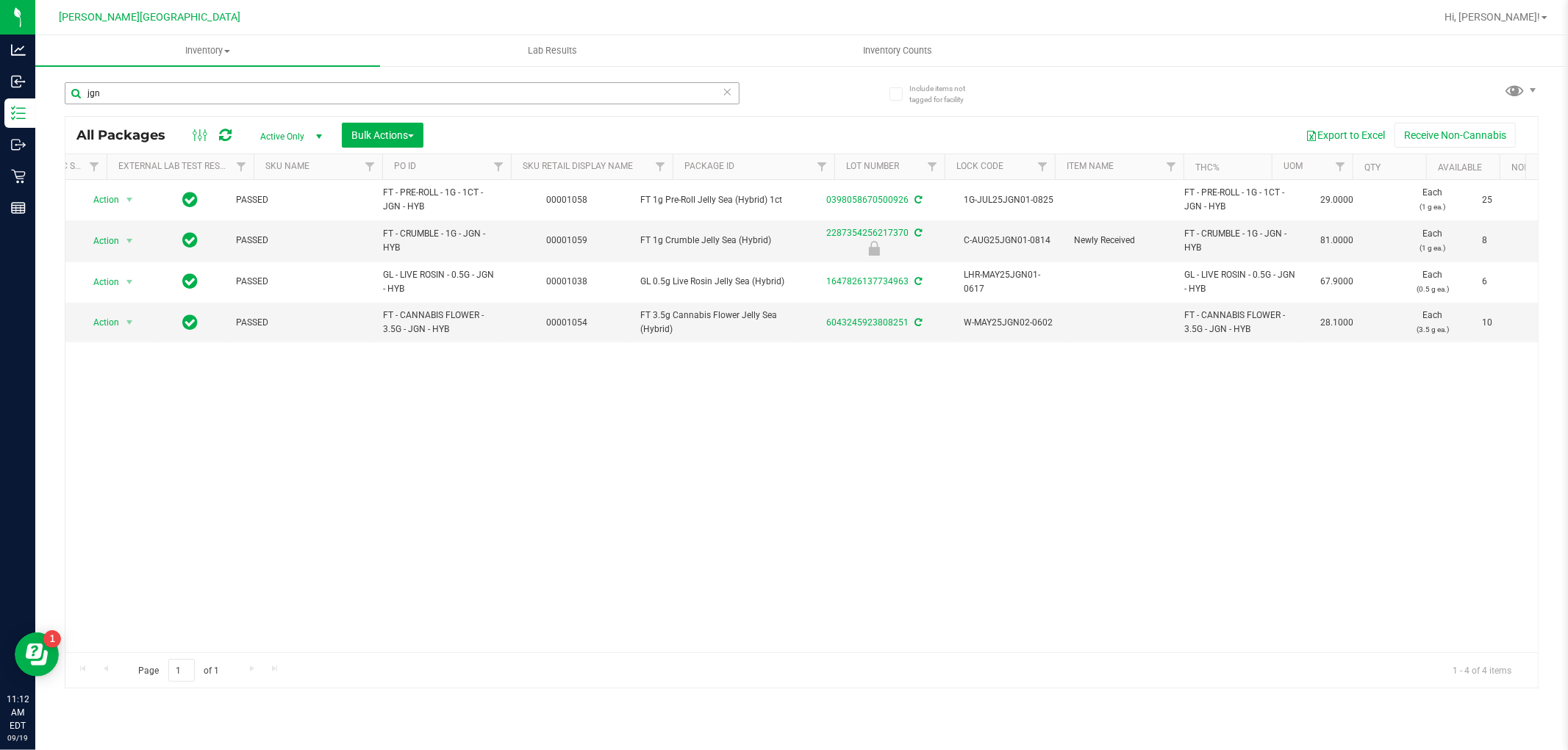
scroll to position [0, 121]
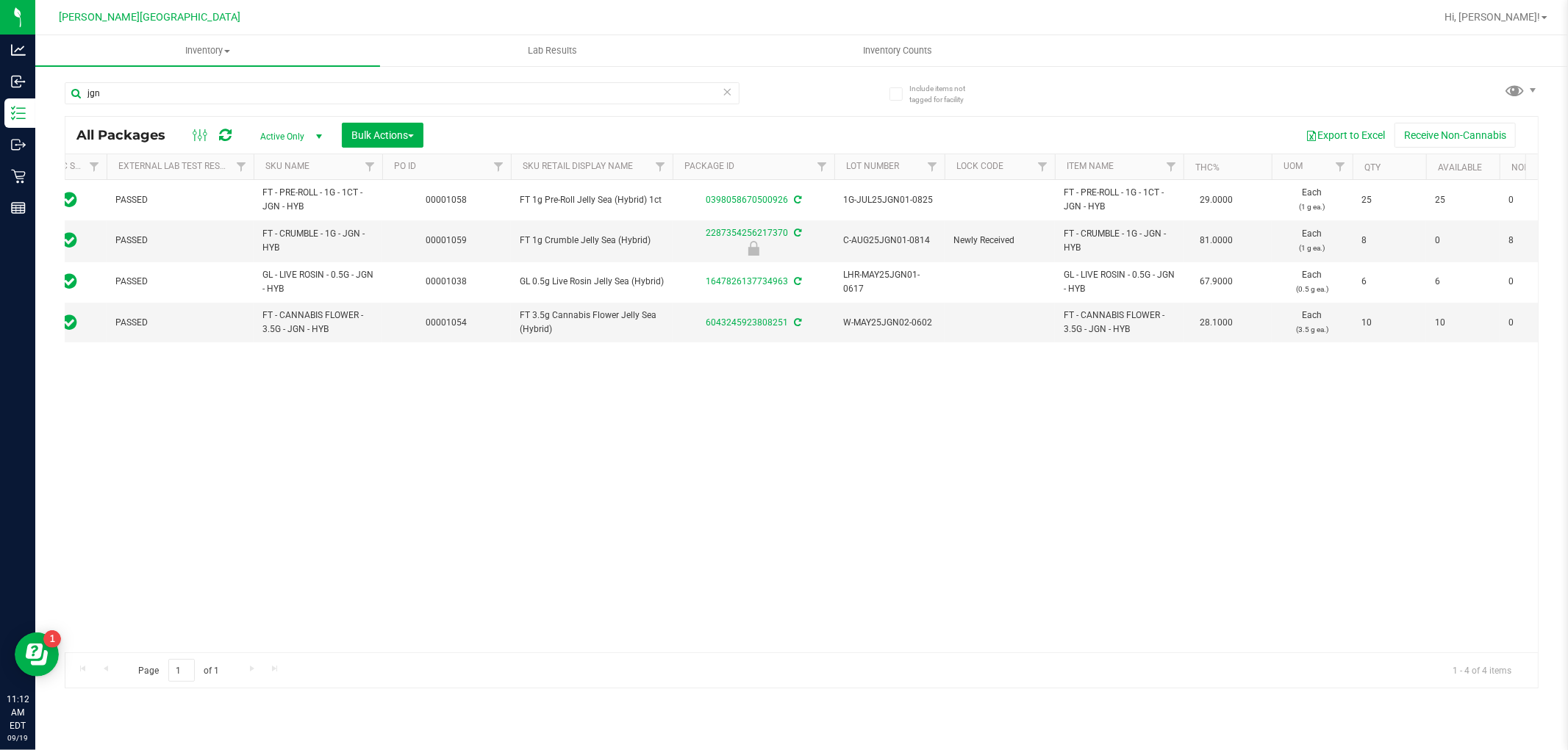
drag, startPoint x: 115, startPoint y: 98, endPoint x: 44, endPoint y: 107, distance: 71.6
click at [45, 107] on div "Include items not tagged for facility jgn All Packages Active Only Active Only …" at bounding box center [802, 289] width 1533 height 448
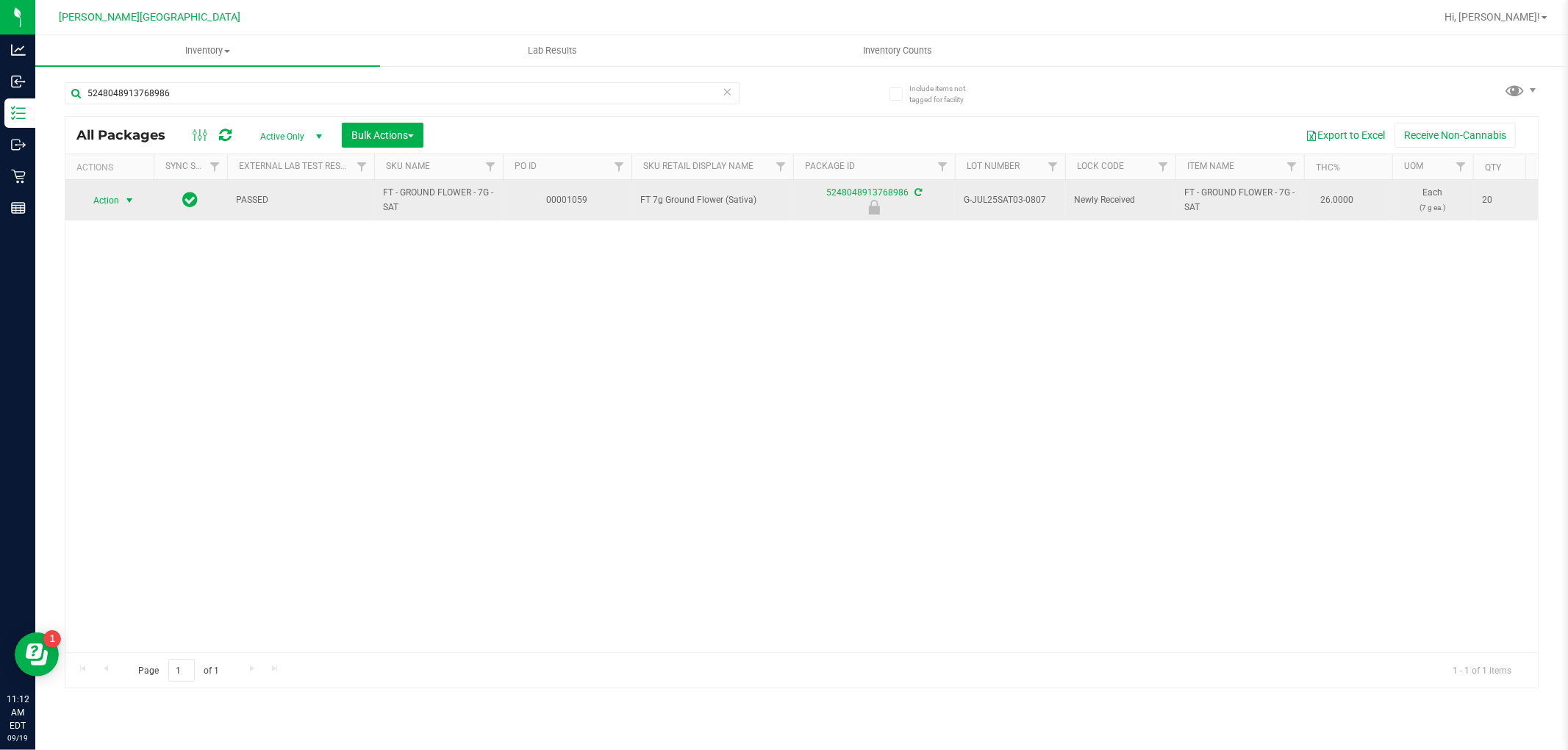
type input "5248048913768986"
click at [107, 196] on span "Action" at bounding box center [100, 200] width 39 height 21
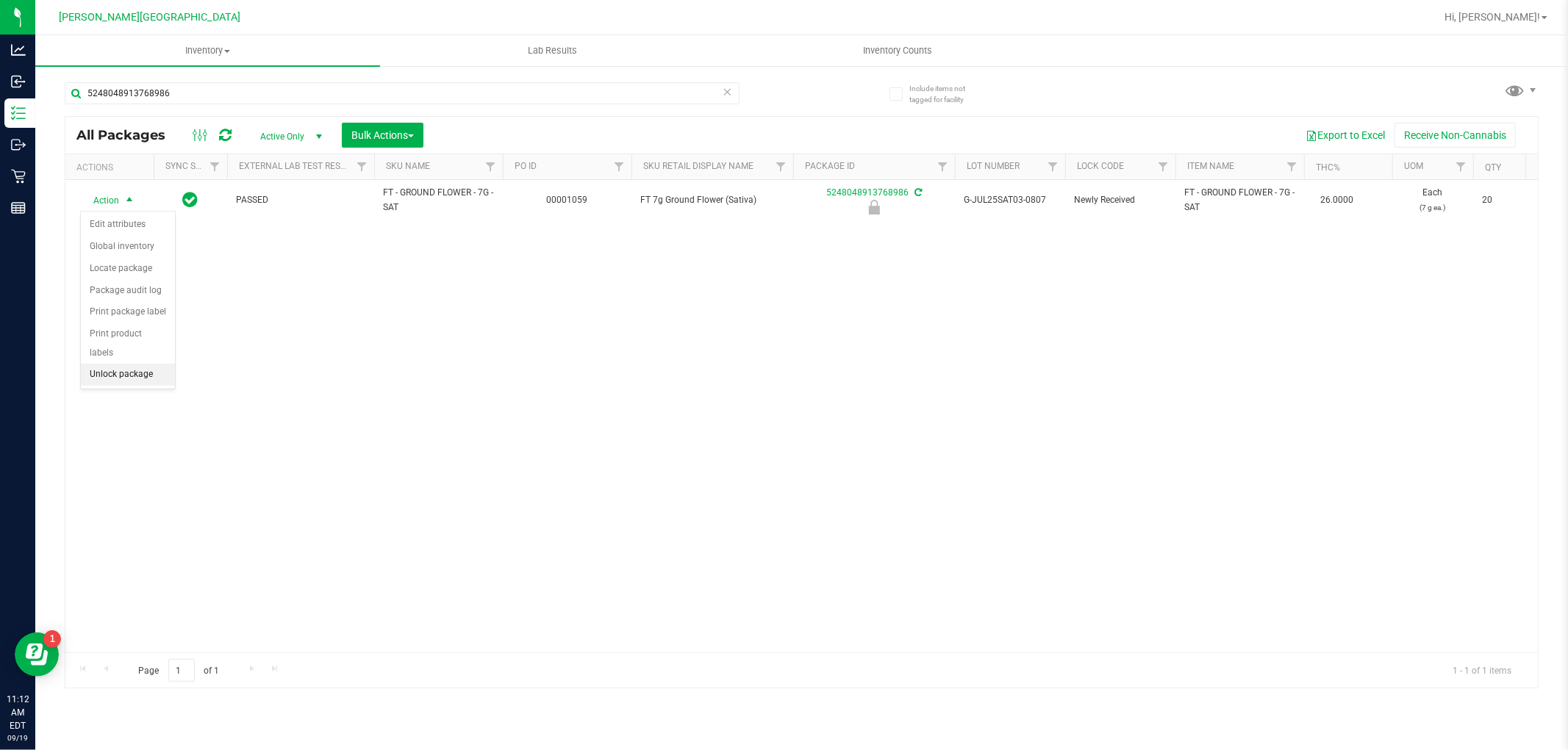
click at [115, 377] on li "Unlock package" at bounding box center [127, 375] width 94 height 22
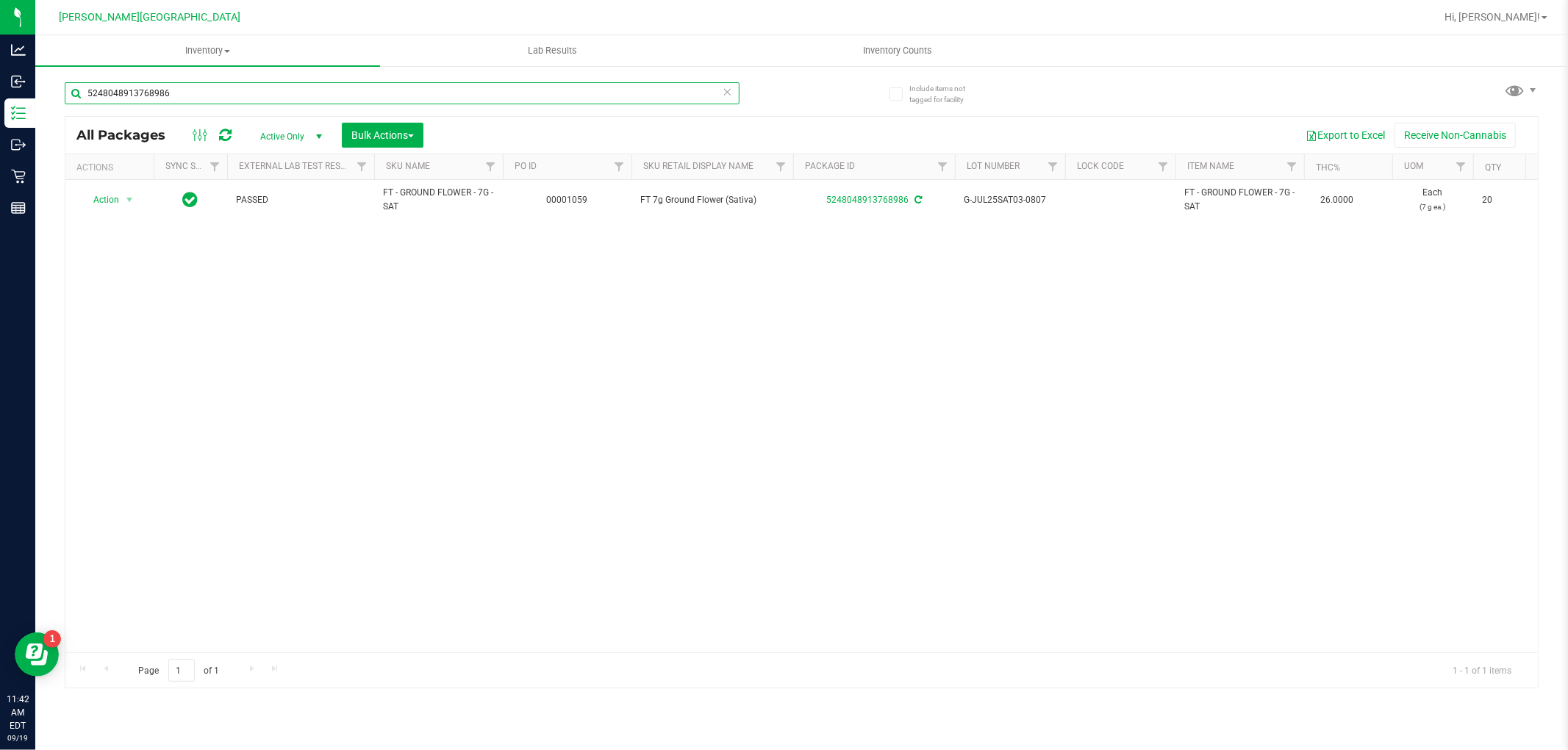
drag, startPoint x: 172, startPoint y: 91, endPoint x: 39, endPoint y: 82, distance: 133.3
click at [41, 82] on div "Include items not tagged for facility 5248048913768986 All Packages Active Only…" at bounding box center [802, 289] width 1533 height 448
type input "7233363675424847"
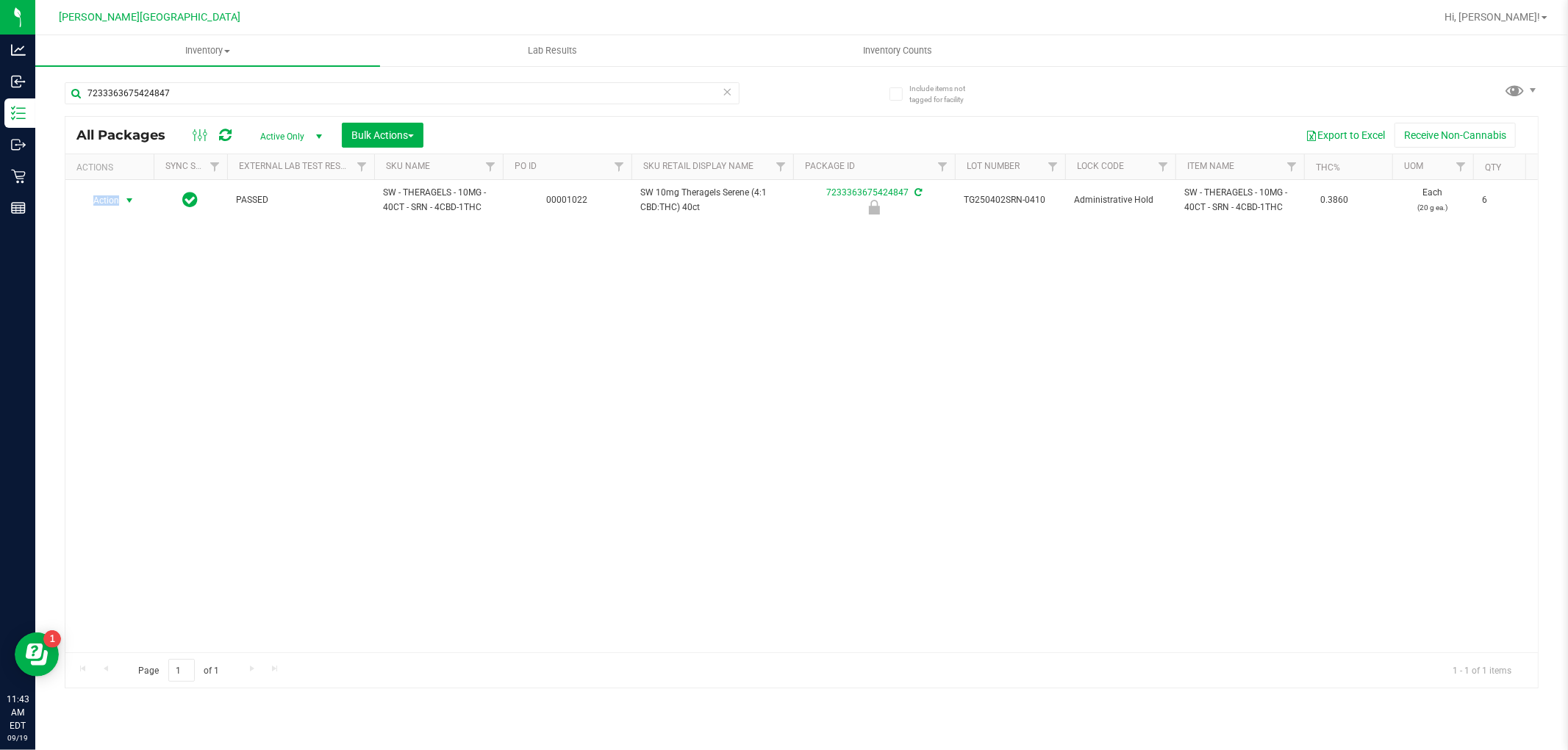
click at [108, 200] on span "Action" at bounding box center [100, 200] width 39 height 21
click at [120, 375] on li "Unlock package" at bounding box center [127, 375] width 94 height 22
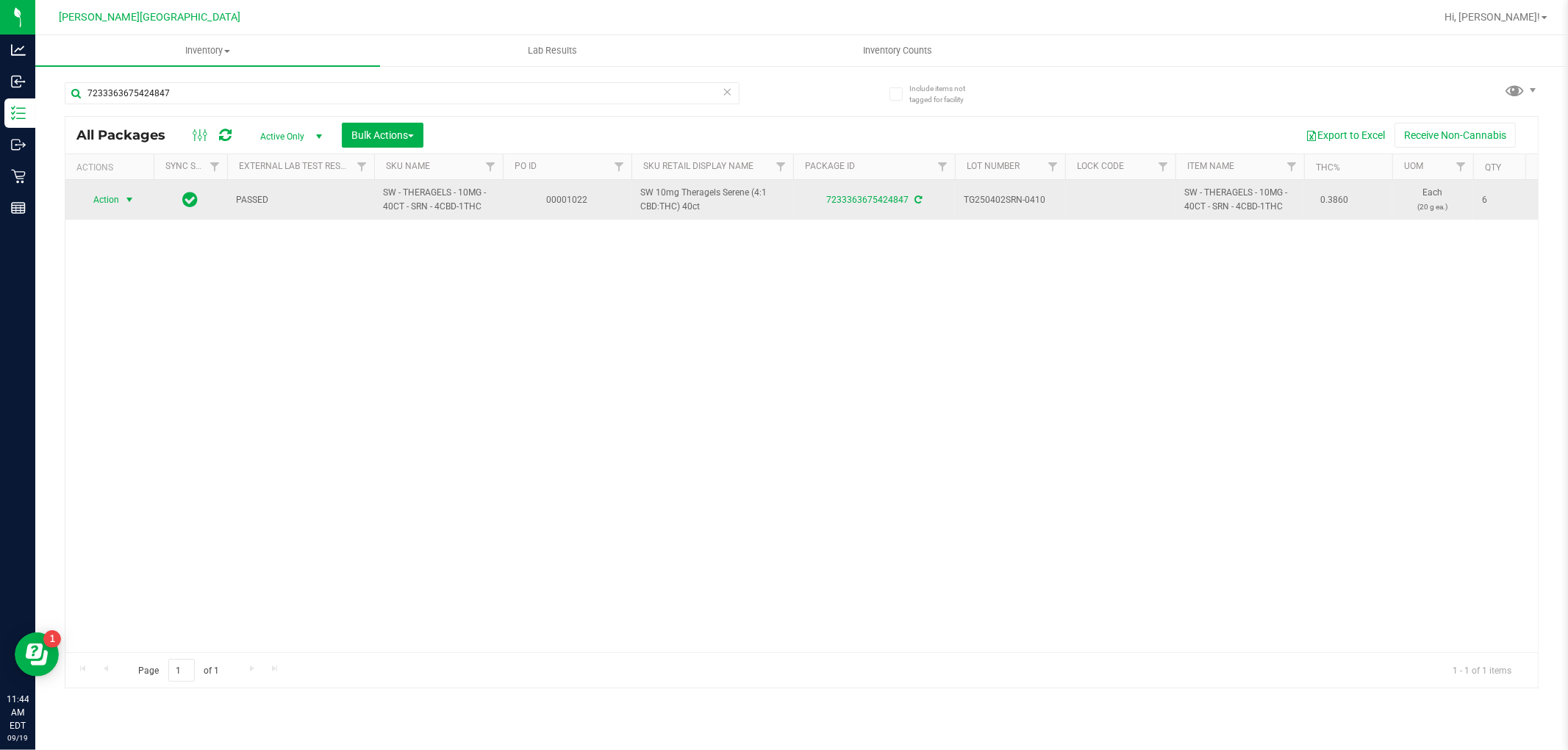
click at [129, 194] on span "select" at bounding box center [129, 200] width 12 height 12
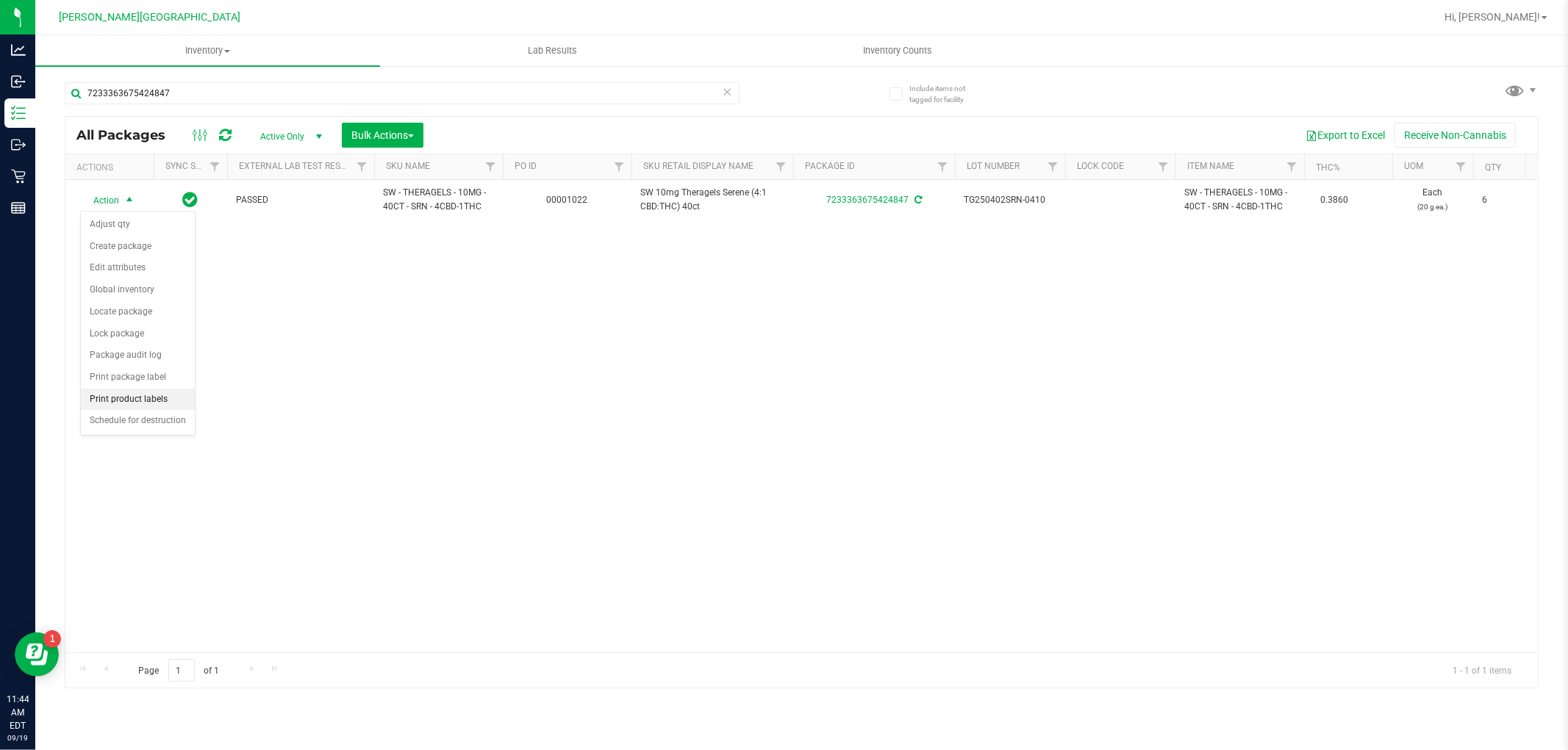
click at [407, 329] on div "Action Action Adjust qty Create package Edit attributes Global inventory Locate…" at bounding box center [802, 416] width 1473 height 472
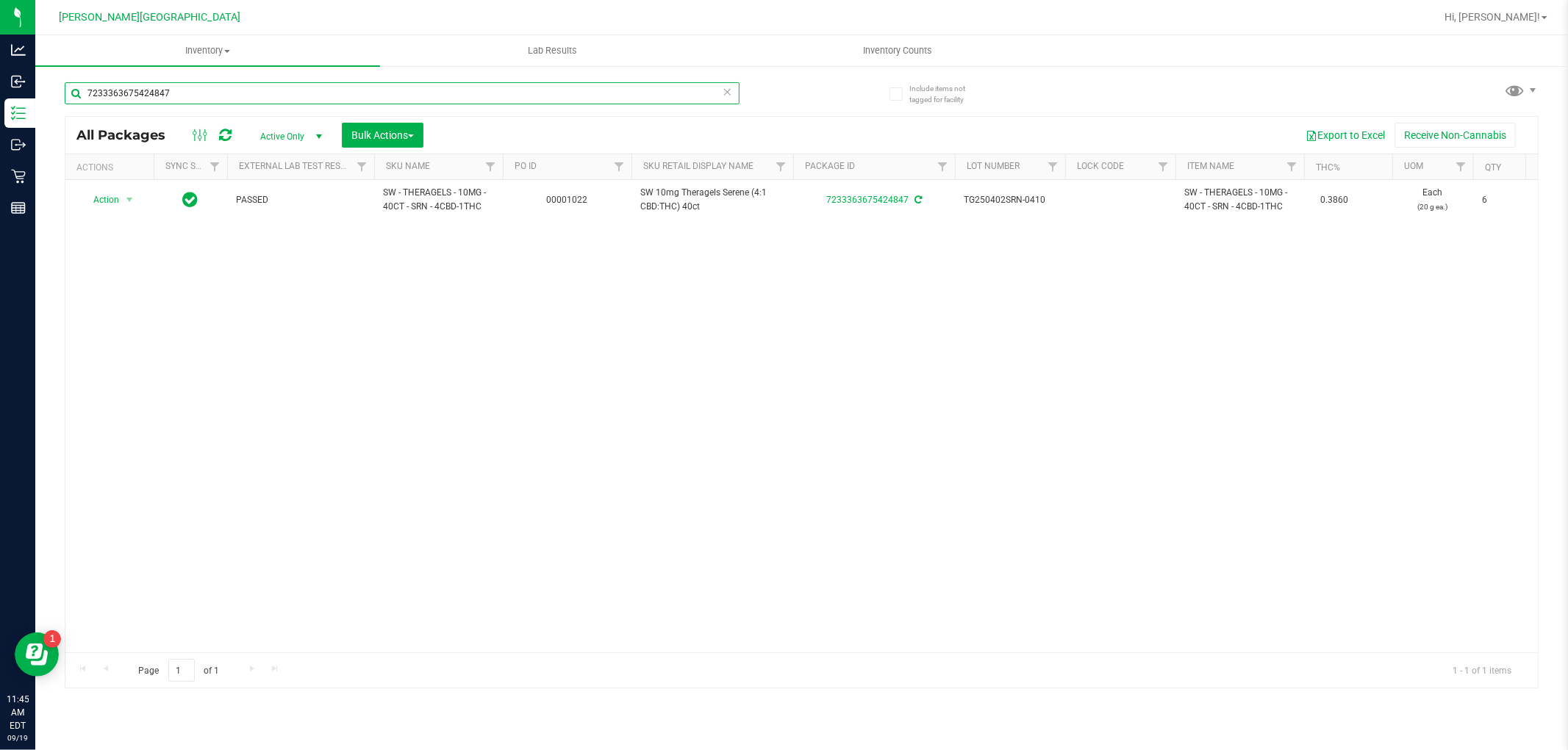
drag, startPoint x: 200, startPoint y: 88, endPoint x: 76, endPoint y: 94, distance: 124.1
click at [76, 94] on input "7233363675424847" at bounding box center [402, 93] width 675 height 22
type input "6770502188899043"
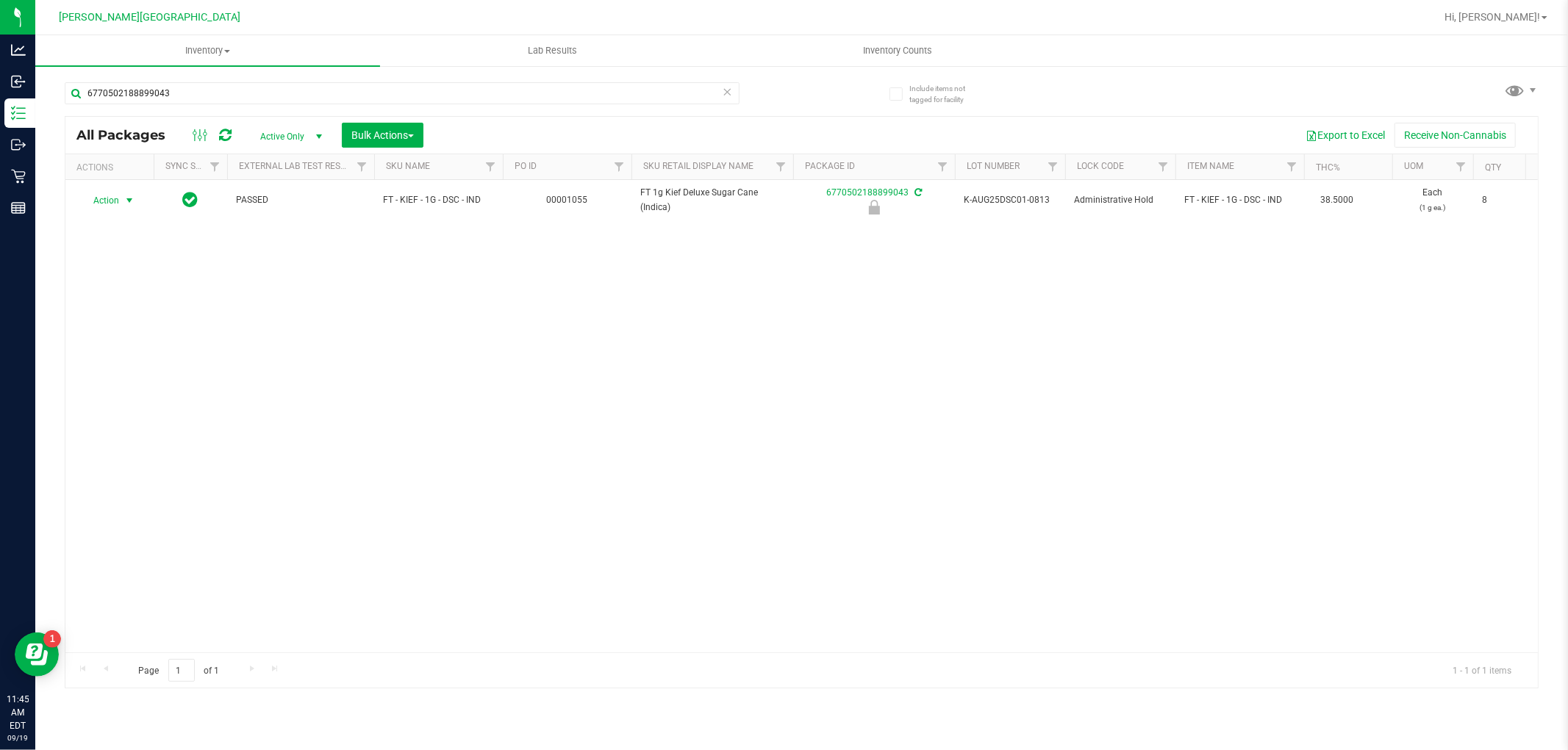
click at [114, 203] on span "Action" at bounding box center [100, 200] width 39 height 21
click at [104, 377] on li "Unlock package" at bounding box center [127, 375] width 94 height 22
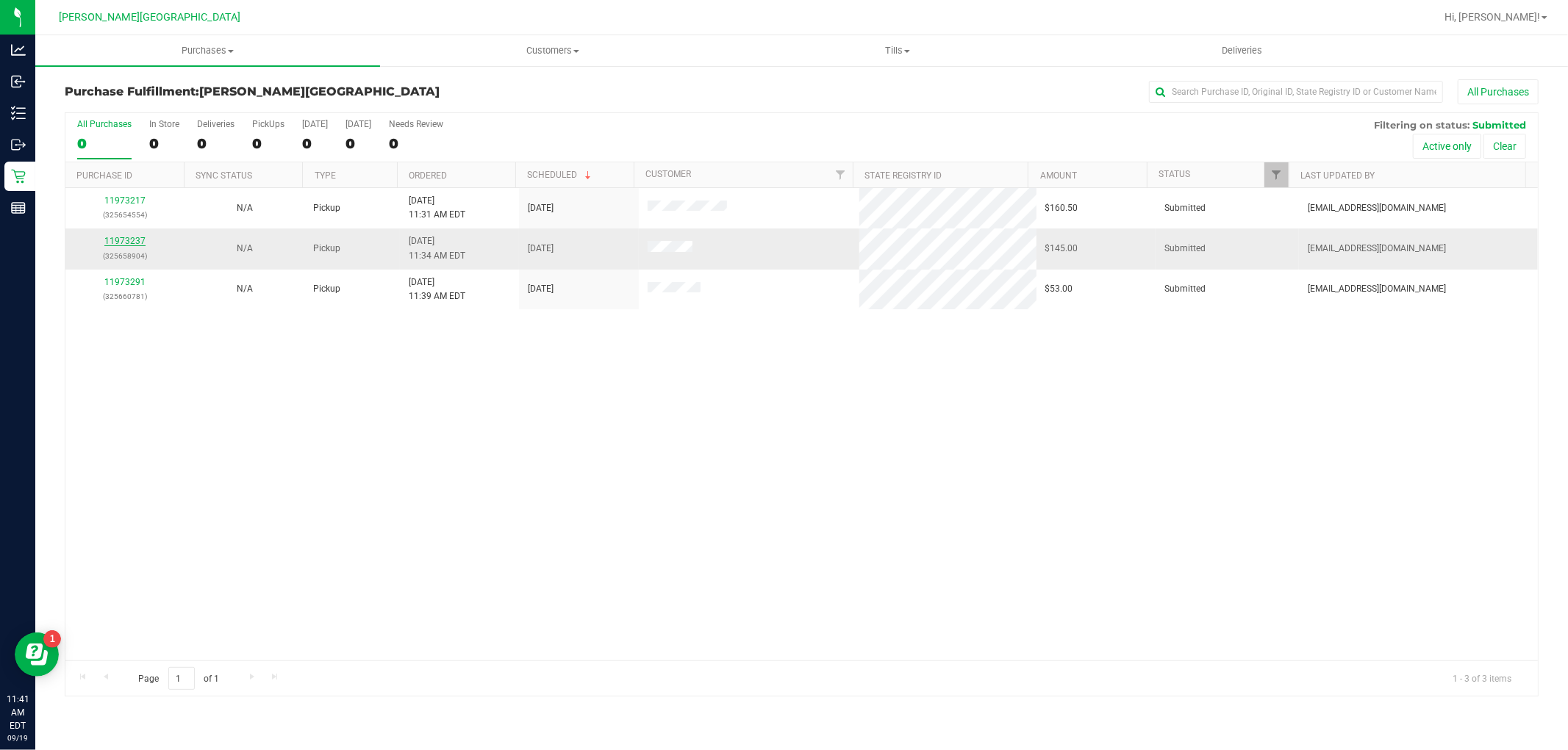
click at [108, 241] on link "11973237" at bounding box center [125, 241] width 41 height 10
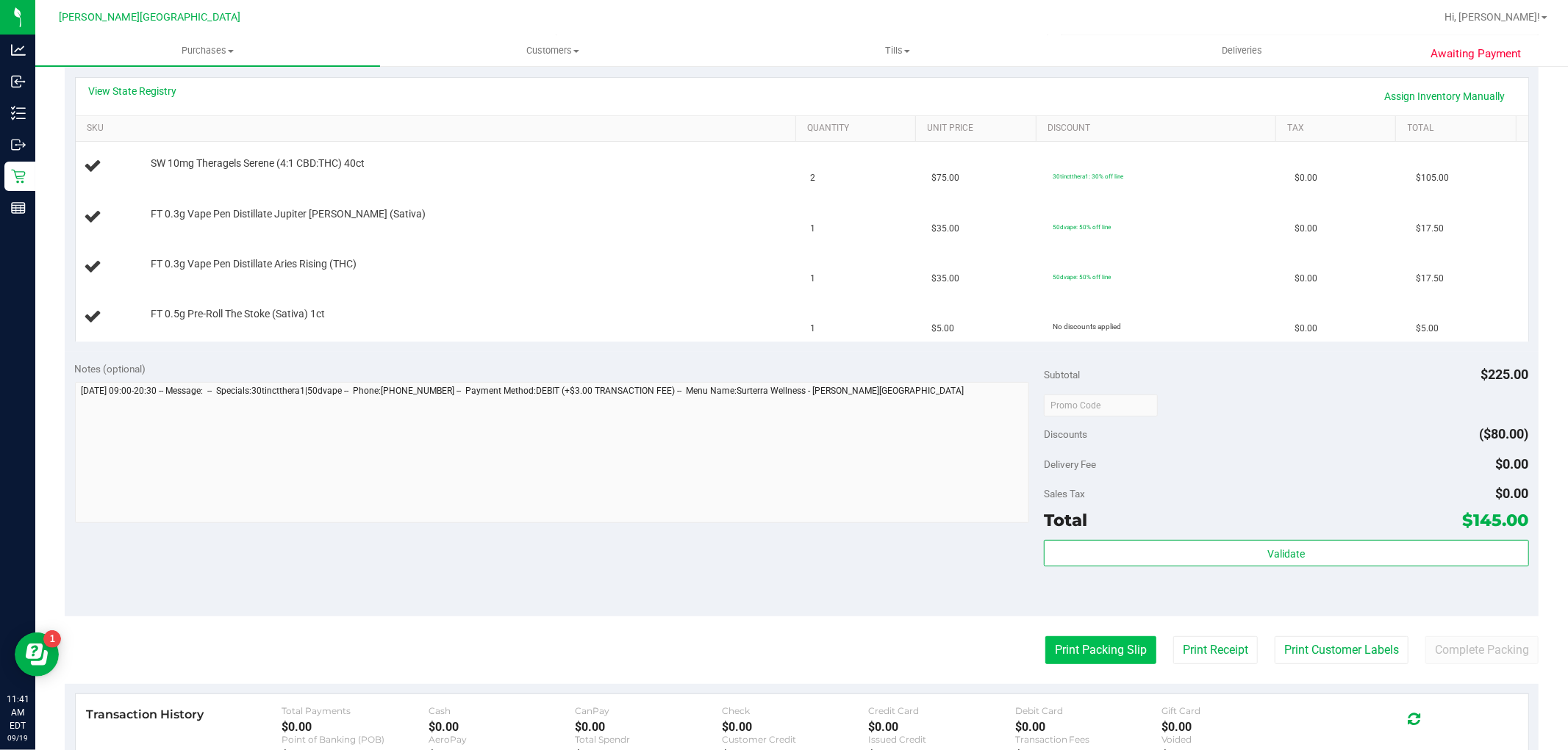
scroll to position [490, 0]
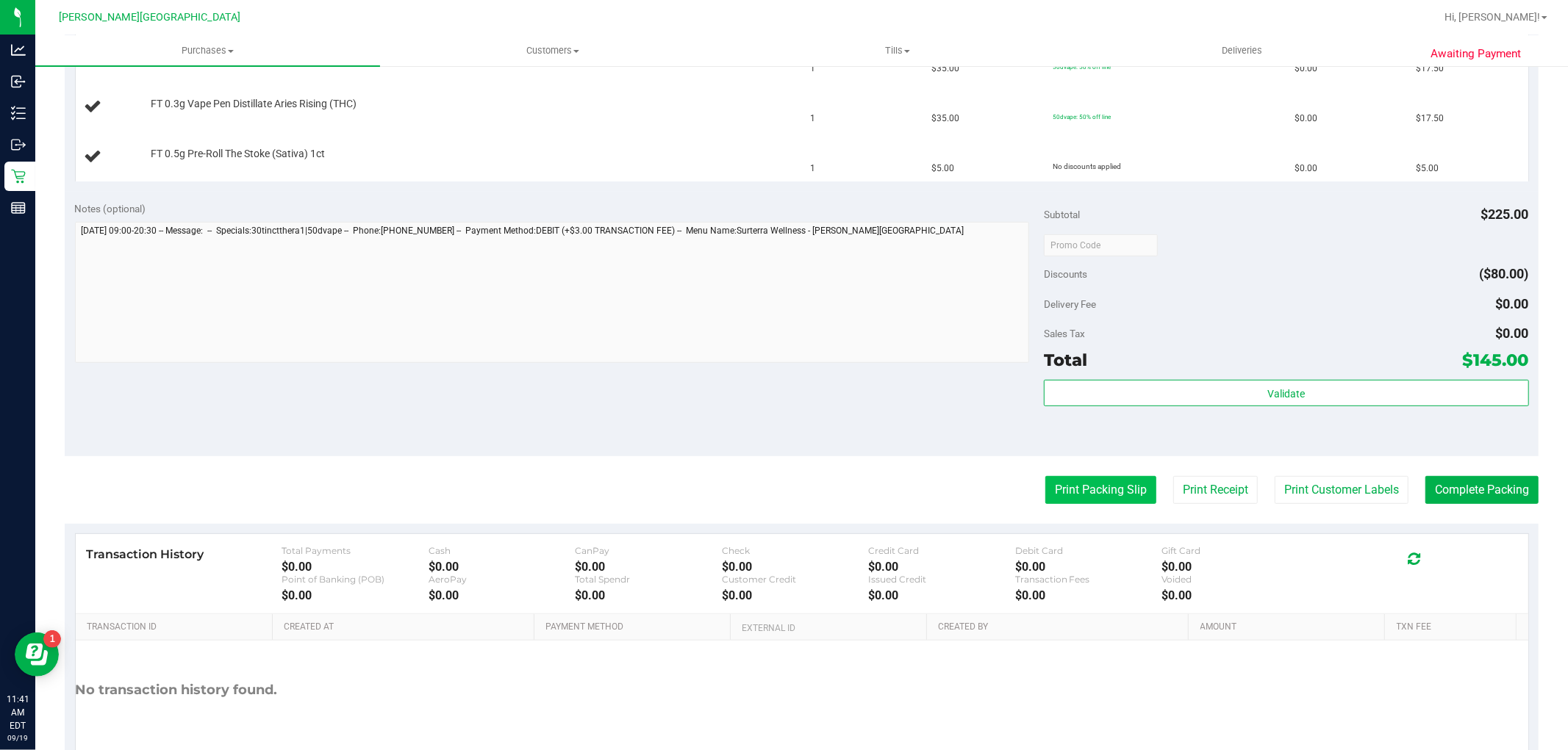
click at [1068, 502] on button "Print Packing Slip" at bounding box center [1101, 490] width 111 height 28
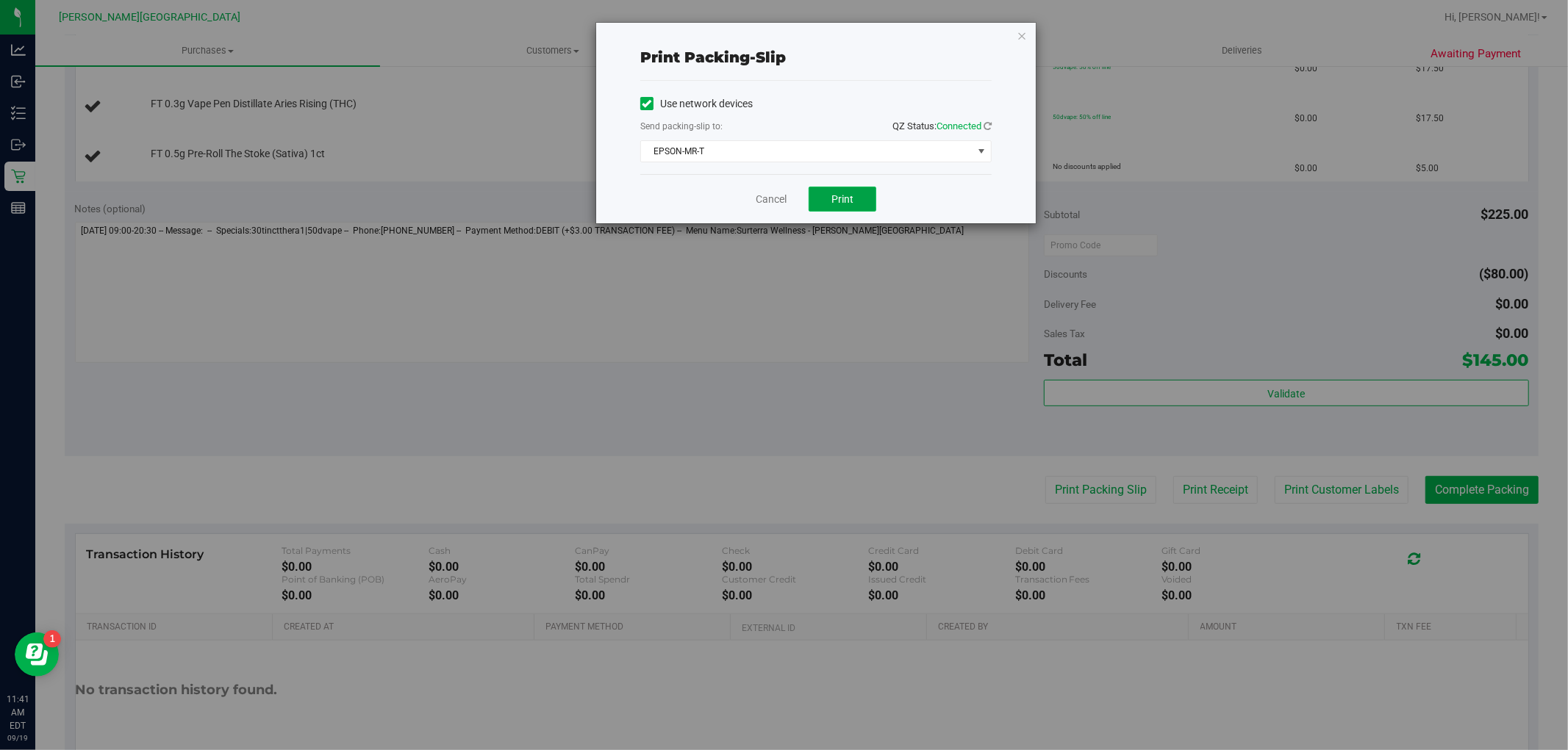
click at [866, 199] on button "Print" at bounding box center [843, 200] width 68 height 25
click at [771, 200] on link "Cancel" at bounding box center [771, 200] width 31 height 16
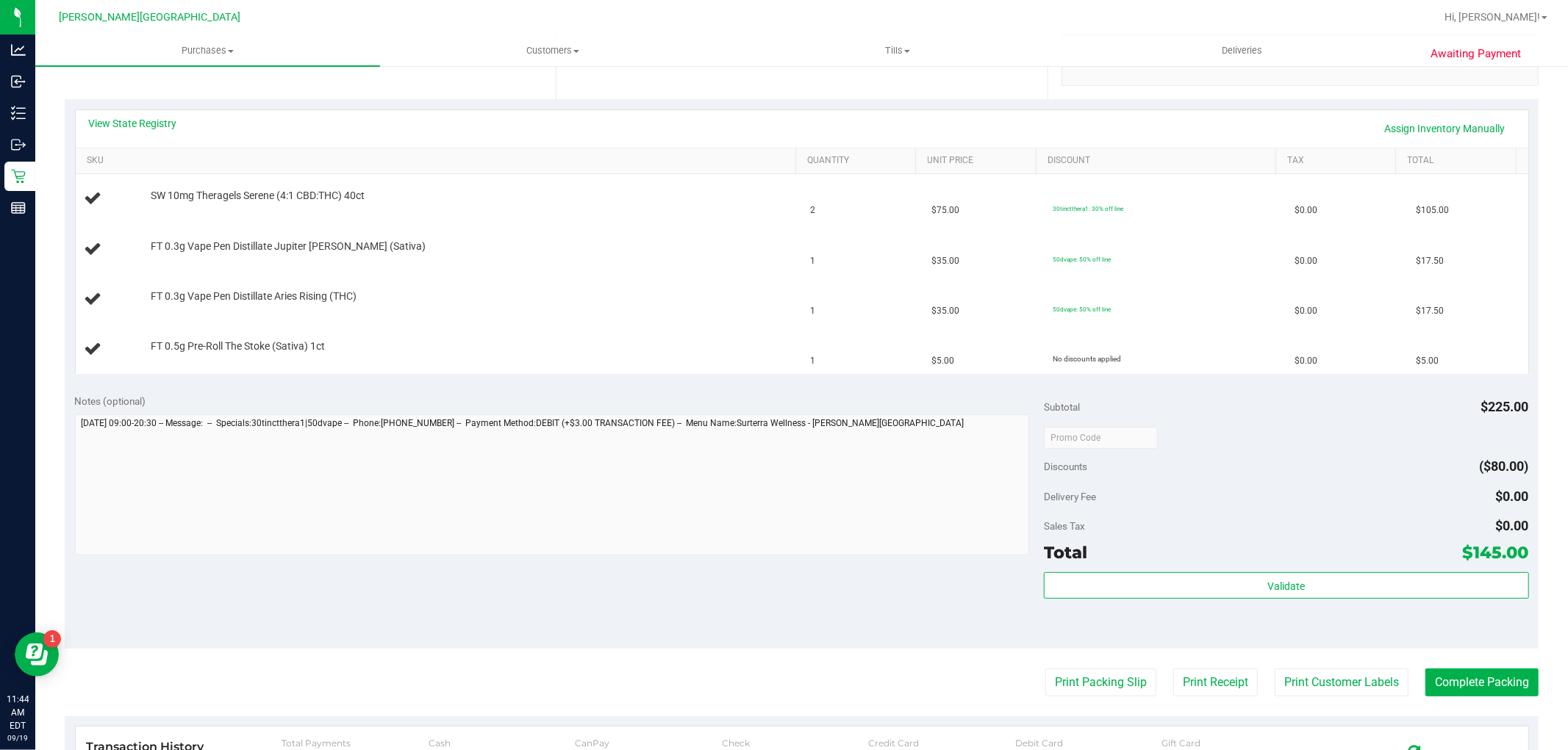
scroll to position [326, 0]
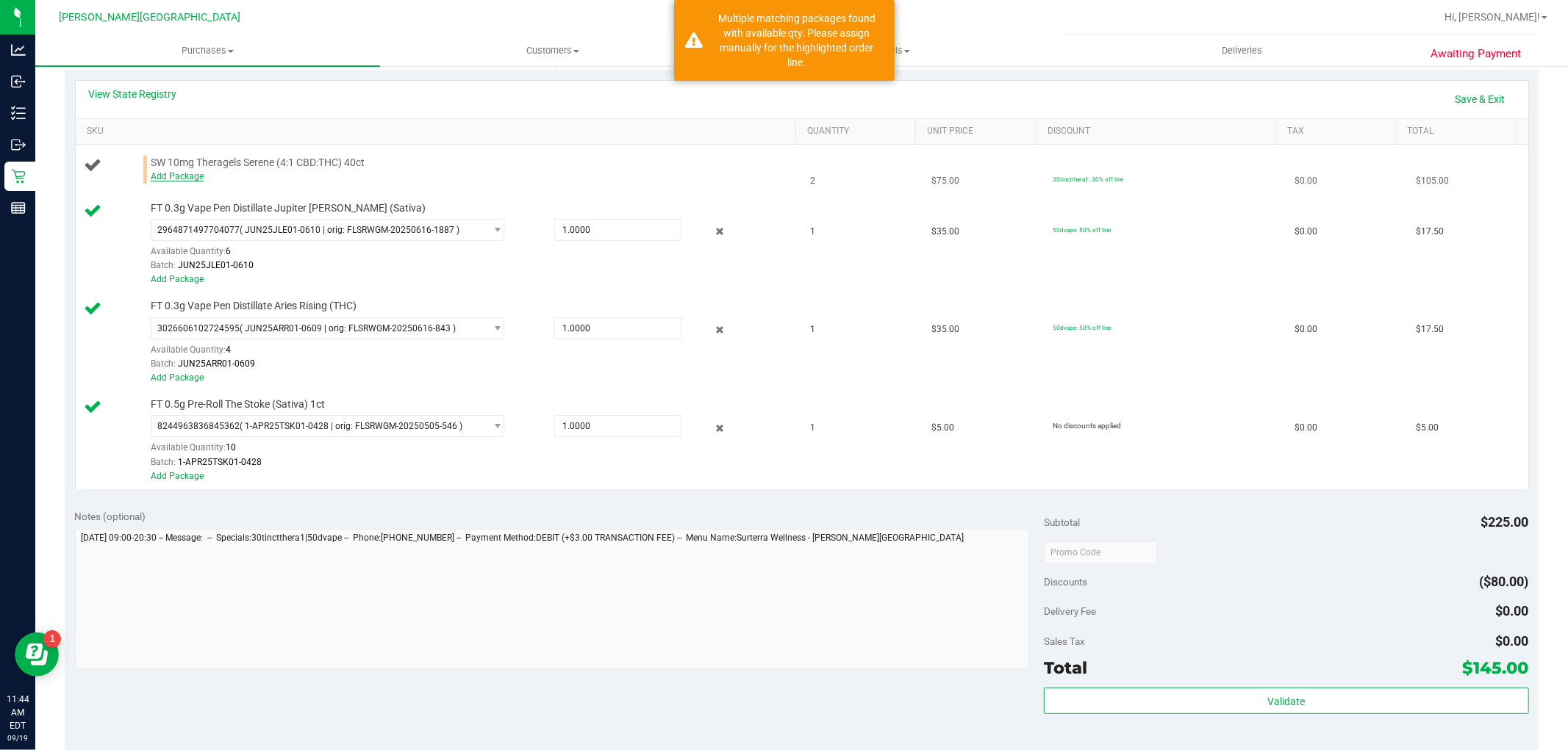
click at [197, 177] on link "Add Package" at bounding box center [177, 176] width 53 height 10
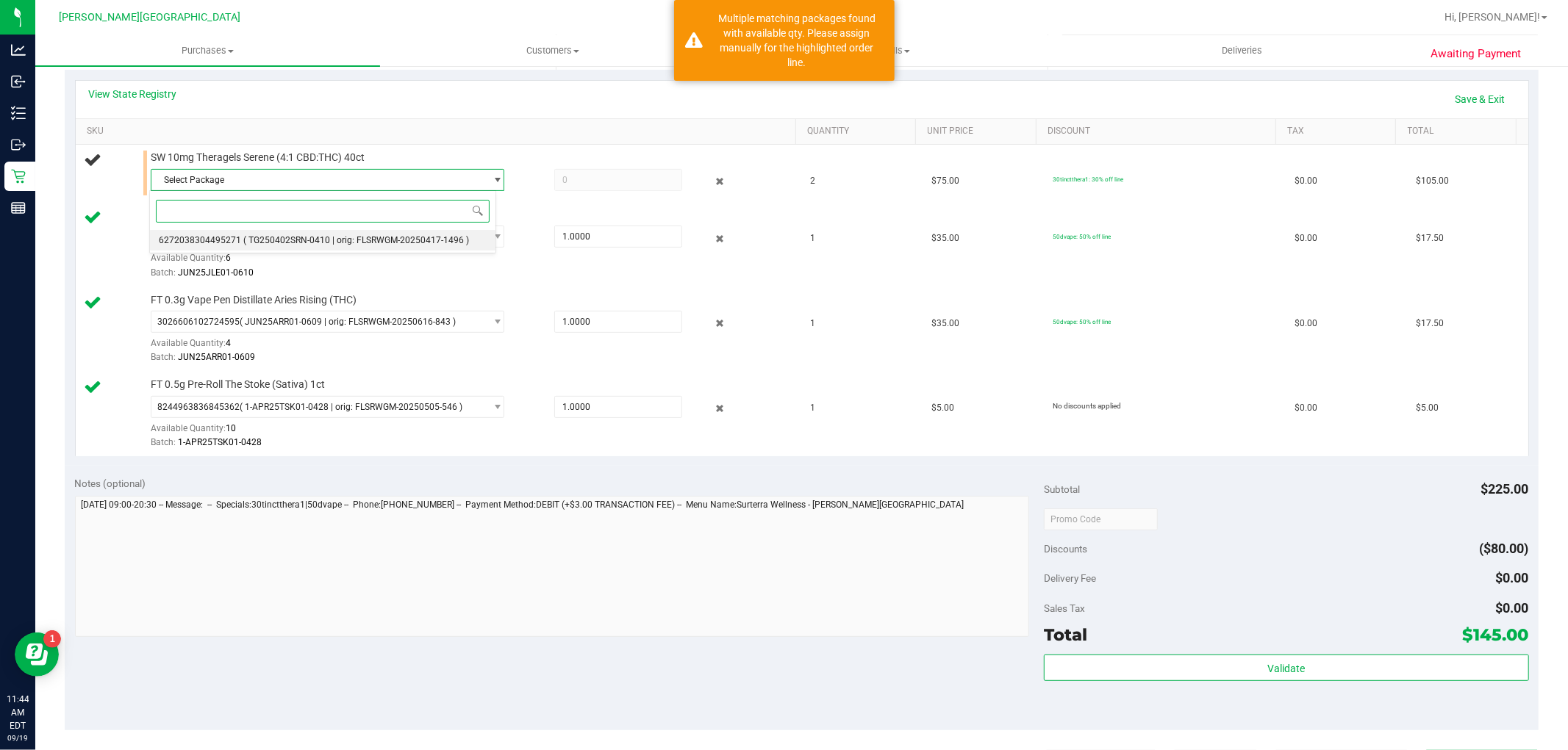
click at [253, 233] on li "6272038304495271 ( TG250402SRN-0410 | orig: FLSRWGM-20250417-1496 )" at bounding box center [323, 241] width 346 height 21
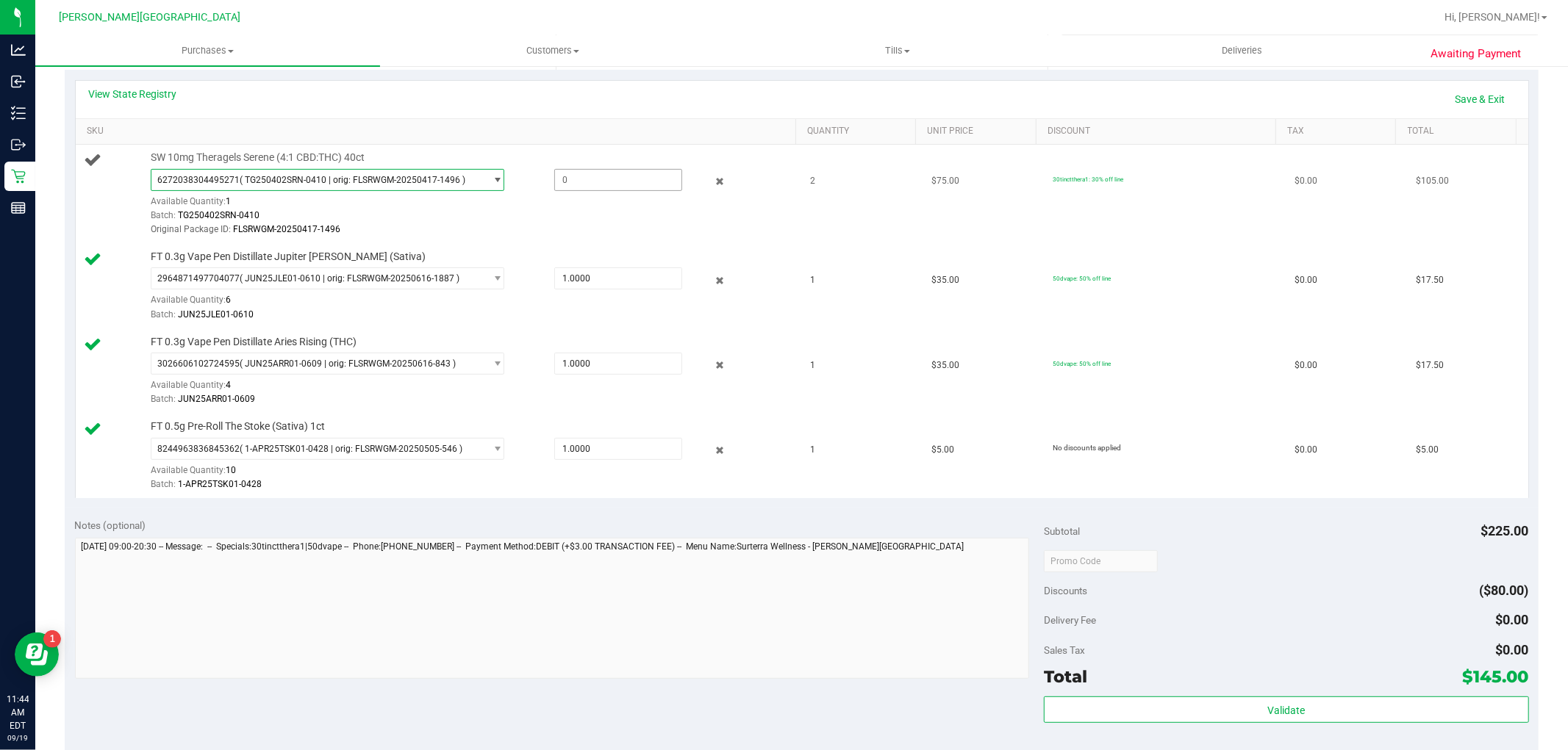
click at [594, 177] on span at bounding box center [619, 180] width 128 height 22
type input "1"
type input "1.0000"
click at [574, 214] on div "Batch: TG250402SRN-0410" at bounding box center [470, 216] width 638 height 14
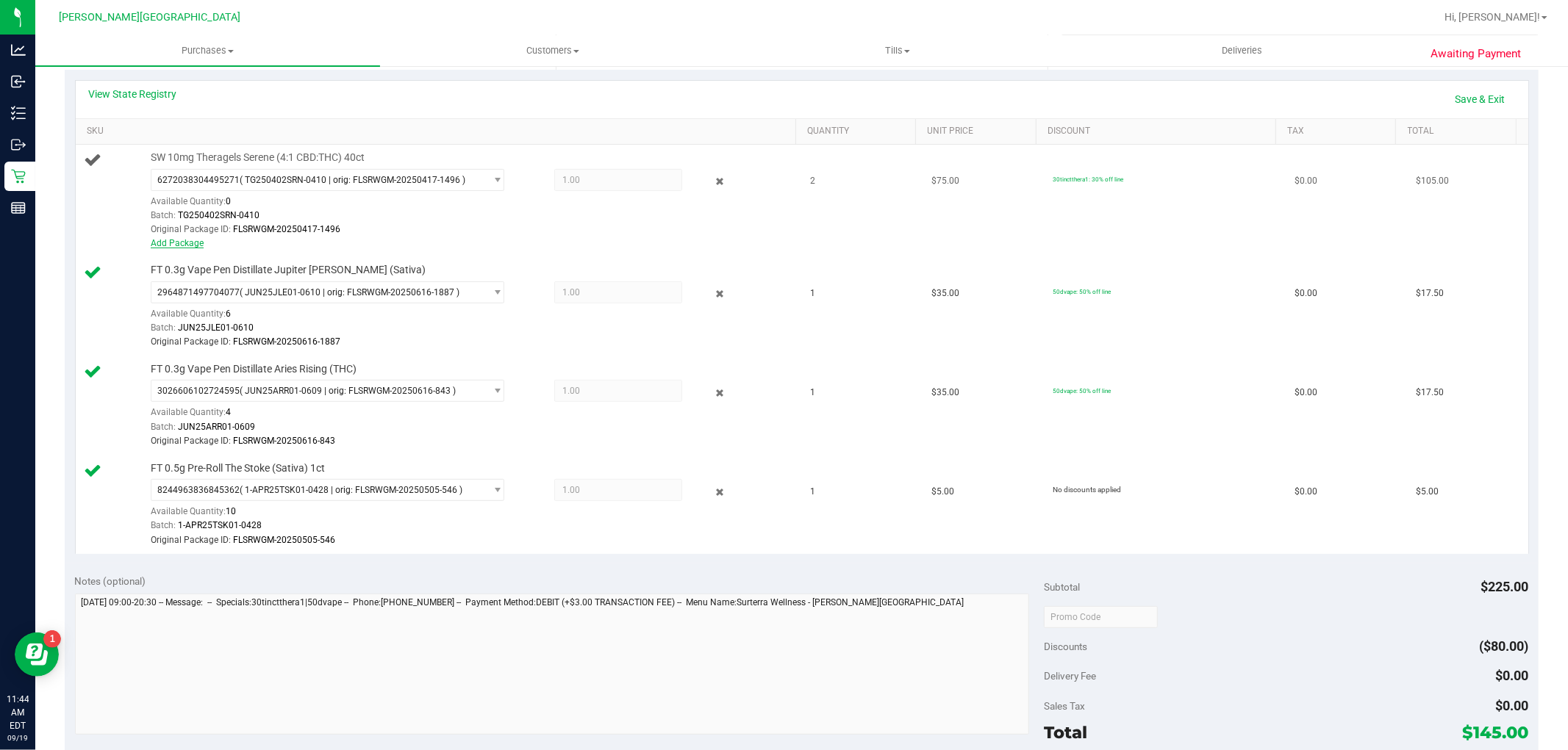
drag, startPoint x: 149, startPoint y: 244, endPoint x: 159, endPoint y: 241, distance: 10.4
click at [155, 242] on div "SW 10mg Theragels Serene (4:1 CBD:THC) 40ct 6272038304495271 ( TG250402SRN-0410…" at bounding box center [466, 200] width 646 height 100
click at [159, 241] on link "Add Package" at bounding box center [177, 243] width 53 height 10
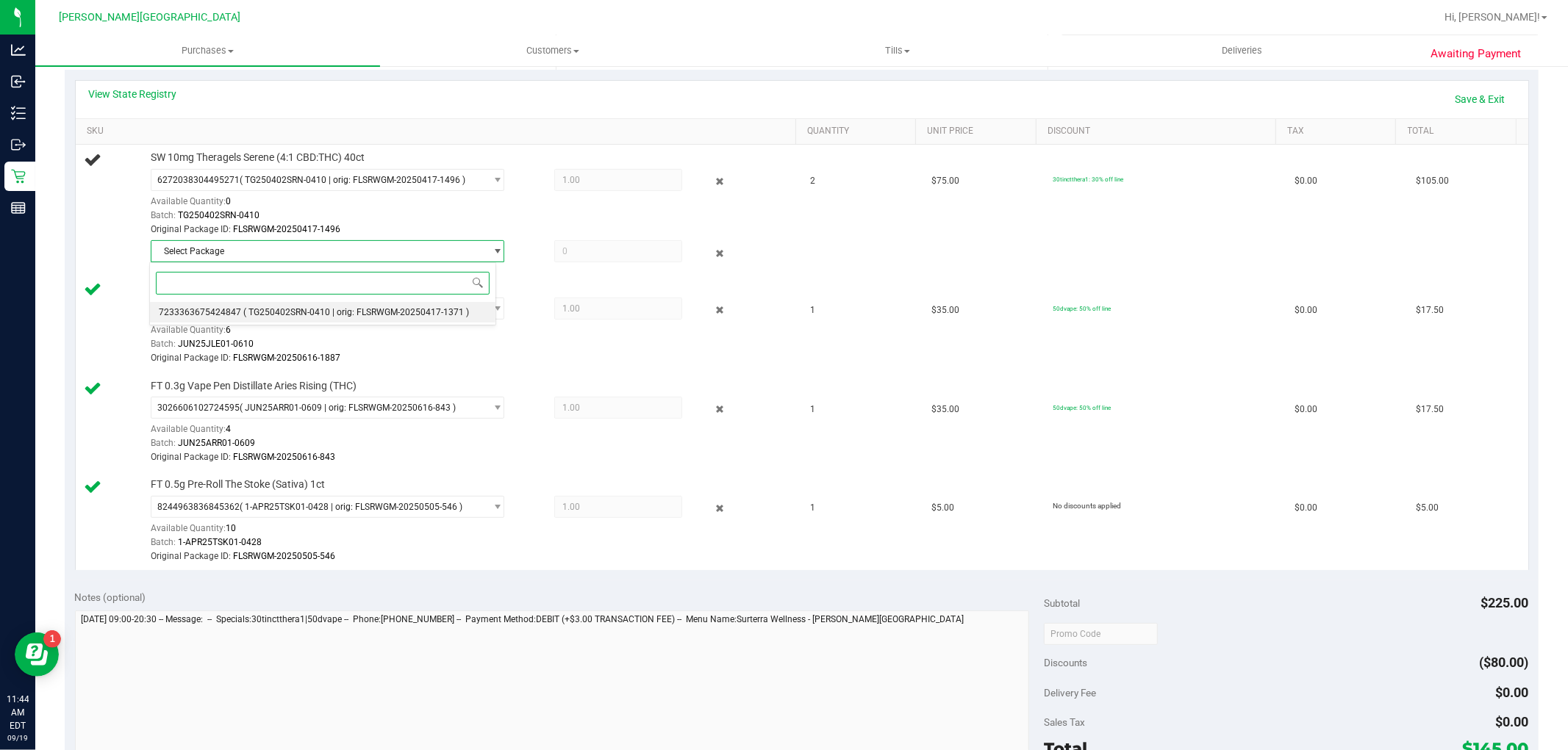
click at [328, 312] on span "( TG250402SRN-0410 | orig: FLSRWGM-20250417-1371 )" at bounding box center [356, 312] width 226 height 10
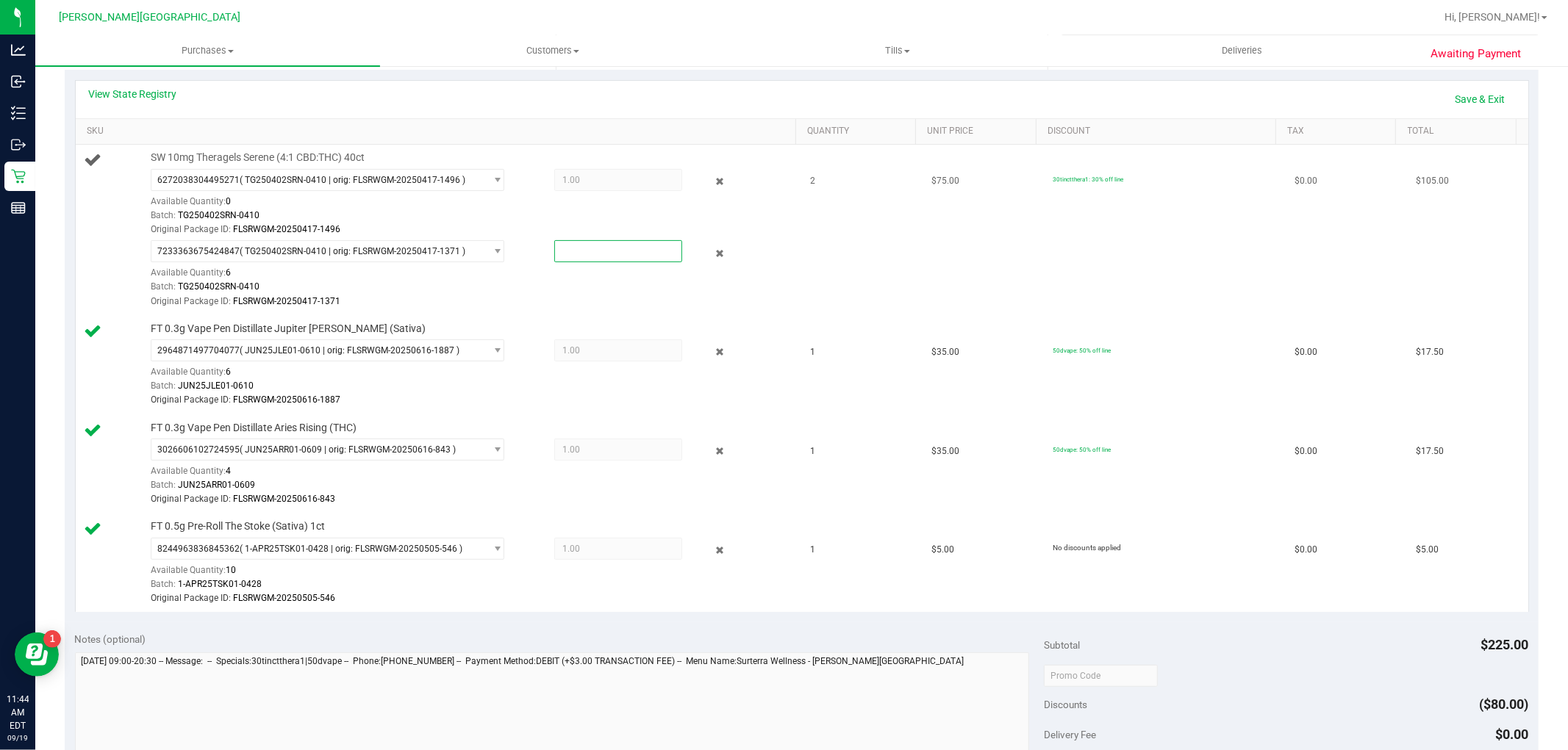
click at [601, 253] on span at bounding box center [619, 252] width 128 height 22
type input "1"
type input "1.0000"
click at [559, 289] on div "Batch: TG250402SRN-0410" at bounding box center [470, 287] width 638 height 14
click at [1465, 102] on link "Save & Exit" at bounding box center [1481, 99] width 69 height 25
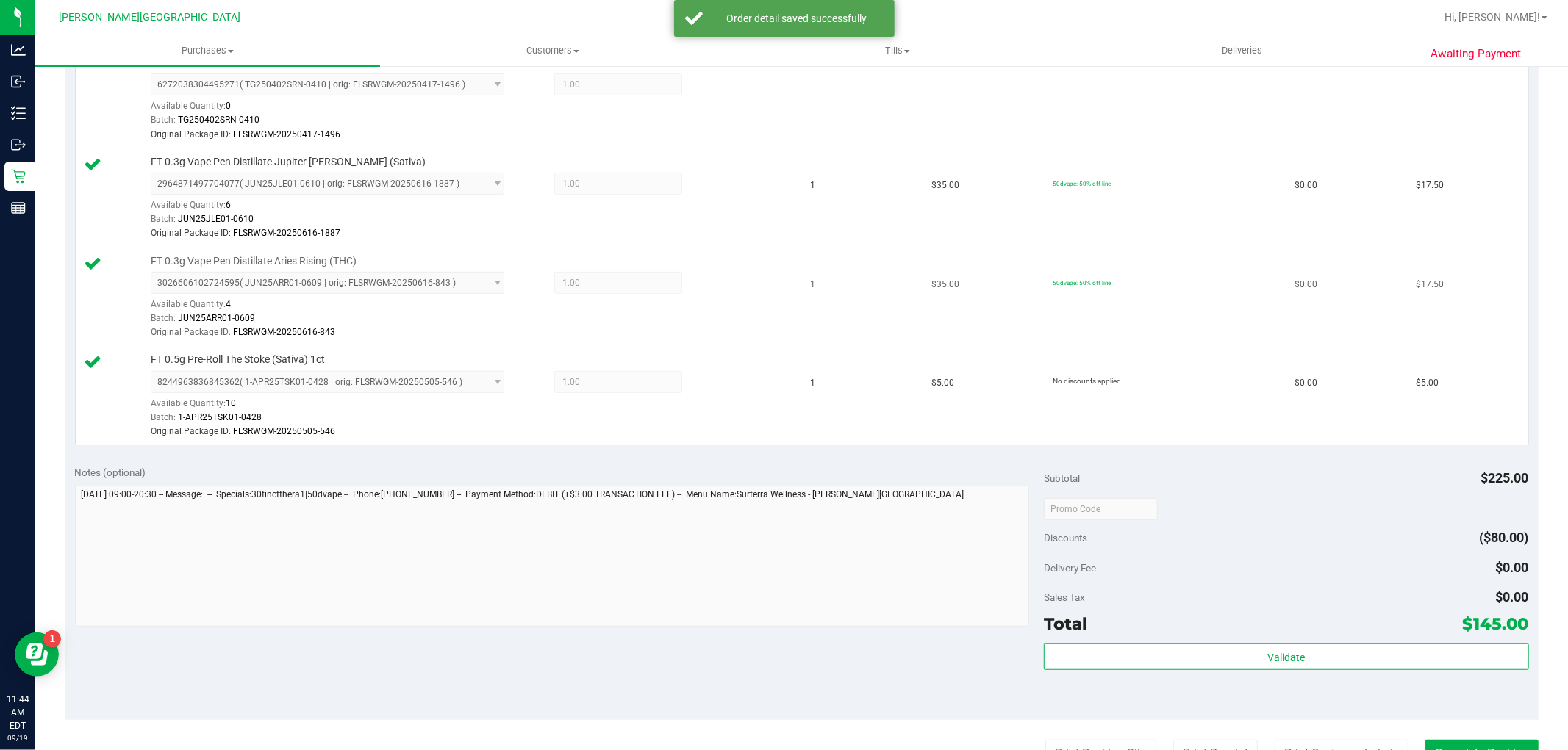
scroll to position [652, 0]
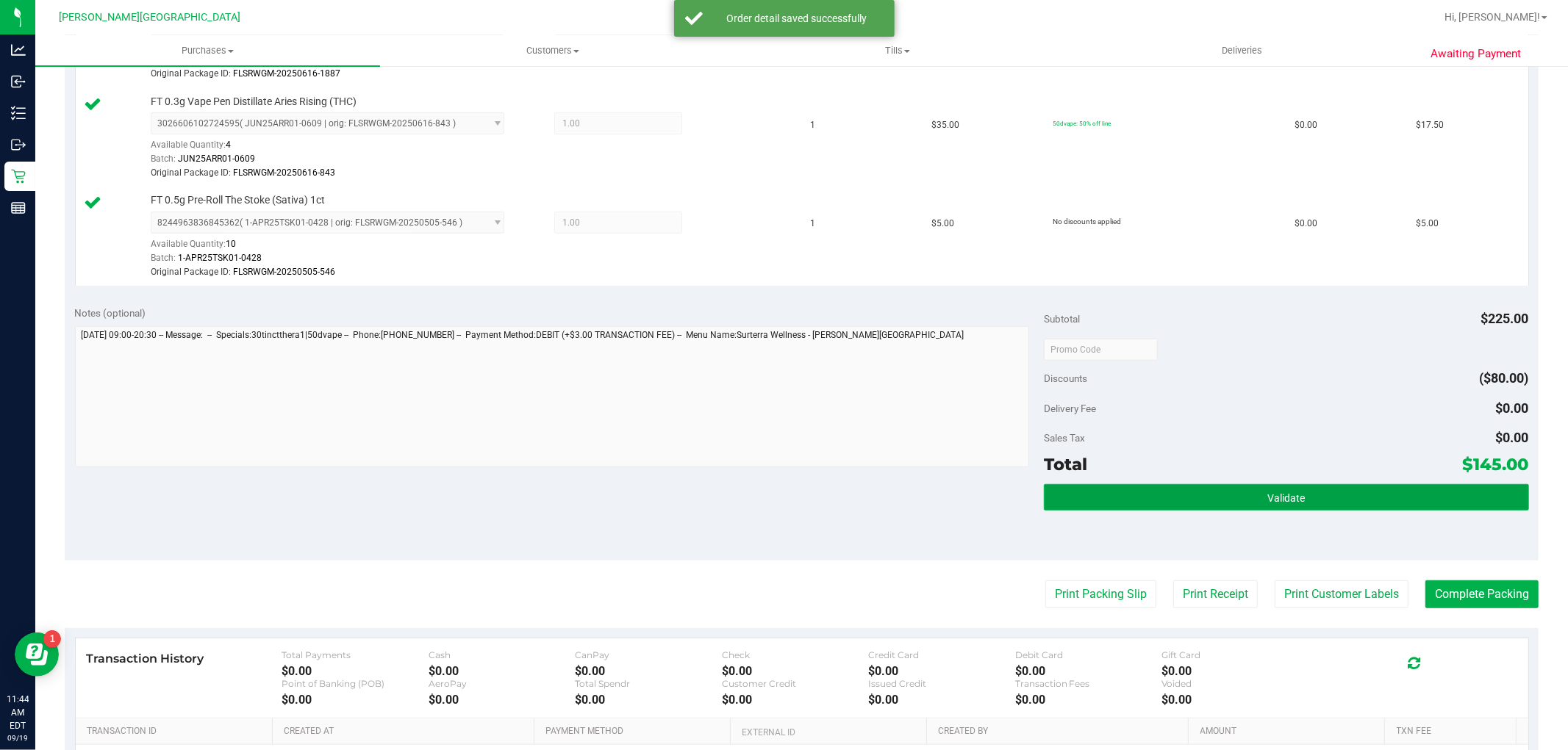
click at [1327, 494] on button "Validate" at bounding box center [1286, 498] width 485 height 27
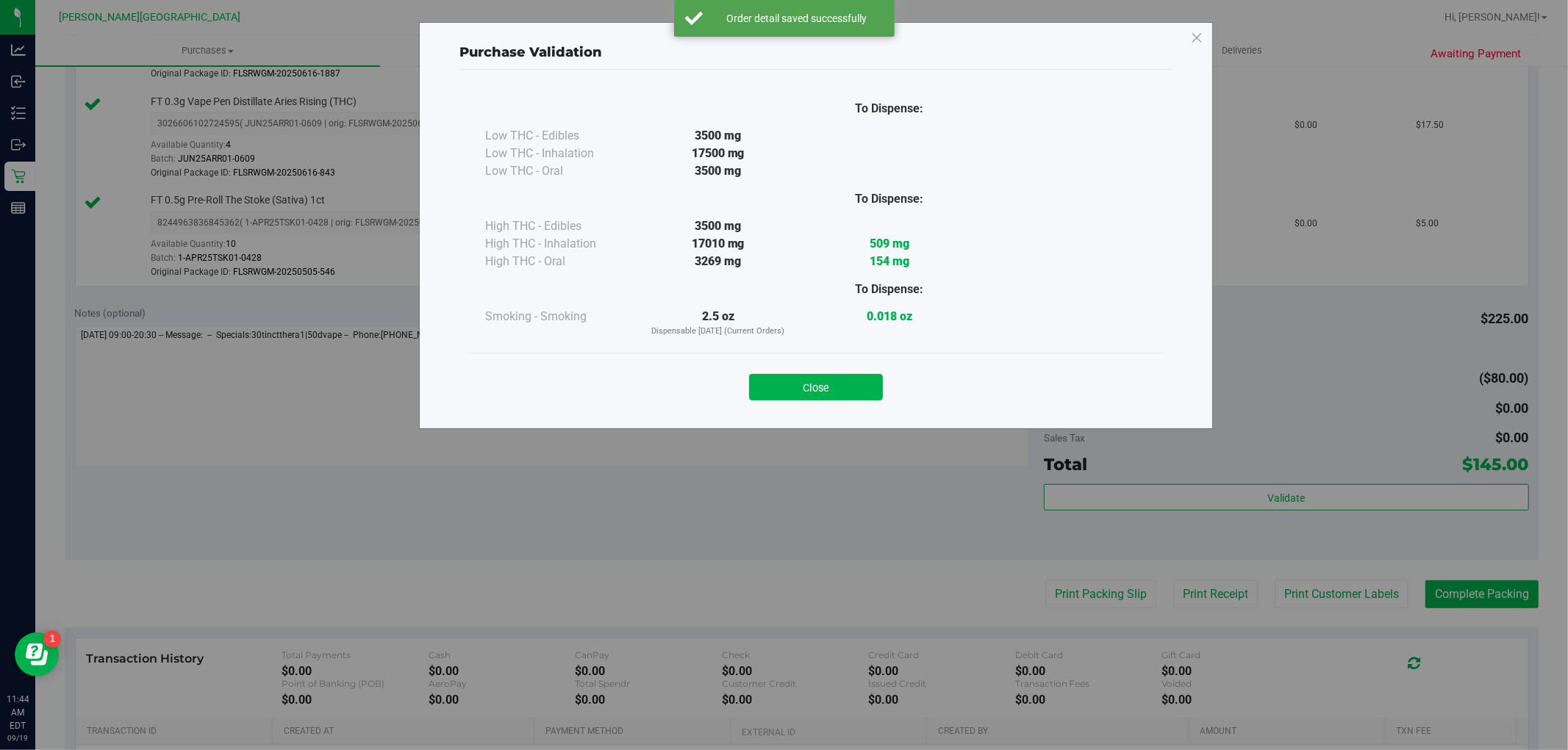
click at [810, 403] on div "Close" at bounding box center [816, 382] width 691 height 59
click at [814, 388] on button "Close" at bounding box center [816, 387] width 134 height 27
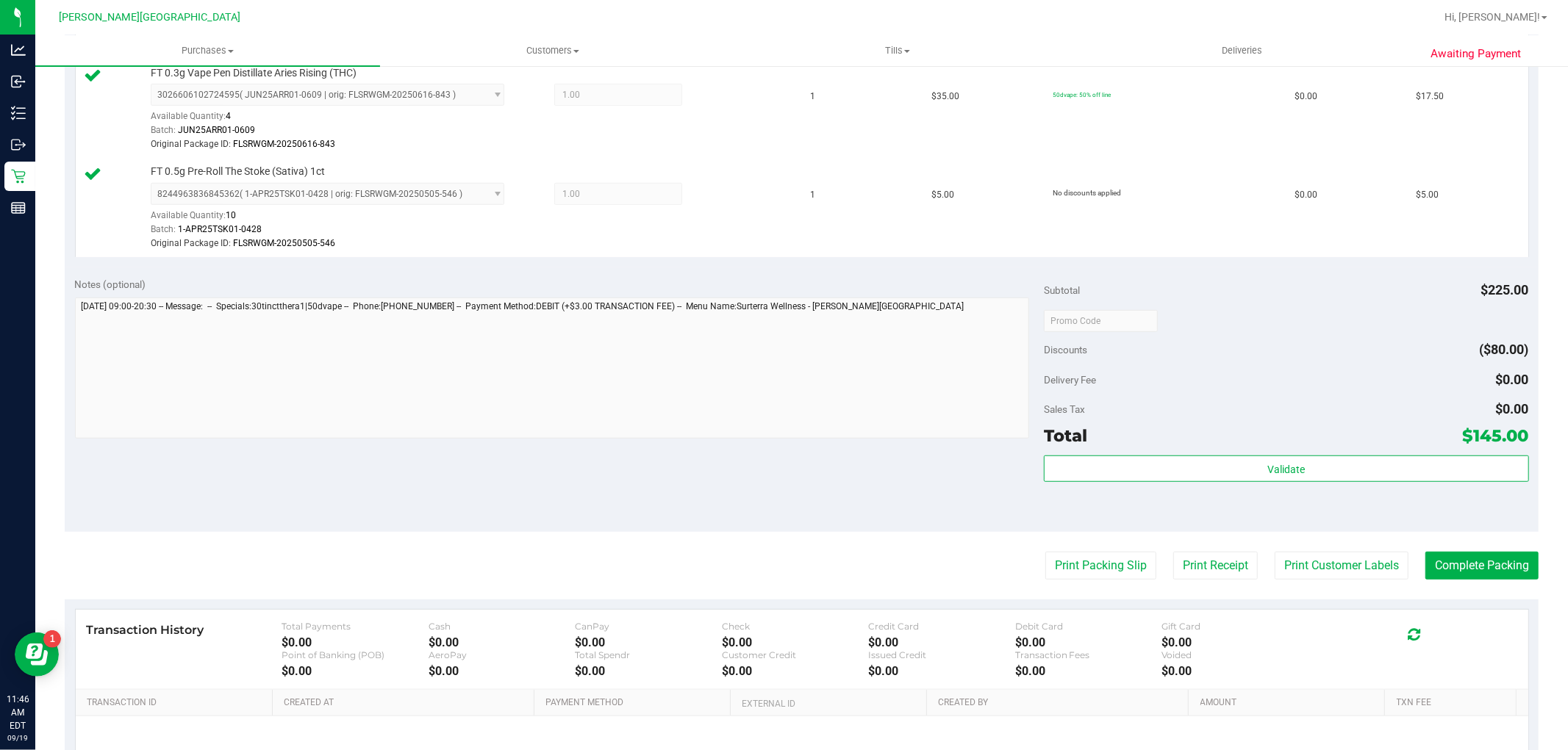
scroll to position [816, 0]
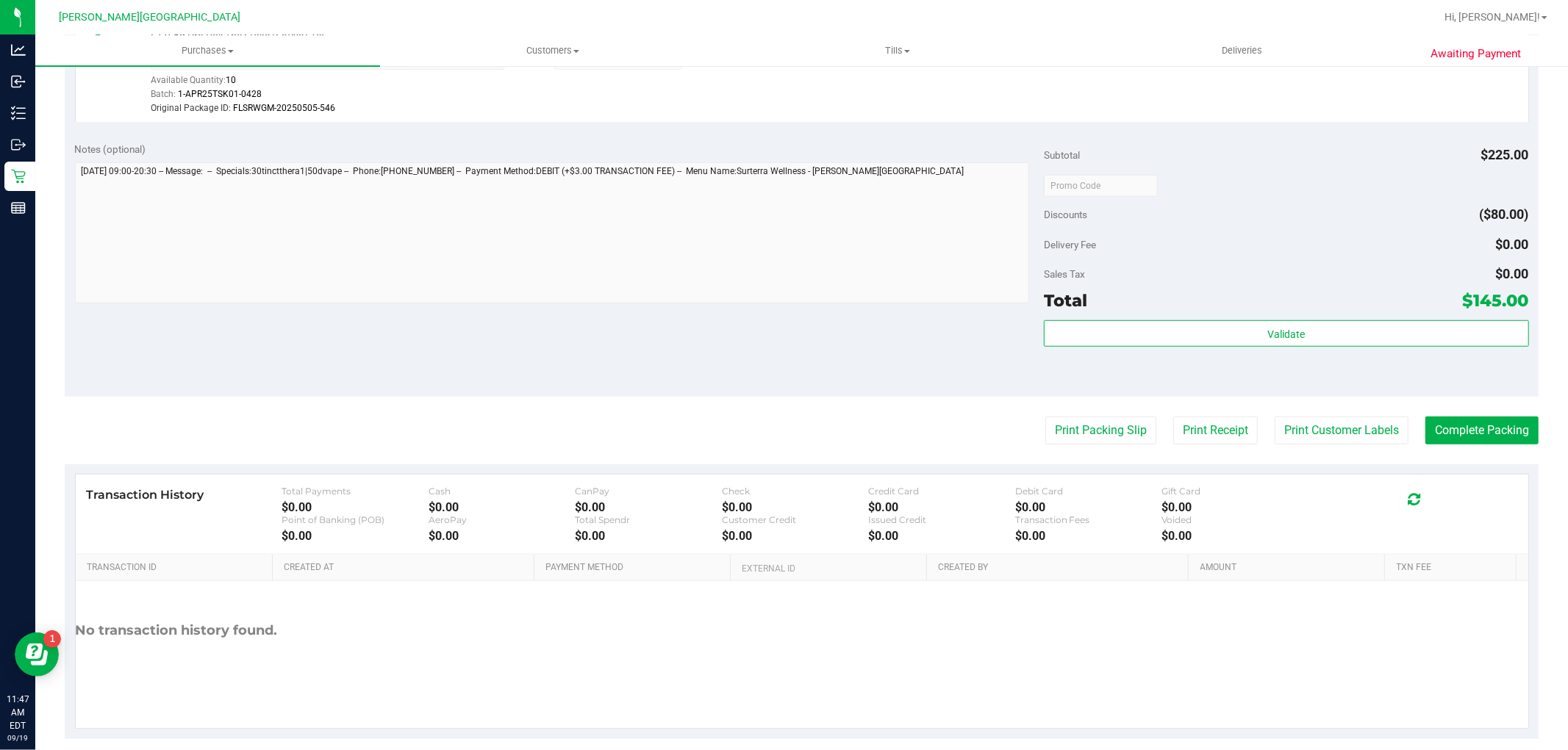
click at [1167, 304] on div "Total $145.00" at bounding box center [1286, 300] width 485 height 27
click at [1128, 391] on div "Notes (optional) Subtotal $225.00 Discounts ($80.00) Delivery Fee $0.00 Sales T…" at bounding box center [802, 264] width 1474 height 264
click at [1105, 310] on div "Total $145.00" at bounding box center [1286, 300] width 485 height 27
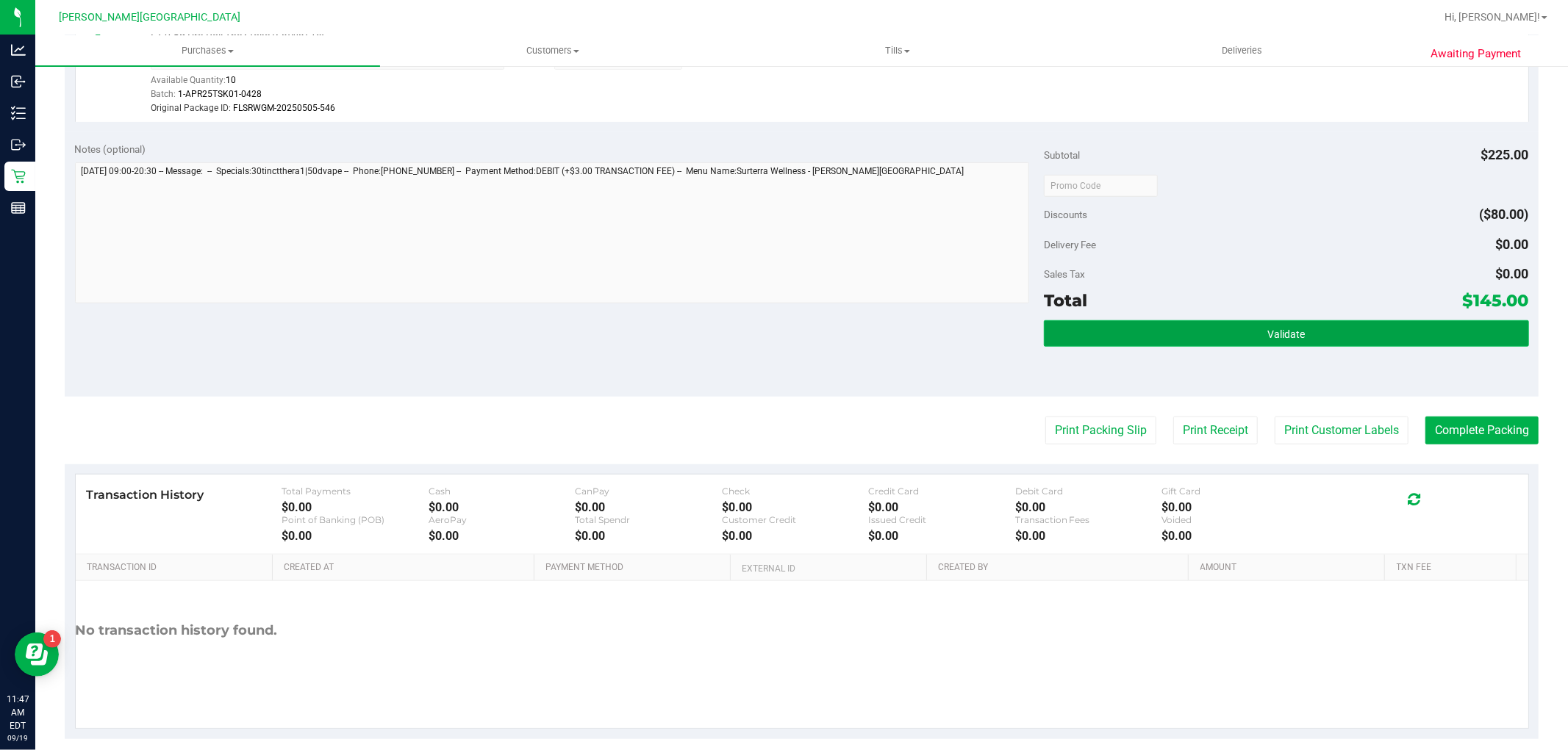
click at [1090, 333] on button "Validate" at bounding box center [1286, 334] width 485 height 27
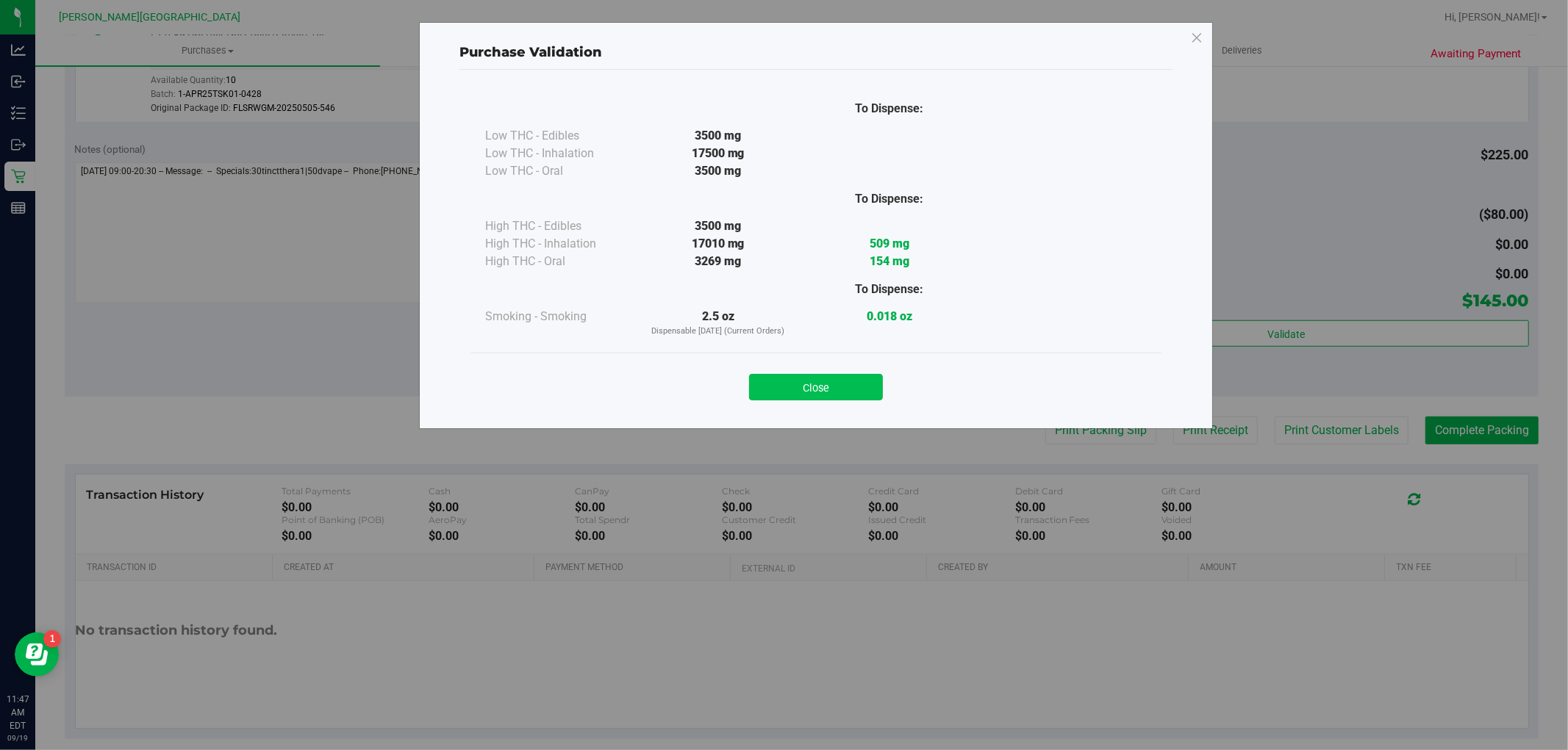
click at [810, 383] on button "Close" at bounding box center [816, 387] width 134 height 27
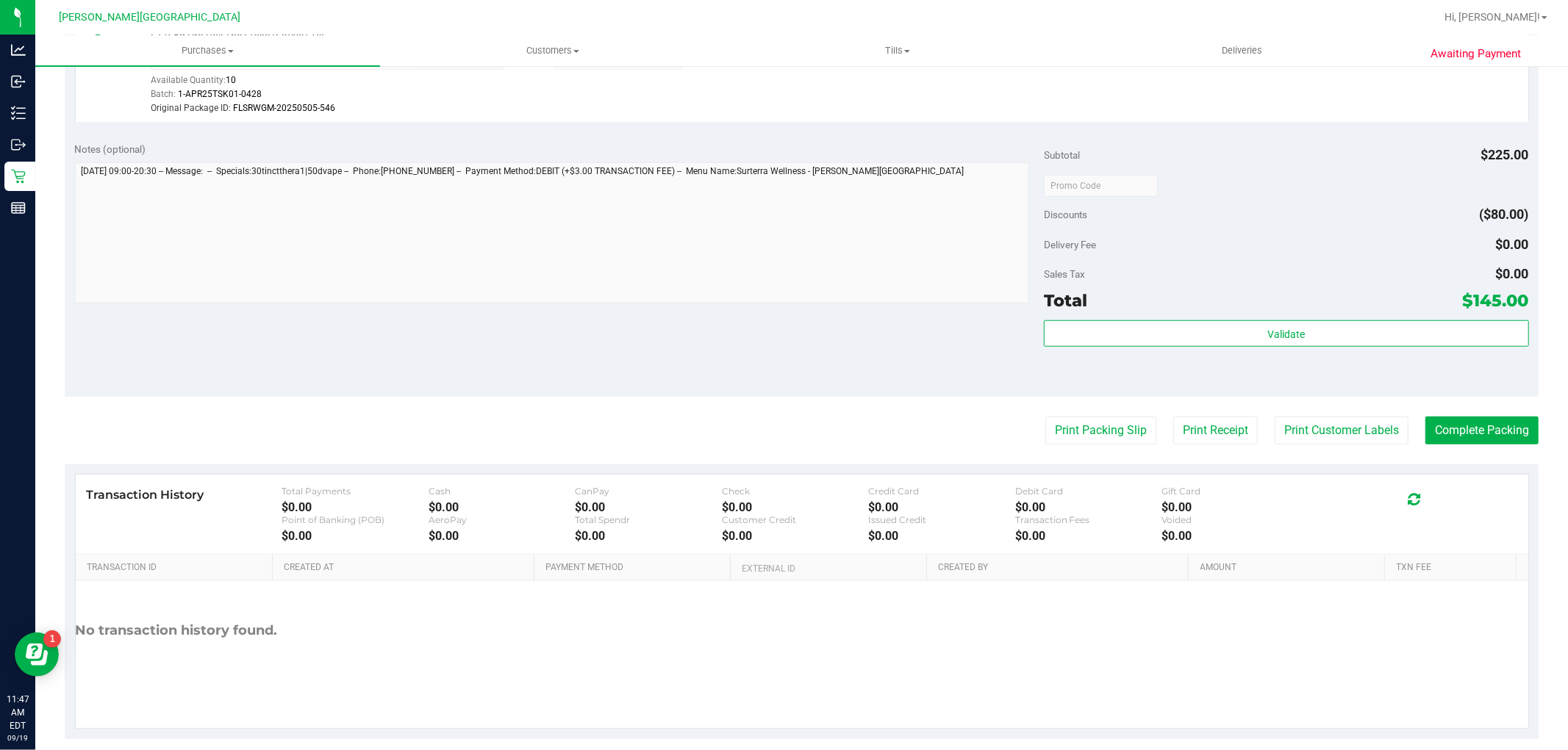
click at [1488, 415] on purchase-details "Back Edit Purchase Cancel Purchase View Profile # 11973237 BioTrack ID: - Submi…" at bounding box center [802, 1] width 1474 height 1476
click at [1469, 436] on button "Complete Packing" at bounding box center [1482, 430] width 113 height 28
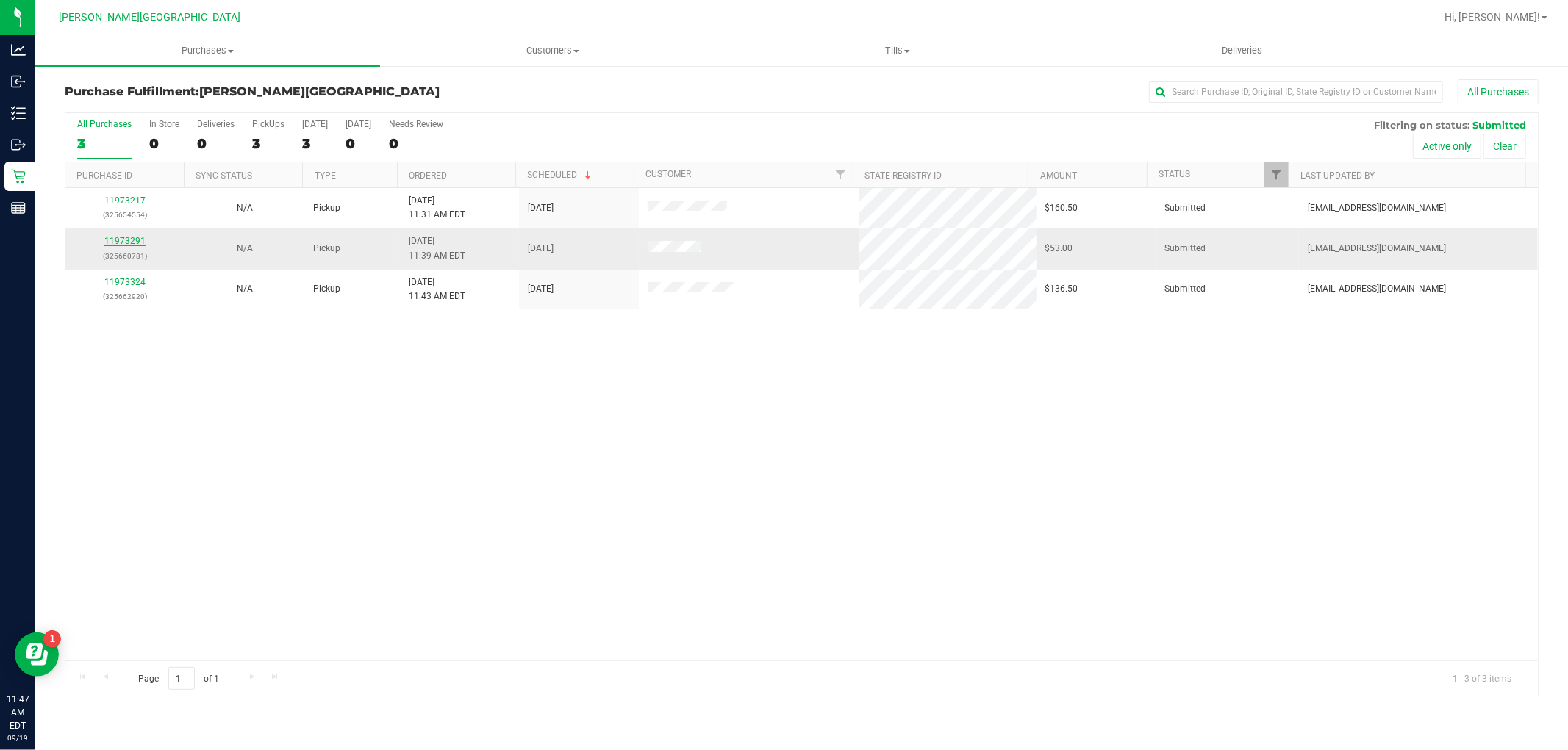
click at [122, 241] on link "11973291" at bounding box center [125, 241] width 41 height 10
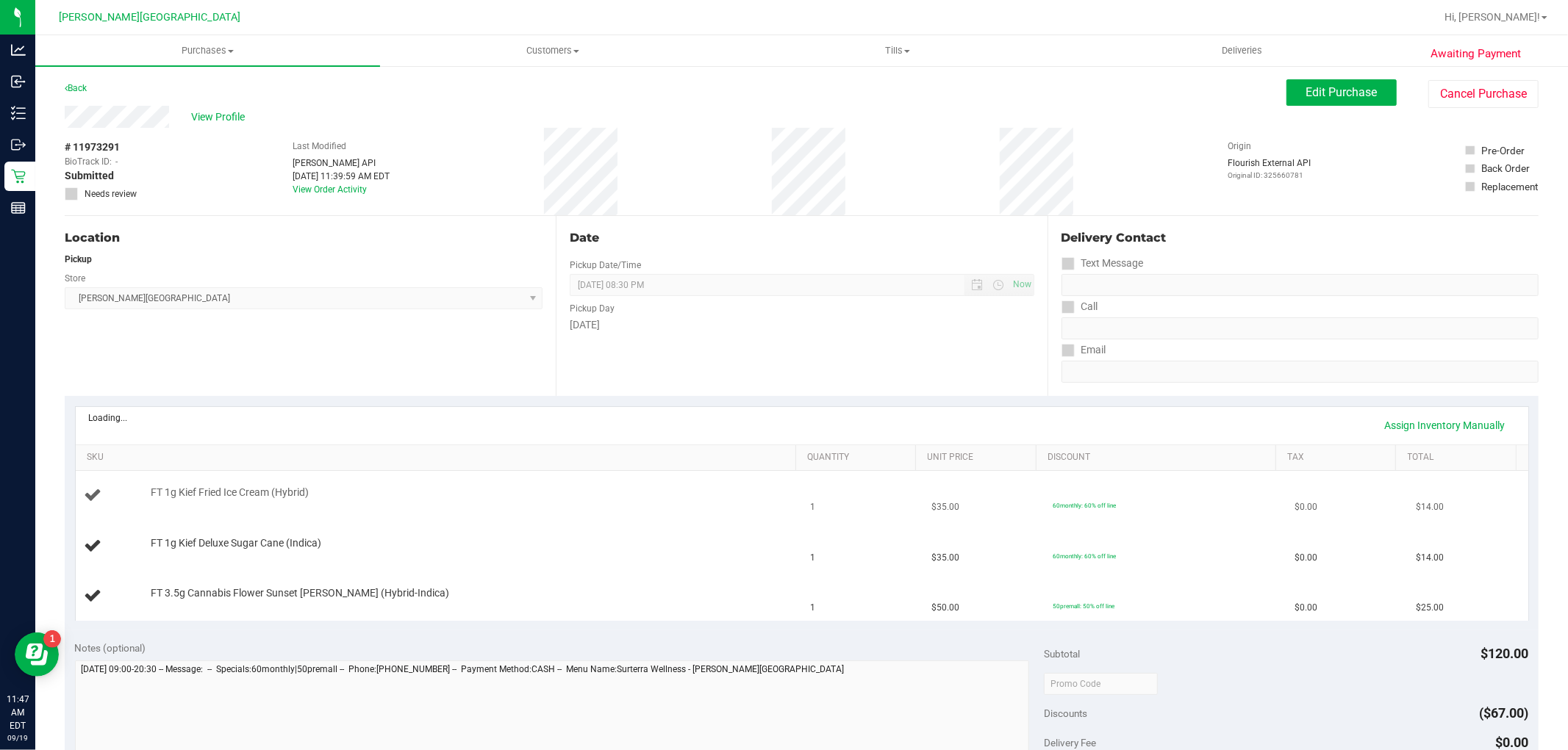
scroll to position [244, 0]
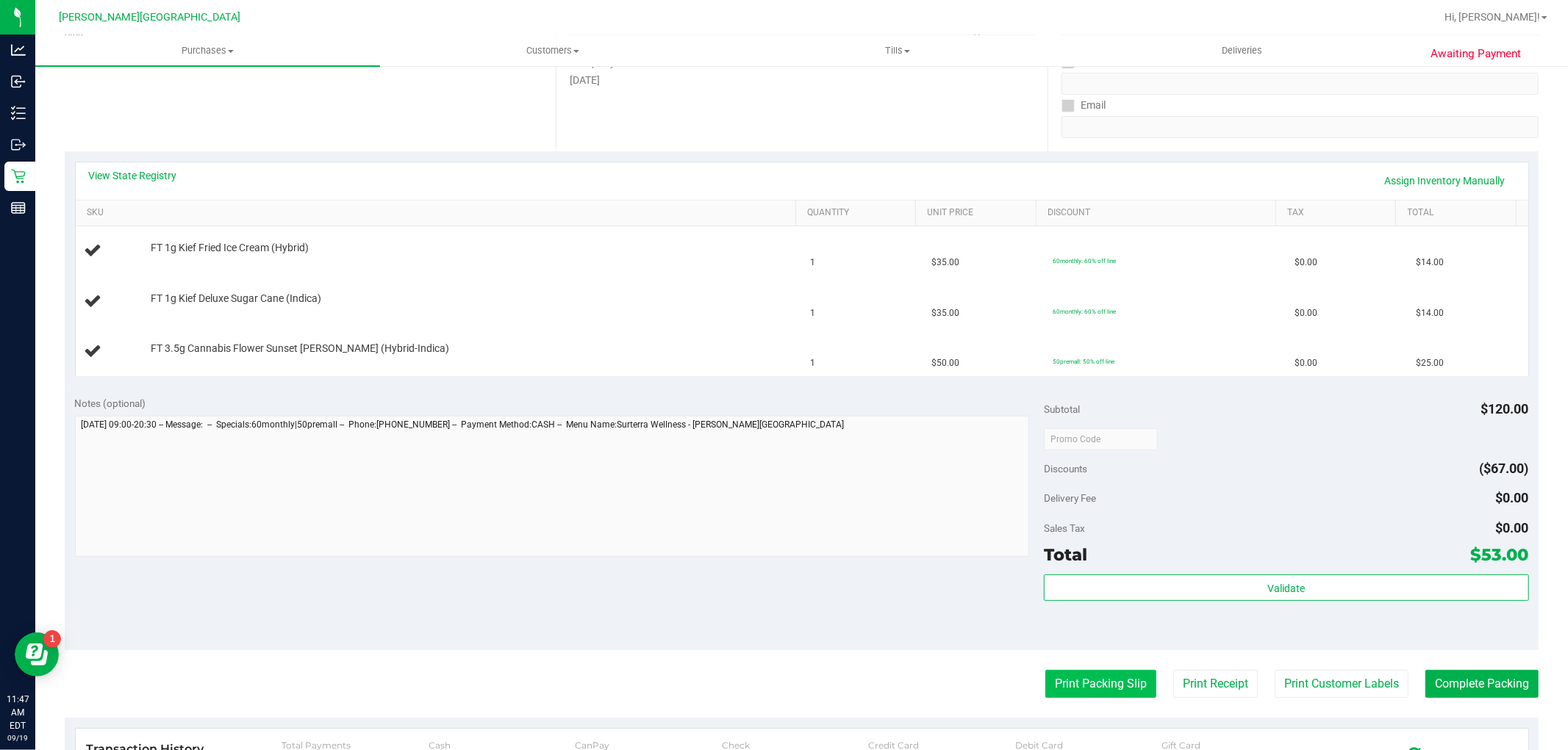
click at [1069, 677] on button "Print Packing Slip" at bounding box center [1101, 684] width 111 height 28
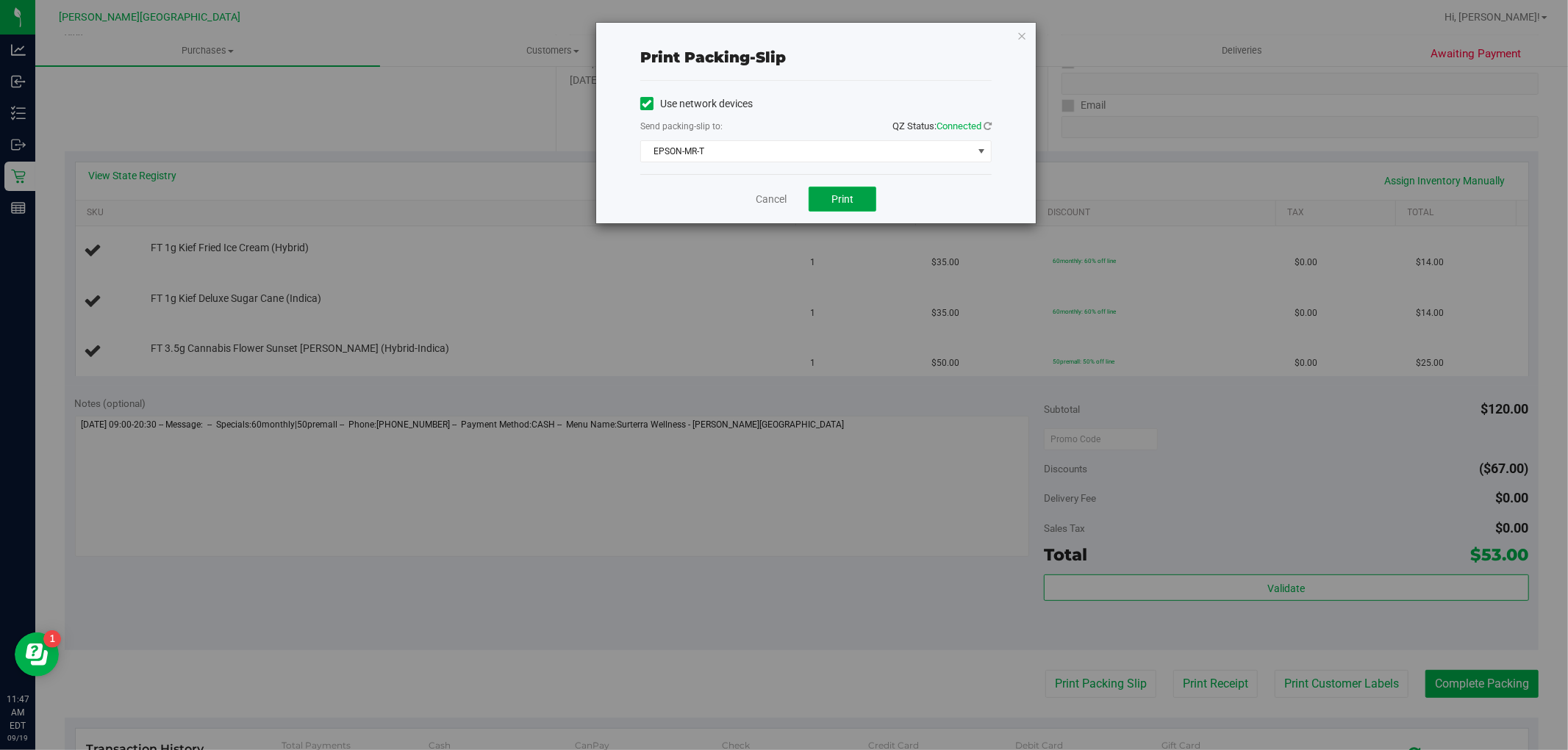
click at [834, 201] on span "Print" at bounding box center [843, 199] width 22 height 12
click at [776, 199] on link "Cancel" at bounding box center [771, 200] width 31 height 16
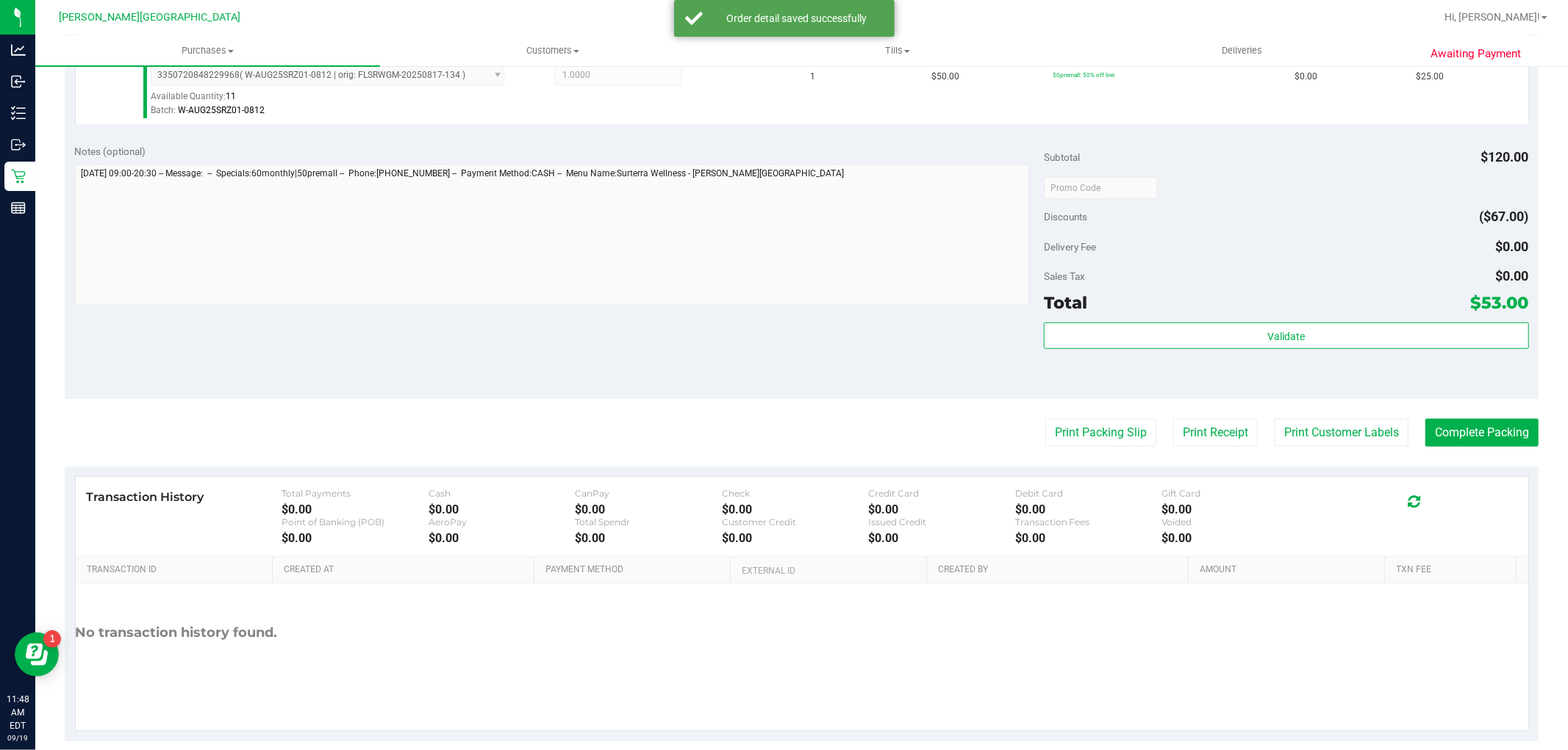
scroll to position [622, 0]
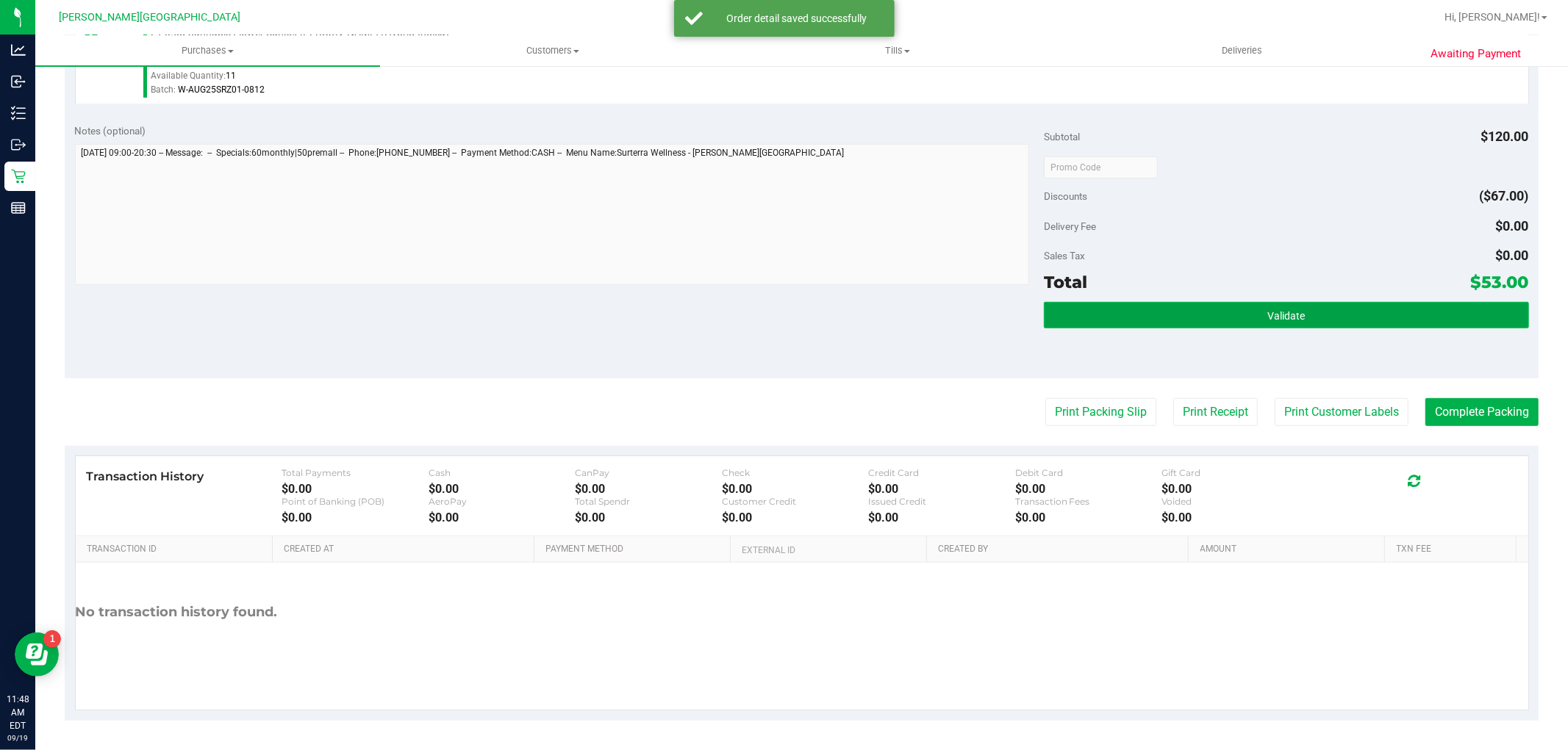
click at [1082, 318] on button "Validate" at bounding box center [1286, 315] width 485 height 27
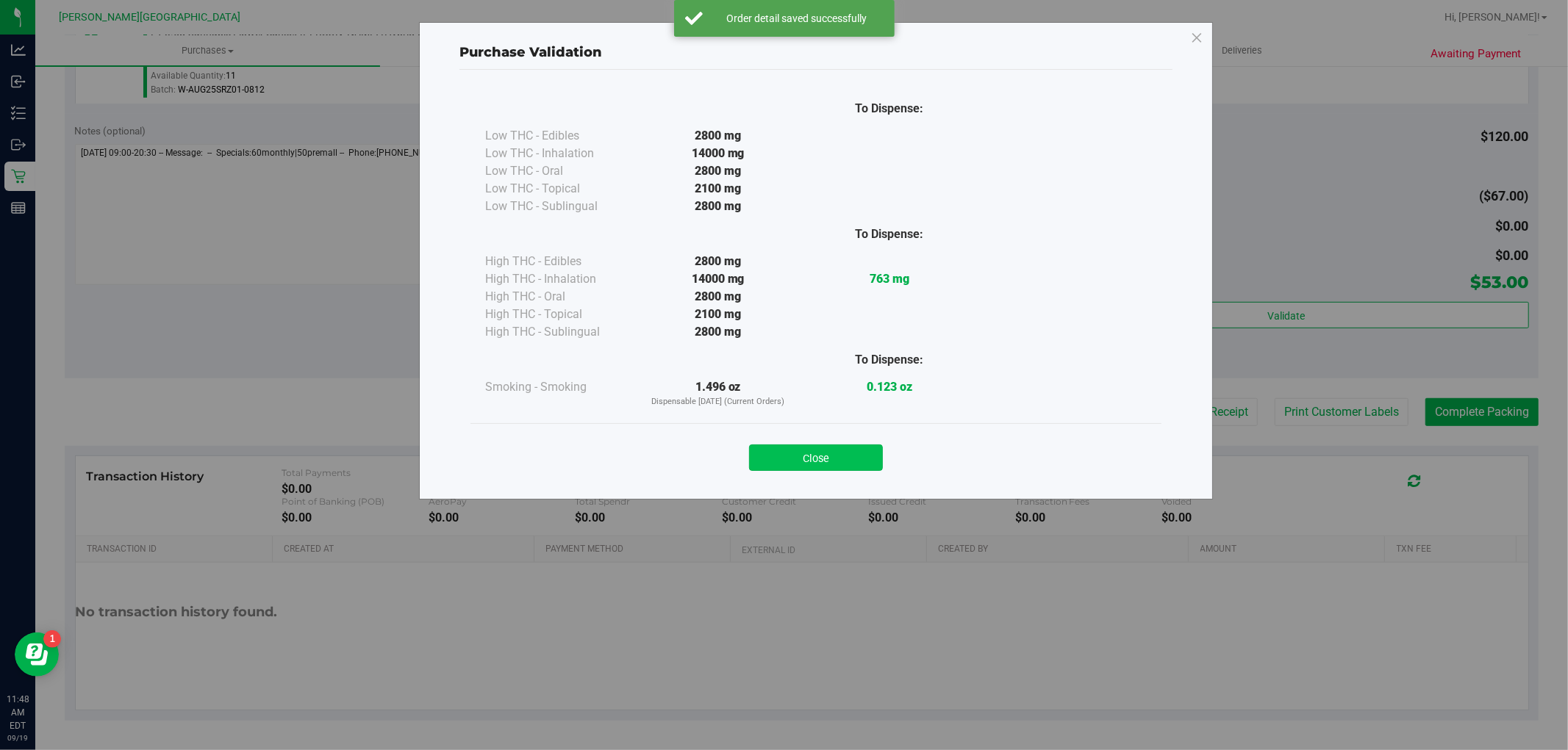
click at [868, 453] on button "Close" at bounding box center [816, 458] width 134 height 27
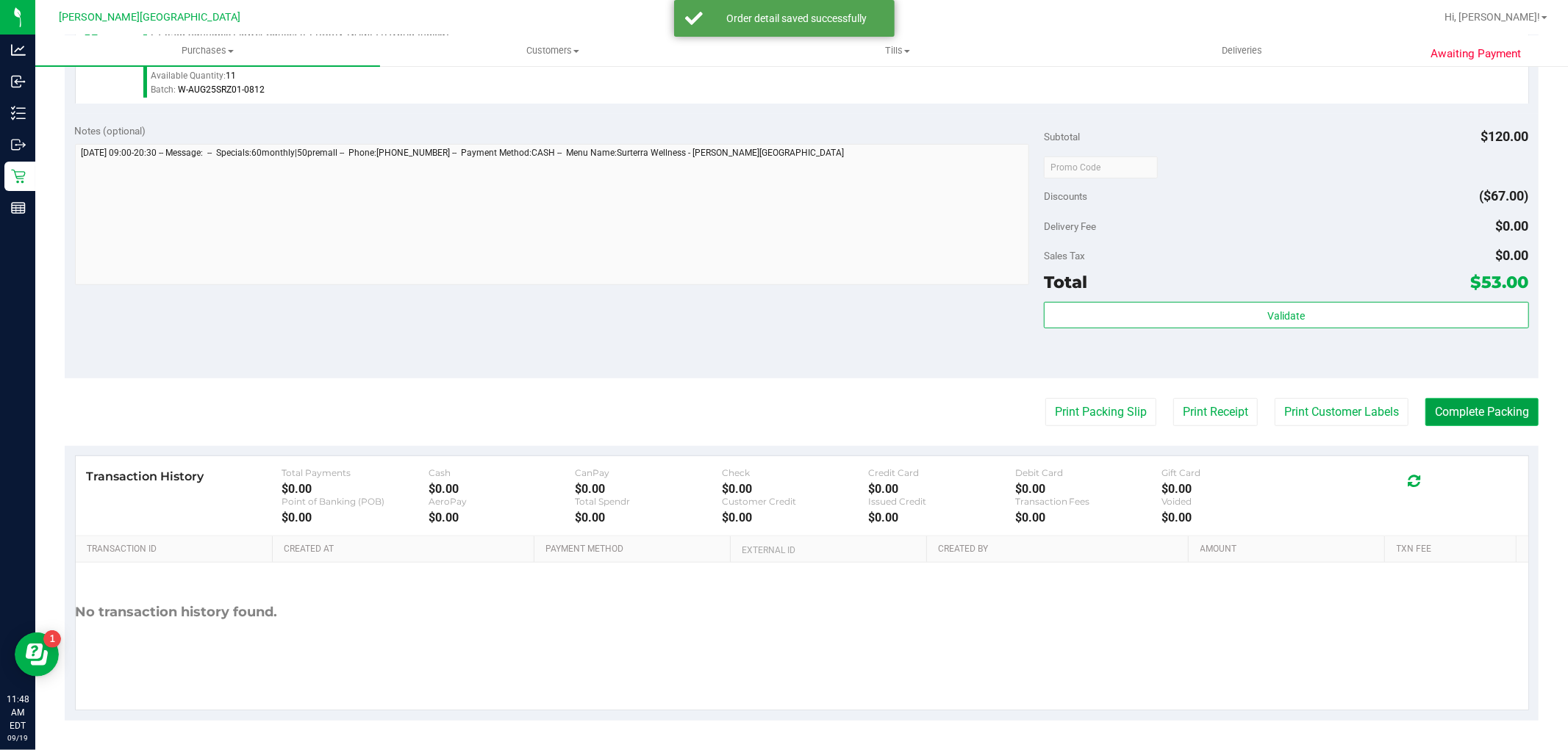
click at [1452, 424] on button "Complete Packing" at bounding box center [1482, 412] width 113 height 28
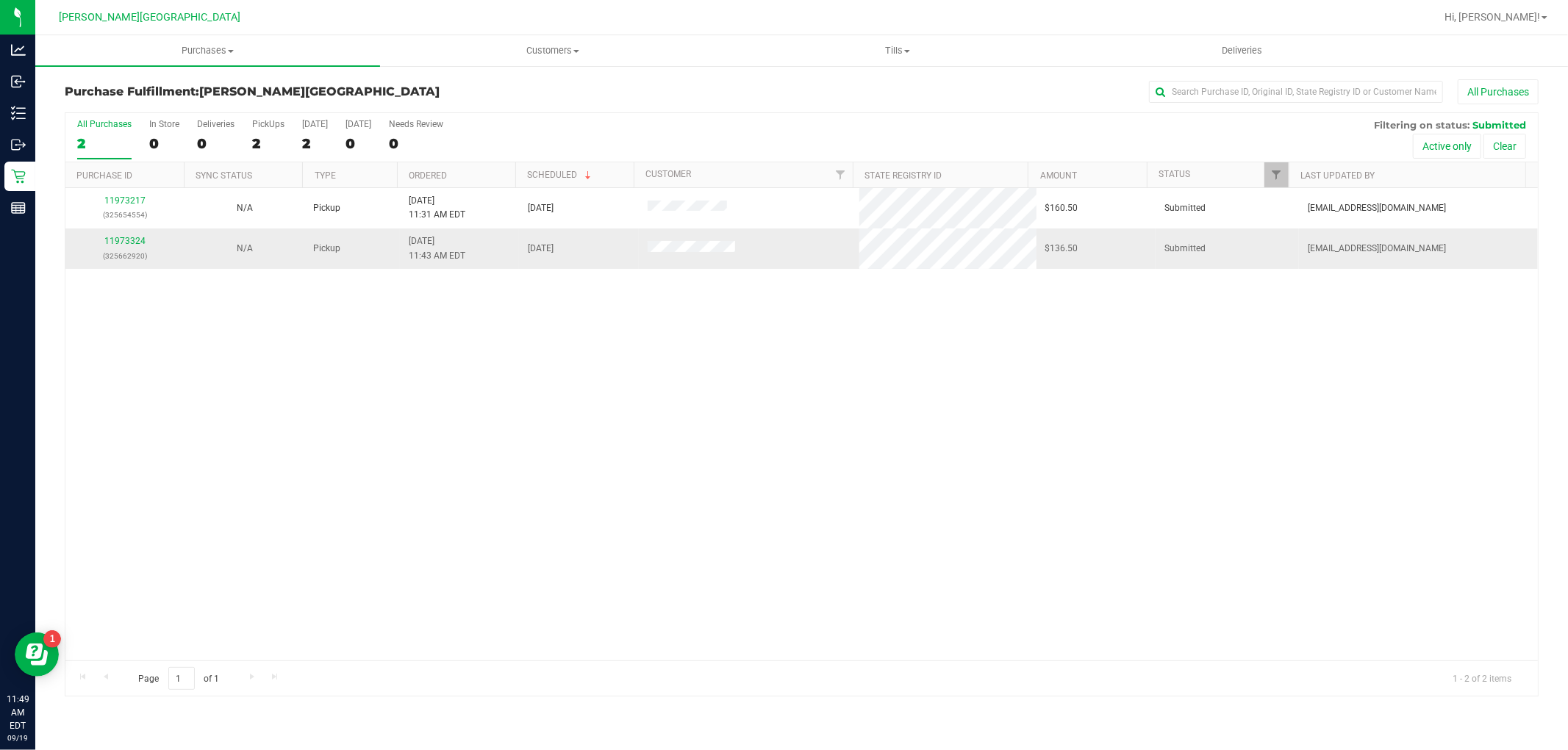
click at [129, 235] on div "11973324 (325662920)" at bounding box center [125, 248] width 102 height 28
click at [136, 242] on link "11973324" at bounding box center [125, 241] width 41 height 10
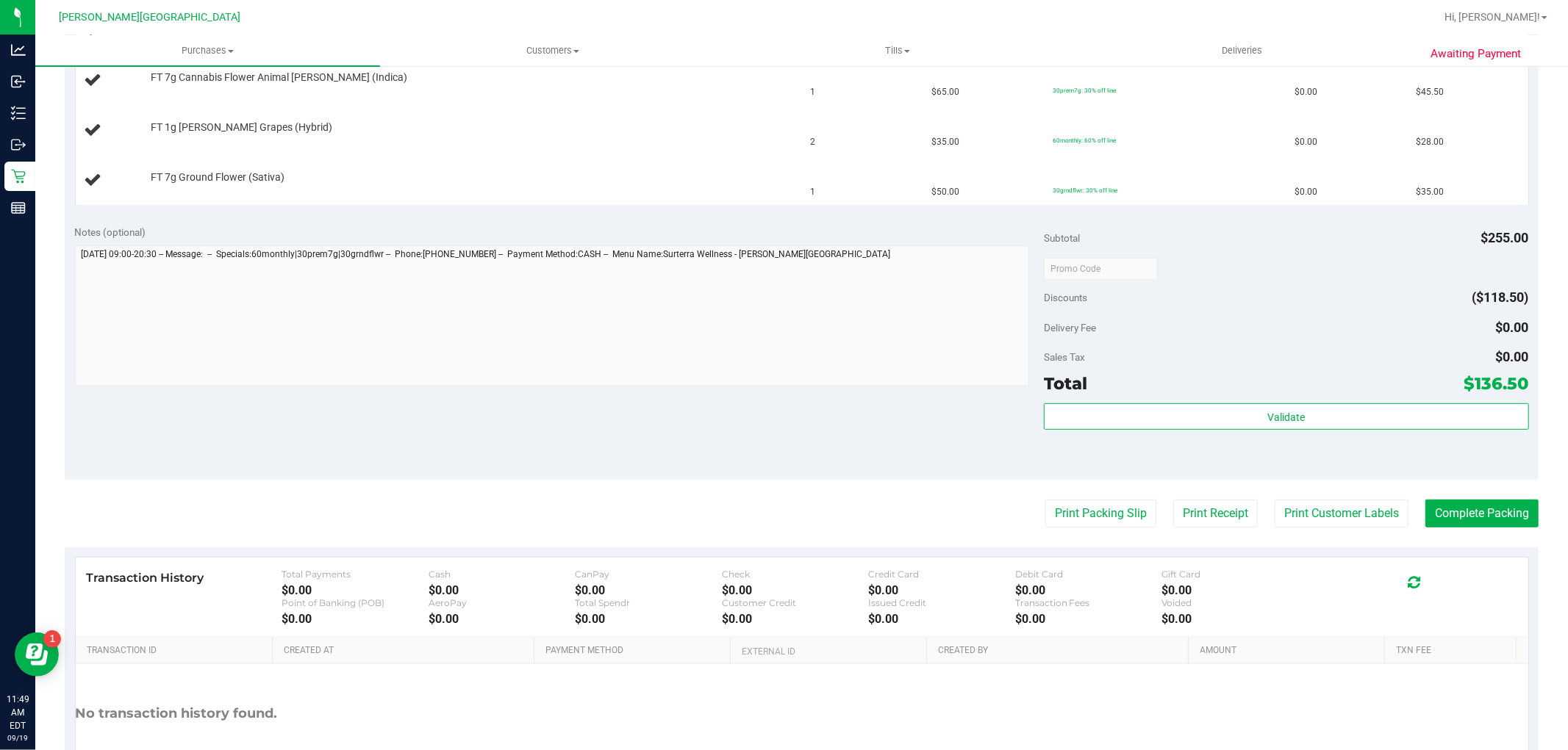
scroll to position [490, 0]
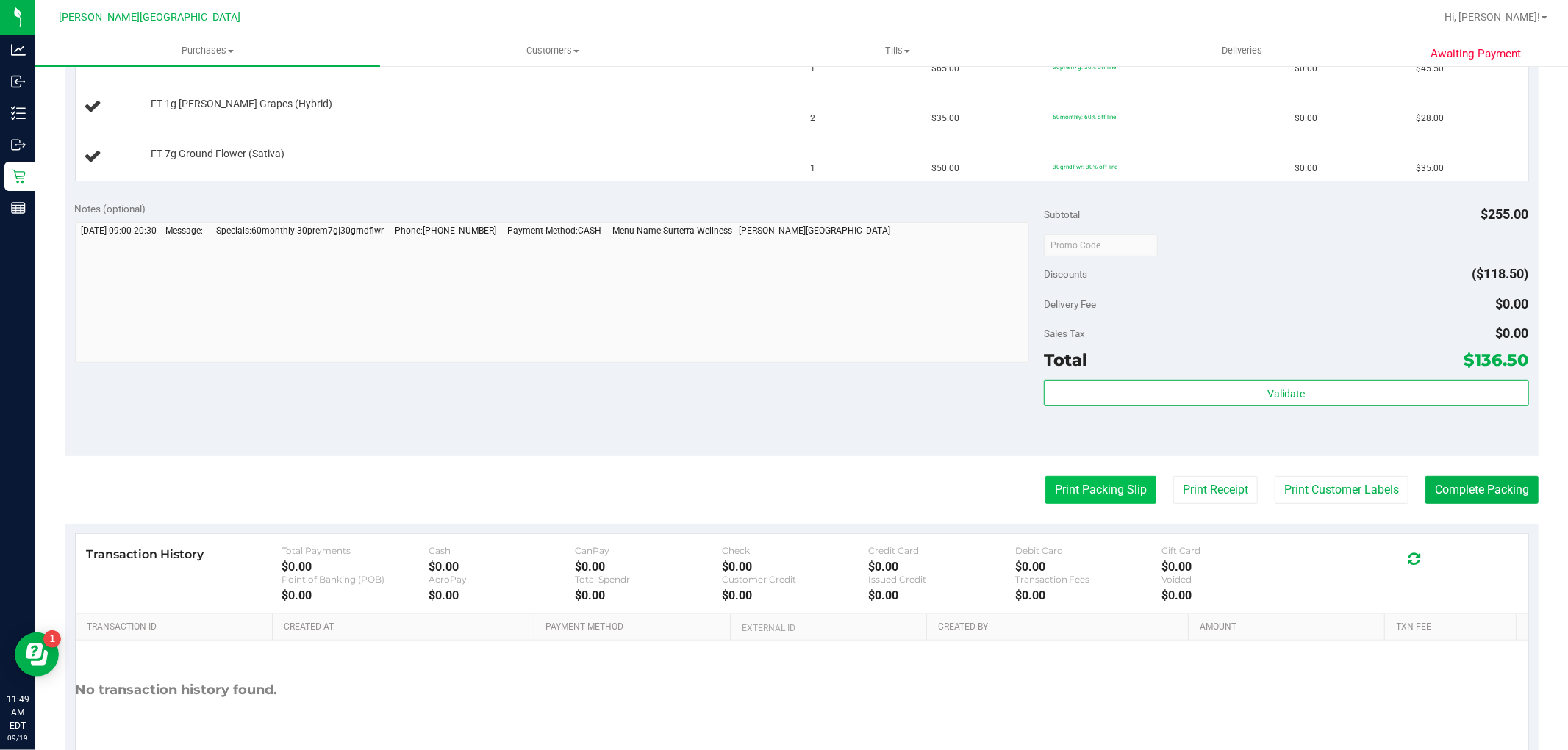
click at [1084, 480] on button "Print Packing Slip" at bounding box center [1101, 490] width 111 height 28
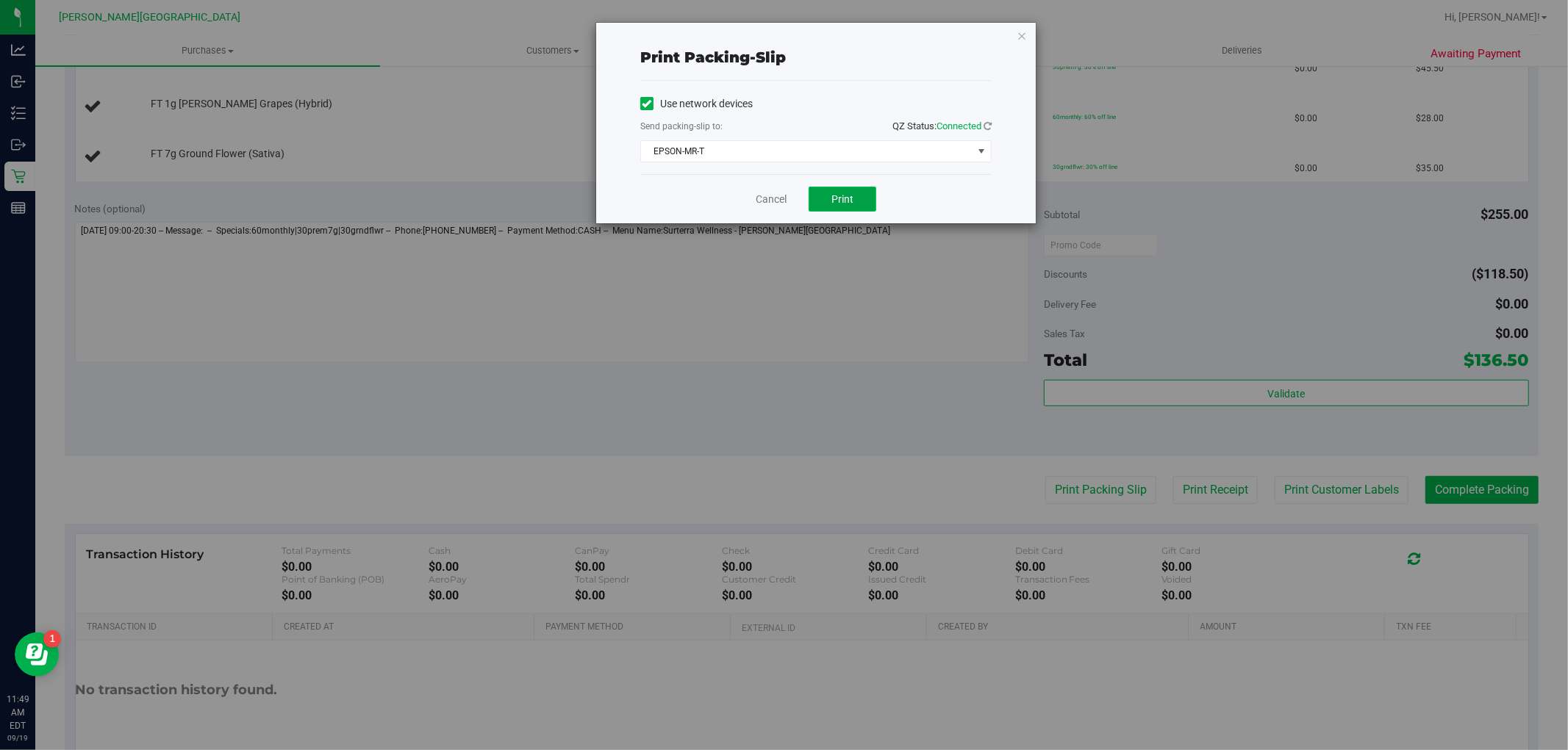
click at [873, 199] on button "Print" at bounding box center [843, 200] width 68 height 25
click at [773, 202] on link "Cancel" at bounding box center [771, 200] width 31 height 16
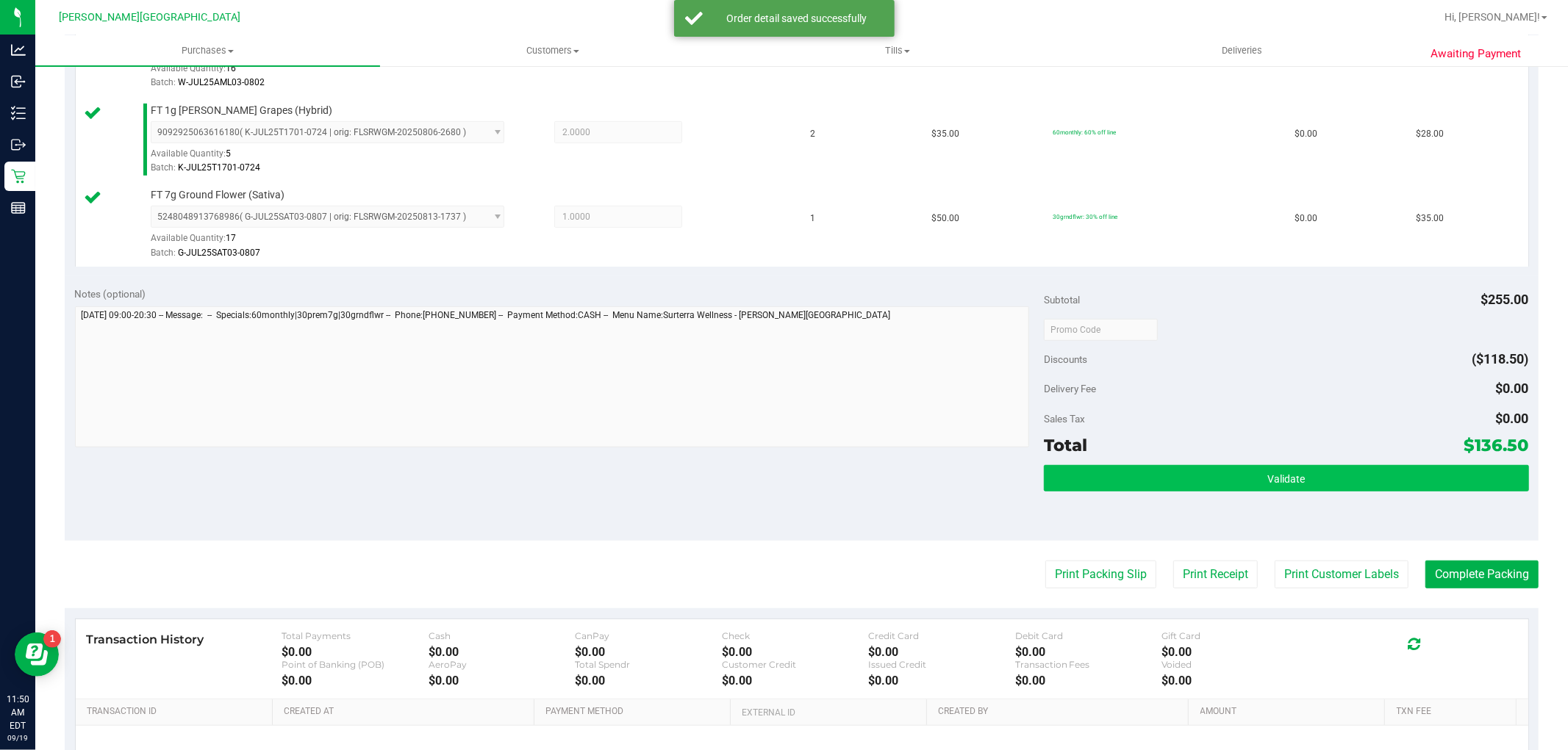
scroll to position [652, 0]
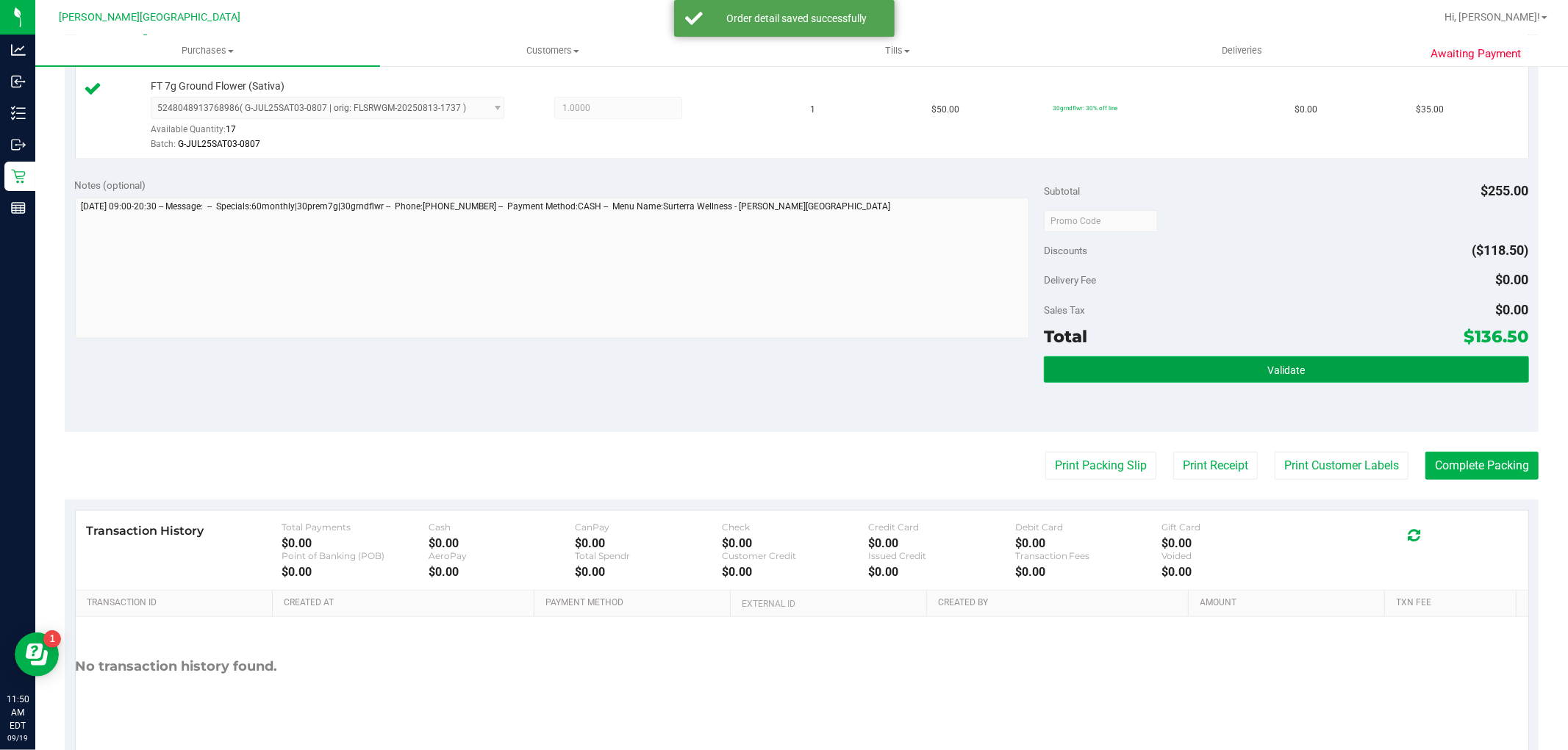
click at [1073, 369] on button "Validate" at bounding box center [1286, 370] width 485 height 27
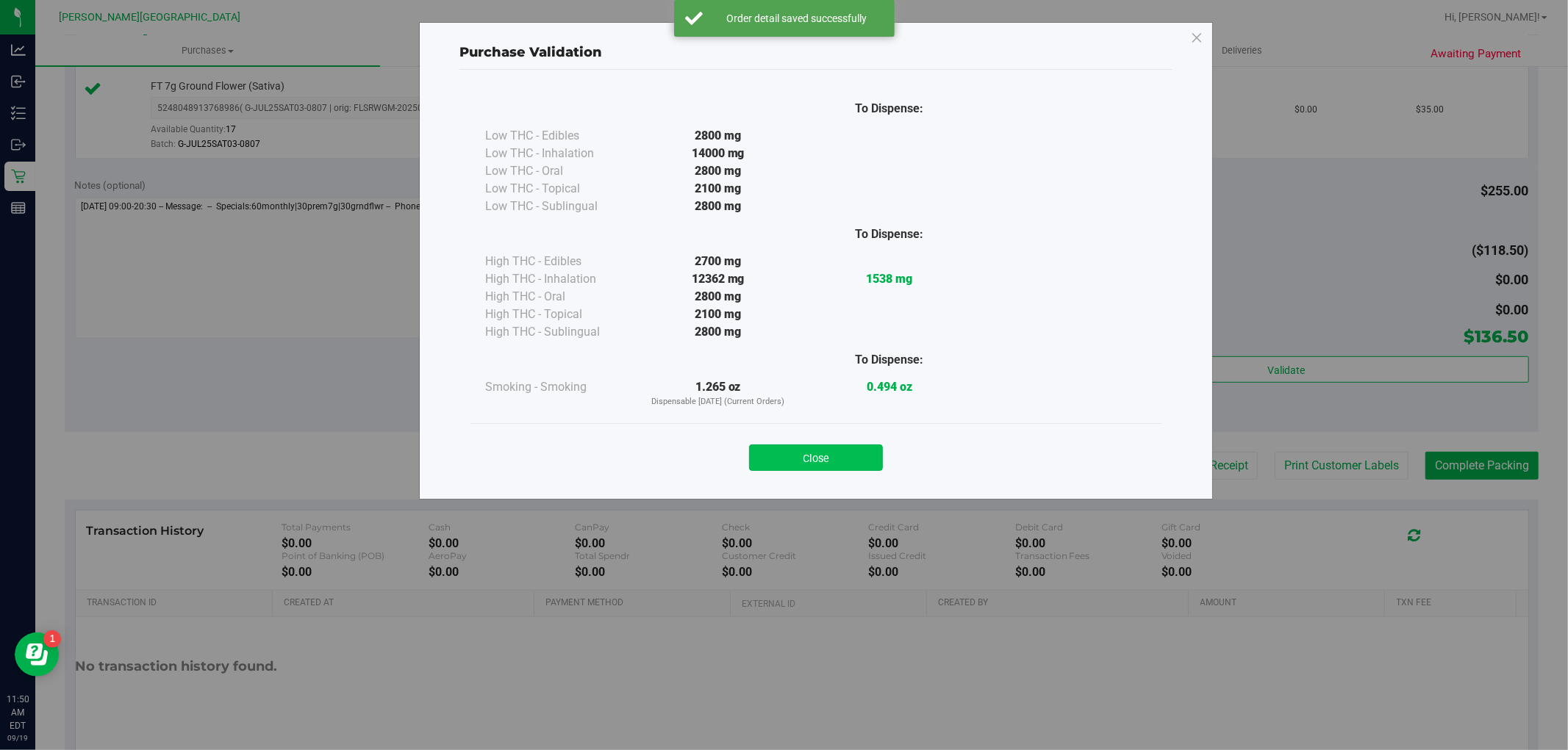
click at [839, 457] on button "Close" at bounding box center [816, 458] width 134 height 27
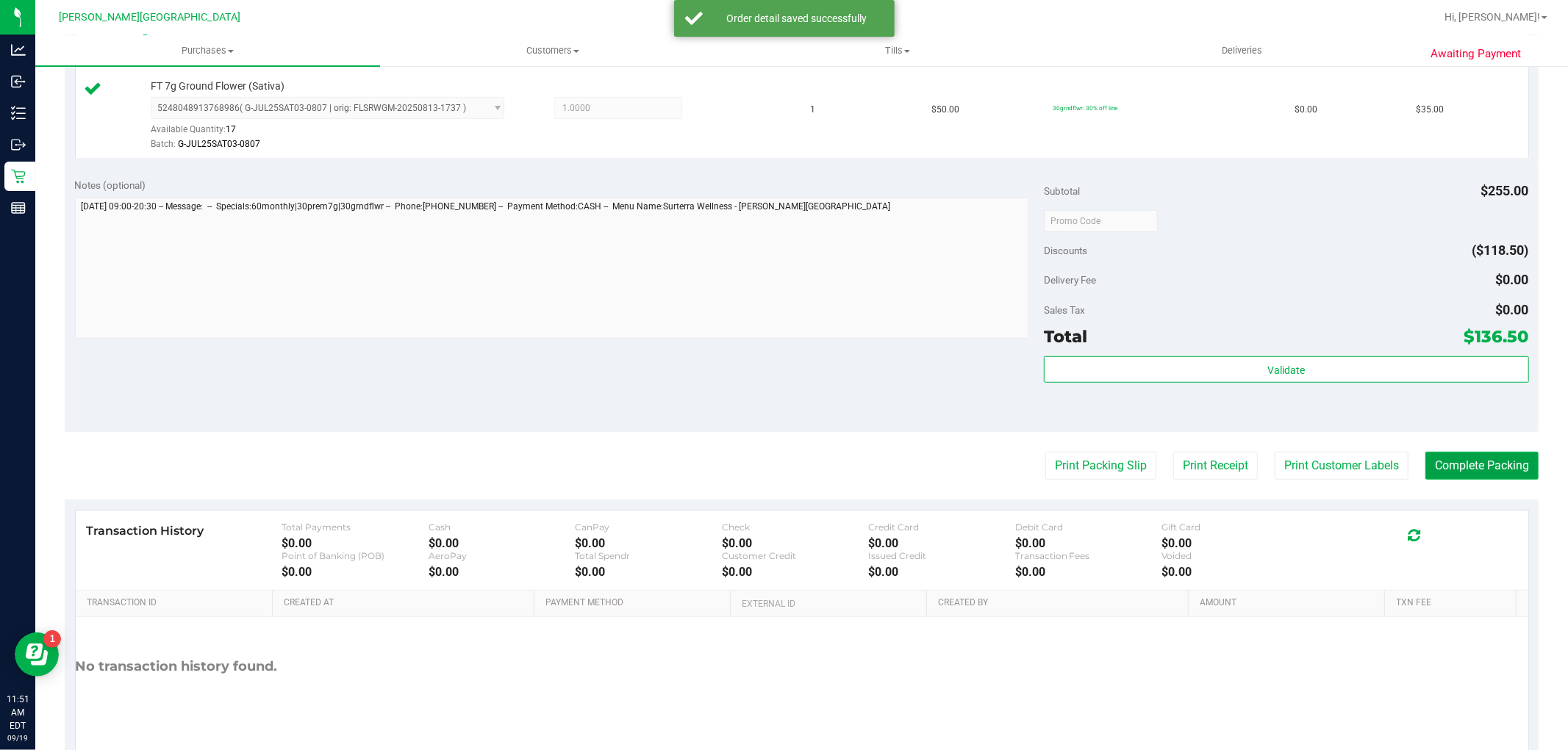
click at [1490, 465] on button "Complete Packing" at bounding box center [1482, 465] width 113 height 28
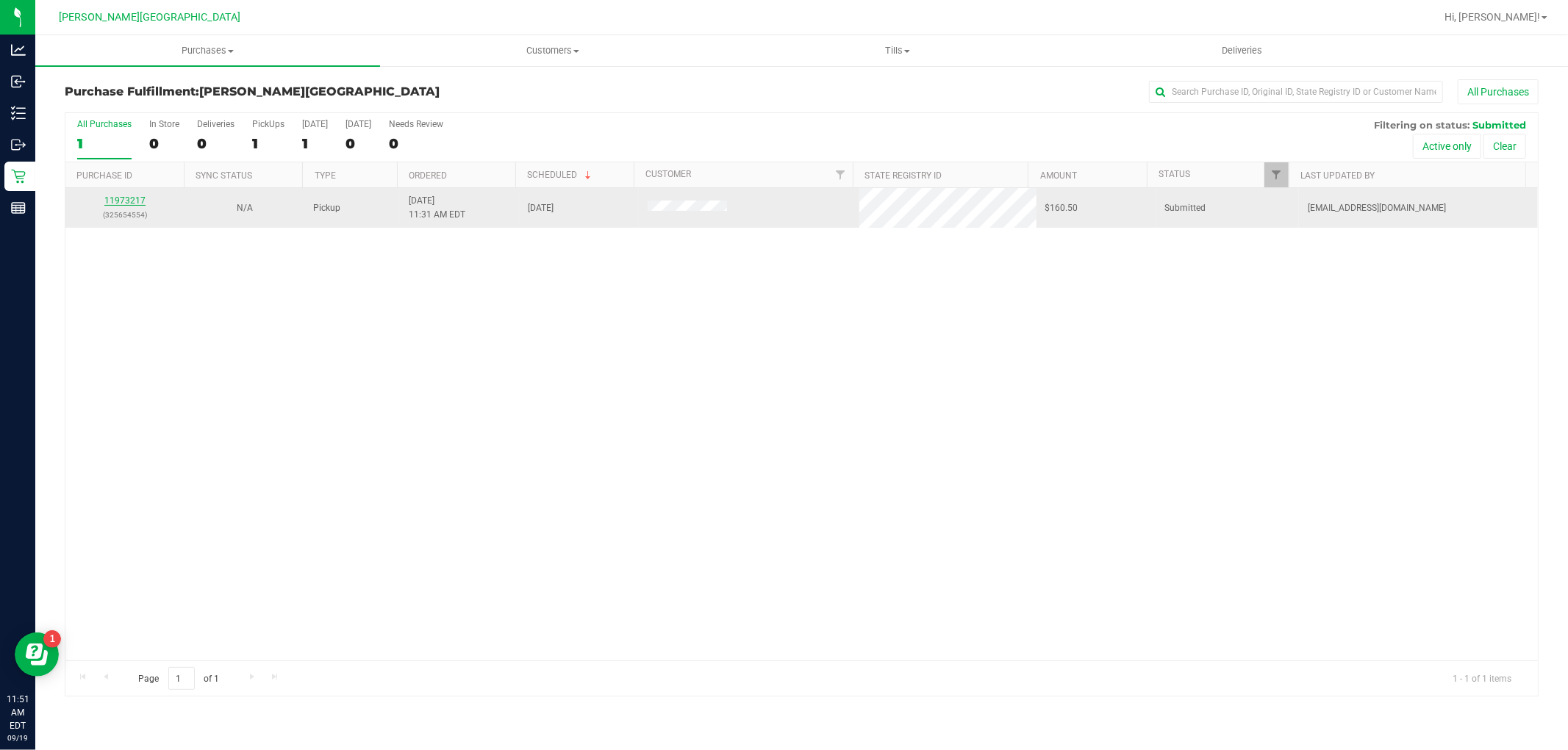
click at [114, 200] on link "11973217" at bounding box center [125, 200] width 41 height 10
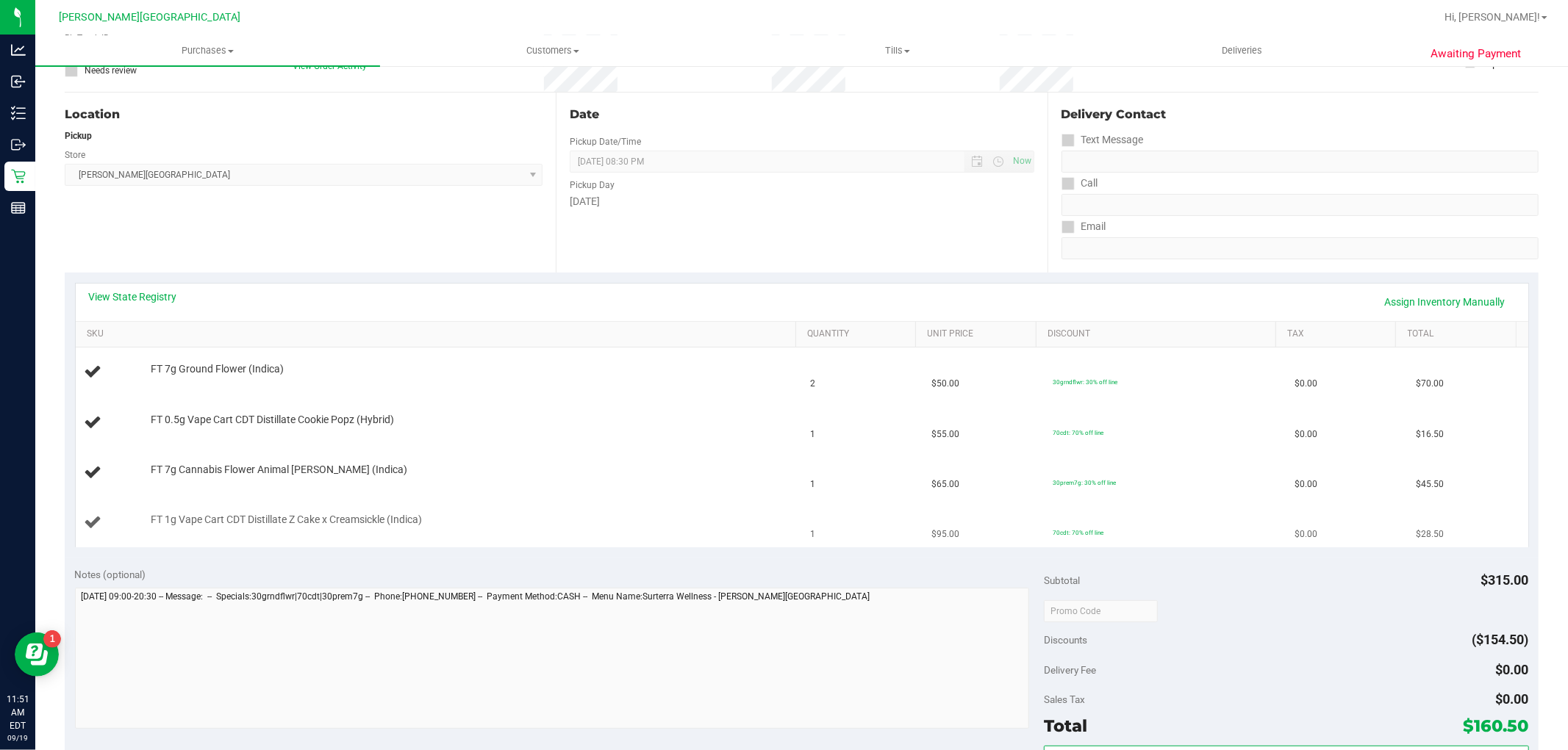
scroll to position [408, 0]
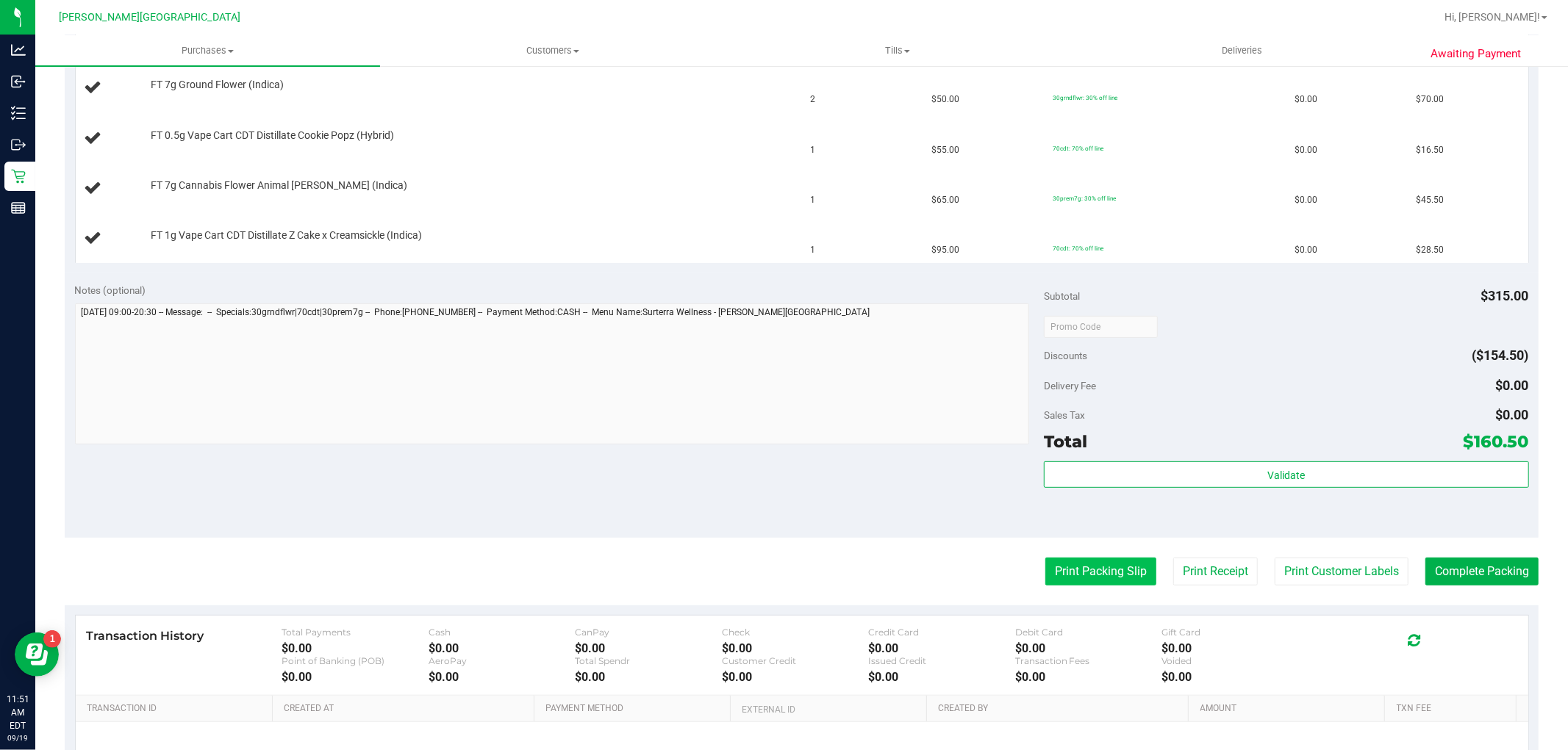
click at [1115, 559] on button "Print Packing Slip" at bounding box center [1101, 571] width 111 height 28
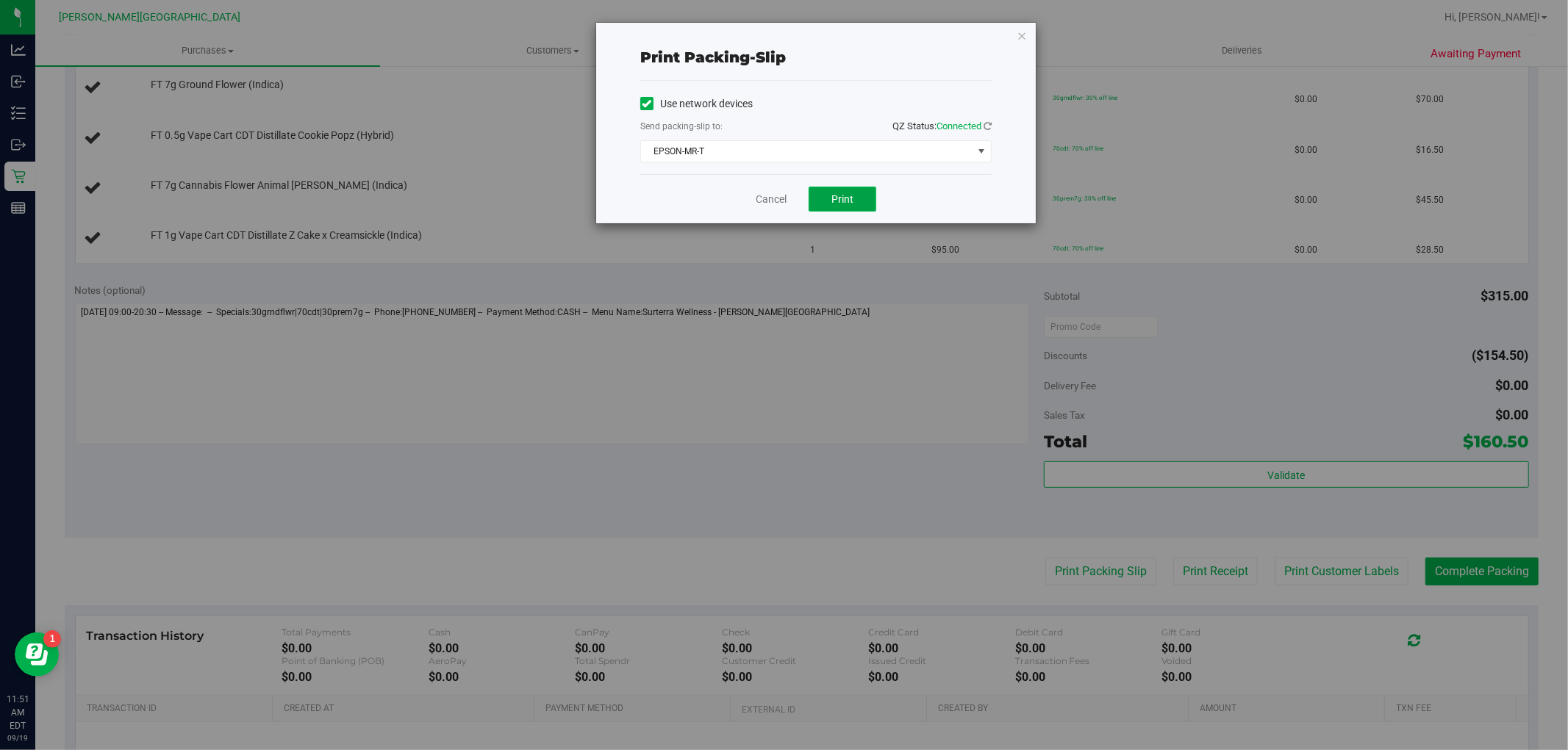
click at [869, 196] on button "Print" at bounding box center [843, 200] width 68 height 25
click at [780, 202] on link "Cancel" at bounding box center [771, 200] width 31 height 16
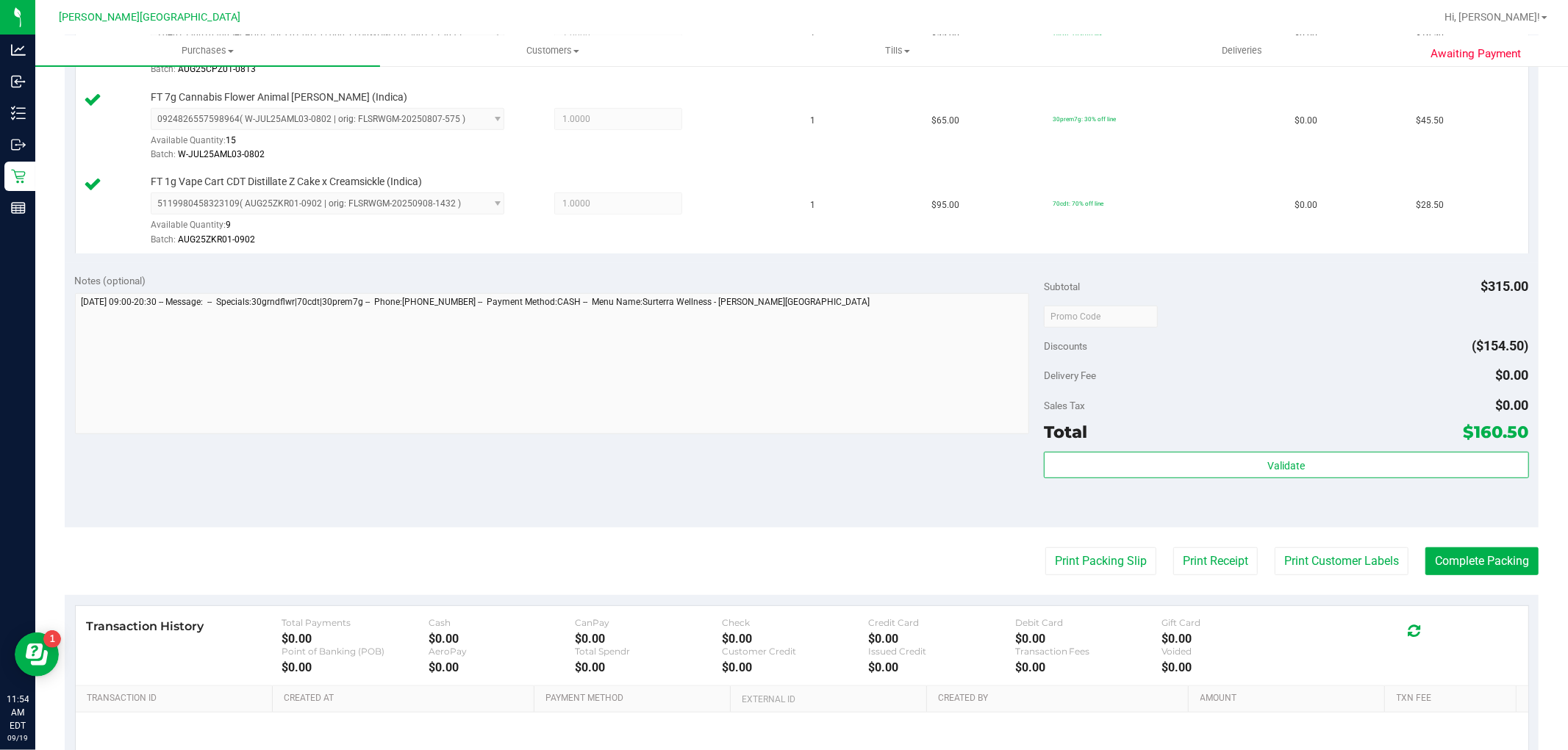
scroll to position [571, 0]
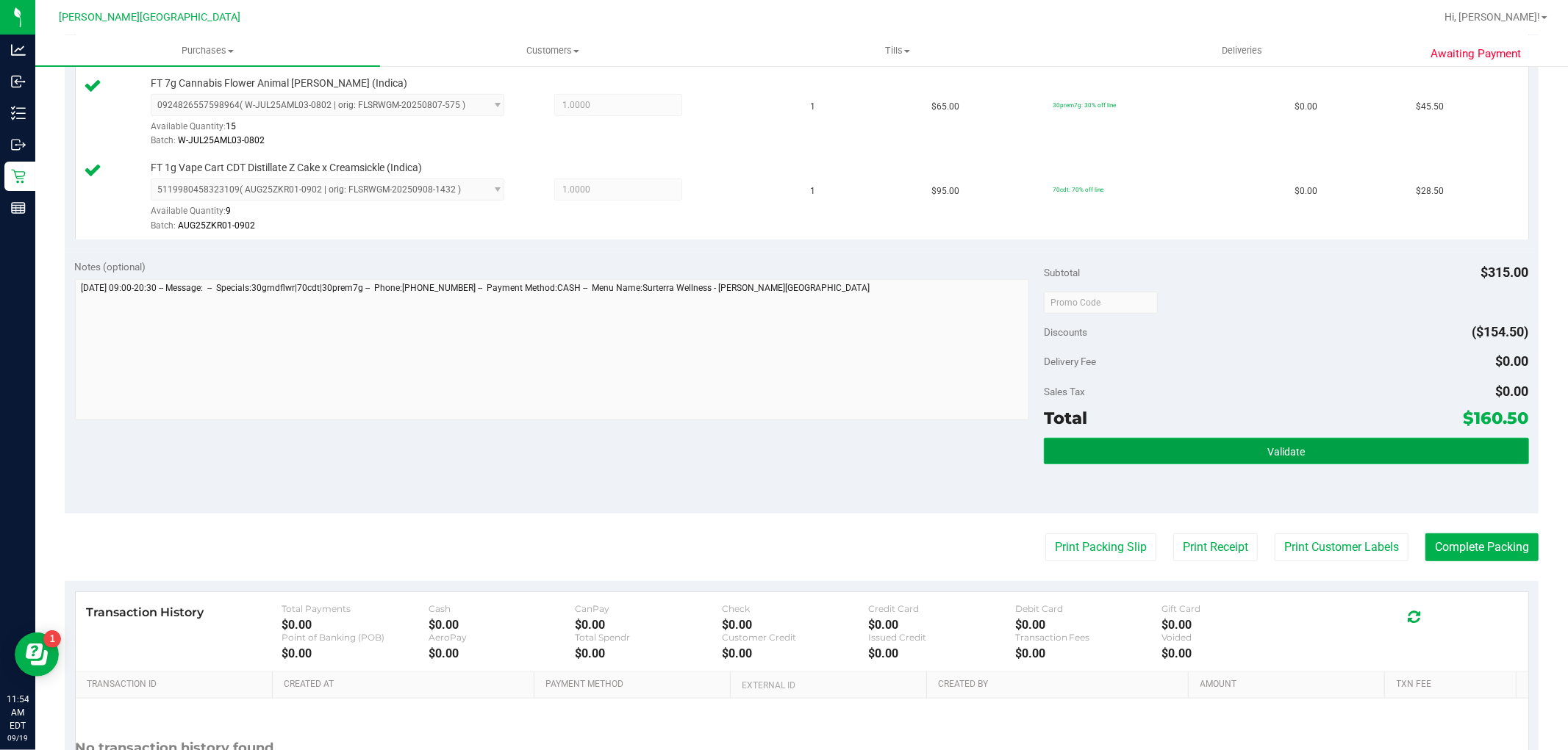
click at [1135, 445] on button "Validate" at bounding box center [1286, 451] width 485 height 27
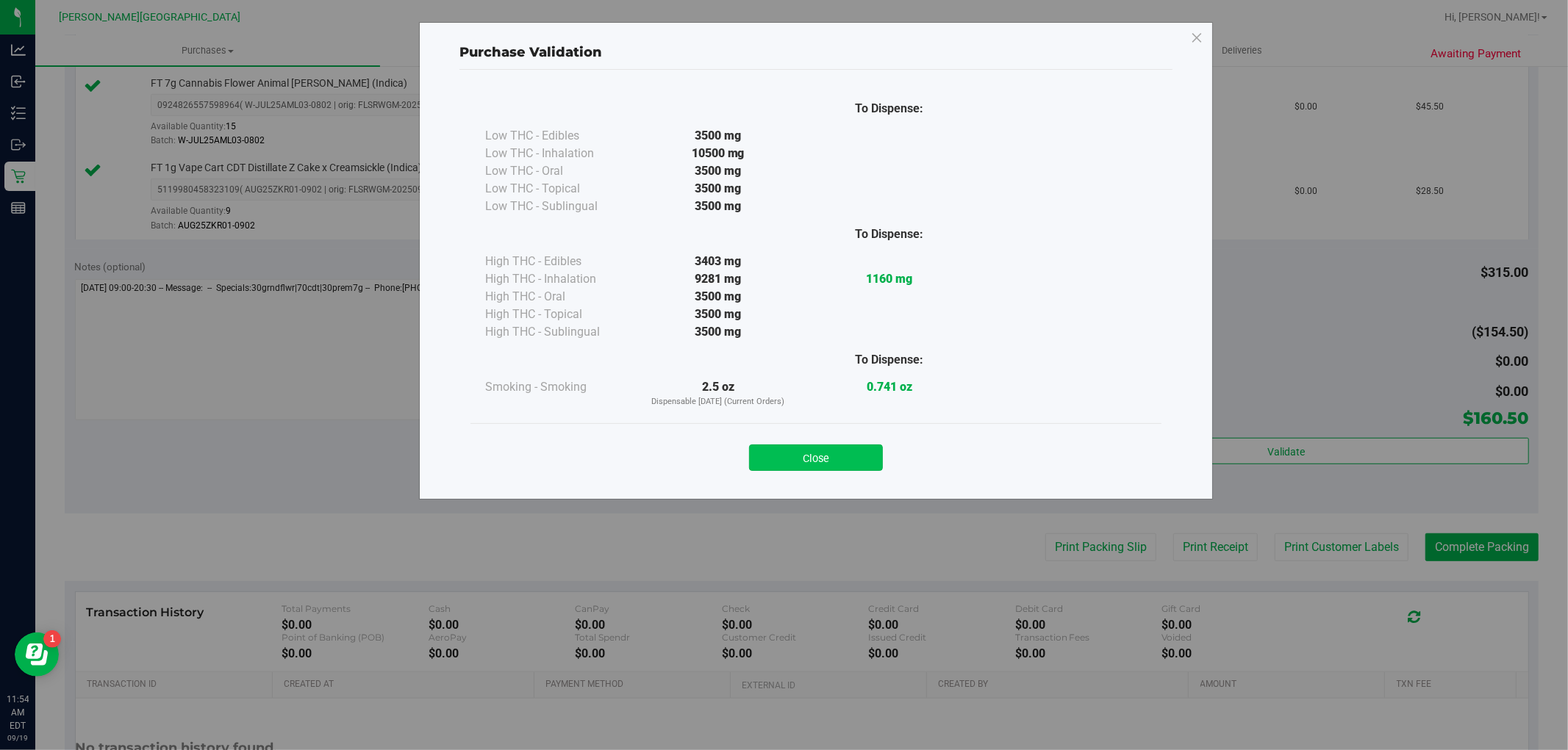
click at [826, 453] on button "Close" at bounding box center [816, 458] width 134 height 27
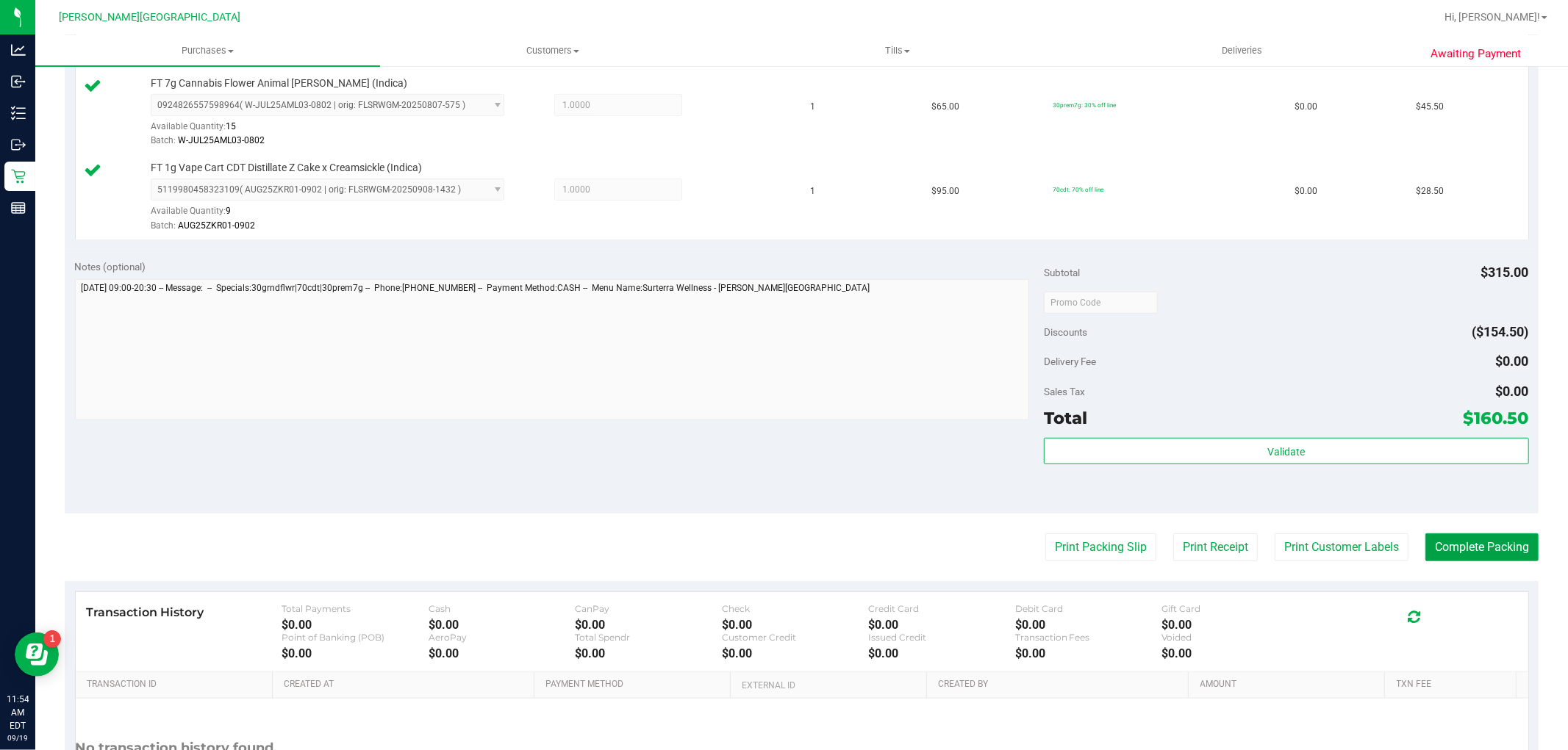
click at [1450, 541] on button "Complete Packing" at bounding box center [1482, 547] width 113 height 28
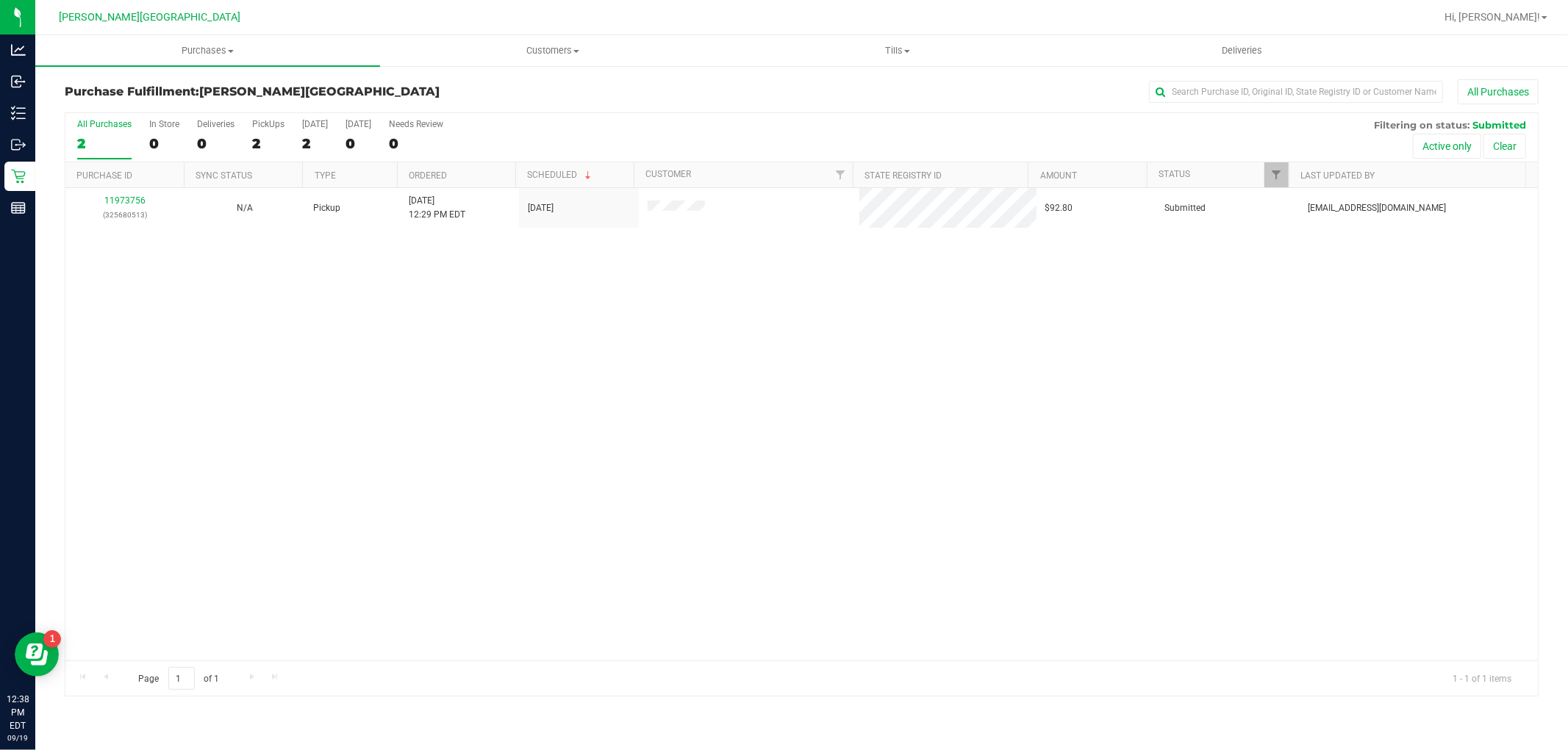
click at [436, 443] on div "11973756 (325680513) N/A Pickup 9/19/2025 12:29 PM EDT 9/19/2025 $92.80 Submitt…" at bounding box center [802, 424] width 1473 height 472
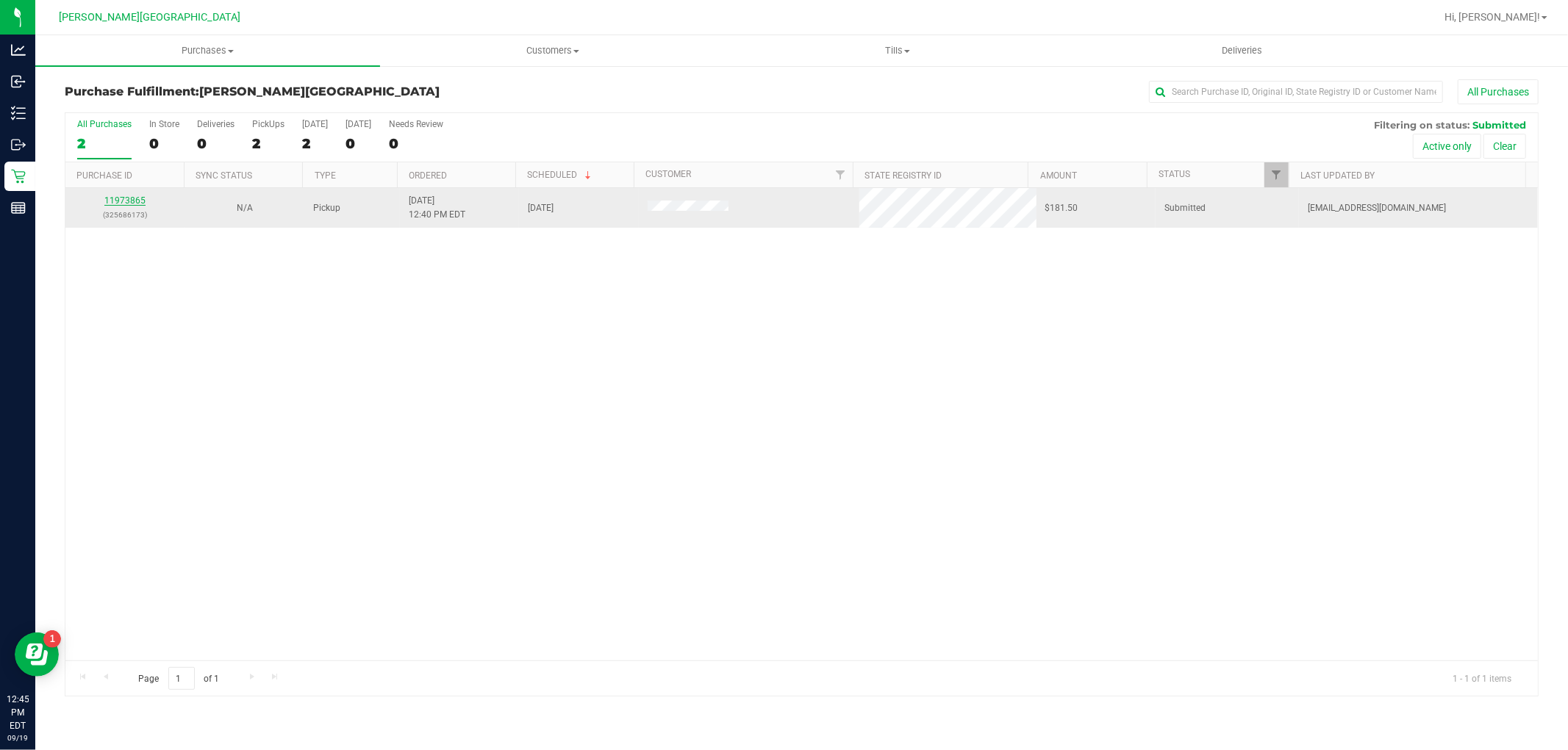
click at [131, 197] on link "11973865" at bounding box center [125, 200] width 41 height 10
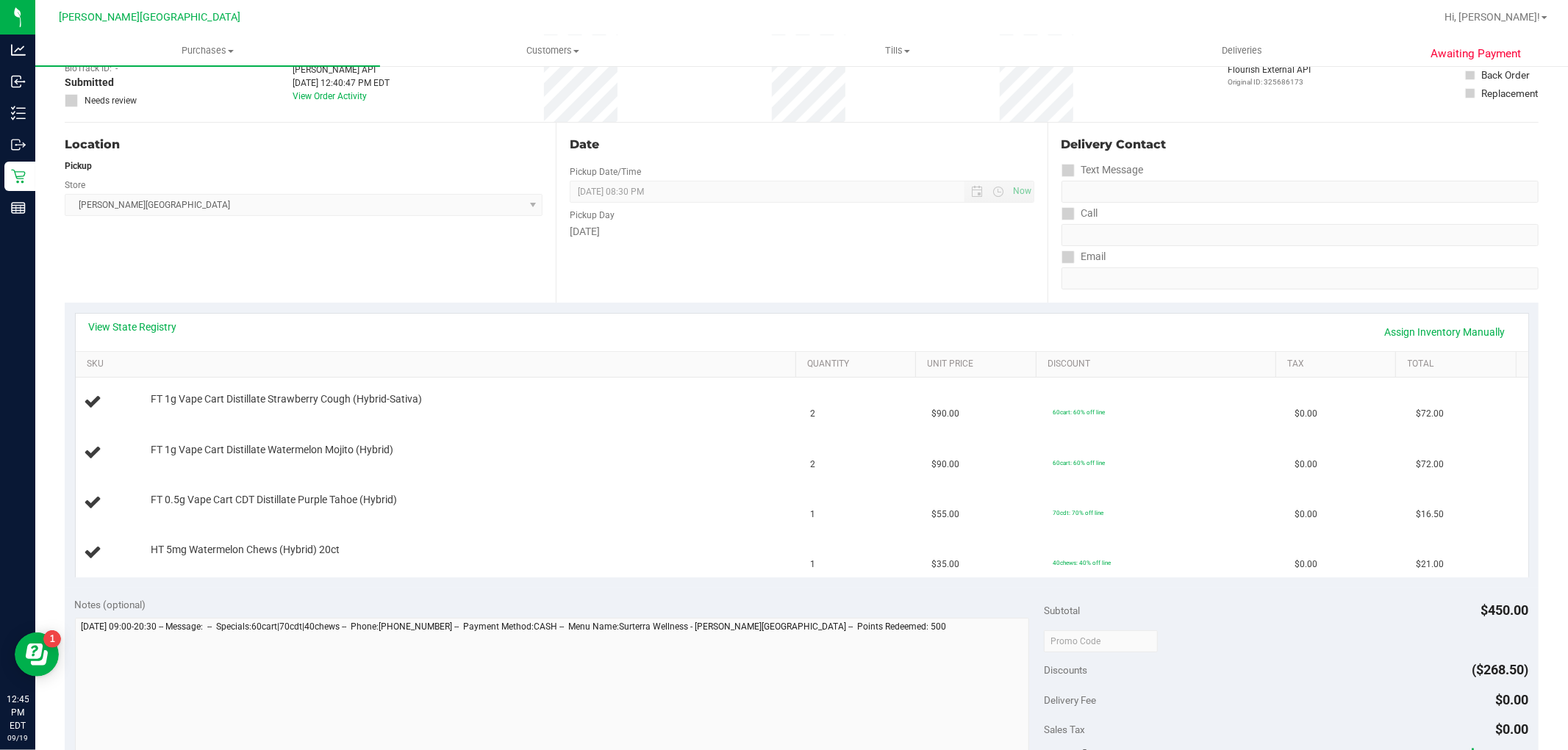
scroll to position [326, 0]
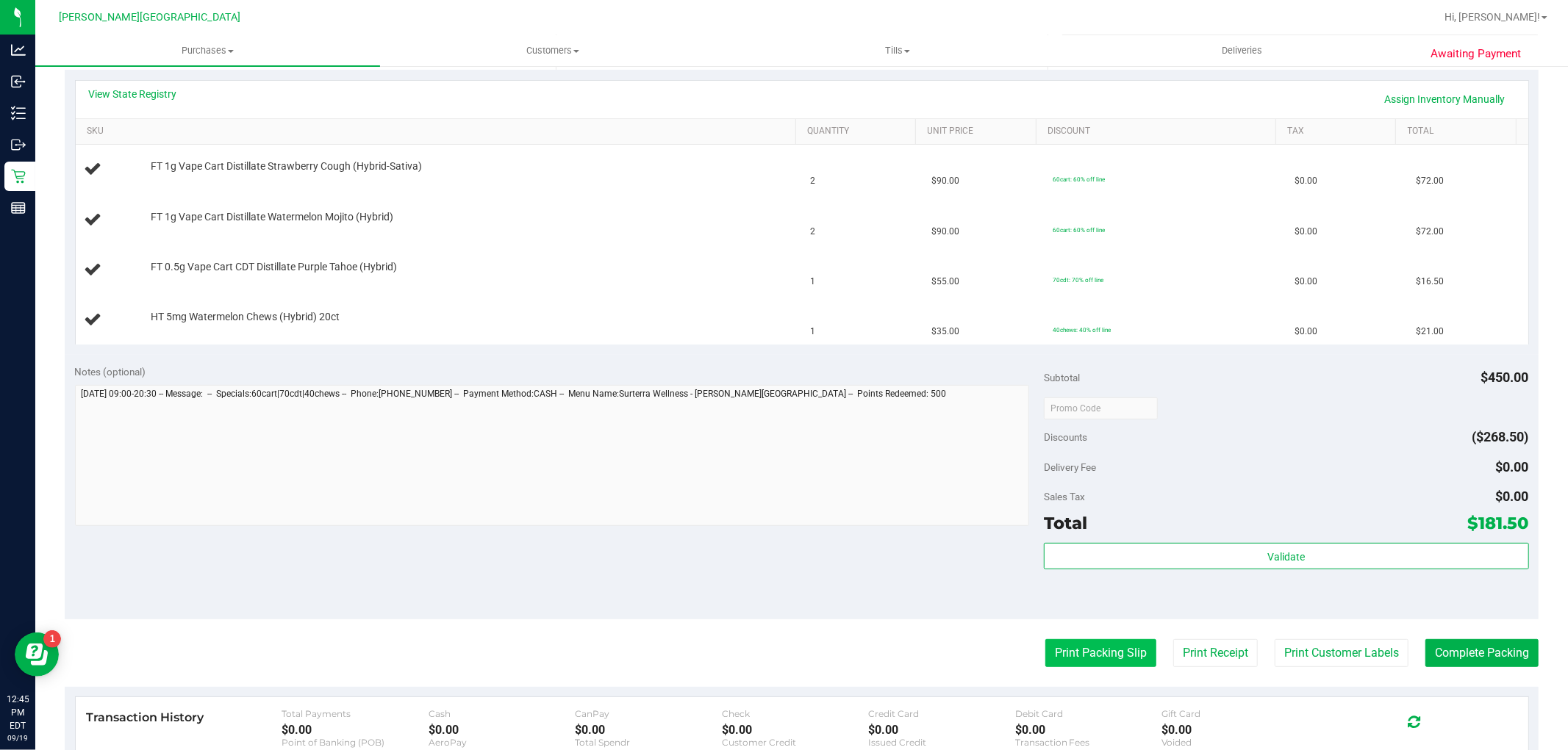
click at [1075, 655] on button "Print Packing Slip" at bounding box center [1101, 653] width 111 height 28
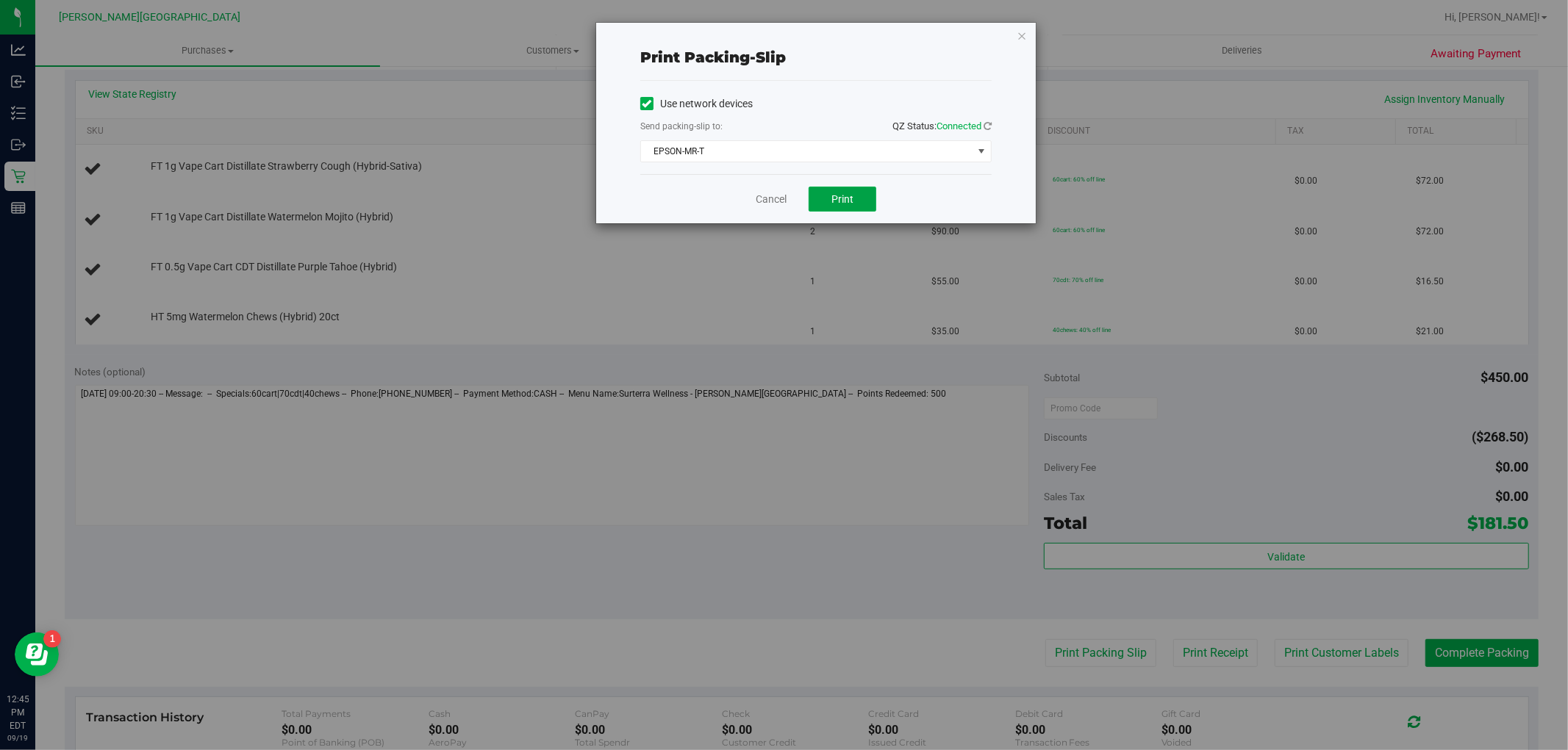
drag, startPoint x: 826, startPoint y: 201, endPoint x: 827, endPoint y: 211, distance: 10.0
click at [826, 202] on button "Print" at bounding box center [843, 200] width 68 height 25
click at [772, 195] on link "Cancel" at bounding box center [771, 200] width 31 height 16
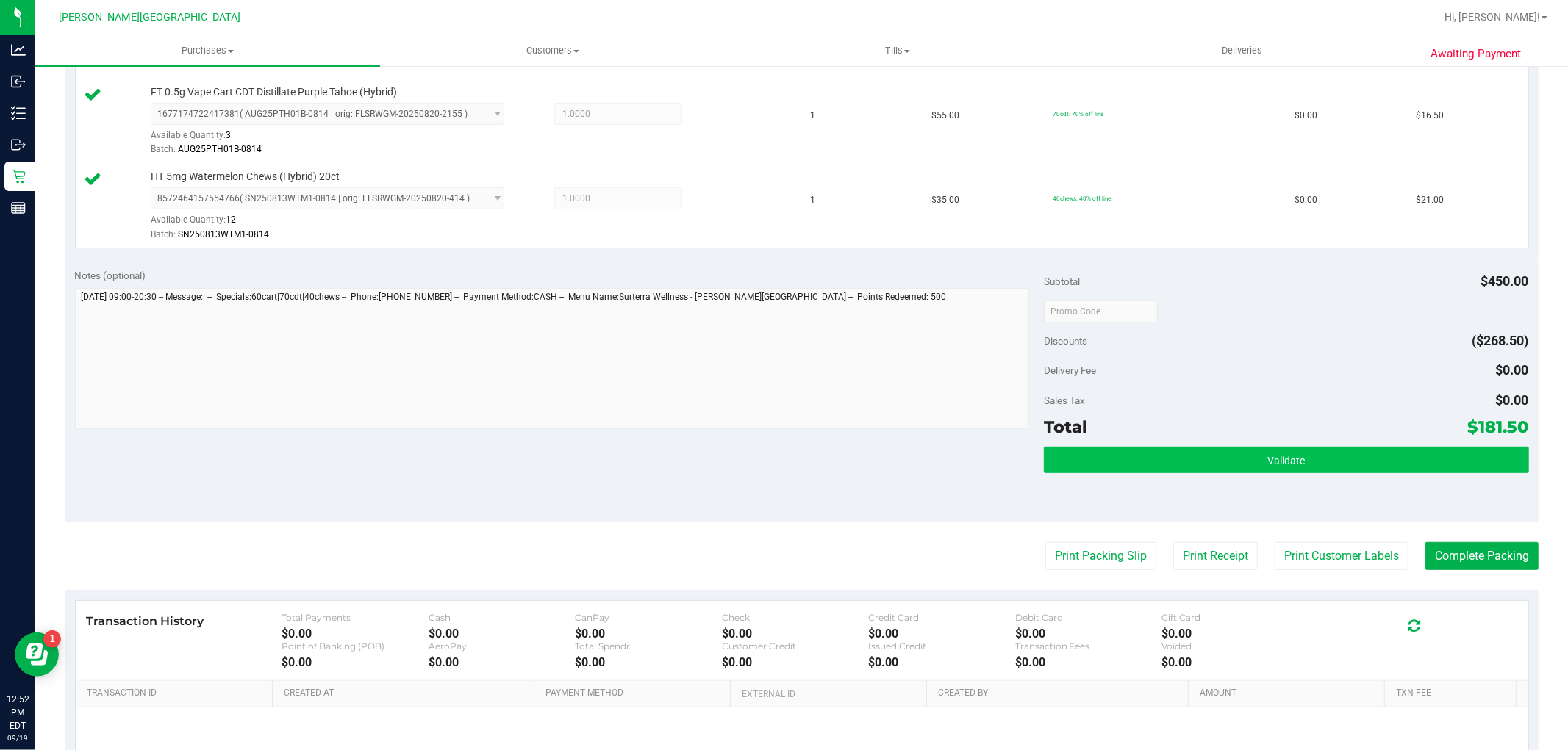
scroll to position [571, 0]
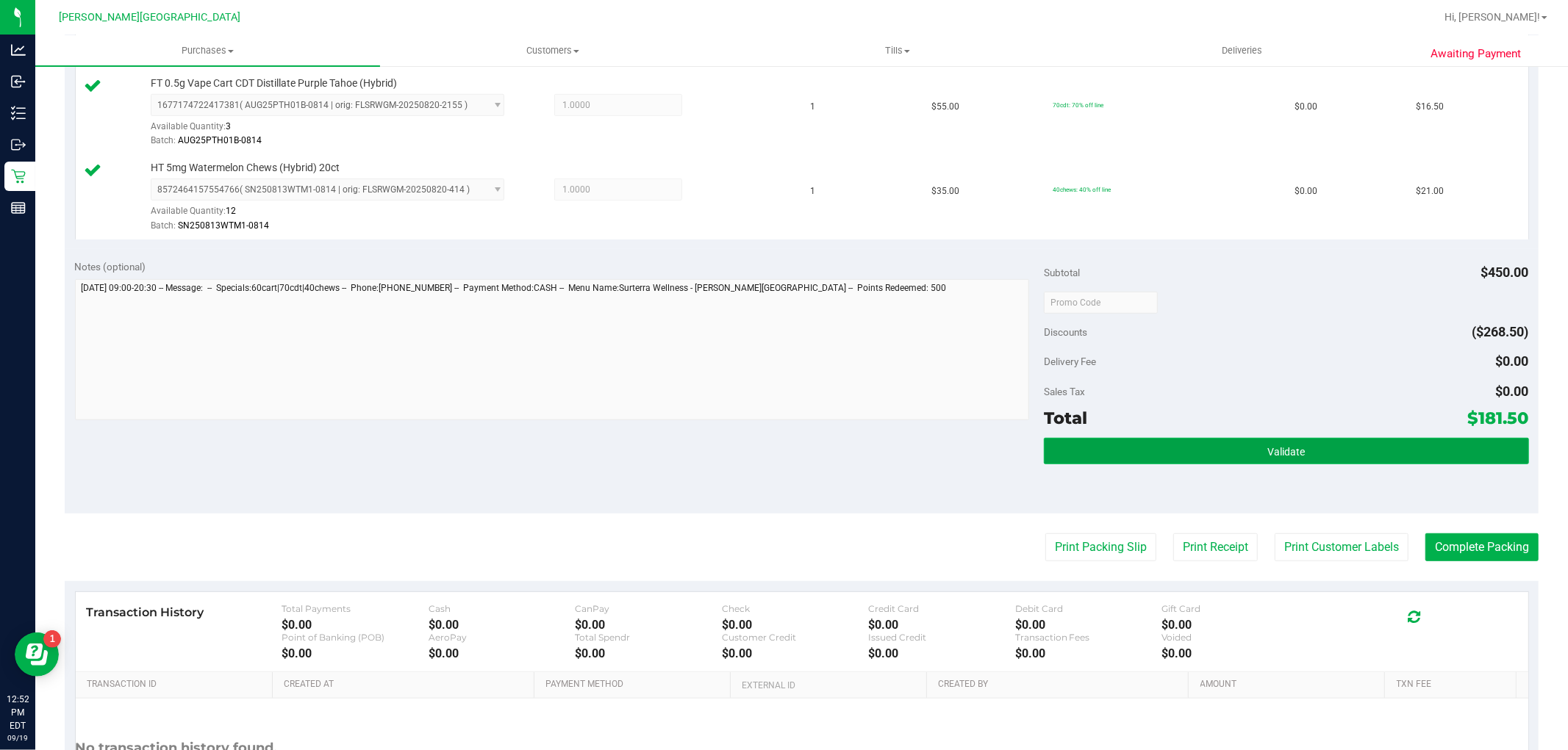
click at [1301, 448] on button "Validate" at bounding box center [1286, 451] width 485 height 27
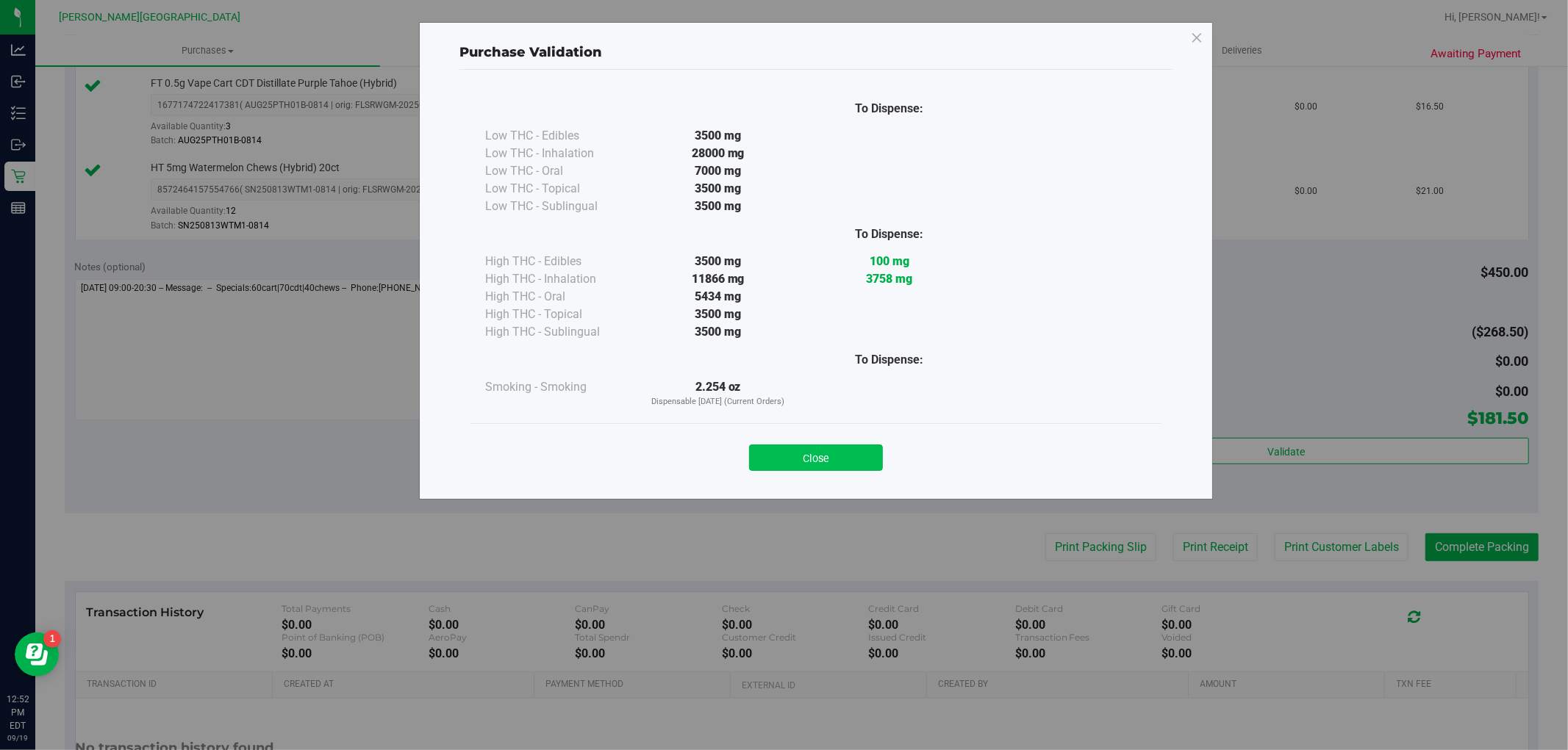
click at [821, 468] on button "Close" at bounding box center [816, 458] width 134 height 27
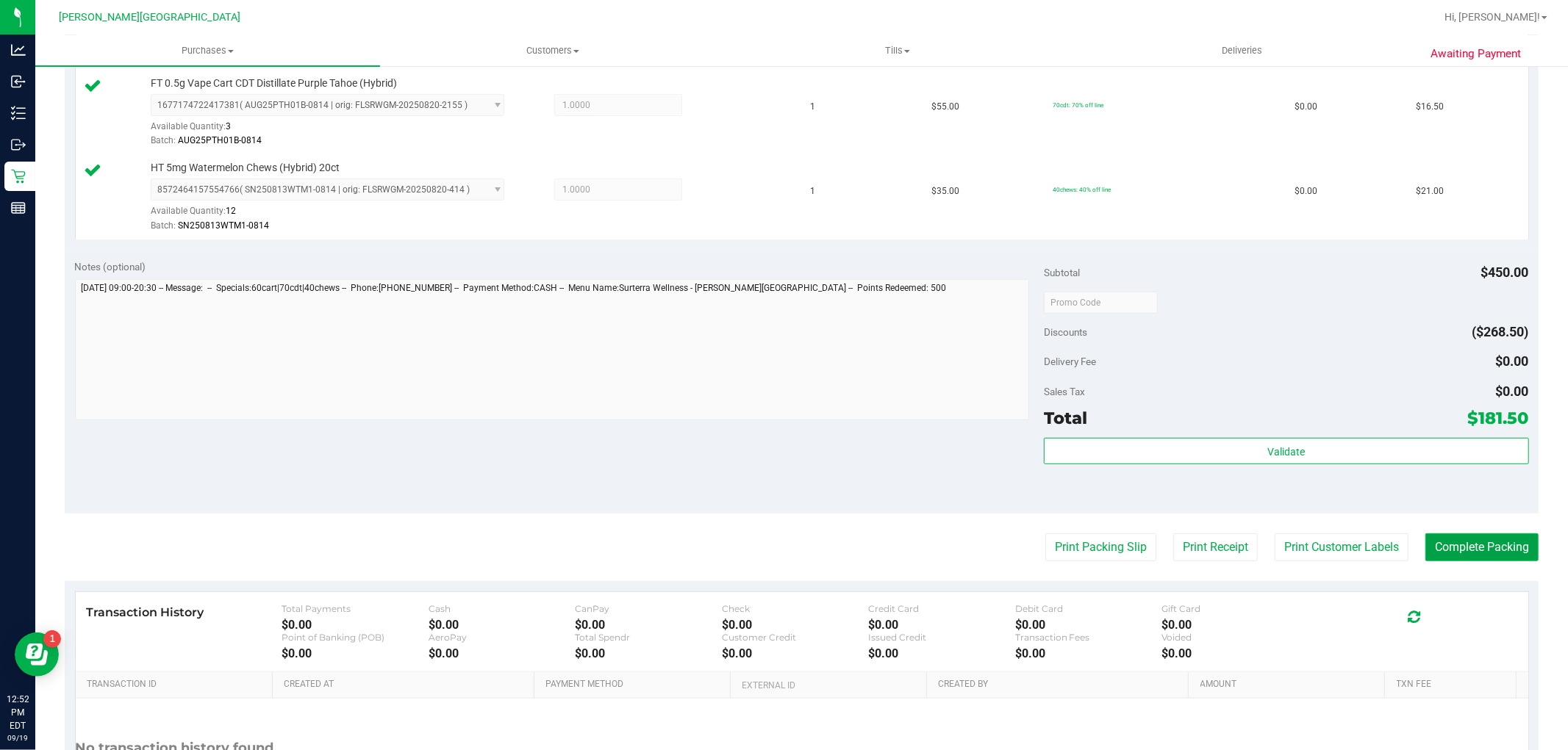
click at [1511, 552] on button "Complete Packing" at bounding box center [1482, 547] width 113 height 28
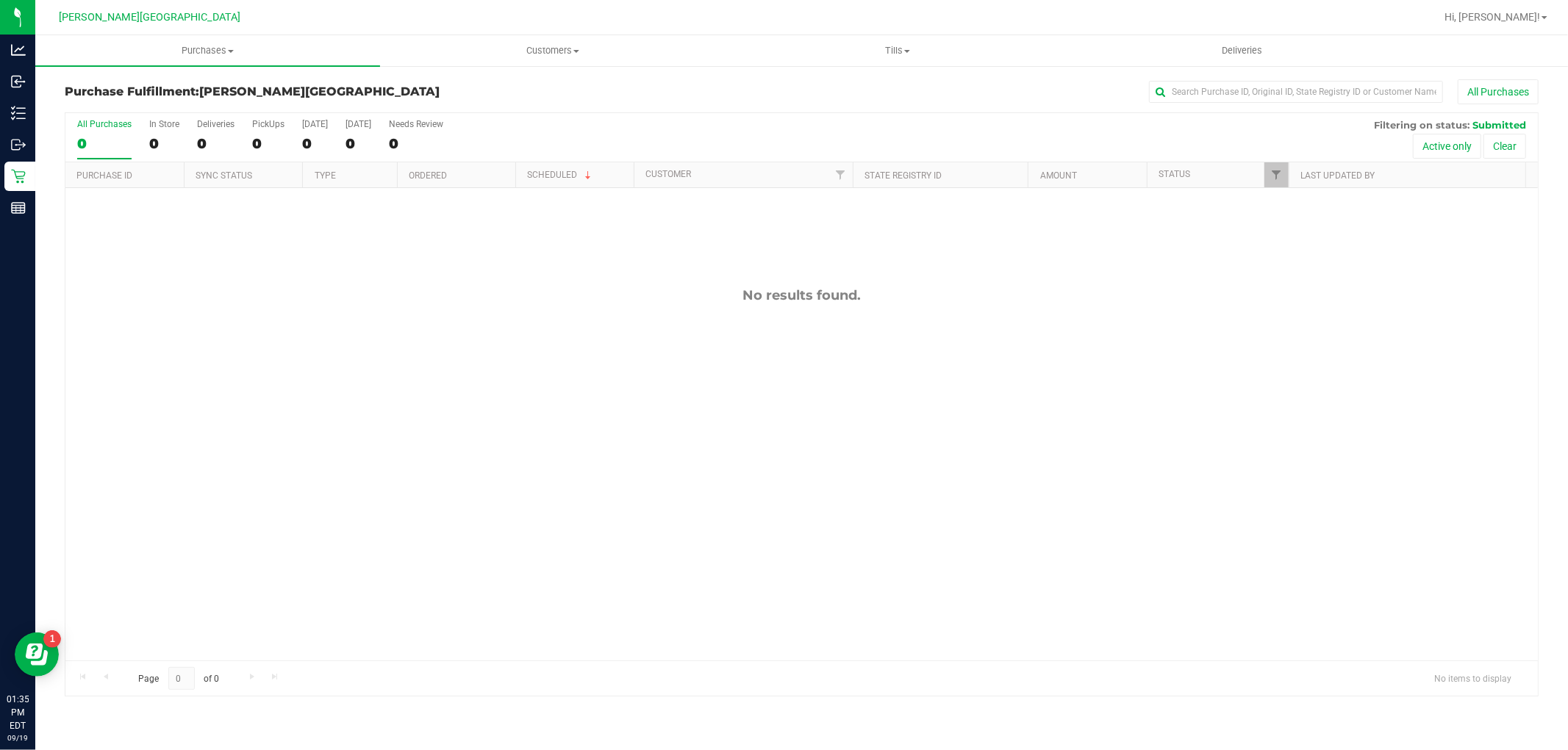
click at [371, 297] on div "No results found." at bounding box center [802, 295] width 1473 height 16
click at [445, 319] on div "11974360 (325711368) N/A Pickup 9/19/2025 1:37 PM EDT 9/19/2025 $105.80 Submitt…" at bounding box center [802, 424] width 1473 height 472
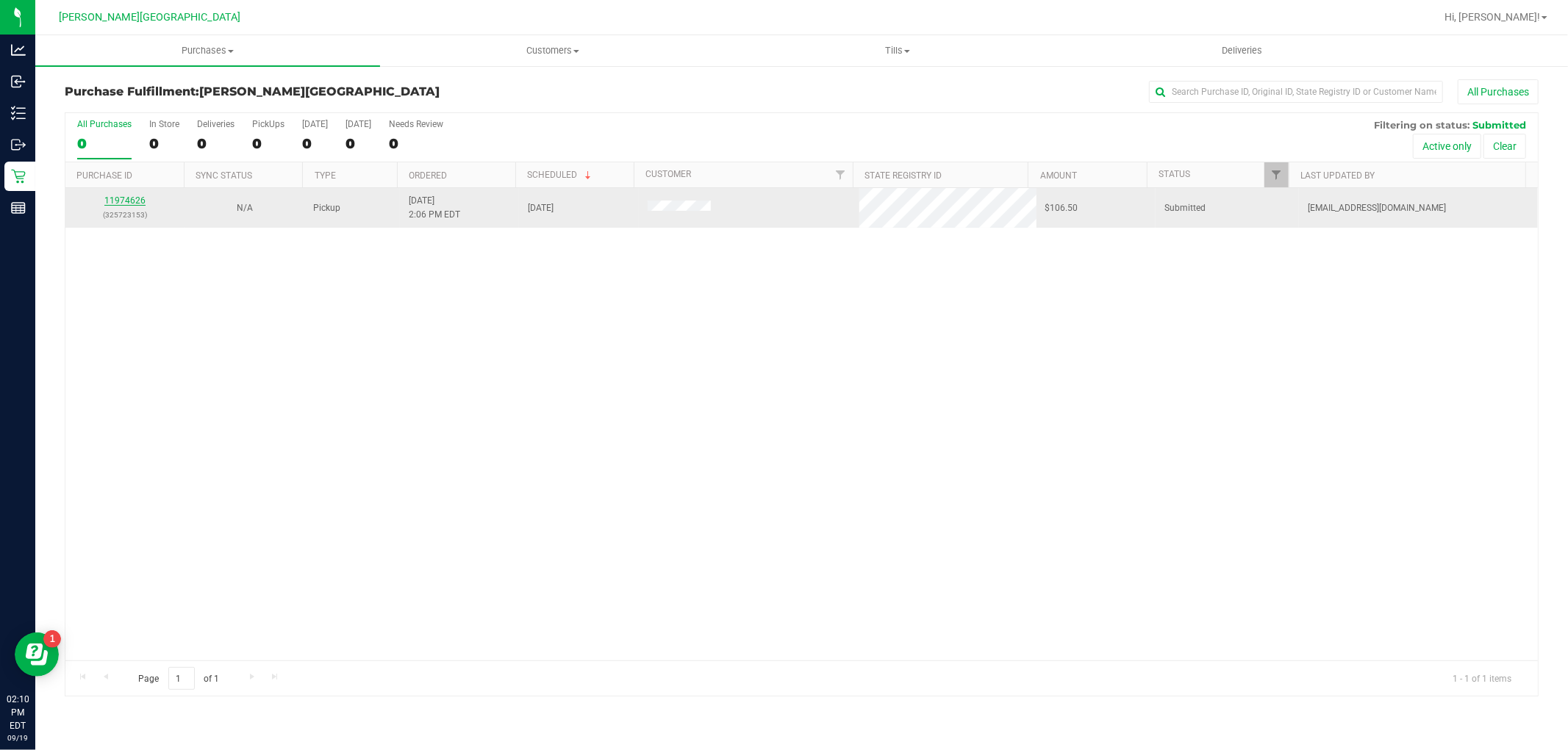
click at [111, 204] on link "11974626" at bounding box center [125, 200] width 41 height 10
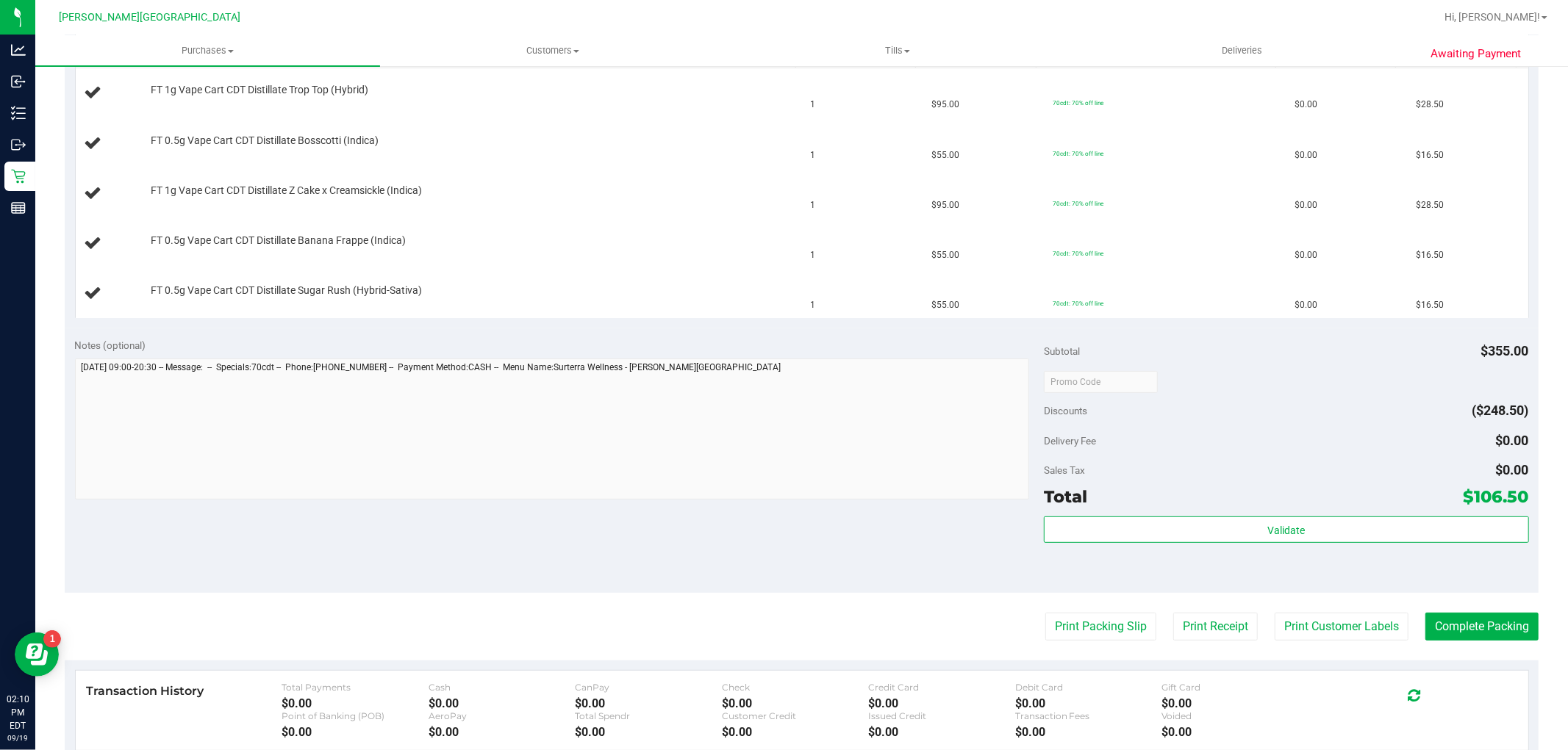
scroll to position [490, 0]
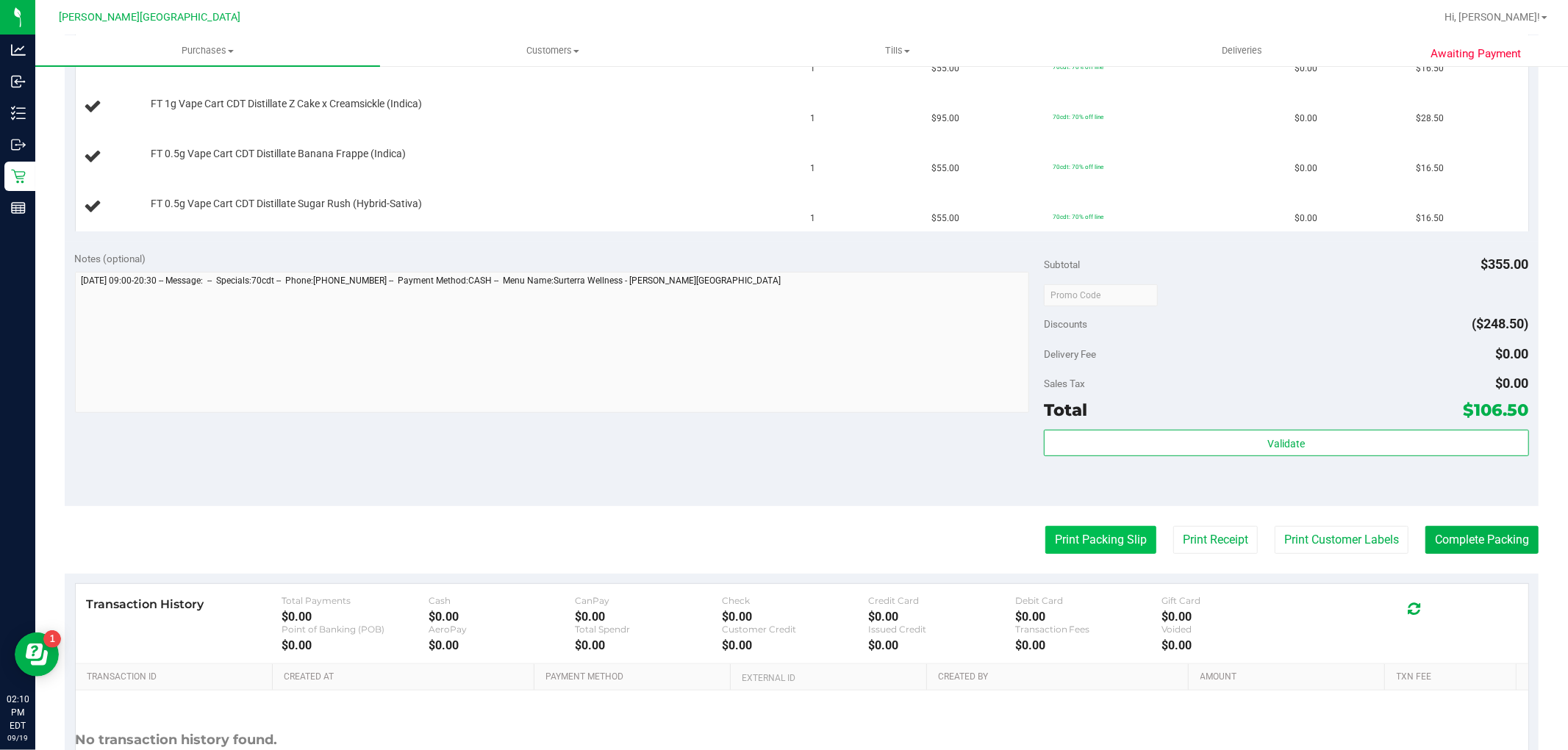
click at [1046, 535] on button "Print Packing Slip" at bounding box center [1101, 539] width 111 height 28
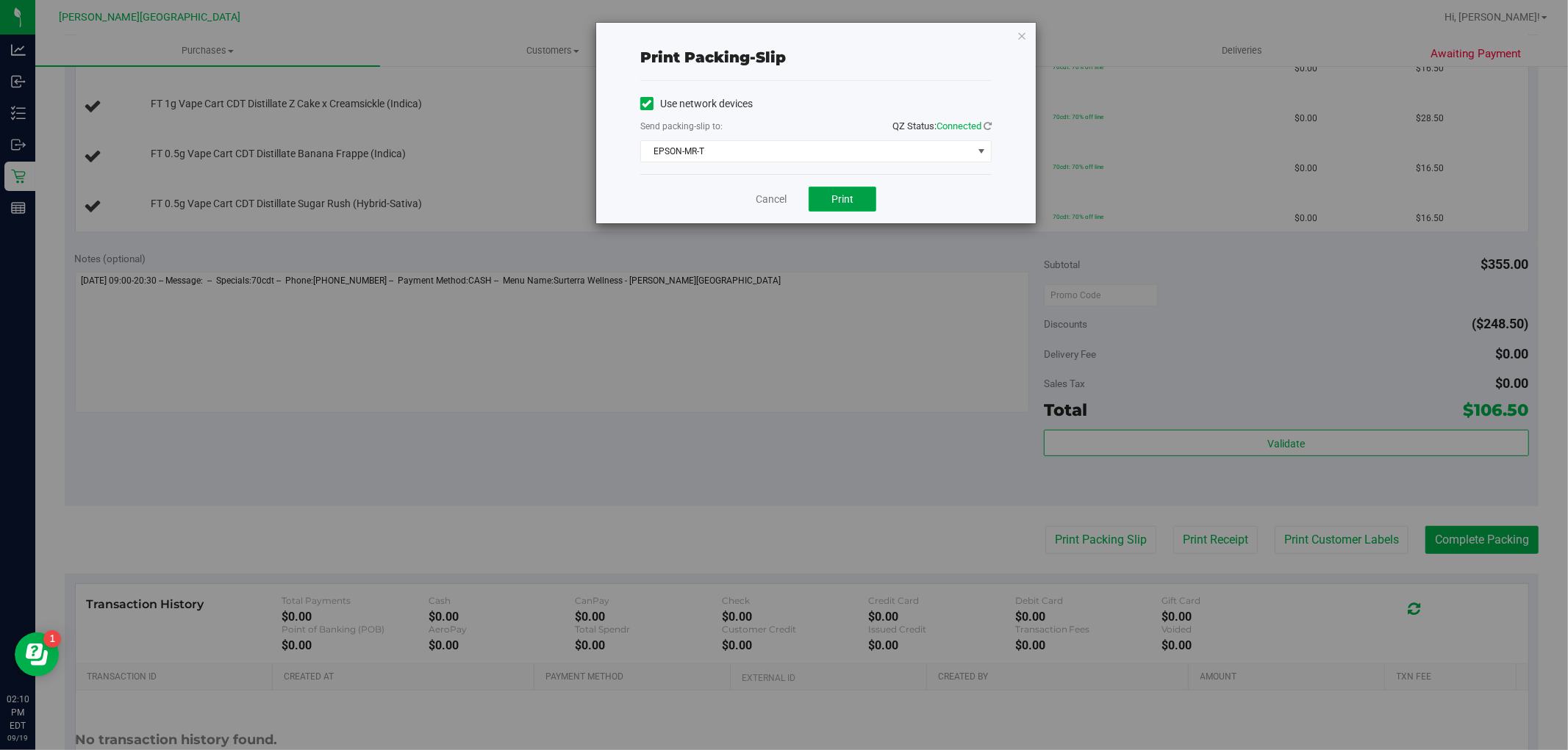
click at [836, 210] on button "Print" at bounding box center [843, 200] width 68 height 25
click at [769, 197] on link "Cancel" at bounding box center [771, 200] width 31 height 16
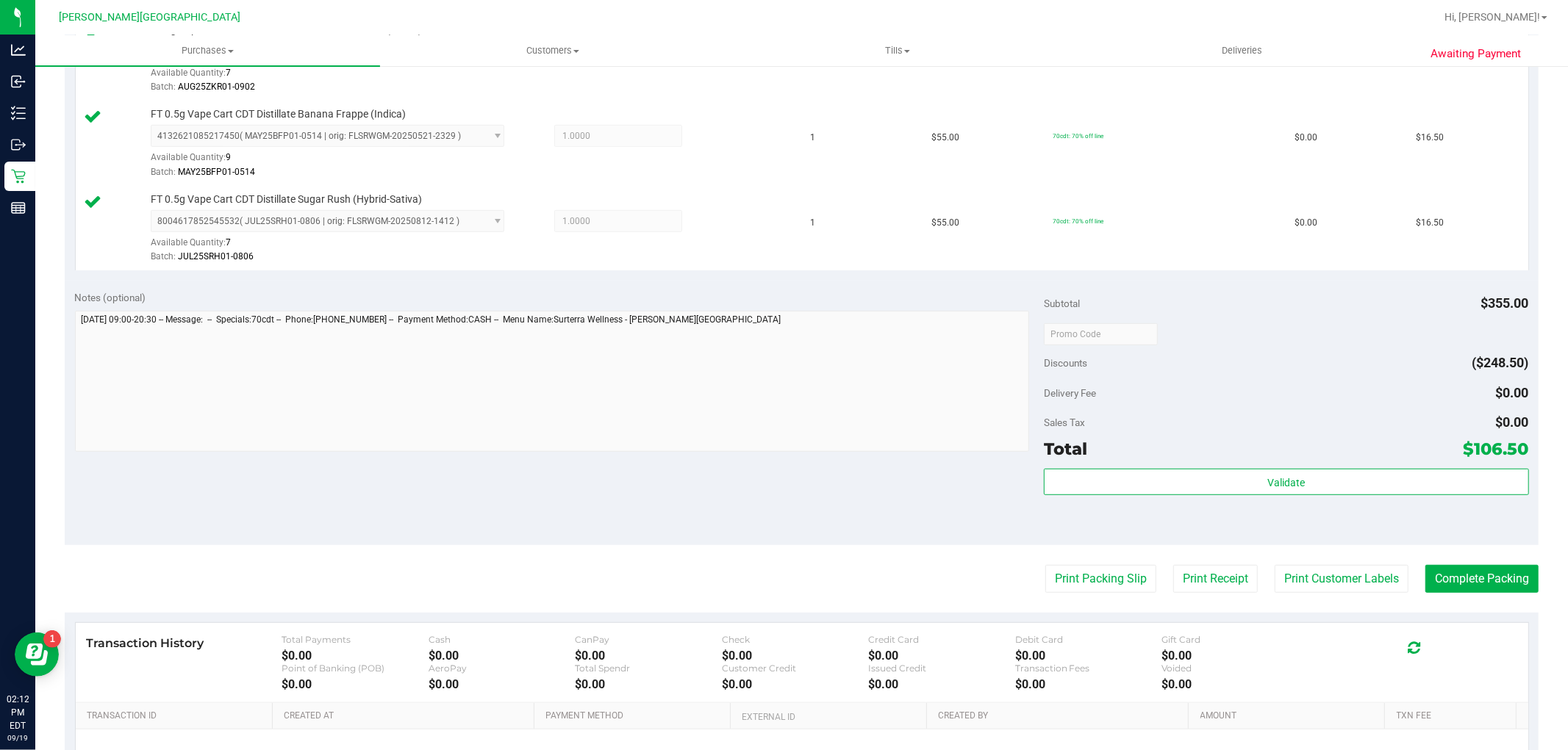
scroll to position [652, 0]
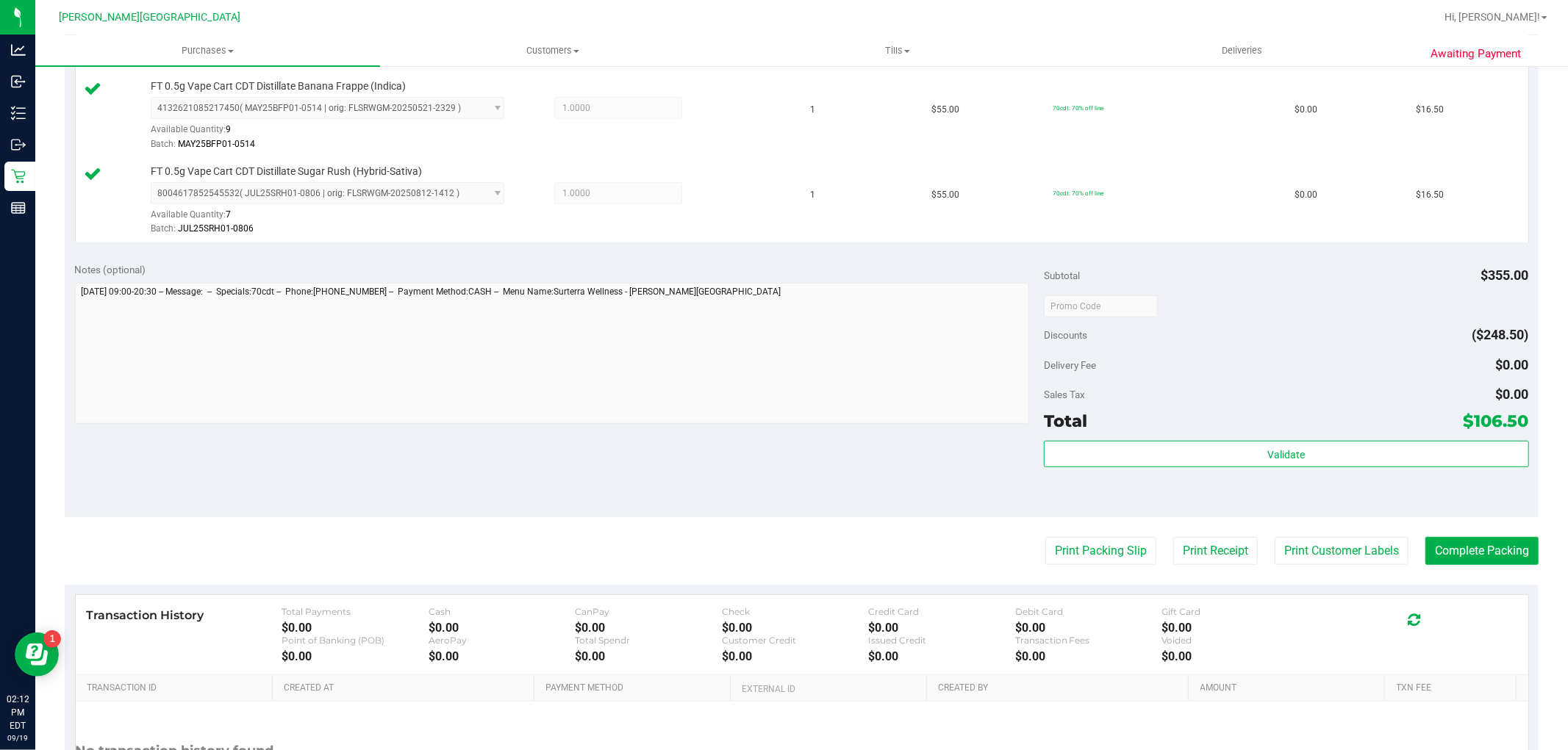
click at [1199, 478] on div "Validate" at bounding box center [1286, 474] width 485 height 66
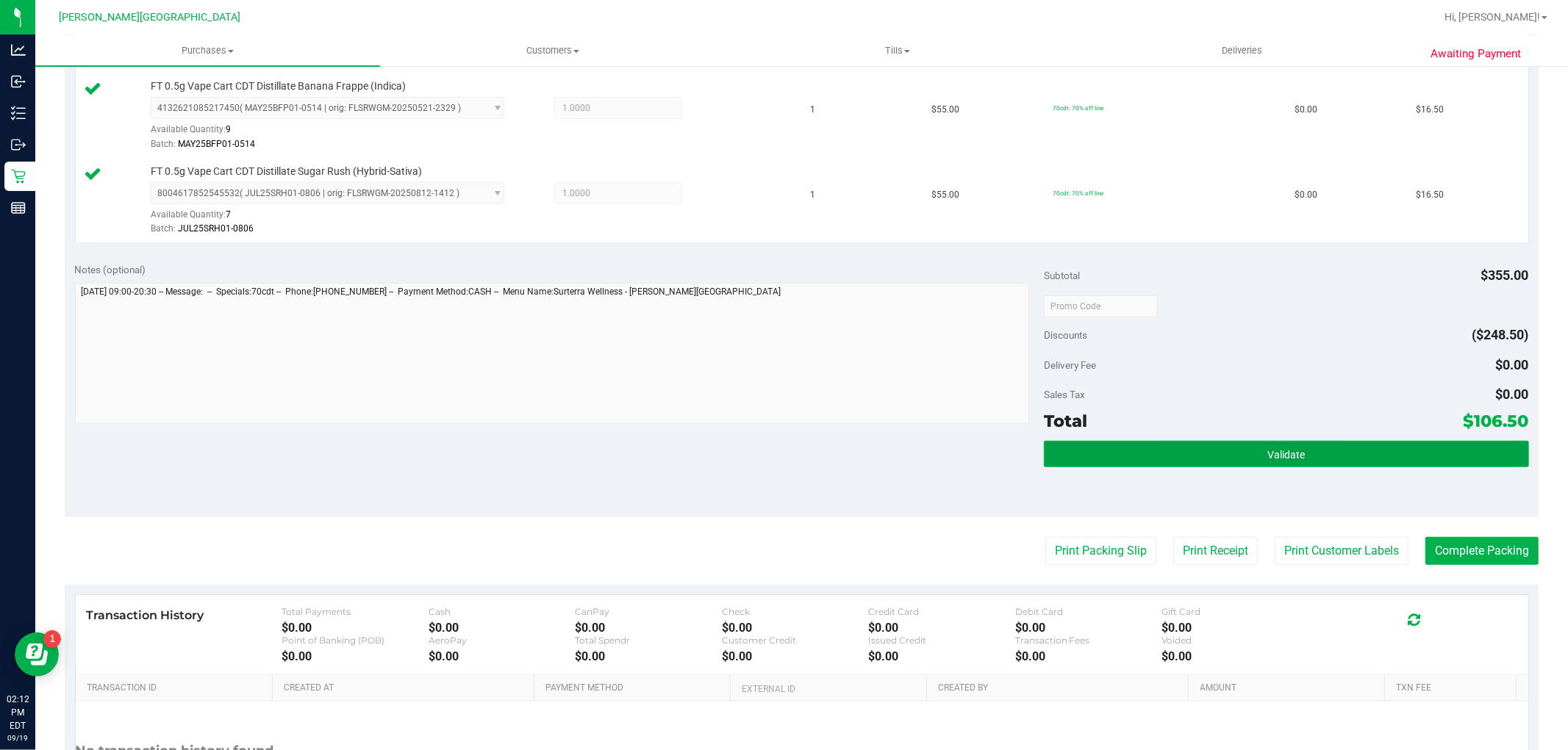
click at [1196, 461] on button "Validate" at bounding box center [1286, 454] width 485 height 27
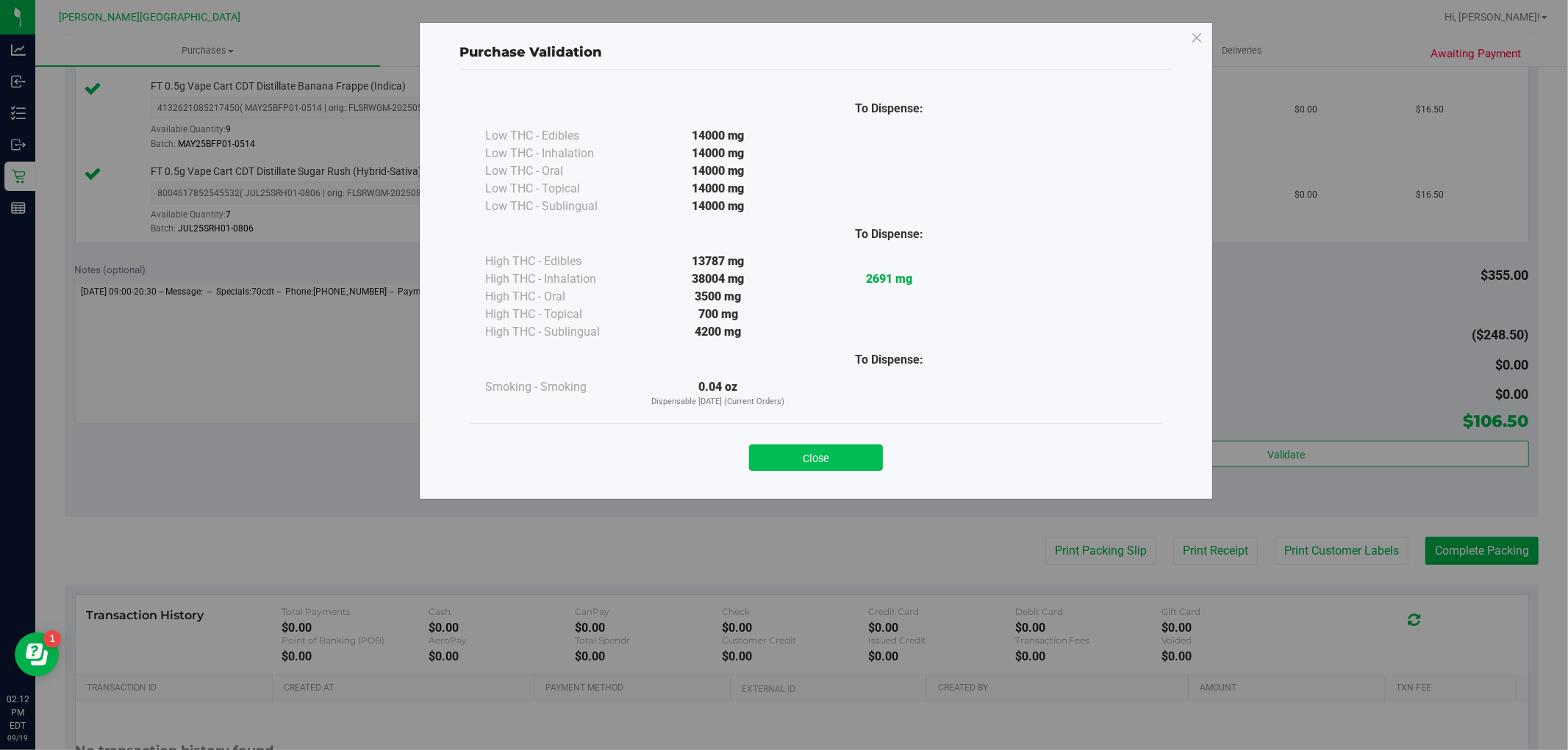
click at [795, 456] on button "Close" at bounding box center [816, 458] width 134 height 27
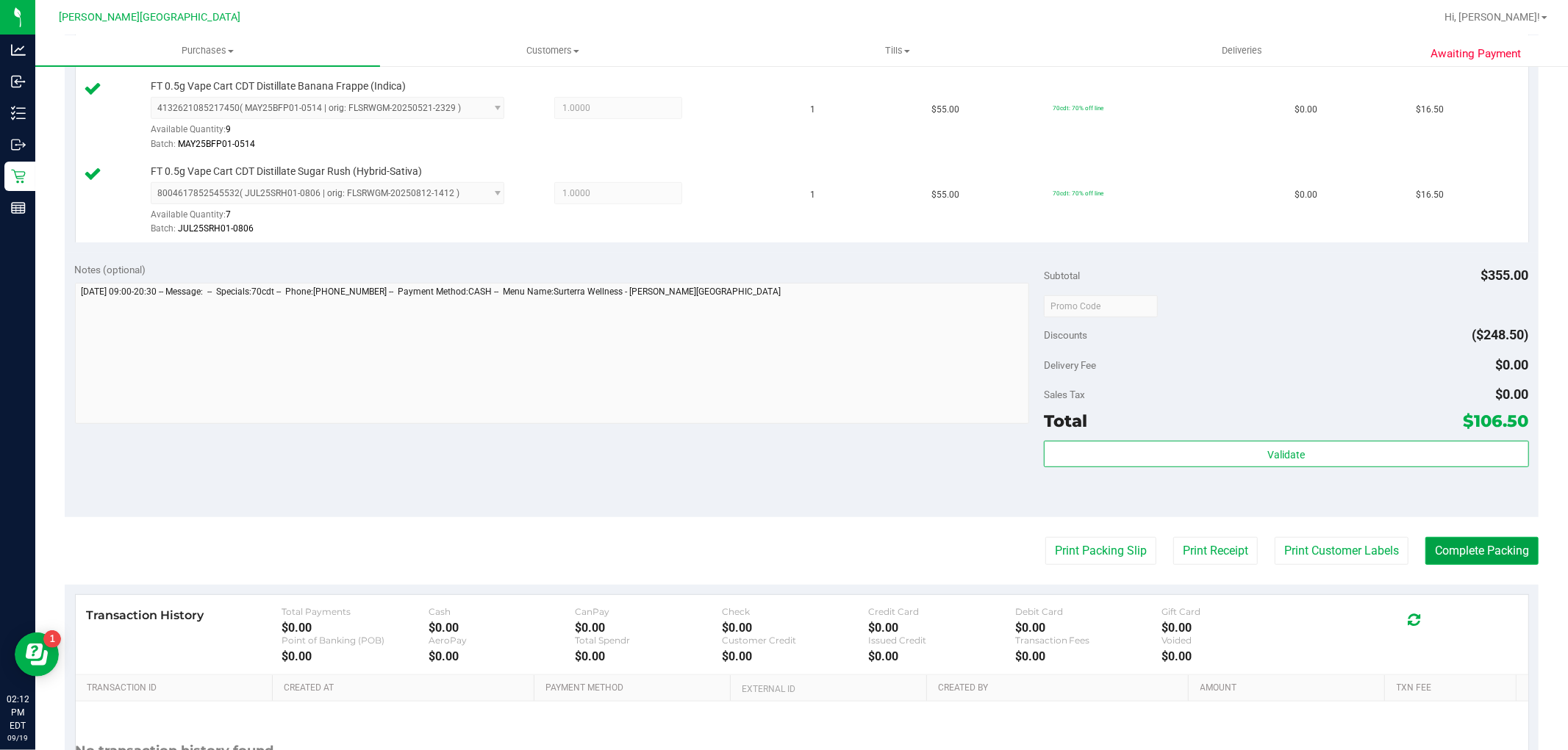
click at [1481, 551] on button "Complete Packing" at bounding box center [1482, 550] width 113 height 28
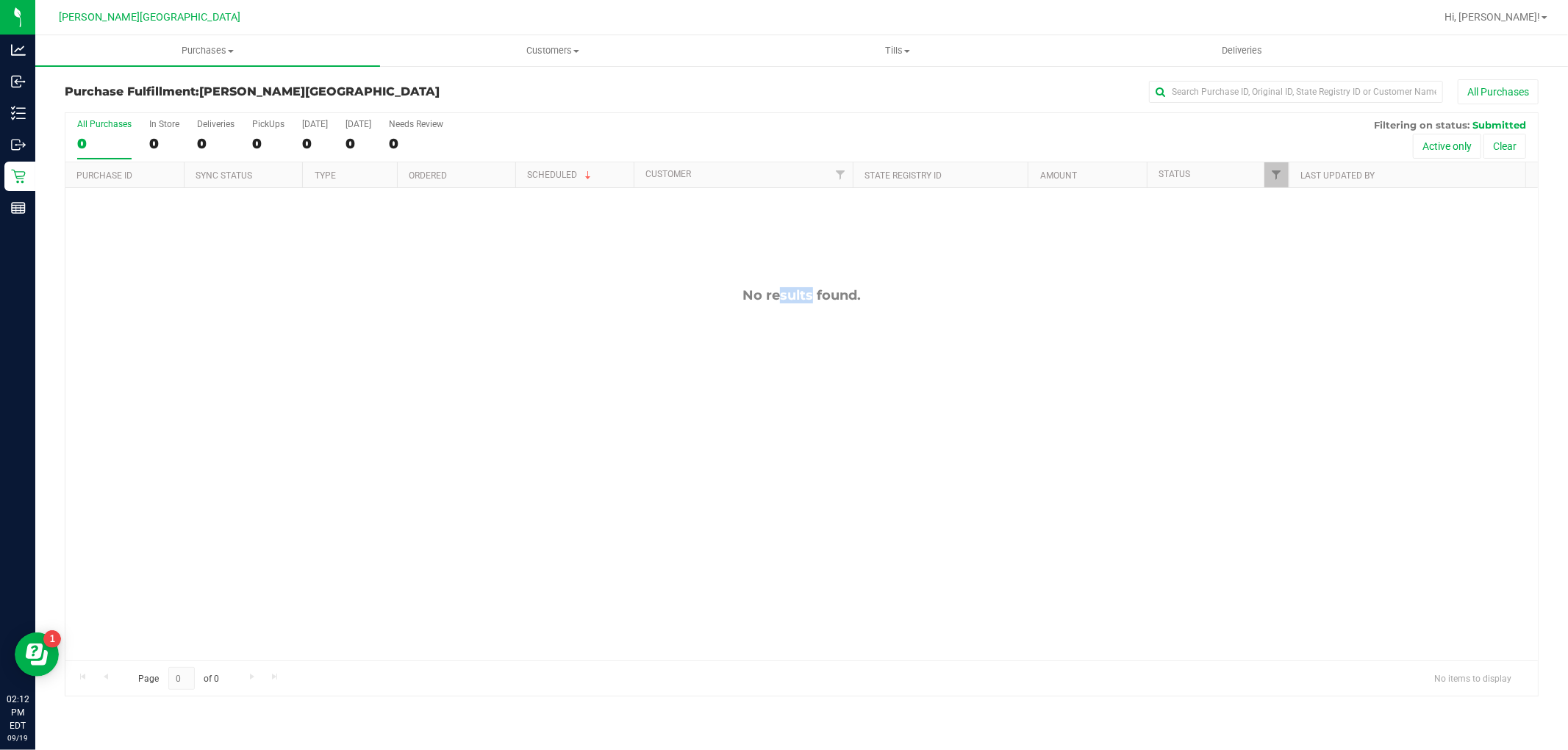
drag, startPoint x: 774, startPoint y: 349, endPoint x: 672, endPoint y: 370, distance: 104.1
click at [672, 370] on div "No results found." at bounding box center [802, 474] width 1473 height 572
click at [729, 388] on div "No results found." at bounding box center [802, 474] width 1473 height 572
drag, startPoint x: 722, startPoint y: 364, endPoint x: 1055, endPoint y: 393, distance: 334.3
click at [1055, 393] on div "No results found." at bounding box center [802, 474] width 1473 height 572
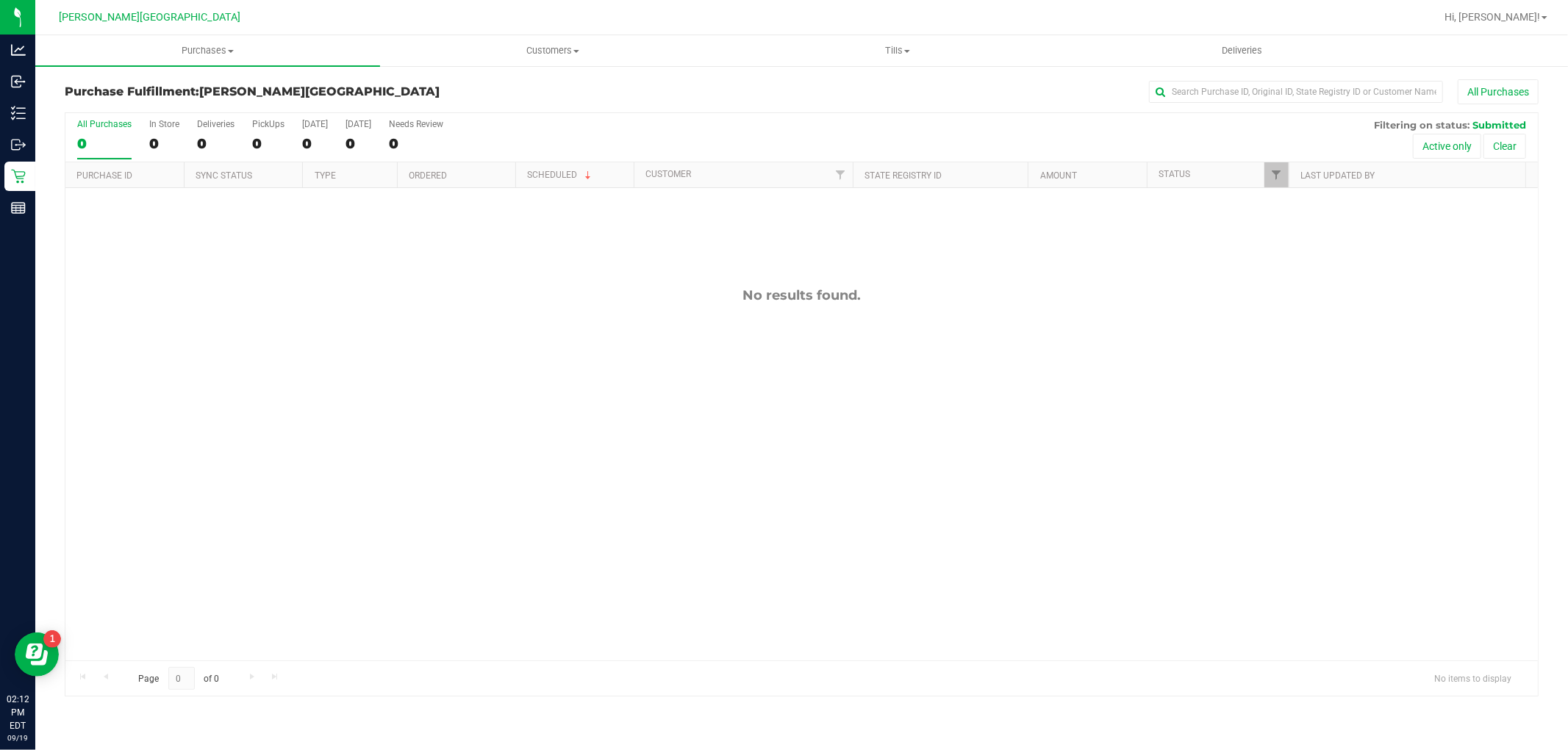
click at [1039, 394] on div "No results found." at bounding box center [802, 474] width 1473 height 572
click at [258, 349] on div "No results found." at bounding box center [802, 474] width 1473 height 572
click at [1517, 24] on link "Hi, [PERSON_NAME]!" at bounding box center [1495, 17] width 114 height 16
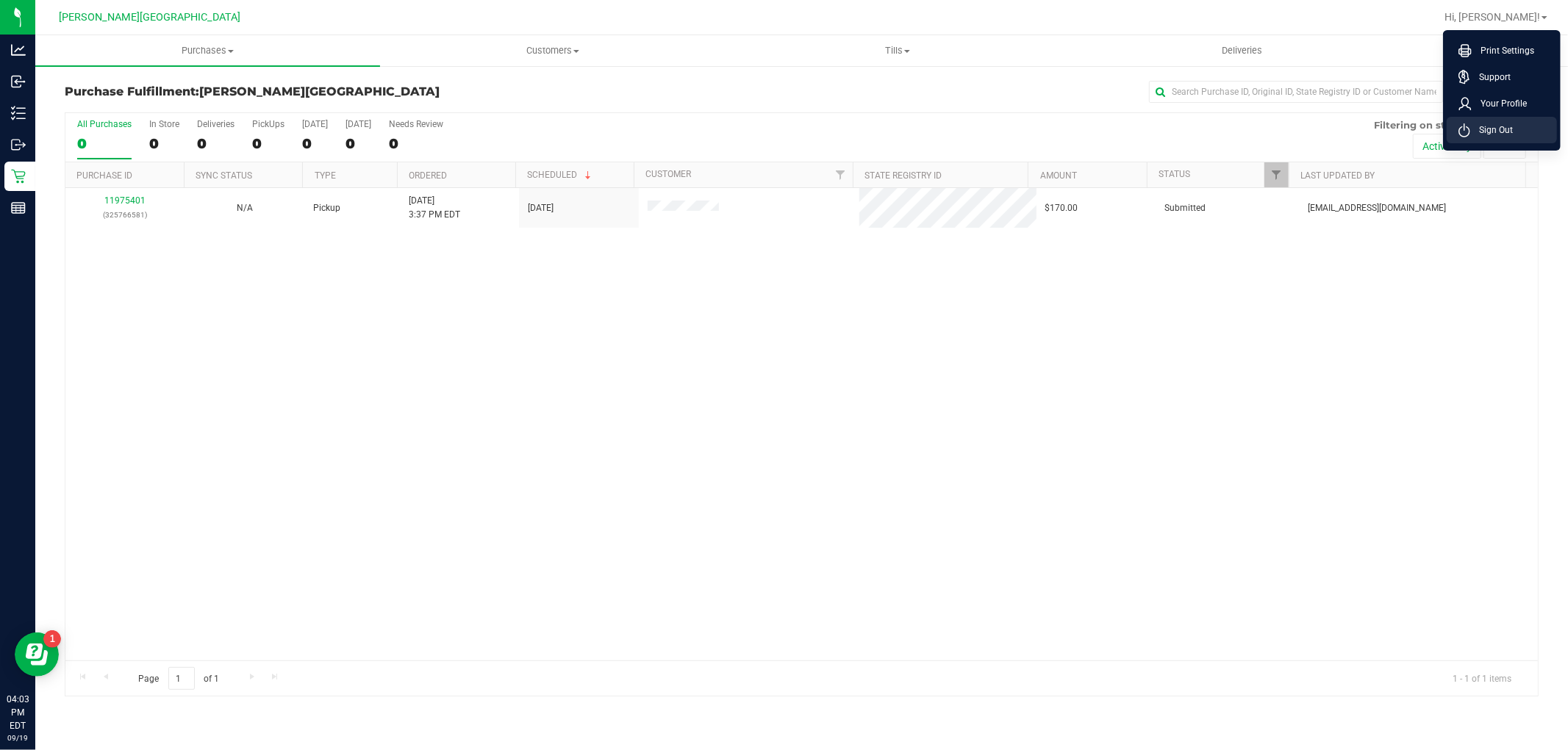
click at [1493, 134] on span "Sign Out" at bounding box center [1492, 130] width 43 height 15
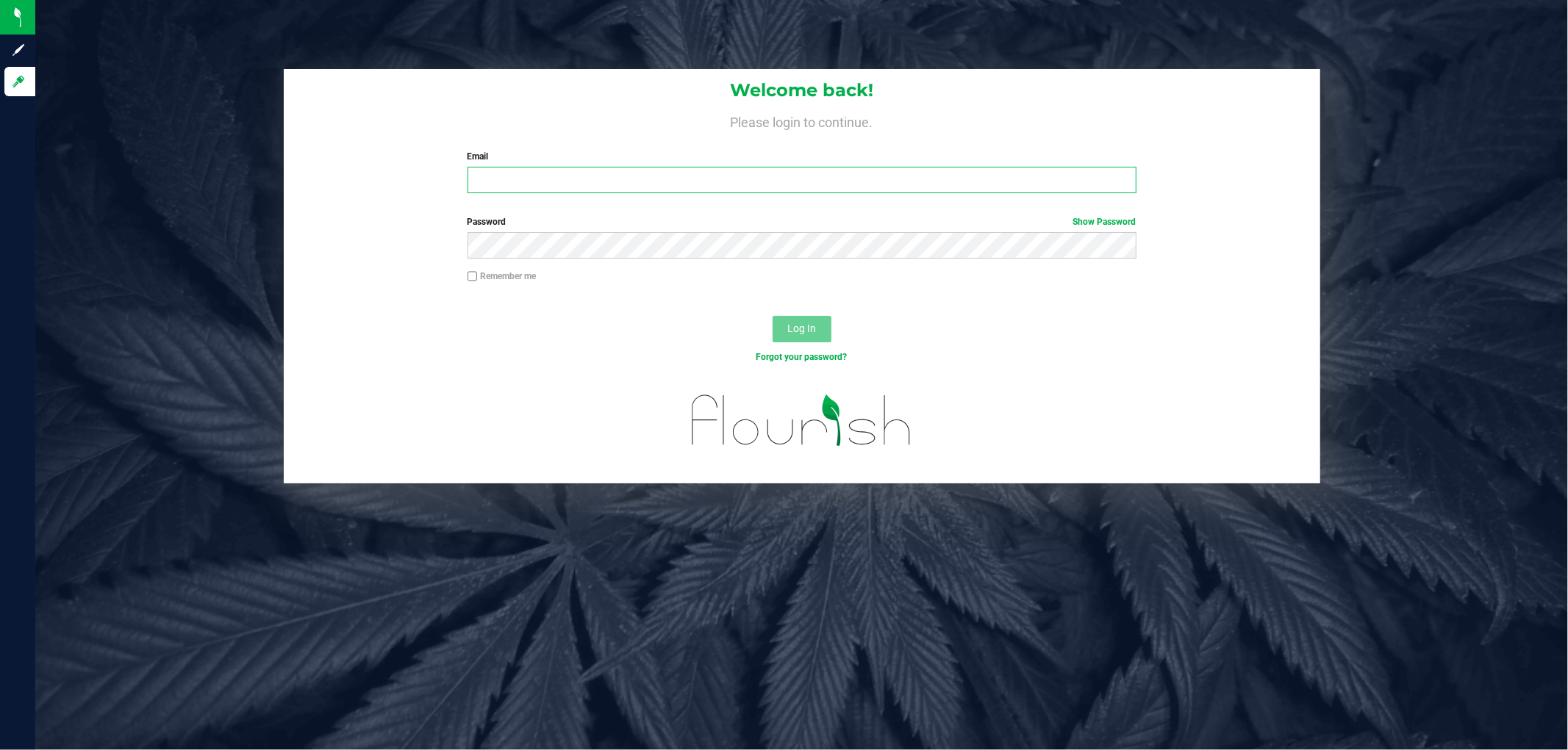
click at [701, 174] on input "Email" at bounding box center [803, 181] width 669 height 27
type input "rsprigg@liveparallel.com"
click at [773, 316] on button "Log In" at bounding box center [802, 330] width 59 height 27
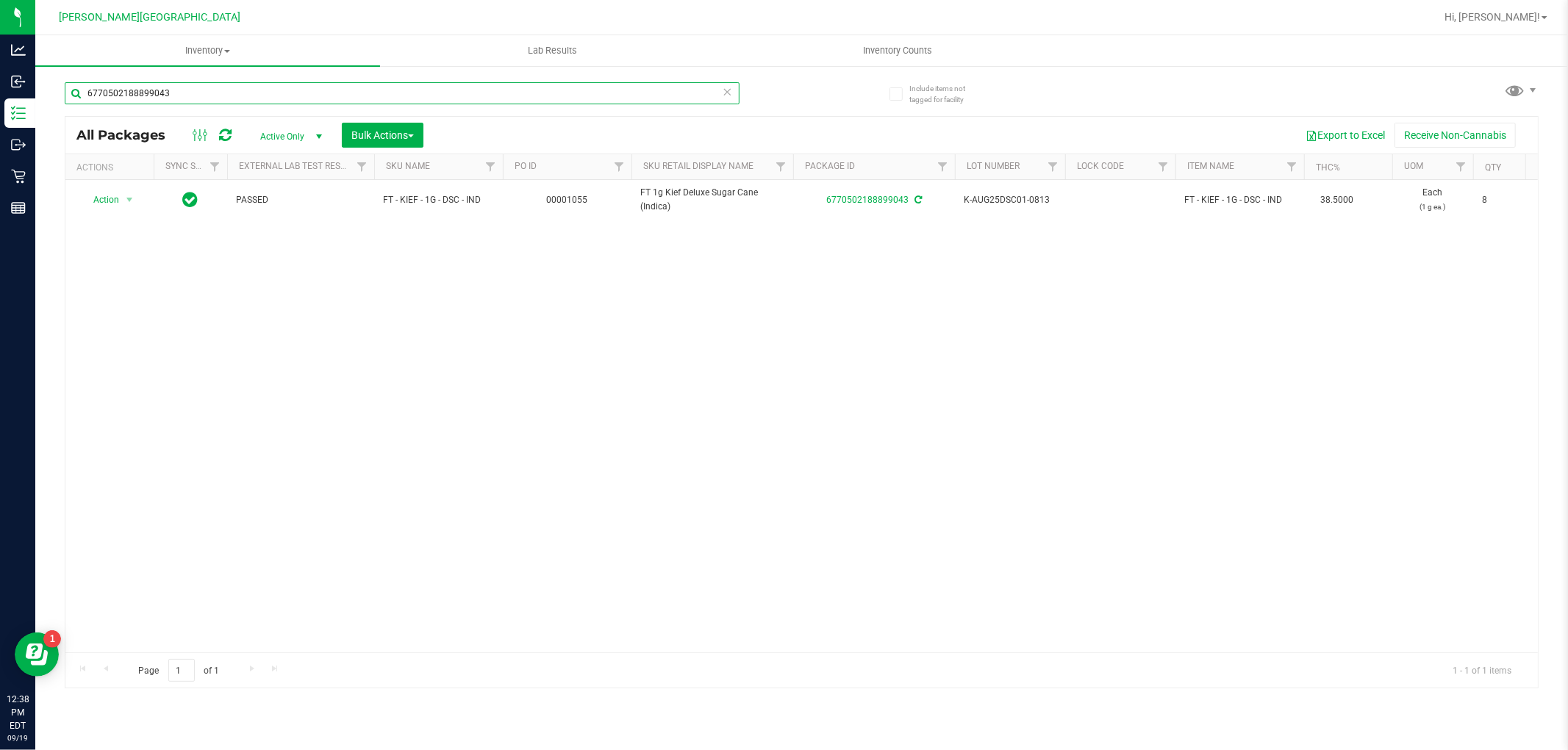
drag, startPoint x: 206, startPoint y: 98, endPoint x: 47, endPoint y: 106, distance: 159.2
click at [47, 106] on div "Include items not tagged for facility 6770502188899043 All Packages Active Only…" at bounding box center [802, 289] width 1533 height 448
type input "3422119774442647"
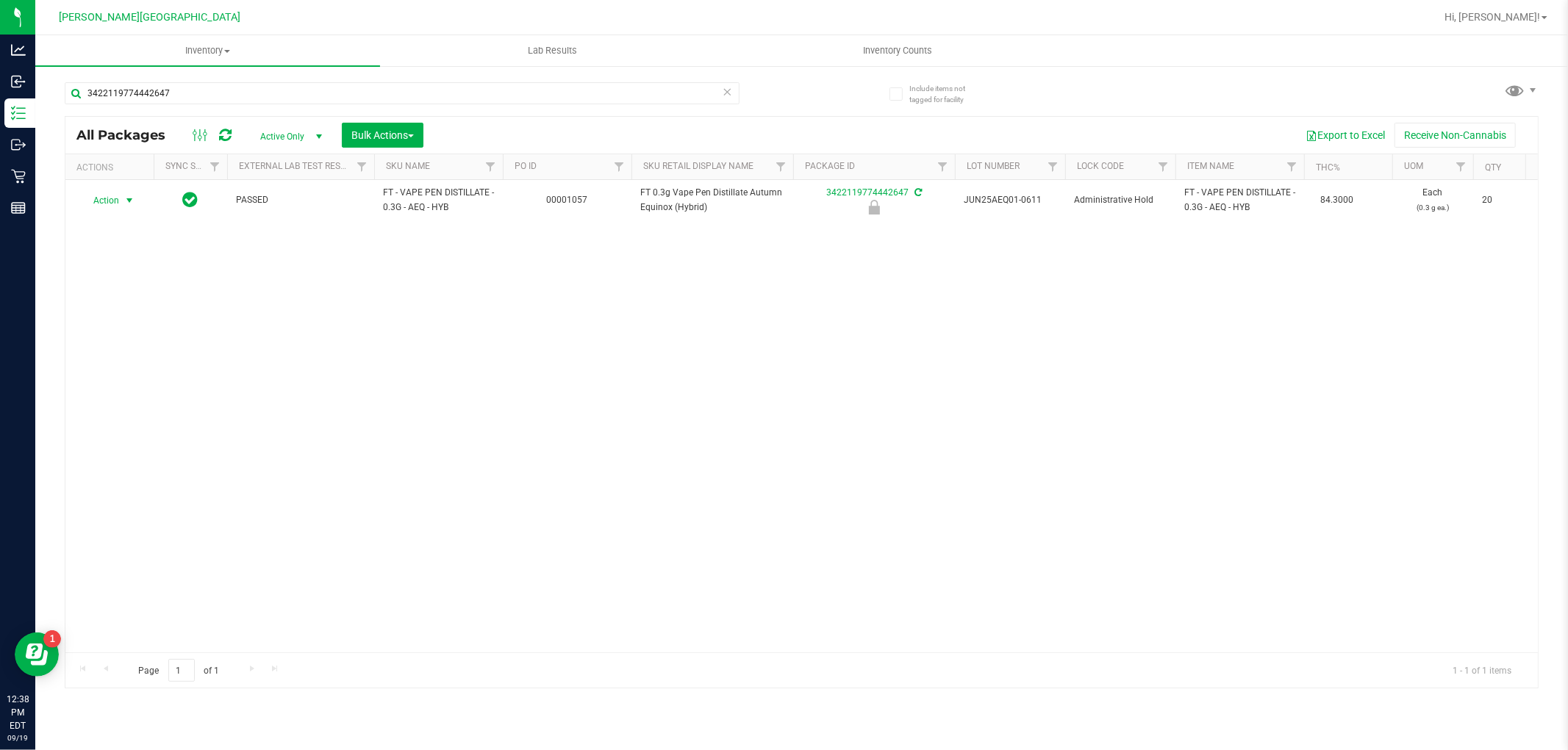
click at [107, 203] on span "Action" at bounding box center [100, 200] width 39 height 21
click at [120, 371] on li "Unlock package" at bounding box center [127, 375] width 94 height 22
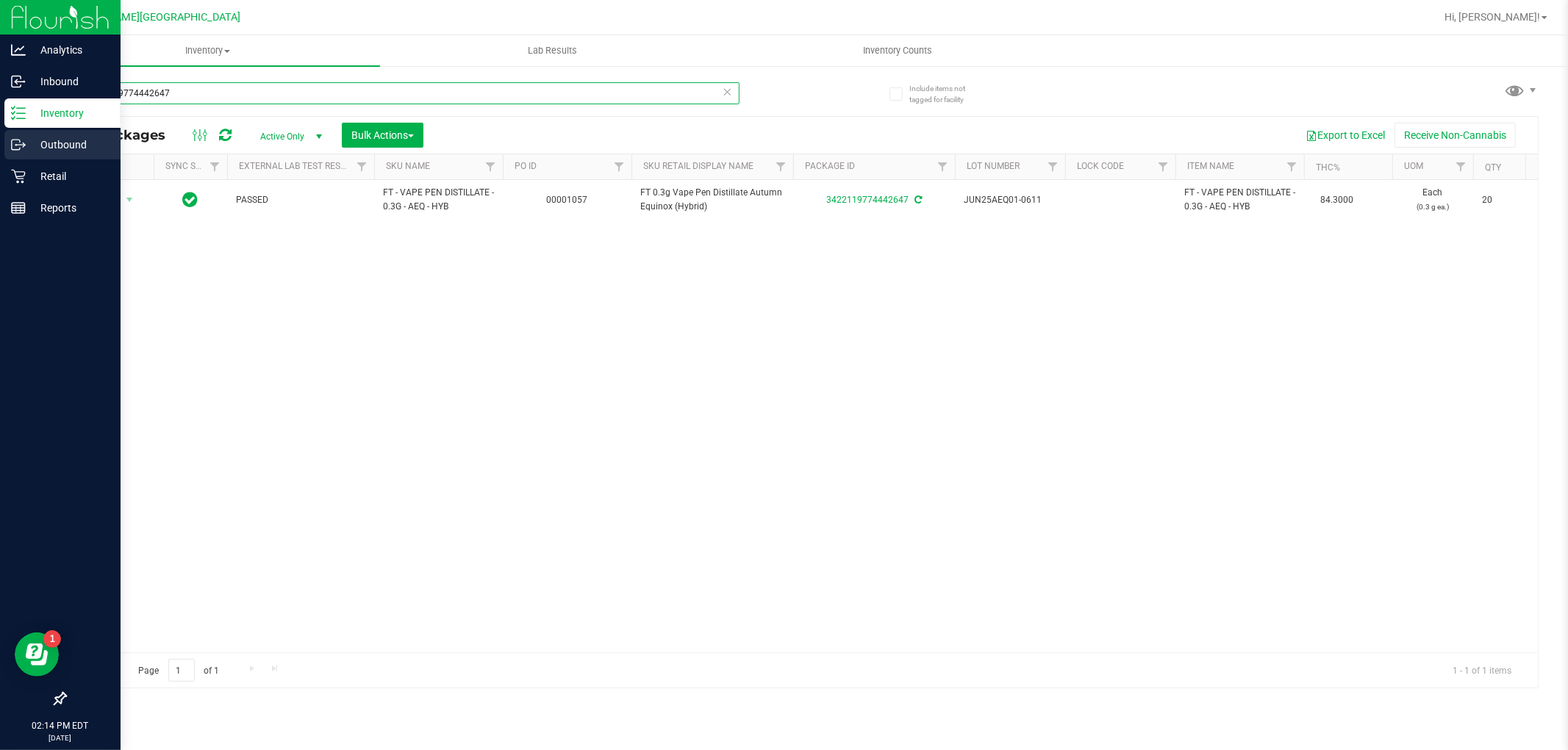
drag, startPoint x: 215, startPoint y: 89, endPoint x: 9, endPoint y: 144, distance: 213.2
click at [9, 144] on div "Analytics Inbound Inventory Outbound Retail Reports 02:14 PM EDT [DATE] 09/19 […" at bounding box center [784, 375] width 1568 height 750
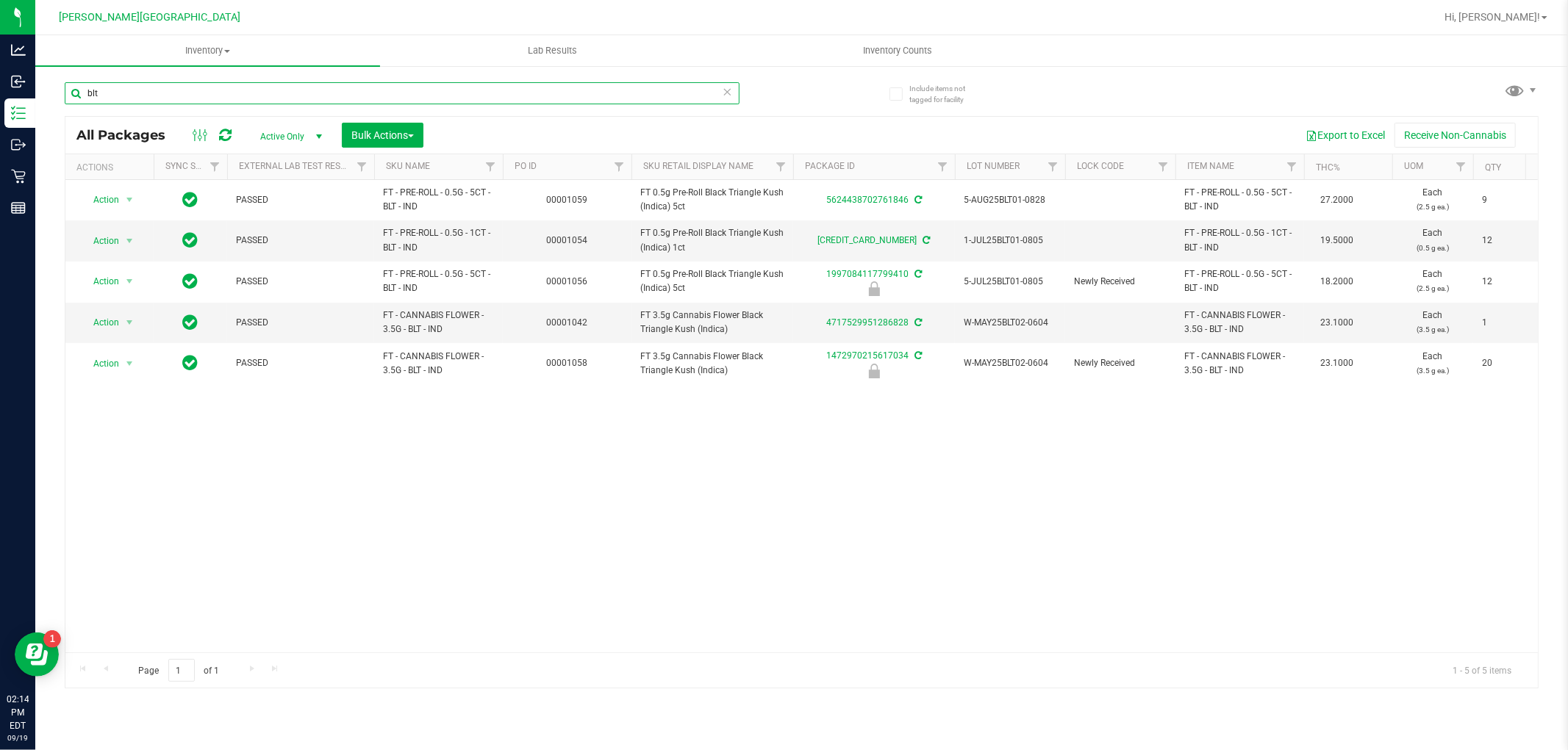
type input "blt"
click at [784, 475] on div "Action Action Adjust qty Create package Edit attributes Global inventory Locate…" at bounding box center [802, 416] width 1473 height 472
drag, startPoint x: 144, startPoint y: 97, endPoint x: 70, endPoint y: 104, distance: 74.3
click at [65, 109] on div "blt" at bounding box center [402, 99] width 675 height 34
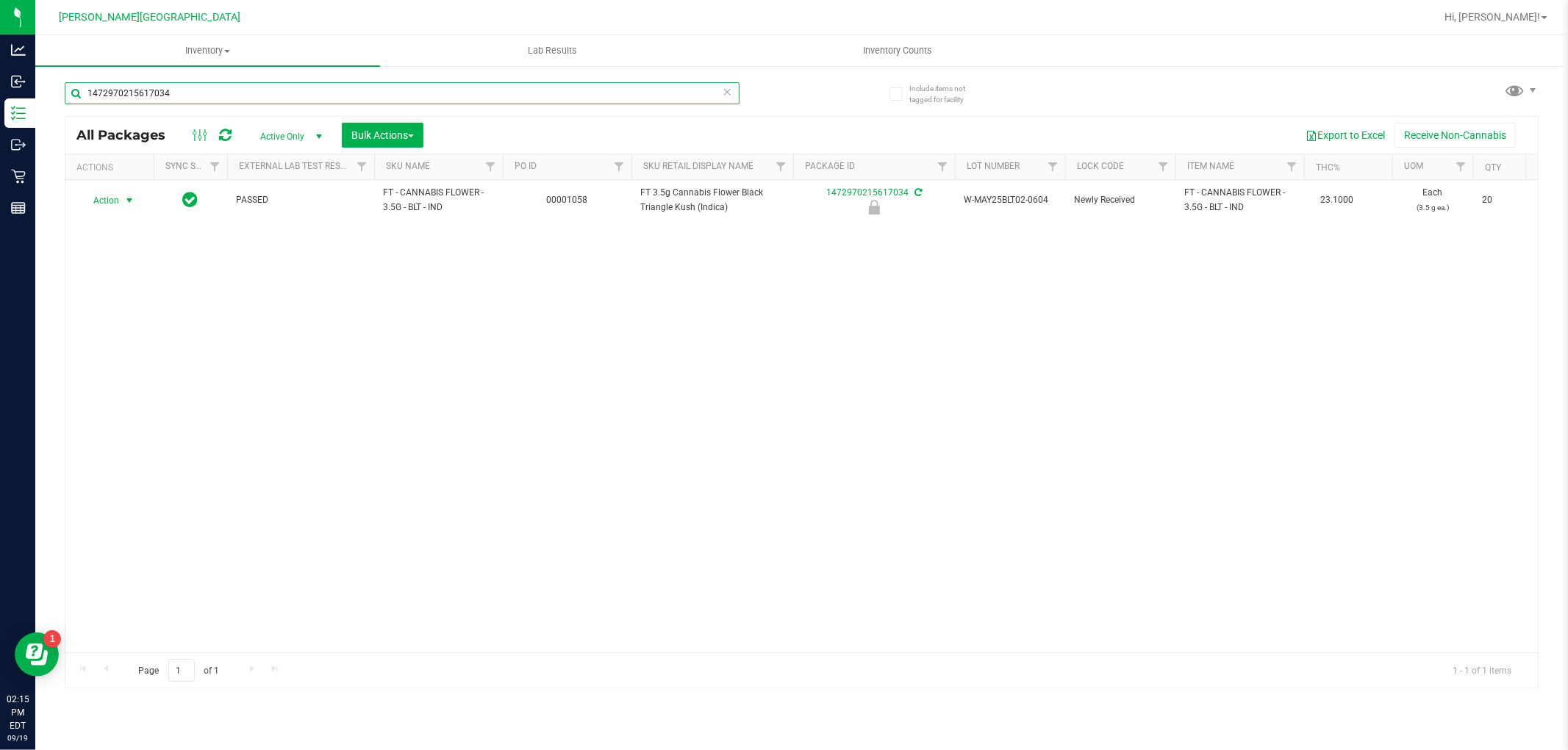
type input "1472970215617034"
click at [118, 200] on span "Action" at bounding box center [100, 200] width 39 height 21
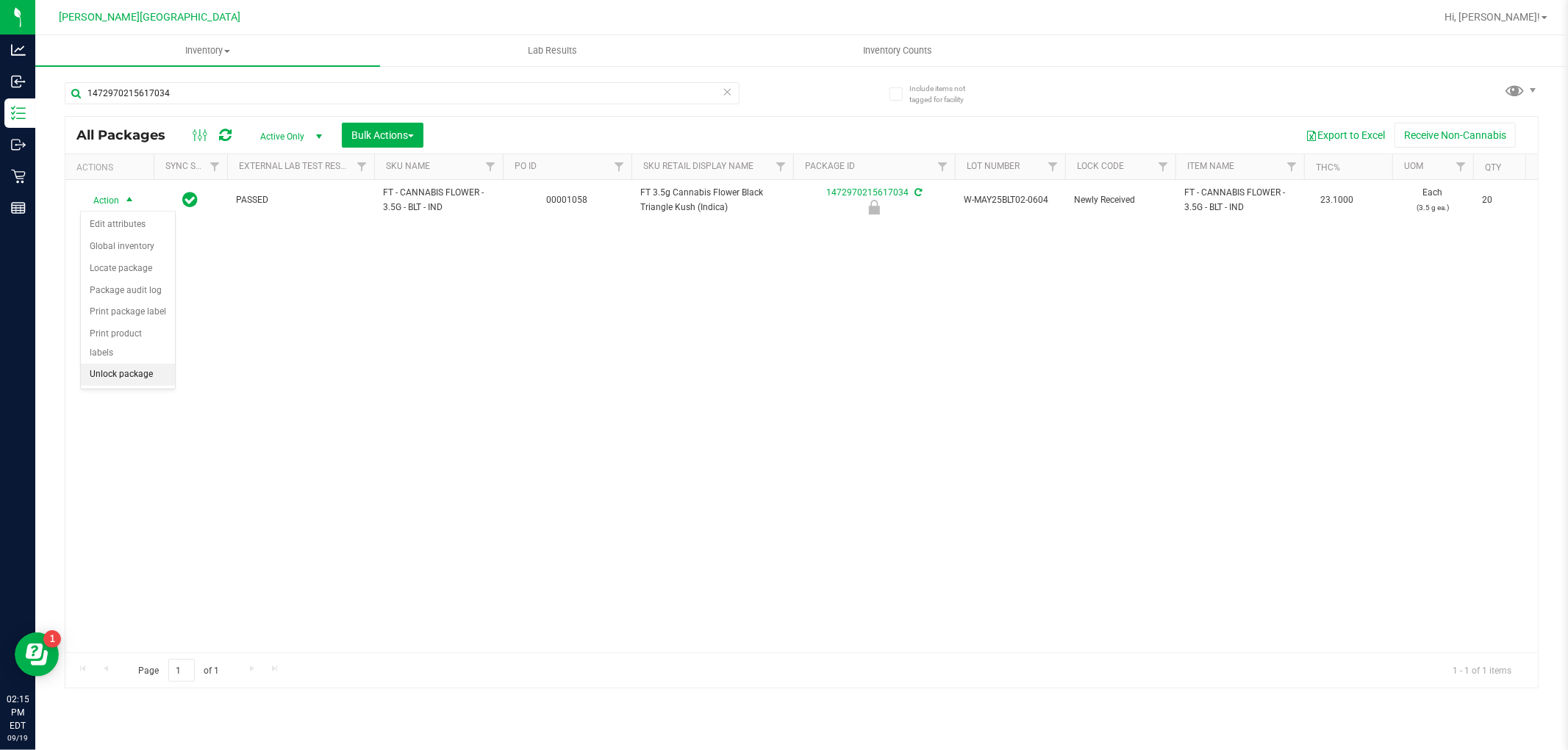
click at [123, 382] on li "Unlock package" at bounding box center [127, 375] width 94 height 22
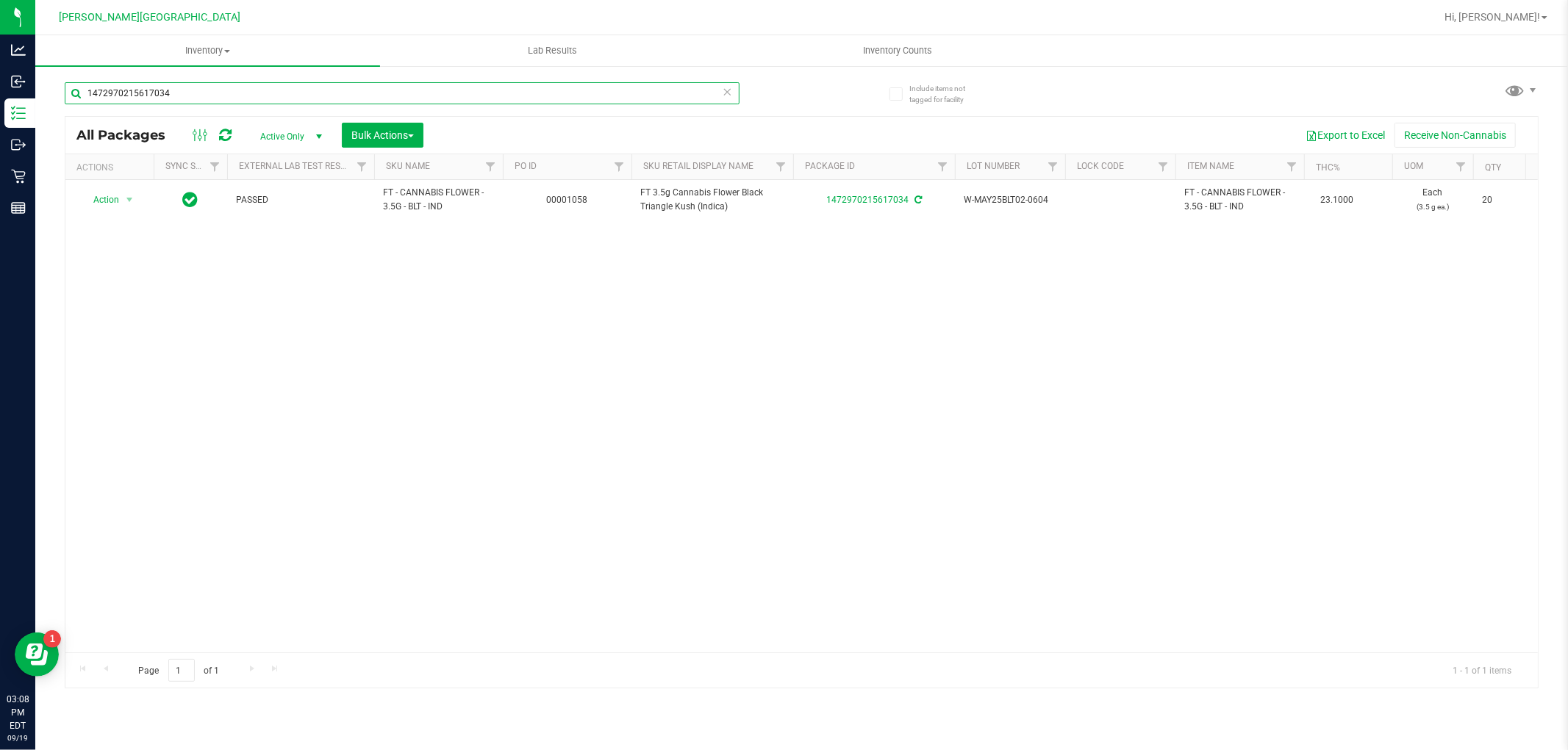
drag, startPoint x: 187, startPoint y: 93, endPoint x: 47, endPoint y: 119, distance: 142.4
click at [49, 118] on div "Include items not tagged for facility 1472970215617034 All Packages Active Only…" at bounding box center [802, 289] width 1533 height 448
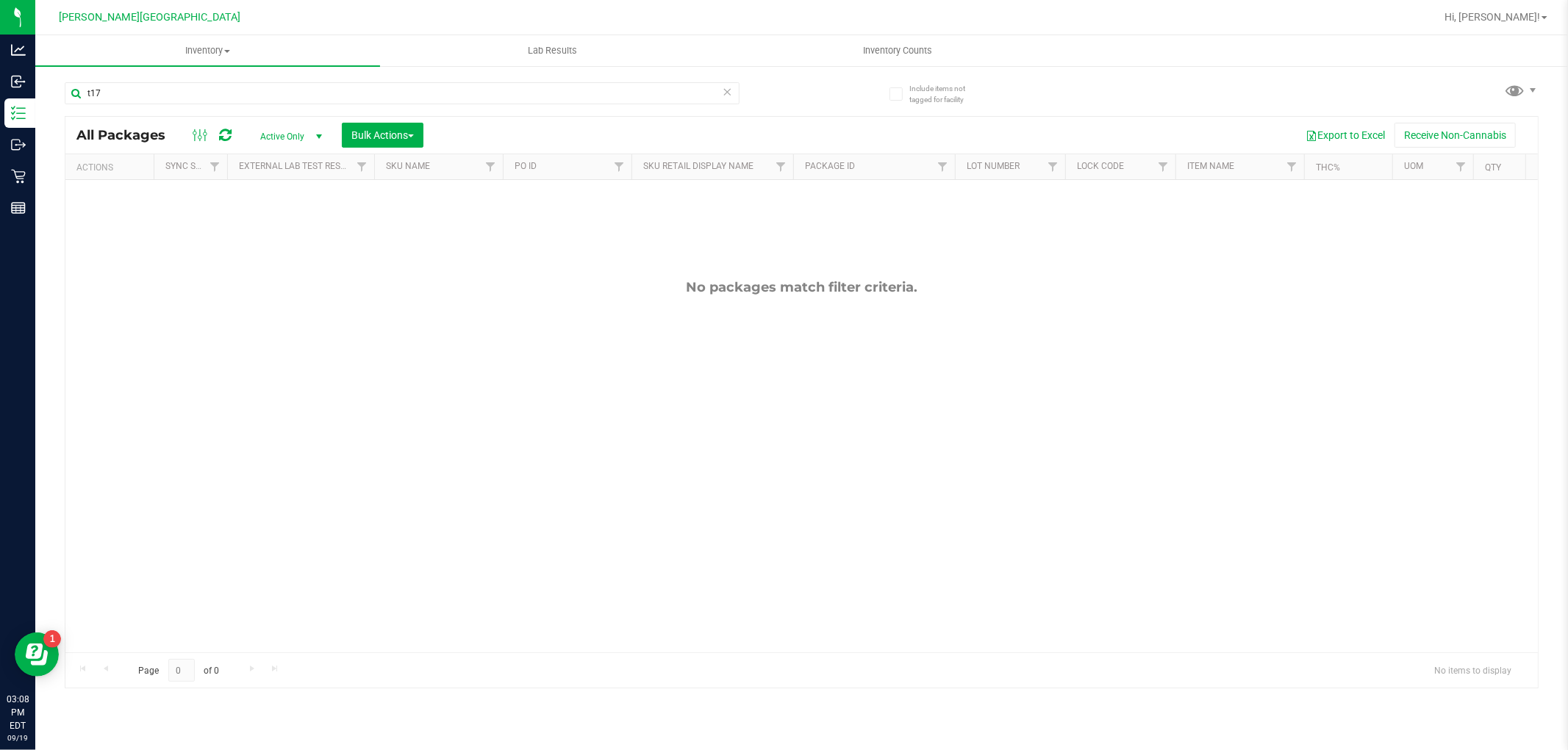
click at [557, 259] on div "No packages match filter criteria." at bounding box center [802, 465] width 1473 height 572
click at [468, 315] on div "No packages match filter criteria." at bounding box center [802, 465] width 1473 height 572
drag, startPoint x: 629, startPoint y: 291, endPoint x: 1083, endPoint y: 461, distance: 484.8
click at [1083, 461] on div "No packages match filter criteria." at bounding box center [802, 465] width 1473 height 572
click at [843, 442] on div "No packages match filter criteria." at bounding box center [802, 465] width 1473 height 572
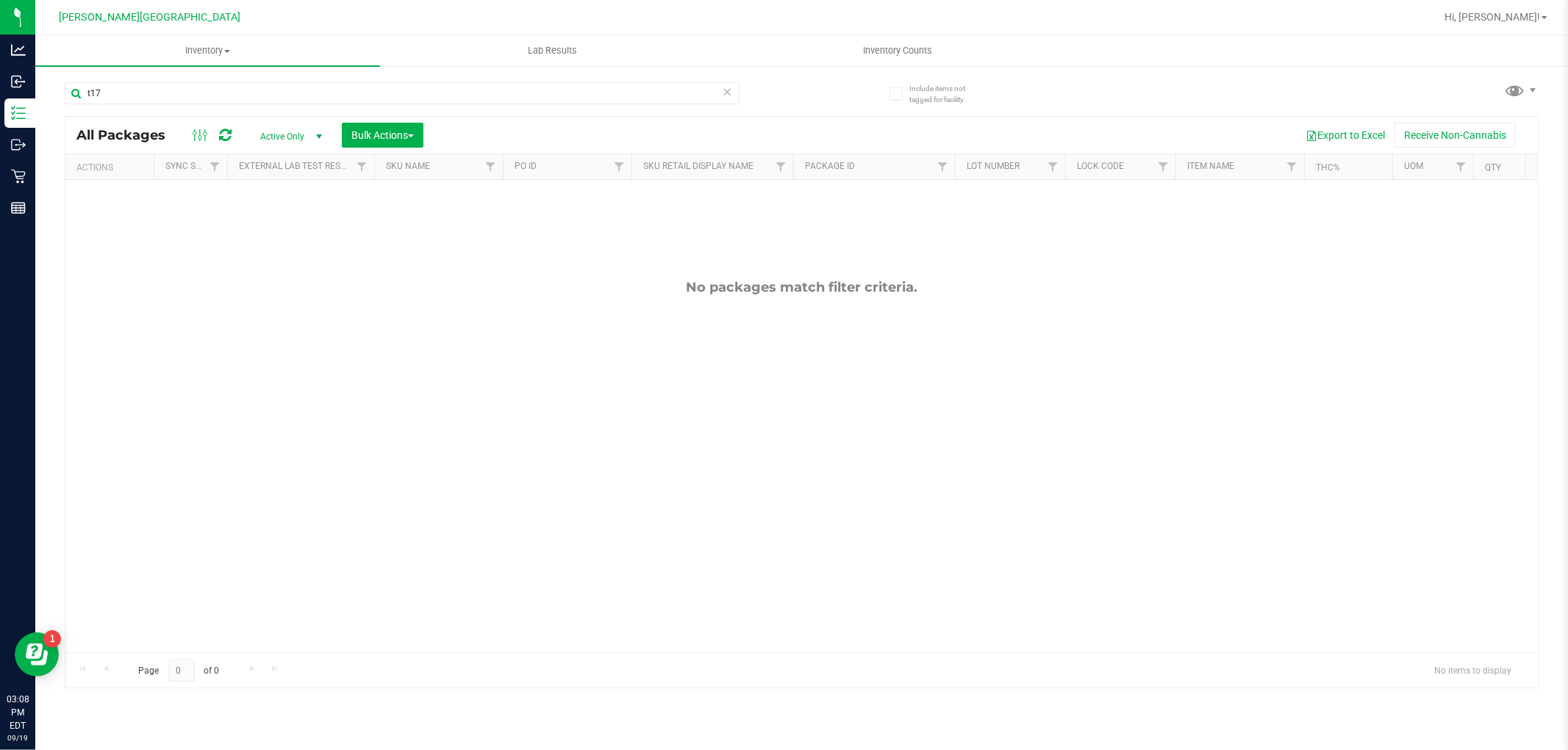
click at [832, 436] on div "No packages match filter criteria." at bounding box center [802, 465] width 1473 height 572
click at [788, 388] on div "No packages match filter criteria." at bounding box center [802, 465] width 1473 height 572
drag, startPoint x: 114, startPoint y: 98, endPoint x: 38, endPoint y: 122, distance: 79.7
click at [38, 122] on div "Include items not tagged for facility t17 All Packages Active Only Active Only …" at bounding box center [802, 289] width 1533 height 448
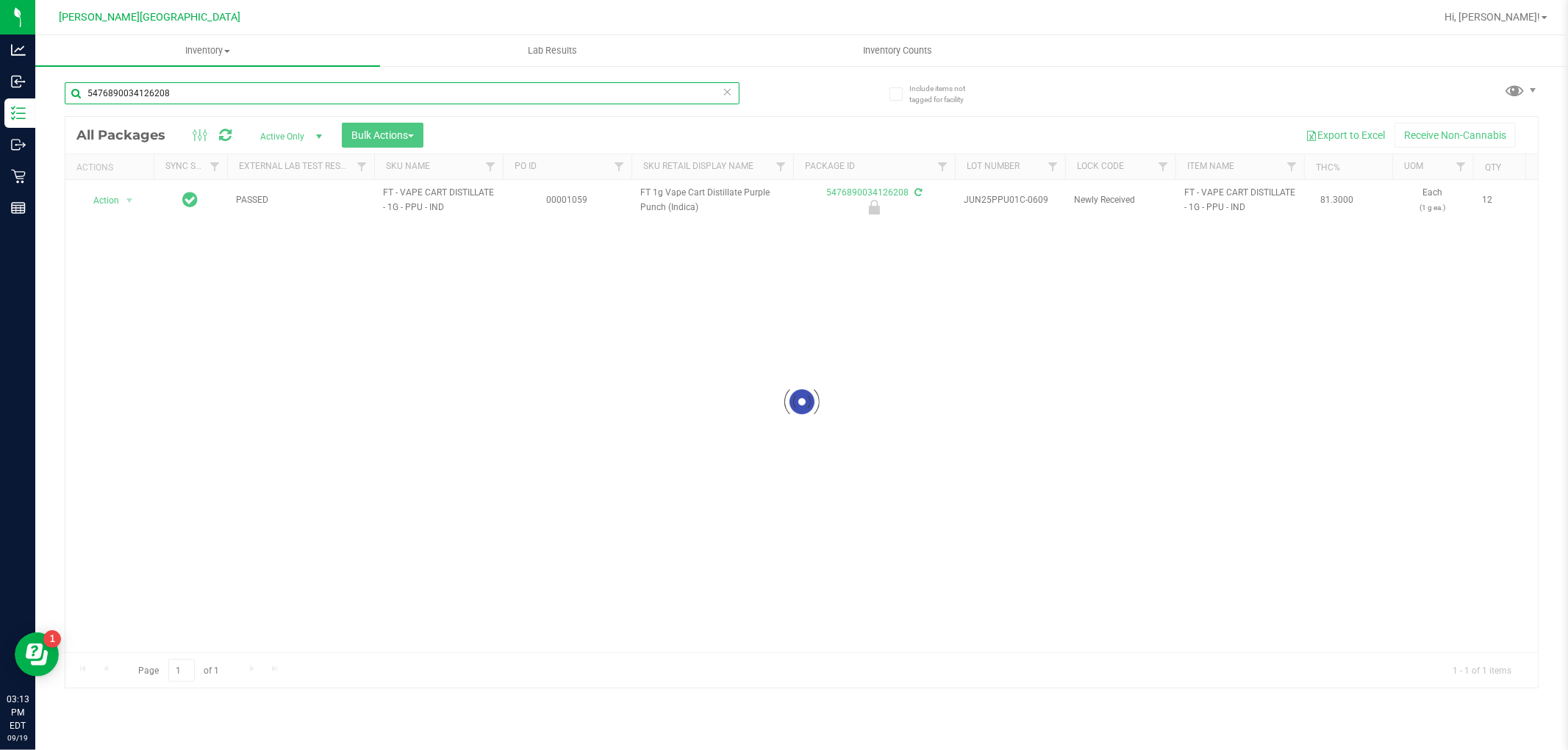
type input "5476890034126208"
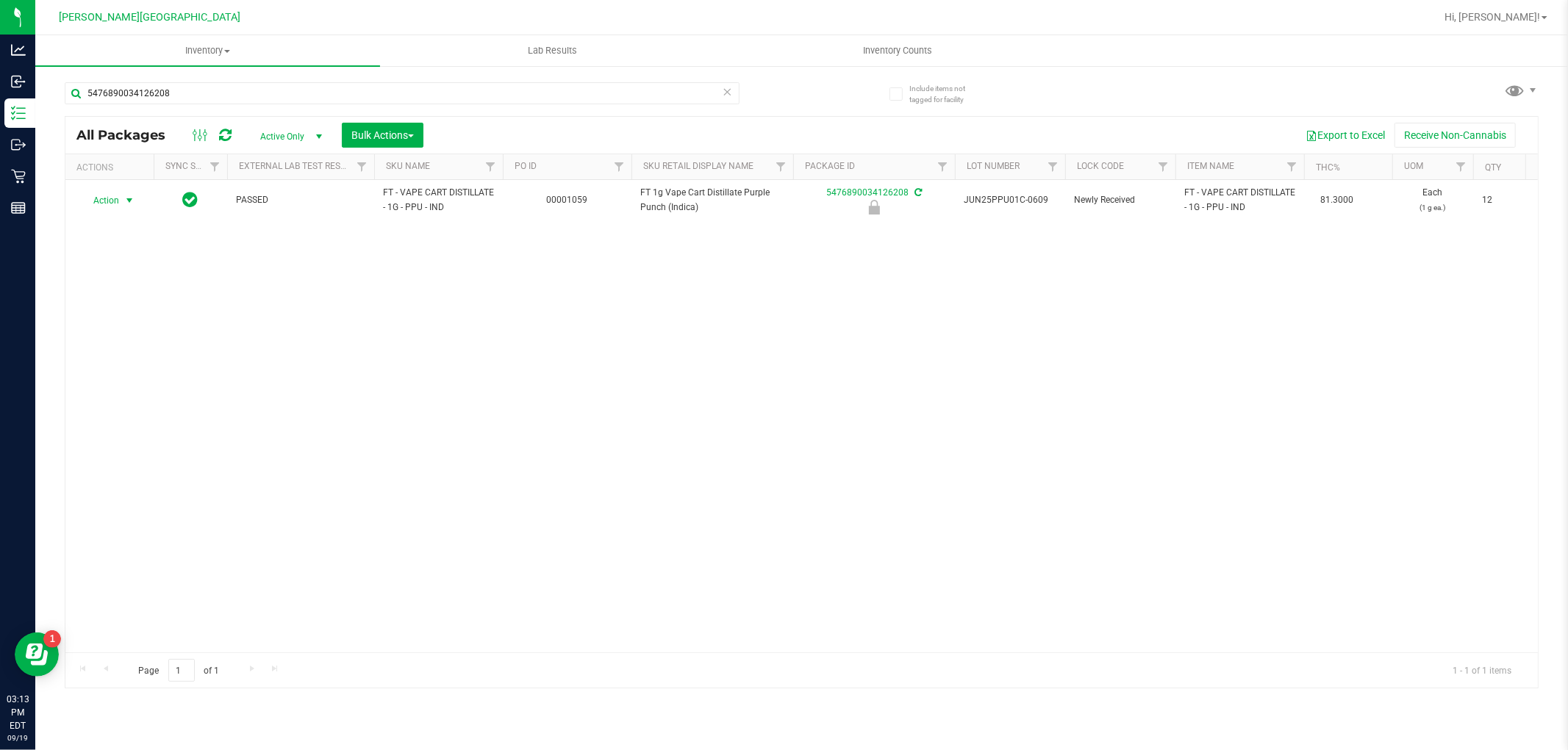
click at [102, 197] on span "Action" at bounding box center [100, 200] width 39 height 21
click at [104, 414] on li "Unlock package" at bounding box center [109, 410] width 58 height 40
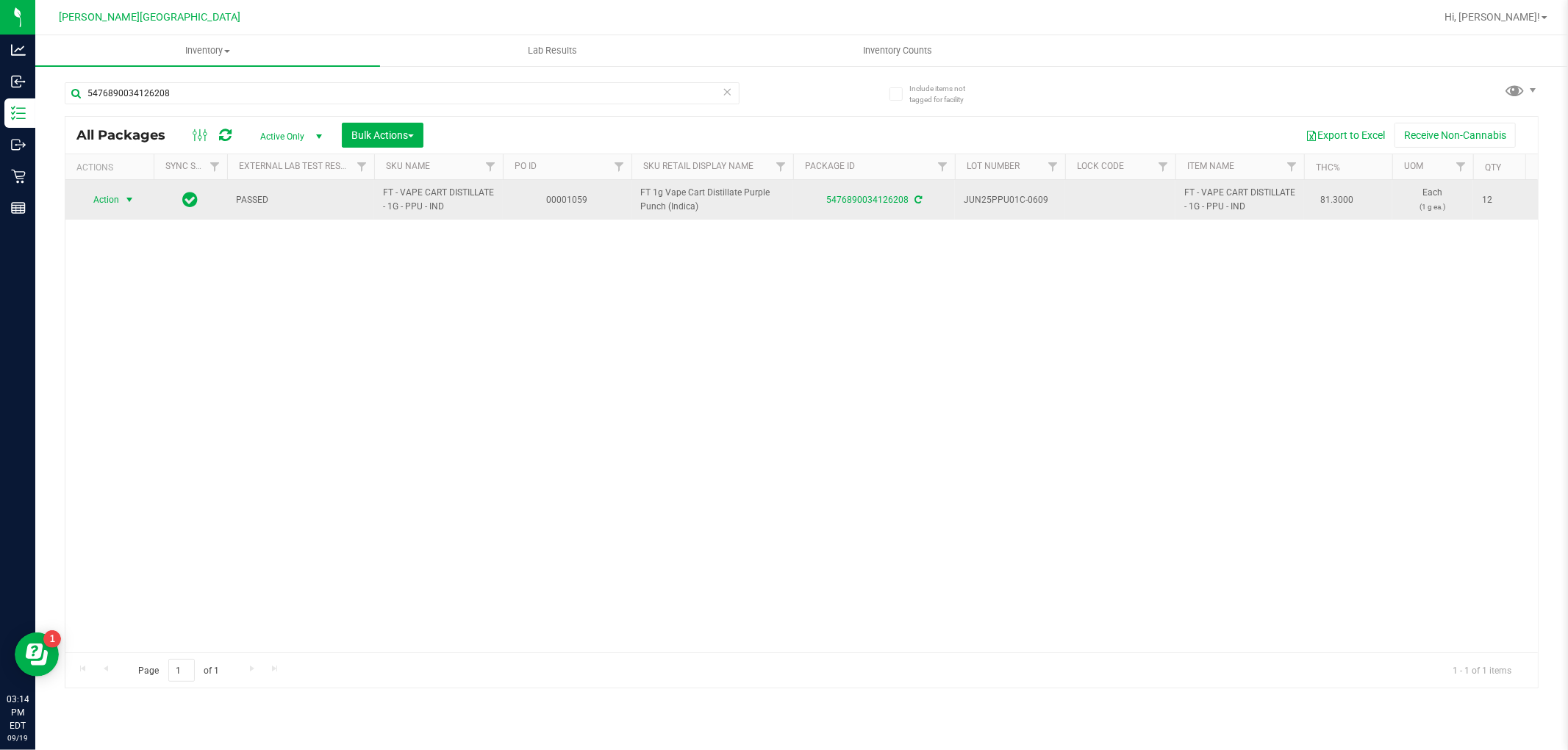
click at [116, 189] on span "Action" at bounding box center [100, 200] width 39 height 21
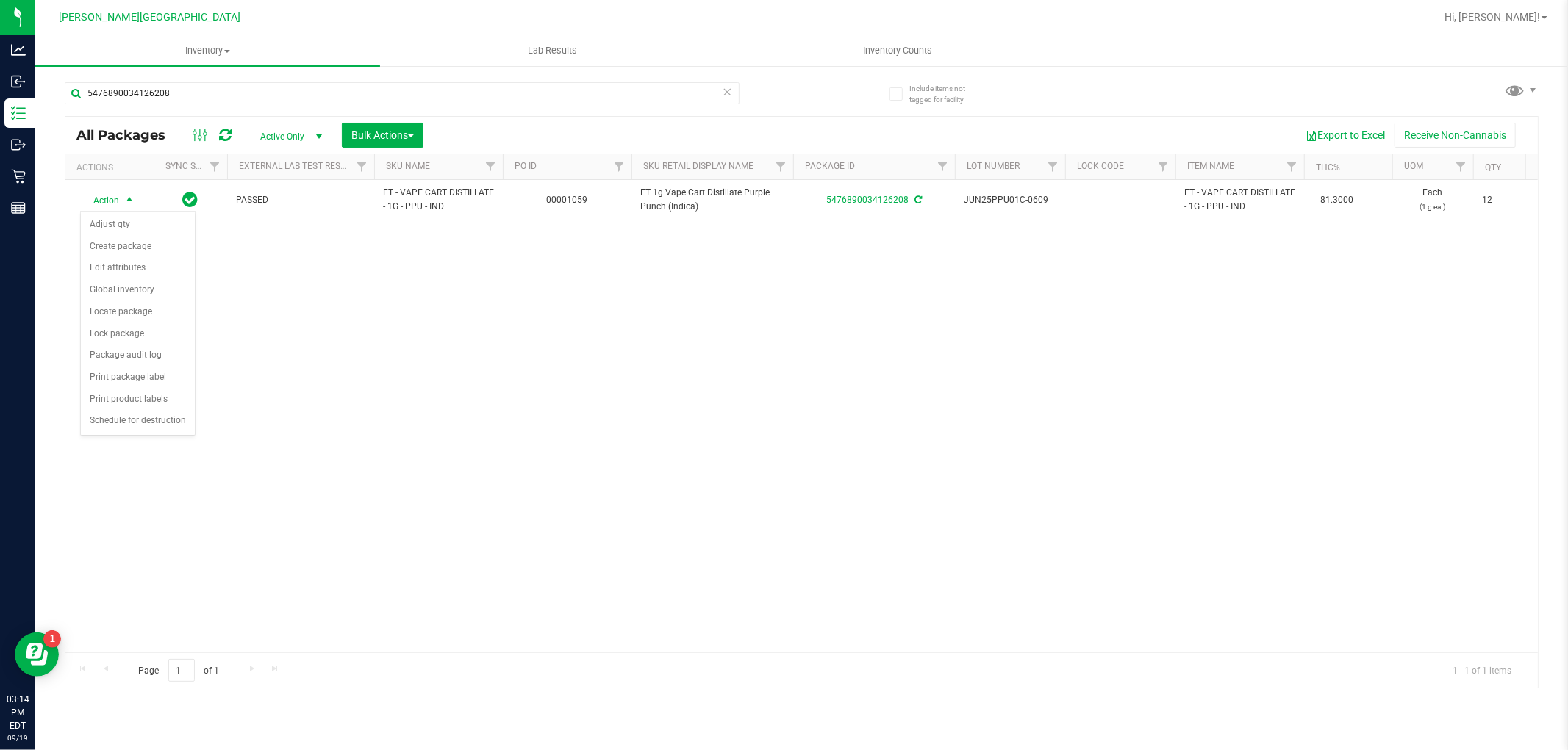
click at [458, 360] on div "Action Action Adjust qty Create package Edit attributes Global inventory Locate…" at bounding box center [802, 416] width 1473 height 472
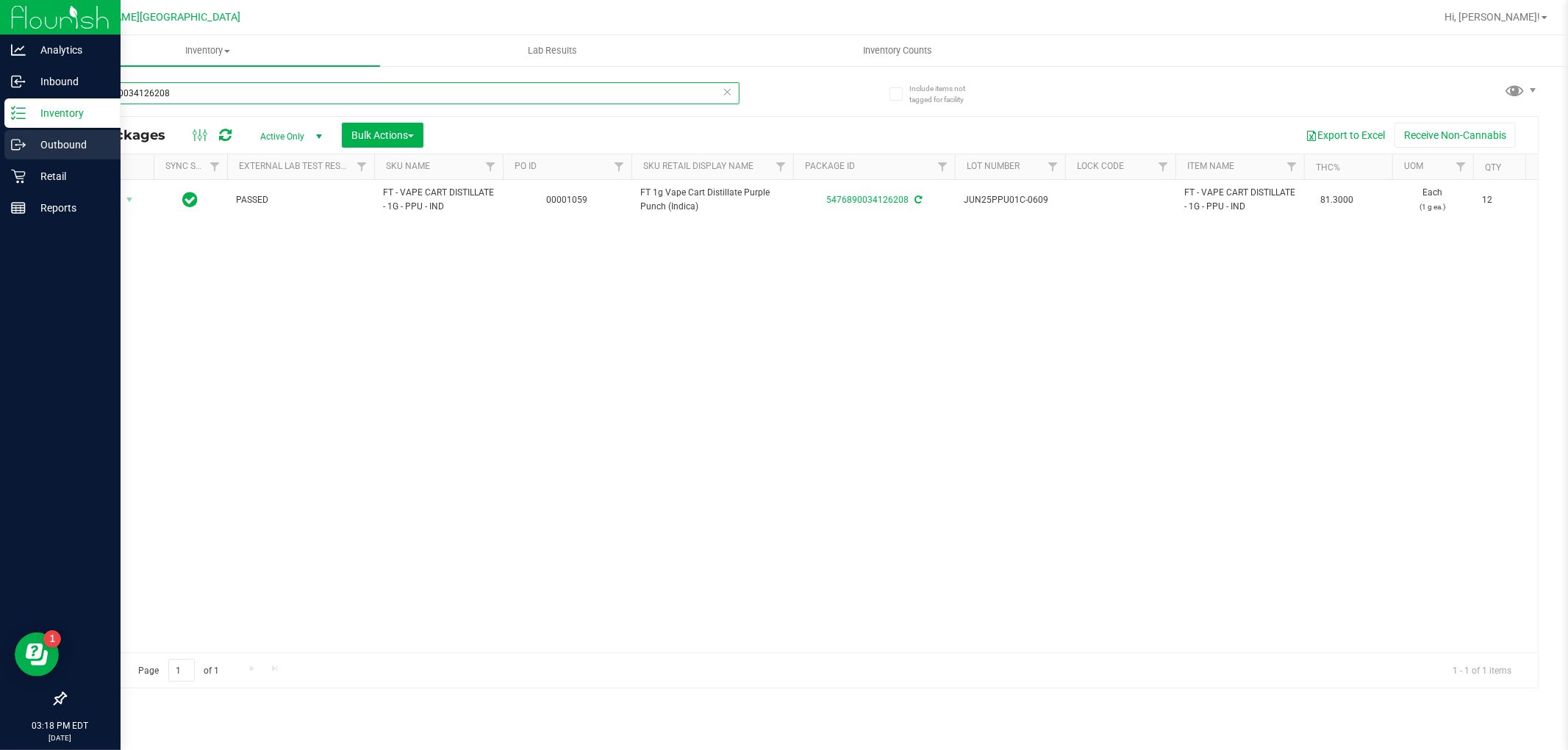
drag, startPoint x: 199, startPoint y: 98, endPoint x: 17, endPoint y: 135, distance: 185.7
click at [17, 135] on div "Analytics Inbound Inventory Outbound Retail Reports 03:18 PM EDT 09/19/2025 09/…" at bounding box center [784, 375] width 1568 height 750
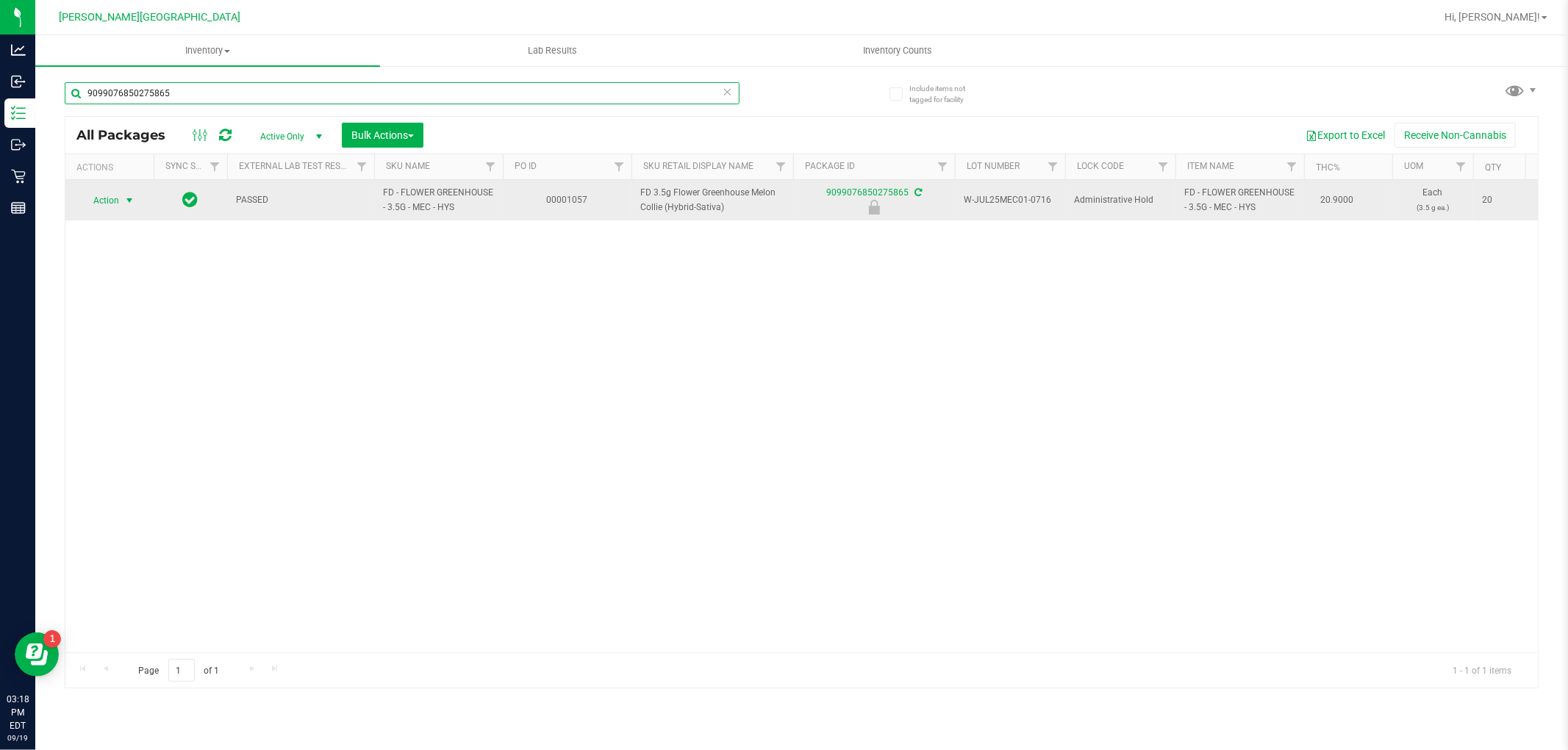
type input "9099076850275865"
click at [113, 199] on span "Action" at bounding box center [100, 200] width 39 height 21
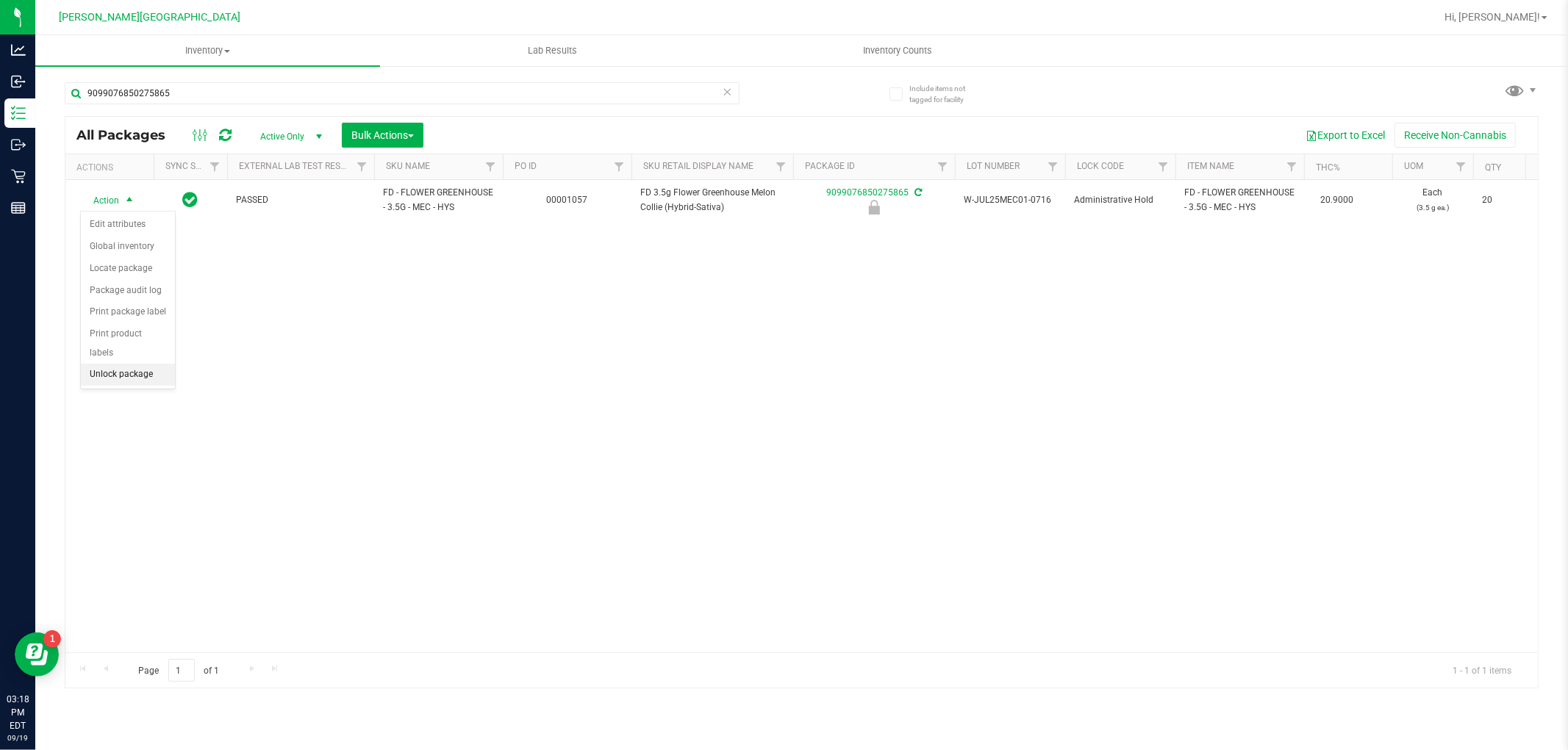
click at [131, 382] on li "Unlock package" at bounding box center [127, 375] width 94 height 22
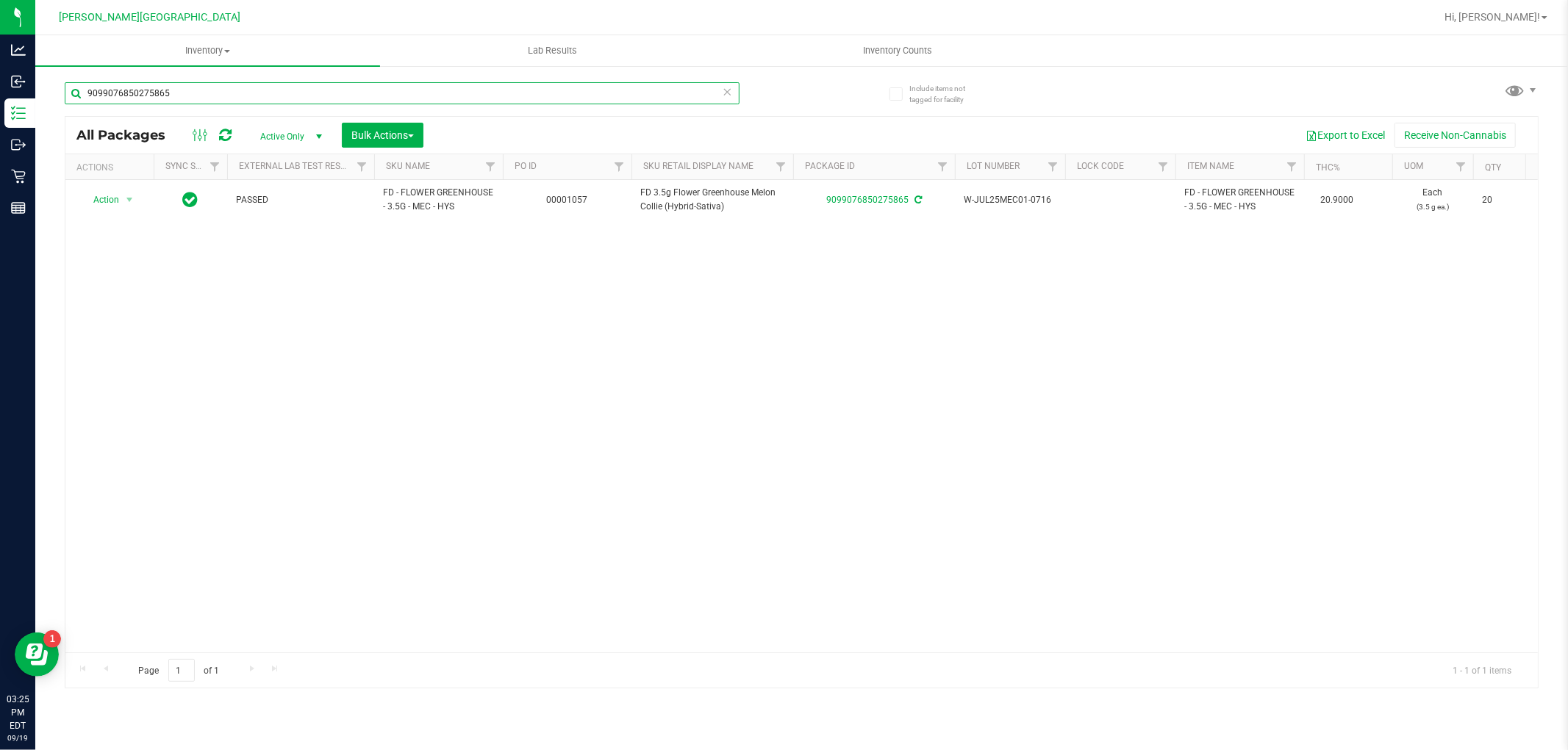
drag, startPoint x: 185, startPoint y: 87, endPoint x: 62, endPoint y: 118, distance: 126.8
click at [62, 118] on div "Include items not tagged for facility 9099076850275865 All Packages Active Only…" at bounding box center [802, 289] width 1533 height 448
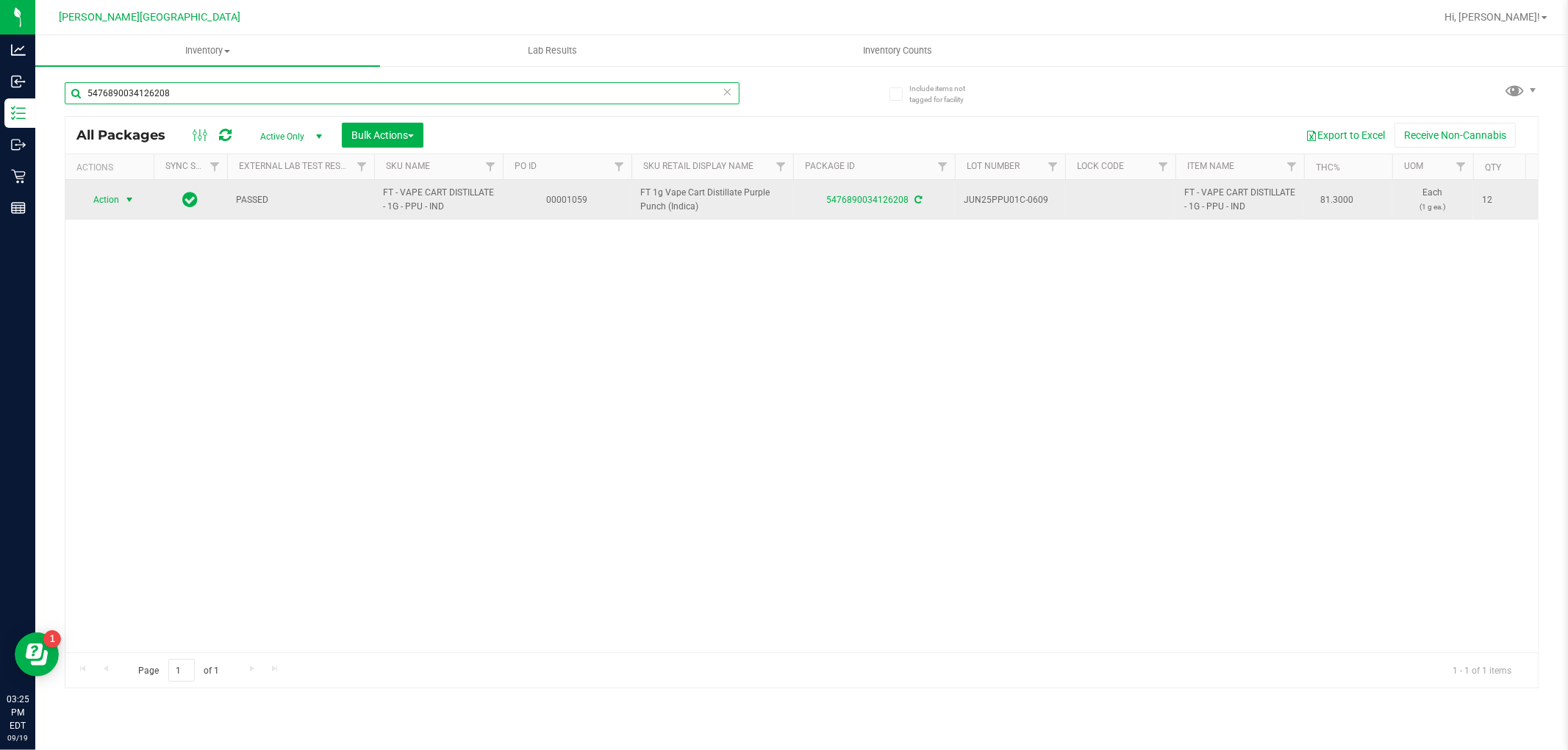
type input "5476890034126208"
click at [126, 203] on span "select" at bounding box center [129, 200] width 12 height 12
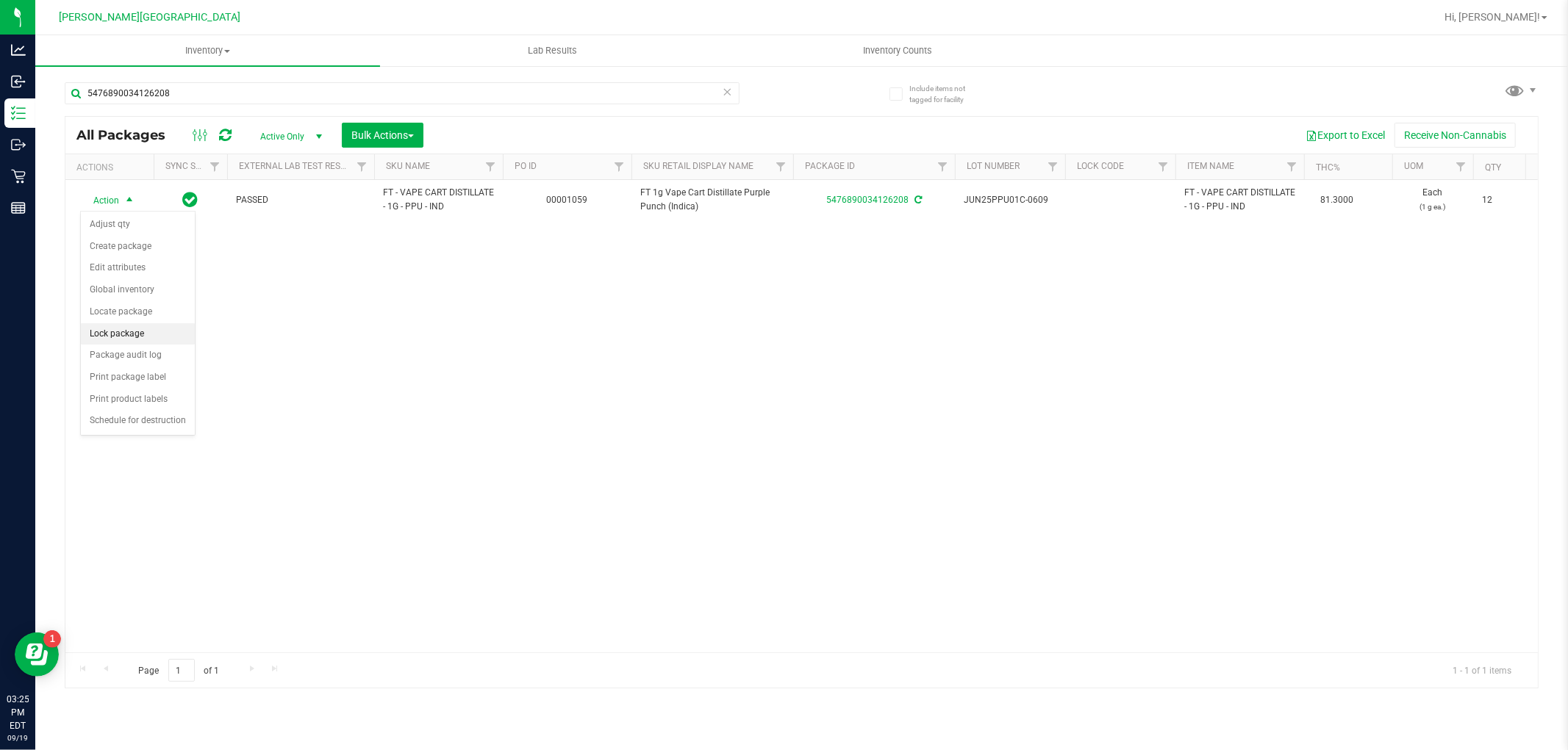
click at [131, 334] on li "Lock package" at bounding box center [137, 334] width 114 height 22
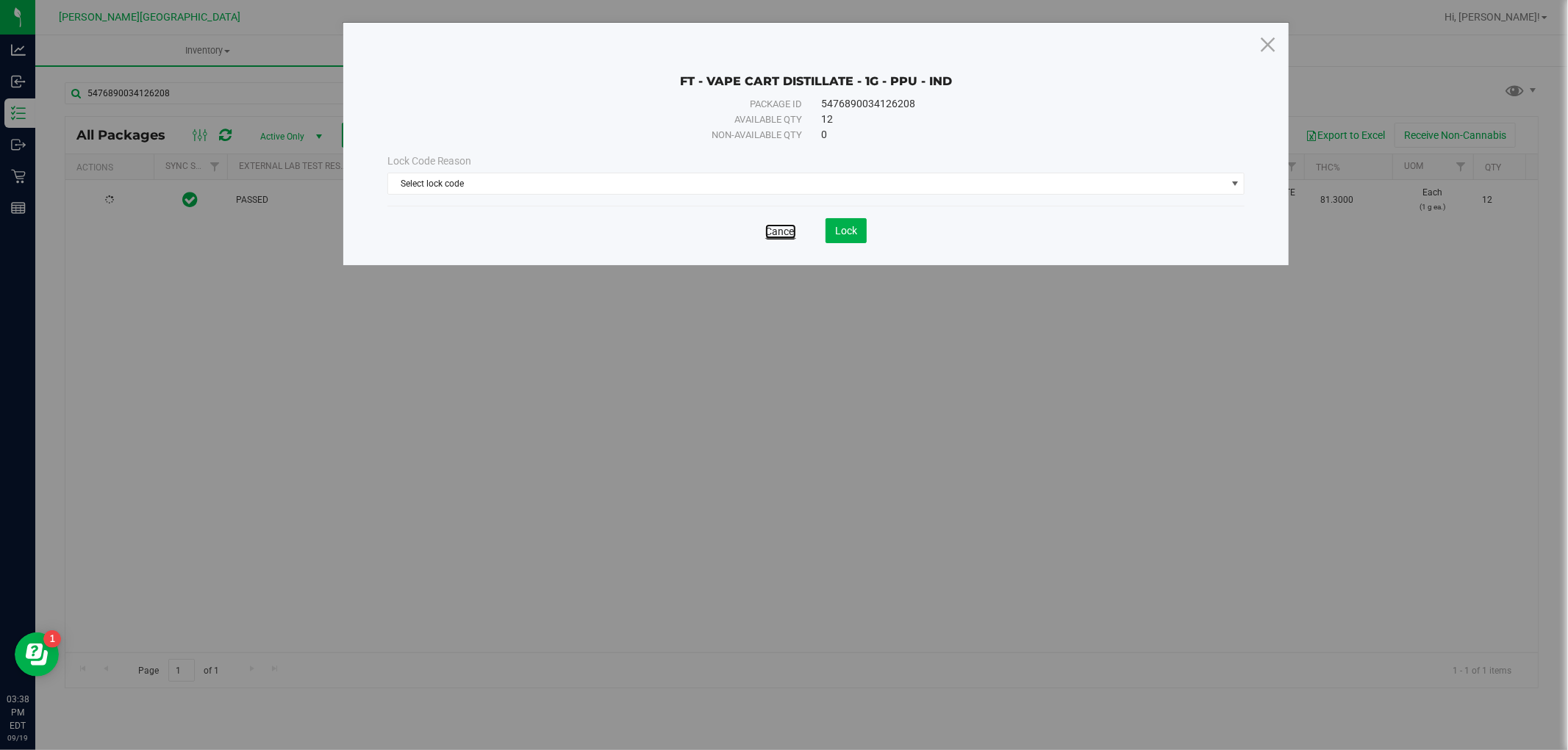
click at [780, 229] on link "Cancel" at bounding box center [780, 231] width 31 height 15
